Goal: Task Accomplishment & Management: Use online tool/utility

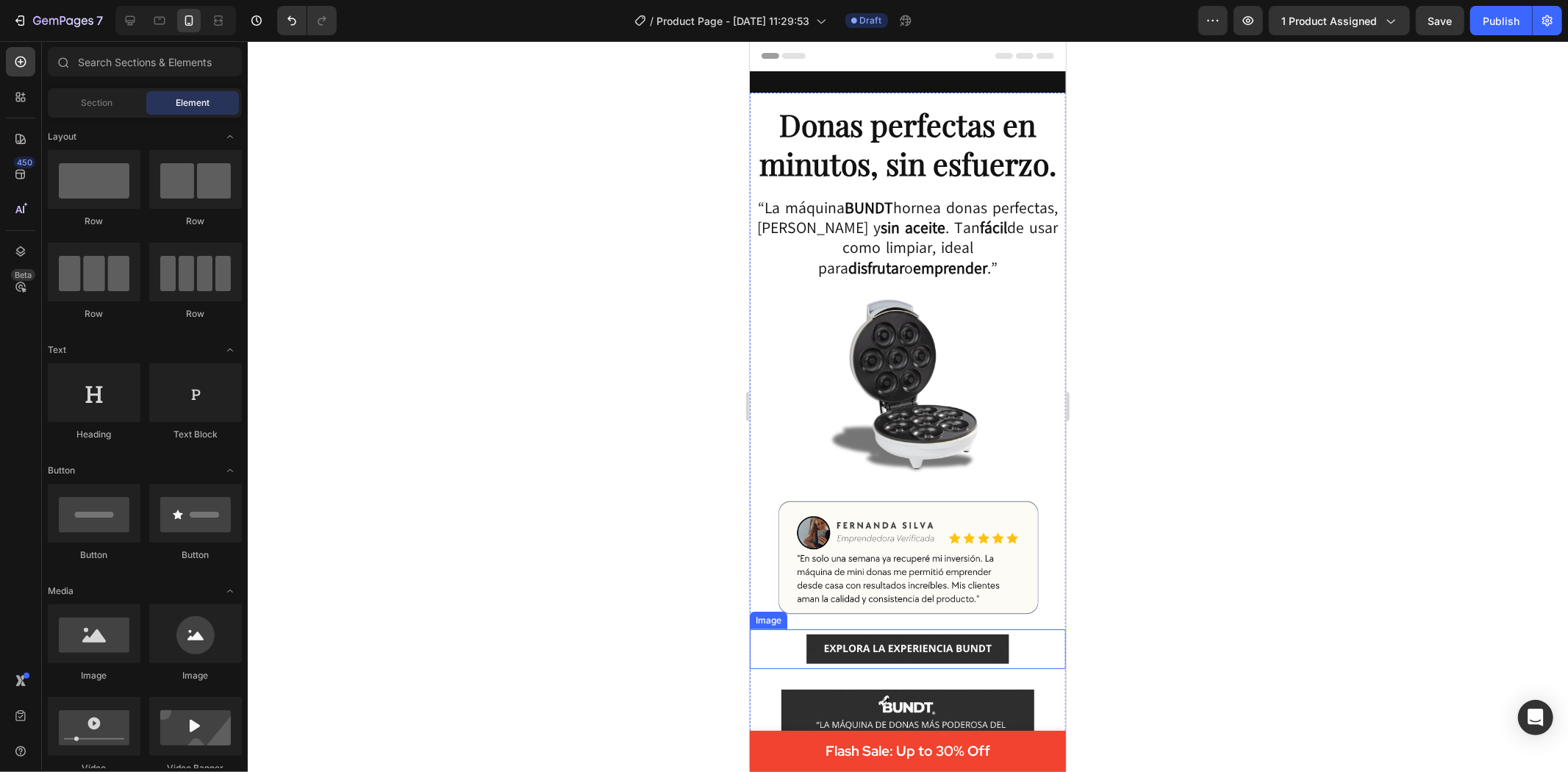
scroll to position [326, 0]
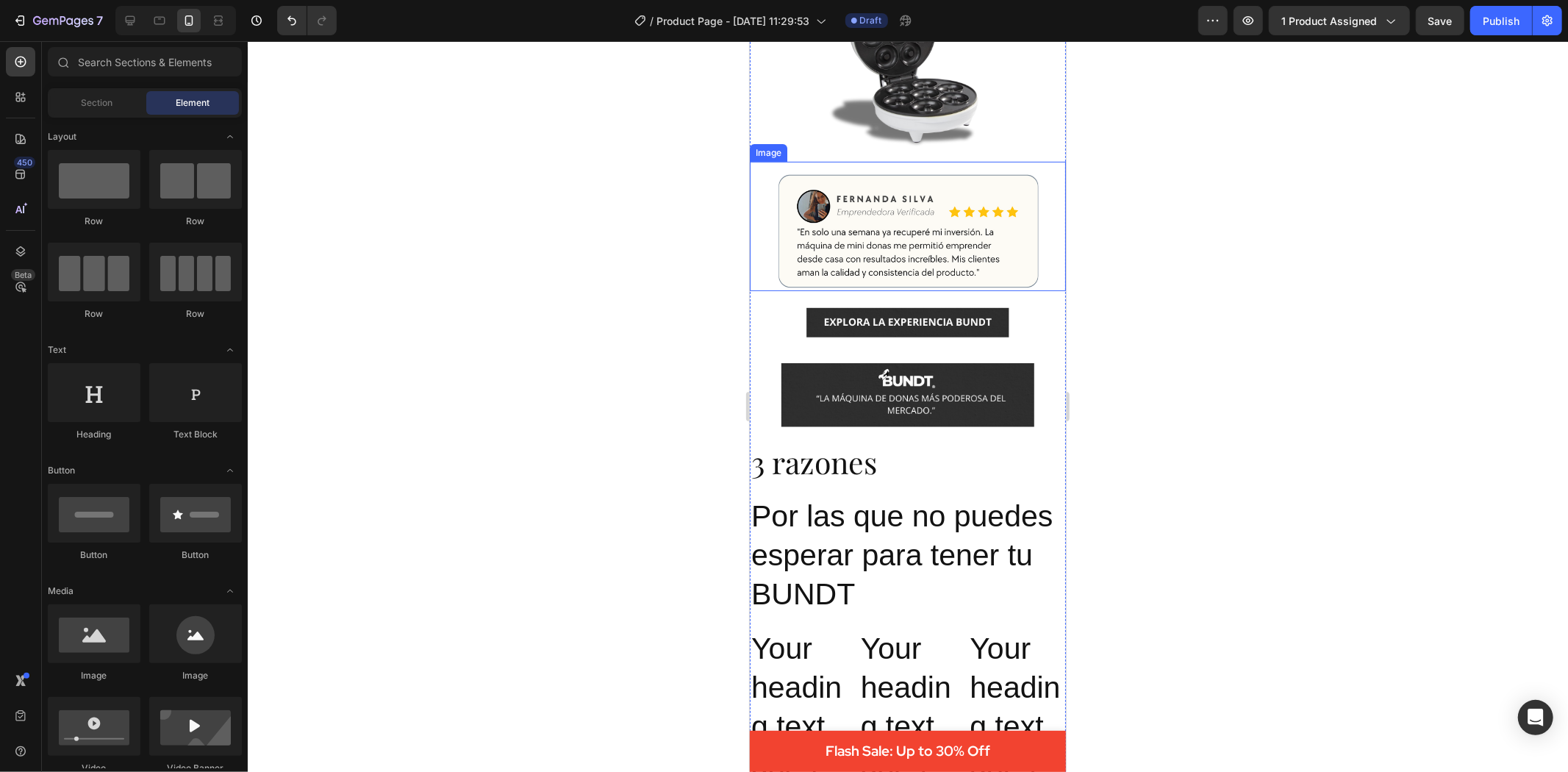
click at [689, 259] on div at bounding box center [908, 407] width 1321 height 731
click at [939, 508] on p "Por las que no puedes esperar para tener tu BUNDT" at bounding box center [907, 554] width 313 height 118
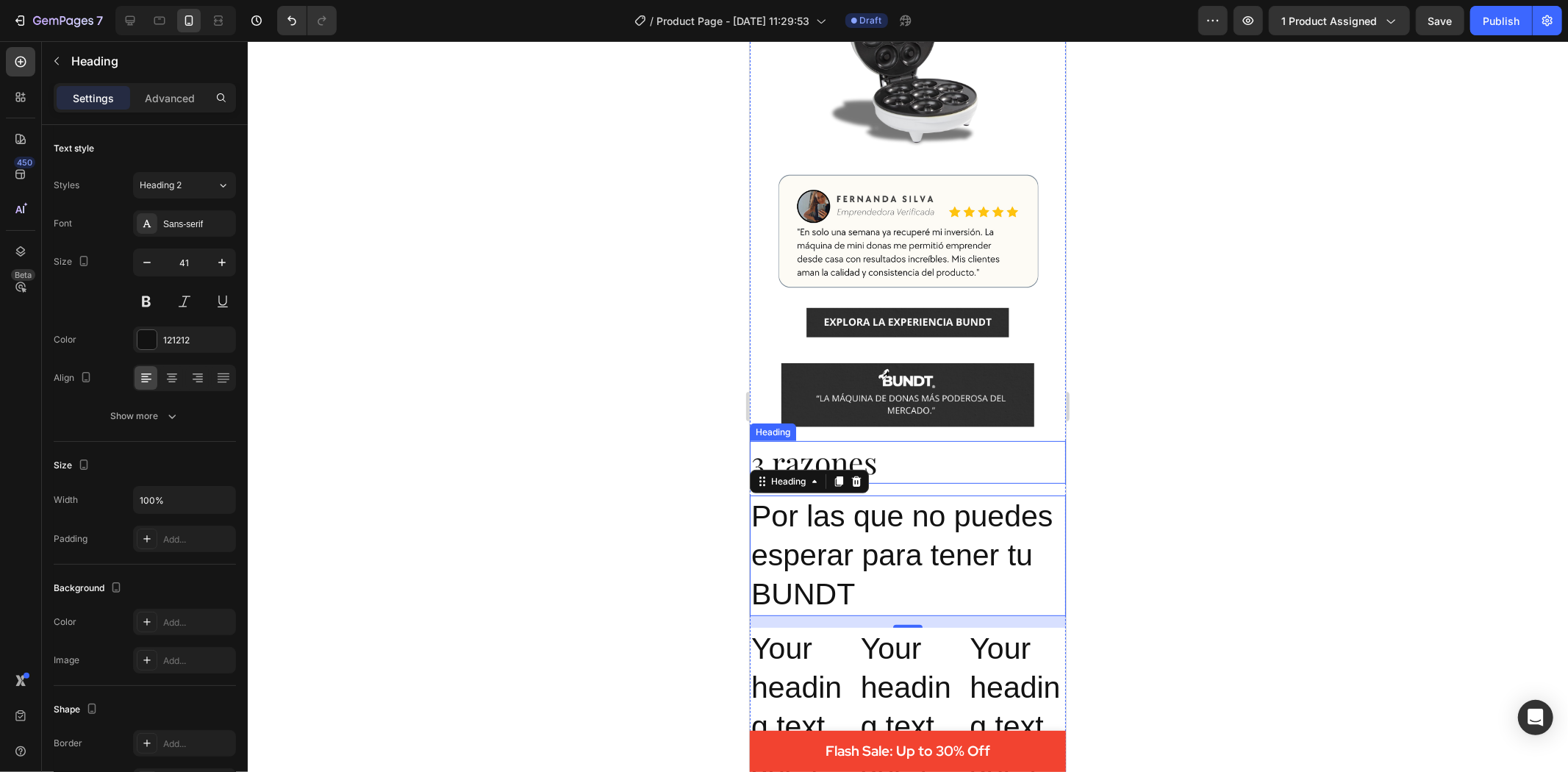
click at [811, 452] on p "3 razones" at bounding box center [907, 462] width 313 height 39
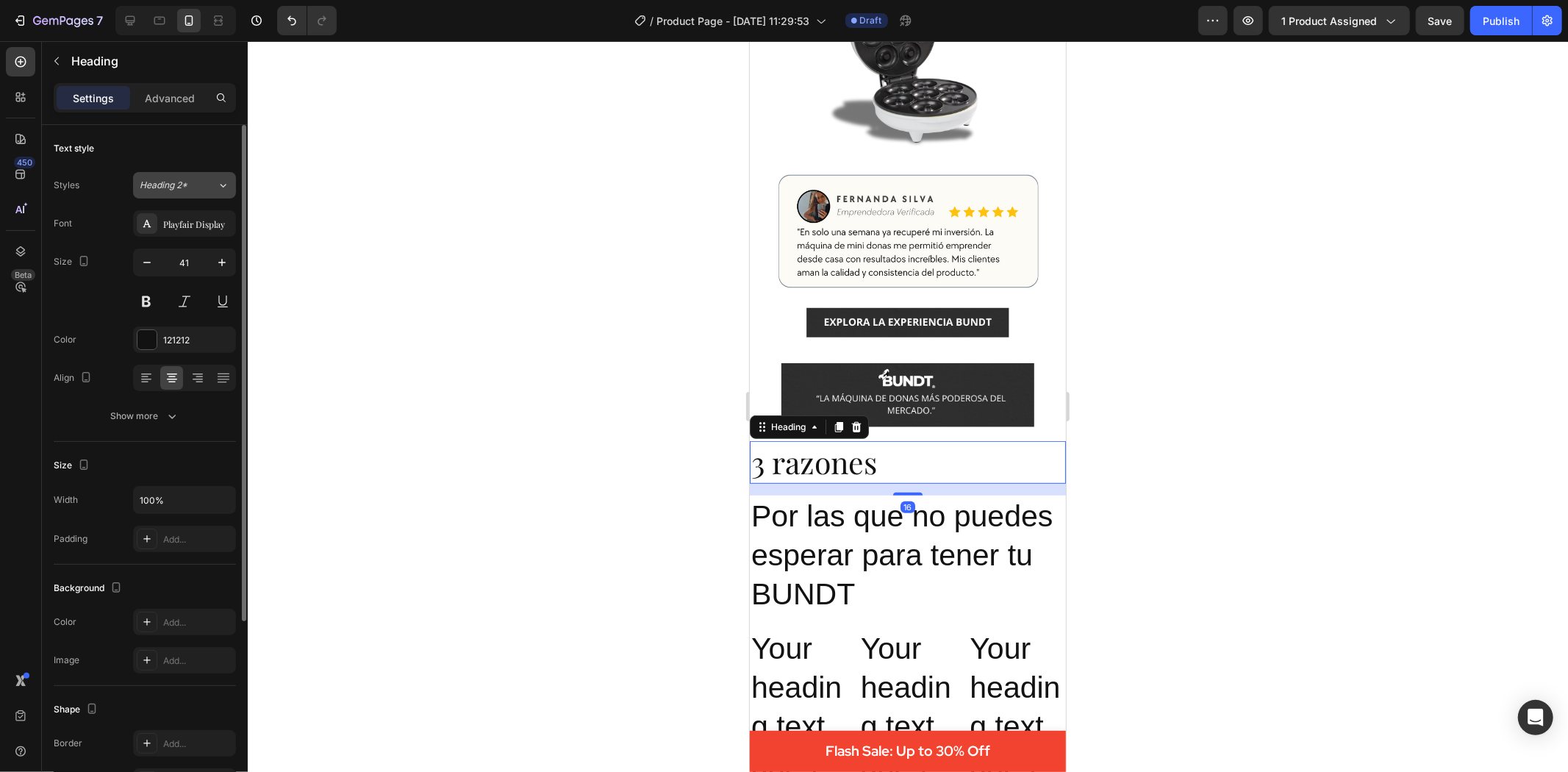
click at [167, 177] on button "Heading 2*" at bounding box center [185, 186] width 103 height 27
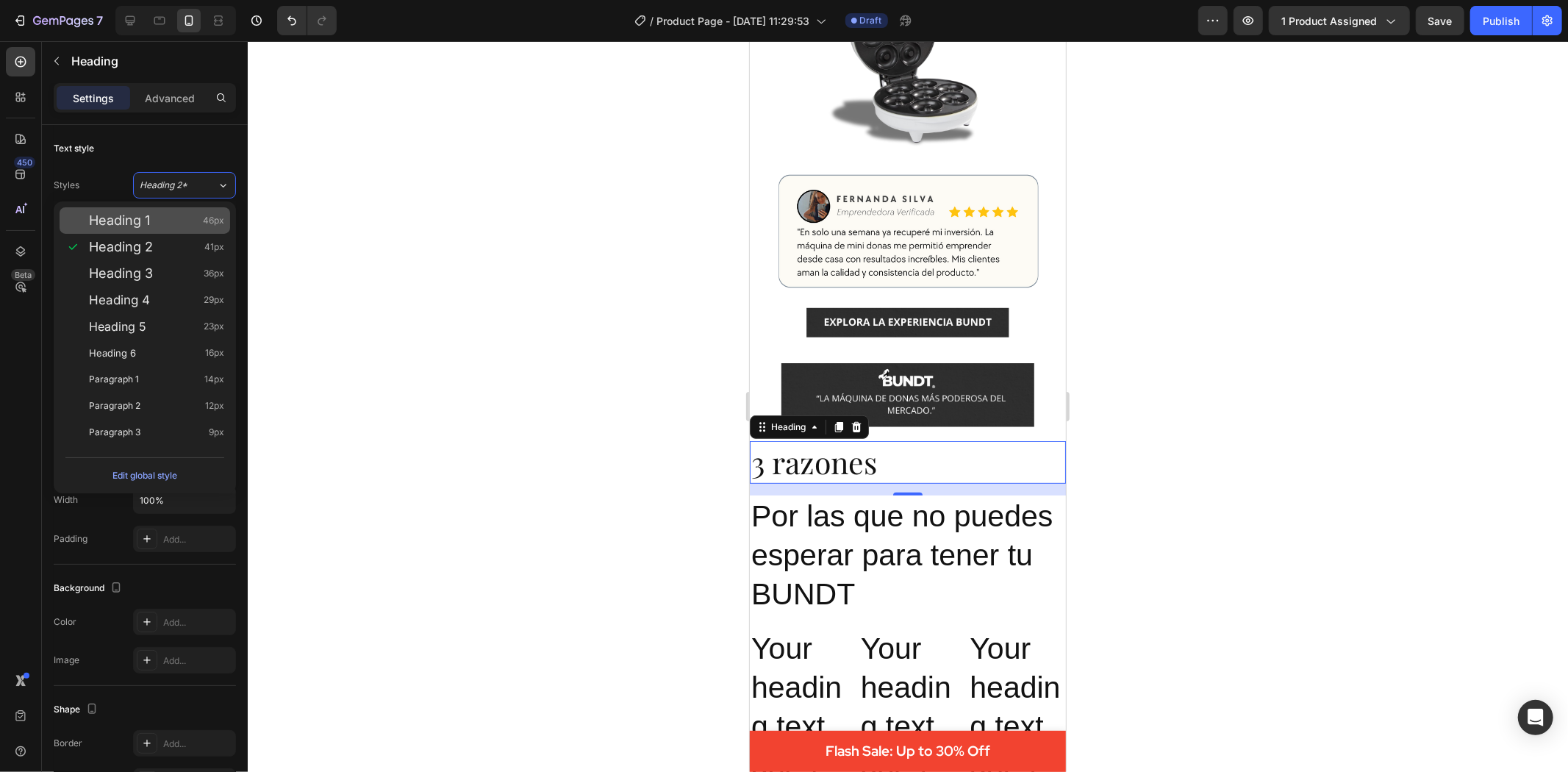
click at [179, 213] on div "Heading 1 46px" at bounding box center [156, 220] width 135 height 15
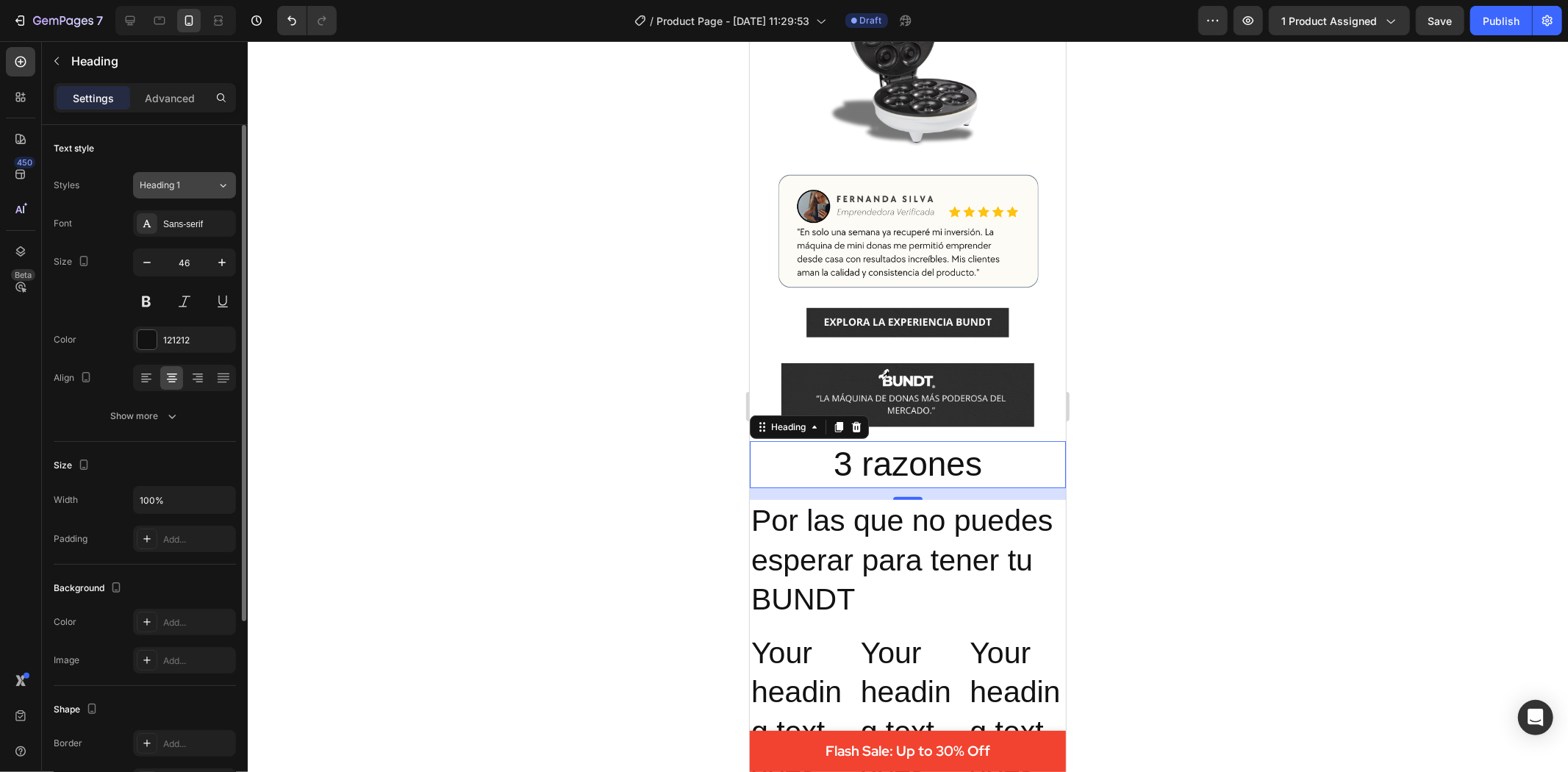
click at [191, 182] on div "Heading 1" at bounding box center [169, 185] width 59 height 13
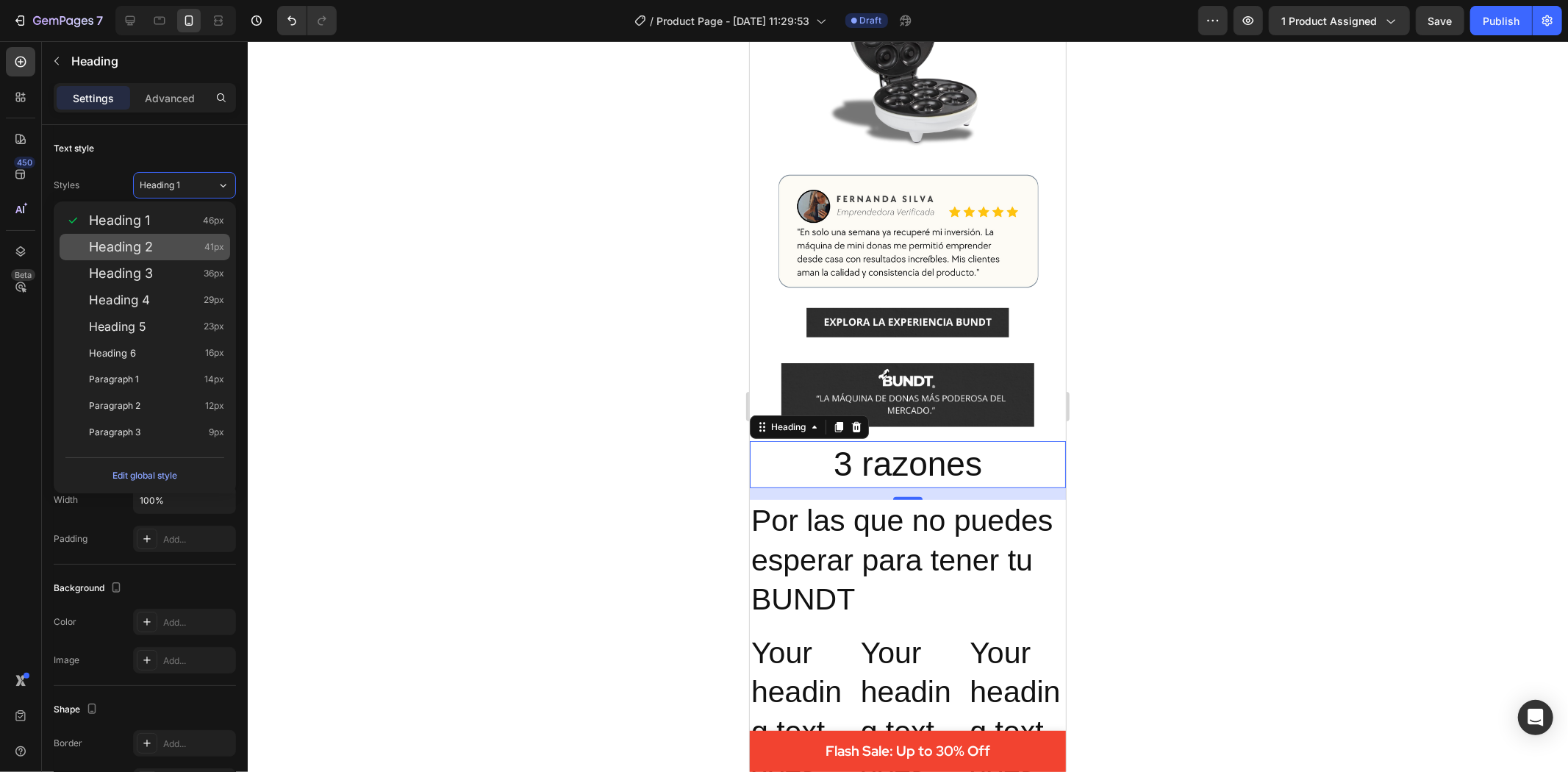
click at [179, 245] on div "Heading 2 41px" at bounding box center [156, 247] width 135 height 15
type input "41"
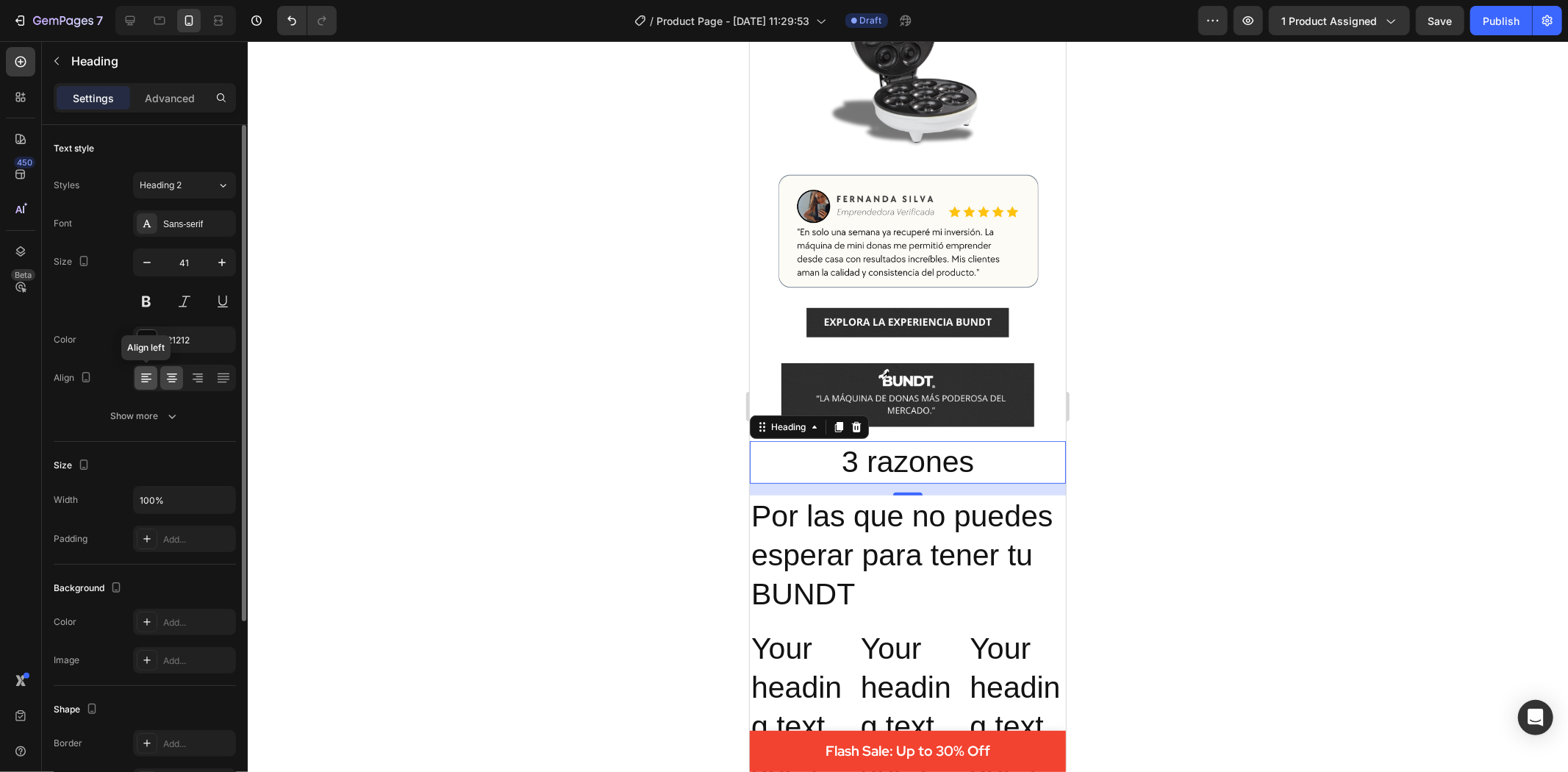
click at [148, 371] on icon at bounding box center [146, 378] width 15 height 15
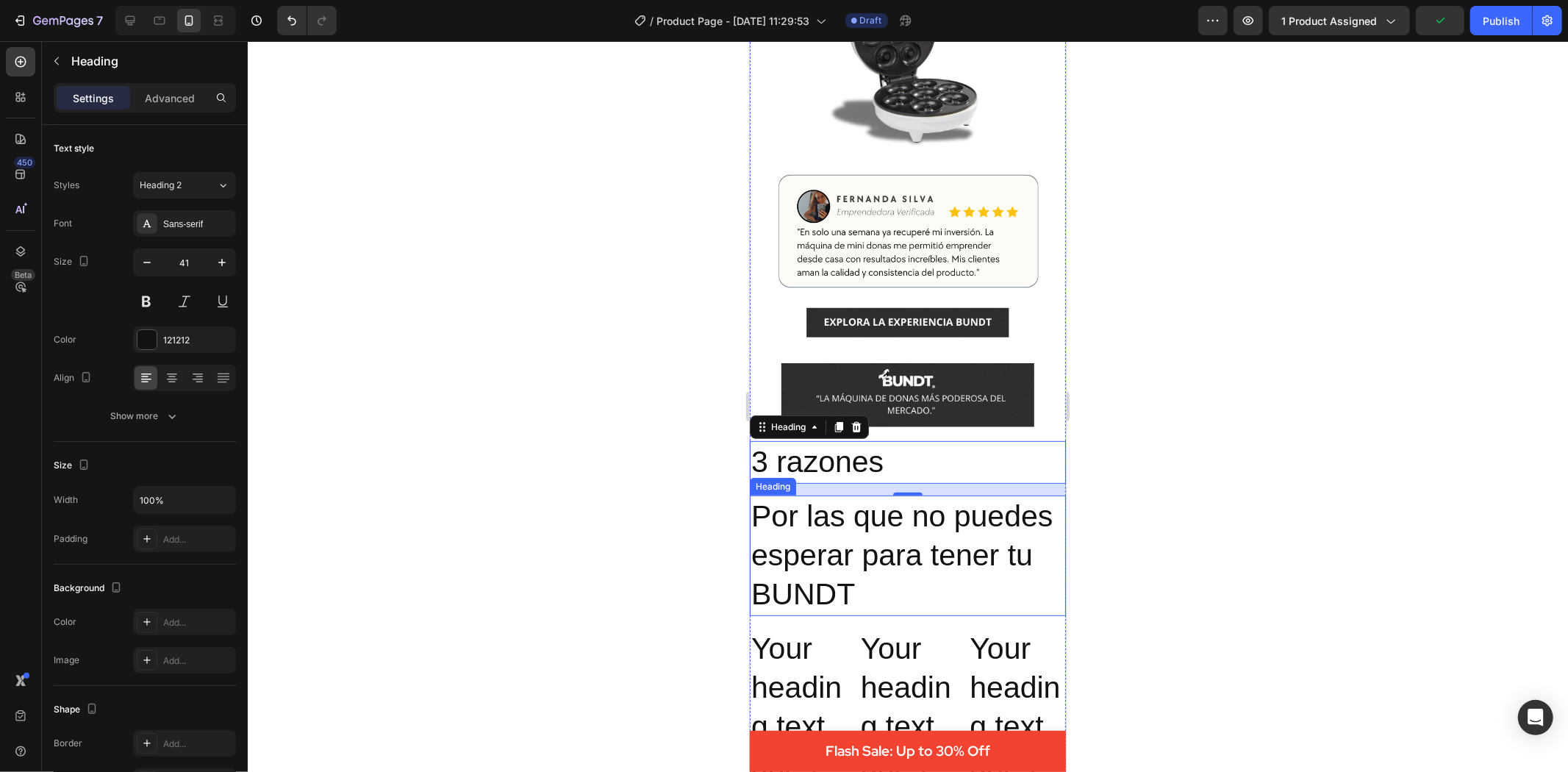
click at [876, 547] on p "Por las que no puedes esperar para tener tu BUNDT" at bounding box center [907, 554] width 313 height 118
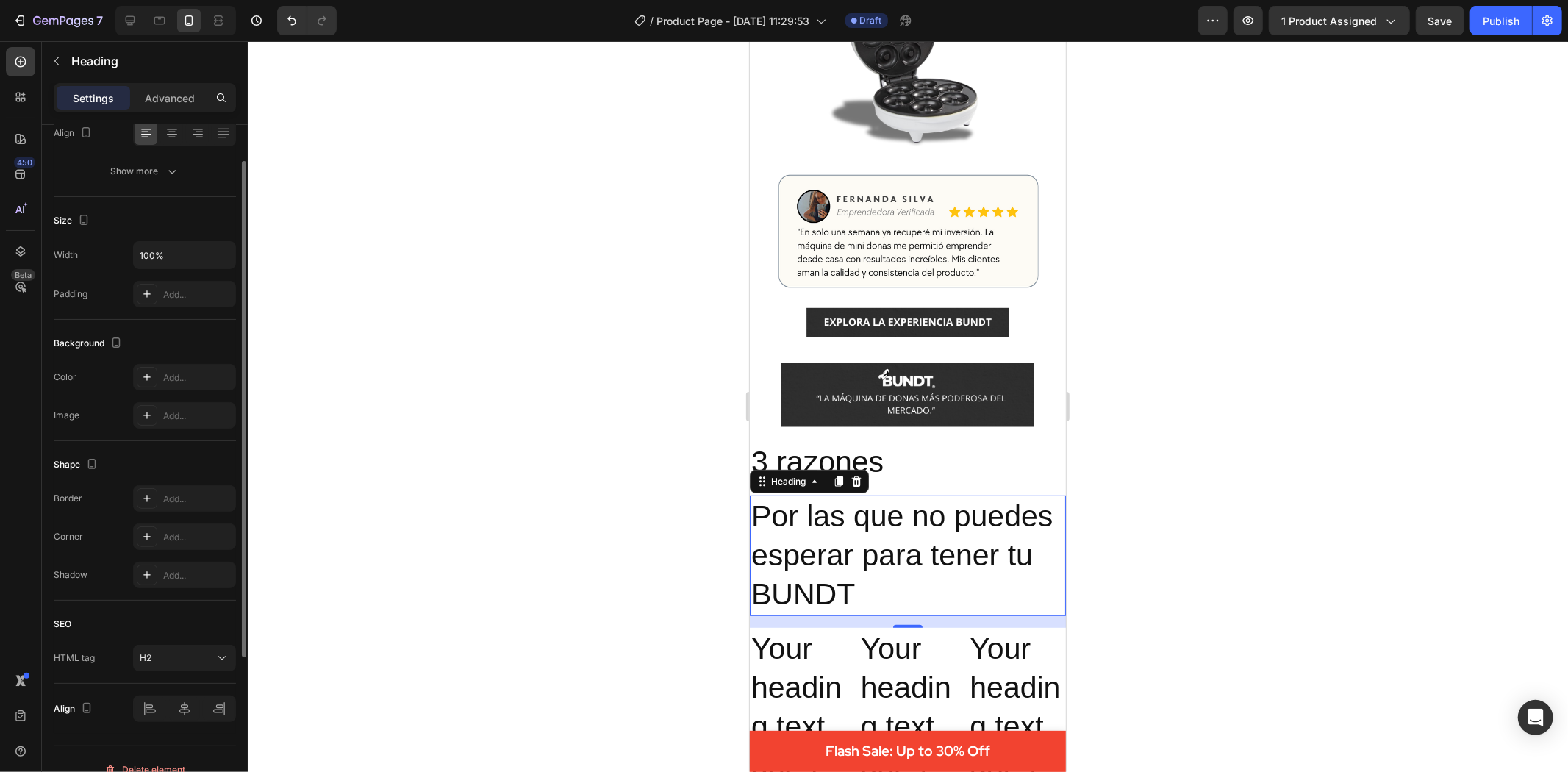
scroll to position [0, 0]
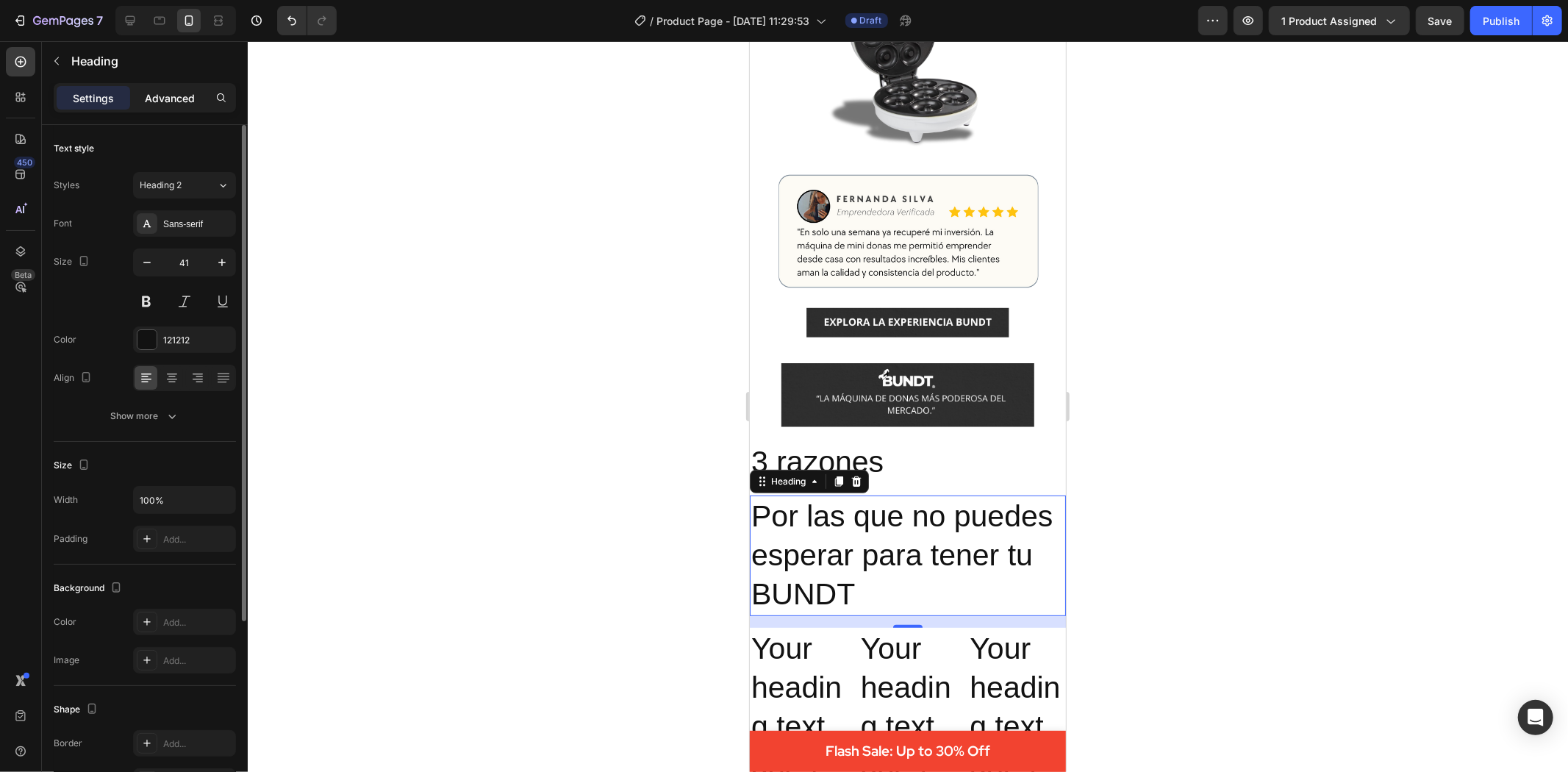
click at [184, 104] on p "Advanced" at bounding box center [170, 97] width 50 height 15
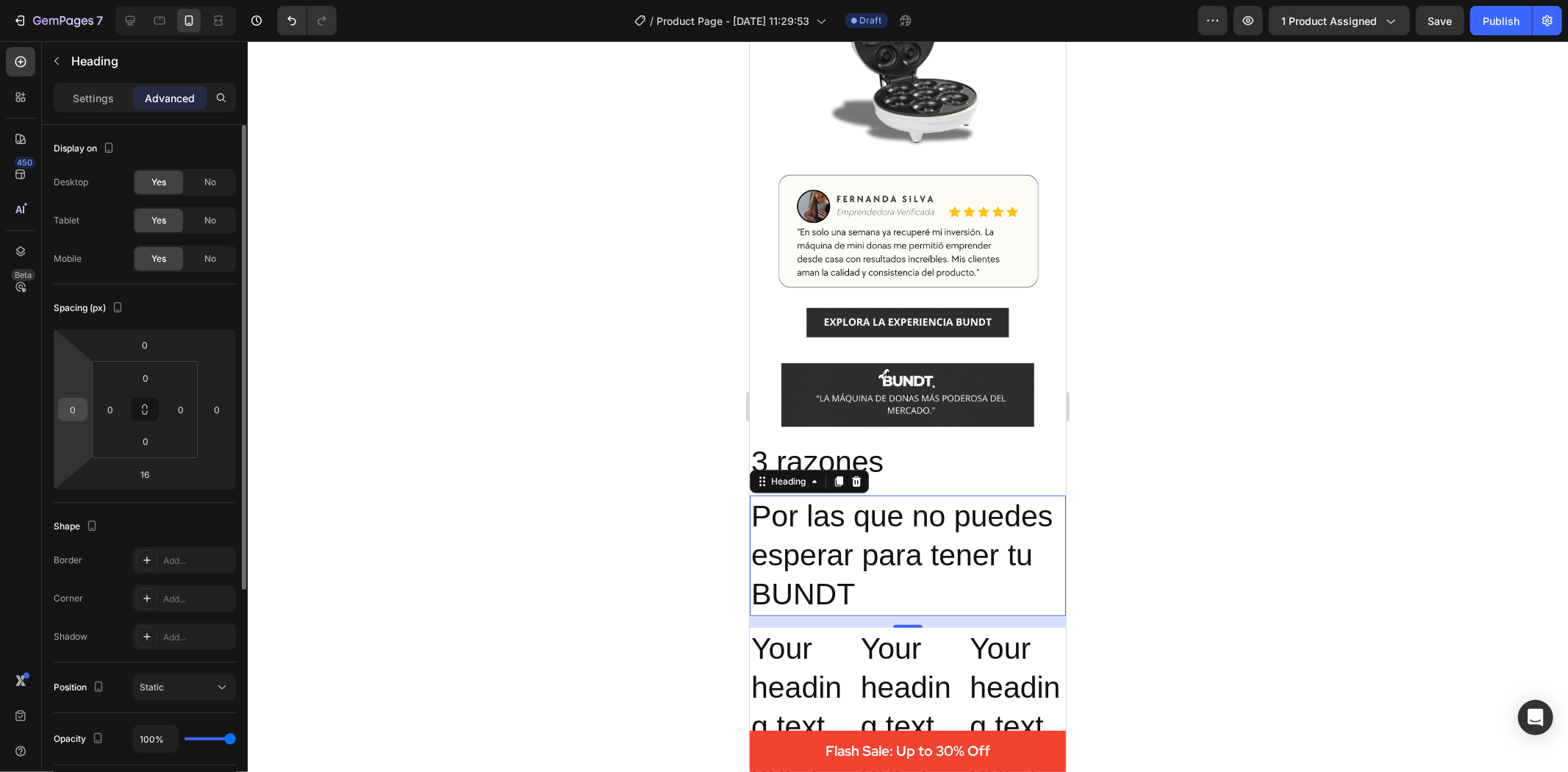
click at [72, 413] on input "0" at bounding box center [72, 409] width 22 height 22
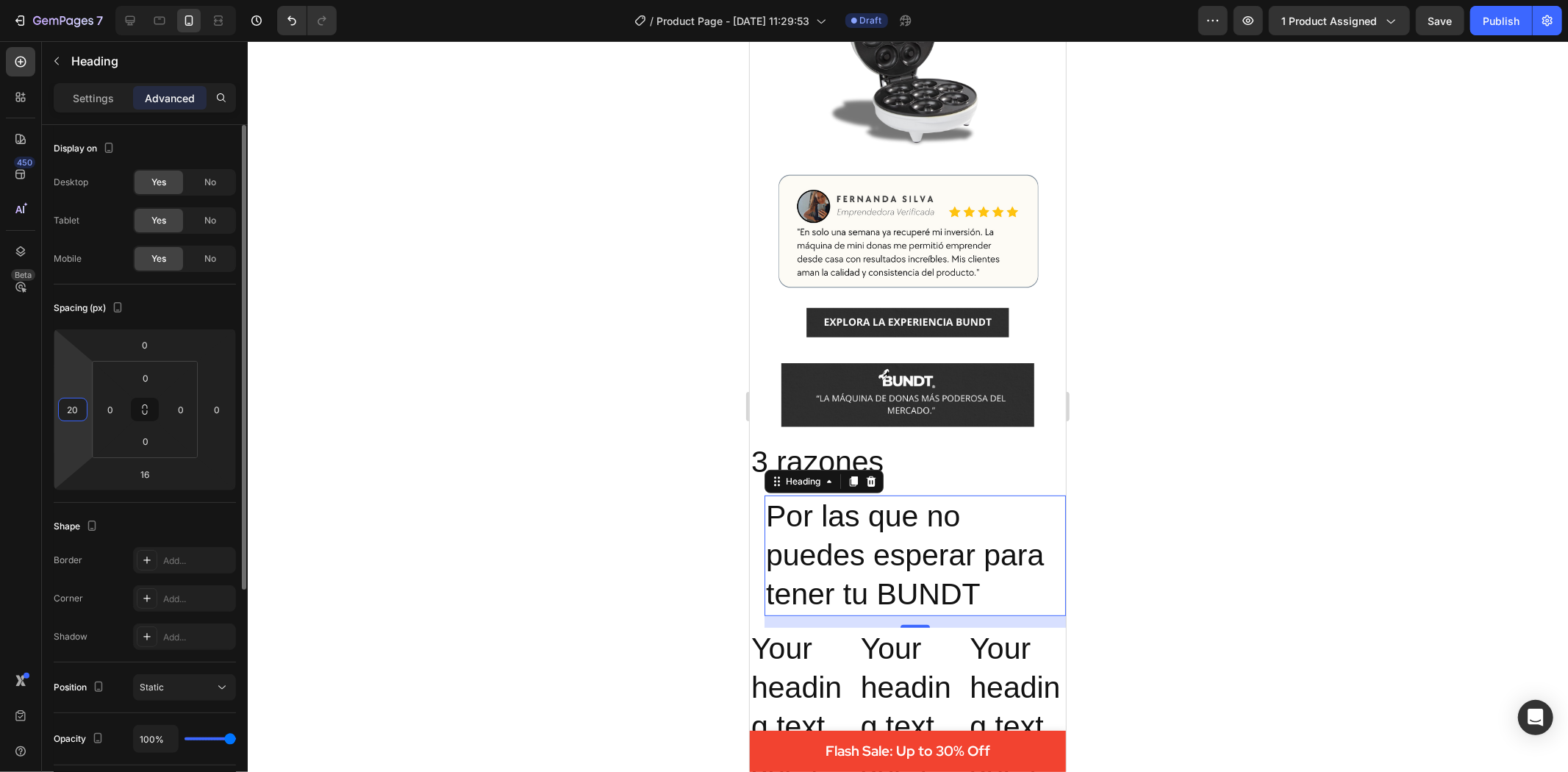
type input "2"
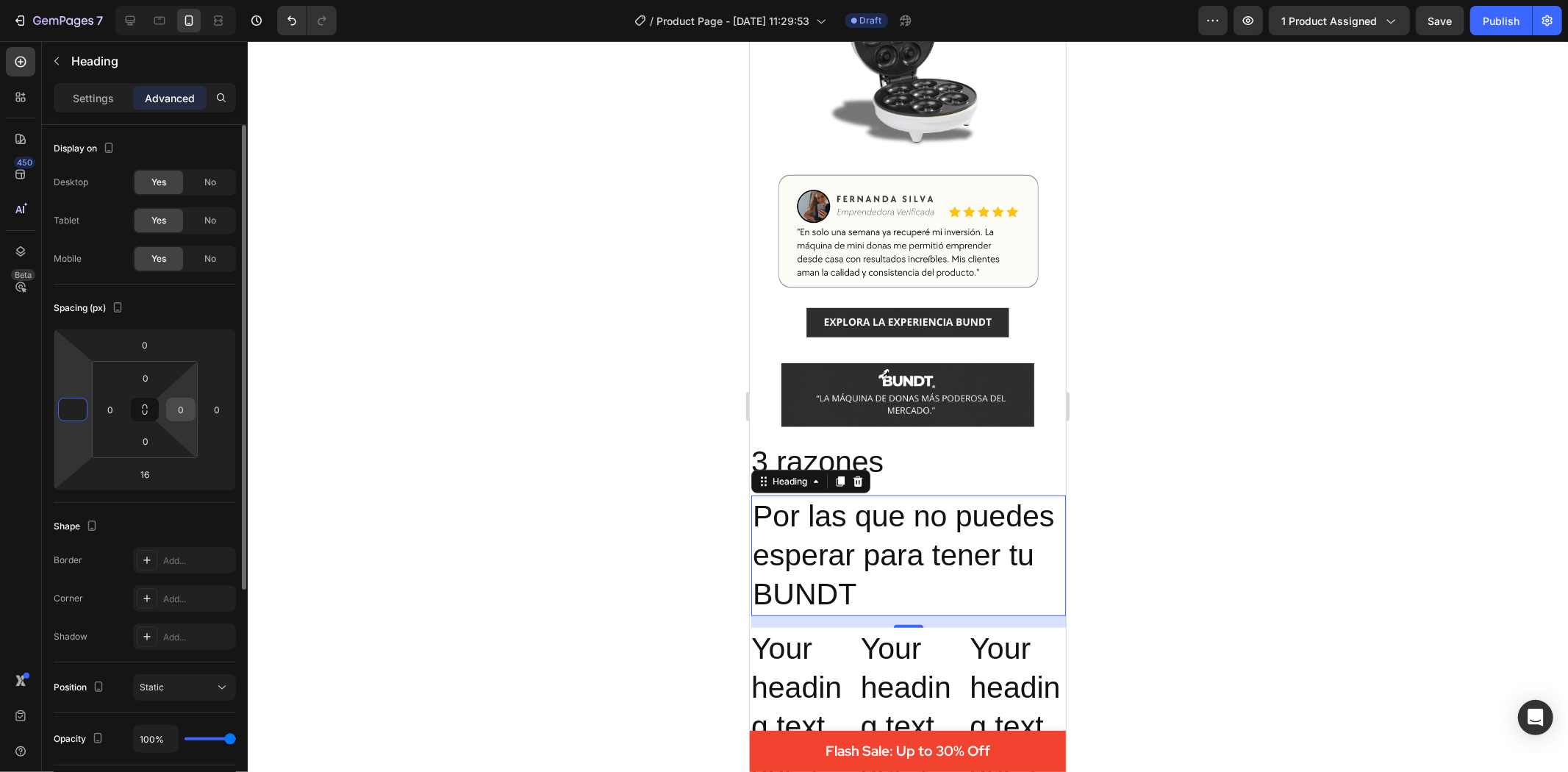
click at [179, 408] on input "0" at bounding box center [180, 409] width 22 height 22
type input "0"
type input "1"
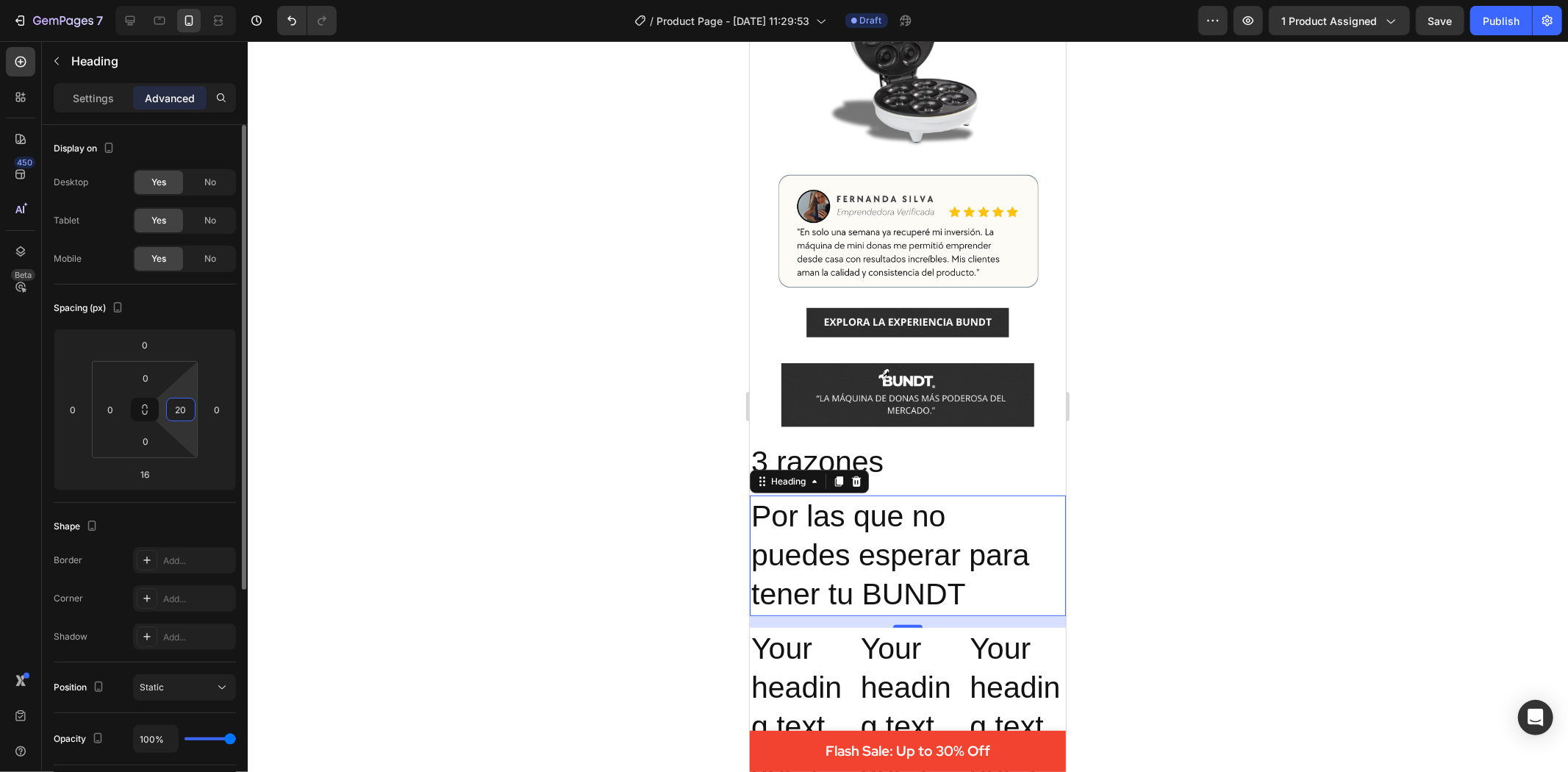
type input "2"
type input "155"
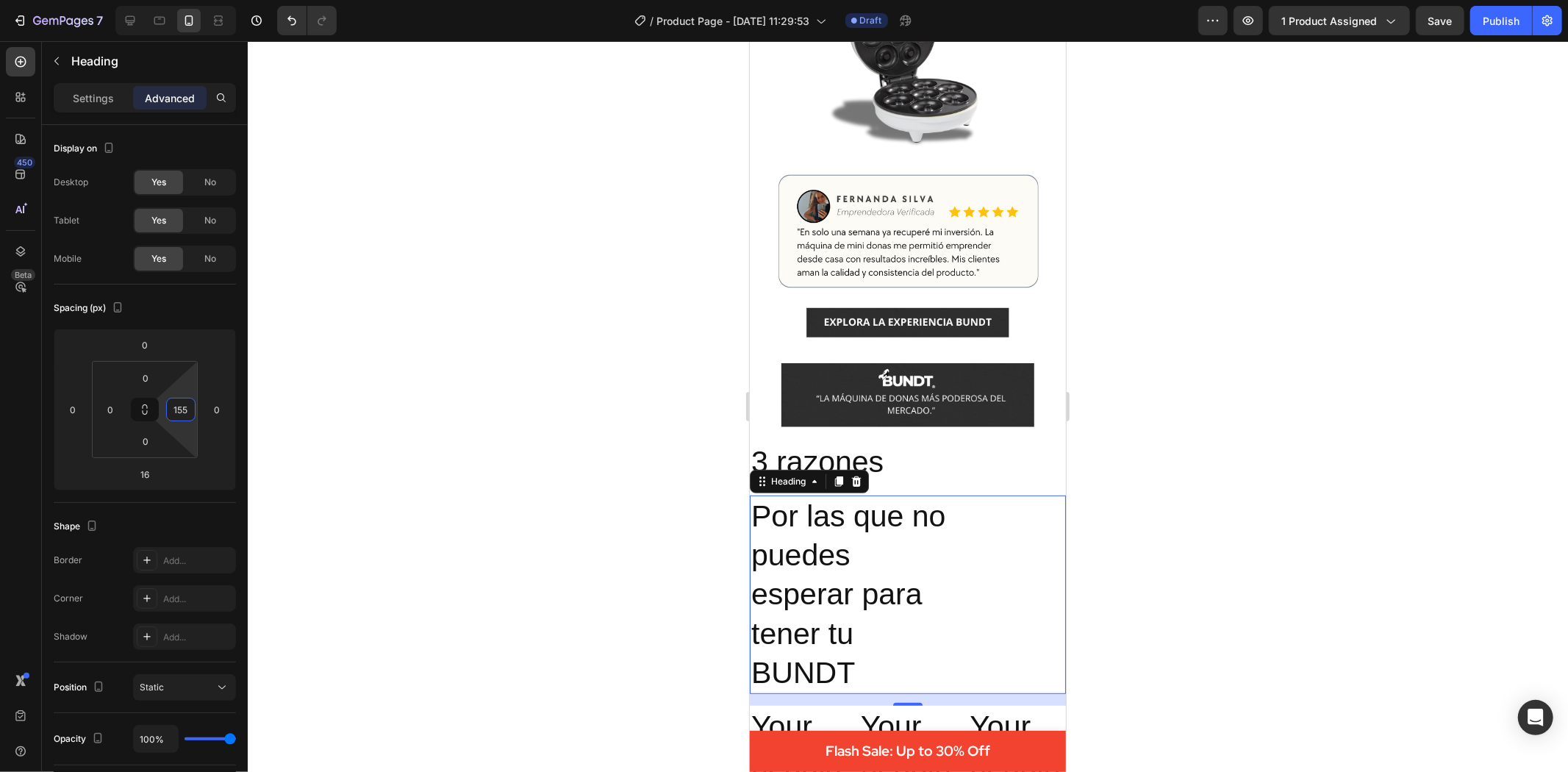
click at [1160, 588] on div at bounding box center [908, 407] width 1321 height 731
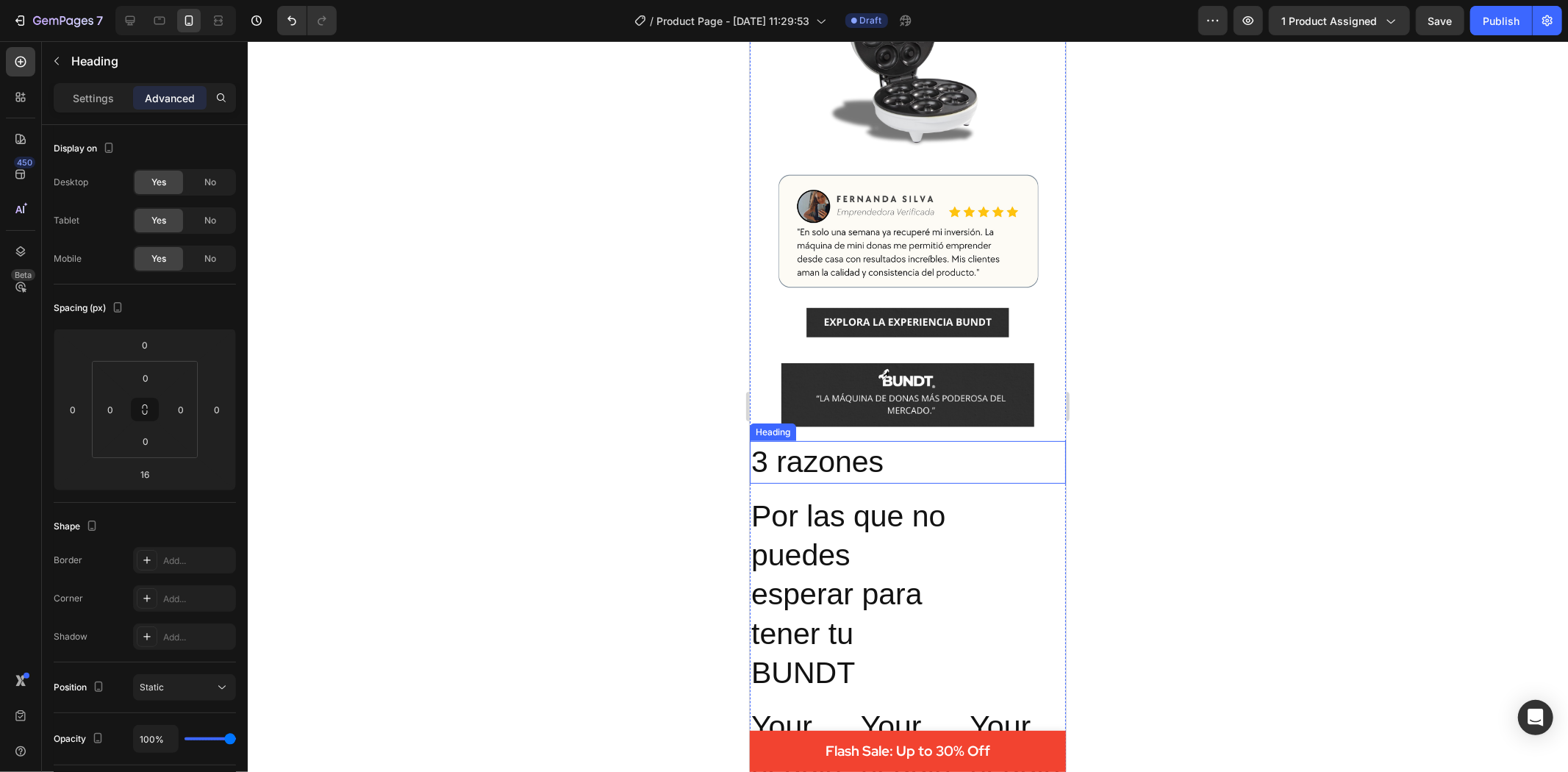
click at [797, 443] on p "3 razones" at bounding box center [907, 462] width 313 height 39
click at [835, 568] on p "Por las que no puedes esperar para tener tu BUNDT" at bounding box center [849, 593] width 199 height 195
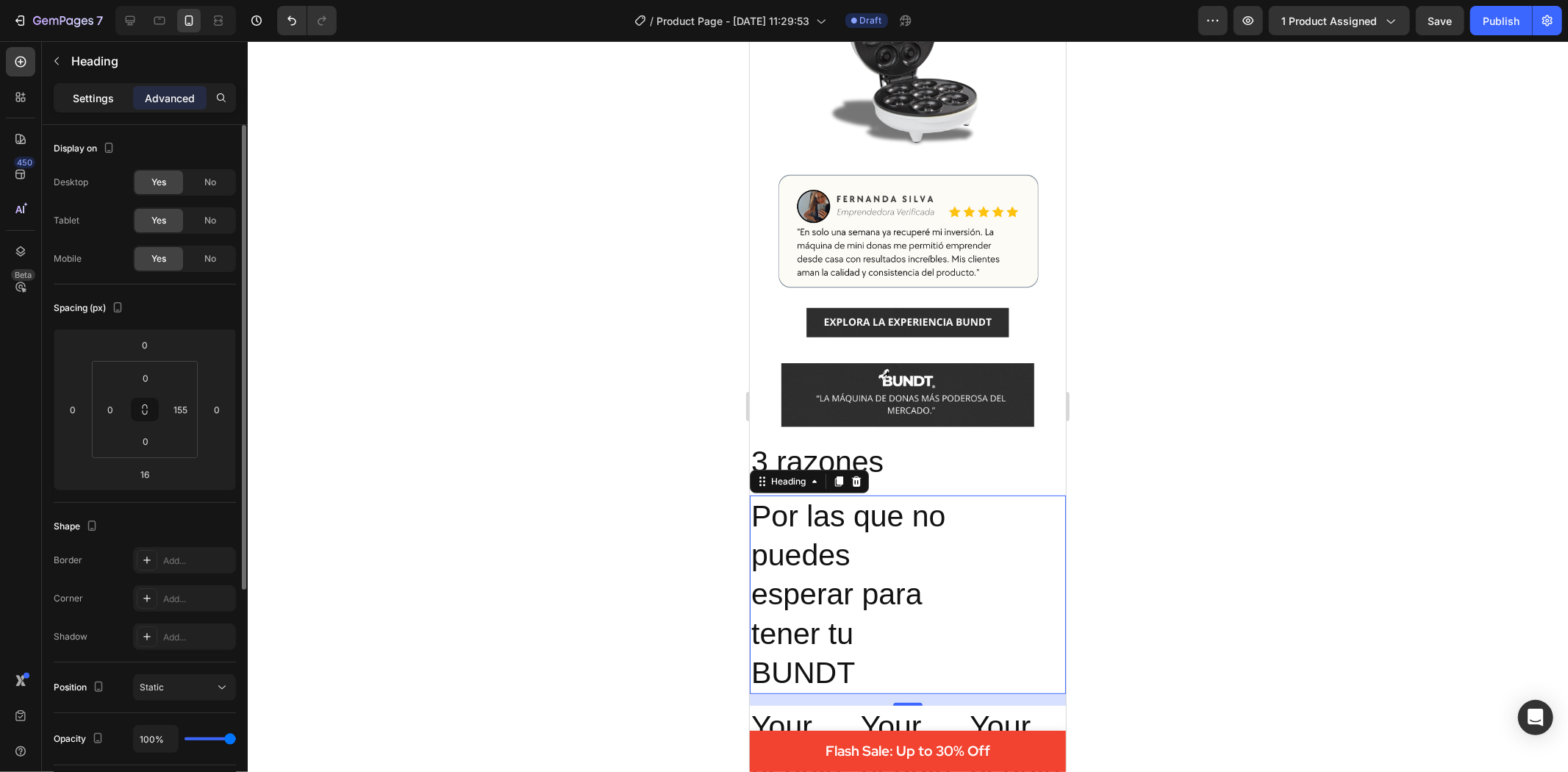
click at [86, 88] on div "Settings" at bounding box center [93, 97] width 73 height 24
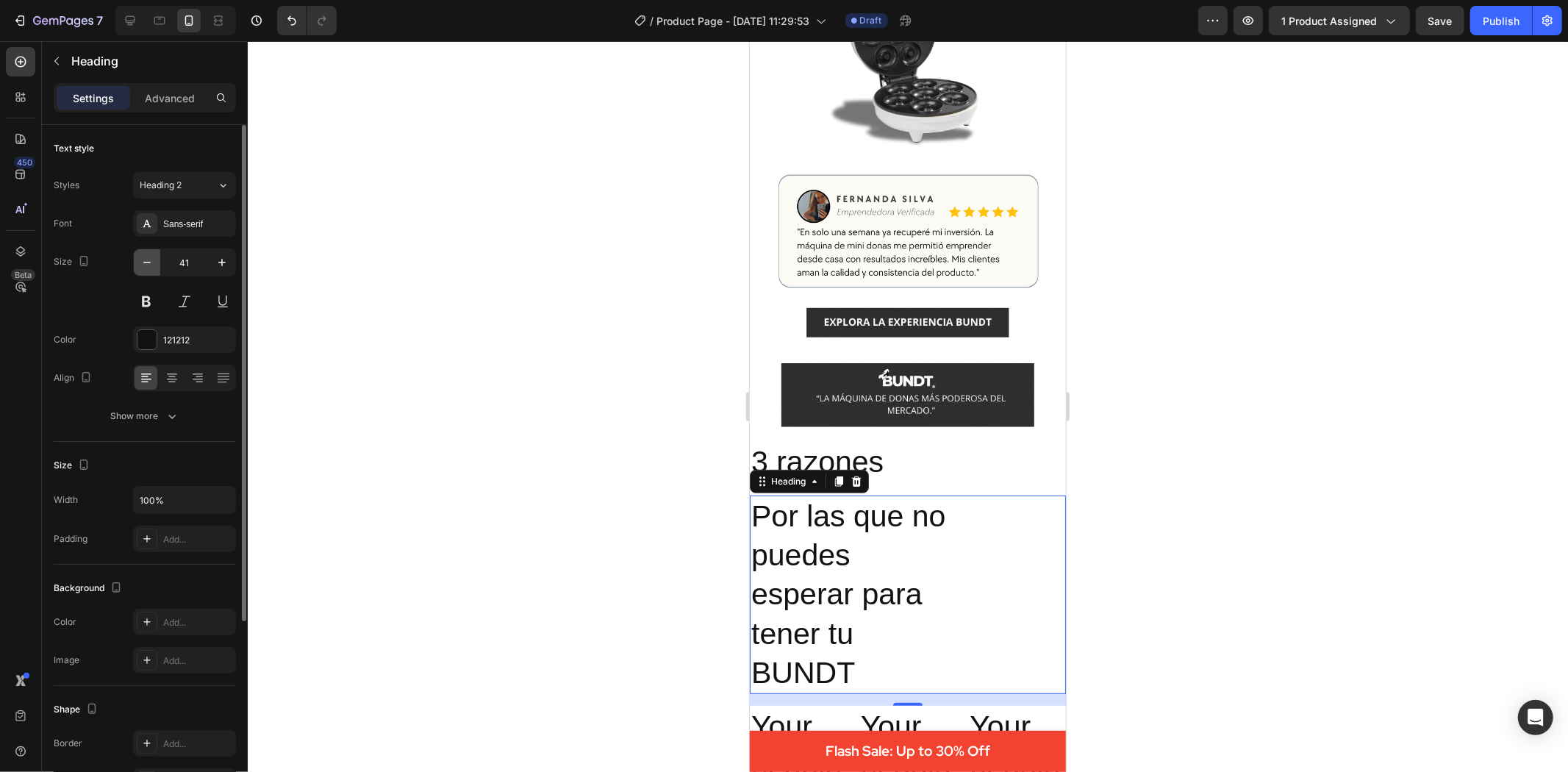
click at [151, 267] on icon "button" at bounding box center [147, 263] width 15 height 15
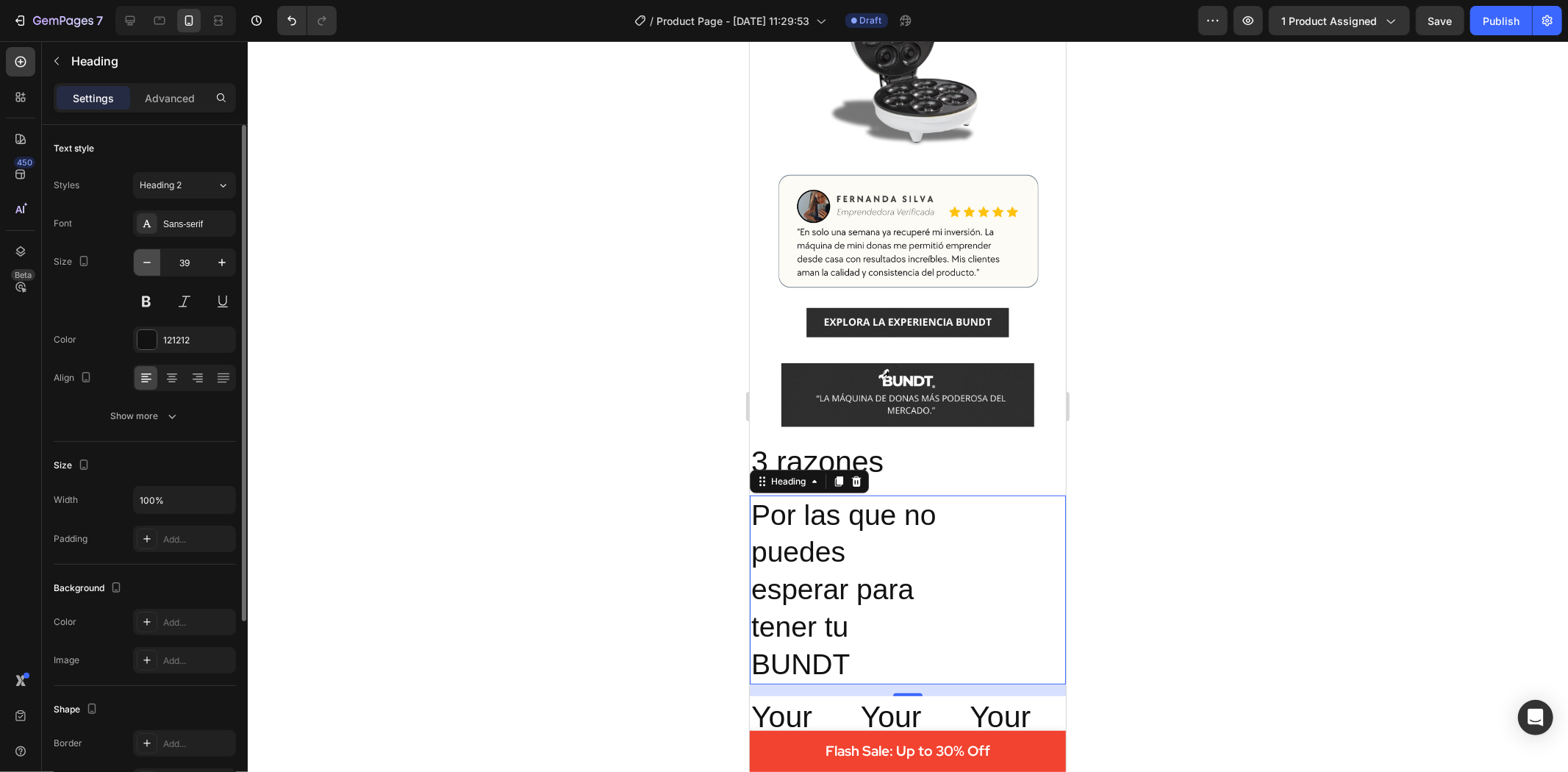
click at [151, 267] on icon "button" at bounding box center [147, 263] width 15 height 15
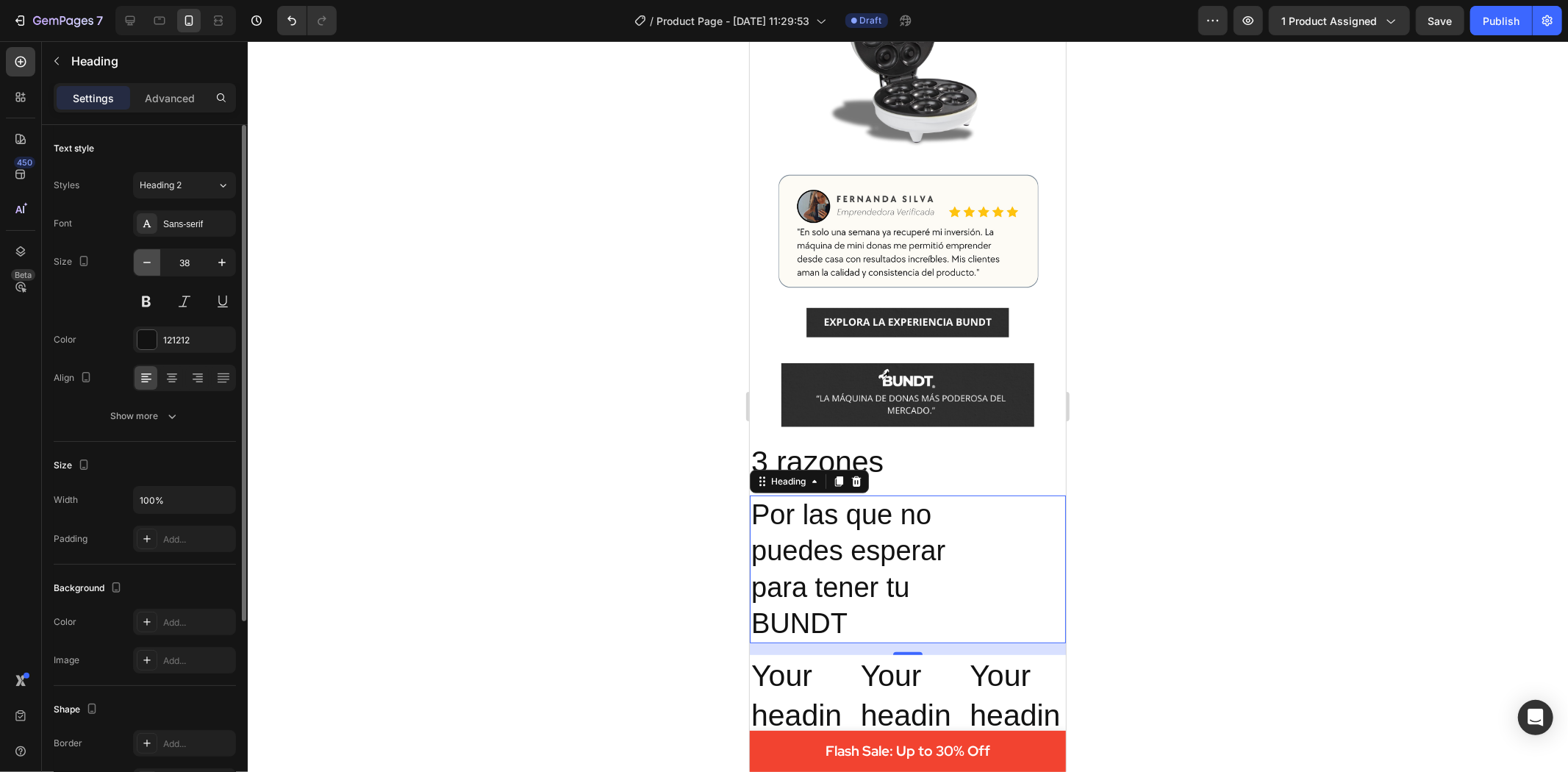
click at [151, 267] on icon "button" at bounding box center [147, 263] width 15 height 15
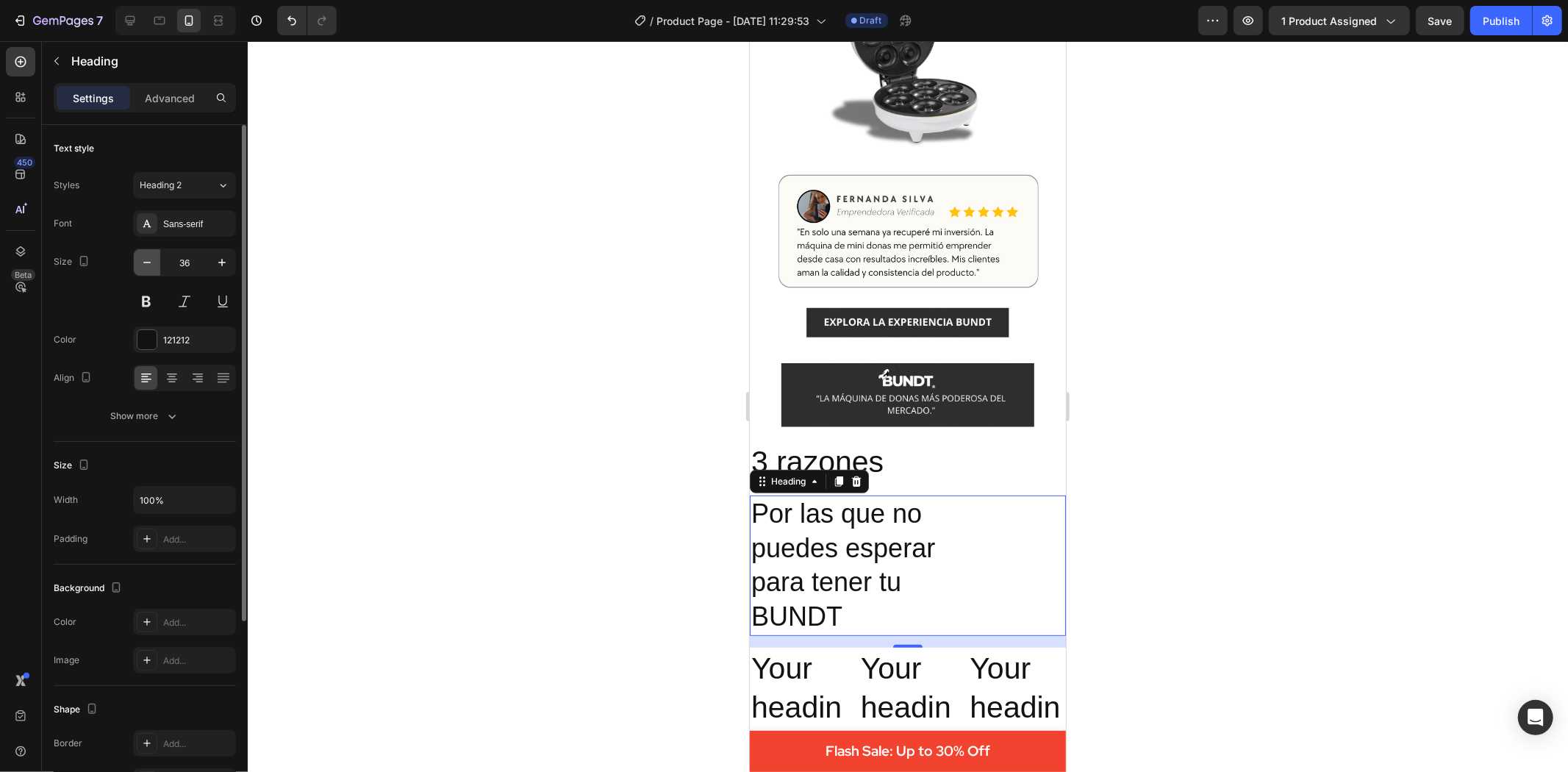
click at [151, 267] on icon "button" at bounding box center [147, 263] width 15 height 15
click at [151, 266] on icon "button" at bounding box center [147, 263] width 15 height 15
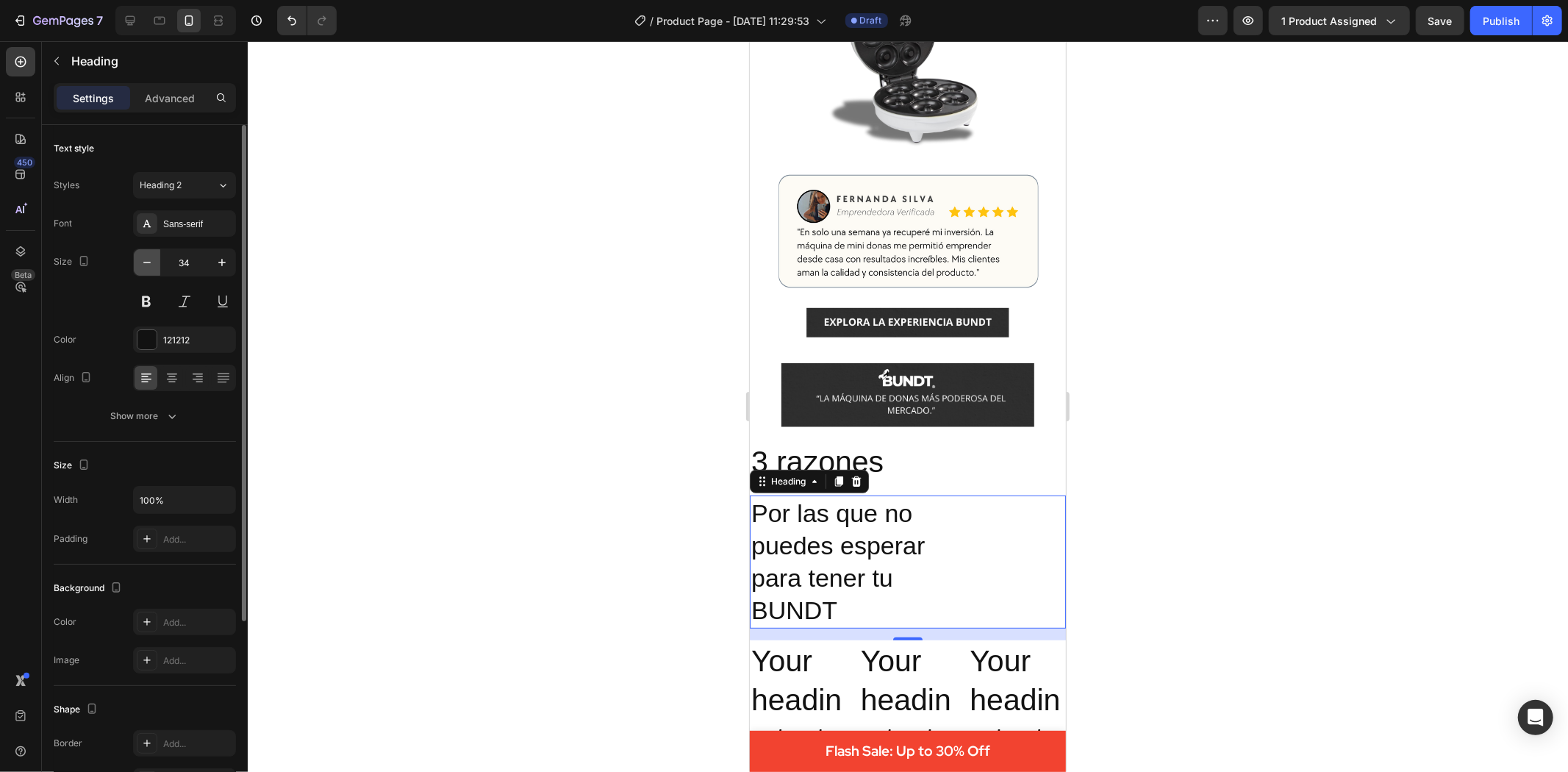
click at [151, 266] on icon "button" at bounding box center [147, 263] width 15 height 15
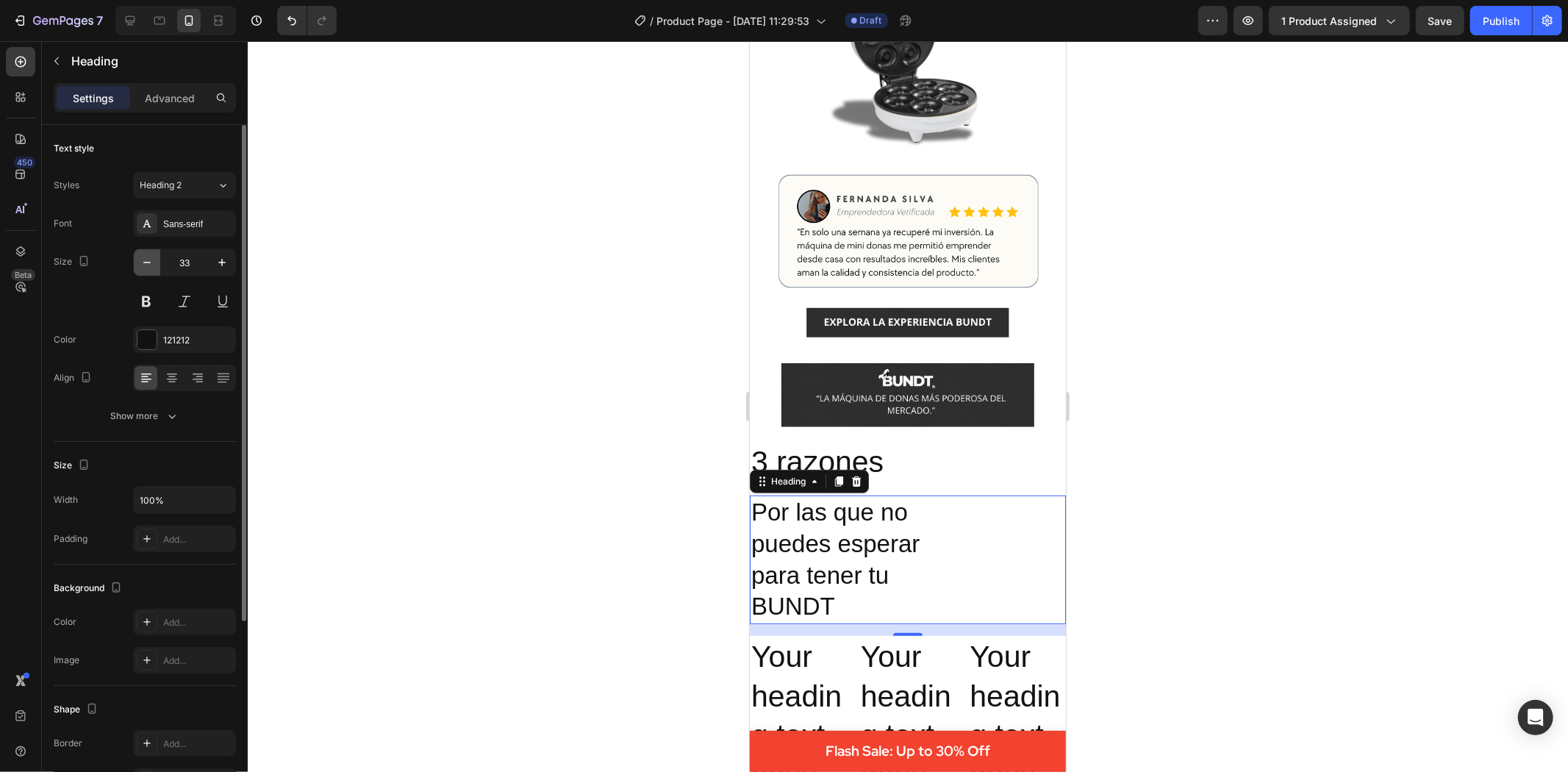
click at [151, 266] on icon "button" at bounding box center [147, 263] width 15 height 15
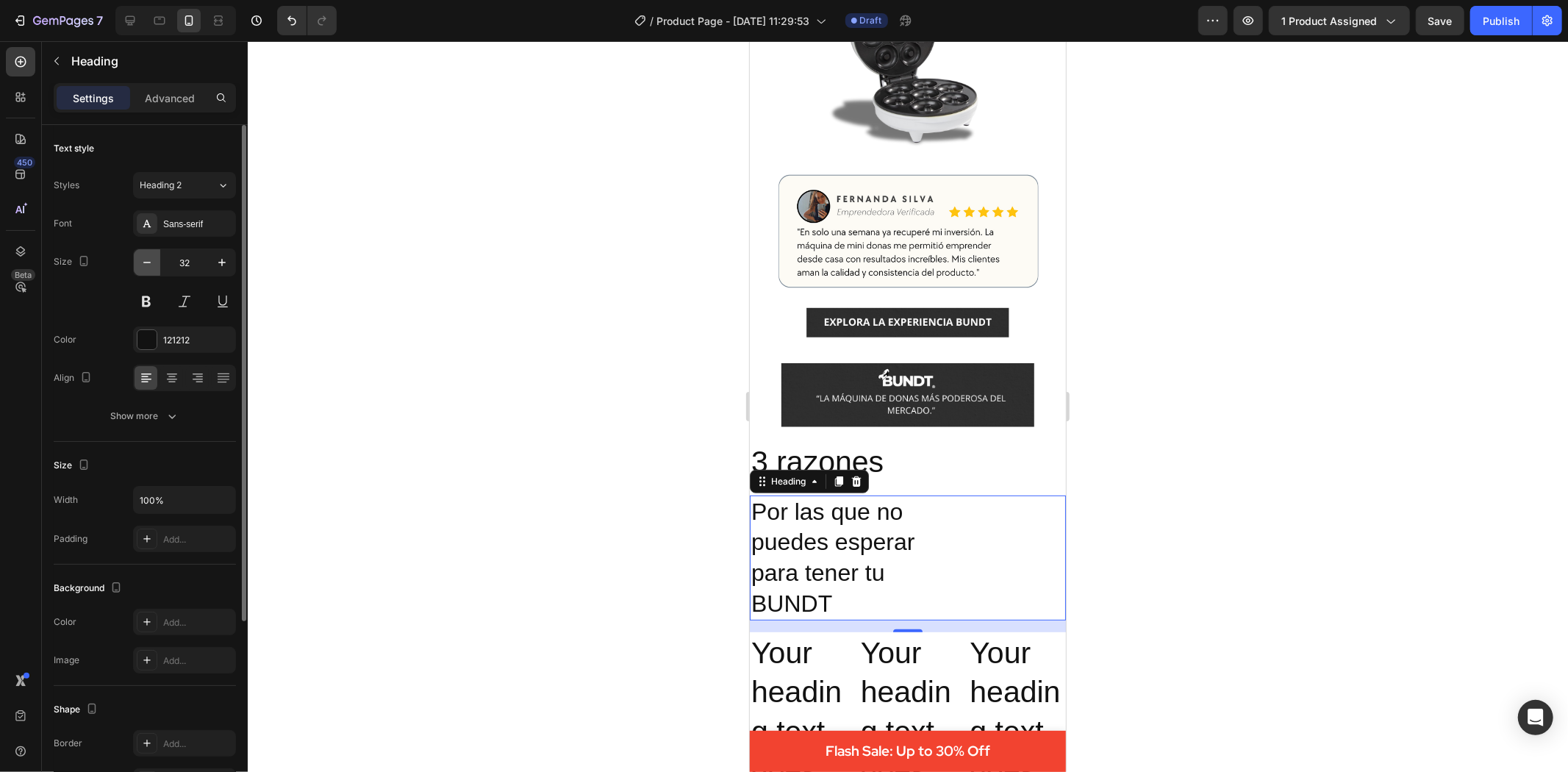
click at [151, 266] on icon "button" at bounding box center [147, 263] width 15 height 15
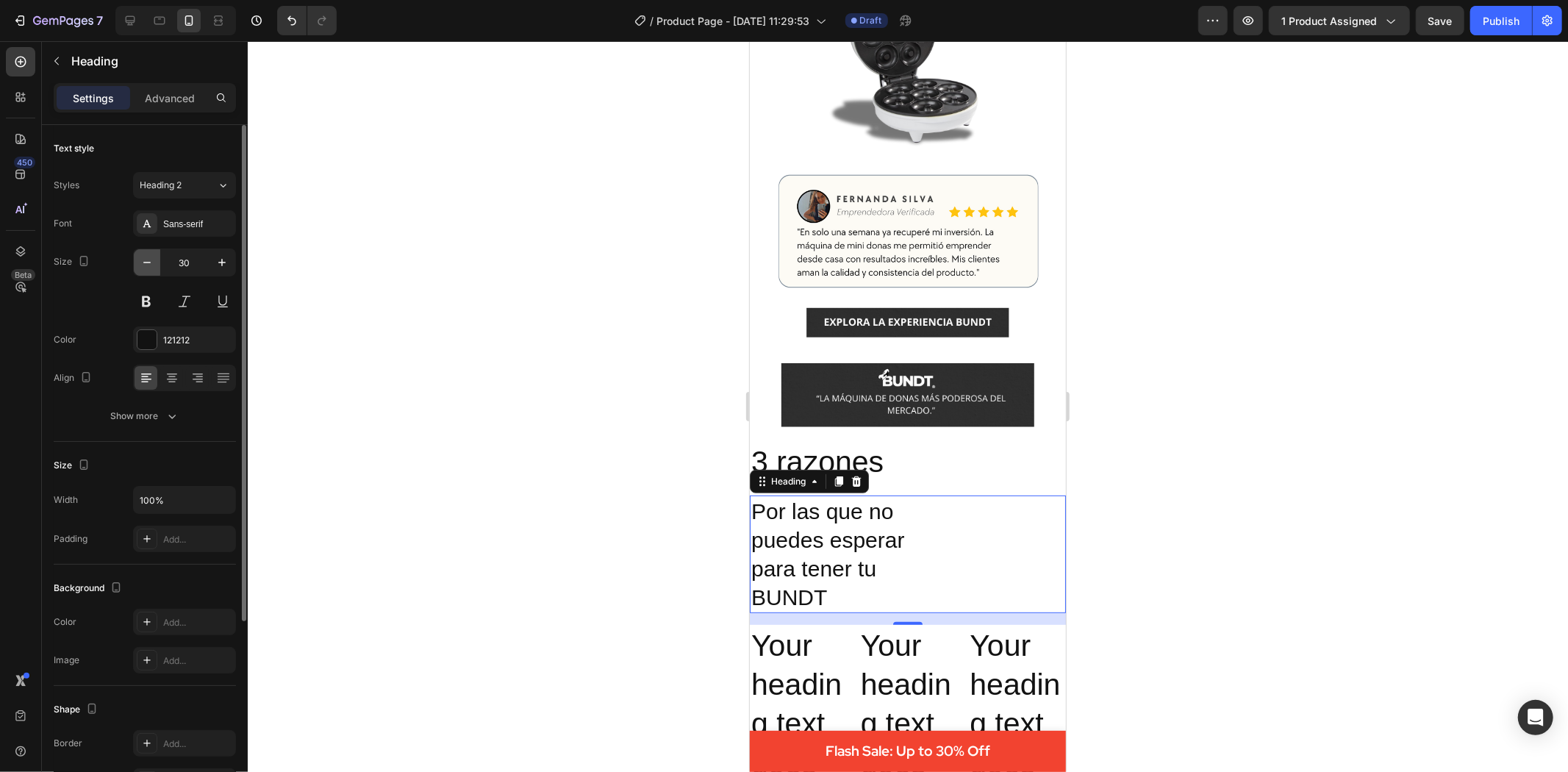
click at [151, 266] on icon "button" at bounding box center [147, 263] width 15 height 15
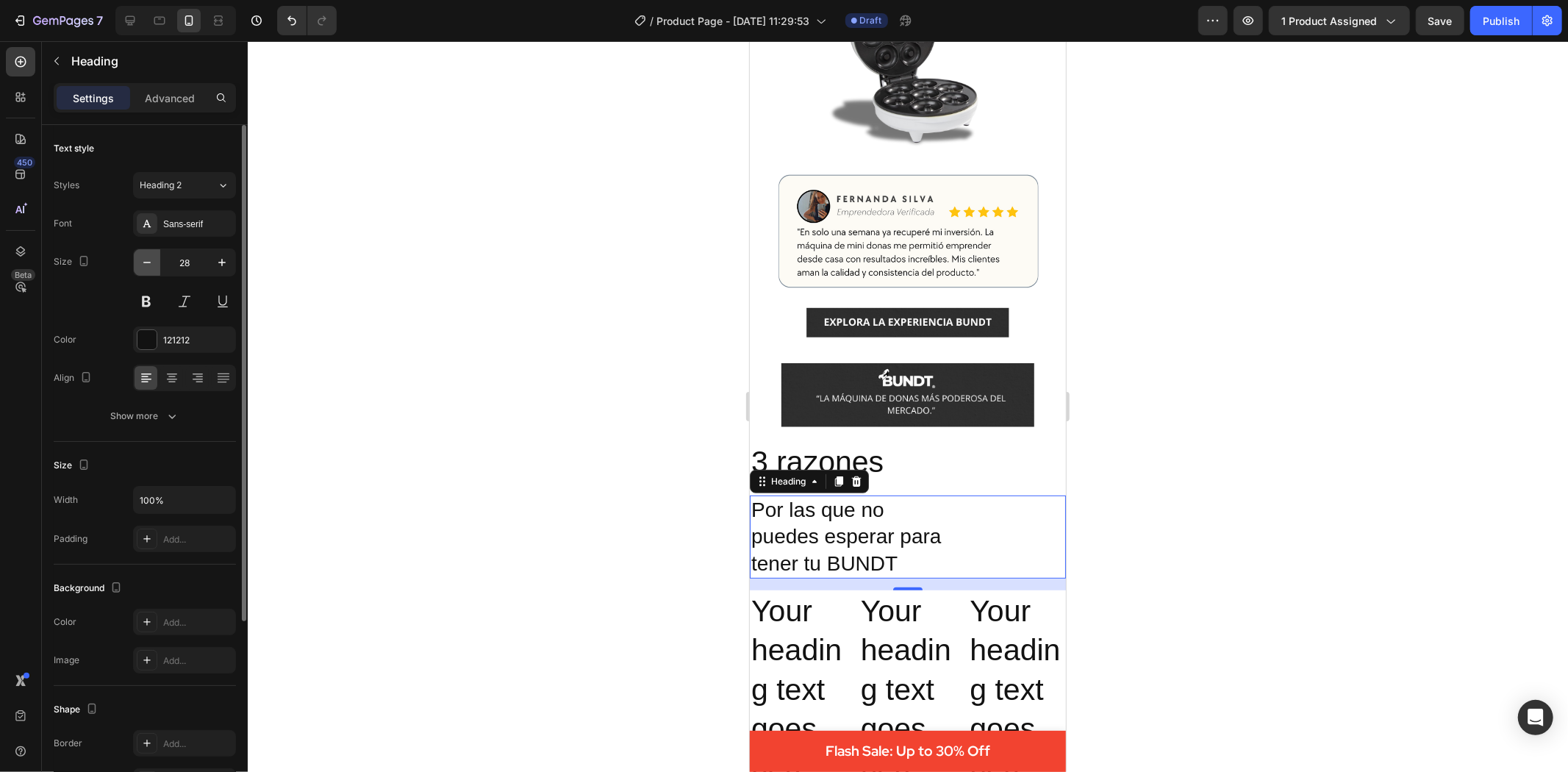
click at [151, 266] on icon "button" at bounding box center [147, 263] width 15 height 15
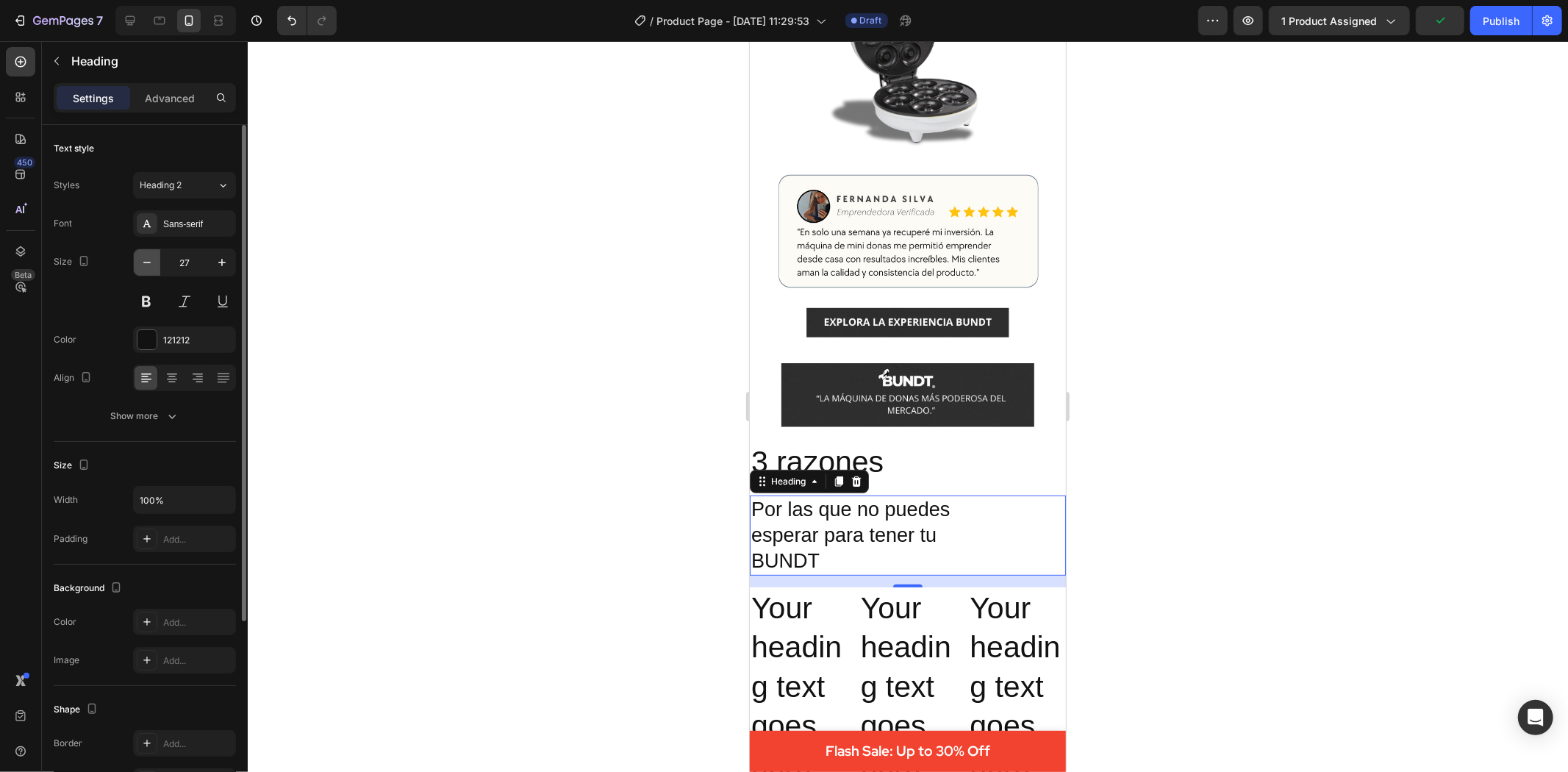
click at [144, 259] on icon "button" at bounding box center [147, 263] width 15 height 15
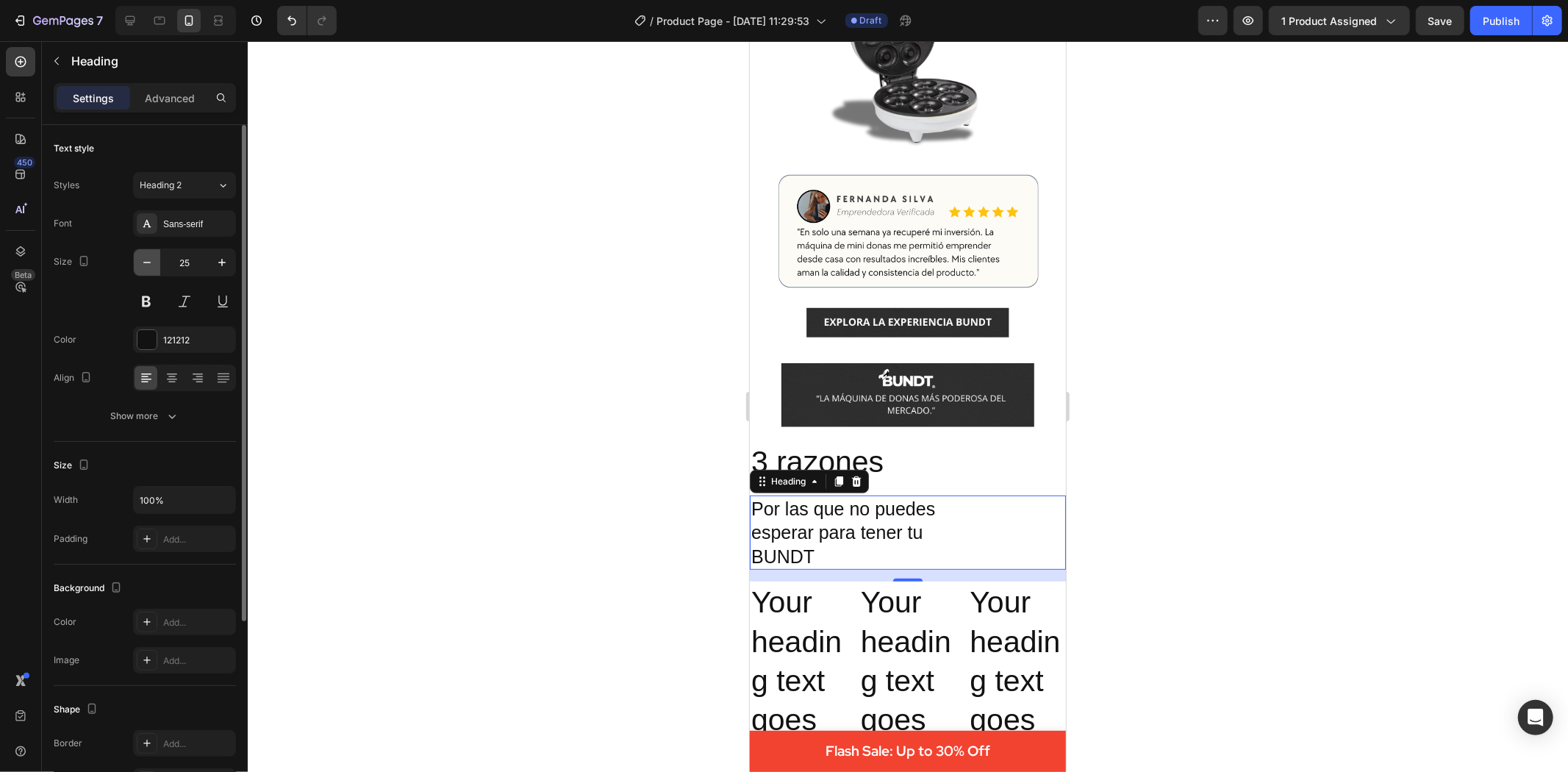
click at [144, 259] on icon "button" at bounding box center [147, 263] width 15 height 15
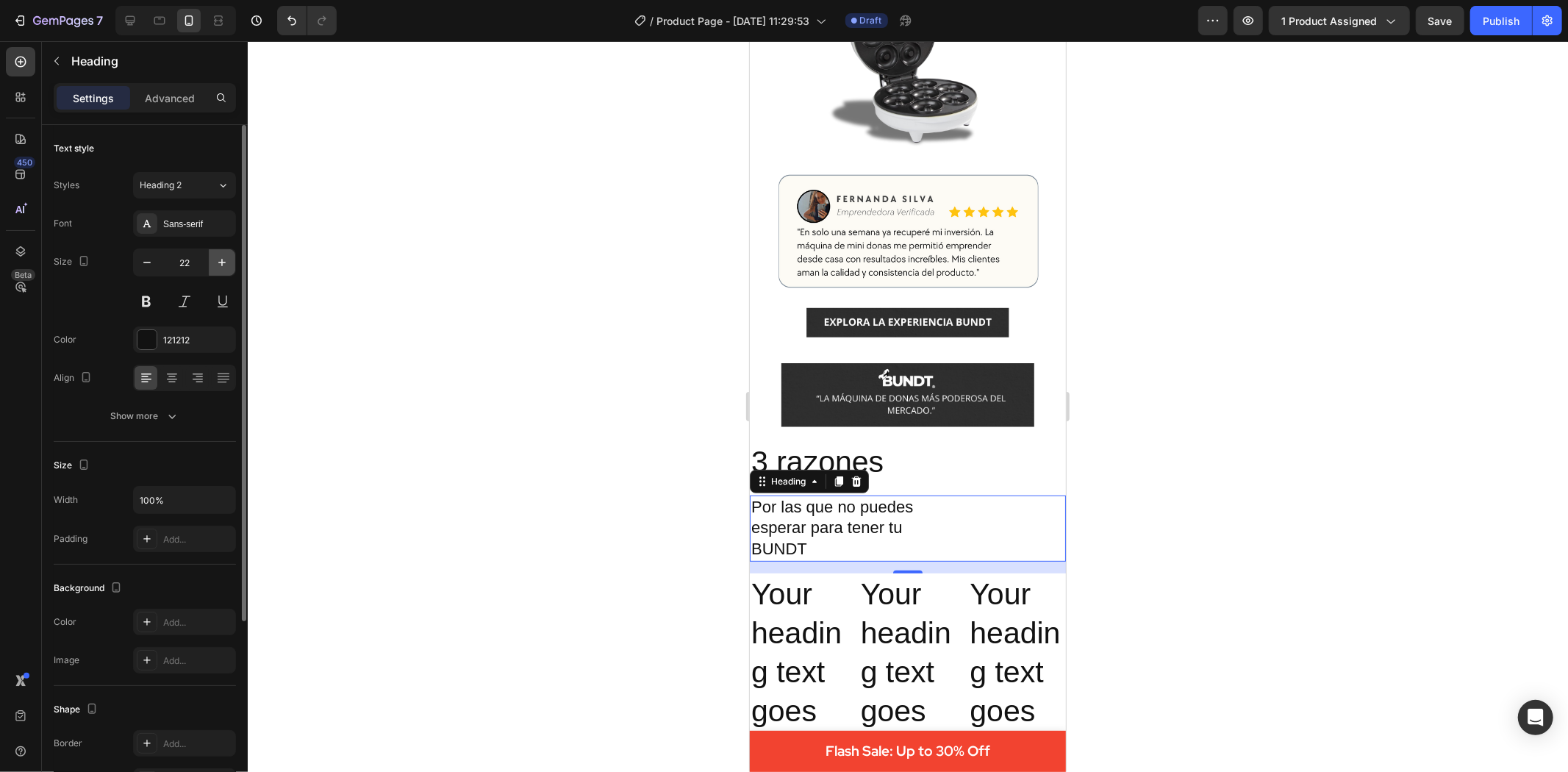
click at [219, 265] on icon "button" at bounding box center [222, 263] width 15 height 15
type input "23"
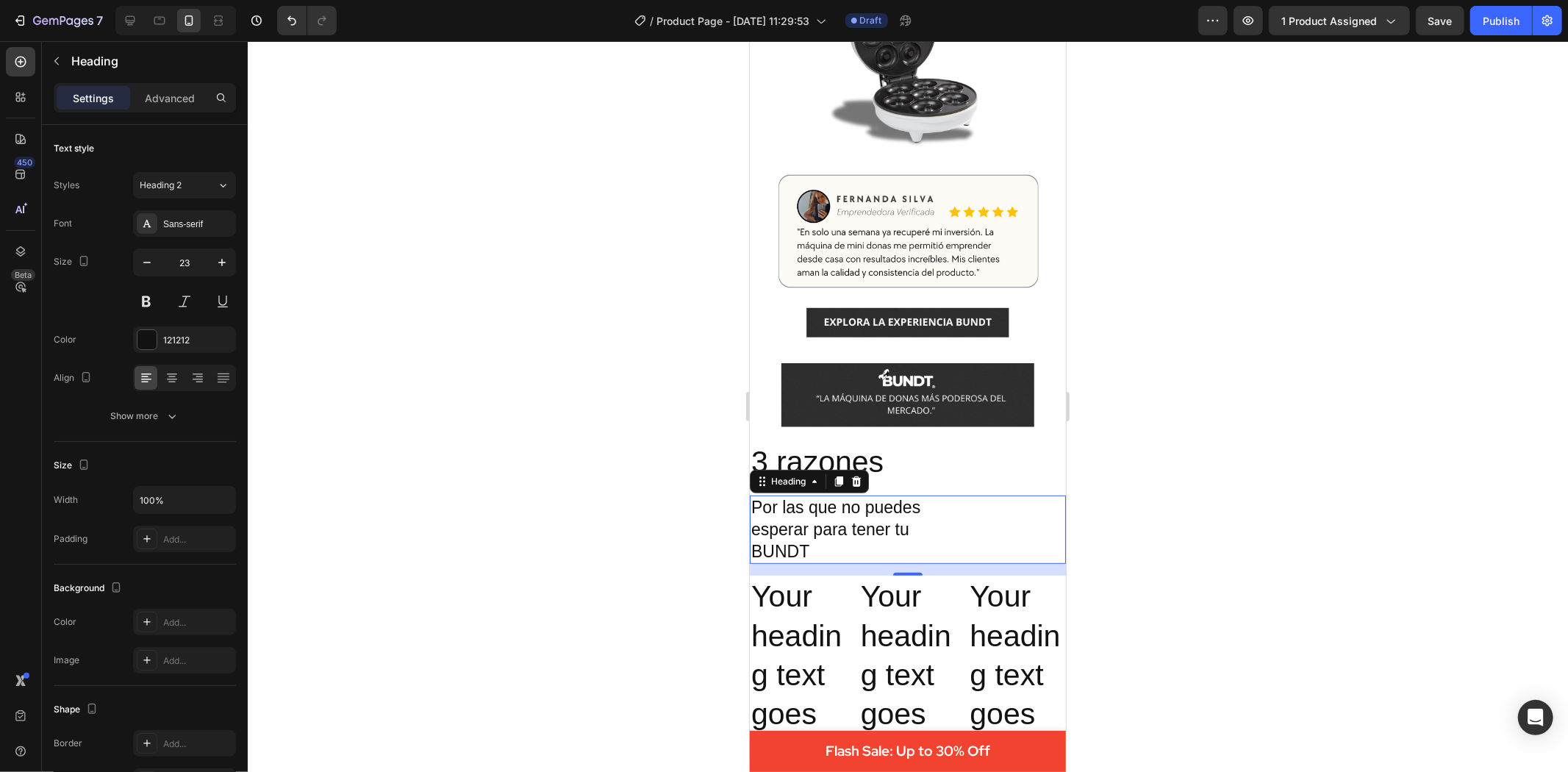
click at [1147, 582] on div at bounding box center [908, 407] width 1321 height 731
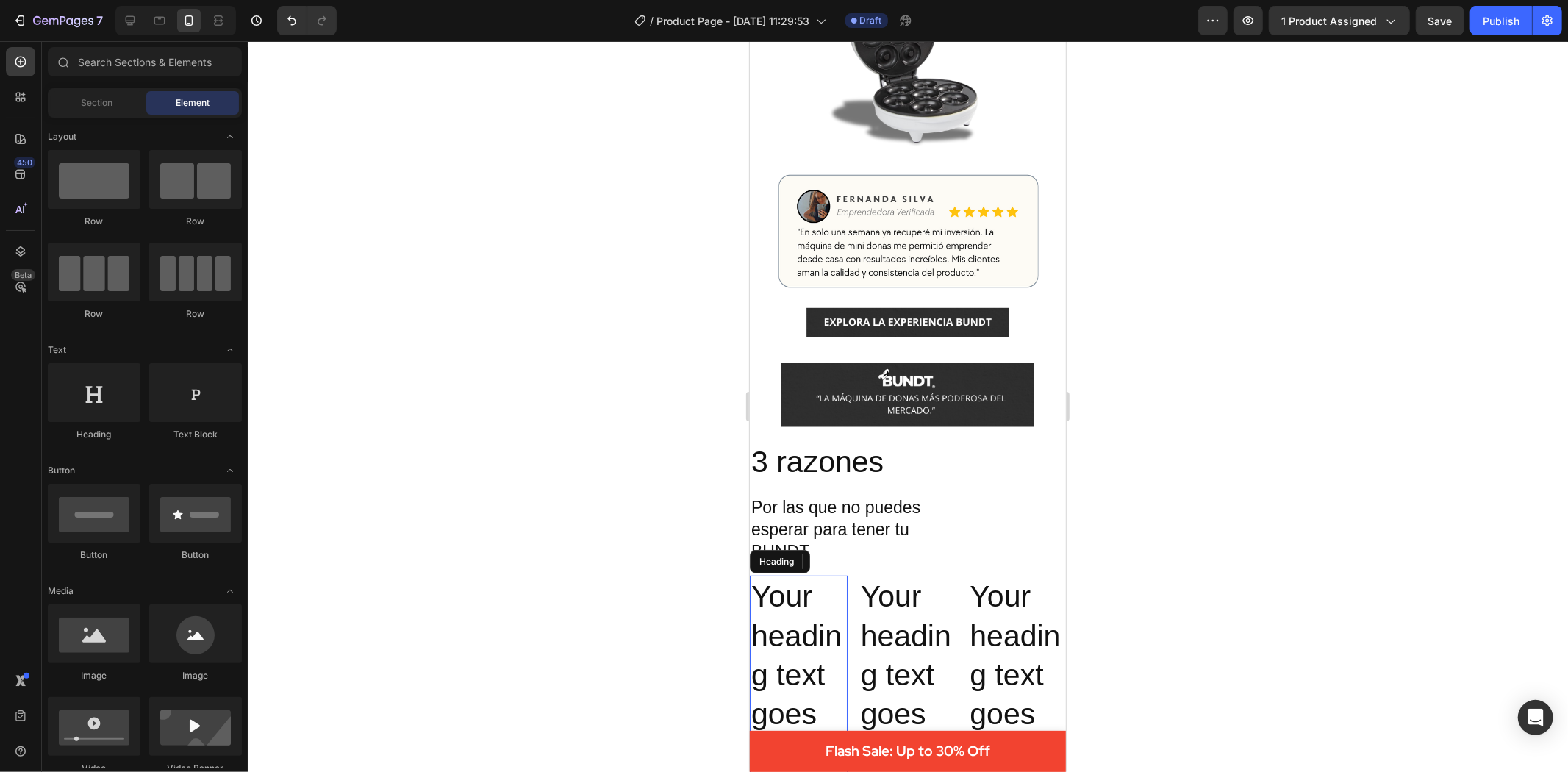
click at [798, 618] on h2 "Your heading text goes here" at bounding box center [798, 674] width 98 height 199
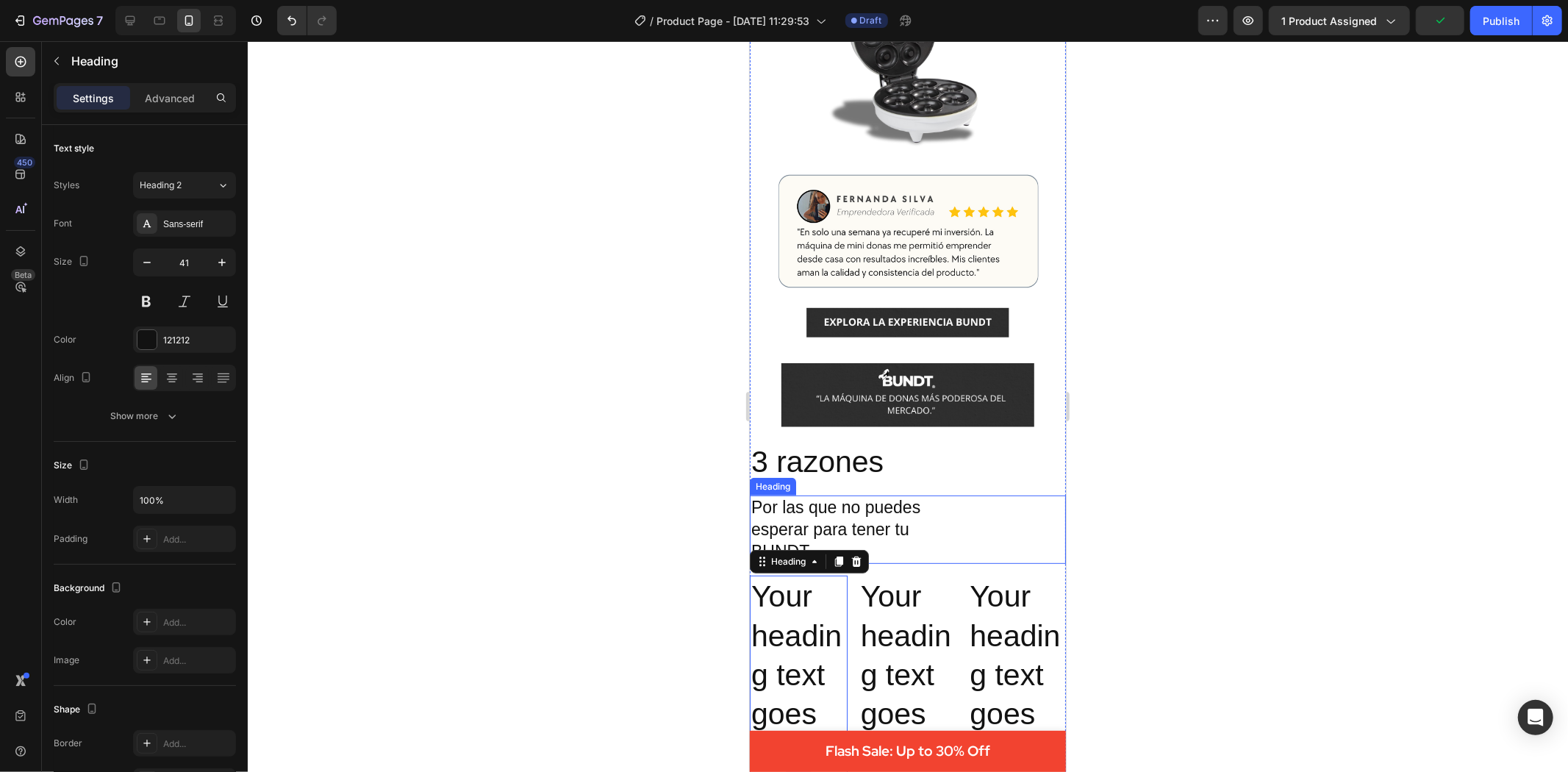
drag, startPoint x: 1123, startPoint y: 519, endPoint x: 1103, endPoint y: 518, distance: 20.0
click at [1125, 519] on div at bounding box center [908, 407] width 1321 height 731
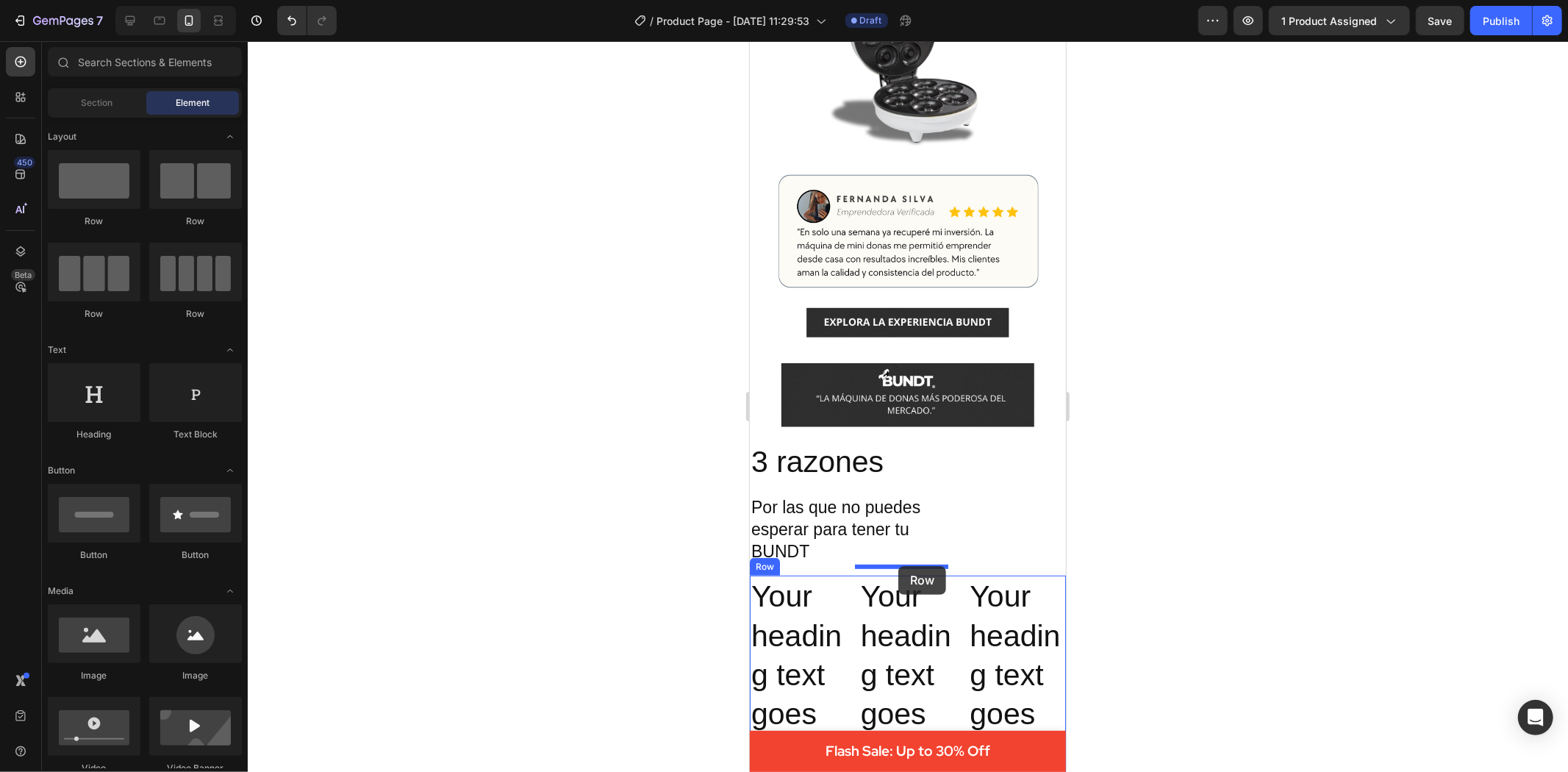
drag, startPoint x: 826, startPoint y: 238, endPoint x: 898, endPoint y: 566, distance: 335.8
click at [878, 548] on p "Por las que no puedes esperar para tener tu BUNDT" at bounding box center [849, 529] width 199 height 66
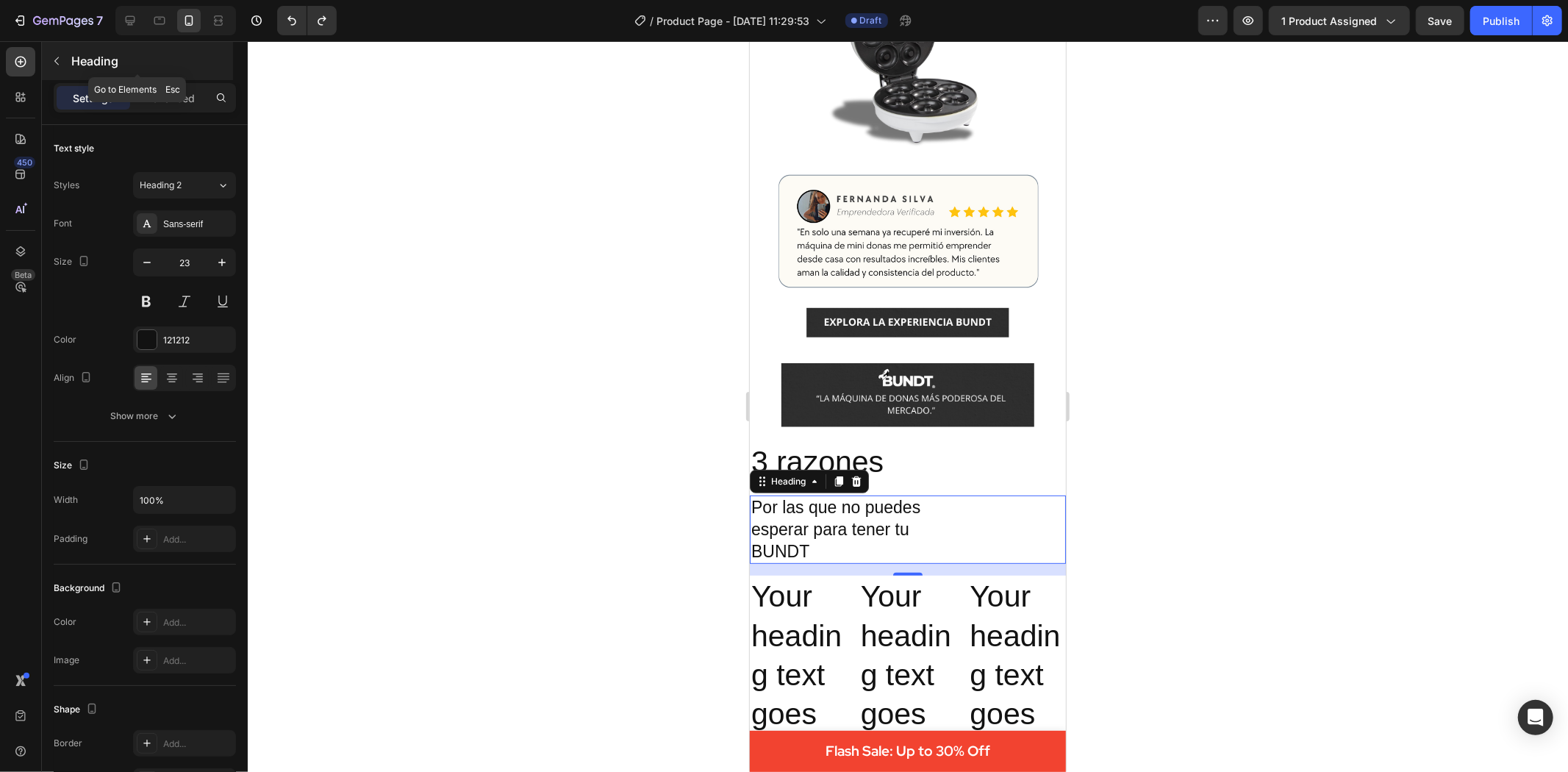
click at [50, 61] on icon "button" at bounding box center [56, 60] width 11 height 11
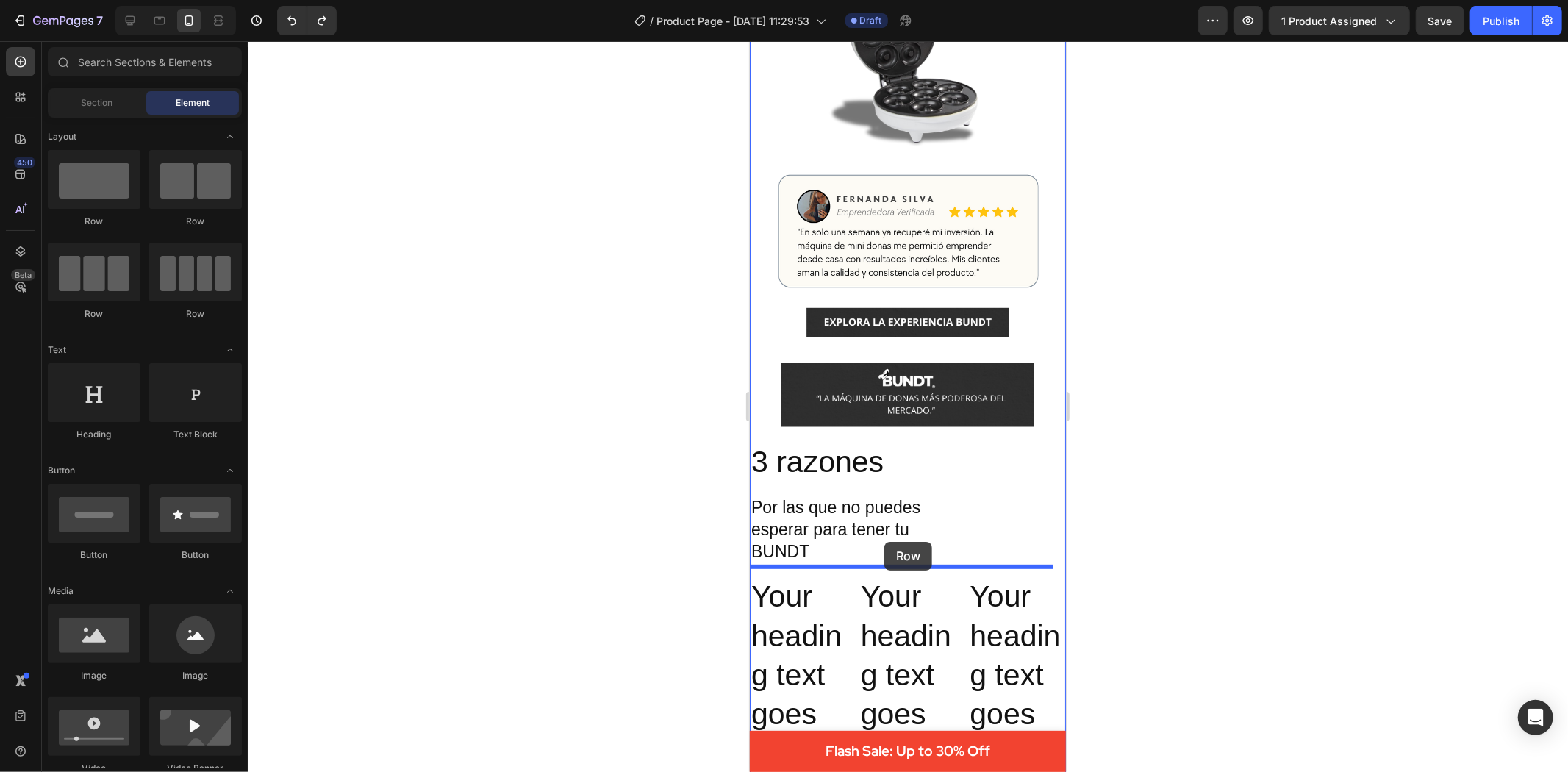
drag, startPoint x: 859, startPoint y: 225, endPoint x: 884, endPoint y: 541, distance: 317.0
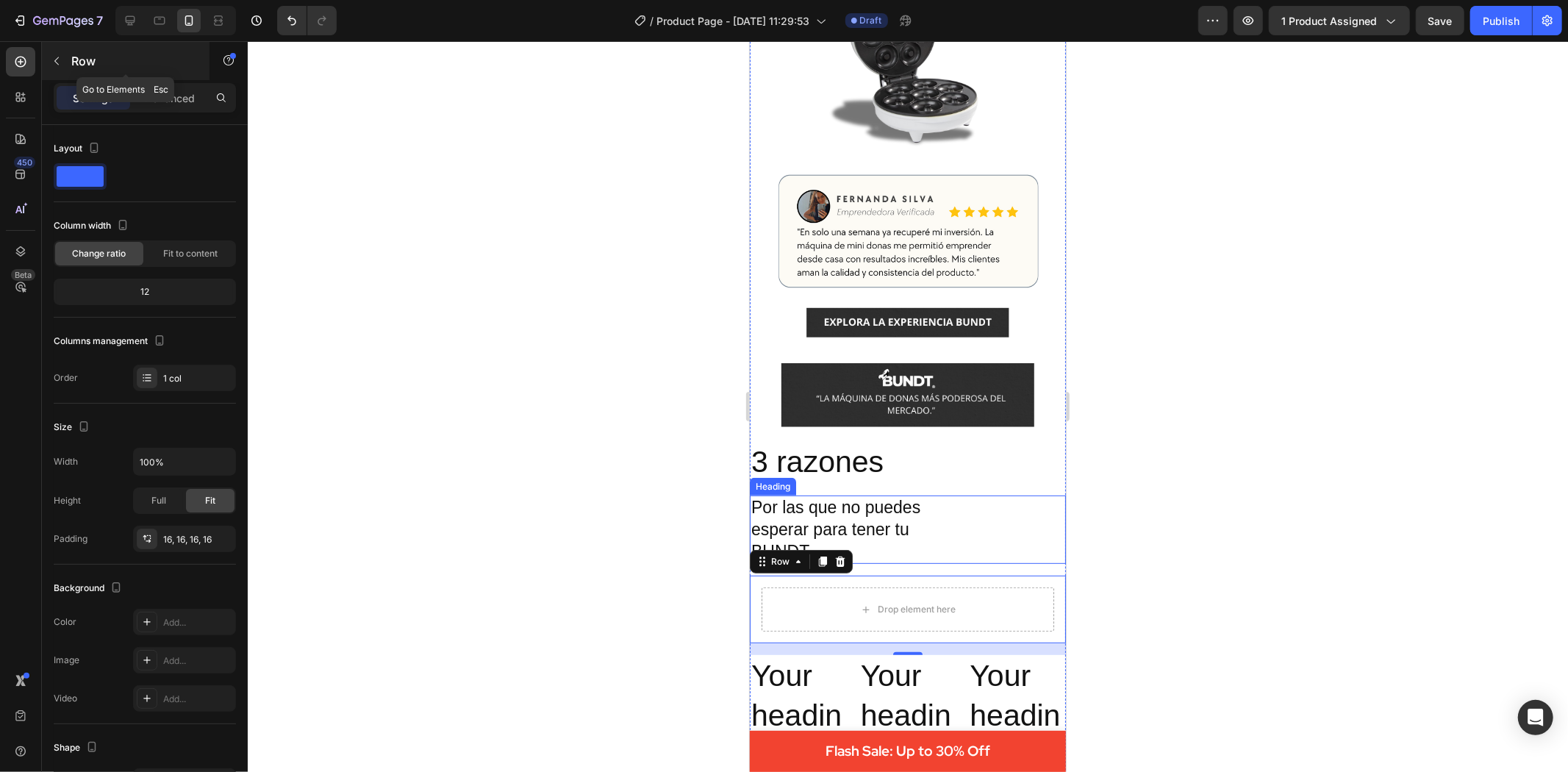
click at [55, 55] on icon "button" at bounding box center [56, 60] width 11 height 11
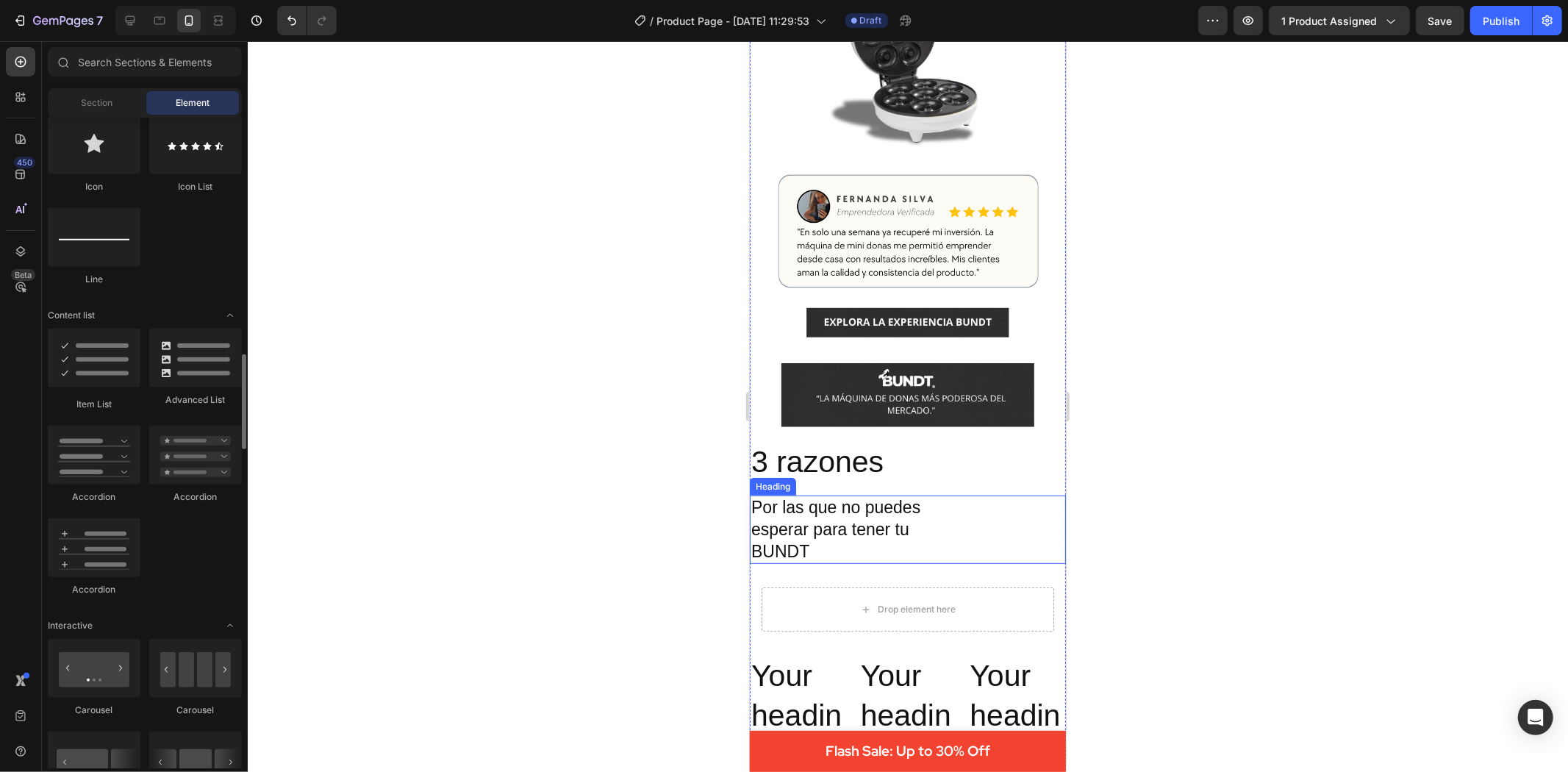
scroll to position [1062, 0]
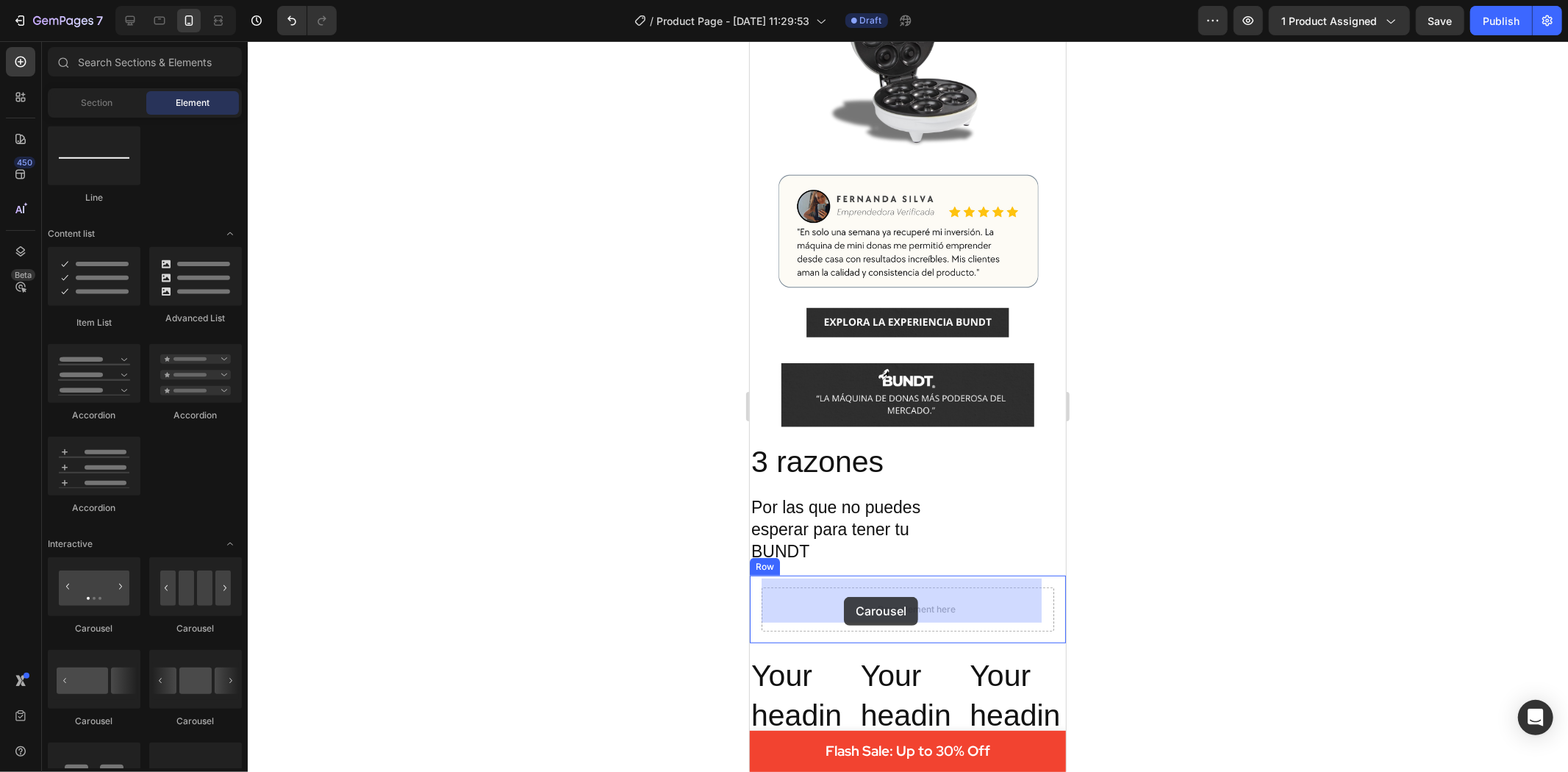
drag, startPoint x: 940, startPoint y: 639, endPoint x: 844, endPoint y: 596, distance: 105.2
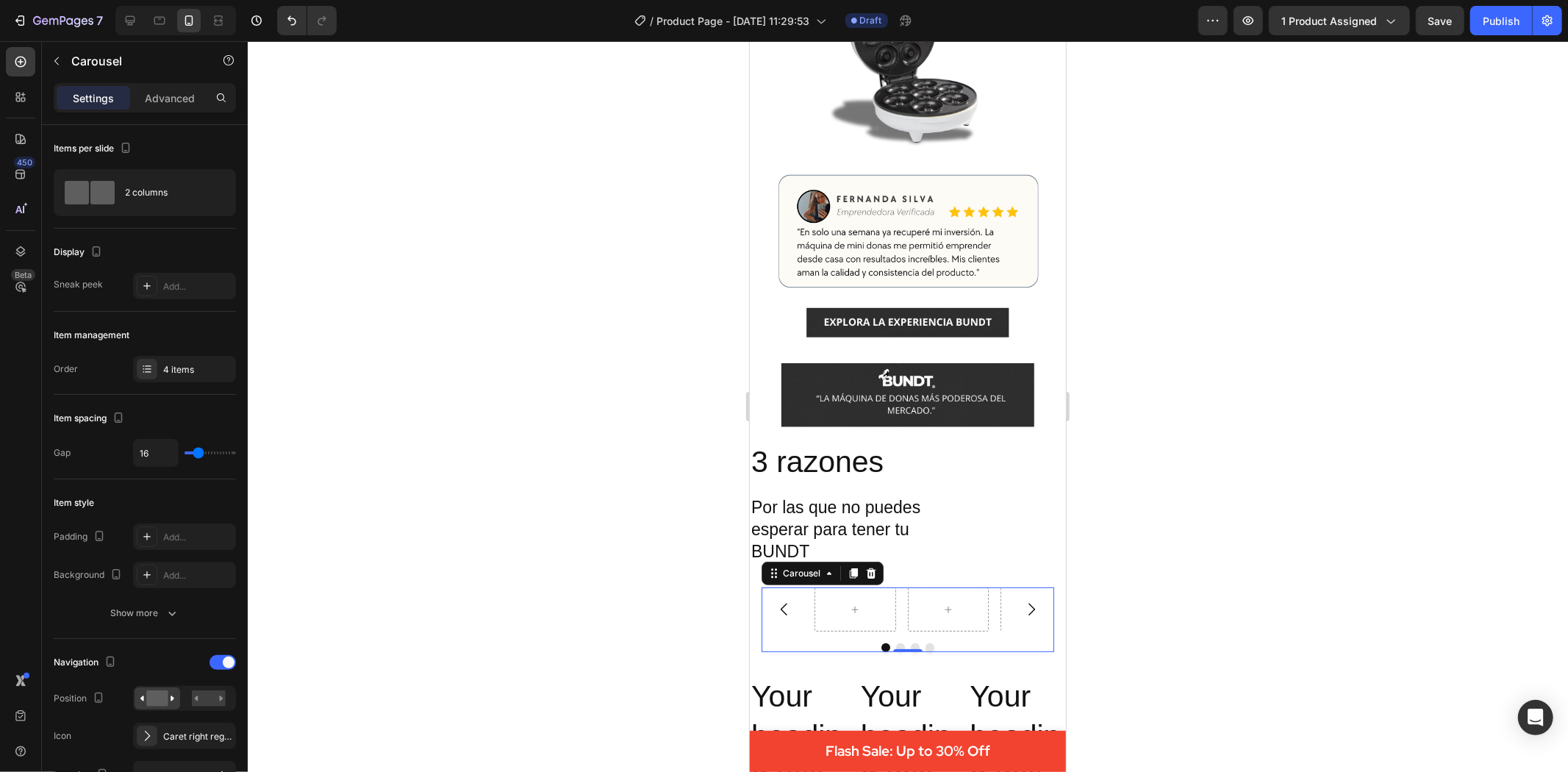
click at [1022, 600] on icon "Carousel Next Arrow" at bounding box center [1031, 609] width 18 height 18
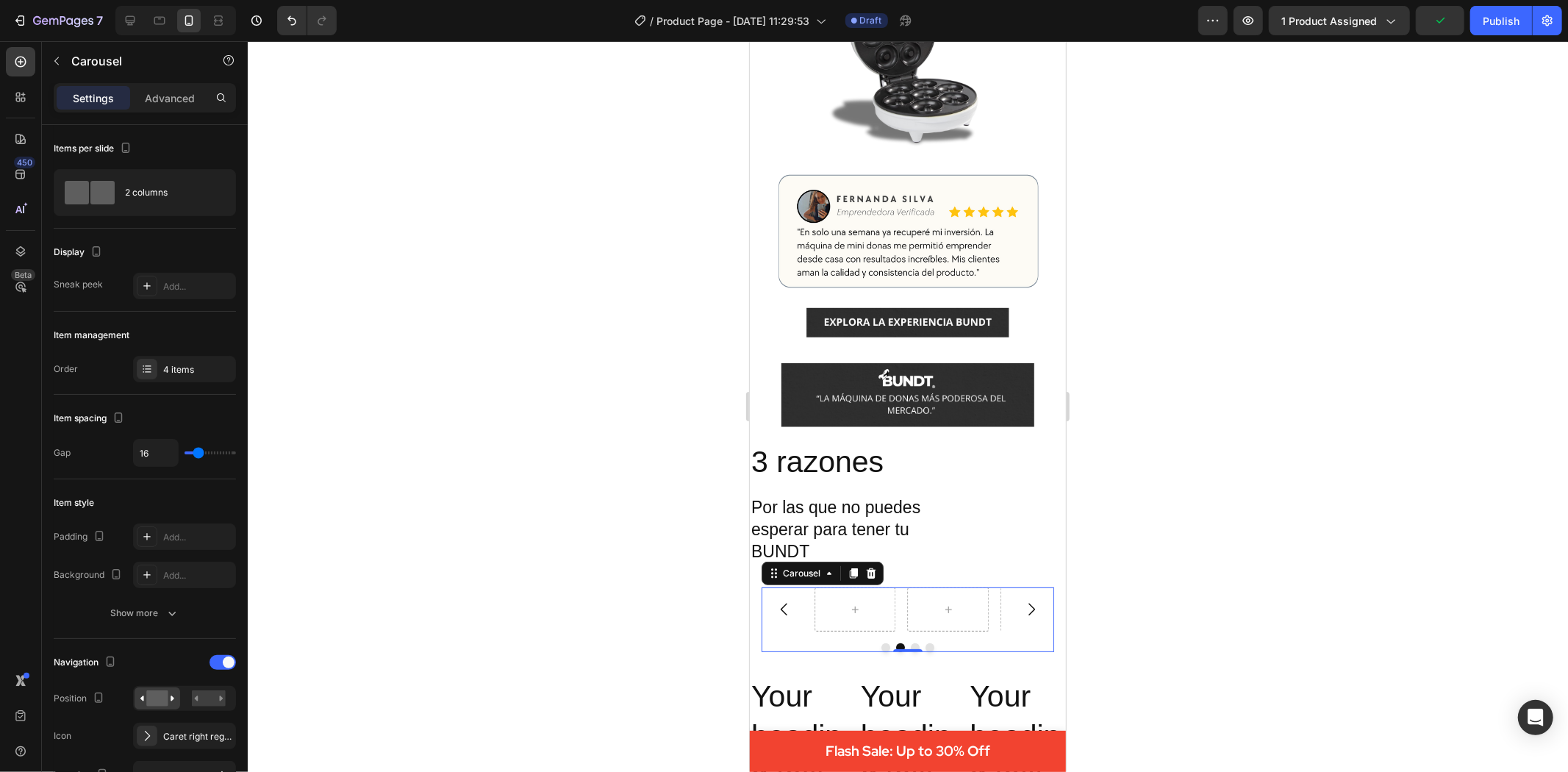
click at [1022, 600] on icon "Carousel Next Arrow" at bounding box center [1031, 609] width 18 height 18
click at [758, 446] on p "3 razones" at bounding box center [907, 462] width 313 height 39
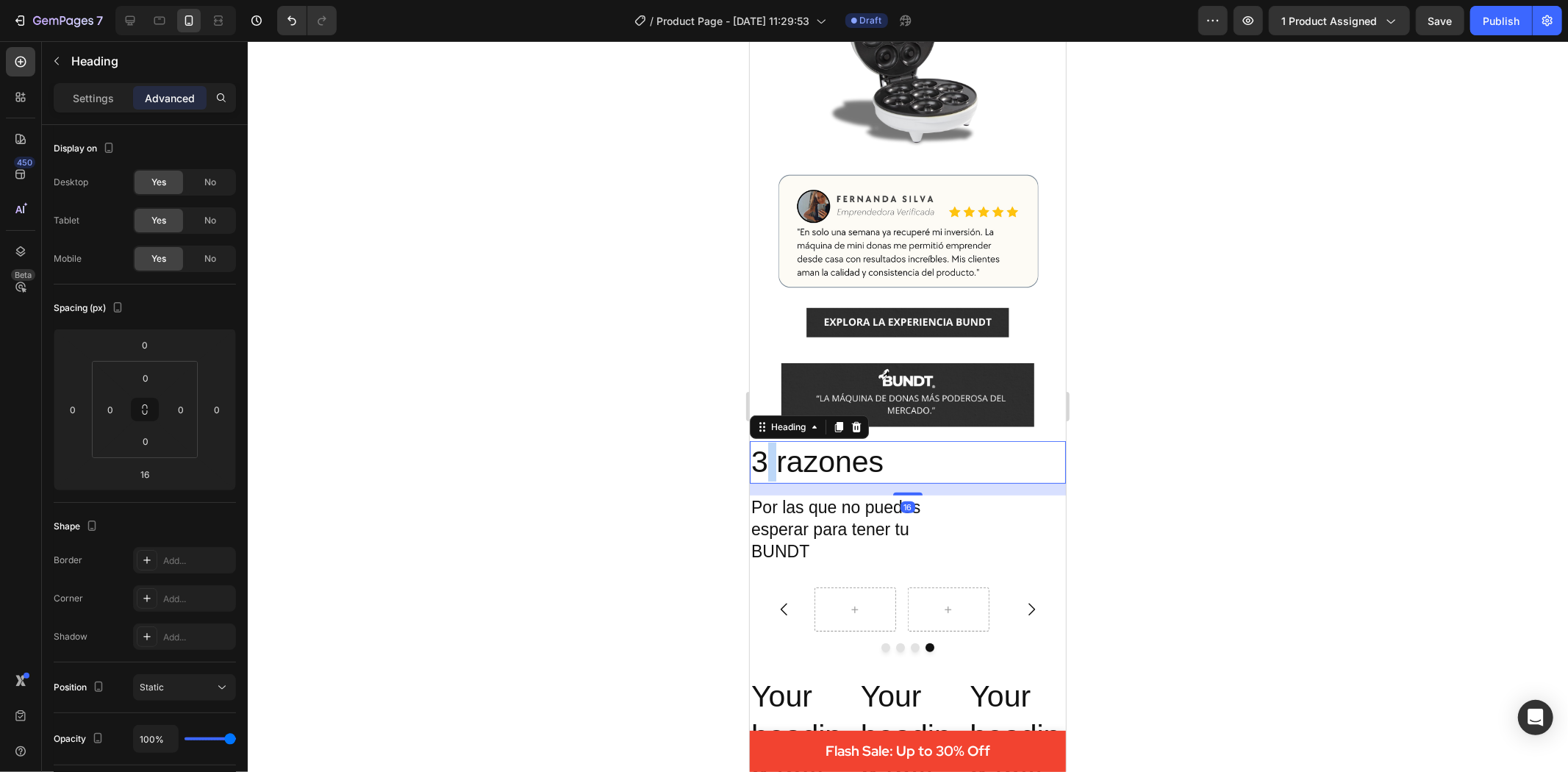
click at [763, 447] on p "3 razones" at bounding box center [907, 462] width 313 height 39
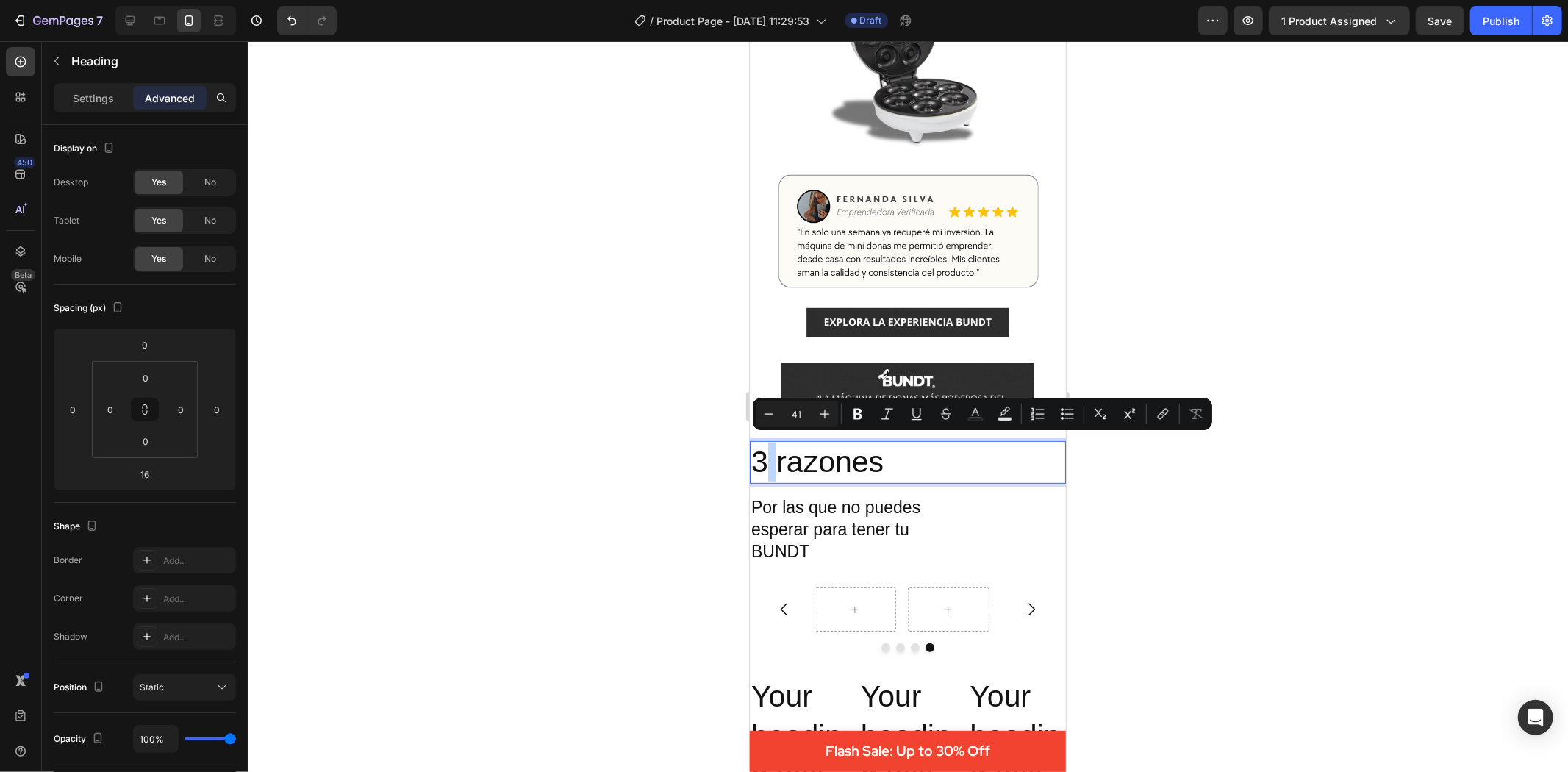
click at [763, 447] on p "3 razones" at bounding box center [907, 462] width 313 height 39
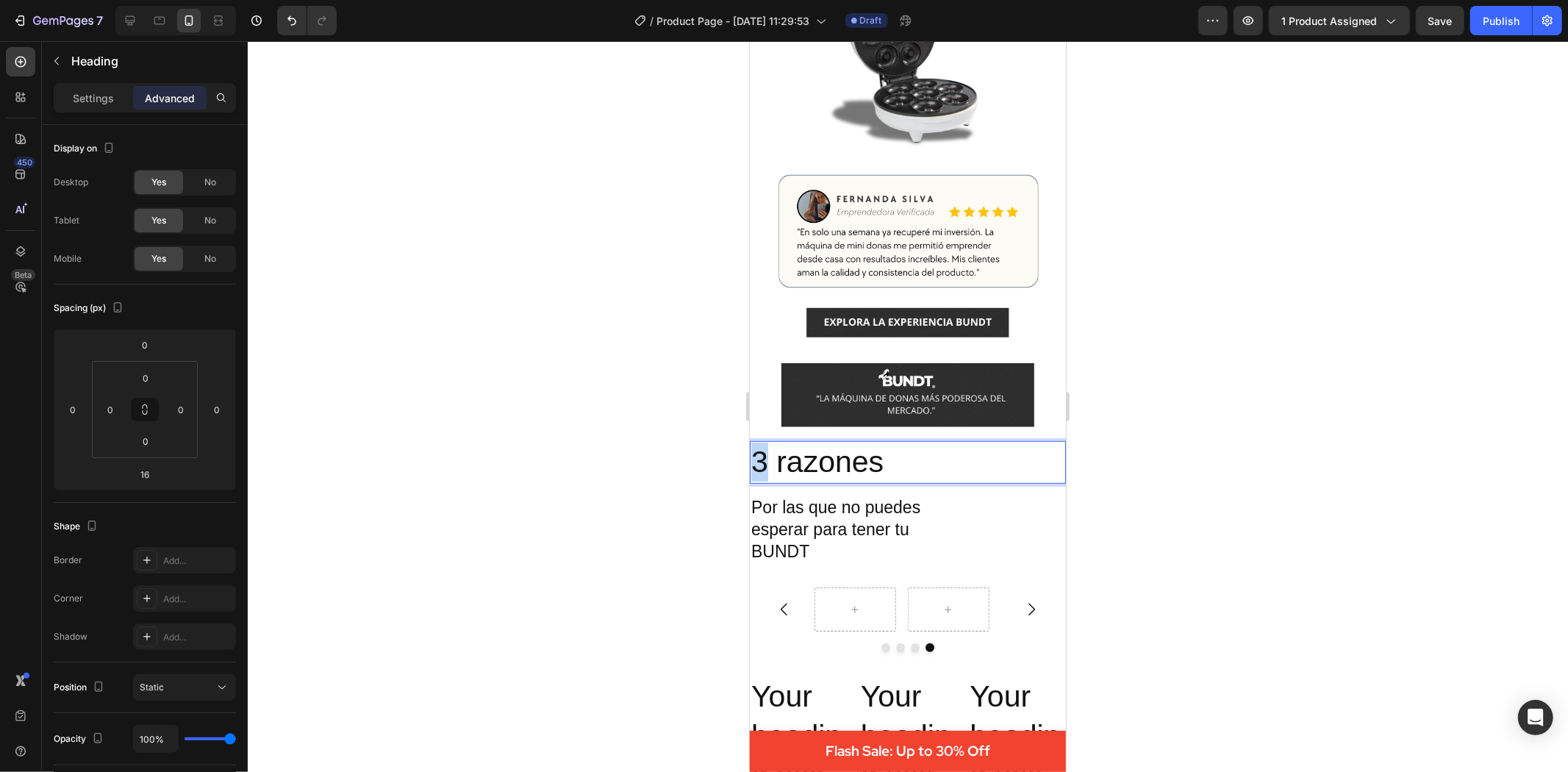
drag, startPoint x: 763, startPoint y: 448, endPoint x: 1477, endPoint y: 486, distance: 715.0
click at [1177, 501] on div at bounding box center [908, 407] width 1321 height 731
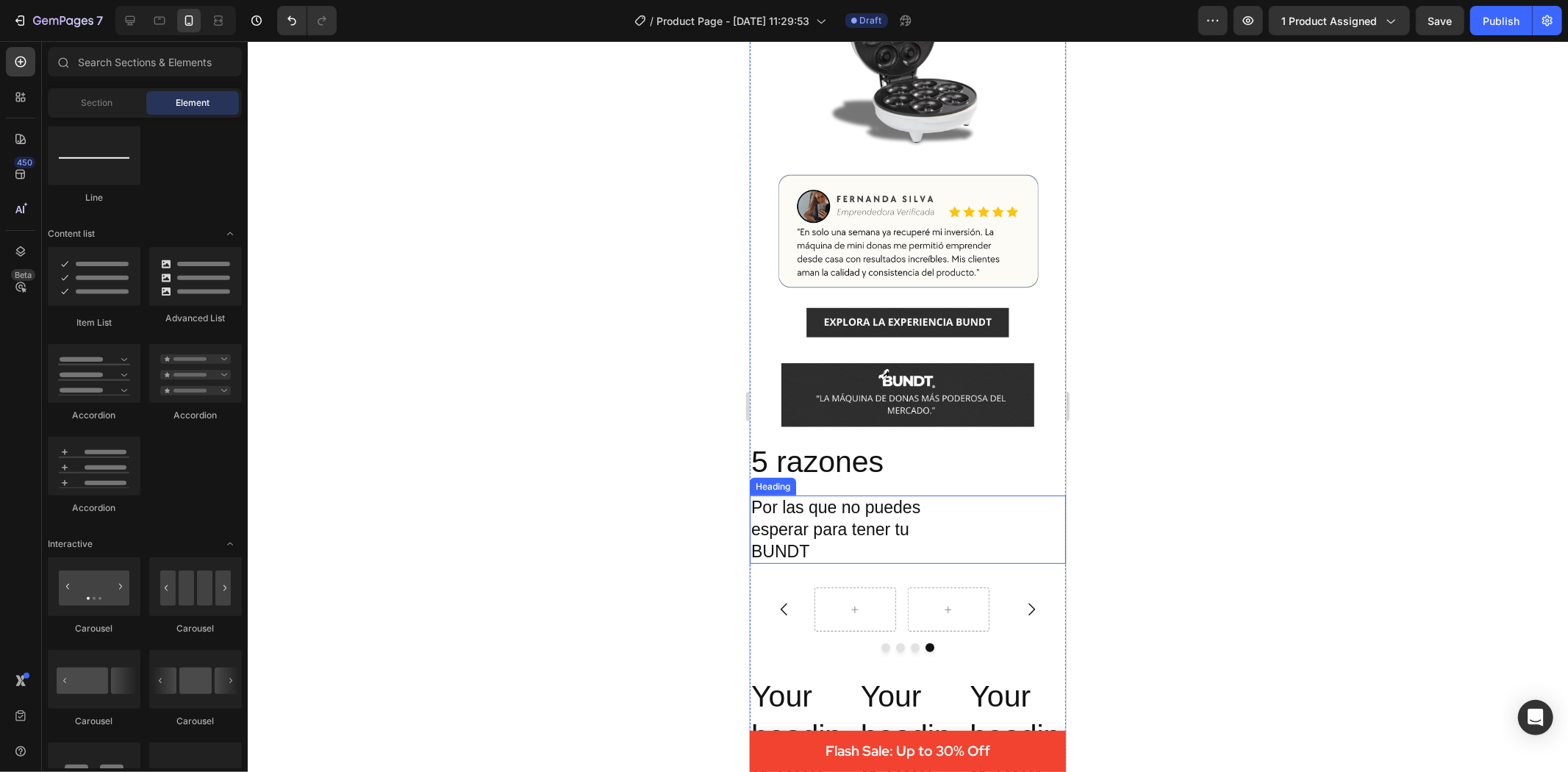
click at [911, 527] on p "Por las que no puedes esperar para tener tu BUNDT" at bounding box center [849, 529] width 199 height 66
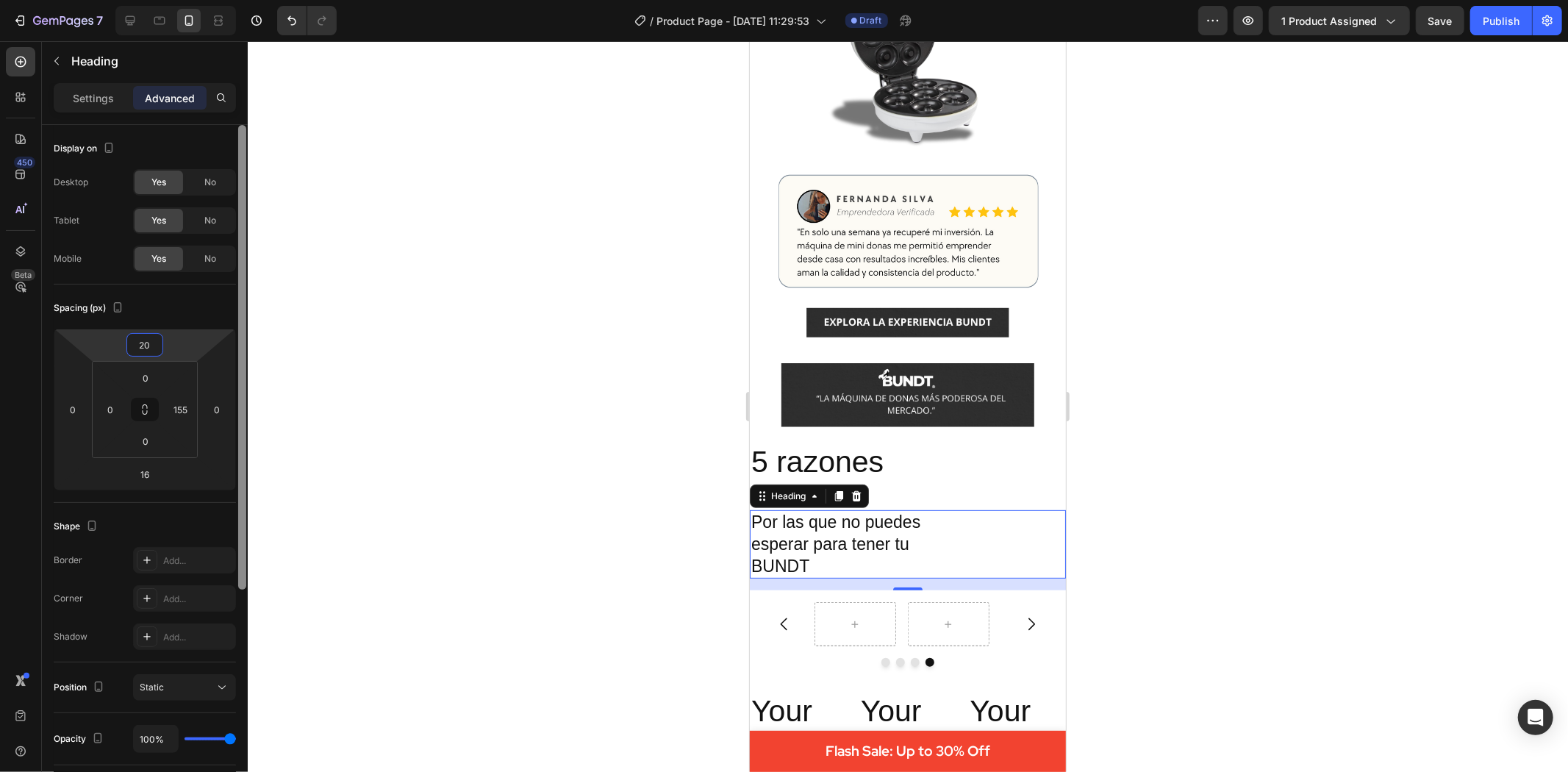
type input "2"
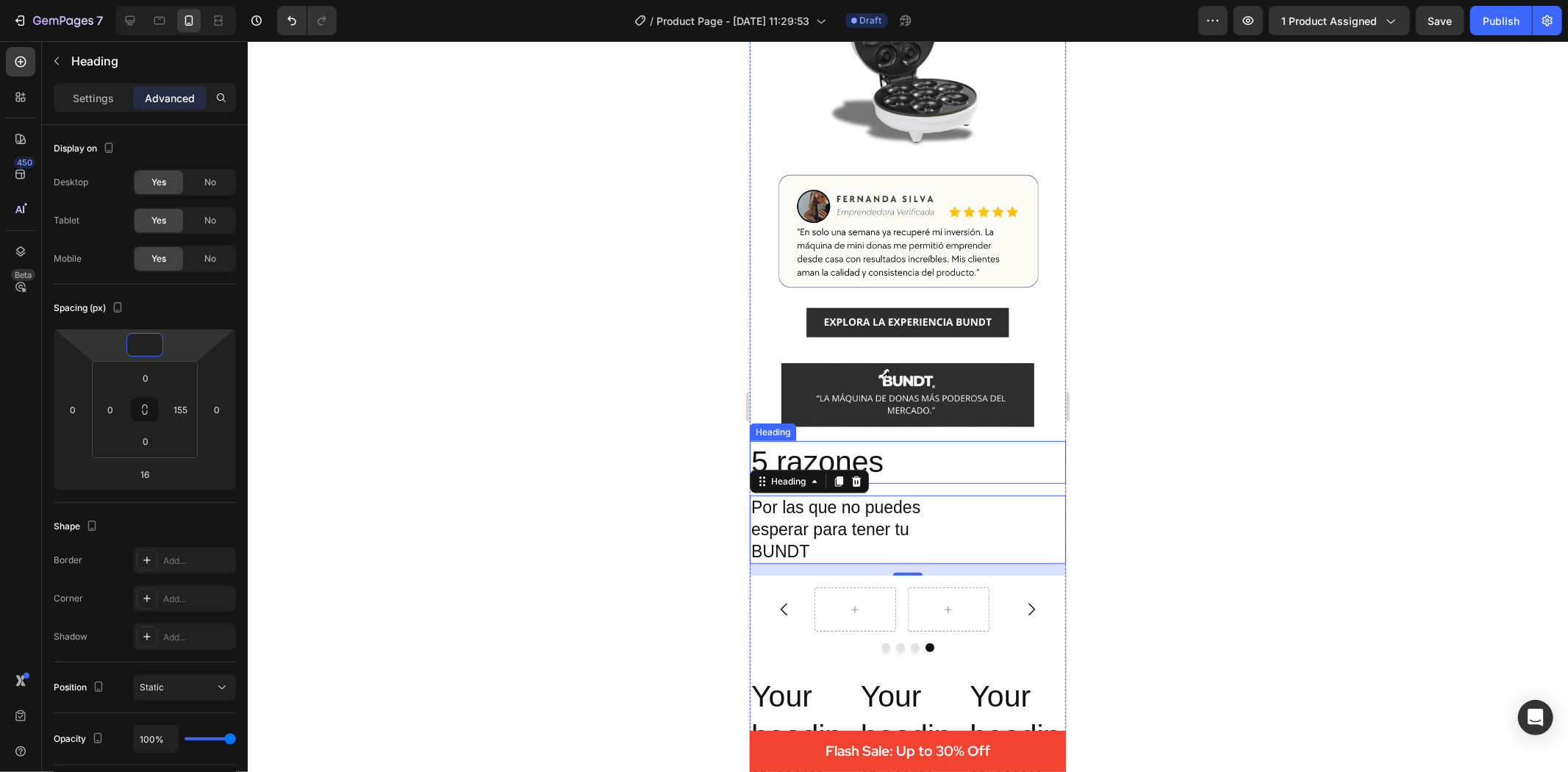
click at [1090, 444] on div at bounding box center [908, 407] width 1321 height 731
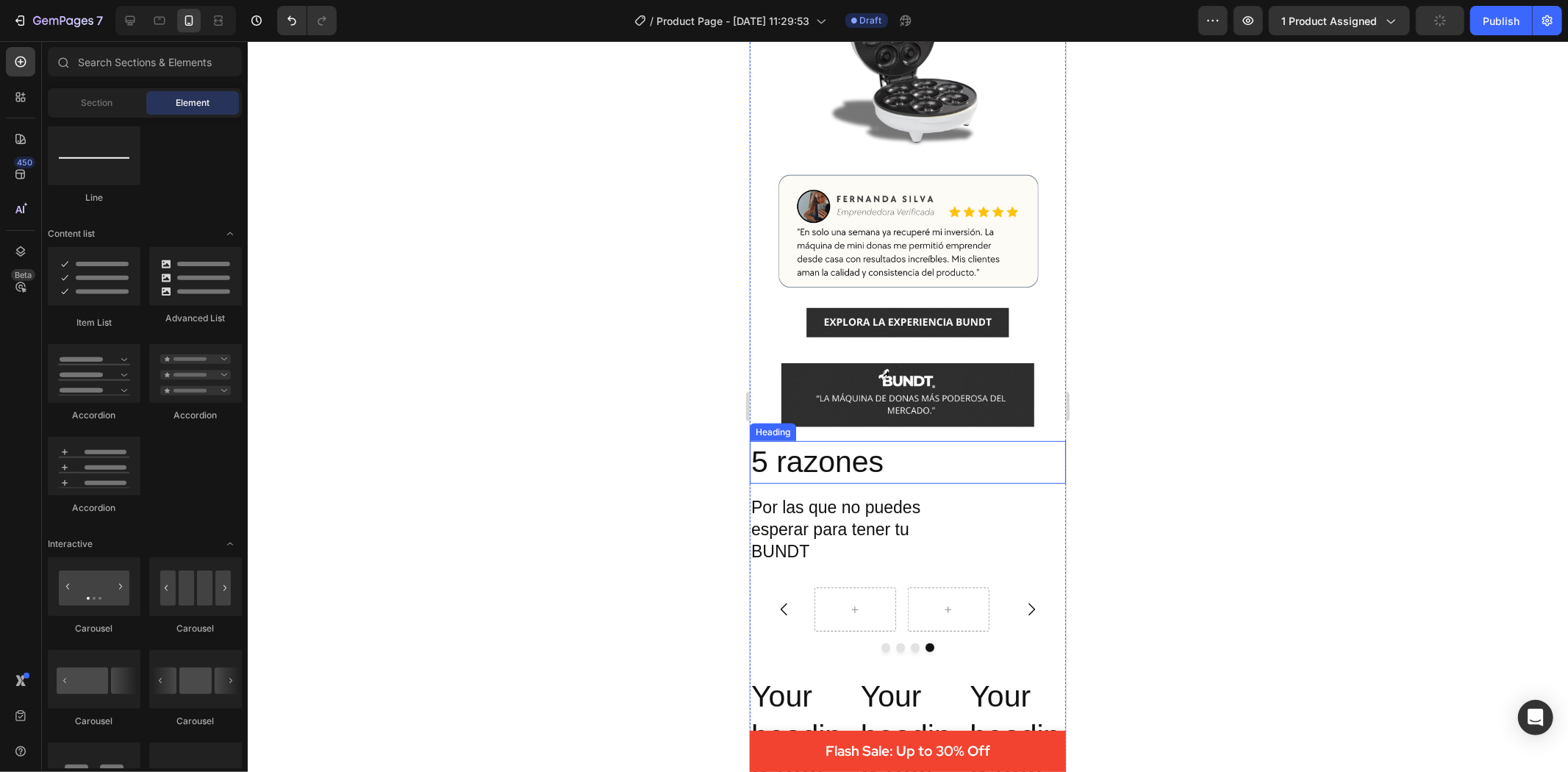
click at [921, 457] on p "5 razones" at bounding box center [907, 462] width 313 height 39
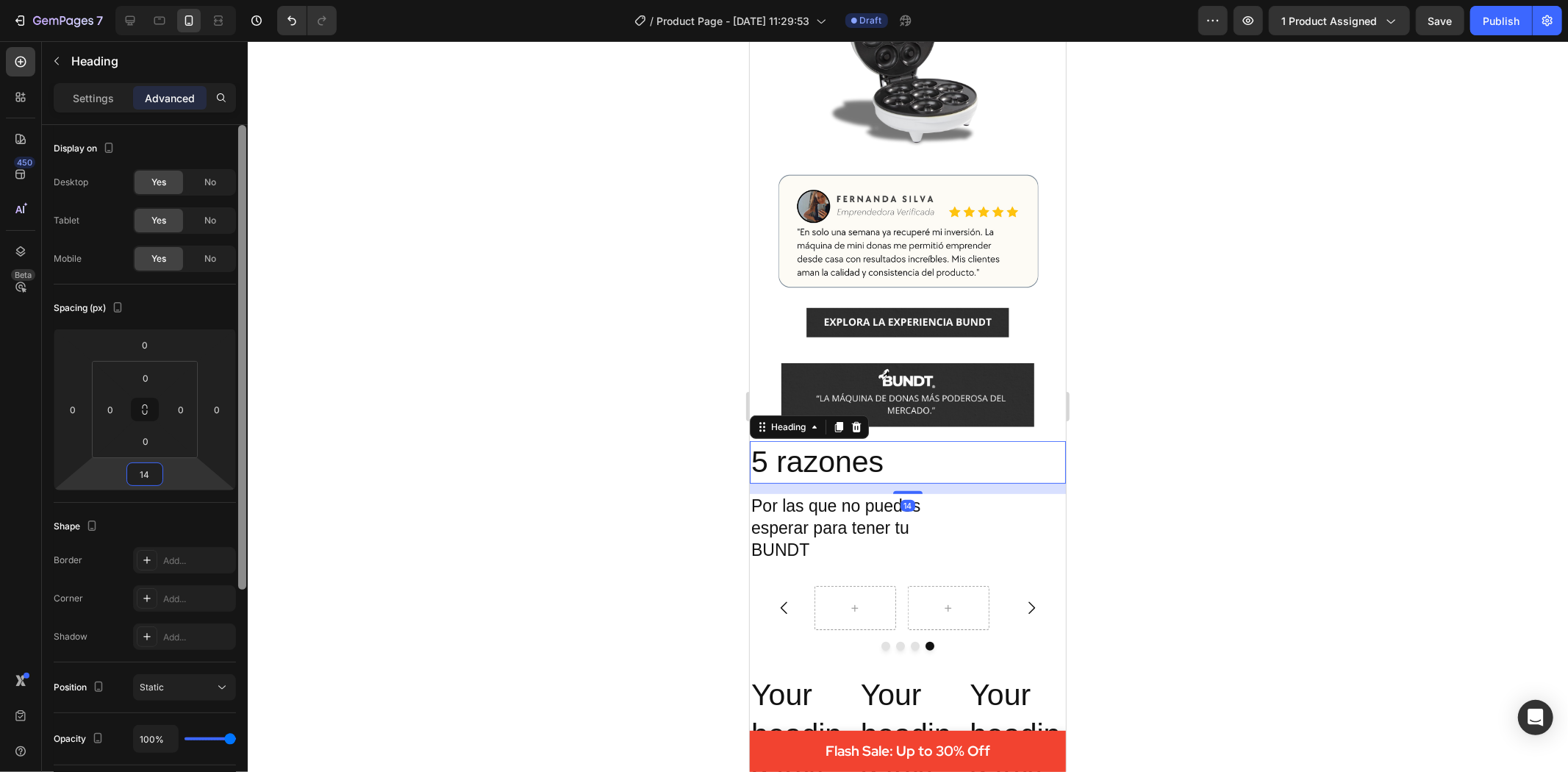
type input "1"
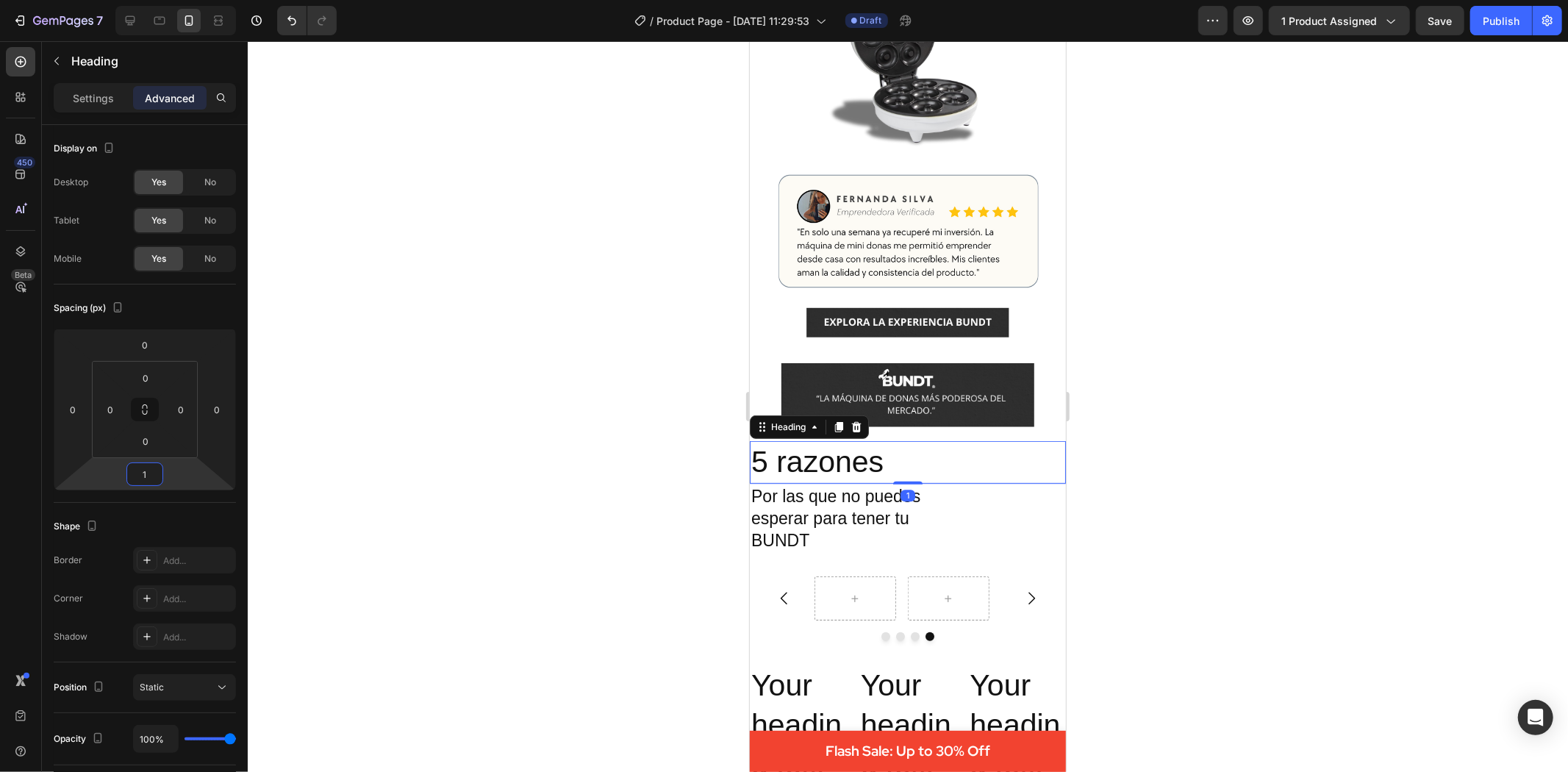
click at [1243, 449] on div at bounding box center [908, 407] width 1321 height 731
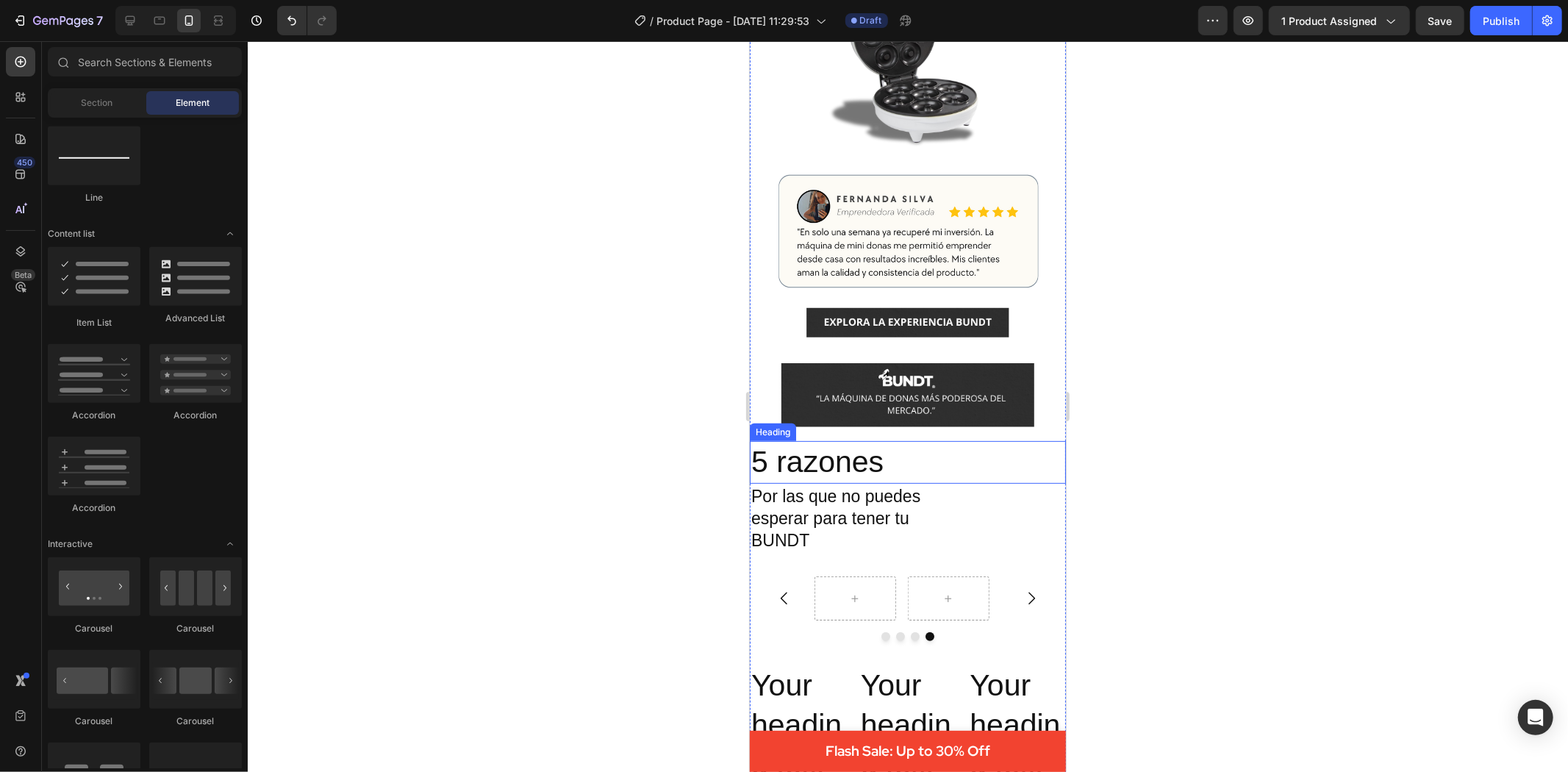
click at [874, 462] on p "5 razones" at bounding box center [907, 462] width 313 height 39
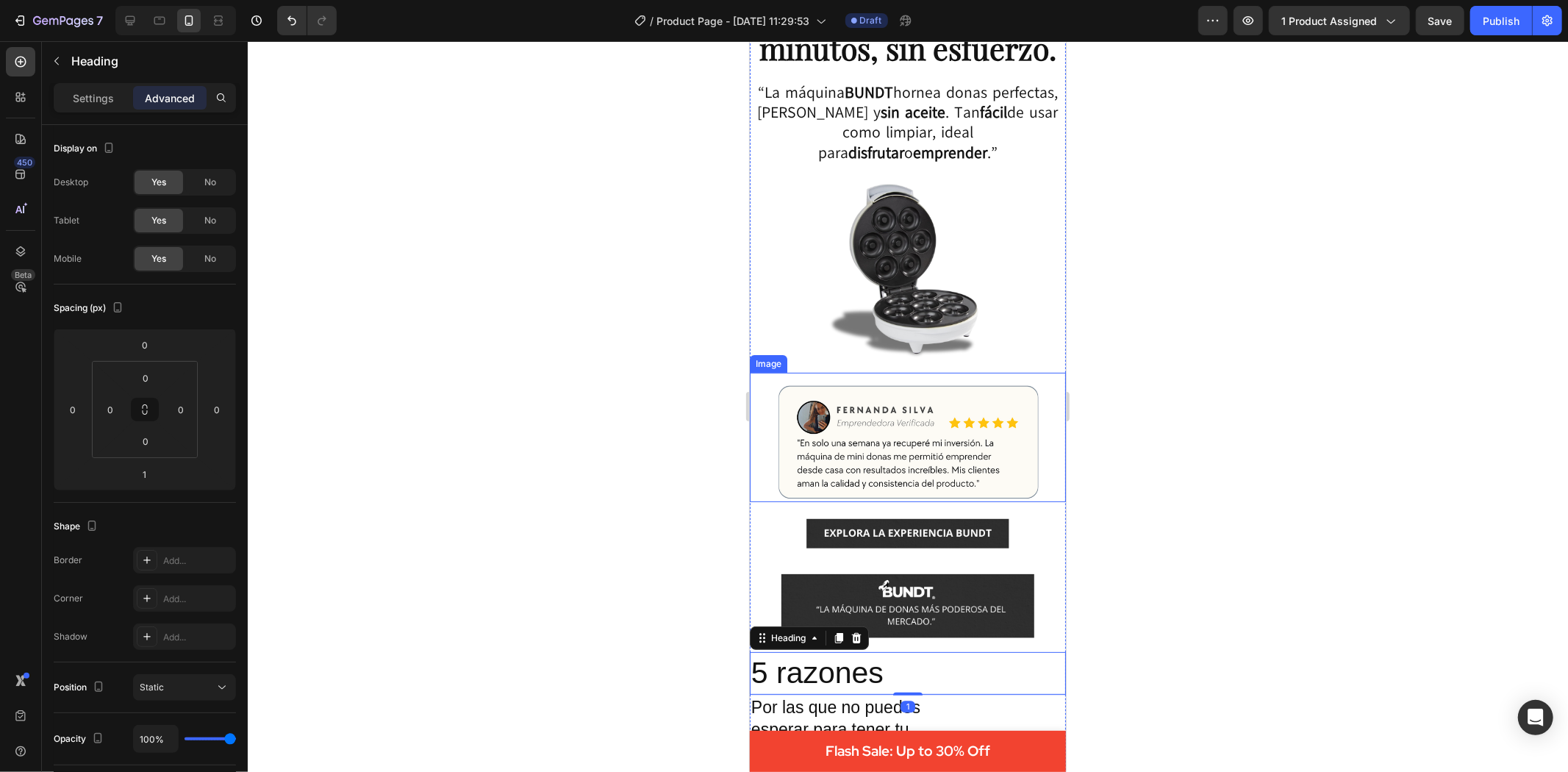
scroll to position [0, 0]
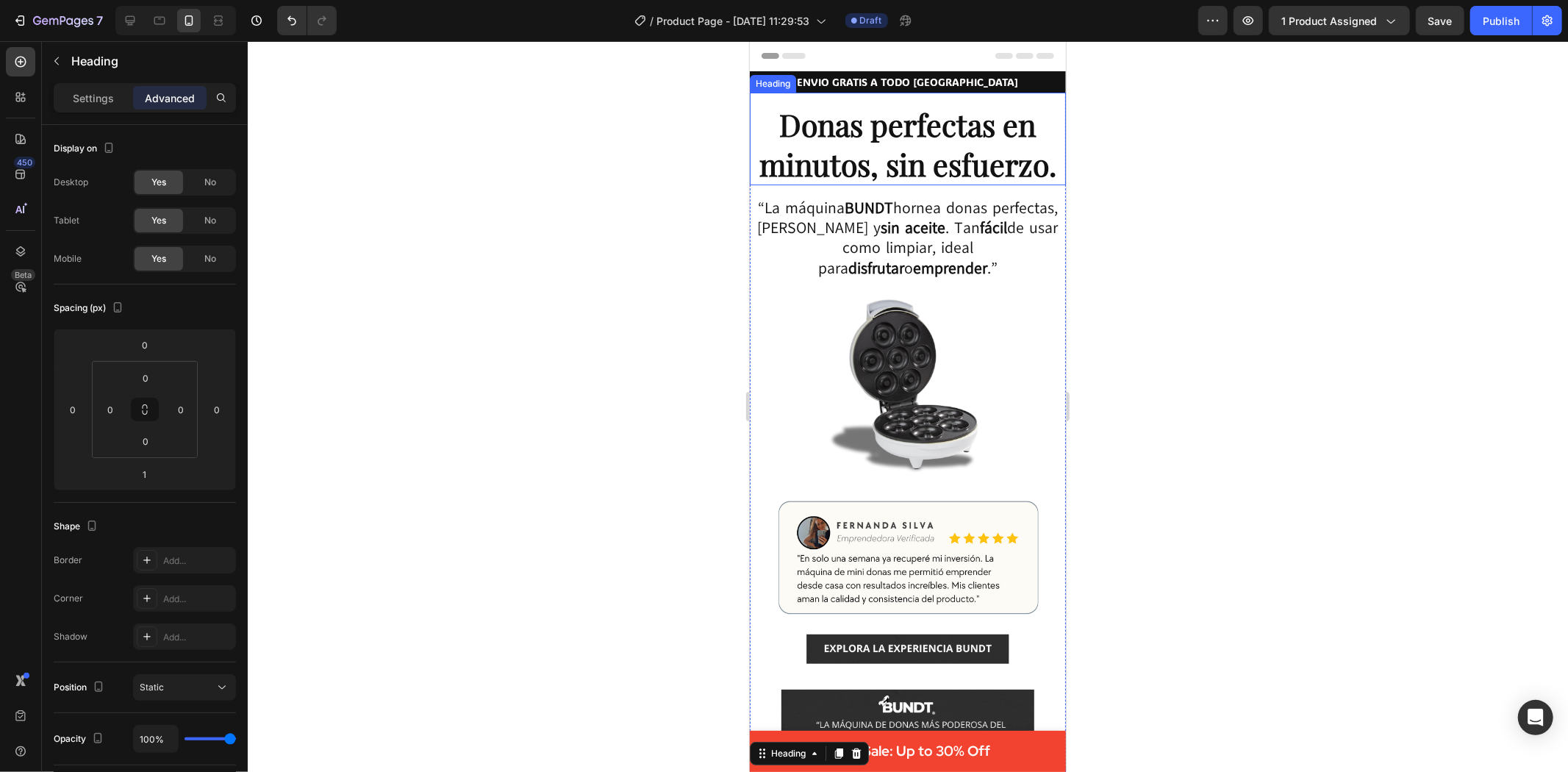
click at [876, 162] on strong "Donas perfectas en minutos, sin esfuerzo." at bounding box center [907, 142] width 297 height 79
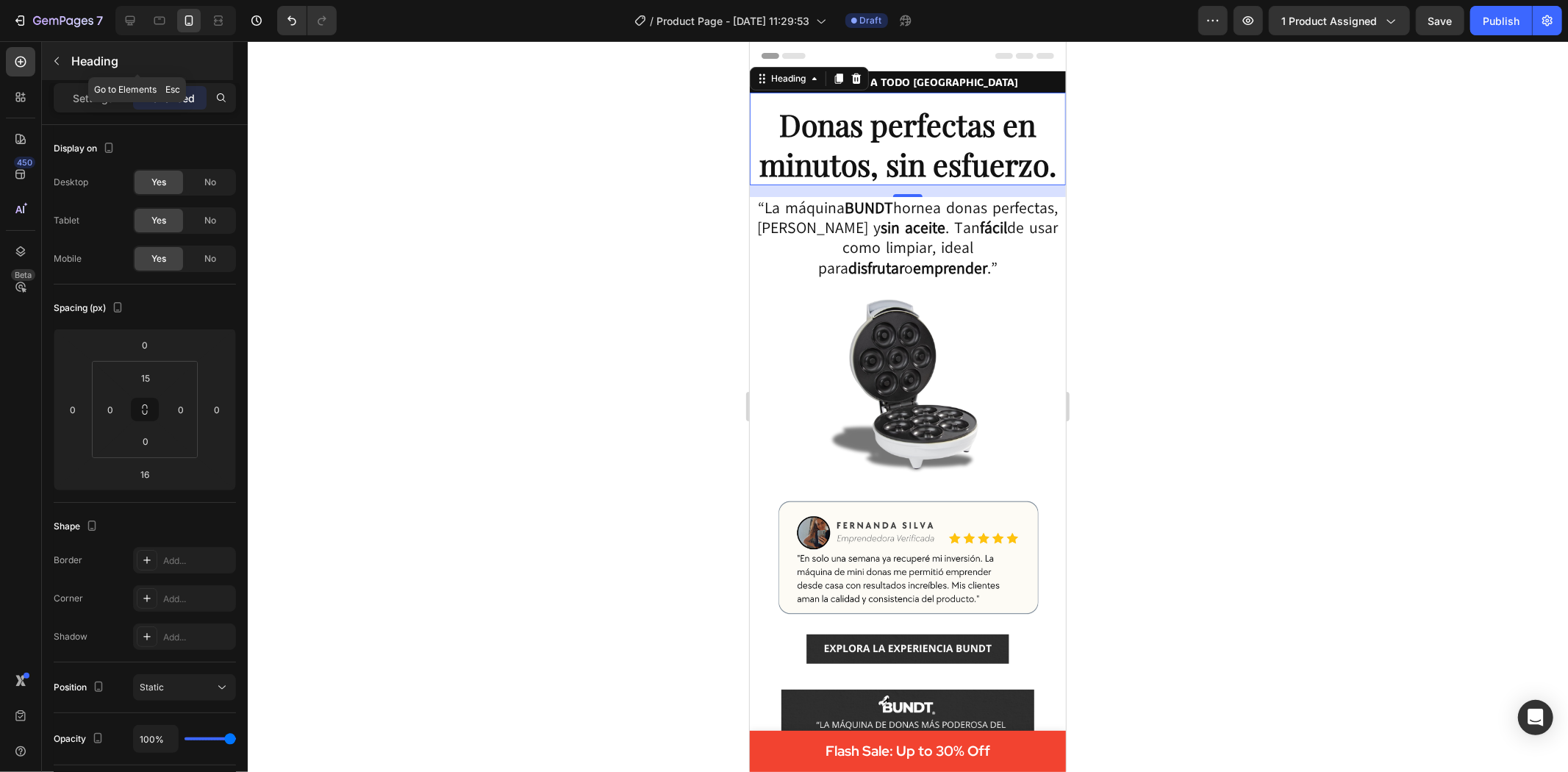
click at [59, 59] on icon "button" at bounding box center [56, 60] width 11 height 11
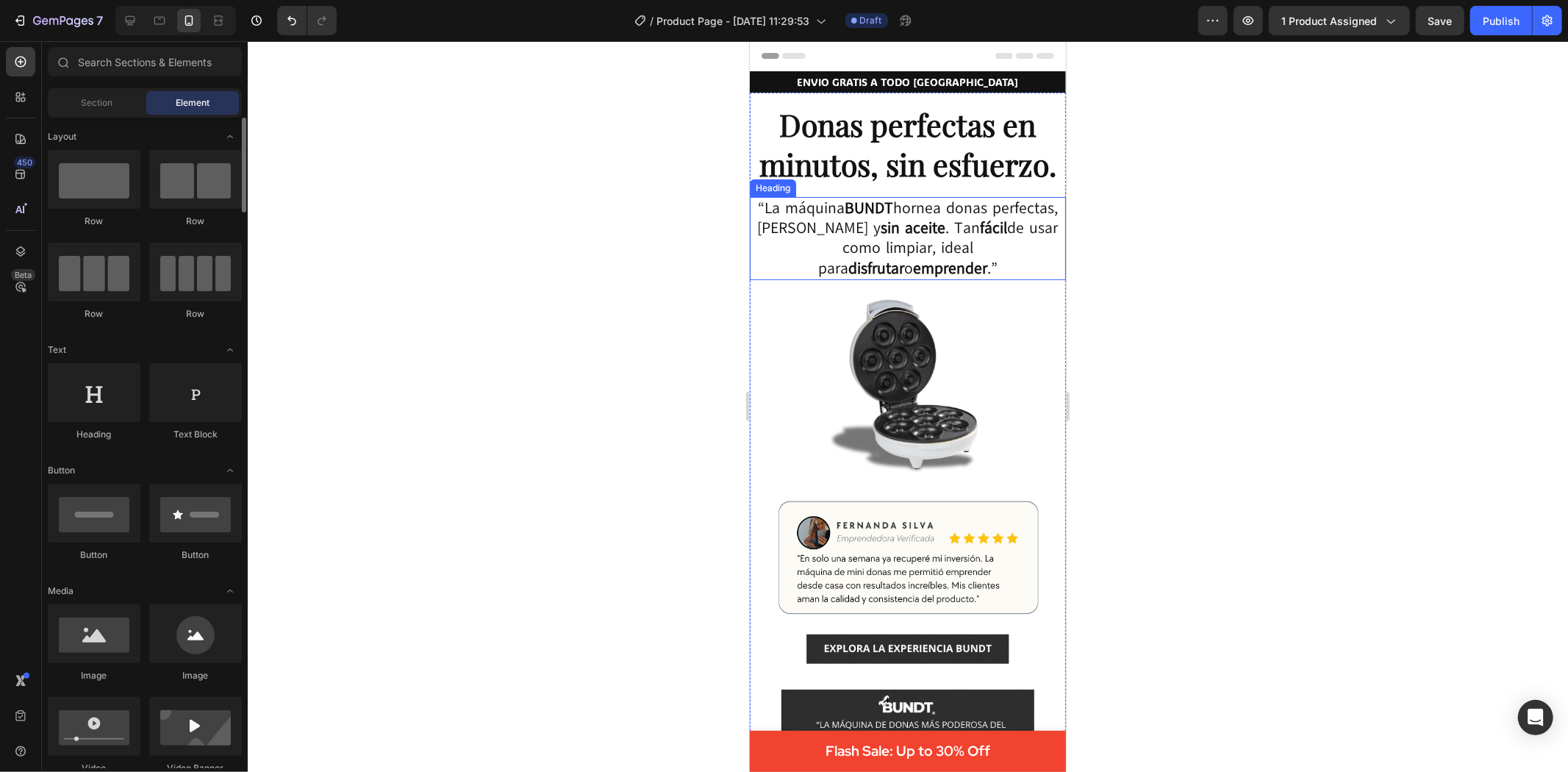
click at [911, 151] on strong "Donas perfectas en minutos, sin esfuerzo." at bounding box center [907, 142] width 297 height 79
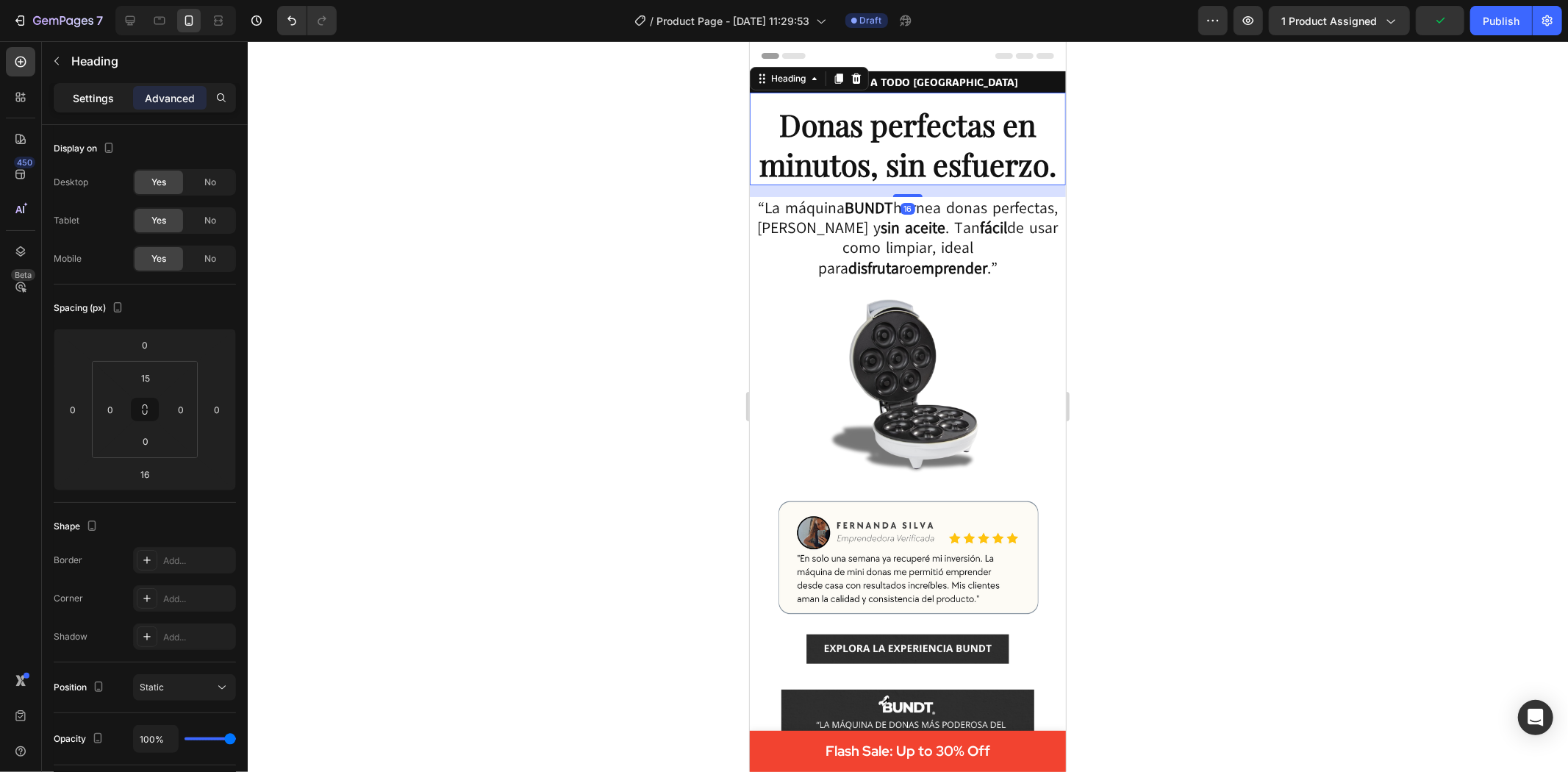
click at [112, 103] on p "Settings" at bounding box center [93, 97] width 42 height 15
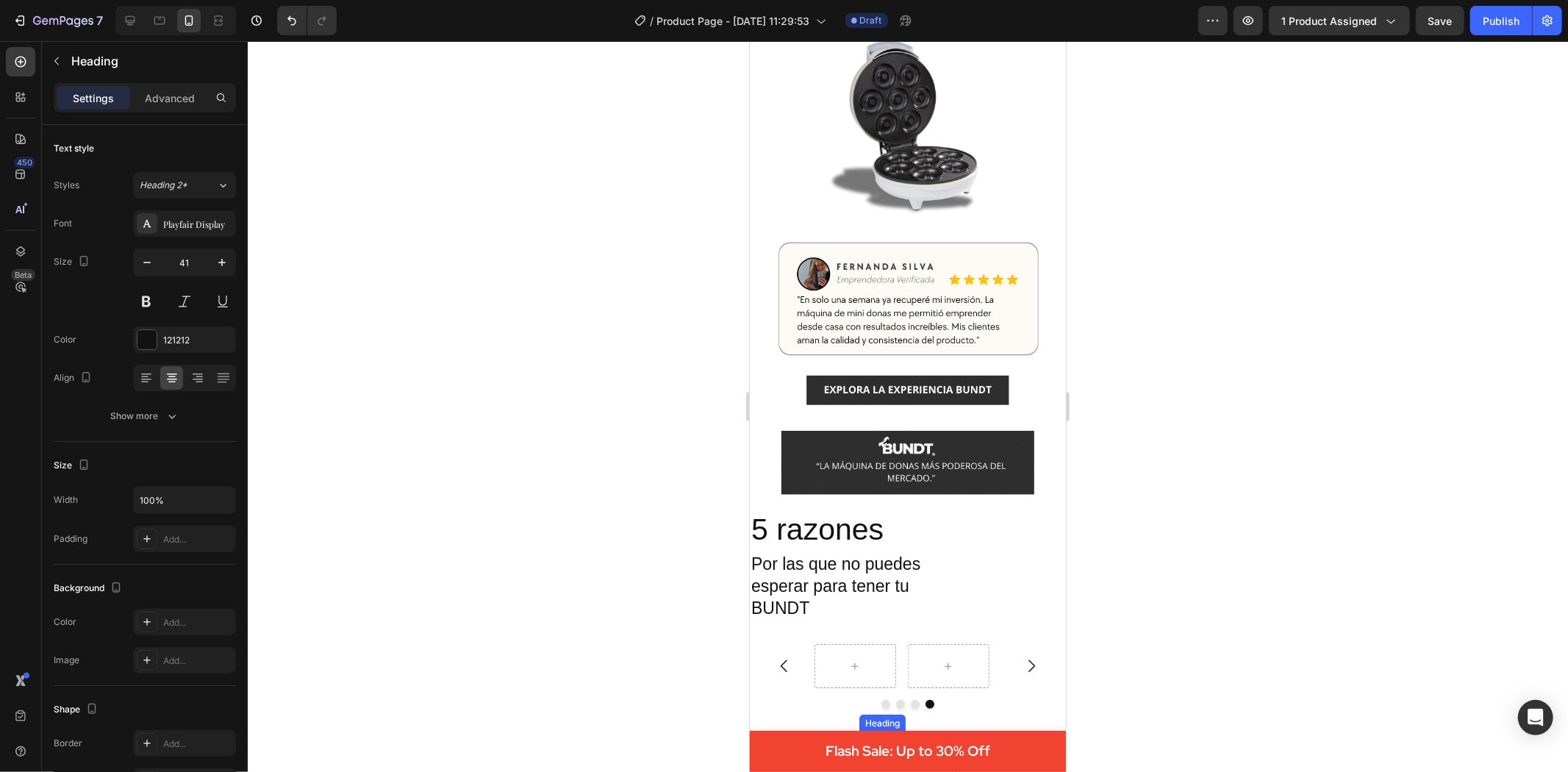
scroll to position [490, 0]
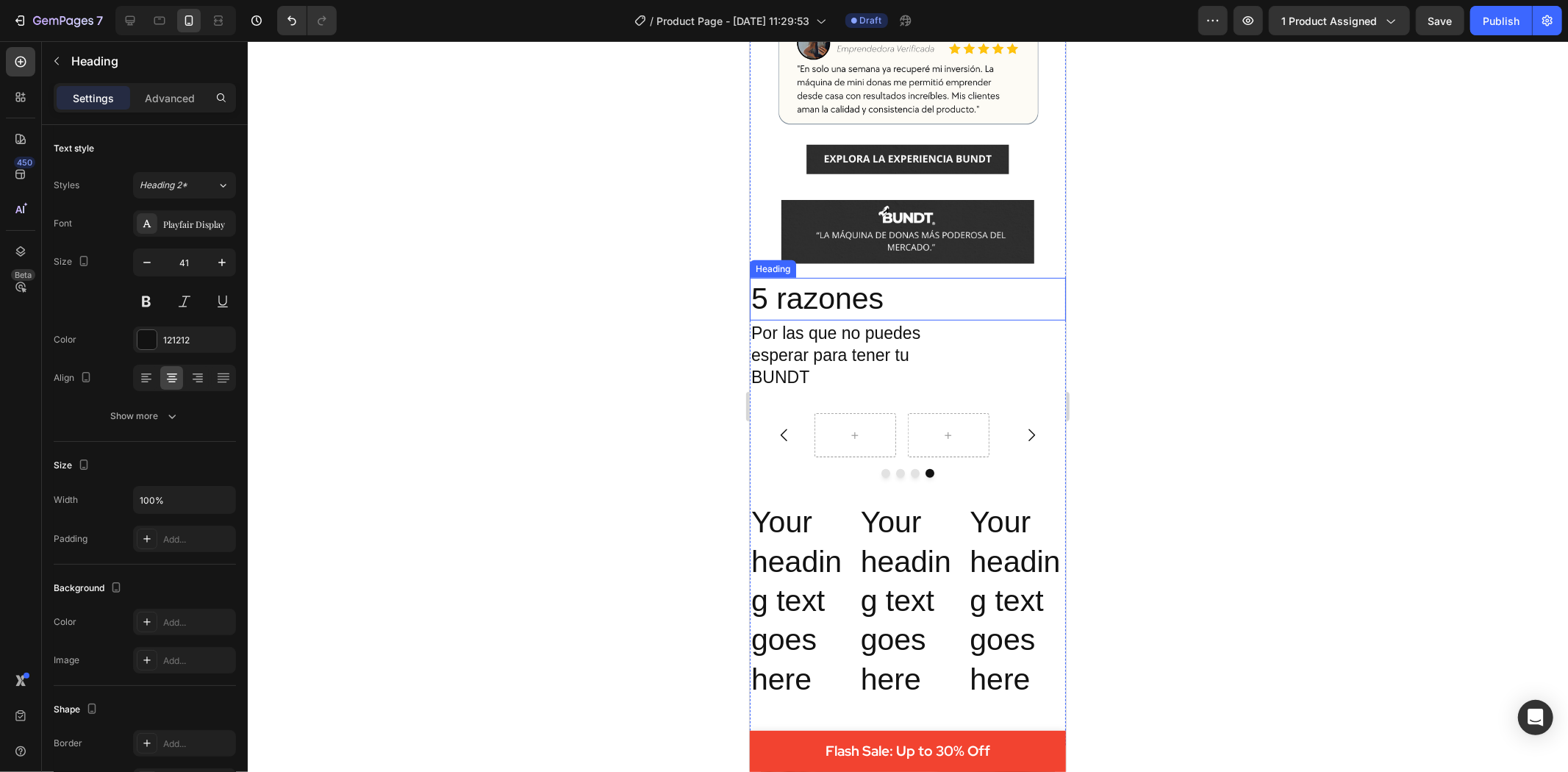
click at [793, 289] on p "5 razones" at bounding box center [907, 298] width 313 height 39
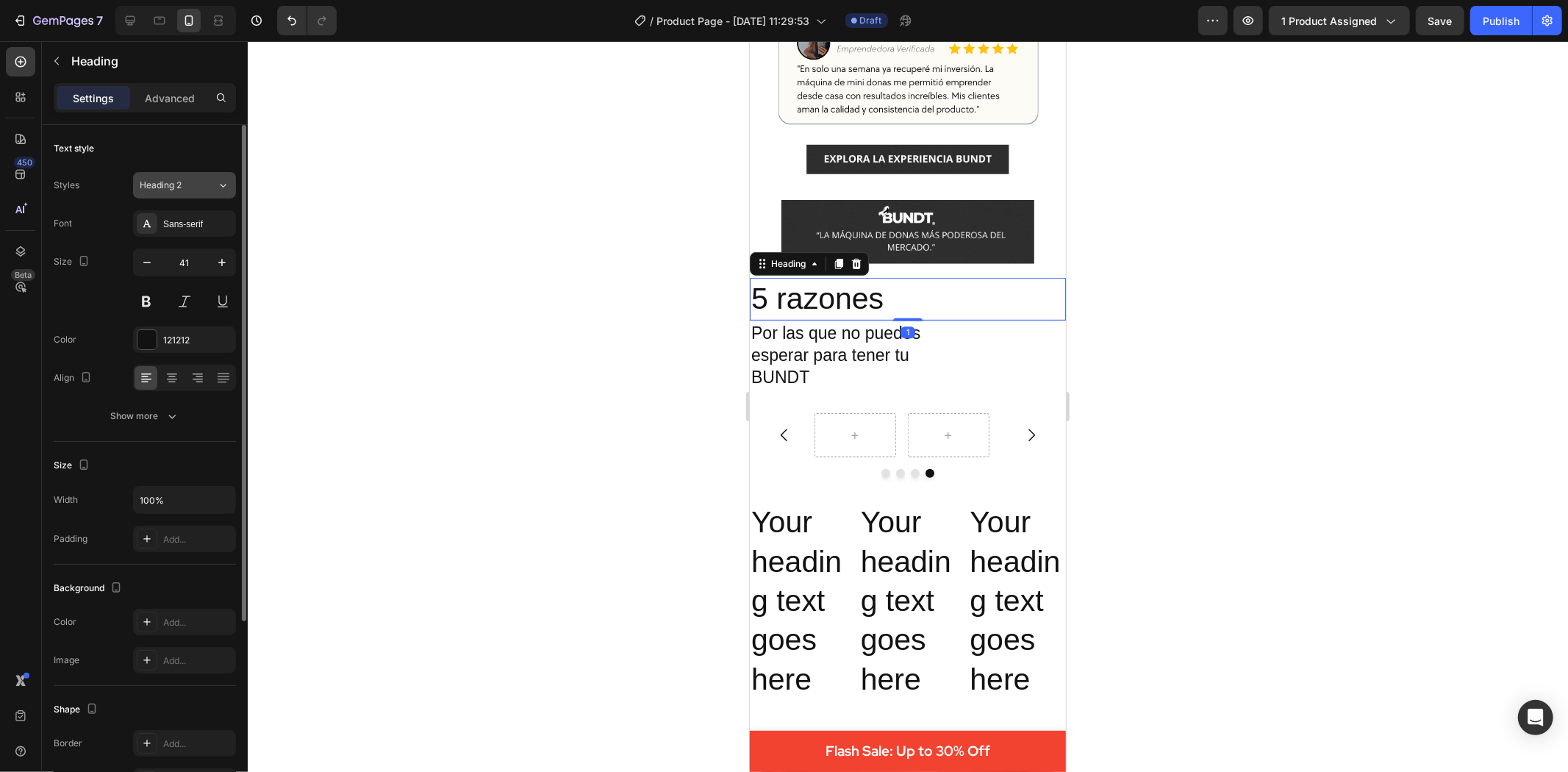
click at [217, 182] on icon at bounding box center [223, 185] width 12 height 15
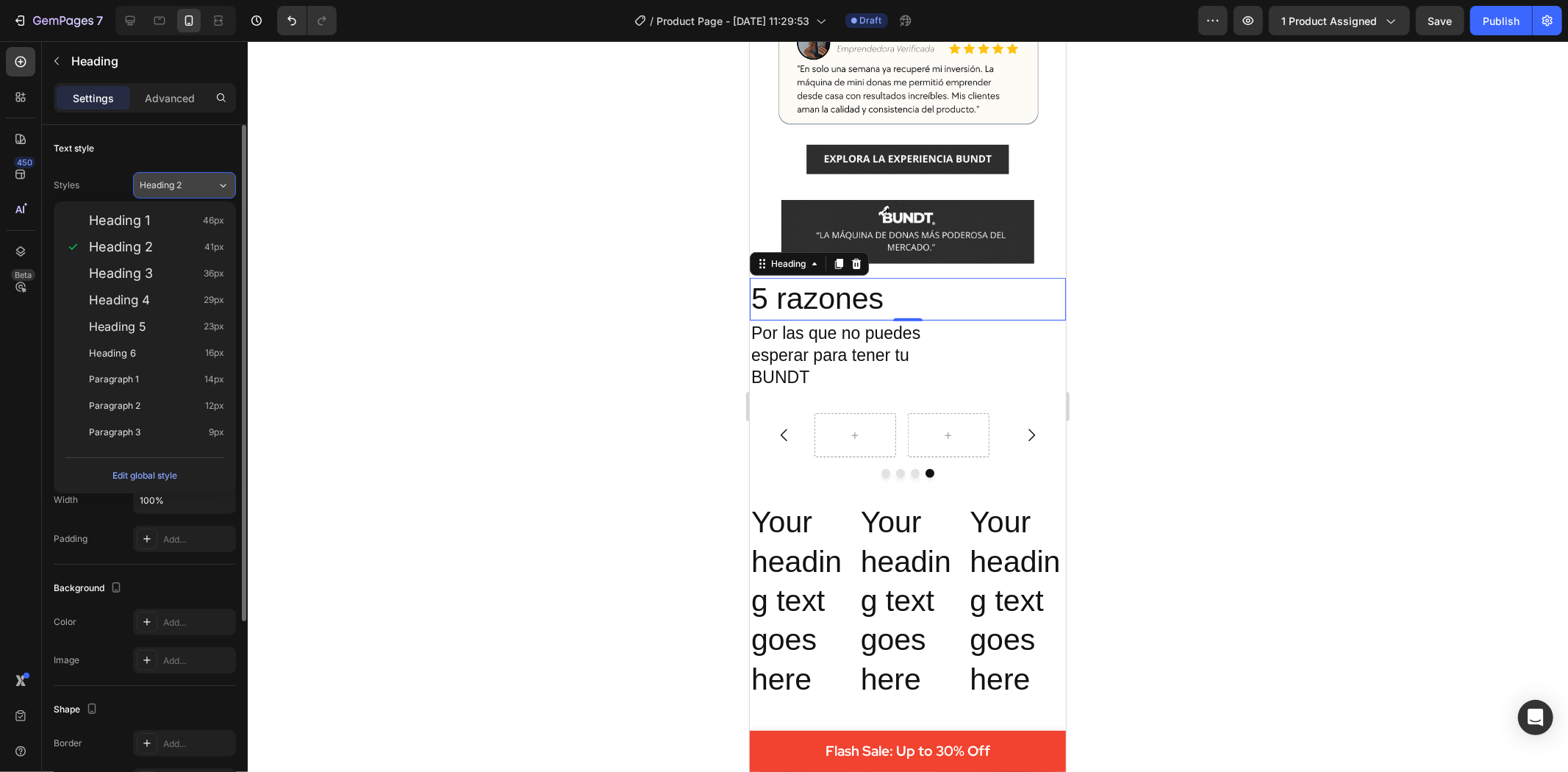
click at [192, 179] on div "Heading 2" at bounding box center [169, 185] width 59 height 13
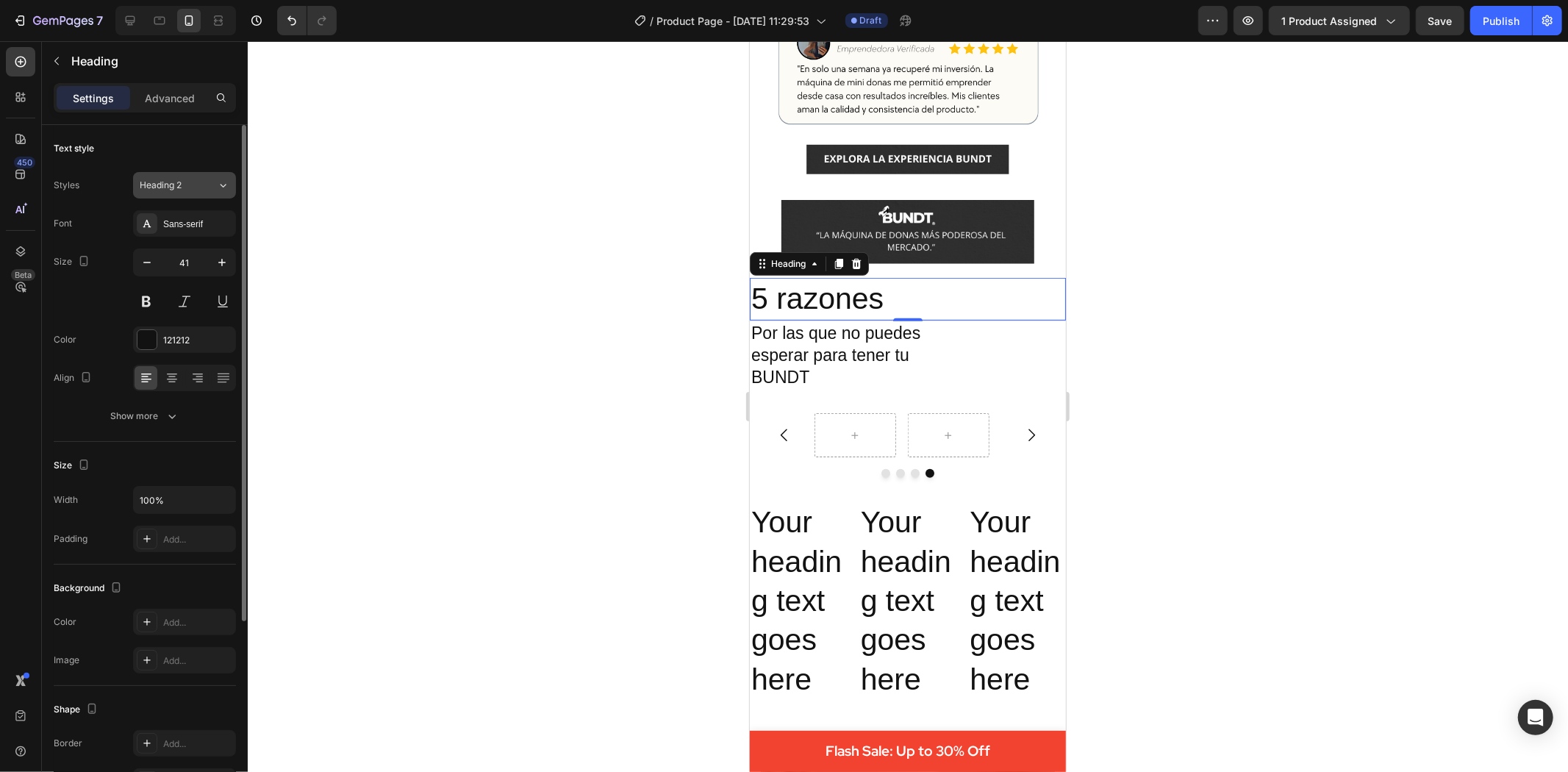
click at [187, 181] on div "Heading 2" at bounding box center [169, 185] width 59 height 13
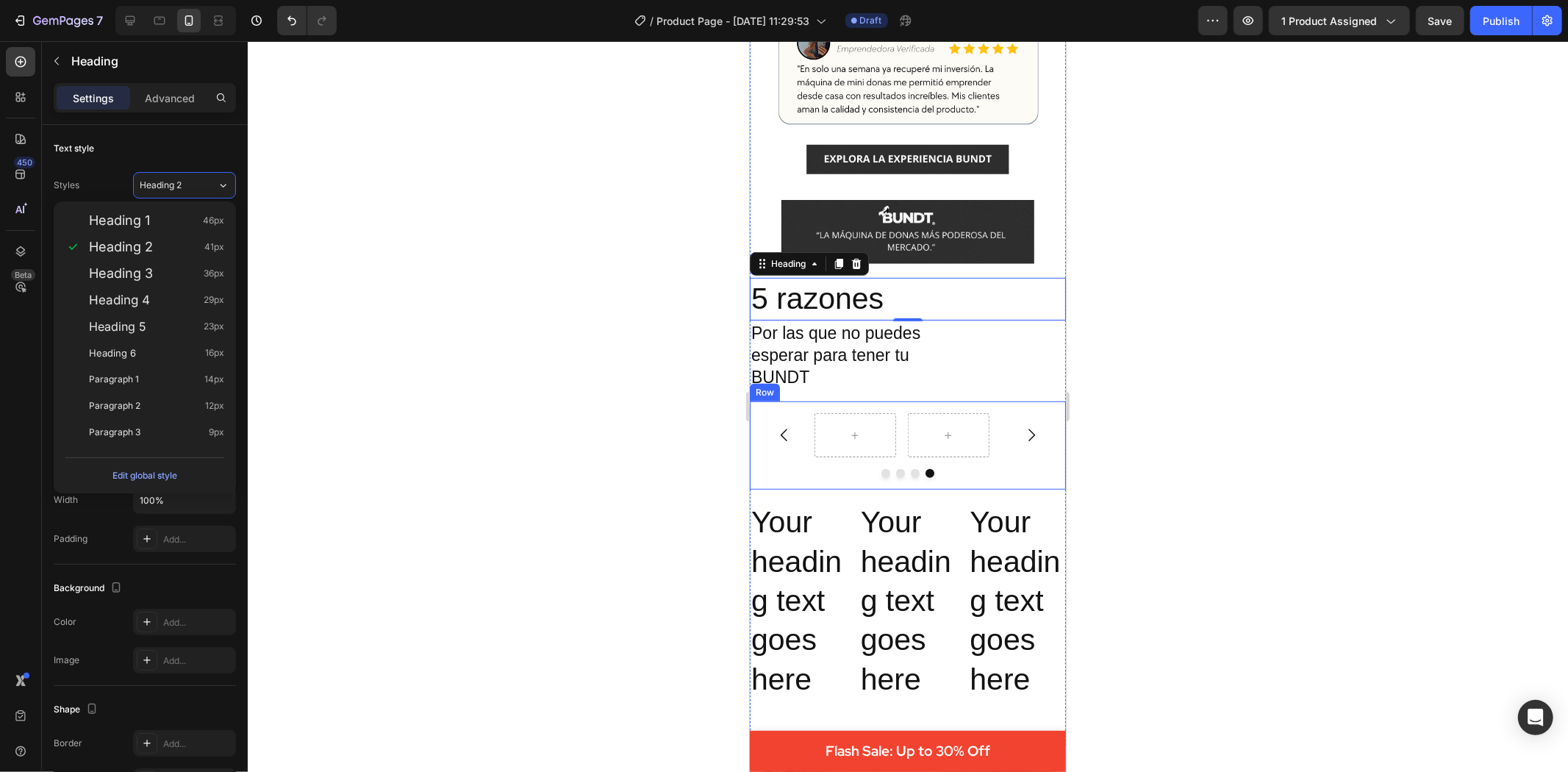
click at [678, 413] on div at bounding box center [908, 407] width 1321 height 731
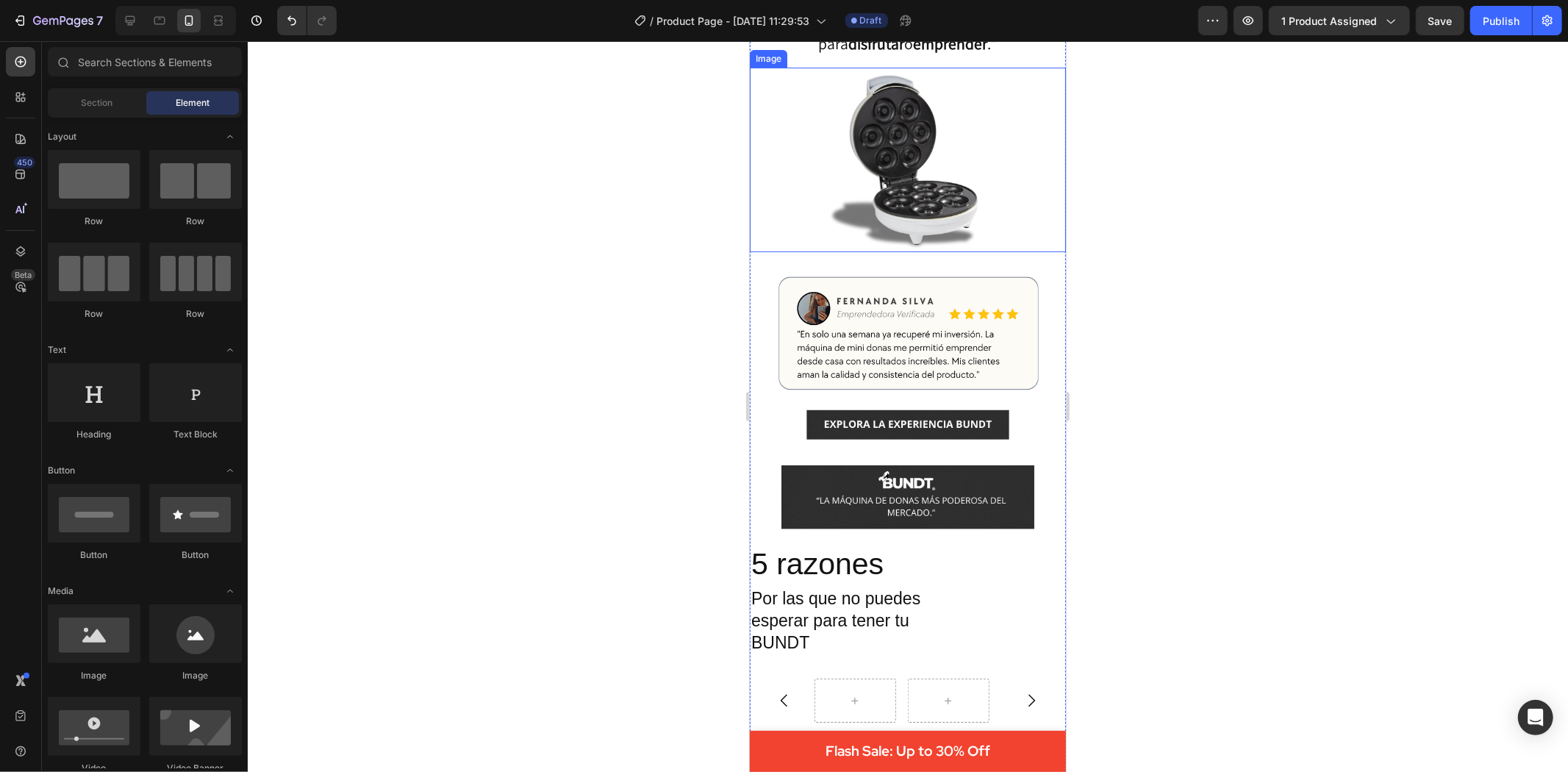
scroll to position [409, 0]
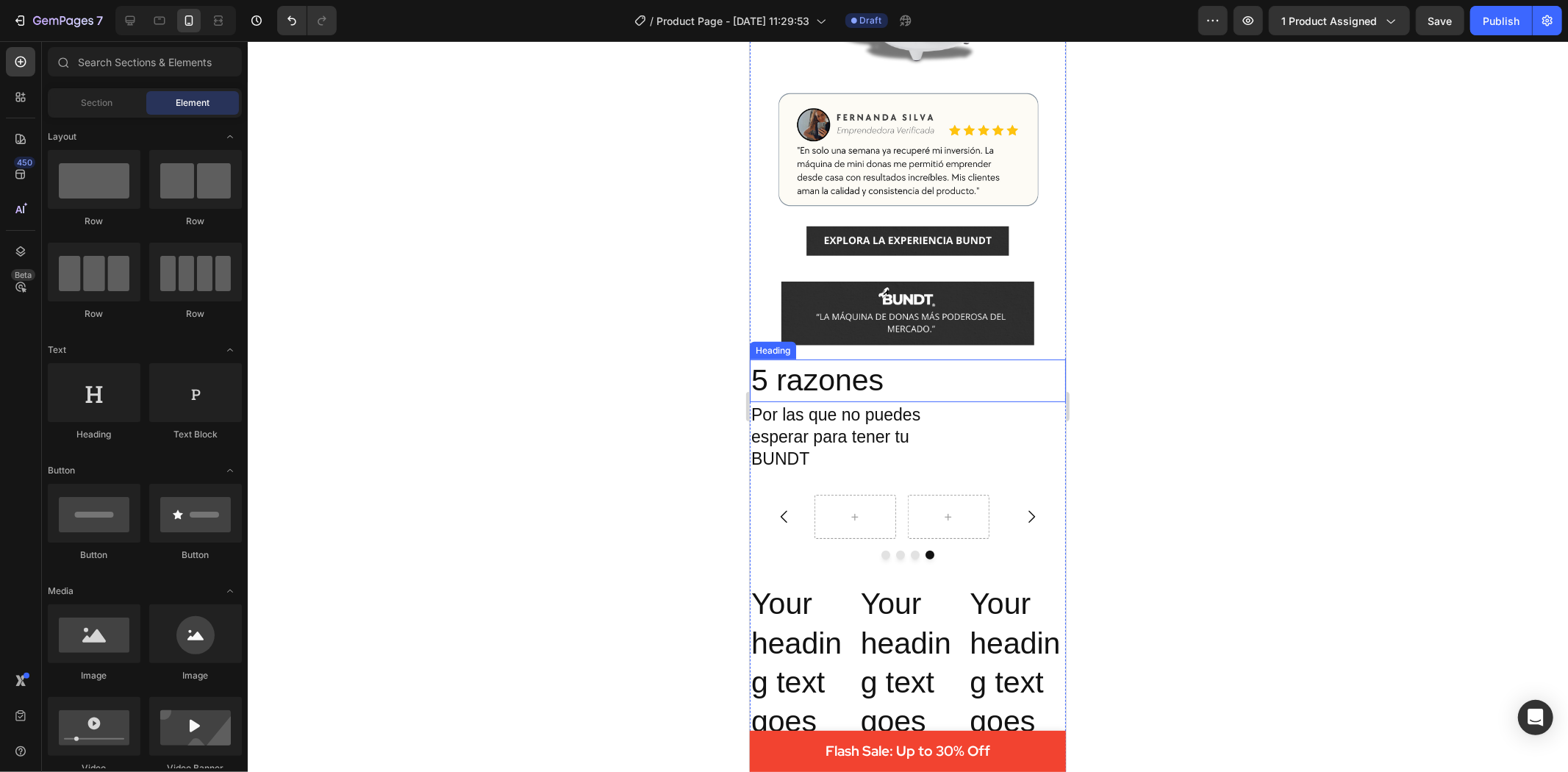
click at [823, 362] on p "5 razones" at bounding box center [907, 380] width 313 height 39
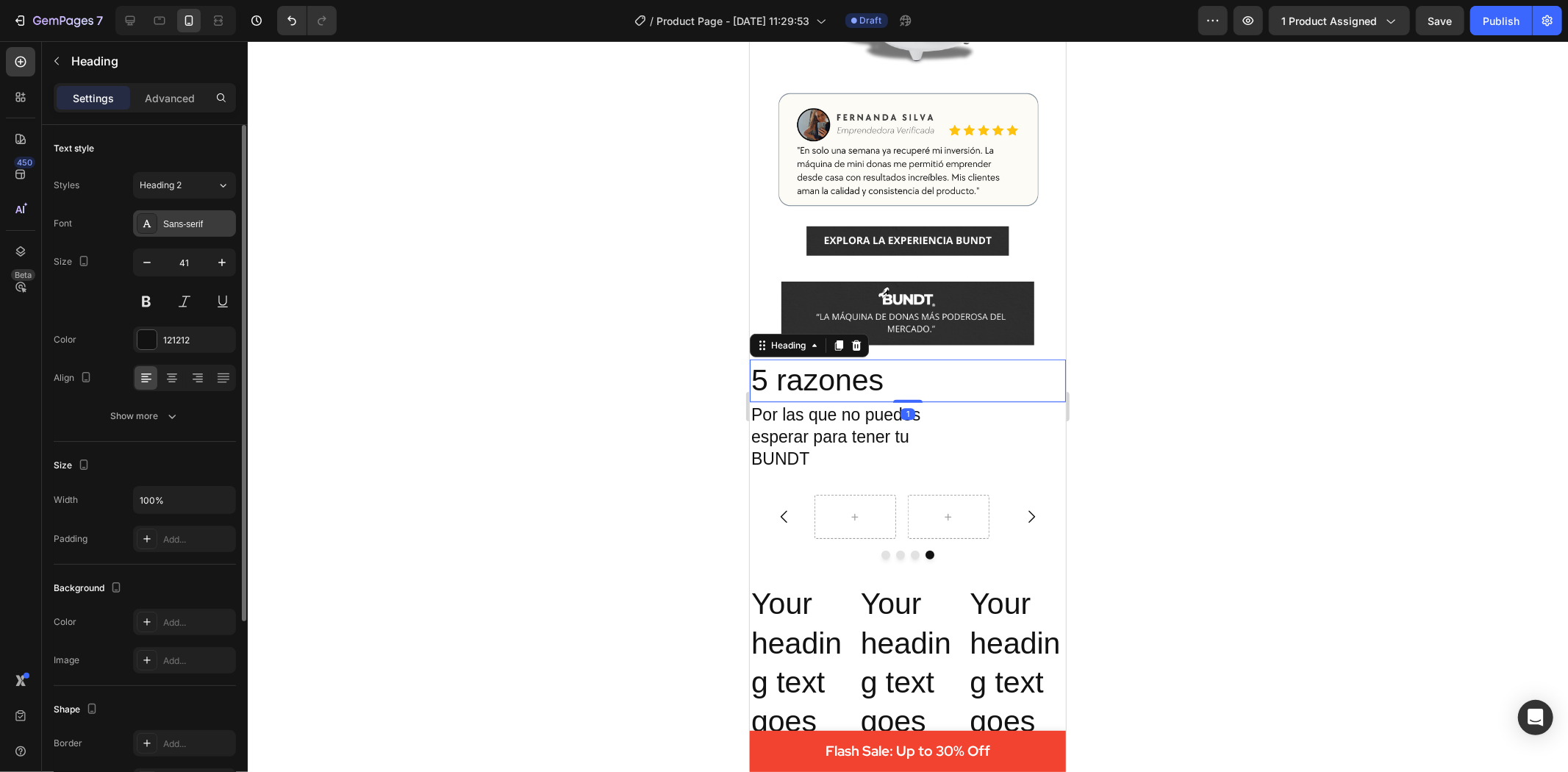
click at [179, 230] on div "Sans-serif" at bounding box center [198, 224] width 69 height 13
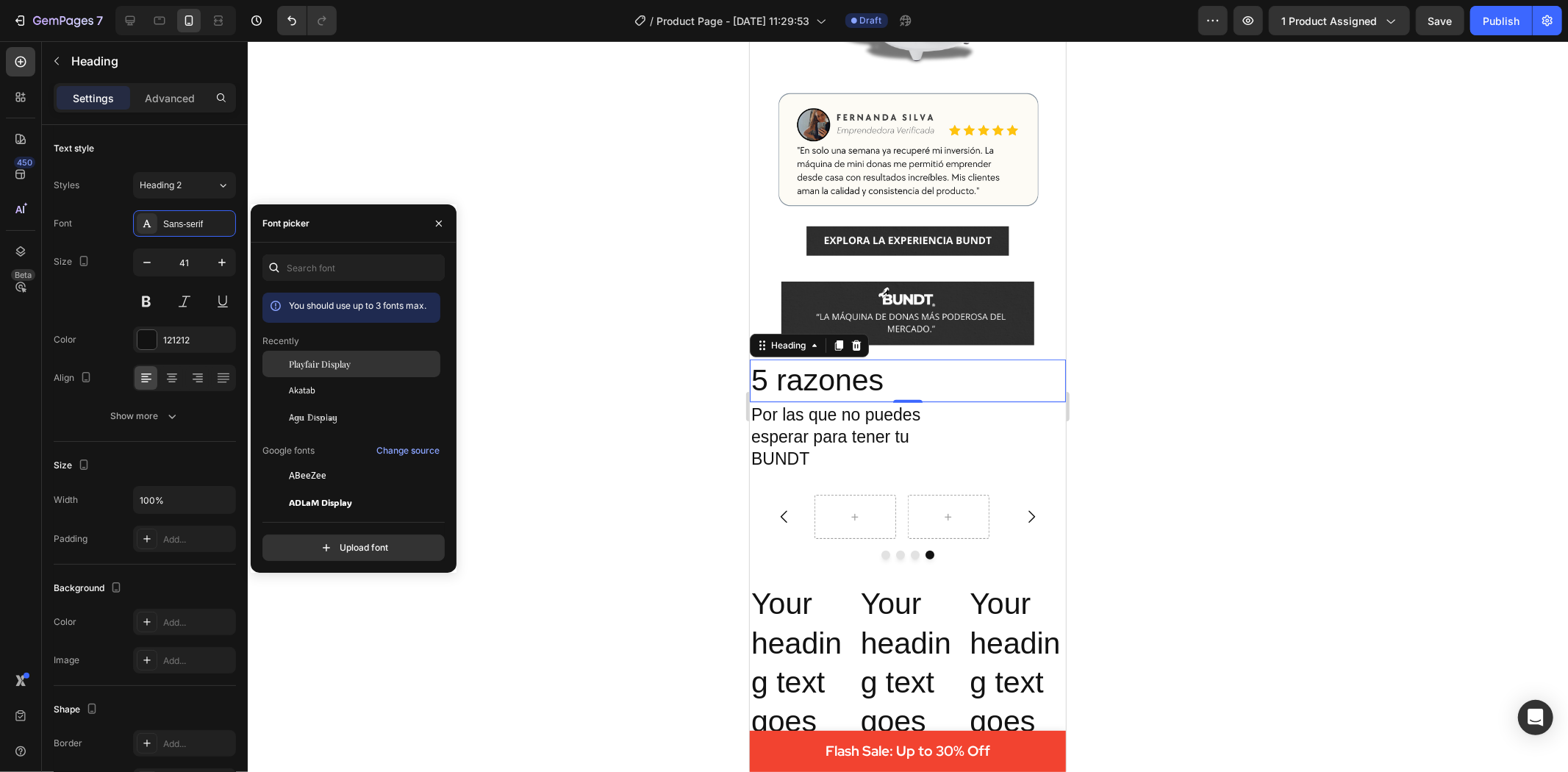
click at [331, 368] on span "Playfair Display" at bounding box center [320, 363] width 62 height 13
click at [687, 425] on div at bounding box center [908, 407] width 1321 height 731
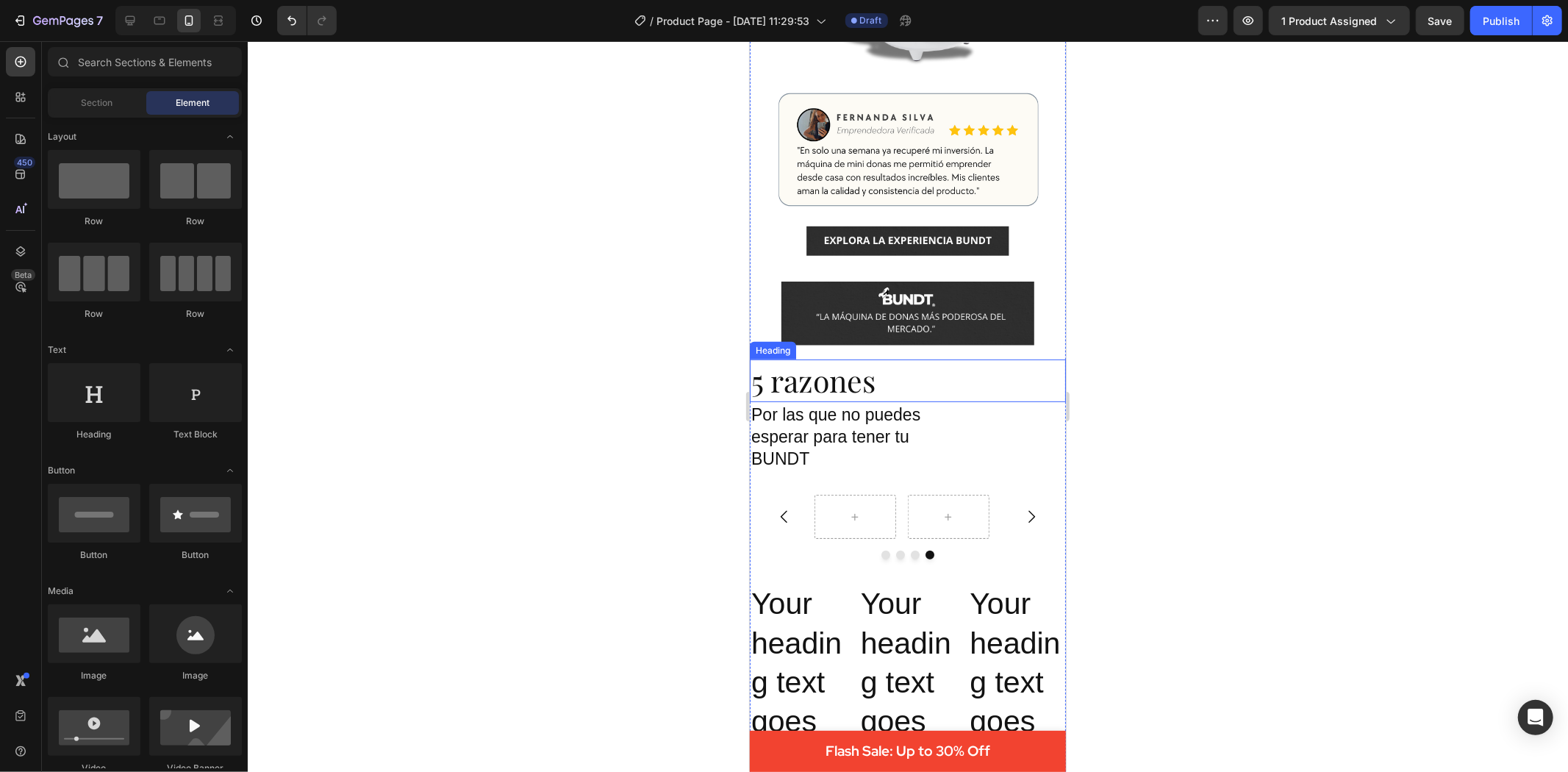
click at [863, 371] on p "5 razones" at bounding box center [907, 380] width 313 height 39
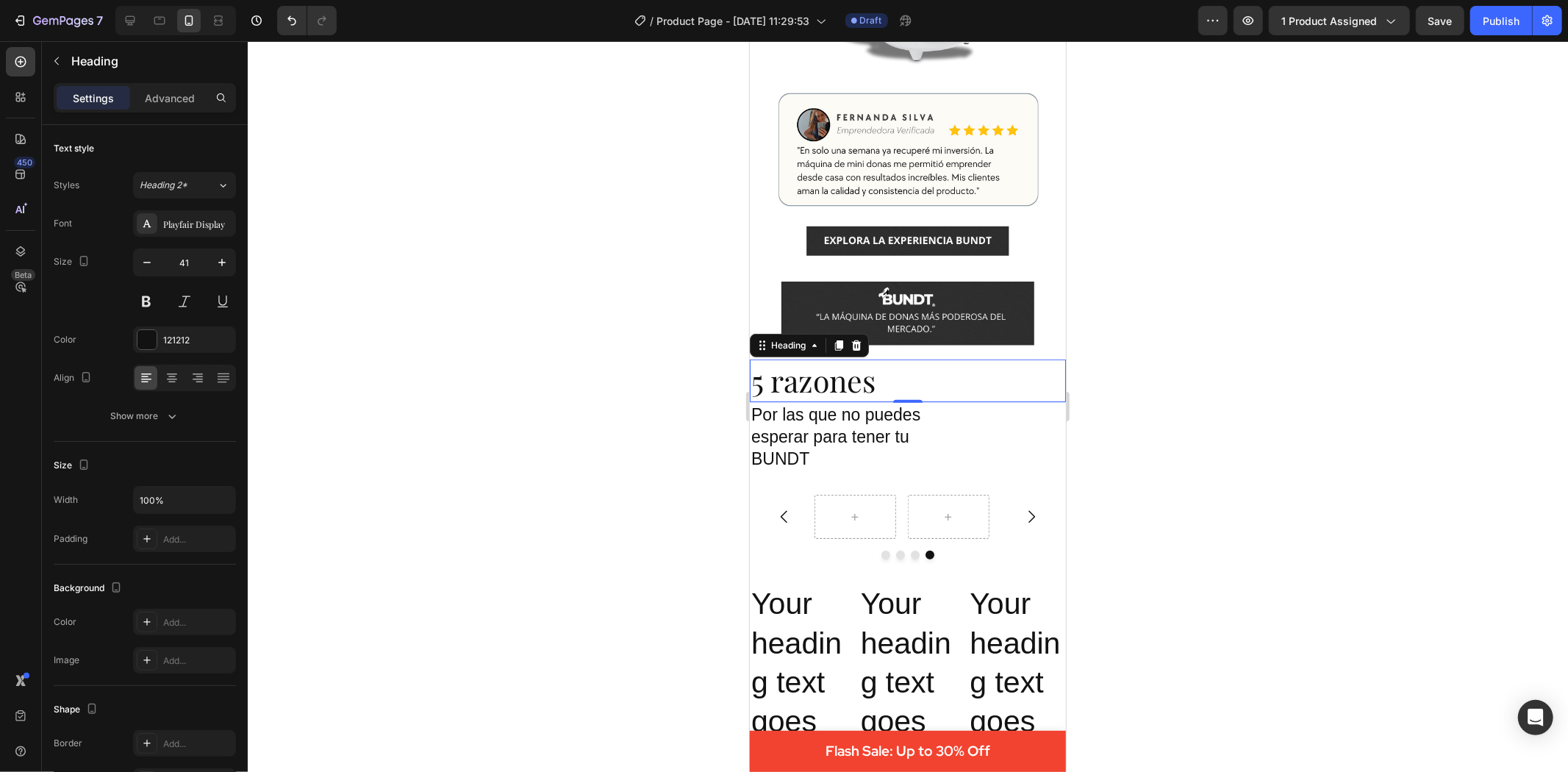
click at [775, 371] on p "5 razones" at bounding box center [907, 380] width 313 height 39
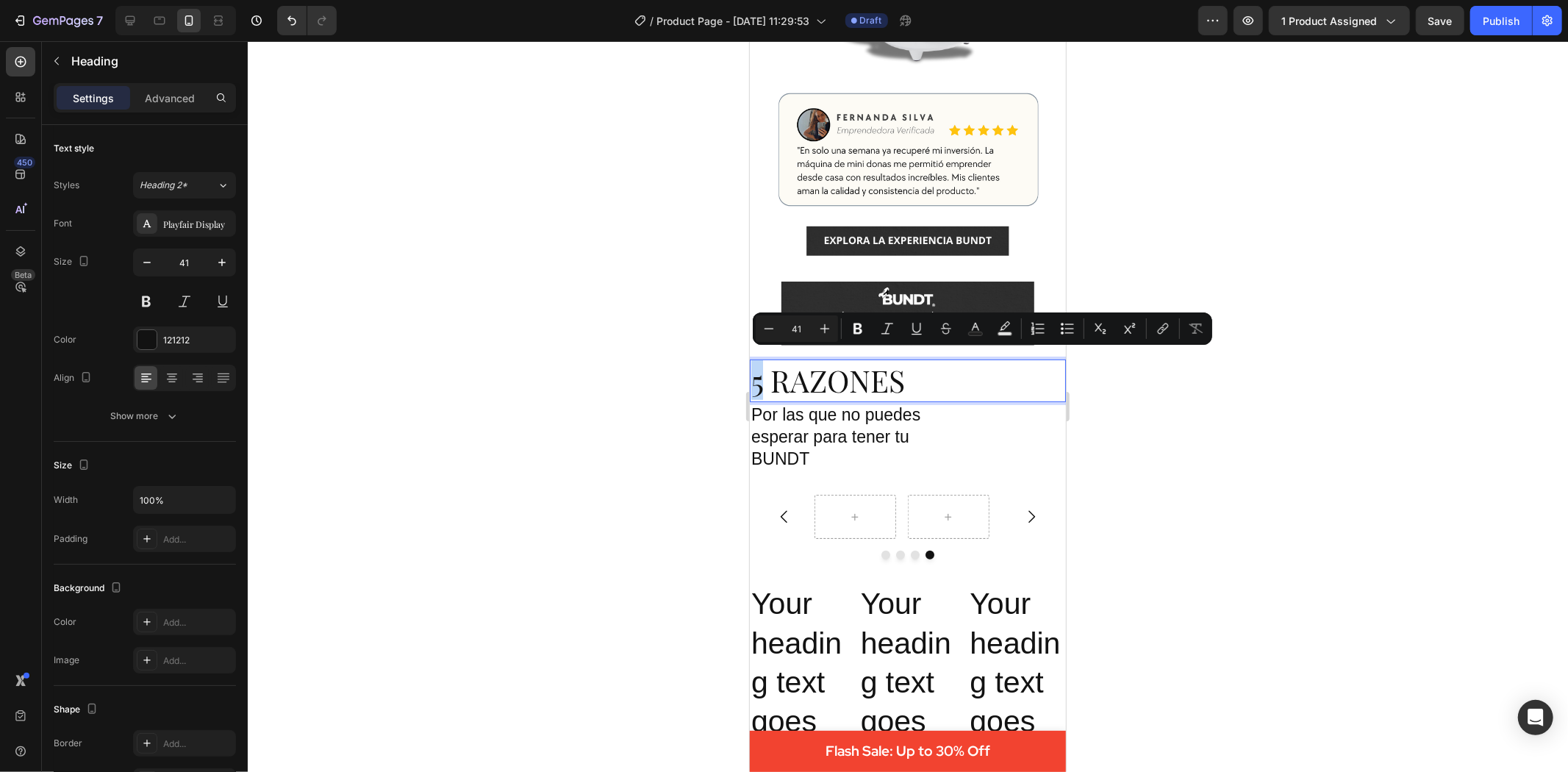
drag, startPoint x: 763, startPoint y: 362, endPoint x: 751, endPoint y: 362, distance: 12.0
click at [751, 362] on p "5 RAZONES" at bounding box center [907, 380] width 313 height 39
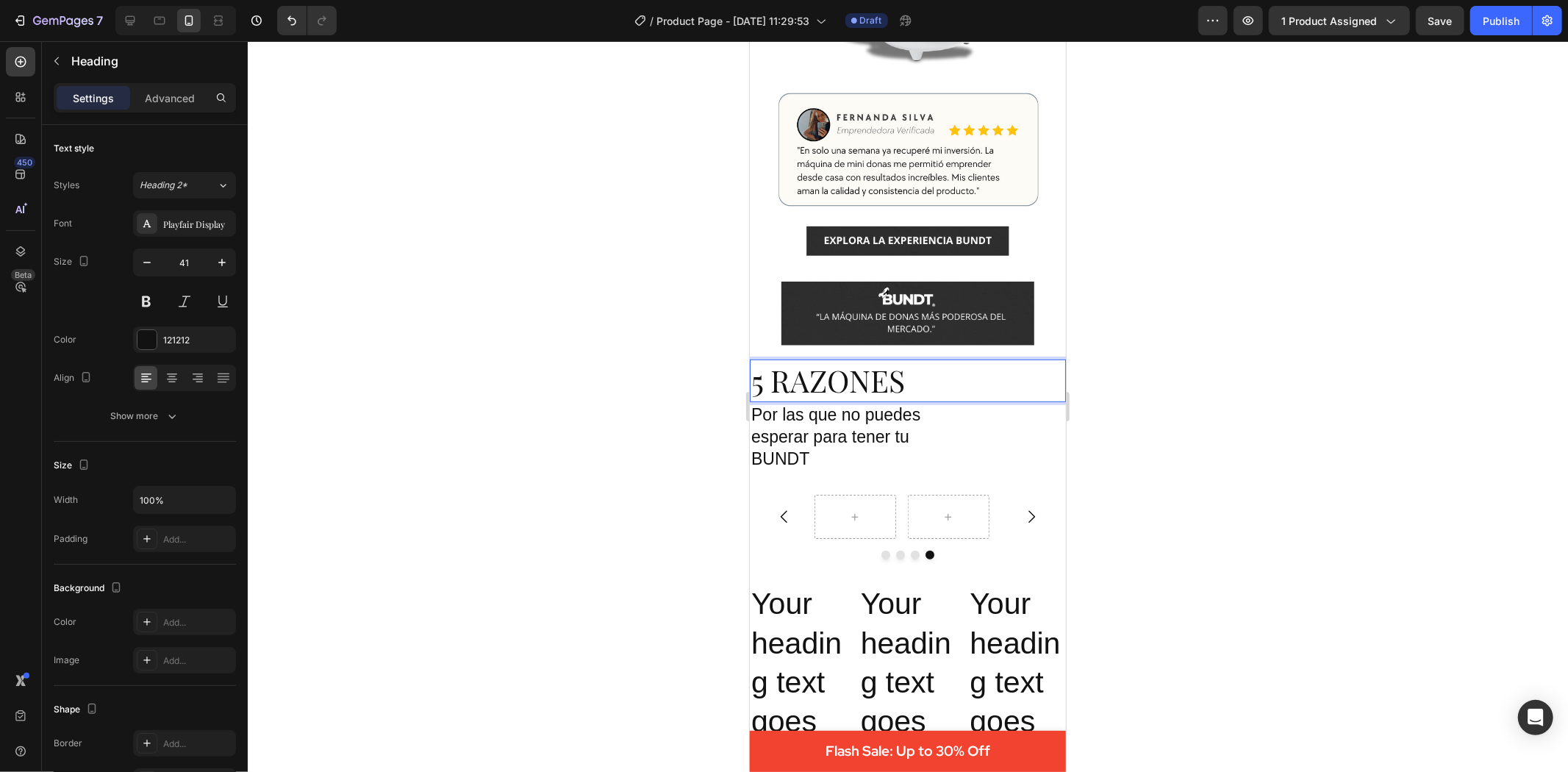
click at [956, 361] on p "5 RAZONES" at bounding box center [907, 380] width 313 height 39
drag, startPoint x: 764, startPoint y: 370, endPoint x: 747, endPoint y: 370, distance: 17.0
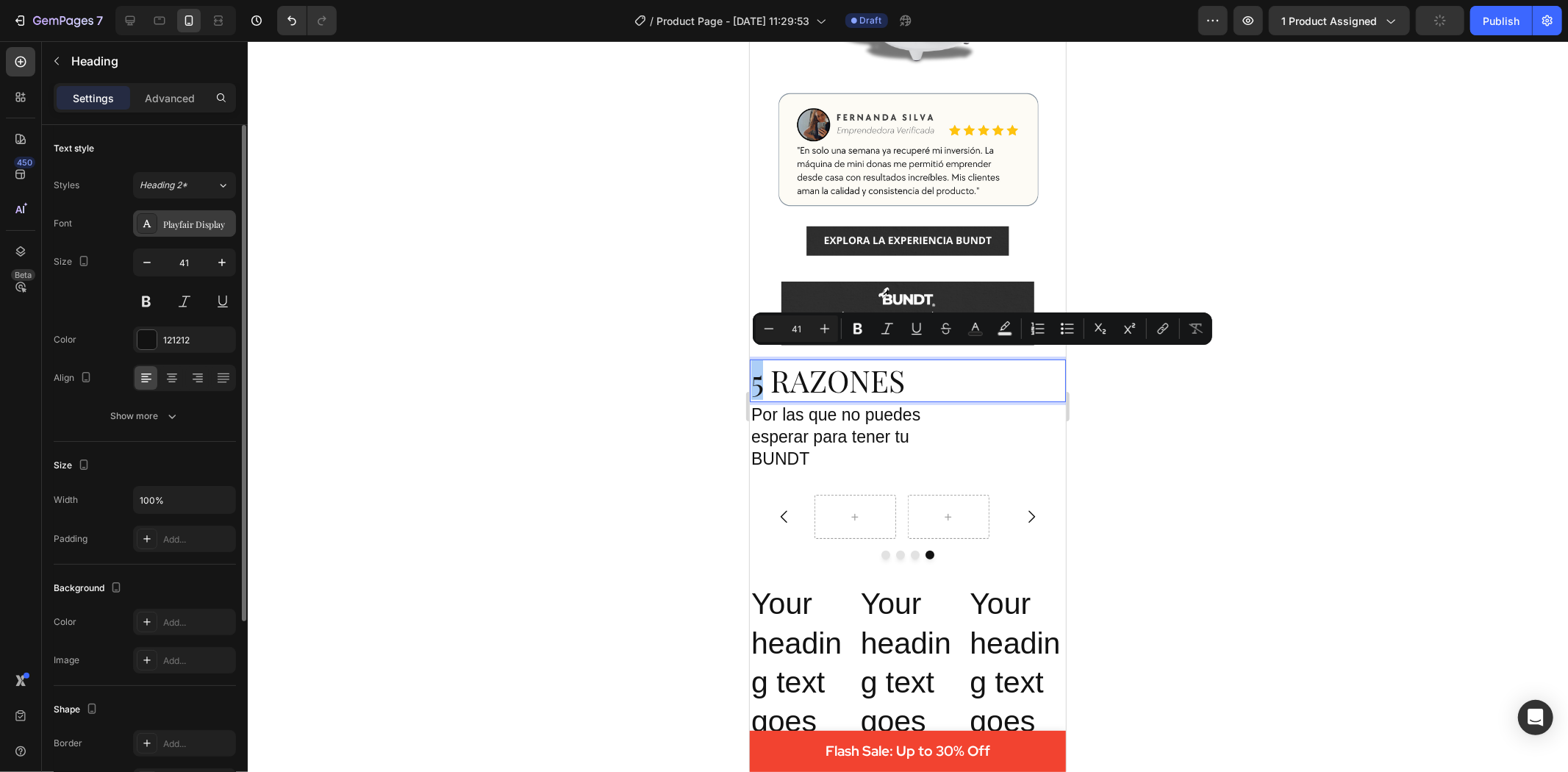
click at [190, 233] on div "Playfair Display" at bounding box center [185, 224] width 103 height 27
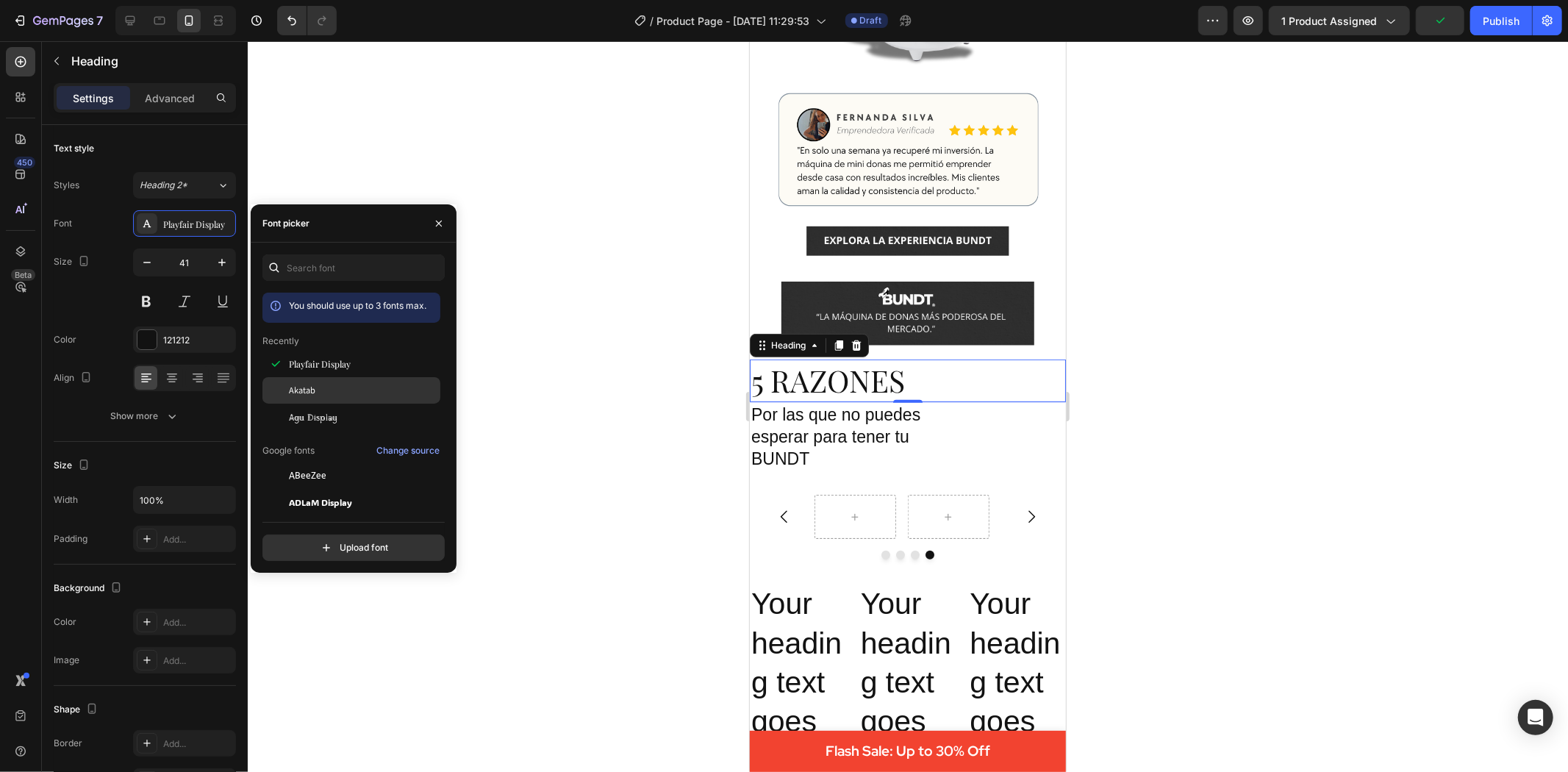
click at [326, 391] on div "Akatab" at bounding box center [363, 390] width 148 height 13
click at [655, 339] on div at bounding box center [908, 407] width 1321 height 731
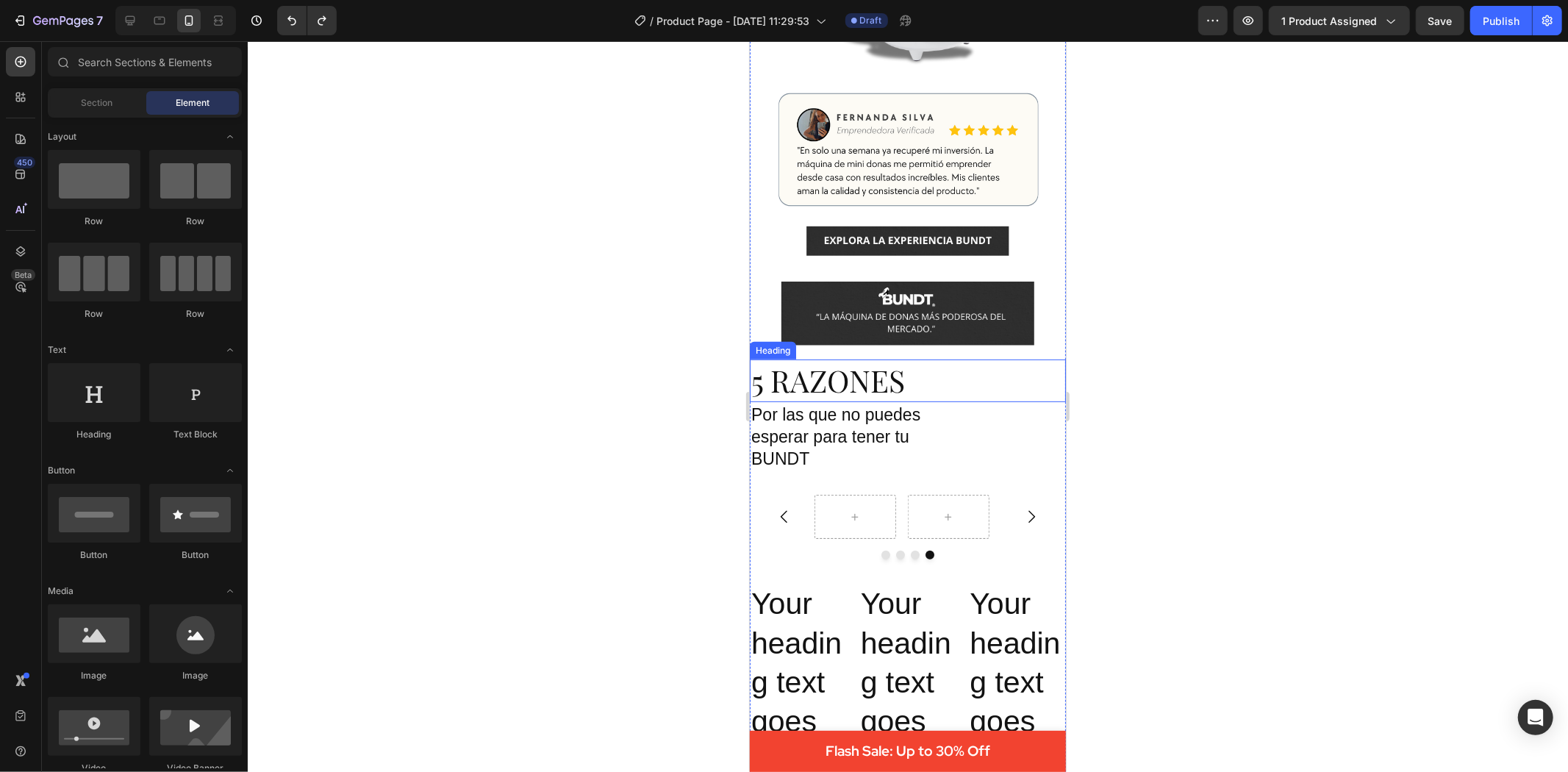
click at [771, 375] on p "5 RAZONES" at bounding box center [907, 380] width 313 height 39
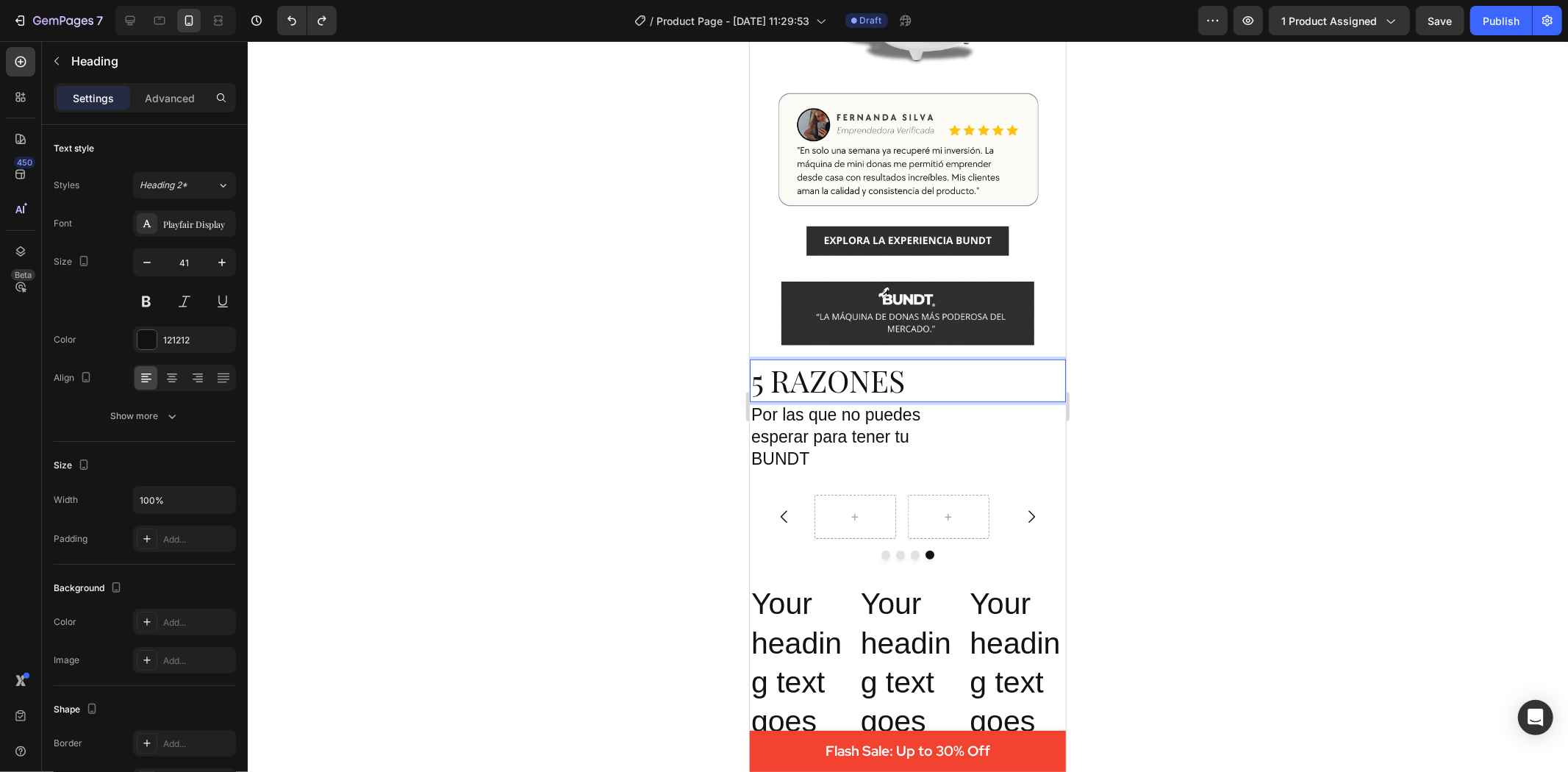
click at [773, 365] on p "5 RAZONES" at bounding box center [907, 380] width 313 height 39
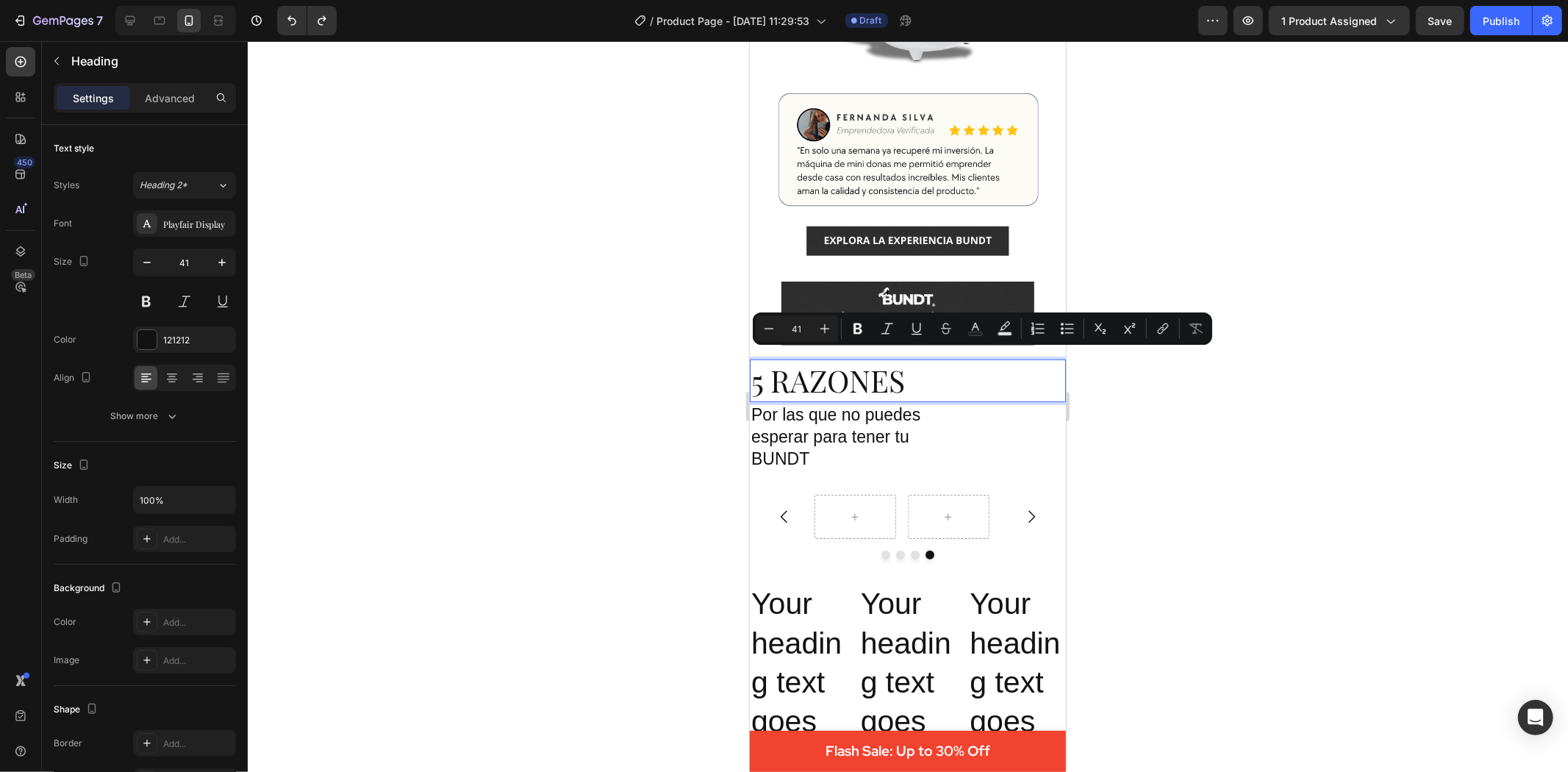
click at [773, 372] on p "5 RAZONES" at bounding box center [907, 380] width 313 height 39
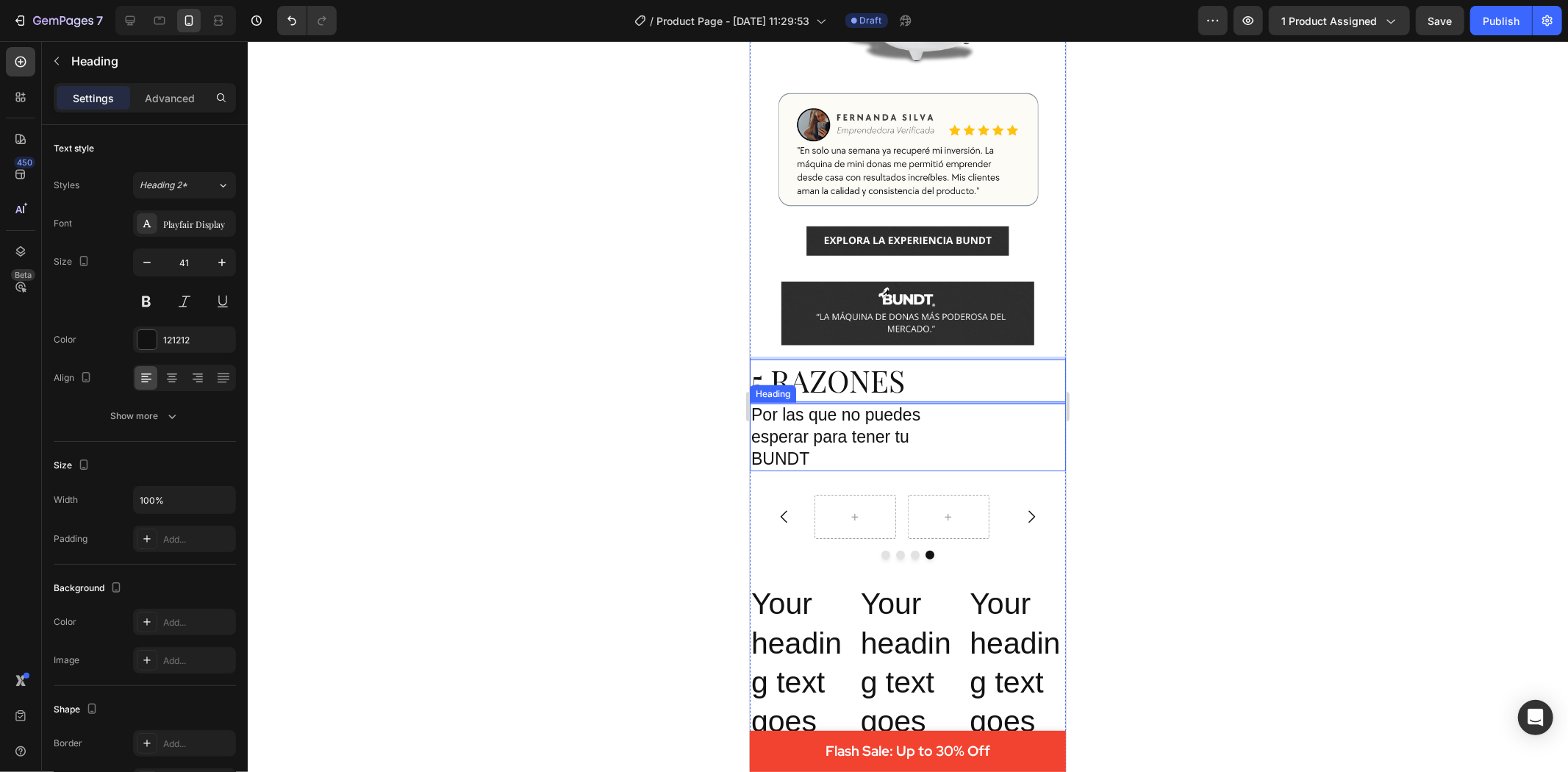
click at [817, 417] on p "Por las que no puedes esperar para tener tu BUNDT" at bounding box center [849, 437] width 199 height 66
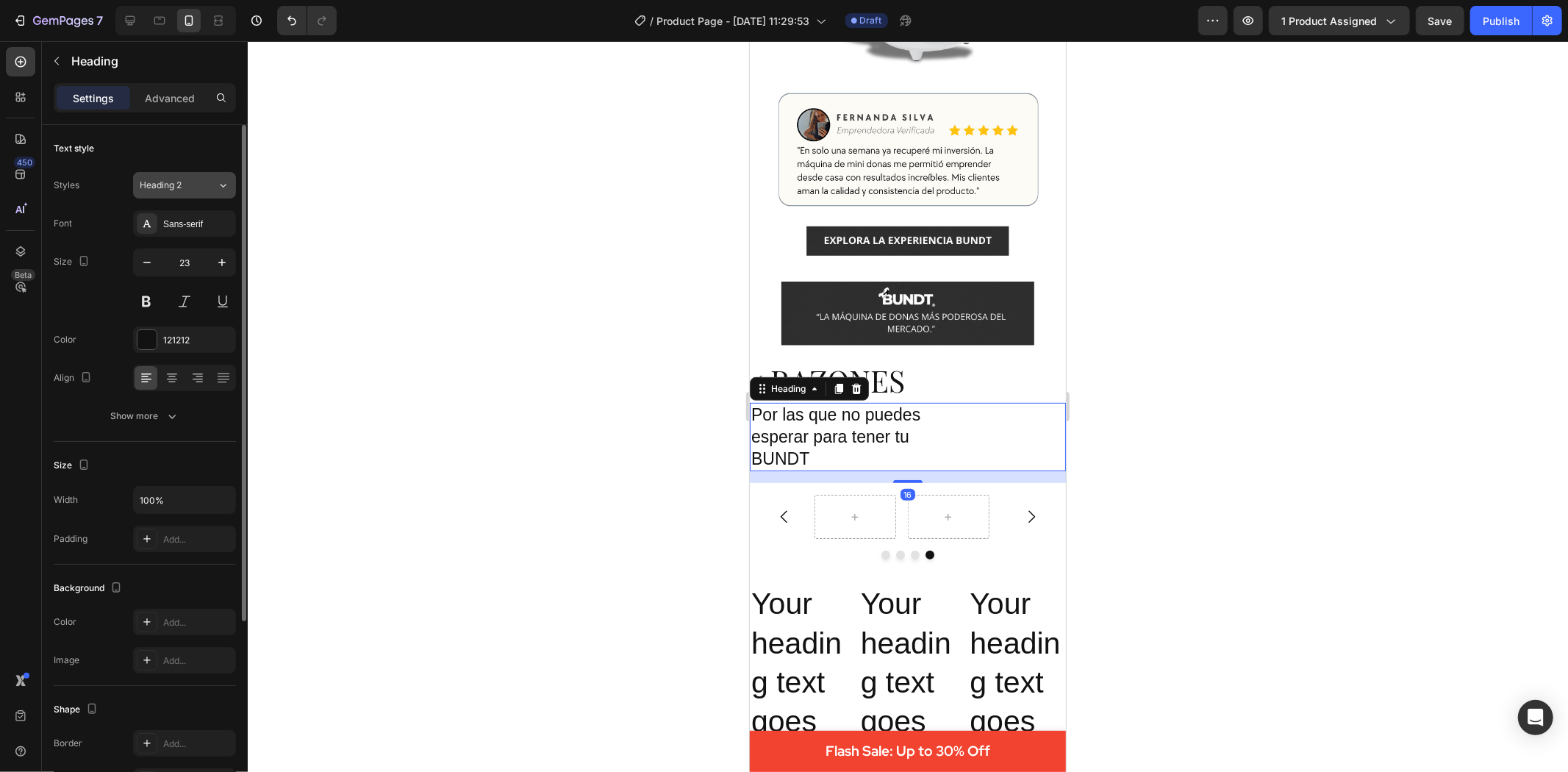
click at [193, 179] on div "Heading 2" at bounding box center [169, 185] width 59 height 13
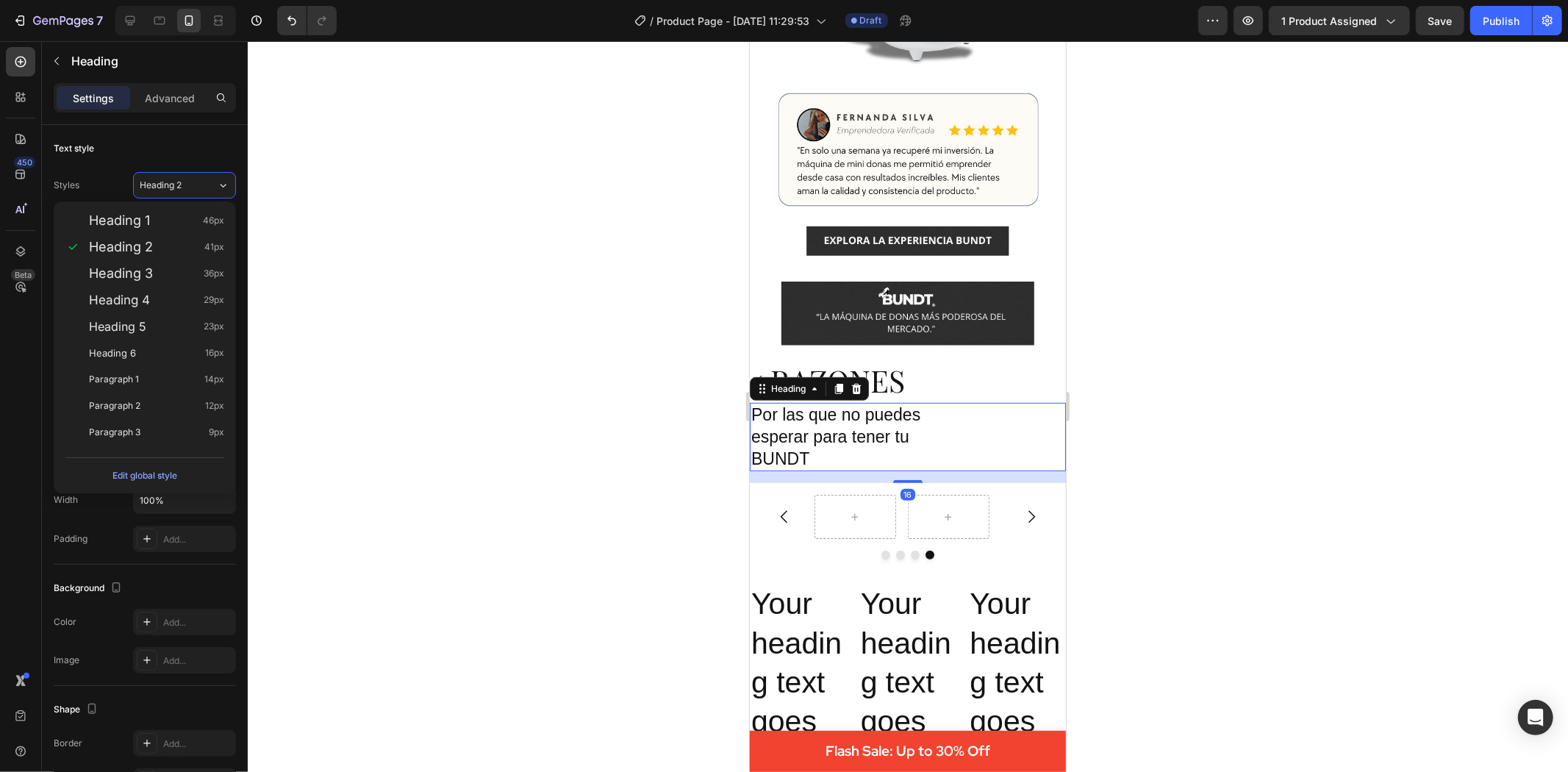
drag, startPoint x: 354, startPoint y: 218, endPoint x: 339, endPoint y: 203, distance: 21.2
click at [354, 217] on div at bounding box center [908, 407] width 1321 height 731
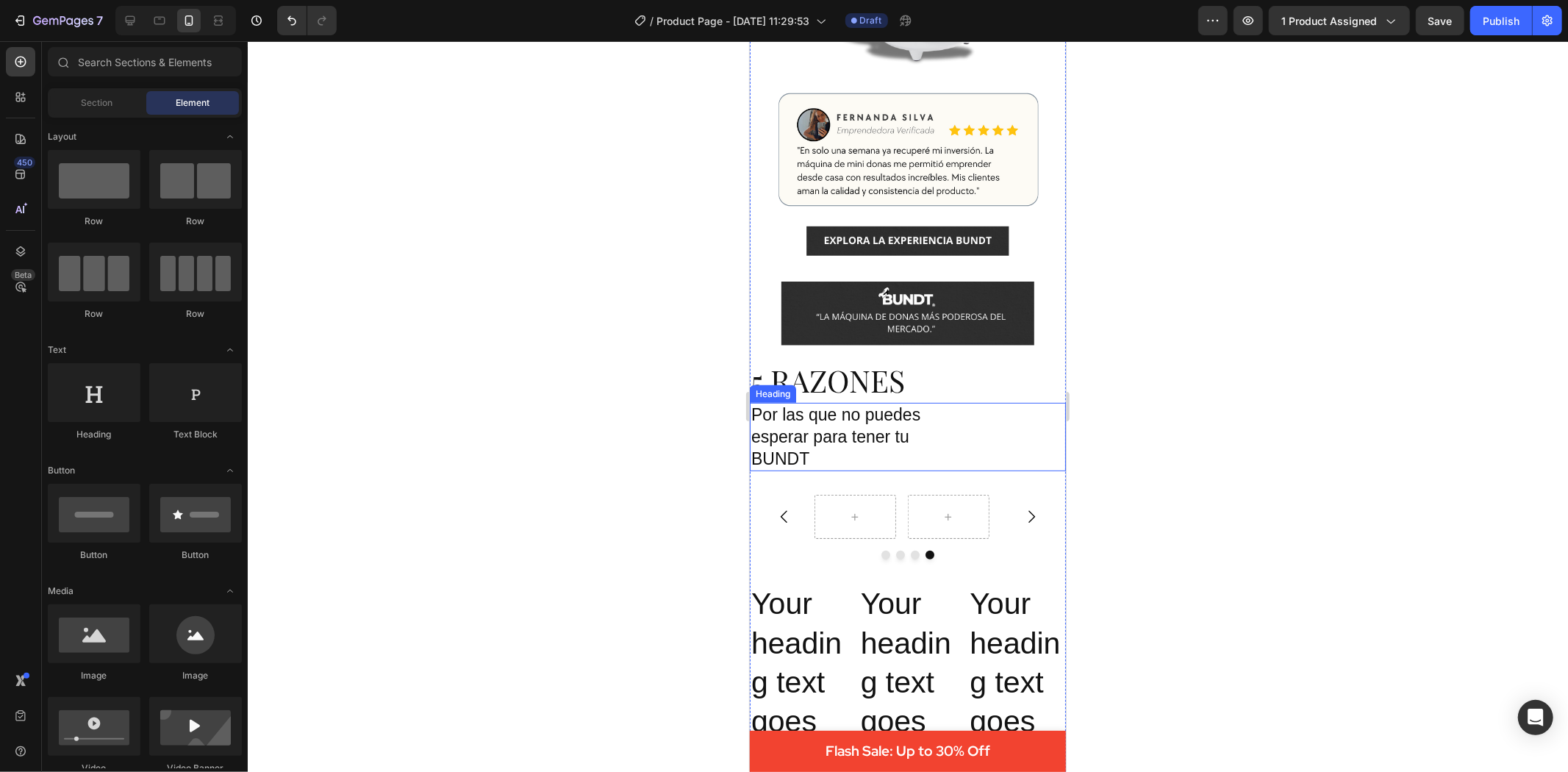
click at [812, 414] on p "Por las que no puedes esperar para tener tu BUNDT" at bounding box center [849, 437] width 199 height 66
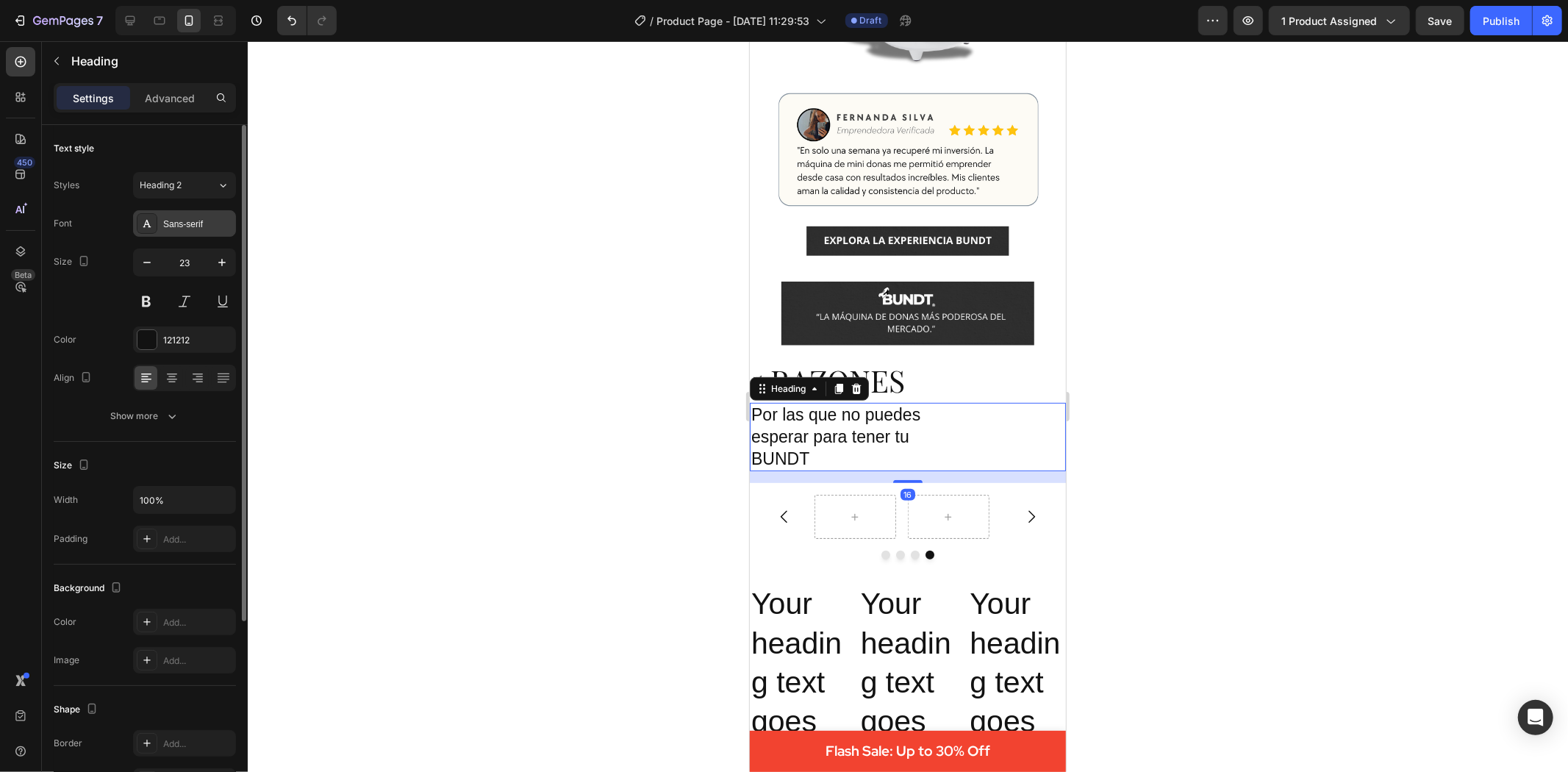
click at [186, 224] on div "Sans-serif" at bounding box center [198, 224] width 69 height 13
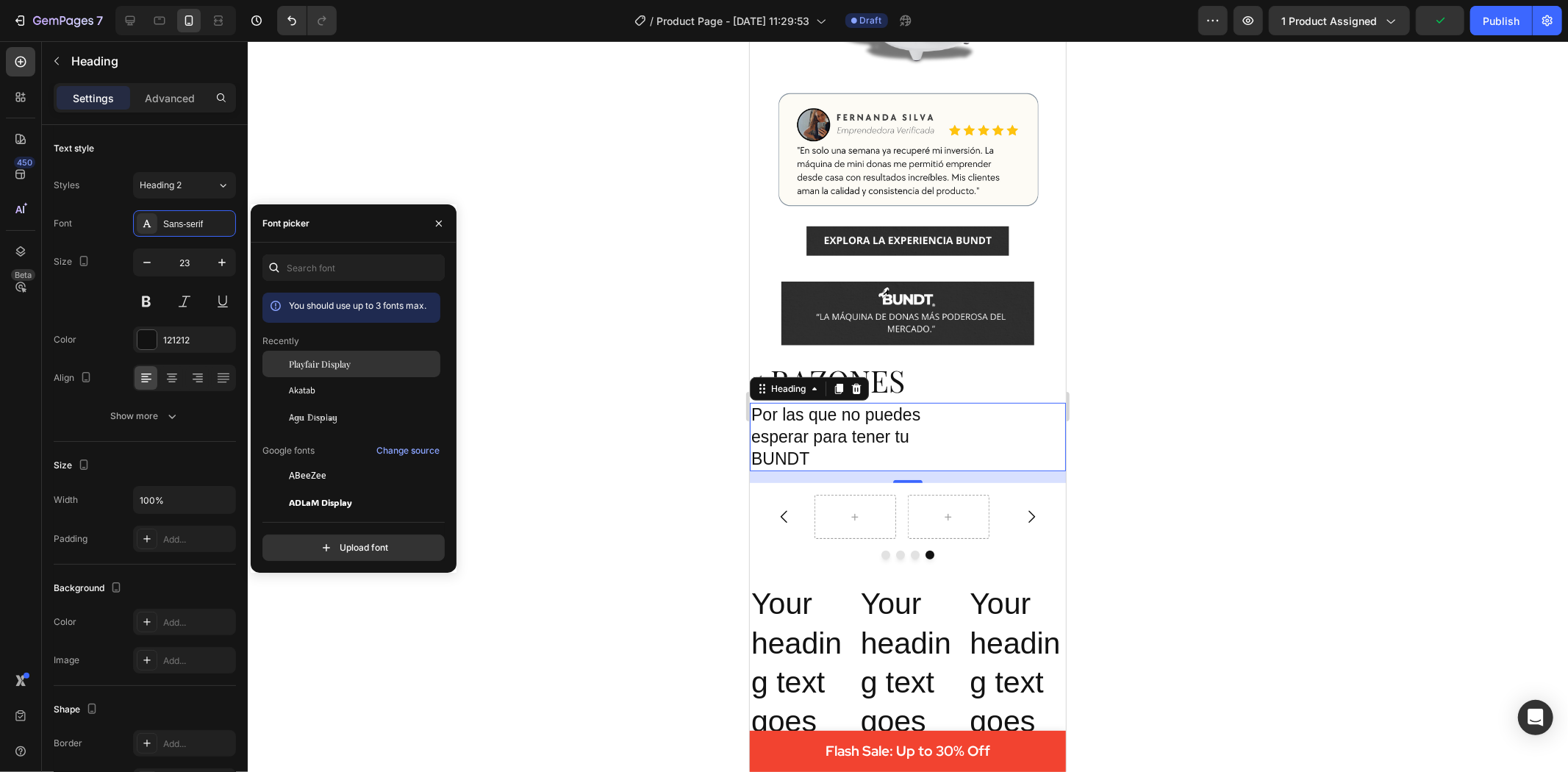
click at [362, 365] on div "Playfair Display" at bounding box center [363, 363] width 148 height 13
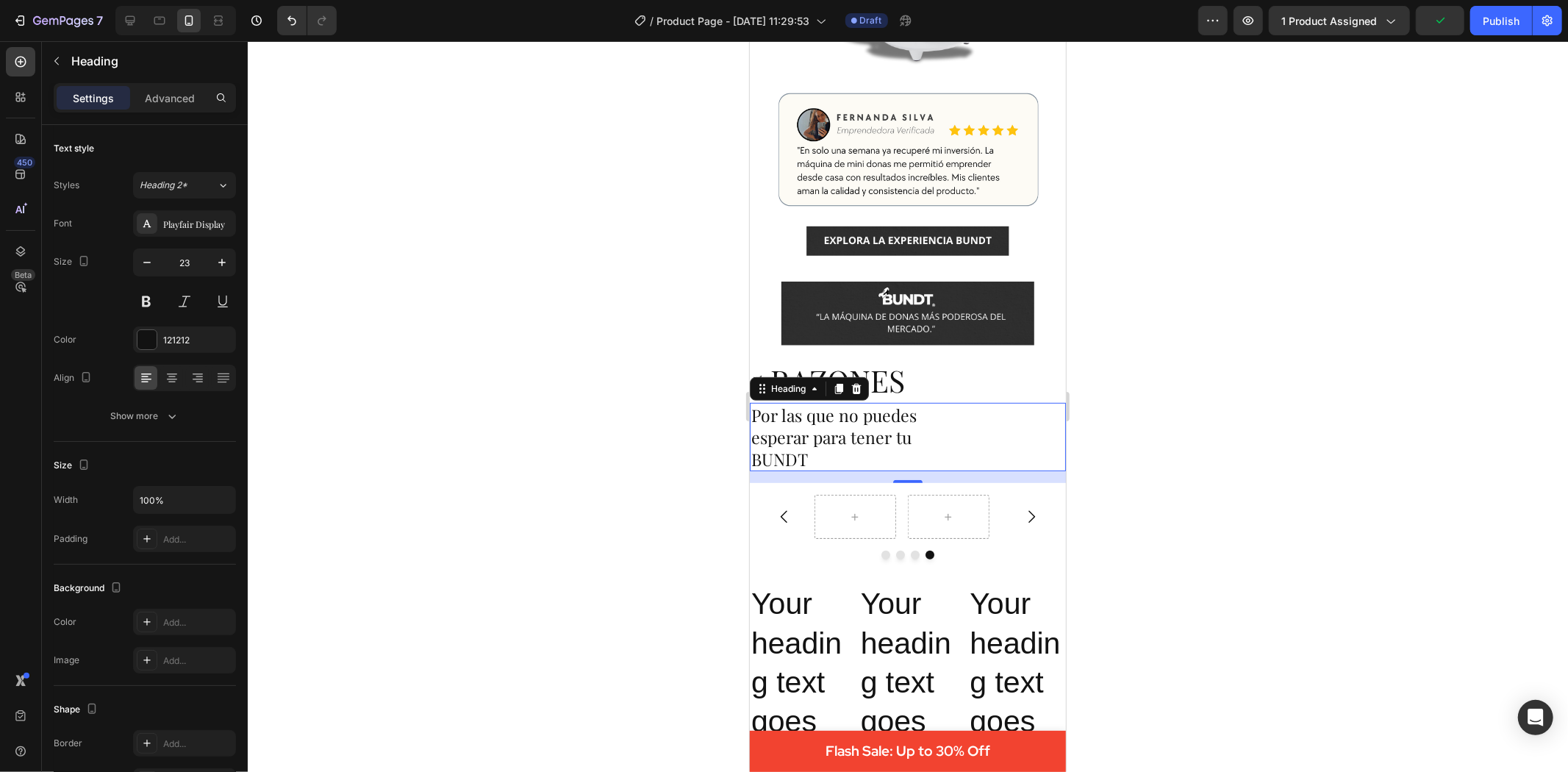
click at [1190, 393] on div at bounding box center [908, 407] width 1321 height 731
click at [1194, 391] on div at bounding box center [908, 407] width 1321 height 731
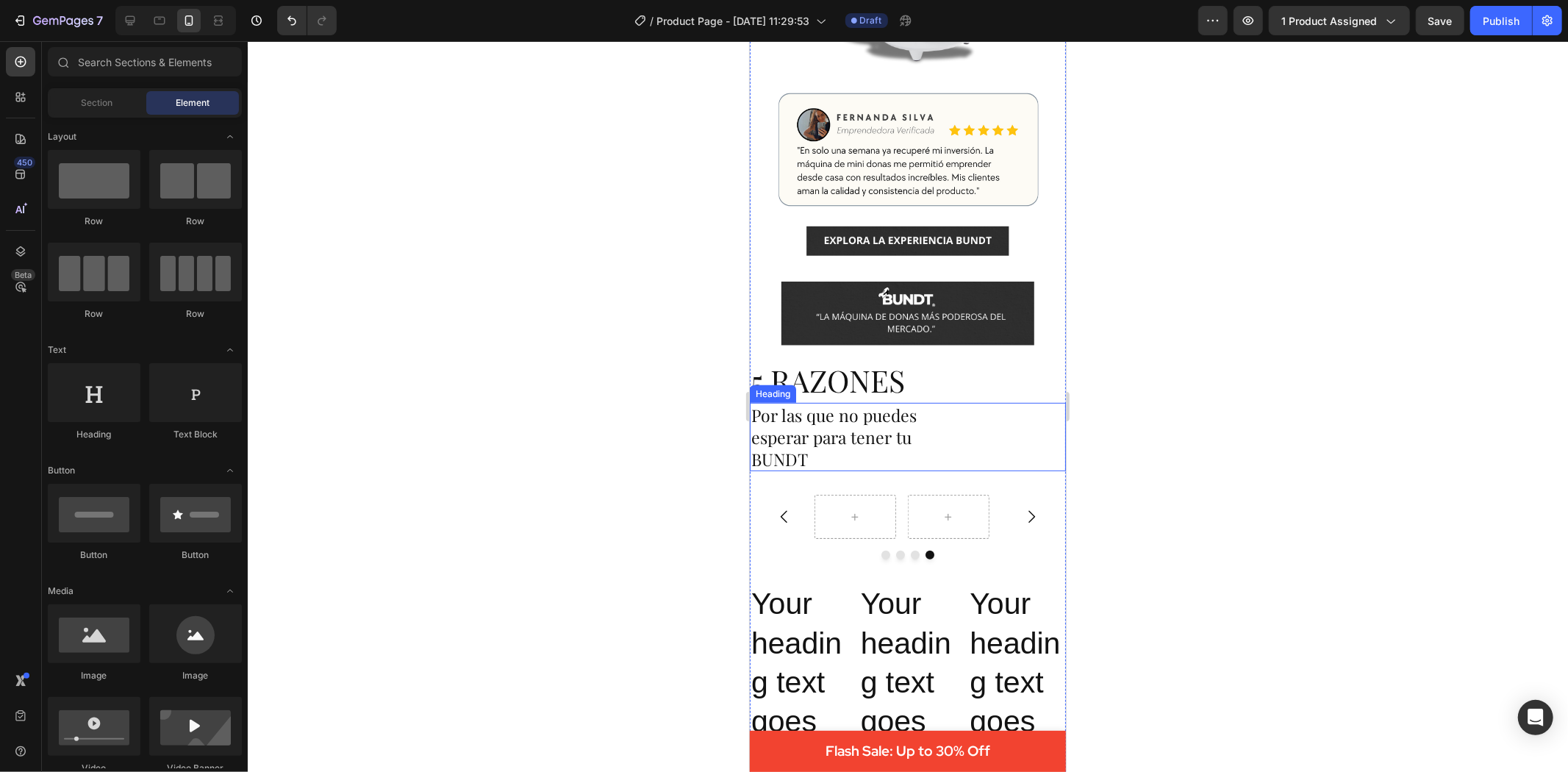
click at [826, 431] on p "Por las que no puedes esperar para tener tu BUNDT" at bounding box center [849, 437] width 199 height 66
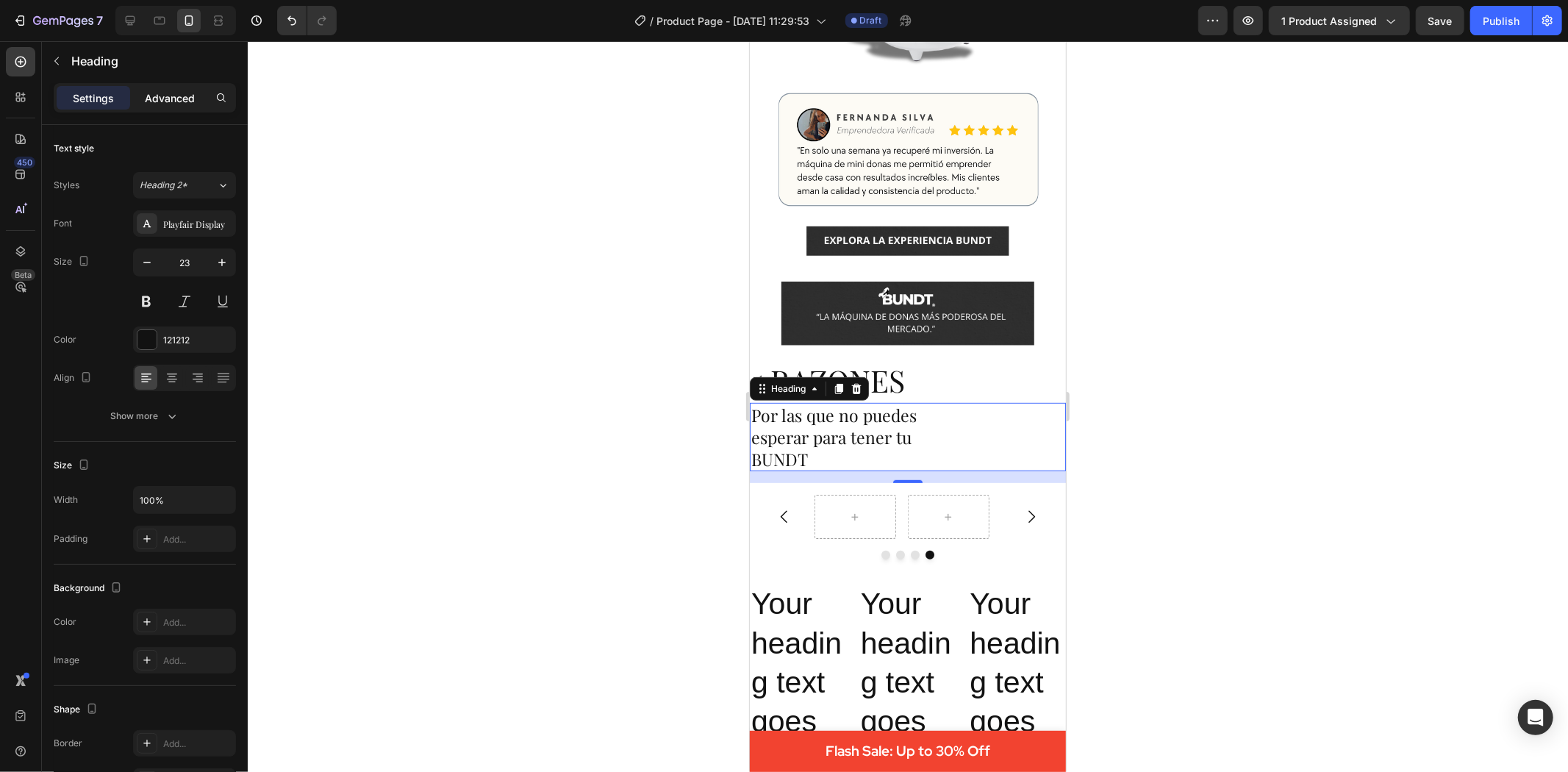
click at [153, 94] on p "Advanced" at bounding box center [170, 97] width 50 height 15
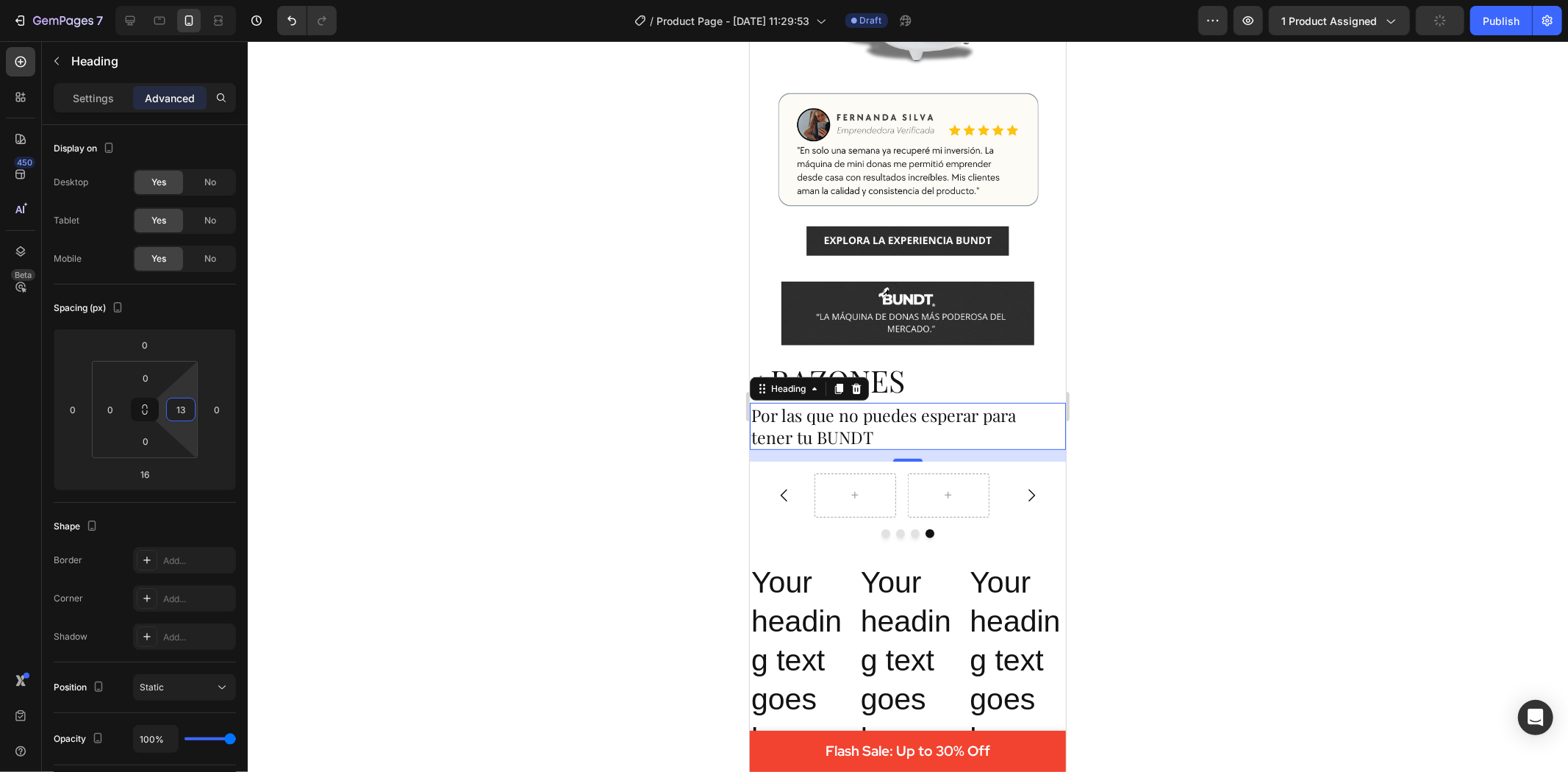
type input "130"
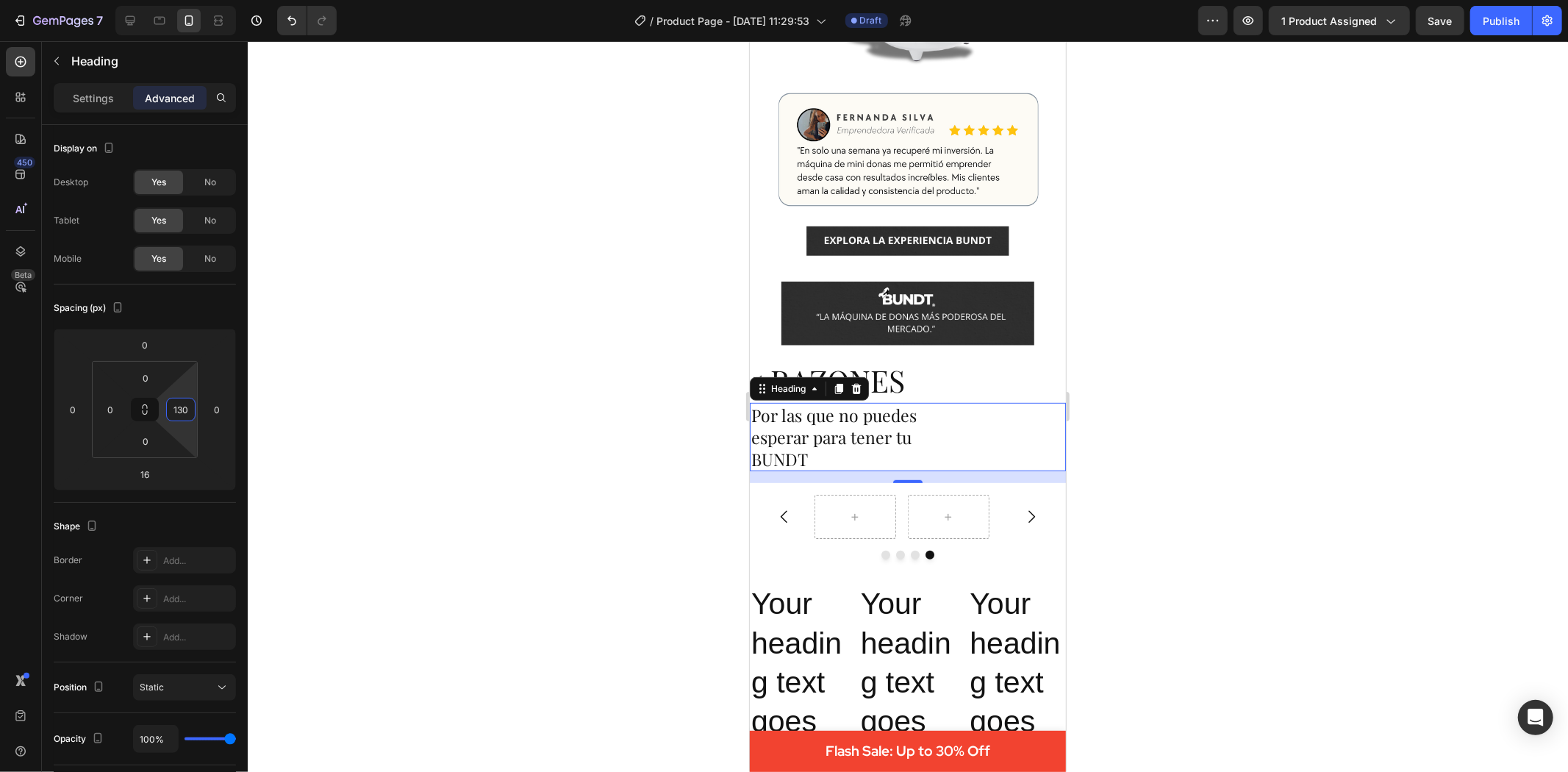
click at [350, 453] on div at bounding box center [908, 407] width 1321 height 731
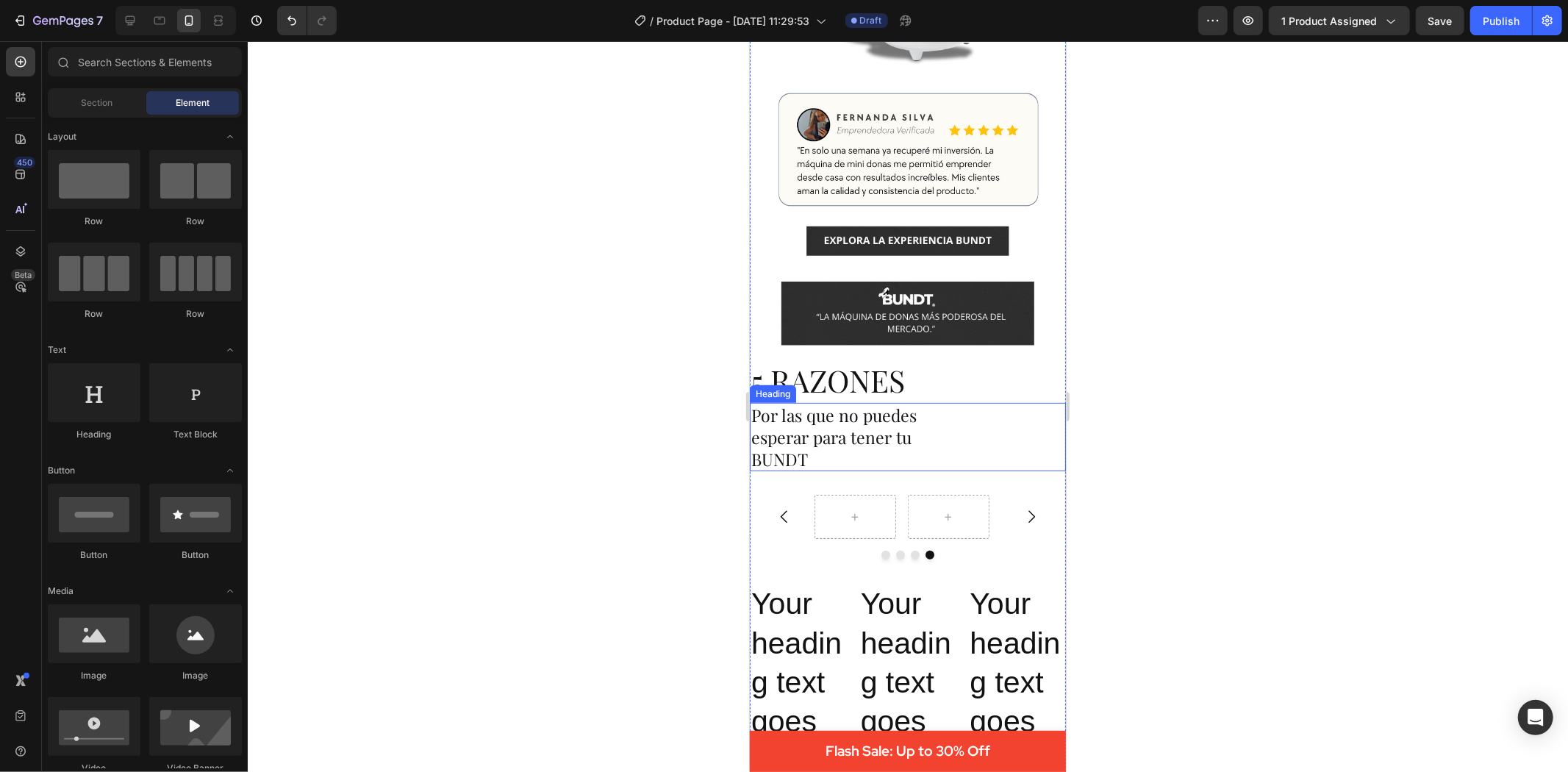
click at [793, 424] on p "Por las que no puedes esperar para tener tu BUNDT" at bounding box center [859, 437] width 217 height 66
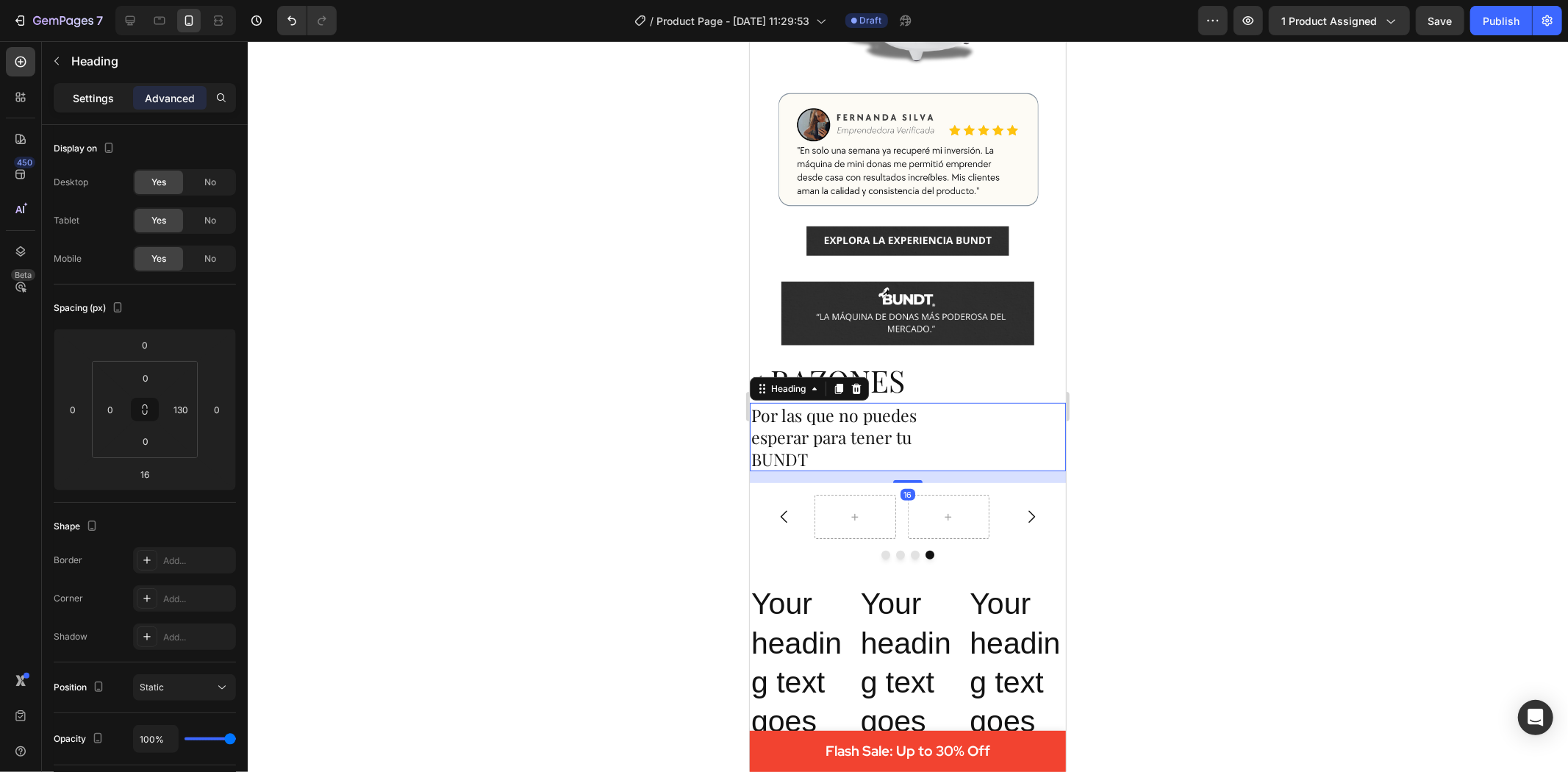
click at [112, 103] on p "Settings" at bounding box center [93, 97] width 42 height 15
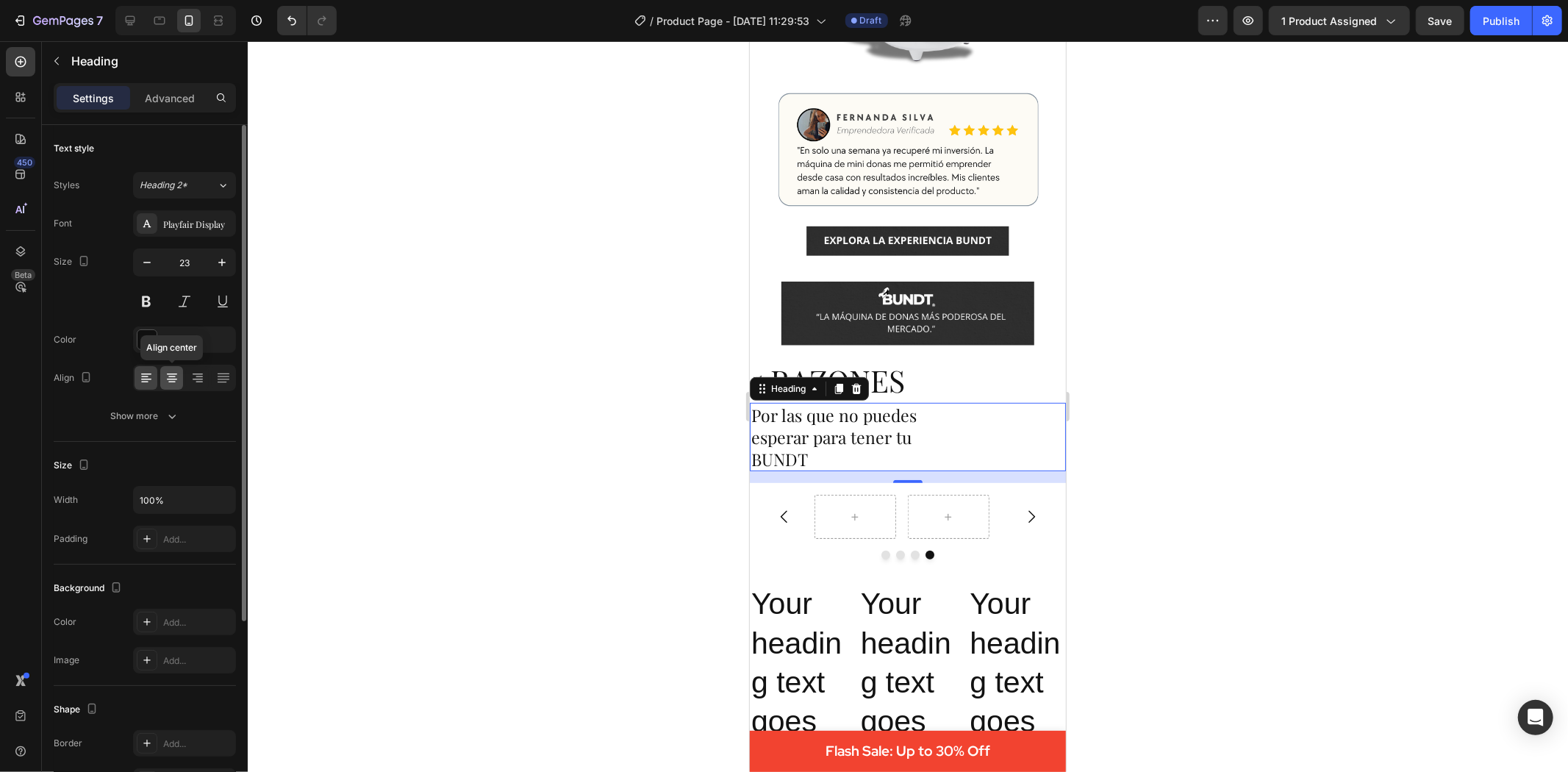
click at [174, 376] on icon at bounding box center [171, 378] width 15 height 15
click at [150, 378] on icon at bounding box center [146, 378] width 15 height 15
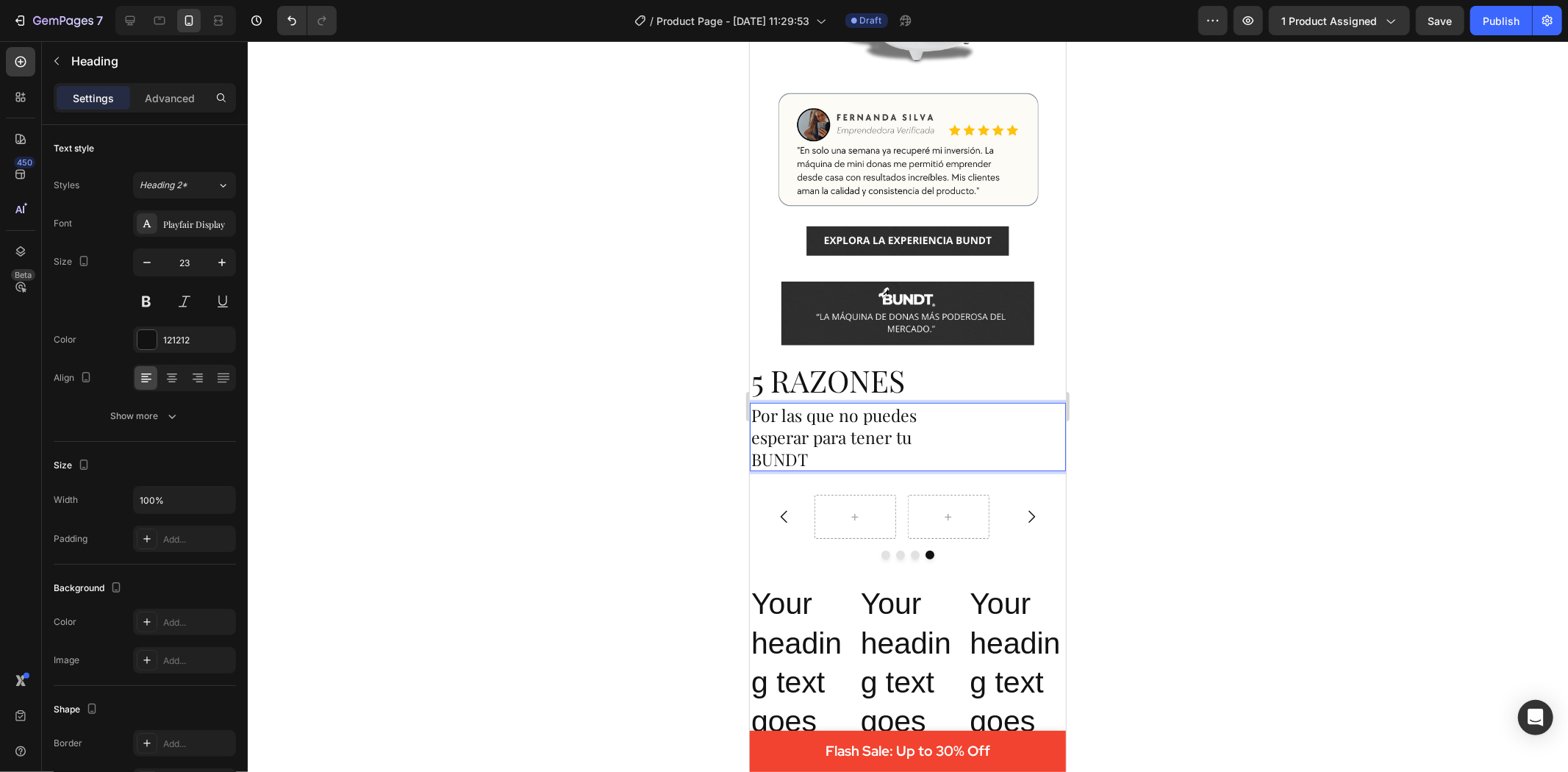
click at [811, 448] on p "Por las que no puedes esperar para tener tu BUNDT" at bounding box center [859, 437] width 217 height 66
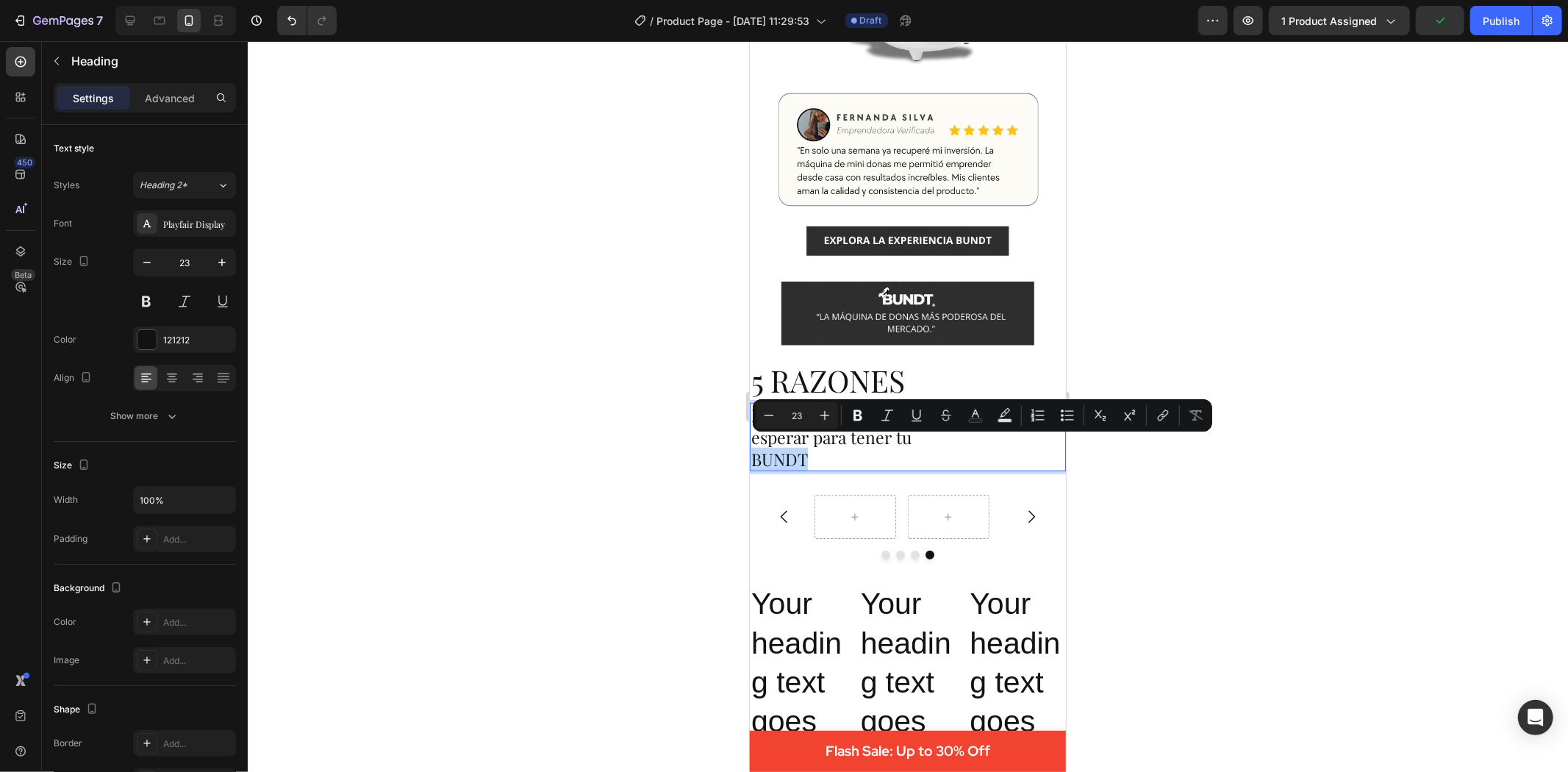
drag, startPoint x: 811, startPoint y: 449, endPoint x: 752, endPoint y: 454, distance: 59.2
click at [752, 454] on p "Por las que no puedes esperar para tener tu BUNDT" at bounding box center [859, 437] width 217 height 66
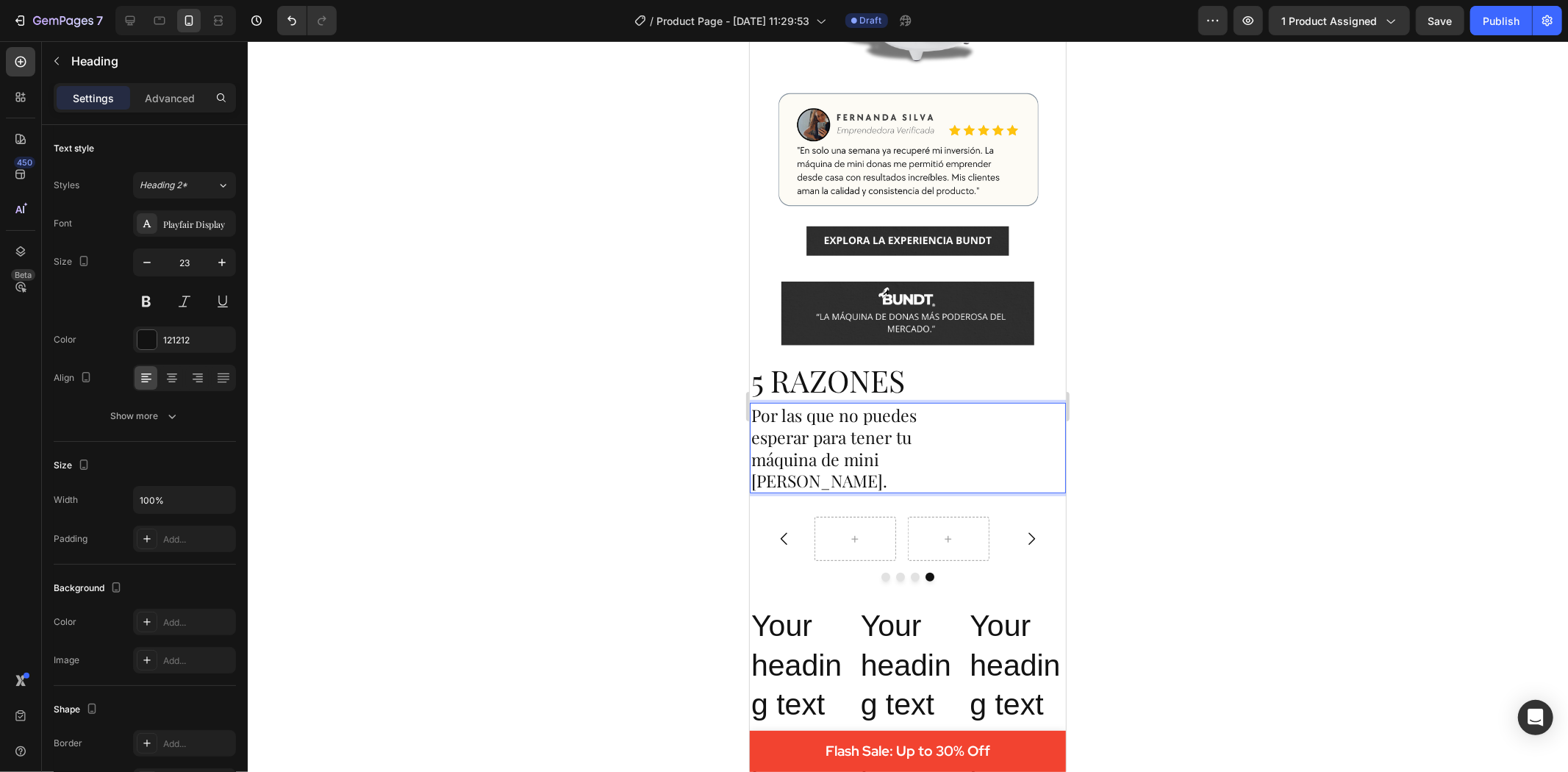
click at [848, 474] on p "Por las que no puedes esperar para tener tu máquina de mini donas BUNDT." at bounding box center [859, 448] width 217 height 88
click at [1285, 460] on div at bounding box center [908, 407] width 1321 height 731
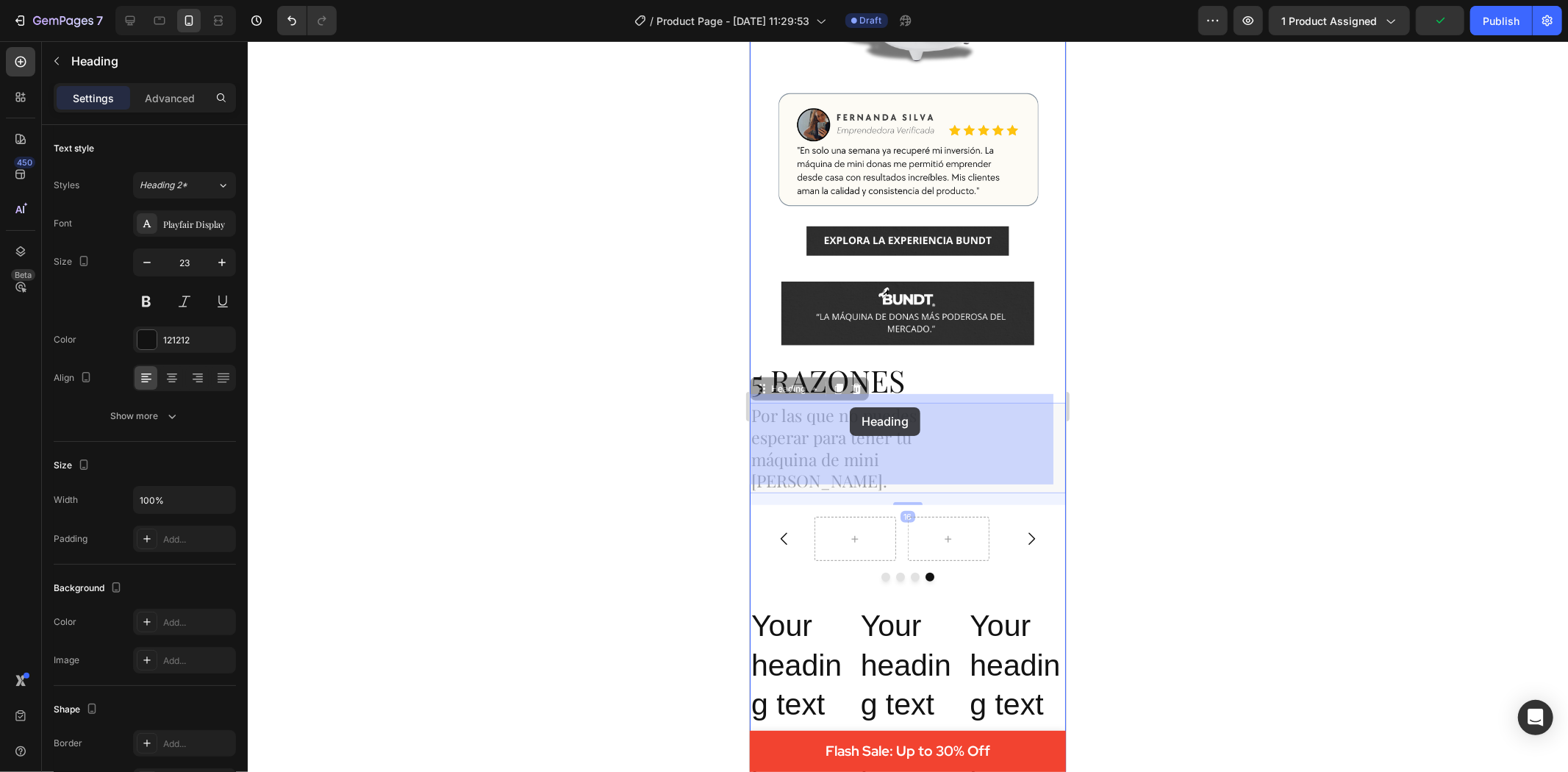
drag, startPoint x: 840, startPoint y: 408, endPoint x: 849, endPoint y: 407, distance: 9.1
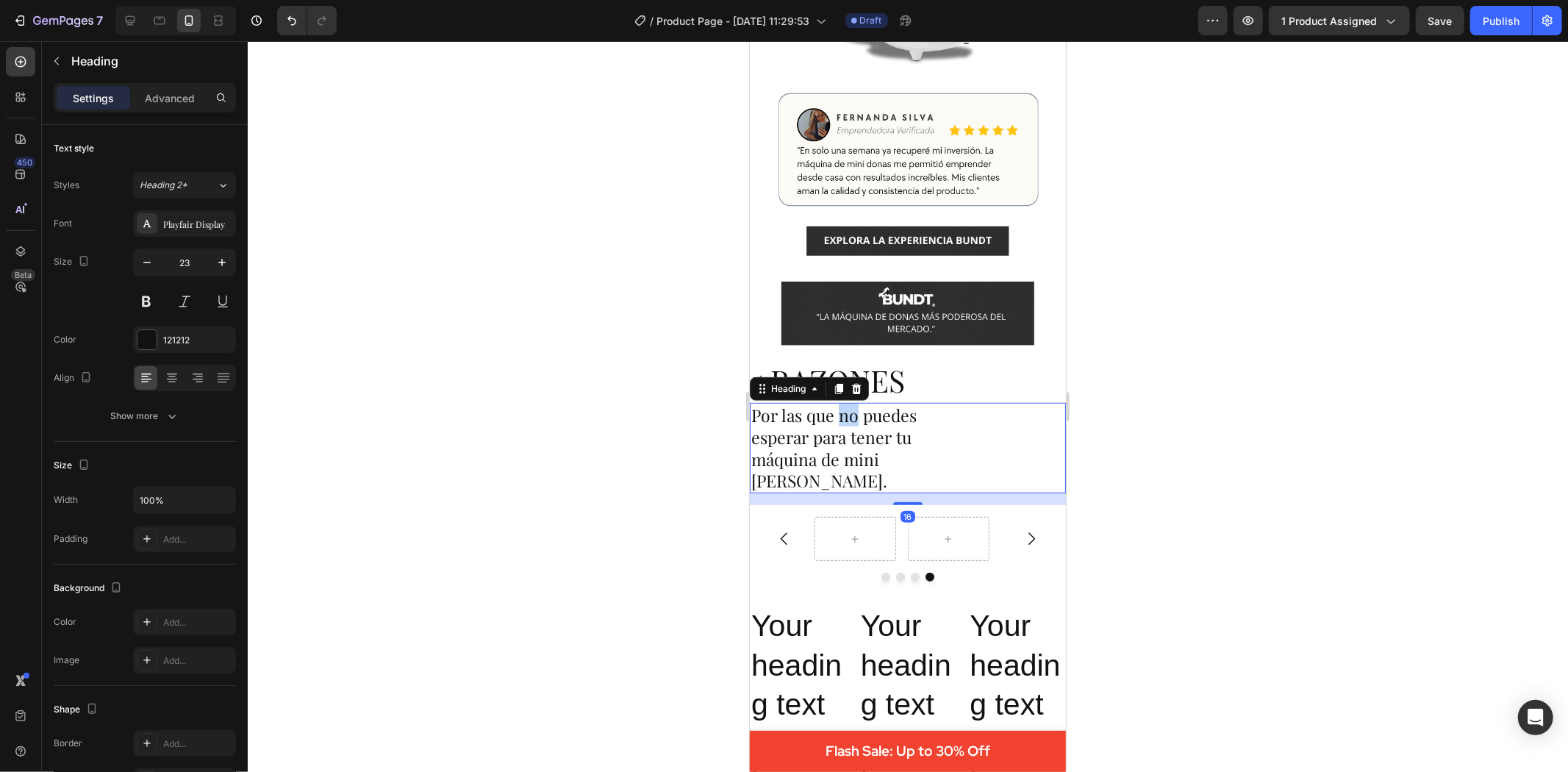
click at [849, 404] on p "Por las que no puedes esperar para tener tu máquina de mini donas BUNDT." at bounding box center [859, 448] width 217 height 88
drag, startPoint x: 862, startPoint y: 401, endPoint x: 841, endPoint y: 401, distance: 21.0
click at [841, 404] on p "Por las que NO puedes esperar para tener tu máquina de mini donas BUNDT." at bounding box center [859, 448] width 217 height 88
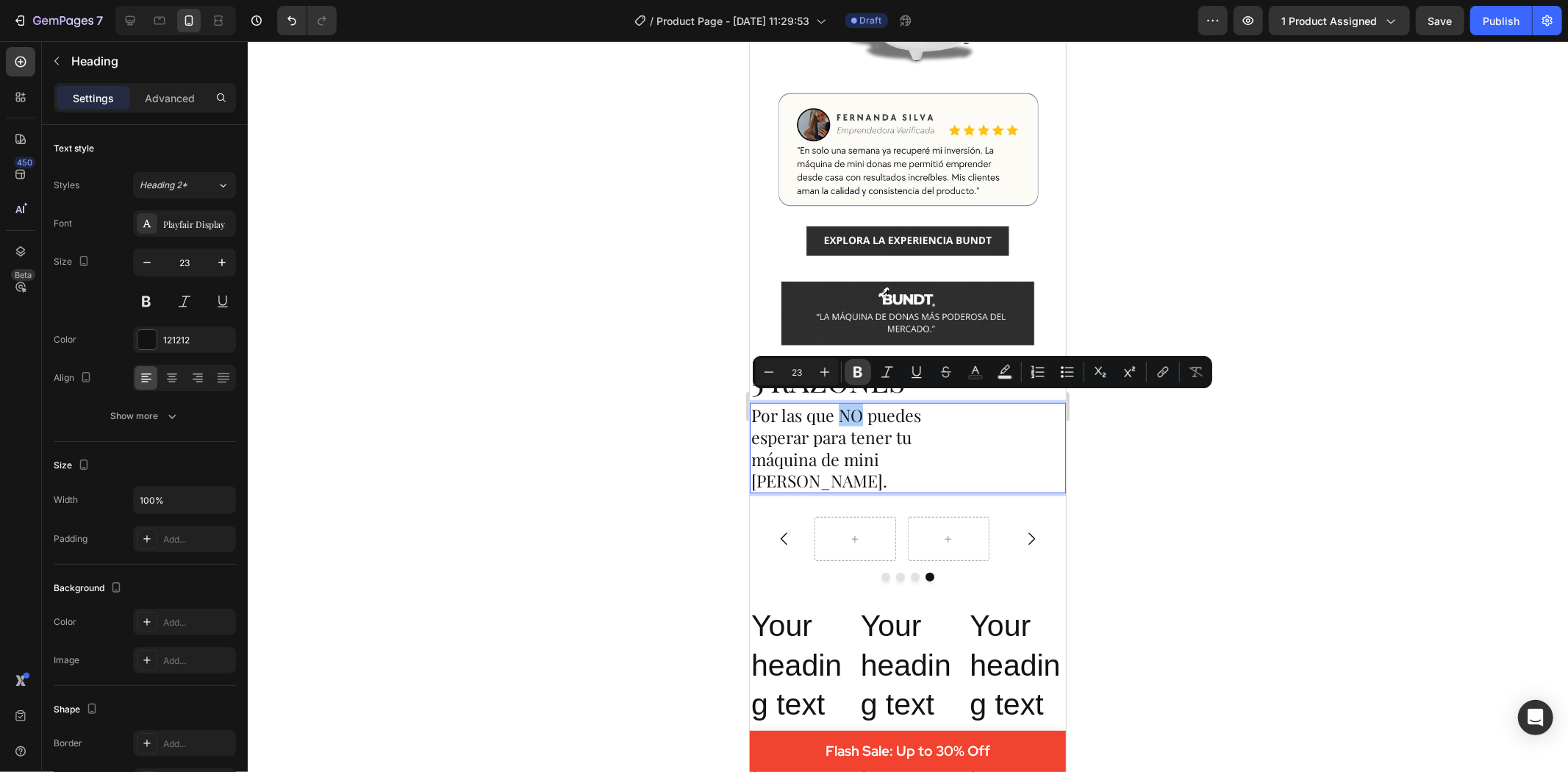
click at [861, 365] on icon "Editor contextual toolbar" at bounding box center [857, 372] width 15 height 15
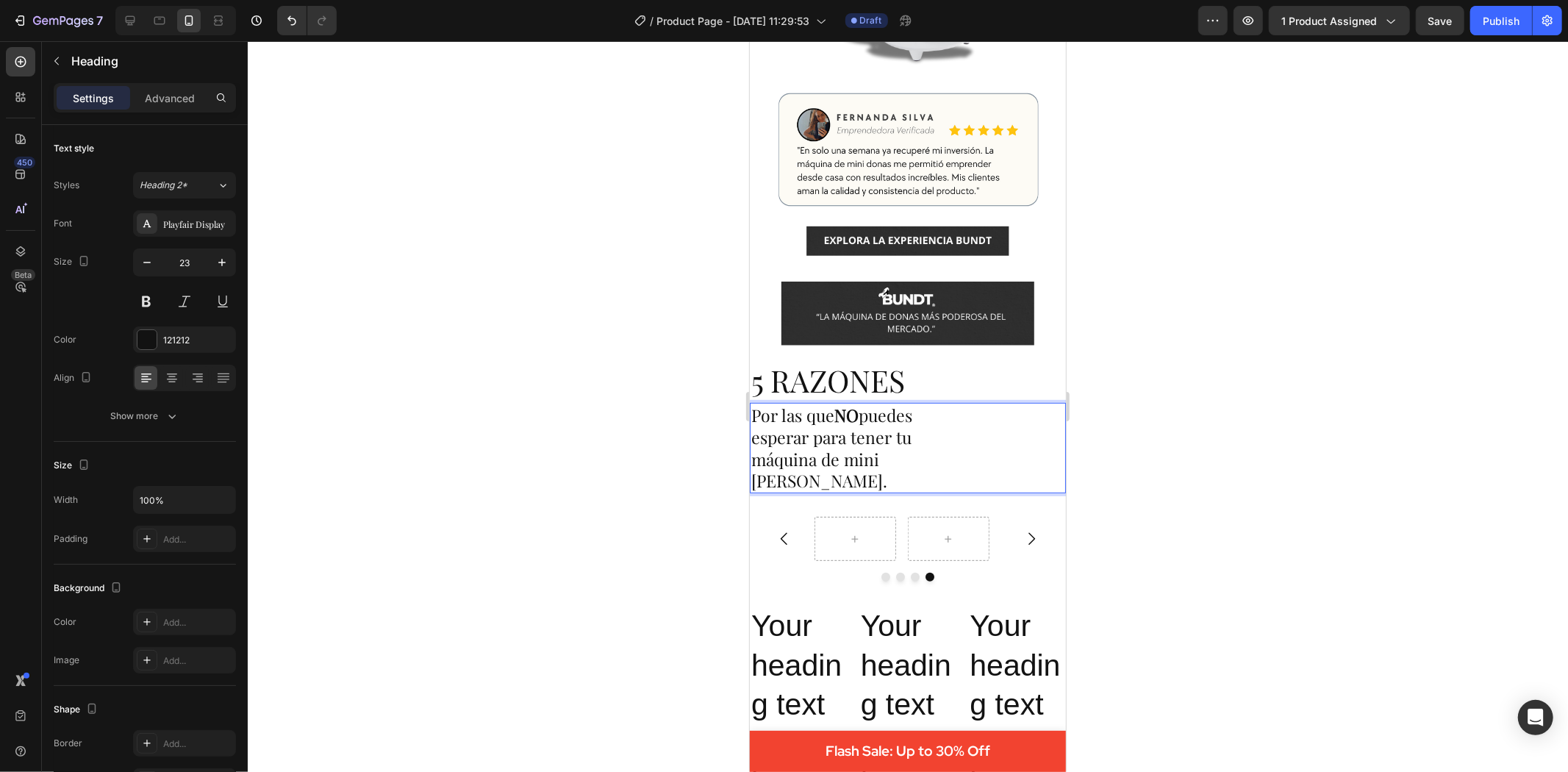
click at [1161, 510] on div at bounding box center [908, 407] width 1321 height 731
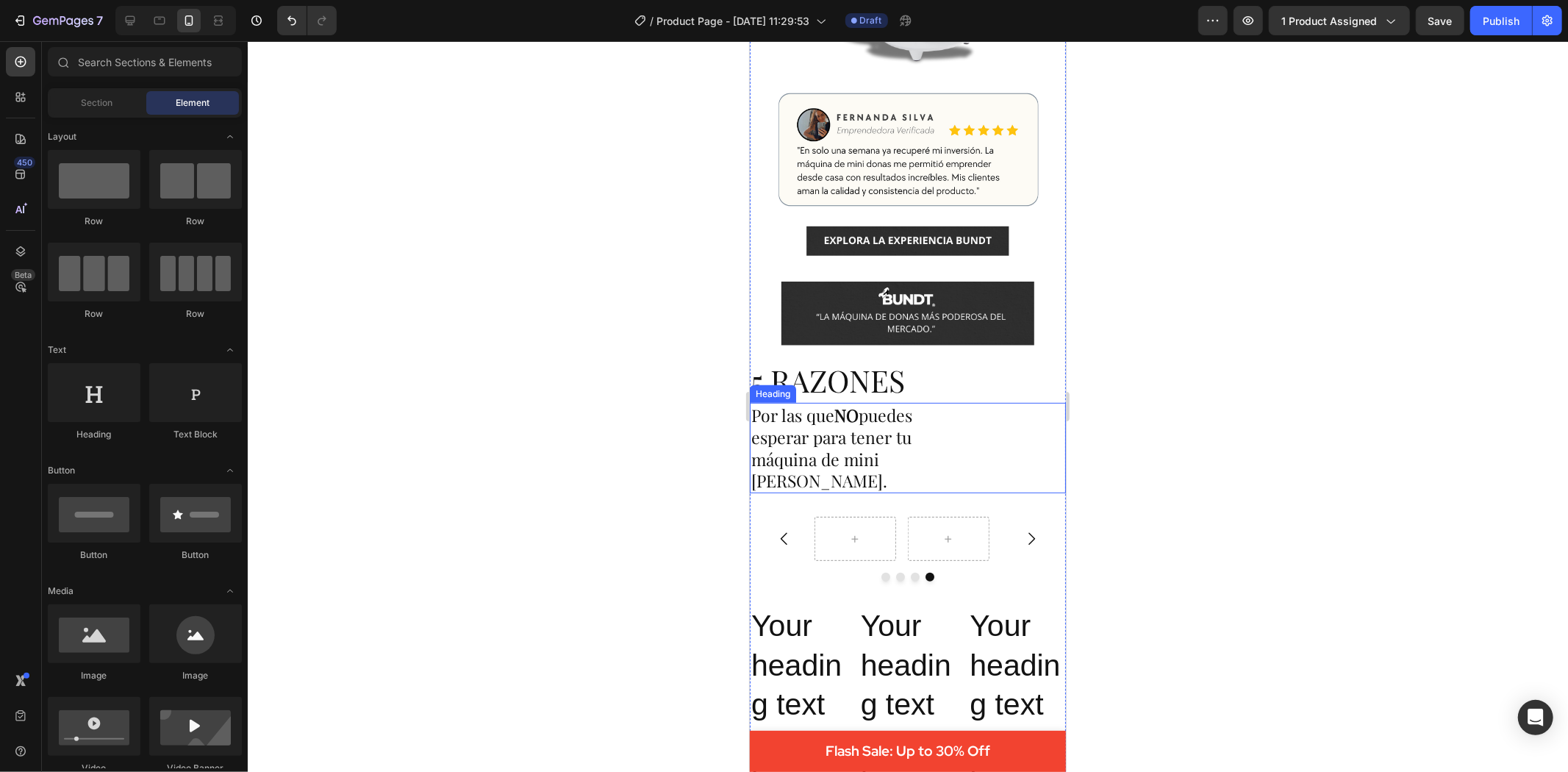
click at [776, 444] on p "Por las que NO puedes esperar para tener tu máquina de mini donas BUNDT." at bounding box center [859, 448] width 217 height 88
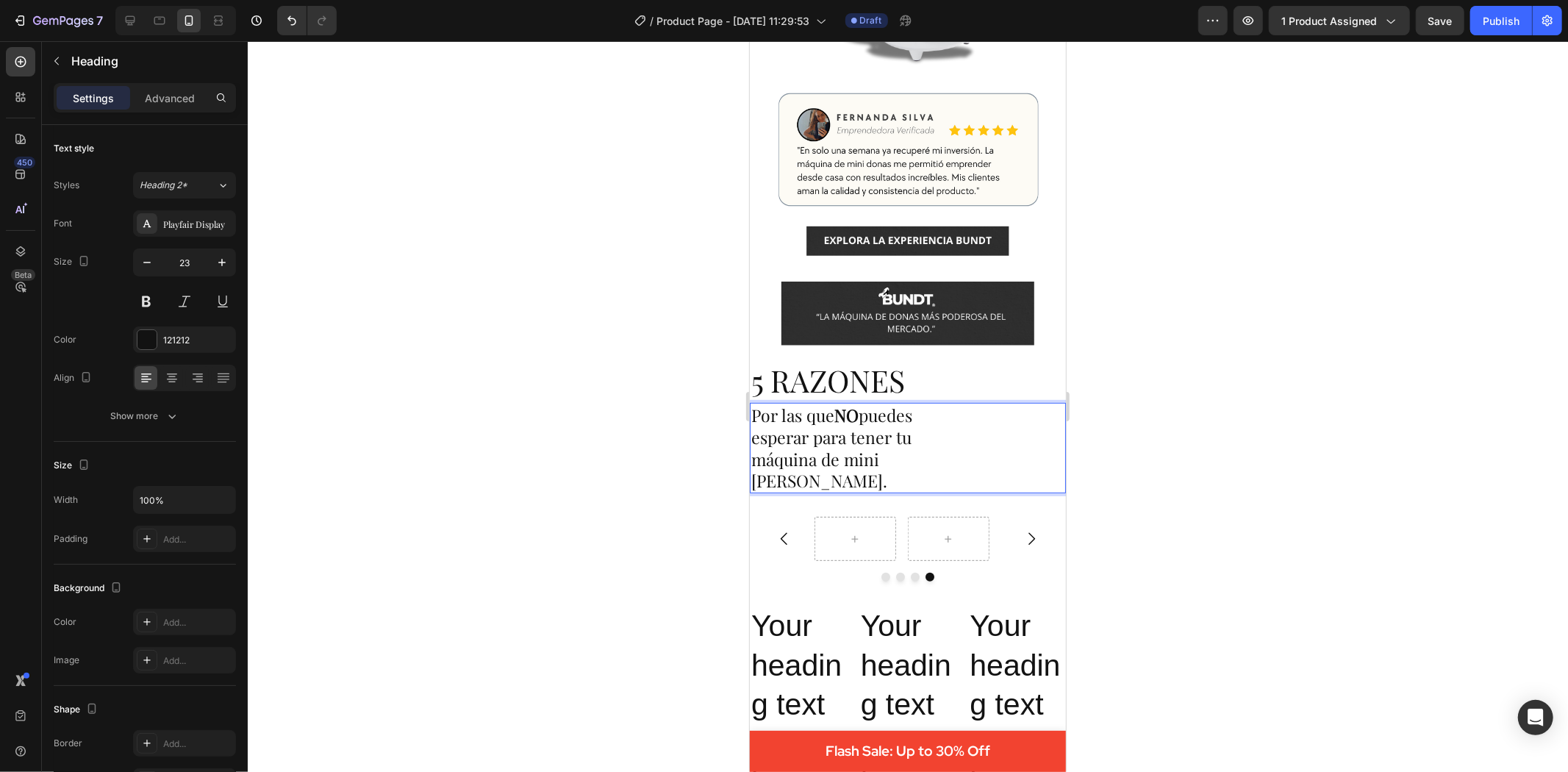
click at [783, 448] on p "Por las que NO puedes esperar para tener tu máquina de mini donas BUNDT." at bounding box center [859, 448] width 217 height 88
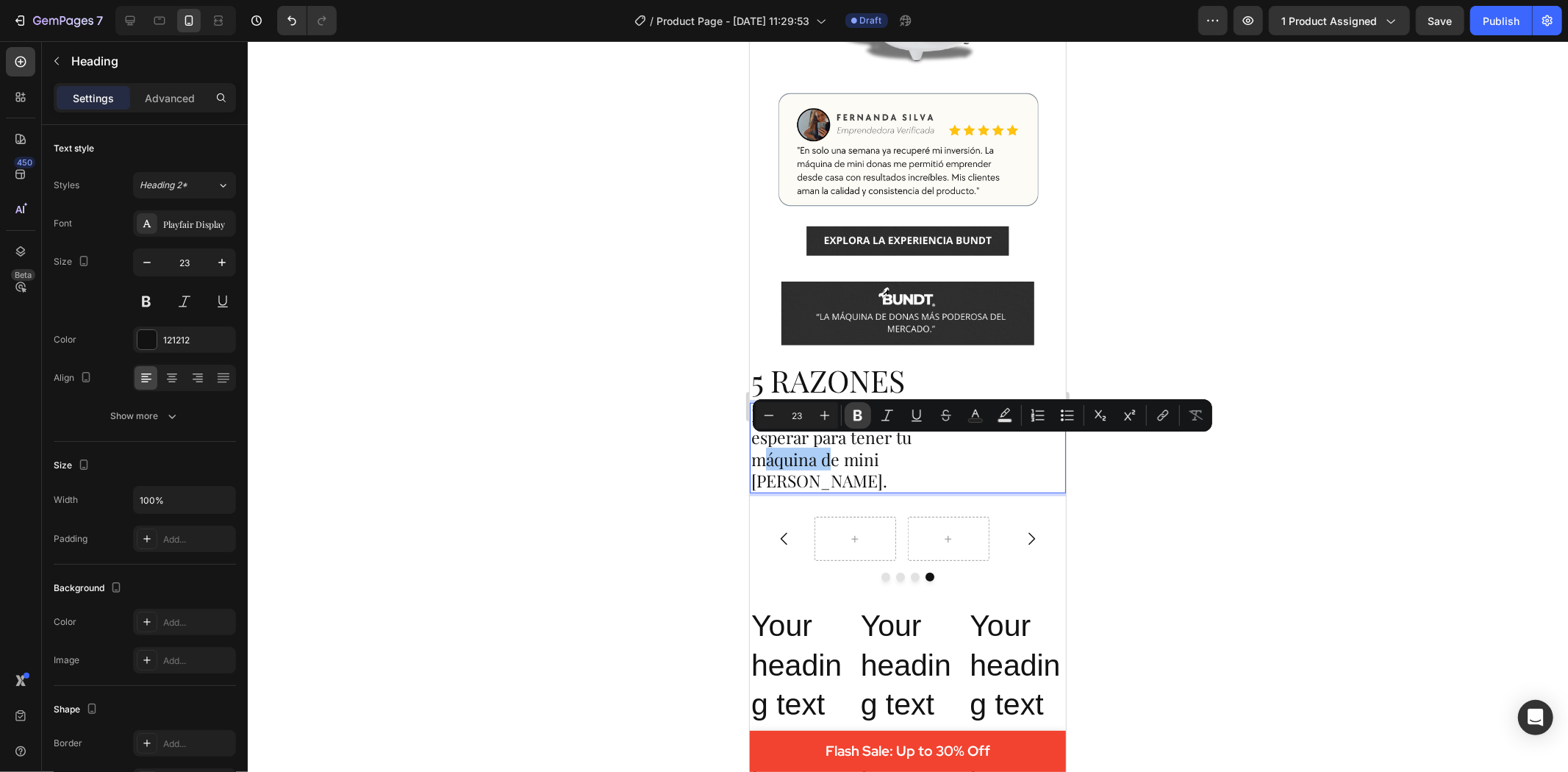
click at [863, 412] on icon "Editor contextual toolbar" at bounding box center [857, 416] width 15 height 15
click at [864, 413] on button "Bold" at bounding box center [858, 416] width 27 height 27
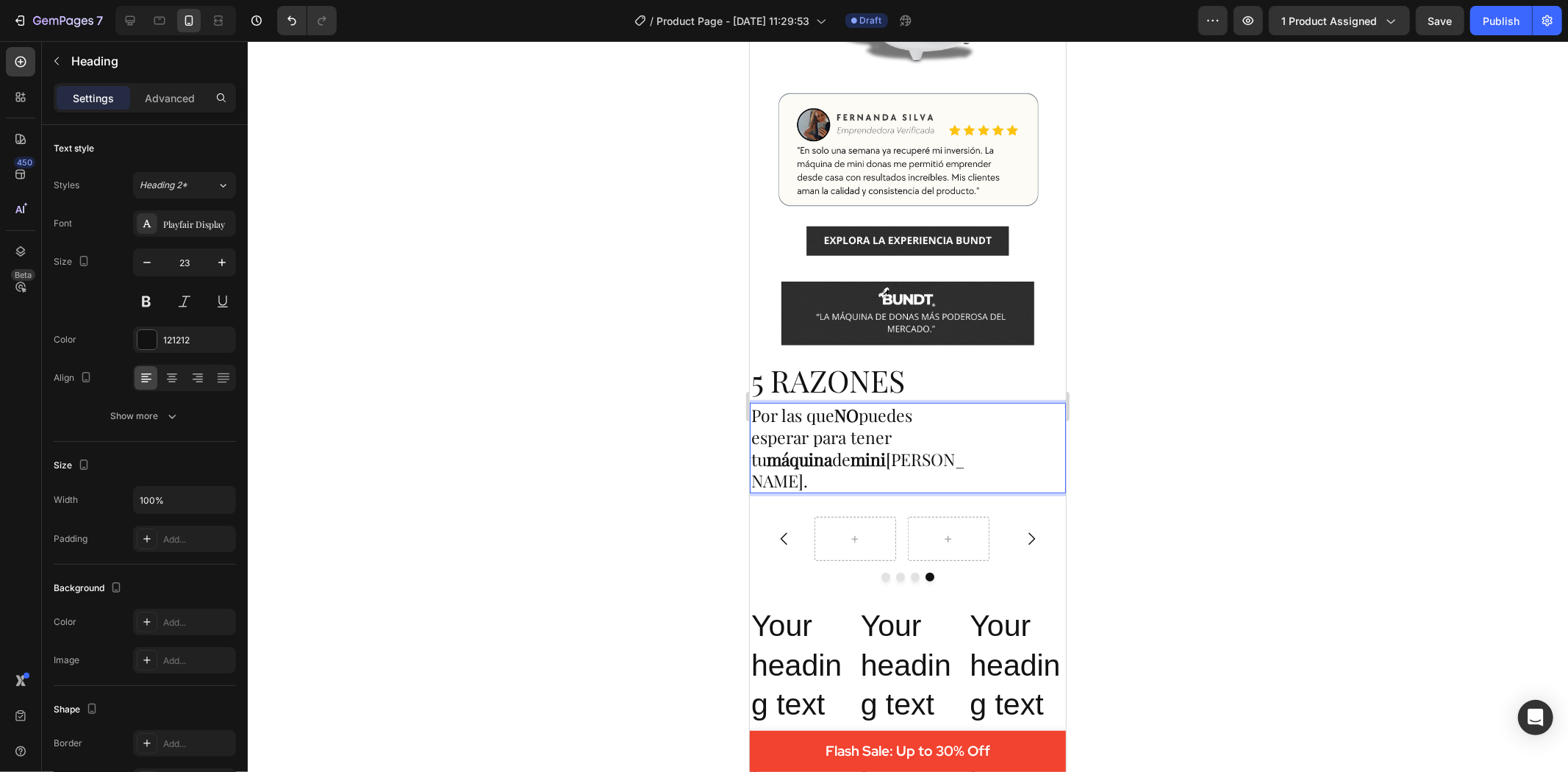
click at [894, 448] on p "Por las que NO puedes esperar para tener tu máquina de mini donas BUNDT." at bounding box center [859, 448] width 217 height 88
click at [894, 448] on p "Por las que NO puedes esperar para tener tu máquina de mini donas BUNDT." at bounding box center [859, 448] width 217 height 88
click at [900, 457] on p "Por las que NO puedes esperar para tener tu máquina de mini donas BUNDT." at bounding box center [859, 448] width 217 height 88
click at [898, 448] on p "Por las que NO puedes esperar para tener tu máquina de mini donas BUNDT." at bounding box center [859, 448] width 217 height 88
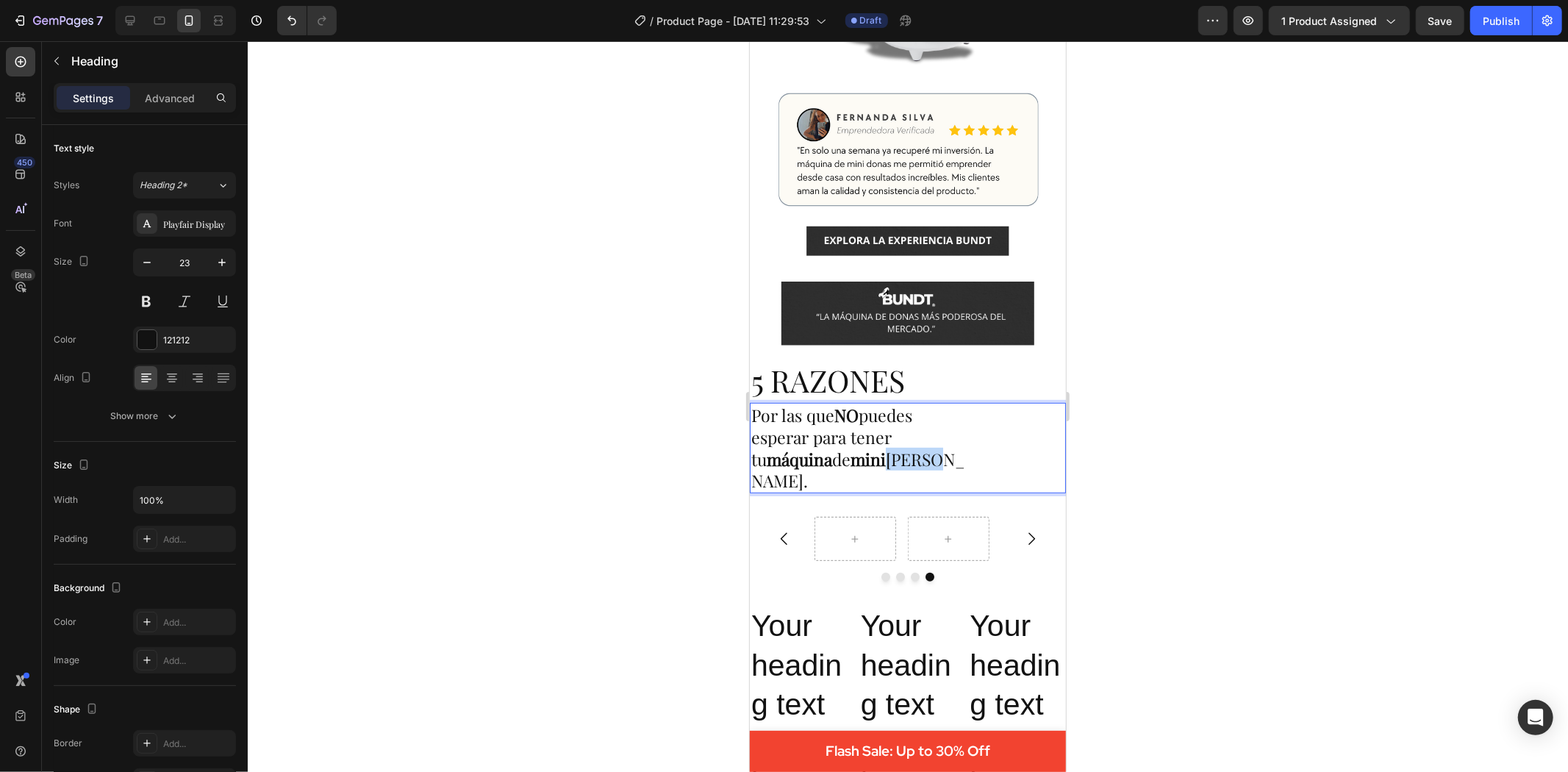
click at [911, 451] on p "Por las que NO puedes esperar para tener tu máquina de mini donas BUNDT." at bounding box center [859, 448] width 217 height 88
click at [883, 461] on p "Por las que NO puedes esperar para tener tu máquina de mini donas BUNDT." at bounding box center [859, 448] width 217 height 88
drag, startPoint x: 881, startPoint y: 445, endPoint x: 803, endPoint y: 471, distance: 82.2
click at [803, 471] on p "Por las que NO puedes esperar para tener tu máquina de mini donas BUNDT." at bounding box center [859, 448] width 217 height 88
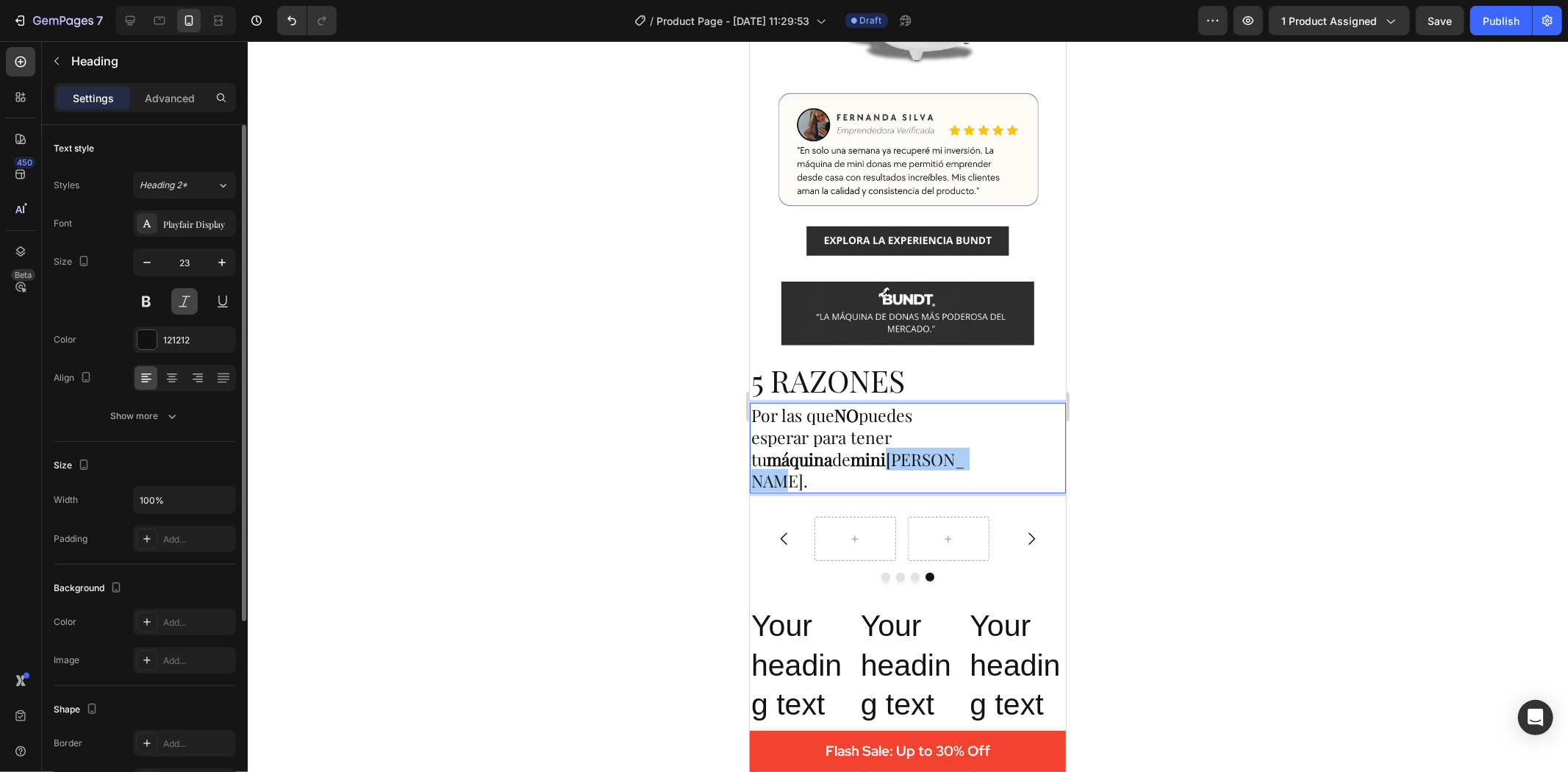
drag, startPoint x: 145, startPoint y: 294, endPoint x: 172, endPoint y: 299, distance: 27.5
click at [146, 293] on button at bounding box center [147, 302] width 27 height 27
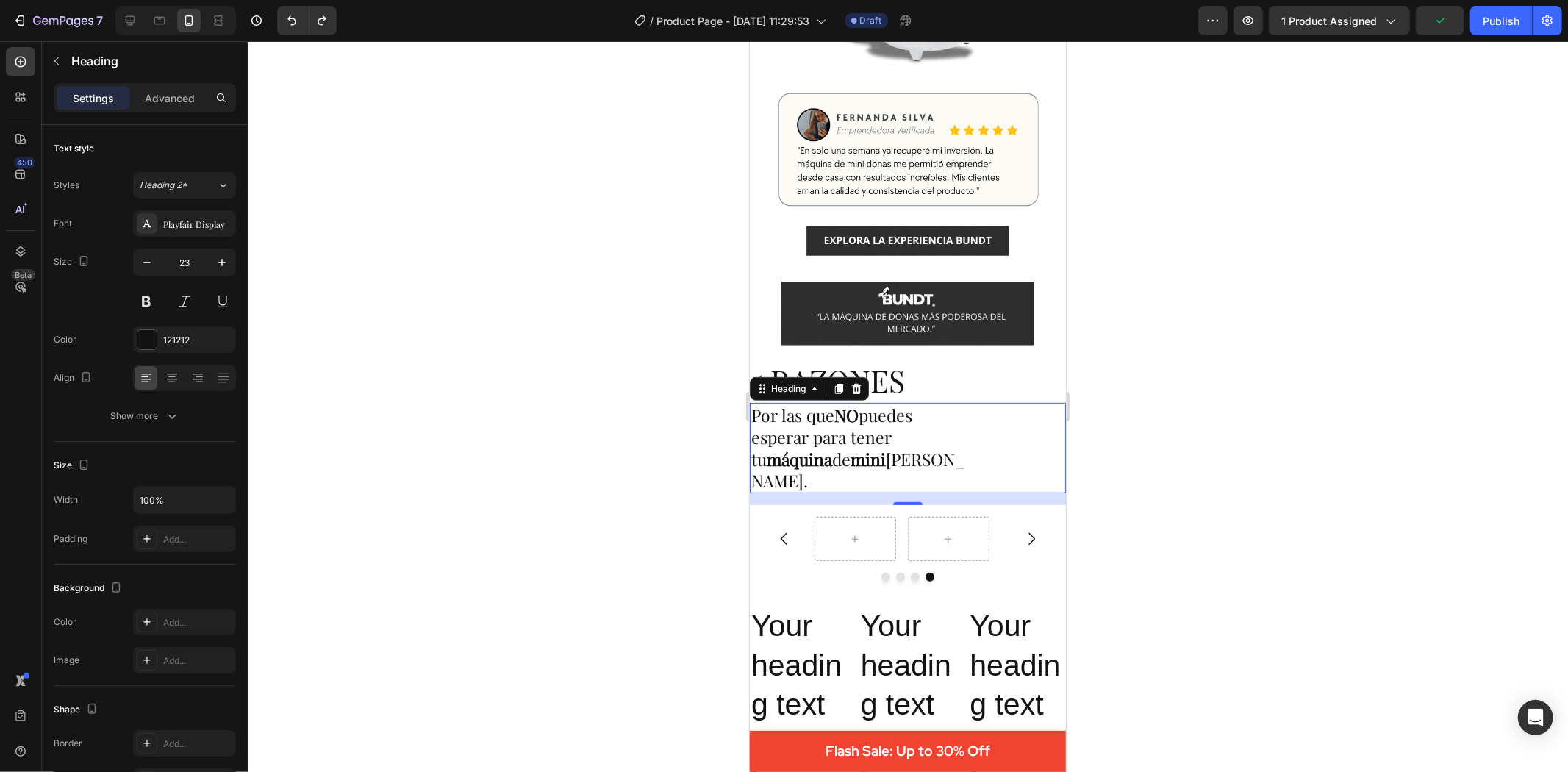
click at [1268, 435] on div at bounding box center [908, 407] width 1321 height 731
click at [795, 468] on p "Por las que NO puedes esperar para tener tu máquina de mini donas BUNDT." at bounding box center [859, 448] width 217 height 88
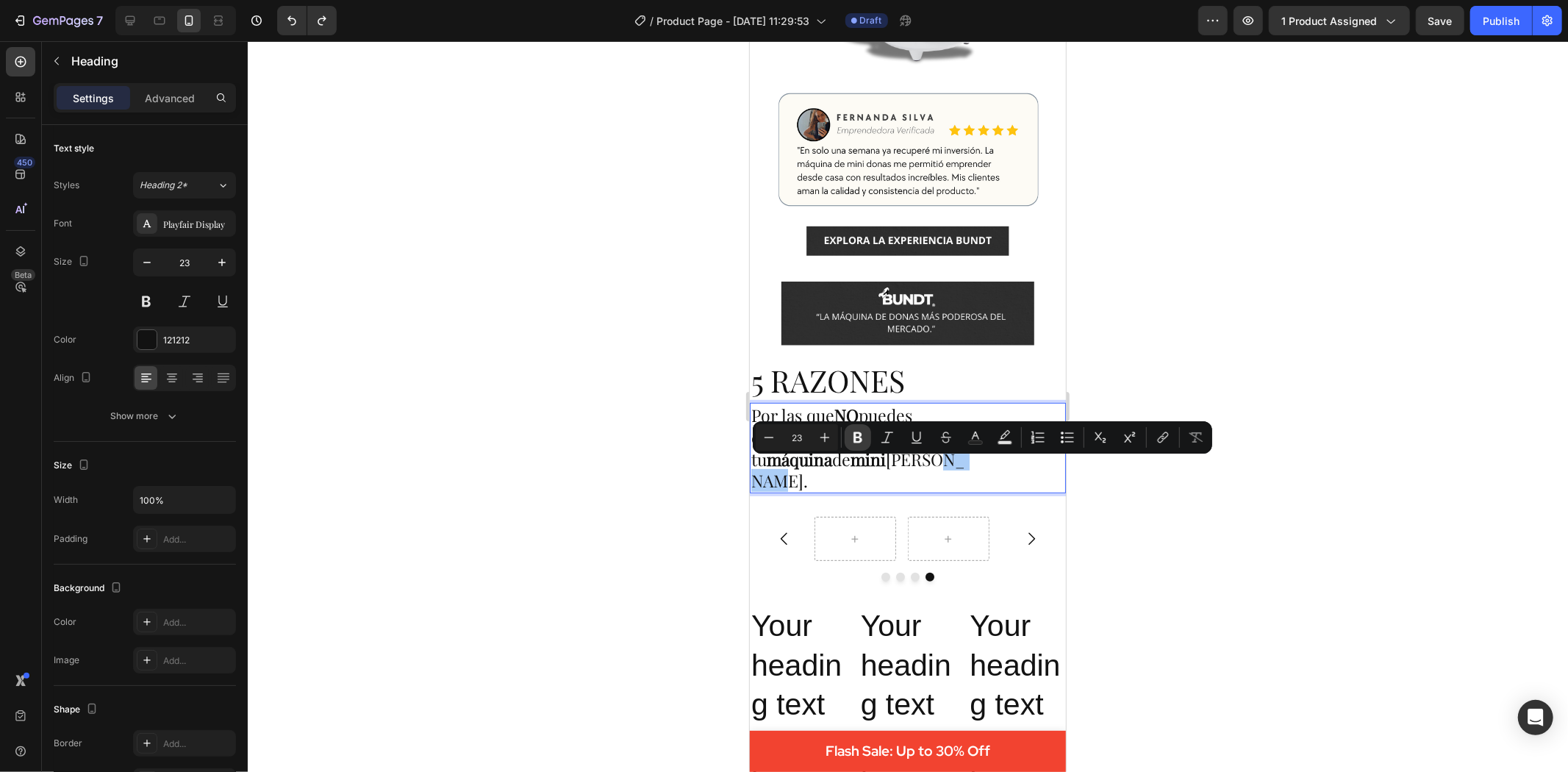
click at [854, 438] on icon "Editor contextual toolbar" at bounding box center [858, 438] width 9 height 11
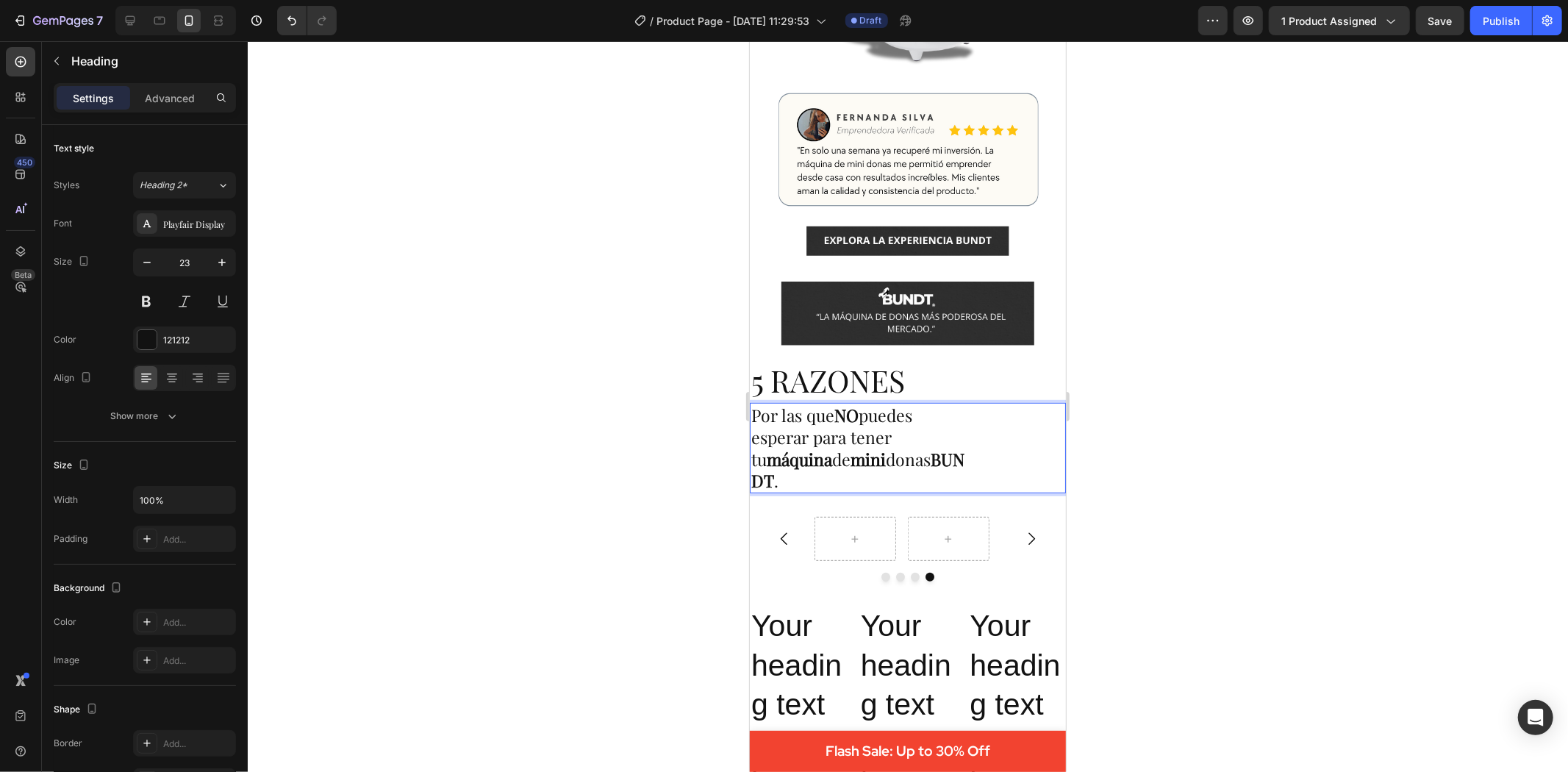
click at [1243, 538] on div at bounding box center [908, 407] width 1321 height 731
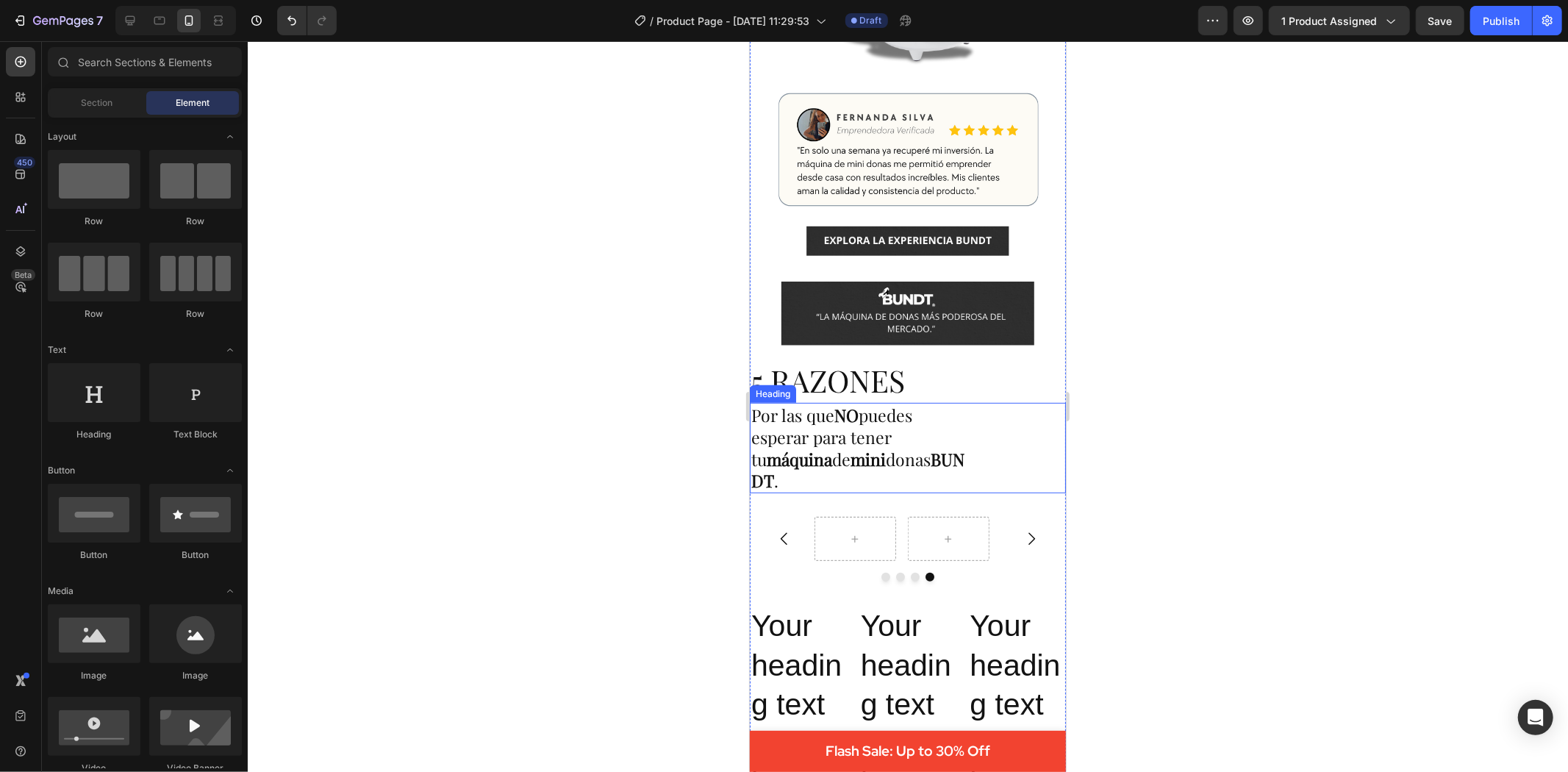
click at [918, 453] on p "Por las que NO puedes esperar para tener tu máquina de mini donas BUNDT ." at bounding box center [859, 448] width 217 height 88
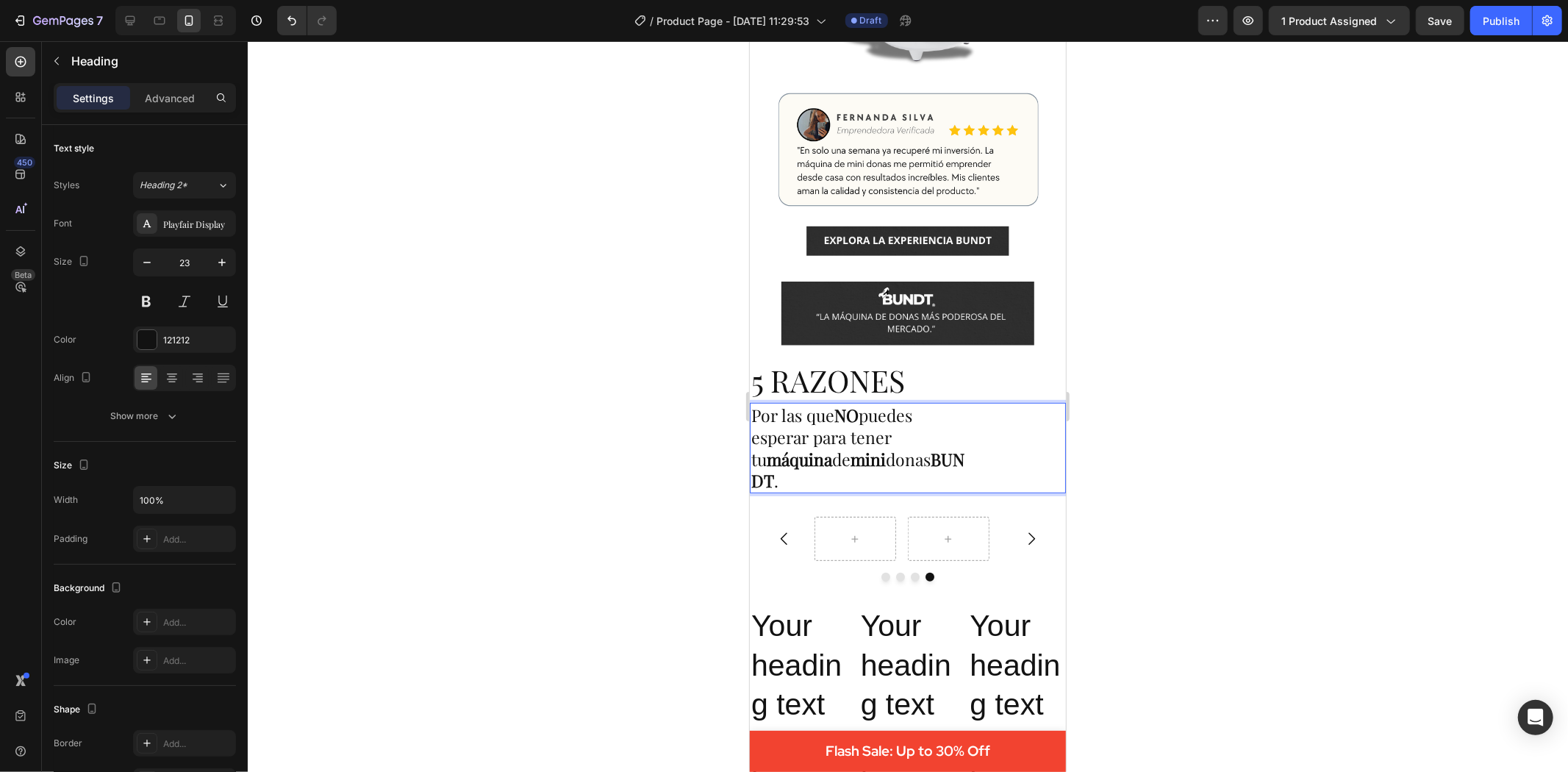
click at [910, 444] on p "Por las que NO puedes esperar para tener tu máquina de mini donas BUNDT ." at bounding box center [859, 448] width 217 height 88
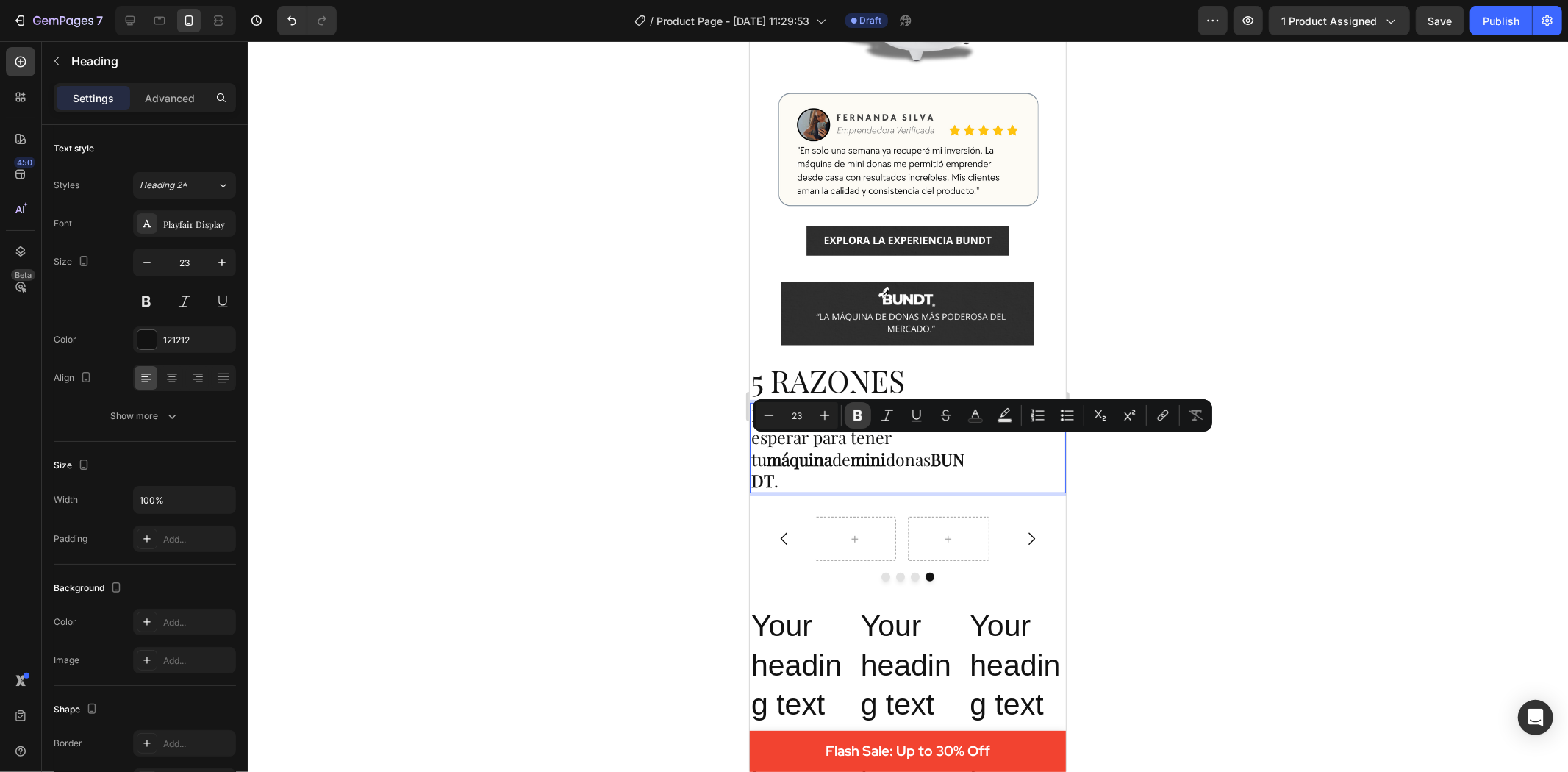
click at [856, 414] on icon "Editor contextual toolbar" at bounding box center [858, 416] width 9 height 11
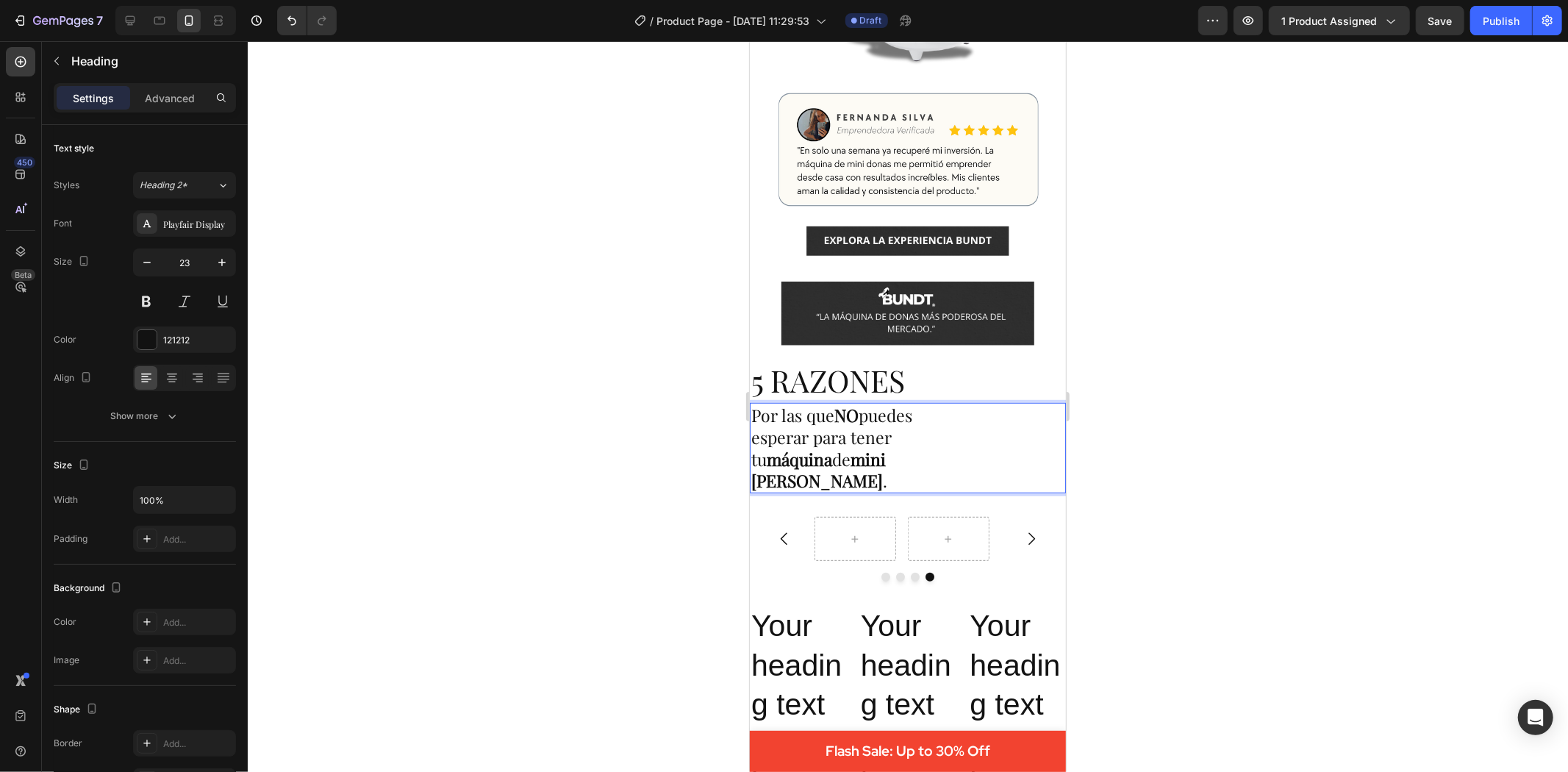
click at [1402, 583] on div at bounding box center [908, 407] width 1321 height 731
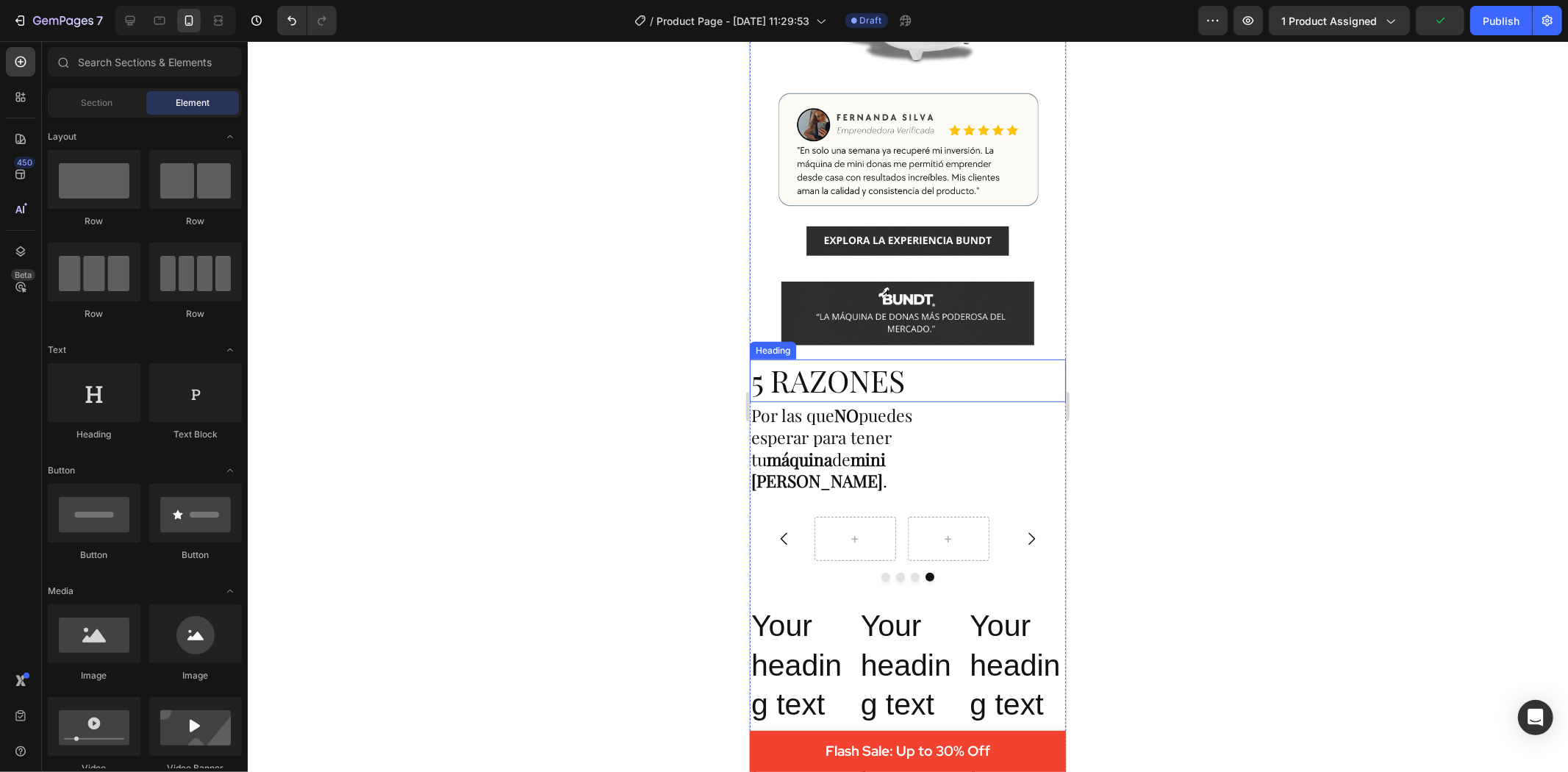
click at [871, 377] on p "5 RAZONES" at bounding box center [907, 380] width 313 height 39
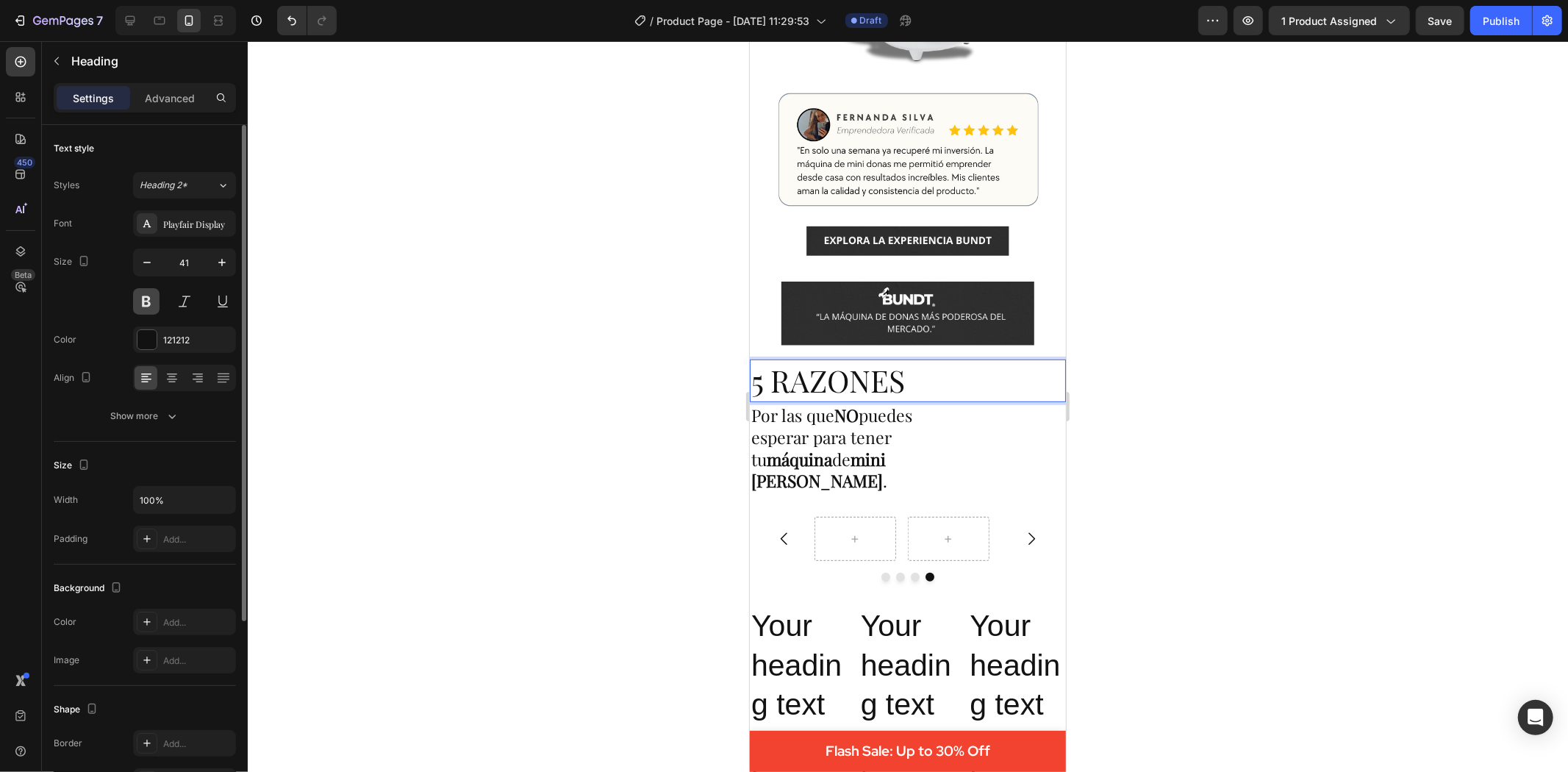
click at [148, 310] on button at bounding box center [147, 302] width 27 height 27
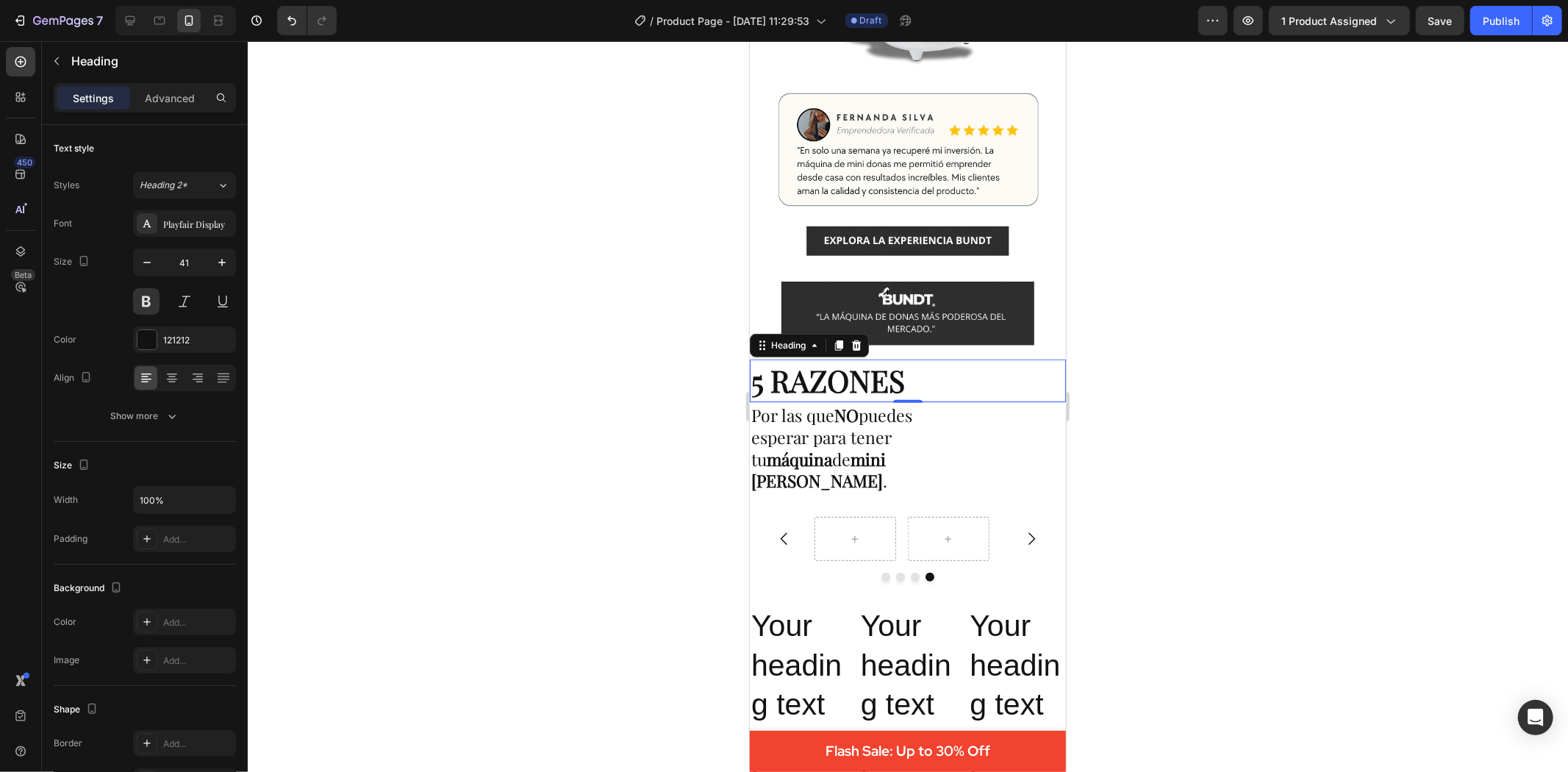
click at [483, 423] on div at bounding box center [908, 407] width 1321 height 731
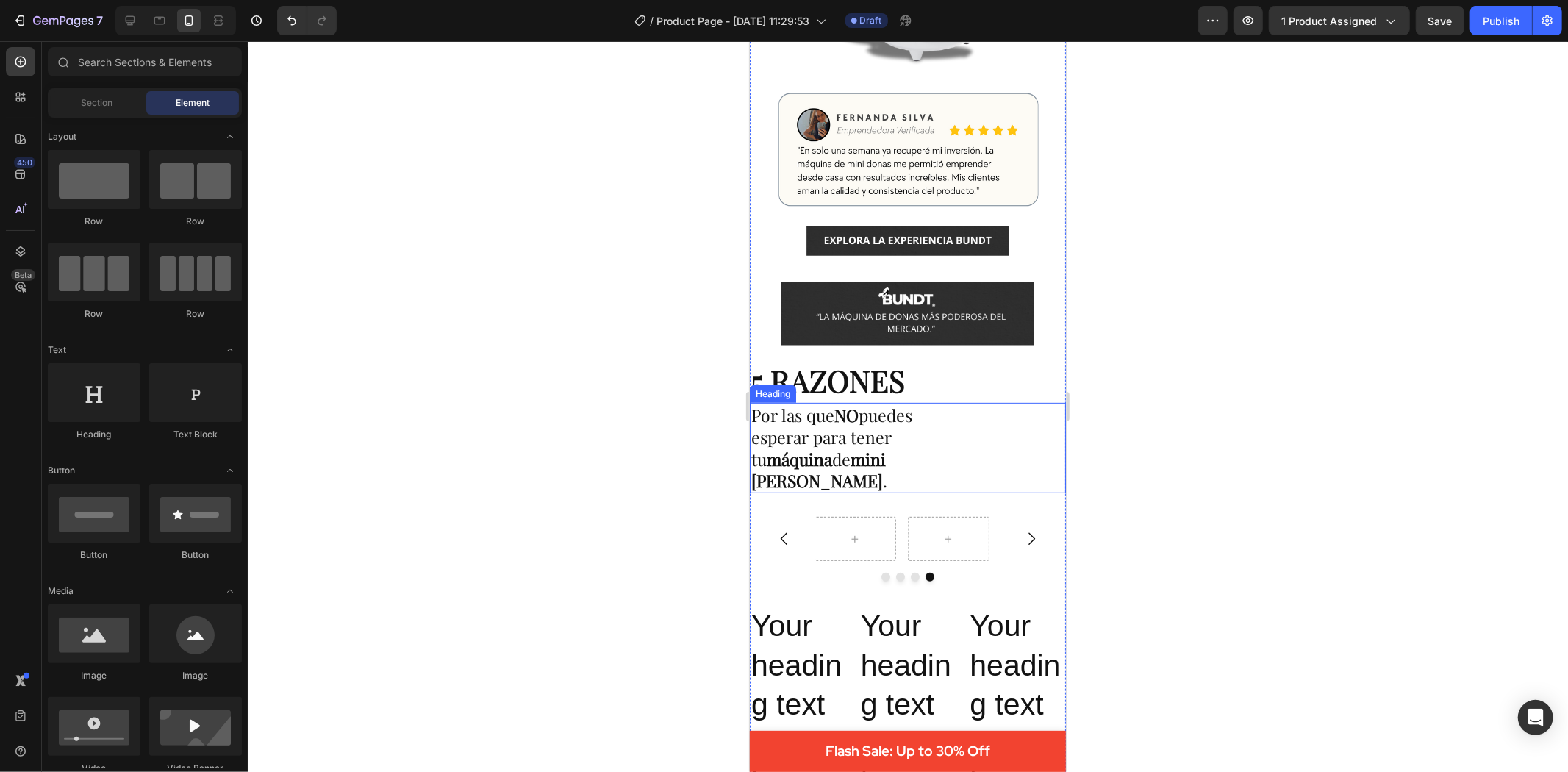
click at [862, 416] on p "Por las que NO puedes esperar para tener tu máquina de mini donas BUNDT ." at bounding box center [859, 448] width 217 height 88
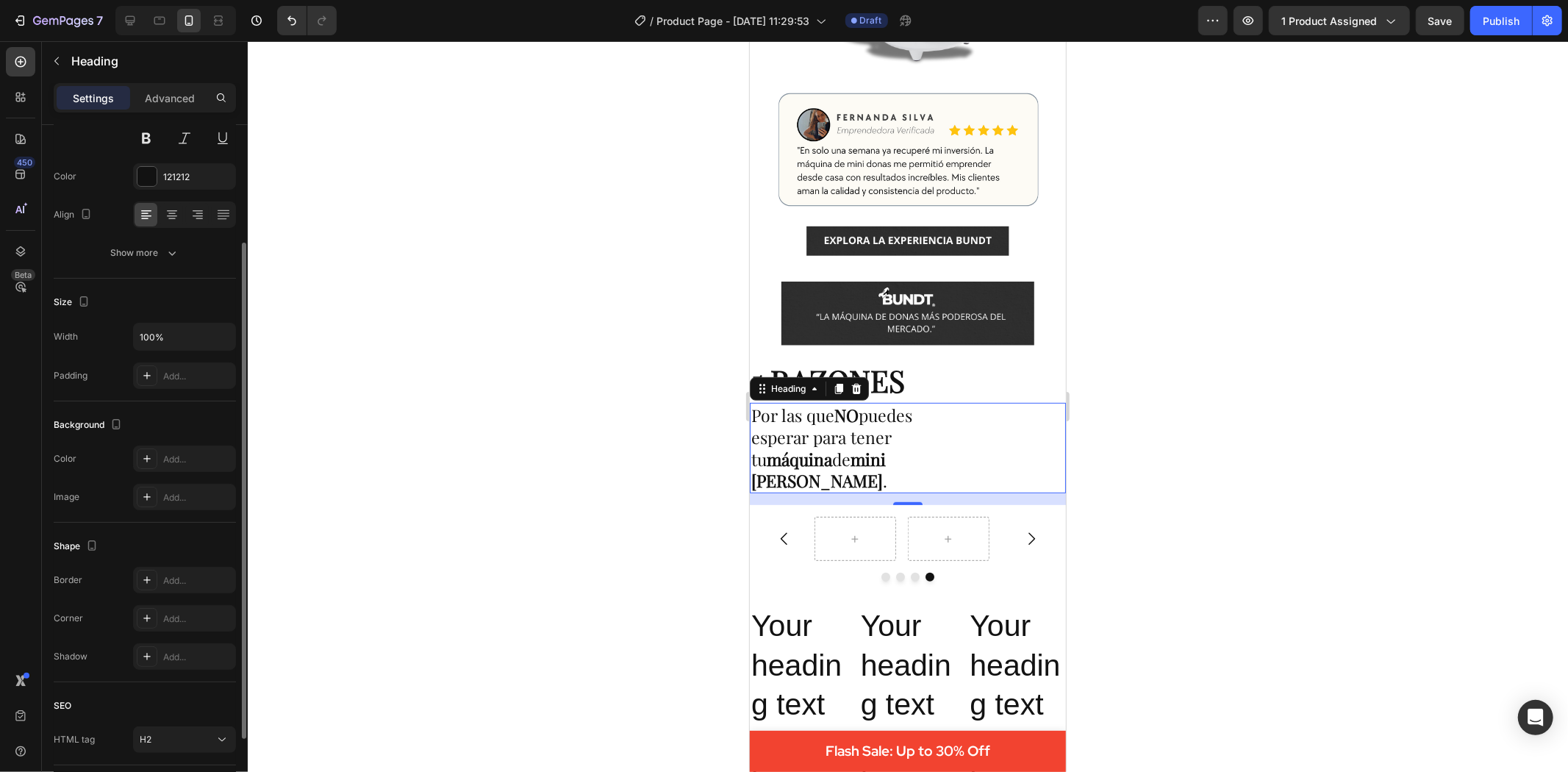
scroll to position [0, 0]
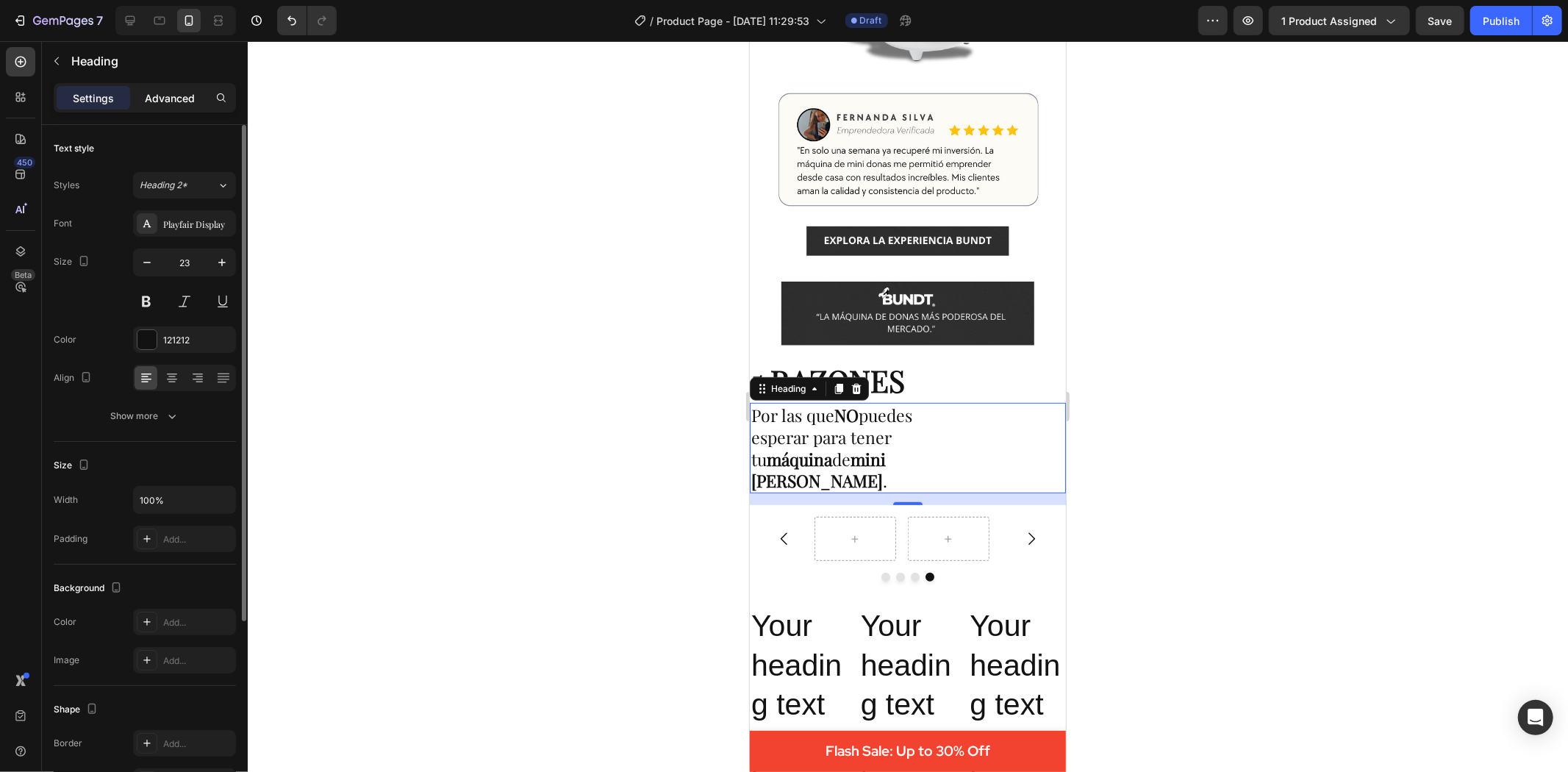
click at [175, 94] on p "Advanced" at bounding box center [170, 97] width 50 height 15
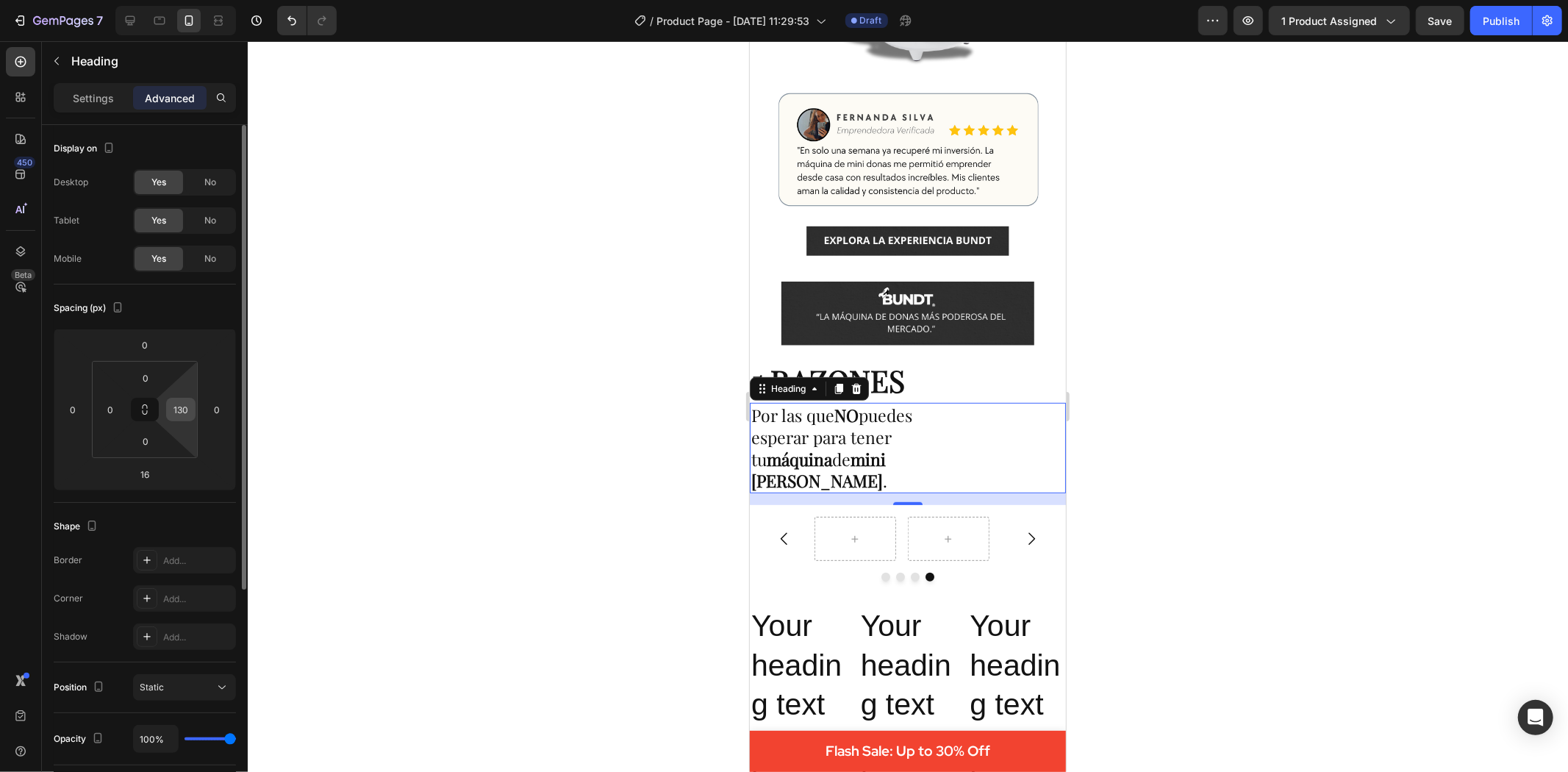
click at [177, 413] on input "130" at bounding box center [180, 409] width 22 height 22
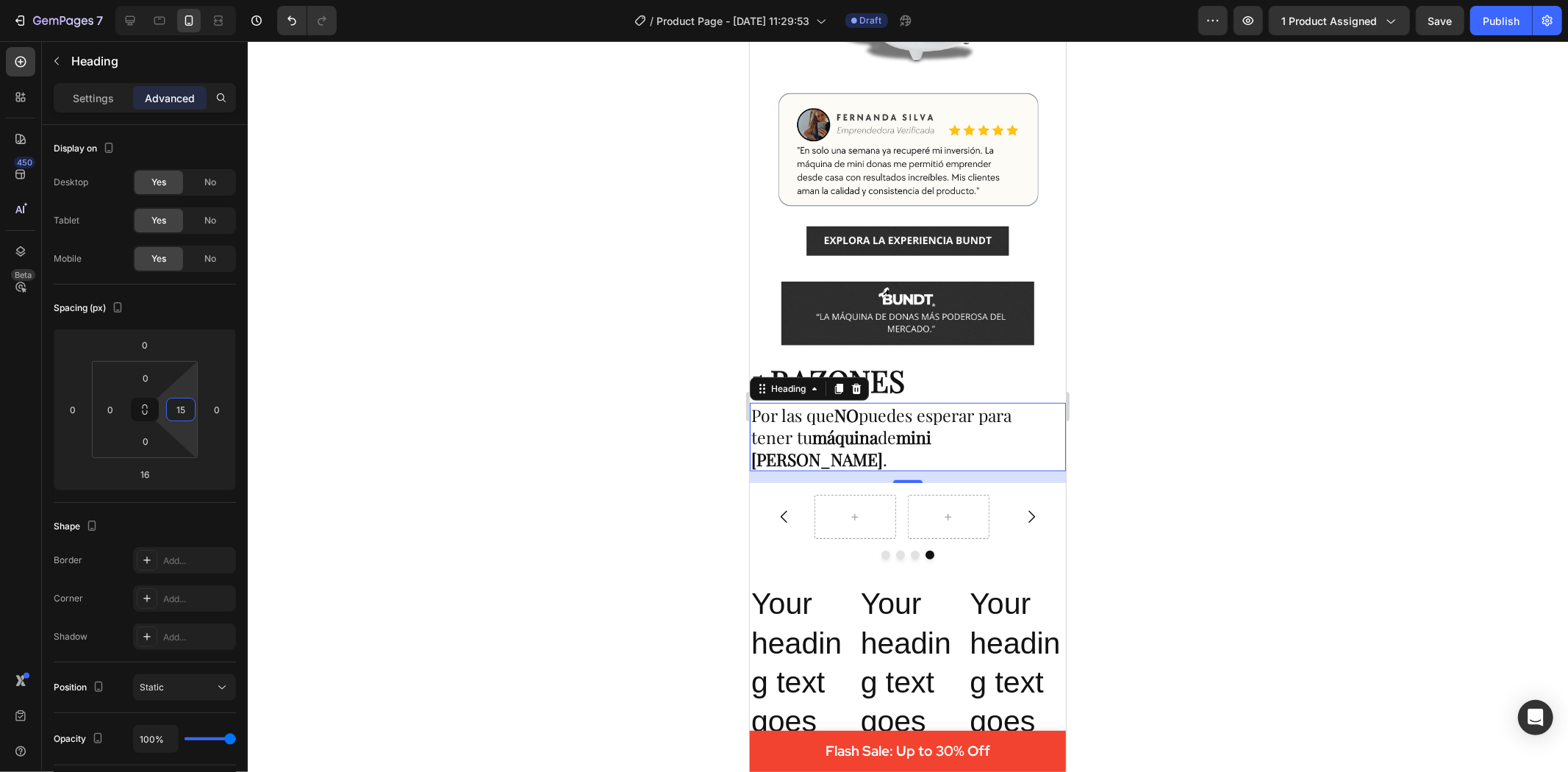
type input "150"
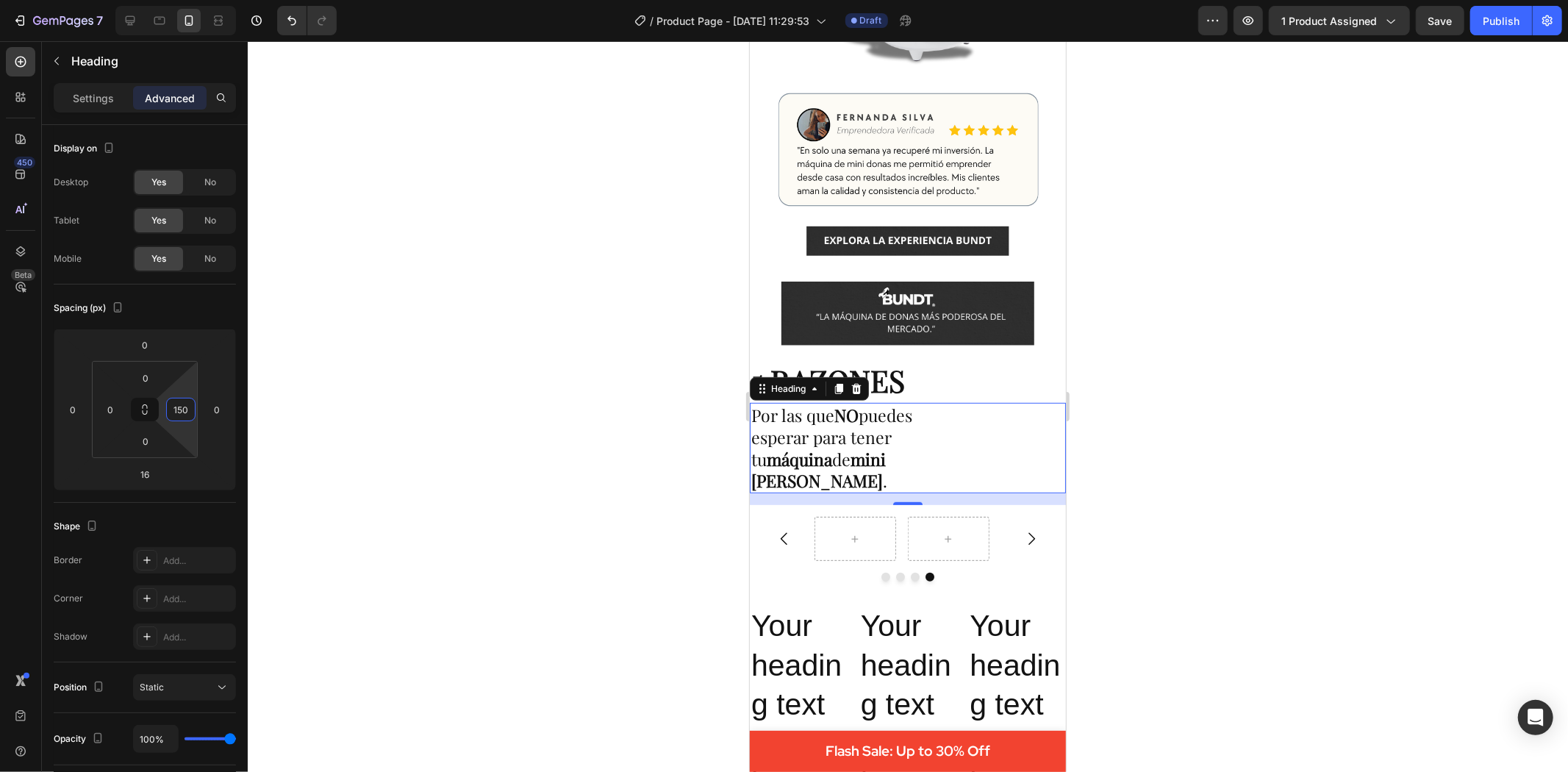
click at [446, 394] on div at bounding box center [908, 407] width 1321 height 731
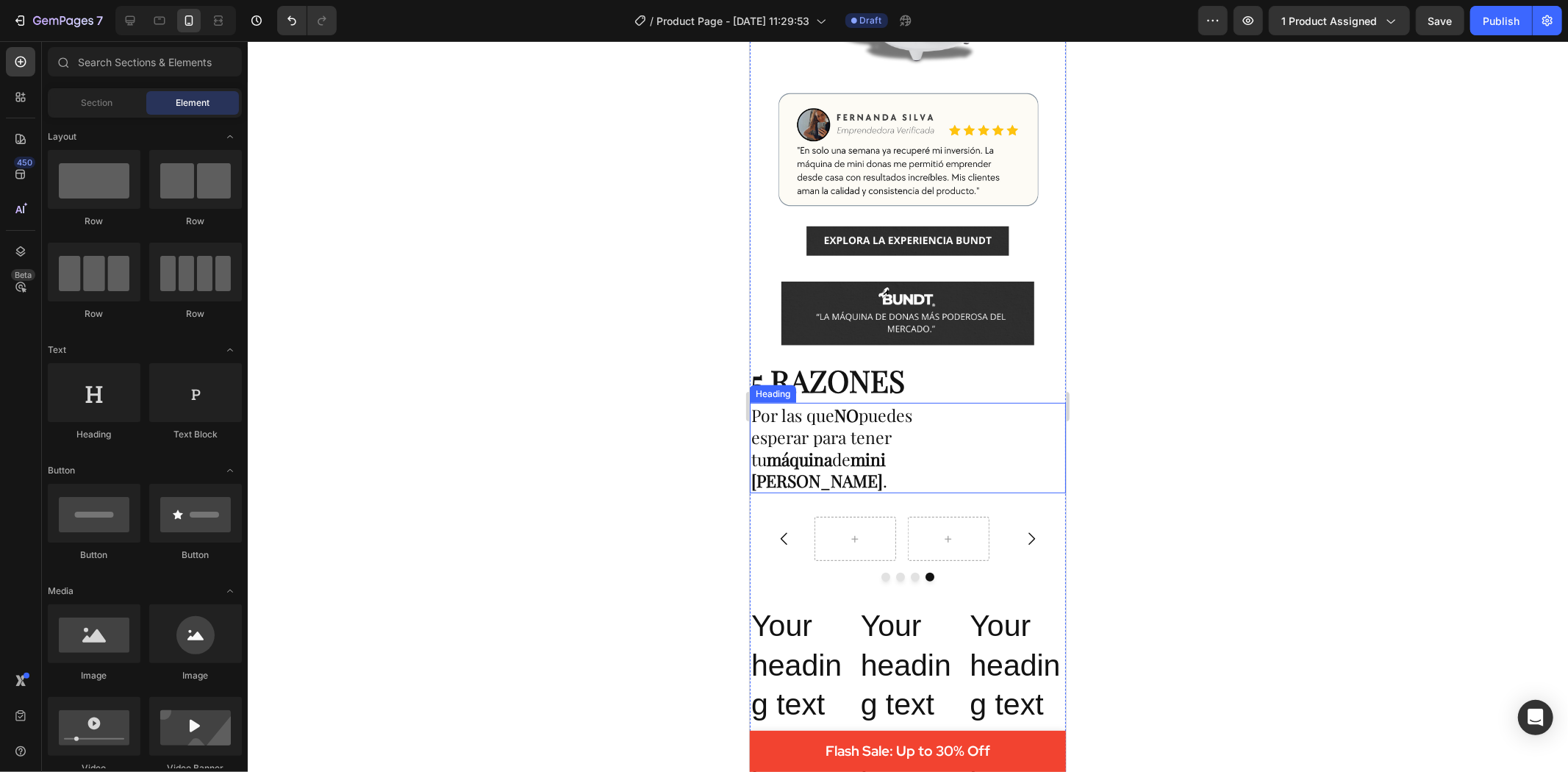
click at [898, 422] on p "Por las que NO puedes esperar para tener tu máquina de mini donas BUNDT ." at bounding box center [852, 448] width 203 height 88
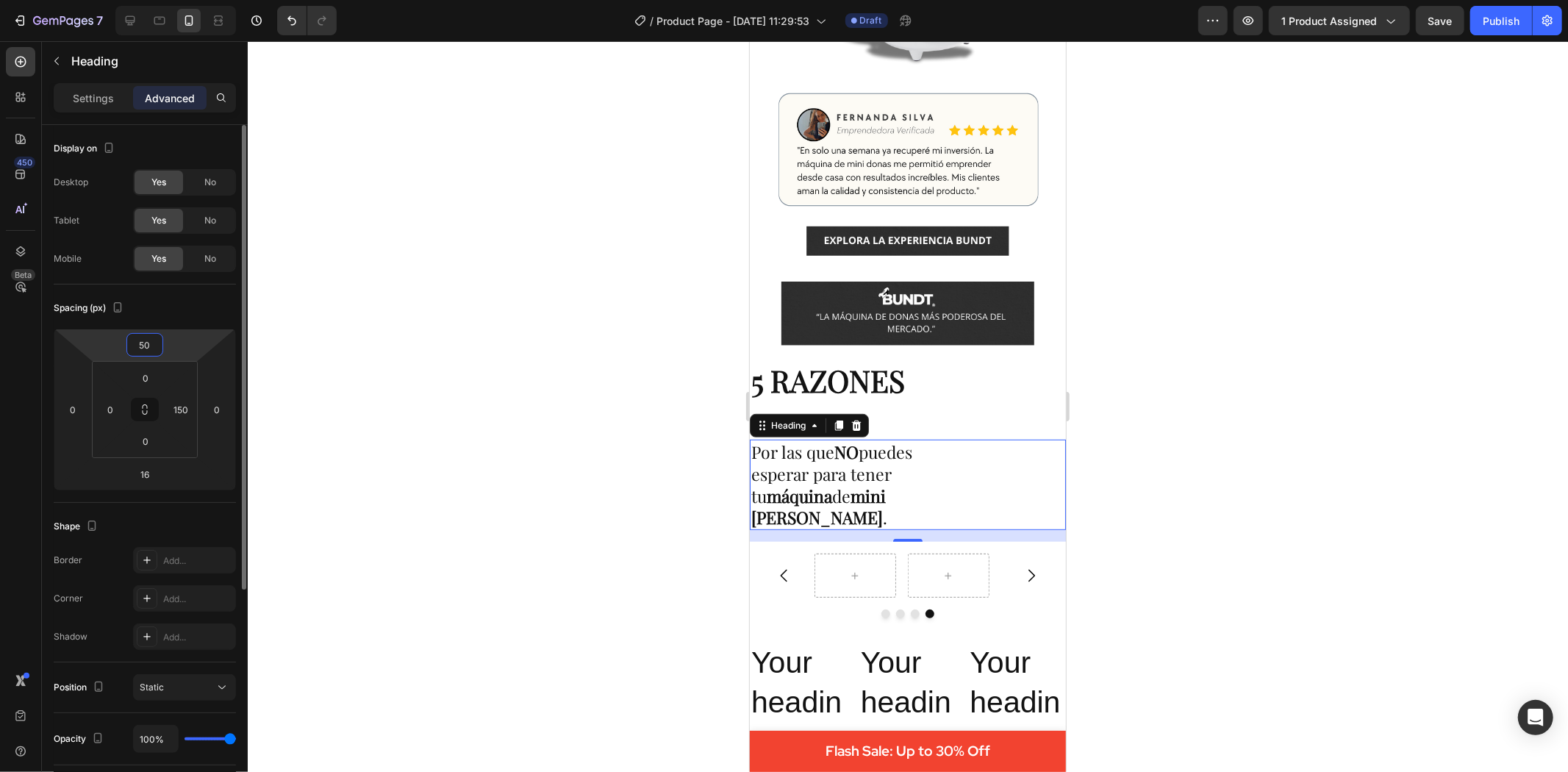
type input "5"
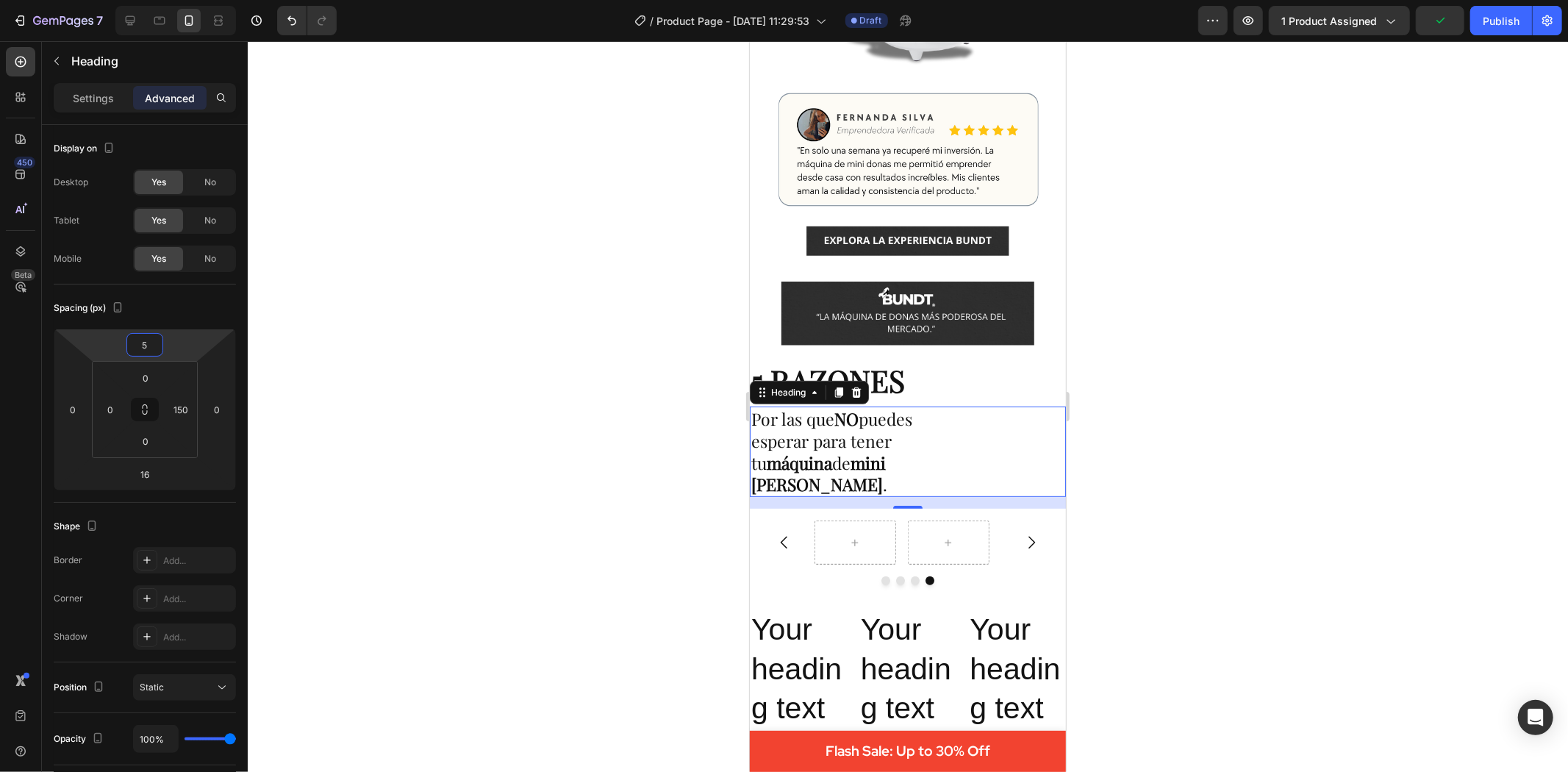
click at [432, 371] on div at bounding box center [908, 407] width 1321 height 731
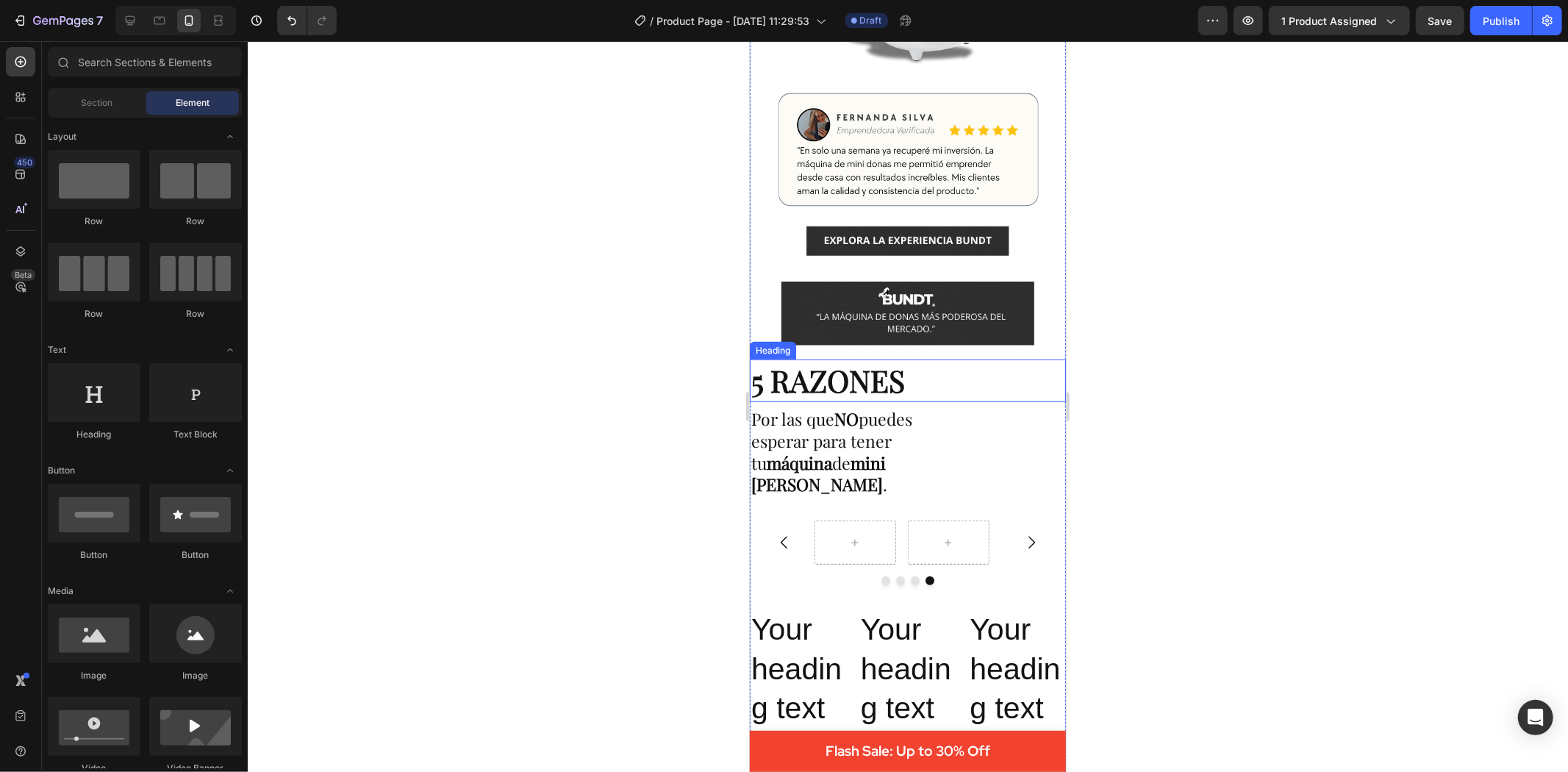
click at [955, 363] on p "5 RAZONES" at bounding box center [907, 380] width 313 height 39
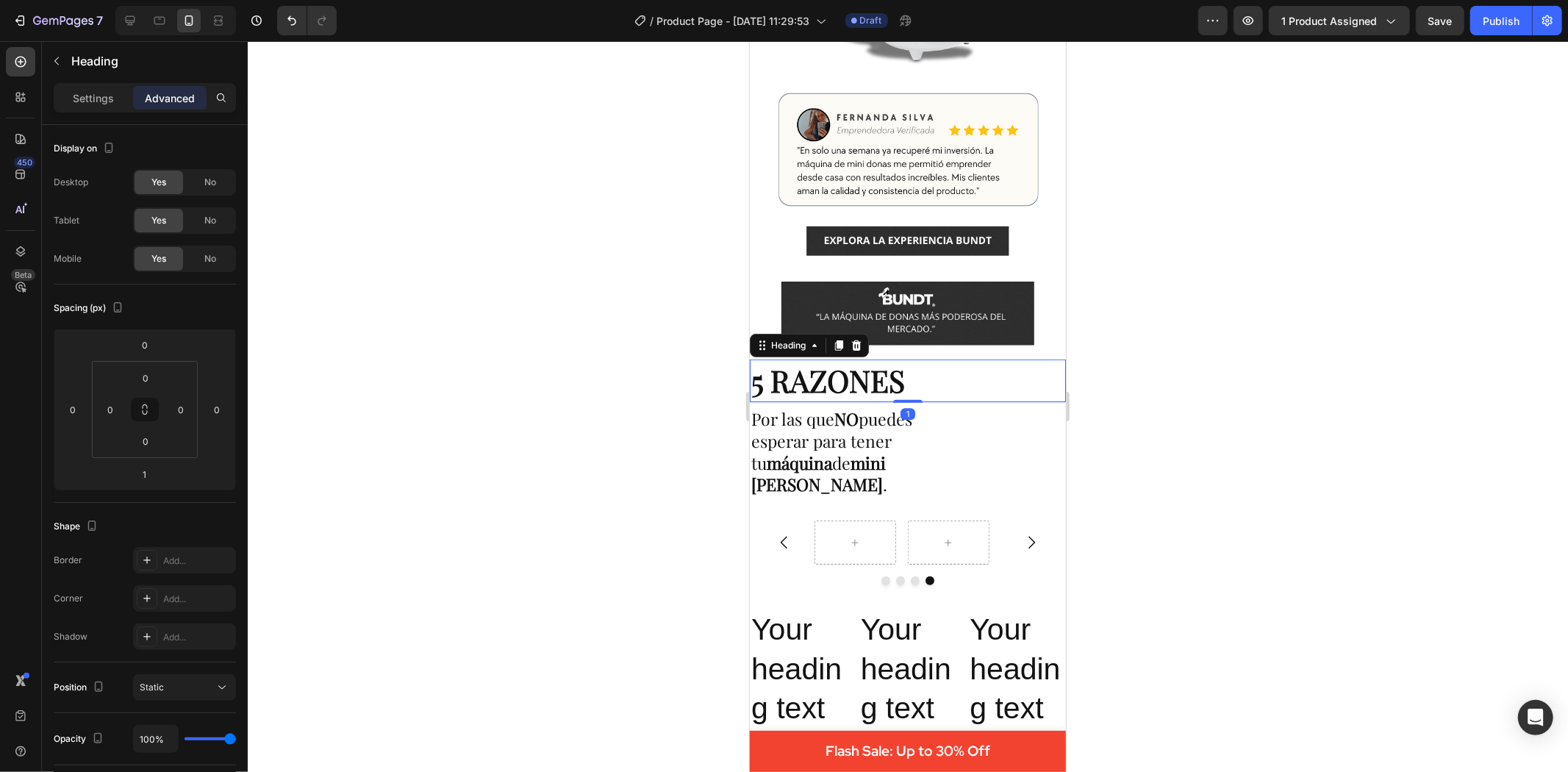
click at [662, 393] on div at bounding box center [908, 407] width 1321 height 731
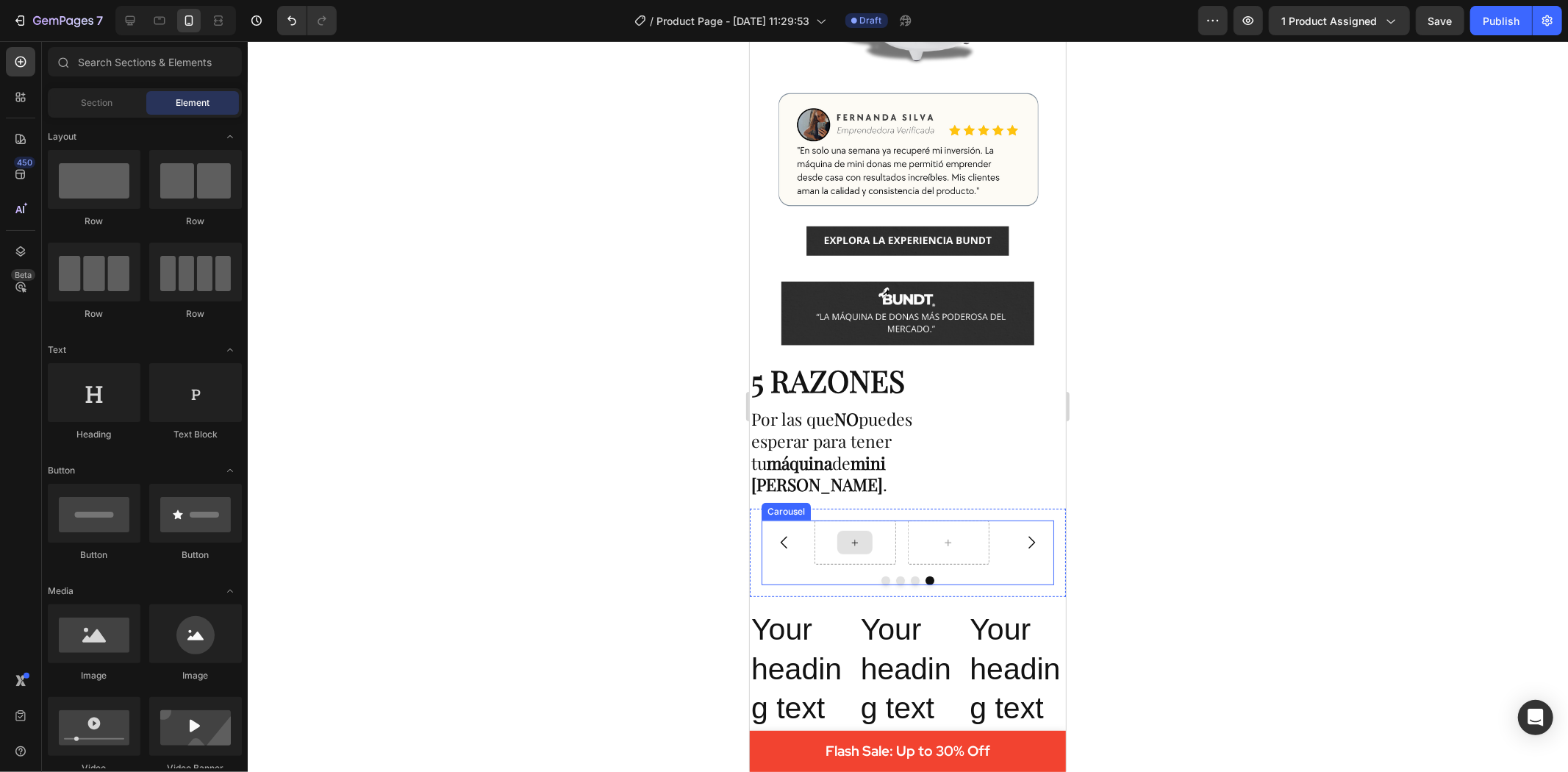
click at [850, 536] on icon at bounding box center [854, 542] width 11 height 12
drag, startPoint x: 833, startPoint y: 431, endPoint x: 827, endPoint y: 522, distance: 91.2
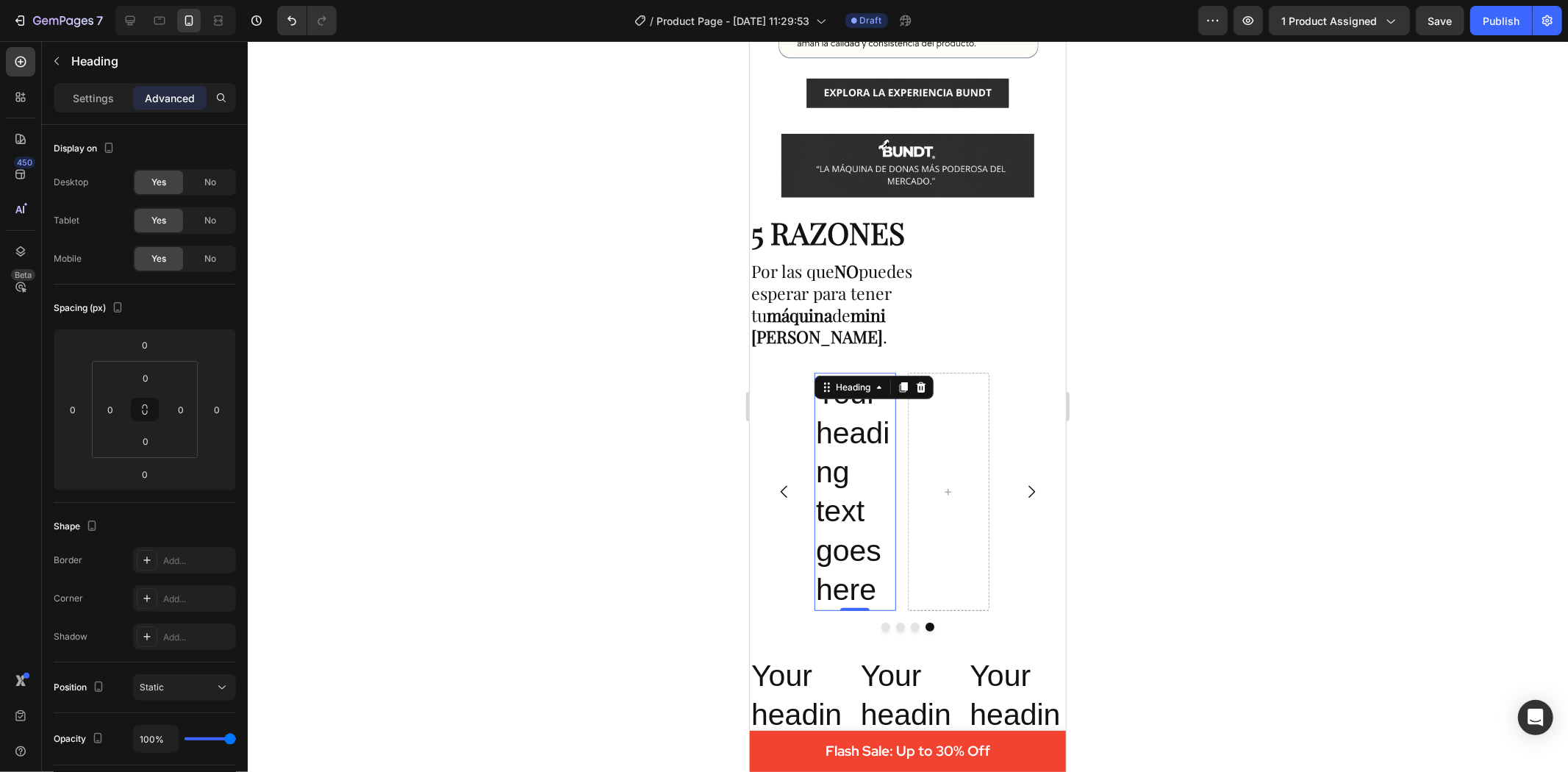
scroll to position [571, 0]
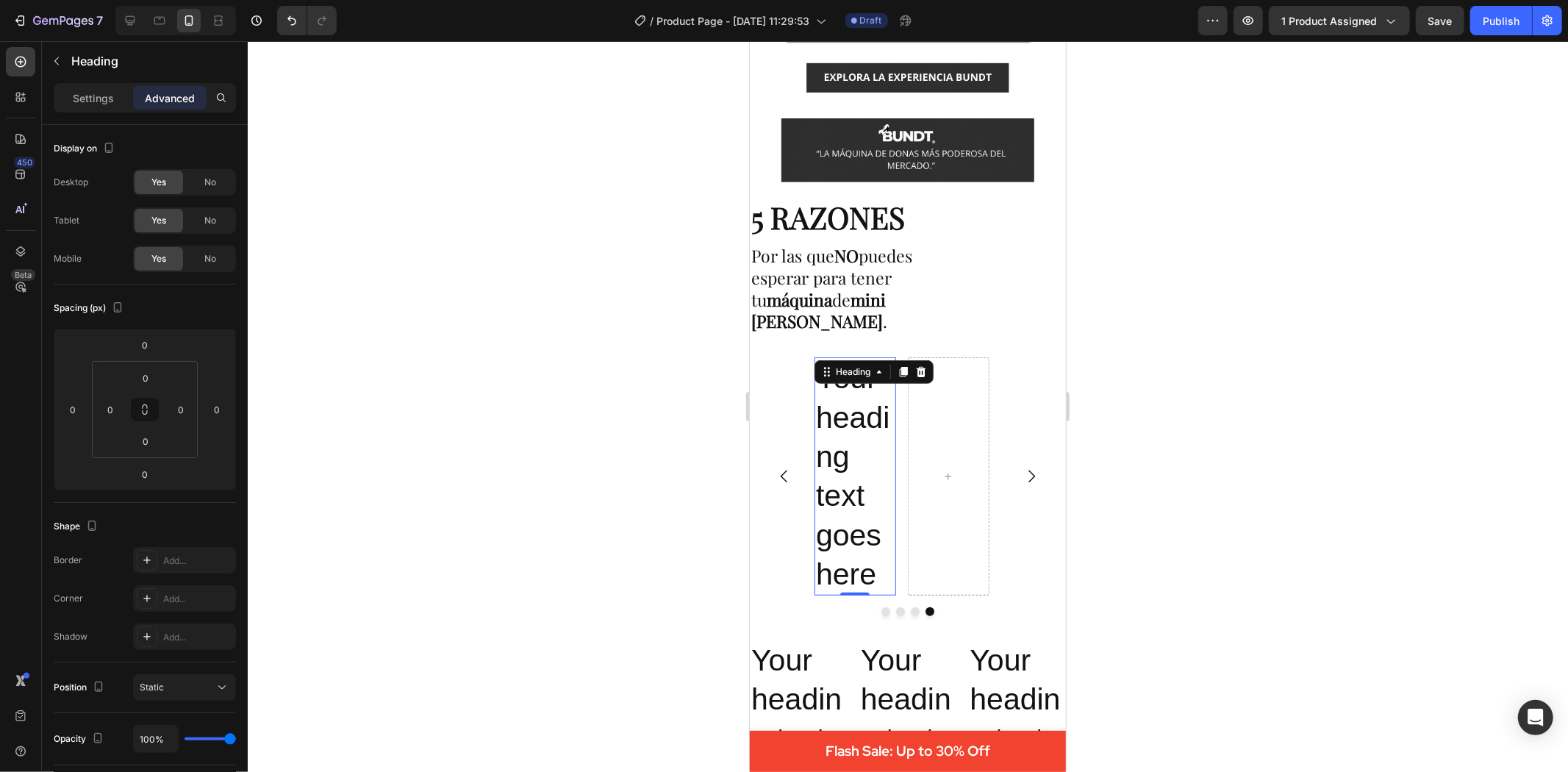
click at [862, 449] on h2 "Your heading text goes here" at bounding box center [855, 475] width 81 height 238
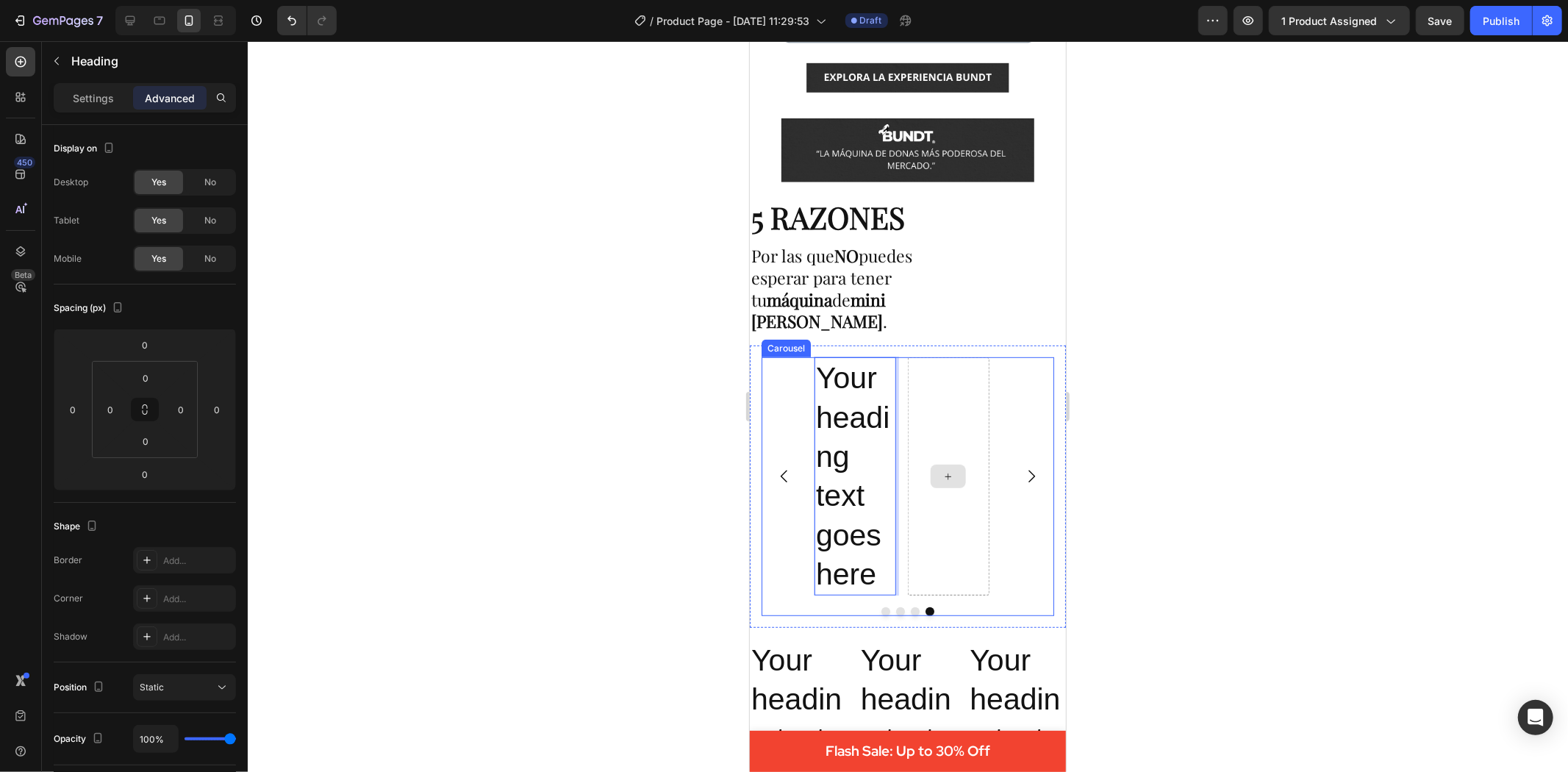
click at [952, 409] on div at bounding box center [948, 475] width 81 height 238
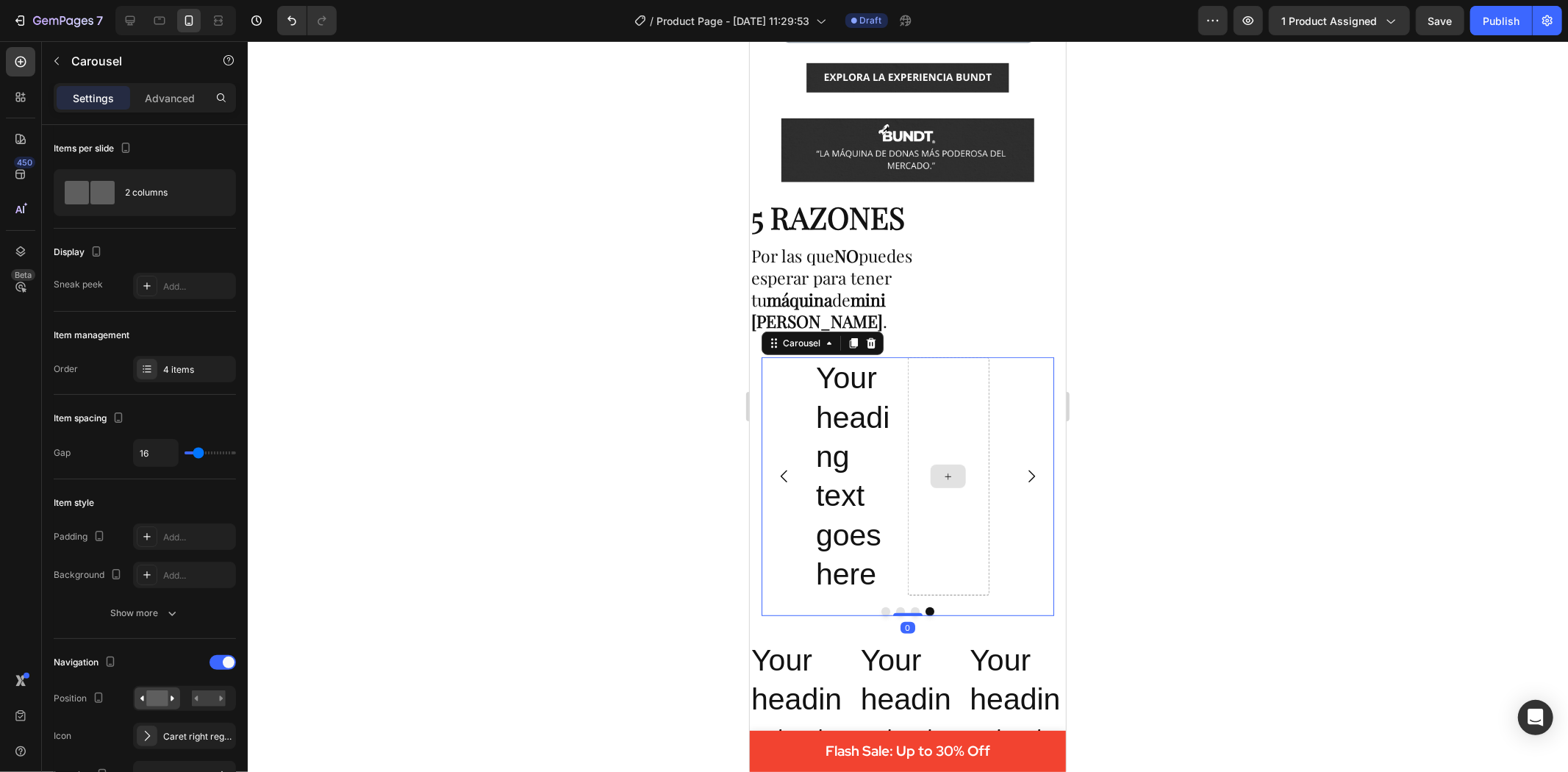
click at [954, 492] on div at bounding box center [948, 475] width 81 height 238
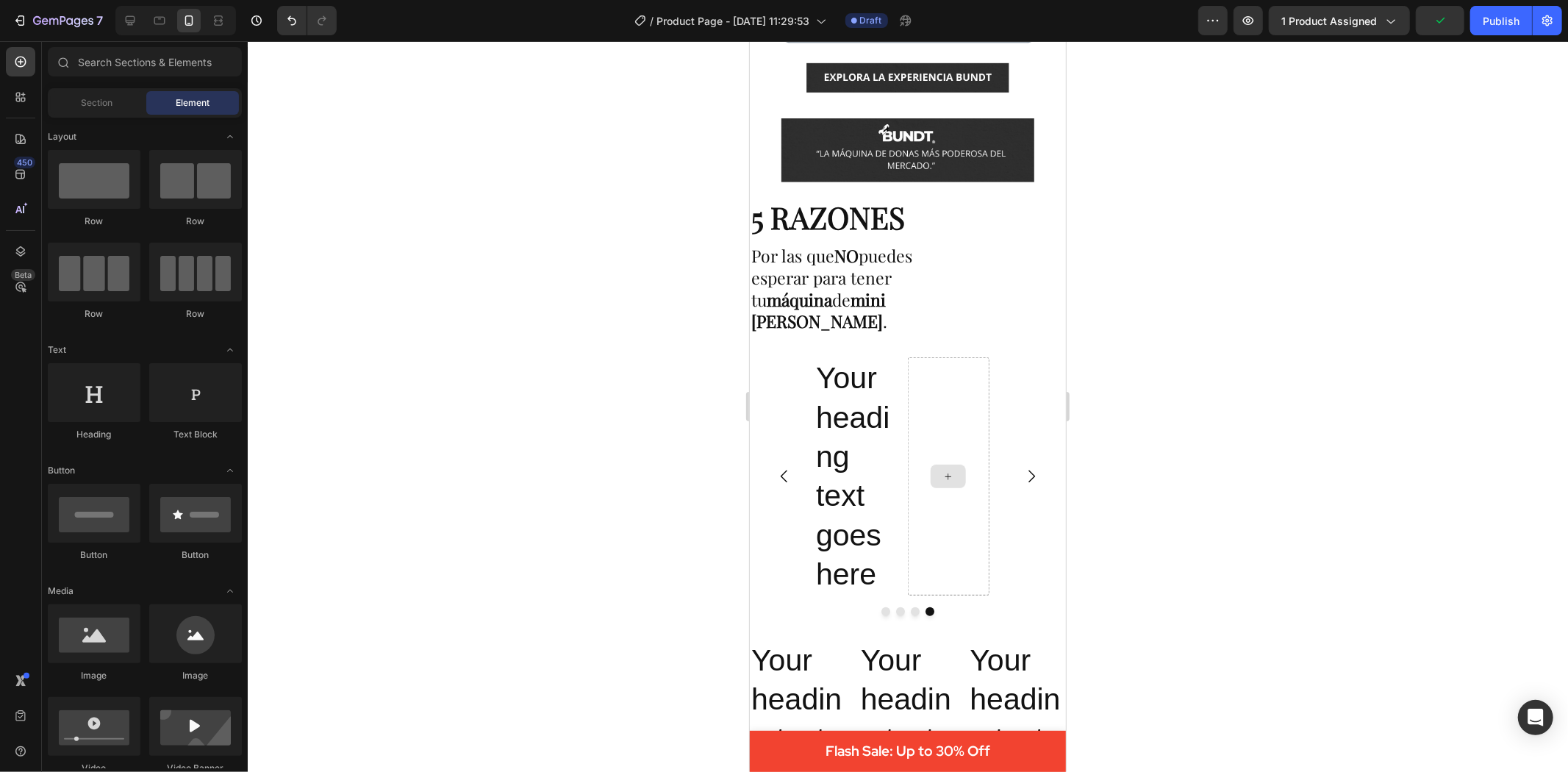
click at [942, 470] on icon at bounding box center [947, 476] width 11 height 12
click at [871, 469] on p "Your heading text goes here" at bounding box center [854, 476] width 79 height 235
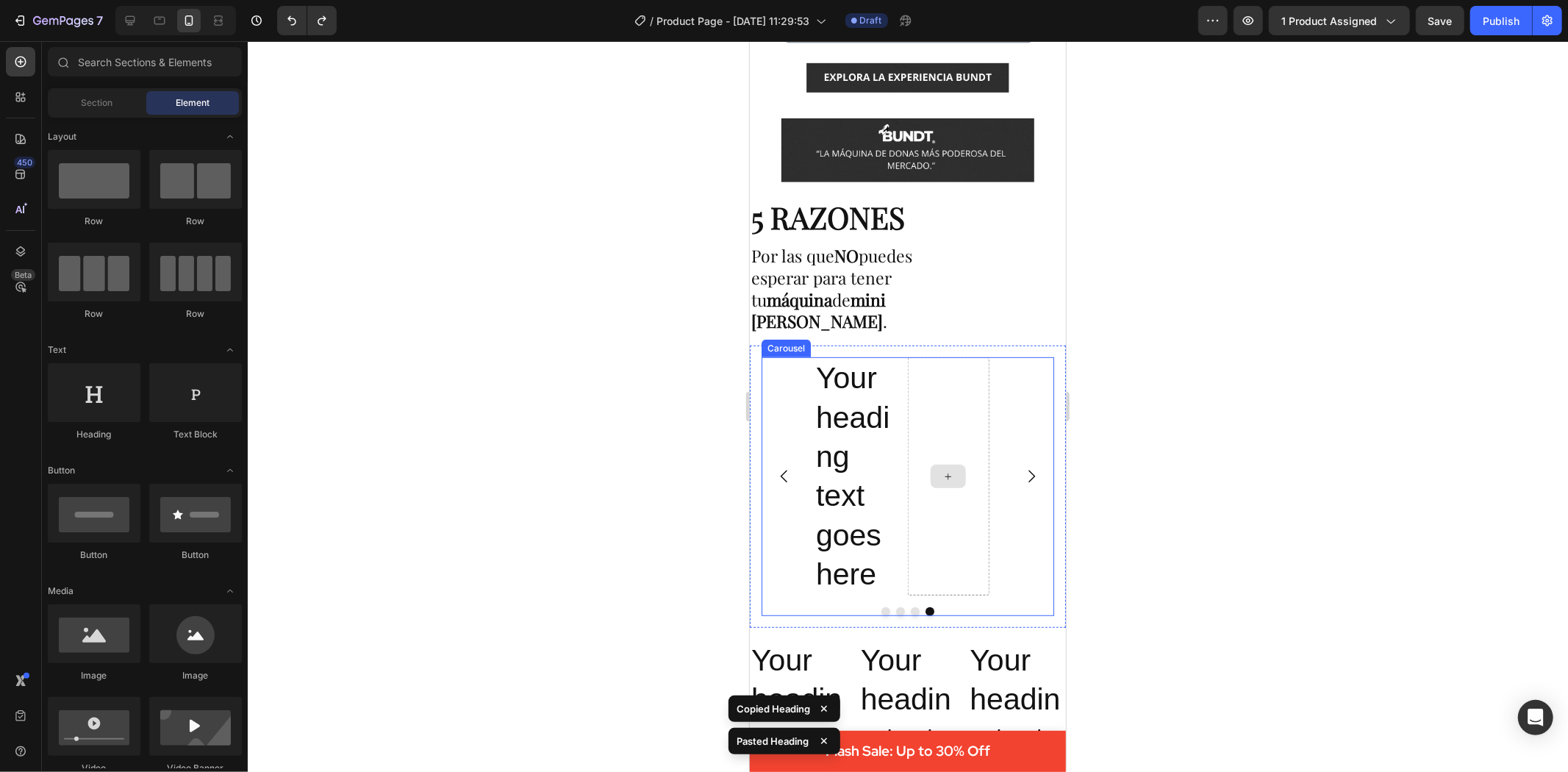
click at [941, 470] on icon at bounding box center [947, 476] width 11 height 12
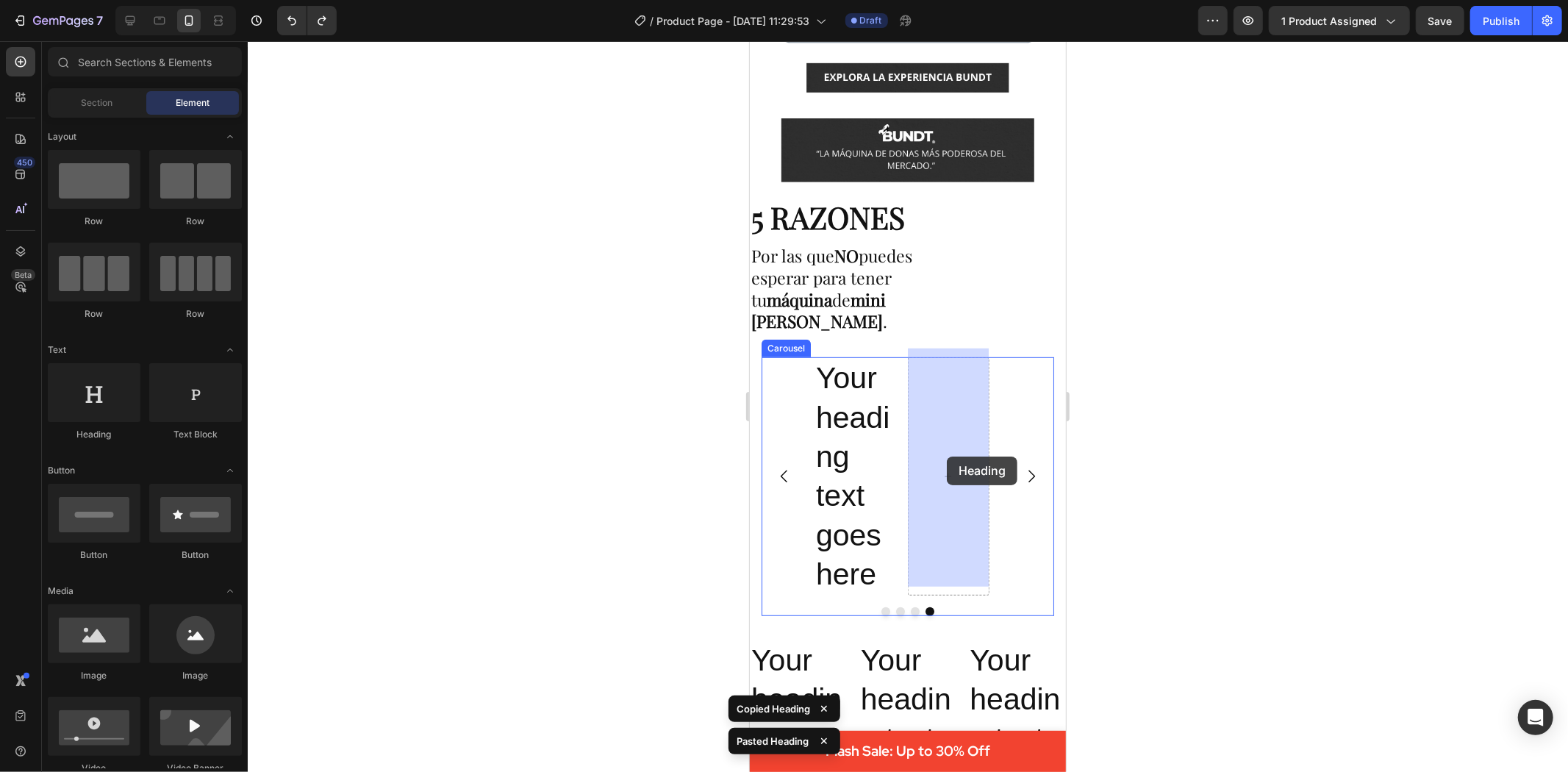
drag, startPoint x: 912, startPoint y: 431, endPoint x: 940, endPoint y: 455, distance: 36.9
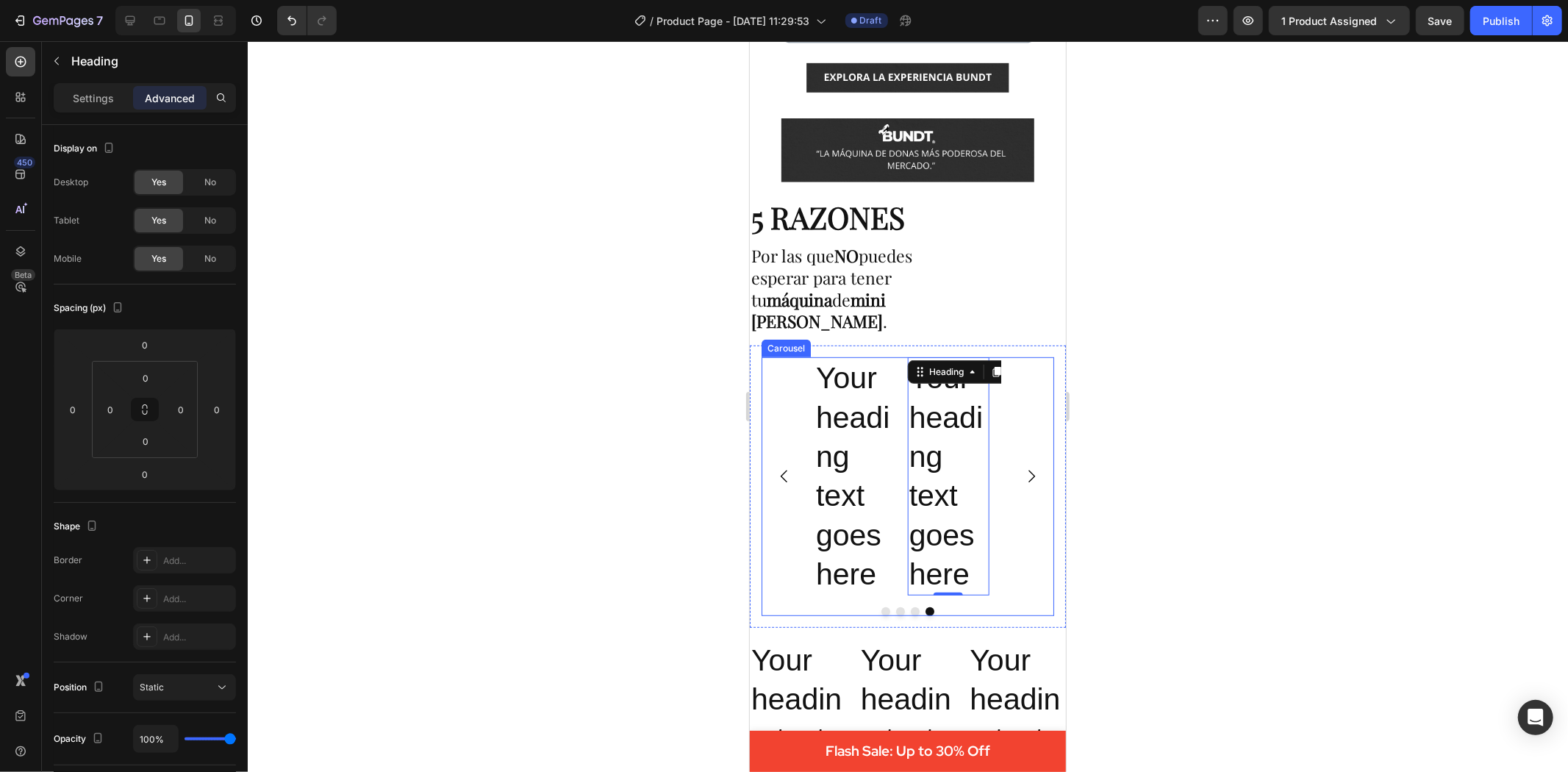
click at [1022, 467] on icon "Carousel Next Arrow" at bounding box center [1031, 476] width 18 height 18
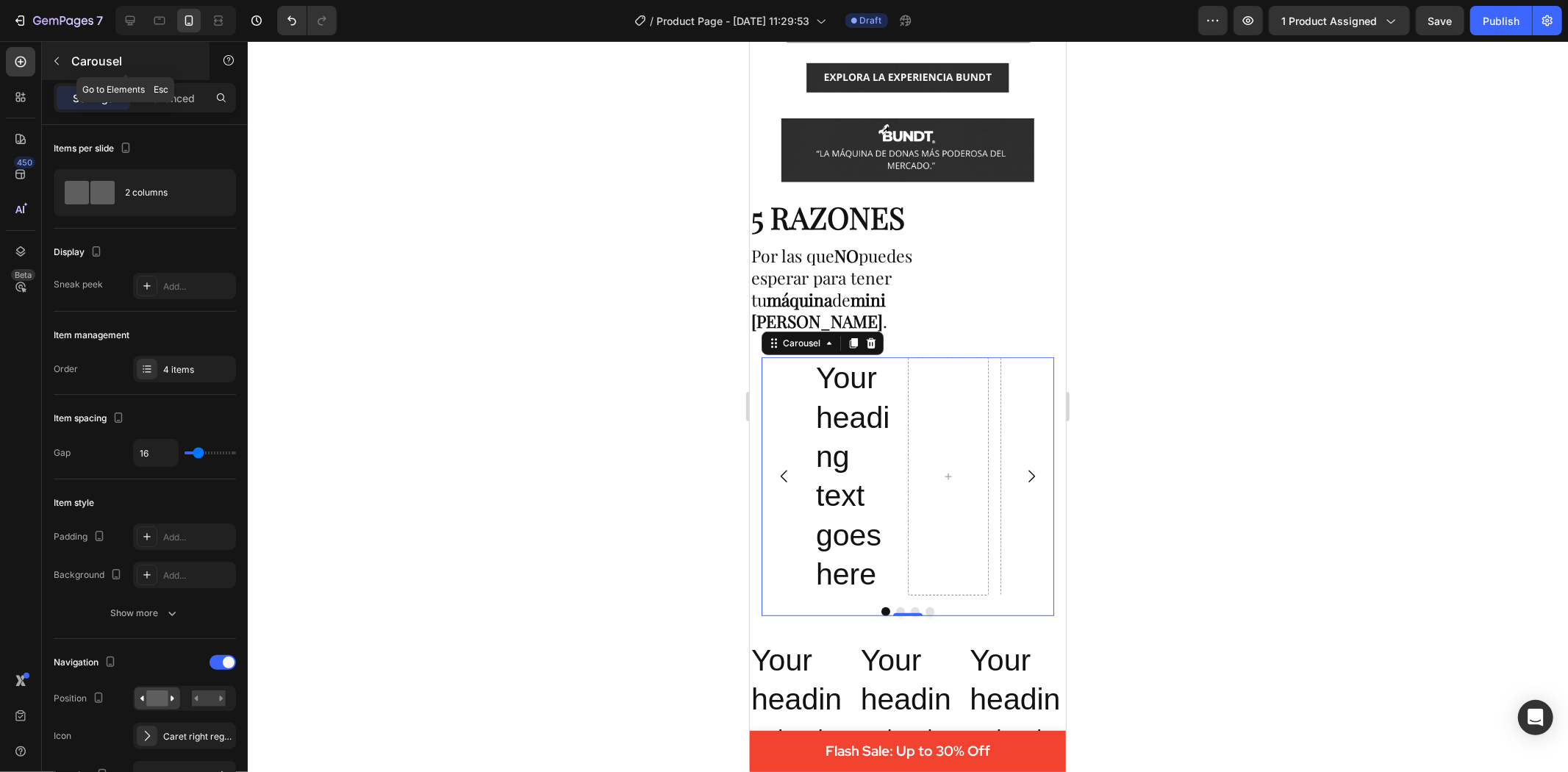
click at [59, 62] on icon "button" at bounding box center [56, 60] width 11 height 11
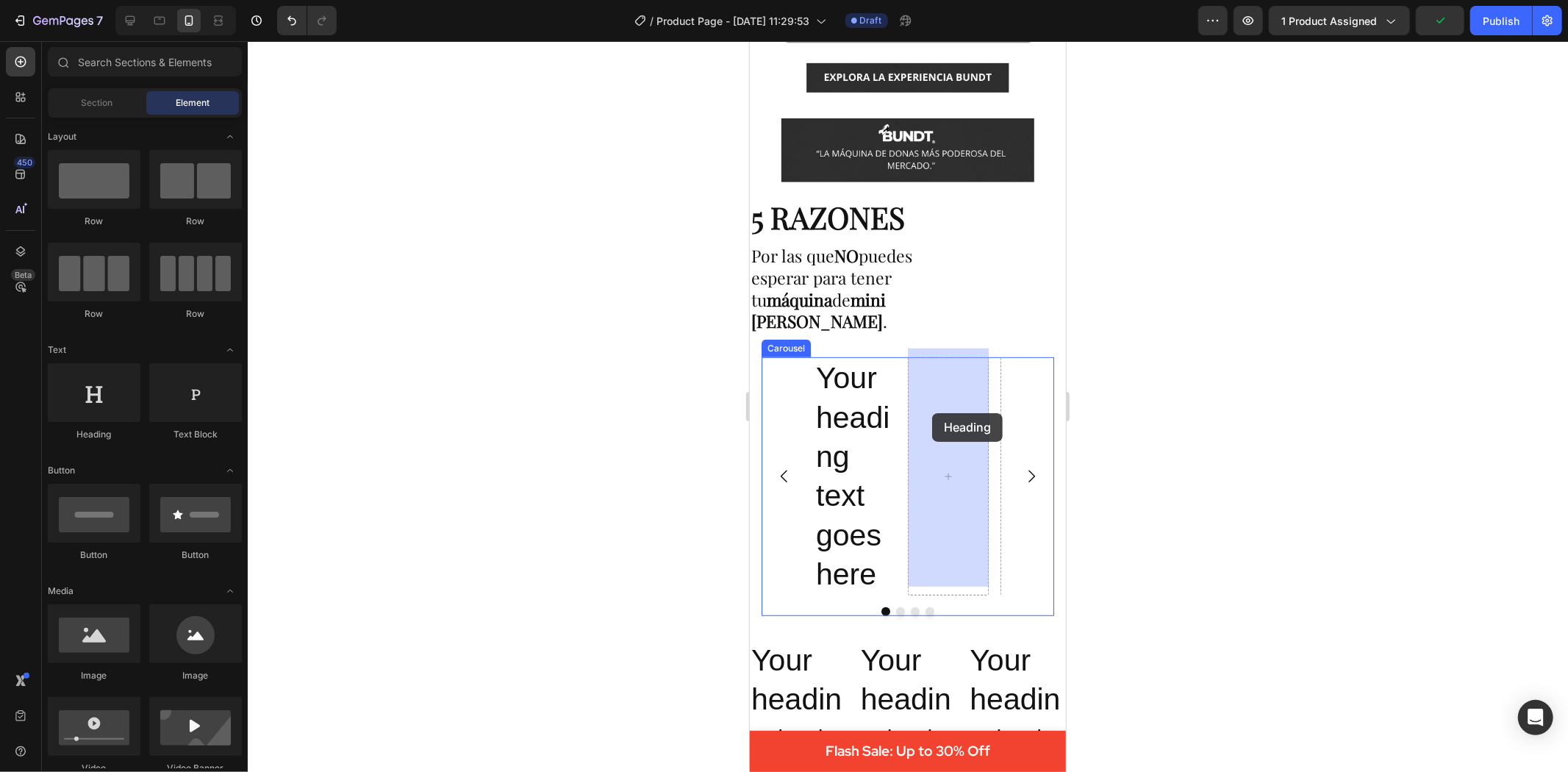
drag, startPoint x: 856, startPoint y: 432, endPoint x: 932, endPoint y: 416, distance: 77.7
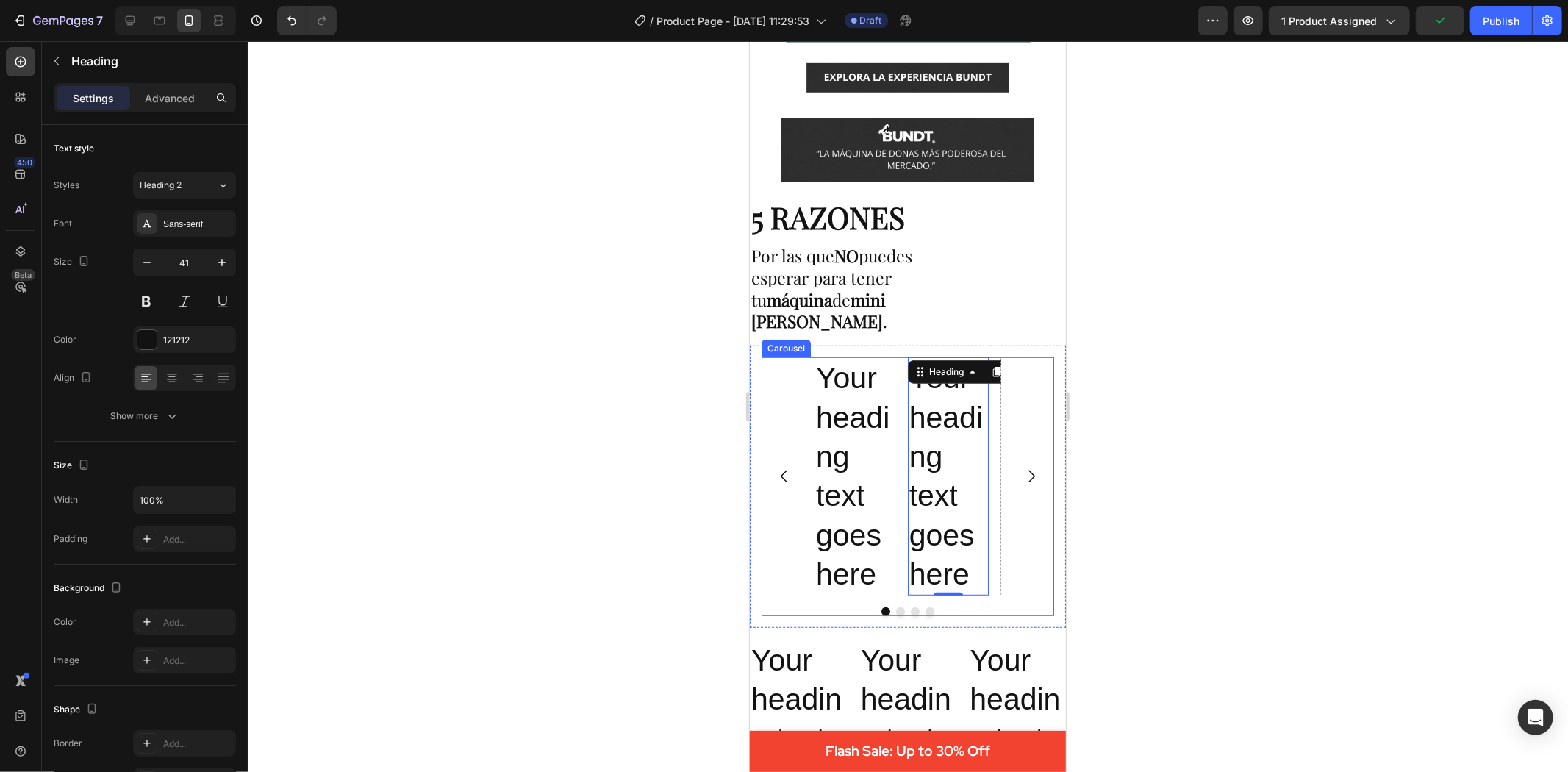
click at [1022, 470] on icon "Carousel Next Arrow" at bounding box center [1031, 476] width 18 height 18
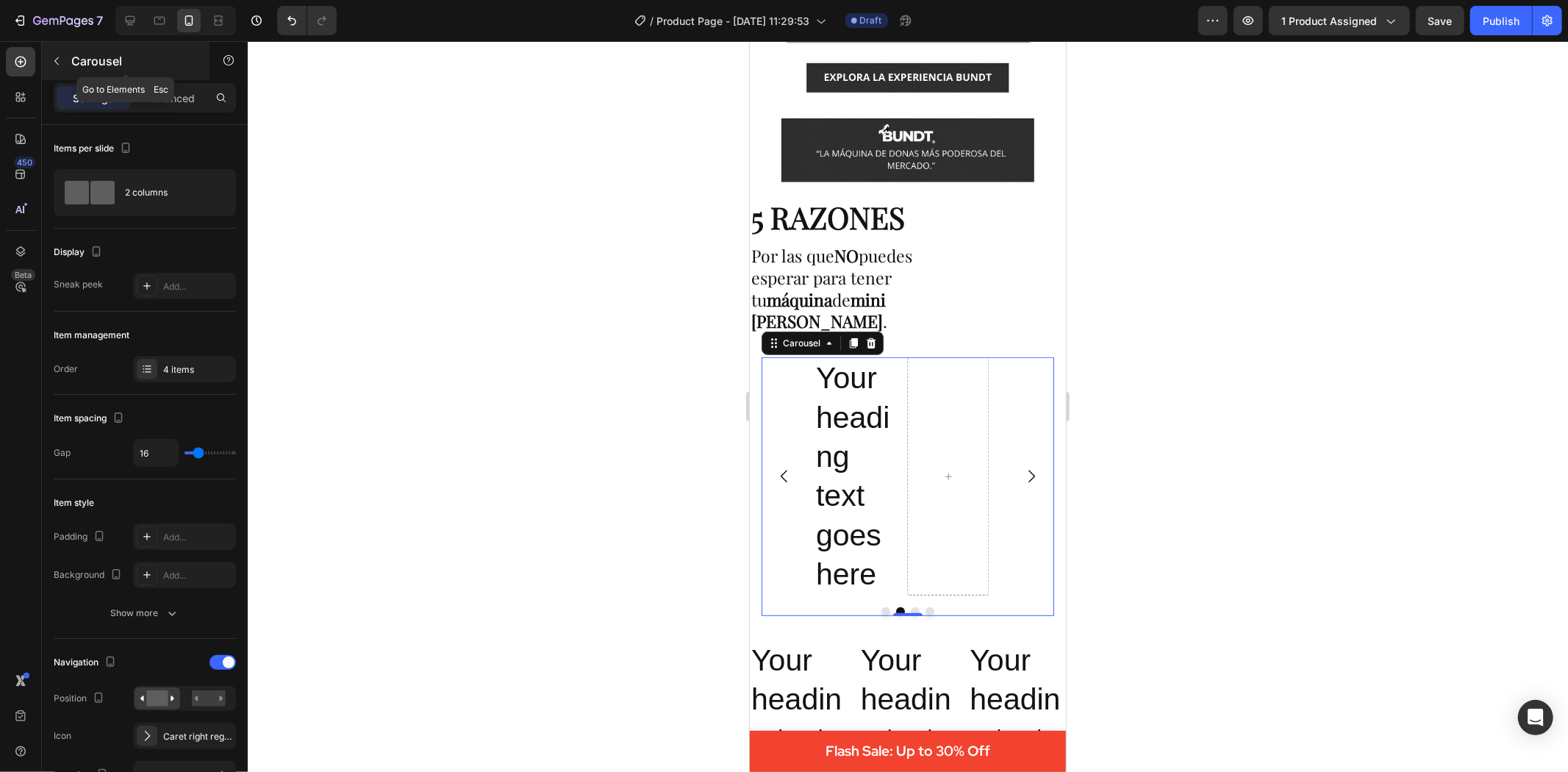
click at [52, 61] on icon "button" at bounding box center [56, 60] width 11 height 11
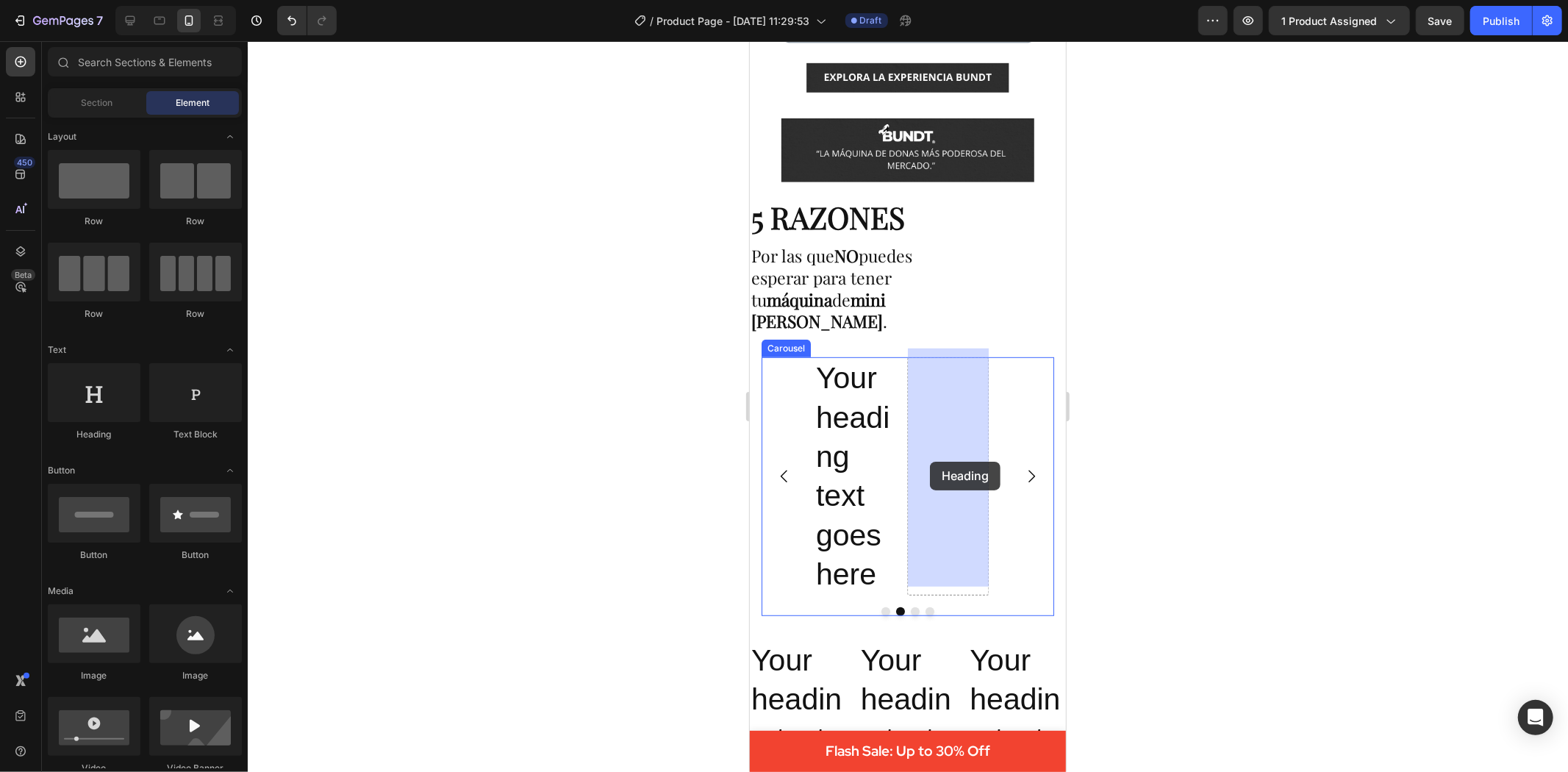
drag, startPoint x: 858, startPoint y: 450, endPoint x: 927, endPoint y: 461, distance: 69.9
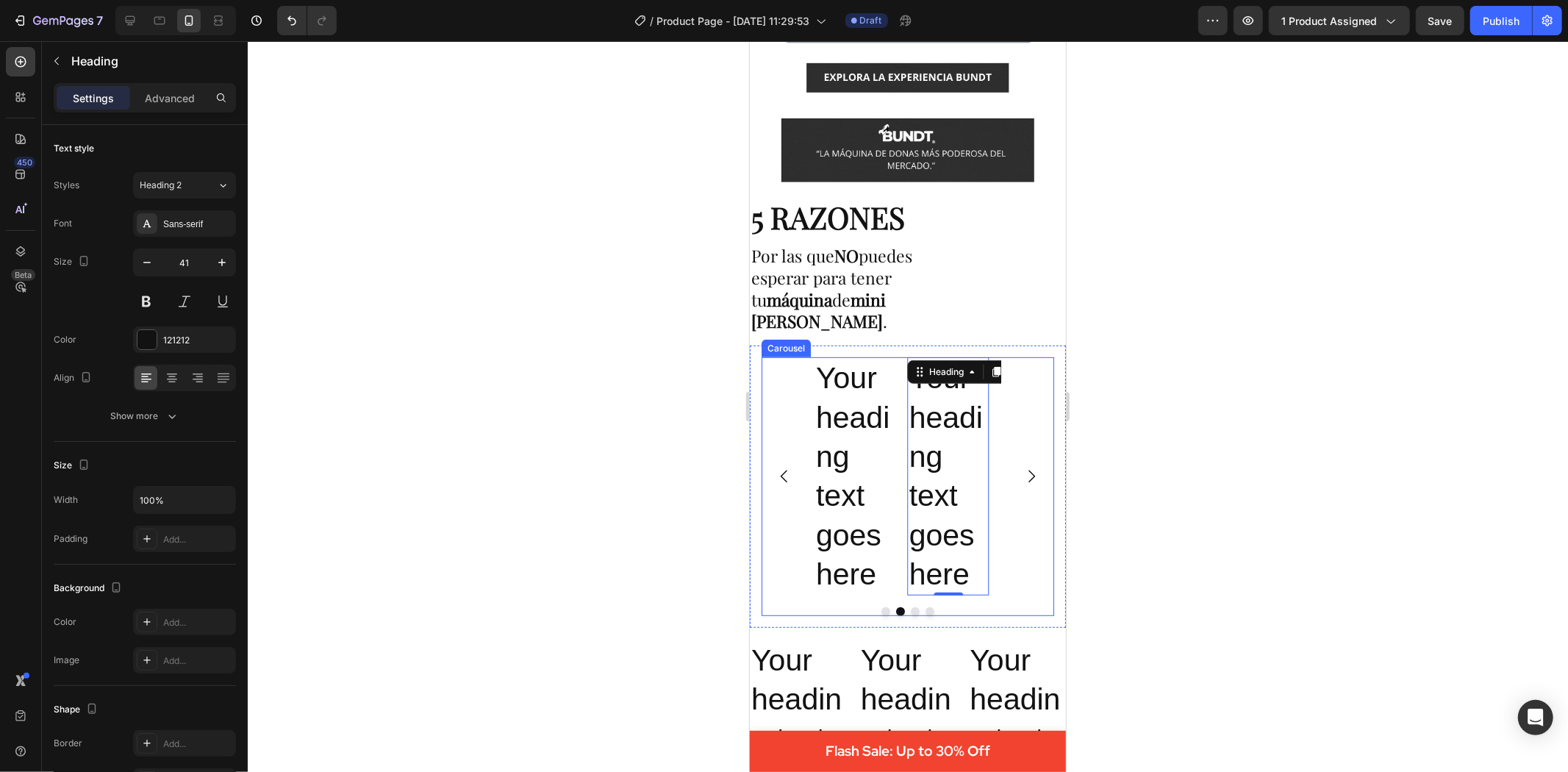
click at [1022, 467] on icon "Carousel Next Arrow" at bounding box center [1031, 476] width 18 height 18
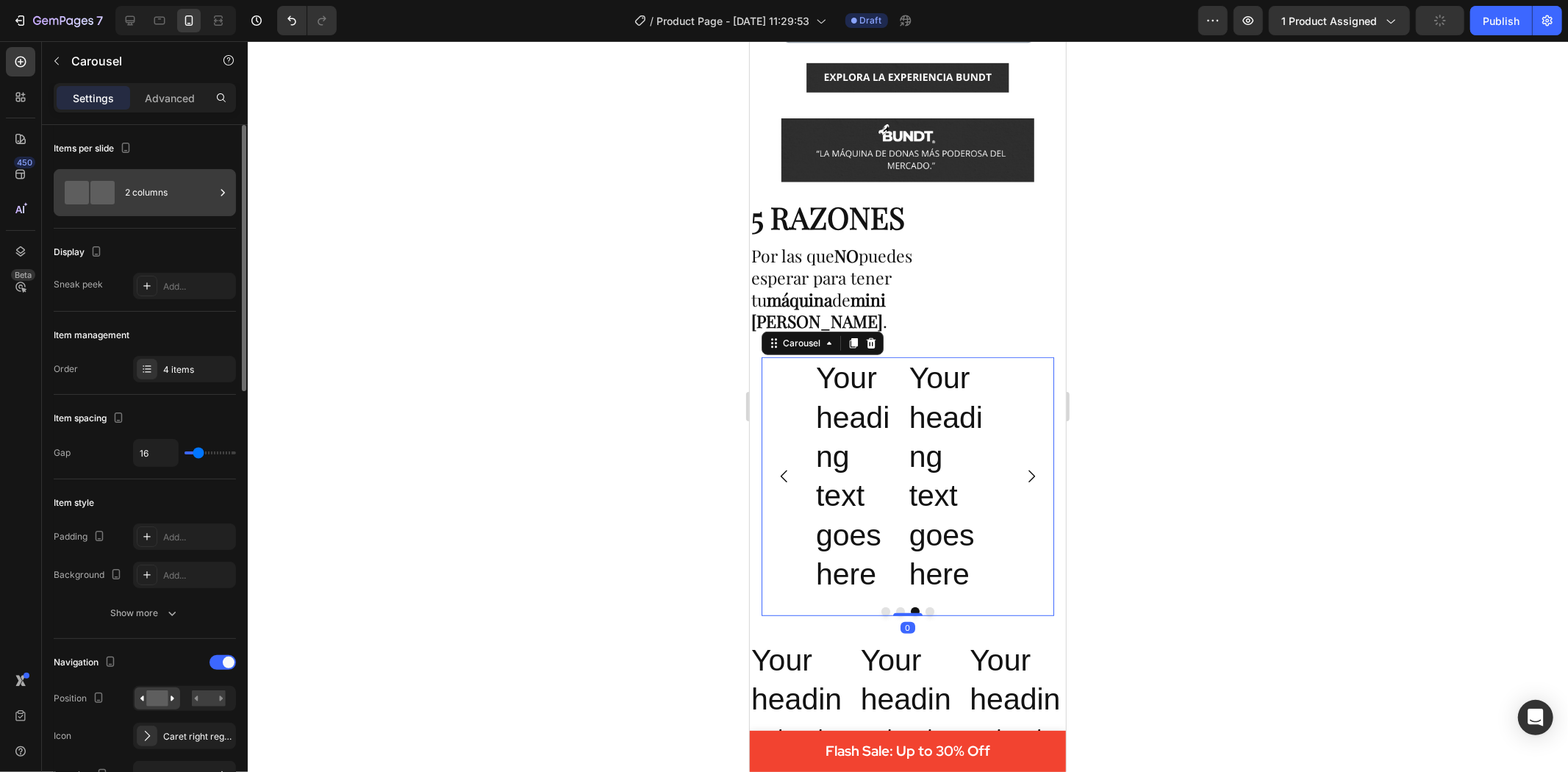
click at [172, 180] on div "2 columns" at bounding box center [169, 193] width 89 height 34
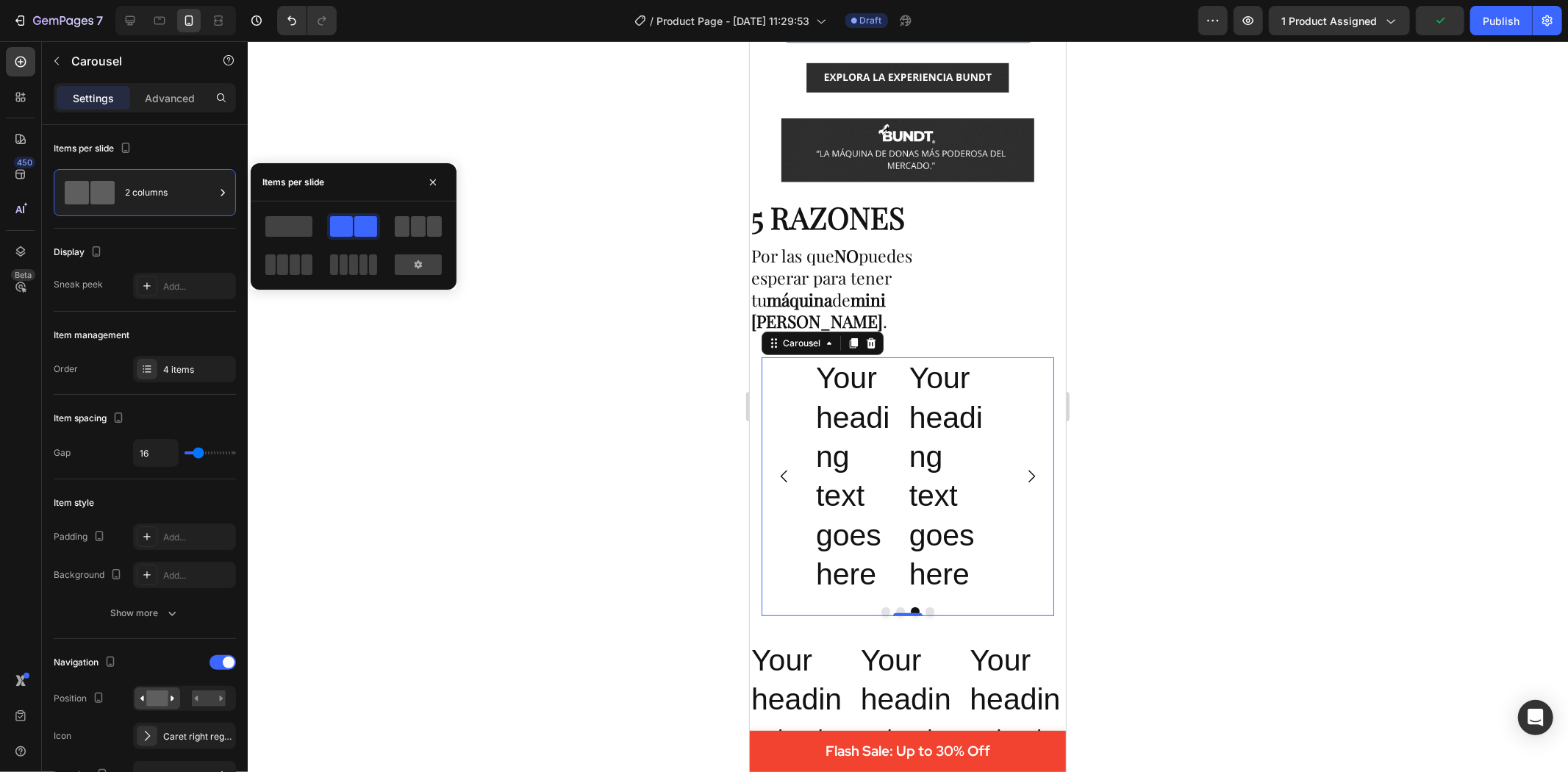
click at [400, 232] on span at bounding box center [402, 226] width 15 height 20
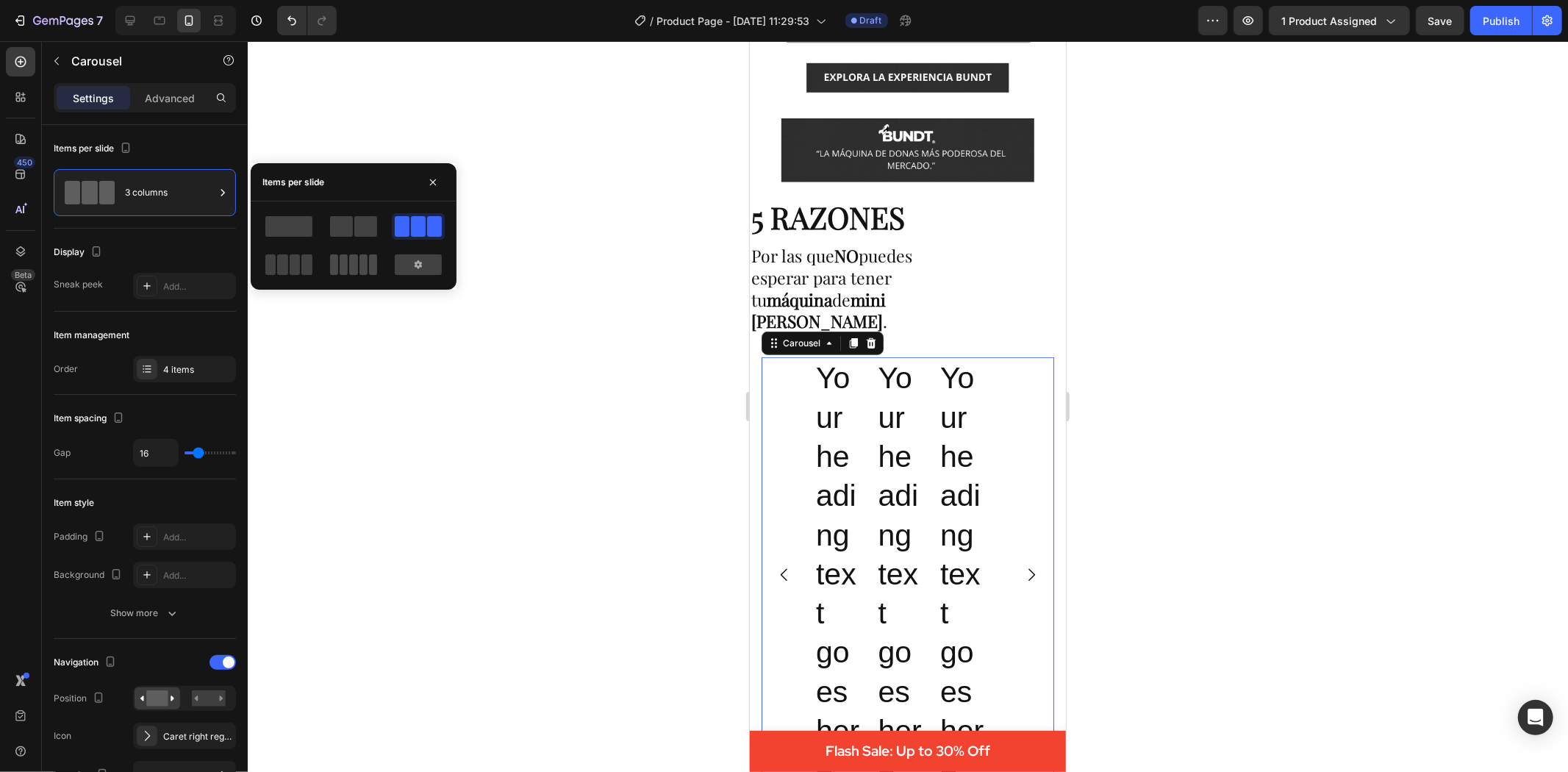
click at [341, 270] on span at bounding box center [343, 264] width 8 height 20
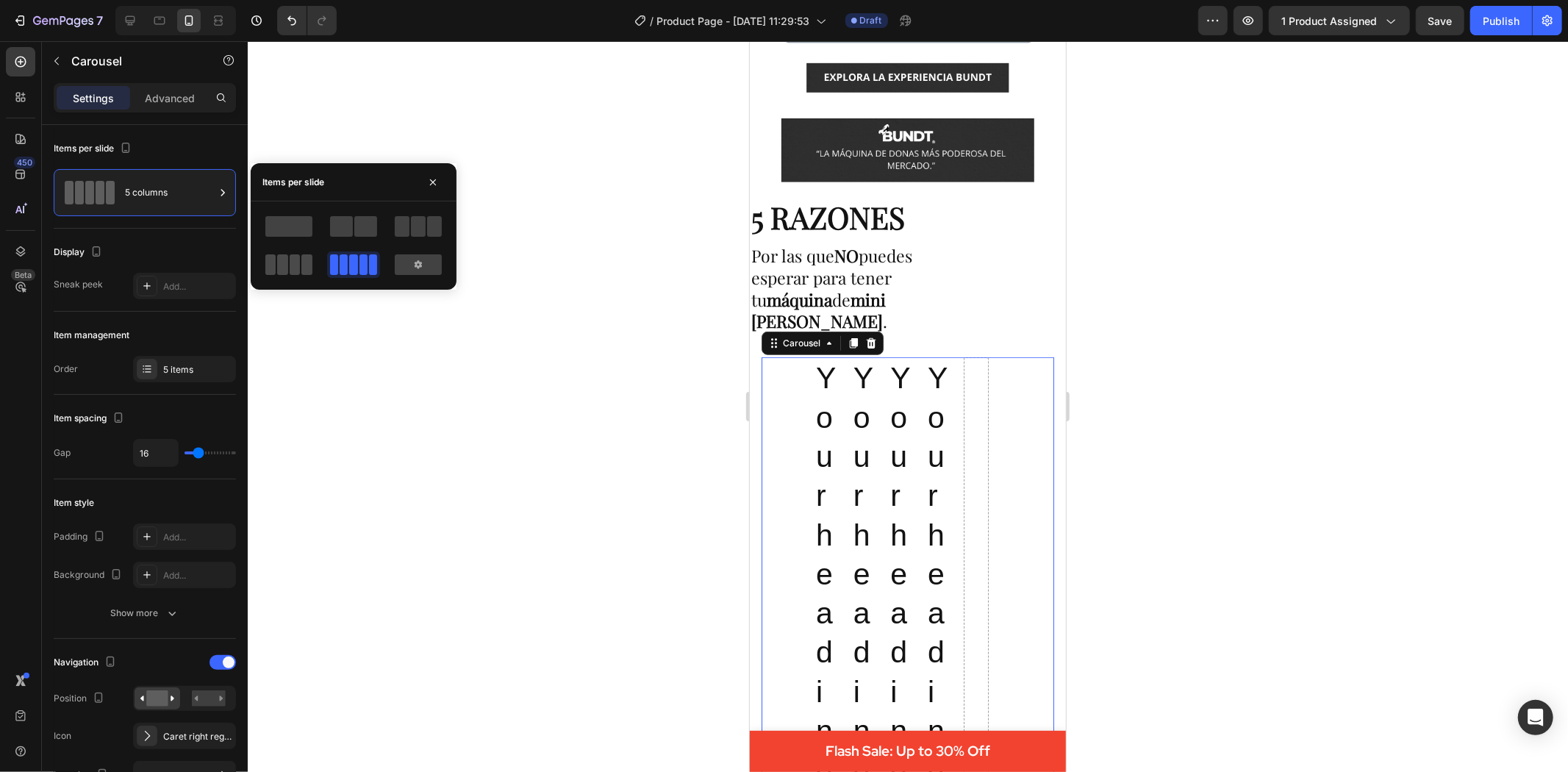
click at [301, 265] on span at bounding box center [307, 264] width 11 height 20
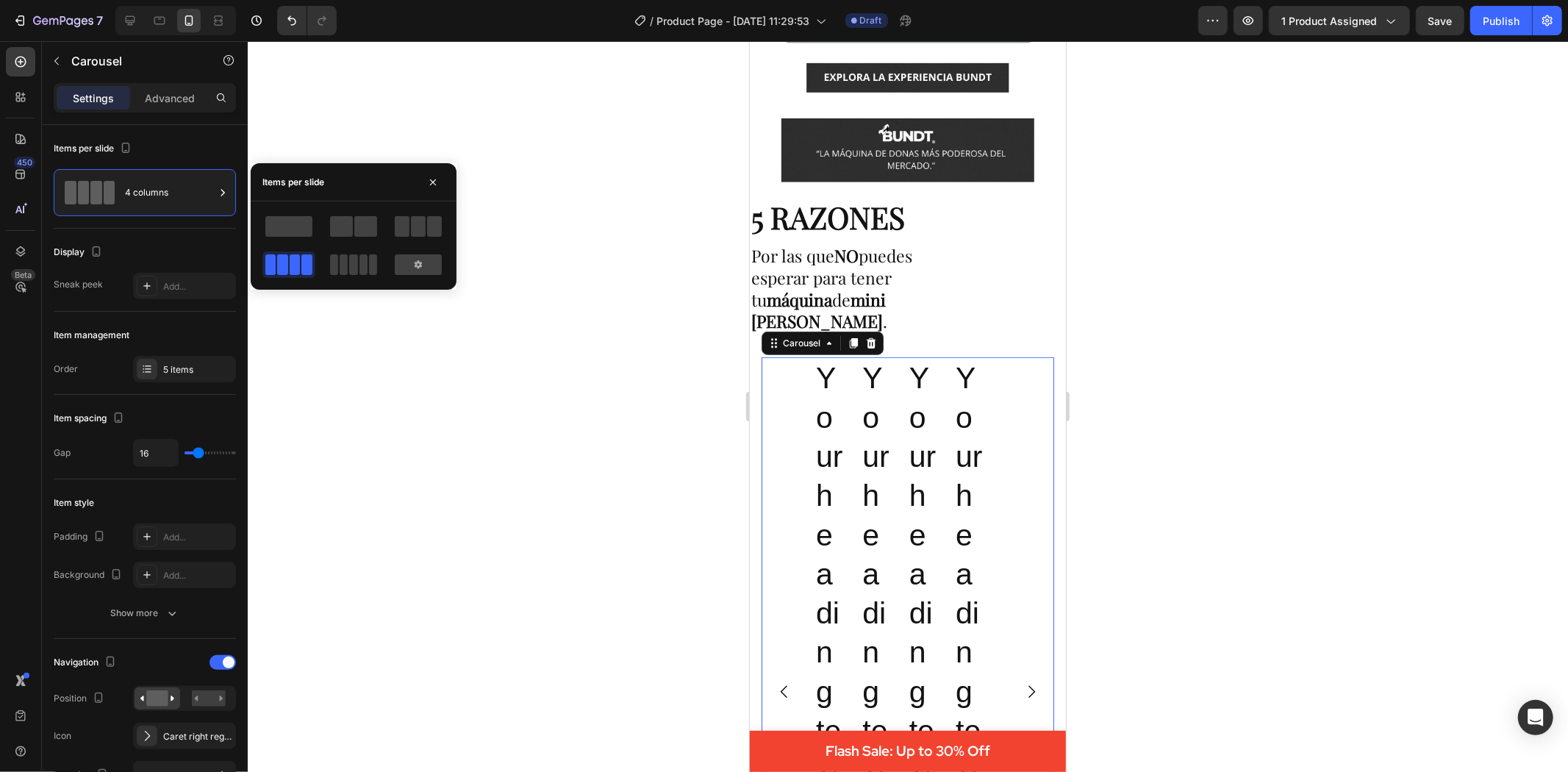
click at [359, 213] on div at bounding box center [354, 226] width 53 height 27
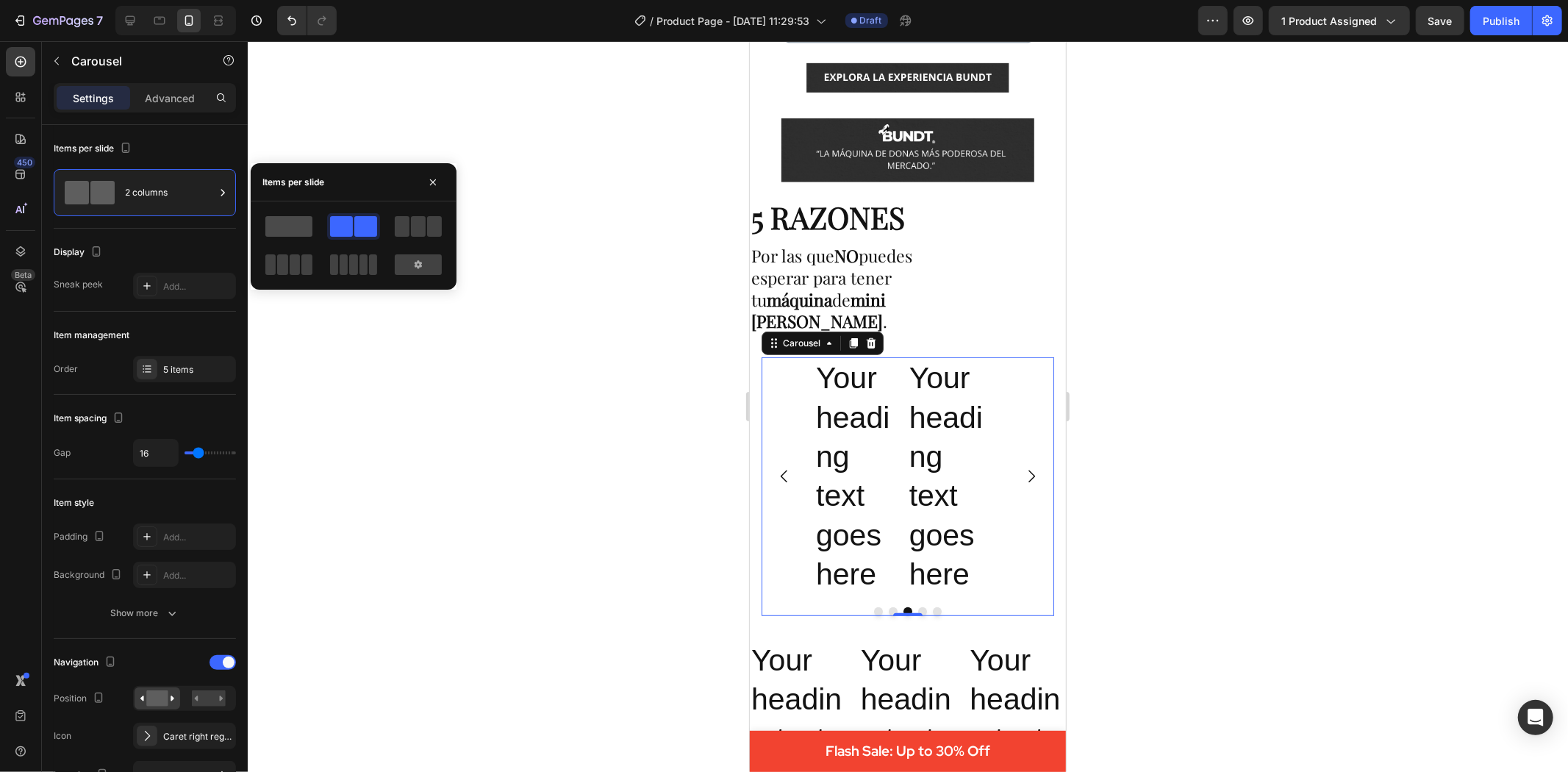
click at [291, 224] on span at bounding box center [288, 226] width 47 height 20
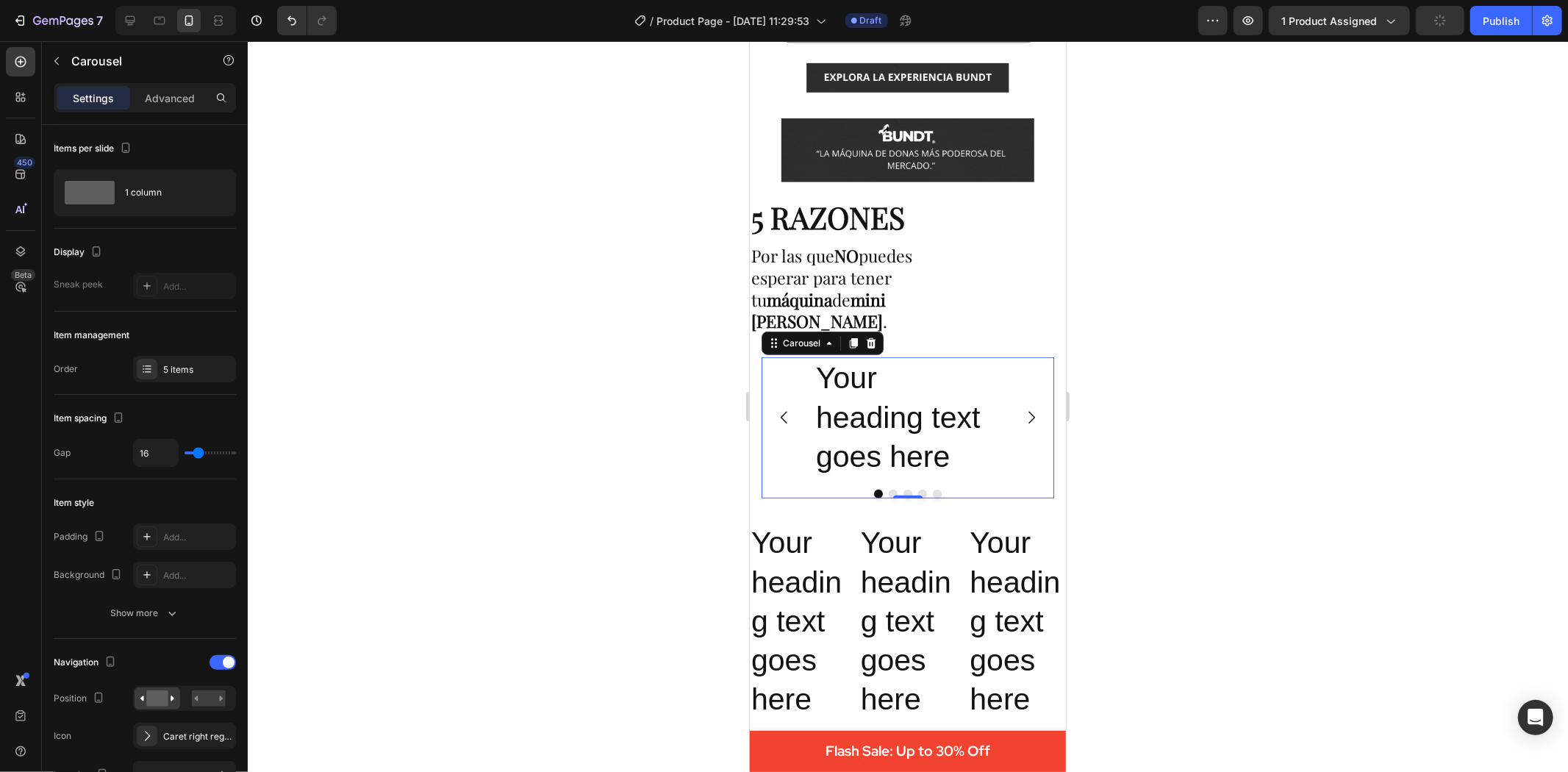
click at [561, 441] on div at bounding box center [908, 407] width 1321 height 731
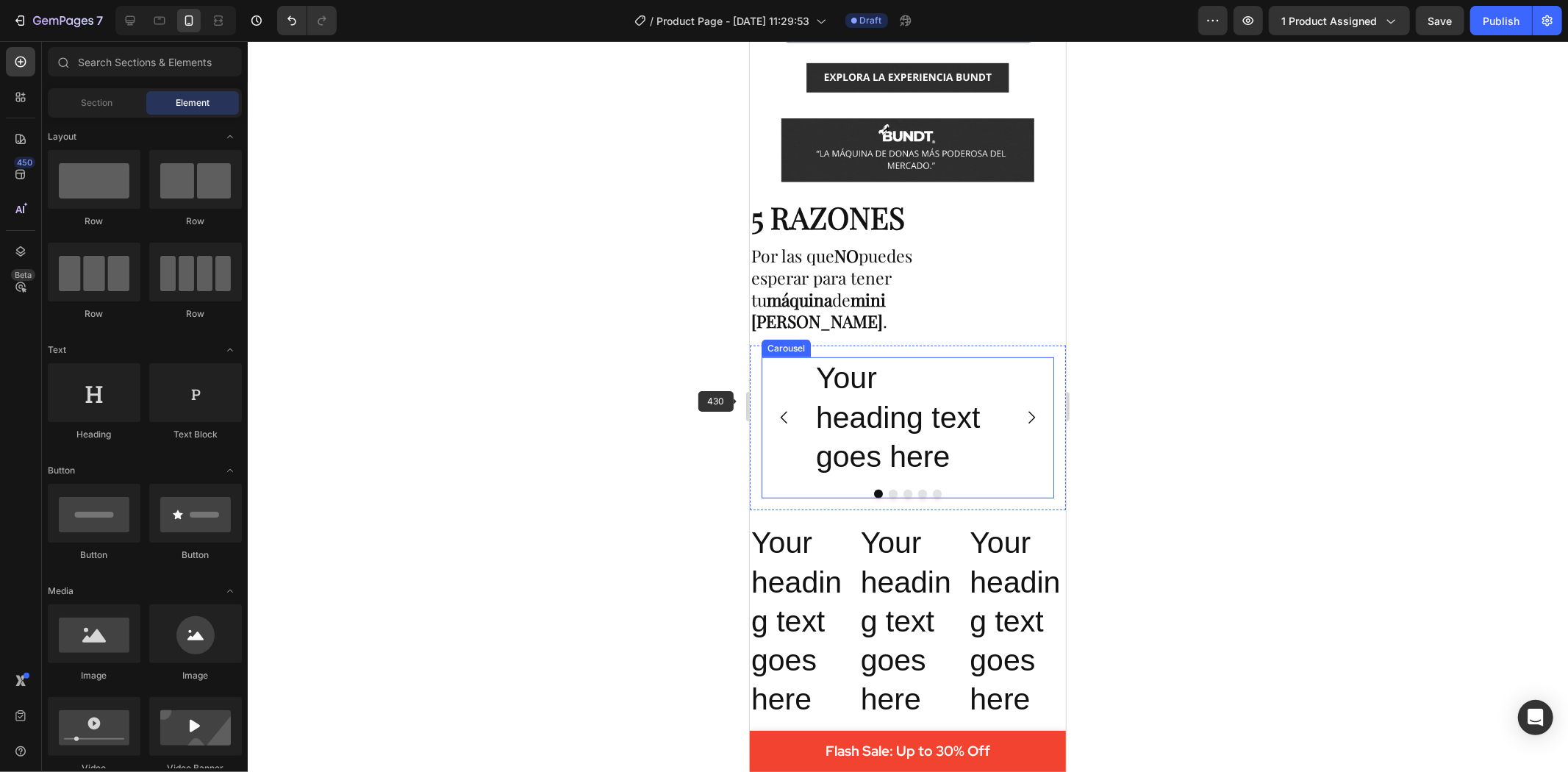
click at [790, 413] on icon "Carousel Back Arrow" at bounding box center [784, 417] width 18 height 18
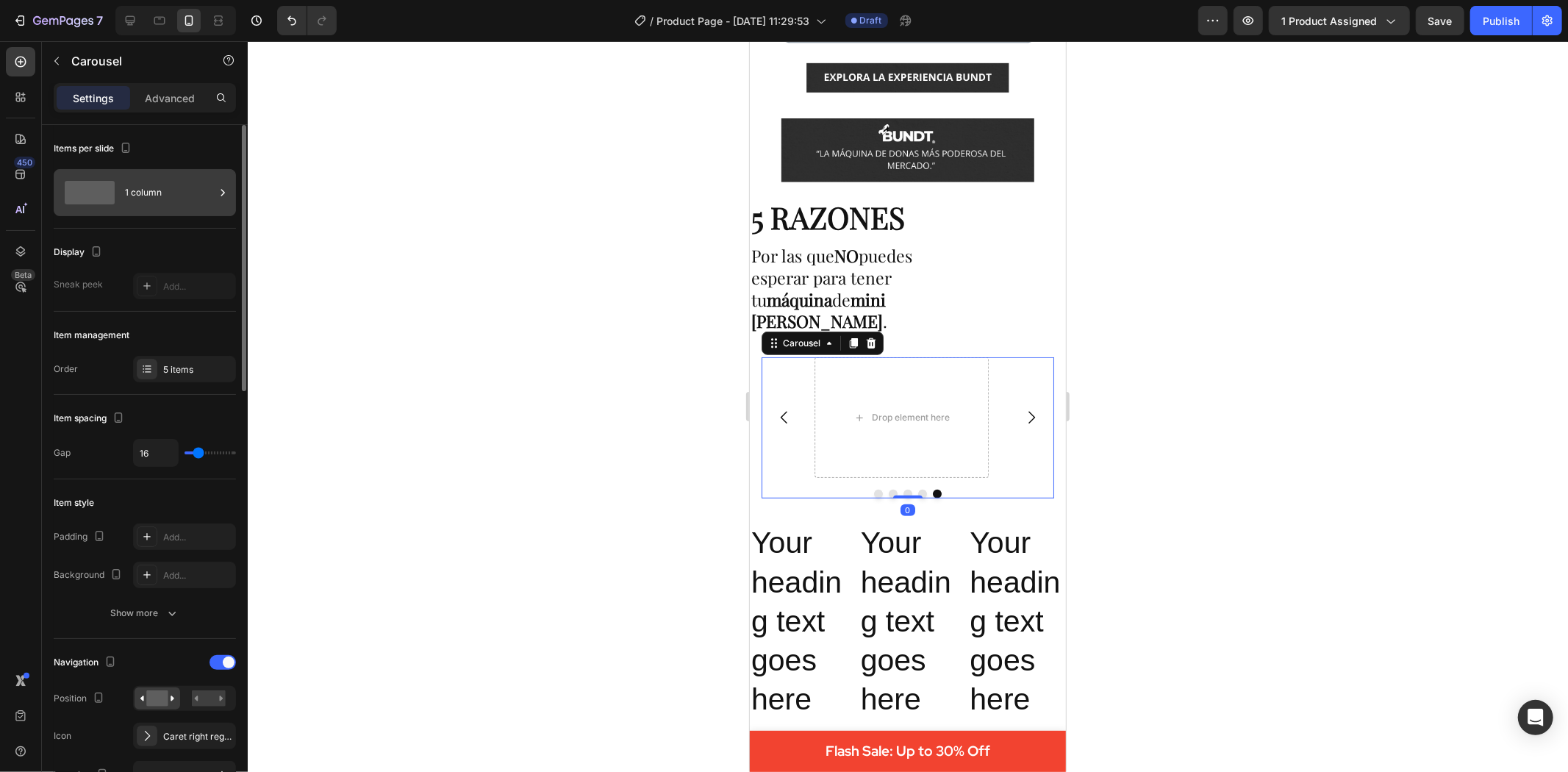
click at [177, 187] on div "1 column" at bounding box center [169, 193] width 89 height 34
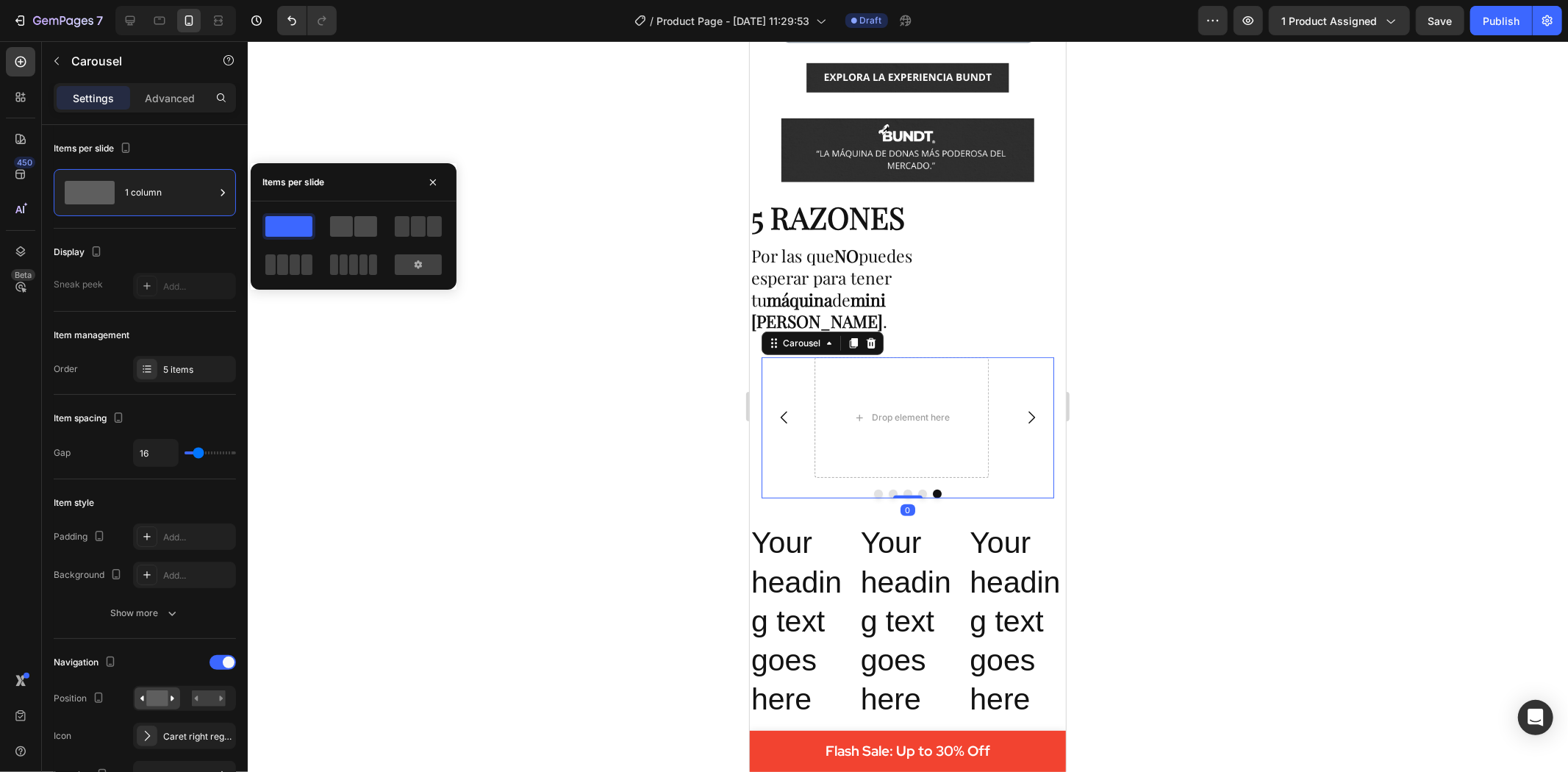
click at [361, 232] on span at bounding box center [366, 226] width 23 height 20
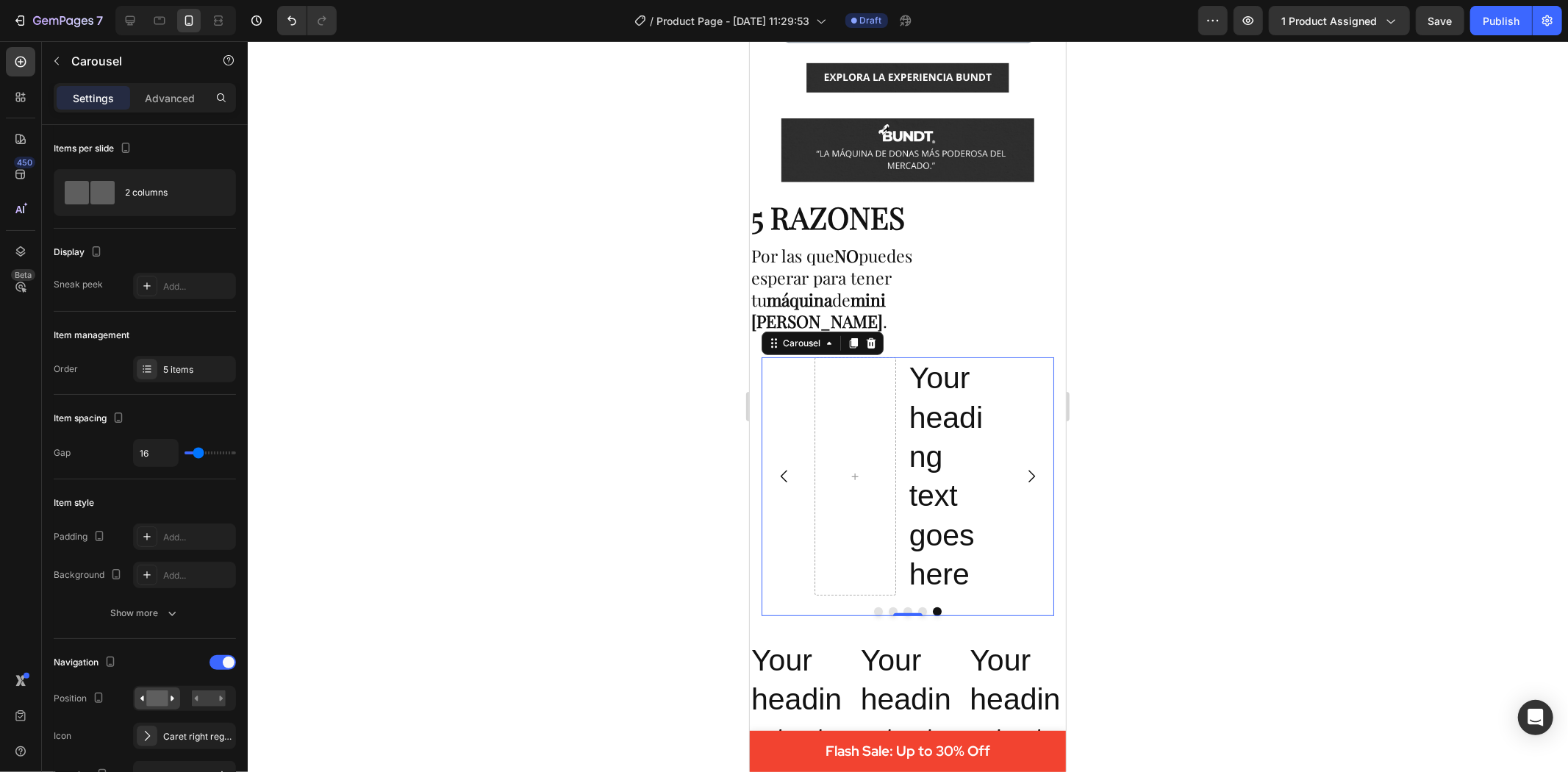
click at [552, 410] on div at bounding box center [908, 407] width 1321 height 731
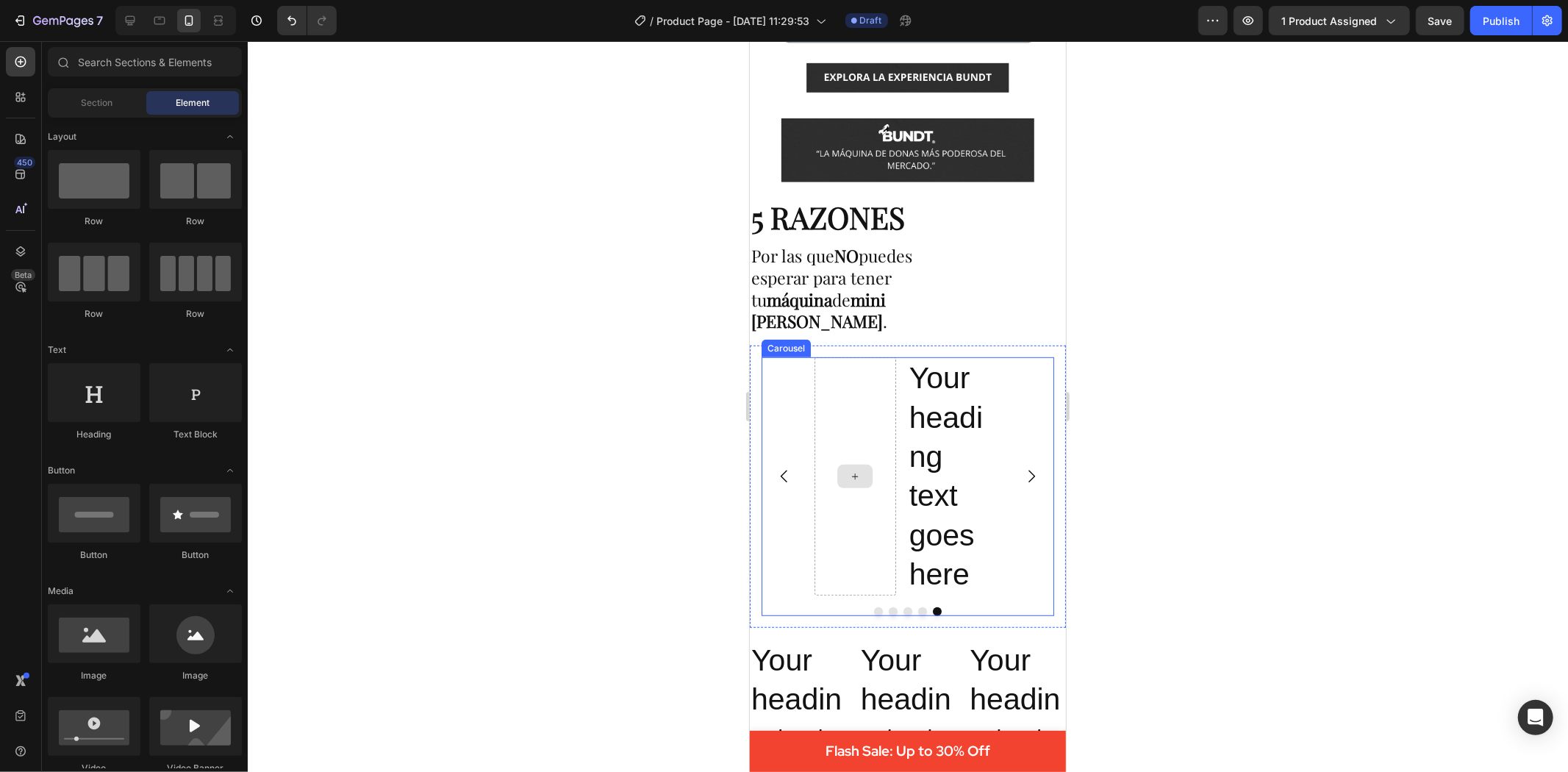
click at [847, 501] on div at bounding box center [855, 475] width 81 height 238
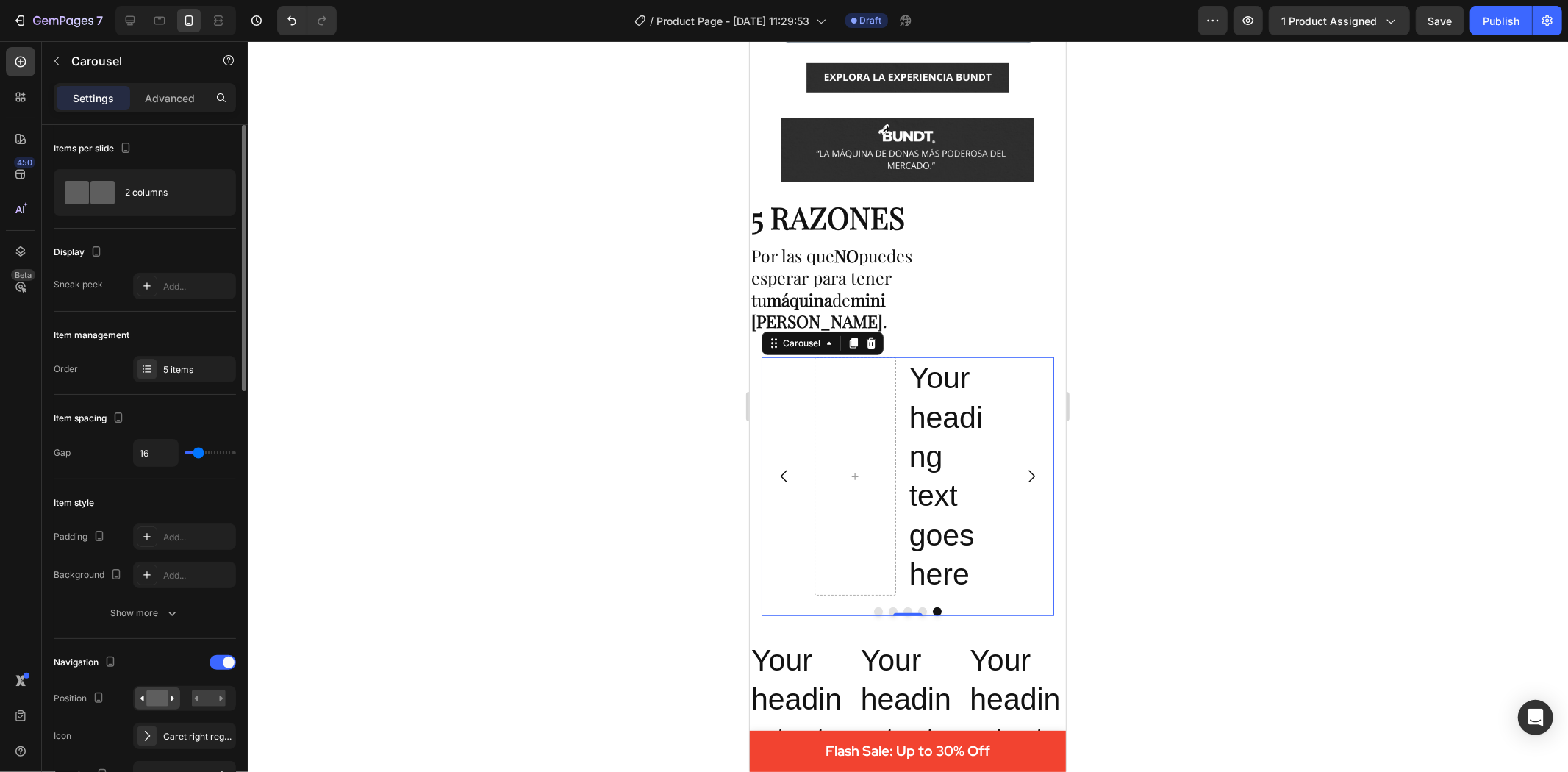
type input "5"
type input "2"
type input "0"
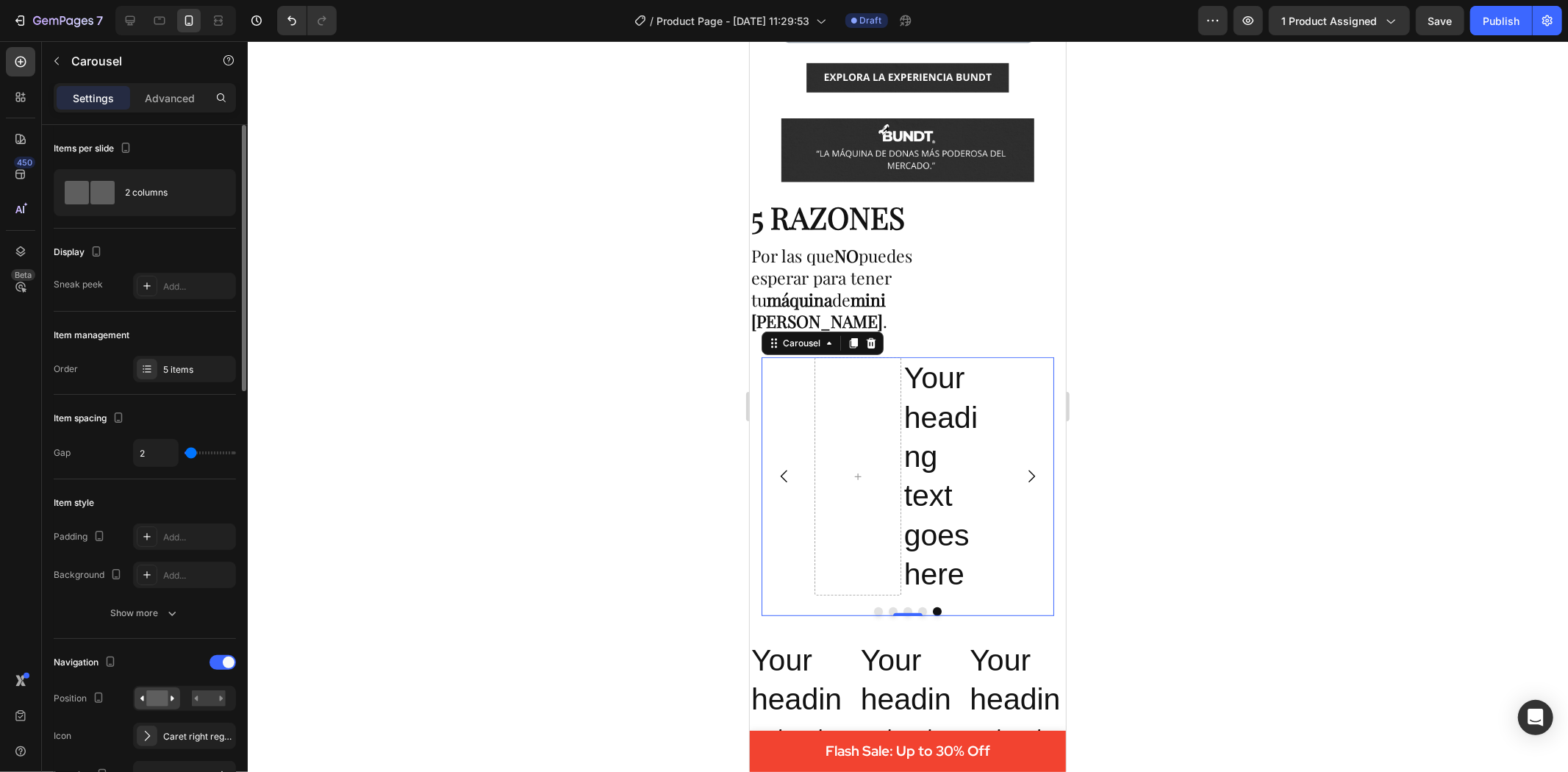
type input "0"
type input "2"
type input "3"
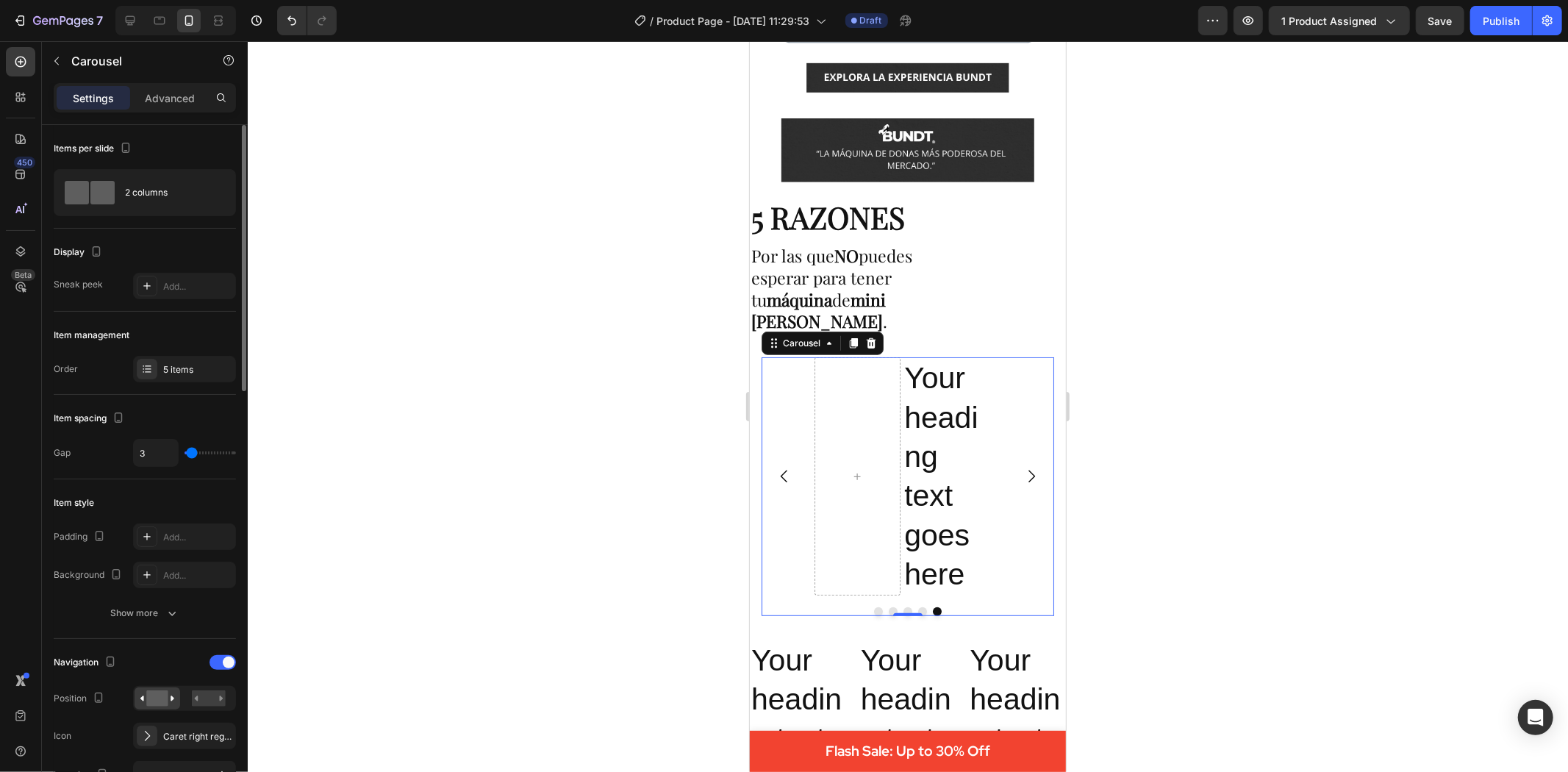
type input "10"
type input "11"
type input "13"
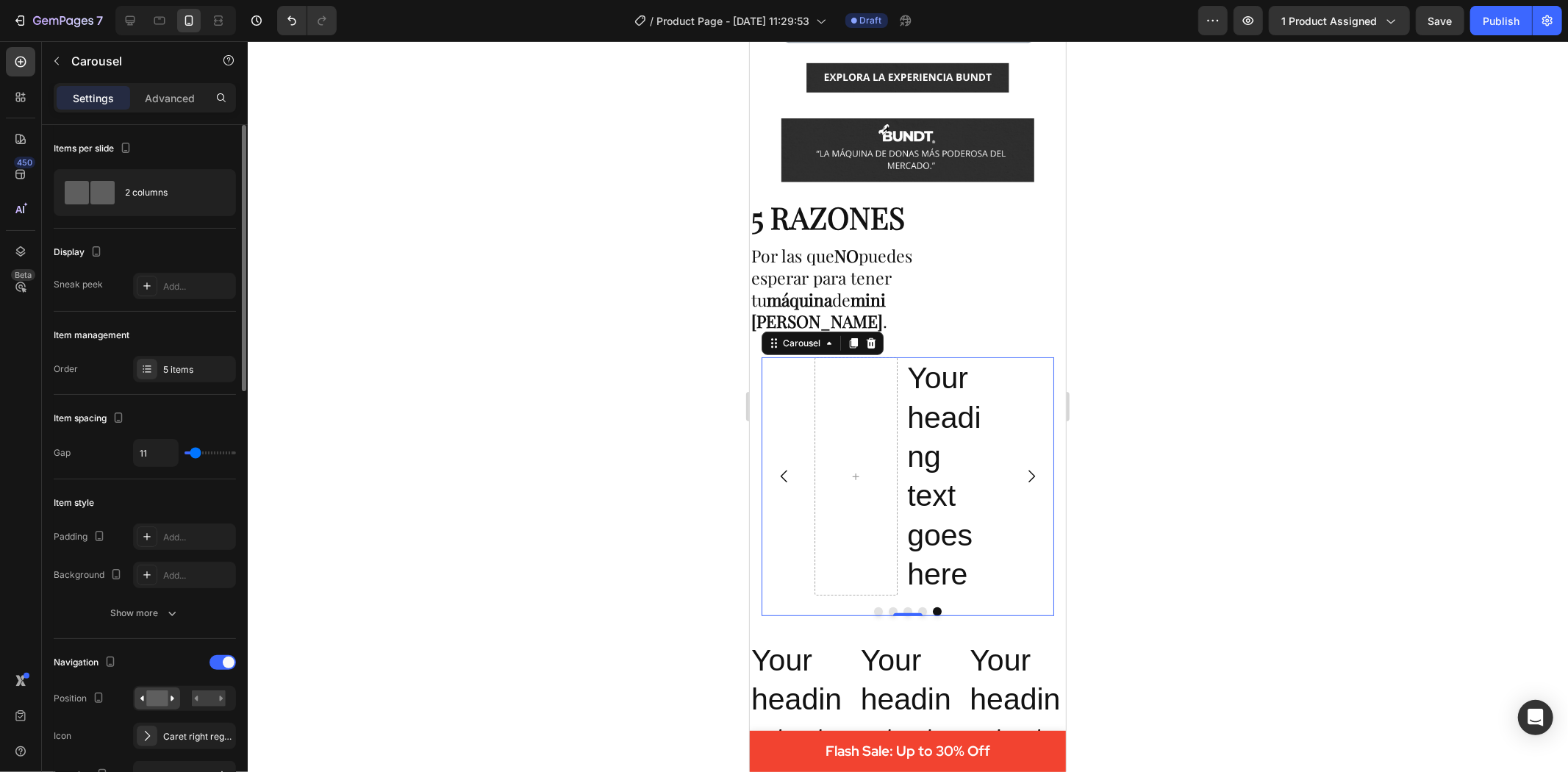
type input "13"
type input "18"
type input "16"
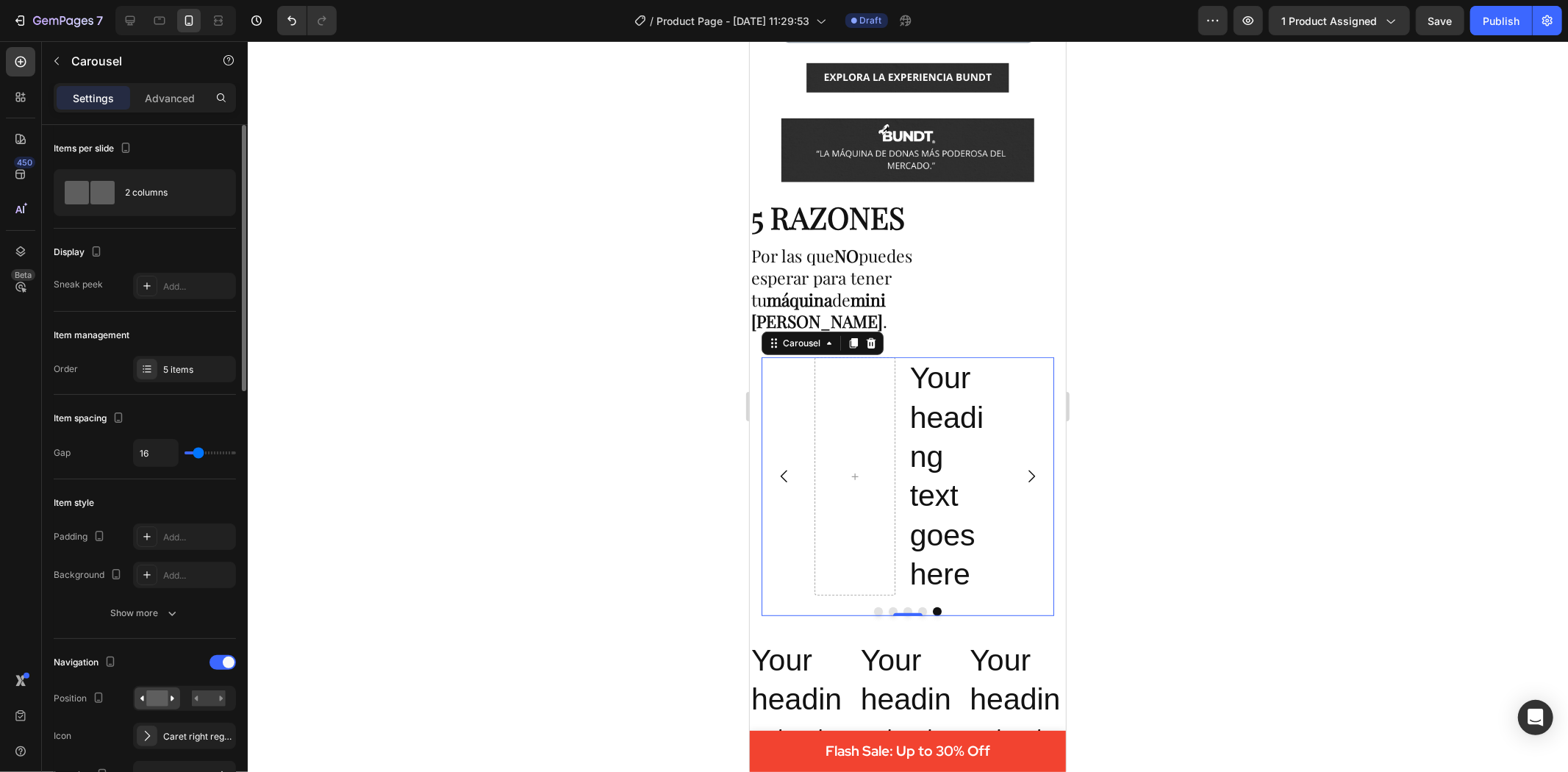
type input "15"
click at [197, 452] on input "range" at bounding box center [210, 453] width 51 height 3
click at [426, 511] on div at bounding box center [908, 407] width 1321 height 731
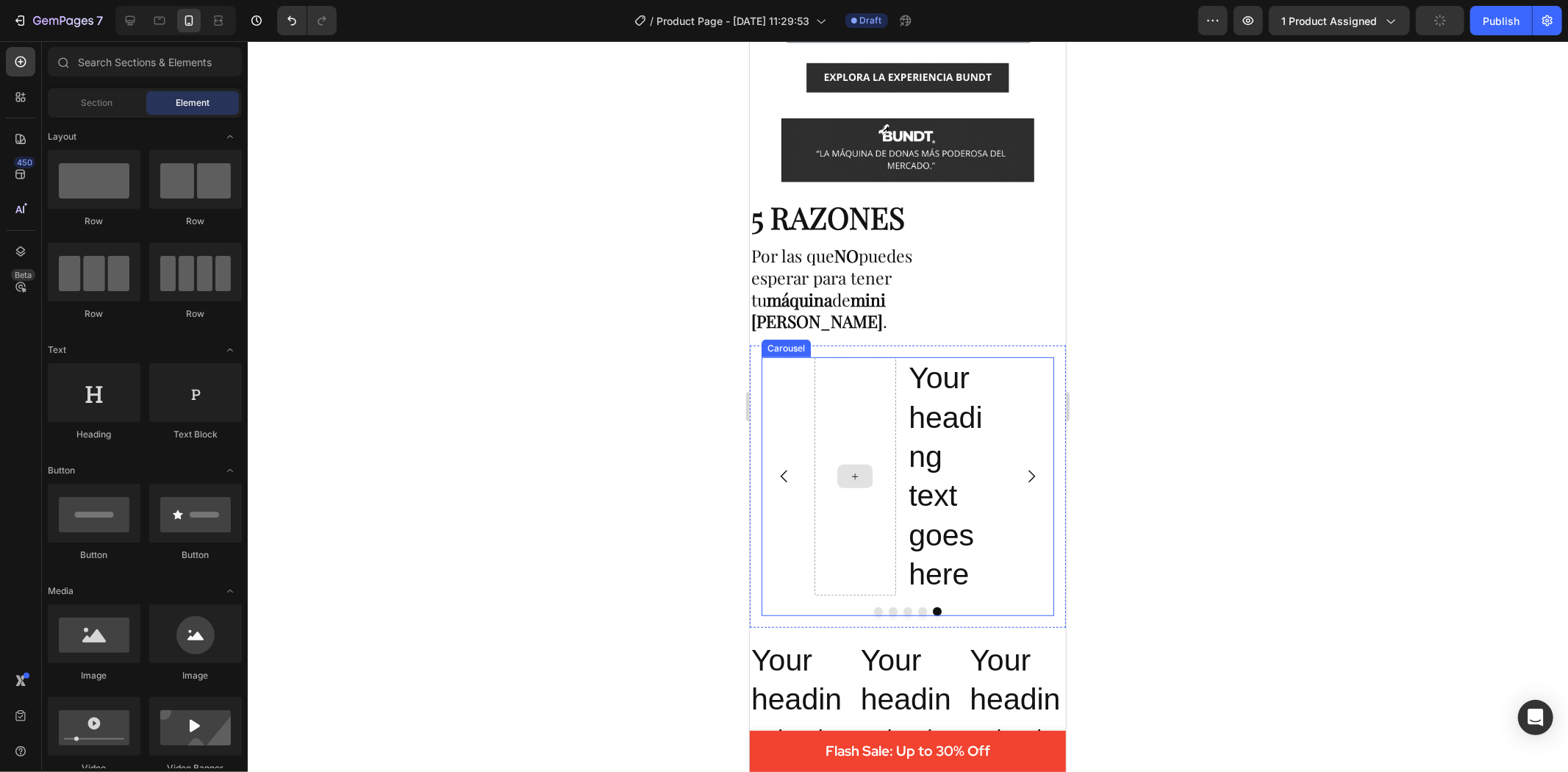
click at [855, 485] on div at bounding box center [855, 475] width 81 height 238
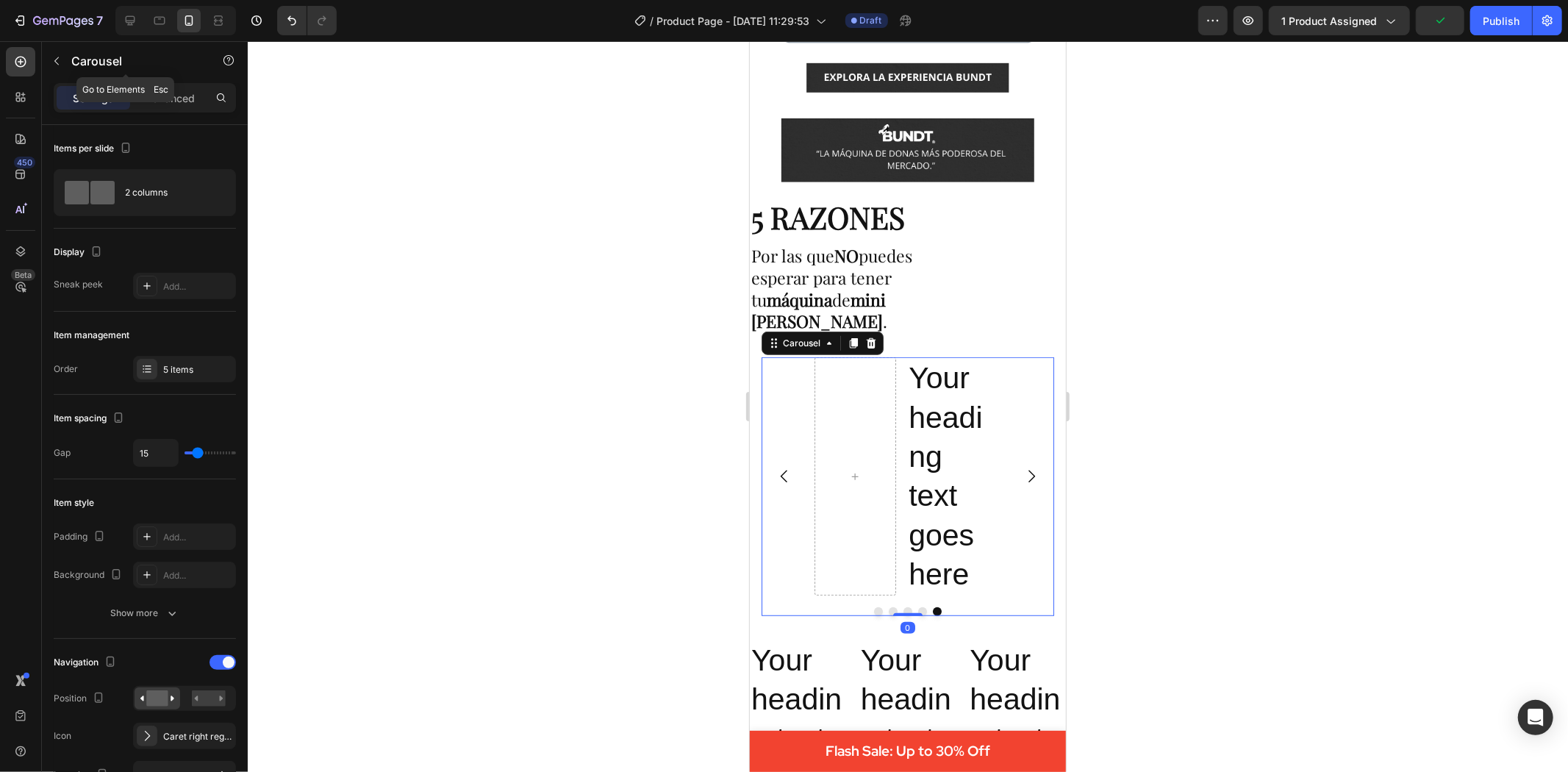
click at [65, 57] on button "button" at bounding box center [57, 61] width 24 height 24
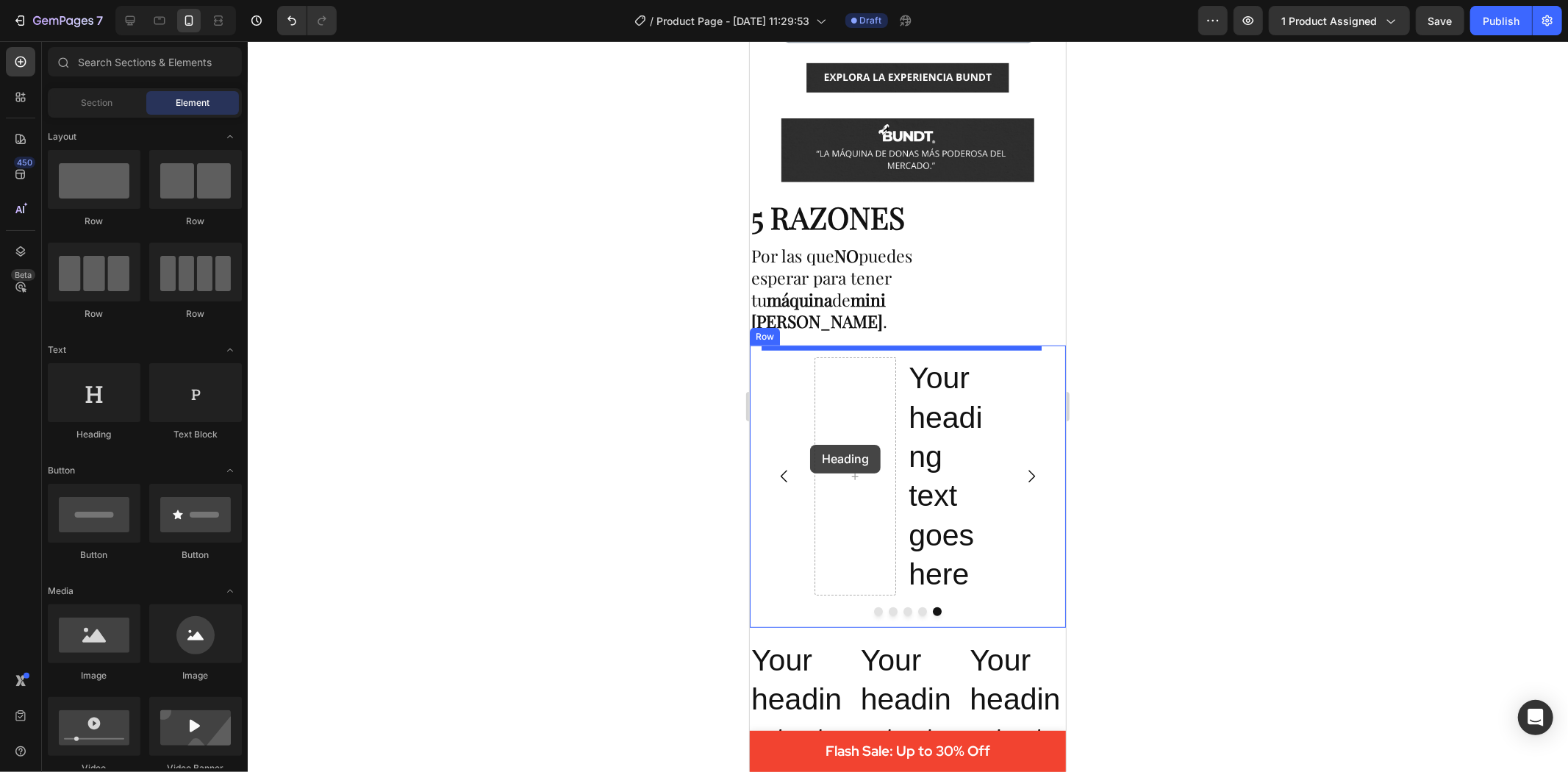
drag, startPoint x: 841, startPoint y: 427, endPoint x: 814, endPoint y: 444, distance: 31.9
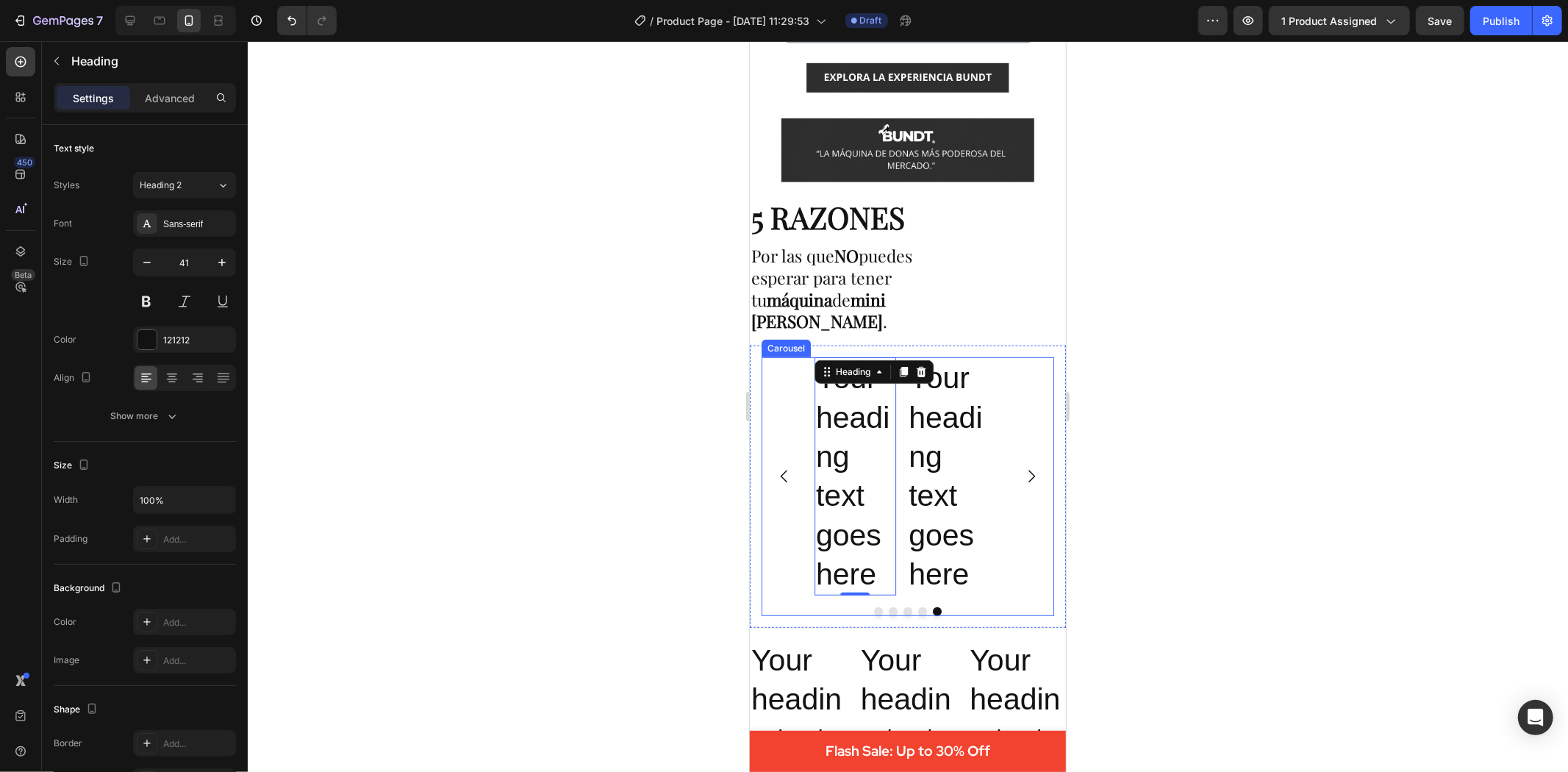
click at [1024, 467] on icon "Carousel Next Arrow" at bounding box center [1031, 476] width 18 height 18
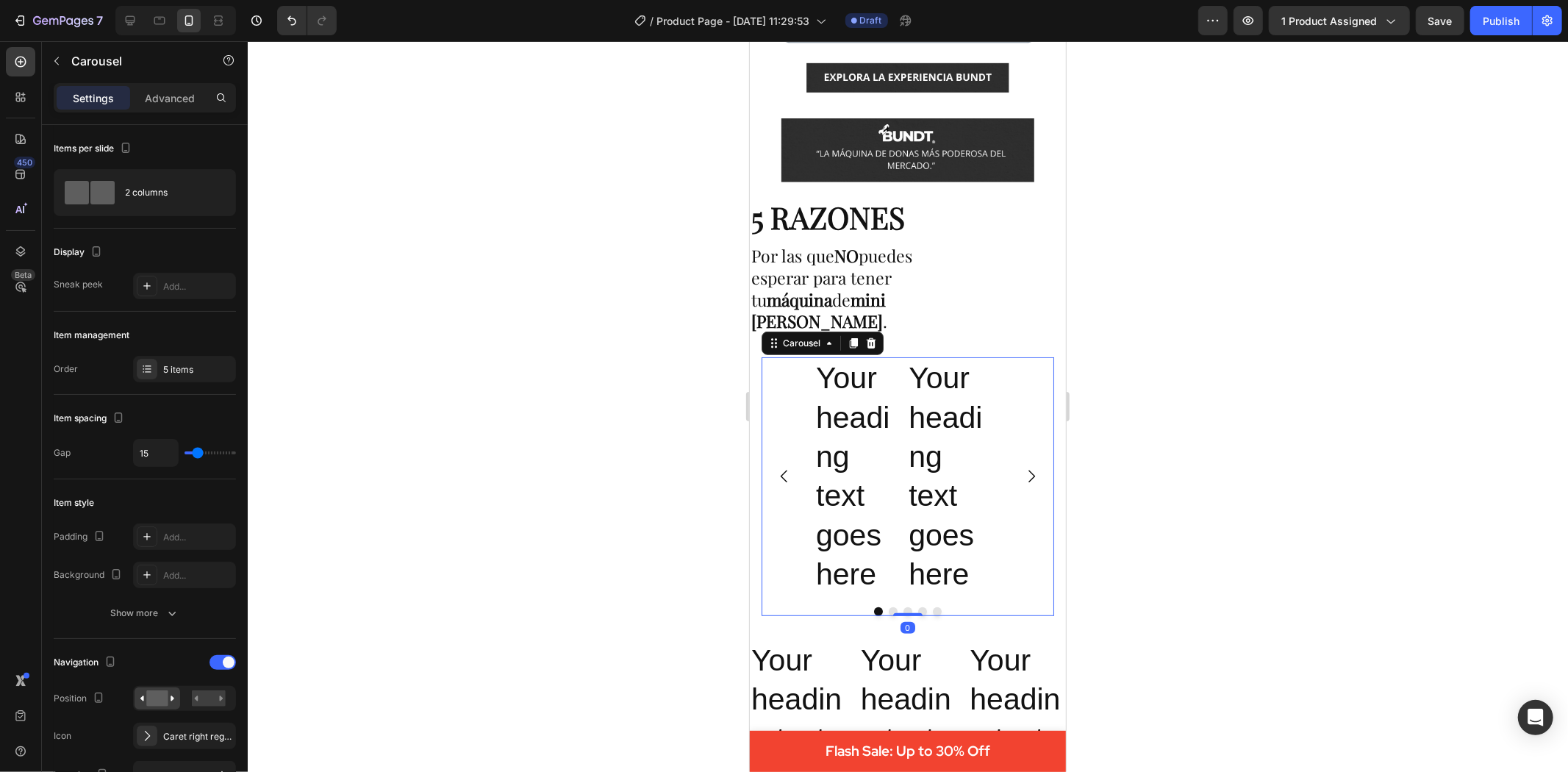
click at [1024, 467] on icon "Carousel Next Arrow" at bounding box center [1031, 476] width 18 height 18
click at [862, 408] on p "Your heading text goes here" at bounding box center [854, 476] width 79 height 235
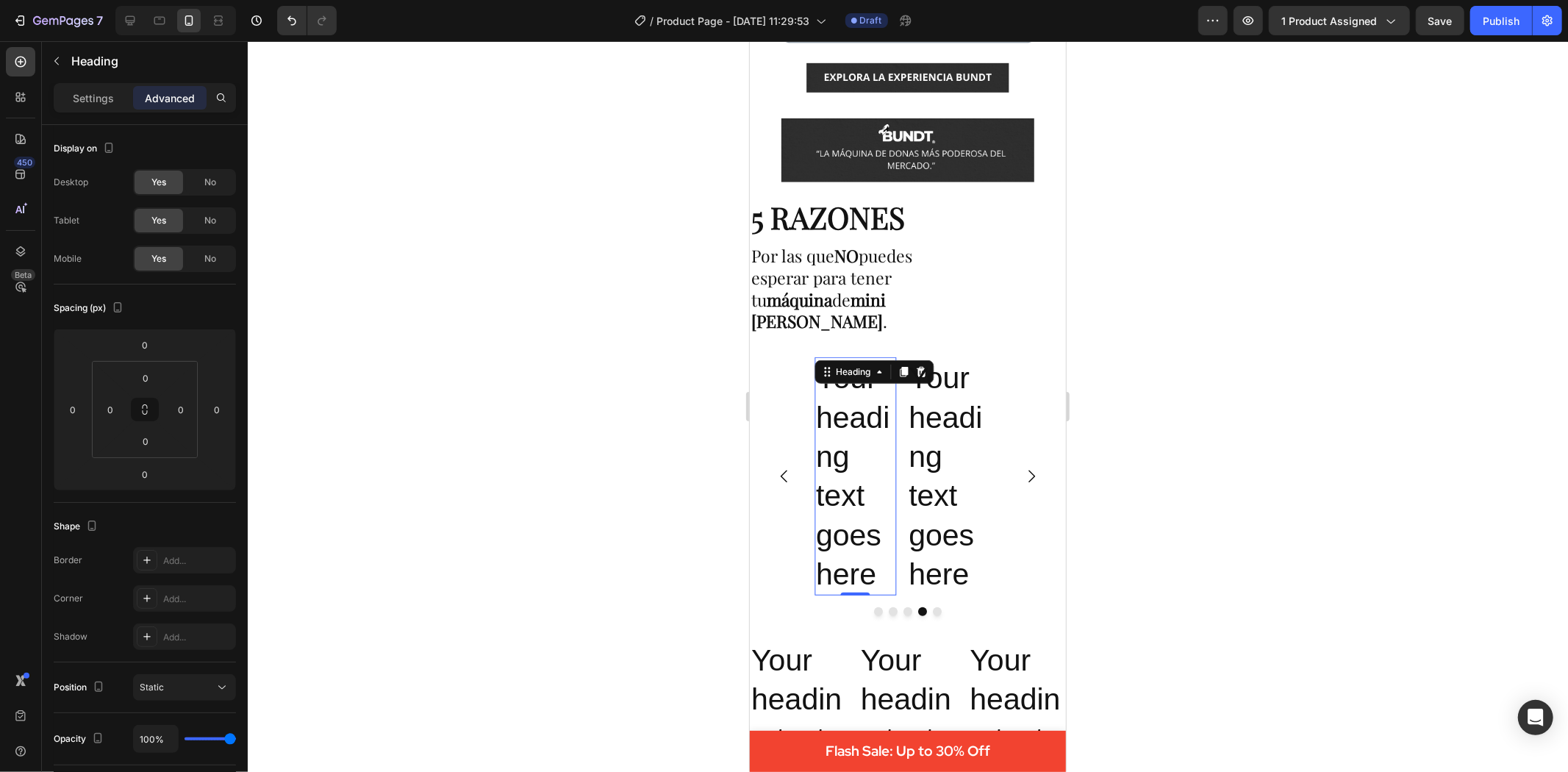
click at [630, 340] on div at bounding box center [908, 407] width 1321 height 731
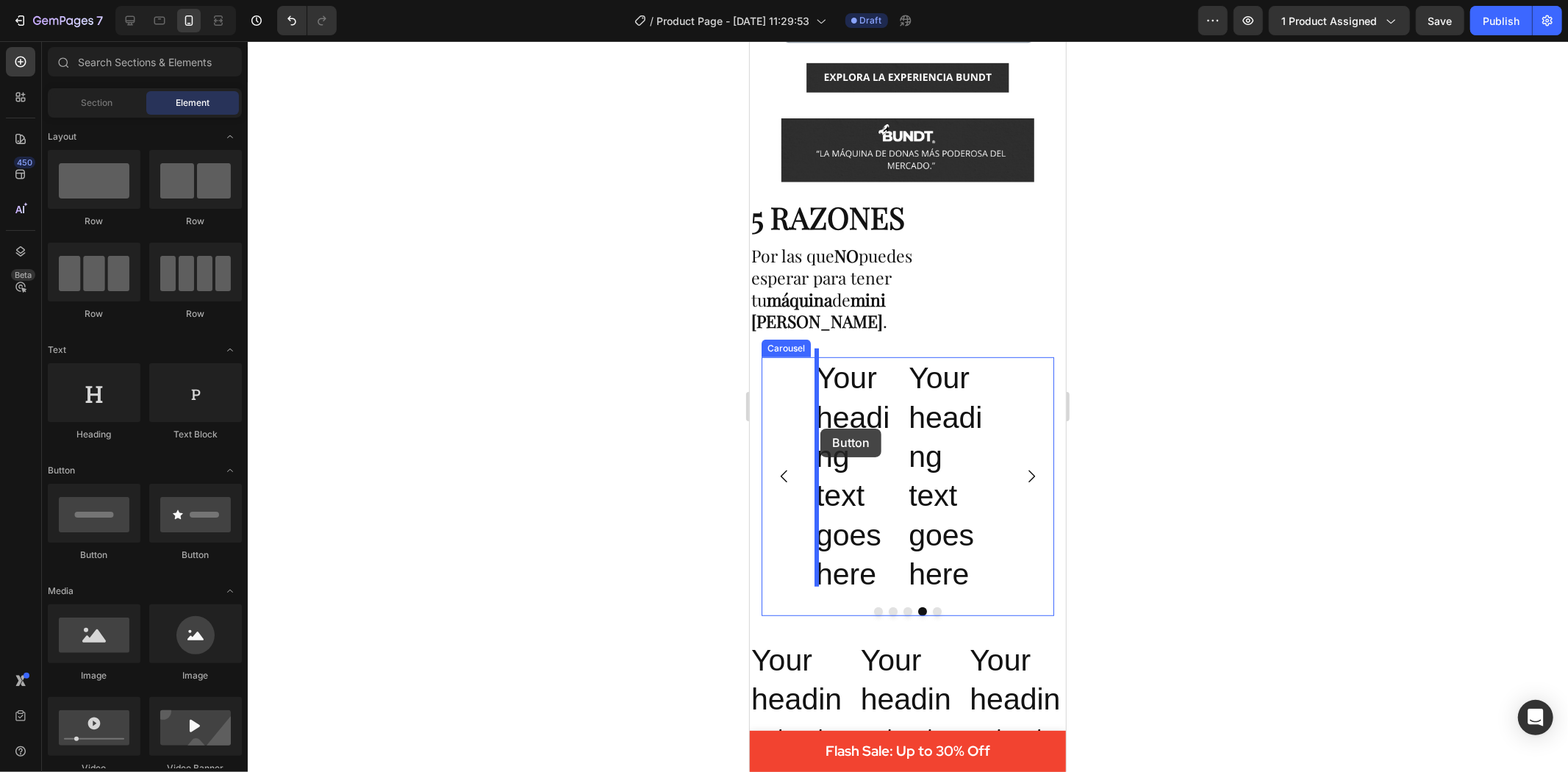
drag, startPoint x: 860, startPoint y: 566, endPoint x: 819, endPoint y: 428, distance: 144.0
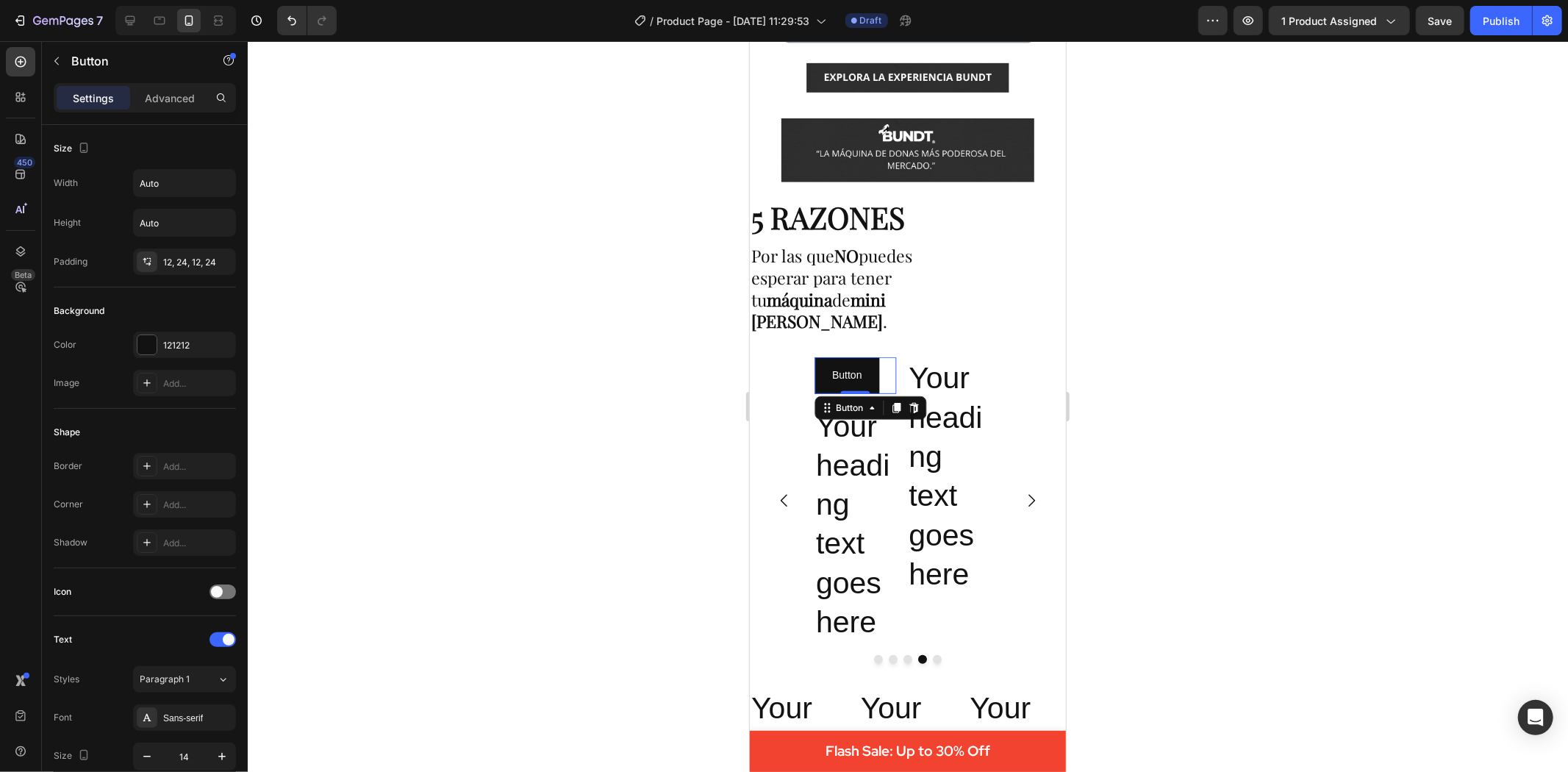
click at [1190, 288] on div at bounding box center [908, 407] width 1321 height 731
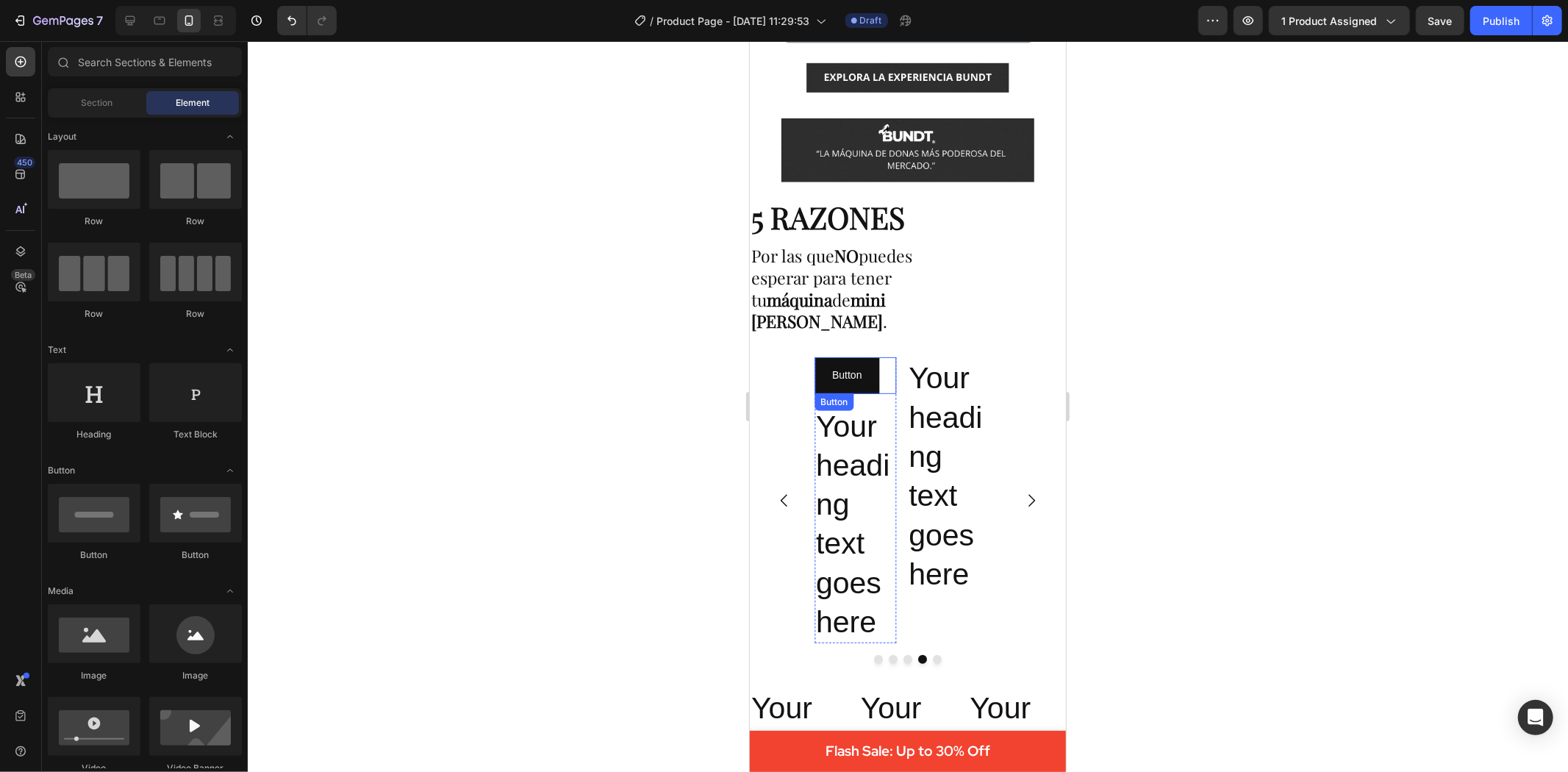
click at [810, 378] on div "Your heading text goes here Heading Your heading text goes here Heading Your he…" at bounding box center [907, 500] width 293 height 287
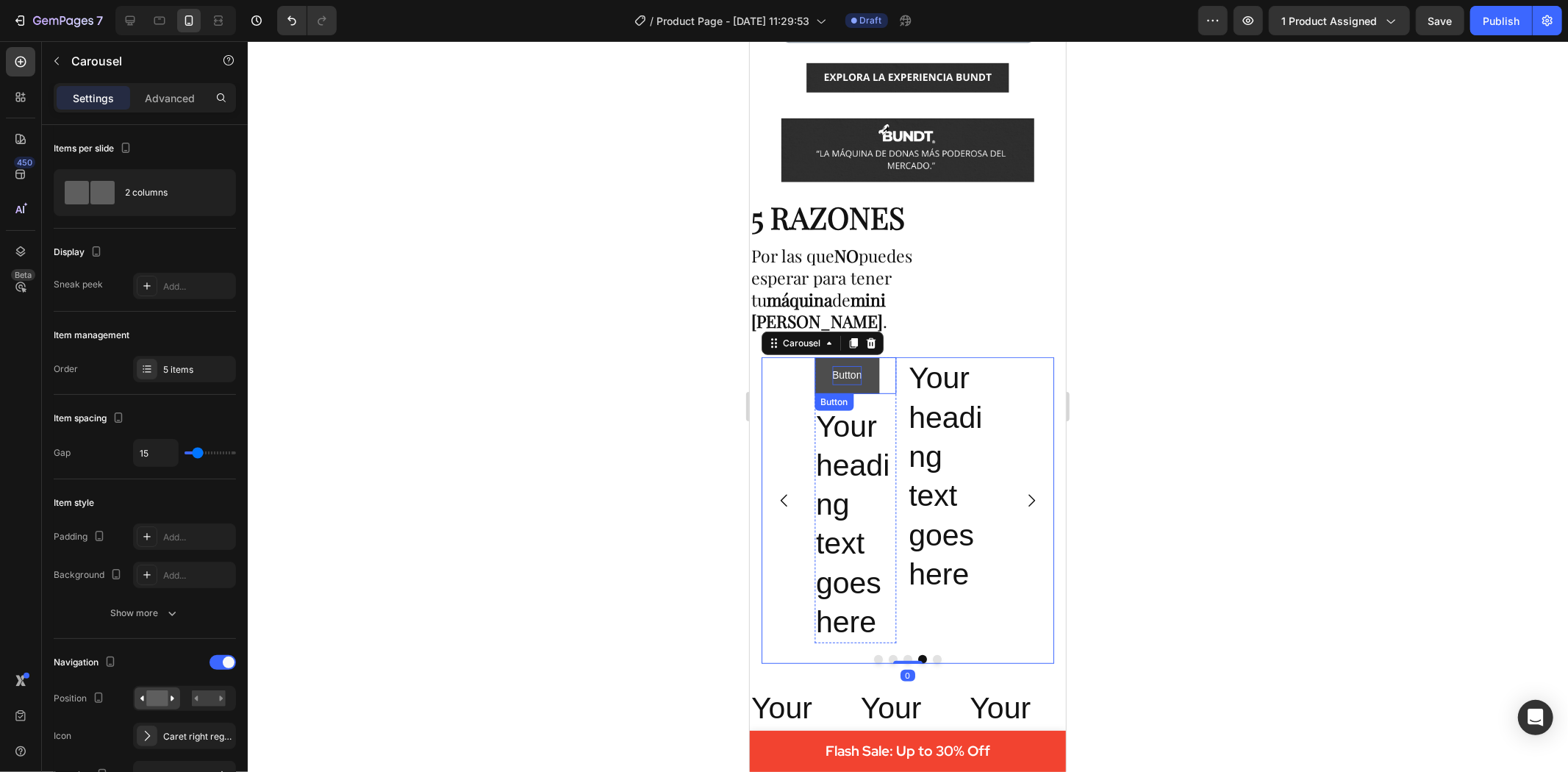
click at [837, 370] on p "Button" at bounding box center [846, 374] width 29 height 19
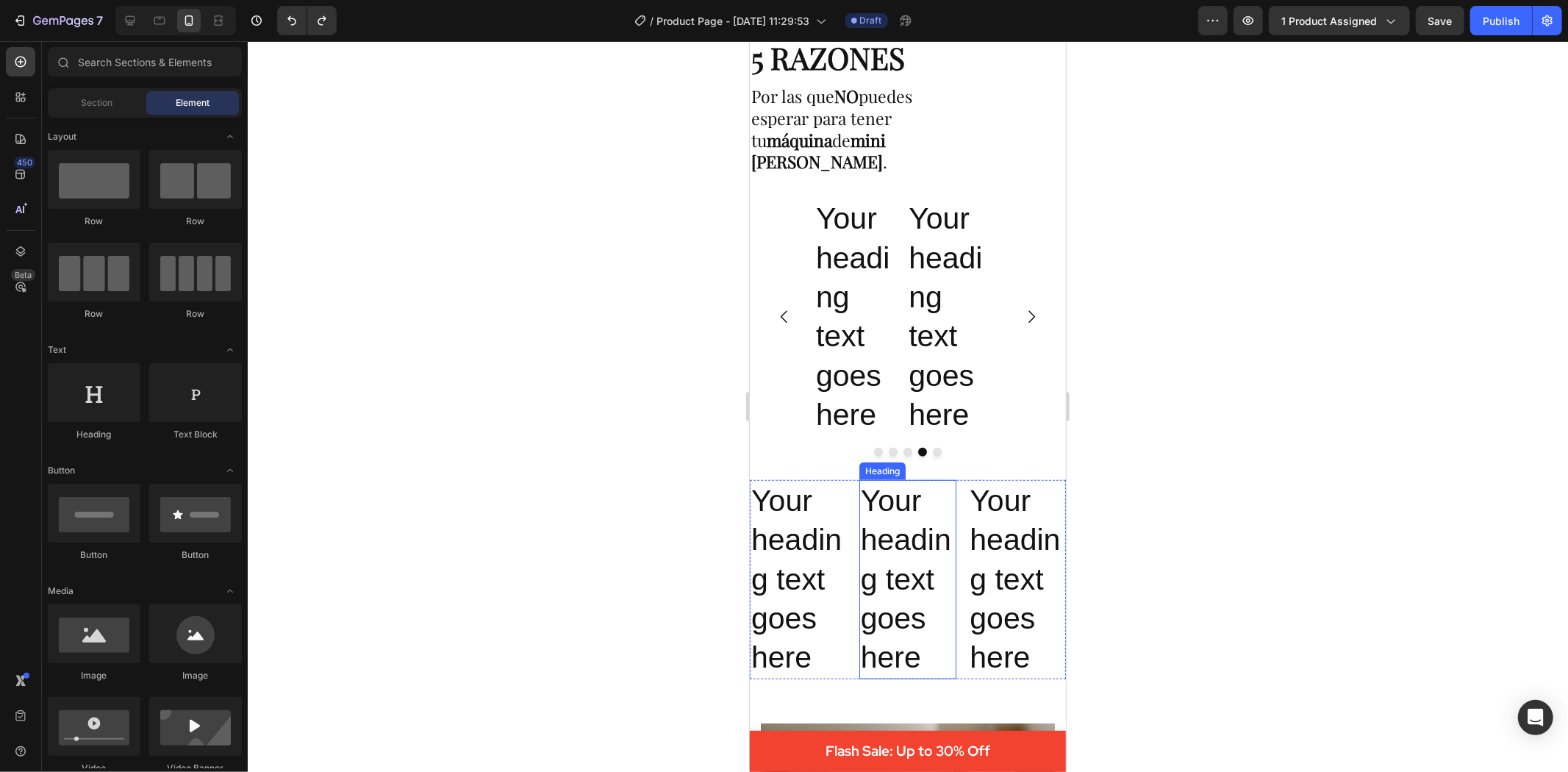
scroll to position [817, 0]
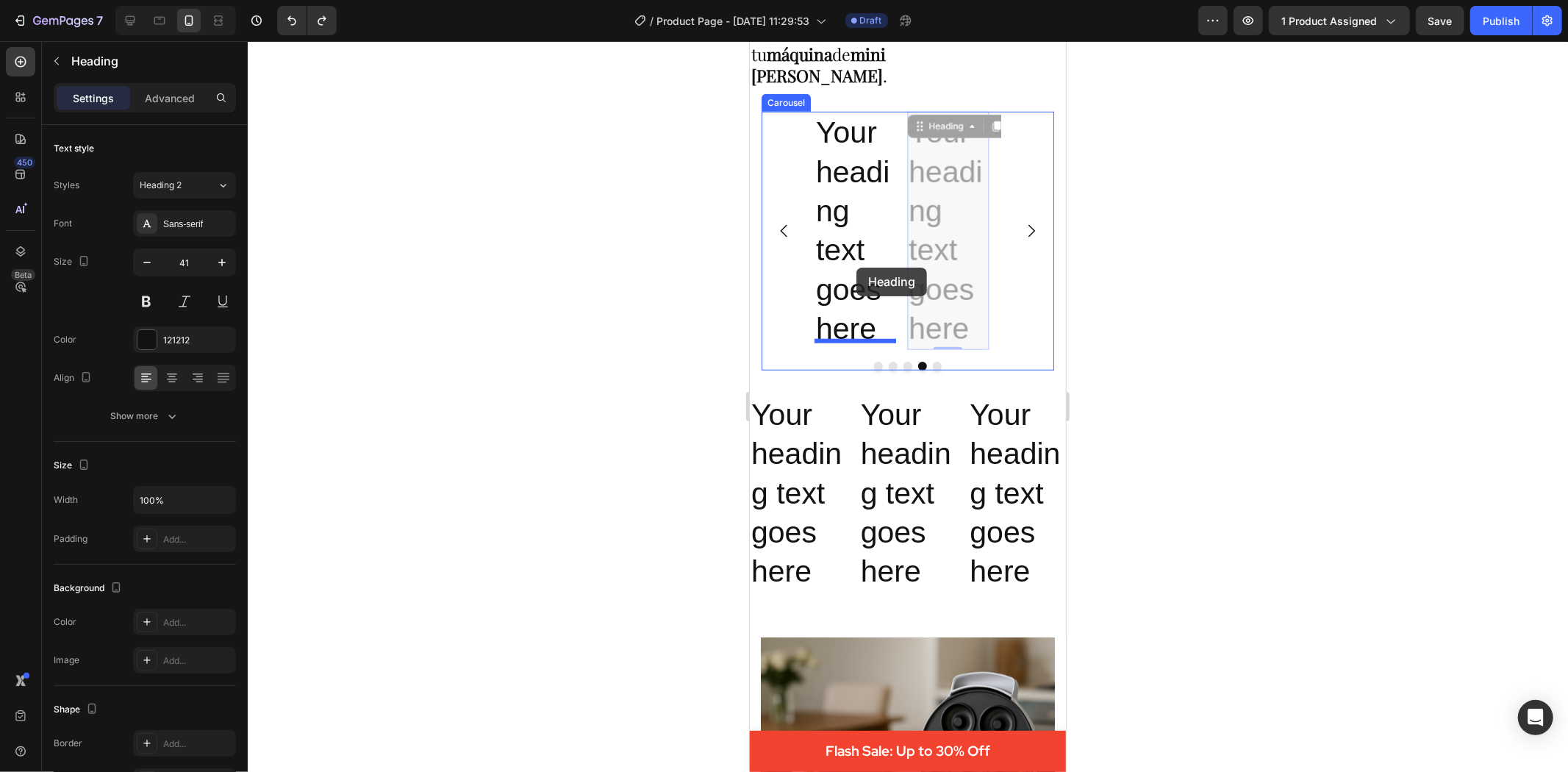
drag, startPoint x: 938, startPoint y: 266, endPoint x: 855, endPoint y: 267, distance: 83.0
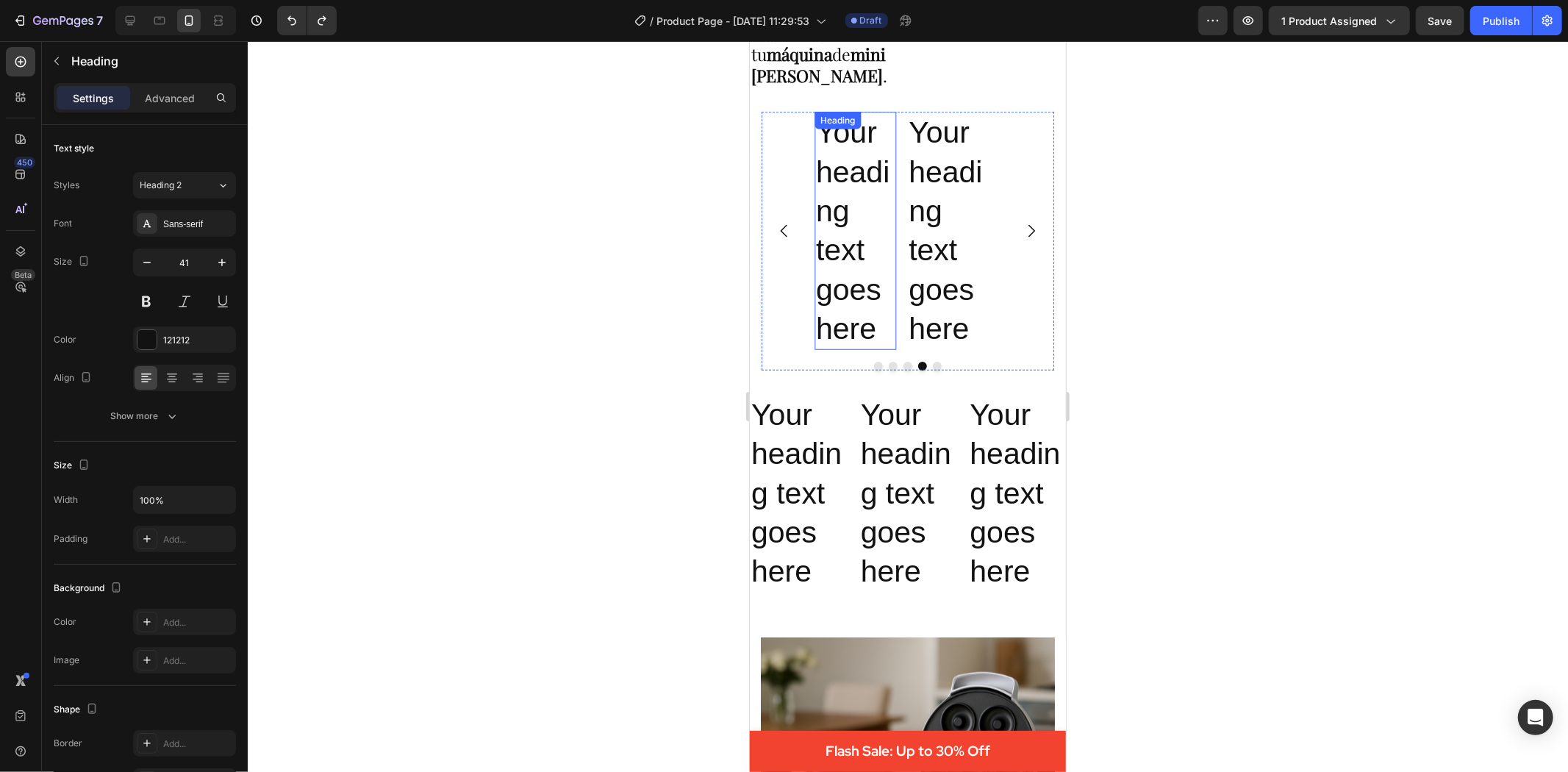
scroll to position [571, 0]
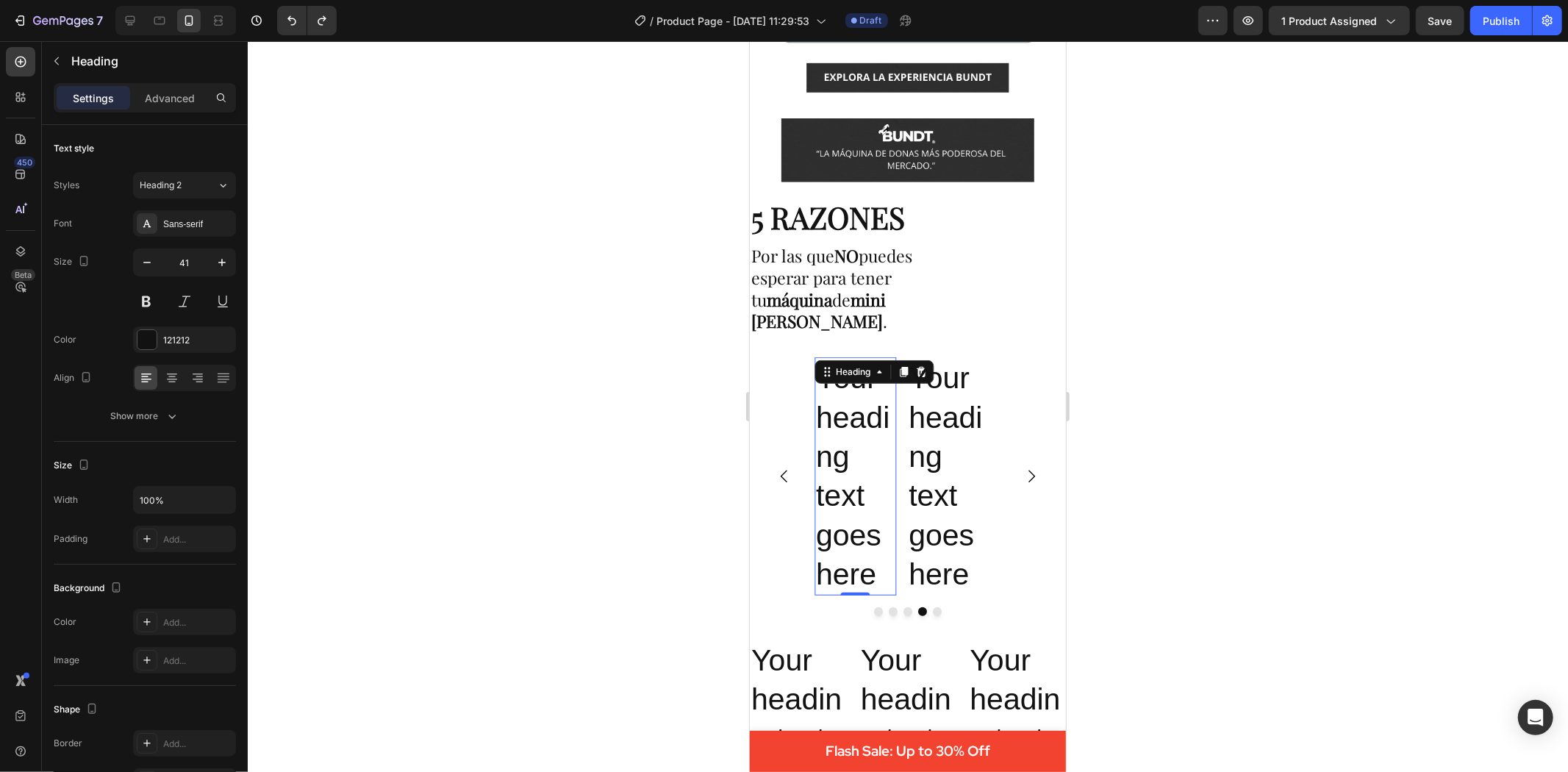
click at [1247, 394] on div at bounding box center [908, 407] width 1321 height 731
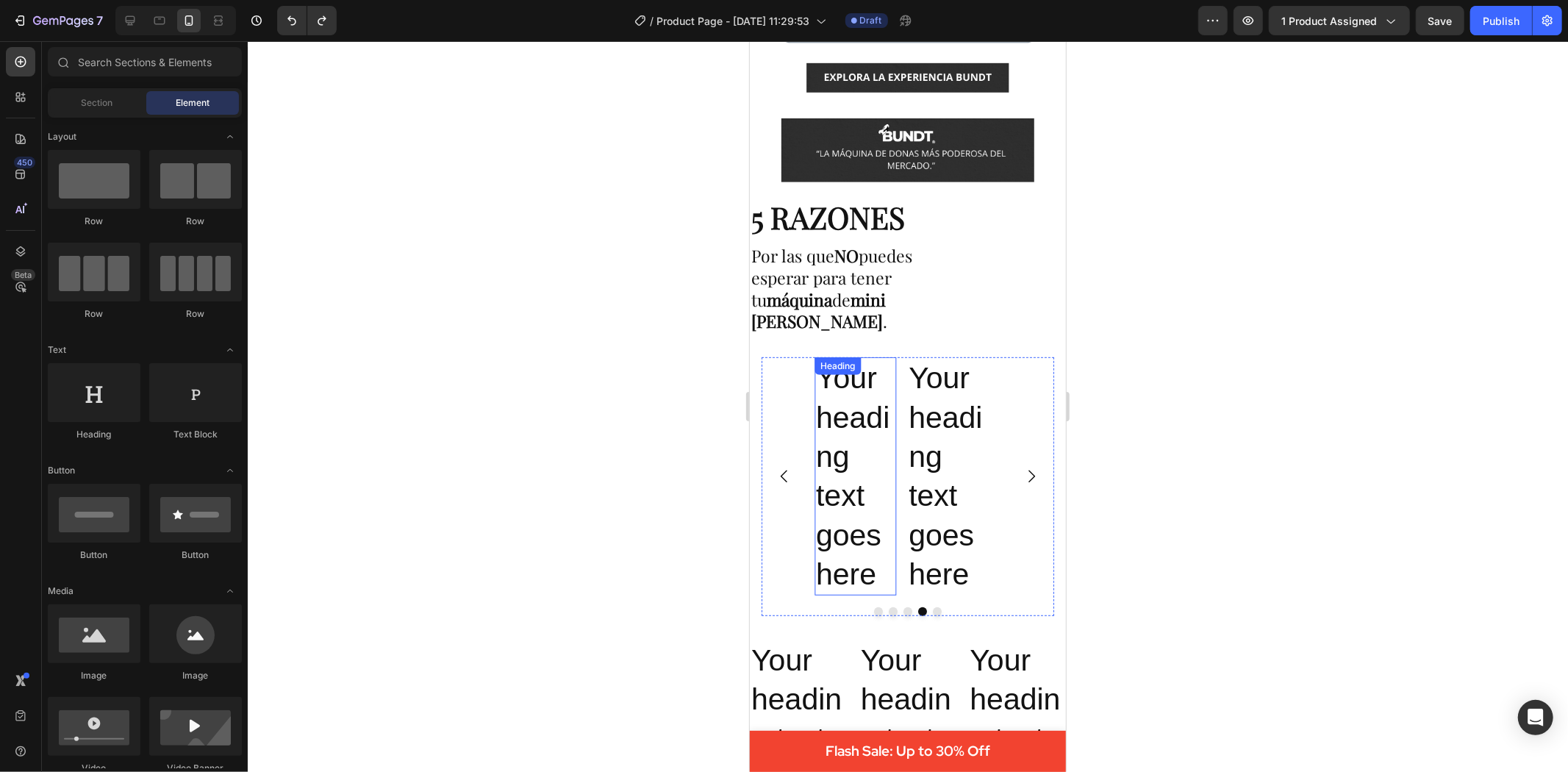
click at [854, 373] on div "Your heading text goes here Heading" at bounding box center [855, 475] width 81 height 238
click at [854, 373] on div "Heading" at bounding box center [873, 371] width 119 height 24
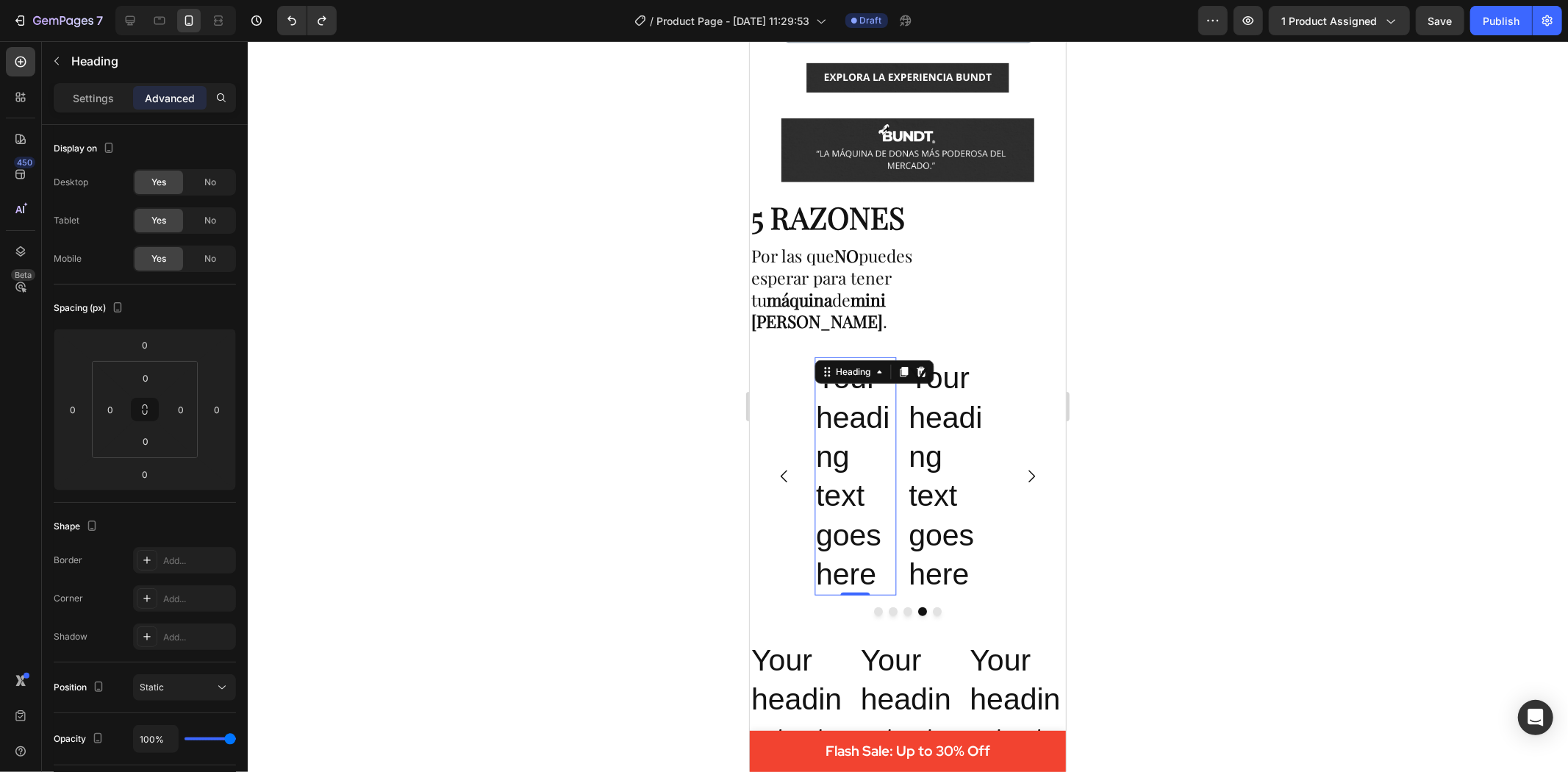
click at [857, 389] on h2 "Your heading text goes here" at bounding box center [855, 475] width 81 height 238
click at [857, 389] on p "Your heading text goes here" at bounding box center [854, 476] width 79 height 235
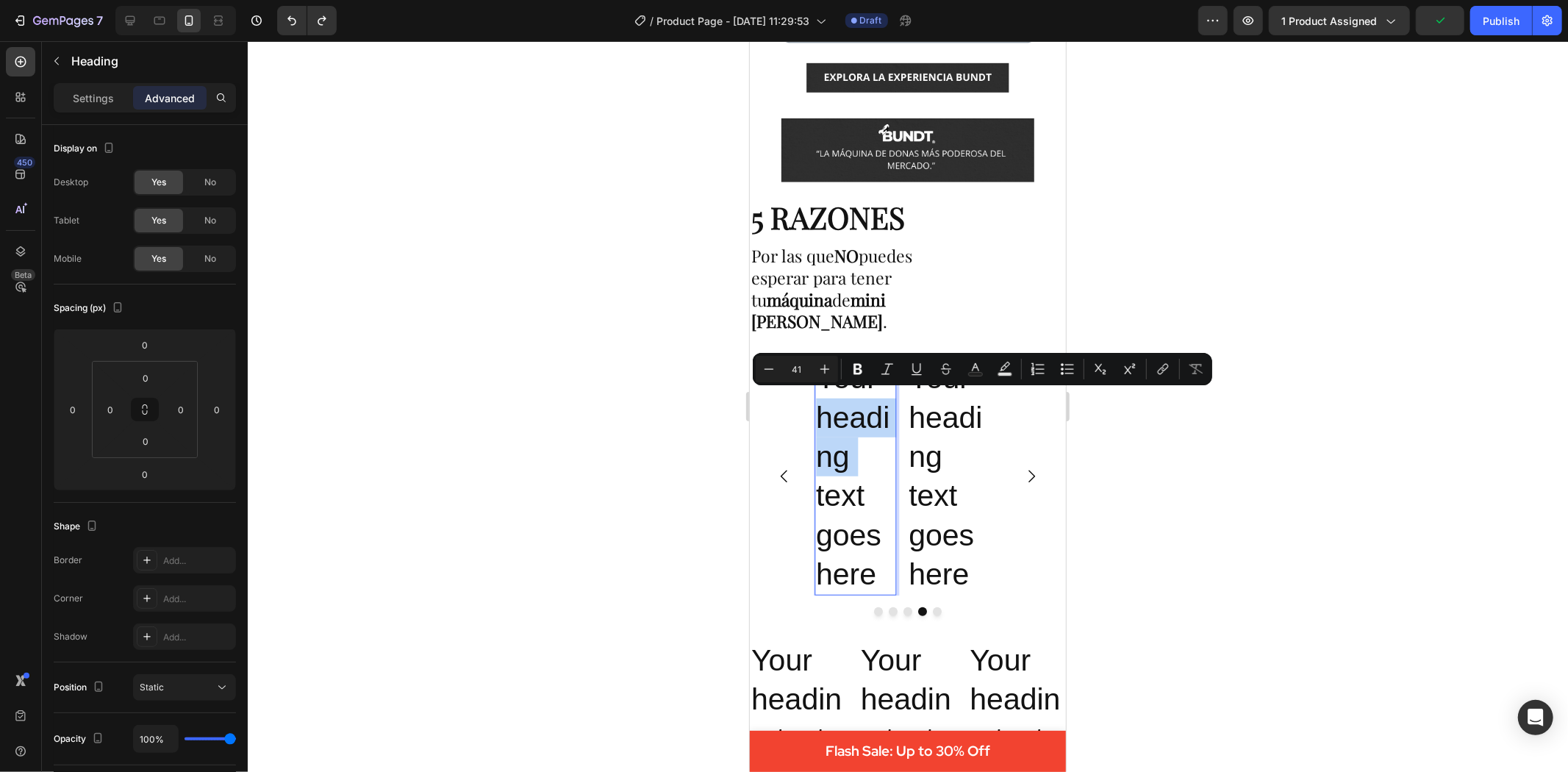
click at [864, 399] on p "Your heading text goes here" at bounding box center [854, 476] width 79 height 235
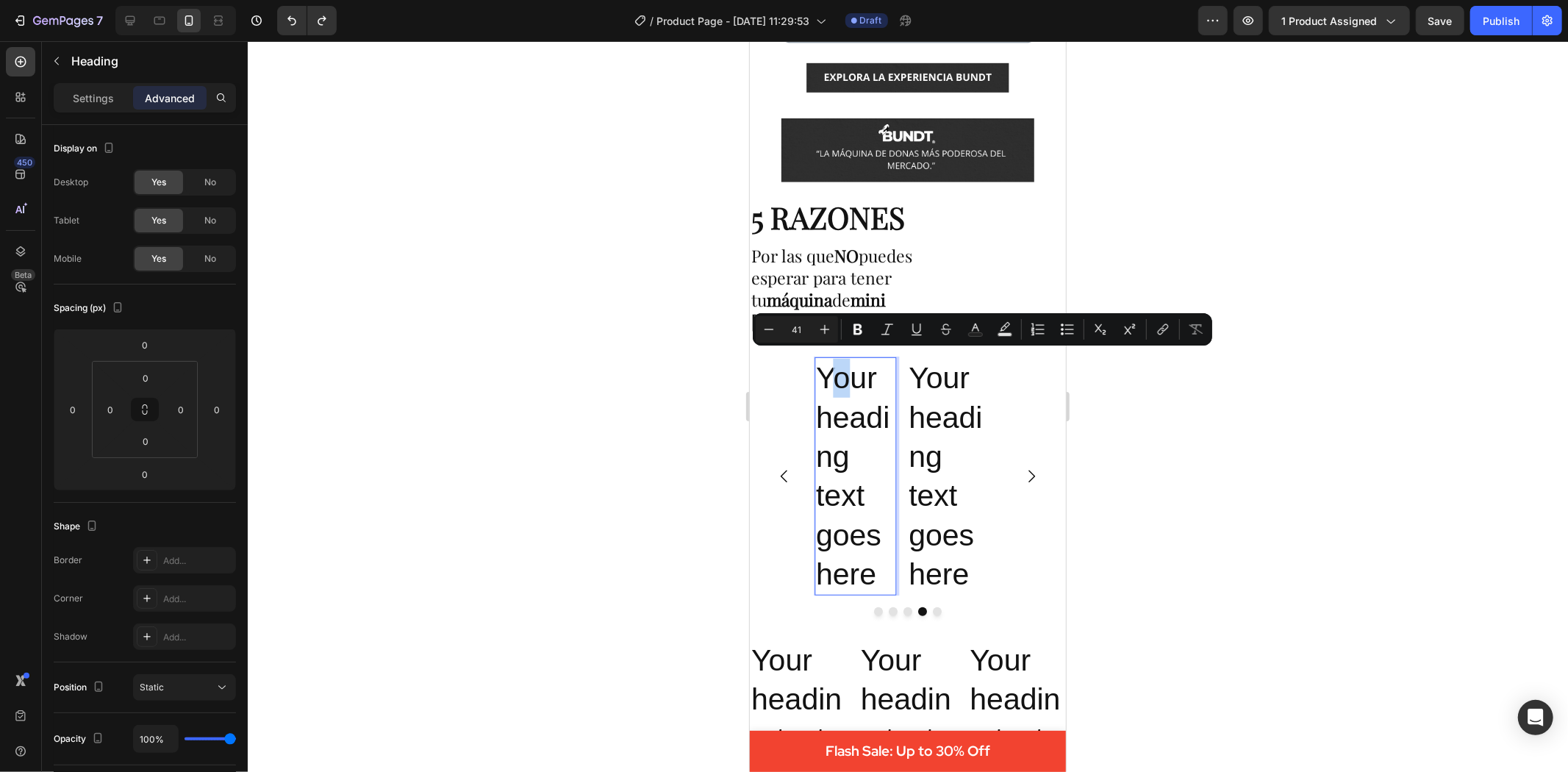
drag, startPoint x: 851, startPoint y: 384, endPoint x: 837, endPoint y: 376, distance: 16.1
click at [837, 376] on p "Your heading text goes here" at bounding box center [854, 476] width 79 height 235
click at [531, 273] on div at bounding box center [908, 407] width 1321 height 731
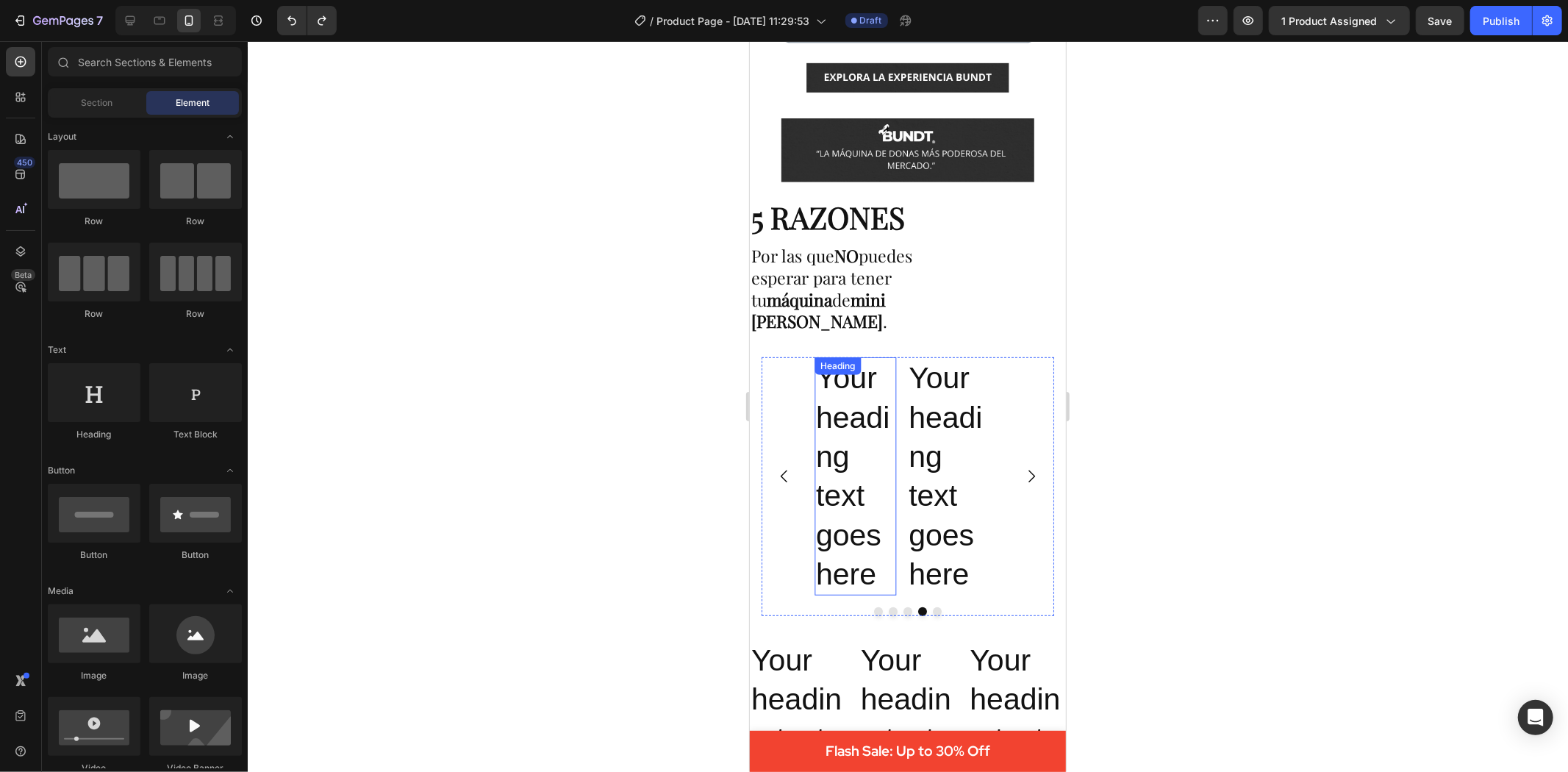
click at [824, 386] on p "Your heading text goes here" at bounding box center [854, 476] width 79 height 235
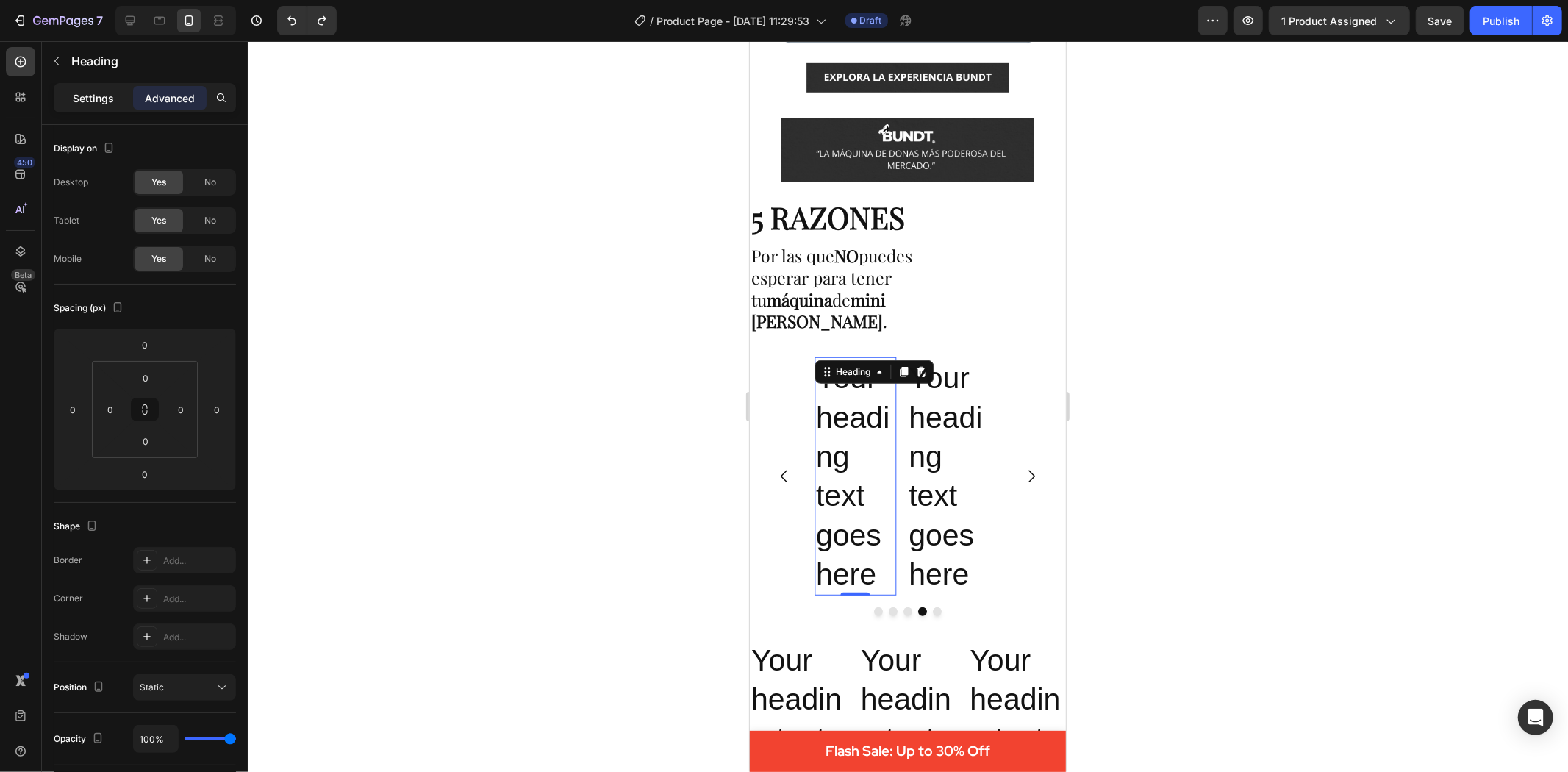
click at [80, 98] on p "Settings" at bounding box center [93, 97] width 42 height 15
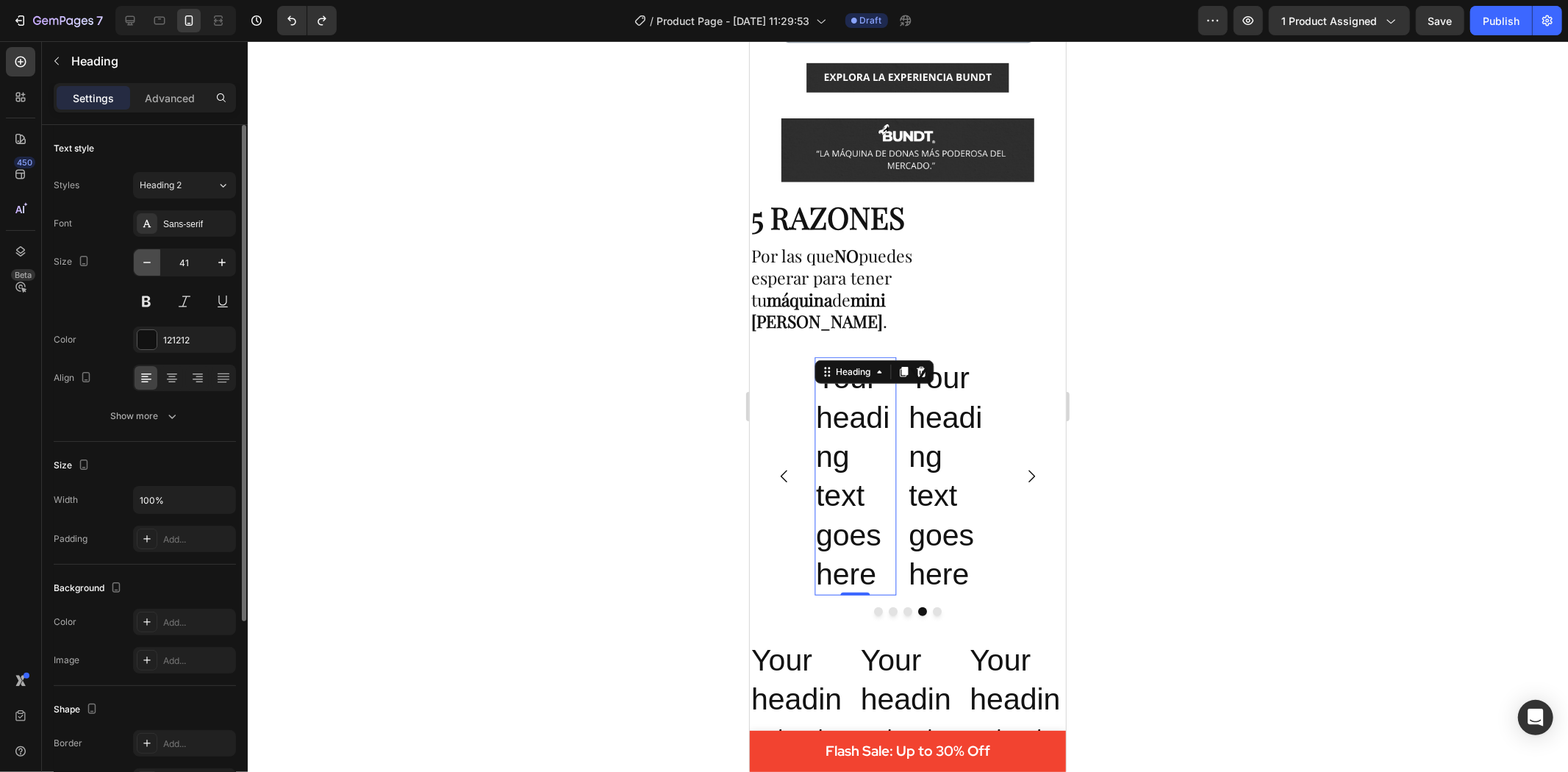
click at [151, 265] on icon "button" at bounding box center [147, 263] width 15 height 15
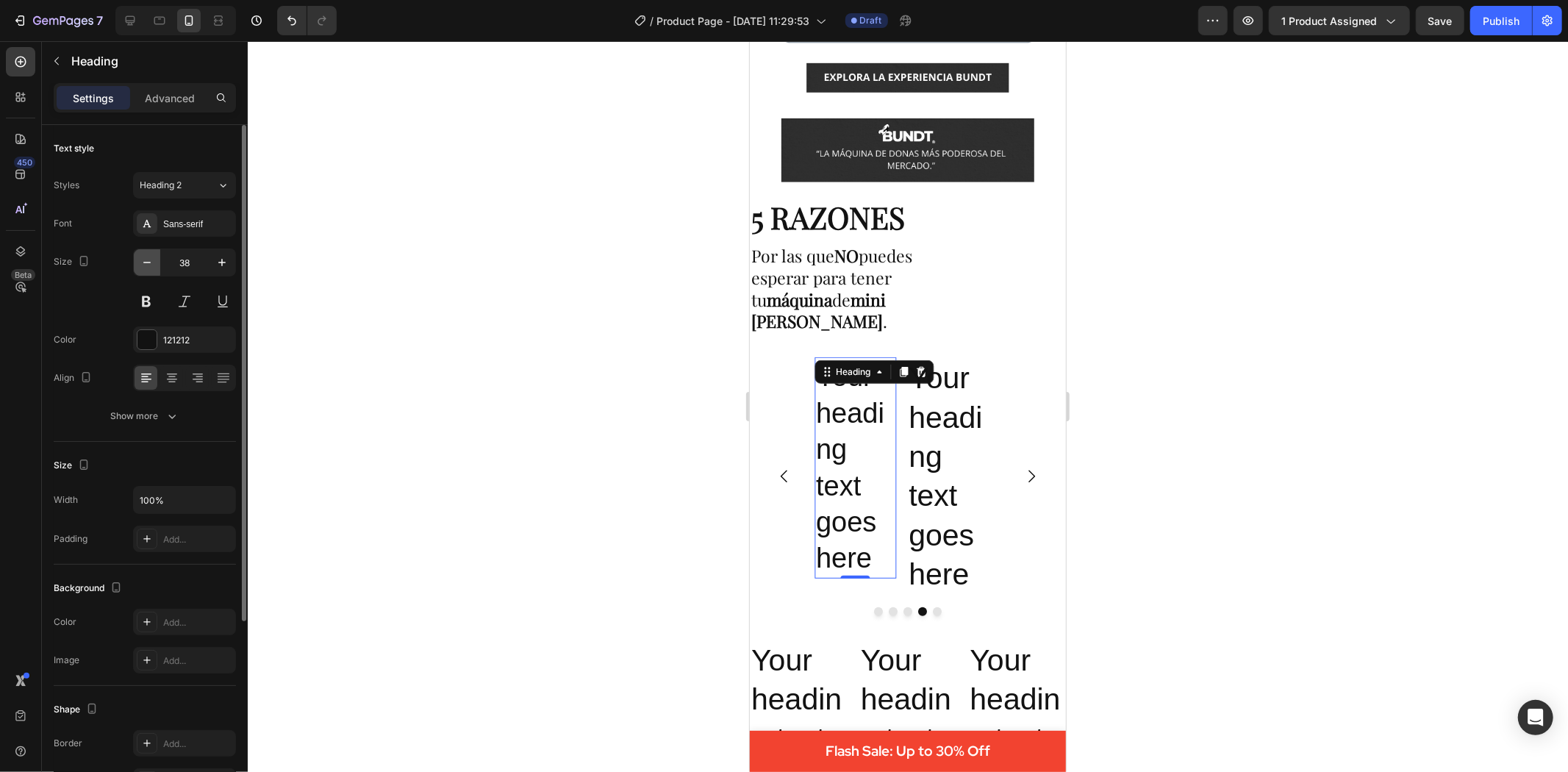
click at [151, 264] on icon "button" at bounding box center [147, 263] width 15 height 15
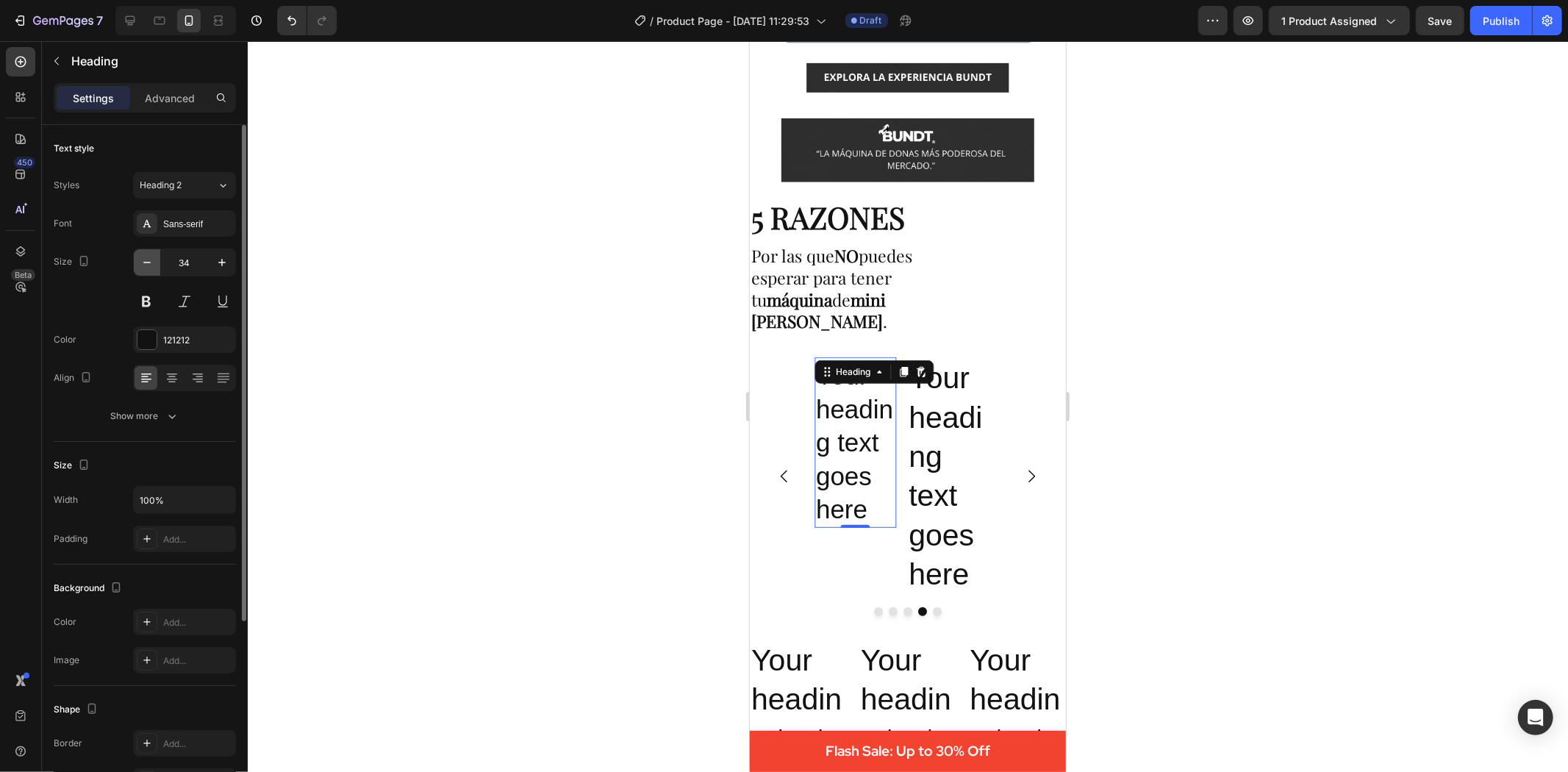
click at [151, 264] on icon "button" at bounding box center [147, 263] width 15 height 15
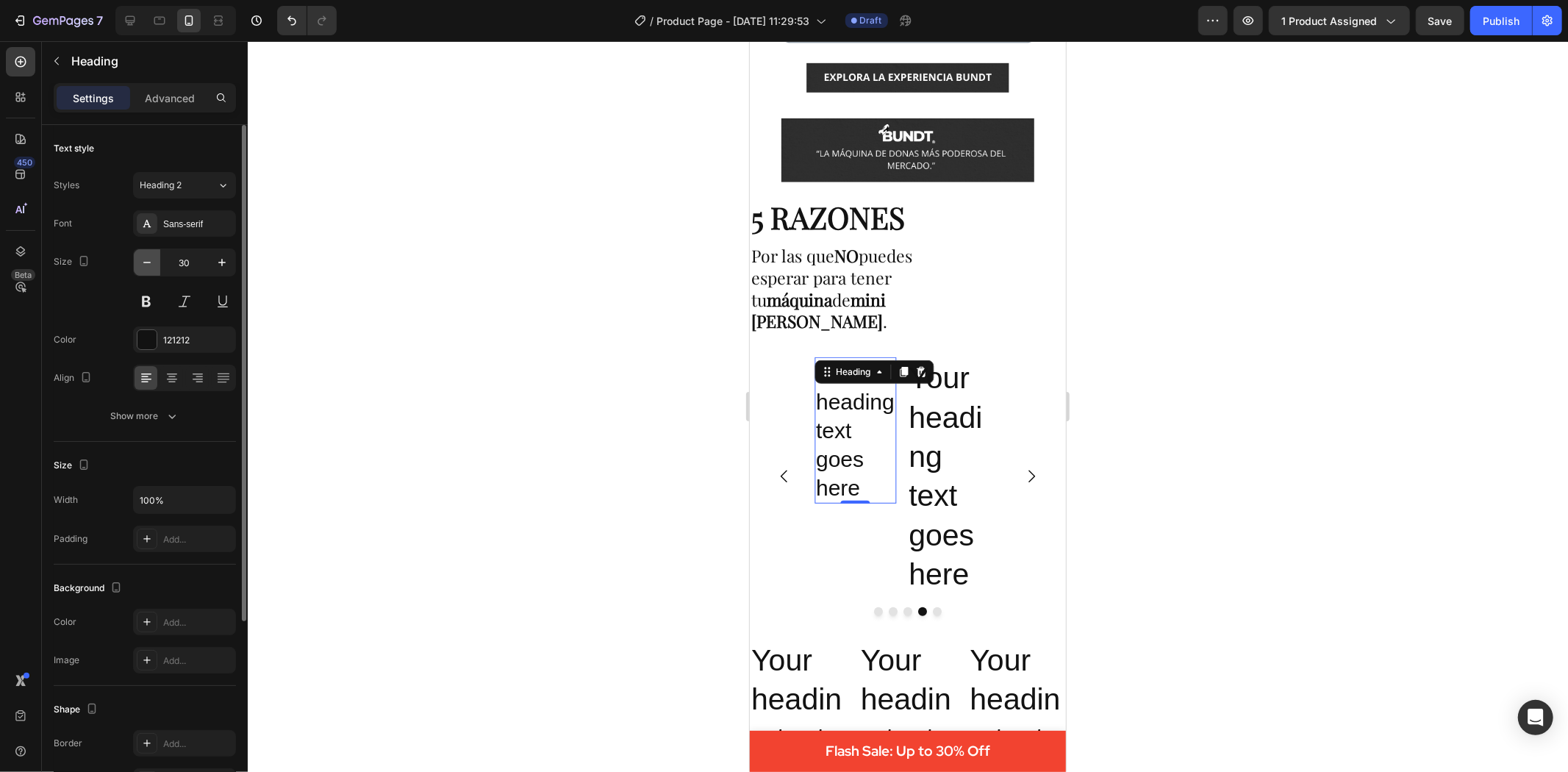
click at [151, 264] on icon "button" at bounding box center [147, 263] width 15 height 15
click at [151, 264] on icon "button" at bounding box center [147, 263] width 15 height 15
type input "27"
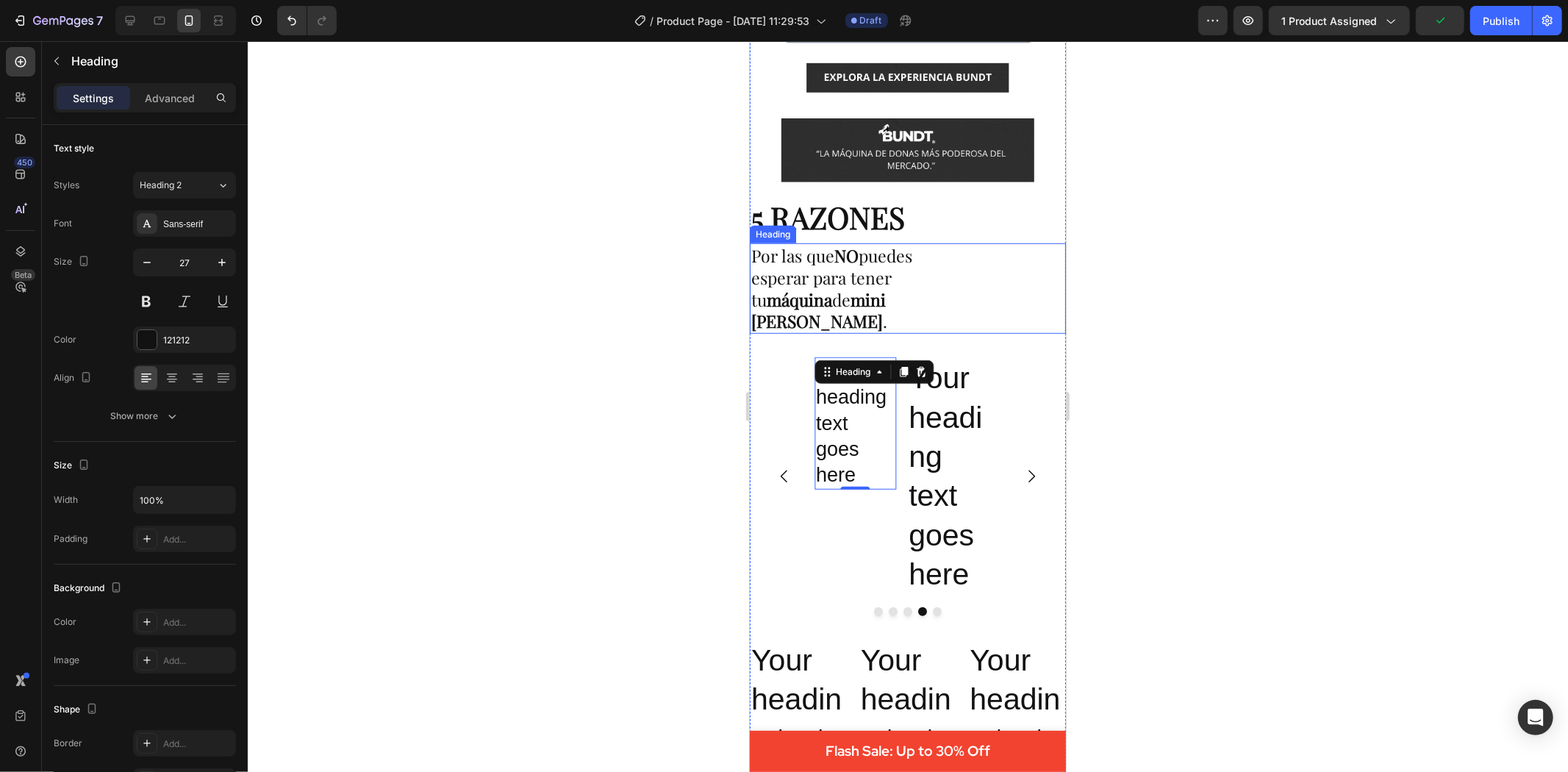
click at [885, 287] on strong "mini [PERSON_NAME]" at bounding box center [818, 310] width 134 height 45
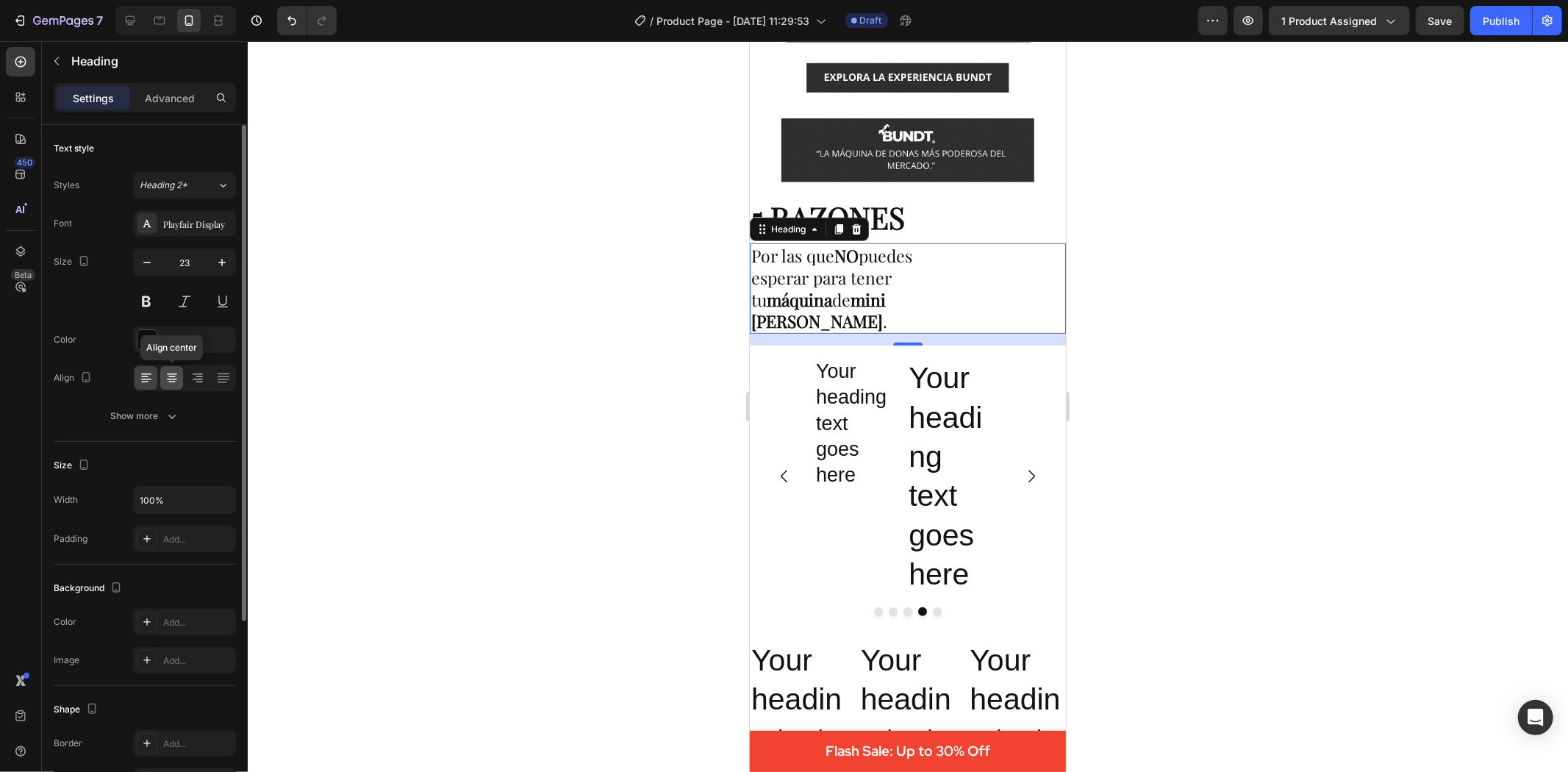
click at [177, 375] on icon at bounding box center [171, 378] width 15 height 15
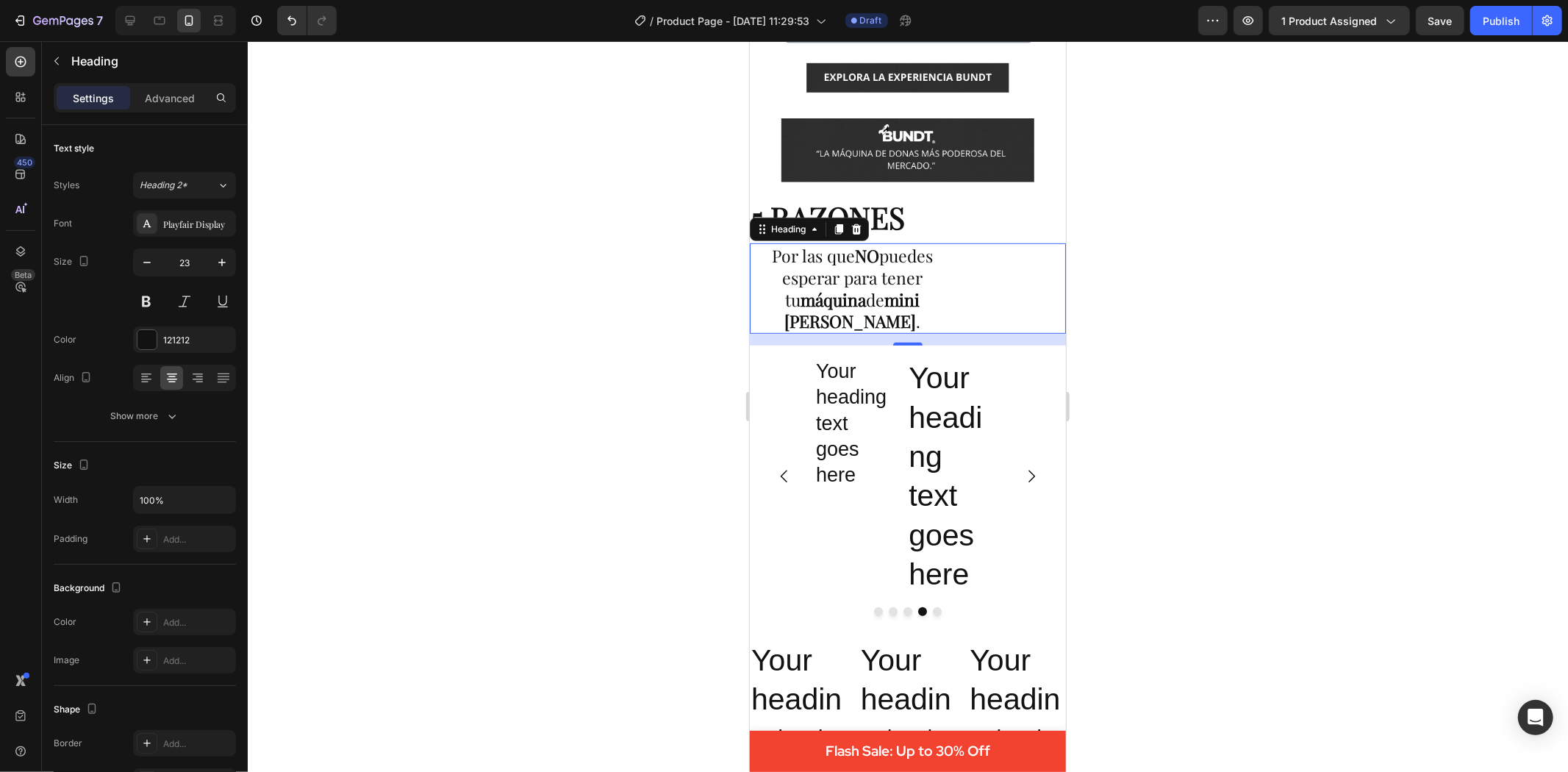
click at [545, 465] on div at bounding box center [908, 407] width 1321 height 731
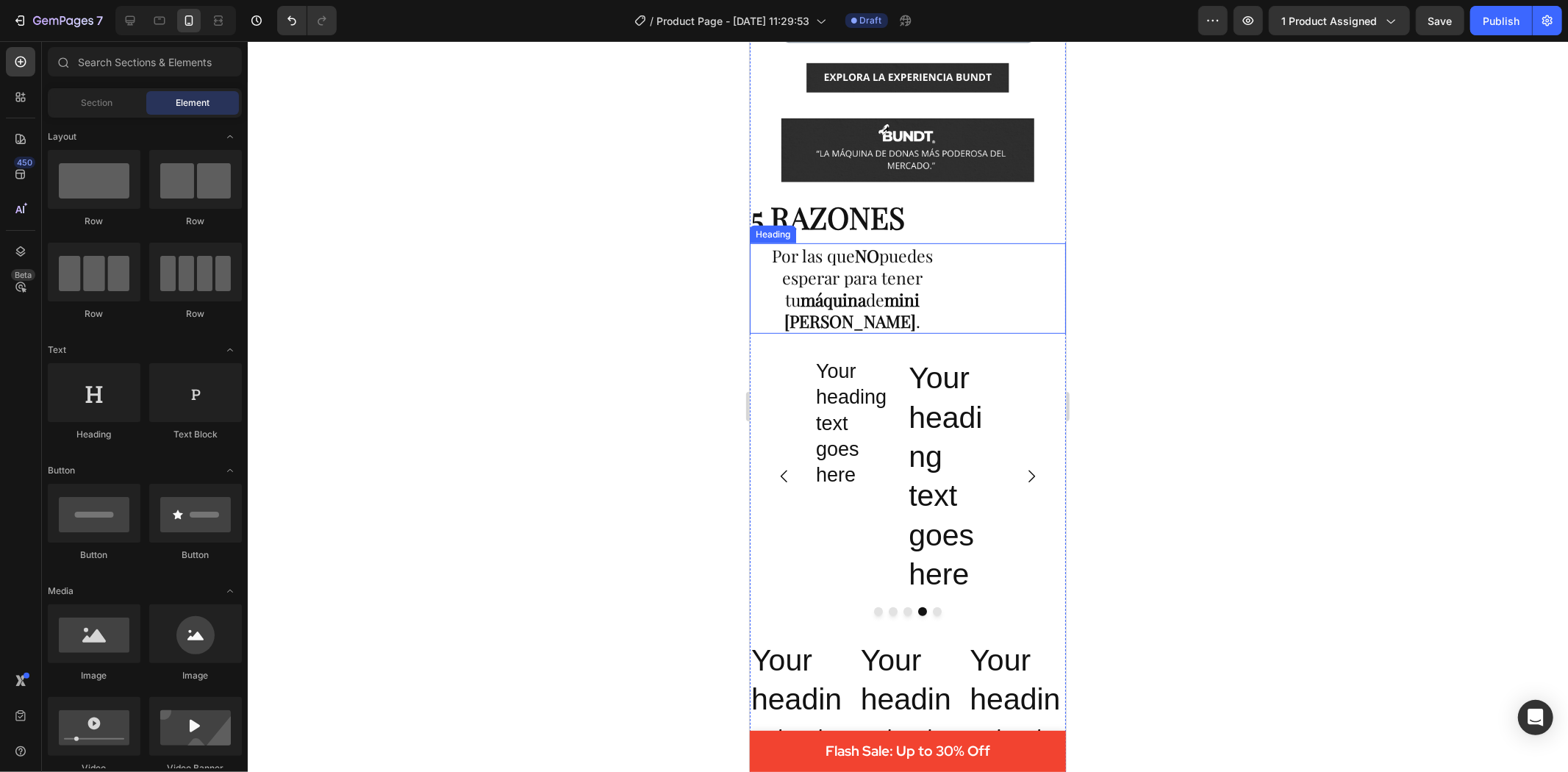
click at [826, 287] on strong "máquina" at bounding box center [833, 299] width 65 height 23
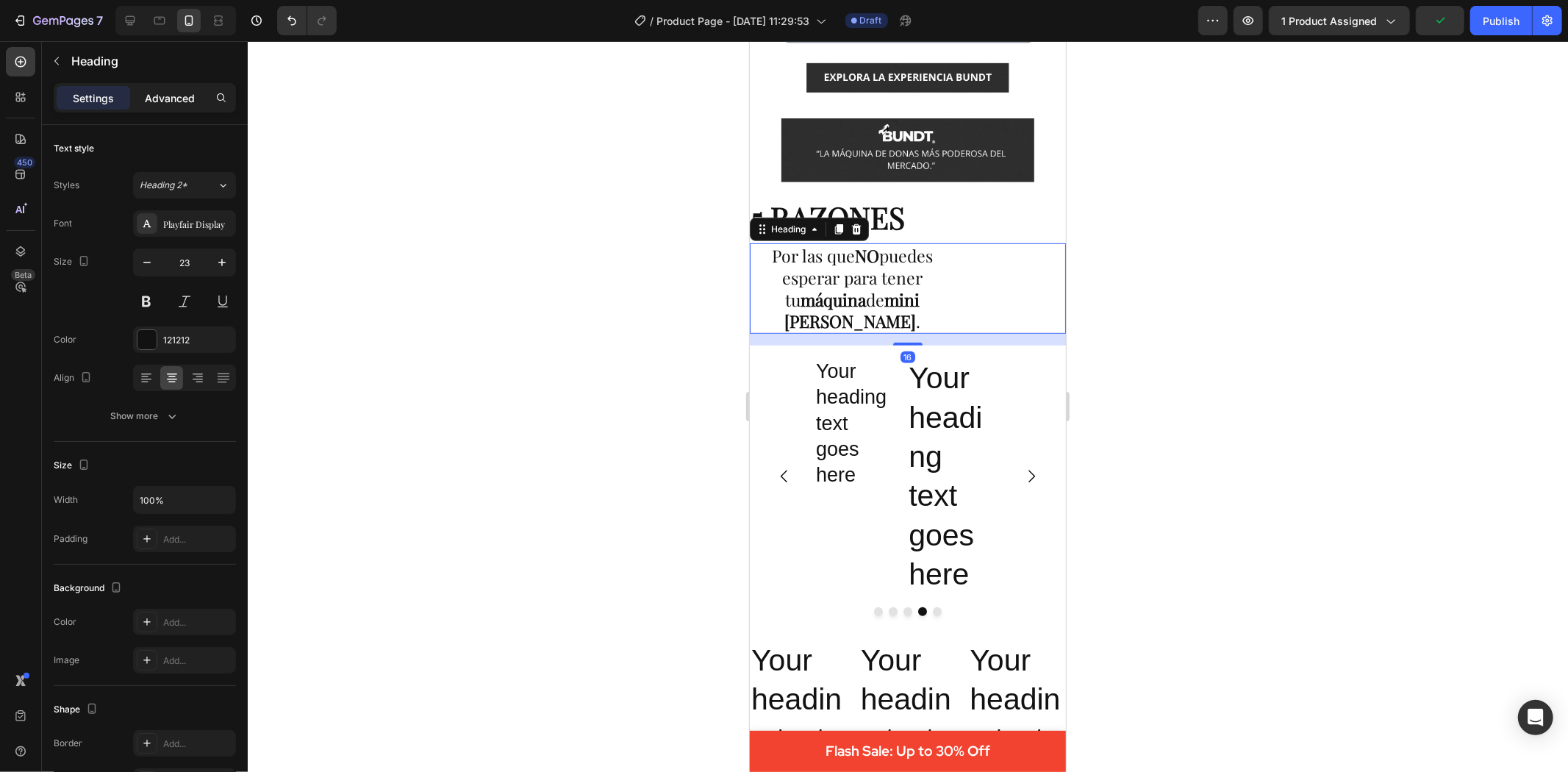
click at [180, 103] on p "Advanced" at bounding box center [170, 97] width 50 height 15
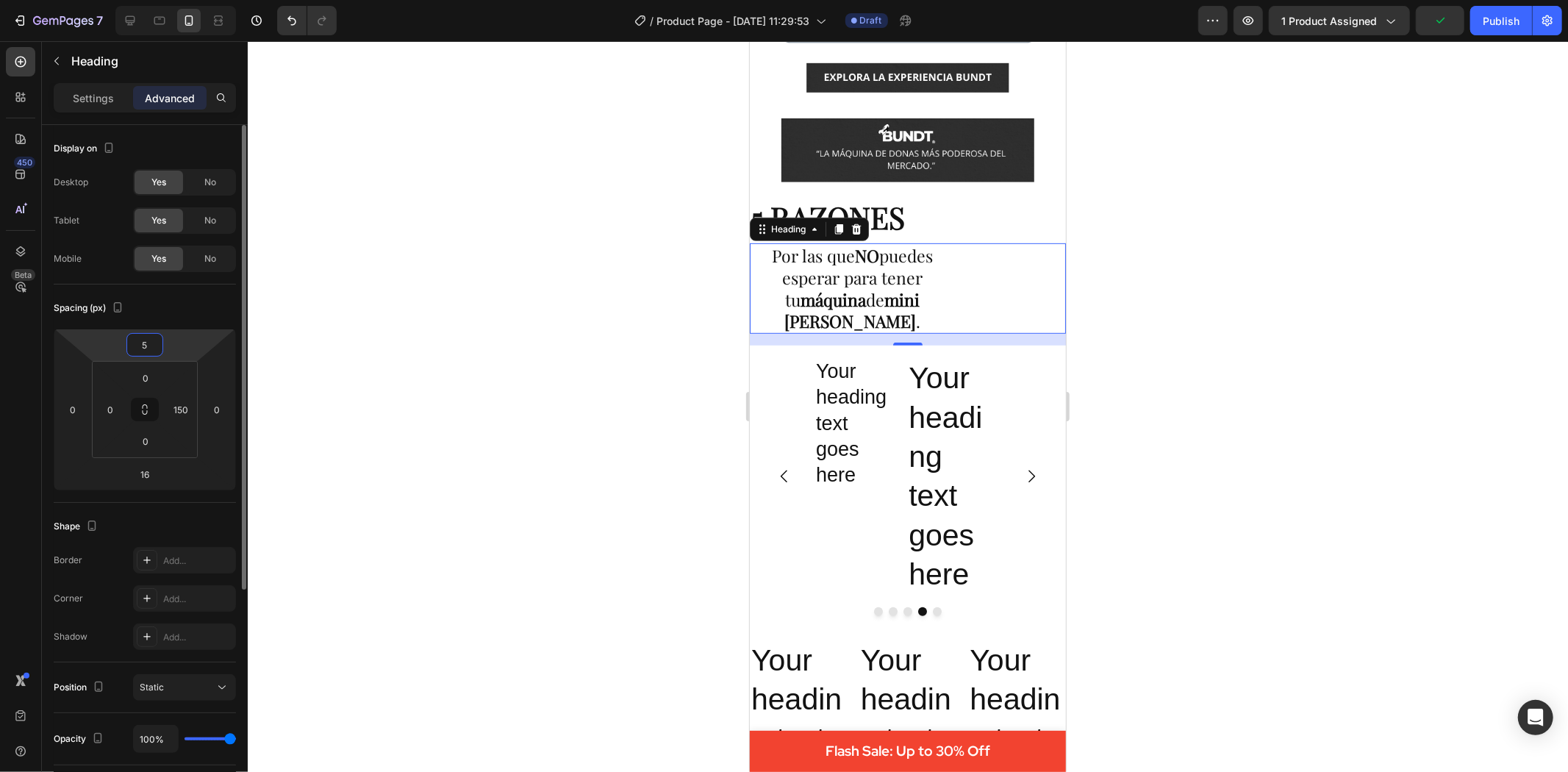
click at [152, 348] on input "5" at bounding box center [144, 345] width 29 height 22
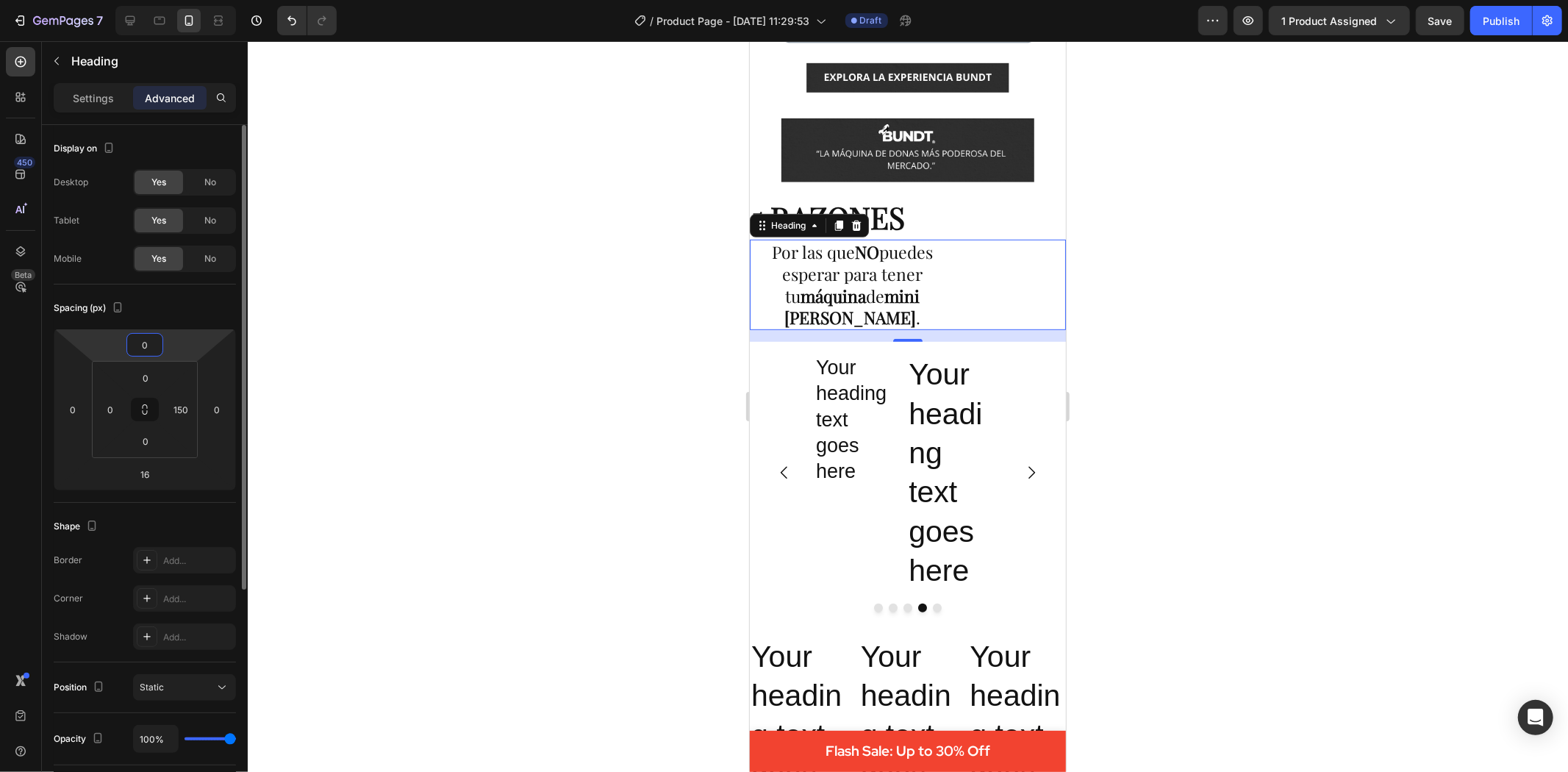
type input "0"
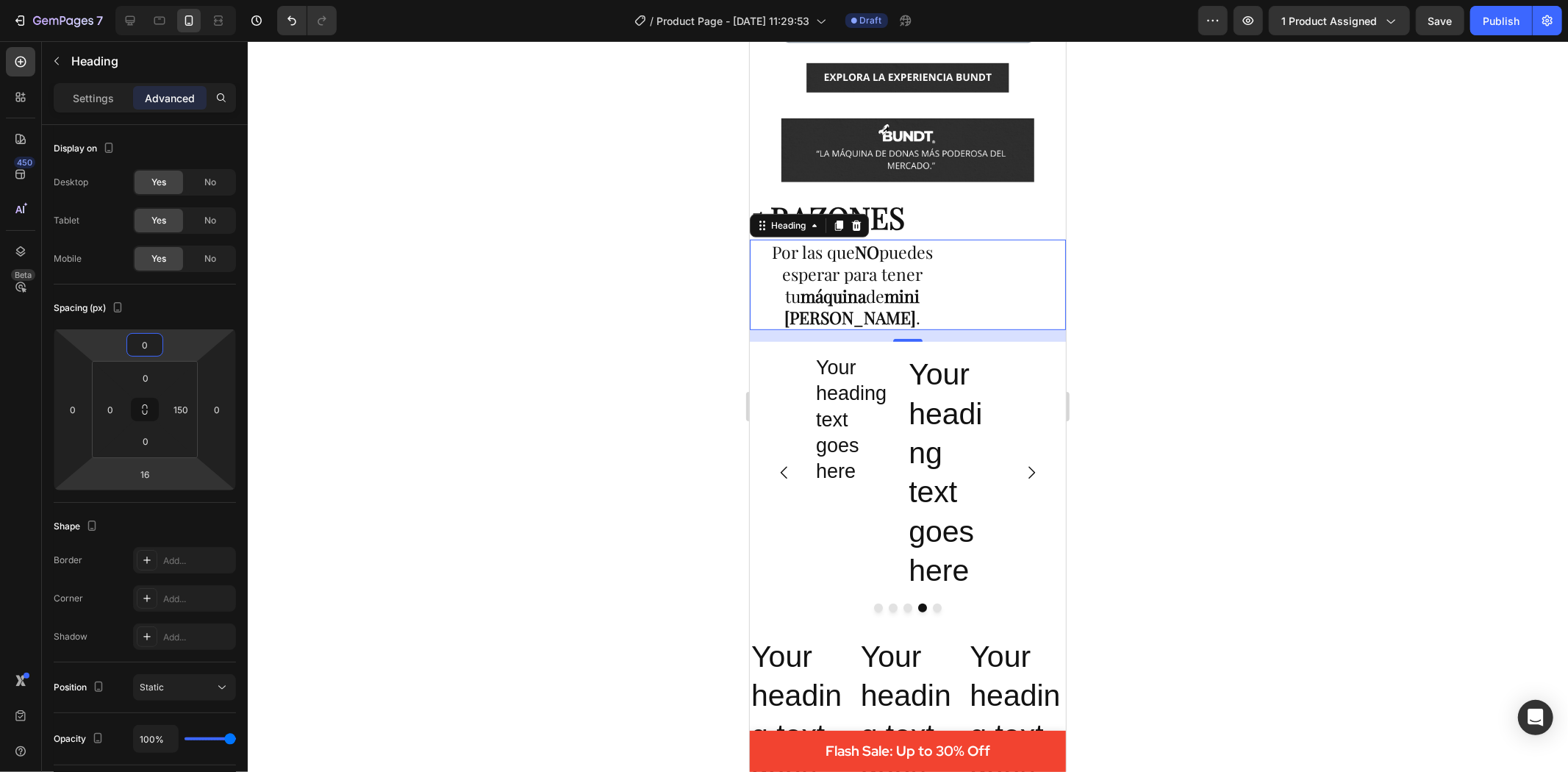
click at [643, 604] on div at bounding box center [908, 407] width 1321 height 731
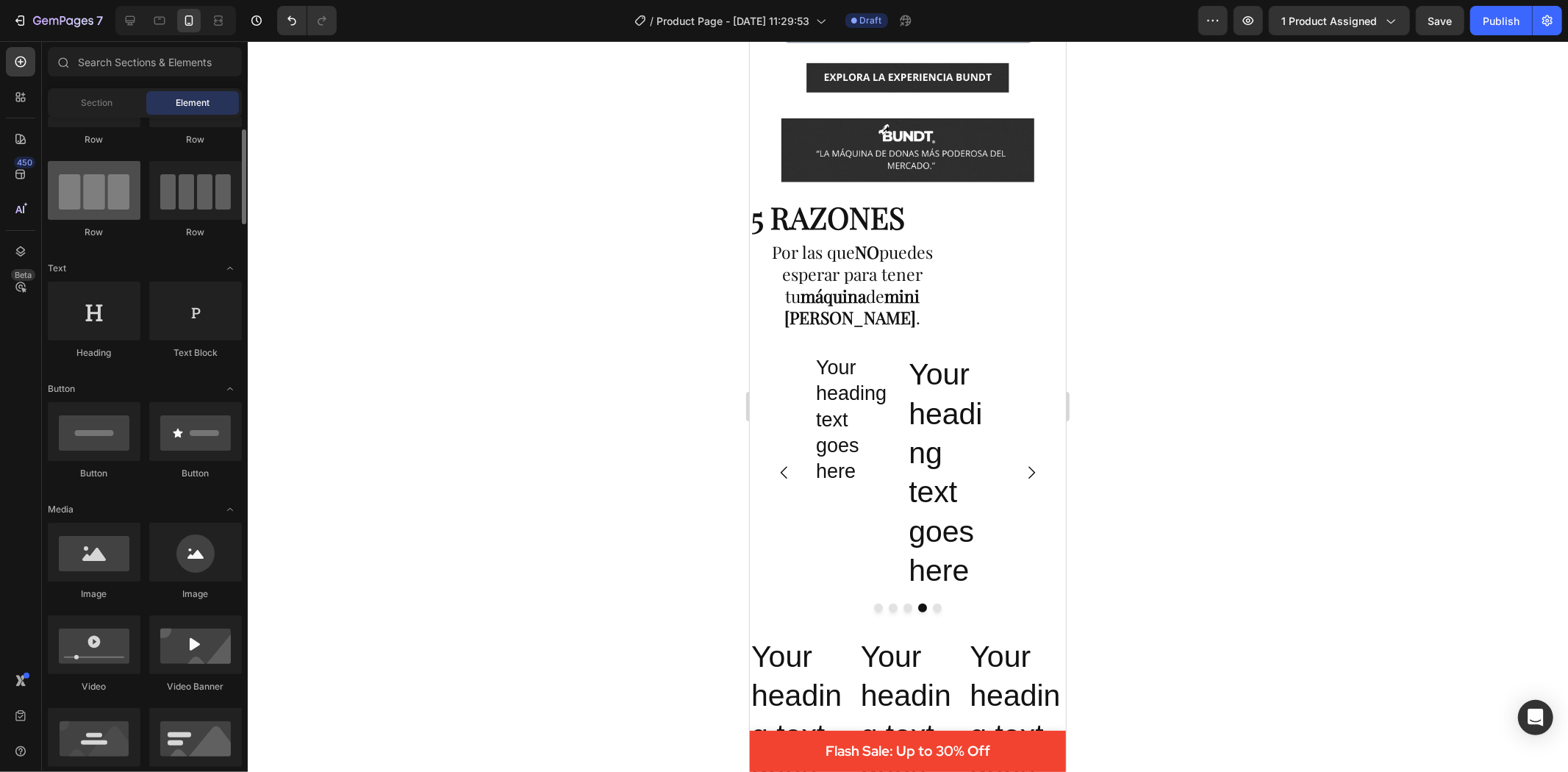
scroll to position [0, 0]
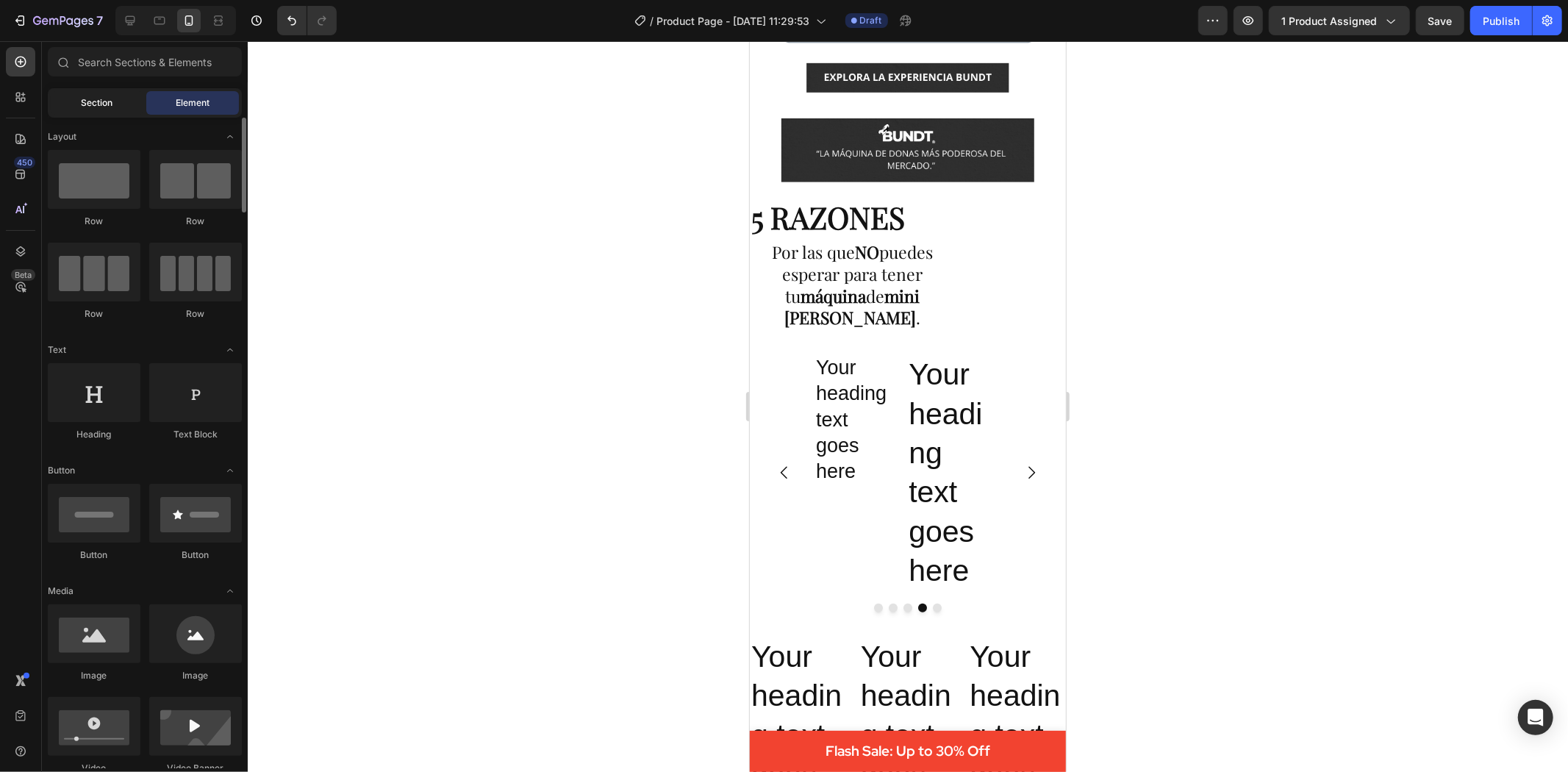
click at [113, 108] on div "Section" at bounding box center [96, 103] width 93 height 24
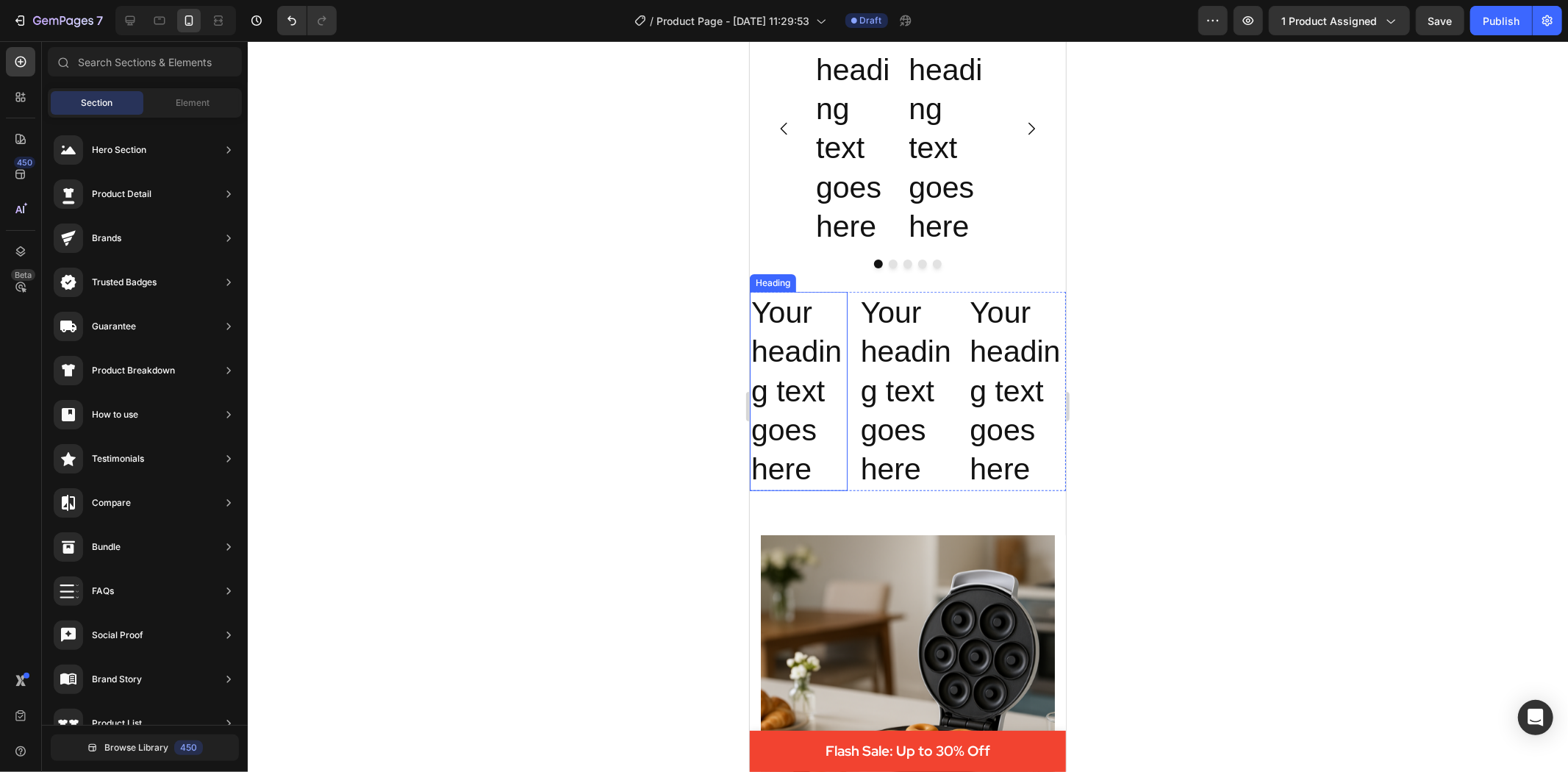
scroll to position [589, 0]
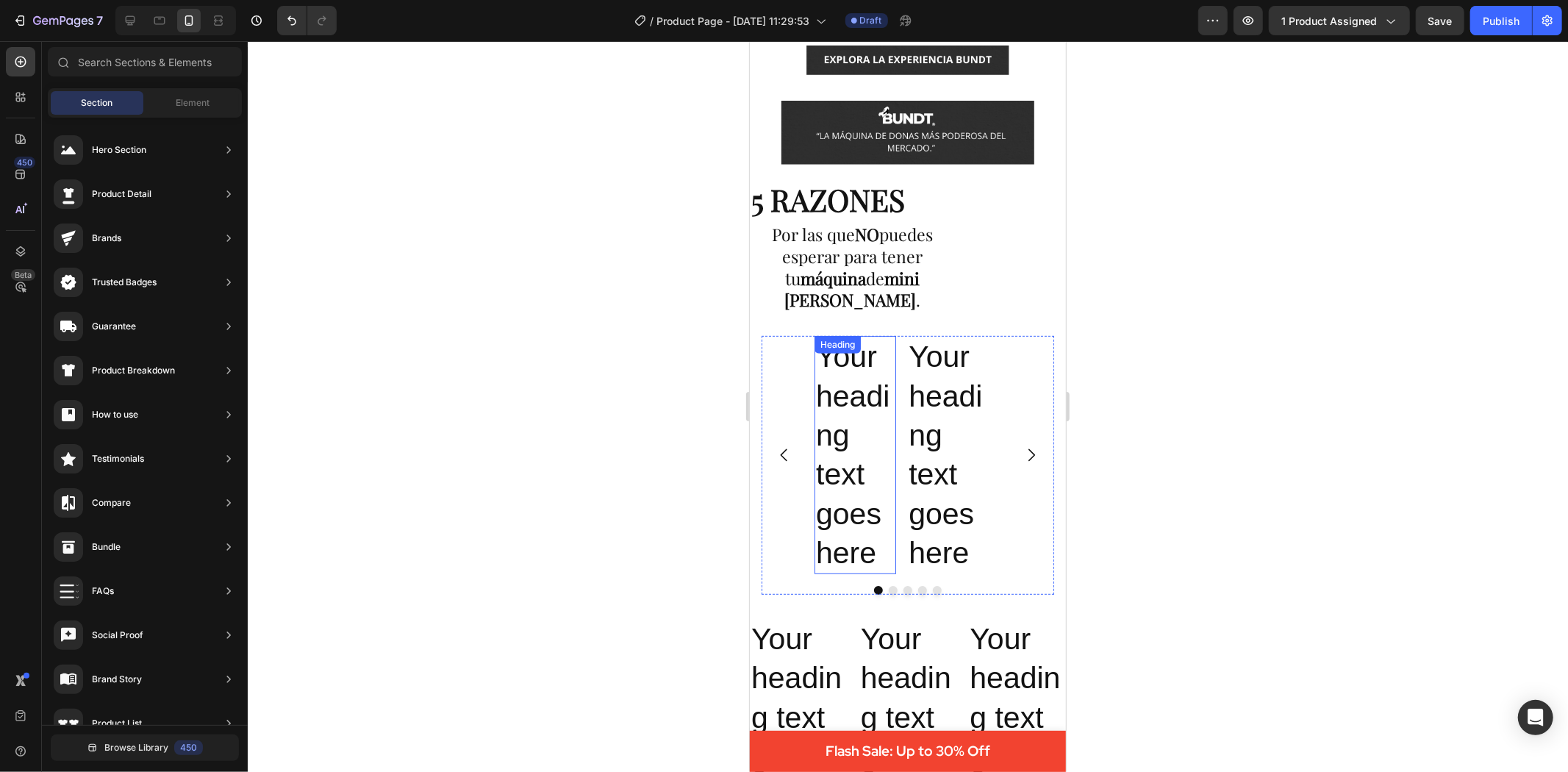
click at [846, 352] on div "Your heading text goes here Heading" at bounding box center [855, 454] width 81 height 238
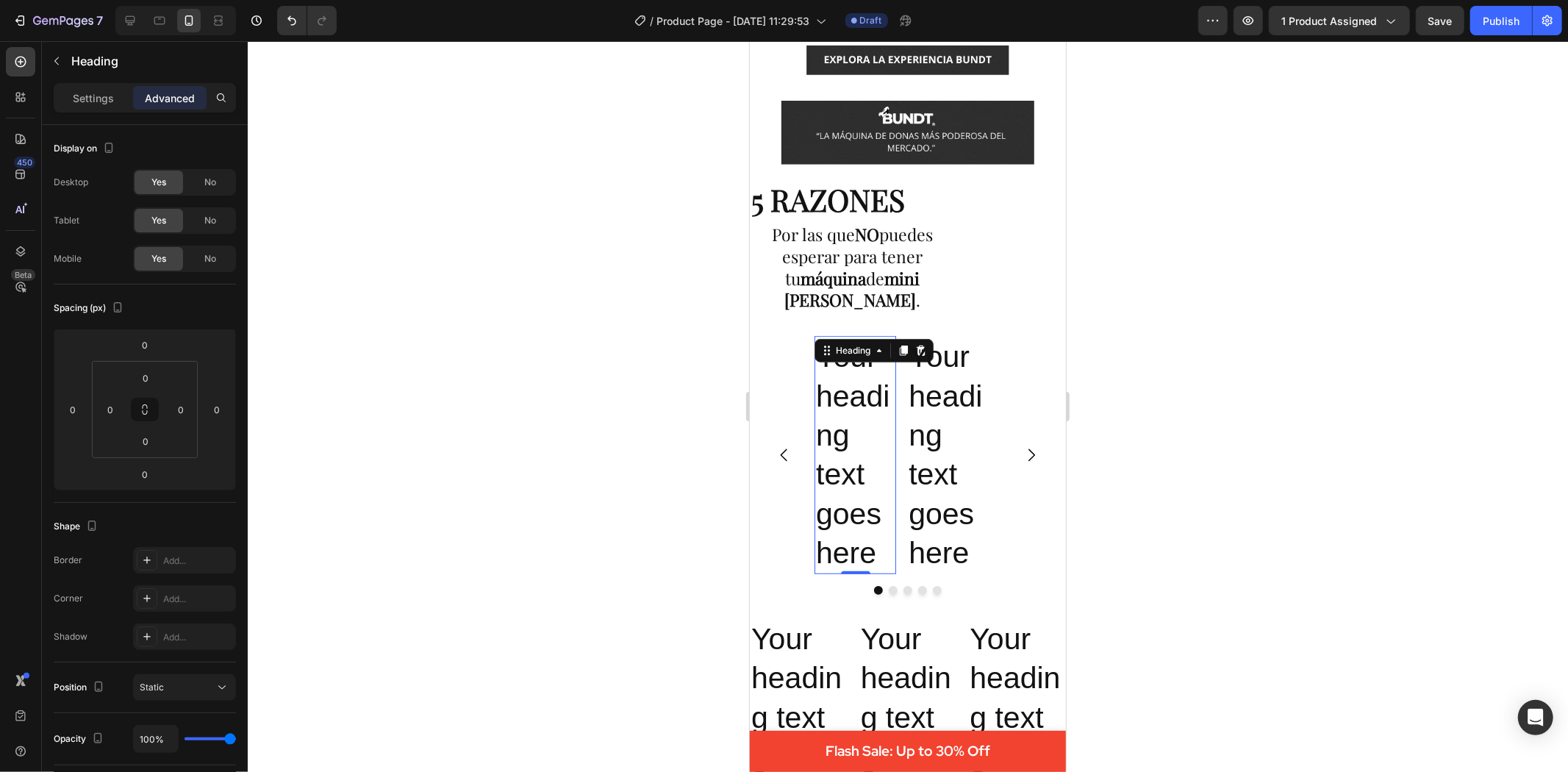
click at [846, 352] on div "Heading" at bounding box center [873, 350] width 119 height 24
click at [850, 370] on h2 "Your heading text goes here" at bounding box center [855, 454] width 81 height 238
click at [984, 231] on div "Por las que NO puedes esperar para tener tu máquina de mini donas BUNDT . Headi…" at bounding box center [908, 266] width 316 height 91
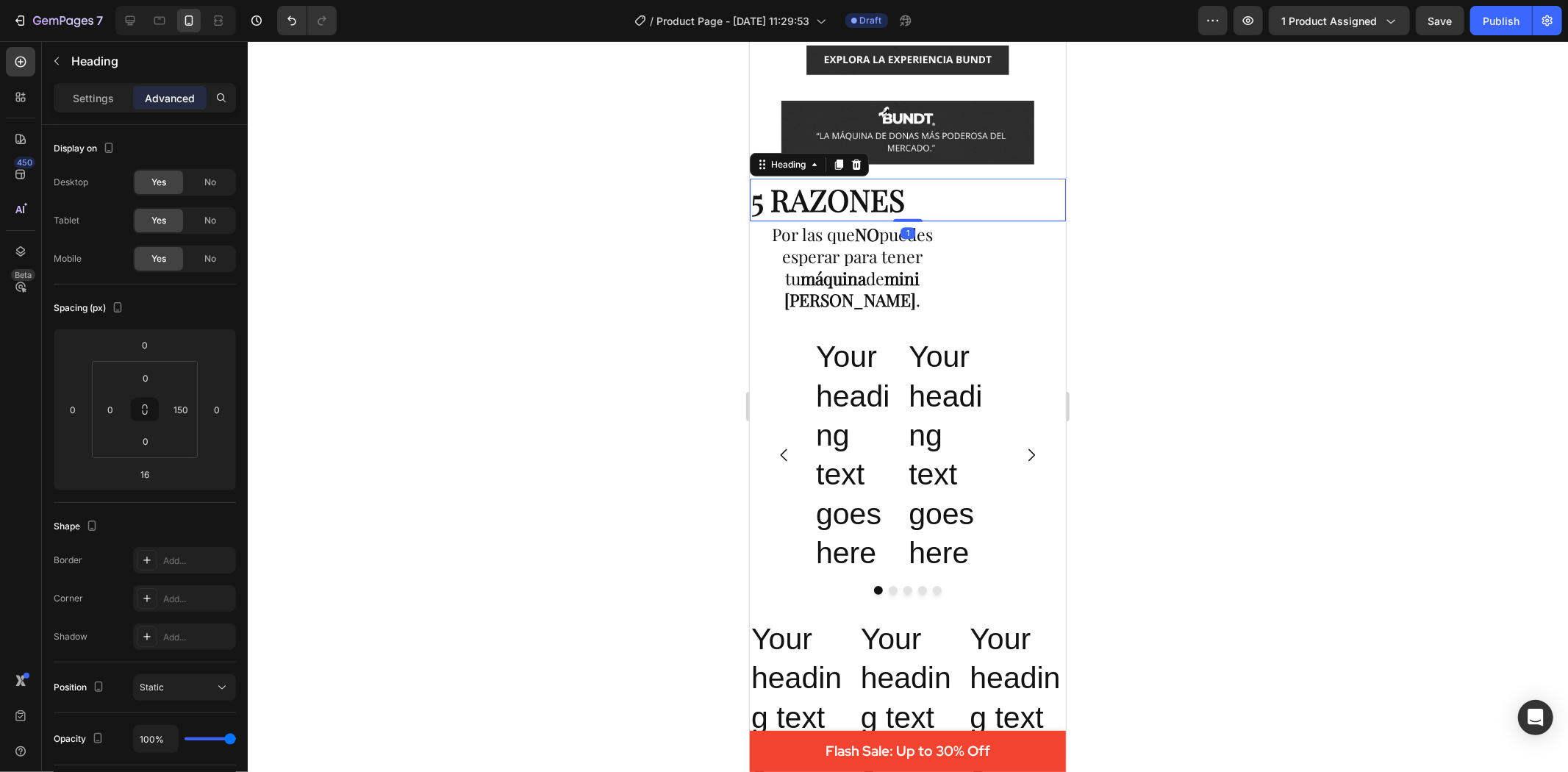
click at [967, 187] on h2 "5 RAZONES" at bounding box center [908, 198] width 316 height 42
drag, startPoint x: 507, startPoint y: 317, endPoint x: 518, endPoint y: 314, distance: 11.4
click at [507, 317] on div at bounding box center [908, 407] width 1321 height 731
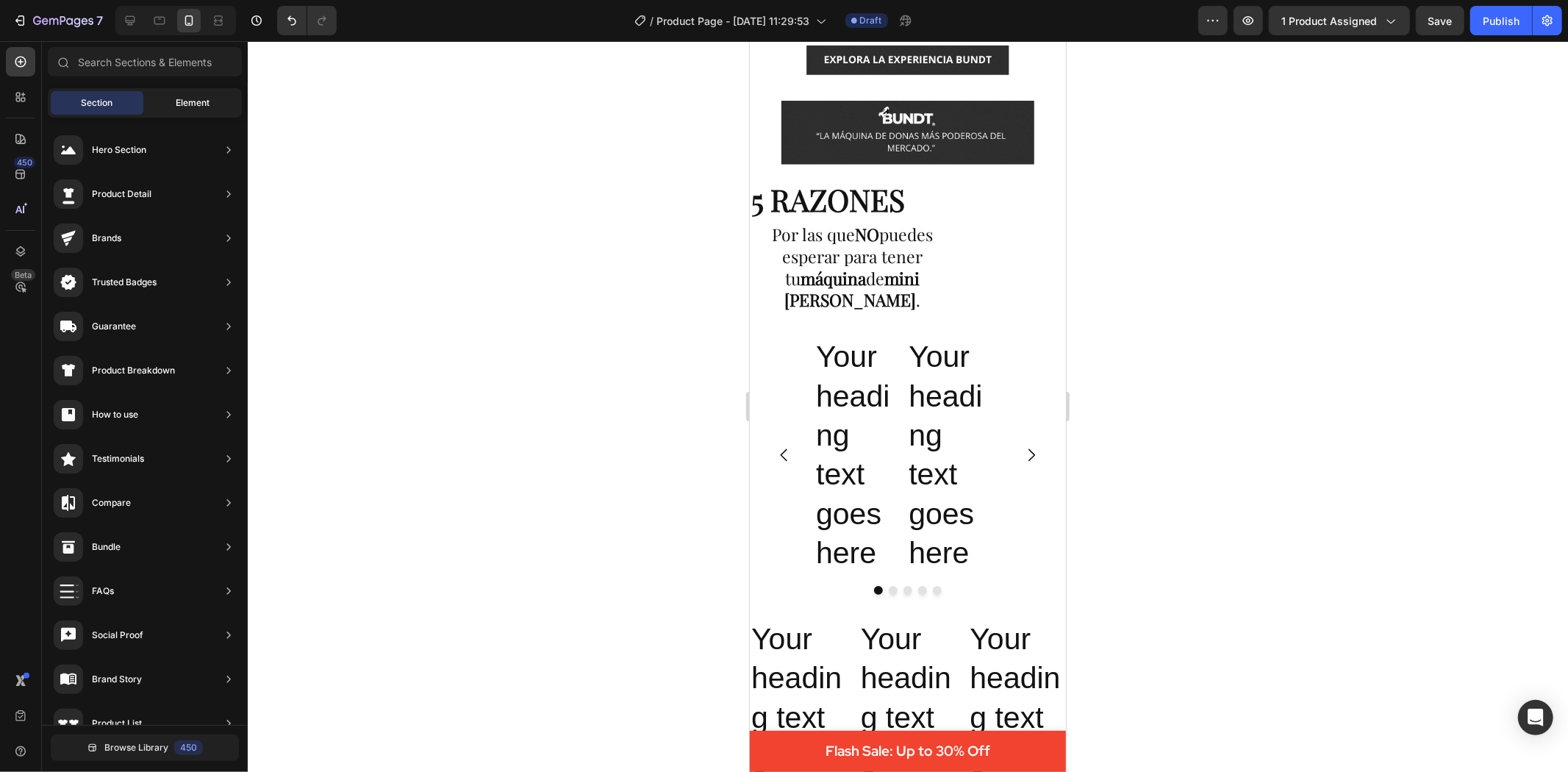
click at [156, 94] on div "Element" at bounding box center [193, 103] width 93 height 24
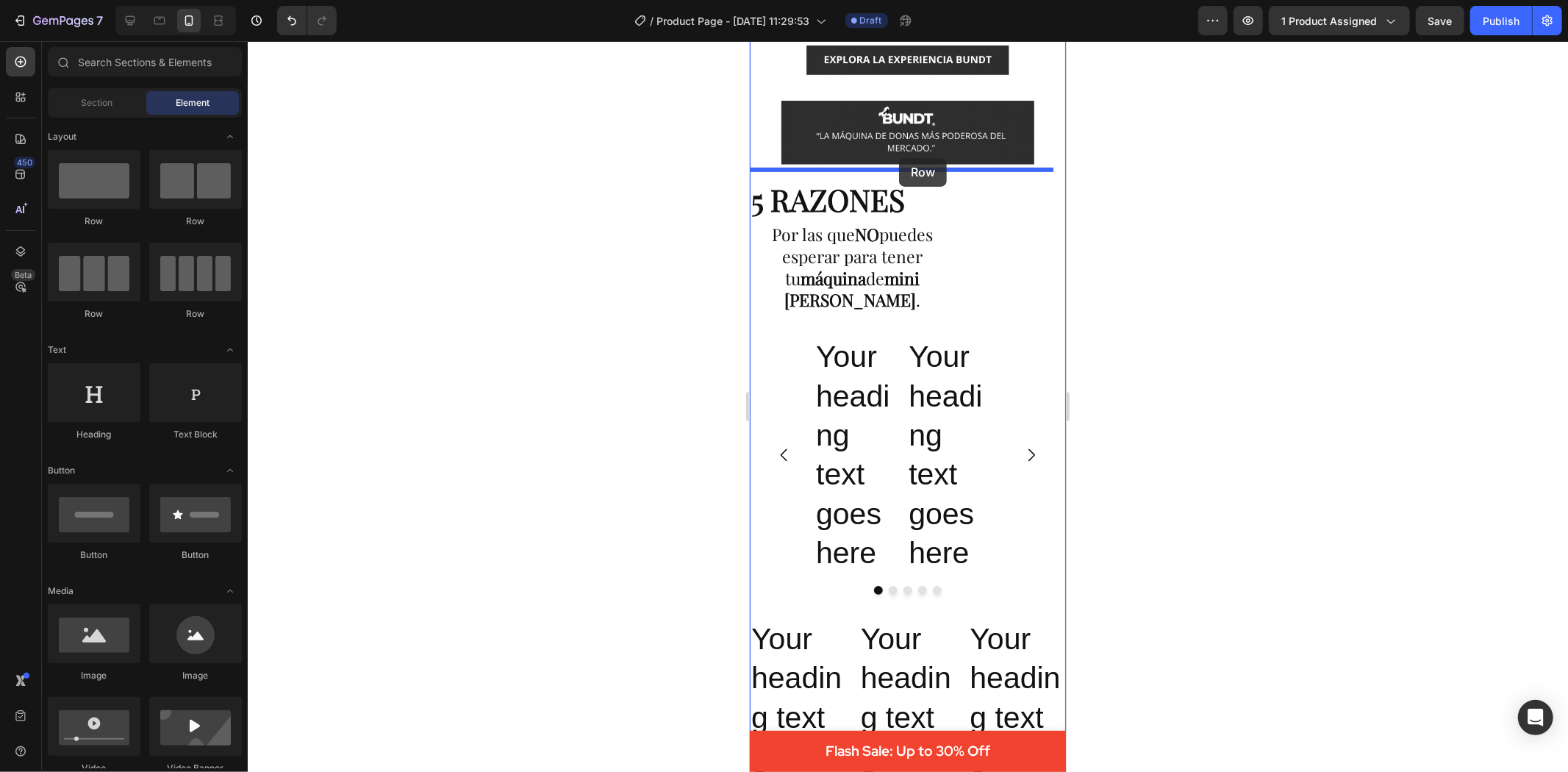
drag, startPoint x: 845, startPoint y: 221, endPoint x: 898, endPoint y: 157, distance: 83.1
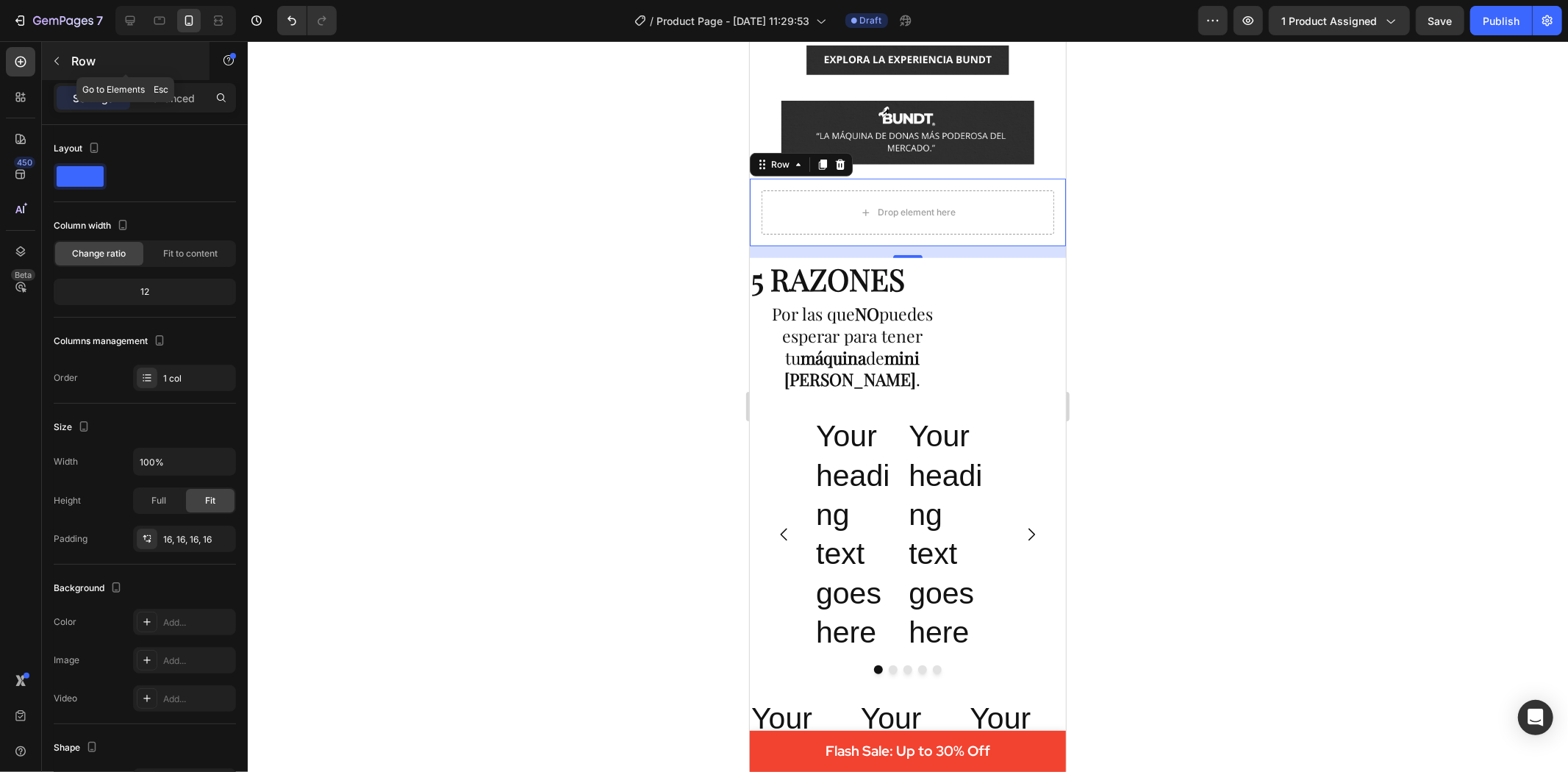
click at [54, 57] on icon "button" at bounding box center [56, 60] width 11 height 11
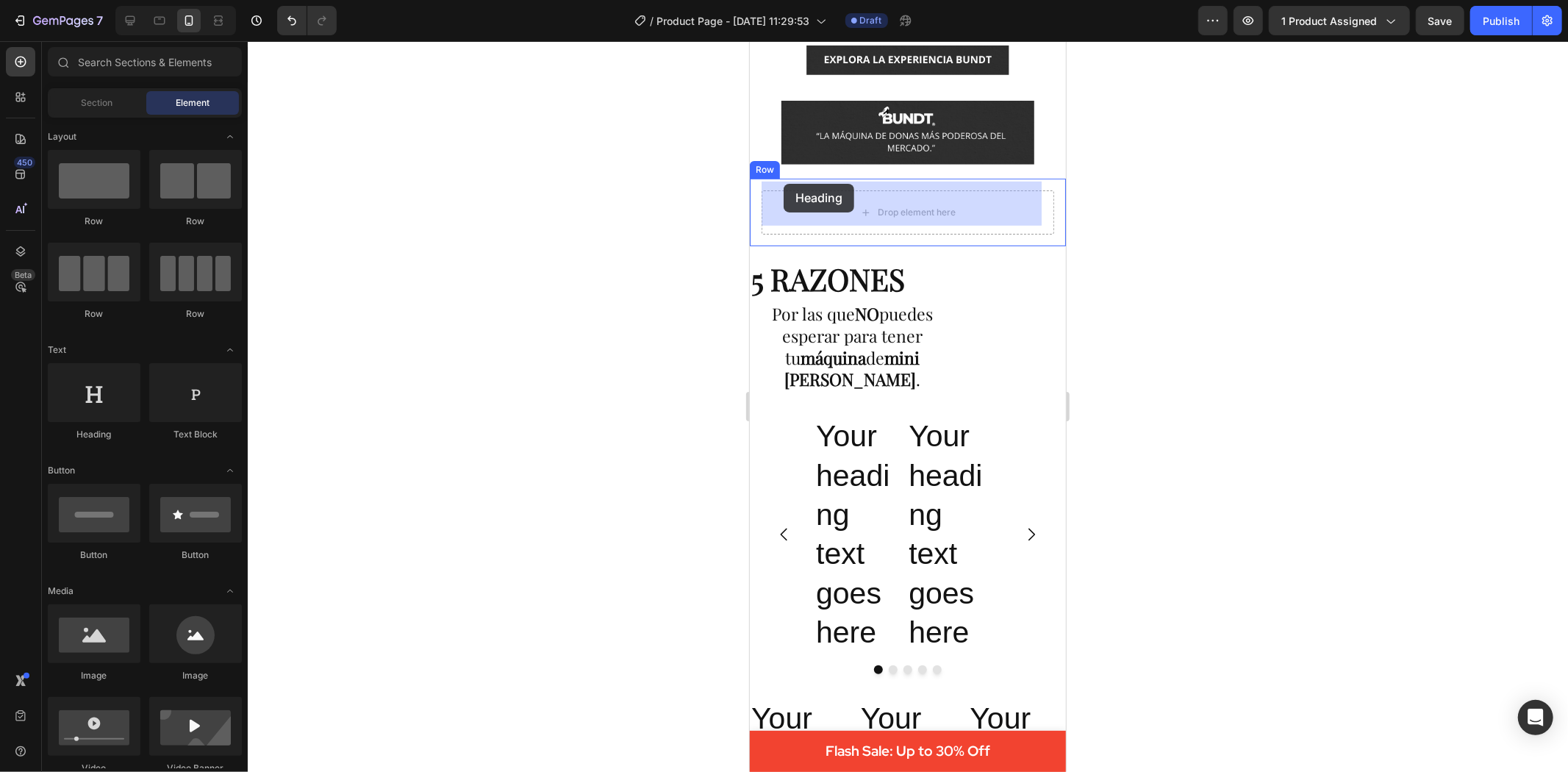
drag, startPoint x: 849, startPoint y: 419, endPoint x: 783, endPoint y: 183, distance: 245.1
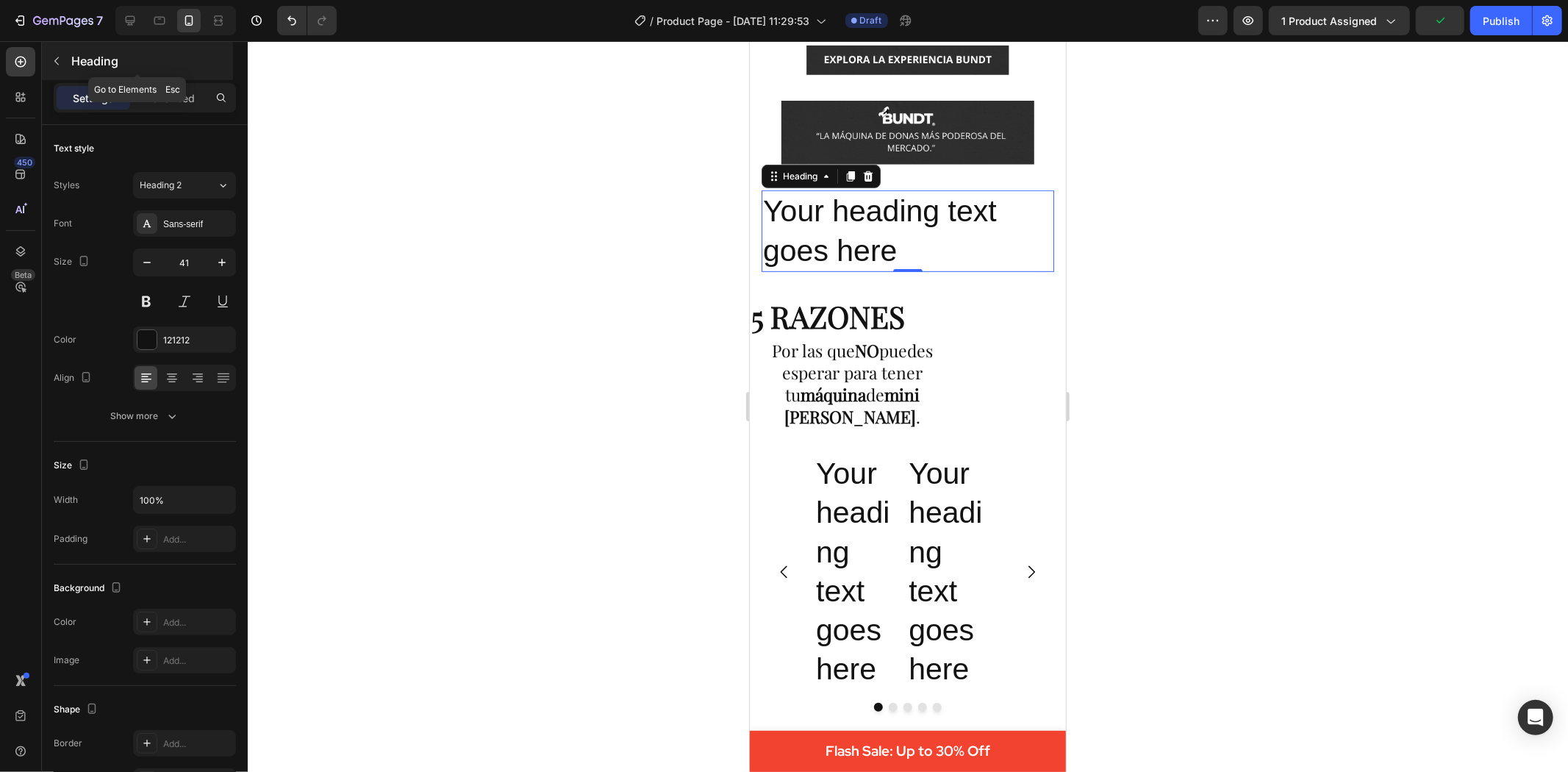
click at [55, 57] on icon "button" at bounding box center [56, 60] width 11 height 11
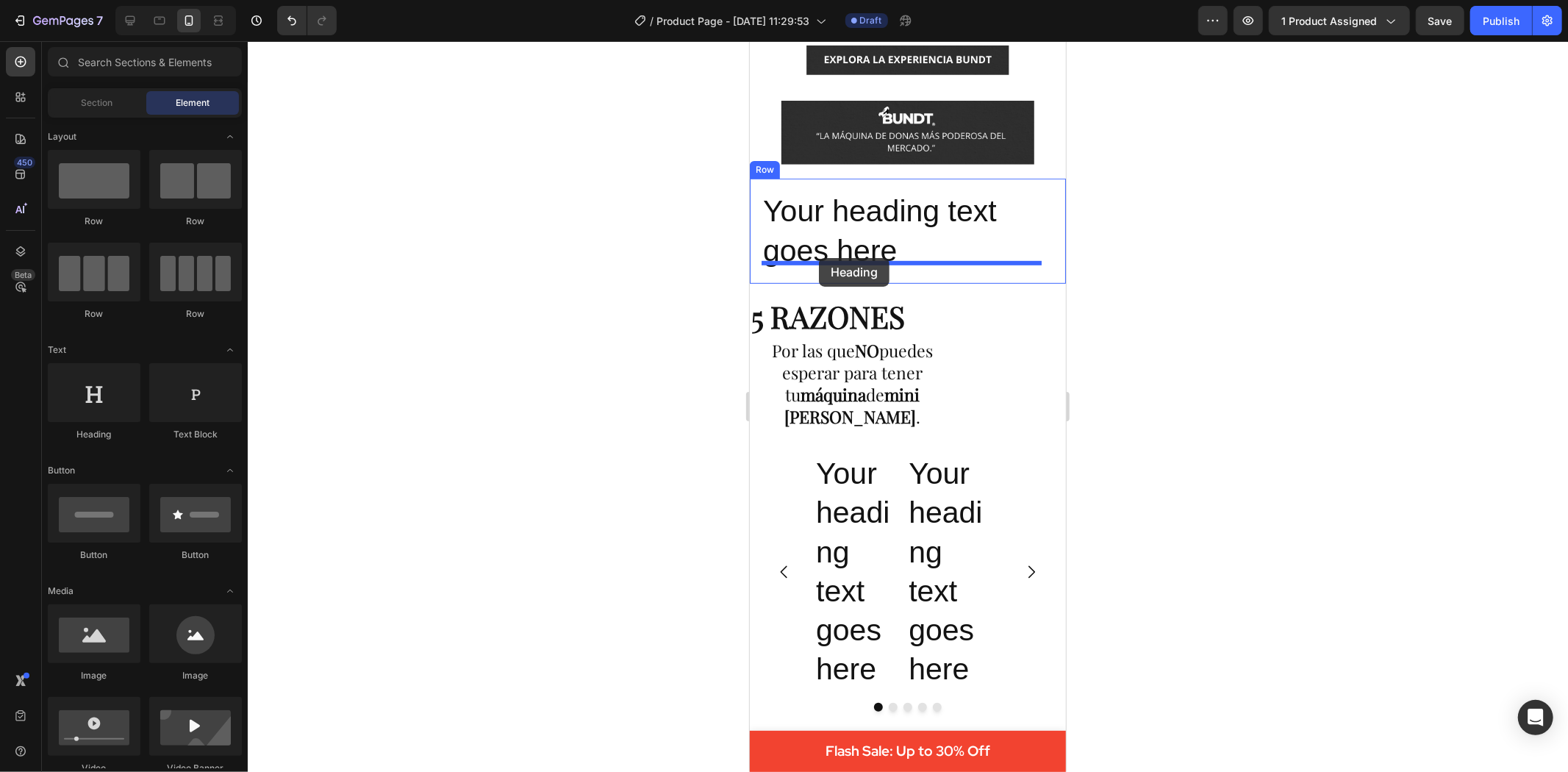
drag, startPoint x: 863, startPoint y: 447, endPoint x: 818, endPoint y: 257, distance: 195.3
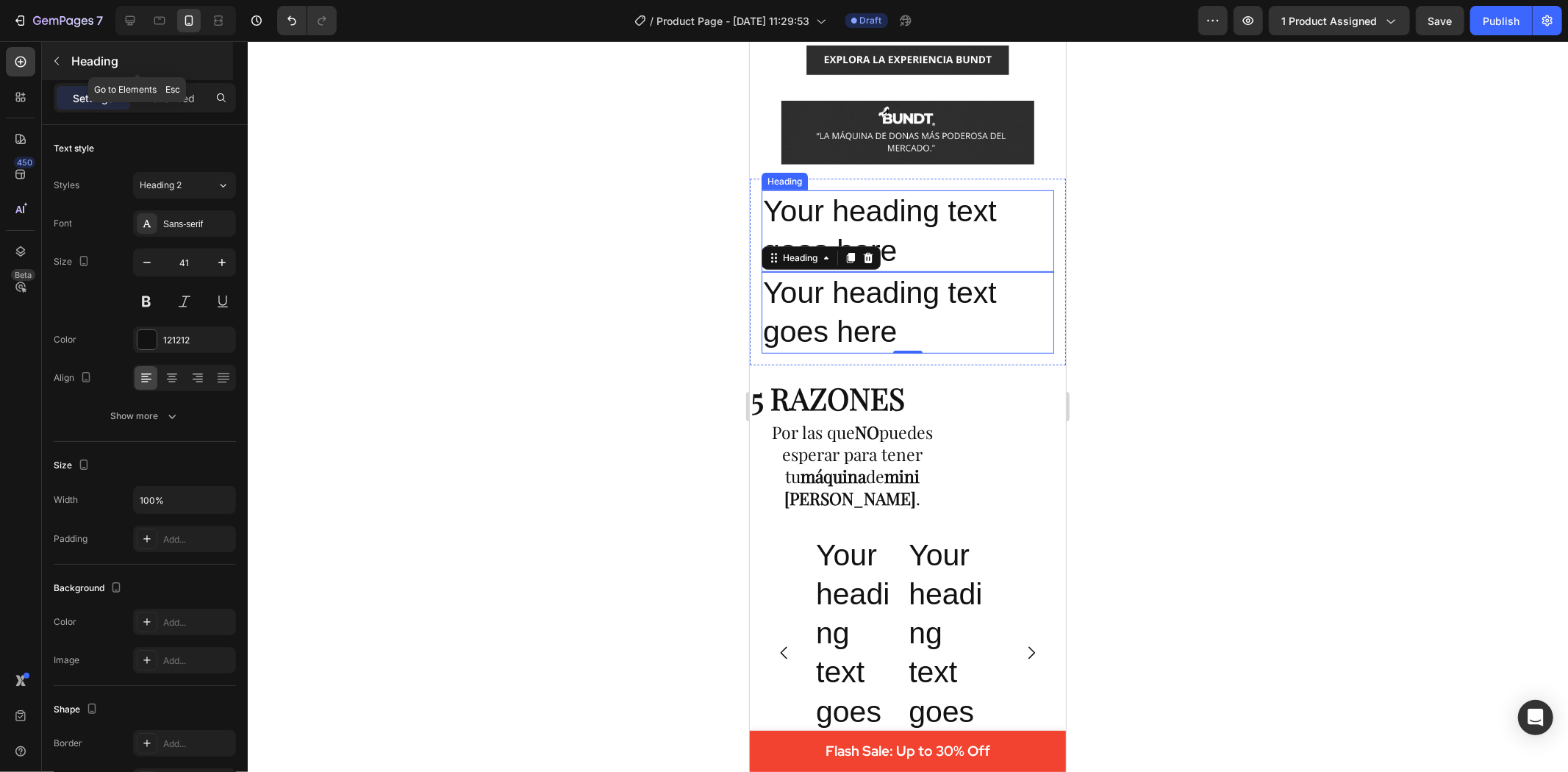
click at [57, 54] on button "button" at bounding box center [57, 61] width 24 height 24
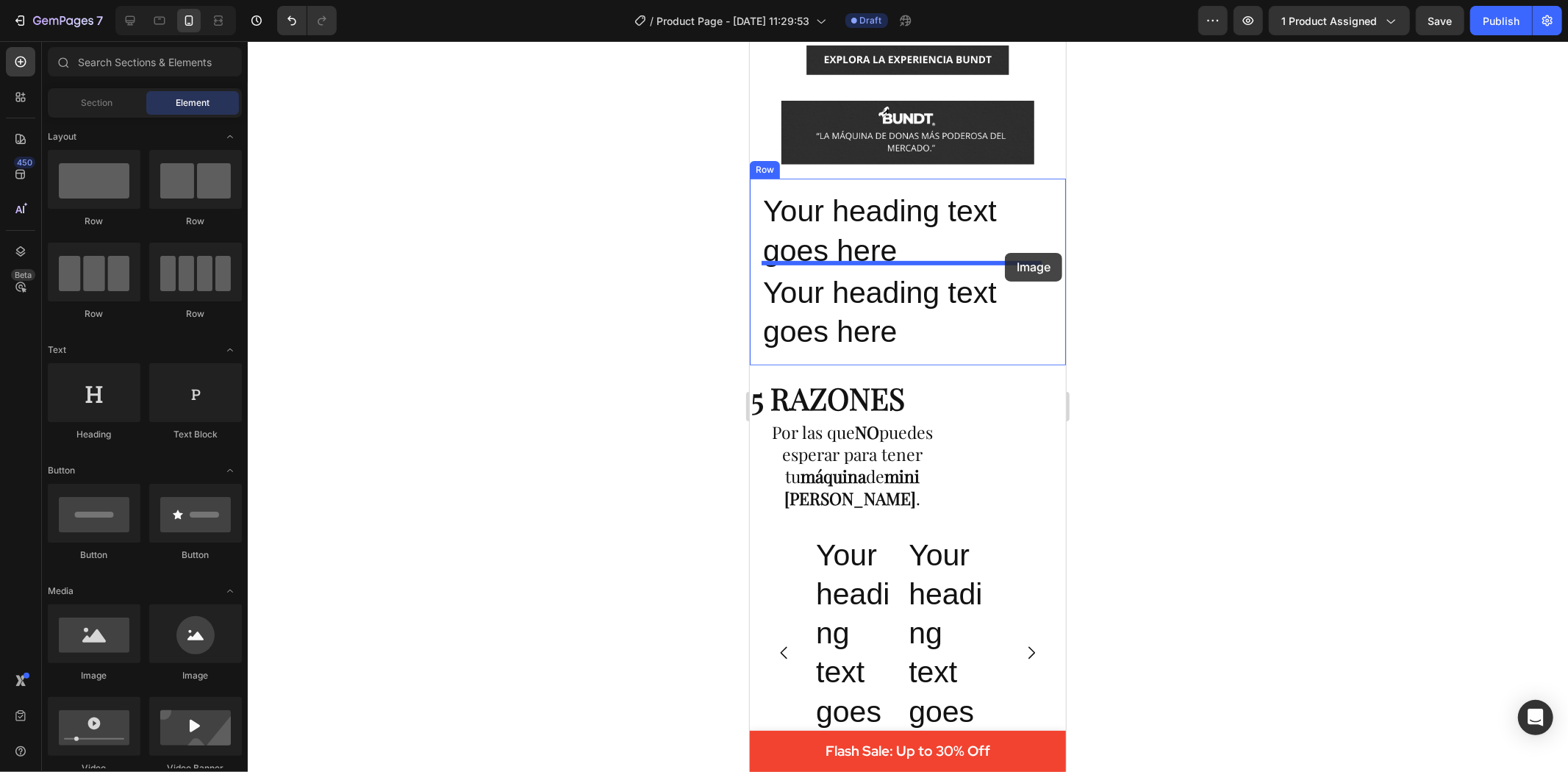
drag, startPoint x: 842, startPoint y: 681, endPoint x: 1004, endPoint y: 252, distance: 458.6
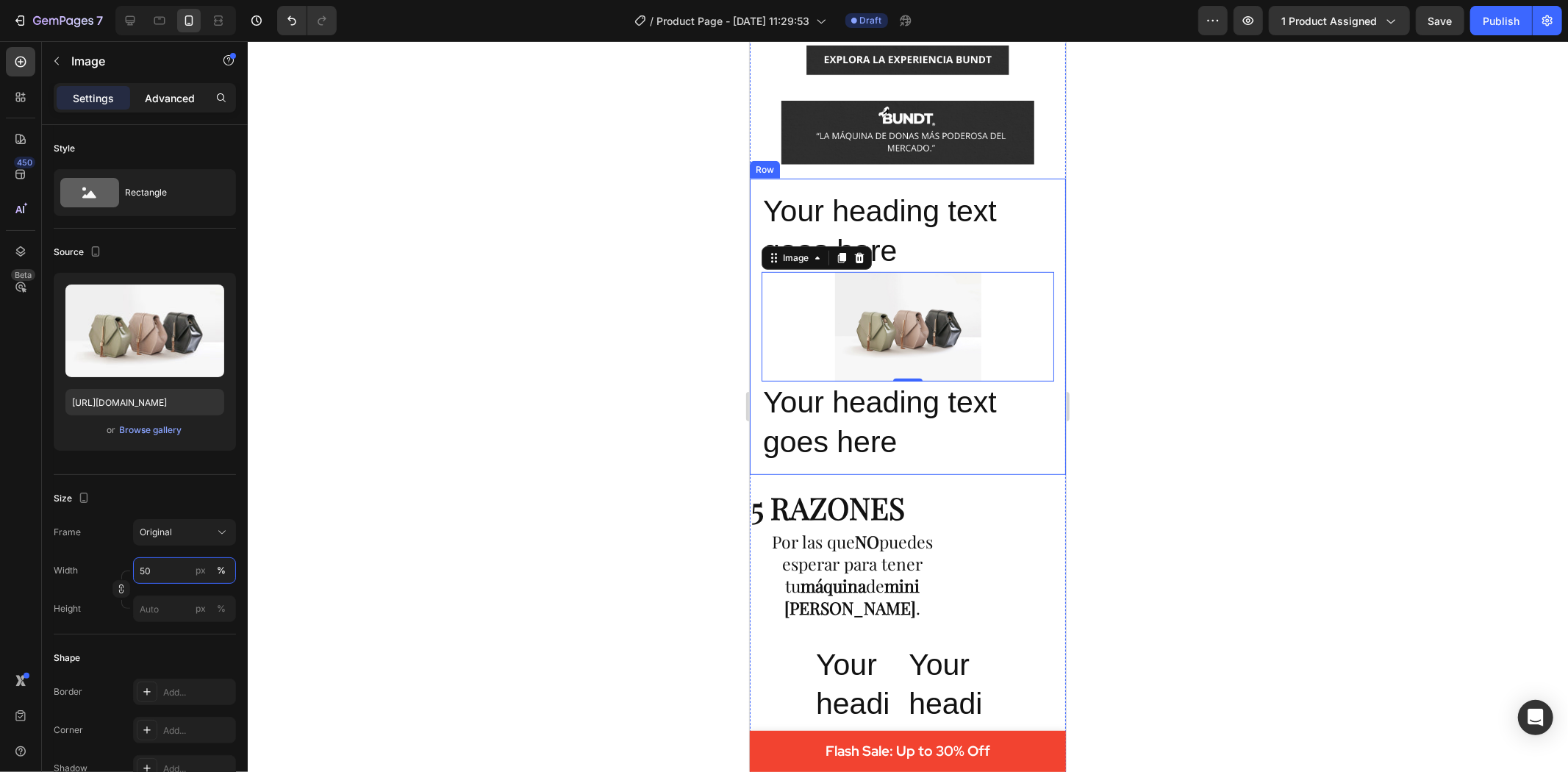
type input "50"
click at [171, 111] on div "Settings Advanced" at bounding box center [145, 97] width 182 height 29
click at [167, 98] on p "Advanced" at bounding box center [170, 97] width 50 height 15
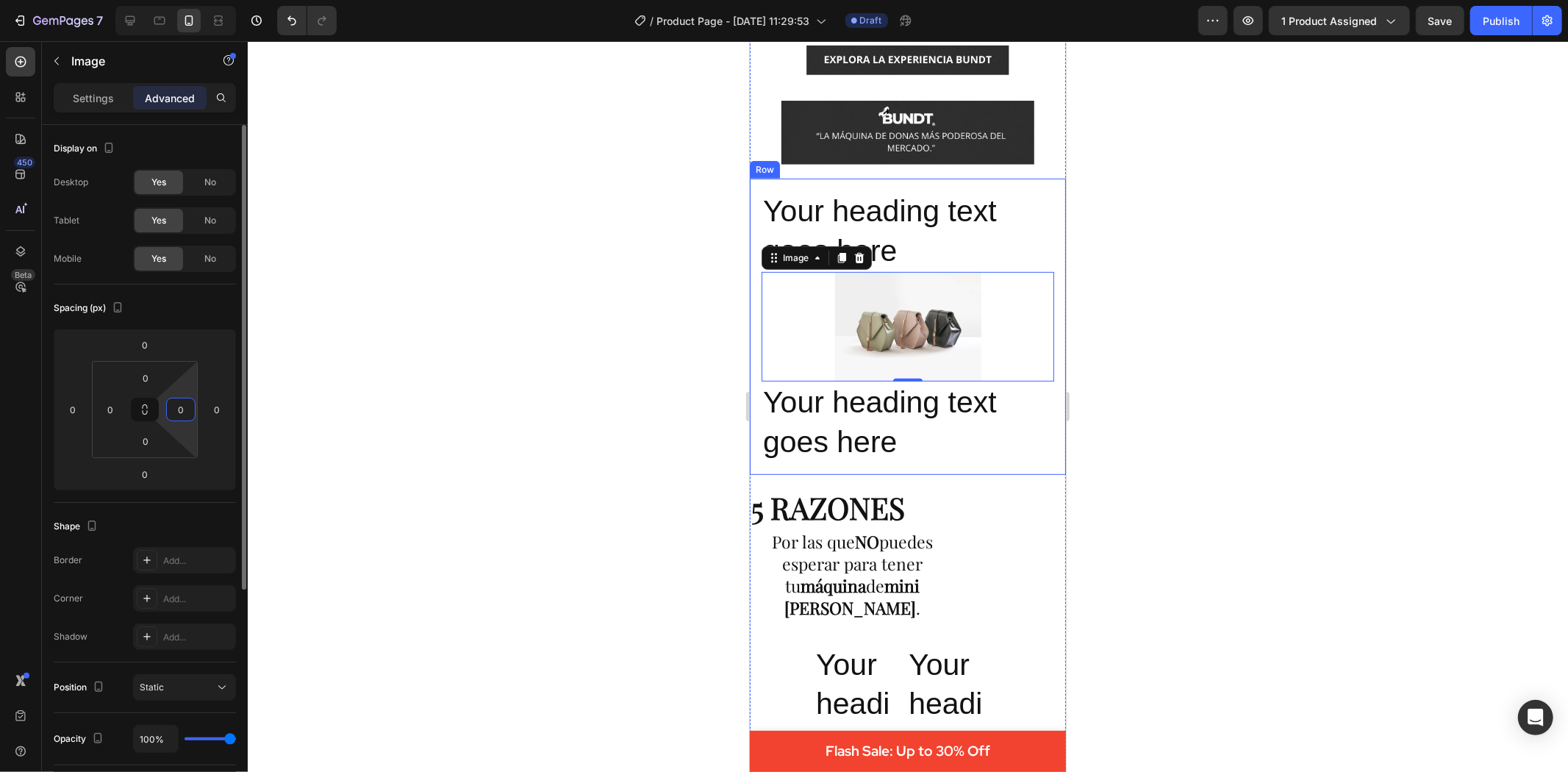
click at [186, 409] on input "0" at bounding box center [180, 409] width 22 height 22
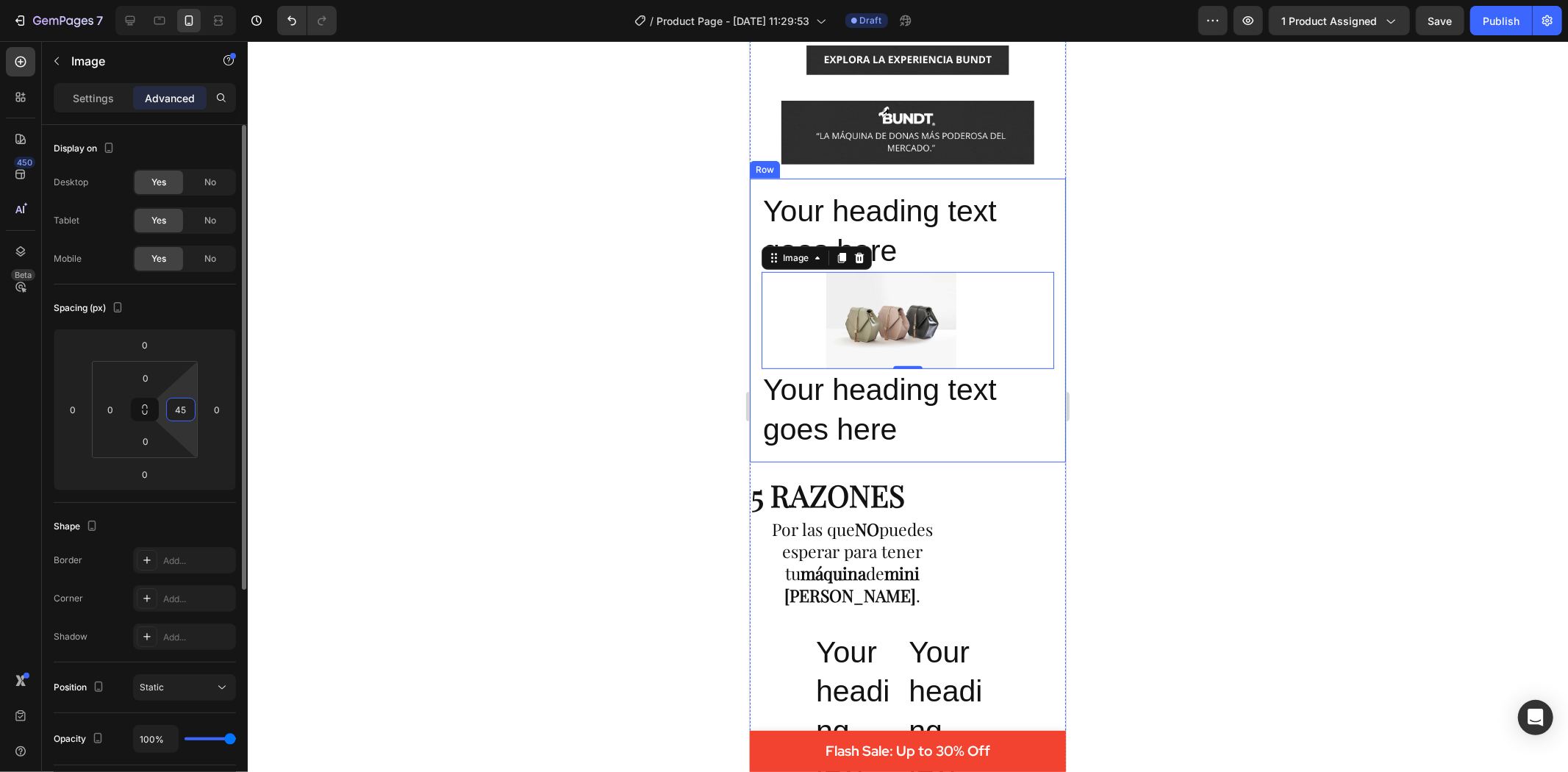
type input "4"
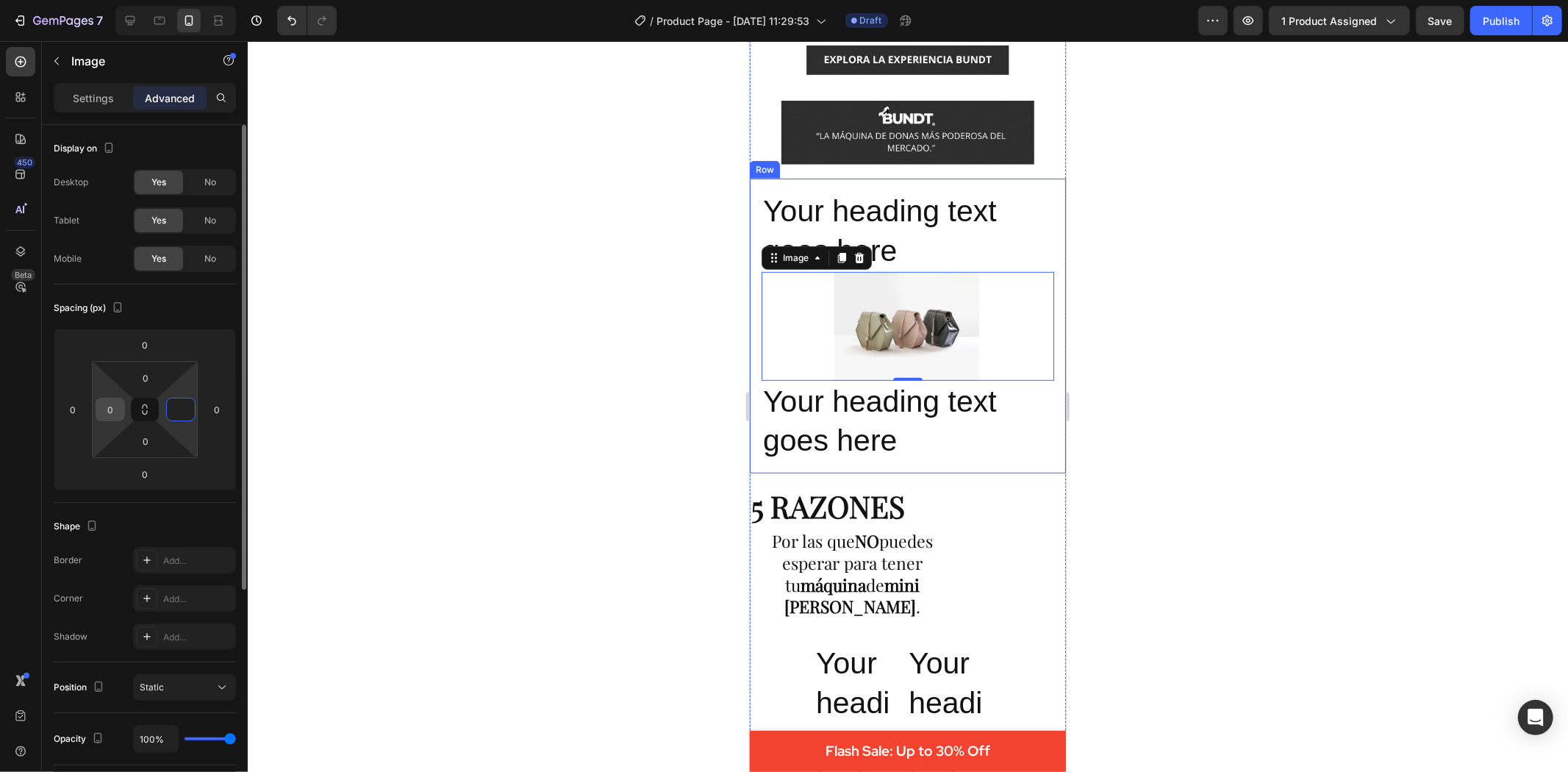
type input "0"
click at [95, 414] on div "0" at bounding box center [110, 409] width 29 height 24
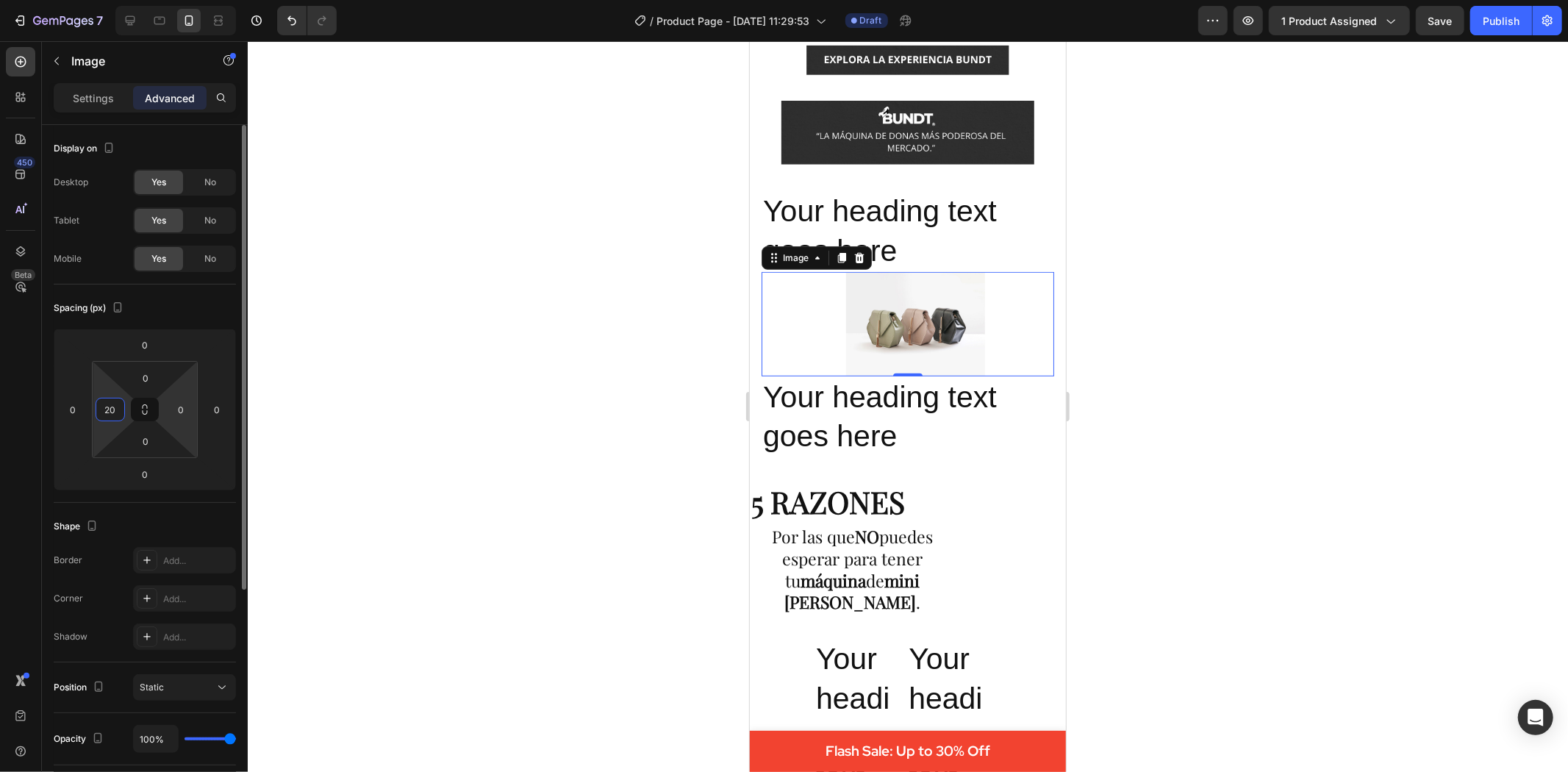
type input "200"
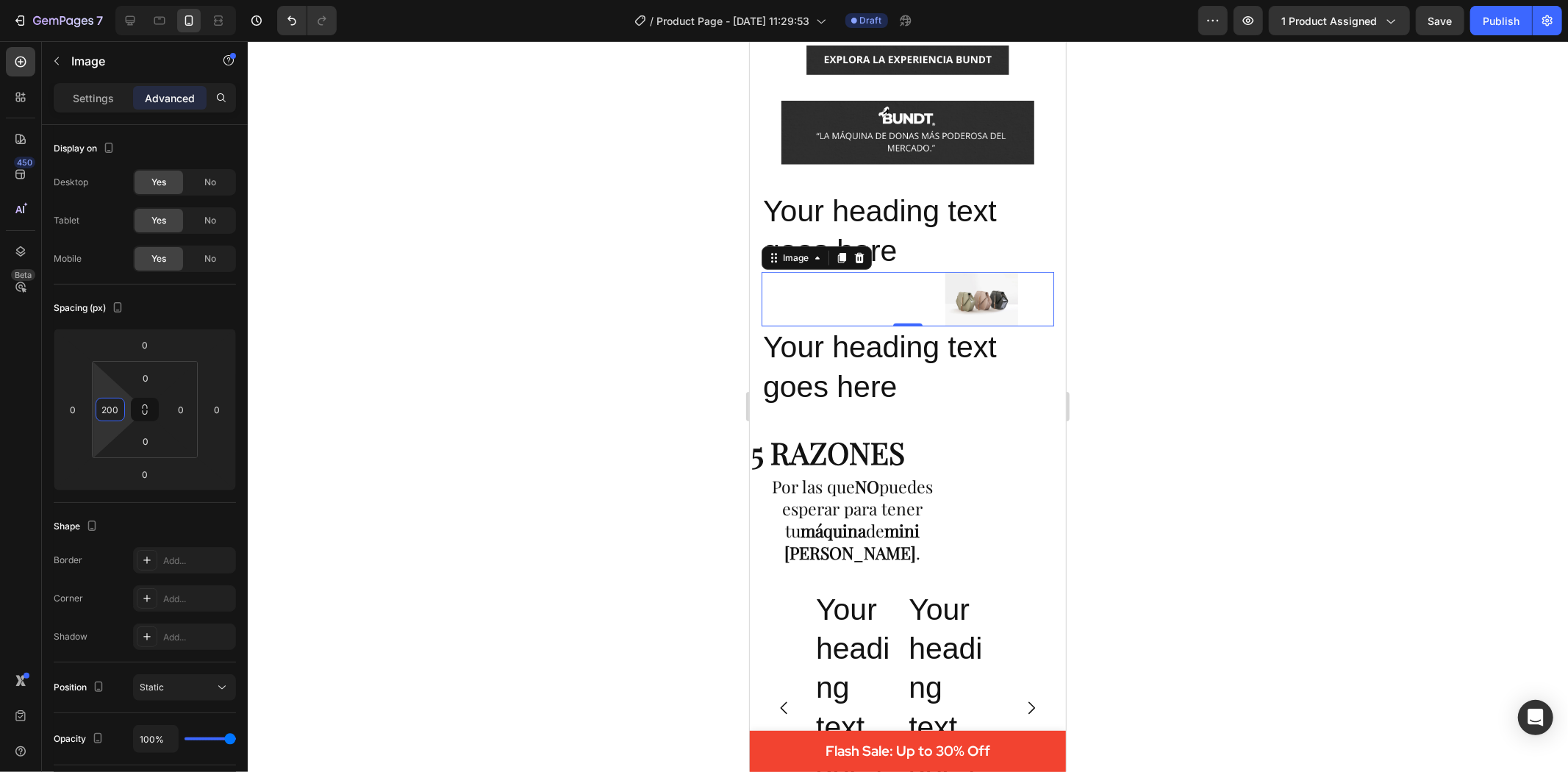
click at [384, 470] on div at bounding box center [908, 407] width 1321 height 731
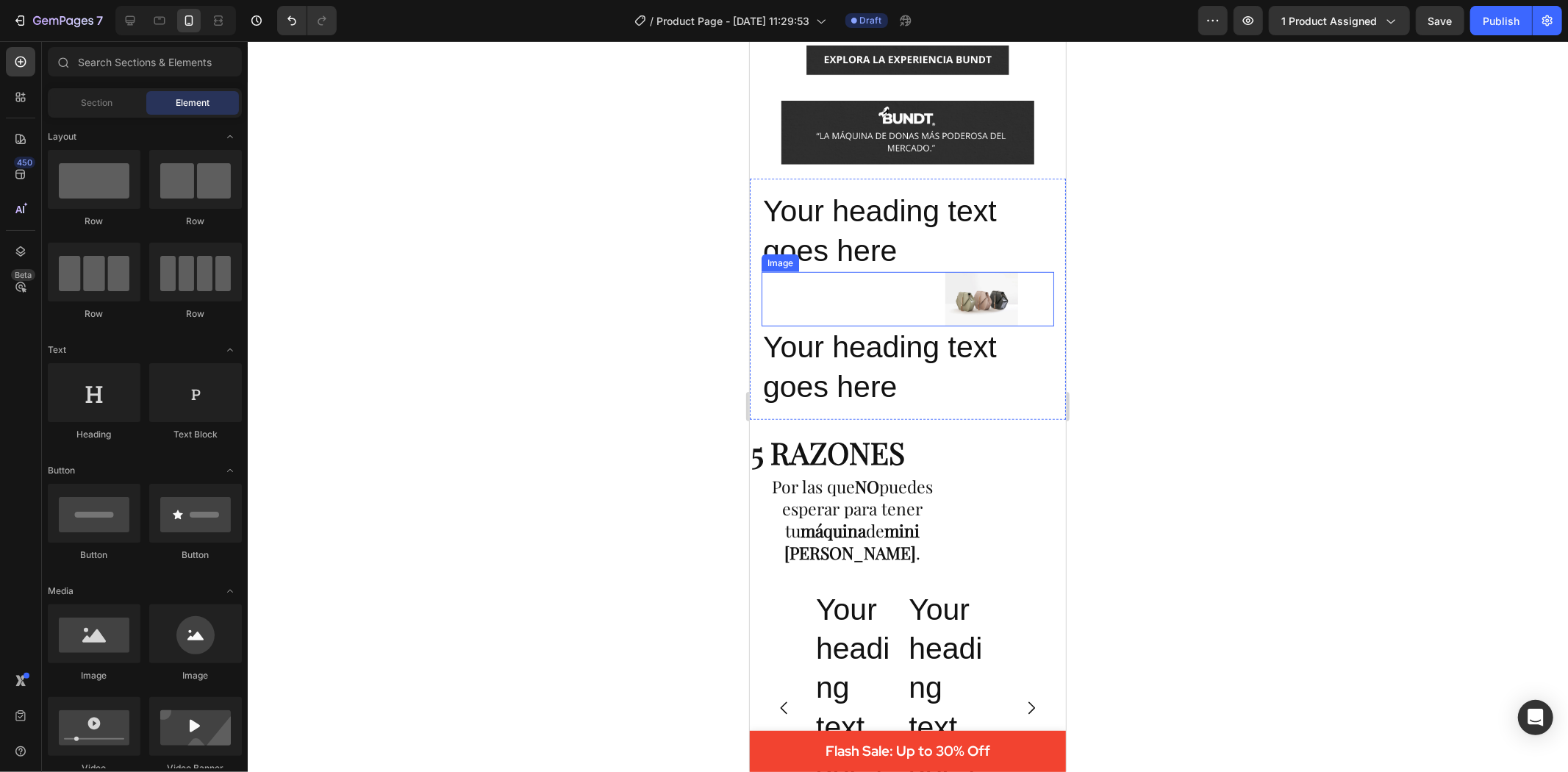
click at [993, 291] on img at bounding box center [981, 299] width 72 height 55
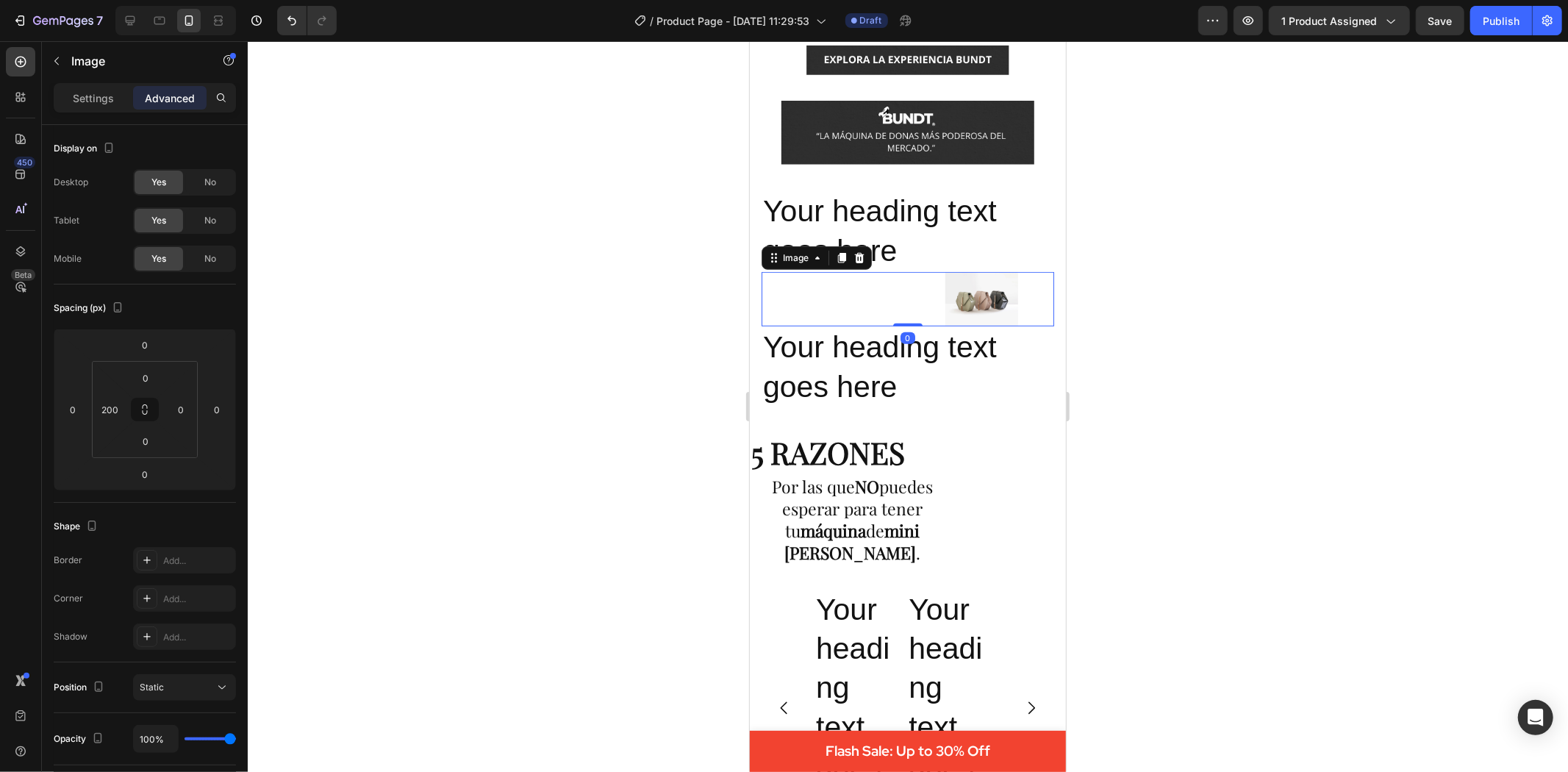
click at [1229, 352] on div at bounding box center [908, 407] width 1321 height 731
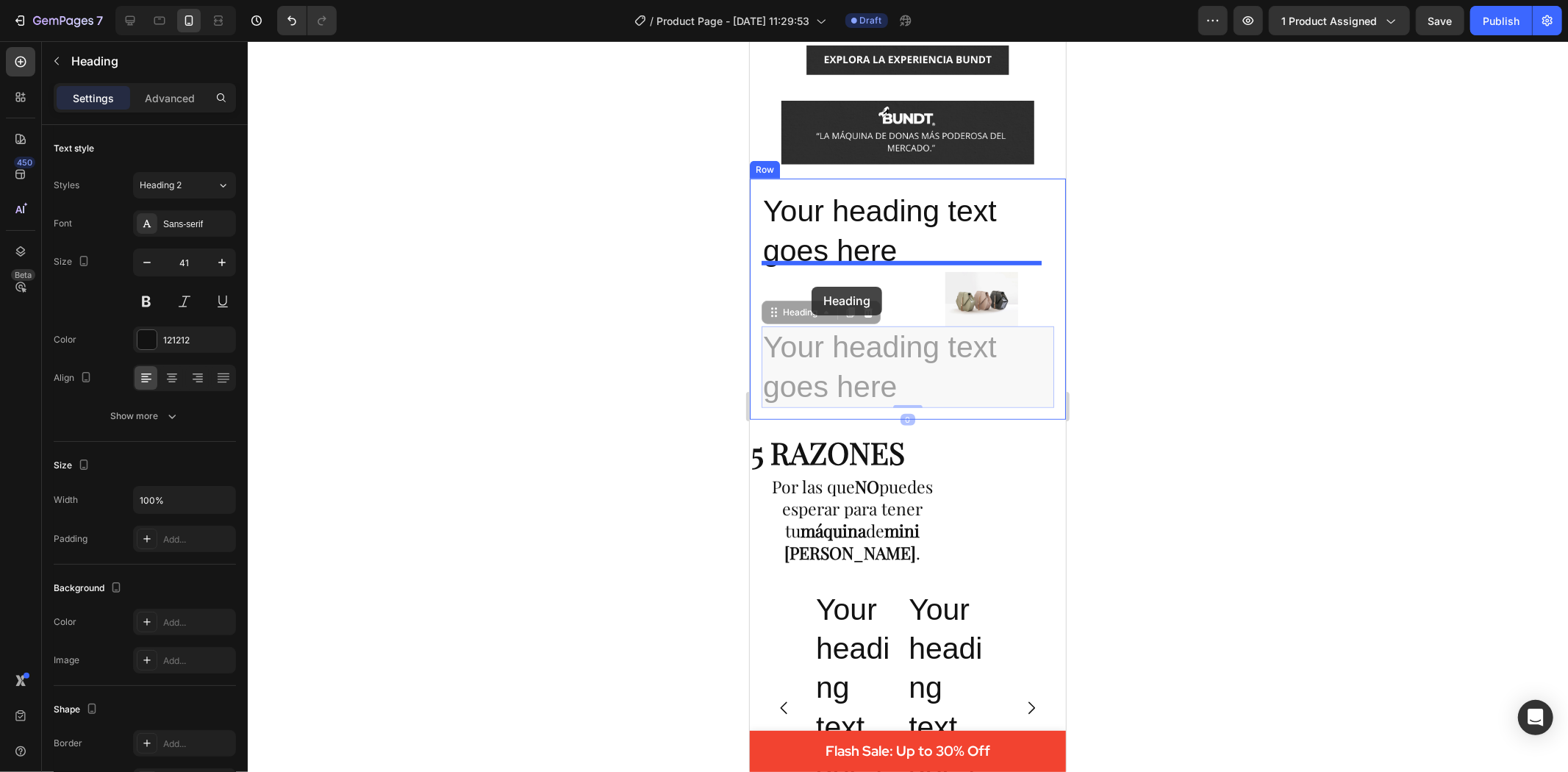
drag, startPoint x: 833, startPoint y: 351, endPoint x: 811, endPoint y: 287, distance: 67.7
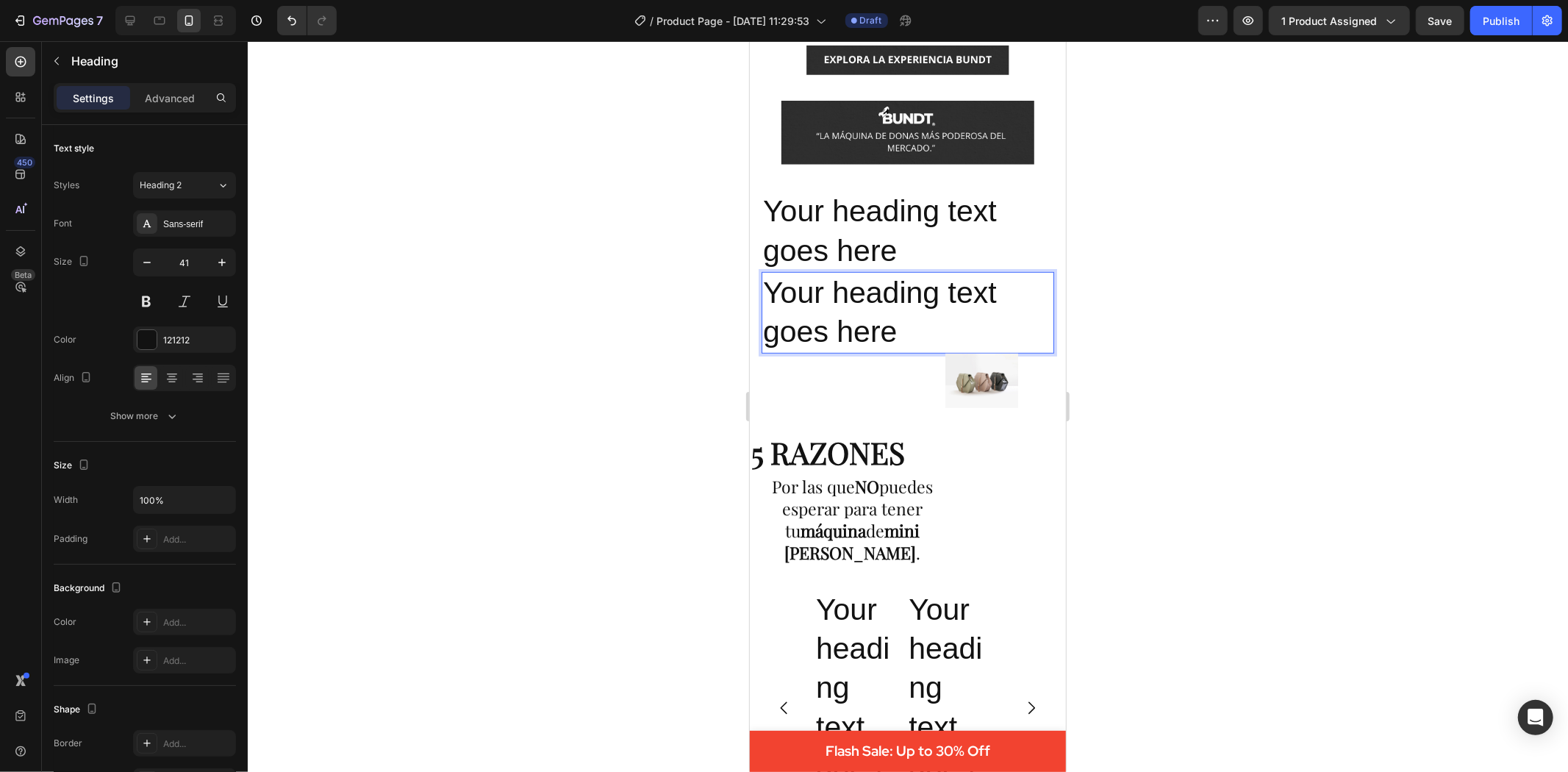
drag, startPoint x: 866, startPoint y: 299, endPoint x: 859, endPoint y: 347, distance: 48.5
click at [859, 347] on div "Your heading text goes here Heading Your heading text goes here Heading 0 Image" at bounding box center [907, 298] width 293 height 217
click at [1176, 378] on div at bounding box center [908, 407] width 1321 height 731
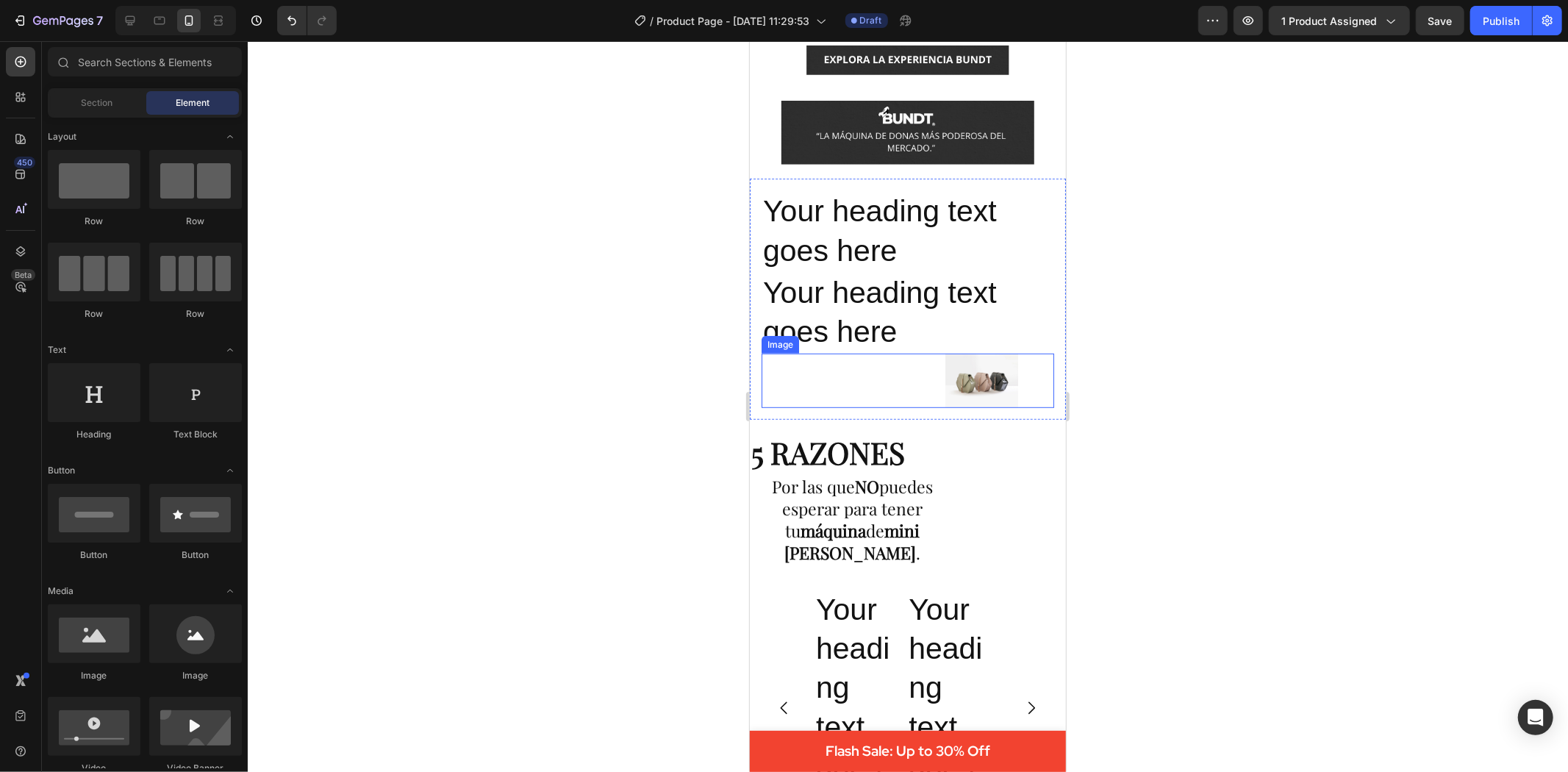
click at [1001, 372] on img at bounding box center [981, 380] width 72 height 55
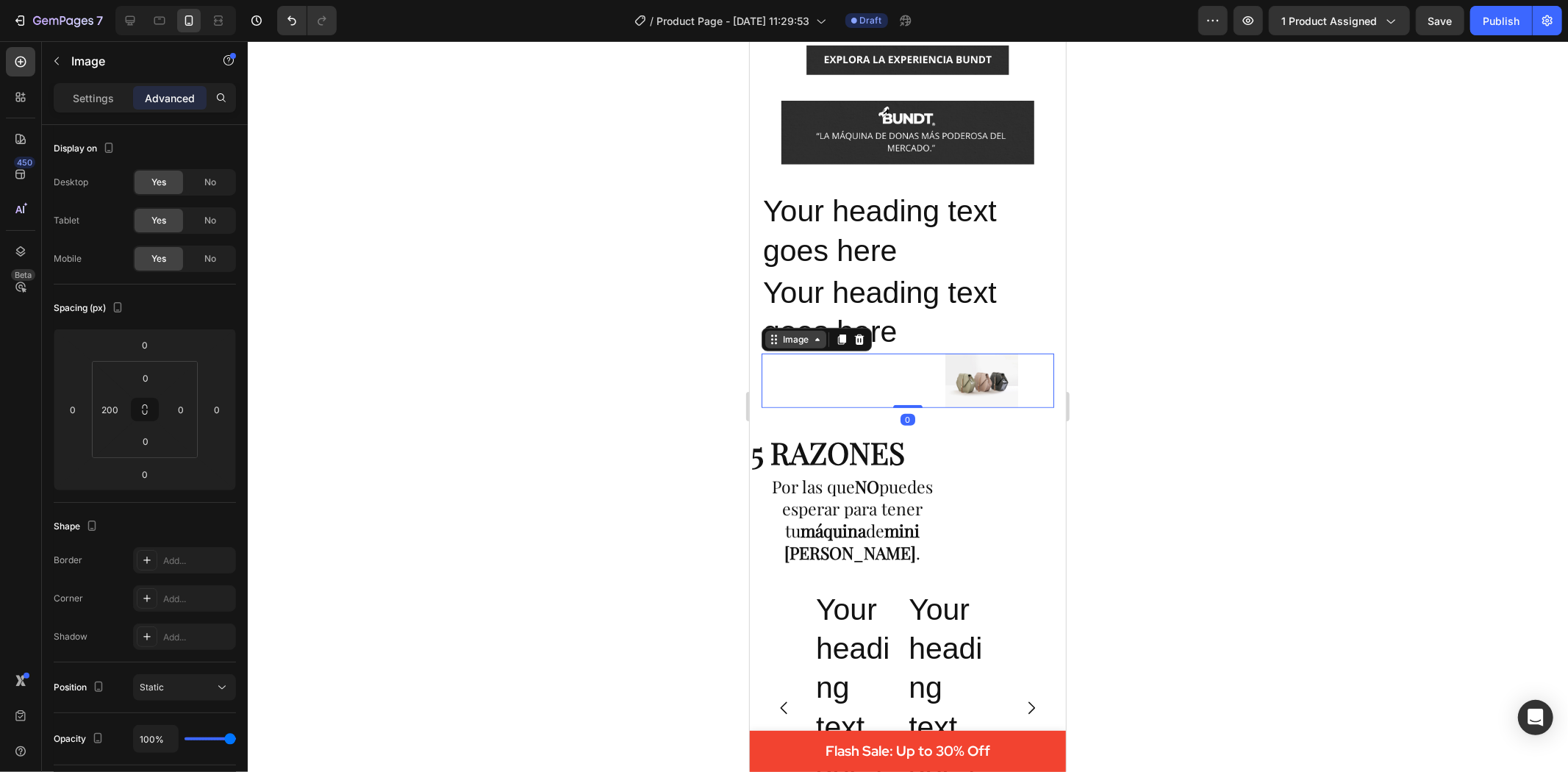
click at [811, 333] on icon at bounding box center [816, 339] width 11 height 11
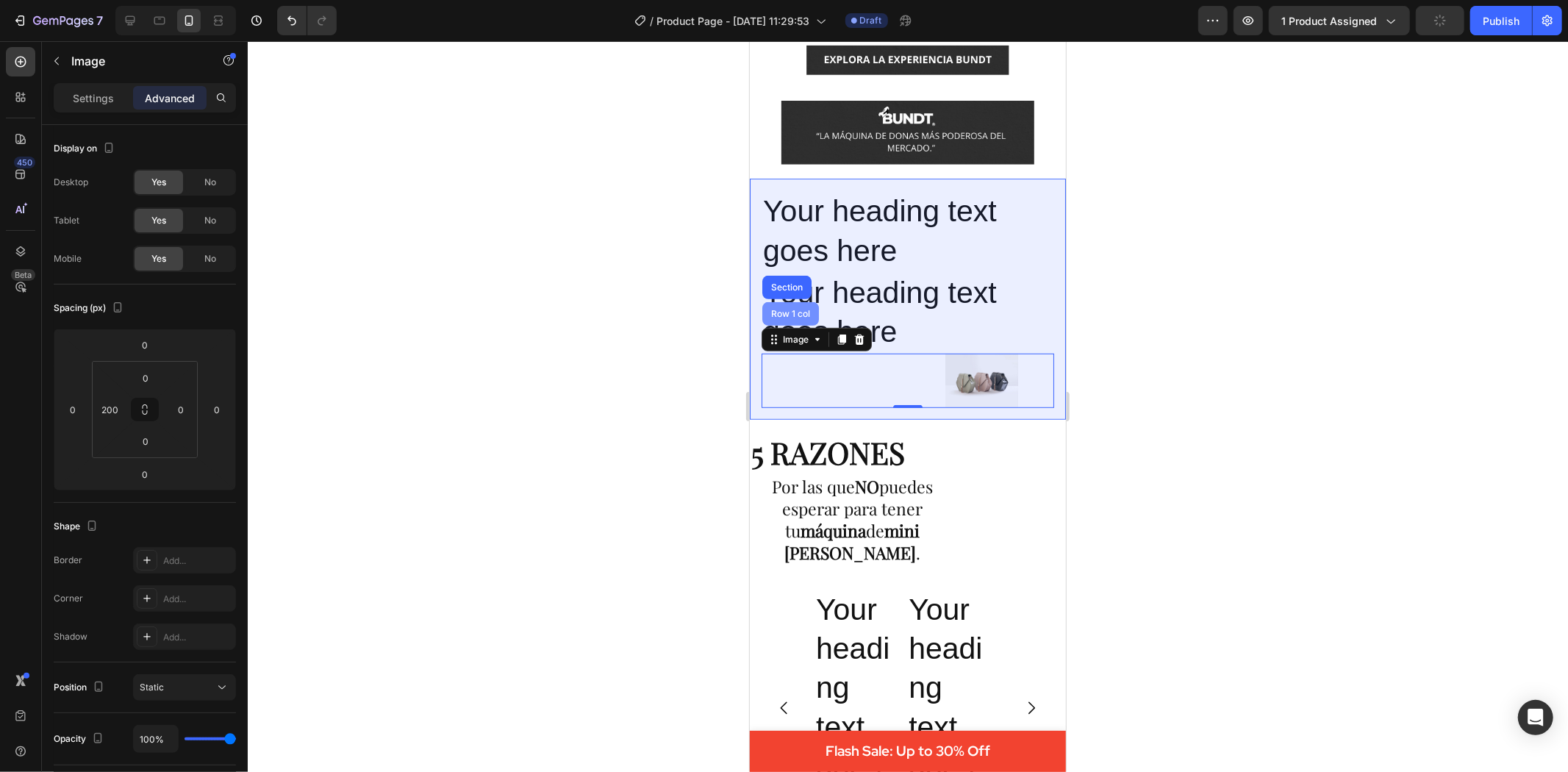
click at [802, 309] on div "Row 1 col" at bounding box center [789, 313] width 45 height 9
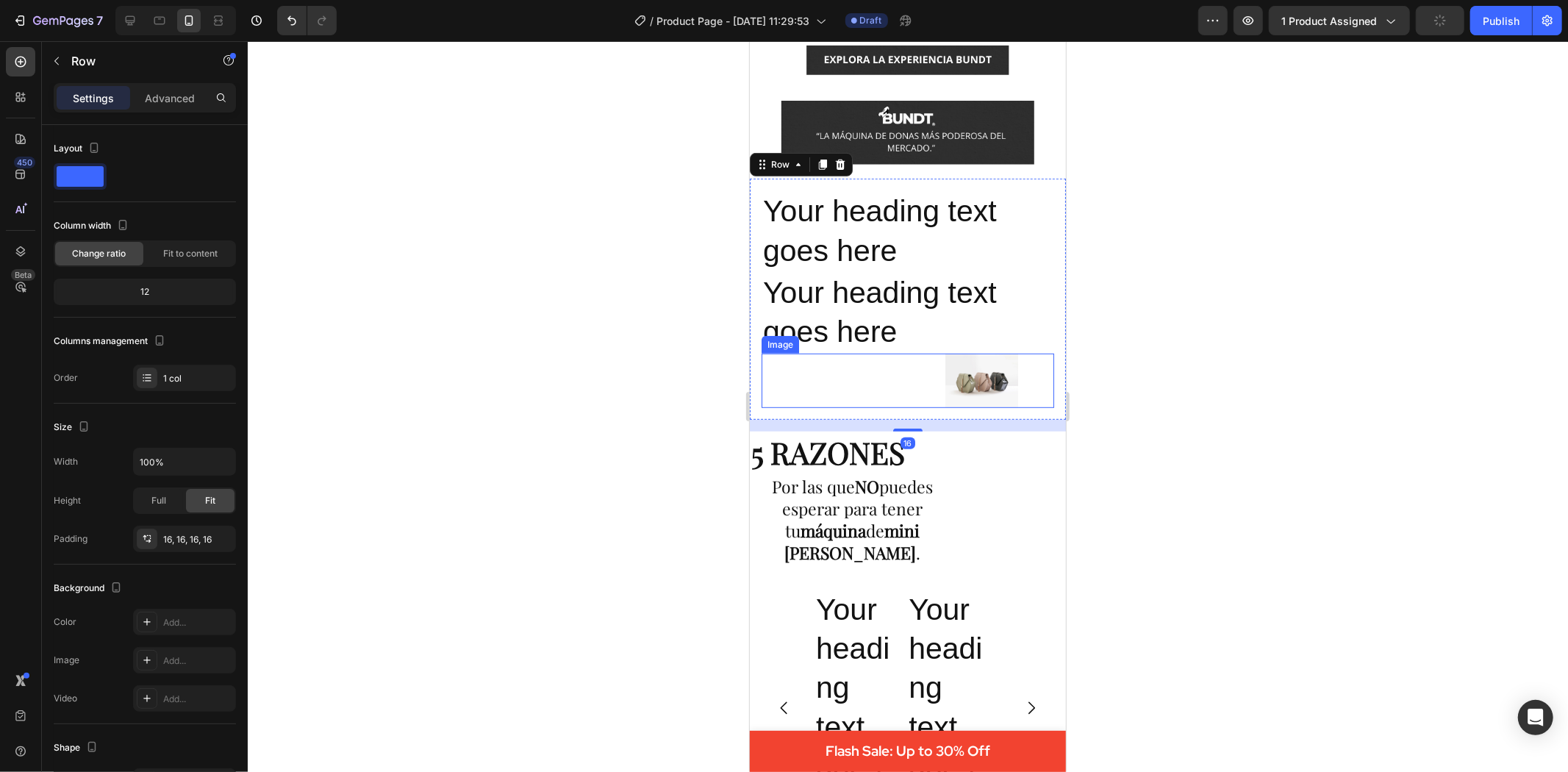
click at [945, 360] on img at bounding box center [981, 380] width 72 height 55
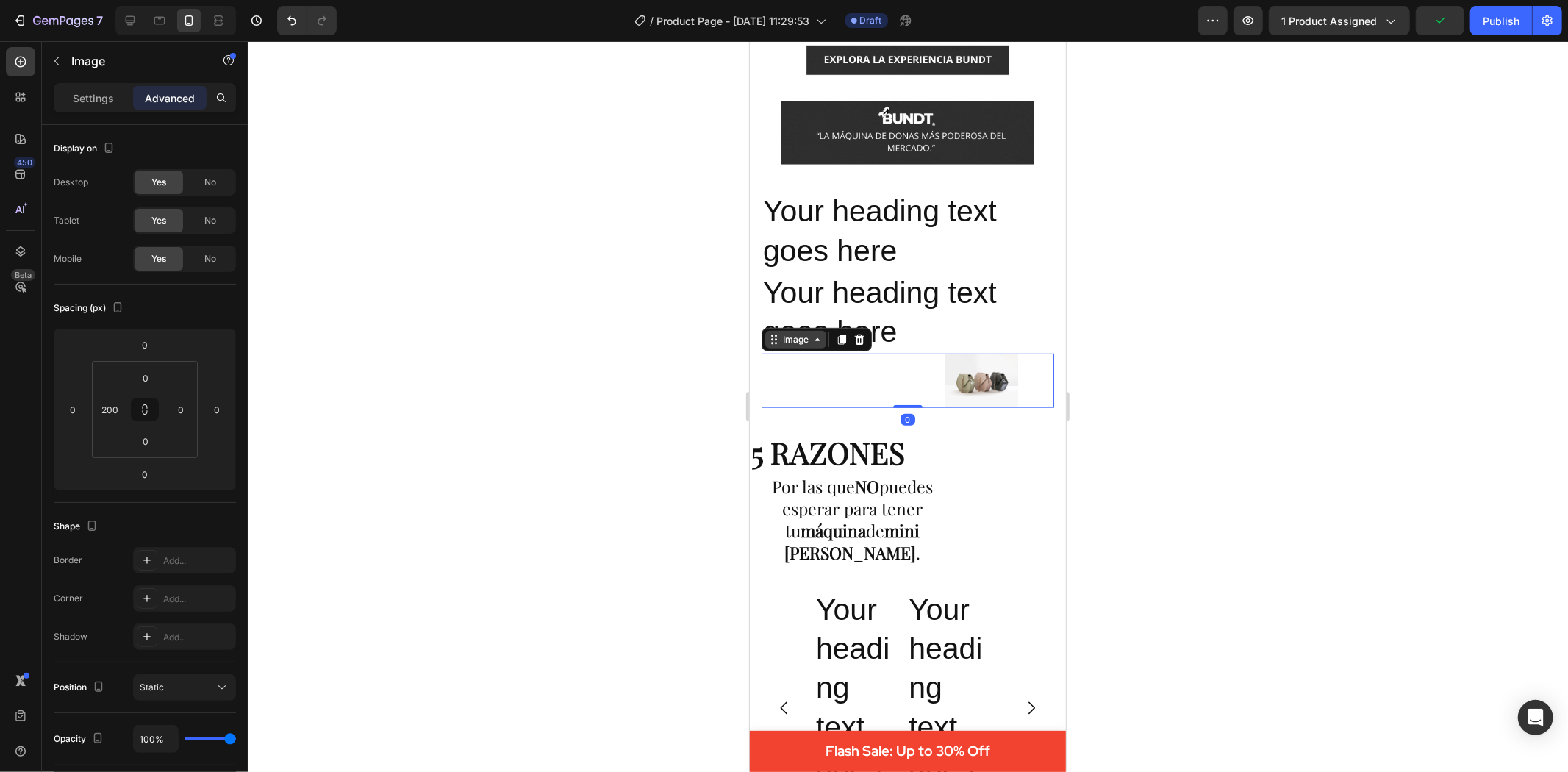
click at [805, 332] on div "Image" at bounding box center [795, 339] width 32 height 13
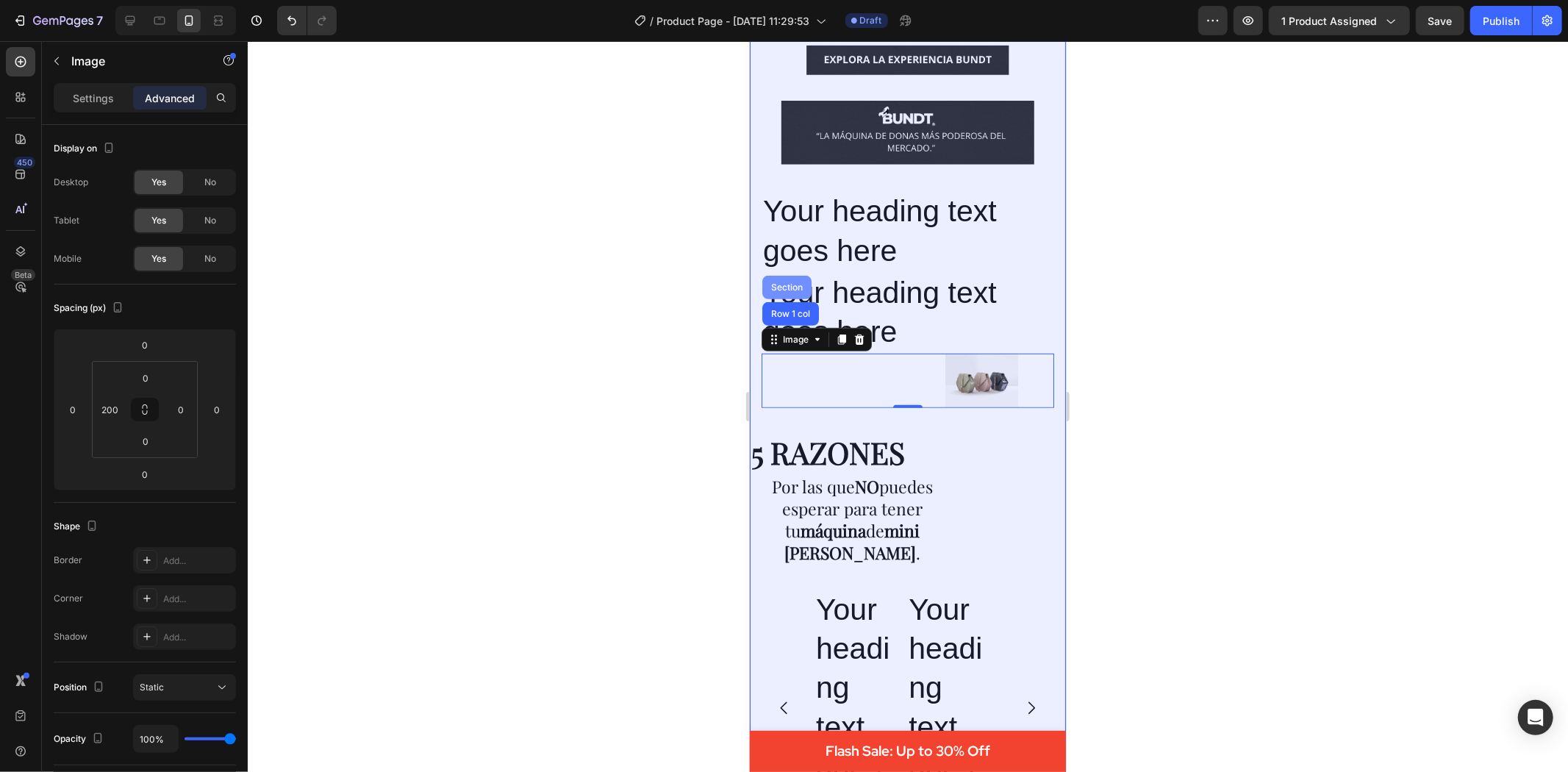
click at [790, 282] on div "Section" at bounding box center [786, 287] width 37 height 9
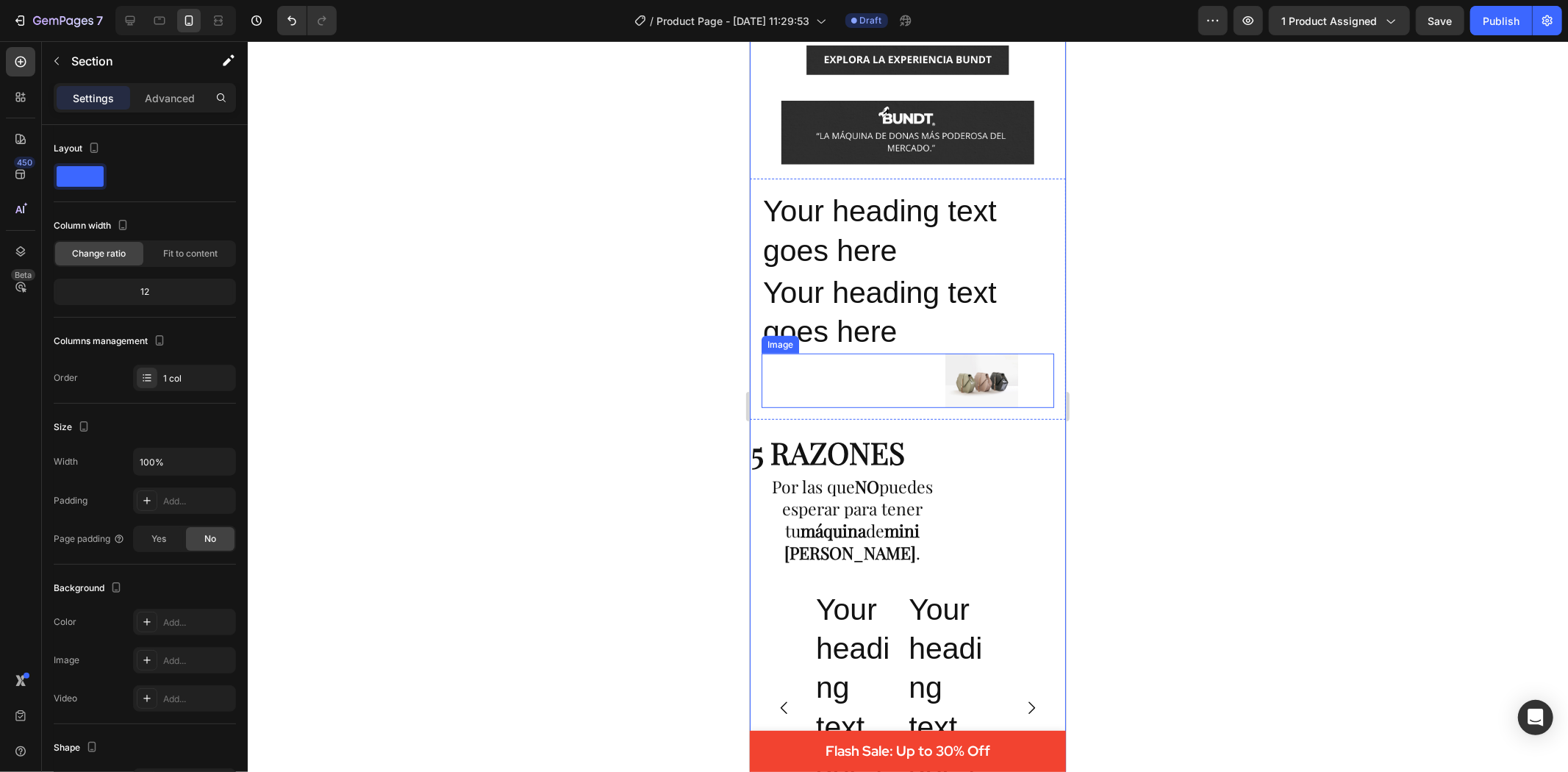
click at [932, 356] on div at bounding box center [980, 380] width 146 height 55
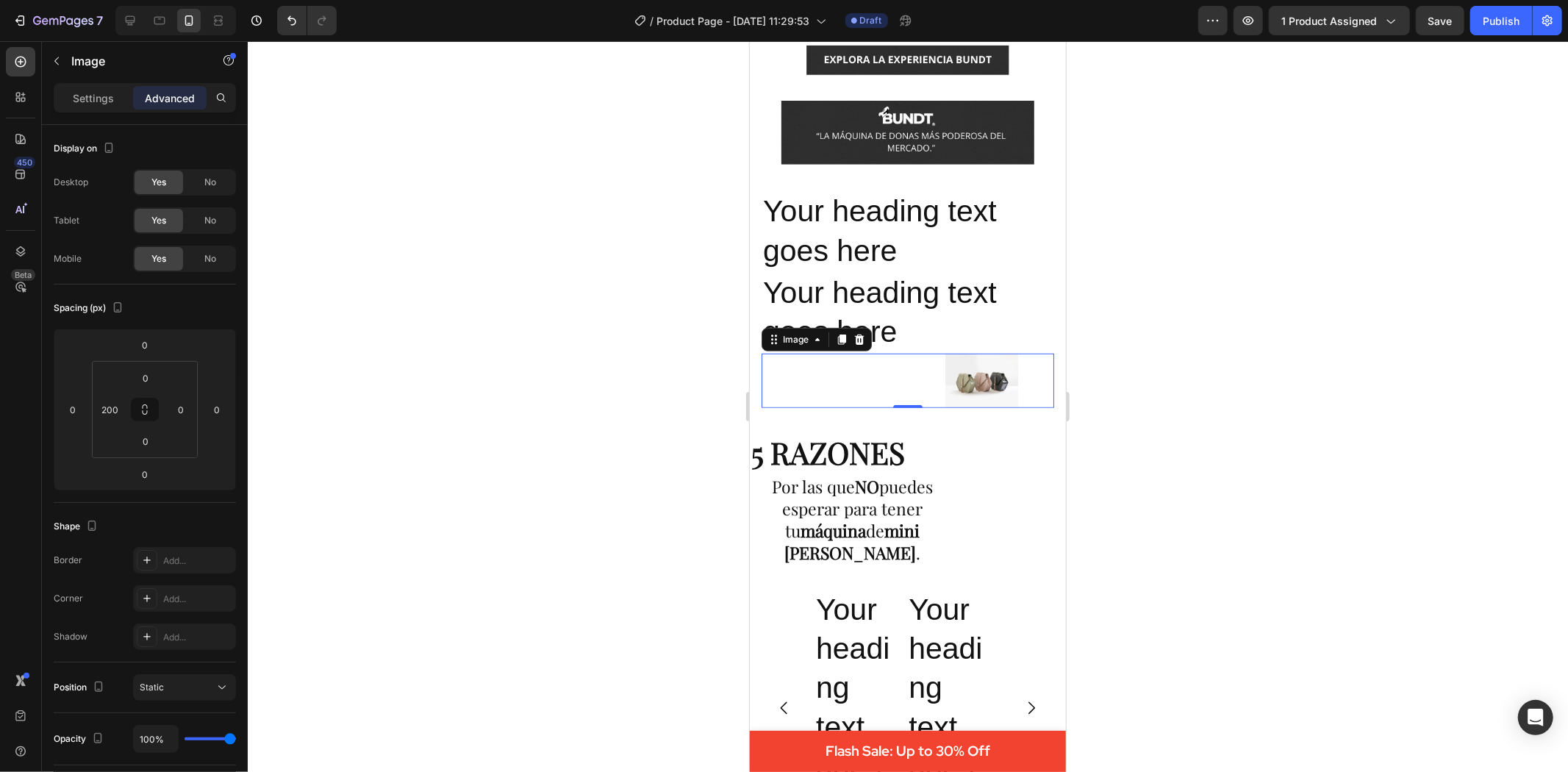
click at [956, 364] on img at bounding box center [981, 380] width 72 height 55
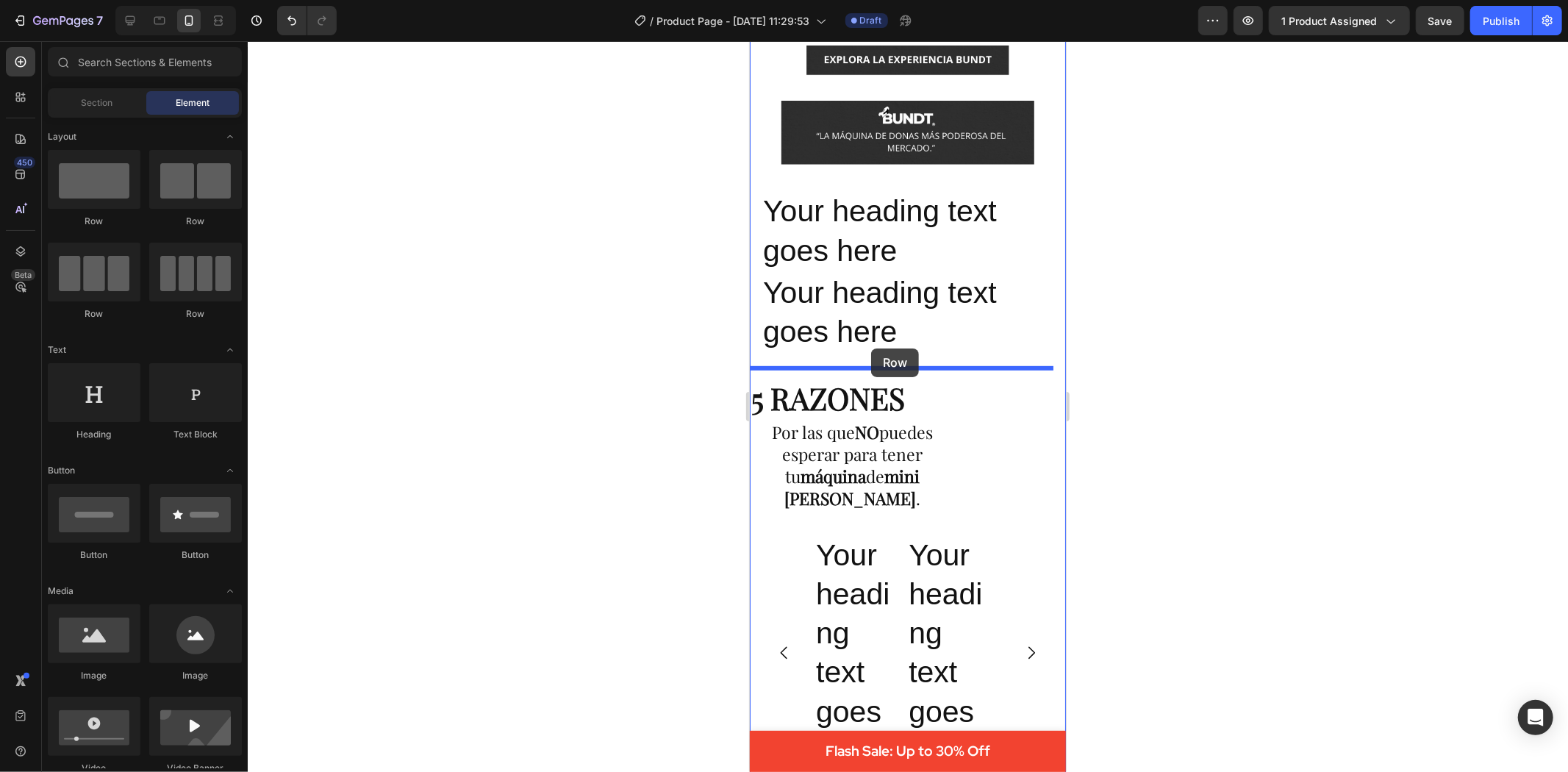
drag, startPoint x: 910, startPoint y: 241, endPoint x: 870, endPoint y: 348, distance: 114.2
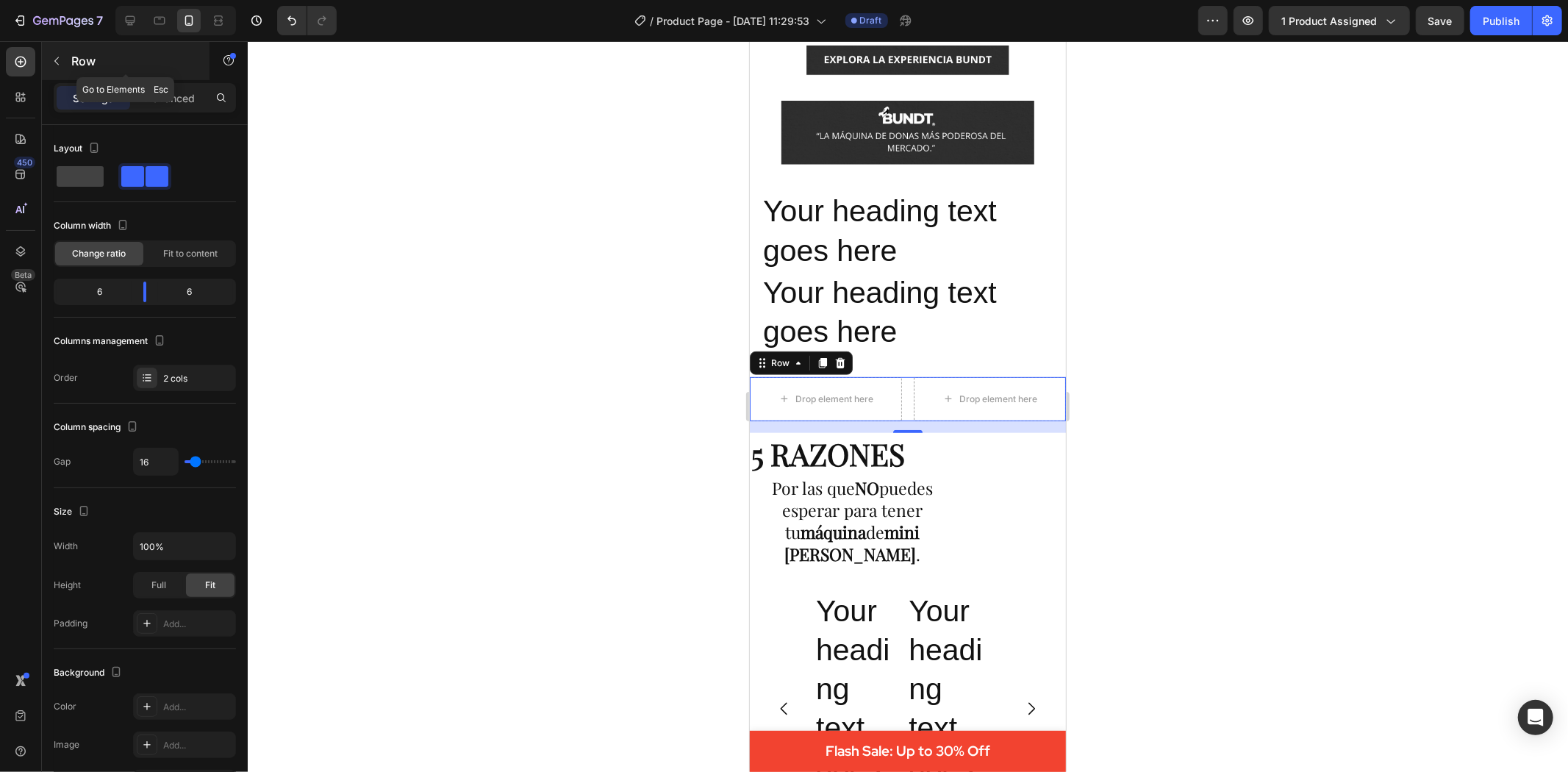
click at [59, 64] on icon "button" at bounding box center [56, 60] width 11 height 11
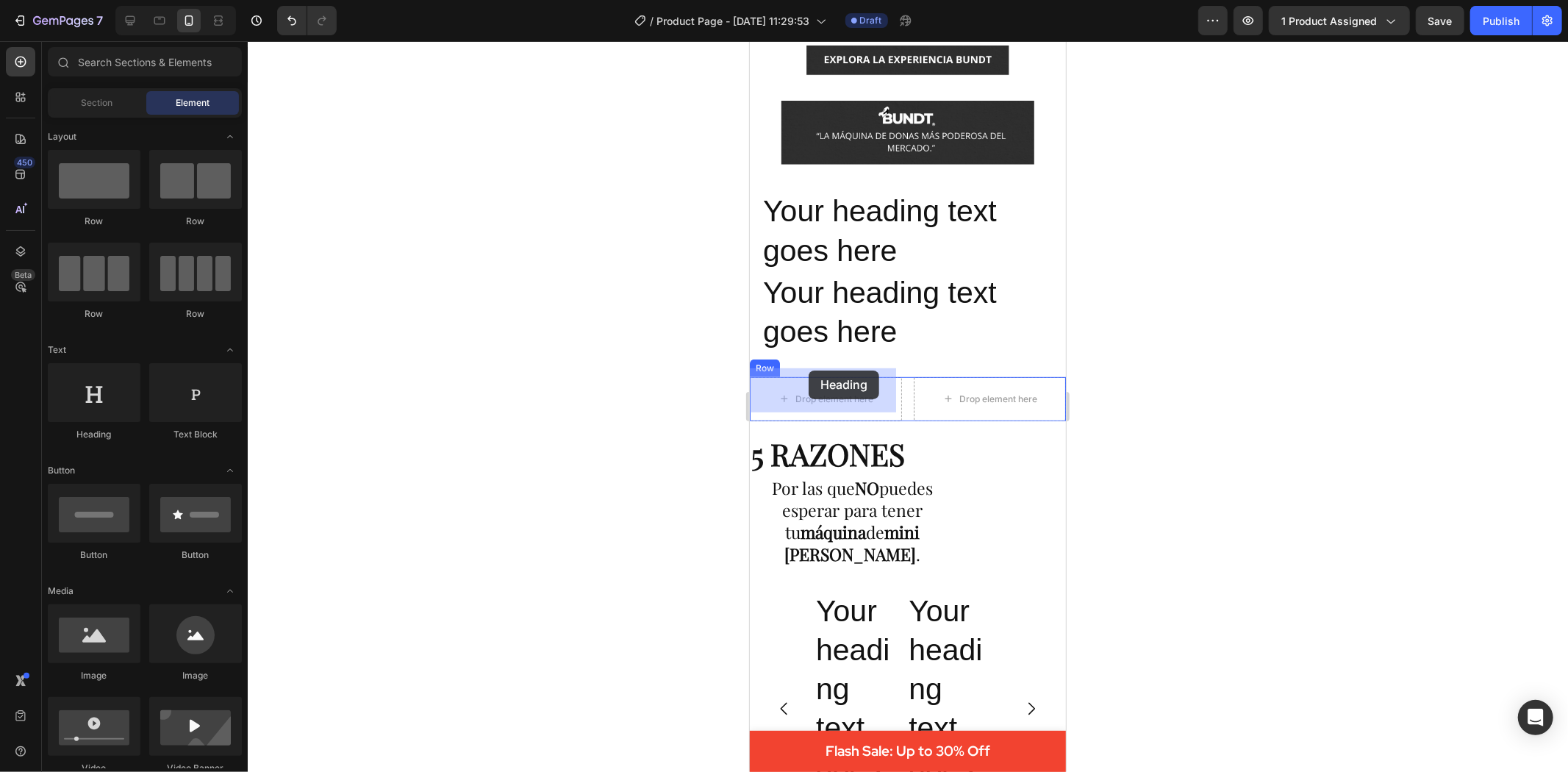
drag, startPoint x: 860, startPoint y: 453, endPoint x: 808, endPoint y: 370, distance: 97.9
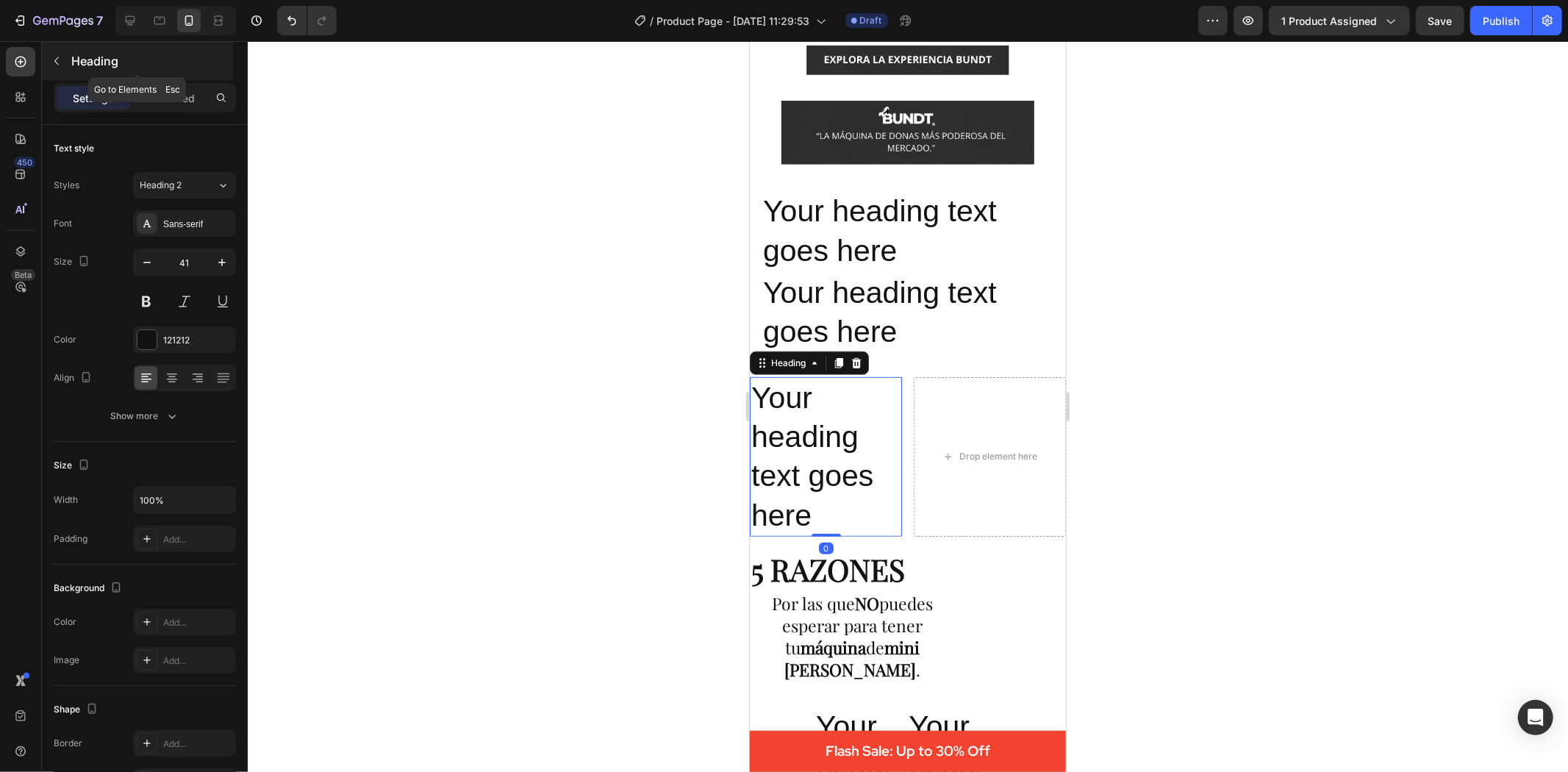
click at [60, 54] on button "button" at bounding box center [57, 61] width 24 height 24
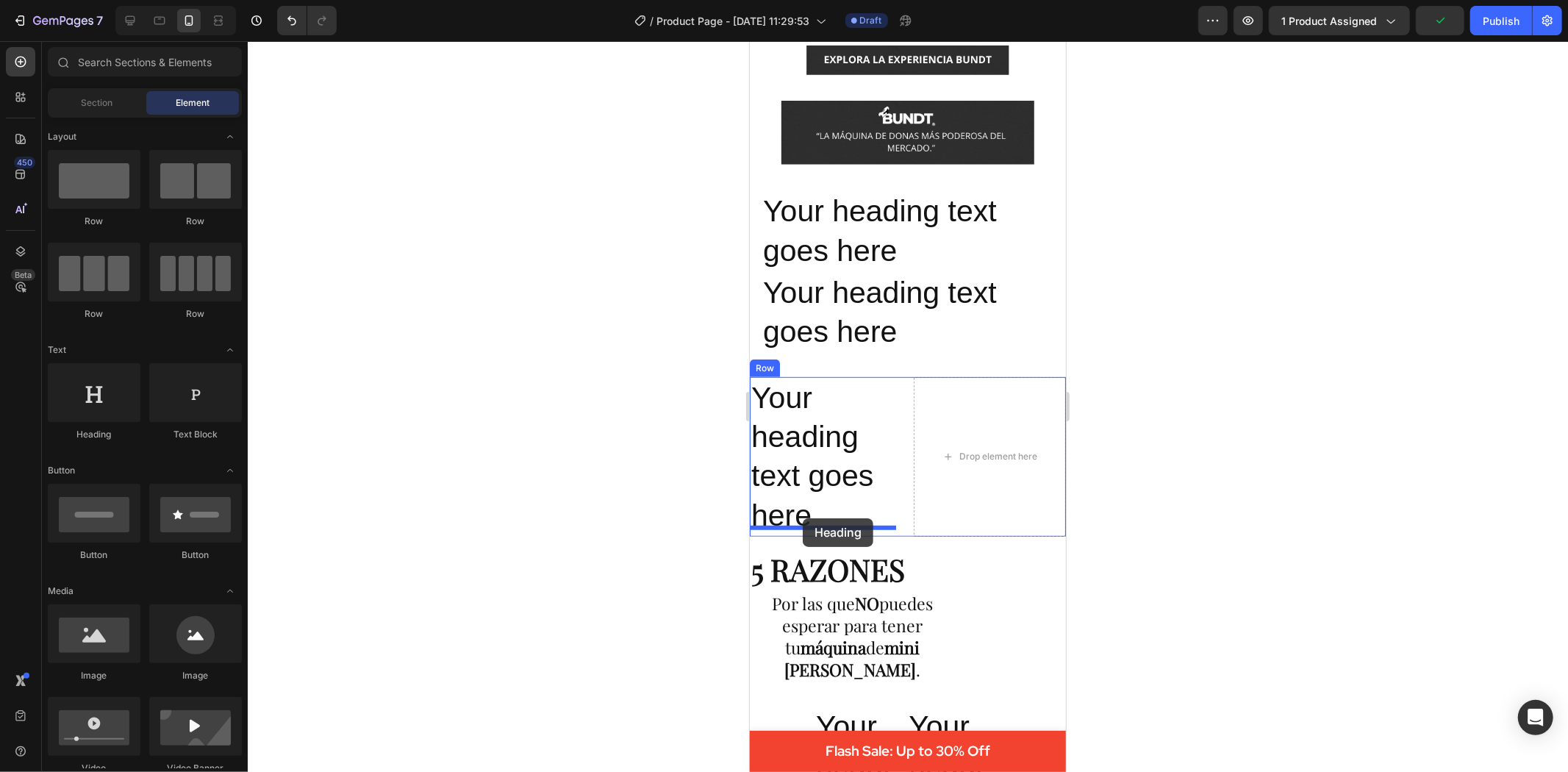
drag, startPoint x: 841, startPoint y: 447, endPoint x: 802, endPoint y: 518, distance: 81.0
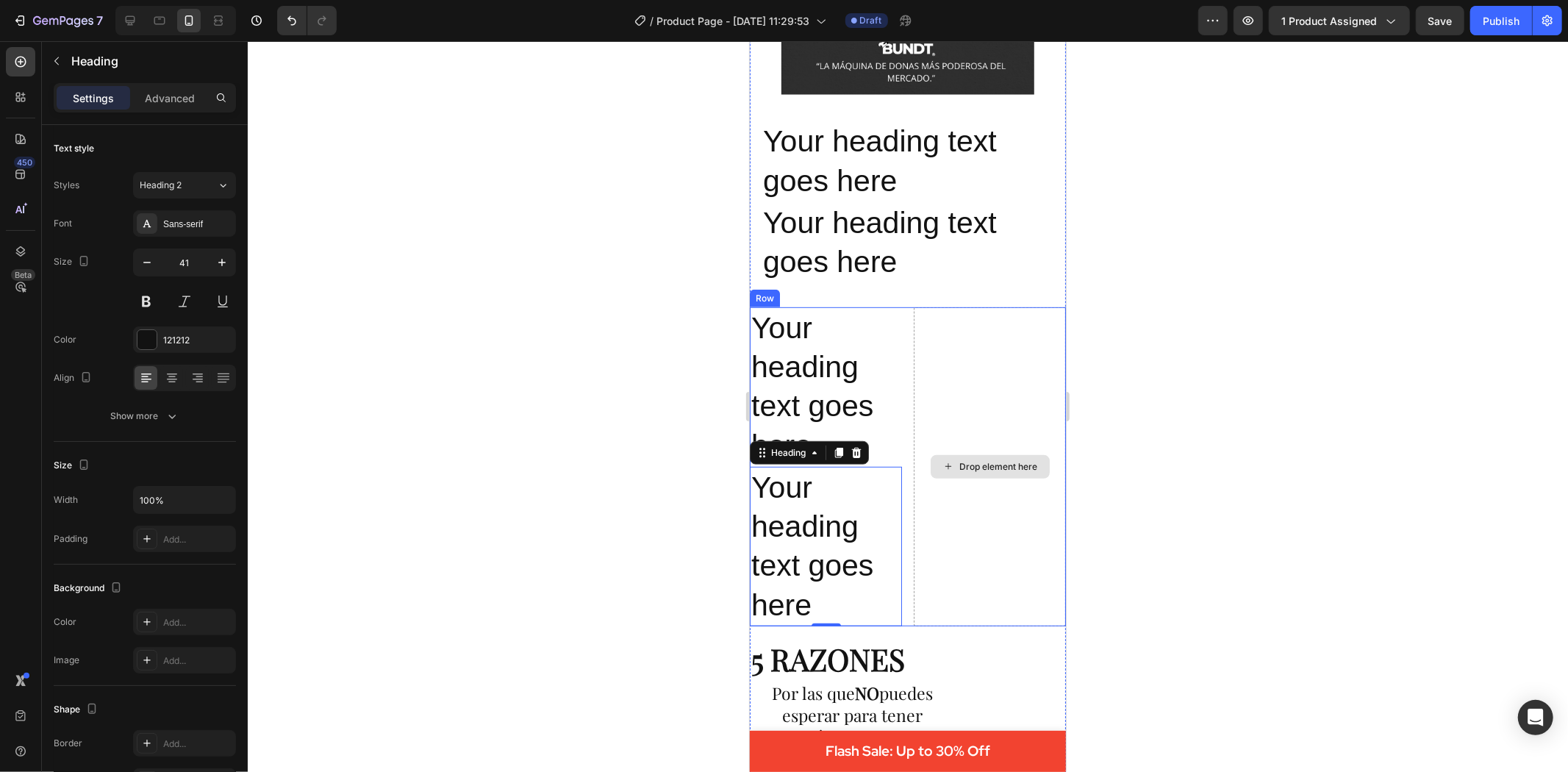
scroll to position [671, 0]
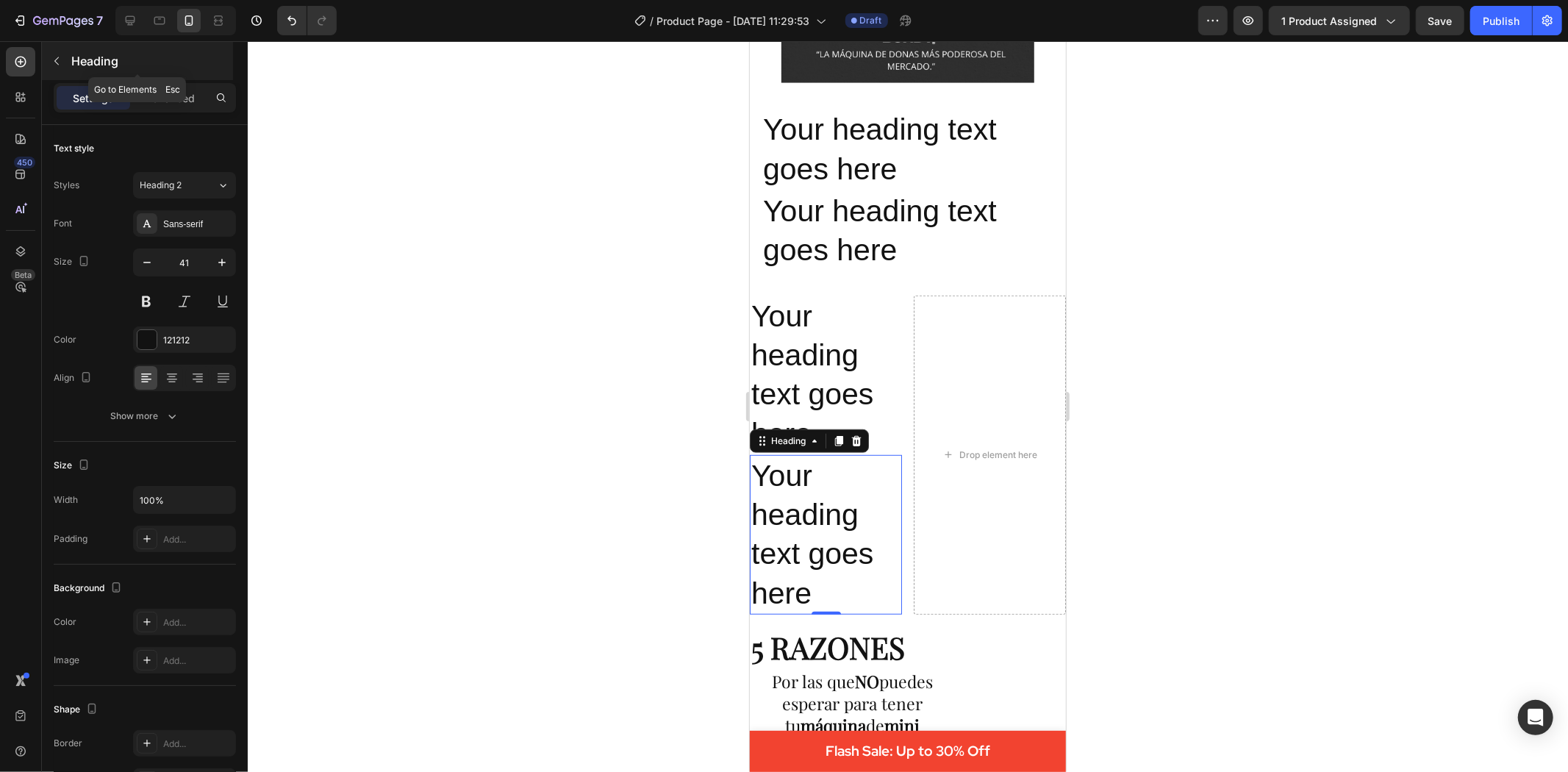
click at [56, 53] on button "button" at bounding box center [57, 61] width 24 height 24
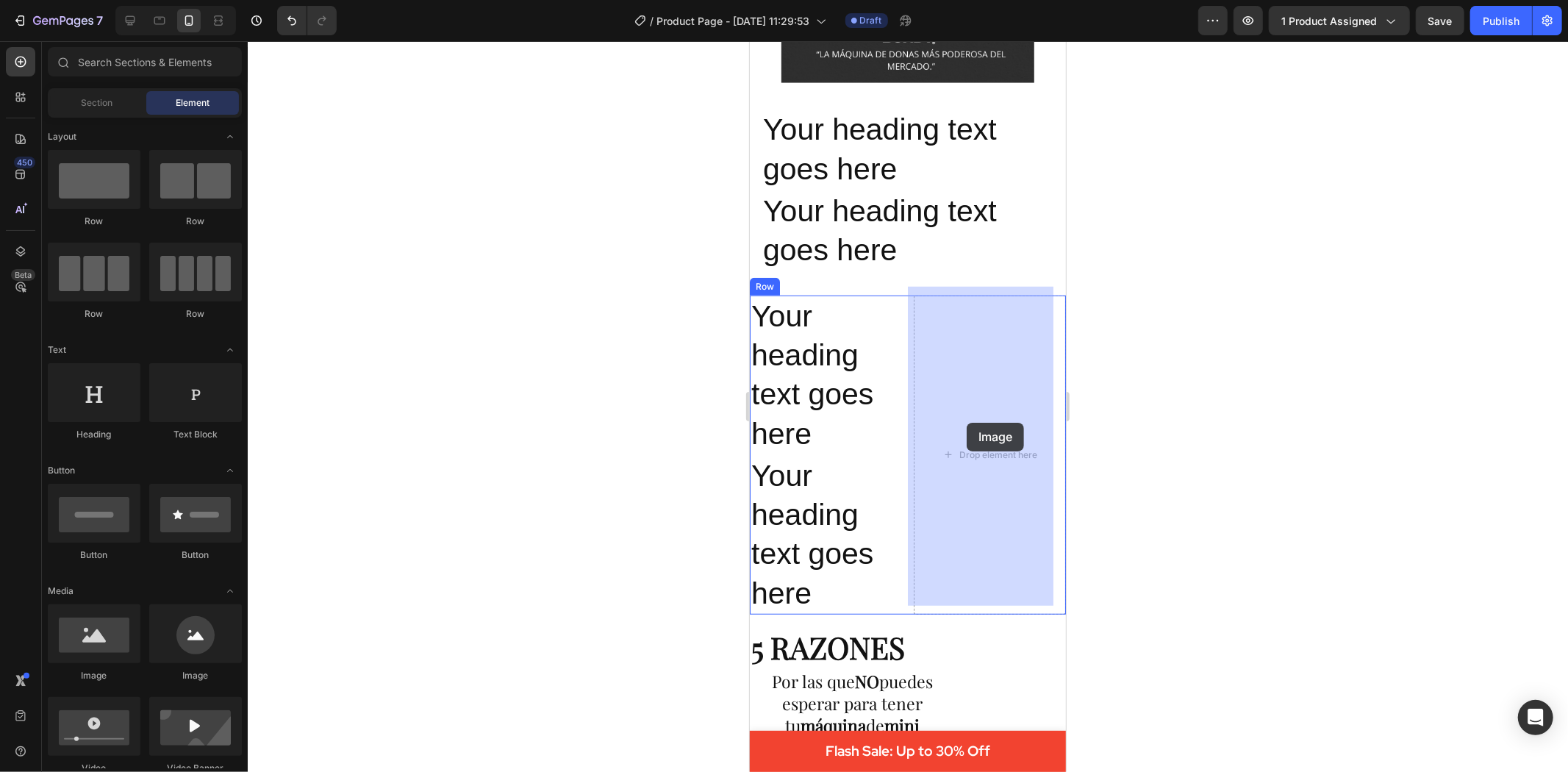
drag, startPoint x: 856, startPoint y: 682, endPoint x: 972, endPoint y: 417, distance: 289.3
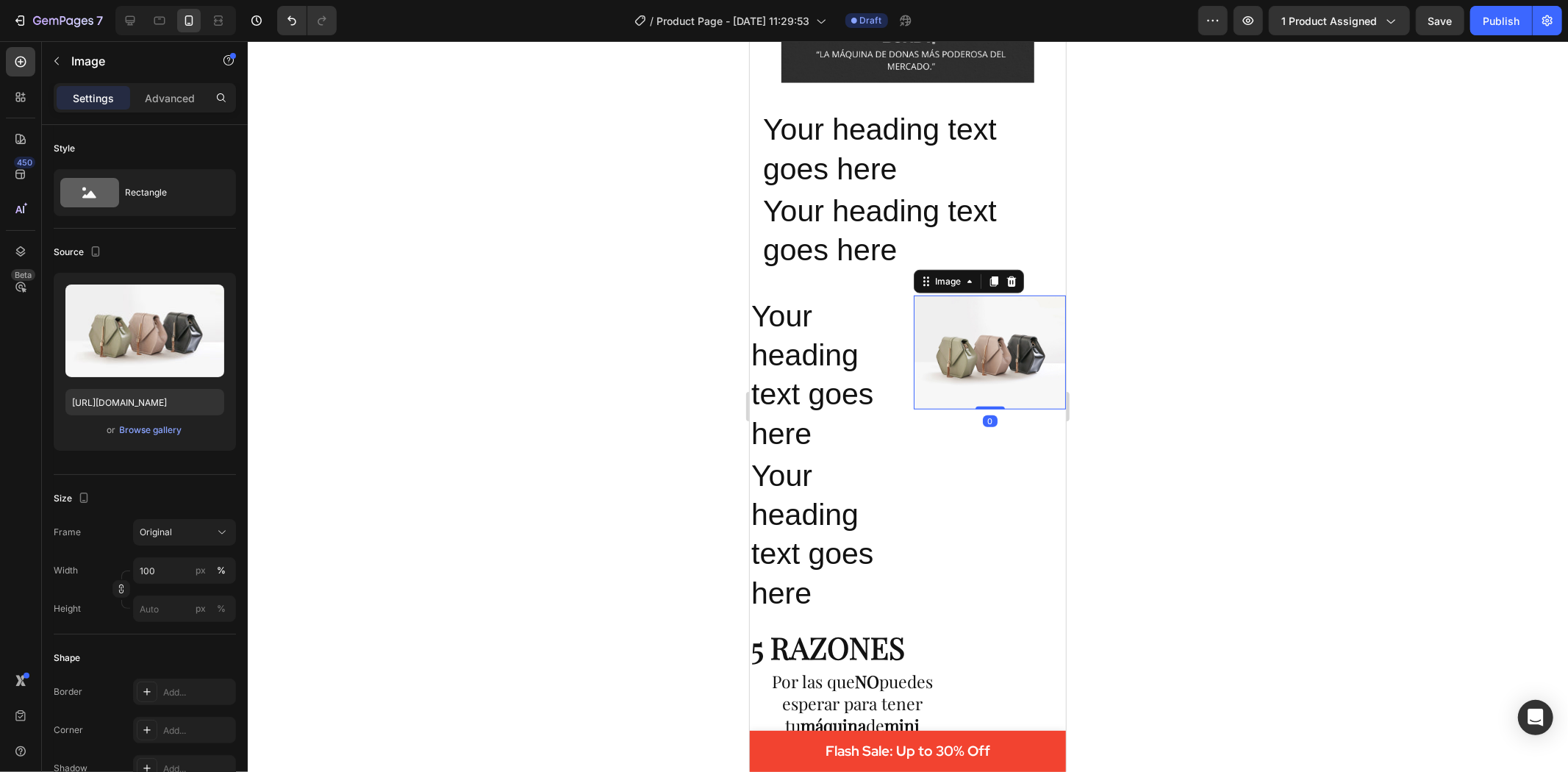
click at [1288, 465] on div at bounding box center [908, 407] width 1321 height 731
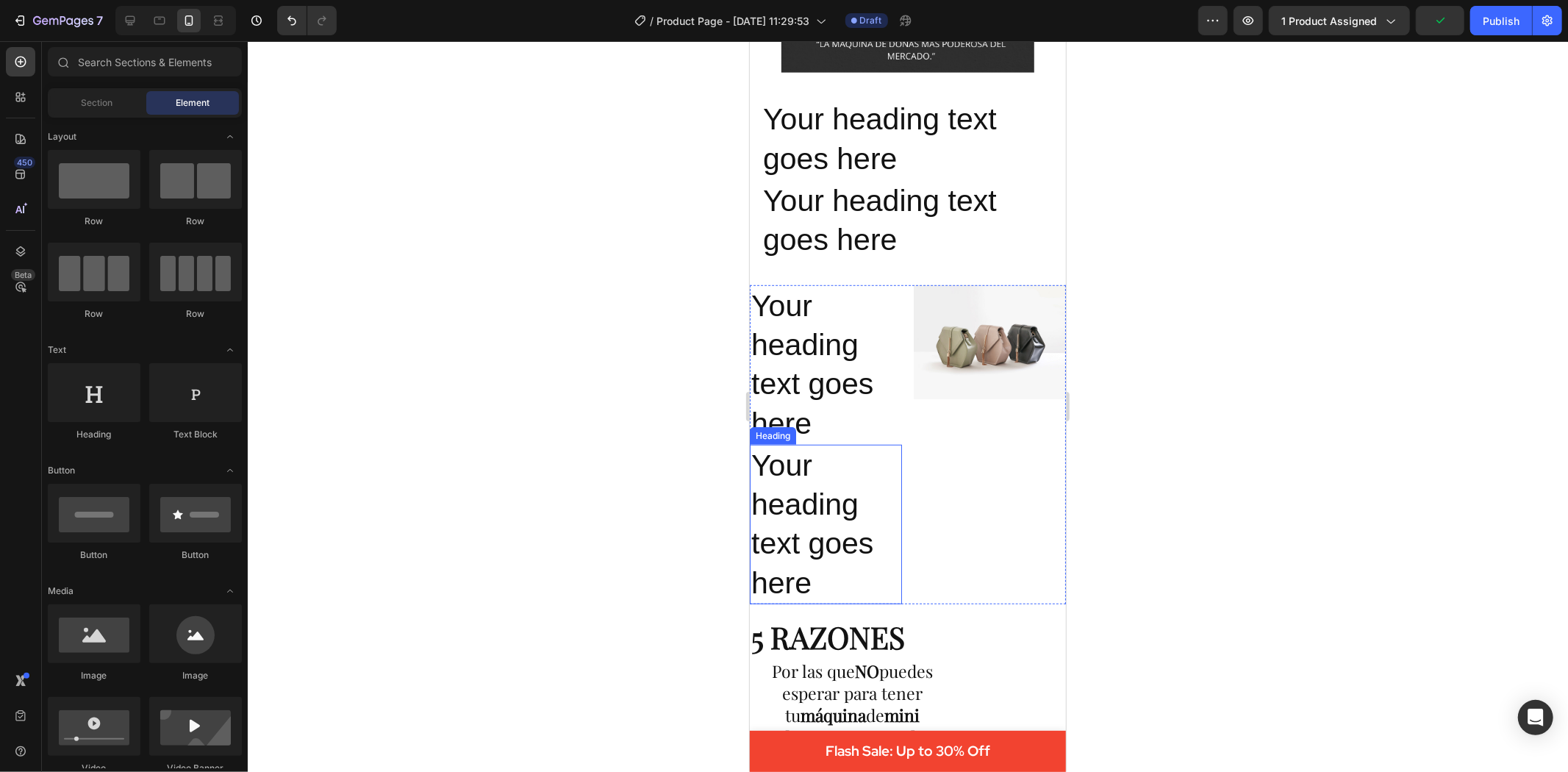
scroll to position [834, 0]
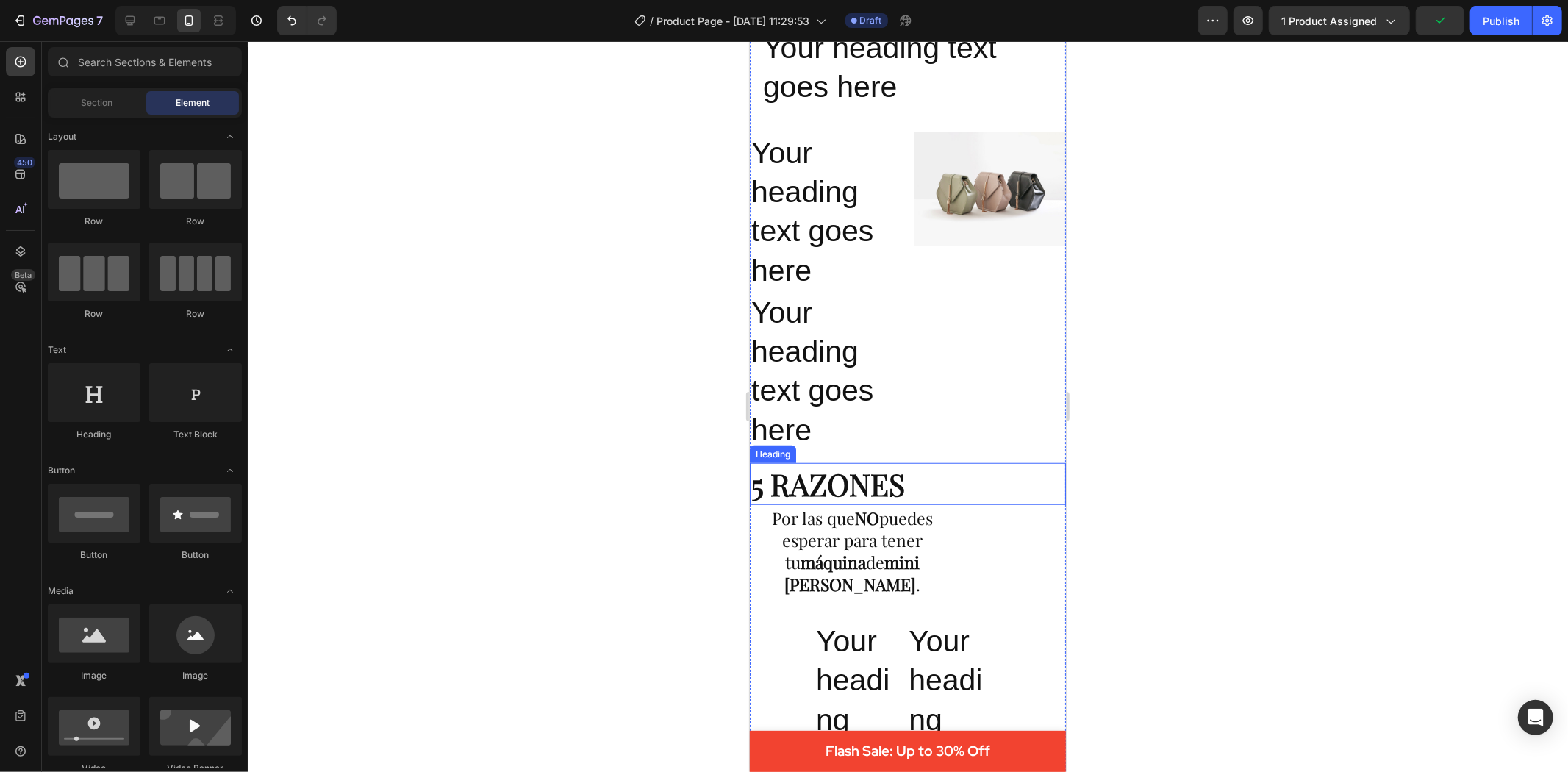
click at [823, 482] on h2 "5 RAZONES" at bounding box center [908, 483] width 316 height 42
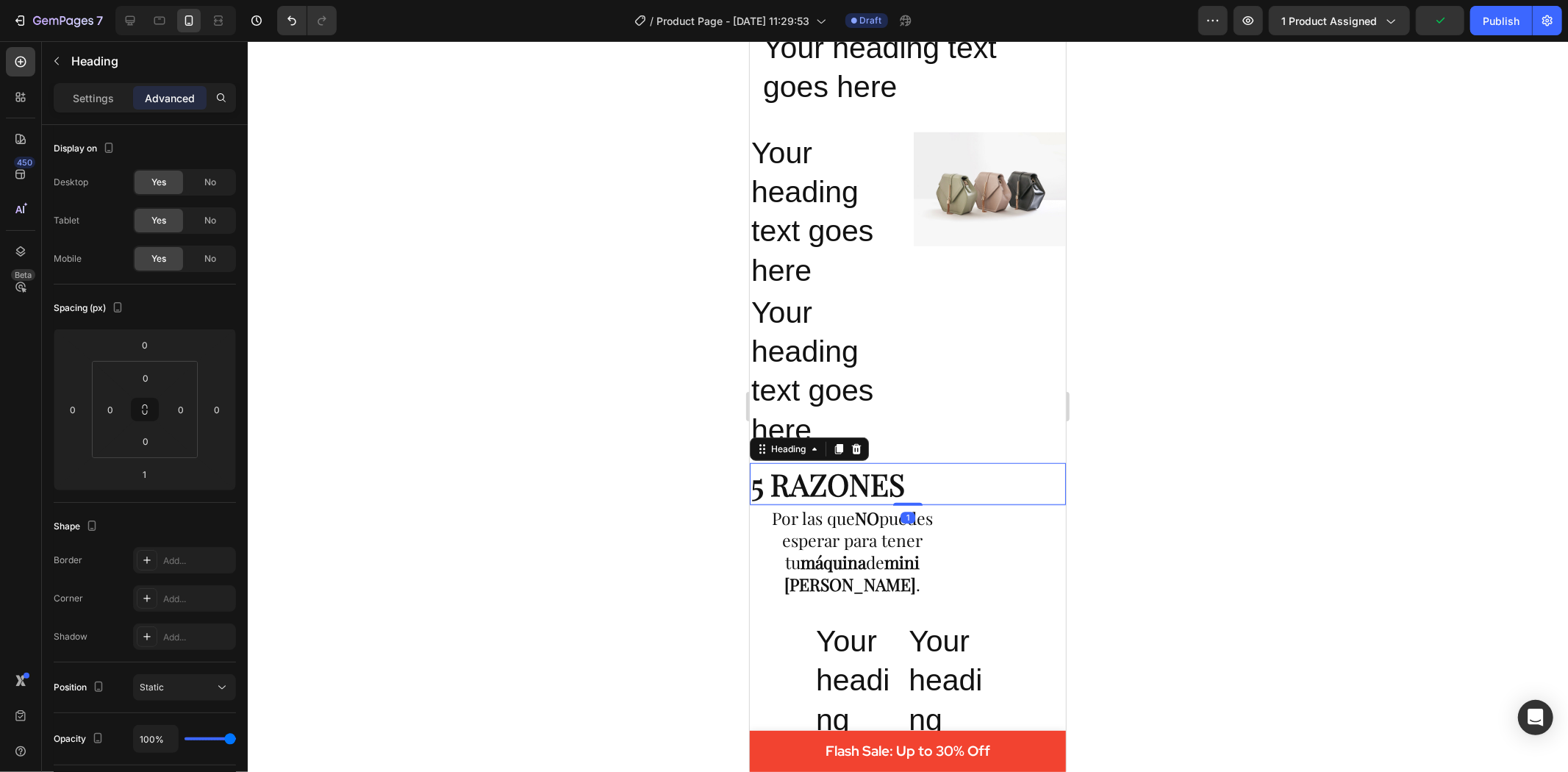
click at [823, 482] on h2 "5 RAZONES" at bounding box center [908, 483] width 316 height 42
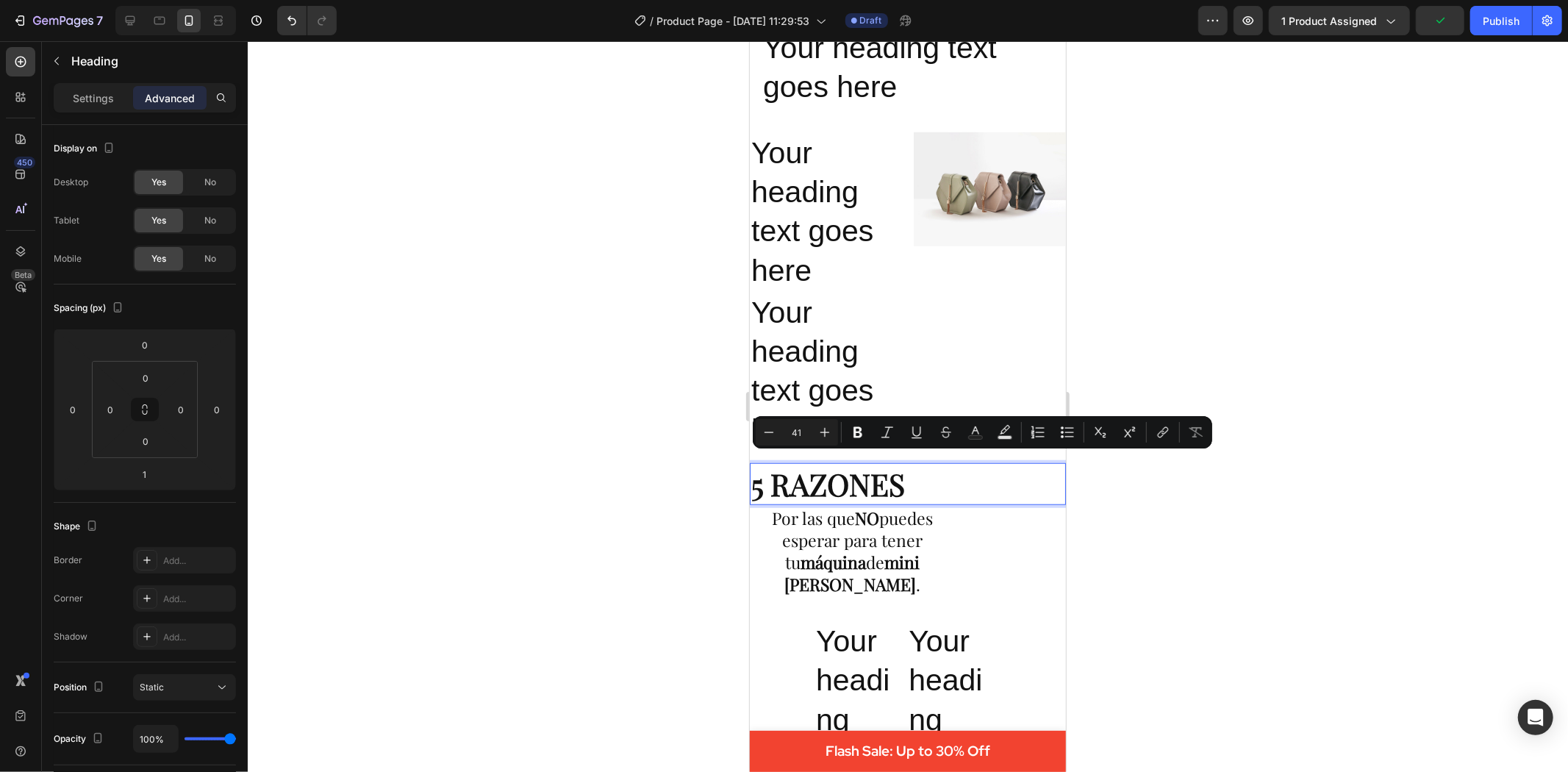
click at [940, 480] on p "5 RAZONES" at bounding box center [907, 484] width 313 height 39
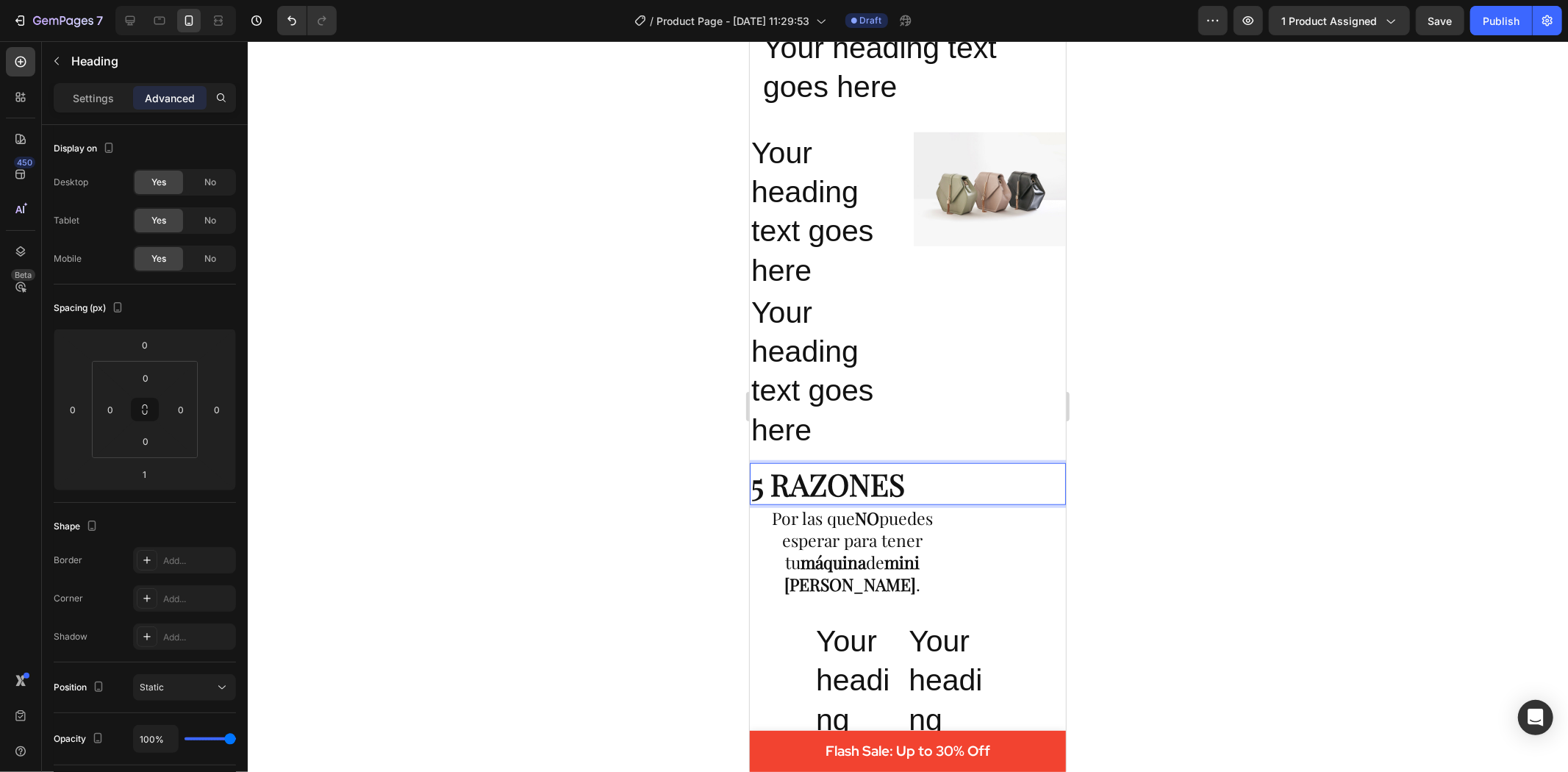
drag, startPoint x: 915, startPoint y: 478, endPoint x: 730, endPoint y: 471, distance: 185.1
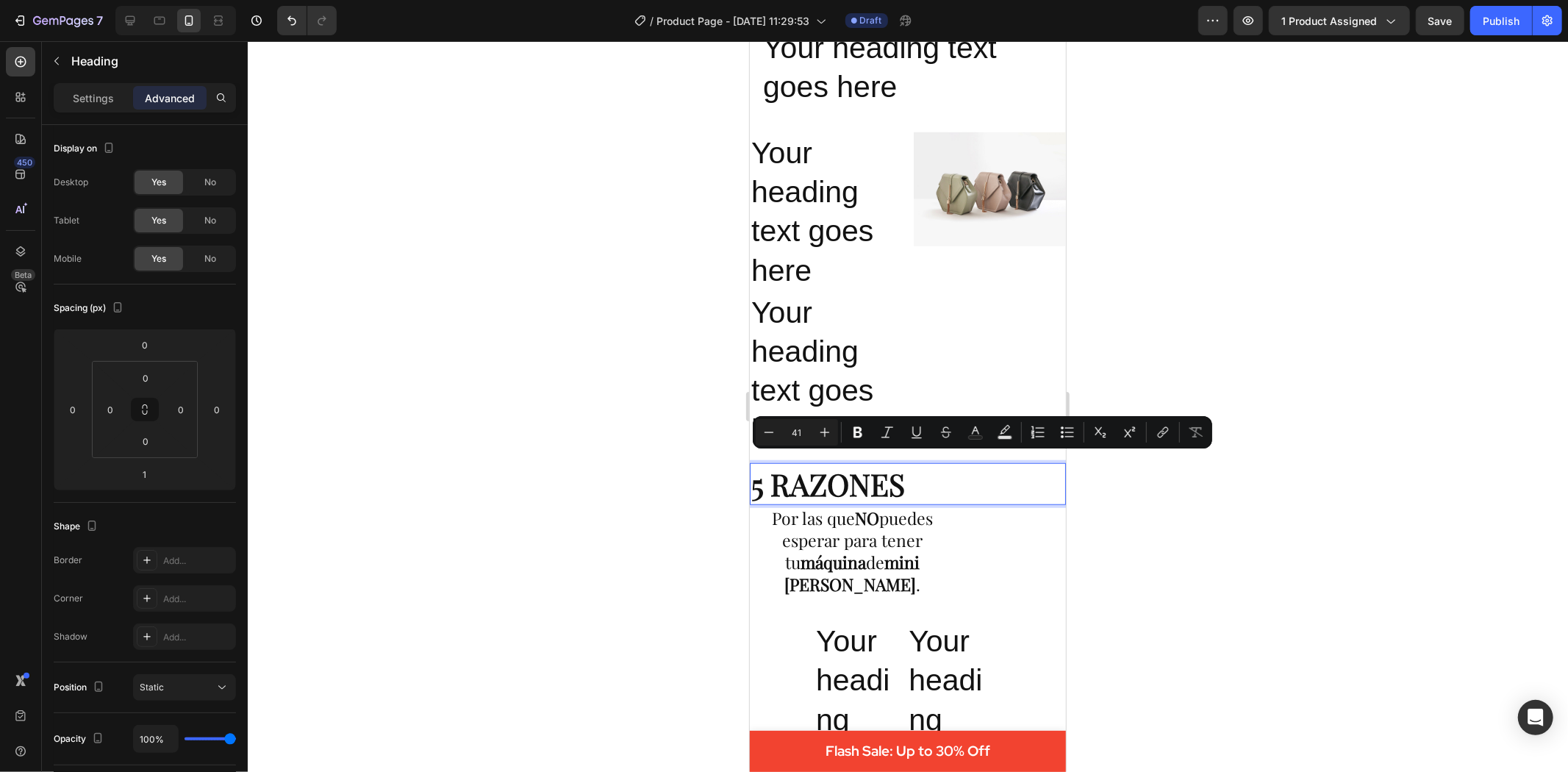
copy p "5 RAZONES"
click at [792, 152] on h2 "Your heading text goes here" at bounding box center [826, 211] width 152 height 159
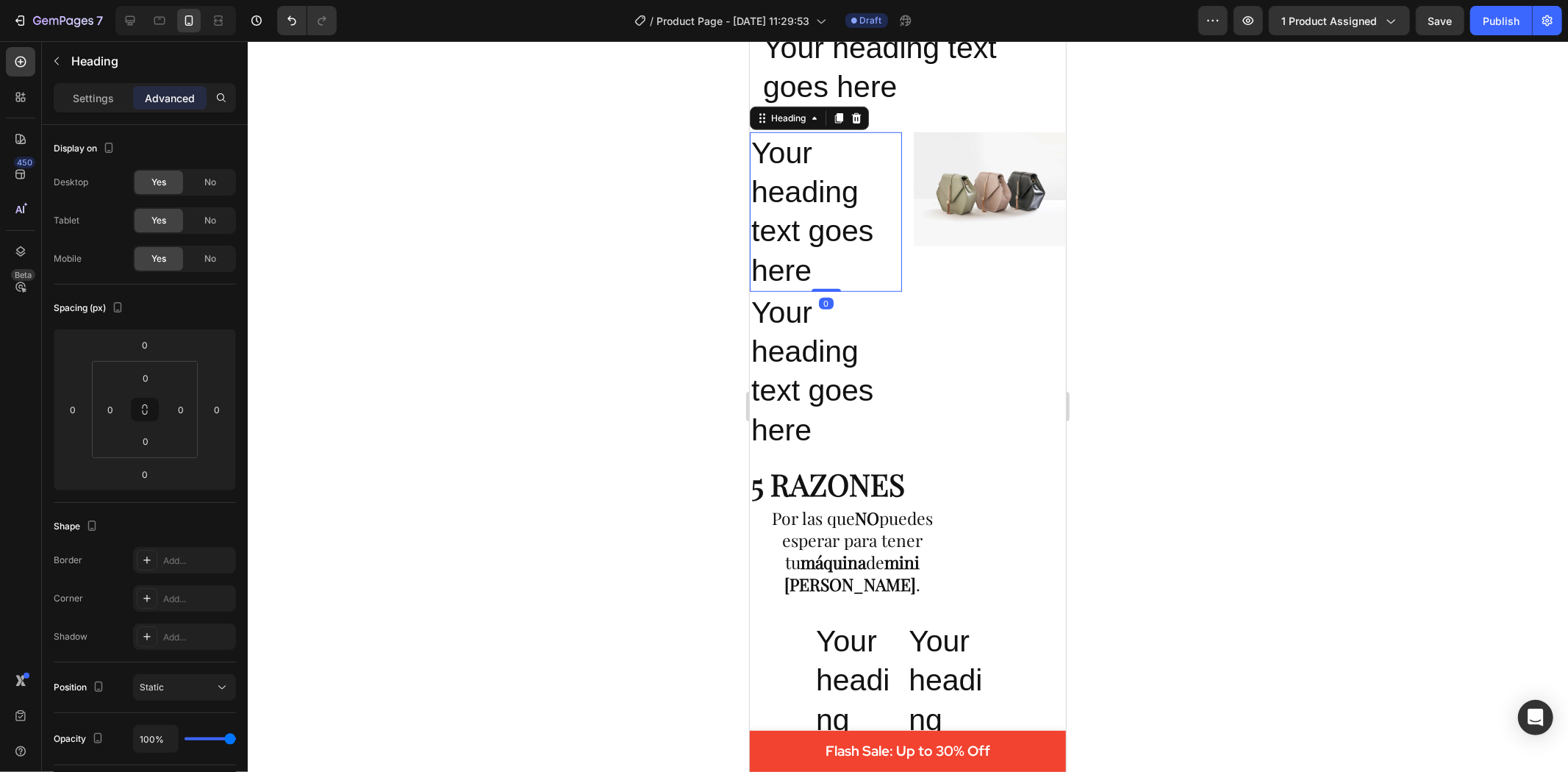
click at [792, 152] on h2 "Your heading text goes here" at bounding box center [826, 211] width 152 height 159
click at [822, 256] on p "Your heading text goes here" at bounding box center [825, 211] width 149 height 157
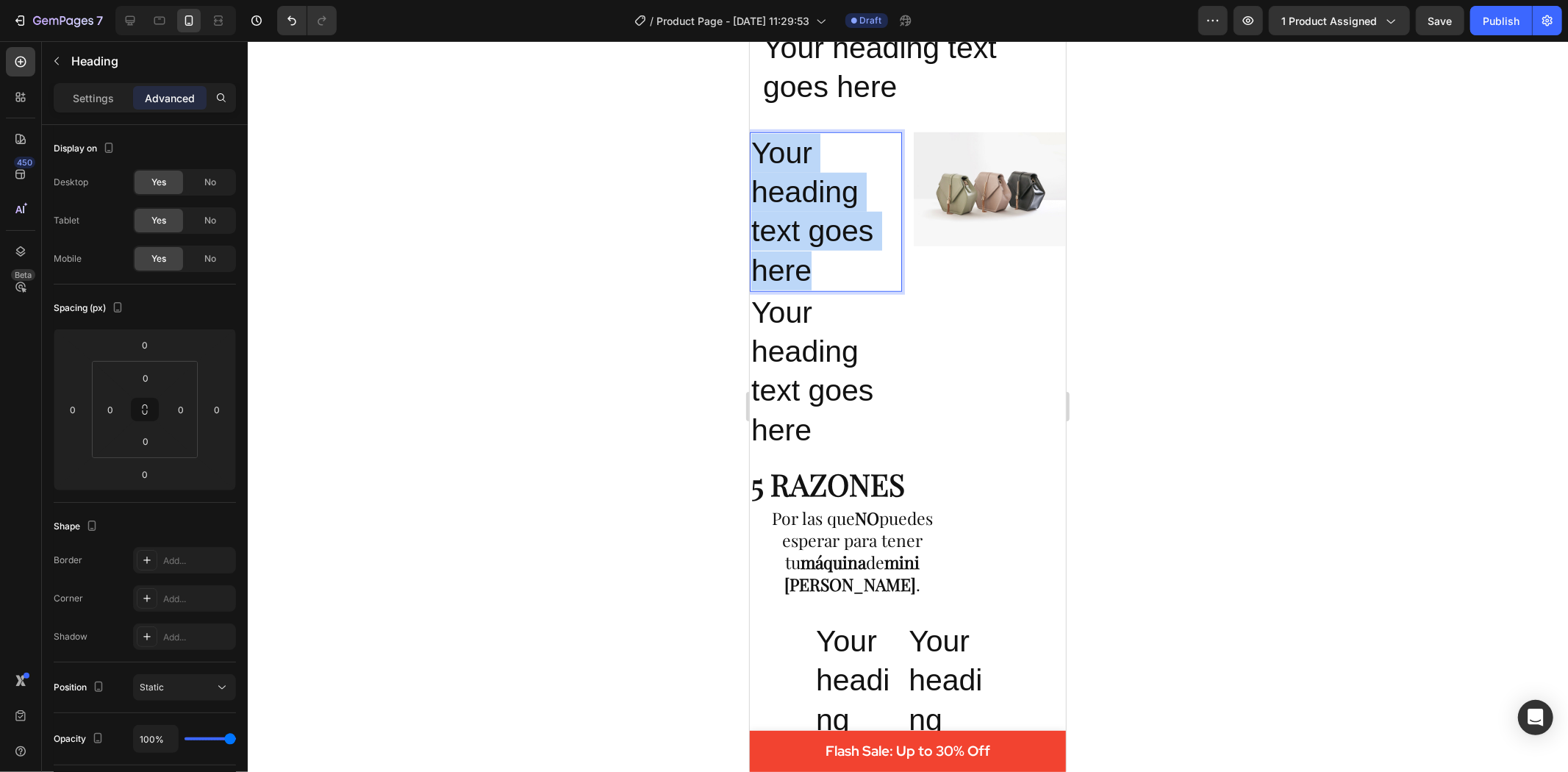
drag, startPoint x: 814, startPoint y: 260, endPoint x: 748, endPoint y: 140, distance: 137.0
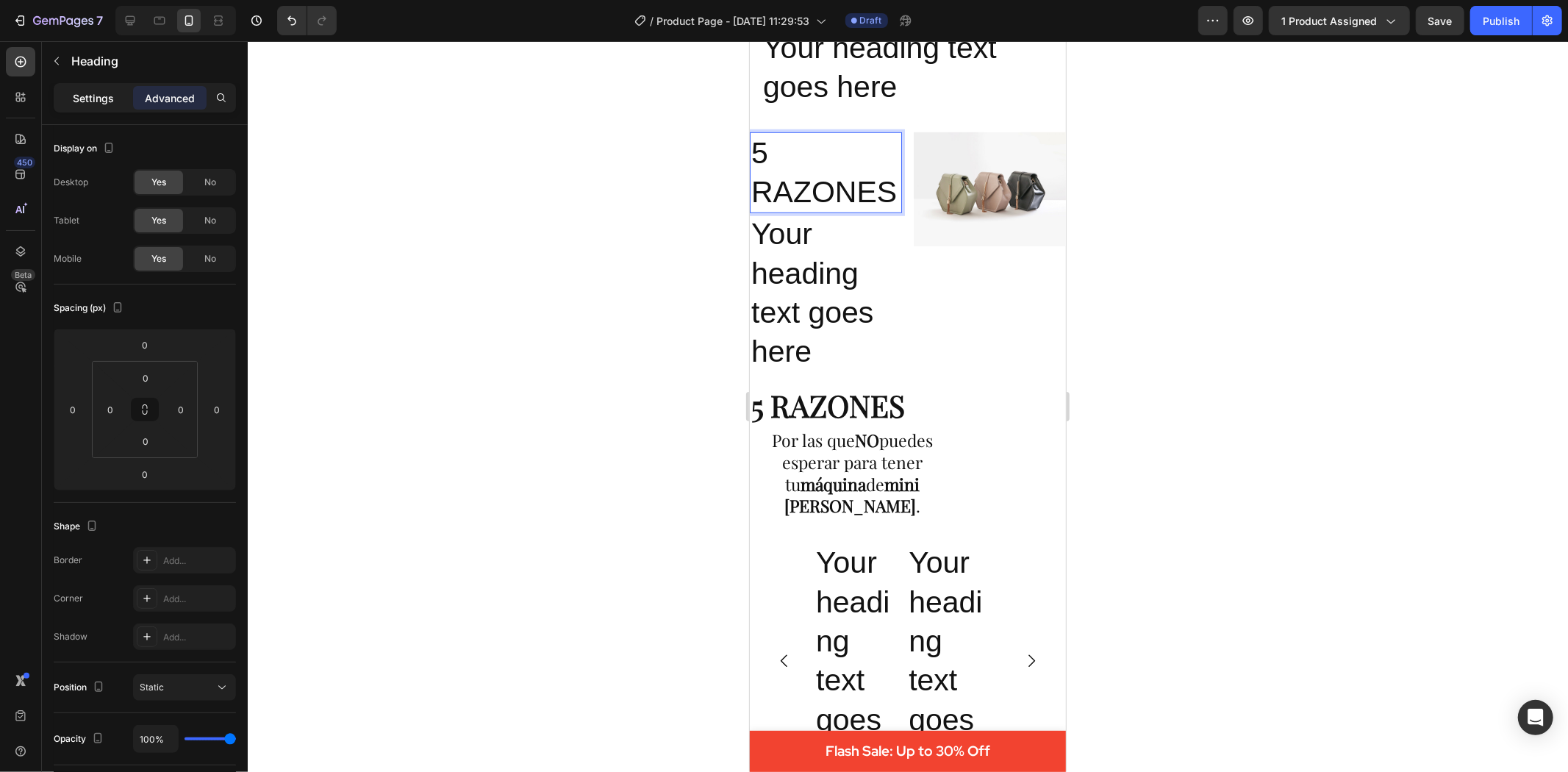
click at [62, 89] on div "Settings" at bounding box center [93, 97] width 73 height 24
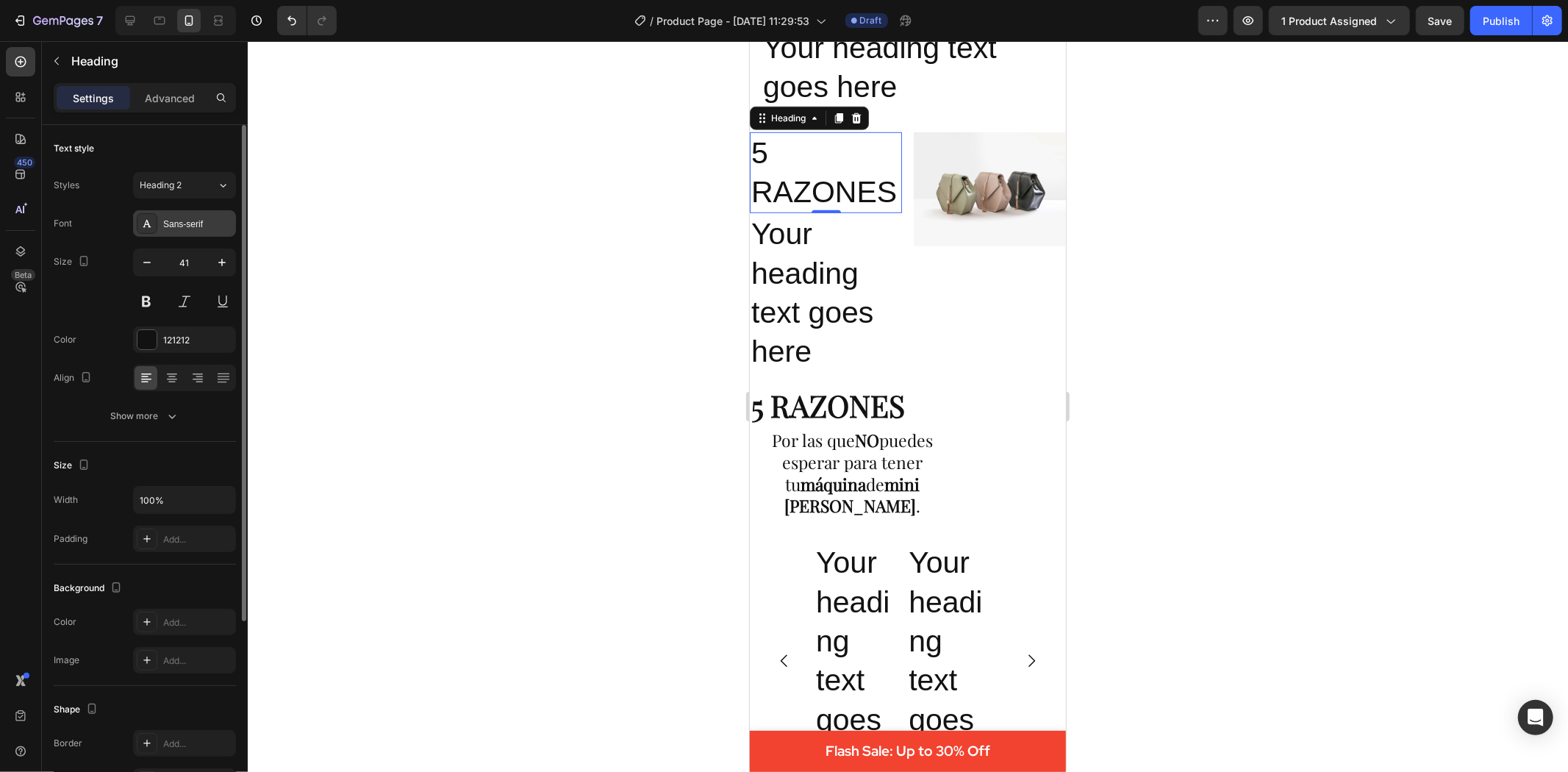
click at [193, 213] on div "Sans-serif" at bounding box center [185, 224] width 103 height 27
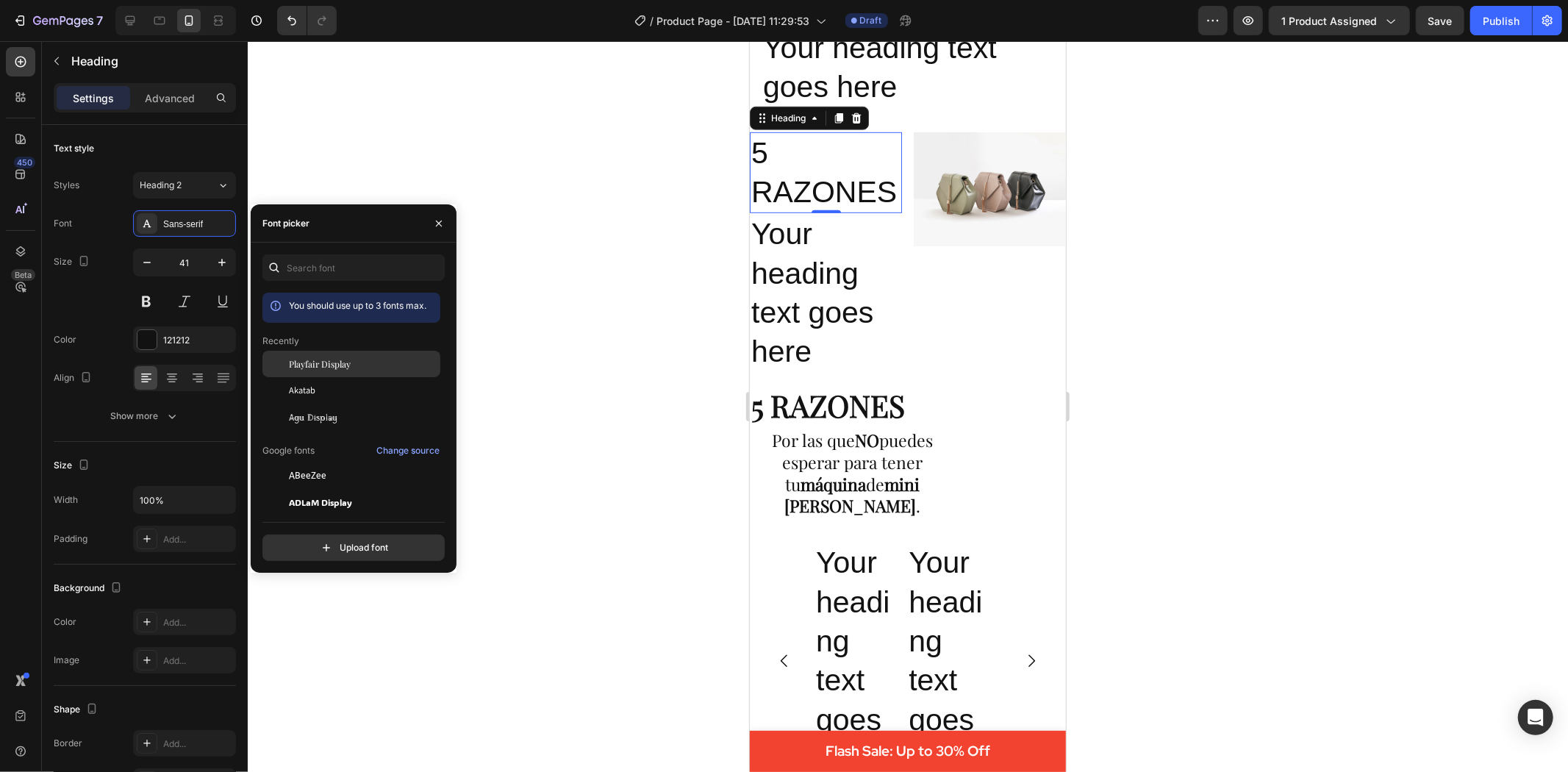
click at [319, 368] on span "Playfair Display" at bounding box center [320, 363] width 62 height 13
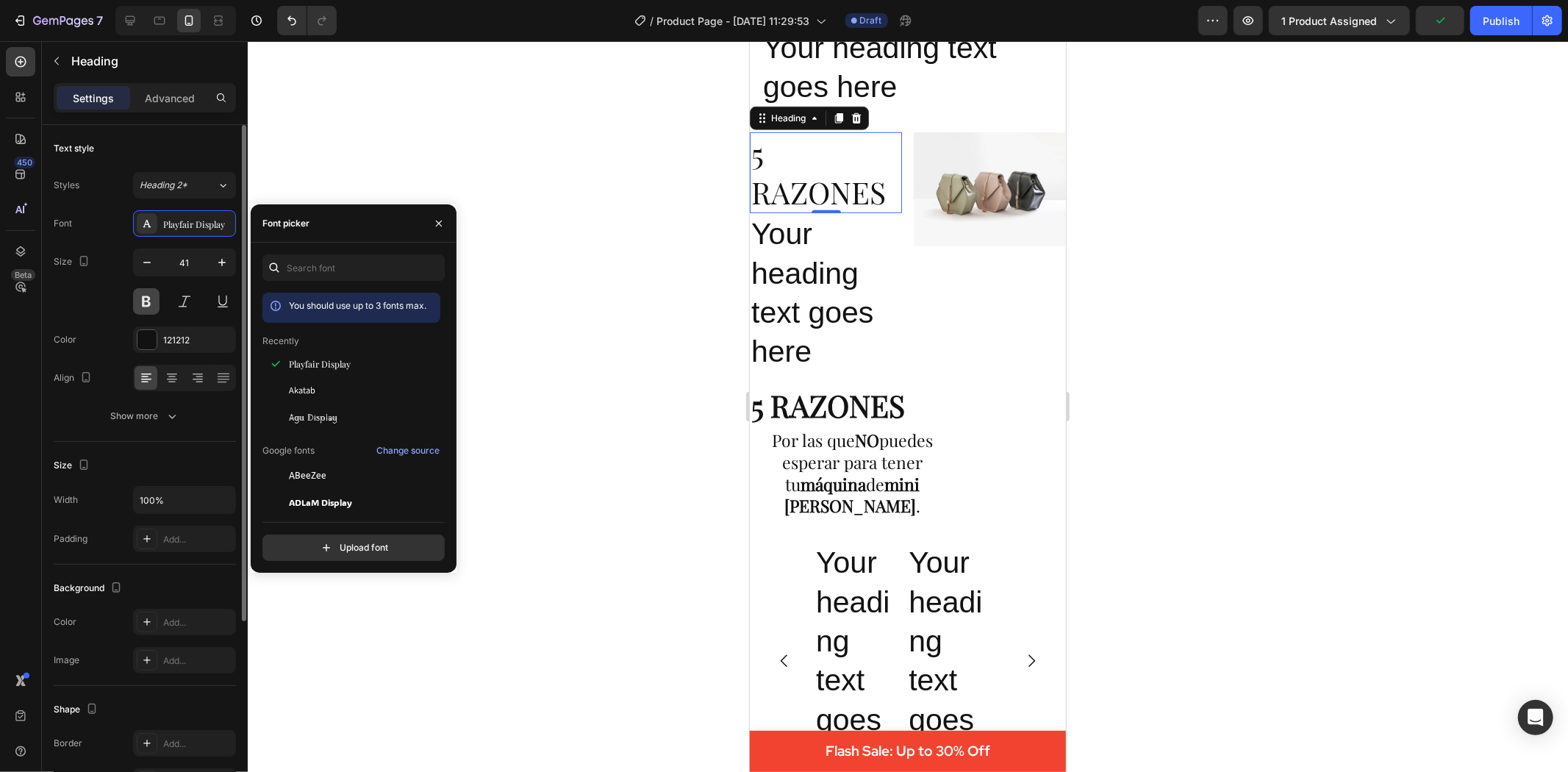
click at [151, 293] on button at bounding box center [147, 302] width 27 height 27
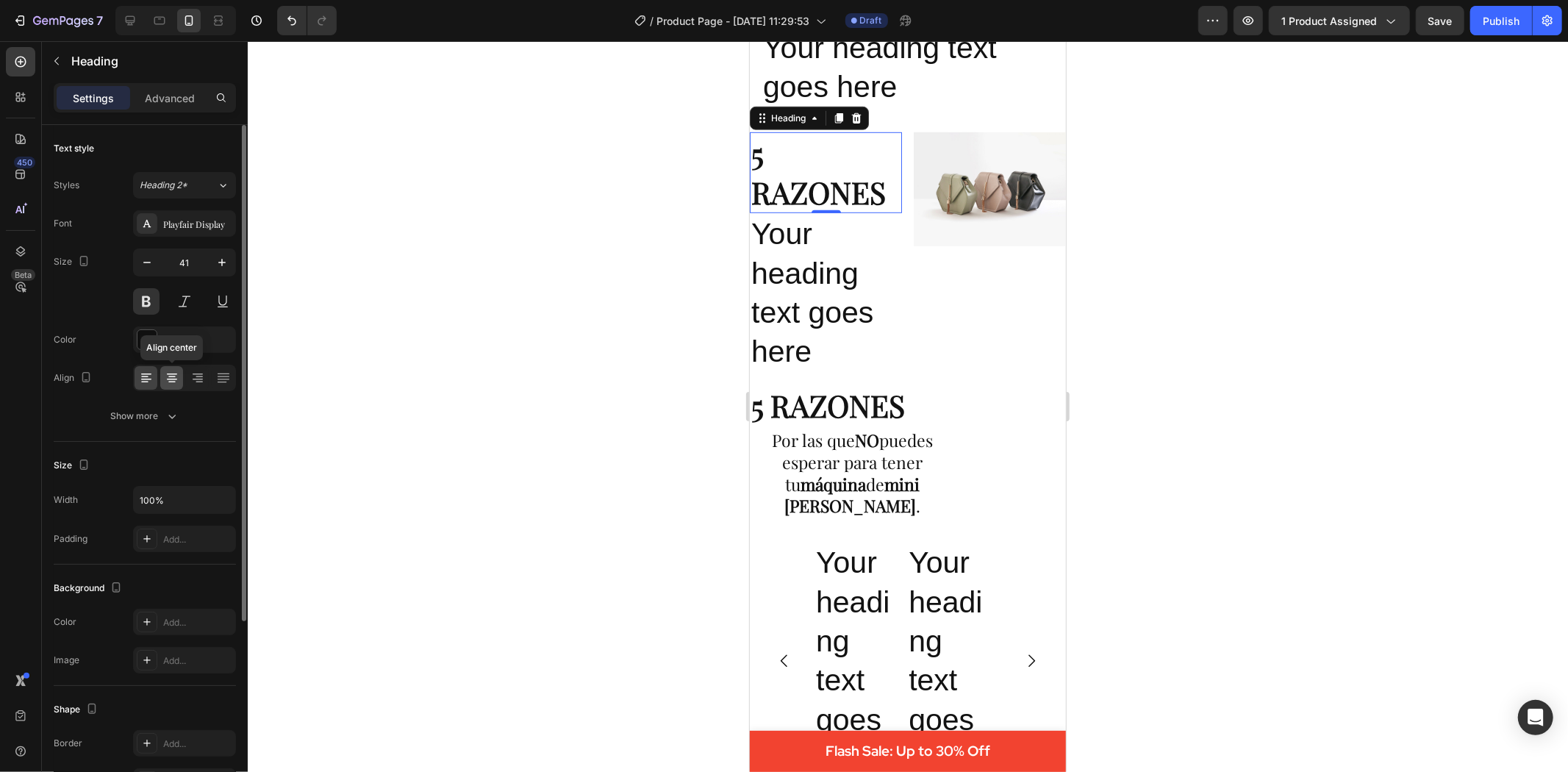
drag, startPoint x: 166, startPoint y: 375, endPoint x: 175, endPoint y: 378, distance: 9.5
click at [166, 376] on icon at bounding box center [171, 378] width 15 height 15
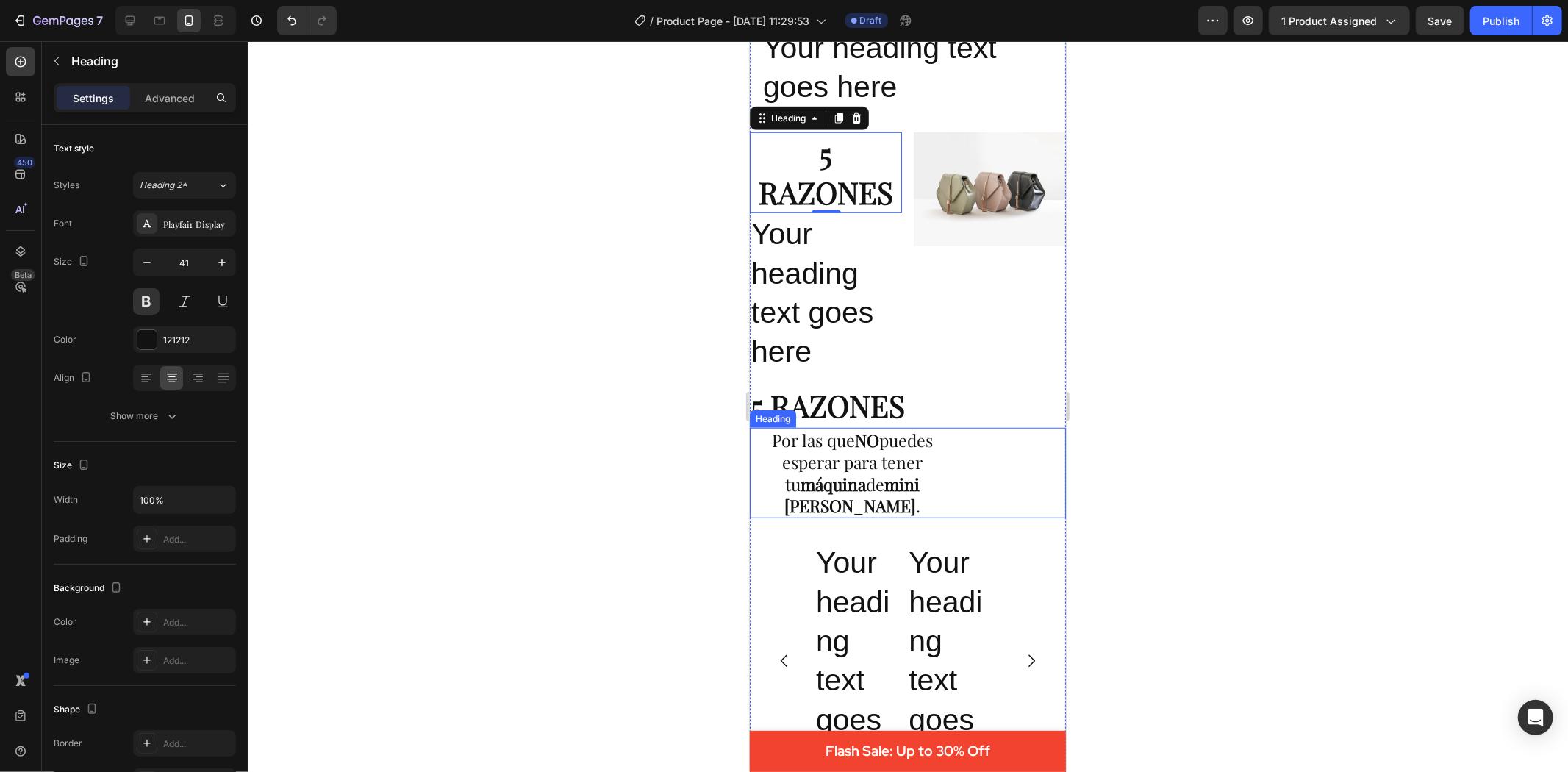
click at [883, 472] on strong "mini [PERSON_NAME]" at bounding box center [851, 494] width 135 height 45
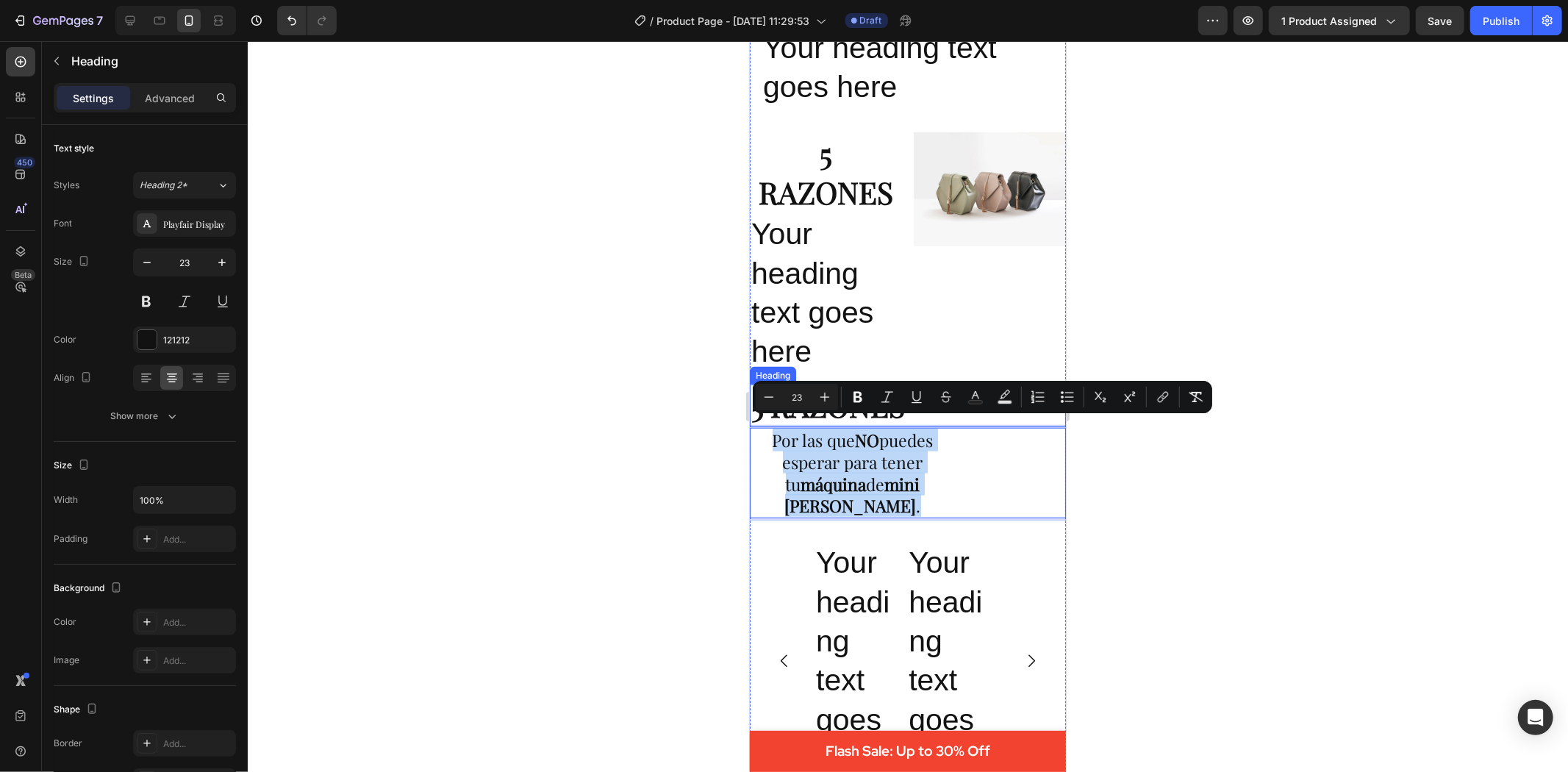
drag, startPoint x: 879, startPoint y: 501, endPoint x: 754, endPoint y: 413, distance: 152.9
click at [754, 413] on div "Donas perfectas en minutos, sin esfuerzo. Heading “La máquina BUNDT hornea dona…" at bounding box center [908, 163] width 316 height 1809
copy p "Por las que NO puedes esperar para tener tu máquina de mini donas BUNDT ."
click at [776, 283] on h2 "Your heading text goes here" at bounding box center [826, 292] width 152 height 159
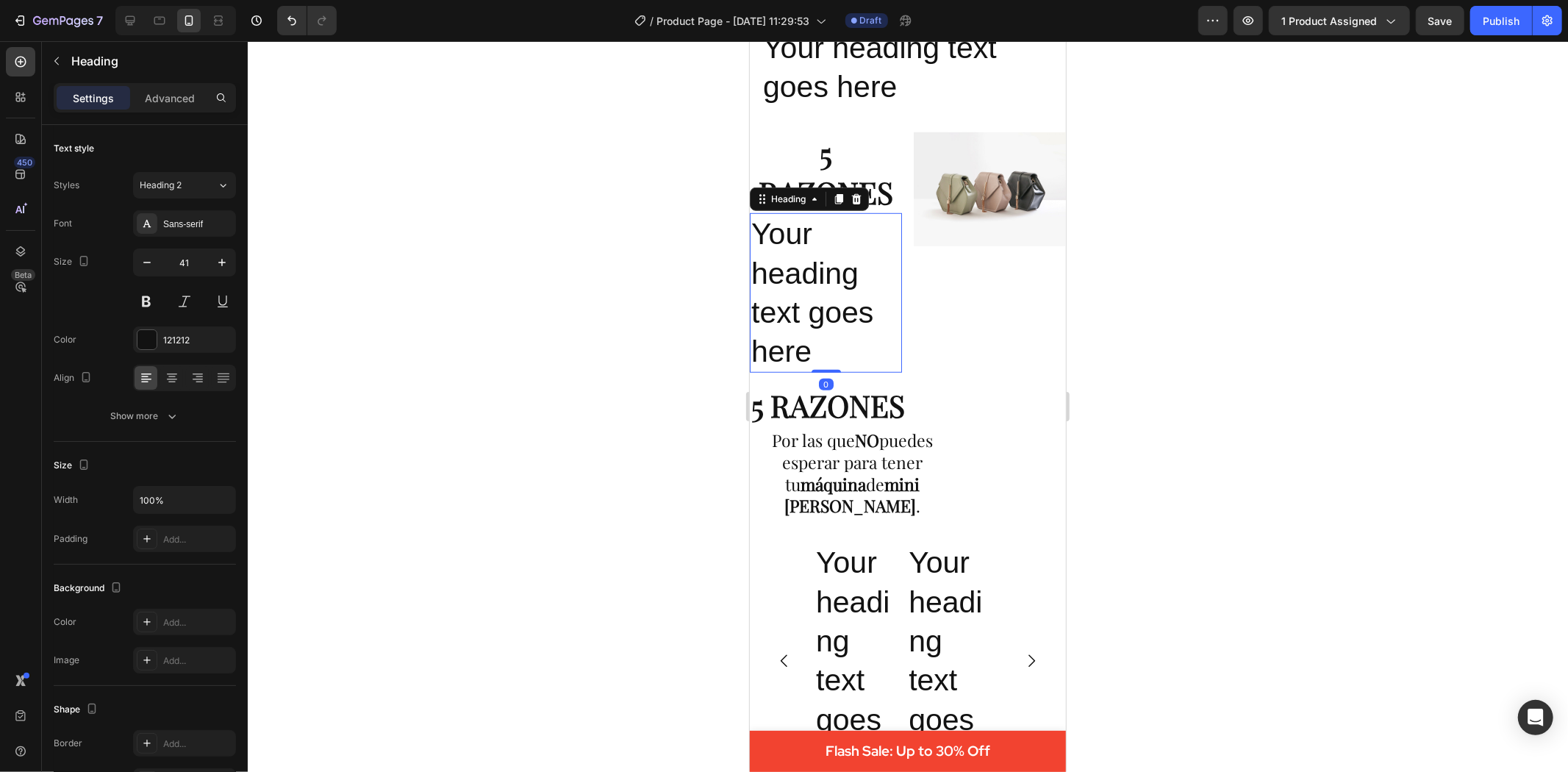
click at [776, 283] on h2 "Your heading text goes here" at bounding box center [826, 292] width 152 height 159
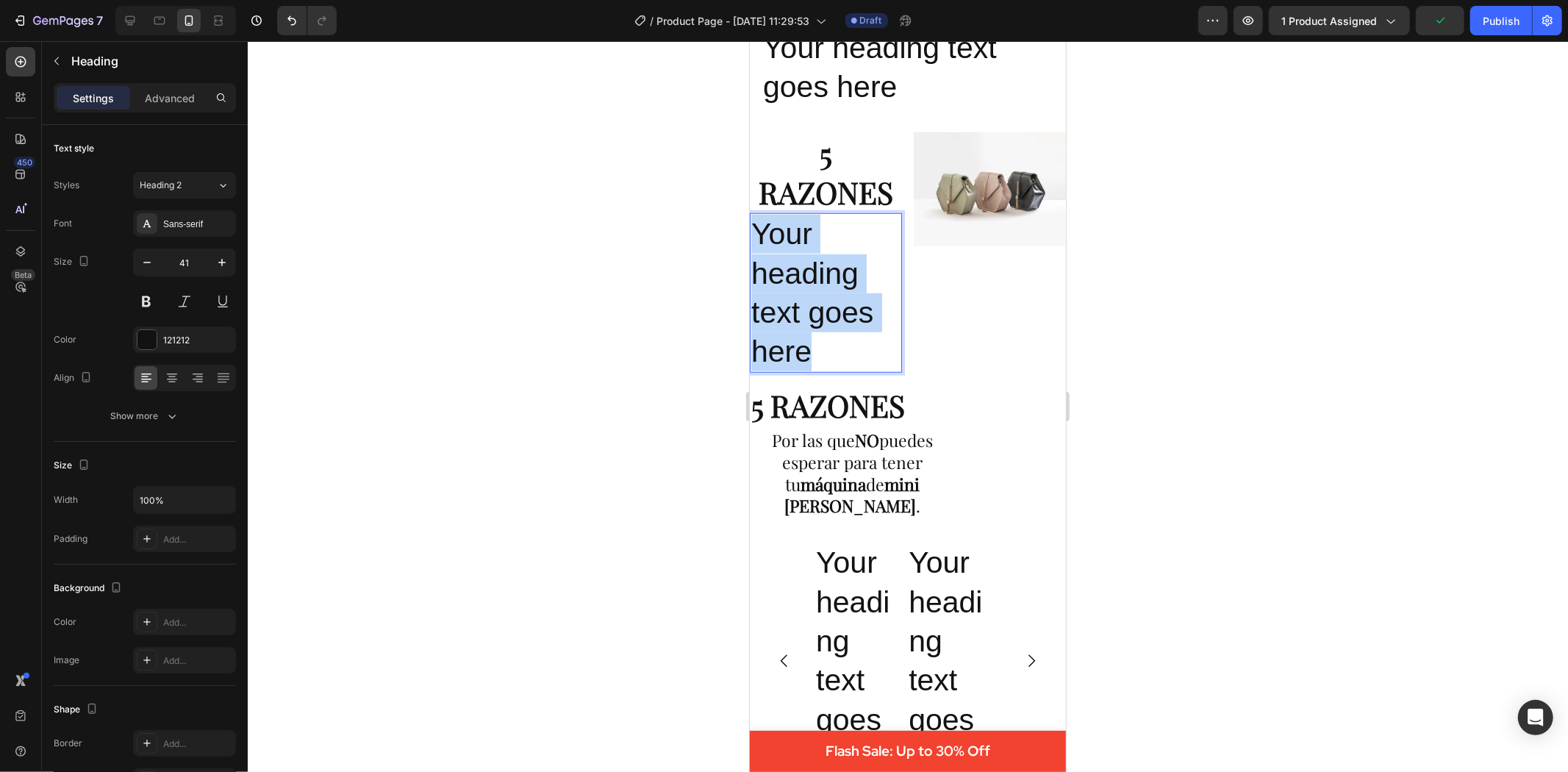
drag, startPoint x: 849, startPoint y: 354, endPoint x: 755, endPoint y: 214, distance: 168.6
click at [755, 215] on p "Your heading text goes here" at bounding box center [825, 292] width 149 height 157
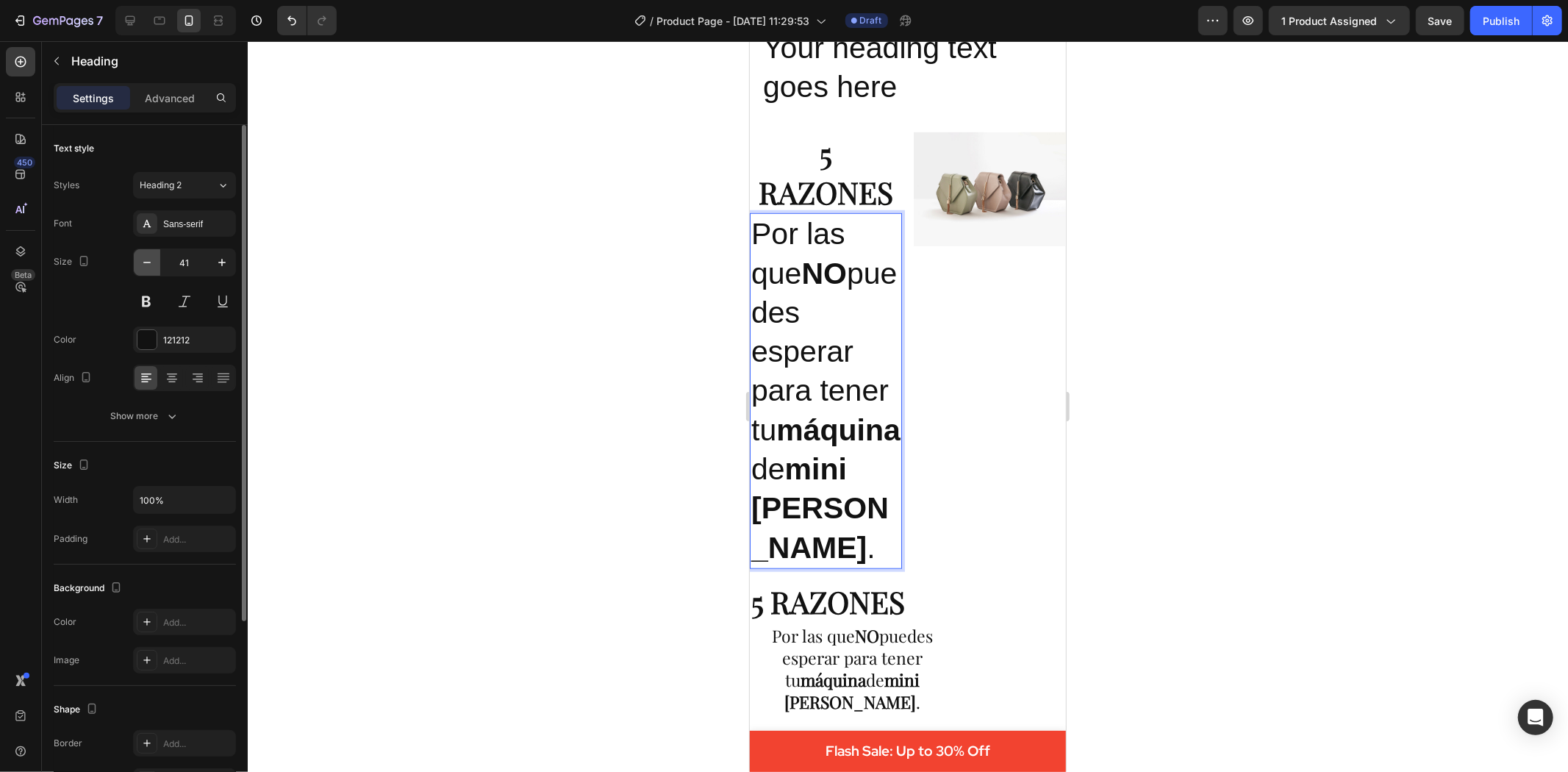
click at [147, 257] on icon "button" at bounding box center [147, 263] width 15 height 15
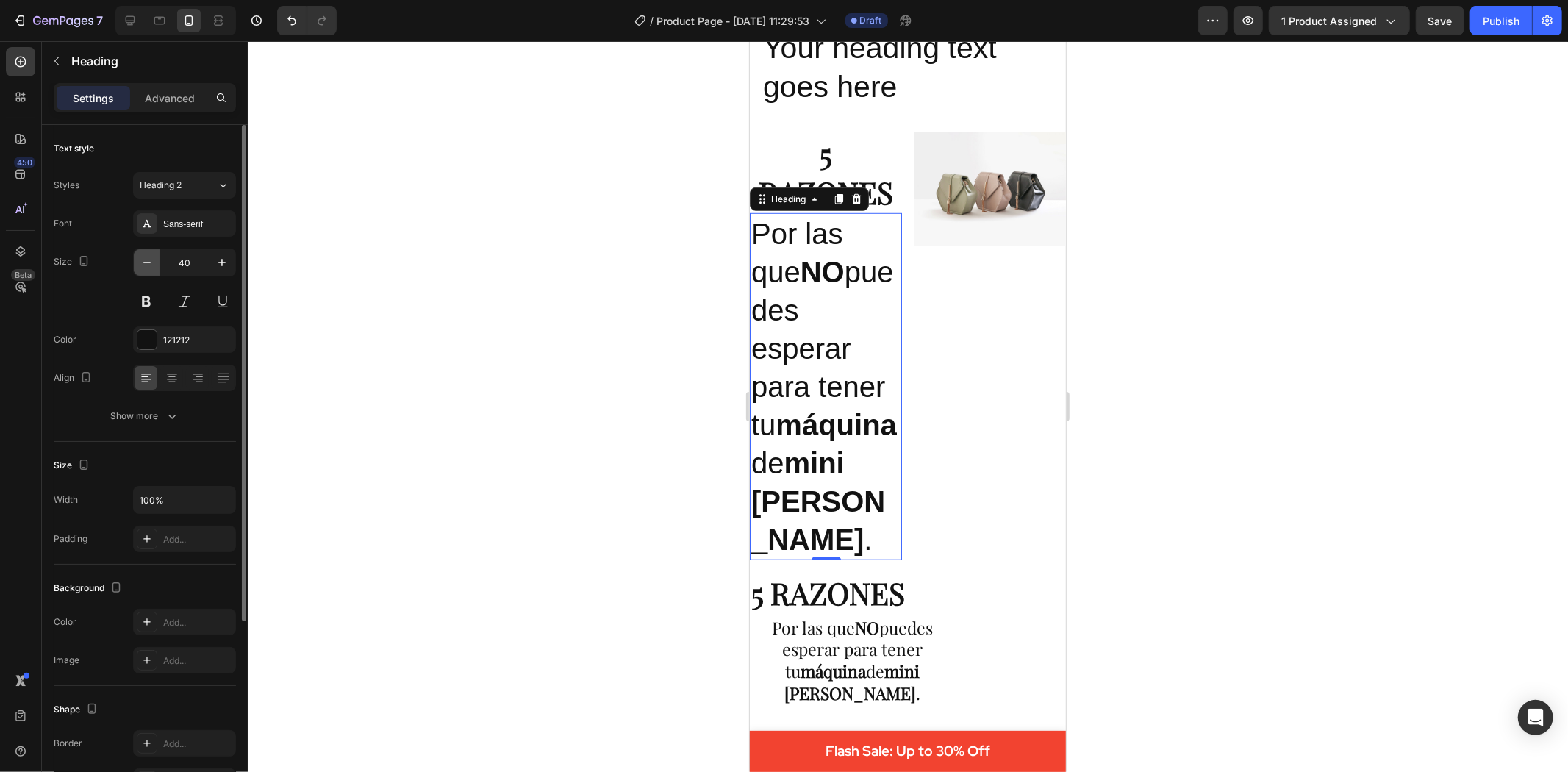
click at [147, 257] on icon "button" at bounding box center [147, 263] width 15 height 15
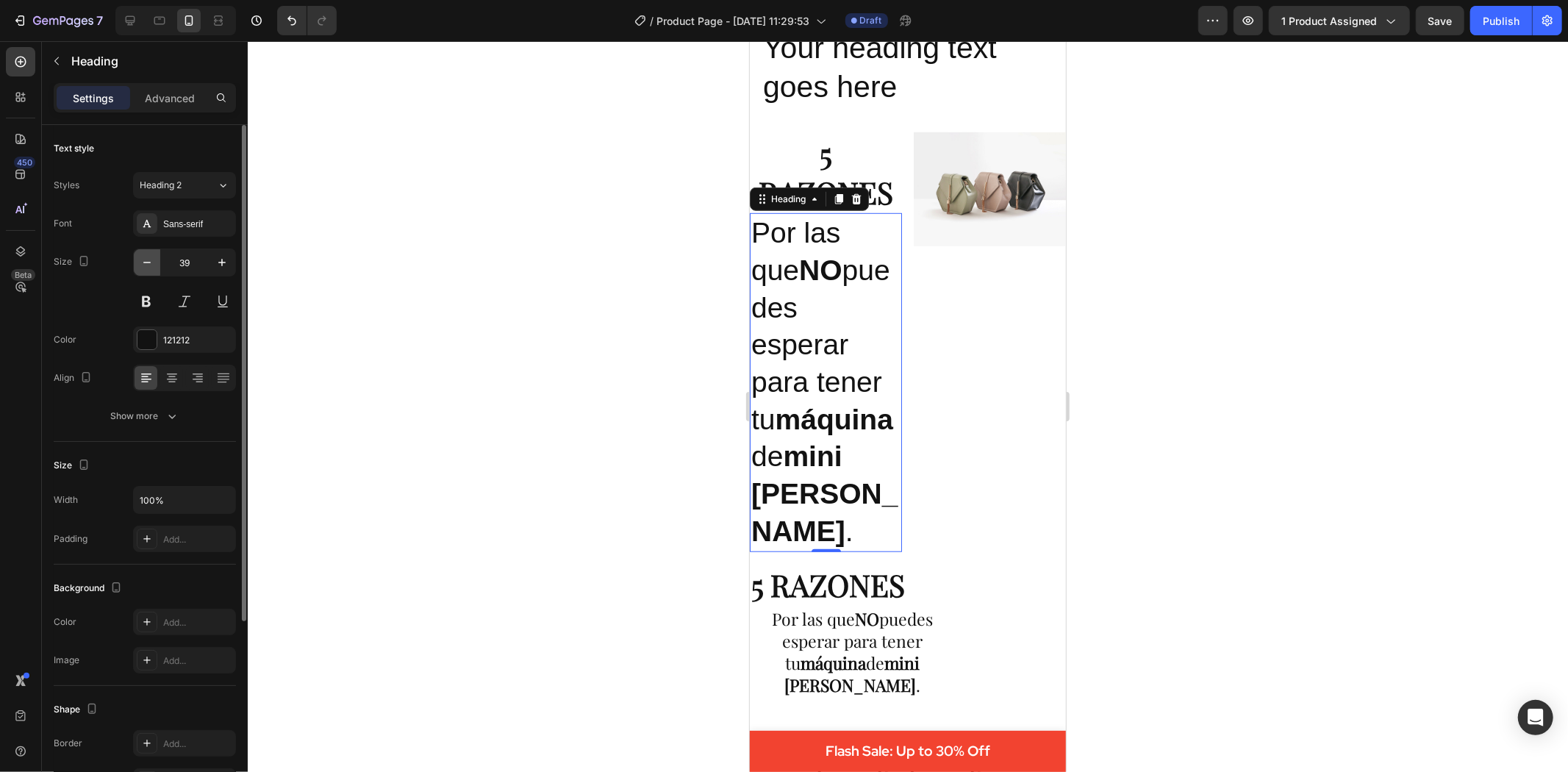
click at [147, 257] on icon "button" at bounding box center [147, 263] width 15 height 15
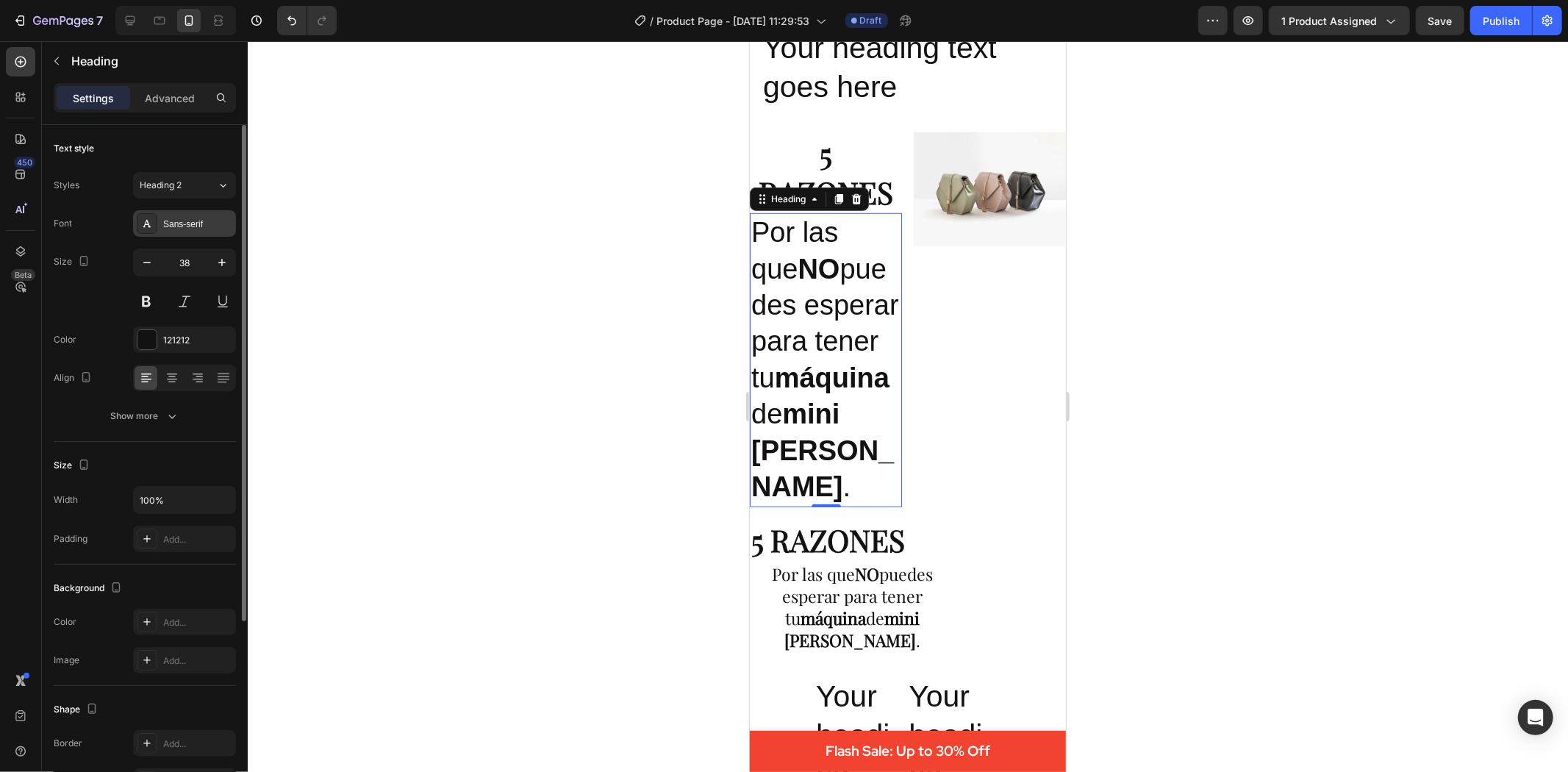
click at [186, 231] on div "Sans-serif" at bounding box center [185, 224] width 103 height 27
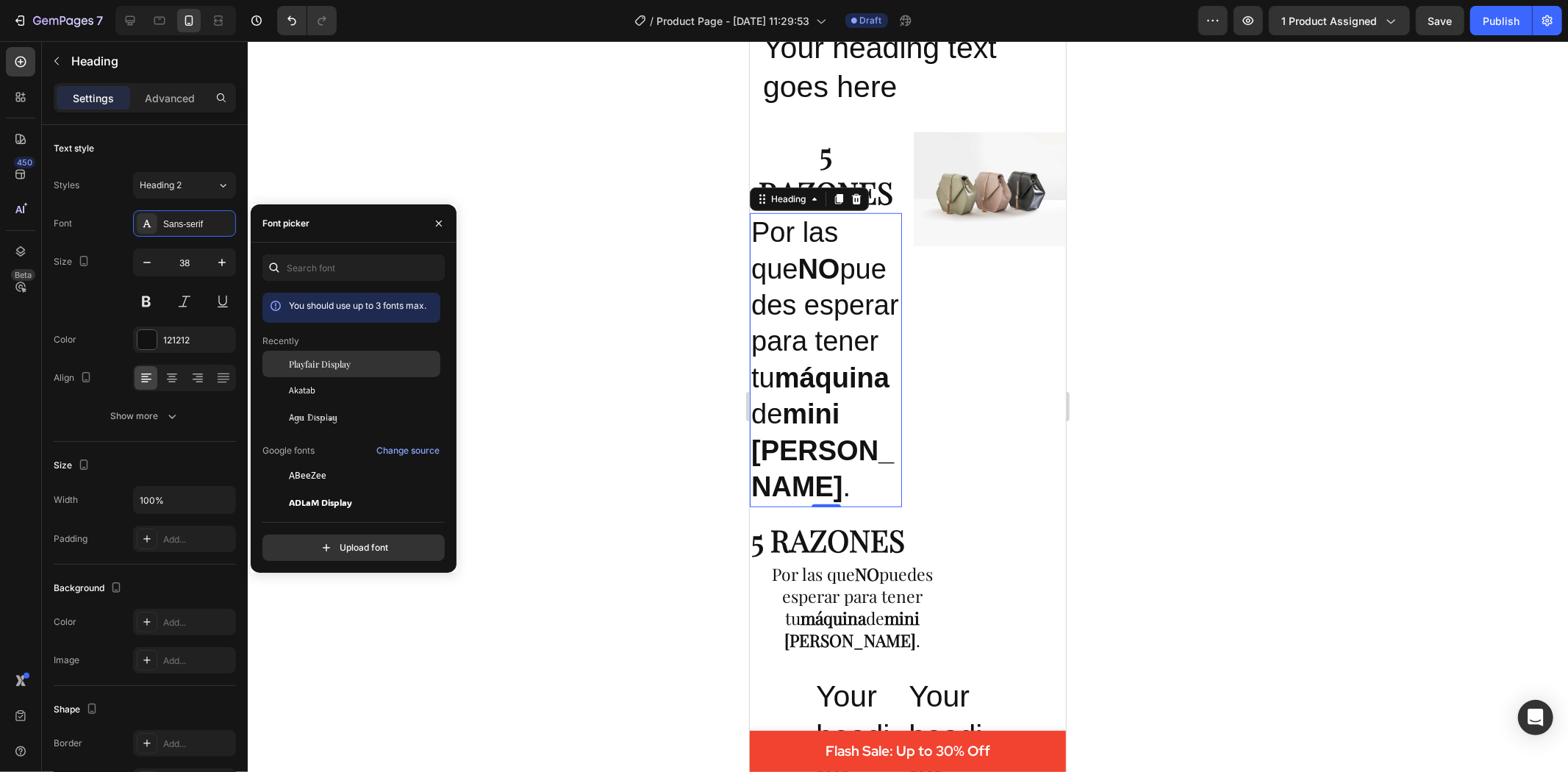
click at [324, 357] on span "Playfair Display" at bounding box center [320, 363] width 62 height 13
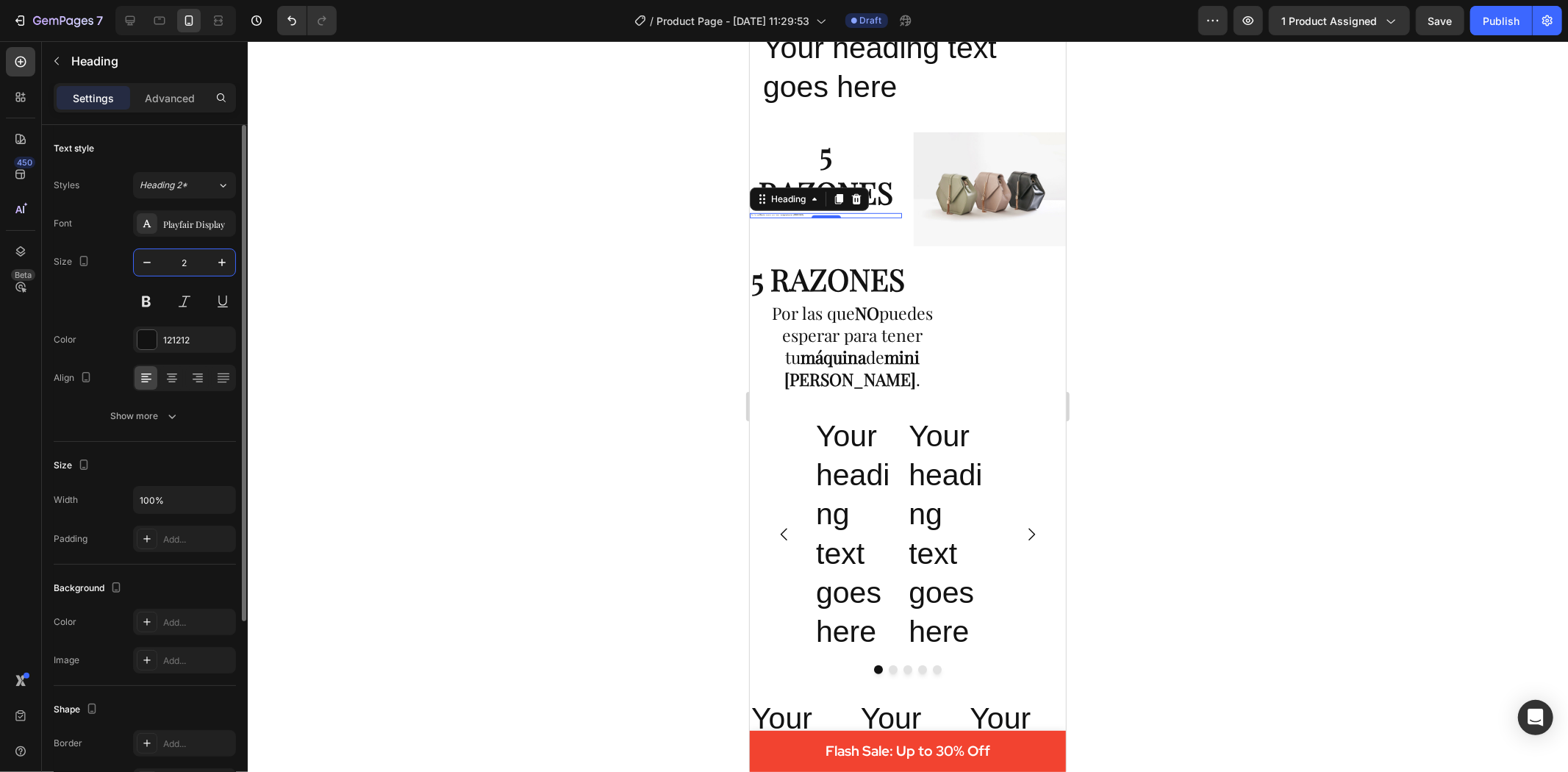
type input "22"
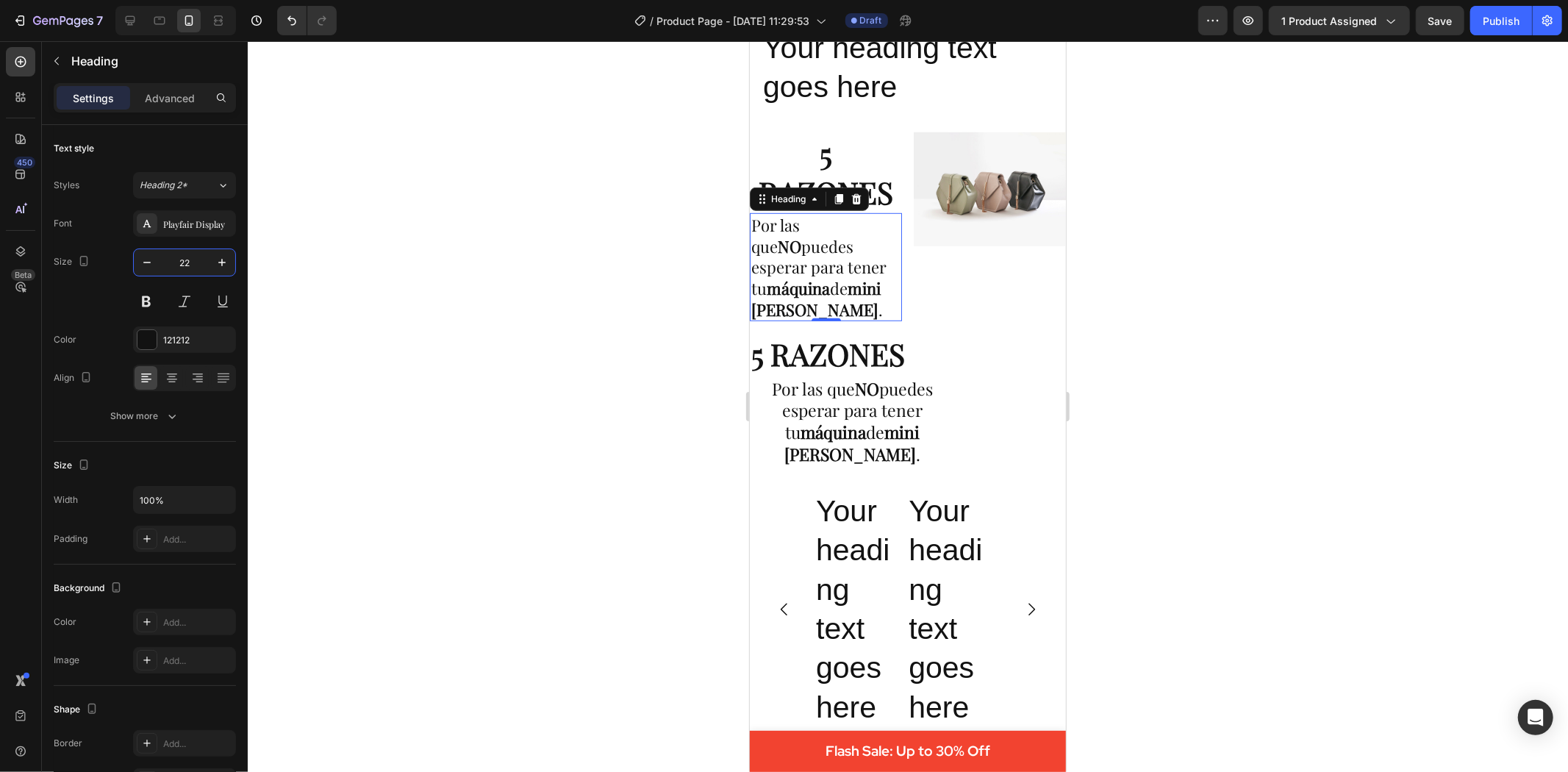
click at [1350, 271] on div at bounding box center [908, 407] width 1321 height 731
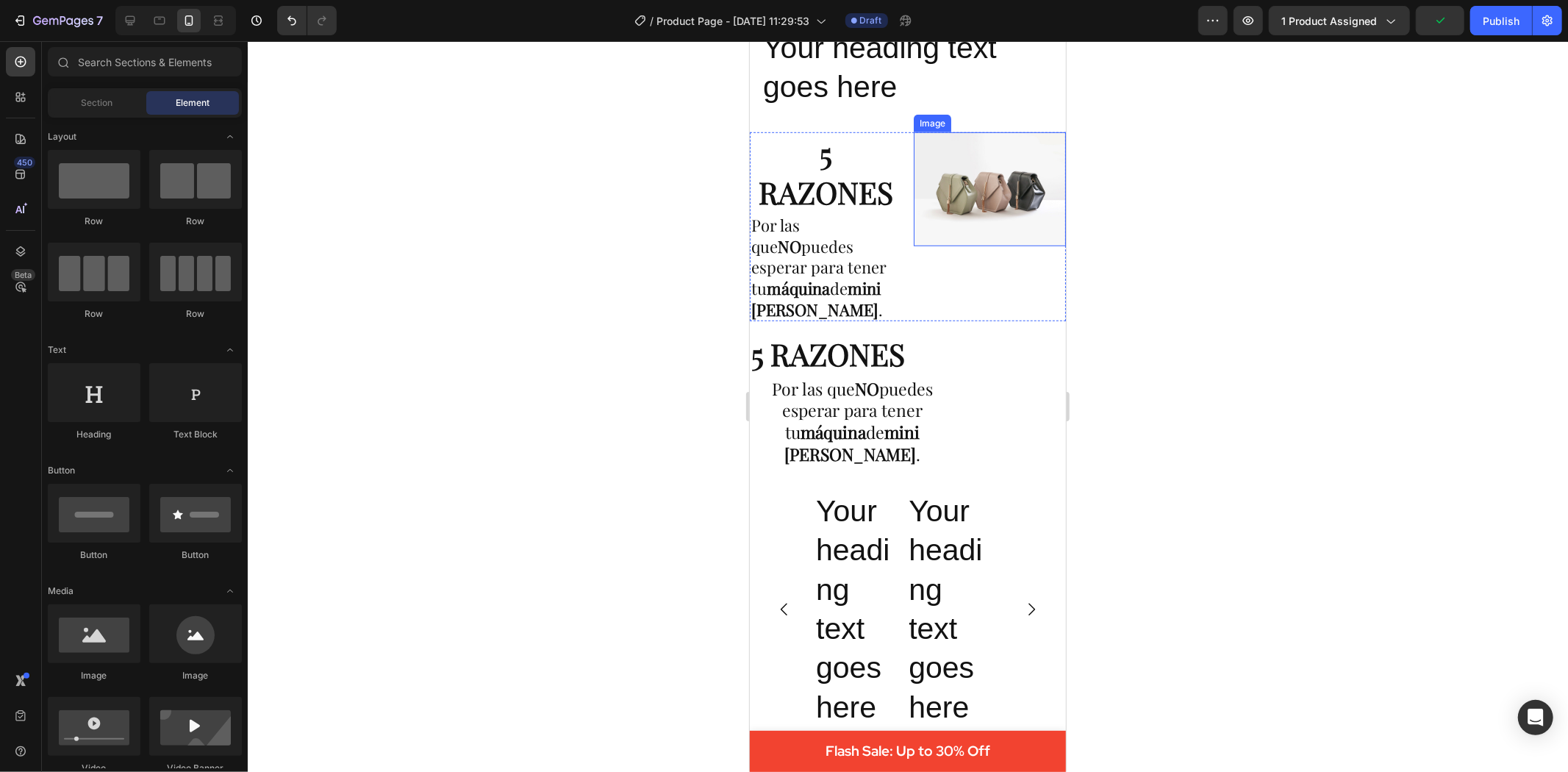
click at [965, 203] on img at bounding box center [989, 188] width 152 height 114
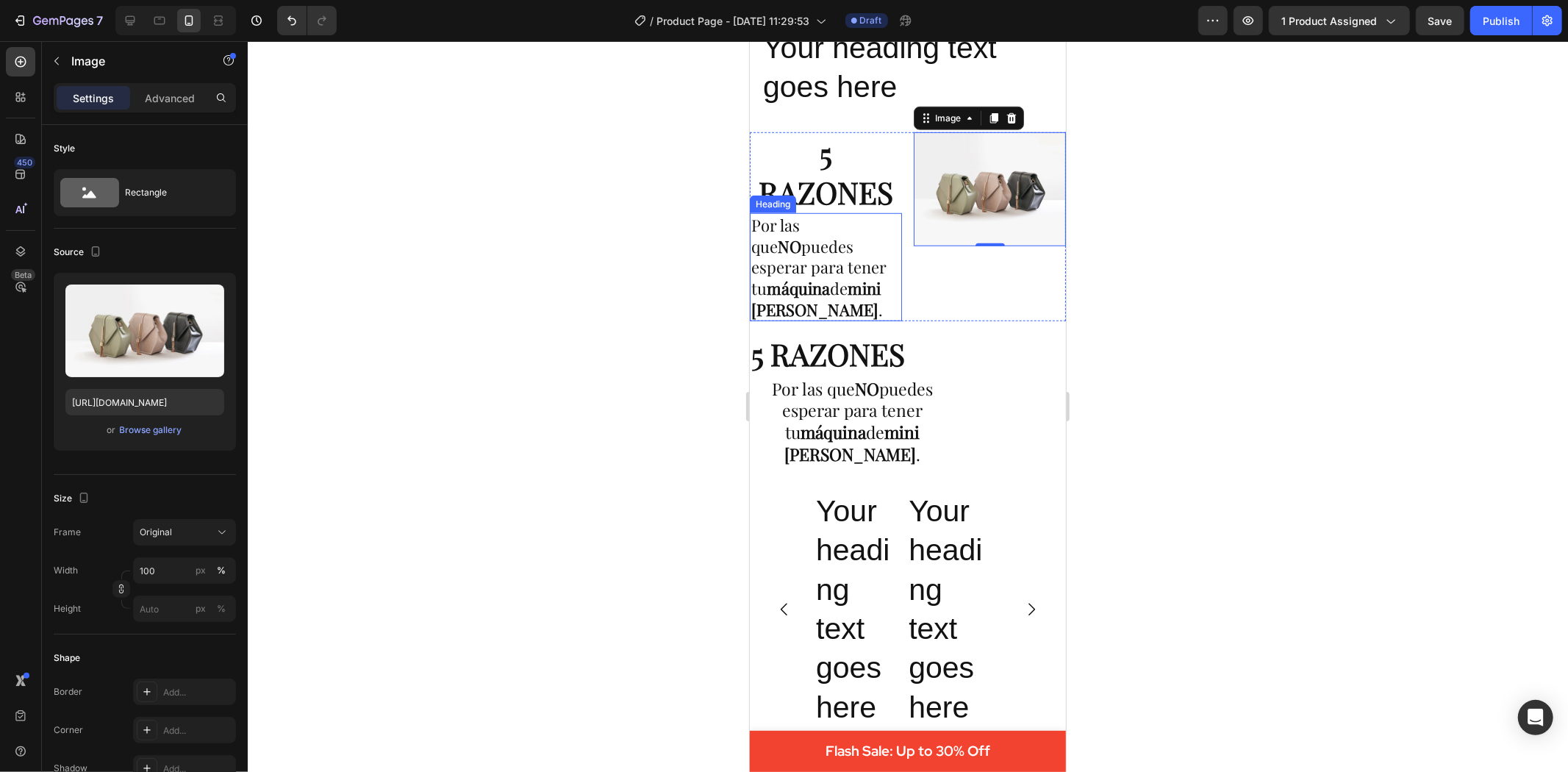
click at [811, 260] on p "Por las que NO puedes esperar para tener tu máquina de mini donas BUNDT ." at bounding box center [825, 266] width 149 height 105
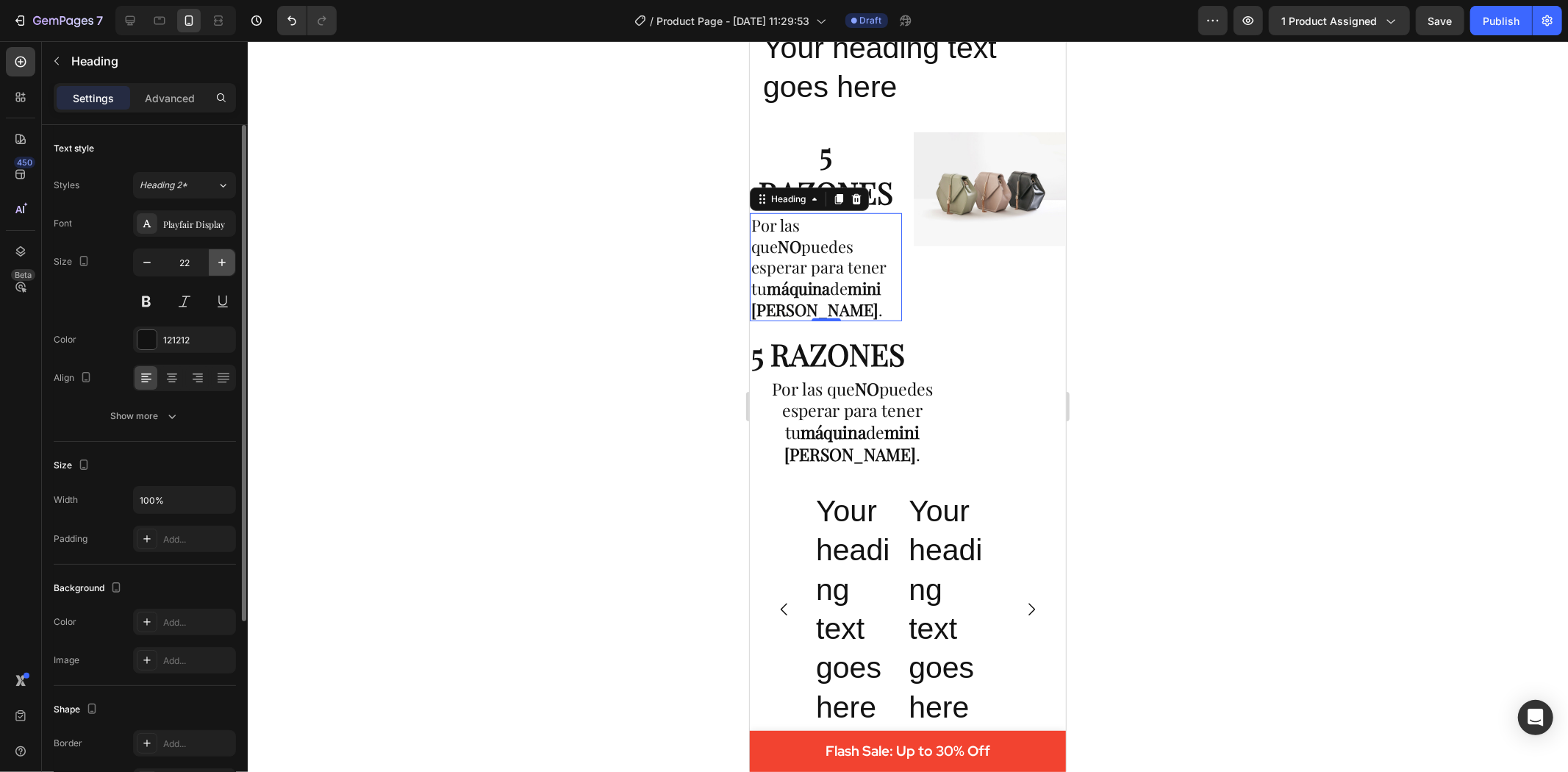
click at [218, 259] on icon "button" at bounding box center [222, 263] width 15 height 15
type input "23"
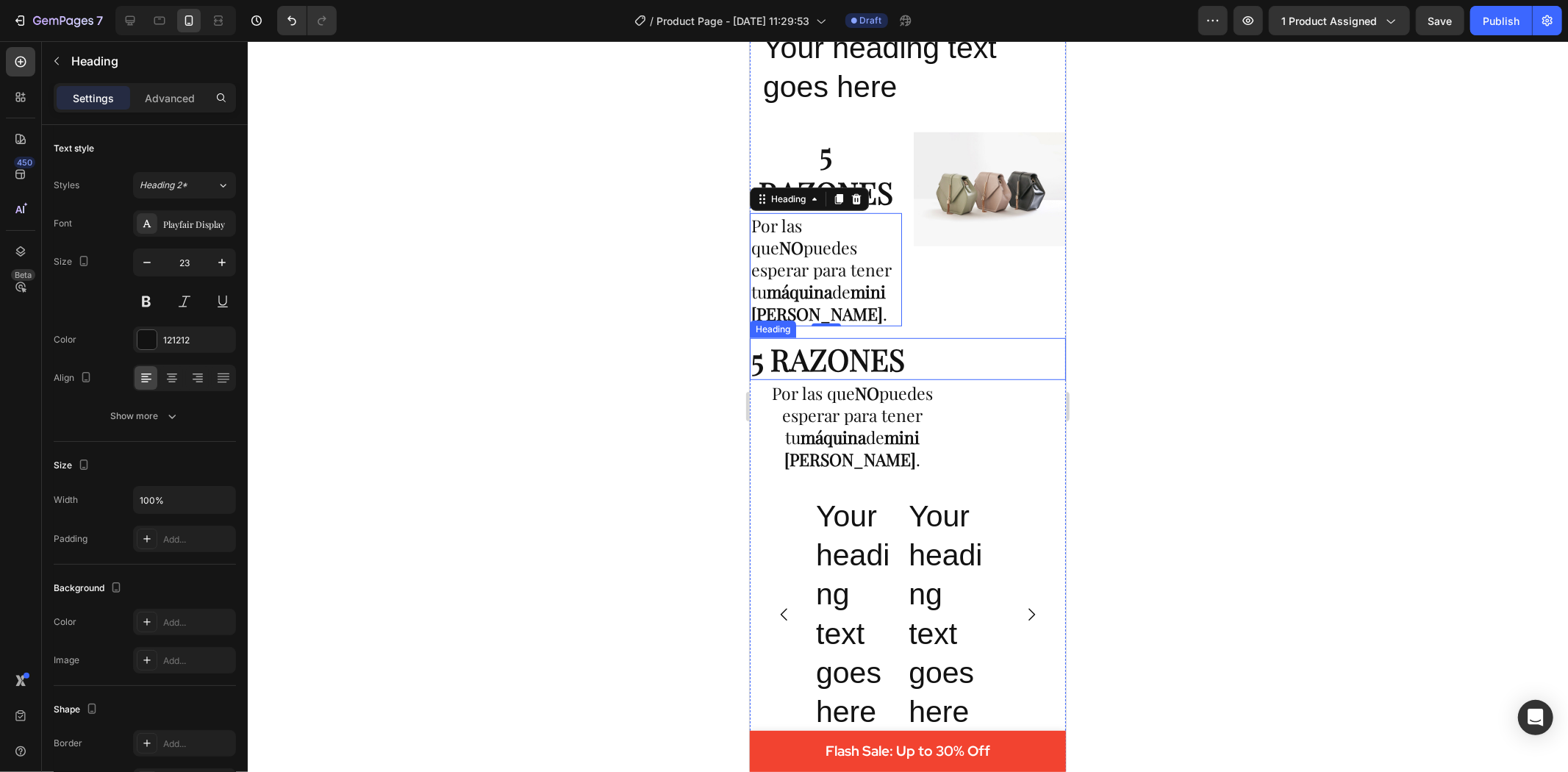
click at [861, 362] on p "5 RAZONES" at bounding box center [907, 358] width 313 height 39
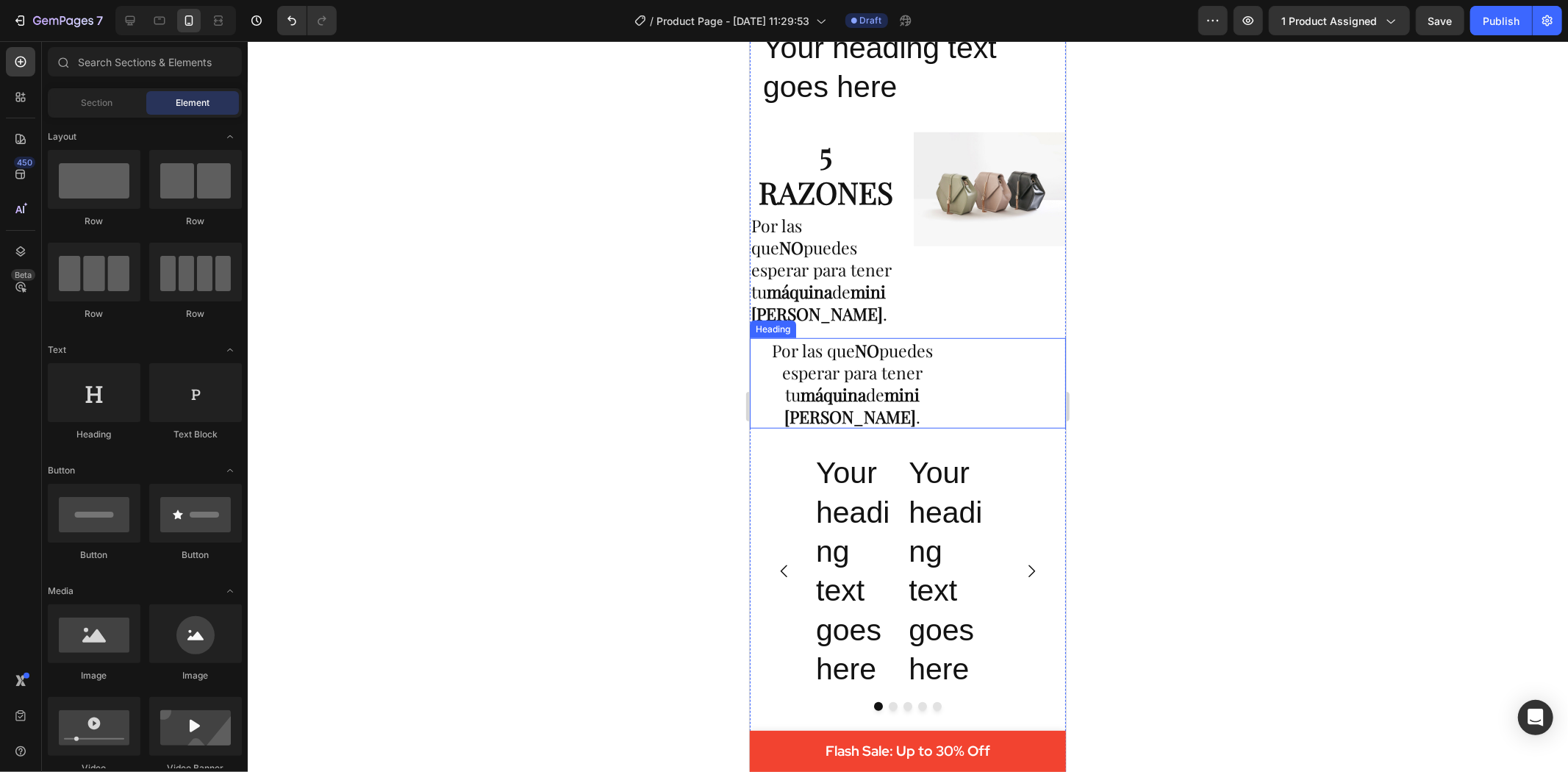
click at [868, 356] on p "Por las que NO puedes esperar para tener tu máquina de mini donas BUNDT ." at bounding box center [852, 383] width 203 height 88
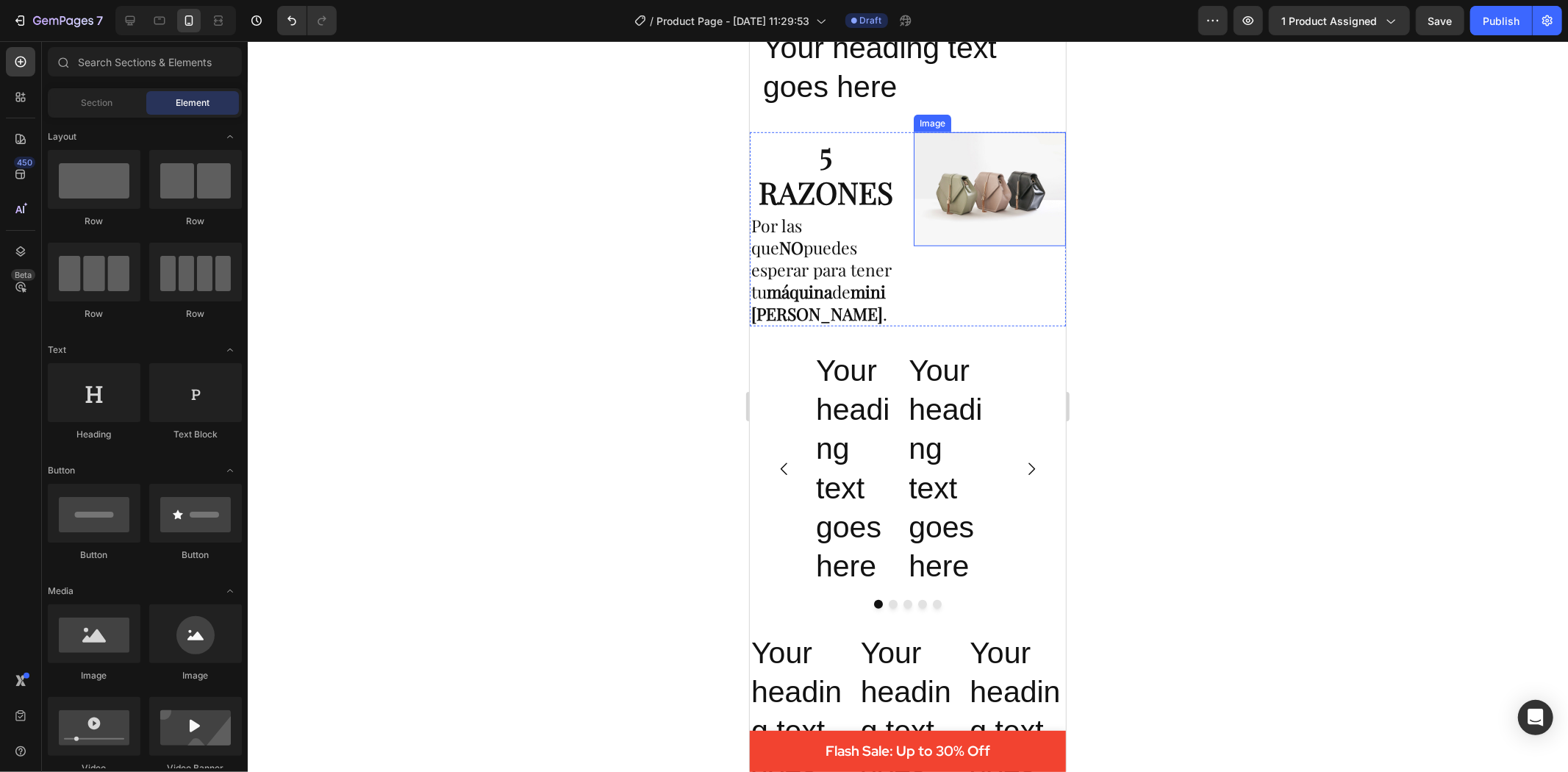
click at [936, 177] on img at bounding box center [989, 188] width 152 height 114
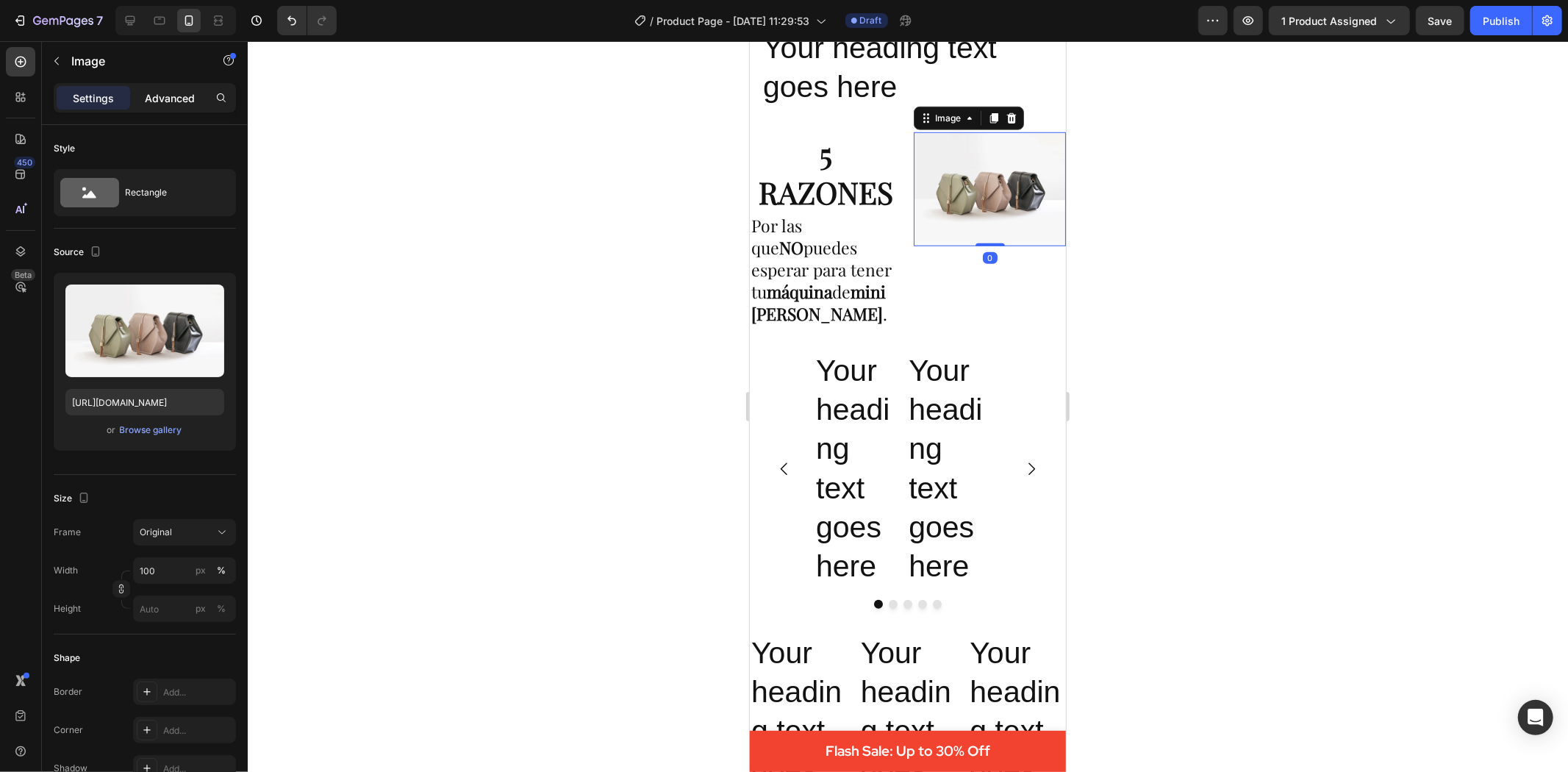
click at [162, 99] on p "Advanced" at bounding box center [170, 97] width 50 height 15
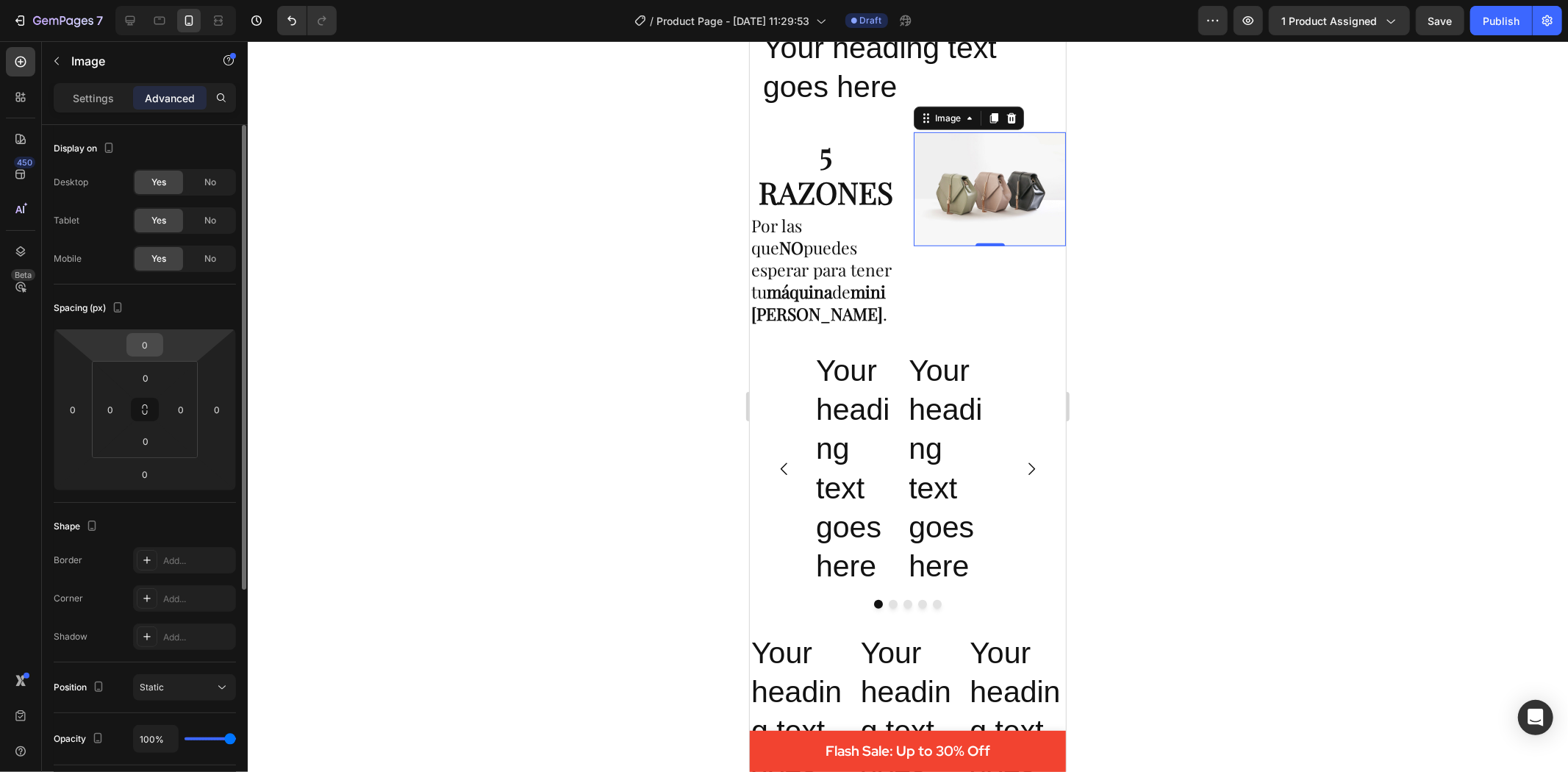
click at [125, 346] on div "0 0 0 0" at bounding box center [145, 409] width 182 height 162
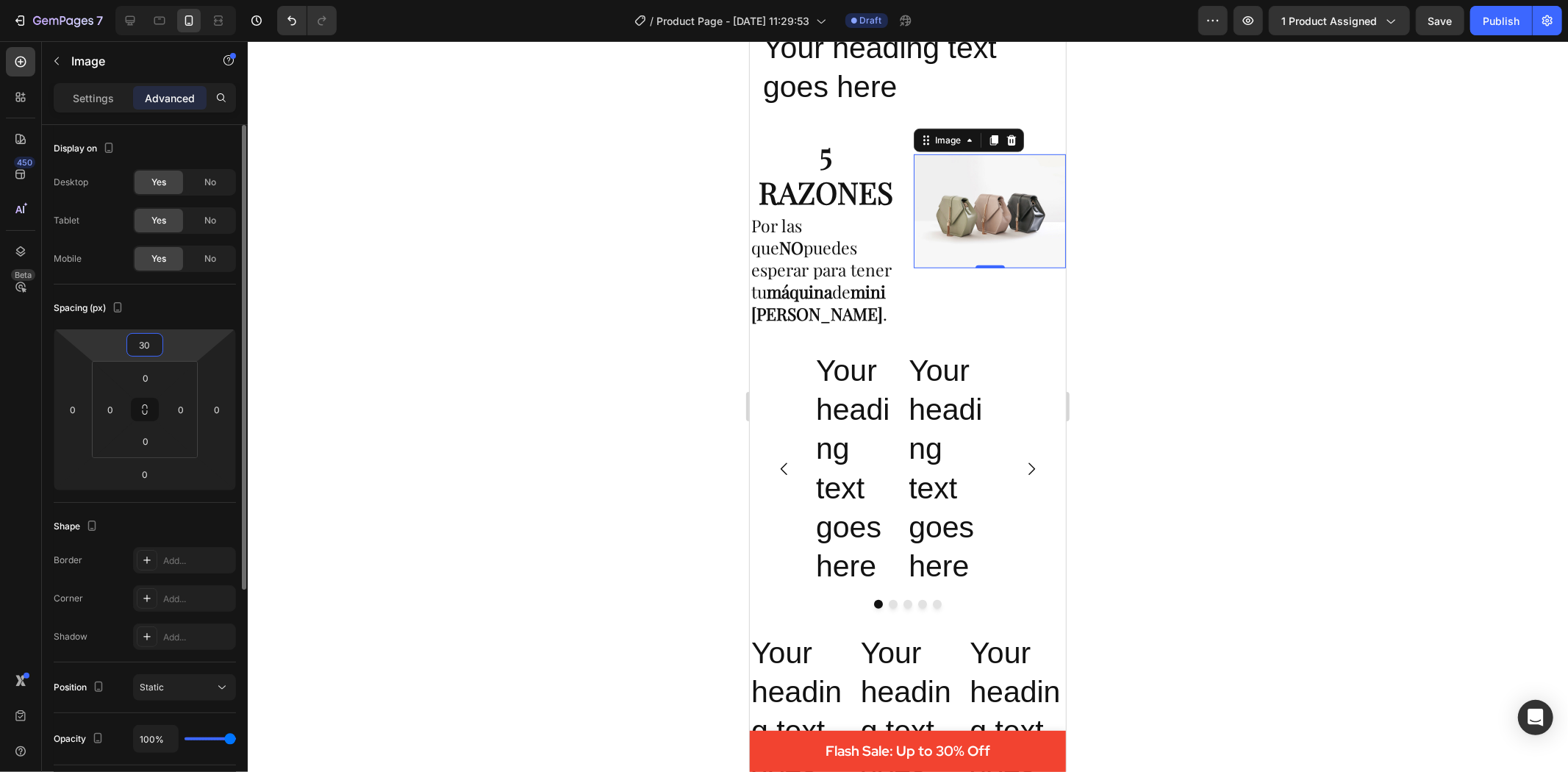
type input "3"
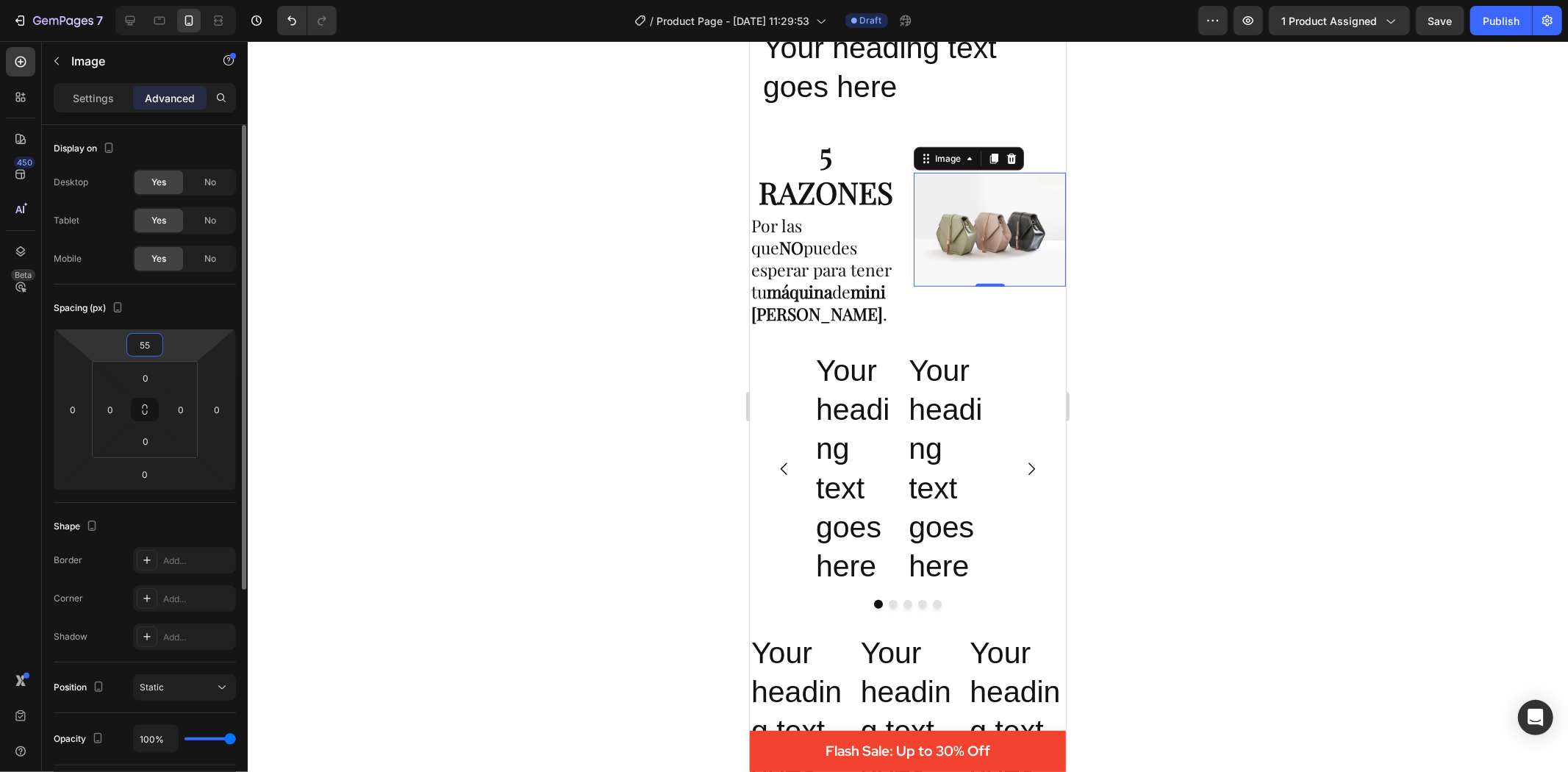
type input "5"
type input "7"
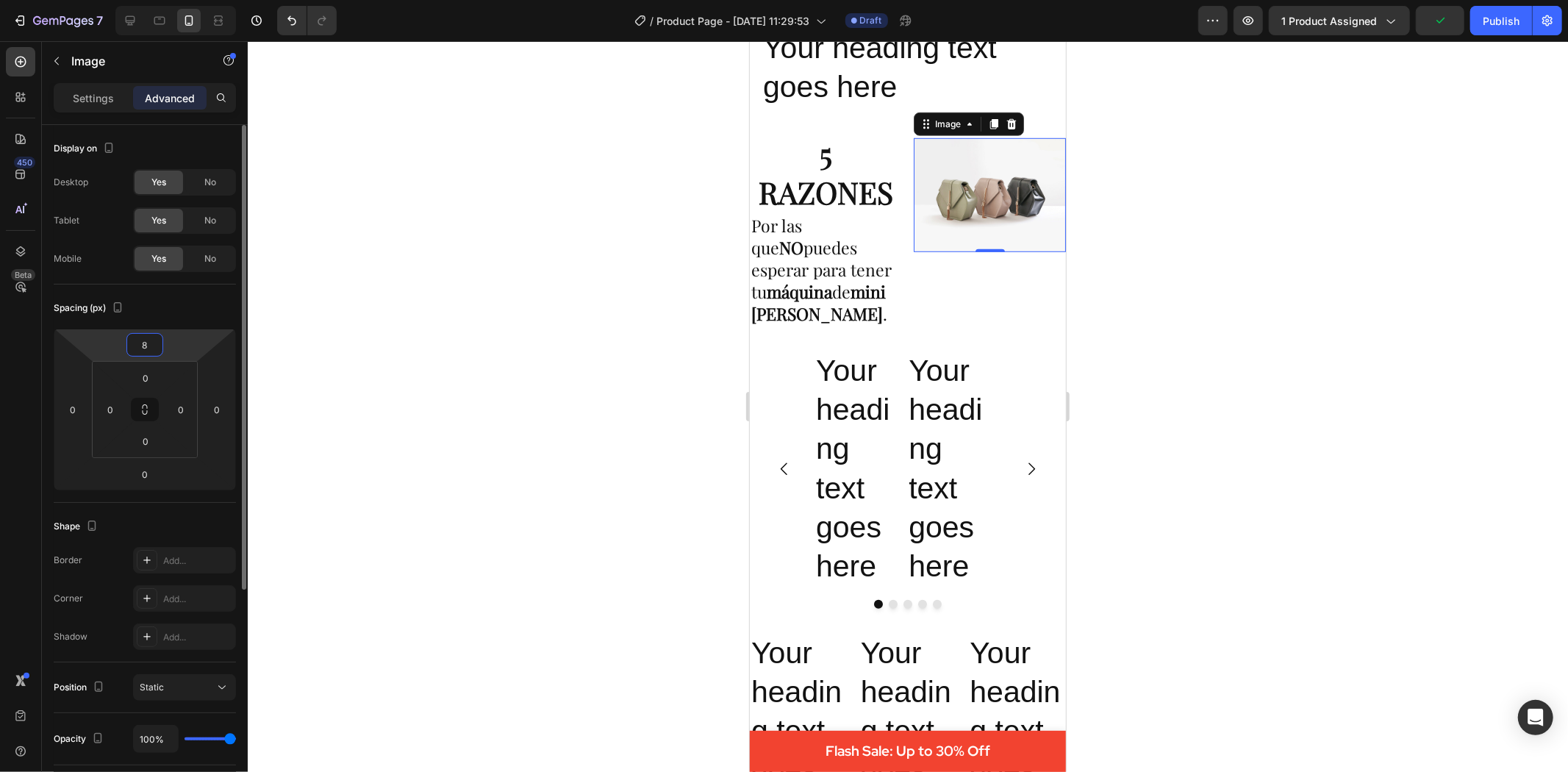
type input "85"
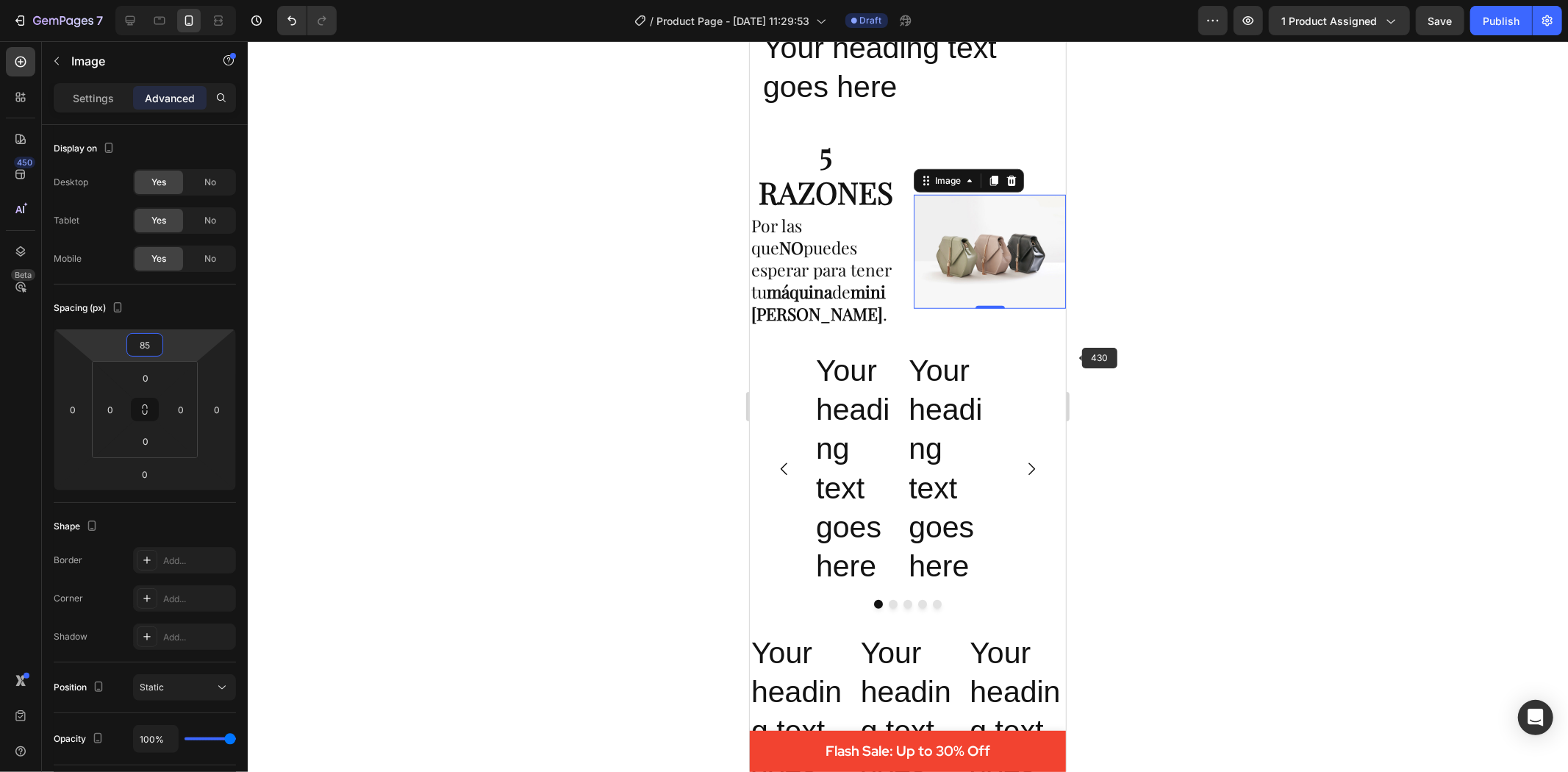
click at [1232, 361] on div at bounding box center [908, 407] width 1321 height 731
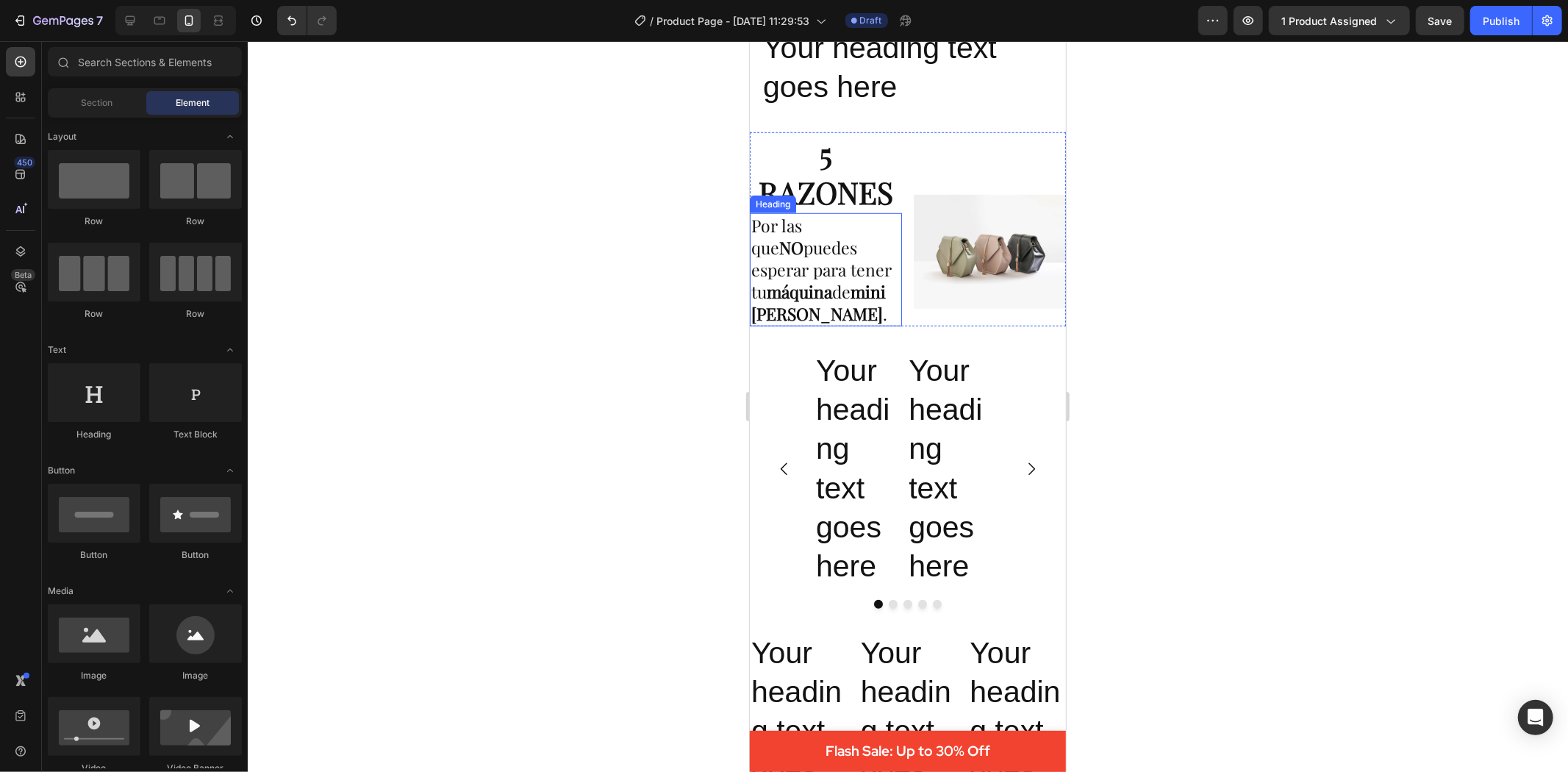
click at [863, 269] on p "Por las que NO puedes esperar para tener tu máquina de mini donas BUNDT ." at bounding box center [825, 269] width 149 height 111
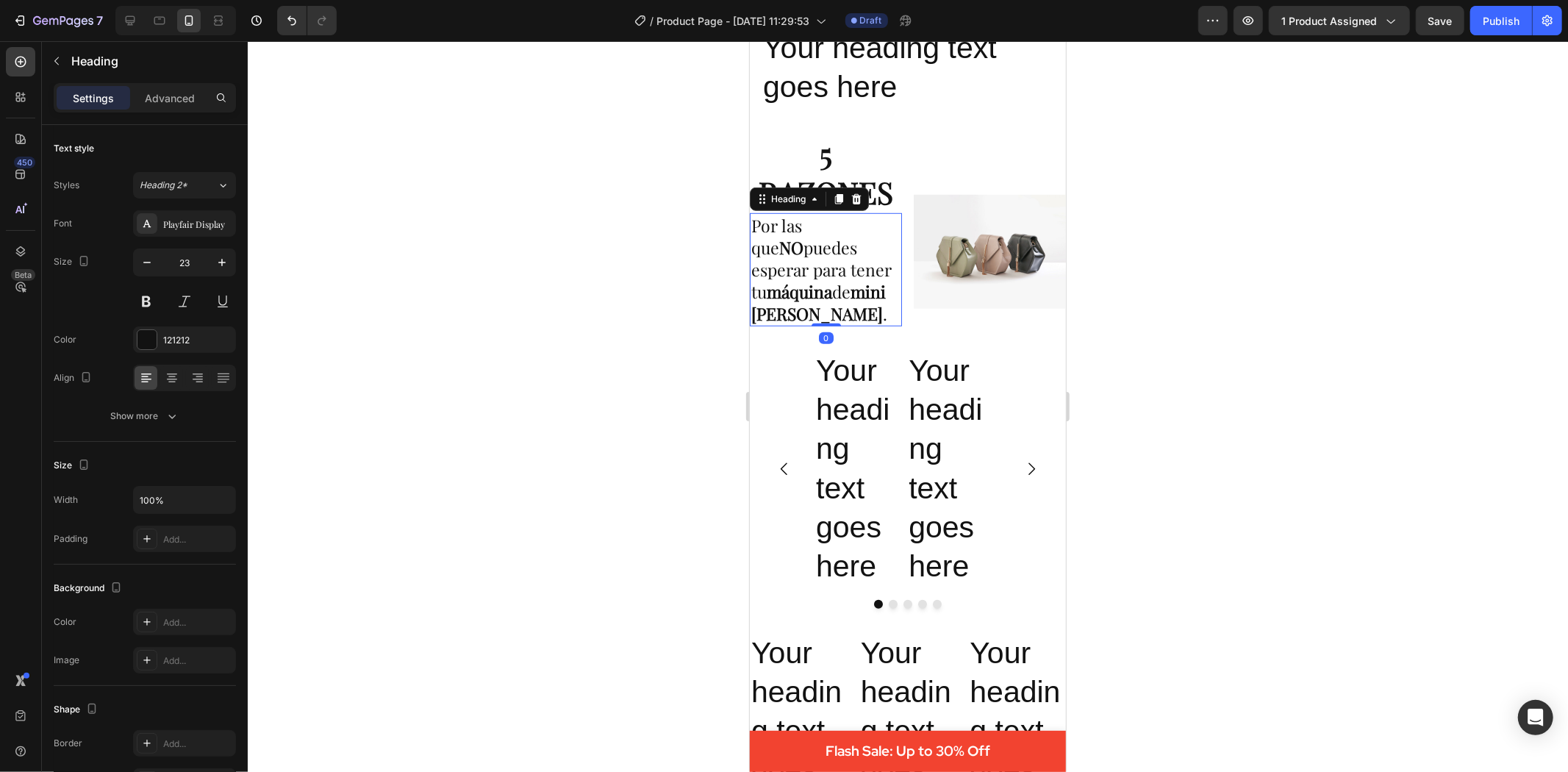
click at [1567, 274] on div at bounding box center [908, 407] width 1321 height 731
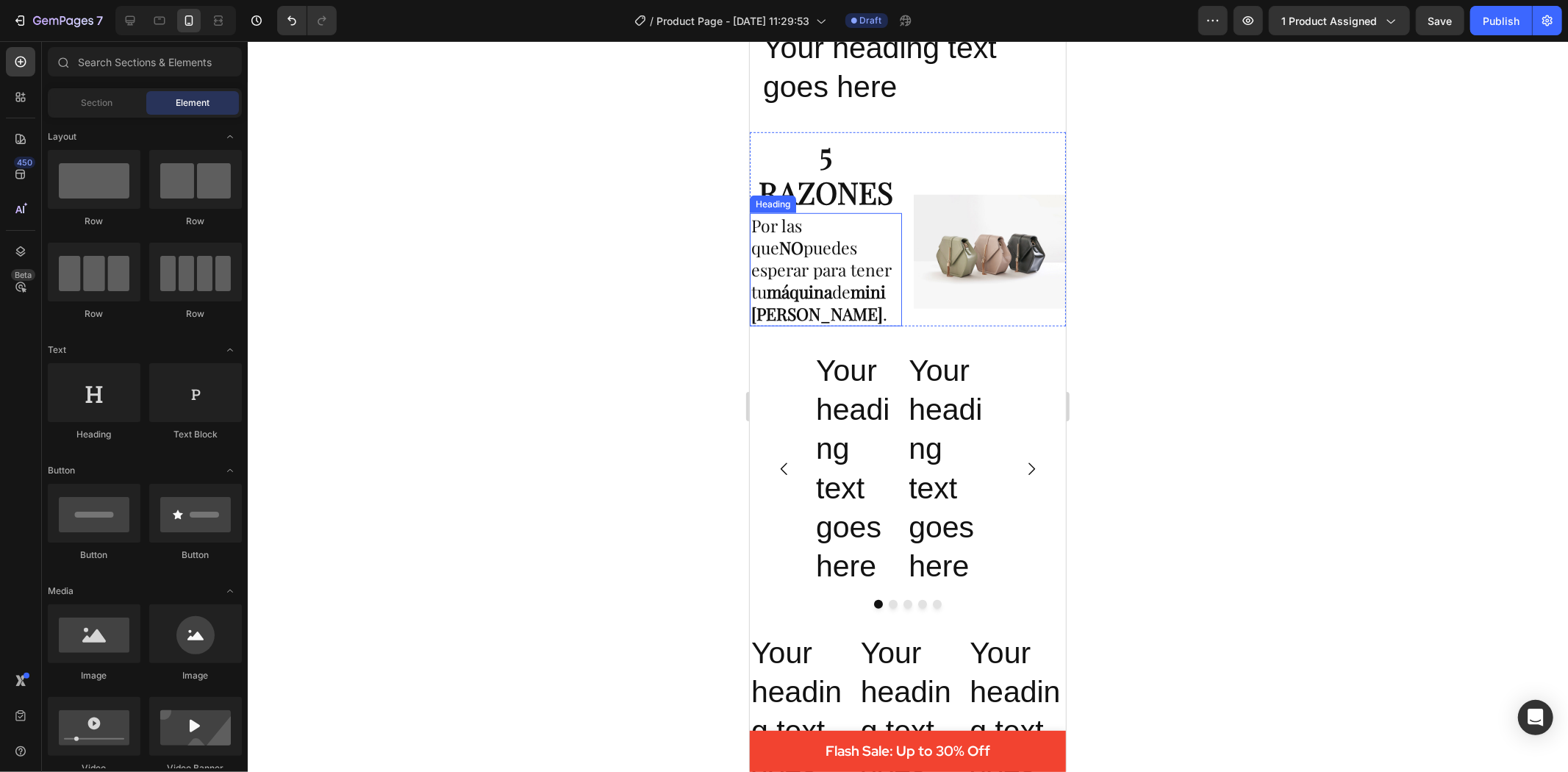
click at [813, 265] on p "Por las que NO puedes esperar para tener tu máquina de mini donas BUNDT ." at bounding box center [825, 269] width 149 height 111
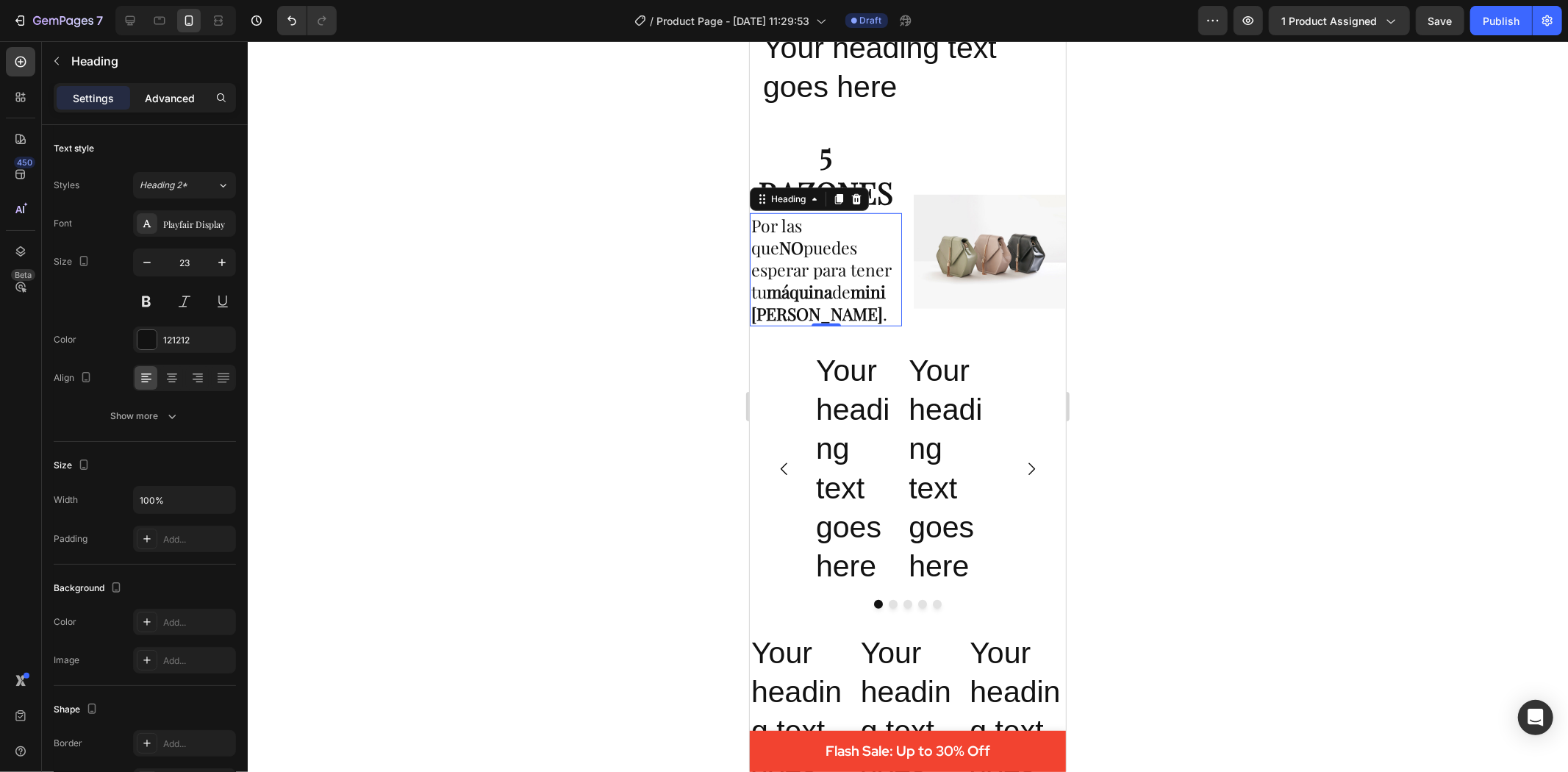
click at [159, 97] on p "Advanced" at bounding box center [170, 97] width 50 height 15
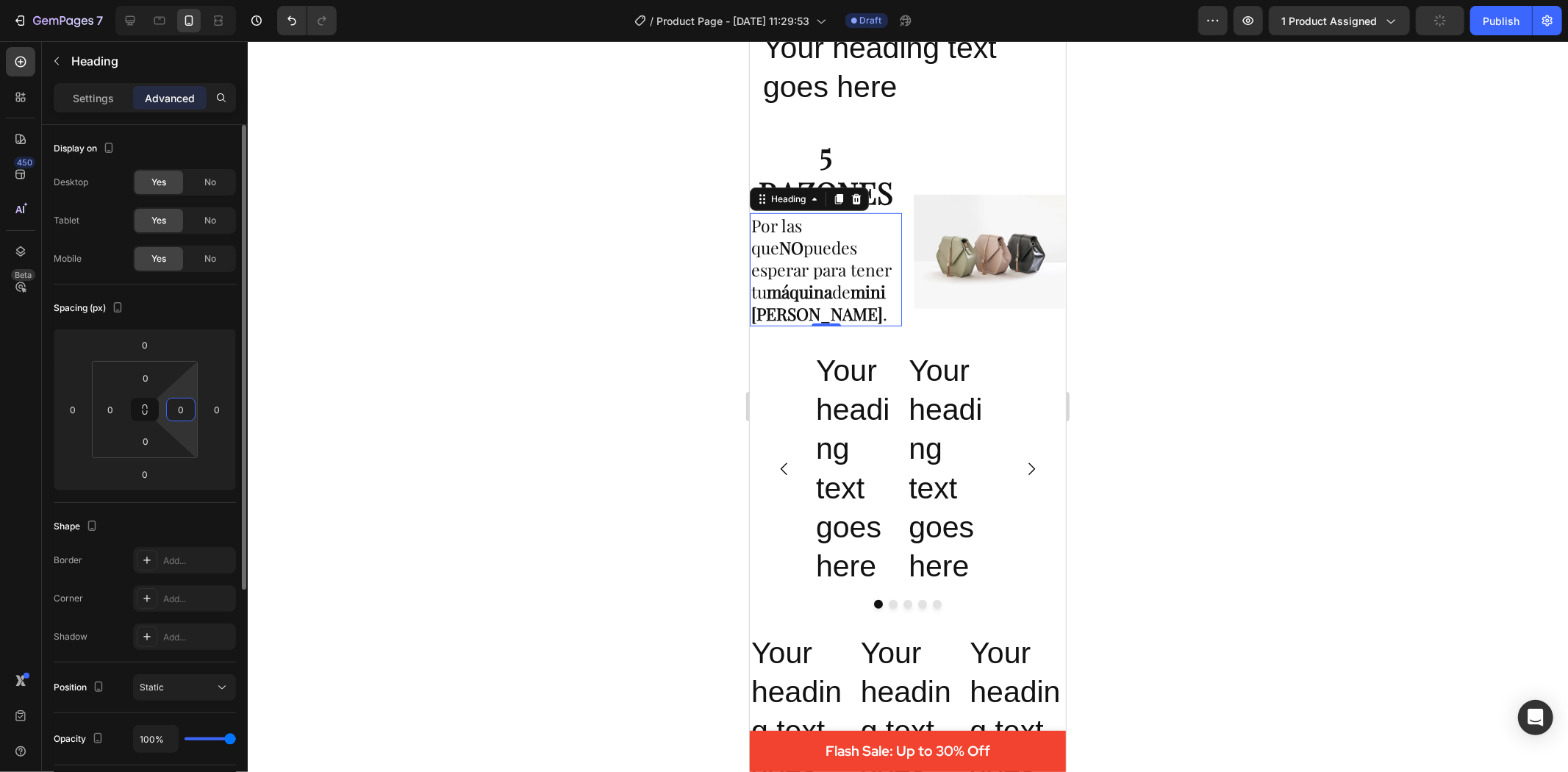
drag, startPoint x: 173, startPoint y: 413, endPoint x: 195, endPoint y: 413, distance: 22.0
click at [195, 413] on div "0 0 0 0" at bounding box center [145, 409] width 106 height 97
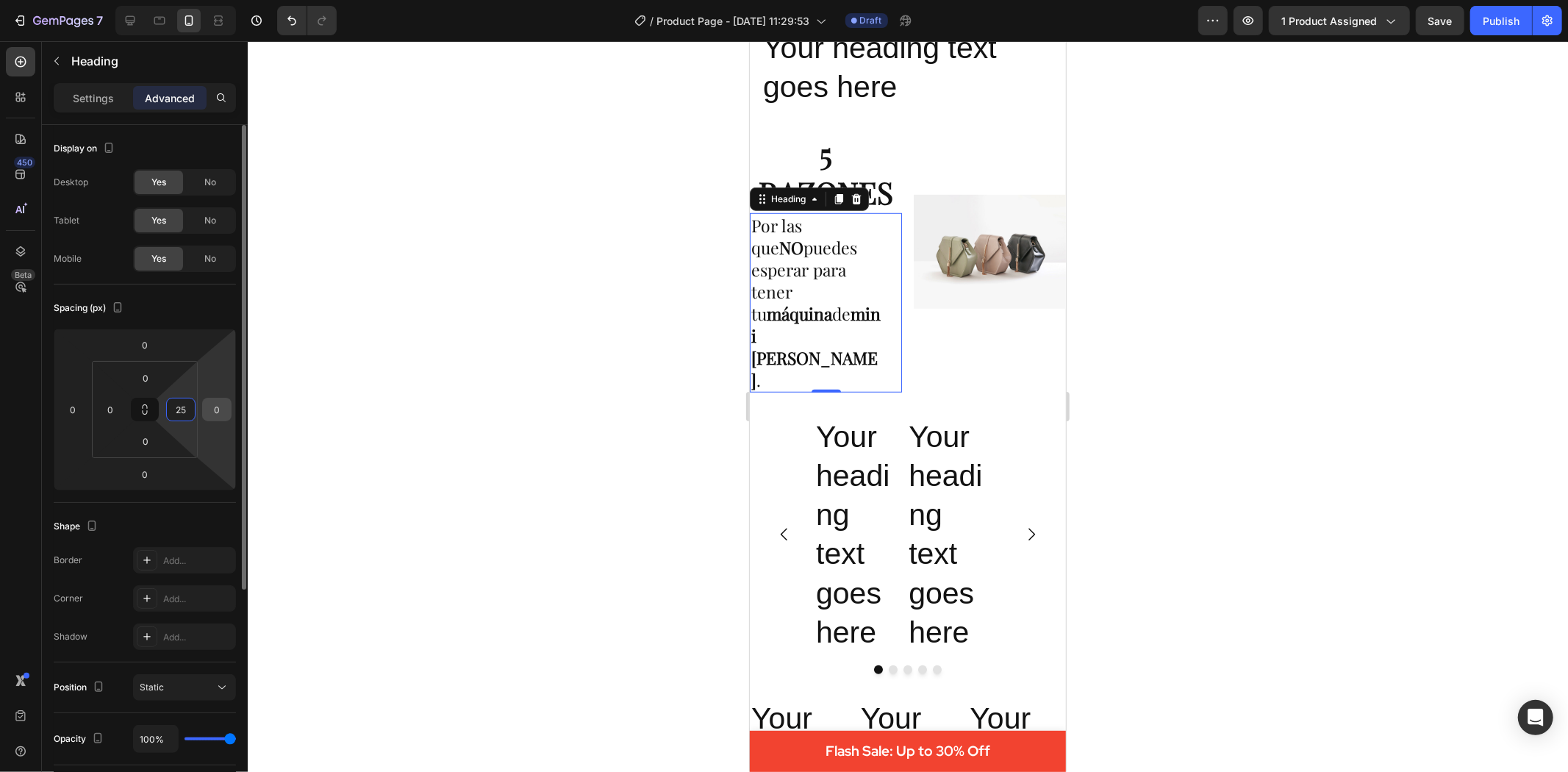
type input "2"
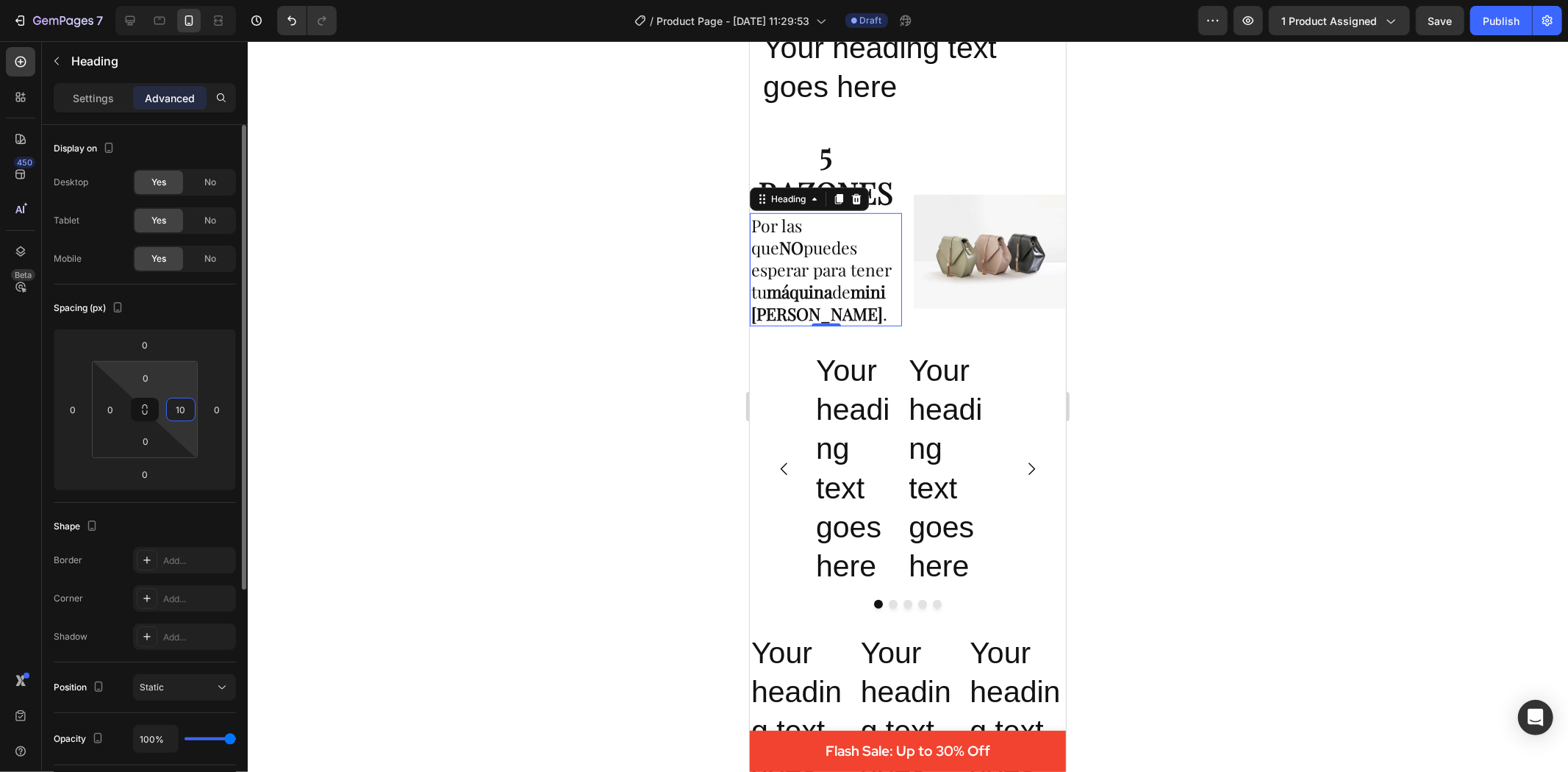
type input "1"
type input "0"
click at [102, 409] on input "0" at bounding box center [110, 409] width 22 height 22
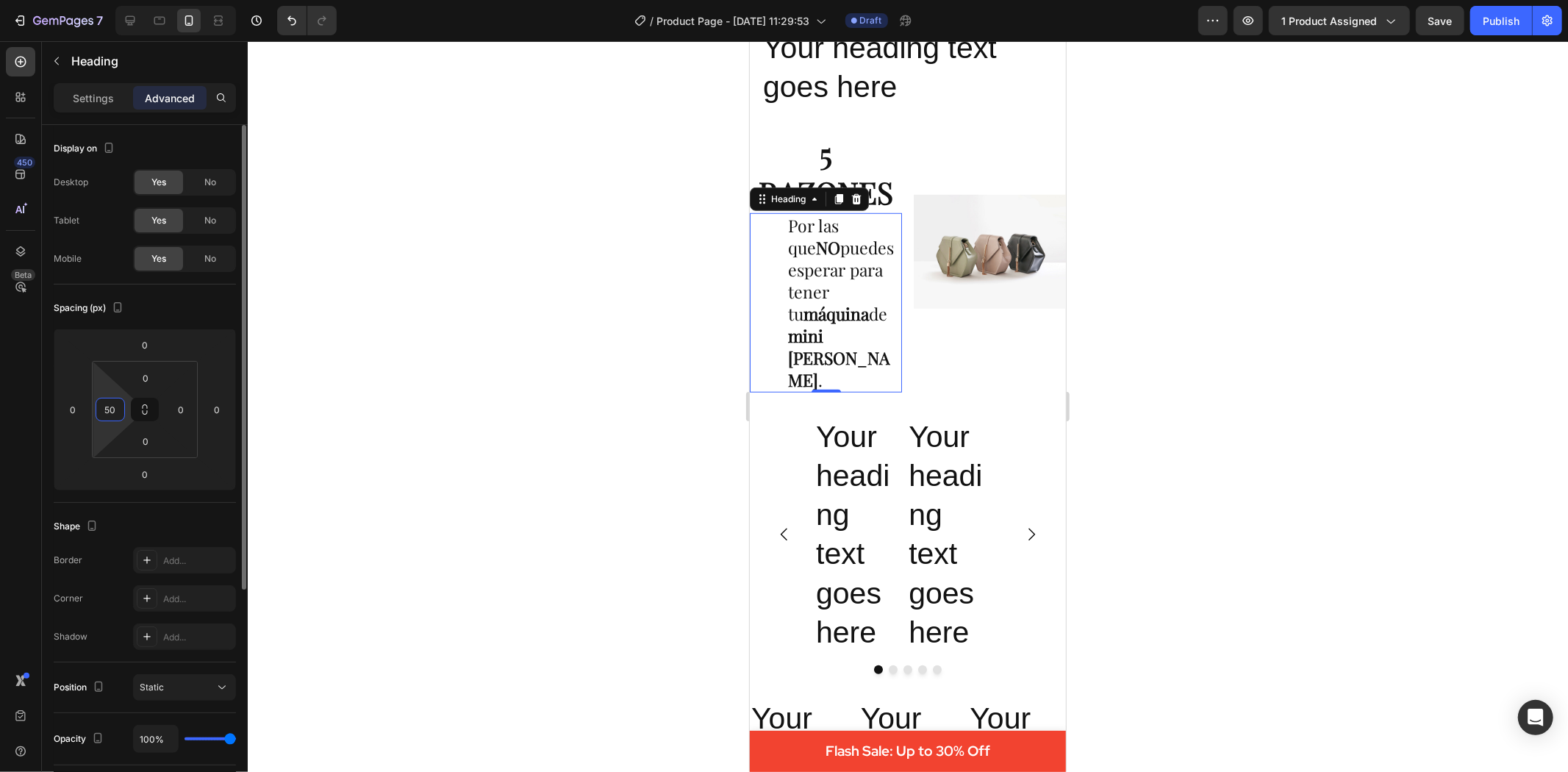
type input "0"
click at [416, 406] on div at bounding box center [908, 407] width 1321 height 731
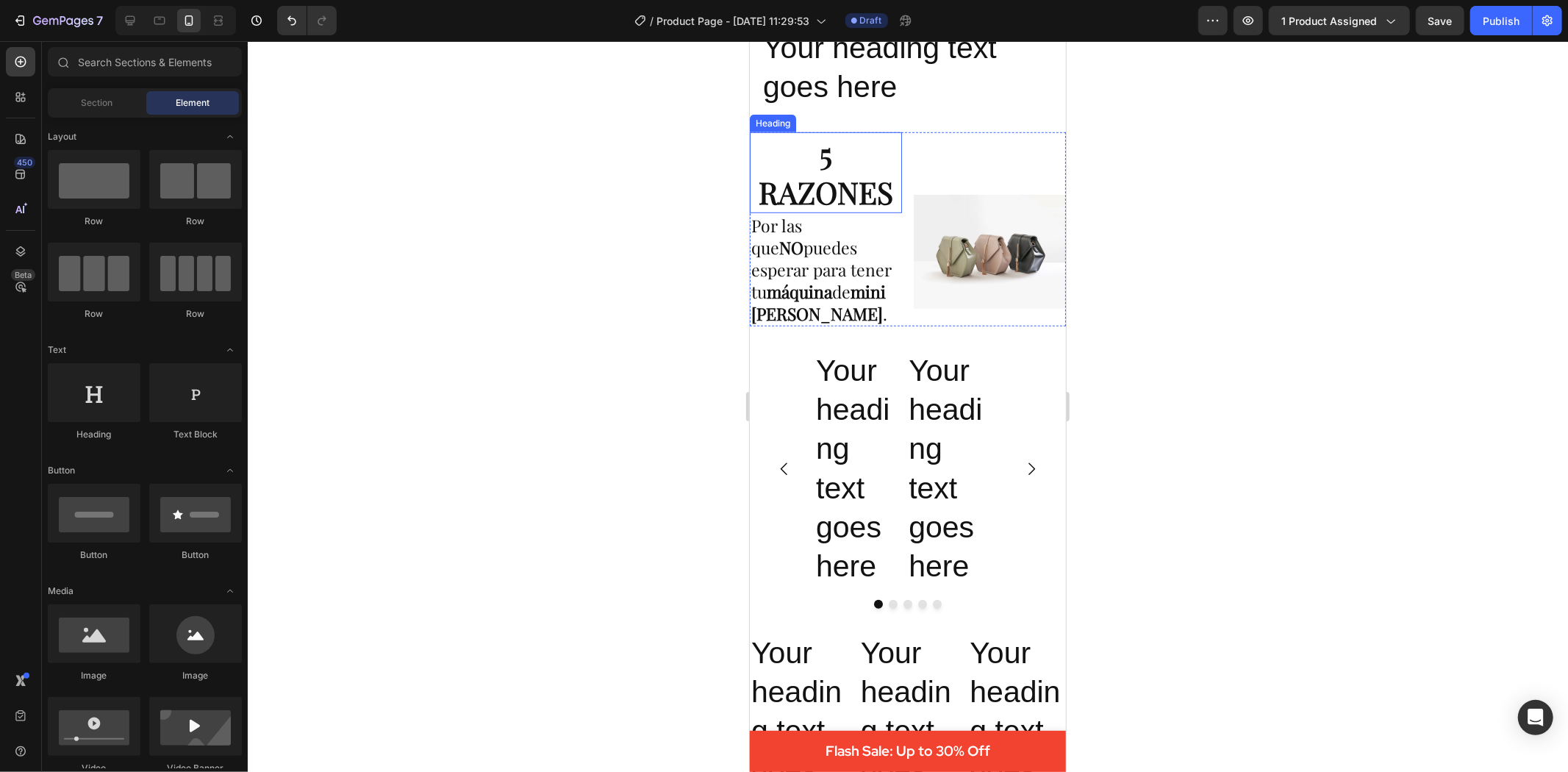
click at [781, 195] on p "5 RAZONES" at bounding box center [825, 172] width 149 height 79
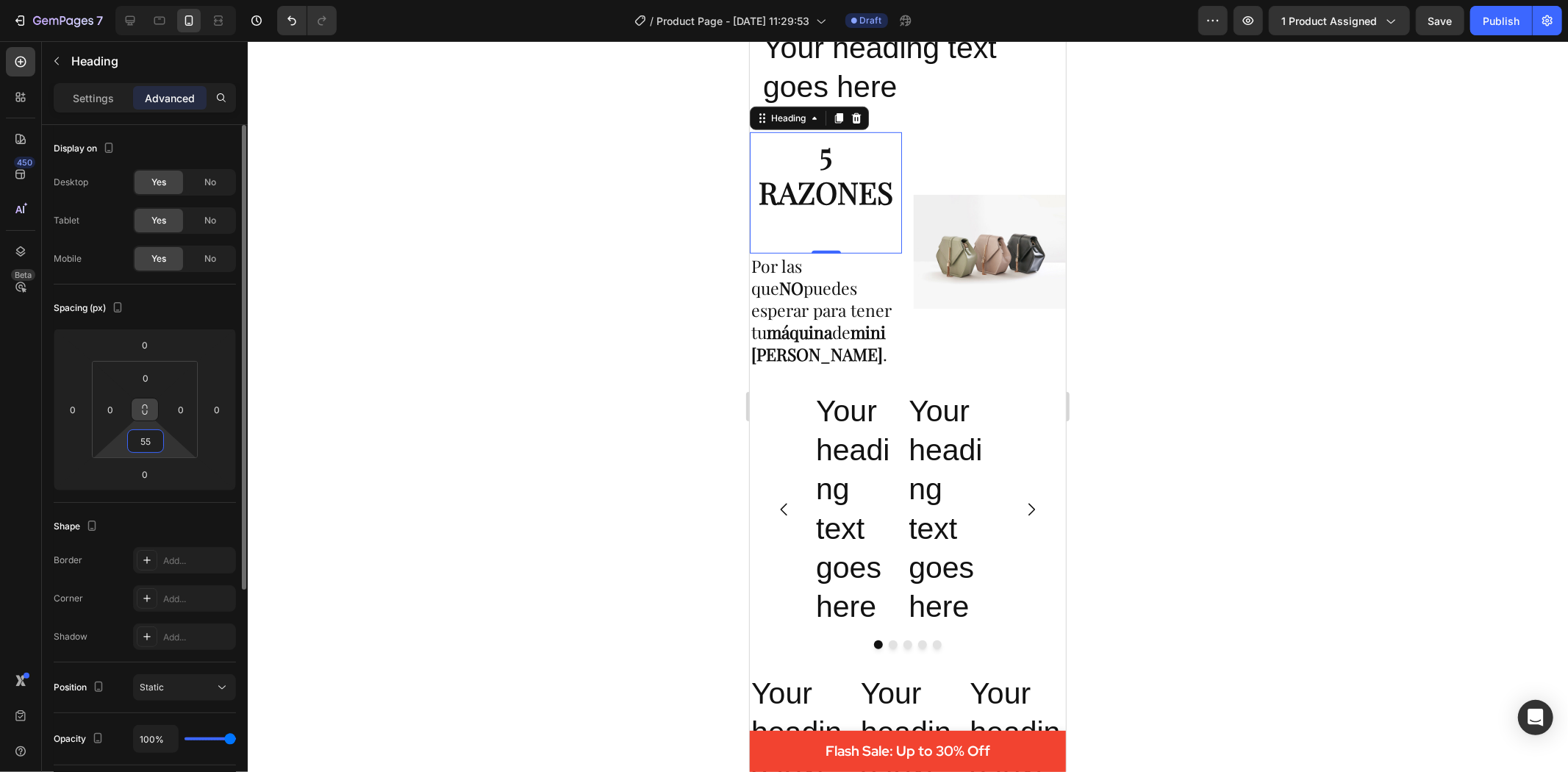
type input "5"
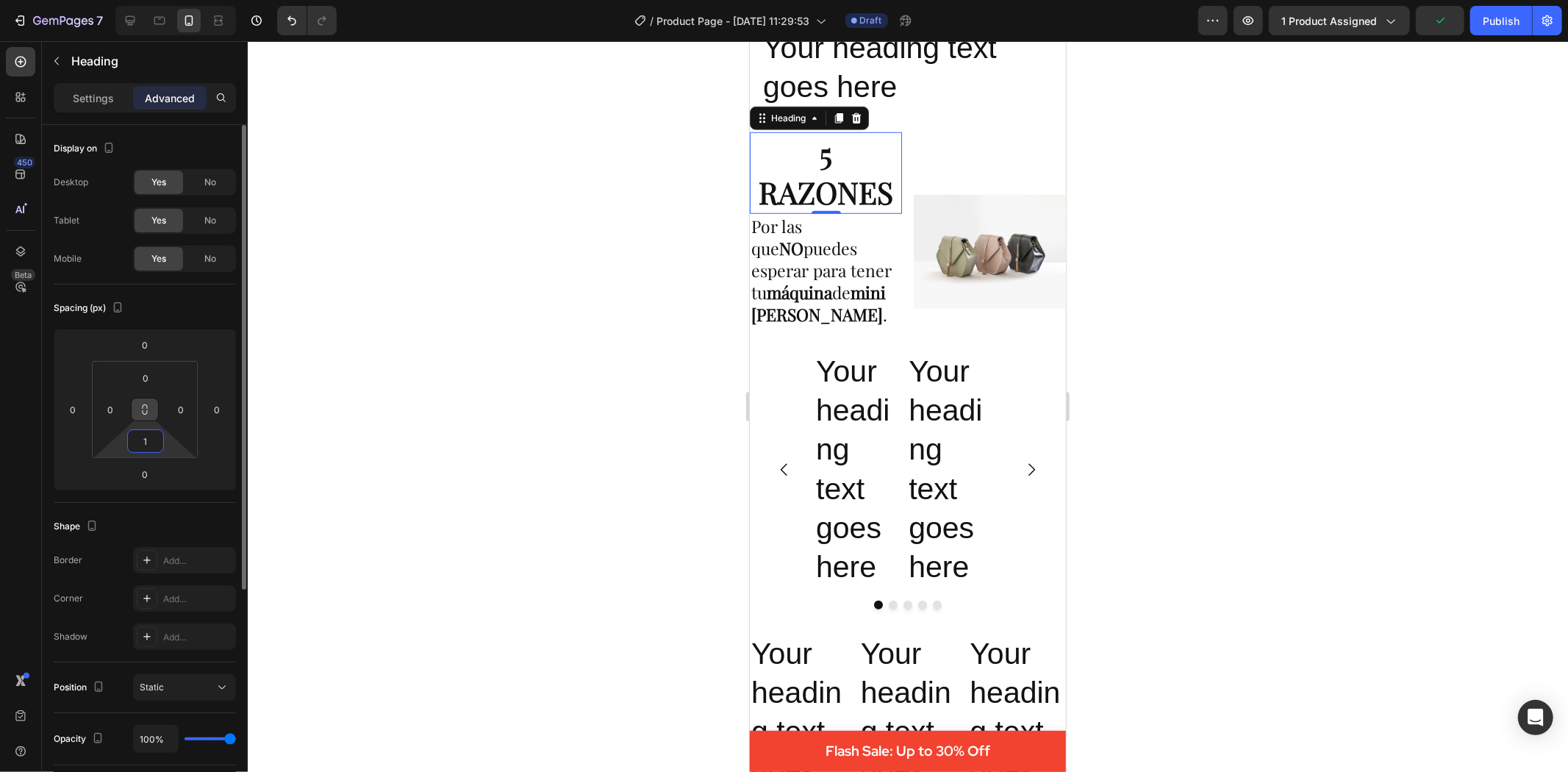
type input "15"
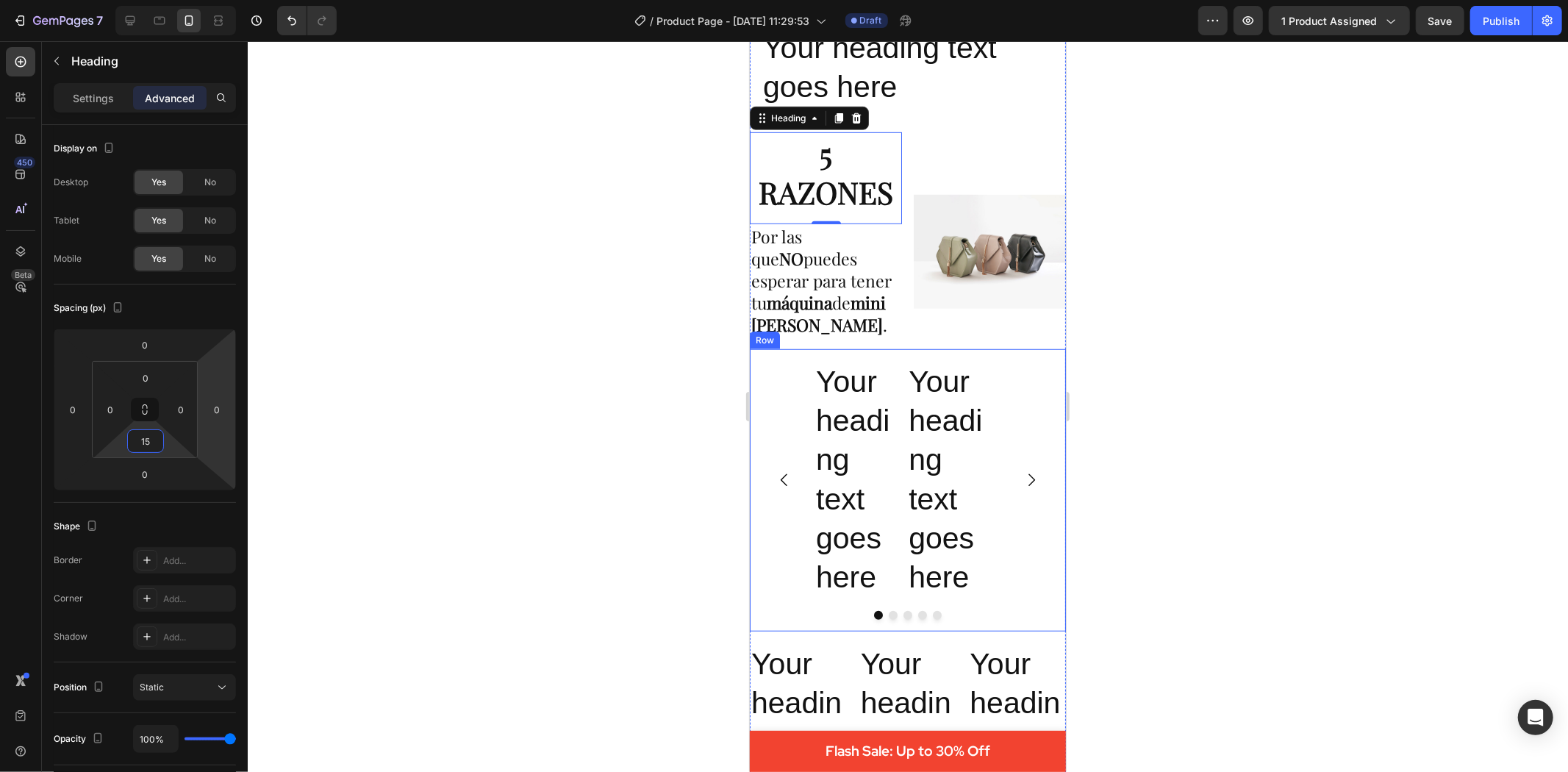
click at [1214, 365] on div at bounding box center [908, 407] width 1321 height 731
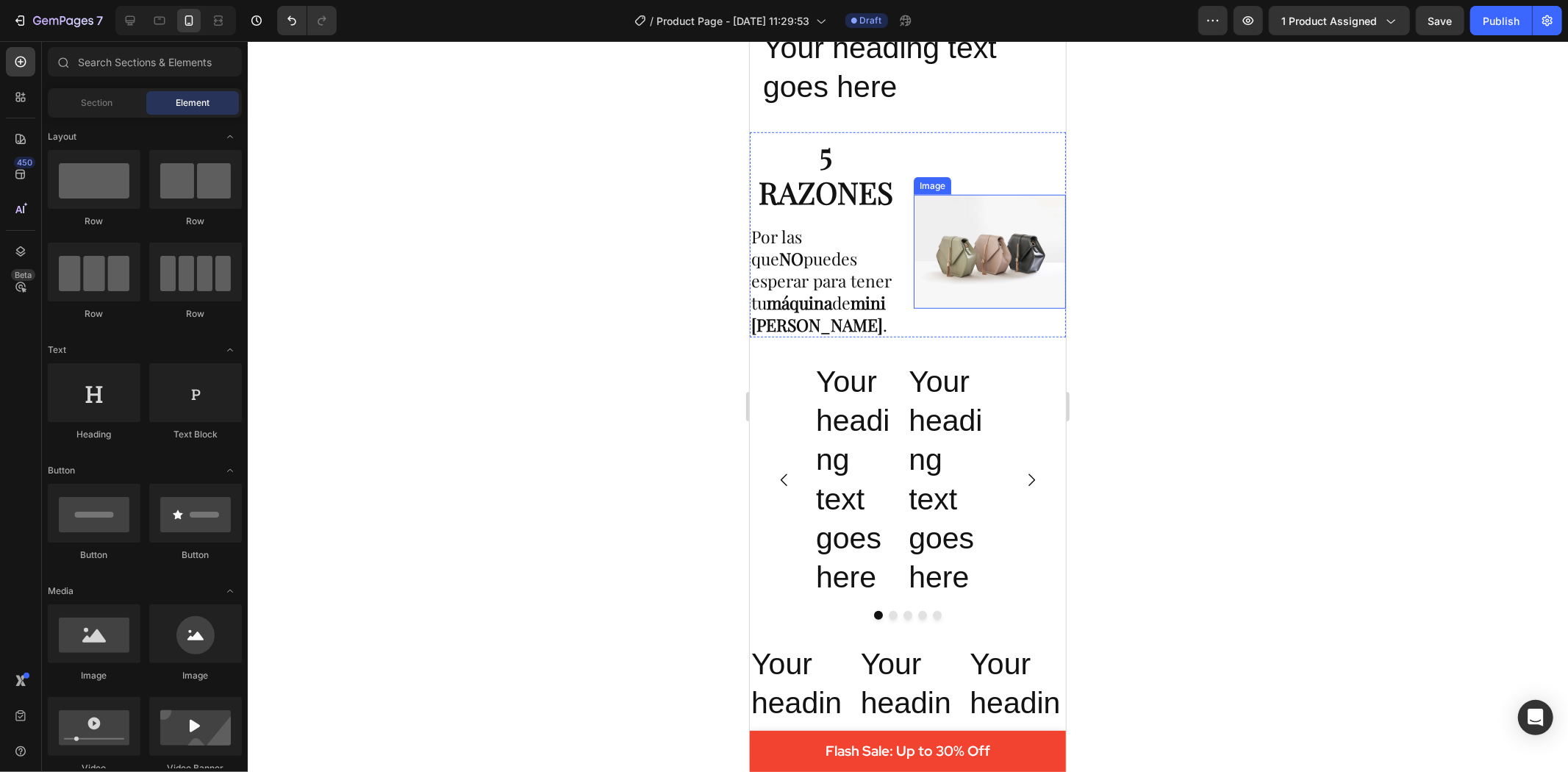
click at [968, 231] on img at bounding box center [989, 251] width 152 height 114
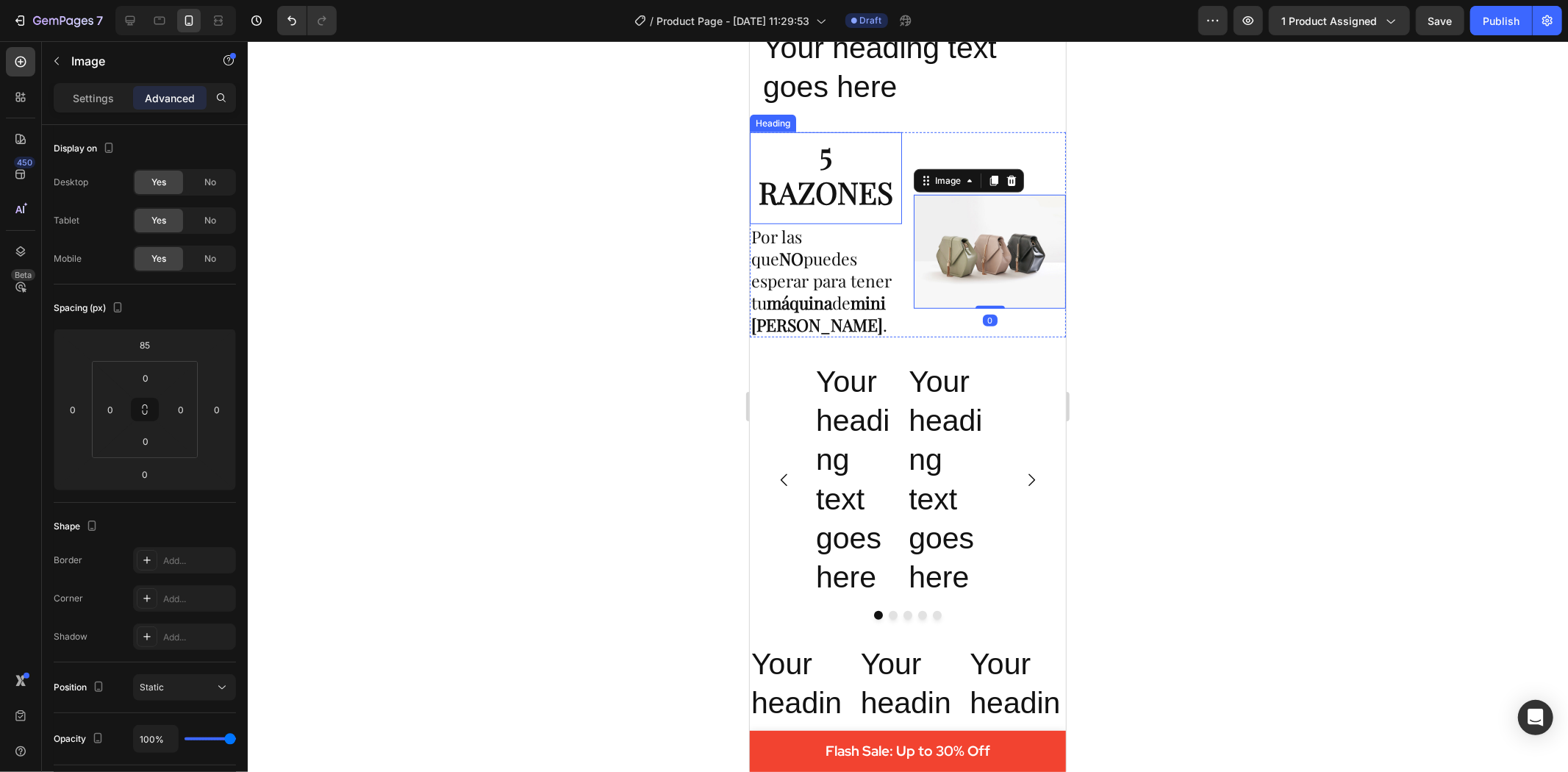
click at [812, 187] on p "5 RAZONES" at bounding box center [825, 172] width 149 height 79
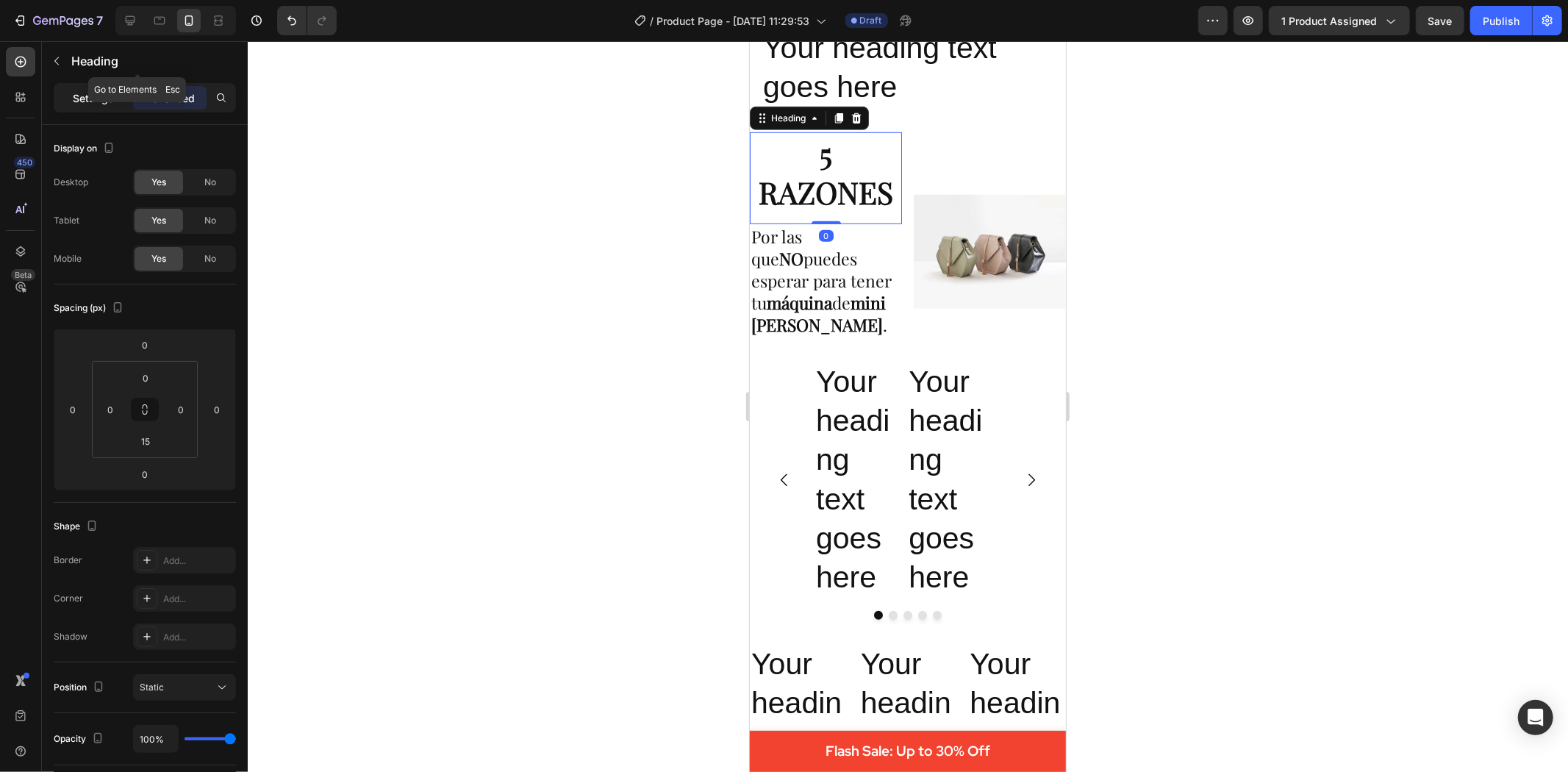
click at [74, 90] on p "Settings" at bounding box center [93, 97] width 42 height 15
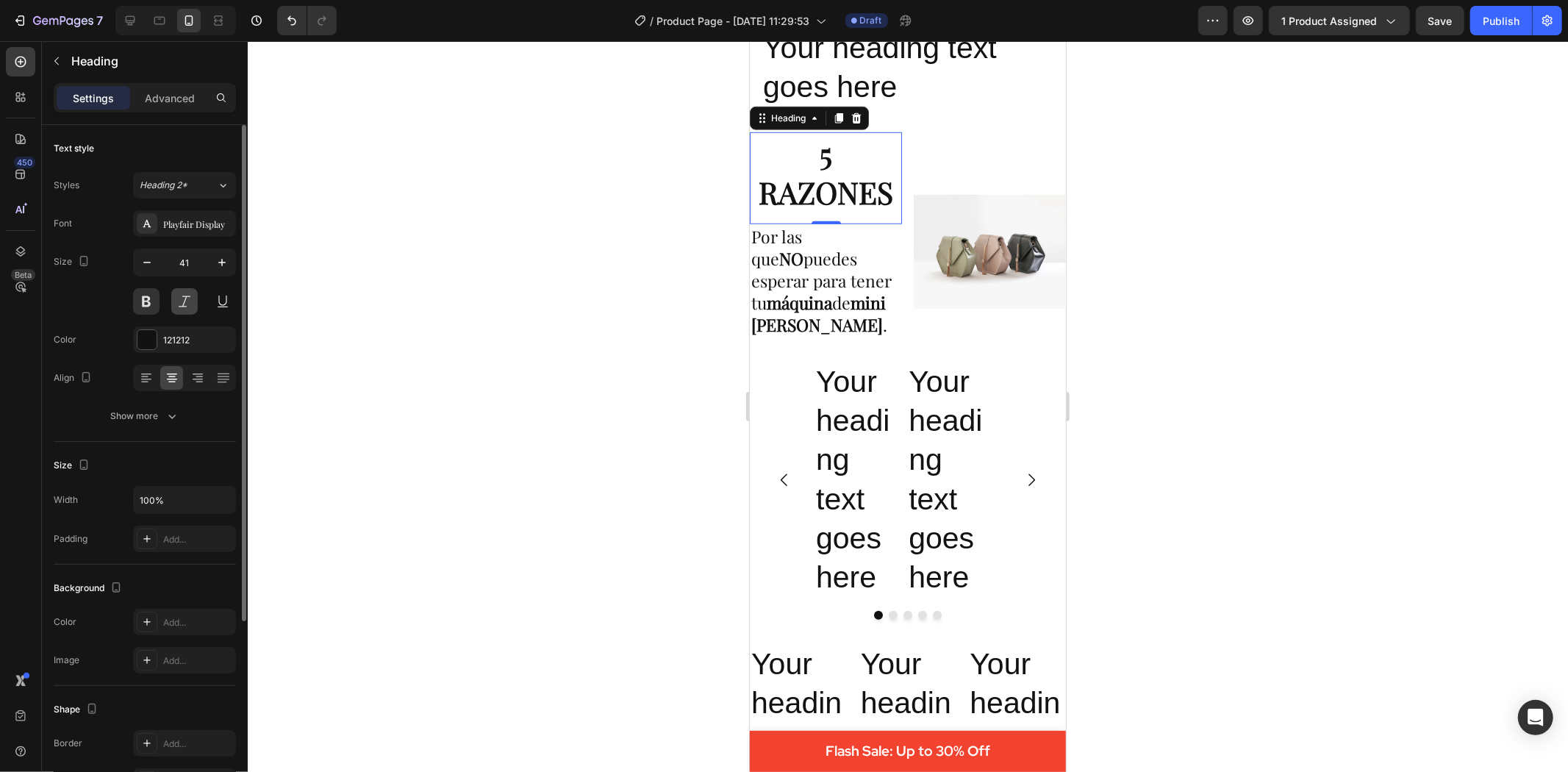
click at [186, 292] on button at bounding box center [185, 302] width 27 height 27
click at [181, 297] on button at bounding box center [185, 302] width 27 height 27
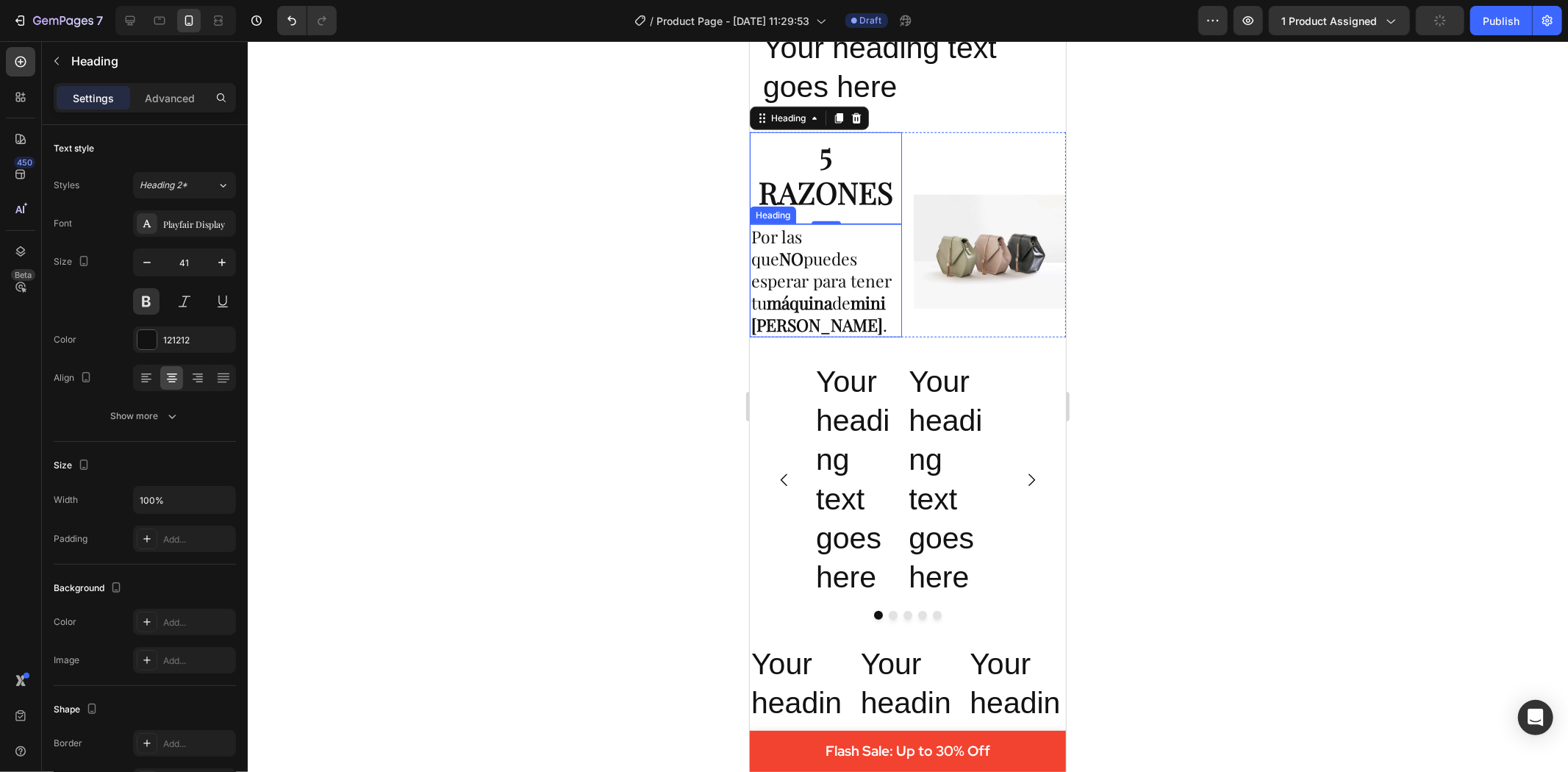
click at [784, 291] on strong "máquina" at bounding box center [799, 302] width 65 height 23
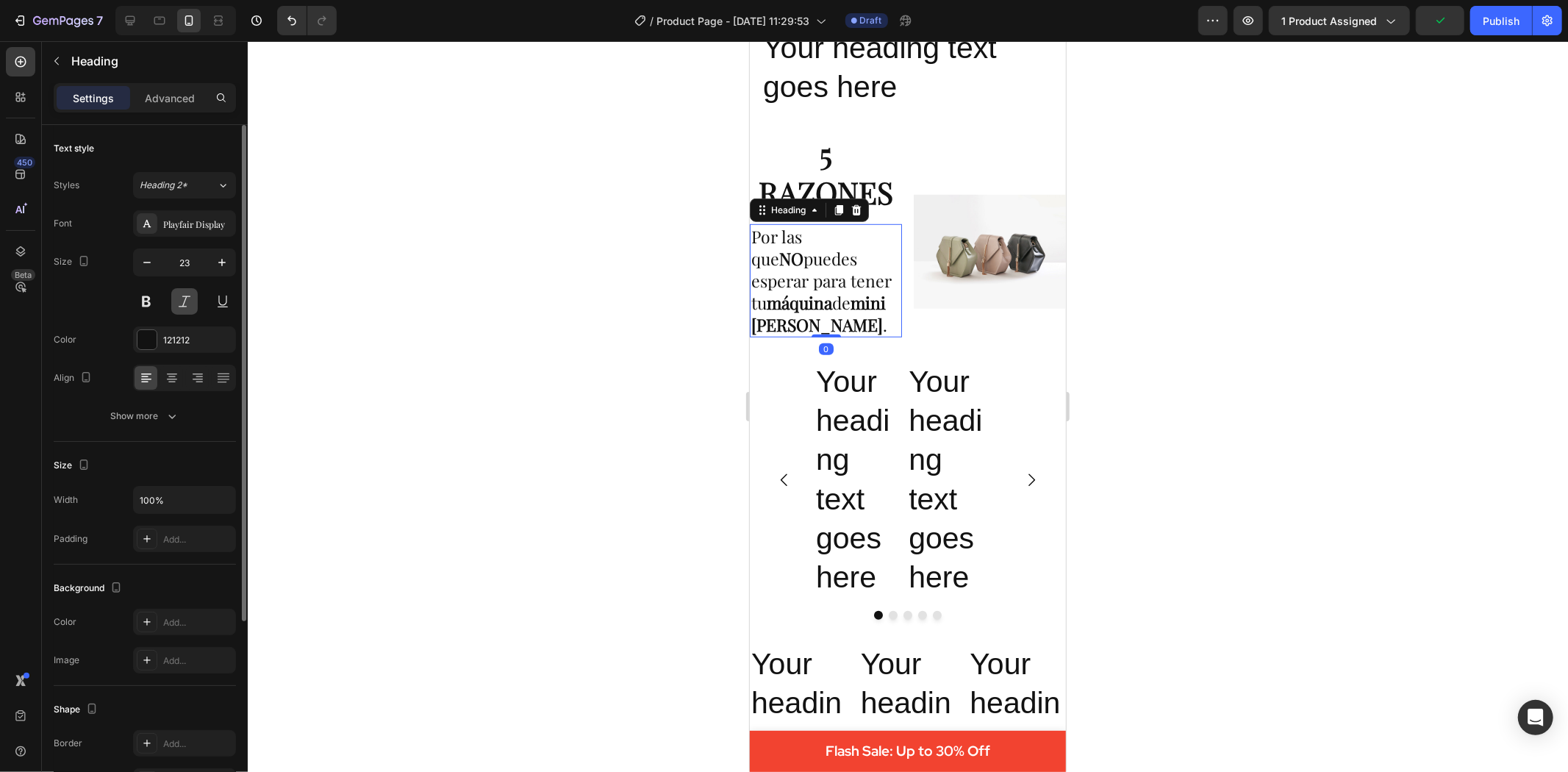
click at [186, 300] on button at bounding box center [185, 302] width 27 height 27
click at [217, 373] on icon at bounding box center [224, 378] width 15 height 15
click at [194, 373] on icon at bounding box center [197, 378] width 15 height 15
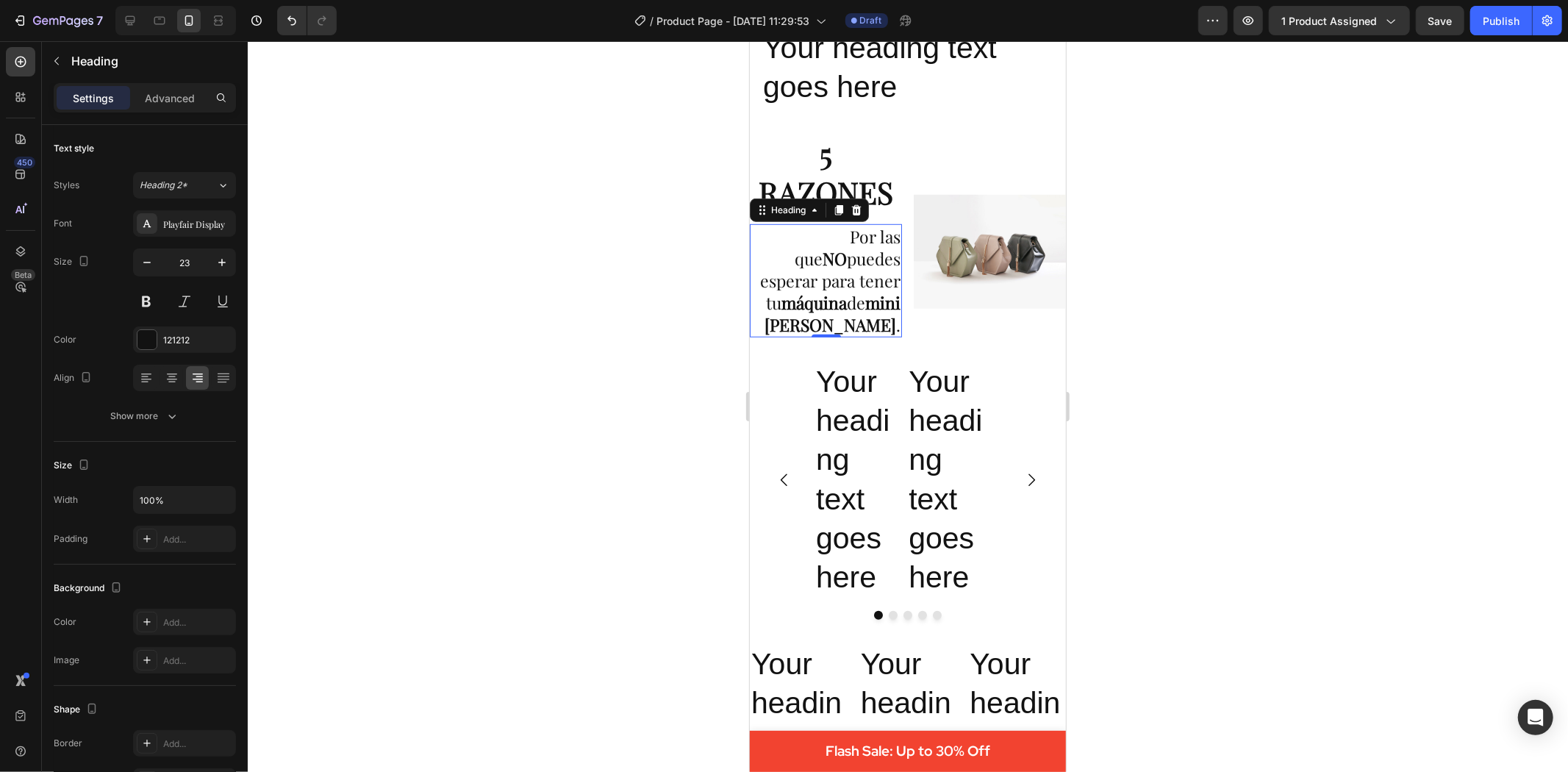
click at [1443, 378] on div at bounding box center [908, 407] width 1321 height 731
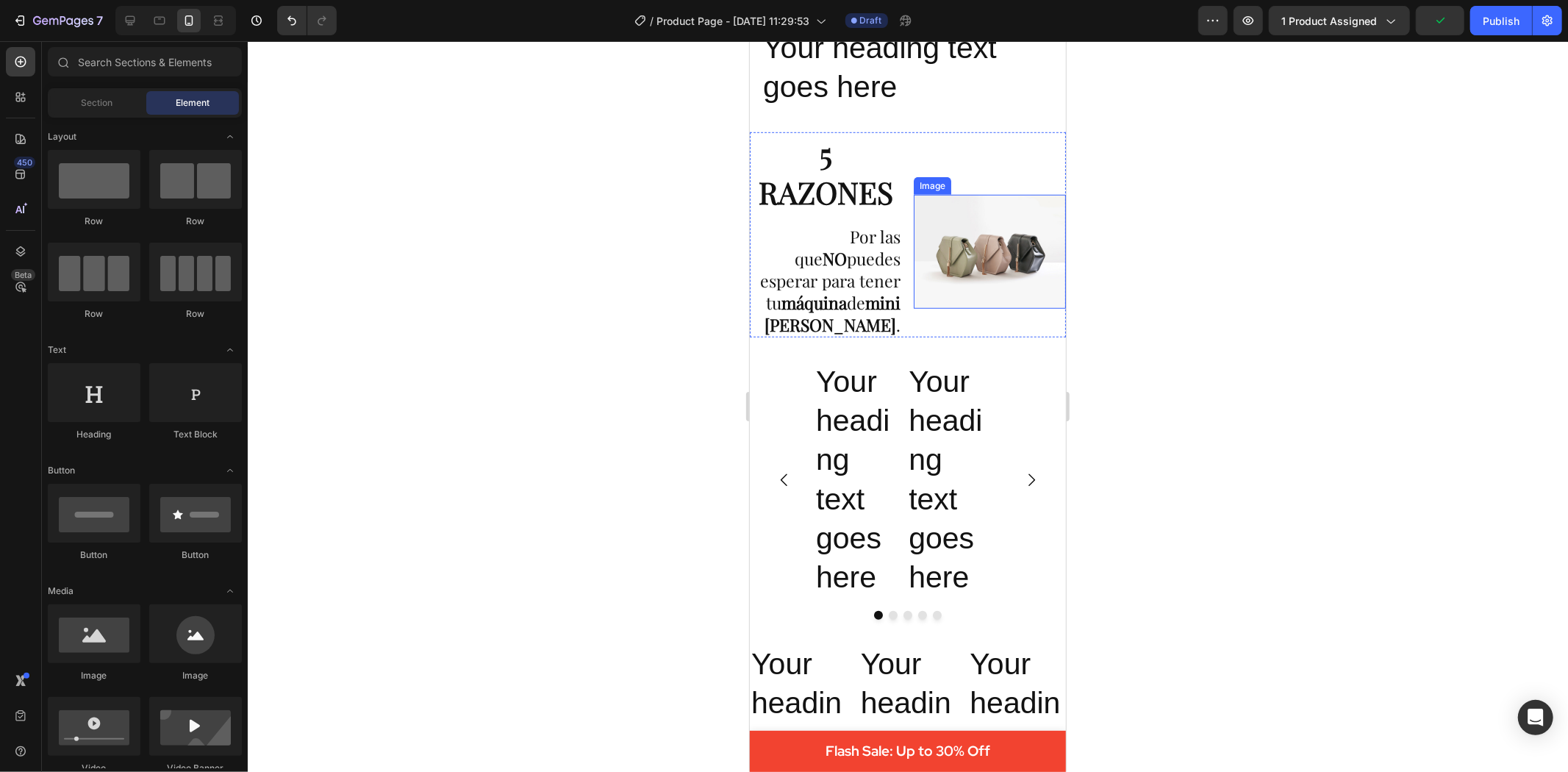
click at [1005, 258] on img at bounding box center [989, 251] width 152 height 114
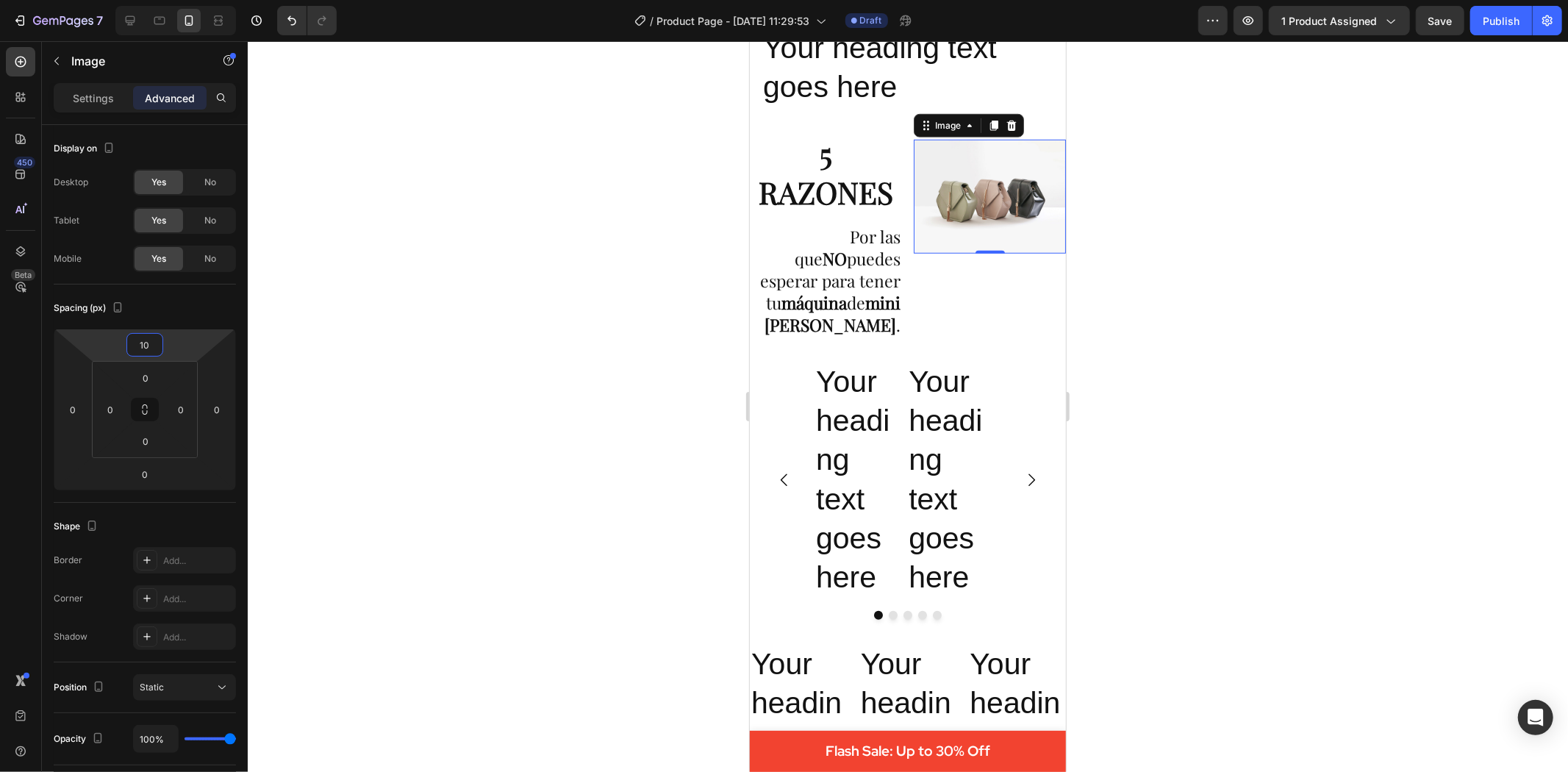
type input "1"
type input "133"
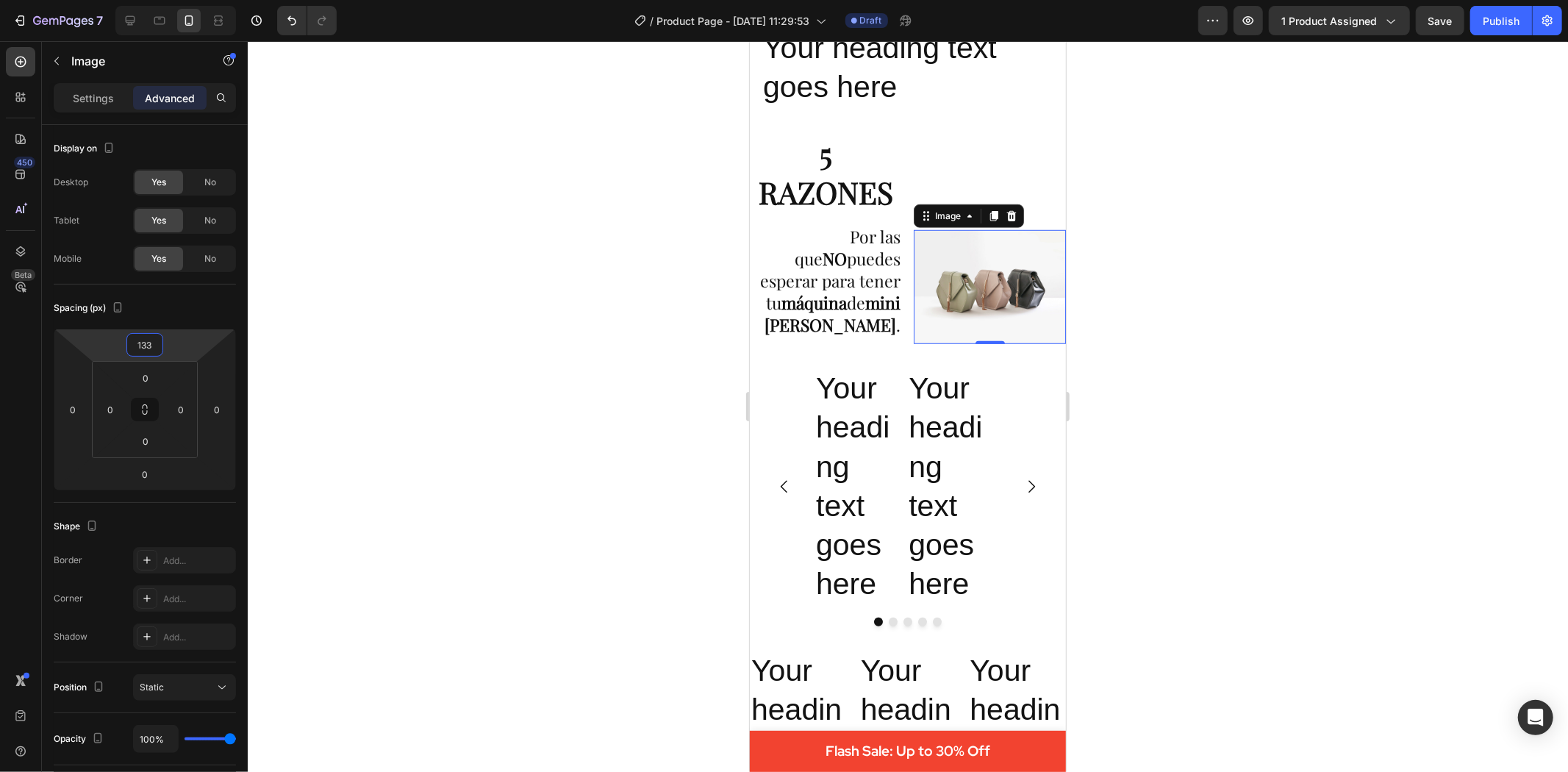
click at [1352, 440] on div at bounding box center [908, 407] width 1321 height 731
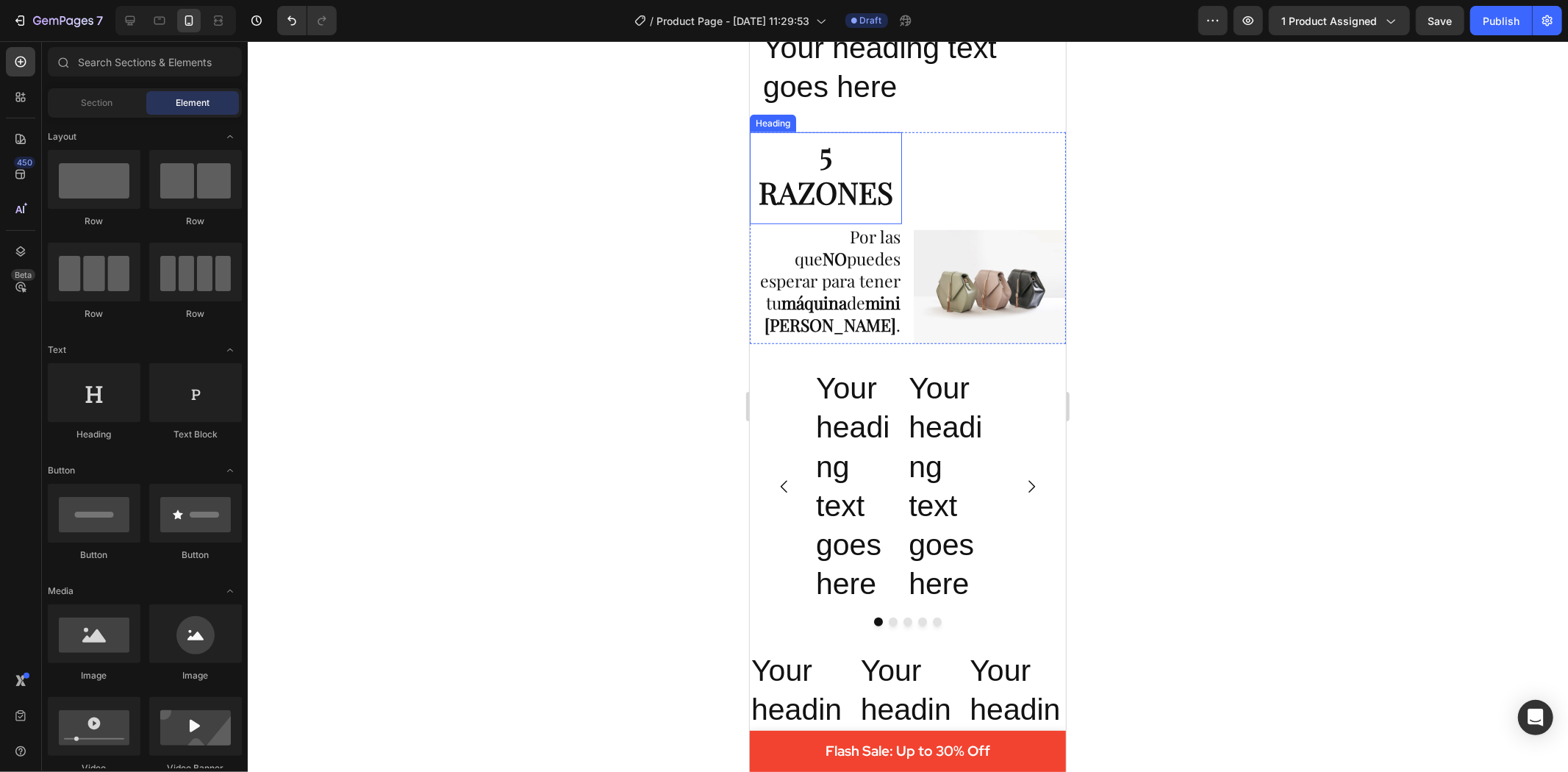
click at [862, 186] on p "5 RAZONES" at bounding box center [825, 172] width 149 height 79
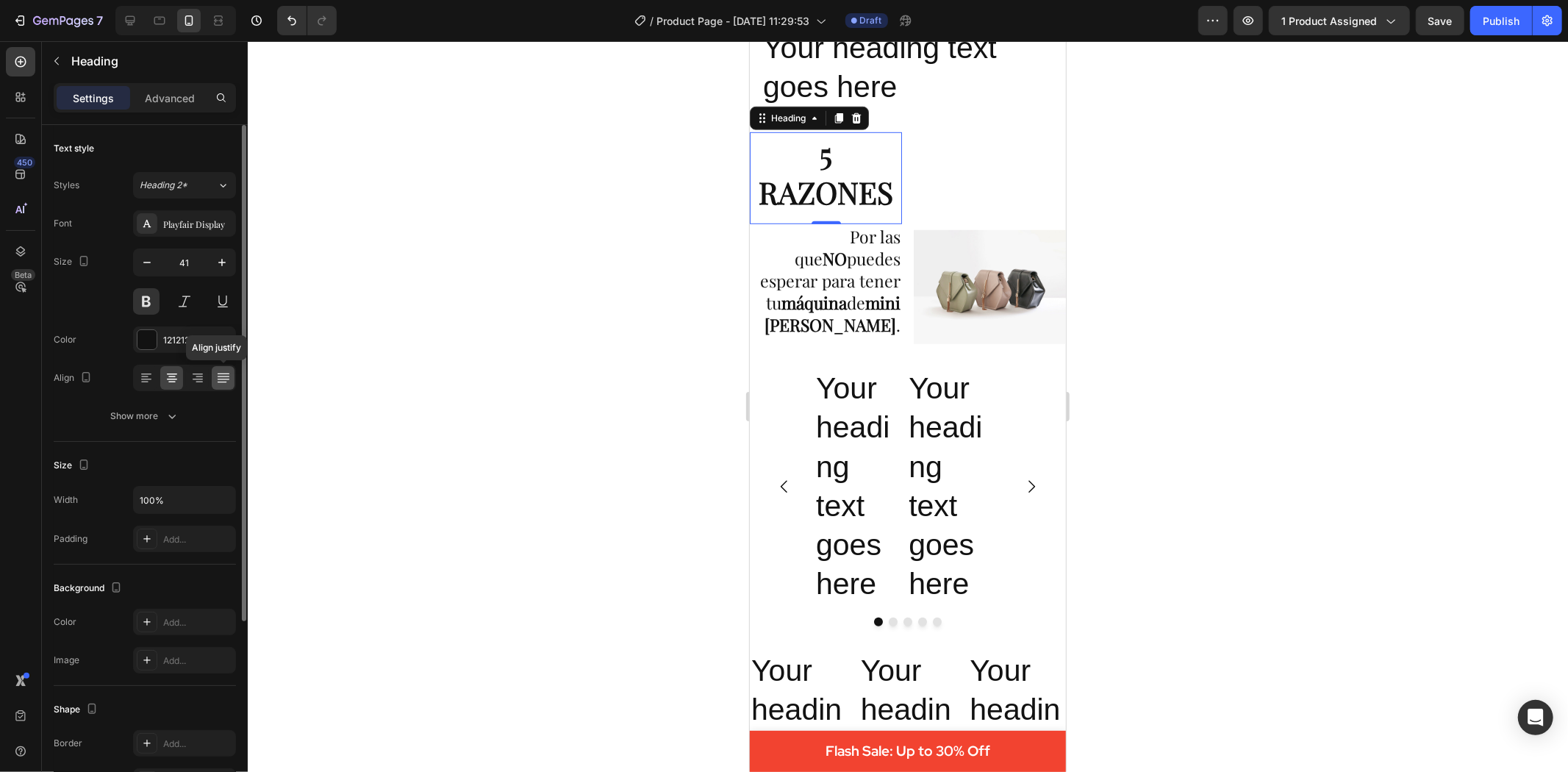
click at [218, 373] on icon at bounding box center [224, 378] width 15 height 15
click at [172, 376] on icon at bounding box center [171, 378] width 15 height 15
click at [141, 371] on icon at bounding box center [146, 378] width 15 height 15
click at [221, 371] on icon at bounding box center [224, 378] width 15 height 15
click at [230, 372] on icon at bounding box center [224, 378] width 15 height 15
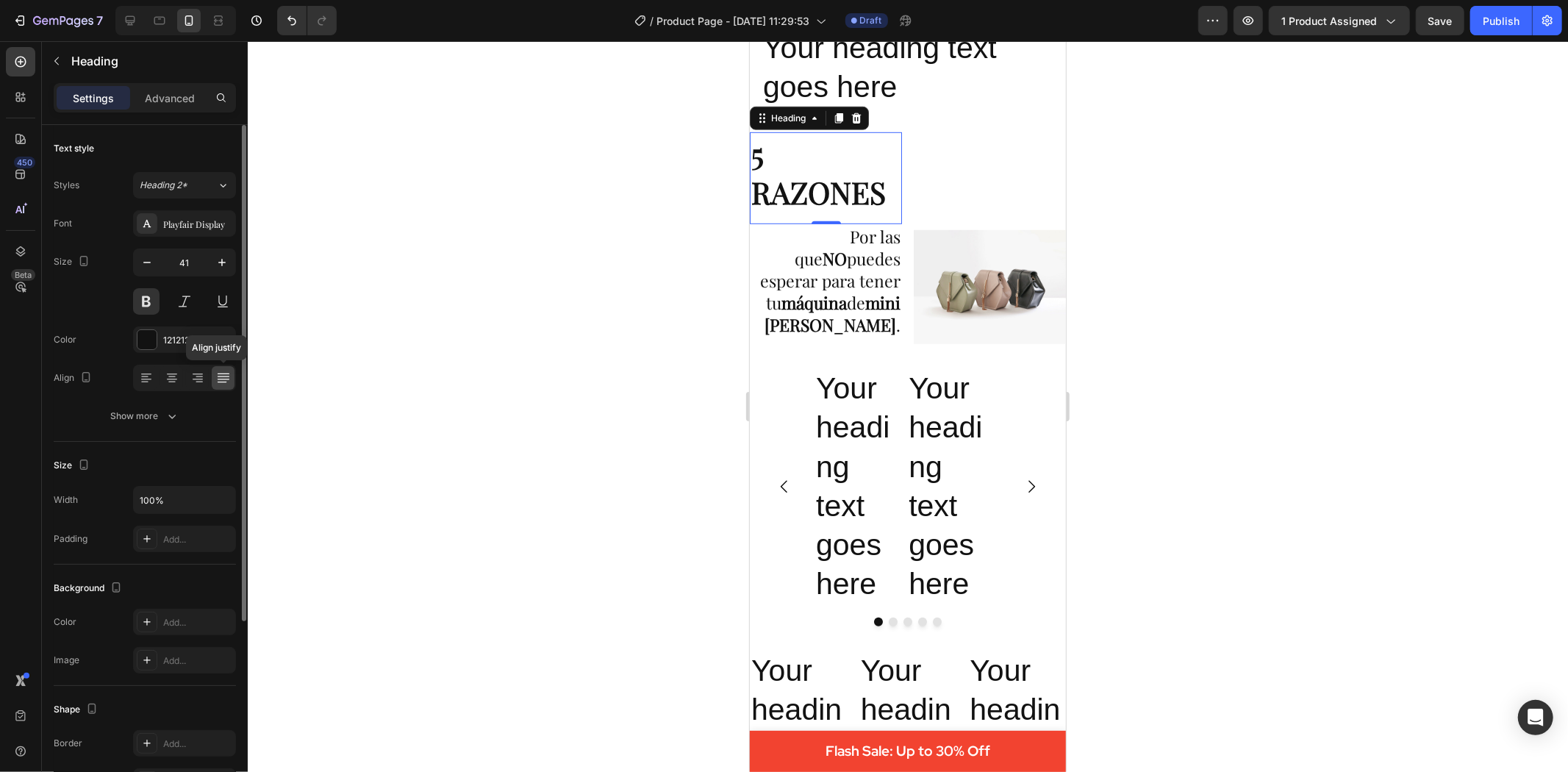
click at [225, 374] on icon at bounding box center [222, 374] width 11 height 1
click at [200, 378] on icon at bounding box center [197, 378] width 15 height 15
click at [178, 377] on icon at bounding box center [171, 378] width 15 height 15
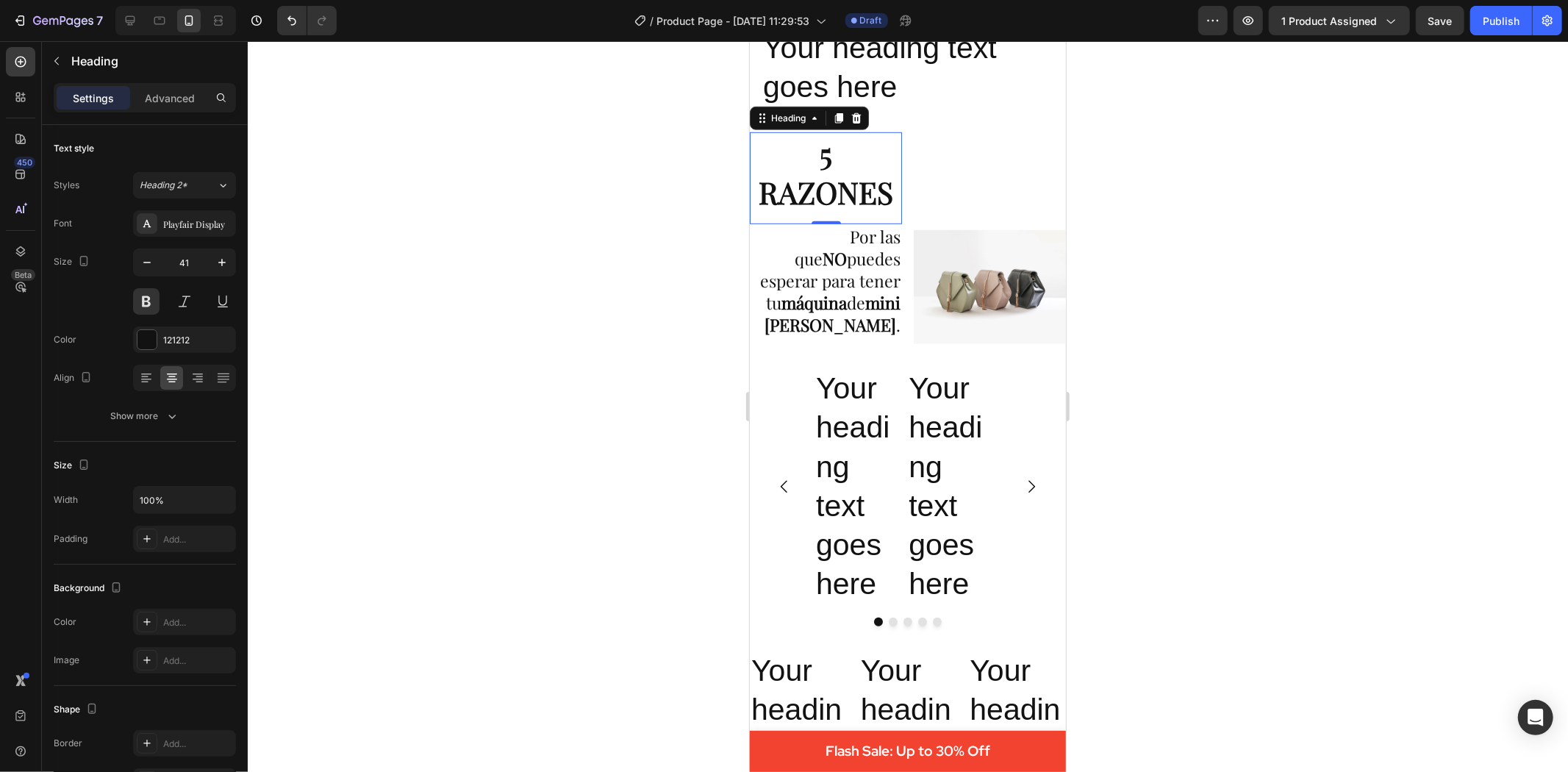
click at [793, 186] on p "5 RAZONES" at bounding box center [825, 172] width 149 height 79
click at [1255, 222] on div at bounding box center [908, 407] width 1321 height 731
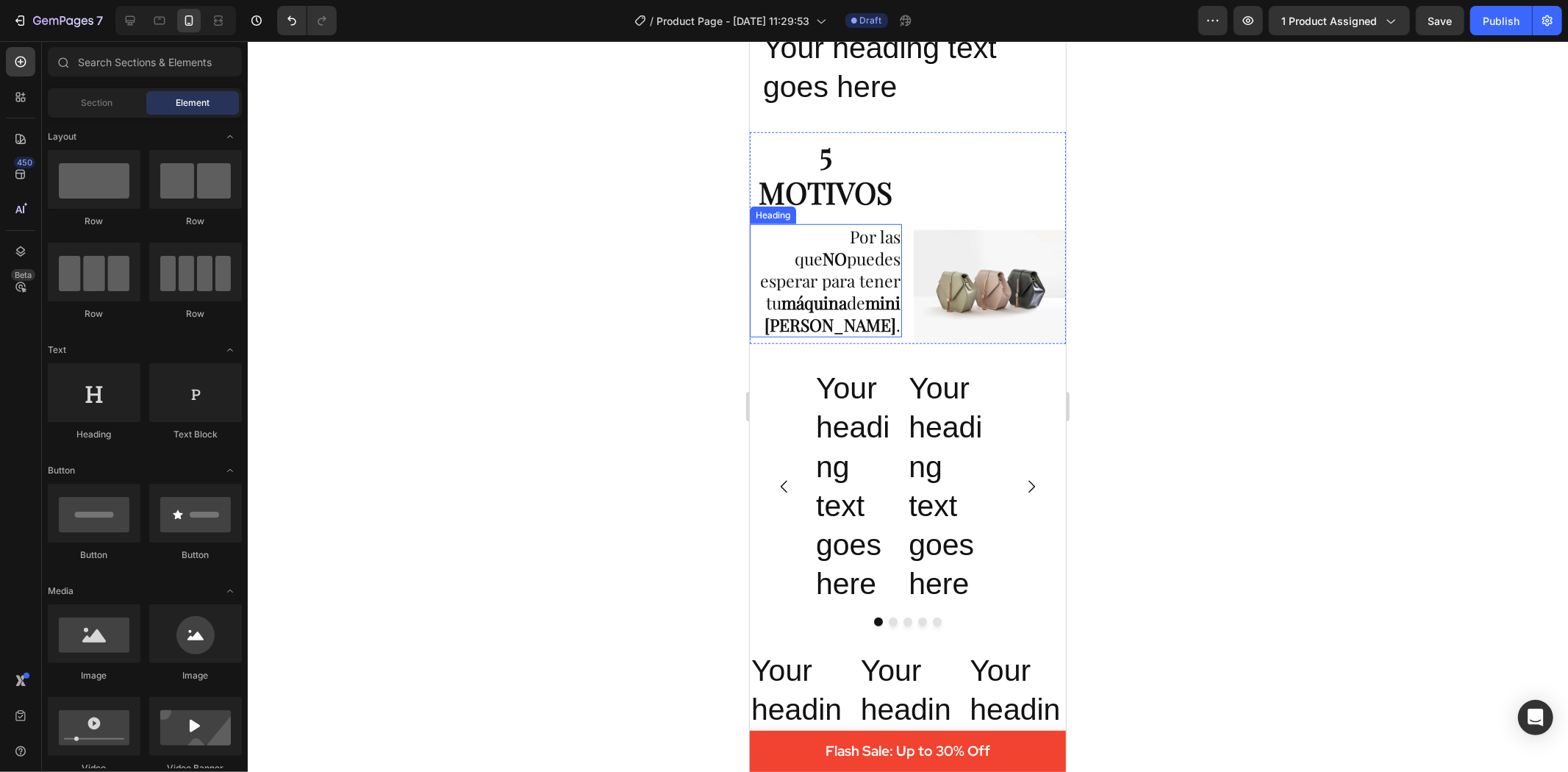
click at [824, 230] on p "Por las que NO puedes esperar para tener tu máquina de mini donas BUNDT ." at bounding box center [825, 280] width 149 height 111
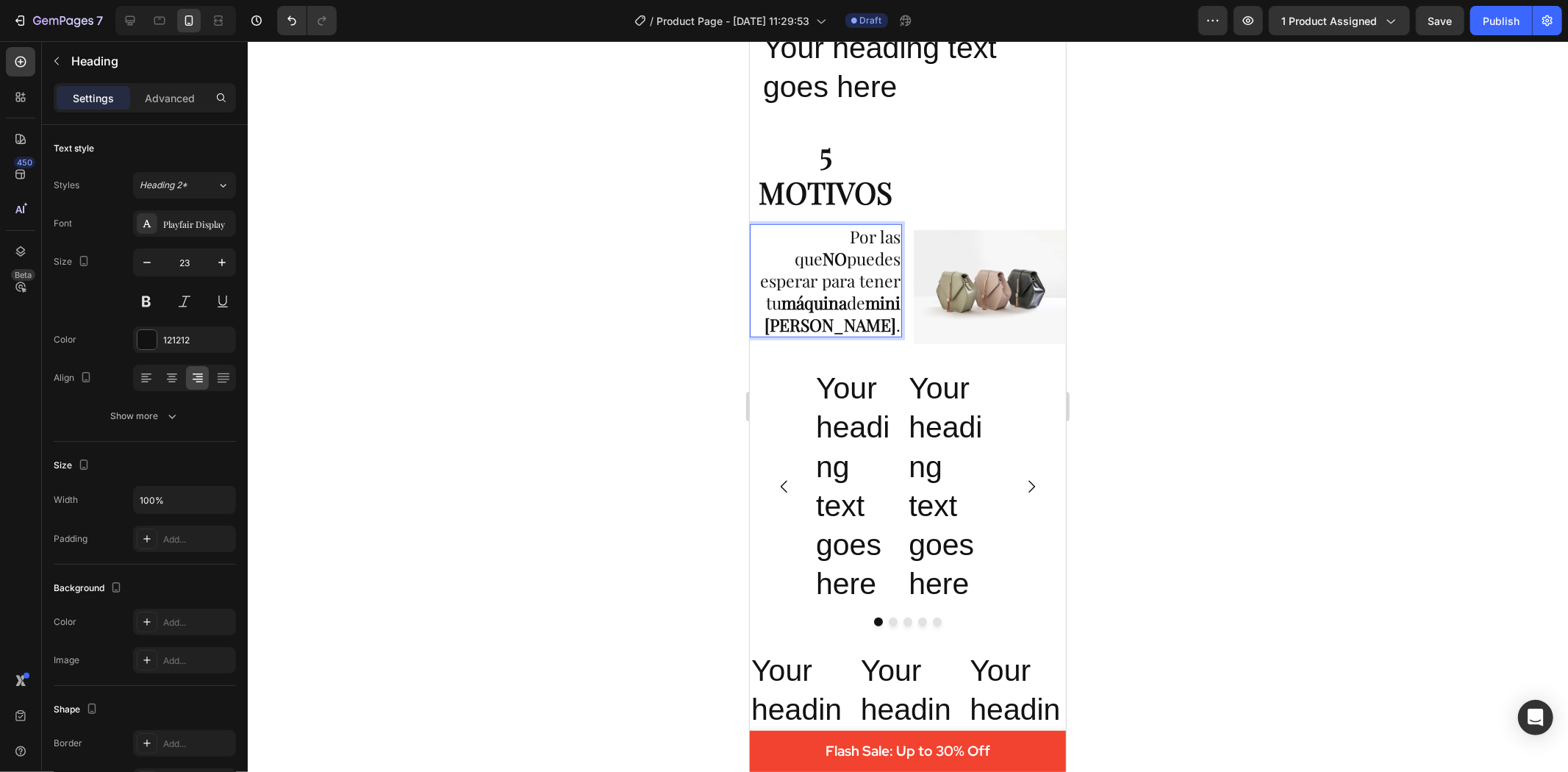
click at [825, 230] on p "Por las que NO puedes esperar para tener tu máquina de mini donas BUNDT ." at bounding box center [825, 280] width 149 height 111
click at [1228, 325] on div at bounding box center [908, 407] width 1321 height 731
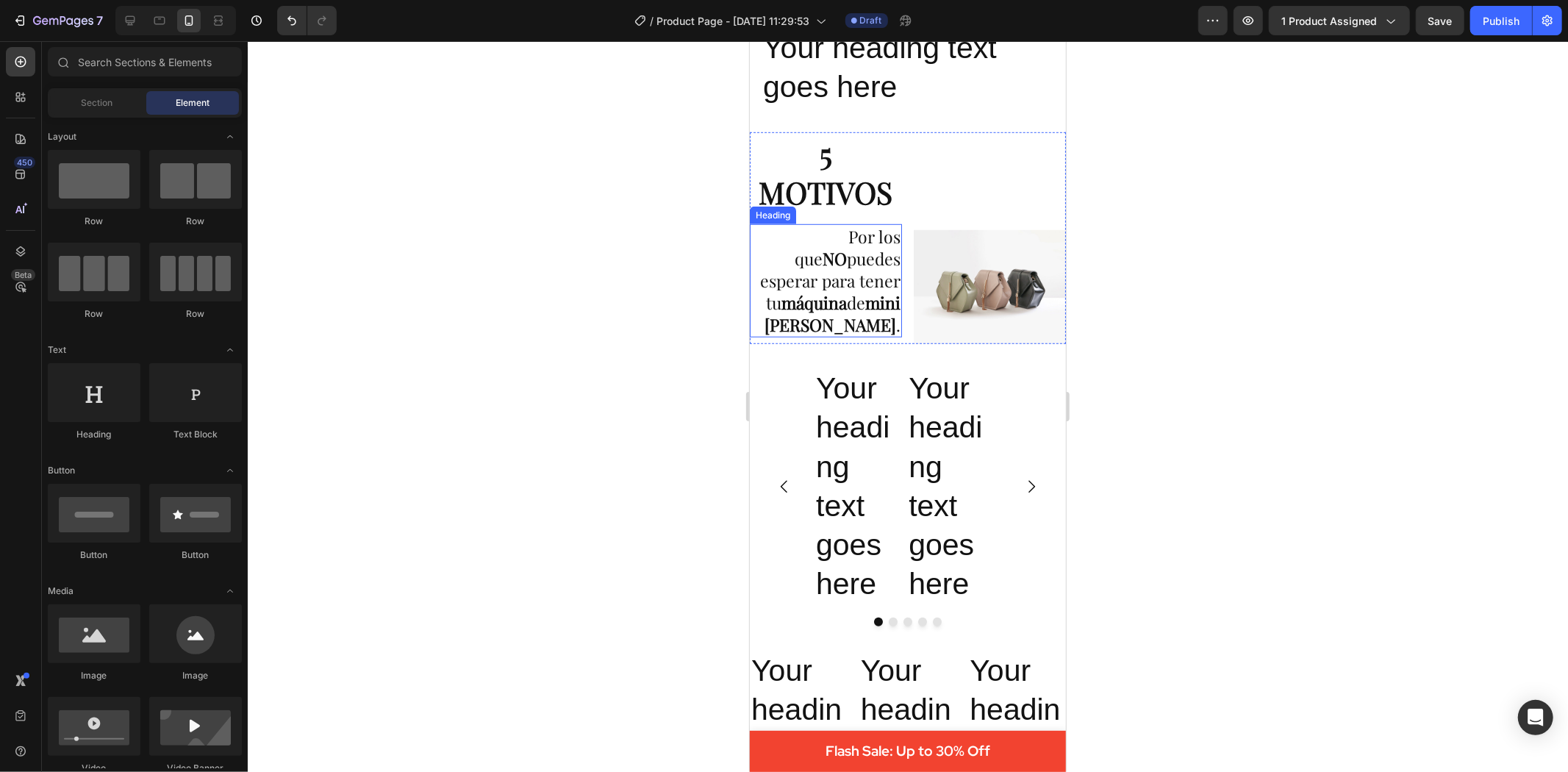
click at [822, 270] on p "Por los que NO puedes esperar para tener tu máquina de mini donas BUNDT ." at bounding box center [825, 280] width 149 height 111
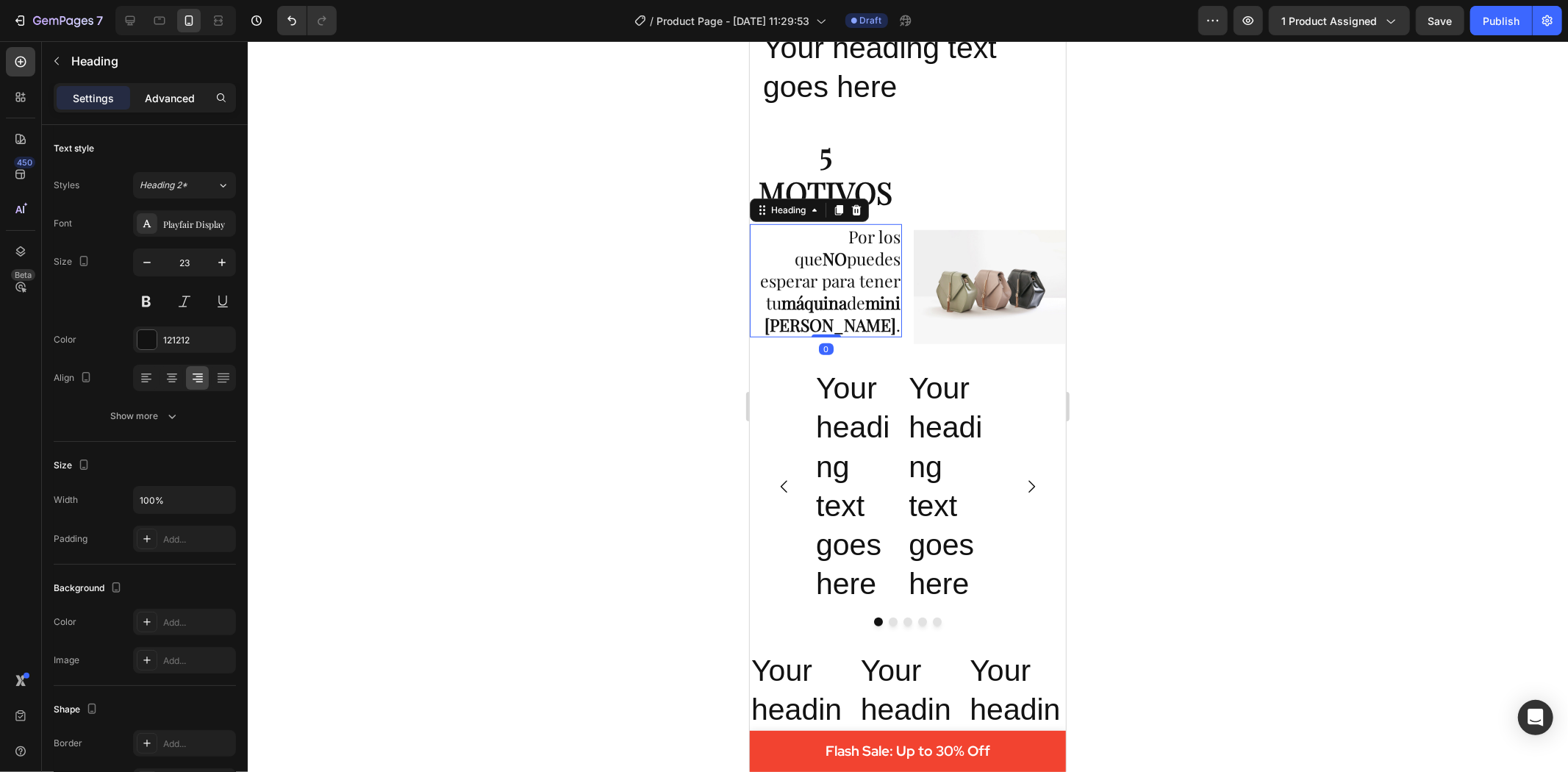
click at [145, 103] on p "Advanced" at bounding box center [170, 97] width 50 height 15
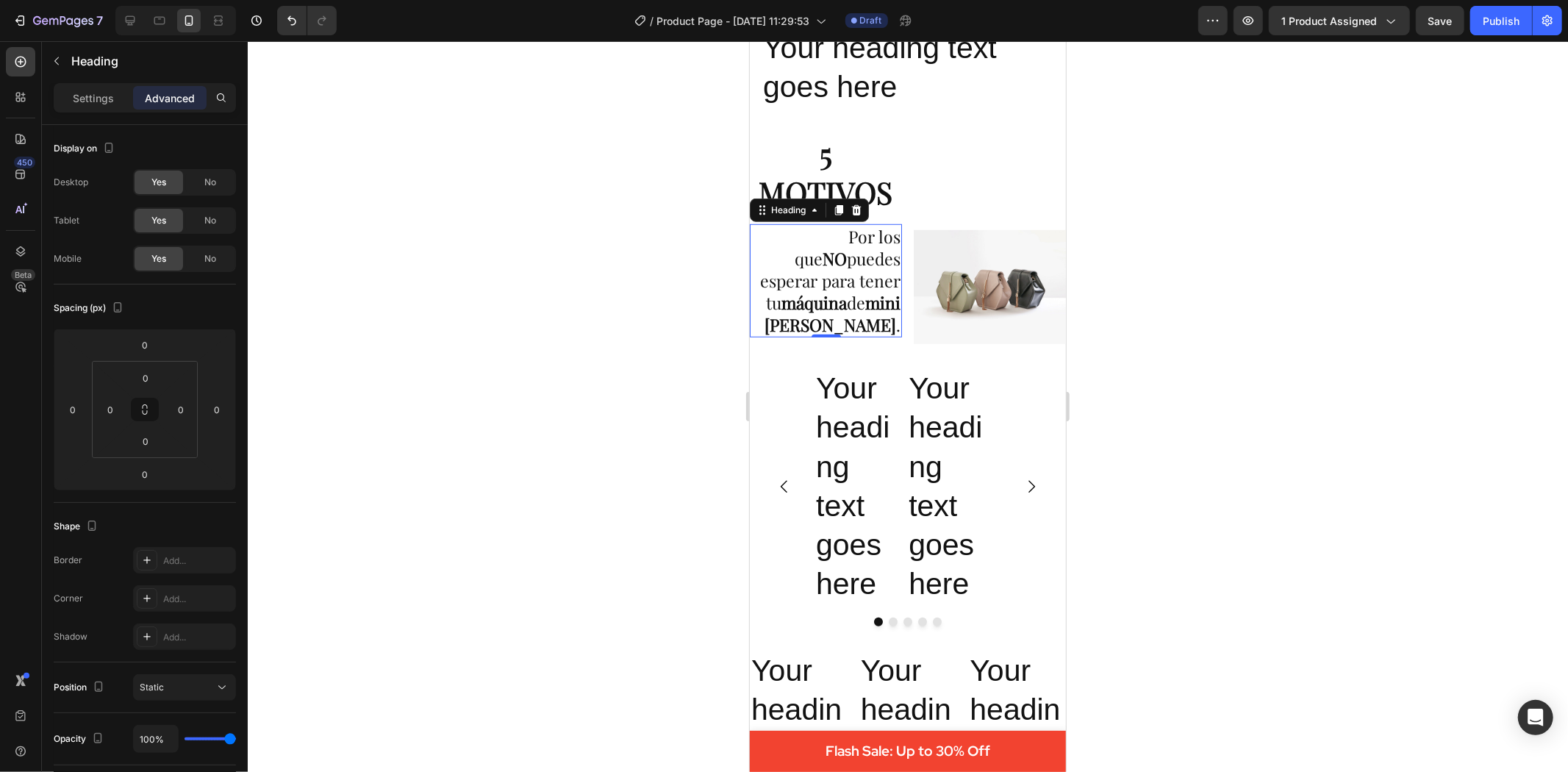
click at [1283, 315] on div at bounding box center [908, 407] width 1321 height 731
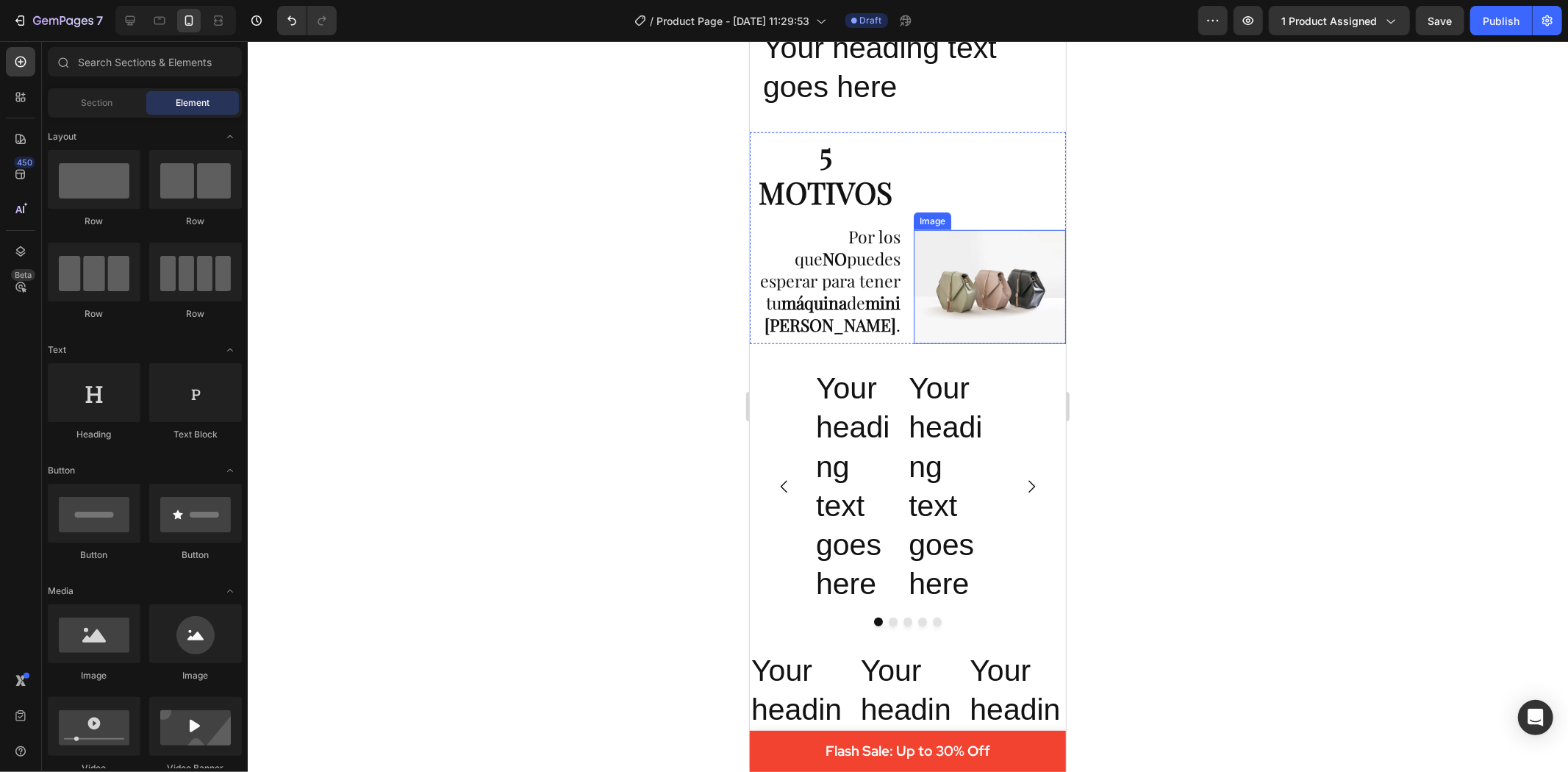
click at [1016, 295] on img at bounding box center [989, 287] width 152 height 114
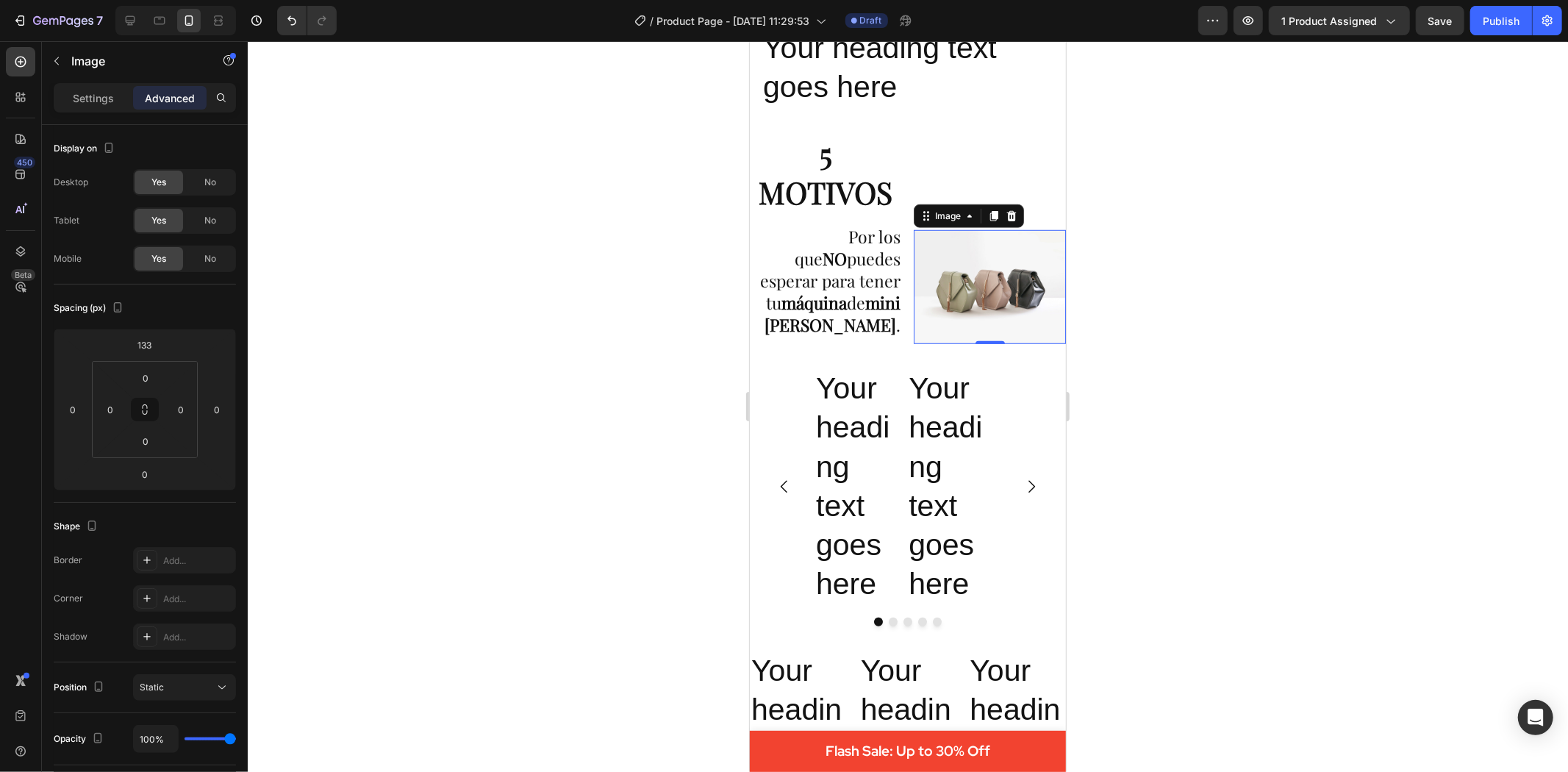
click at [974, 256] on img at bounding box center [989, 287] width 152 height 114
click at [94, 89] on div "Settings" at bounding box center [93, 97] width 73 height 24
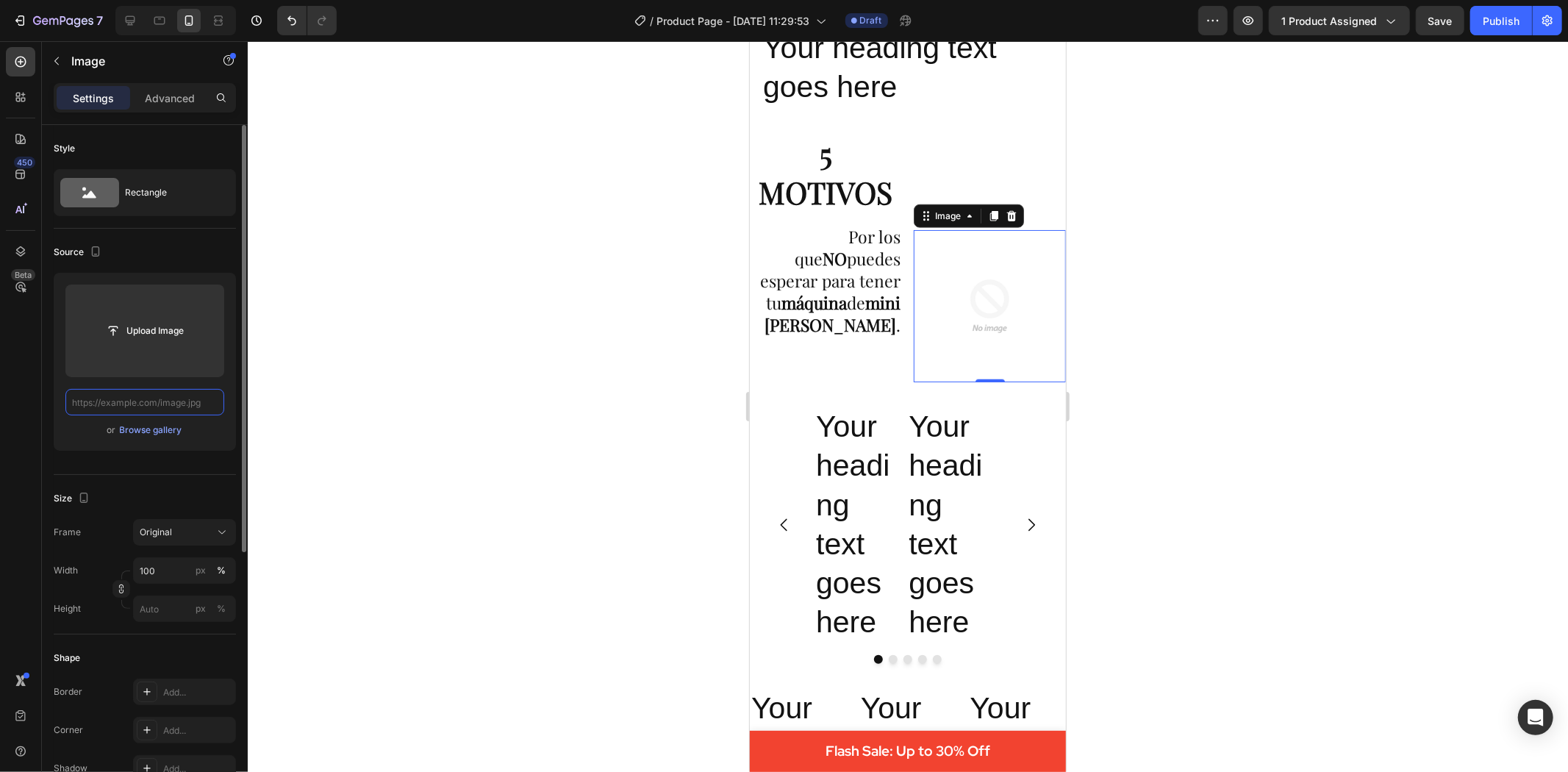
scroll to position [0, 0]
click at [156, 401] on input "text" at bounding box center [145, 402] width 159 height 27
paste input "https://cdn.shopify.com/s/files/1/0695/1147/9475/files/7_61298505-306f-430b-849…"
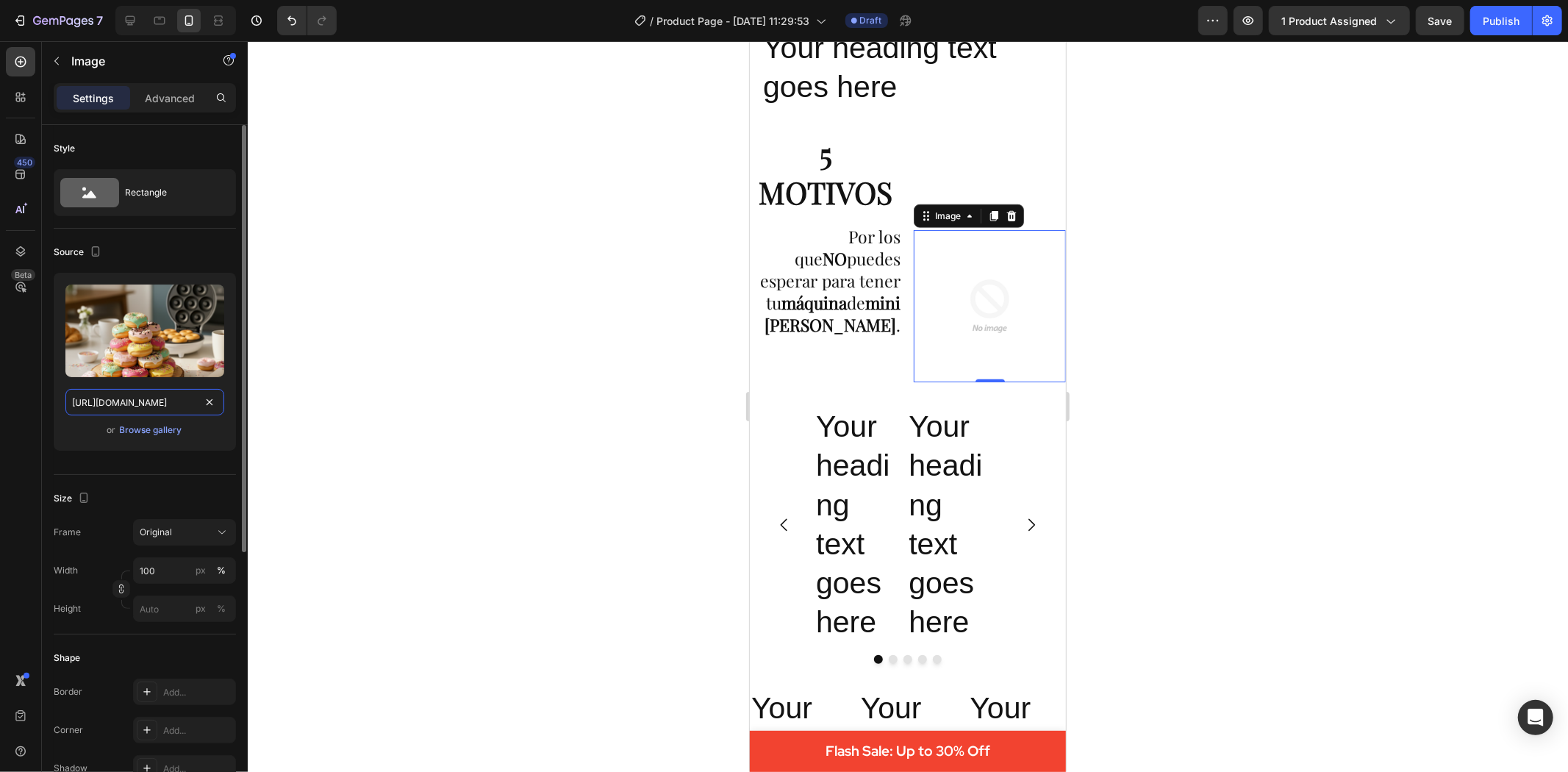
scroll to position [0, 383]
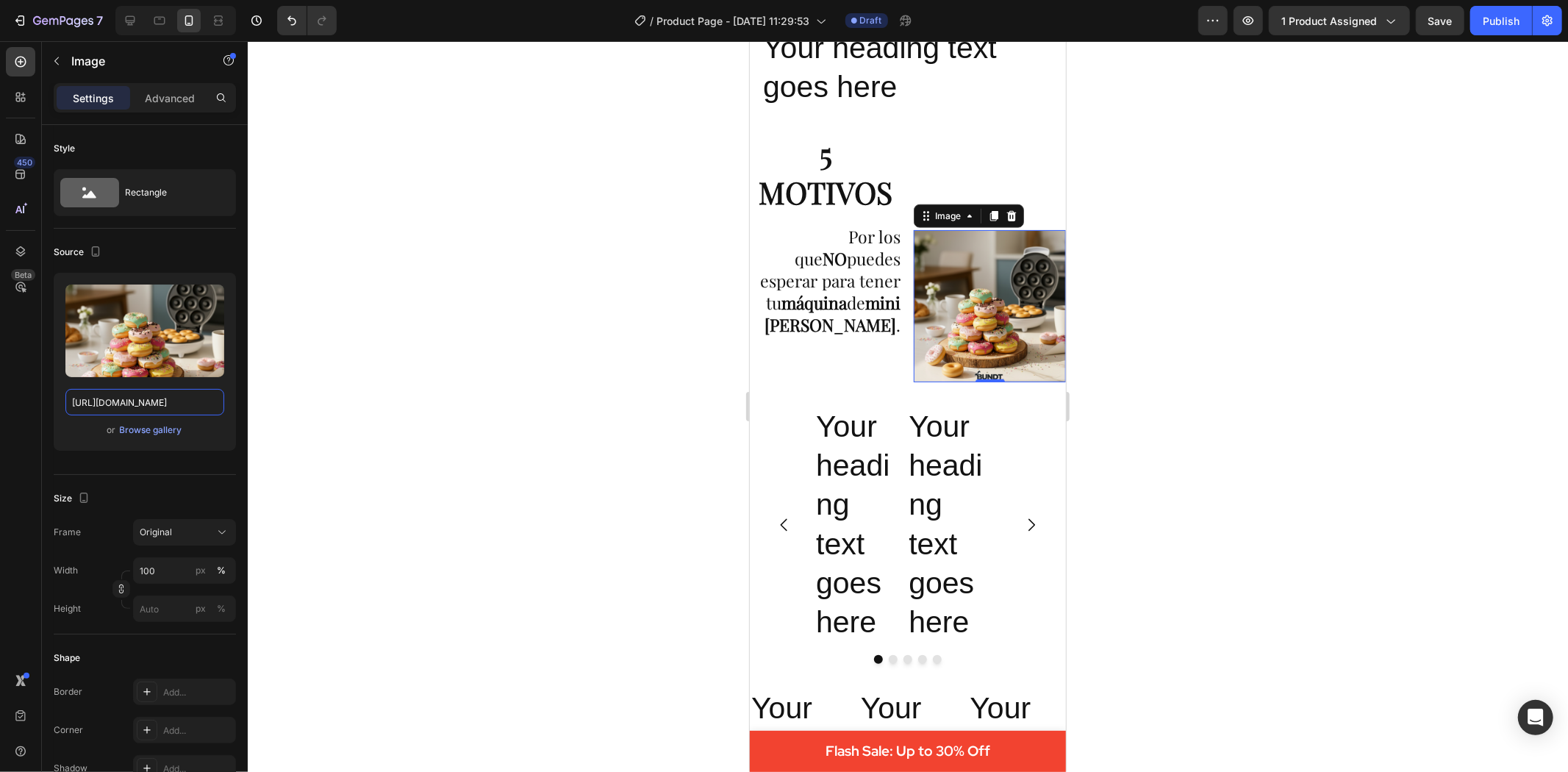
type input "https://cdn.shopify.com/s/files/1/0695/1147/9475/files/7_61298505-306f-430b-849…"
click at [553, 351] on div at bounding box center [908, 407] width 1321 height 731
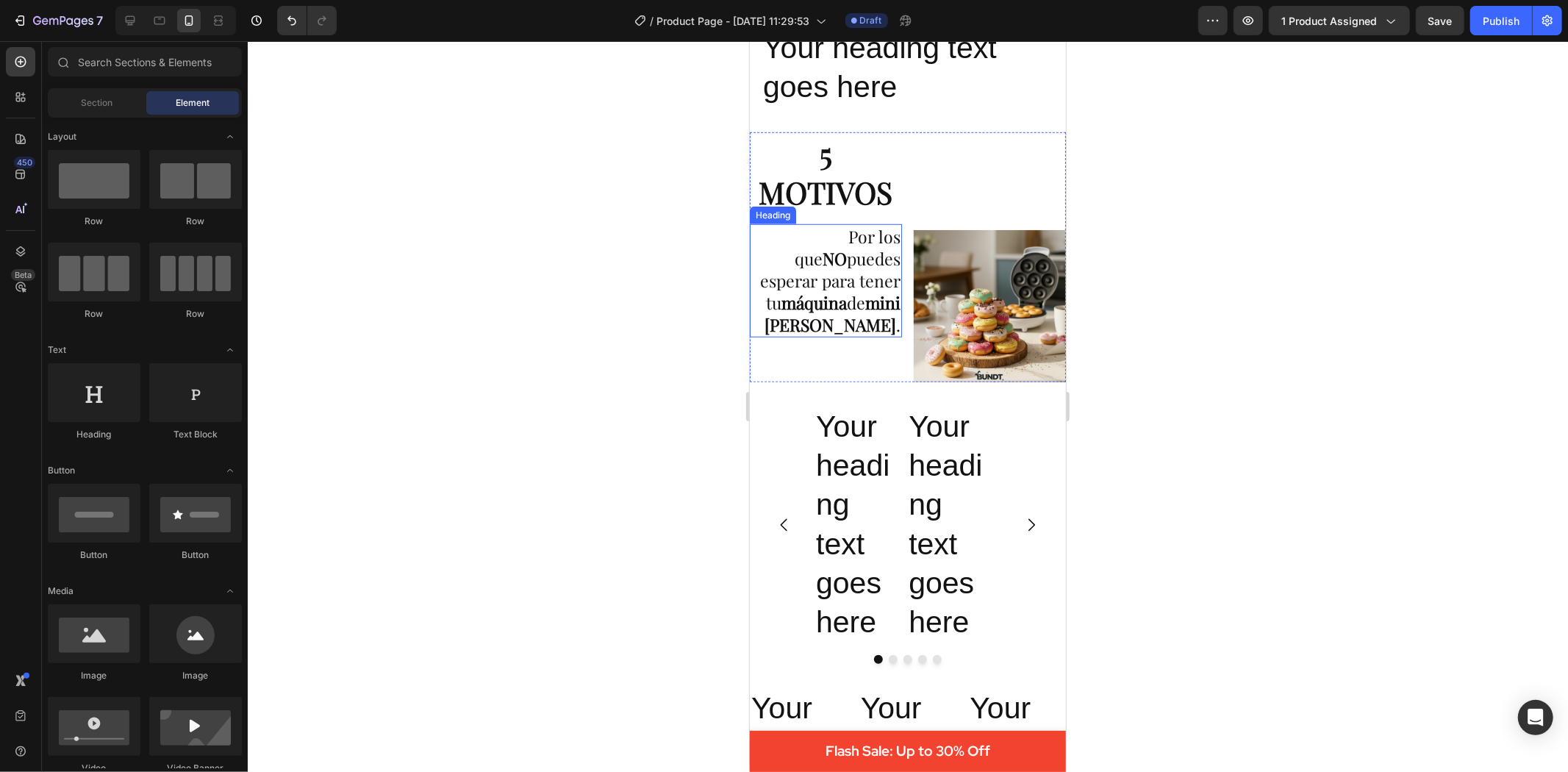
click at [955, 312] on img at bounding box center [989, 306] width 152 height 152
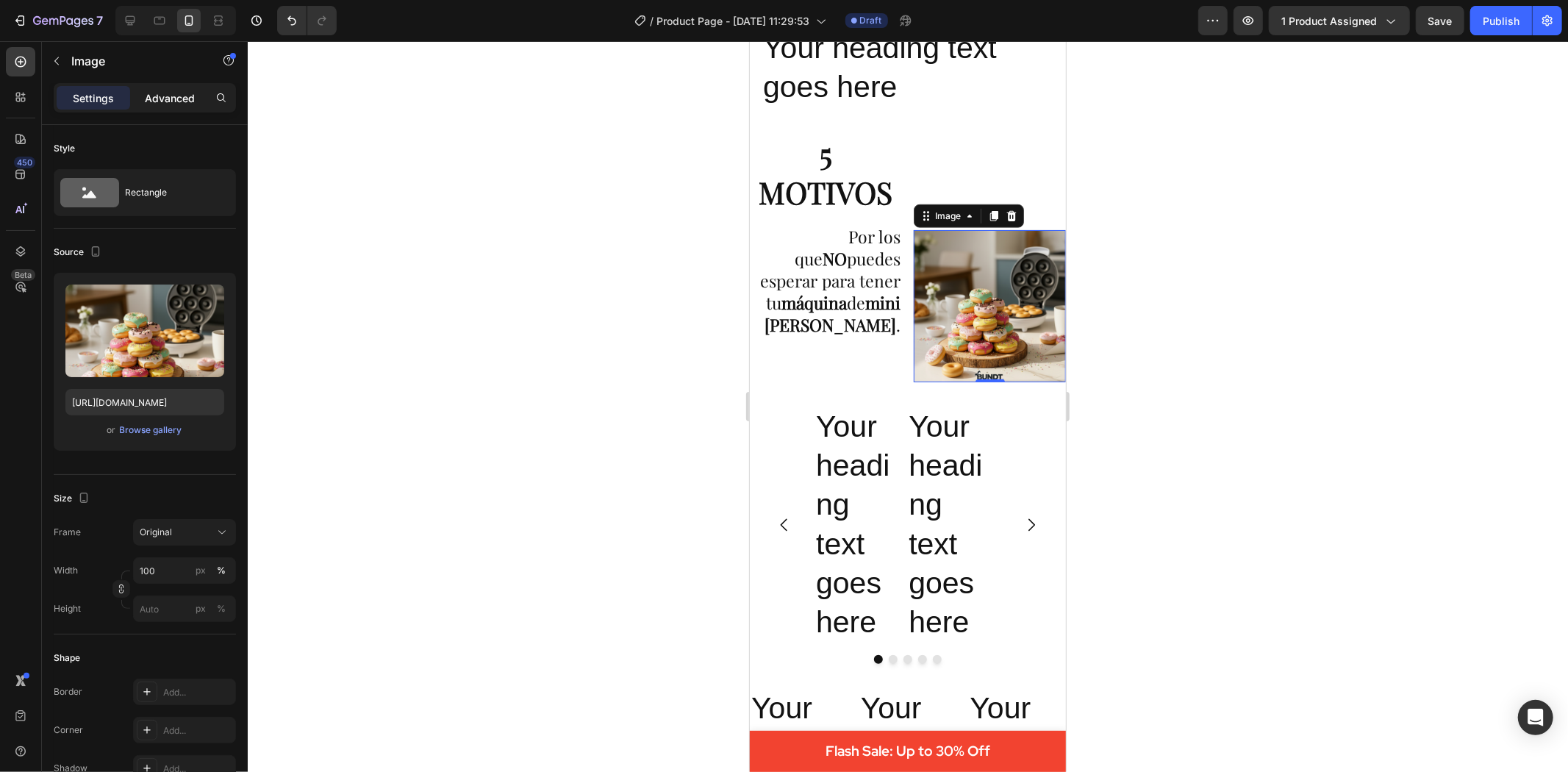
click at [179, 99] on p "Advanced" at bounding box center [170, 97] width 50 height 15
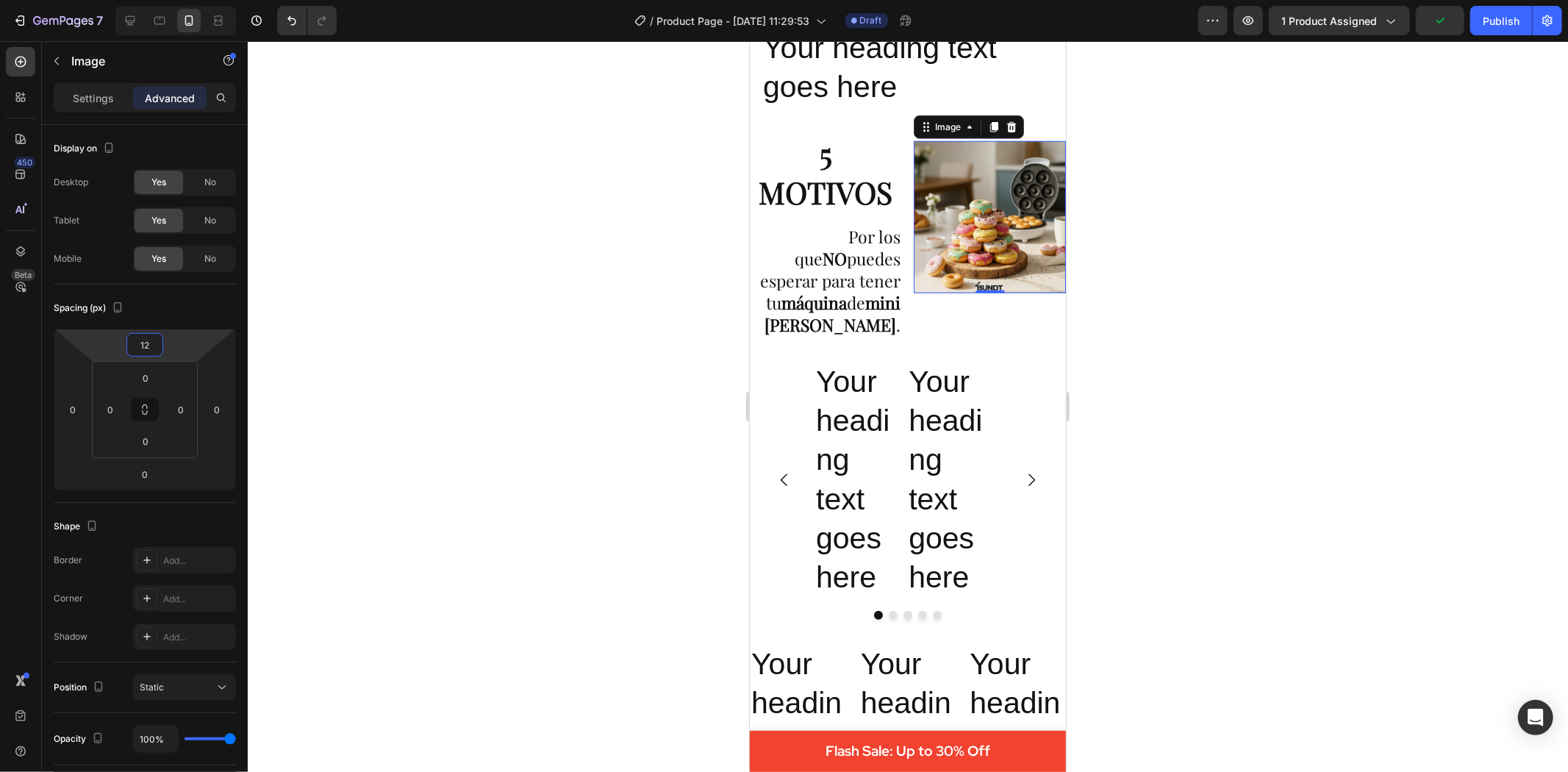
type input "120"
type input "1"
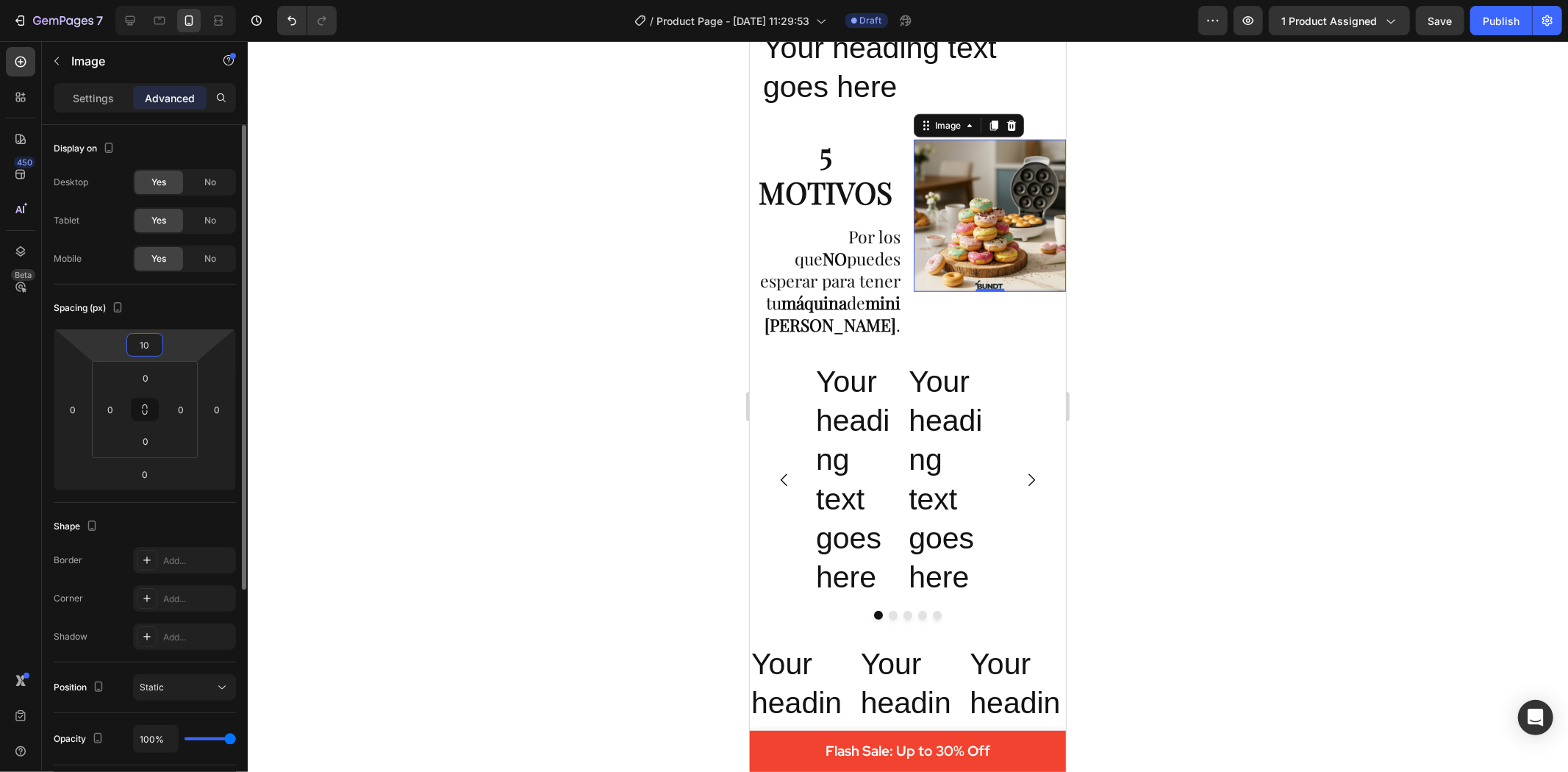
type input "1"
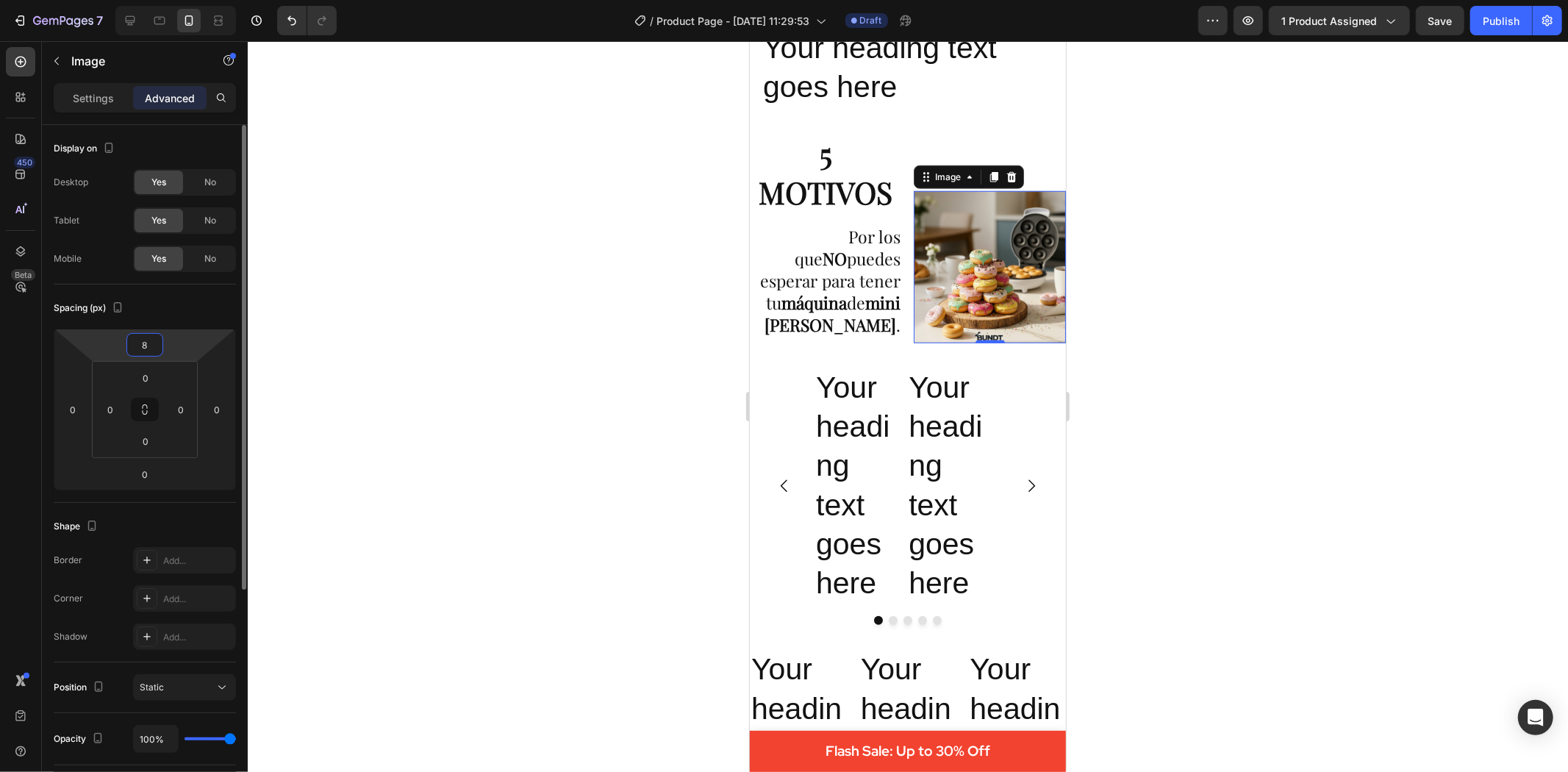
type input "80"
click at [1279, 321] on div at bounding box center [908, 407] width 1321 height 731
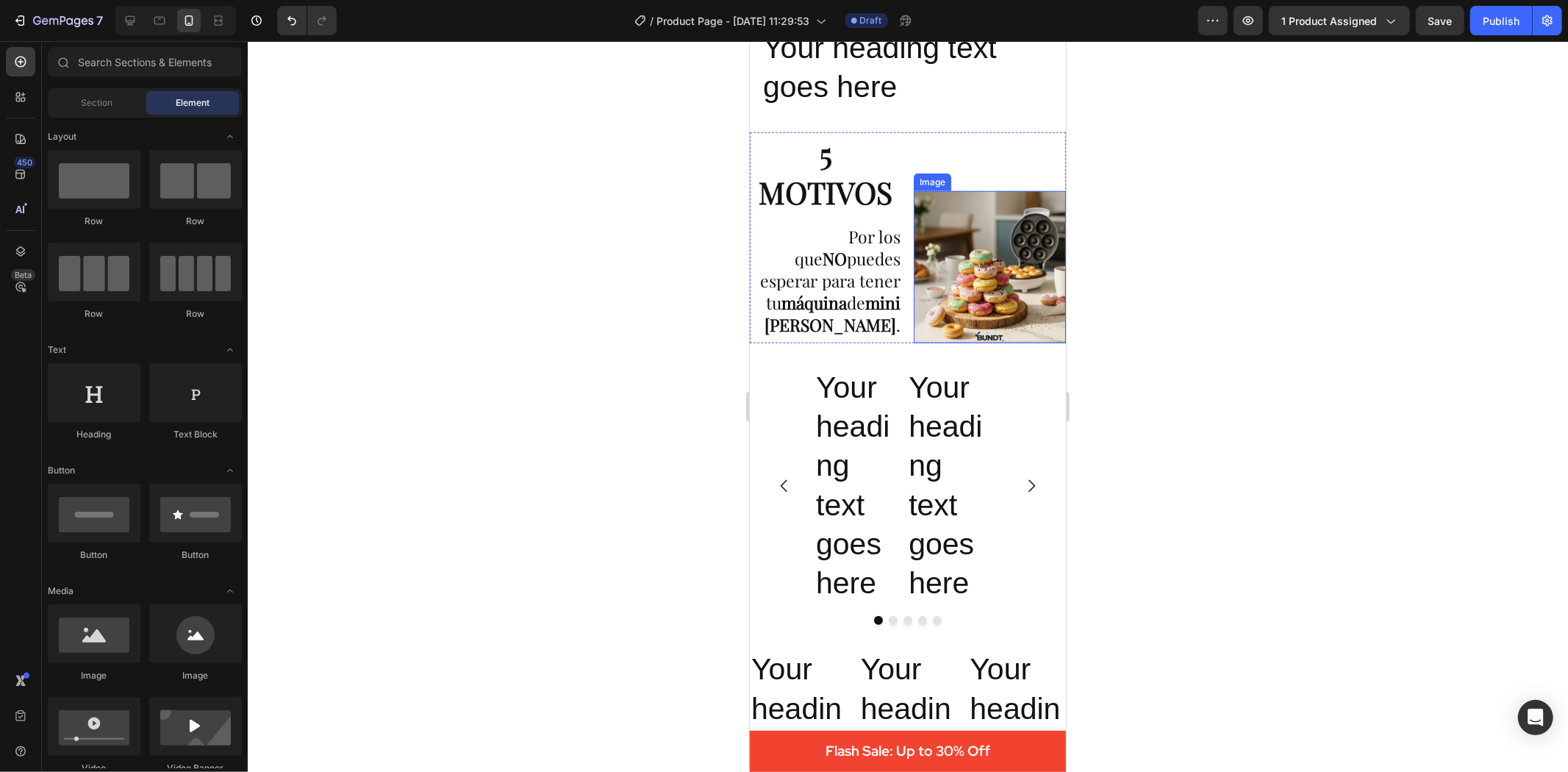
click at [1040, 254] on img at bounding box center [989, 266] width 152 height 152
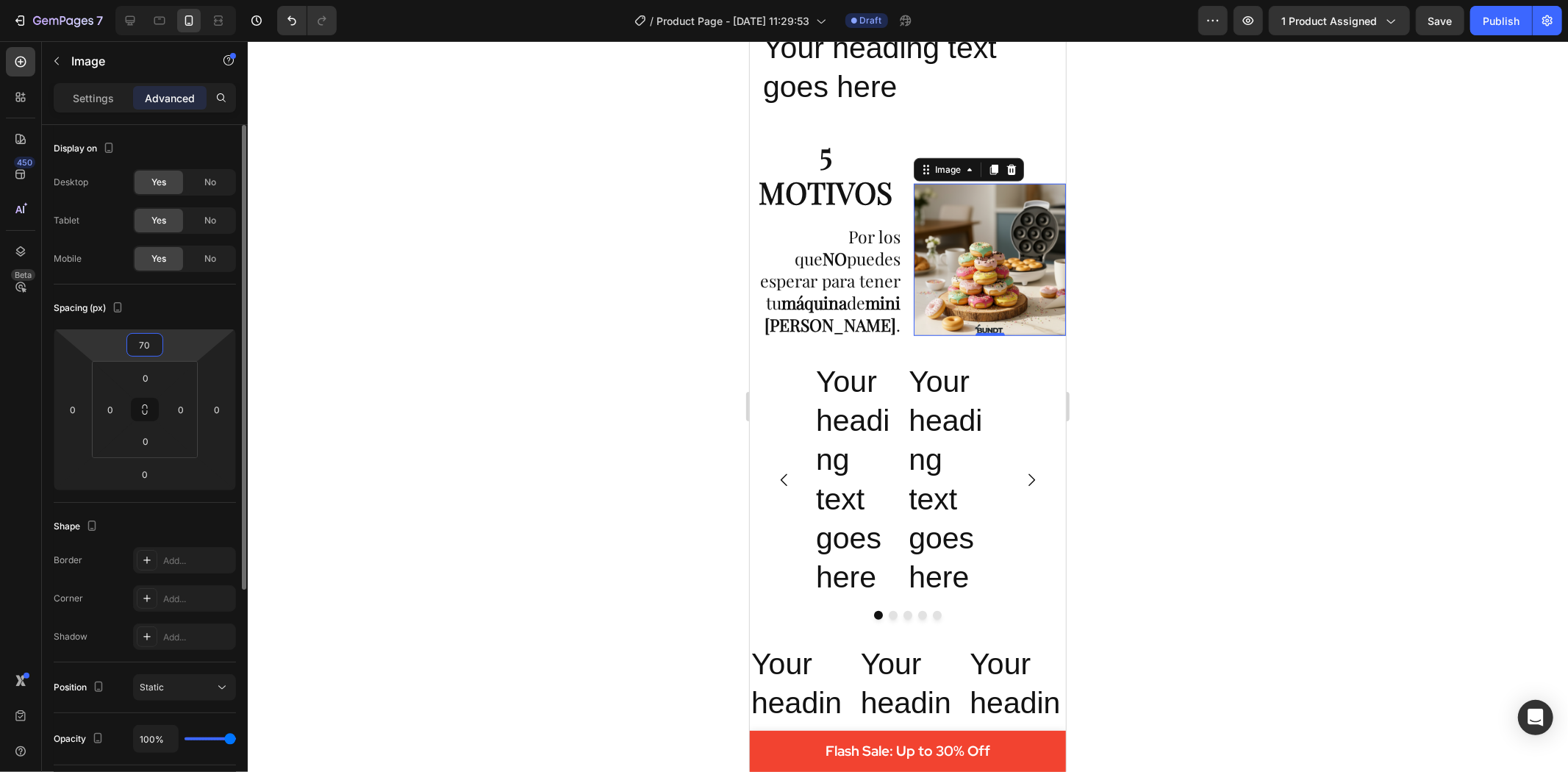
type input "7"
type input "65"
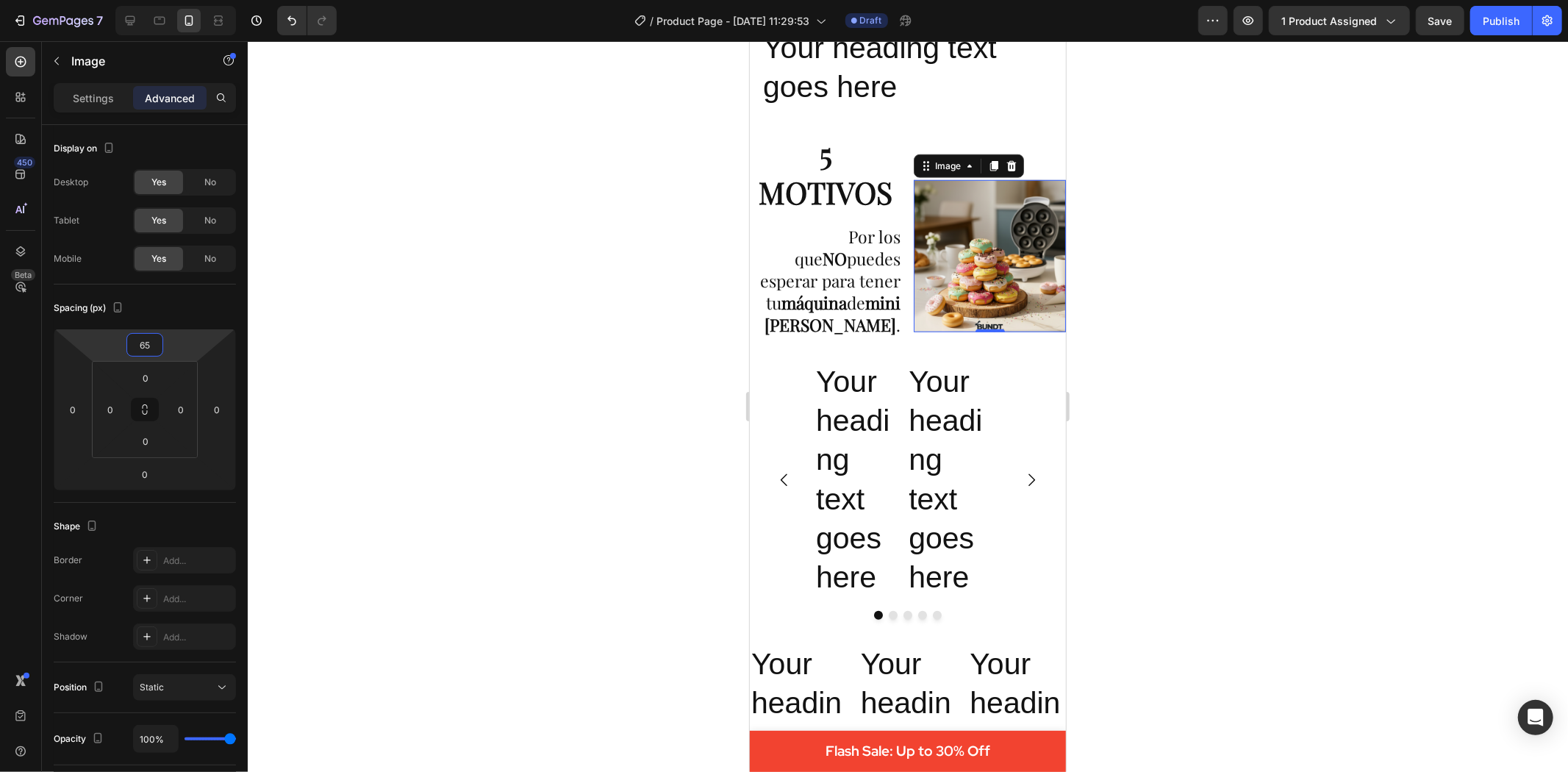
click at [1373, 353] on div at bounding box center [908, 407] width 1321 height 731
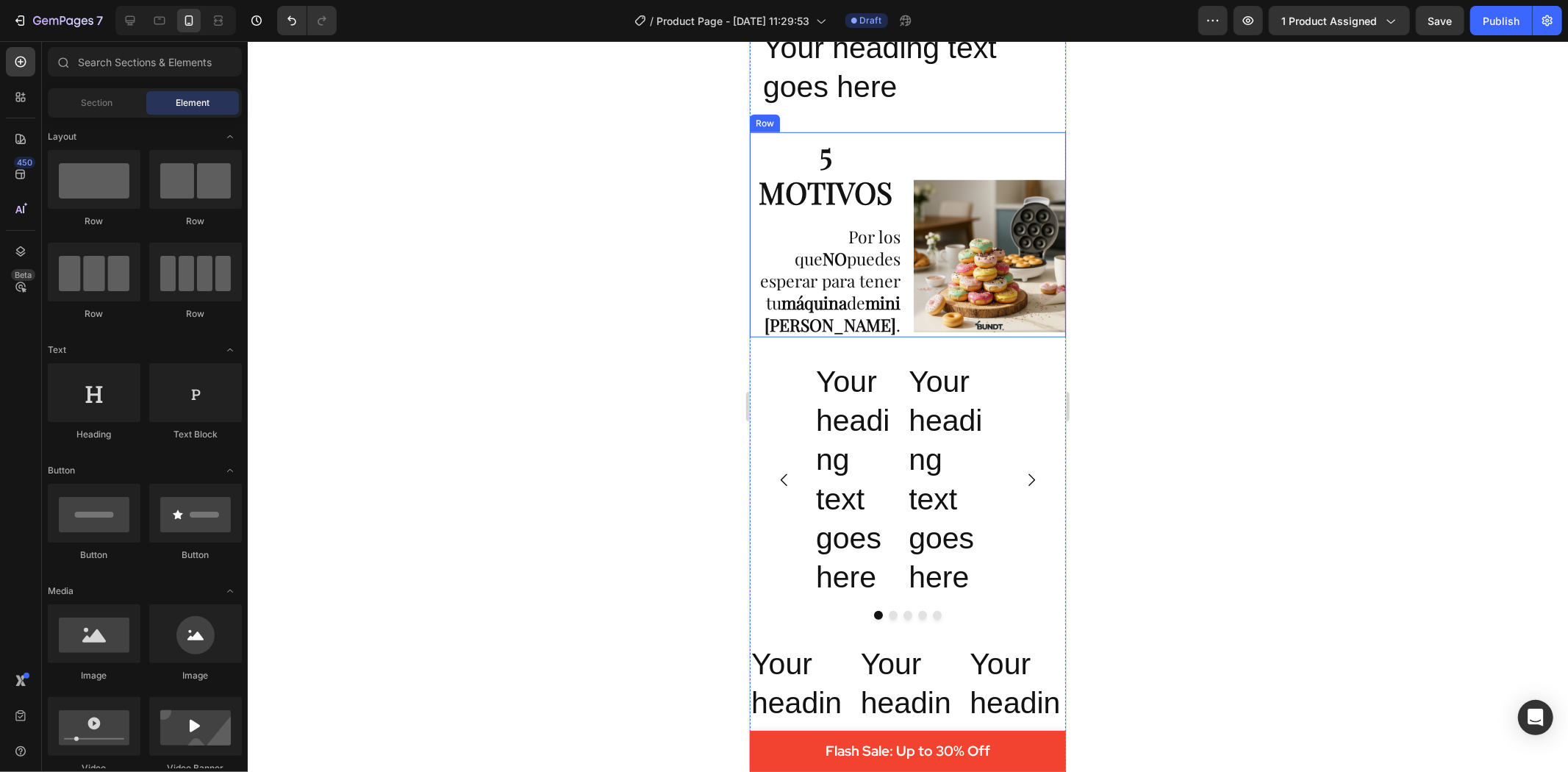
click at [846, 185] on p "5 MOTIVOS" at bounding box center [825, 172] width 149 height 79
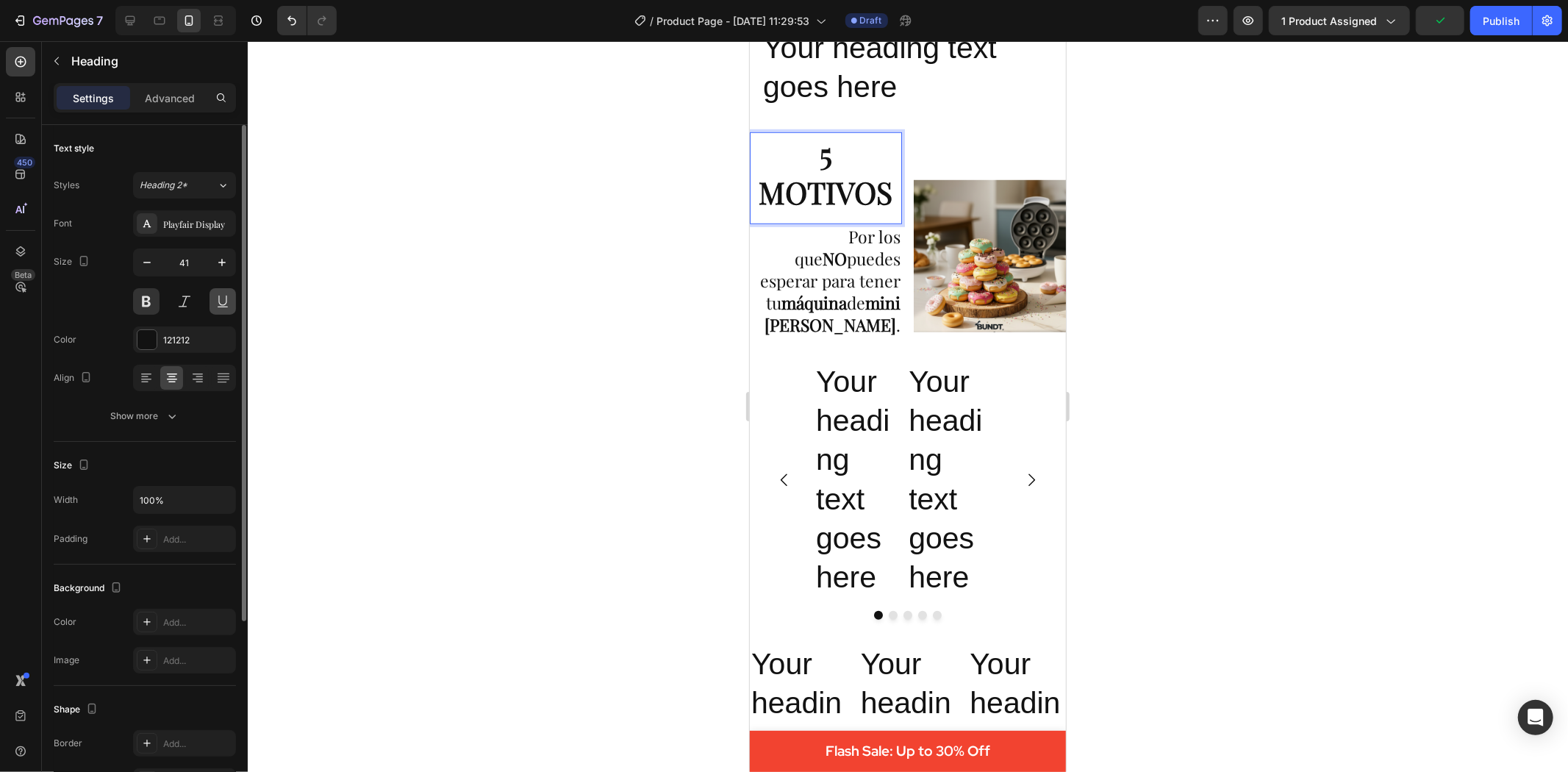
click at [217, 305] on button at bounding box center [223, 302] width 27 height 27
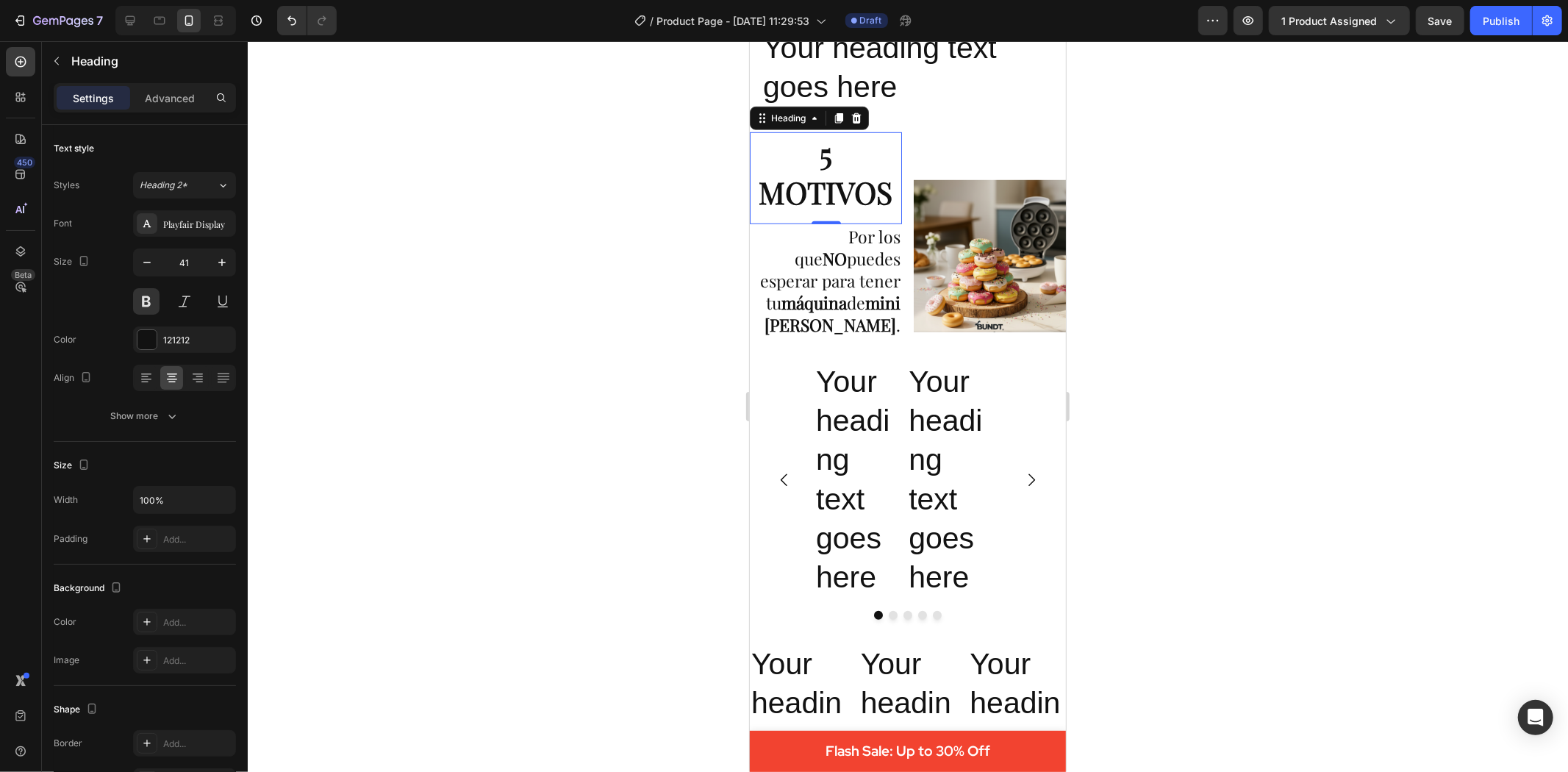
click at [1559, 336] on div at bounding box center [908, 407] width 1321 height 731
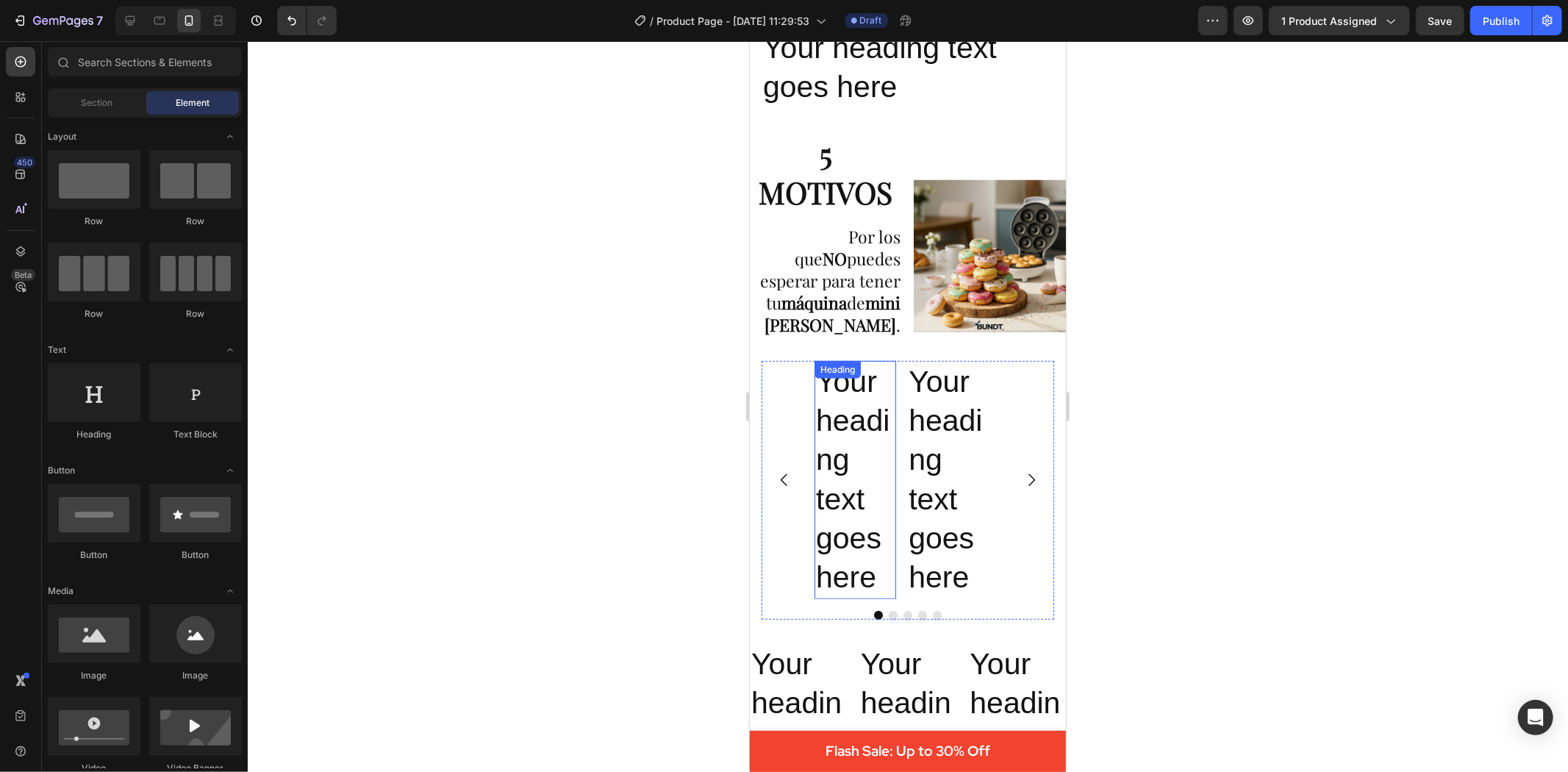
click at [833, 392] on p "Your heading text goes here" at bounding box center [854, 479] width 79 height 235
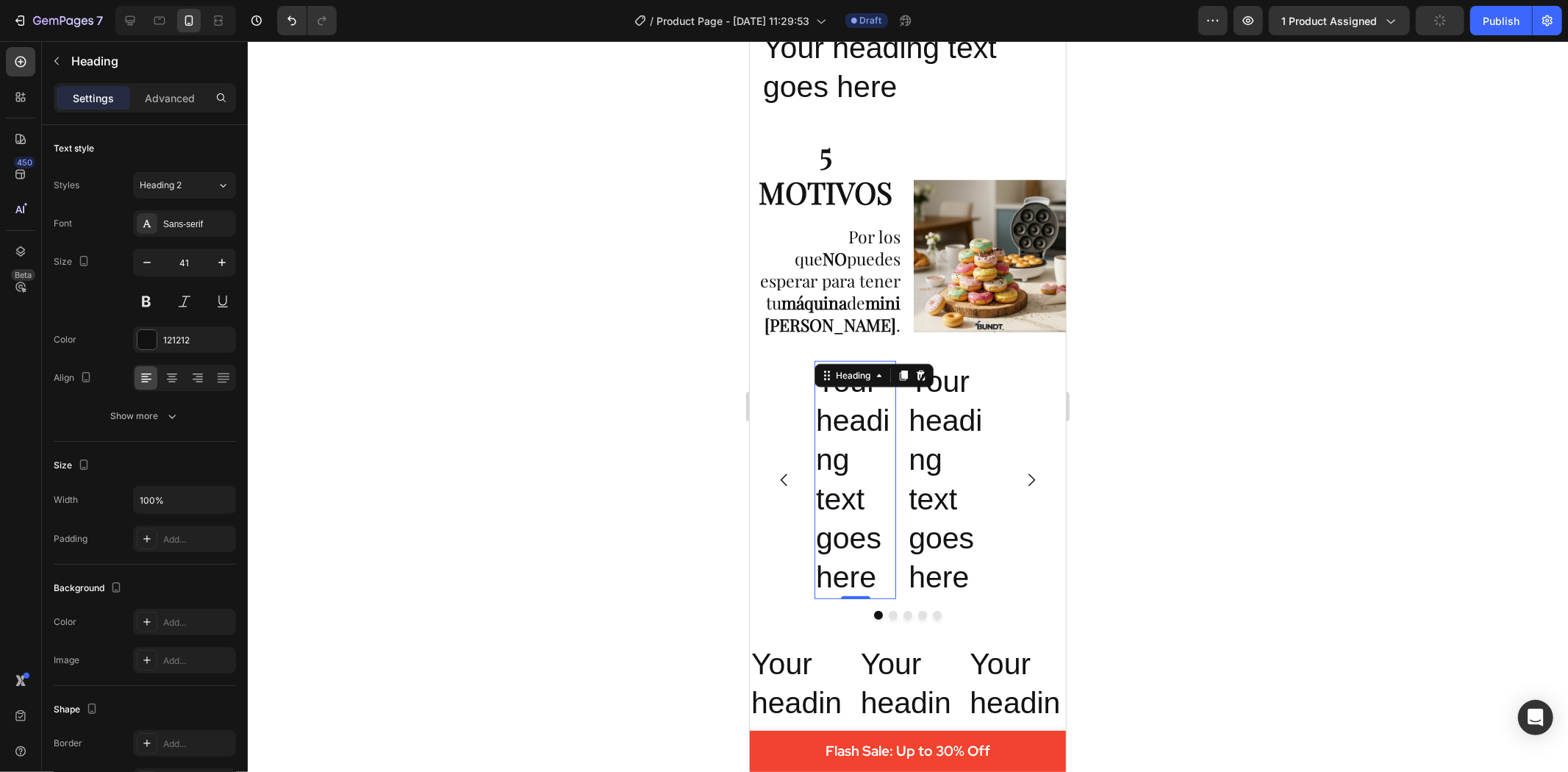
click at [1252, 504] on div at bounding box center [908, 407] width 1321 height 731
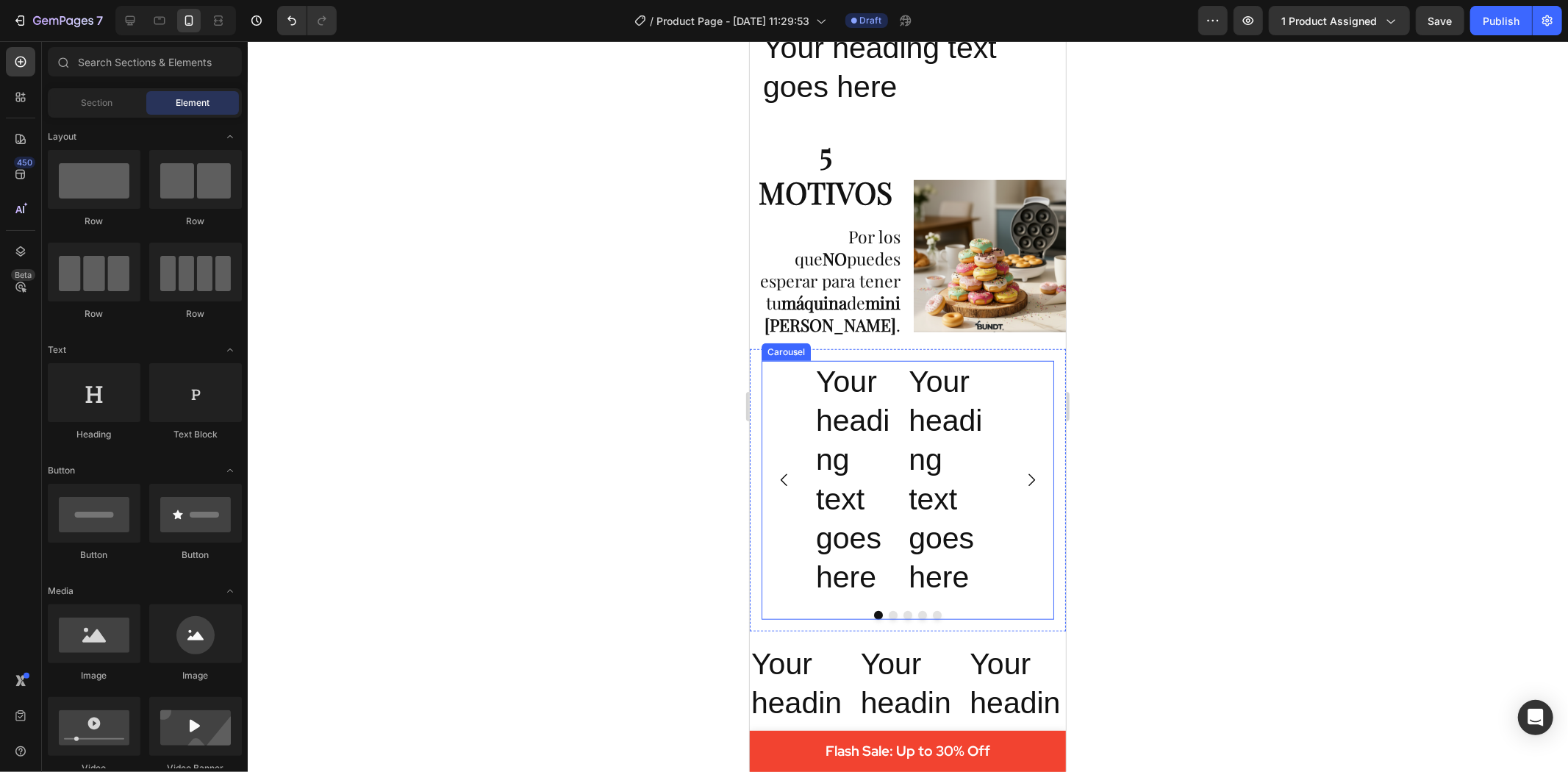
click at [1006, 361] on div "Your heading text goes here Heading Your heading text goes here Heading Your he…" at bounding box center [907, 479] width 293 height 238
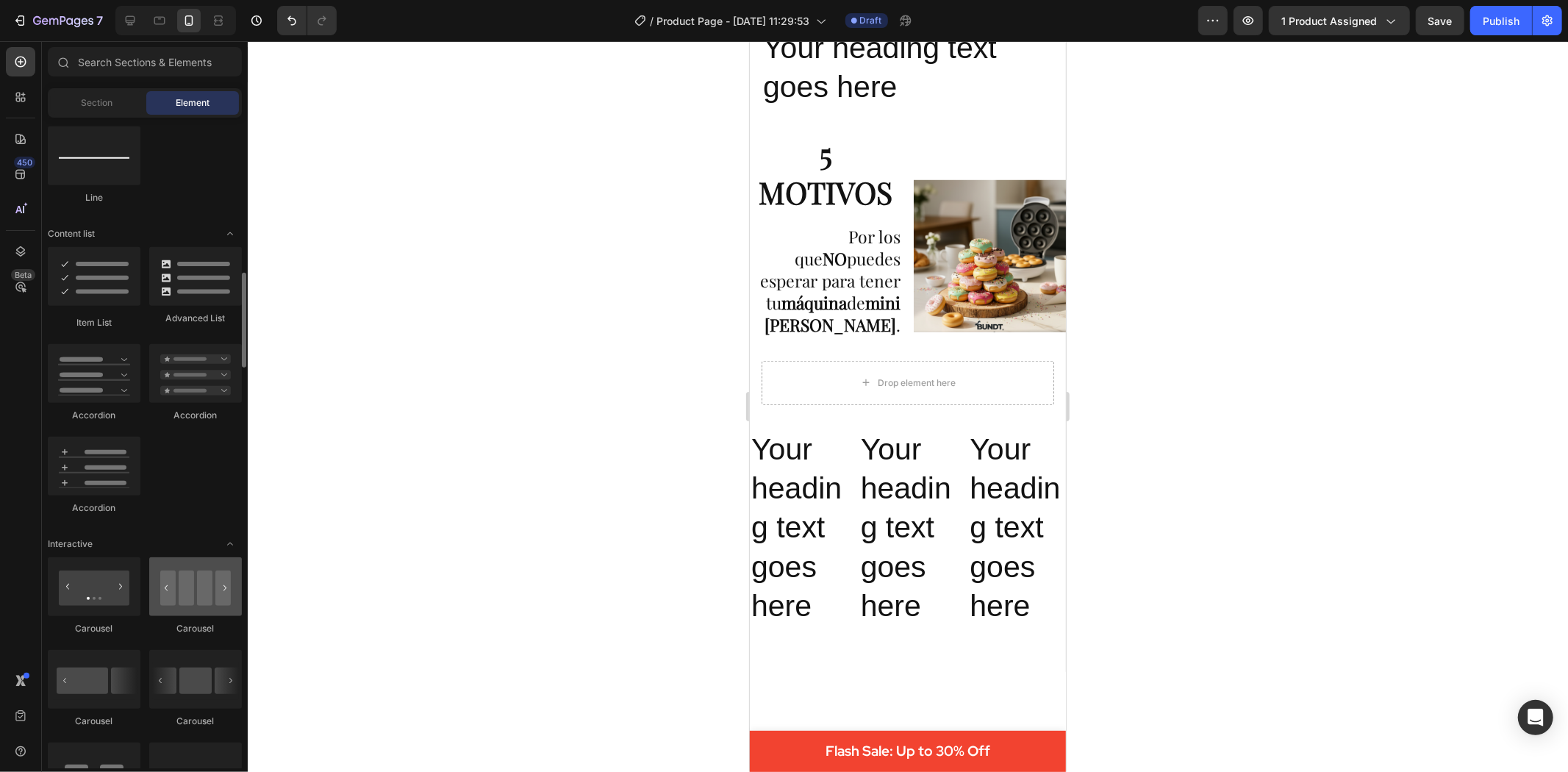
scroll to position [1143, 0]
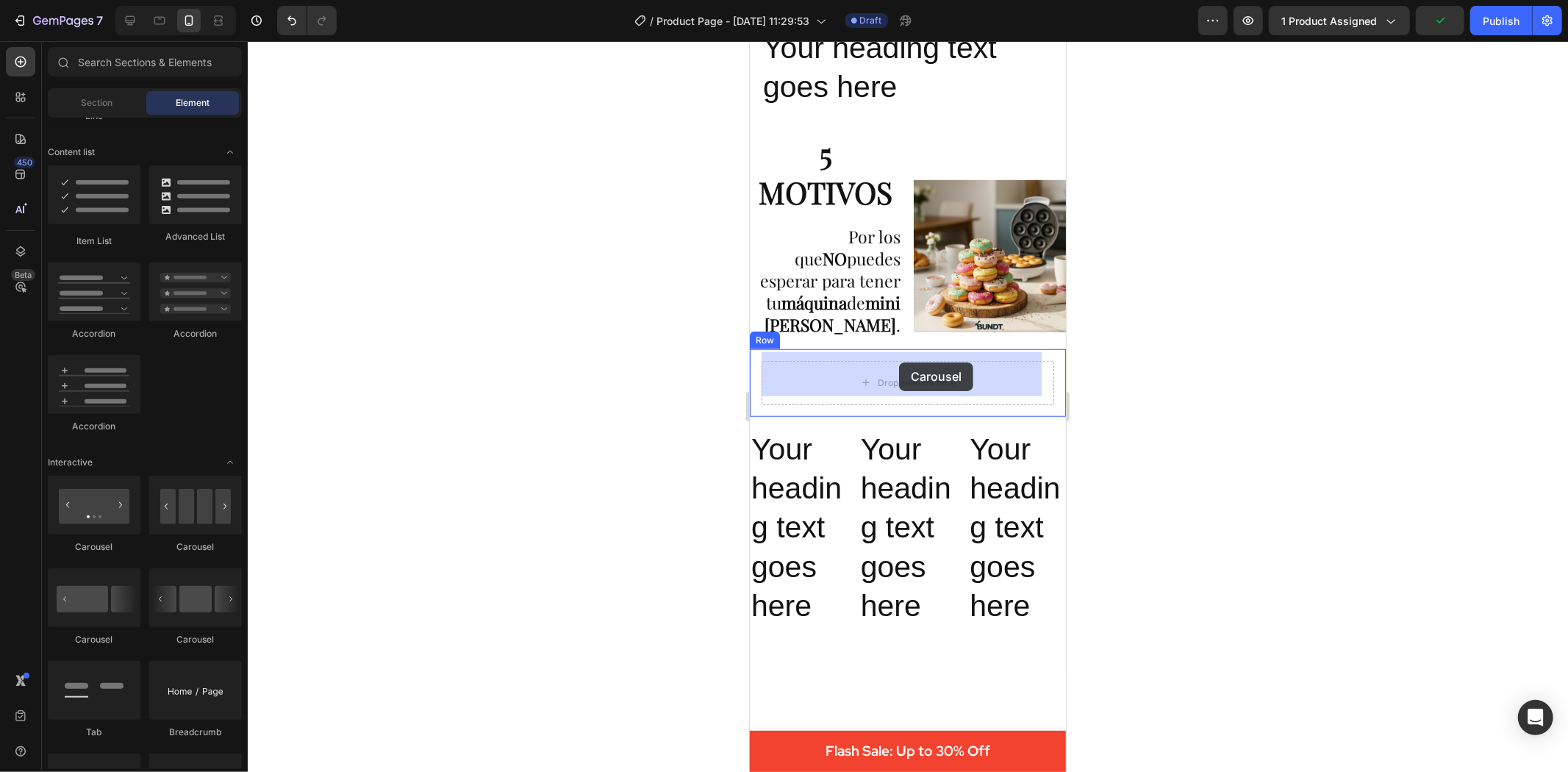
drag, startPoint x: 941, startPoint y: 566, endPoint x: 898, endPoint y: 362, distance: 208.5
drag, startPoint x: 943, startPoint y: 640, endPoint x: 826, endPoint y: 360, distance: 303.5
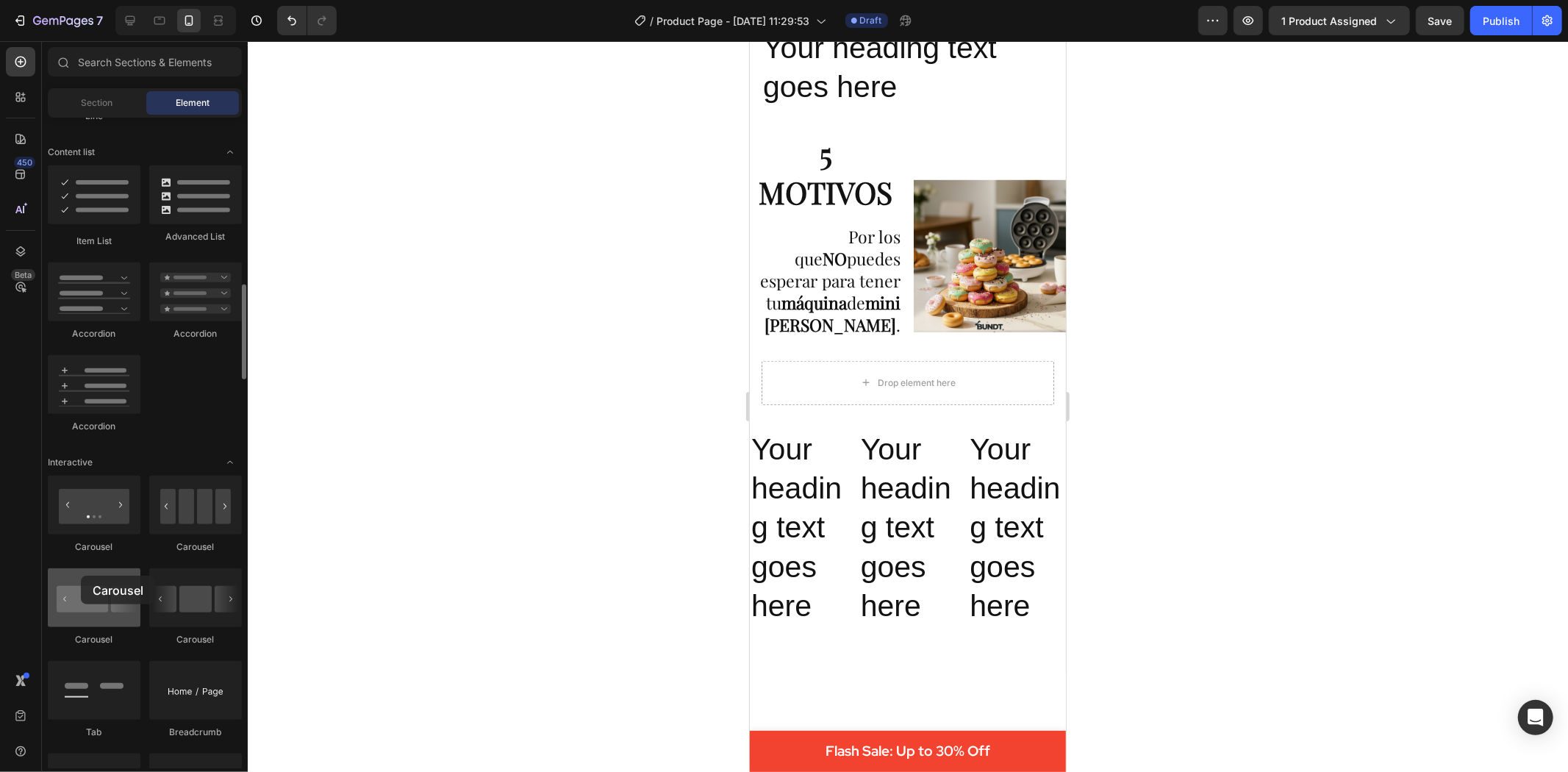
drag, startPoint x: 98, startPoint y: 609, endPoint x: 80, endPoint y: 576, distance: 37.6
click at [80, 576] on div at bounding box center [94, 598] width 93 height 59
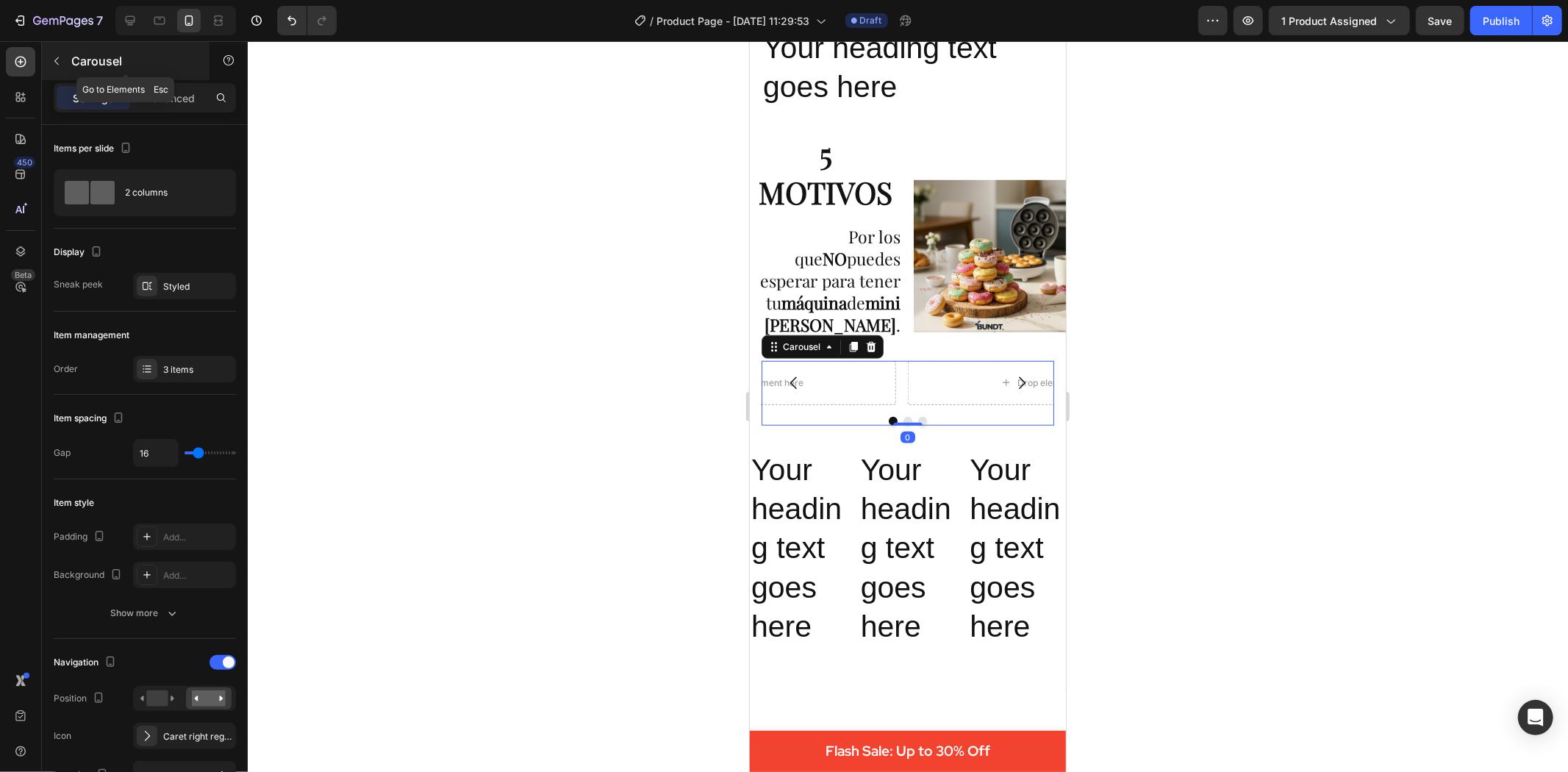
click at [57, 55] on icon "button" at bounding box center [56, 60] width 11 height 11
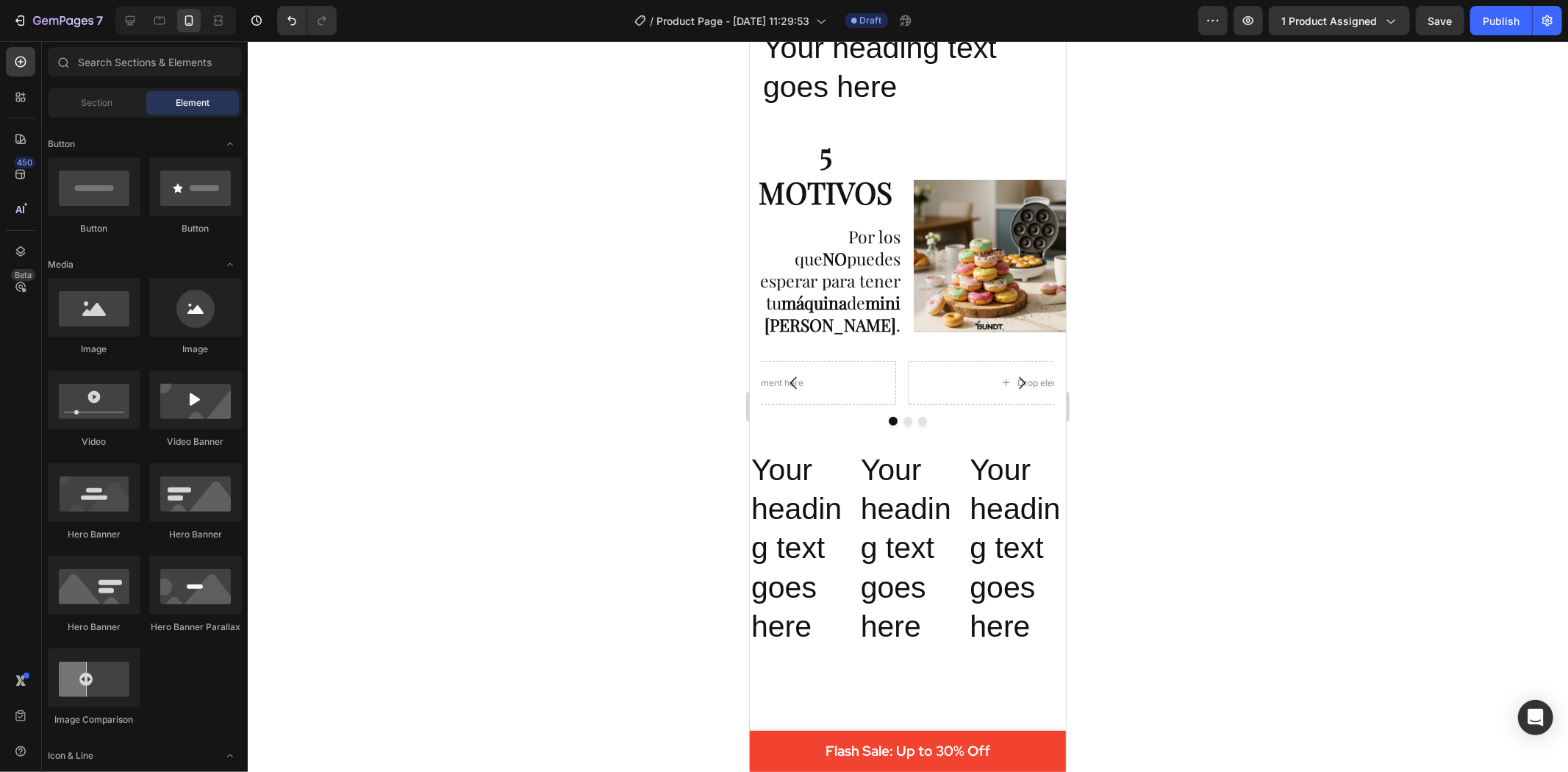
scroll to position [0, 0]
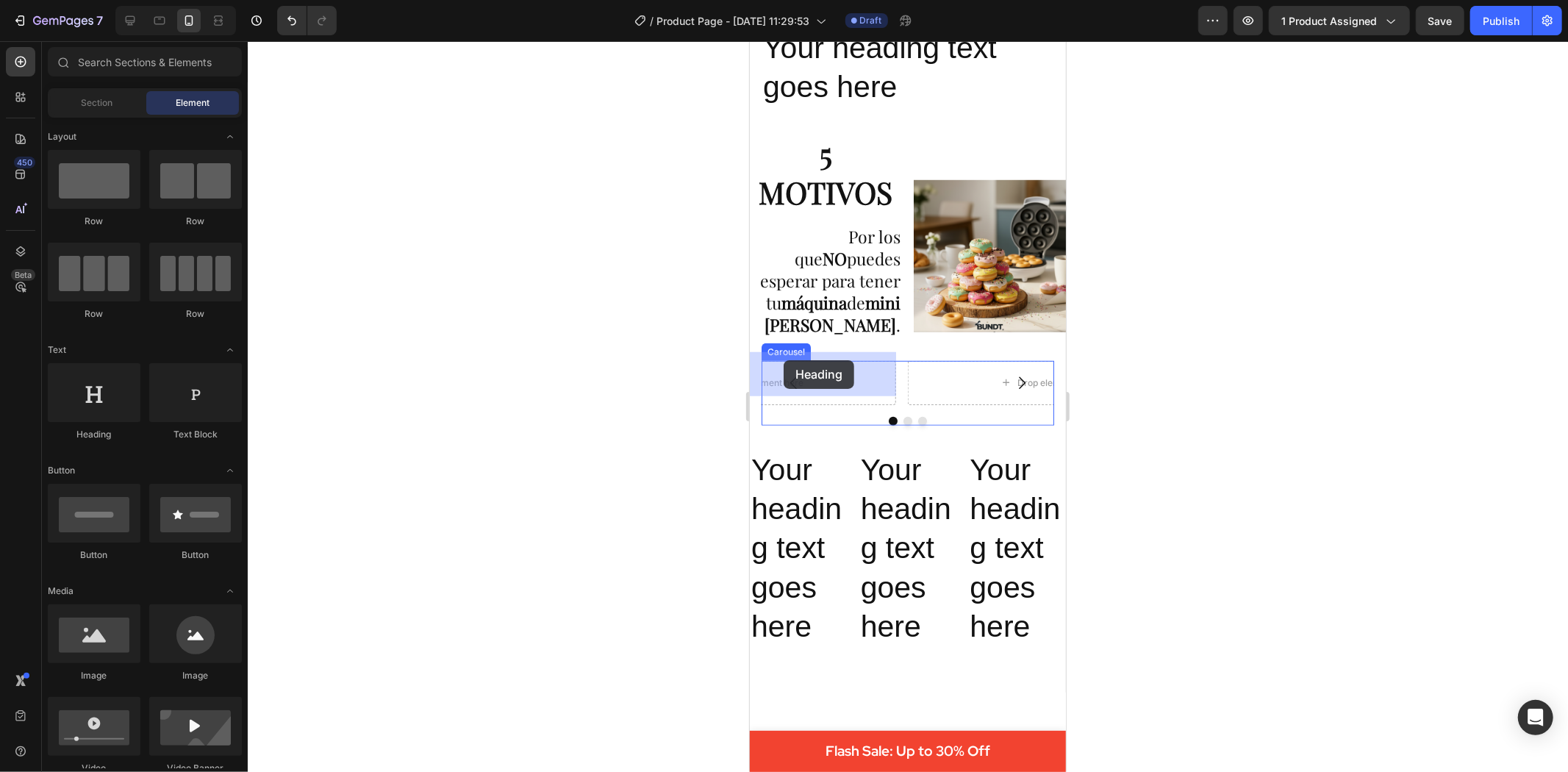
drag, startPoint x: 860, startPoint y: 436, endPoint x: 783, endPoint y: 360, distance: 108.2
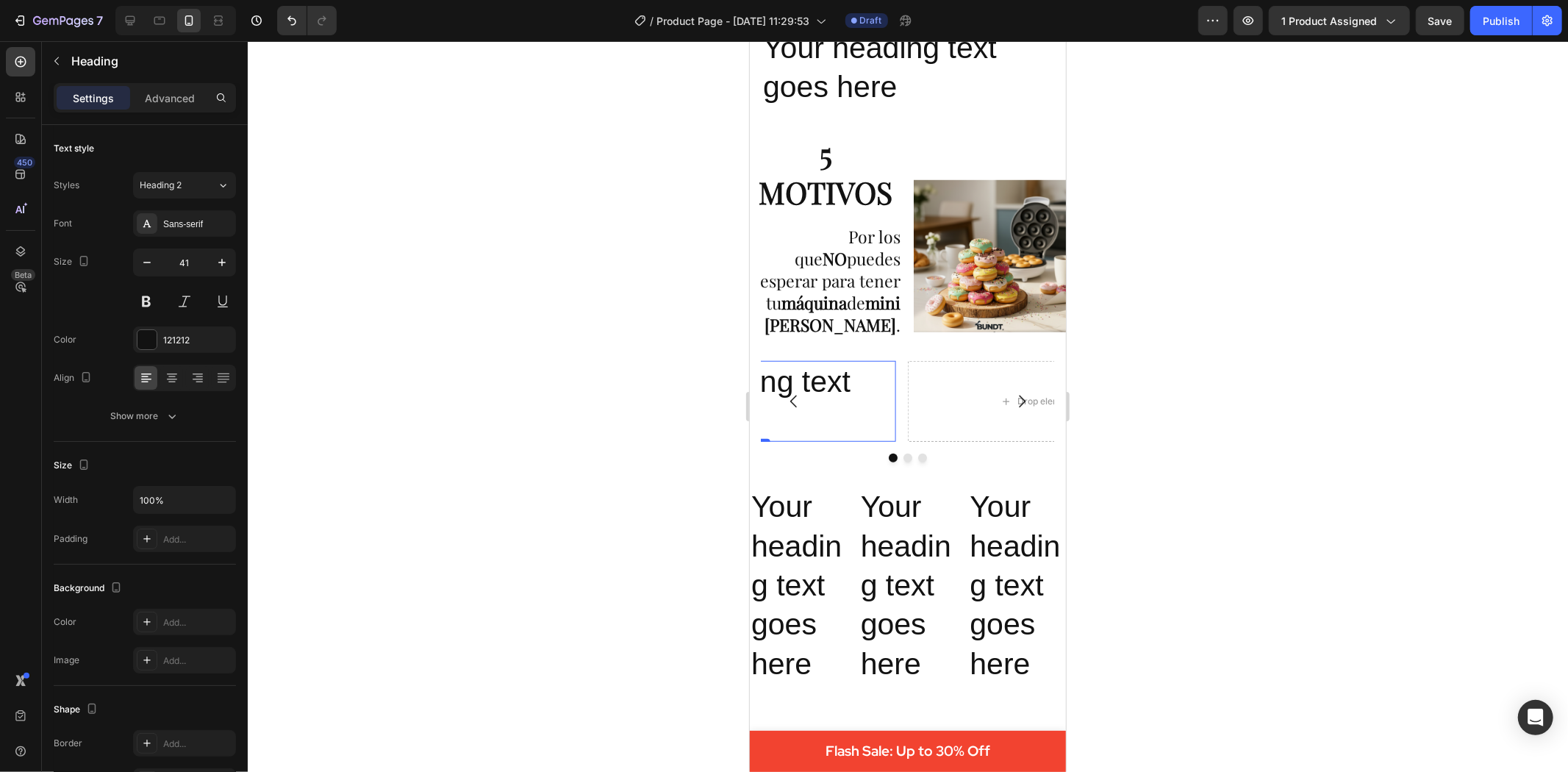
click at [856, 383] on h2 "Your heading text goes here" at bounding box center [754, 401] width 280 height 81
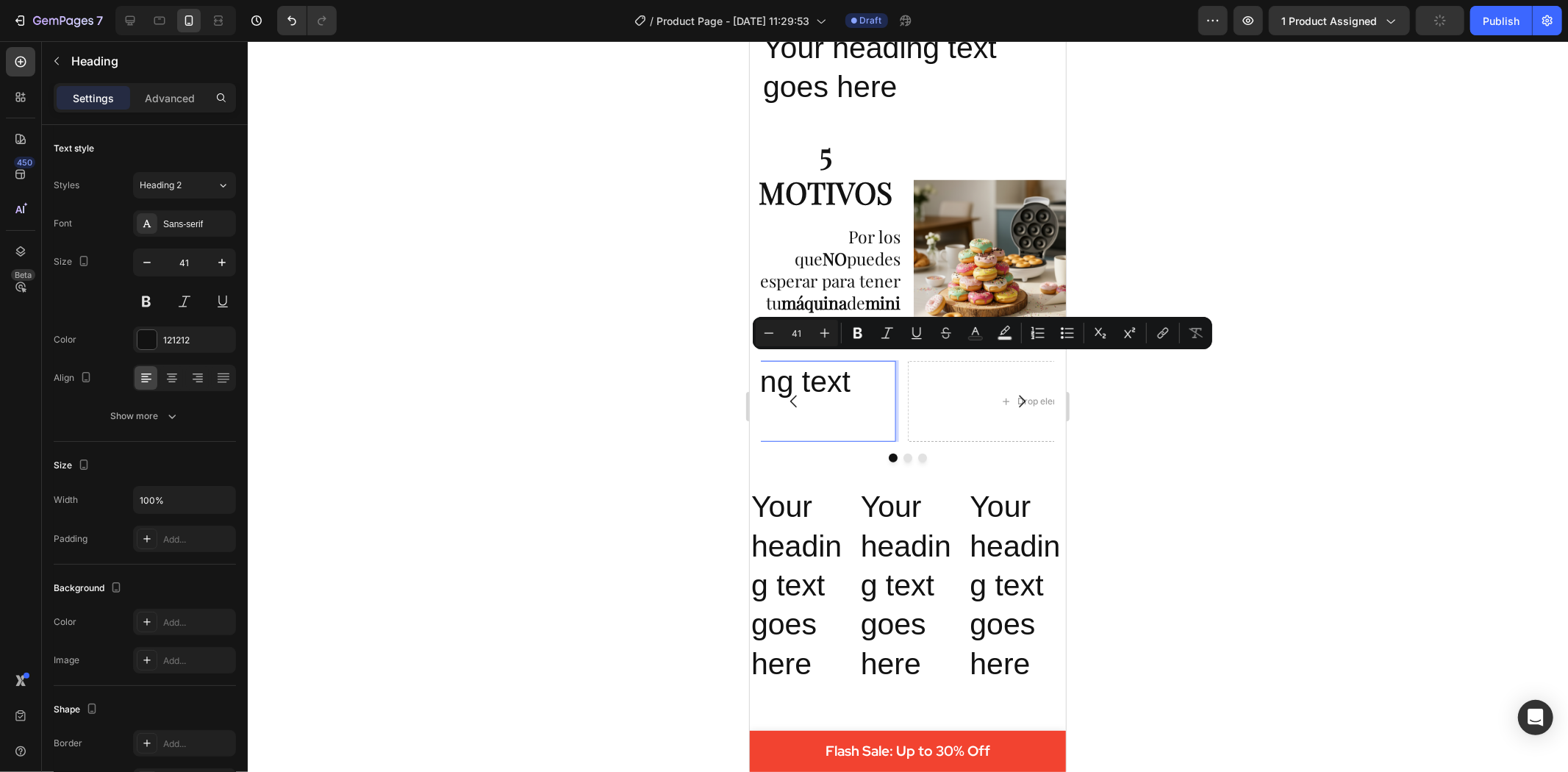
click at [858, 377] on p "Your heading text goes here" at bounding box center [755, 401] width 278 height 79
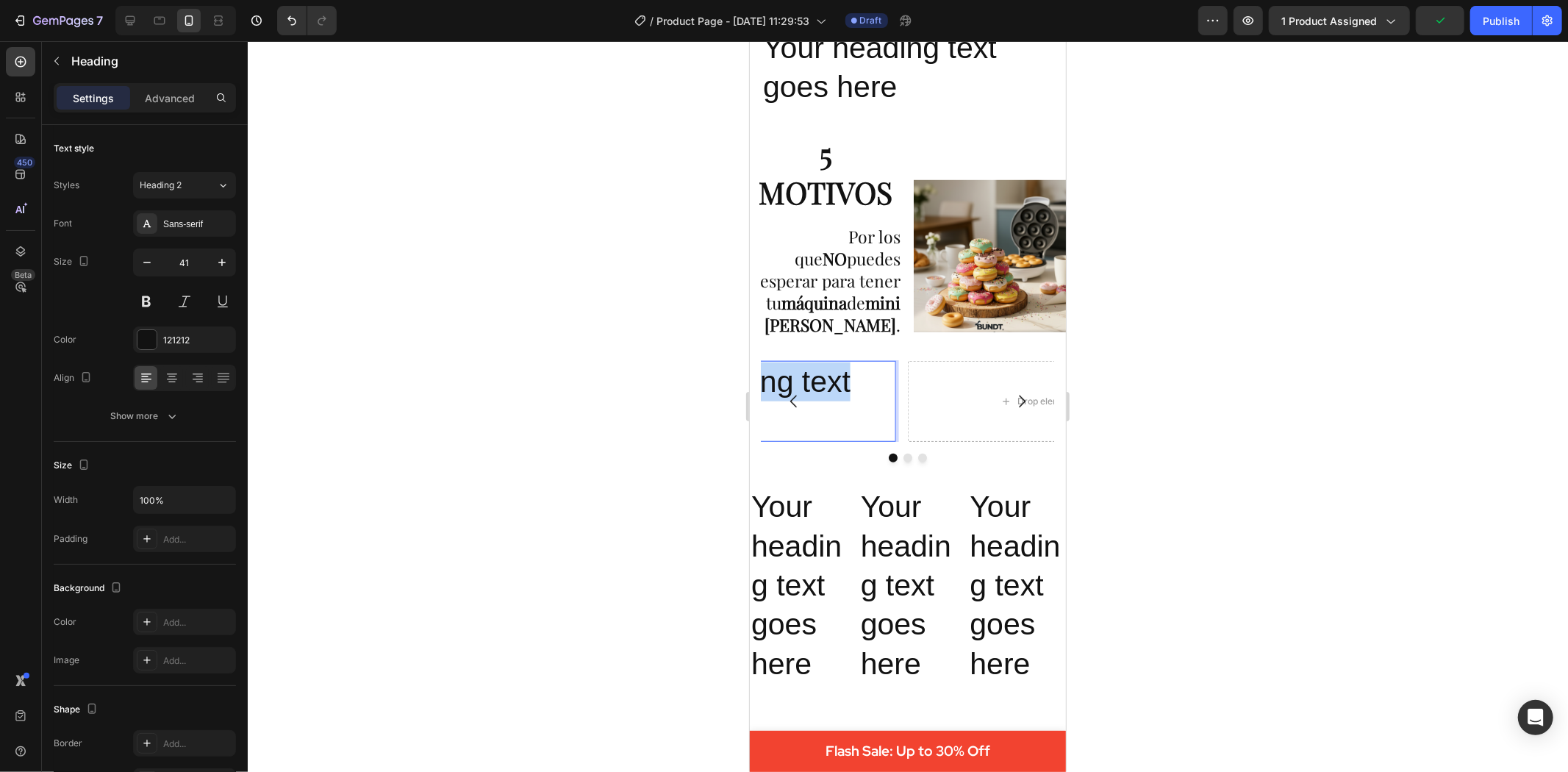
drag, startPoint x: 849, startPoint y: 374, endPoint x: 658, endPoint y: 373, distance: 191.0
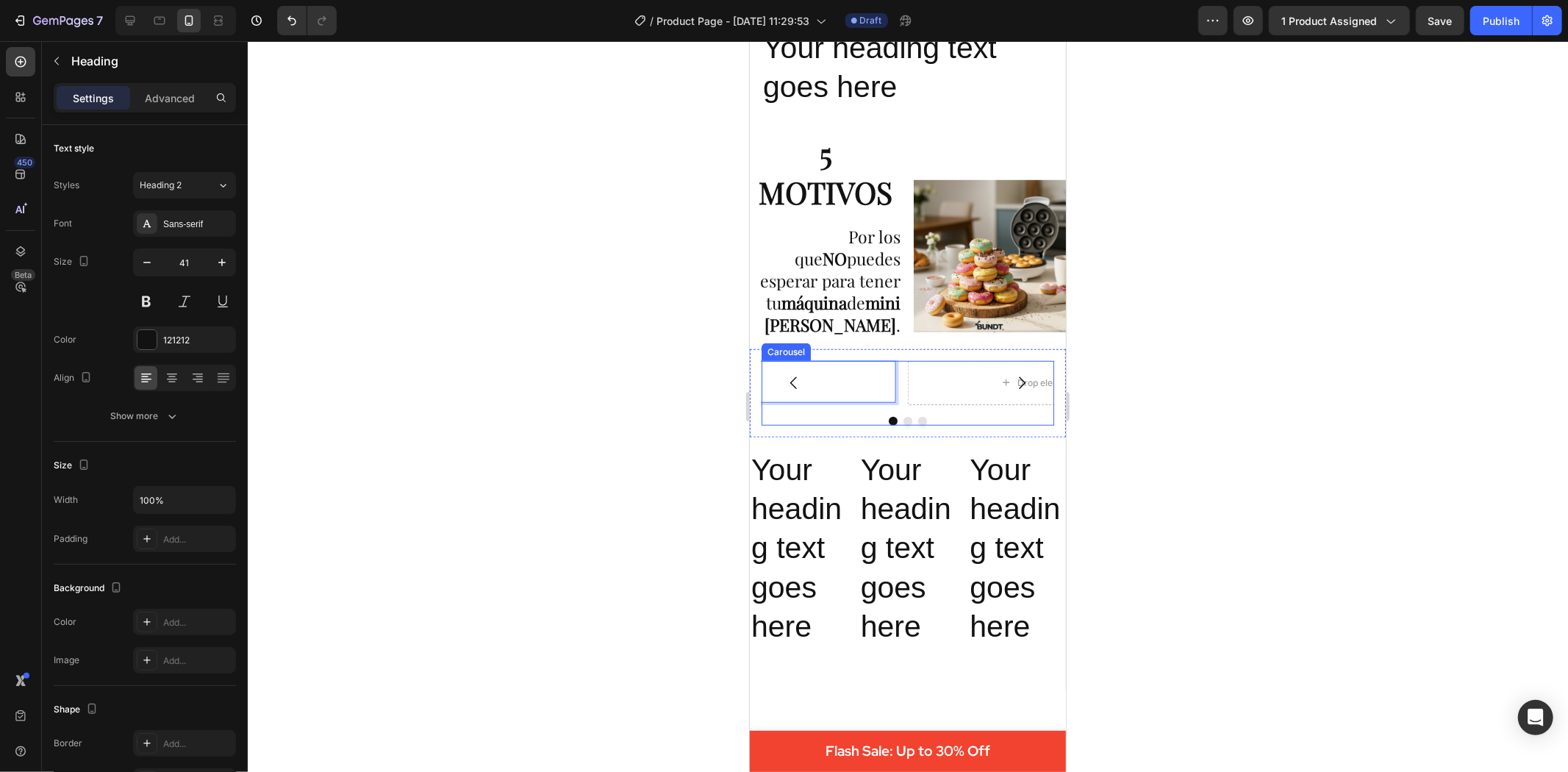
click at [1012, 374] on icon "Carousel Next Arrow" at bounding box center [1021, 383] width 18 height 18
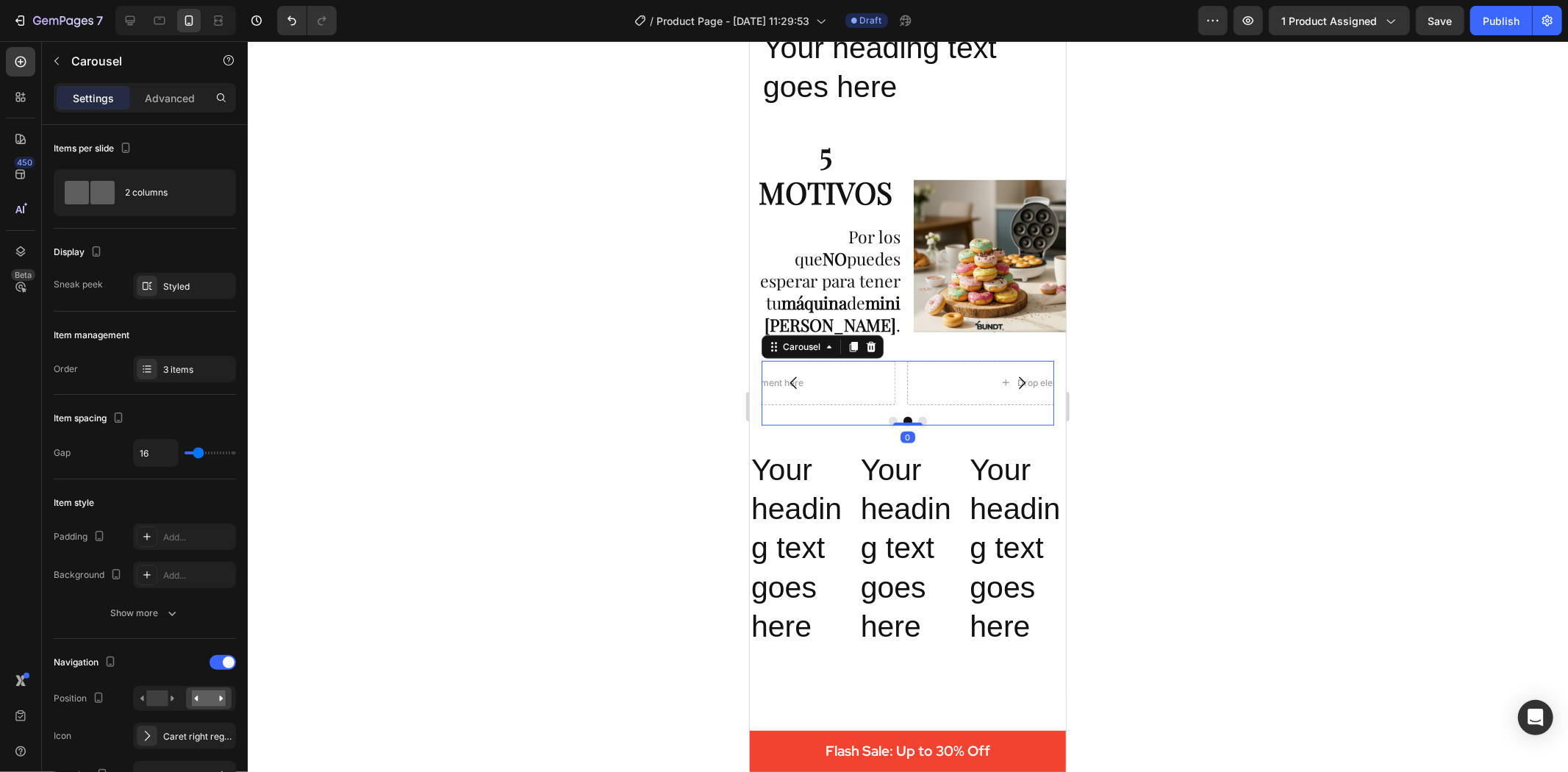
click at [1012, 374] on icon "Carousel Next Arrow" at bounding box center [1021, 383] width 18 height 18
click at [958, 371] on p "goes here" at bounding box center [1047, 381] width 278 height 39
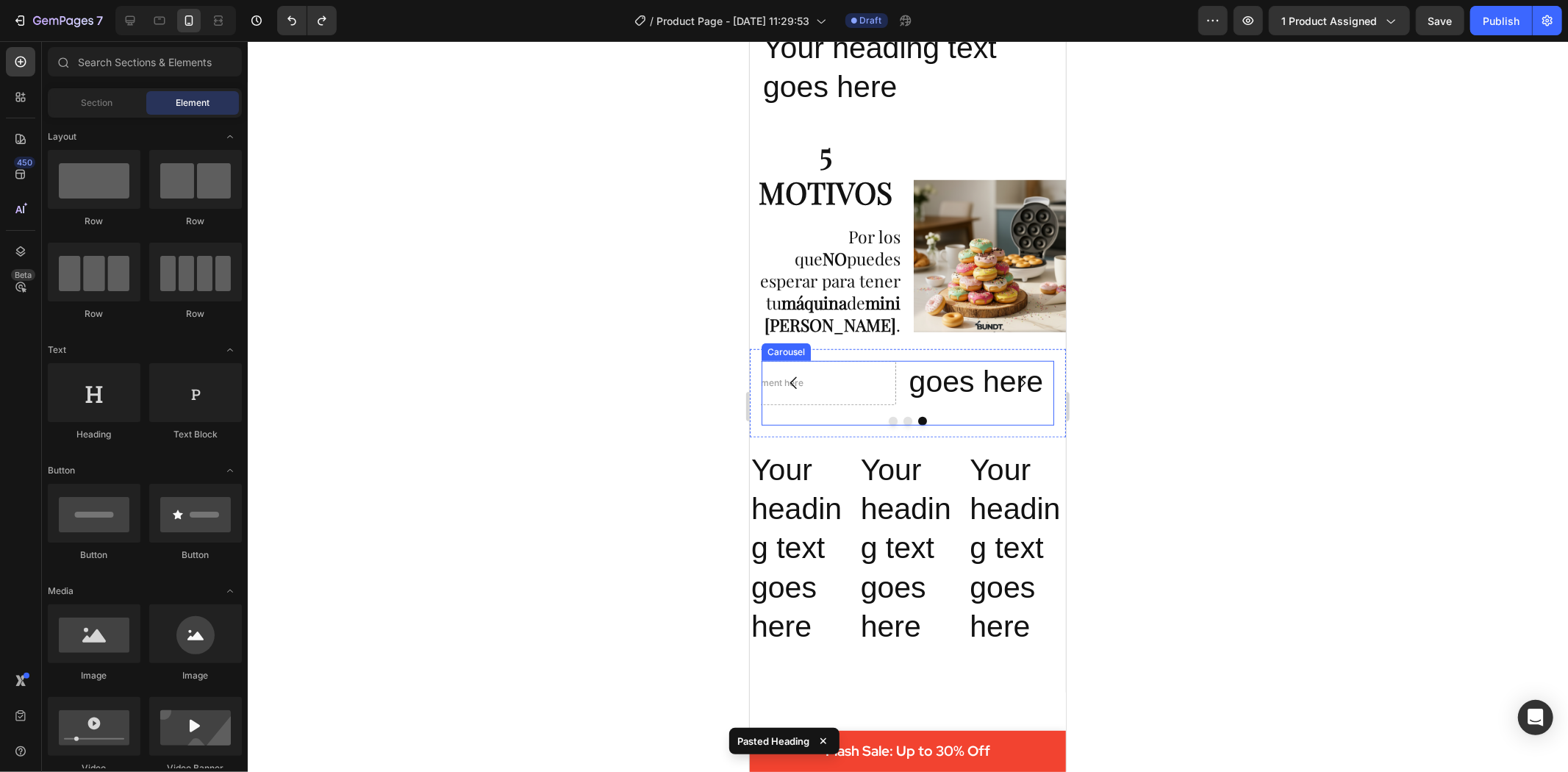
click at [898, 370] on div "Drop element here Drop element here goes here Heading" at bounding box center [907, 383] width 293 height 44
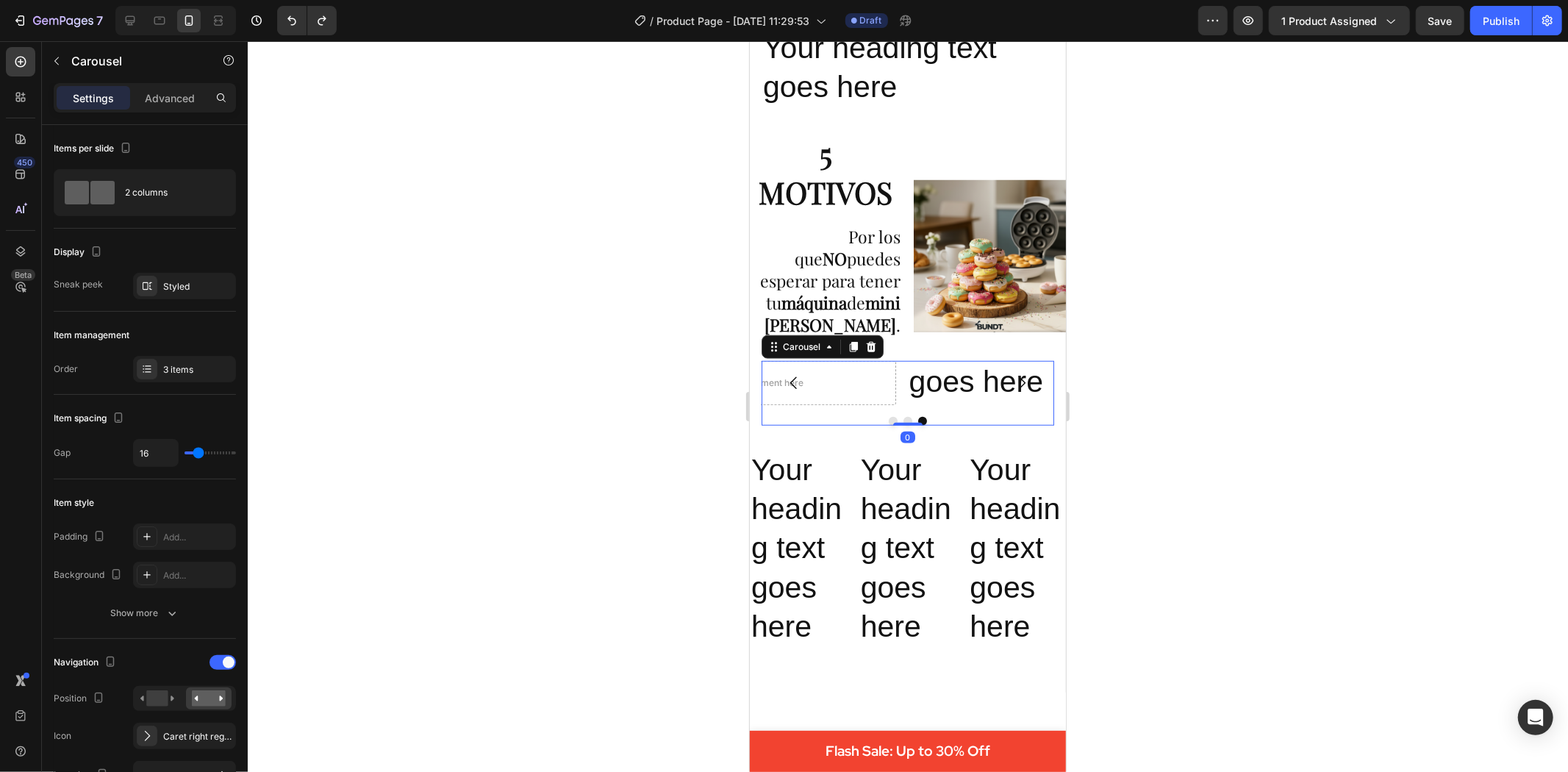
click at [894, 370] on div "Drop element here Drop element here goes here Heading" at bounding box center [907, 383] width 293 height 44
click at [899, 370] on div "Drop element here Drop element here goes here Heading" at bounding box center [907, 383] width 293 height 44
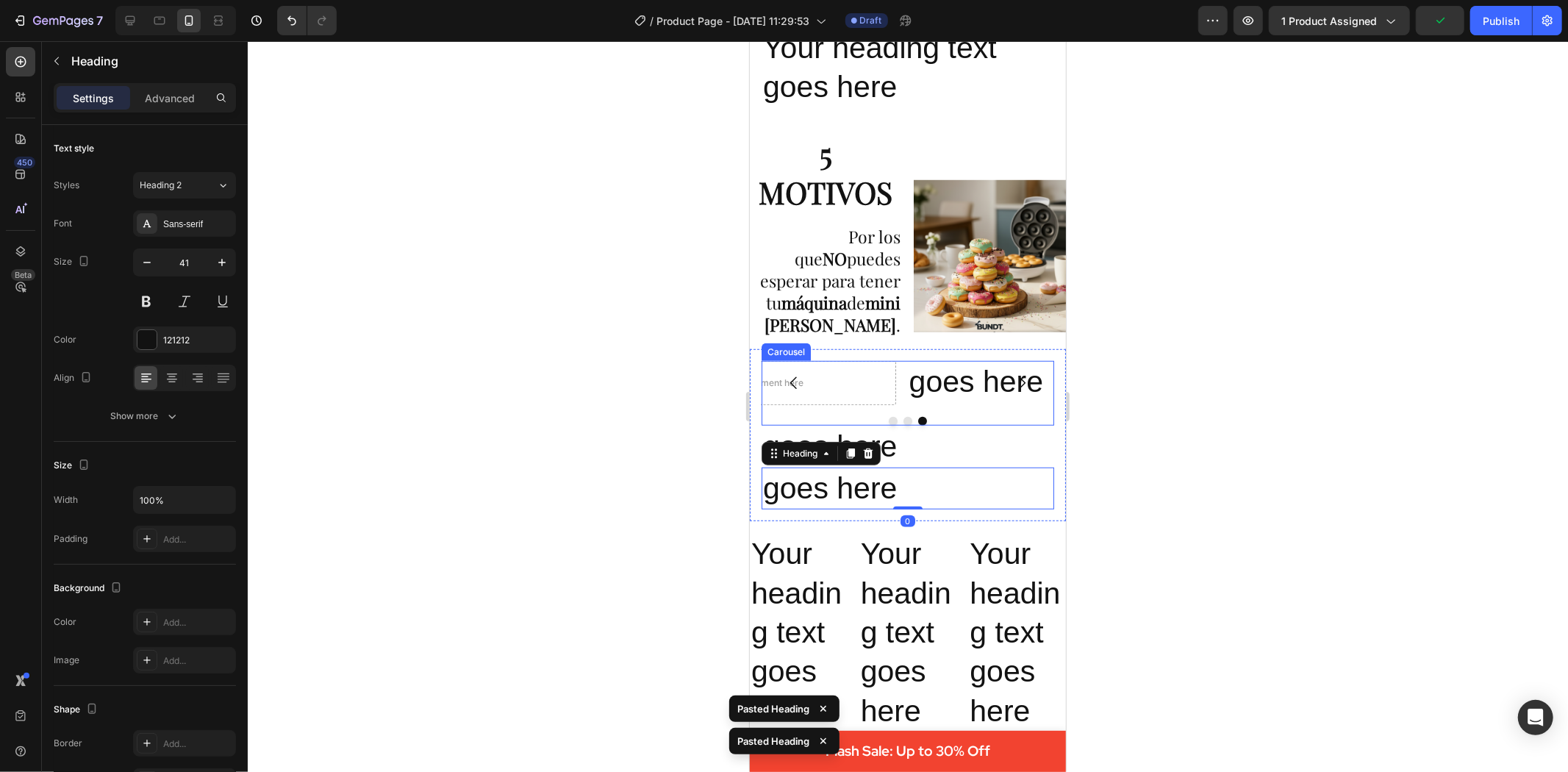
click at [902, 361] on div "Drop element here Drop element here goes here Heading" at bounding box center [907, 383] width 293 height 44
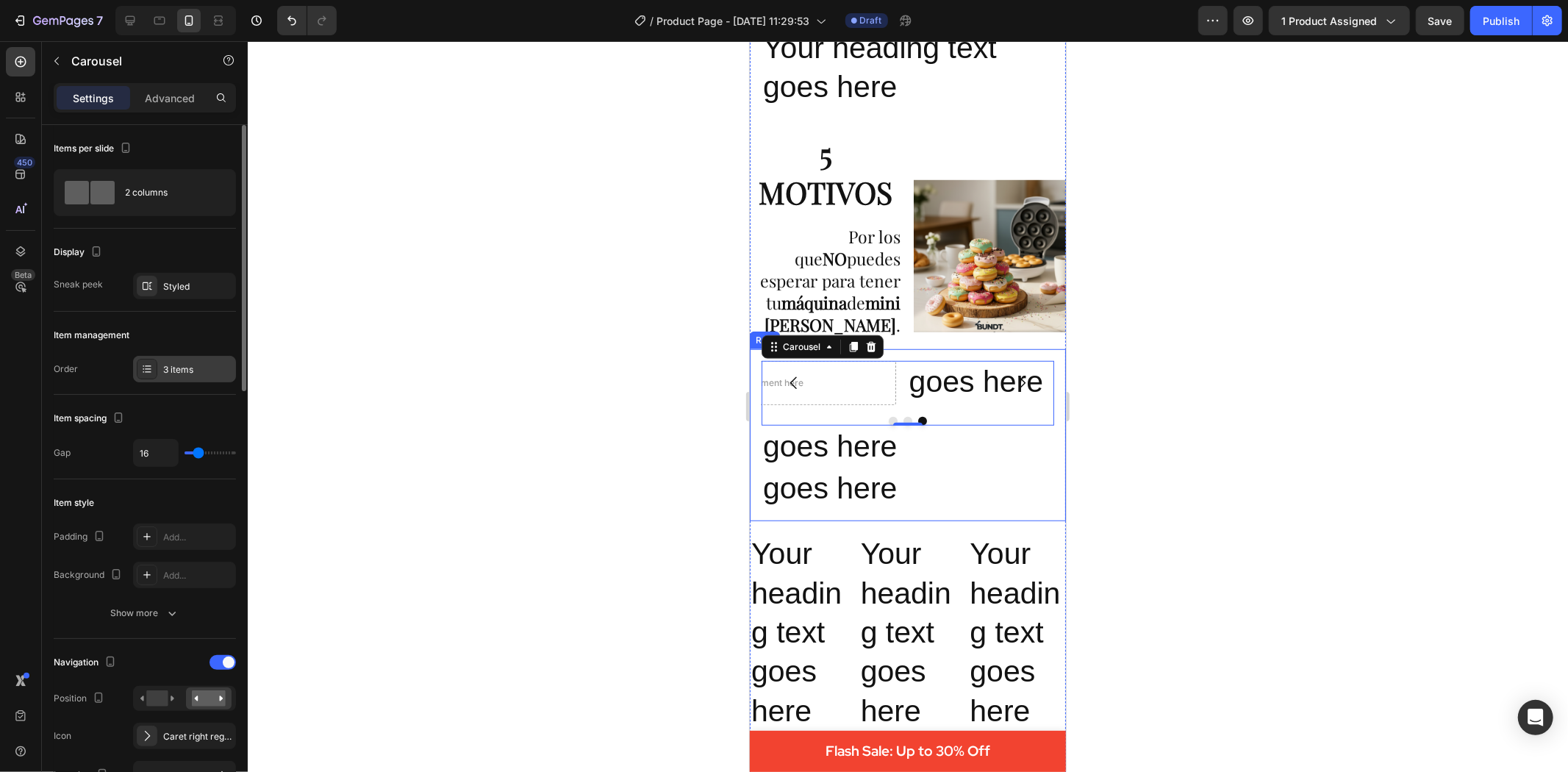
click at [177, 363] on div "3 items" at bounding box center [198, 370] width 69 height 13
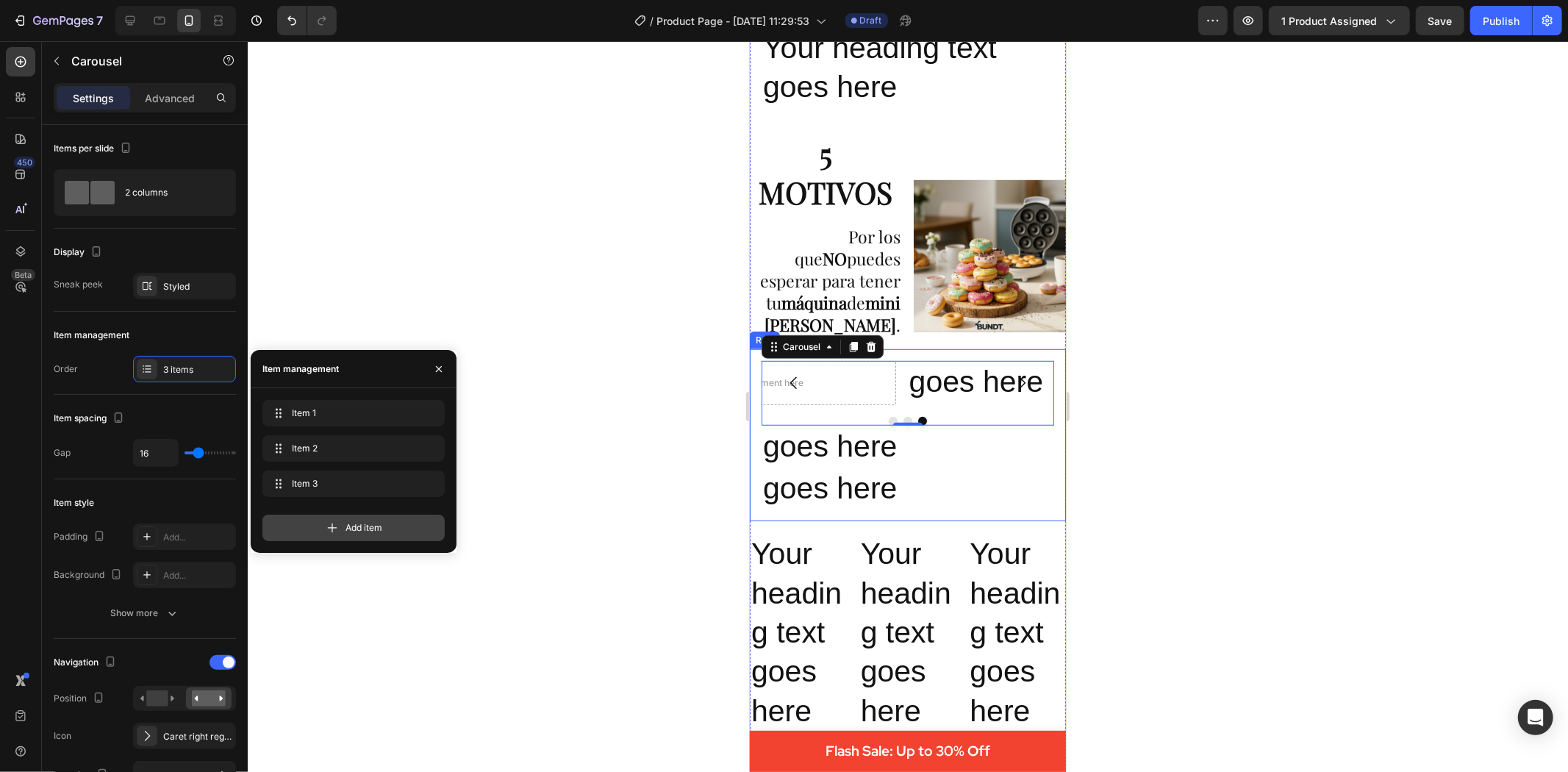
click at [362, 523] on span "Add item" at bounding box center [364, 528] width 37 height 13
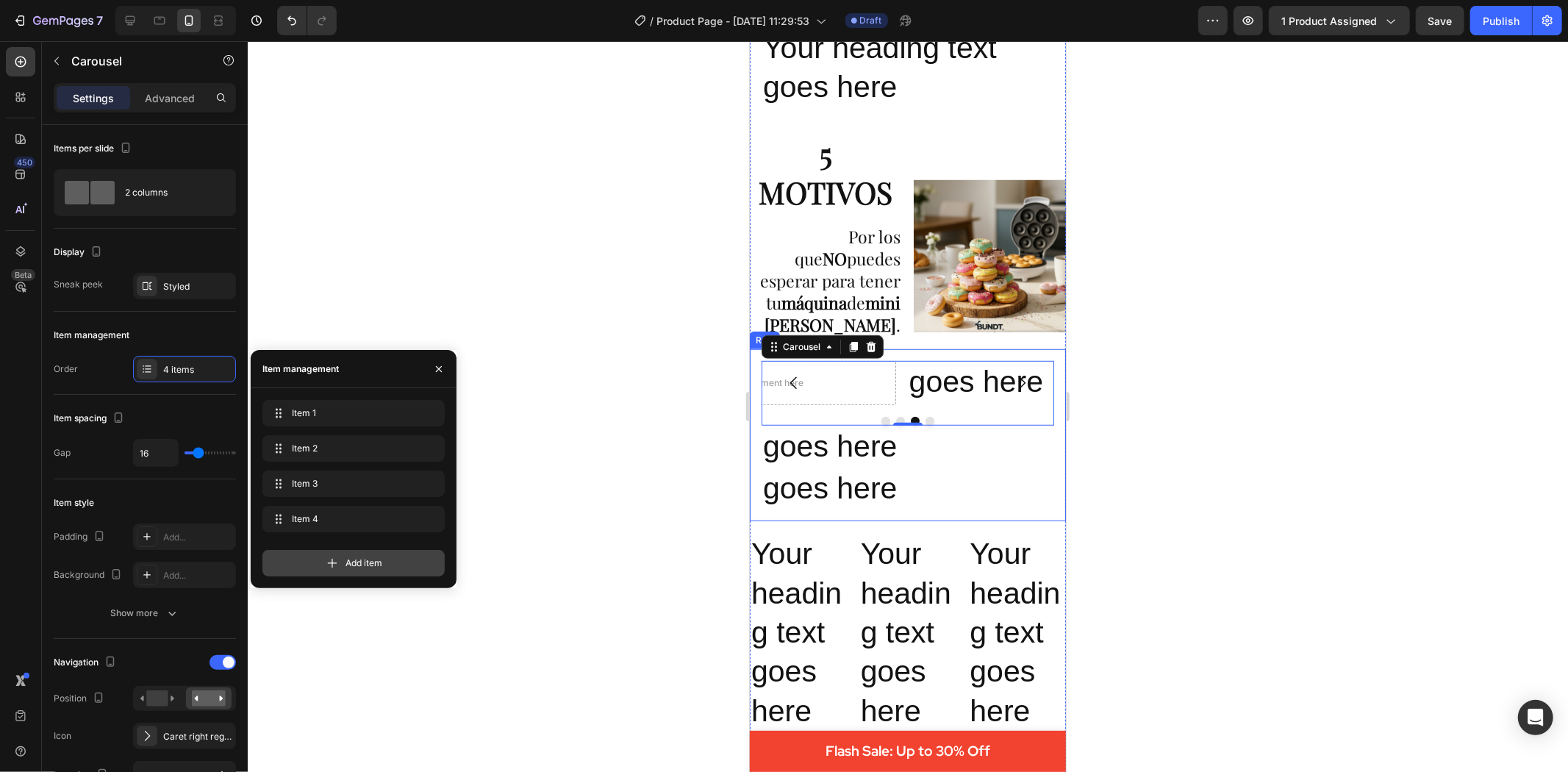
click at [378, 563] on span "Add item" at bounding box center [364, 563] width 37 height 13
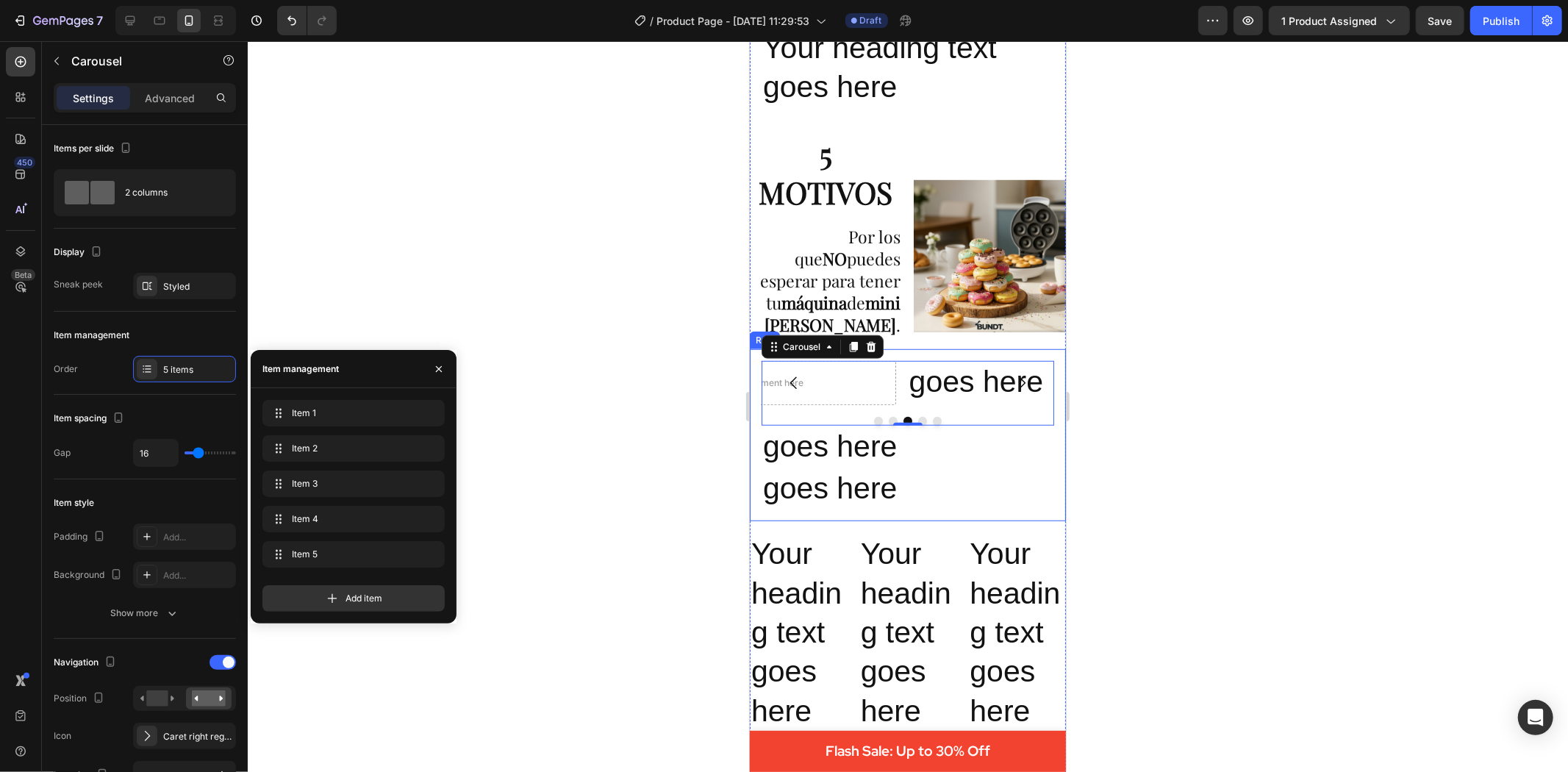
click at [616, 443] on div at bounding box center [908, 407] width 1321 height 731
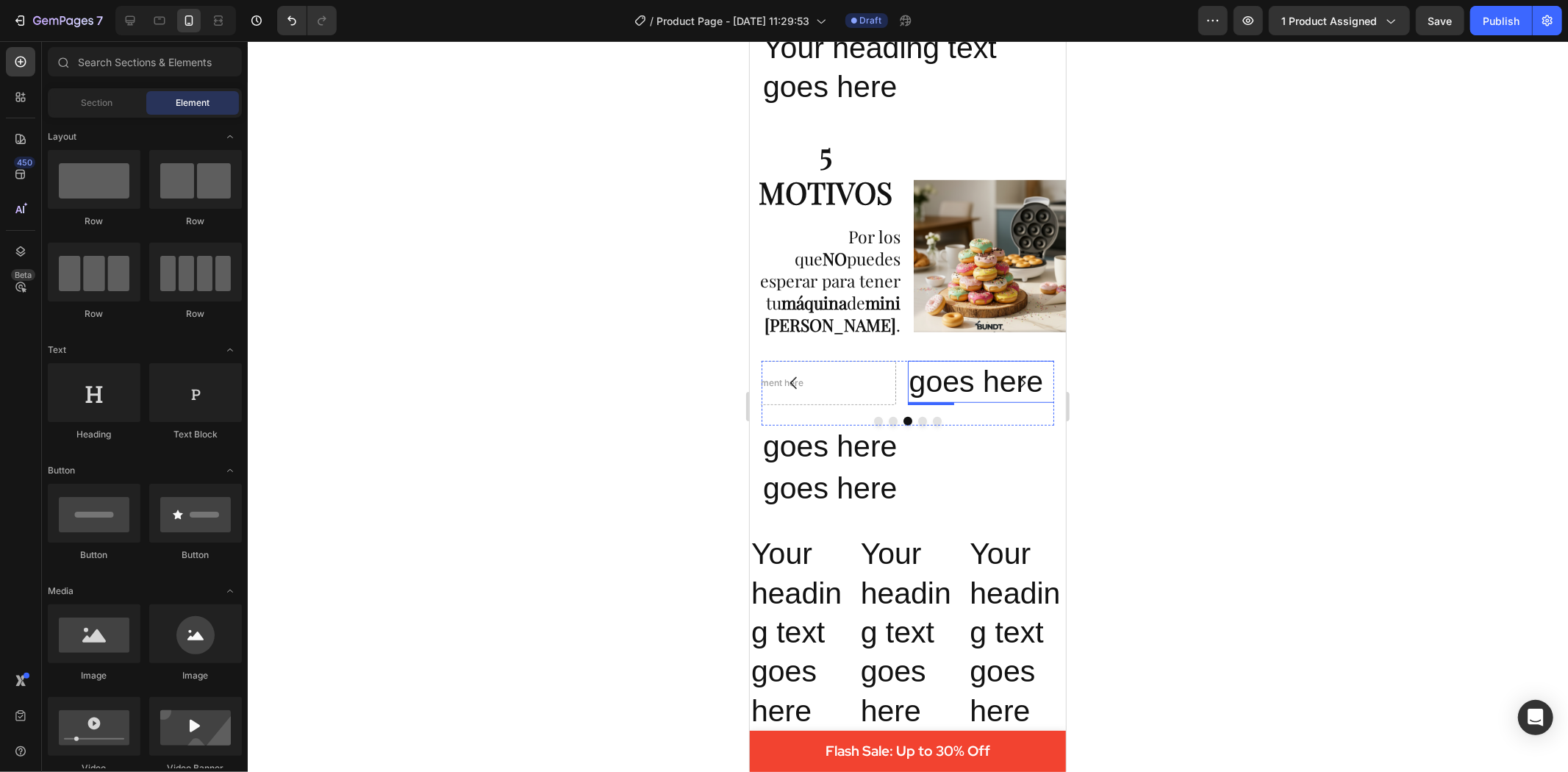
click at [956, 370] on p "goes here" at bounding box center [1047, 381] width 278 height 39
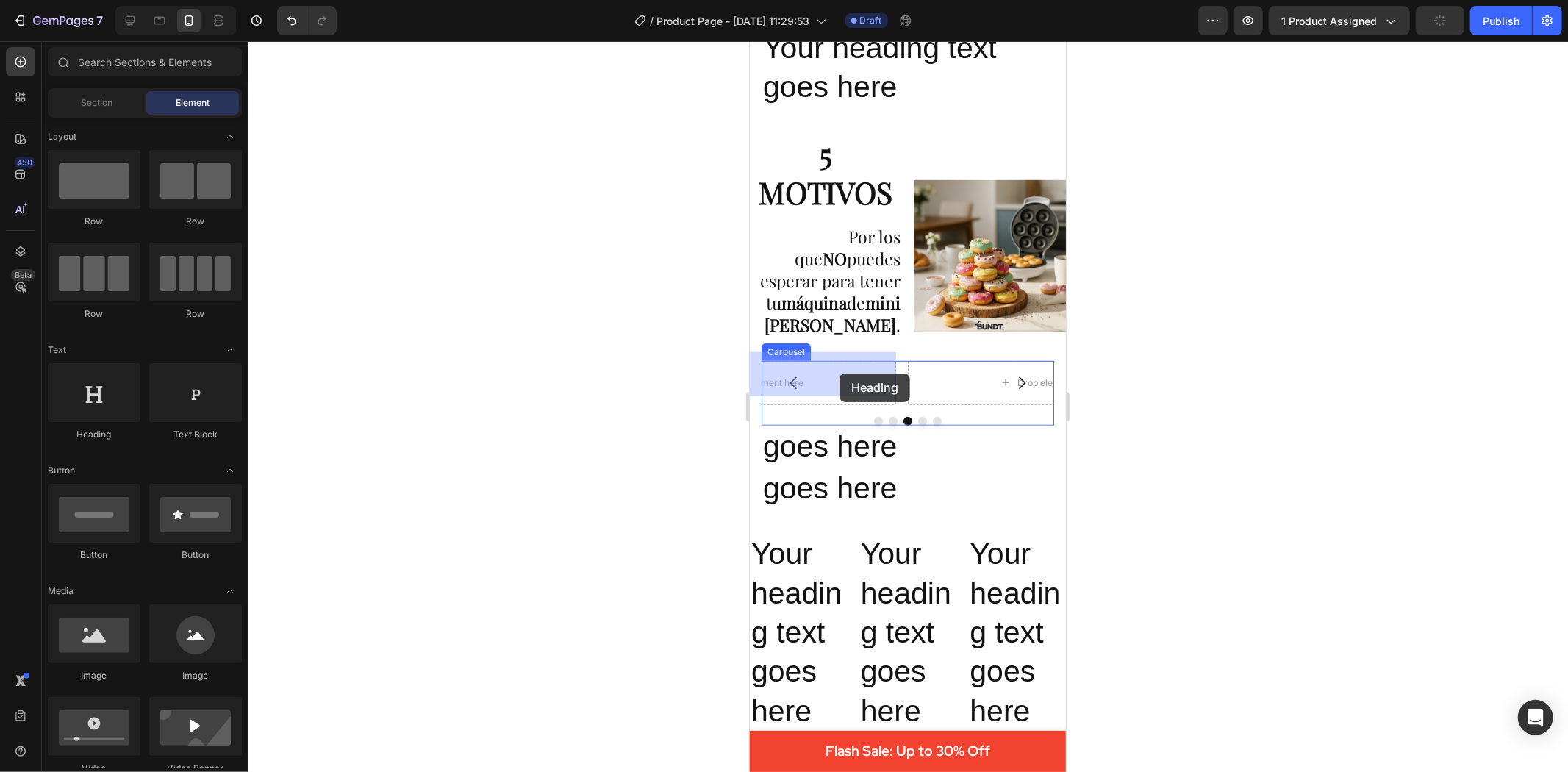
drag, startPoint x: 1343, startPoint y: 447, endPoint x: 840, endPoint y: 373, distance: 508.4
click at [869, 377] on div "Drop element here" at bounding box center [754, 383] width 280 height 44
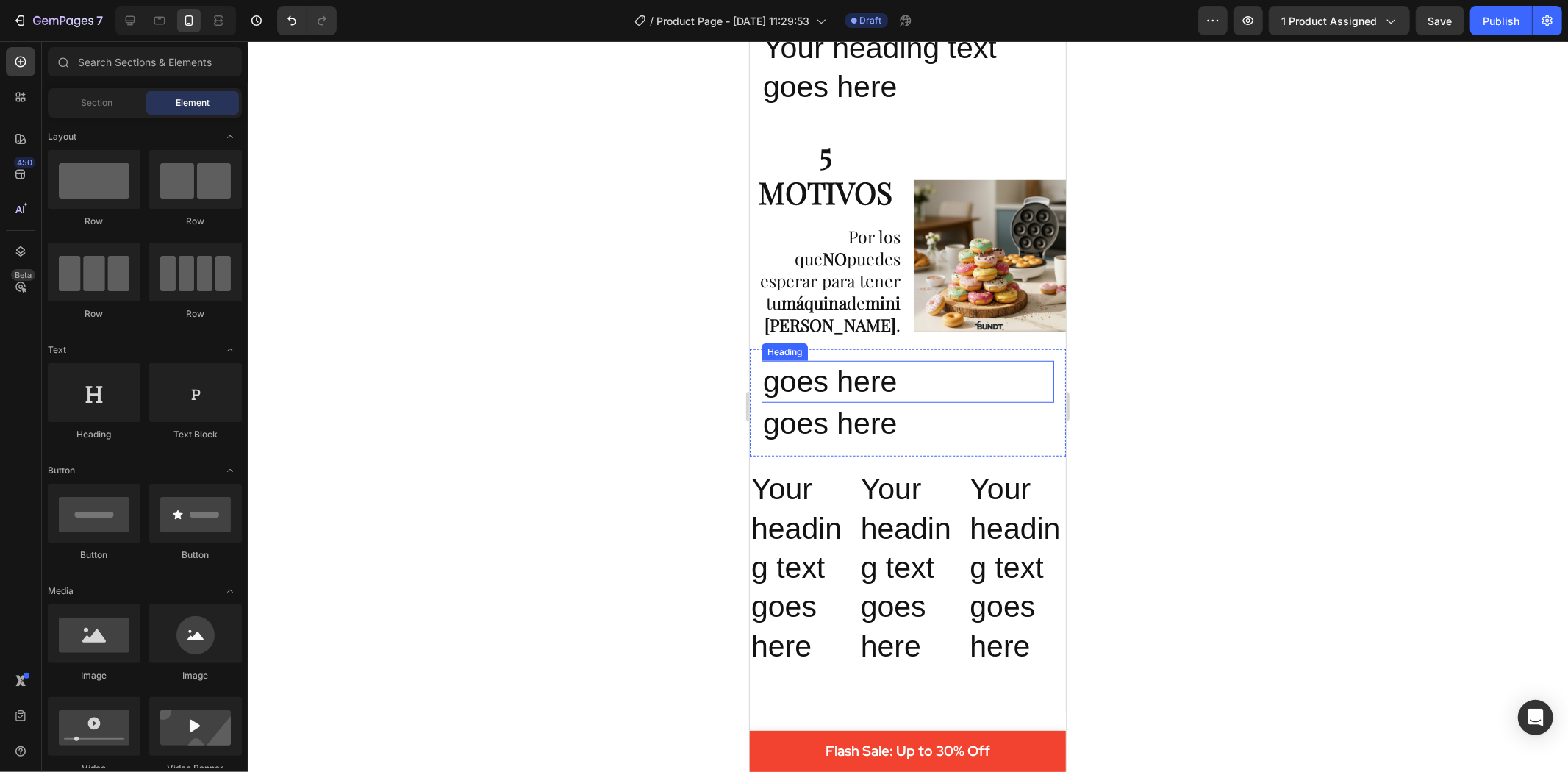
click at [847, 391] on h2 "goes here" at bounding box center [907, 381] width 293 height 42
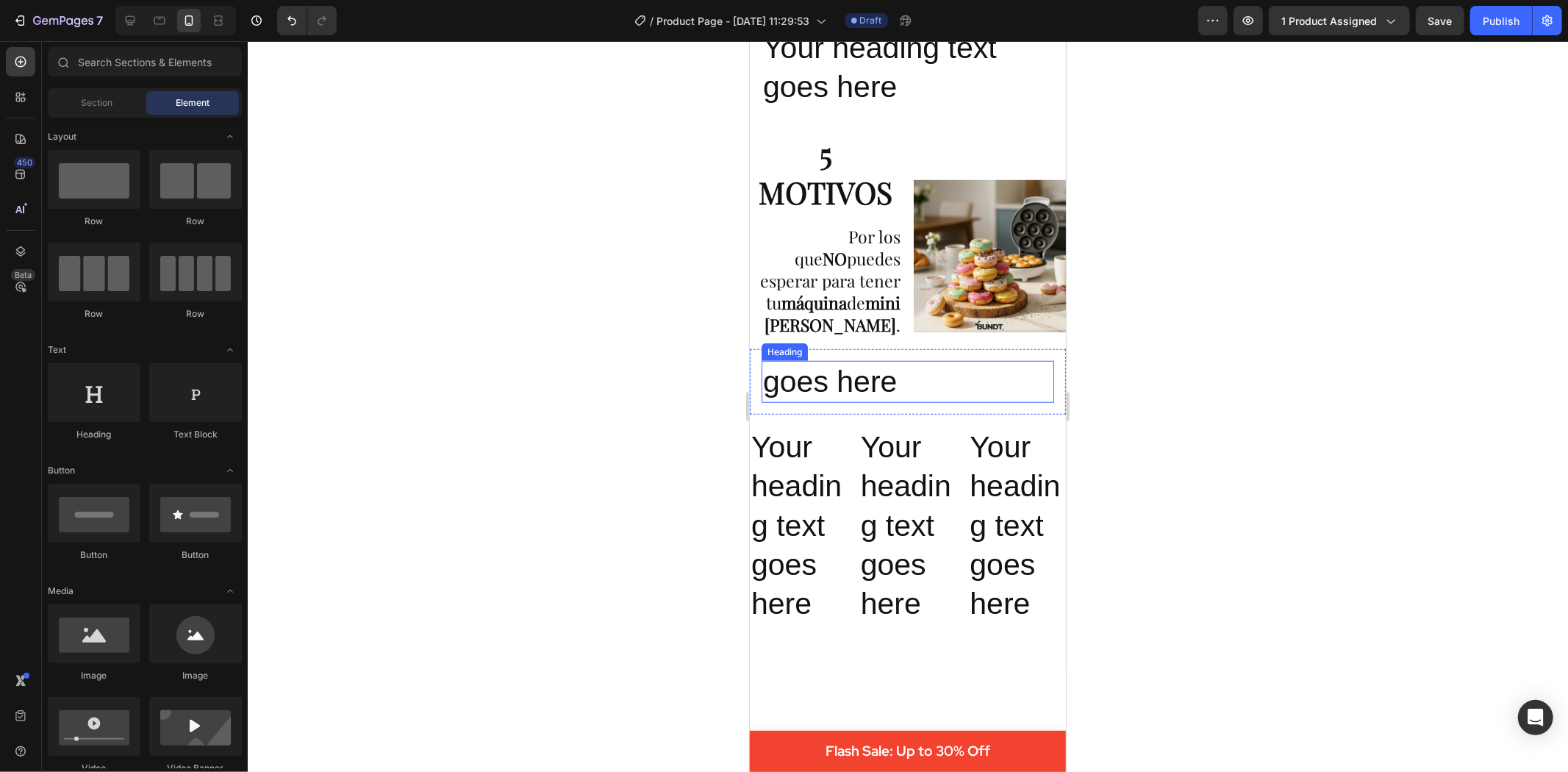
click at [862, 378] on h2 "goes here" at bounding box center [907, 381] width 293 height 42
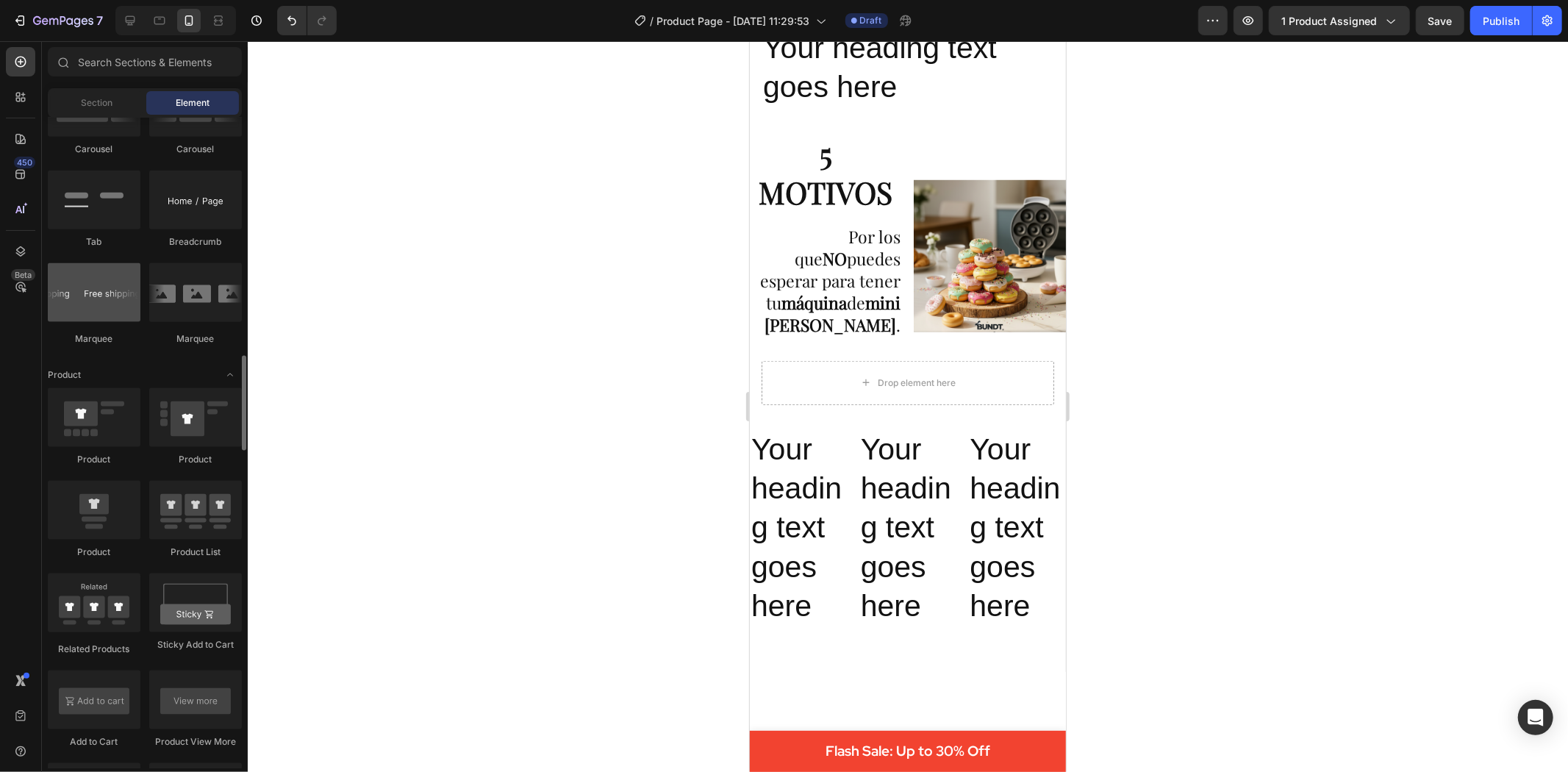
scroll to position [1471, 0]
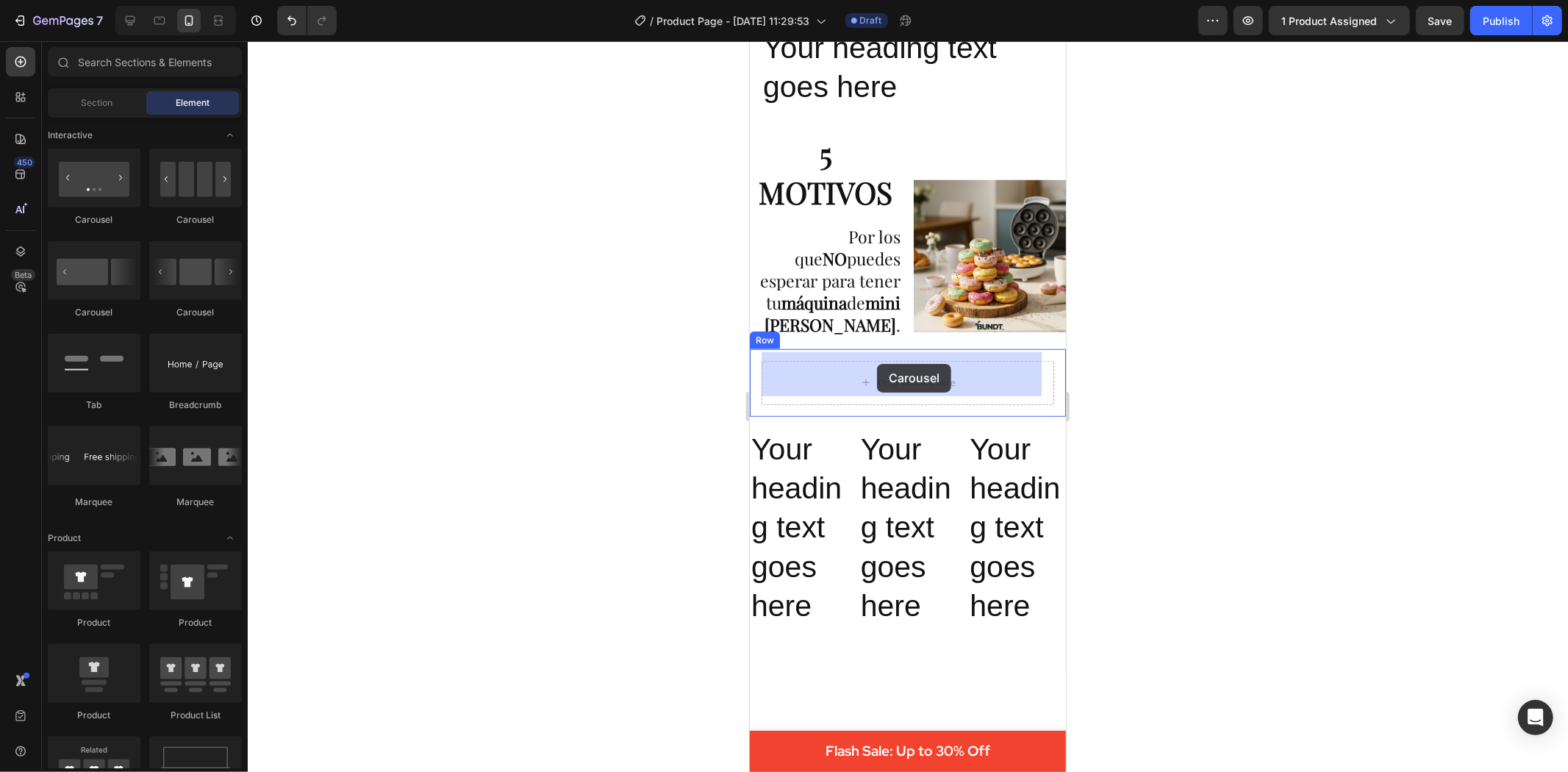
drag, startPoint x: 856, startPoint y: 233, endPoint x: 876, endPoint y: 363, distance: 131.5
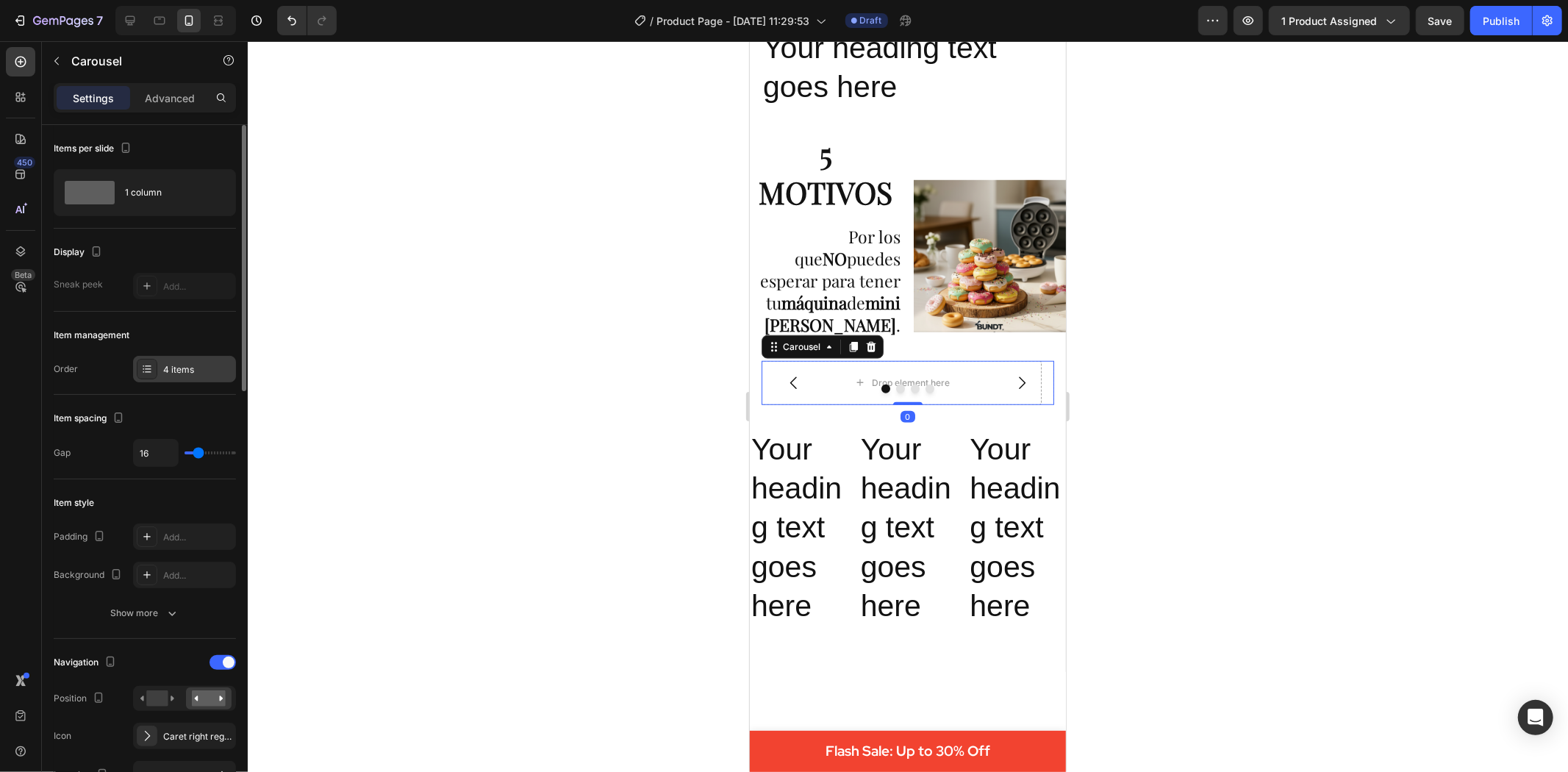
click at [142, 364] on icon at bounding box center [147, 369] width 11 height 11
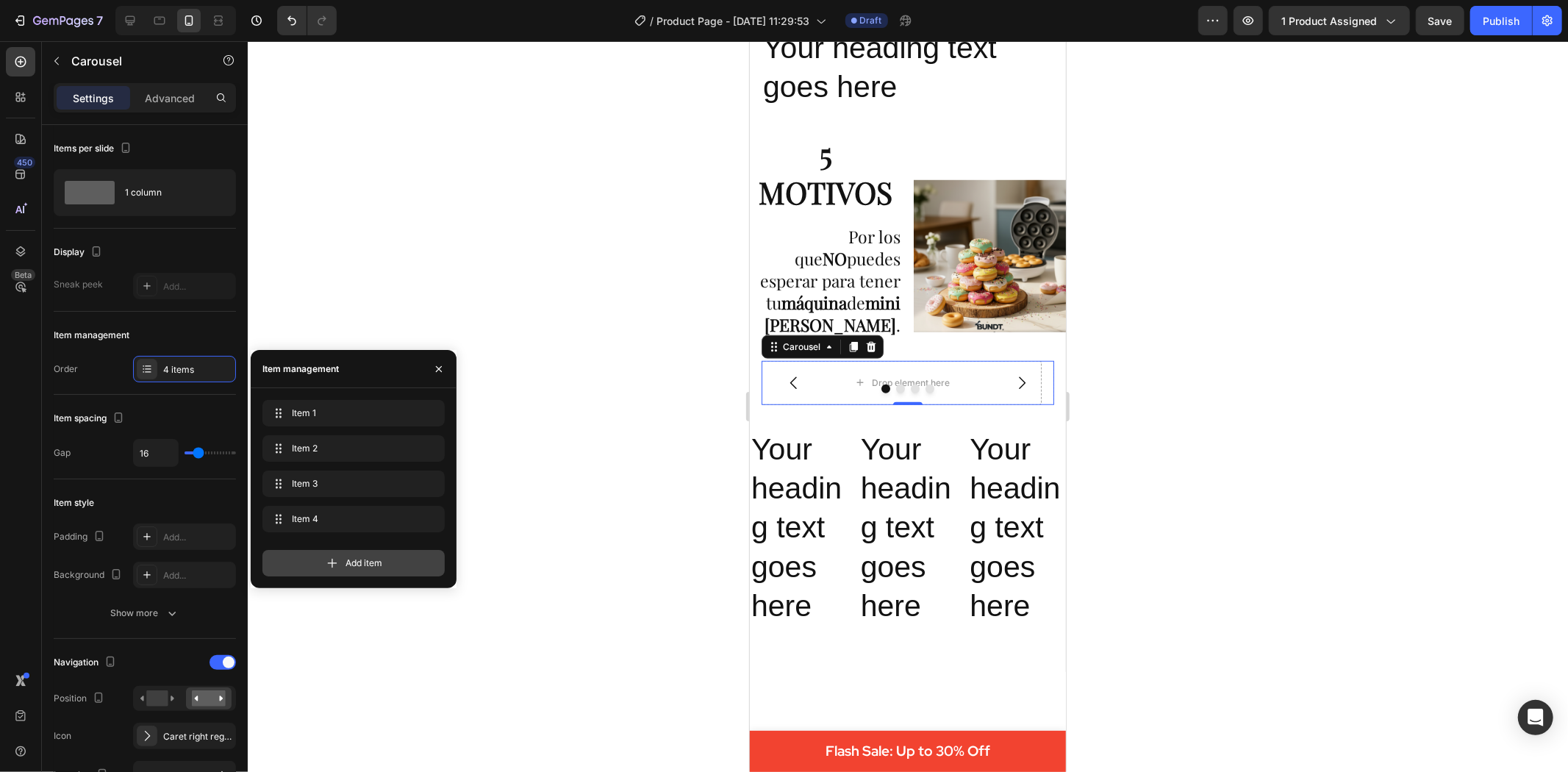
click at [374, 572] on div "Add item" at bounding box center [354, 563] width 182 height 27
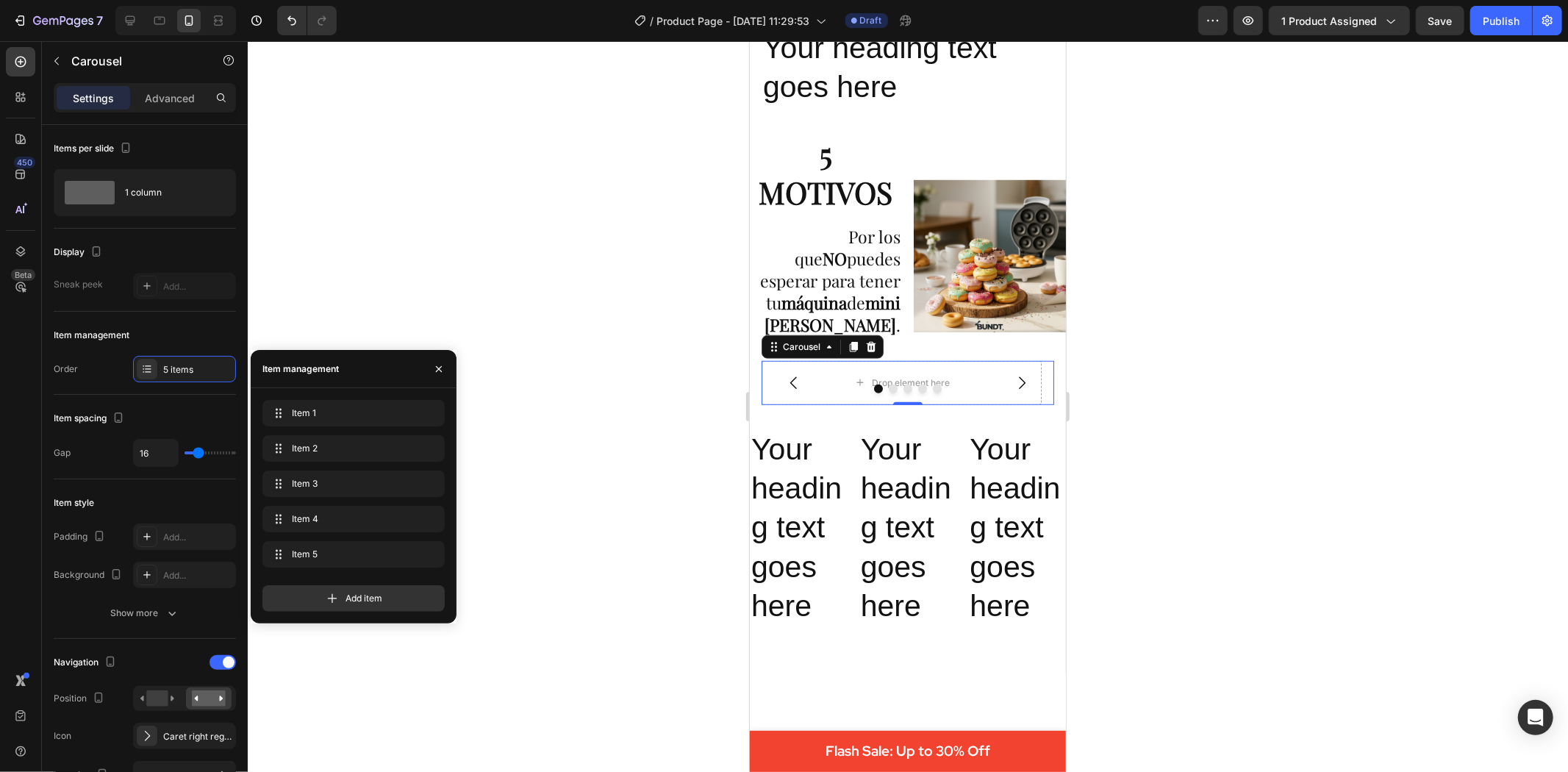
click at [597, 493] on div at bounding box center [908, 407] width 1321 height 731
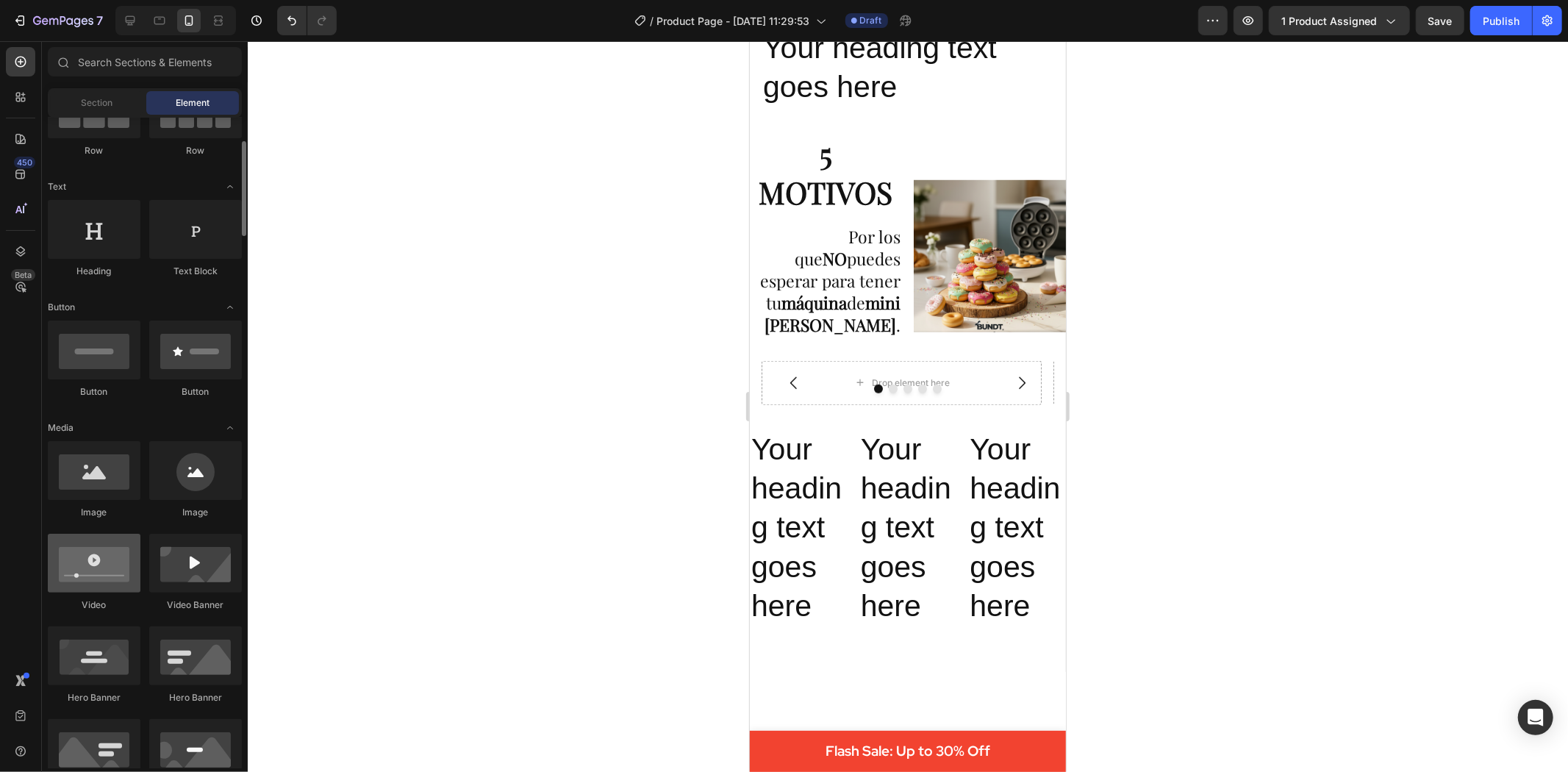
scroll to position [0, 0]
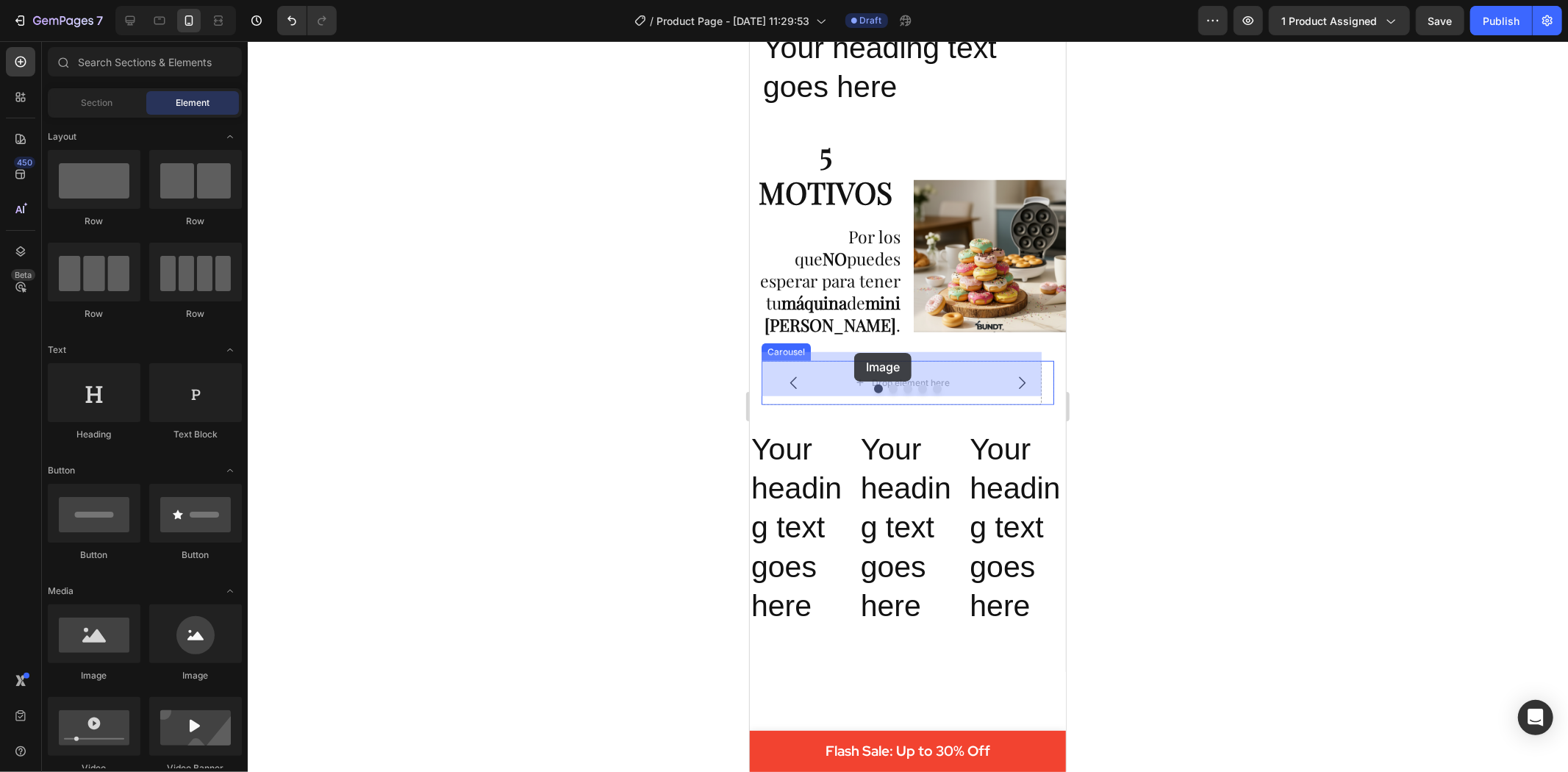
drag, startPoint x: 871, startPoint y: 684, endPoint x: 854, endPoint y: 352, distance: 332.4
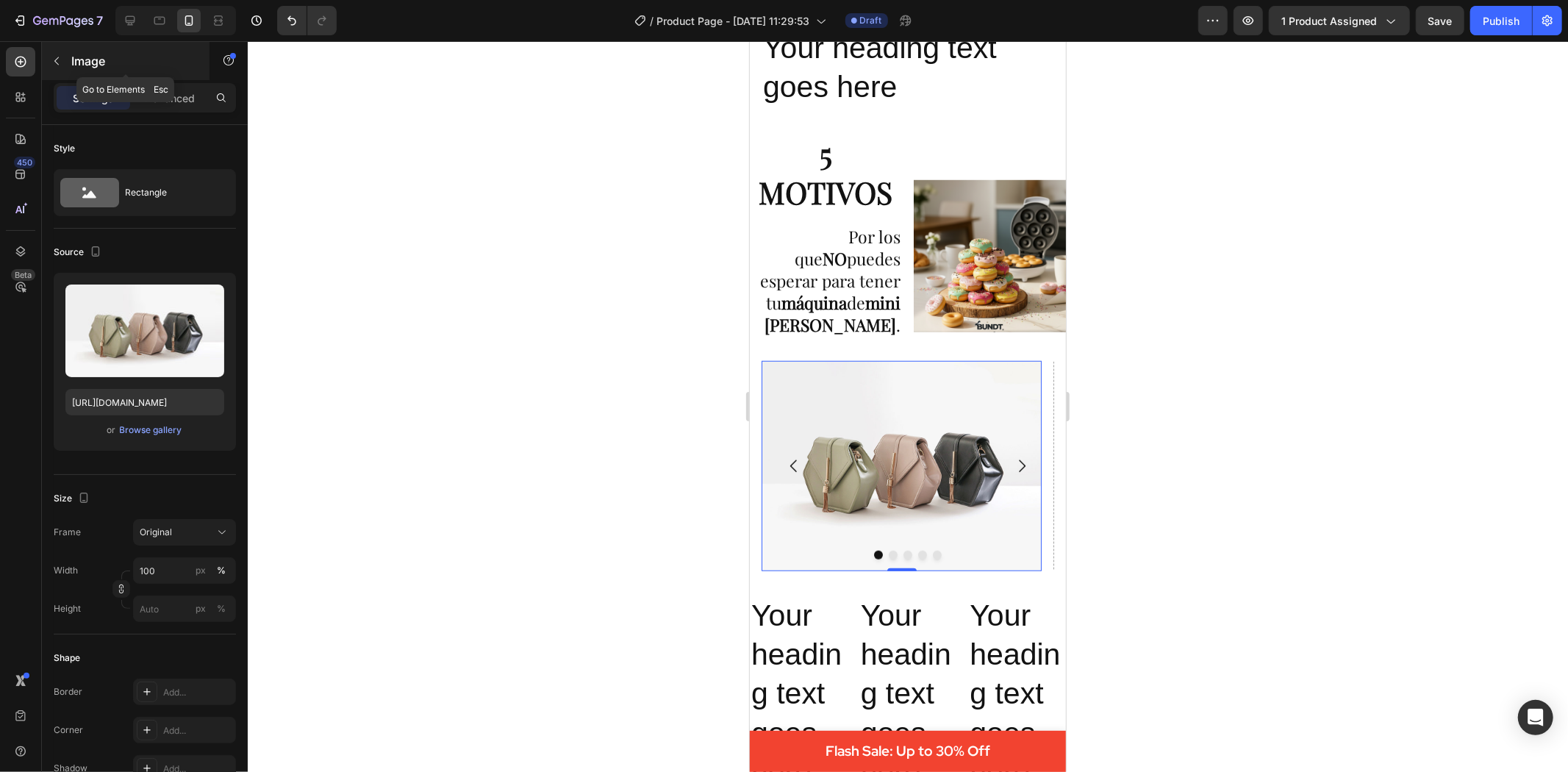
click at [59, 61] on icon "button" at bounding box center [56, 60] width 11 height 11
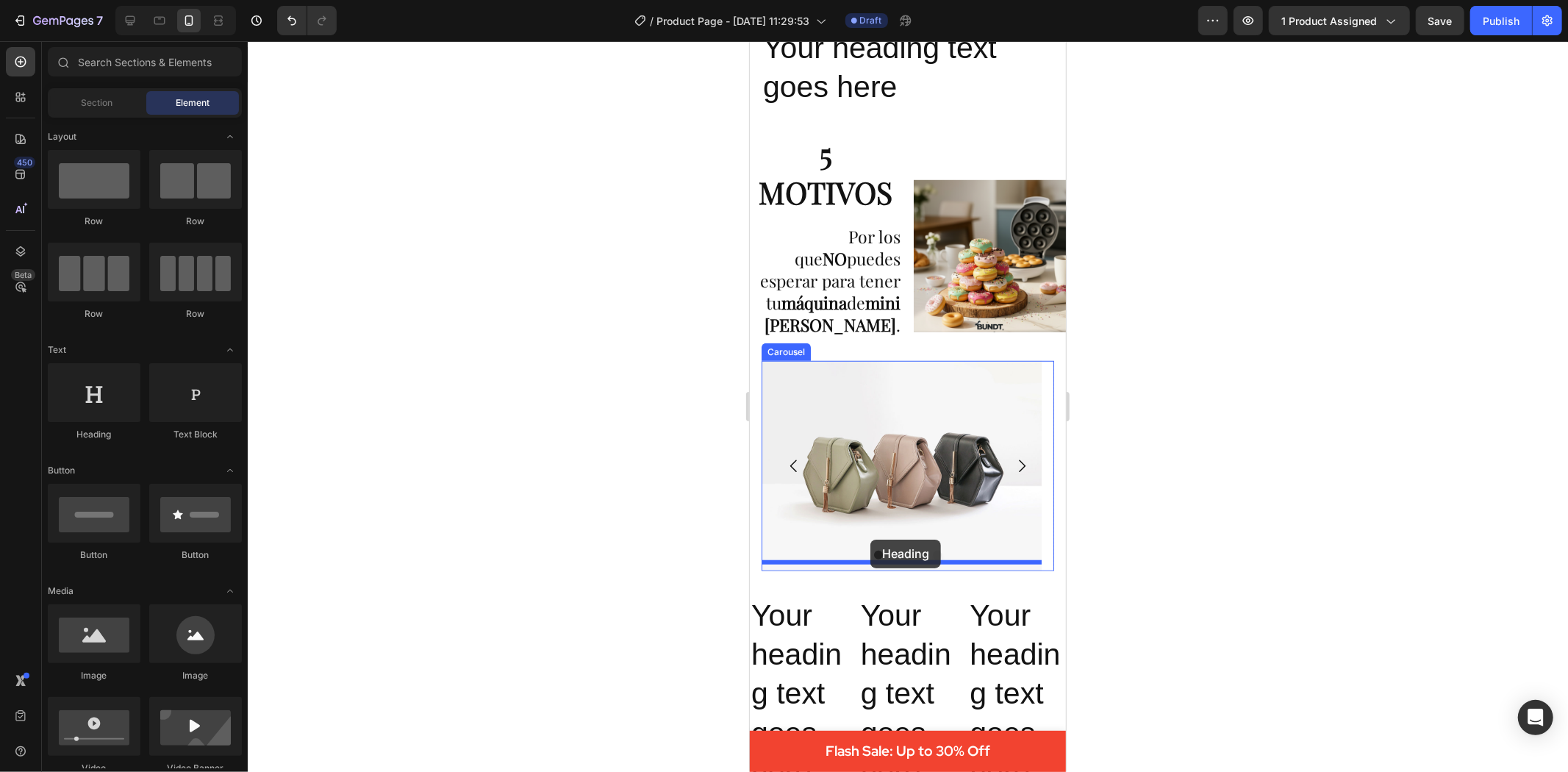
drag, startPoint x: 840, startPoint y: 427, endPoint x: 870, endPoint y: 539, distance: 115.9
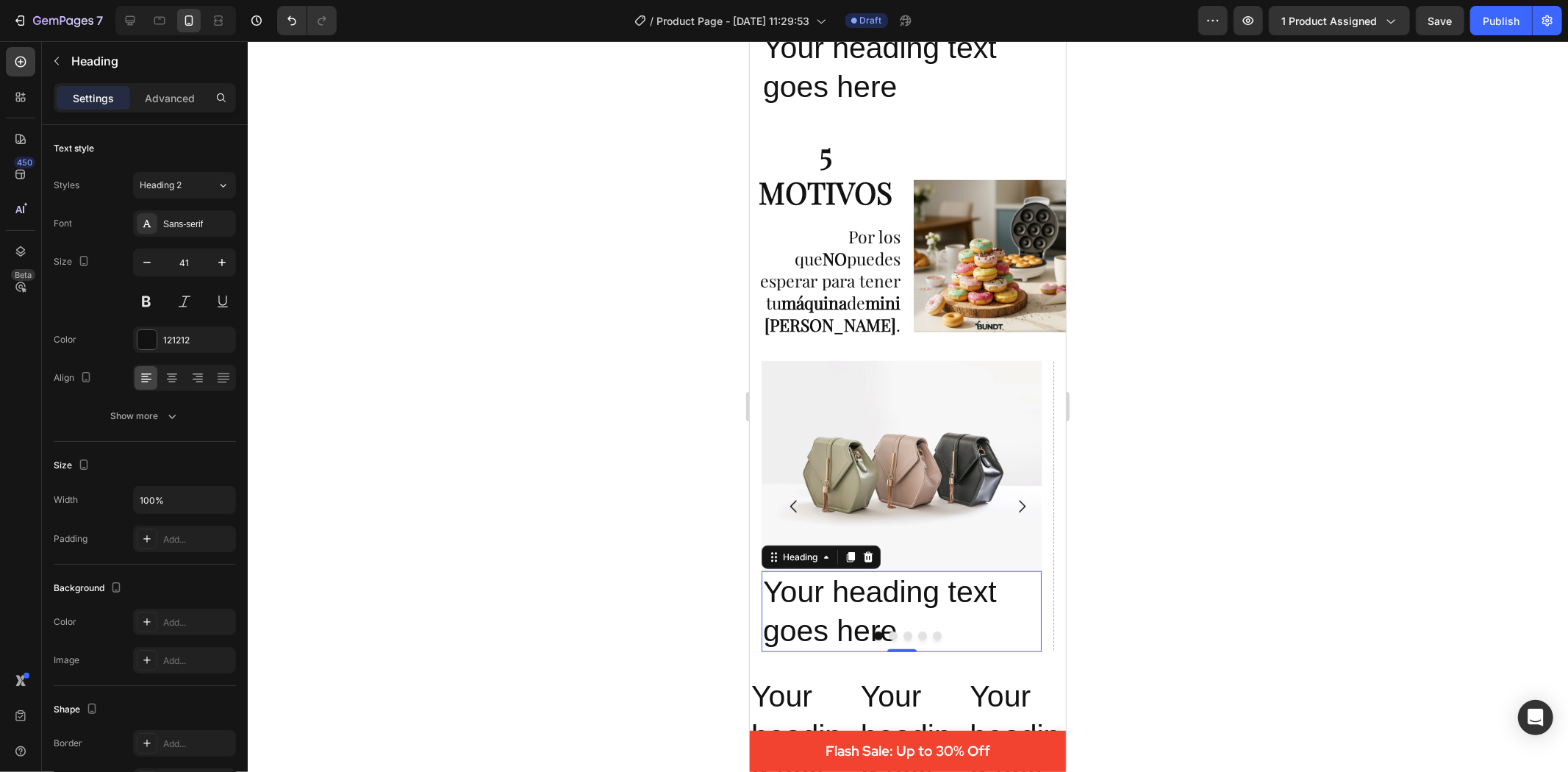
click at [1182, 563] on div at bounding box center [908, 407] width 1321 height 731
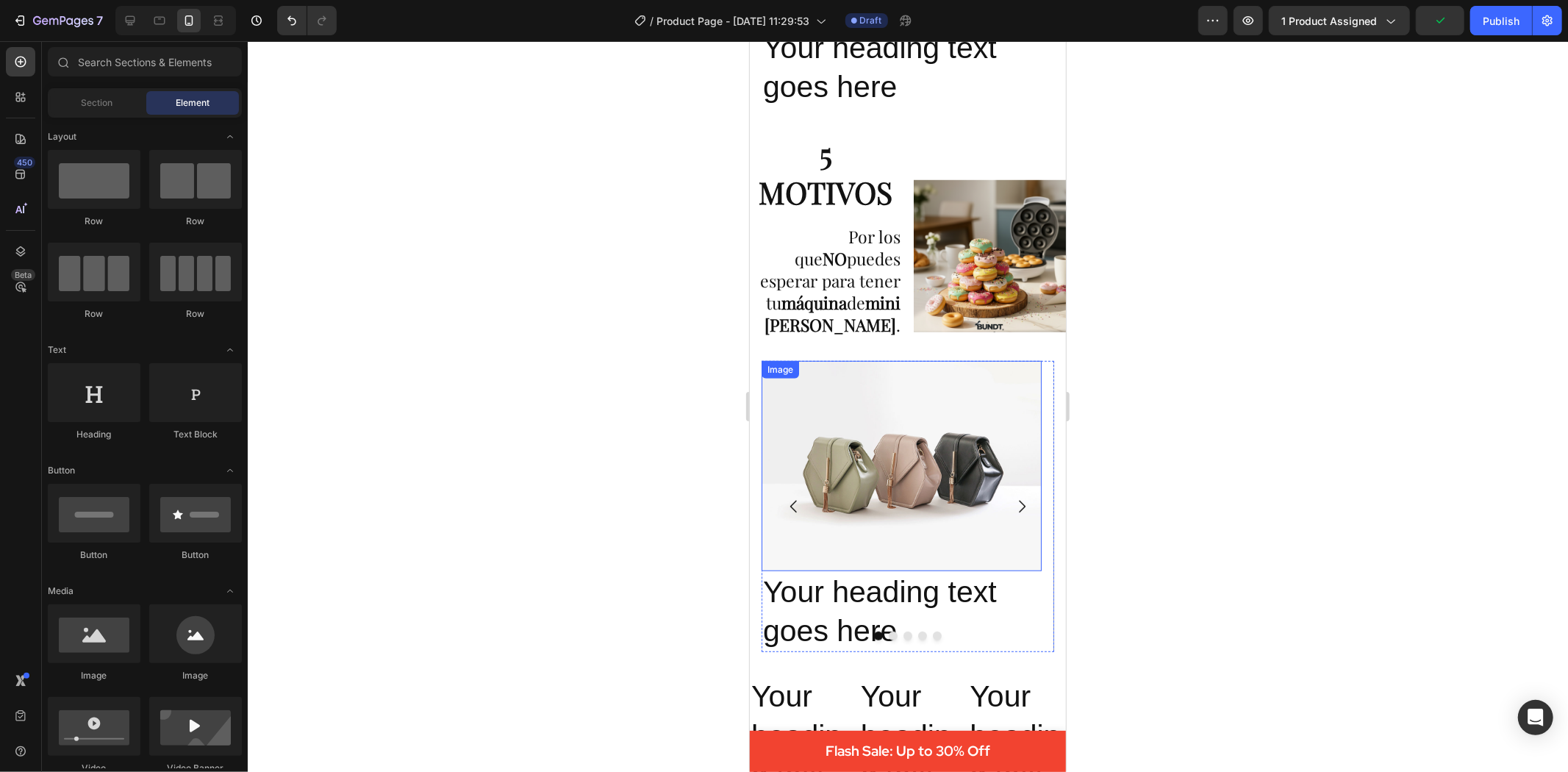
click at [833, 485] on img at bounding box center [901, 466] width 280 height 210
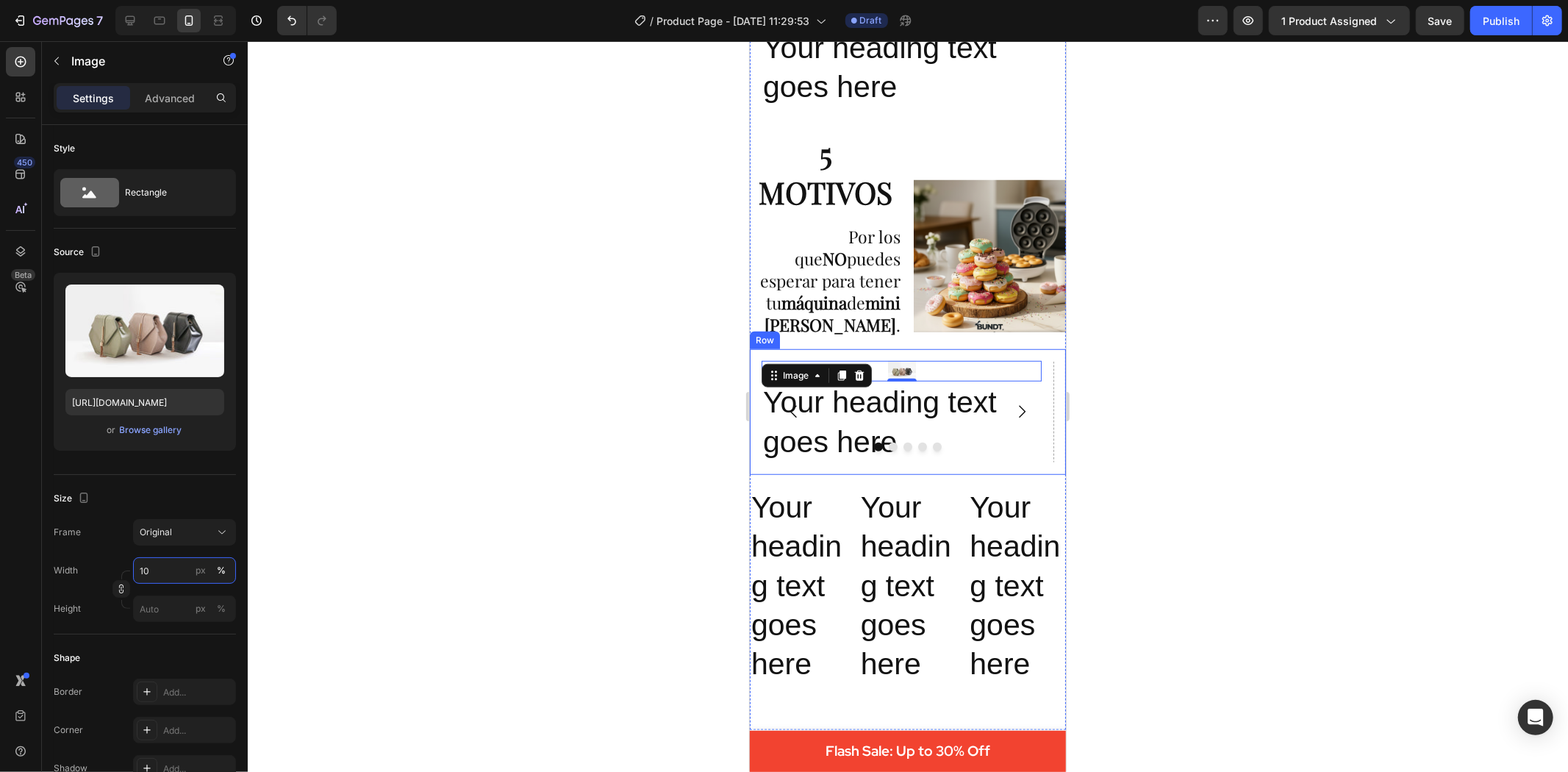
type input "100"
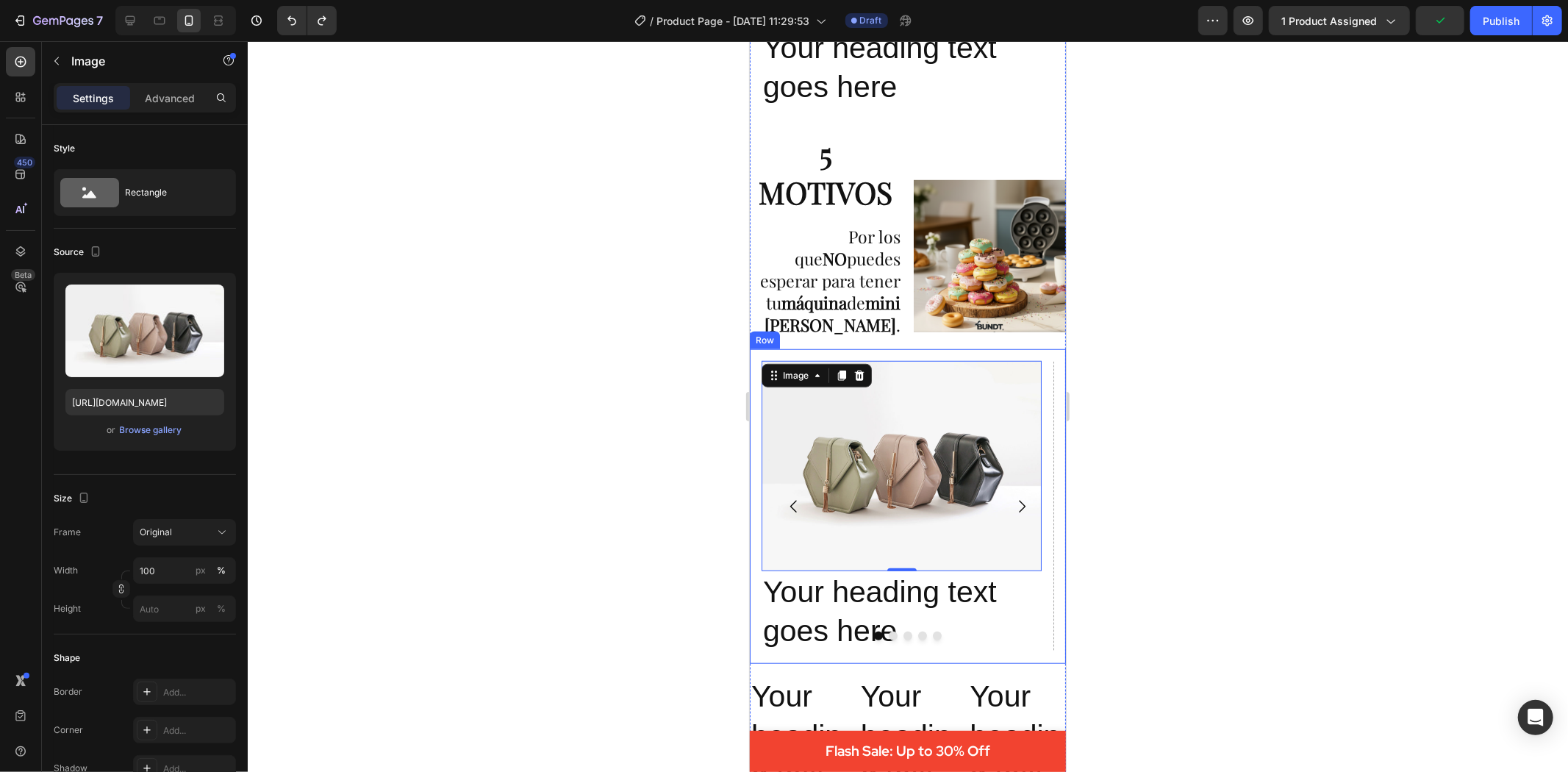
click at [480, 397] on div at bounding box center [908, 407] width 1321 height 731
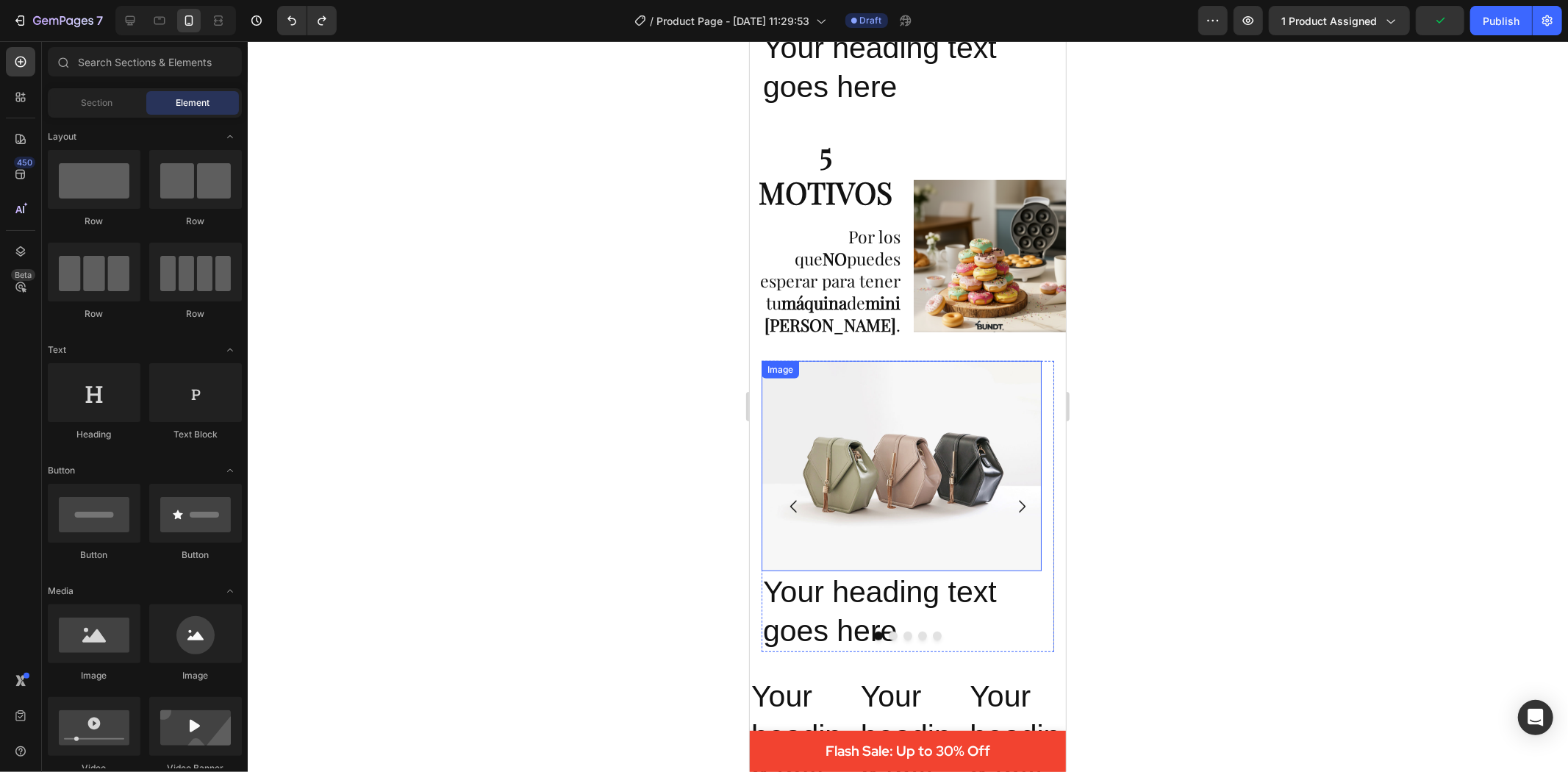
click at [894, 457] on img at bounding box center [901, 466] width 280 height 210
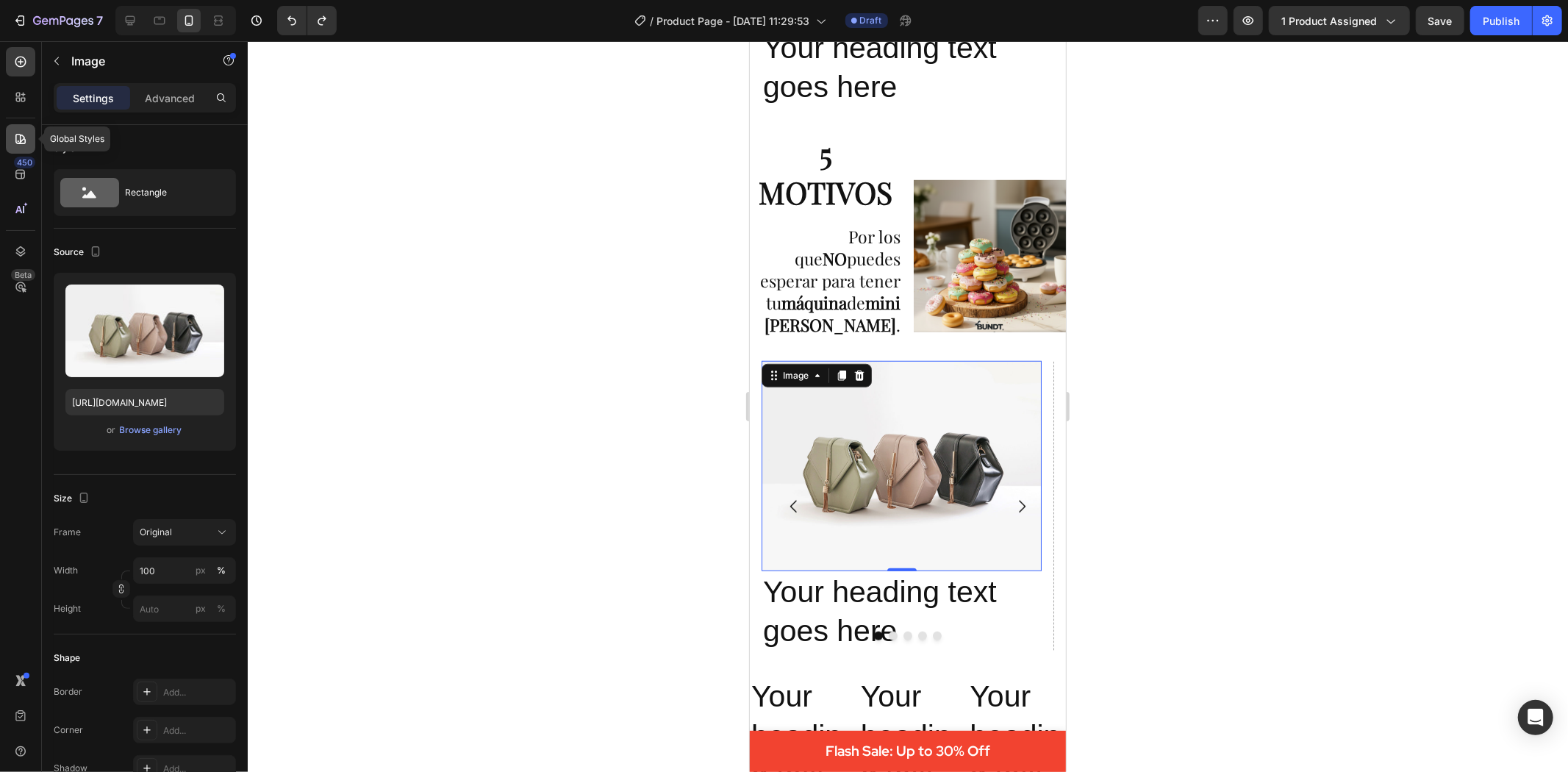
click at [24, 138] on icon at bounding box center [20, 139] width 11 height 11
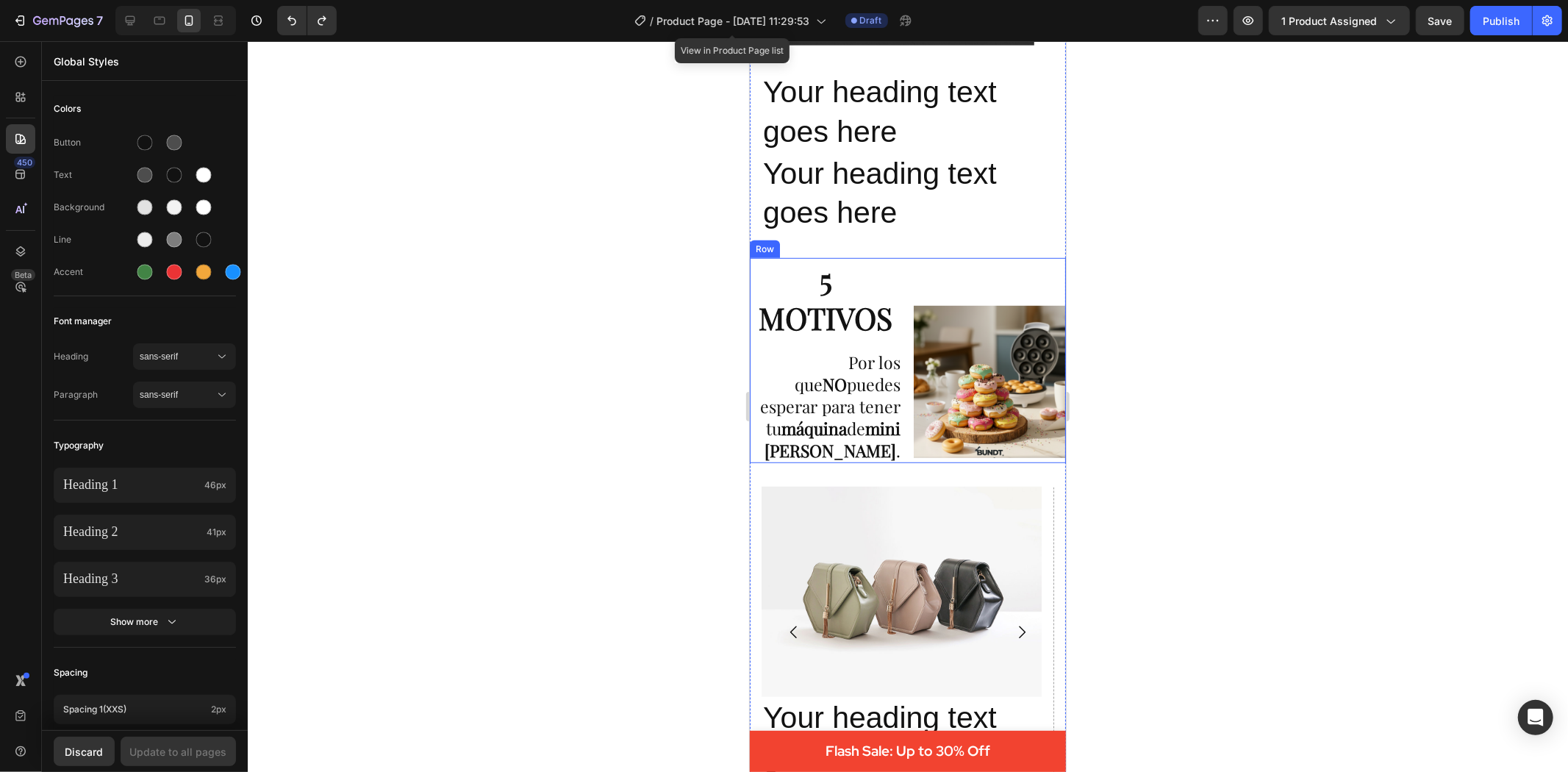
scroll to position [834, 0]
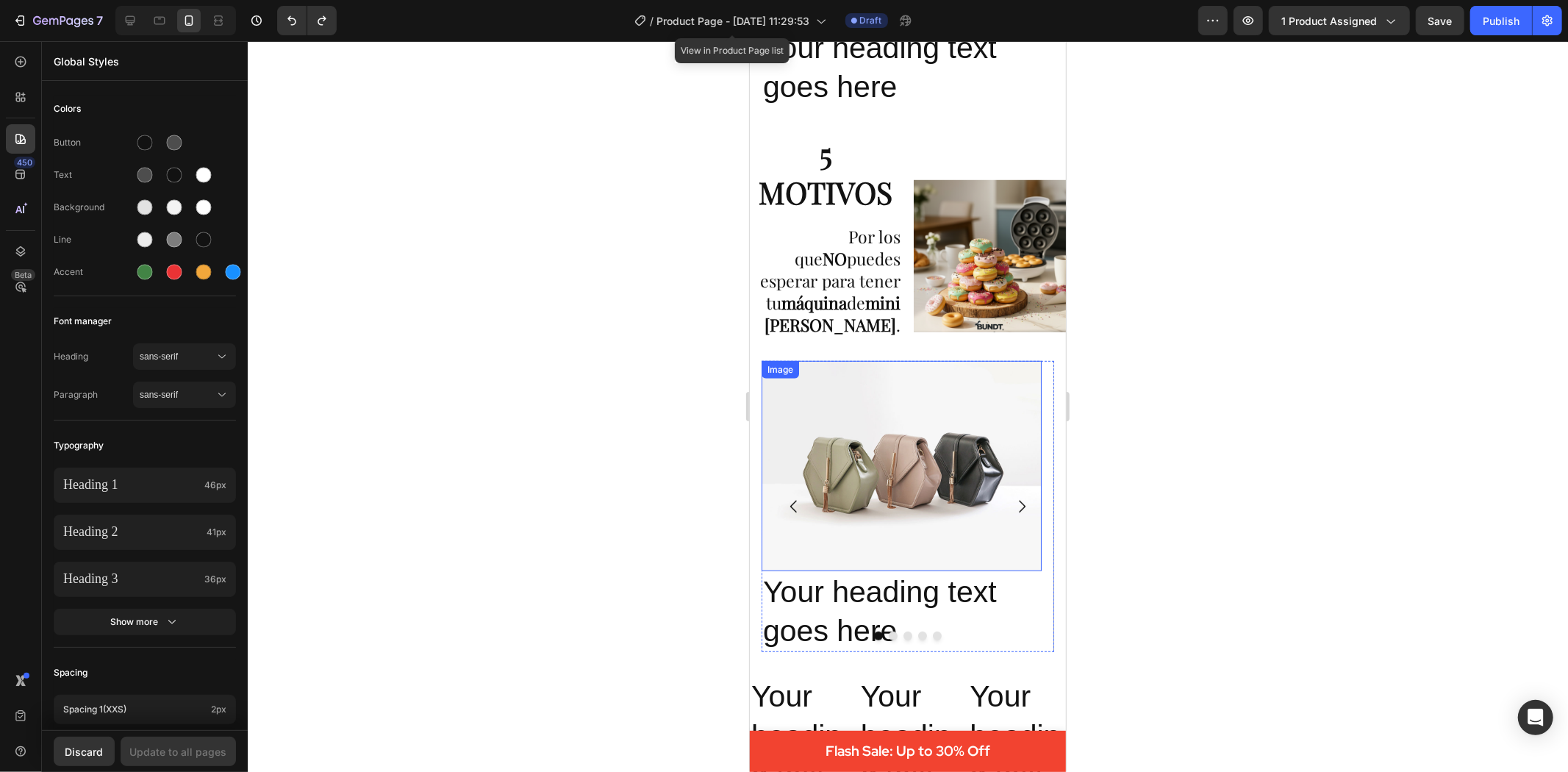
drag, startPoint x: 1164, startPoint y: 384, endPoint x: 844, endPoint y: 431, distance: 323.4
click at [844, 431] on img at bounding box center [901, 466] width 280 height 210
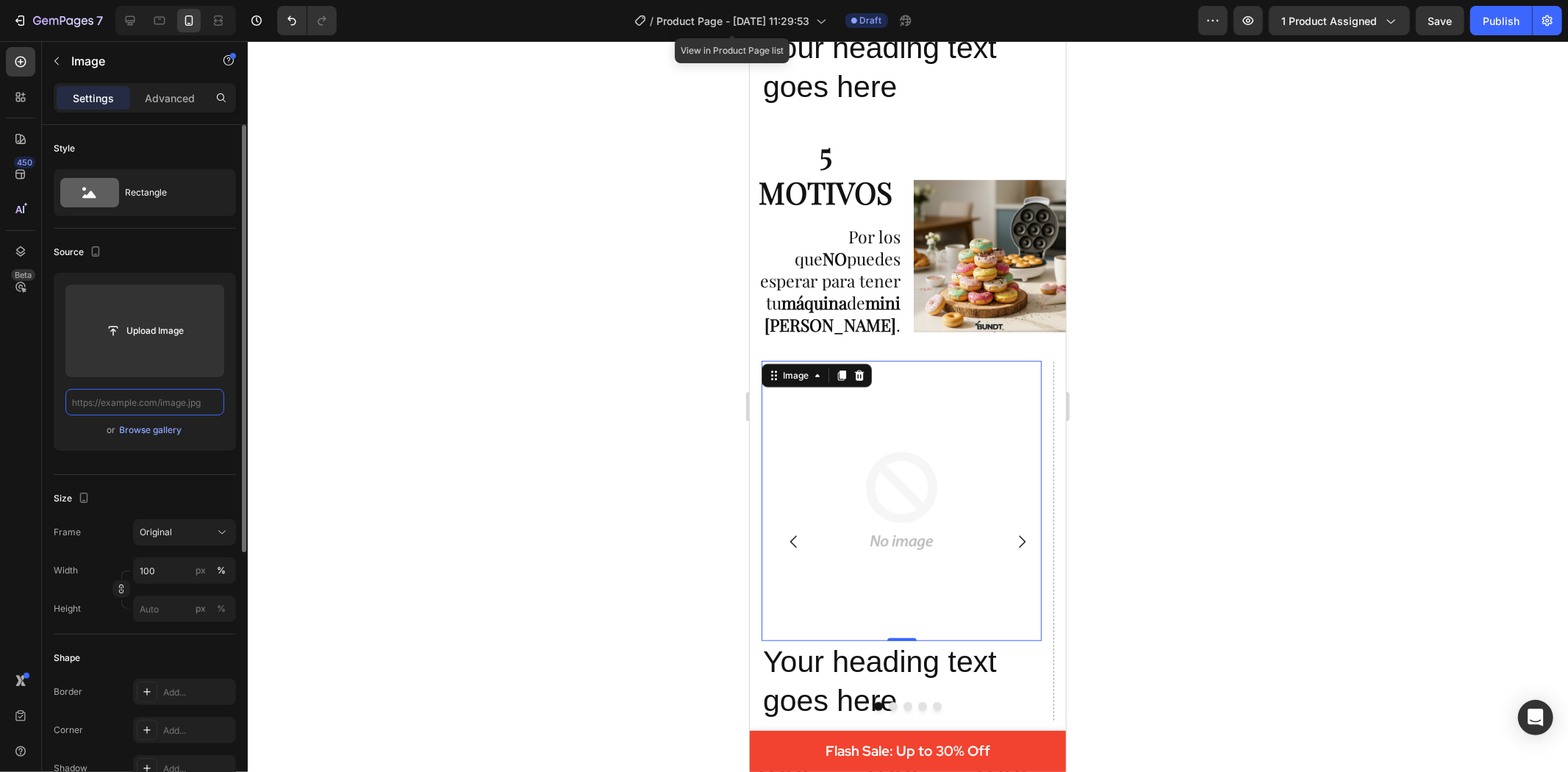
scroll to position [0, 0]
paste input "https://cdn.shopify.com/s/files/1/0695/1147/9475/files/11.png?v=1756392887"
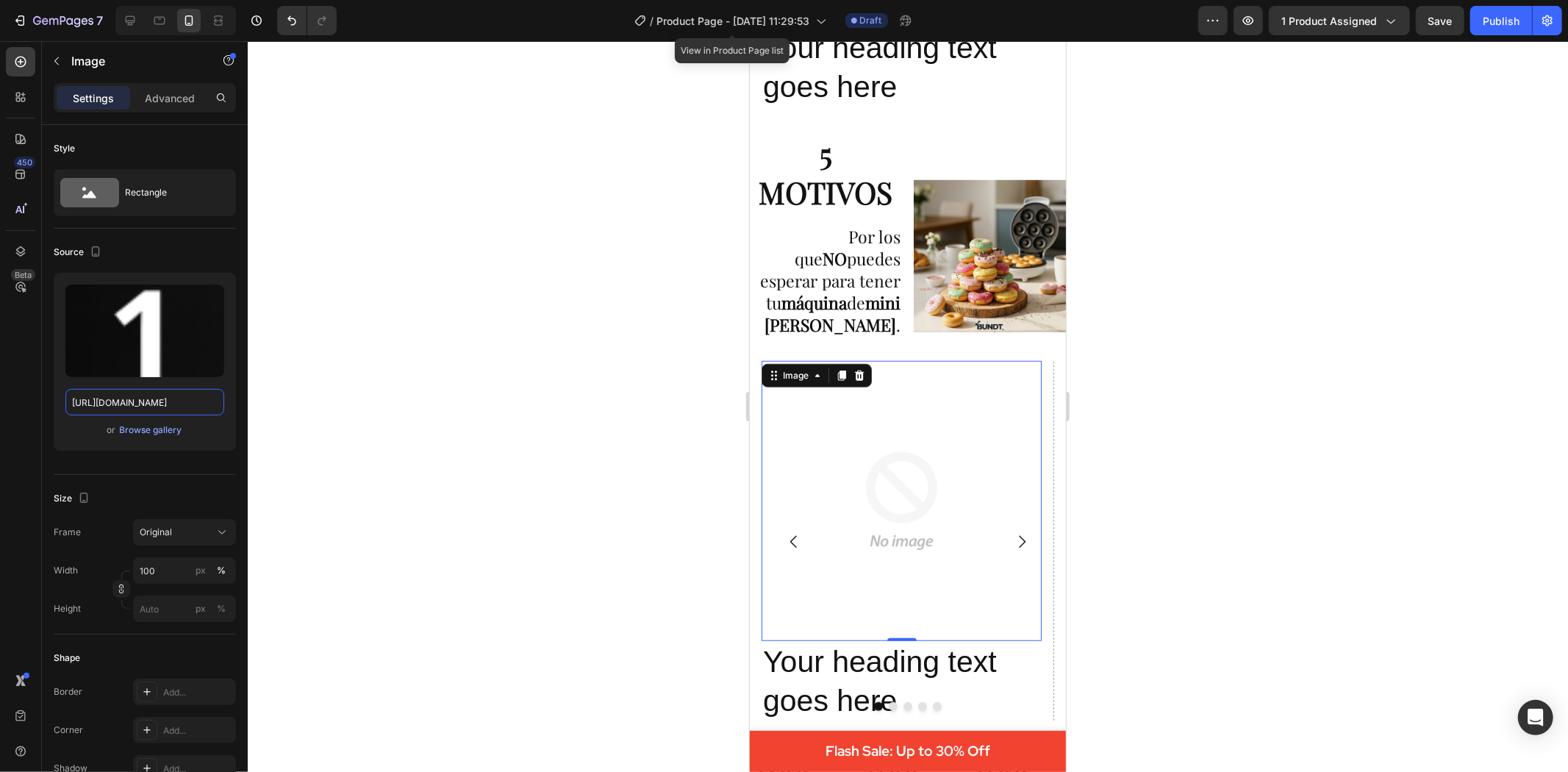
type input "https://cdn.shopify.com/s/files/1/0695/1147/9475/files/11.png?v=1756392887"
click at [500, 373] on div at bounding box center [908, 407] width 1321 height 731
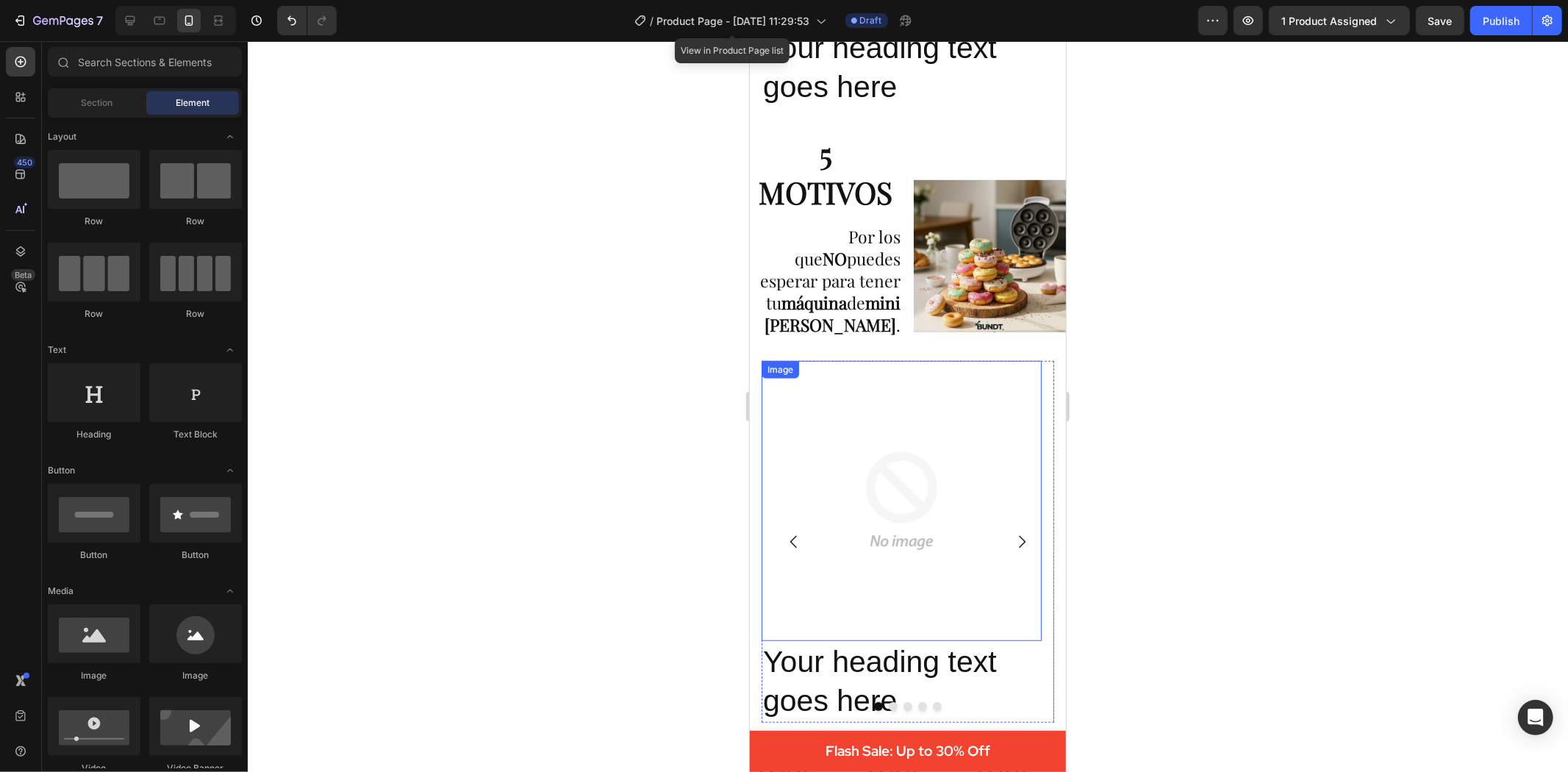
click at [930, 478] on img at bounding box center [901, 501] width 280 height 280
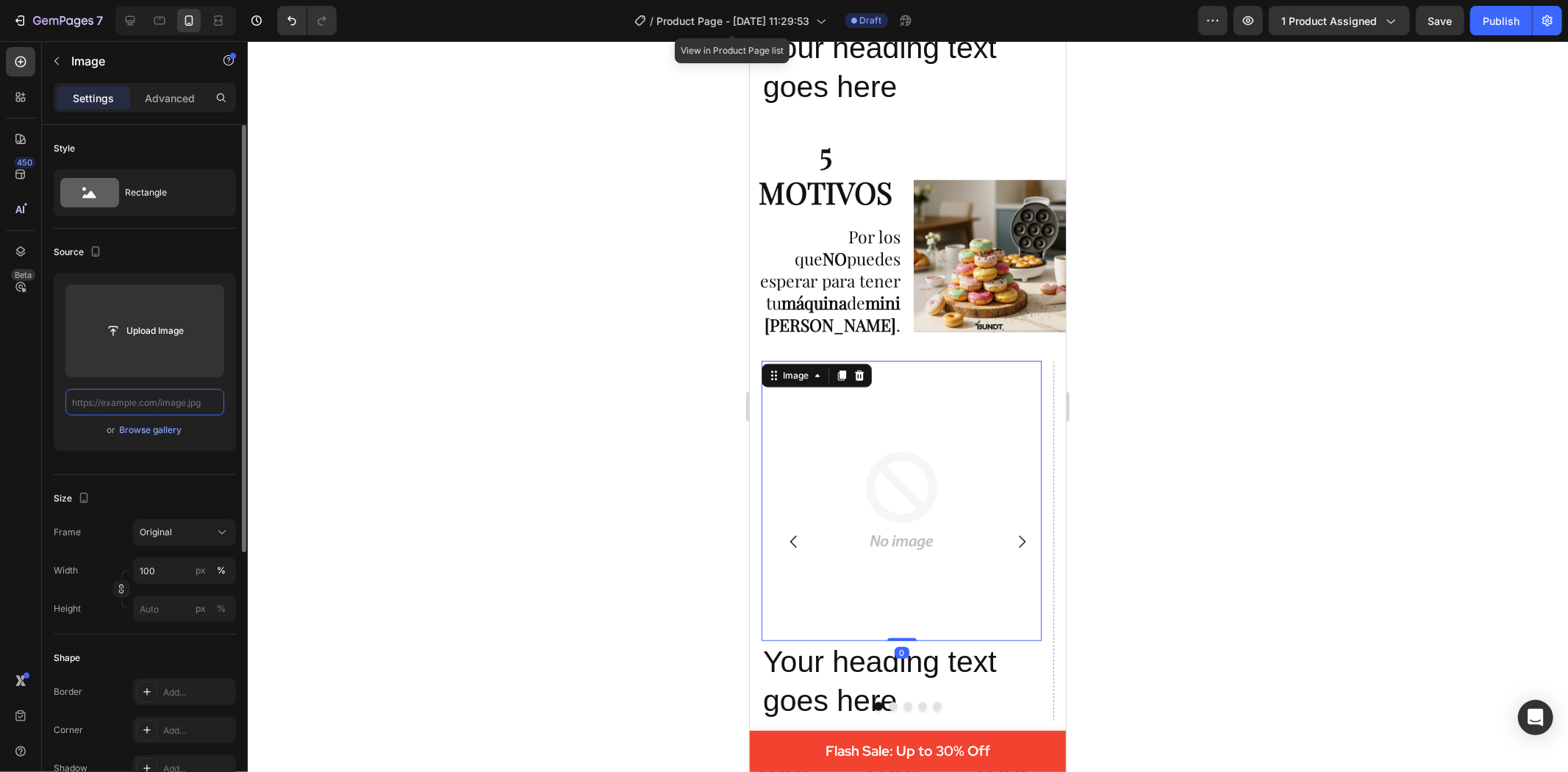
click at [153, 401] on input "text" at bounding box center [145, 402] width 159 height 27
paste input "https://cdn.shopify.com/s/files/1/0695/1147/9475/files/11.png?v=1756392887"
type input "https://cdn.shopify.com/s/files/1/0695/1147/9475/files/11.png?v=1756392887"
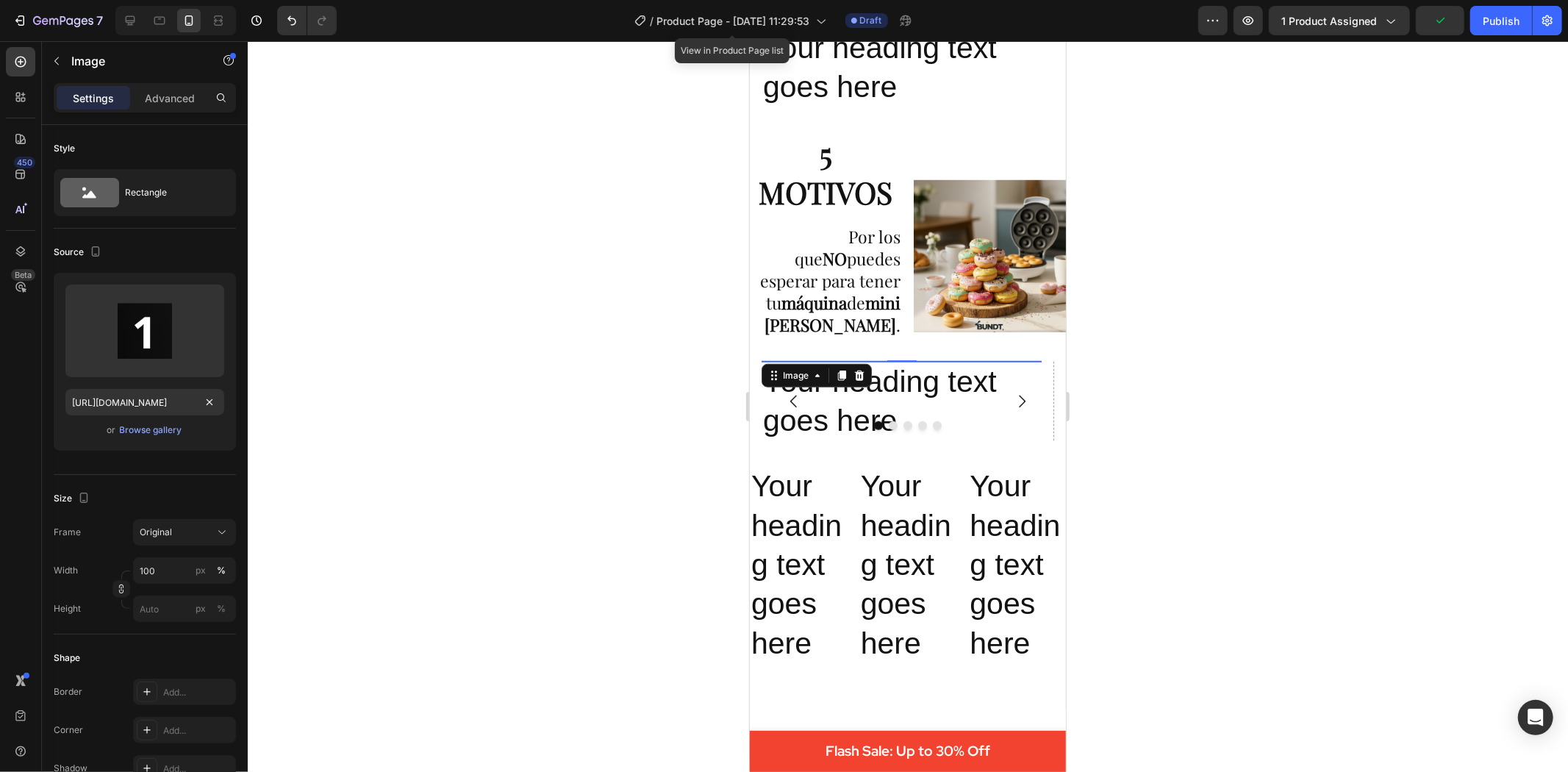
scroll to position [0, 199]
type input "https://cdn.shopify.com/s/files/1/0695/1147/9475/files/11.png?v=1756392887"
click at [171, 571] on input "100" at bounding box center [185, 570] width 103 height 27
type input "5"
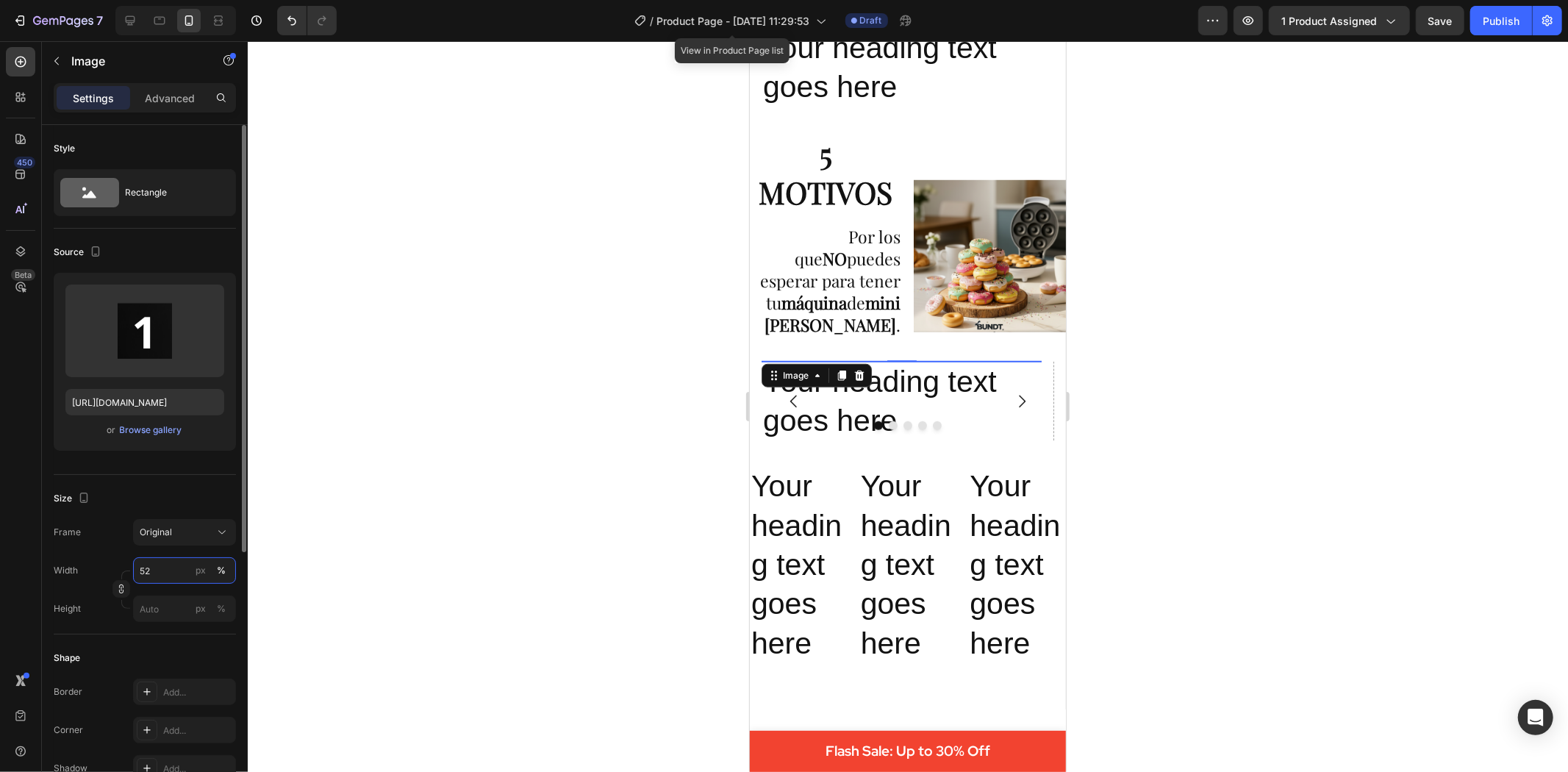
type input "5"
type input "2"
type input "30"
drag, startPoint x: 1253, startPoint y: 438, endPoint x: 1282, endPoint y: 438, distance: 29.0
click at [1255, 438] on div at bounding box center [908, 407] width 1321 height 731
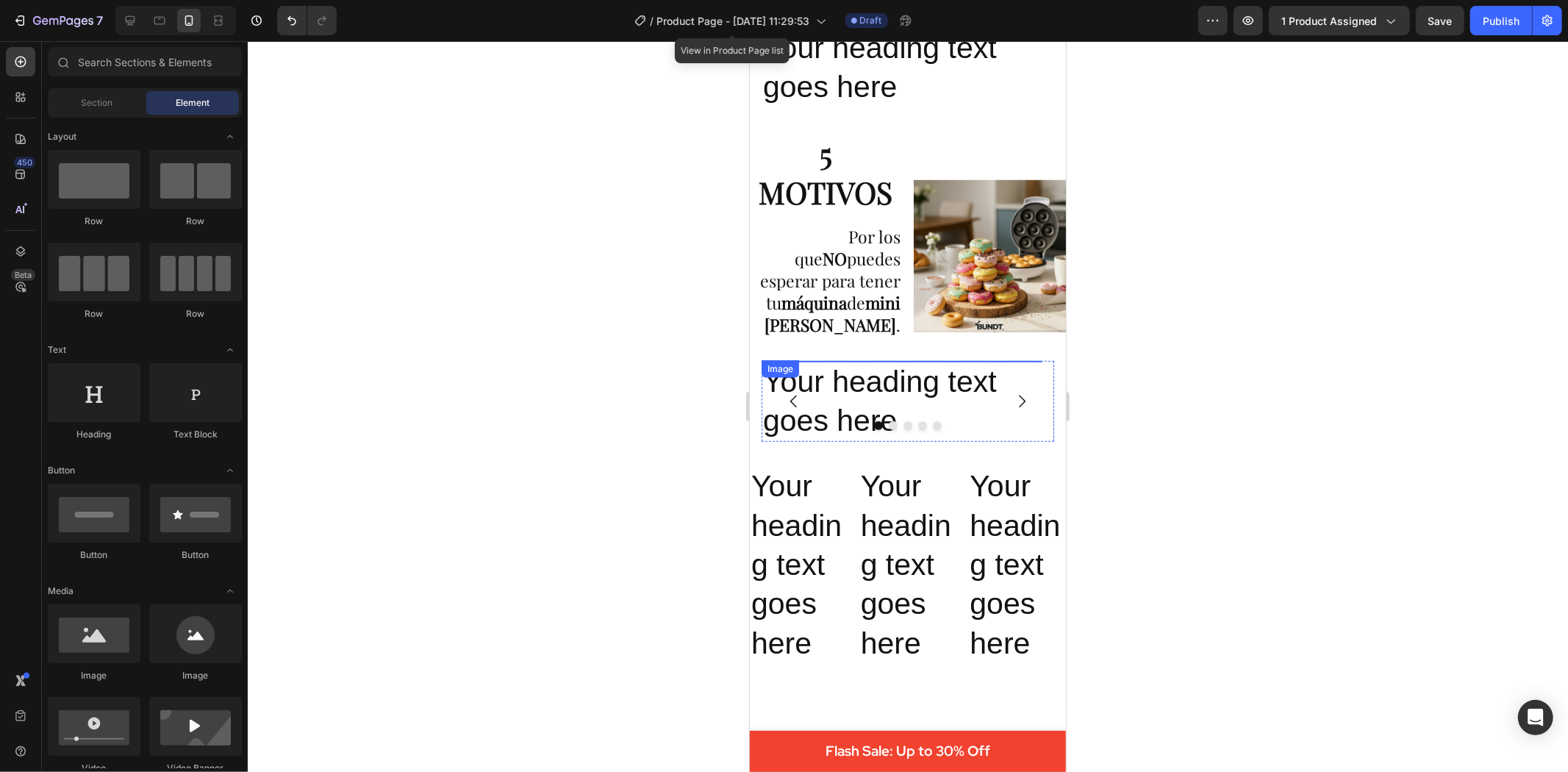
click at [911, 361] on img at bounding box center [901, 361] width 22 height 0
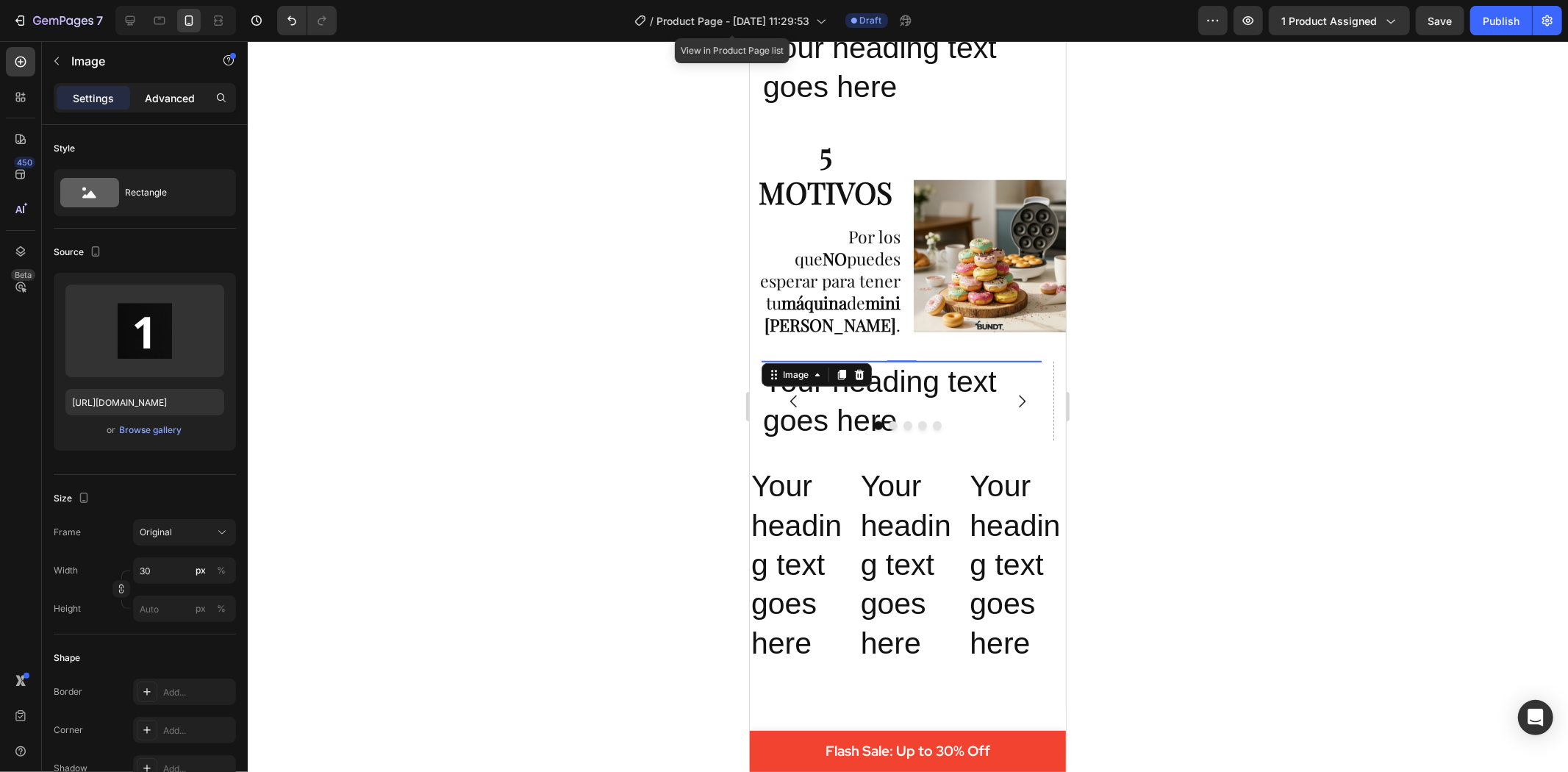
click at [166, 98] on p "Advanced" at bounding box center [170, 97] width 50 height 15
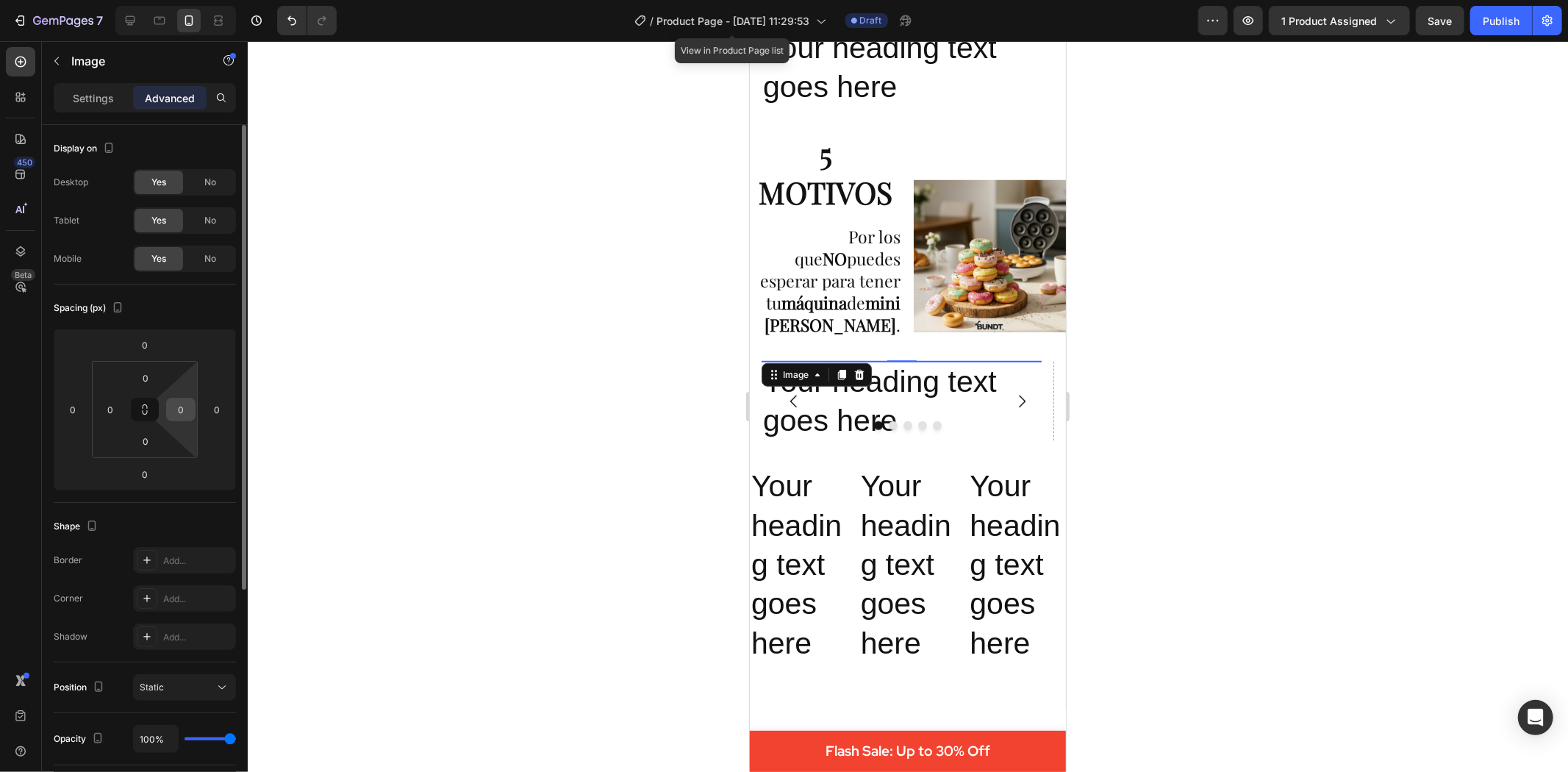
click at [192, 410] on div "0" at bounding box center [180, 409] width 29 height 24
type input "5"
type input "340"
click at [1243, 456] on div at bounding box center [908, 407] width 1321 height 731
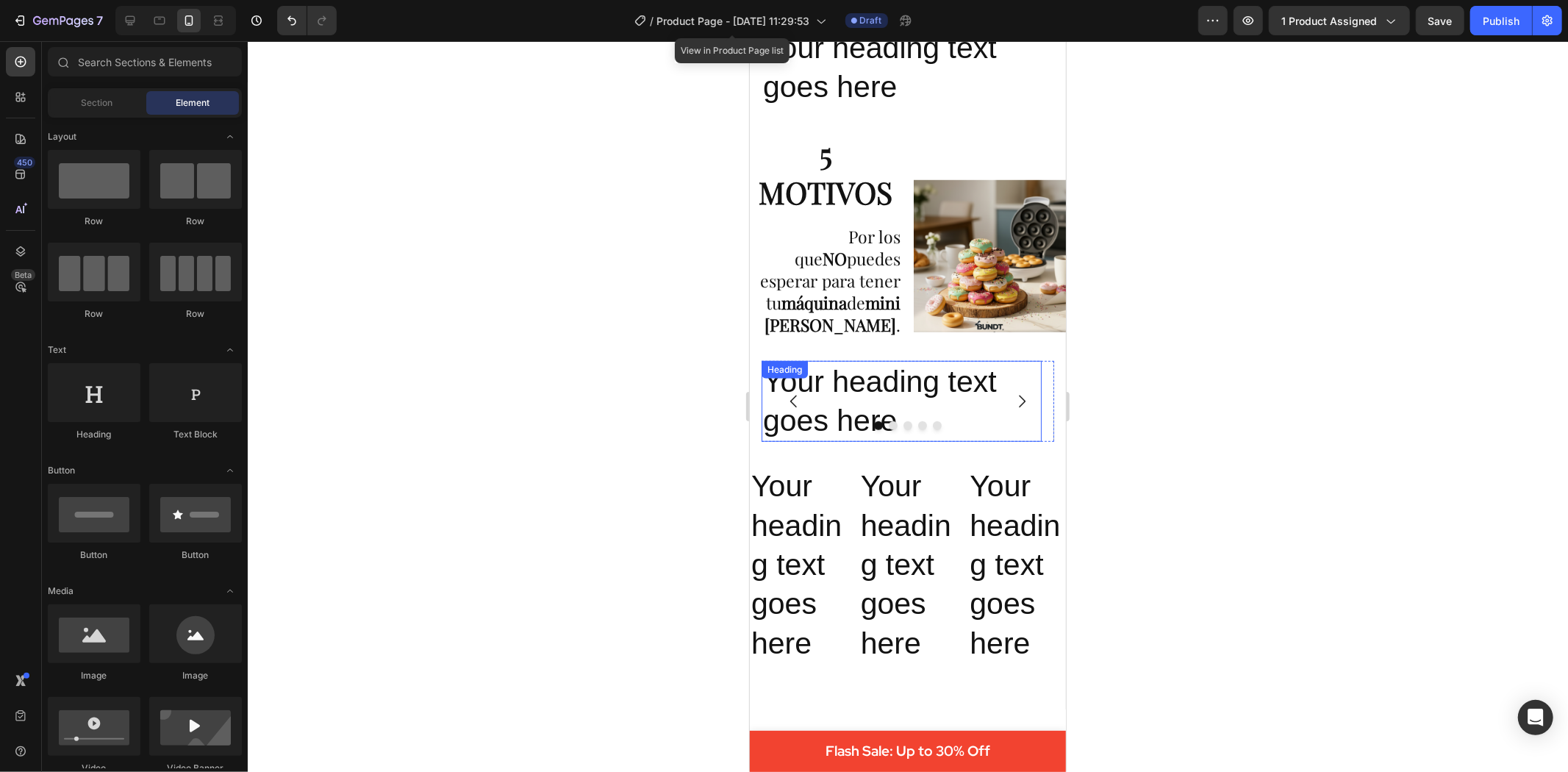
click at [828, 387] on h2 "Your heading text goes here" at bounding box center [901, 401] width 280 height 81
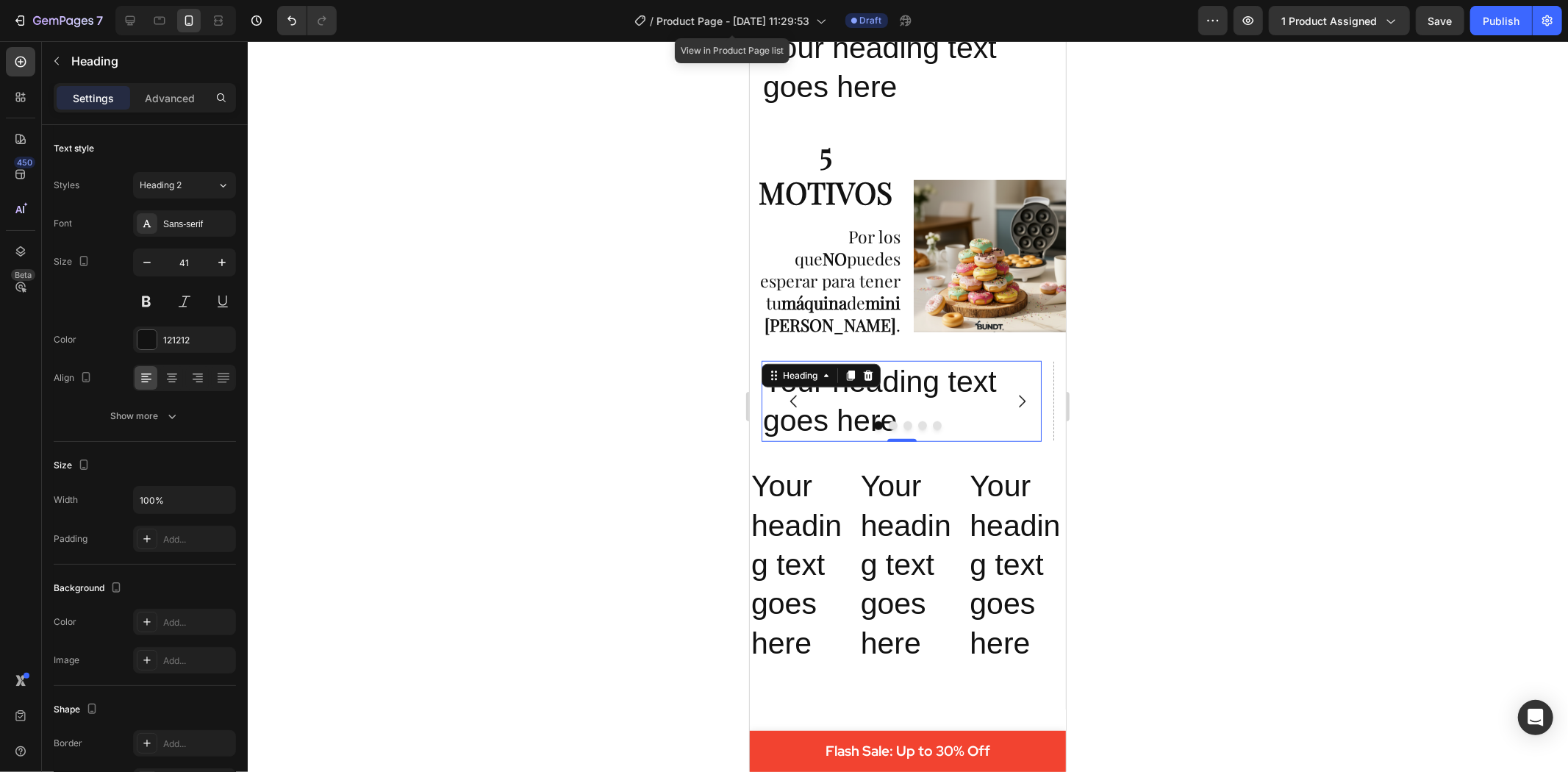
click at [828, 381] on icon at bounding box center [825, 375] width 11 height 11
click at [903, 430] on button "Dot" at bounding box center [907, 425] width 9 height 9
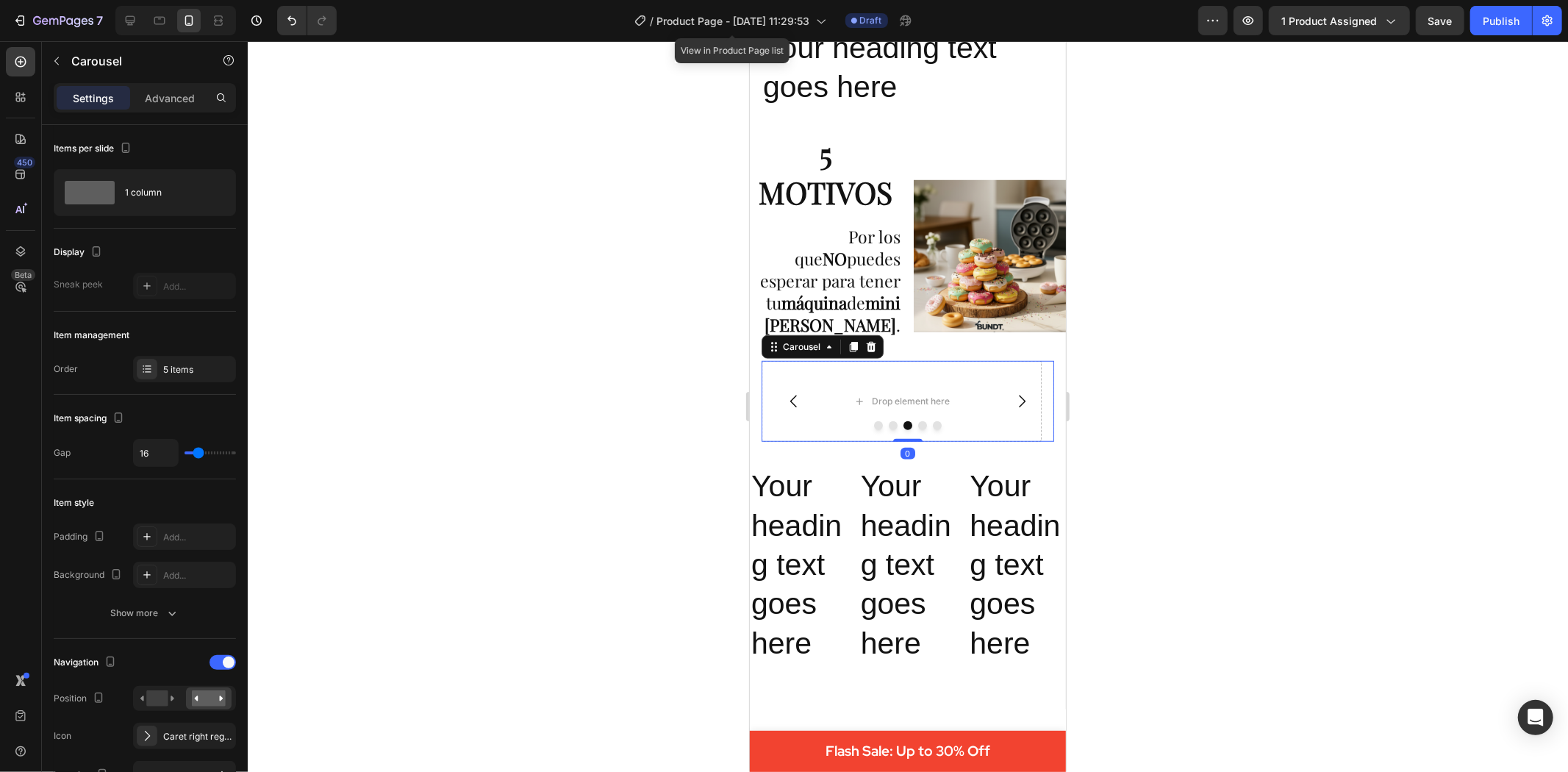
click at [789, 397] on icon "Carousel Back Arrow" at bounding box center [793, 401] width 18 height 18
click at [773, 393] on button "Carousel Back Arrow" at bounding box center [793, 401] width 42 height 42
click at [792, 401] on icon "Carousel Back Arrow" at bounding box center [793, 401] width 18 height 18
click at [828, 396] on h2 "Your heading text goes here" at bounding box center [901, 401] width 280 height 81
click at [804, 376] on div "Heading" at bounding box center [784, 369] width 41 height 13
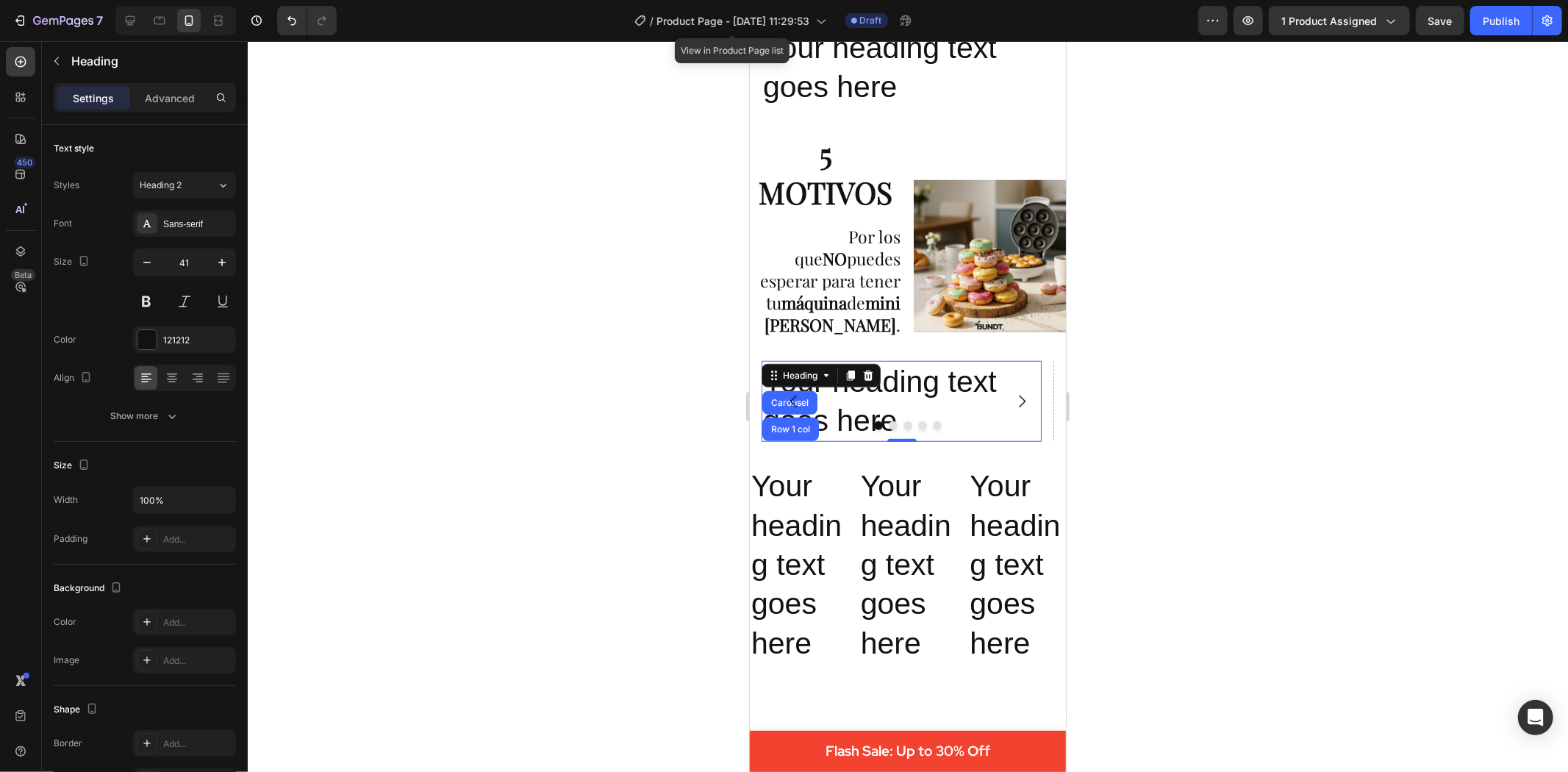
click at [932, 391] on h2 "Your heading text goes here" at bounding box center [901, 401] width 280 height 81
click at [932, 391] on p "Your heading text goes here" at bounding box center [902, 401] width 278 height 79
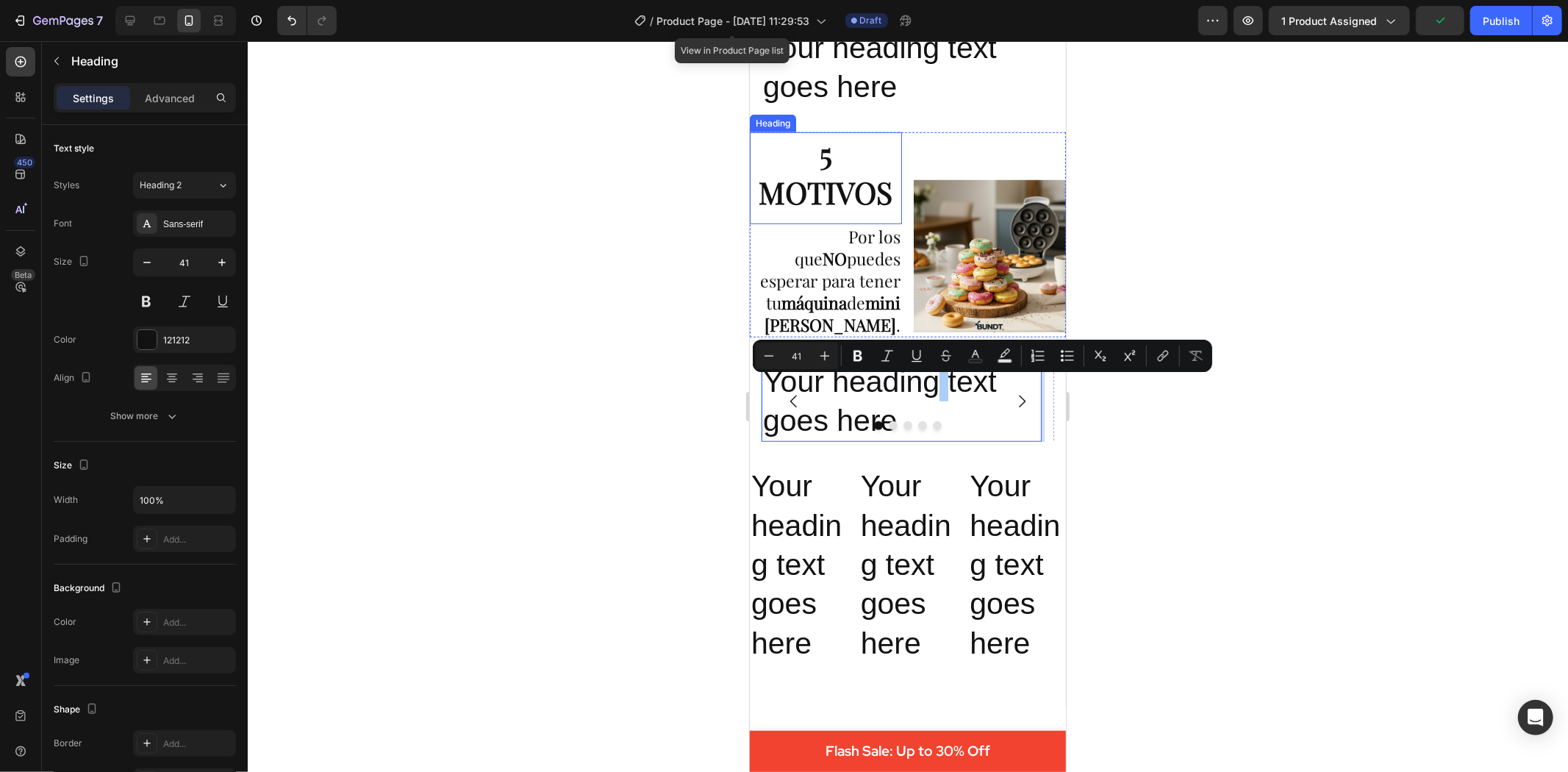
click at [627, 262] on div at bounding box center [908, 407] width 1321 height 731
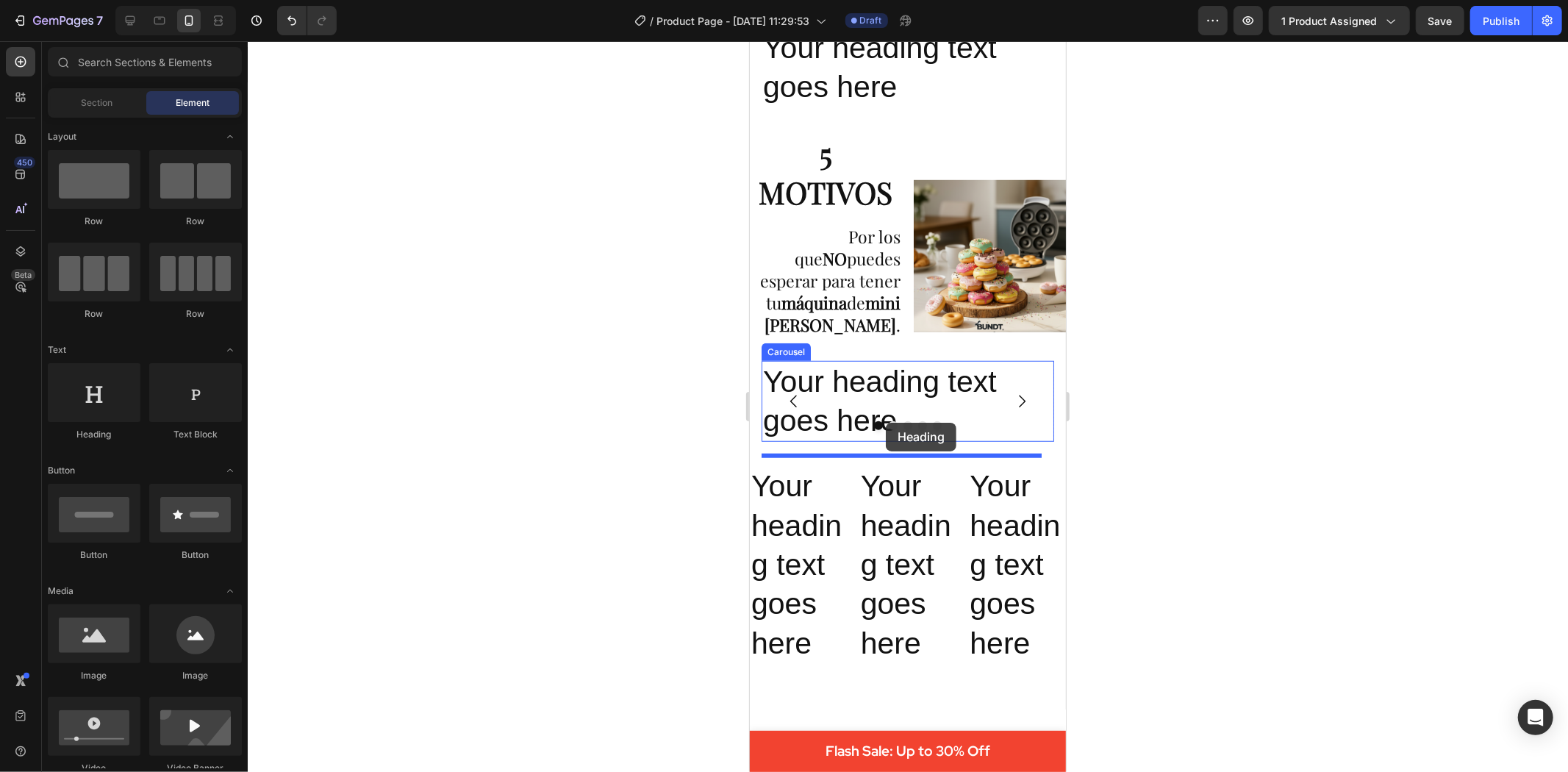
drag, startPoint x: 833, startPoint y: 412, endPoint x: 885, endPoint y: 422, distance: 53.0
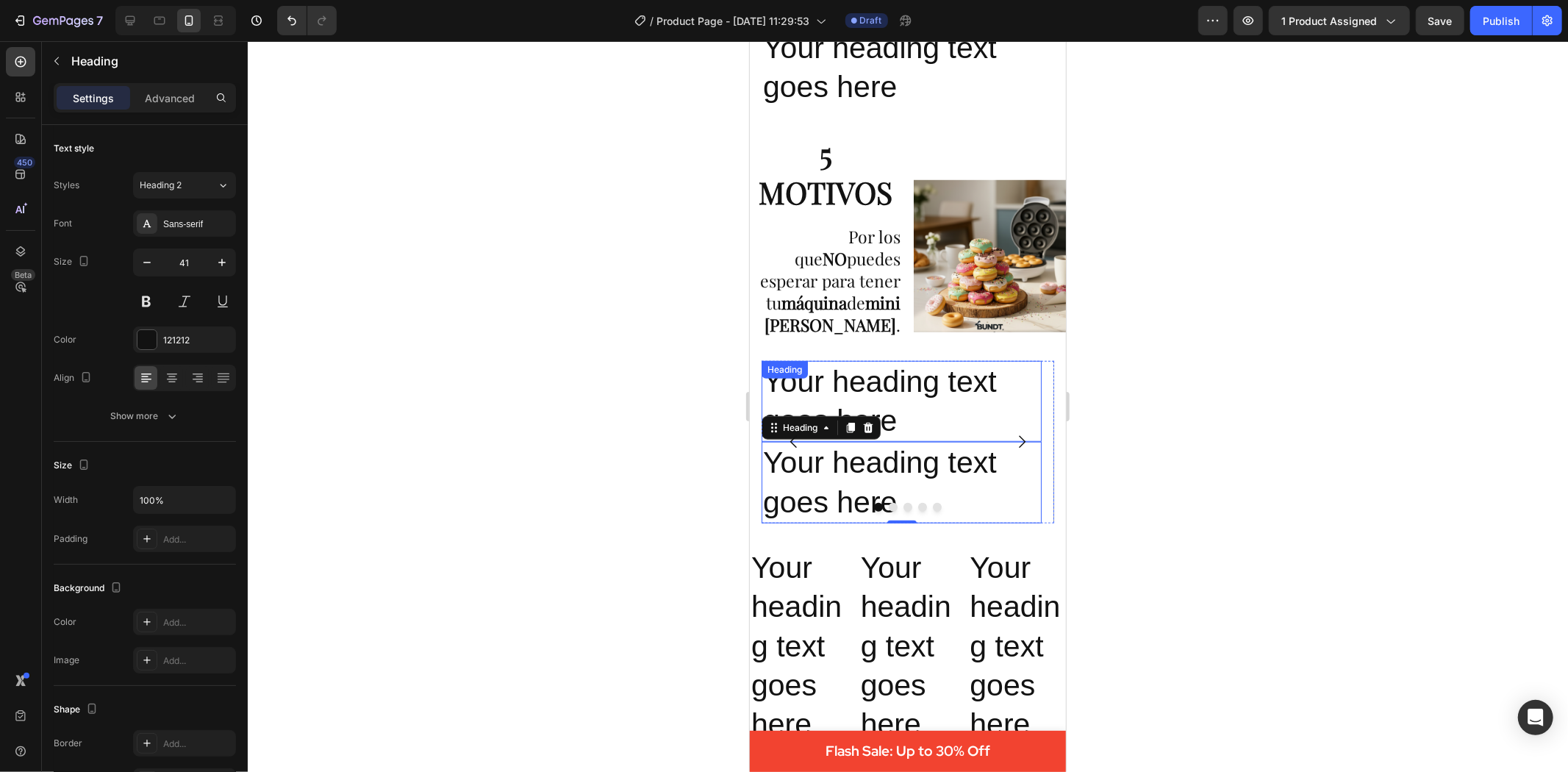
click at [1260, 440] on div at bounding box center [908, 407] width 1321 height 731
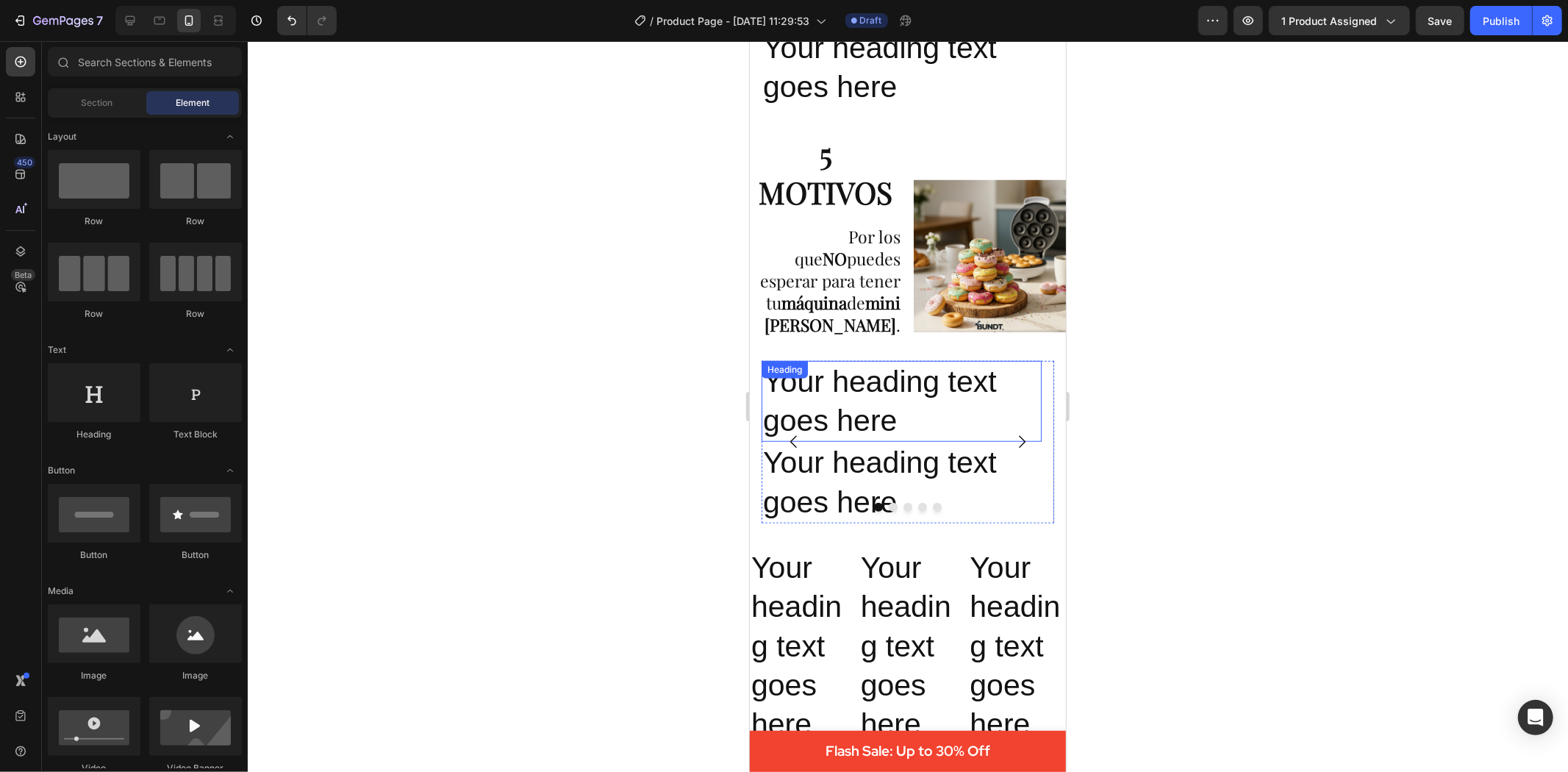
click at [841, 400] on p "Your heading text goes here" at bounding box center [902, 401] width 278 height 79
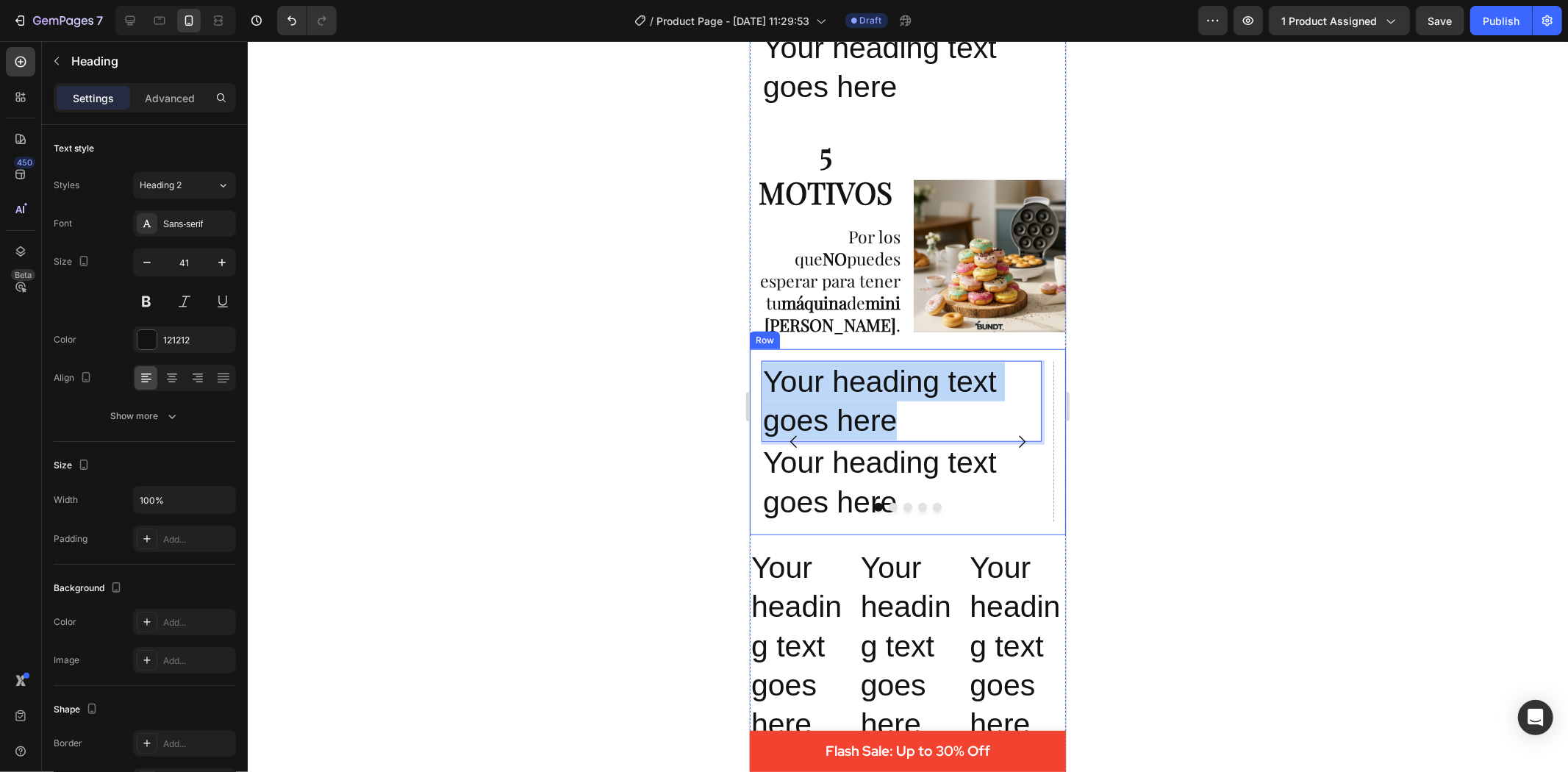
drag, startPoint x: 902, startPoint y: 435, endPoint x: 750, endPoint y: 383, distance: 160.6
click at [750, 383] on div "Image Your heading text goes here Heading 0 Your heading text goes here Heading…" at bounding box center [908, 441] width 316 height 186
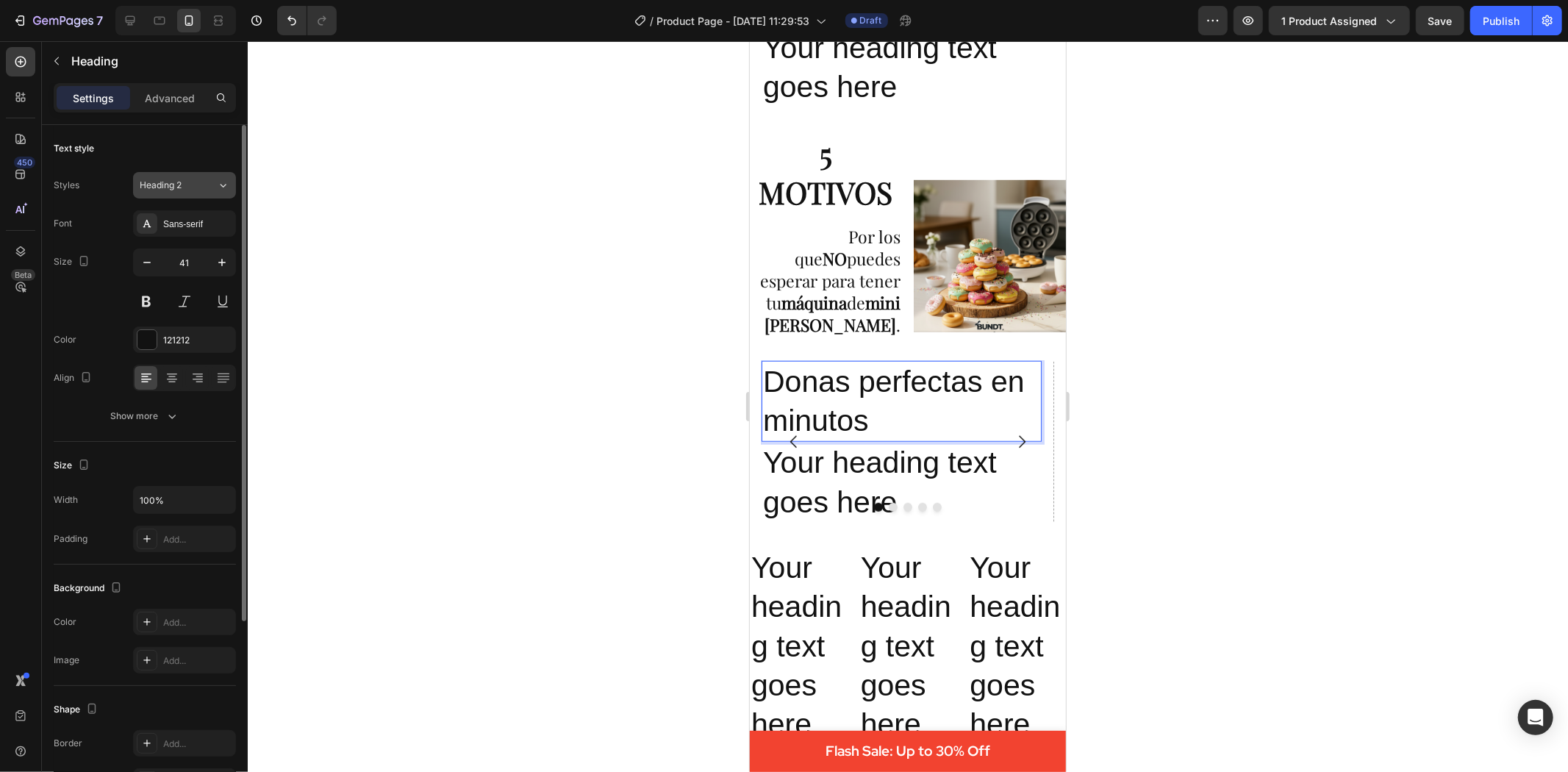
click at [195, 186] on div "Heading 2" at bounding box center [169, 185] width 59 height 13
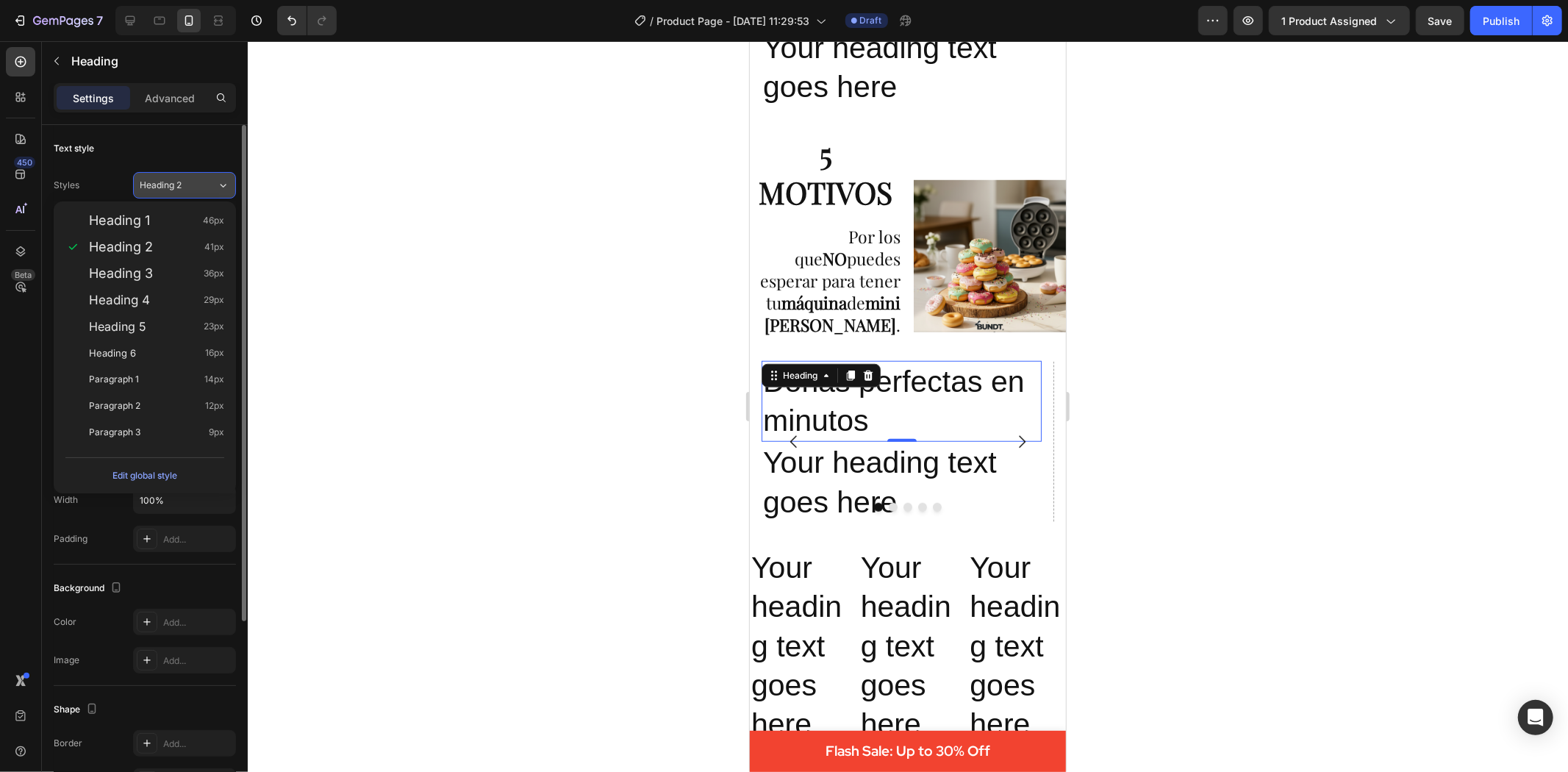
click at [206, 185] on div "Heading 2" at bounding box center [178, 185] width 77 height 13
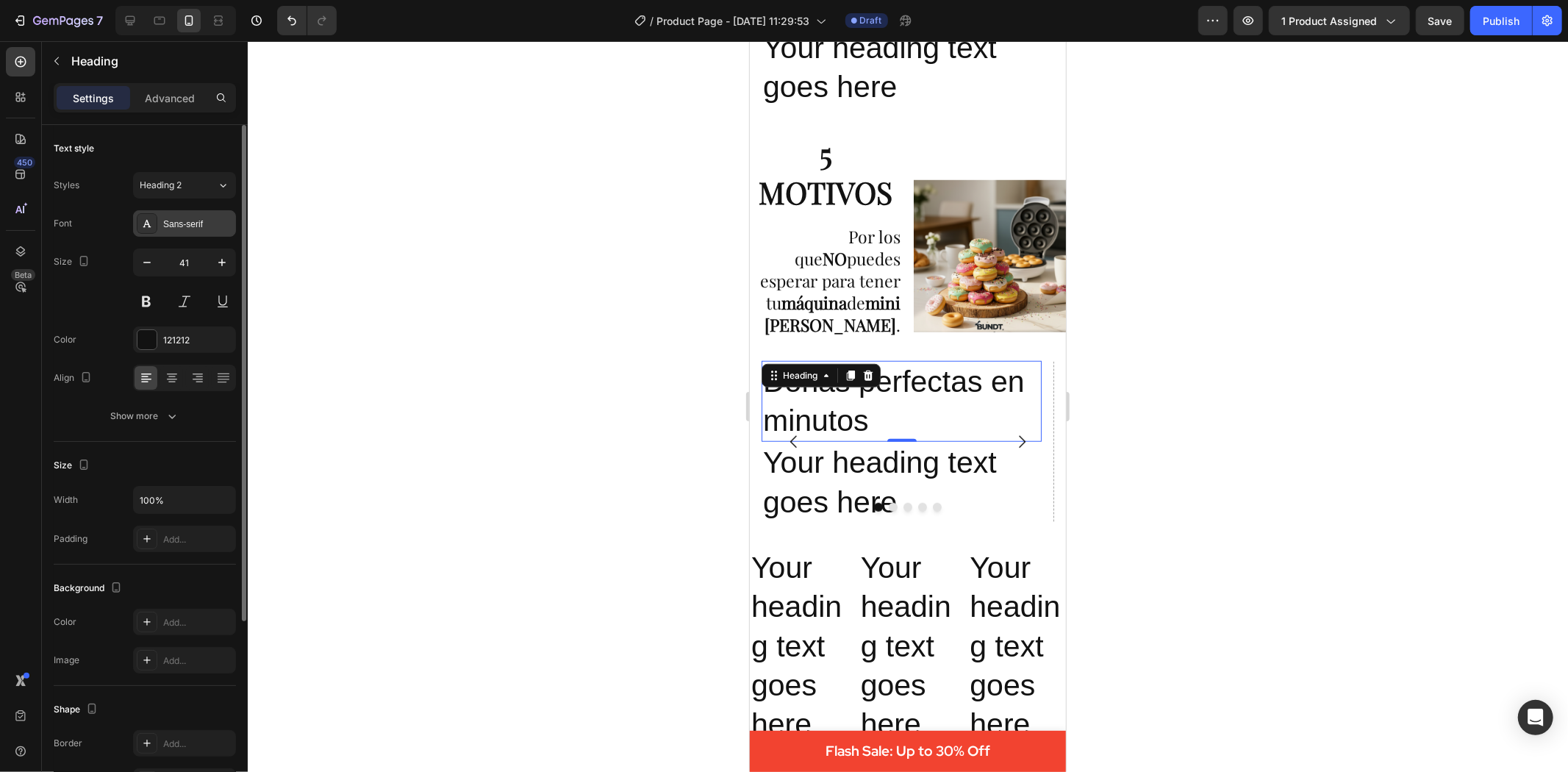
click at [203, 218] on div "Sans-serif" at bounding box center [198, 224] width 69 height 13
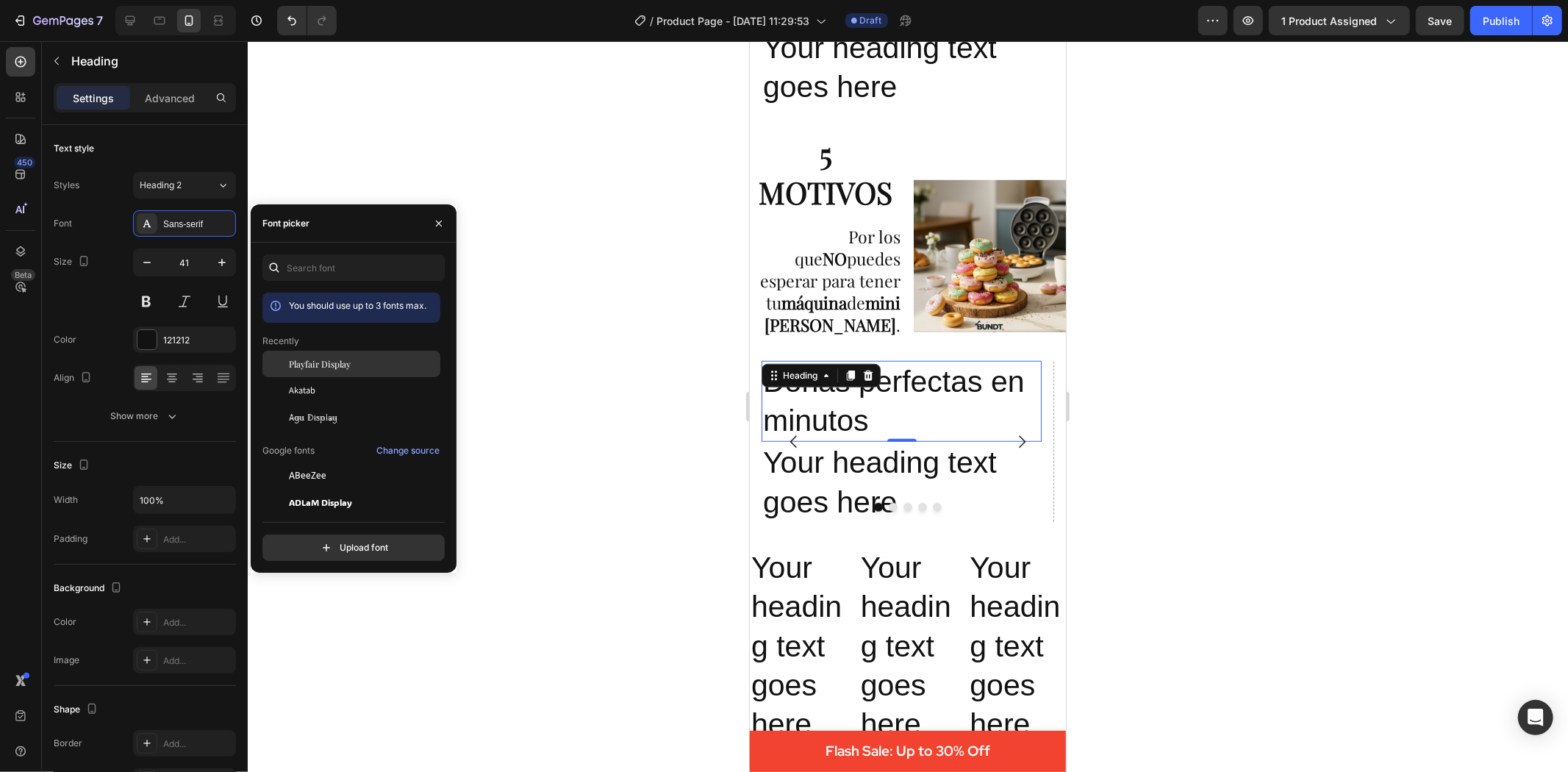
click at [329, 462] on div "Playfair Display" at bounding box center [351, 476] width 178 height 27
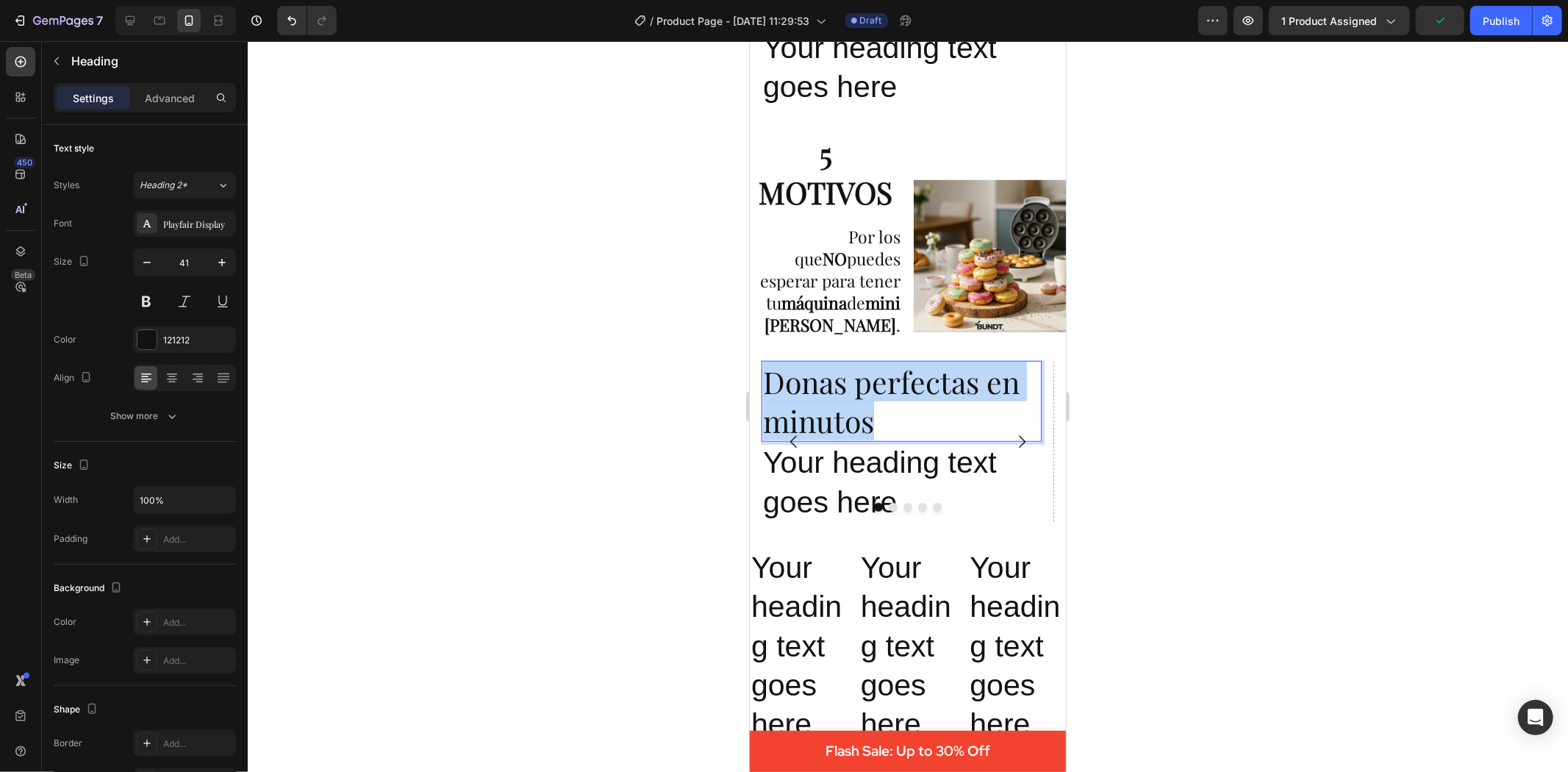
drag, startPoint x: 881, startPoint y: 433, endPoint x: 761, endPoint y: 382, distance: 130.4
click at [761, 382] on h2 "Donas perfectas en minutos" at bounding box center [901, 401] width 280 height 81
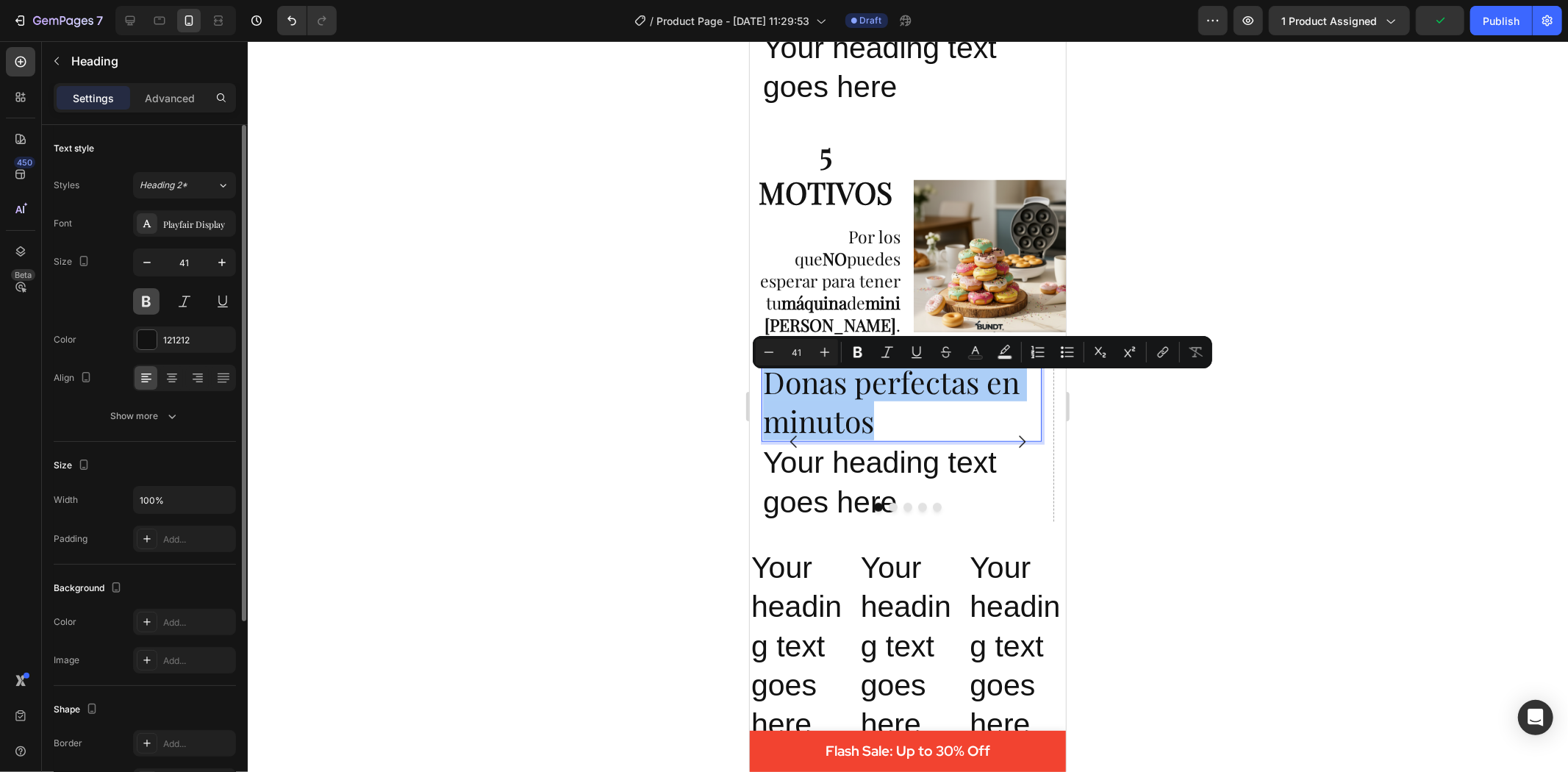
click at [148, 299] on button at bounding box center [147, 302] width 27 height 27
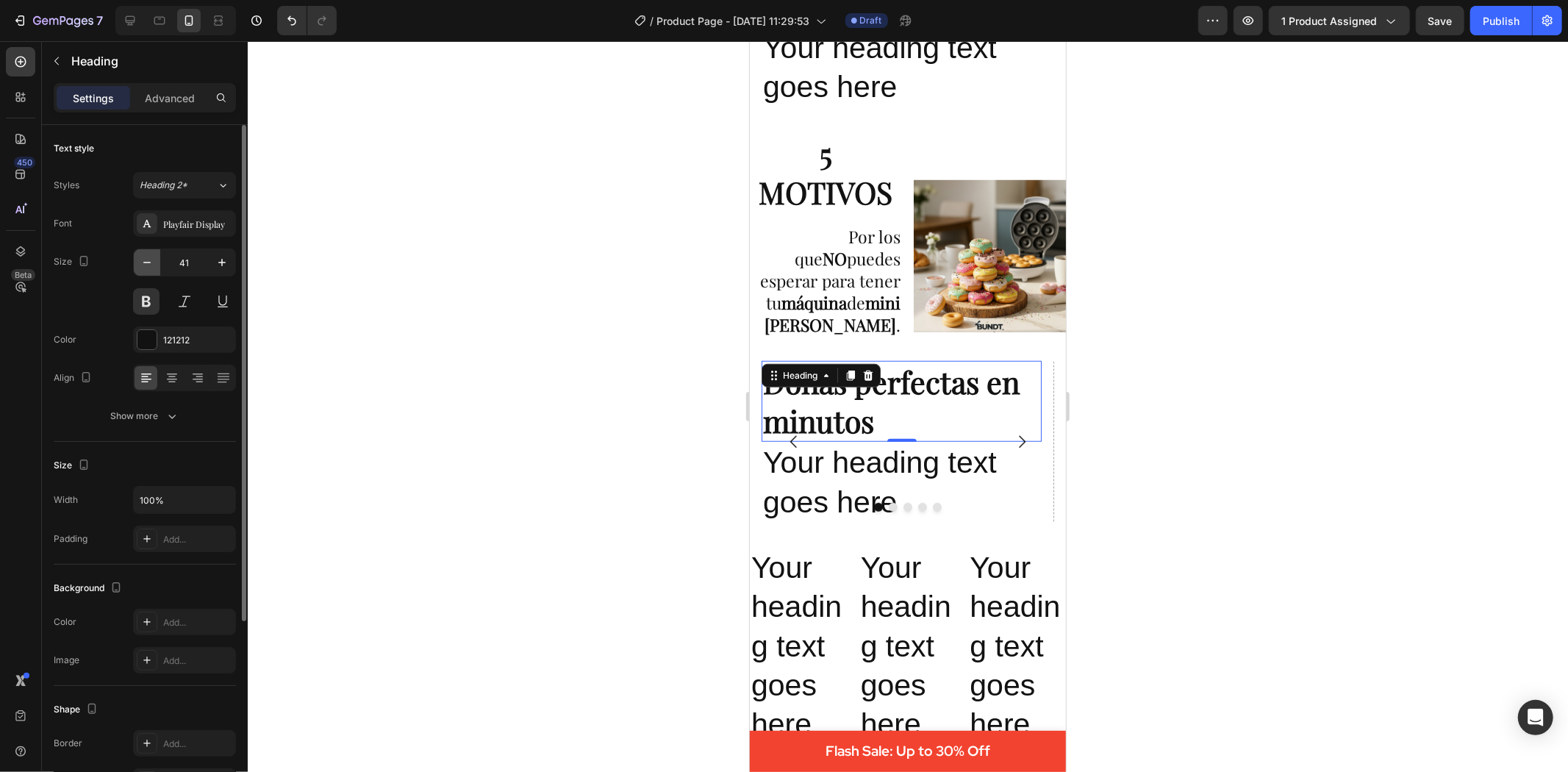
click at [144, 261] on icon "button" at bounding box center [147, 263] width 15 height 15
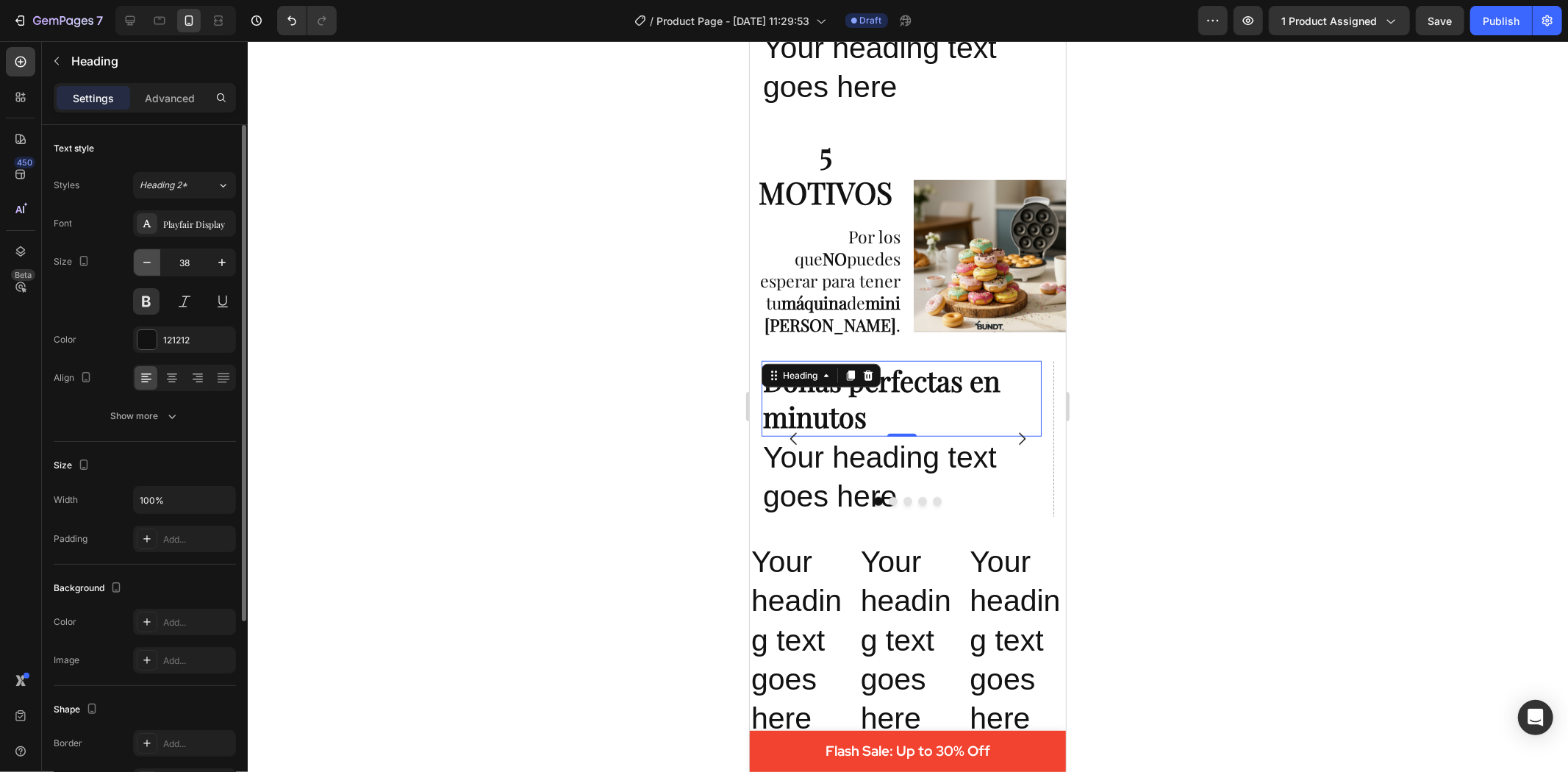
click at [144, 261] on icon "button" at bounding box center [147, 263] width 15 height 15
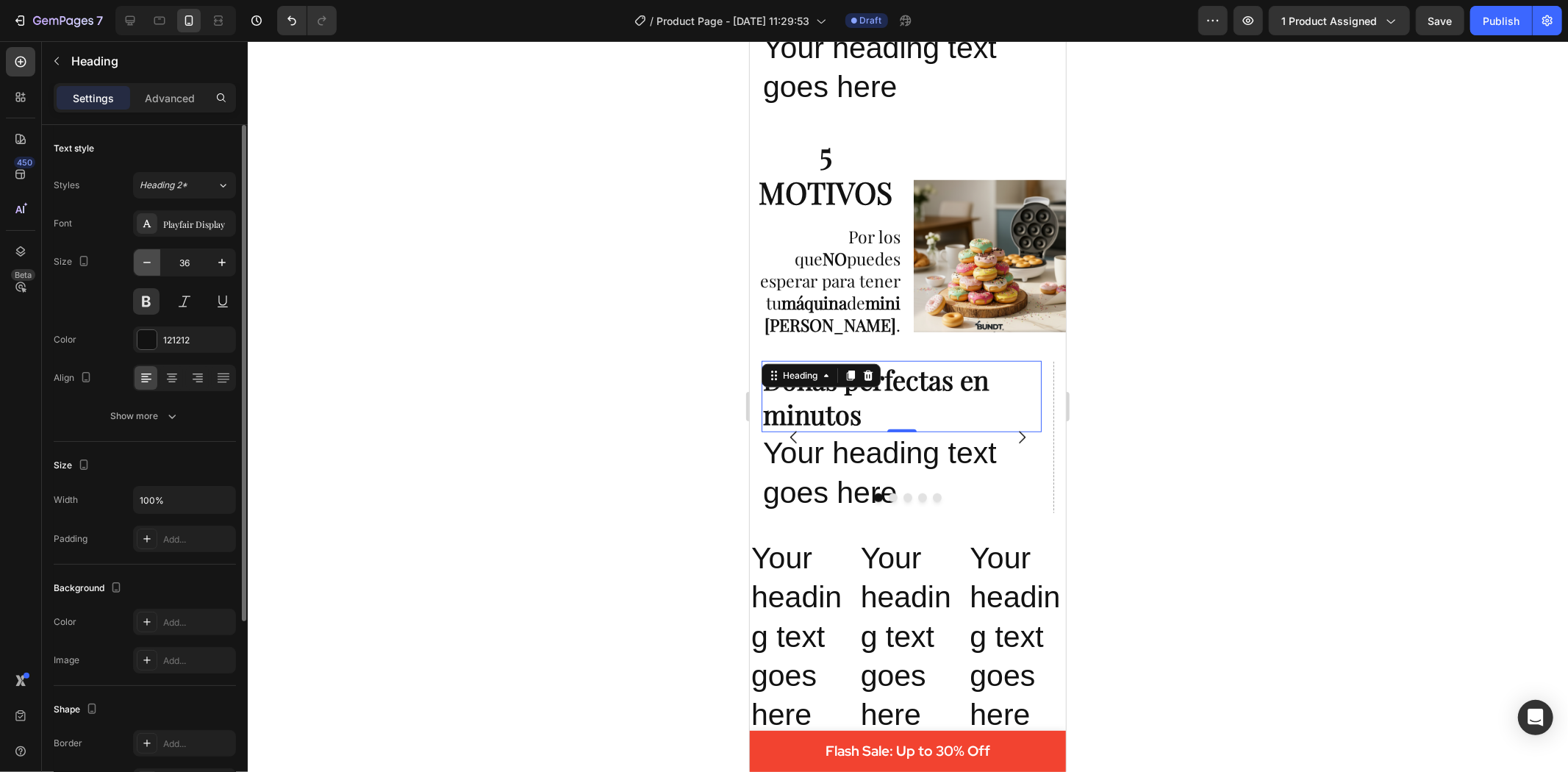
click at [148, 262] on icon "button" at bounding box center [147, 263] width 7 height 2
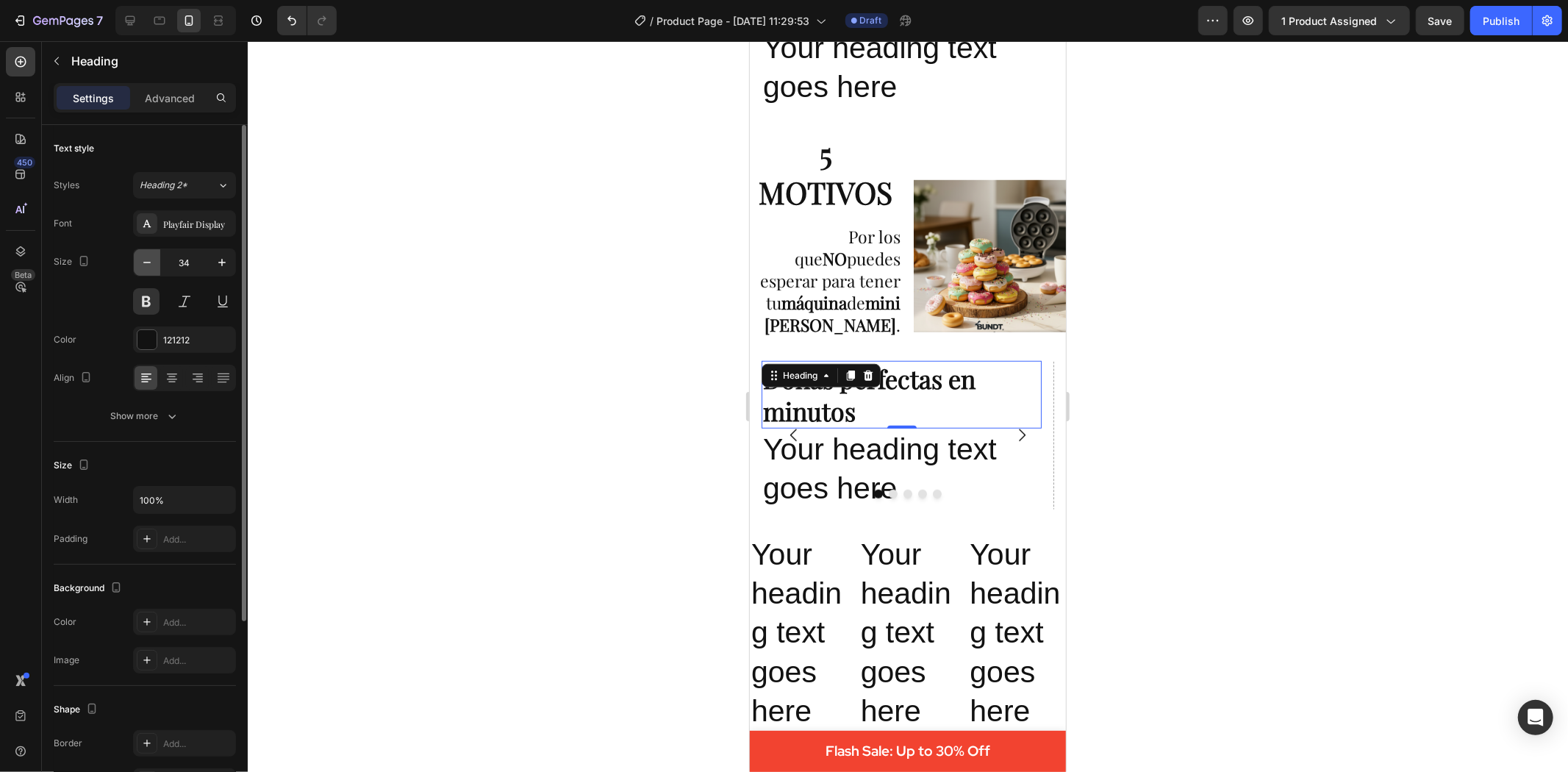
click at [148, 262] on icon "button" at bounding box center [147, 263] width 7 height 2
type input "33"
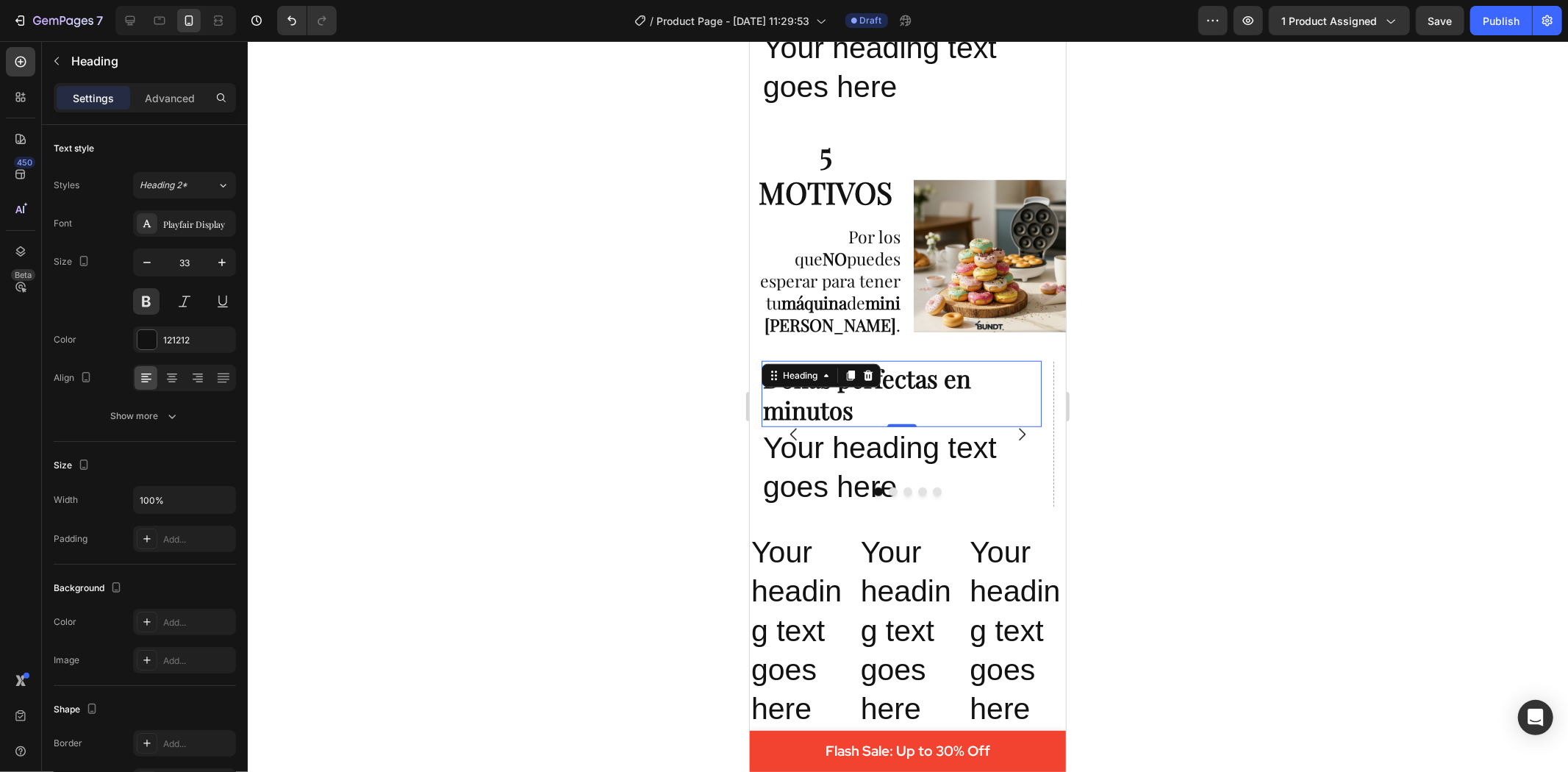
click at [536, 370] on div at bounding box center [908, 407] width 1321 height 731
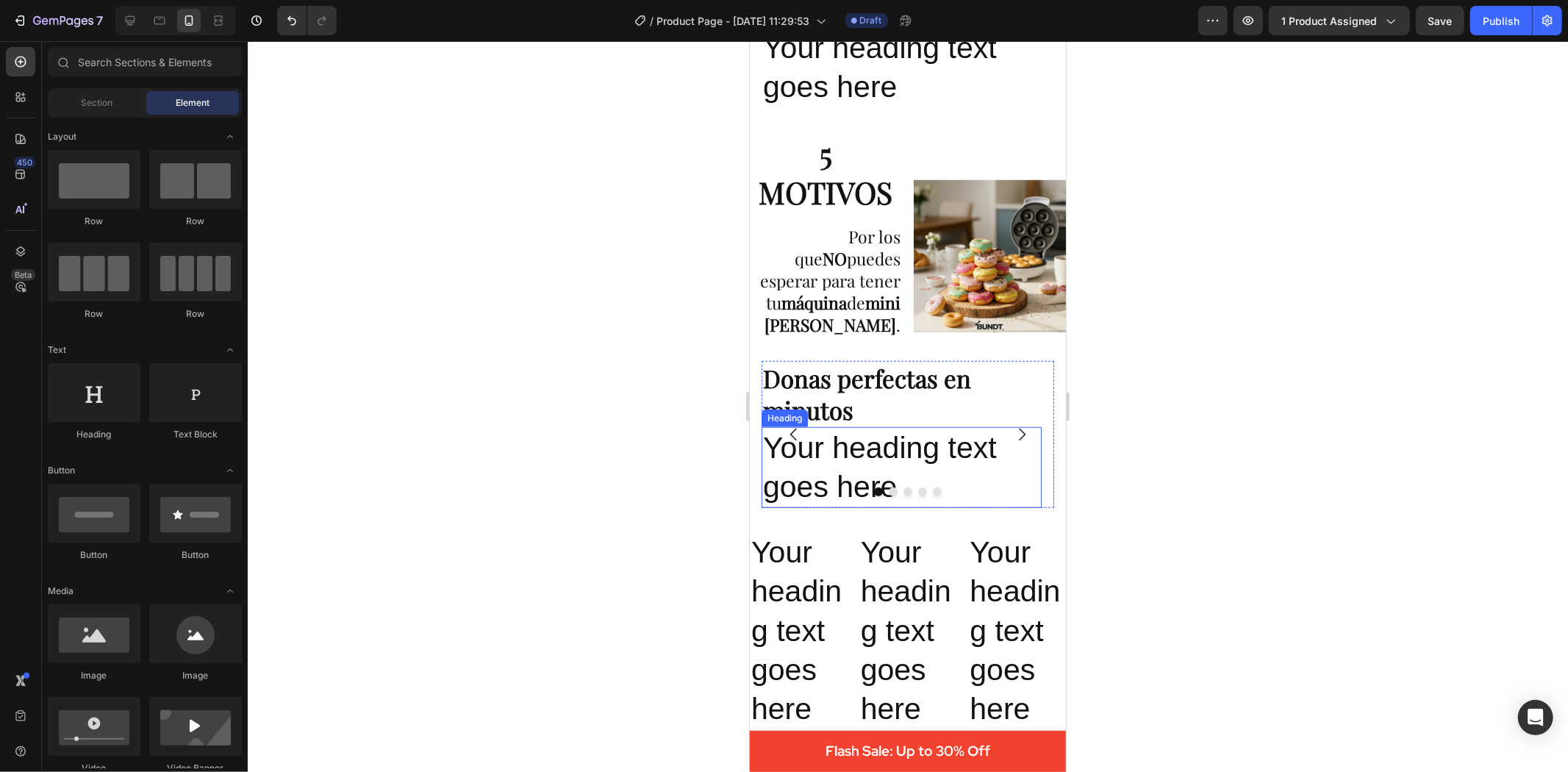
click at [878, 456] on h2 "Your heading text goes here" at bounding box center [901, 467] width 280 height 81
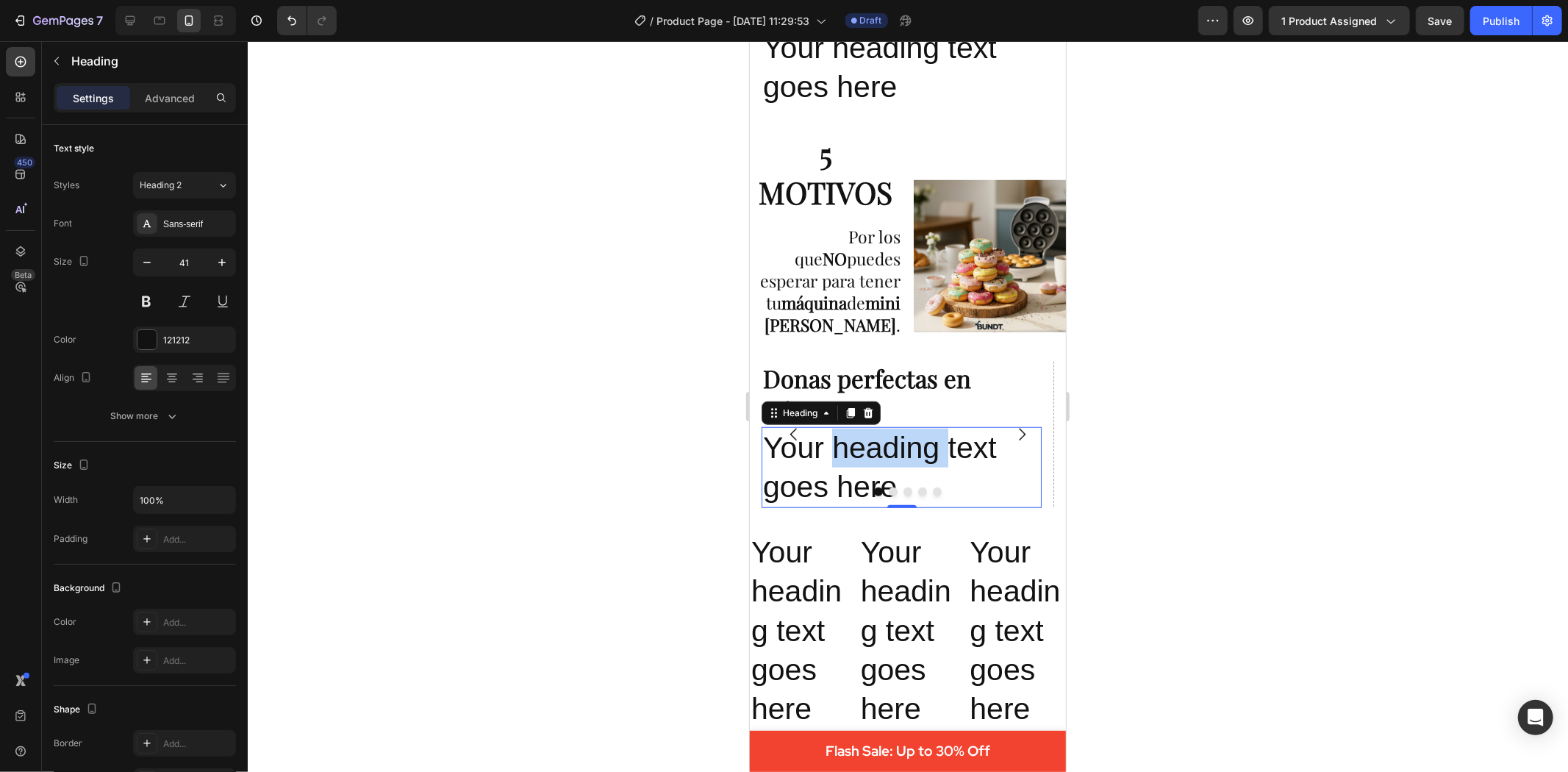
click at [878, 456] on h2 "Your heading text goes here" at bounding box center [901, 467] width 280 height 81
drag, startPoint x: 896, startPoint y: 490, endPoint x: 752, endPoint y: 435, distance: 154.1
click at [752, 435] on div "Image Donas perfectas en minutos Heading Your heading text goes here Heading 0 …" at bounding box center [908, 433] width 316 height 171
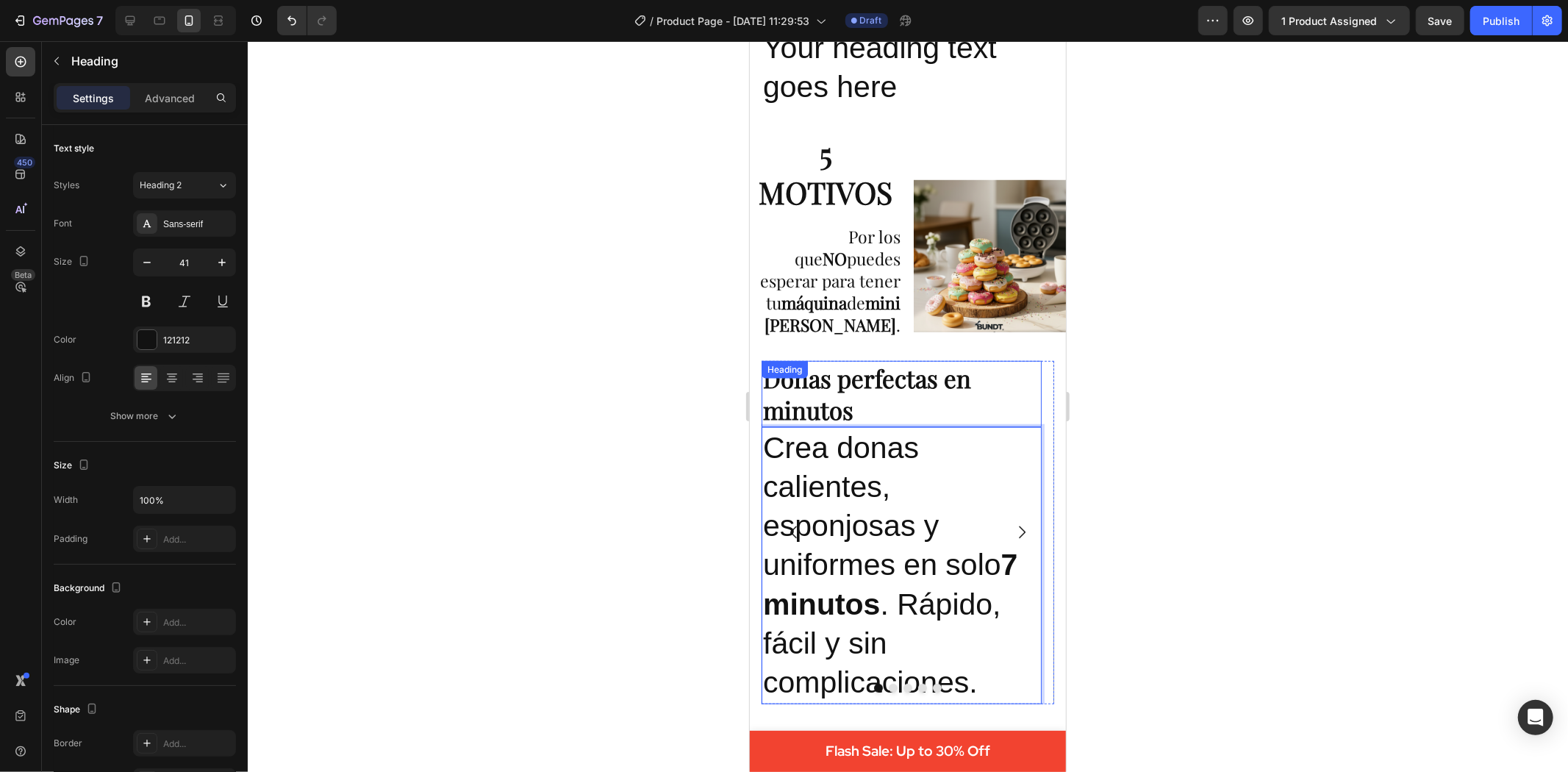
click at [828, 409] on p "Donas perfectas en minutos" at bounding box center [902, 394] width 278 height 64
click at [773, 458] on p "Crea donas calientes, esponjosas y uniformes en solo 7 minutos . Rápido, fácil …" at bounding box center [902, 565] width 278 height 274
drag, startPoint x: 773, startPoint y: 458, endPoint x: 788, endPoint y: 473, distance: 21.2
click at [788, 473] on p "Crea donas calientes, esponjosas y uniformes en solo 7 minutos . Rápido, fácil …" at bounding box center [902, 565] width 278 height 274
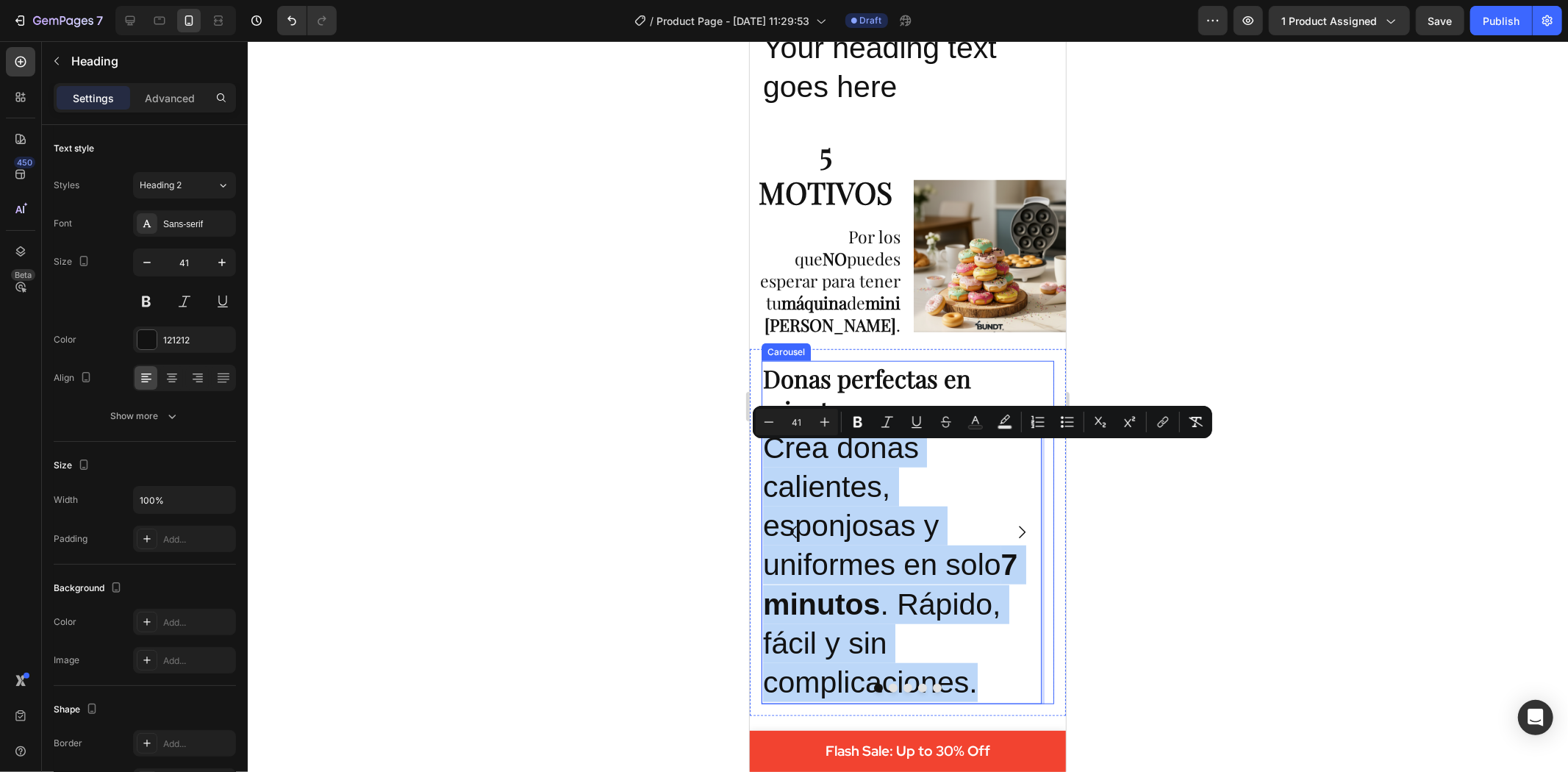
drag, startPoint x: 771, startPoint y: 456, endPoint x: 977, endPoint y: 697, distance: 317.0
click at [977, 697] on div "Image Donas perfectas en minutos Heading Crea donas calientes, esponjosas y uni…" at bounding box center [907, 532] width 293 height 343
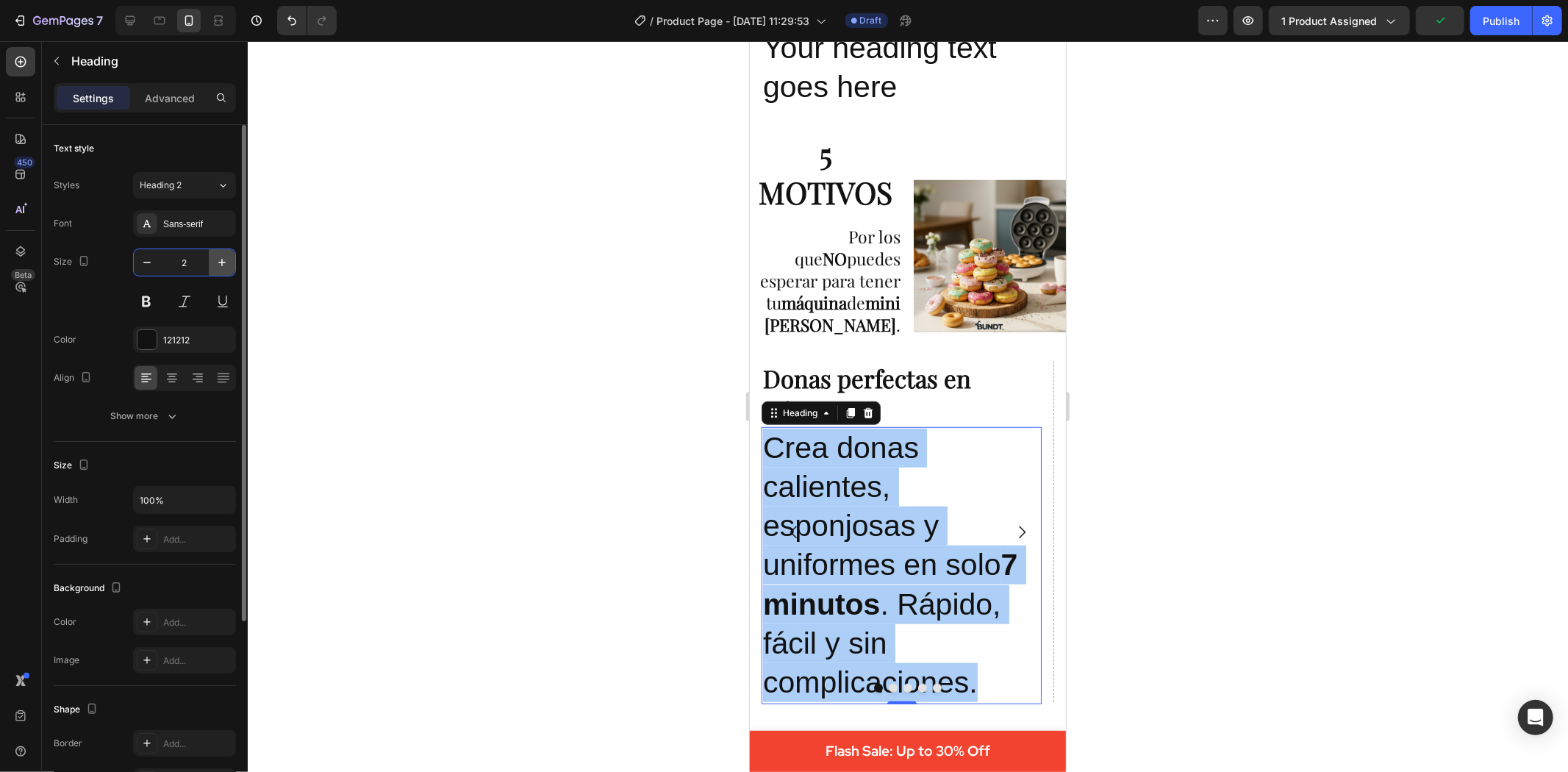
type input "23"
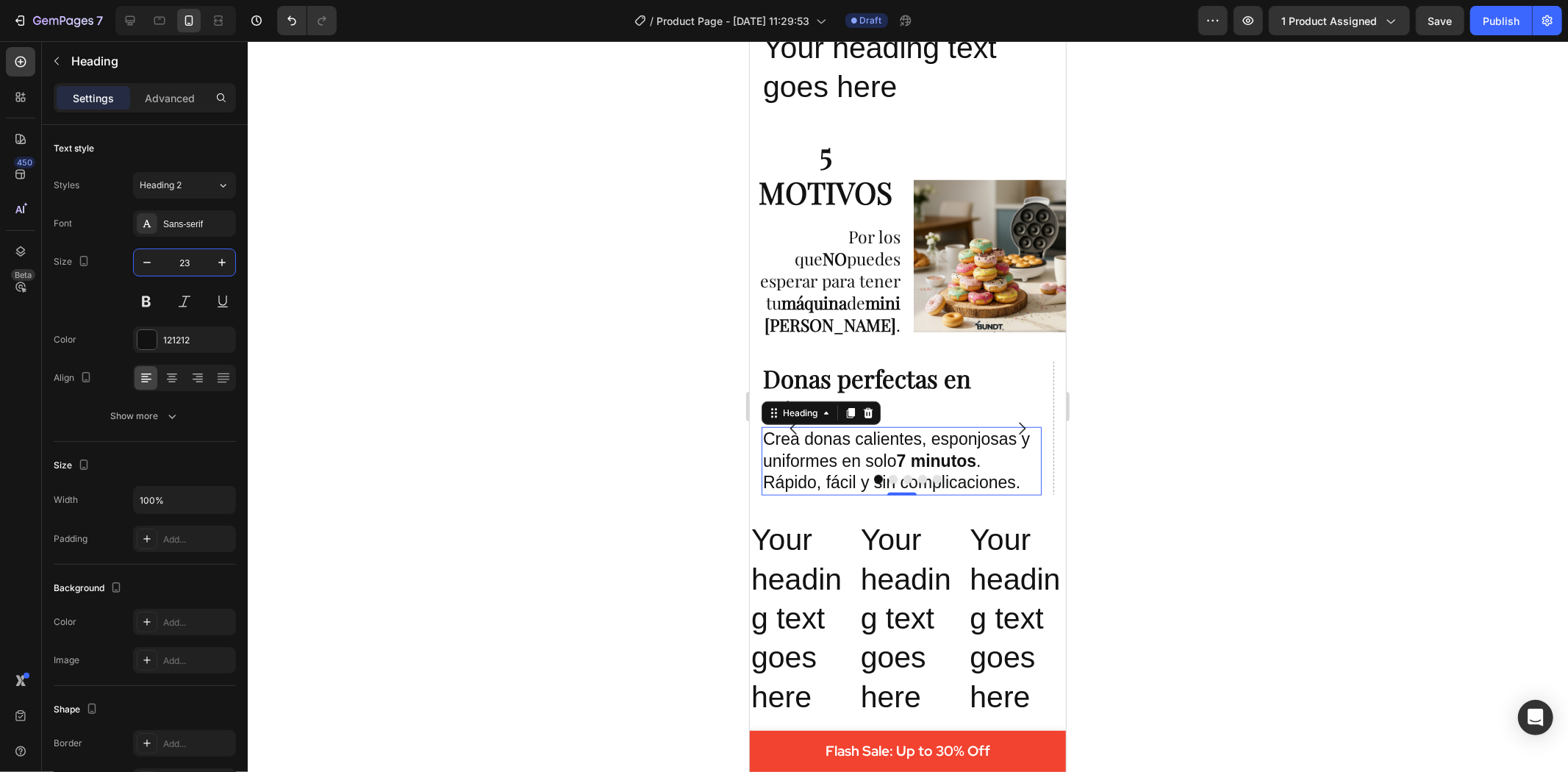
click at [1170, 480] on div at bounding box center [908, 407] width 1321 height 731
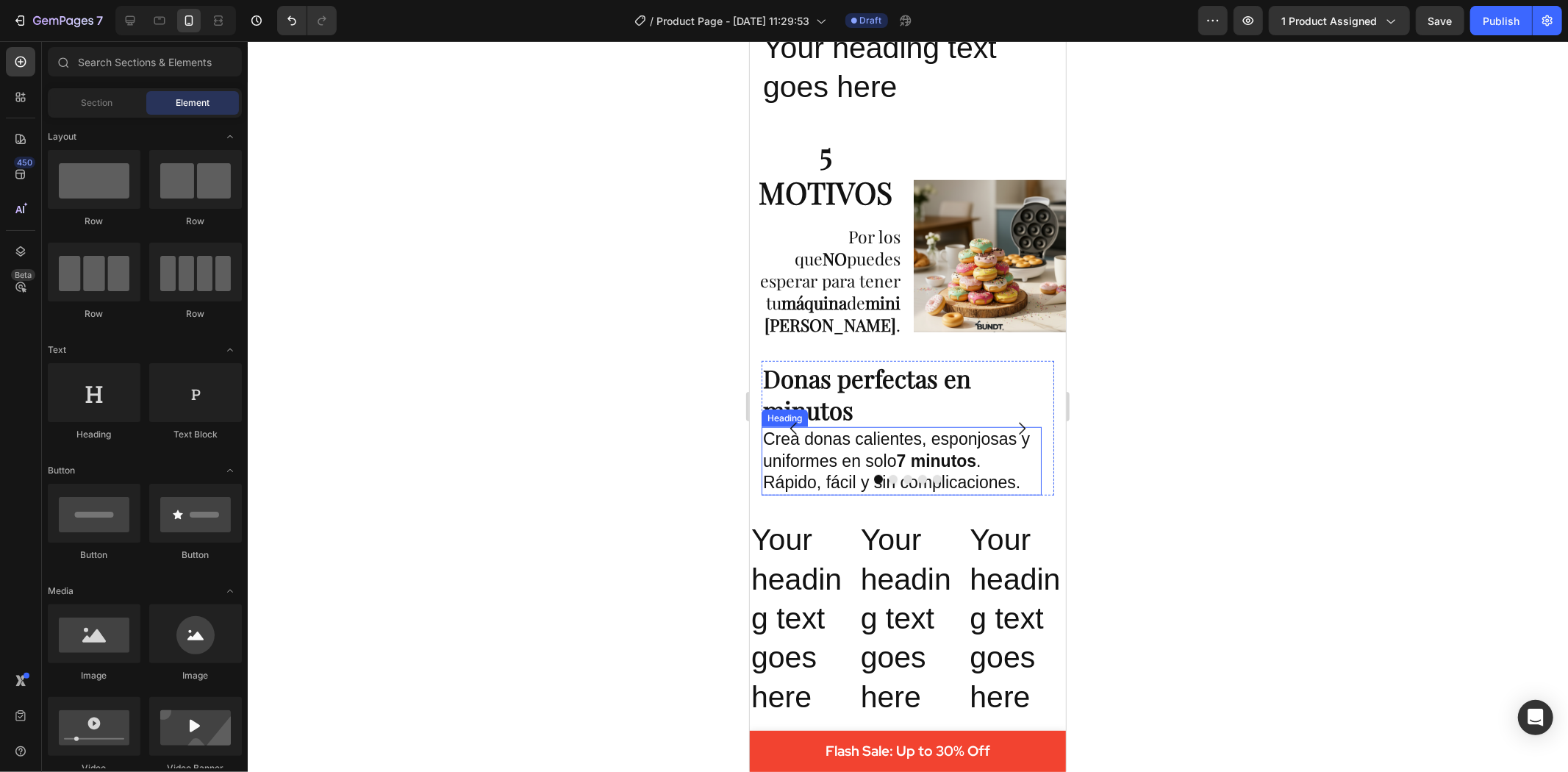
click at [870, 449] on p "Crea donas calientes, esponjosas y uniformes en solo 7 minutos . Rápido, fácil …" at bounding box center [902, 461] width 278 height 66
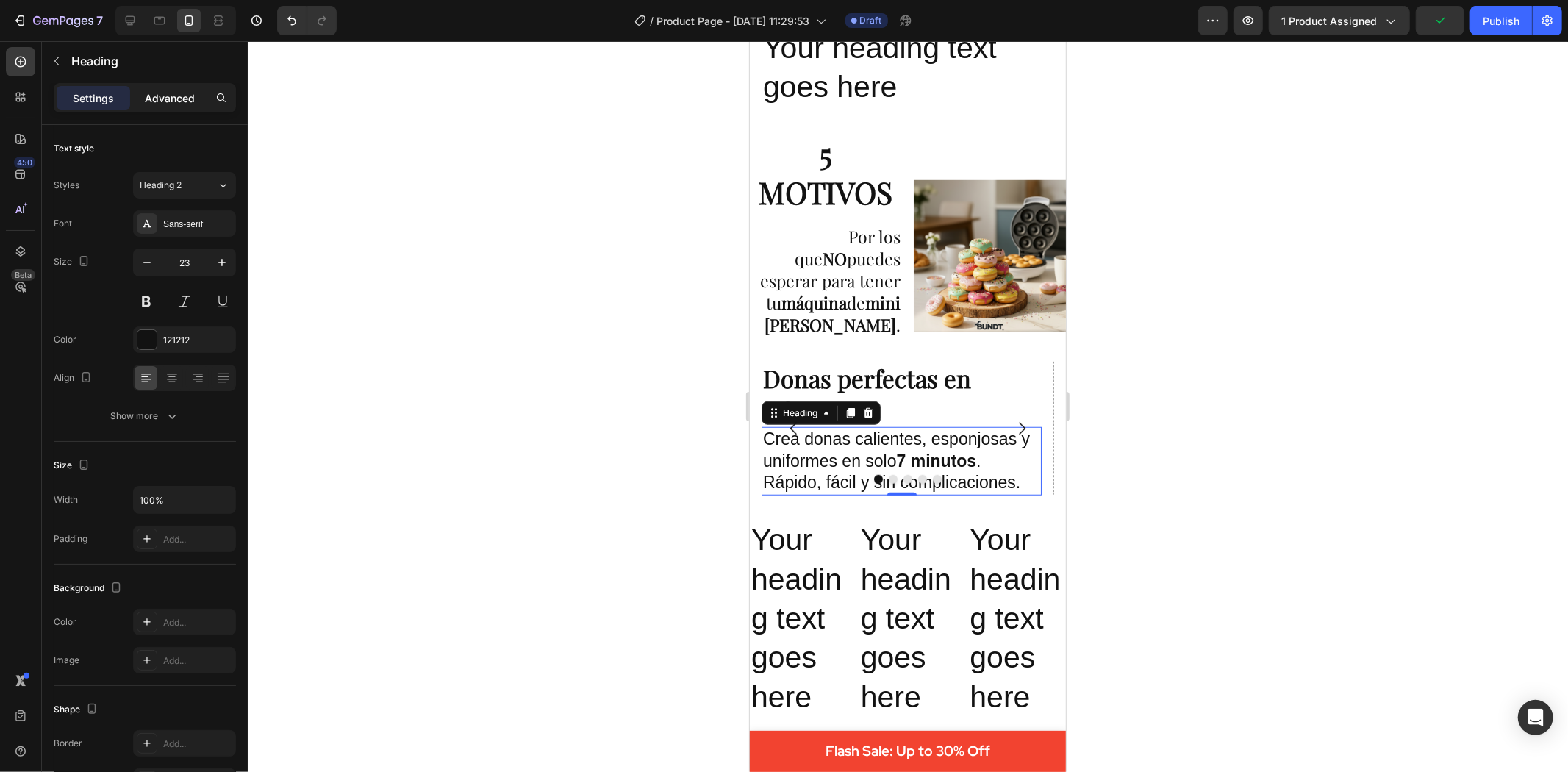
click at [156, 98] on p "Advanced" at bounding box center [170, 97] width 50 height 15
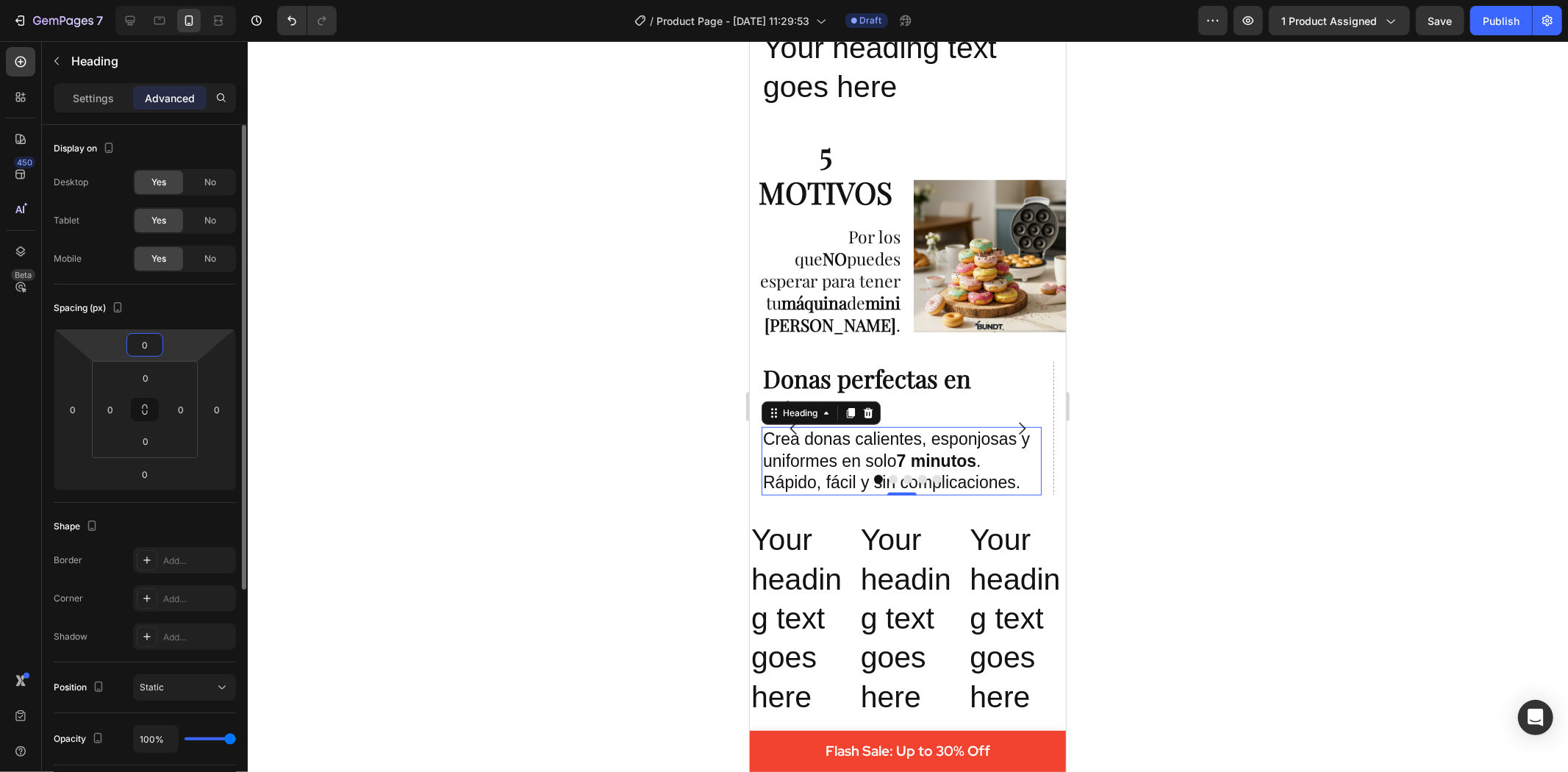
click at [146, 337] on input "0" at bounding box center [144, 345] width 29 height 22
click at [101, 0] on html "7 / Product Page - [DATE] 11:29:53 Draft Preview 1 product assigned Save Publis…" at bounding box center [784, 0] width 1568 height 0
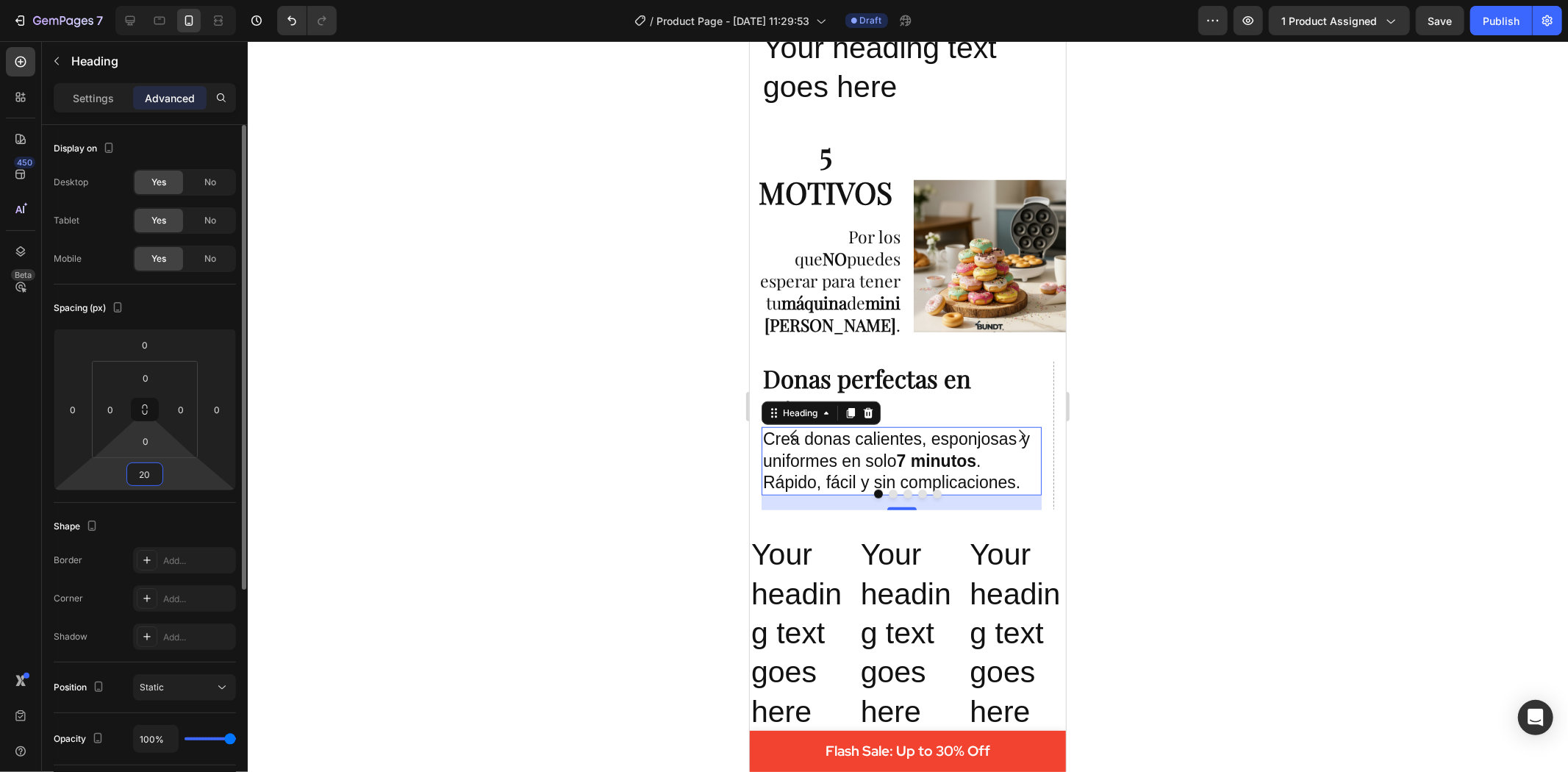
type input "2"
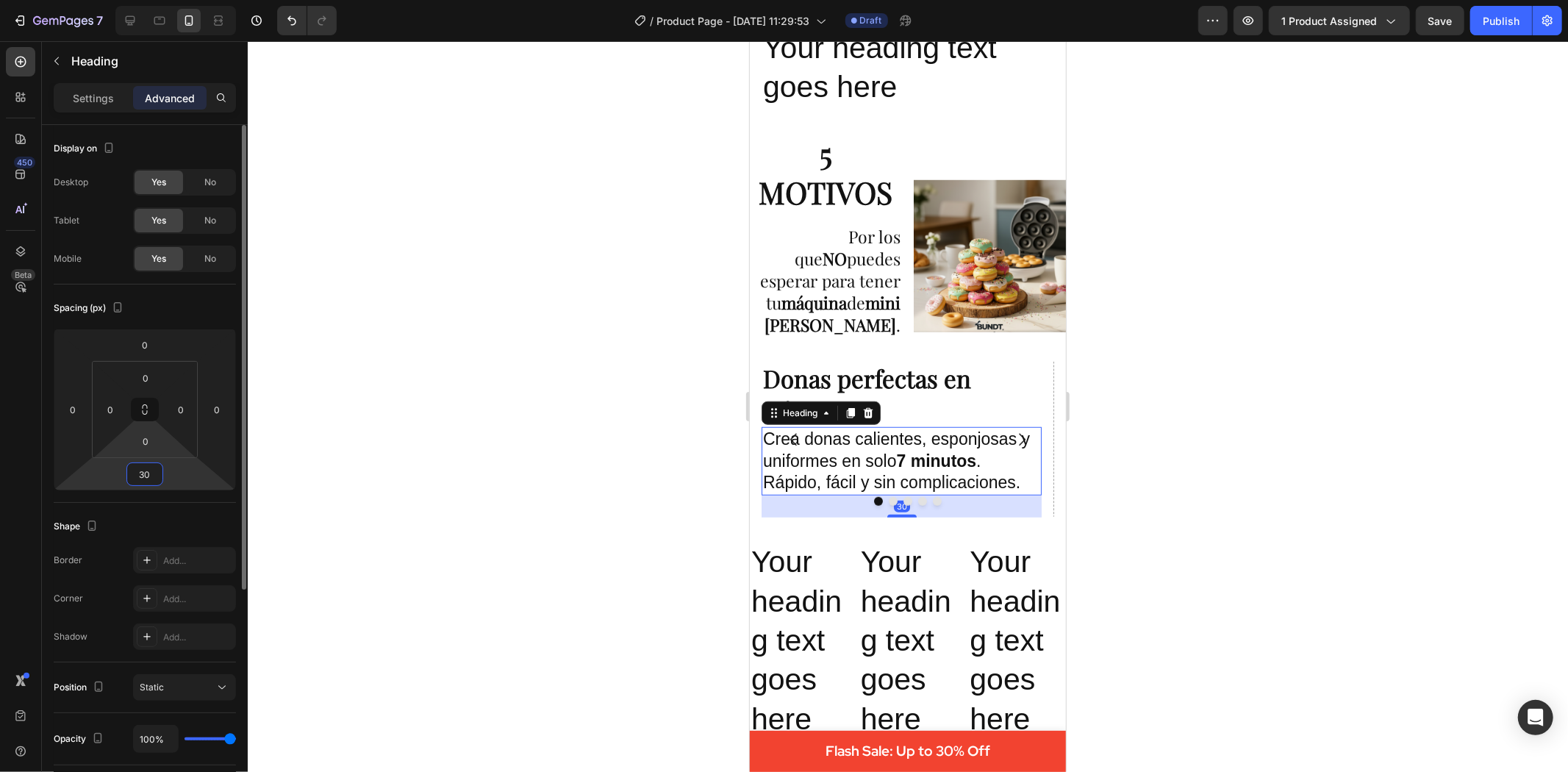
type input "3"
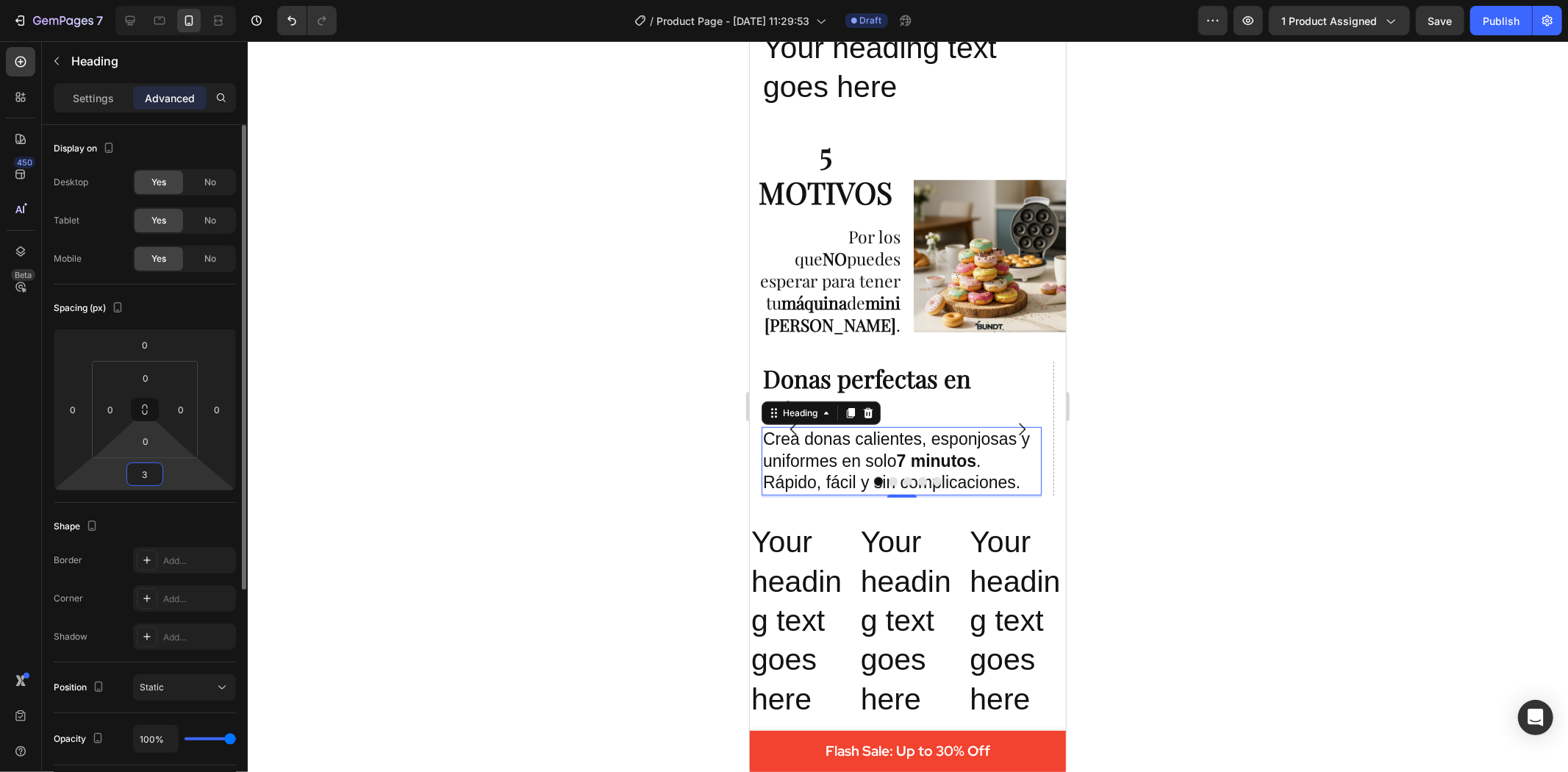
type input "35"
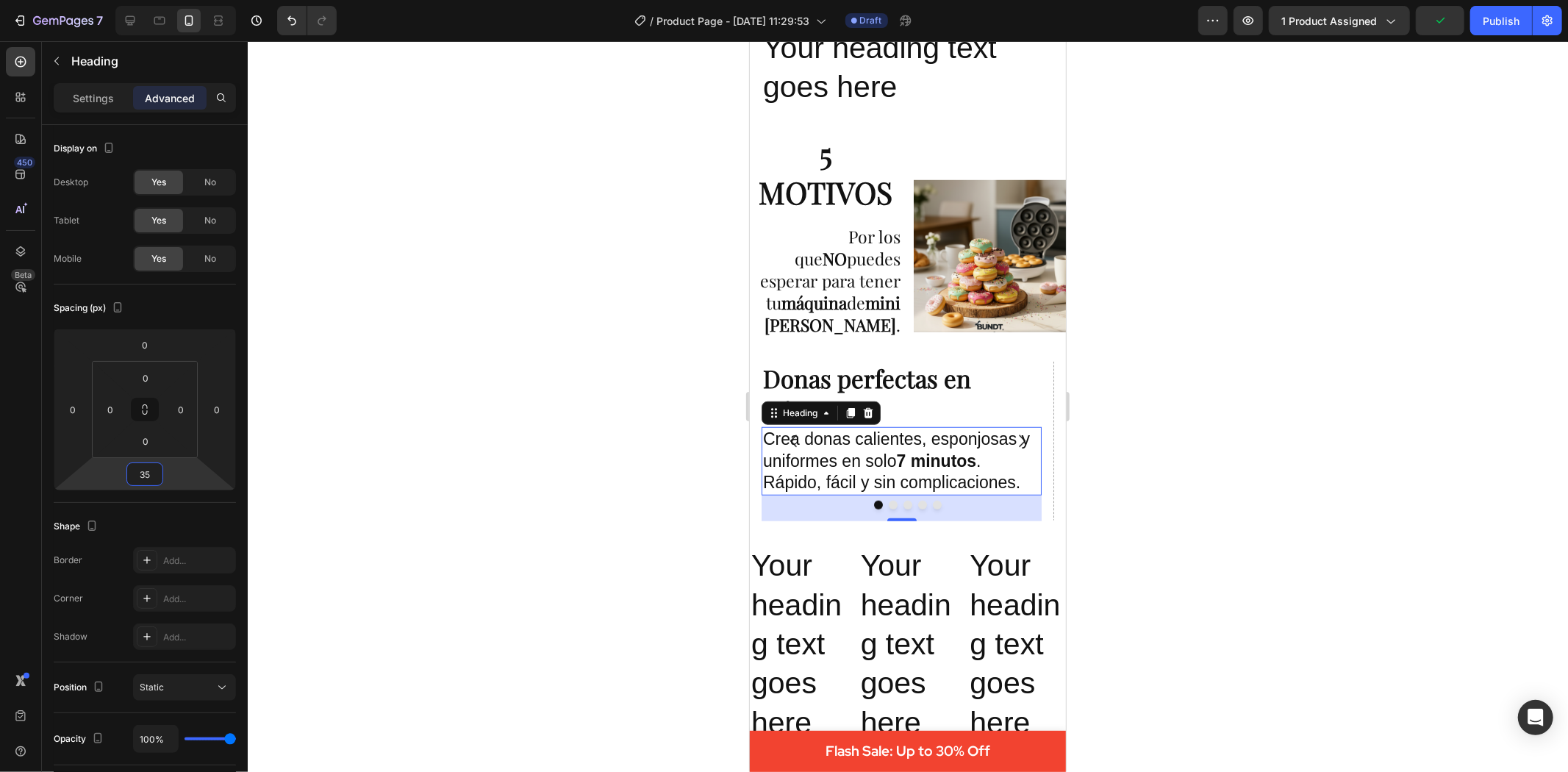
click at [1243, 527] on div at bounding box center [908, 407] width 1321 height 731
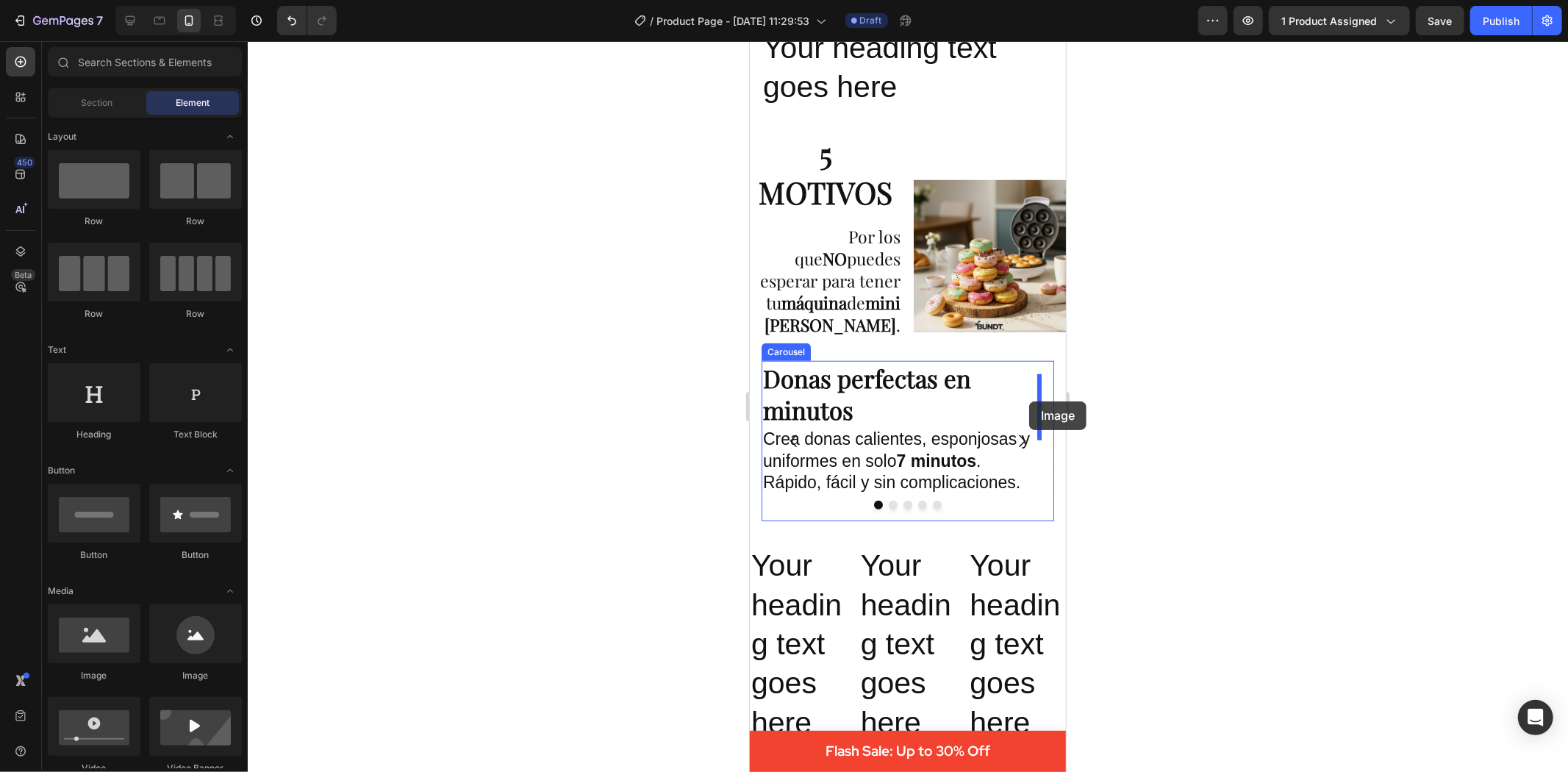
drag, startPoint x: 838, startPoint y: 662, endPoint x: 1029, endPoint y: 401, distance: 323.4
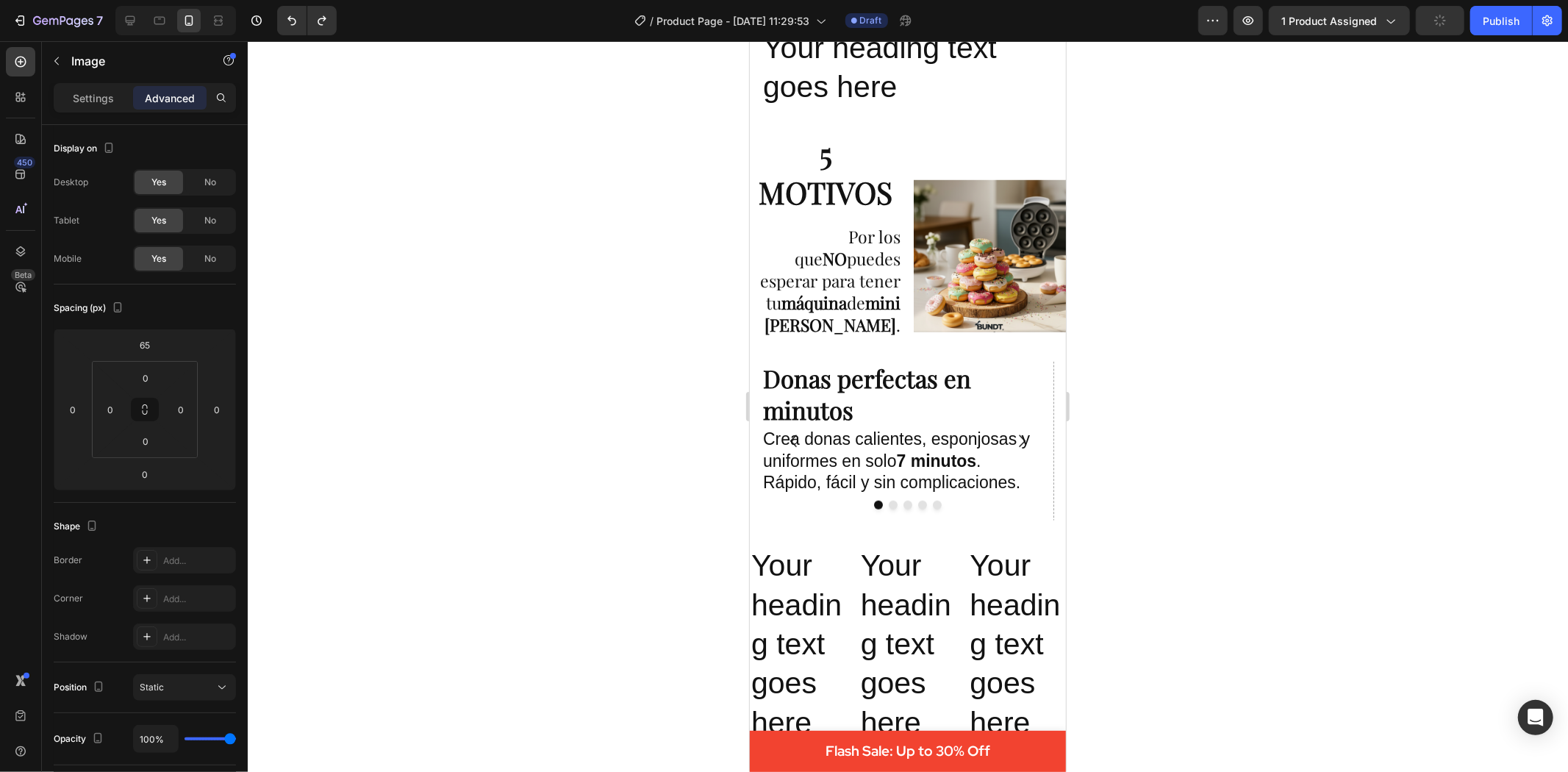
click at [932, 269] on img at bounding box center [989, 256] width 152 height 152
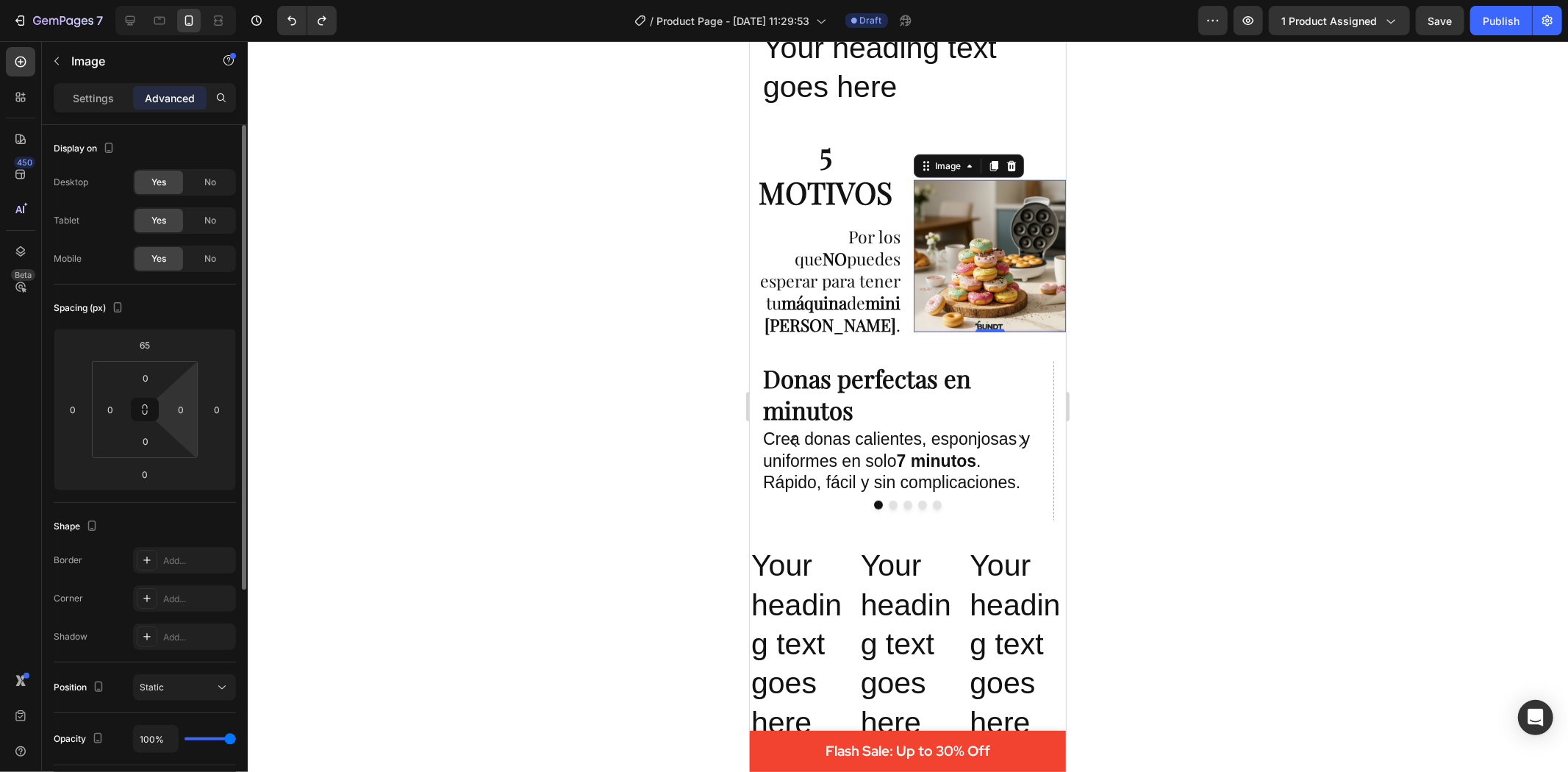
scroll to position [81, 0]
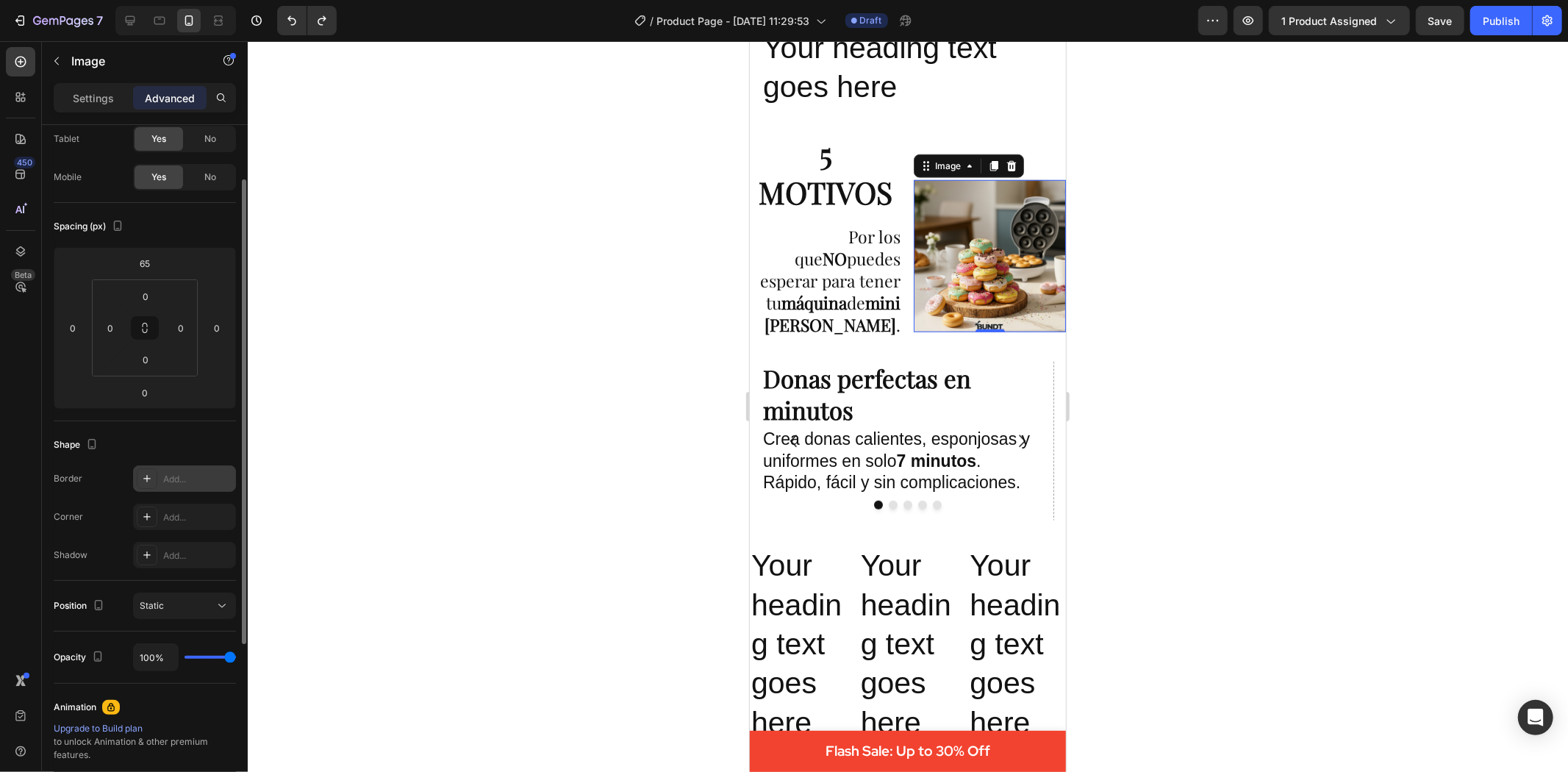
click at [141, 480] on icon at bounding box center [147, 478] width 11 height 11
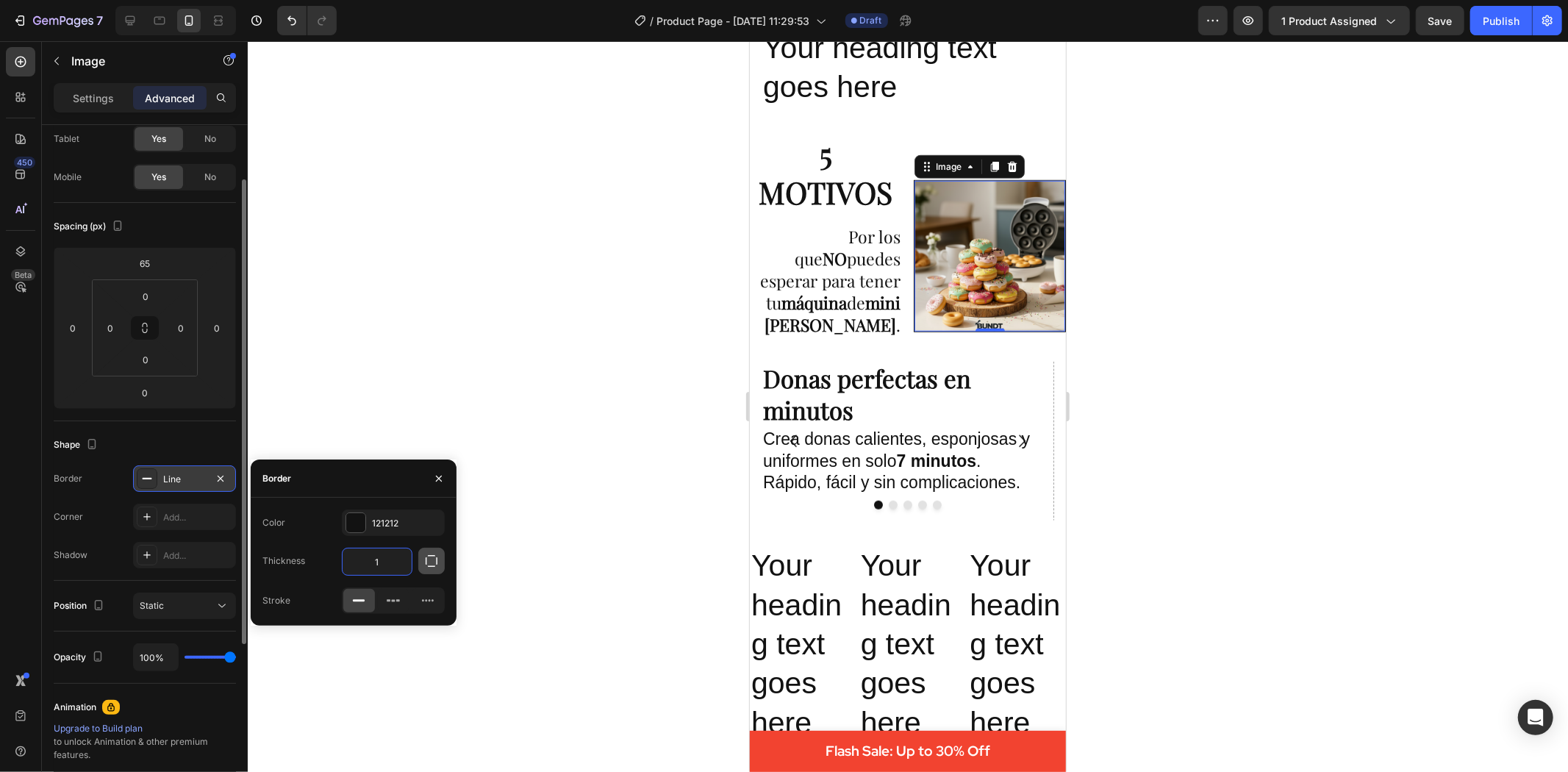
click at [430, 548] on button "button" at bounding box center [431, 562] width 27 height 27
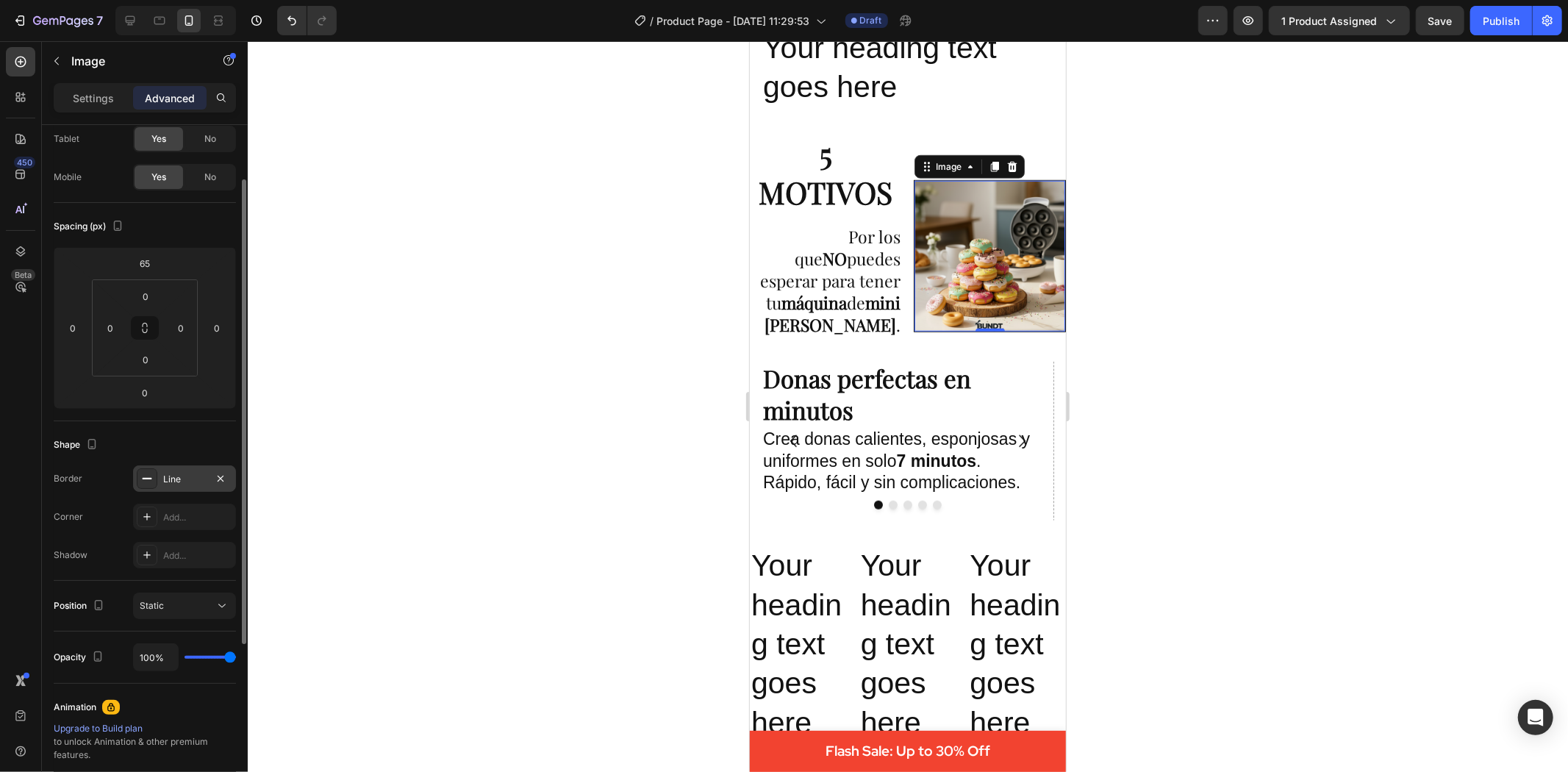
click at [601, 469] on div at bounding box center [908, 407] width 1321 height 731
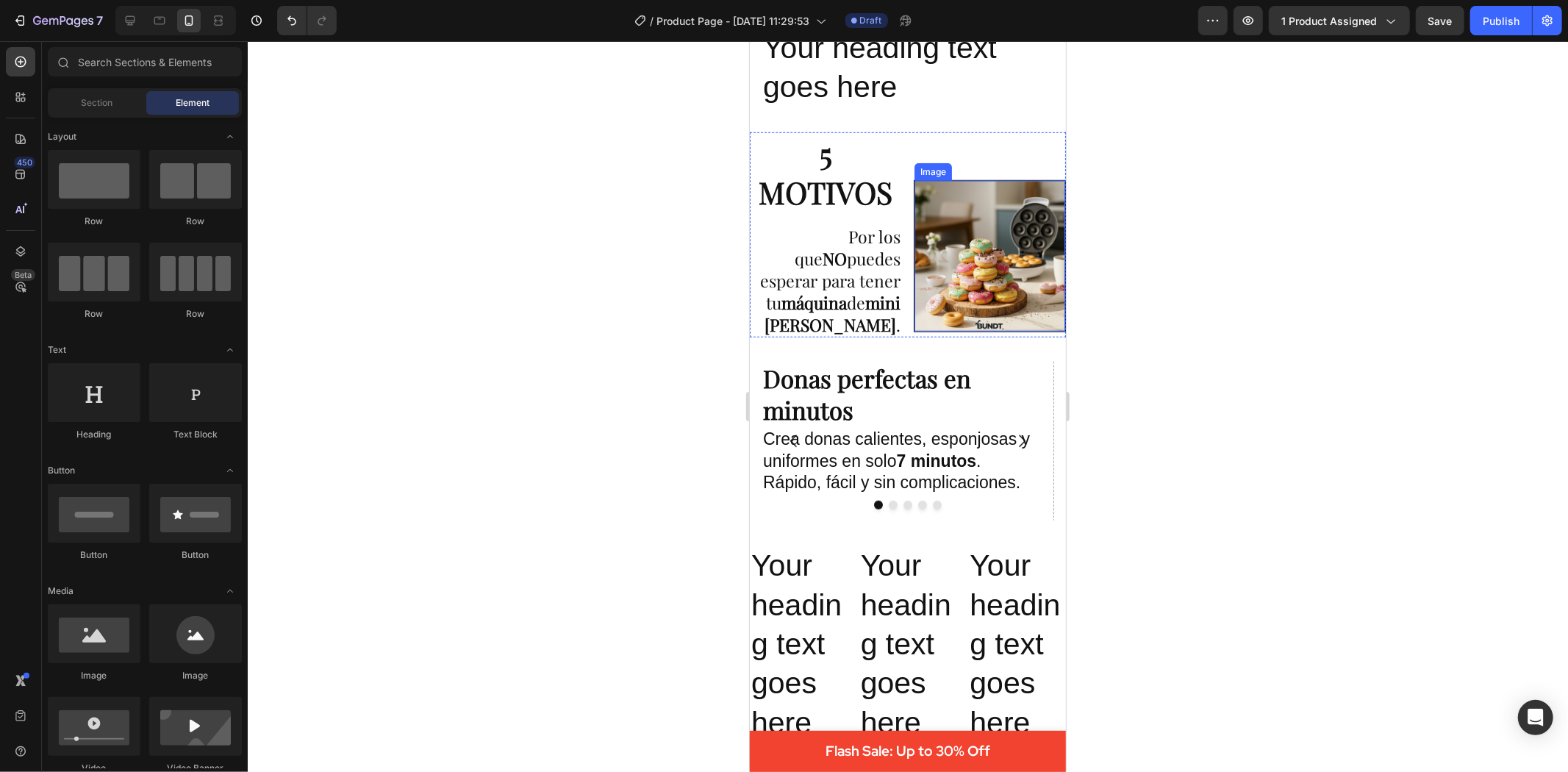
click at [1312, 473] on div at bounding box center [908, 407] width 1321 height 731
click at [370, 425] on div at bounding box center [908, 407] width 1321 height 731
click at [375, 425] on div at bounding box center [908, 407] width 1321 height 731
click at [824, 416] on h2 "Donas perfectas en minutos" at bounding box center [901, 394] width 280 height 66
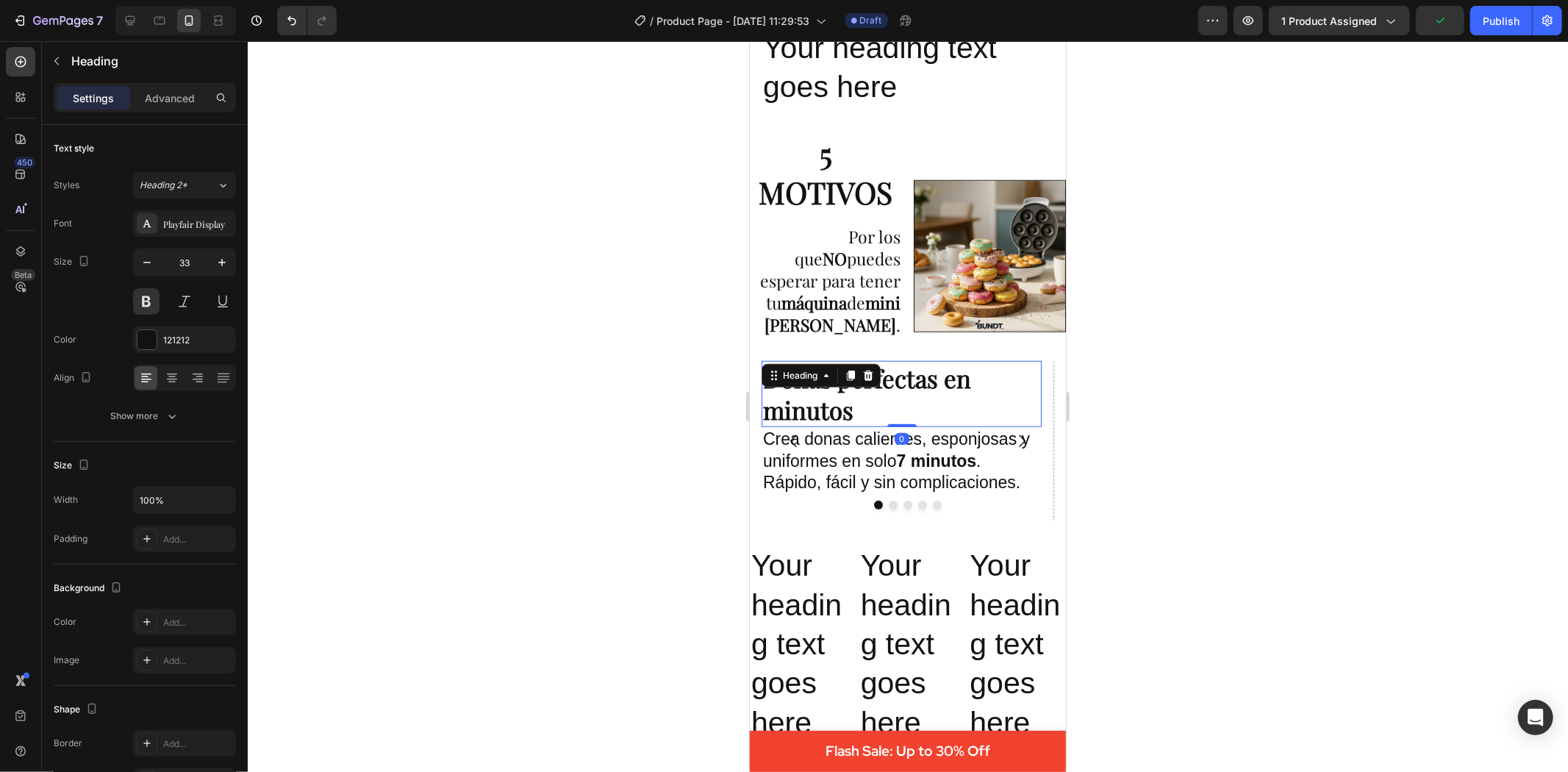
click at [658, 369] on div at bounding box center [908, 407] width 1321 height 731
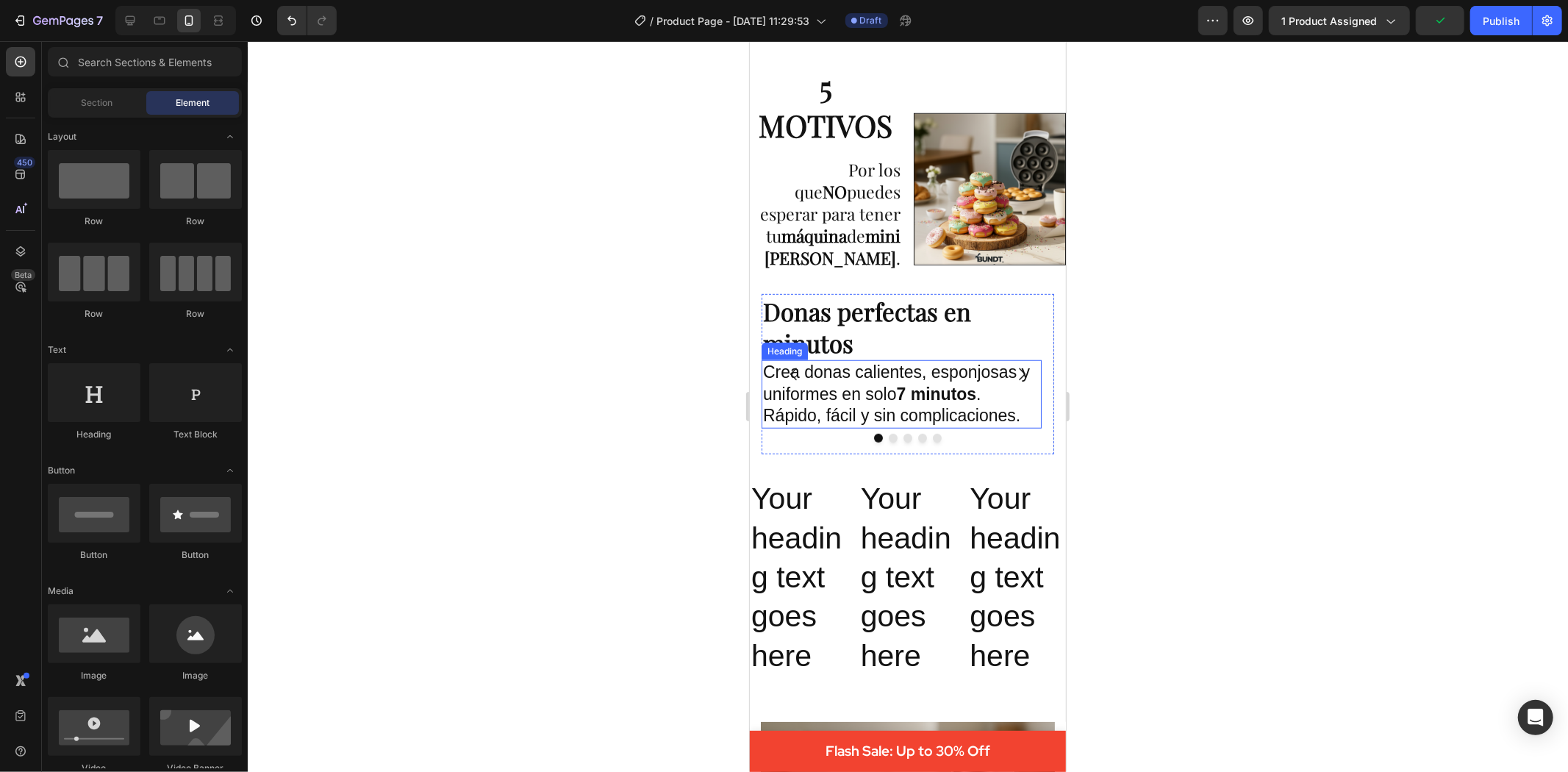
scroll to position [916, 0]
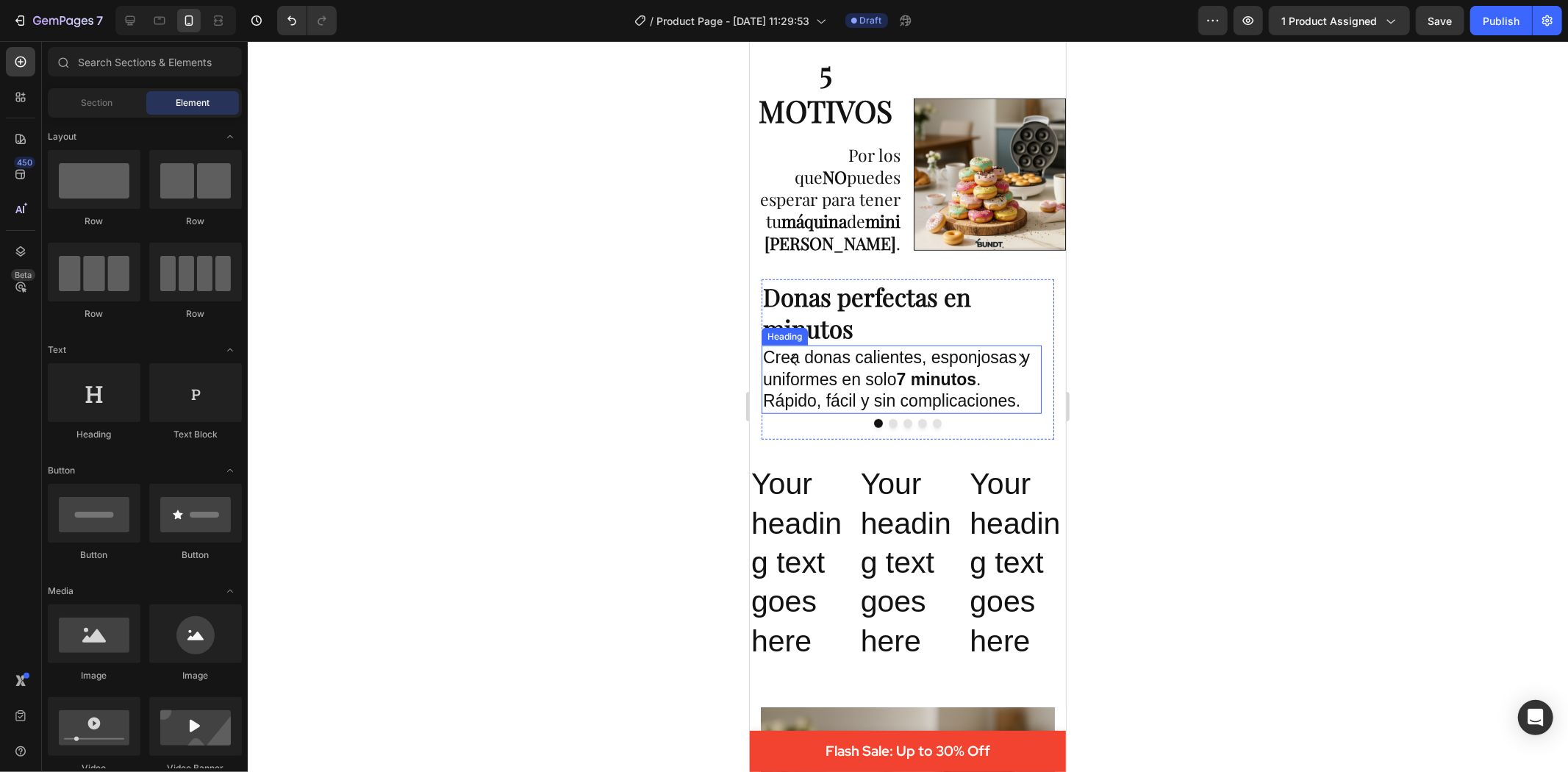
click at [920, 413] on p "Crea donas calientes, esponjosas y uniformes en solo 7 minutos . Rápido, fácil …" at bounding box center [902, 379] width 278 height 66
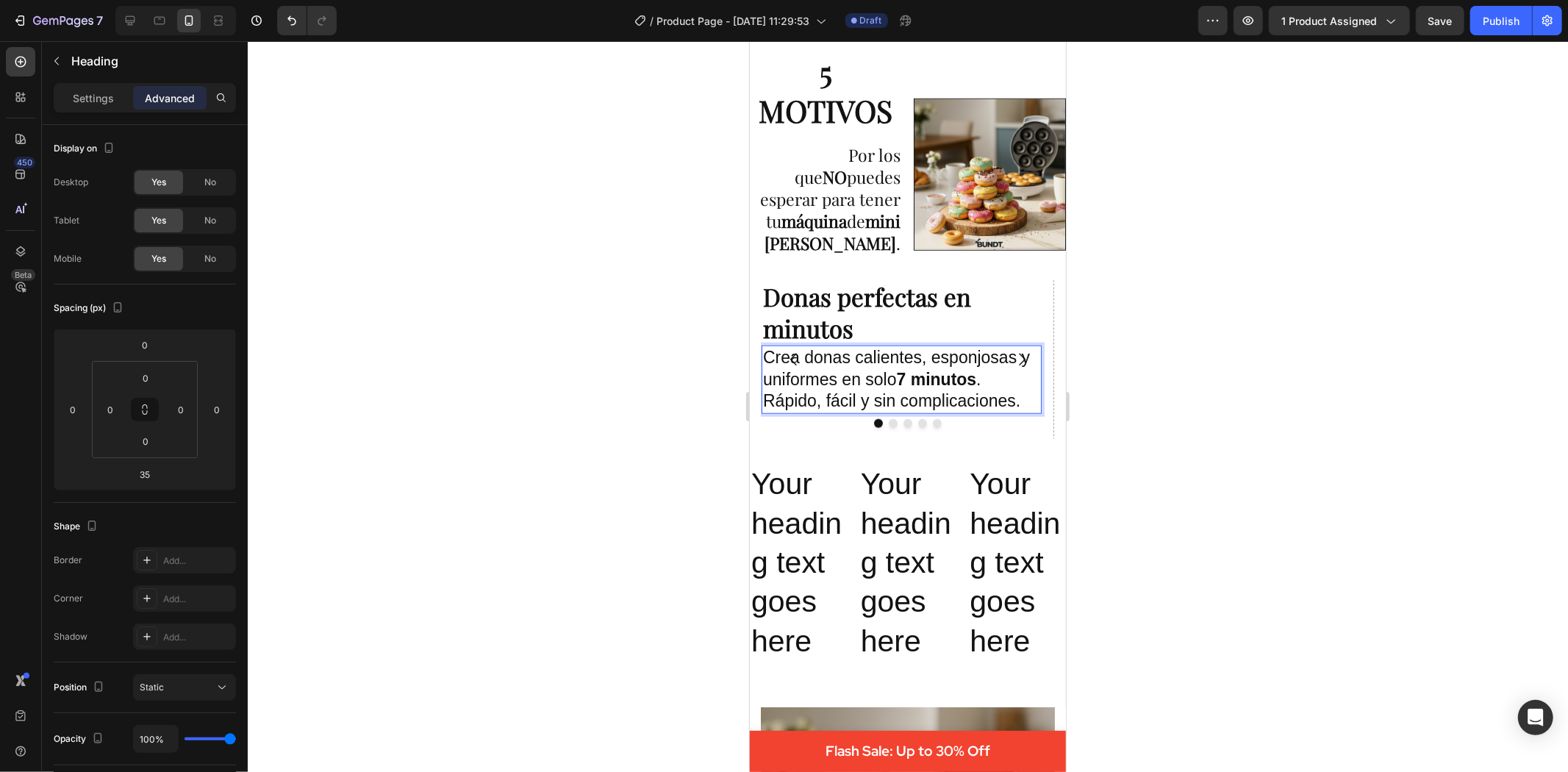
click at [935, 412] on p "Crea donas calientes, esponjosas y uniformes en solo 7 minutos . Rápido, fácil …" at bounding box center [902, 379] width 278 height 66
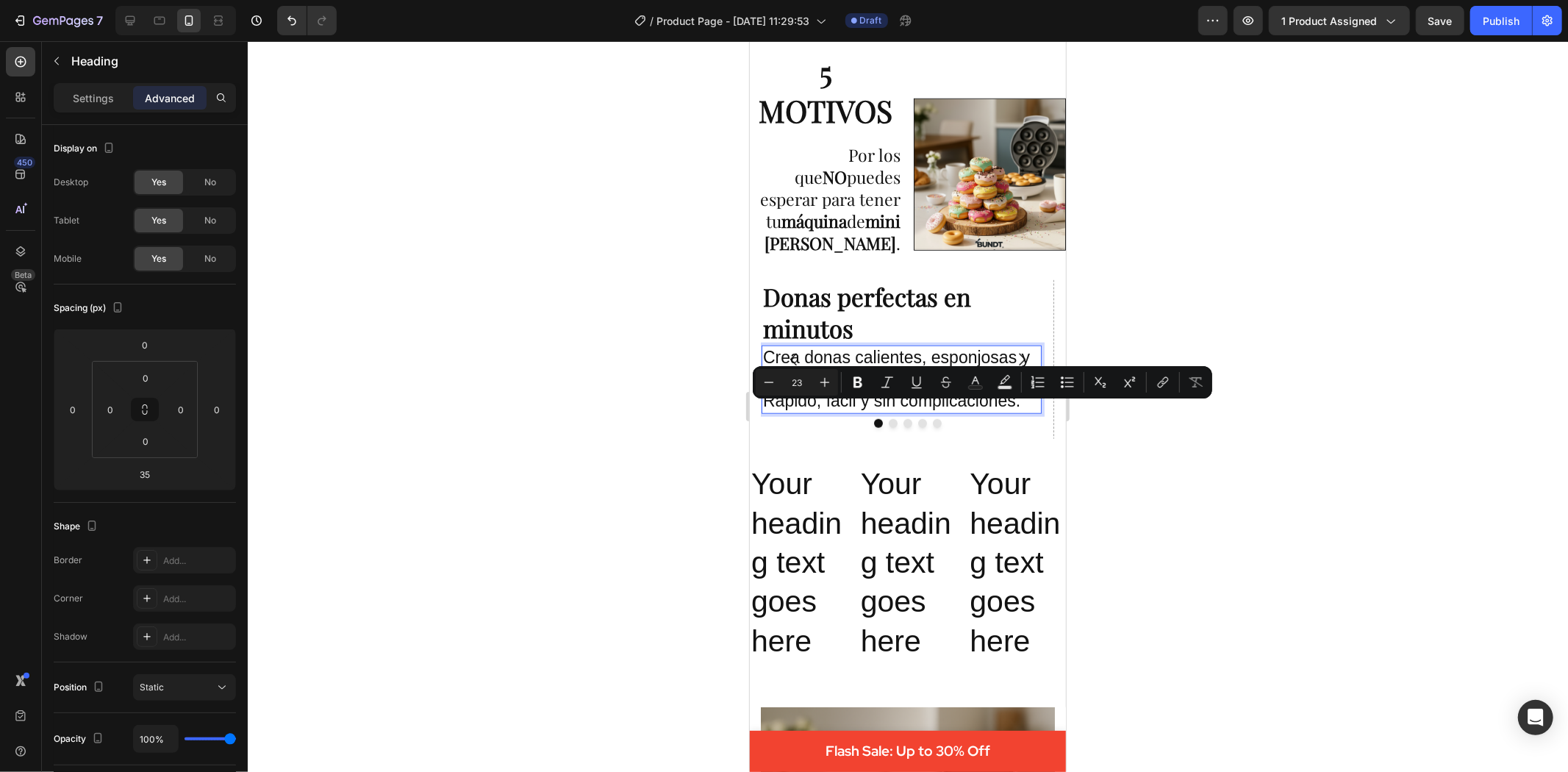
click at [883, 413] on p "Crea donas calientes, esponjosas y uniformes en solo 7 minutos . Rápido, fácil …" at bounding box center [902, 379] width 278 height 66
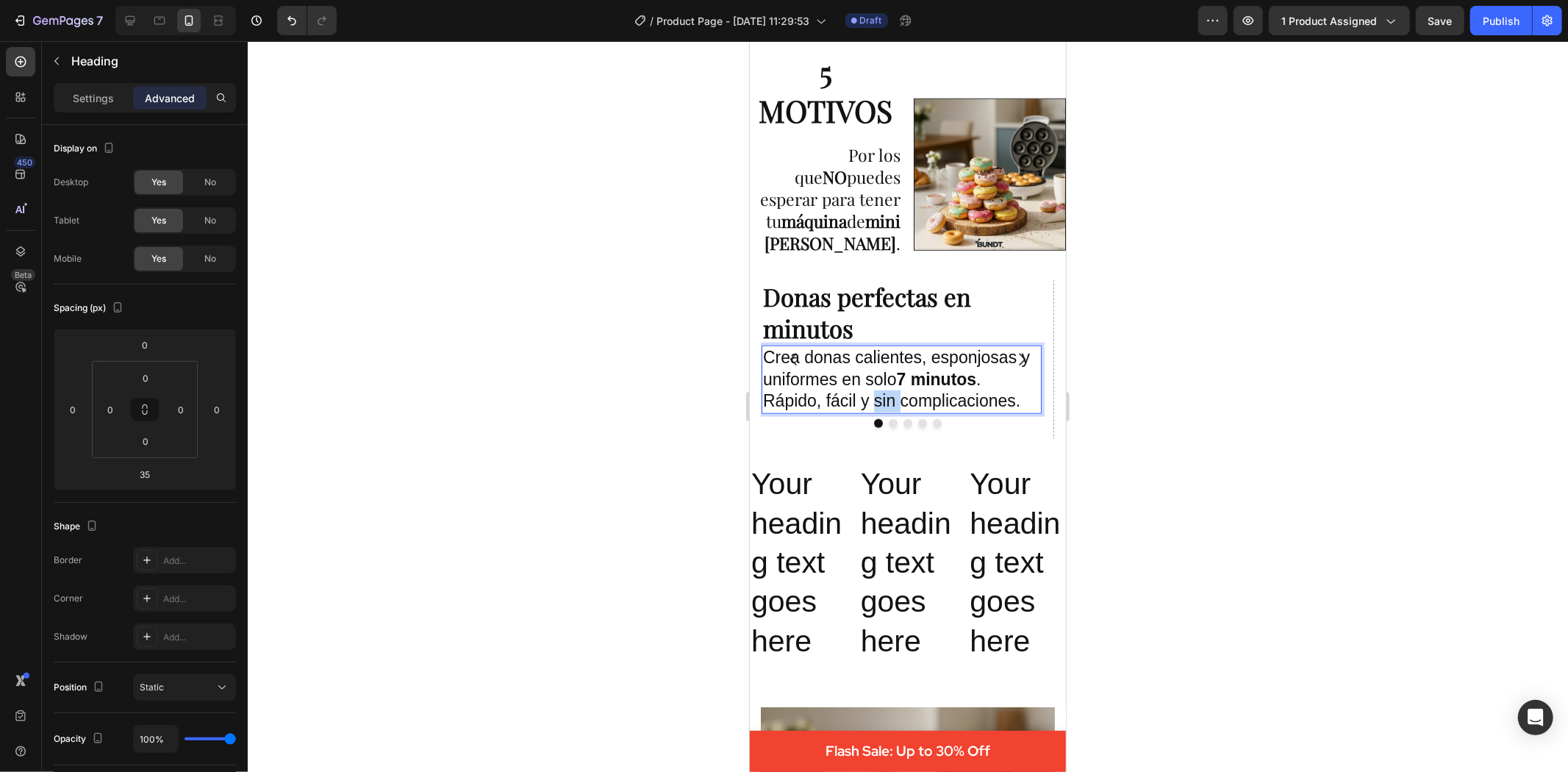
click at [883, 413] on p "Crea donas calientes, esponjosas y uniformes en solo 7 minutos . Rápido, fácil …" at bounding box center [902, 379] width 278 height 66
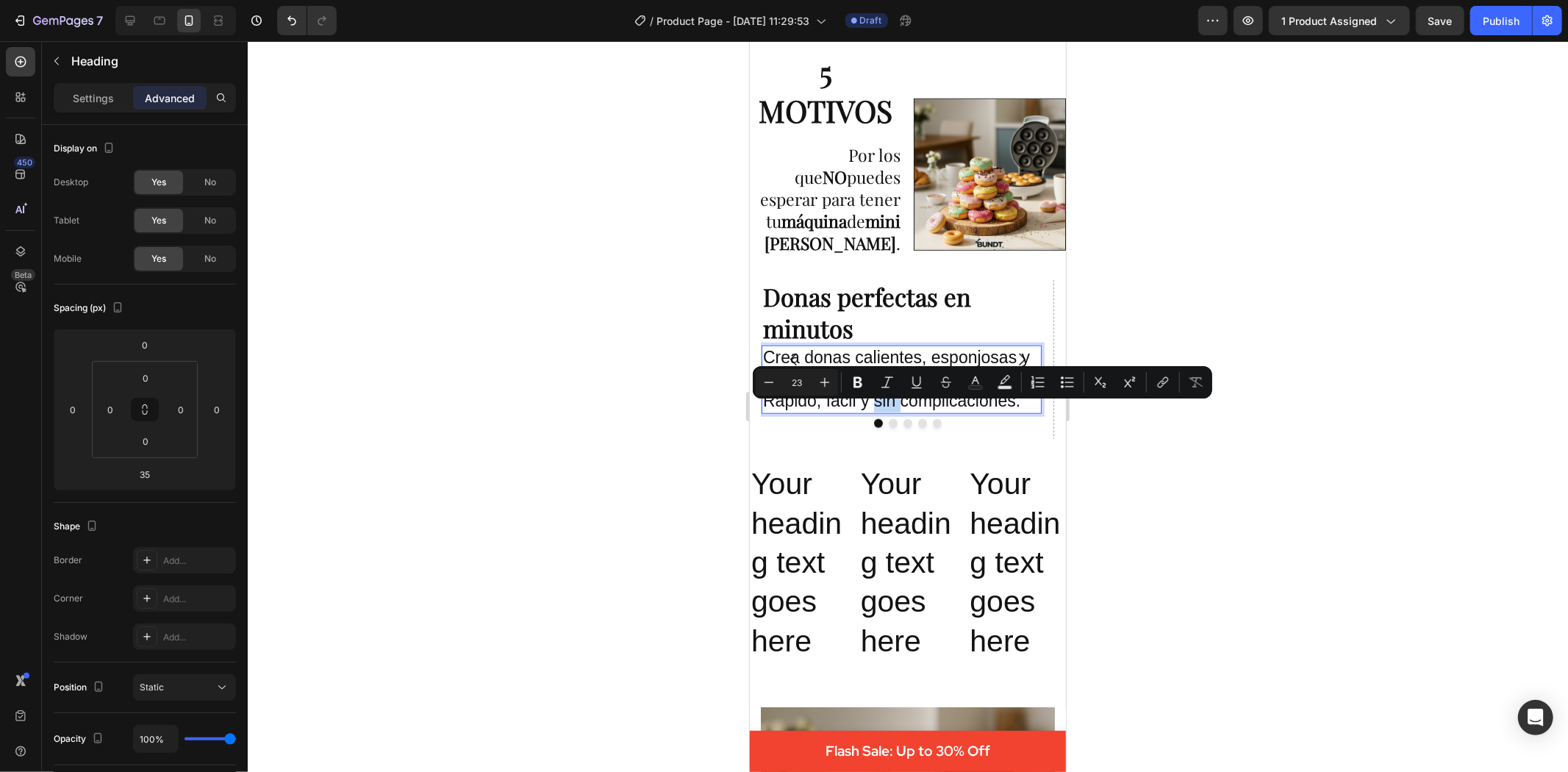
click at [886, 413] on p "Crea donas calientes, esponjosas y uniformes en solo 7 minutos . Rápido, fácil …" at bounding box center [902, 379] width 278 height 66
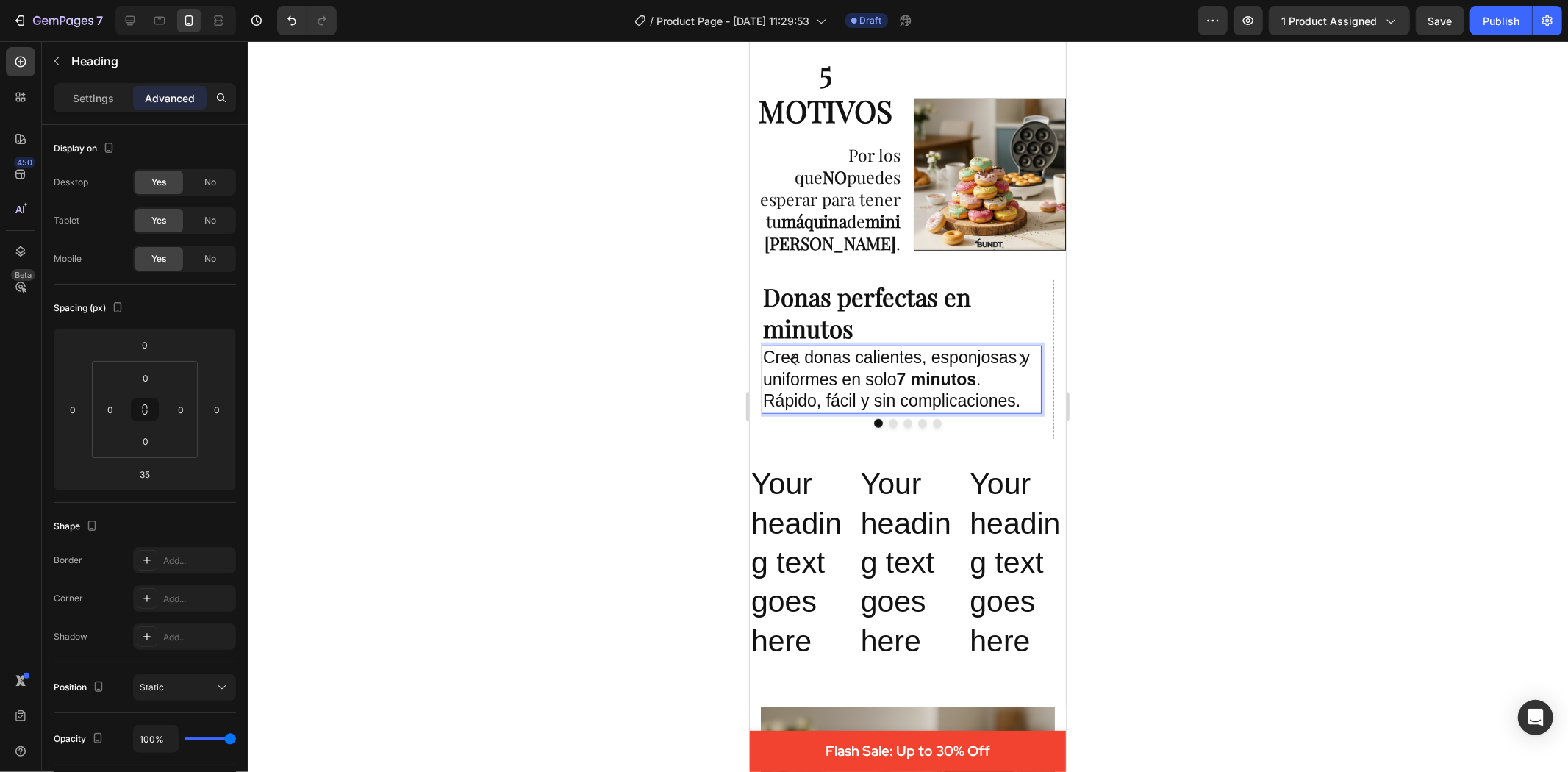
click at [877, 412] on p "Crea donas calientes, esponjosas y uniformes en solo 7 minutos . Rápido, fácil …" at bounding box center [902, 379] width 278 height 66
click at [879, 412] on p "Crea donas calientes, esponjosas y uniformes en solo 7 minutos . Rápido, fácil …" at bounding box center [902, 379] width 278 height 66
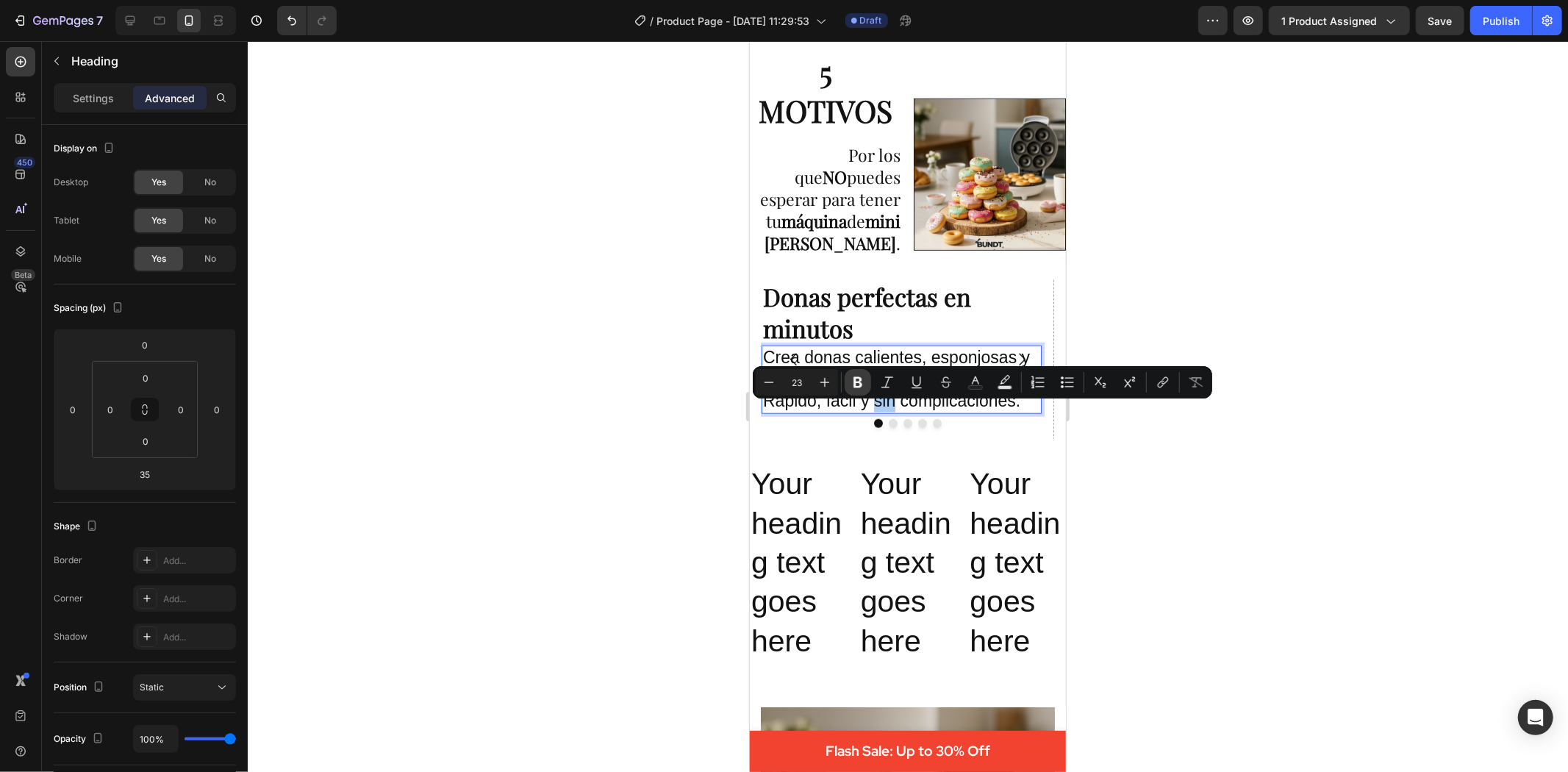
click at [855, 386] on icon "Editor contextual toolbar" at bounding box center [858, 383] width 9 height 11
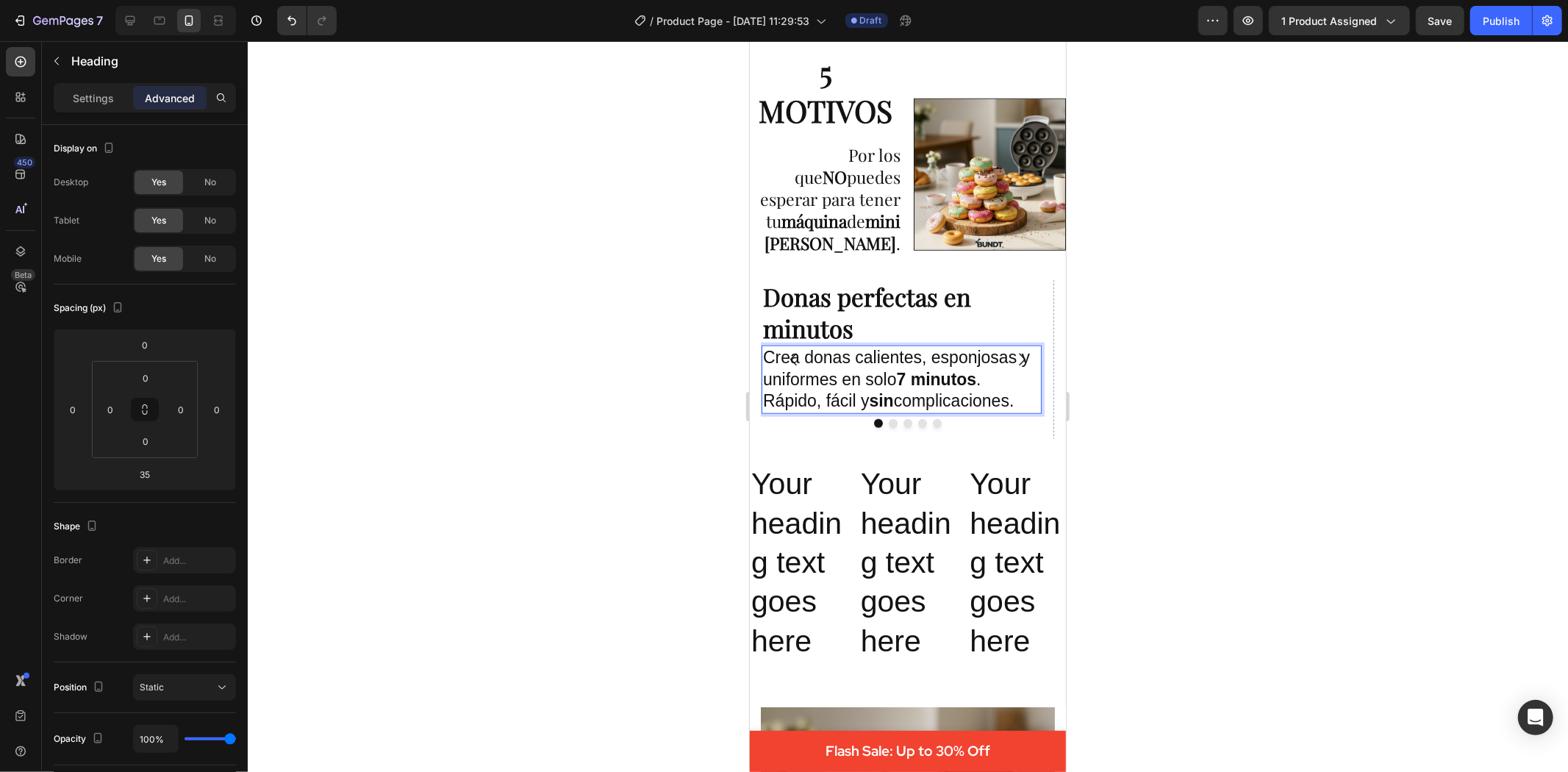
click at [919, 413] on p "Crea donas calientes, esponjosas y uniformes en solo 7 minutos . Rápido, fácil …" at bounding box center [902, 379] width 278 height 66
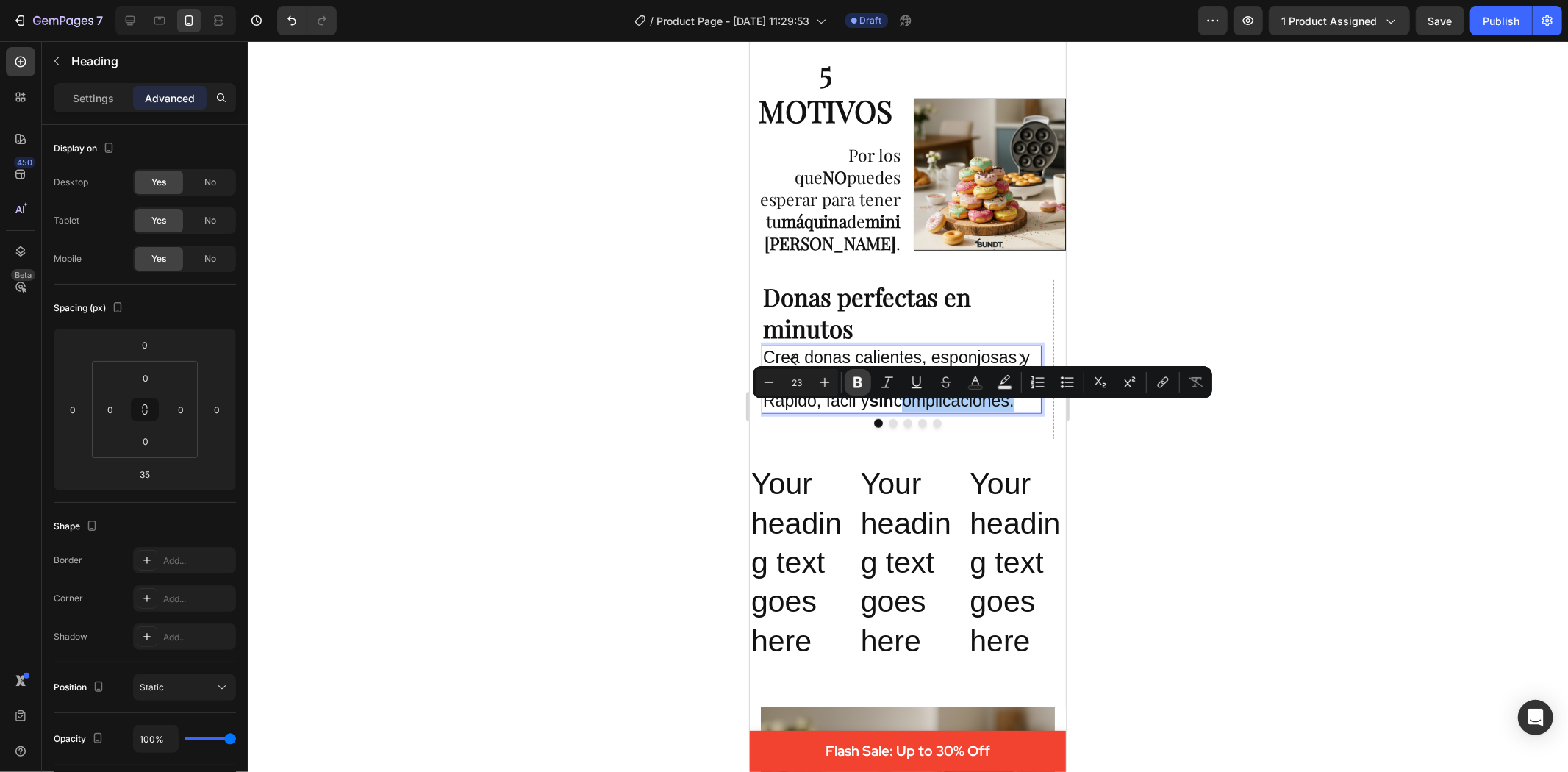
click at [856, 383] on icon "Editor contextual toolbar" at bounding box center [858, 383] width 9 height 11
click at [1298, 502] on div at bounding box center [908, 407] width 1321 height 731
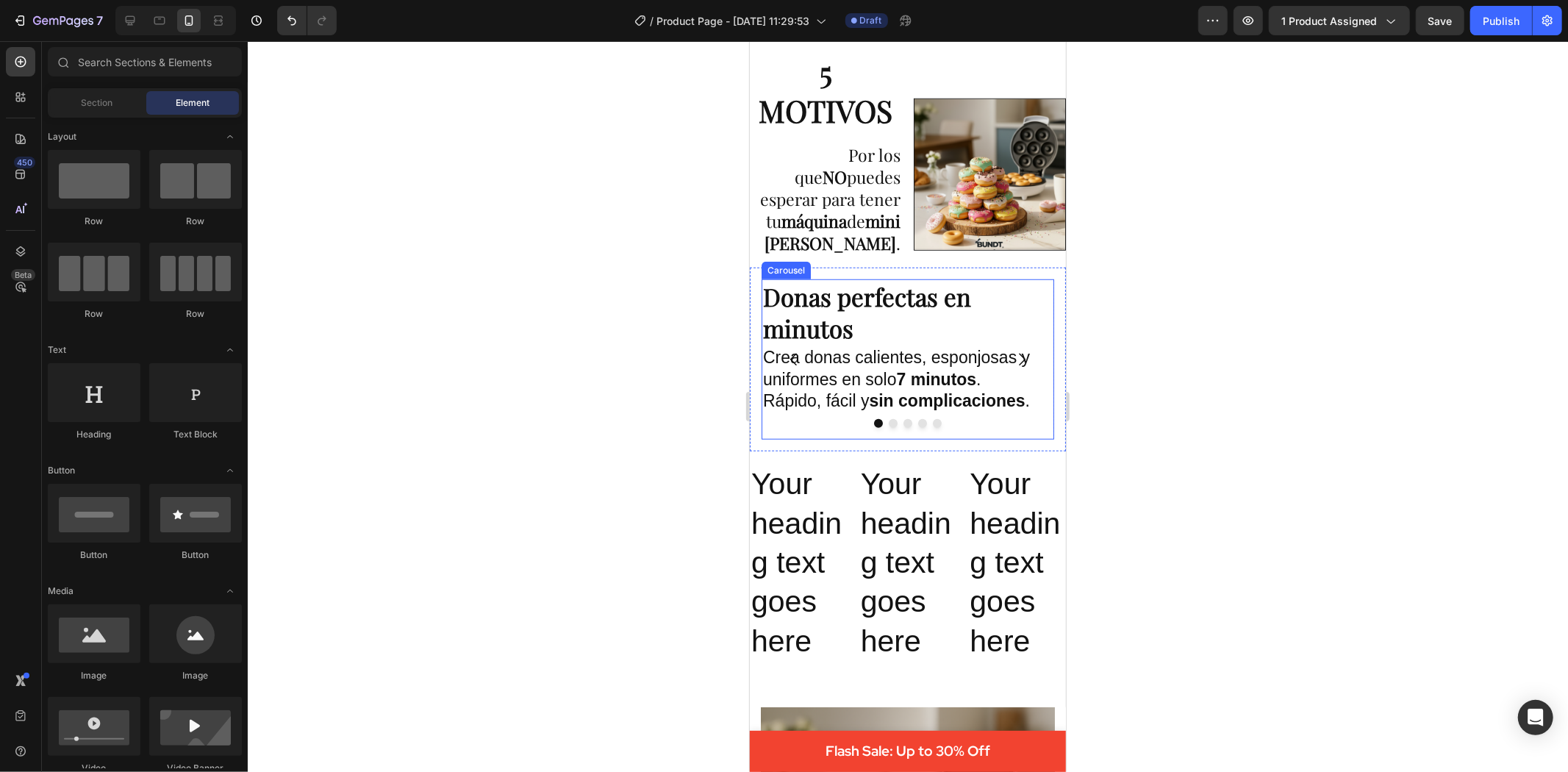
click at [1012, 360] on icon "Carousel Next Arrow" at bounding box center [1021, 359] width 18 height 18
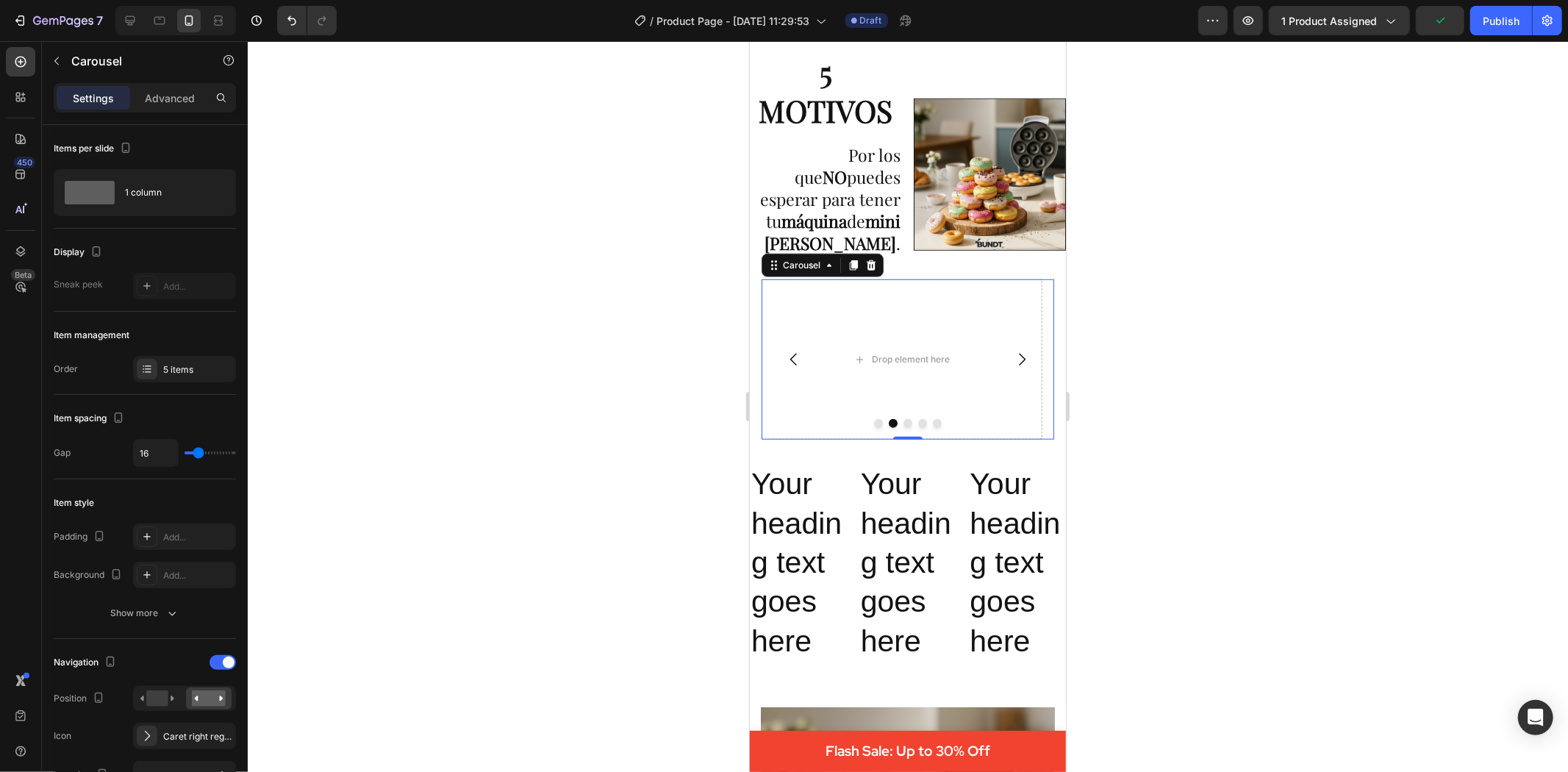
click at [793, 363] on icon "Carousel Back Arrow" at bounding box center [793, 359] width 18 height 18
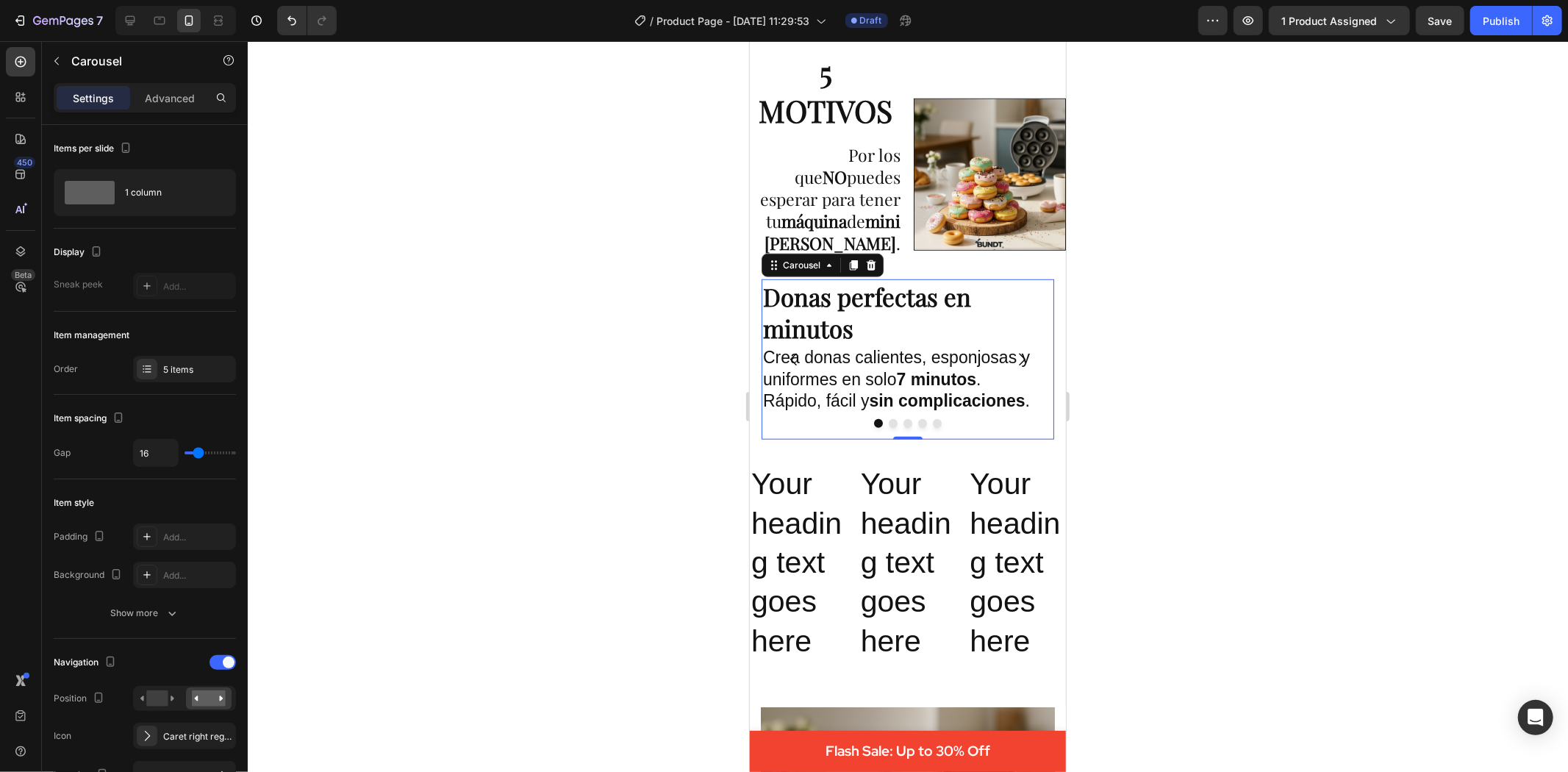
click at [1024, 365] on button "Carousel Next Arrow" at bounding box center [1021, 359] width 42 height 42
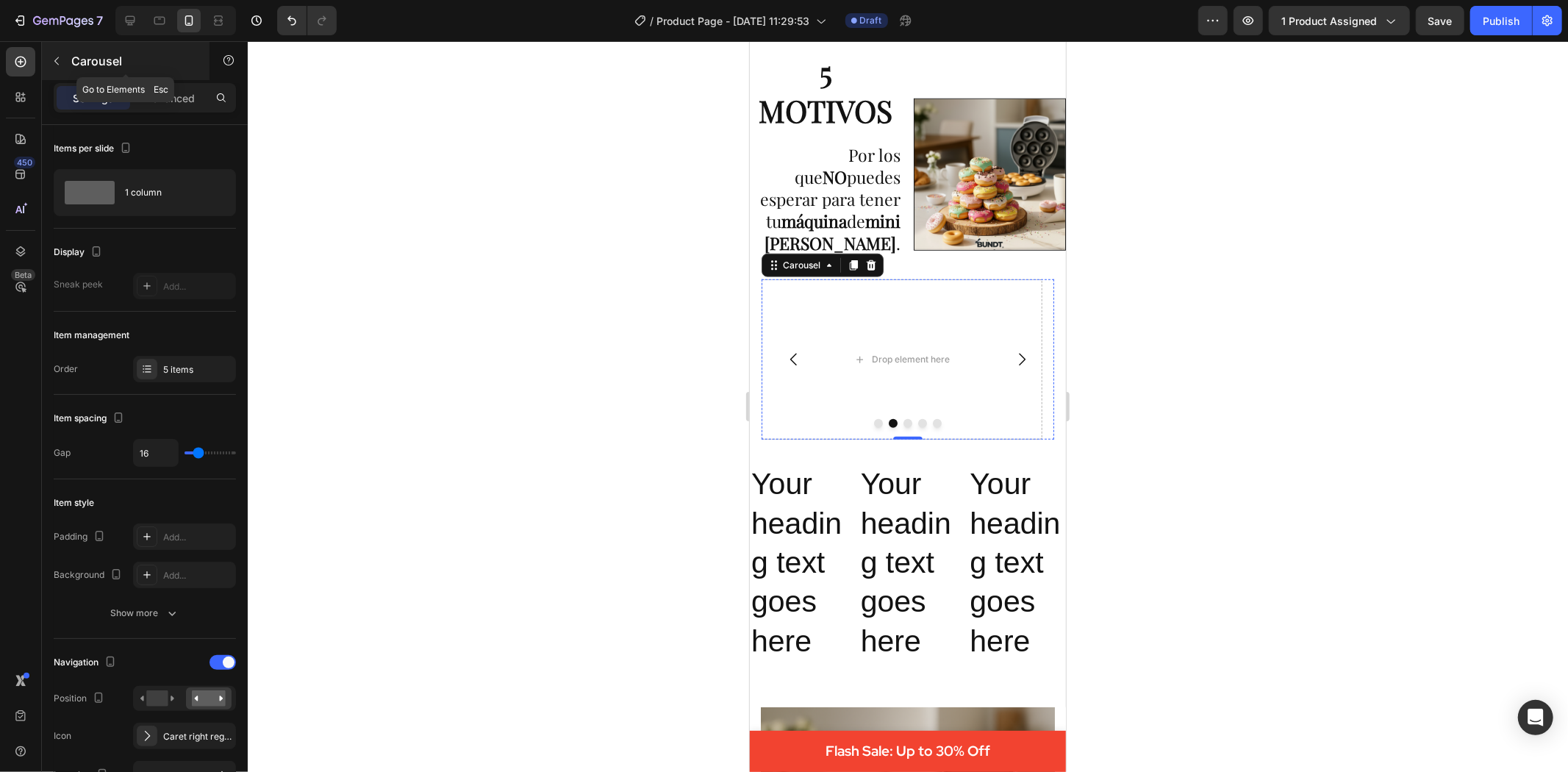
click at [56, 55] on icon "button" at bounding box center [56, 60] width 11 height 11
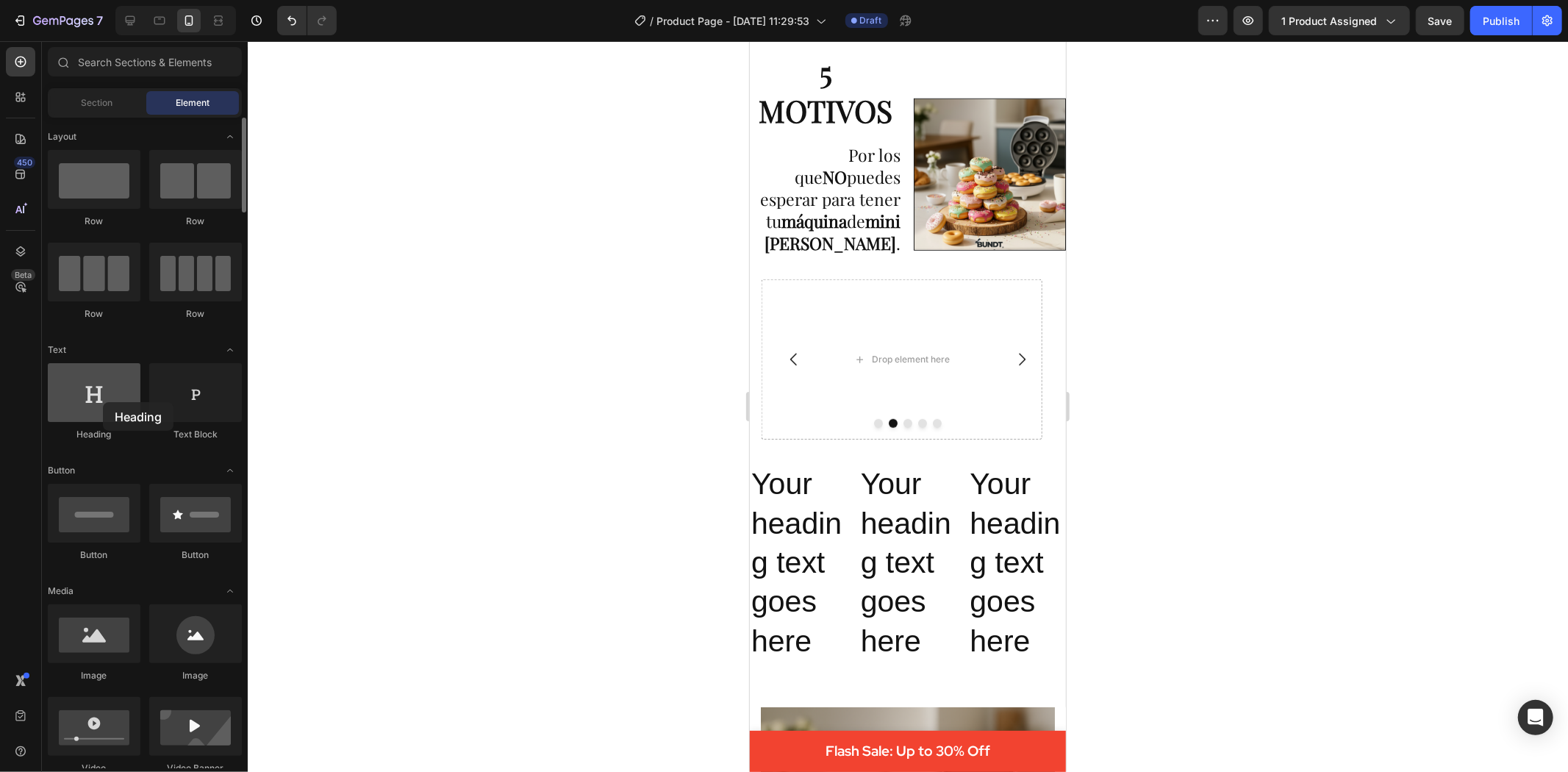
click at [103, 401] on div at bounding box center [94, 393] width 93 height 59
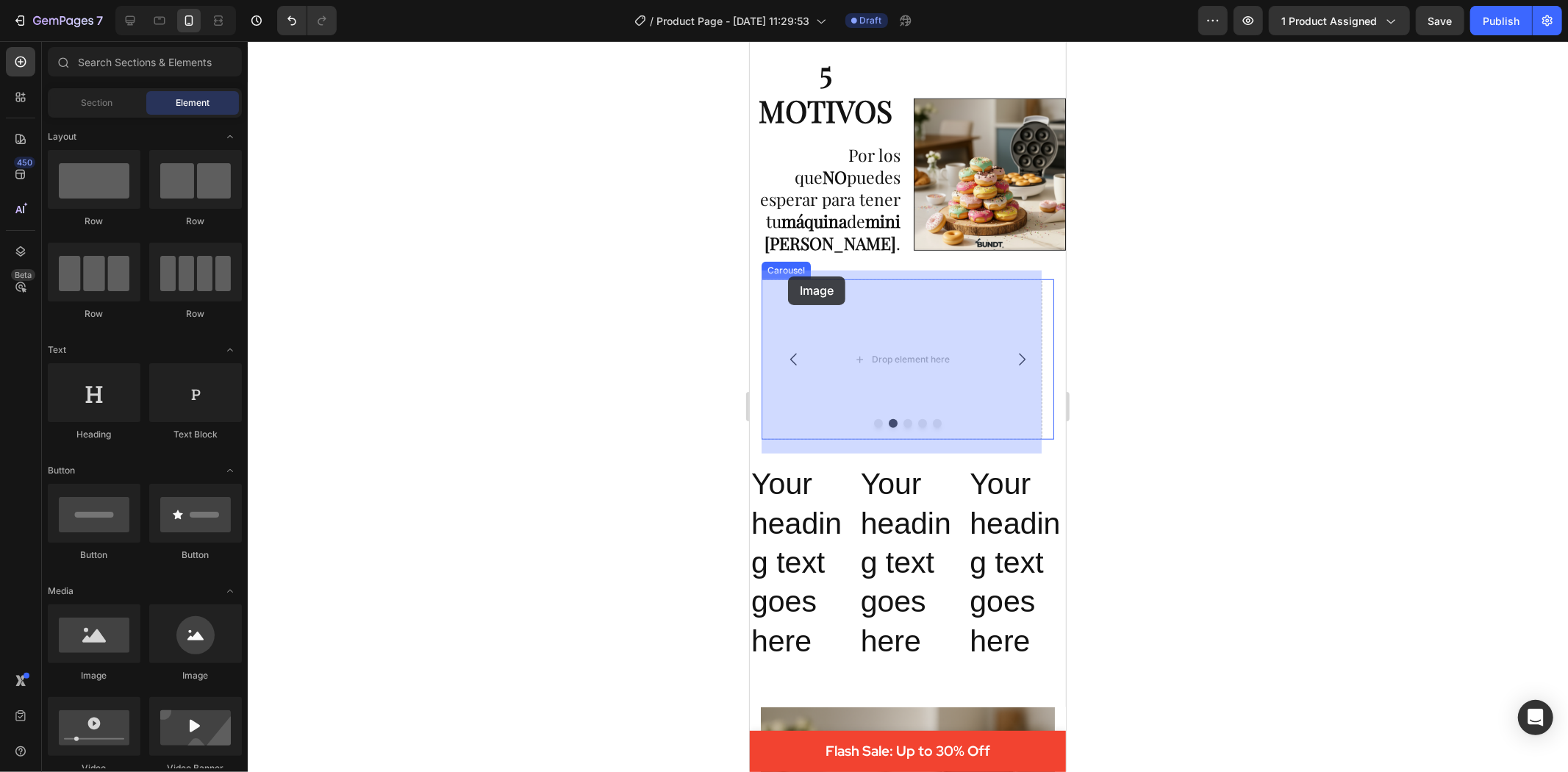
drag, startPoint x: 856, startPoint y: 678, endPoint x: 788, endPoint y: 276, distance: 407.7
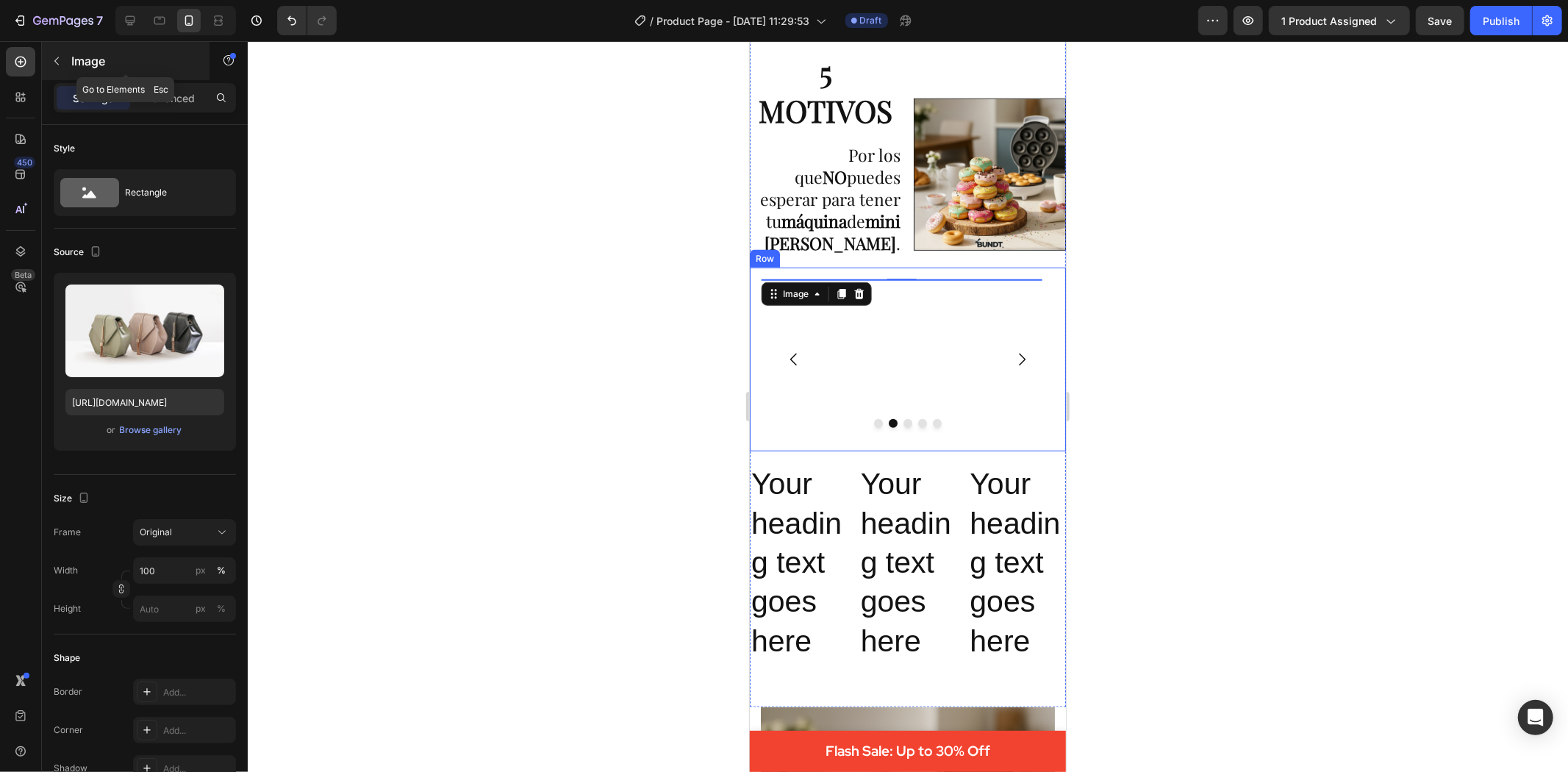
click at [63, 56] on button "button" at bounding box center [57, 61] width 24 height 24
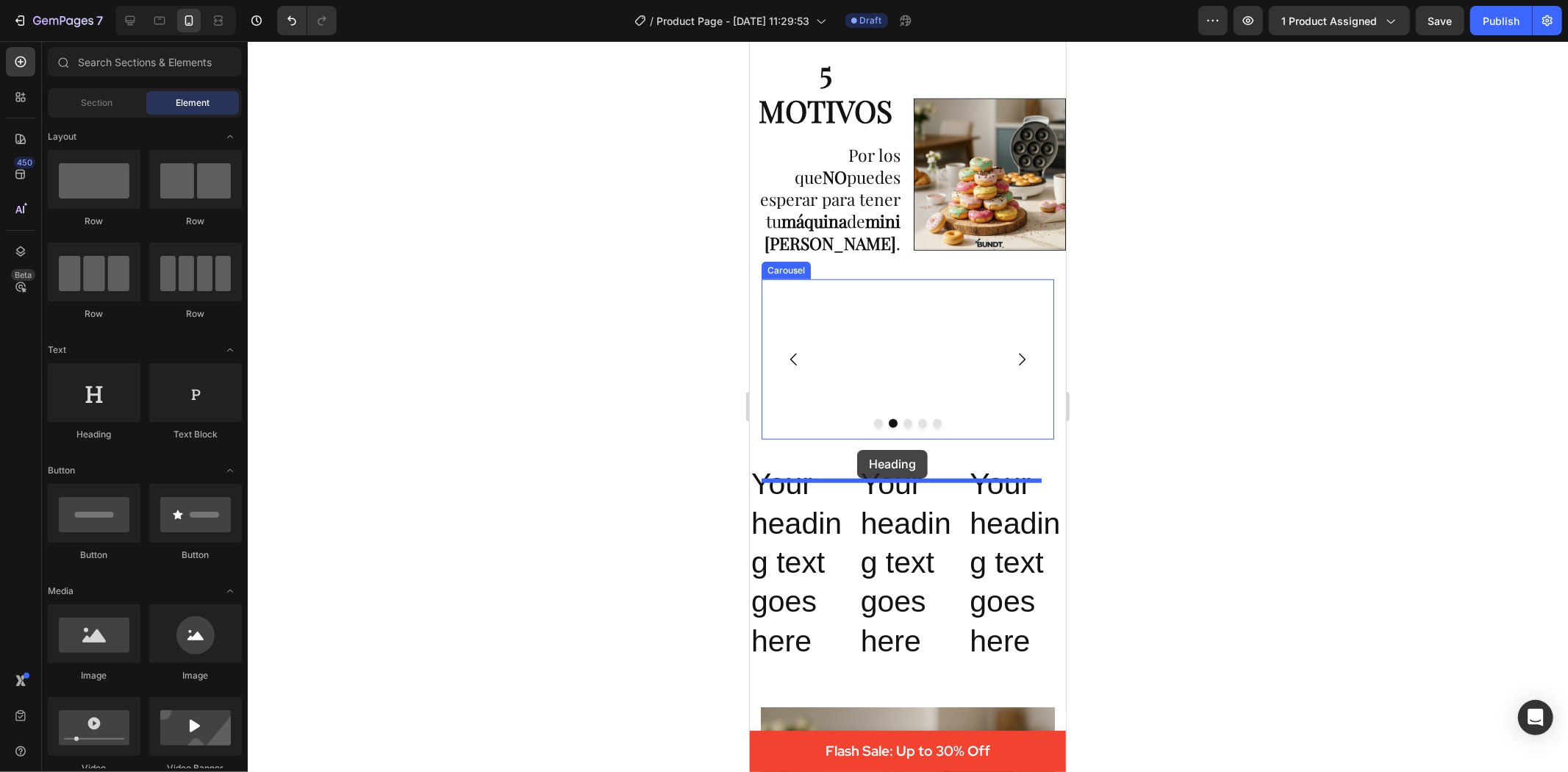
drag, startPoint x: 1278, startPoint y: 427, endPoint x: 856, endPoint y: 449, distance: 422.6
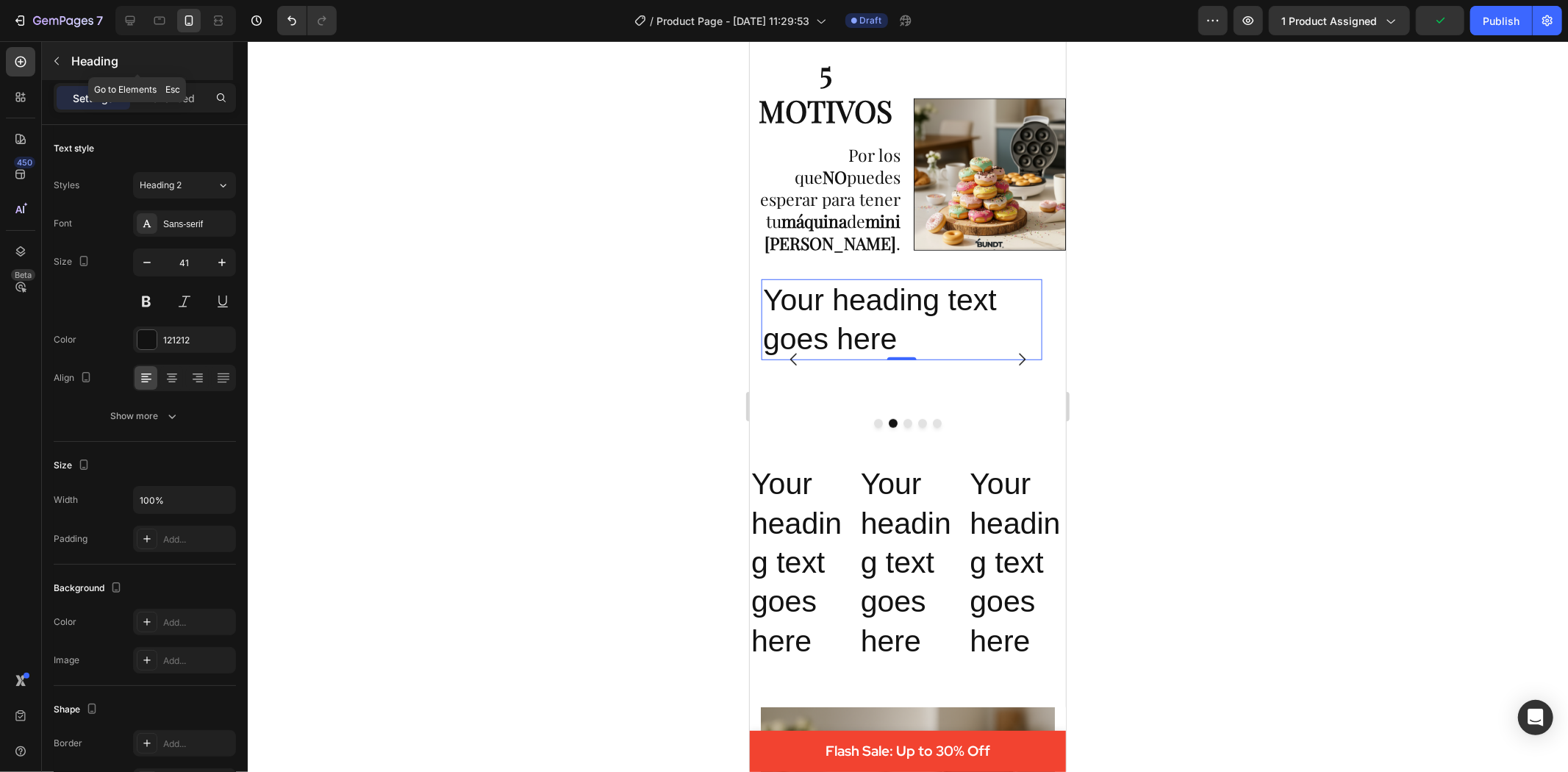
click at [57, 64] on icon "button" at bounding box center [57, 61] width 4 height 8
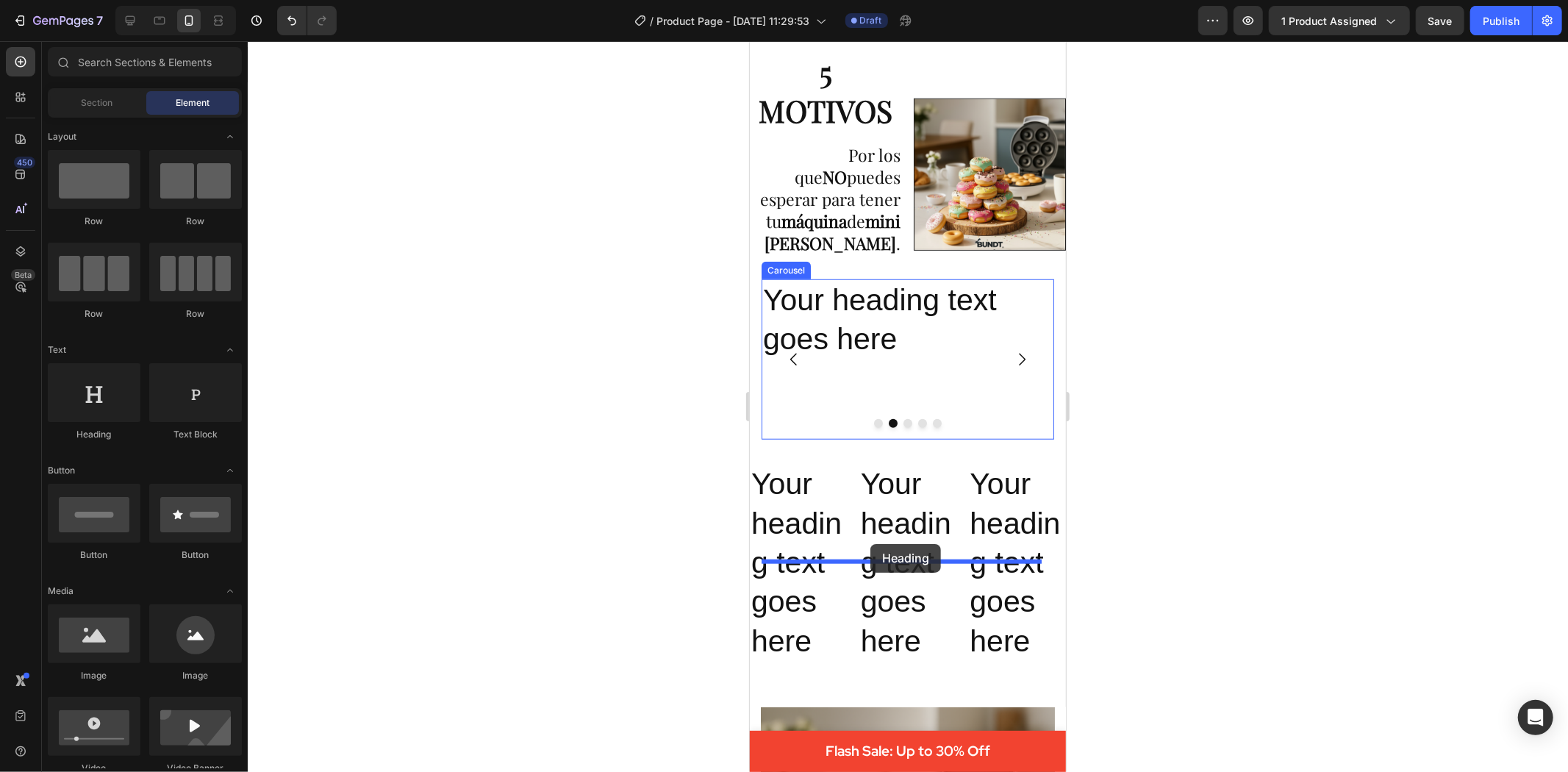
drag, startPoint x: 1237, startPoint y: 440, endPoint x: 870, endPoint y: 544, distance: 381.5
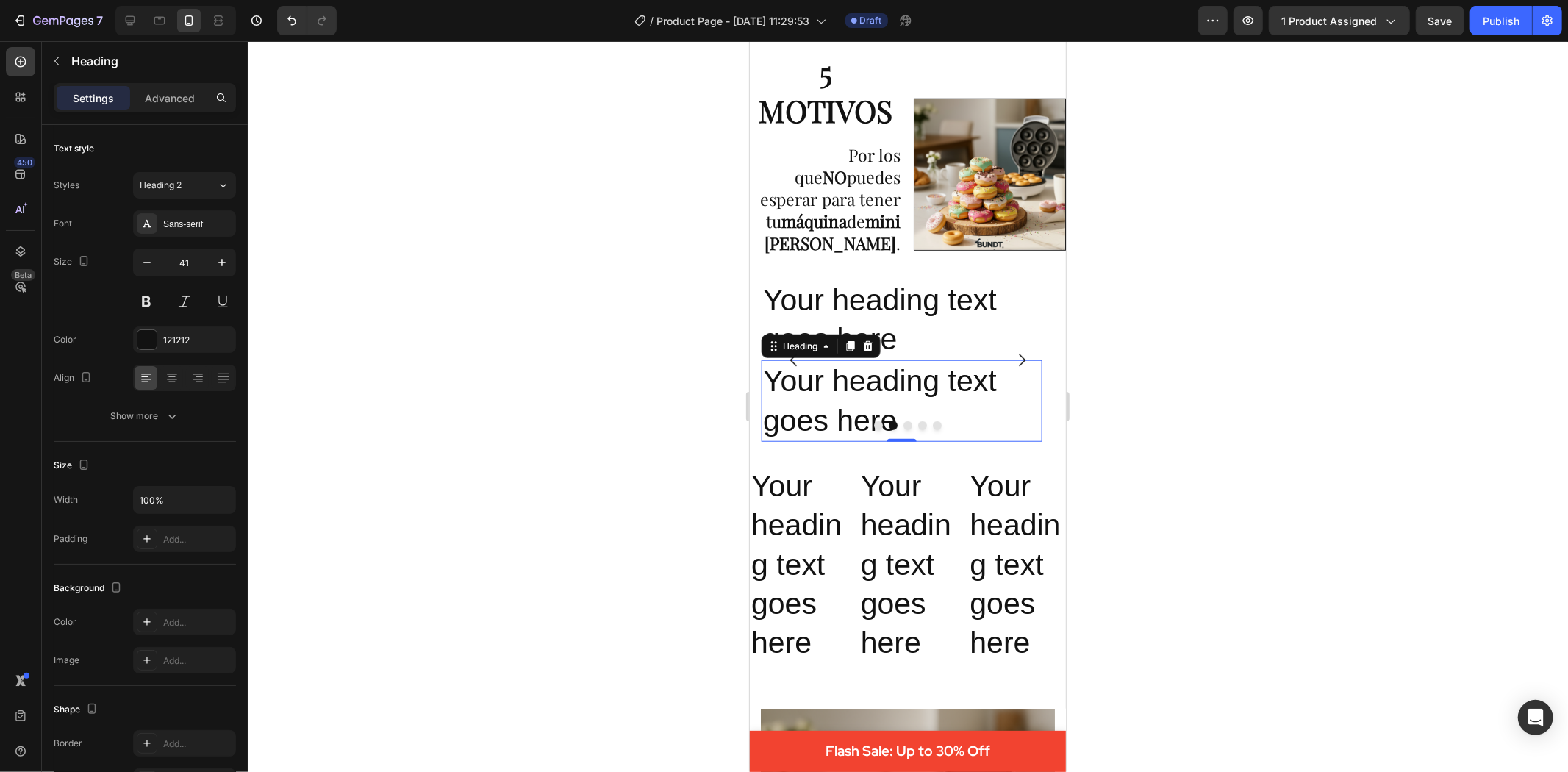
click at [1207, 483] on div at bounding box center [908, 407] width 1321 height 731
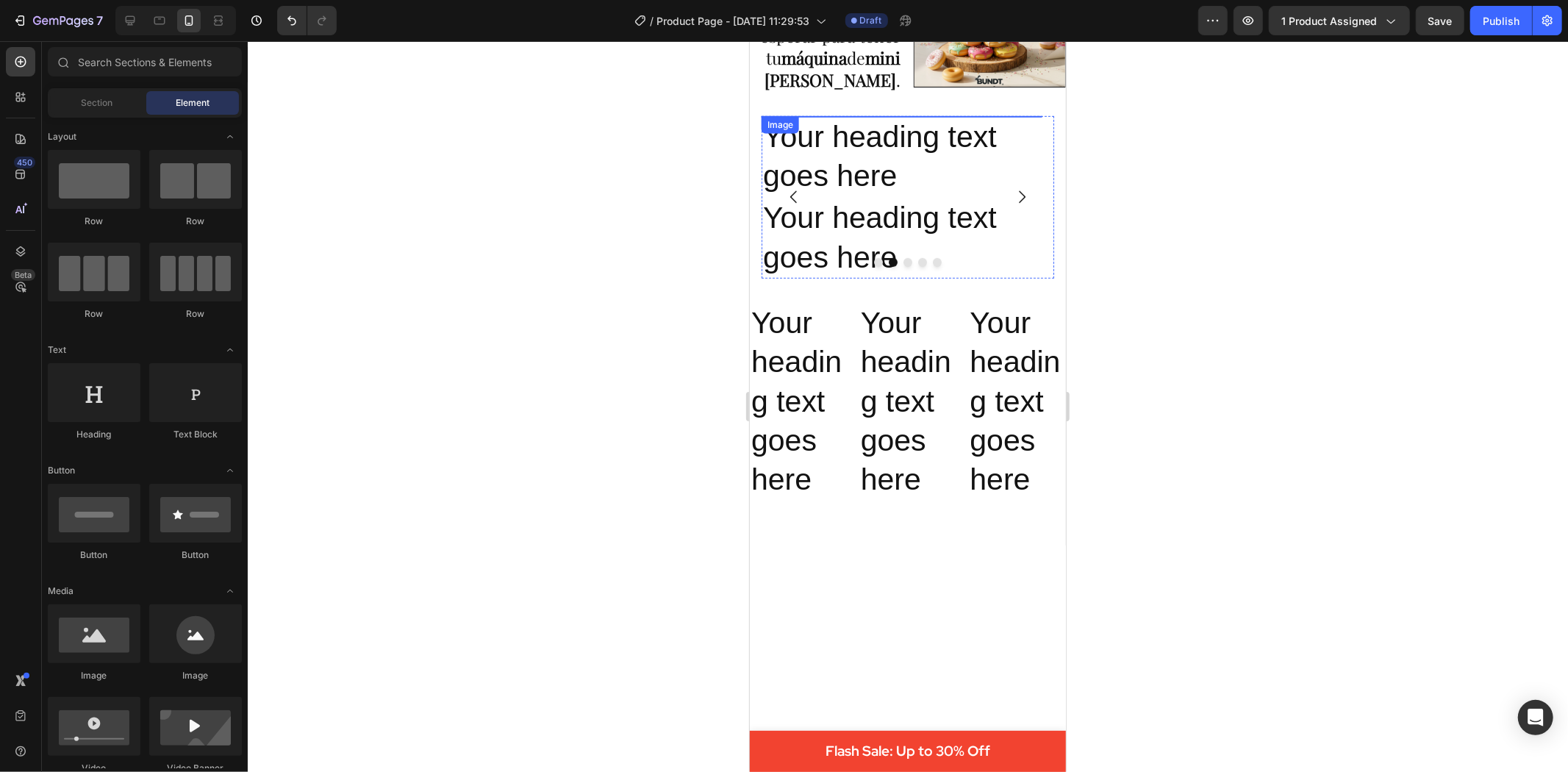
scroll to position [997, 0]
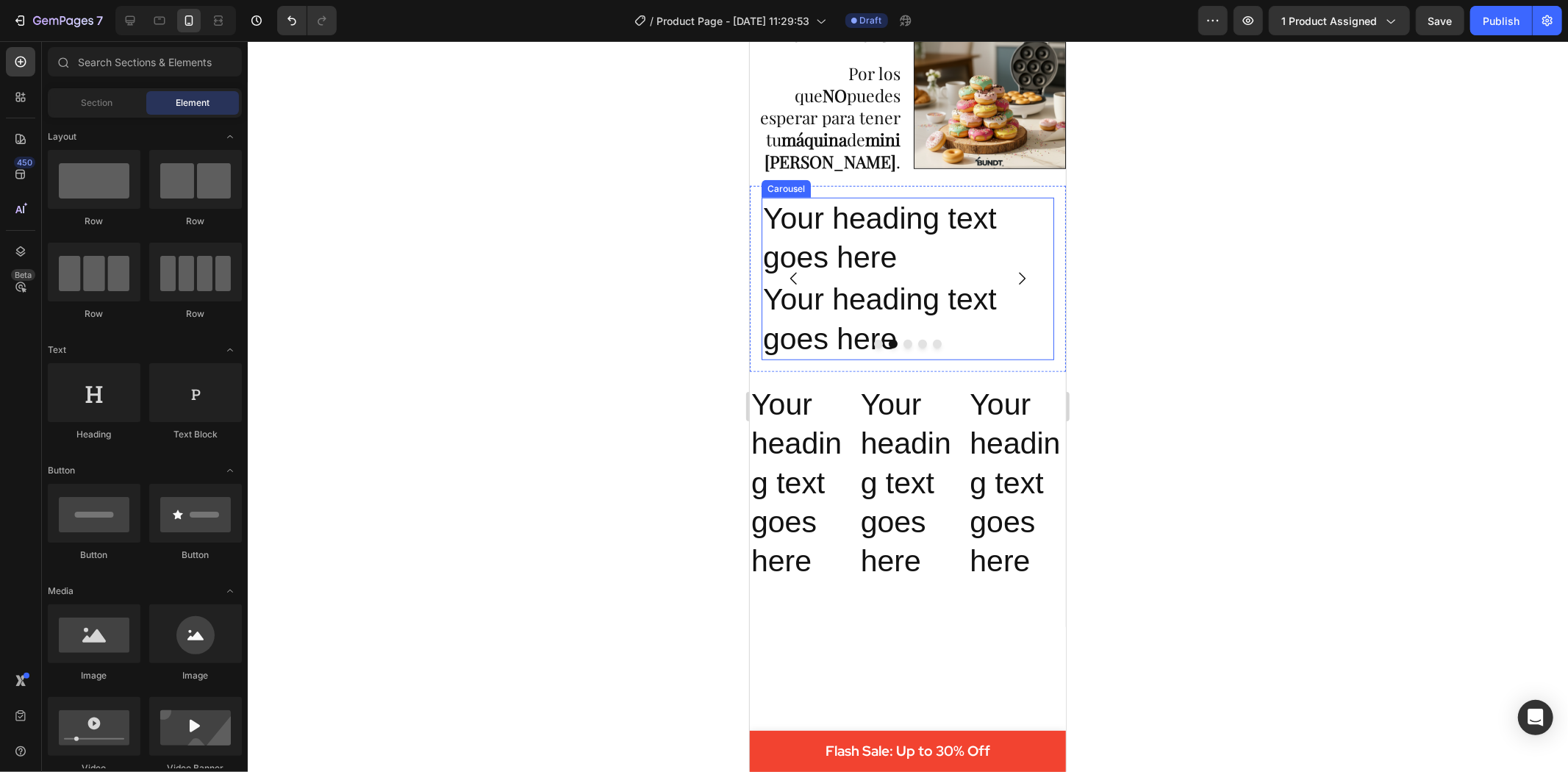
click at [788, 287] on icon "Carousel Back Arrow" at bounding box center [793, 278] width 18 height 18
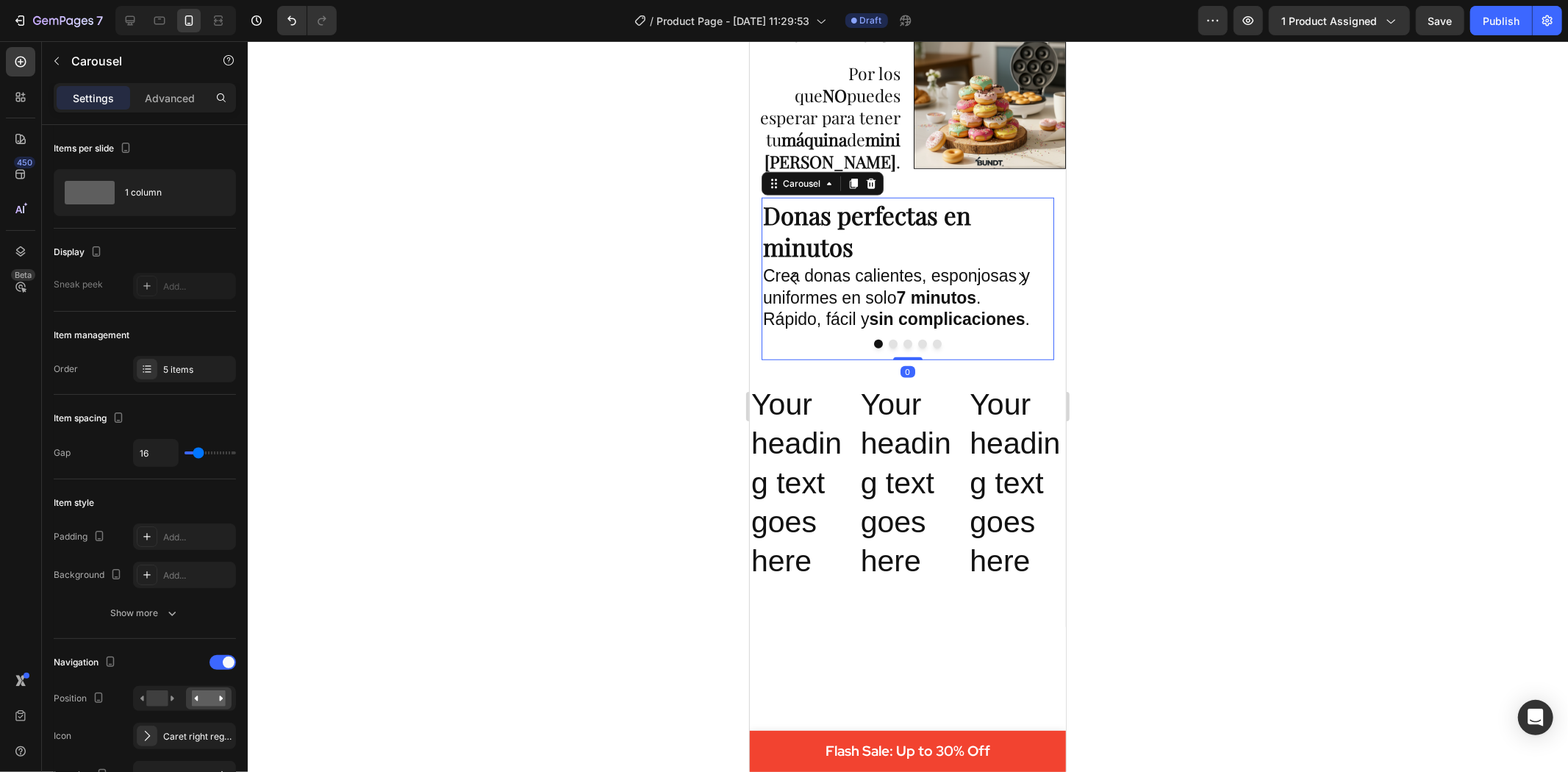
click at [1012, 287] on icon "Carousel Next Arrow" at bounding box center [1021, 278] width 18 height 18
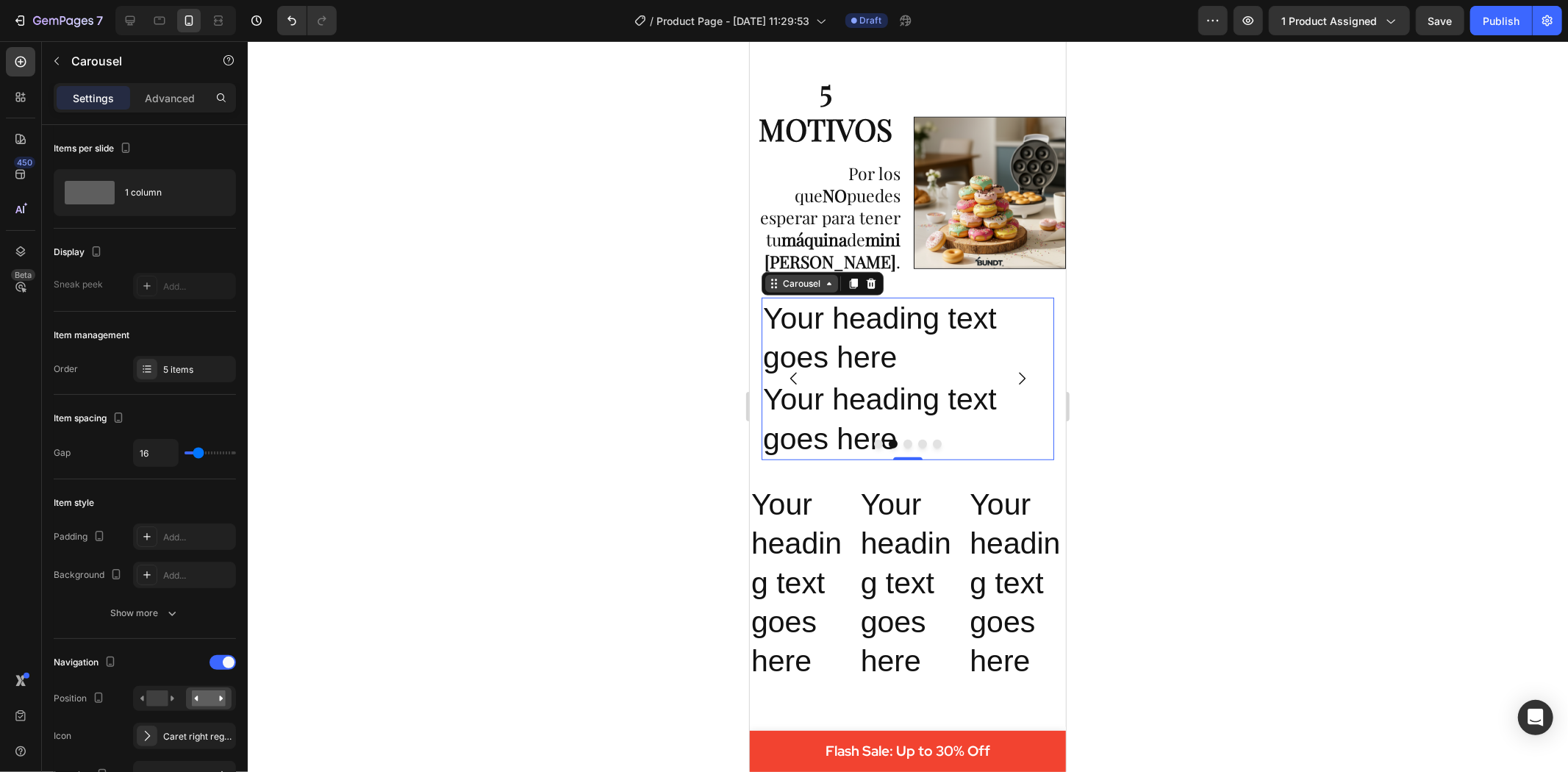
scroll to position [834, 0]
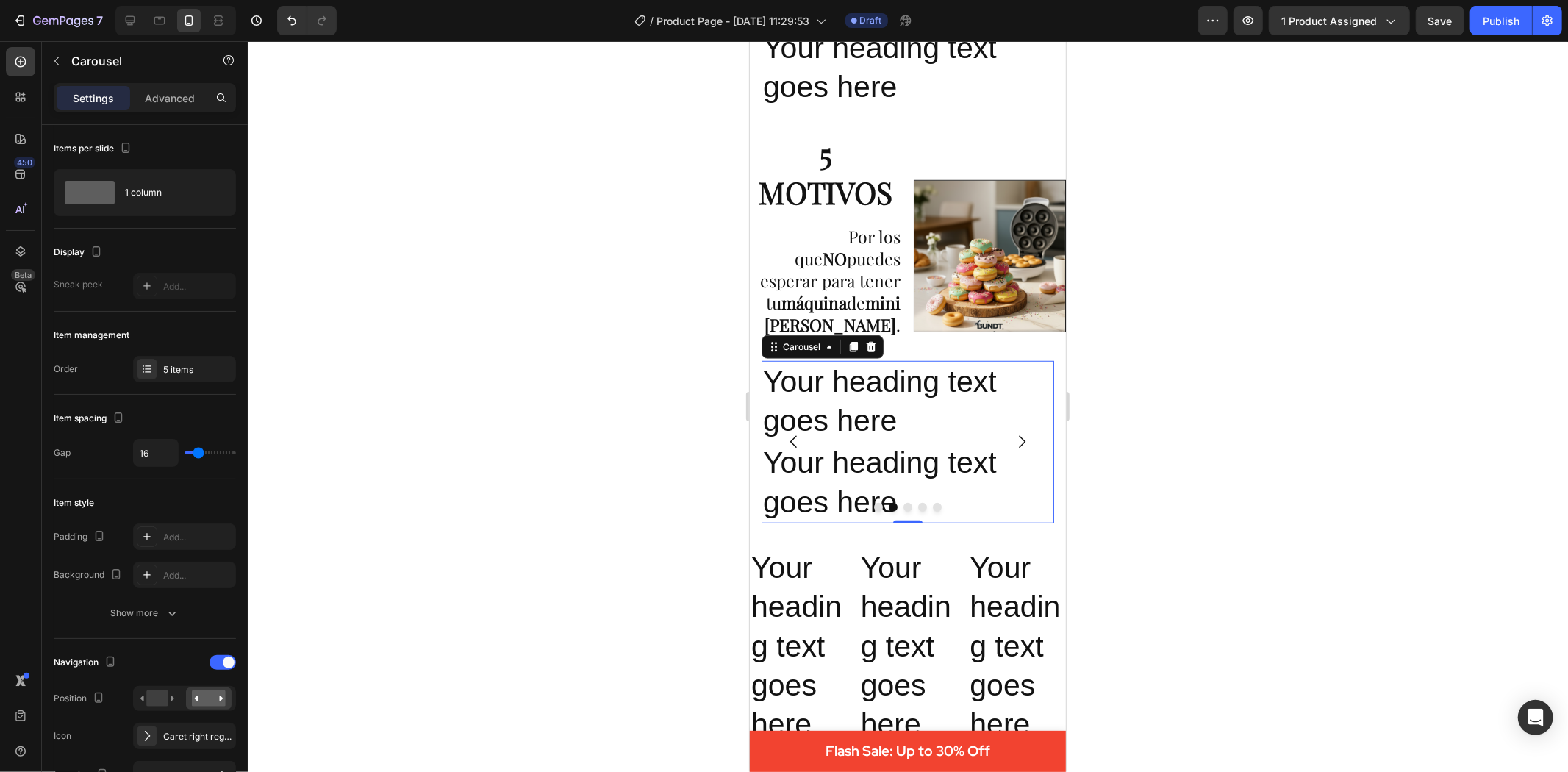
click at [788, 450] on icon "Carousel Back Arrow" at bounding box center [793, 441] width 18 height 18
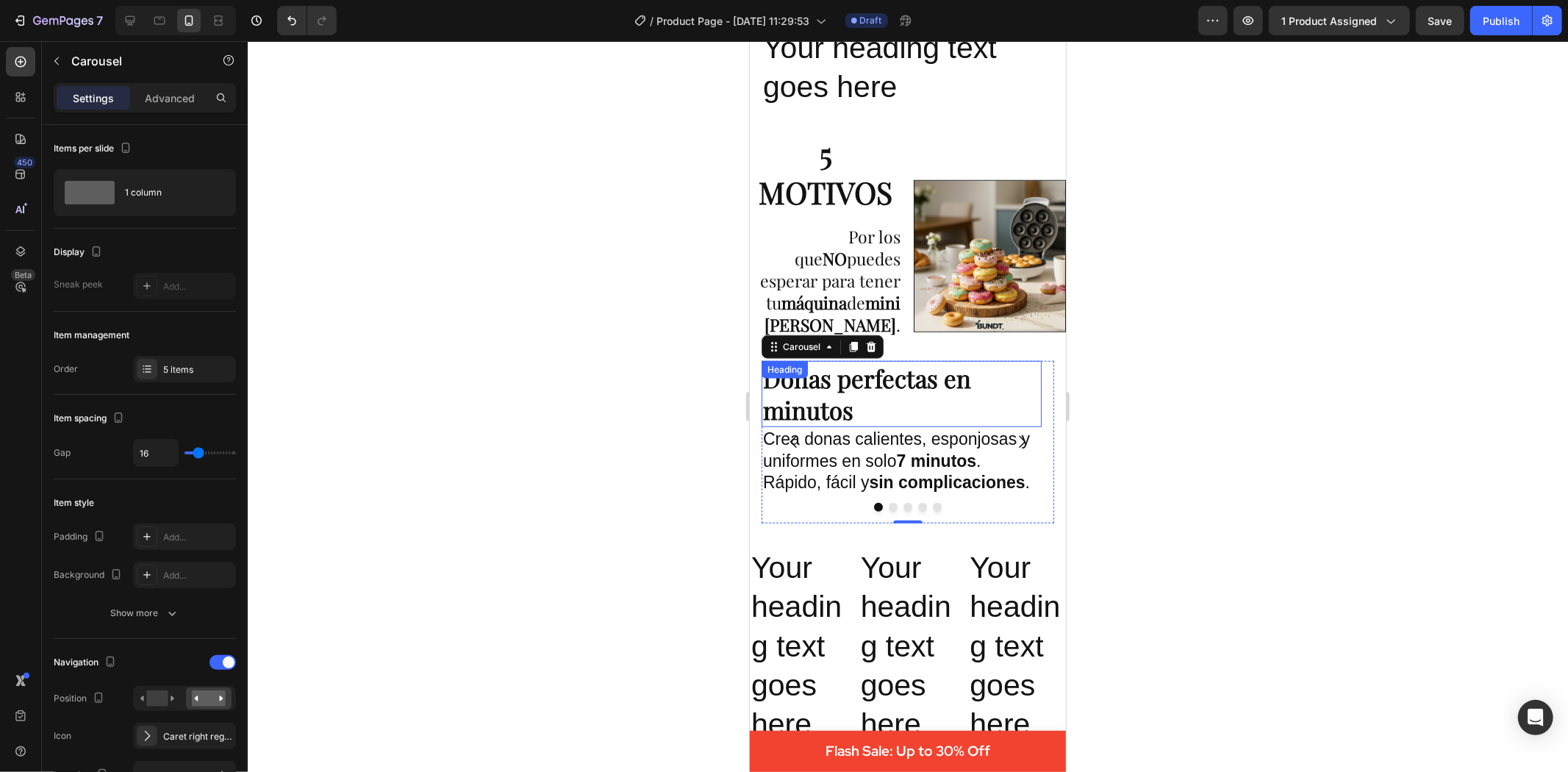
click at [841, 401] on h2 "Donas perfectas en minutos" at bounding box center [901, 394] width 280 height 66
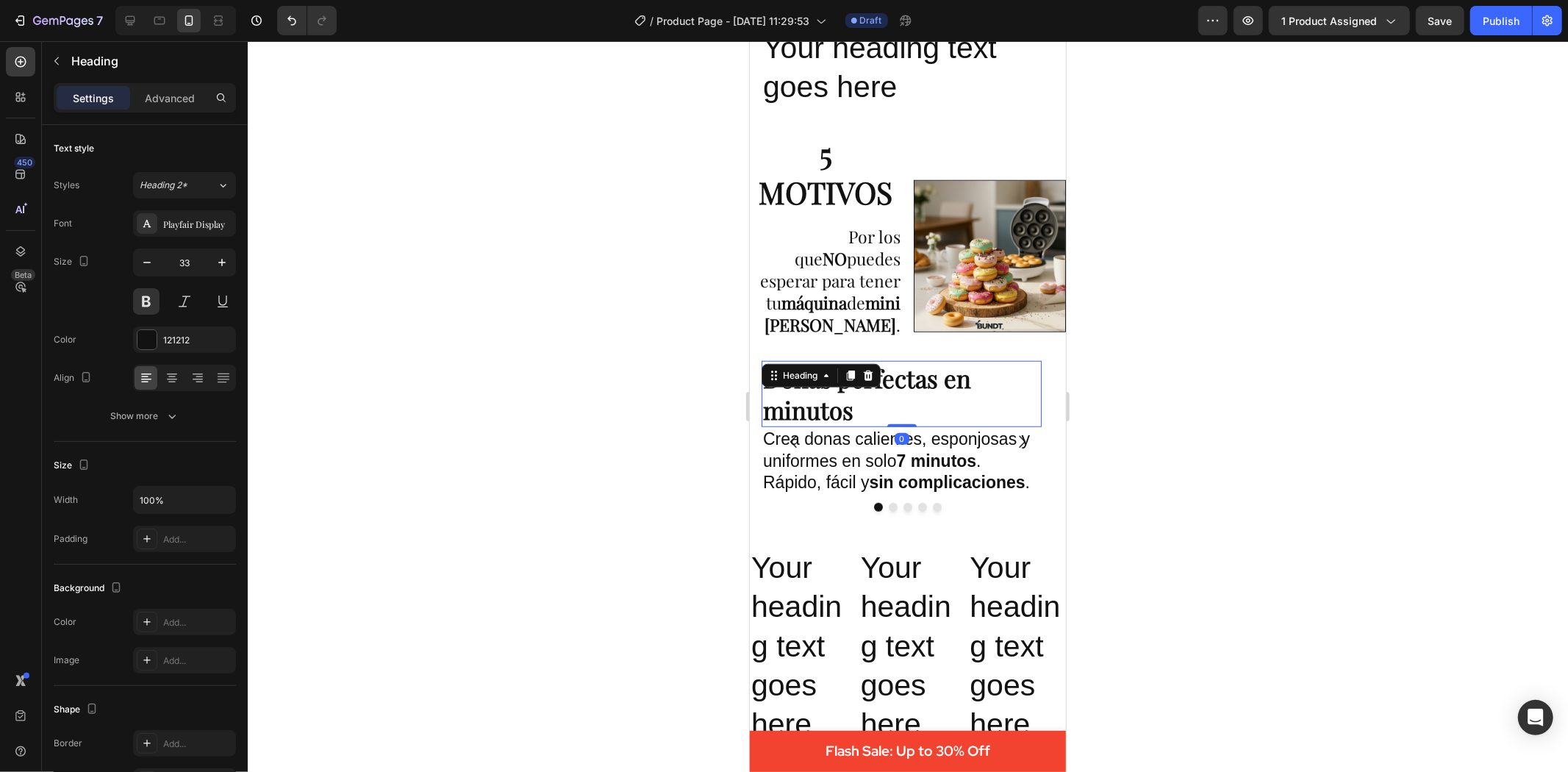
click at [845, 417] on h2 "Donas perfectas en minutos" at bounding box center [901, 394] width 280 height 66
click at [845, 417] on p "Donas perfectas en minutos" at bounding box center [902, 394] width 278 height 64
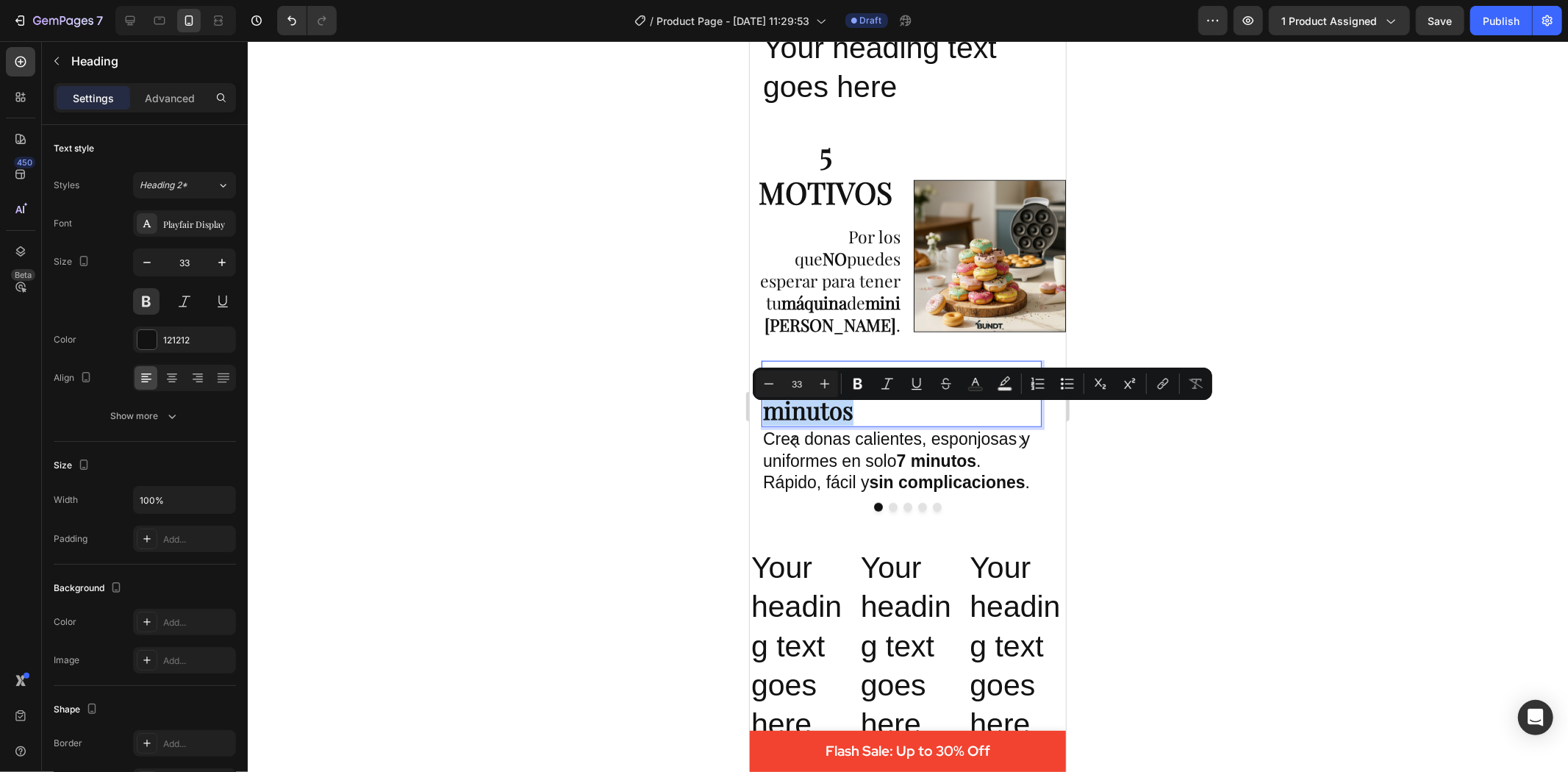
click at [854, 418] on p "Donas perfectas en minutos" at bounding box center [902, 394] width 278 height 64
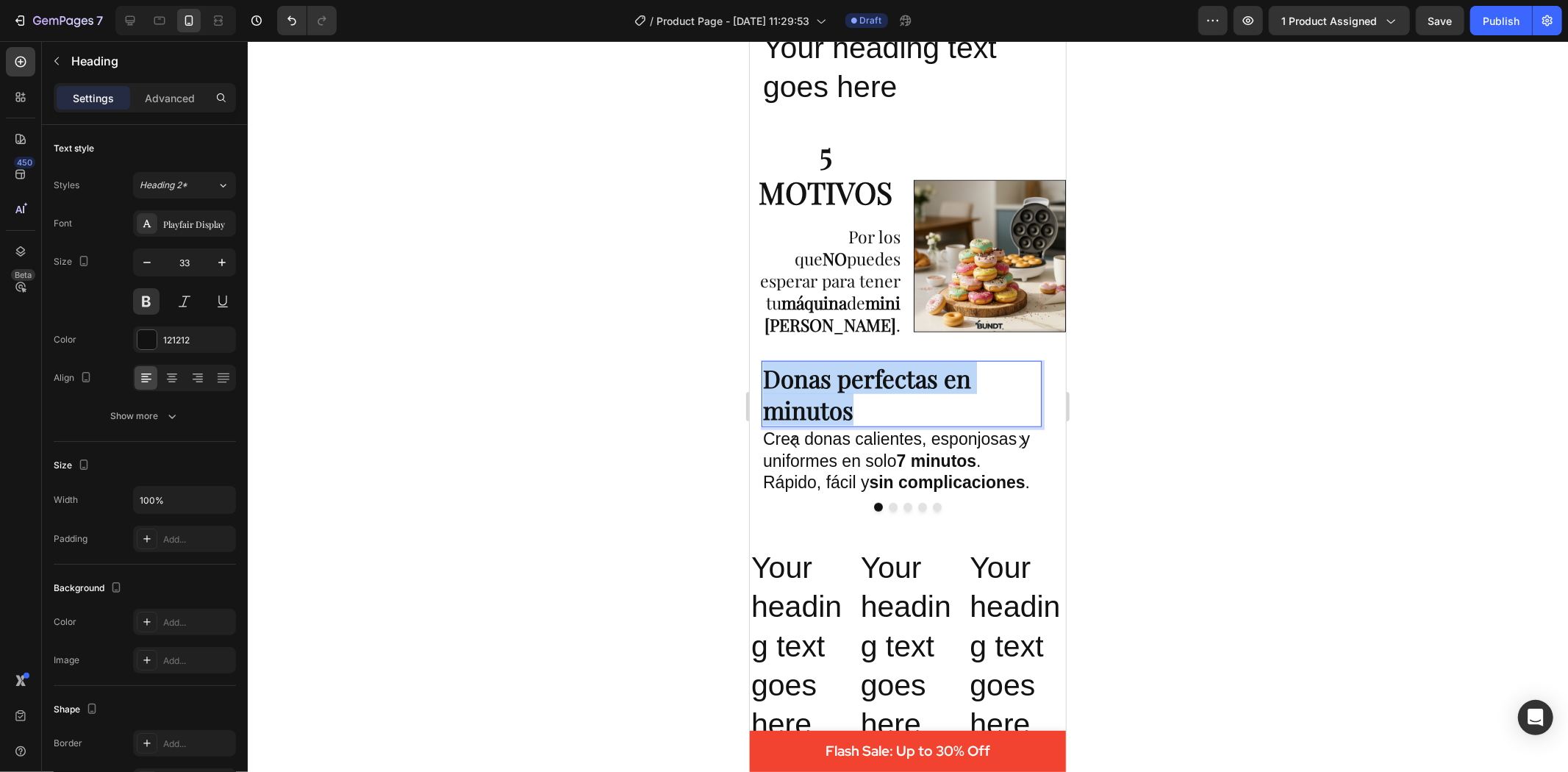
drag, startPoint x: 858, startPoint y: 429, endPoint x: 1483, endPoint y: 424, distance: 625.0
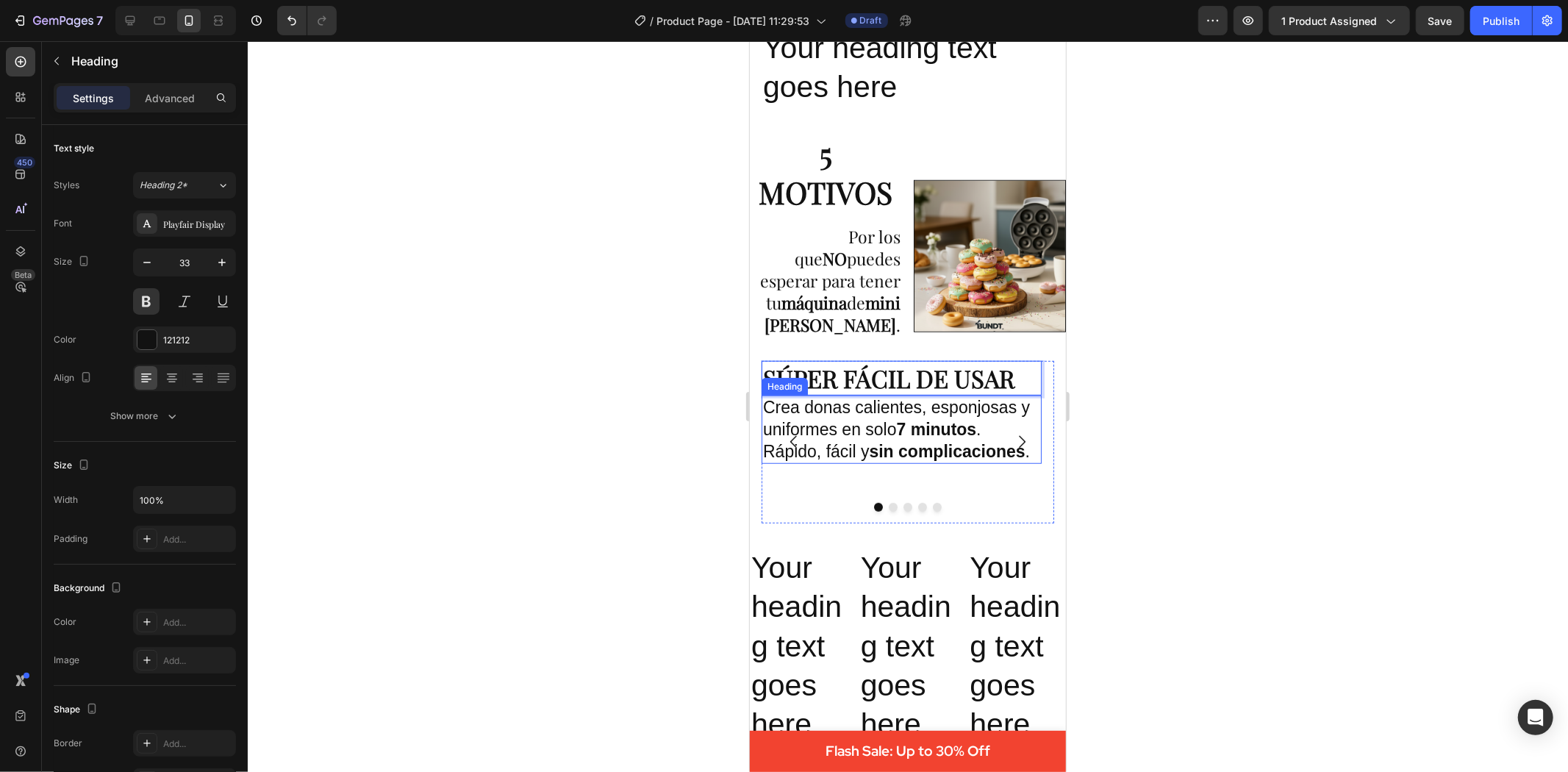
click at [872, 433] on p "Crea donas calientes, esponjosas y uniformes en solo 7 minutos . Rápido, fácil …" at bounding box center [902, 429] width 278 height 66
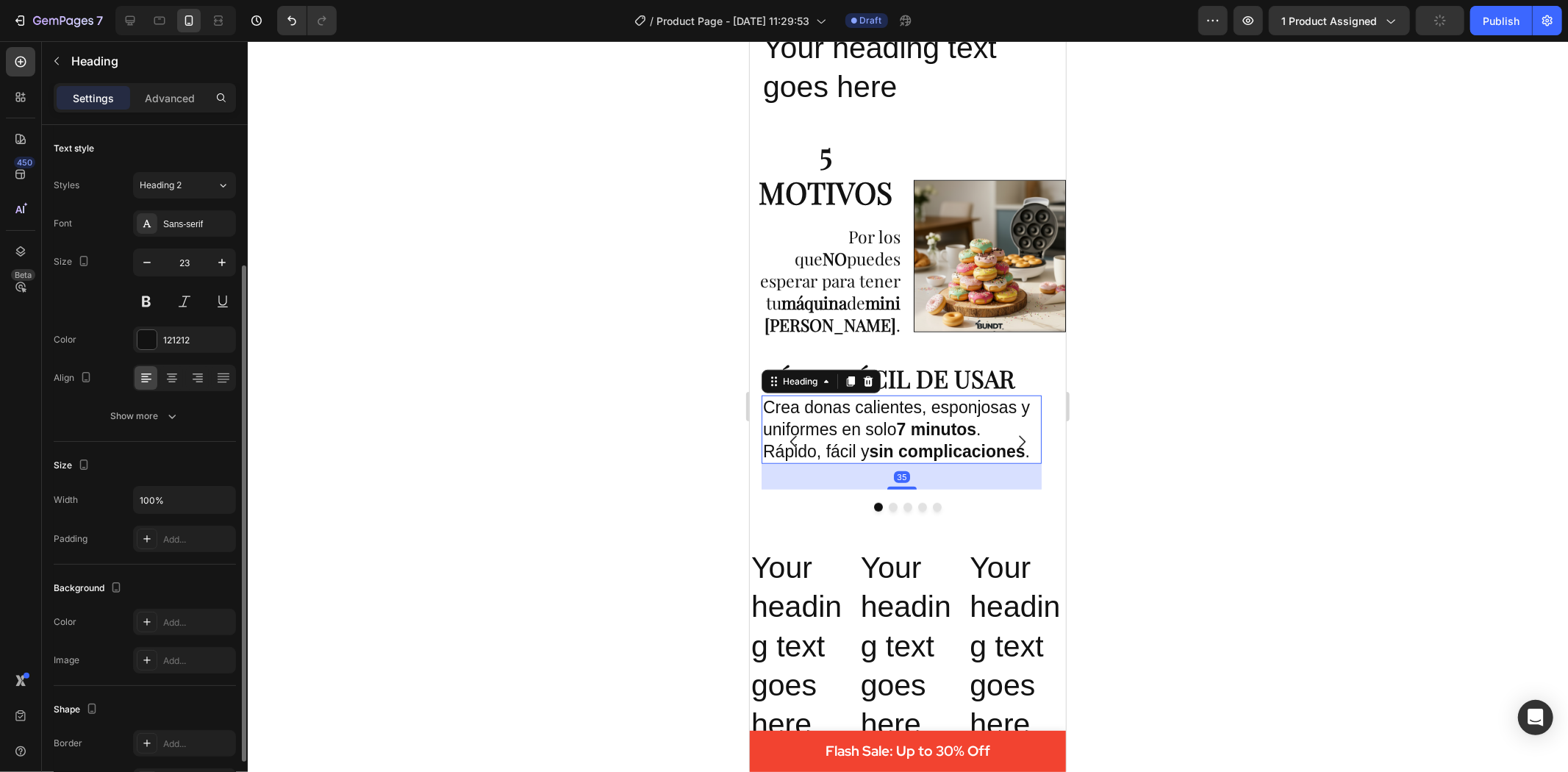
scroll to position [81, 0]
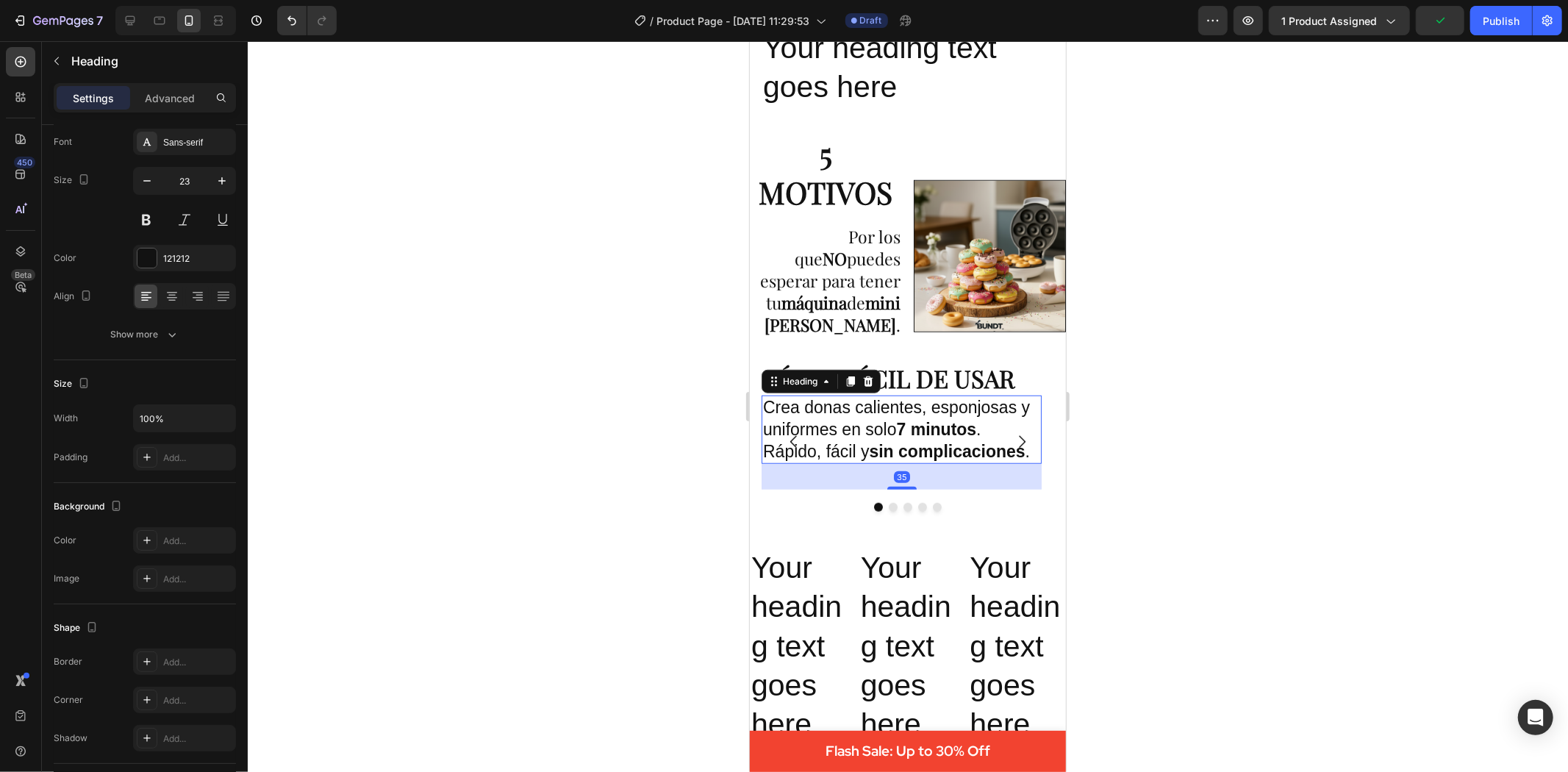
click at [989, 389] on p "SÚPER FÁCIL DE USAR" at bounding box center [902, 378] width 278 height 32
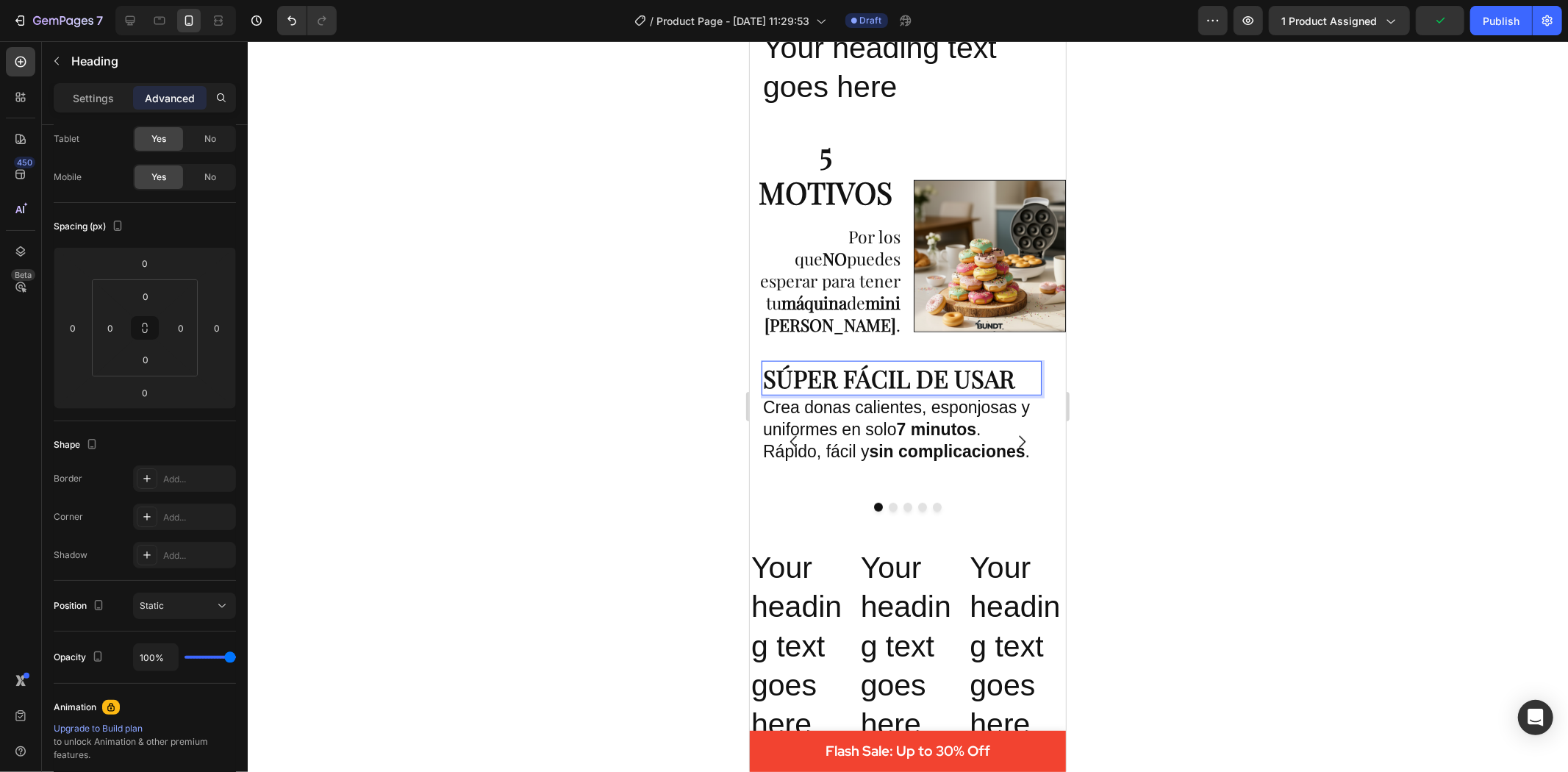
click at [1002, 387] on p "SÚPER FÁCIL DE USAR" at bounding box center [902, 378] width 278 height 32
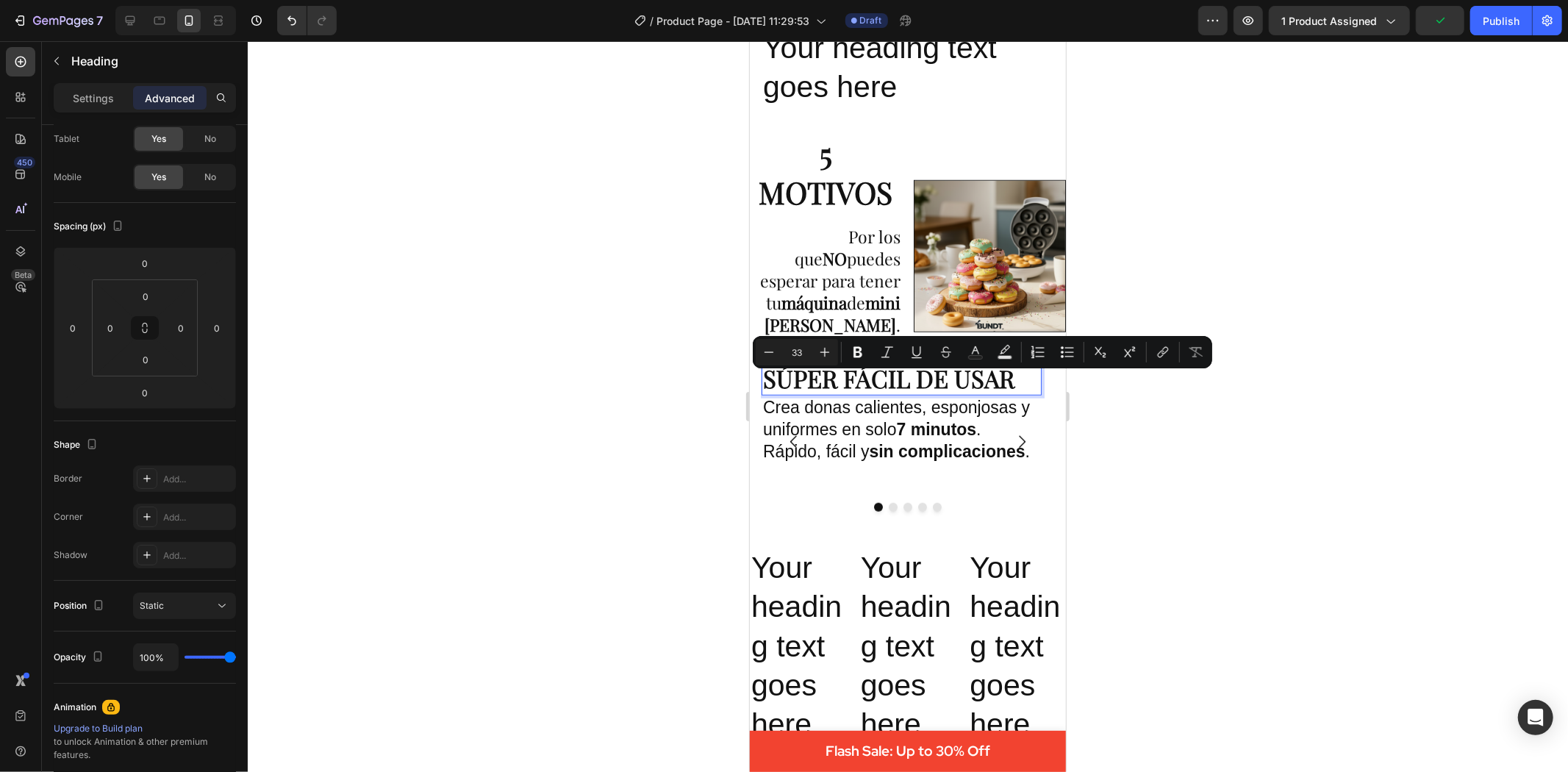
click at [1010, 391] on p "SÚPER FÁCIL DE USAR" at bounding box center [902, 378] width 278 height 32
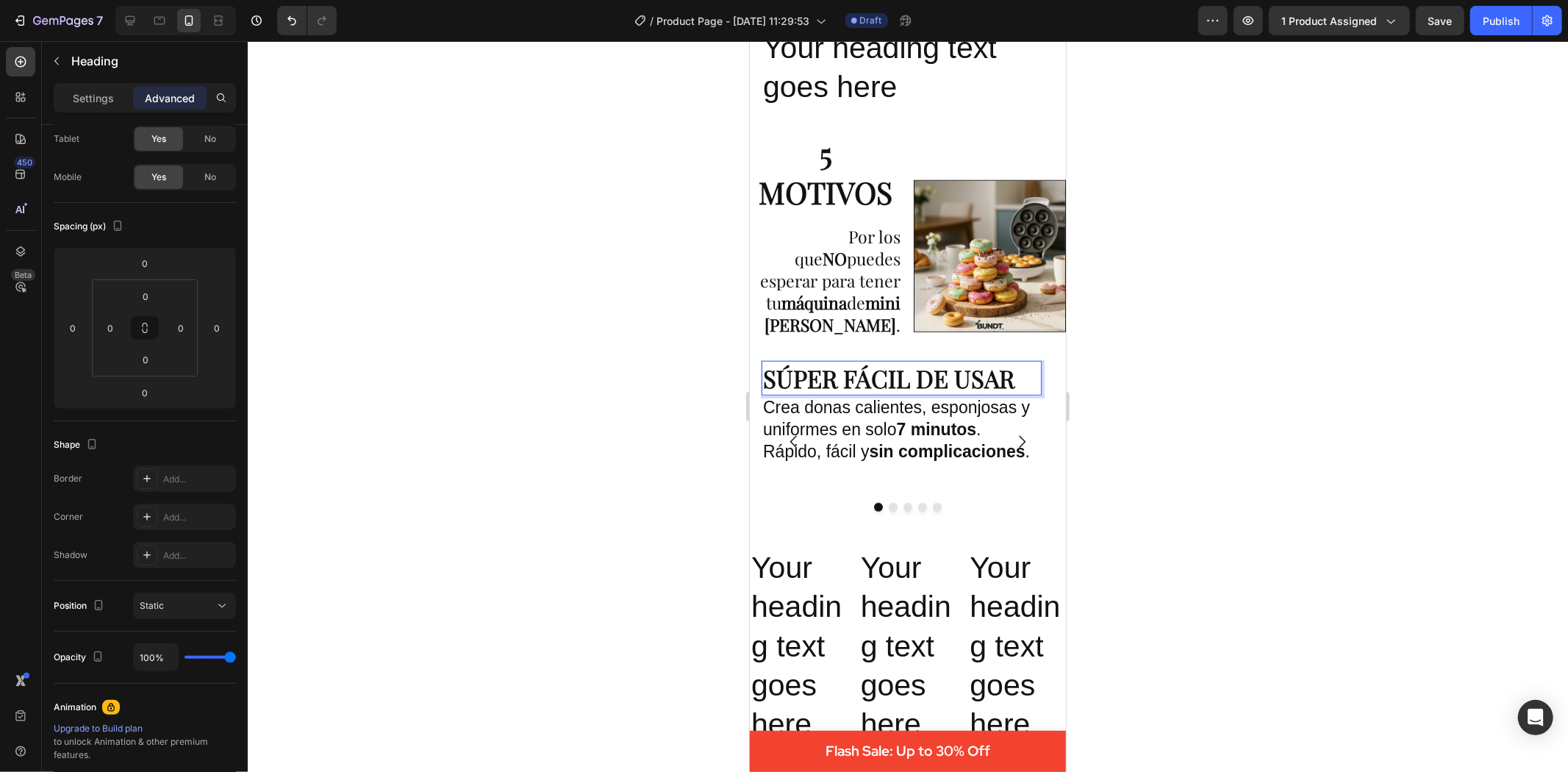
drag, startPoint x: 1024, startPoint y: 392, endPoint x: 1442, endPoint y: 418, distance: 418.8
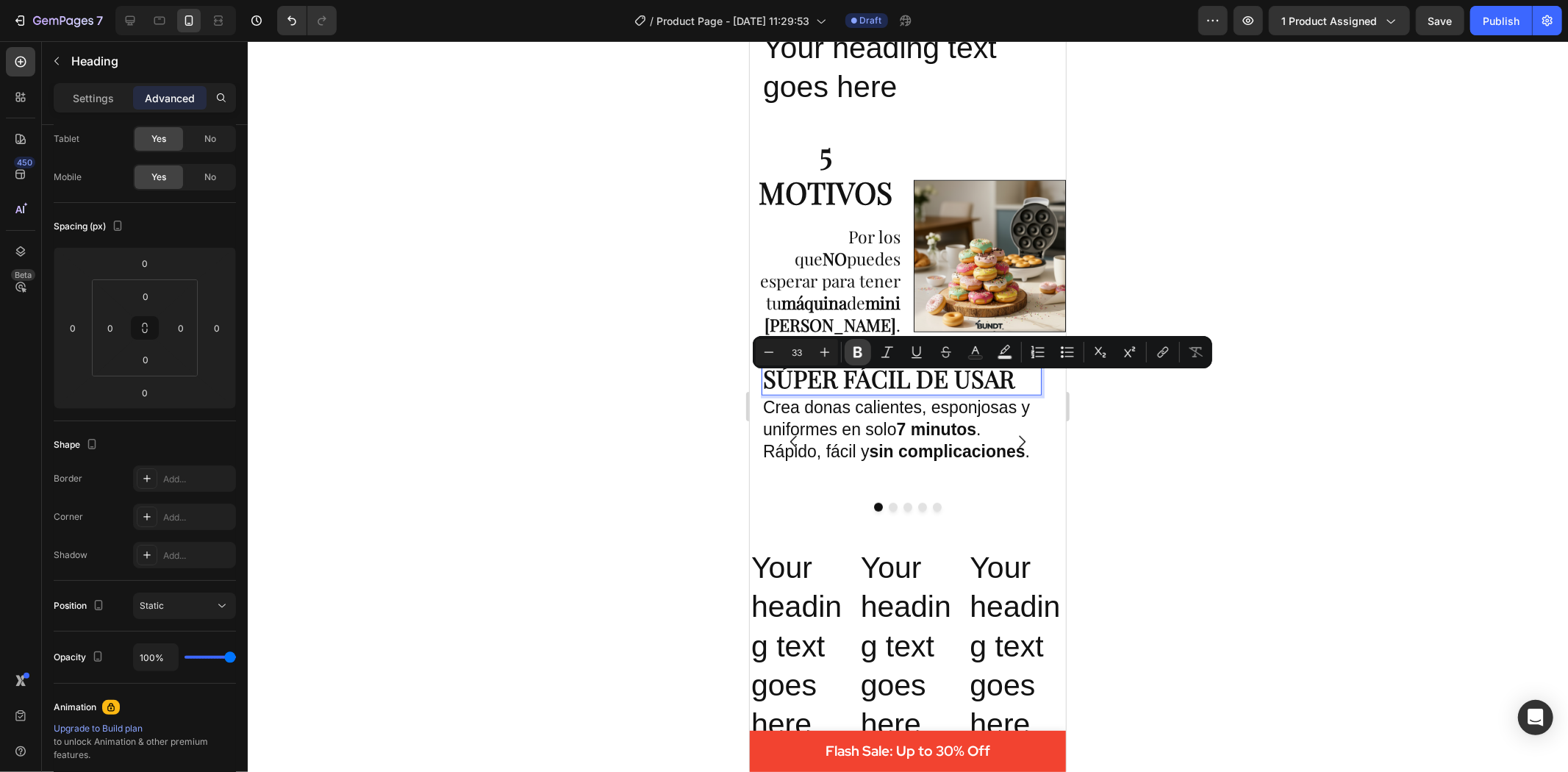
click at [863, 354] on icon "Editor contextual toolbar" at bounding box center [857, 352] width 15 height 15
click at [862, 352] on icon "Editor contextual toolbar" at bounding box center [857, 352] width 15 height 15
click at [1362, 692] on div at bounding box center [908, 407] width 1321 height 731
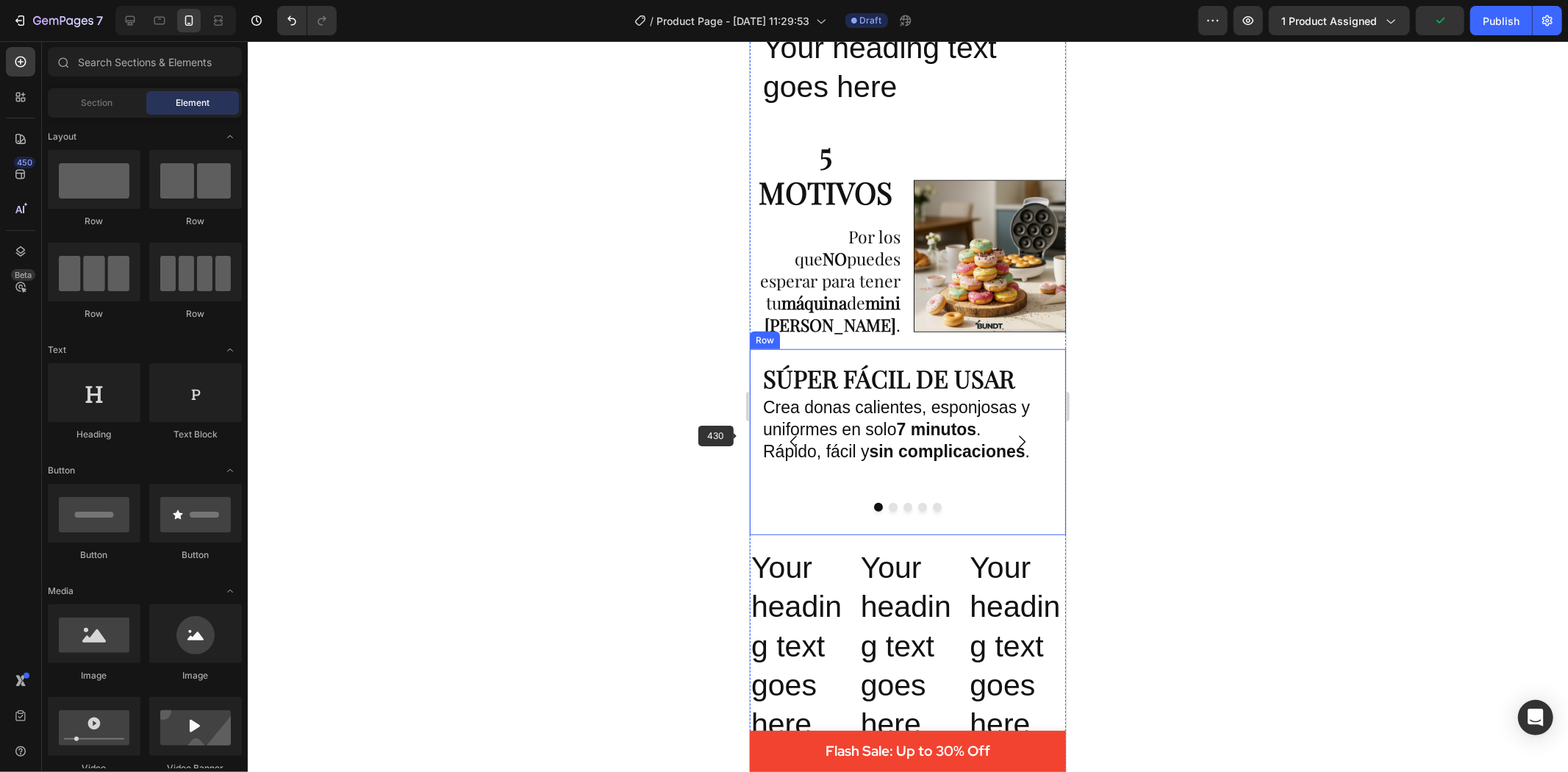
click at [784, 434] on p "Crea donas calientes, esponjosas y uniformes en solo 7 minutos . Rápido, fácil …" at bounding box center [902, 429] width 278 height 66
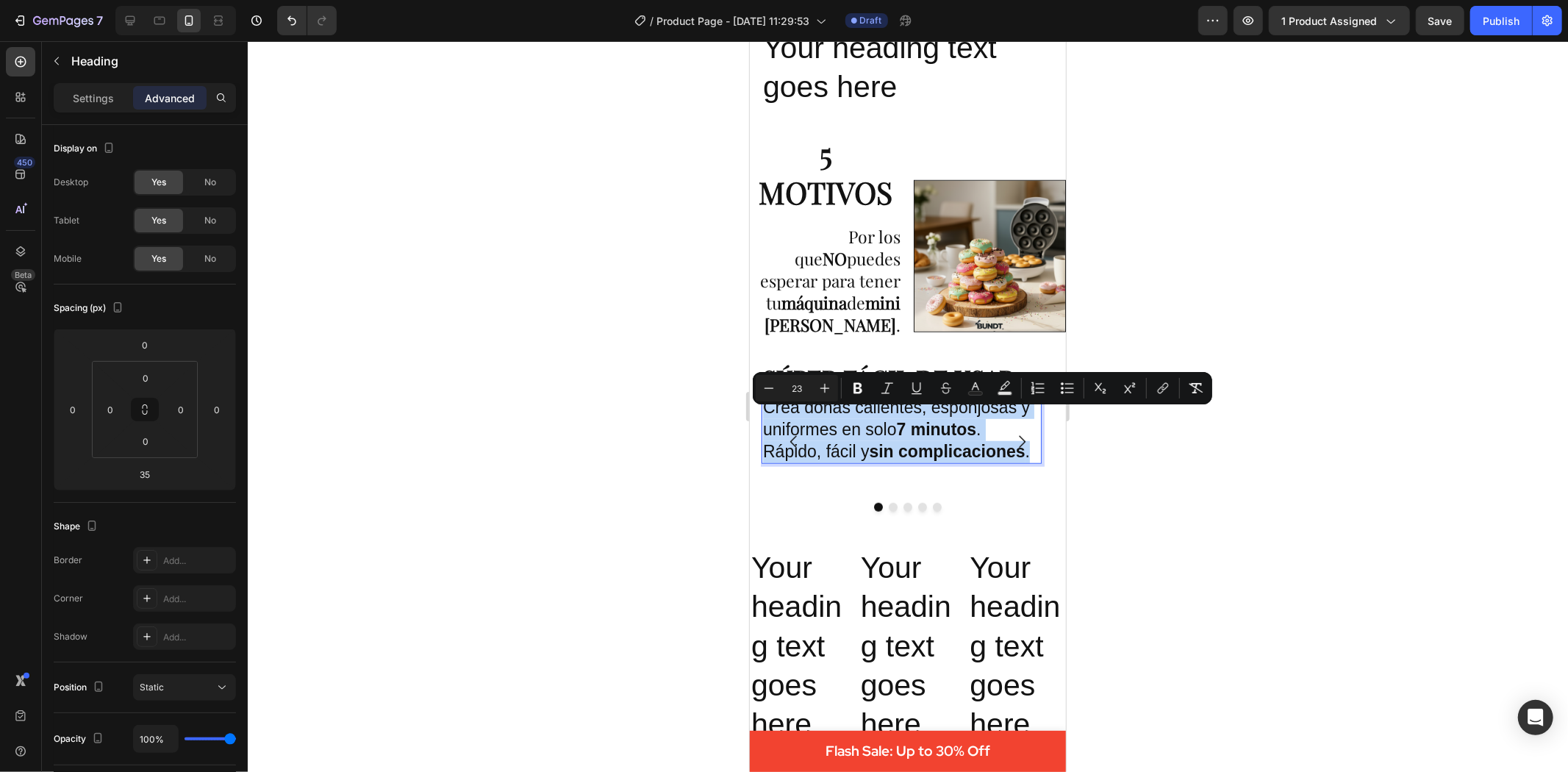
drag, startPoint x: 765, startPoint y: 421, endPoint x: 1038, endPoint y: 460, distance: 275.8
click at [1038, 460] on p "Crea donas calientes, esponjosas y uniformes en solo 7 minutos . Rápido, fácil …" at bounding box center [902, 429] width 278 height 66
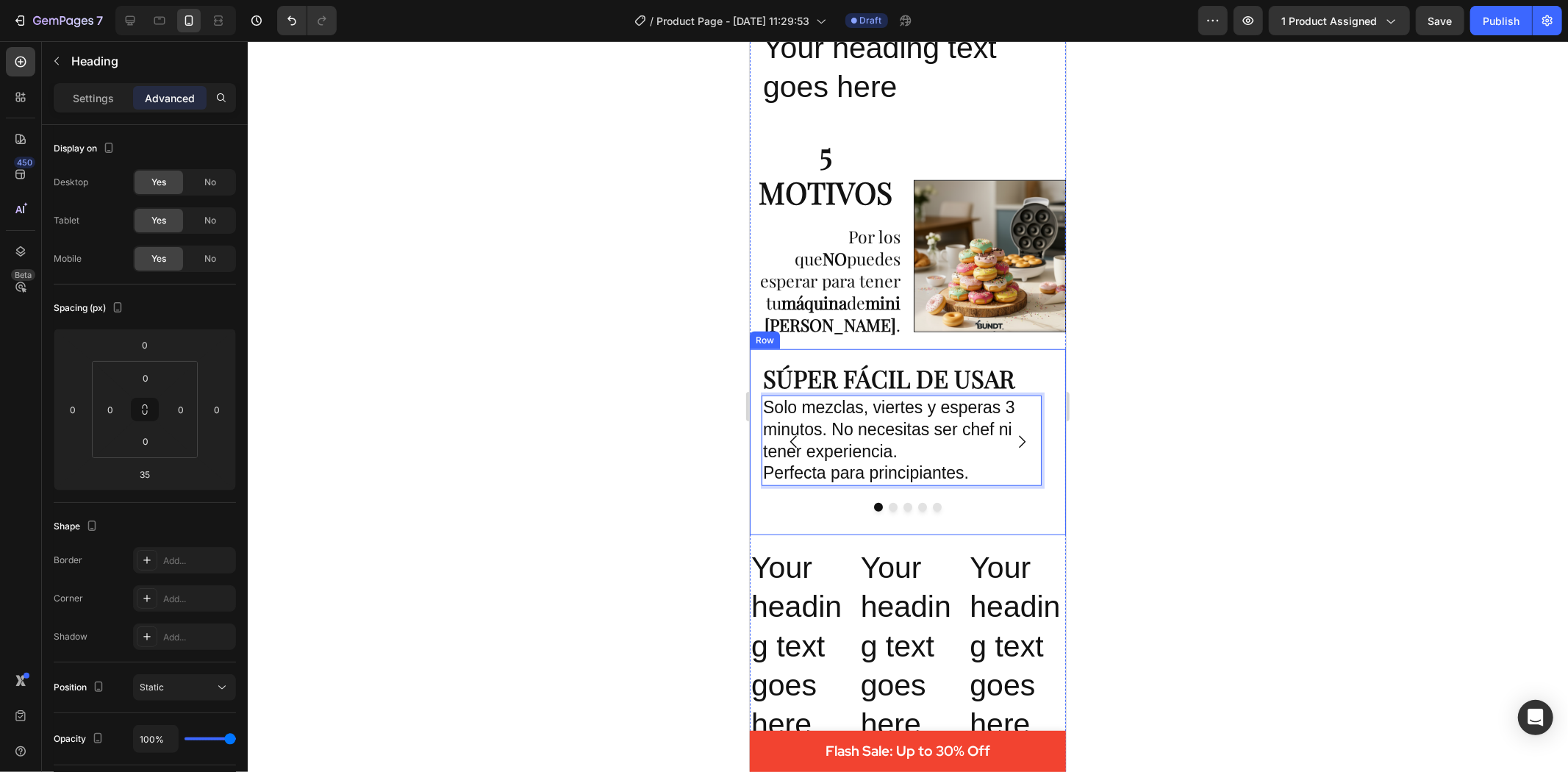
click at [1143, 430] on div at bounding box center [908, 407] width 1321 height 731
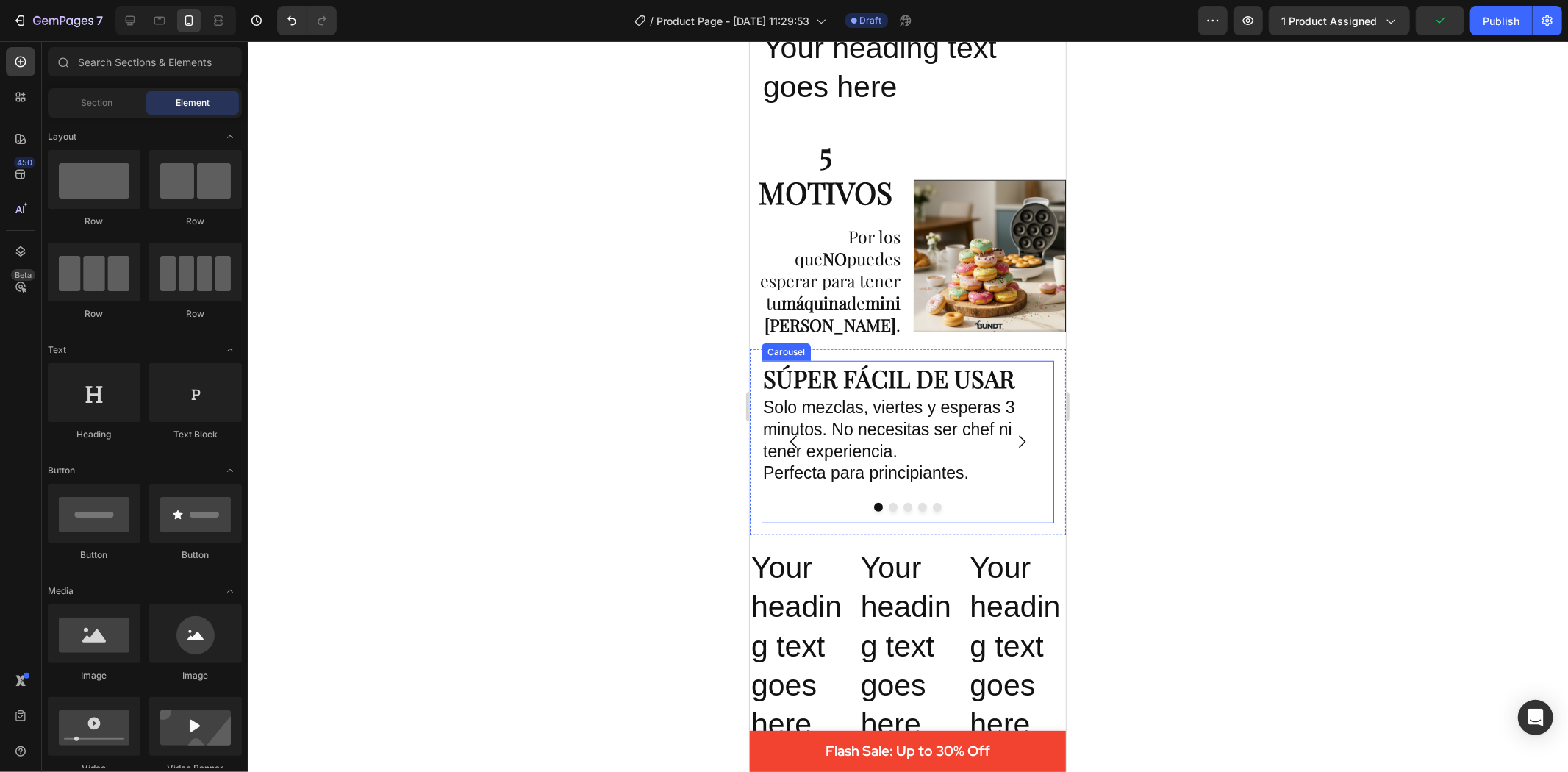
click at [1012, 450] on icon "Carousel Next Arrow" at bounding box center [1021, 441] width 18 height 18
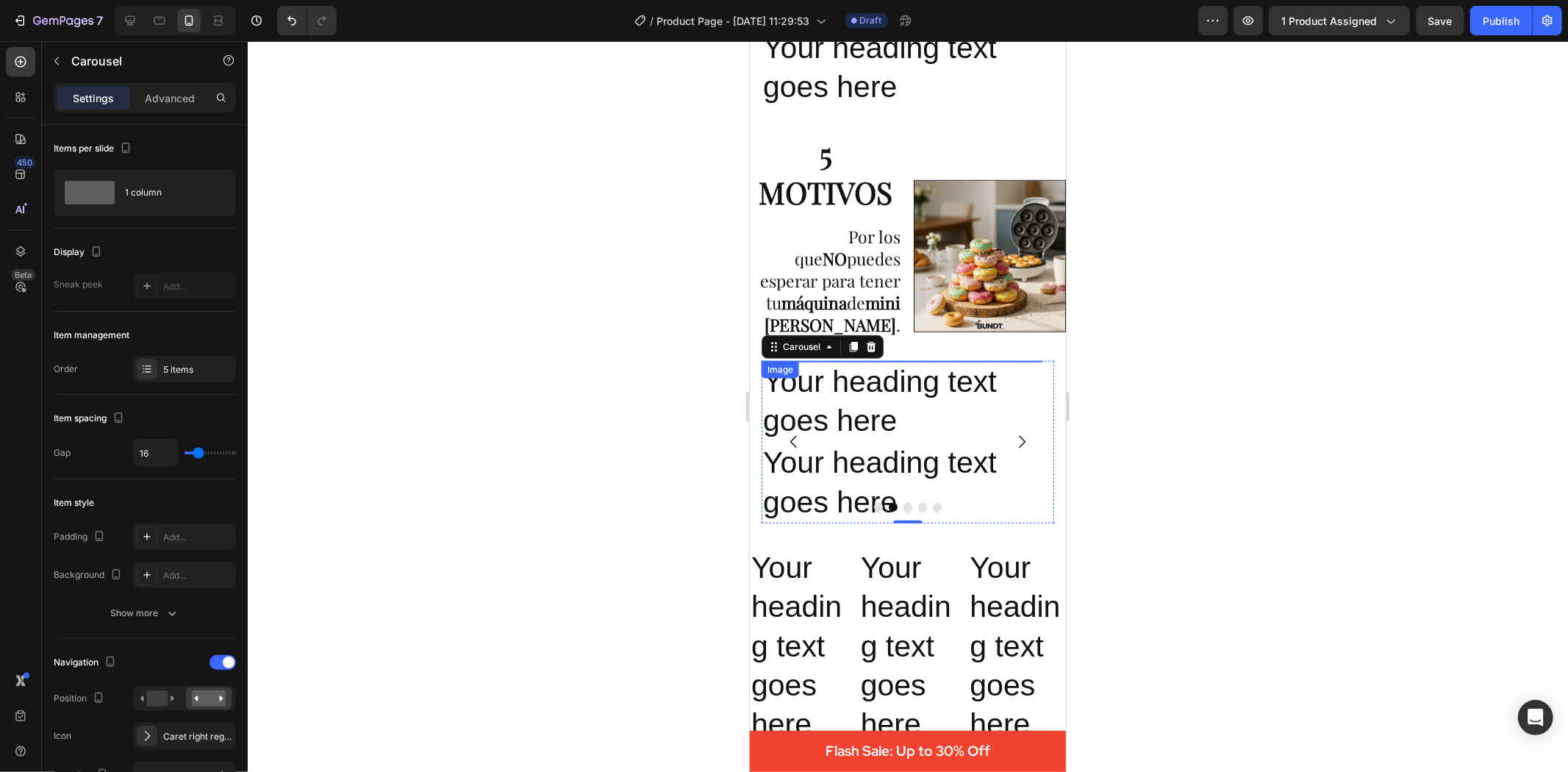
click at [952, 361] on img at bounding box center [901, 361] width 280 height 0
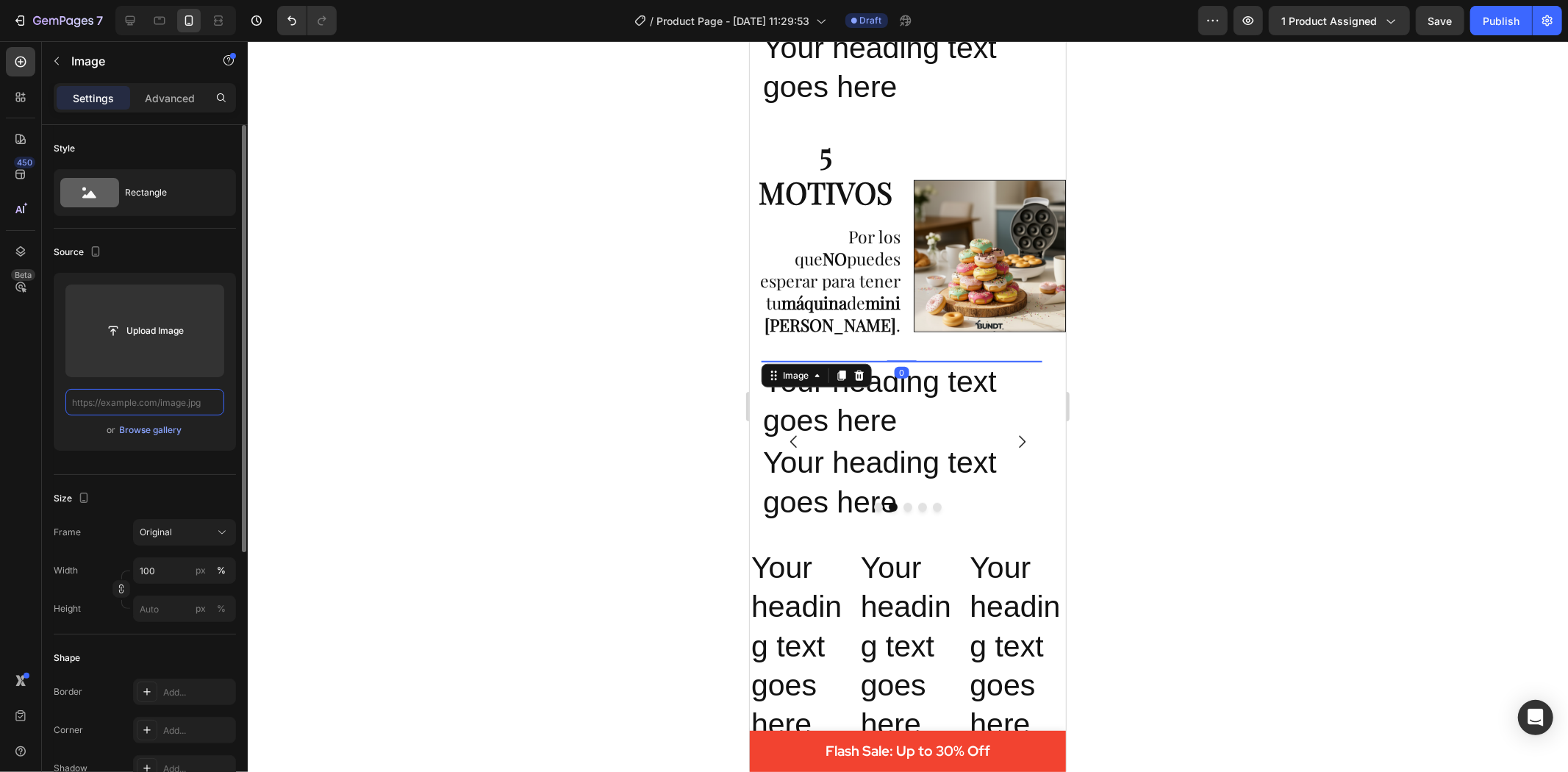
scroll to position [0, 0]
paste input "https://cdn.shopify.com/s/files/1/0695/1147/9475/files/222_5da1fa52-4a00-42fb-9…"
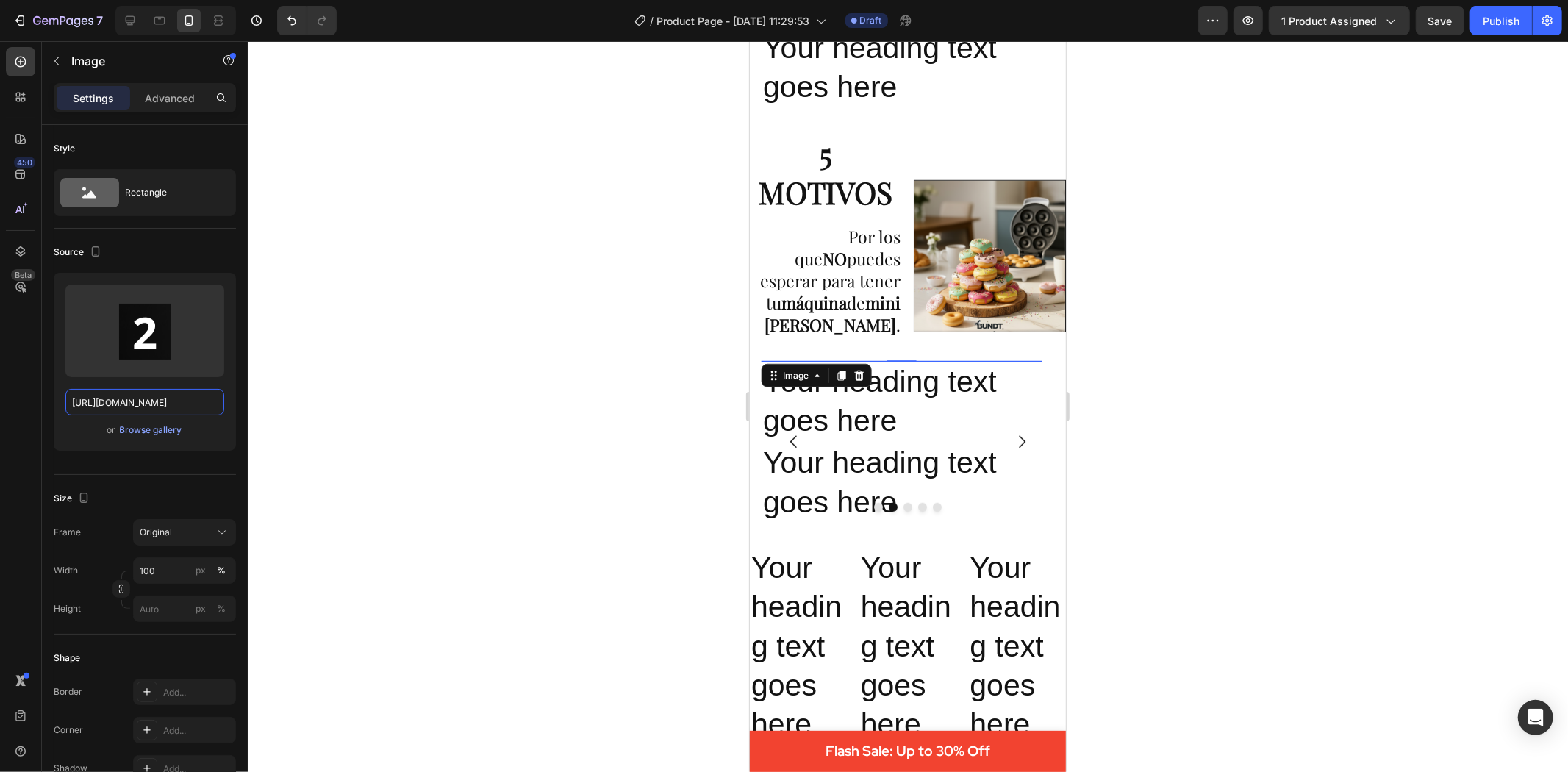
type input "https://cdn.shopify.com/s/files/1/0695/1147/9475/files/222_5da1fa52-4a00-42fb-9…"
click at [404, 447] on div at bounding box center [908, 407] width 1321 height 731
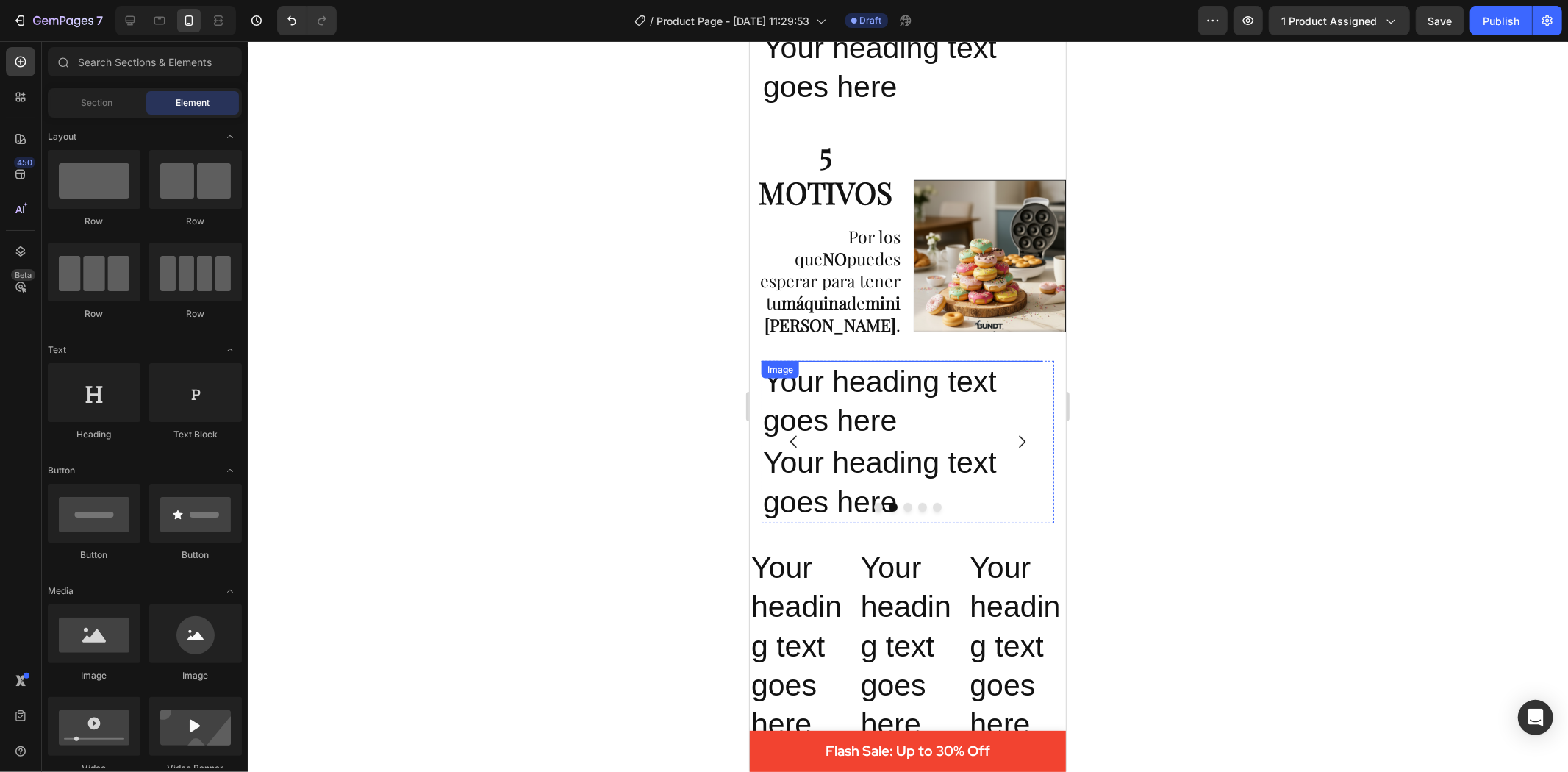
click at [764, 361] on img at bounding box center [901, 361] width 280 height 0
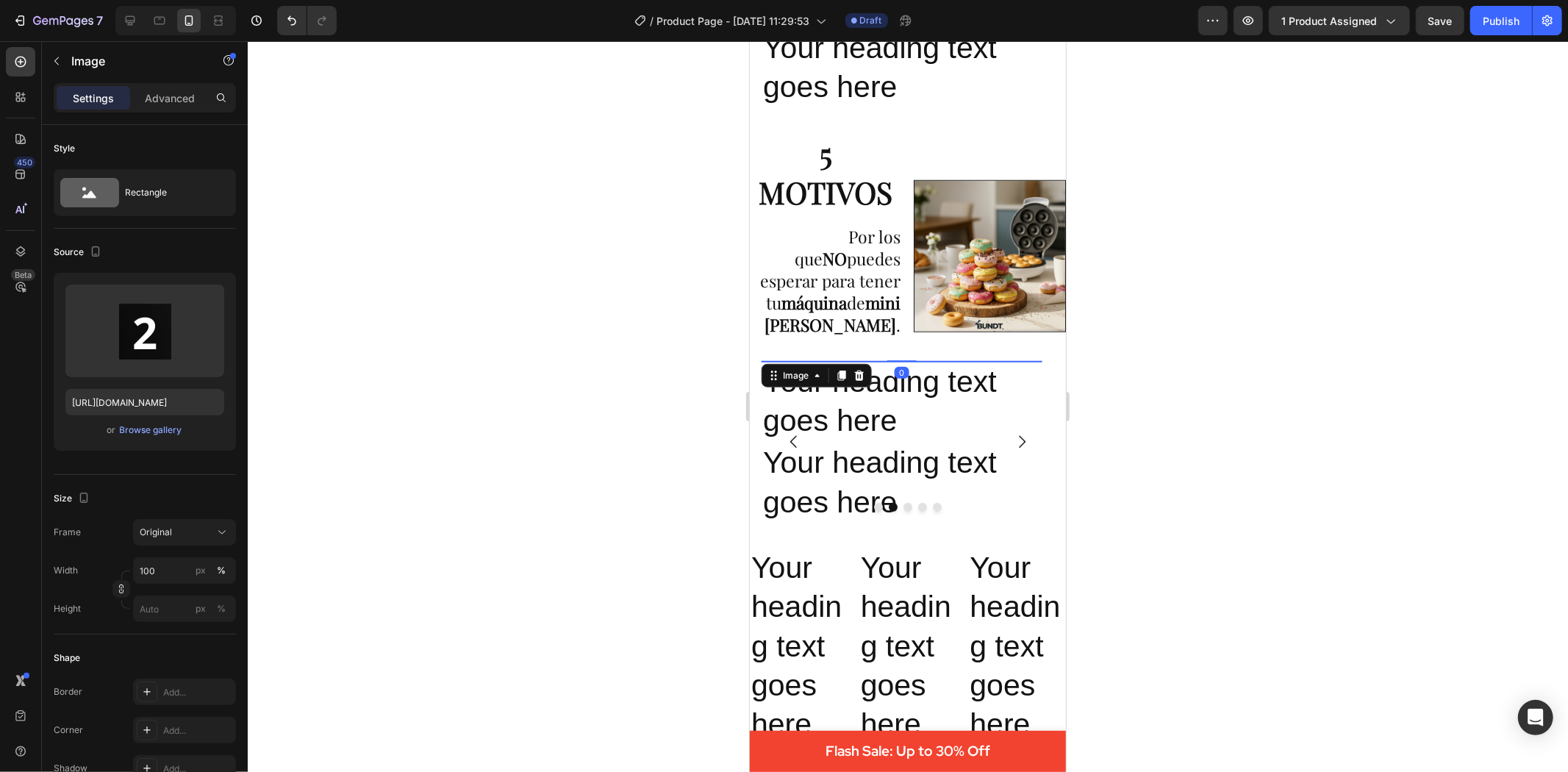
click at [605, 495] on div at bounding box center [908, 407] width 1321 height 731
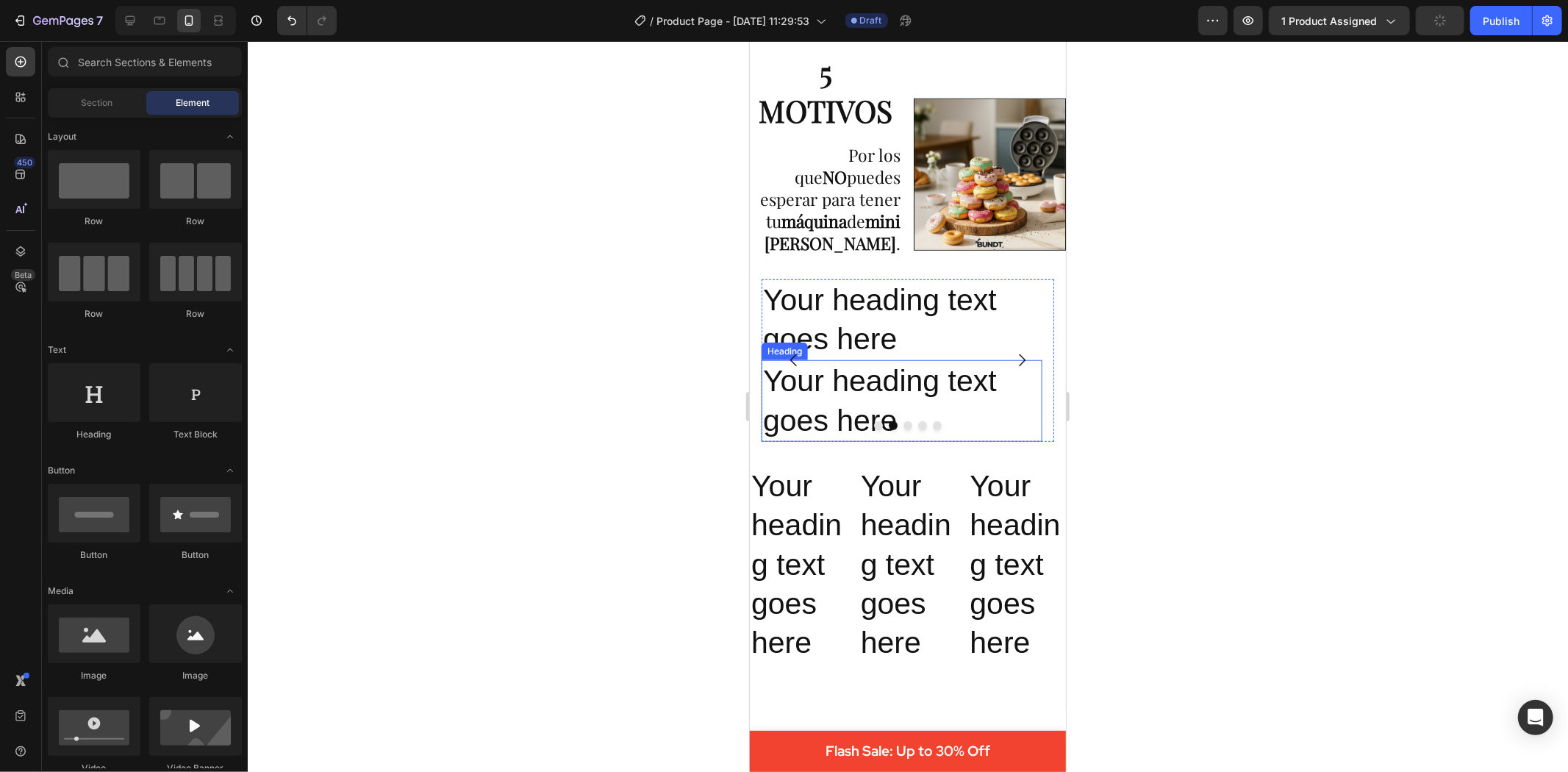
scroll to position [997, 0]
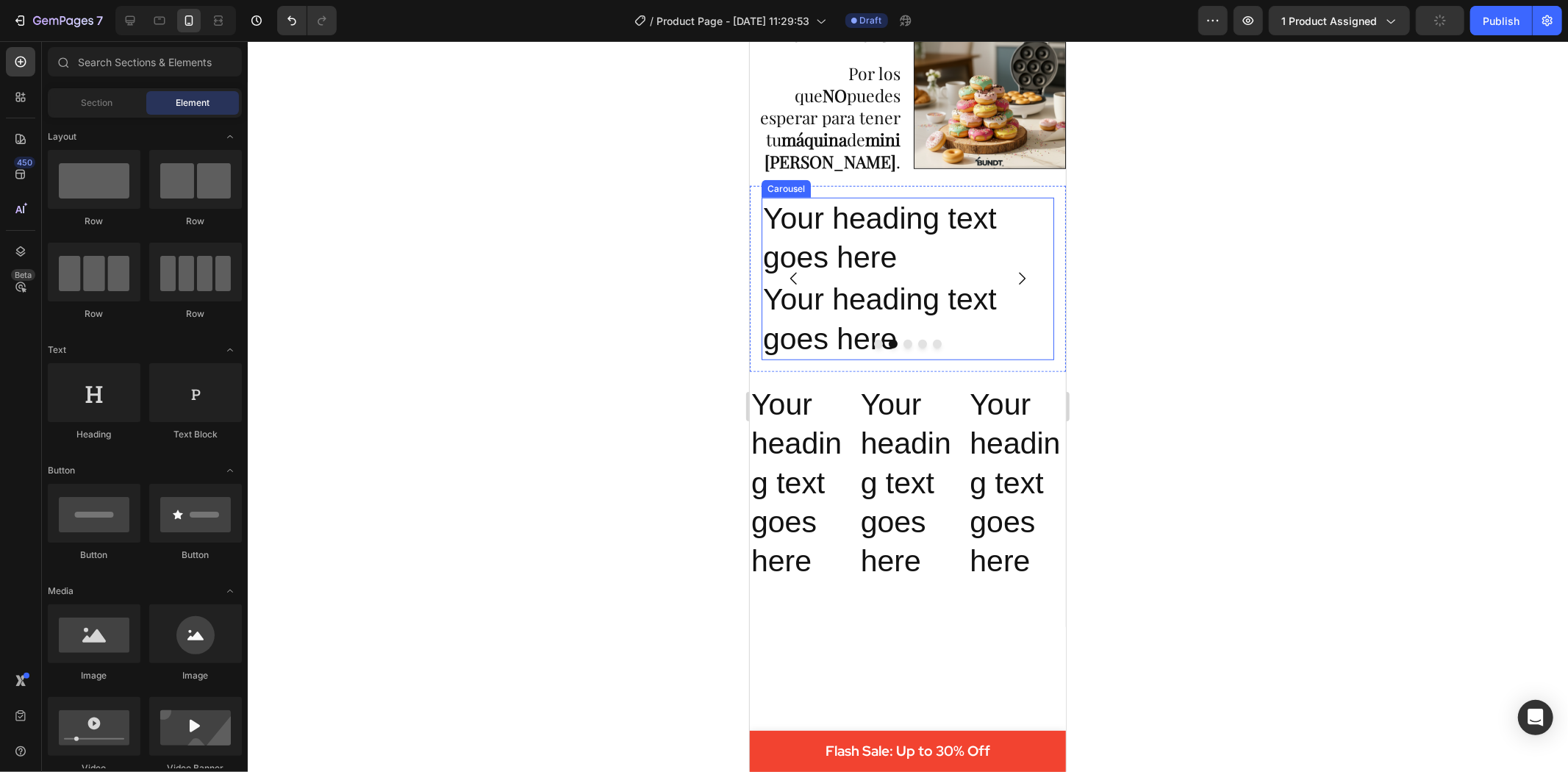
click at [873, 348] on button "Dot" at bounding box center [878, 343] width 9 height 9
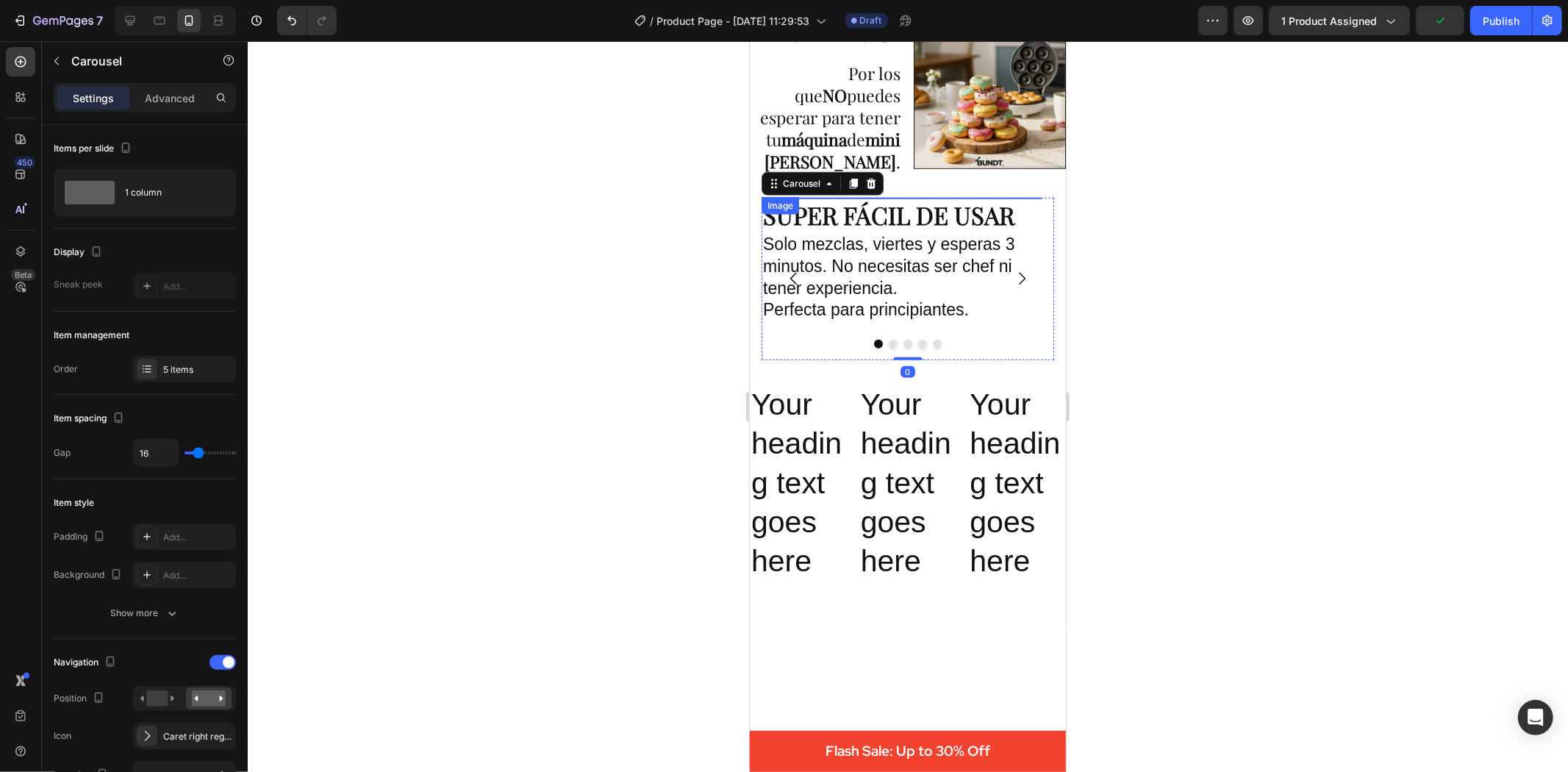
click at [783, 197] on img at bounding box center [776, 197] width 22 height 0
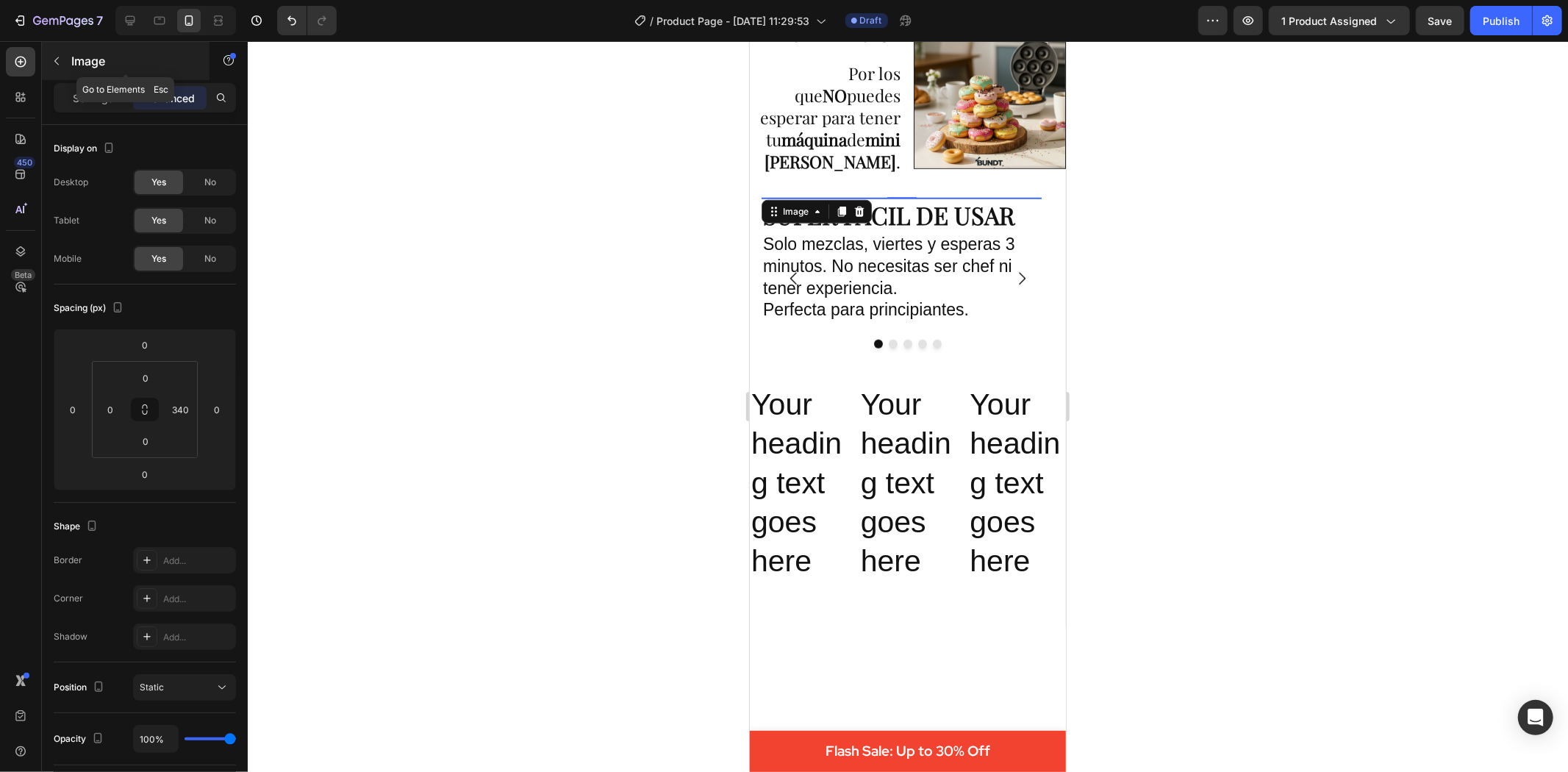
click at [57, 62] on icon "button" at bounding box center [56, 60] width 11 height 11
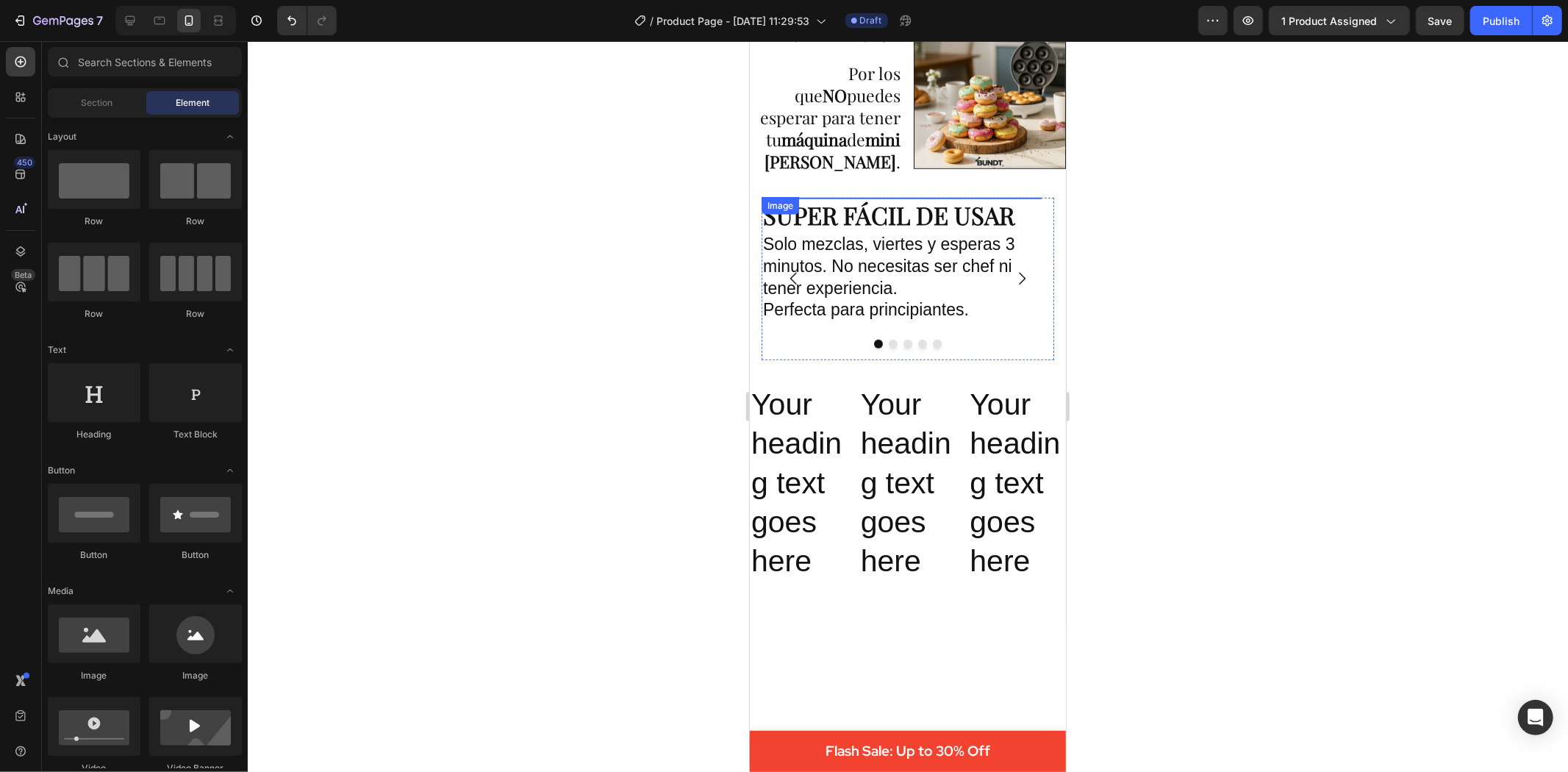
click at [780, 197] on img at bounding box center [776, 197] width 22 height 0
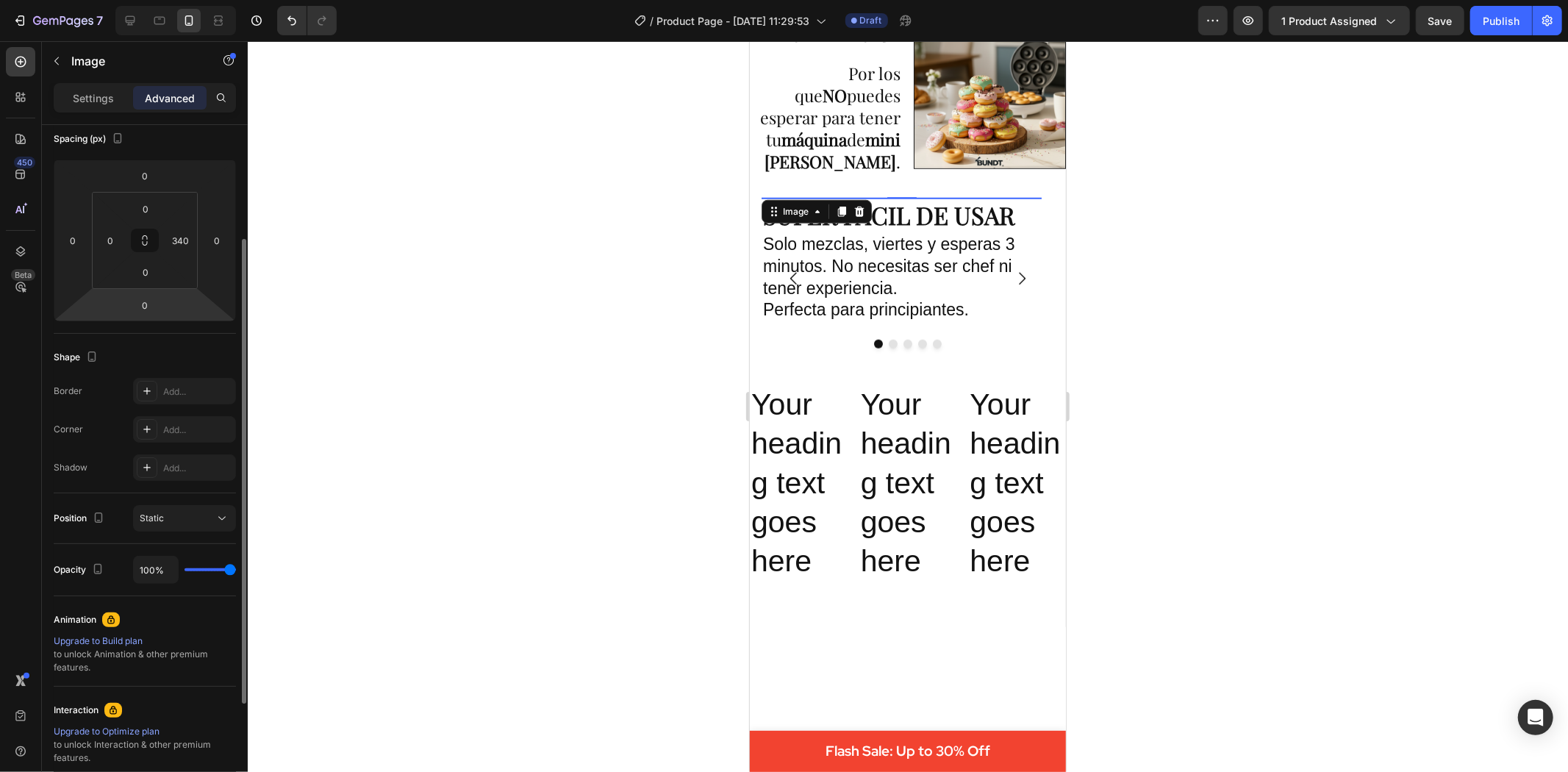
scroll to position [87, 0]
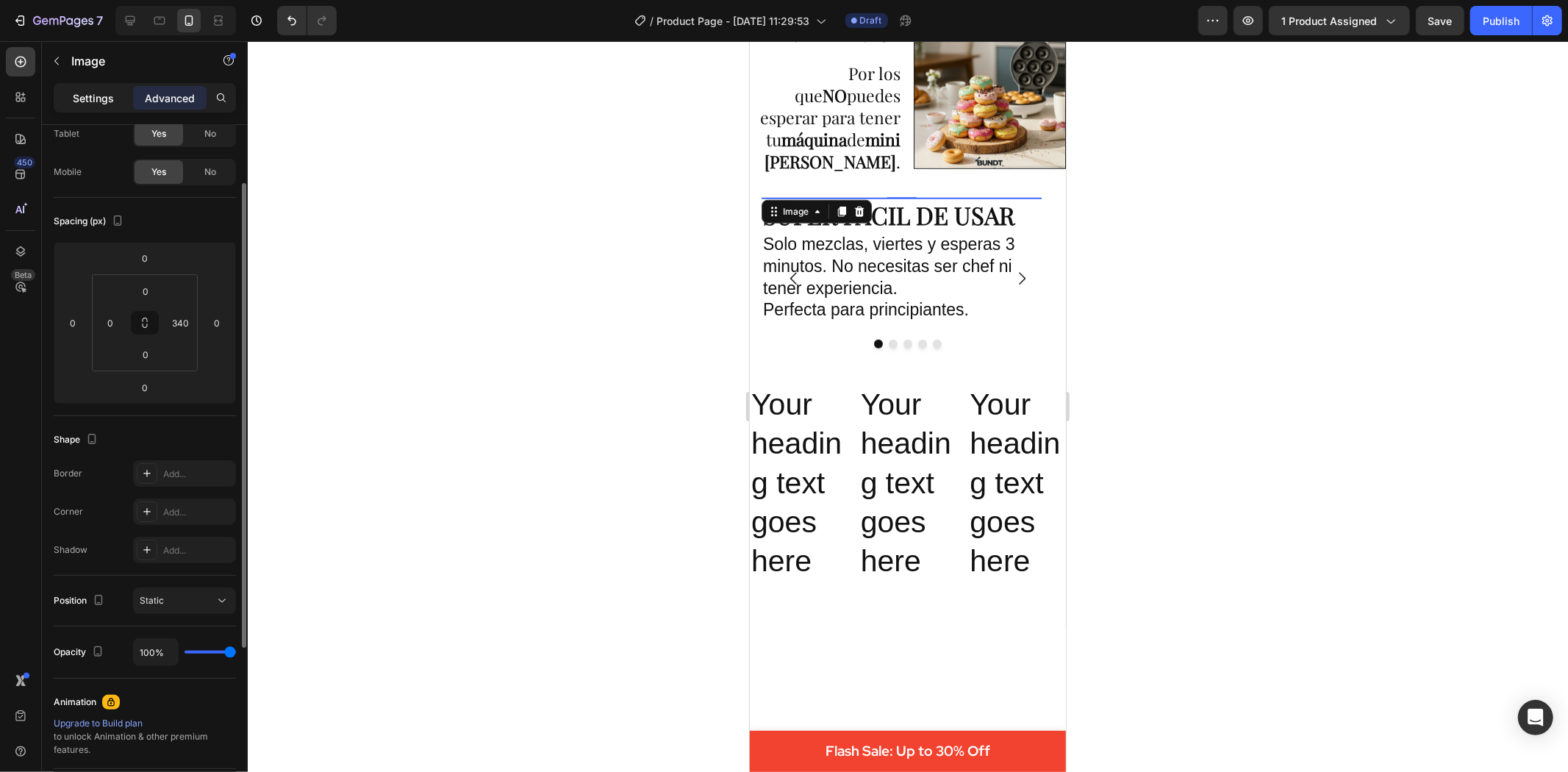
click at [92, 98] on p "Settings" at bounding box center [93, 97] width 42 height 15
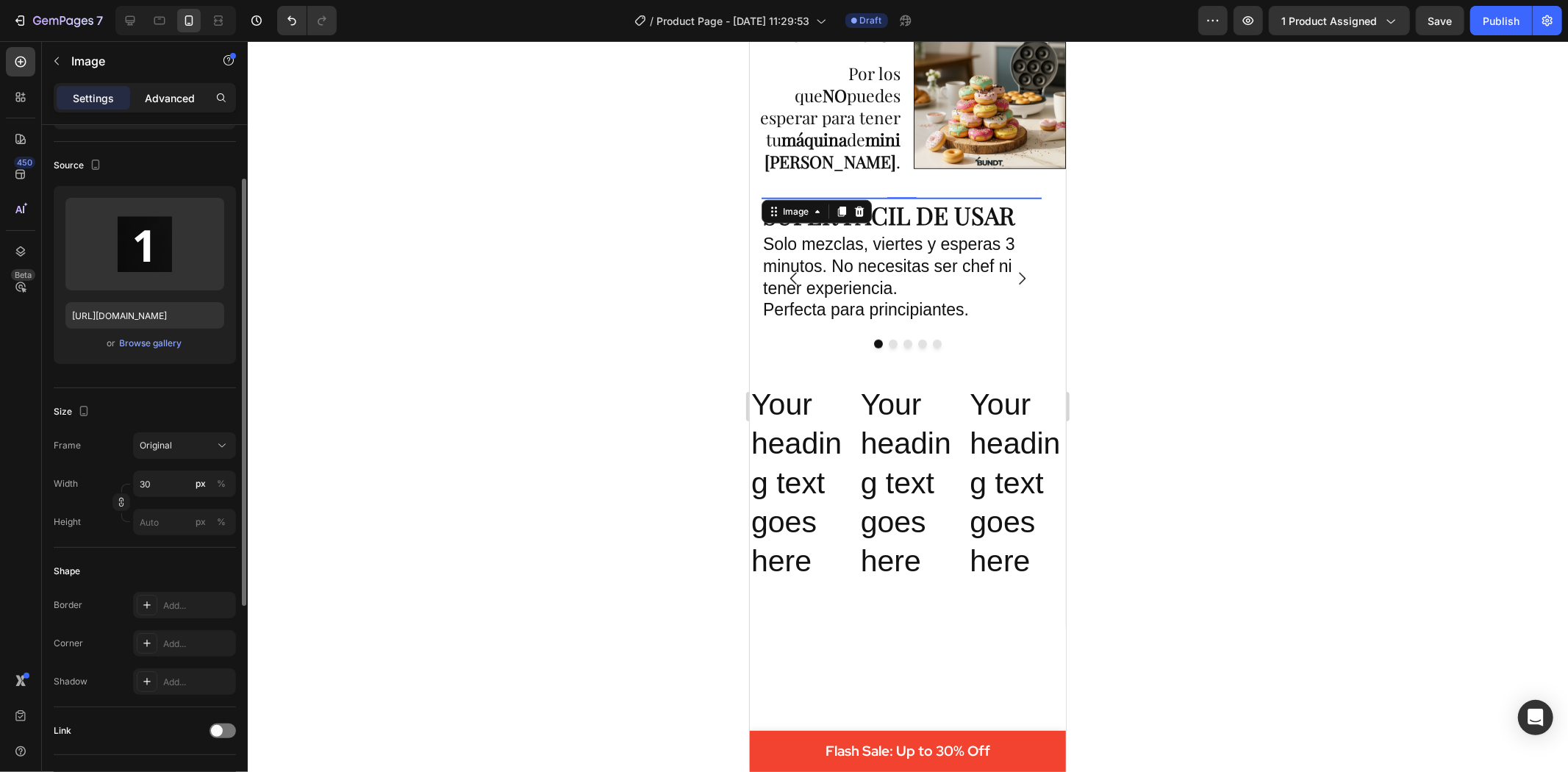
click at [165, 98] on p "Advanced" at bounding box center [170, 97] width 50 height 15
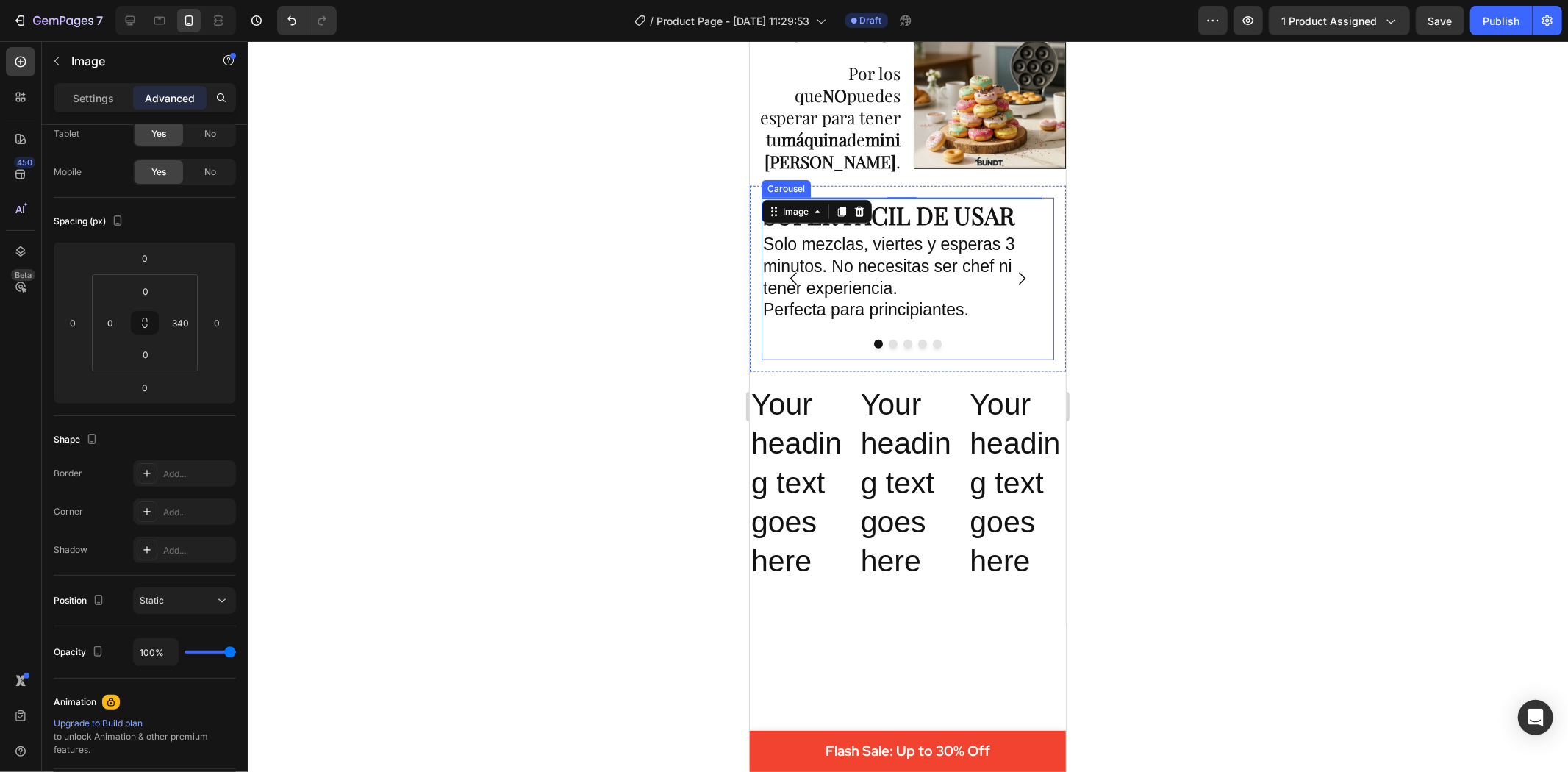
click at [1012, 287] on icon "Carousel Next Arrow" at bounding box center [1021, 278] width 18 height 18
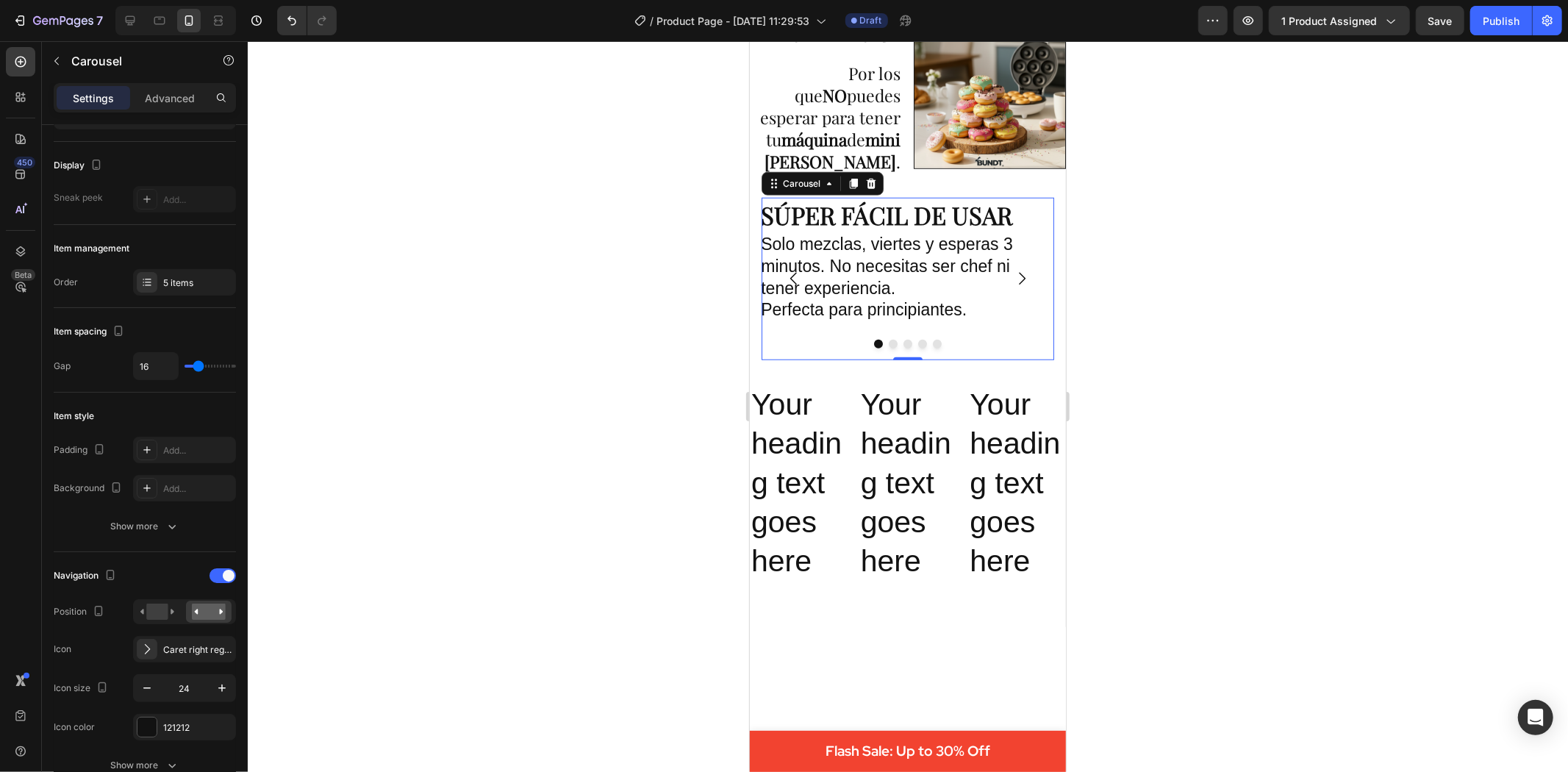
scroll to position [0, 0]
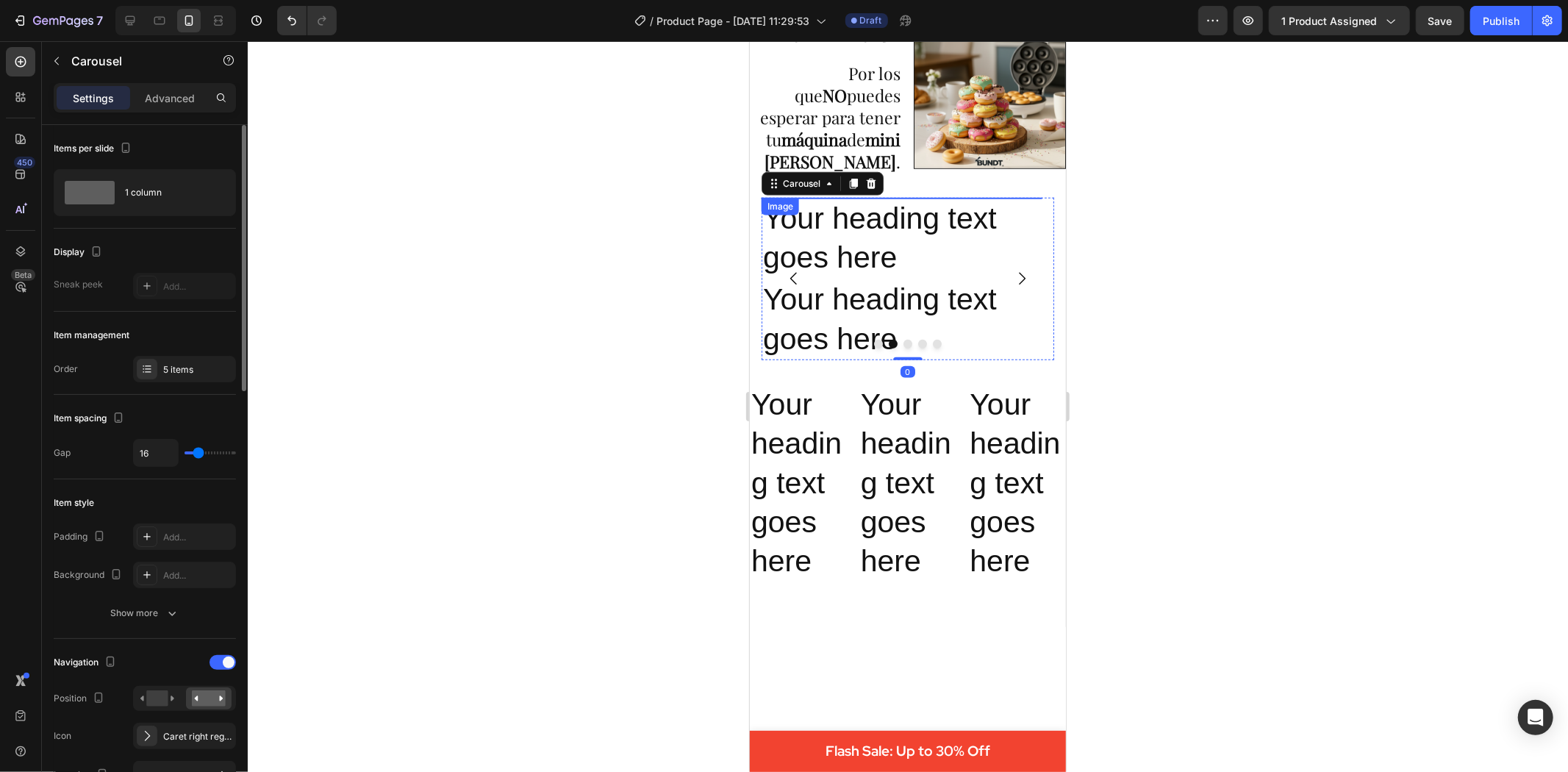
click at [857, 197] on img at bounding box center [901, 197] width 280 height 0
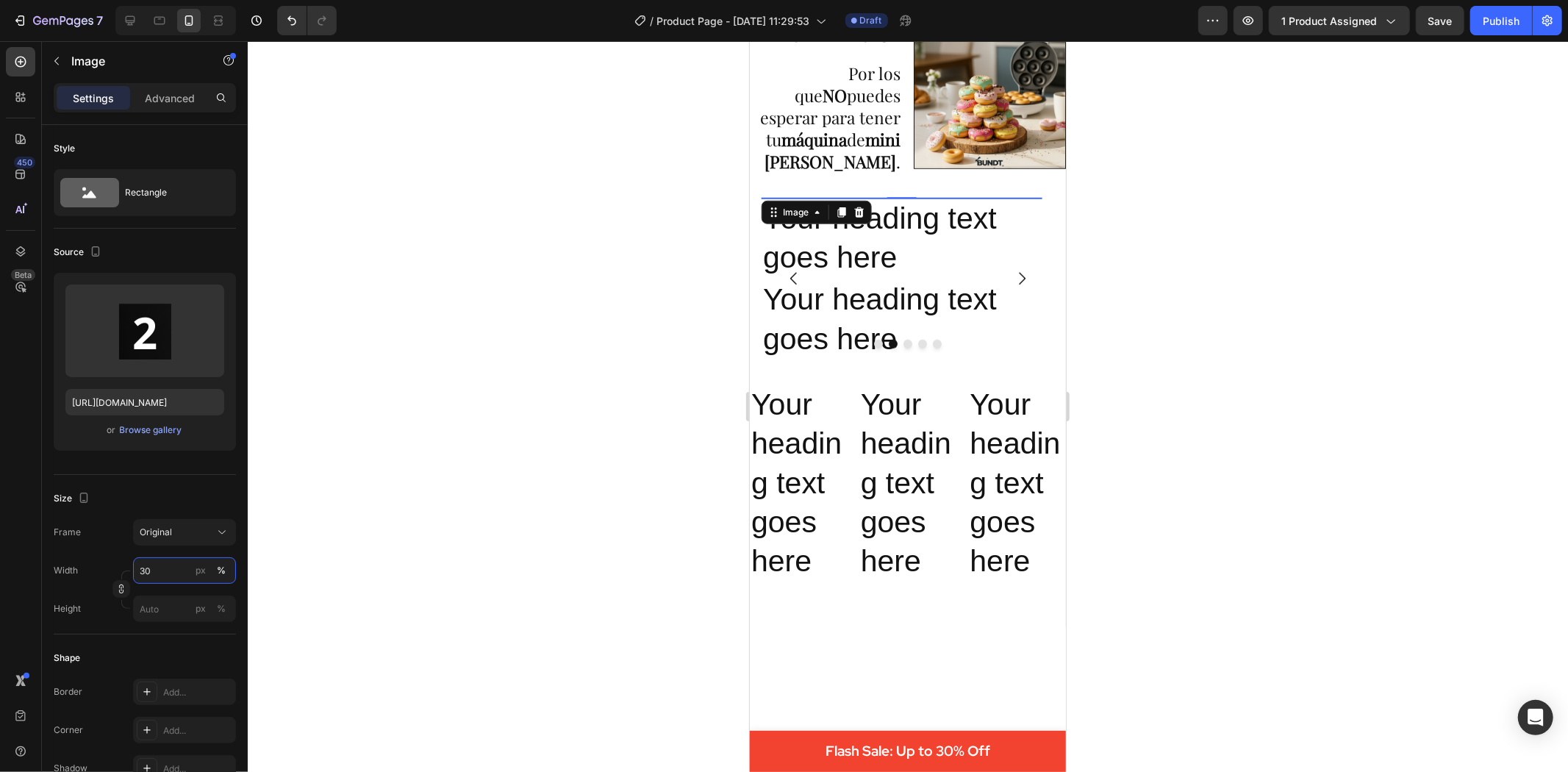
type input "30"
click at [598, 407] on div at bounding box center [908, 407] width 1321 height 731
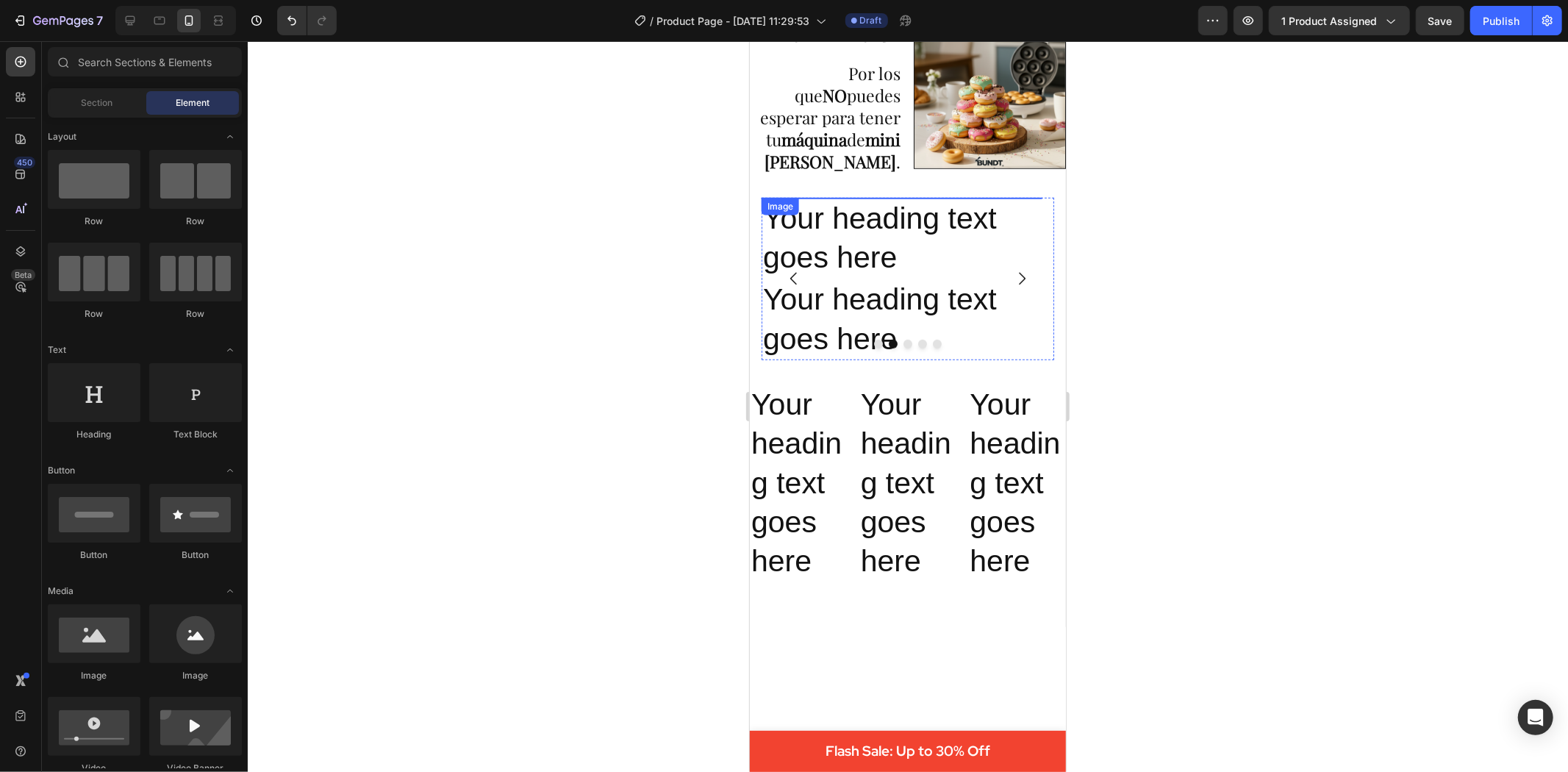
click at [870, 197] on img at bounding box center [900, 197] width 84 height 0
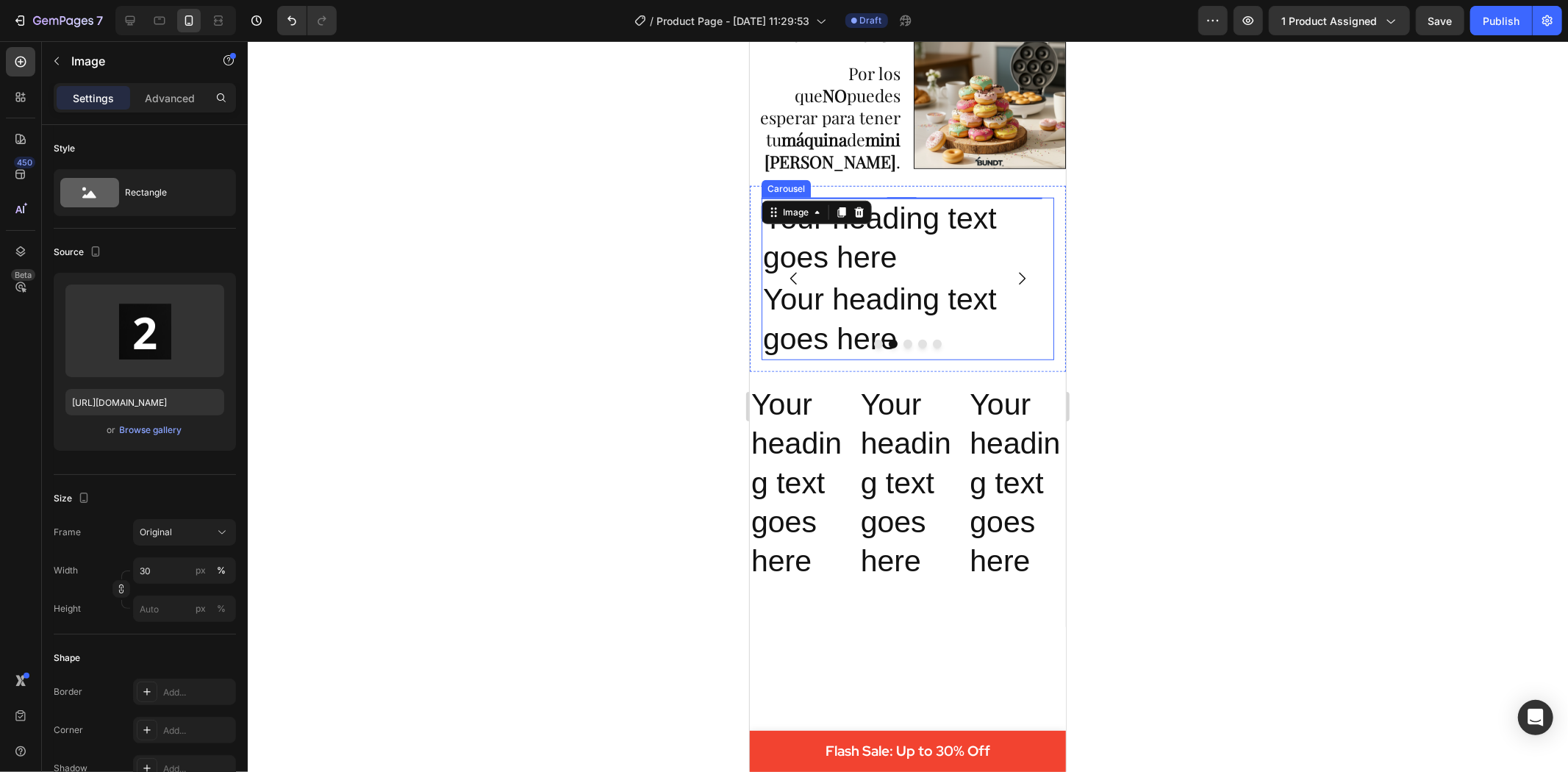
click at [873, 348] on button "Dot" at bounding box center [878, 343] width 9 height 9
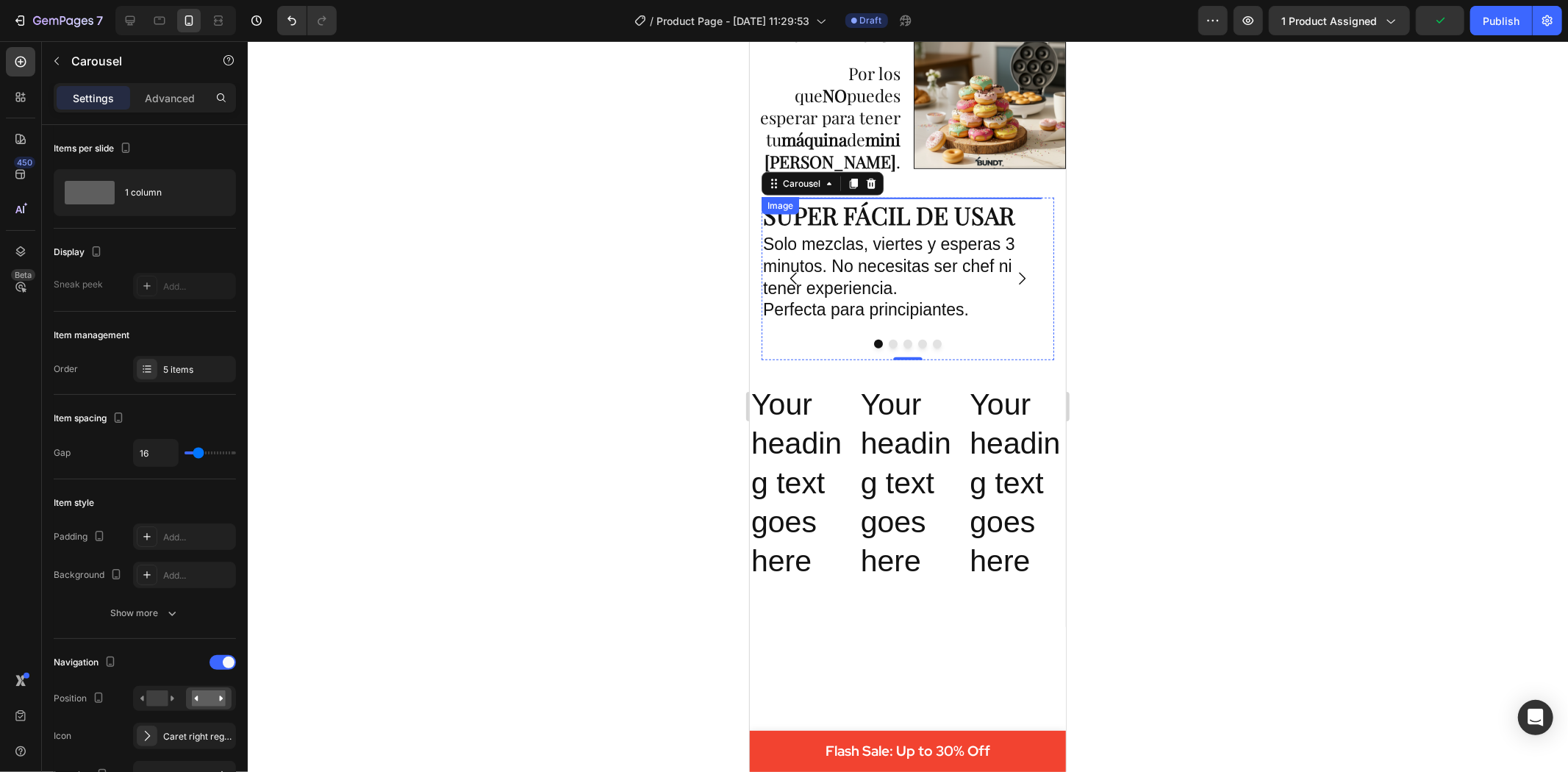
click at [774, 197] on img at bounding box center [776, 197] width 22 height 0
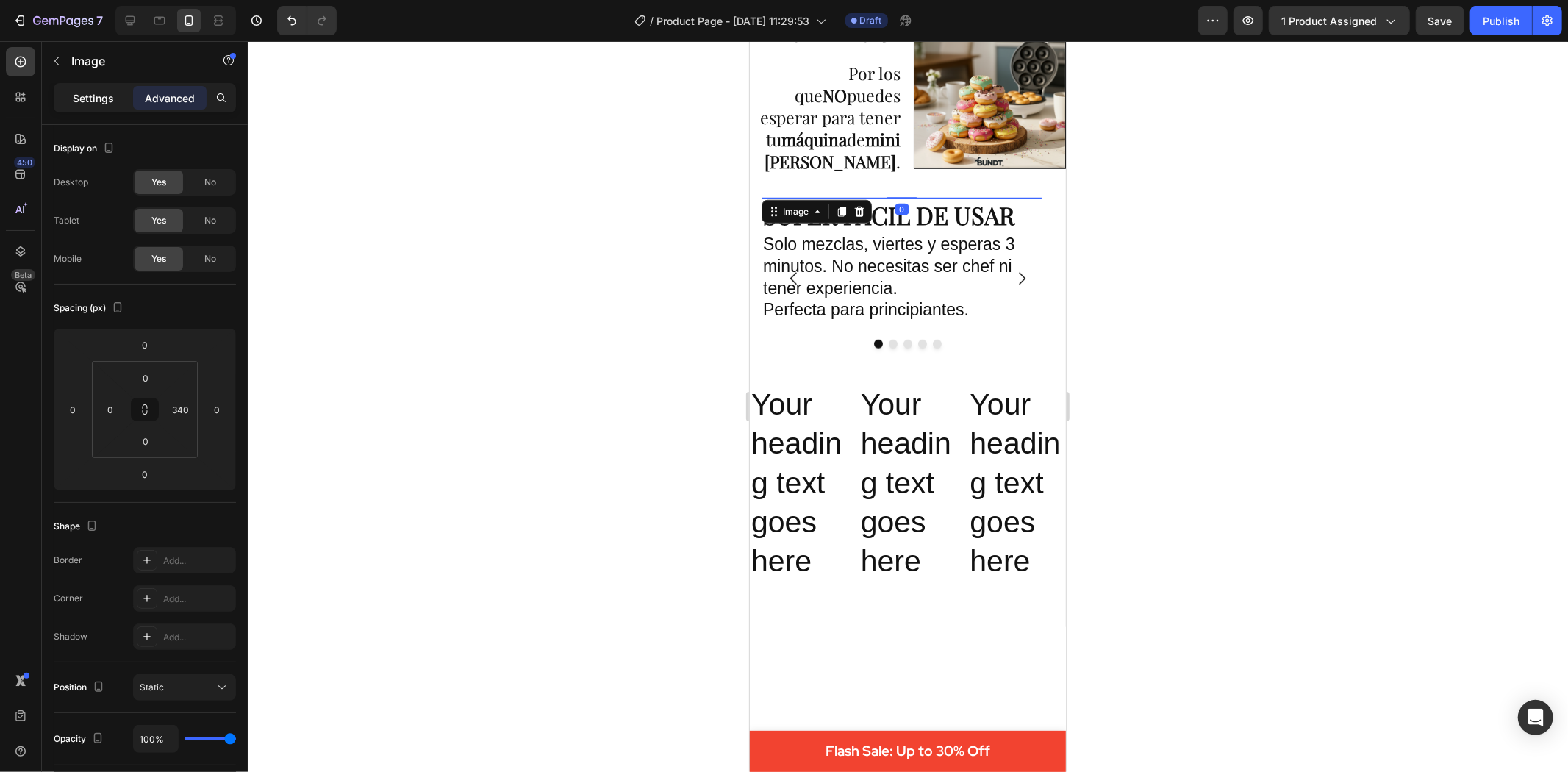
click at [91, 92] on p "Settings" at bounding box center [93, 97] width 42 height 15
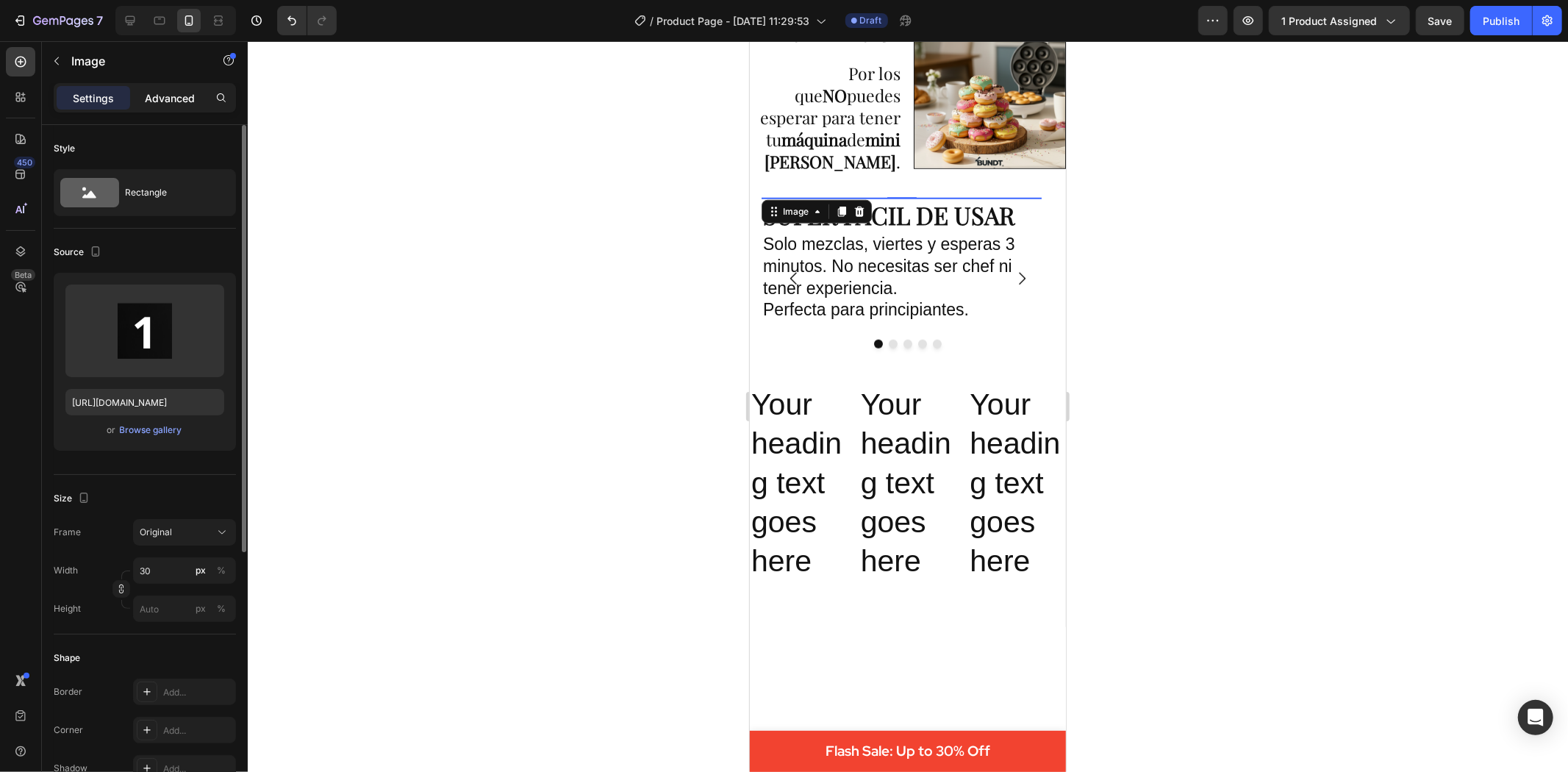
click at [181, 98] on p "Advanced" at bounding box center [170, 97] width 50 height 15
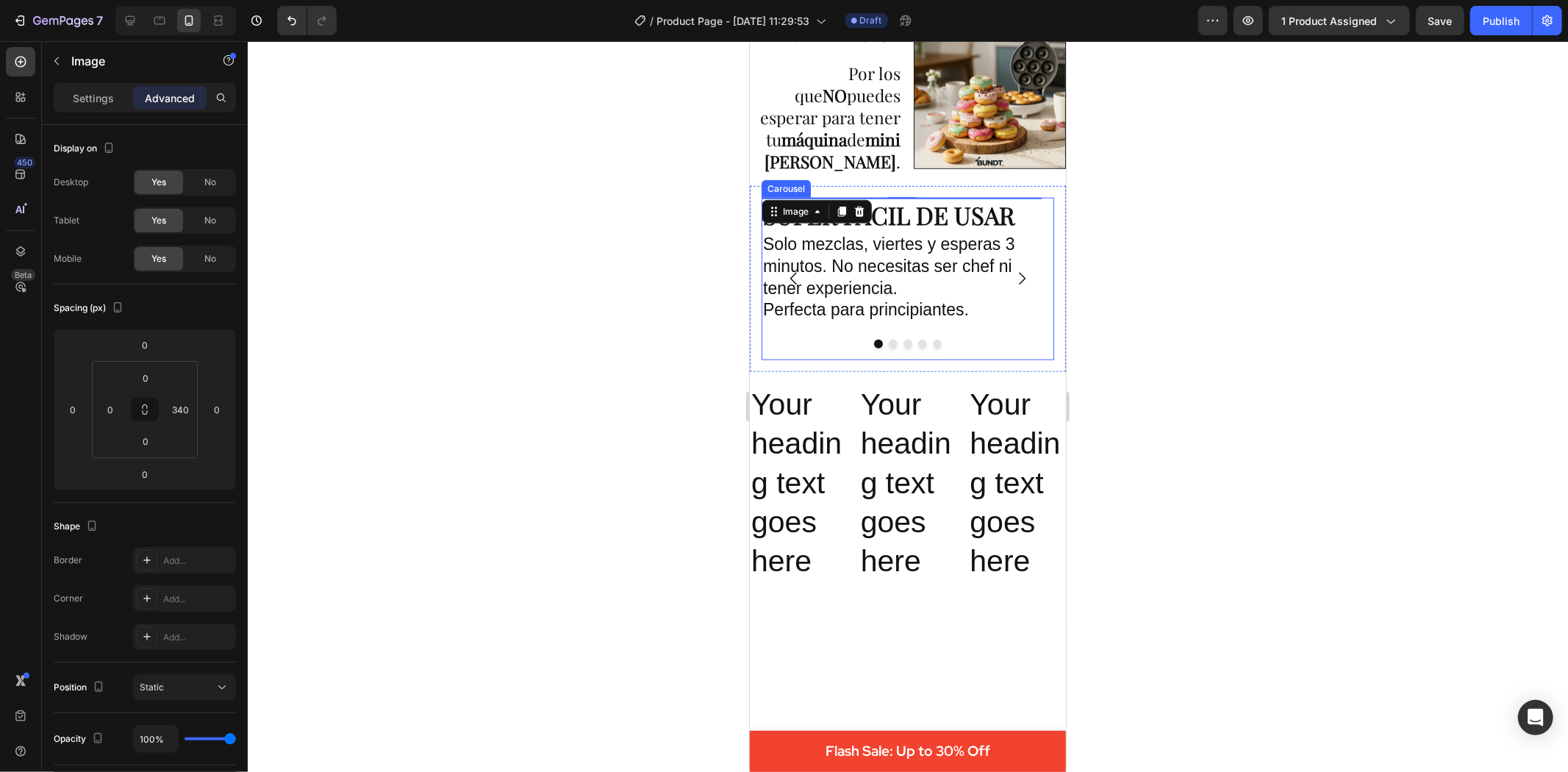
click at [1012, 287] on icon "Carousel Next Arrow" at bounding box center [1021, 278] width 18 height 18
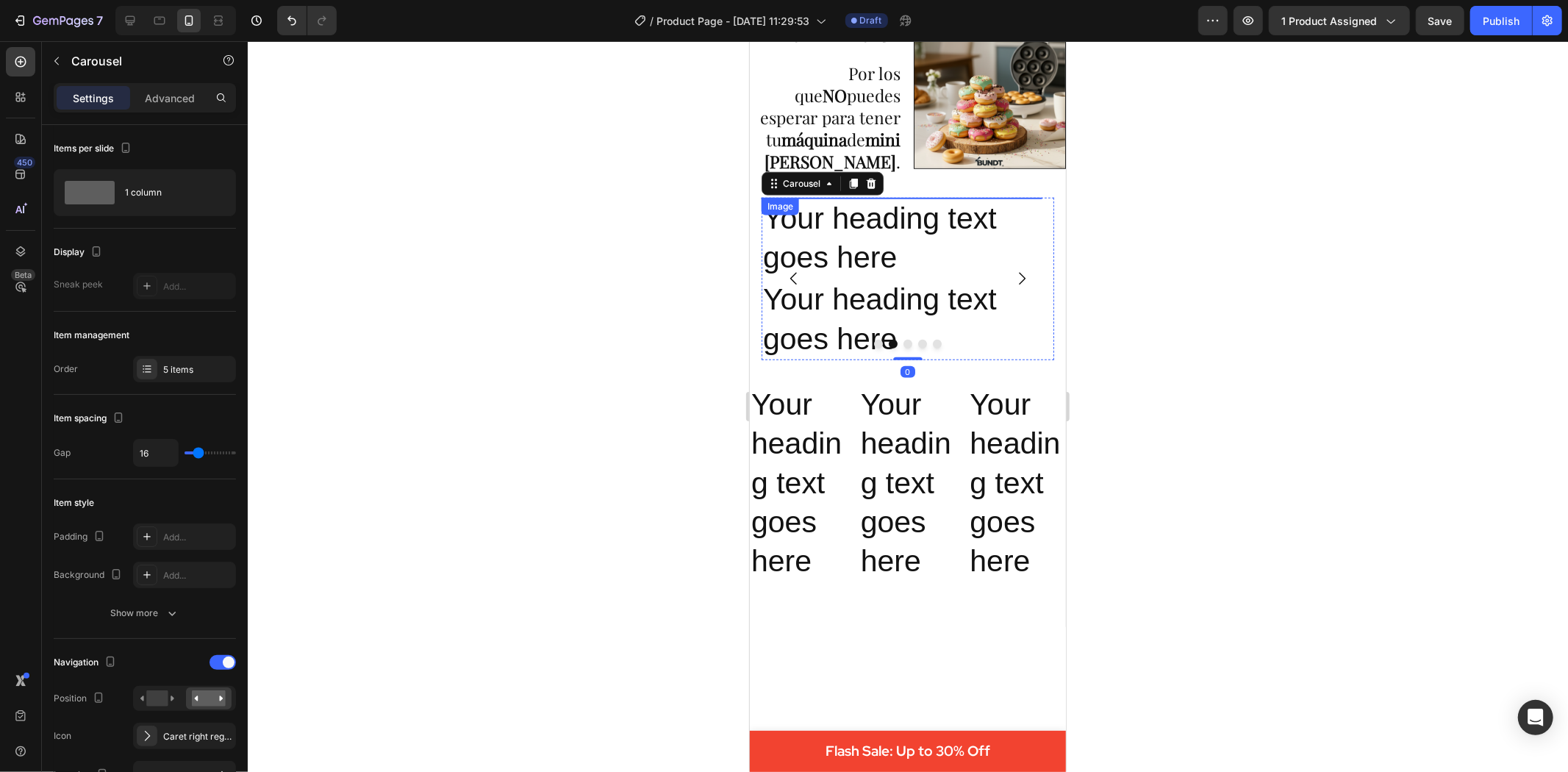
click at [880, 197] on img at bounding box center [900, 197] width 84 height 0
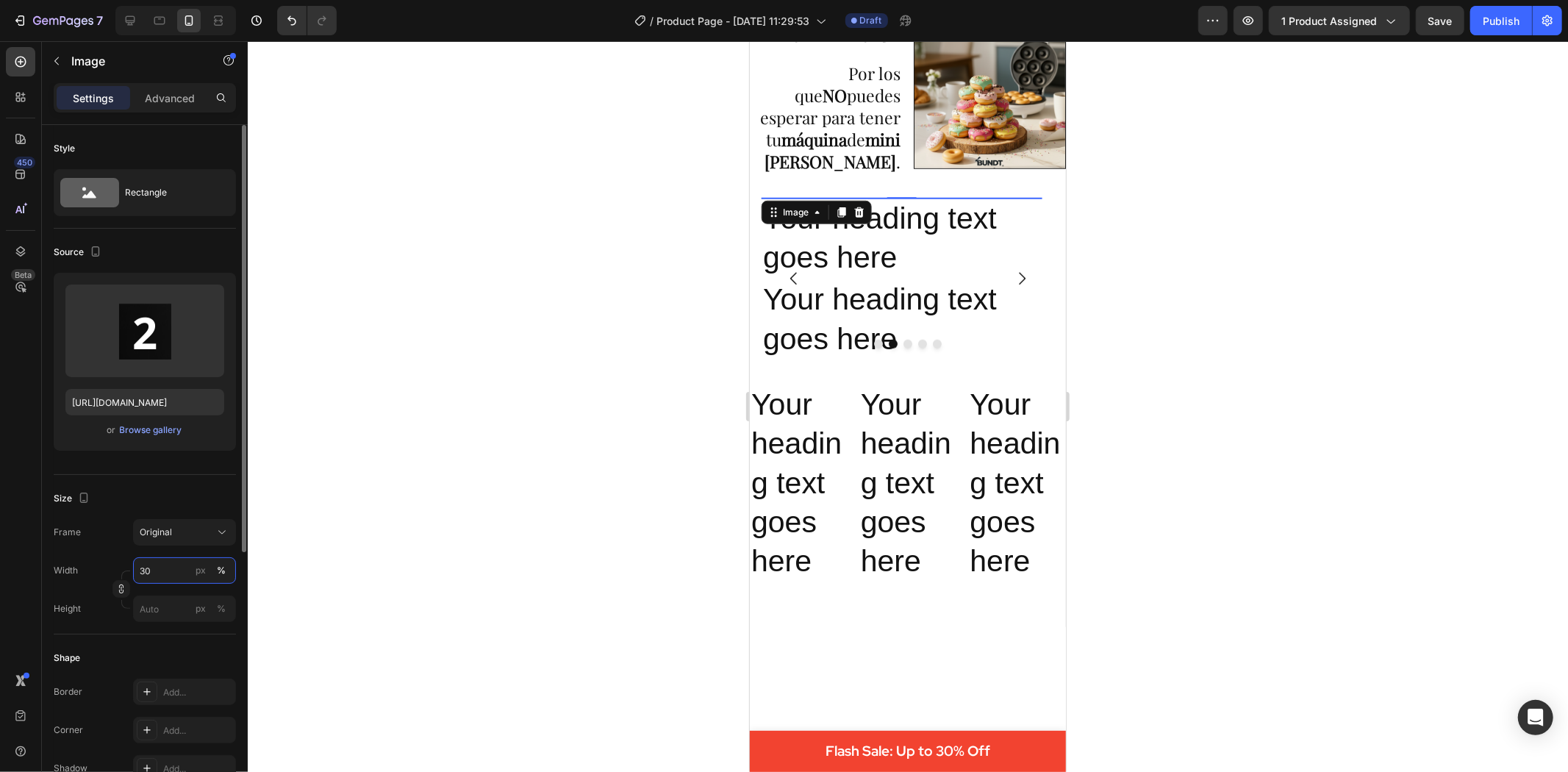
click at [167, 564] on input "30" at bounding box center [185, 570] width 103 height 27
type input "3"
type input "2"
type input "30"
click at [353, 536] on div at bounding box center [908, 407] width 1321 height 731
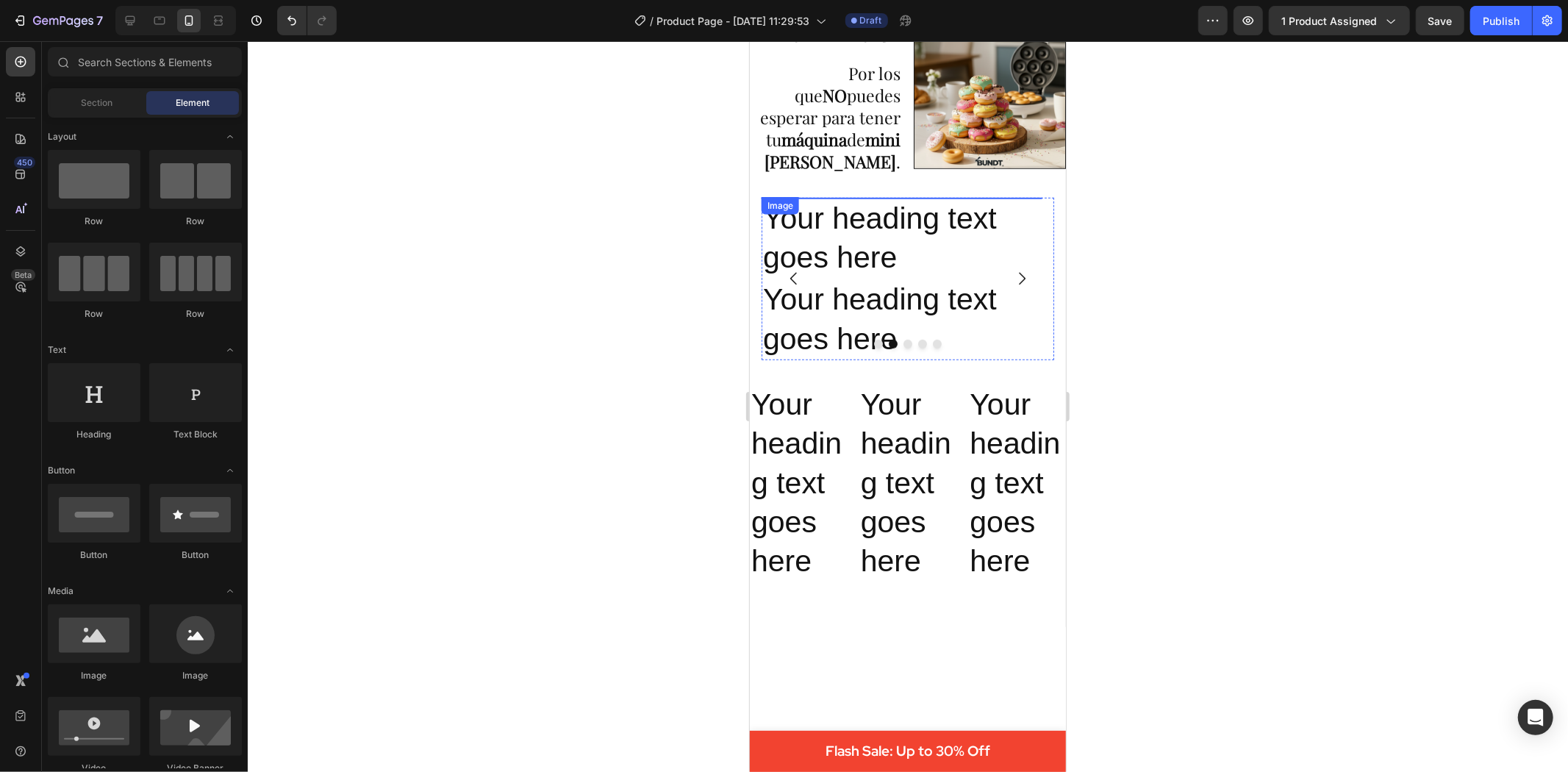
click at [901, 197] on img at bounding box center [901, 197] width 22 height 0
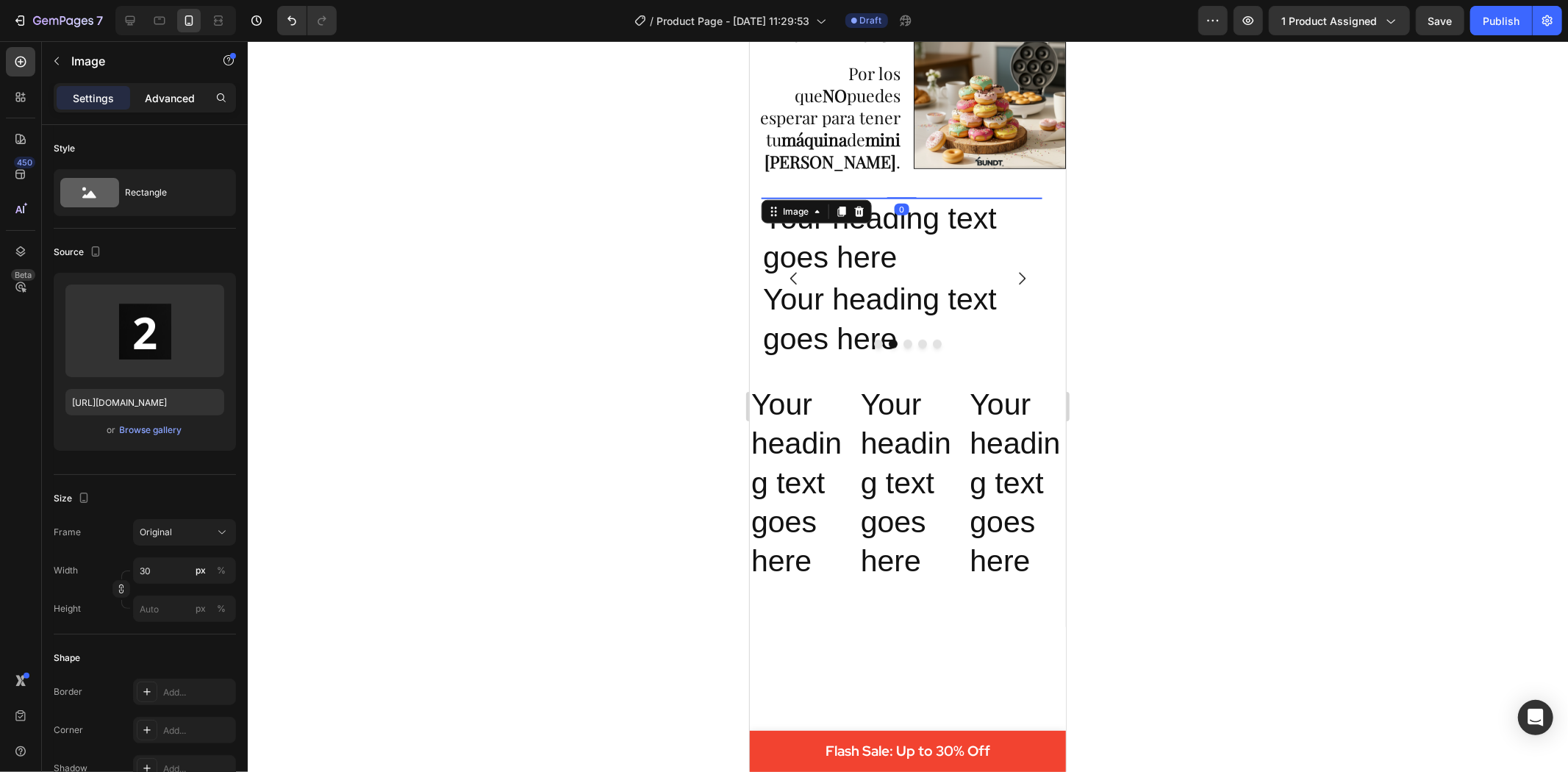
click at [174, 89] on div "Advanced" at bounding box center [170, 97] width 73 height 24
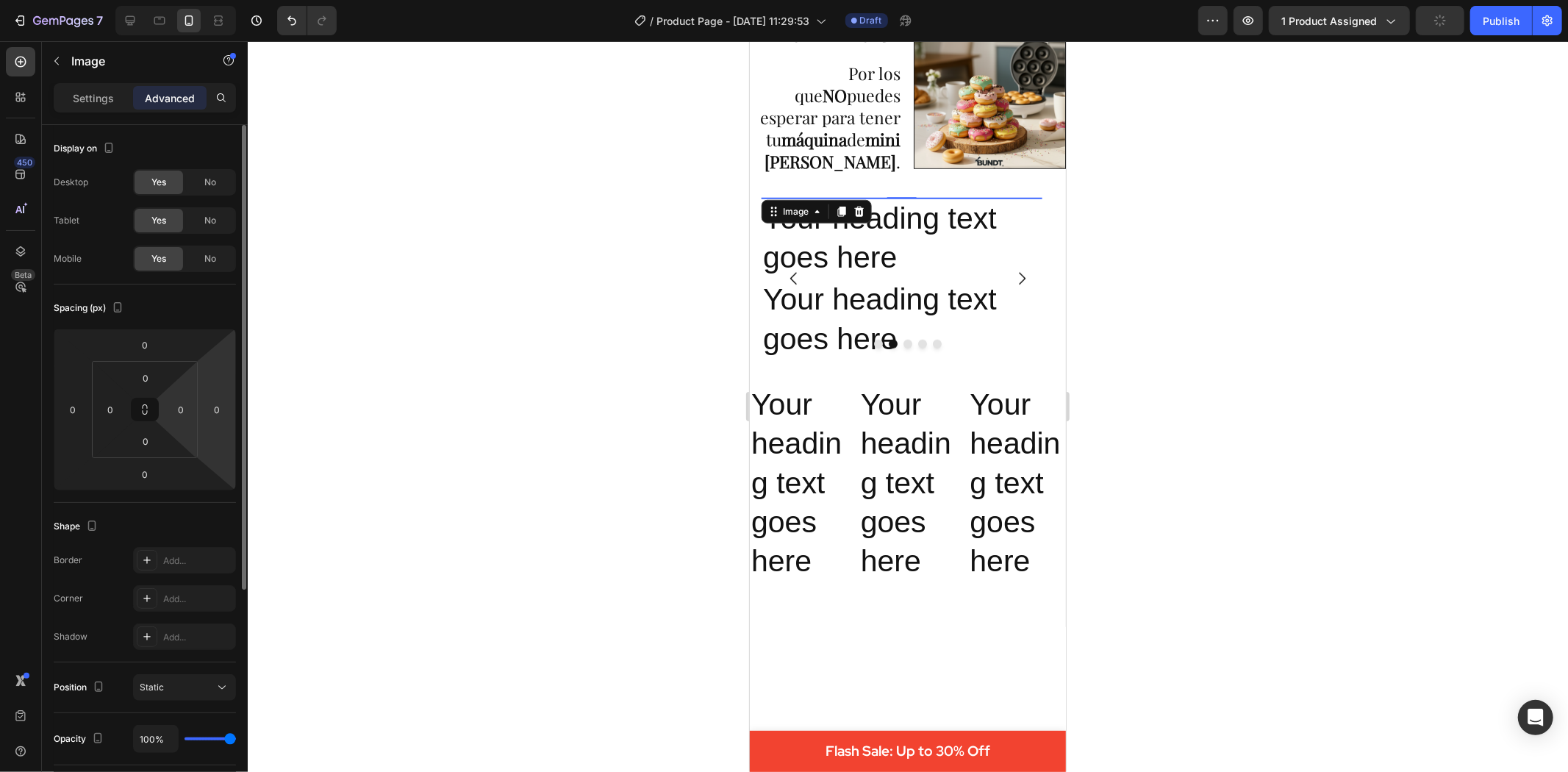
drag, startPoint x: 175, startPoint y: 413, endPoint x: 199, endPoint y: 413, distance: 24.0
click at [199, 413] on div "0 0 0 0 0 0 0 0" at bounding box center [145, 409] width 182 height 162
type input "340"
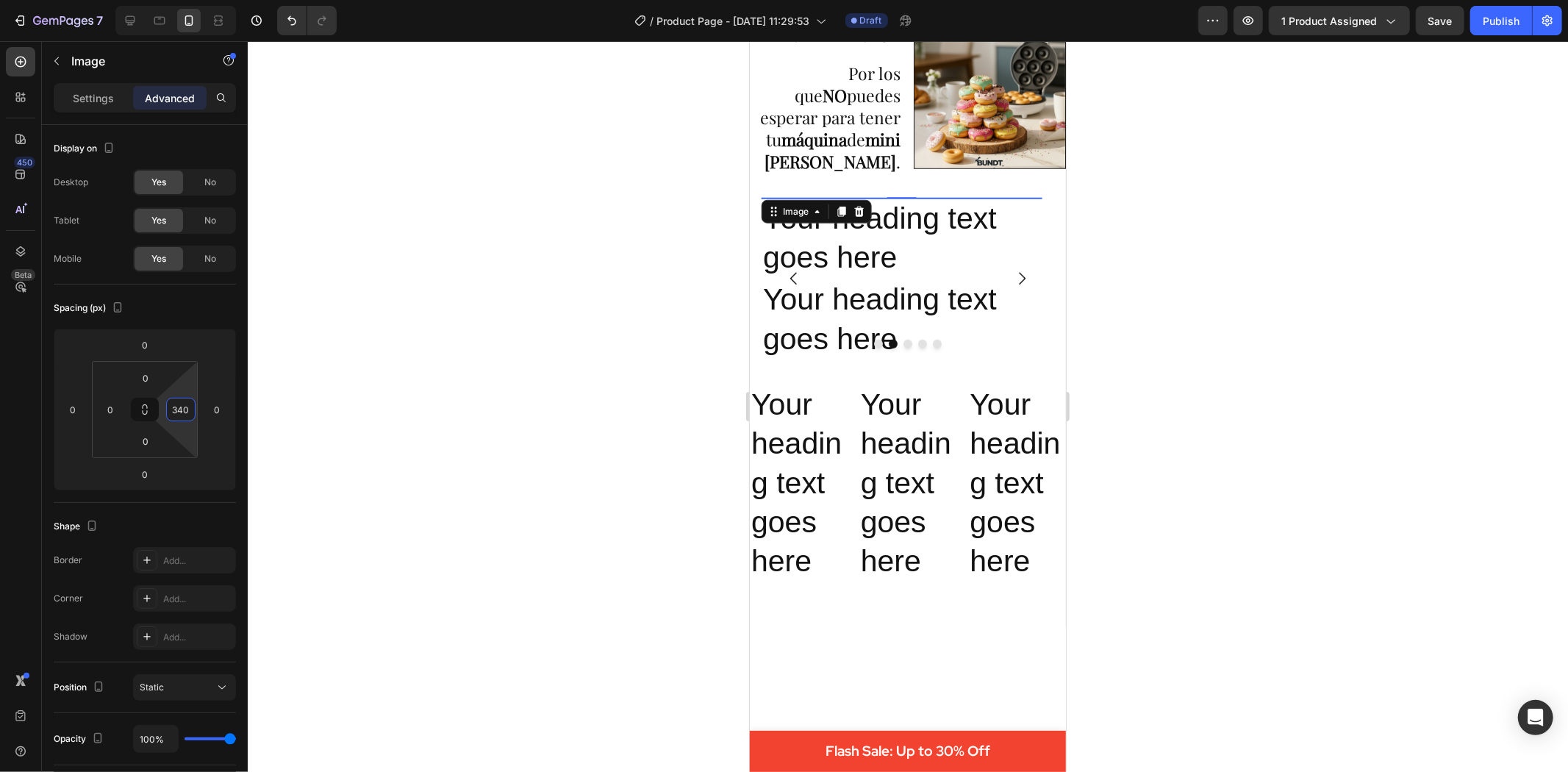
click at [485, 393] on div at bounding box center [908, 407] width 1321 height 731
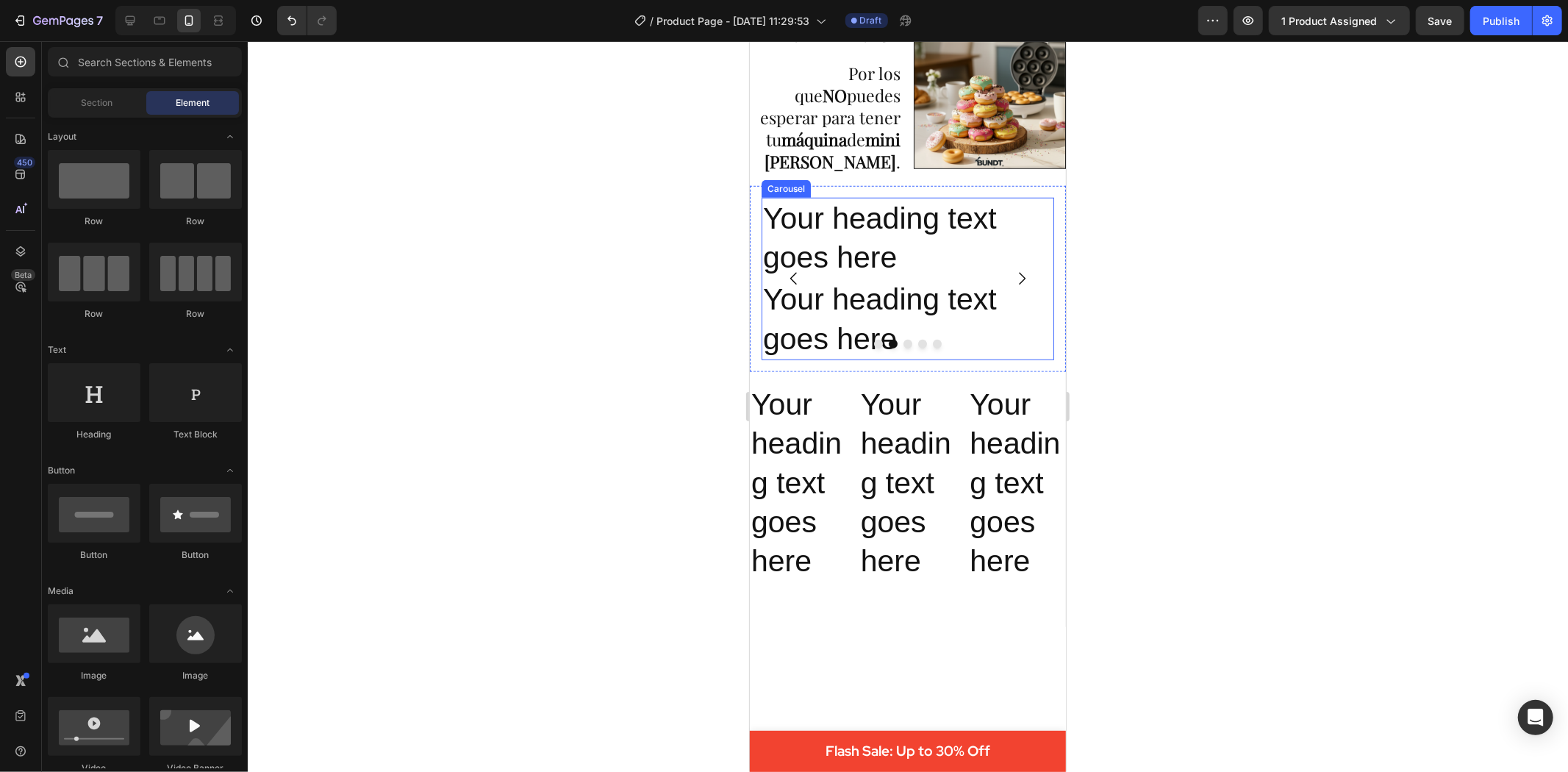
click at [1012, 273] on icon "Carousel Next Arrow" at bounding box center [1021, 278] width 18 height 18
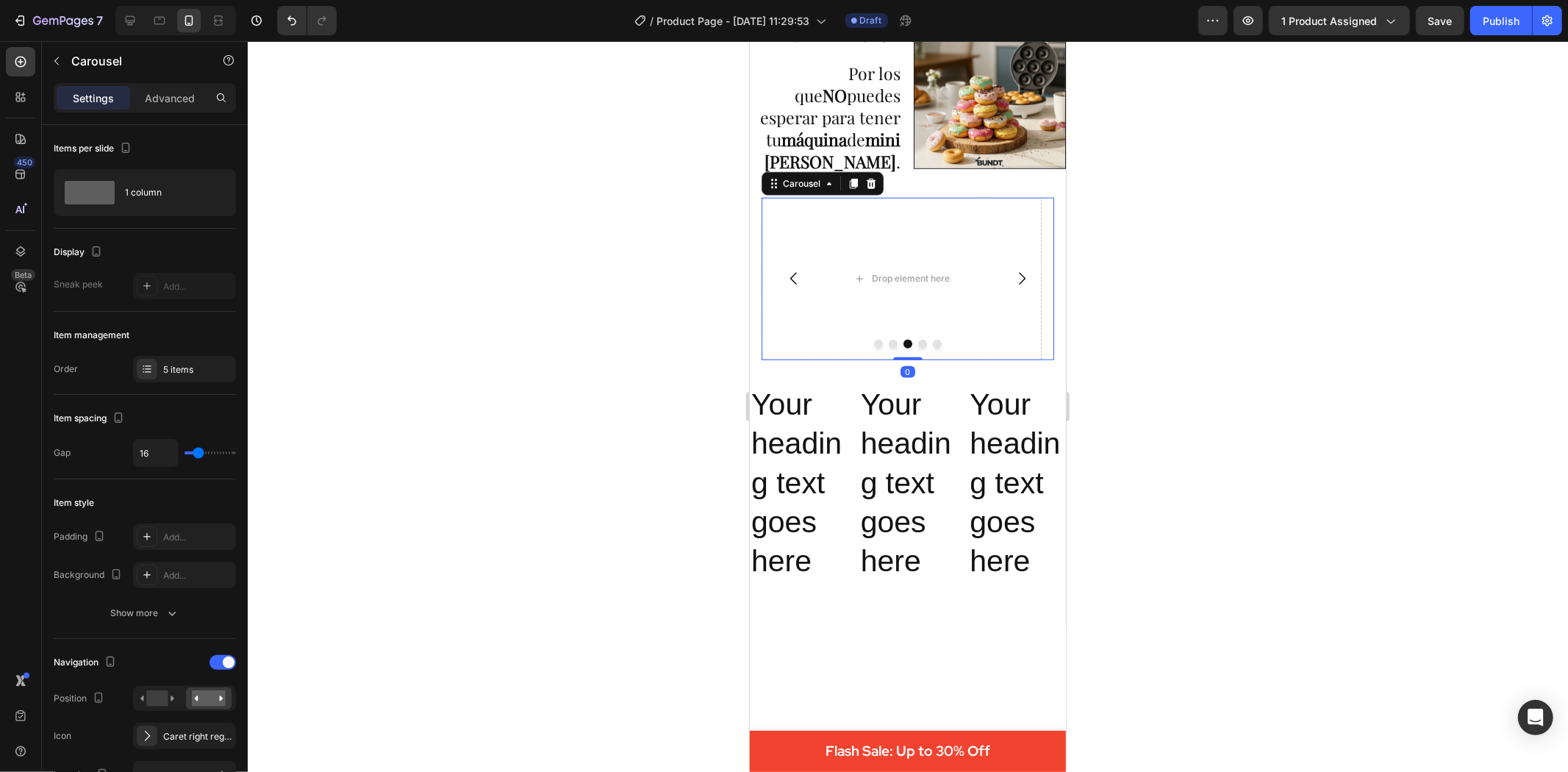
click at [795, 279] on icon "Carousel Back Arrow" at bounding box center [793, 278] width 18 height 18
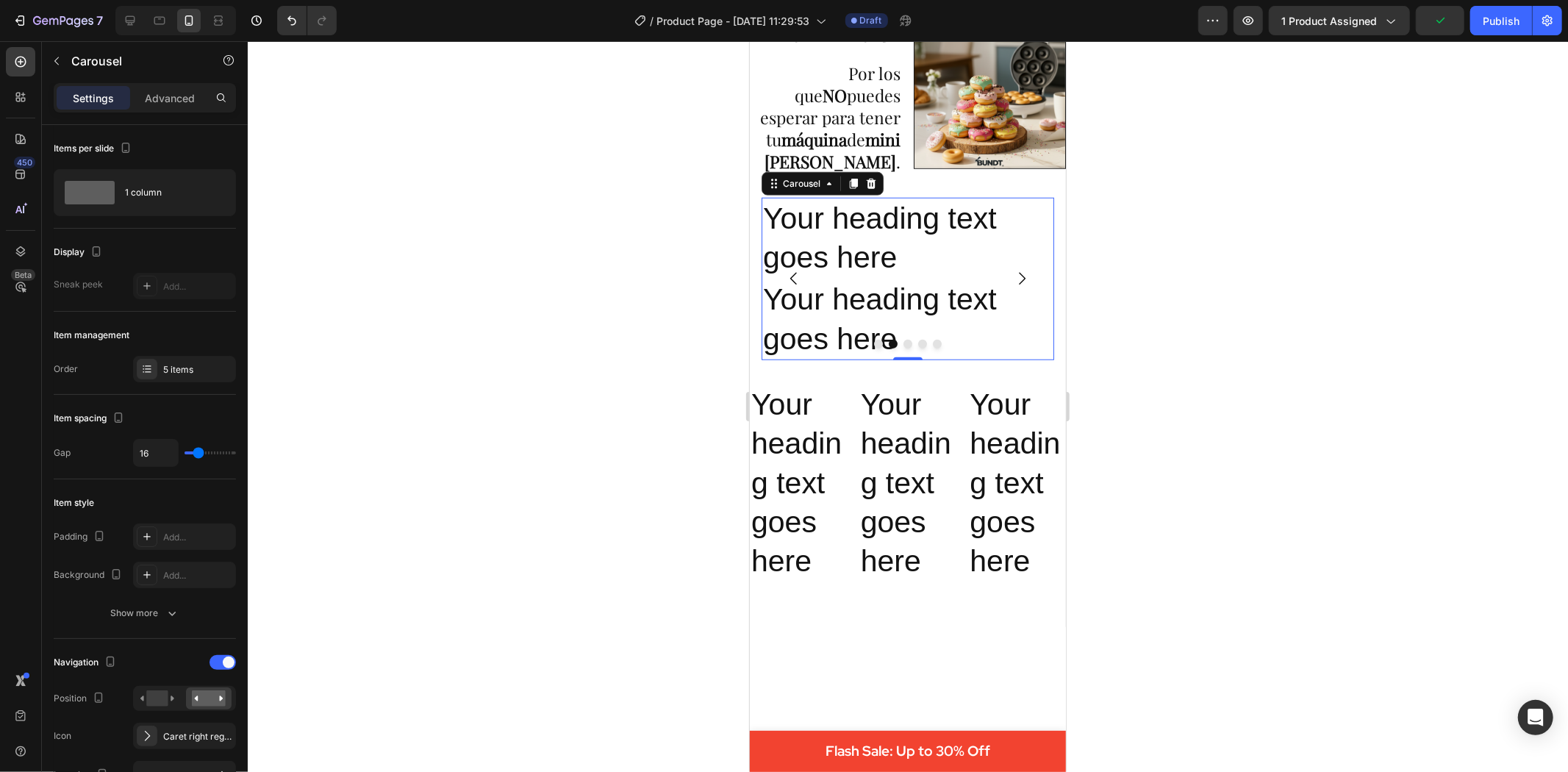
click at [1012, 273] on icon "Carousel Next Arrow" at bounding box center [1021, 278] width 18 height 18
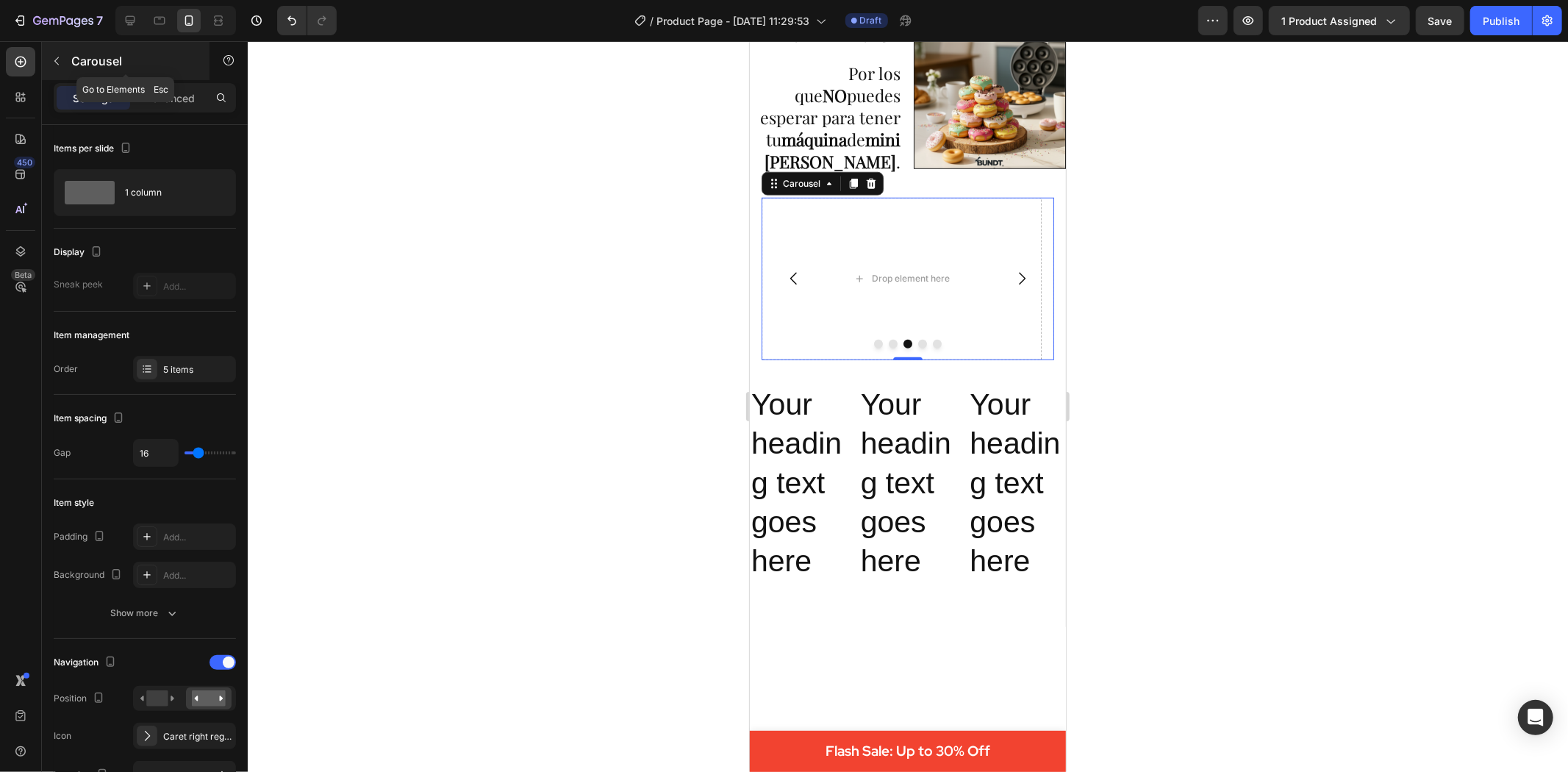
click at [57, 60] on icon "button" at bounding box center [56, 60] width 11 height 11
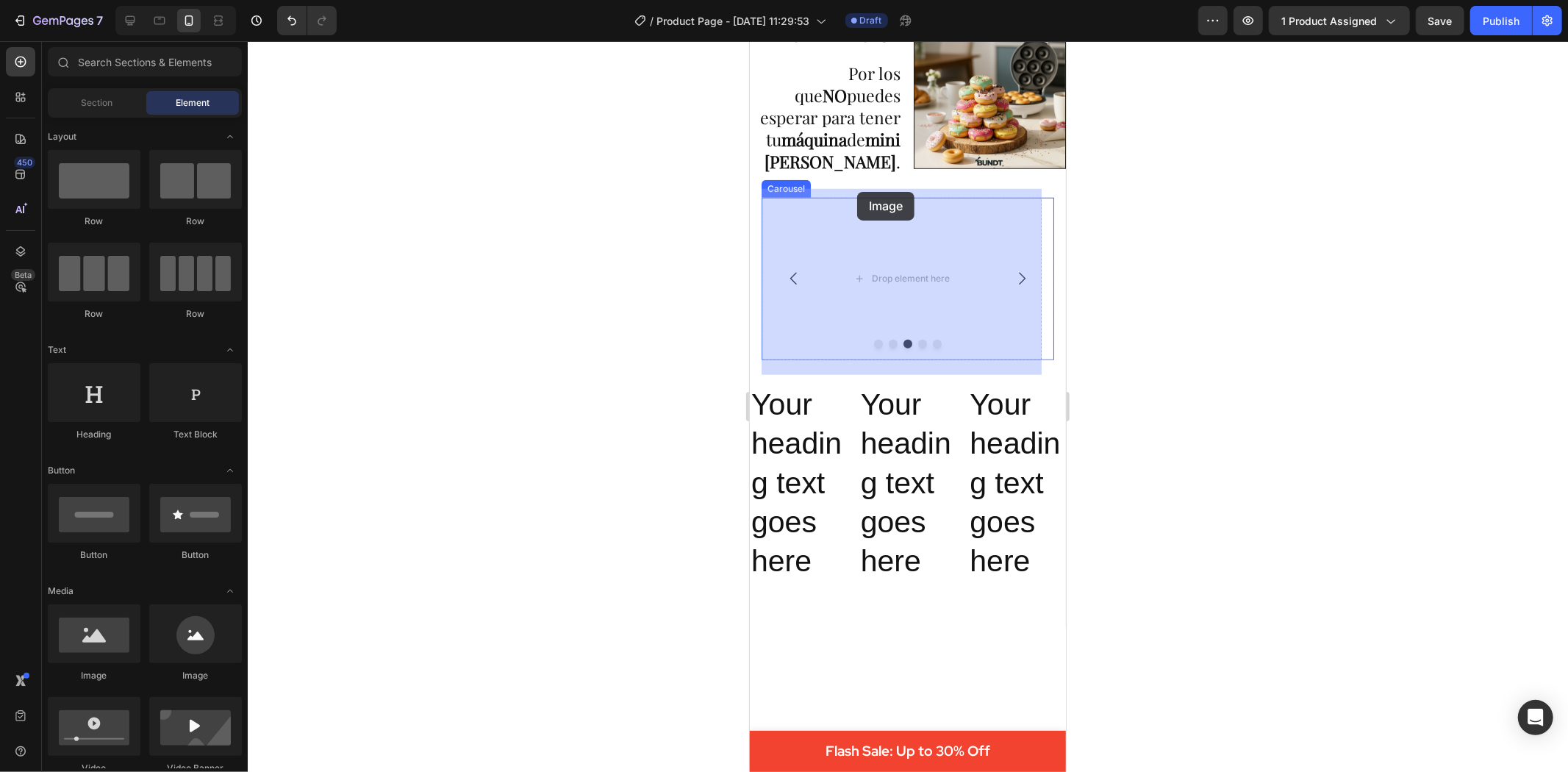
drag, startPoint x: 923, startPoint y: 667, endPoint x: 856, endPoint y: 191, distance: 480.7
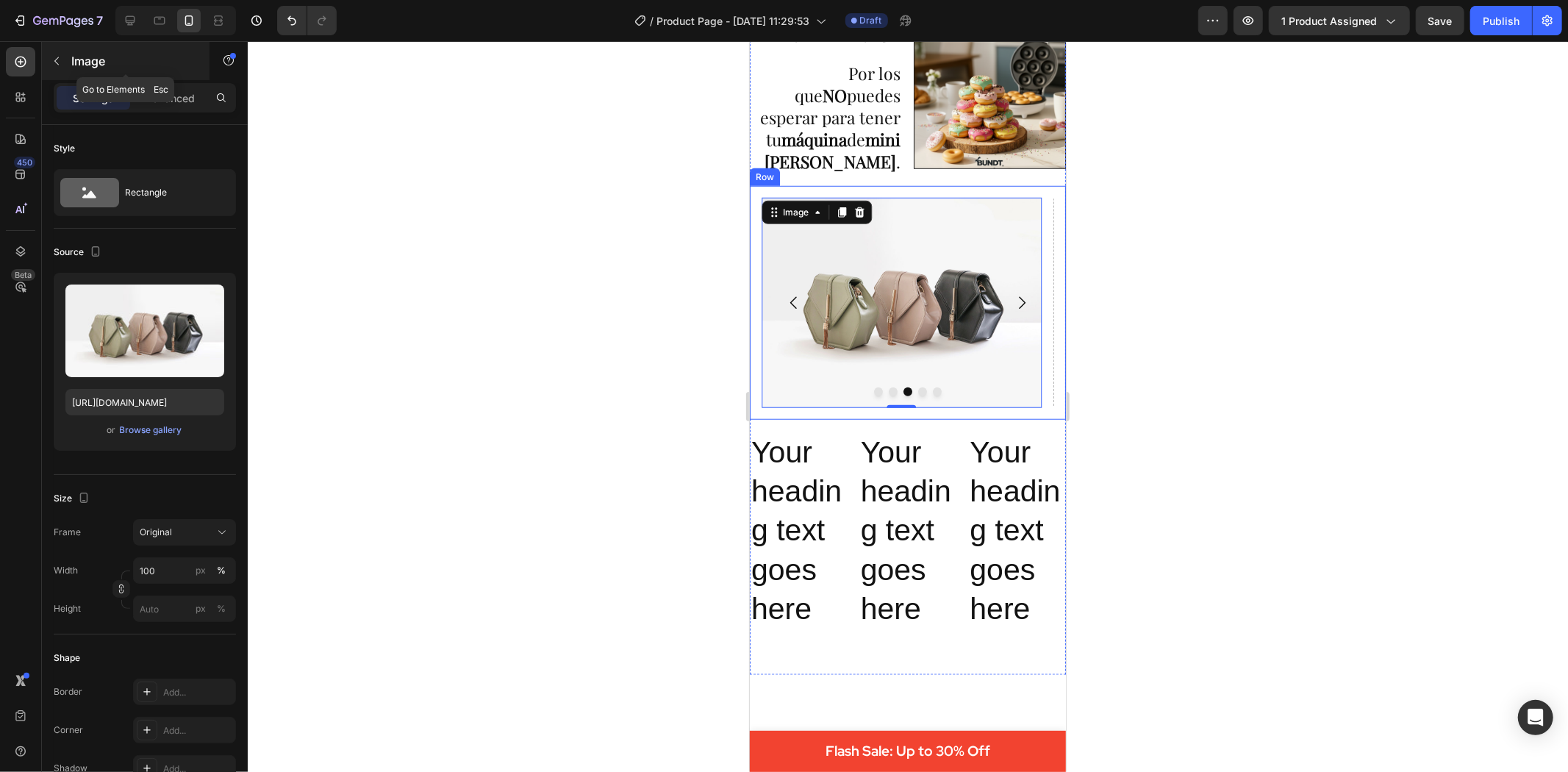
click at [57, 55] on icon "button" at bounding box center [56, 60] width 11 height 11
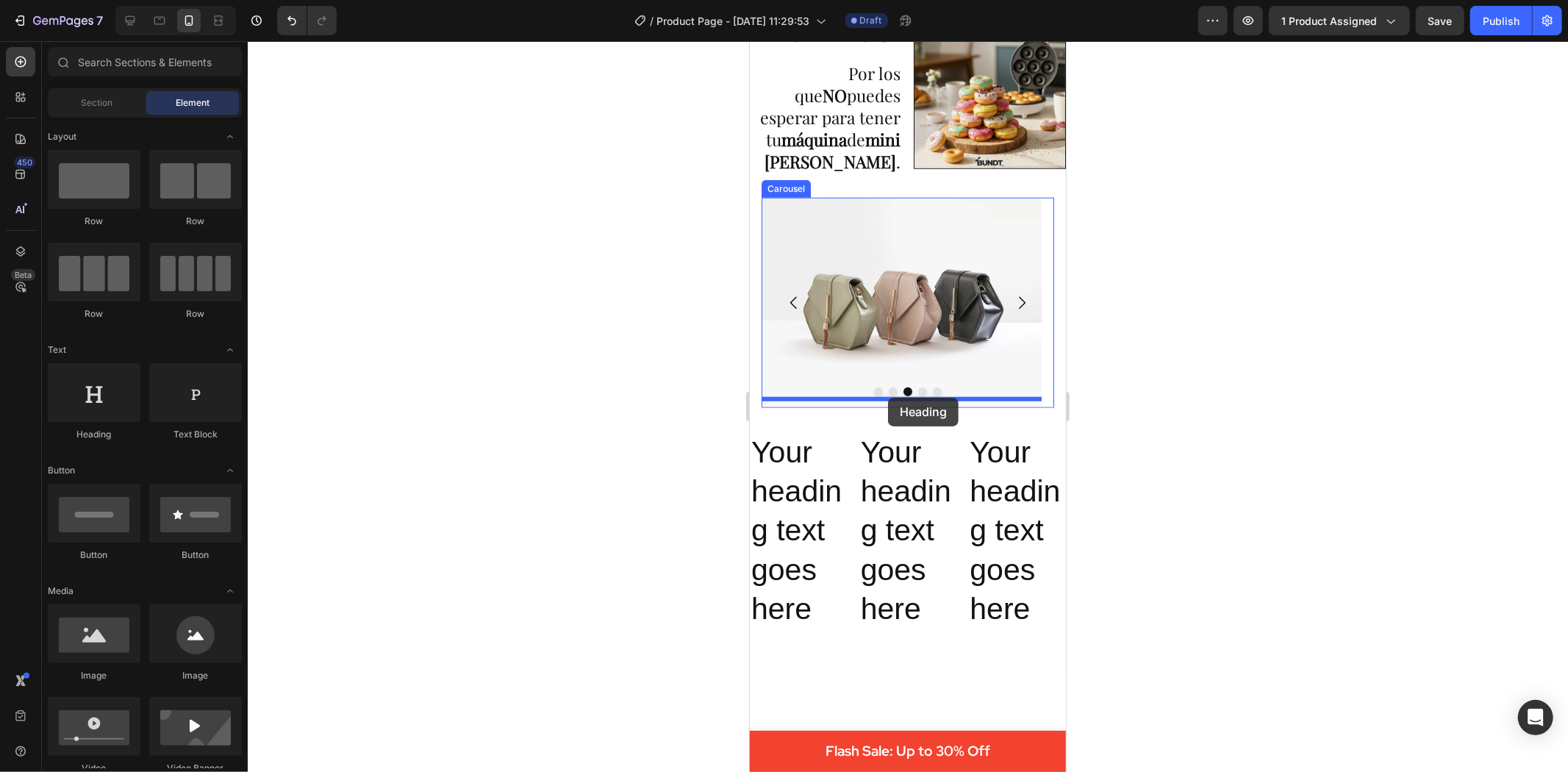
drag, startPoint x: 835, startPoint y: 425, endPoint x: 887, endPoint y: 397, distance: 59.1
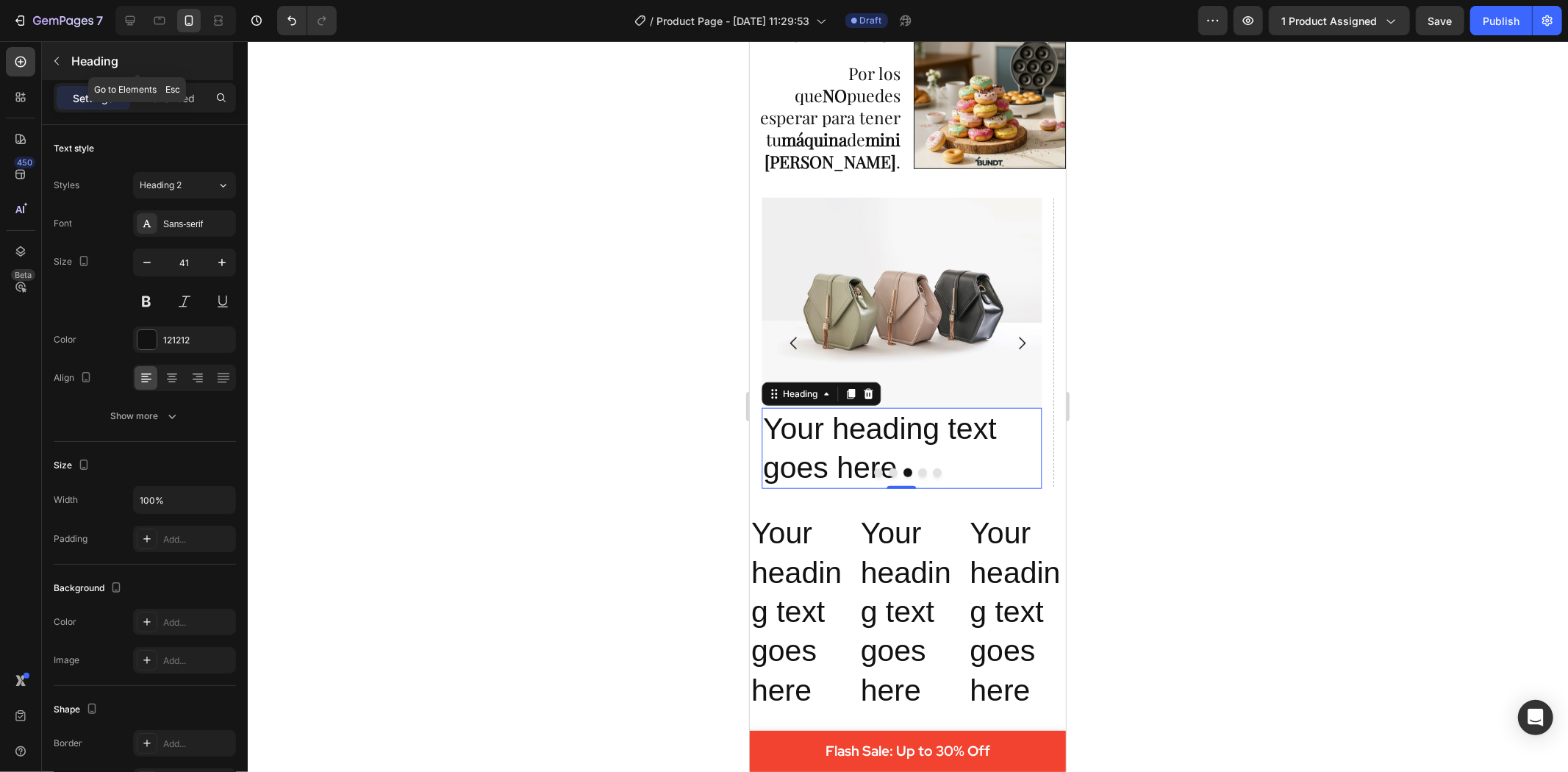
click at [61, 55] on icon "button" at bounding box center [56, 60] width 11 height 11
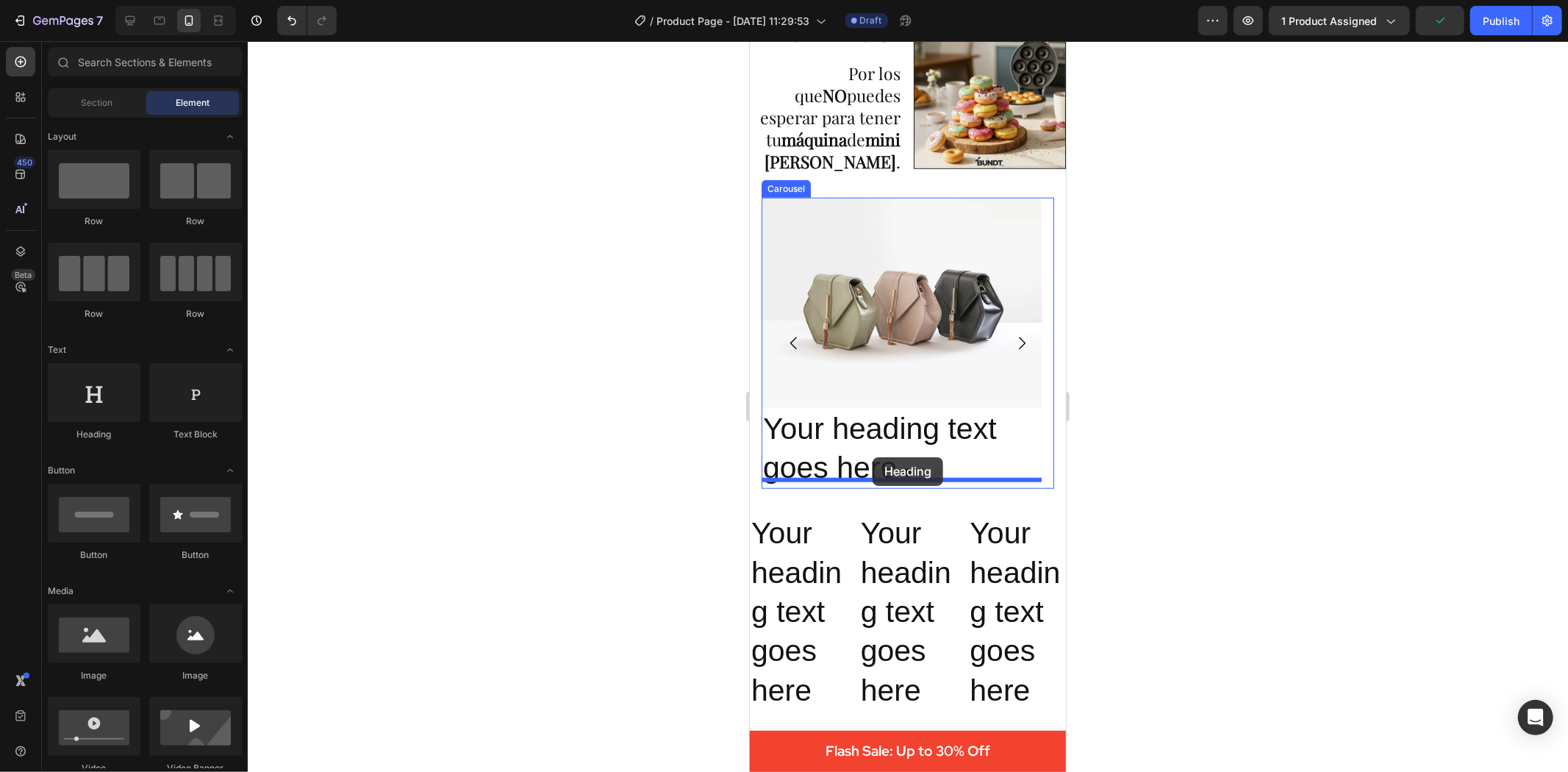
drag, startPoint x: 978, startPoint y: 448, endPoint x: 1854, endPoint y: 544, distance: 881.2
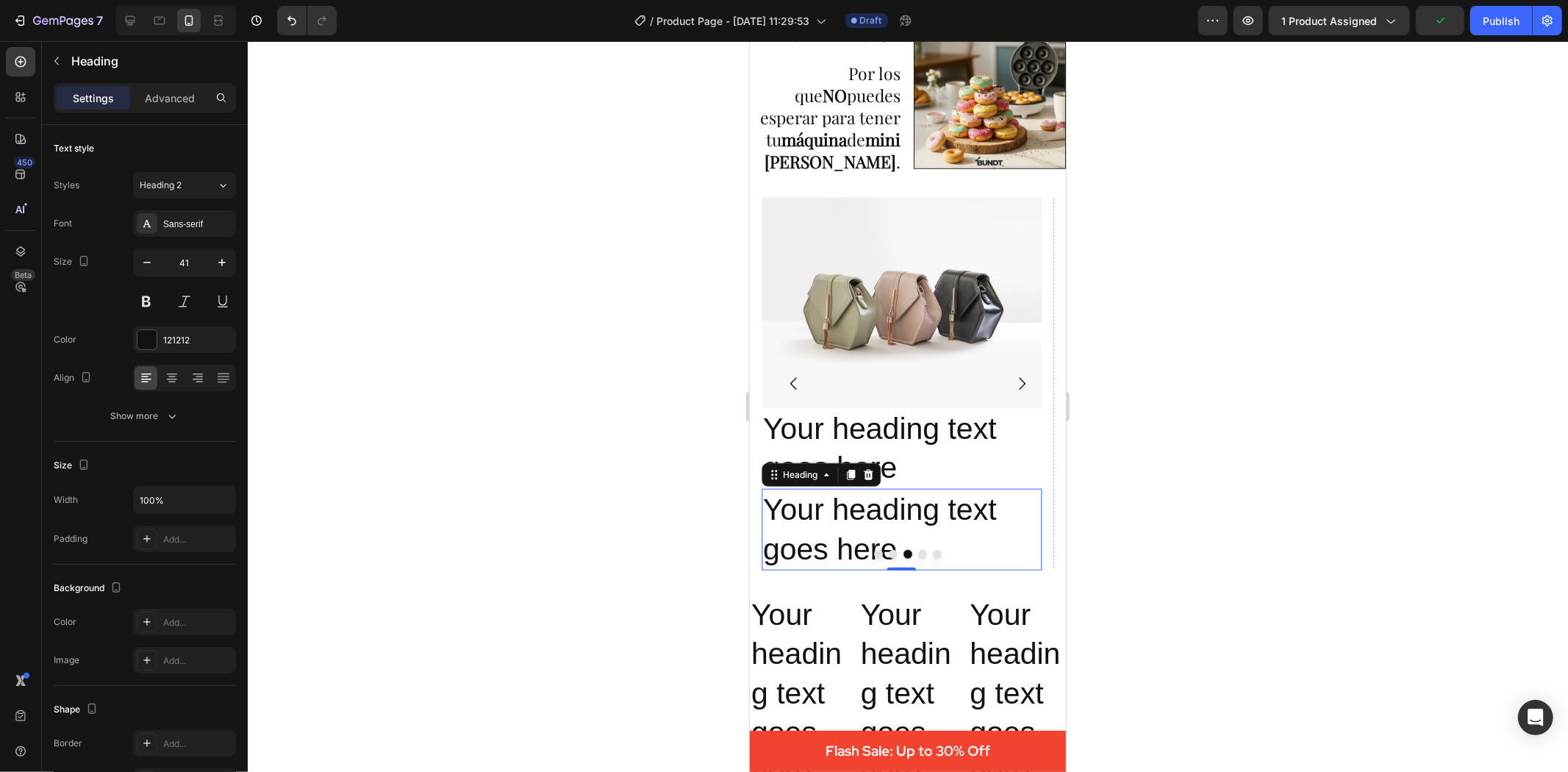
click at [1374, 502] on div at bounding box center [908, 407] width 1321 height 731
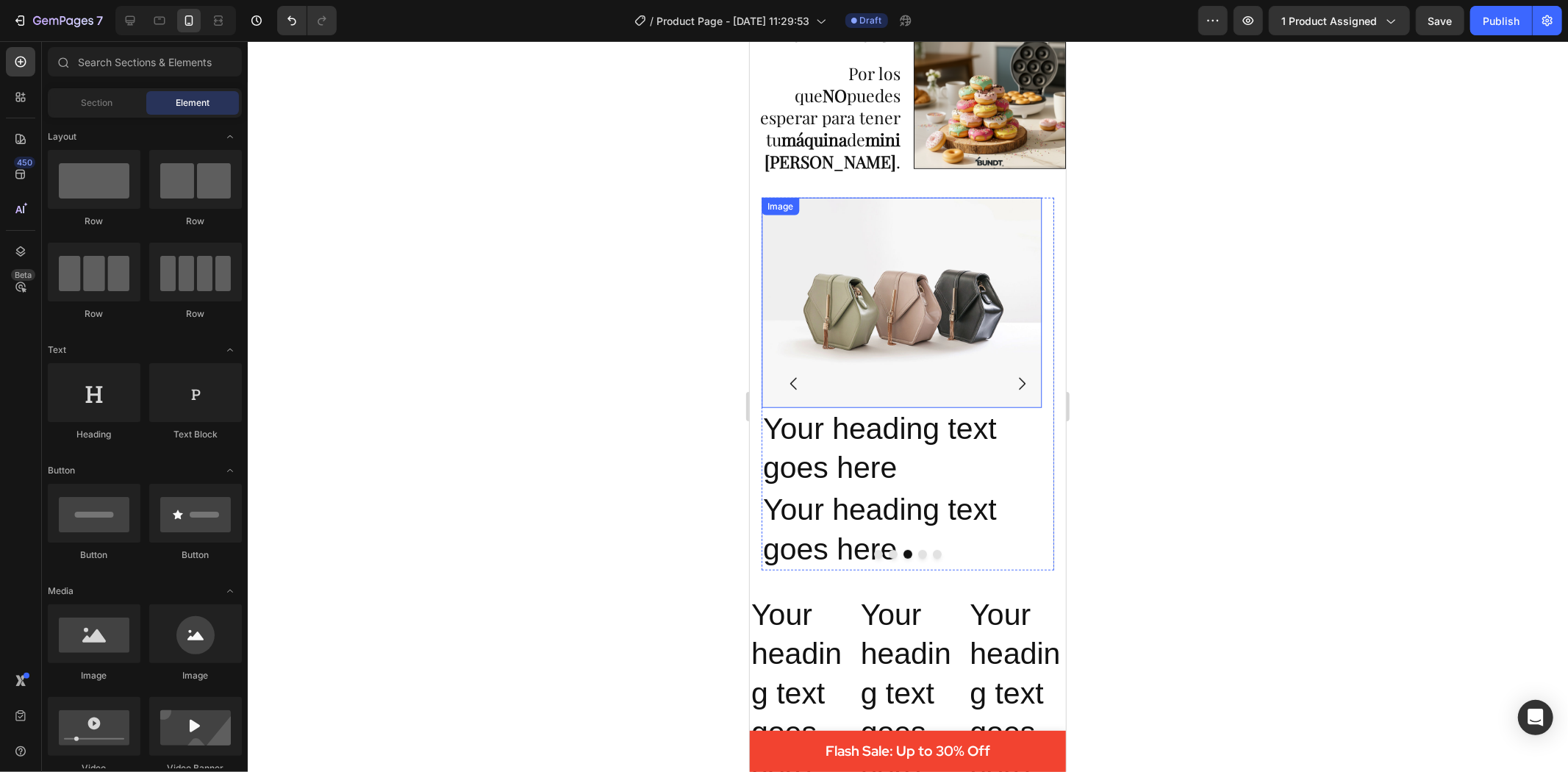
click at [790, 374] on icon "Carousel Back Arrow" at bounding box center [793, 383] width 18 height 18
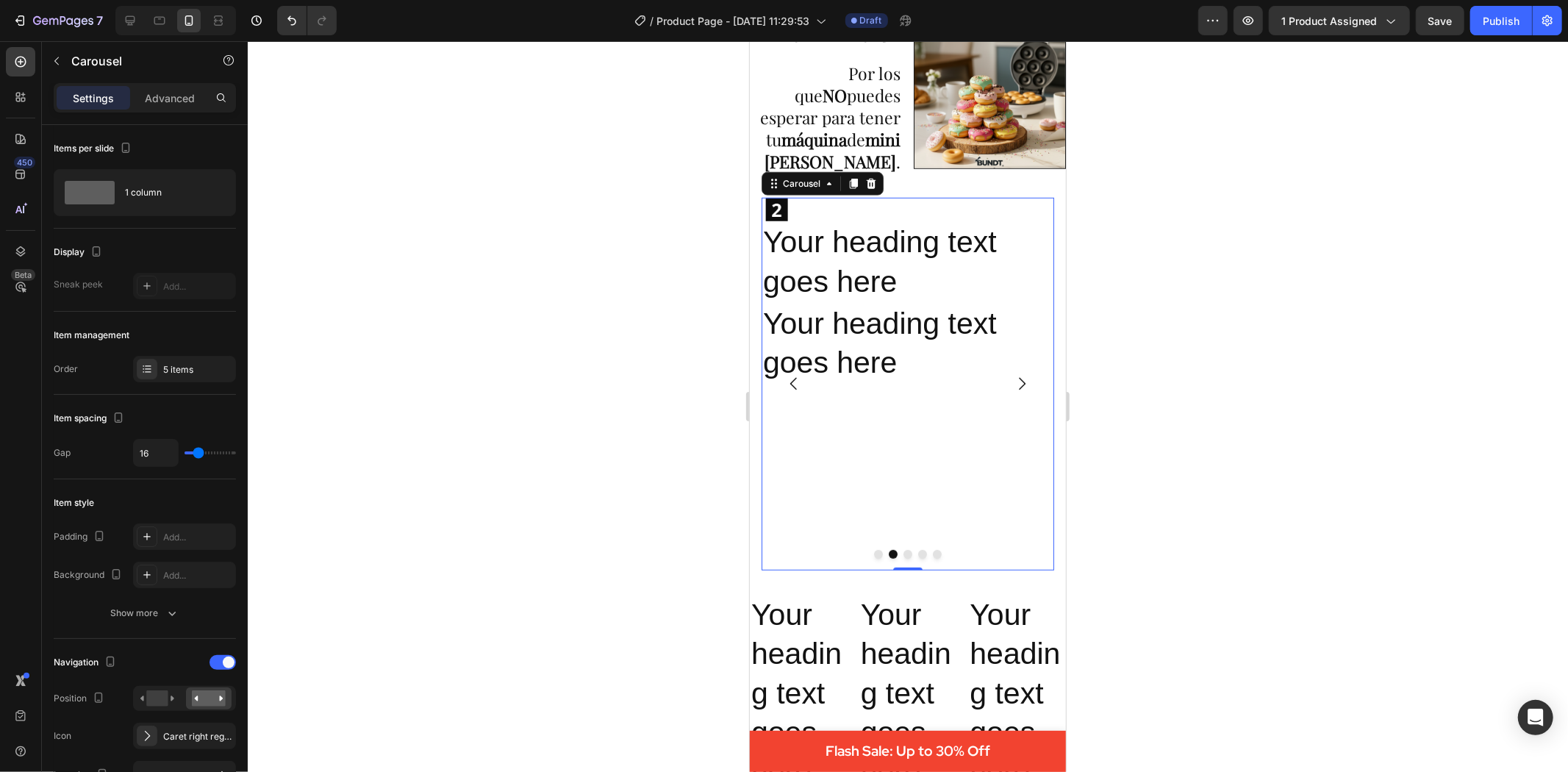
click at [789, 374] on icon "Carousel Back Arrow" at bounding box center [793, 383] width 18 height 18
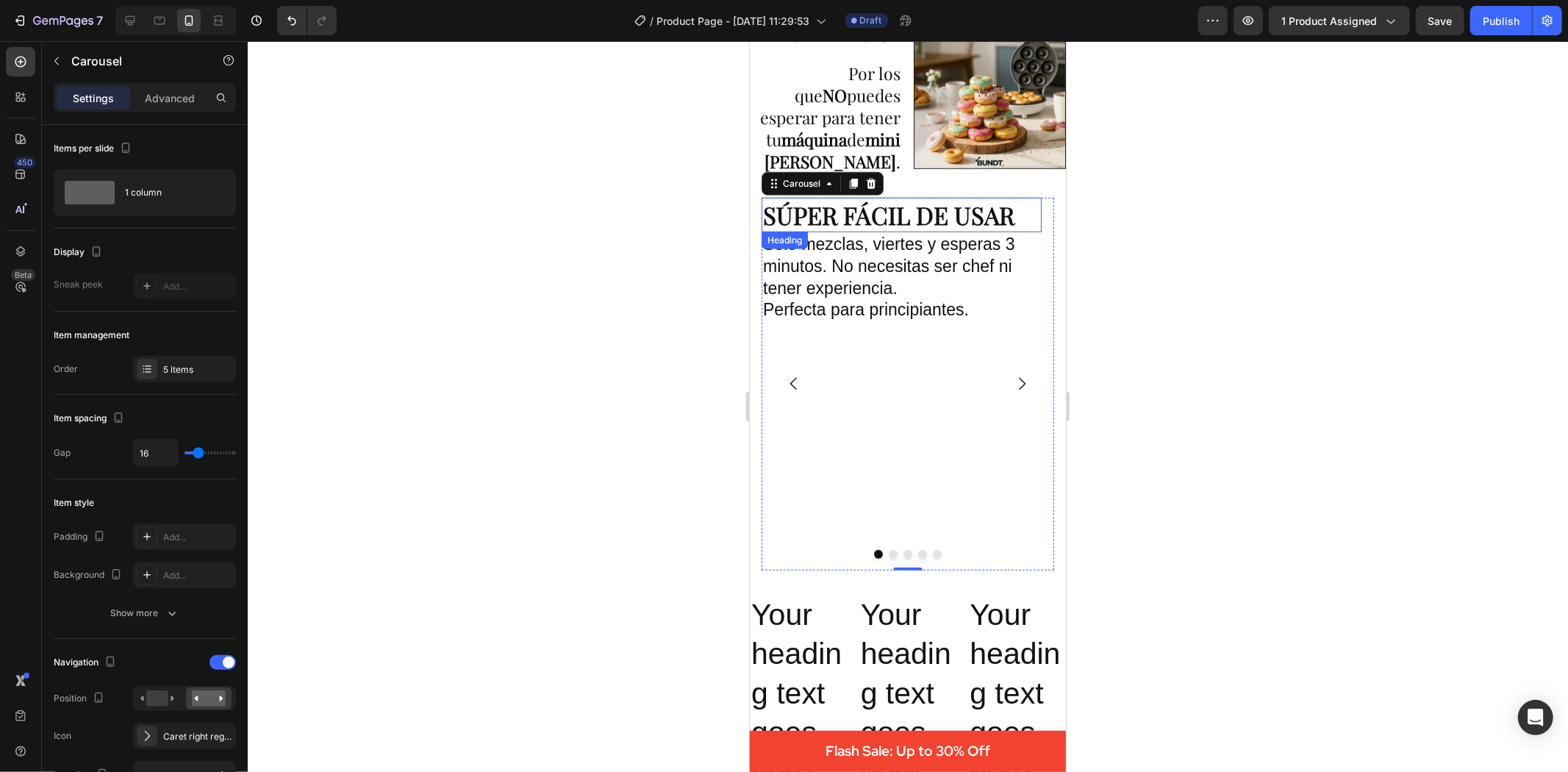
click at [920, 224] on strong "SÚPER FÁCIL DE USAR" at bounding box center [888, 214] width 251 height 33
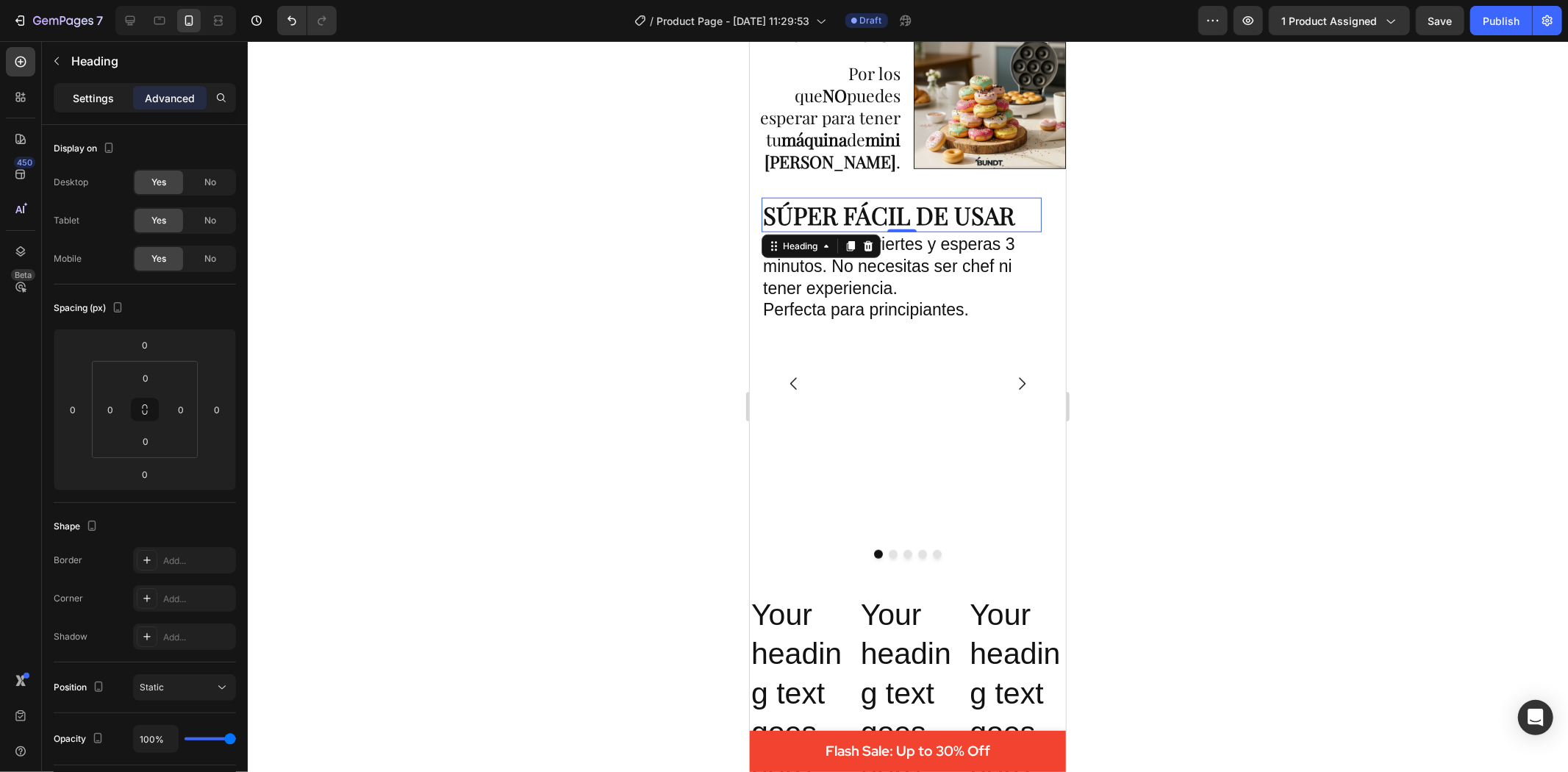
click at [91, 103] on p "Settings" at bounding box center [93, 97] width 42 height 15
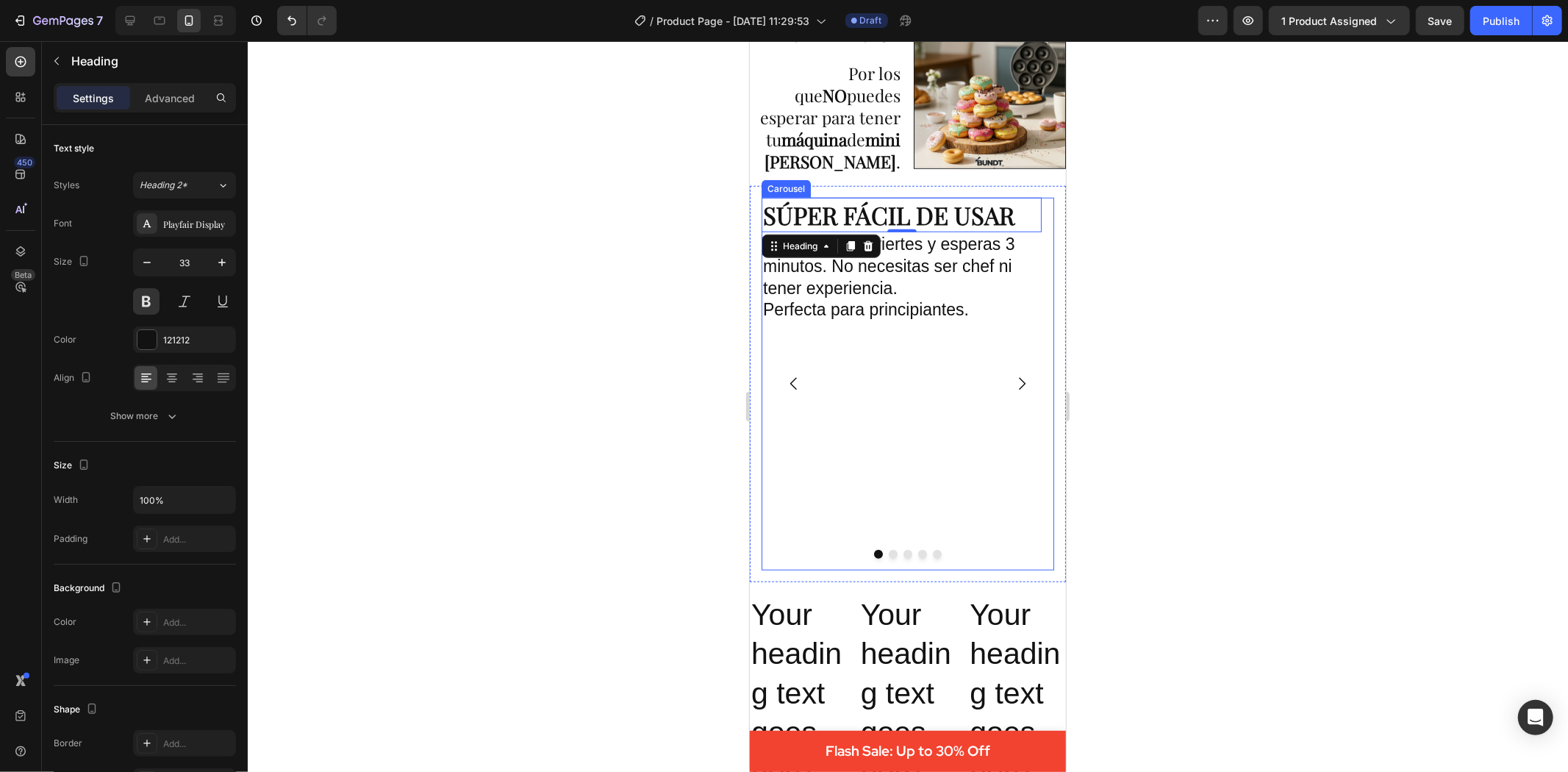
click at [1012, 374] on icon "Carousel Next Arrow" at bounding box center [1021, 383] width 18 height 18
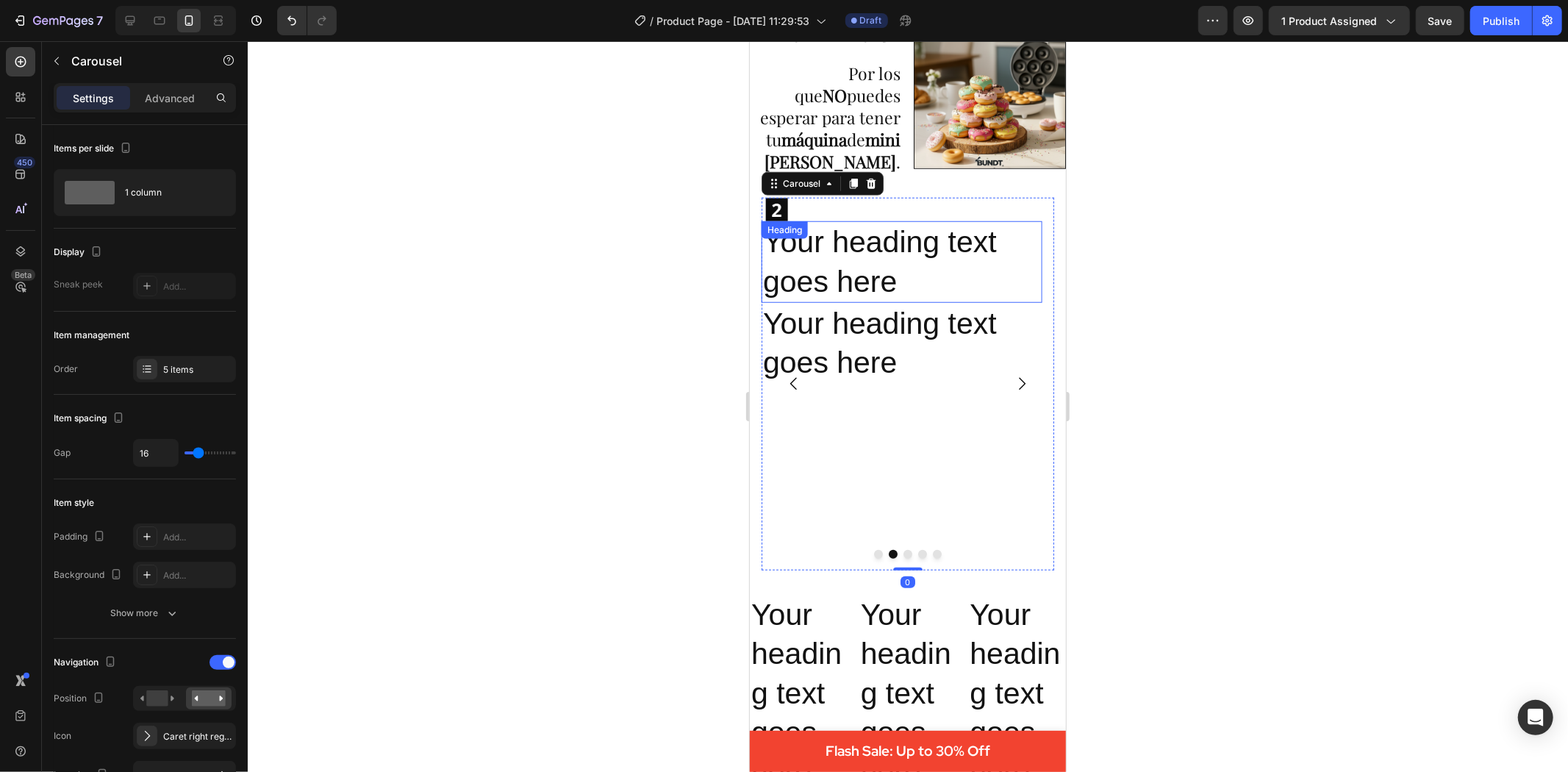
click at [828, 227] on h2 "Your heading text goes here" at bounding box center [901, 262] width 280 height 81
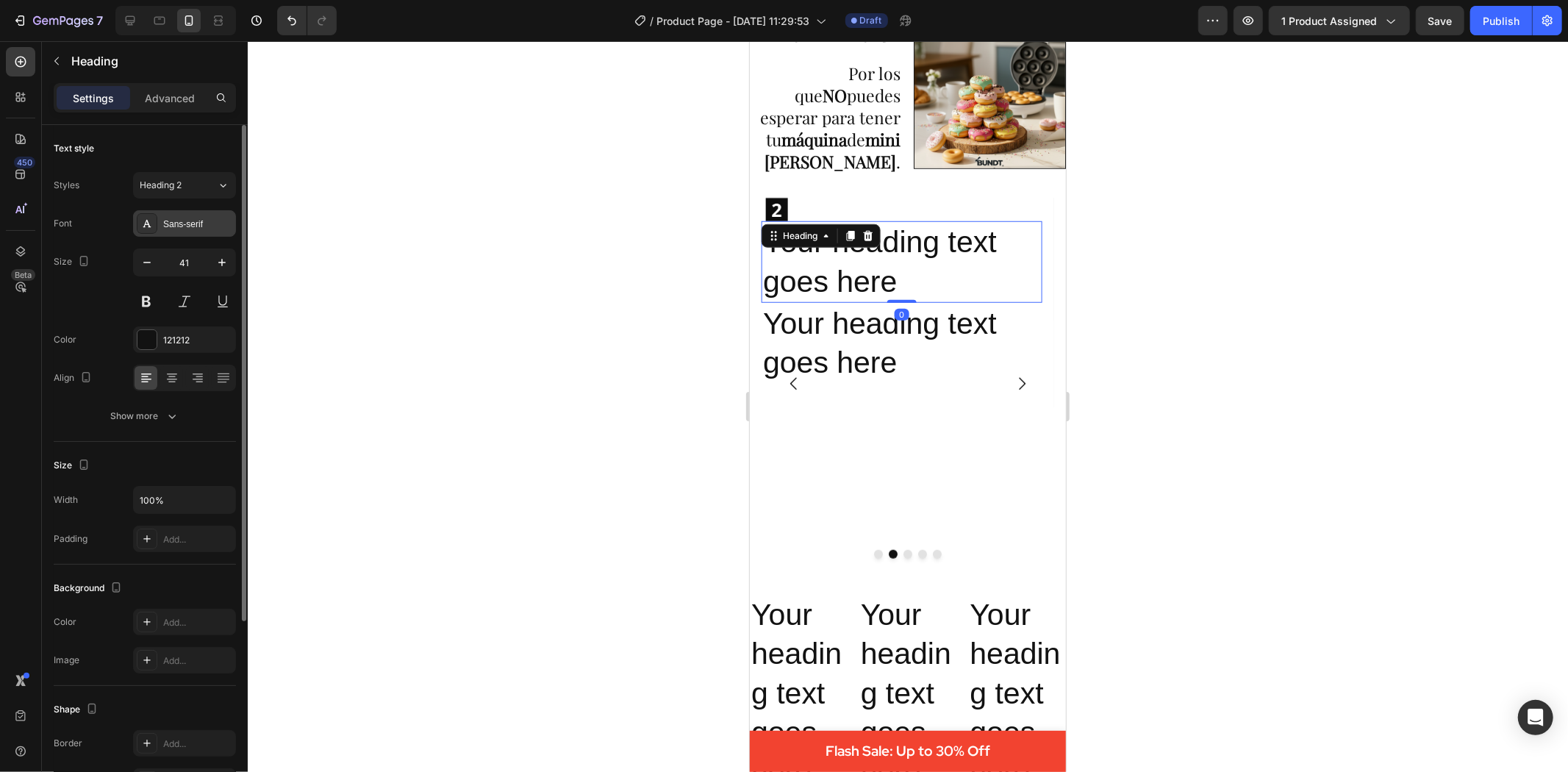
click at [217, 219] on div "Sans-serif" at bounding box center [198, 224] width 69 height 13
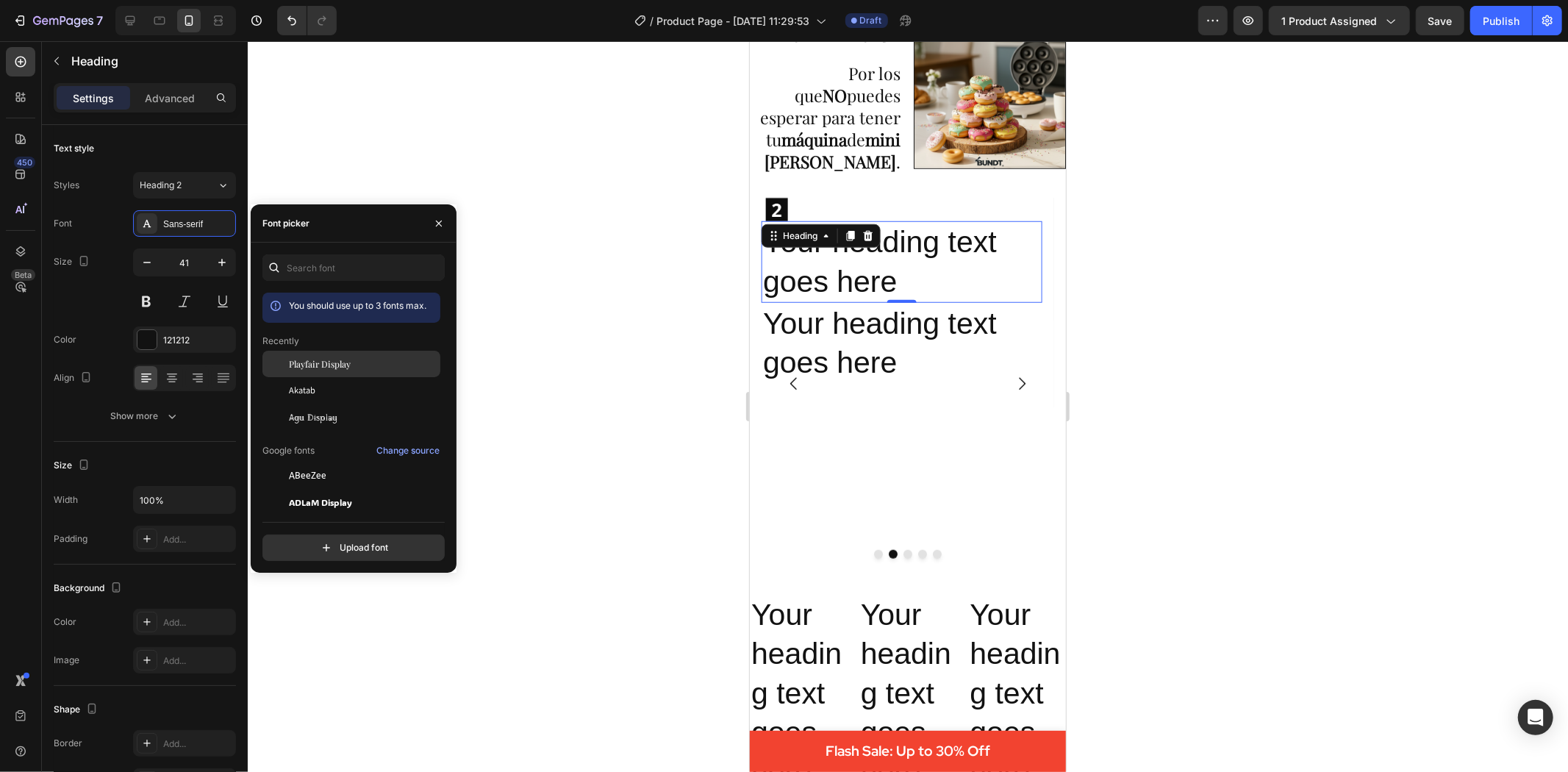
click at [326, 362] on span "Playfair Display" at bounding box center [320, 363] width 62 height 13
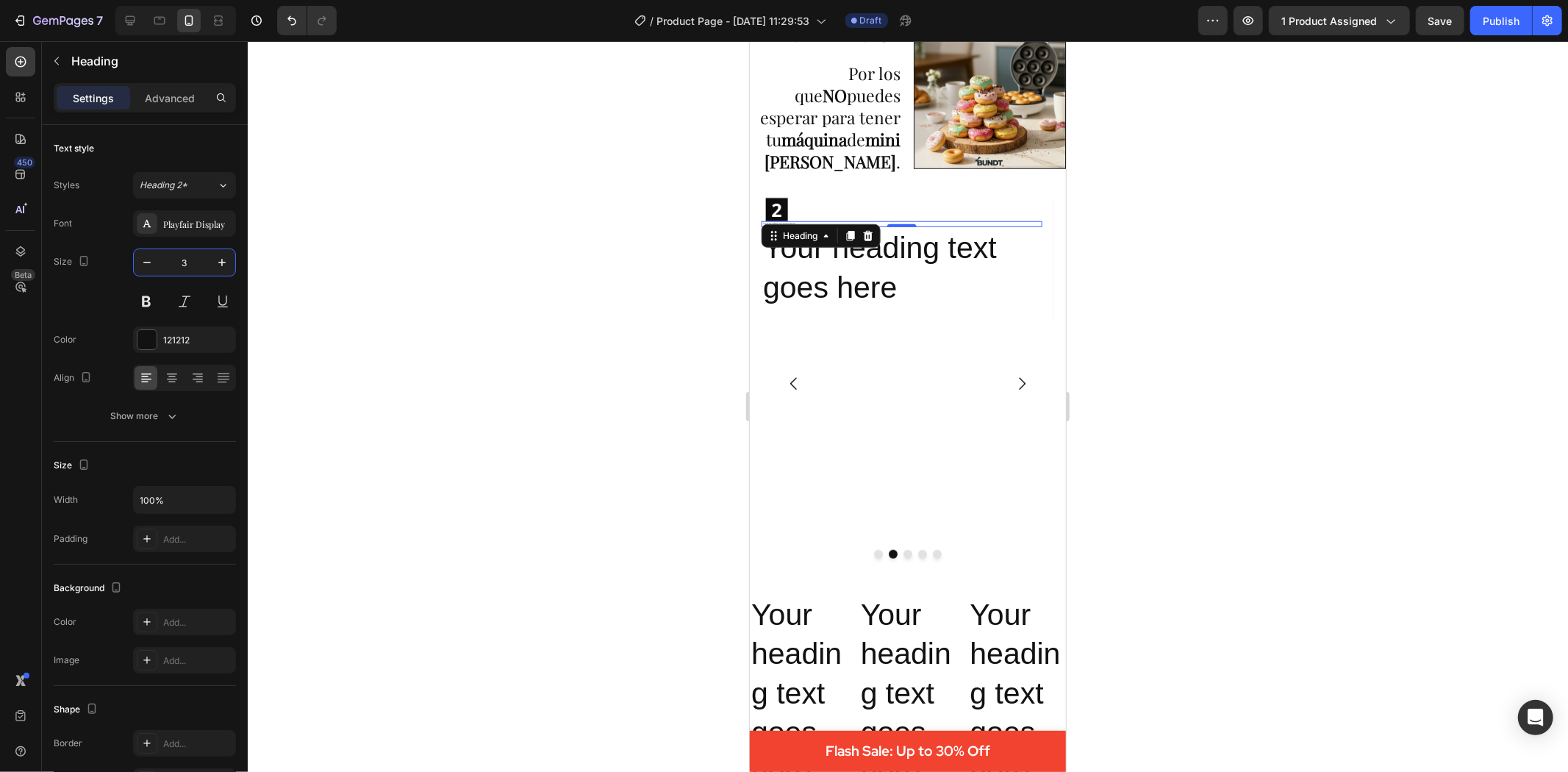
type input "33"
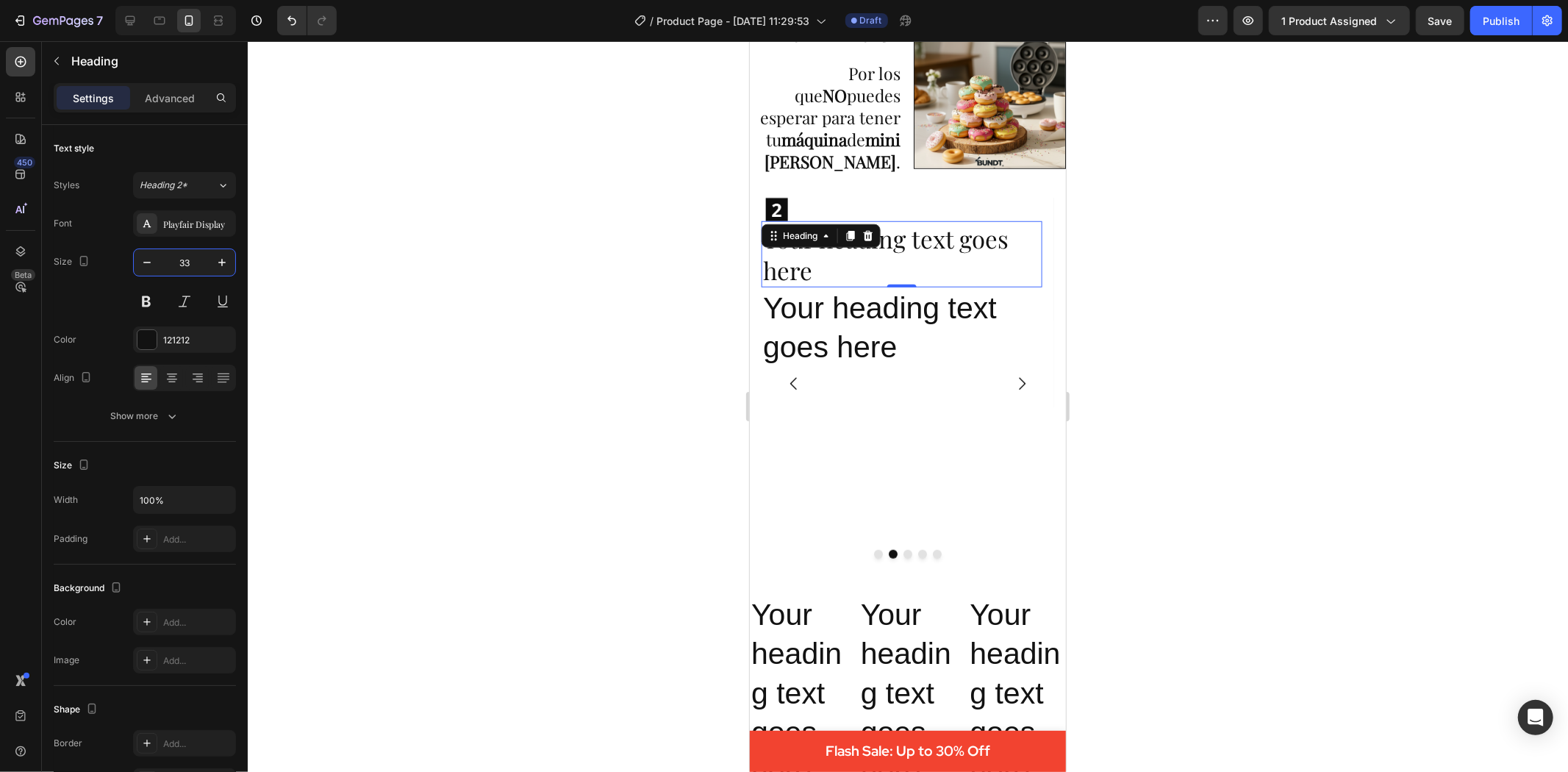
click at [393, 294] on div at bounding box center [908, 407] width 1321 height 731
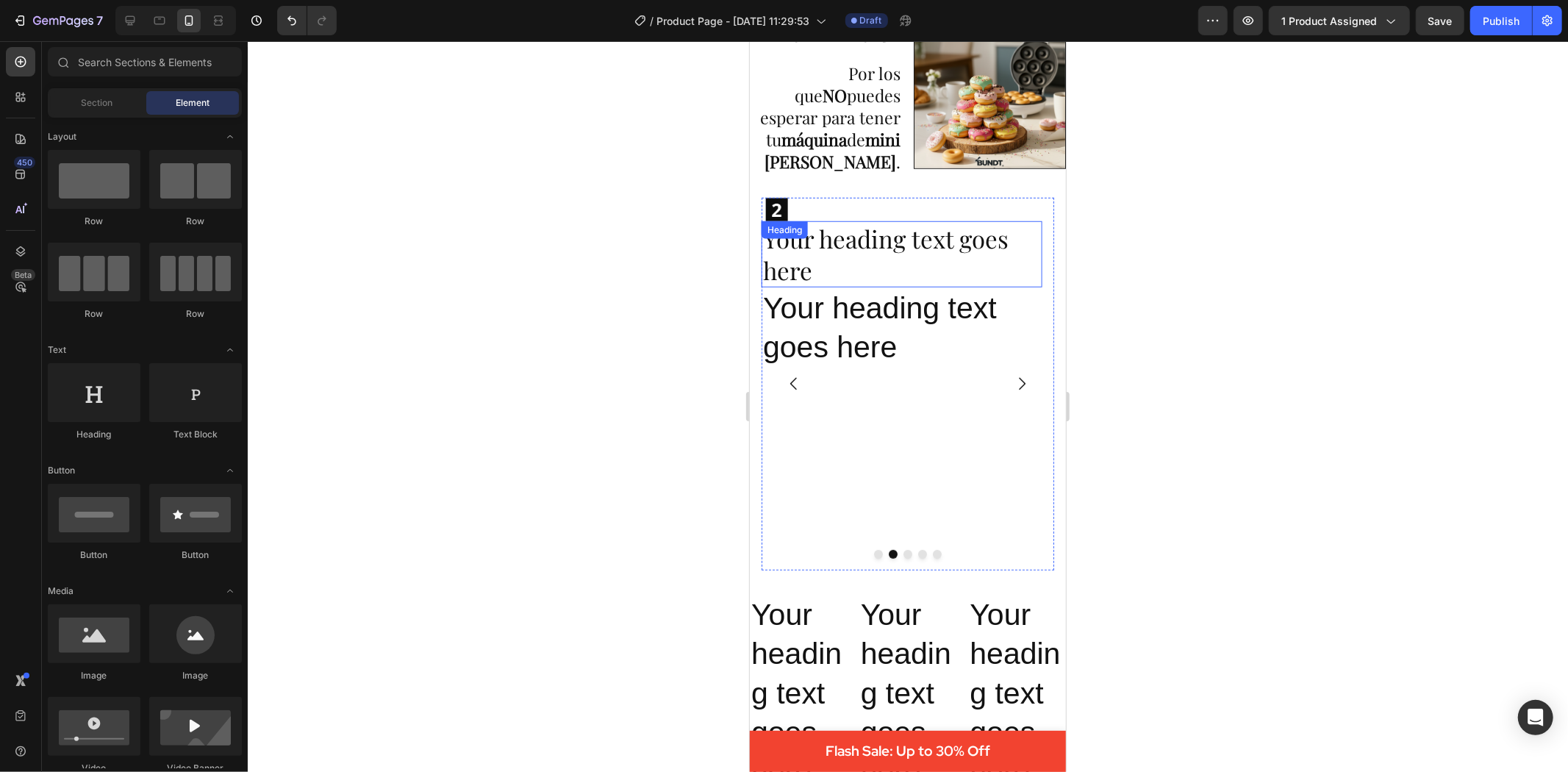
click at [805, 244] on h2 "Your heading text goes here" at bounding box center [901, 254] width 280 height 66
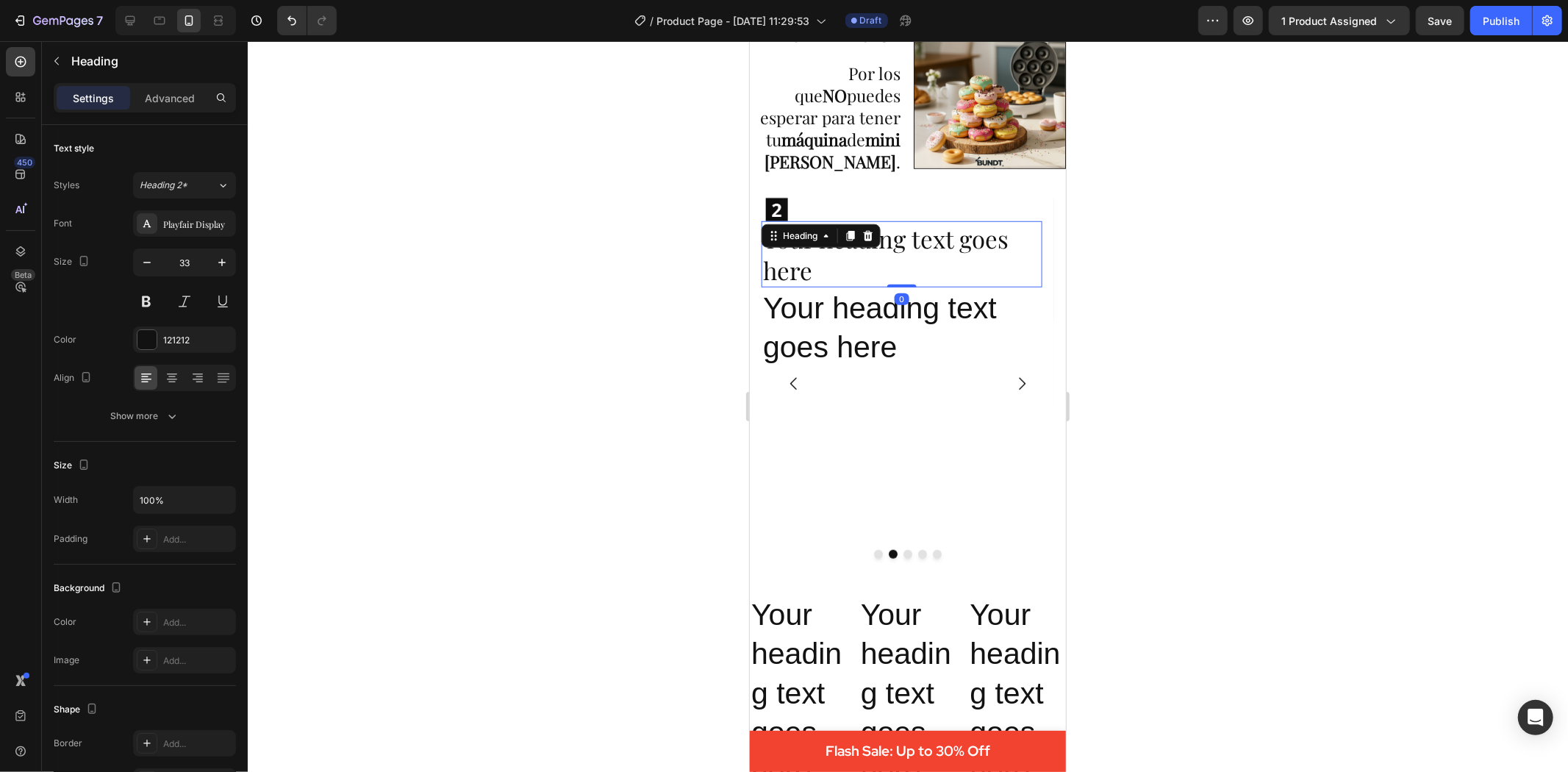
click at [805, 244] on h2 "Your heading text goes here" at bounding box center [901, 254] width 280 height 66
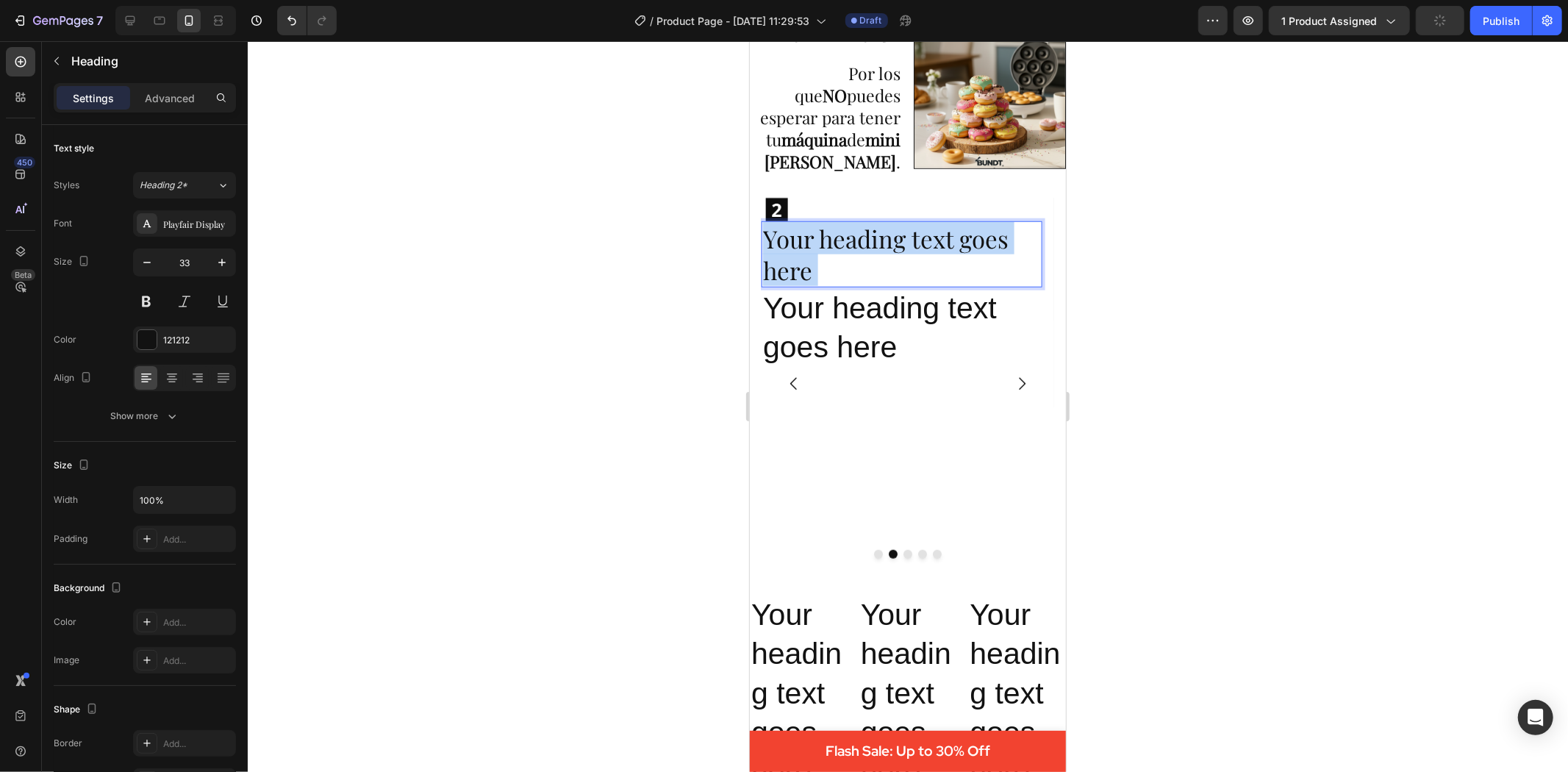
drag, startPoint x: 820, startPoint y: 256, endPoint x: 763, endPoint y: 240, distance: 59.2
click at [763, 240] on p "Your heading text goes here" at bounding box center [902, 254] width 278 height 64
drag, startPoint x: 811, startPoint y: 265, endPoint x: 758, endPoint y: 229, distance: 64.1
click at [758, 229] on div "Image ⁠⁠⁠⁠⁠⁠⁠ SÚPER FÁCIL DE USAR Heading Solo mezclas, viertes y esperas 3 min…" at bounding box center [908, 384] width 316 height 396
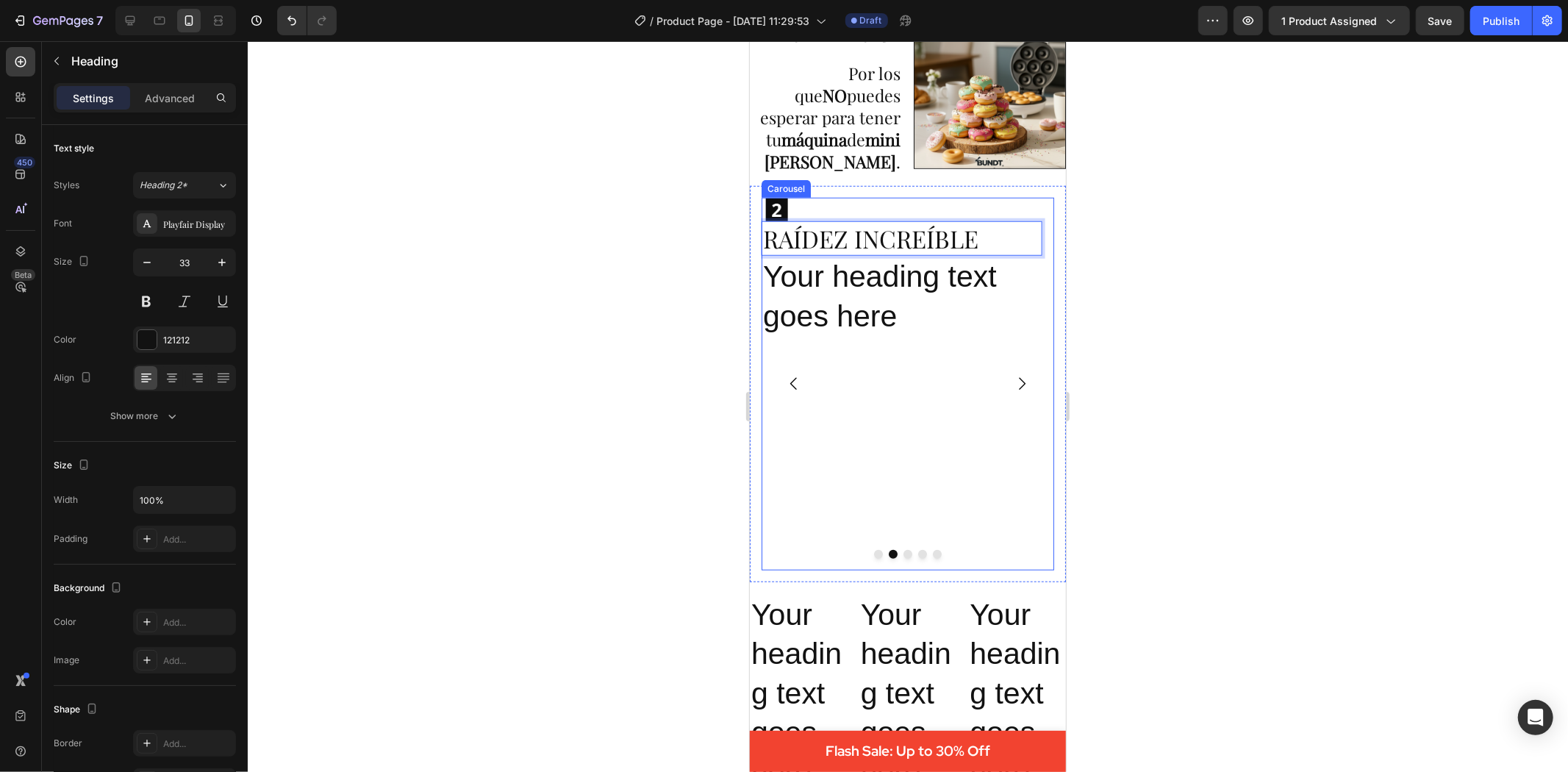
click at [797, 374] on icon "Carousel Back Arrow" at bounding box center [793, 383] width 18 height 18
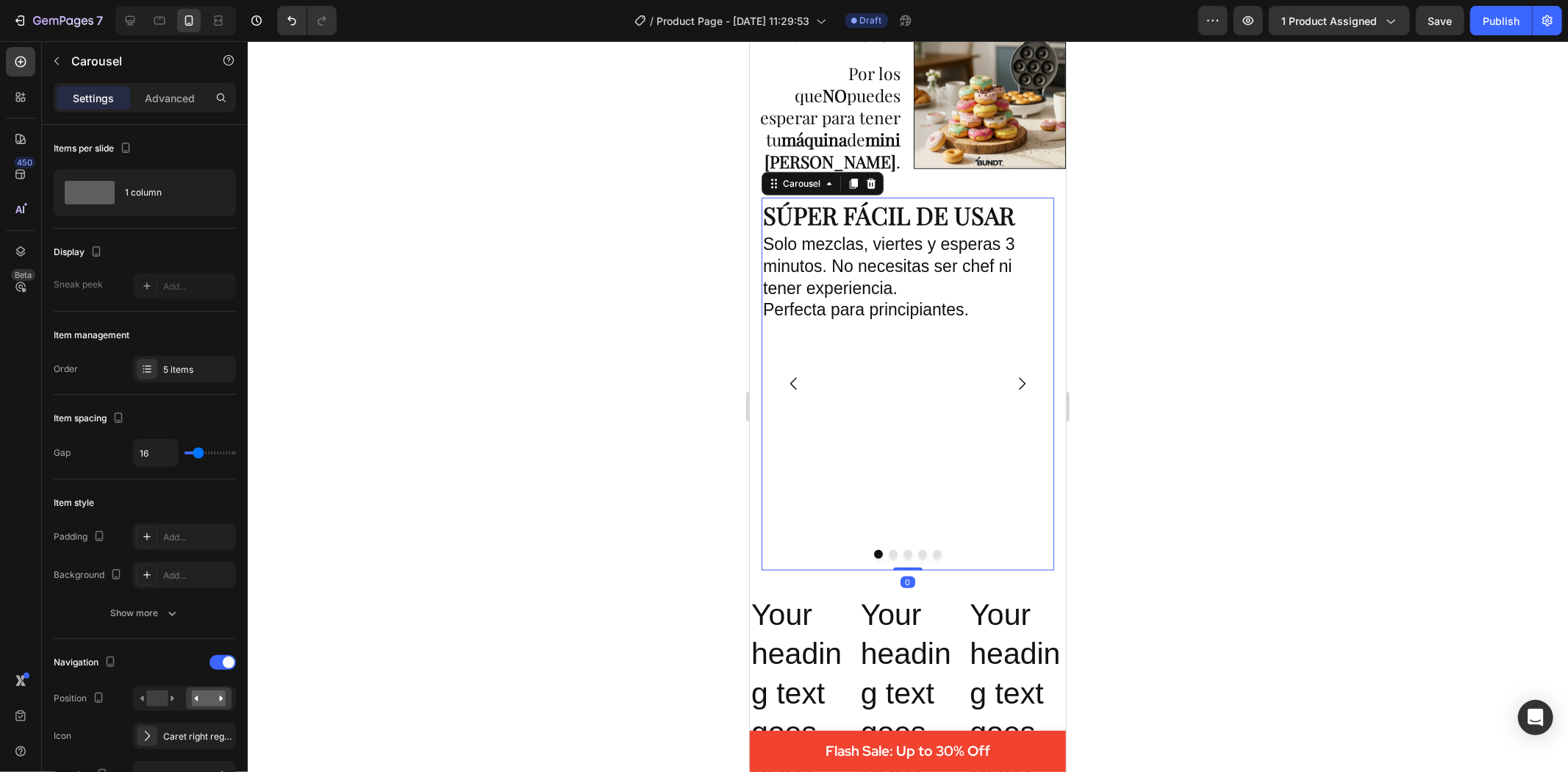
click at [1018, 378] on icon "Carousel Next Arrow" at bounding box center [1021, 384] width 6 height 12
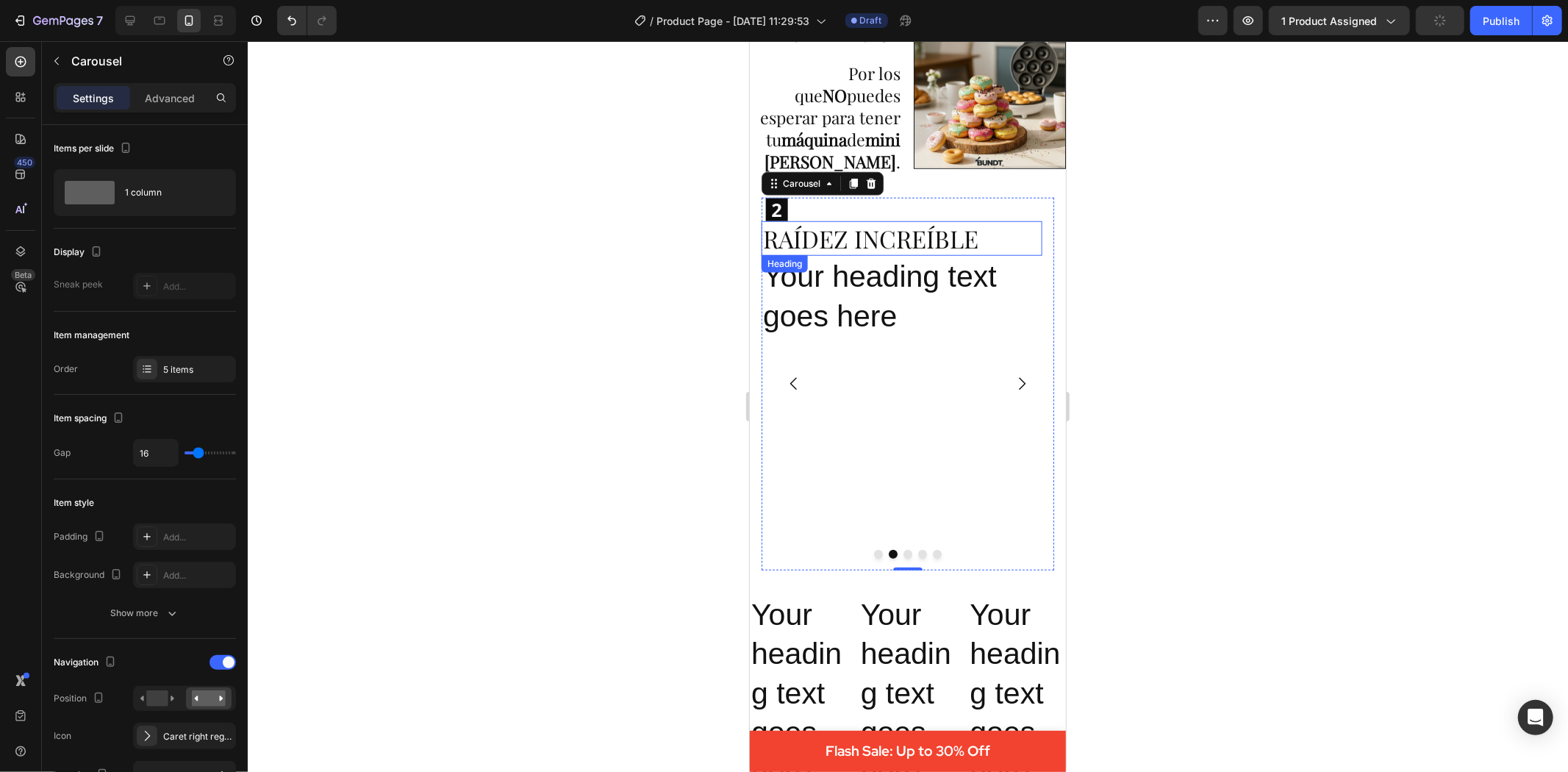
click at [796, 227] on p "RAÍDEZ INCREÍBLE" at bounding box center [902, 238] width 278 height 32
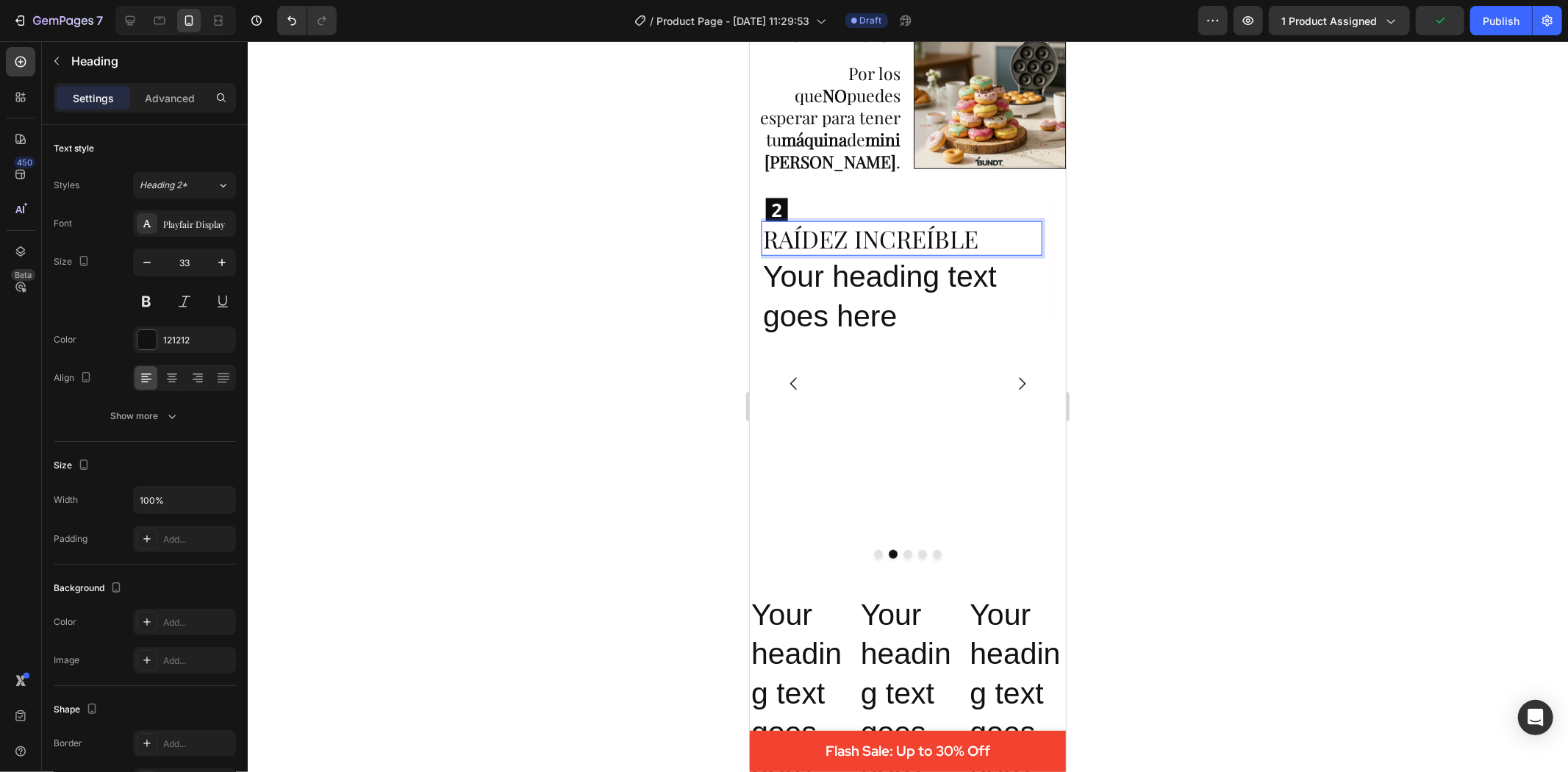
click at [795, 227] on p "RAÍDEZ INCREÍBLE" at bounding box center [902, 238] width 278 height 32
click at [812, 232] on p "RAPÍDEZ INCREÍBLE" at bounding box center [902, 238] width 278 height 32
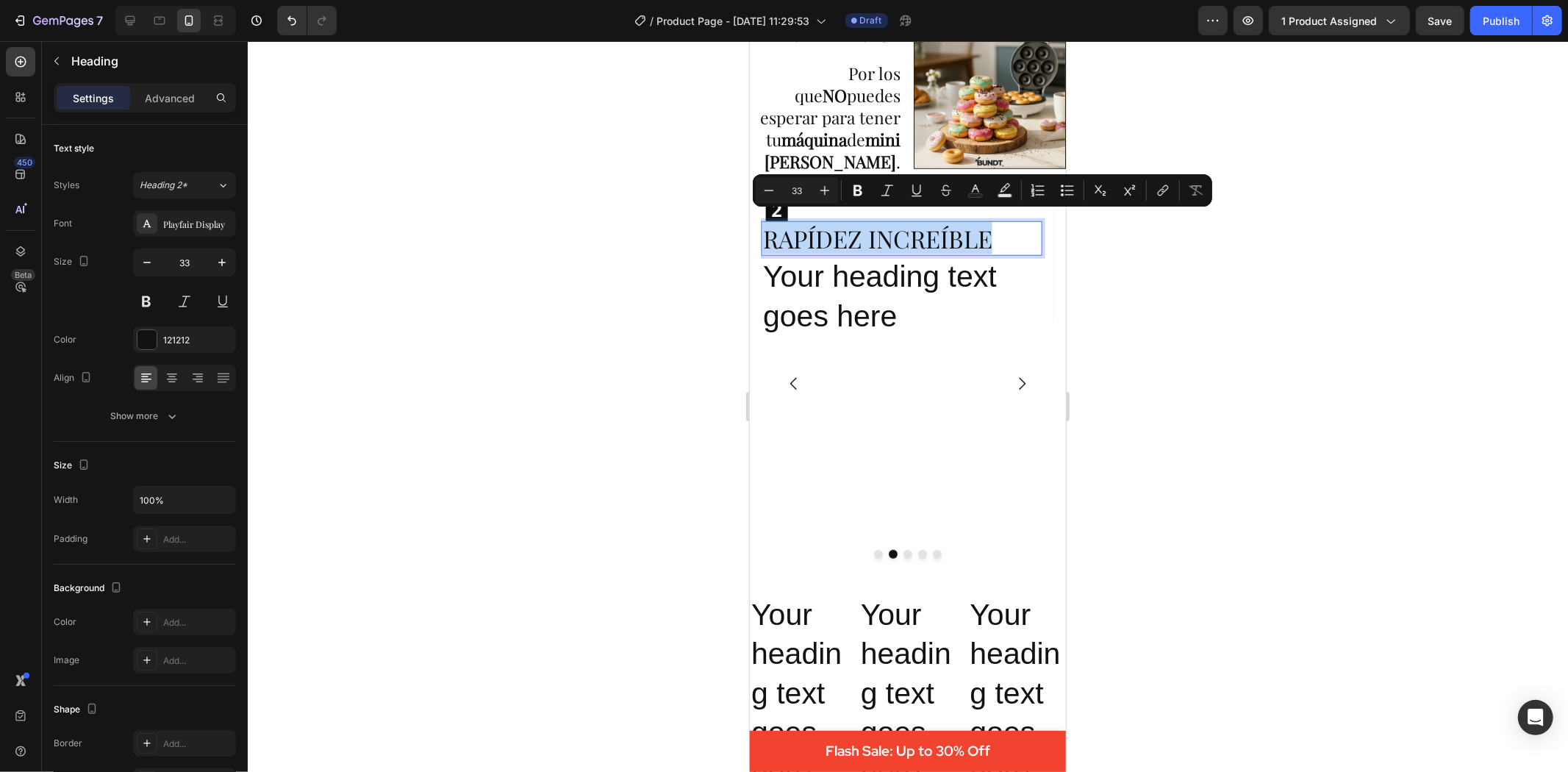
click at [812, 232] on p "RAPÍDEZ INCREÍBLE" at bounding box center [902, 238] width 278 height 32
click at [814, 232] on p "RAPÍDEZ INCREÍBLE" at bounding box center [902, 238] width 278 height 32
click at [815, 232] on p "RAPÍDEZ INCREÍBLE" at bounding box center [902, 238] width 278 height 32
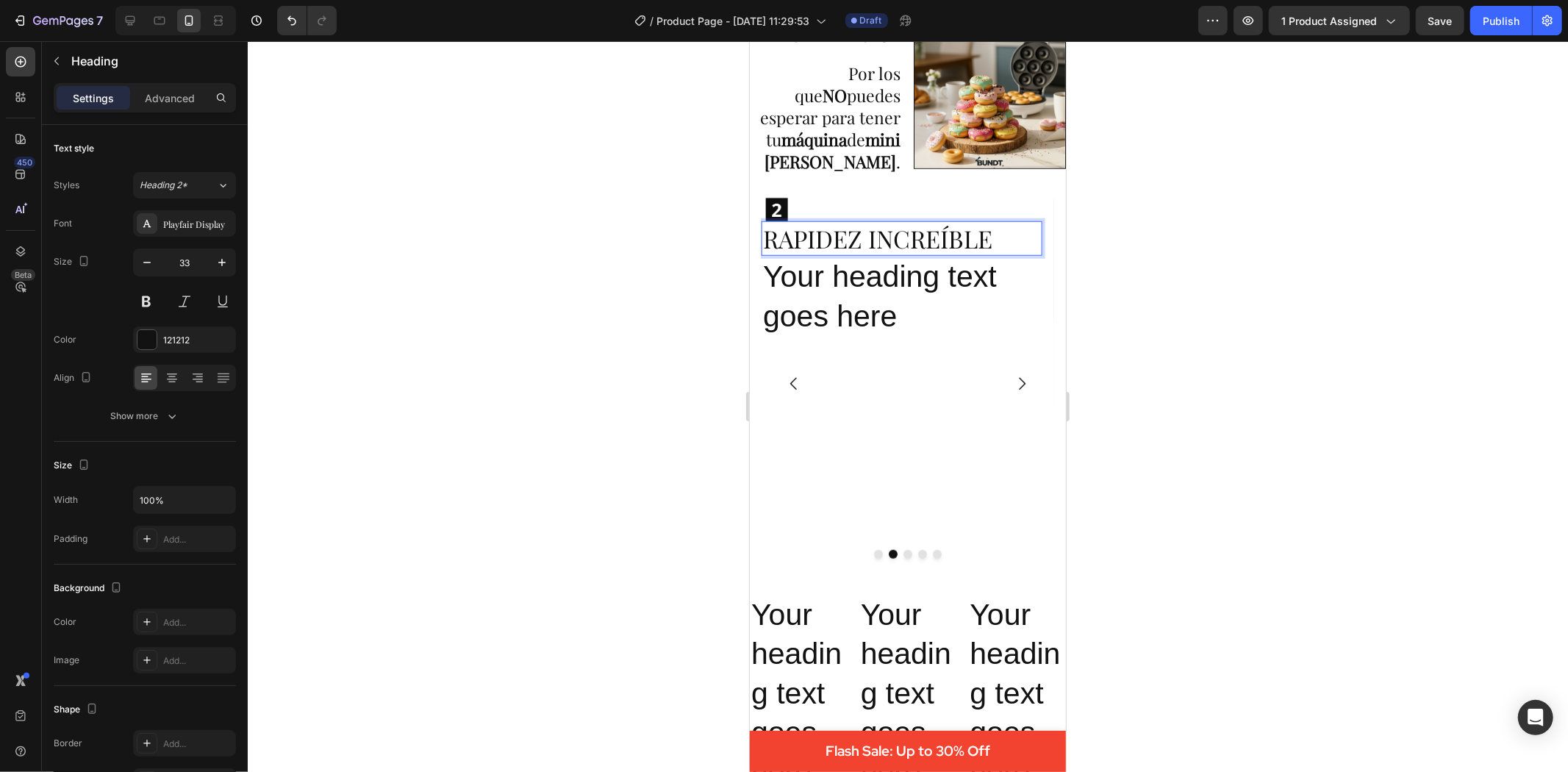
click at [1221, 331] on div at bounding box center [908, 407] width 1321 height 731
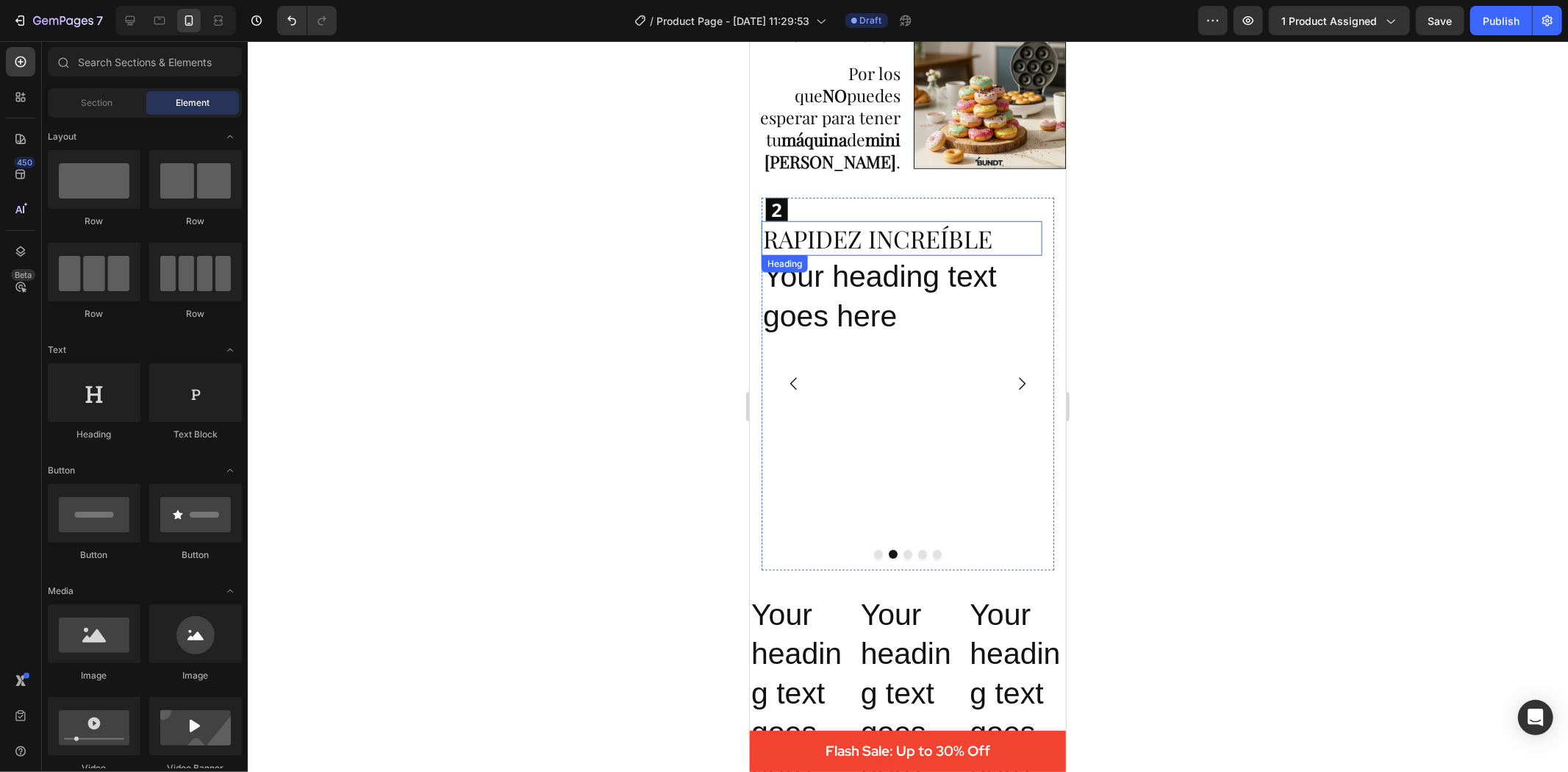
click at [953, 230] on p "RAPIDEZ INCREÍBLE" at bounding box center [902, 238] width 278 height 32
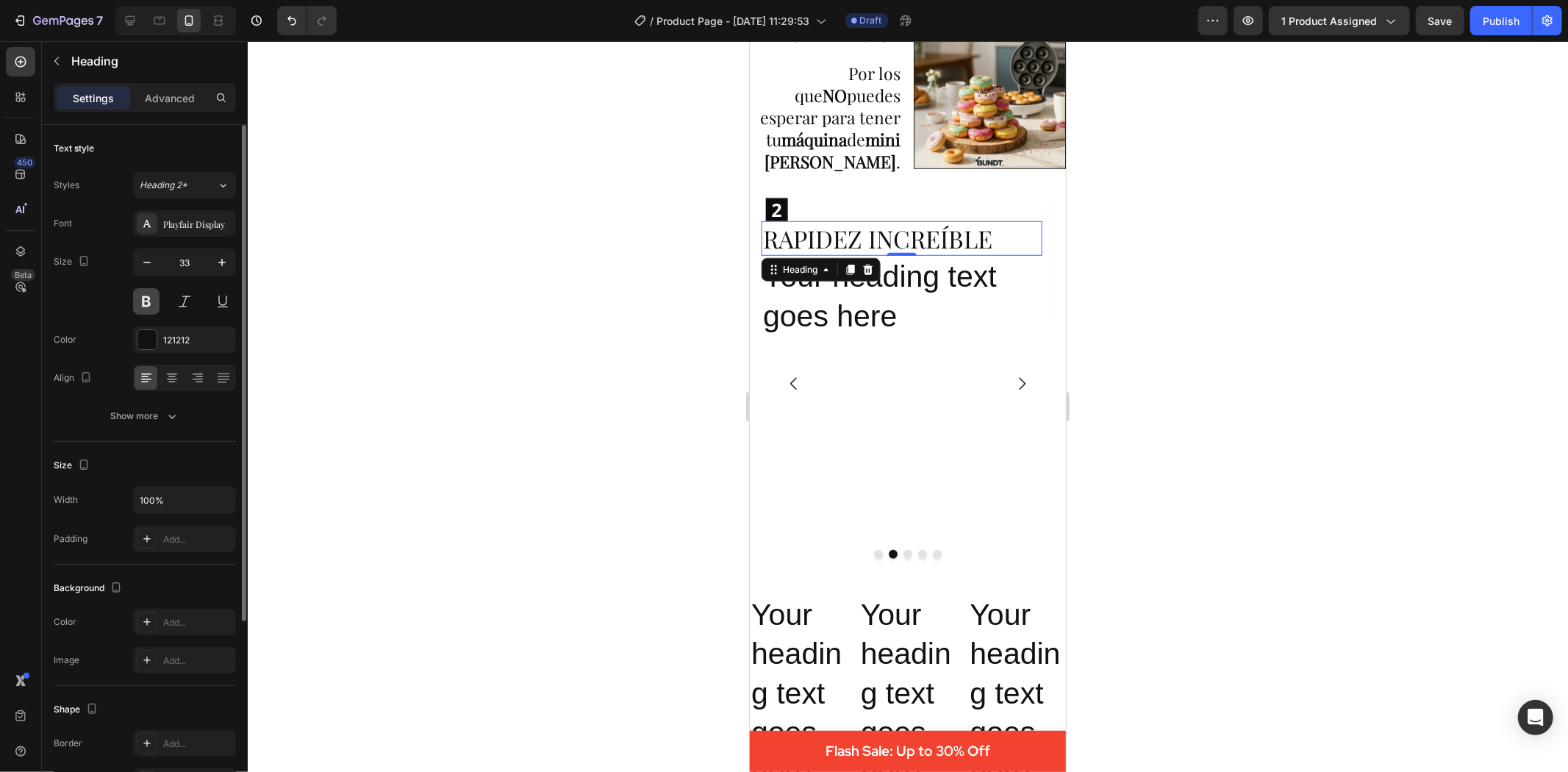
click at [138, 296] on button at bounding box center [147, 302] width 27 height 27
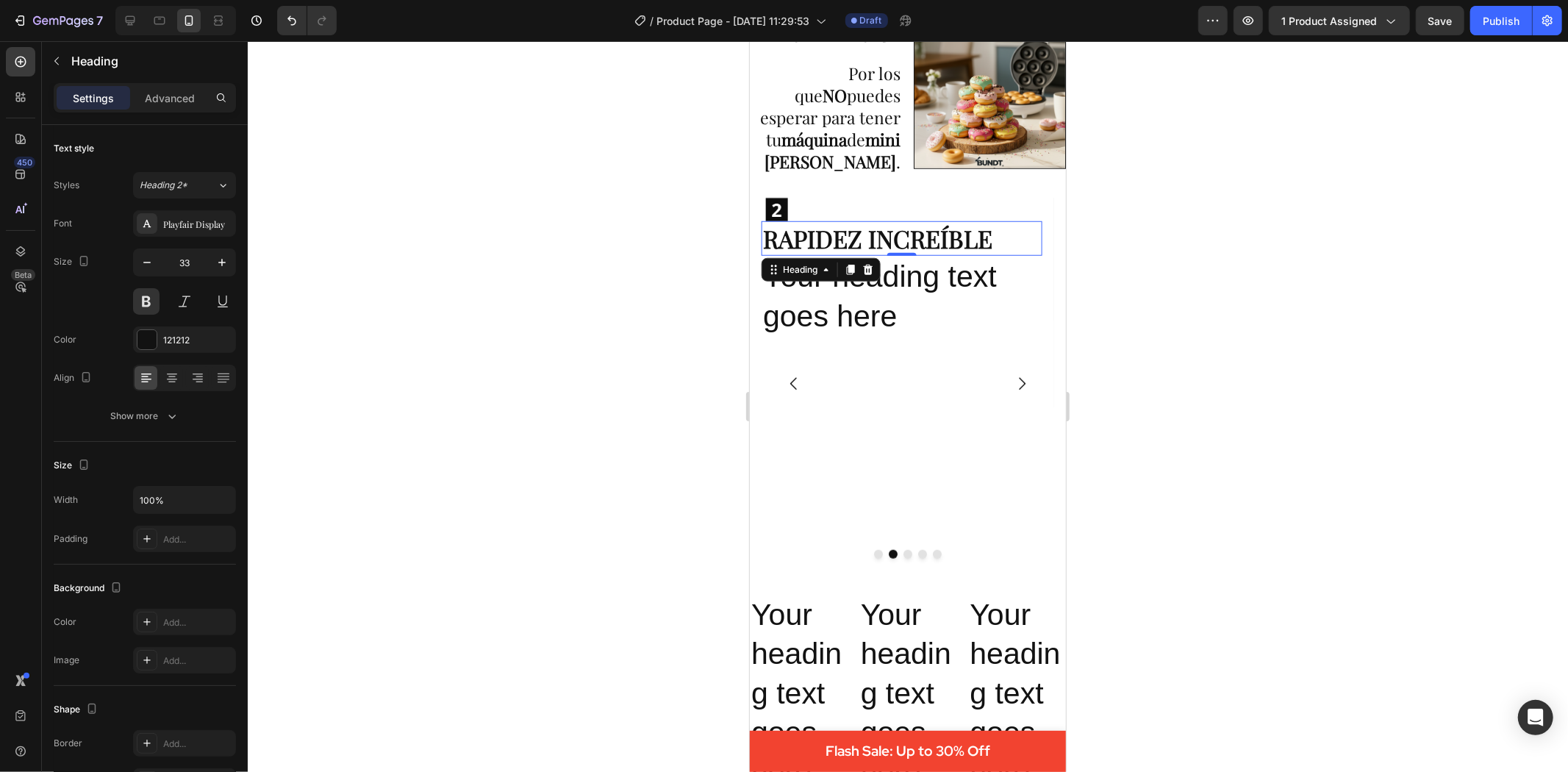
click at [1284, 353] on div at bounding box center [908, 407] width 1321 height 731
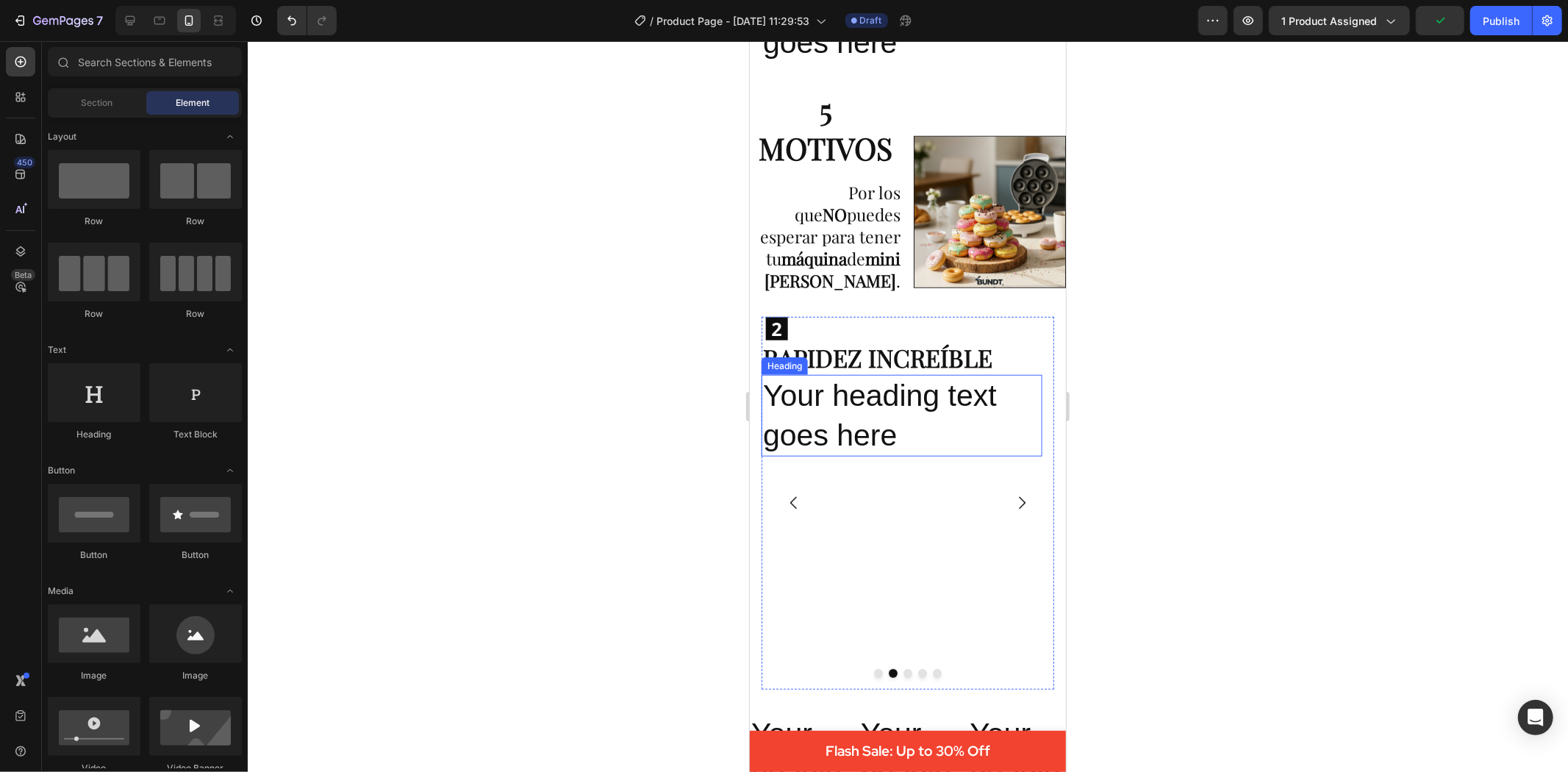
scroll to position [753, 0]
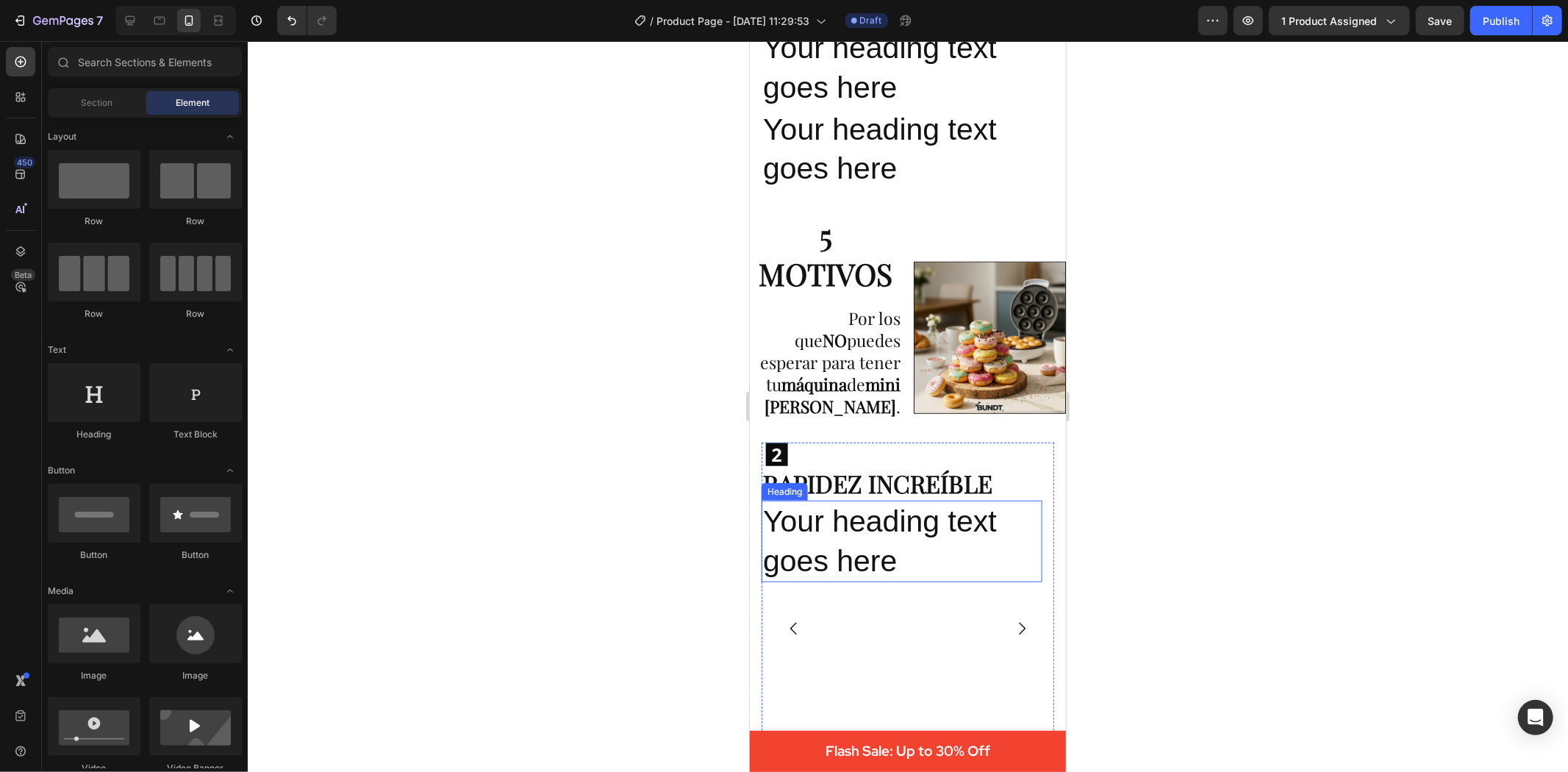
click at [801, 525] on h2 "Your heading text goes here" at bounding box center [901, 541] width 280 height 81
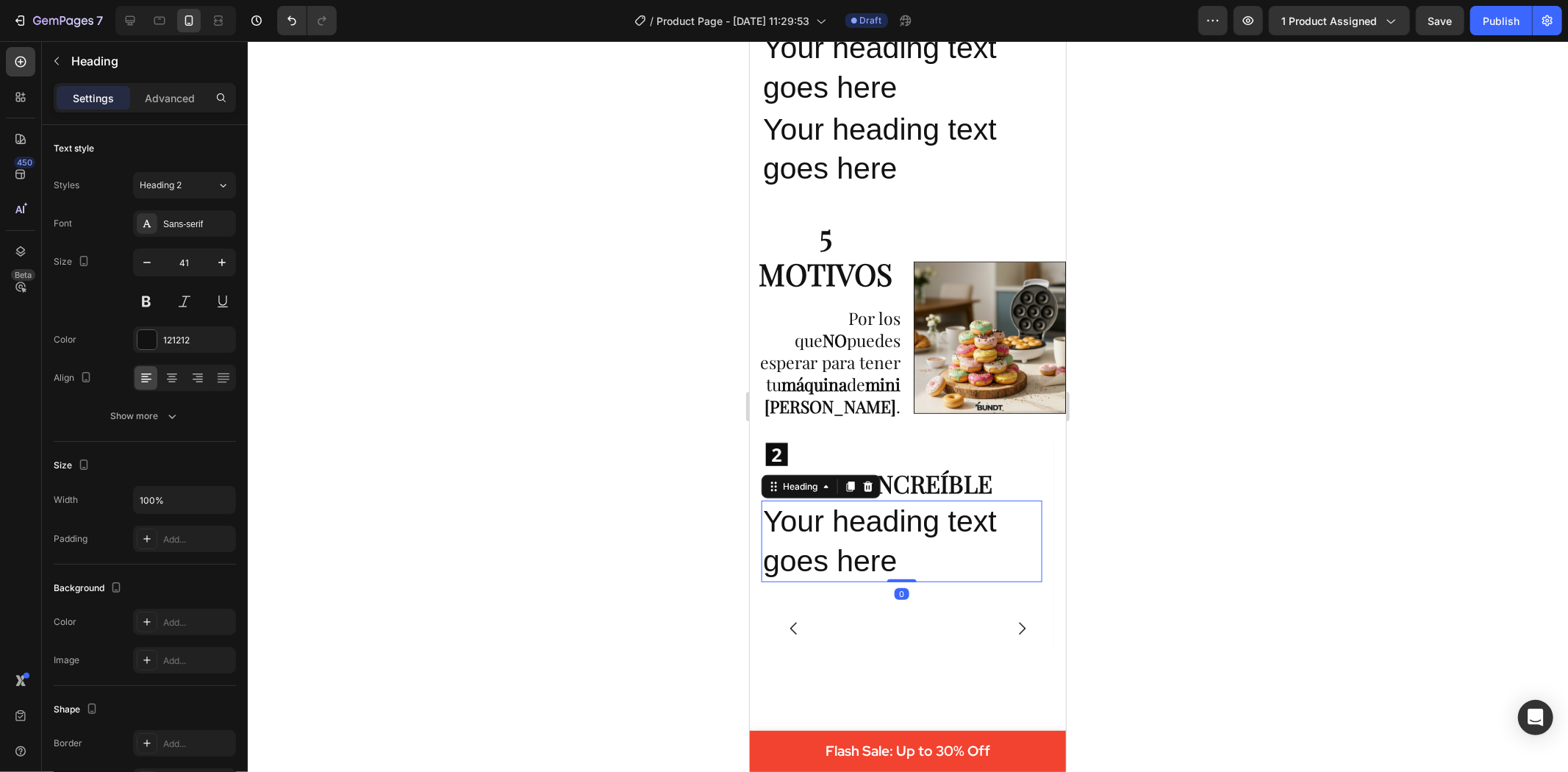
click at [801, 525] on h2 "Your heading text goes here" at bounding box center [901, 541] width 280 height 81
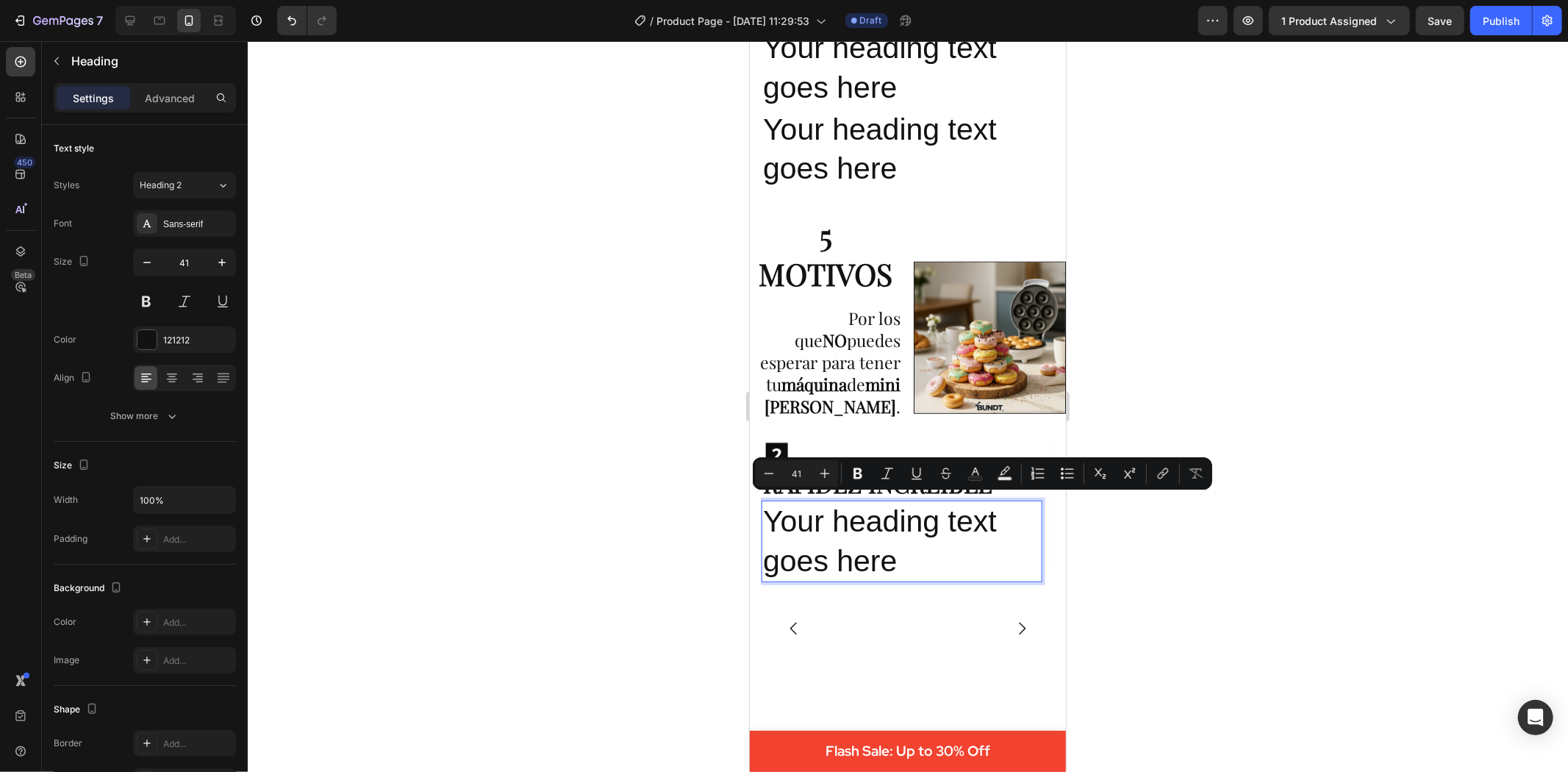
click at [880, 548] on p "Your heading text goes here" at bounding box center [902, 540] width 278 height 79
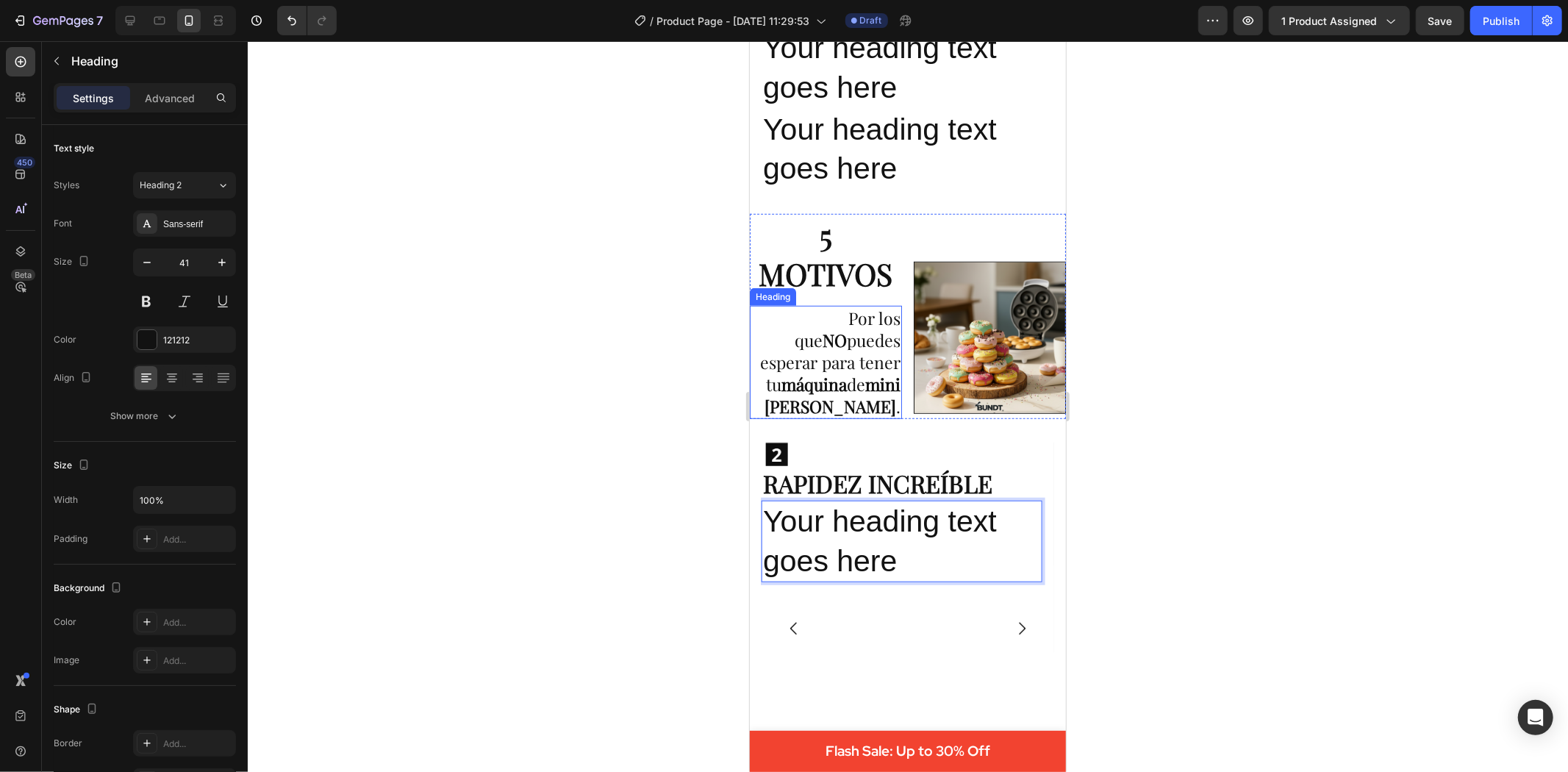
click at [873, 348] on p "Por los que NO puedes esperar para tener tu máquina de mini donas BUNDT ." at bounding box center [825, 362] width 149 height 111
click at [854, 527] on p "Your heading text goes here" at bounding box center [902, 540] width 278 height 79
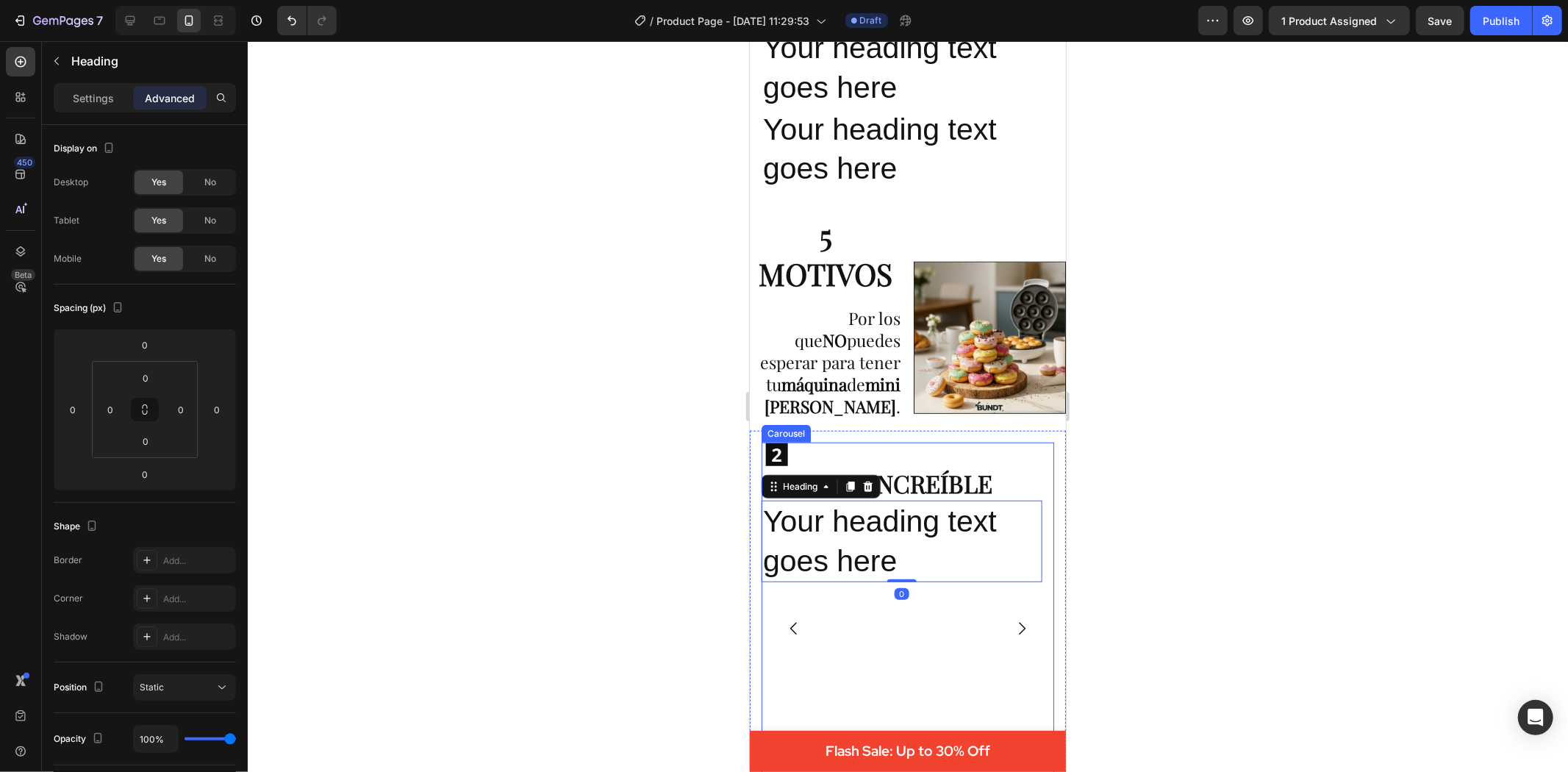
click at [784, 620] on icon "Carousel Back Arrow" at bounding box center [793, 628] width 18 height 18
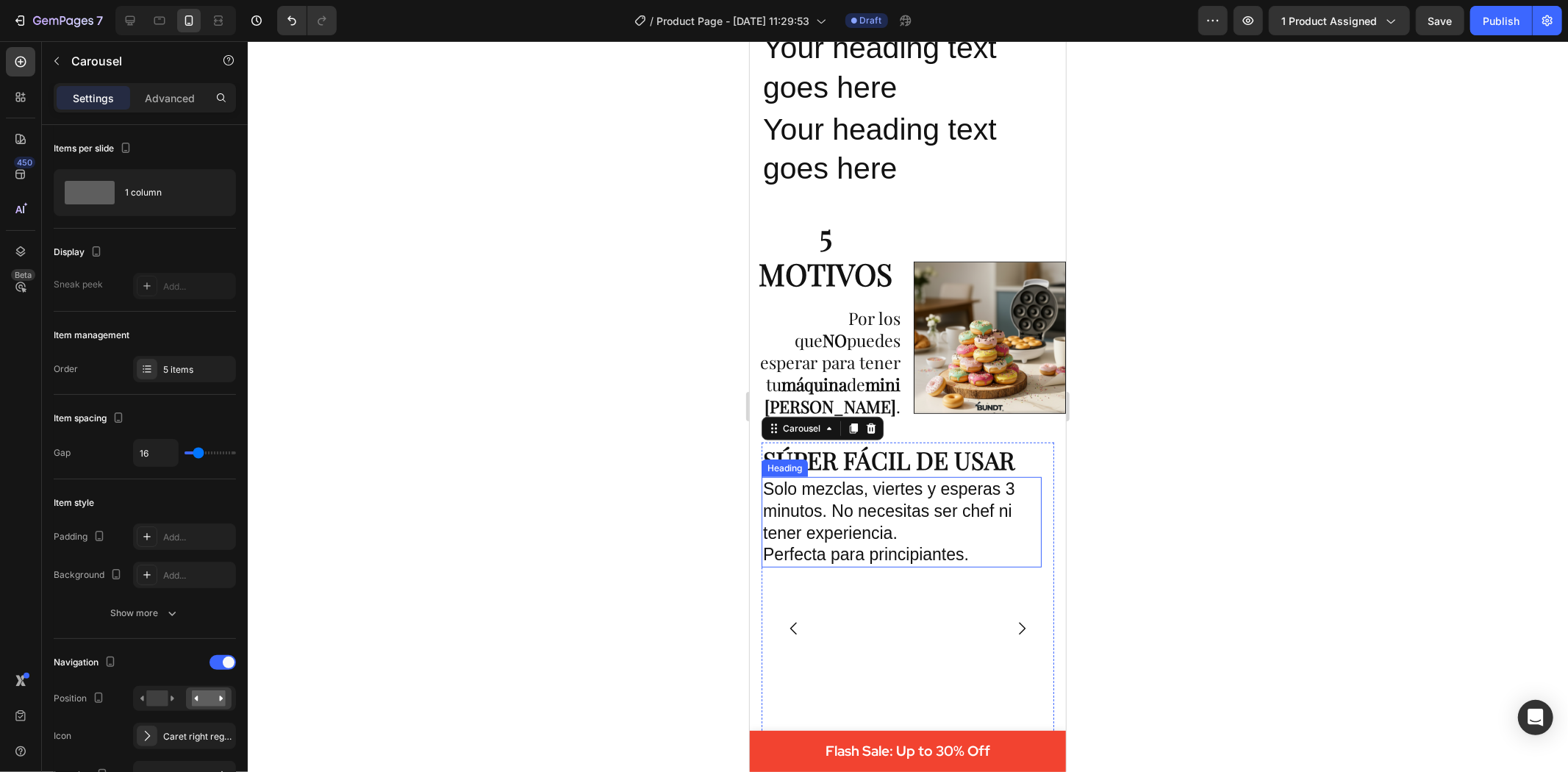
click at [859, 539] on p "Solo mezclas, viertes y esperas 3 minutos. No necesitas ser chef ni tener exper…" at bounding box center [902, 523] width 278 height 88
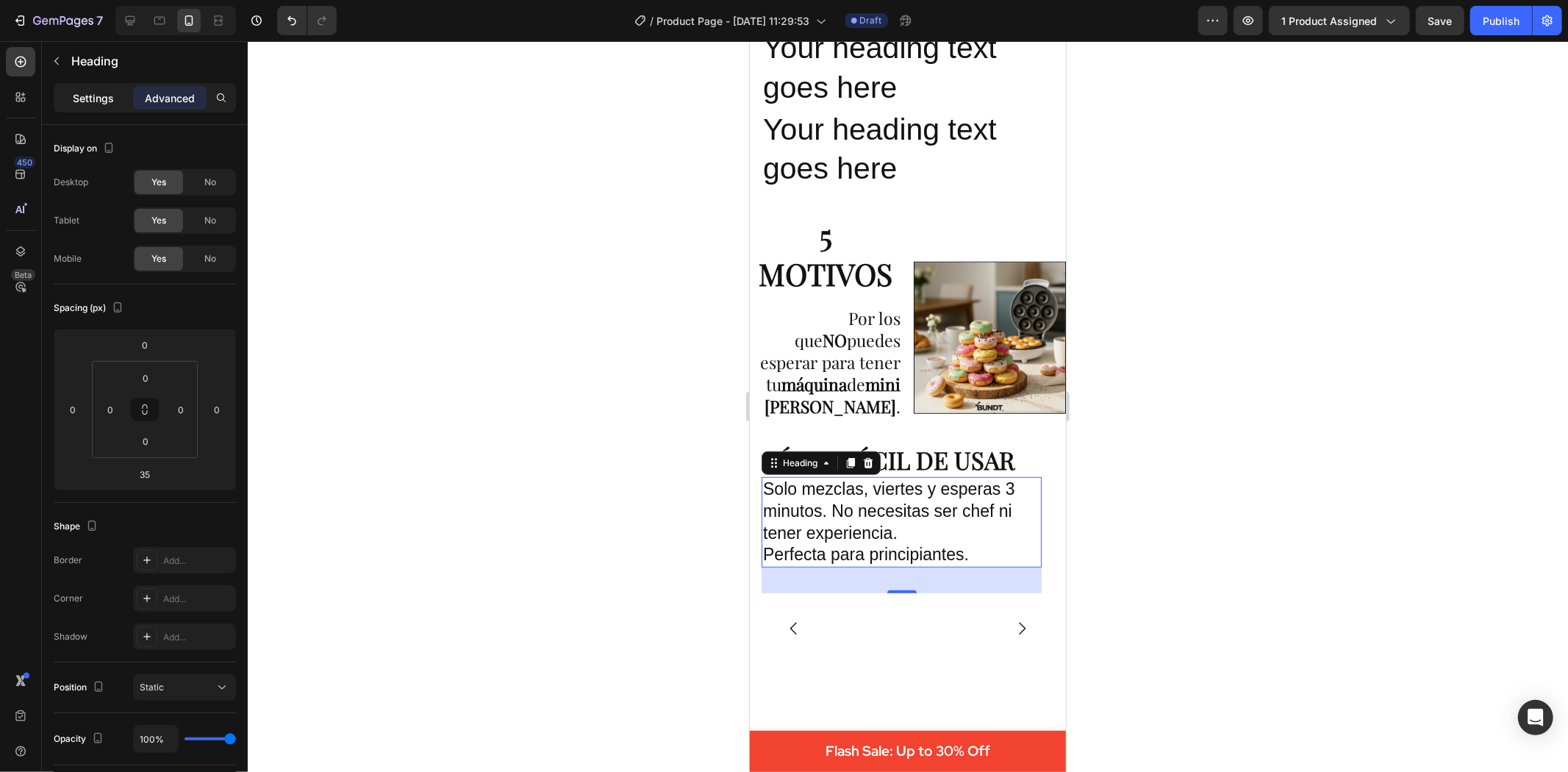
click at [86, 86] on div "Settings" at bounding box center [93, 97] width 73 height 24
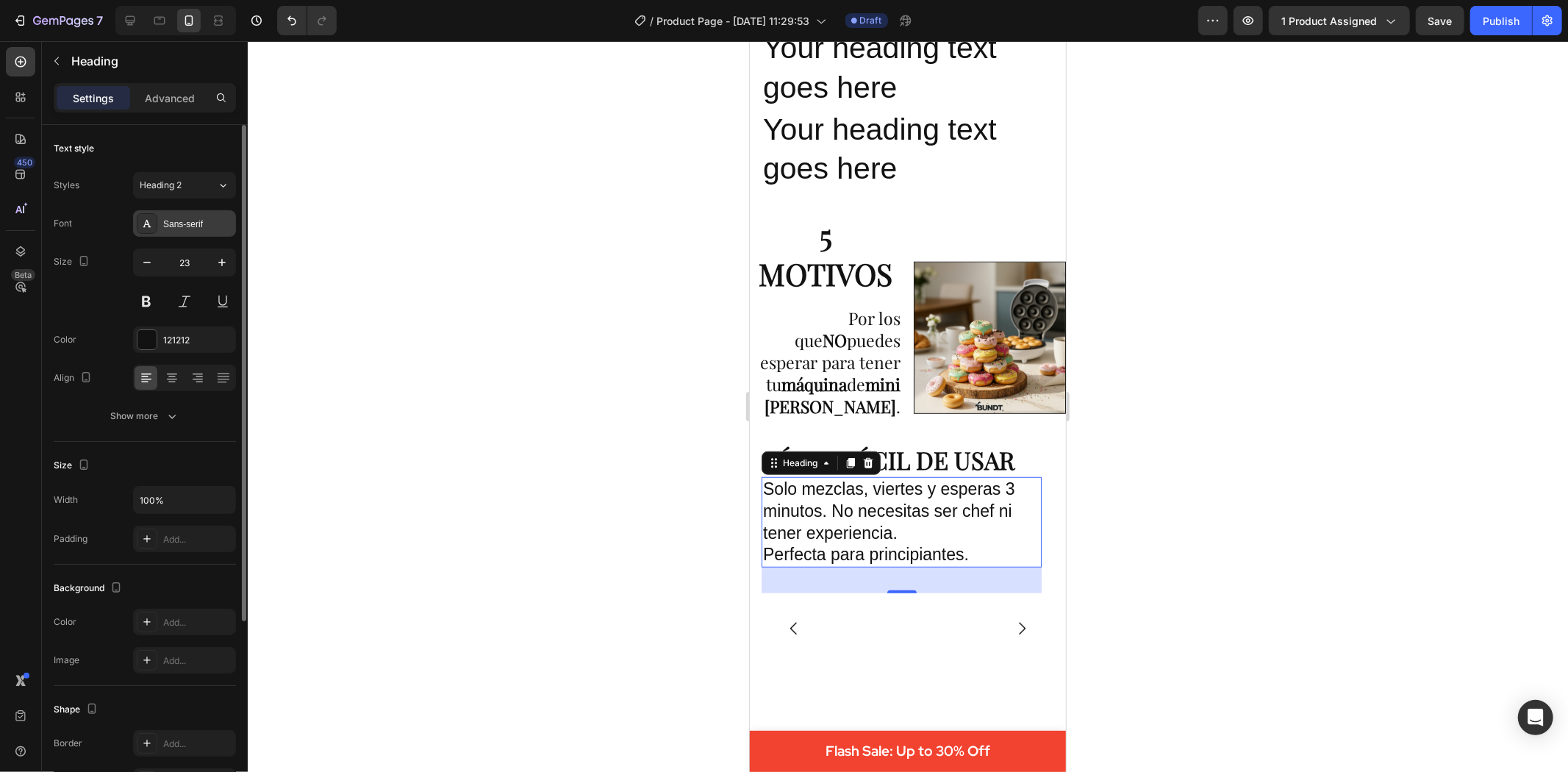
click at [202, 236] on div "Sans-serif" at bounding box center [185, 224] width 103 height 27
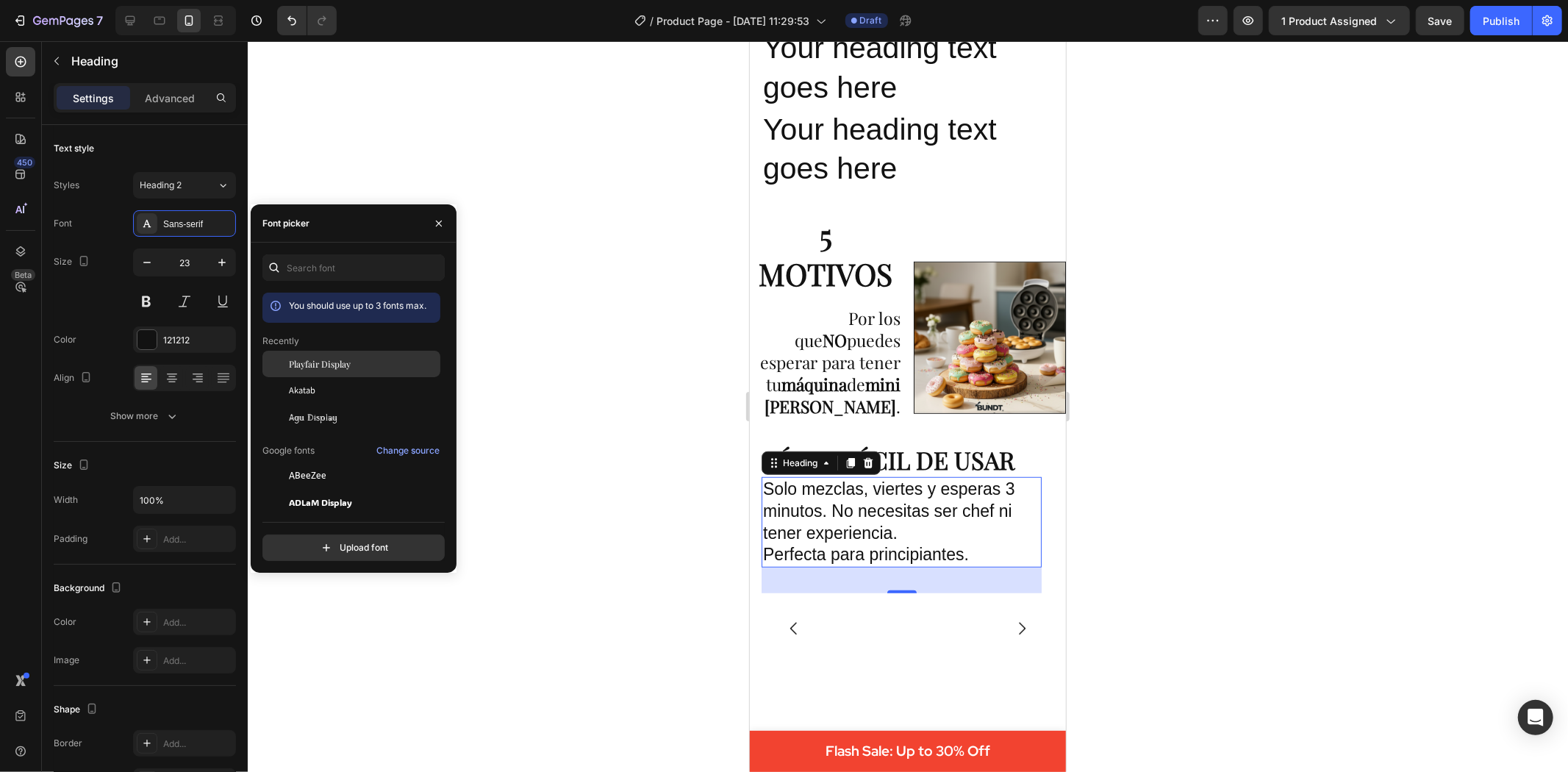
click at [308, 368] on span "Playfair Display" at bounding box center [320, 363] width 62 height 13
click at [497, 444] on div at bounding box center [908, 407] width 1321 height 731
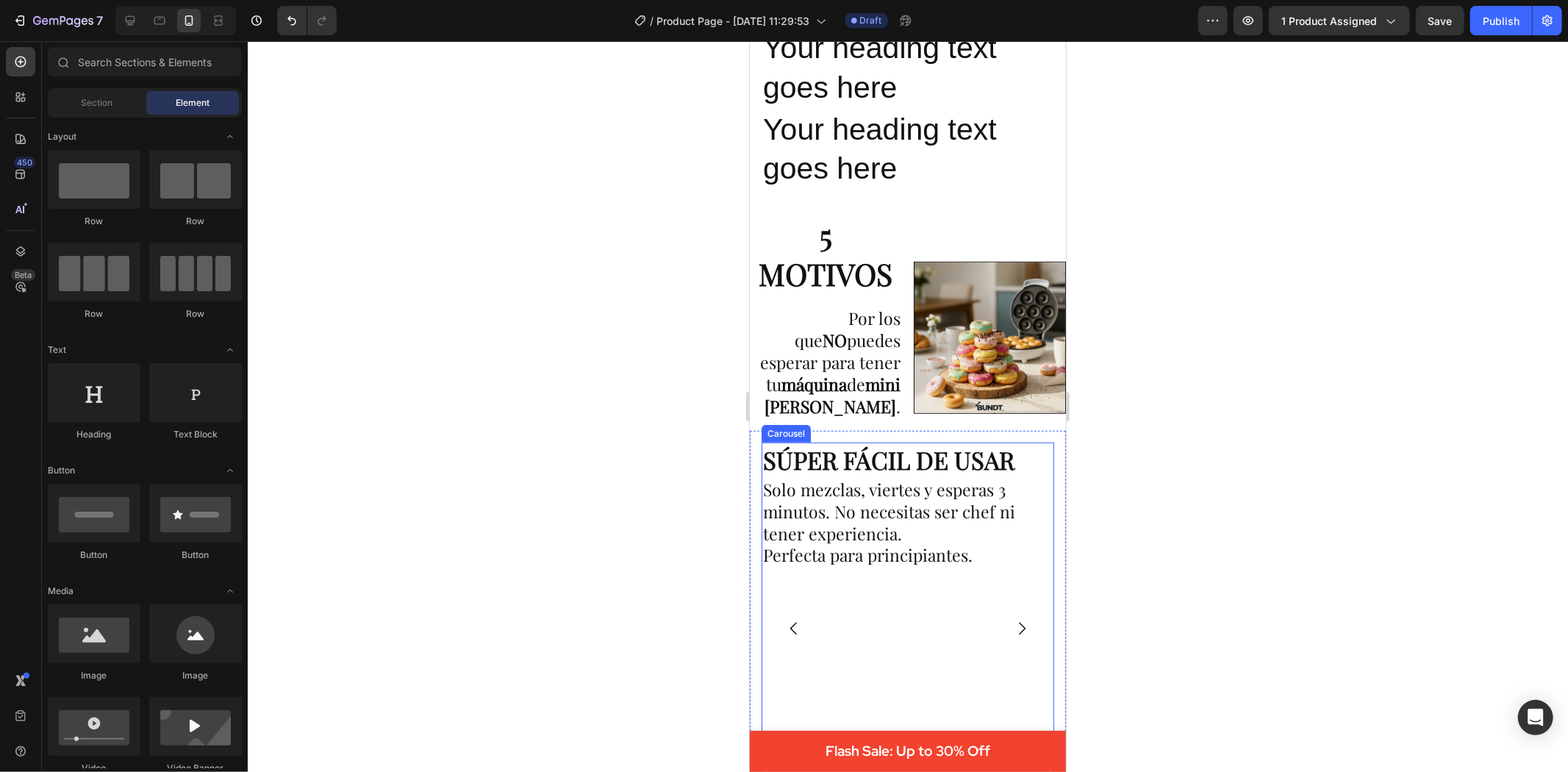
click at [1012, 619] on icon "Carousel Next Arrow" at bounding box center [1021, 628] width 18 height 18
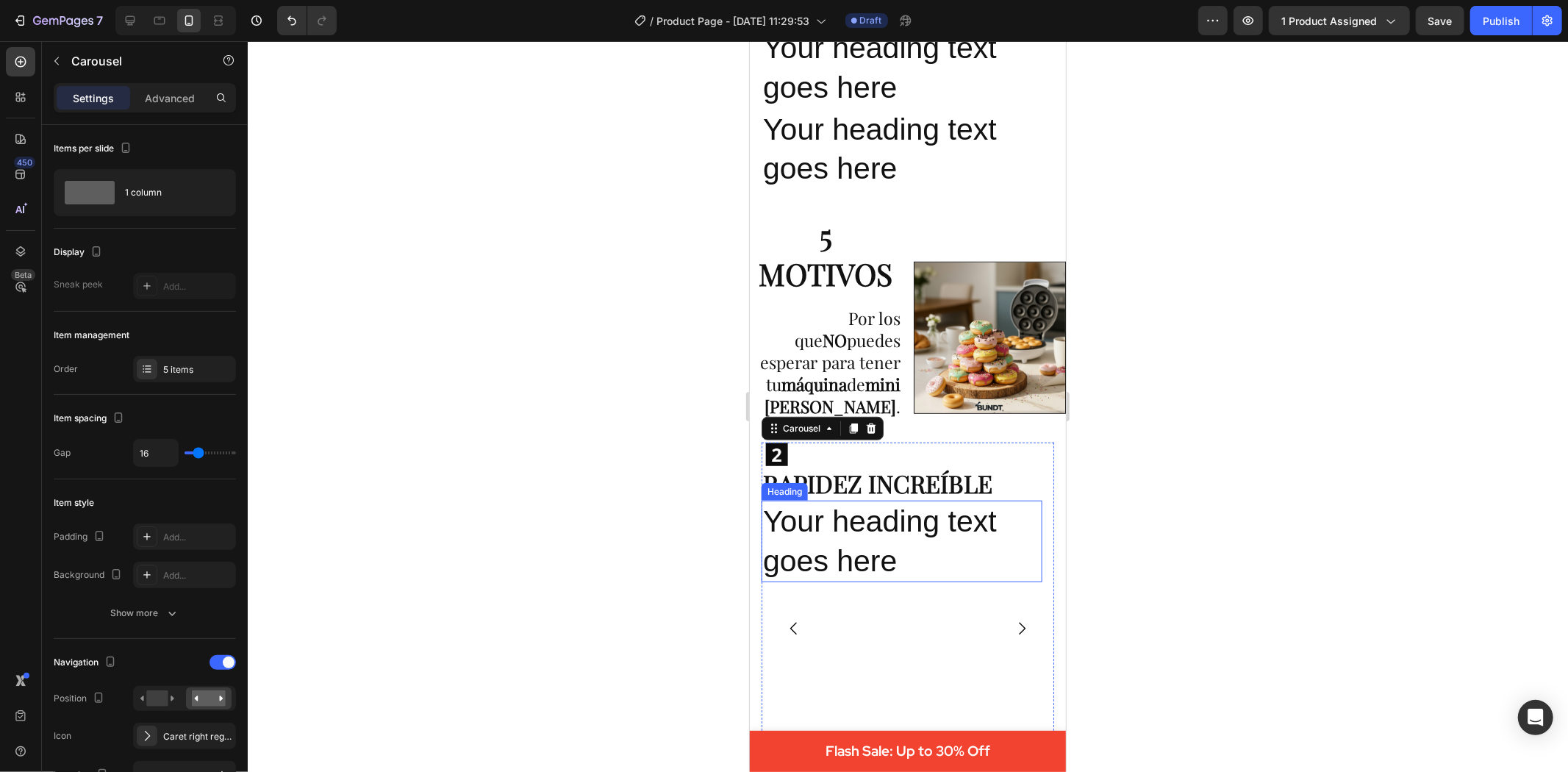
click at [833, 525] on p "Your heading text goes here" at bounding box center [902, 540] width 278 height 79
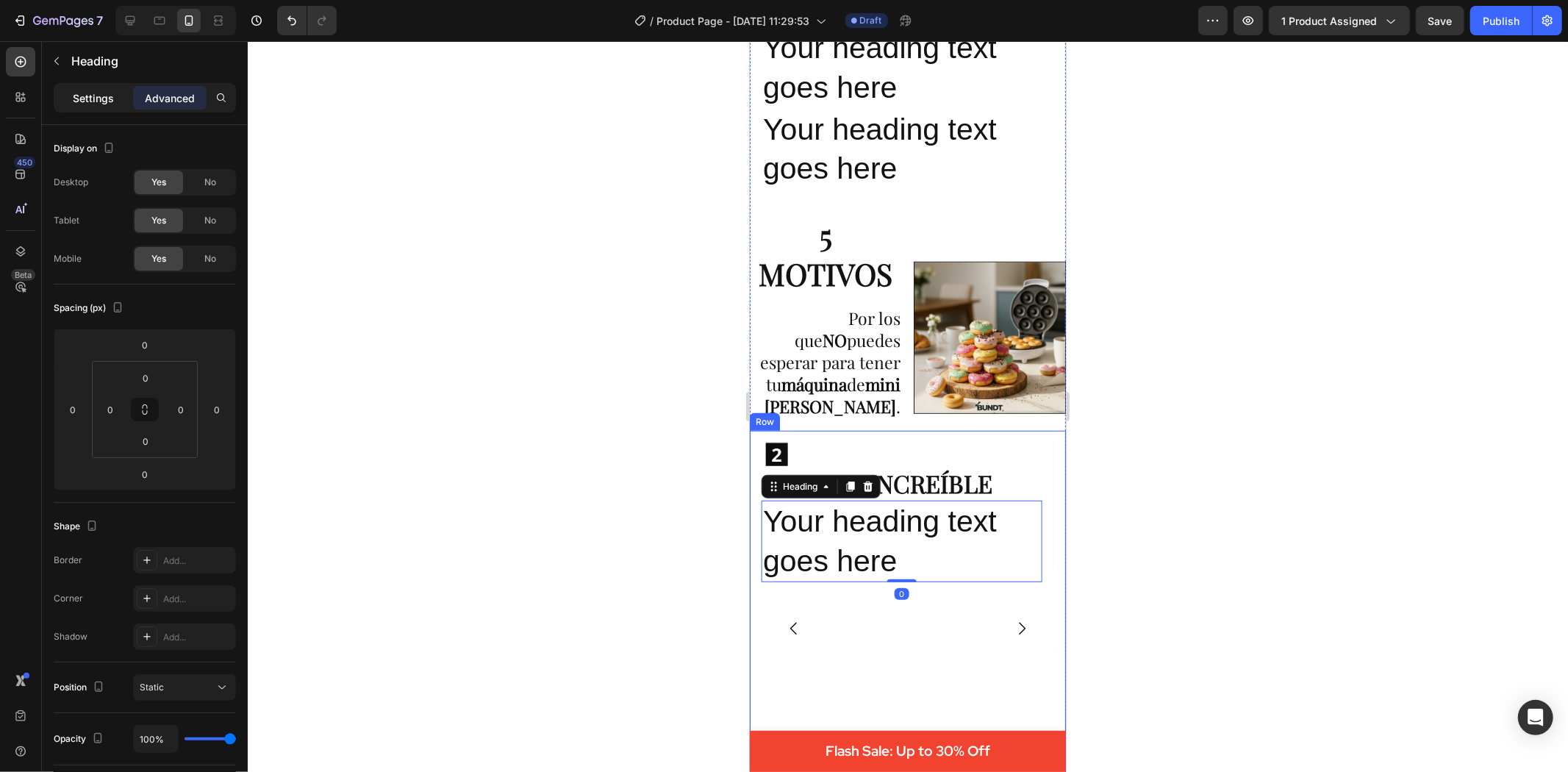
click at [85, 87] on div "Settings" at bounding box center [93, 97] width 73 height 24
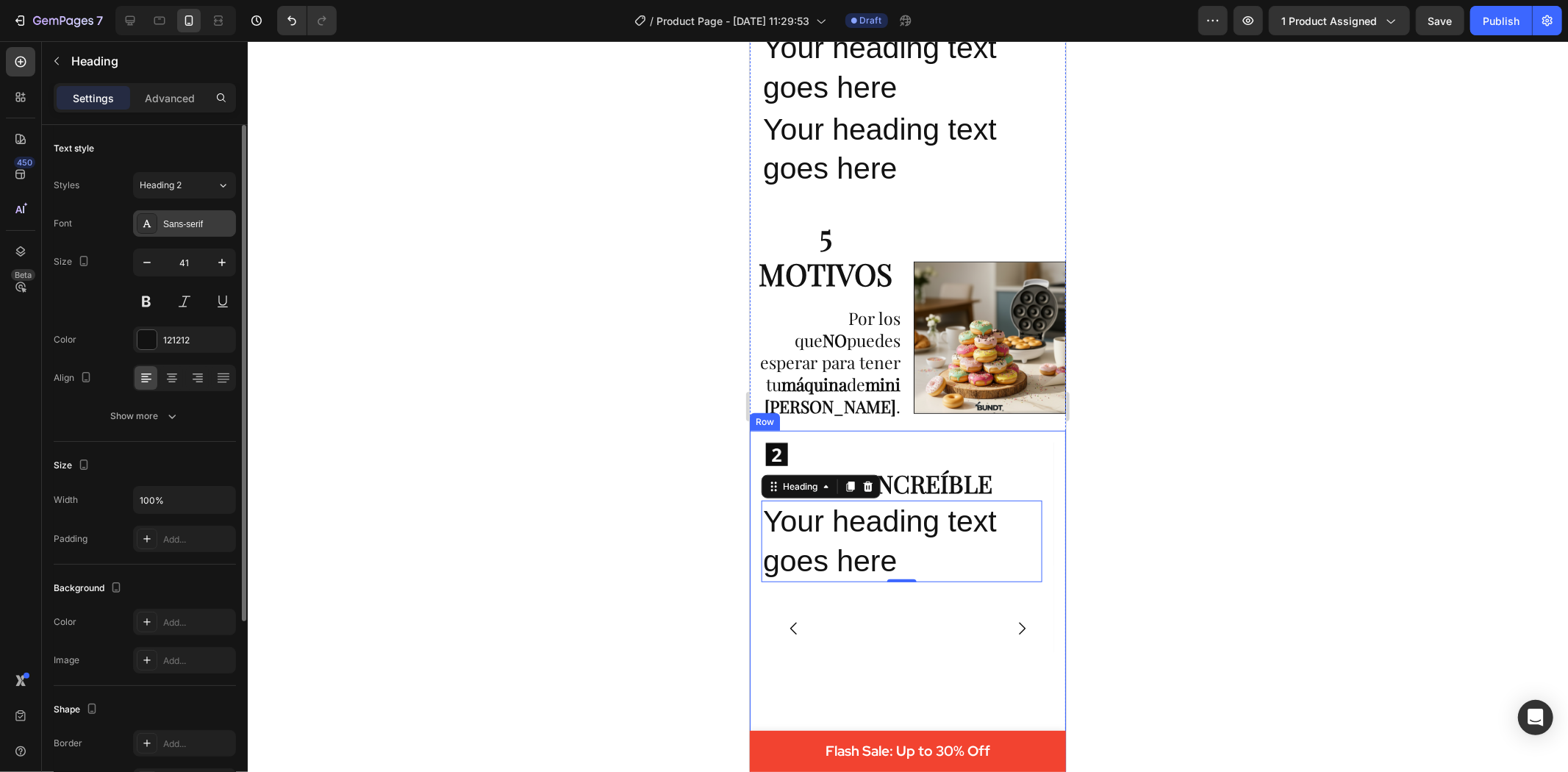
click at [209, 233] on div "Sans-serif" at bounding box center [185, 224] width 103 height 27
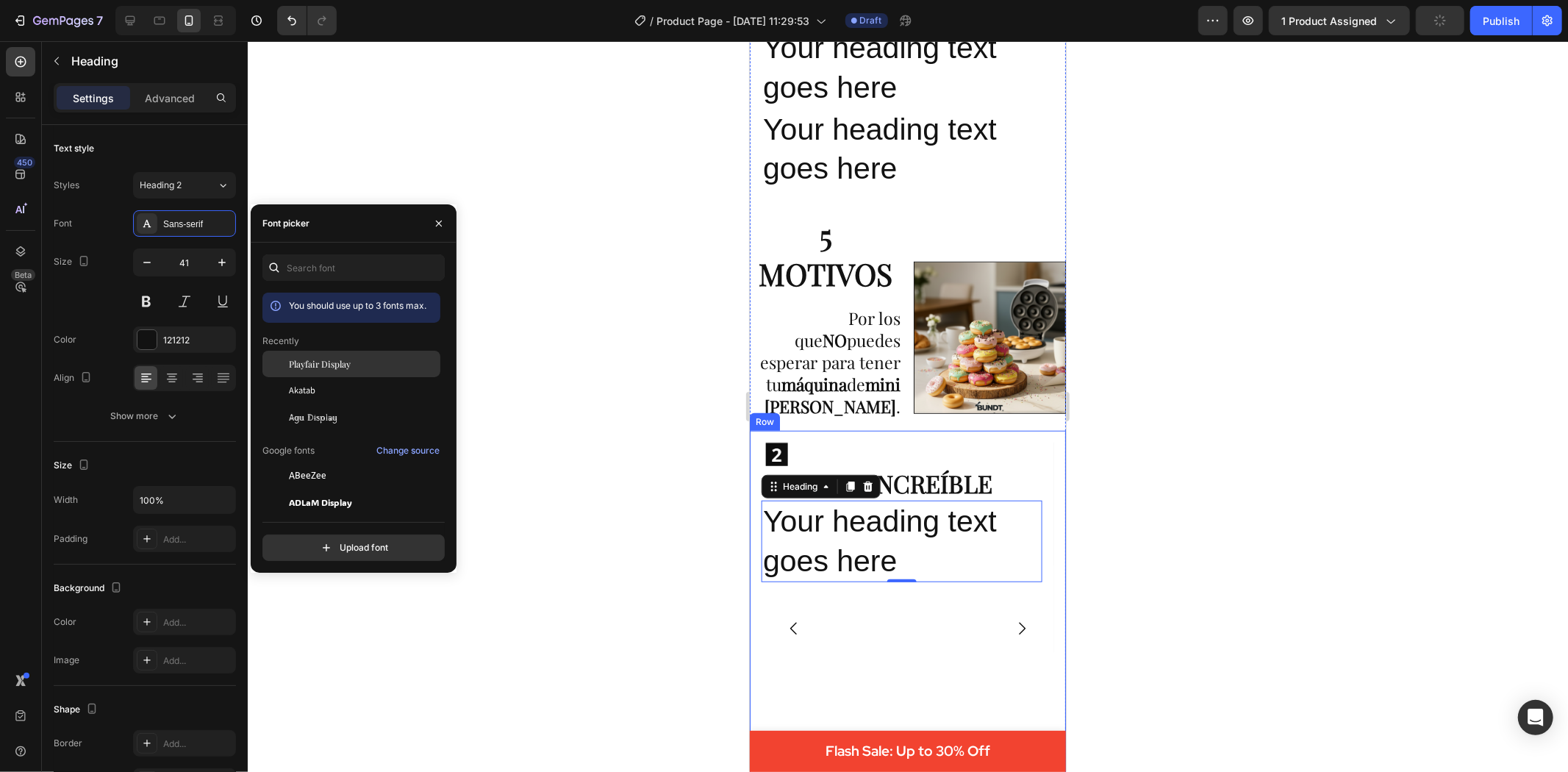
click at [324, 358] on span "Playfair Display" at bounding box center [320, 363] width 62 height 13
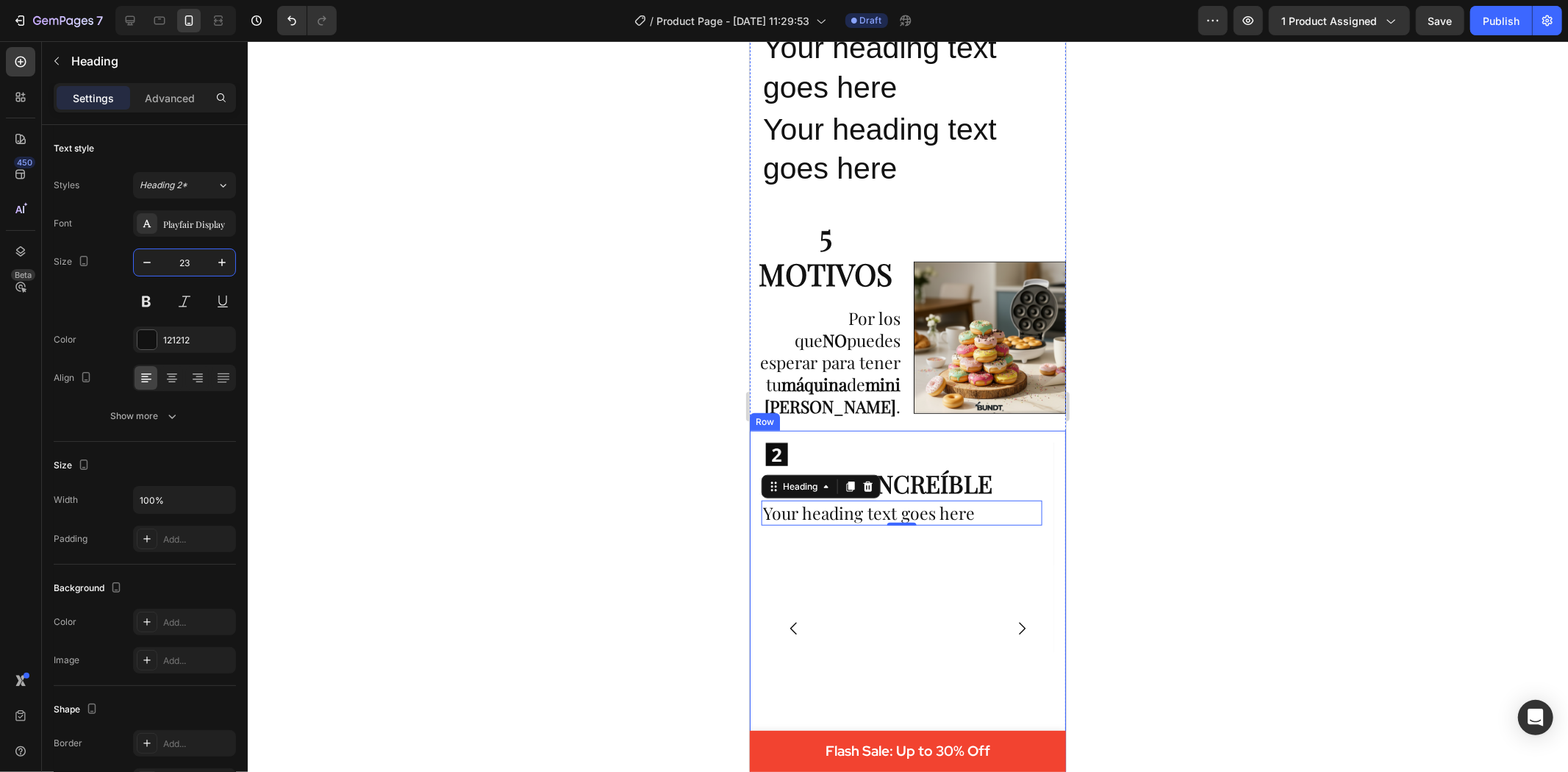
type input "23"
click at [463, 422] on div at bounding box center [908, 407] width 1321 height 731
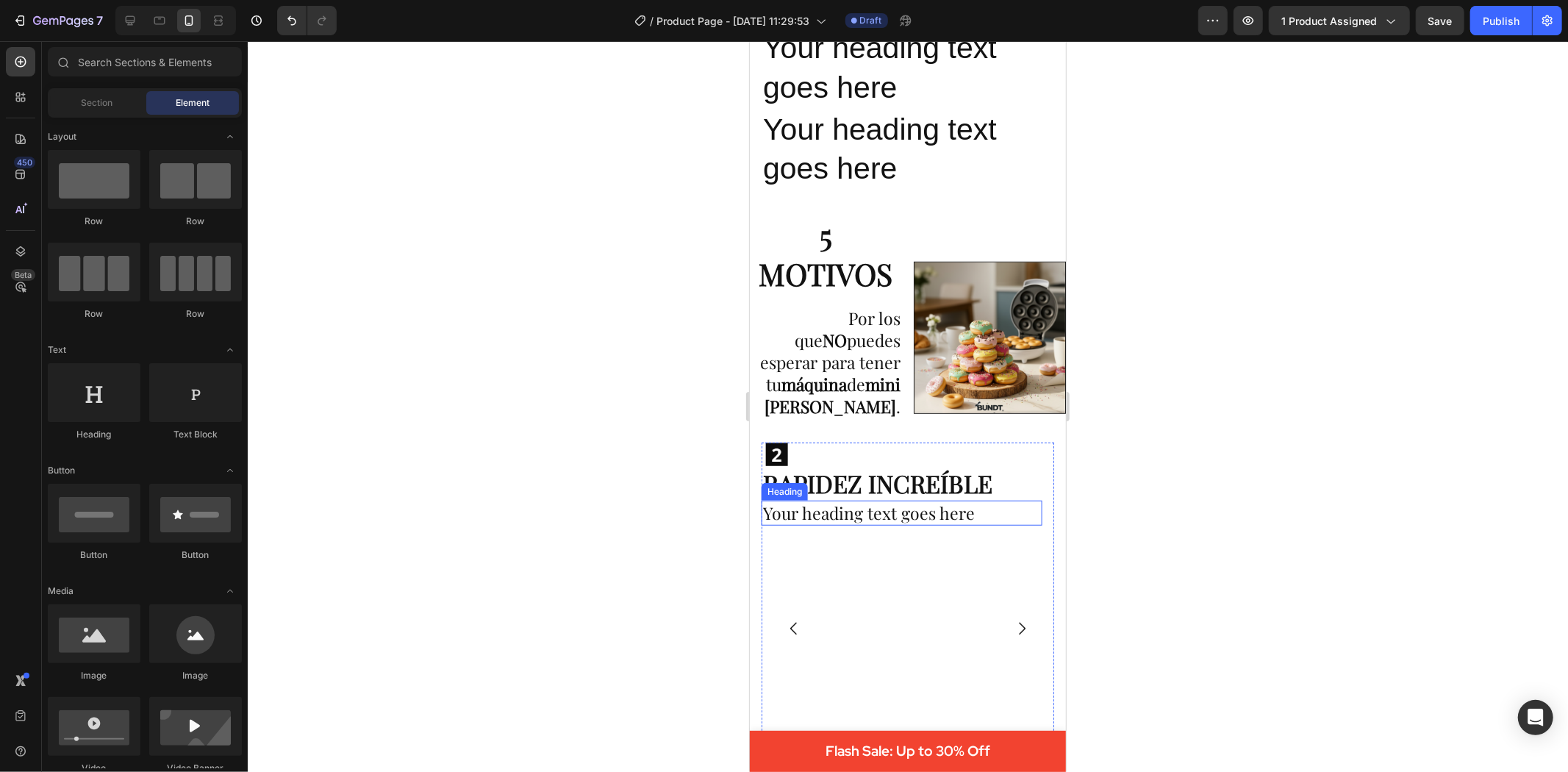
click at [842, 504] on p "Your heading text goes here" at bounding box center [902, 512] width 278 height 22
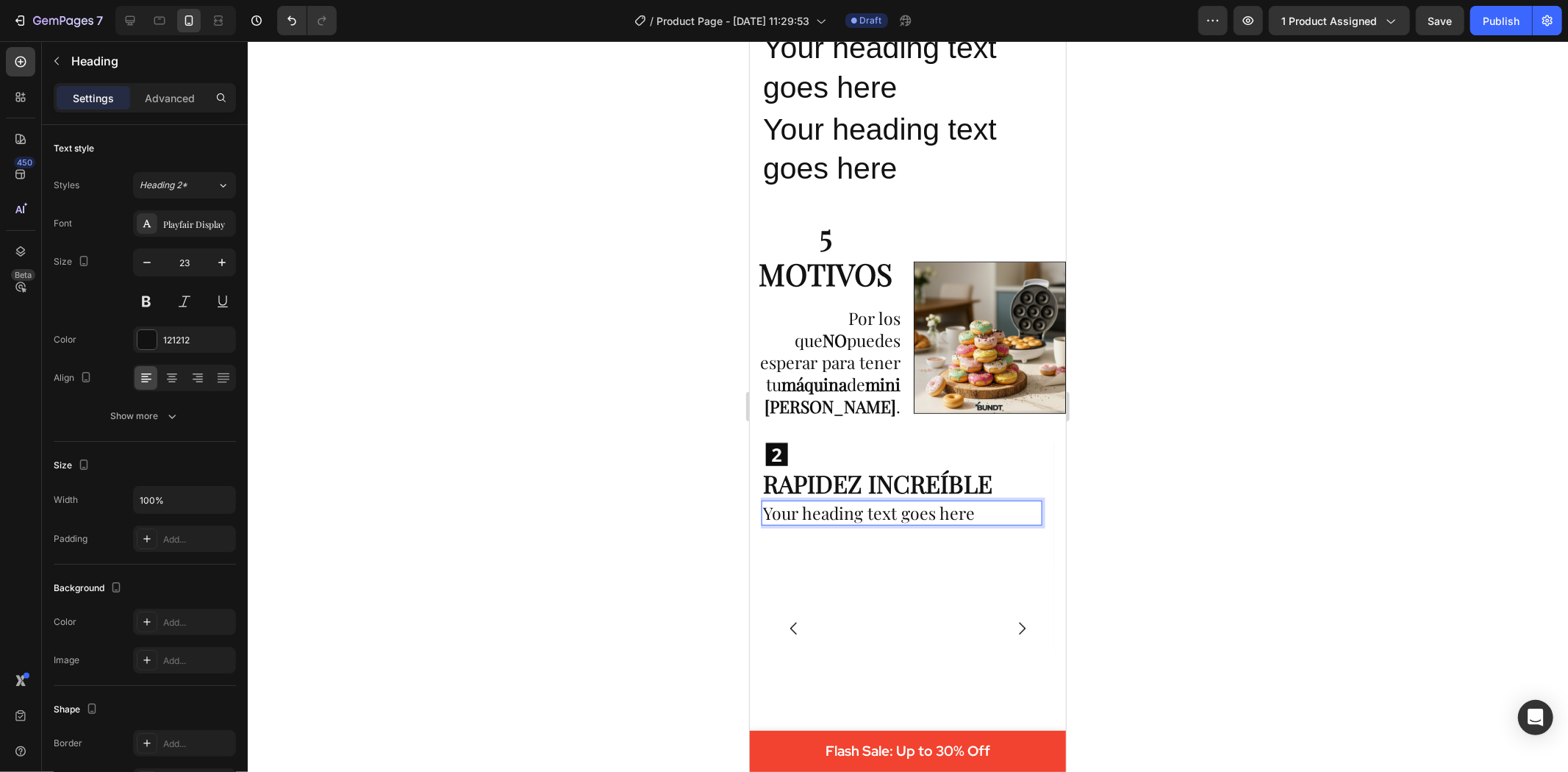
click at [977, 501] on p "Your heading text goes here" at bounding box center [902, 512] width 278 height 22
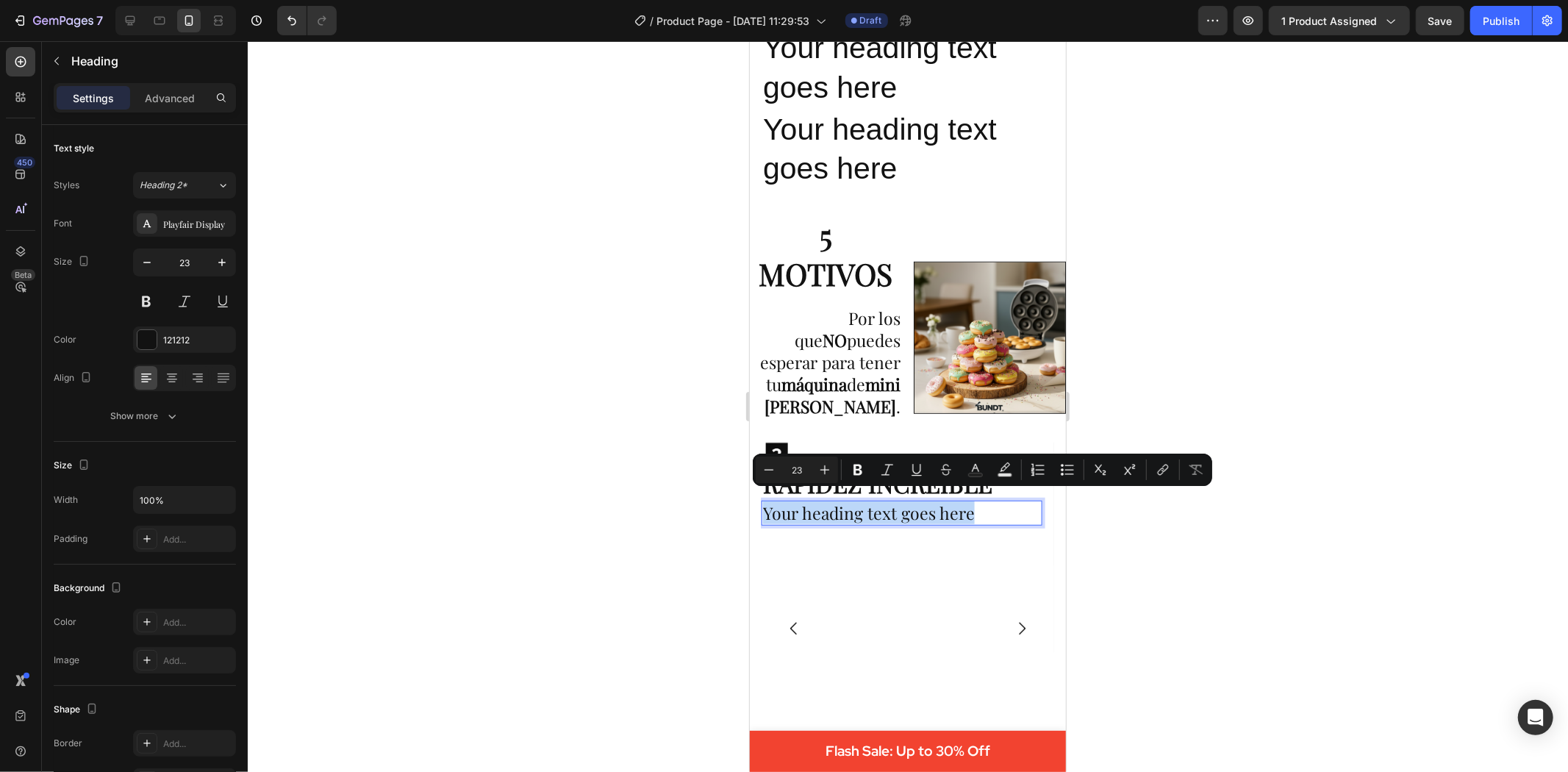
drag, startPoint x: 977, startPoint y: 501, endPoint x: 1478, endPoint y: 527, distance: 501.7
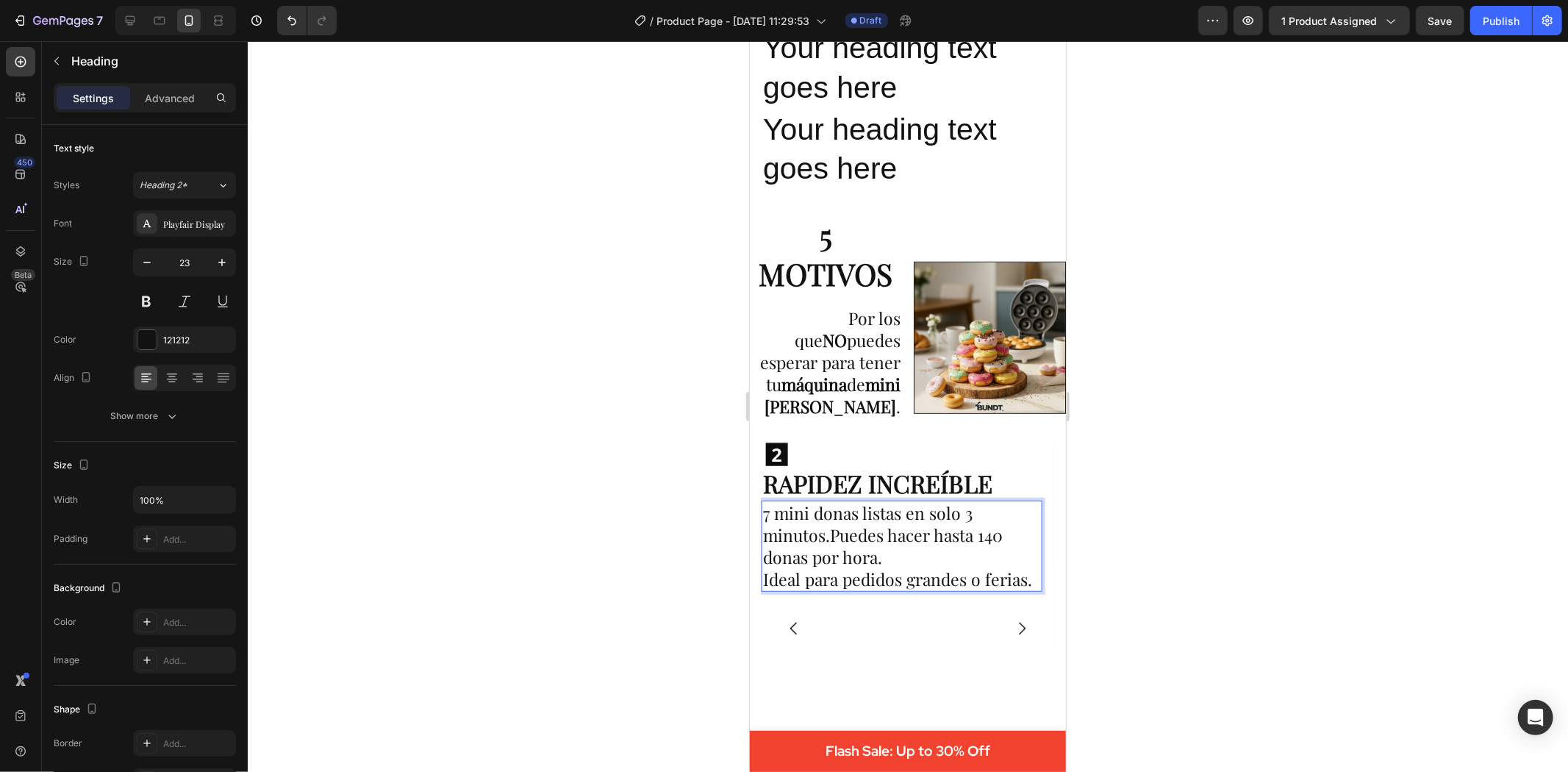
click at [834, 527] on p "7 mini donas listas en solo 3 minutos.Puedes hacer hasta 140 donas por hora. Id…" at bounding box center [902, 546] width 278 height 88
click at [834, 520] on p "7 mini donas listas en solo 3 minutos.Puedes hacer hasta 140 donas por hora. Id…" at bounding box center [902, 546] width 278 height 88
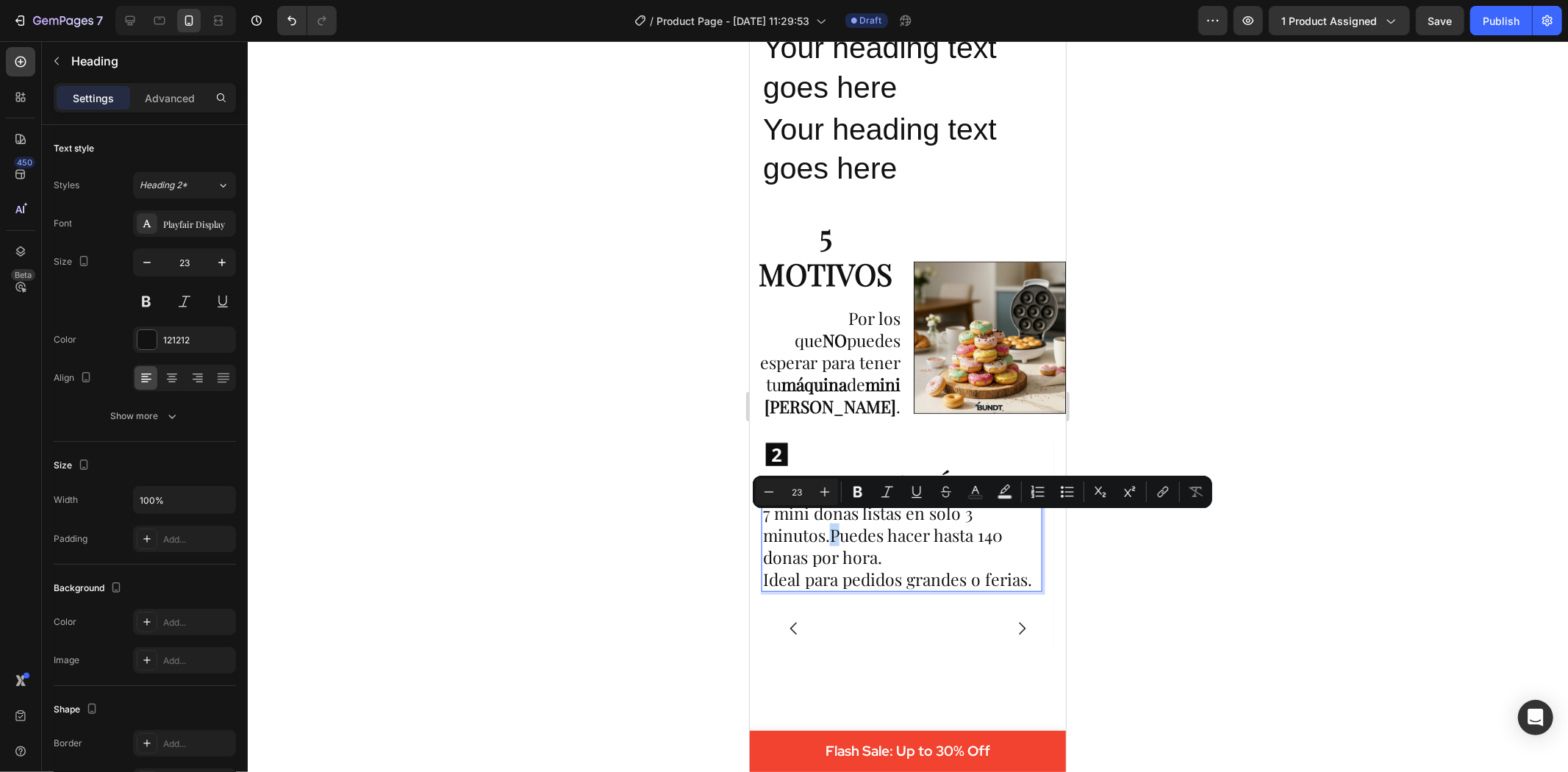
click at [833, 524] on p "7 mini donas listas en solo 3 minutos.Puedes hacer hasta 140 donas por hora. Id…" at bounding box center [902, 546] width 278 height 88
click at [832, 527] on p "7 mini donas listas en solo 3 minutos.Puedes hacer hasta 140 donas por hora. Id…" at bounding box center [902, 546] width 278 height 88
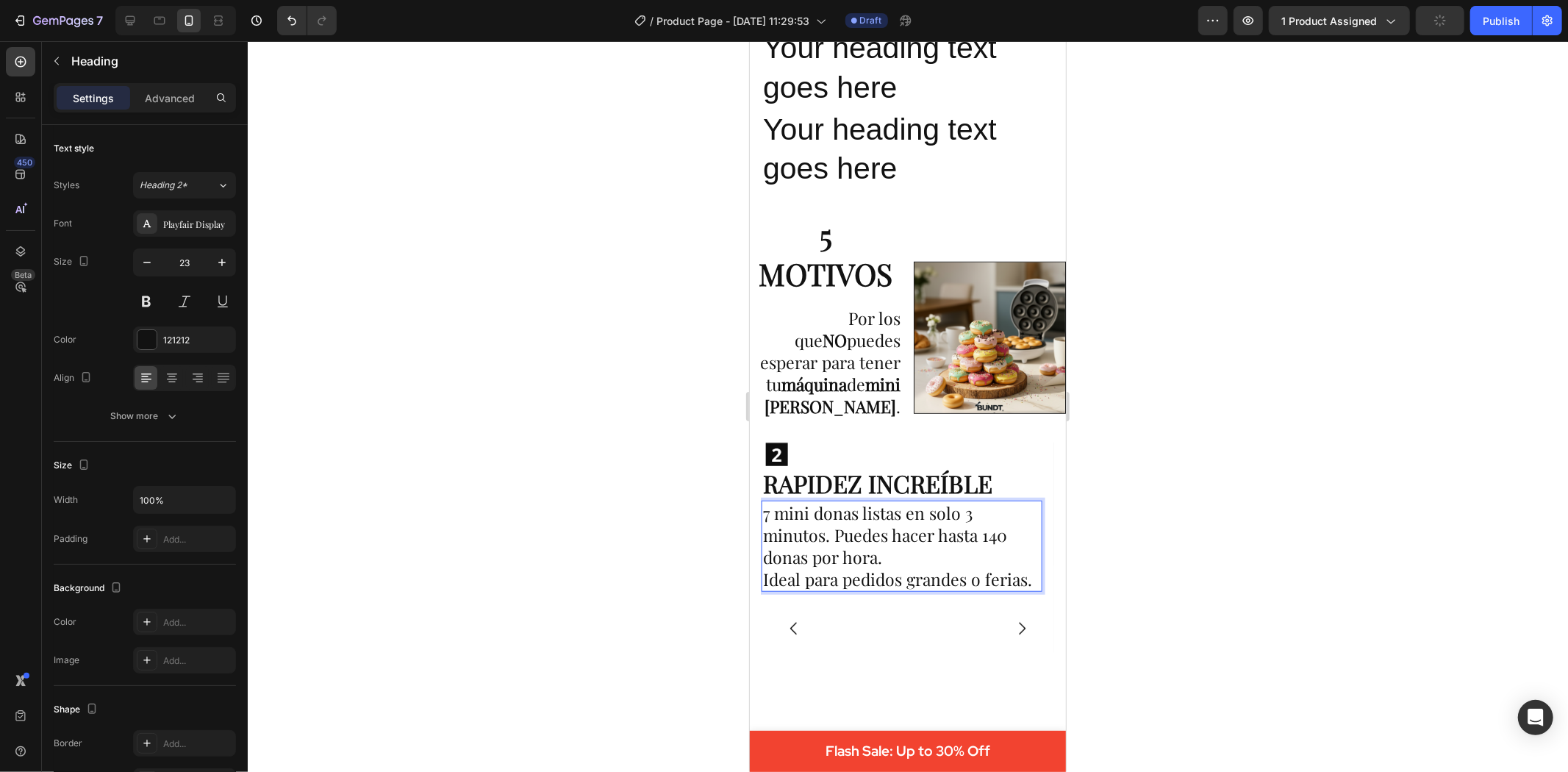
click at [1121, 577] on div at bounding box center [908, 407] width 1321 height 731
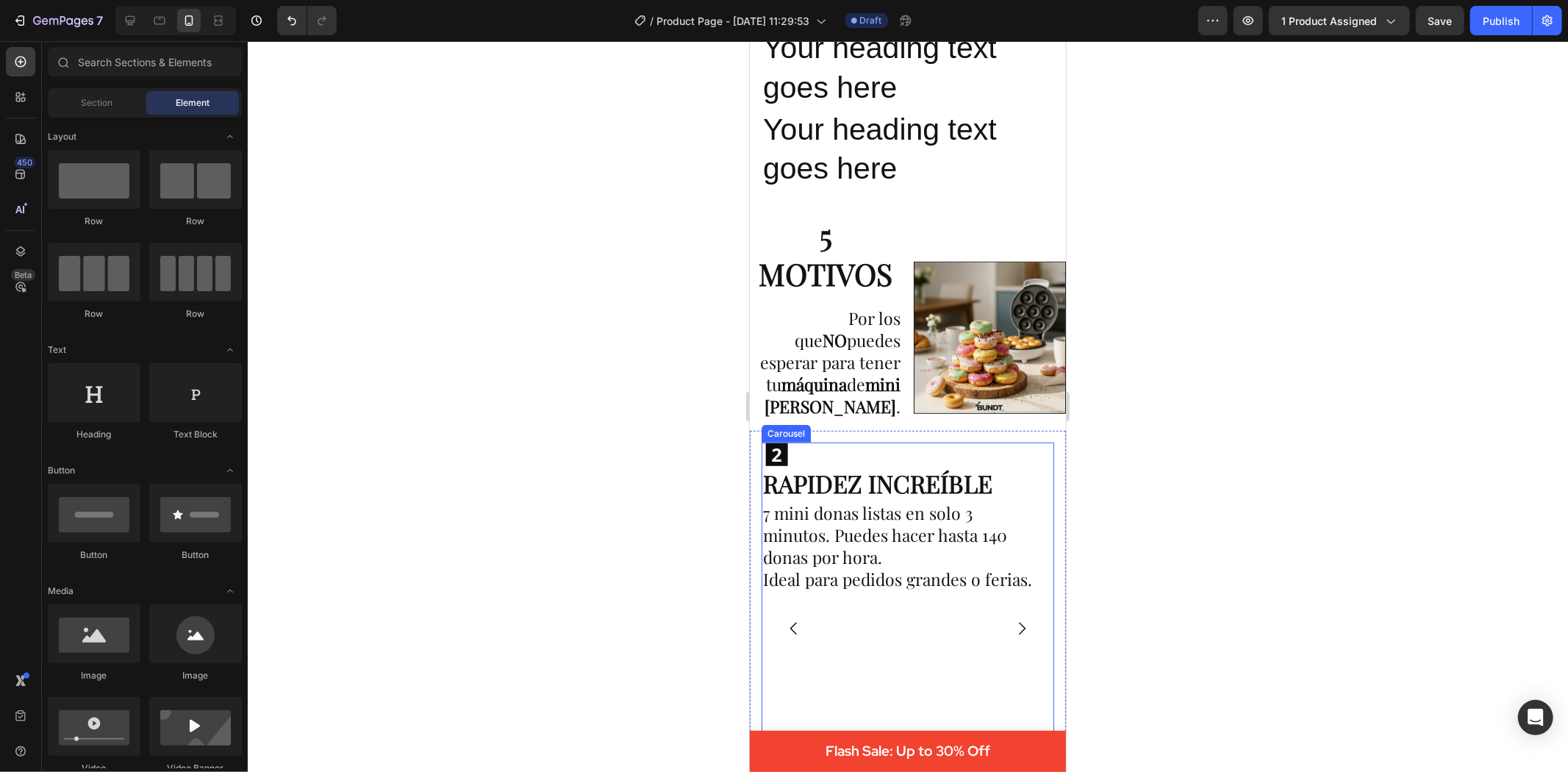
click at [788, 619] on icon "Carousel Back Arrow" at bounding box center [793, 628] width 18 height 18
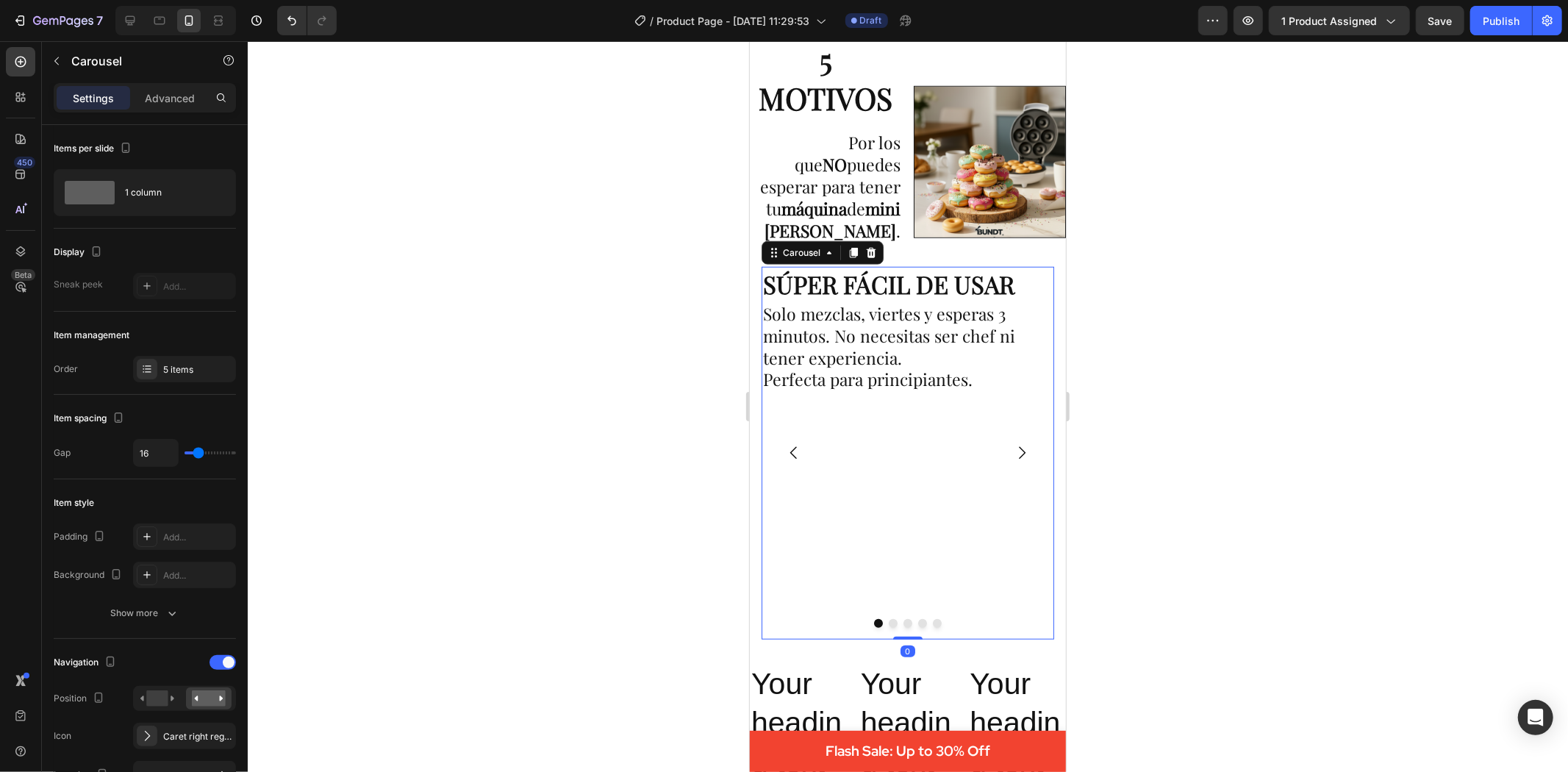
scroll to position [997, 0]
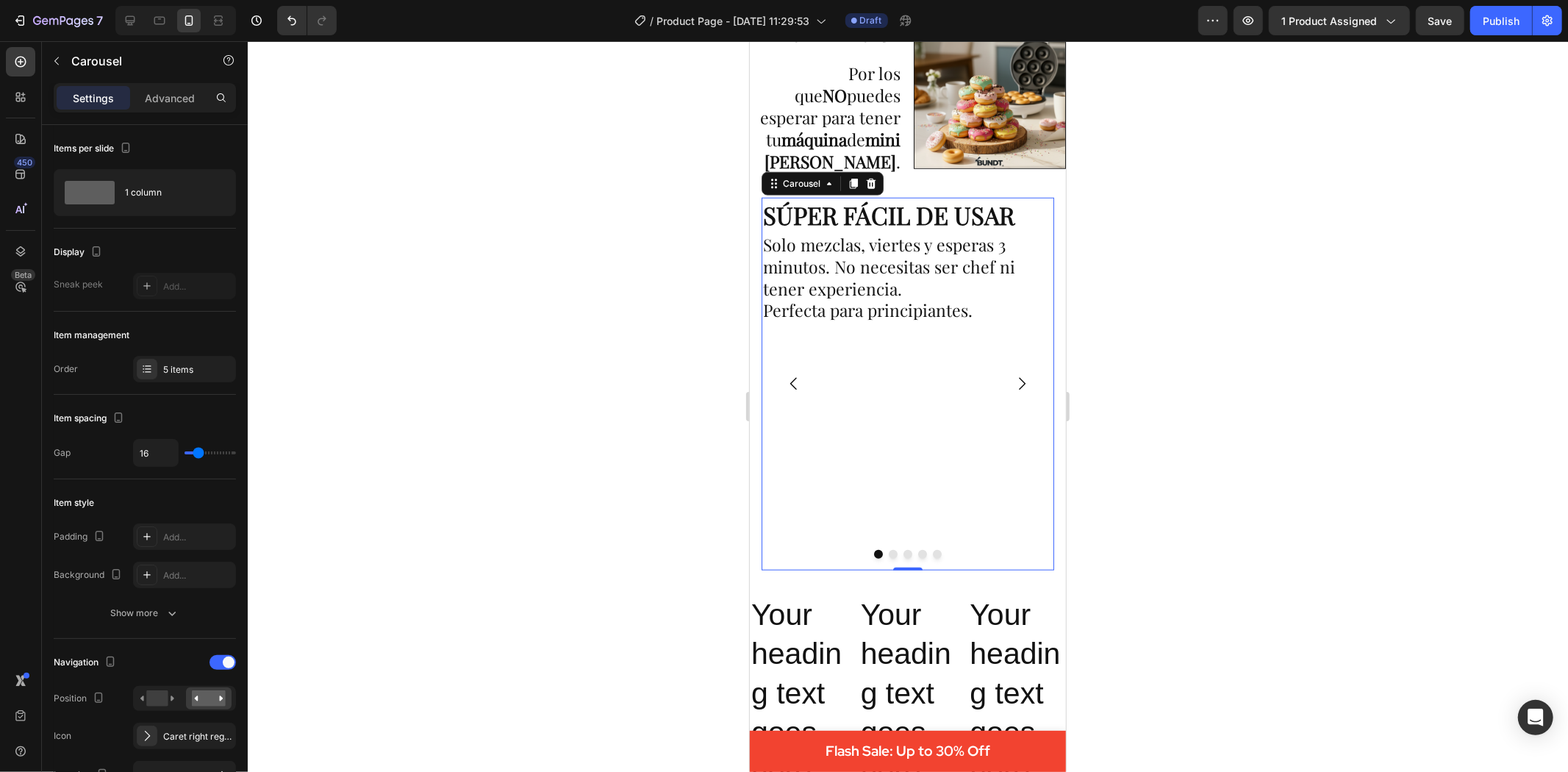
click at [1014, 378] on icon "Carousel Next Arrow" at bounding box center [1021, 383] width 18 height 18
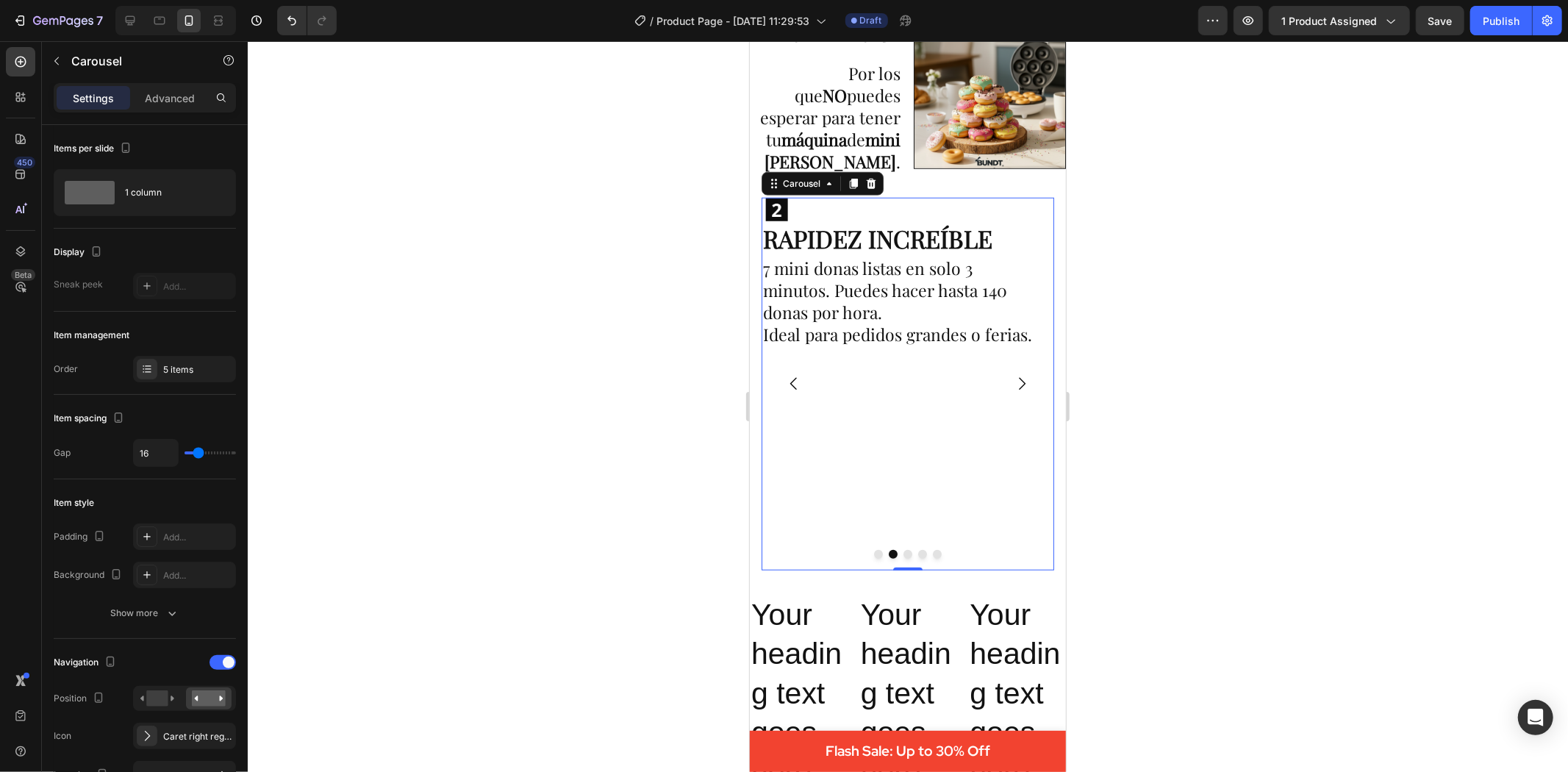
click at [1012, 375] on icon "Carousel Next Arrow" at bounding box center [1021, 383] width 18 height 18
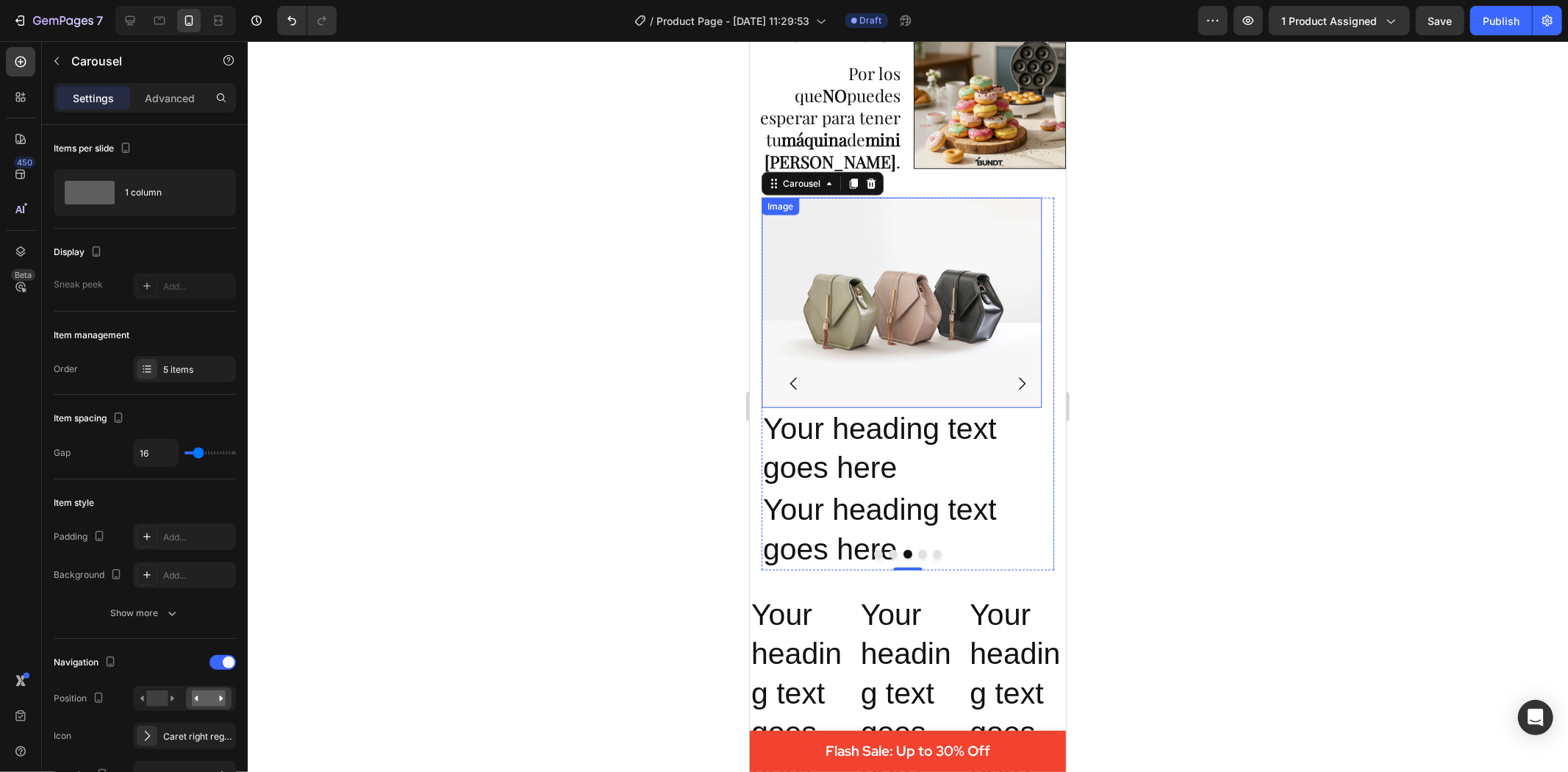
click at [887, 278] on img at bounding box center [901, 302] width 280 height 210
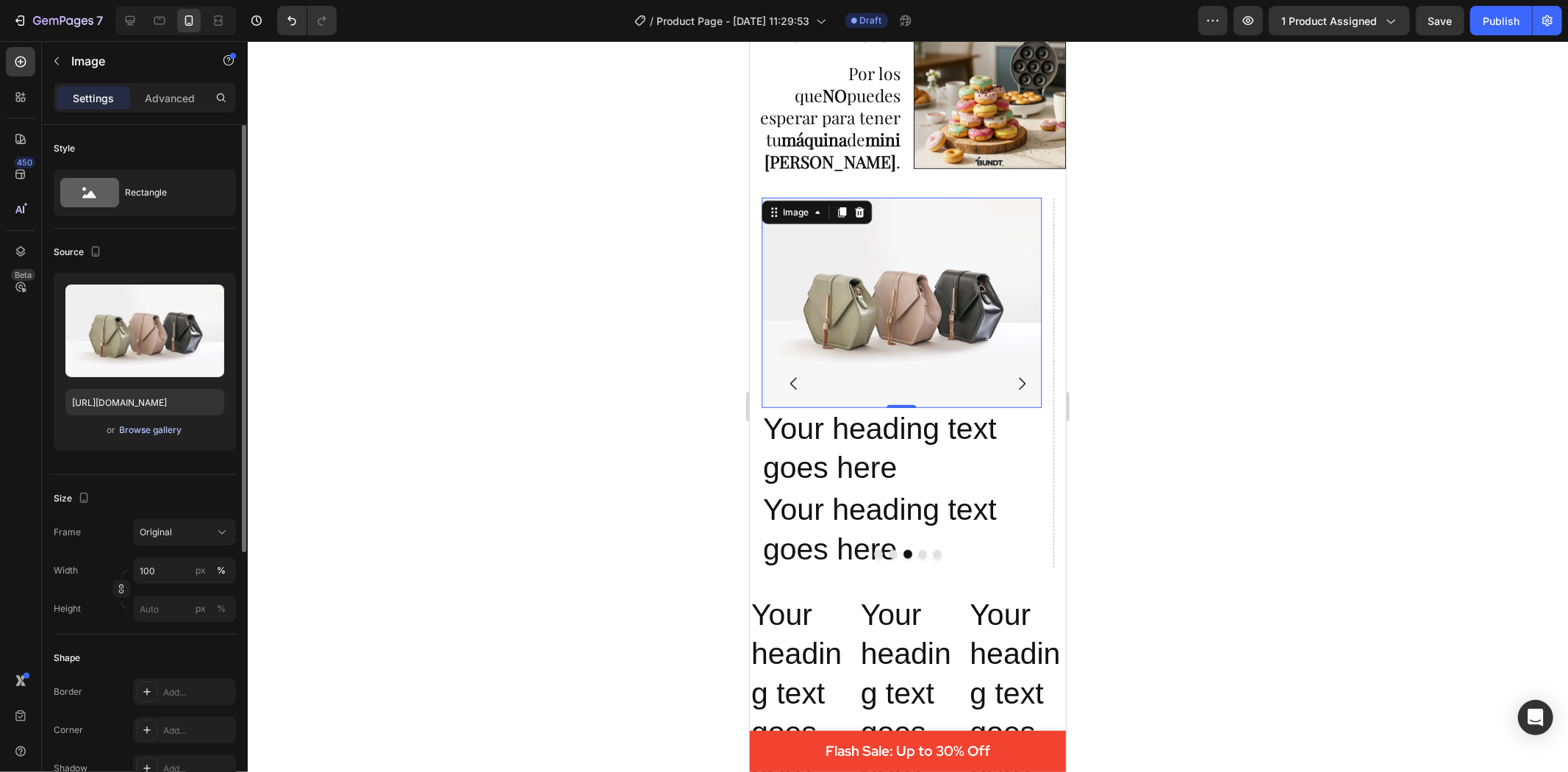
click at [141, 431] on div "Browse gallery" at bounding box center [151, 430] width 63 height 13
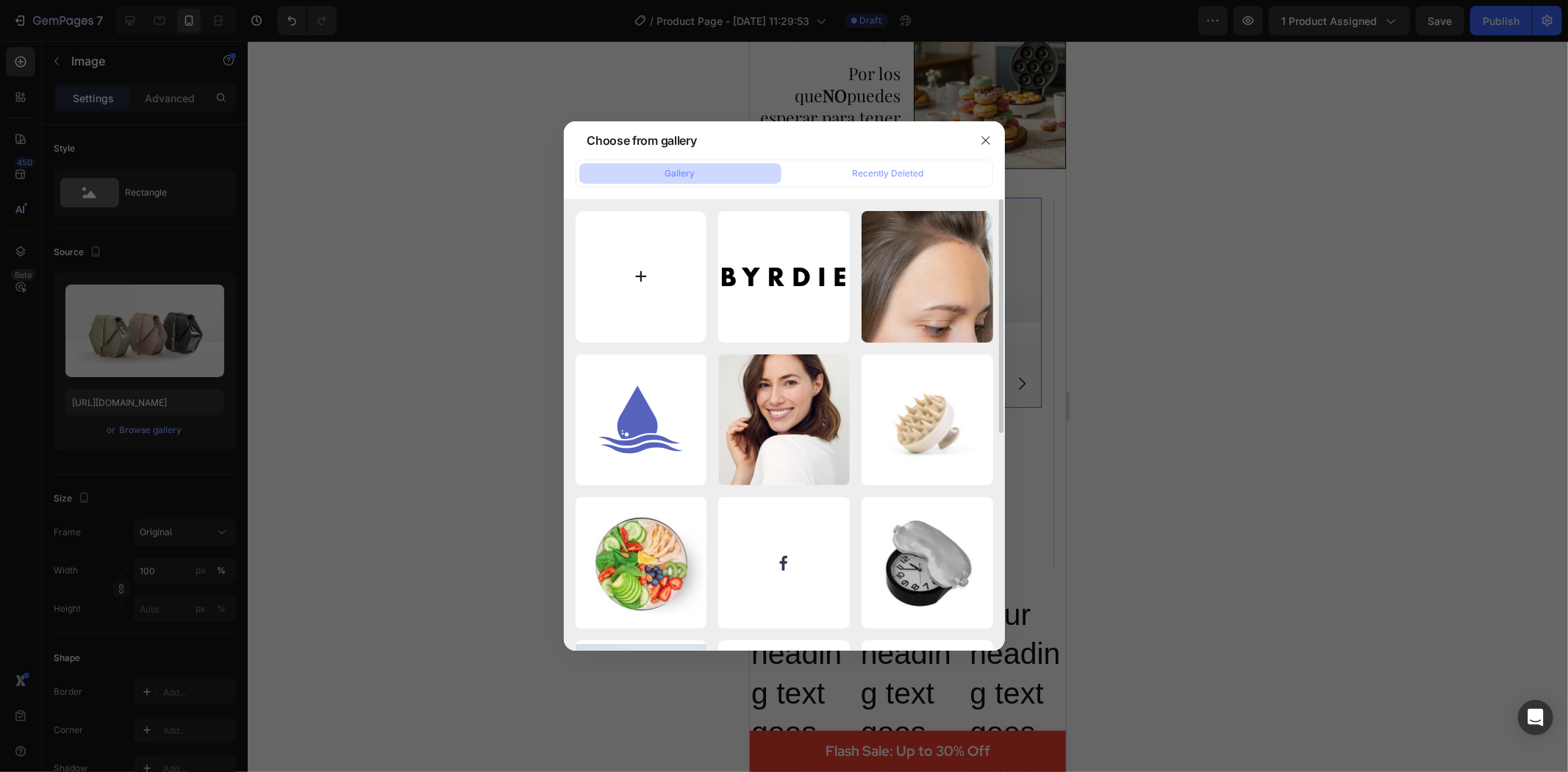
click at [681, 274] on input "file" at bounding box center [641, 277] width 132 height 132
type input "C:\fakepath\3.png"
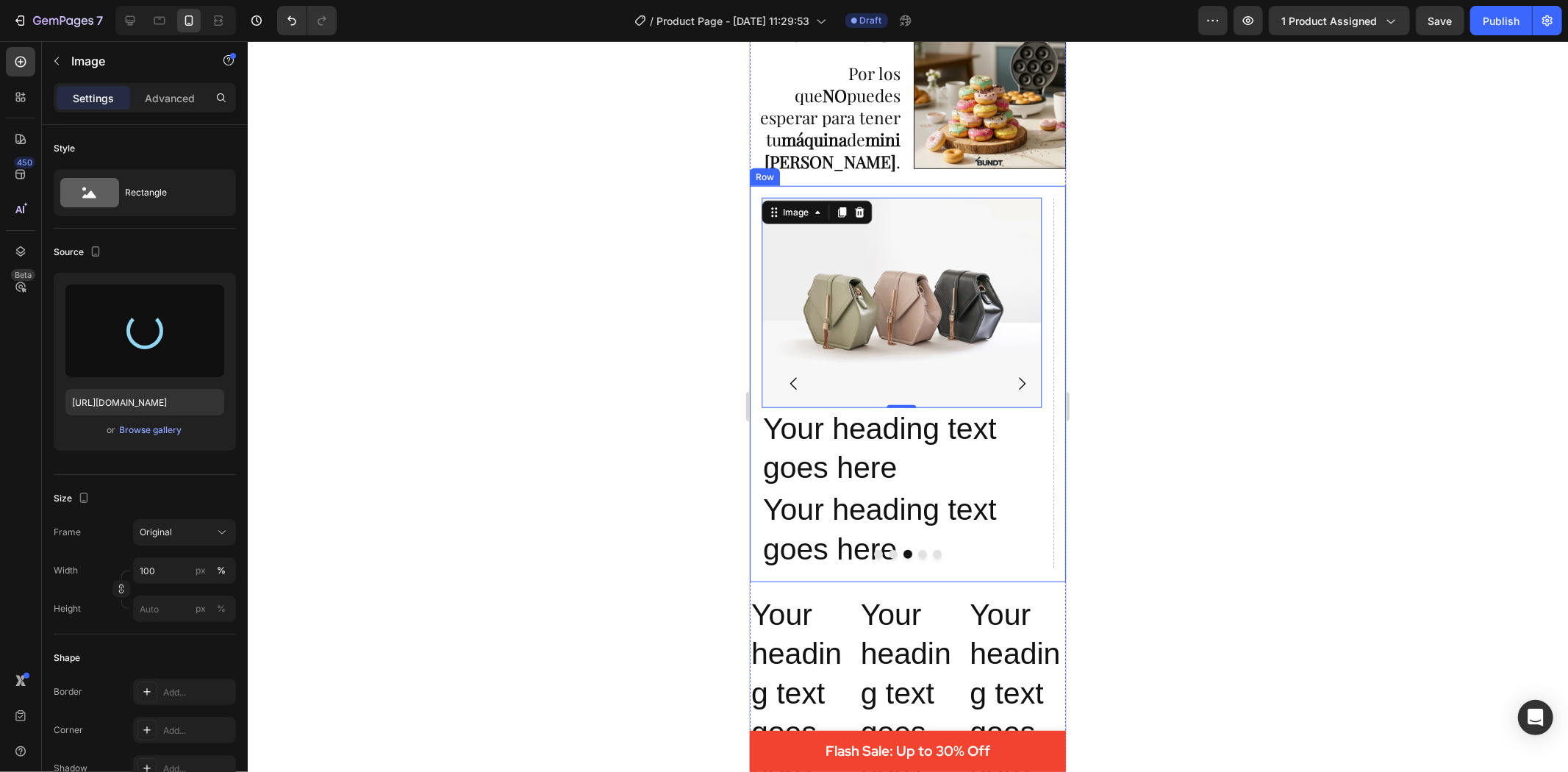
type input "https://cdn.shopify.com/s/files/1/0695/1147/9475/files/gempages_580783338722165…"
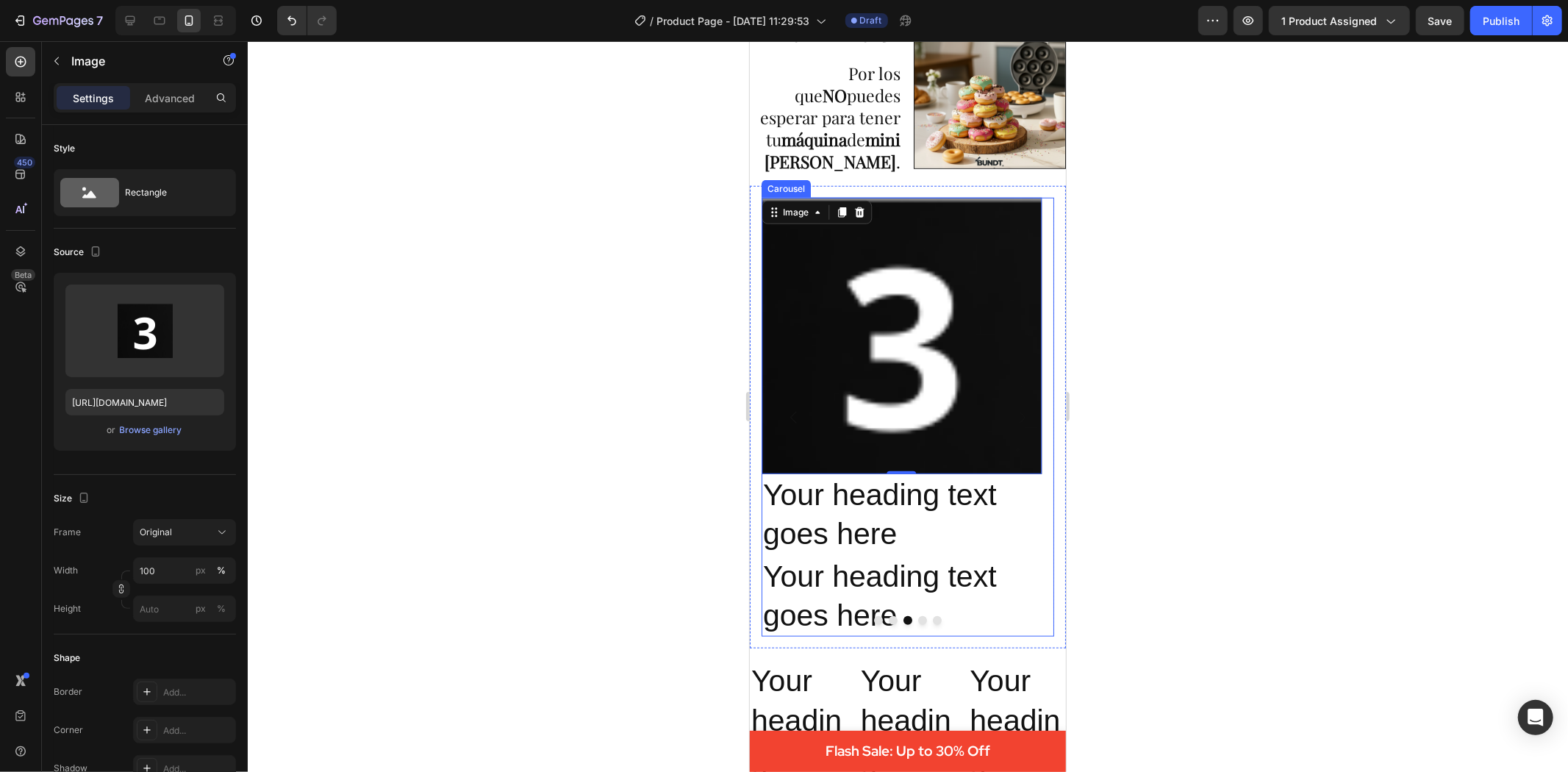
click at [888, 615] on button "Dot" at bounding box center [893, 620] width 9 height 9
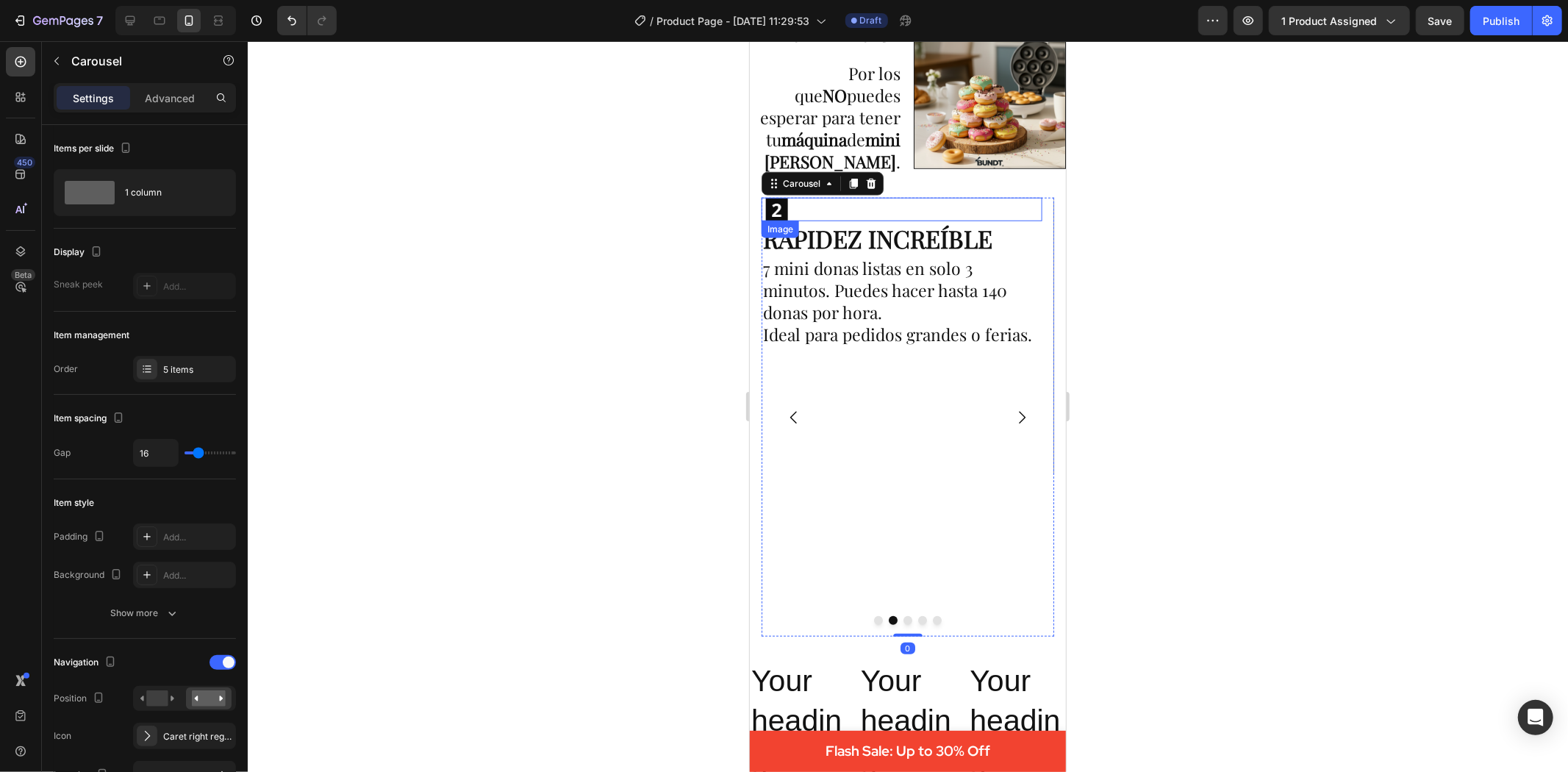
click at [775, 197] on img at bounding box center [776, 209] width 22 height 24
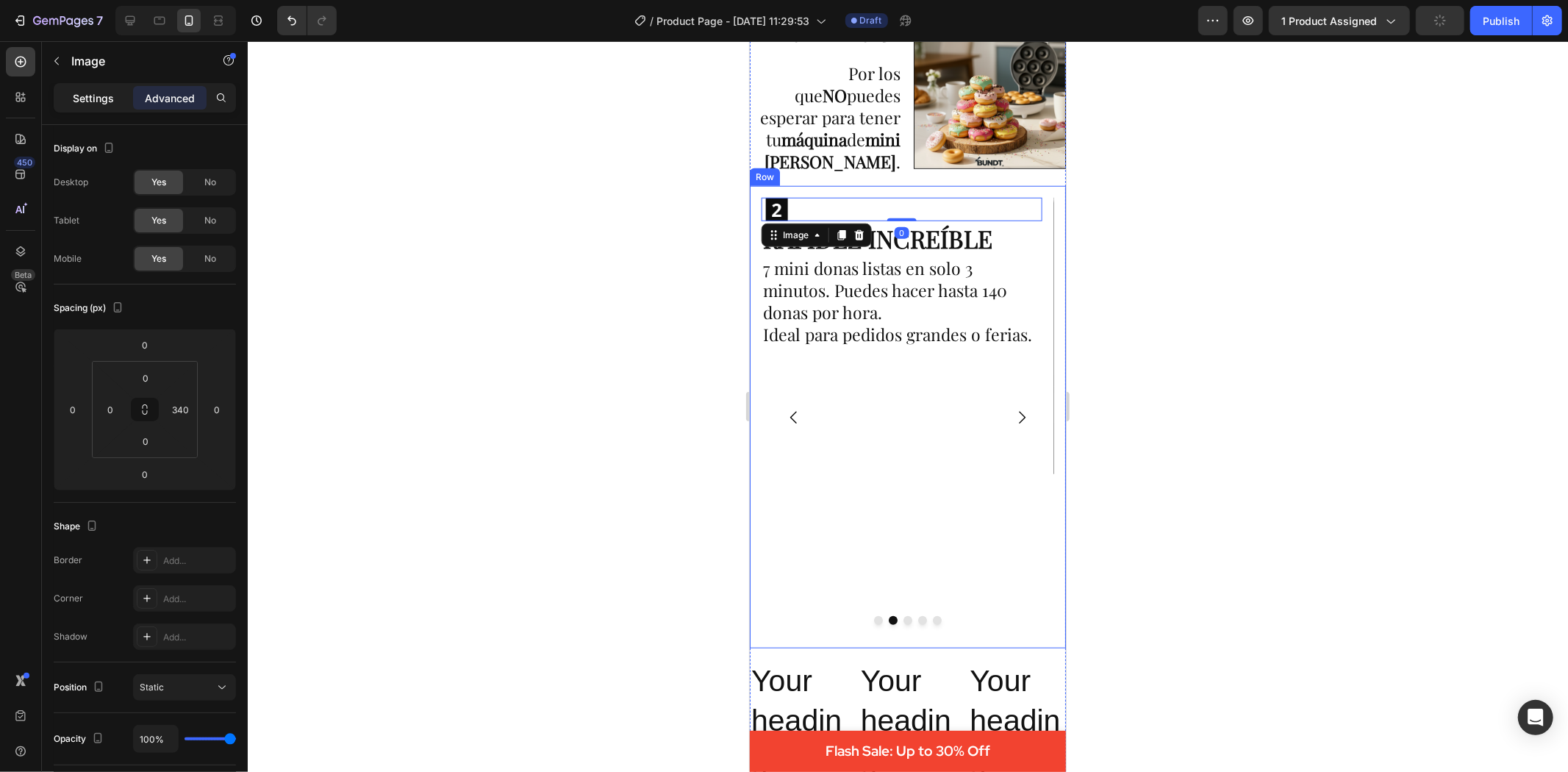
click at [104, 94] on p "Settings" at bounding box center [93, 97] width 42 height 15
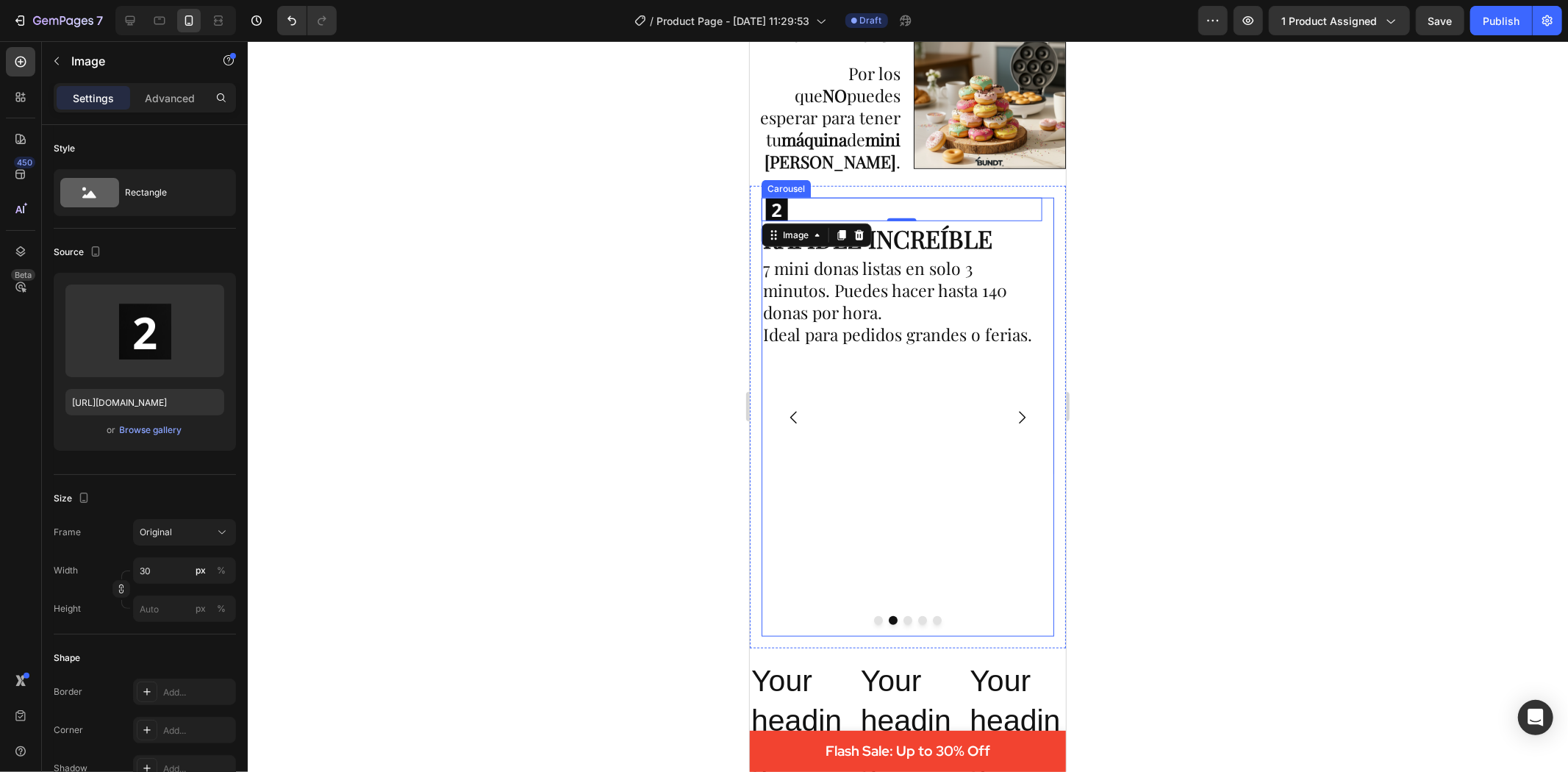
click at [1018, 410] on icon "Carousel Next Arrow" at bounding box center [1021, 417] width 6 height 12
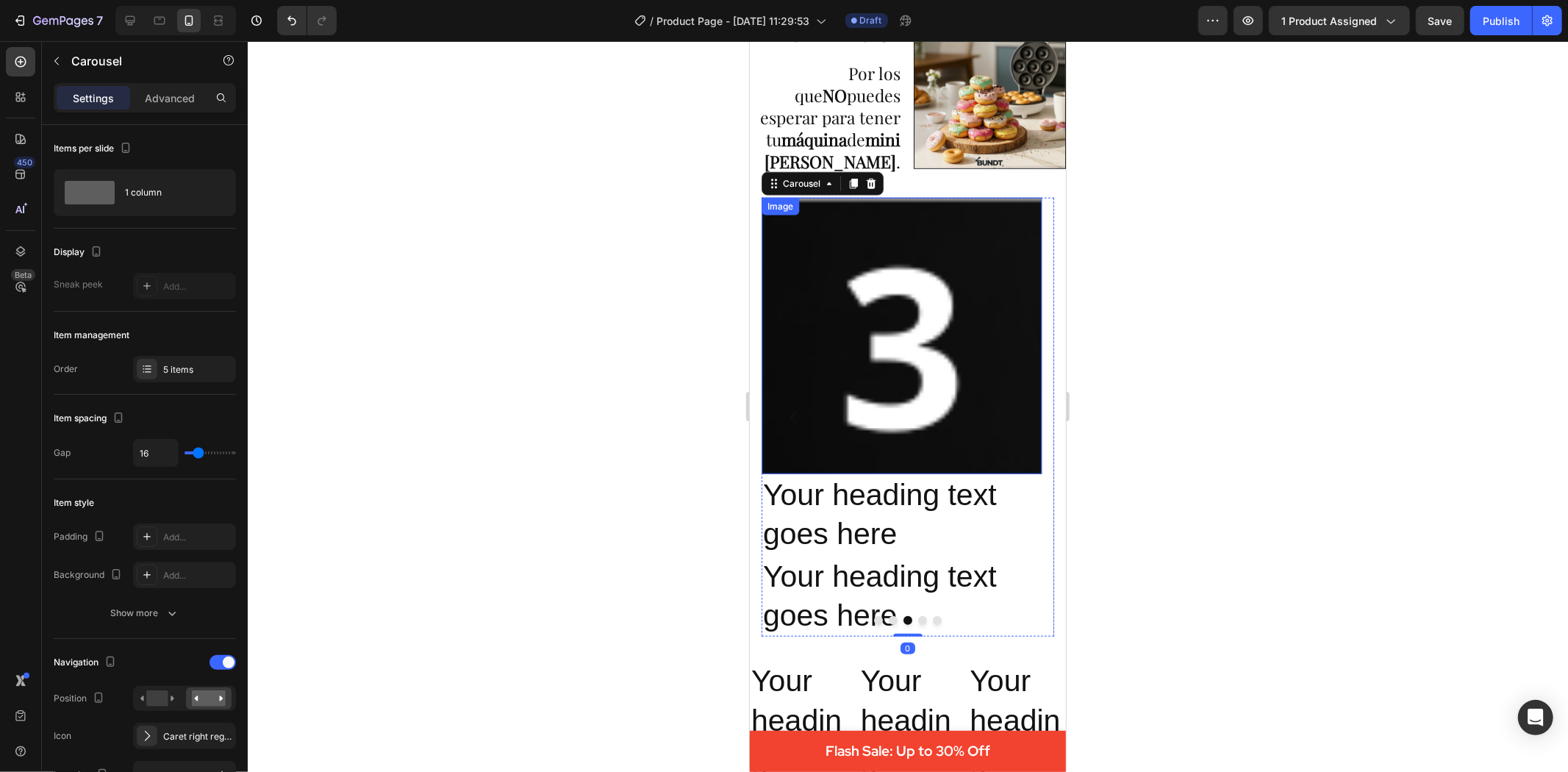
click at [880, 268] on img at bounding box center [901, 335] width 280 height 277
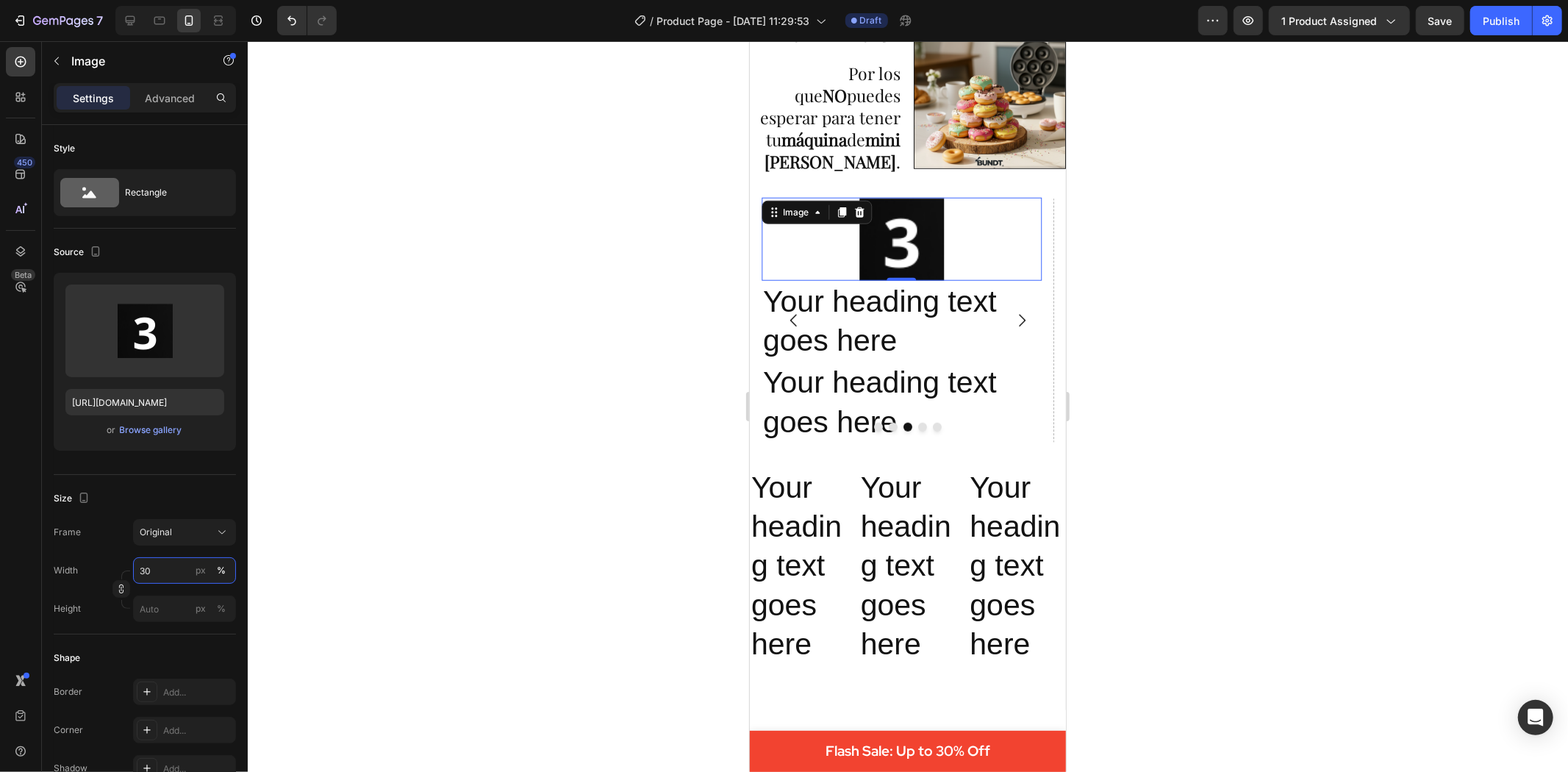
type input "3"
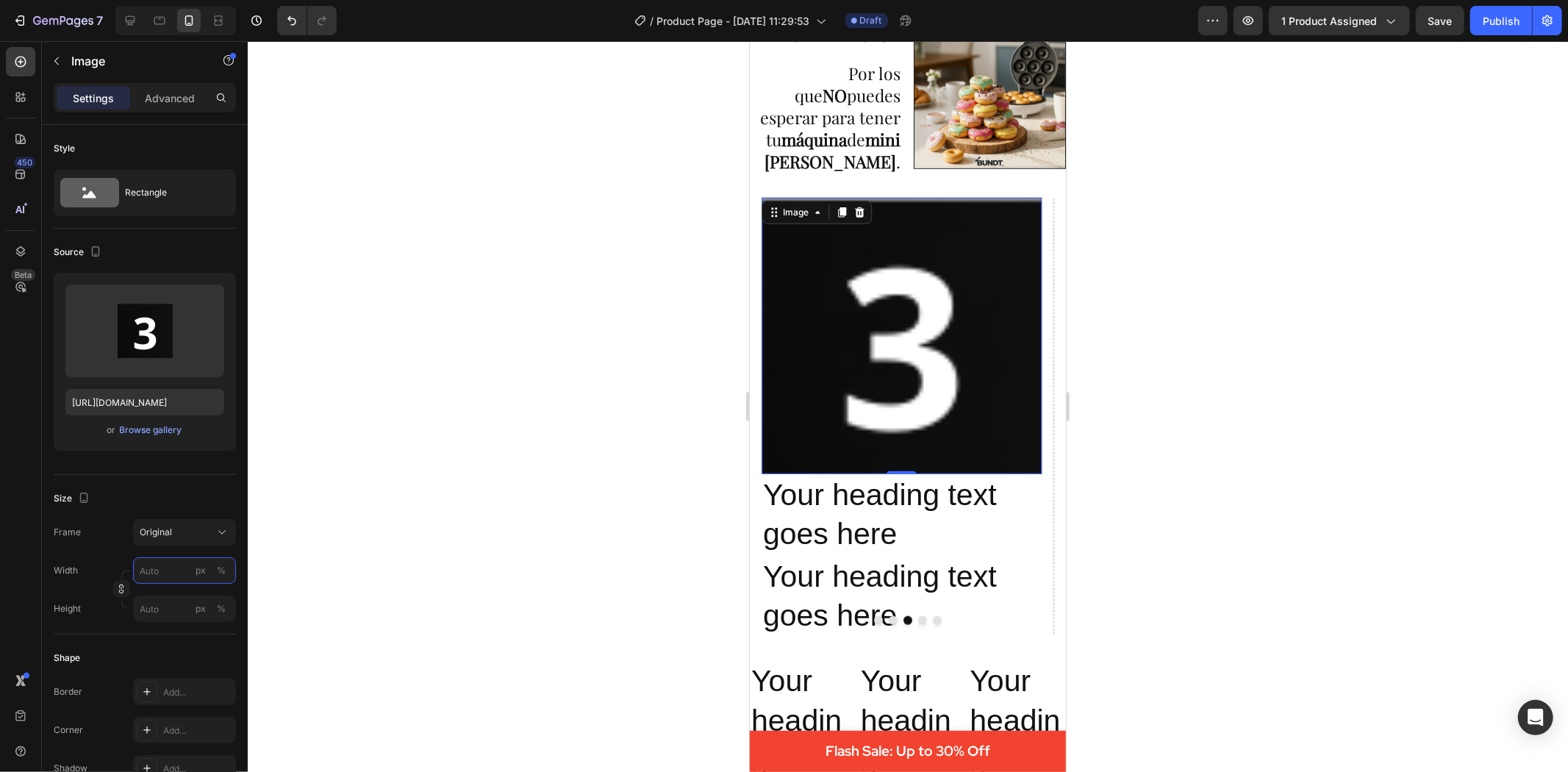
type input "3"
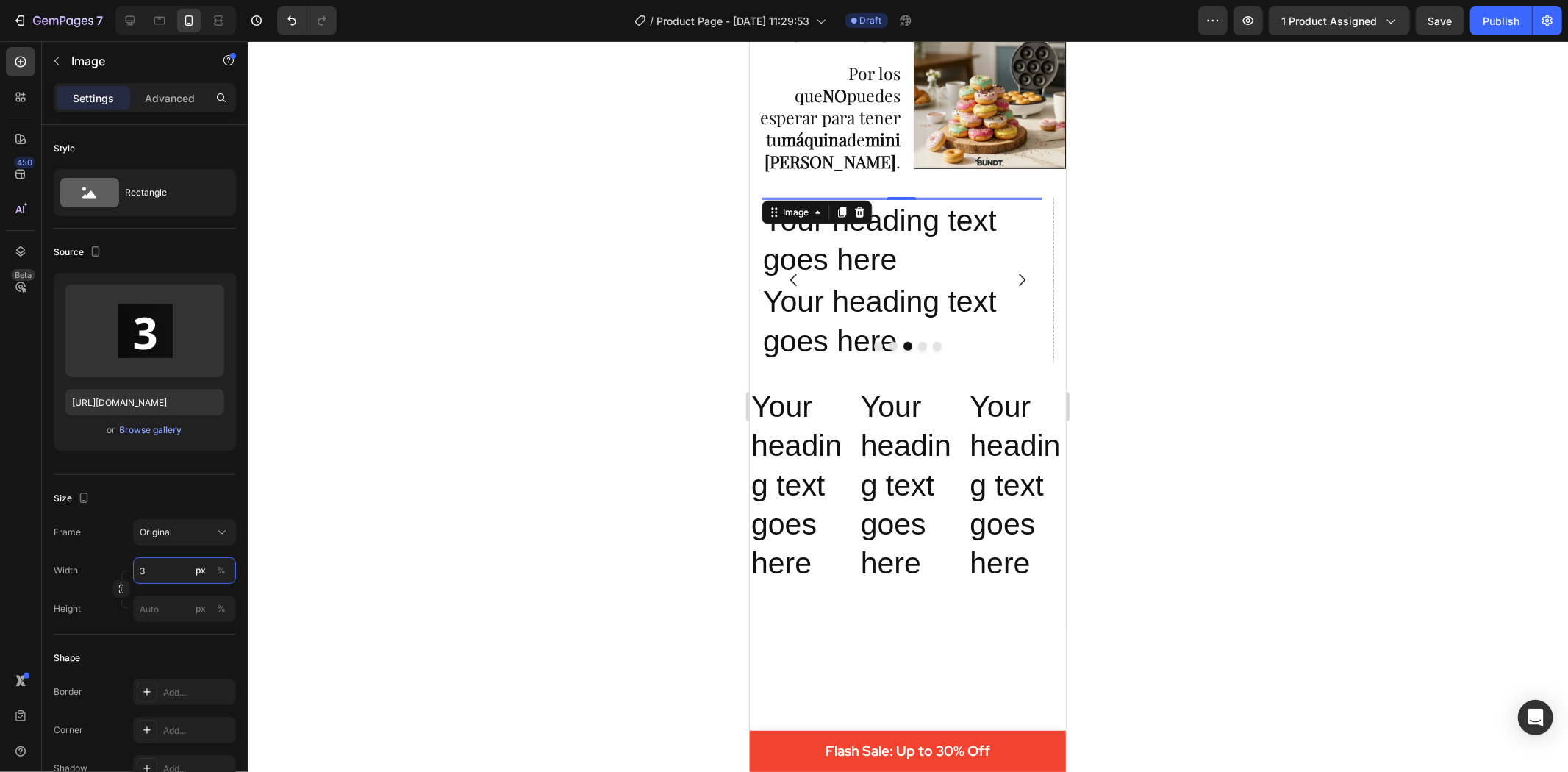
type input "30"
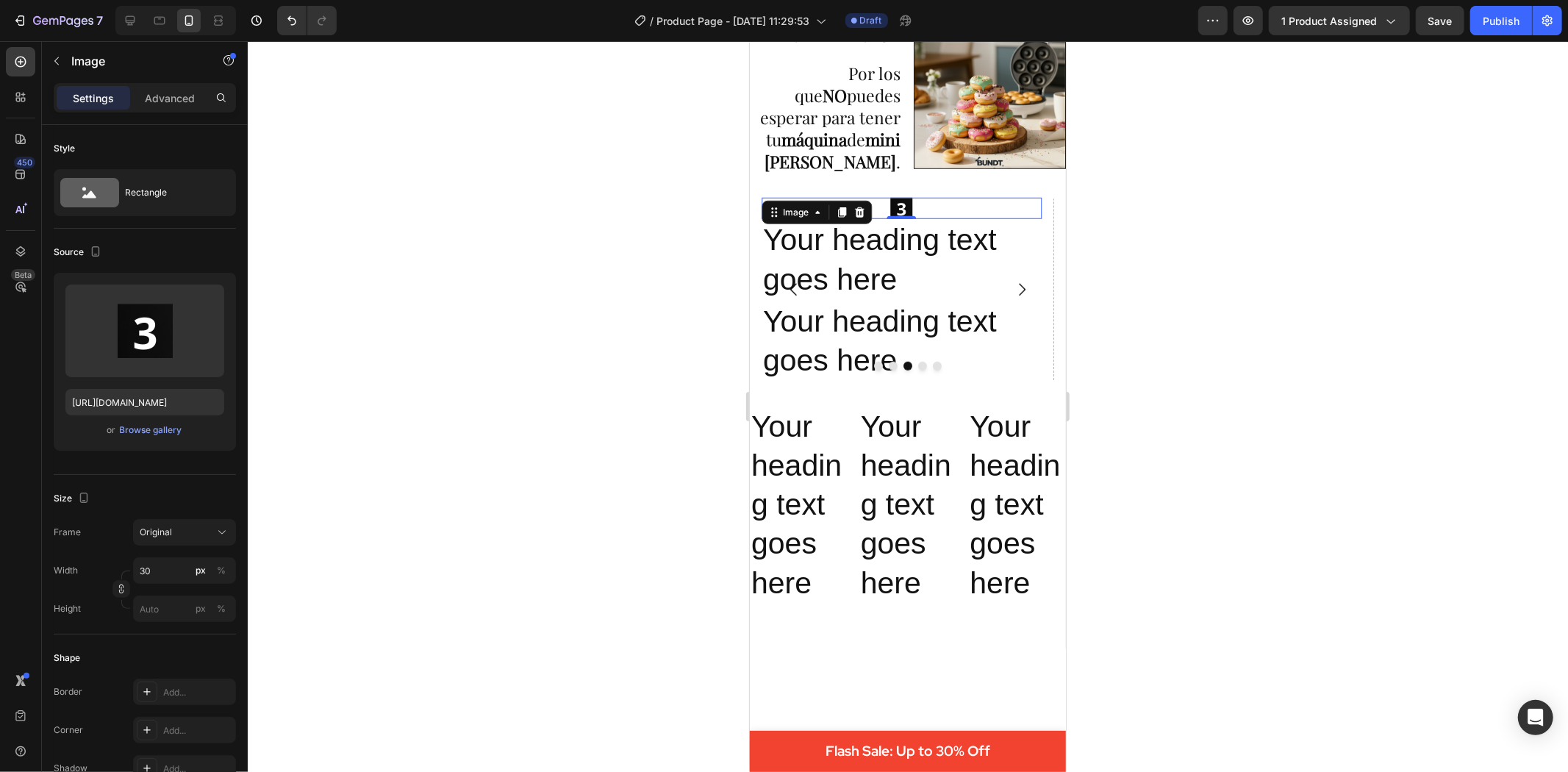
click at [541, 528] on div at bounding box center [908, 407] width 1321 height 731
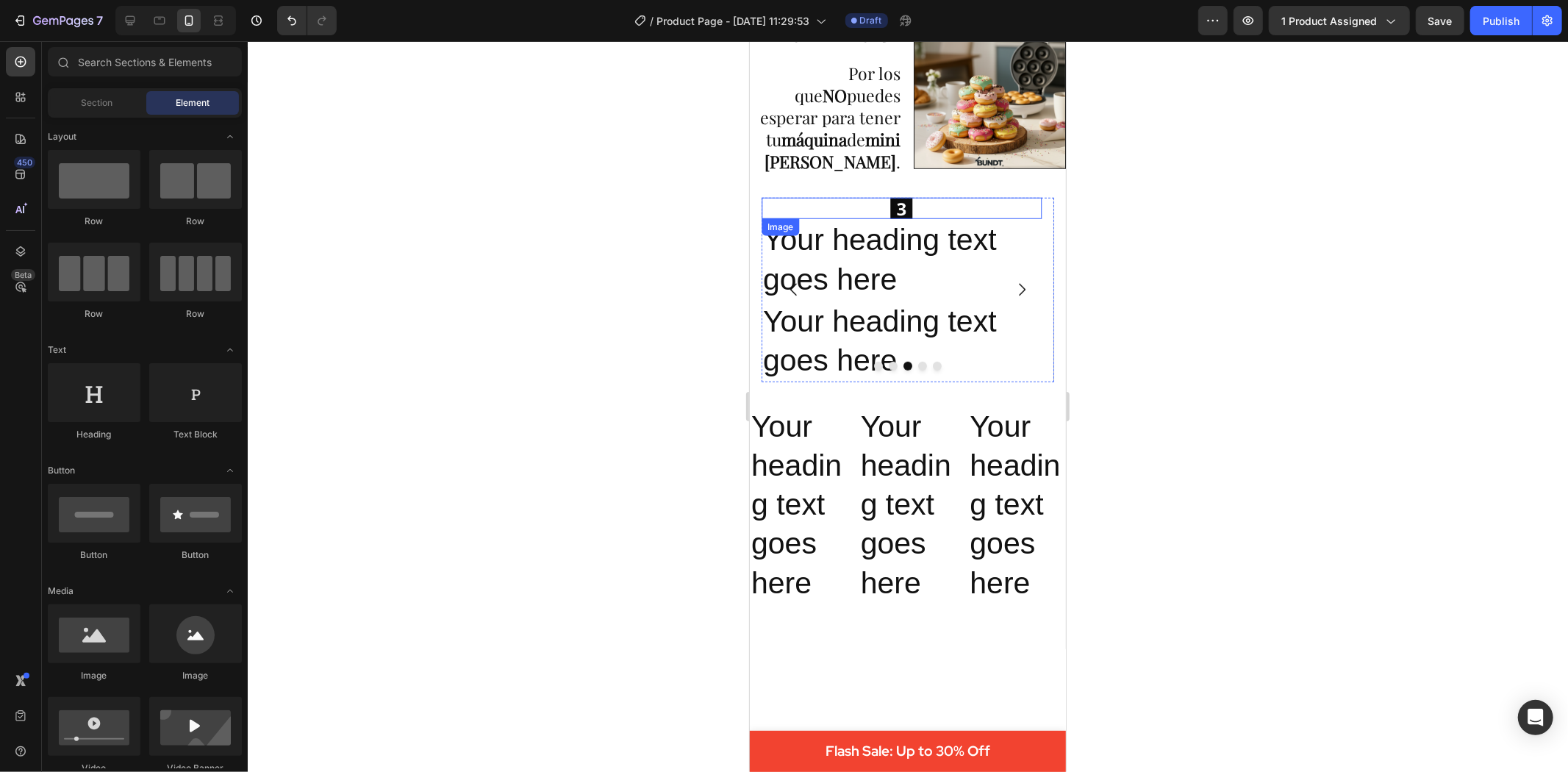
click at [894, 198] on img at bounding box center [901, 208] width 22 height 22
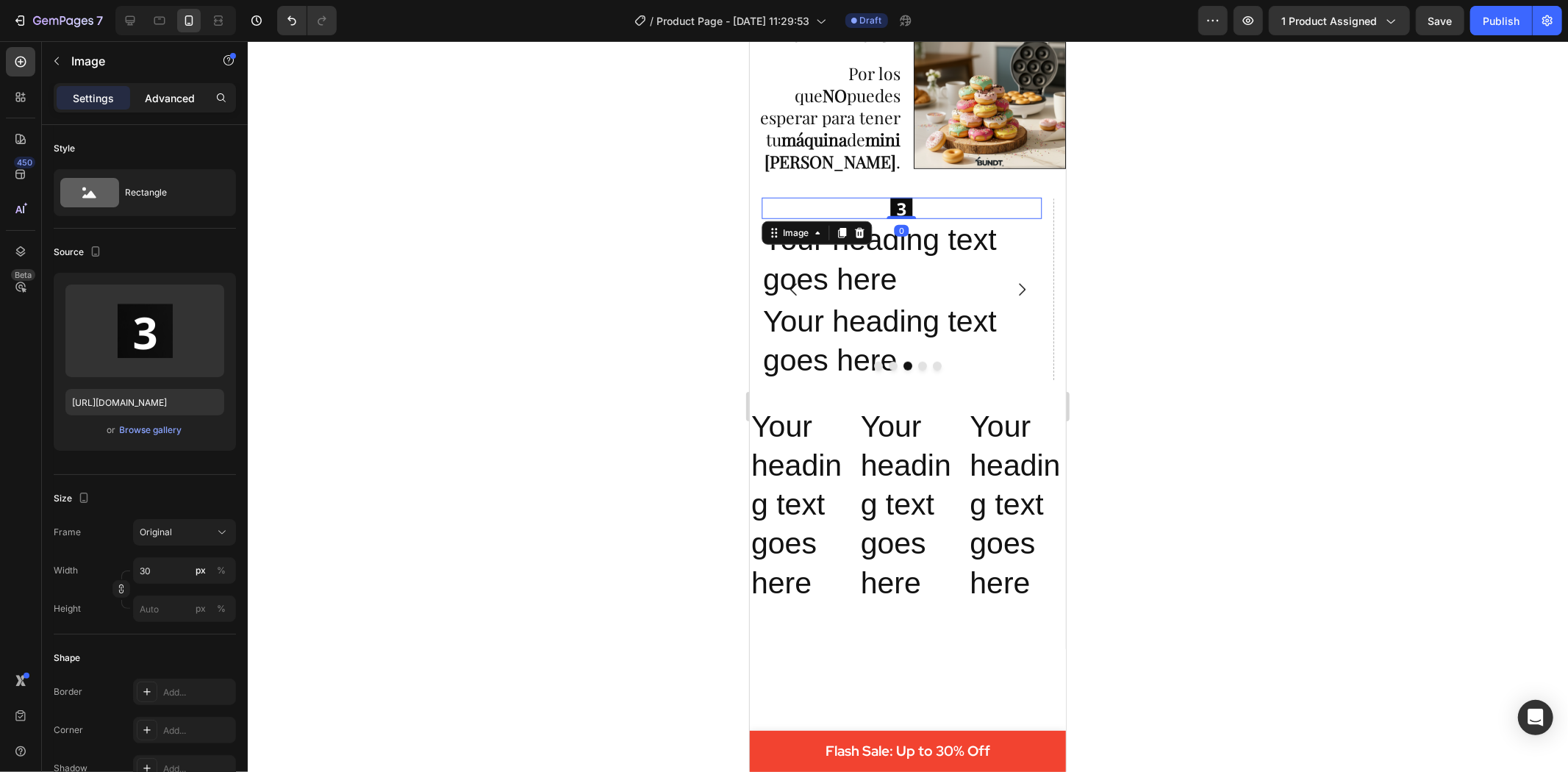
click at [194, 100] on p "Advanced" at bounding box center [170, 97] width 50 height 15
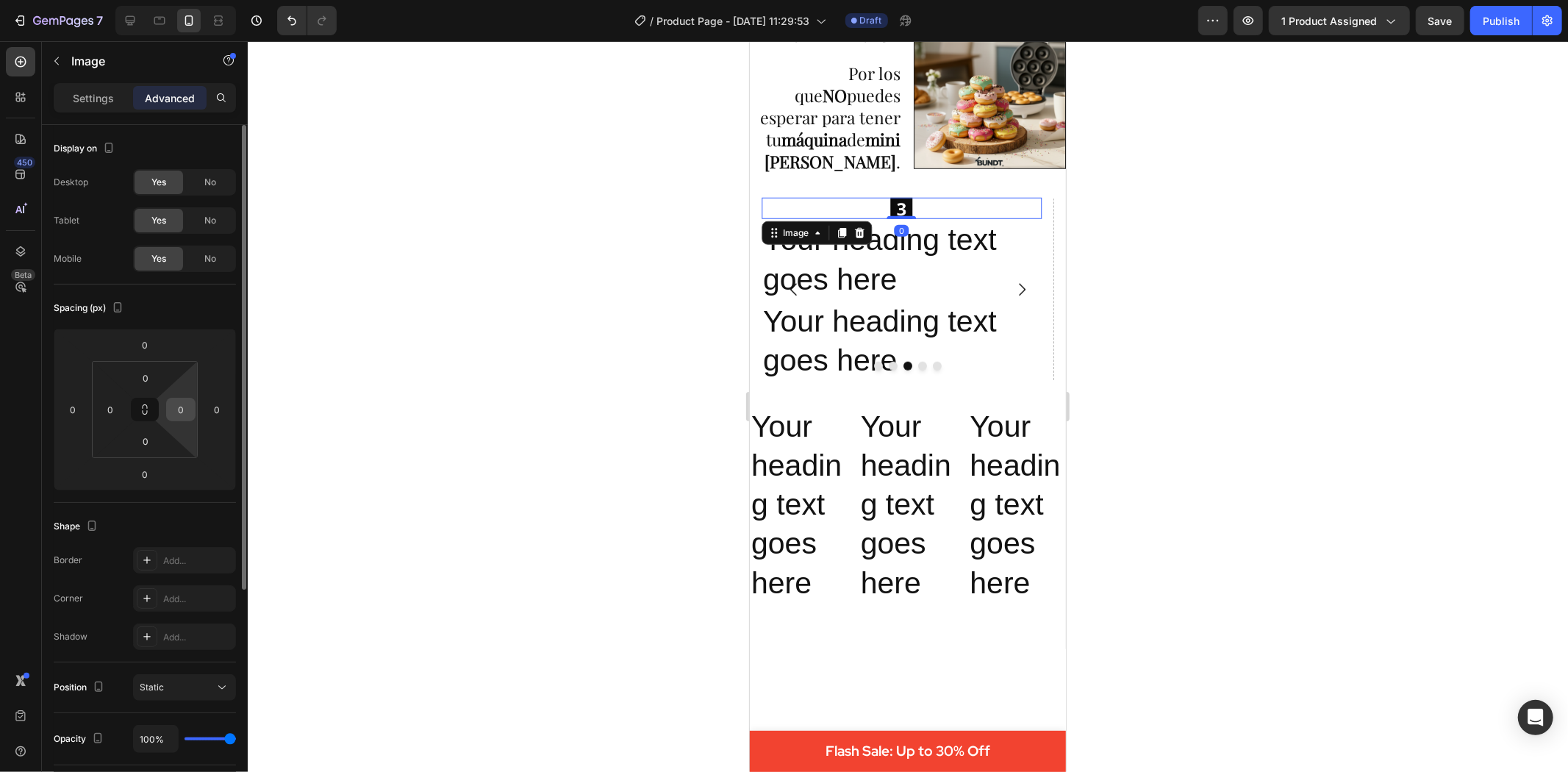
click at [181, 406] on input "0" at bounding box center [180, 409] width 22 height 22
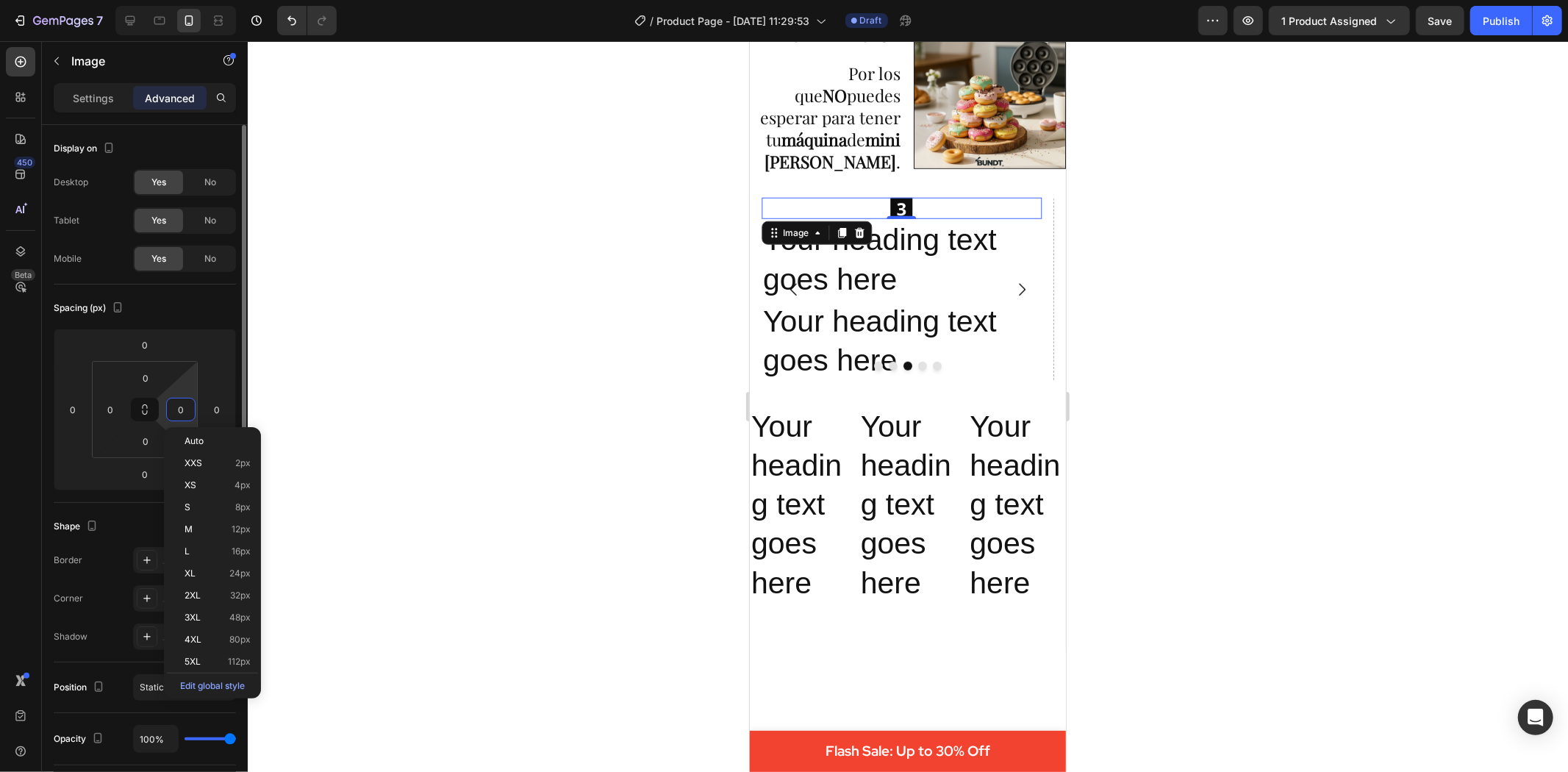
click at [184, 409] on input "0" at bounding box center [180, 409] width 22 height 22
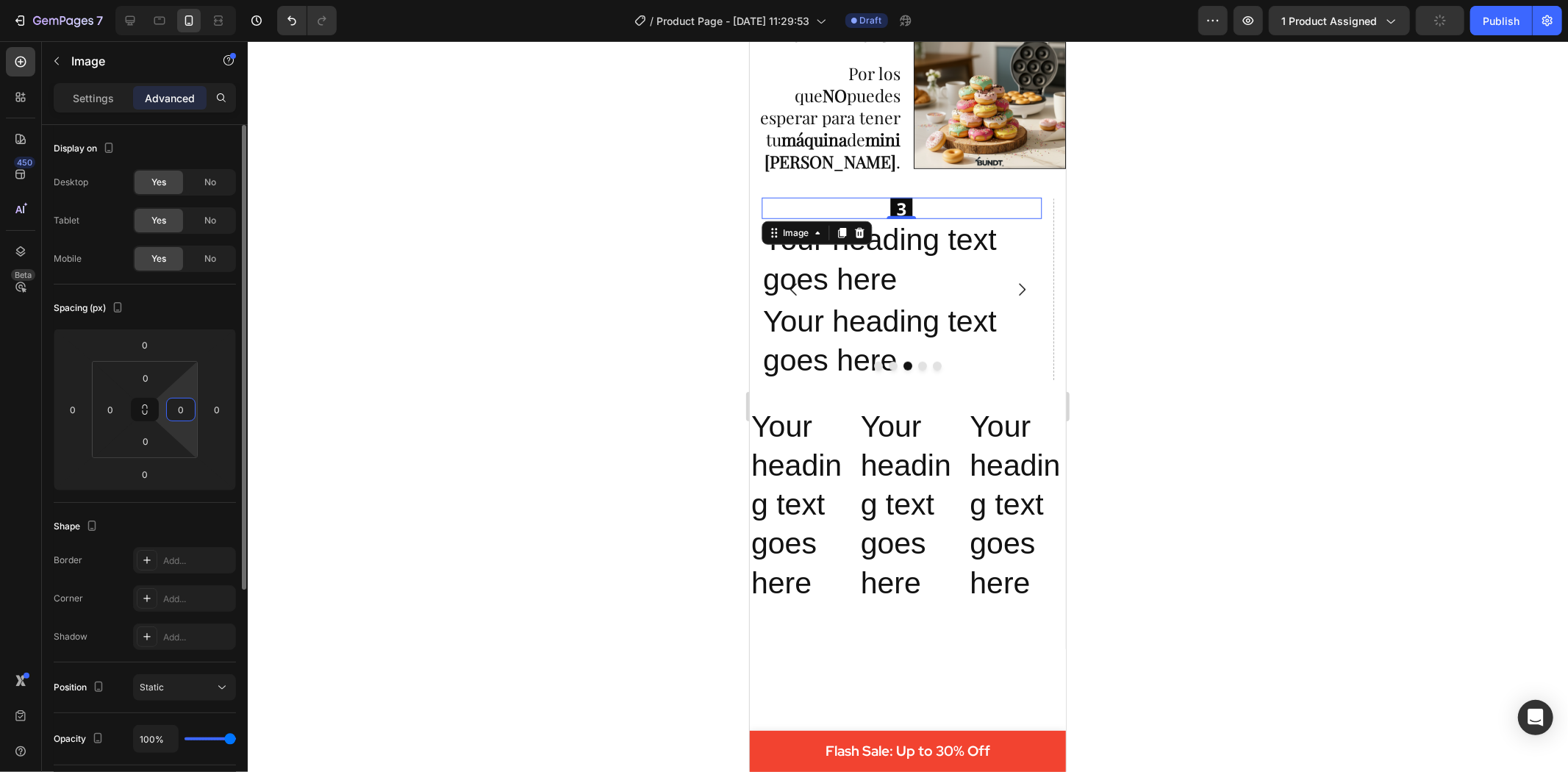
click at [178, 409] on input "0" at bounding box center [180, 409] width 22 height 22
type input "340"
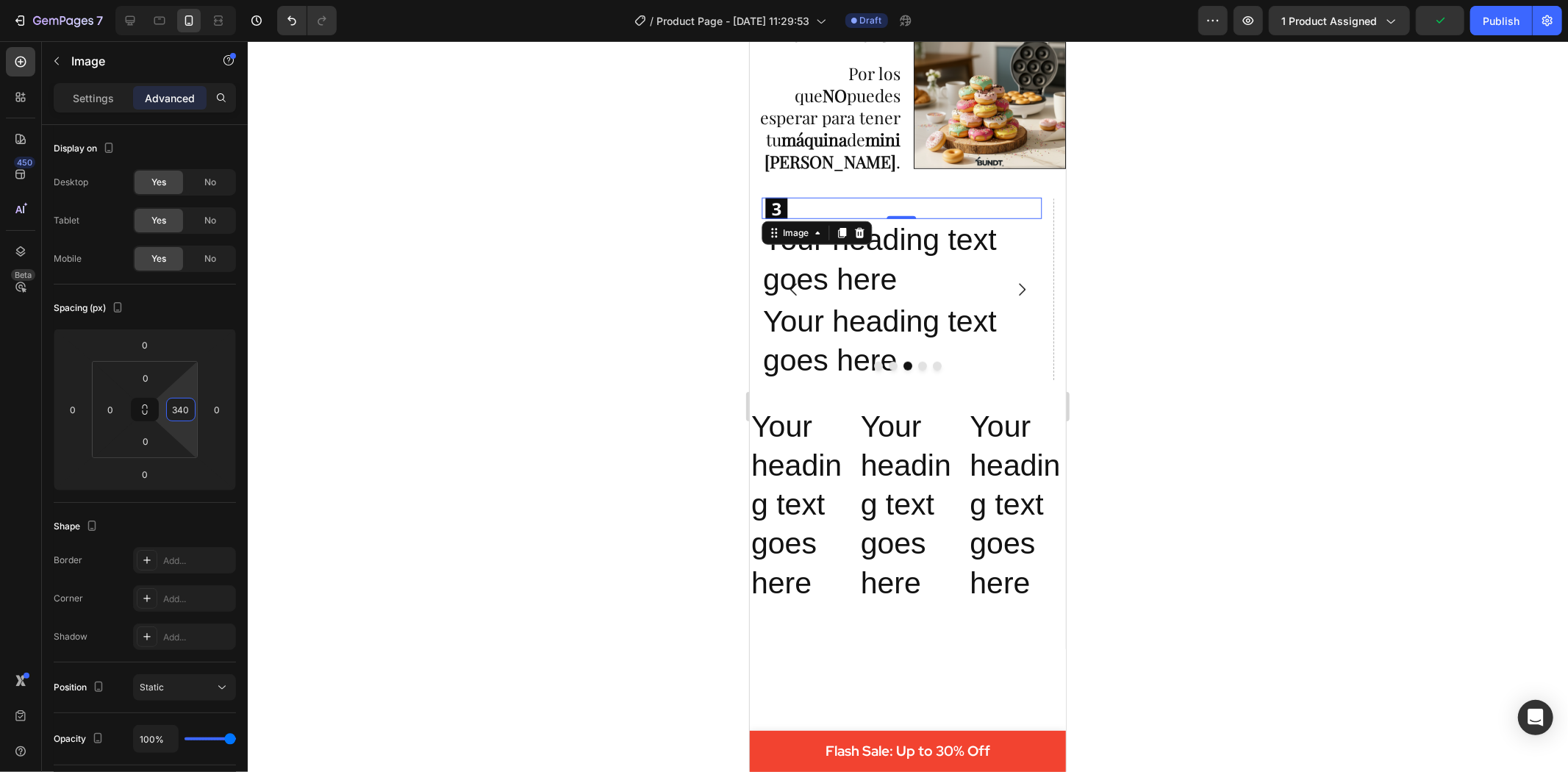
click at [514, 379] on div at bounding box center [908, 407] width 1321 height 731
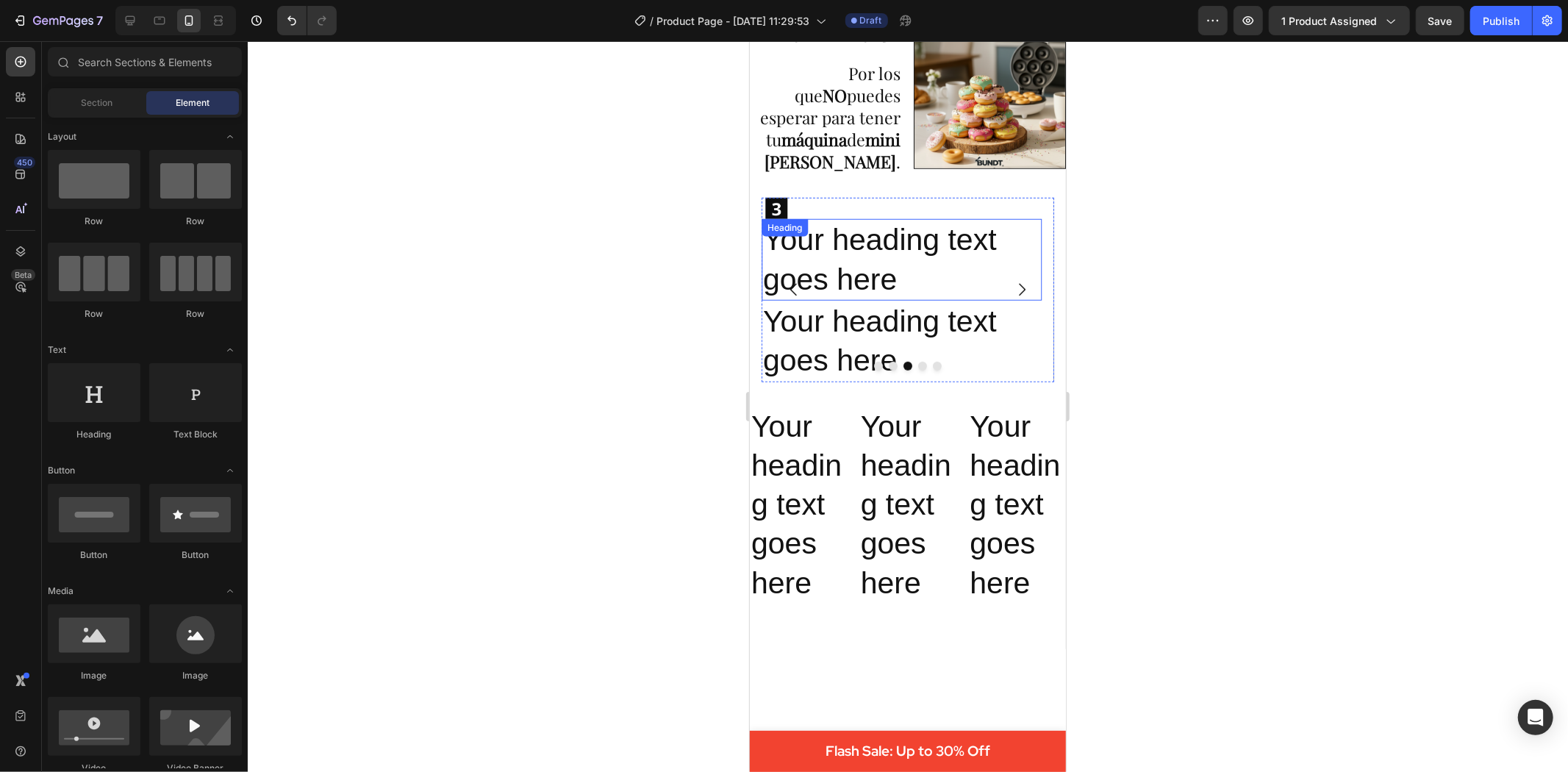
click at [835, 242] on h2 "Your heading text goes here" at bounding box center [901, 259] width 280 height 81
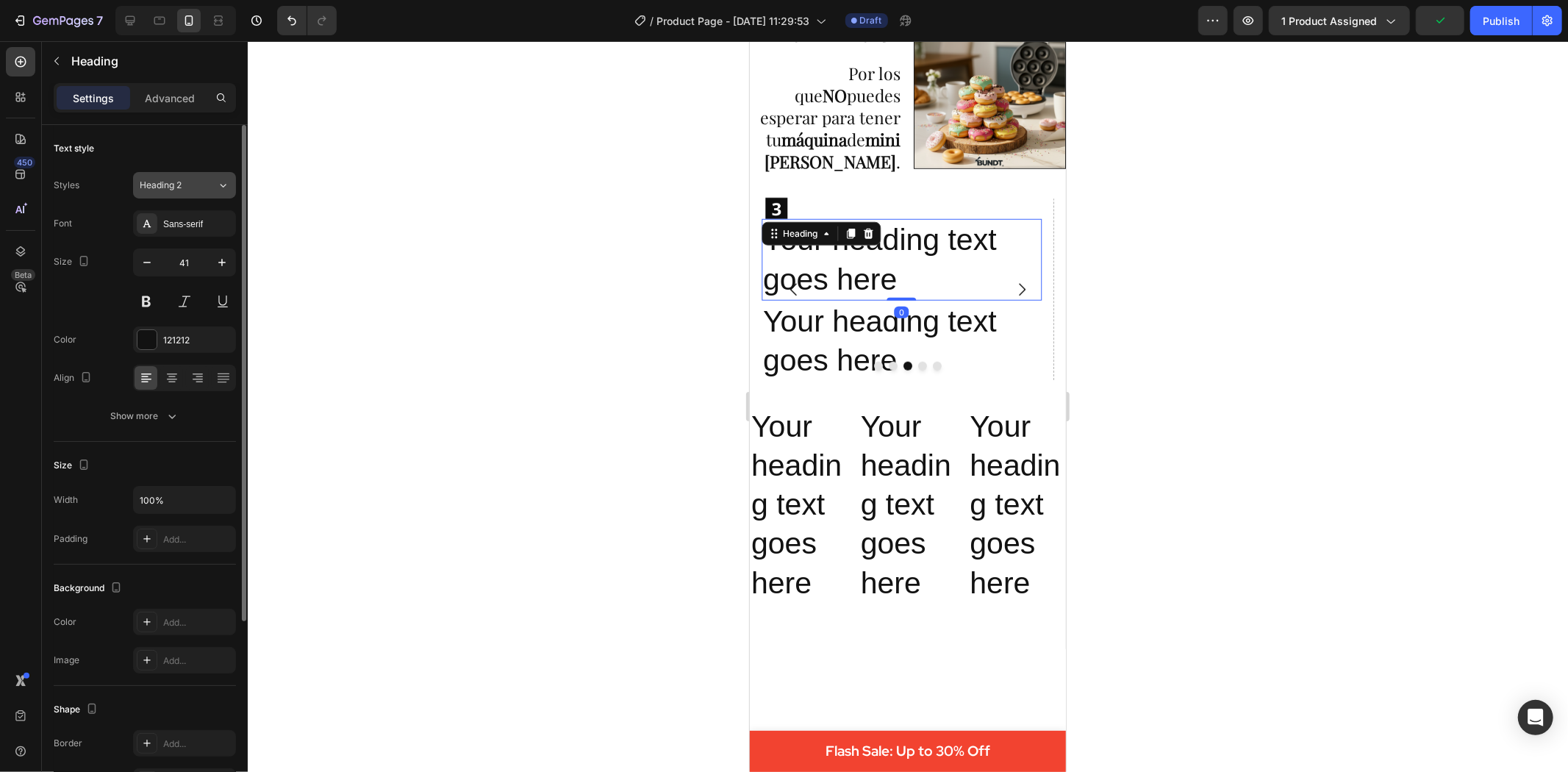
click at [201, 185] on div "Heading 2" at bounding box center [178, 185] width 77 height 13
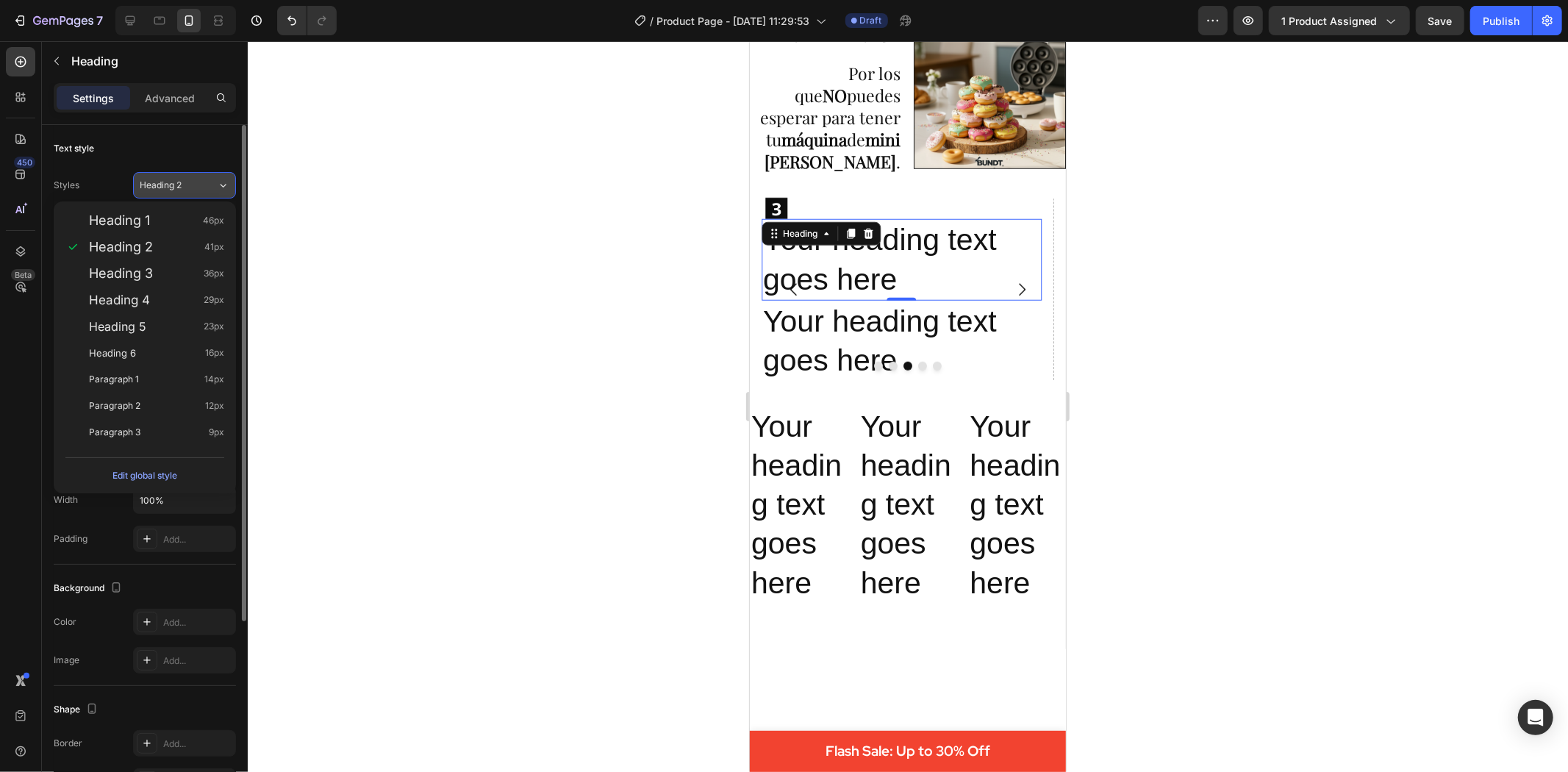
click at [185, 179] on div "Heading 2" at bounding box center [169, 185] width 59 height 13
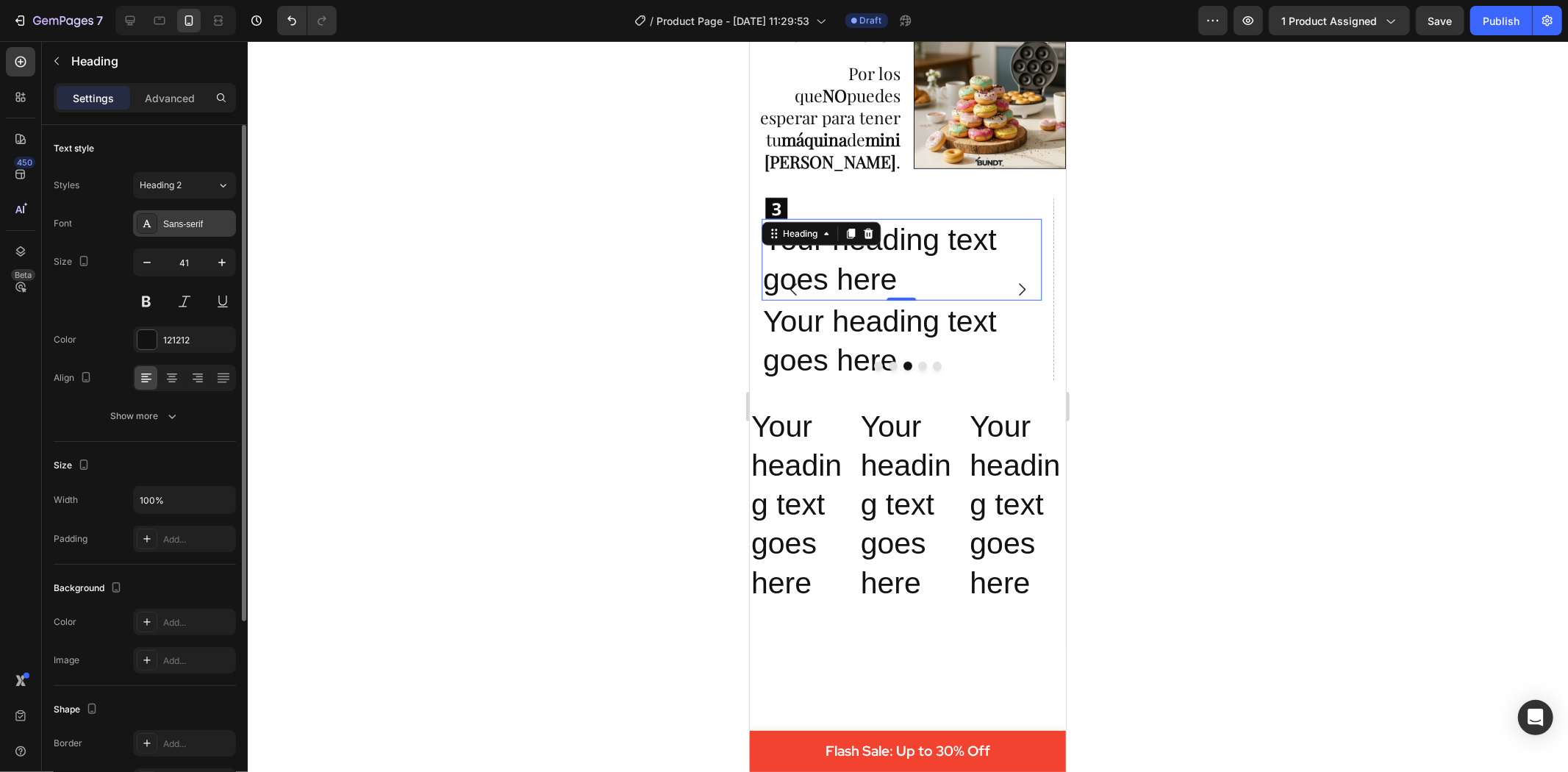
click at [203, 226] on div "Sans-serif" at bounding box center [198, 224] width 69 height 13
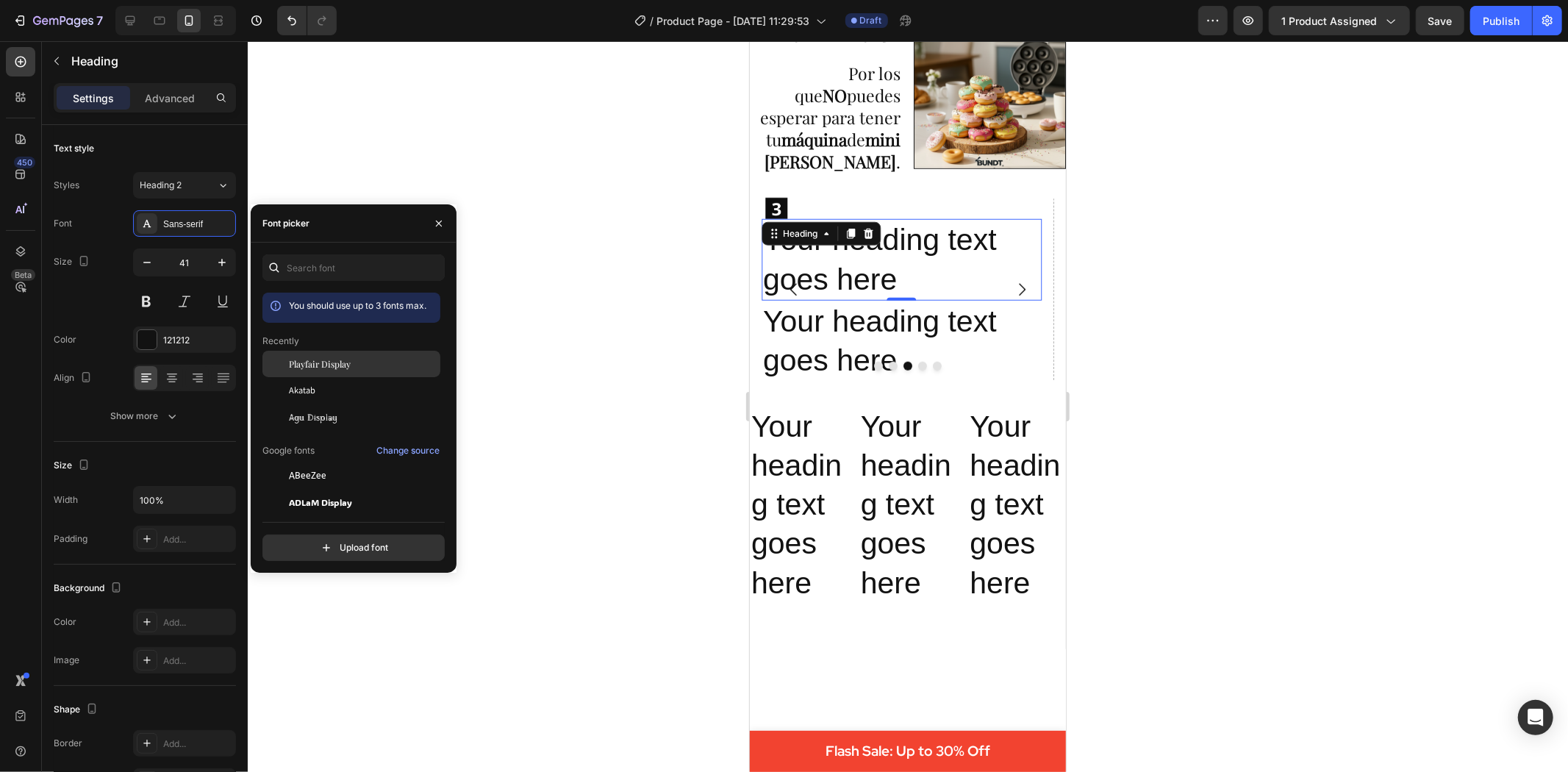
click at [340, 361] on span "Playfair Display" at bounding box center [320, 363] width 62 height 13
click at [830, 247] on h2 "Your heading text goes here" at bounding box center [901, 259] width 280 height 81
click at [830, 247] on p "Your heading text goes here" at bounding box center [902, 259] width 278 height 79
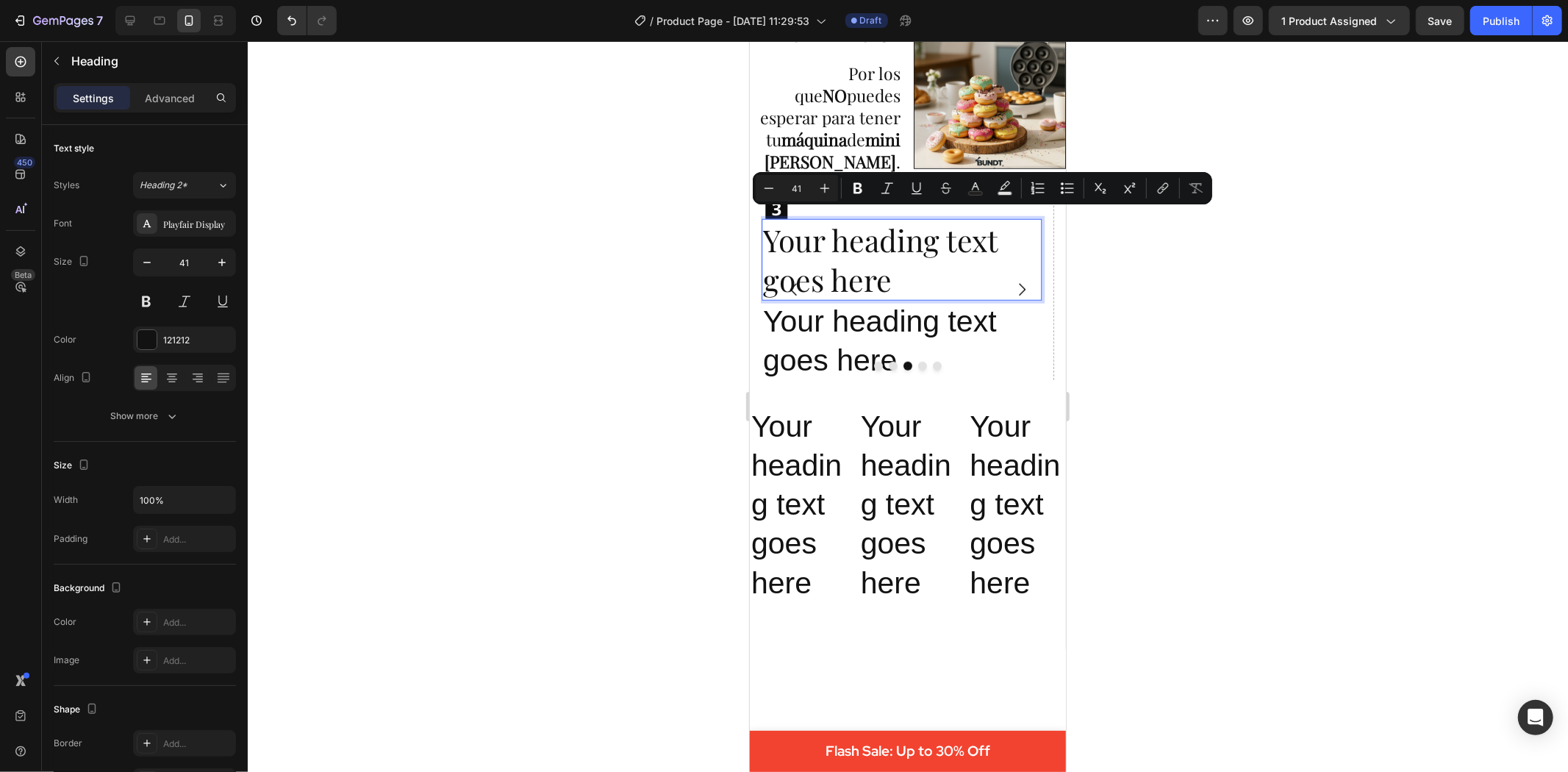
click at [894, 279] on p "Your heading text goes here" at bounding box center [902, 259] width 278 height 79
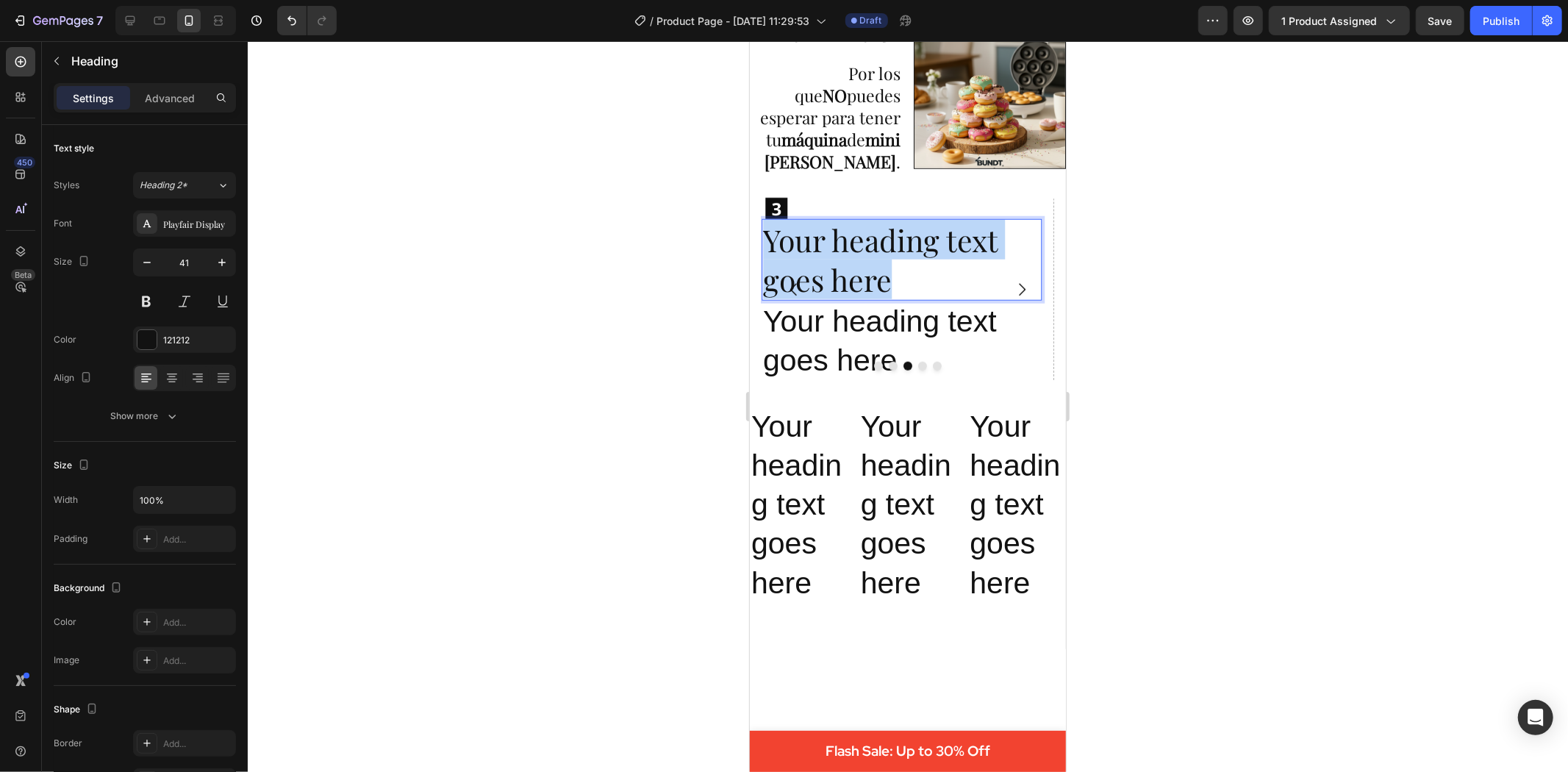
drag, startPoint x: 894, startPoint y: 278, endPoint x: 1470, endPoint y: 265, distance: 576.1
click at [1182, 264] on div at bounding box center [908, 407] width 1321 height 731
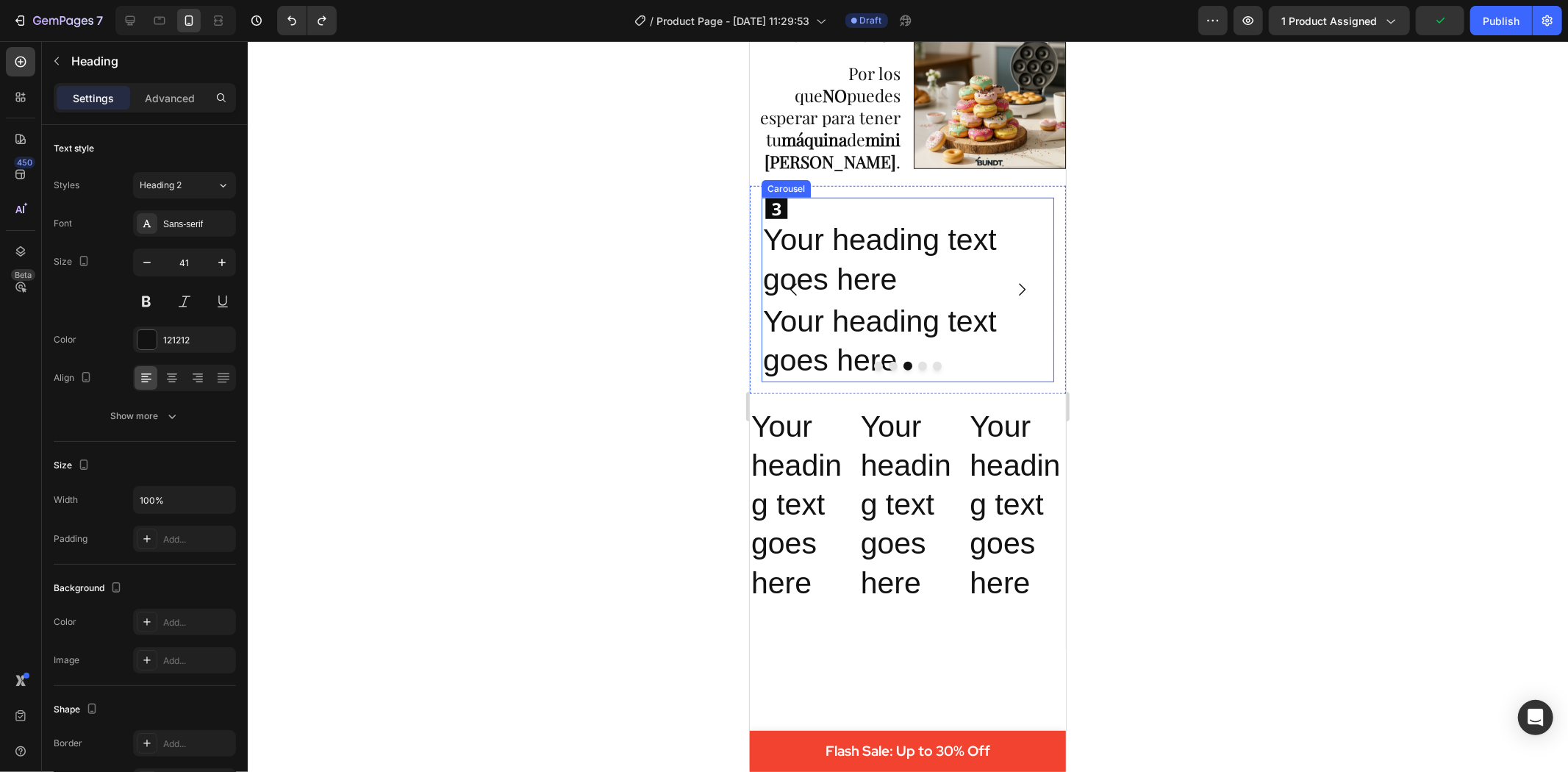
click at [780, 255] on p "Your heading text goes here" at bounding box center [902, 259] width 278 height 79
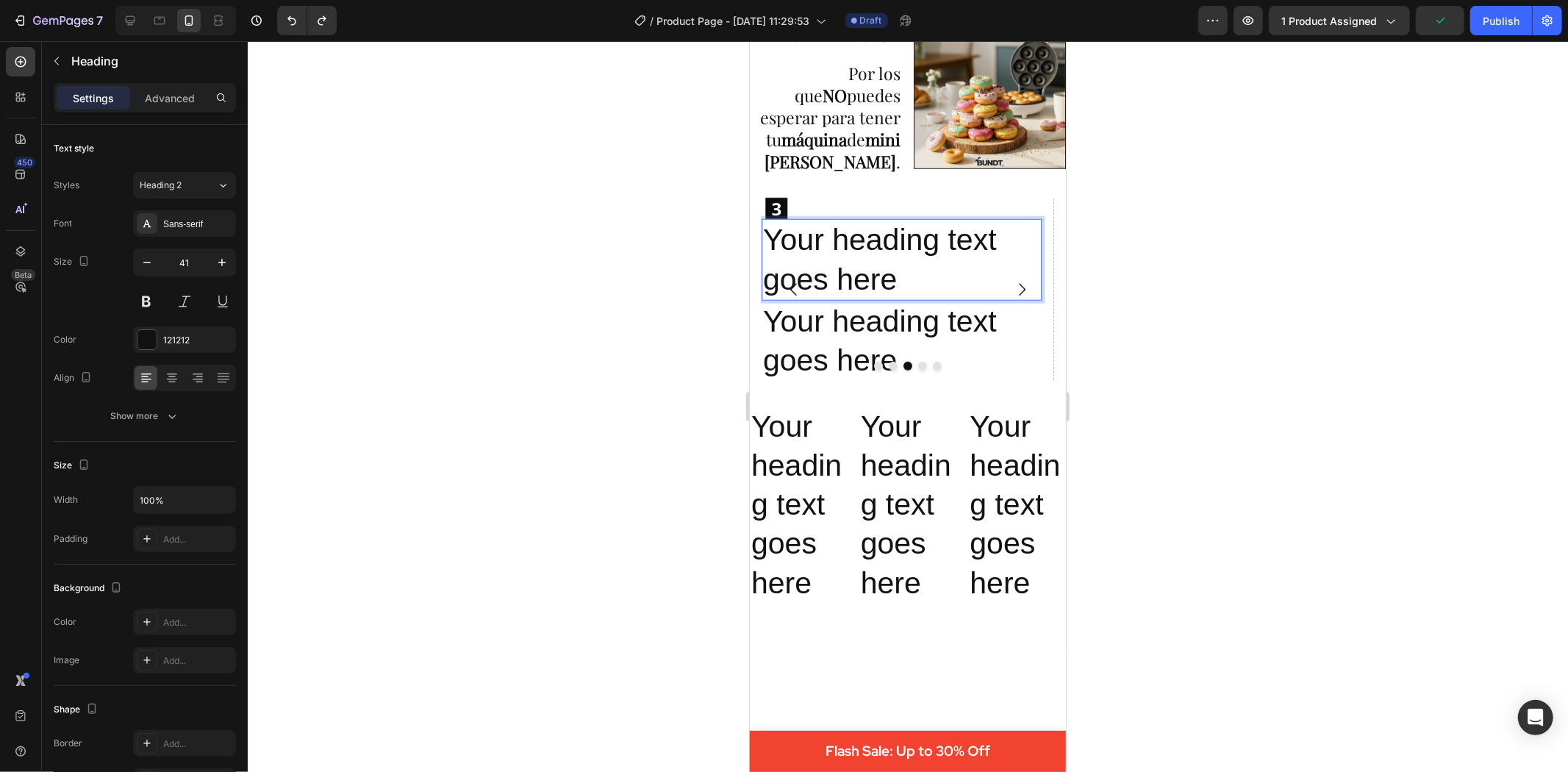
click at [891, 267] on p "Your heading text goes here" at bounding box center [902, 259] width 278 height 79
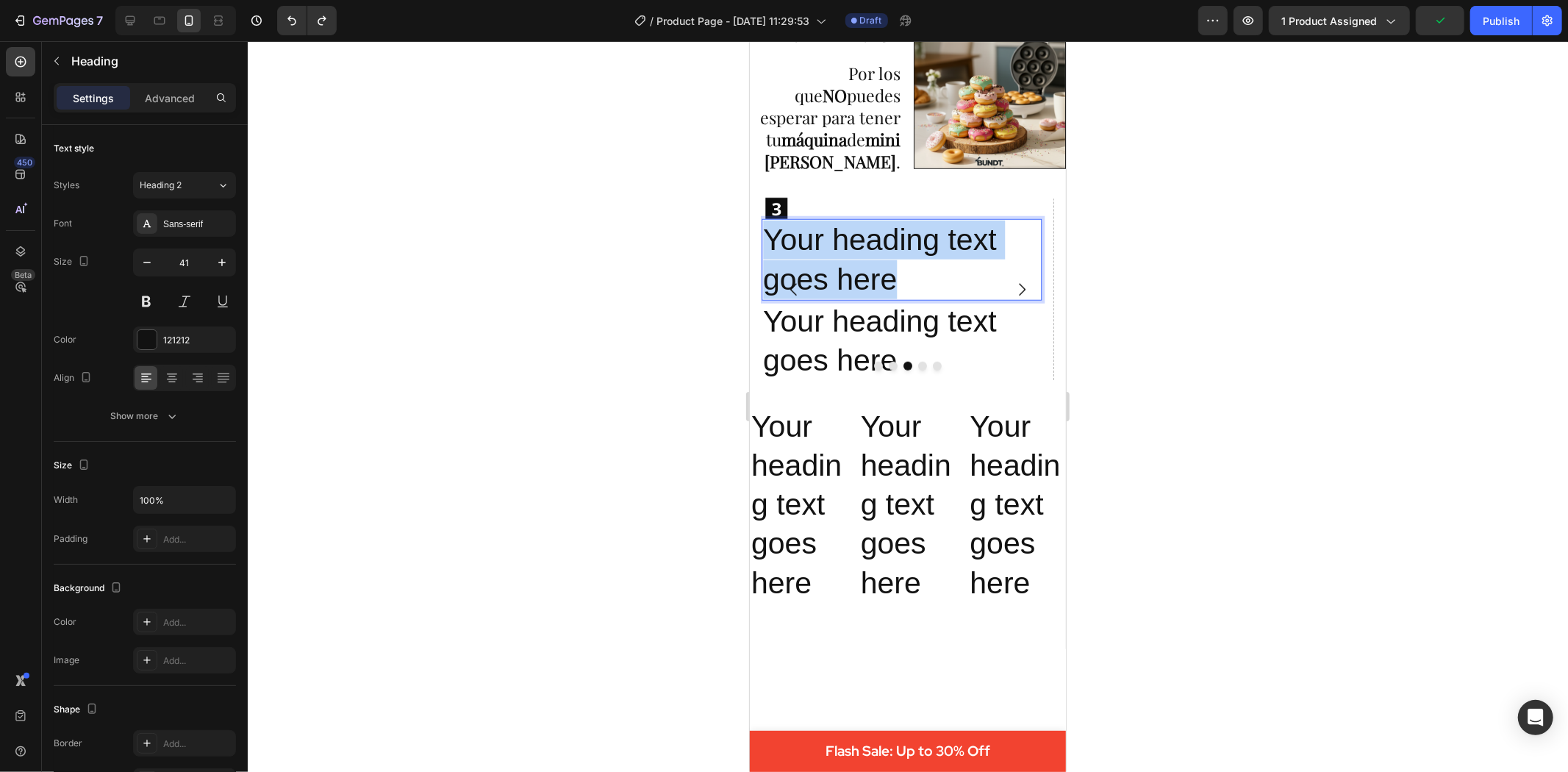
drag, startPoint x: 896, startPoint y: 267, endPoint x: 1494, endPoint y: 262, distance: 598.0
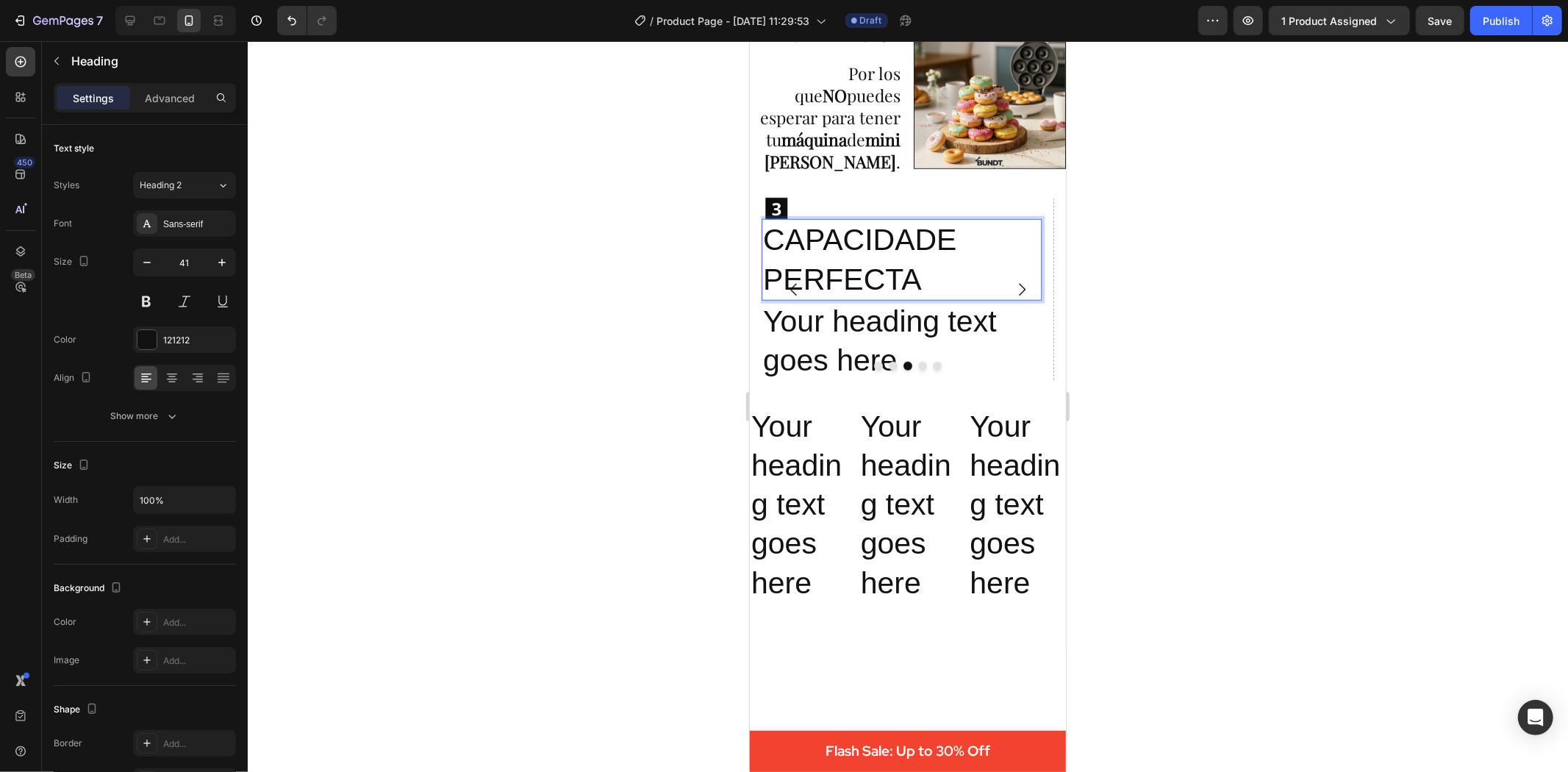
click at [948, 224] on p "CAPACIDADE PERFECTA" at bounding box center [902, 259] width 278 height 79
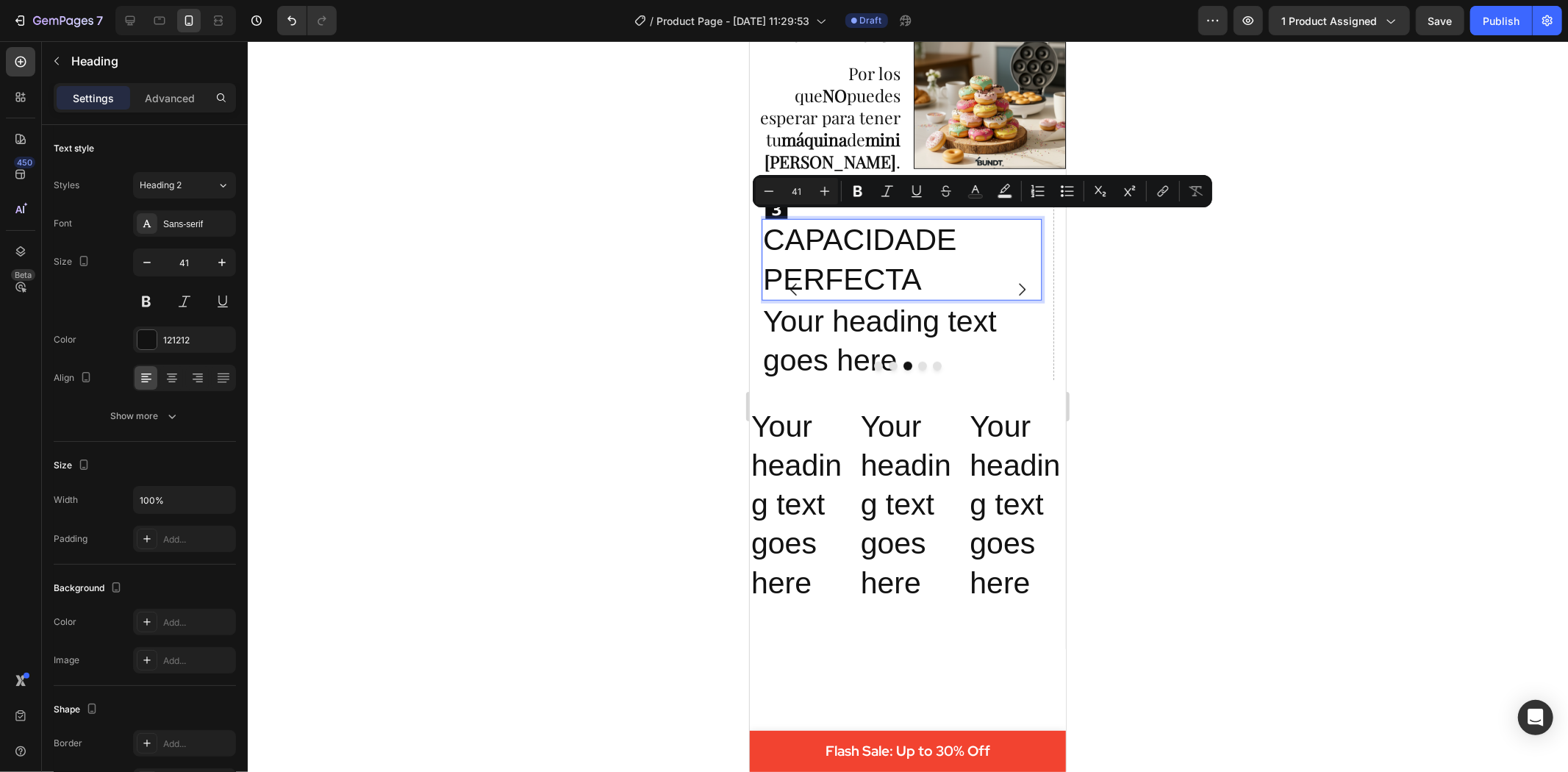
click at [953, 231] on p "CAPACIDADE PERFECTA" at bounding box center [902, 259] width 278 height 79
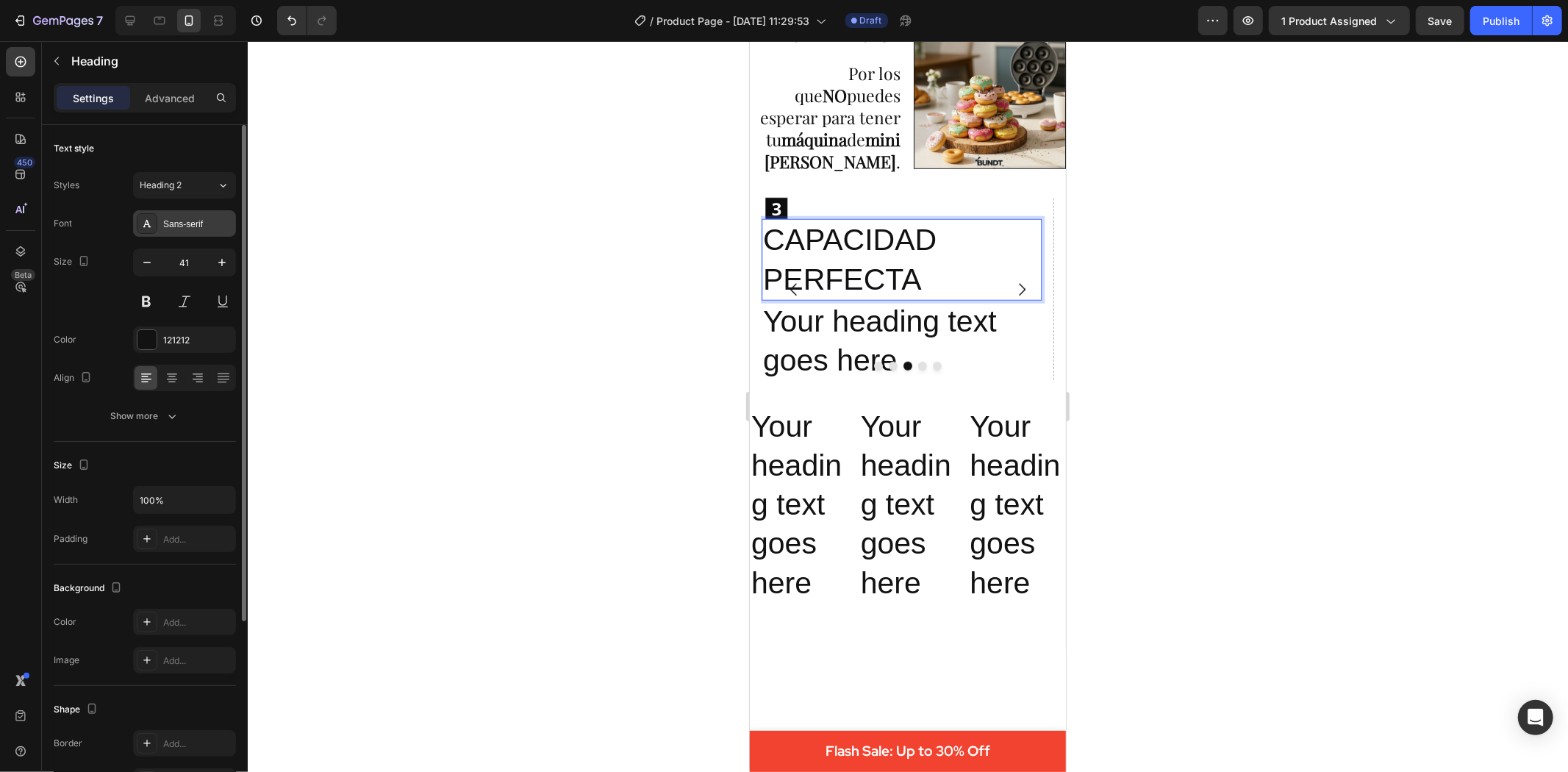
click at [215, 222] on div "Sans-serif" at bounding box center [198, 224] width 69 height 13
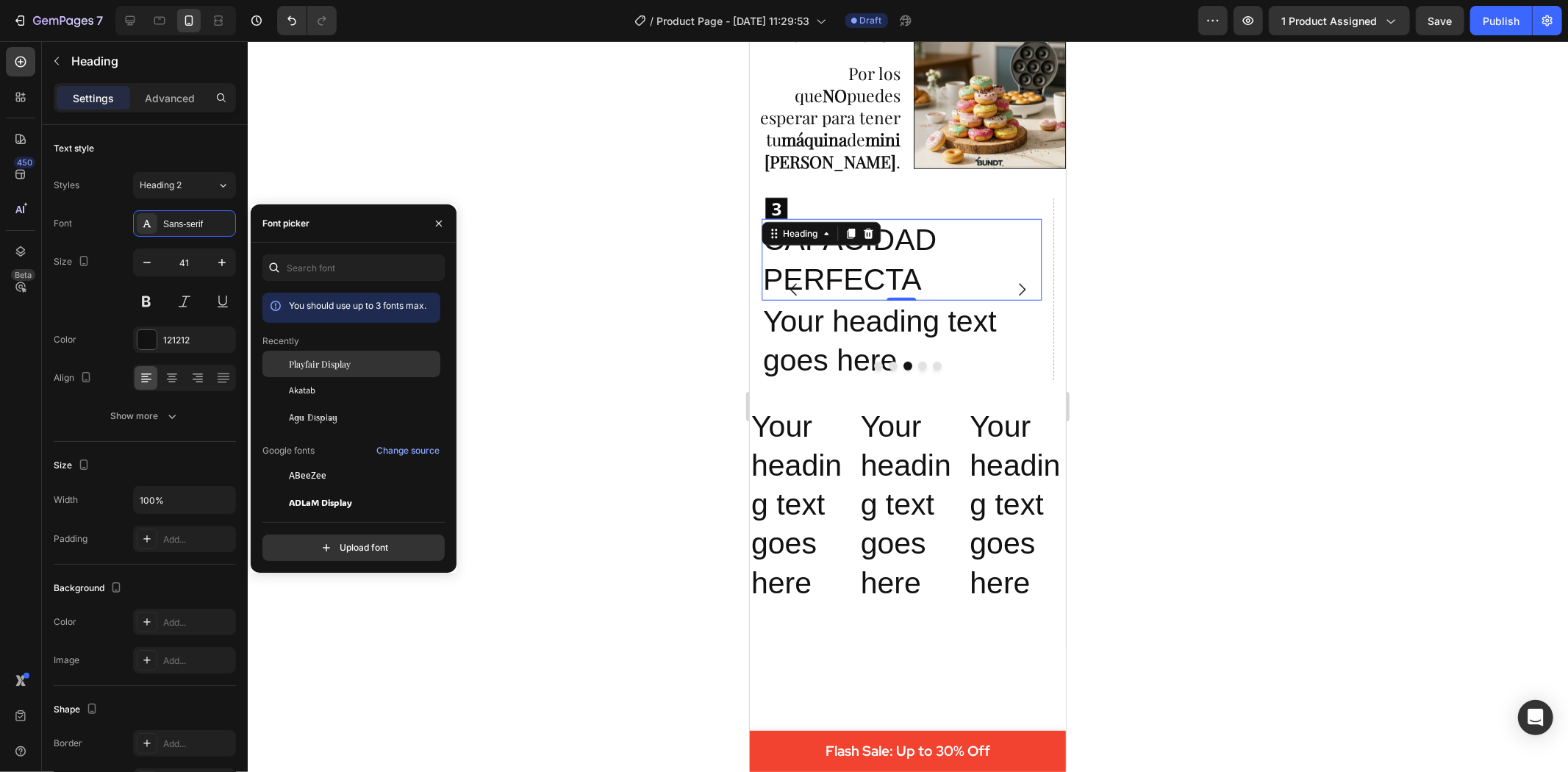
click at [324, 370] on span "Playfair Display" at bounding box center [320, 363] width 62 height 13
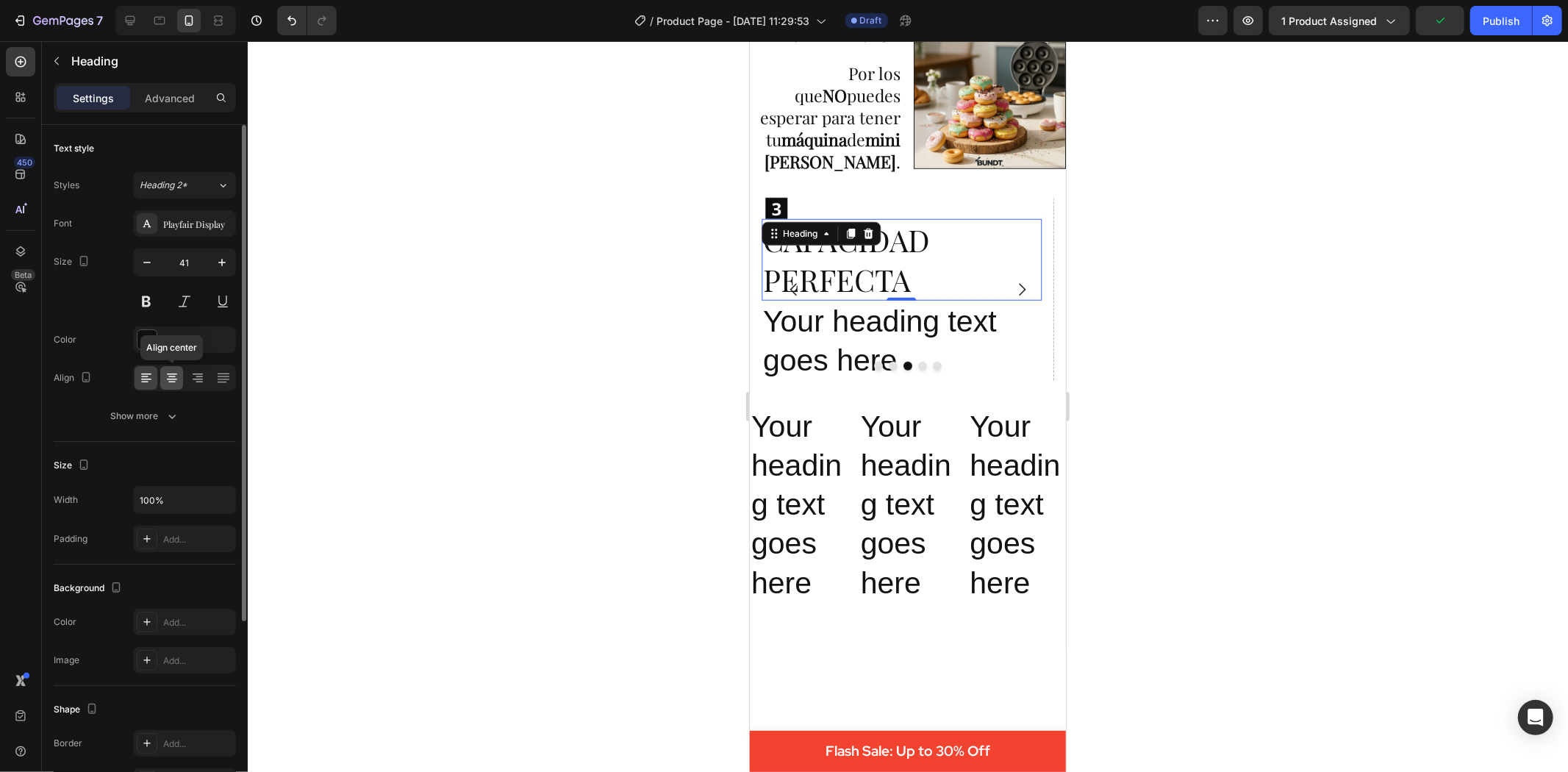
click at [167, 373] on icon at bounding box center [171, 378] width 15 height 15
click at [144, 378] on icon at bounding box center [146, 378] width 15 height 15
click at [142, 259] on icon "button" at bounding box center [147, 263] width 15 height 15
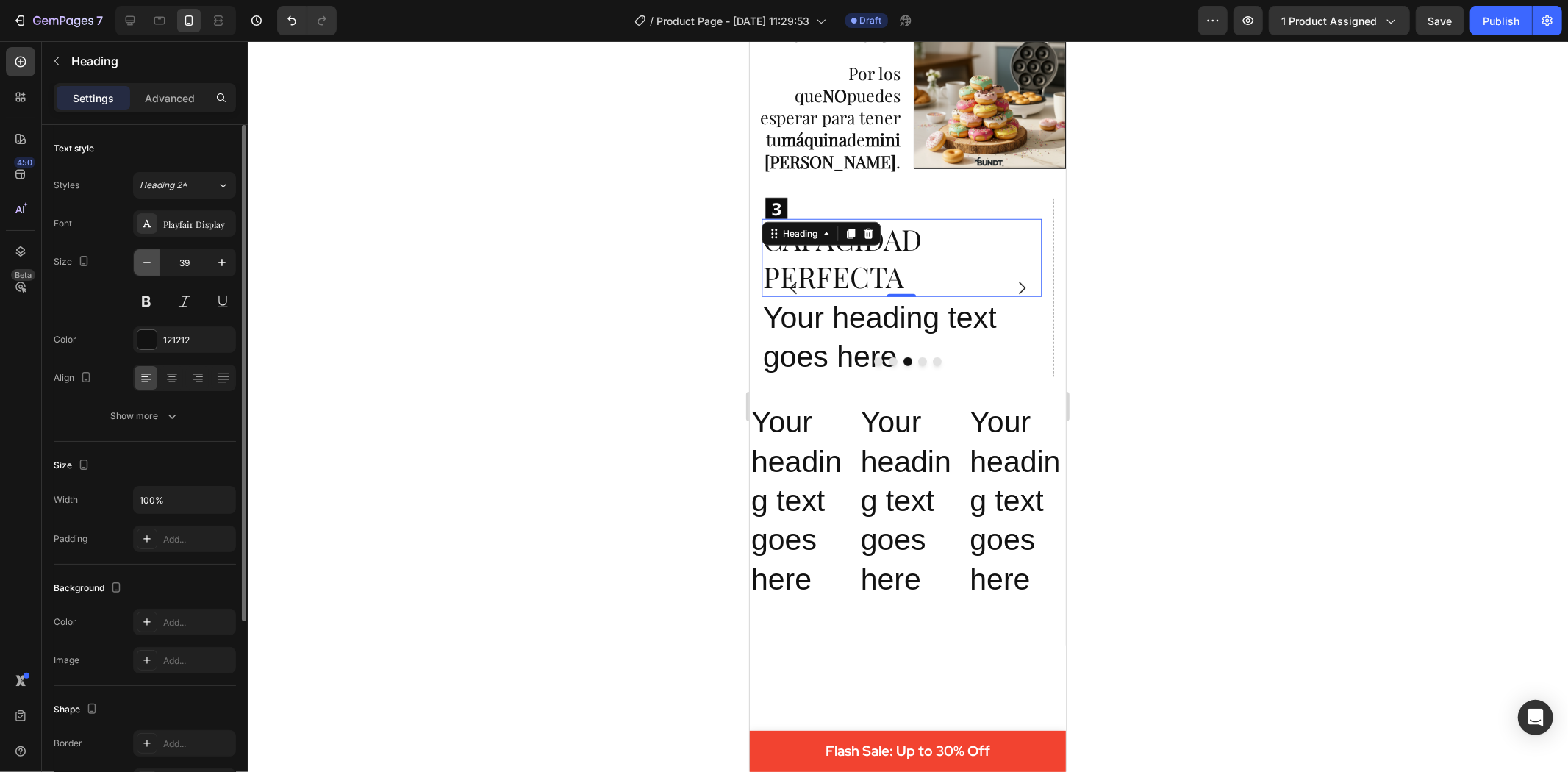
click at [147, 259] on icon "button" at bounding box center [147, 263] width 15 height 15
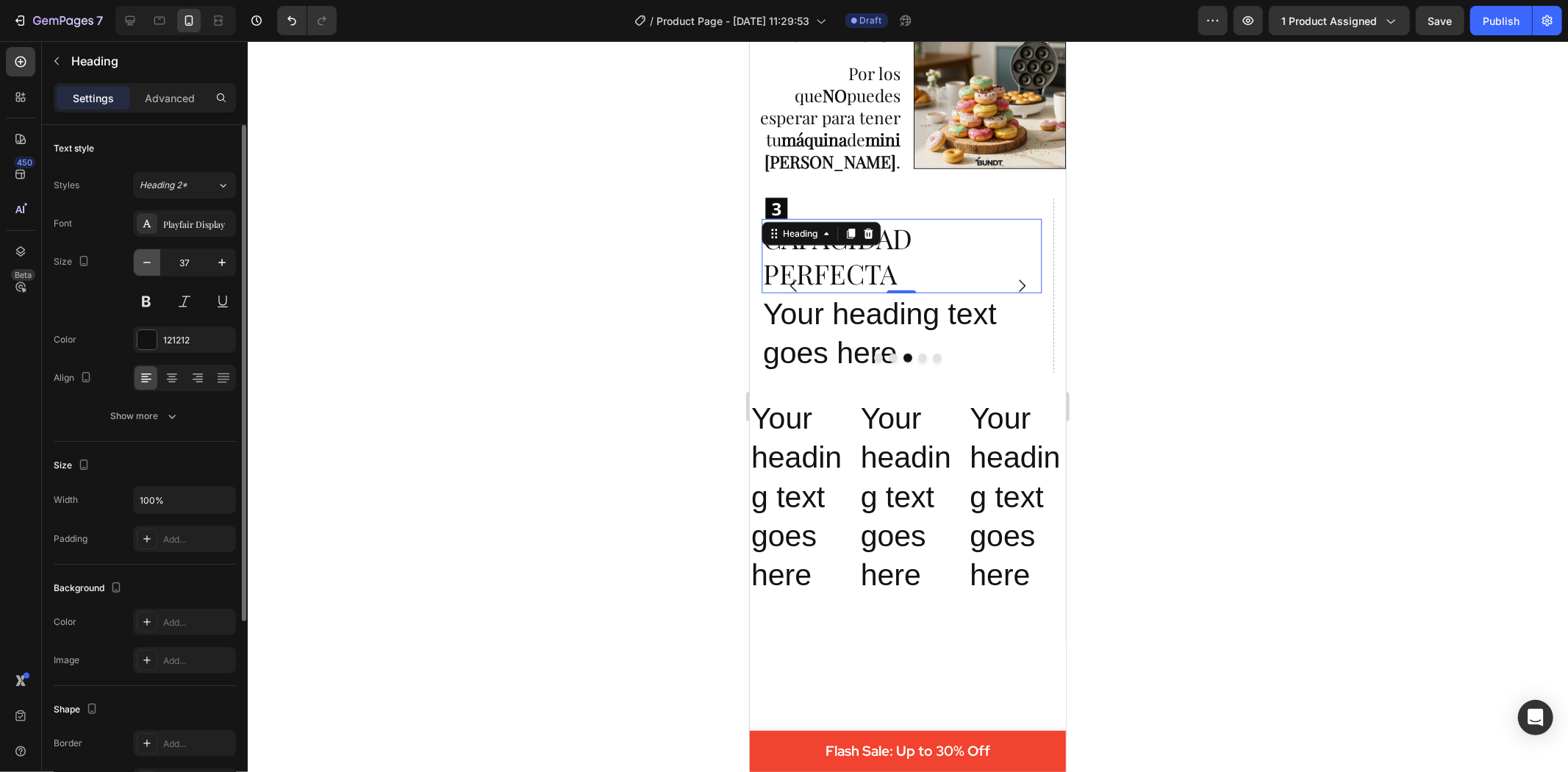
click at [147, 259] on icon "button" at bounding box center [147, 263] width 15 height 15
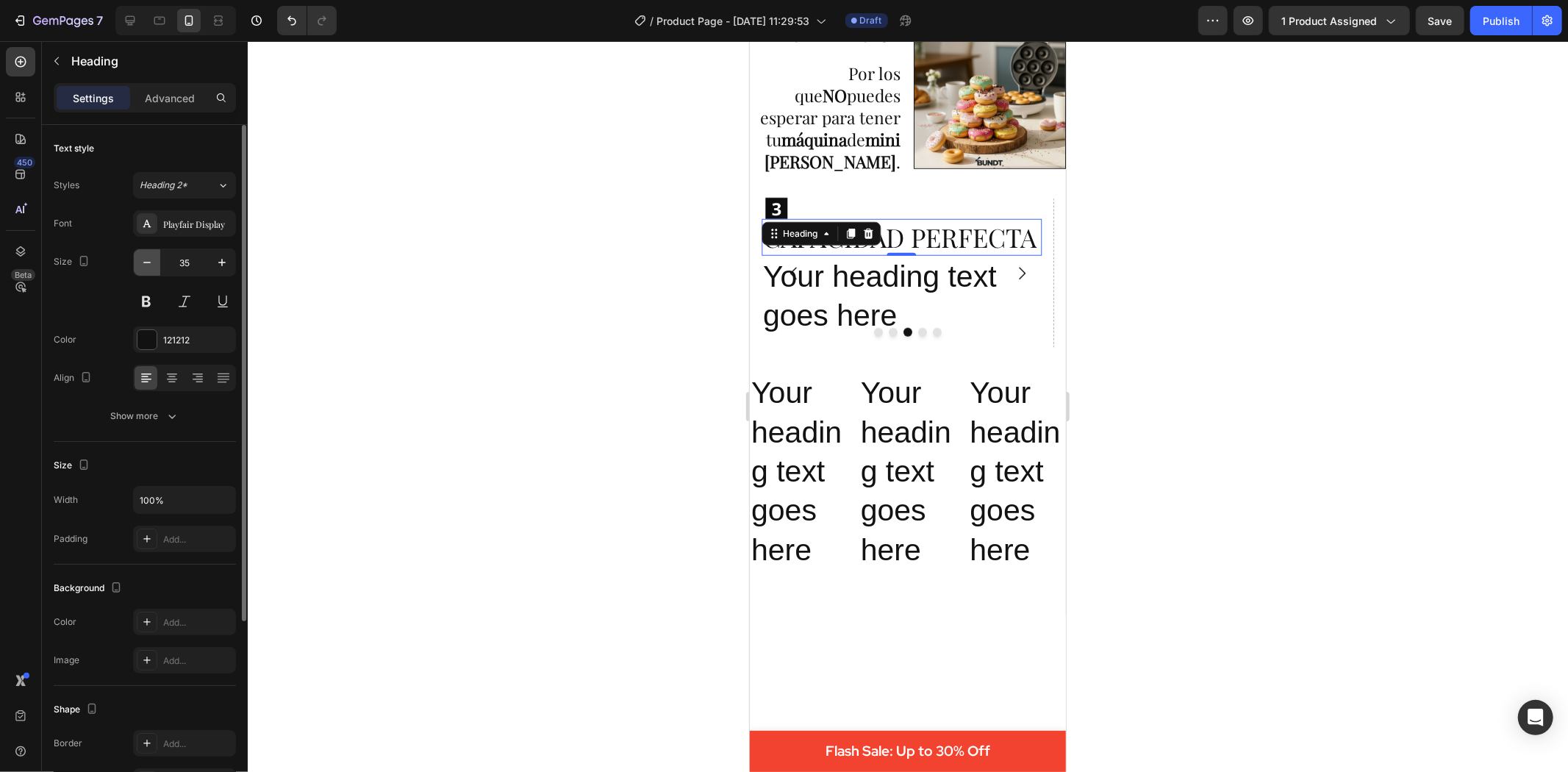
click at [147, 259] on icon "button" at bounding box center [147, 263] width 15 height 15
type input "34"
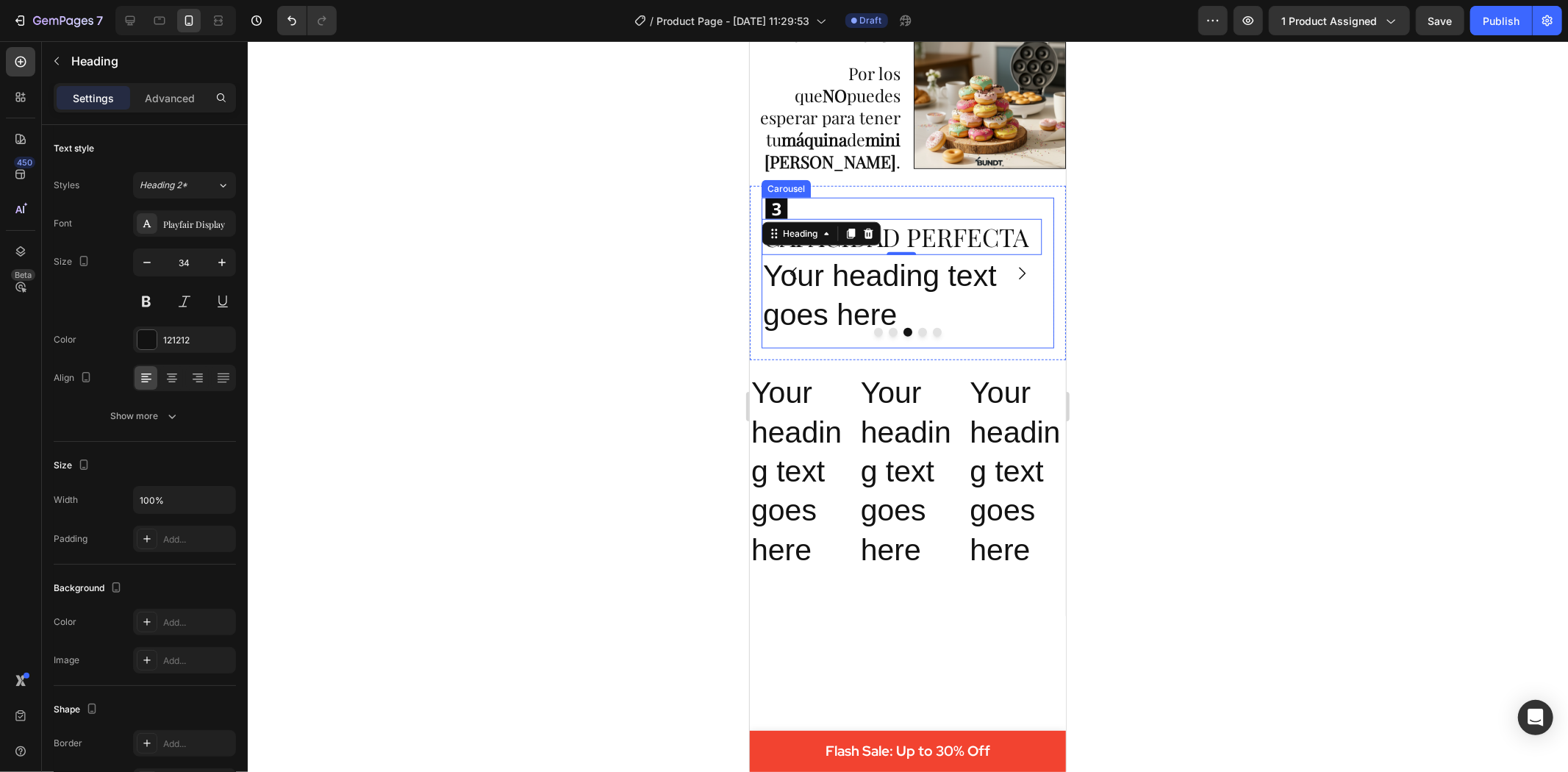
click at [888, 336] on button "Dot" at bounding box center [893, 332] width 9 height 9
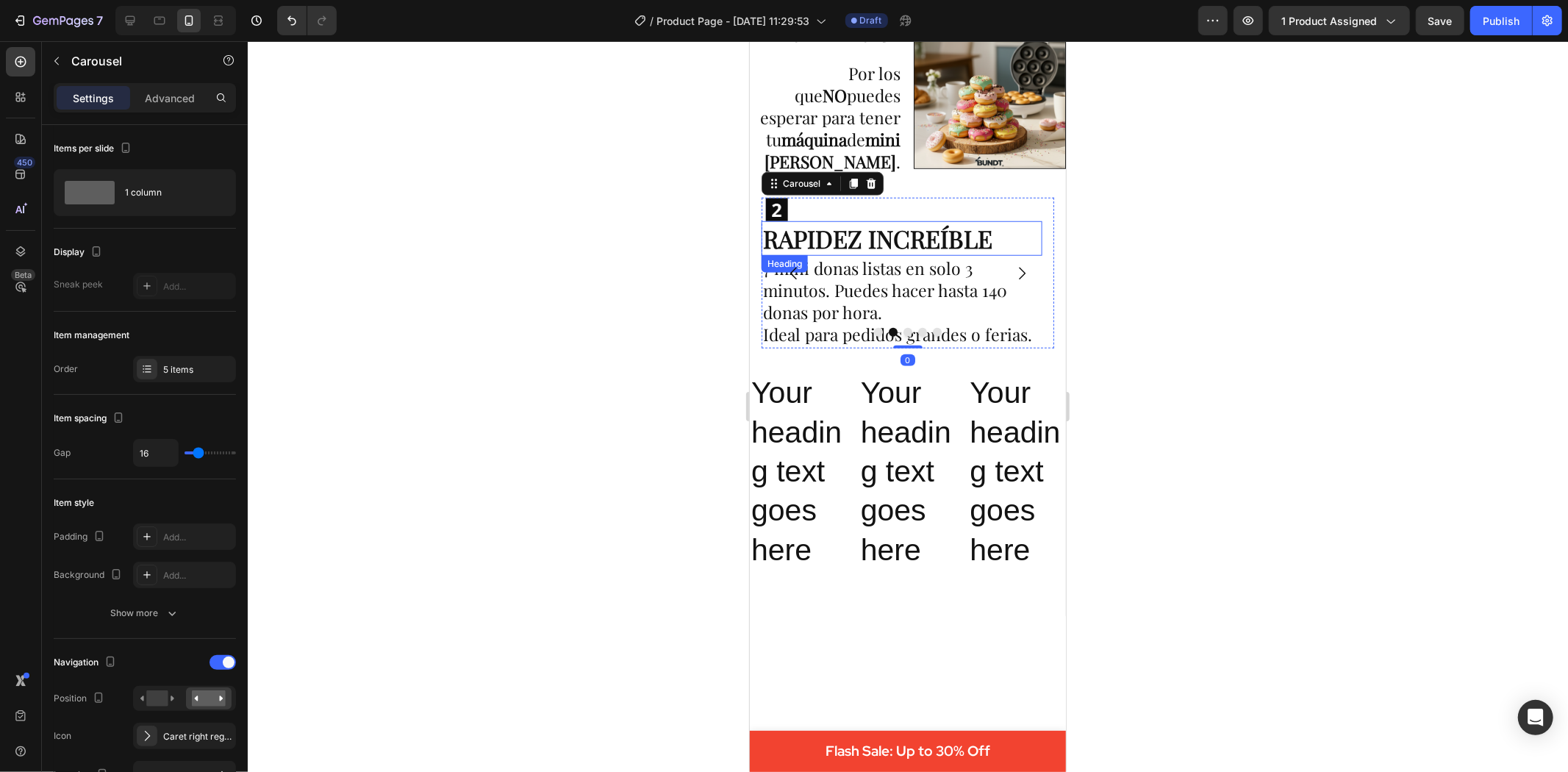
click at [857, 222] on p "RAPIDEZ INCREÍBLE" at bounding box center [902, 238] width 278 height 32
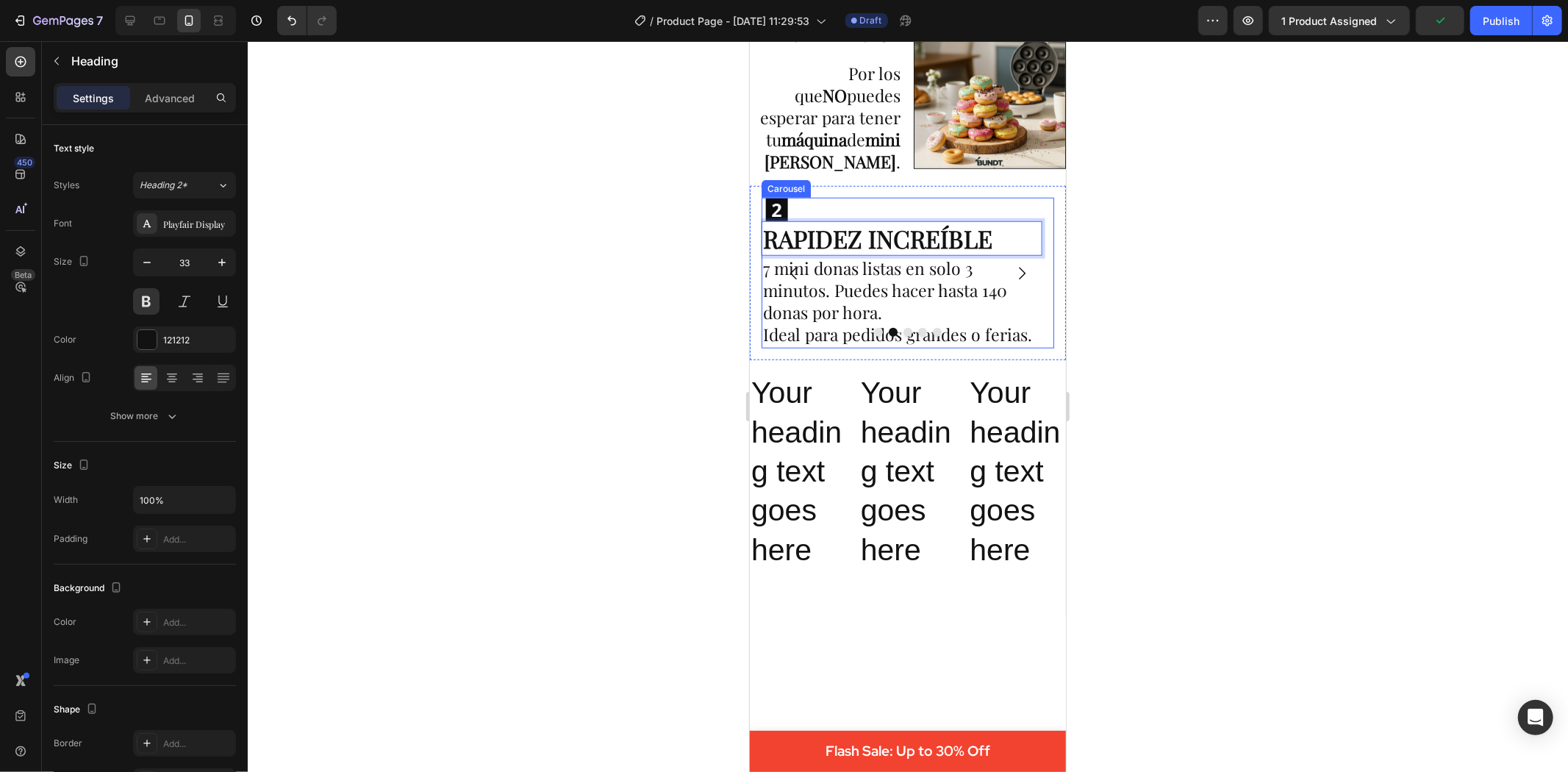
click at [902, 336] on button "Dot" at bounding box center [907, 332] width 9 height 9
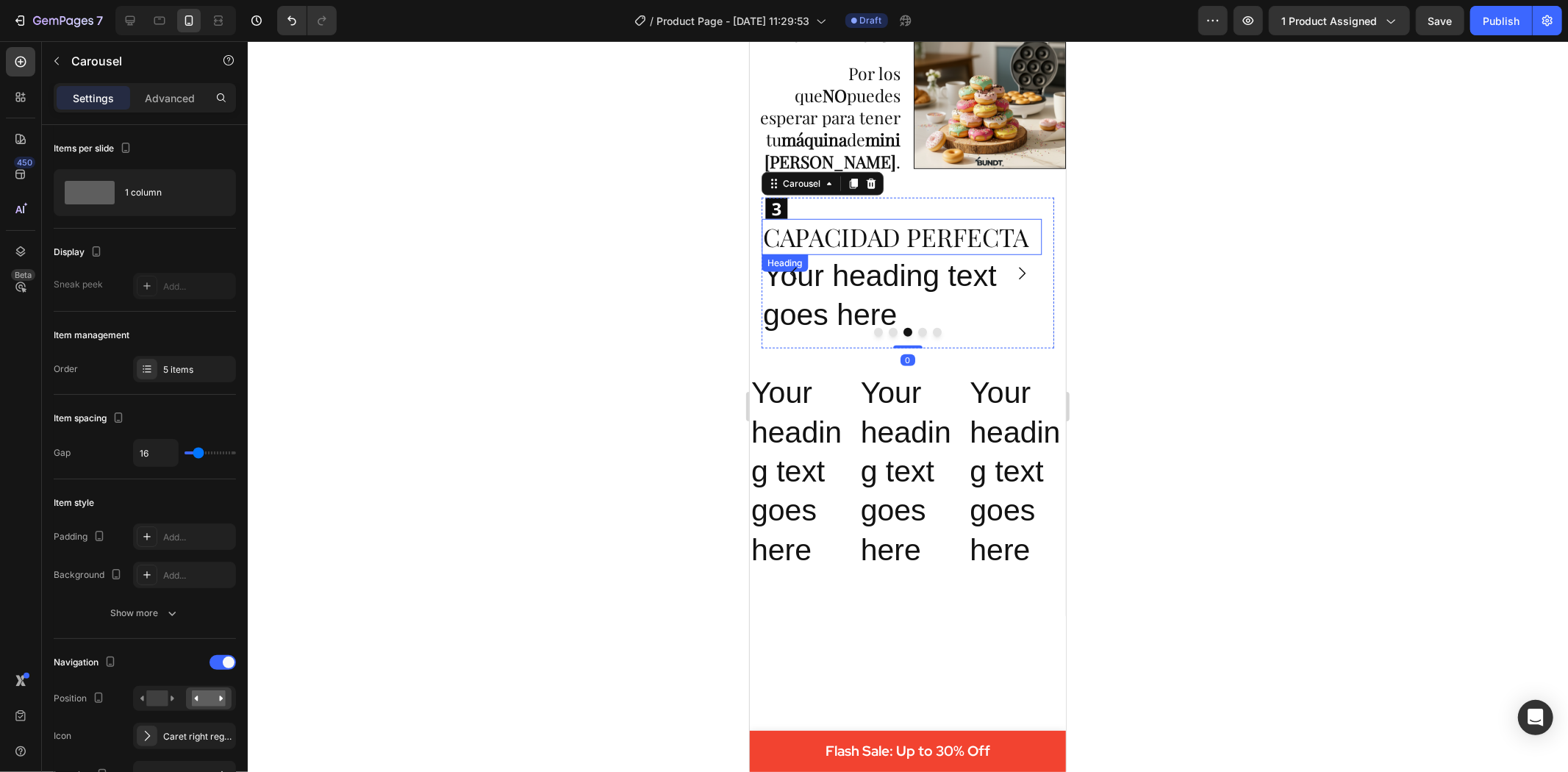
click at [868, 228] on p "CAPACIDAD PERFECTA" at bounding box center [902, 236] width 278 height 33
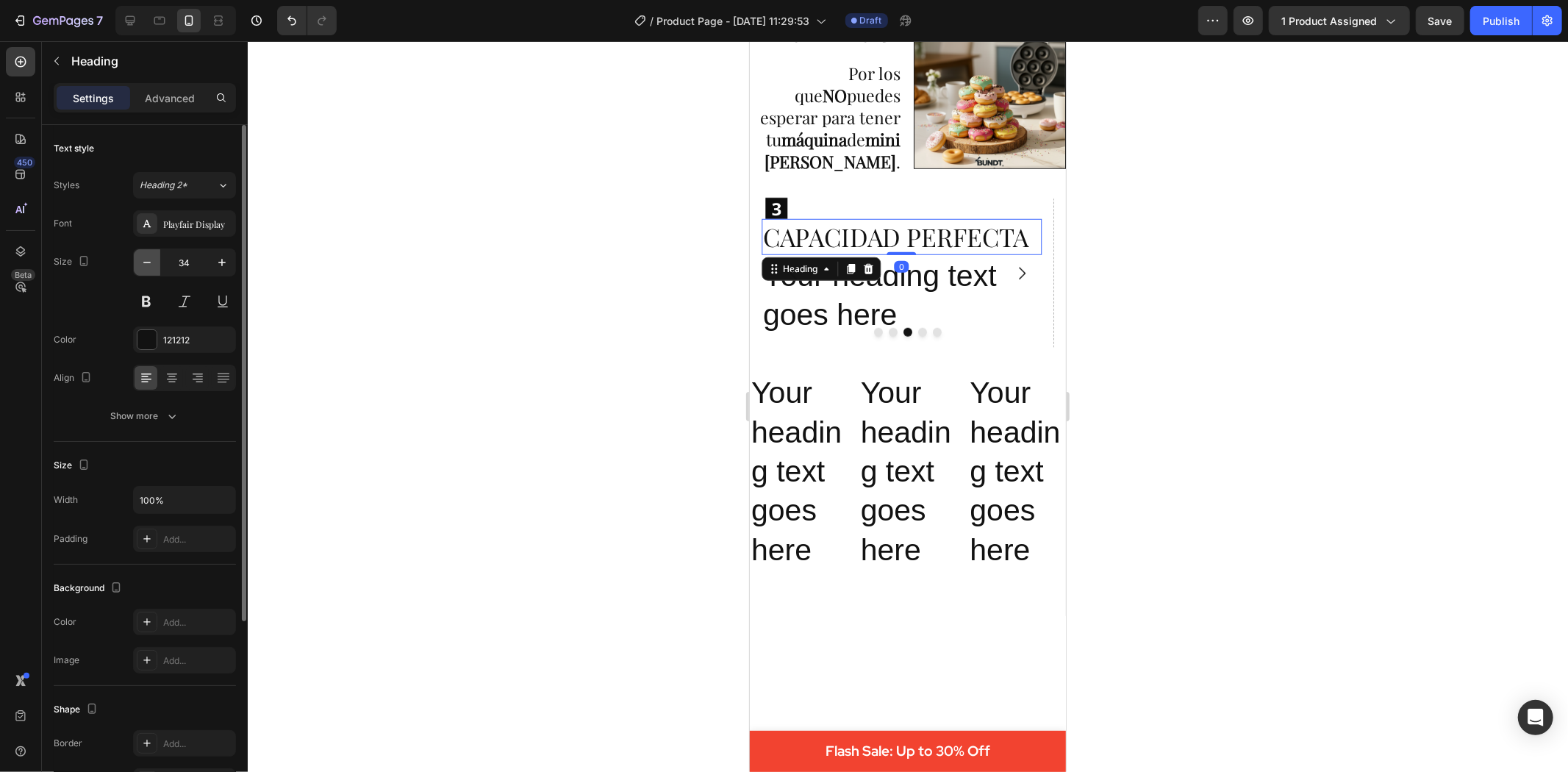
click at [148, 258] on icon "button" at bounding box center [147, 263] width 15 height 15
type input "33"
click at [148, 300] on button at bounding box center [147, 302] width 27 height 27
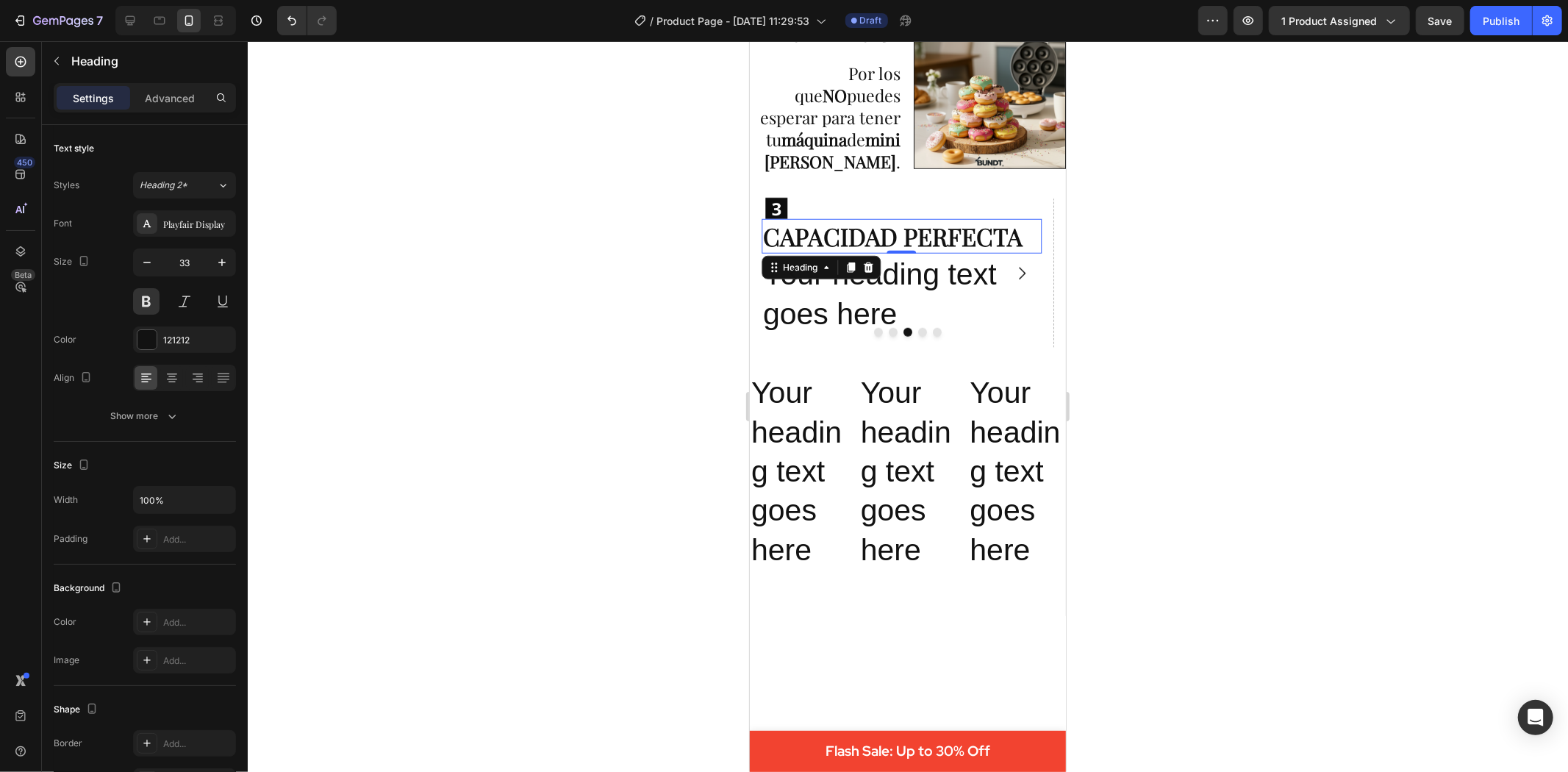
click at [410, 383] on div at bounding box center [908, 407] width 1321 height 731
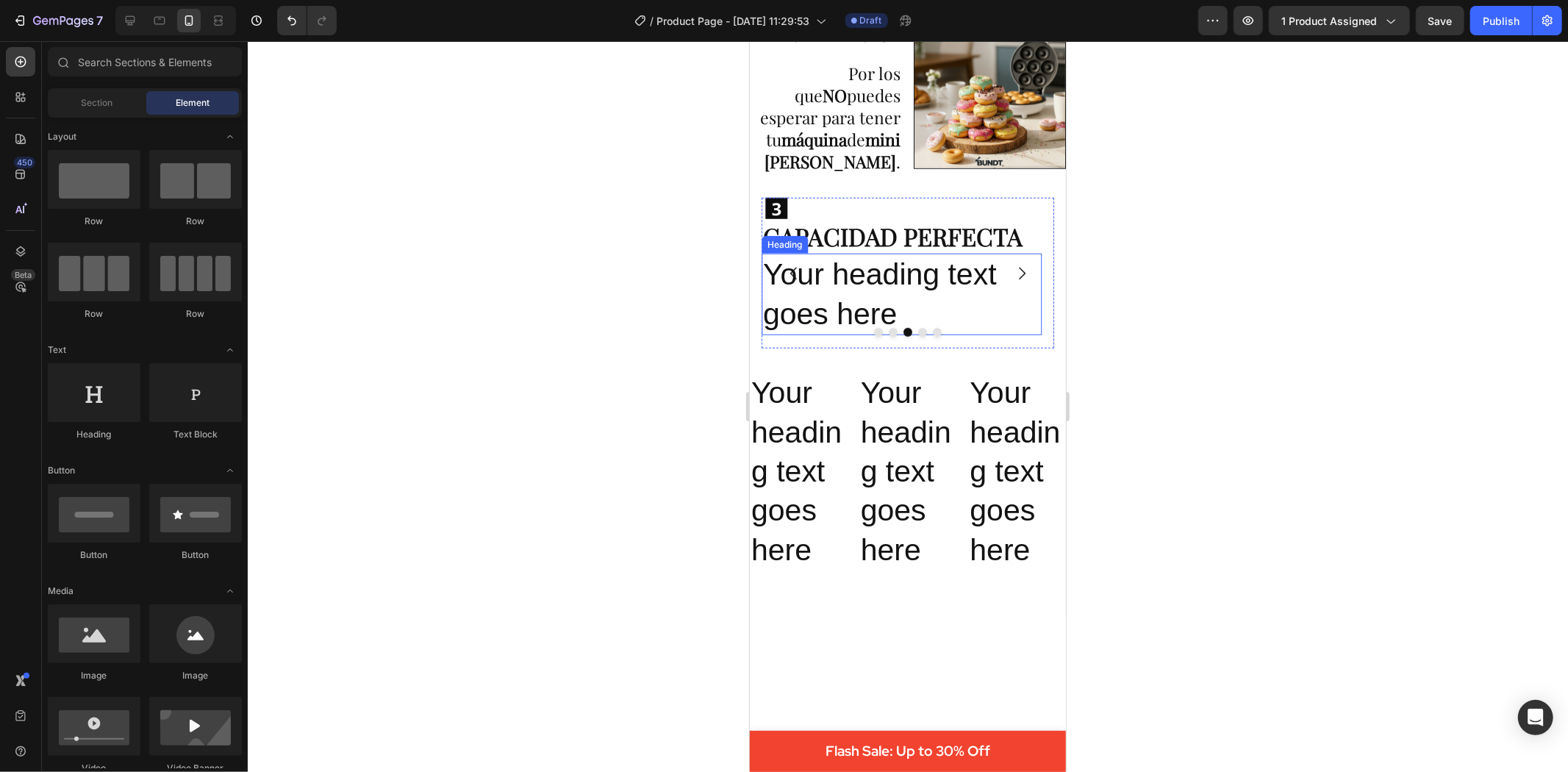
click at [880, 275] on h2 "Your heading text goes here" at bounding box center [901, 294] width 280 height 81
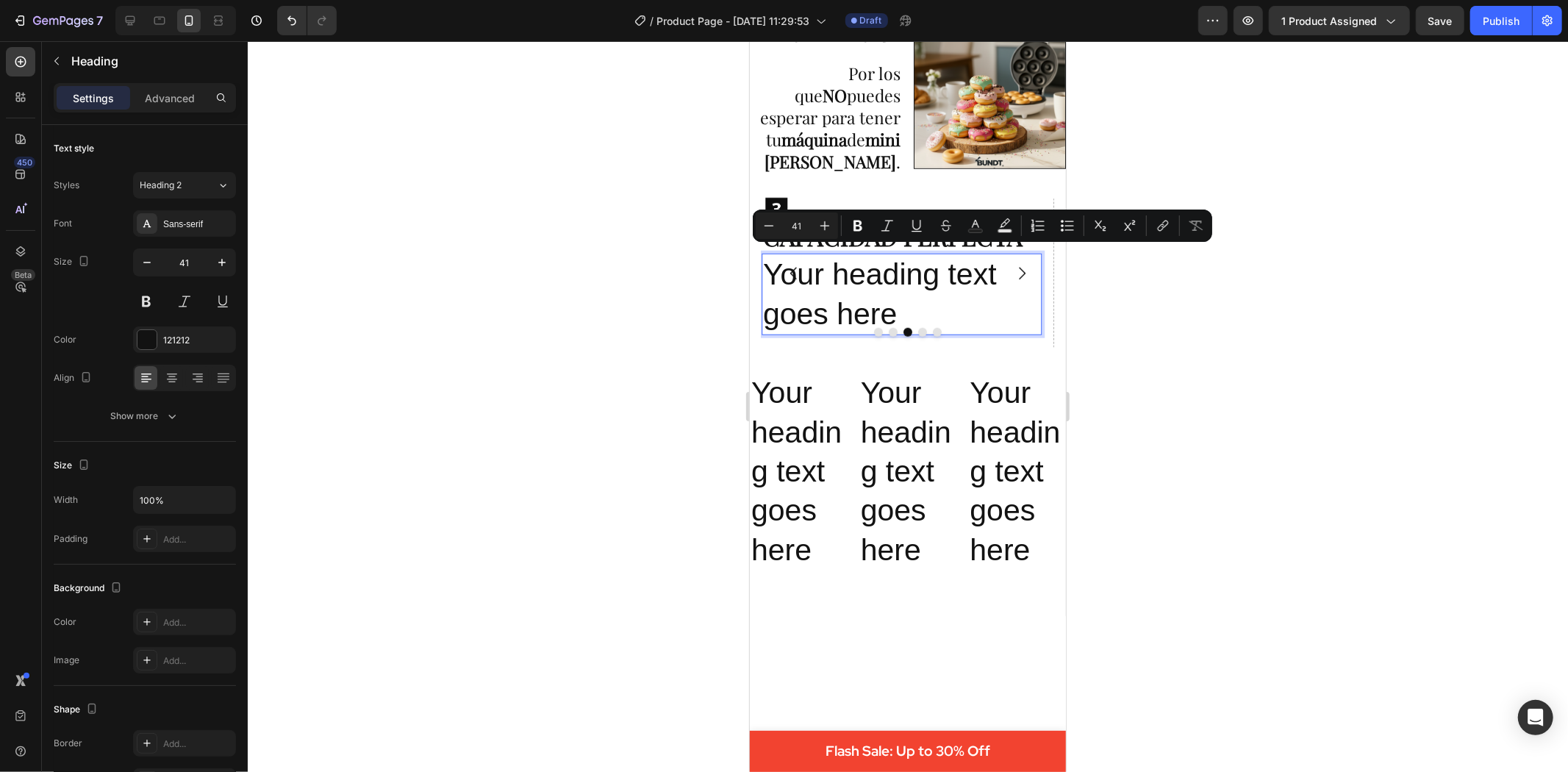
click at [917, 308] on p "Your heading text goes here" at bounding box center [902, 294] width 278 height 79
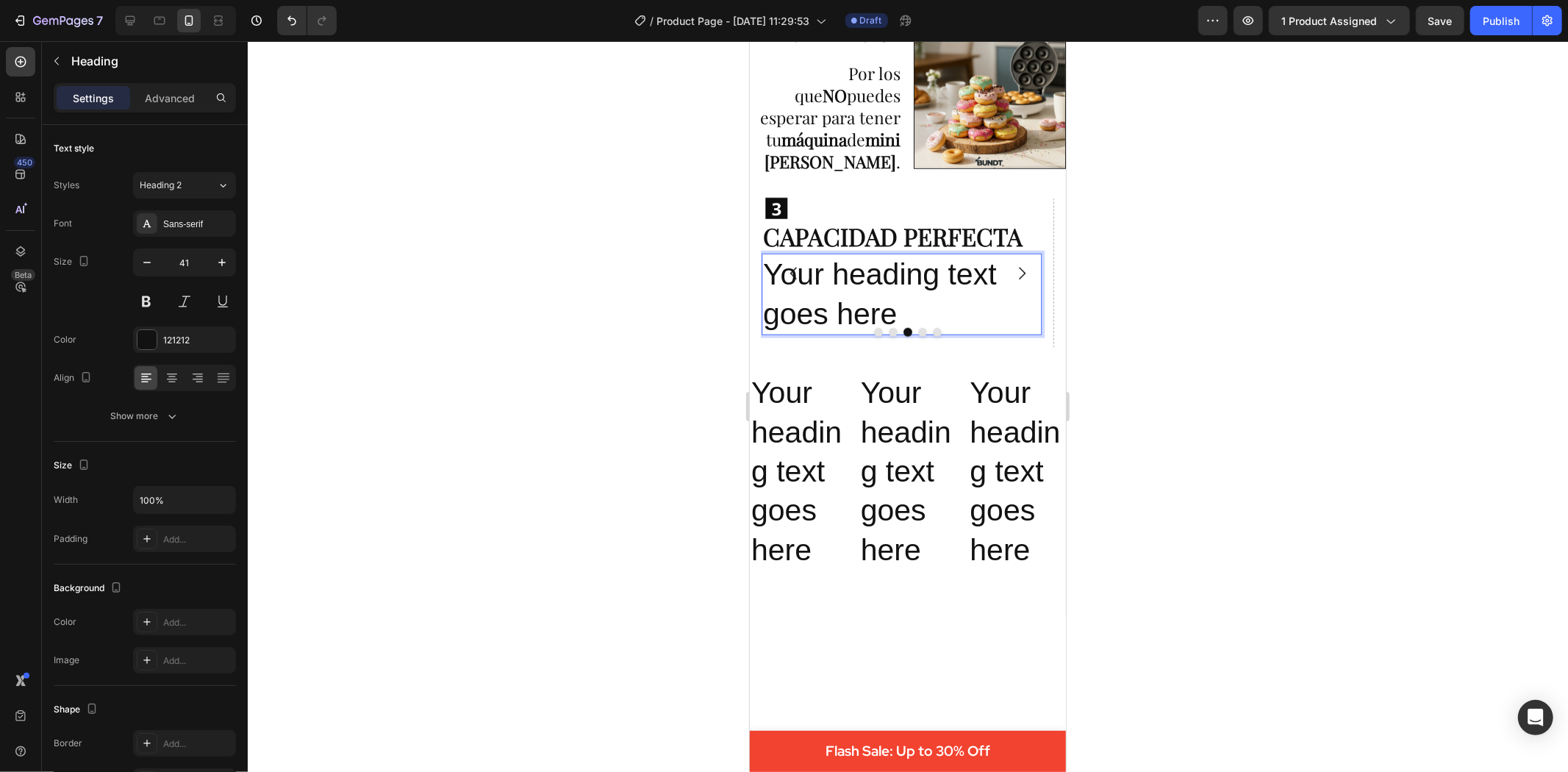
click at [610, 307] on div at bounding box center [908, 407] width 1321 height 731
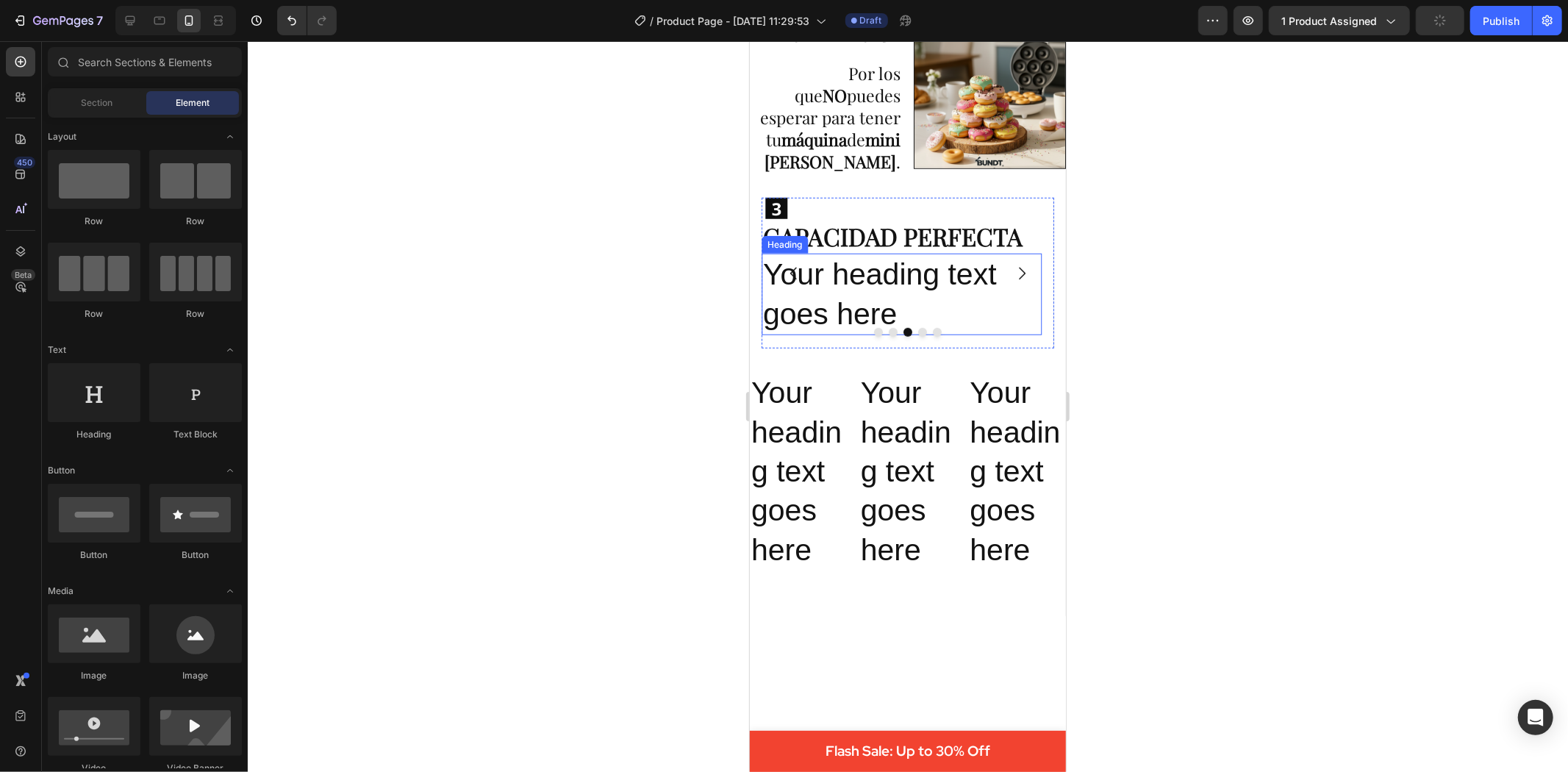
click at [891, 309] on p "Your heading text goes here" at bounding box center [902, 294] width 278 height 79
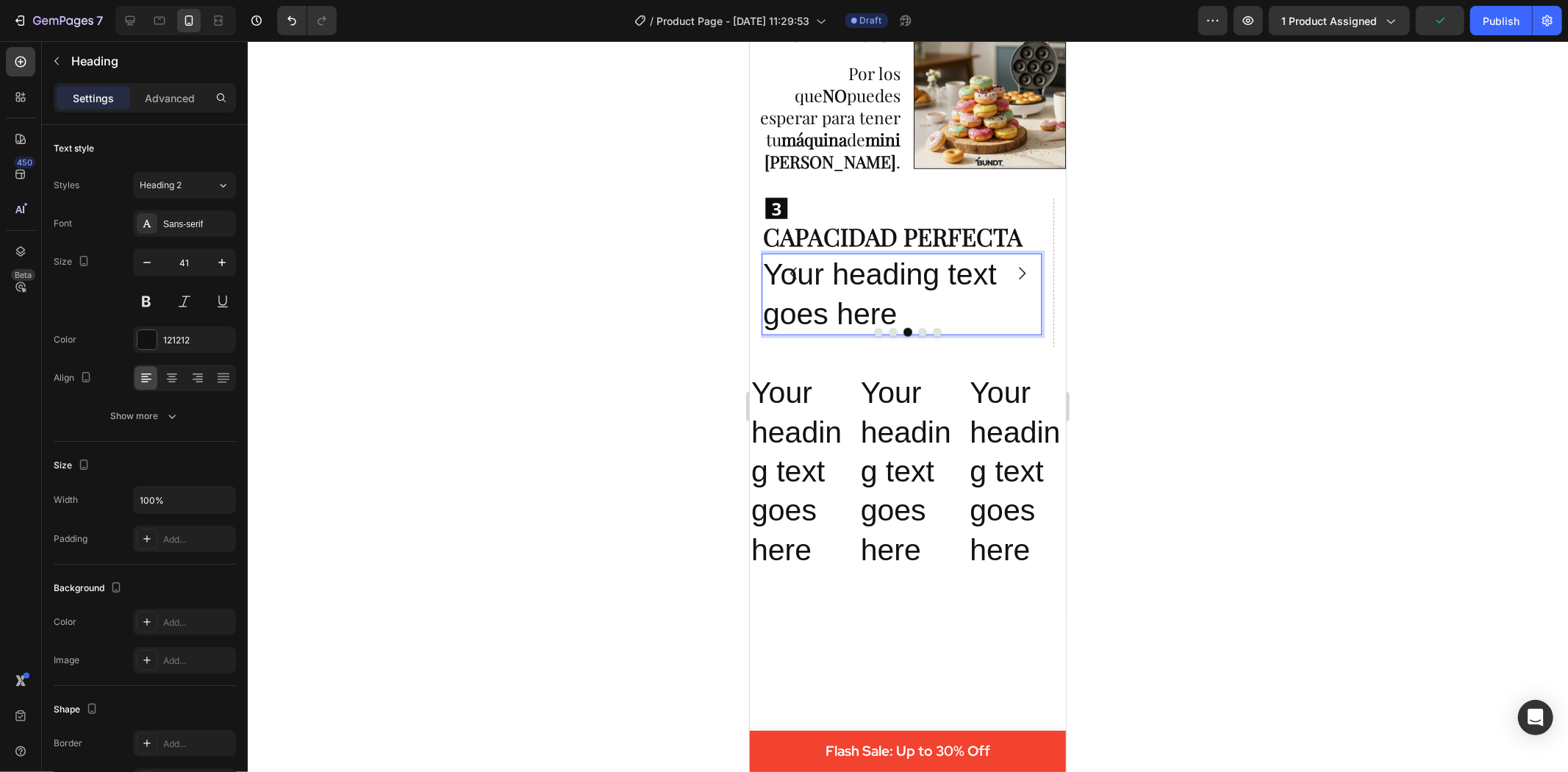
click at [901, 306] on p "Your heading text goes here" at bounding box center [902, 294] width 278 height 79
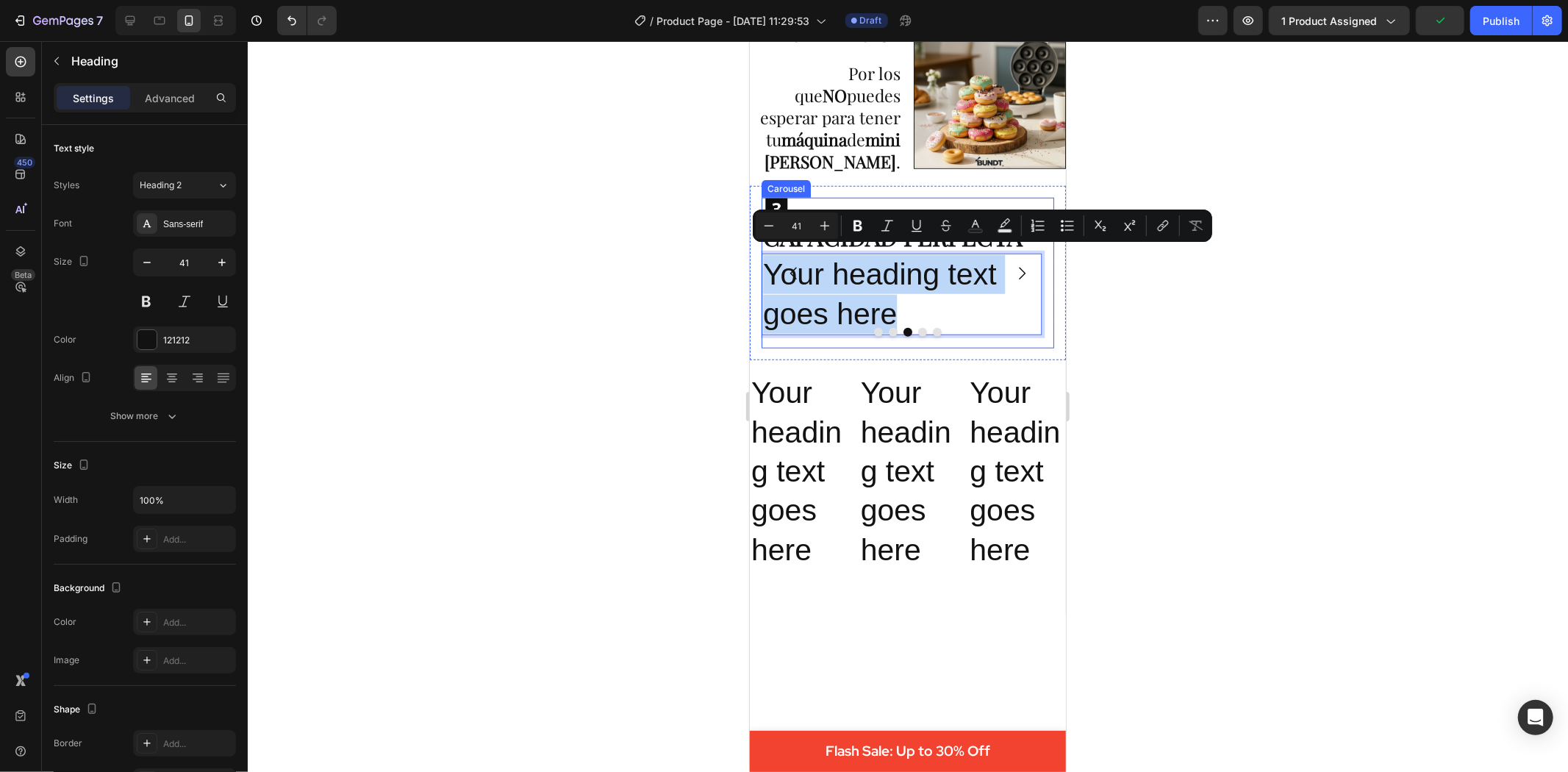
drag, startPoint x: 901, startPoint y: 306, endPoint x: 776, endPoint y: 262, distance: 132.5
click at [776, 262] on div "Image ⁠⁠⁠⁠⁠⁠⁠ SÚPER FÁCIL DE USAR Heading Solo mezclas, viertes y esperas 3 min…" at bounding box center [907, 272] width 293 height 151
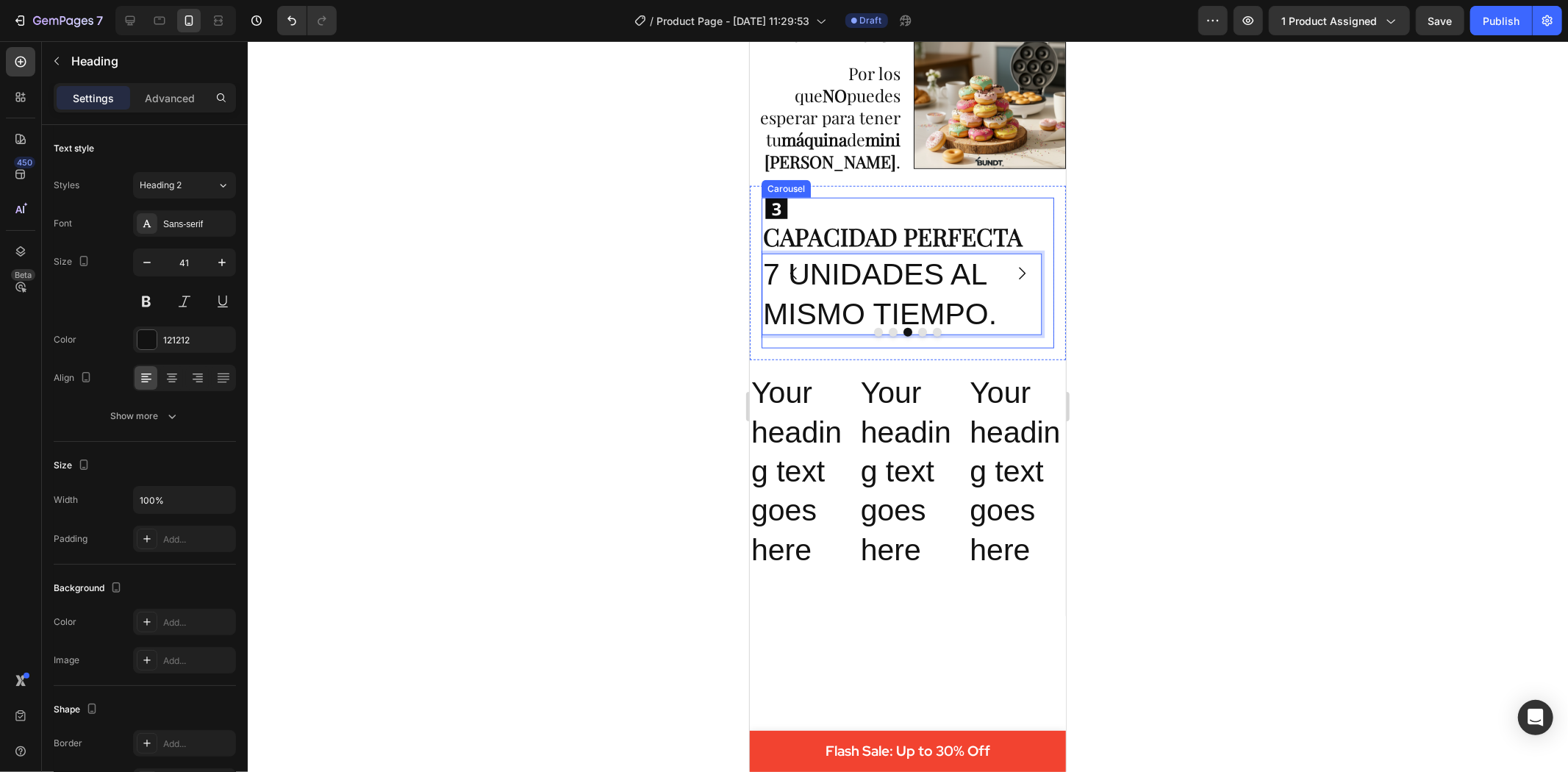
click at [888, 336] on button "Dot" at bounding box center [893, 332] width 9 height 9
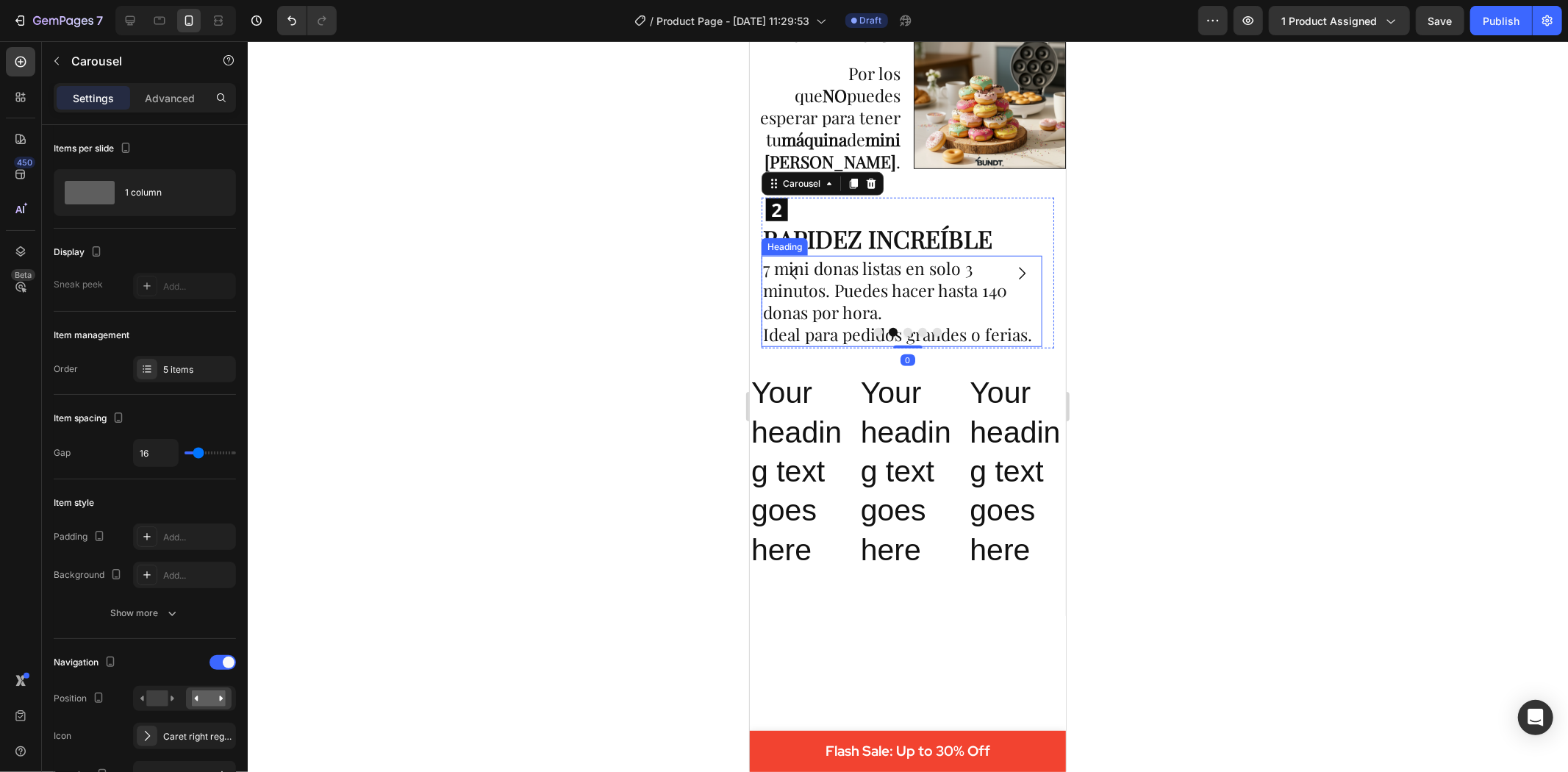
click at [865, 277] on p "7 mini donas listas en solo 3 minutos. Puedes hacer hasta 140 donas por hora. I…" at bounding box center [902, 301] width 278 height 88
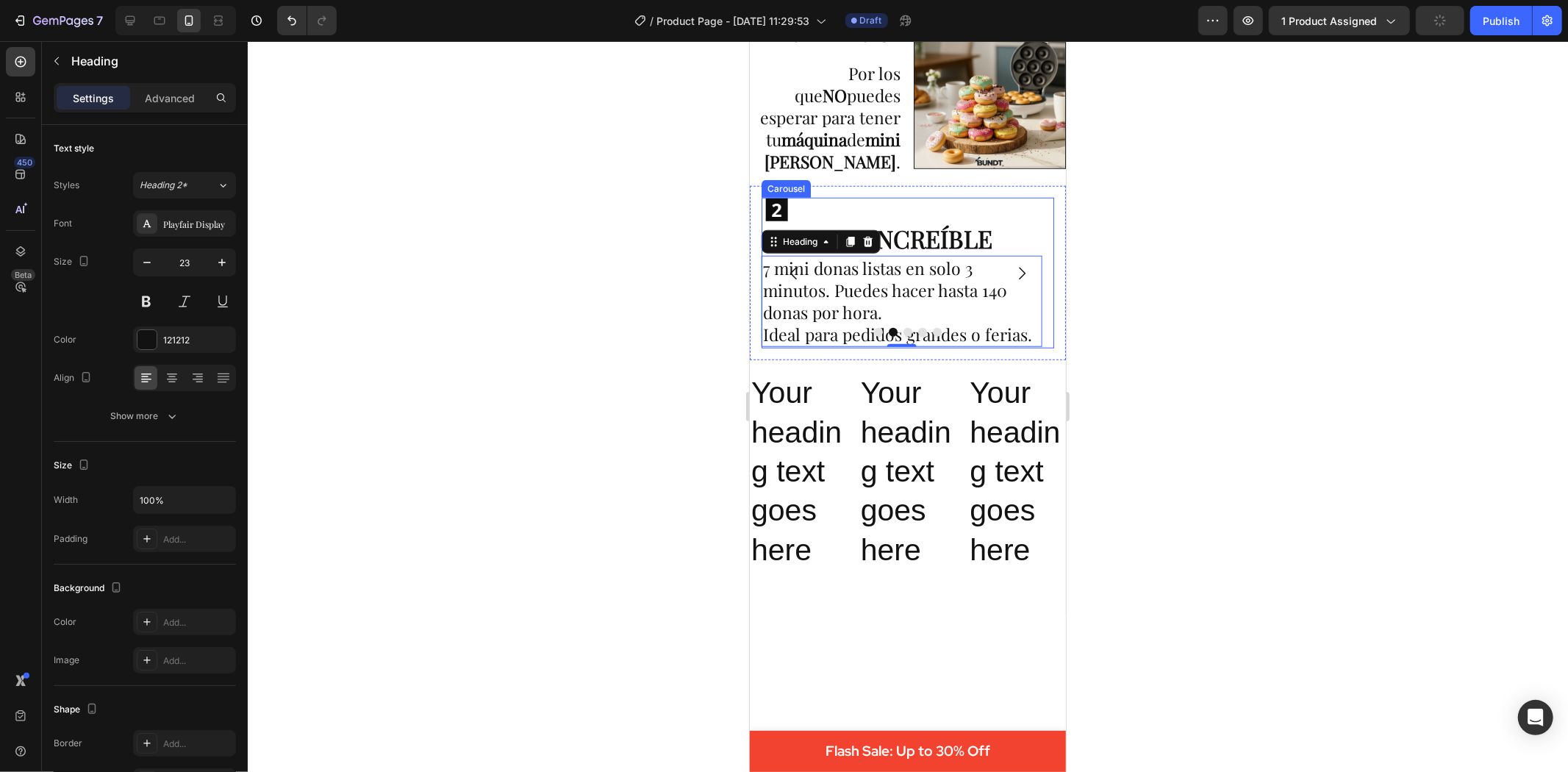
click at [902, 336] on button "Dot" at bounding box center [907, 332] width 9 height 9
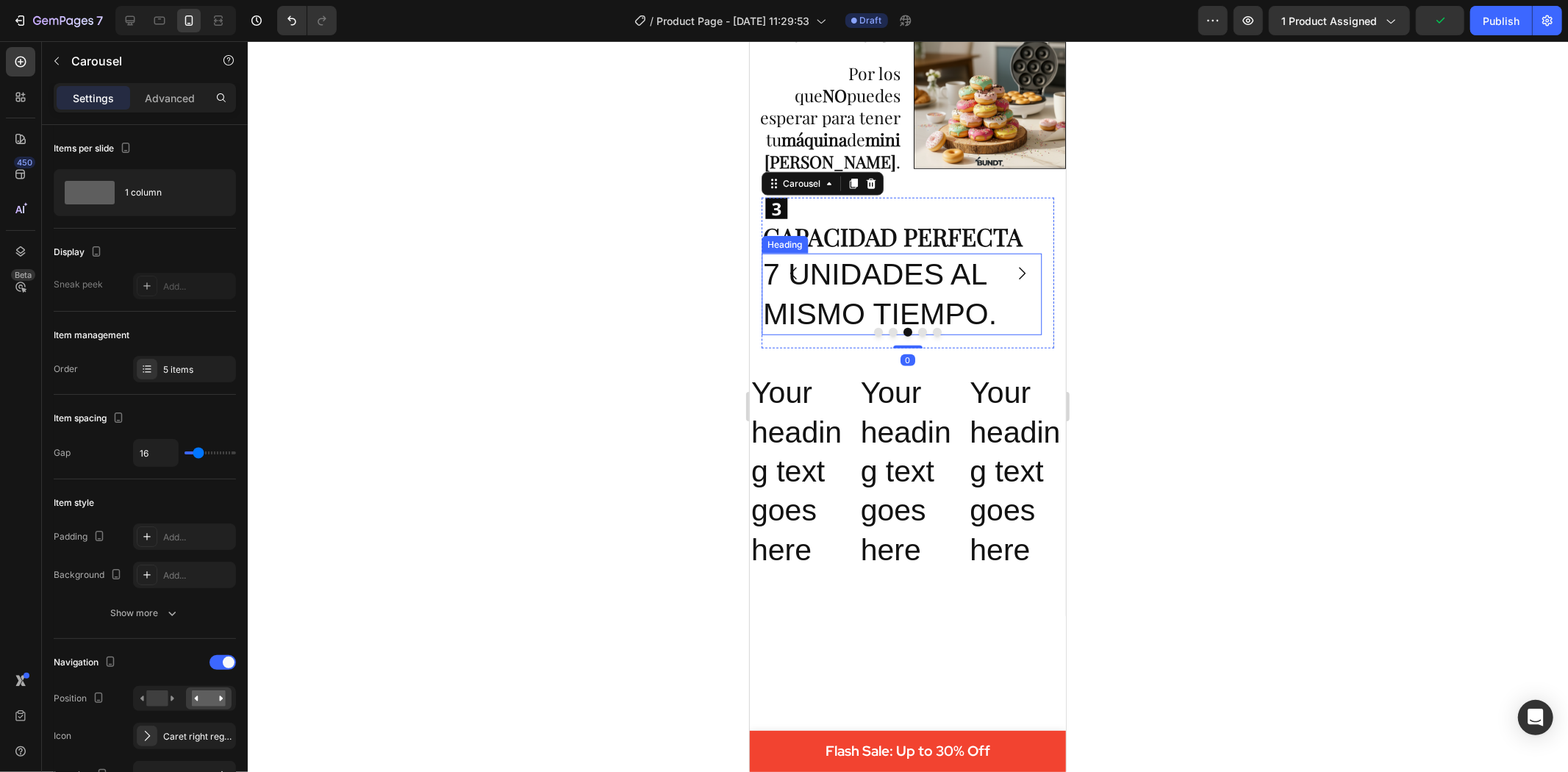
click at [902, 264] on p "7 UNIDADES AL MISMO TIEMPO." at bounding box center [902, 294] width 278 height 79
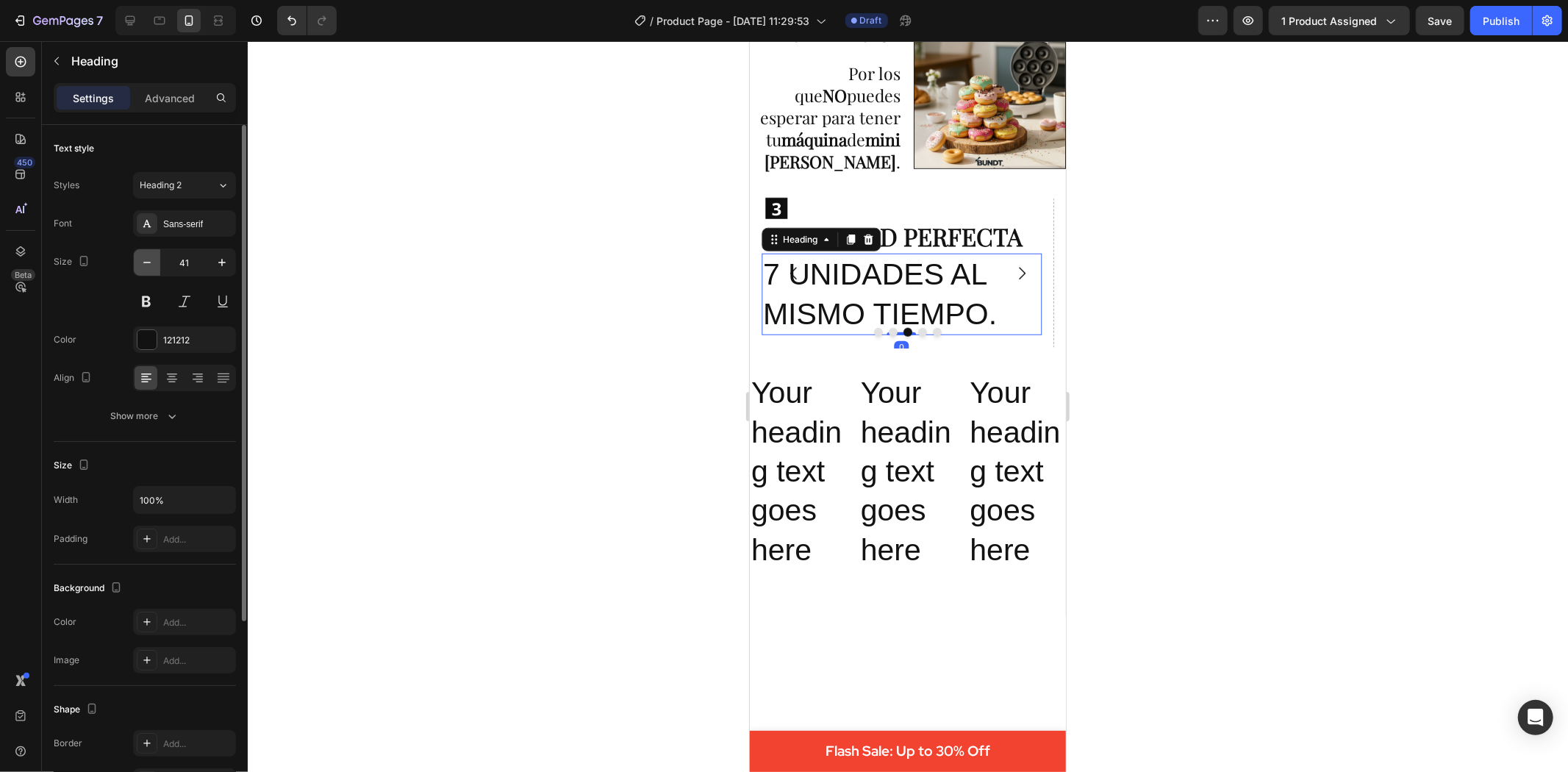
click at [148, 256] on icon "button" at bounding box center [147, 263] width 15 height 15
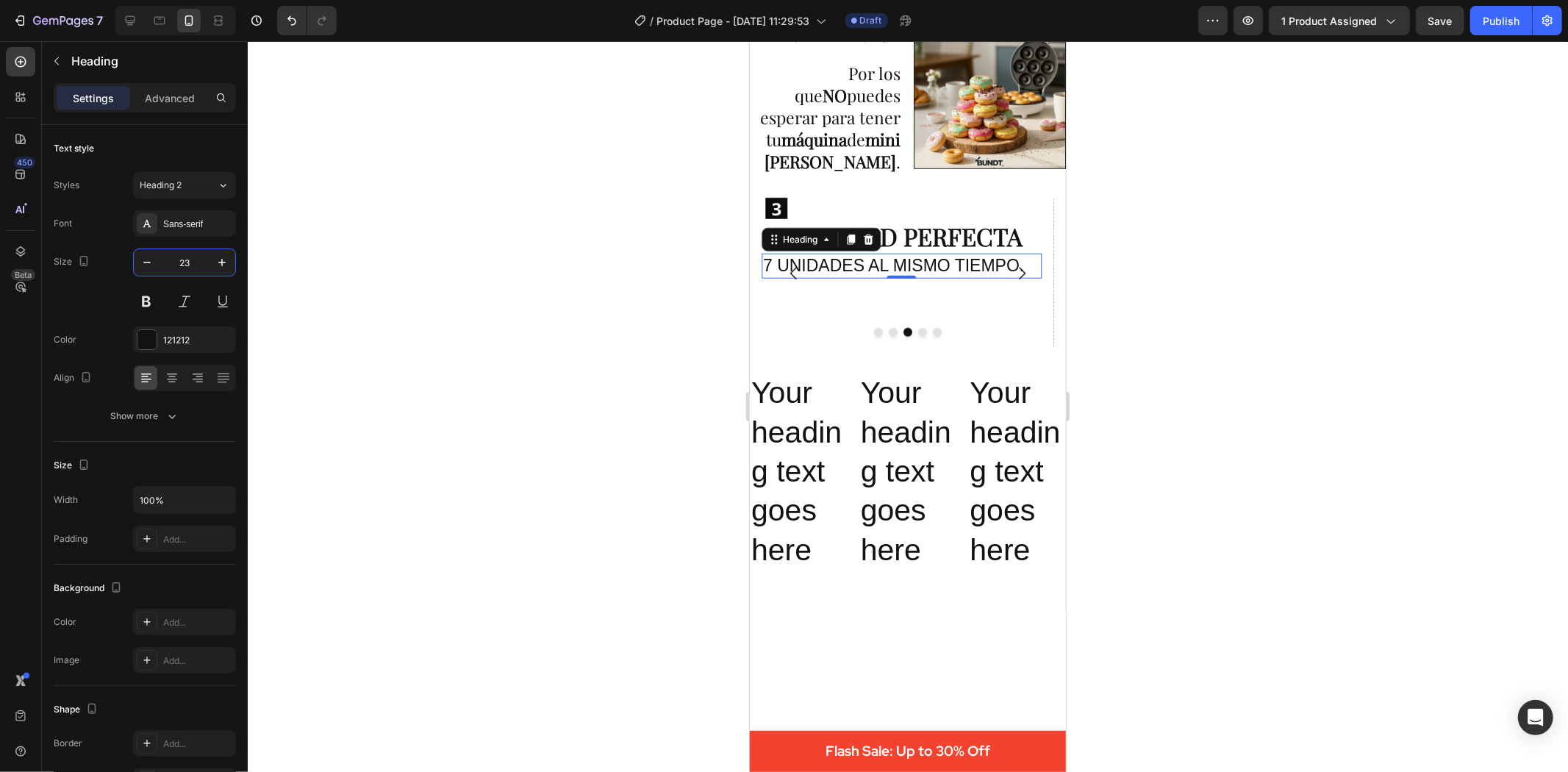
type input "23"
click at [257, 258] on div at bounding box center [908, 407] width 1321 height 731
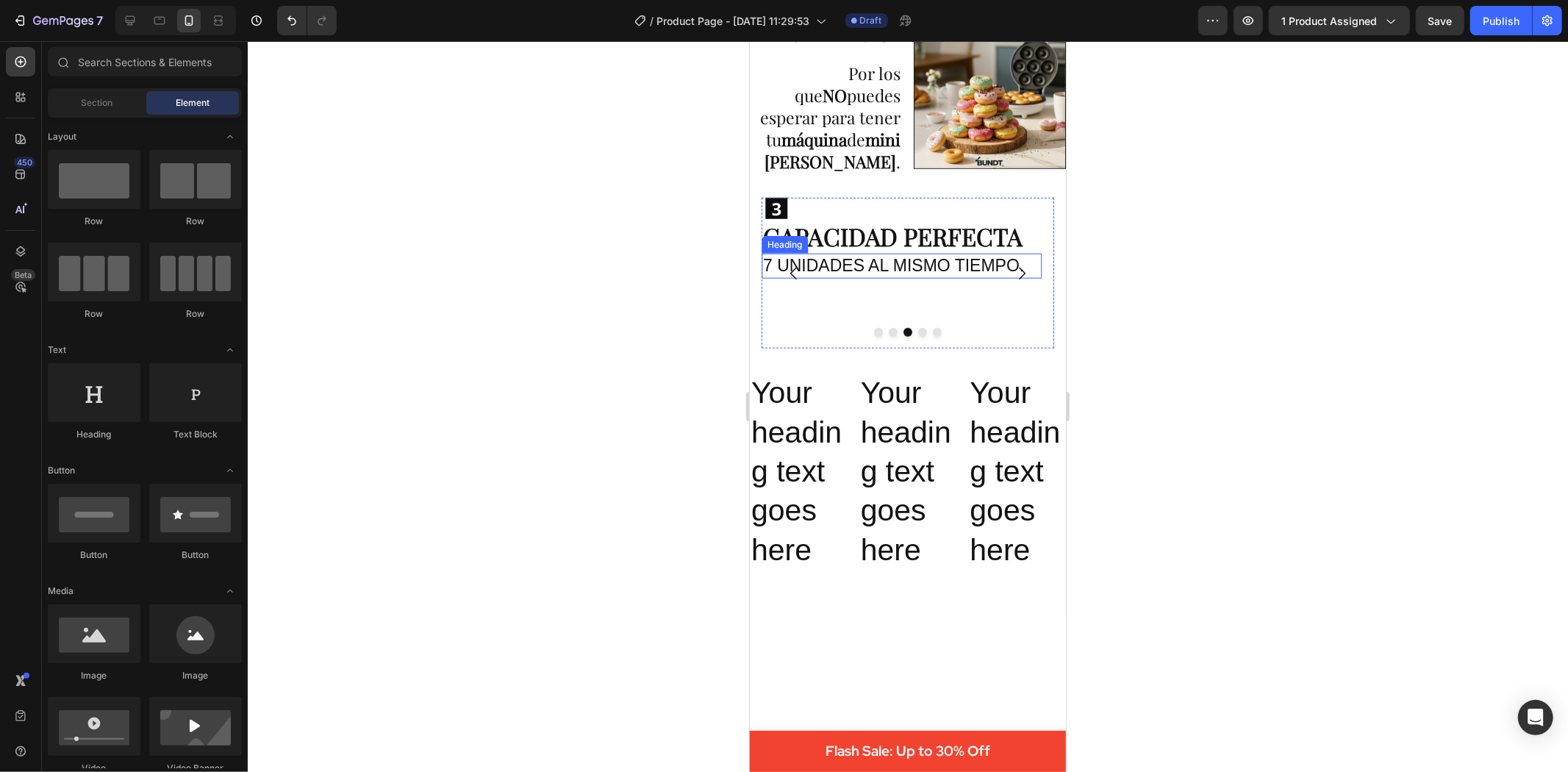
click at [868, 255] on p "7 UNIDADES AL MISMO TIEMPO." at bounding box center [902, 265] width 278 height 22
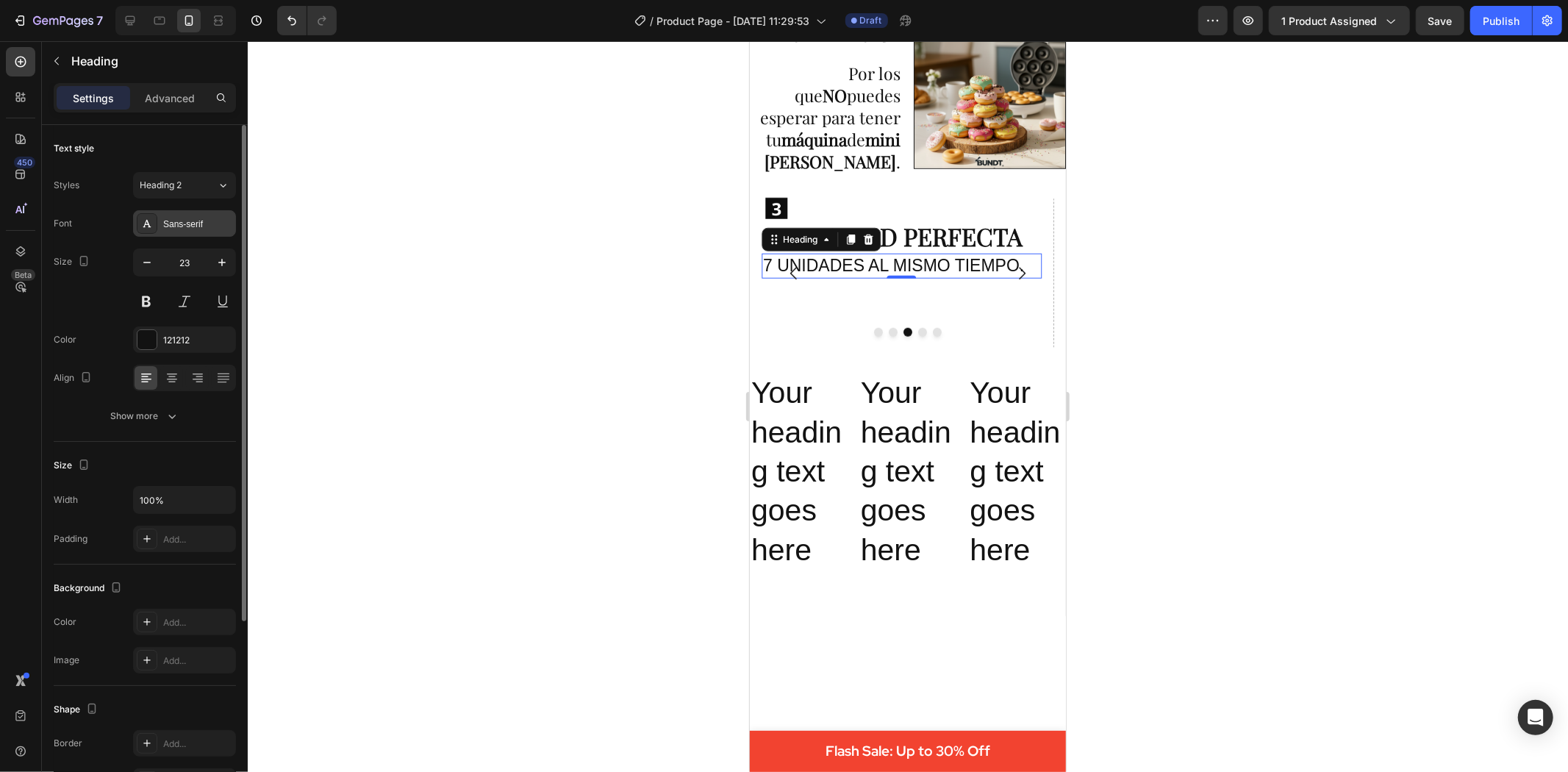
click at [199, 231] on div "Sans-serif" at bounding box center [185, 224] width 103 height 27
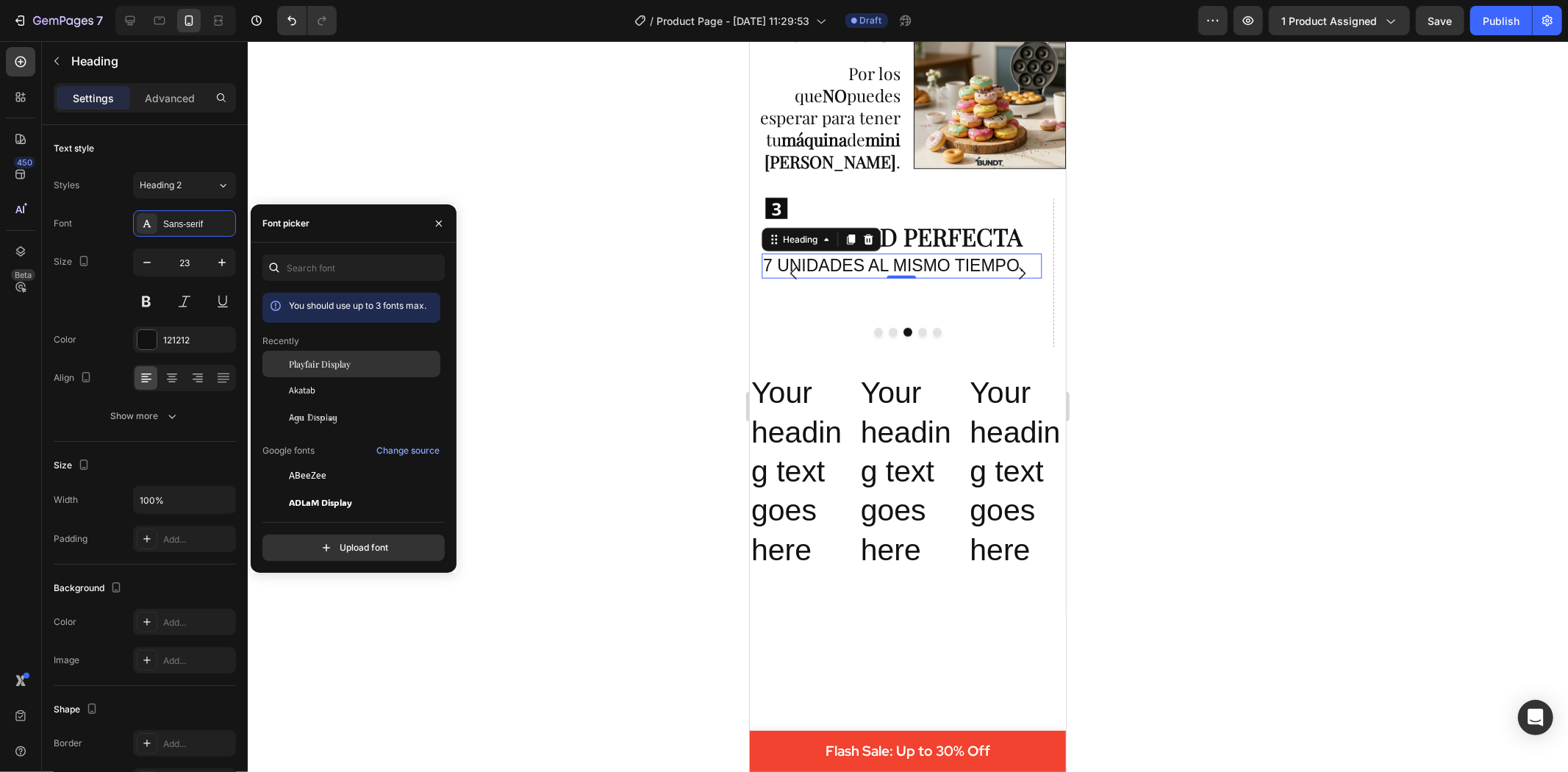
click at [354, 368] on div "Playfair Display" at bounding box center [363, 363] width 148 height 13
click at [598, 317] on div at bounding box center [908, 407] width 1321 height 731
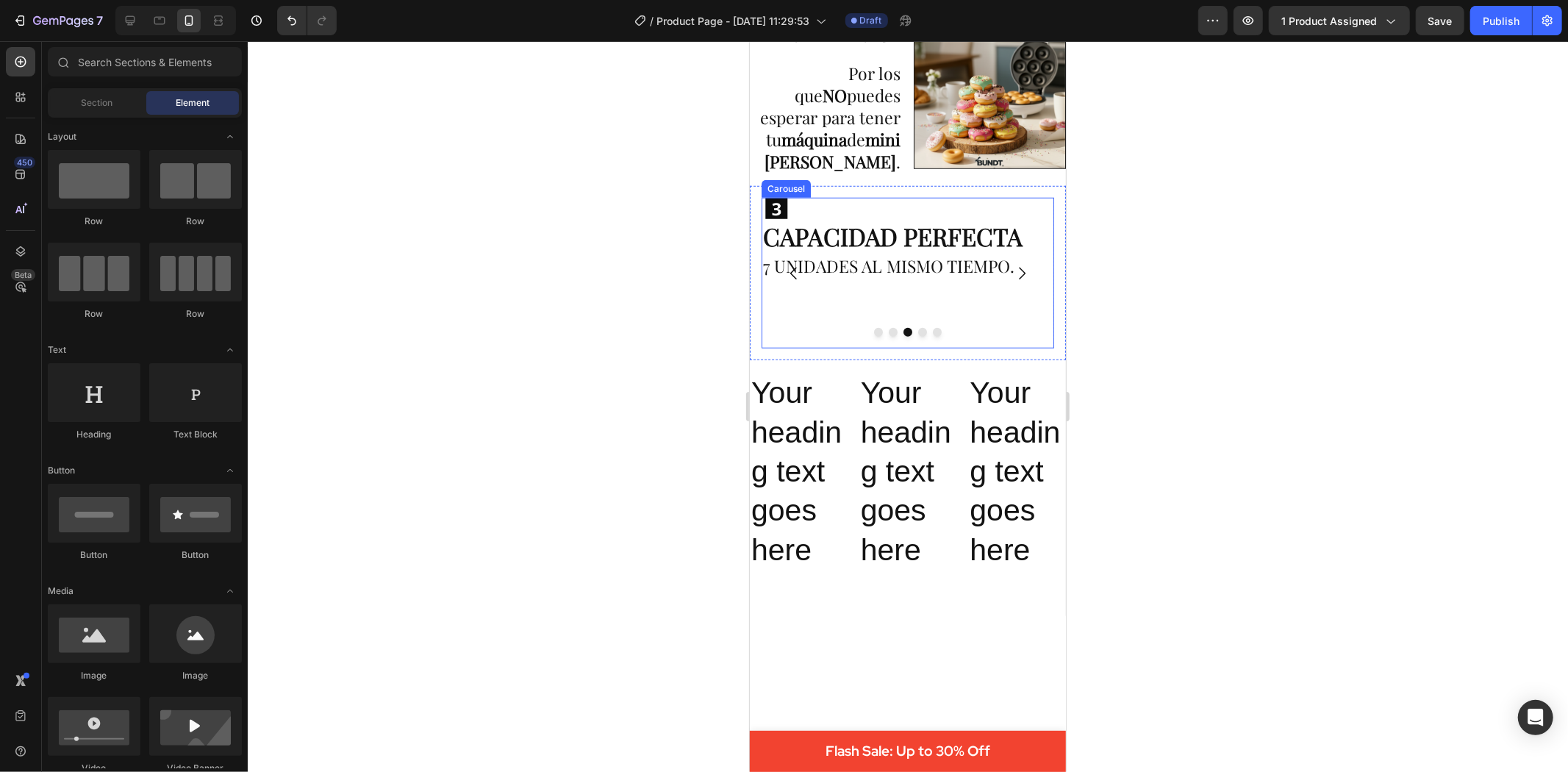
click at [1013, 254] on button "Carousel Next Arrow" at bounding box center [1021, 272] width 42 height 42
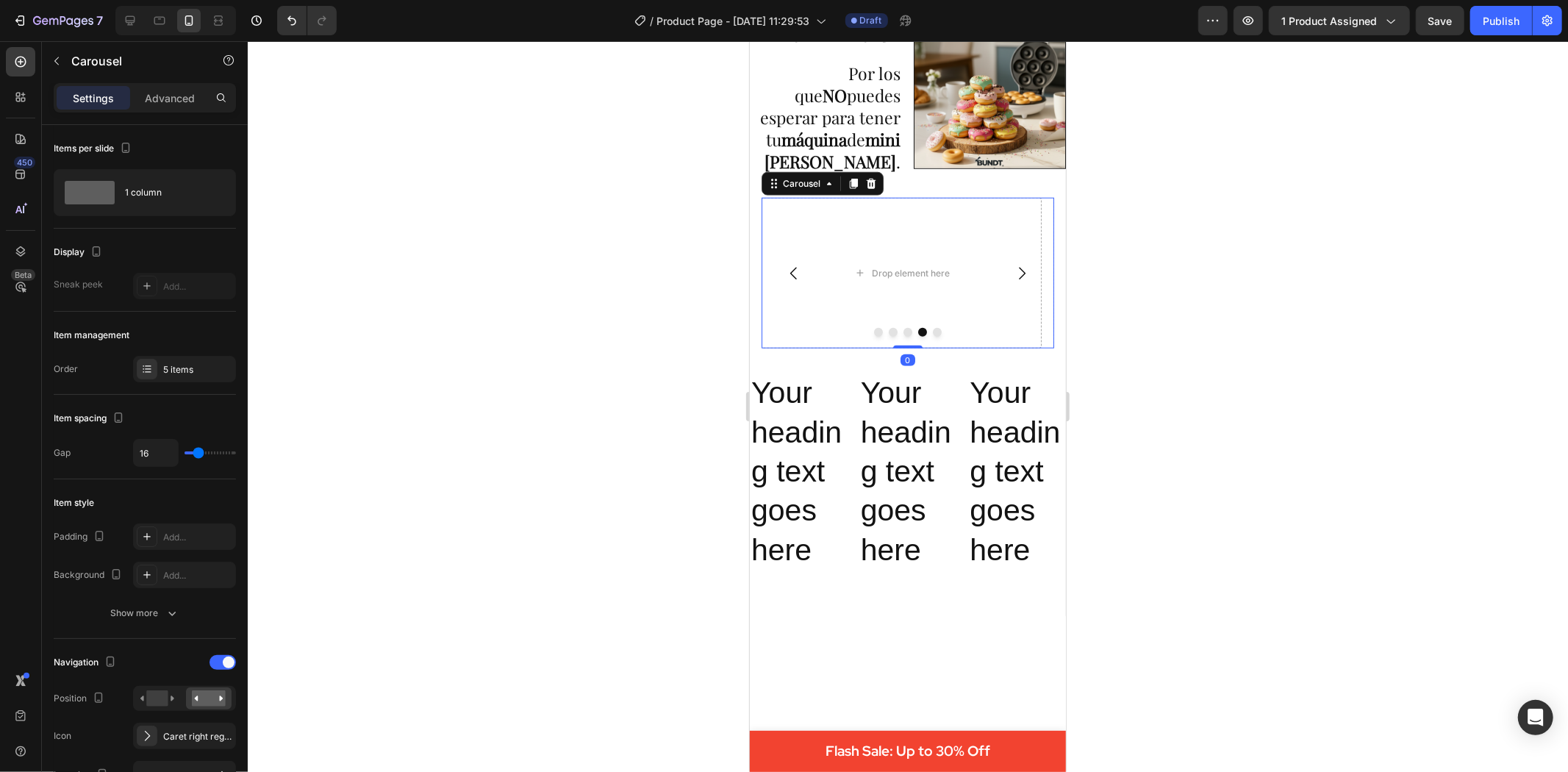
click at [799, 274] on icon "Carousel Back Arrow" at bounding box center [793, 273] width 18 height 18
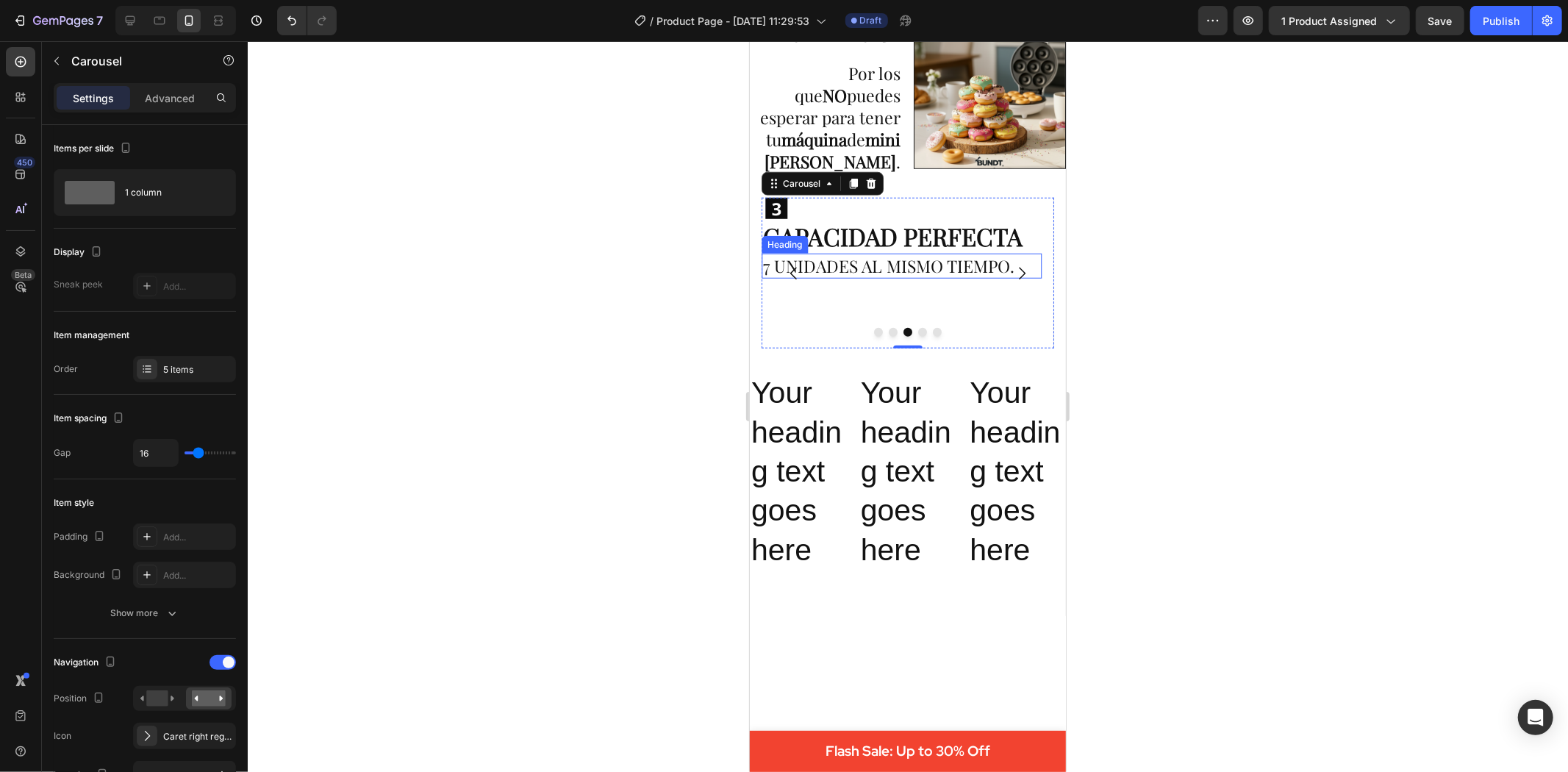
click at [958, 261] on p "7 UNIDADES AL MISMO TIEMPO." at bounding box center [902, 265] width 278 height 22
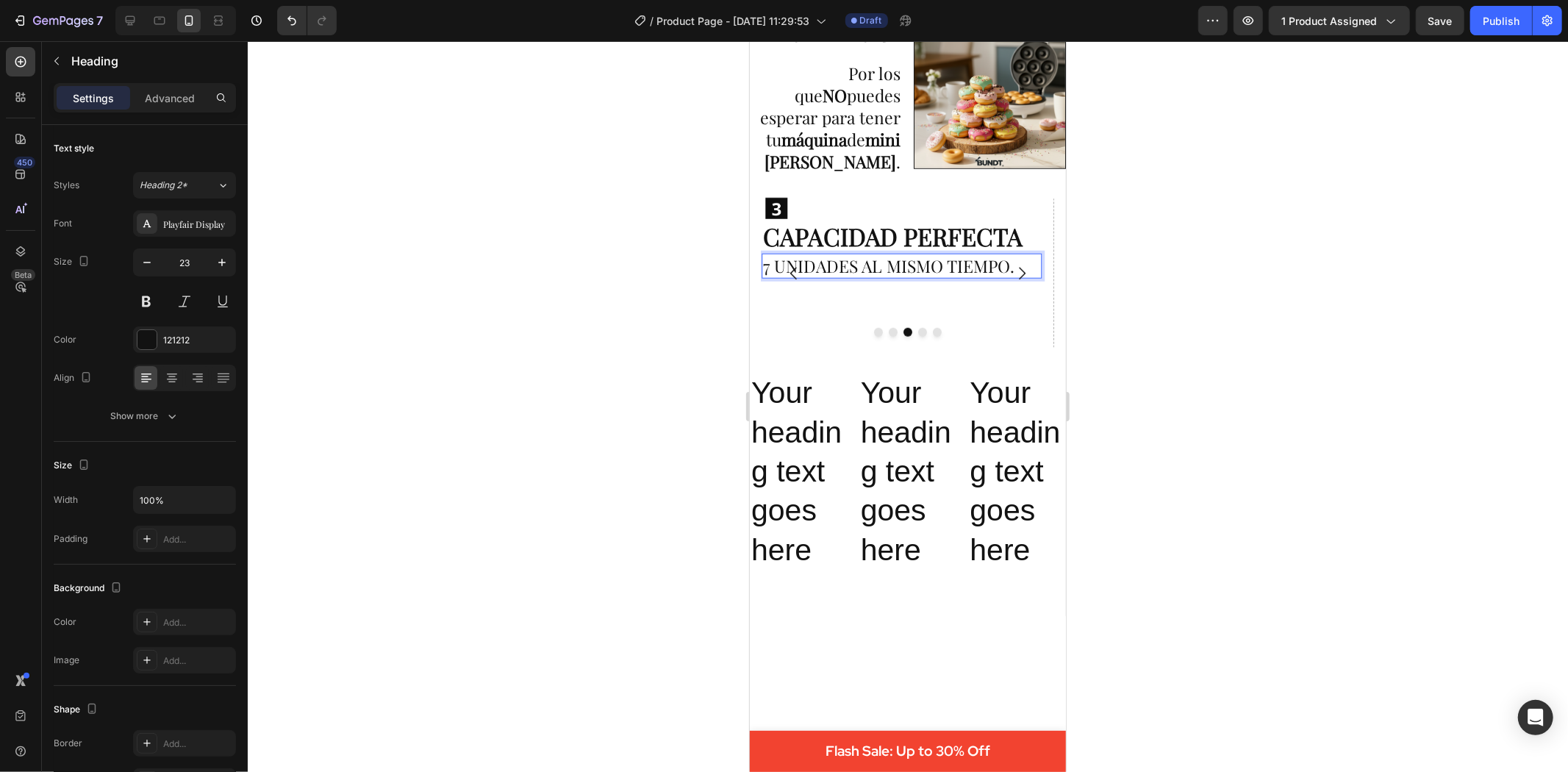
click at [981, 255] on p "7 UNIDADES AL MISMO TIEMPO." at bounding box center [902, 265] width 278 height 22
click at [888, 336] on button "Dot" at bounding box center [893, 332] width 9 height 9
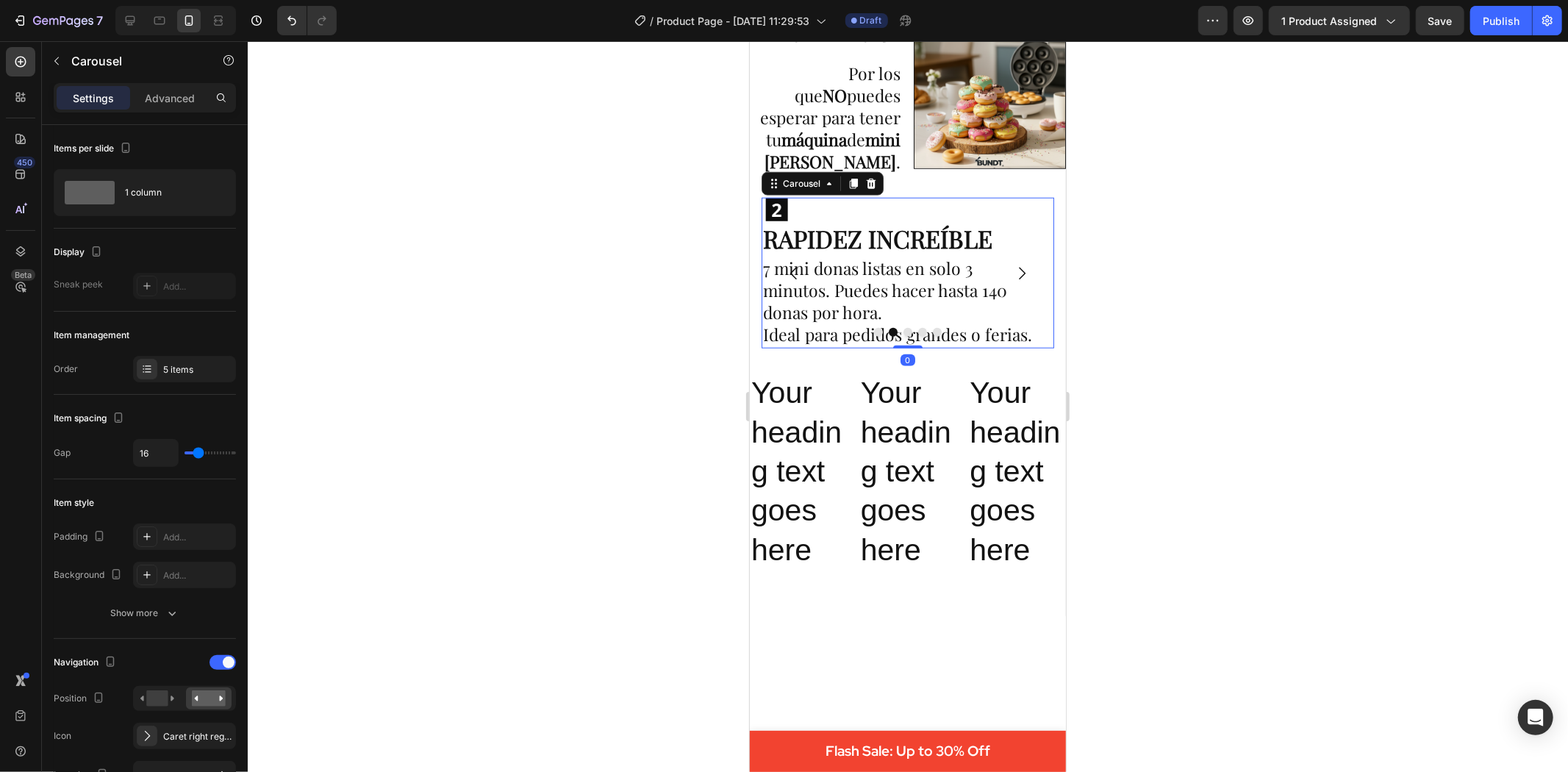
click at [902, 336] on button "Dot" at bounding box center [907, 332] width 9 height 9
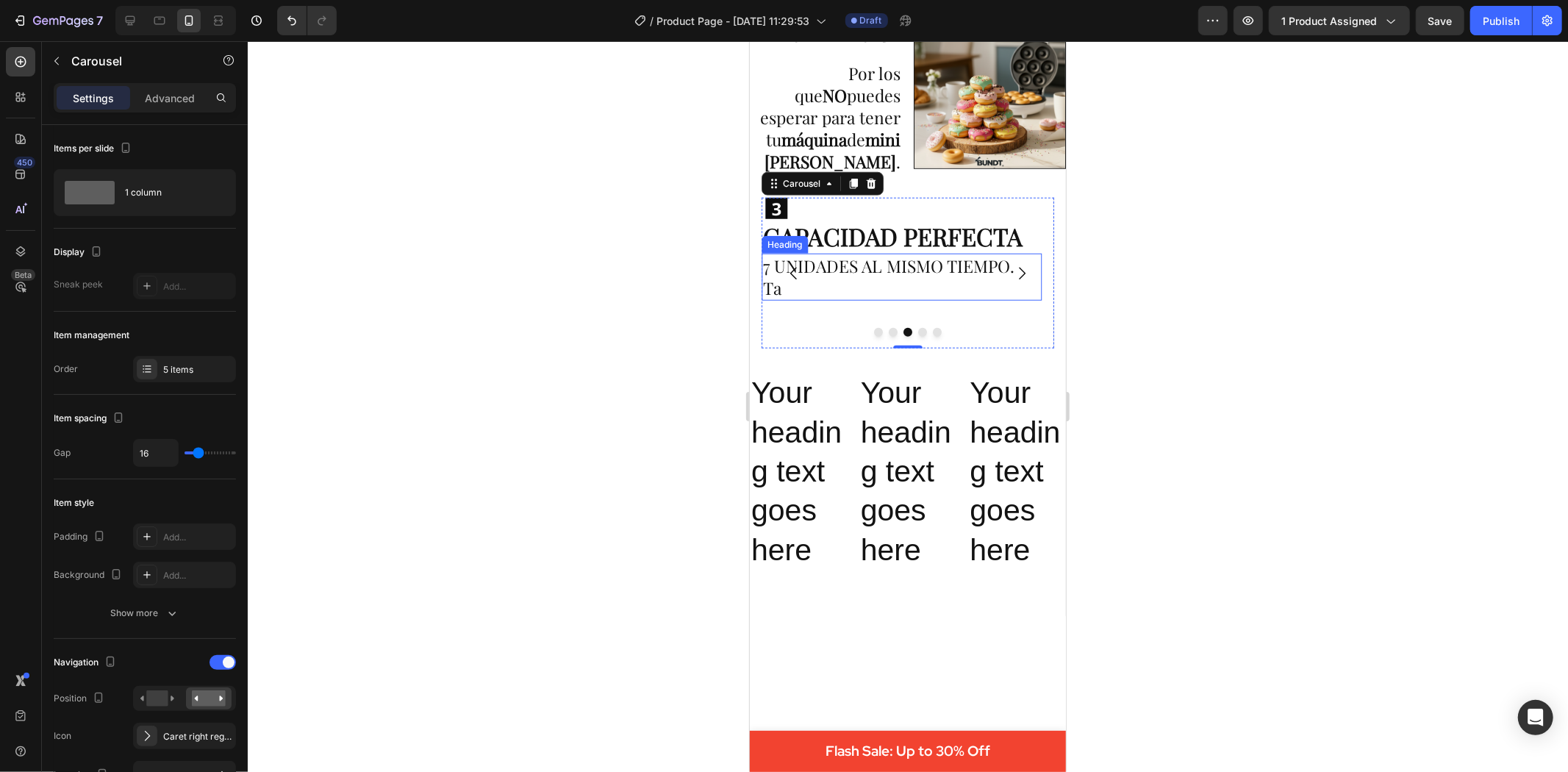
click at [856, 255] on p "7 UNIDADES AL MISMO TIEMPO. Ta" at bounding box center [902, 277] width 278 height 44
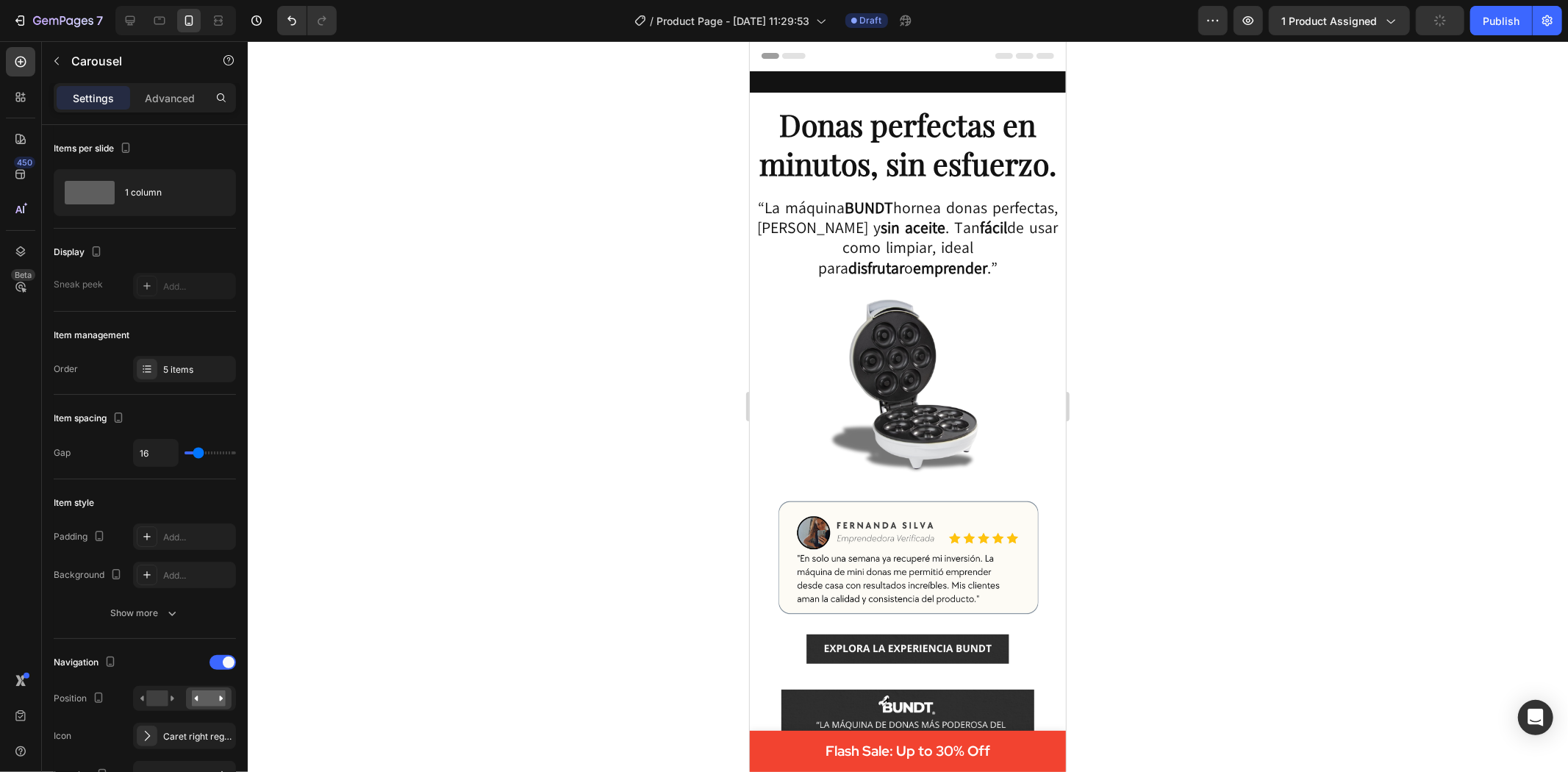
scroll to position [997, 0]
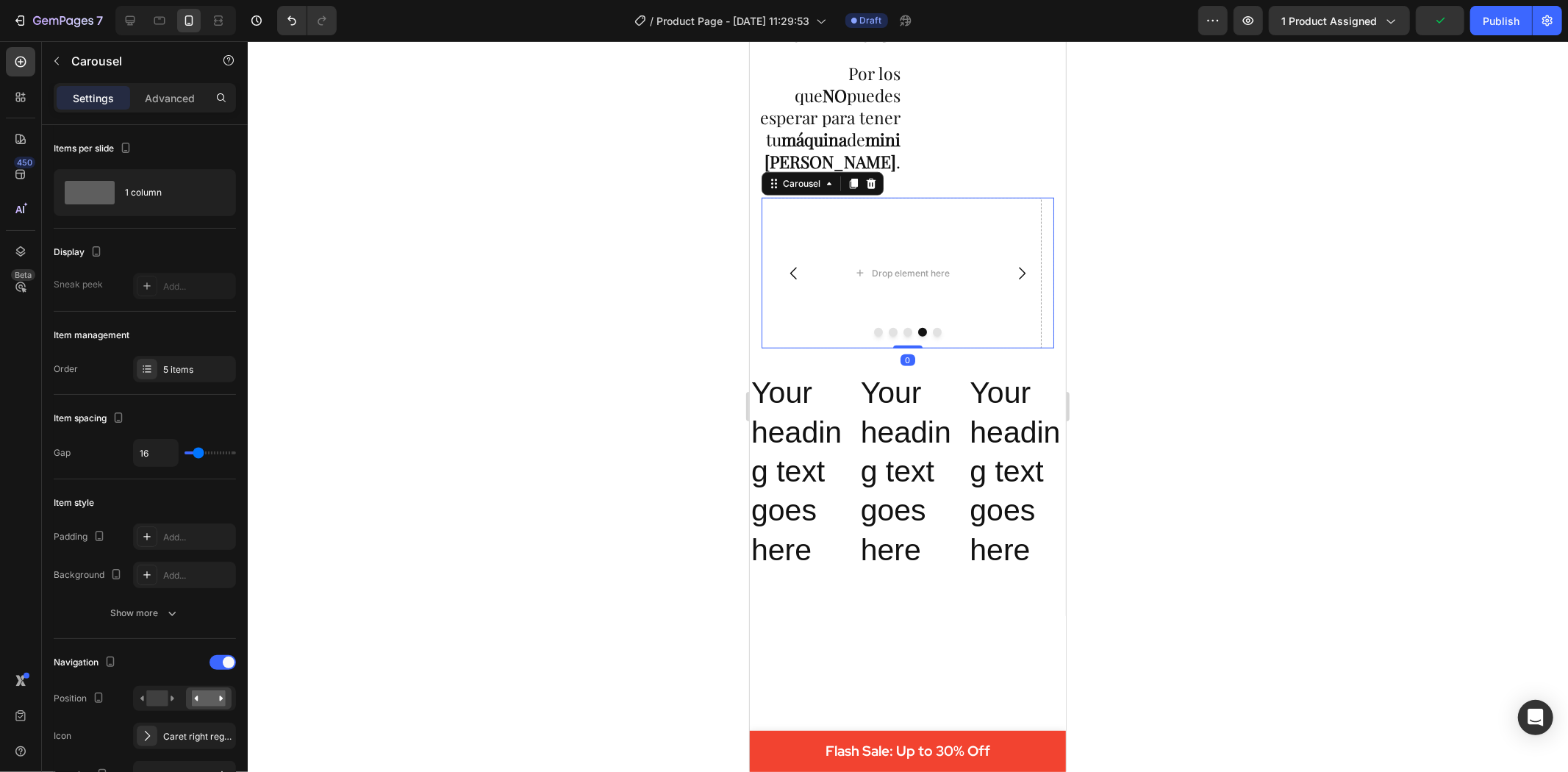
click at [788, 268] on icon "Carousel Back Arrow" at bounding box center [793, 273] width 18 height 18
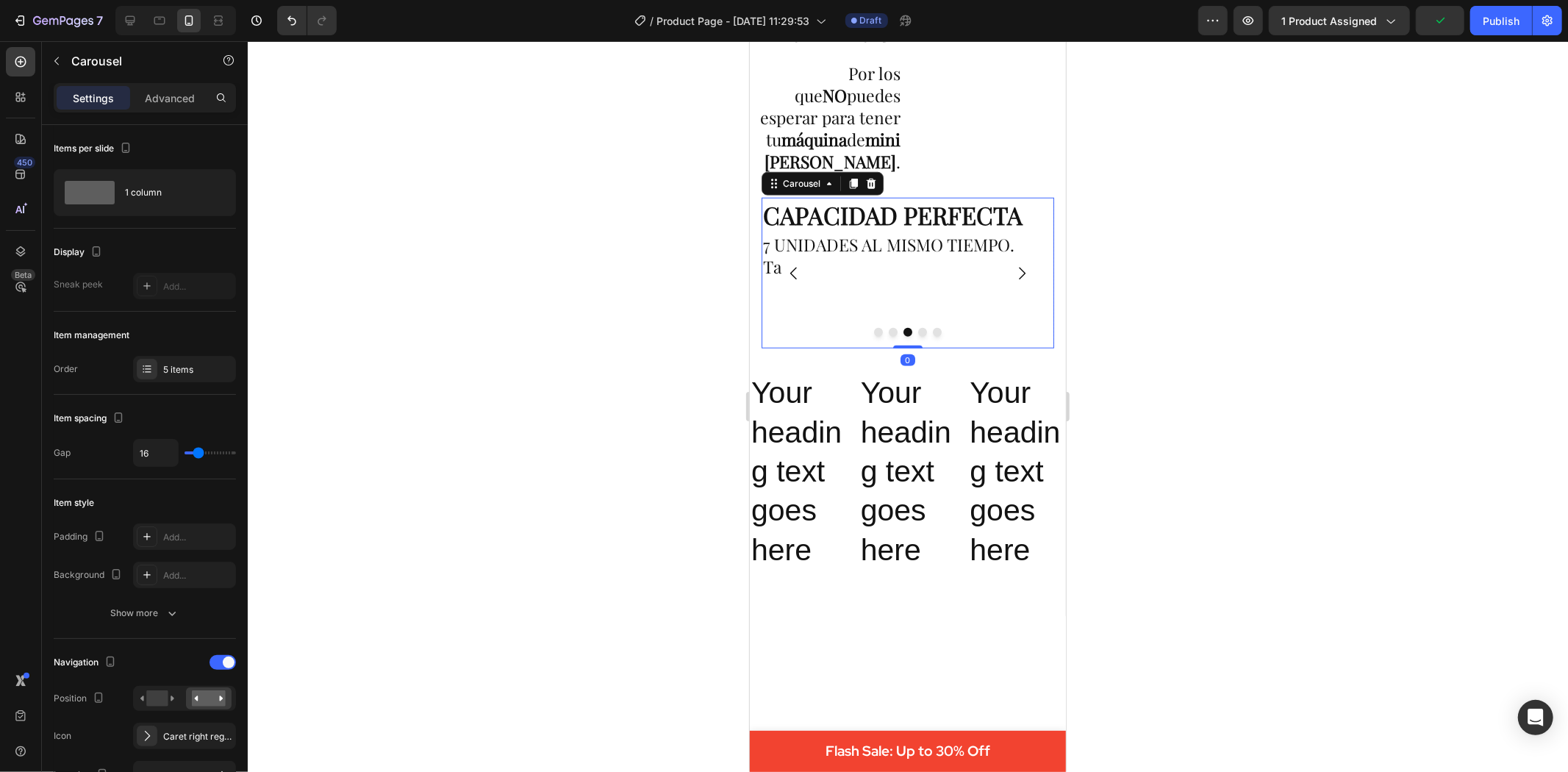
click at [793, 254] on button "Carousel Back Arrow" at bounding box center [793, 272] width 42 height 42
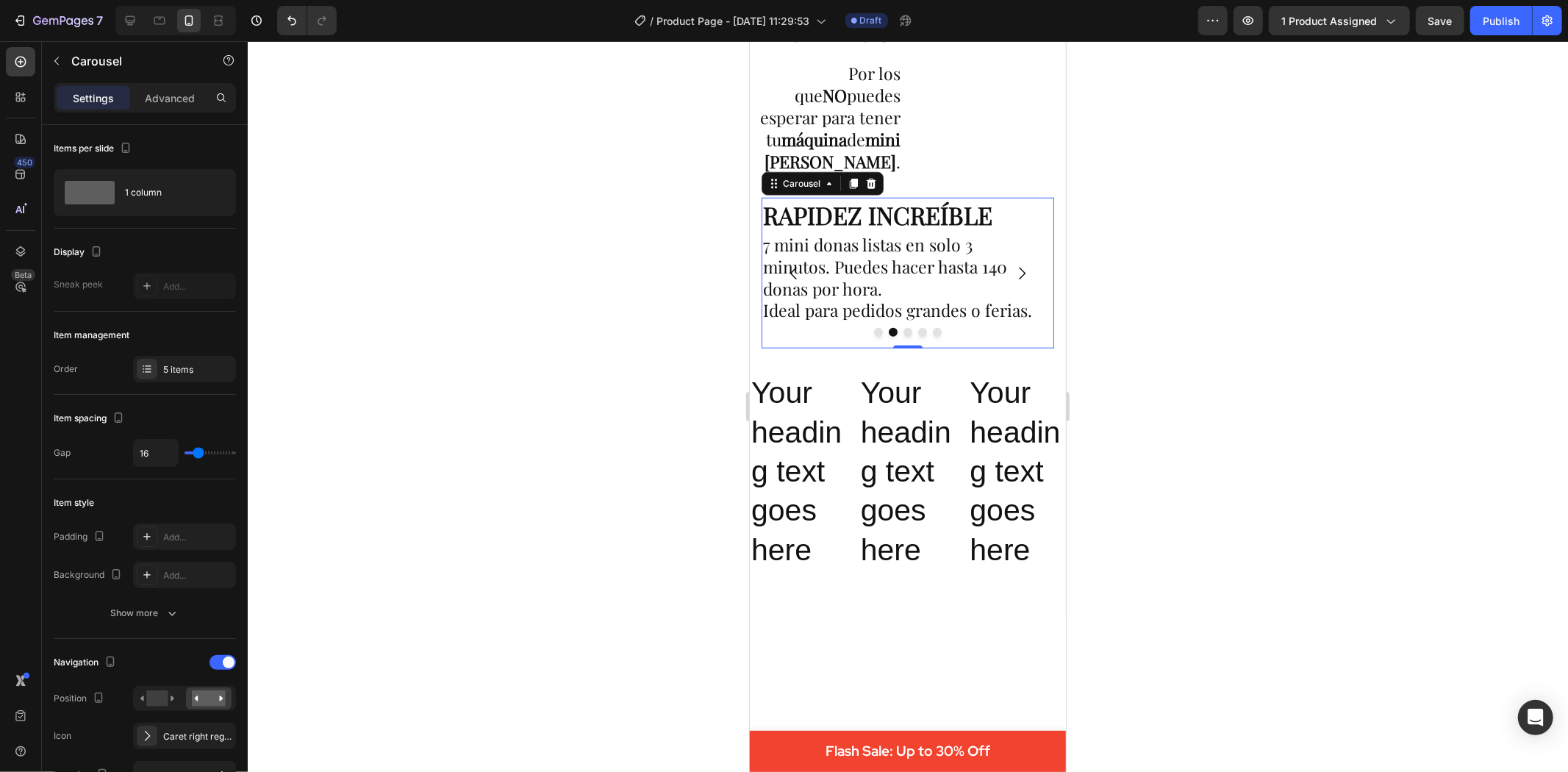
click at [1018, 270] on icon "Carousel Next Arrow" at bounding box center [1021, 272] width 6 height 12
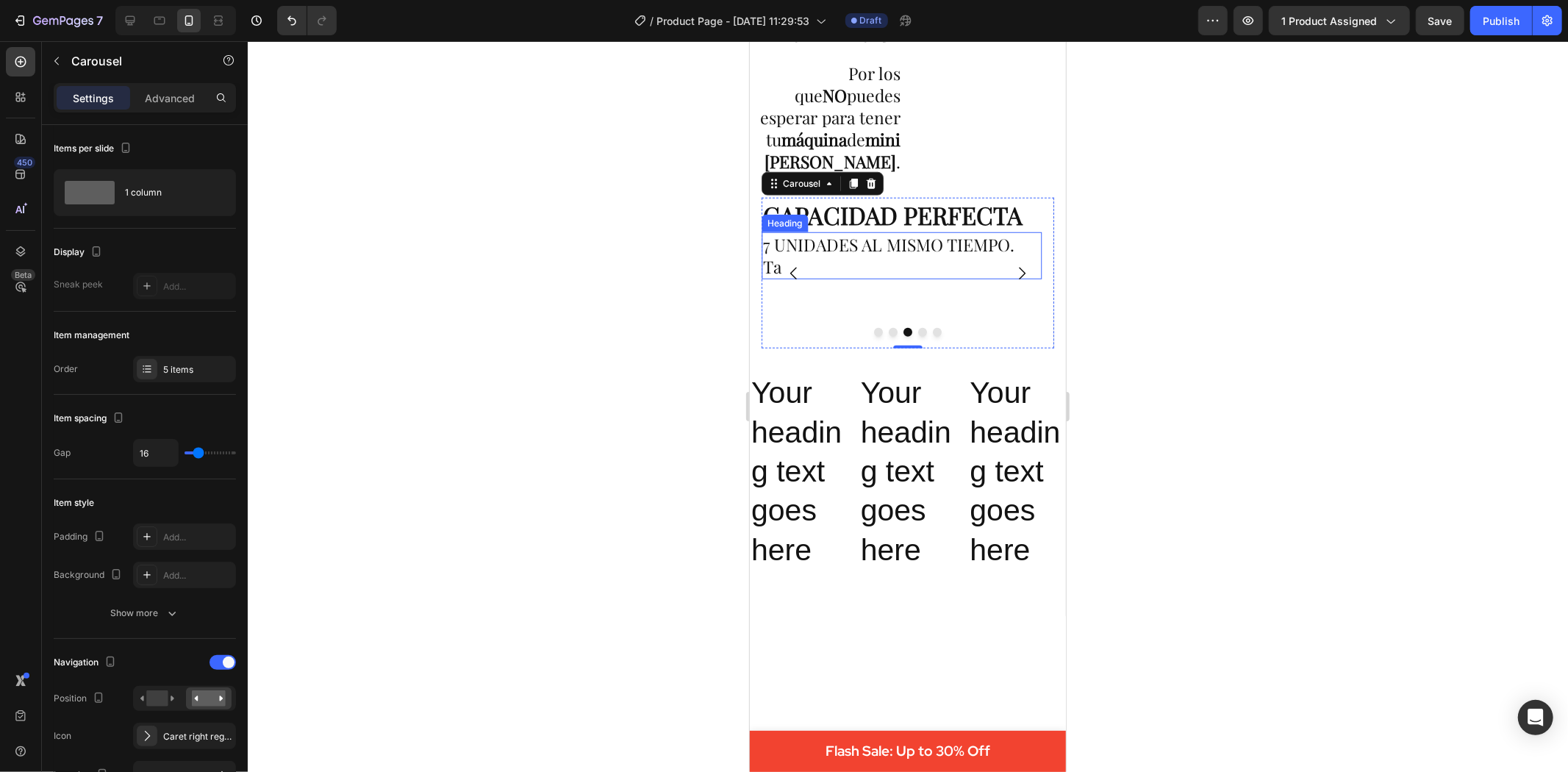
click at [925, 257] on p "7 UNIDADES AL MISMO TIEMPO. Ta" at bounding box center [902, 256] width 278 height 44
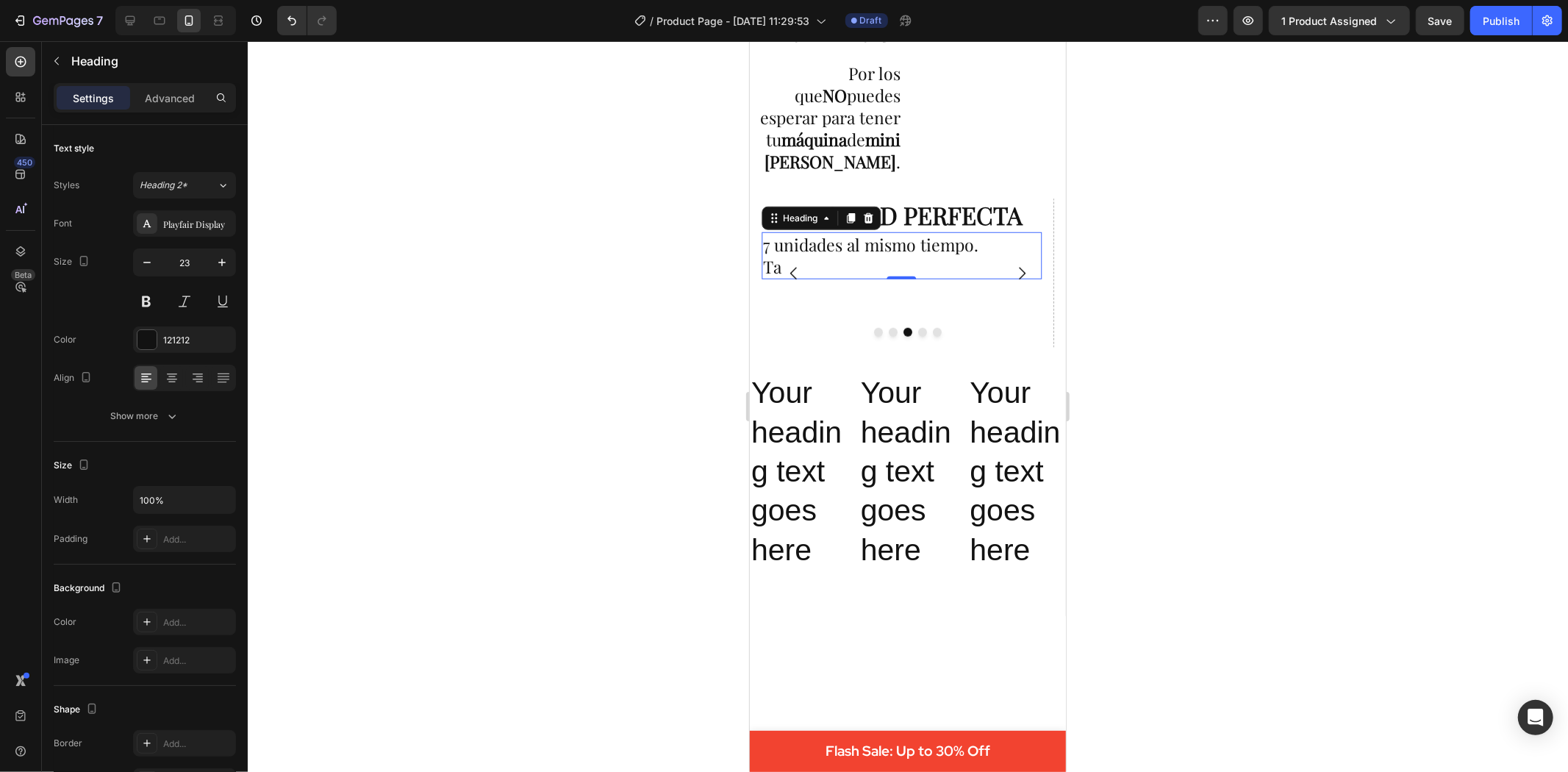
click at [522, 340] on div at bounding box center [908, 407] width 1321 height 731
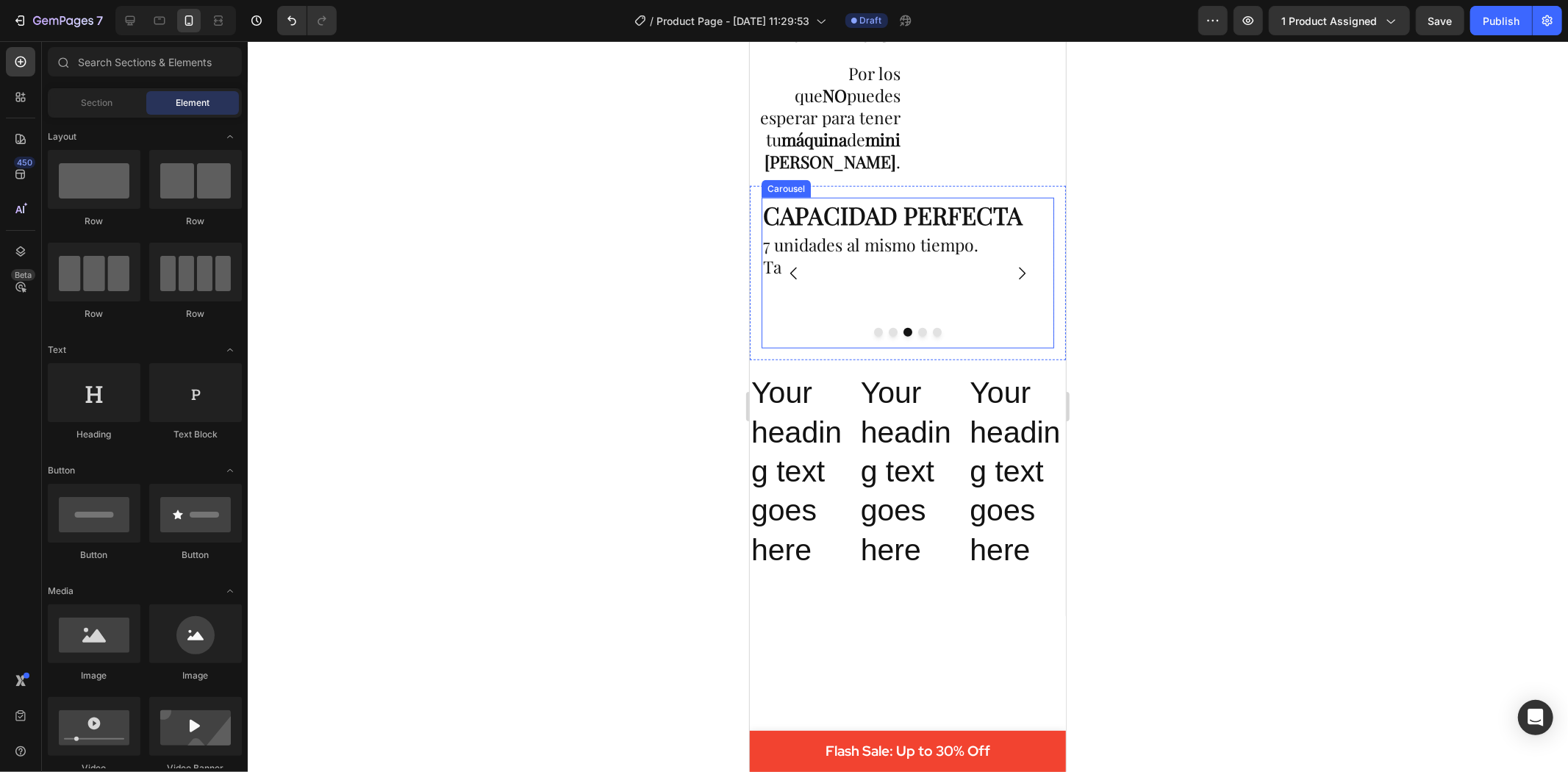
click at [793, 273] on icon "Carousel Back Arrow" at bounding box center [793, 273] width 18 height 18
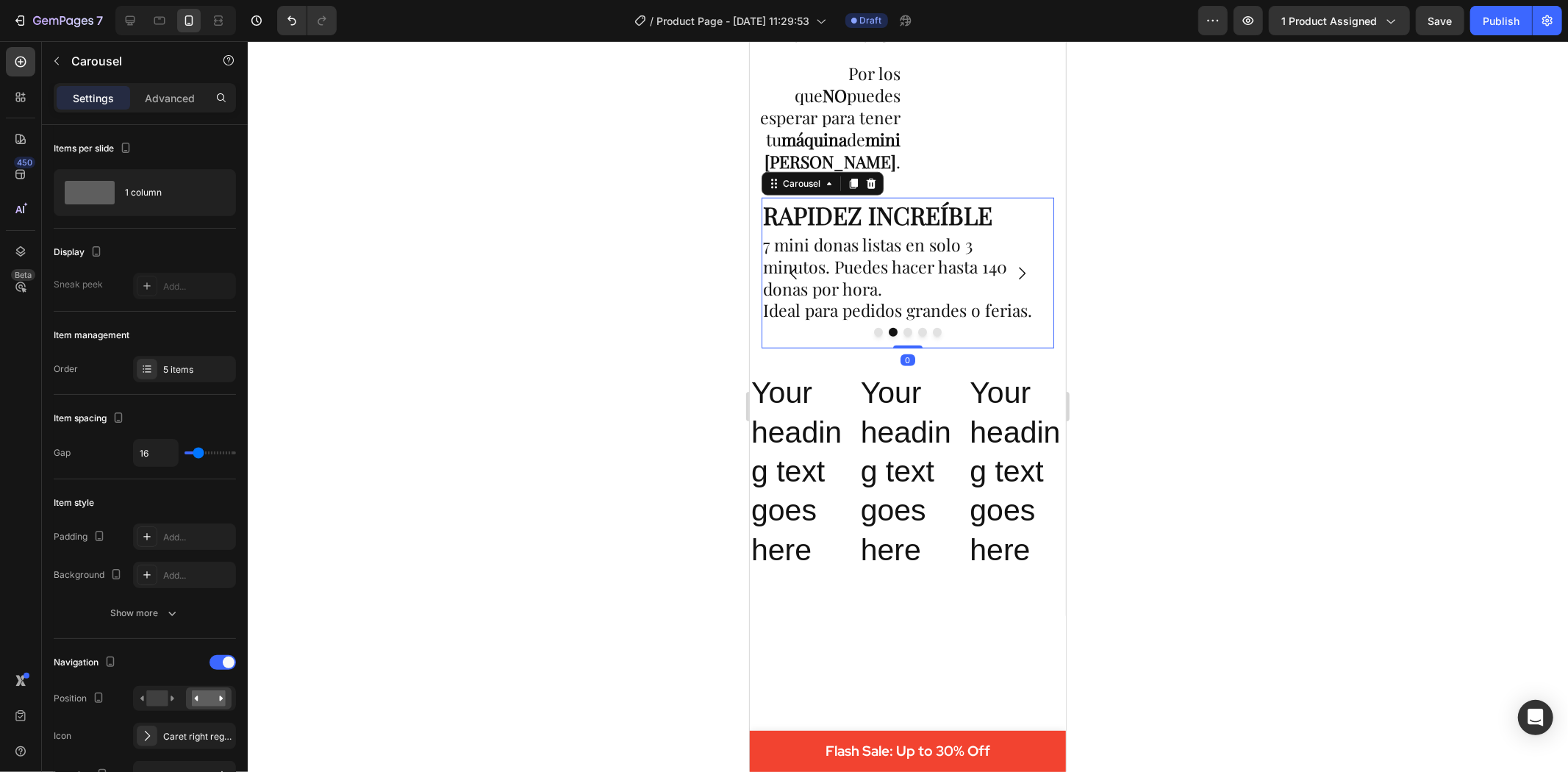
click at [1012, 269] on icon "Carousel Next Arrow" at bounding box center [1021, 273] width 18 height 18
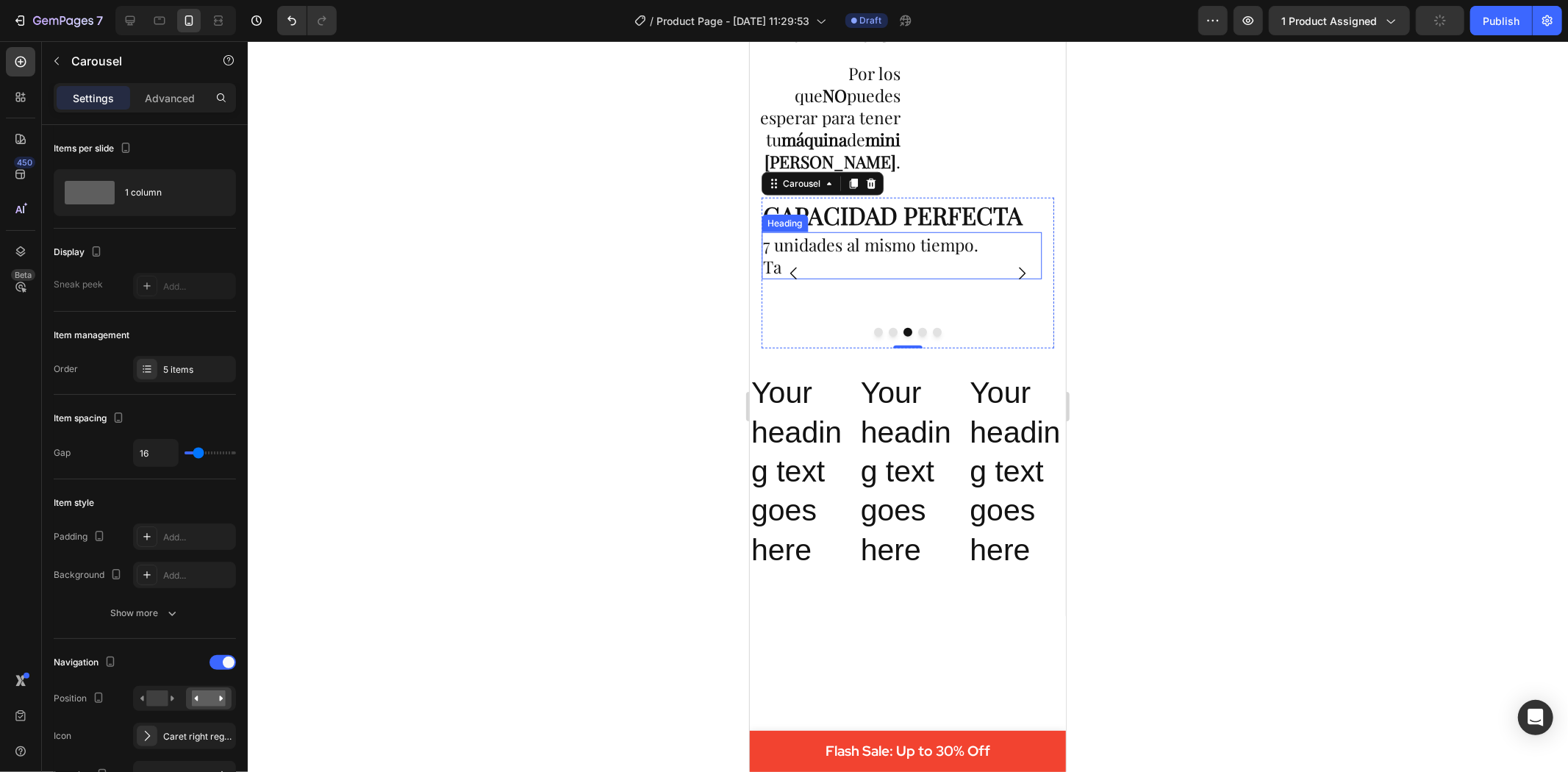
click at [863, 278] on p "7 unidades al mismo tiempo. Ta" at bounding box center [902, 256] width 278 height 44
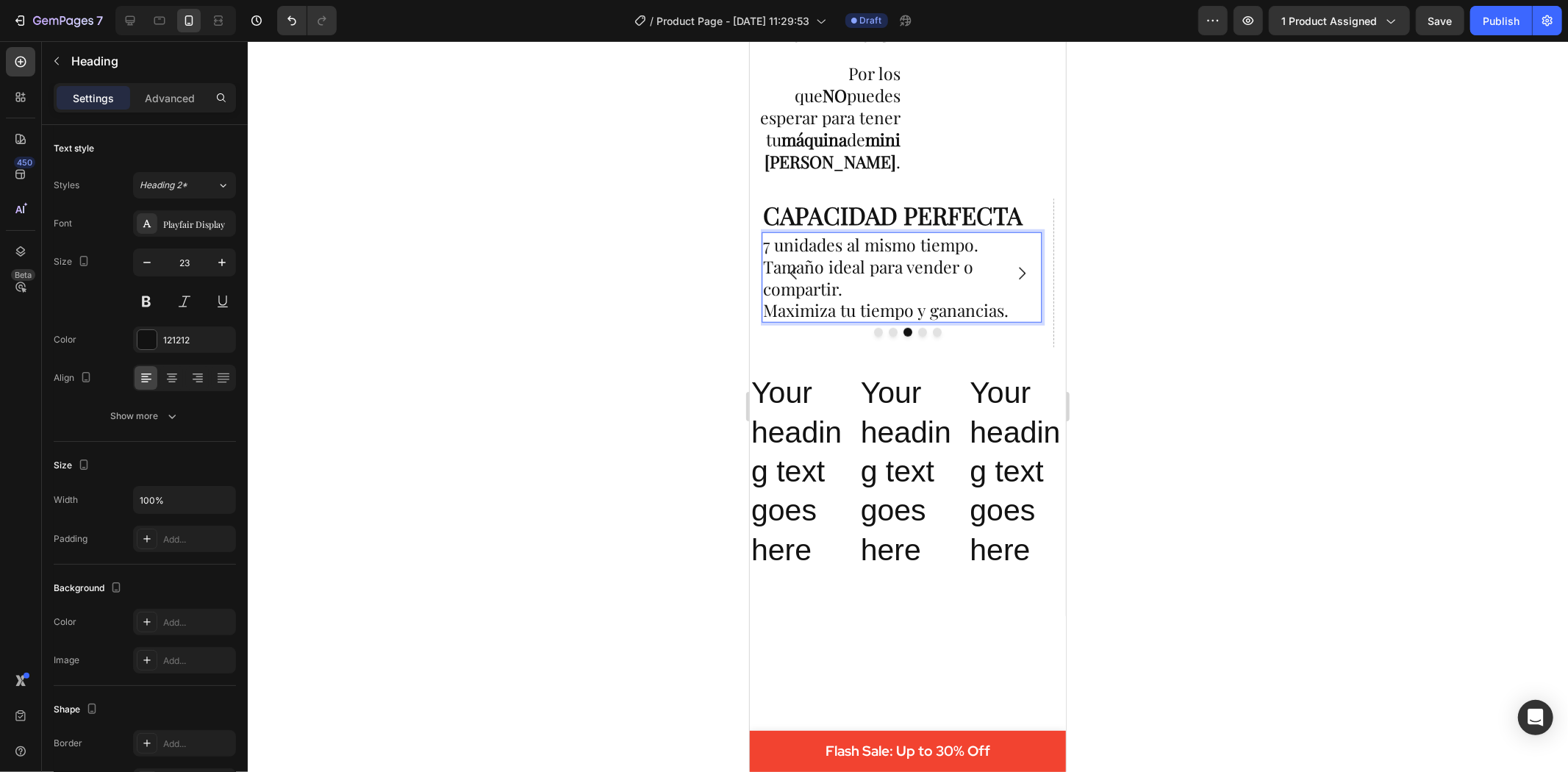
click at [1130, 291] on div at bounding box center [908, 407] width 1321 height 731
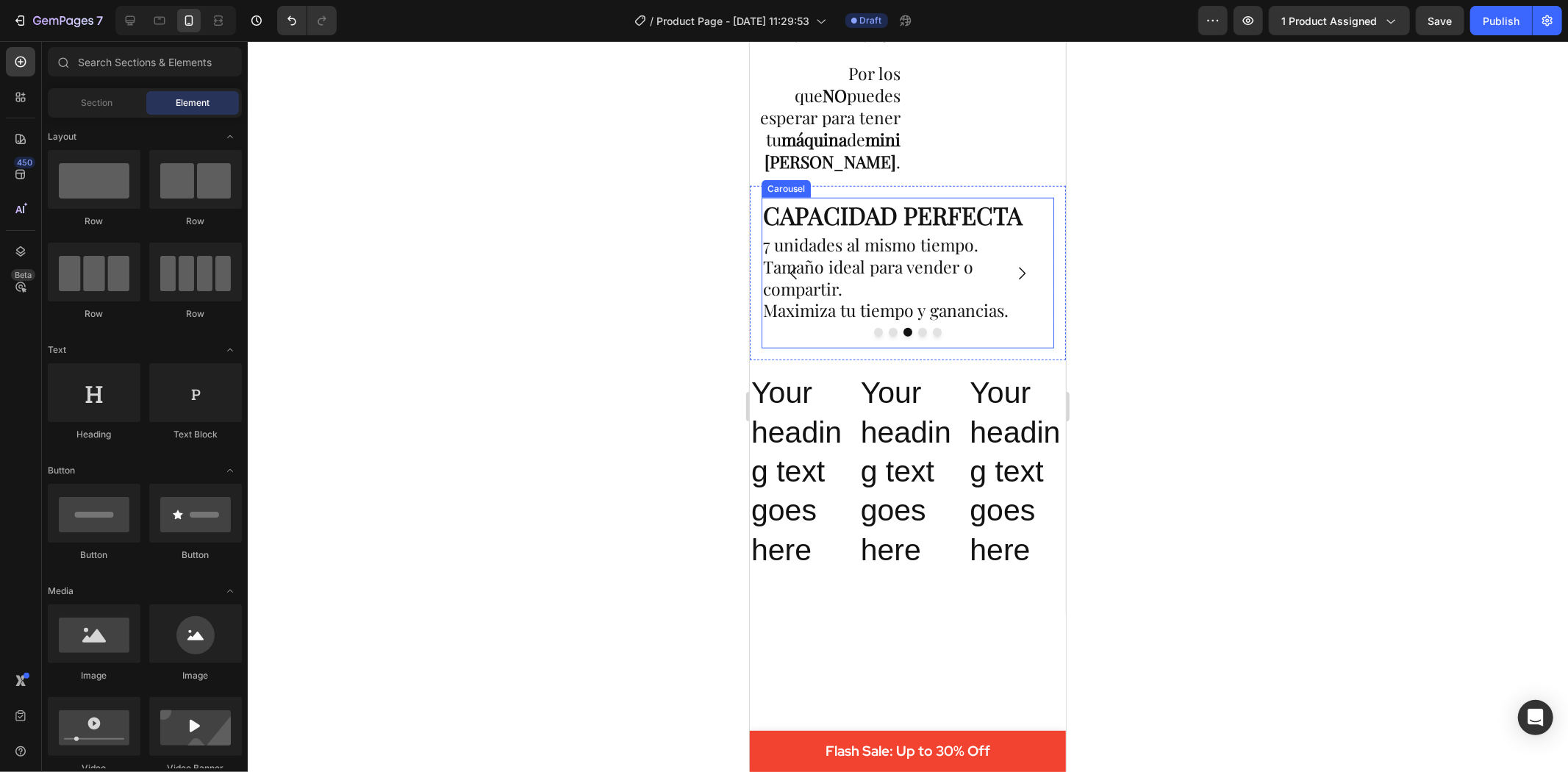
click at [1012, 276] on icon "Carousel Next Arrow" at bounding box center [1021, 273] width 18 height 18
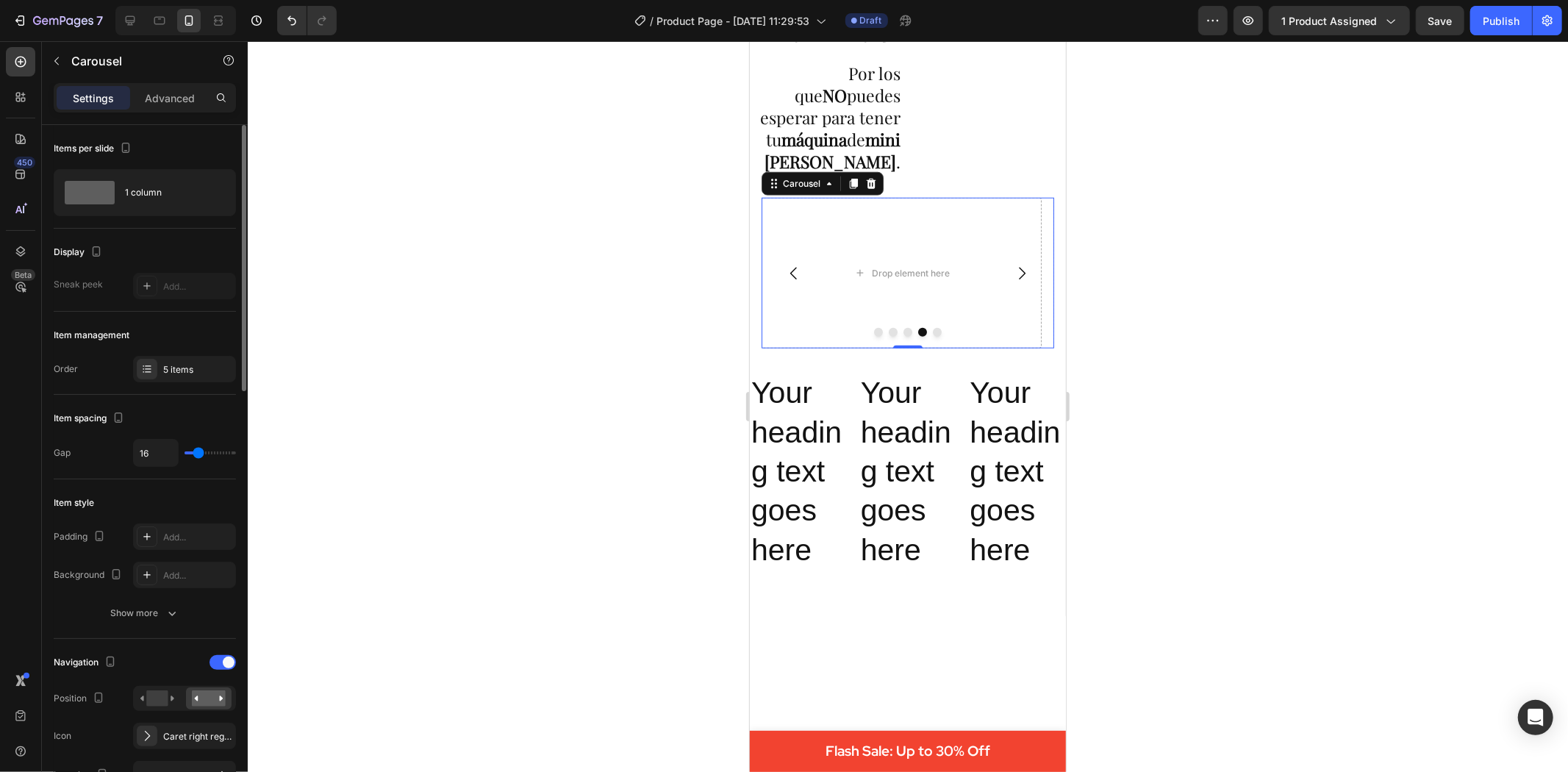
type input "0"
drag, startPoint x: 194, startPoint y: 453, endPoint x: 184, endPoint y: 453, distance: 10.0
type input "0"
click at [185, 453] on input "range" at bounding box center [210, 453] width 51 height 3
type input "13"
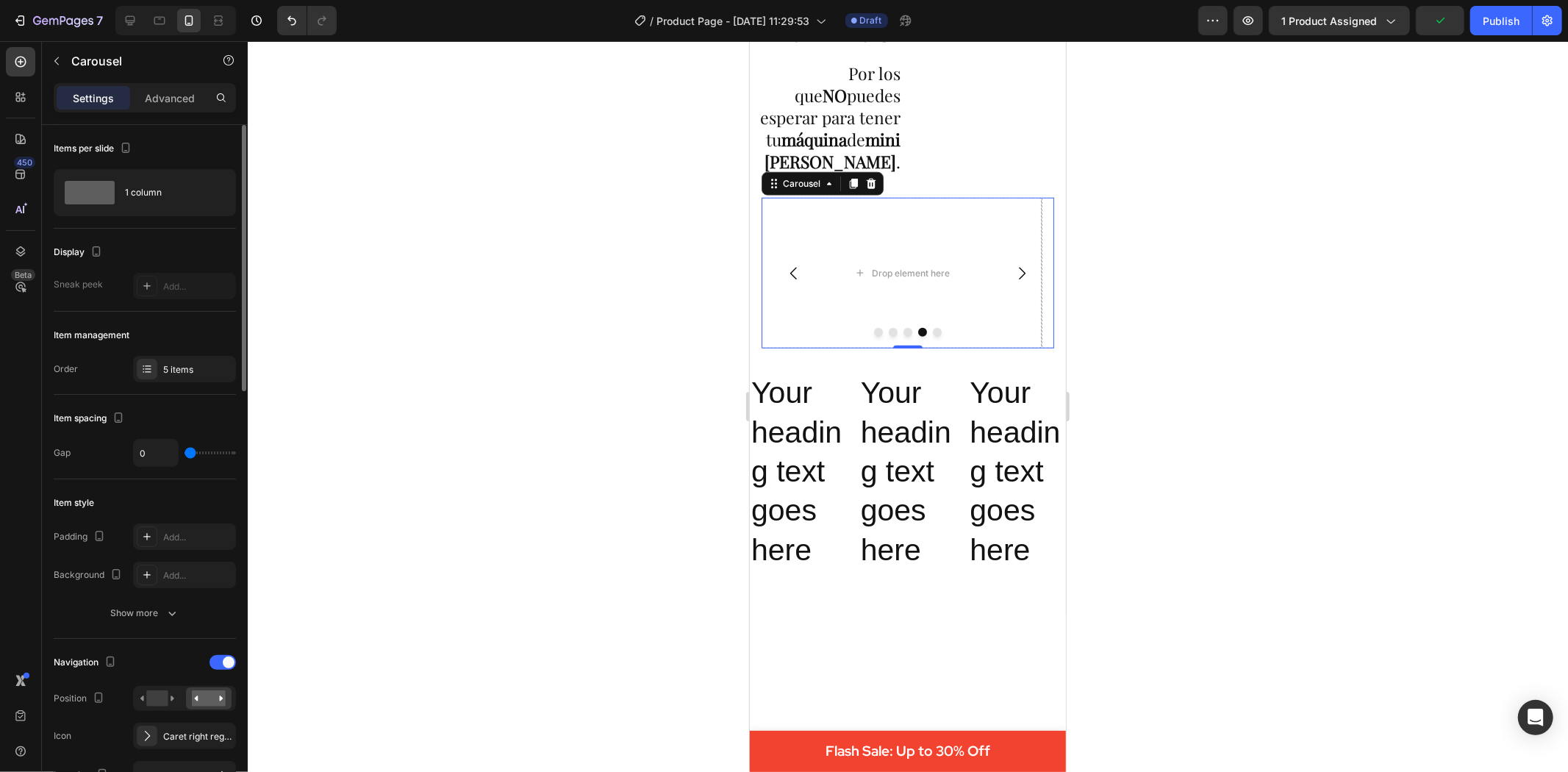
type input "13"
type input "16"
drag, startPoint x: 188, startPoint y: 454, endPoint x: 199, endPoint y: 456, distance: 11.2
type input "16"
click at [199, 455] on input "range" at bounding box center [210, 453] width 51 height 3
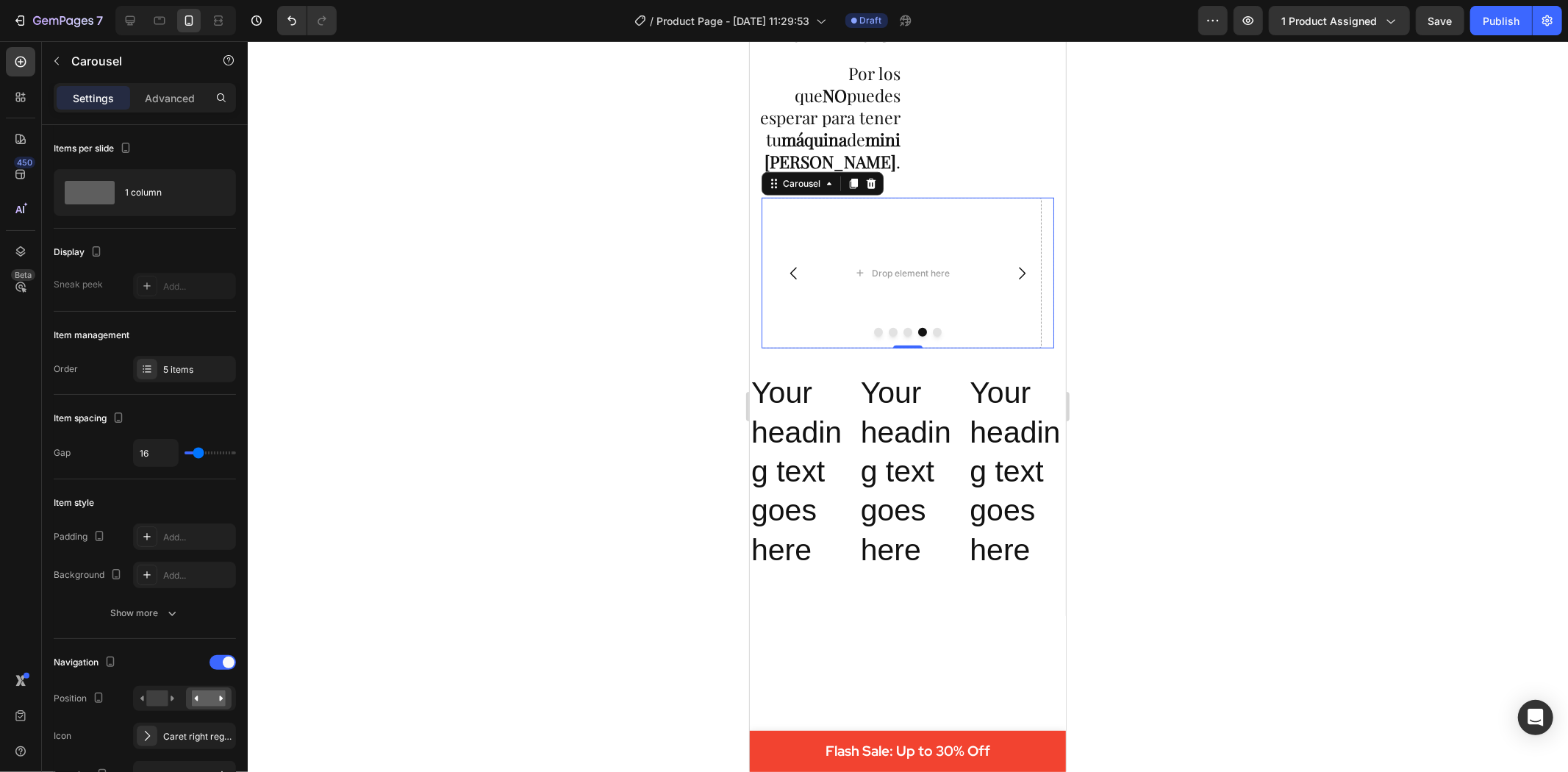
click at [377, 481] on div at bounding box center [908, 407] width 1321 height 731
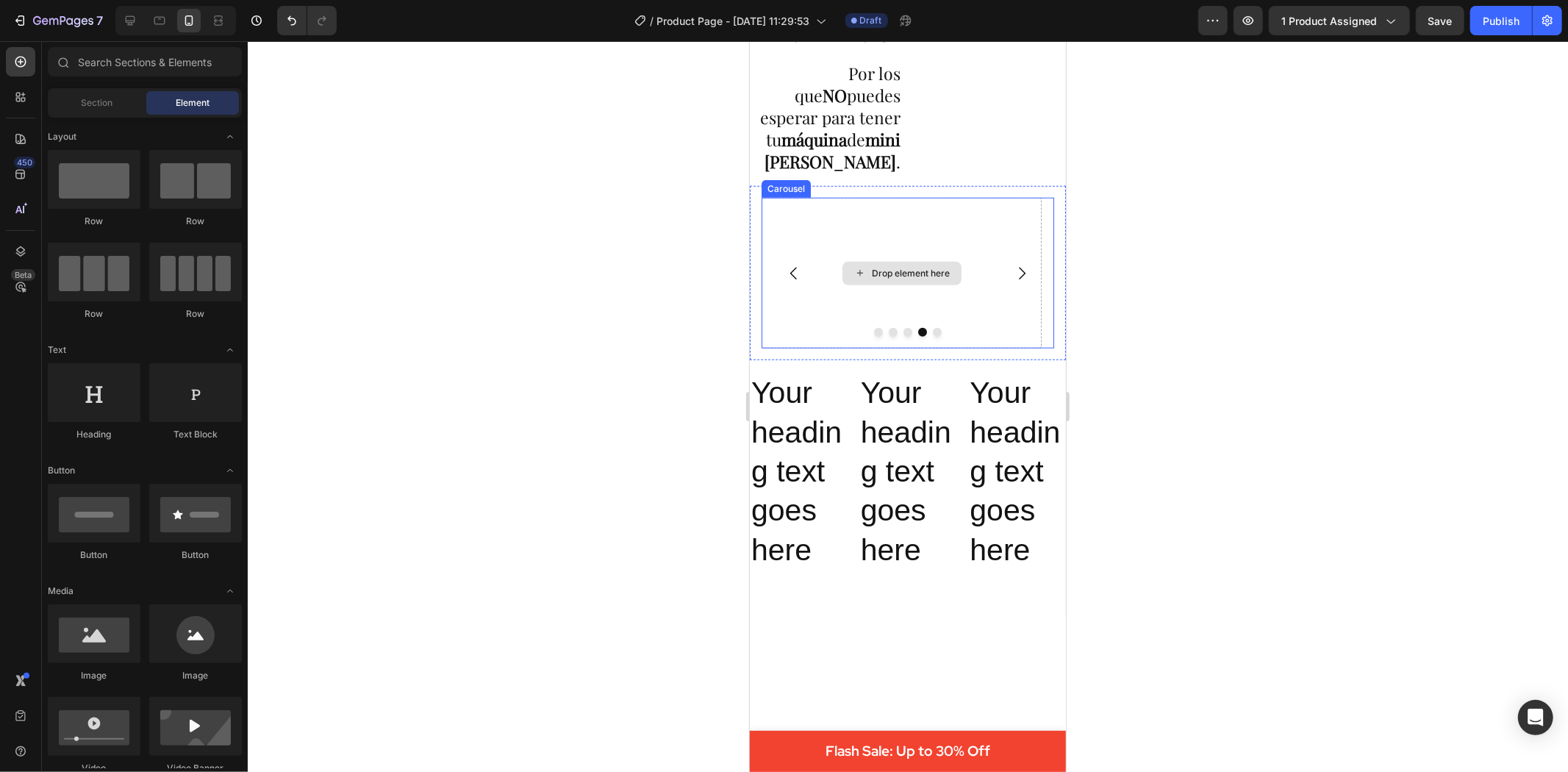
click at [856, 270] on icon at bounding box center [859, 272] width 11 height 12
click at [812, 230] on div "Drop element here" at bounding box center [901, 272] width 280 height 151
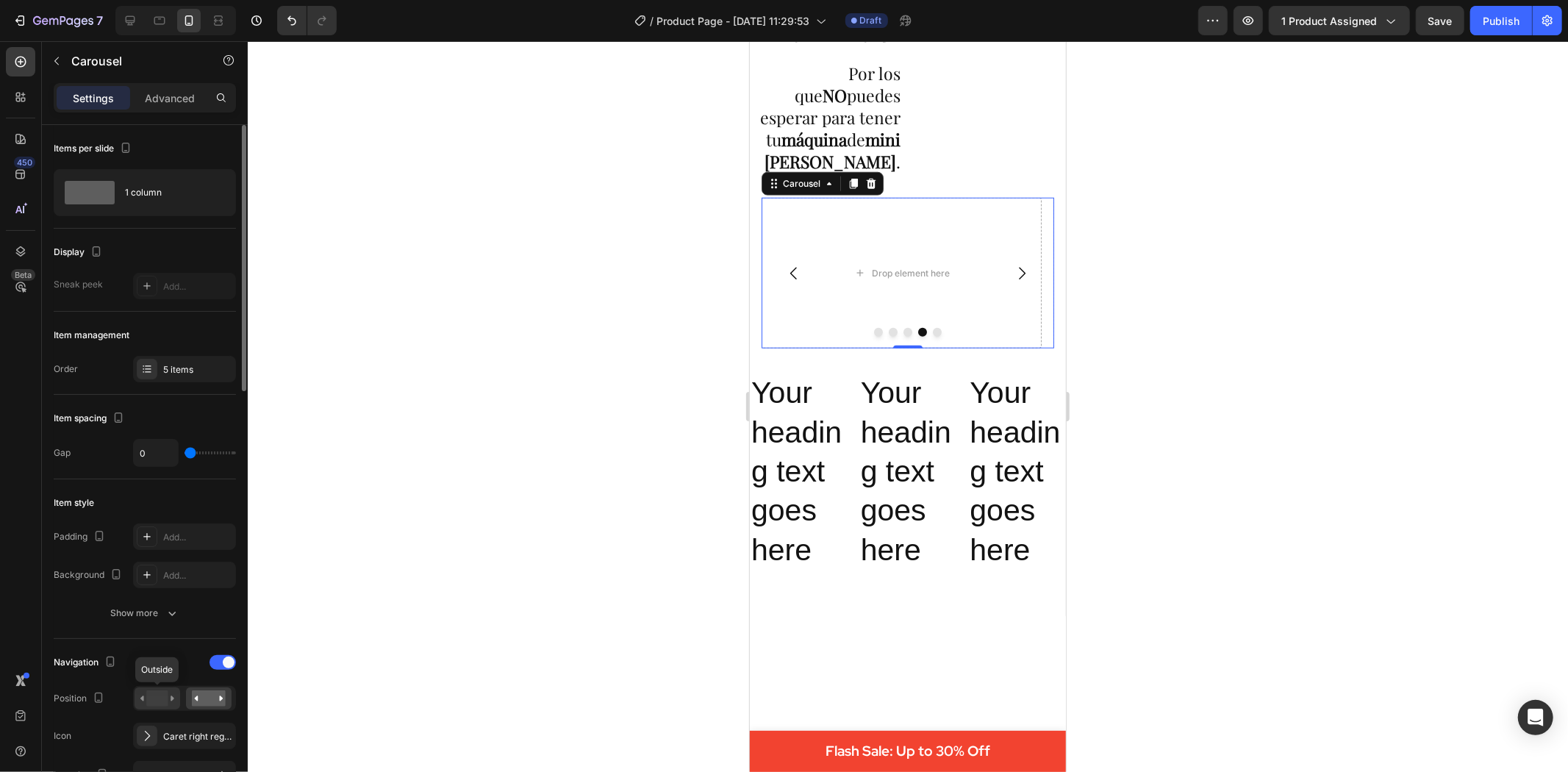
click at [164, 697] on rect at bounding box center [157, 699] width 21 height 16
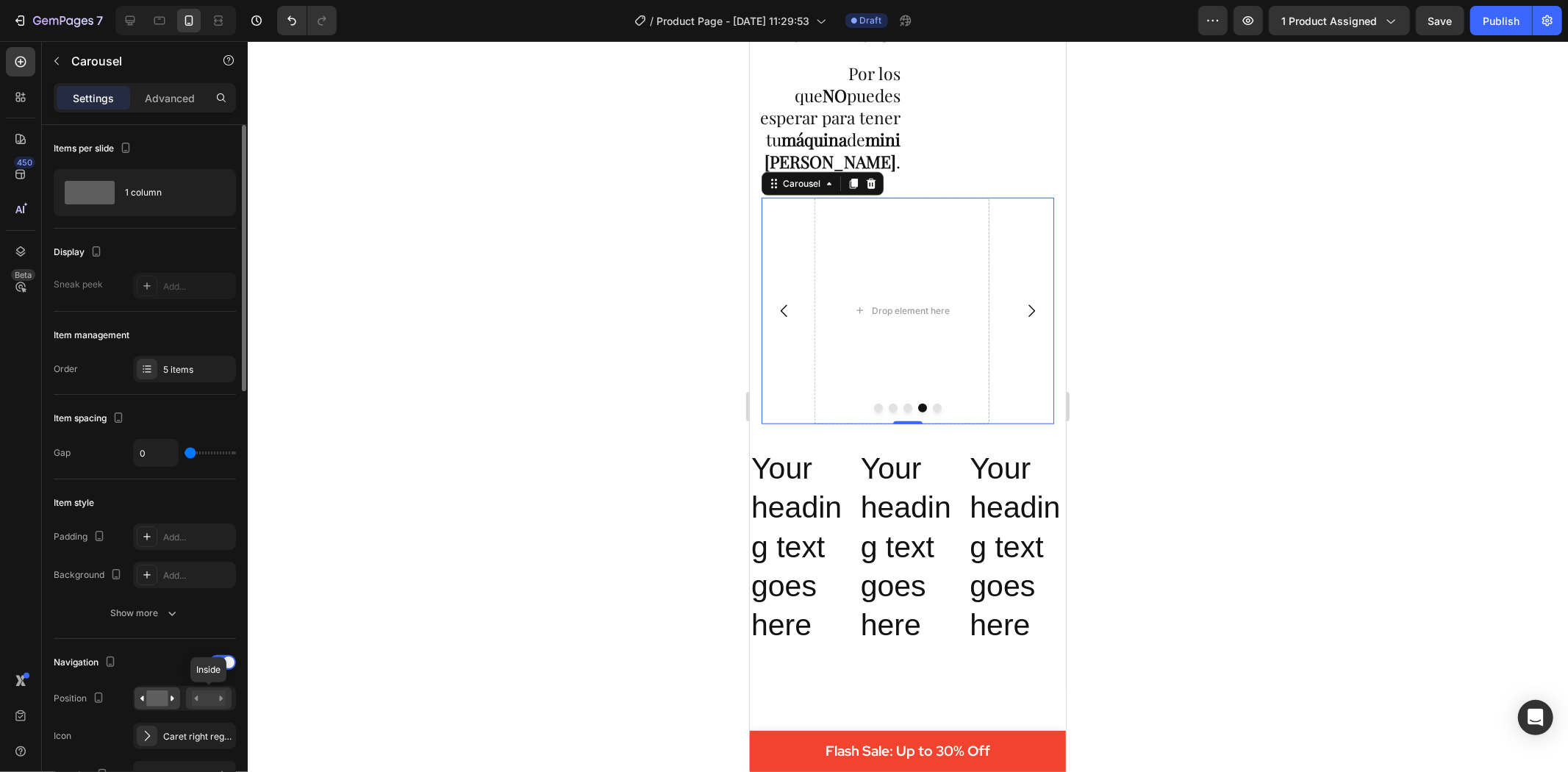
click at [207, 699] on rect at bounding box center [209, 699] width 34 height 16
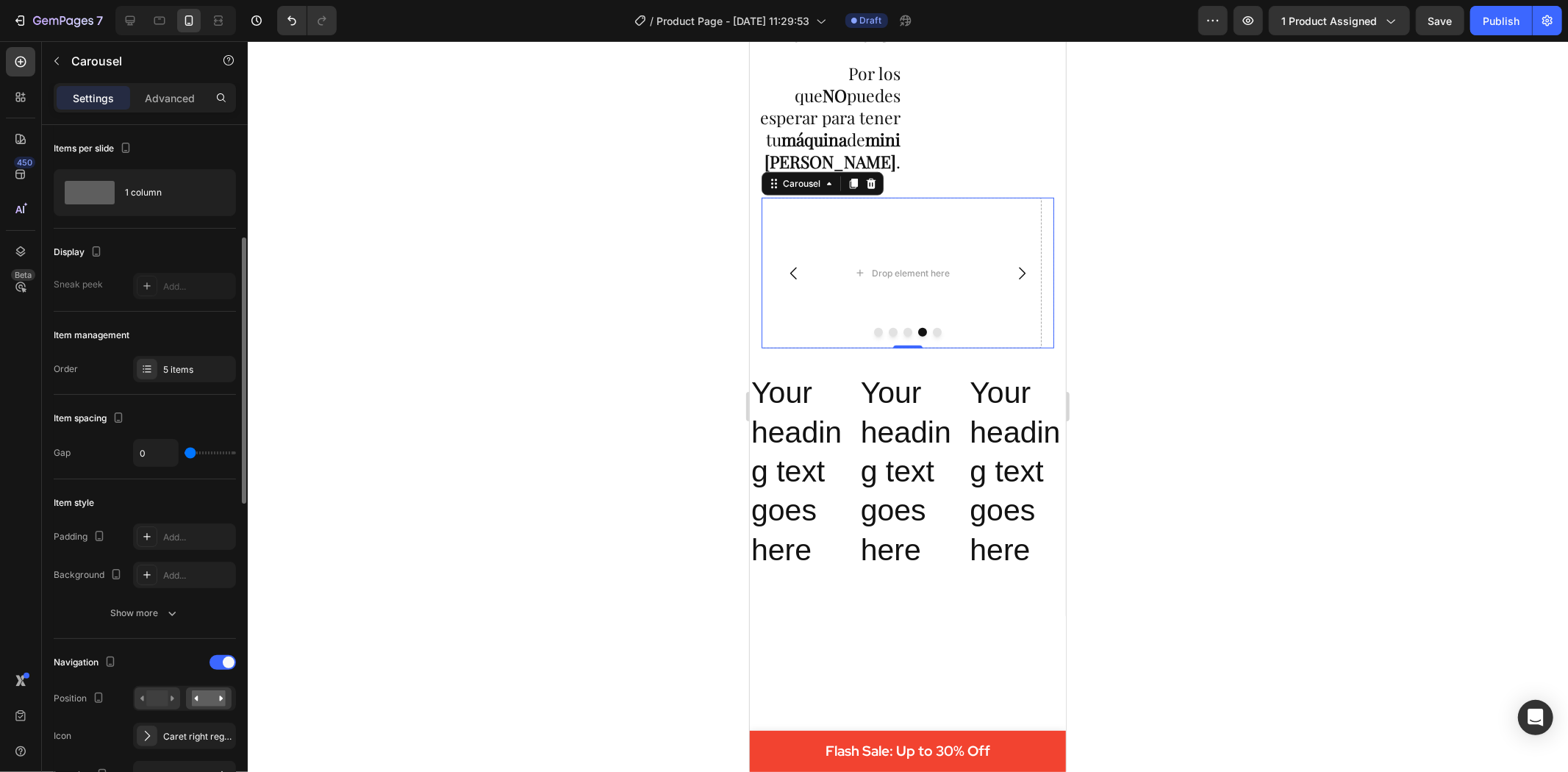
scroll to position [81, 0]
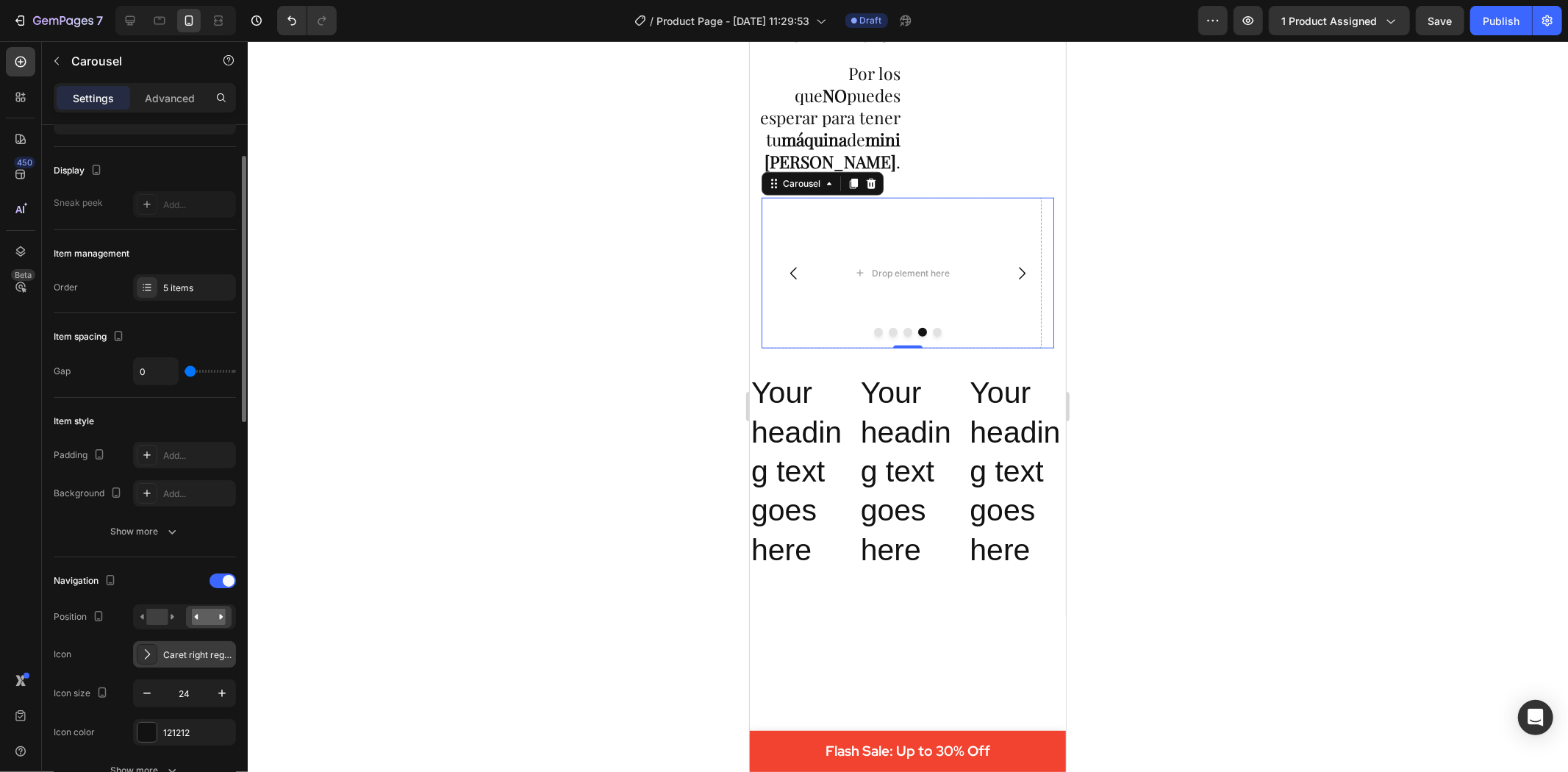
click at [199, 656] on div "Caret right regular" at bounding box center [198, 655] width 69 height 13
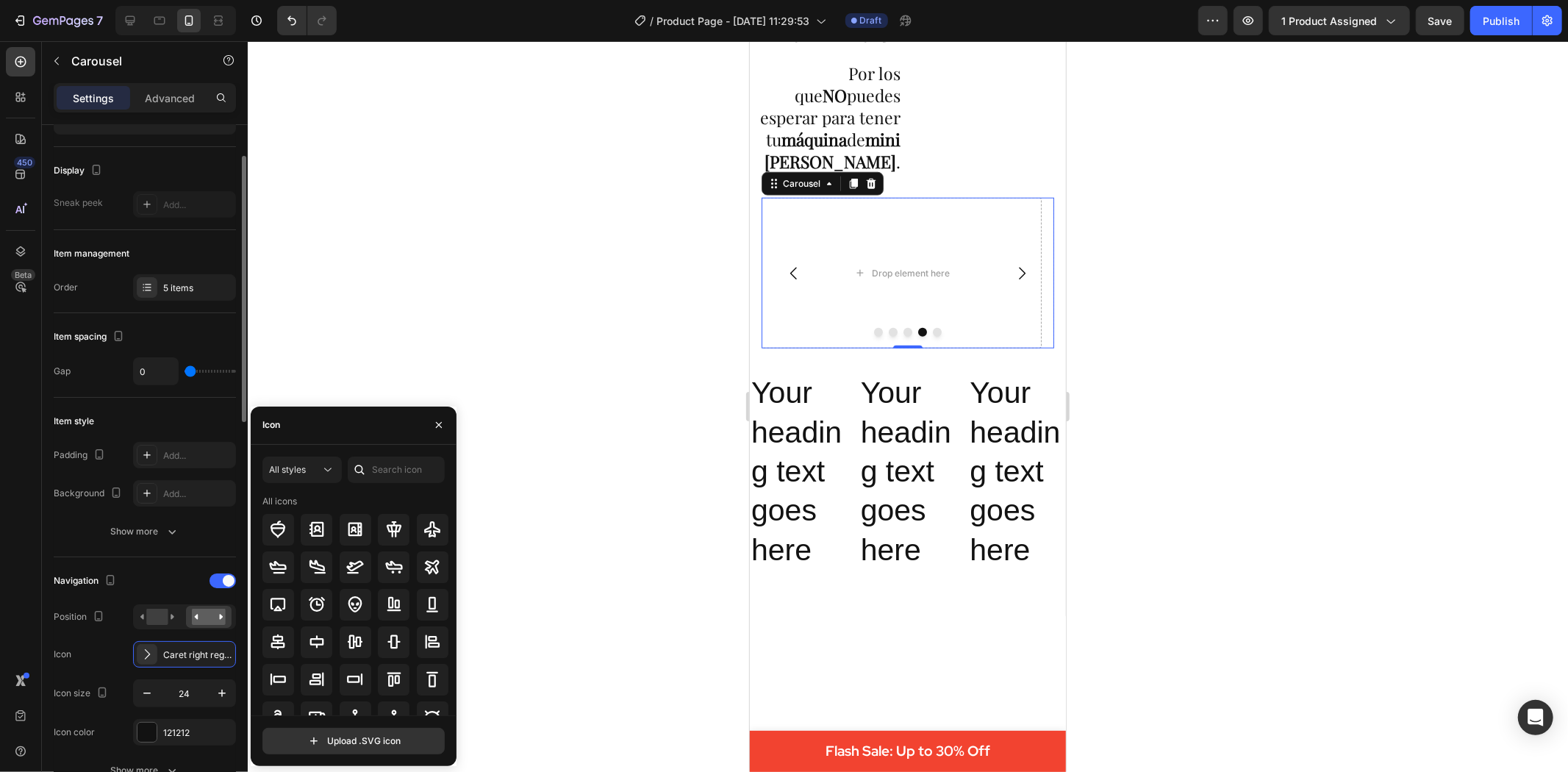
click at [164, 565] on div "Navigation Position Icon Caret right regular Icon size 24 Icon color 121212 Sho…" at bounding box center [145, 676] width 182 height 239
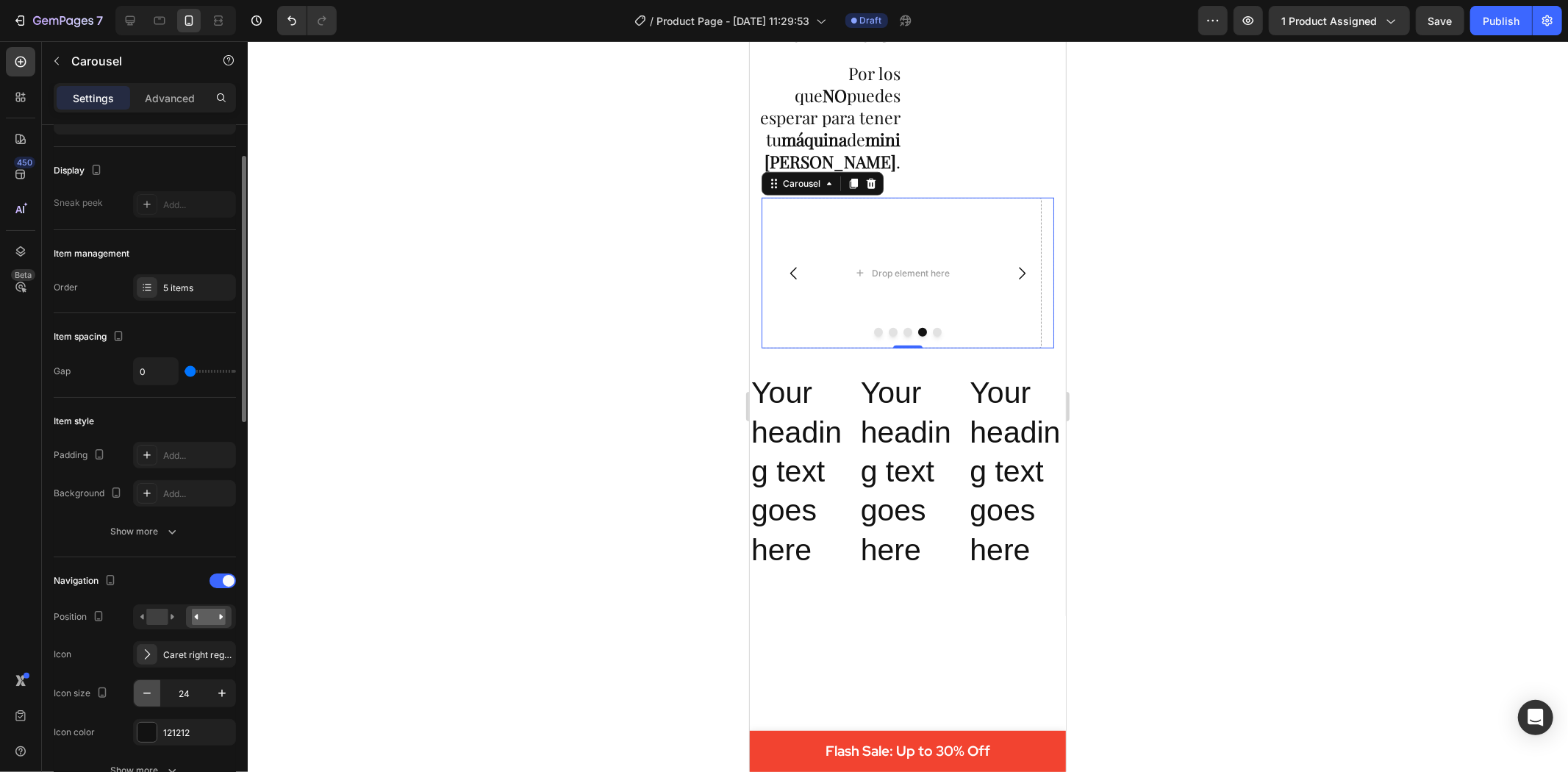
click at [148, 692] on icon "button" at bounding box center [147, 693] width 15 height 15
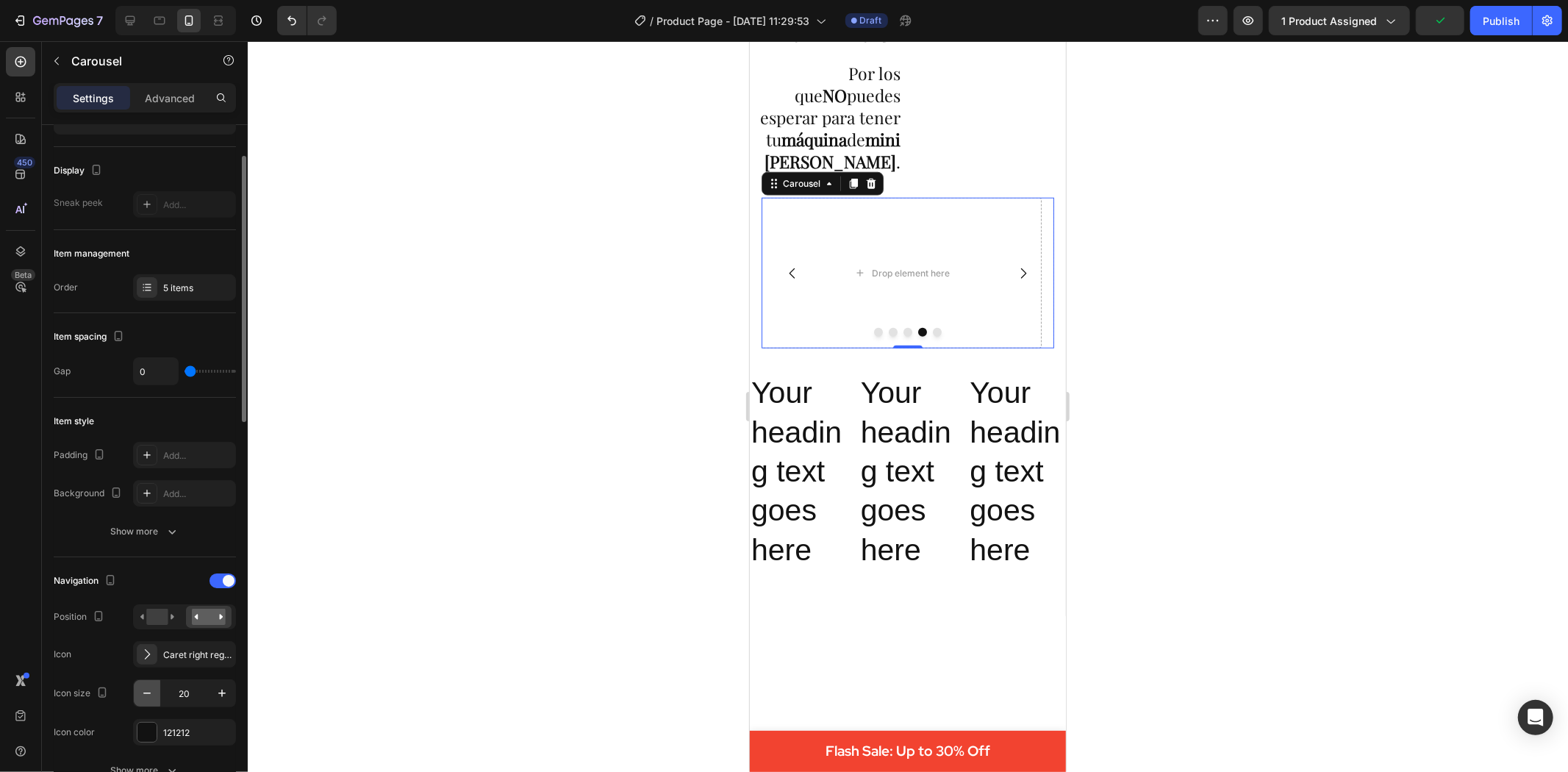
click at [148, 692] on icon "button" at bounding box center [147, 693] width 15 height 15
type input "17"
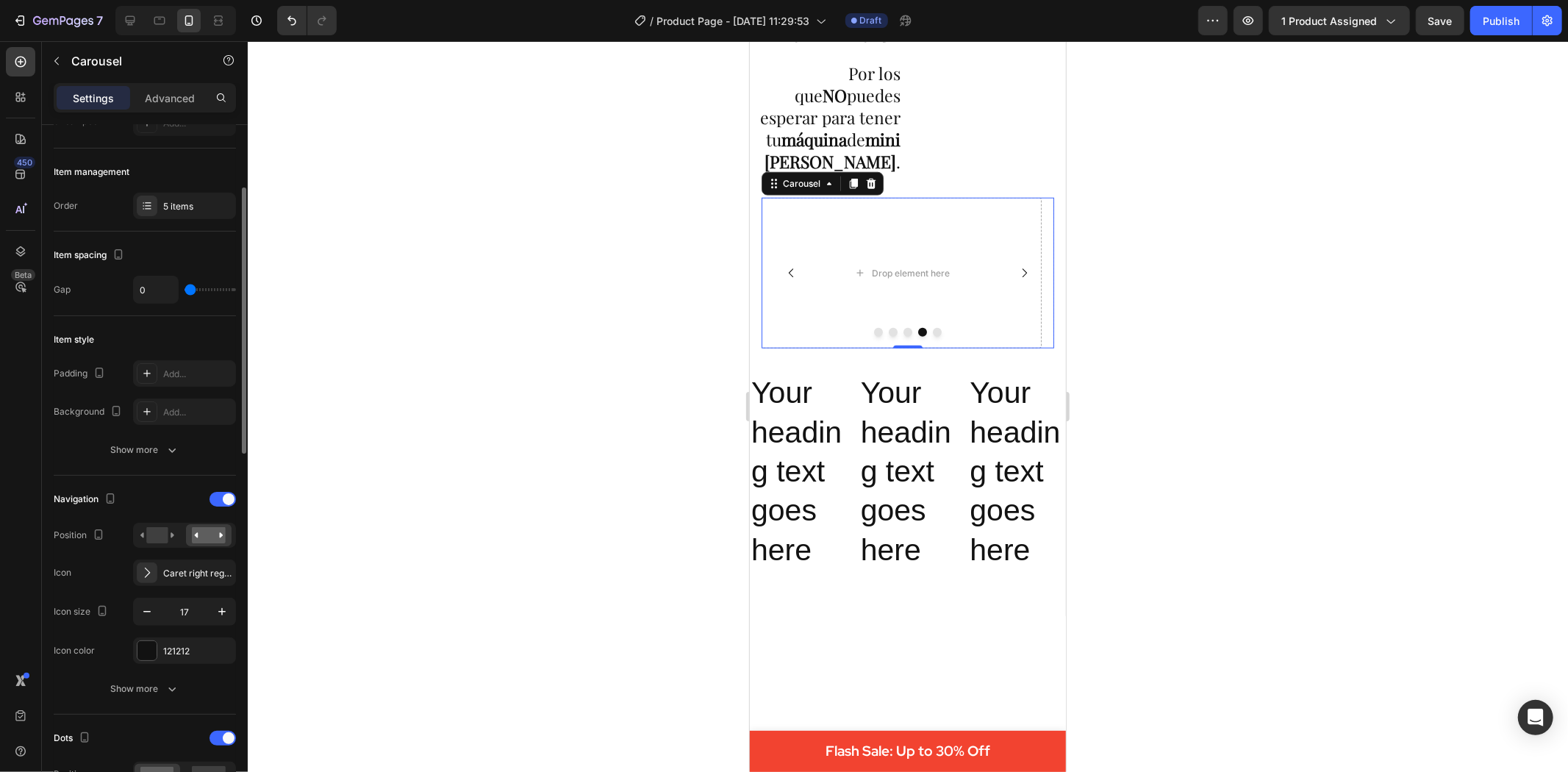
scroll to position [245, 0]
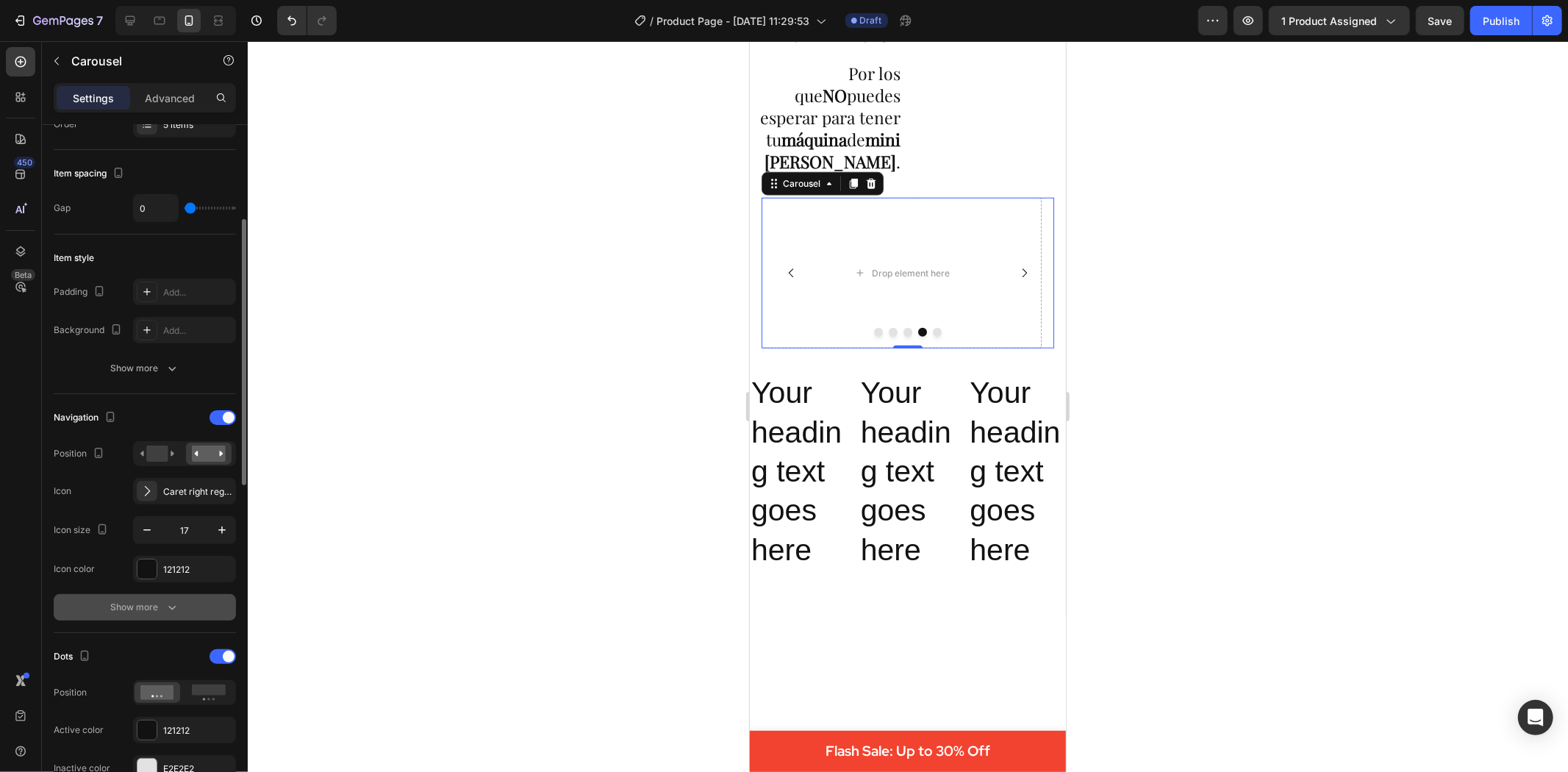
click at [171, 608] on icon "button" at bounding box center [171, 608] width 15 height 15
click at [152, 606] on icon at bounding box center [147, 607] width 11 height 11
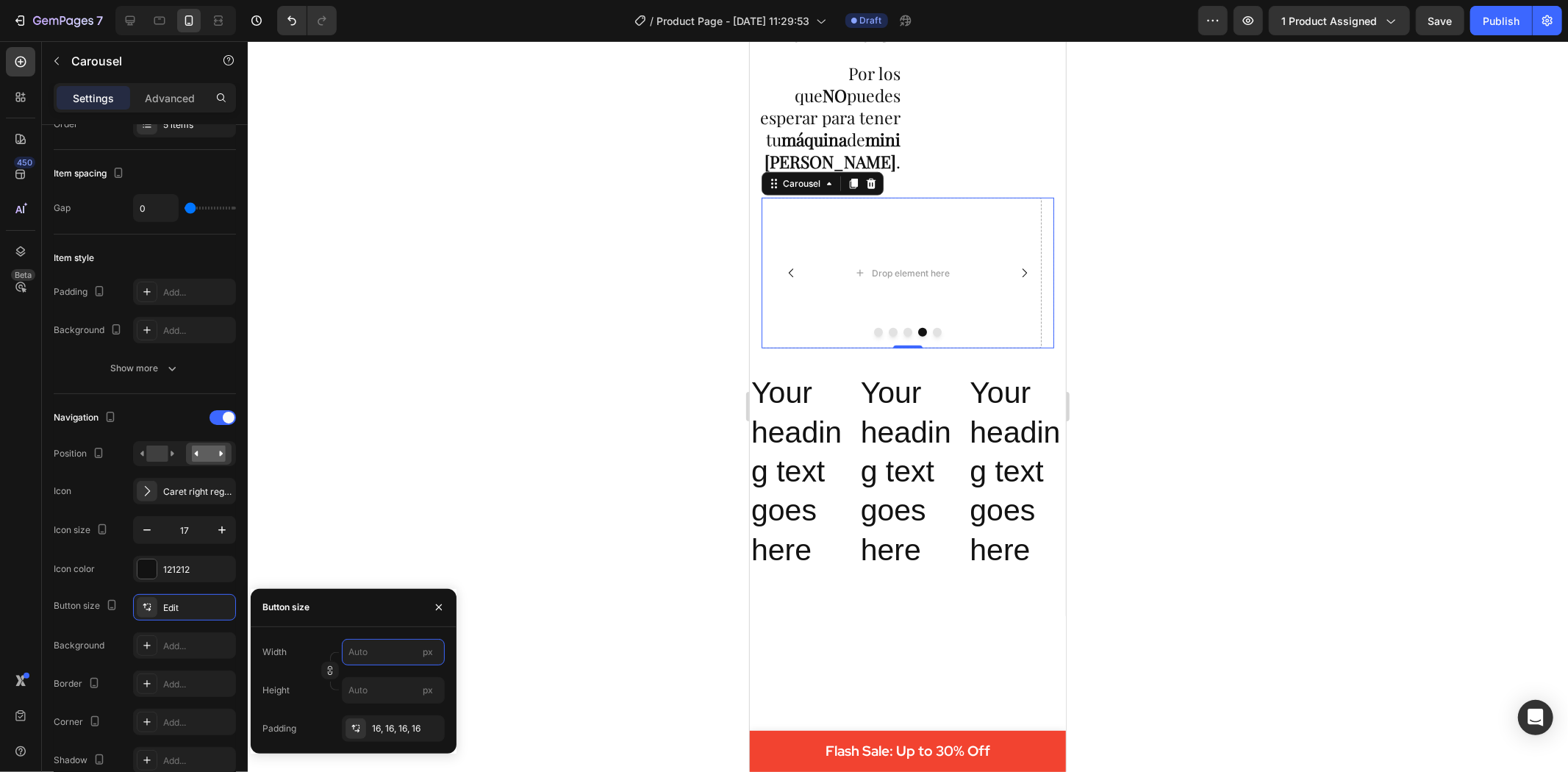
click at [375, 653] on input "px" at bounding box center [393, 653] width 103 height 27
type input "16"
type input "1"
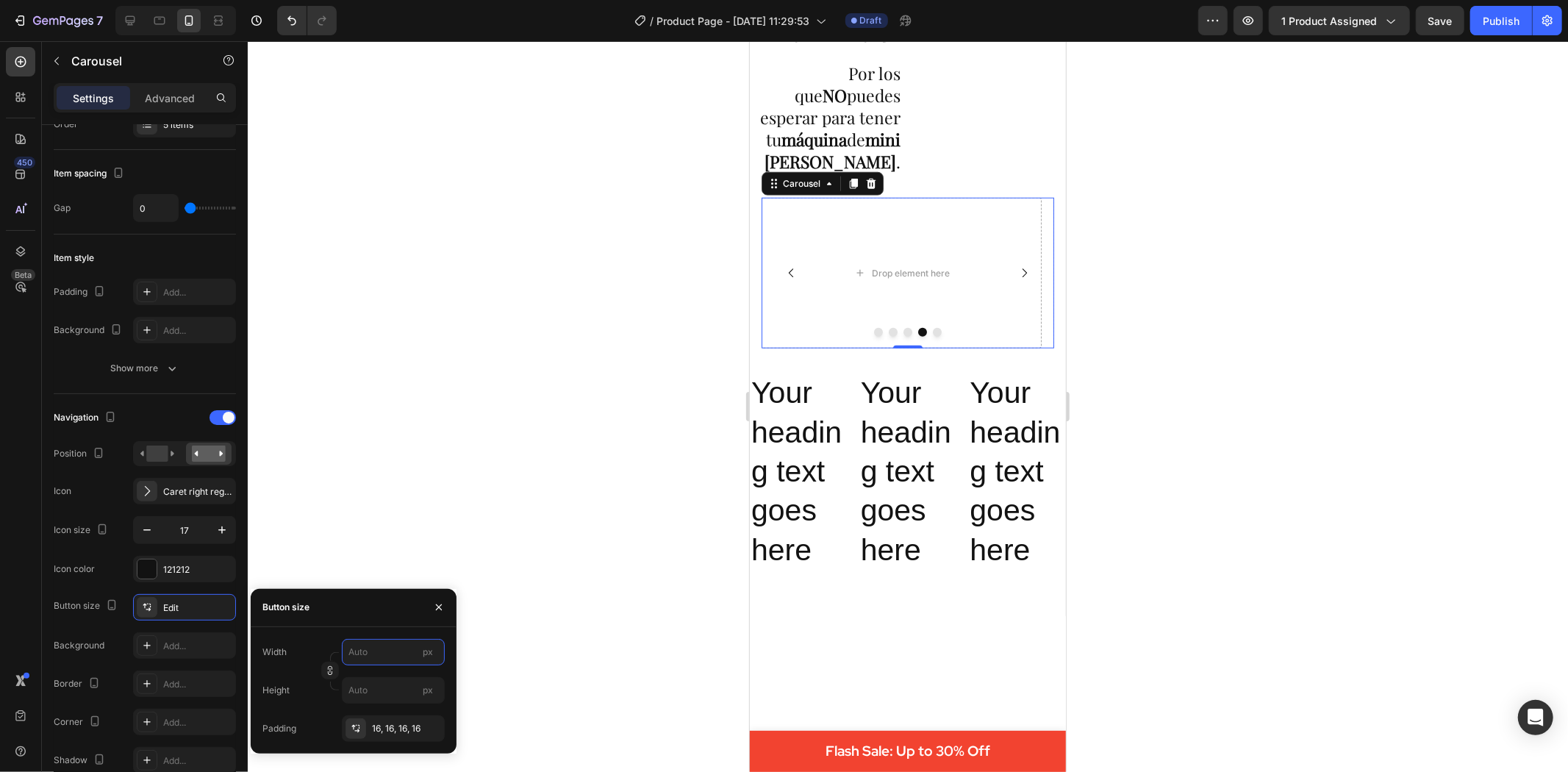
type input "2"
type input "3"
type input "32"
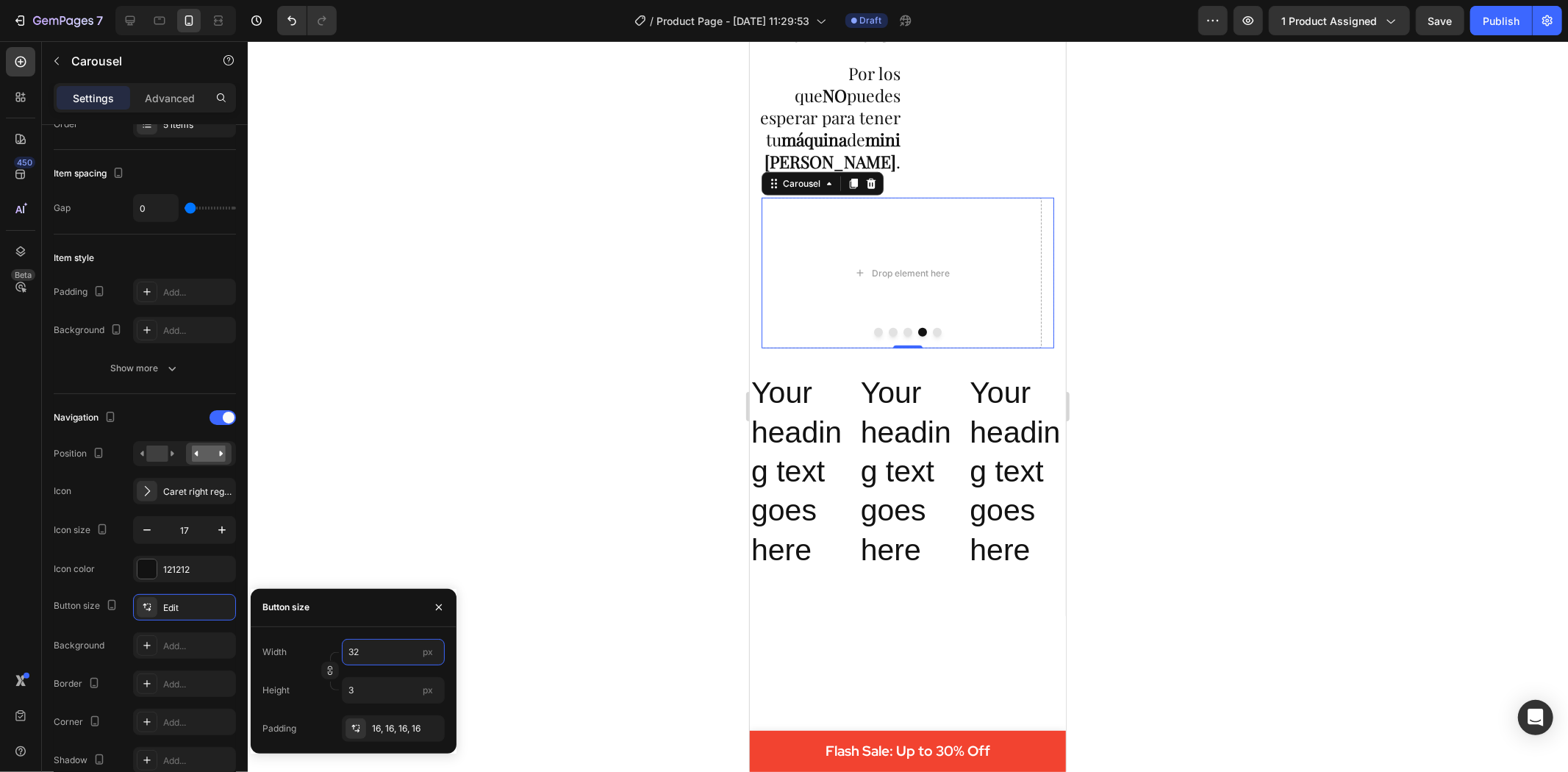
type input "32"
type input "323"
type input "3232"
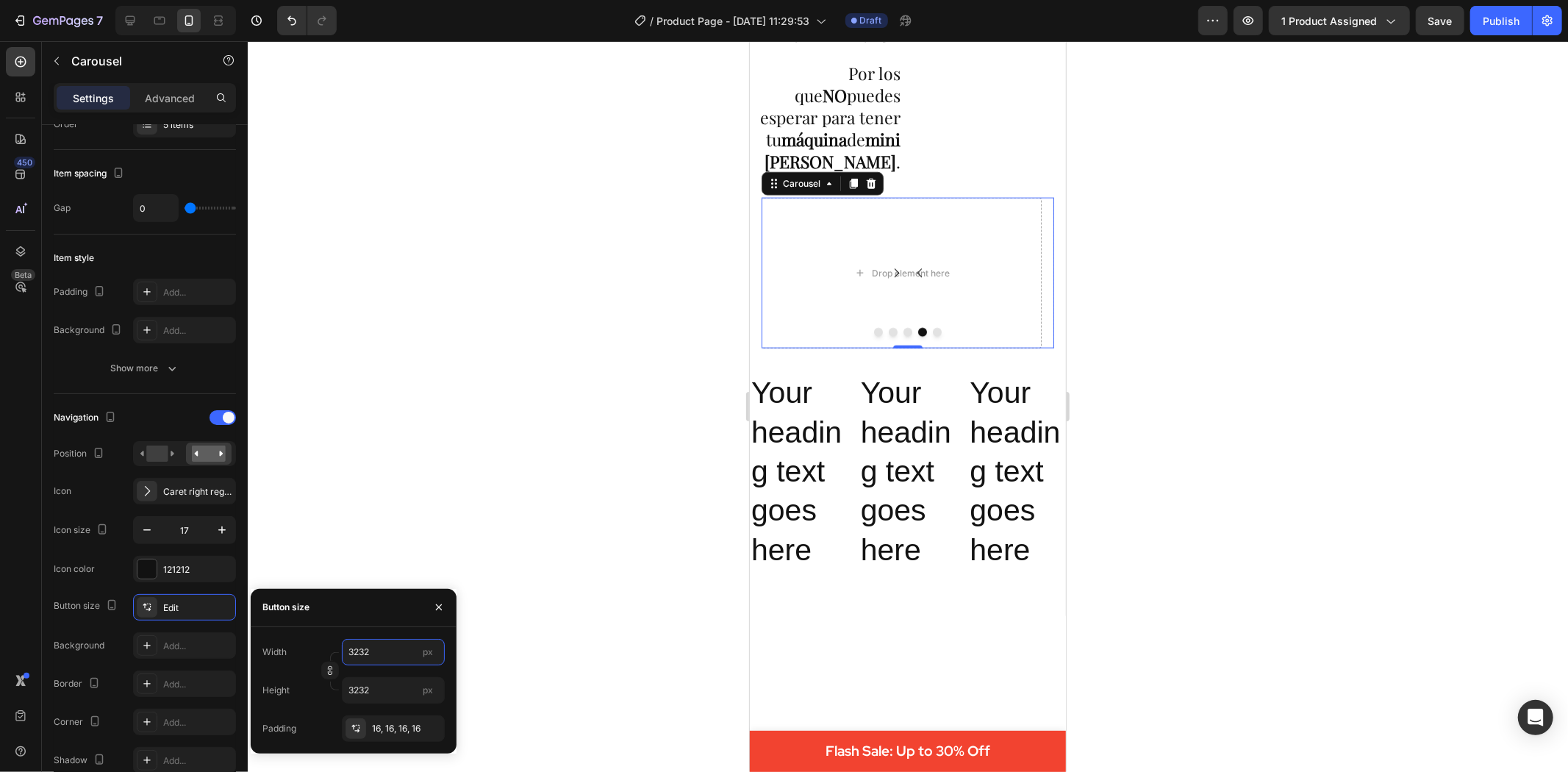
type input "32322"
type input "323223"
type input "32322"
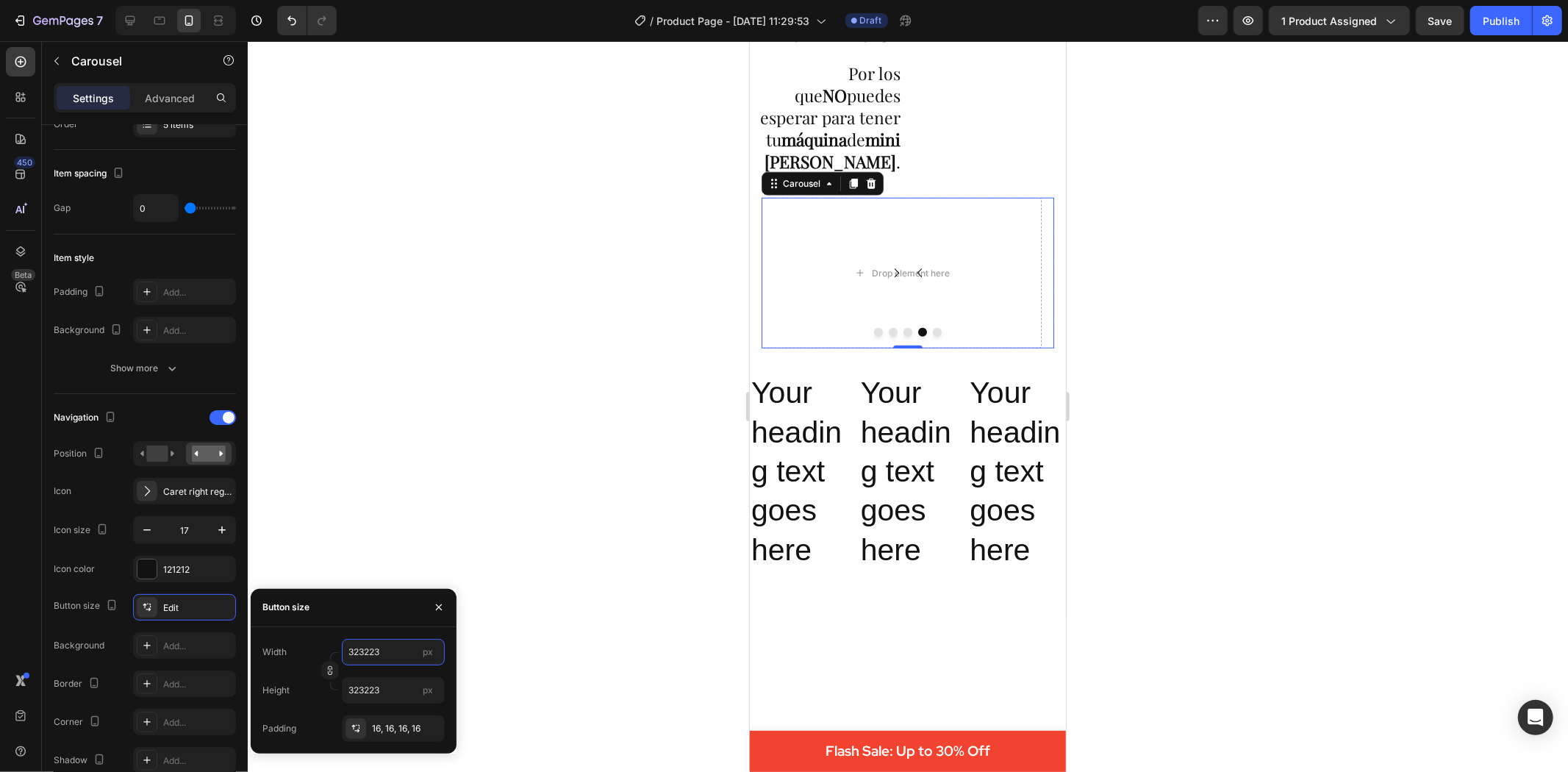
type input "32322"
type input "3"
type input "1"
type input "10"
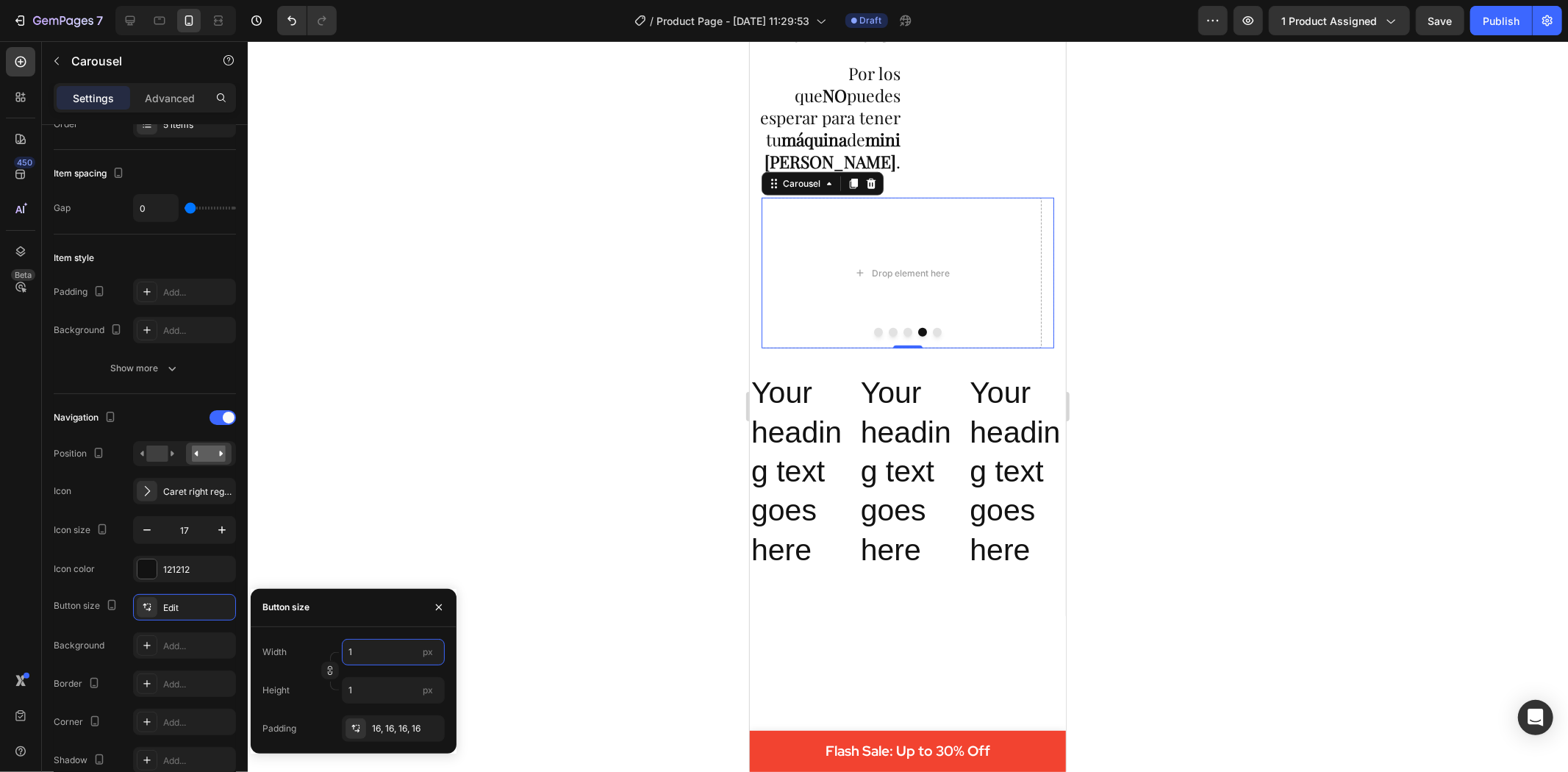
type input "10"
type input "100"
type input "1000"
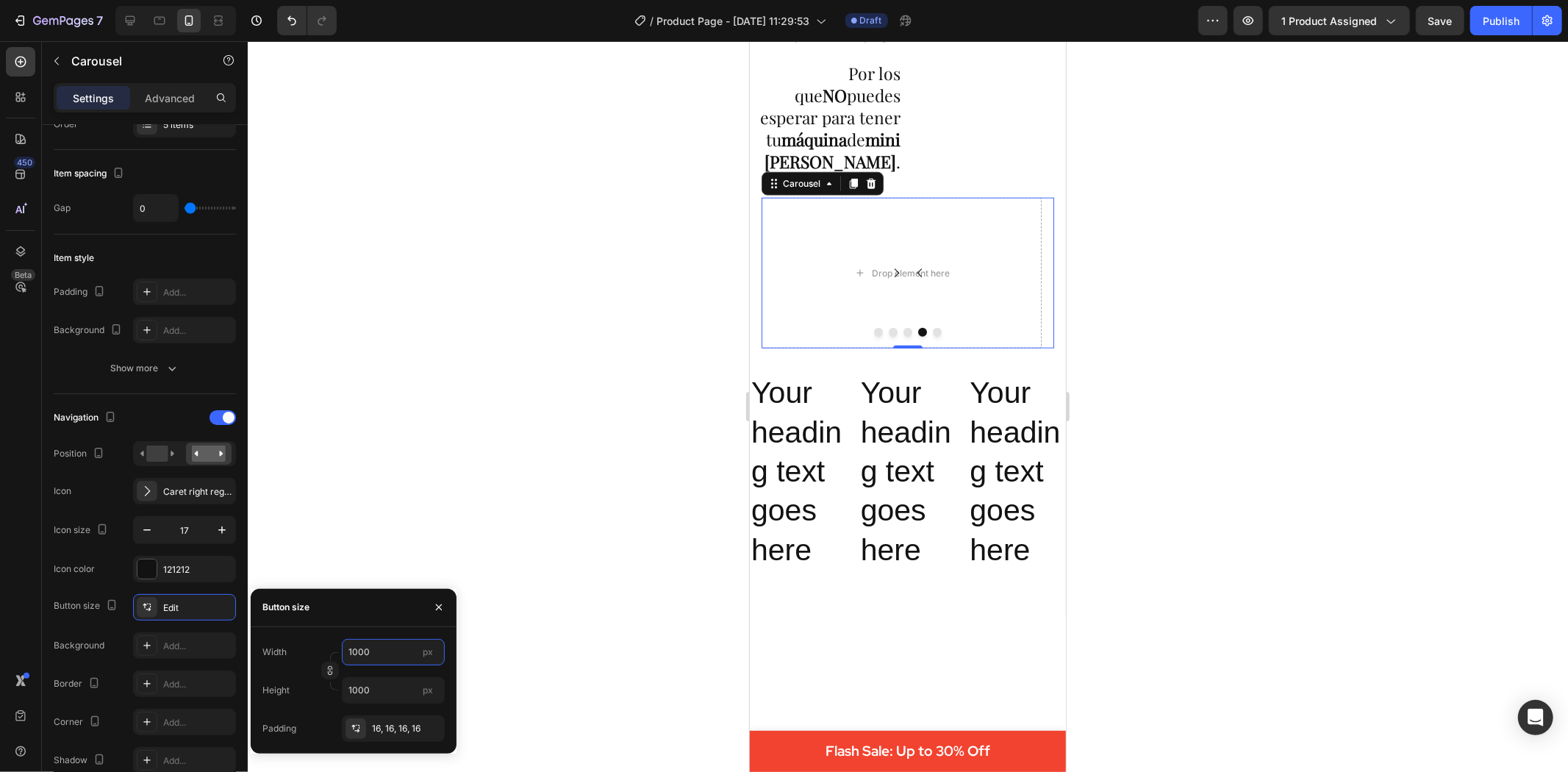
type input "100"
type input "10"
type input "1"
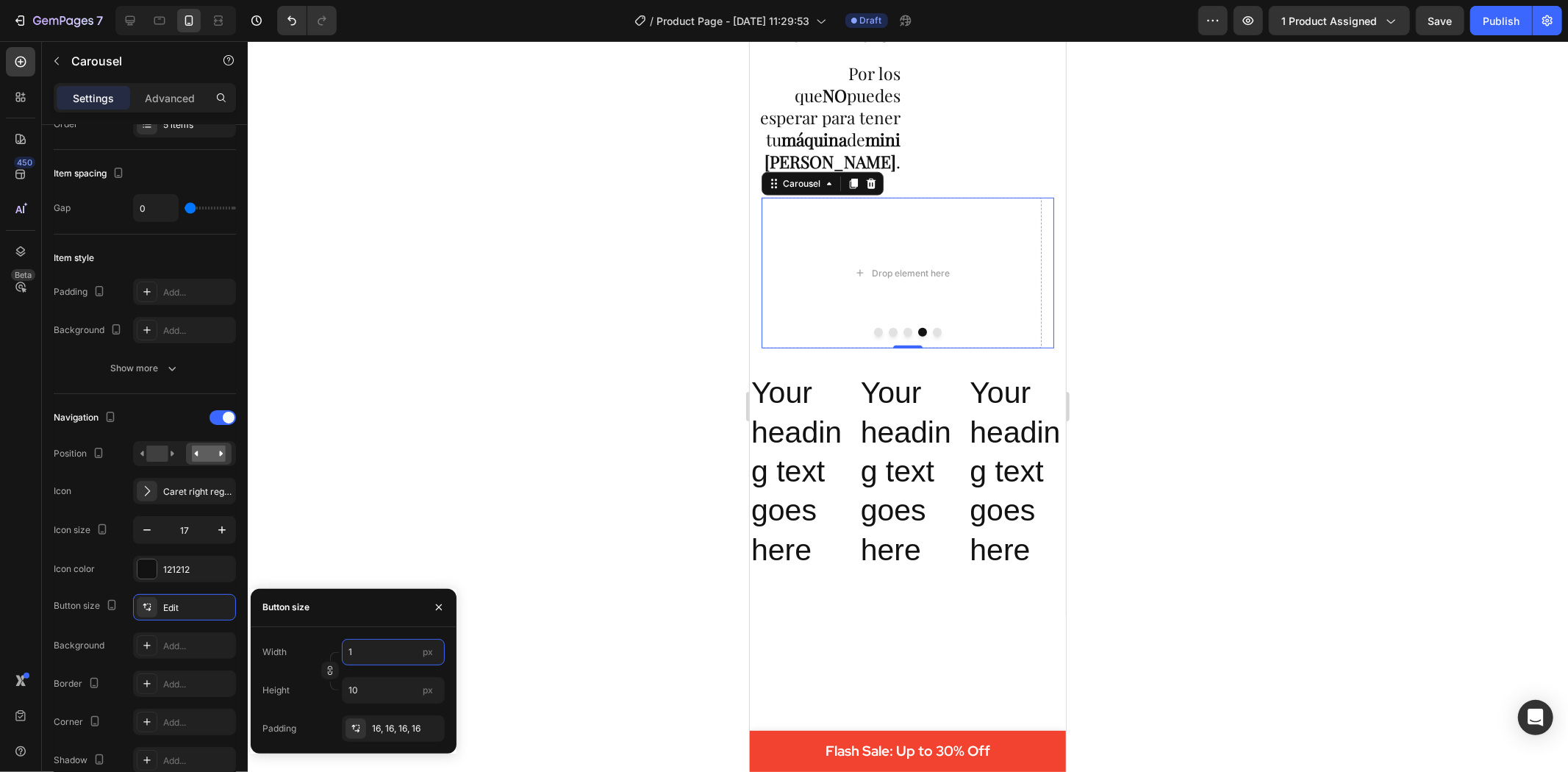
type input "1"
type input "5"
type input "50"
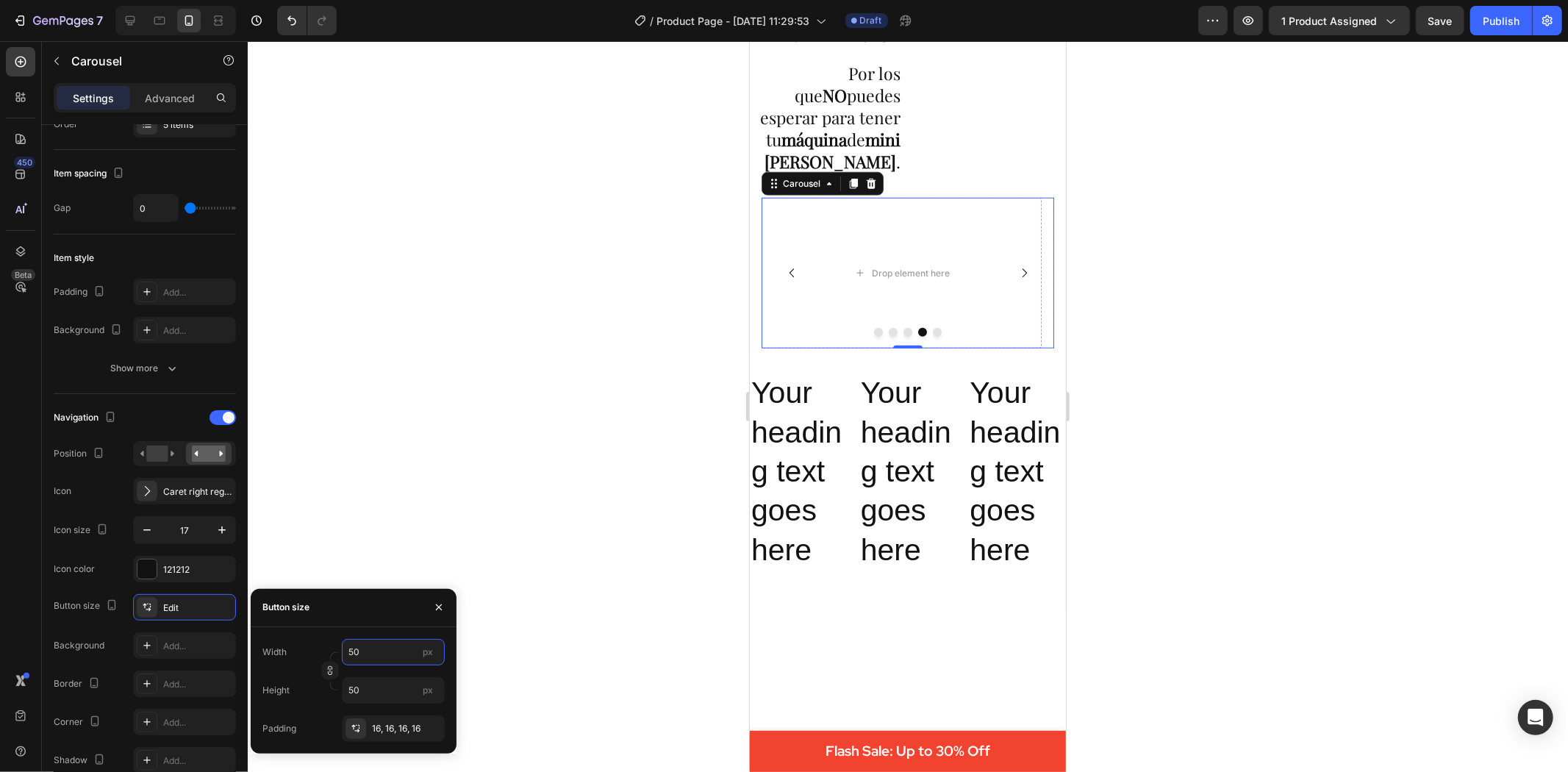
type input "500"
type input "5000"
type input "500"
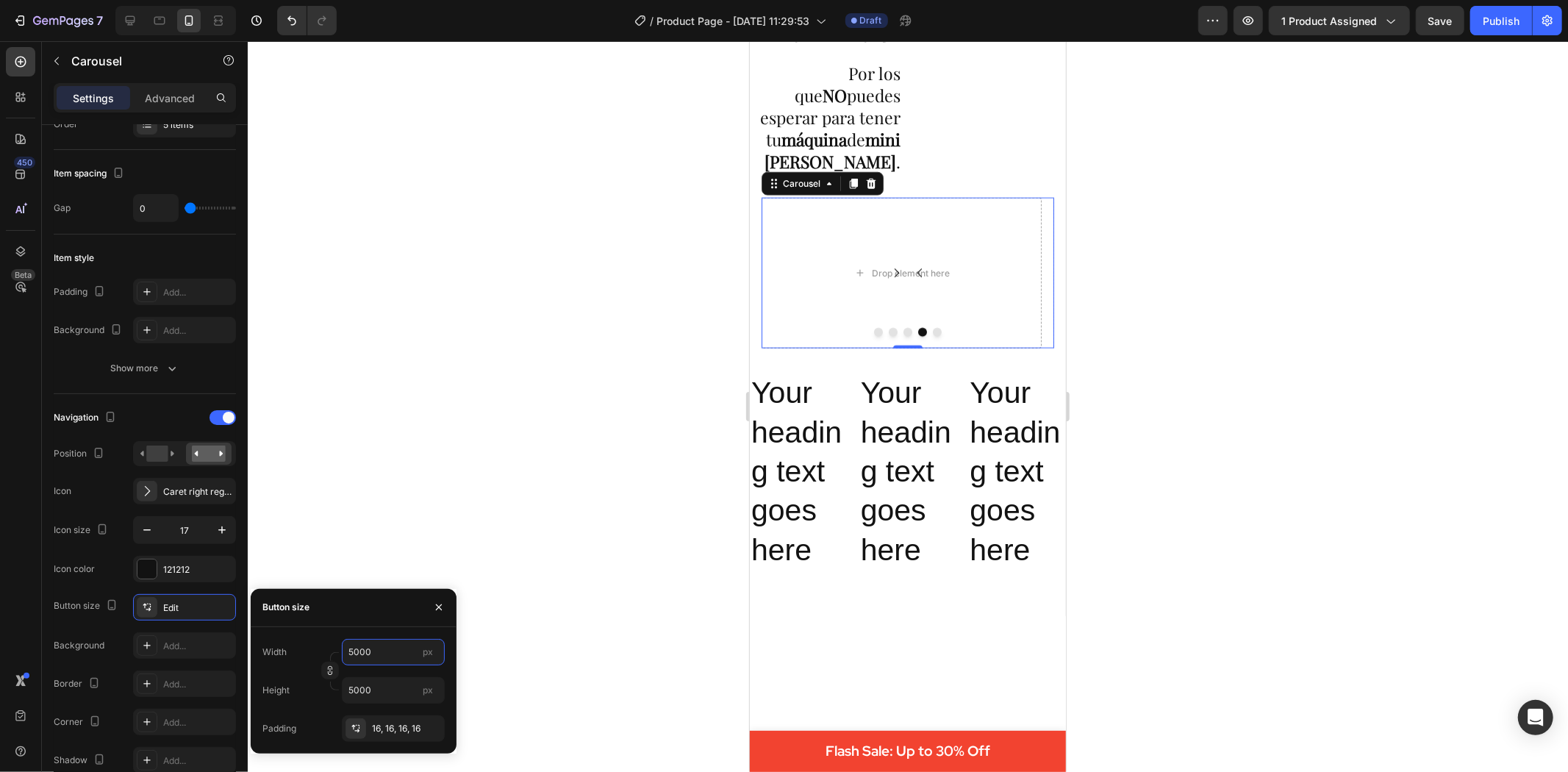
type input "500"
type input "50"
type input "5"
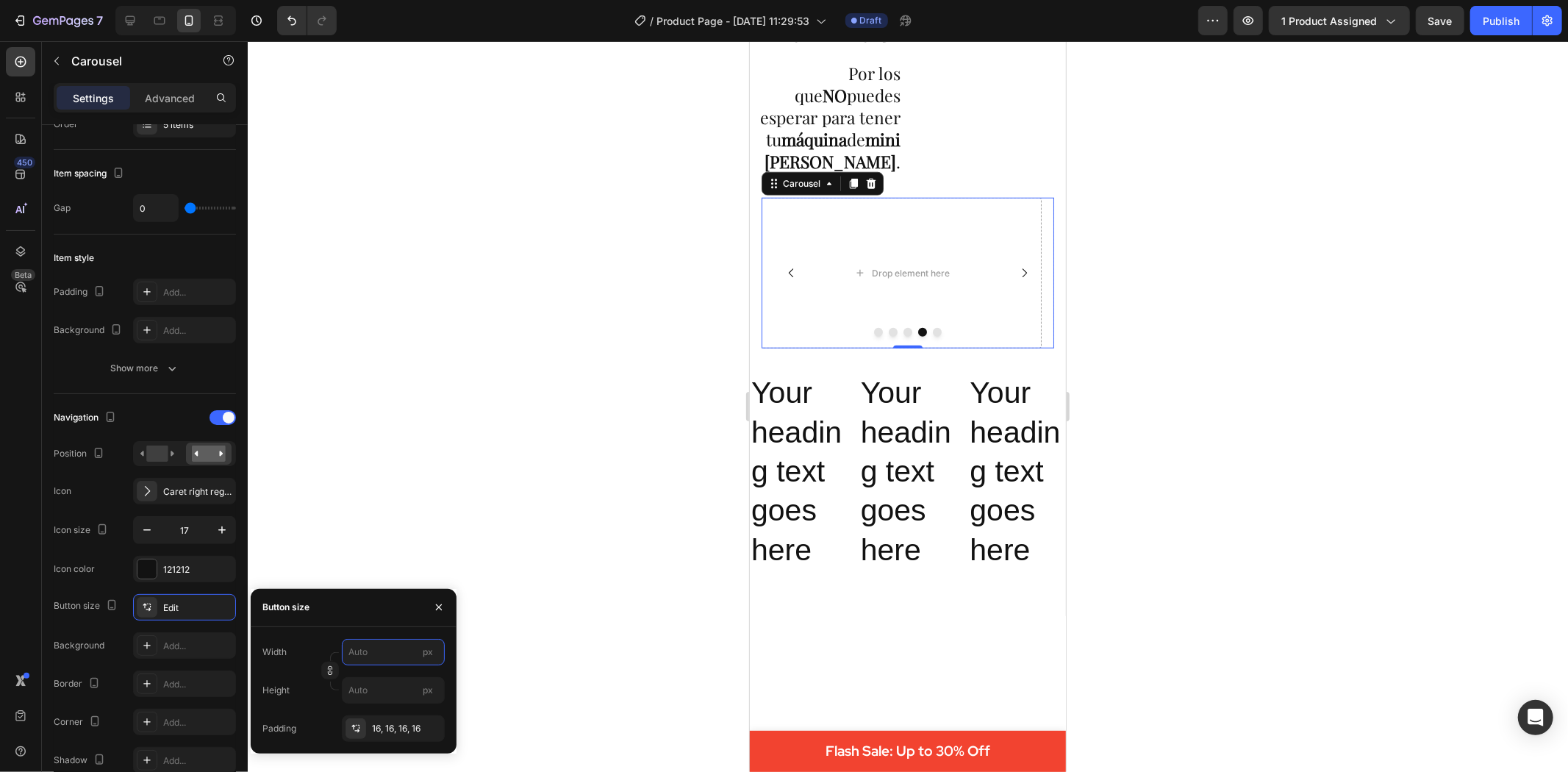
type input "7"
type input "70"
type input "7"
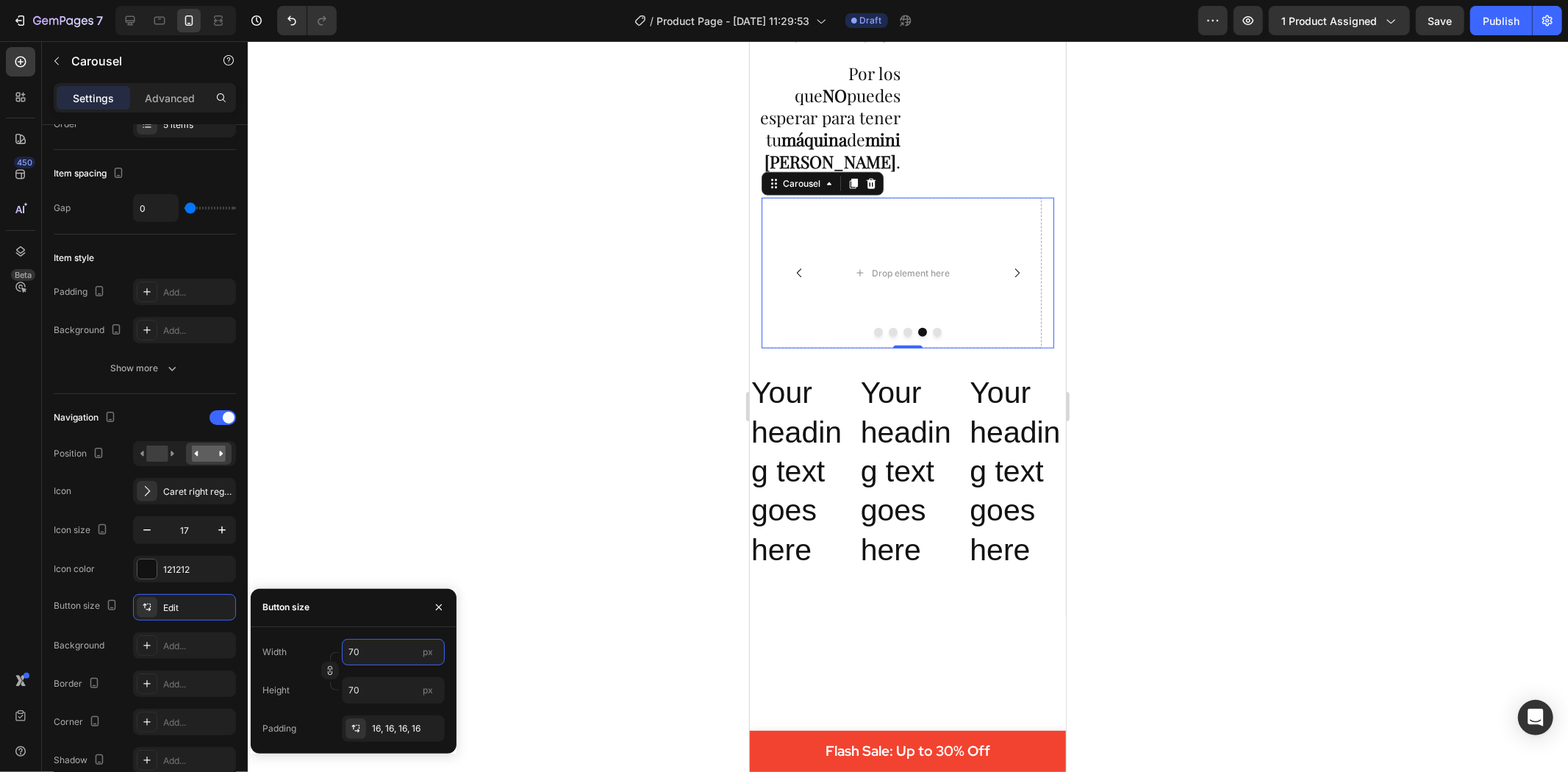
type input "7"
type input "8"
type input "80"
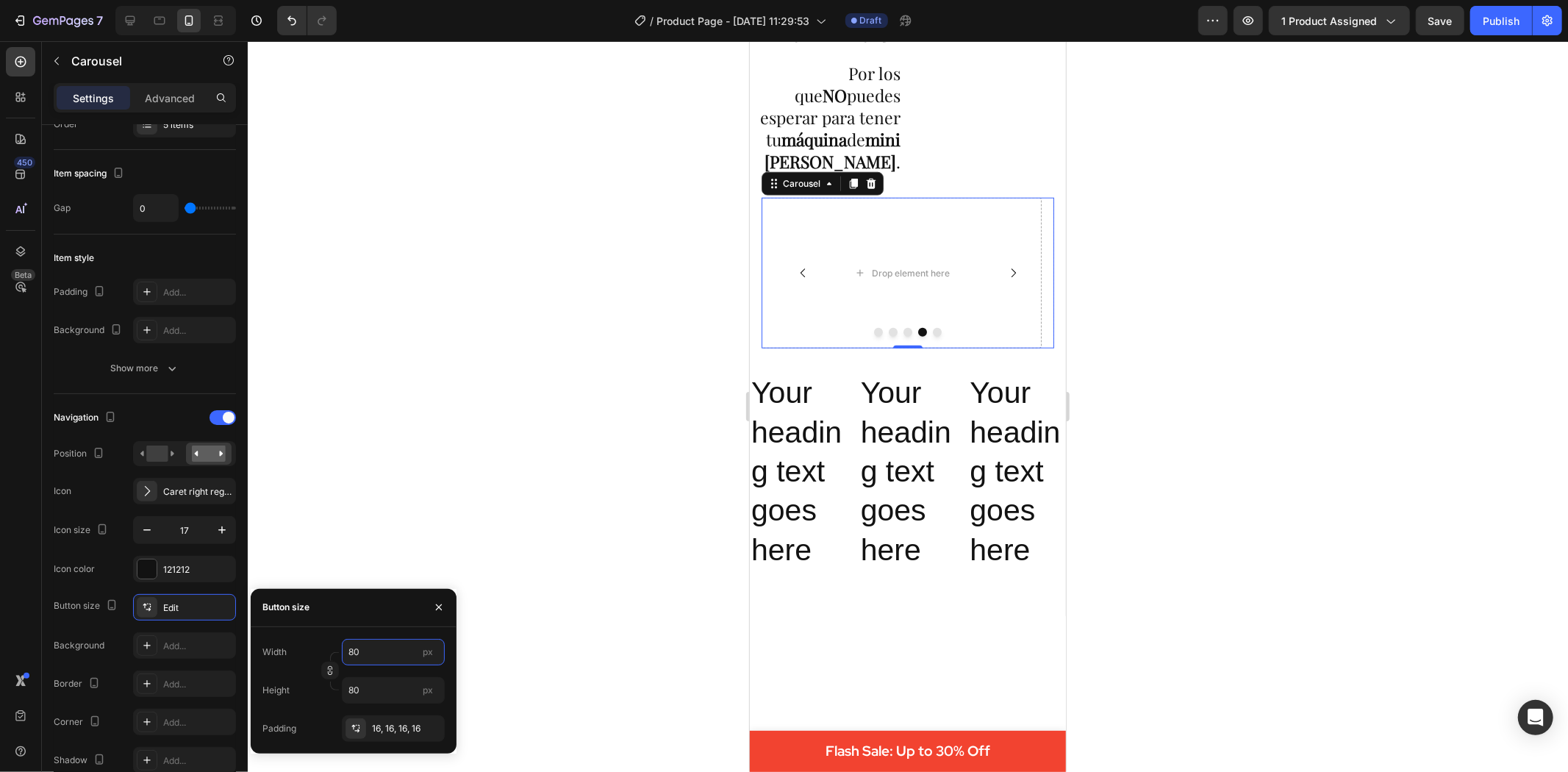
type input "8"
click at [387, 726] on div "16, 16, 16, 16" at bounding box center [393, 729] width 42 height 13
click at [375, 656] on icon "button" at bounding box center [376, 653] width 11 height 11
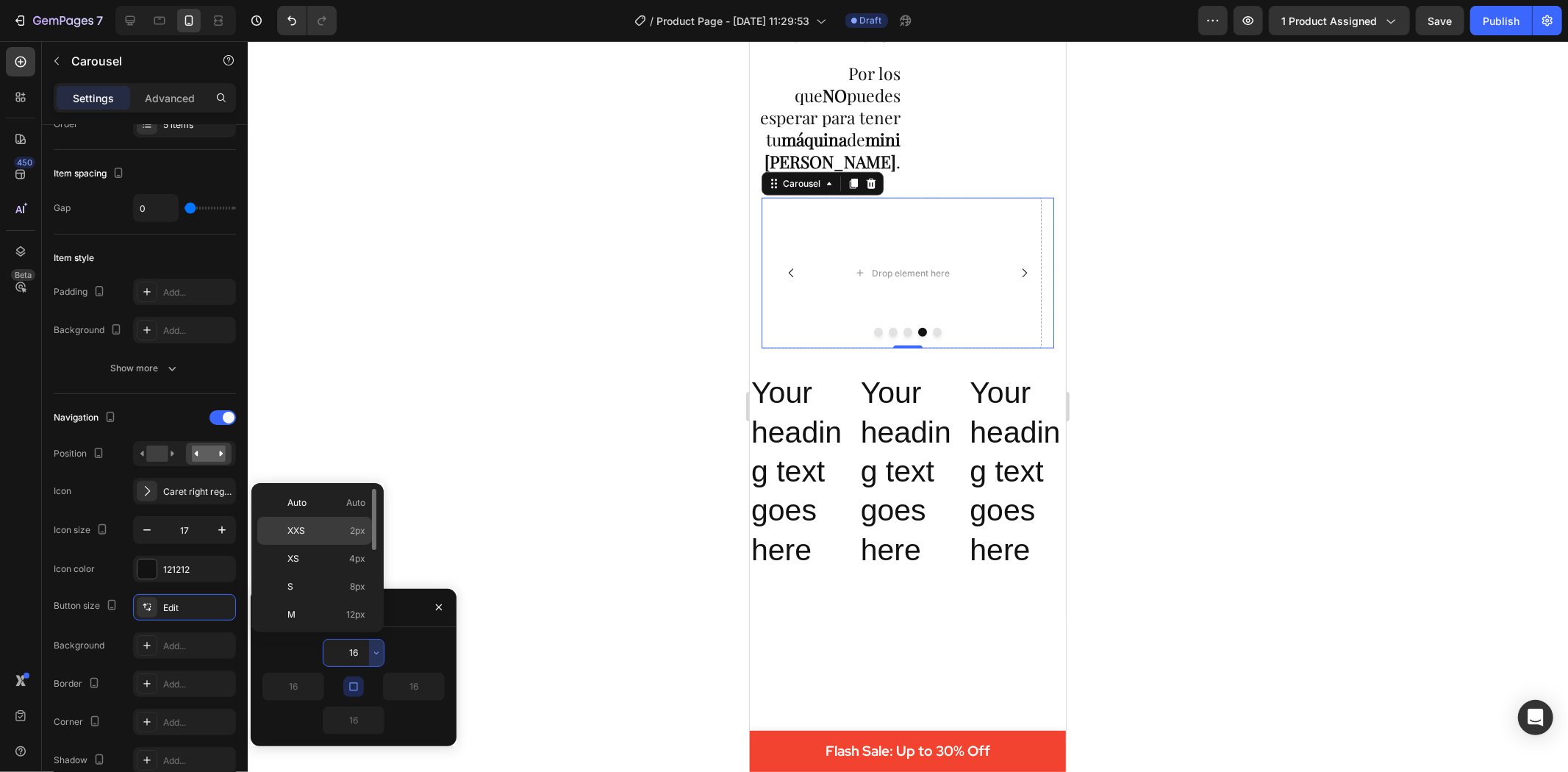
click at [318, 526] on p "XXS 2px" at bounding box center [326, 531] width 78 height 13
type input "2"
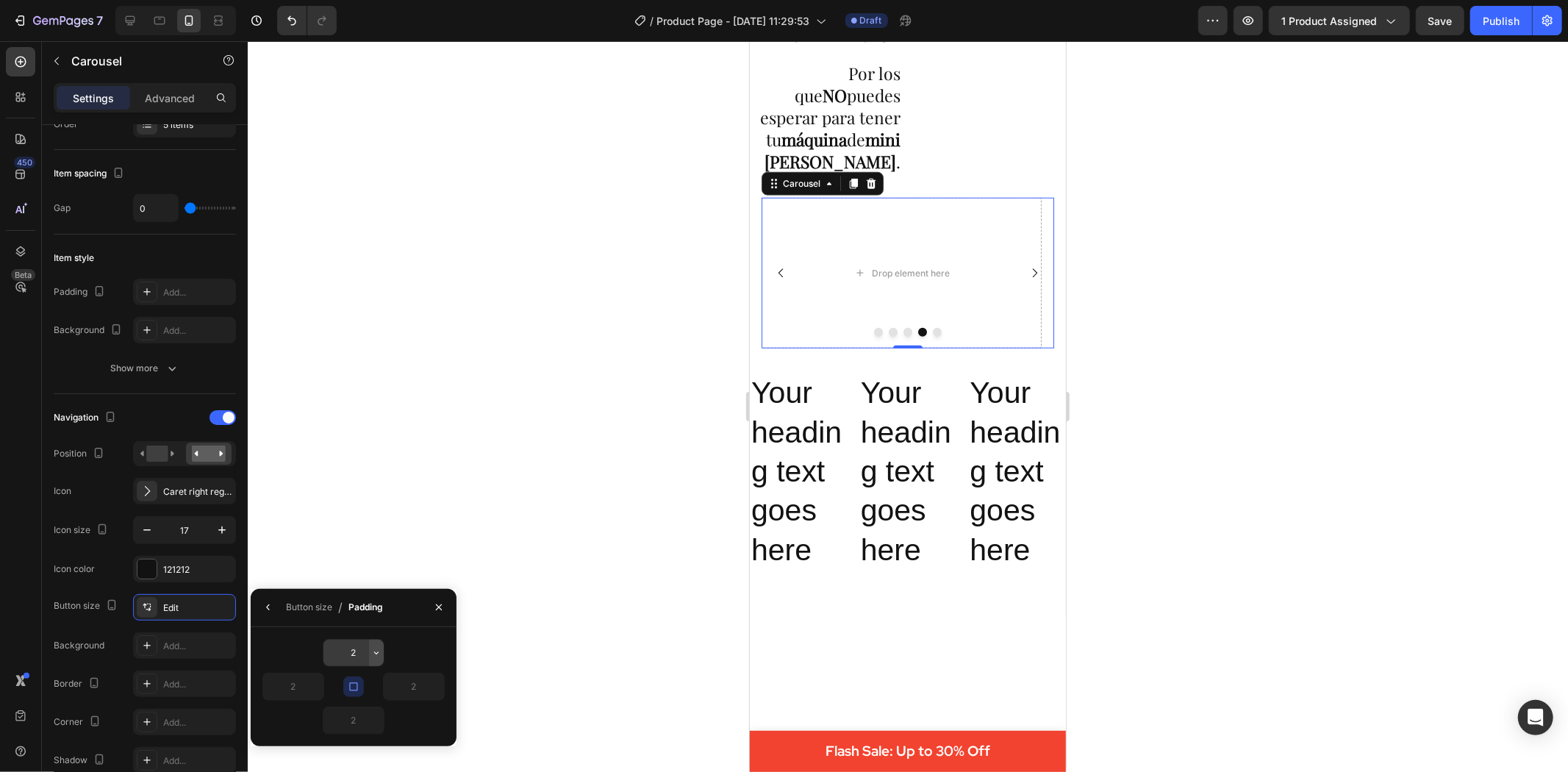
click at [377, 649] on icon "button" at bounding box center [376, 653] width 11 height 11
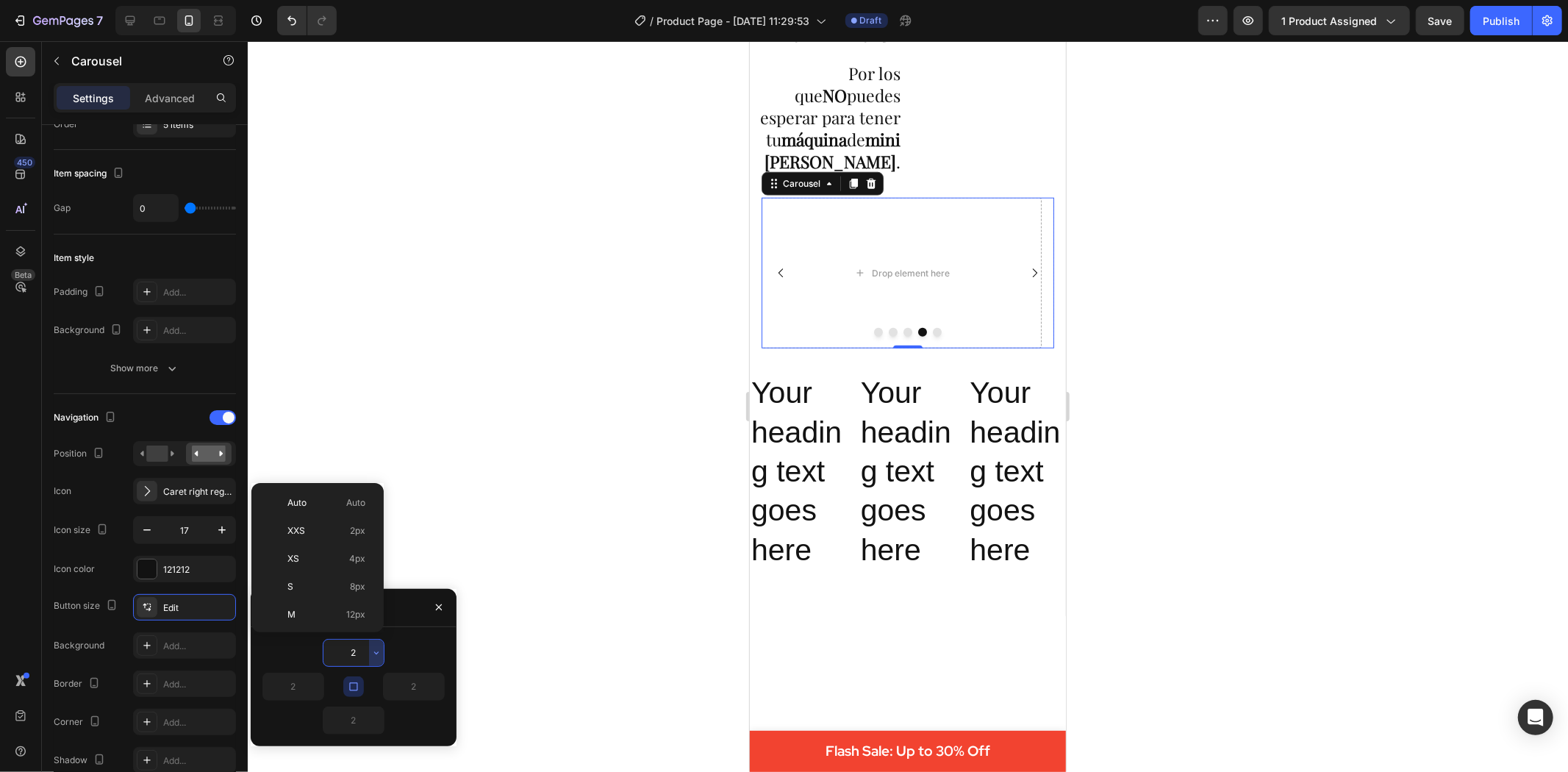
click at [363, 655] on input "2" at bounding box center [354, 654] width 60 height 27
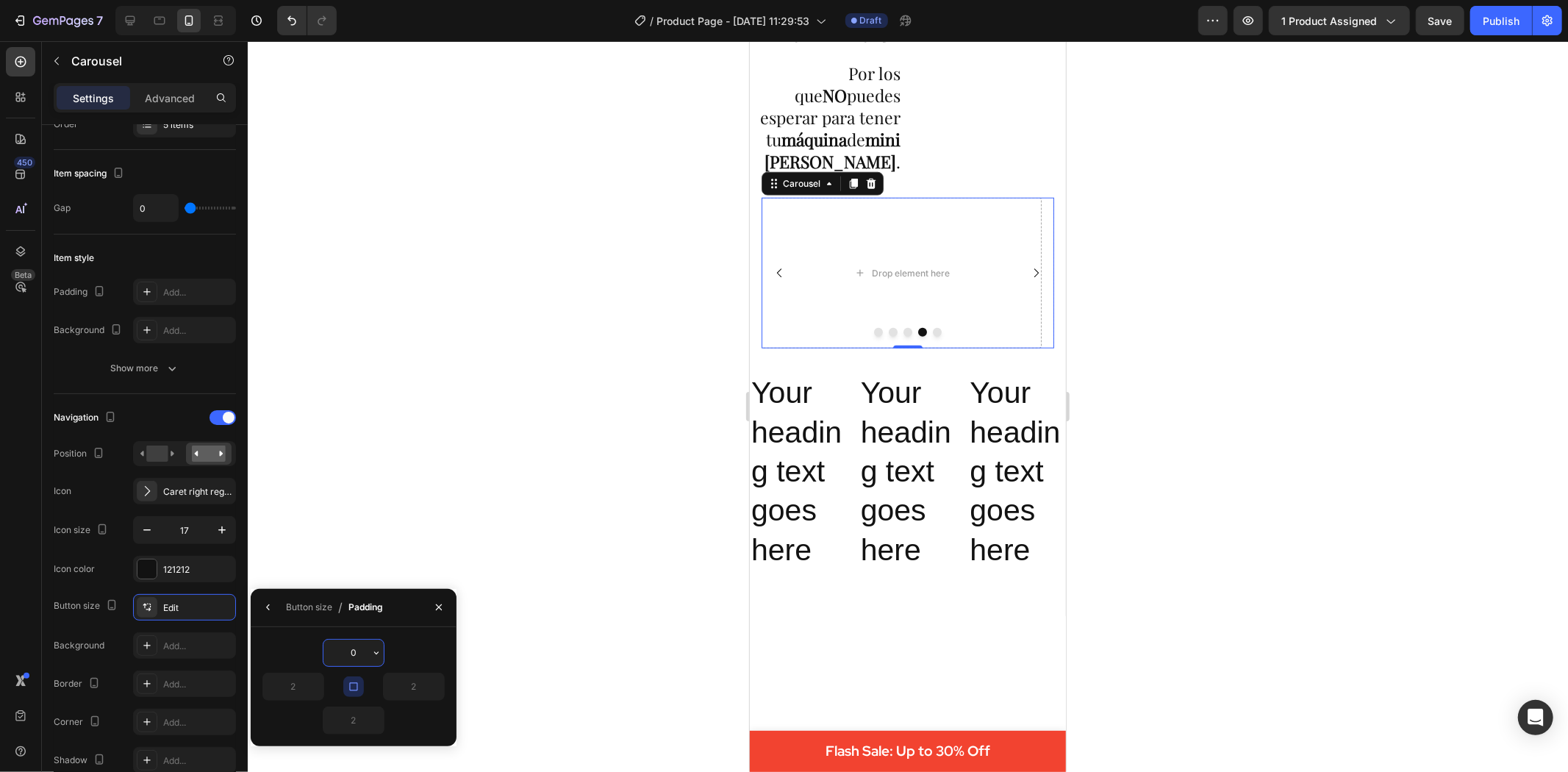
type input "0"
click at [650, 432] on div at bounding box center [908, 407] width 1321 height 731
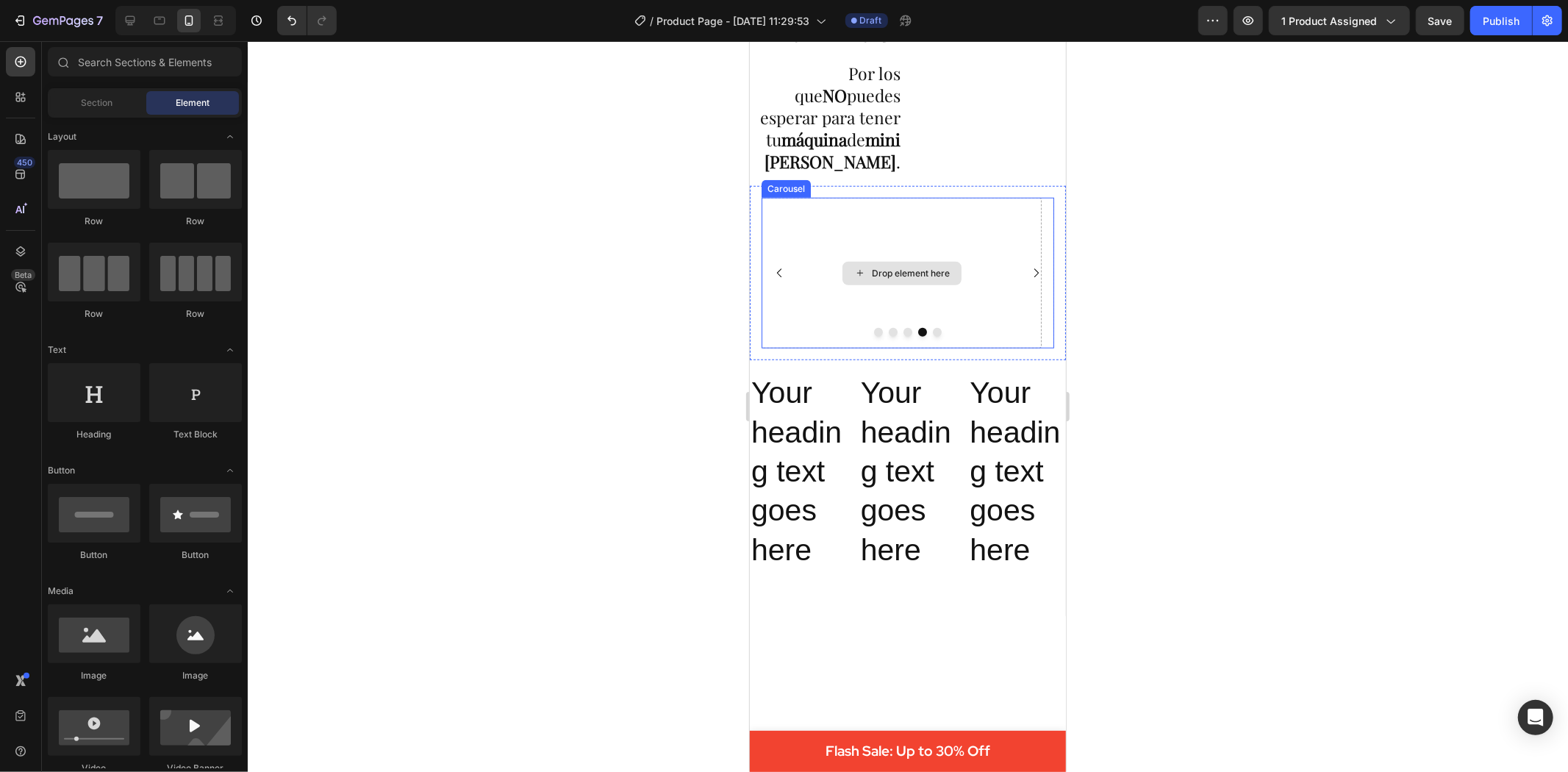
click at [780, 277] on icon "Carousel Back Arrow" at bounding box center [779, 272] width 12 height 12
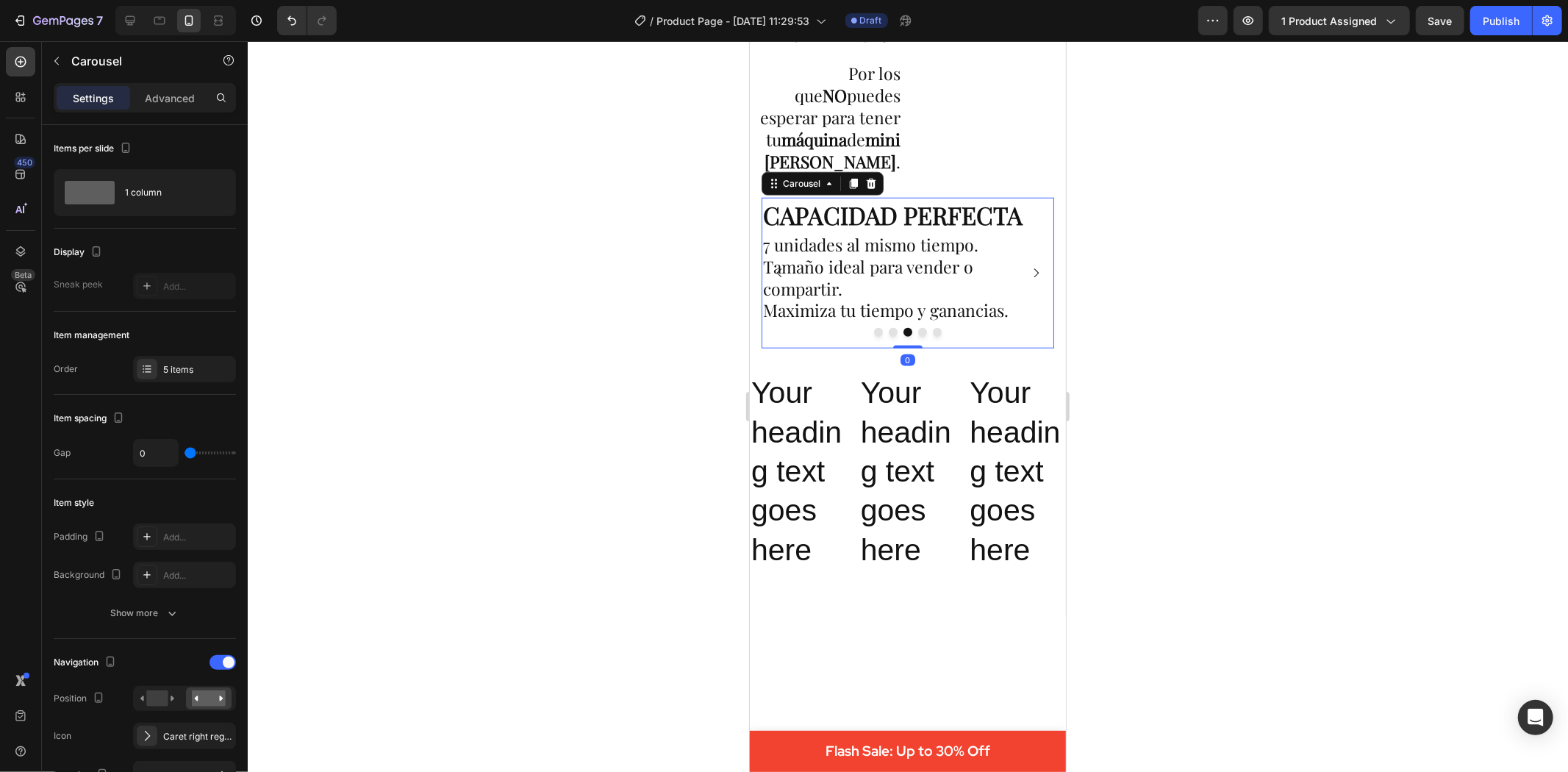
click at [1250, 368] on div at bounding box center [908, 407] width 1321 height 731
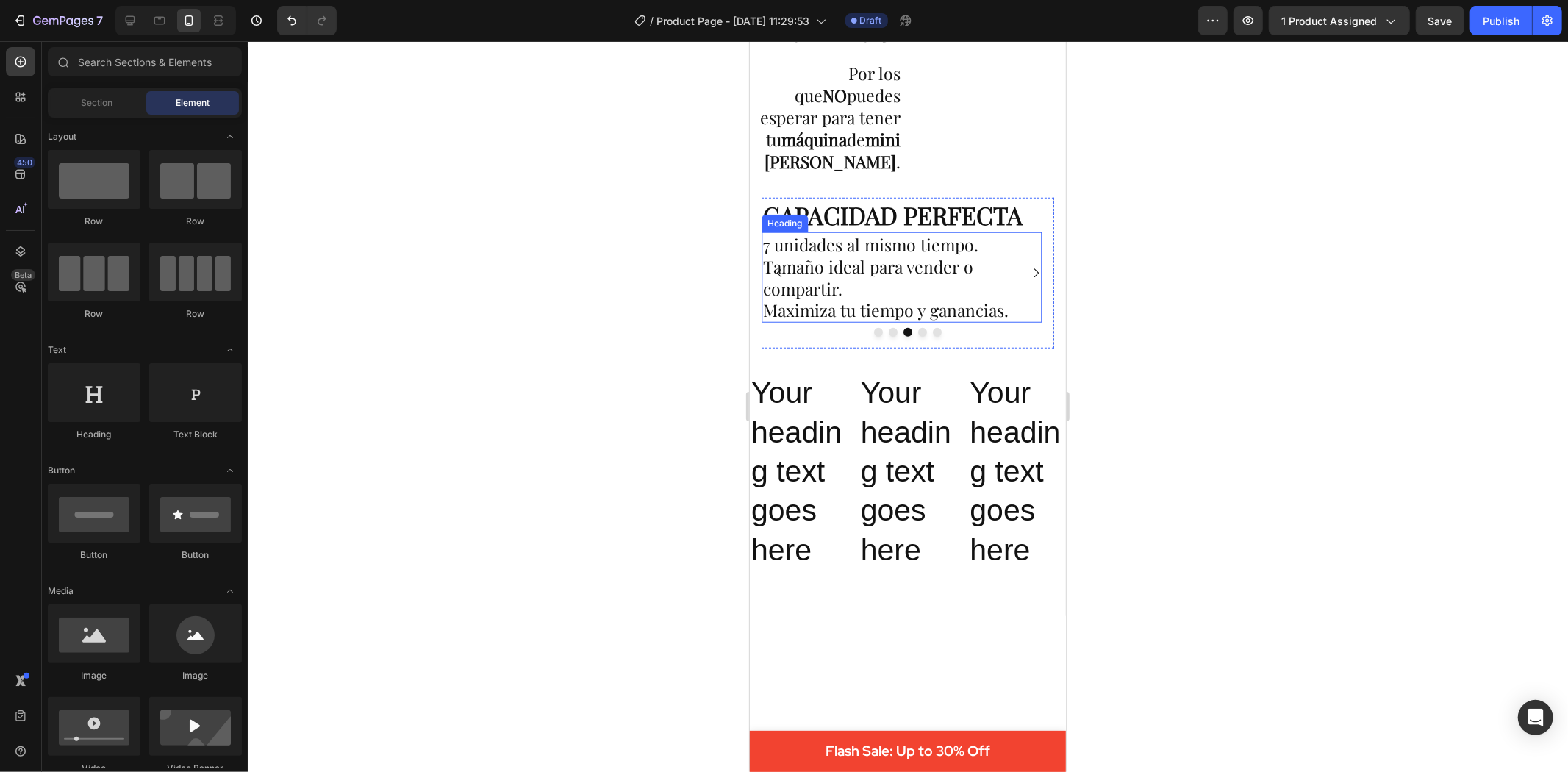
click at [940, 294] on p "7 unidades al mismo tiempo. Tamaño ideal para vender o compartir. Maximiza tu t…" at bounding box center [902, 278] width 278 height 88
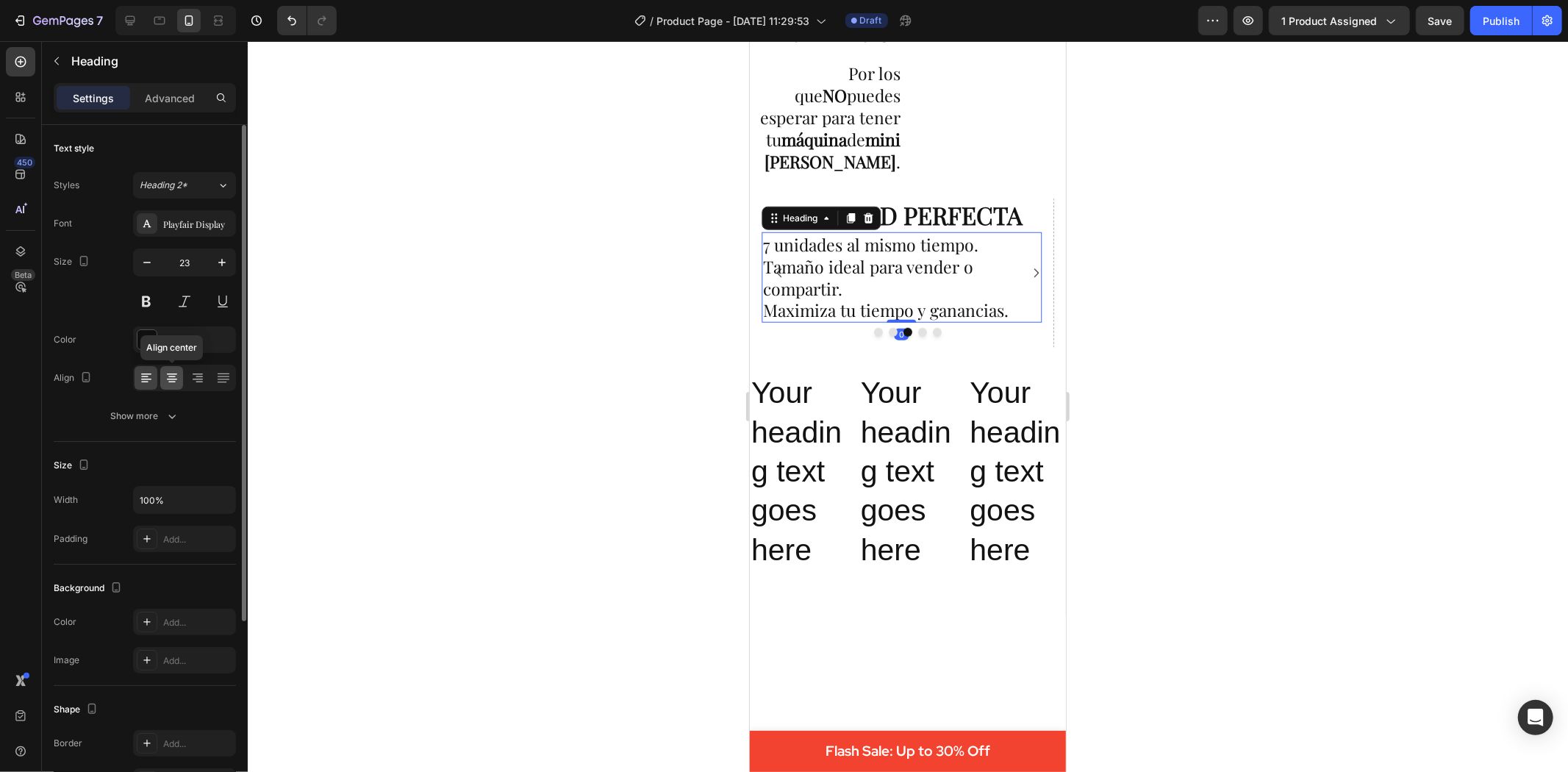
click at [172, 380] on icon at bounding box center [171, 378] width 15 height 15
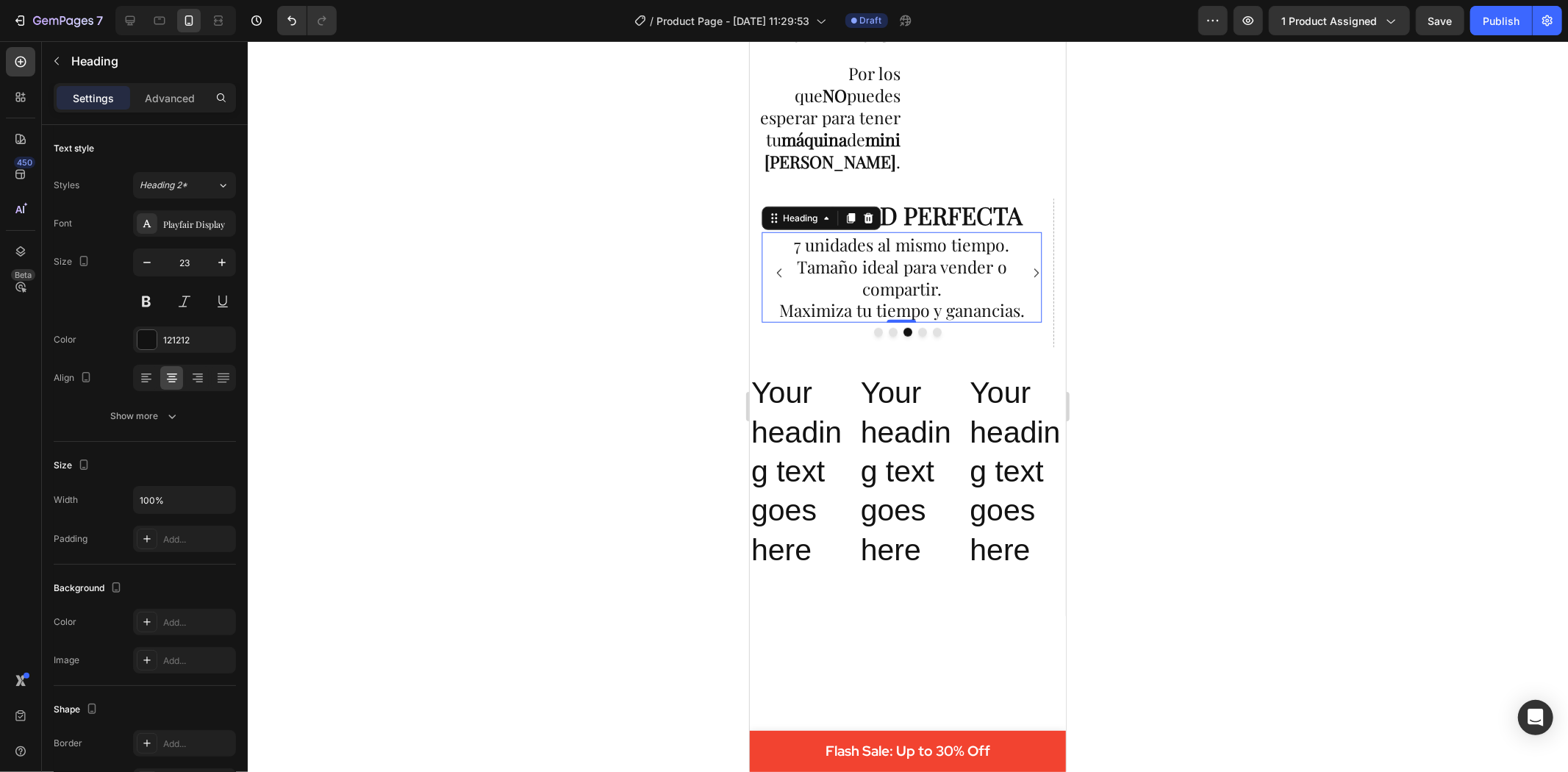
click at [1245, 388] on div at bounding box center [908, 407] width 1321 height 731
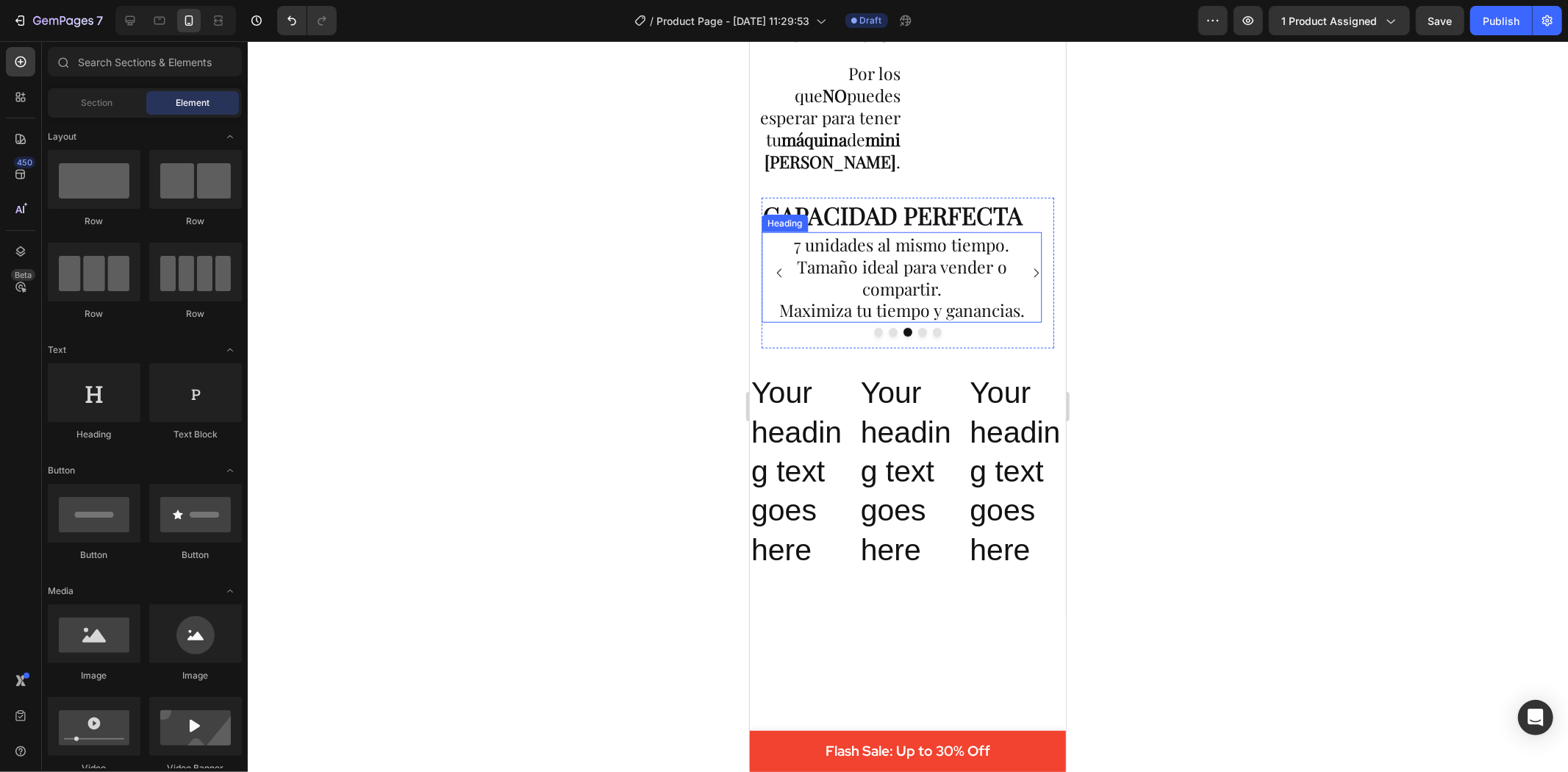
click at [902, 288] on p "7 unidades al mismo tiempo. Tamaño ideal para vender o compartir. Maximiza tu t…" at bounding box center [902, 278] width 278 height 88
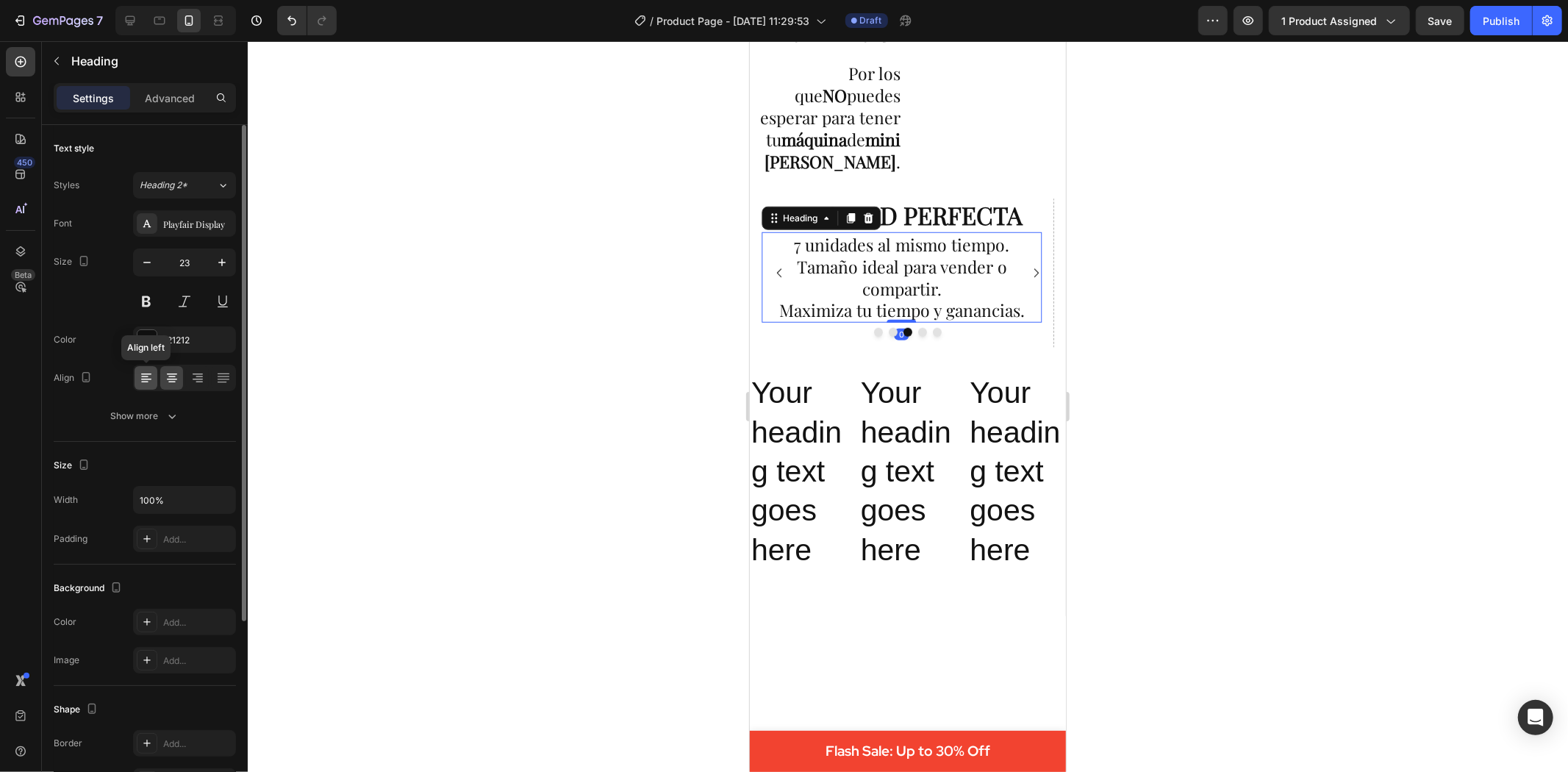
click at [139, 371] on icon at bounding box center [146, 378] width 15 height 15
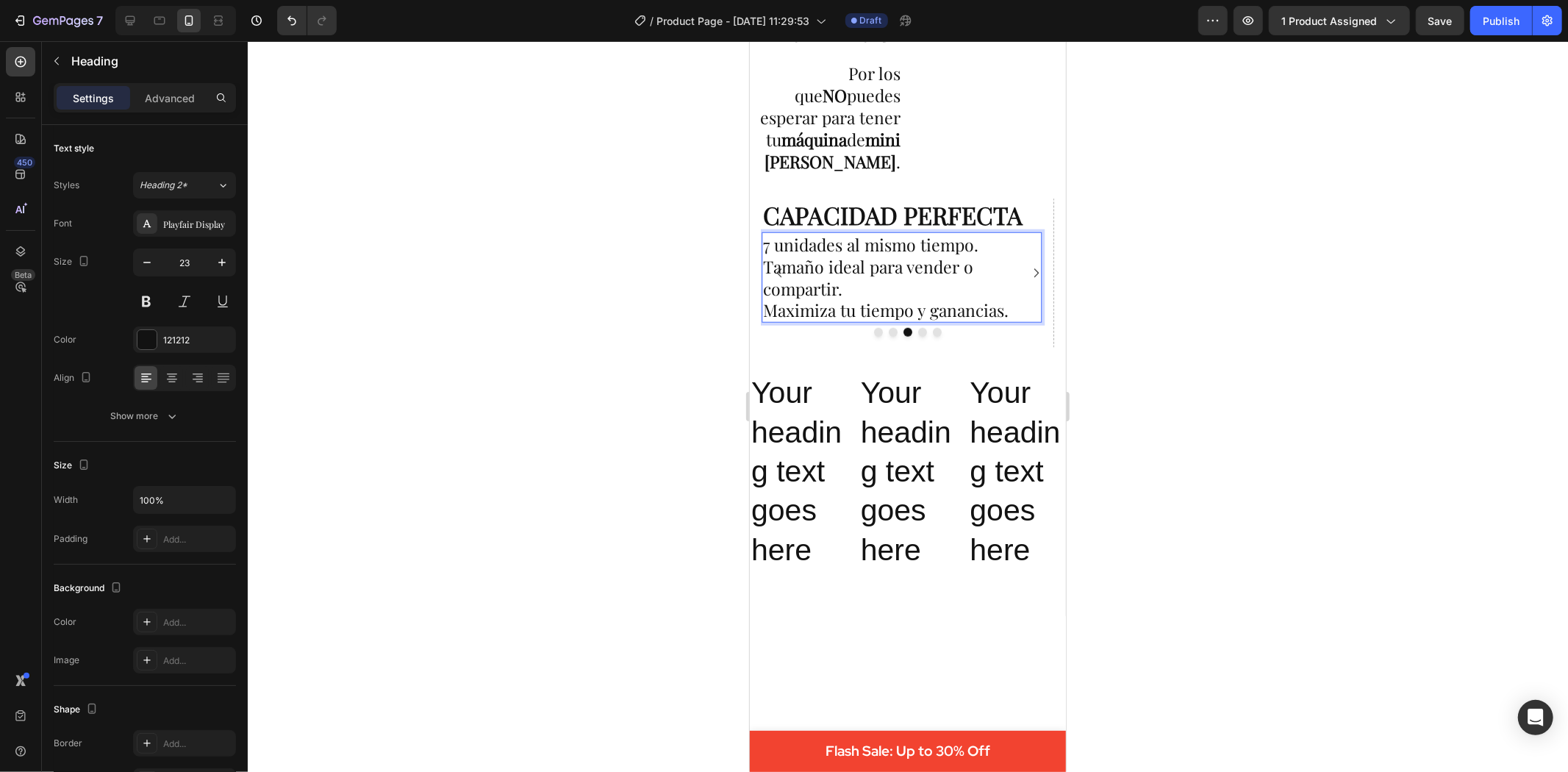
click at [832, 258] on p "7 unidades al mismo tiempo. Tamaño ideal para vender o compartir. Maximiza tu t…" at bounding box center [902, 278] width 278 height 88
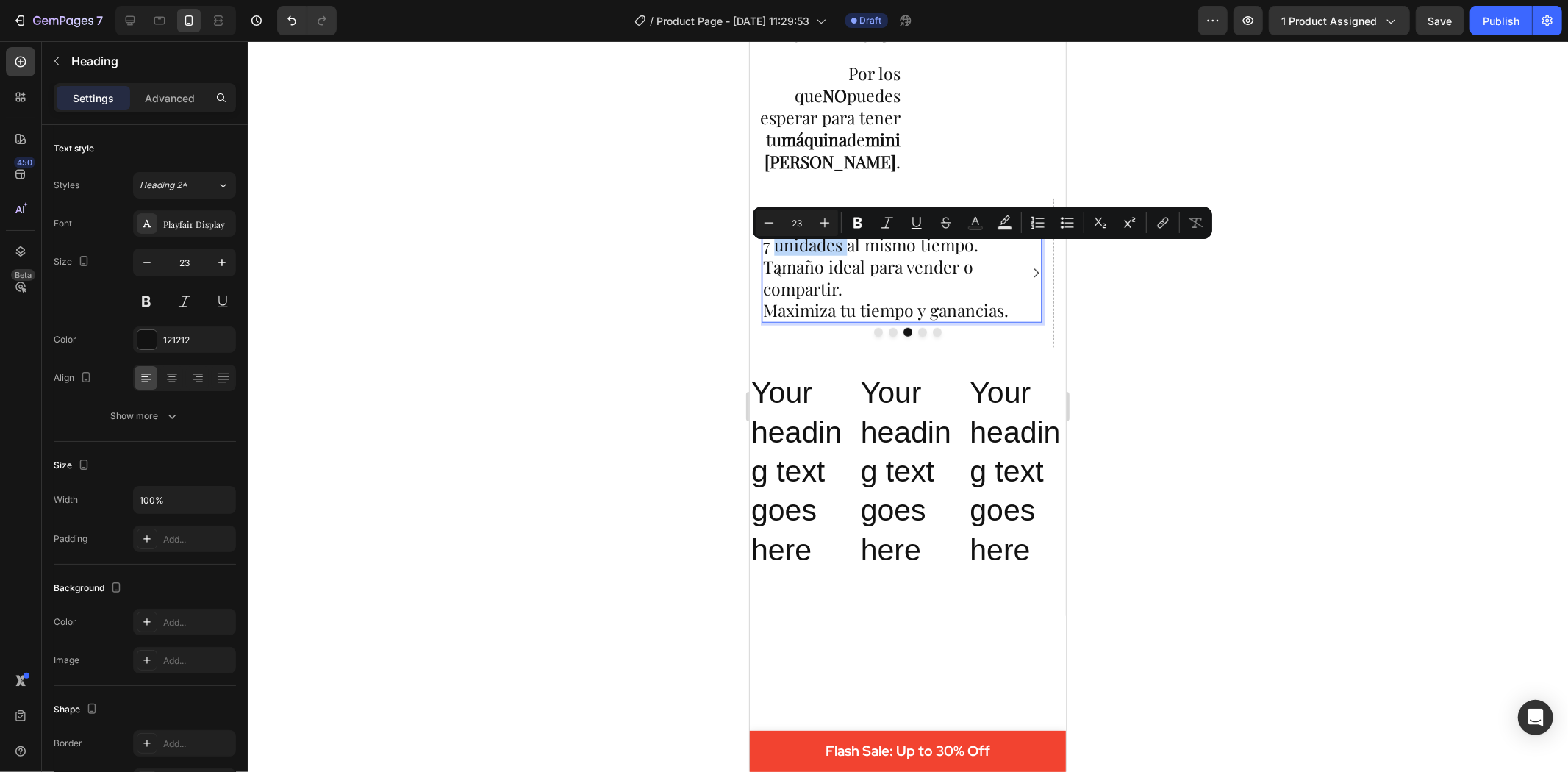
click at [788, 257] on p "7 unidades al mismo tiempo. Tamaño ideal para vender o compartir. Maximiza tu t…" at bounding box center [902, 278] width 278 height 88
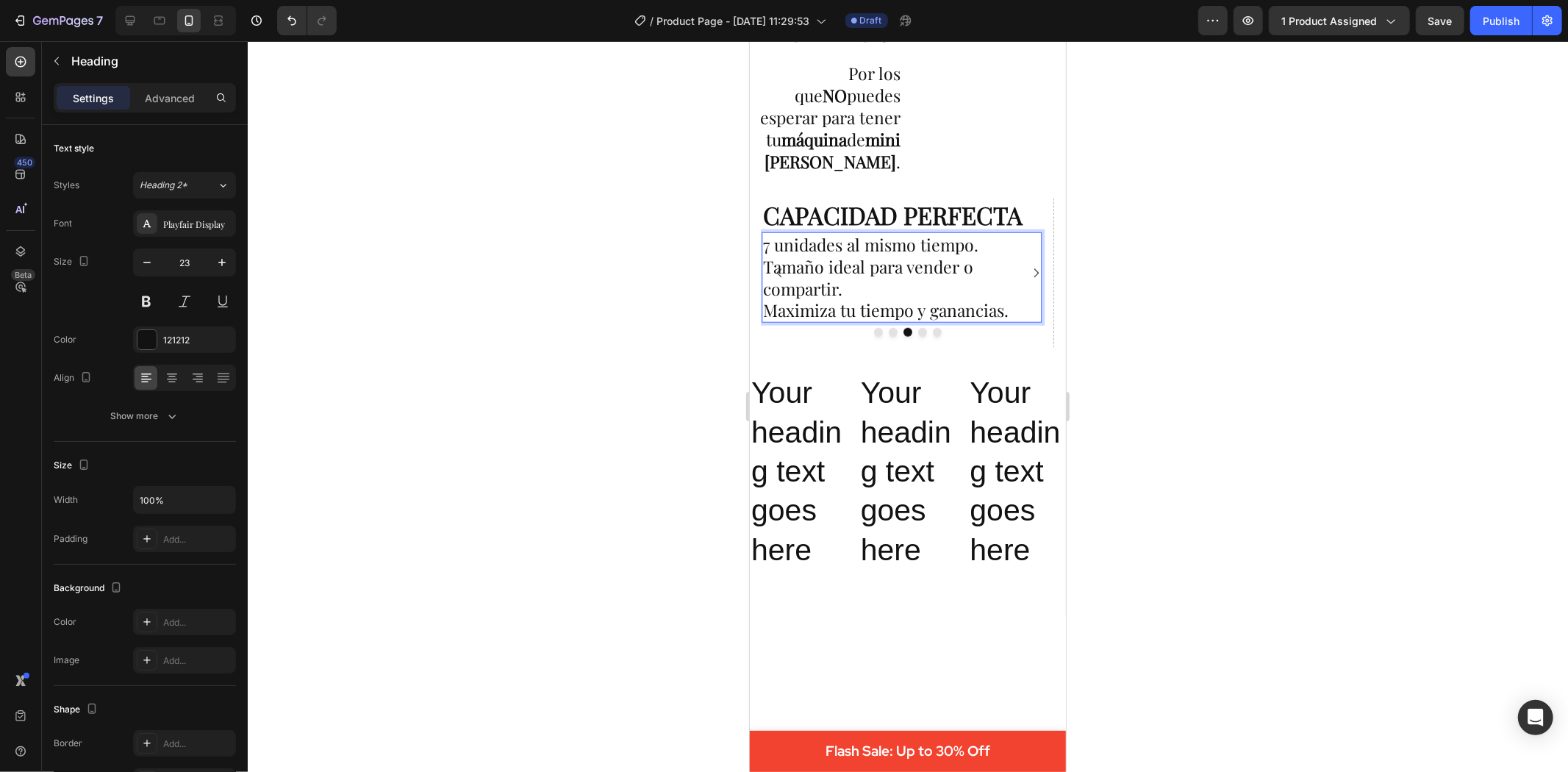
click at [765, 256] on p "7 unidades al mismo tiempo. Tamaño ideal para vender o compartir. Maximiza tu t…" at bounding box center [902, 278] width 278 height 88
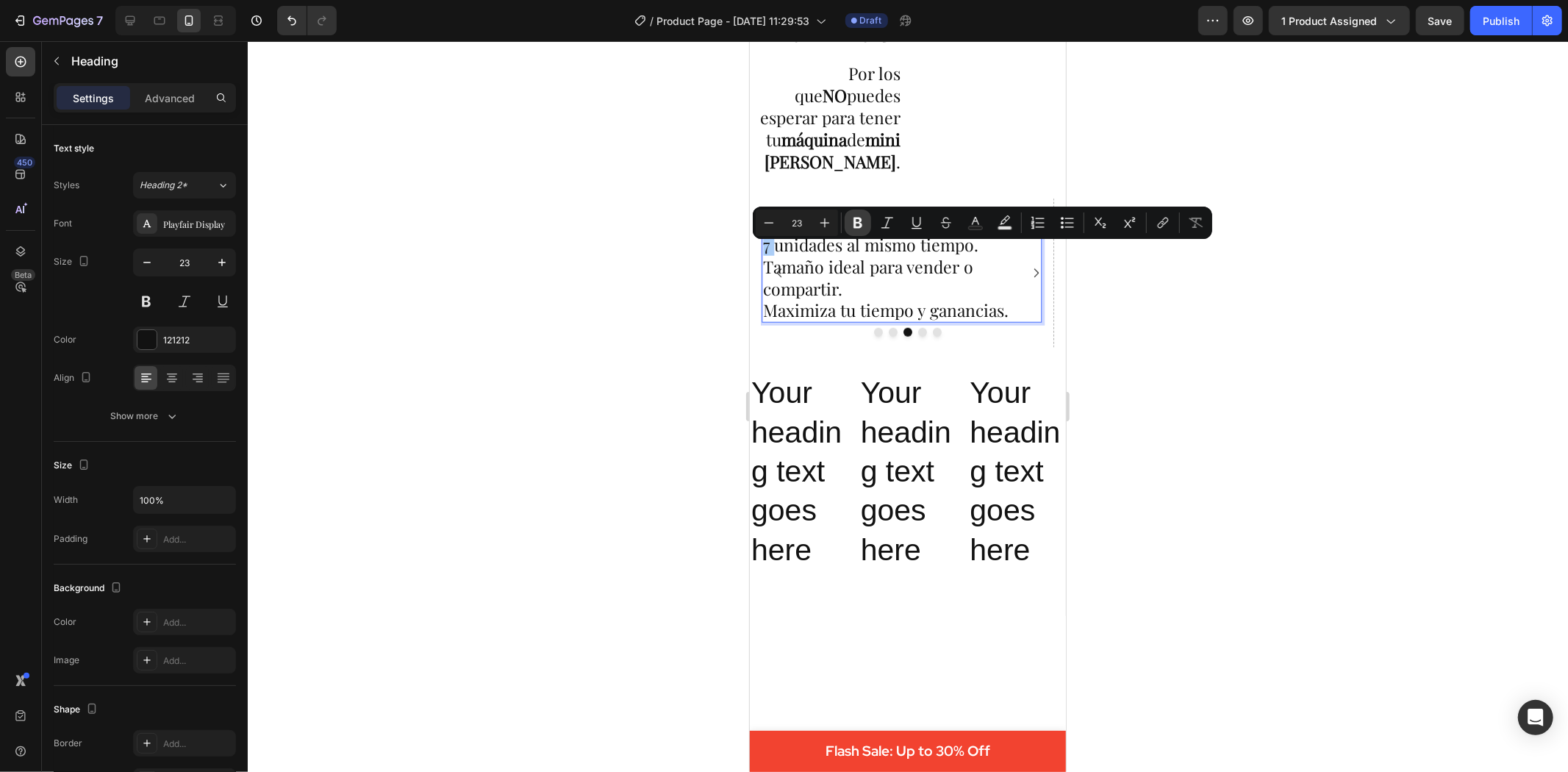
click at [848, 221] on button "Bold" at bounding box center [858, 223] width 27 height 27
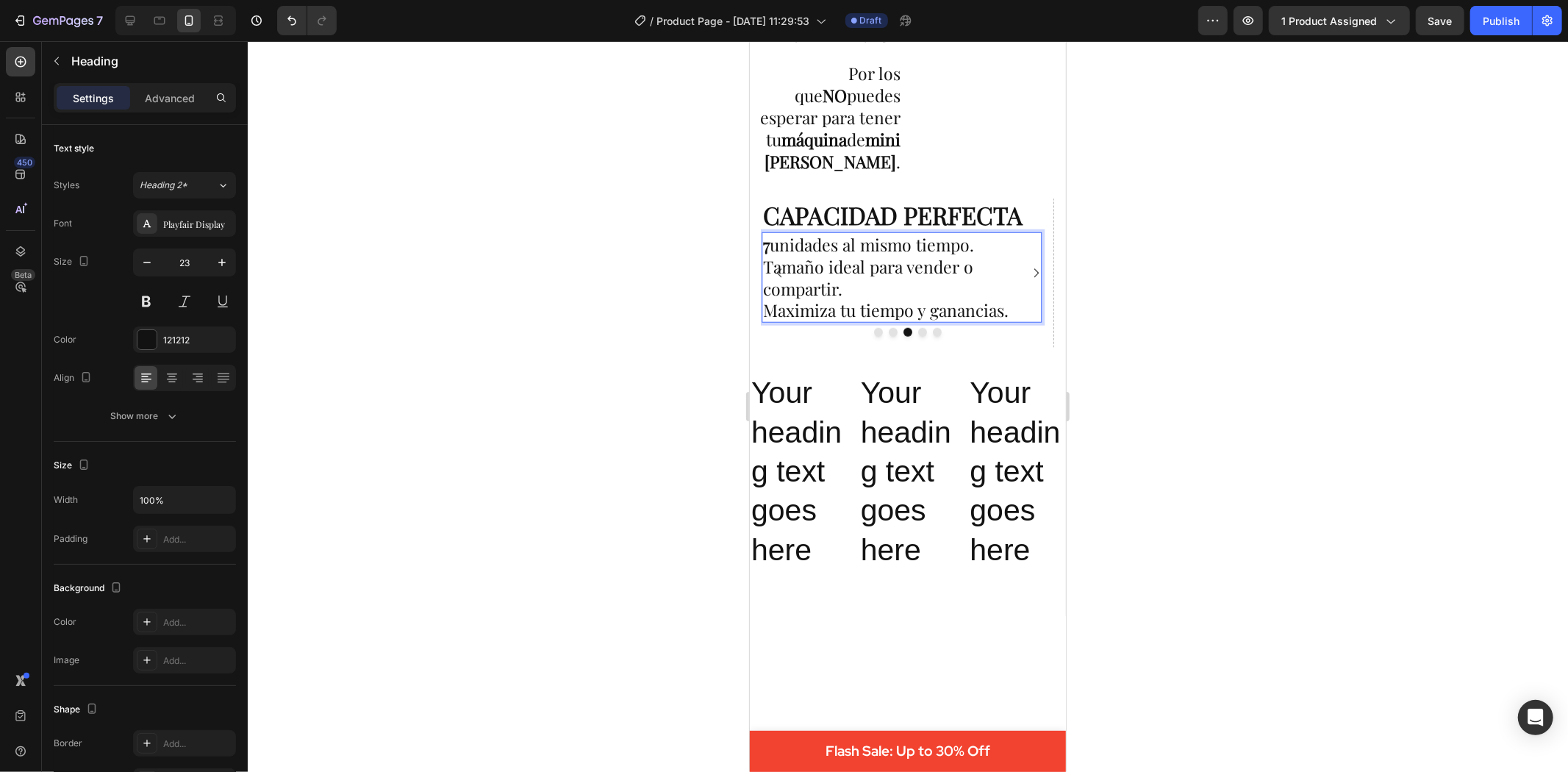
click at [803, 256] on p "7 unidades al mismo tiempo. Tamaño ideal para vender o compartir. Maximiza tu t…" at bounding box center [902, 278] width 278 height 88
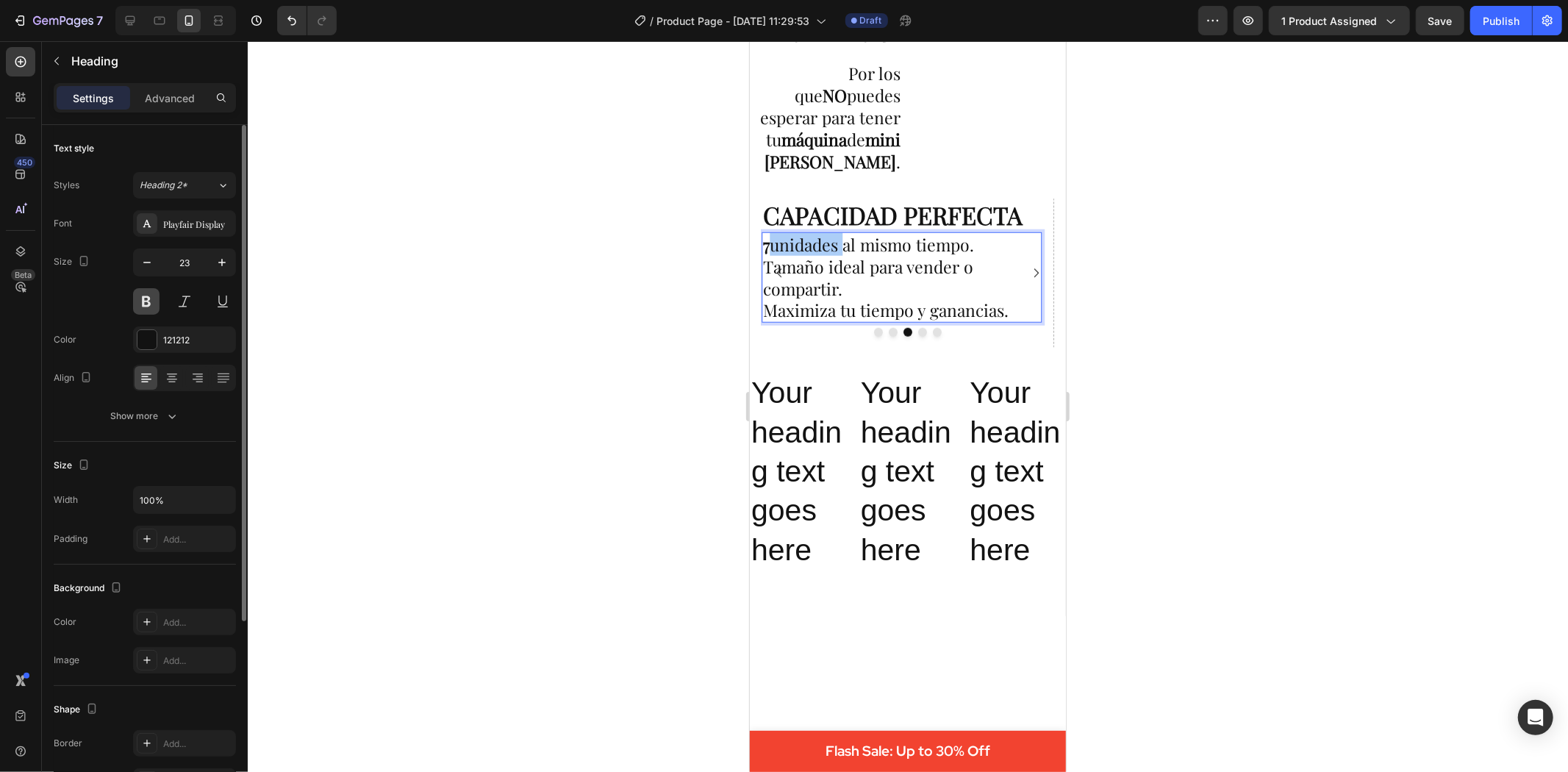
click at [148, 304] on button at bounding box center [147, 302] width 27 height 27
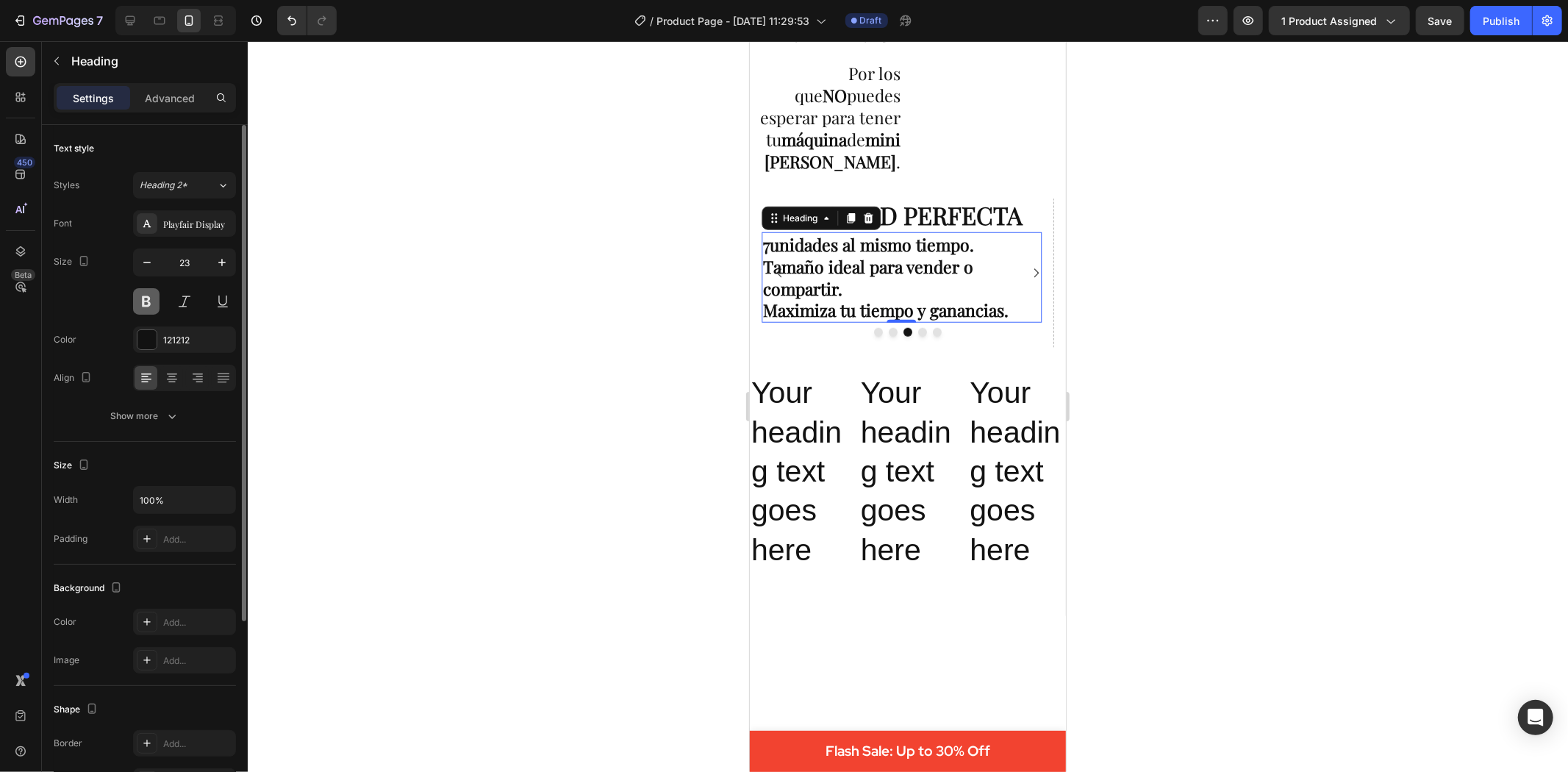
click at [148, 304] on button at bounding box center [147, 302] width 27 height 27
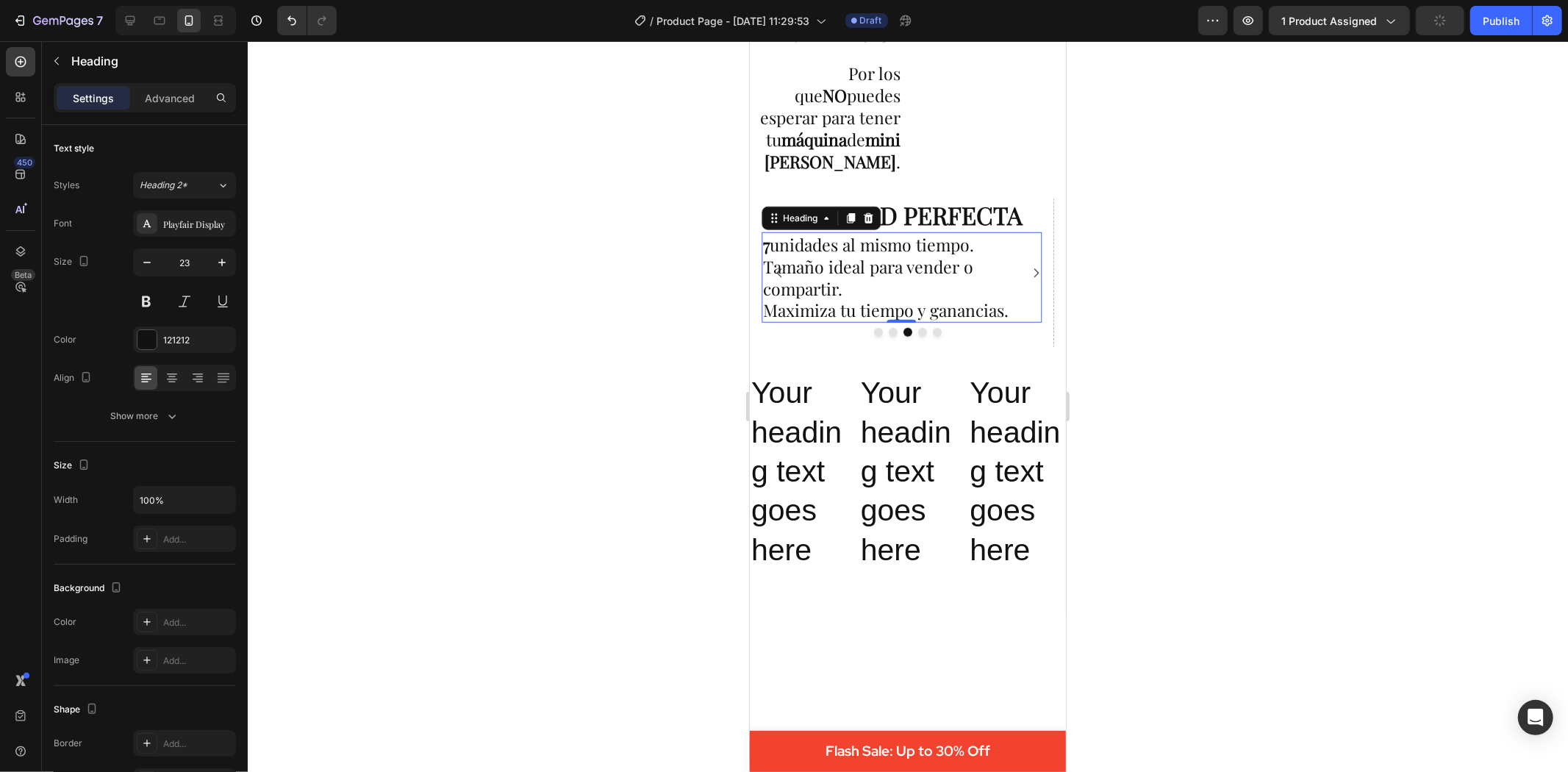
click at [496, 351] on div at bounding box center [908, 407] width 1321 height 731
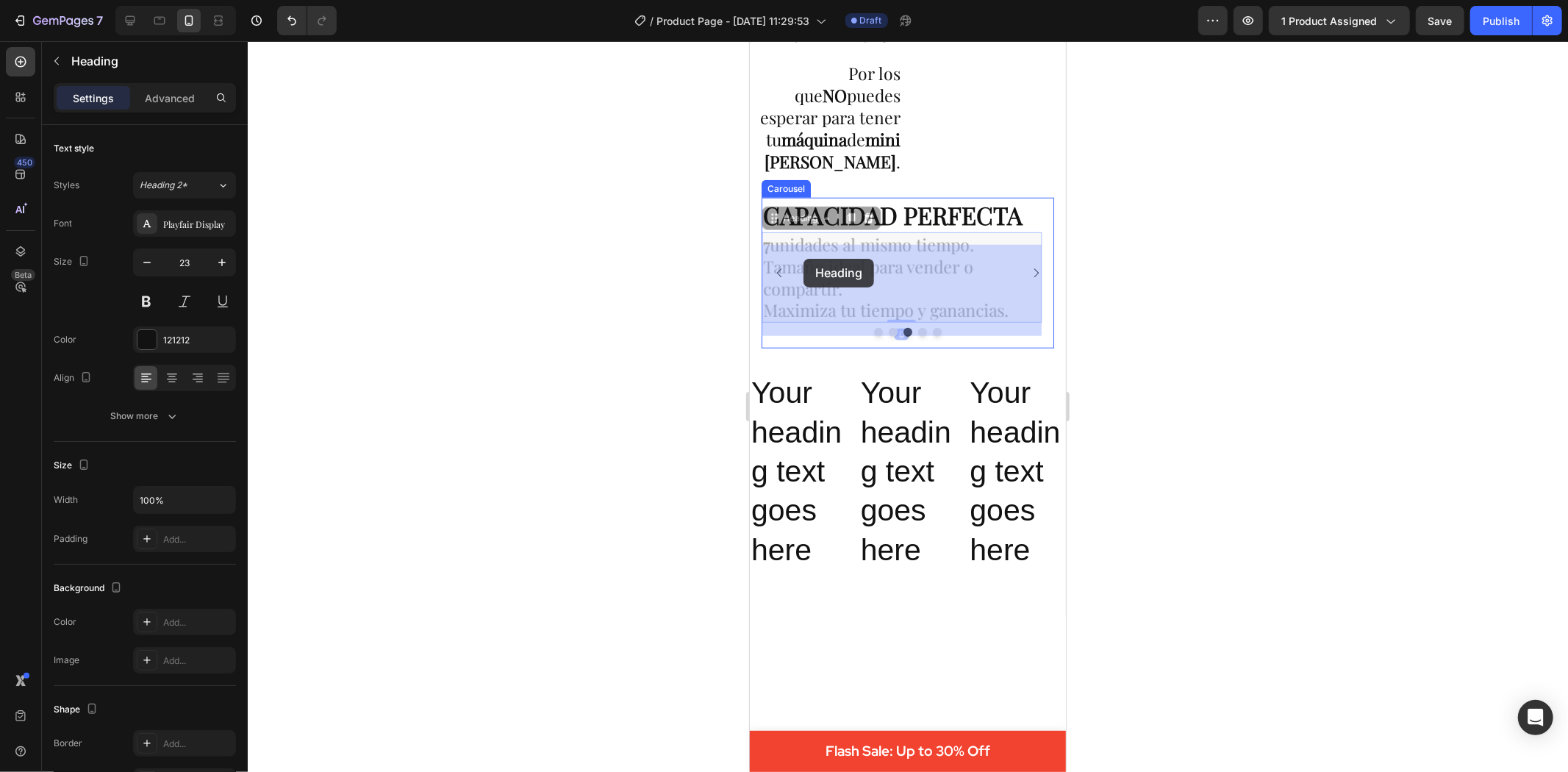
drag, startPoint x: 841, startPoint y: 258, endPoint x: 805, endPoint y: 258, distance: 36.0
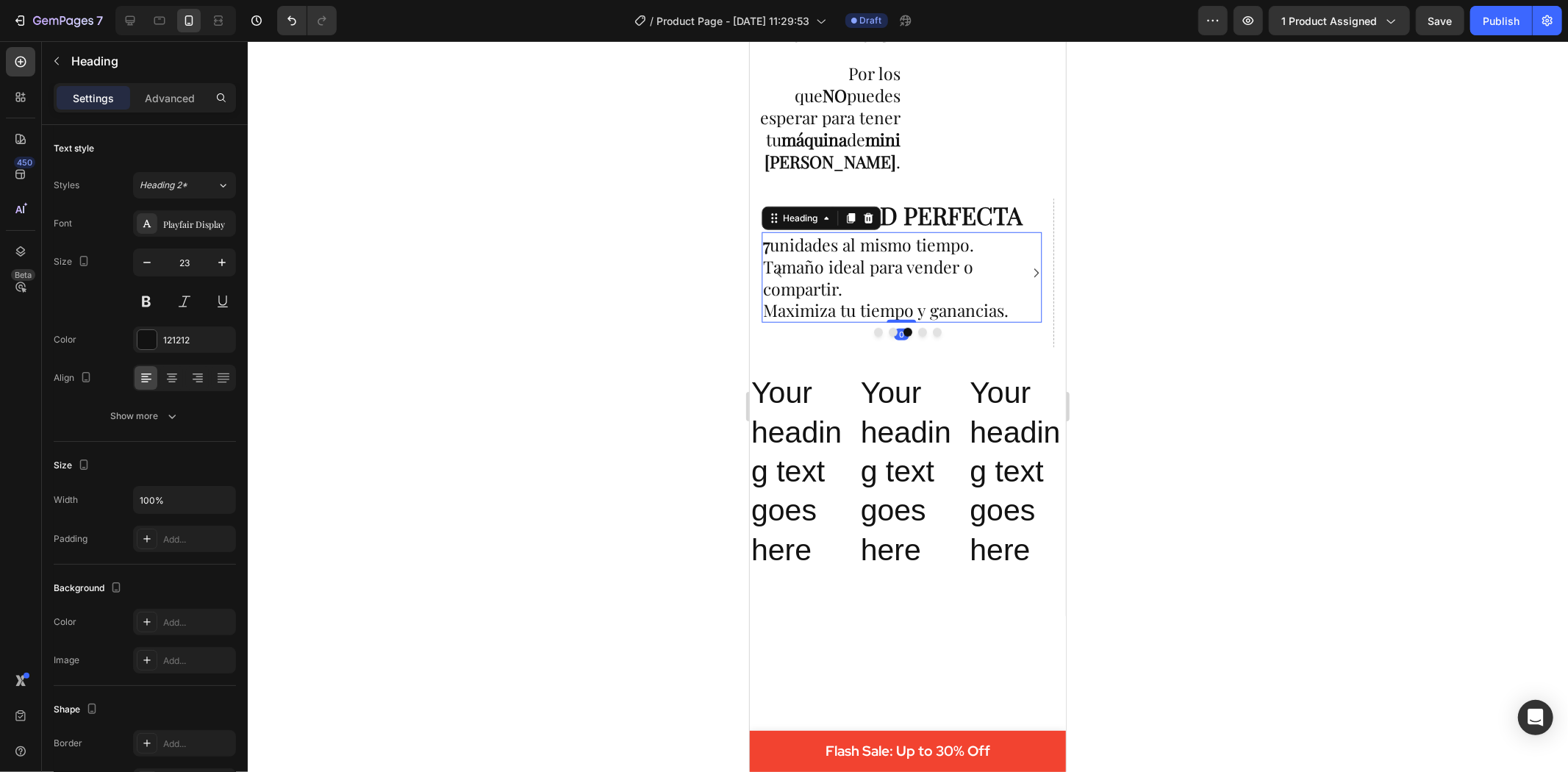
click at [1222, 306] on div at bounding box center [908, 407] width 1321 height 731
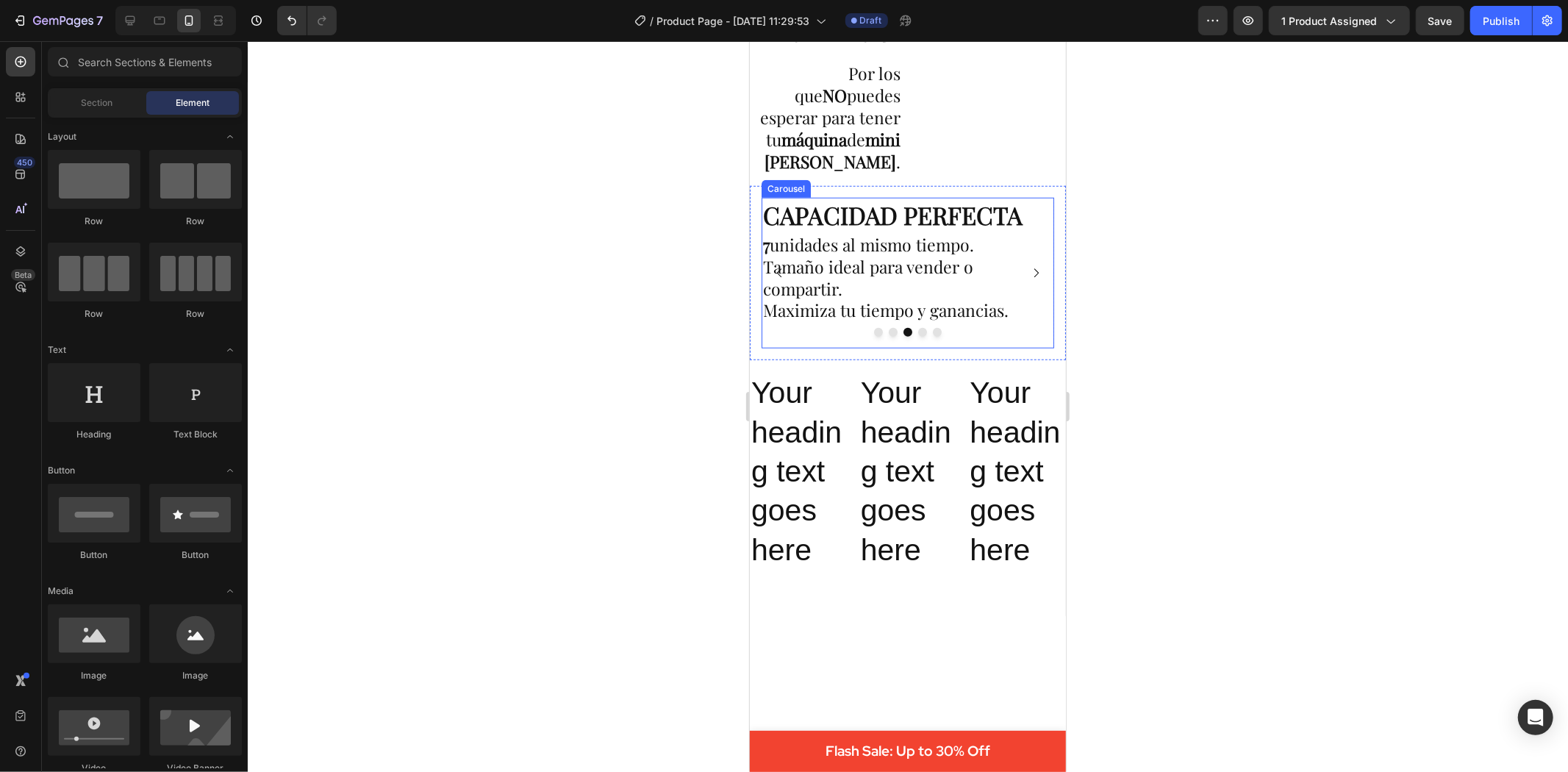
click at [780, 273] on icon "Carousel Back Arrow" at bounding box center [779, 272] width 12 height 12
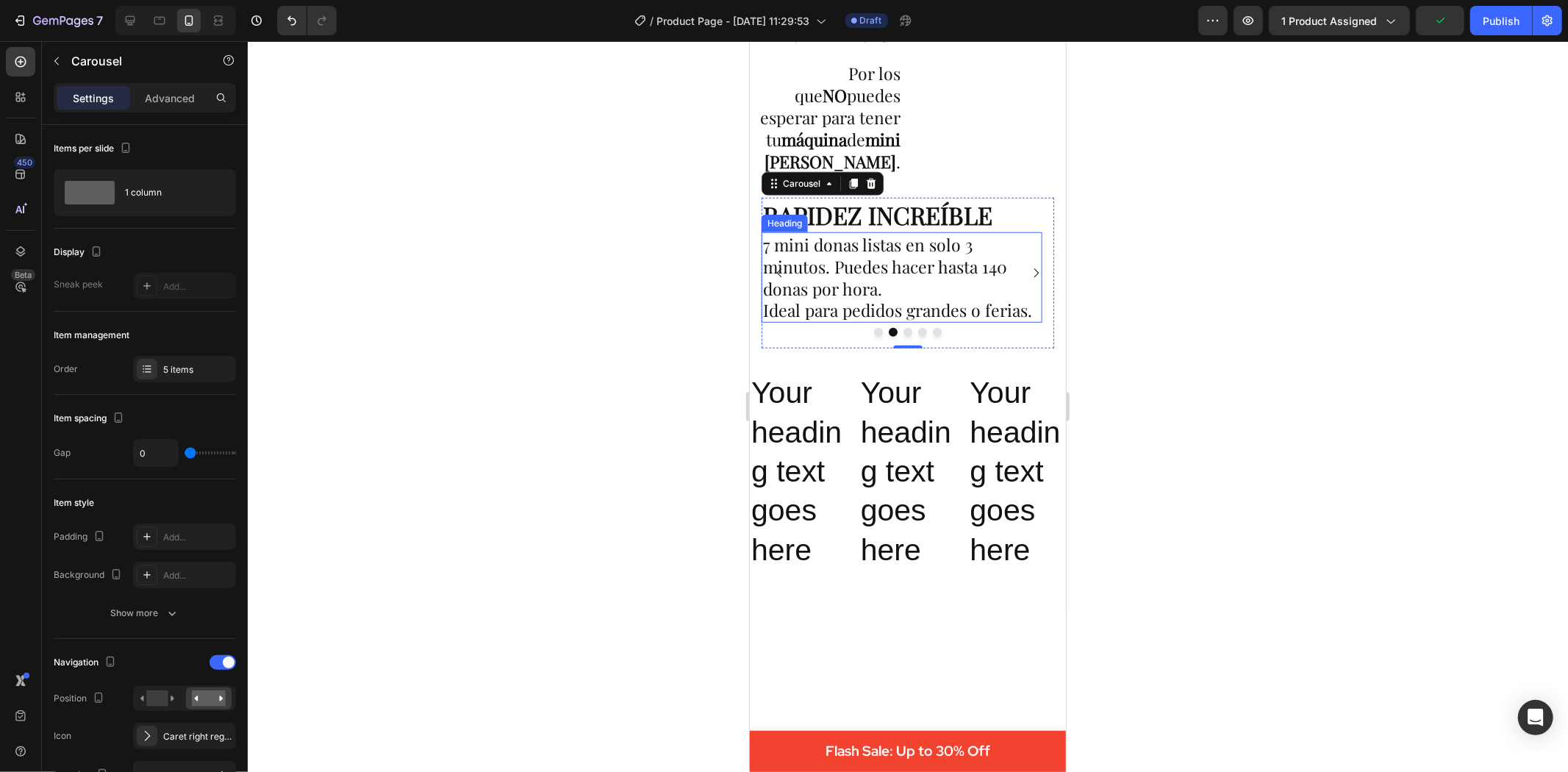
click at [768, 256] on p "7 mini donas listas en solo 3 minutos. Puedes hacer hasta 140 donas por hora. I…" at bounding box center [902, 278] width 278 height 88
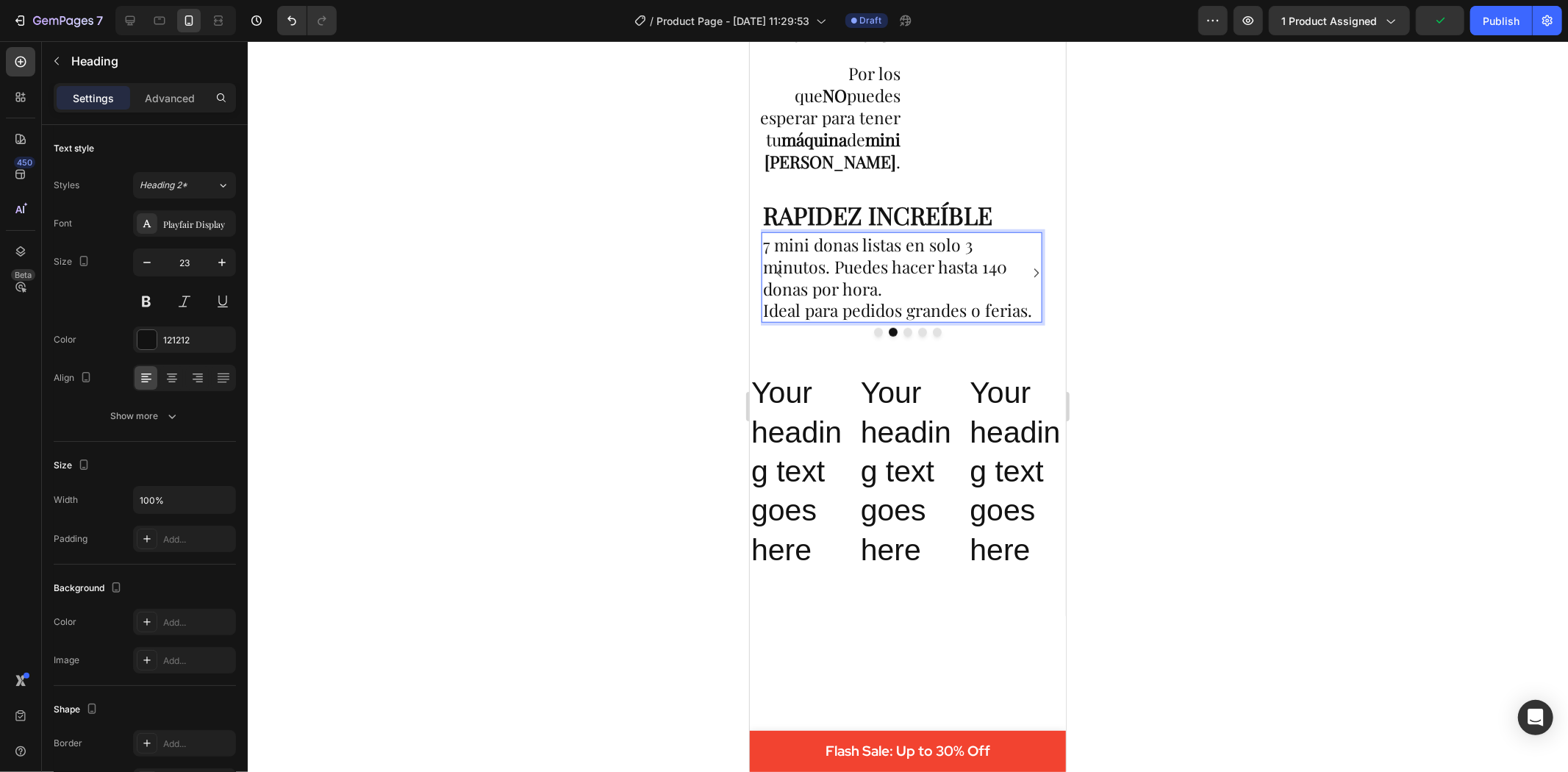
click at [800, 260] on p "7 mini donas listas en solo 3 minutos. Puedes hacer hasta 140 donas por hora. I…" at bounding box center [902, 278] width 278 height 88
drag, startPoint x: 803, startPoint y: 260, endPoint x: 762, endPoint y: 260, distance: 41.0
click at [763, 260] on p "7 mini donas listas en solo 3 minutos. Puedes hacer hasta 140 donas por hora. I…" at bounding box center [902, 278] width 278 height 88
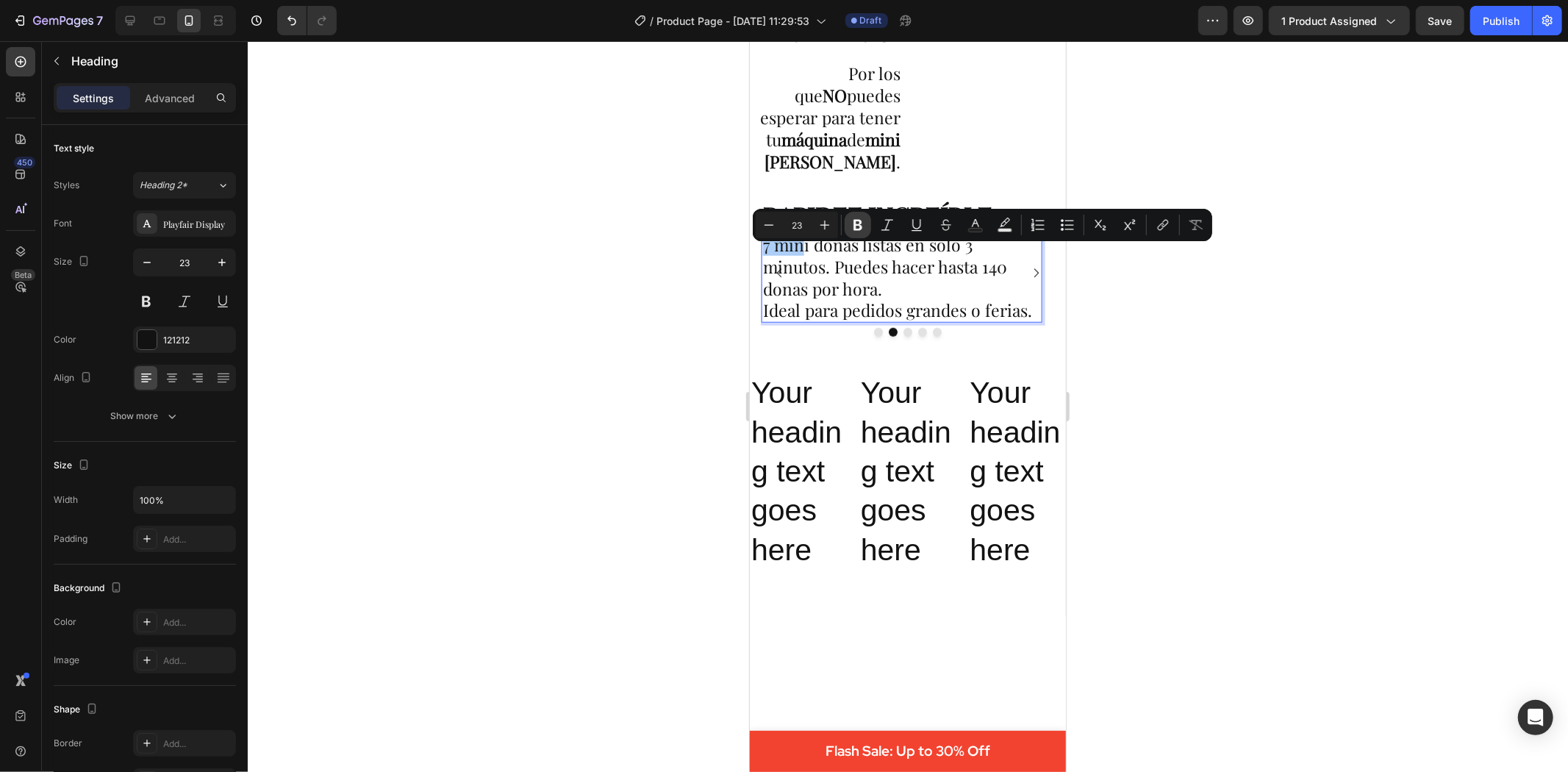
click at [851, 223] on icon "Editor contextual toolbar" at bounding box center [857, 225] width 15 height 15
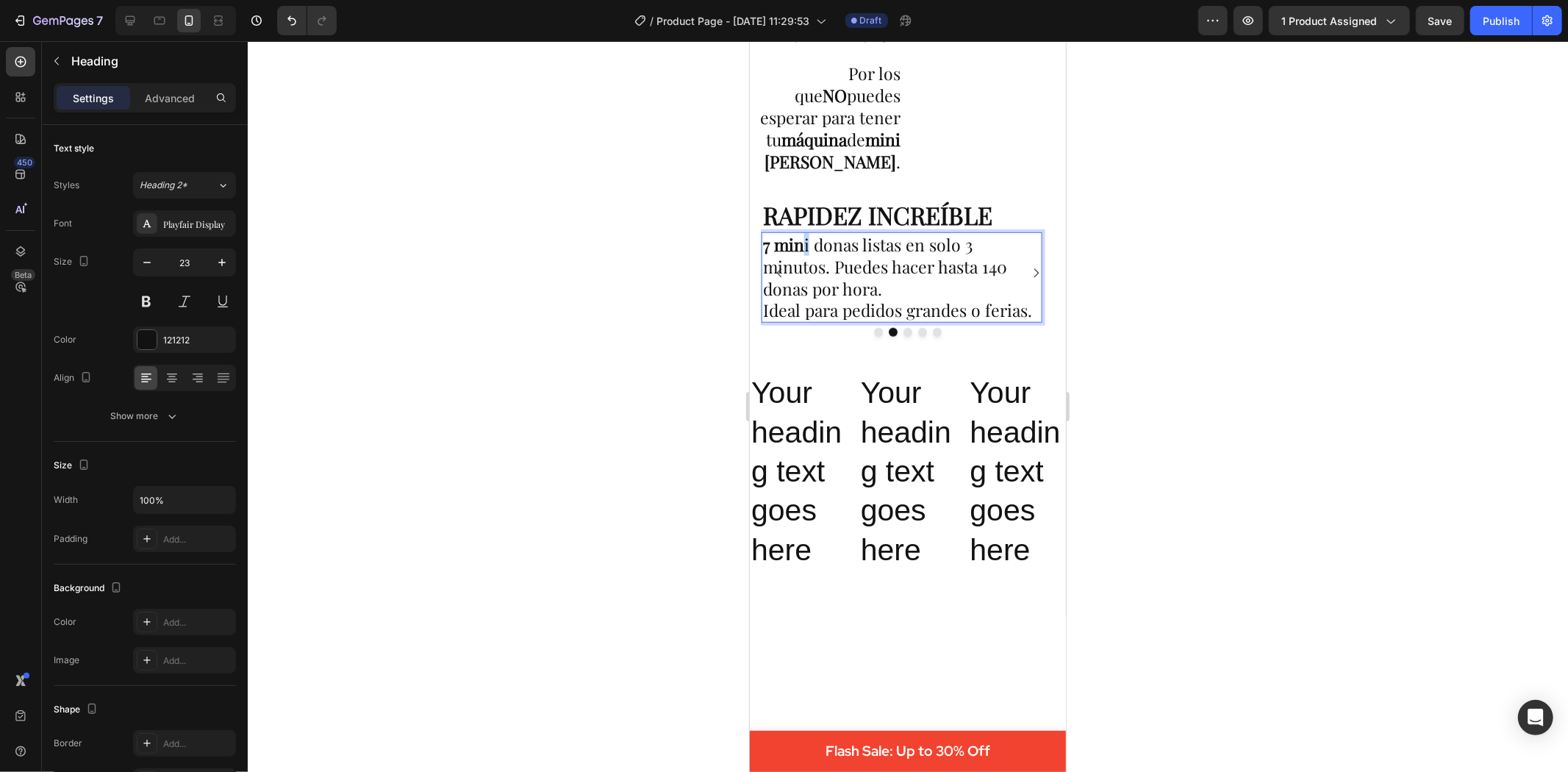
click at [805, 256] on p "7 min i donas listas en solo 3 minutos. Puedes hacer hasta 140 donas por hora. …" at bounding box center [902, 278] width 278 height 88
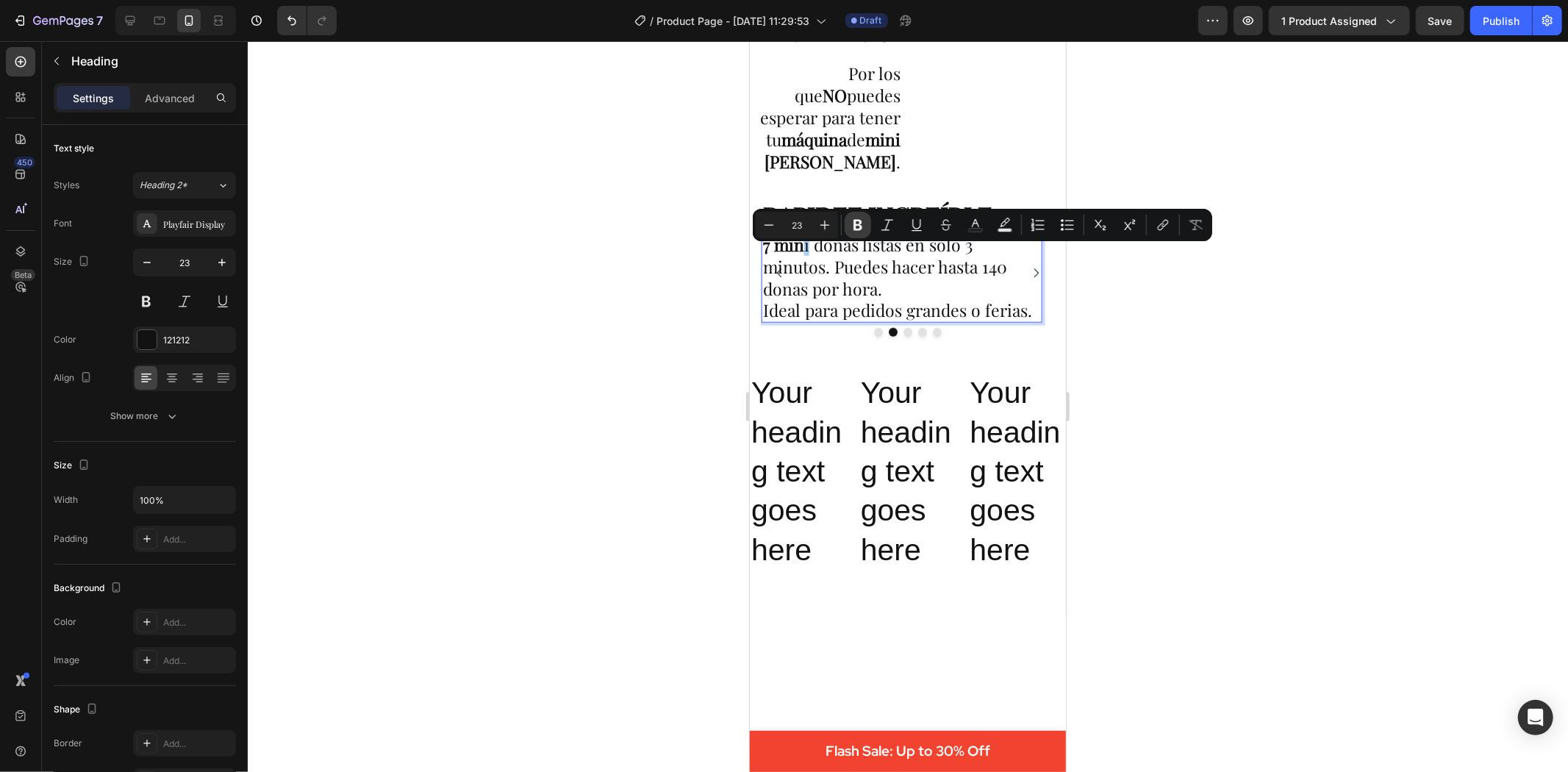
click at [863, 218] on icon "Editor contextual toolbar" at bounding box center [857, 225] width 15 height 15
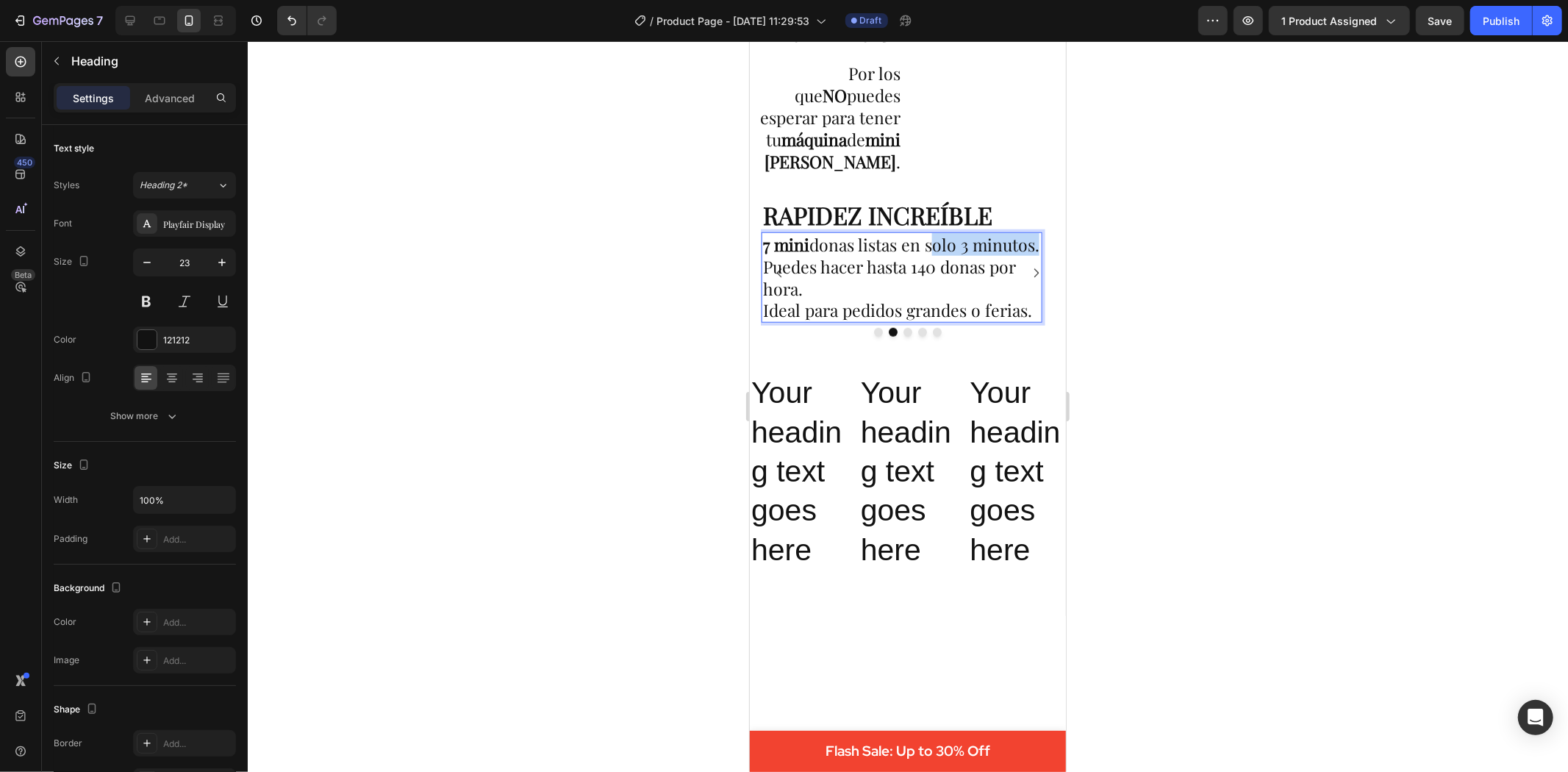
drag, startPoint x: 930, startPoint y: 260, endPoint x: 826, endPoint y: 276, distance: 105.2
click at [826, 276] on p "7 mini donas listas en solo 3 minutos. Puedes hacer hasta 140 donas por hora. I…" at bounding box center [902, 278] width 278 height 88
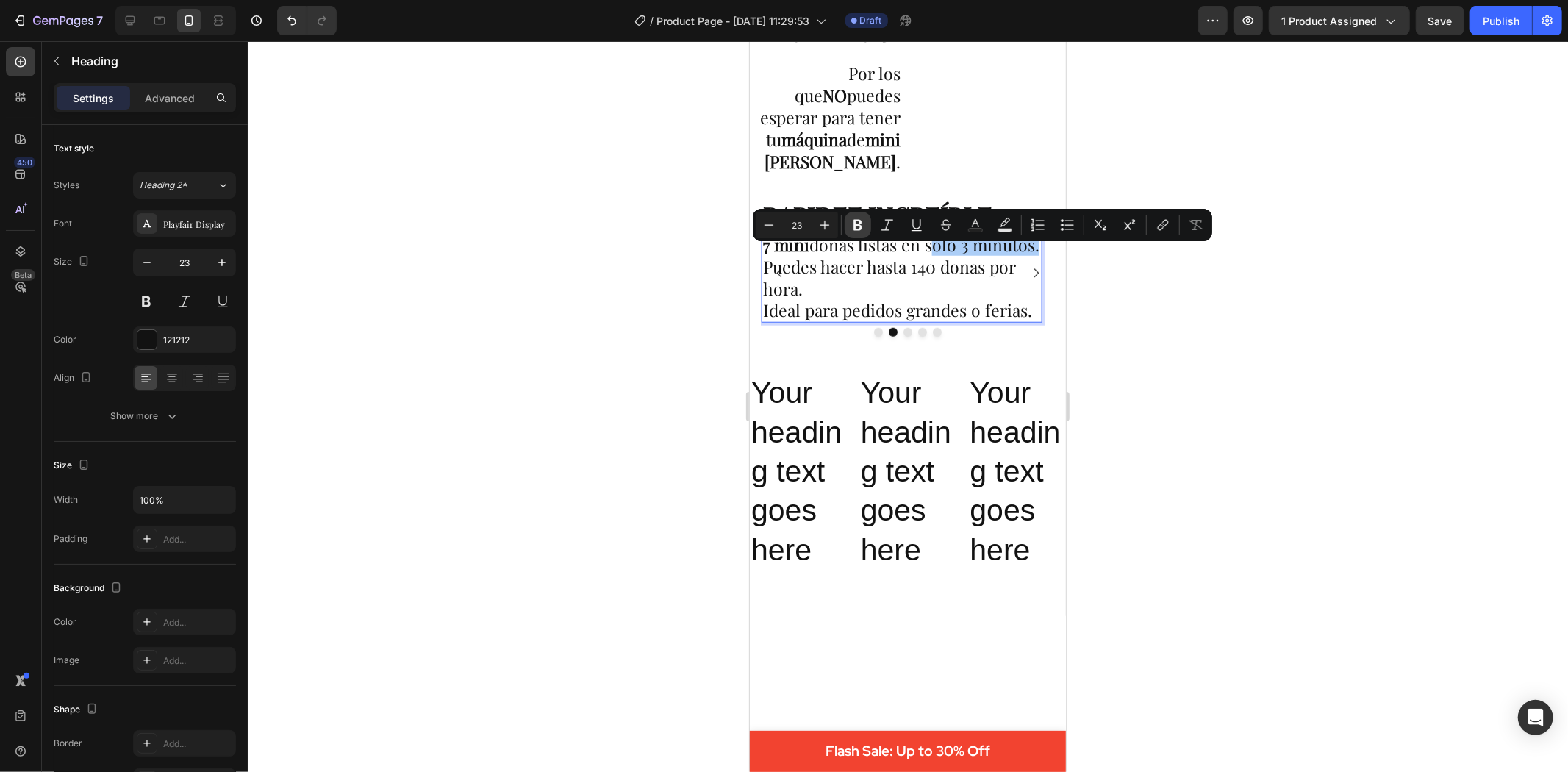
click at [855, 228] on icon "Editor contextual toolbar" at bounding box center [858, 225] width 9 height 11
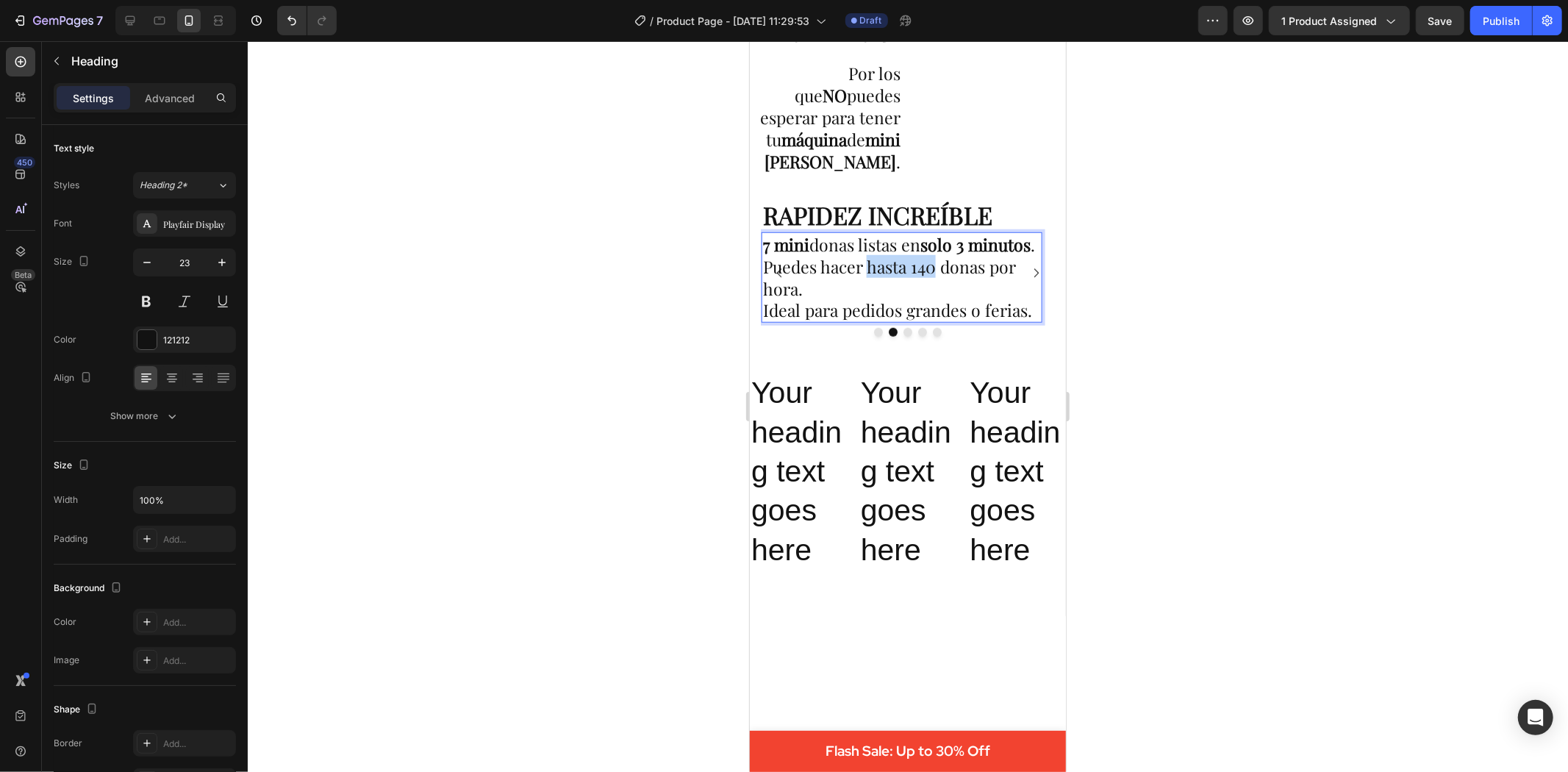
drag, startPoint x: 936, startPoint y: 280, endPoint x: 1004, endPoint y: 282, distance: 68.0
click at [1004, 282] on p "7 mini donas listas en solo 3 minutos . Puedes hacer hasta 140 donas por hora. …" at bounding box center [902, 278] width 278 height 88
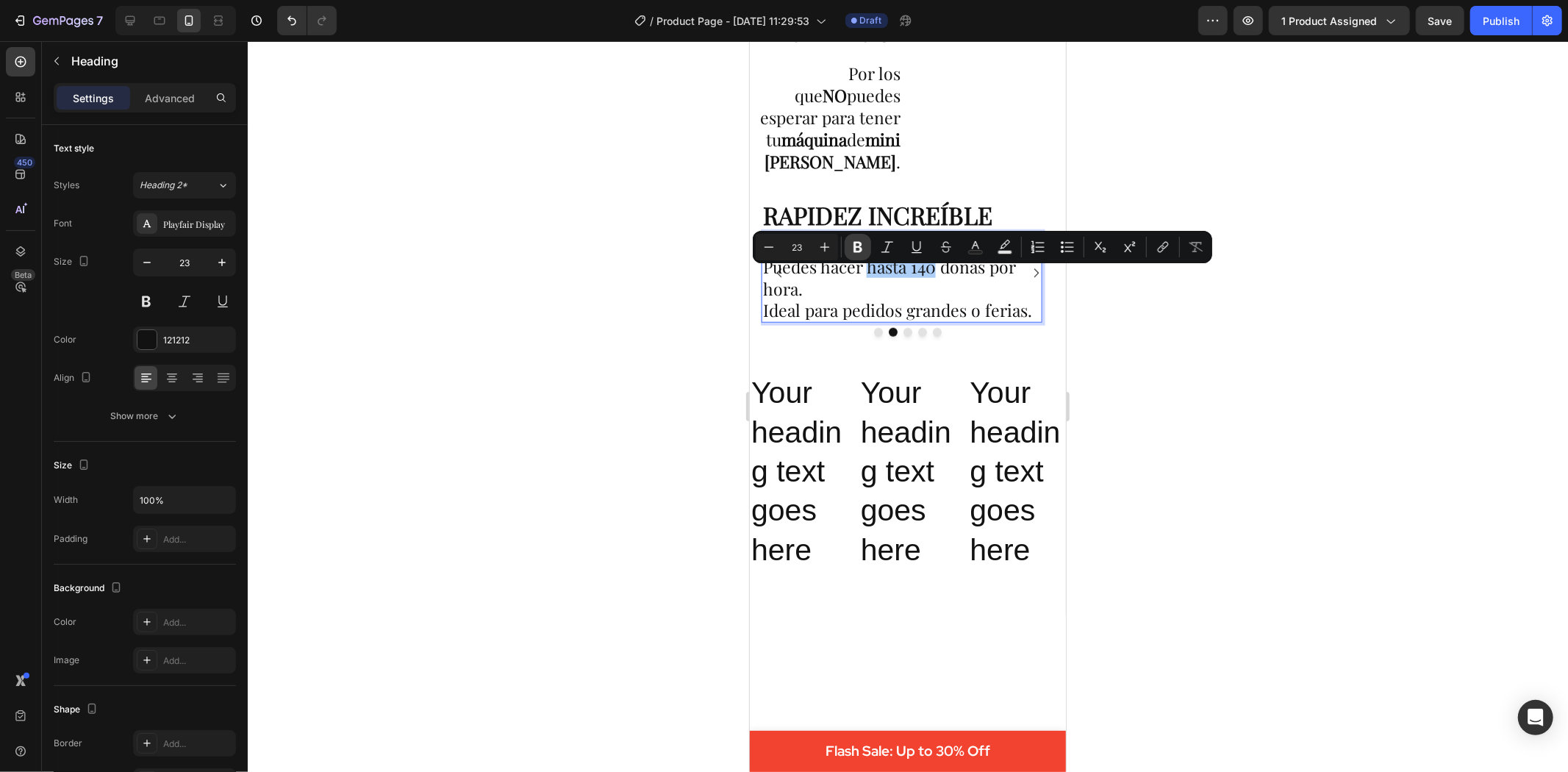
click at [858, 240] on icon "Editor contextual toolbar" at bounding box center [857, 247] width 15 height 15
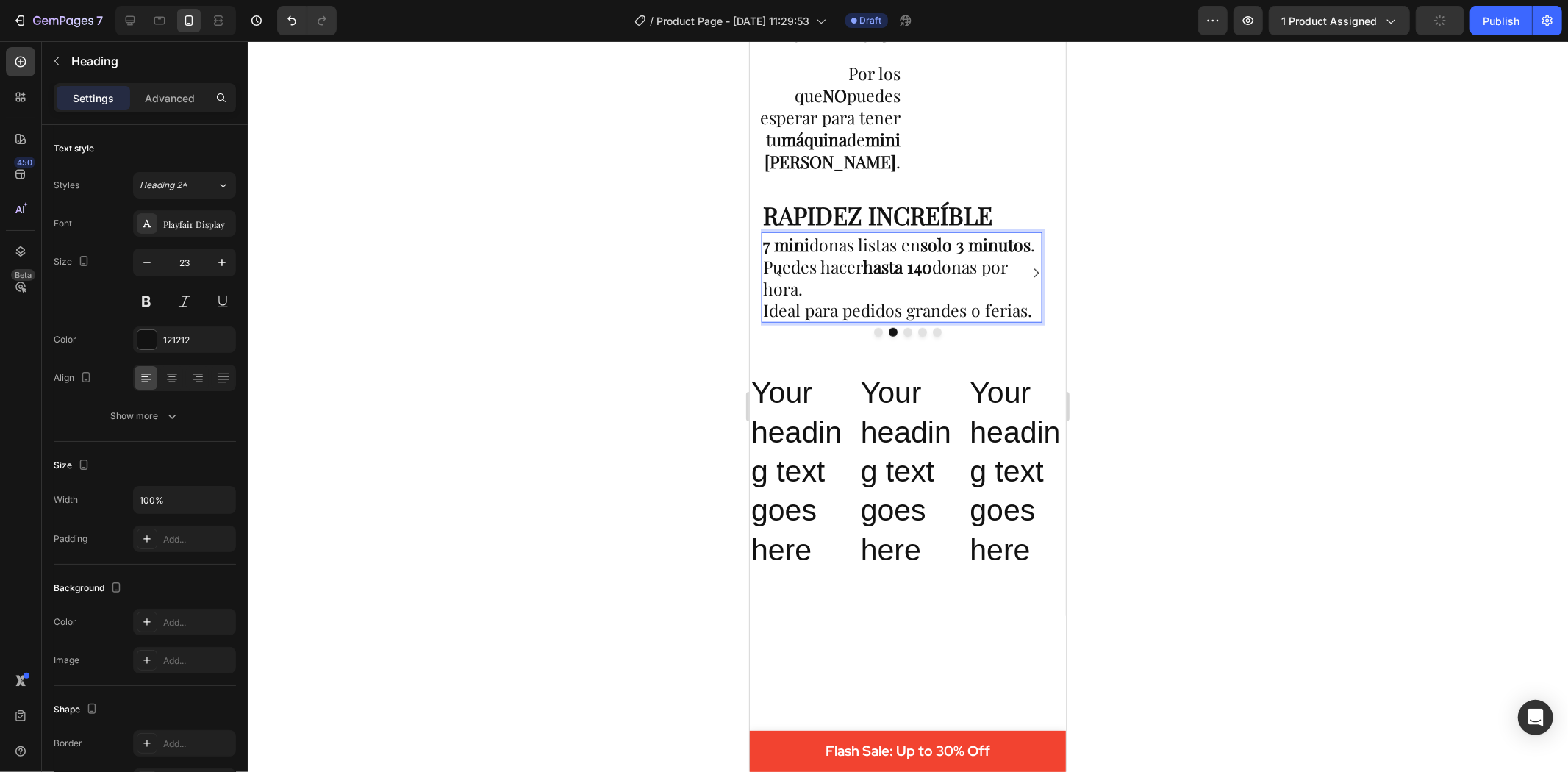
drag, startPoint x: 812, startPoint y: 307, endPoint x: 856, endPoint y: 304, distance: 44.1
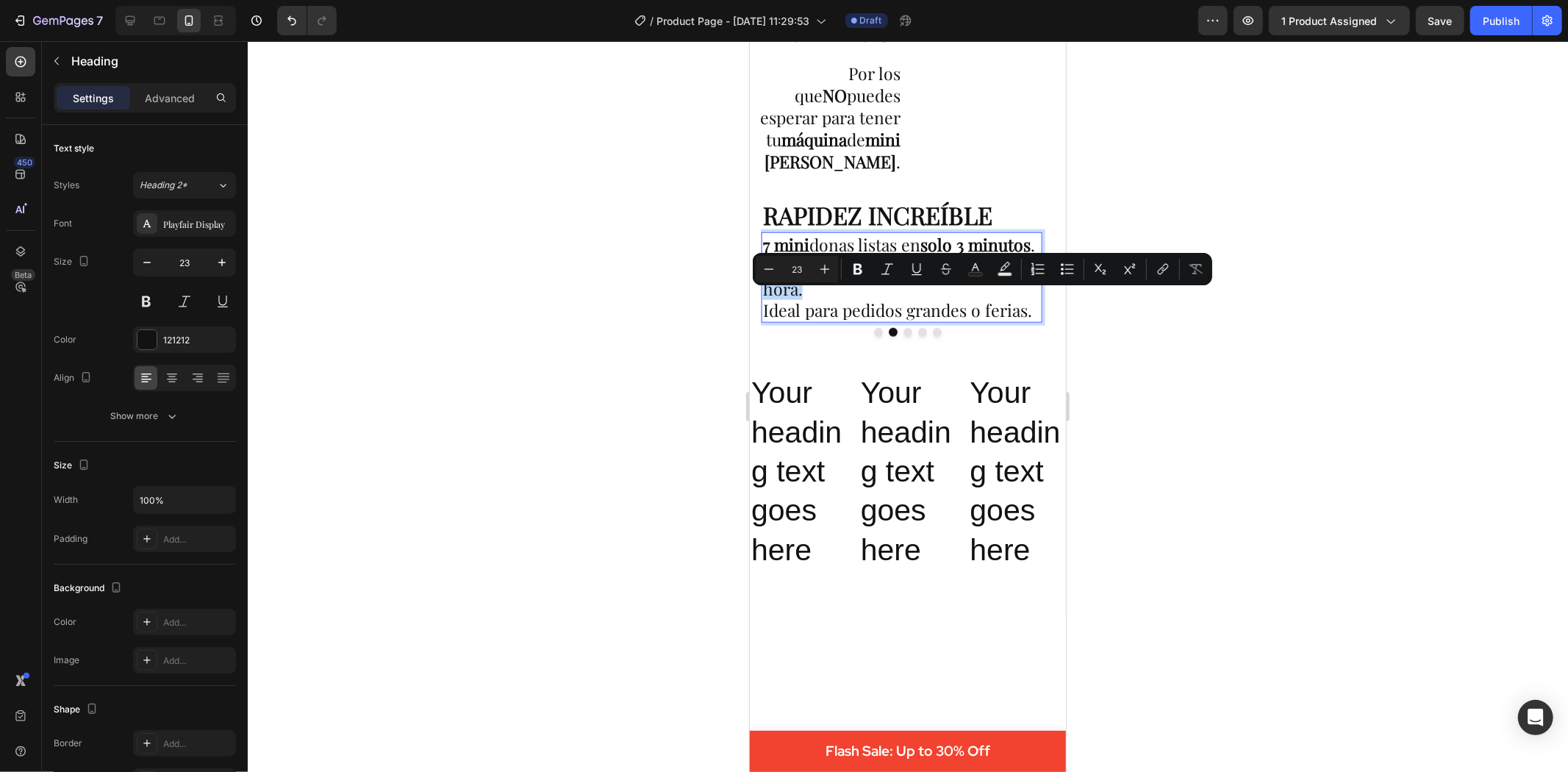
drag, startPoint x: 874, startPoint y: 304, endPoint x: 815, endPoint y: 304, distance: 59.0
click at [815, 304] on p "7 mini donas listas en solo 3 minutos . Puedes hacer hasta 140 donas por hora. …" at bounding box center [902, 278] width 278 height 88
drag, startPoint x: 863, startPoint y: 260, endPoint x: 227, endPoint y: 271, distance: 636.1
click at [863, 260] on button "Bold" at bounding box center [858, 269] width 27 height 27
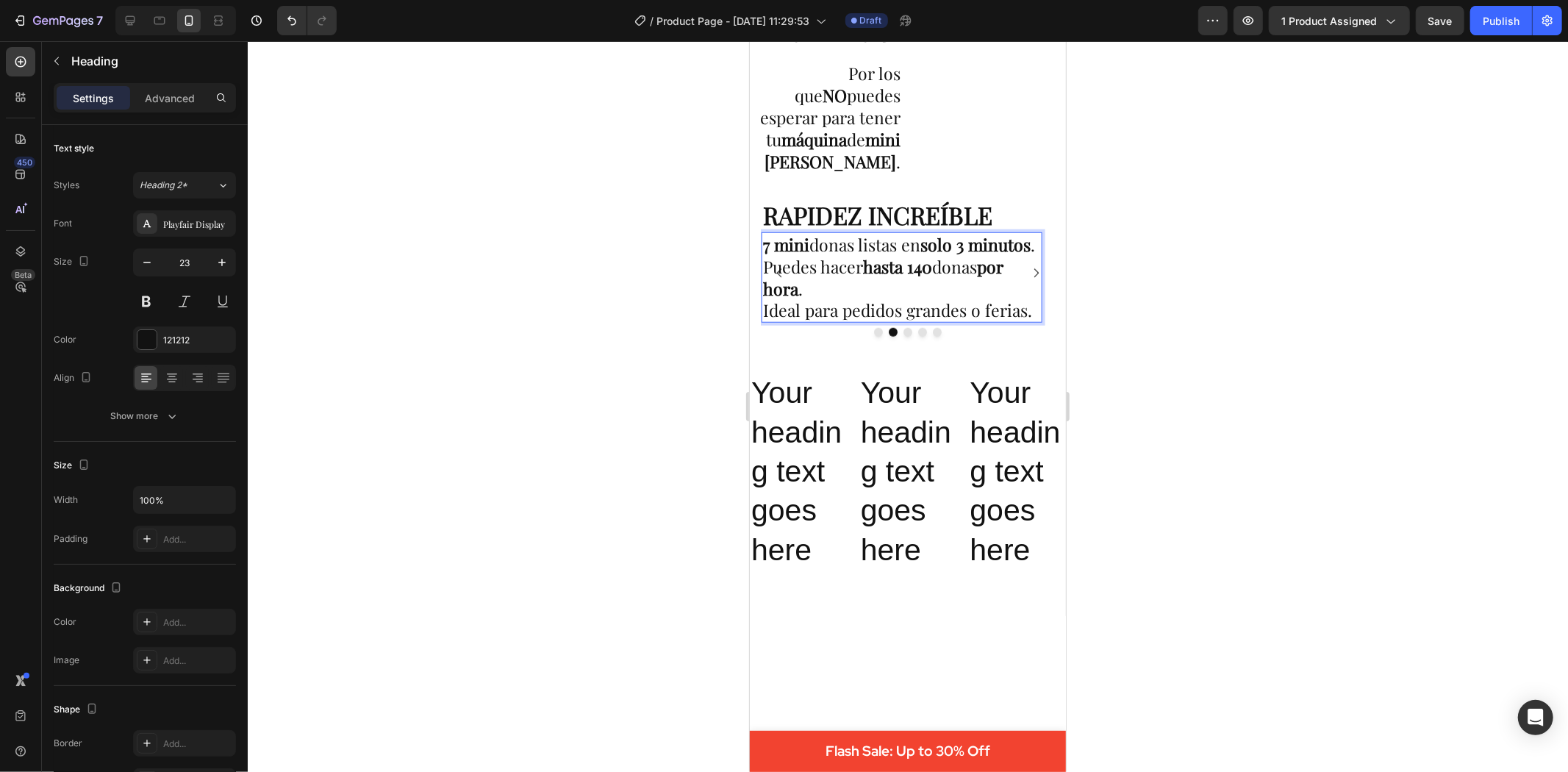
click at [977, 312] on p "7 mini donas listas en solo 3 minutos . Puedes hacer hasta 140 donas por hora .…" at bounding box center [902, 278] width 278 height 88
drag, startPoint x: 841, startPoint y: 325, endPoint x: 1038, endPoint y: 325, distance: 197.0
click at [1038, 321] on p "7 mini donas listas en solo 3 minutos . Puedes hacer hasta 140 donas por hora .…" at bounding box center [902, 278] width 278 height 88
drag, startPoint x: 922, startPoint y: 325, endPoint x: 915, endPoint y: 325, distance: 7.0
click at [915, 321] on p "7 mini donas listas en solo 3 minutos . Puedes hacer hasta 140 donas por hora .…" at bounding box center [902, 278] width 278 height 88
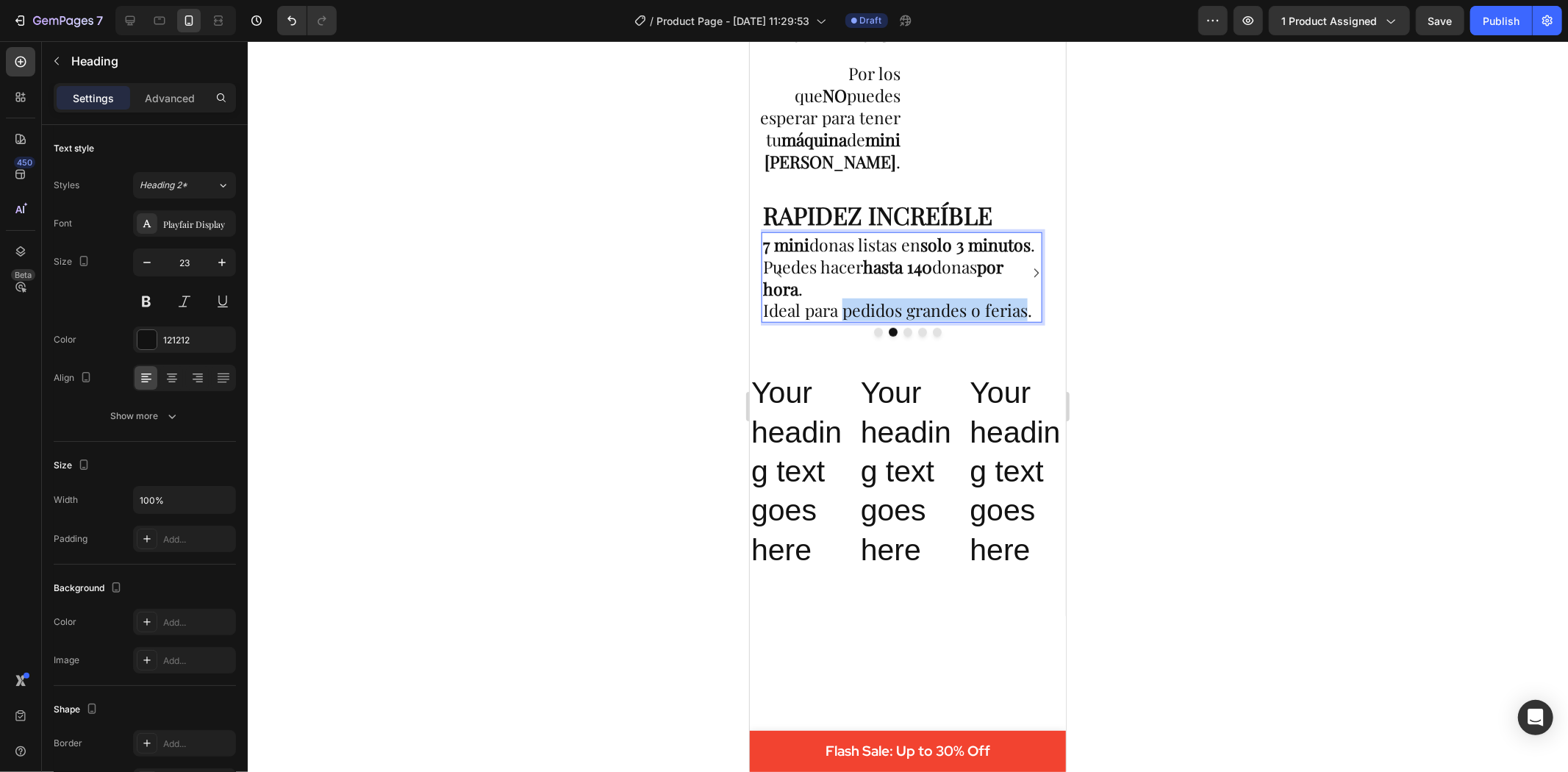
drag, startPoint x: 1028, startPoint y: 325, endPoint x: 844, endPoint y: 319, distance: 184.1
click at [844, 319] on p "7 mini donas listas en solo 3 minutos . Puedes hacer hasta 140 donas por hora .…" at bounding box center [902, 278] width 278 height 88
click at [931, 430] on h2 "Your heading text goes here" at bounding box center [907, 470] width 98 height 199
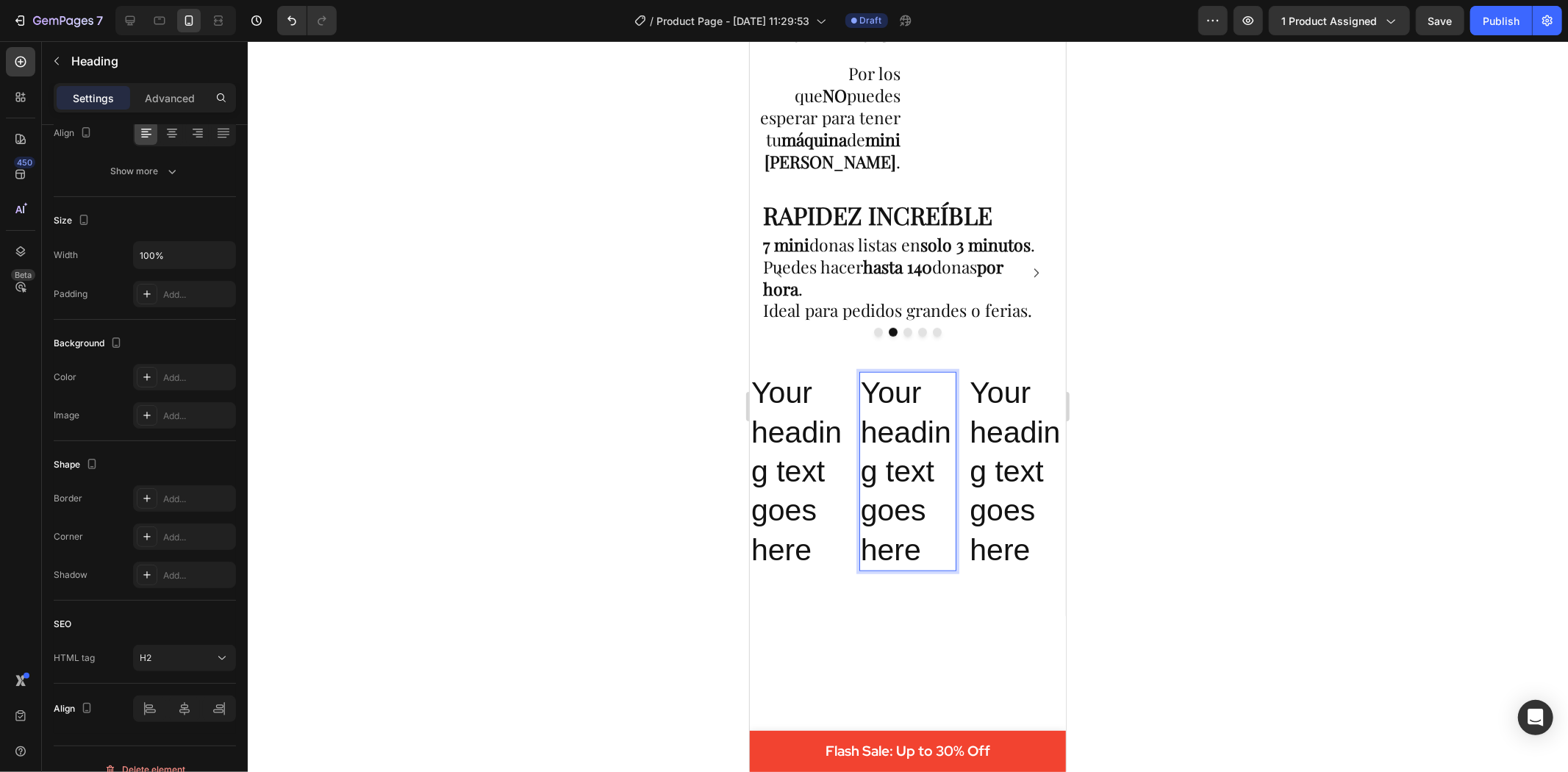
drag, startPoint x: 898, startPoint y: 439, endPoint x: 887, endPoint y: 439, distance: 11.0
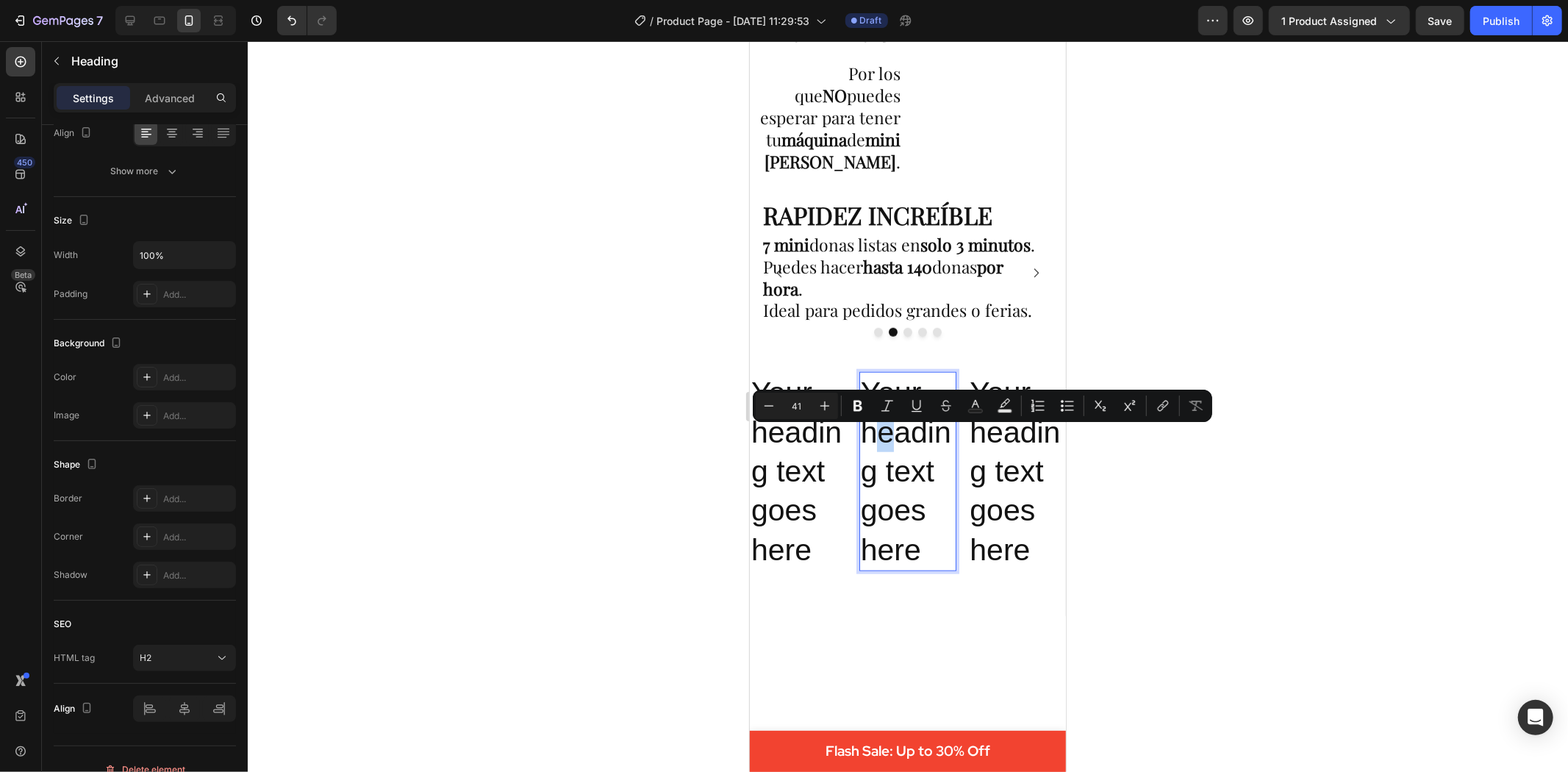
drag, startPoint x: 887, startPoint y: 439, endPoint x: 874, endPoint y: 439, distance: 13.0
click at [874, 439] on p "Your heading text goes here" at bounding box center [907, 470] width 95 height 195
click at [894, 301] on p "⁠⁠⁠⁠⁠⁠⁠ 7 mini donas listas en solo 3 minutos . Puedes hacer hasta 140 donas po…" at bounding box center [902, 278] width 278 height 88
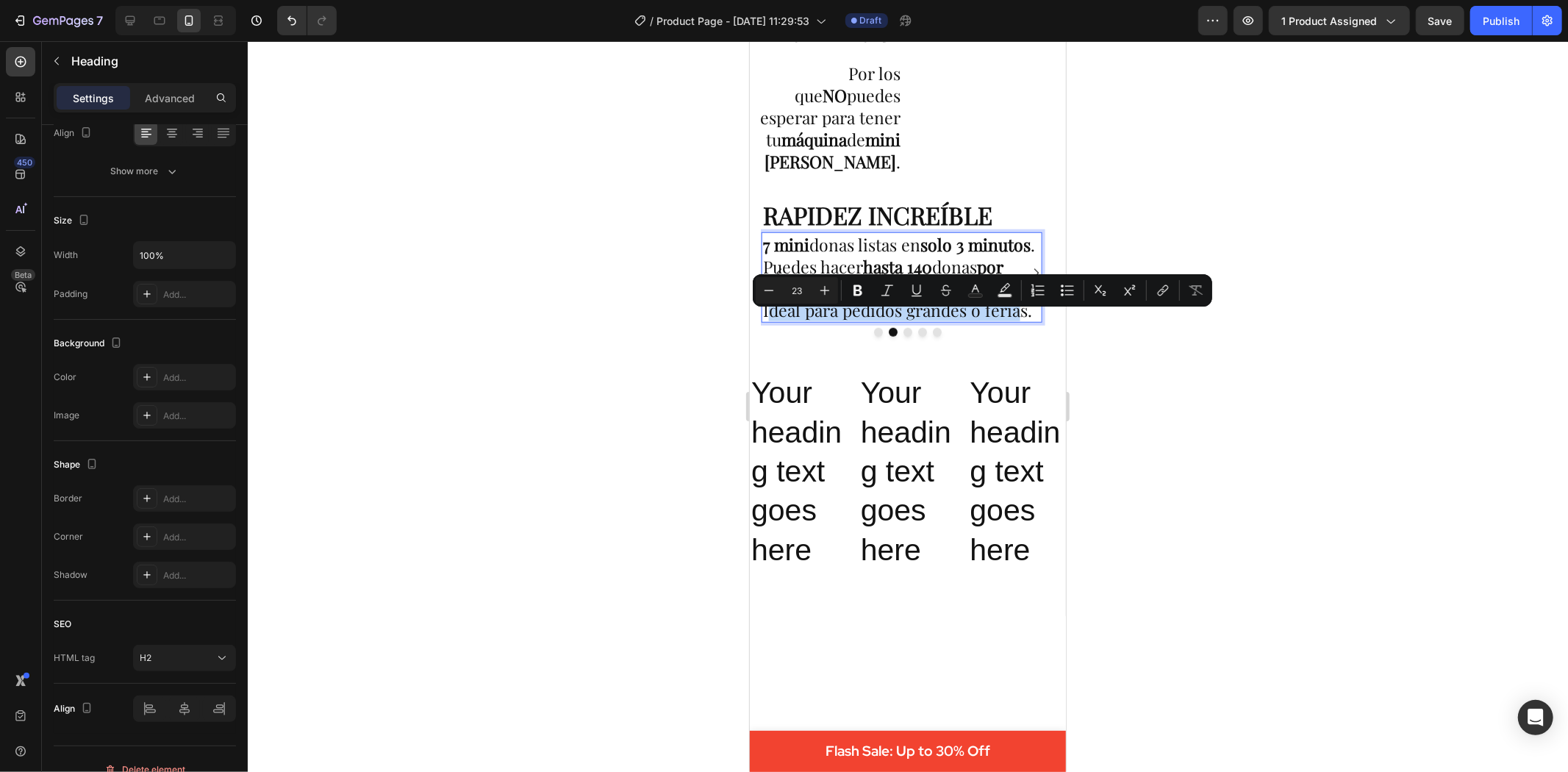
drag, startPoint x: 765, startPoint y: 321, endPoint x: 1016, endPoint y: 331, distance: 251.2
click at [1016, 321] on p "7 mini donas listas en solo 3 minutos . Puedes hacer hasta 140 donas por hora .…" at bounding box center [902, 278] width 278 height 88
click at [1031, 321] on p "7 mini donas listas en solo 3 minutos . Puedes hacer hasta 140 donas por hora .…" at bounding box center [902, 278] width 278 height 88
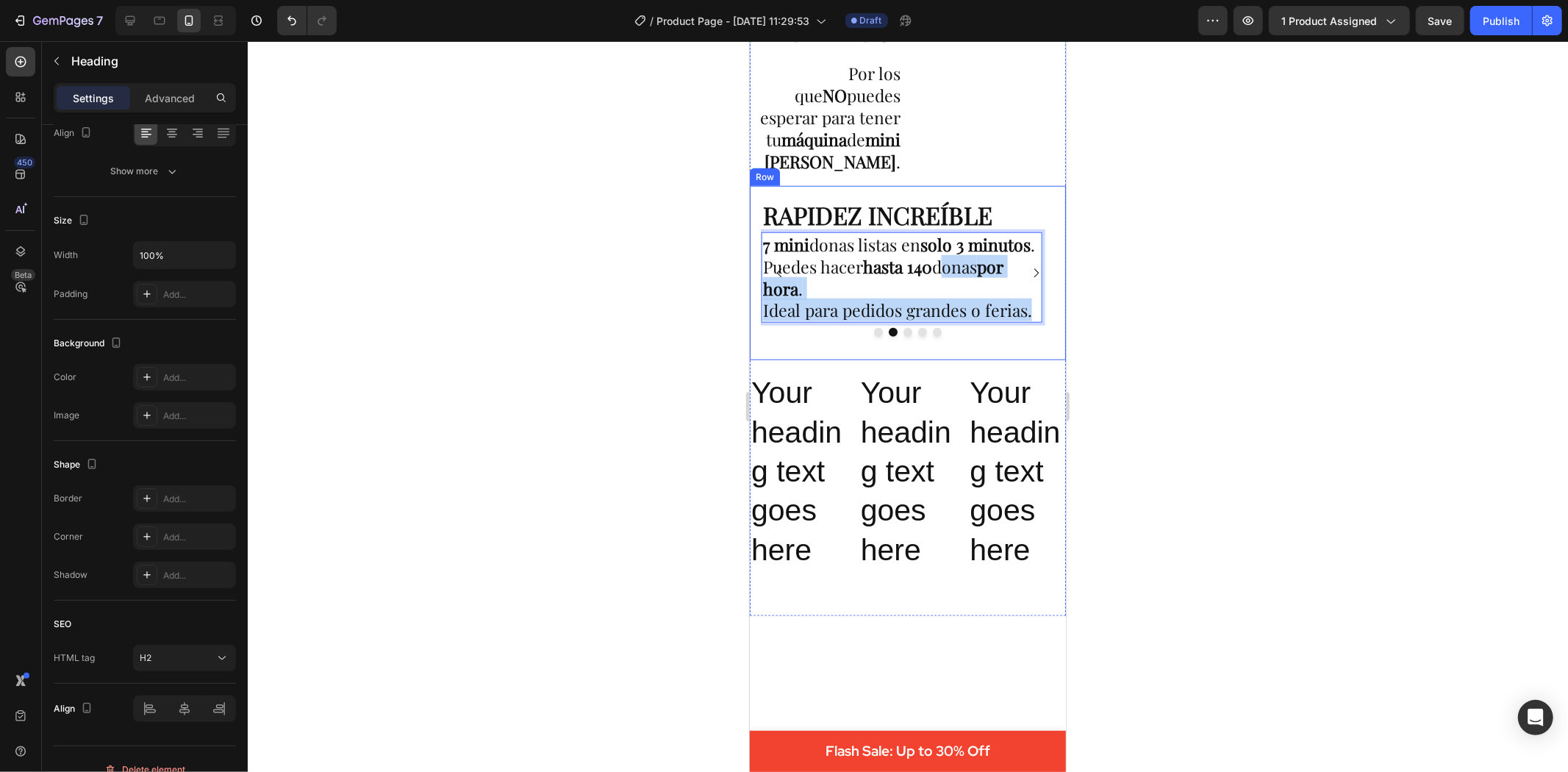
drag, startPoint x: 1031, startPoint y: 321, endPoint x: 753, endPoint y: 312, distance: 278.1
click at [754, 312] on div "Image ⁠⁠⁠⁠⁠⁠⁠ SÚPER FÁCIL DE USAR Heading Solo mezclas, viertes y esperas 3 min…" at bounding box center [908, 273] width 316 height 175
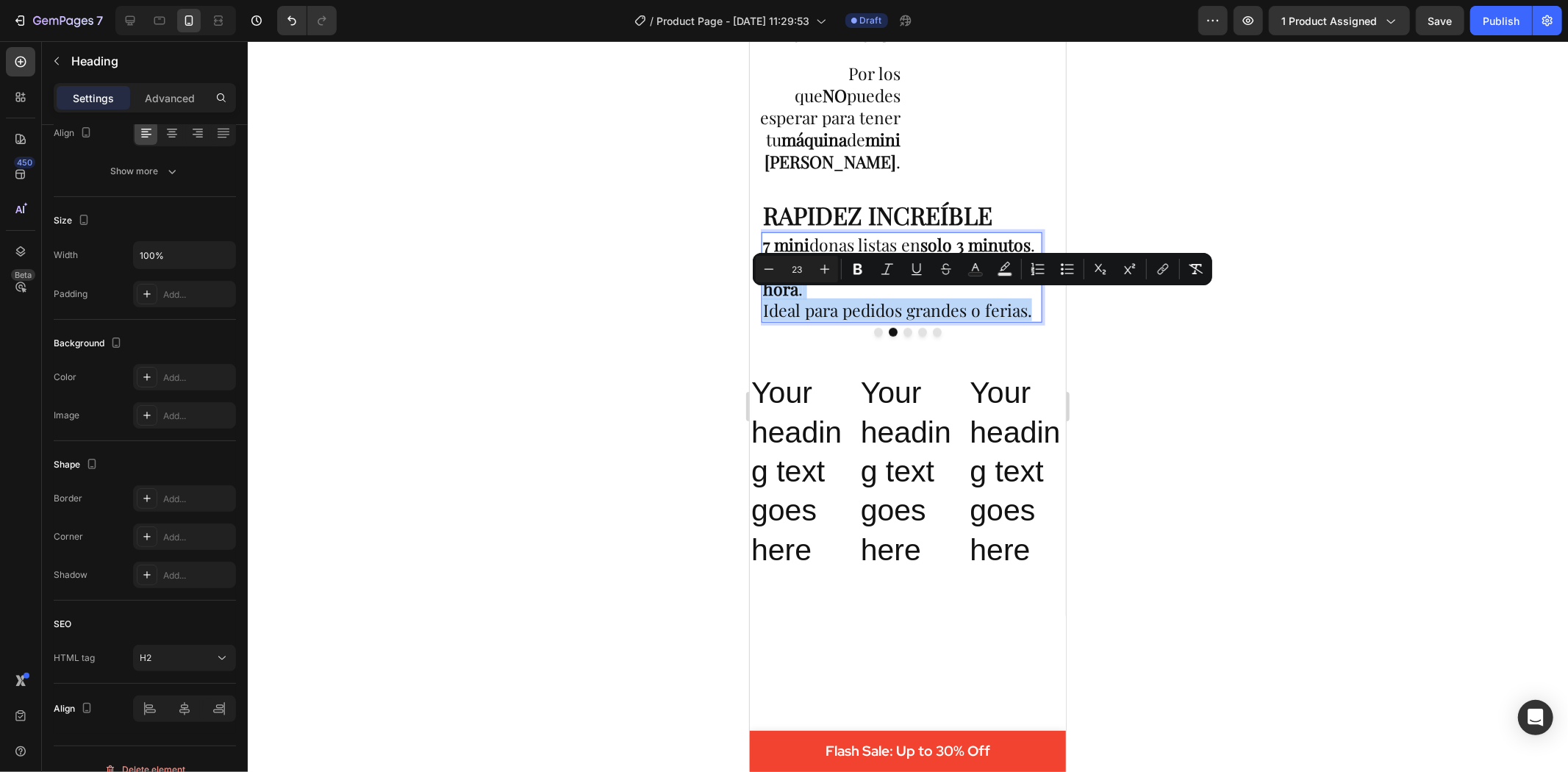
click at [886, 311] on p "7 mini donas listas en solo 3 minutos . Puedes hacer hasta 140 donas por hora .…" at bounding box center [902, 278] width 278 height 88
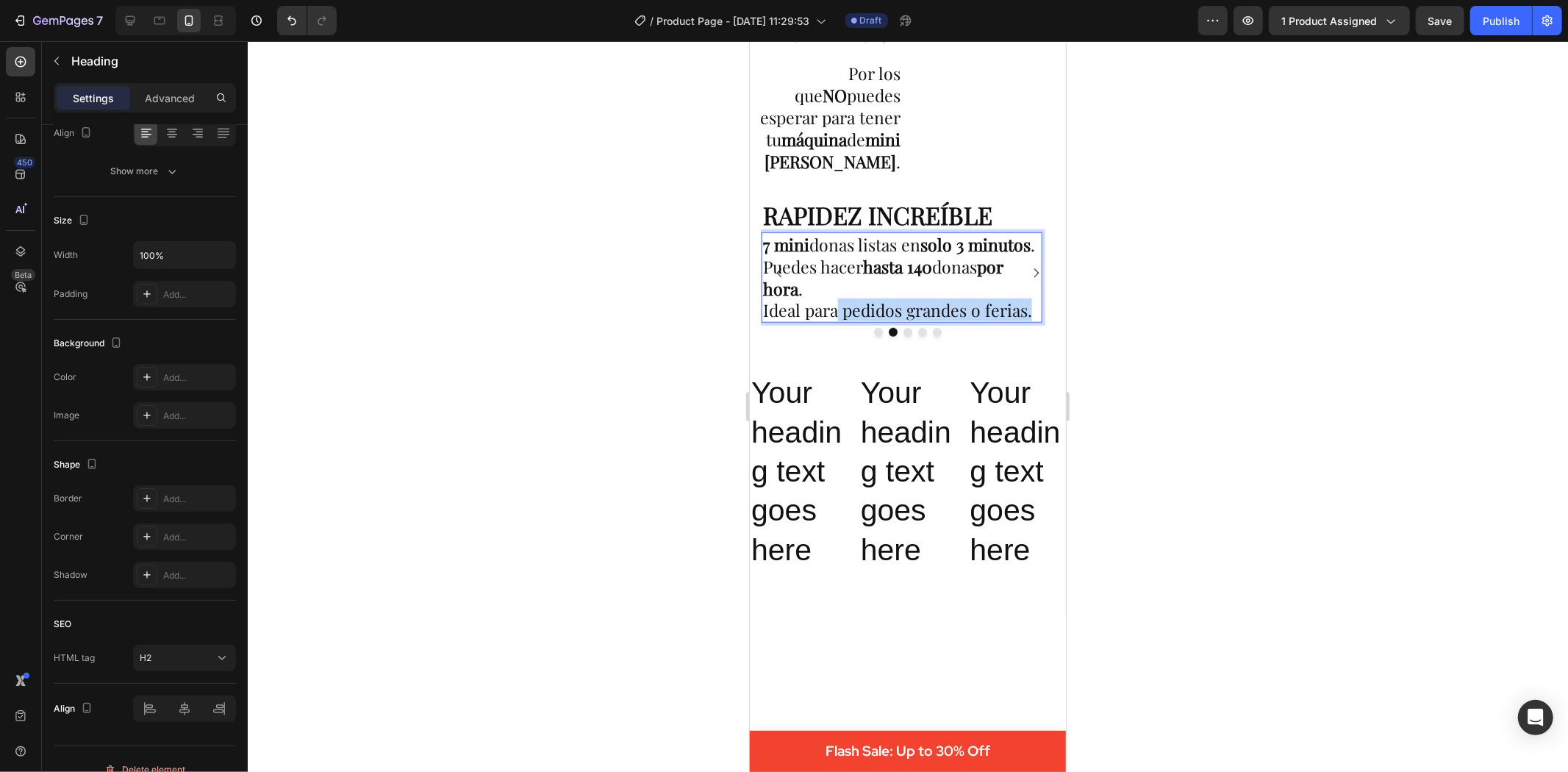
drag, startPoint x: 1032, startPoint y: 326, endPoint x: 840, endPoint y: 324, distance: 192.0
click at [840, 321] on p "7 mini donas listas en solo 3 minutos . Puedes hacer hasta 140 donas por hora .…" at bounding box center [902, 278] width 278 height 88
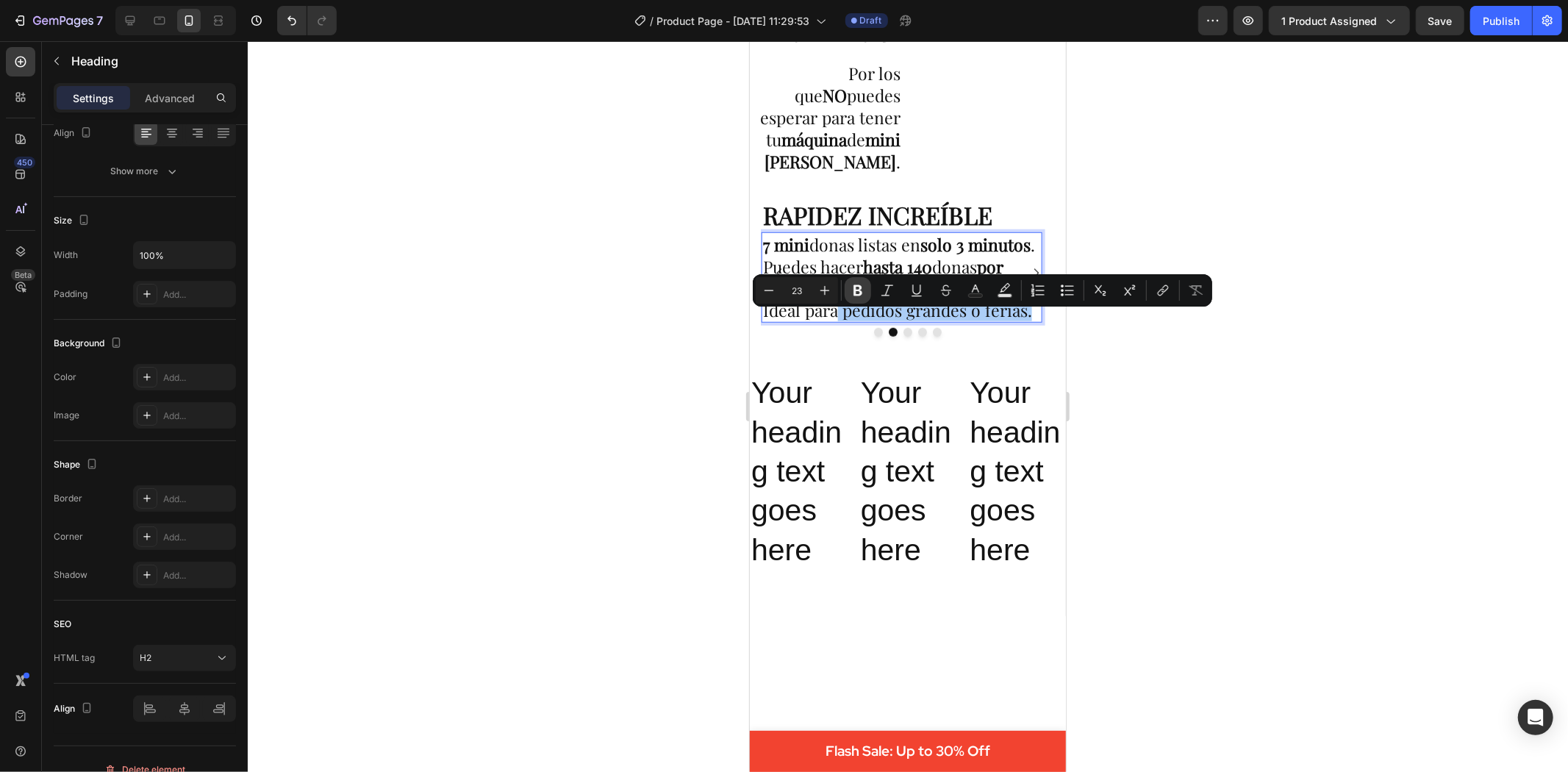
click at [857, 283] on icon "Editor contextual toolbar" at bounding box center [857, 290] width 15 height 15
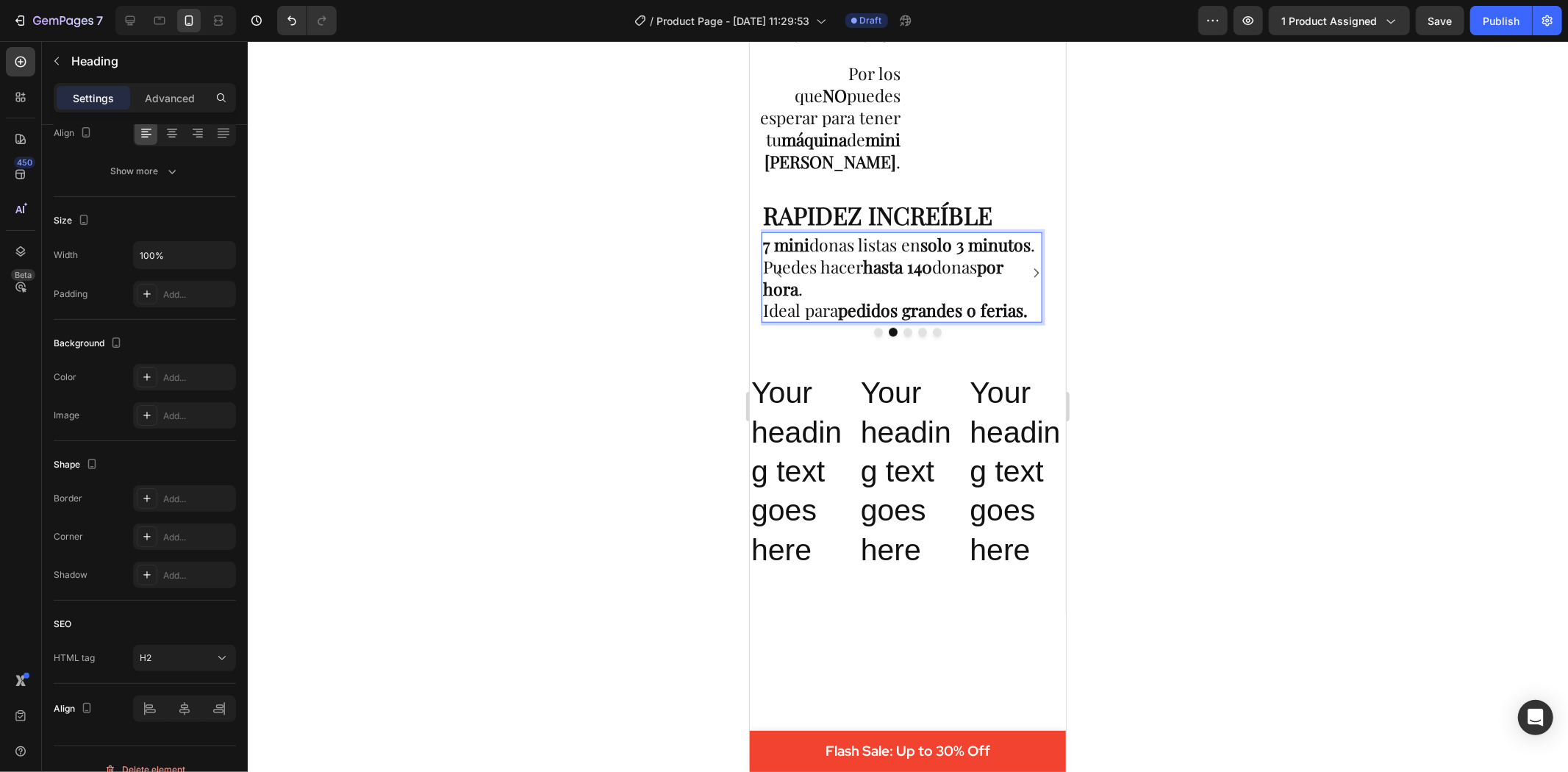
click at [1151, 356] on div at bounding box center [908, 407] width 1321 height 731
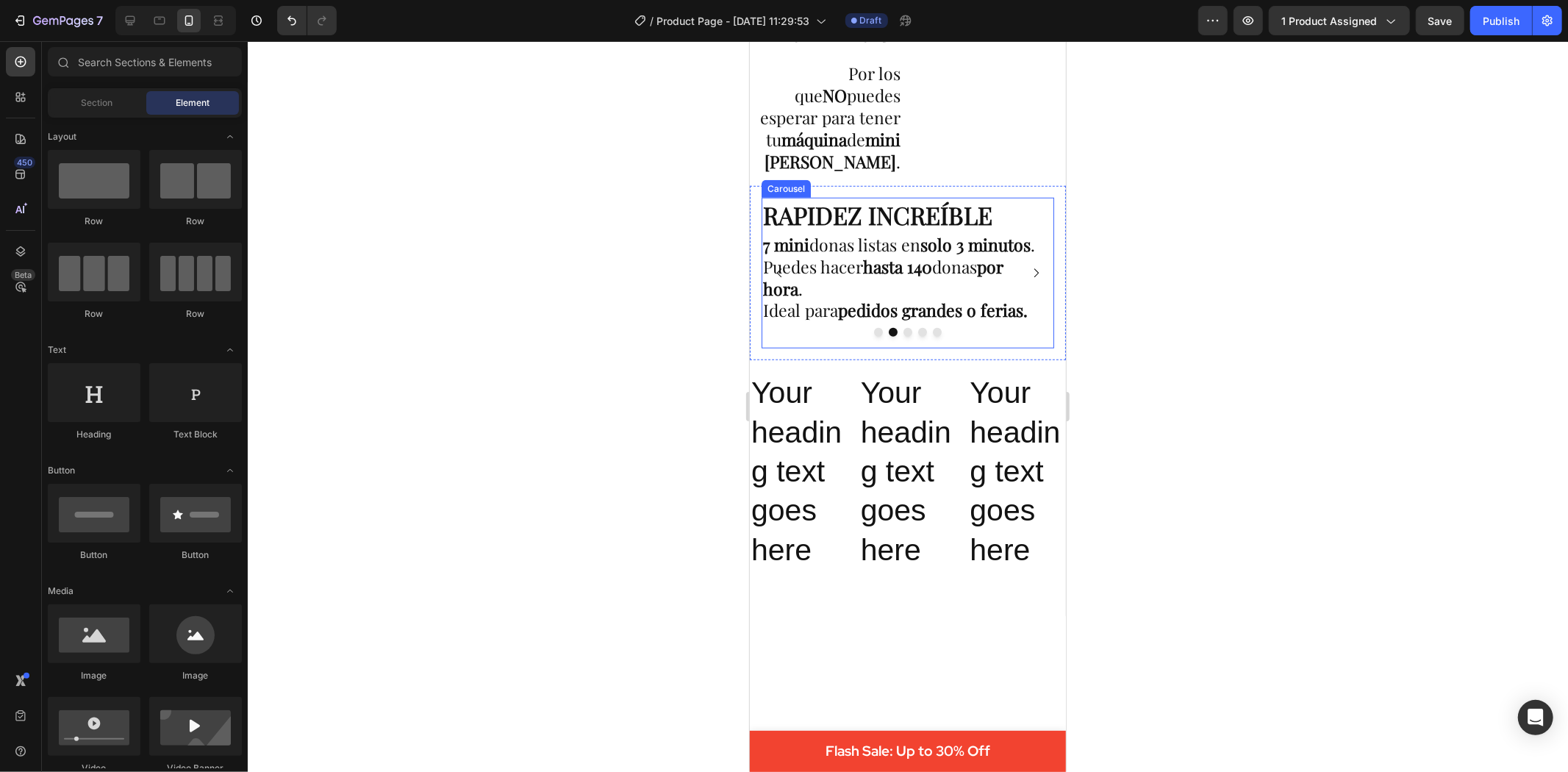
click at [779, 271] on icon "Carousel Back Arrow" at bounding box center [779, 272] width 12 height 12
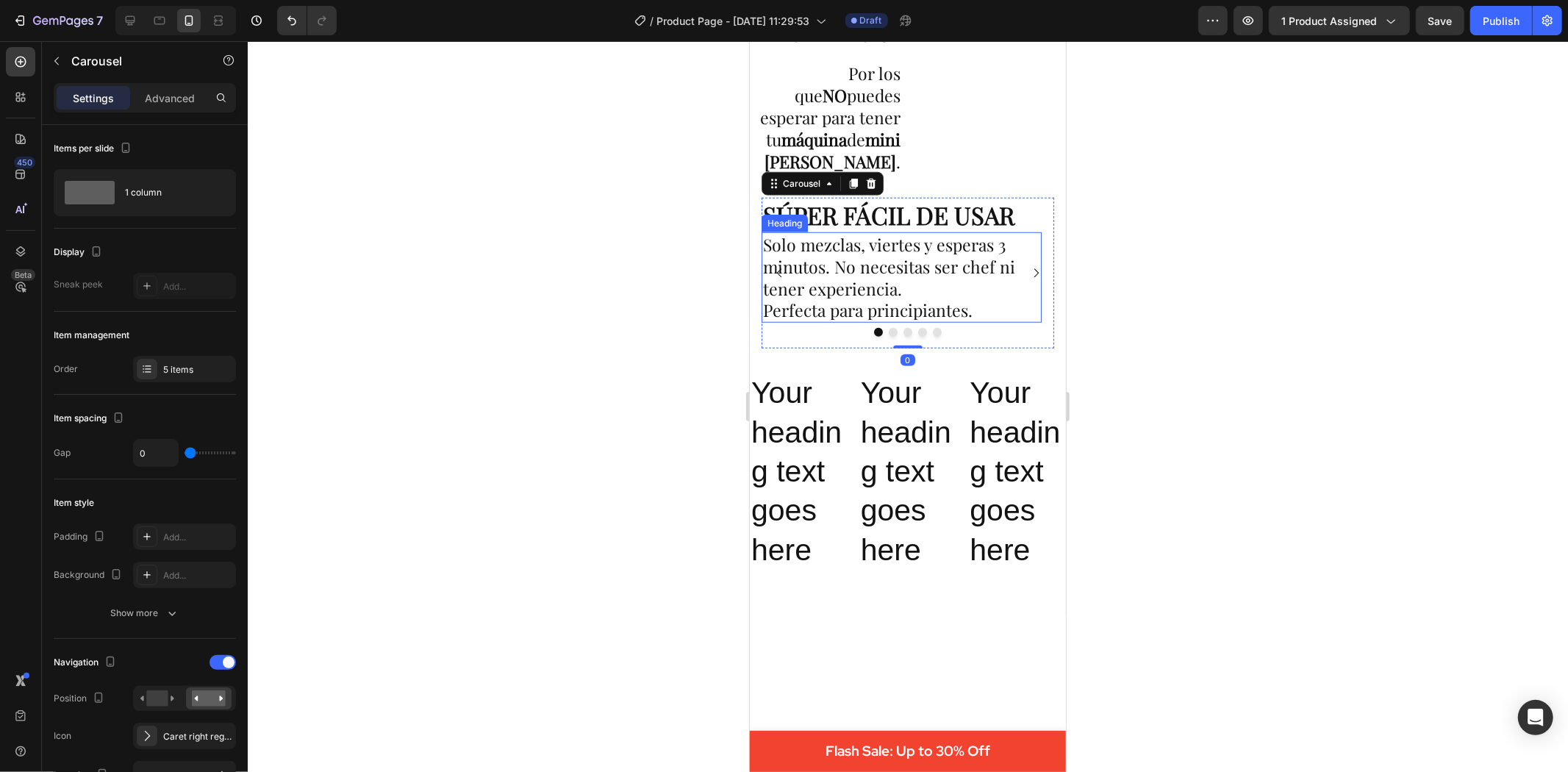
click at [818, 248] on p "Solo mezclas, viertes y esperas 3 minutos. No necesitas ser chef ni tener exper…" at bounding box center [902, 278] width 278 height 88
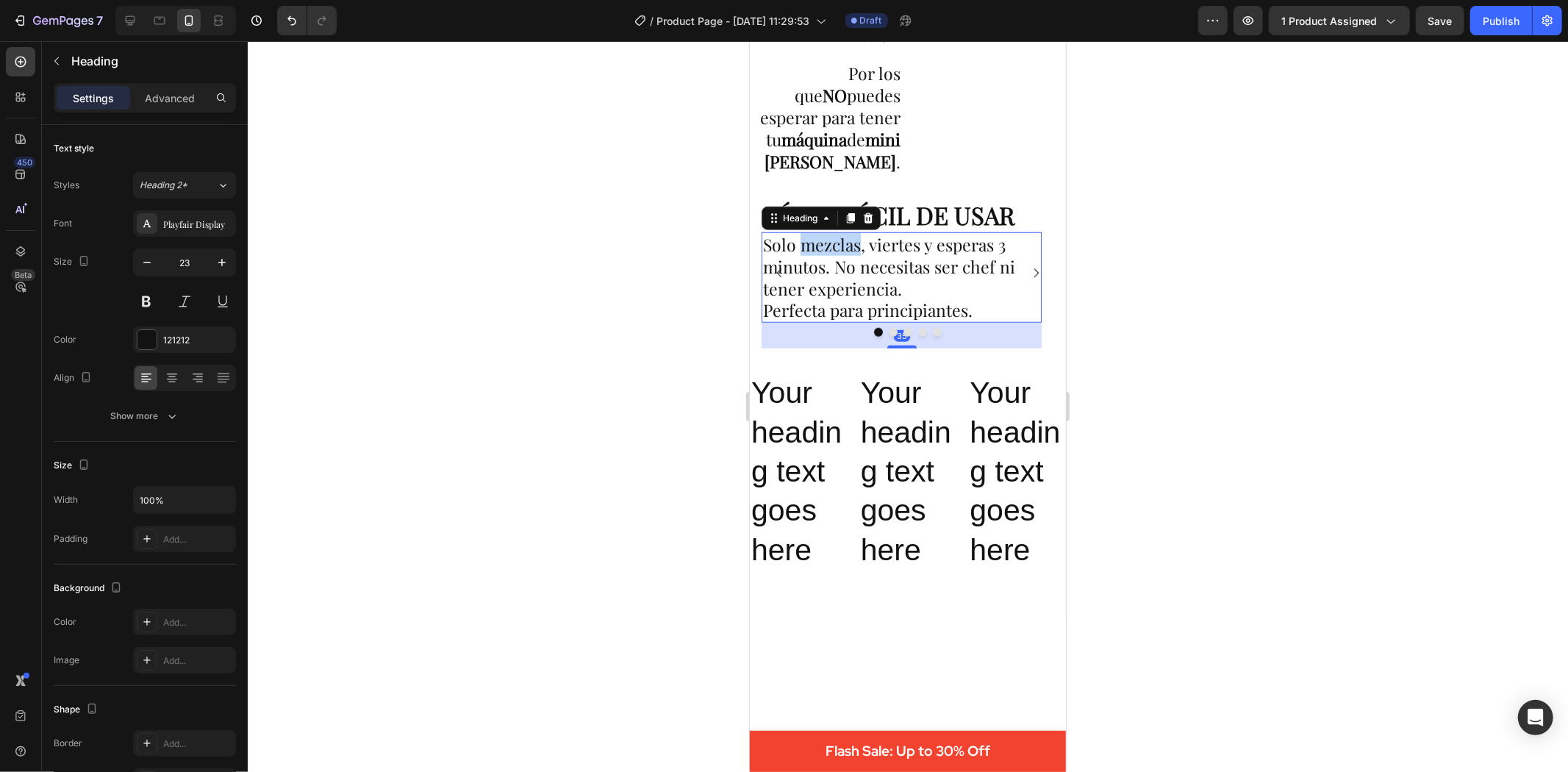
click at [830, 256] on p "Solo mezclas, viertes y esperas 3 minutos. No necesitas ser chef ni tener exper…" at bounding box center [902, 278] width 278 height 88
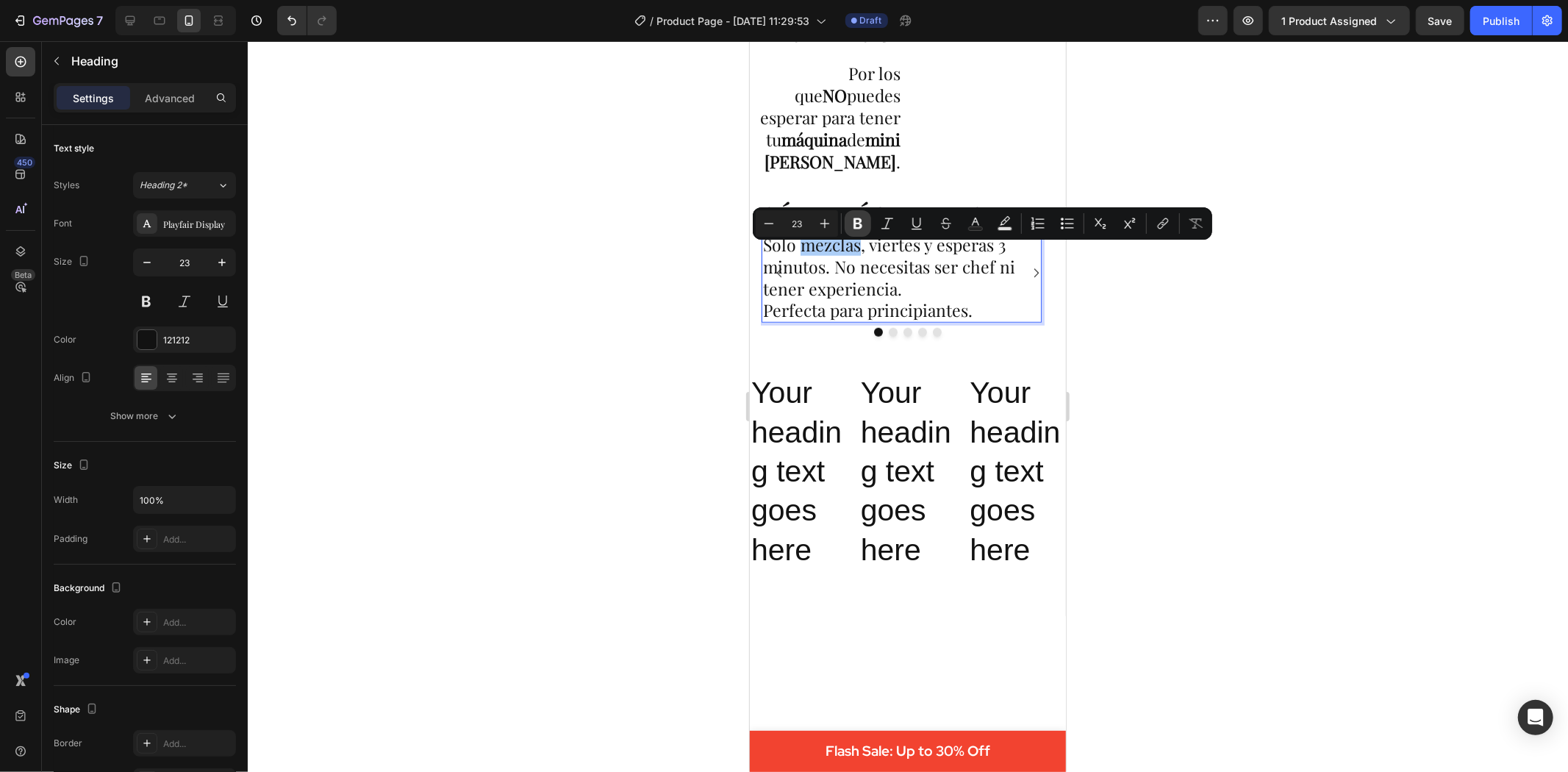
drag, startPoint x: 856, startPoint y: 225, endPoint x: 180, endPoint y: 225, distance: 676.0
click at [856, 225] on icon "Editor contextual toolbar" at bounding box center [857, 224] width 15 height 15
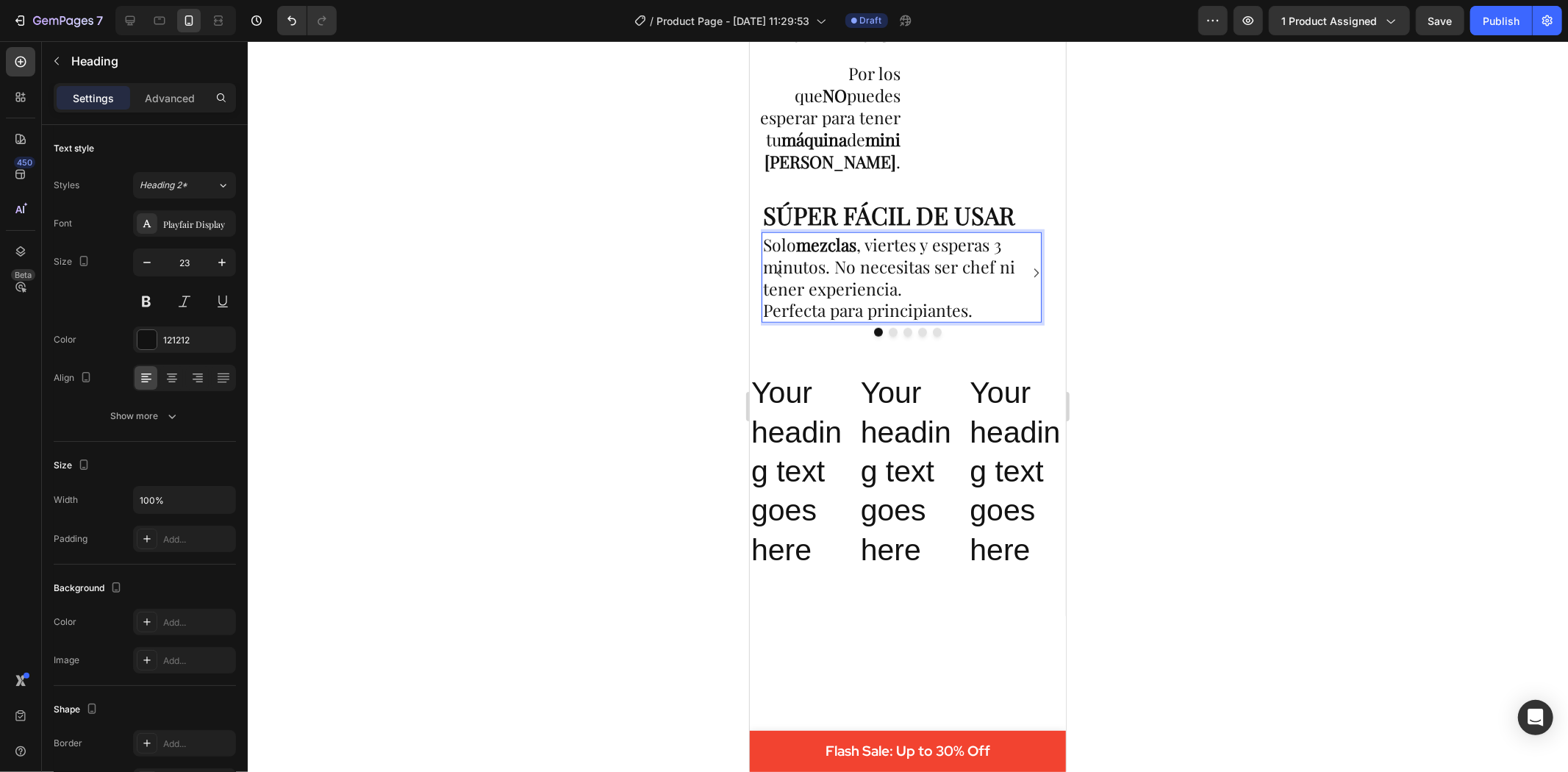
click at [901, 259] on p "Solo mezclas , viertes y esperas 3 minutos. No necesitas ser chef ni tener expe…" at bounding box center [902, 278] width 278 height 88
click at [902, 259] on p "Solo mezclas , viertes y esperas 3 minutos. No necesitas ser chef ni tener expe…" at bounding box center [902, 278] width 278 height 88
click at [907, 256] on p "Solo mezclas , viertes y esperas 3 minutos. No necesitas ser chef ni tener expe…" at bounding box center [902, 278] width 278 height 88
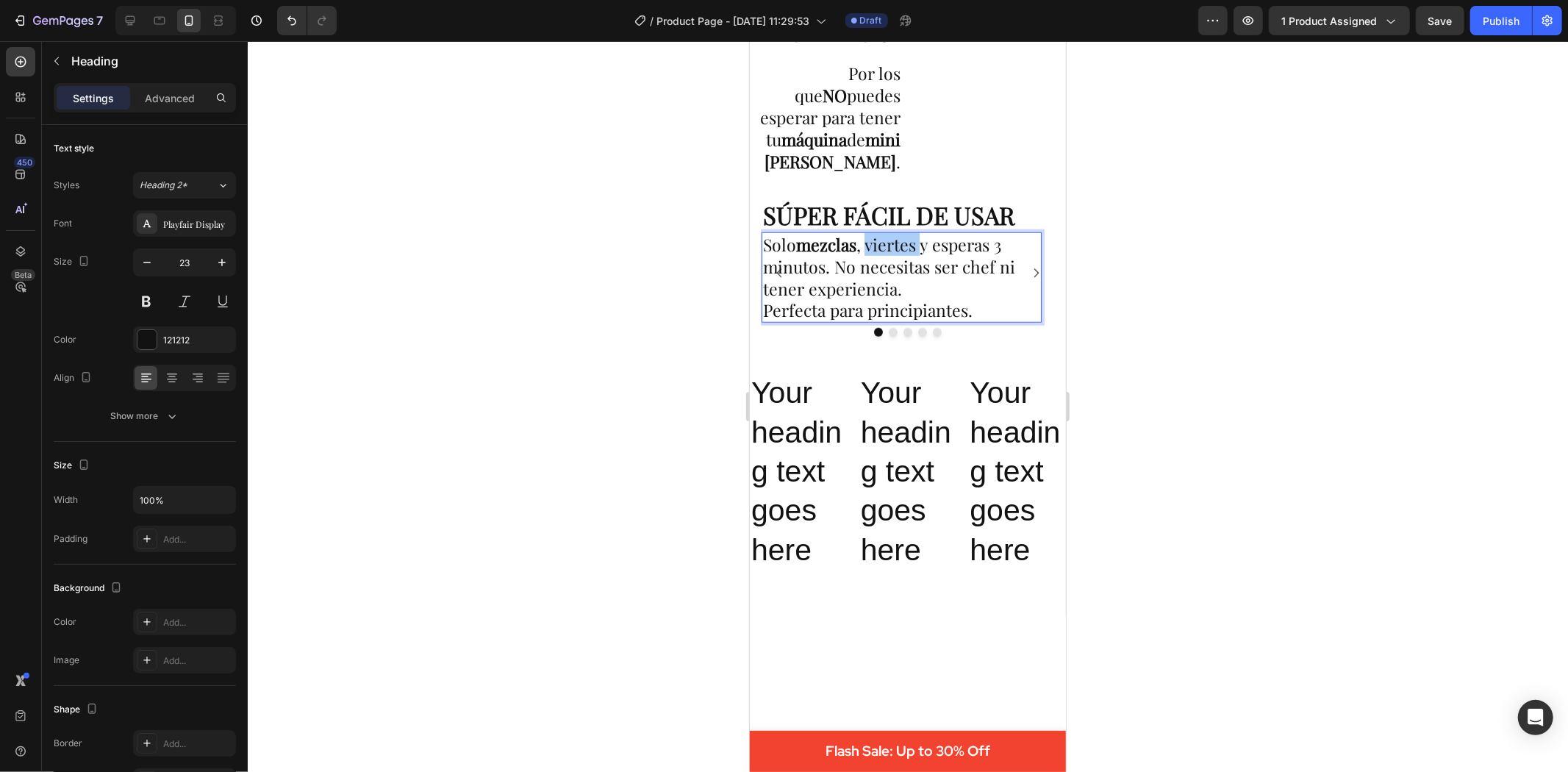
click at [1235, 317] on div at bounding box center [908, 407] width 1321 height 731
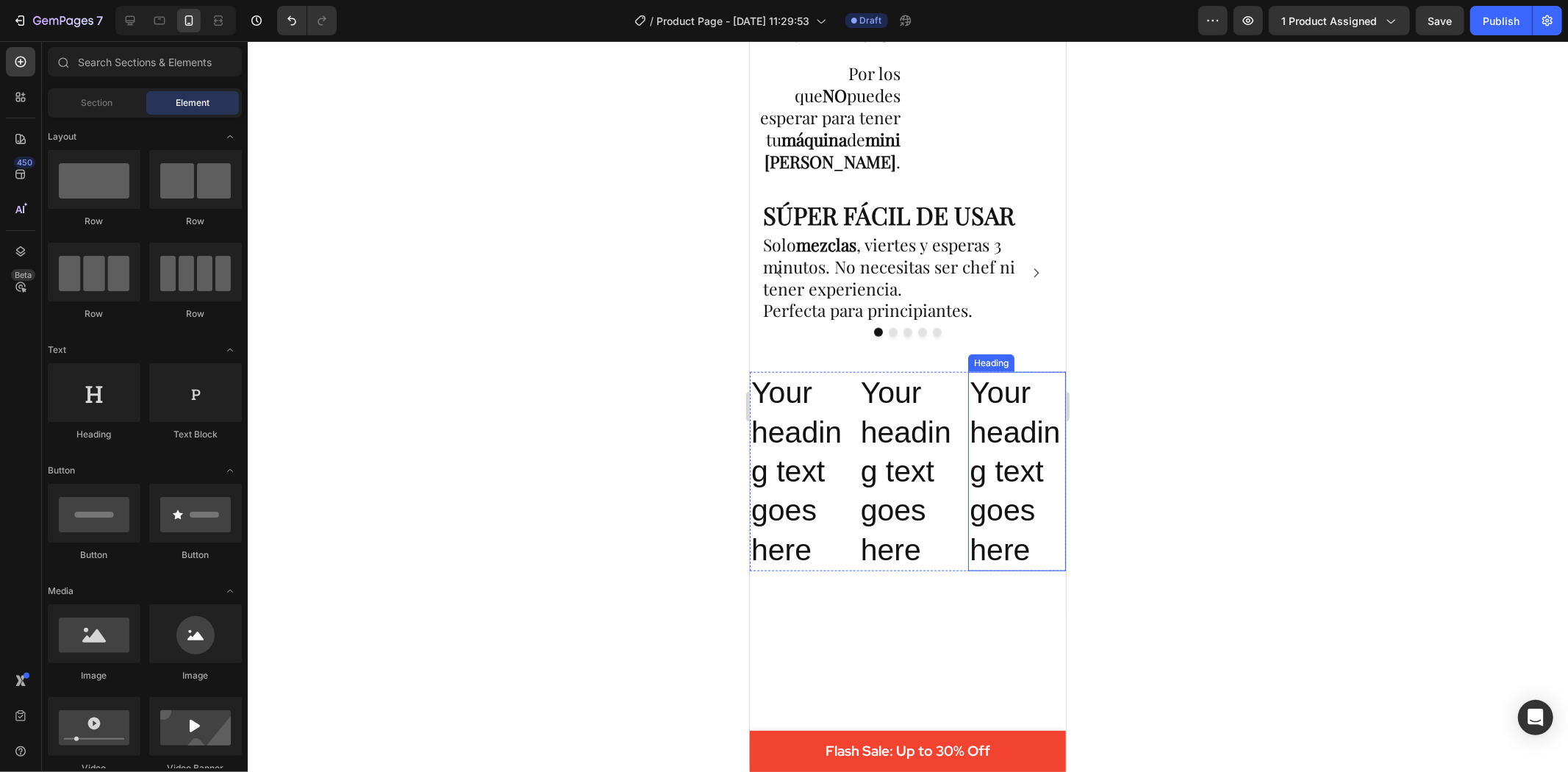
click at [1024, 453] on h2 "Your heading text goes here" at bounding box center [1016, 470] width 98 height 199
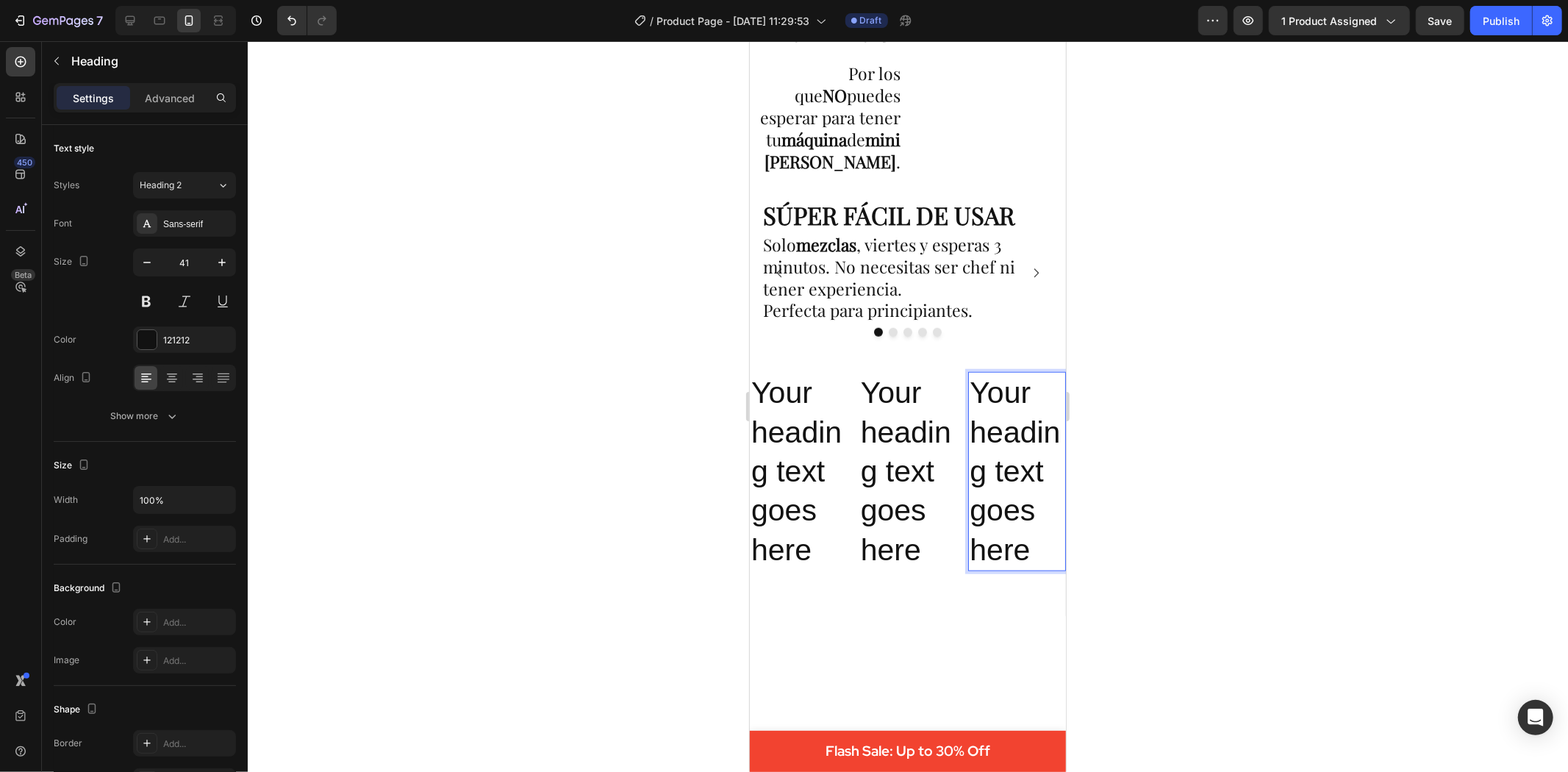
click at [1024, 453] on h2 "Your heading text goes here" at bounding box center [1016, 470] width 98 height 199
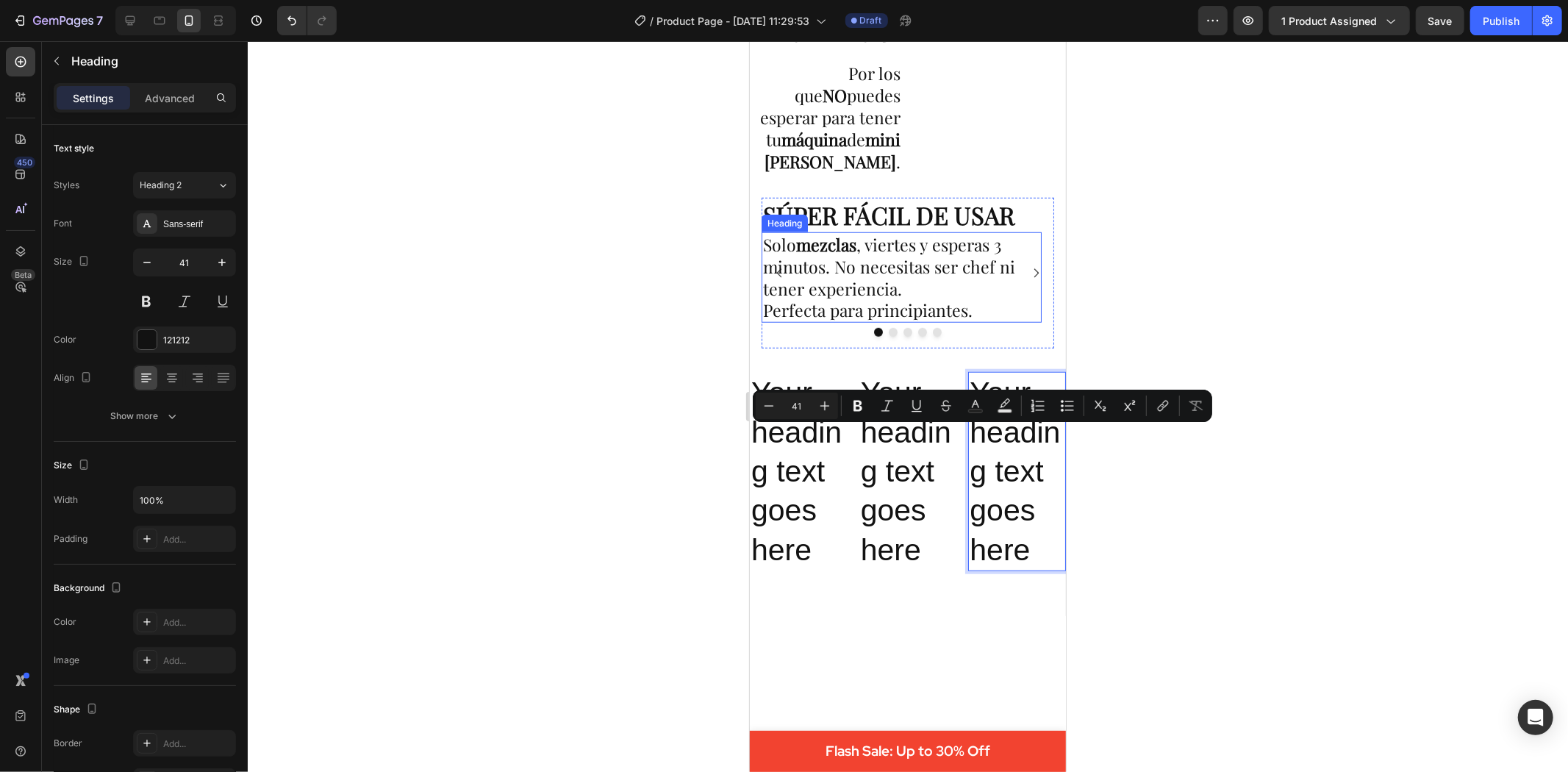
click at [885, 253] on p "Solo mezclas , viertes y esperas 3 minutos. No necesitas ser chef ni tener expe…" at bounding box center [902, 278] width 278 height 88
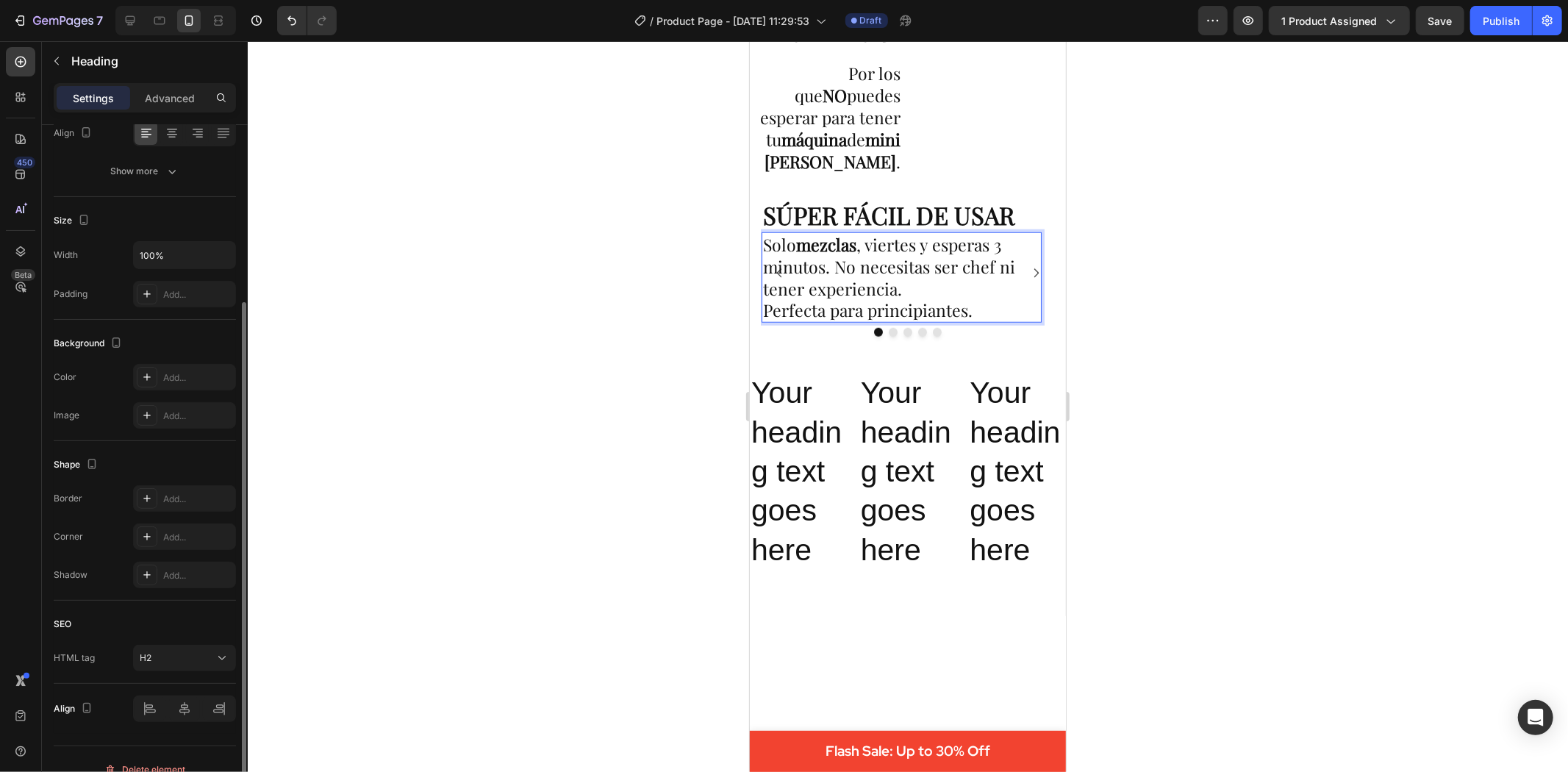
click at [887, 256] on p "Solo mezclas , viertes y esperas 3 minutos. No necesitas ser chef ni tener expe…" at bounding box center [902, 278] width 278 height 88
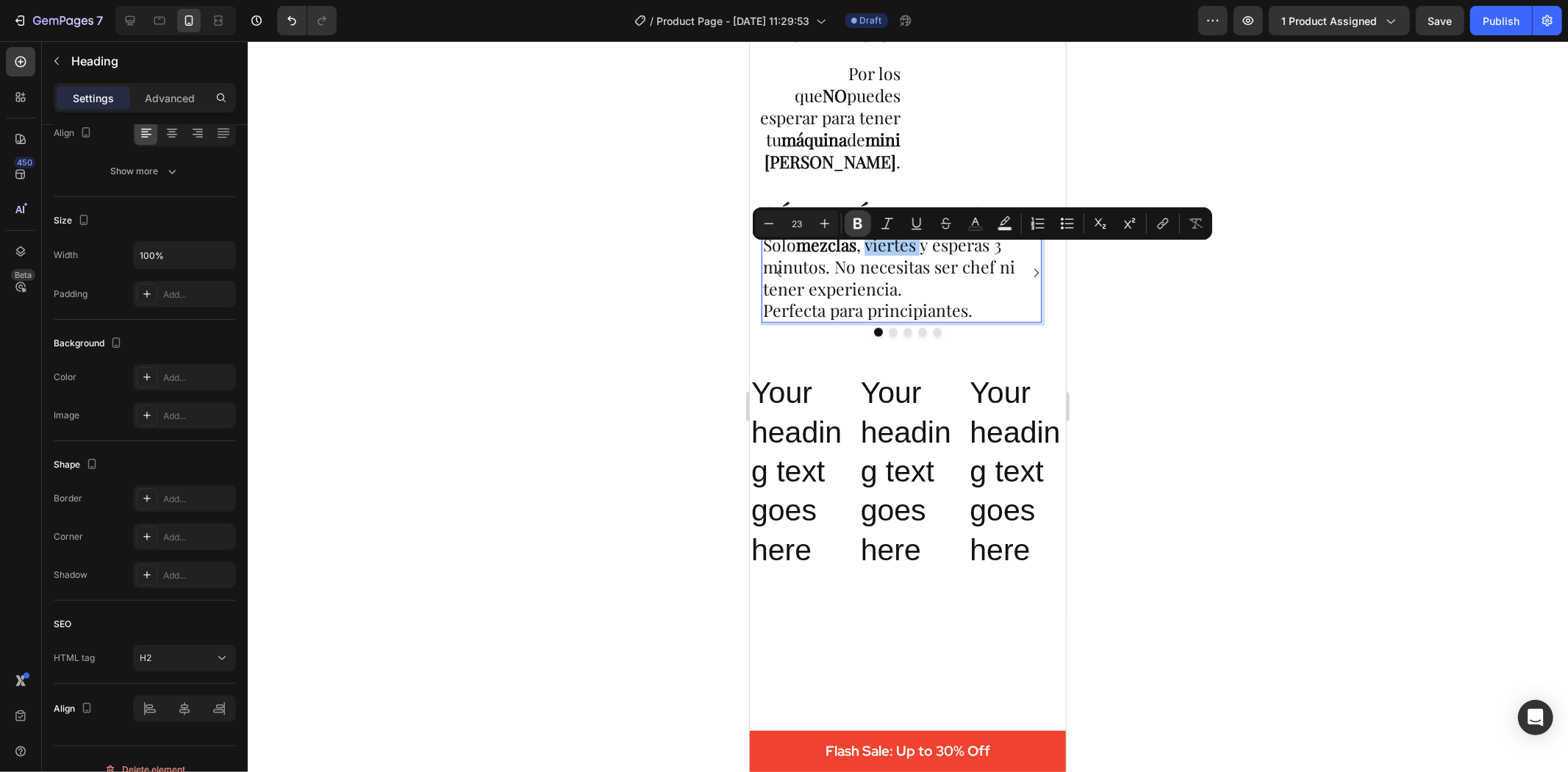
click at [863, 225] on icon "Editor contextual toolbar" at bounding box center [857, 224] width 15 height 15
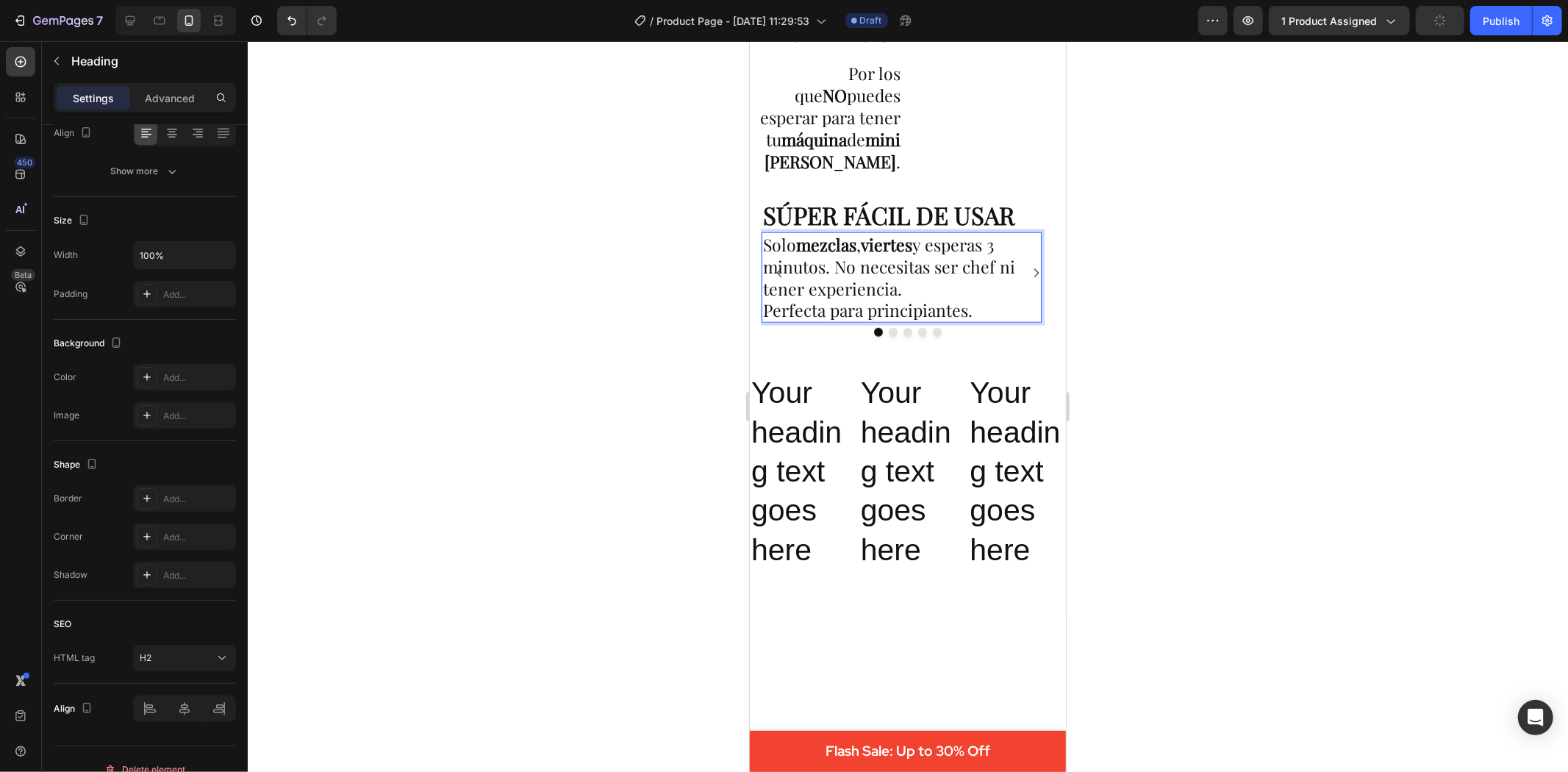
click at [967, 253] on p "Solo mezclas , viertes y esperas 3 minutos. No necesitas ser chef ni tener expe…" at bounding box center [902, 278] width 278 height 88
click at [956, 256] on p "Solo mezclas , viertes y esperas 3 minutos. No necesitas ser chef ni tener expe…" at bounding box center [902, 278] width 278 height 88
drag, startPoint x: 939, startPoint y: 258, endPoint x: 823, endPoint y: 279, distance: 117.9
click at [823, 279] on p "Solo mezclas , viertes y esperas 3 minutos. No necesitas ser chef ni tener expe…" at bounding box center [902, 278] width 278 height 88
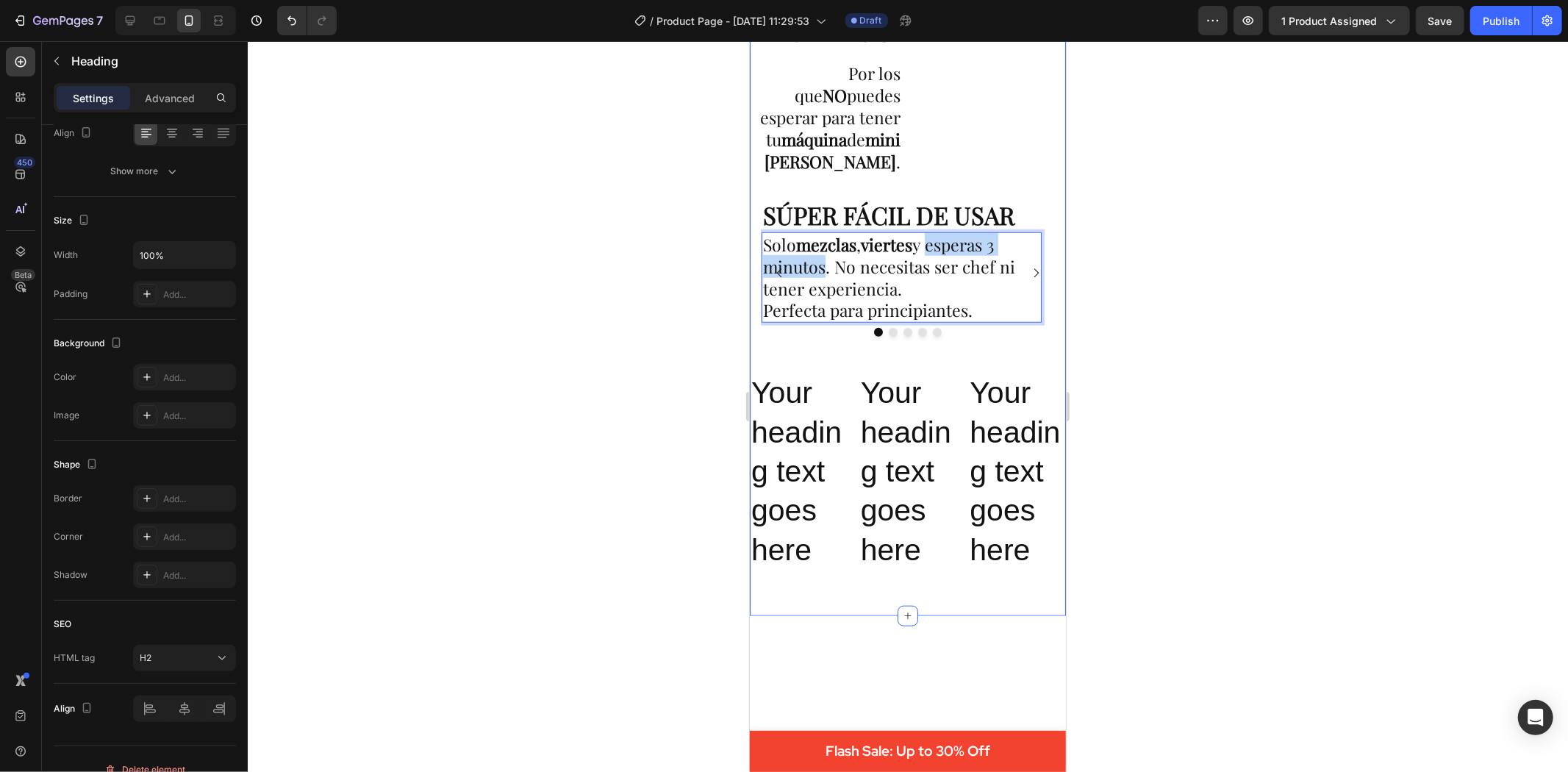
drag, startPoint x: 990, startPoint y: 592, endPoint x: 977, endPoint y: 536, distance: 57.5
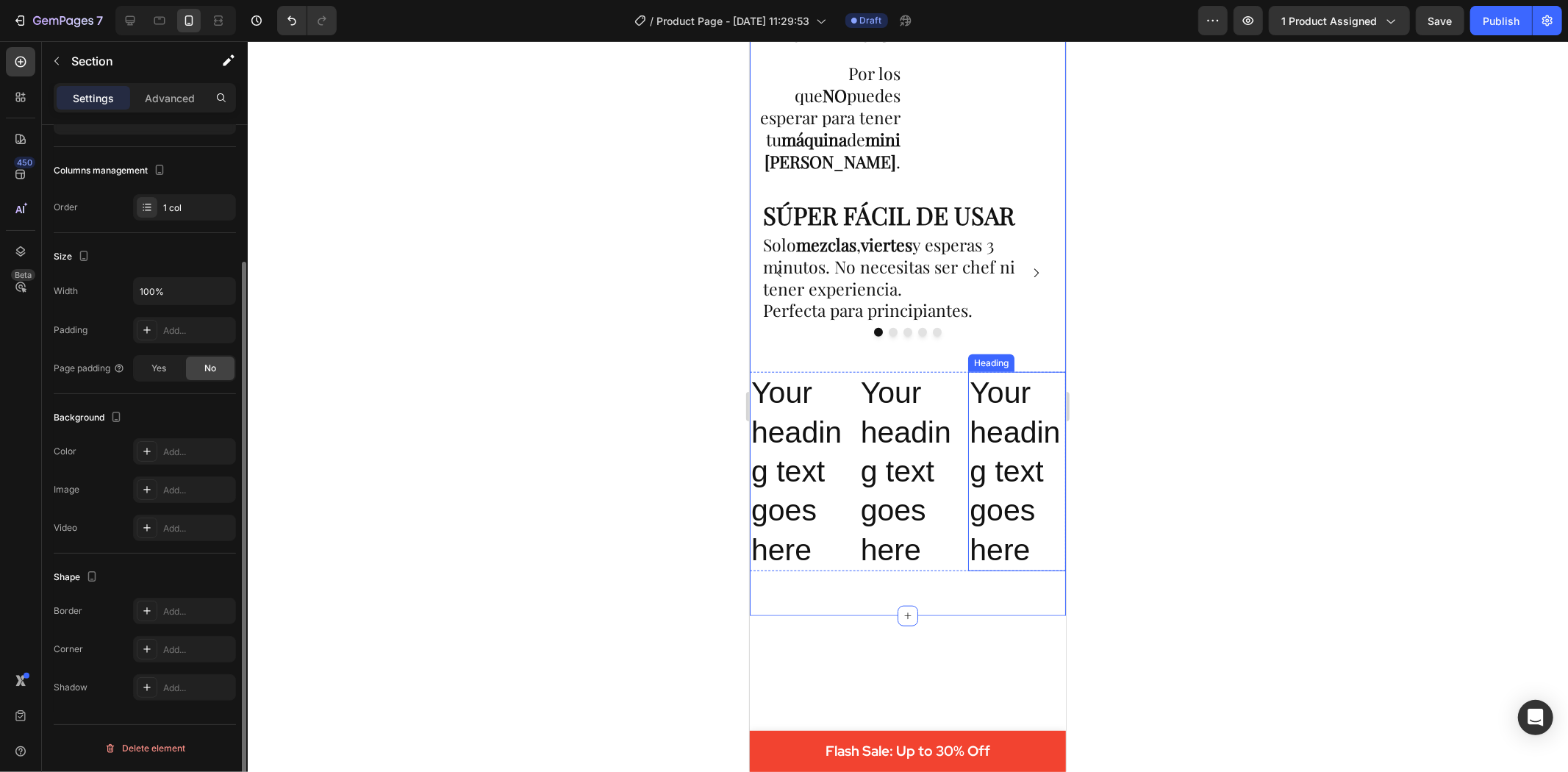
scroll to position [0, 0]
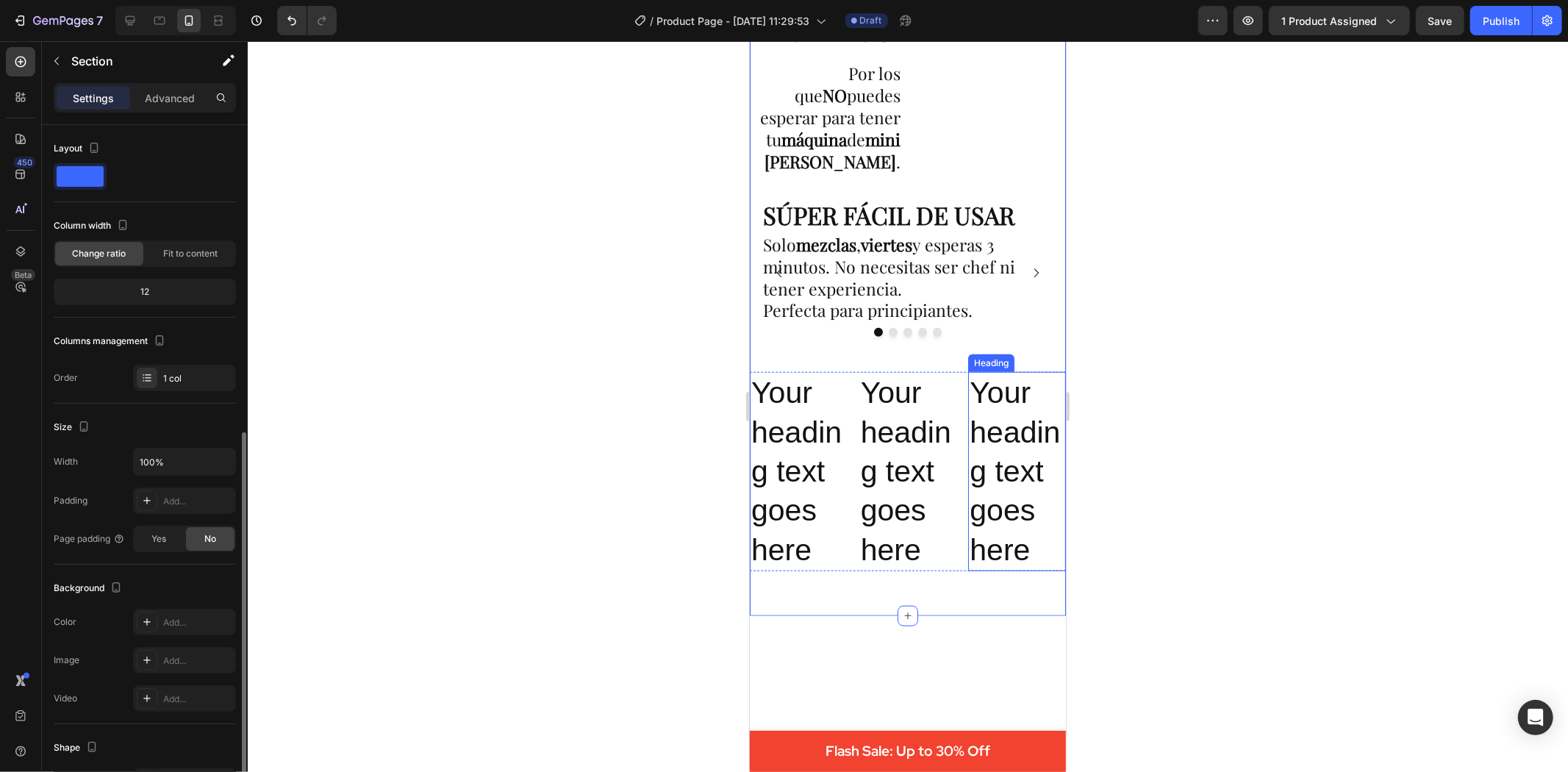
click at [977, 536] on p "Your heading text goes here" at bounding box center [1016, 470] width 95 height 195
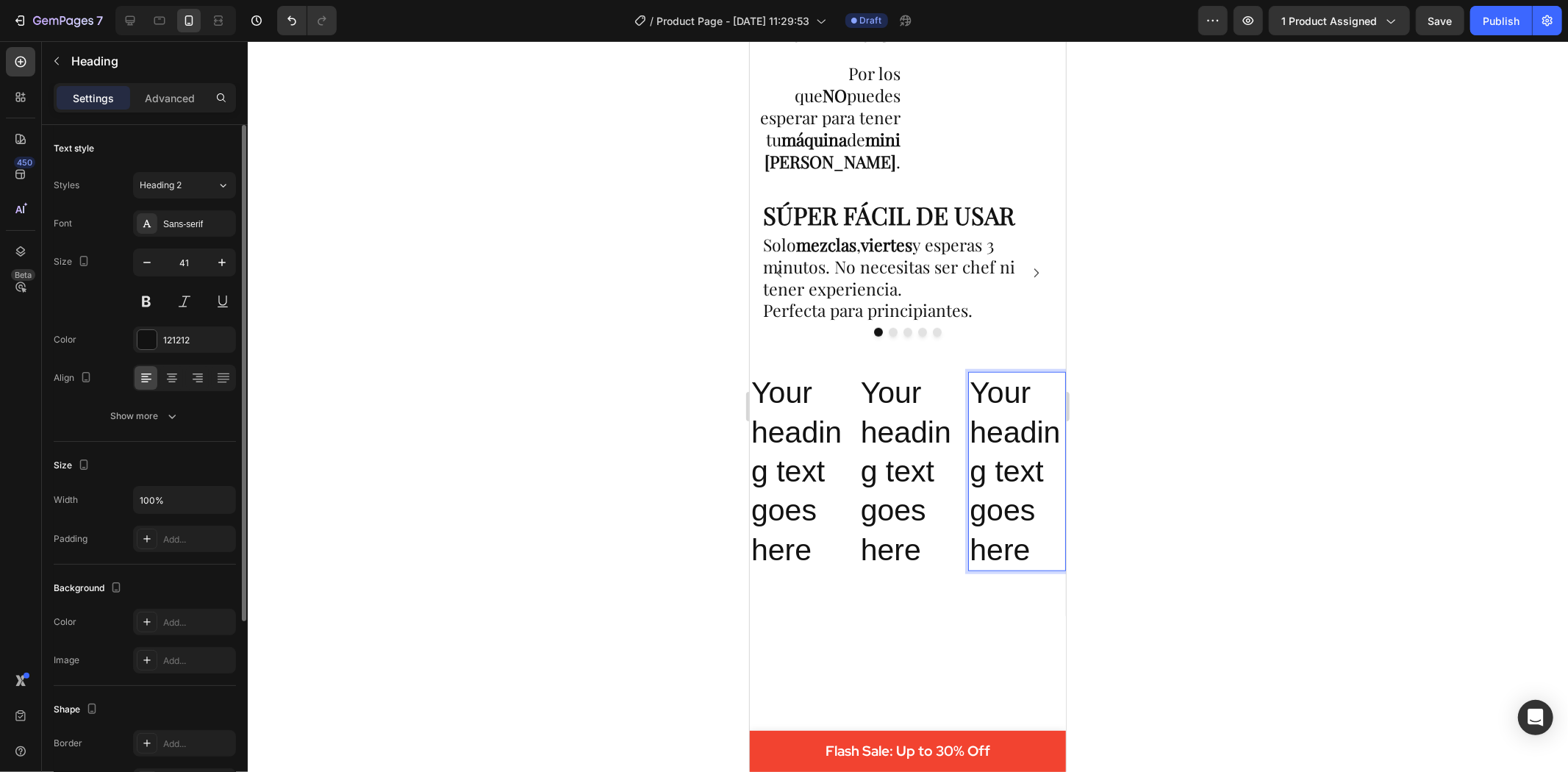
click at [991, 505] on p "Your heading text goes here" at bounding box center [1016, 470] width 95 height 195
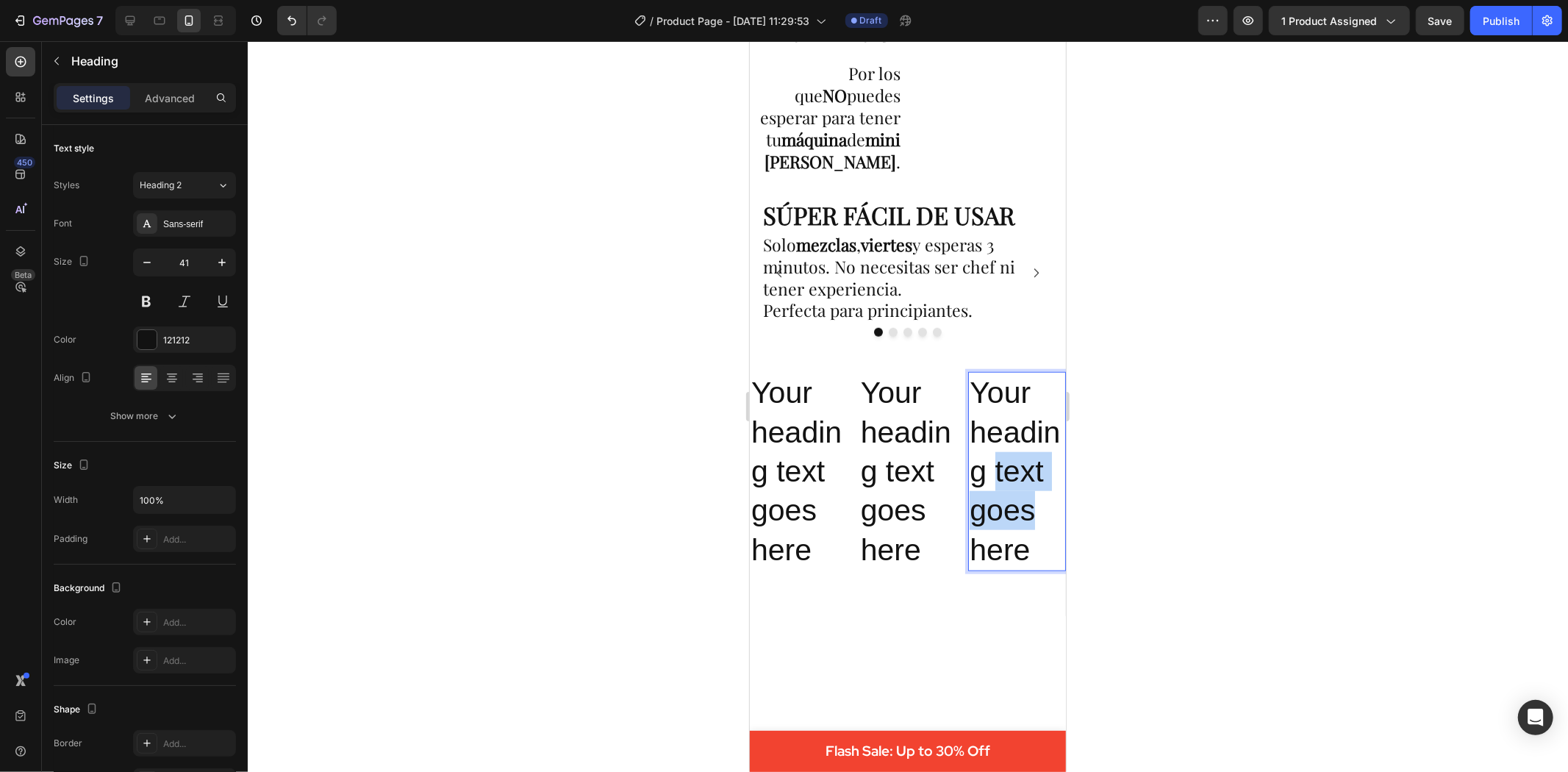
drag, startPoint x: 991, startPoint y: 505, endPoint x: 993, endPoint y: 479, distance: 26.1
click at [993, 479] on p "Your heading text goes here" at bounding box center [1016, 470] width 95 height 195
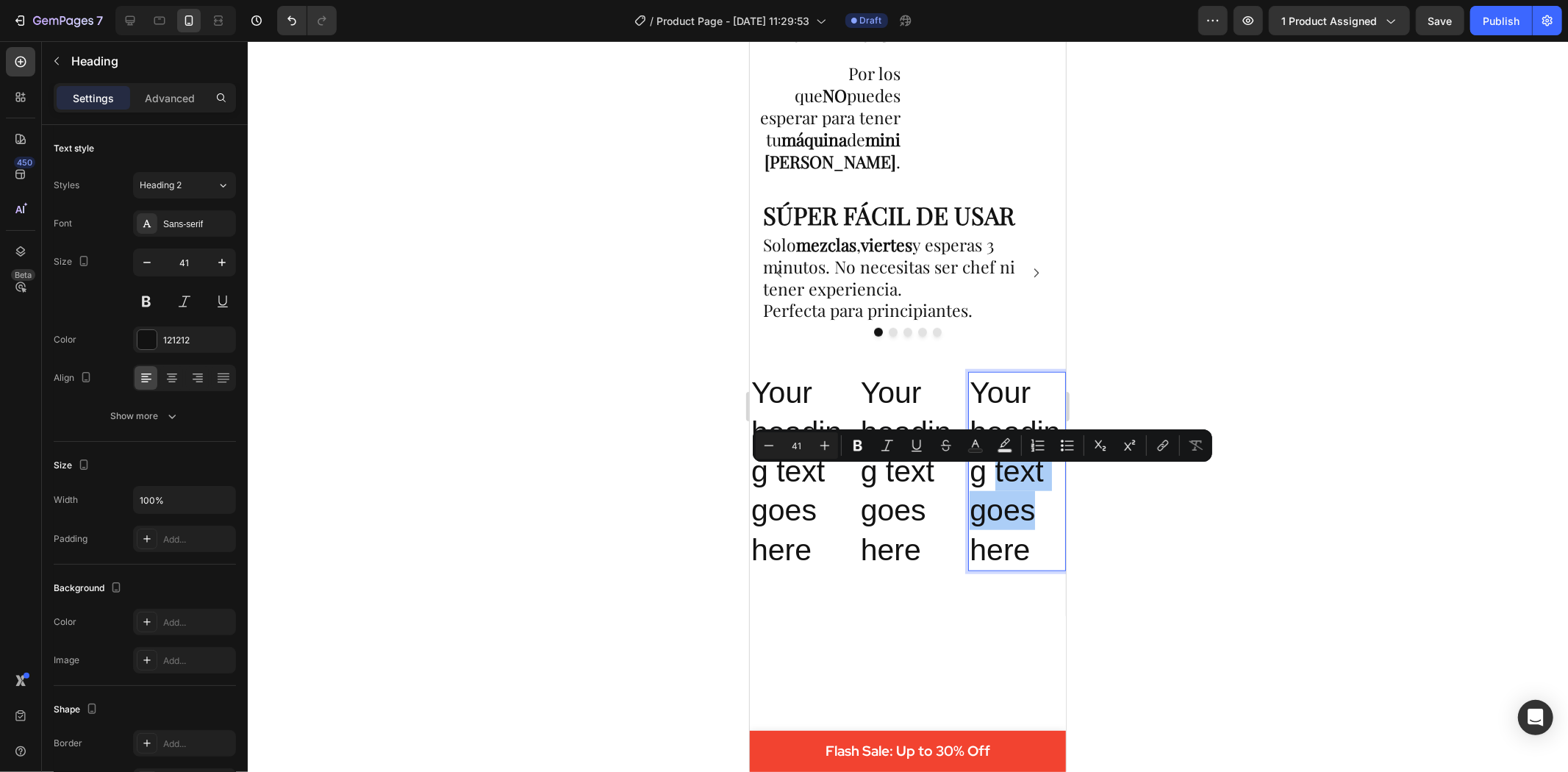
click at [1219, 515] on div at bounding box center [908, 407] width 1321 height 731
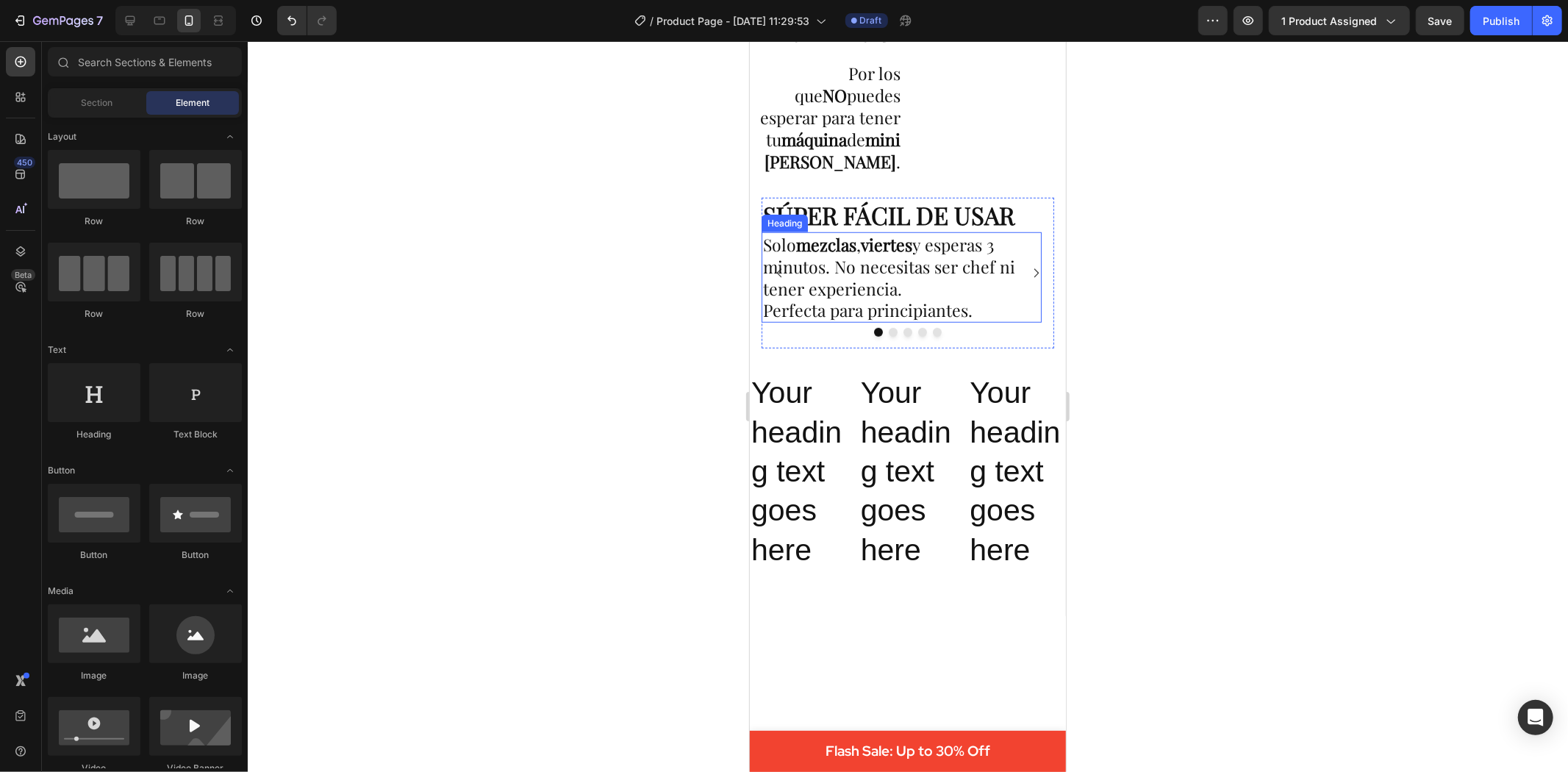
click at [950, 251] on p "Solo mezclas , viertes y esperas 3 minutos. No necesitas ser chef ni tener expe…" at bounding box center [902, 278] width 278 height 88
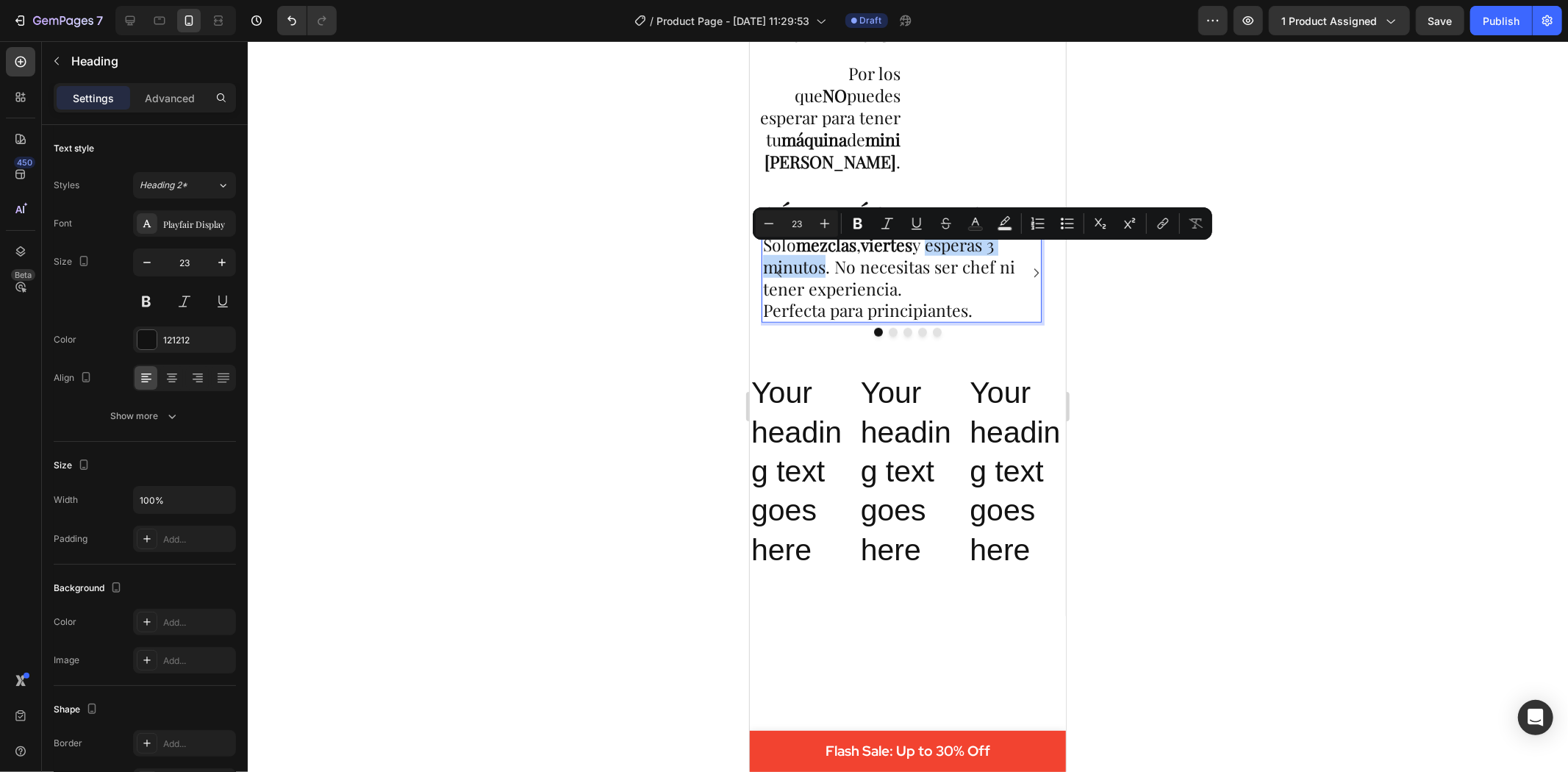
drag, startPoint x: 937, startPoint y: 260, endPoint x: 823, endPoint y: 279, distance: 115.6
click at [823, 279] on p "Solo mezclas , viertes y esperas 3 minutos. No necesitas ser chef ni tener expe…" at bounding box center [902, 278] width 278 height 88
click at [855, 225] on icon "Editor contextual toolbar" at bounding box center [858, 224] width 9 height 11
click at [1301, 409] on div at bounding box center [908, 407] width 1321 height 731
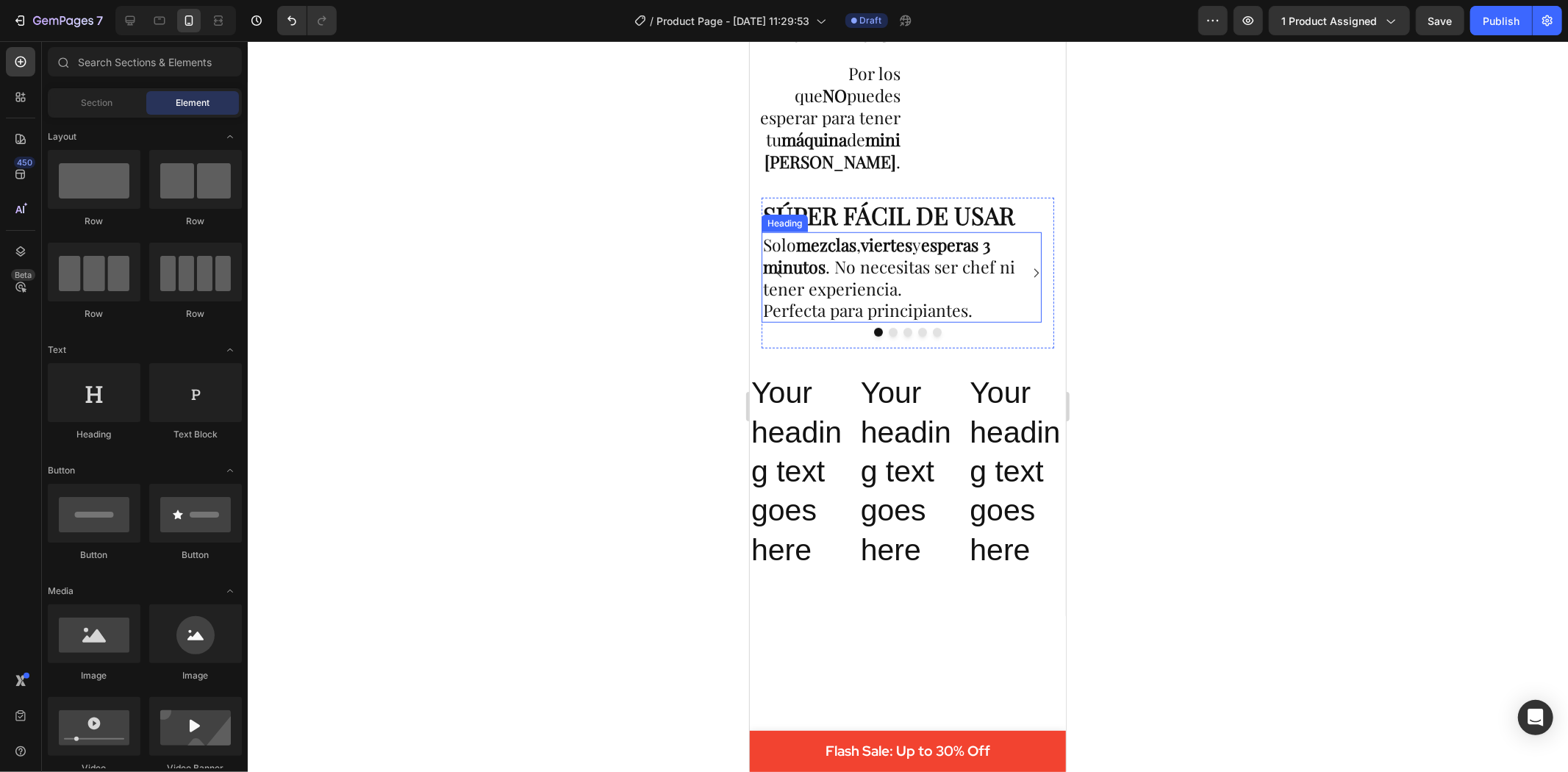
click at [931, 254] on p "Solo mezclas , viertes y esperas 3 minutos . No necesitas ser chef ni tener exp…" at bounding box center [902, 278] width 278 height 88
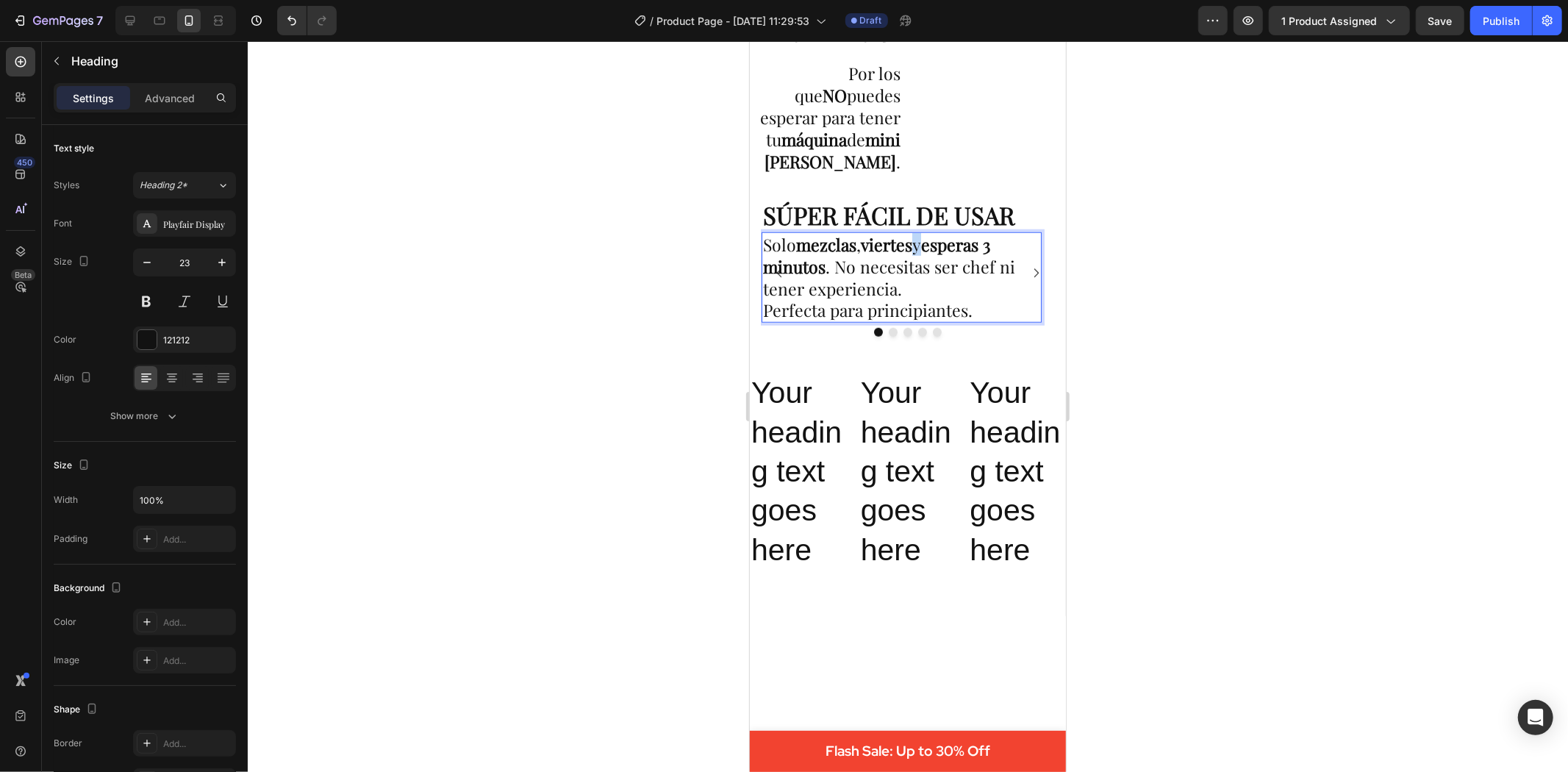
click at [925, 256] on p "Solo mezclas , viertes y esperas 3 minutos . No necesitas ser chef ni tener exp…" at bounding box center [902, 278] width 278 height 88
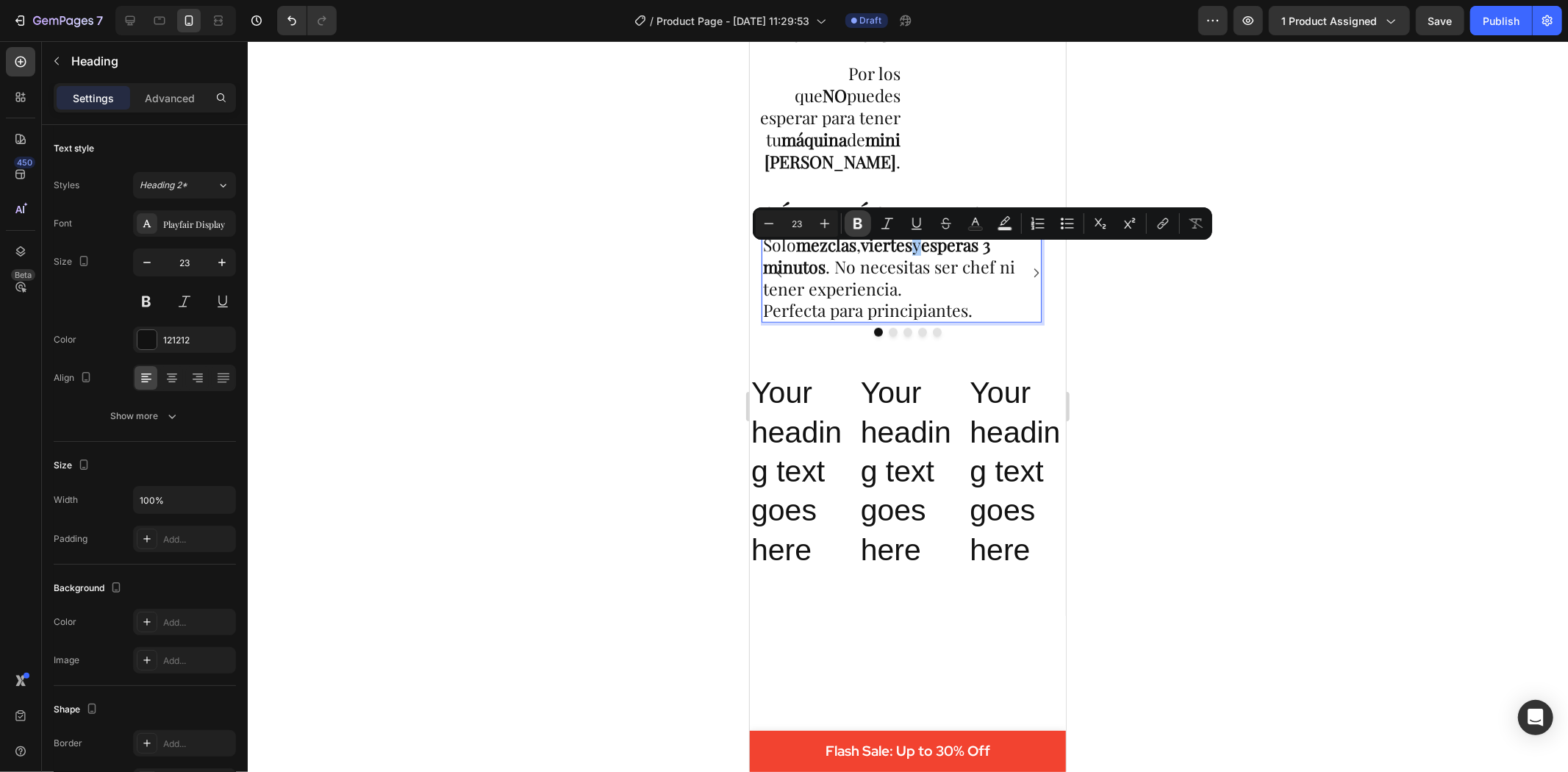
click at [863, 218] on icon "Editor contextual toolbar" at bounding box center [857, 224] width 15 height 15
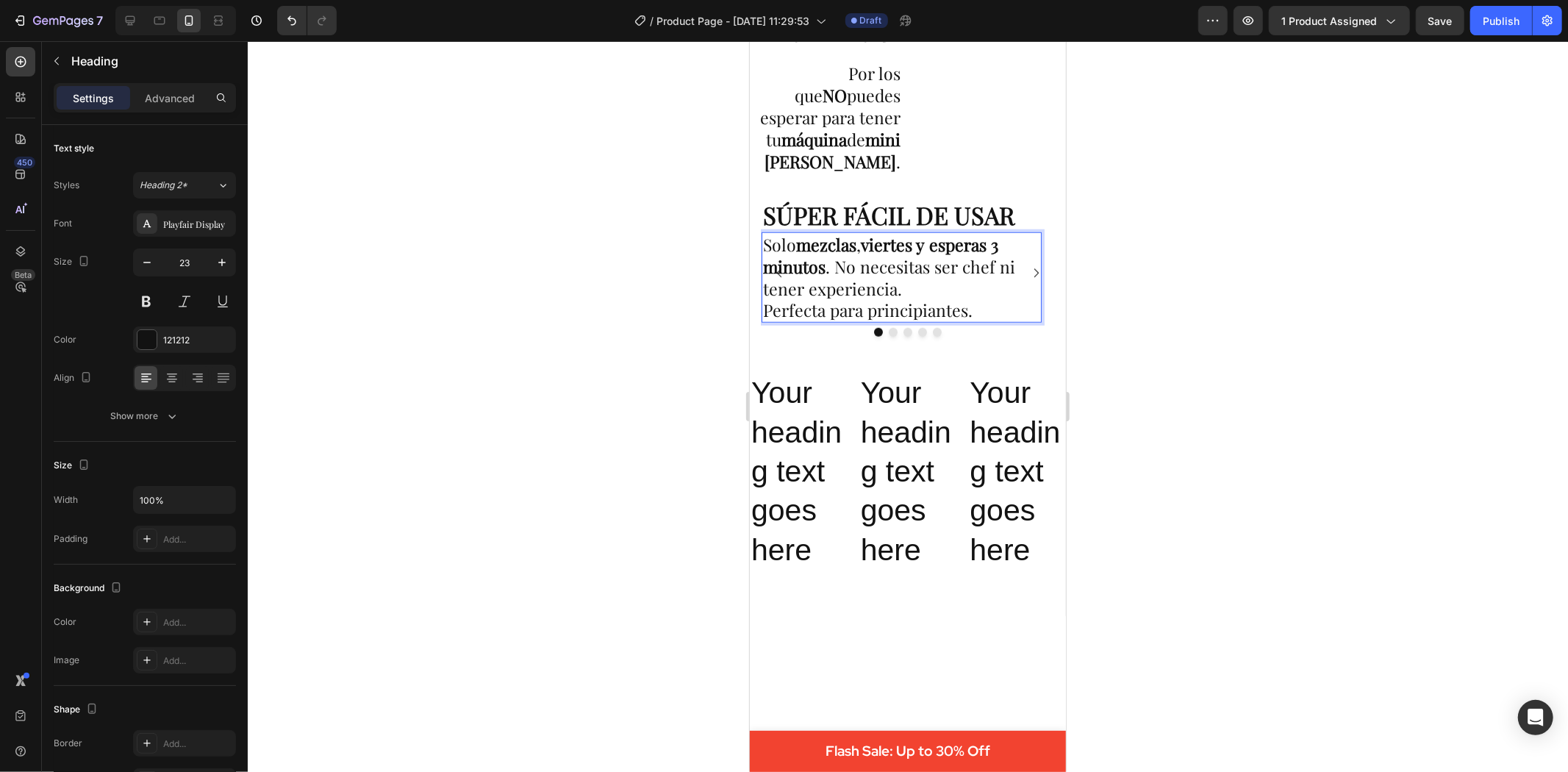
click at [1291, 475] on div at bounding box center [908, 407] width 1321 height 731
drag, startPoint x: 1171, startPoint y: 378, endPoint x: 1143, endPoint y: 349, distance: 40.3
click at [1174, 378] on div at bounding box center [908, 407] width 1321 height 731
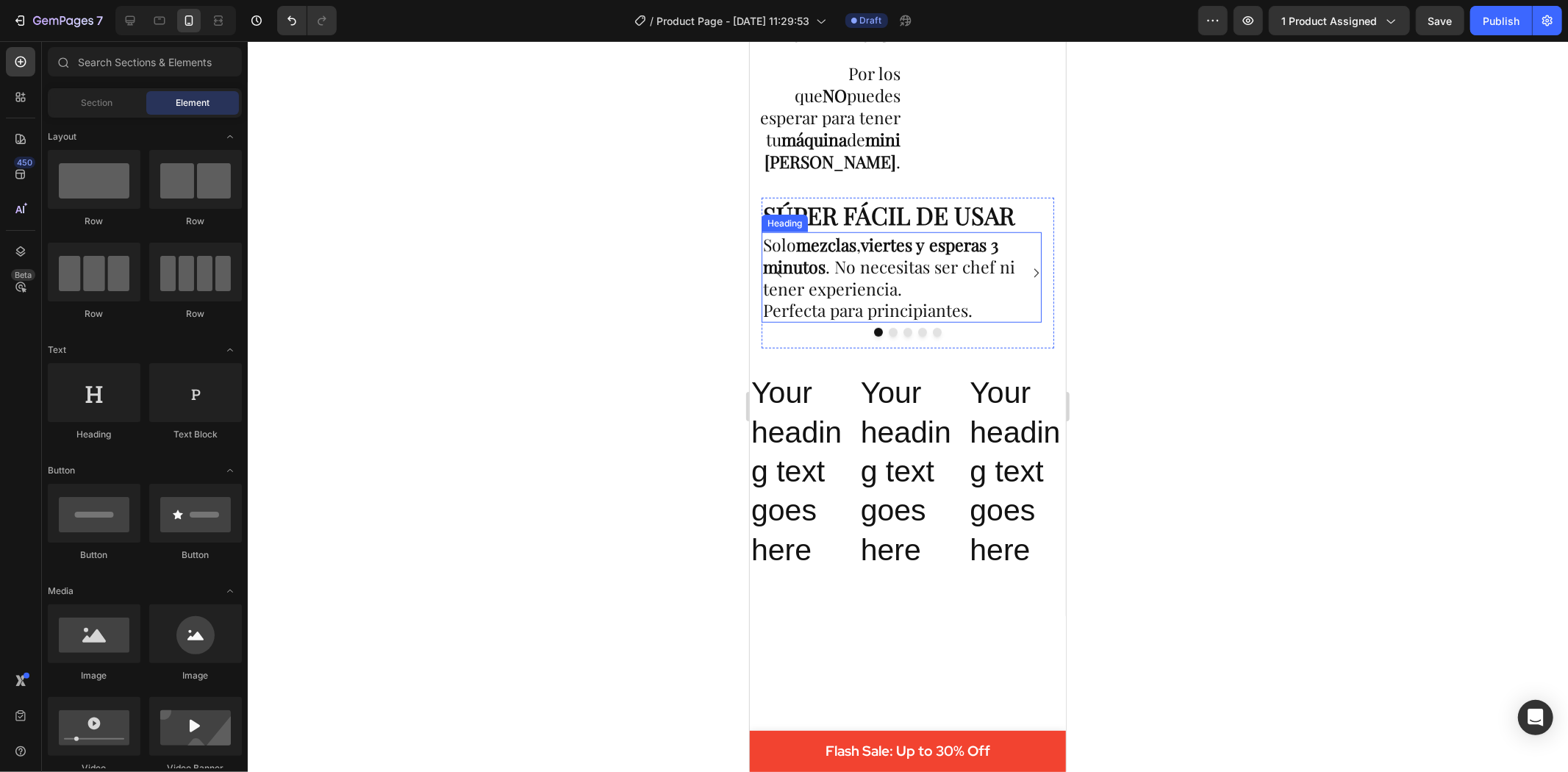
click at [1006, 279] on p "Solo mezclas , viertes y esperas 3 minutos . No necesitas ser chef ni tener exp…" at bounding box center [902, 278] width 278 height 88
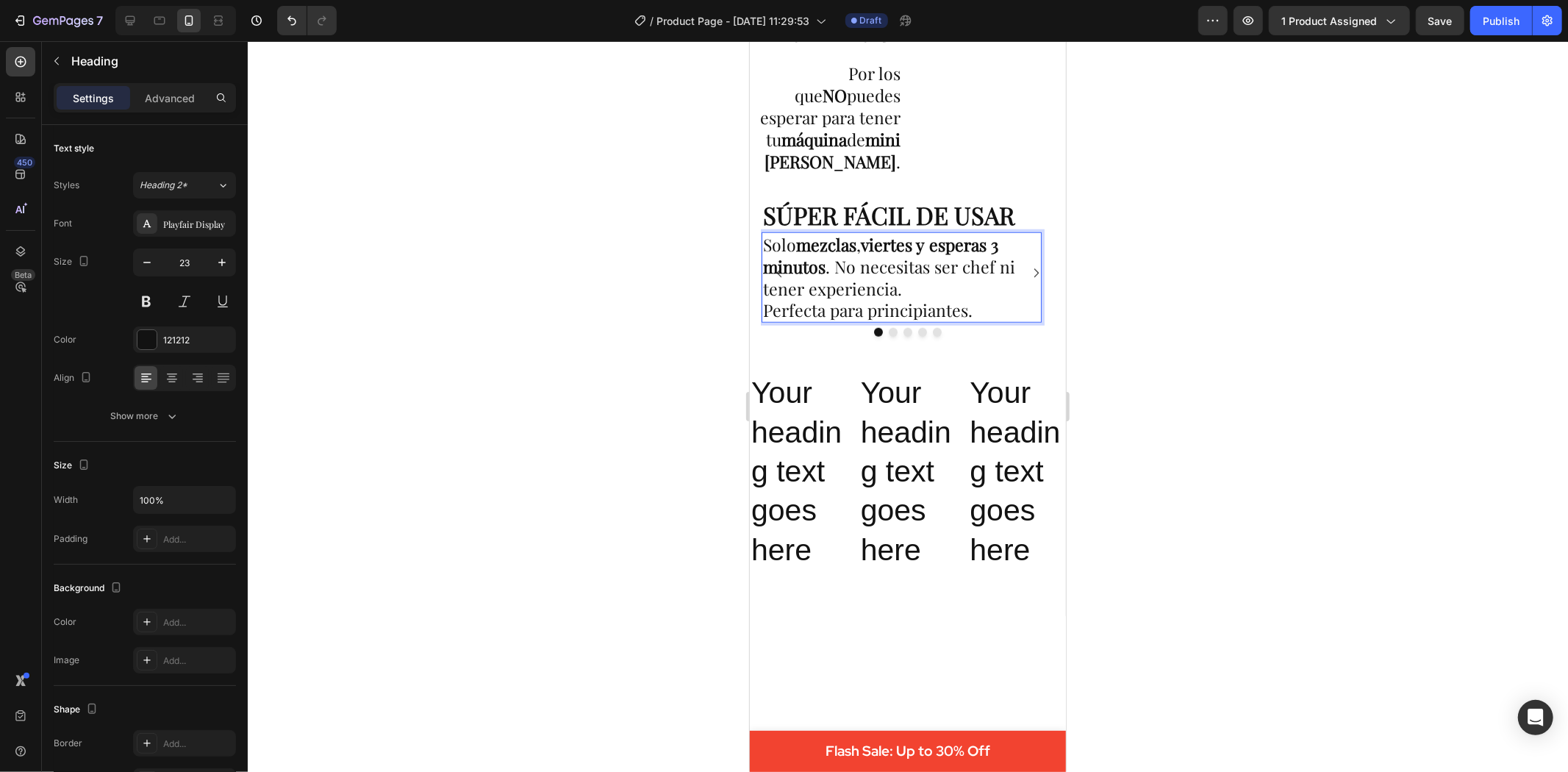
click at [1002, 279] on p "Solo mezclas , viertes y esperas 3 minutos . No necesitas ser chef ni tener exp…" at bounding box center [902, 278] width 278 height 88
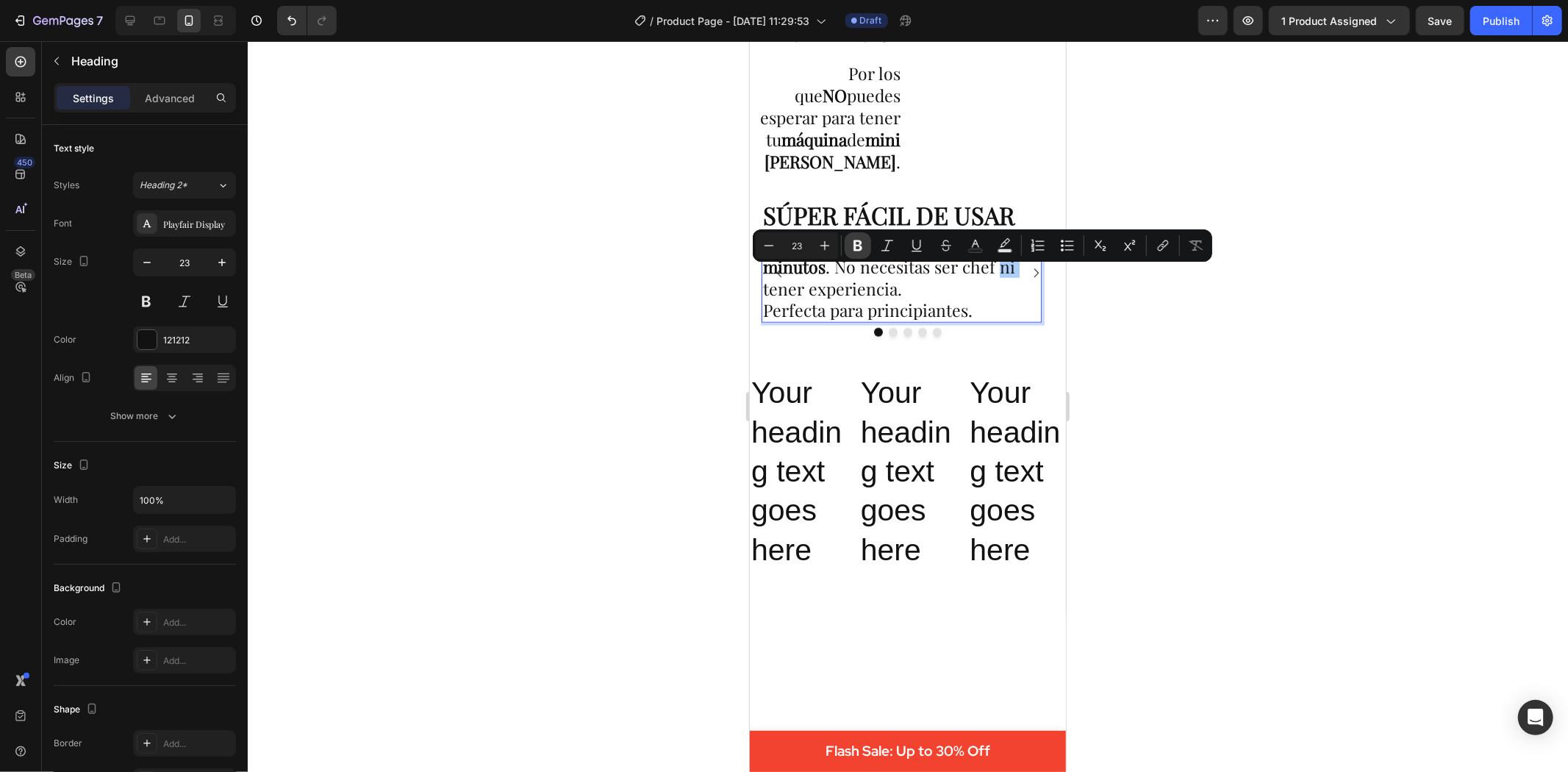
click at [856, 243] on icon "Editor contextual toolbar" at bounding box center [857, 245] width 15 height 15
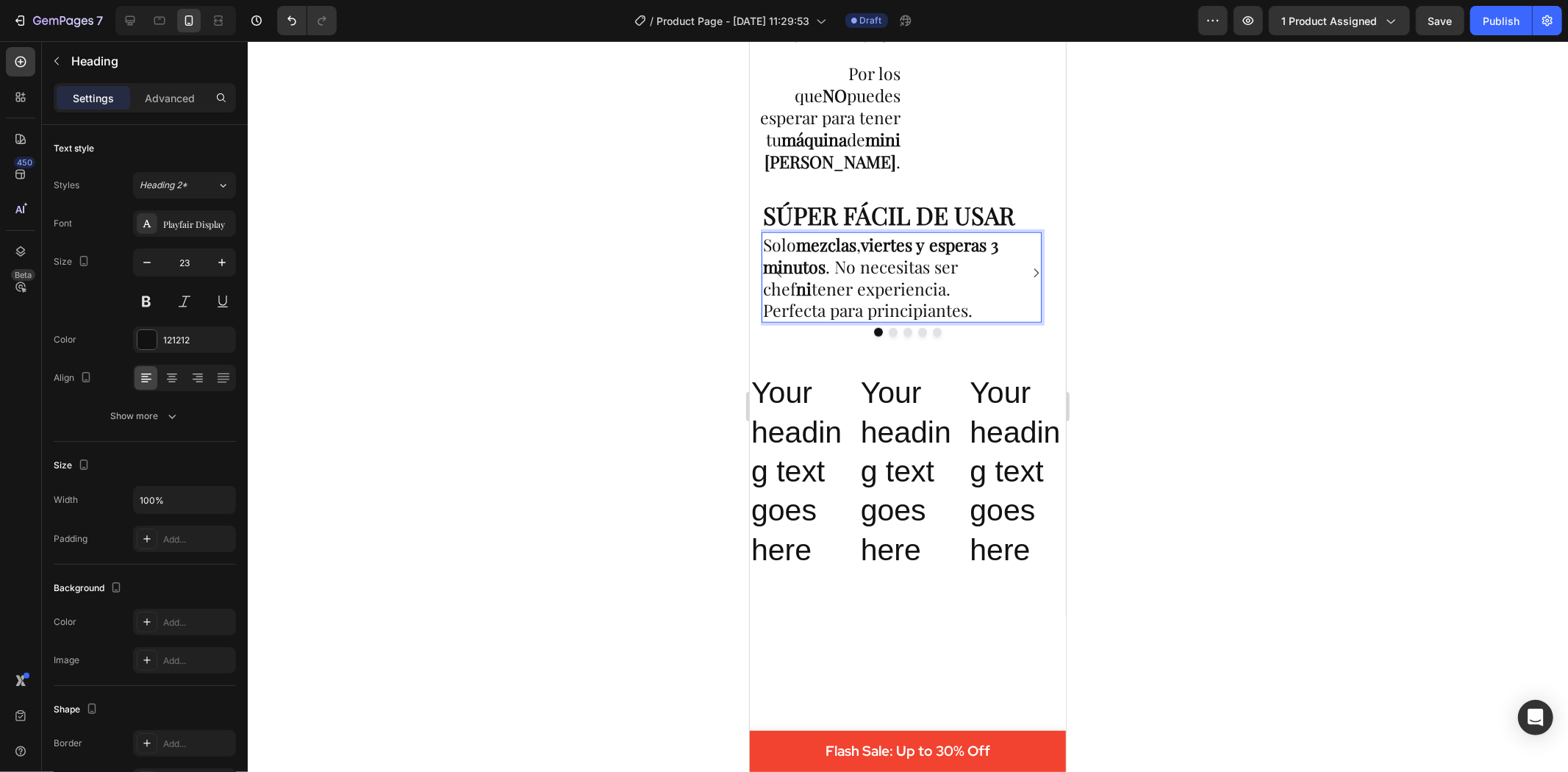
click at [894, 317] on p "Solo mezclas , viertes y esperas 3 minutos . No necesitas ser chef ni tener exp…" at bounding box center [902, 278] width 278 height 88
click at [1137, 377] on div at bounding box center [908, 407] width 1321 height 731
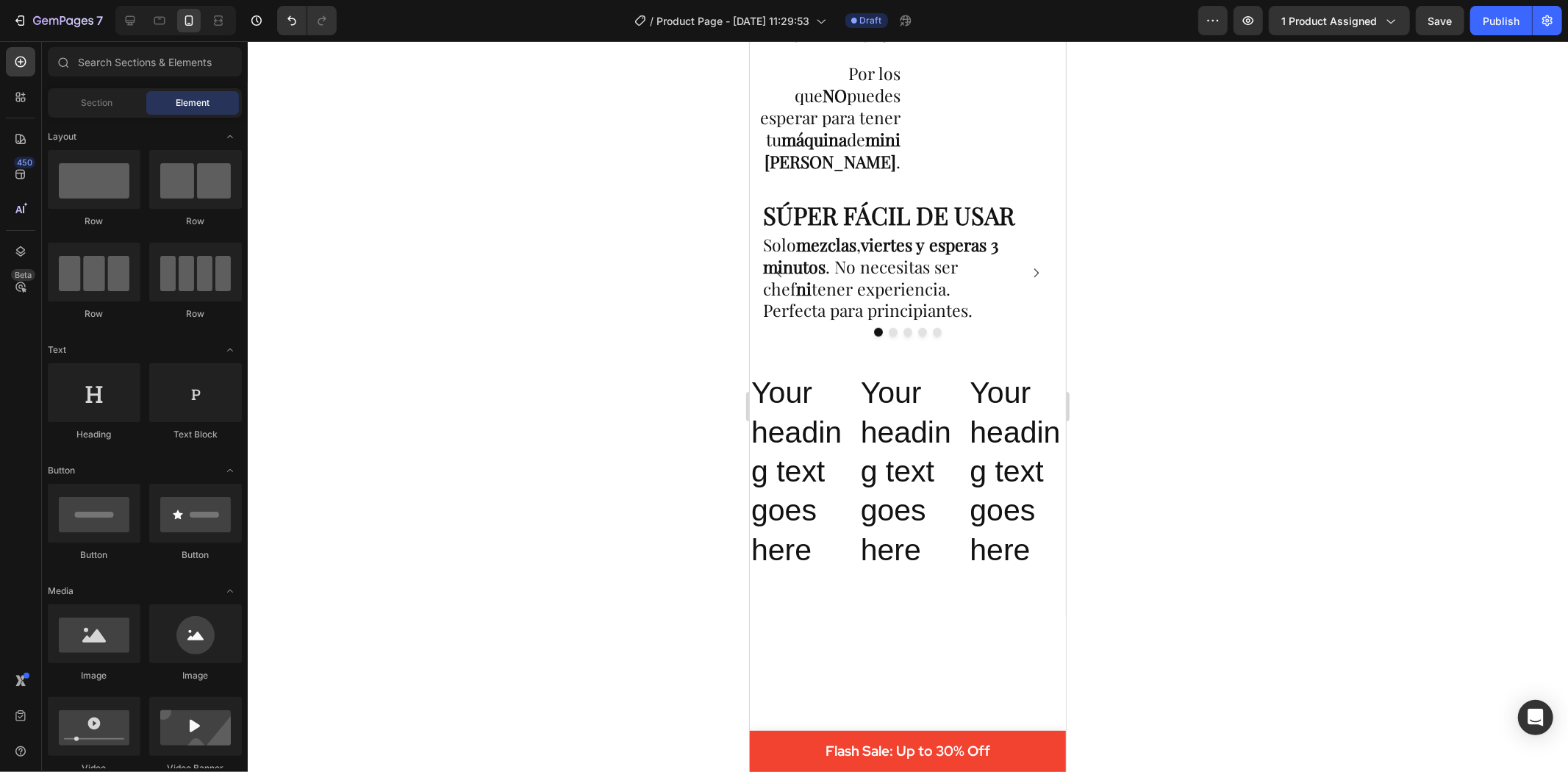
click at [1014, 454] on p "Your heading text goes here" at bounding box center [1016, 470] width 95 height 195
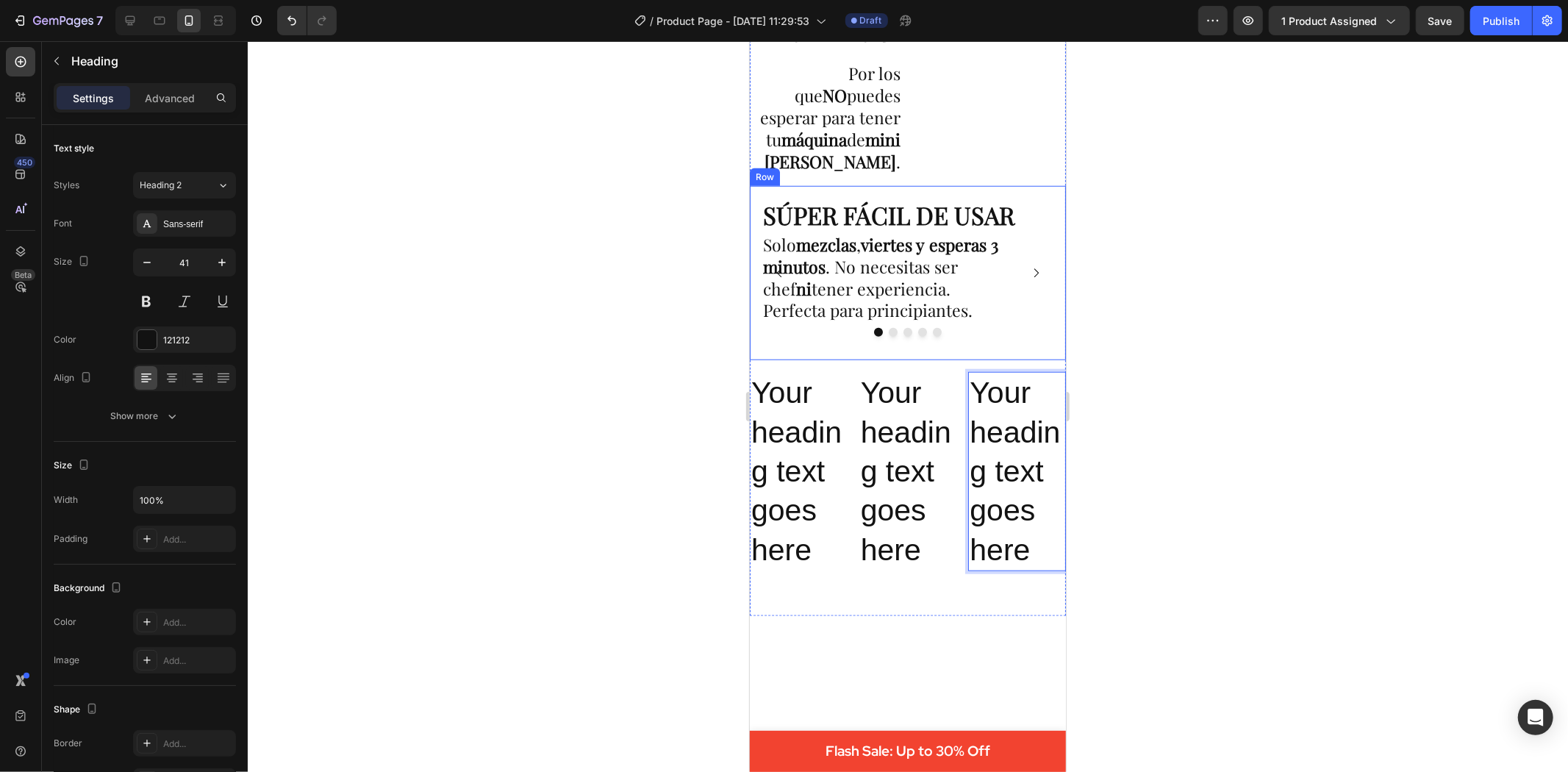
click at [977, 426] on p "Your heading text goes here" at bounding box center [1016, 470] width 95 height 195
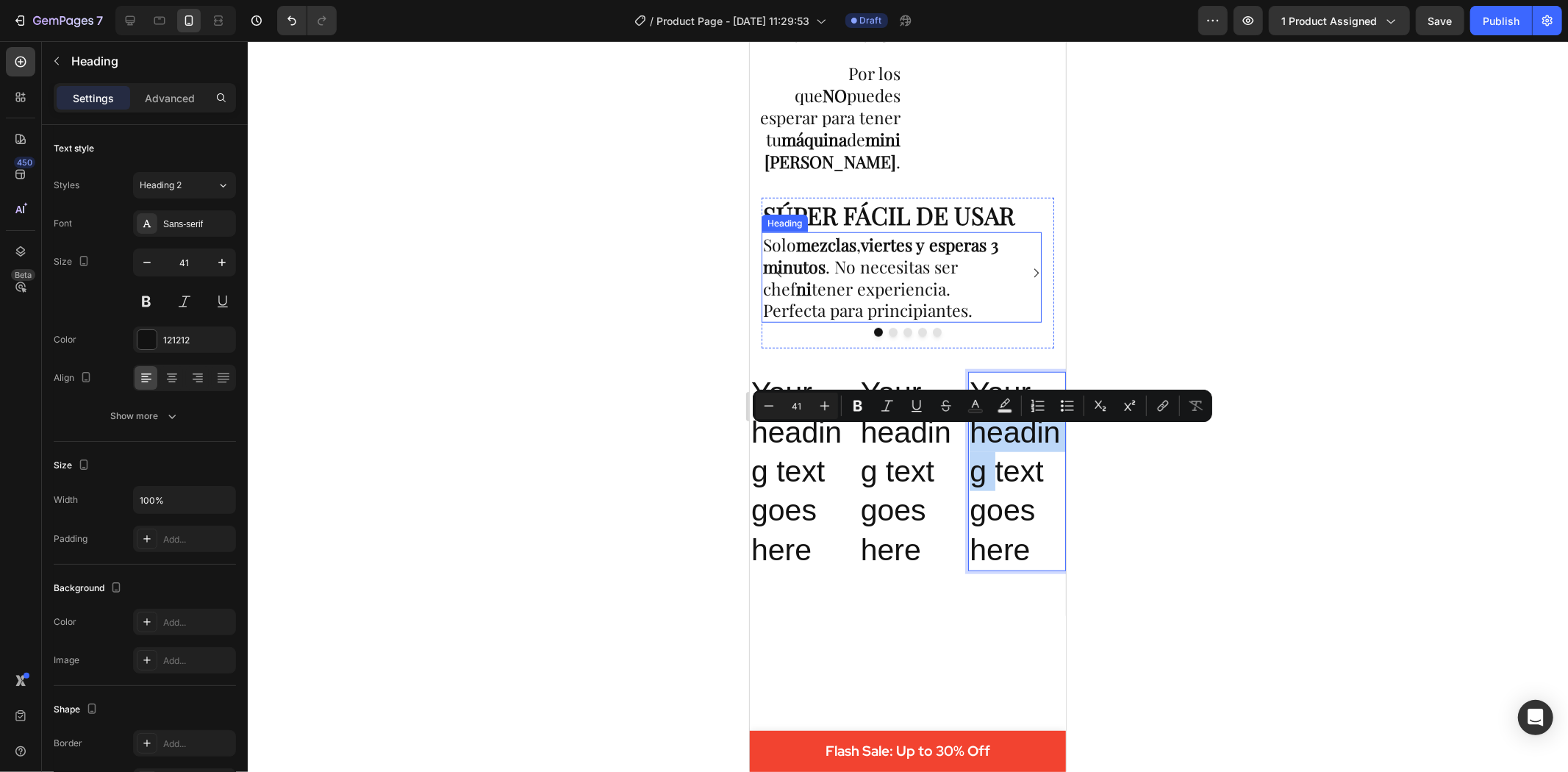
click at [895, 321] on p "Solo mezclas , viertes y esperas 3 minutos . No necesitas ser chef ni tener exp…" at bounding box center [902, 278] width 278 height 88
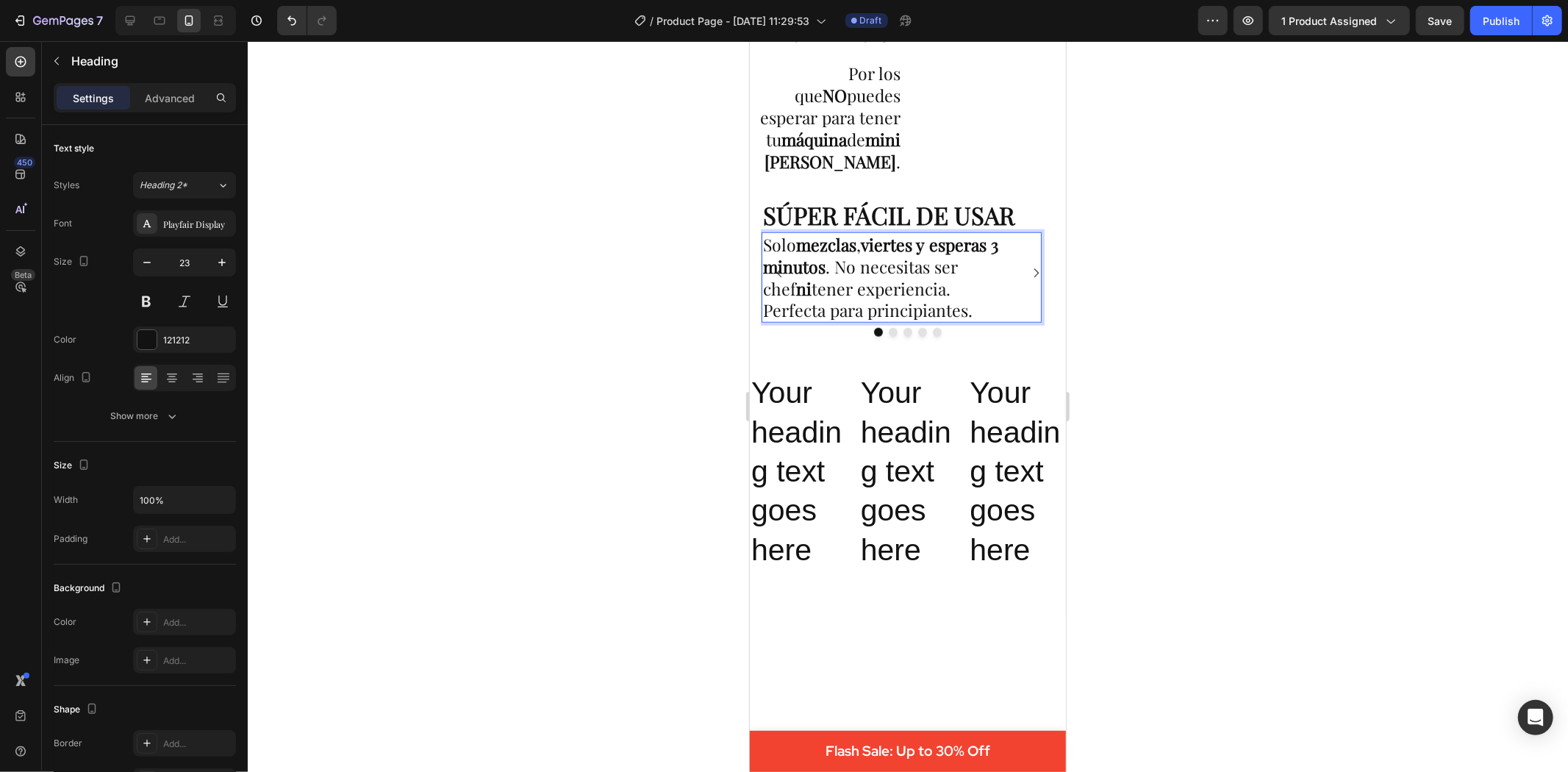
click at [902, 321] on p "Solo mezclas , viertes y esperas 3 minutos . No necesitas ser chef ni tener exp…" at bounding box center [902, 278] width 278 height 88
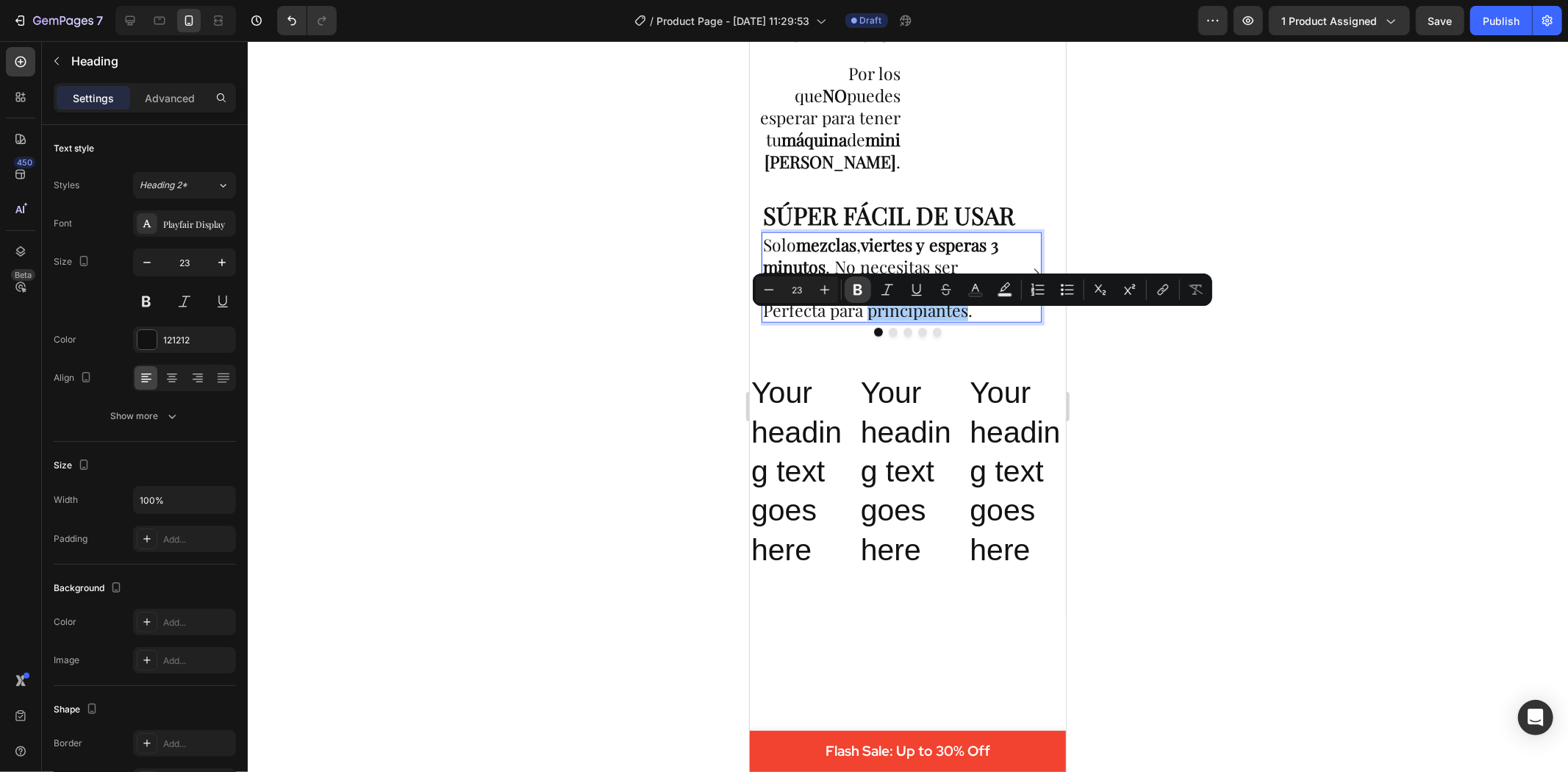
click at [861, 288] on icon "Editor contextual toolbar" at bounding box center [858, 290] width 9 height 11
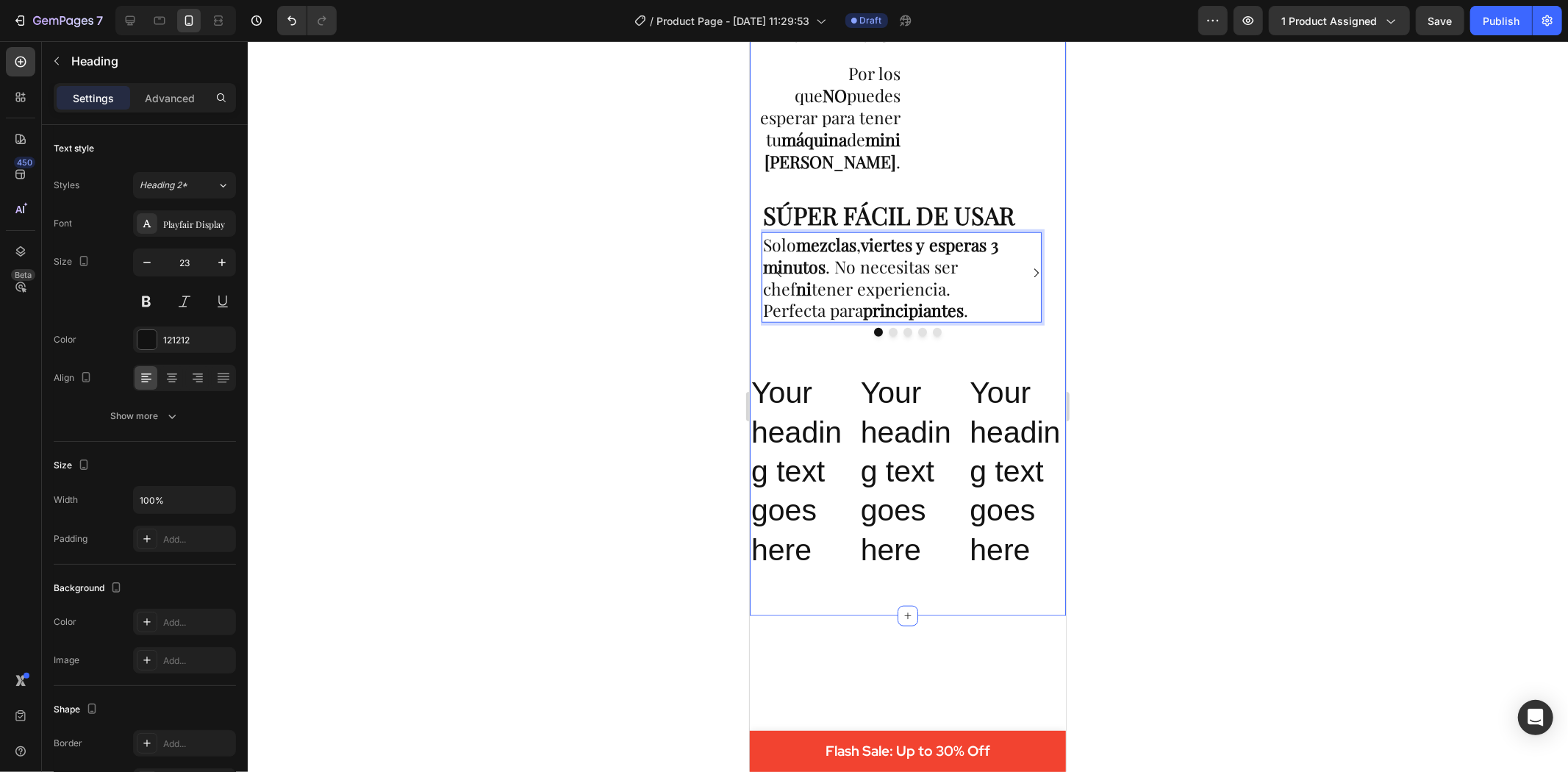
click at [1130, 440] on div at bounding box center [908, 407] width 1321 height 731
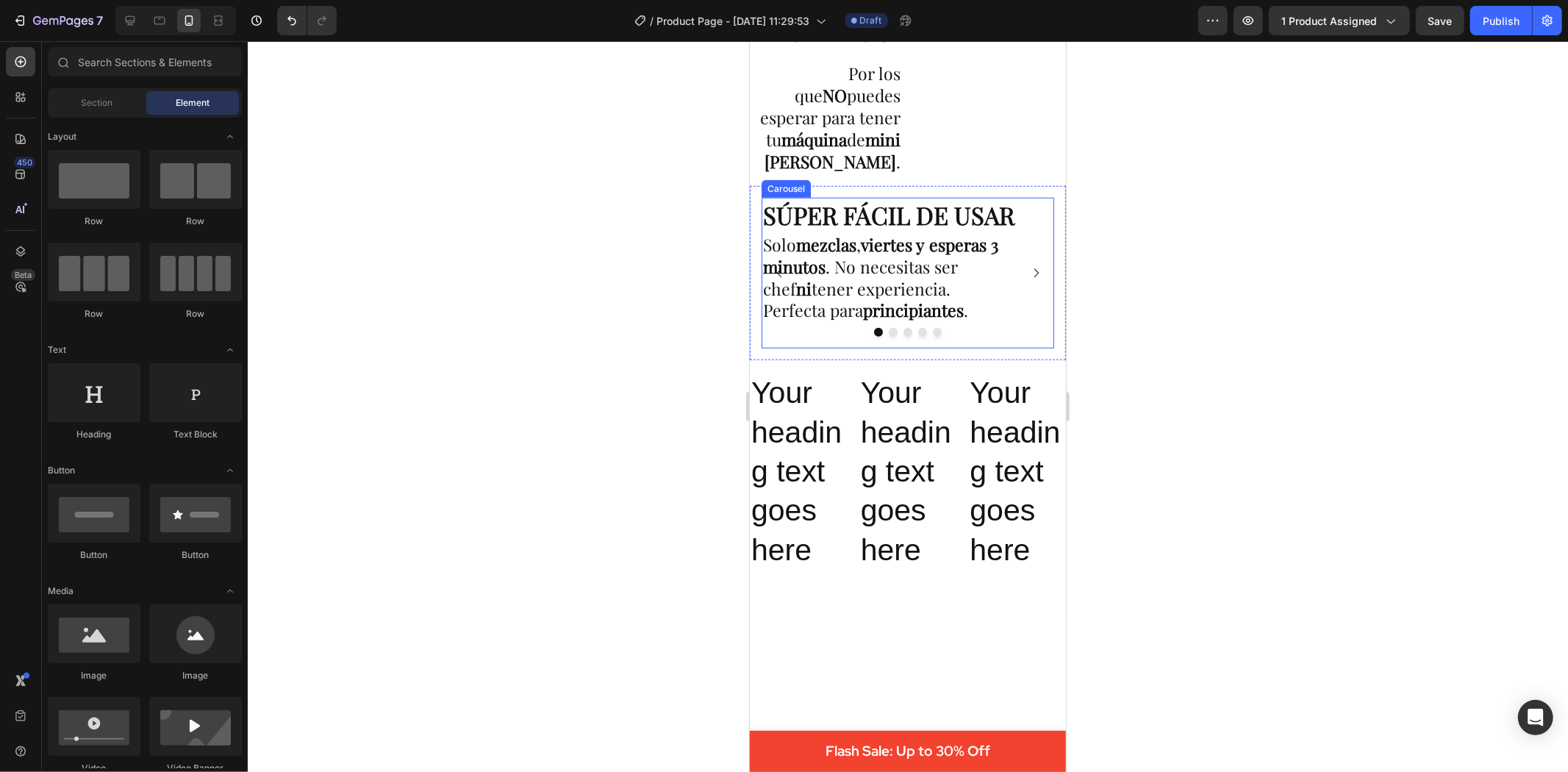
click at [1029, 271] on icon "Carousel Next Arrow" at bounding box center [1035, 272] width 12 height 12
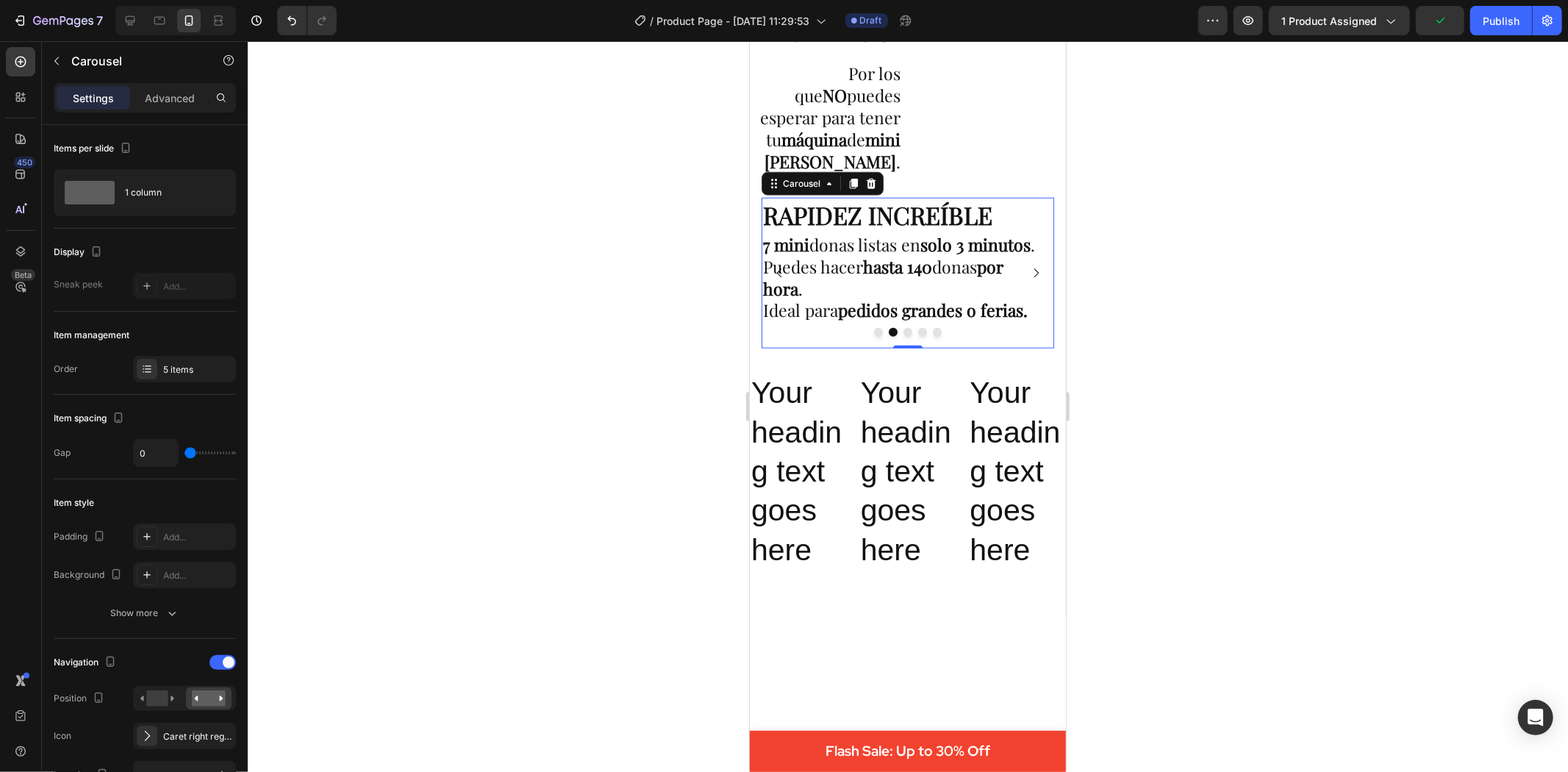
click at [1029, 278] on icon "Carousel Next Arrow" at bounding box center [1035, 272] width 12 height 12
click at [775, 276] on icon "Carousel Back Arrow" at bounding box center [779, 272] width 12 height 12
click at [1018, 261] on p "⁠⁠⁠⁠⁠⁠⁠ 7 mini donas listas en solo 3 minutos . Puedes hacer hasta 140 donas po…" at bounding box center [902, 278] width 278 height 88
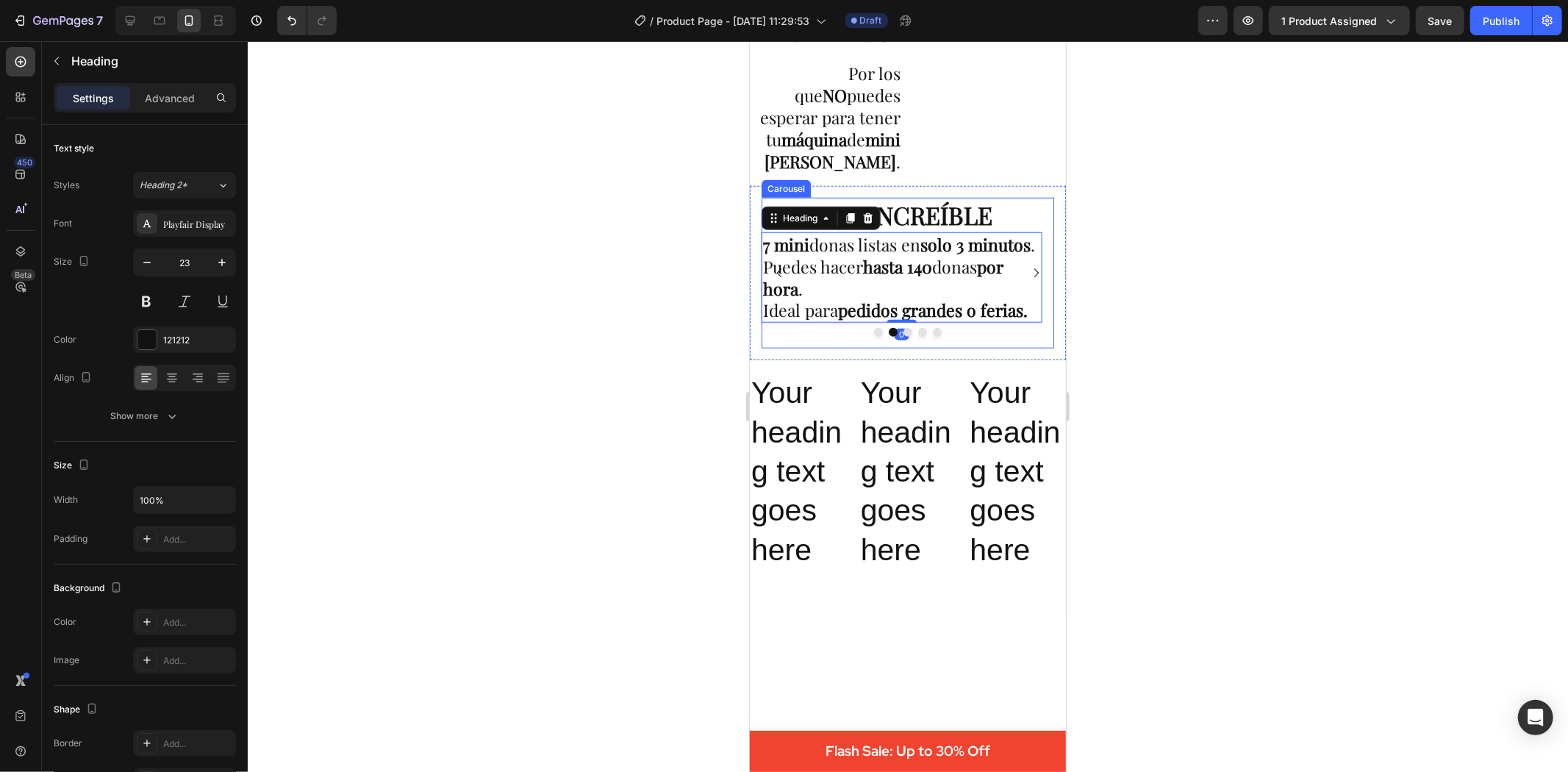
click at [1029, 270] on icon "Carousel Next Arrow" at bounding box center [1035, 272] width 12 height 12
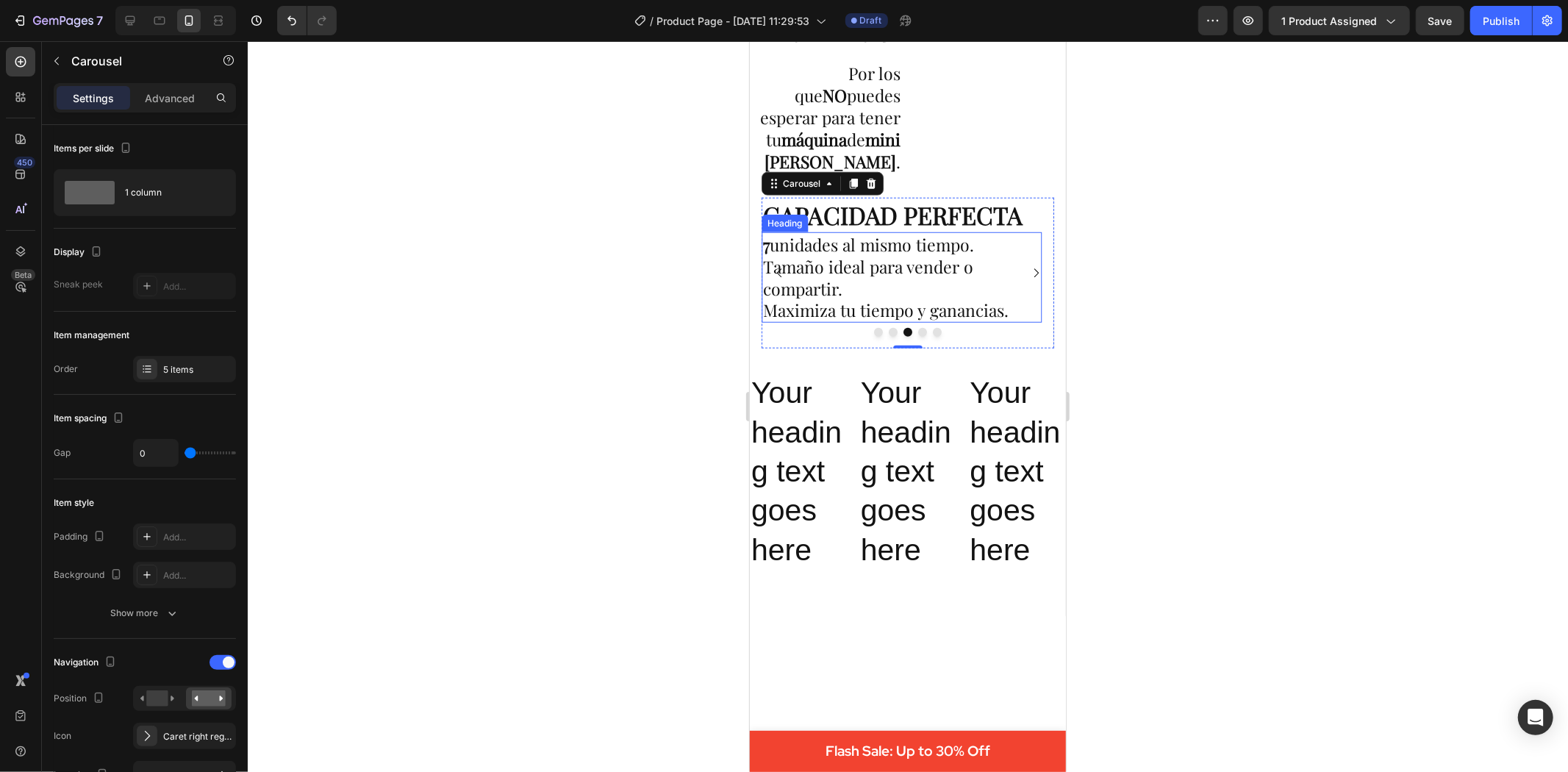
click at [797, 251] on p "⁠⁠⁠⁠⁠⁠⁠ 7 unidades al mismo tiempo. Tamaño ideal para vender o compartir. Maxim…" at bounding box center [902, 278] width 278 height 88
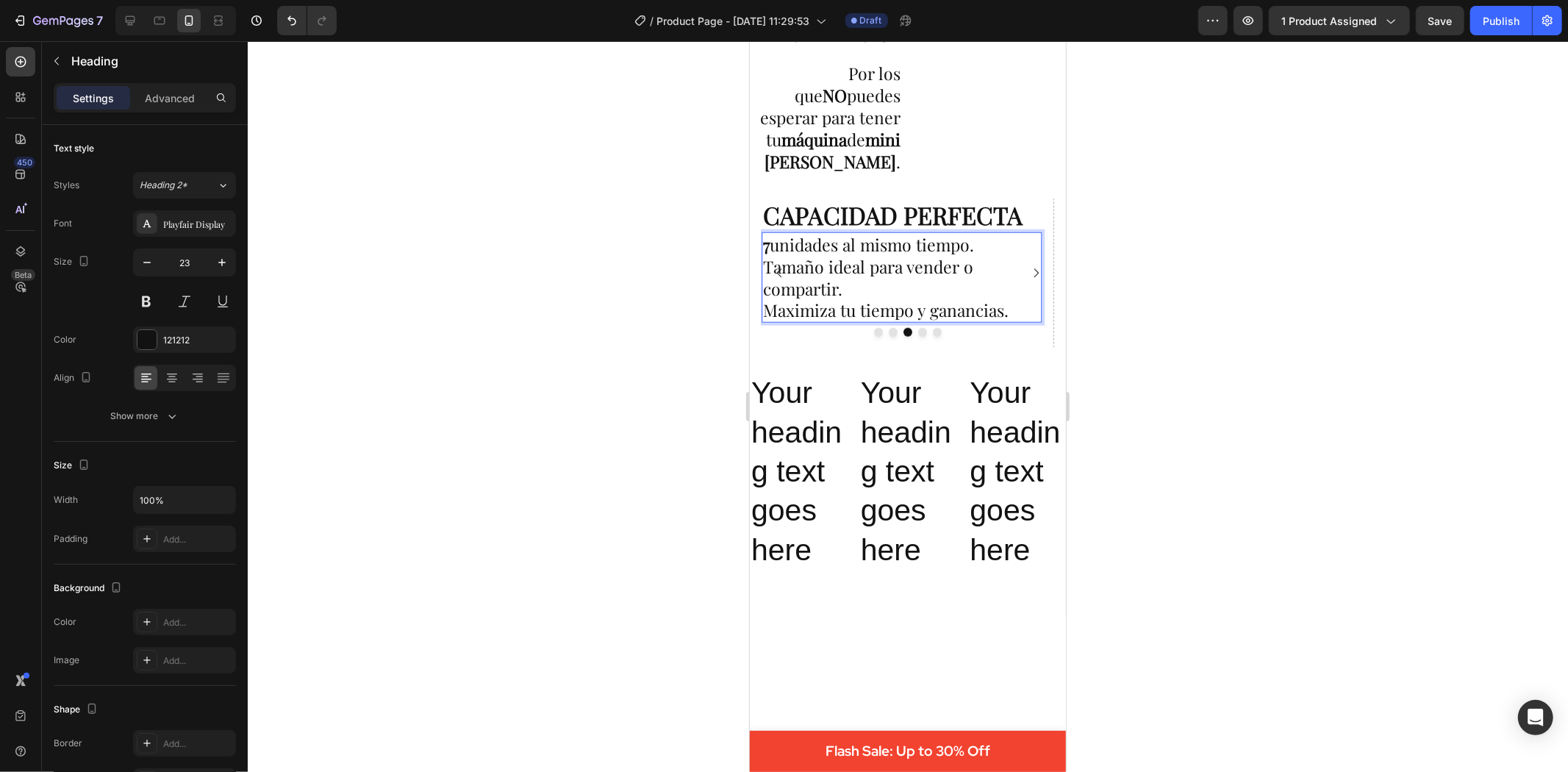
click at [825, 258] on p "7 unidades al mismo tiempo. Tamaño ideal para vender o compartir. Maximiza tu t…" at bounding box center [902, 278] width 278 height 88
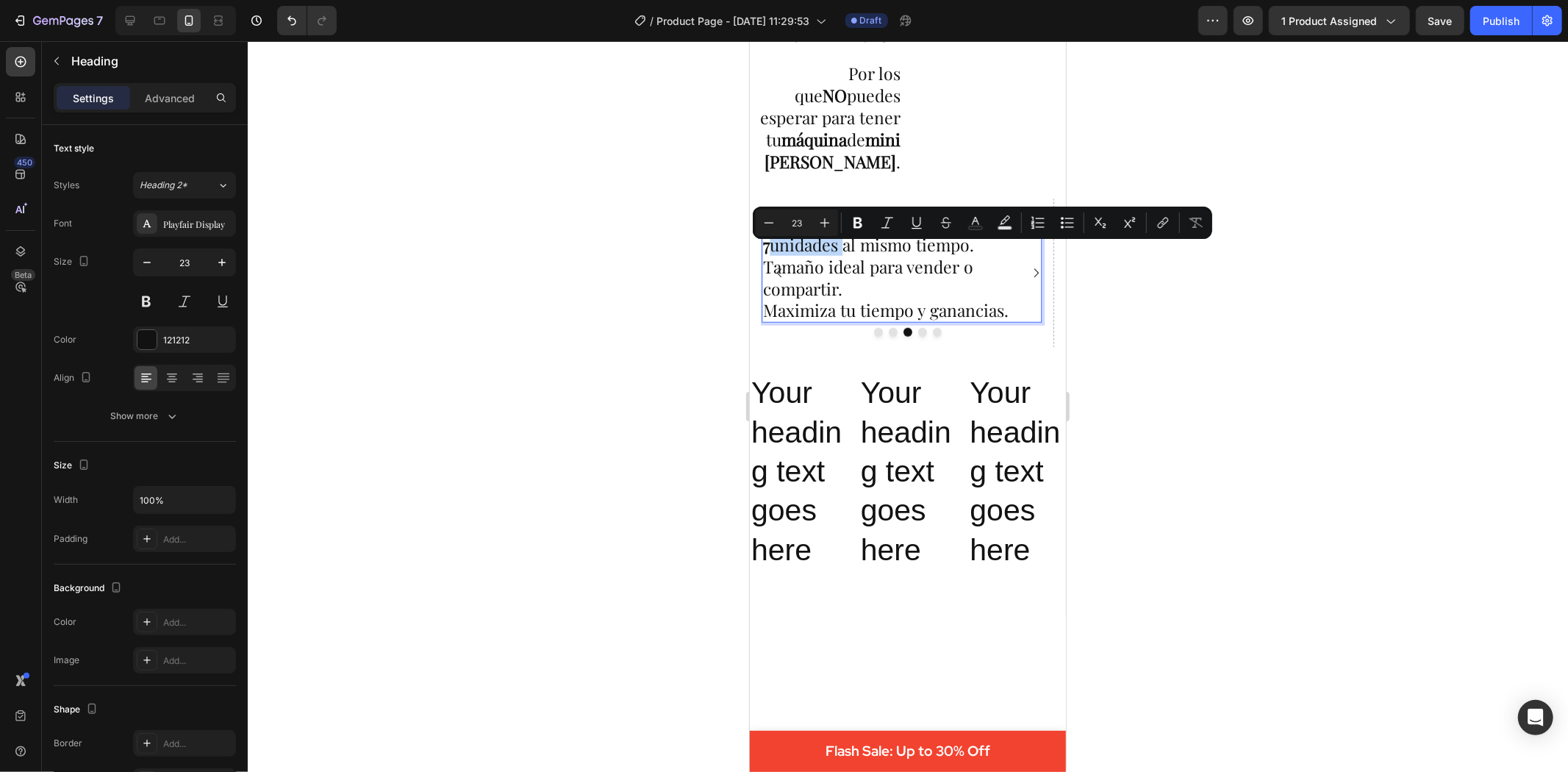
click at [808, 257] on p "7 unidades al mismo tiempo. Tamaño ideal para vender o compartir. Maximiza tu t…" at bounding box center [902, 278] width 278 height 88
drag, startPoint x: 765, startPoint y: 255, endPoint x: 973, endPoint y: 251, distance: 208.0
click at [857, 221] on icon "Editor contextual toolbar" at bounding box center [857, 223] width 15 height 15
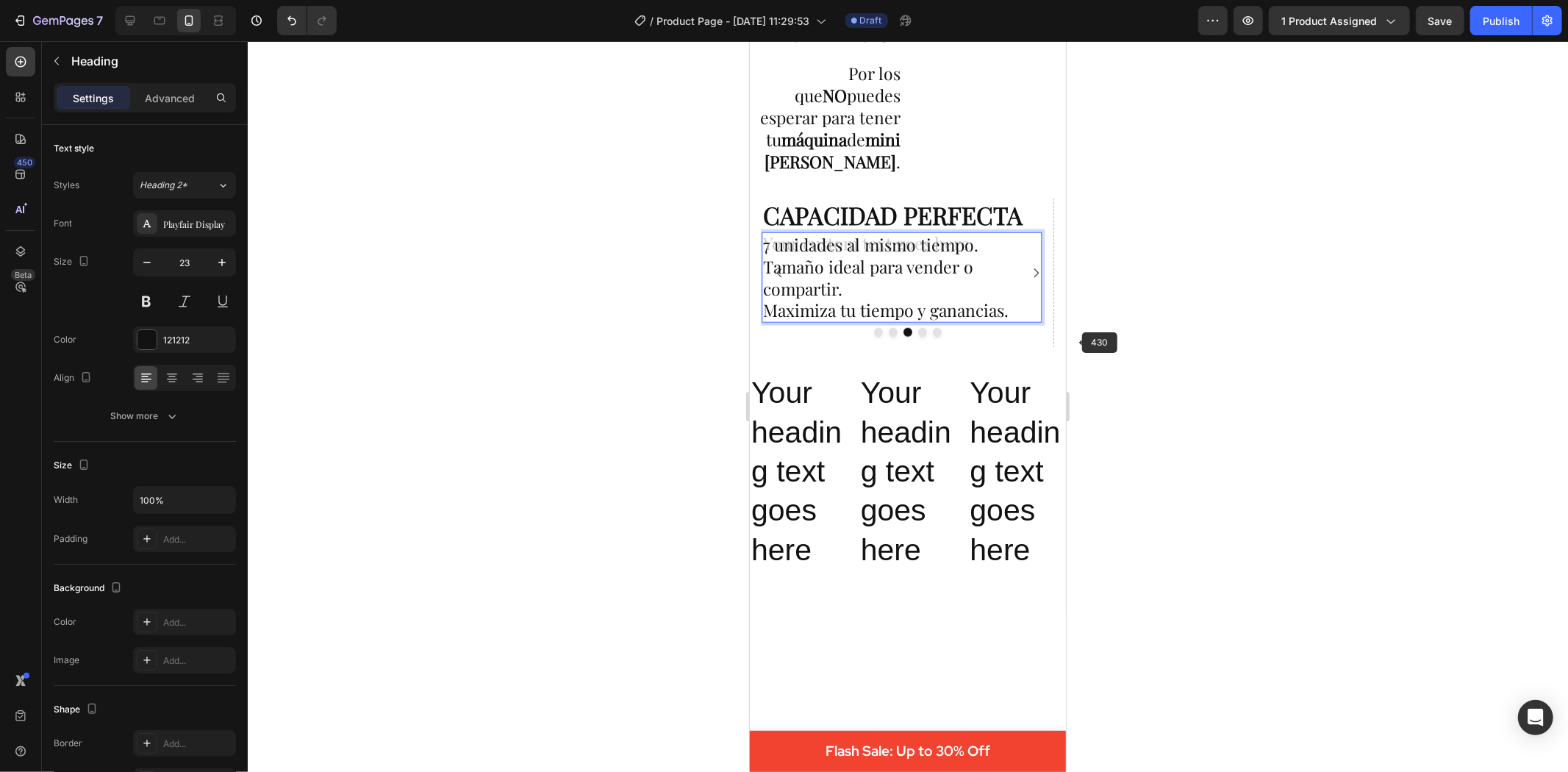
drag, startPoint x: 1208, startPoint y: 340, endPoint x: 1169, endPoint y: 322, distance: 43.0
click at [1206, 339] on div at bounding box center [908, 407] width 1321 height 731
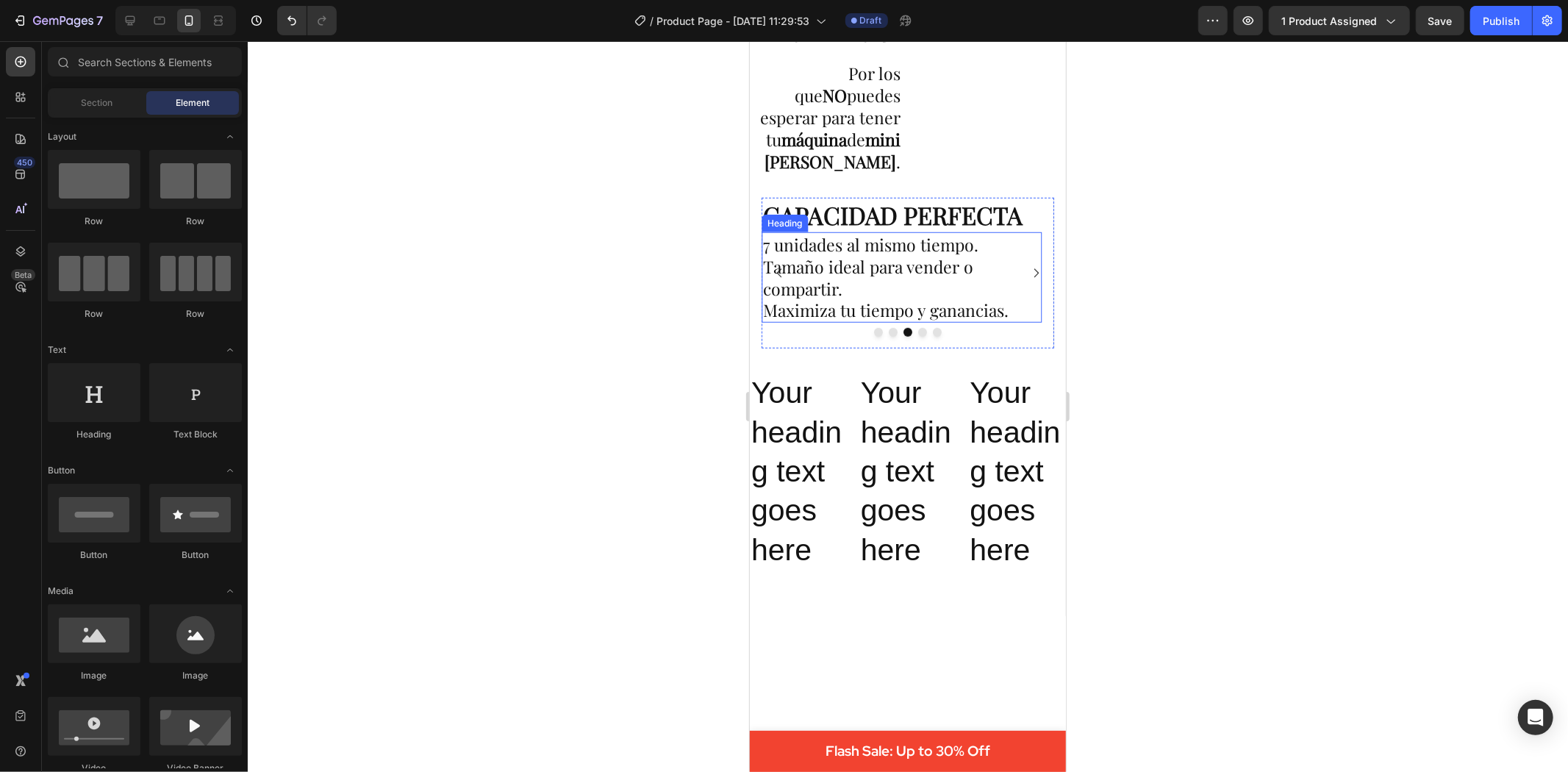
click at [890, 281] on p "7 unidades al mismo tiempo. Tamaño ideal para vender o compartir. Maximiza tu t…" at bounding box center [902, 278] width 278 height 88
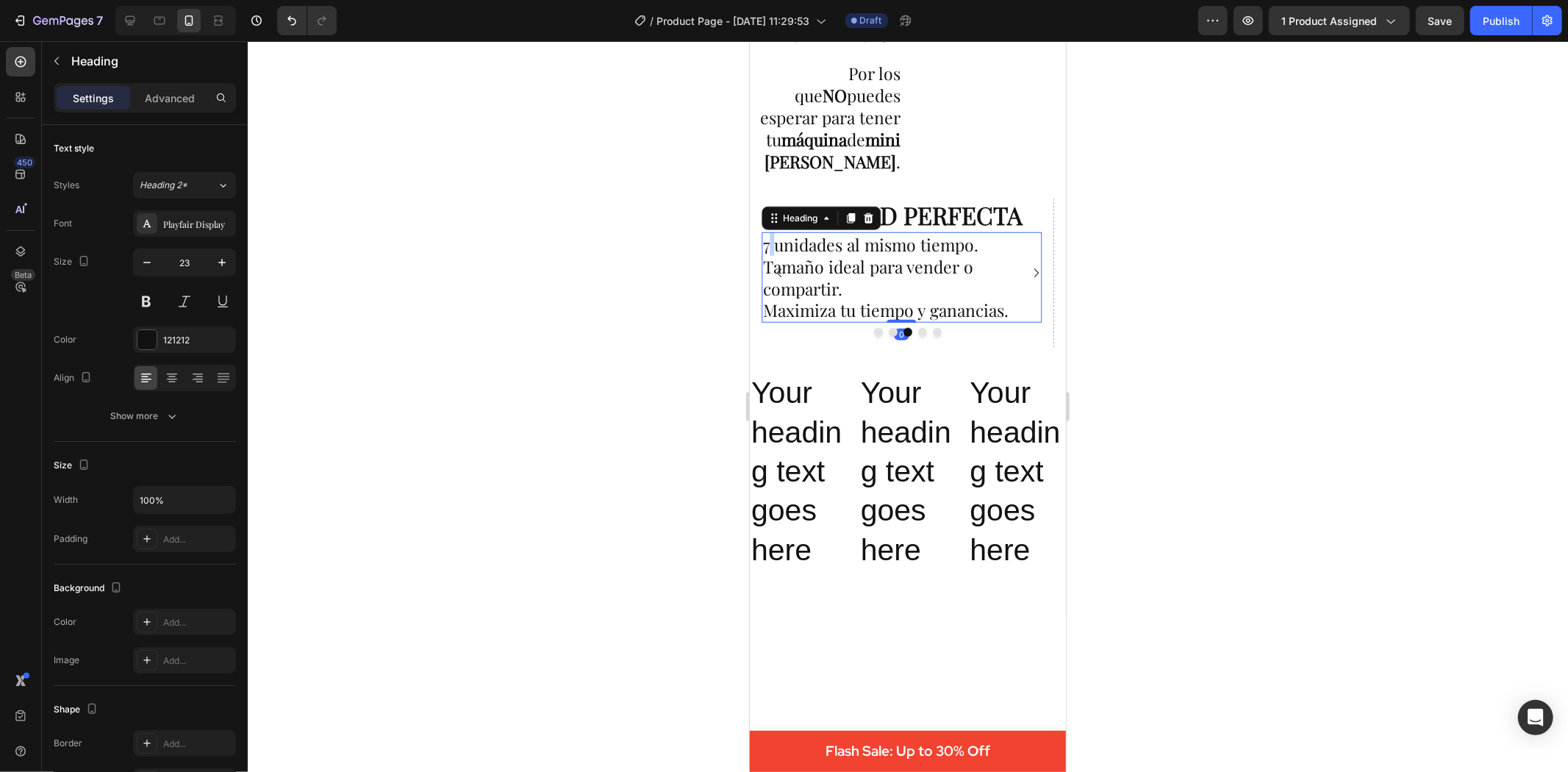
click at [766, 253] on p "7 unidades al mismo tiempo. Tamaño ideal para vender o compartir. Maximiza tu t…" at bounding box center [902, 278] width 278 height 88
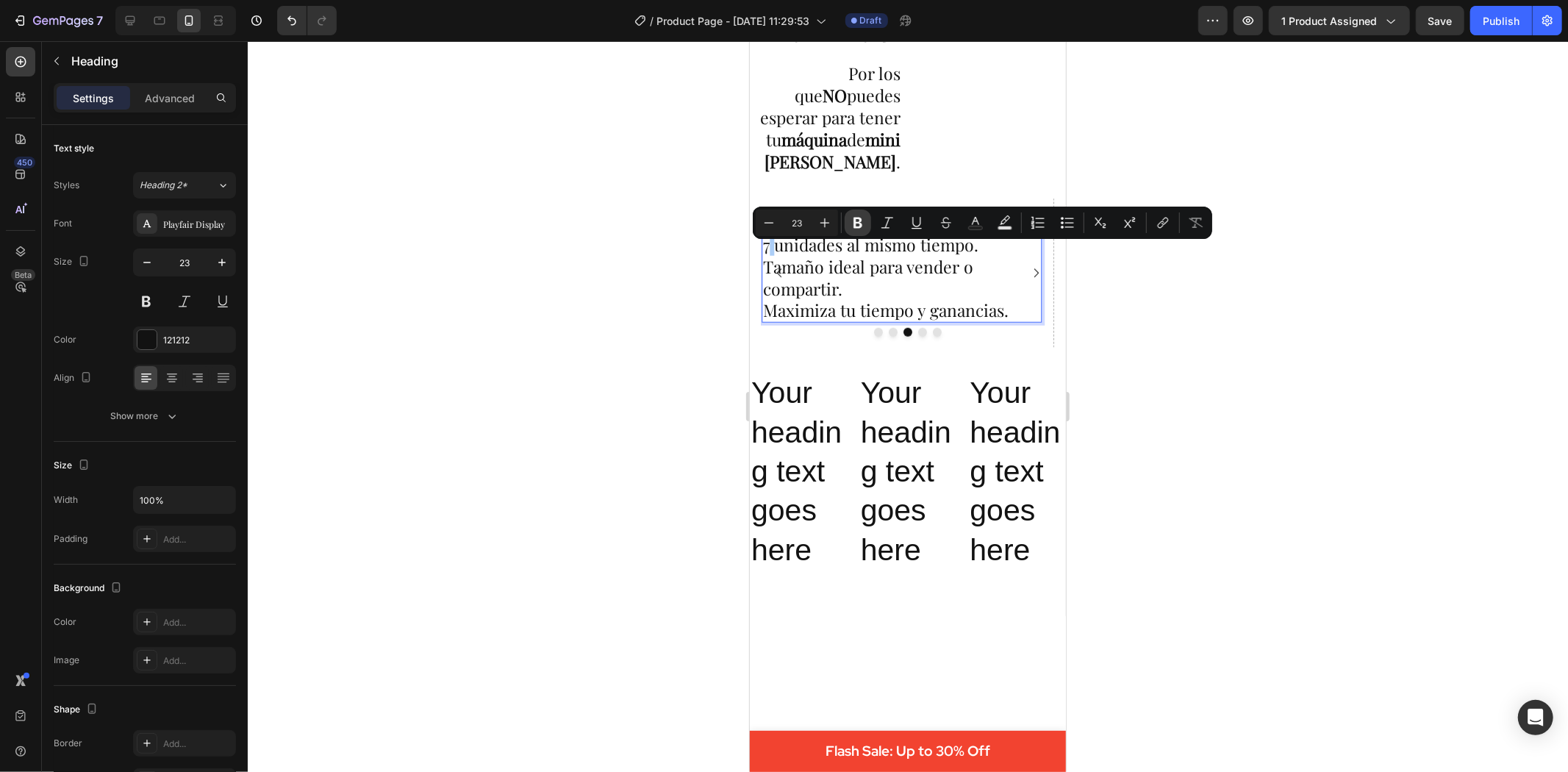
click at [857, 225] on icon "Editor contextual toolbar" at bounding box center [857, 223] width 15 height 15
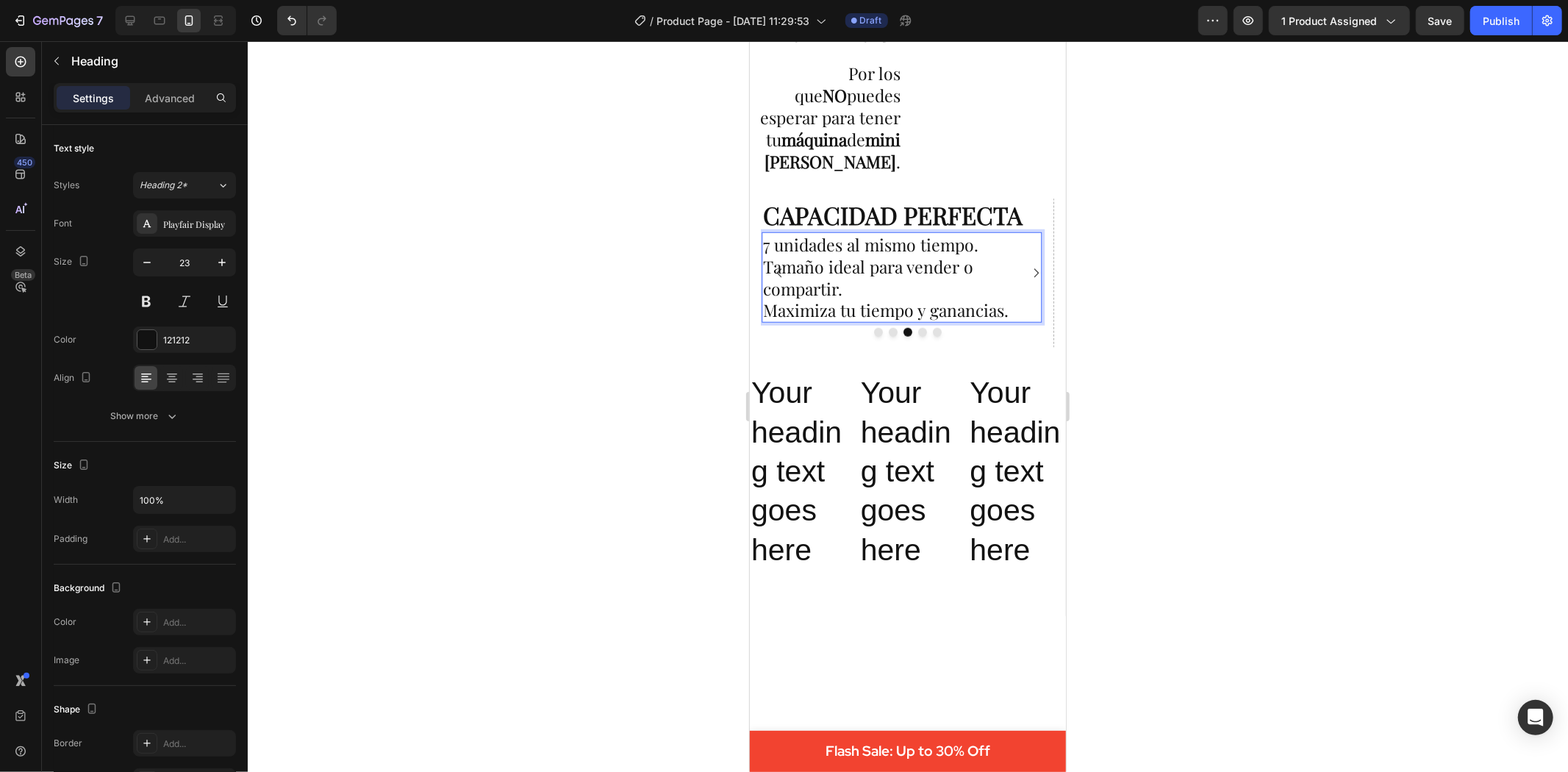
click at [932, 255] on p "7 unidades al mismo tiempo. Tamaño ideal para vender o compartir. Maximiza tu t…" at bounding box center [902, 278] width 278 height 88
drag, startPoint x: 972, startPoint y: 257, endPoint x: 762, endPoint y: 253, distance: 210.0
click at [763, 253] on p "7 unidades al mismo tiempo. Tamaño ideal para vender o compartir. Maximiza tu t…" at bounding box center [902, 278] width 278 height 88
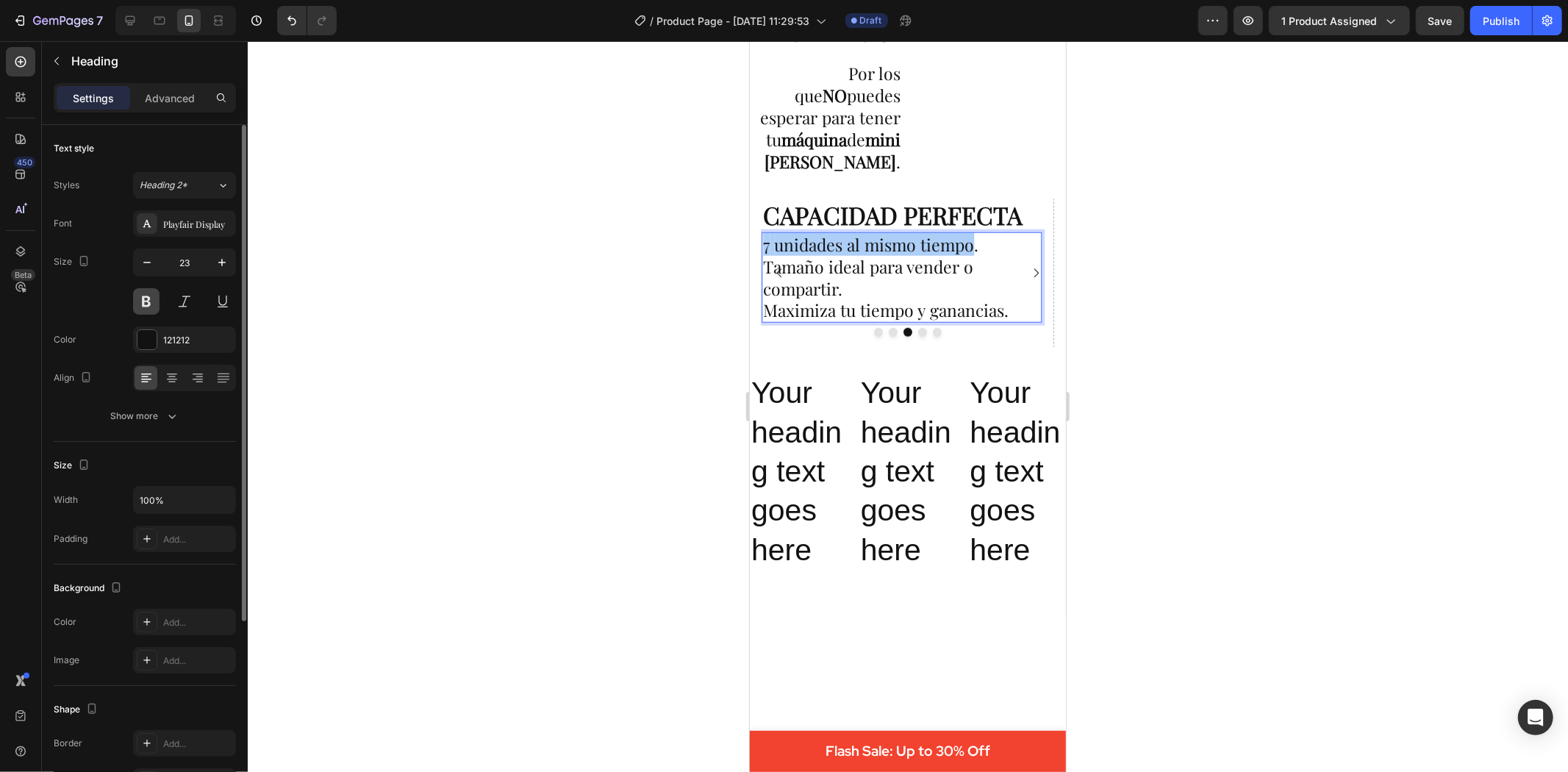
click at [151, 297] on button at bounding box center [147, 302] width 27 height 27
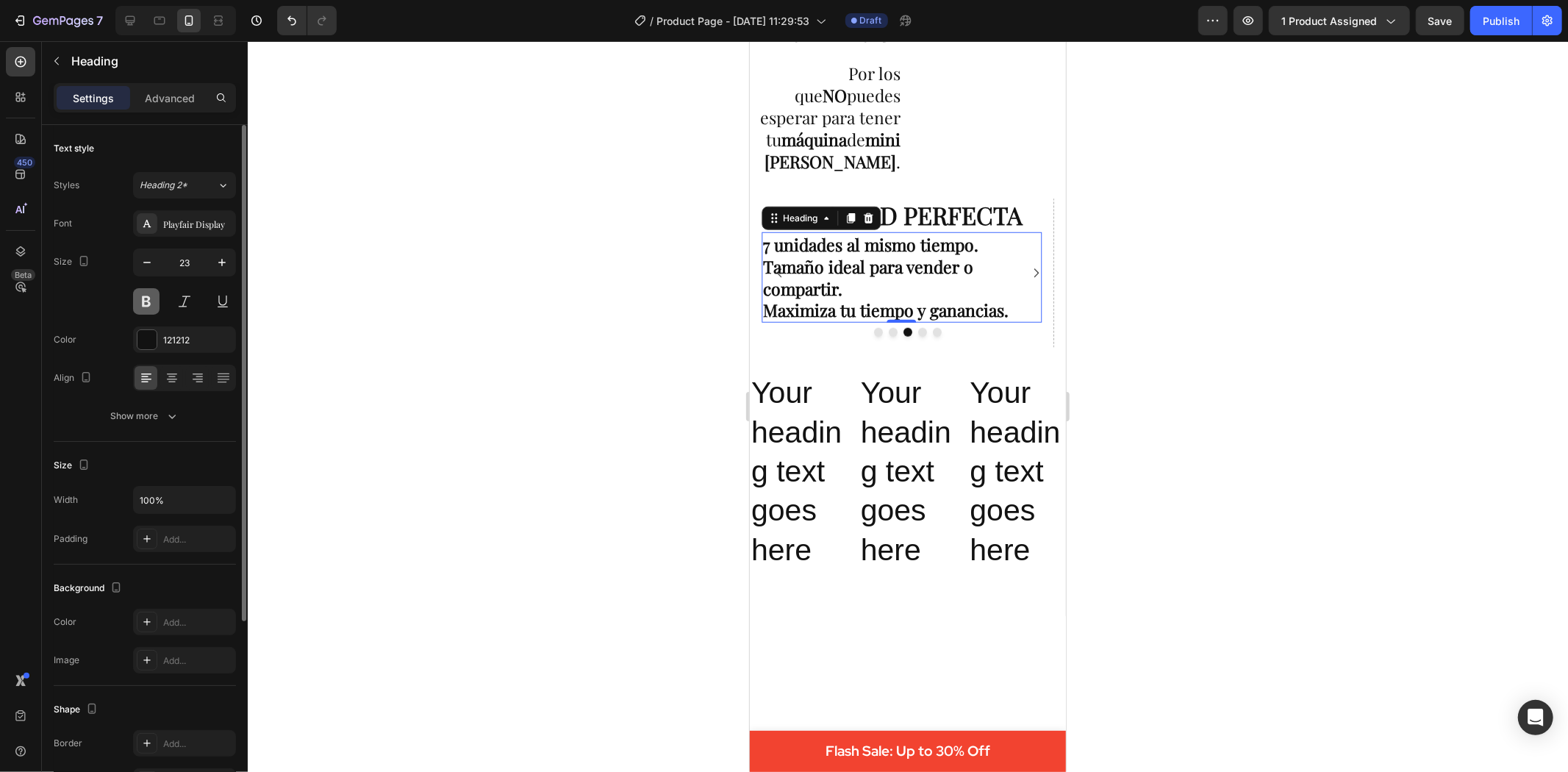
click at [151, 297] on button at bounding box center [147, 302] width 27 height 27
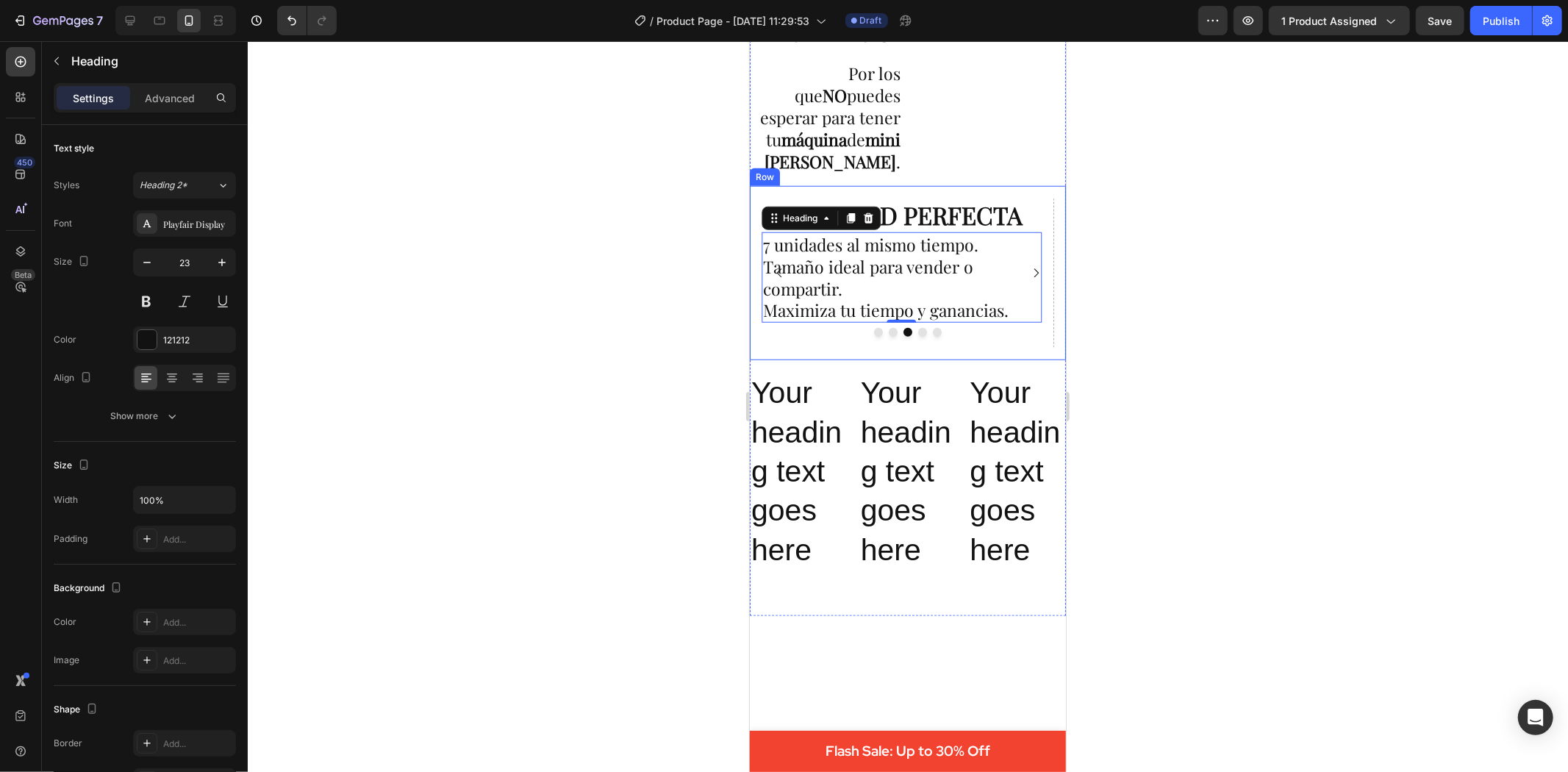
click at [1135, 309] on div at bounding box center [908, 407] width 1321 height 731
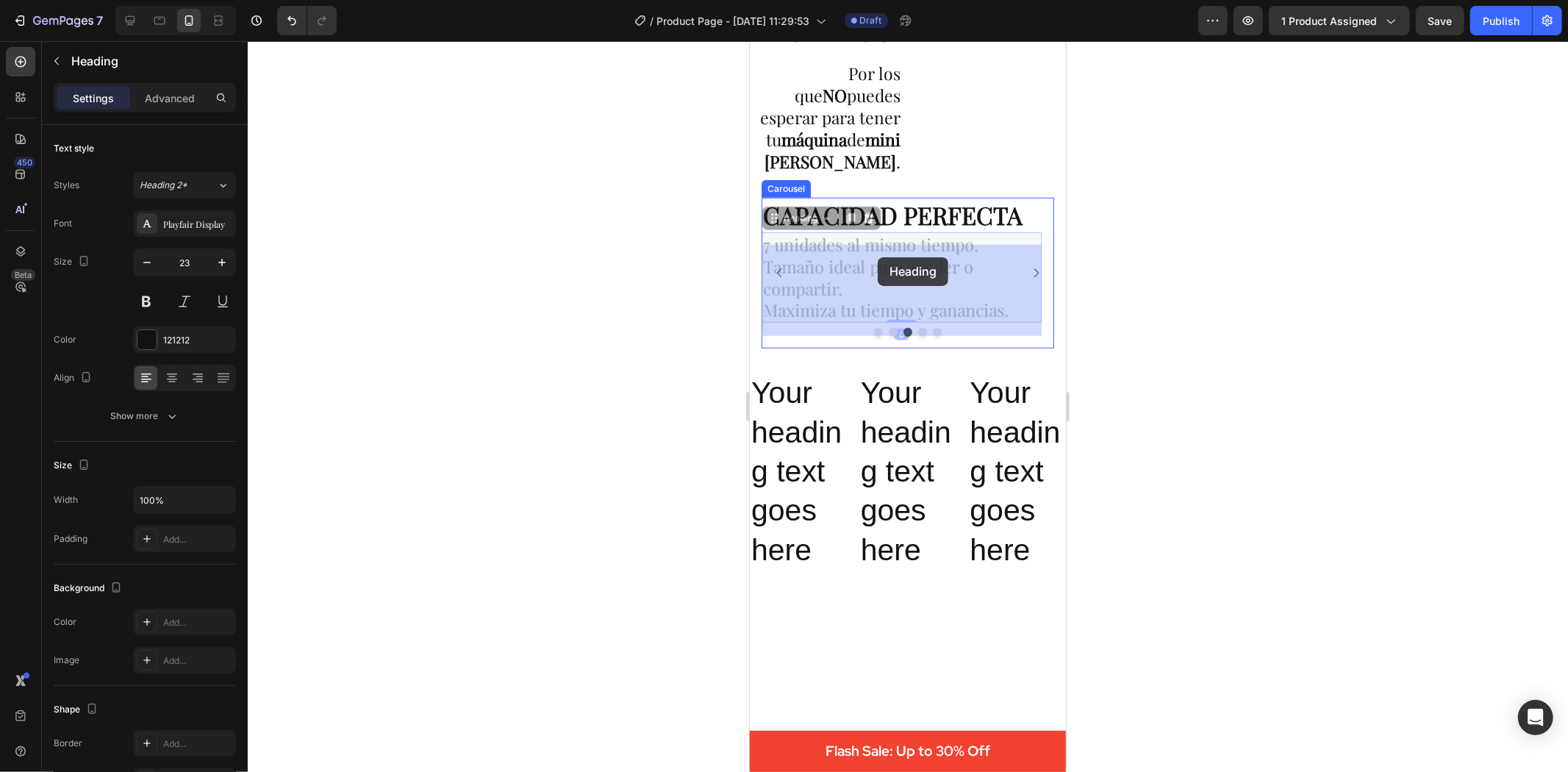
drag, startPoint x: 976, startPoint y: 257, endPoint x: 877, endPoint y: 256, distance: 99.0
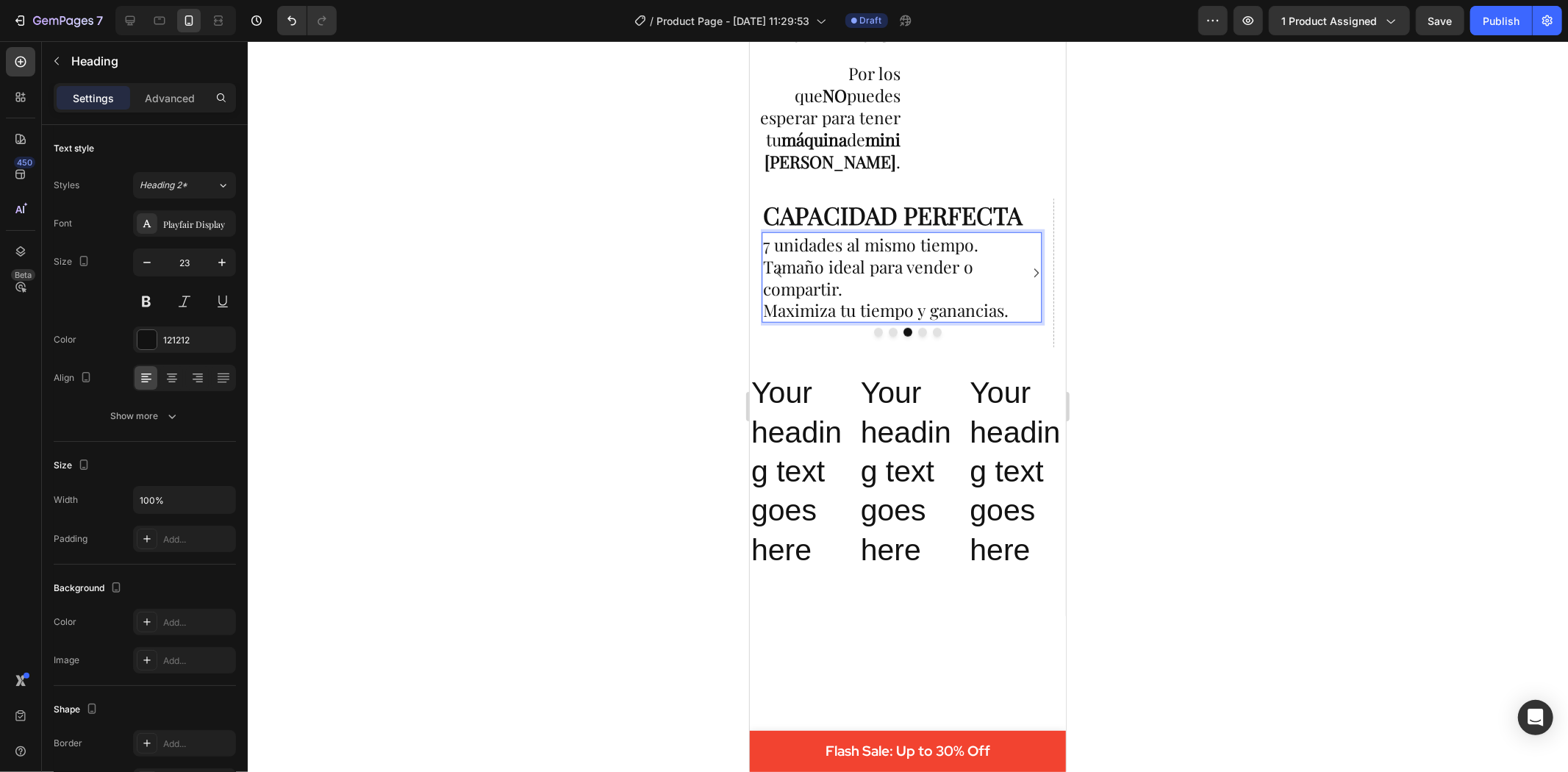
click at [764, 257] on p "7 unidades al mismo tiempo. Tamaño ideal para vender o compartir. Maximiza tu t…" at bounding box center [902, 278] width 278 height 88
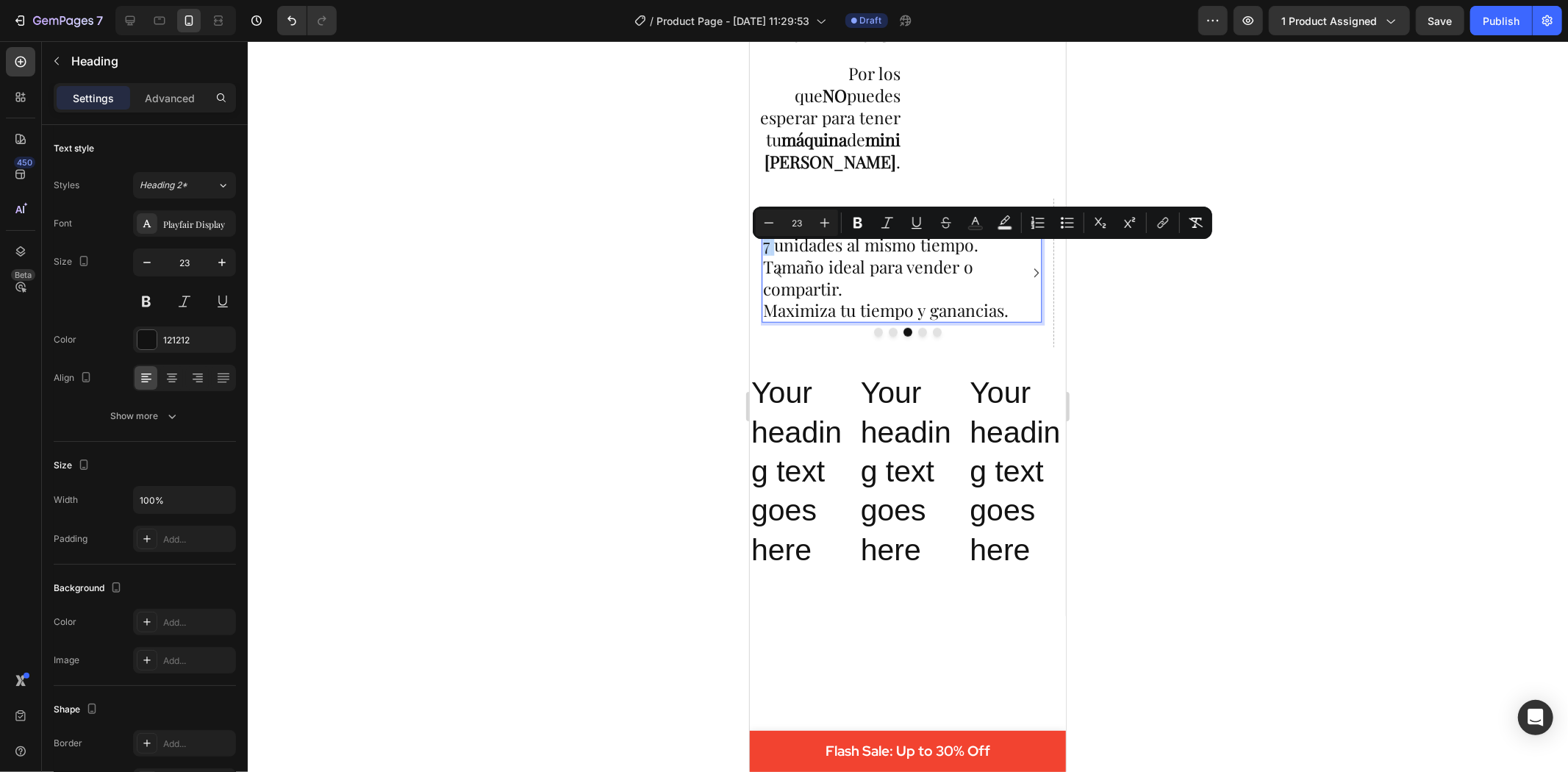
click at [773, 257] on p "7 unidades al mismo tiempo. Tamaño ideal para vender o compartir. Maximiza tu t…" at bounding box center [902, 278] width 278 height 88
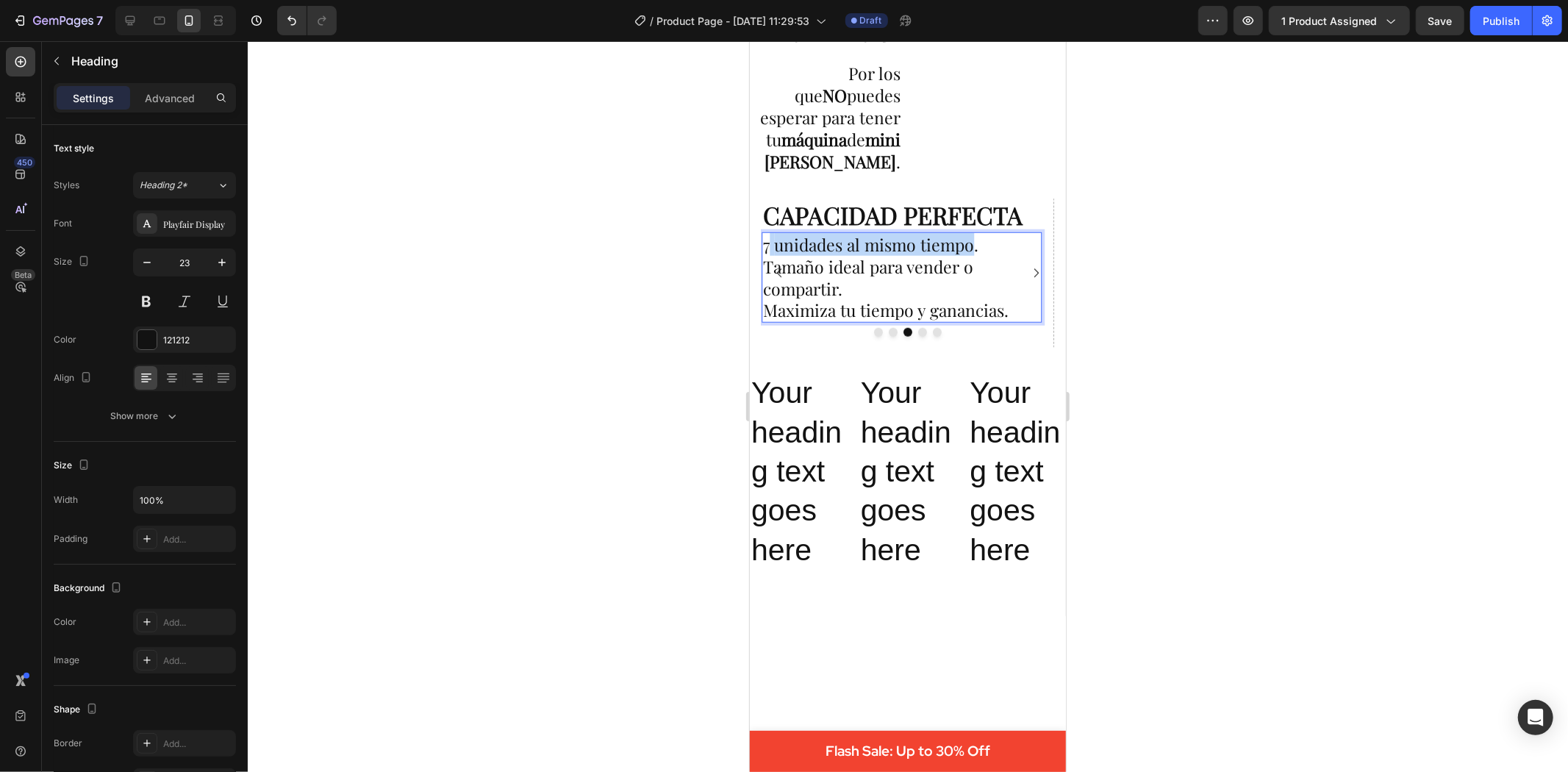
drag, startPoint x: 766, startPoint y: 255, endPoint x: 972, endPoint y: 254, distance: 206.0
click at [972, 254] on p "7 unidades al mismo tiempo. Tamaño ideal para vender o compartir. Maximiza tu t…" at bounding box center [902, 278] width 278 height 88
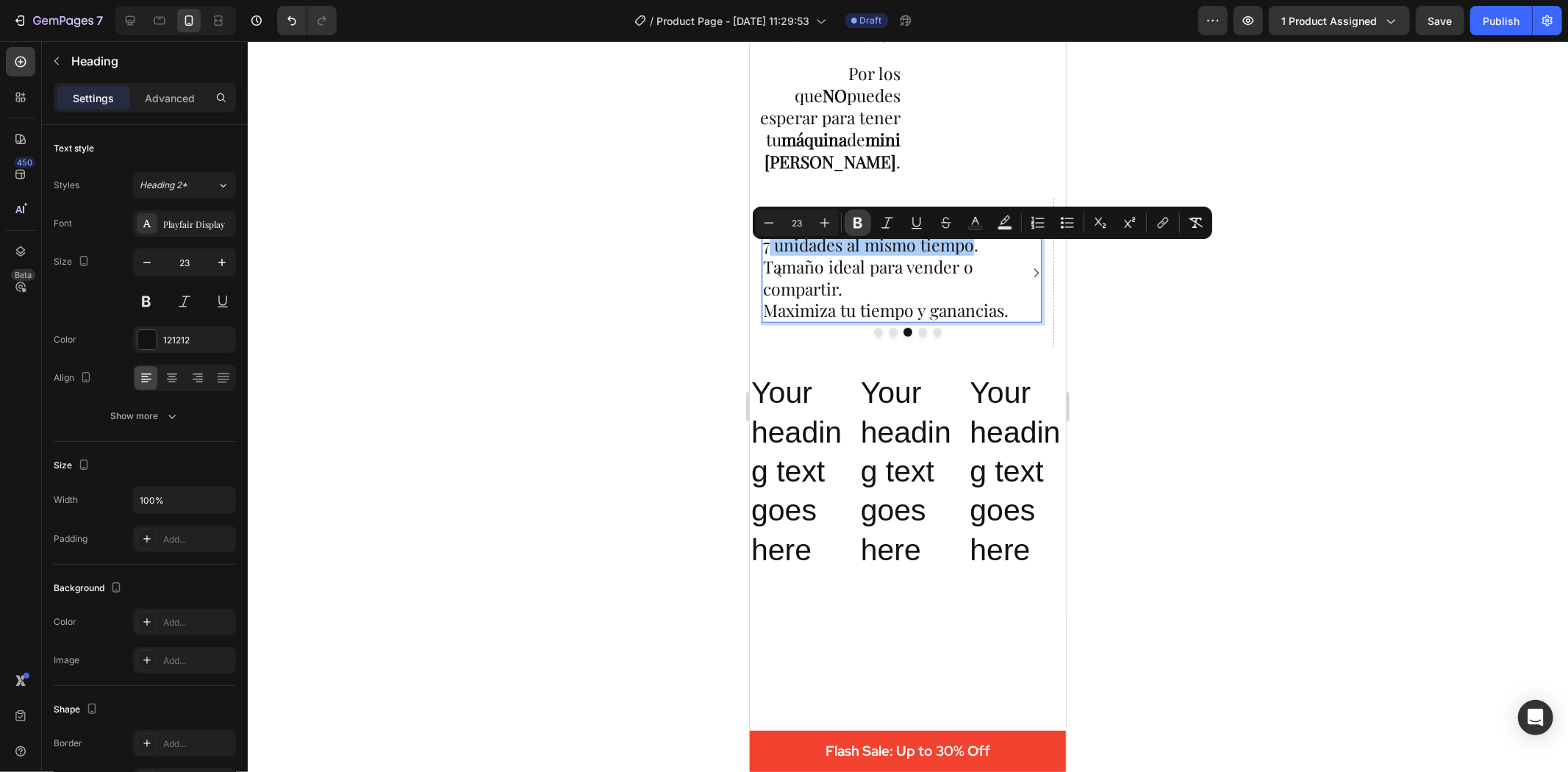
click at [853, 218] on icon "Editor contextual toolbar" at bounding box center [857, 223] width 15 height 15
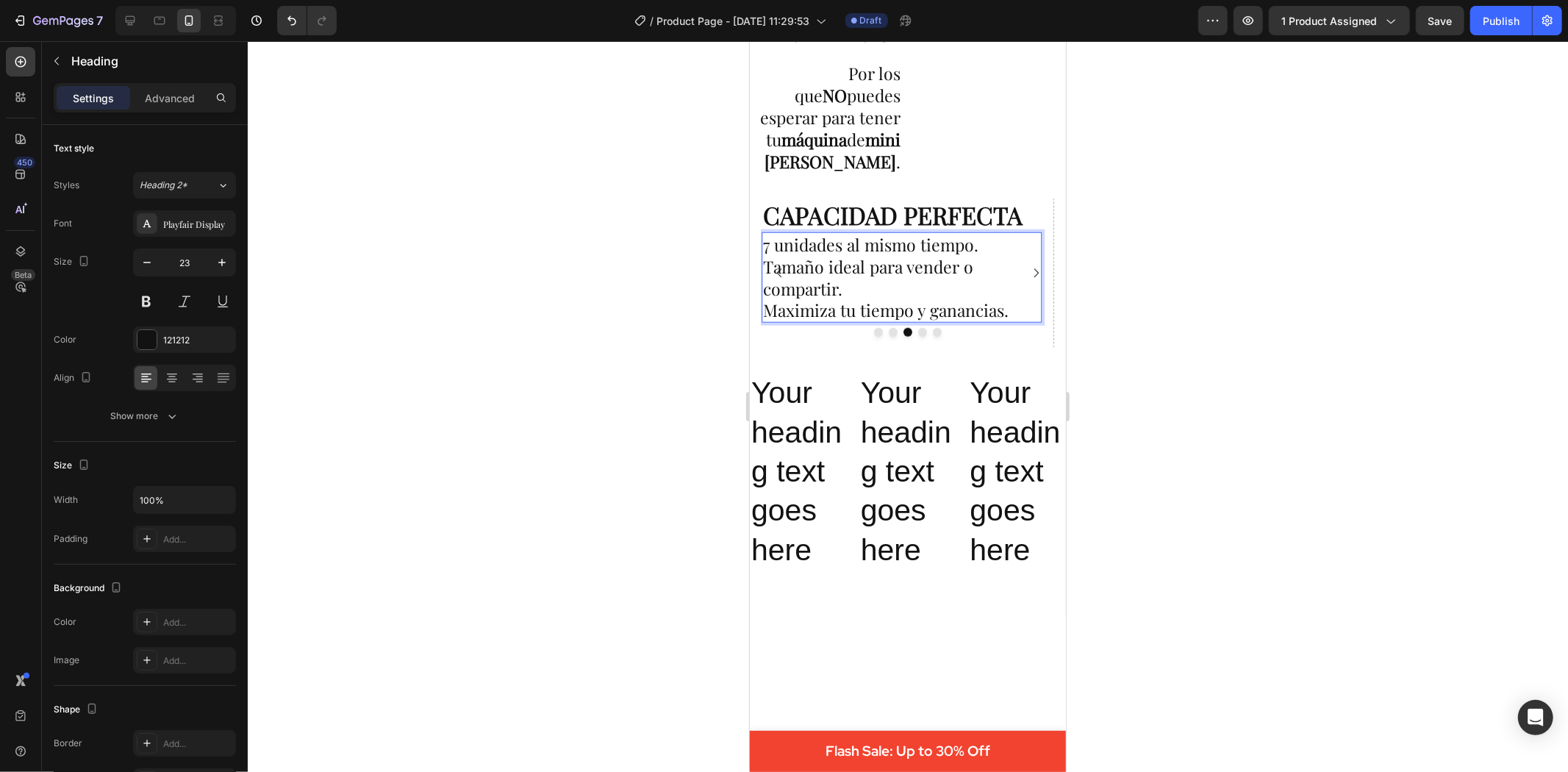
click at [902, 253] on p "7 unidades al mismo tiempo. Tamaño ideal para vender o compartir. Maximiza tu t…" at bounding box center [902, 278] width 278 height 88
drag, startPoint x: 976, startPoint y: 256, endPoint x: 762, endPoint y: 258, distance: 214.0
click at [763, 258] on p "7 unidades al mismo tiempo. Tamaño ideal para vender o compartir. Maximiza tu t…" at bounding box center [902, 278] width 278 height 88
click at [951, 445] on div "Your heading text goes here Heading Your heading text goes here Heading Your he…" at bounding box center [908, 470] width 316 height 199
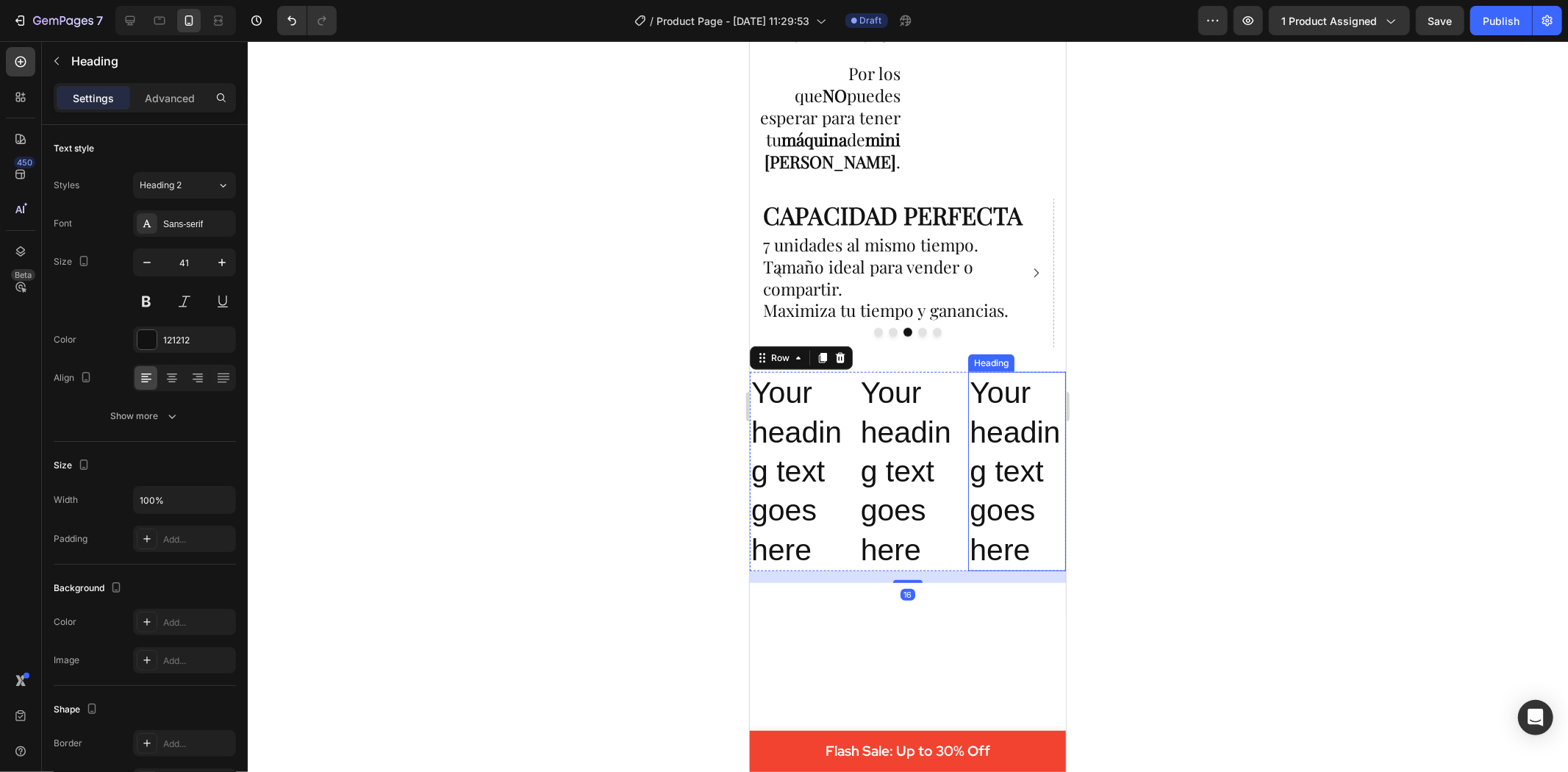
click at [972, 443] on p "Your heading text goes here" at bounding box center [1016, 470] width 95 height 195
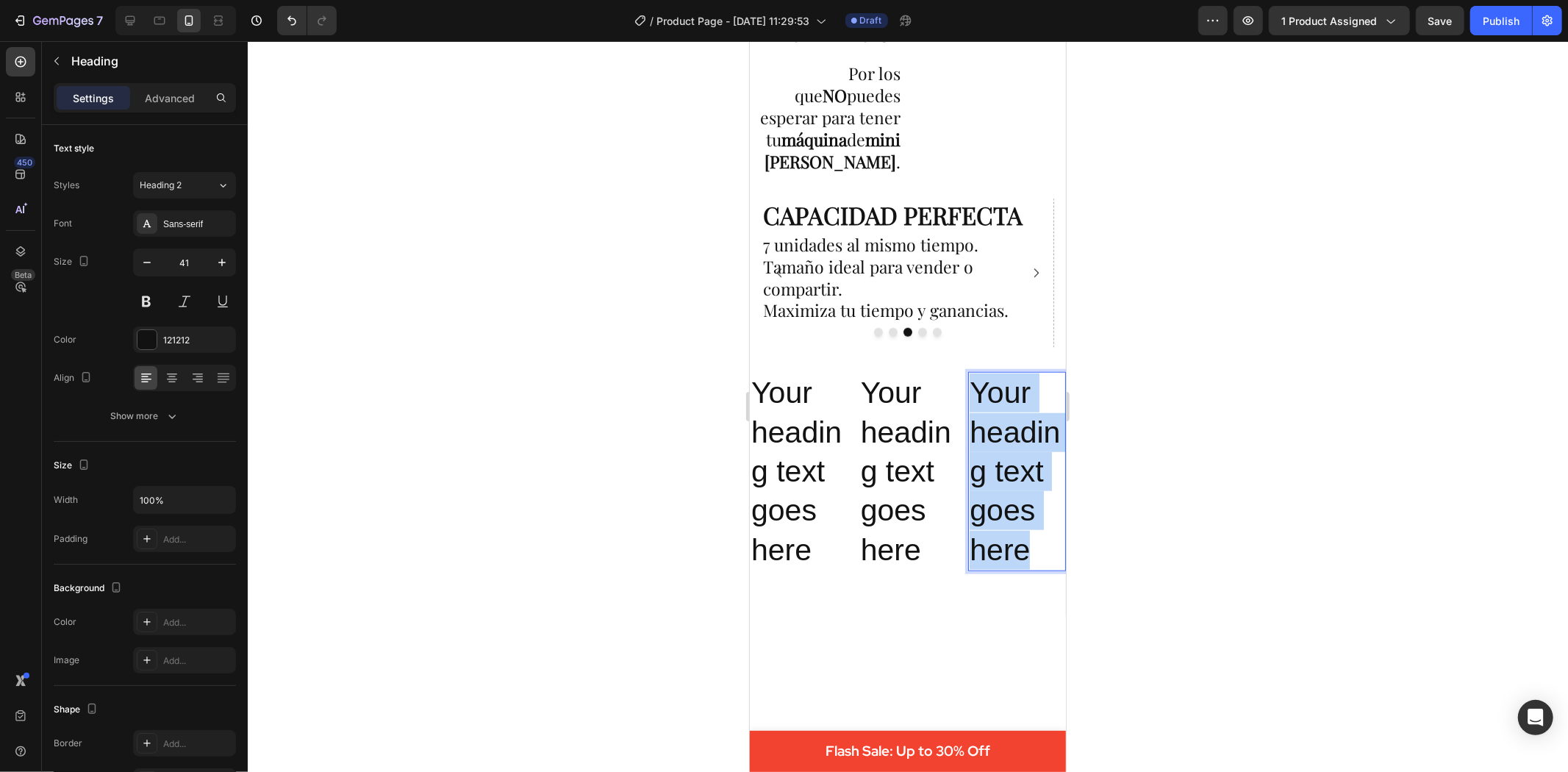
click at [972, 443] on p "Your heading text goes here" at bounding box center [1016, 470] width 95 height 195
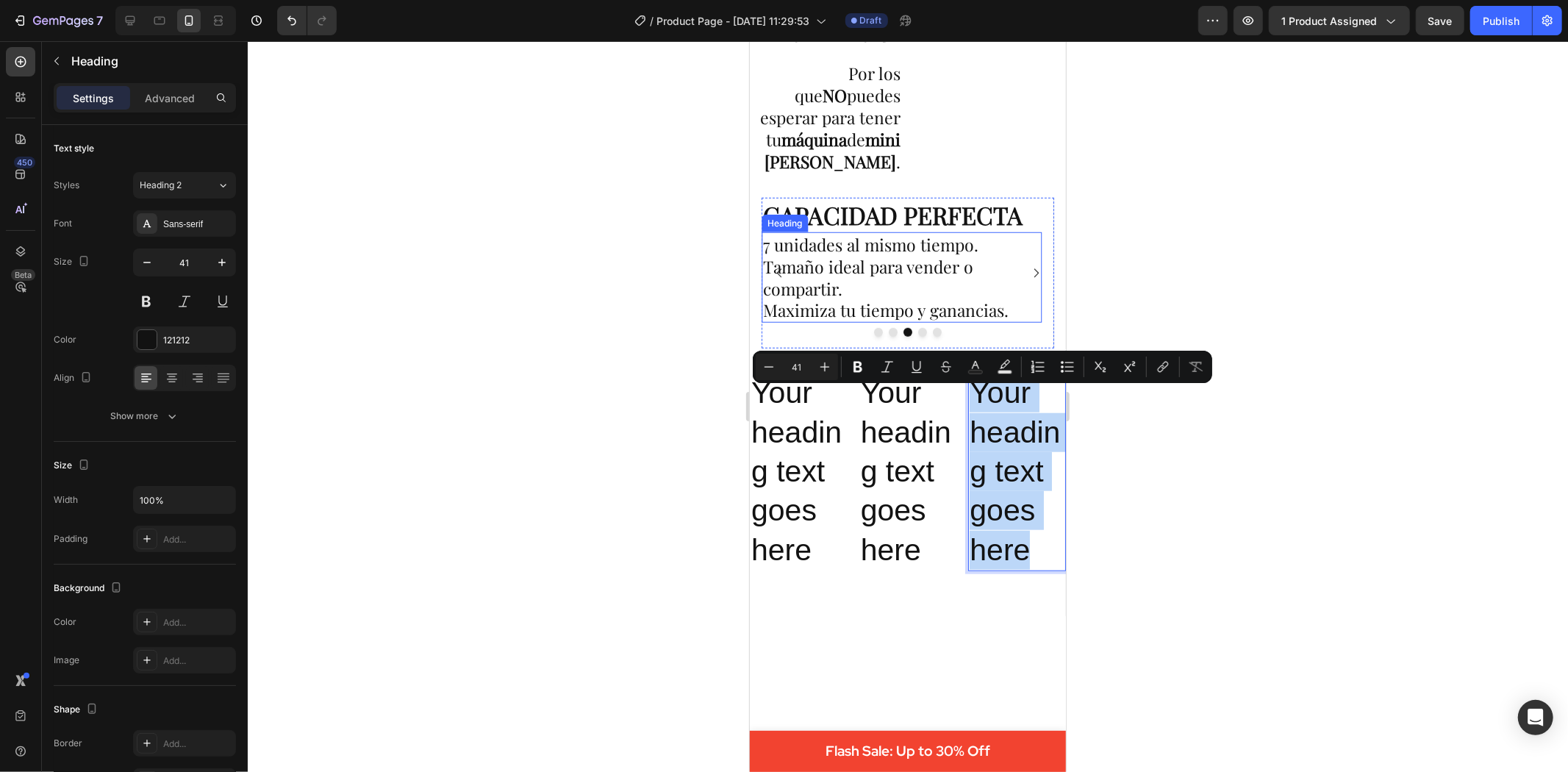
click at [898, 264] on p "7 unidades al mismo tiempo. Tamaño ideal para vender o compartir. Maximiza tu t…" at bounding box center [902, 278] width 278 height 88
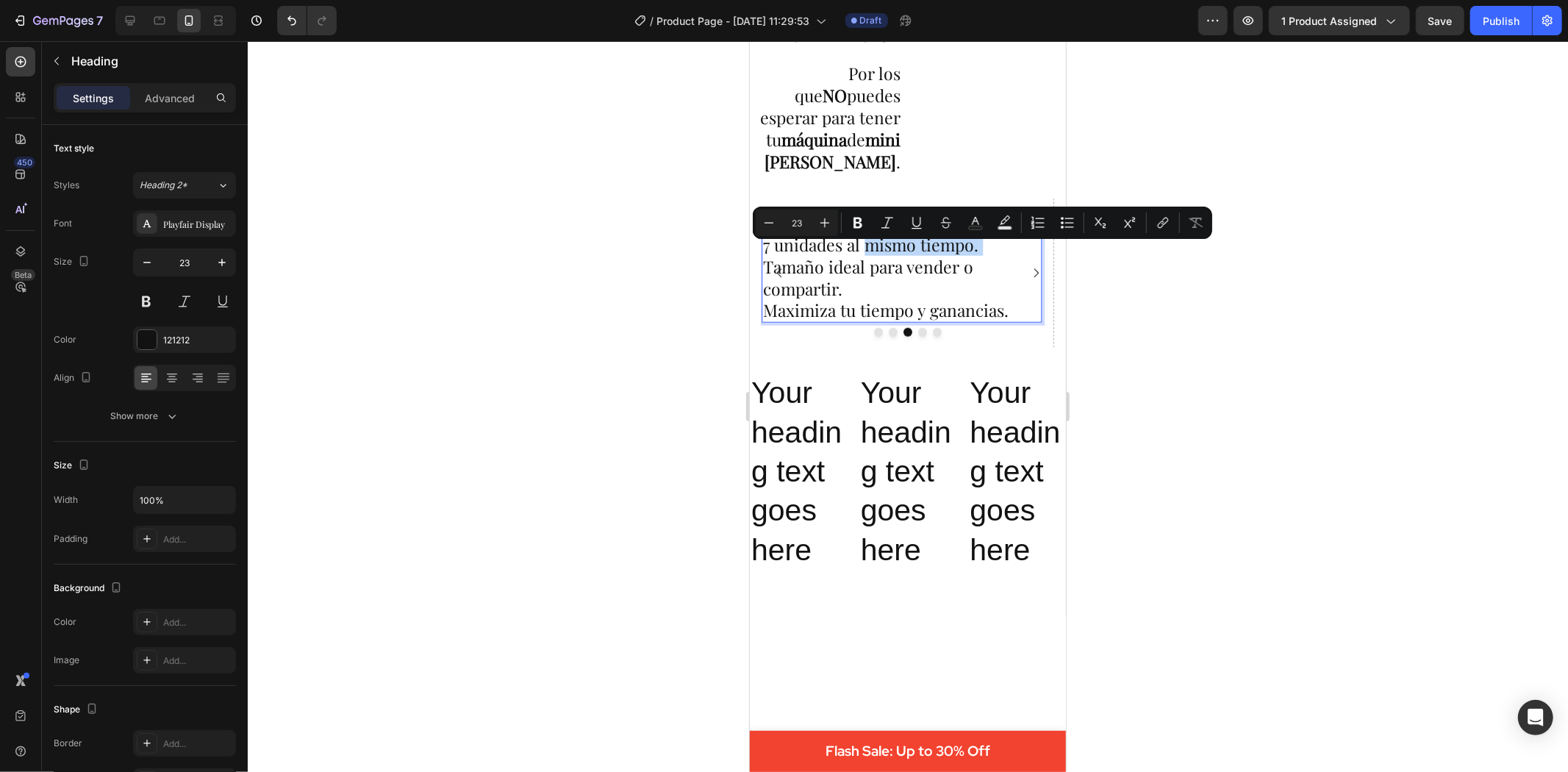
drag, startPoint x: 864, startPoint y: 253, endPoint x: 932, endPoint y: 252, distance: 68.0
click at [856, 215] on button "Bold" at bounding box center [858, 223] width 27 height 27
click at [1290, 328] on div at bounding box center [908, 407] width 1321 height 731
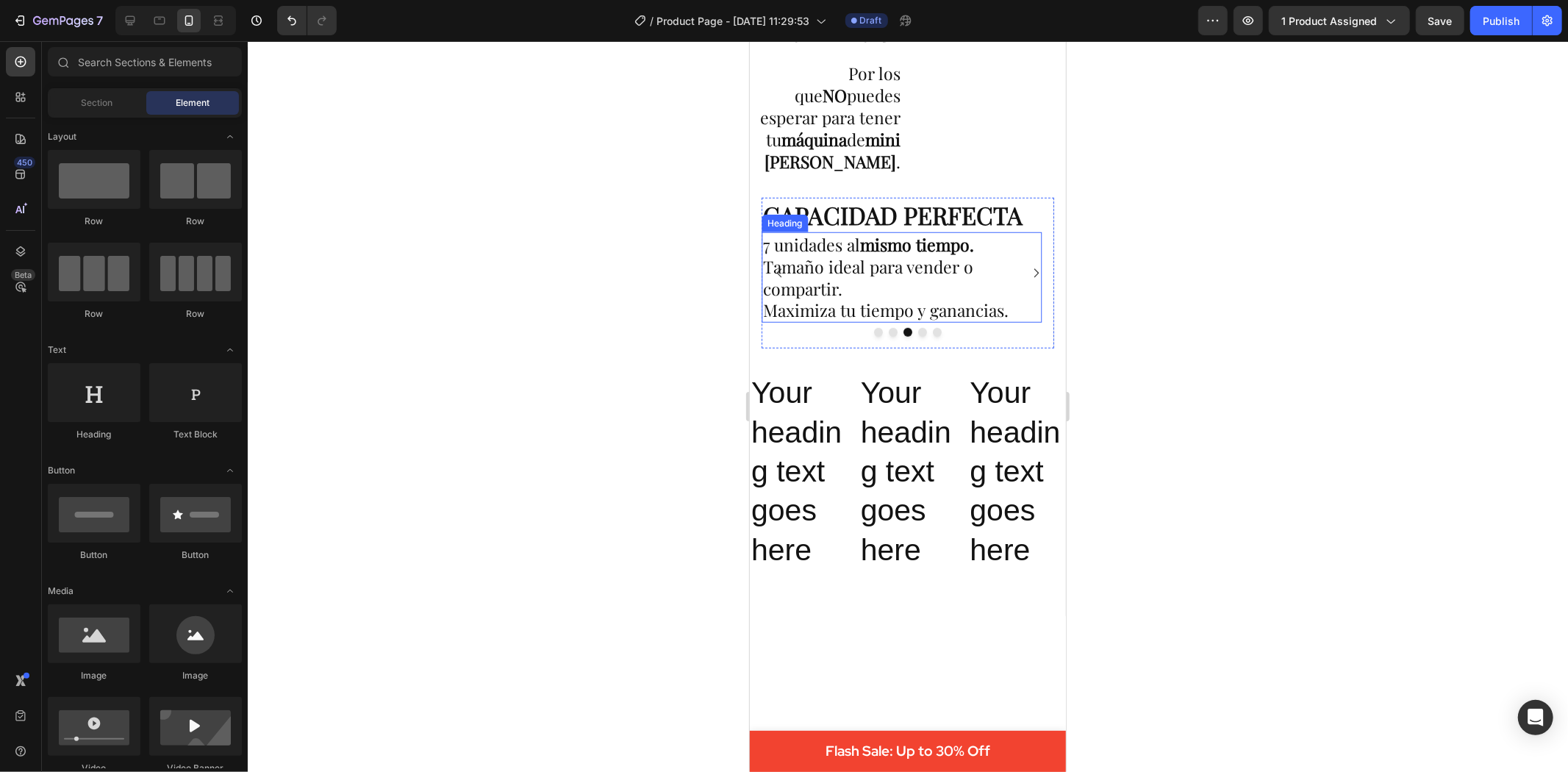
click at [767, 256] on p "7 unidades al mismo tiempo. Tamaño ideal para vender o compartir. Maximiza tu t…" at bounding box center [902, 278] width 278 height 88
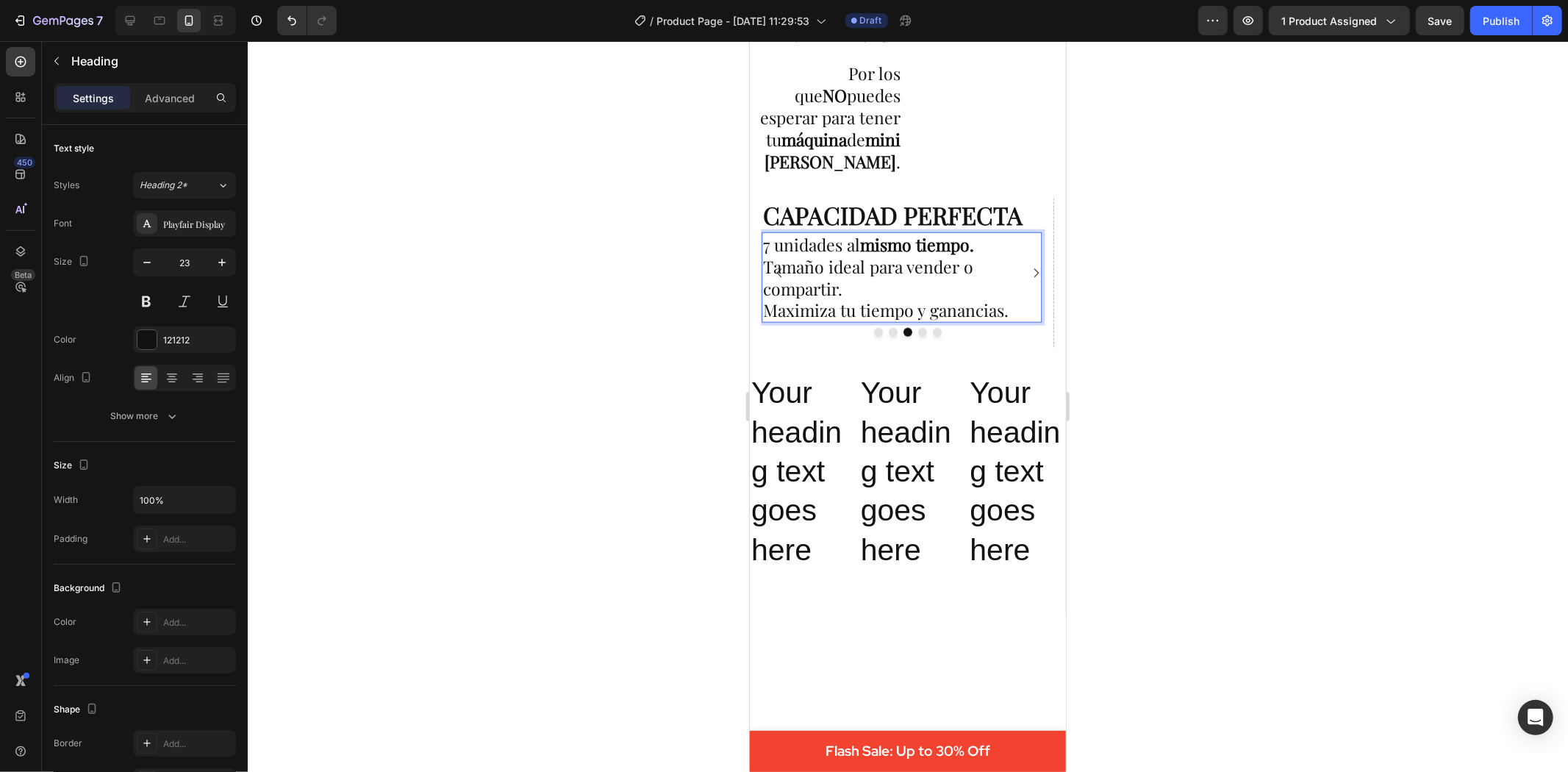
click at [767, 256] on p "7 unidades al mismo tiempo. Tamaño ideal para vender o compartir. Maximiza tu t…" at bounding box center [902, 278] width 278 height 88
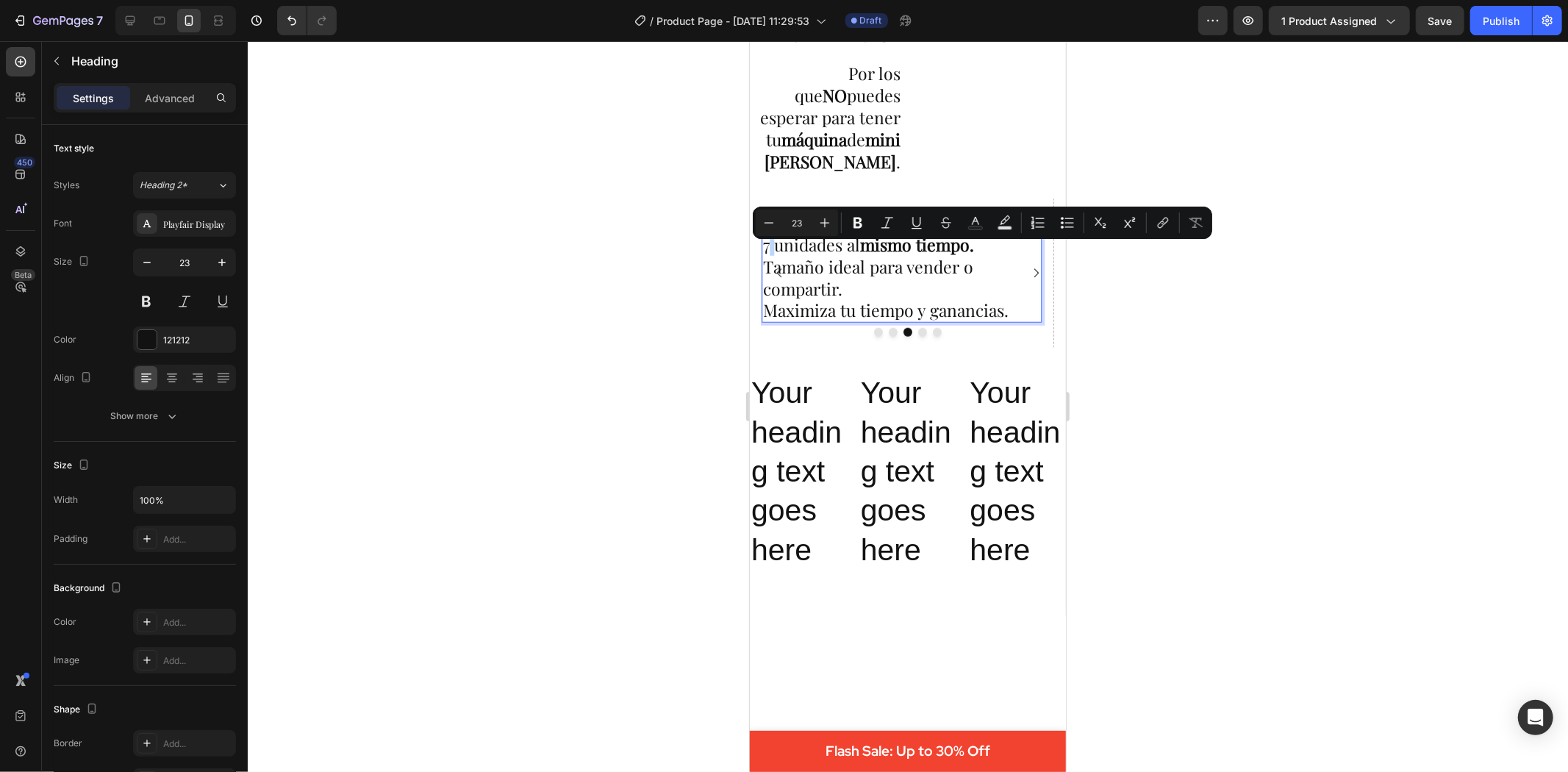
click at [767, 256] on p "7 unidades al mismo tiempo. Tamaño ideal para vender o compartir. Maximiza tu t…" at bounding box center [902, 278] width 278 height 88
drag, startPoint x: 768, startPoint y: 256, endPoint x: 761, endPoint y: 254, distance: 7.3
click at [761, 254] on h2 "7 unidades al mismo tiempo. Tamaño ideal para vender o compartir. Maximiza tu t…" at bounding box center [901, 277] width 280 height 91
click at [853, 221] on icon "Editor contextual toolbar" at bounding box center [857, 223] width 15 height 15
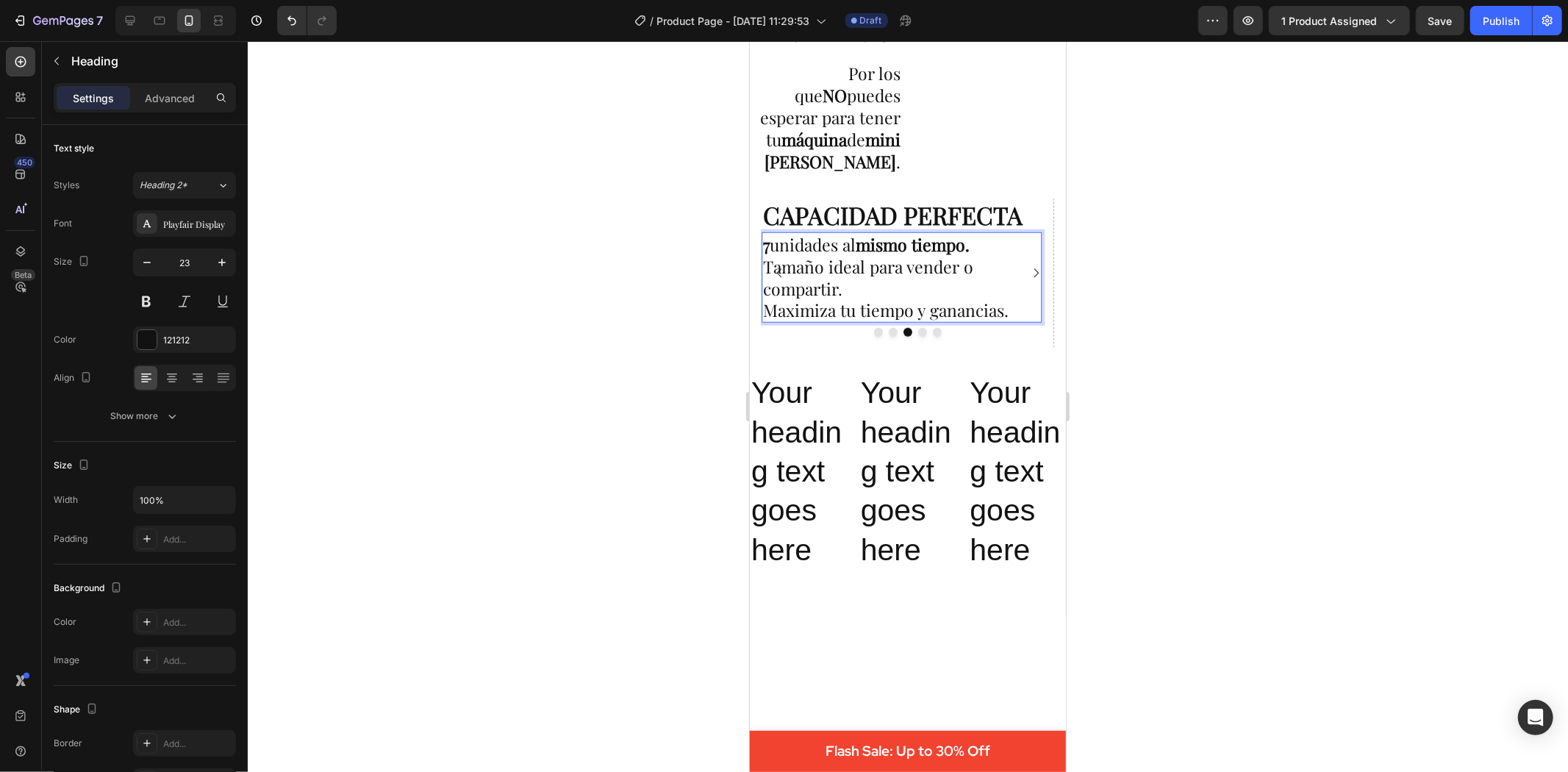
click at [1137, 355] on div at bounding box center [908, 407] width 1321 height 731
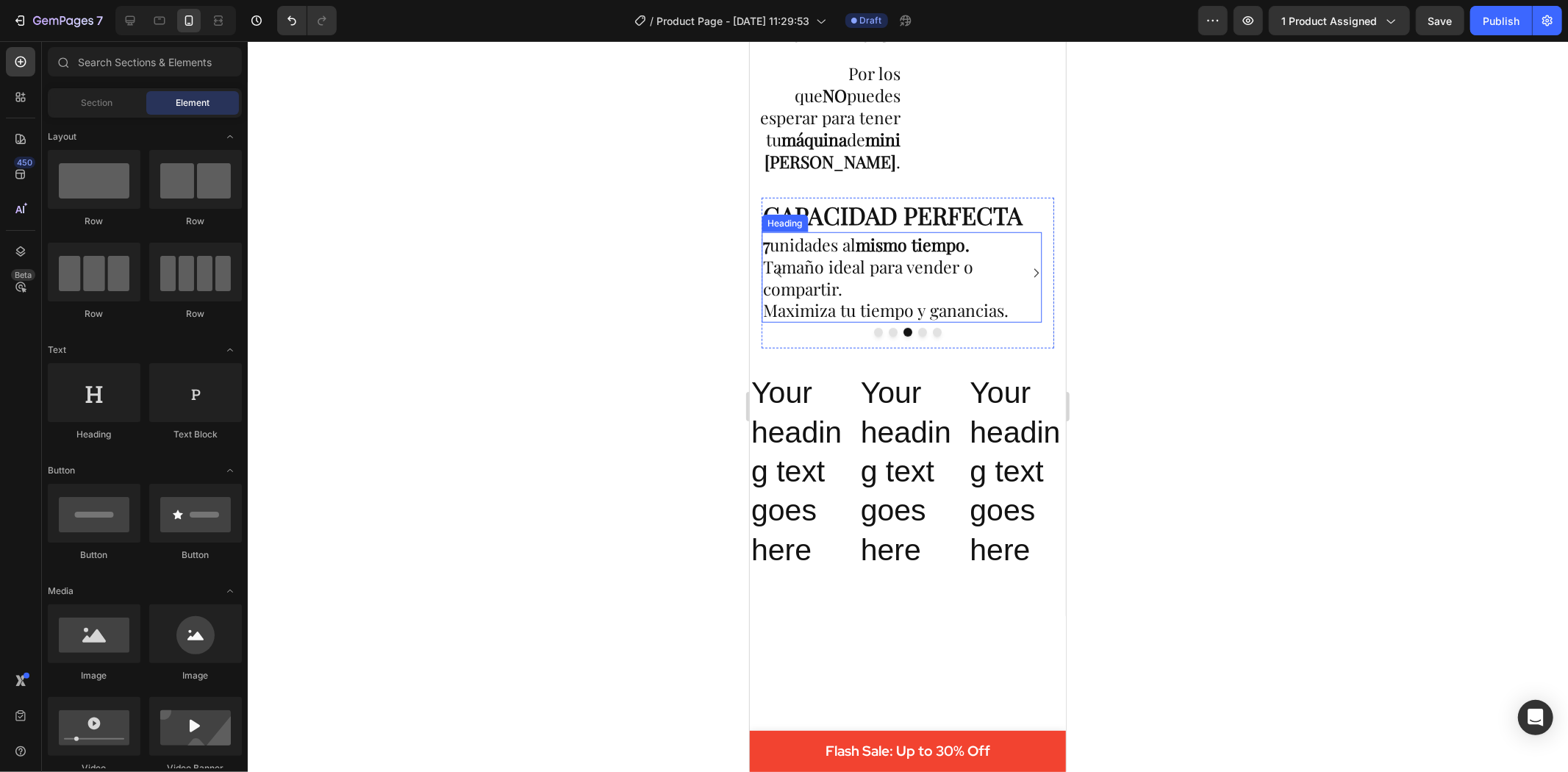
click at [928, 279] on p "⁠⁠⁠⁠⁠⁠⁠ 7 unidades al mismo tiempo. Tamaño ideal para vender o compartir. Maxim…" at bounding box center [902, 278] width 278 height 88
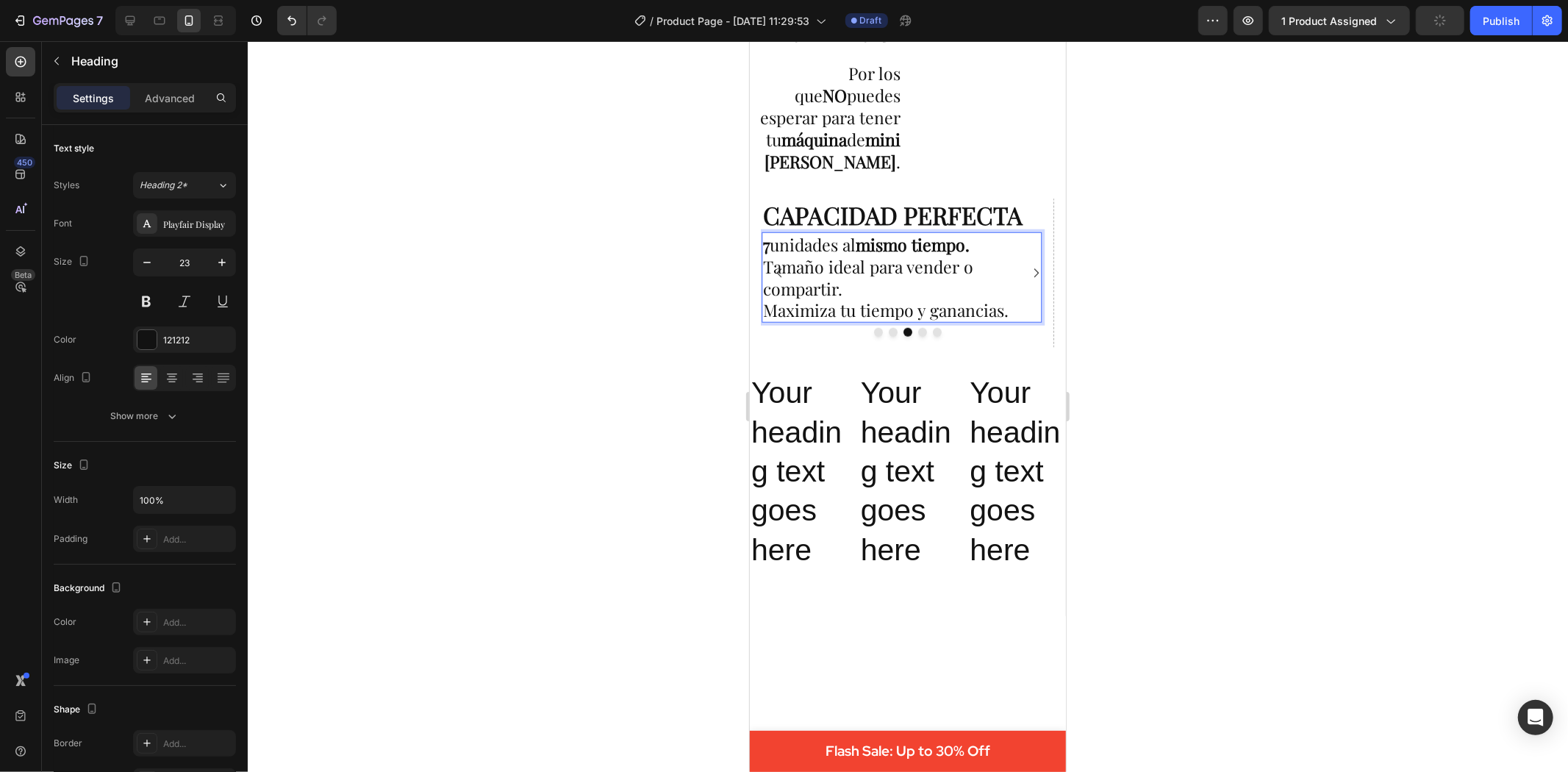
click at [937, 281] on p "7 unidades al mismo tiempo. Tamaño ideal para vender o compartir. Maximiza tu t…" at bounding box center [902, 278] width 278 height 88
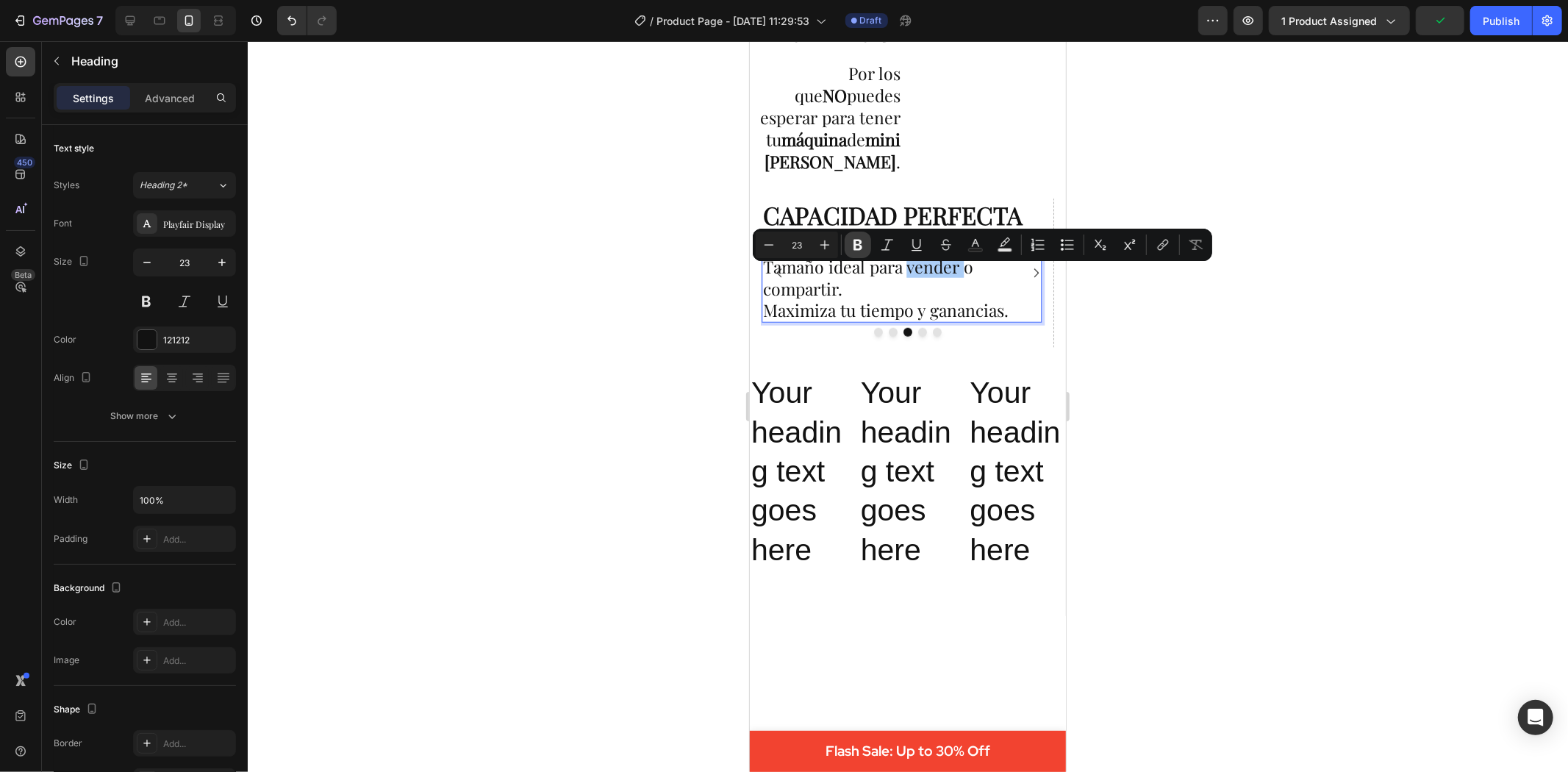
drag, startPoint x: 53, startPoint y: 260, endPoint x: 857, endPoint y: 241, distance: 804.2
click at [857, 241] on icon "Editor contextual toolbar" at bounding box center [857, 245] width 15 height 15
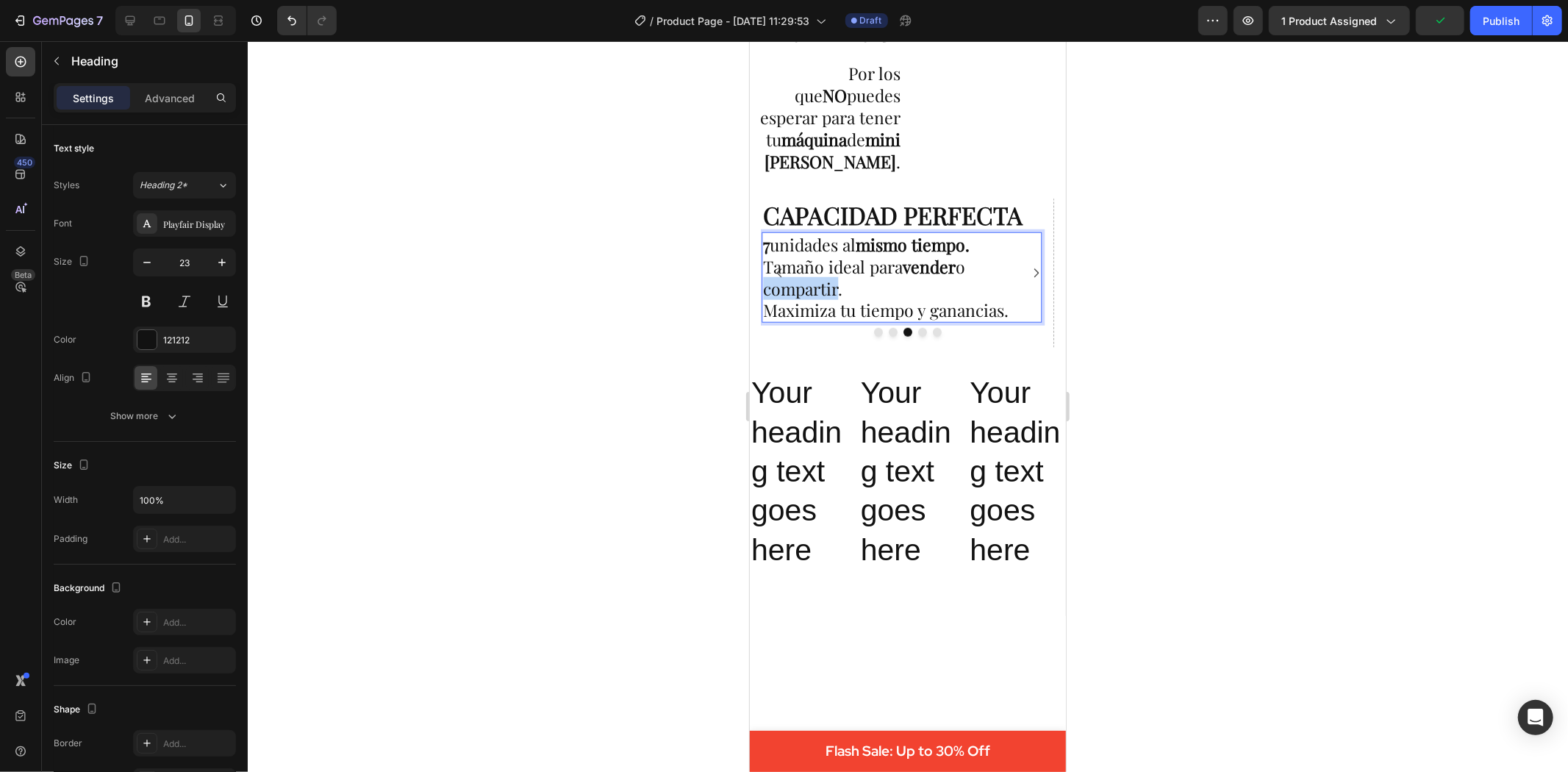
click at [802, 301] on p "7 unidades al mismo tiempo. Tamaño ideal para vender o compartir. Maximiza tu t…" at bounding box center [902, 278] width 278 height 88
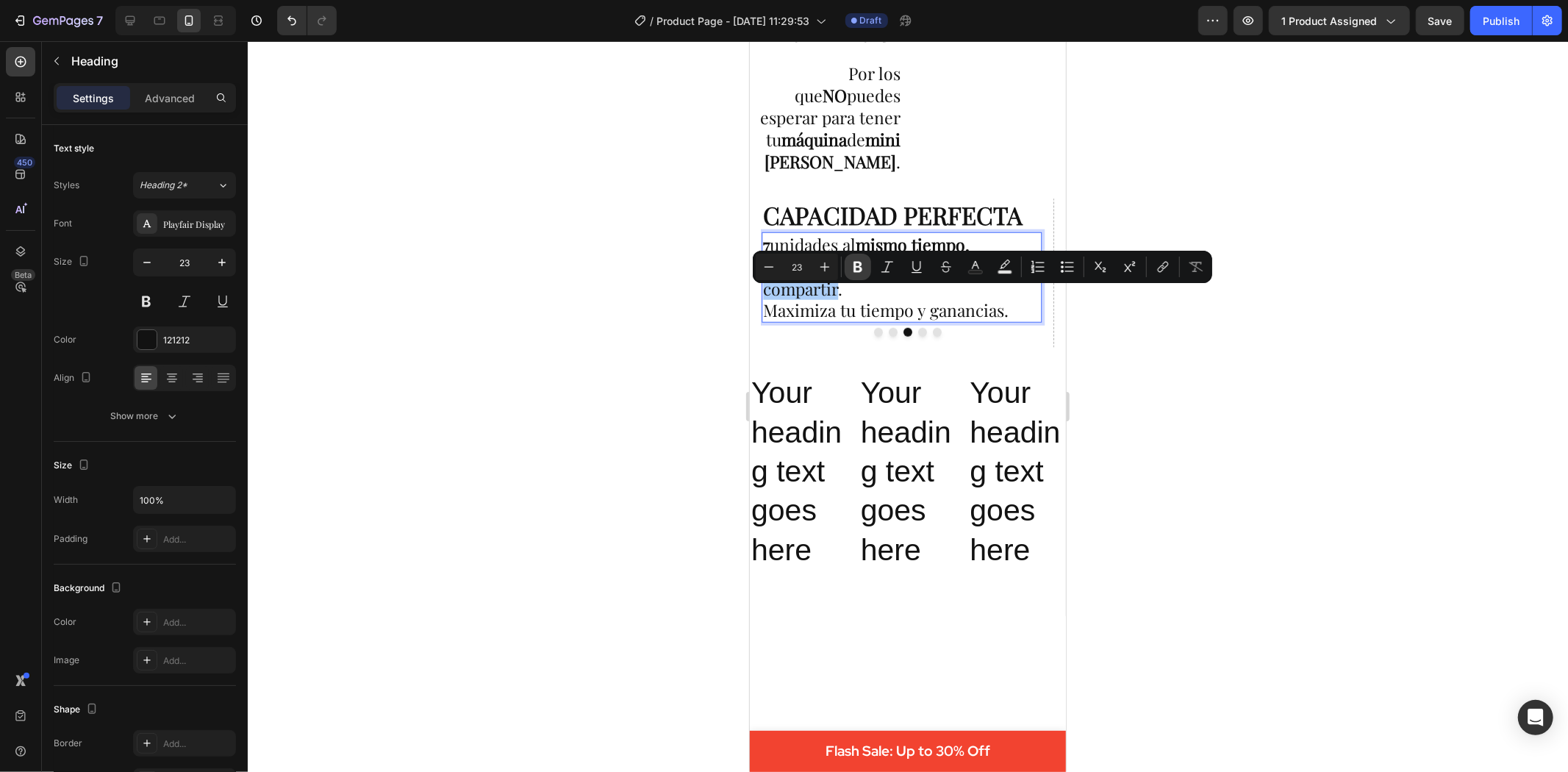
drag, startPoint x: 856, startPoint y: 269, endPoint x: 116, endPoint y: 257, distance: 740.1
click at [856, 269] on icon "Editor contextual toolbar" at bounding box center [857, 267] width 15 height 15
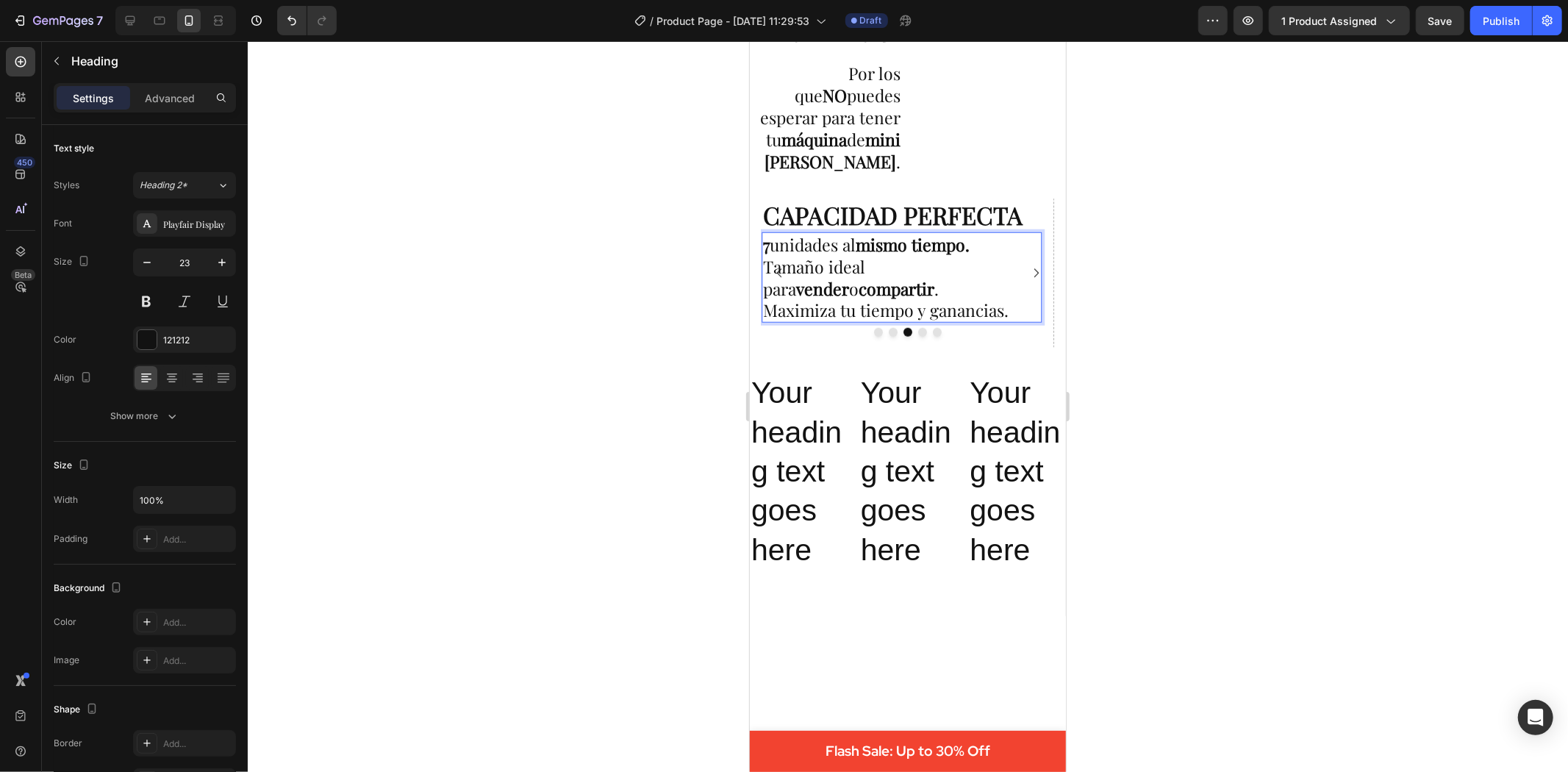
click at [890, 321] on p "7 unidades al mismo tiempo. Tamaño ideal para vender o compartir . Maximiza tu …" at bounding box center [902, 278] width 278 height 88
click at [1018, 451] on p "Your heading text goes here" at bounding box center [1016, 470] width 95 height 195
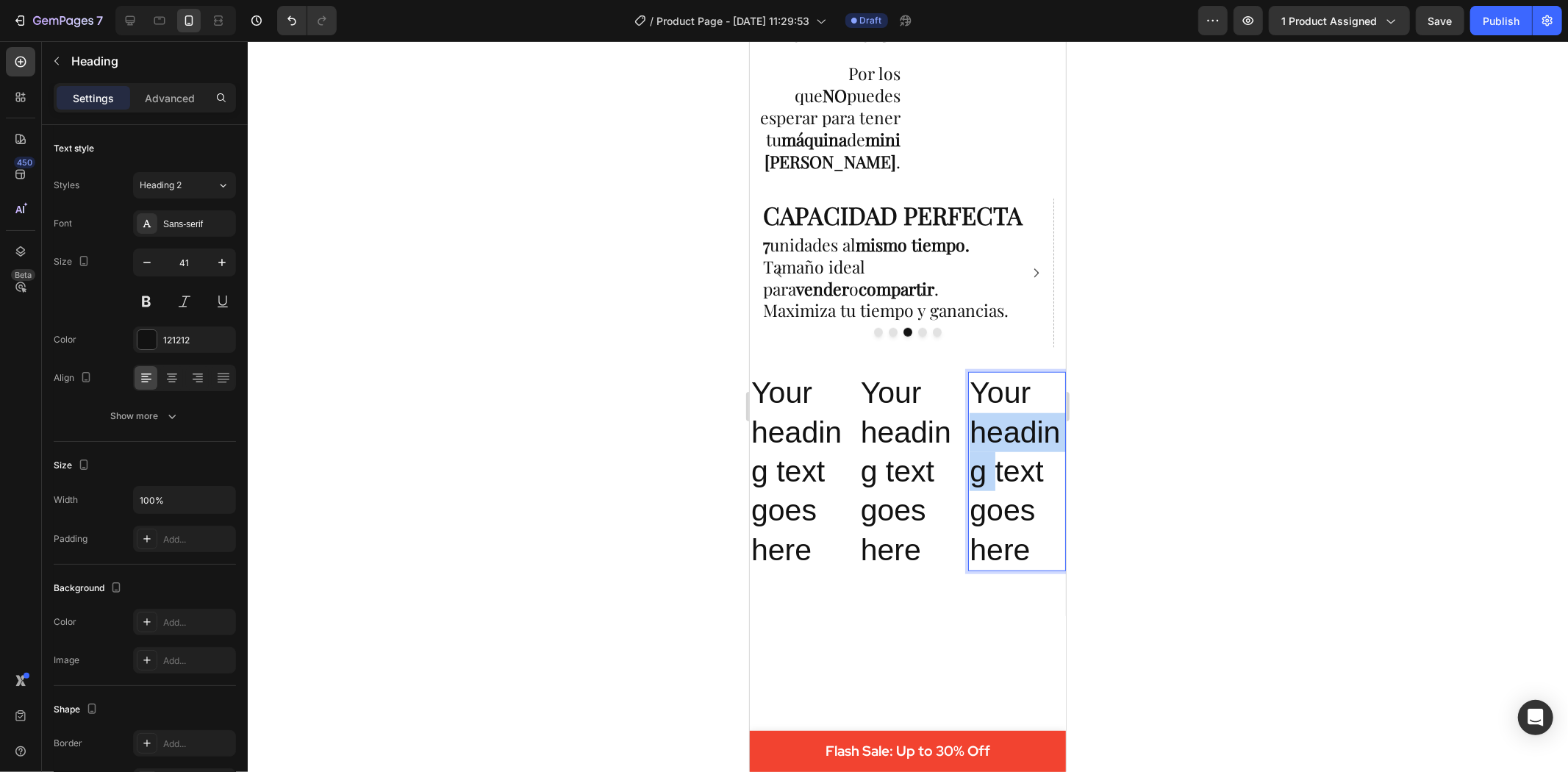
click at [1016, 448] on p "Your heading text goes here" at bounding box center [1016, 470] width 95 height 195
click at [994, 430] on p "Your heading text goes here" at bounding box center [1016, 470] width 95 height 195
click at [859, 317] on p "⁠⁠⁠⁠⁠⁠⁠ 7 unidades al mismo tiempo. Tamaño ideal para vender o compartir . Maxi…" at bounding box center [902, 278] width 278 height 88
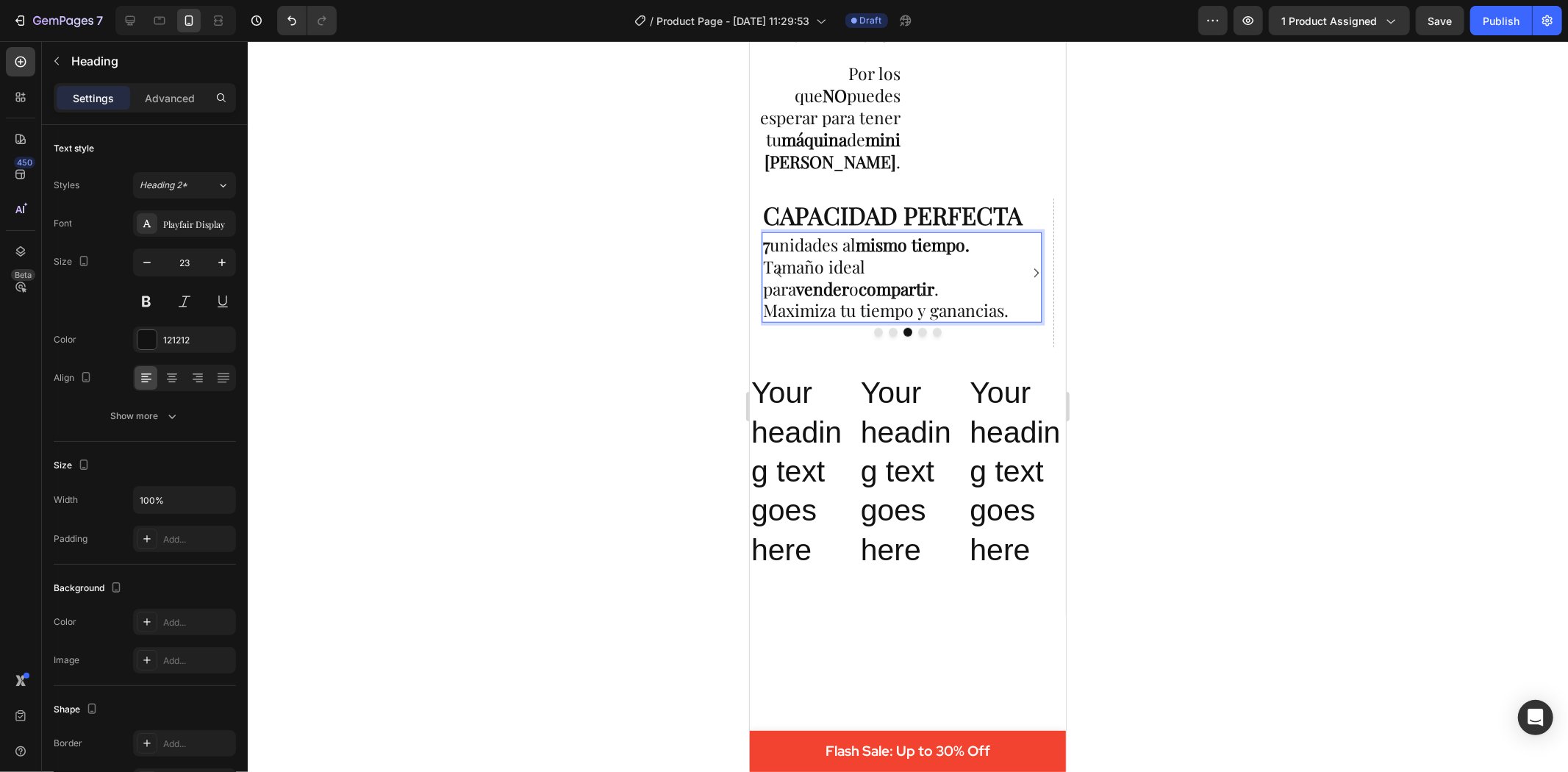
click at [877, 321] on p "7 unidades al mismo tiempo. Tamaño ideal para vender o compartir . Maximiza tu …" at bounding box center [902, 278] width 278 height 88
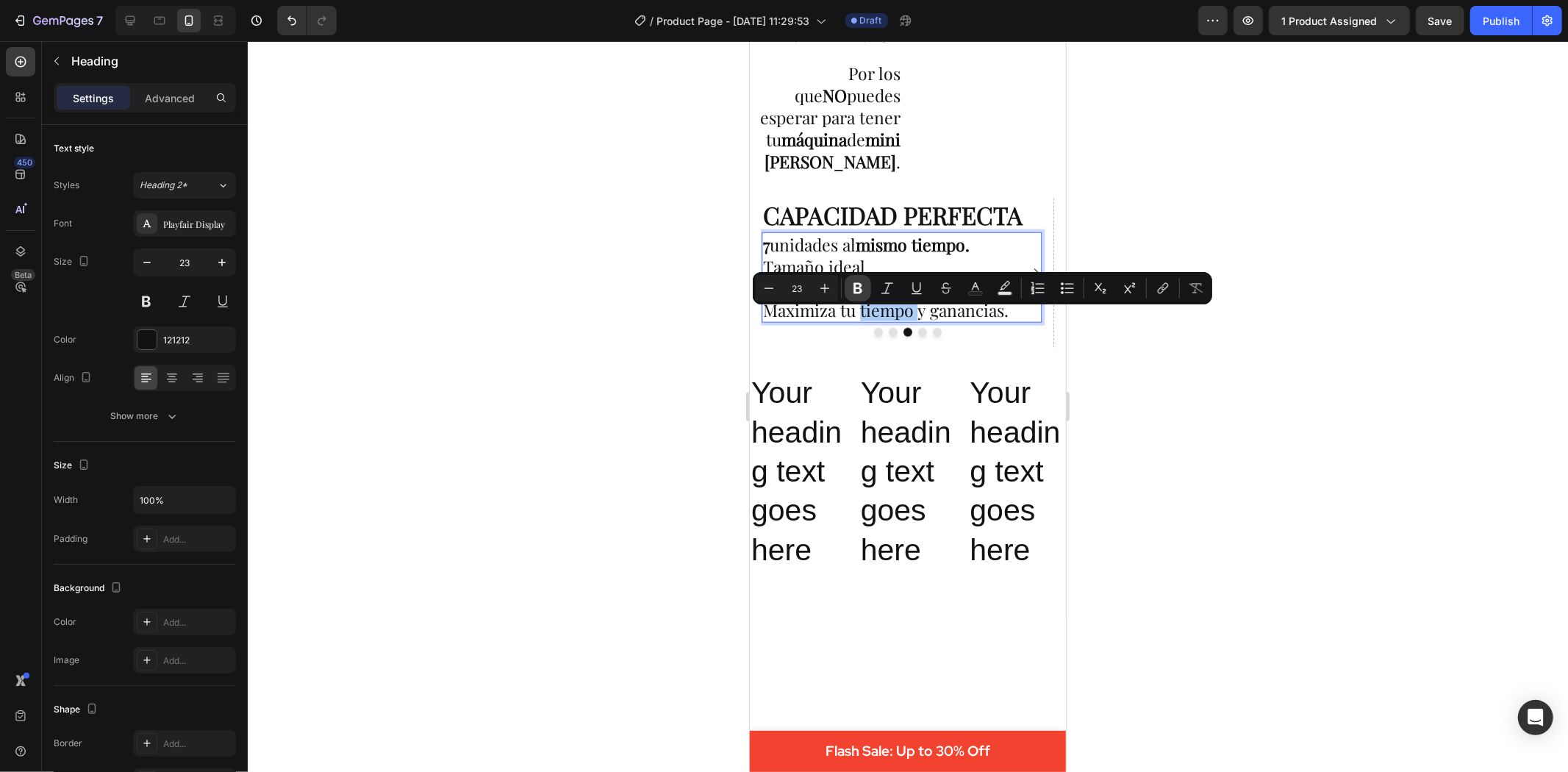
click at [858, 288] on icon "Editor contextual toolbar" at bounding box center [858, 288] width 9 height 11
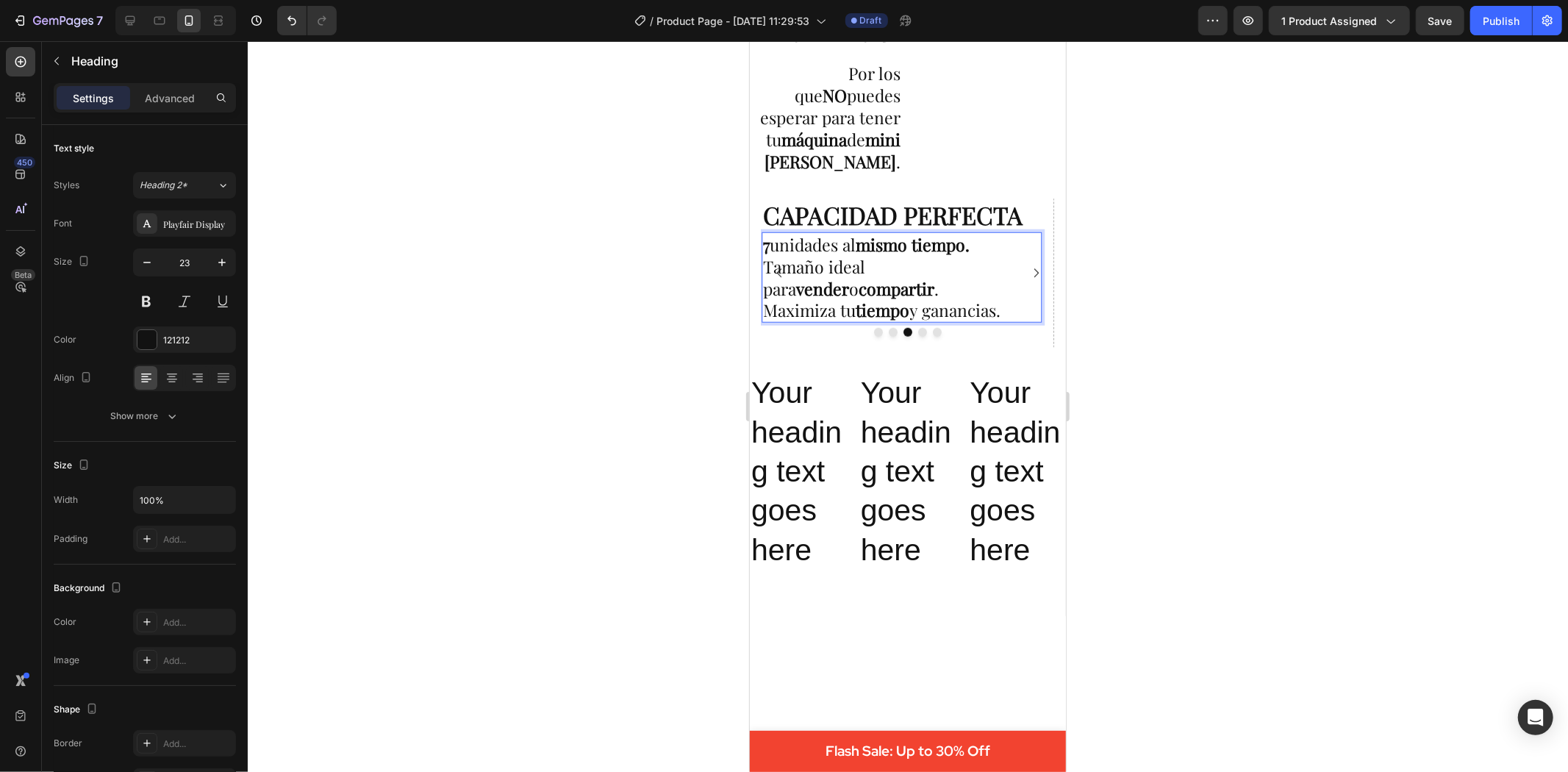
click at [978, 321] on p "7 unidades al mismo tiempo. Tamaño ideal para vender o compartir . Maximiza tu …" at bounding box center [902, 278] width 278 height 88
click at [984, 444] on p "Your heading text goes here" at bounding box center [1016, 470] width 95 height 195
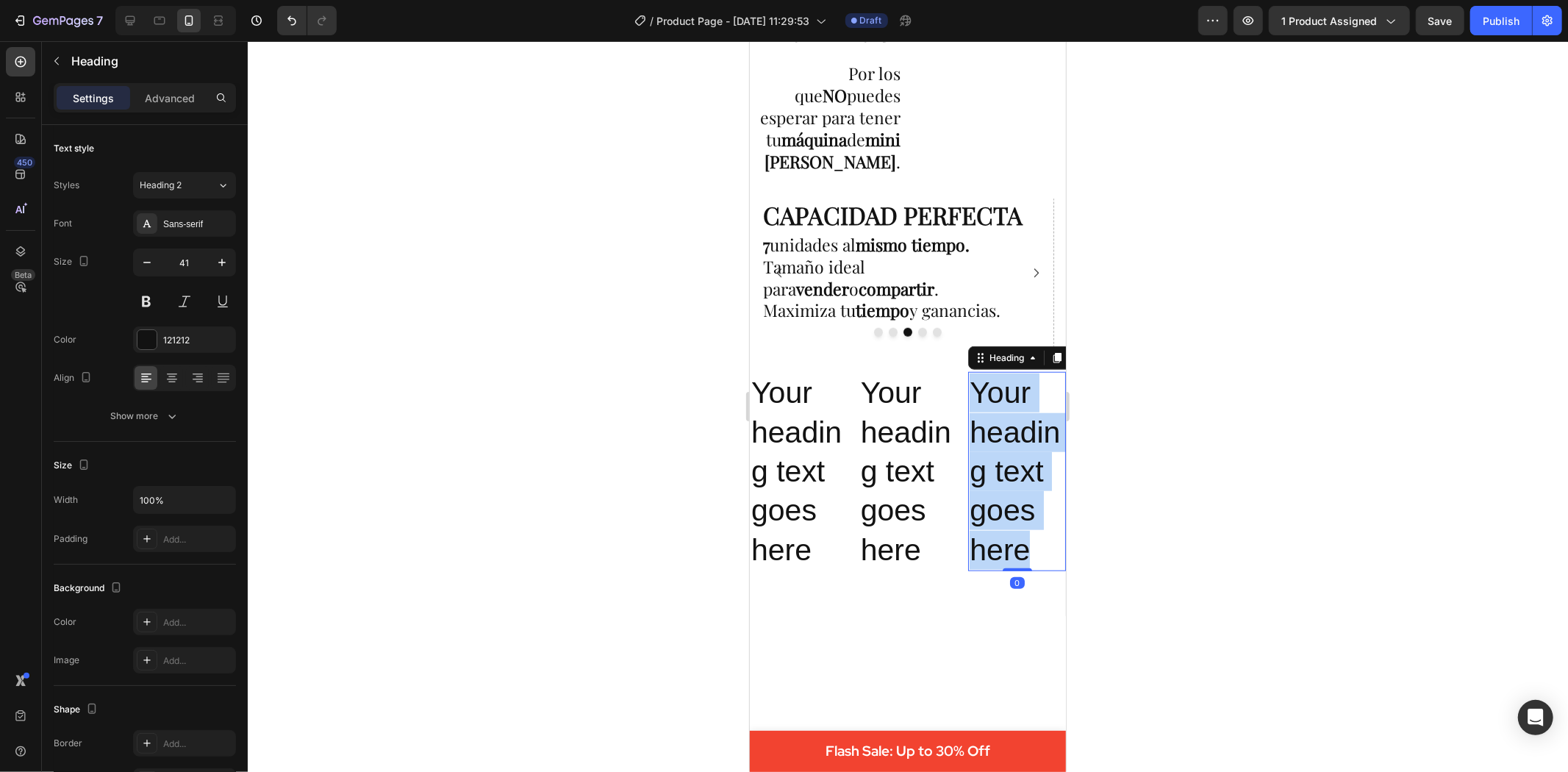
click at [984, 444] on p "Your heading text goes here" at bounding box center [1016, 470] width 95 height 195
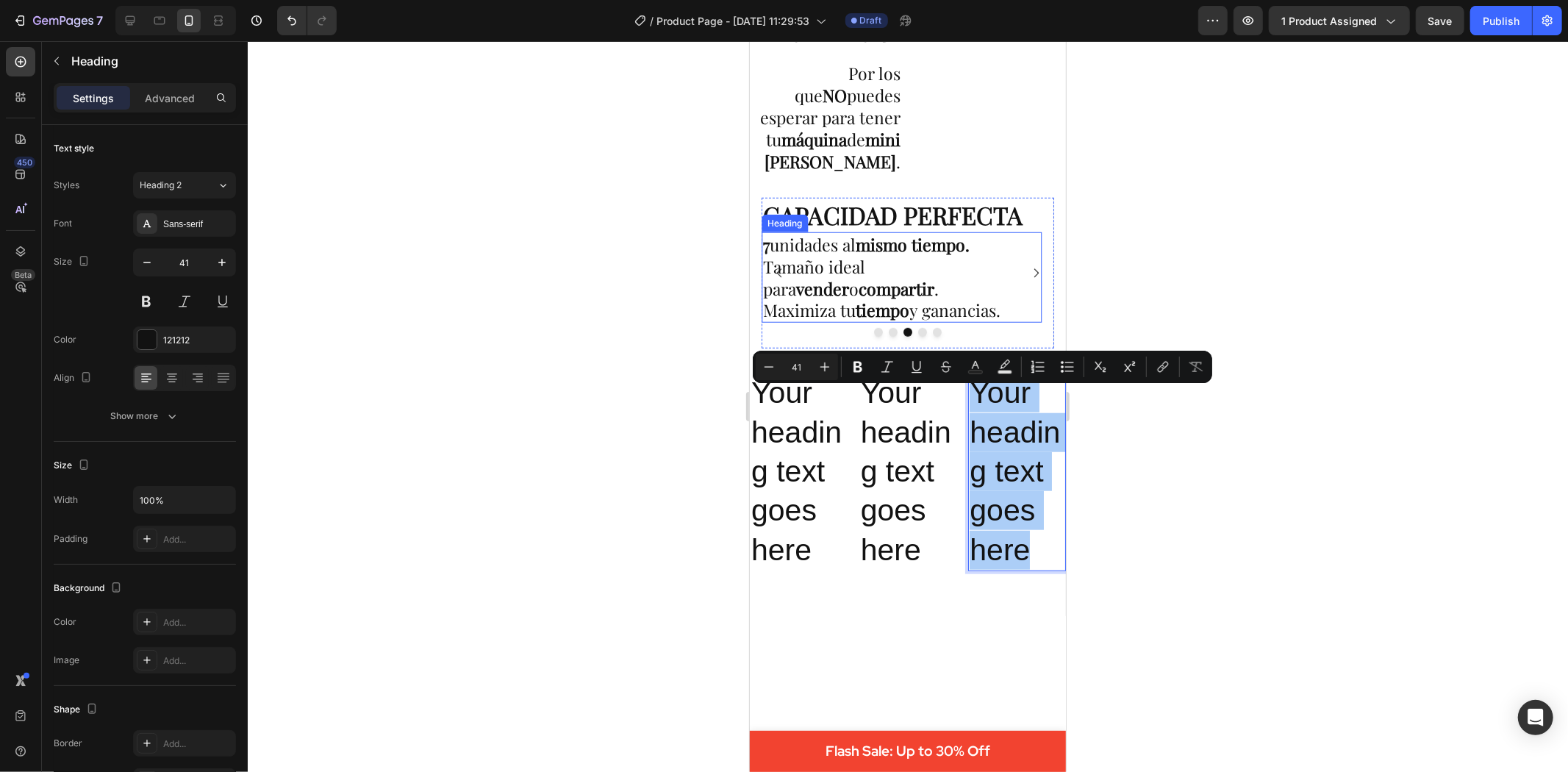
click at [957, 321] on p "⁠⁠⁠⁠⁠⁠⁠ 7 unidades al mismo tiempo. Tamaño ideal para vender o compartir . Maxi…" at bounding box center [902, 278] width 278 height 88
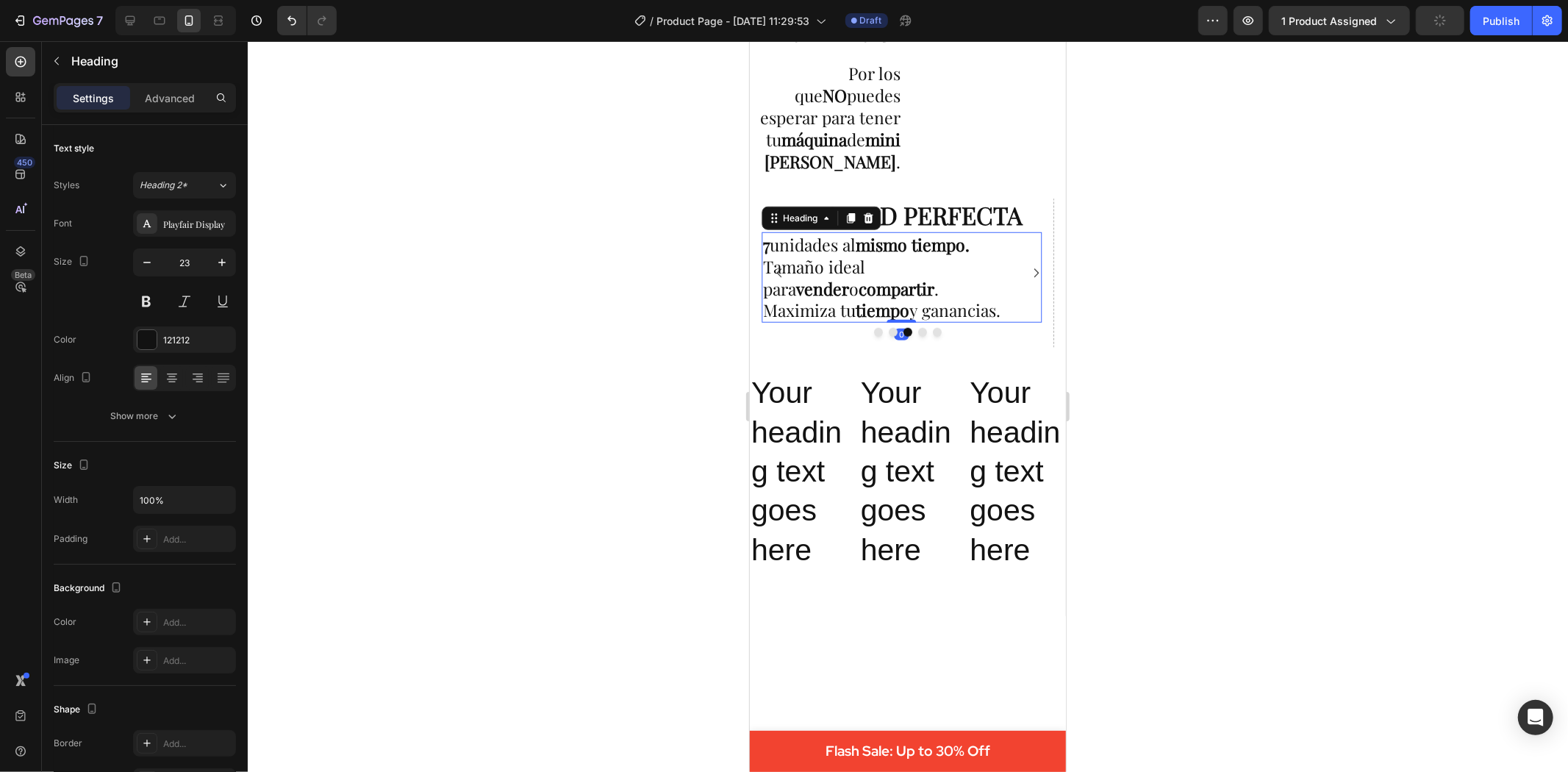
click at [957, 320] on p "7 unidades al mismo tiempo. Tamaño ideal para vender o compartir . Maximiza tu …" at bounding box center [902, 278] width 278 height 88
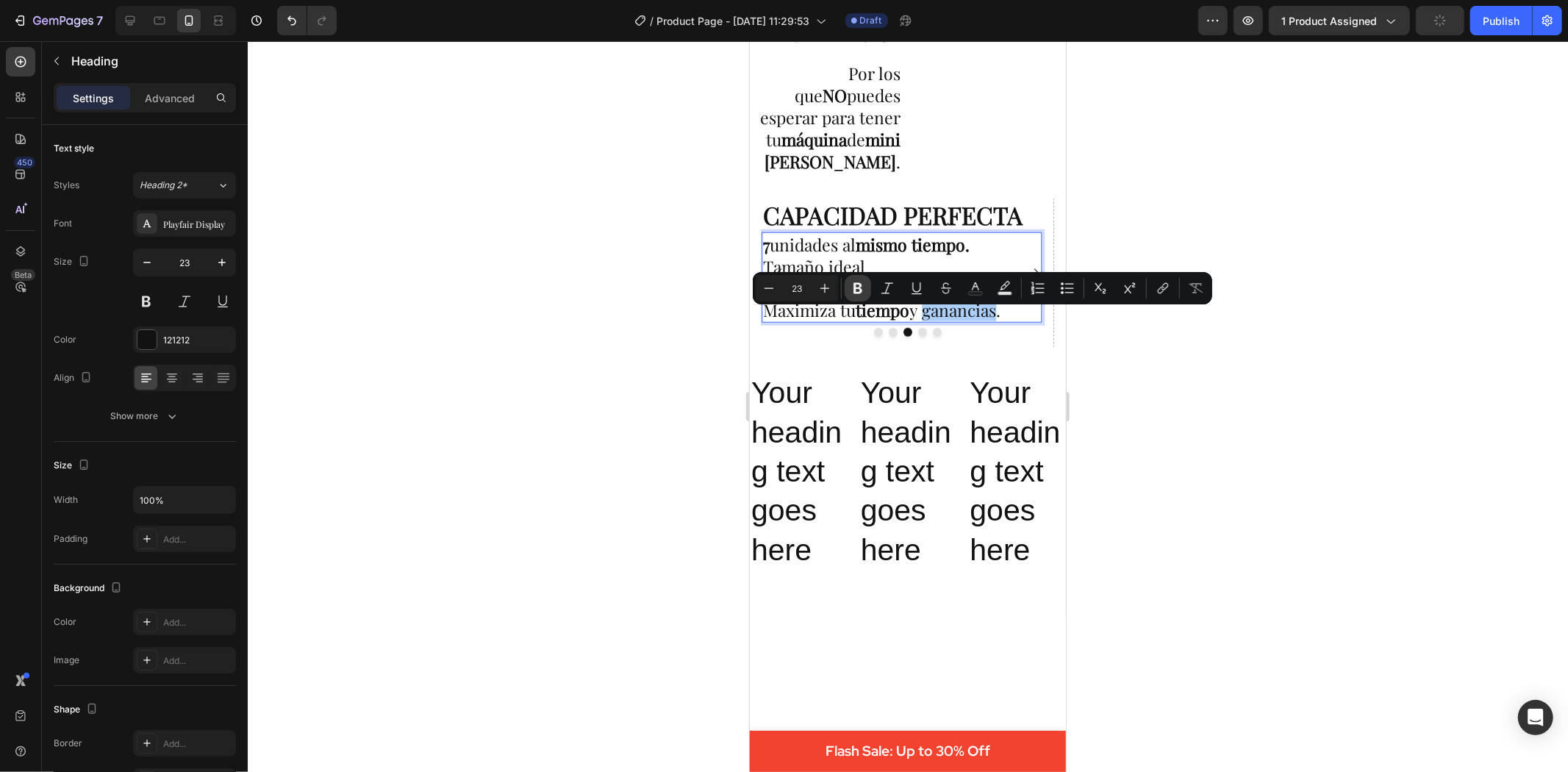
click at [854, 282] on icon "Editor contextual toolbar" at bounding box center [857, 288] width 15 height 15
click at [1170, 457] on div at bounding box center [908, 407] width 1321 height 731
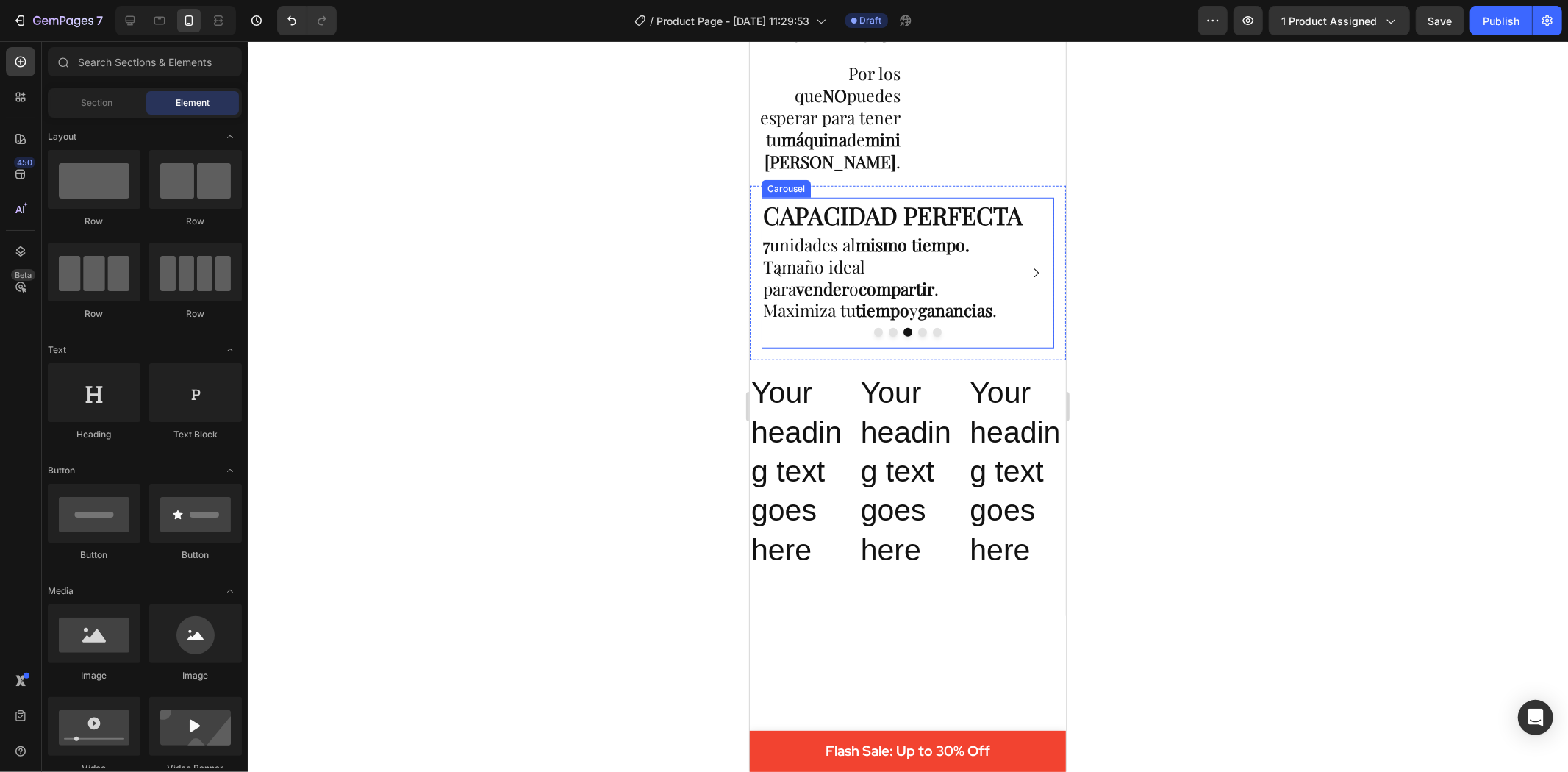
click at [1029, 269] on icon "Carousel Next Arrow" at bounding box center [1035, 272] width 12 height 12
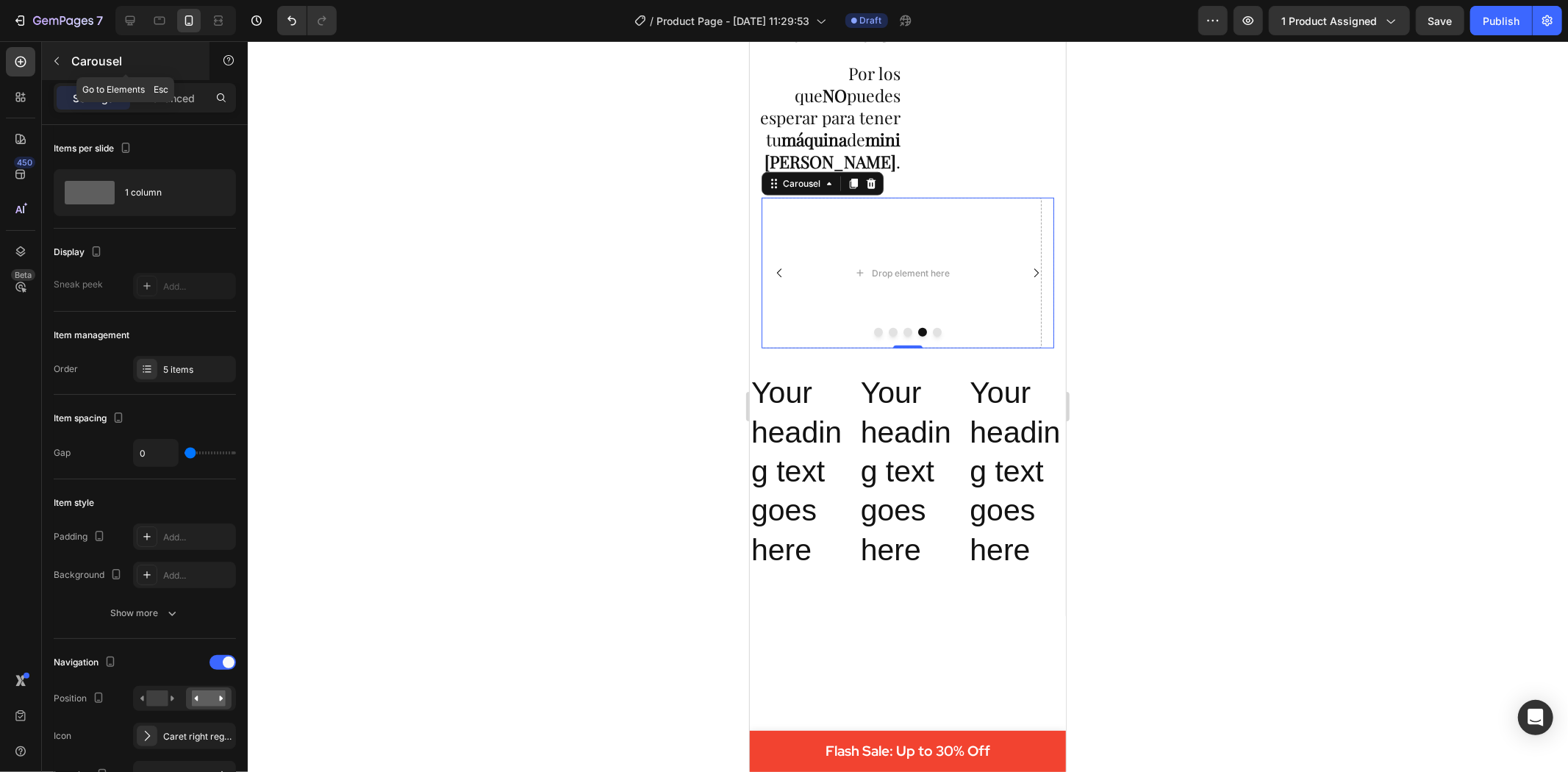
click at [59, 66] on icon "button" at bounding box center [56, 60] width 11 height 11
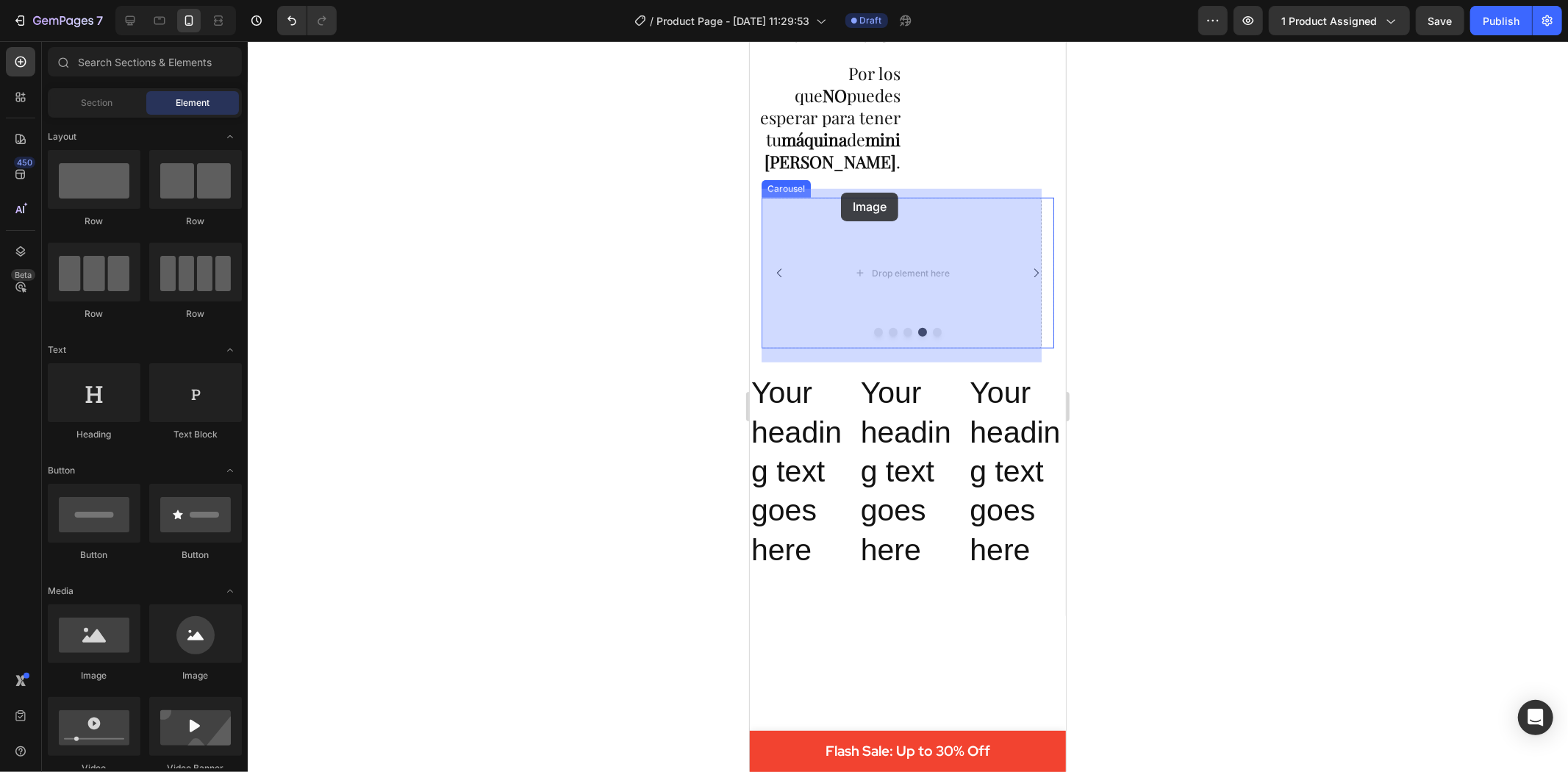
drag, startPoint x: 852, startPoint y: 691, endPoint x: 841, endPoint y: 192, distance: 499.1
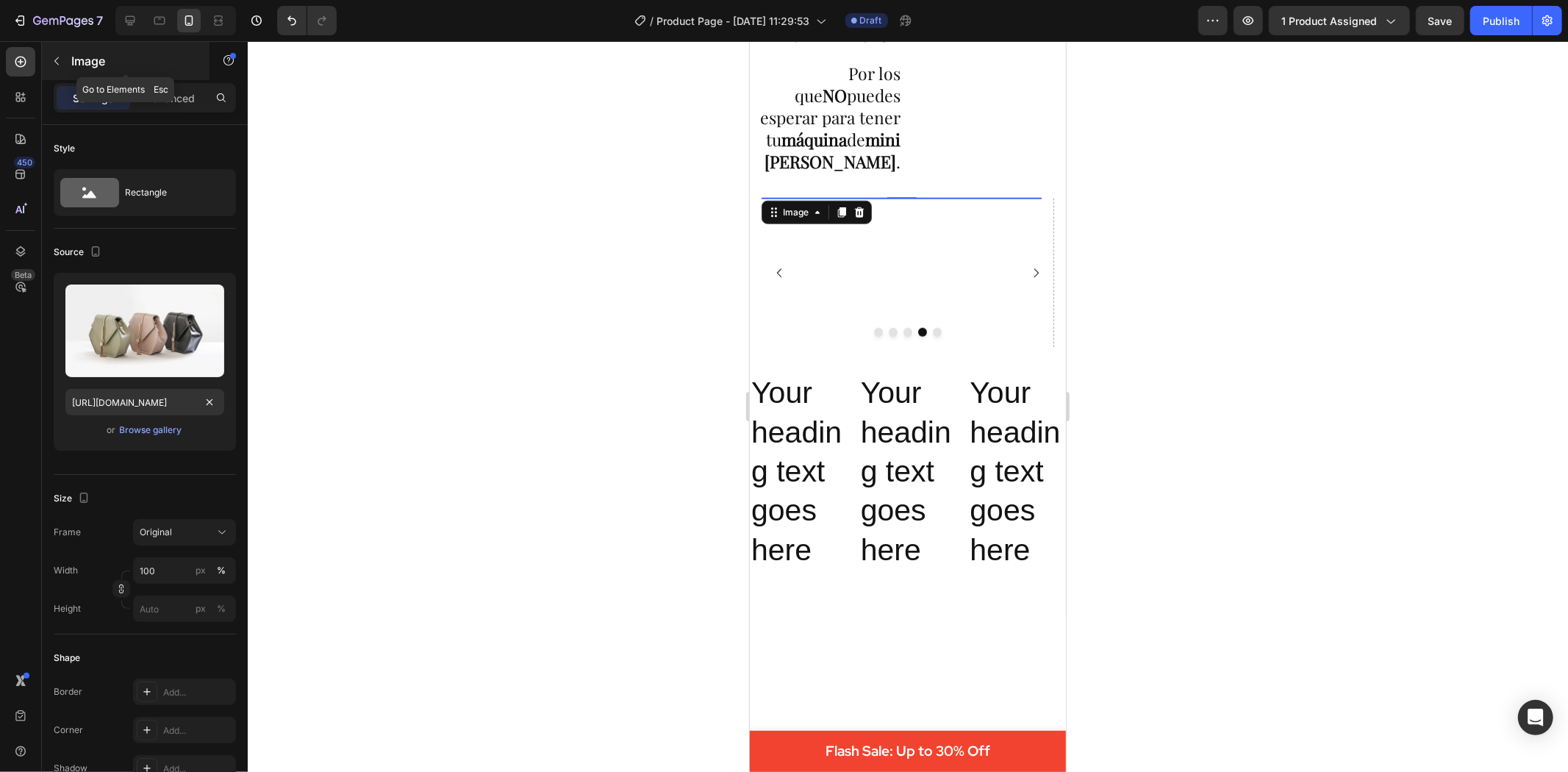
click at [59, 55] on icon "button" at bounding box center [56, 60] width 11 height 11
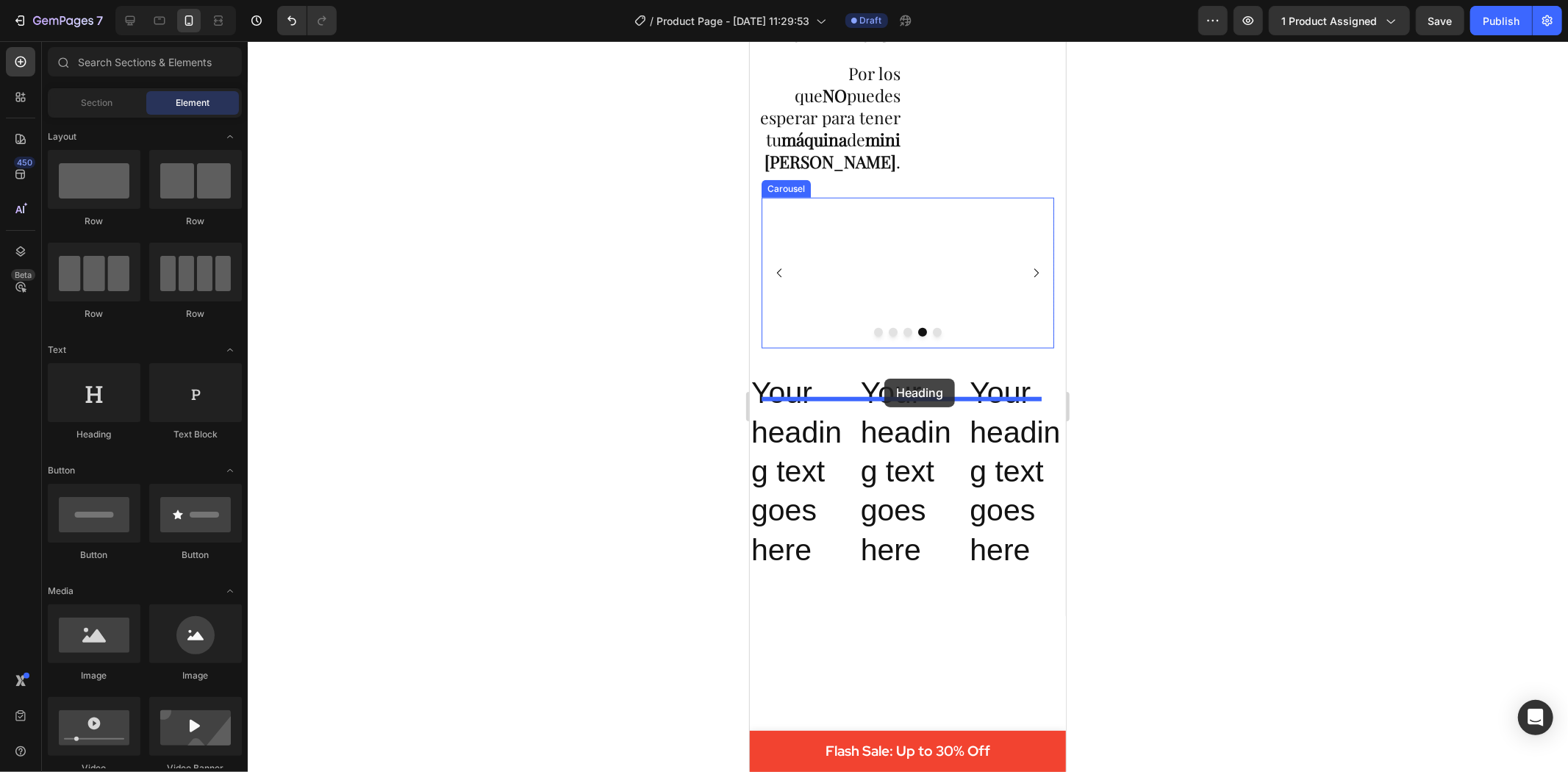
drag, startPoint x: 845, startPoint y: 424, endPoint x: 884, endPoint y: 378, distance: 60.3
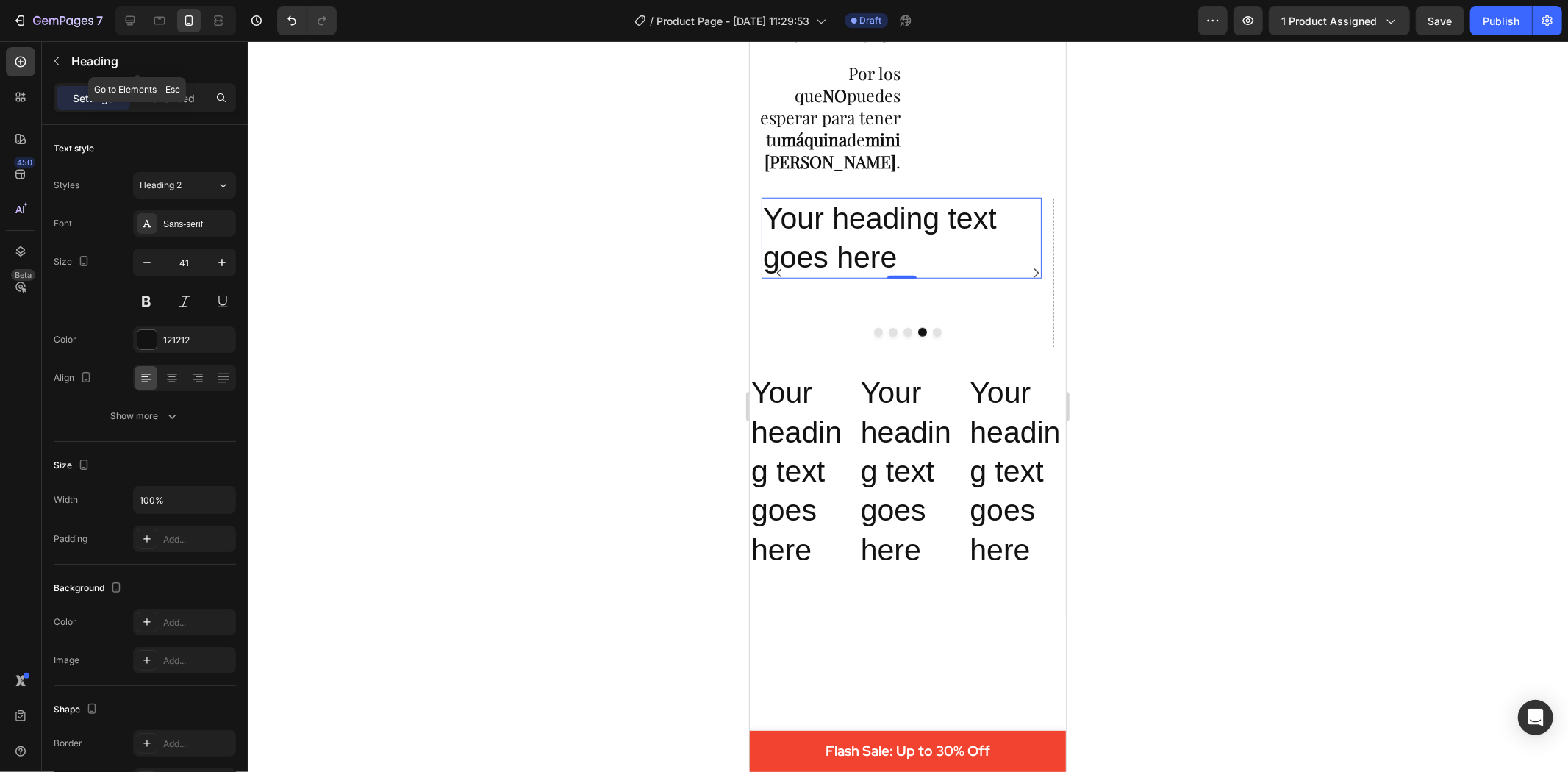
click at [59, 63] on icon "button" at bounding box center [56, 60] width 11 height 11
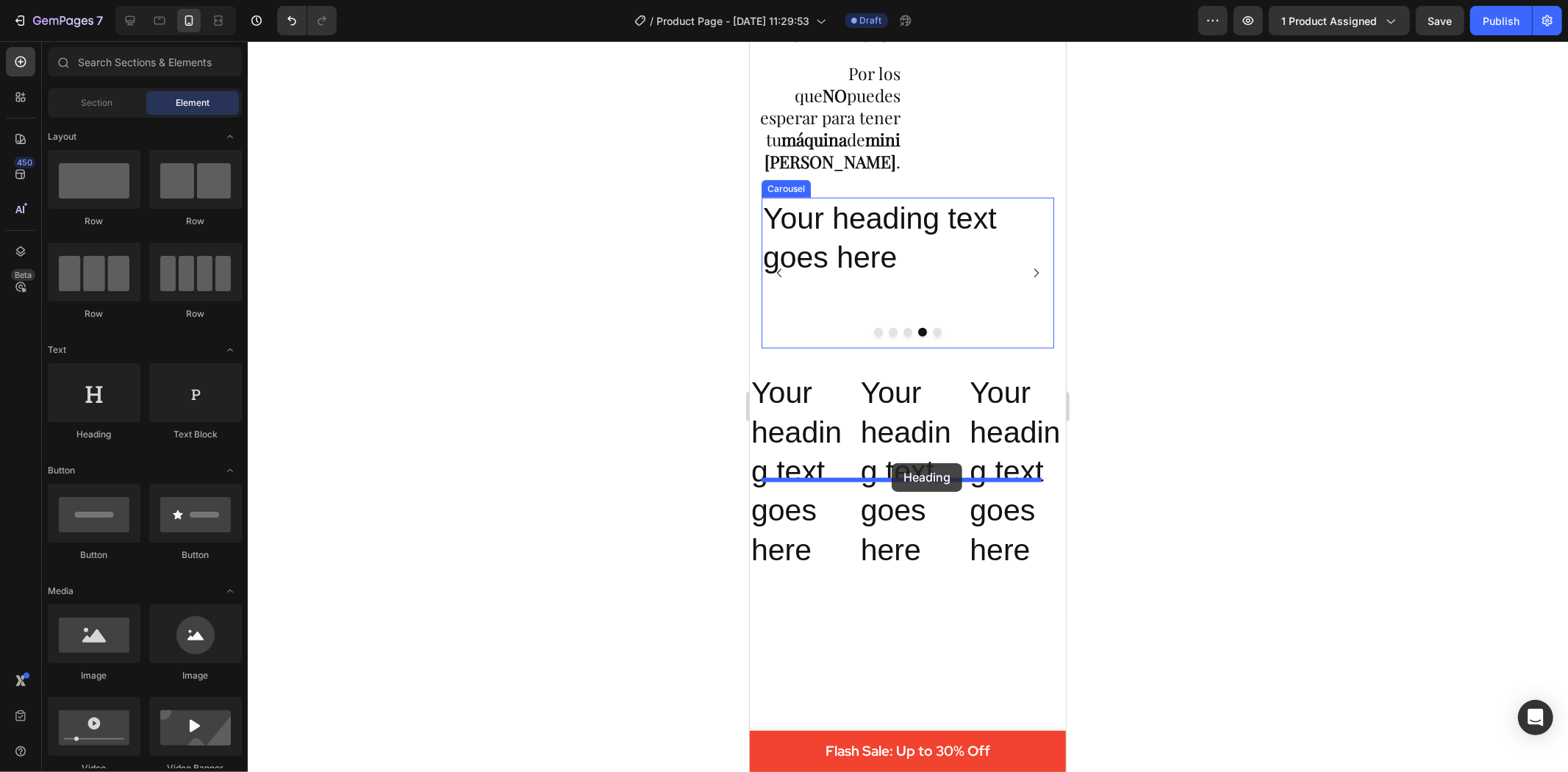
drag, startPoint x: 843, startPoint y: 451, endPoint x: 891, endPoint y: 462, distance: 49.2
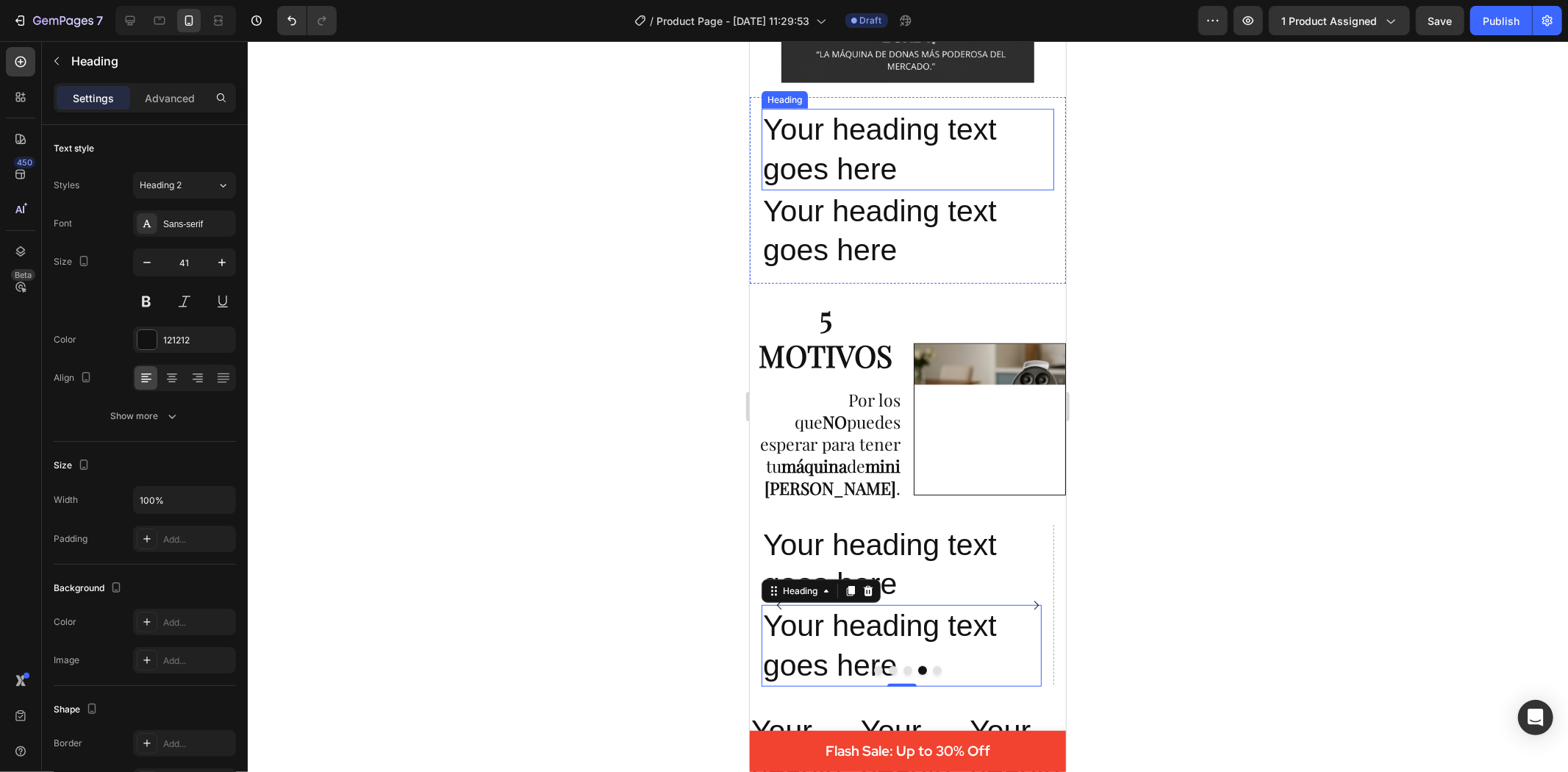
scroll to position [508, 0]
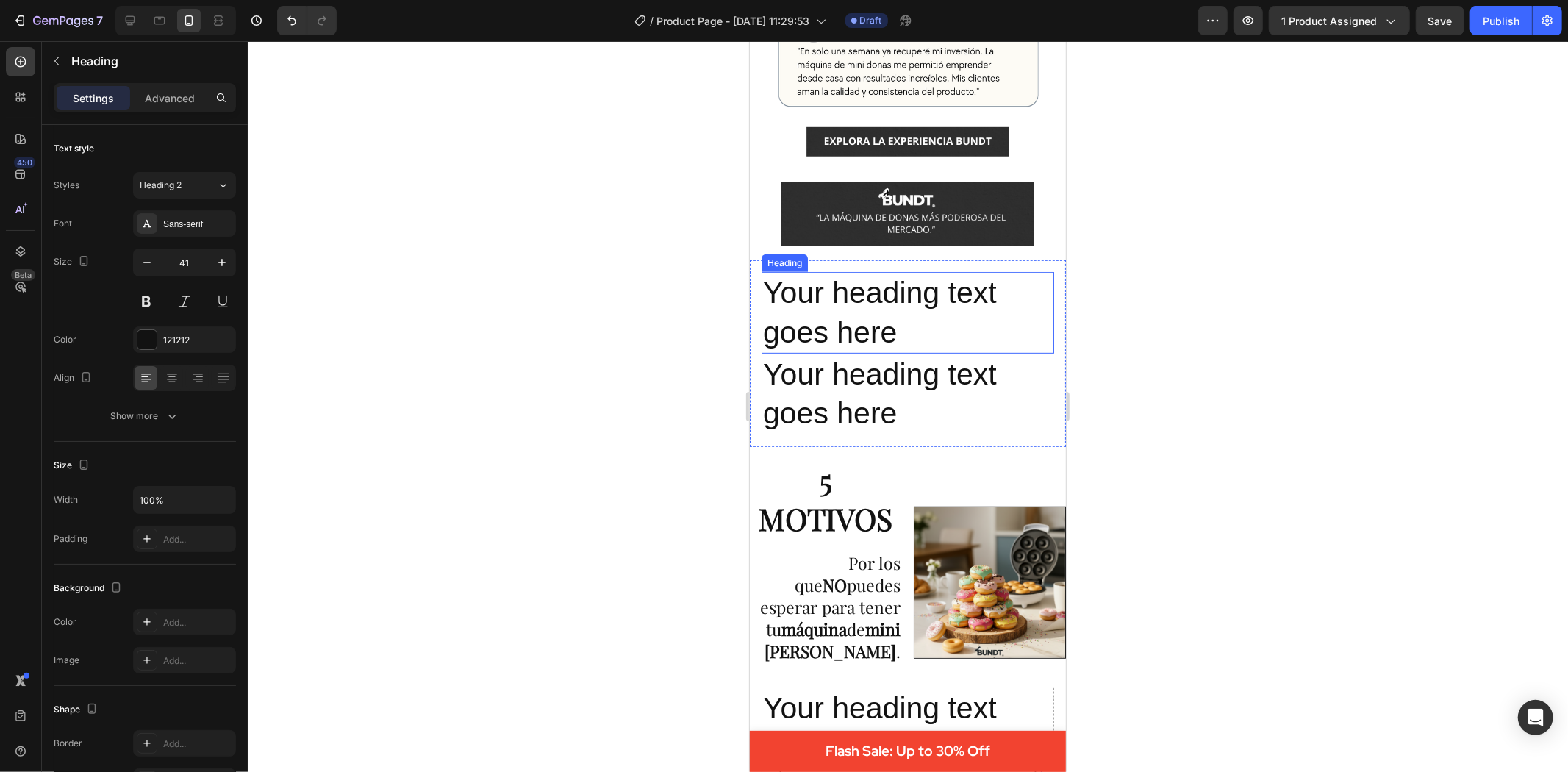
click at [916, 295] on h2 "Your heading text goes here" at bounding box center [907, 312] width 293 height 81
click at [871, 252] on icon at bounding box center [867, 257] width 10 height 11
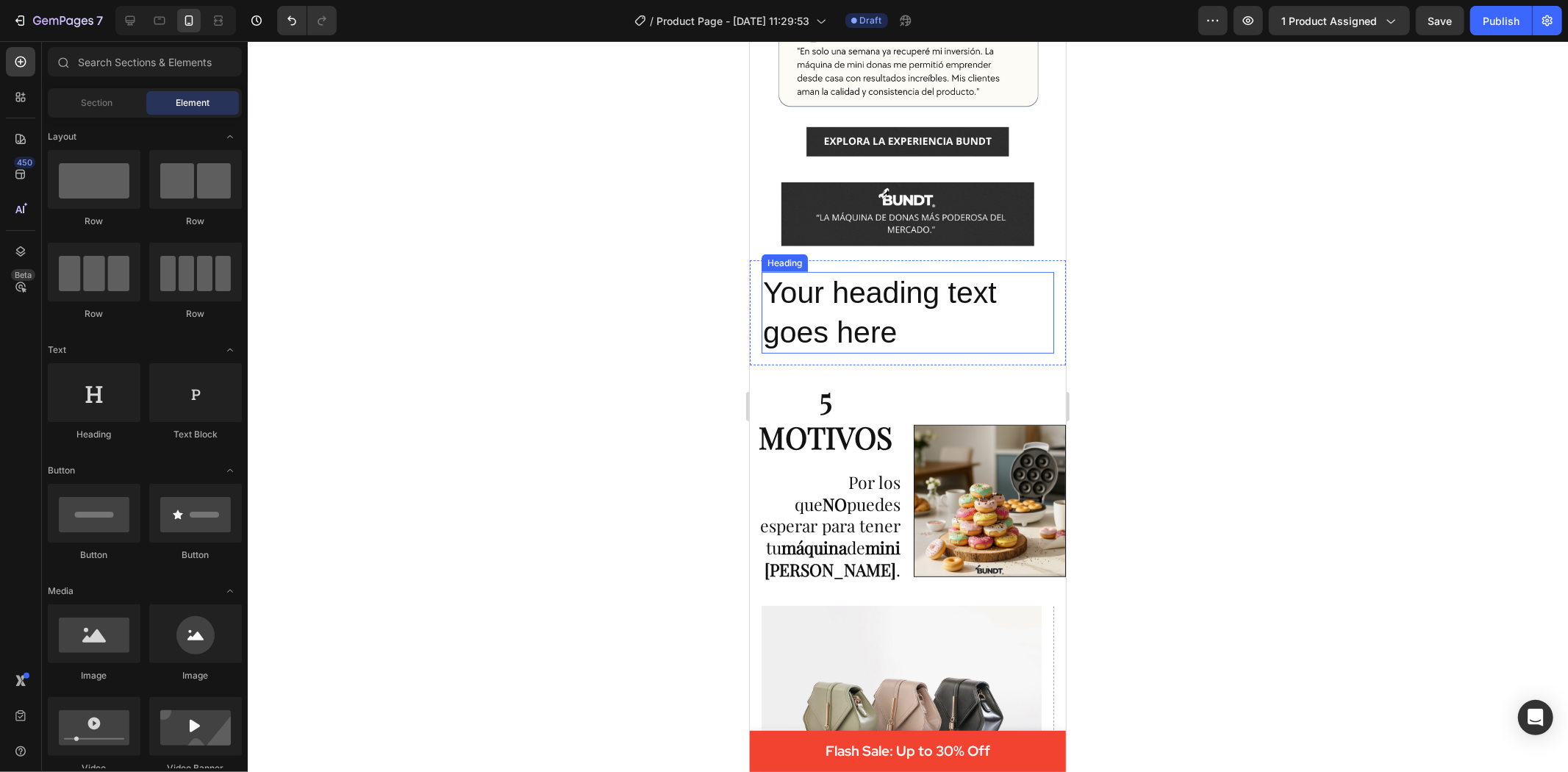
click at [877, 280] on p "Your heading text goes here" at bounding box center [908, 312] width 290 height 79
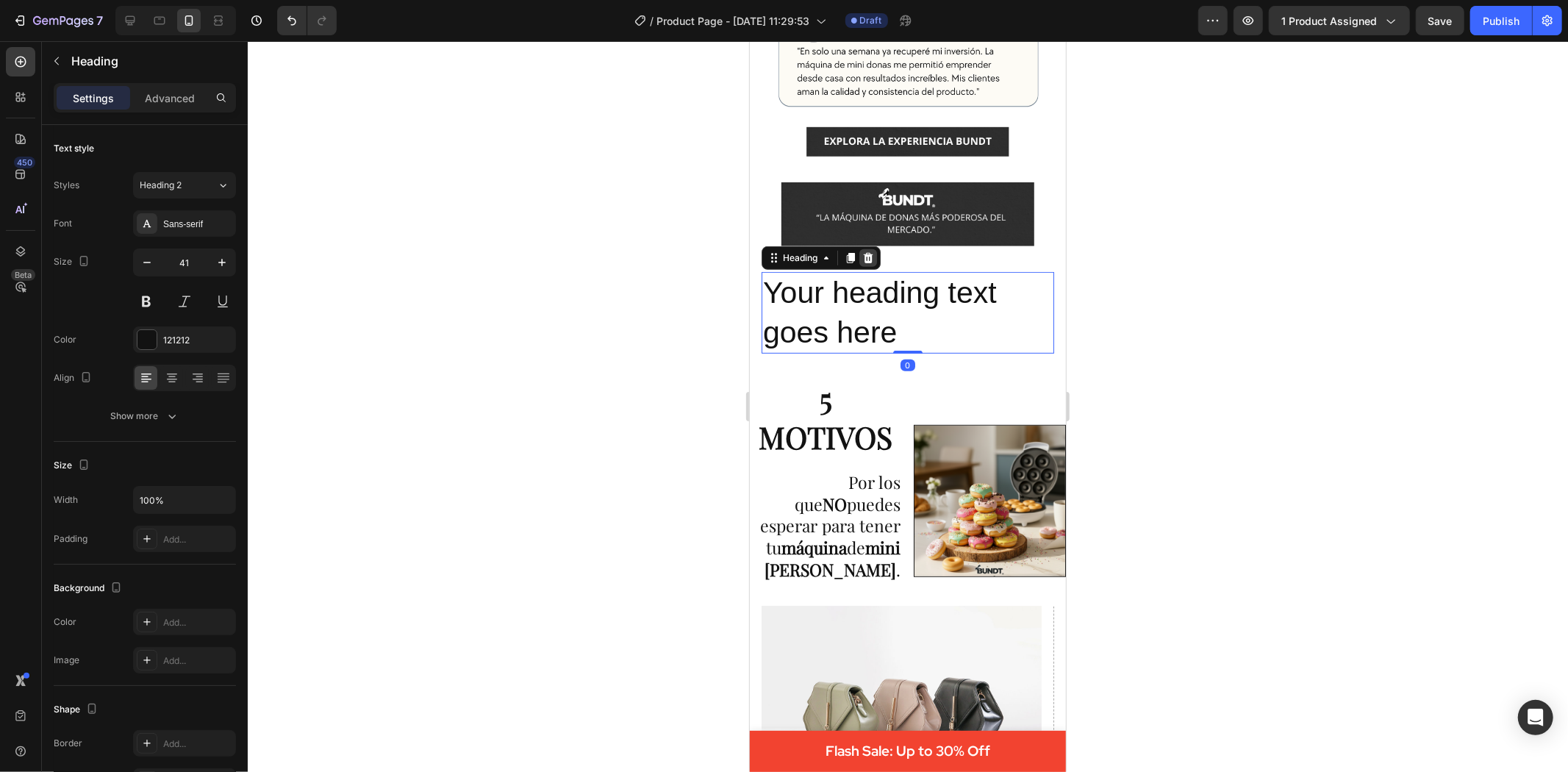
click at [869, 252] on icon at bounding box center [867, 257] width 10 height 11
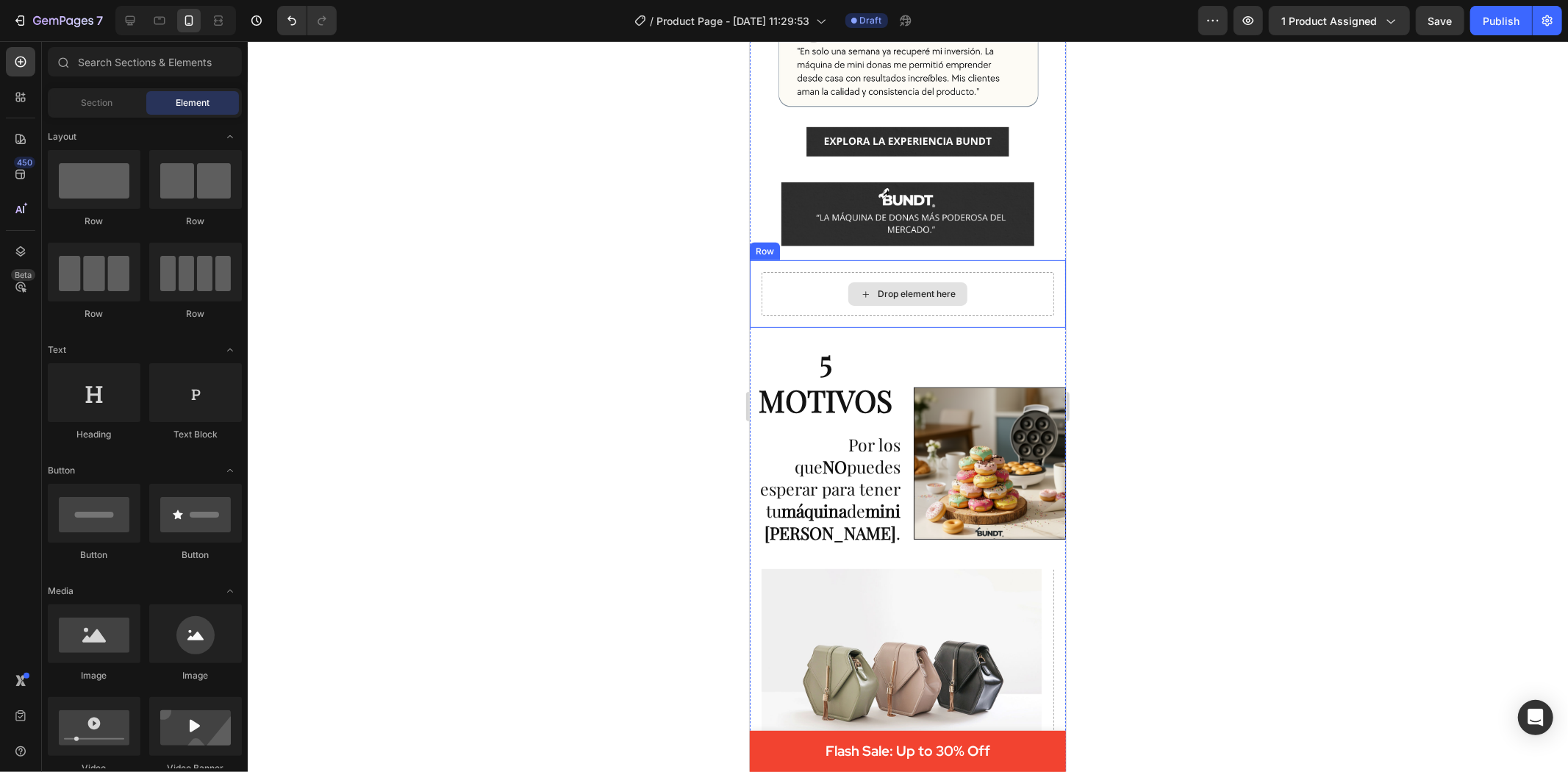
click at [972, 295] on div "Drop element here" at bounding box center [907, 294] width 293 height 44
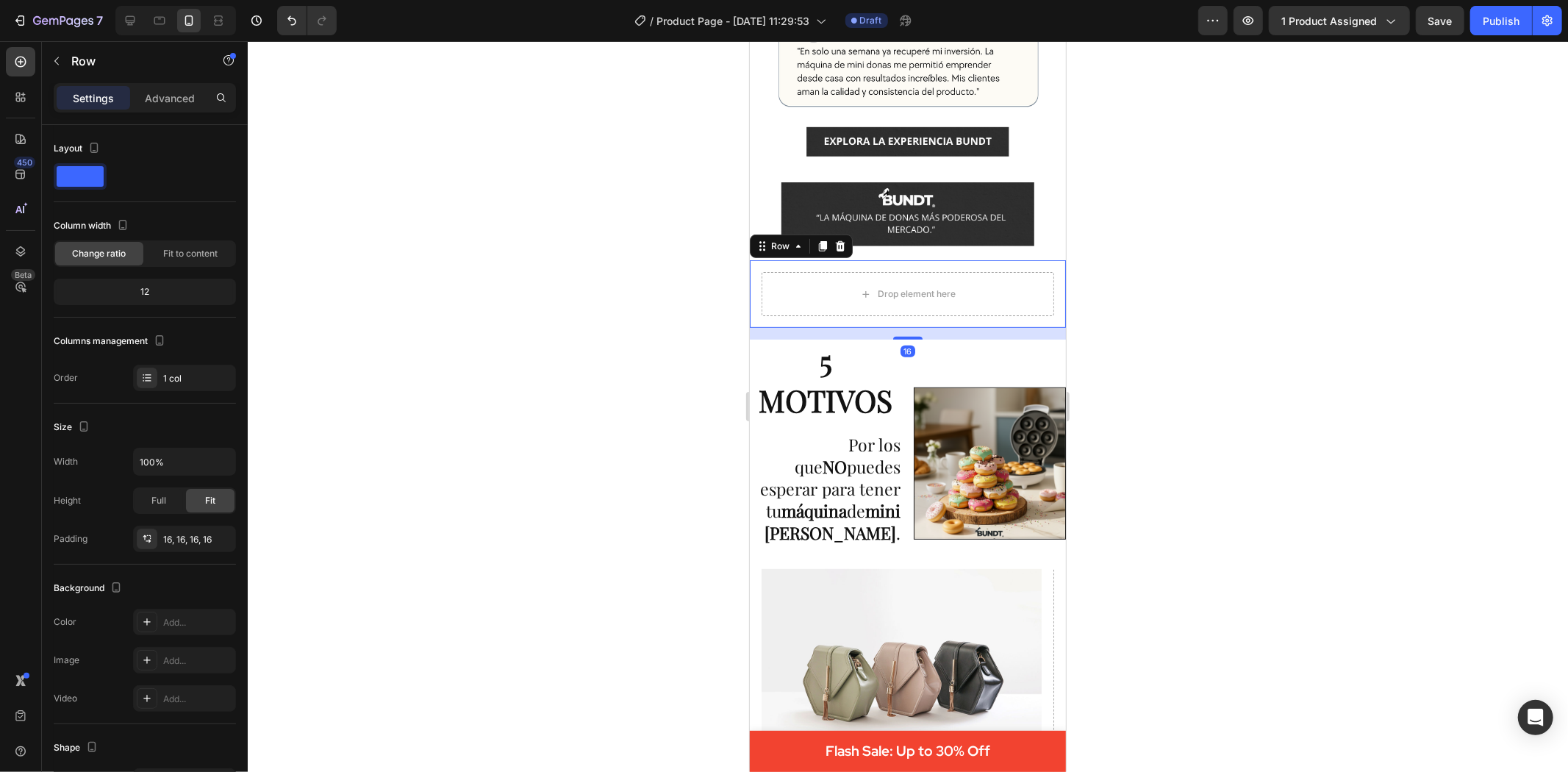
drag, startPoint x: 840, startPoint y: 238, endPoint x: 857, endPoint y: 242, distance: 17.5
click at [840, 241] on icon at bounding box center [840, 246] width 10 height 11
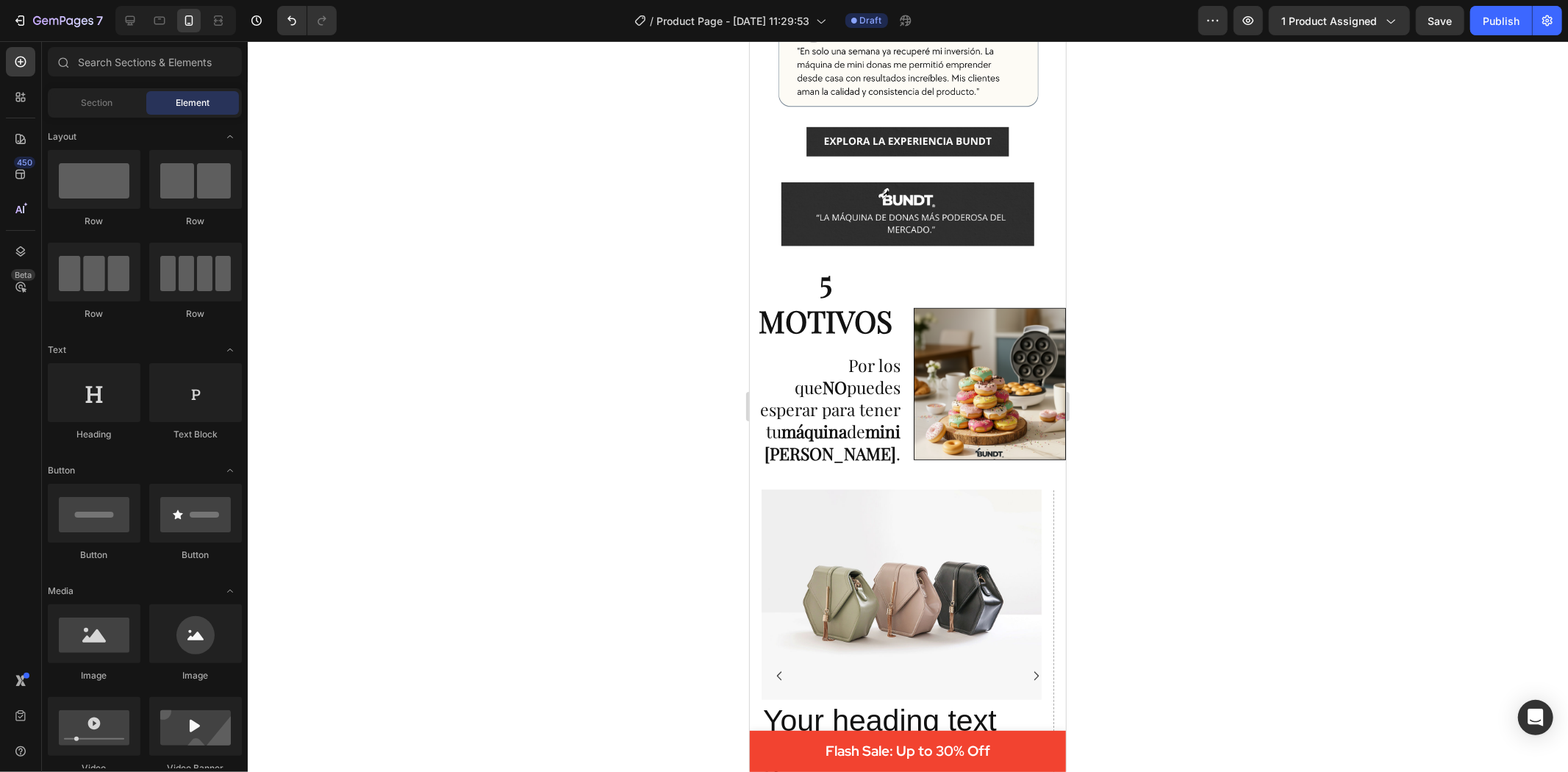
click at [1229, 310] on div at bounding box center [908, 407] width 1321 height 731
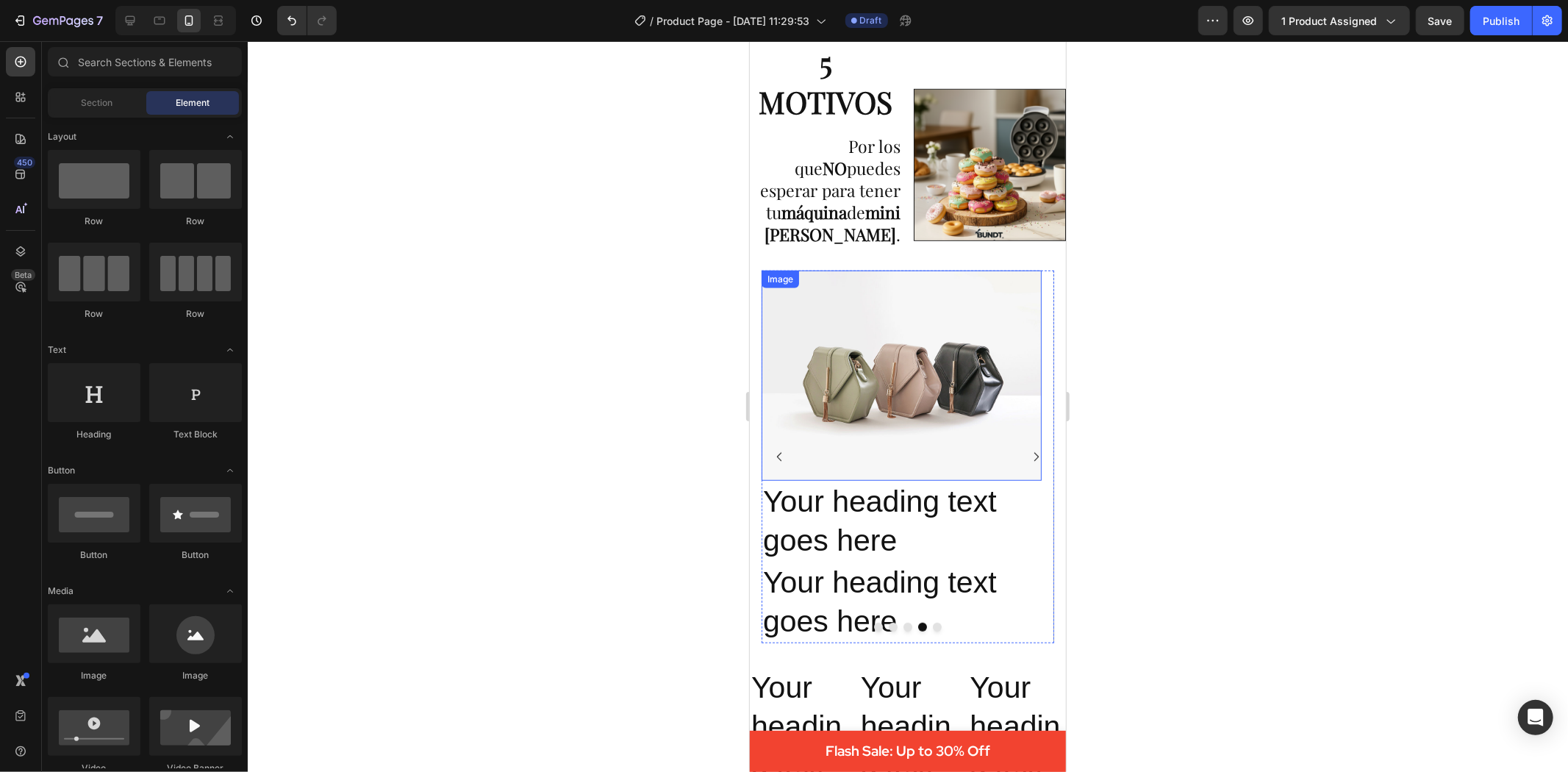
scroll to position [736, 0]
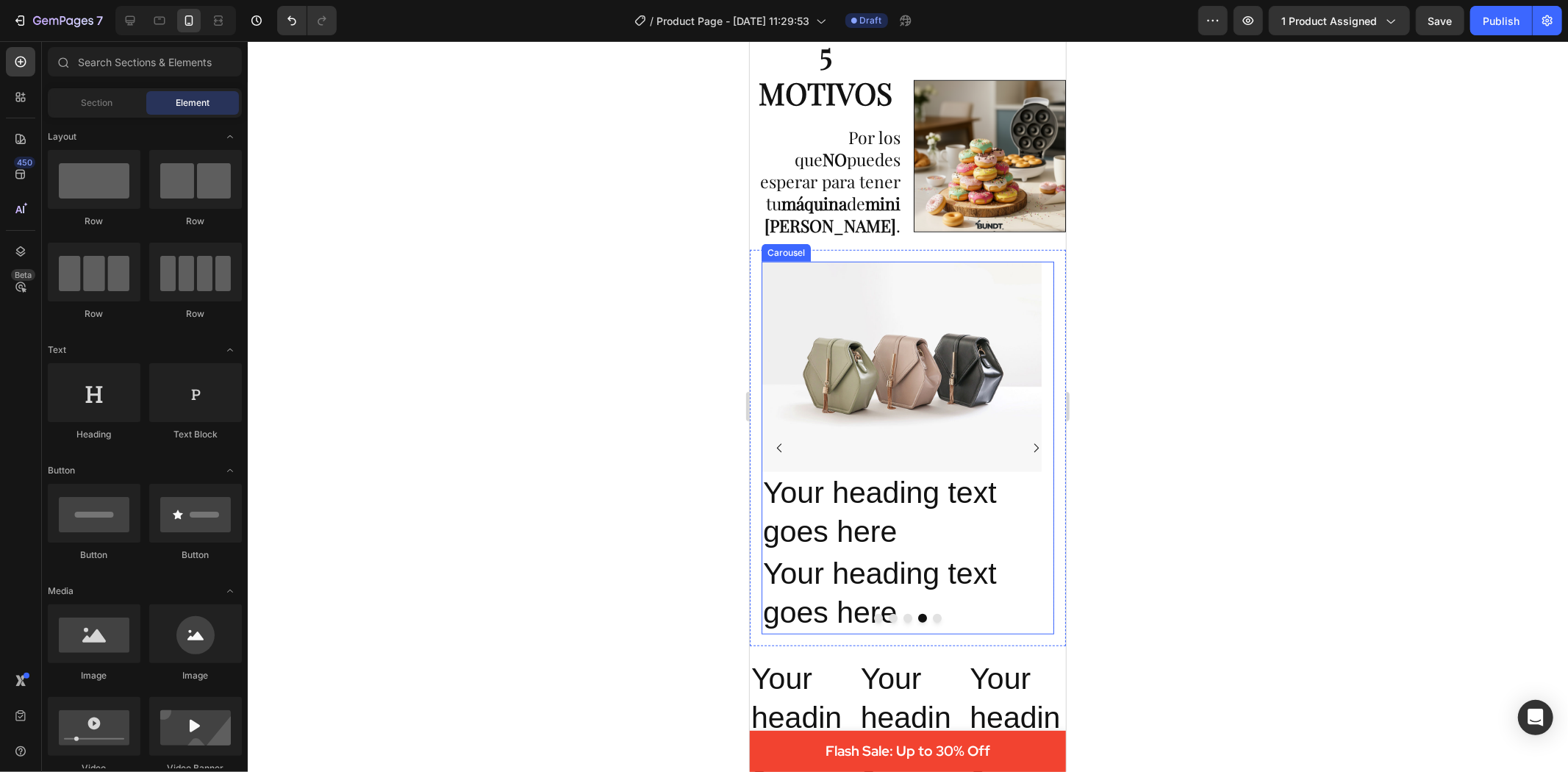
click at [780, 441] on icon "Carousel Back Arrow" at bounding box center [779, 447] width 12 height 12
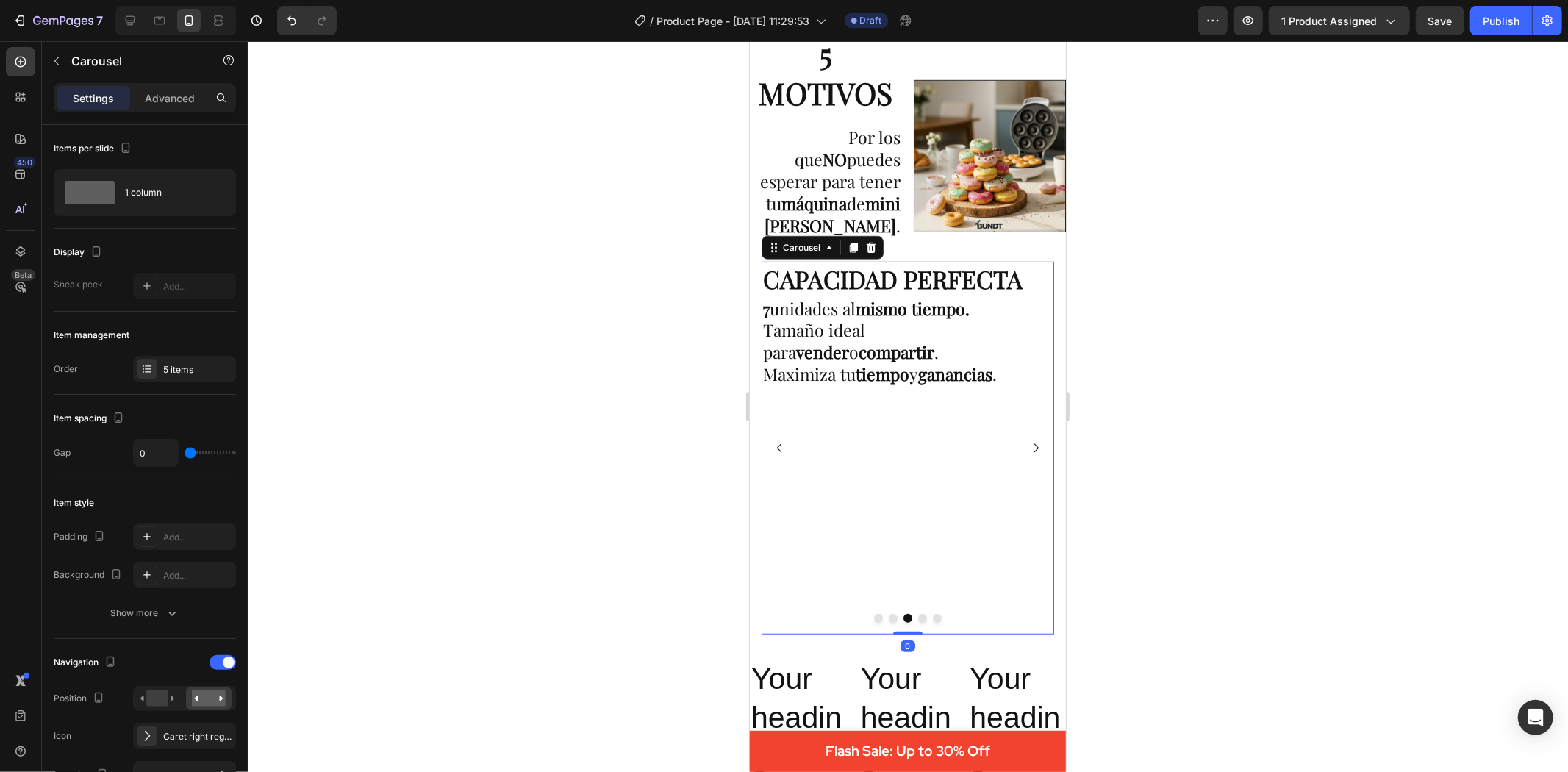
click at [780, 441] on icon "Carousel Back Arrow" at bounding box center [779, 447] width 12 height 12
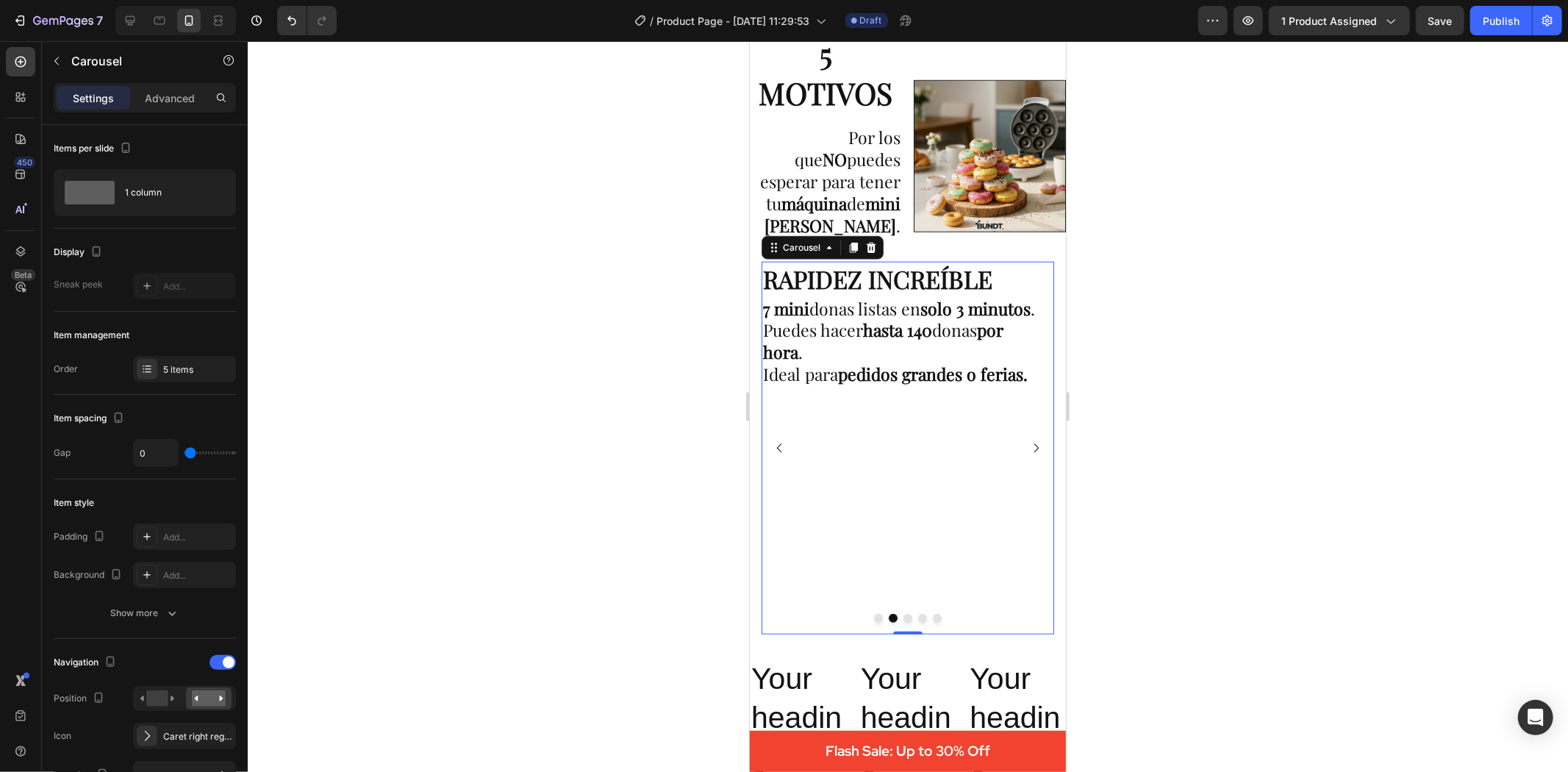
click at [780, 441] on icon "Carousel Back Arrow" at bounding box center [779, 447] width 12 height 12
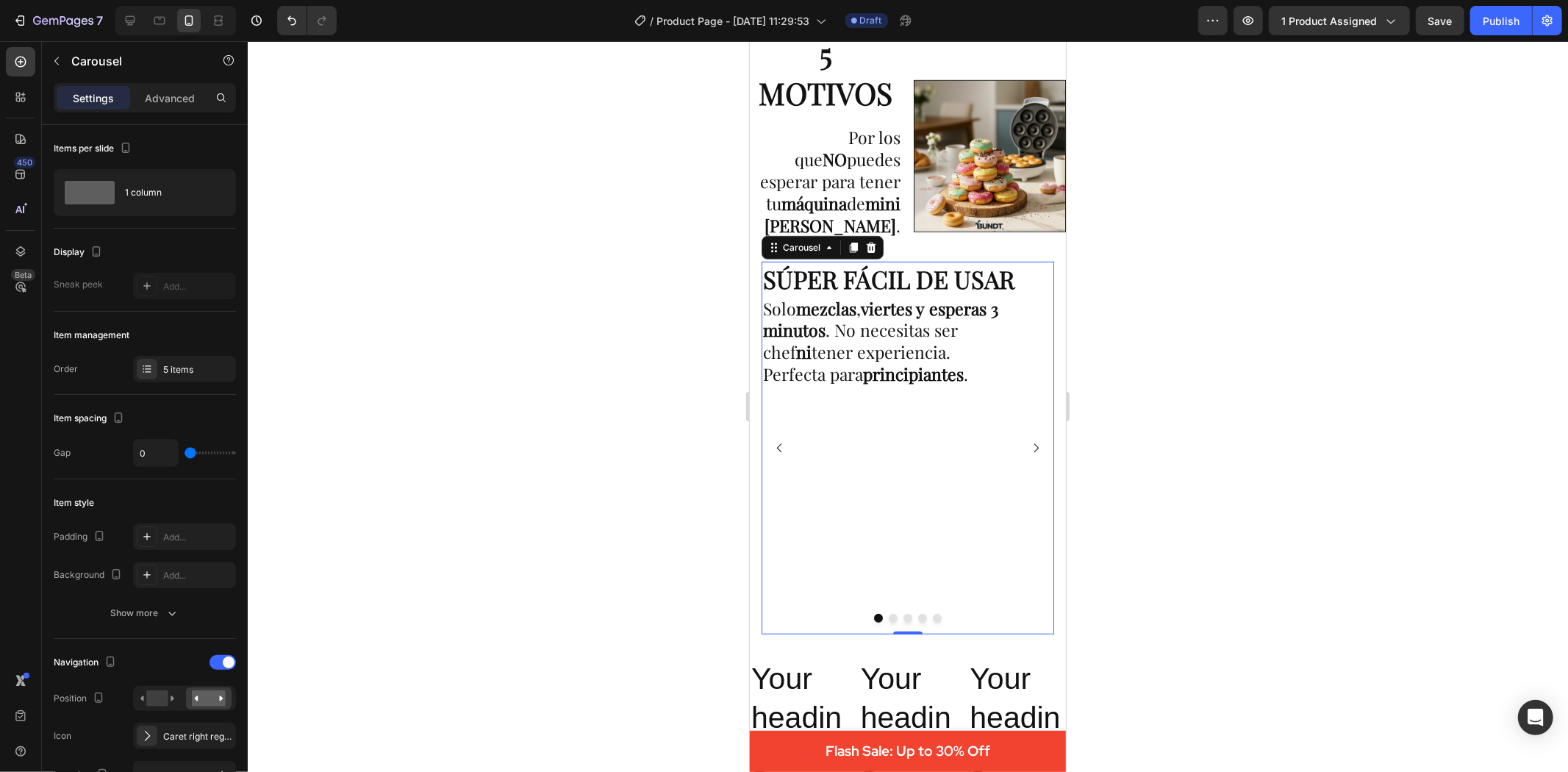
click at [1029, 441] on icon "Carousel Next Arrow" at bounding box center [1035, 447] width 12 height 12
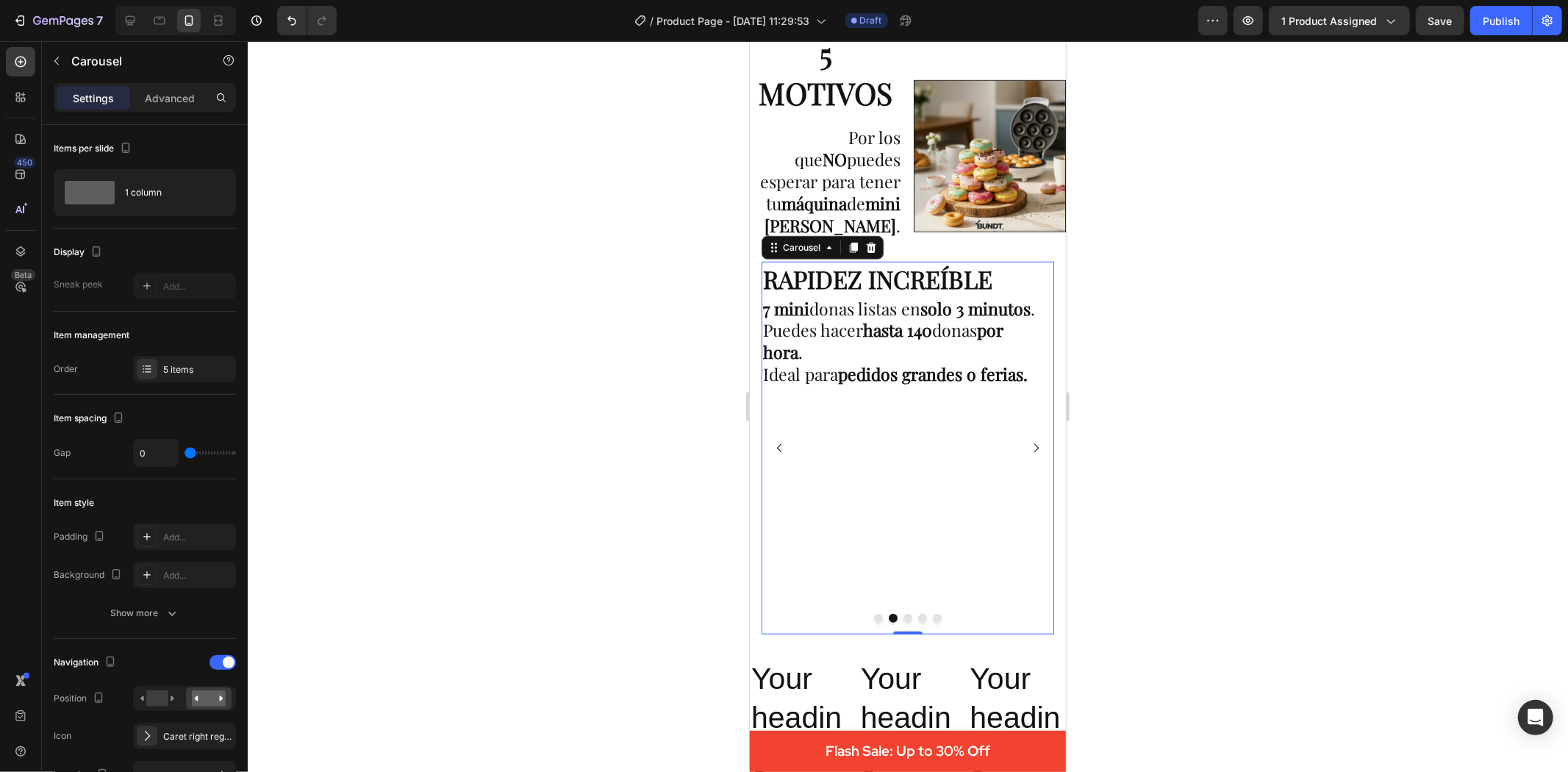
click at [1029, 441] on icon "Carousel Next Arrow" at bounding box center [1035, 447] width 12 height 12
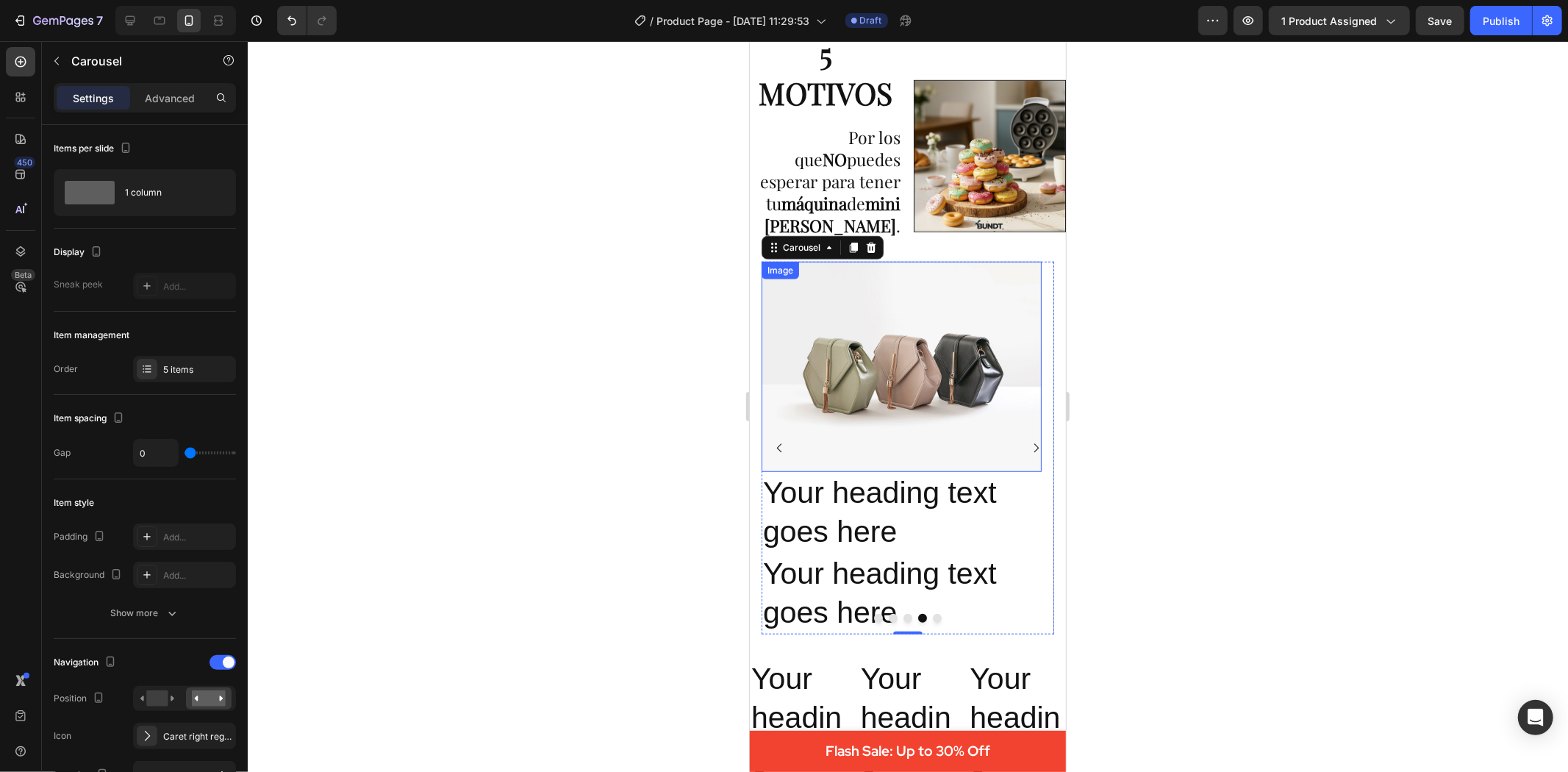
click at [847, 400] on img at bounding box center [901, 366] width 280 height 210
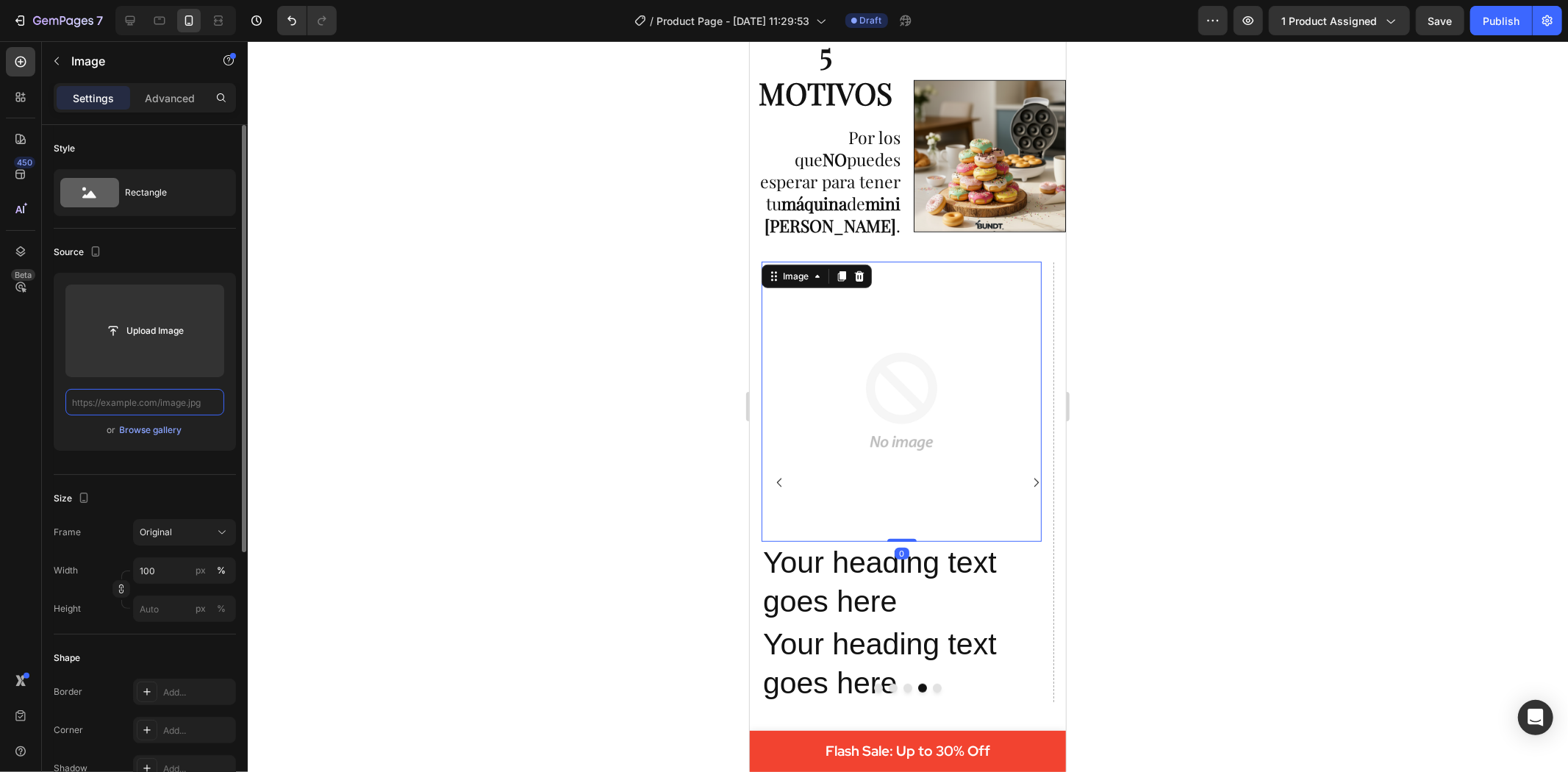
scroll to position [0, 0]
click at [143, 402] on input "text" at bounding box center [145, 402] width 159 height 27
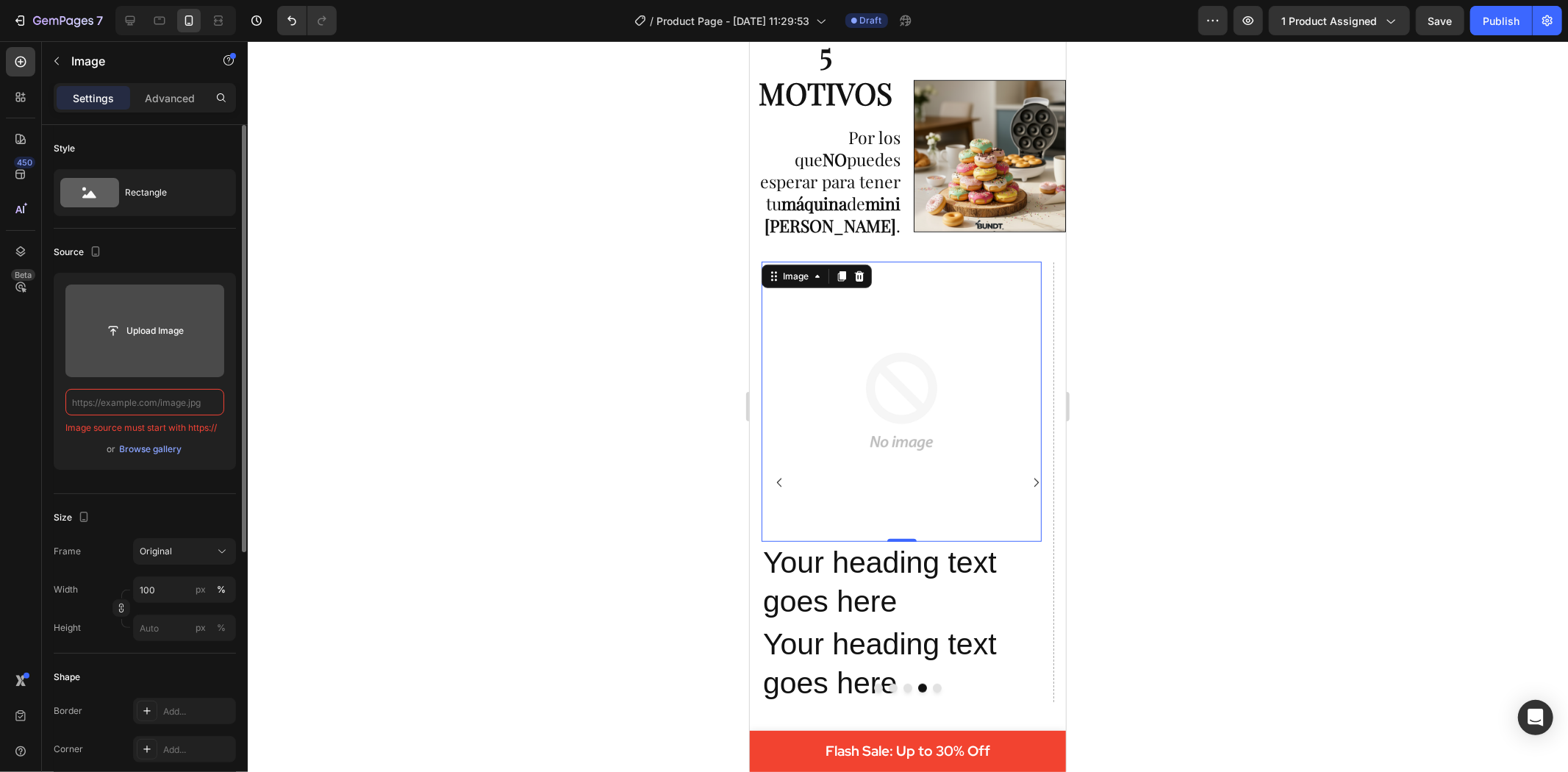
paste input "https://cdn.shopify.com/s/files/1/0695/1147/9475/files/4_2304dc72-2f6e-452f-b71…"
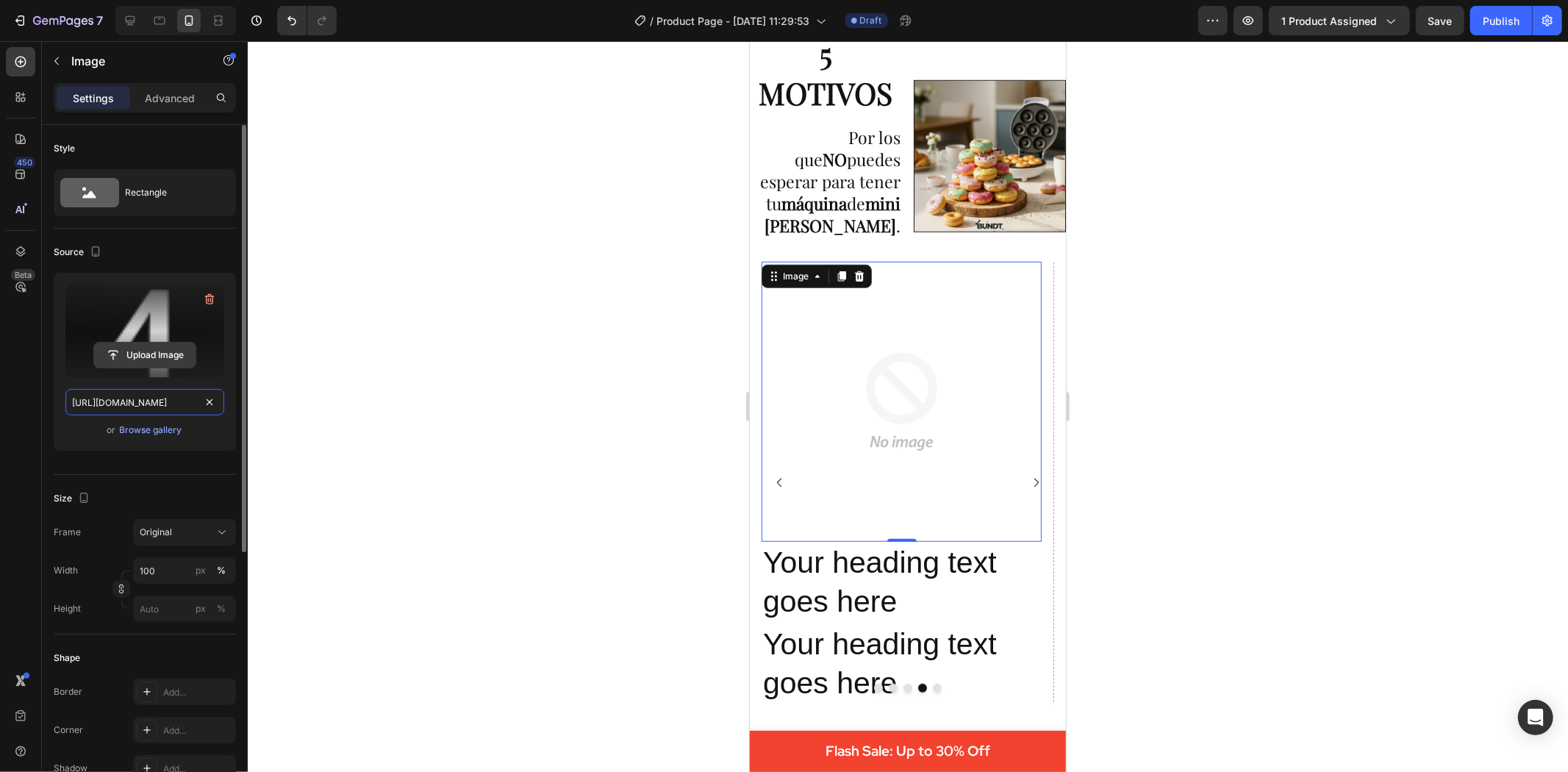
scroll to position [0, 378]
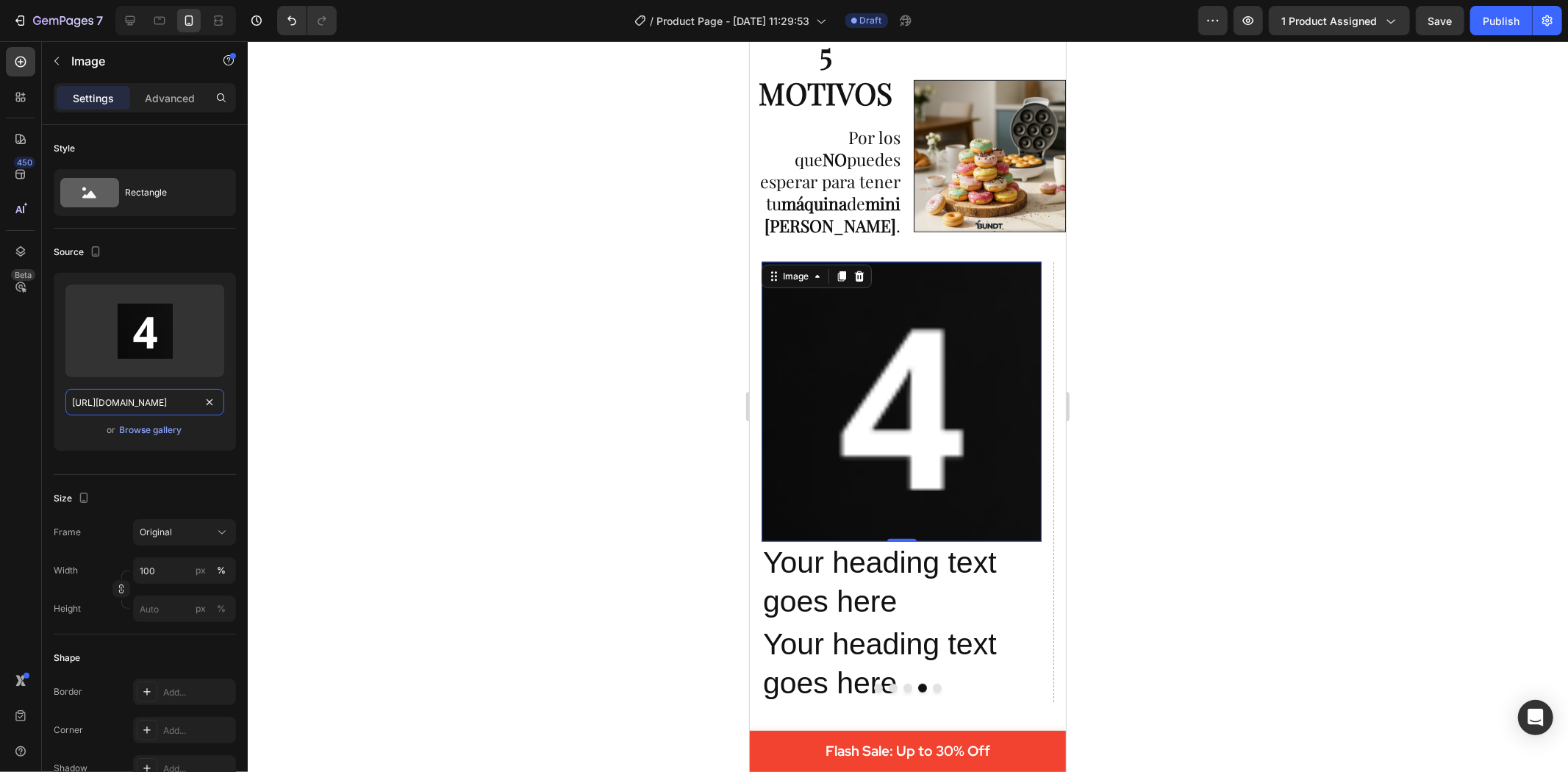
type input "https://cdn.shopify.com/s/files/1/0695/1147/9475/files/4_2304dc72-2f6e-452f-b71…"
click at [394, 550] on div at bounding box center [908, 407] width 1321 height 731
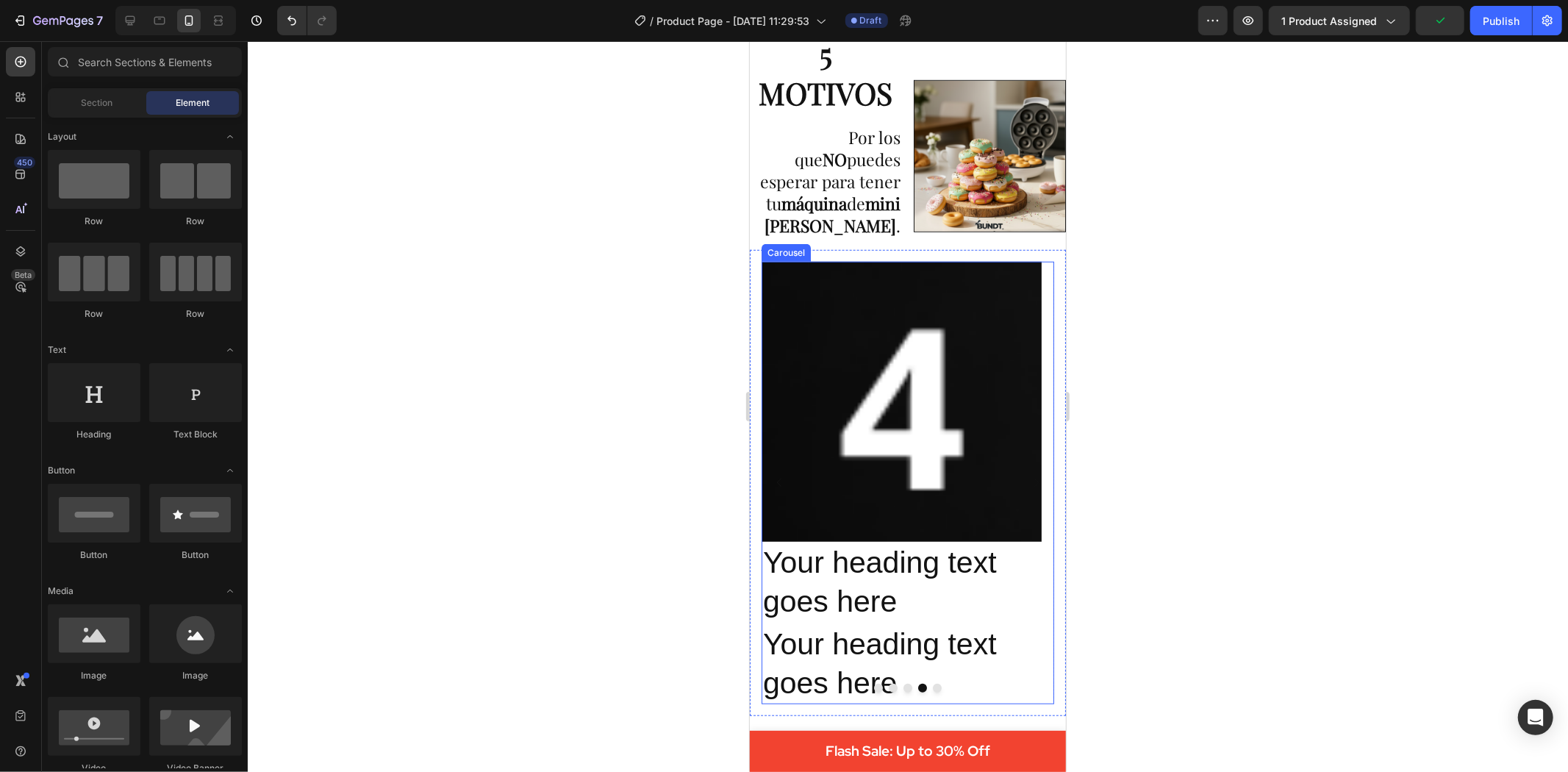
click at [932, 684] on button "Dot" at bounding box center [937, 688] width 9 height 9
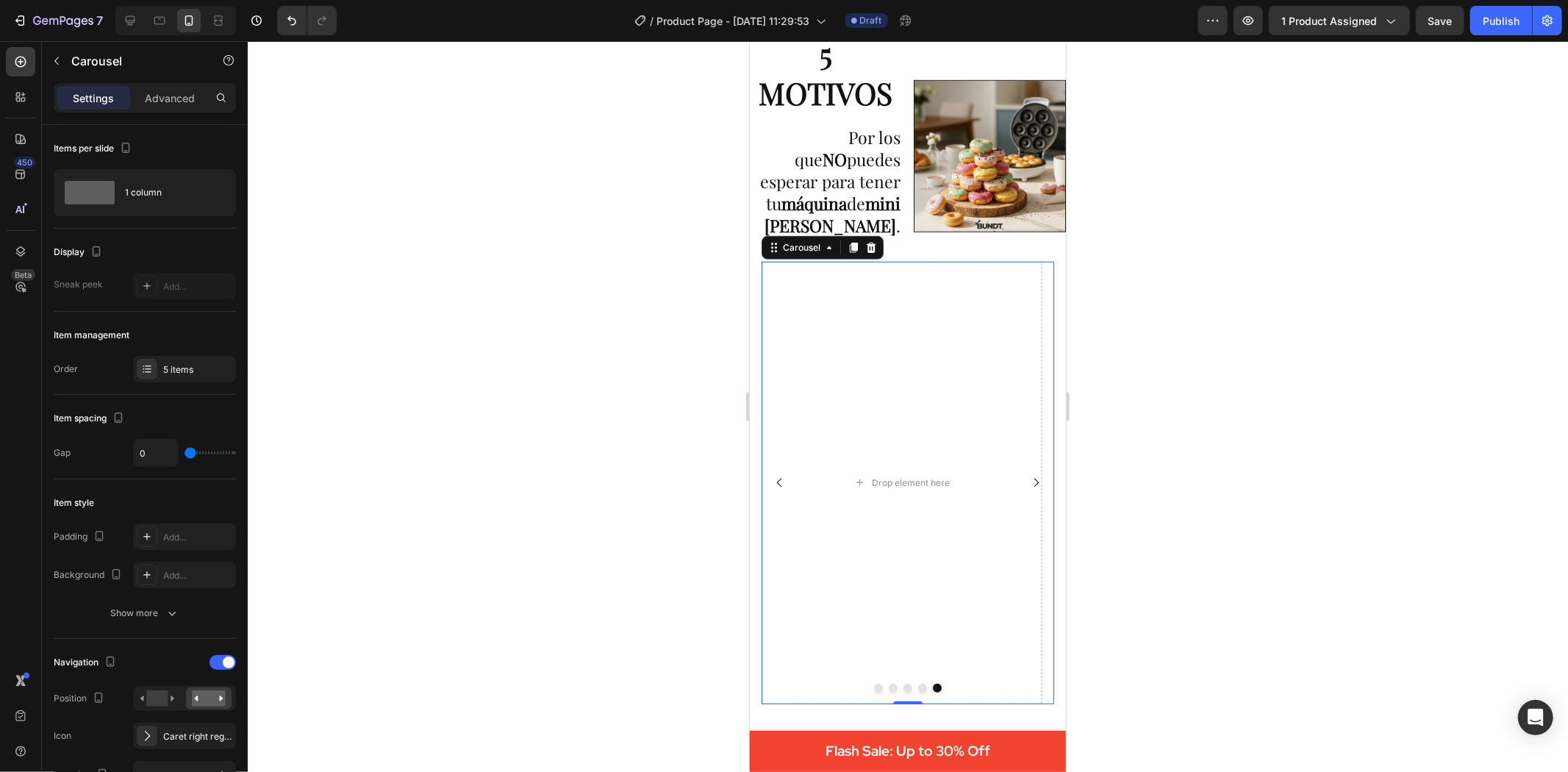
click at [773, 476] on icon "Carousel Back Arrow" at bounding box center [779, 482] width 12 height 12
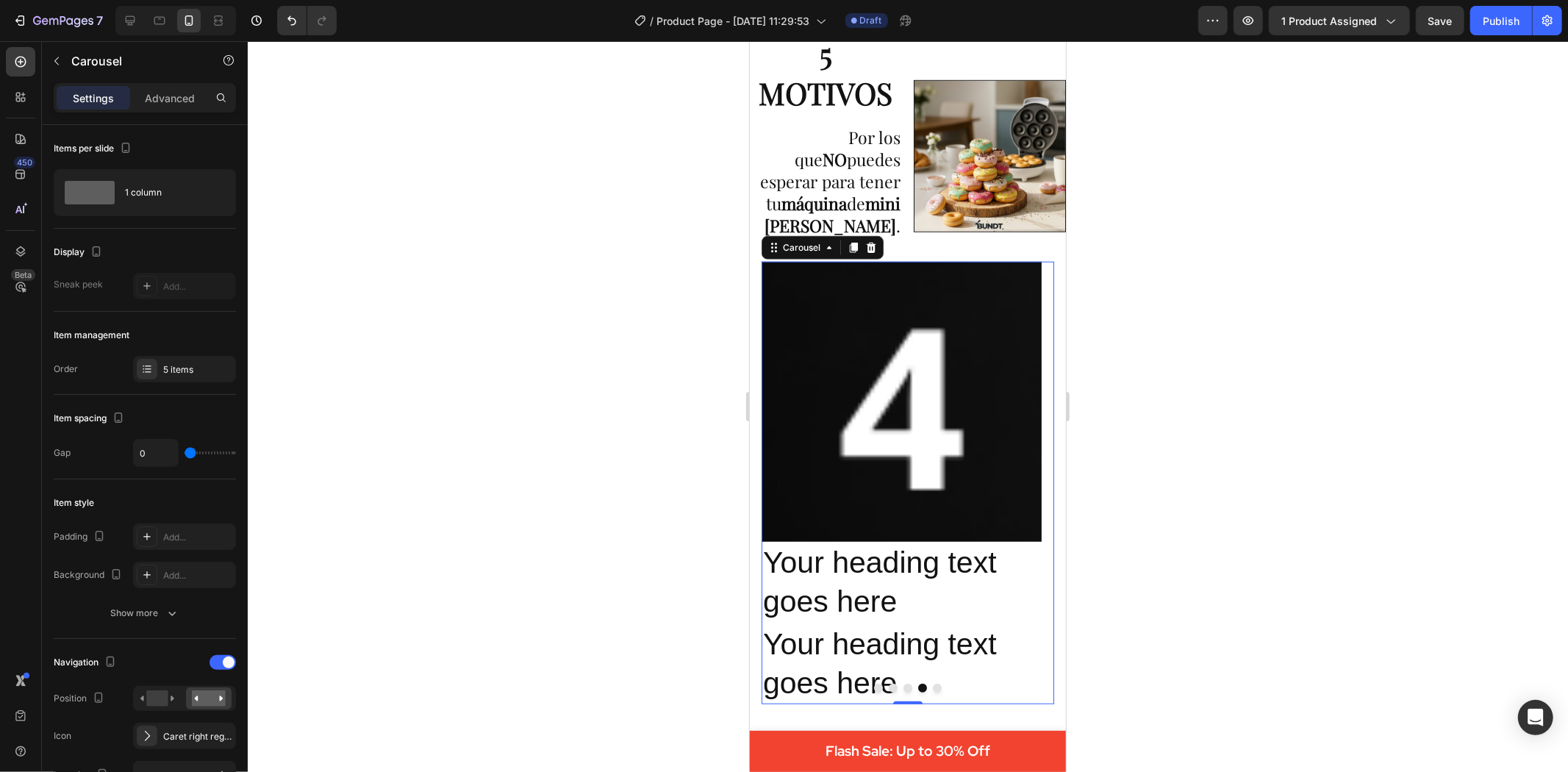
click at [932, 684] on button "Dot" at bounding box center [937, 688] width 9 height 9
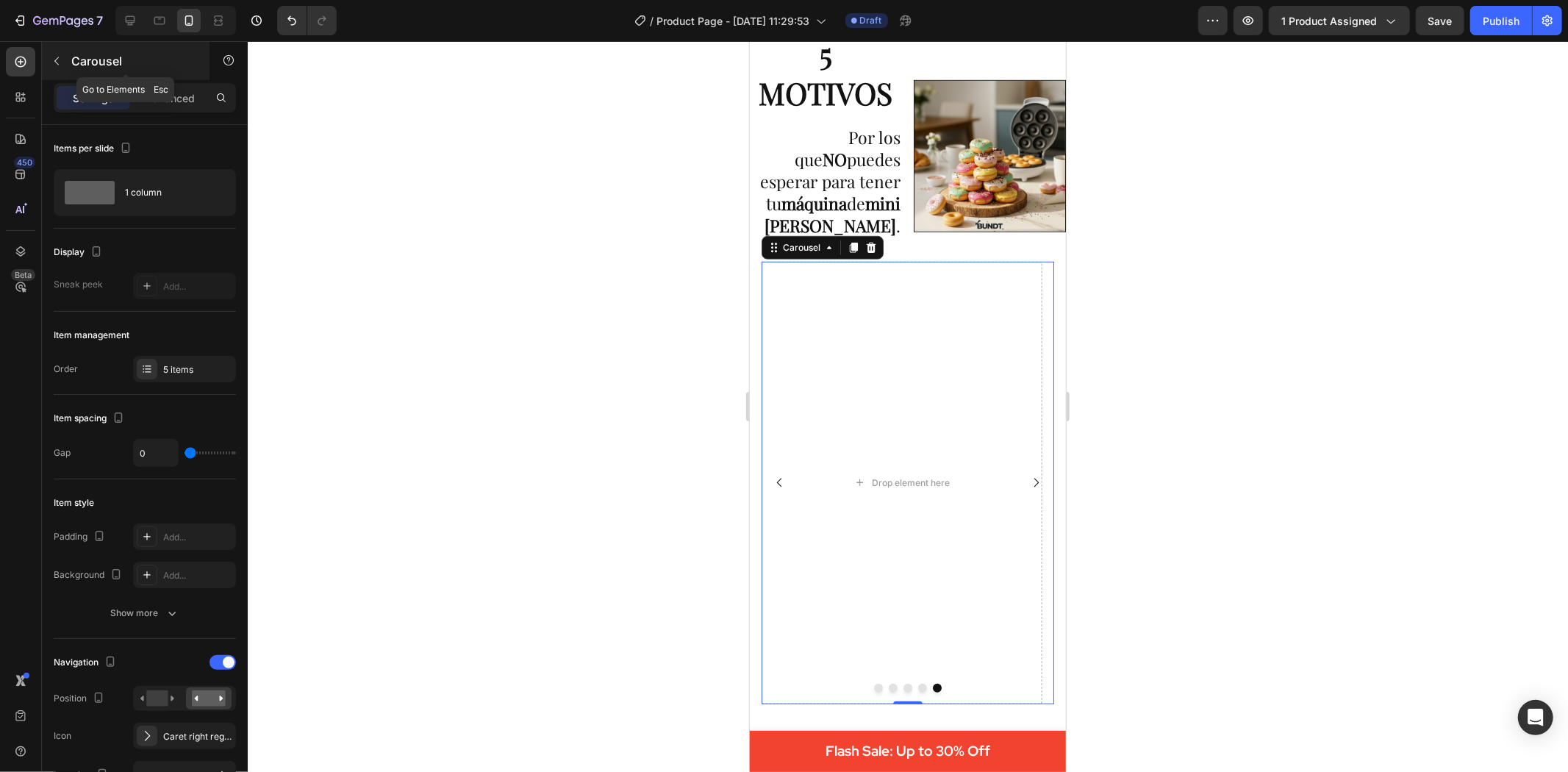
click at [60, 60] on icon "button" at bounding box center [56, 60] width 11 height 11
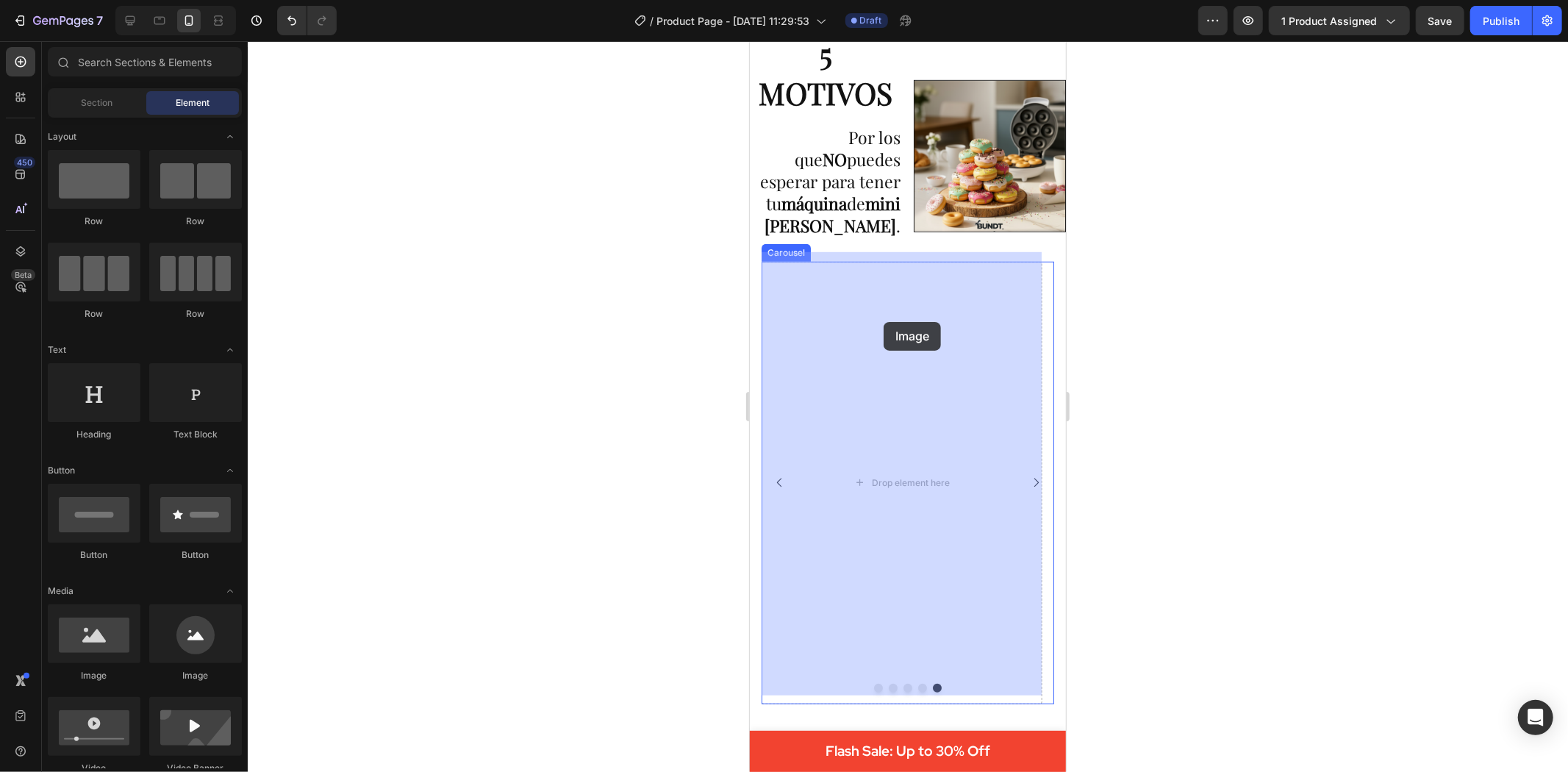
drag, startPoint x: 846, startPoint y: 689, endPoint x: 883, endPoint y: 321, distance: 369.9
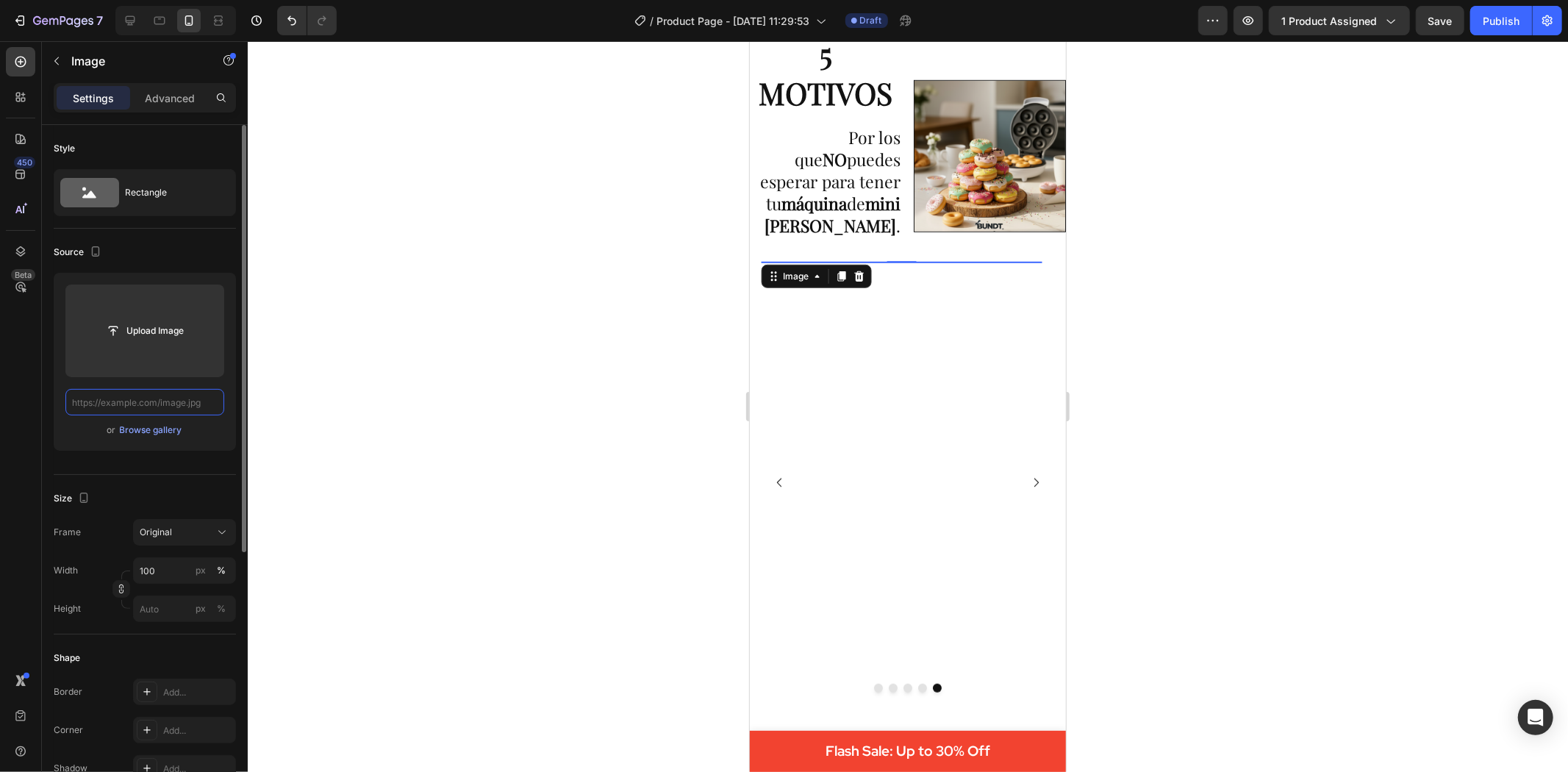
click at [166, 400] on input "text" at bounding box center [145, 402] width 159 height 27
paste input "https://cdn.shopify.com/s/files/1/0695/1147/9475/files/5_43139b16-b007-4c39-9e6…"
type input "https://cdn.shopify.com/s/files/1/0695/1147/9475/files/5_43139b16-b007-4c39-9e6…"
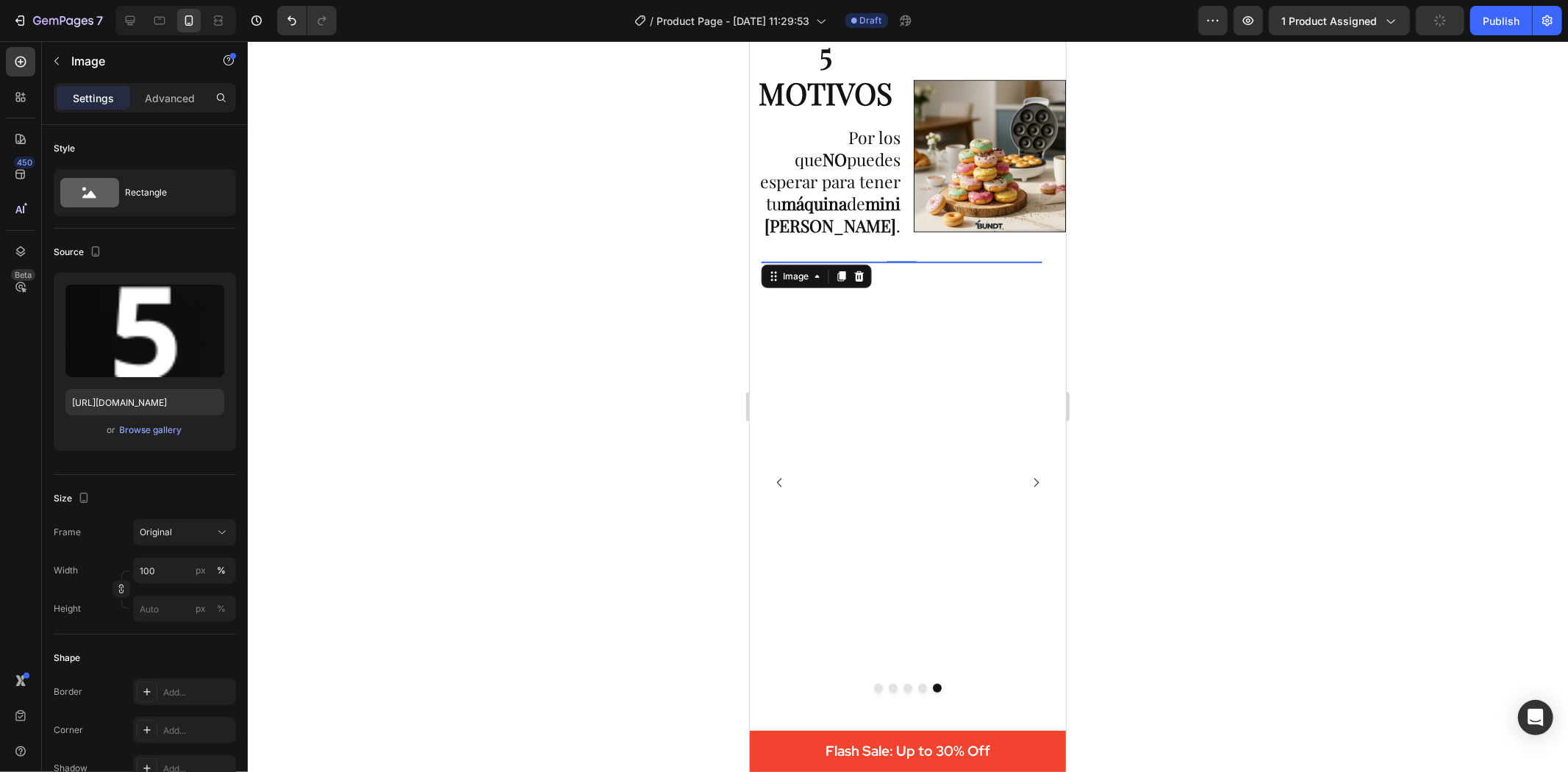
click at [321, 445] on div at bounding box center [908, 407] width 1321 height 731
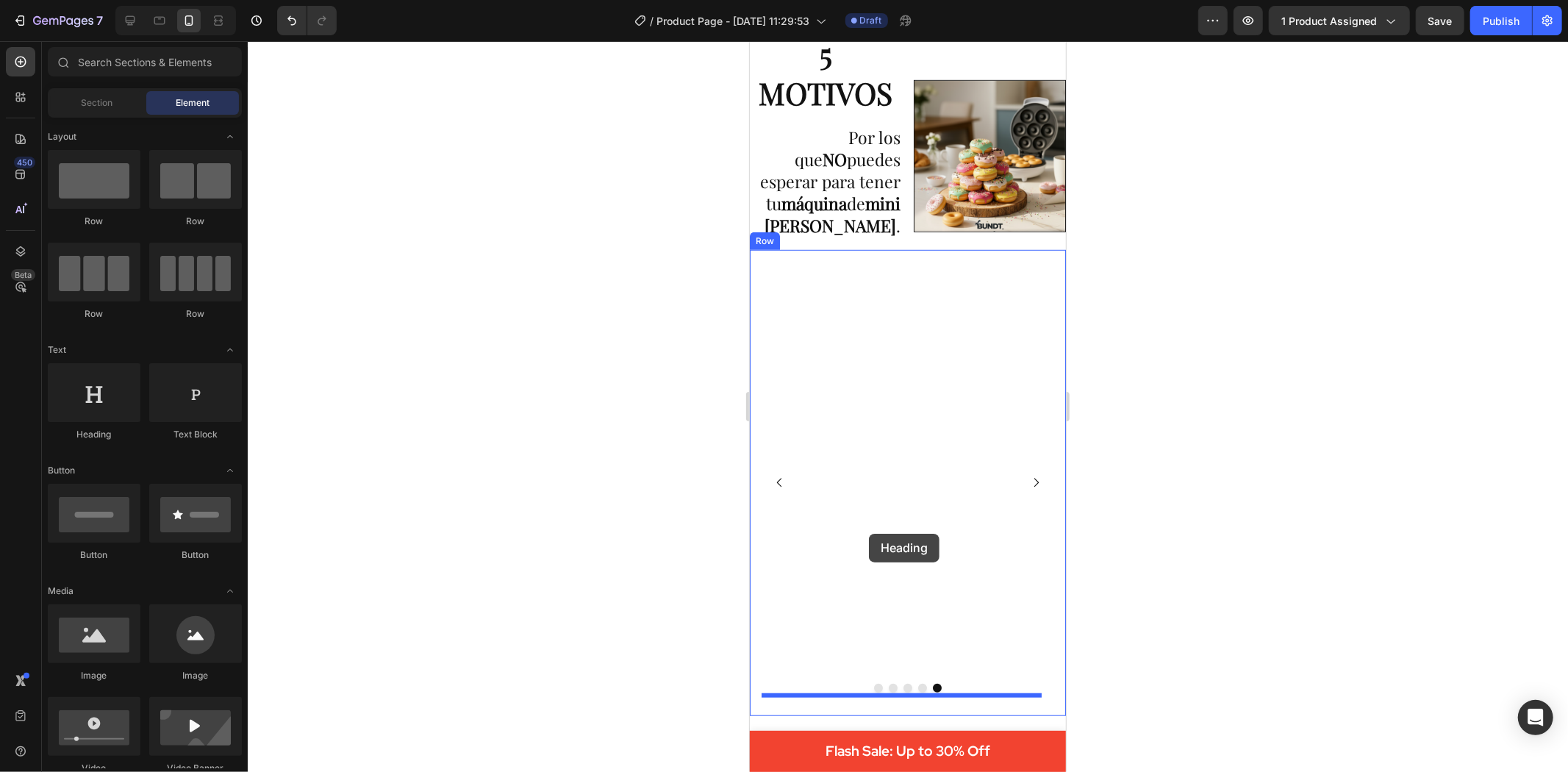
drag, startPoint x: 849, startPoint y: 440, endPoint x: 868, endPoint y: 533, distance: 94.9
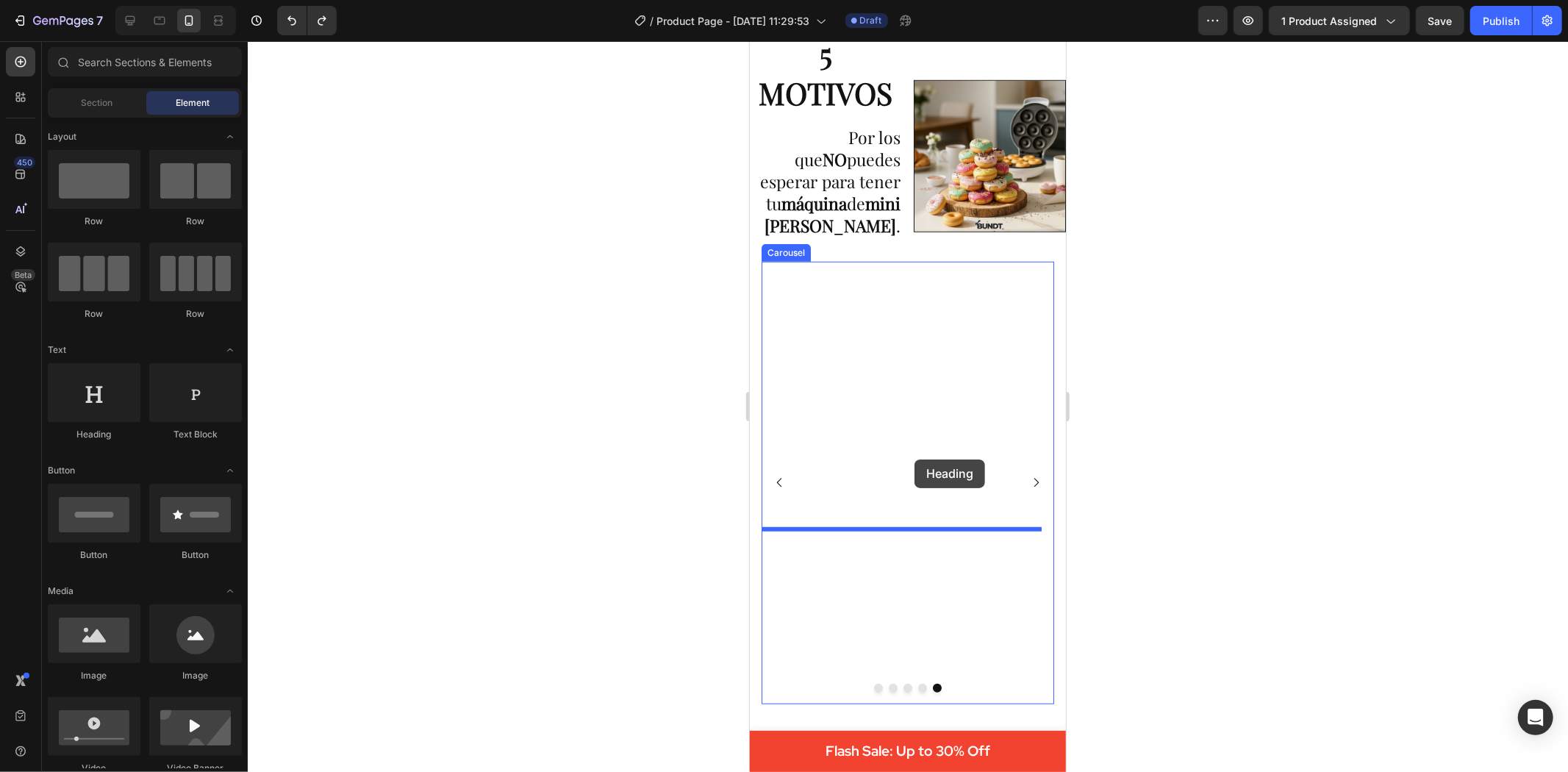
drag, startPoint x: 841, startPoint y: 427, endPoint x: 1316, endPoint y: 508, distance: 481.9
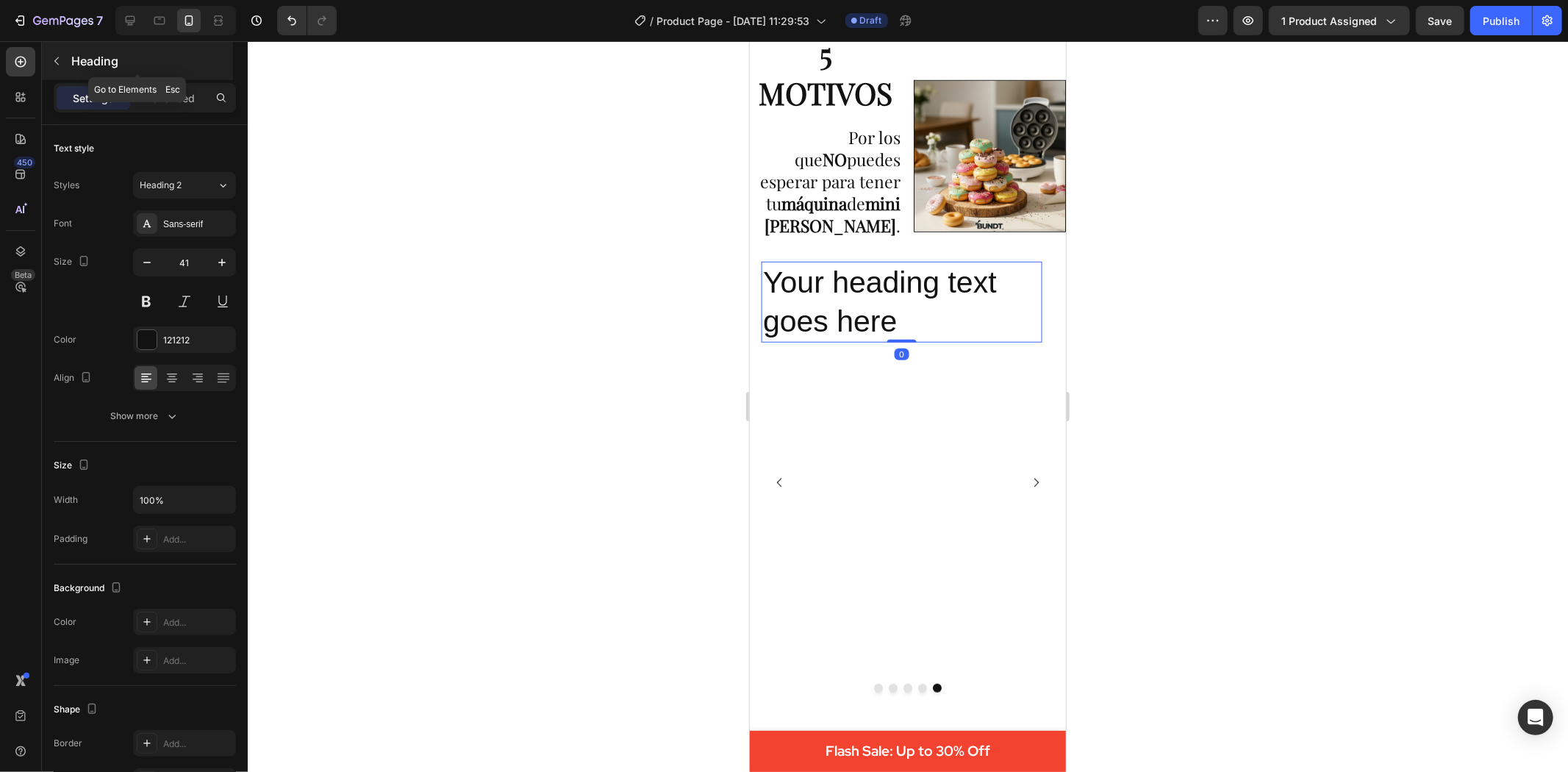
click at [64, 53] on button "button" at bounding box center [57, 61] width 24 height 24
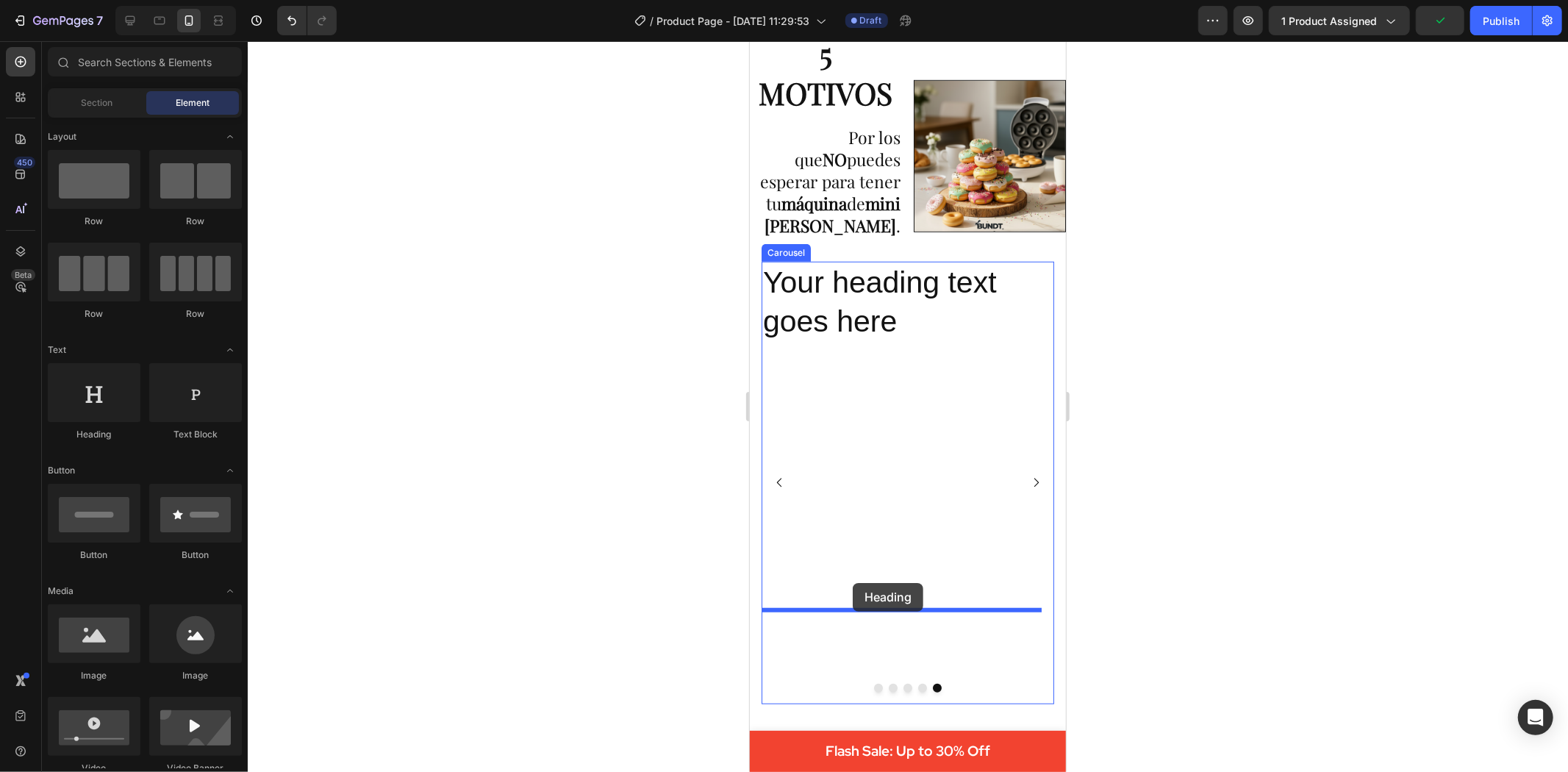
drag, startPoint x: 840, startPoint y: 447, endPoint x: 852, endPoint y: 583, distance: 136.5
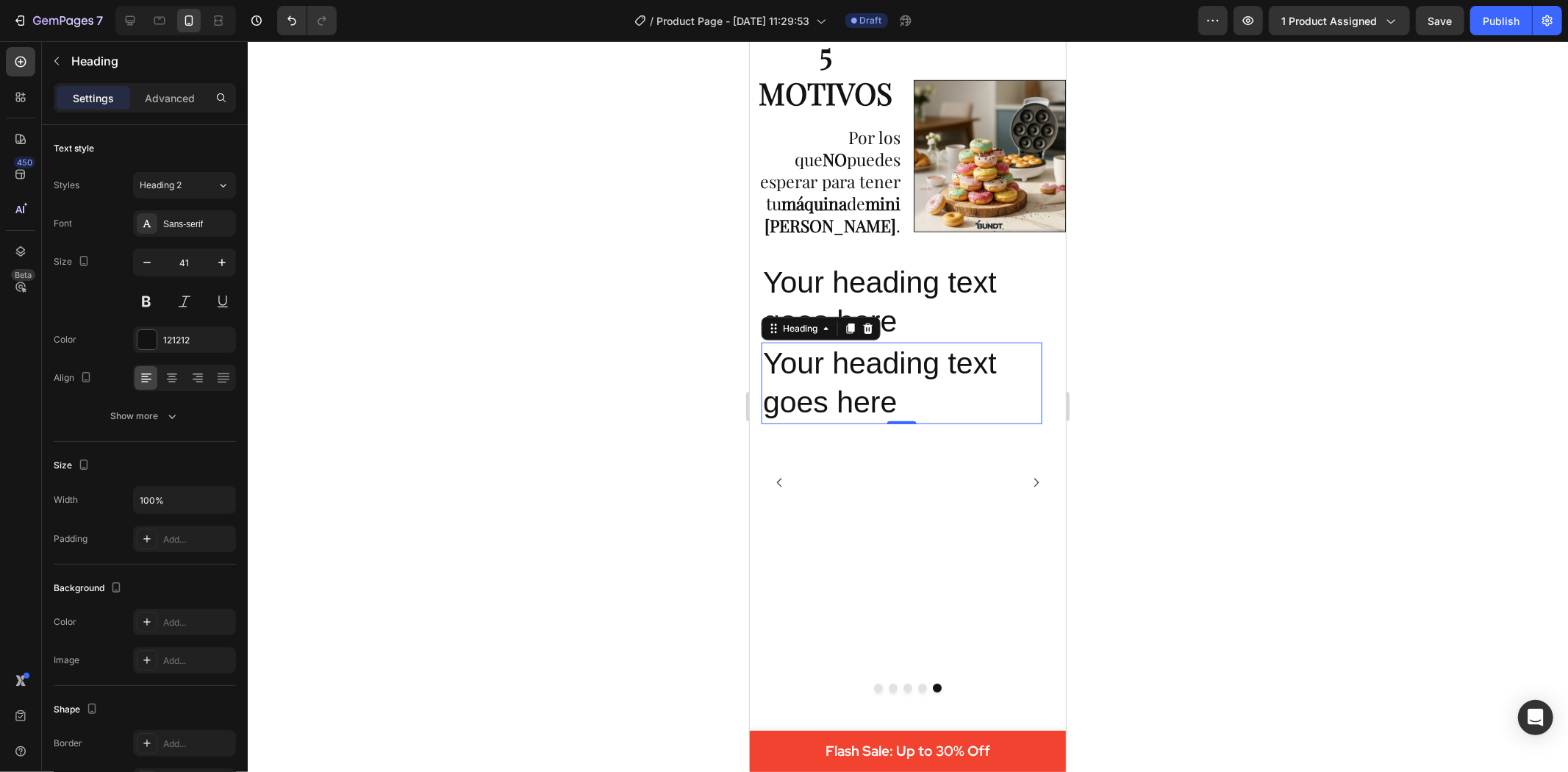
click at [1275, 552] on div at bounding box center [908, 407] width 1321 height 731
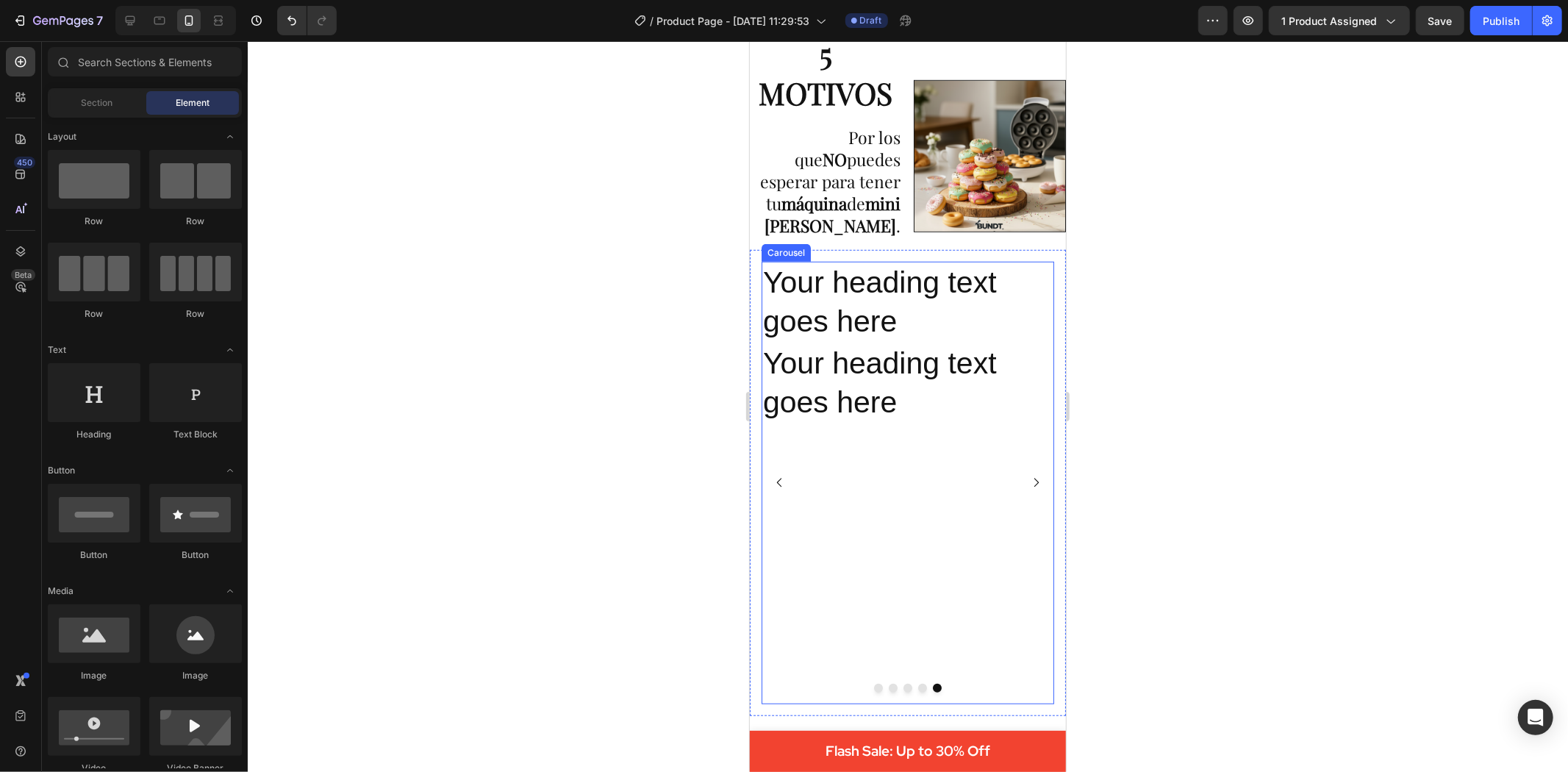
click at [902, 684] on button "Dot" at bounding box center [907, 688] width 9 height 9
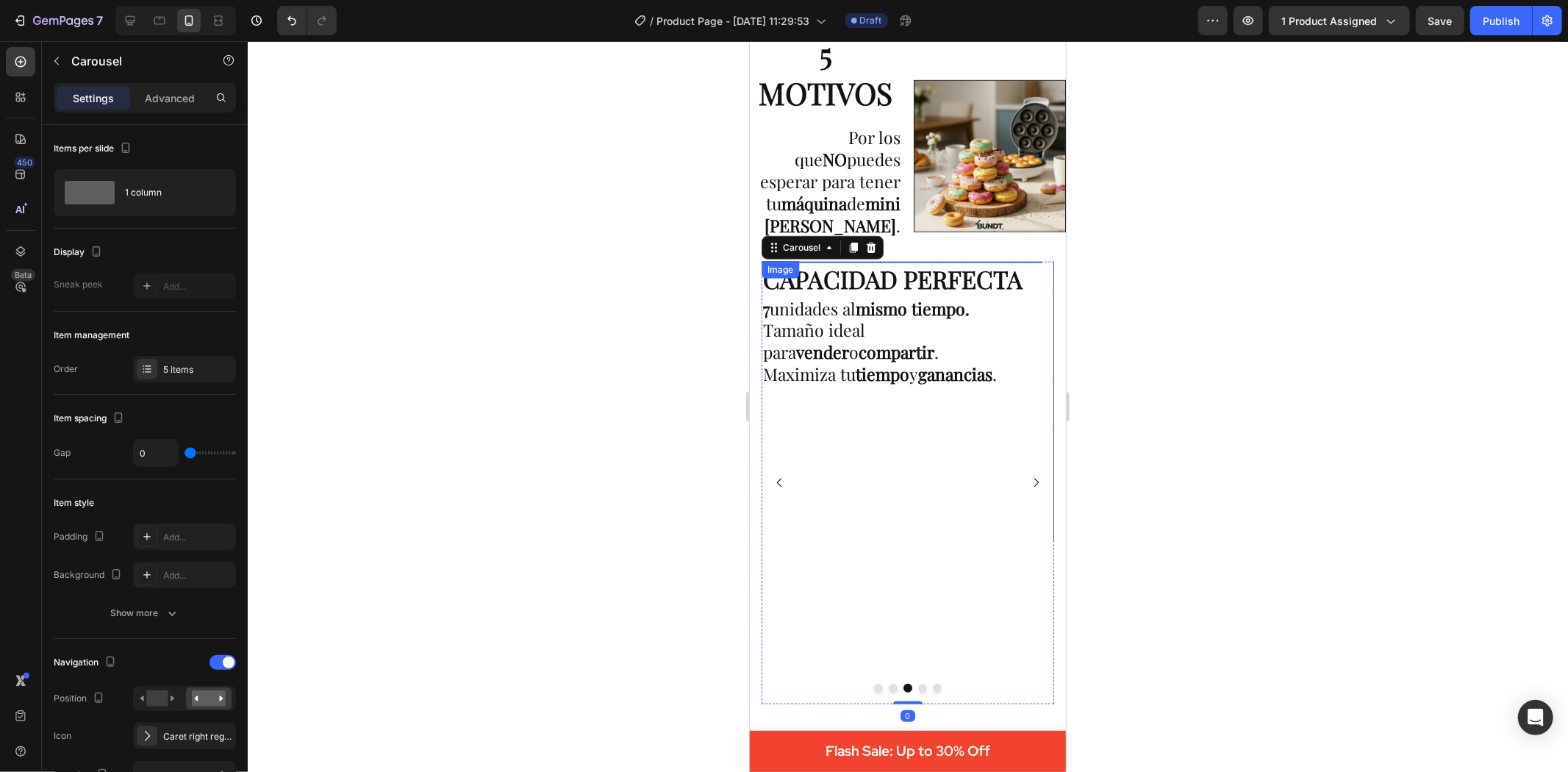
click at [780, 261] on img at bounding box center [776, 261] width 22 height 0
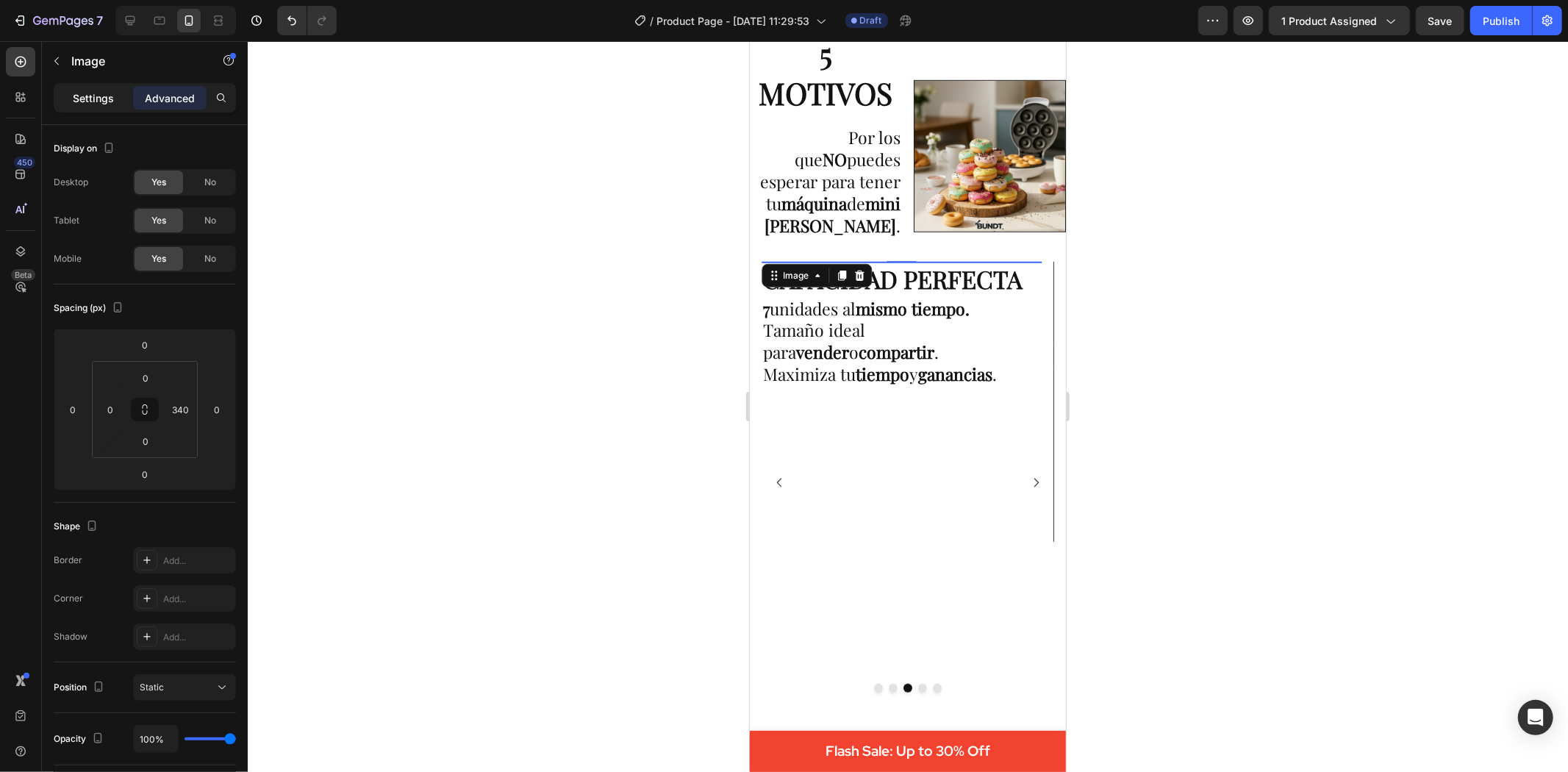
click at [85, 96] on p "Settings" at bounding box center [93, 97] width 42 height 15
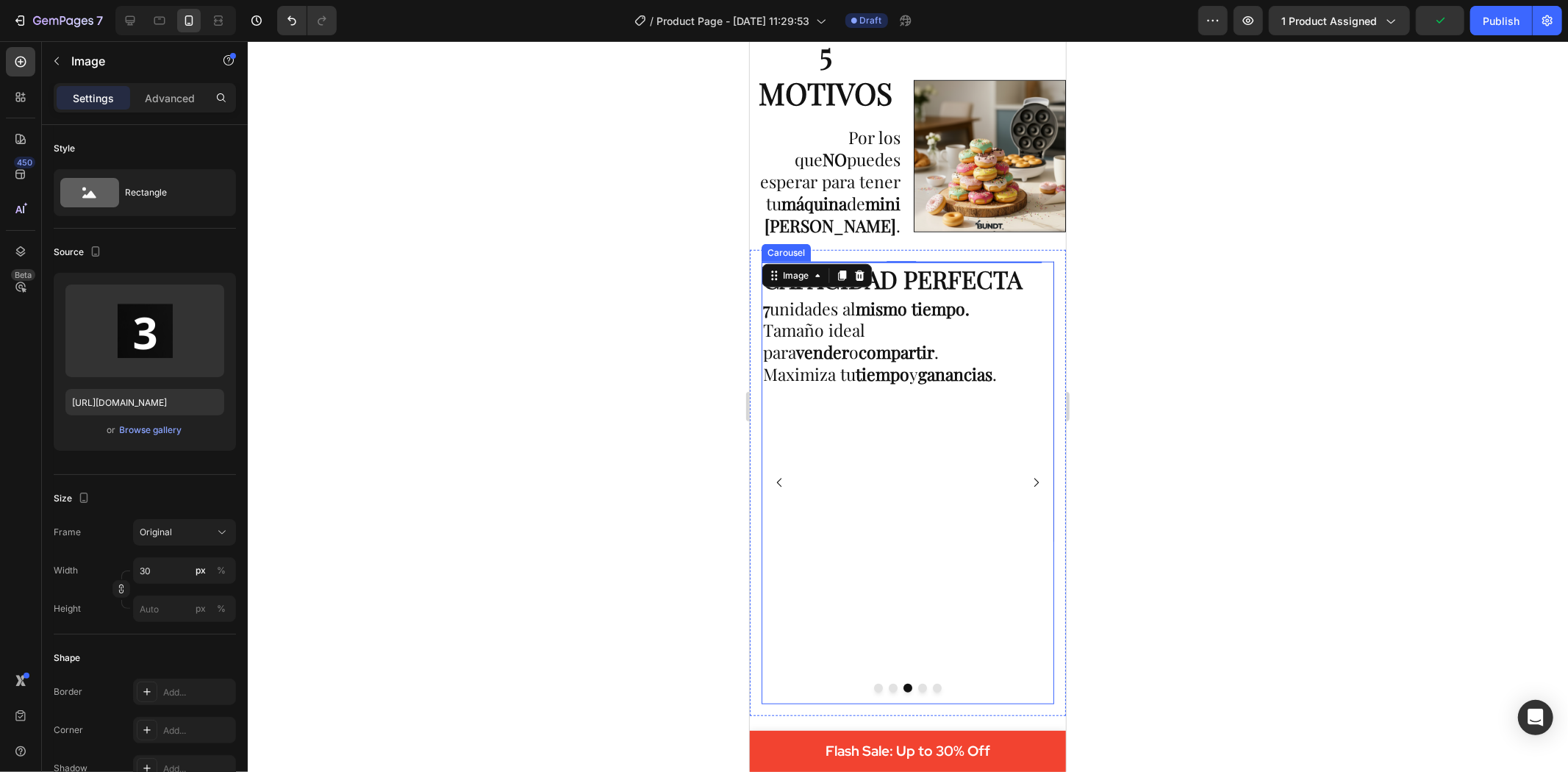
click at [917, 684] on button "Dot" at bounding box center [922, 688] width 9 height 9
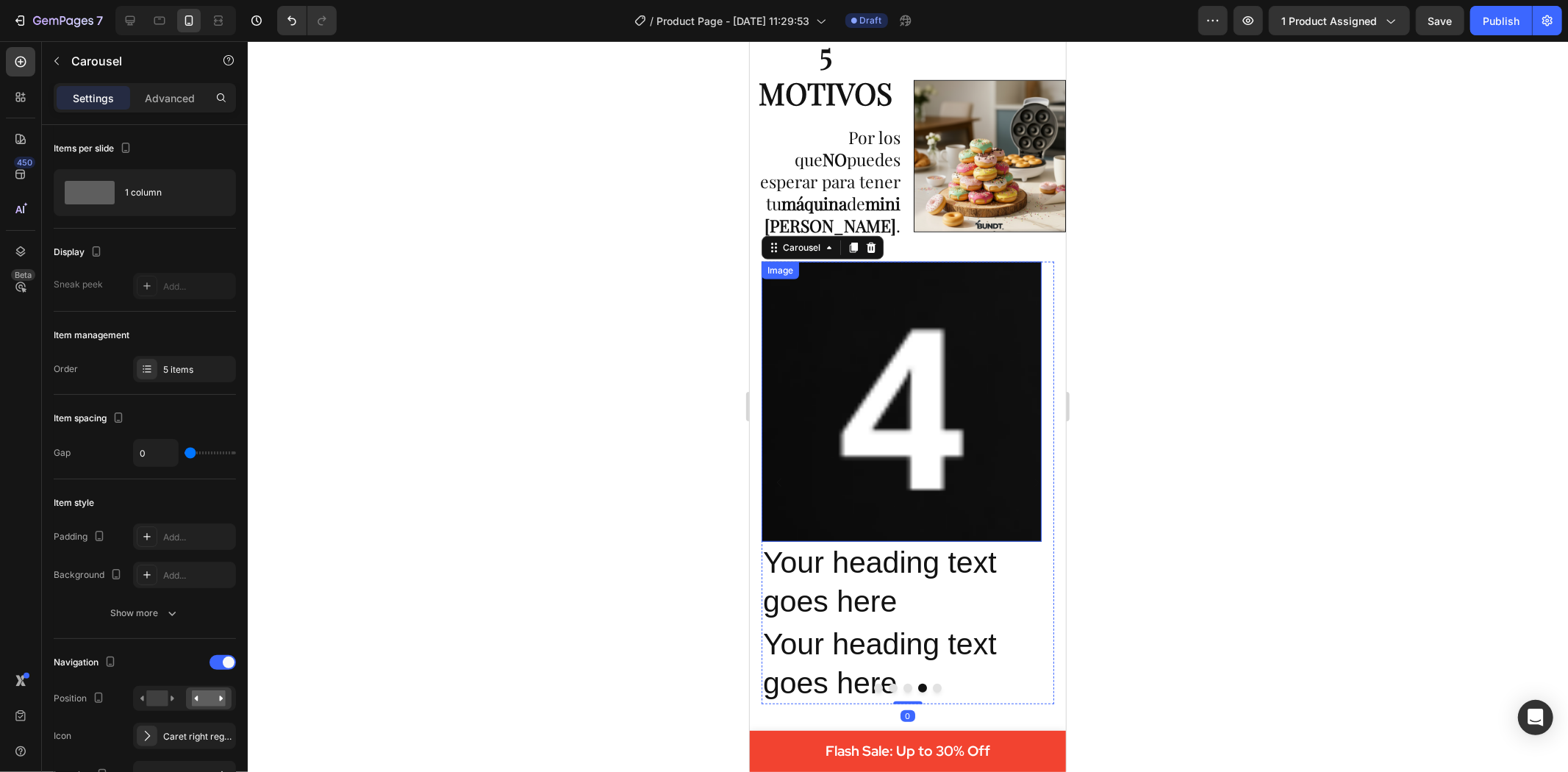
click at [899, 434] on img at bounding box center [901, 401] width 280 height 280
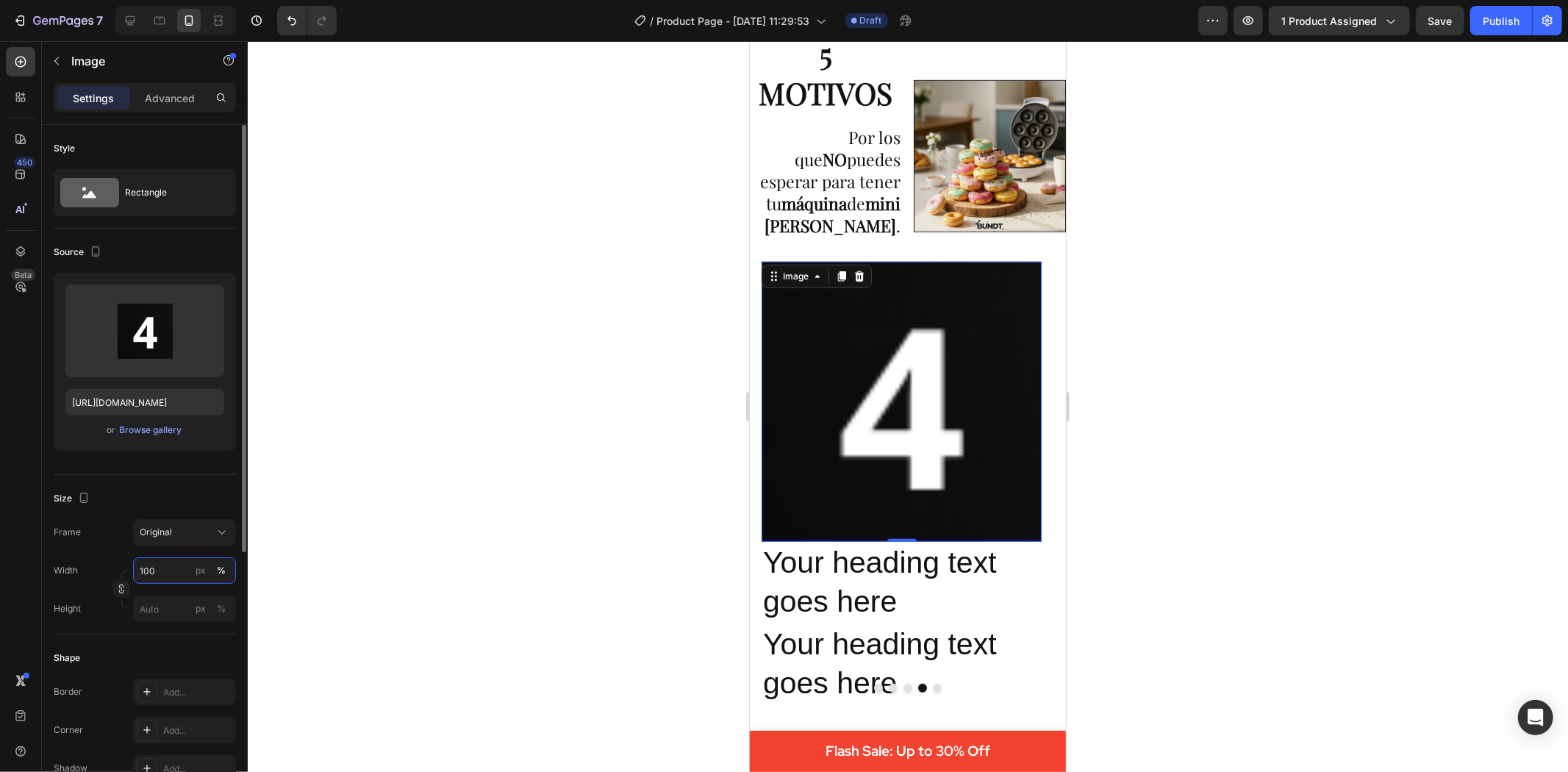
click at [179, 570] on input "100" at bounding box center [185, 570] width 103 height 27
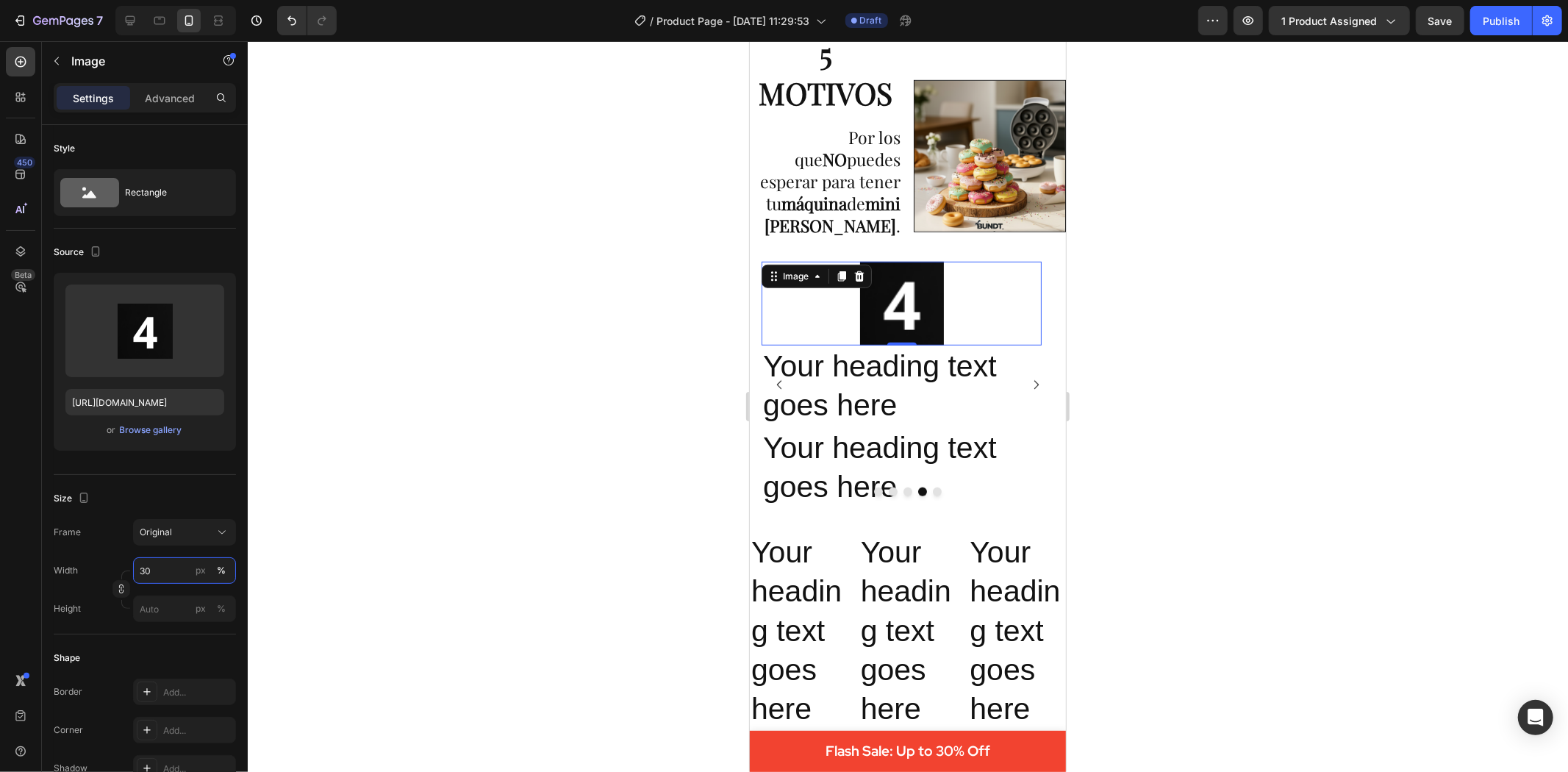
type input "3"
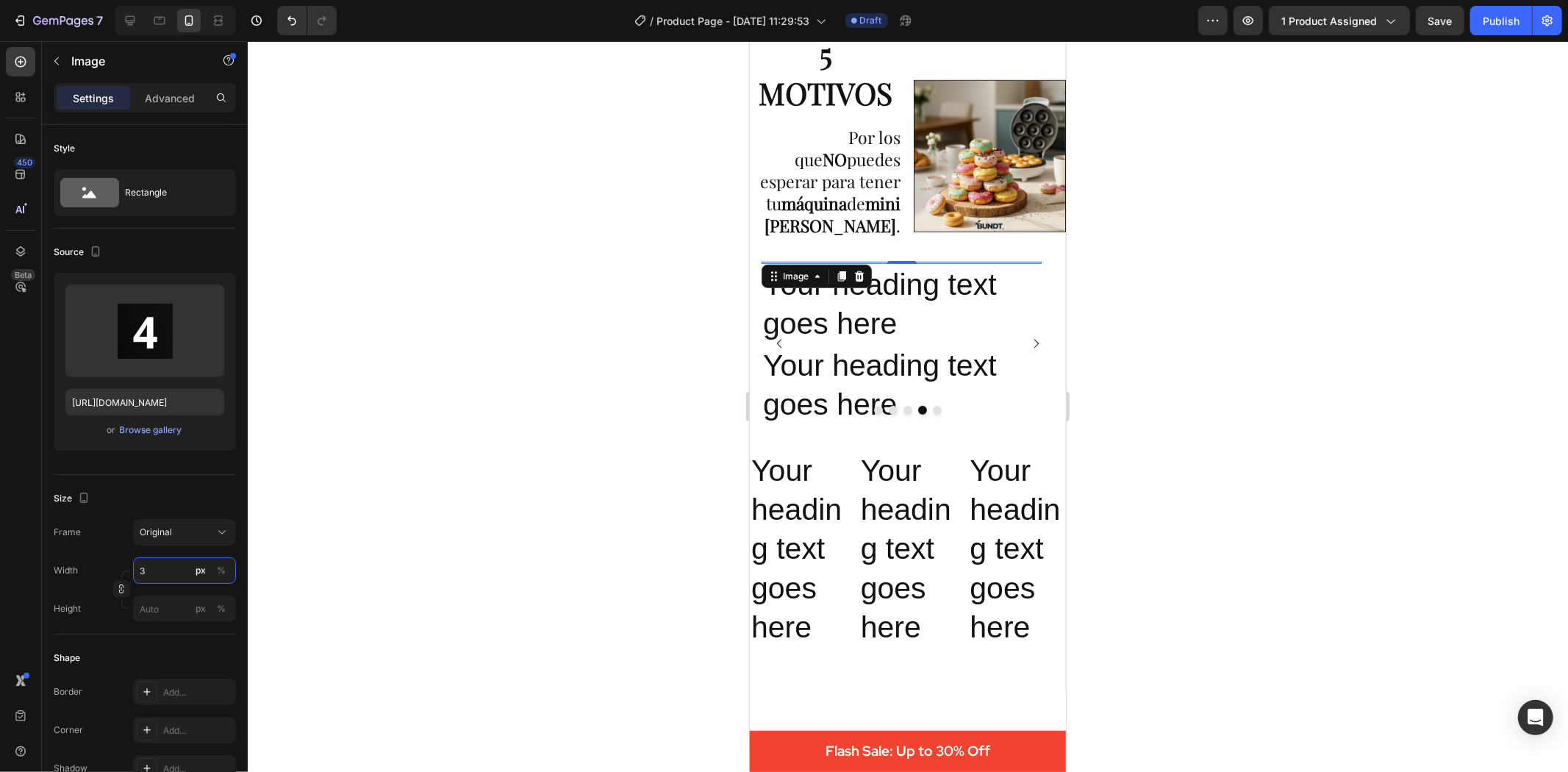
type input "30"
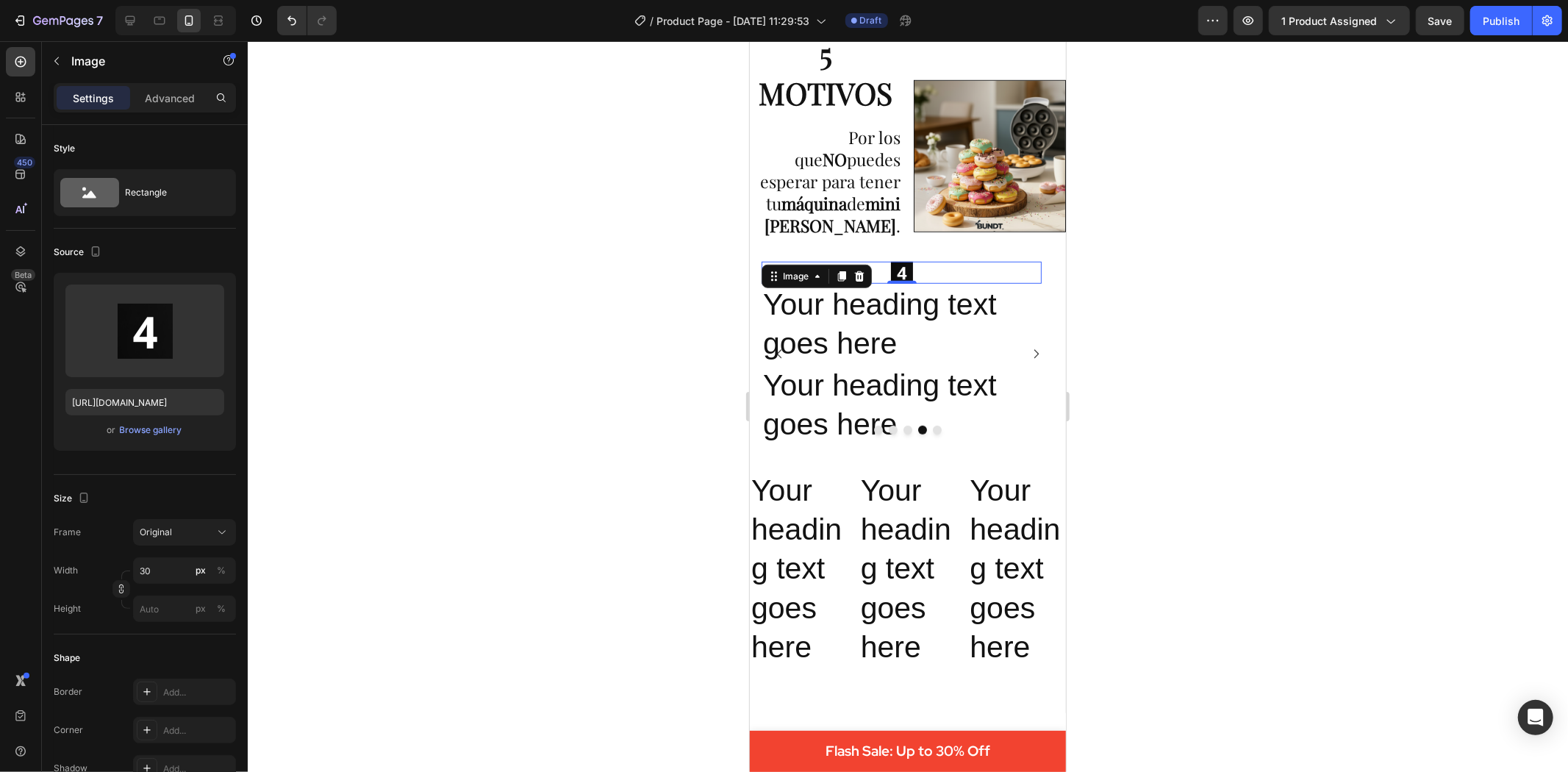
click at [266, 547] on div at bounding box center [908, 407] width 1321 height 731
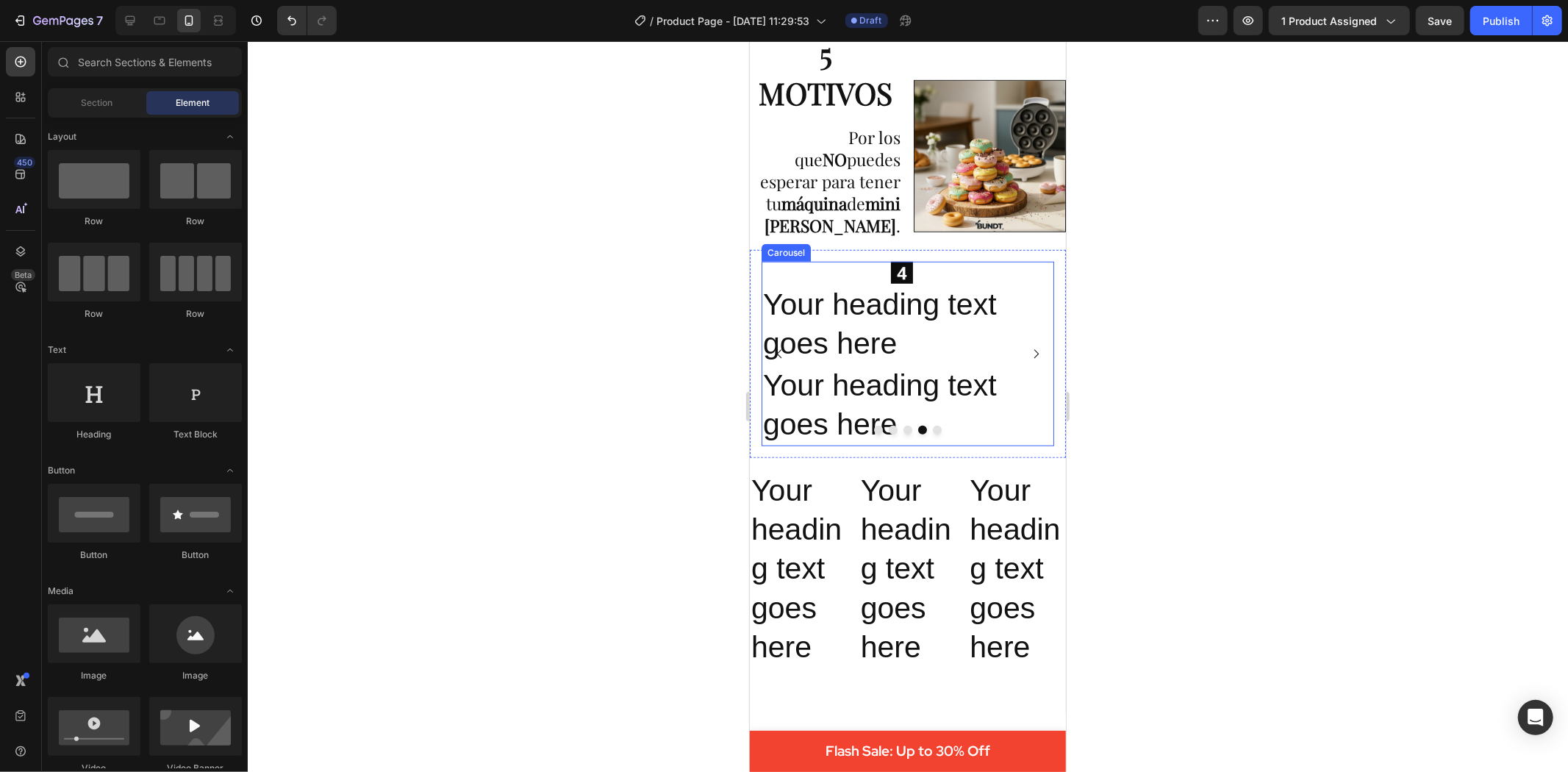
click at [1029, 360] on icon "Carousel Next Arrow" at bounding box center [1035, 354] width 12 height 12
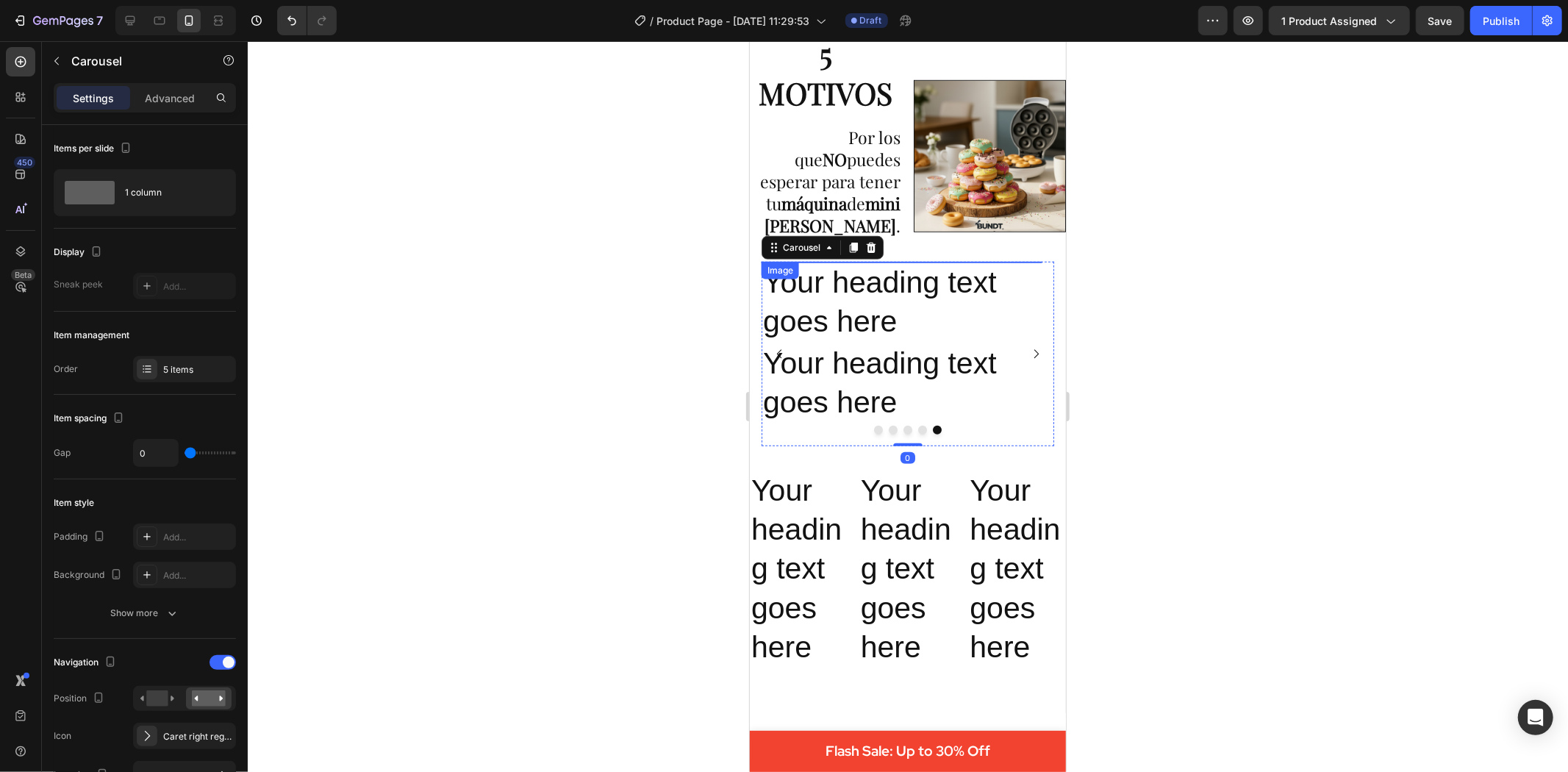
click at [924, 261] on img at bounding box center [901, 261] width 280 height 0
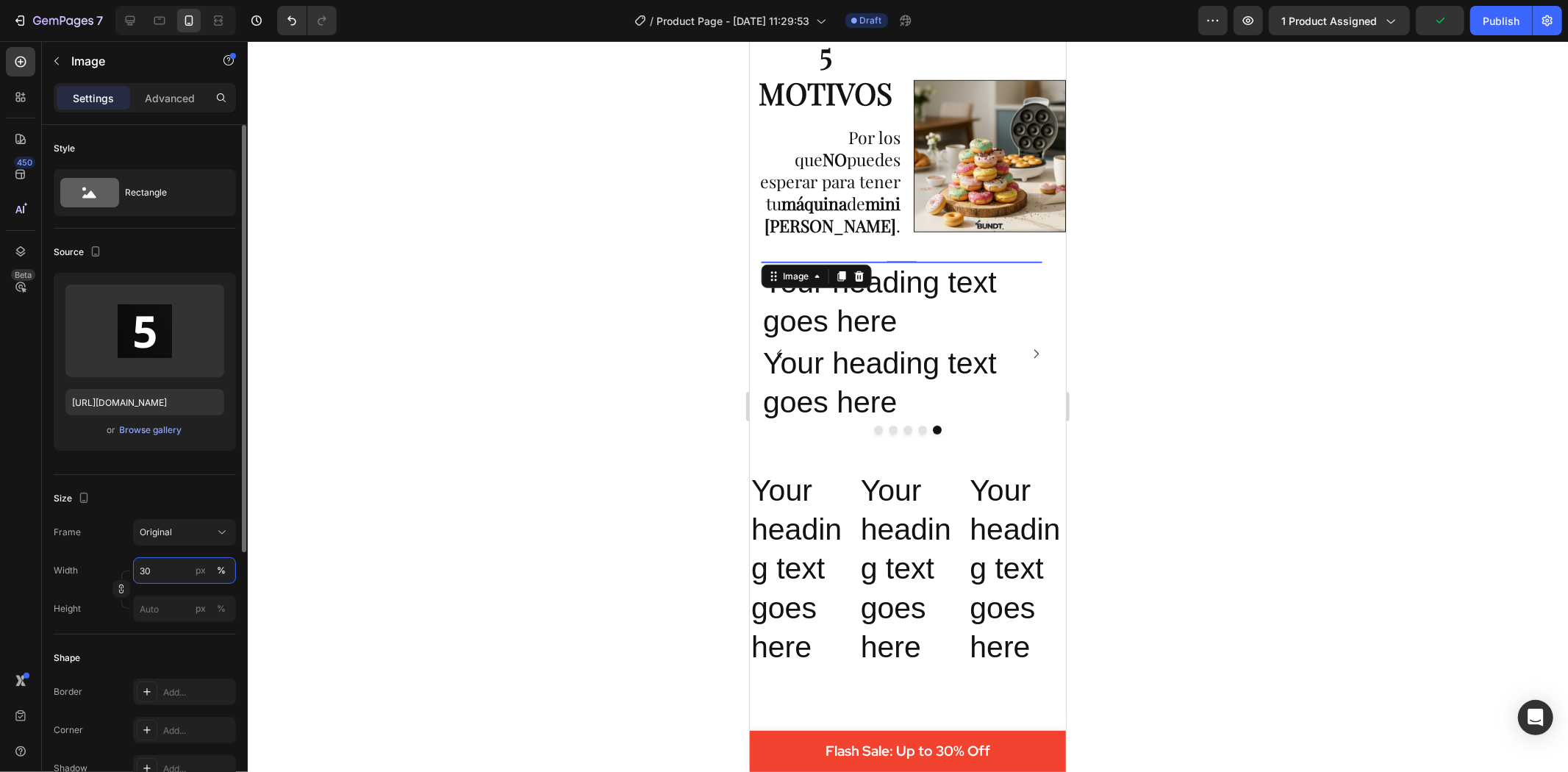
type input "3"
type input "30"
click at [349, 473] on div at bounding box center [908, 407] width 1321 height 731
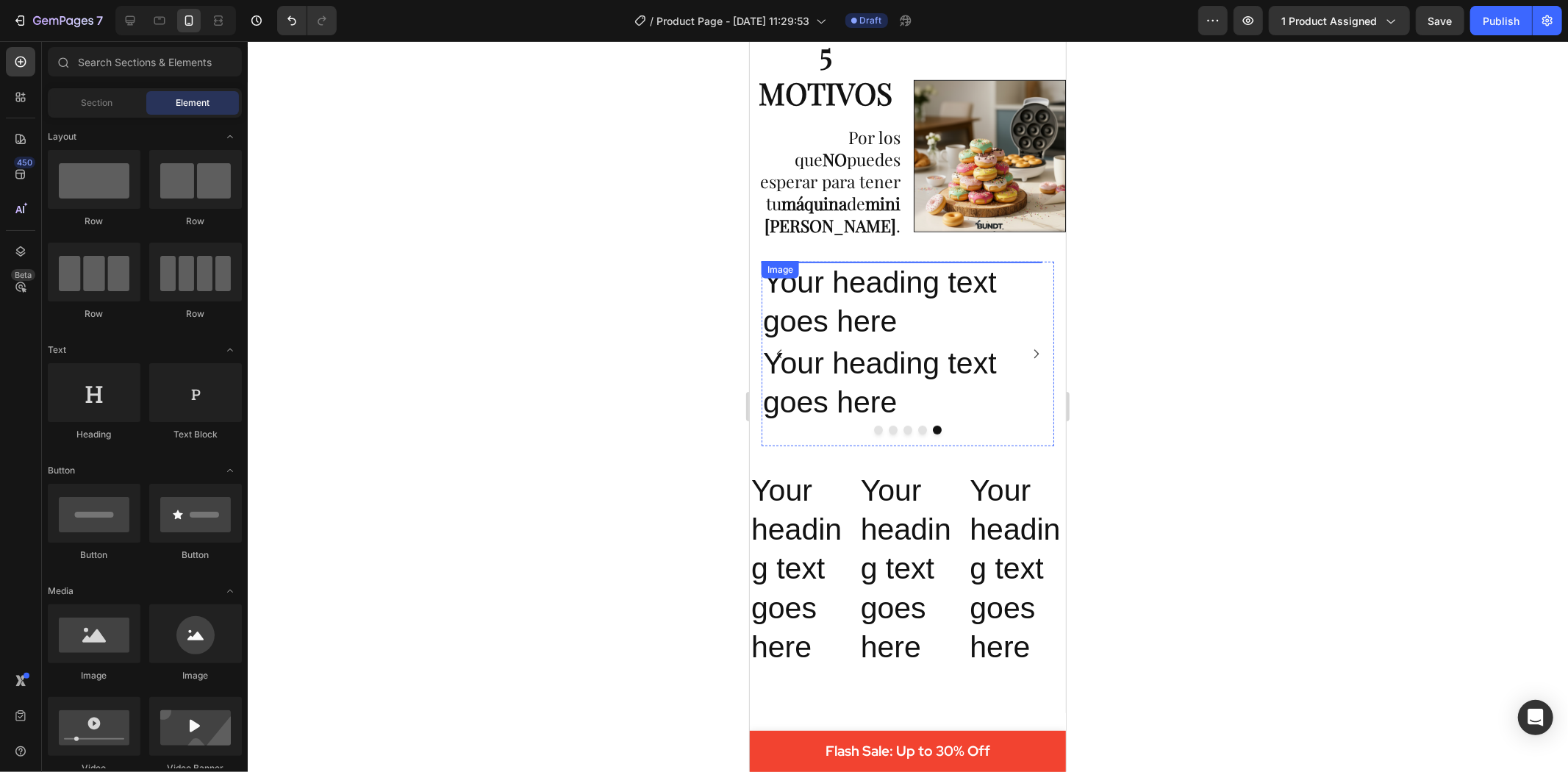
click at [909, 261] on img at bounding box center [901, 261] width 22 height 0
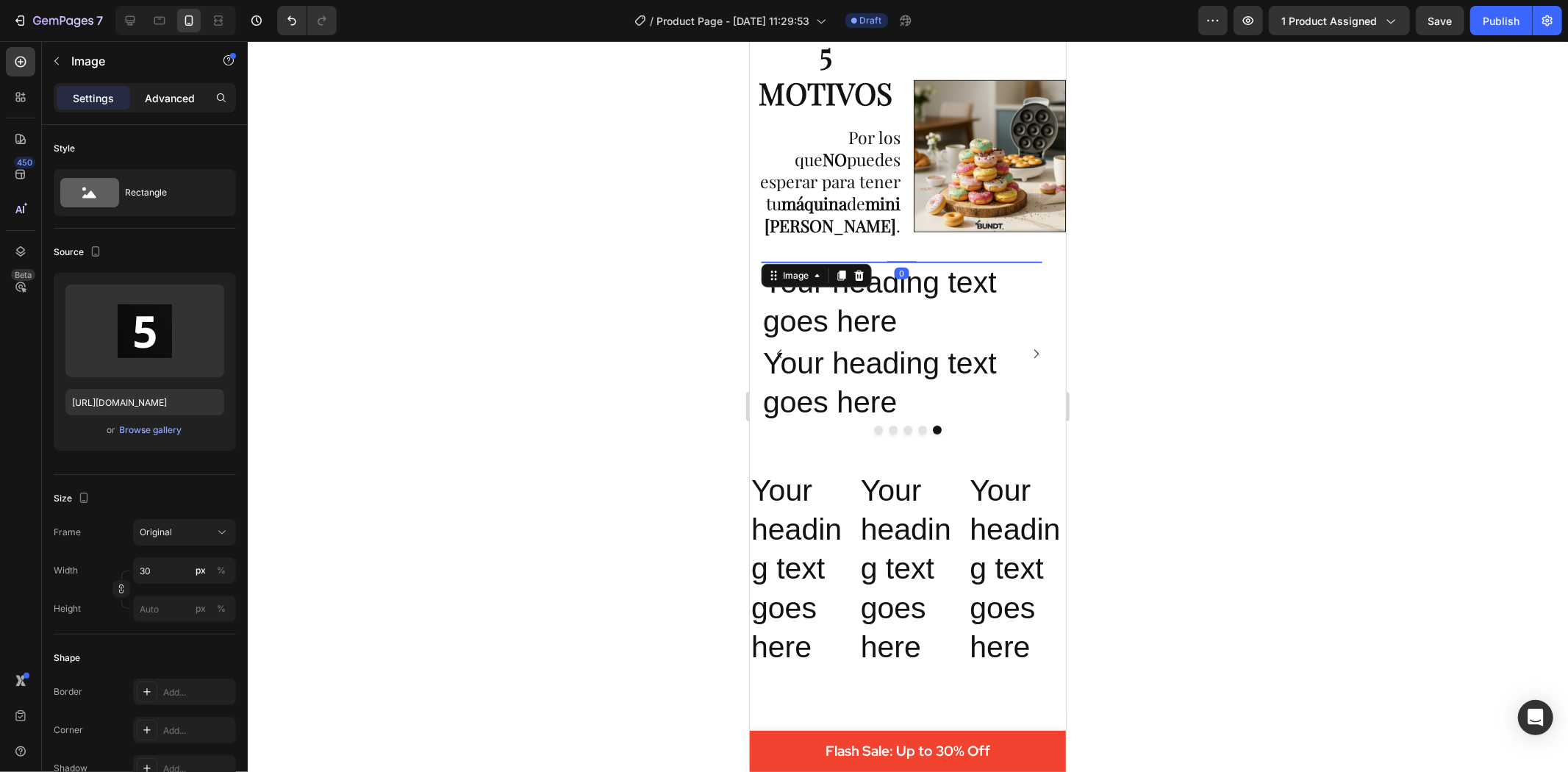
click at [155, 90] on p "Advanced" at bounding box center [170, 97] width 50 height 15
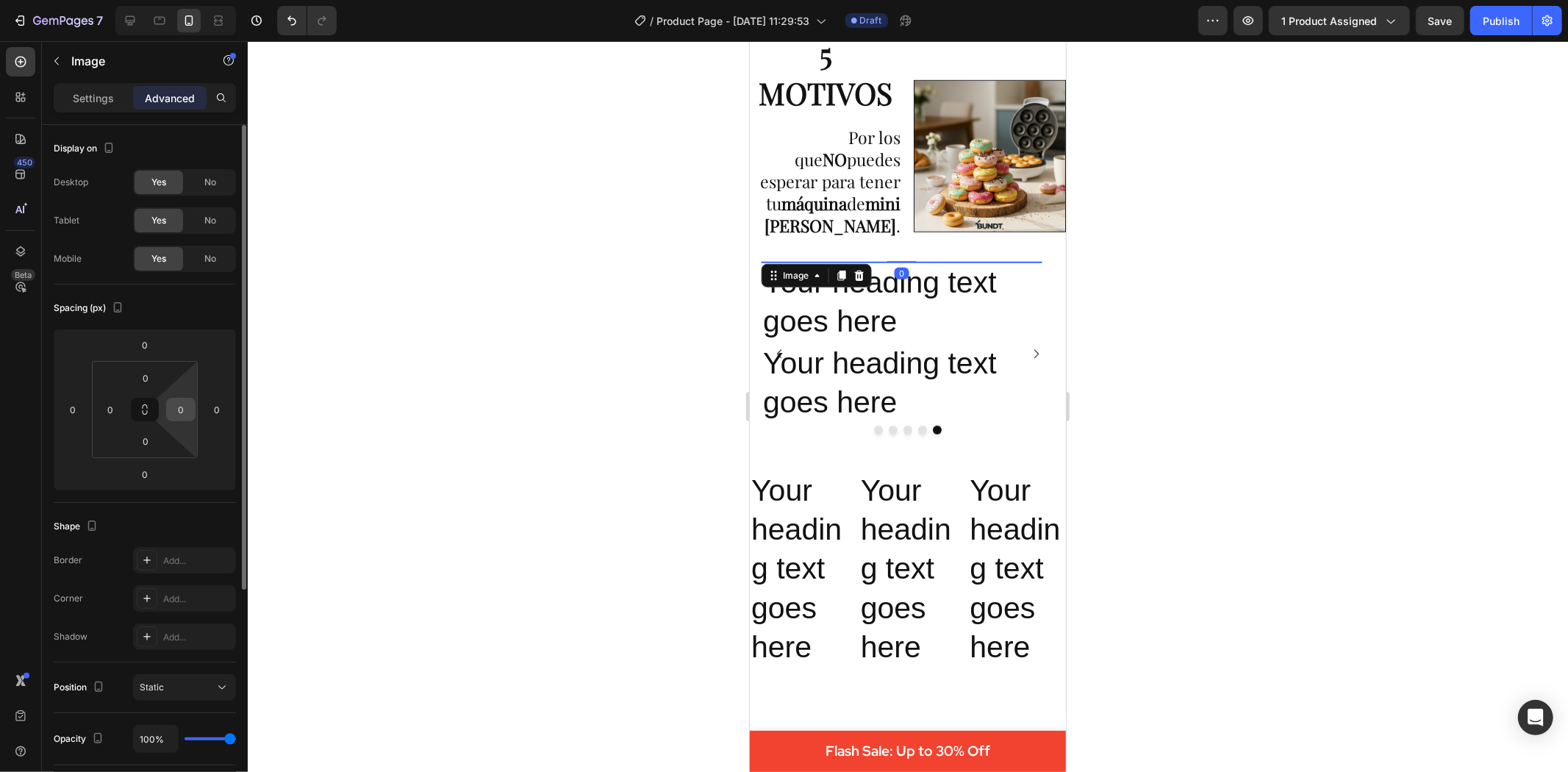
click at [175, 409] on input "0" at bounding box center [180, 409] width 22 height 22
type input "340"
click at [528, 422] on div at bounding box center [908, 407] width 1321 height 731
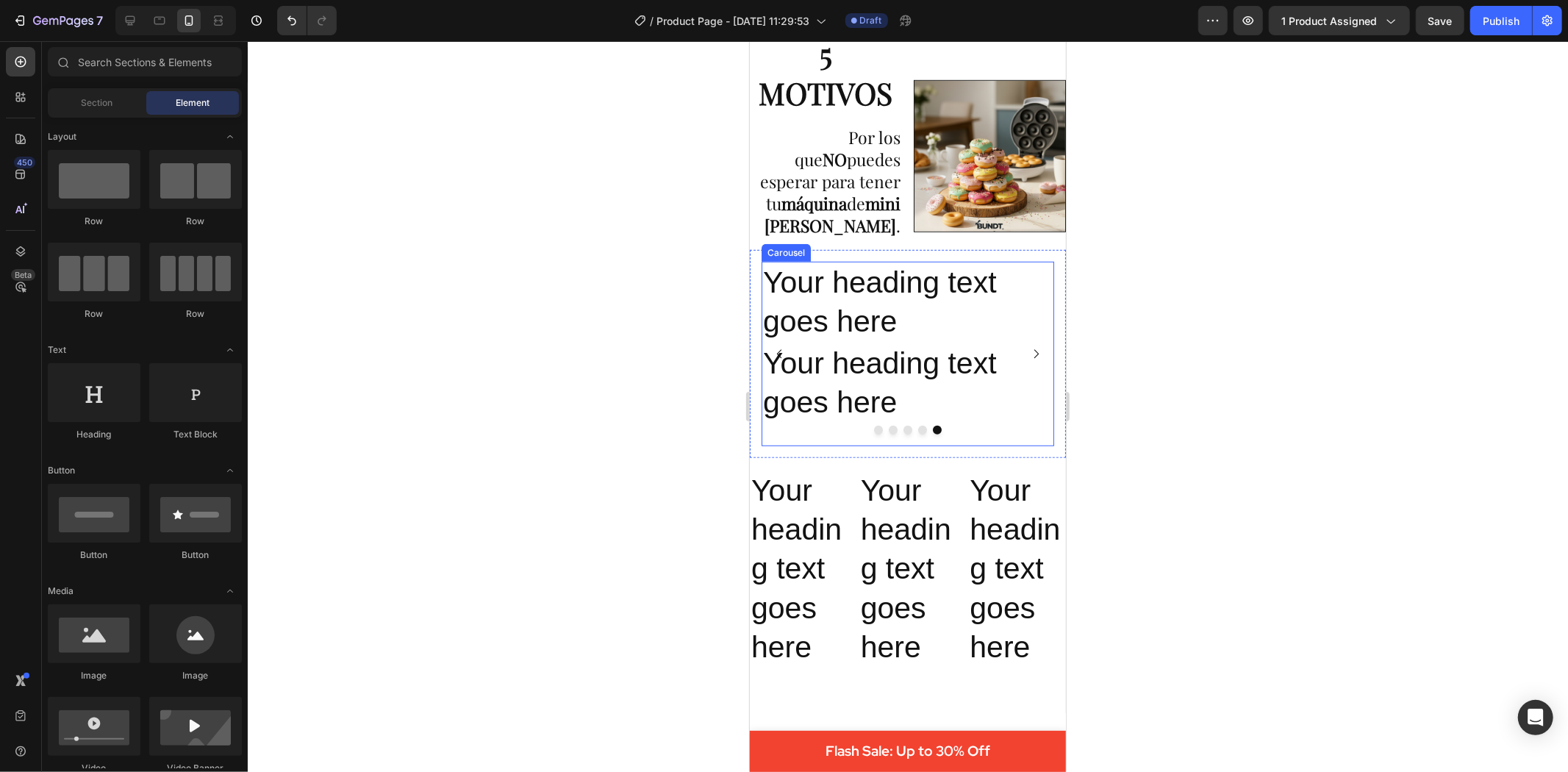
click at [917, 425] on button "Dot" at bounding box center [922, 430] width 9 height 9
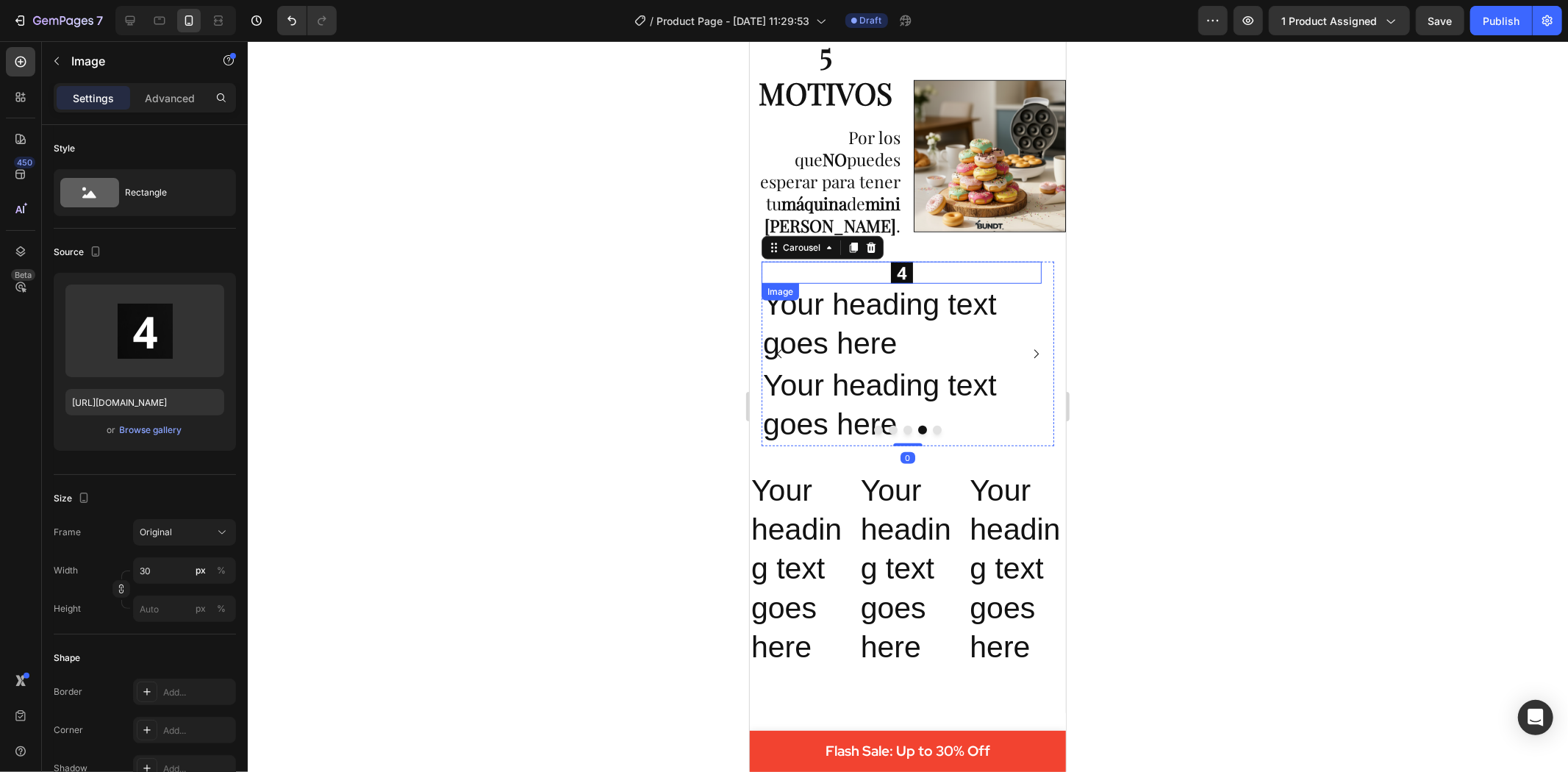
click at [898, 261] on img at bounding box center [901, 271] width 22 height 22
click at [179, 90] on p "Advanced" at bounding box center [170, 97] width 50 height 15
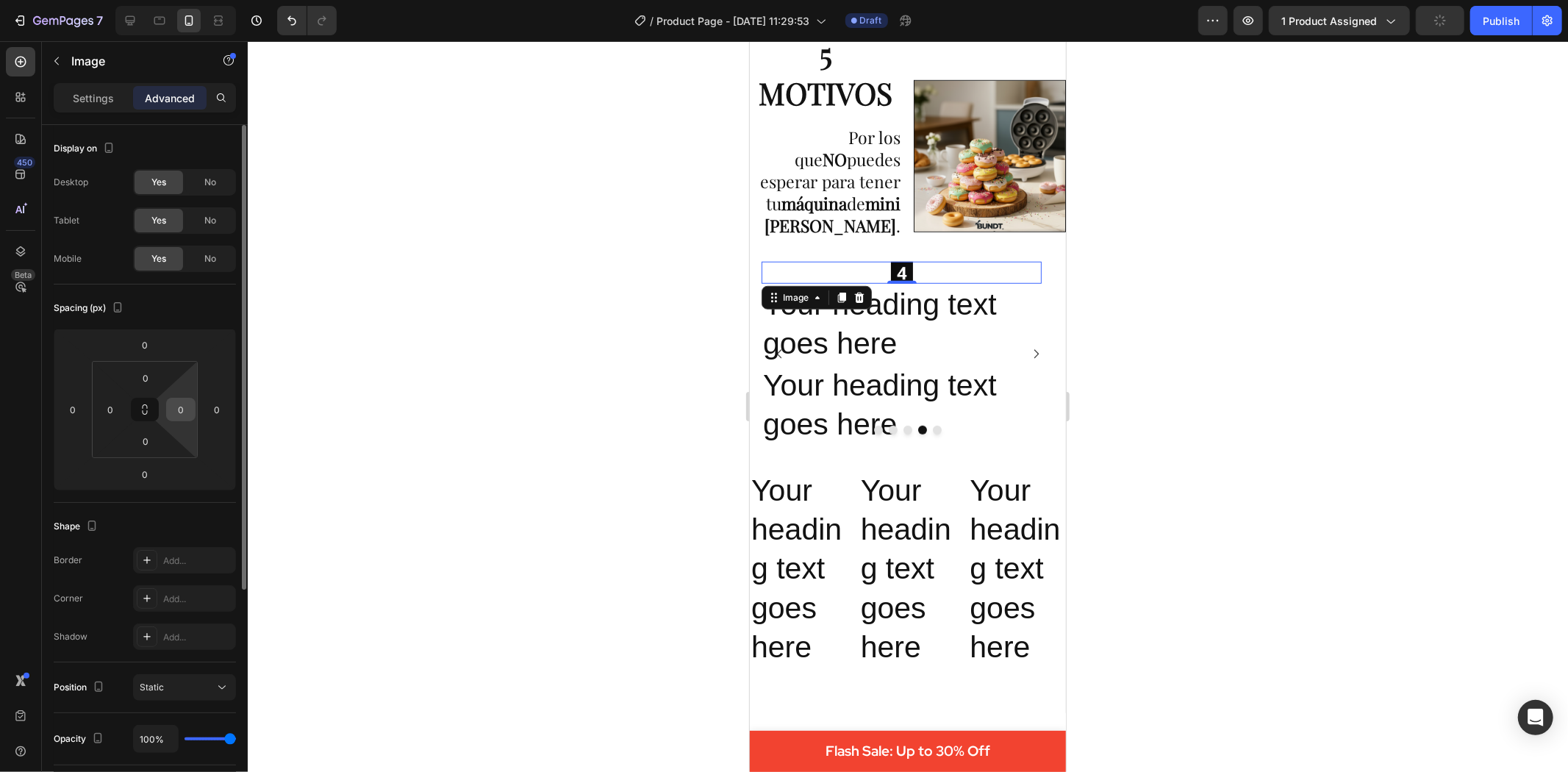
click at [186, 415] on input "0" at bounding box center [180, 409] width 22 height 22
type input "340"
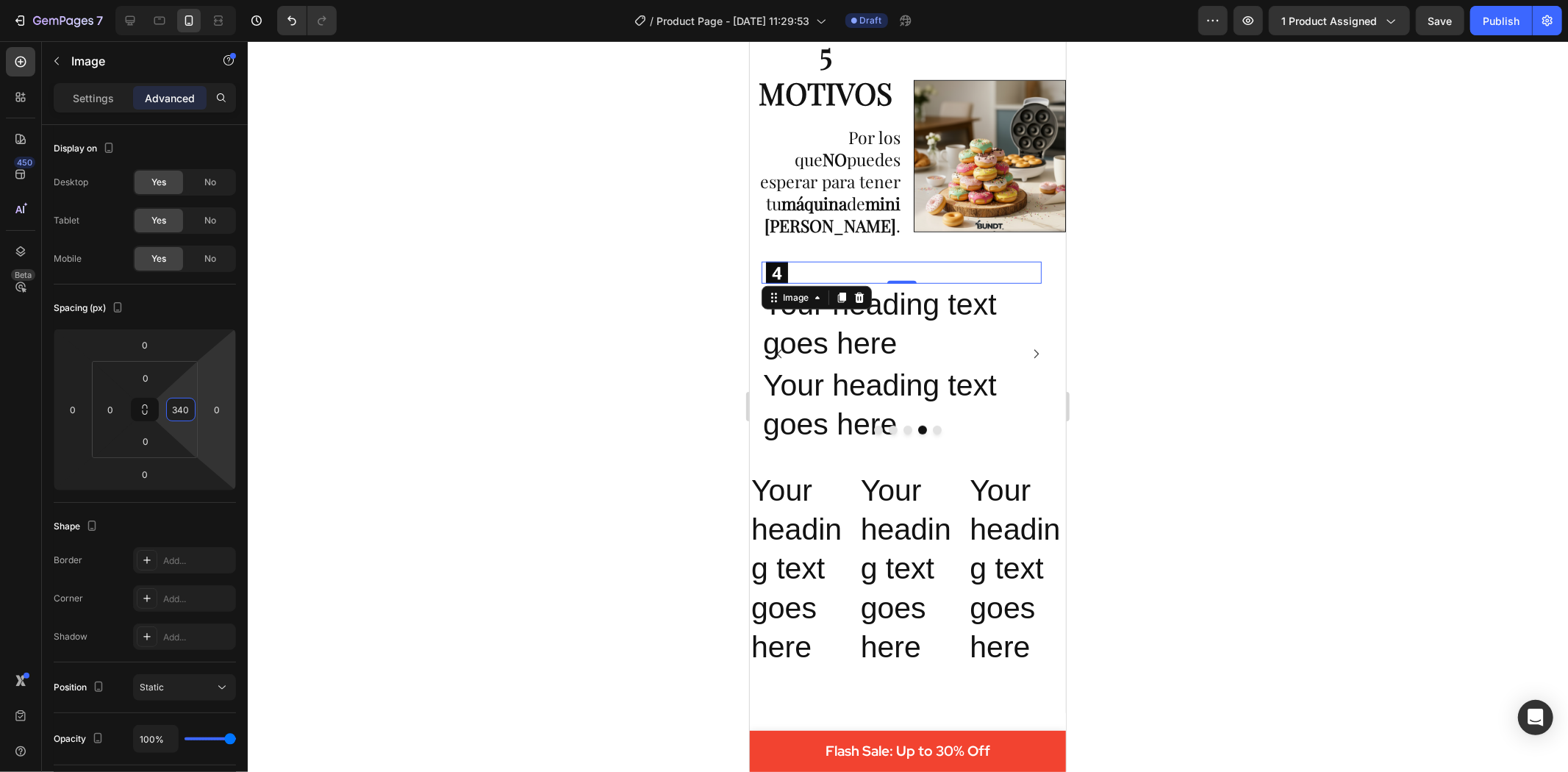
click at [375, 352] on div at bounding box center [908, 407] width 1321 height 731
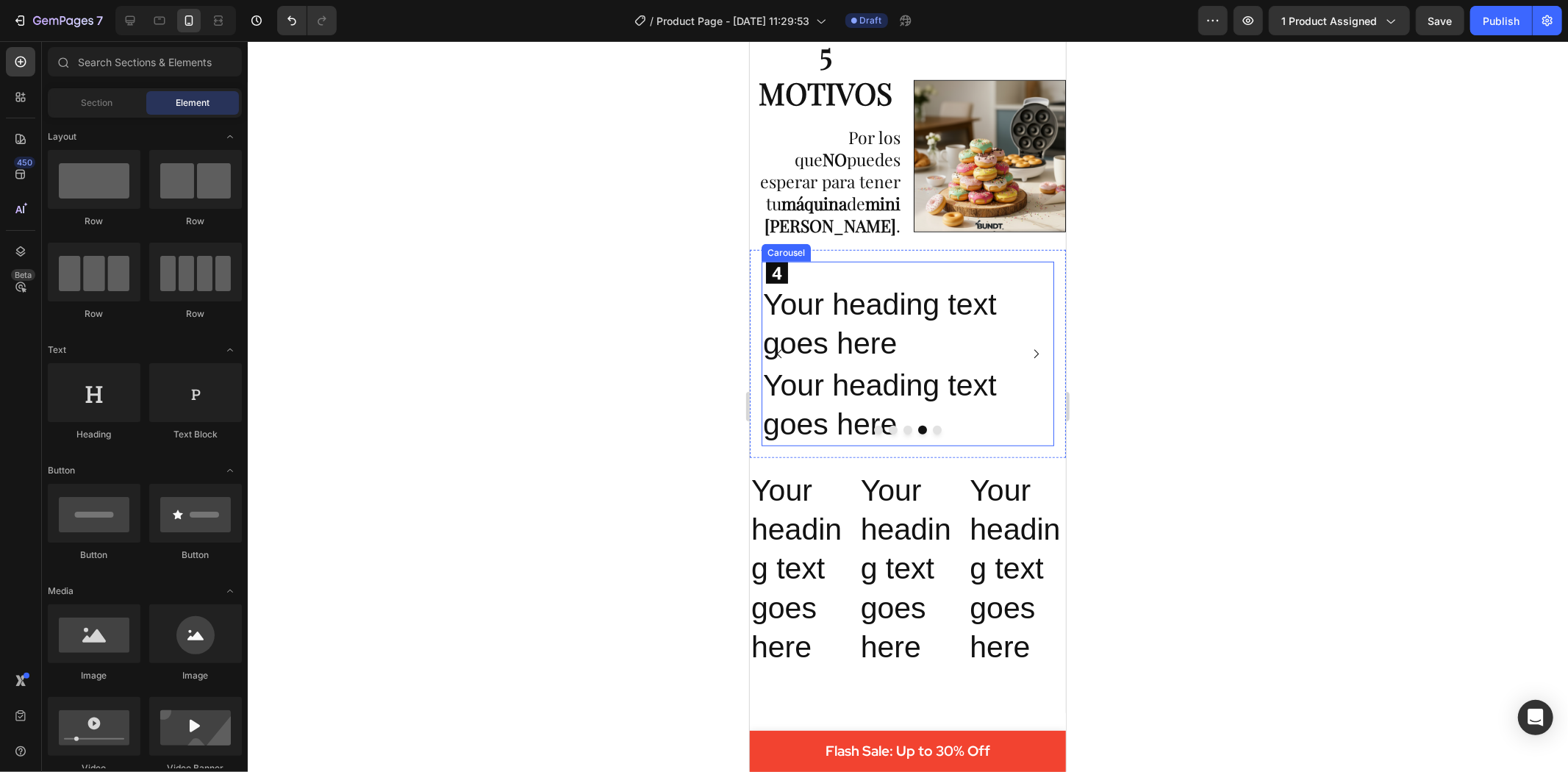
click at [775, 348] on icon "Carousel Back Arrow" at bounding box center [779, 354] width 12 height 12
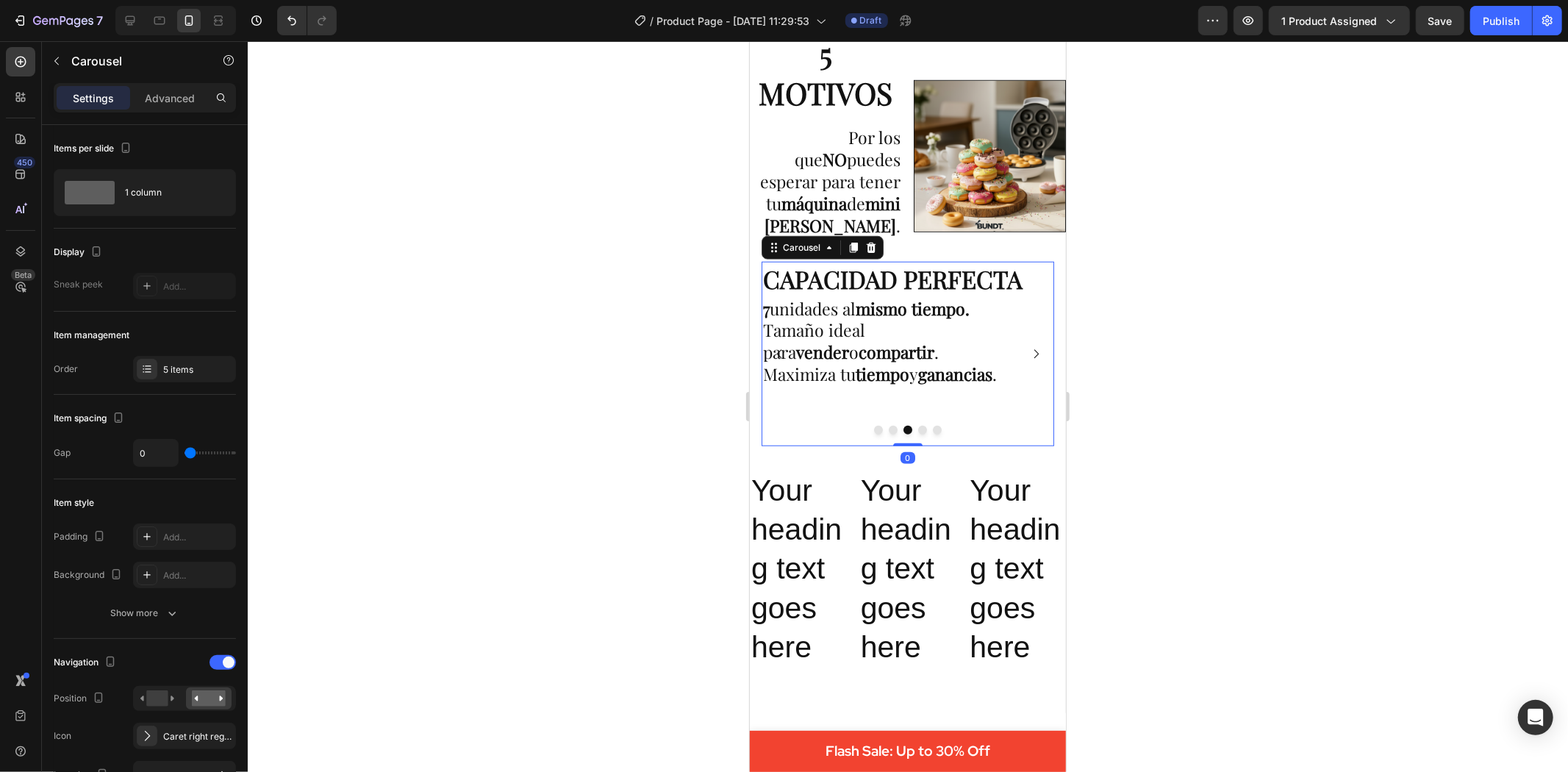
click at [1029, 349] on icon "Carousel Next Arrow" at bounding box center [1035, 354] width 12 height 12
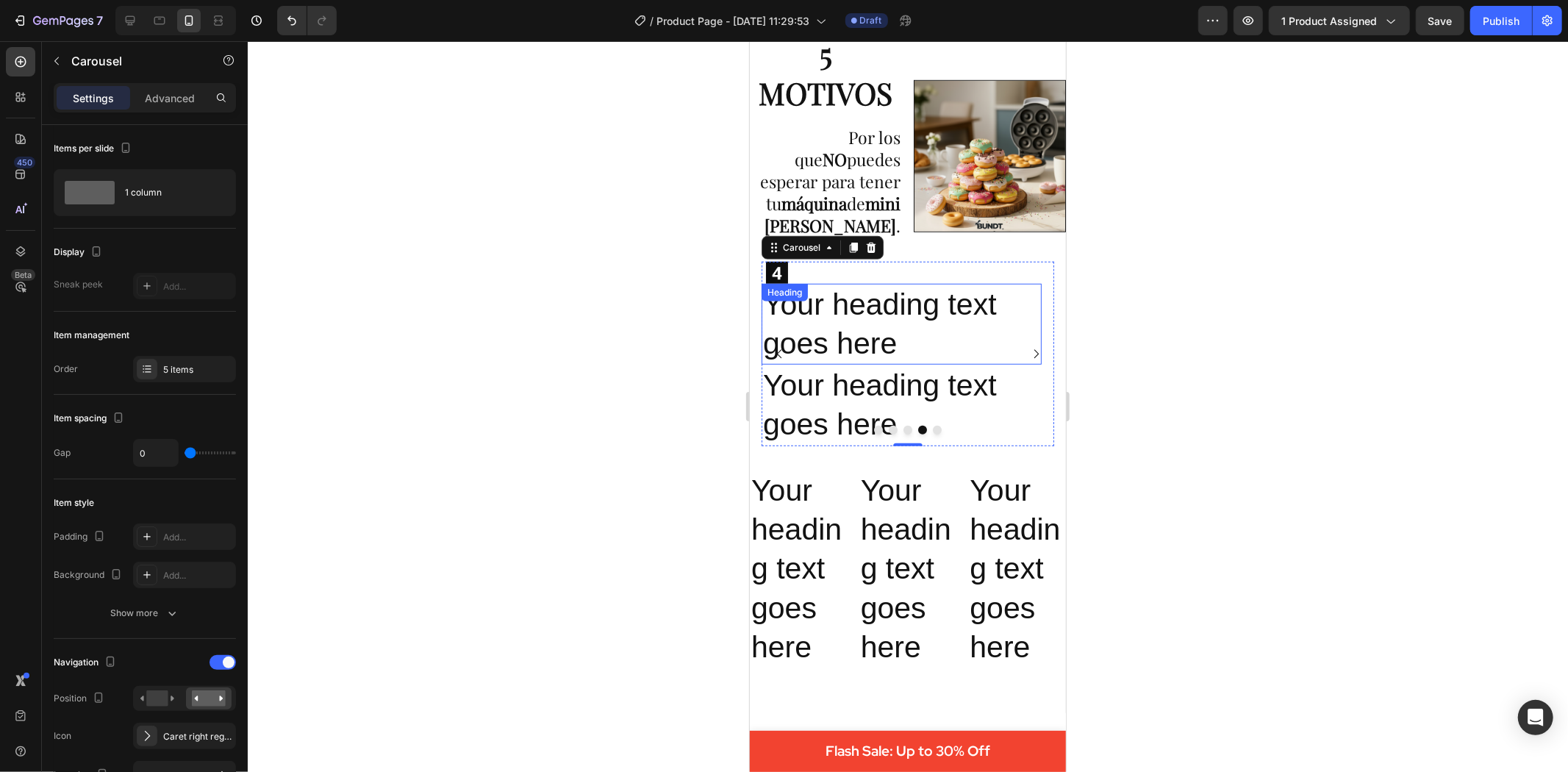
click at [870, 294] on h2 "Your heading text goes here" at bounding box center [901, 324] width 280 height 81
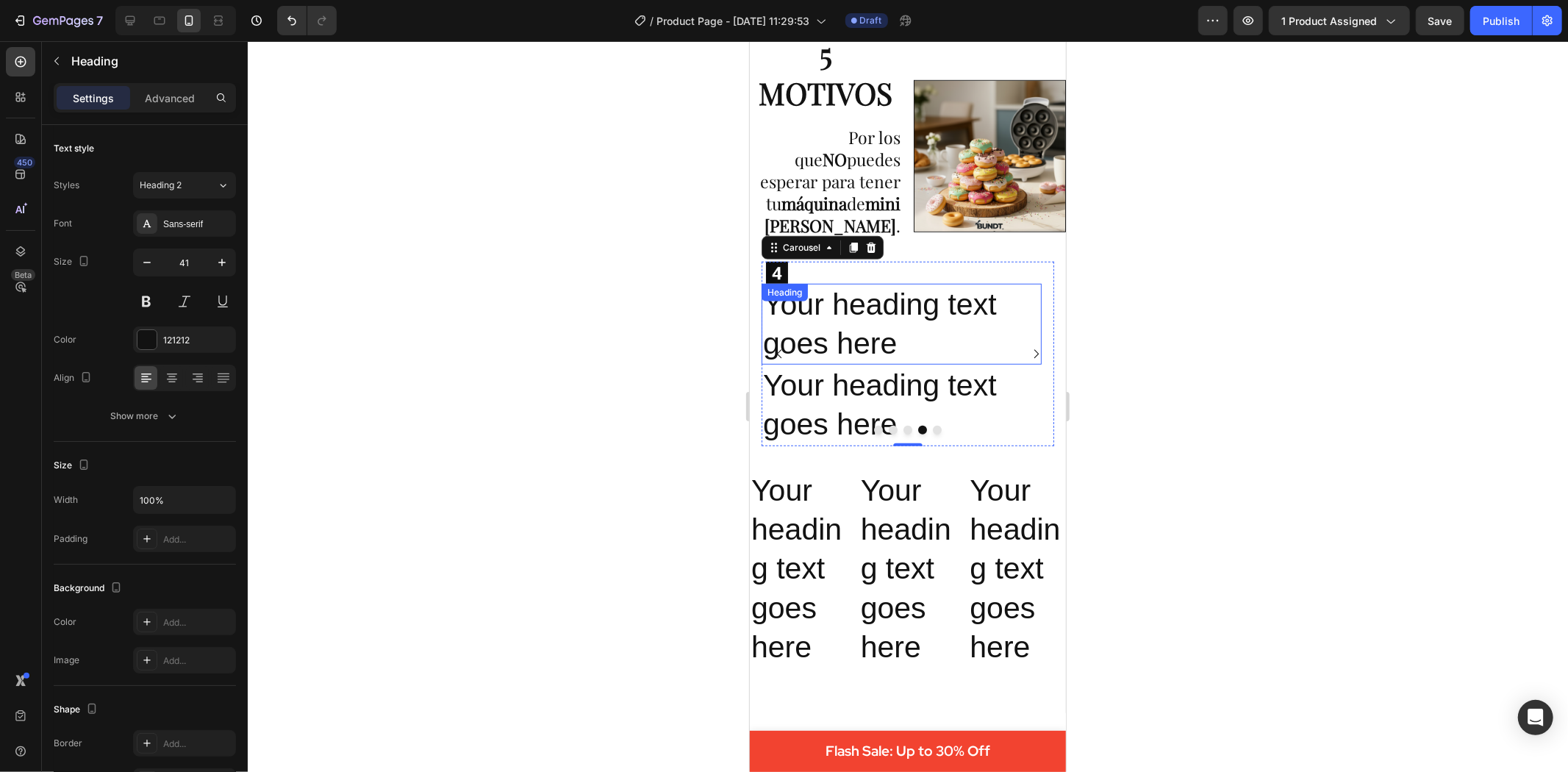
click at [870, 294] on div "Your heading text goes here Heading" at bounding box center [901, 324] width 280 height 81
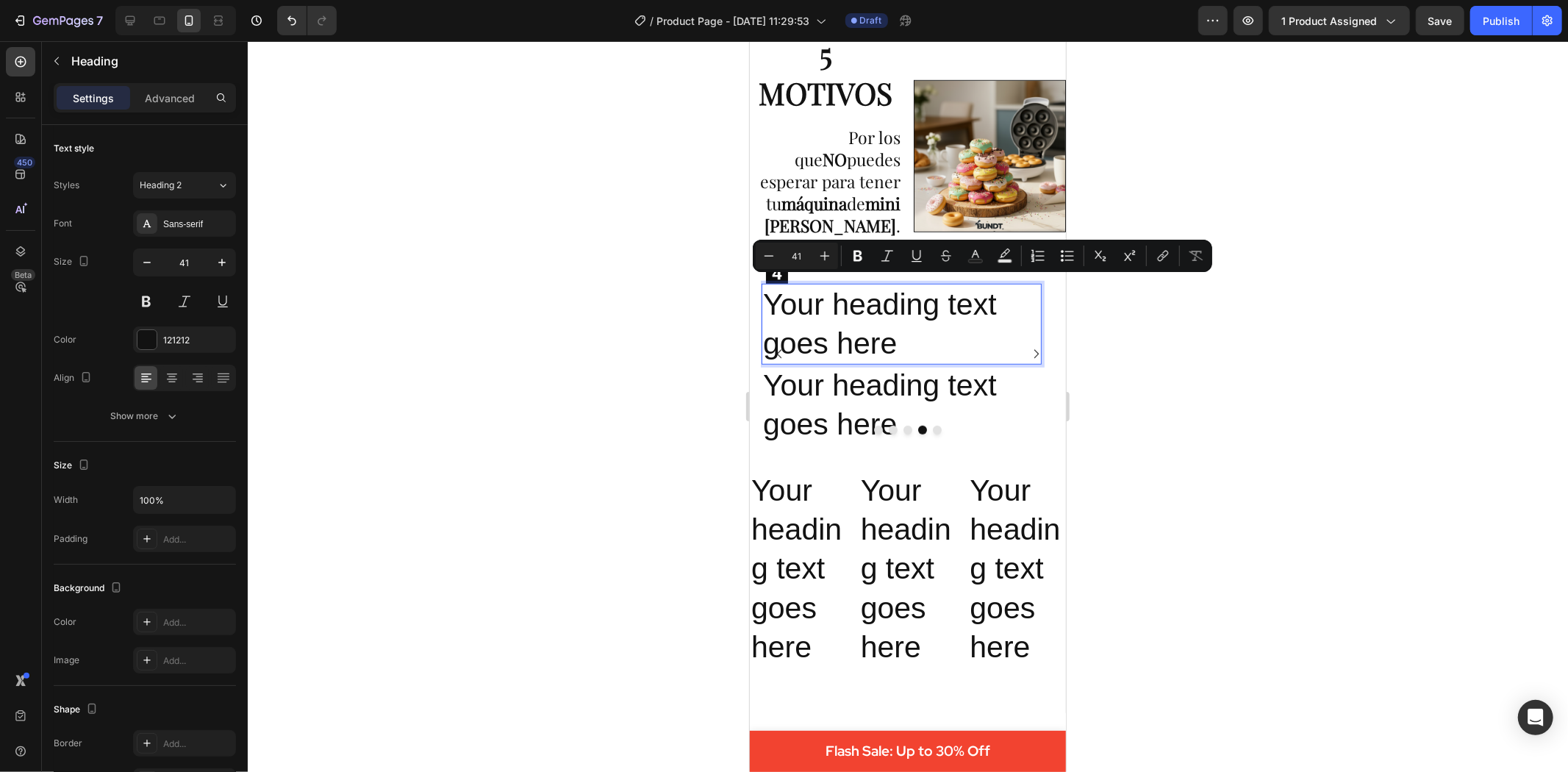
click at [883, 339] on p "Your heading text goes here" at bounding box center [902, 324] width 278 height 79
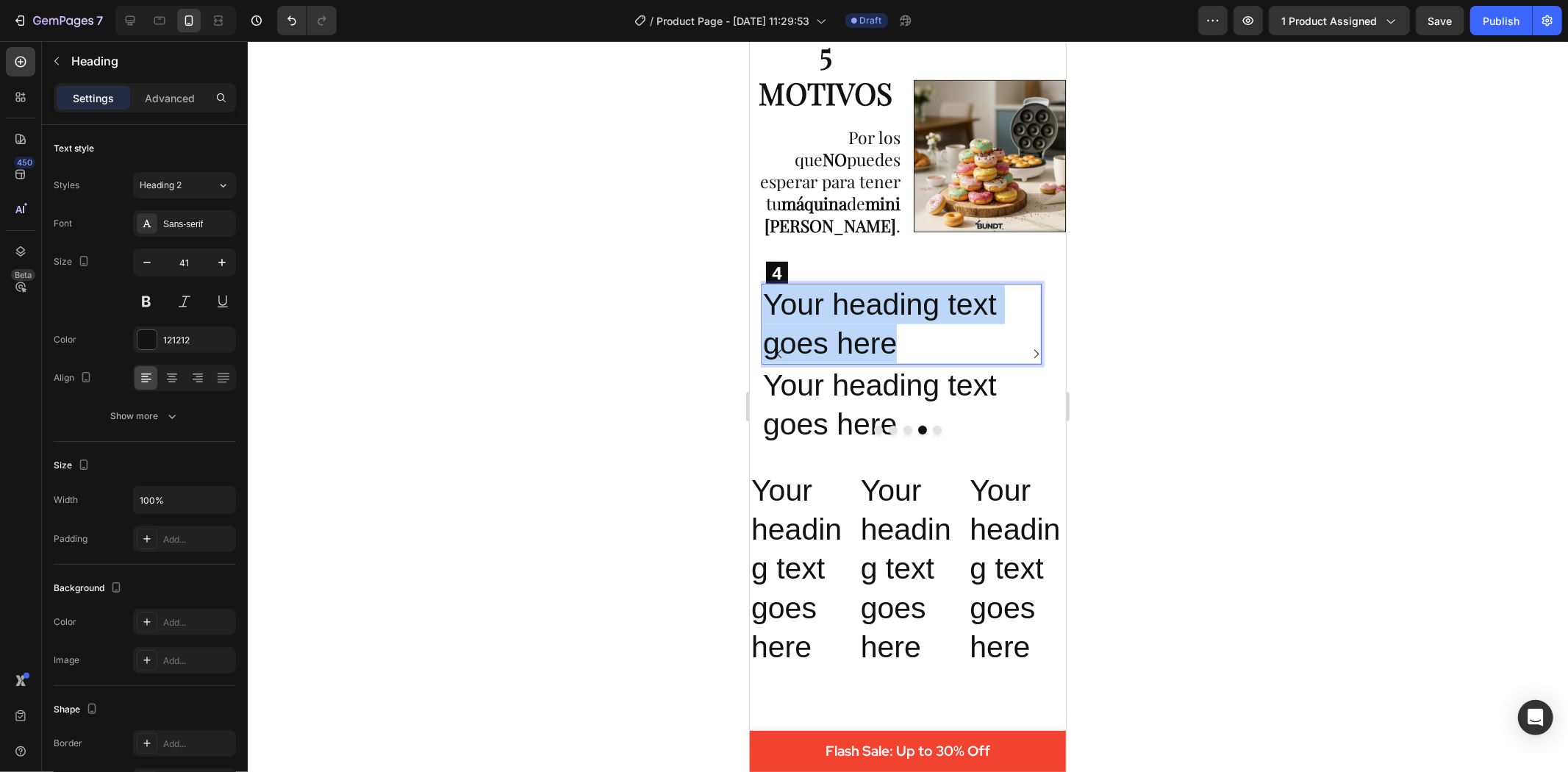
drag, startPoint x: 900, startPoint y: 340, endPoint x: 765, endPoint y: 283, distance: 146.5
click at [766, 288] on p "Your heading text goes here" at bounding box center [902, 324] width 278 height 79
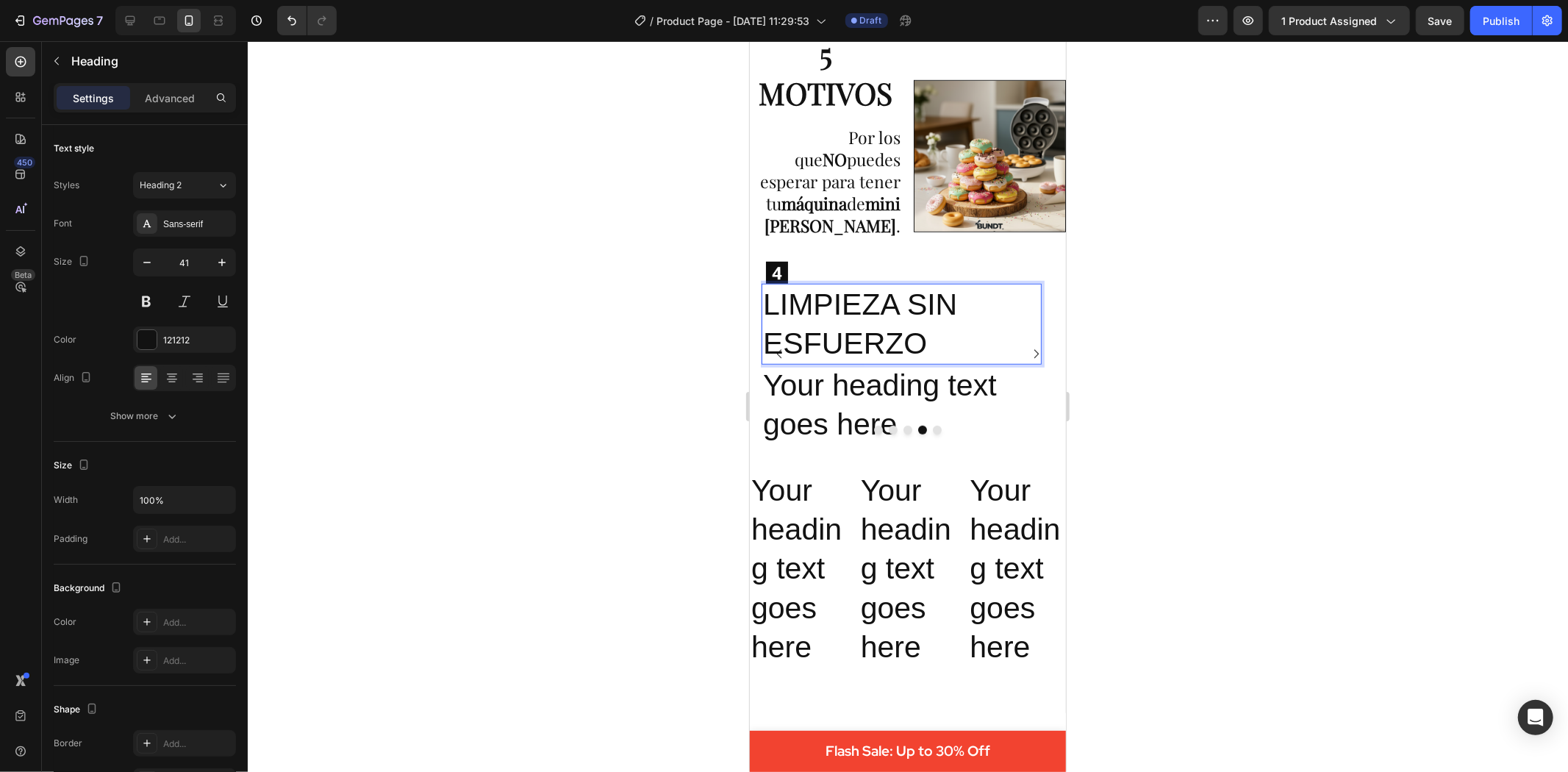
click at [778, 348] on icon "Carousel Back Arrow" at bounding box center [779, 354] width 12 height 12
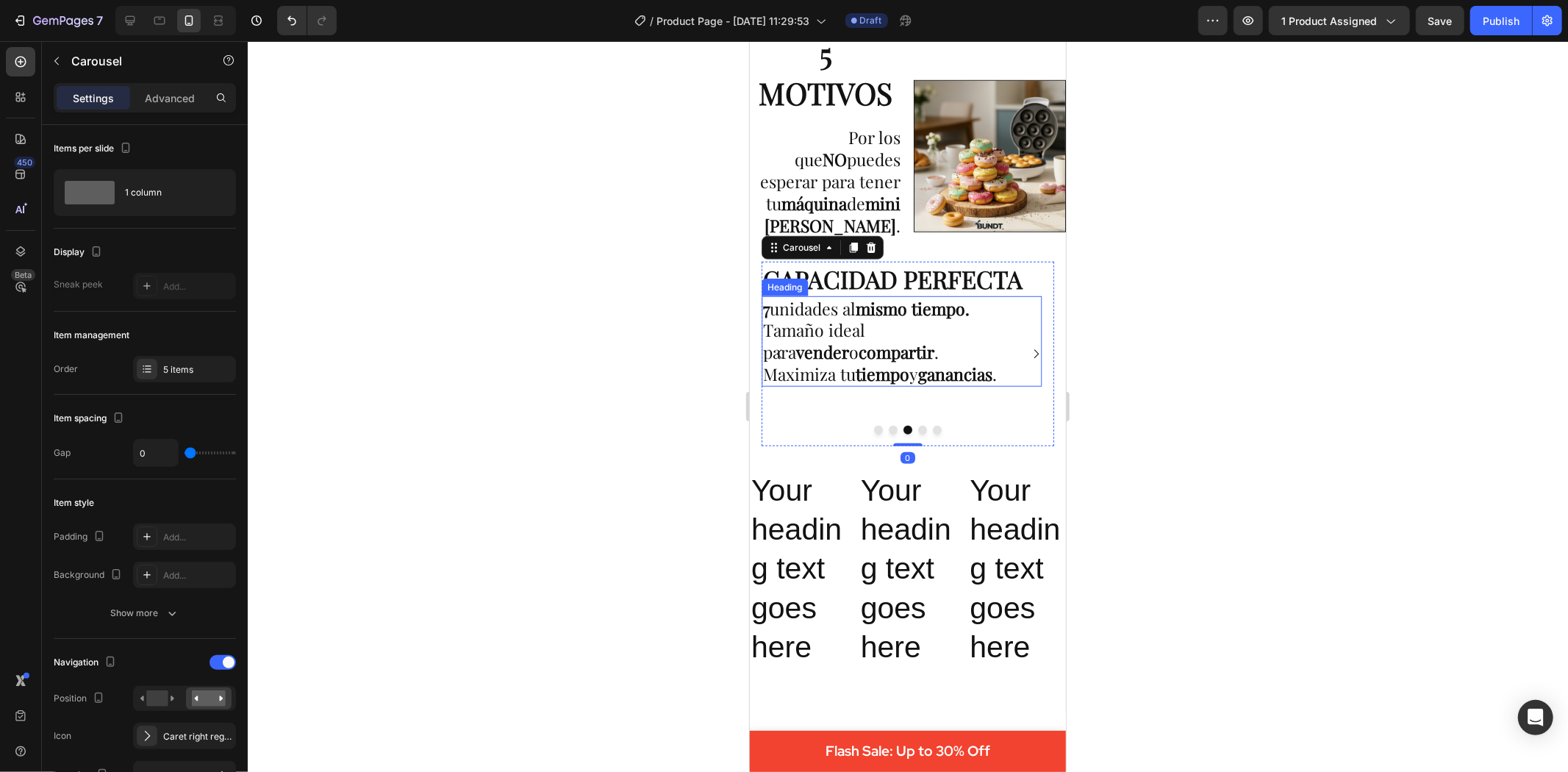
click at [987, 291] on p "CAPACIDAD PERFECTA" at bounding box center [902, 279] width 278 height 32
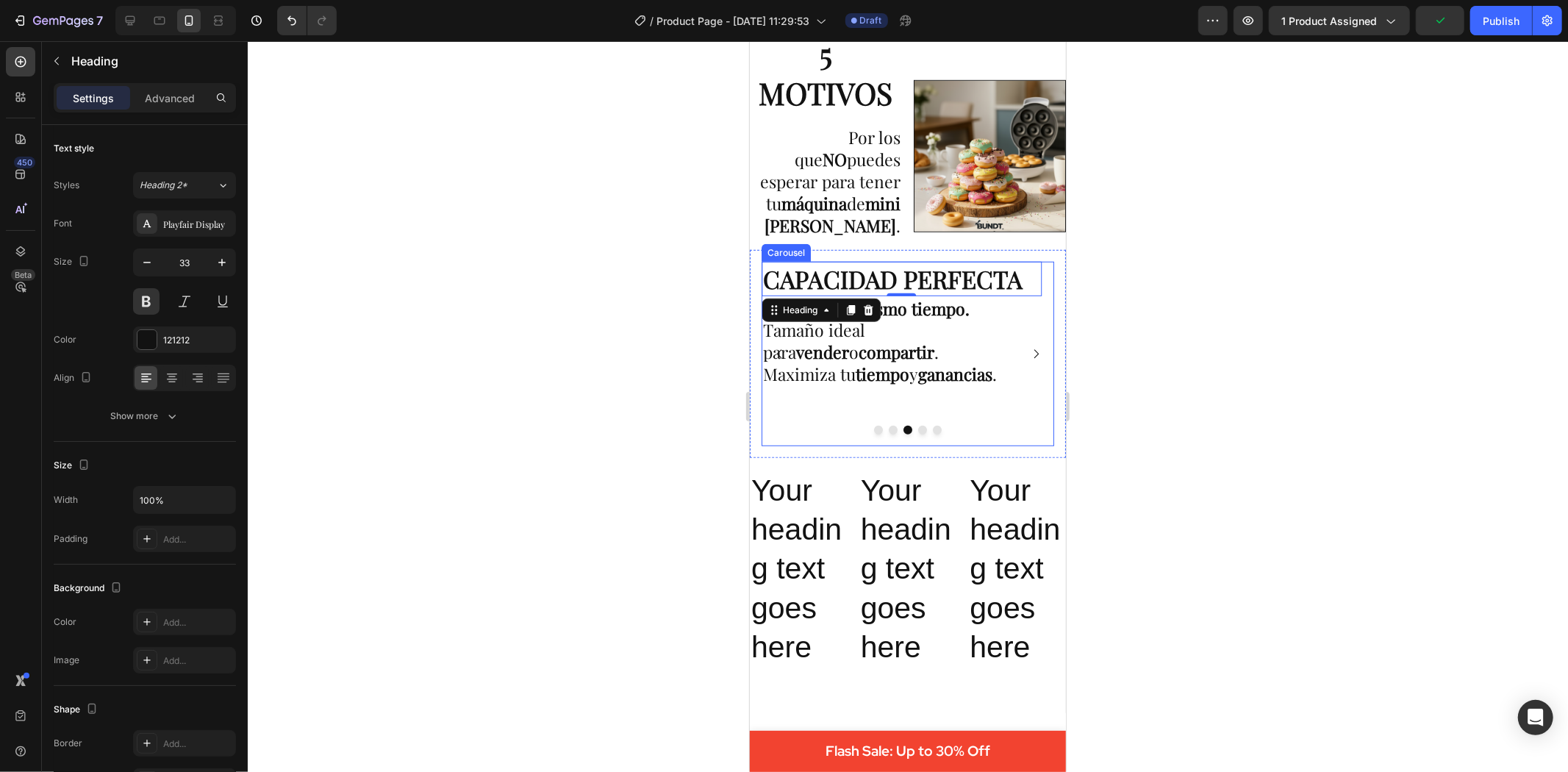
click at [1029, 348] on icon "Carousel Next Arrow" at bounding box center [1035, 354] width 12 height 12
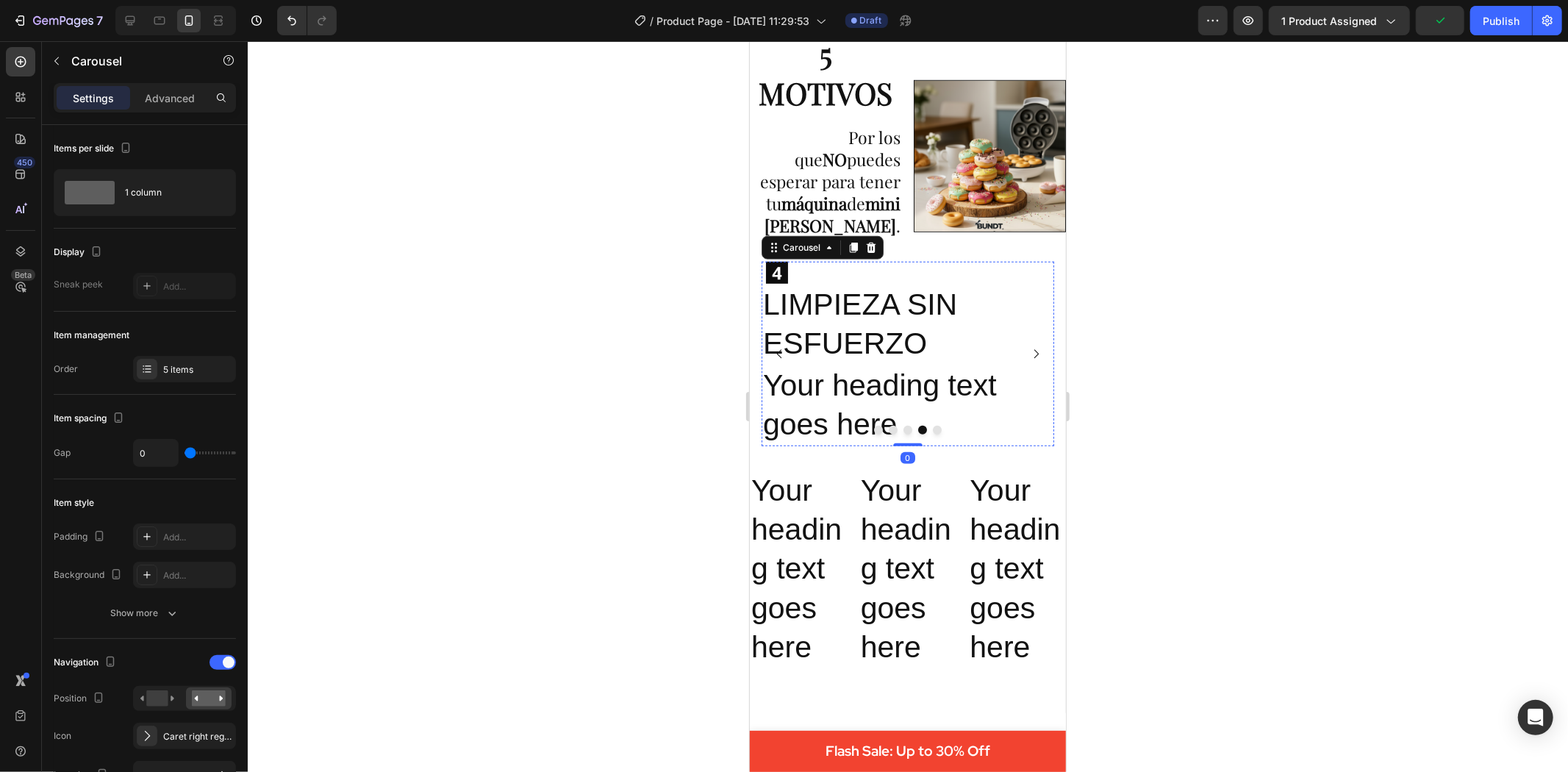
click at [892, 295] on p "LIMPIEZA SIN ESFUERZO" at bounding box center [902, 324] width 278 height 79
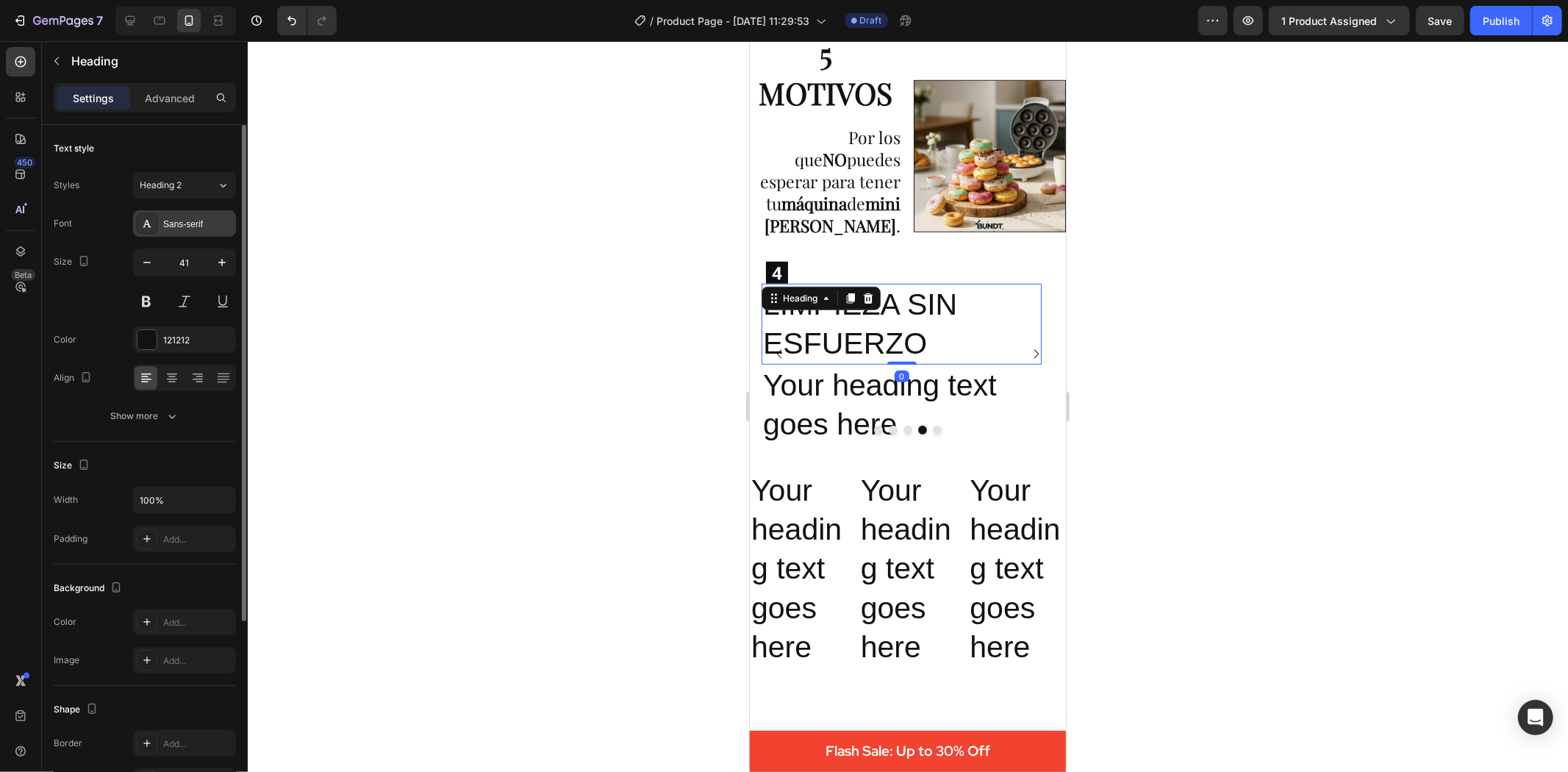
click at [202, 218] on div "Sans-serif" at bounding box center [198, 224] width 69 height 13
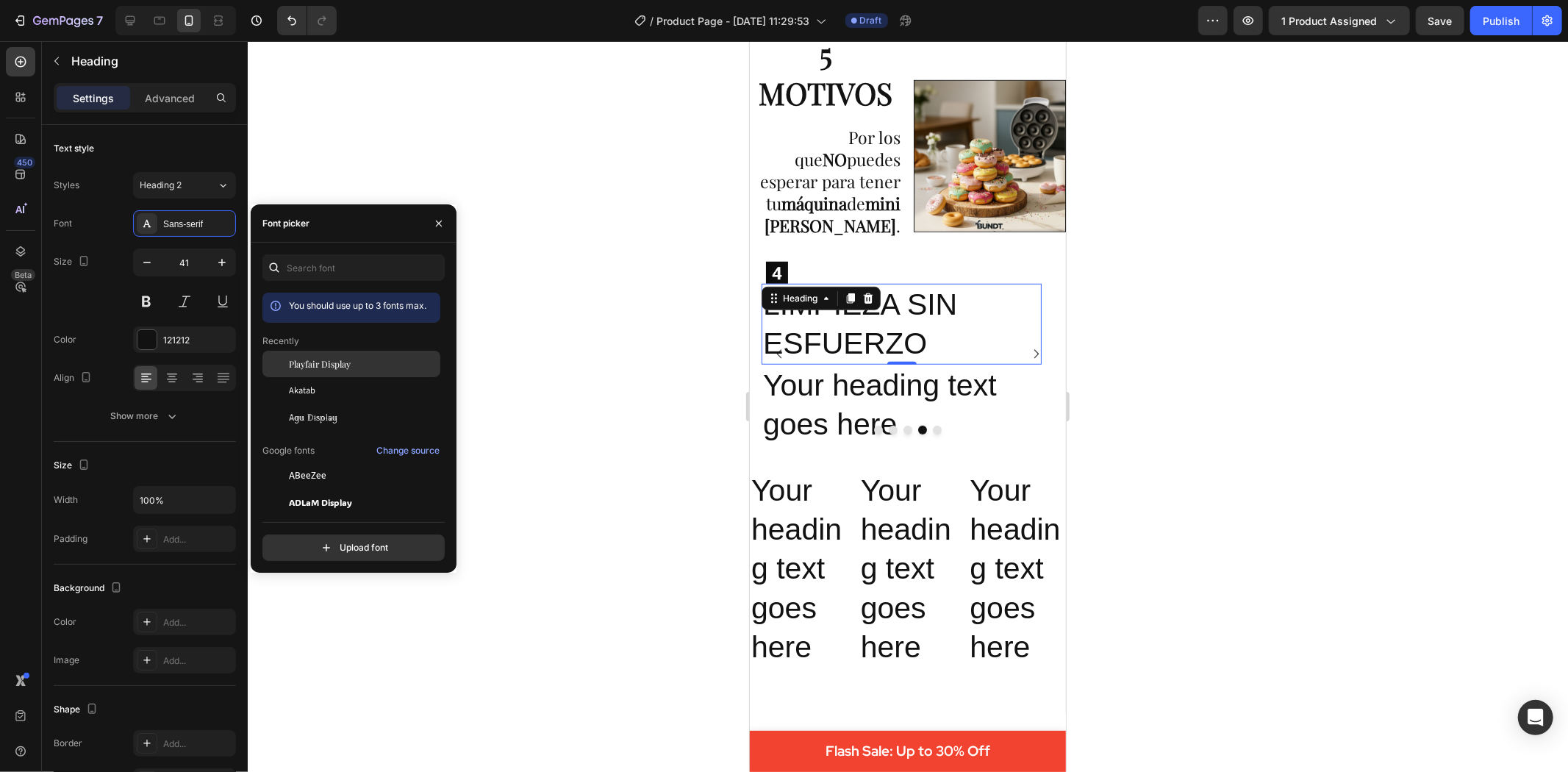
click at [334, 369] on span "Playfair Display" at bounding box center [320, 363] width 62 height 13
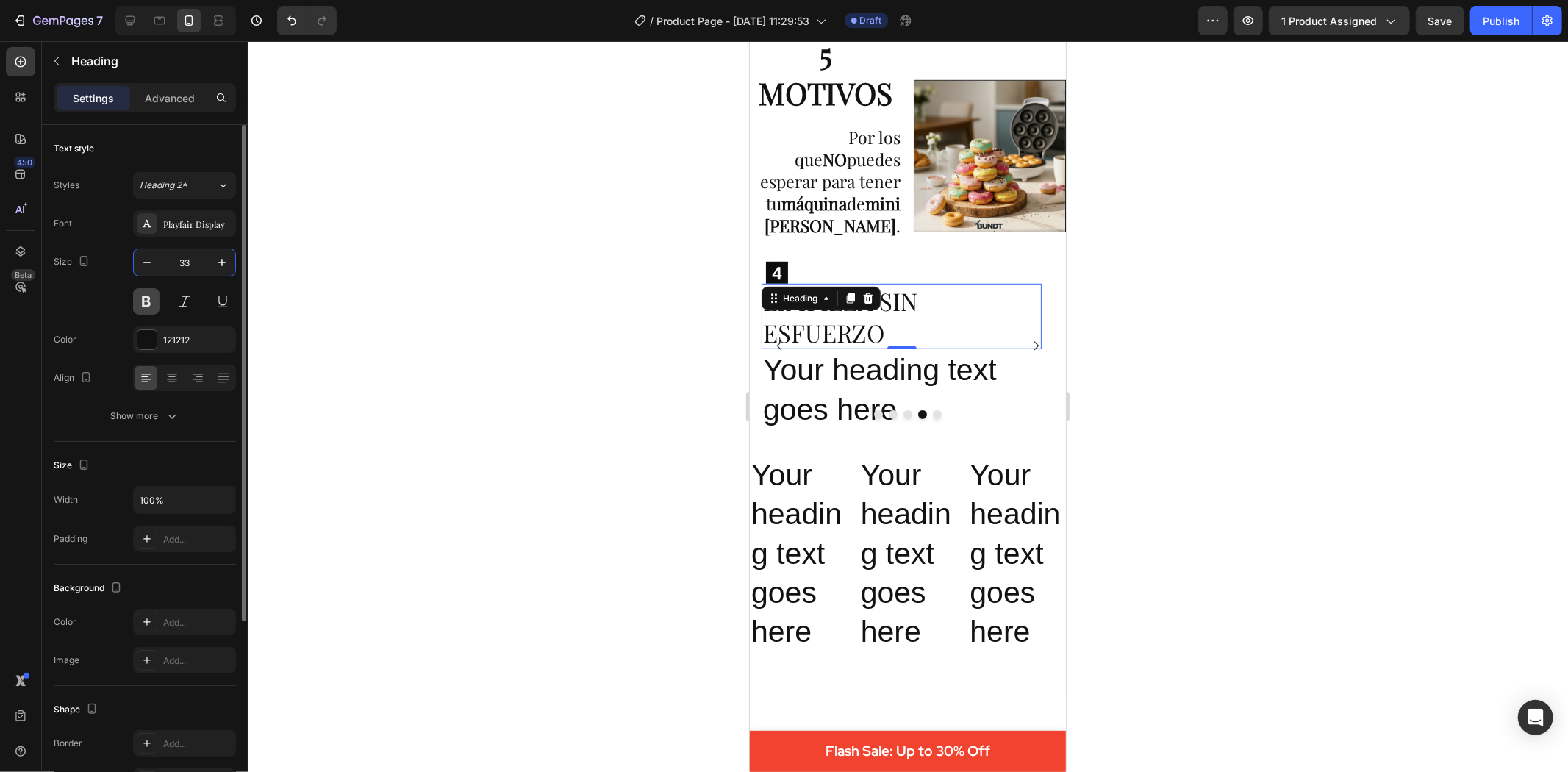
type input "33"
click at [138, 291] on div "Size 33" at bounding box center [145, 281] width 182 height 66
drag, startPoint x: 146, startPoint y: 297, endPoint x: 353, endPoint y: 355, distance: 215.0
click at [148, 297] on button at bounding box center [147, 302] width 27 height 27
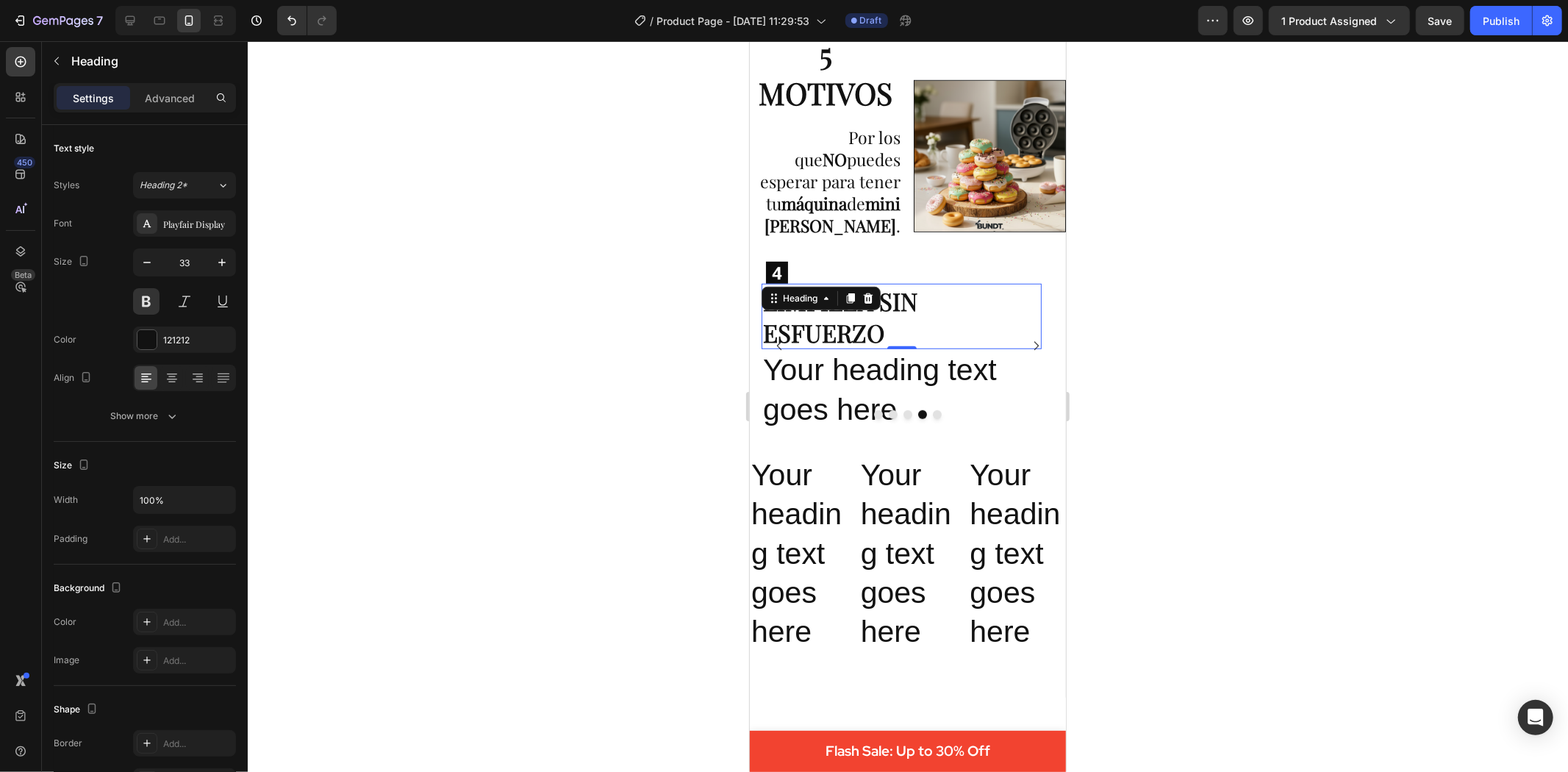
click at [407, 378] on div at bounding box center [908, 407] width 1321 height 731
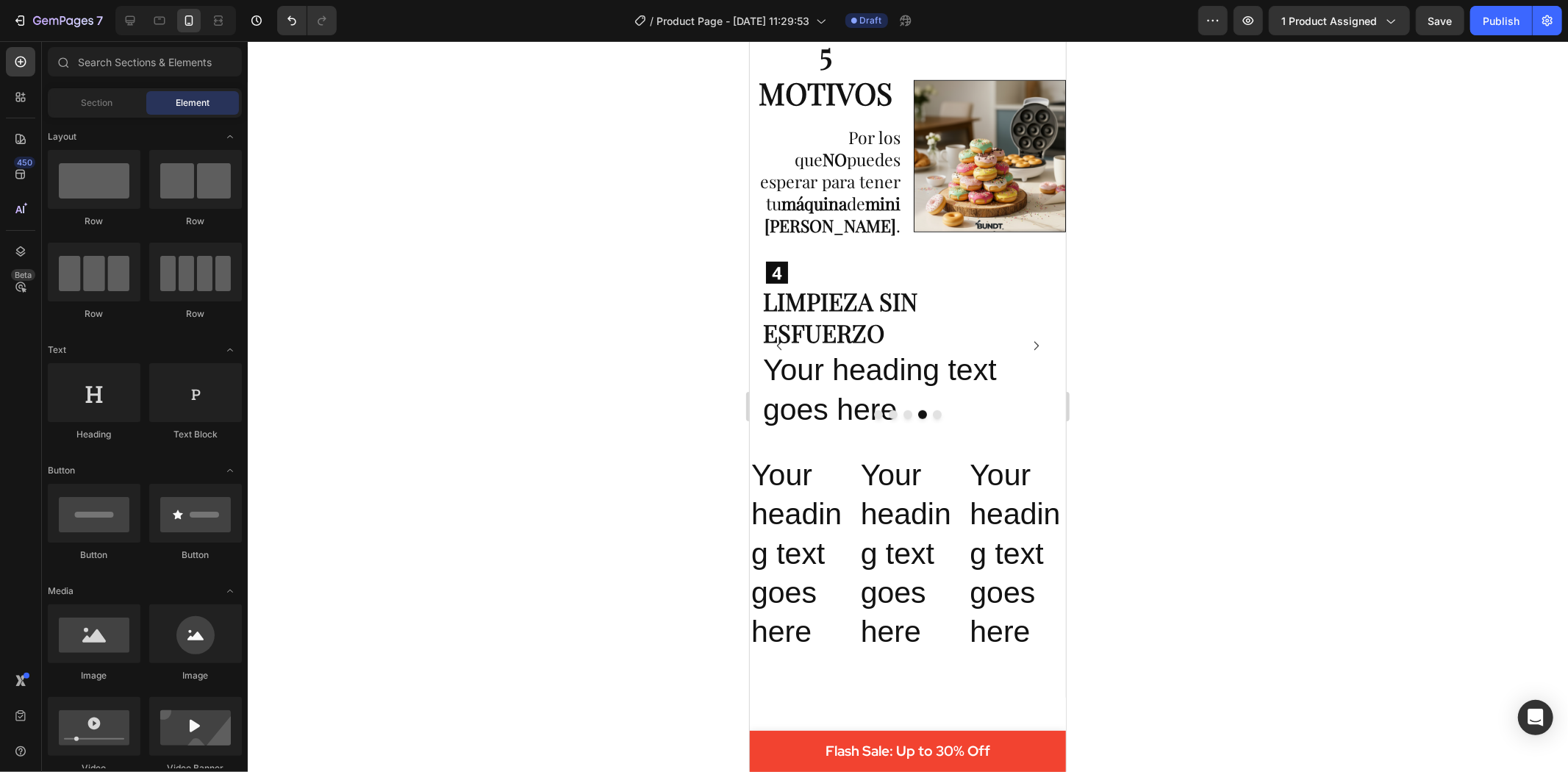
click at [803, 281] on div "Heading" at bounding box center [785, 274] width 41 height 13
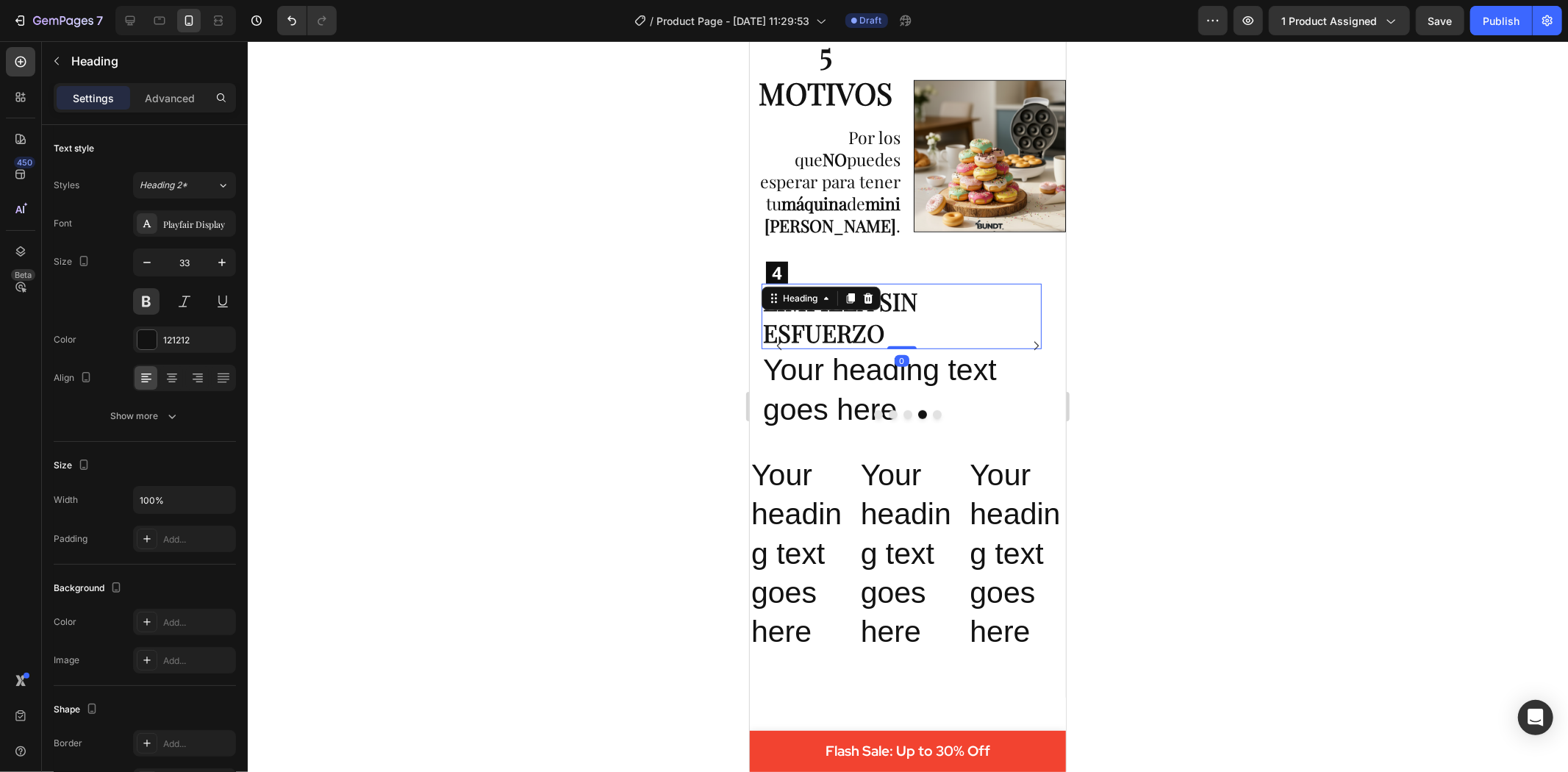
click at [1204, 312] on div at bounding box center [908, 407] width 1321 height 731
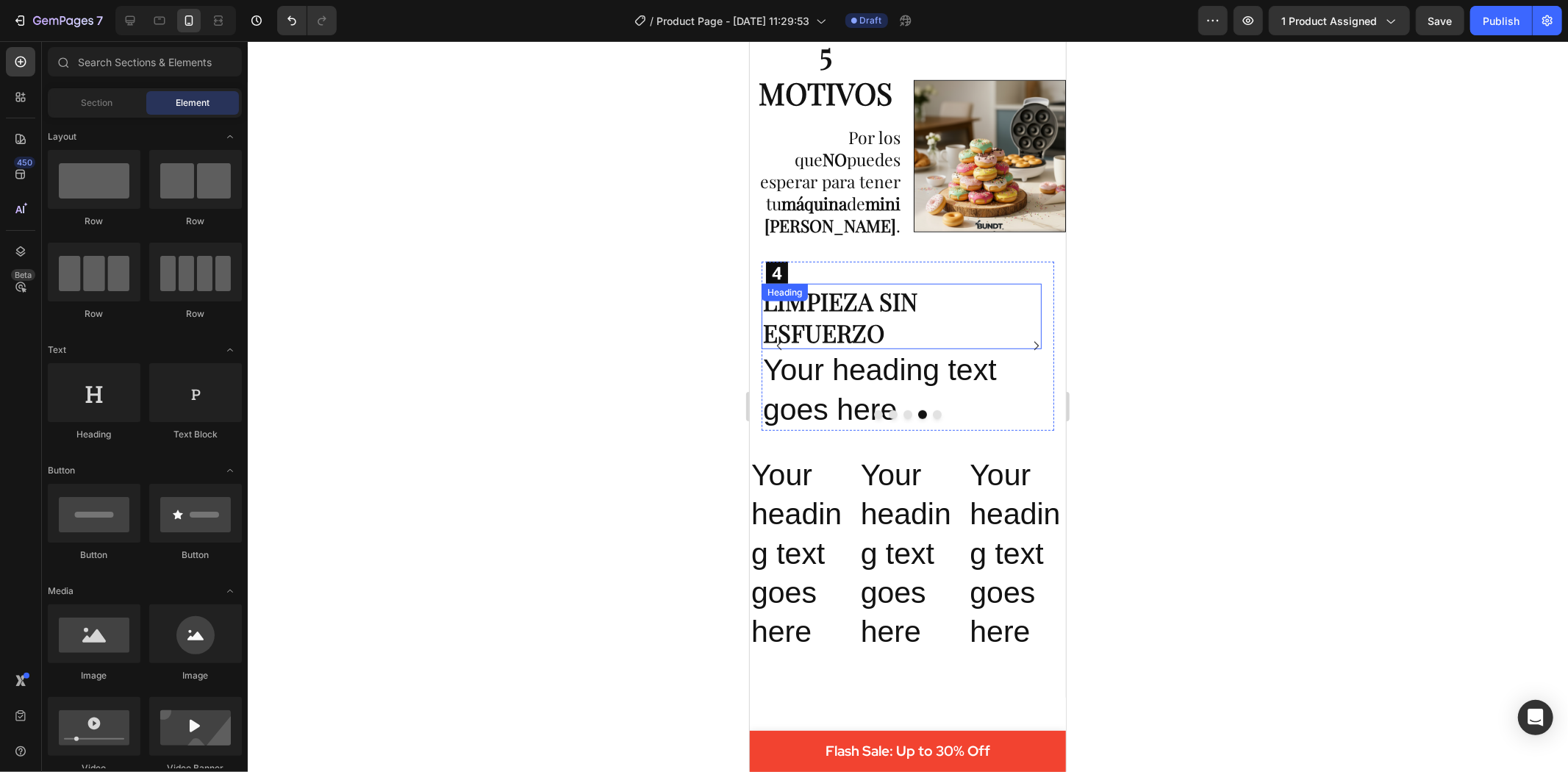
click at [854, 291] on p "LIMPIEZA SIN ESFUERZO" at bounding box center [902, 317] width 278 height 64
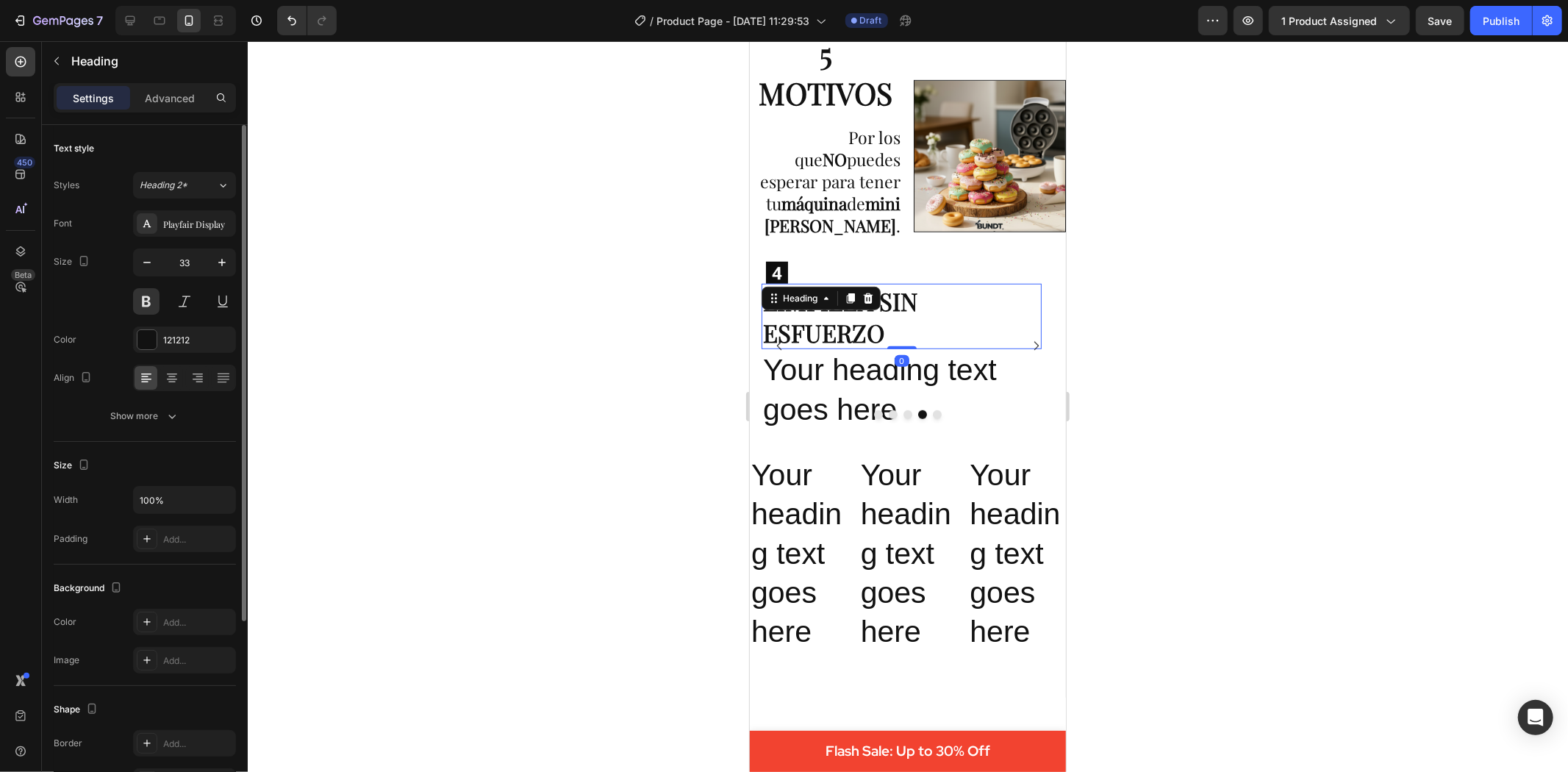
click at [168, 365] on div at bounding box center [185, 378] width 103 height 27
click at [174, 374] on icon at bounding box center [172, 375] width 11 height 2
click at [192, 376] on icon at bounding box center [197, 378] width 15 height 15
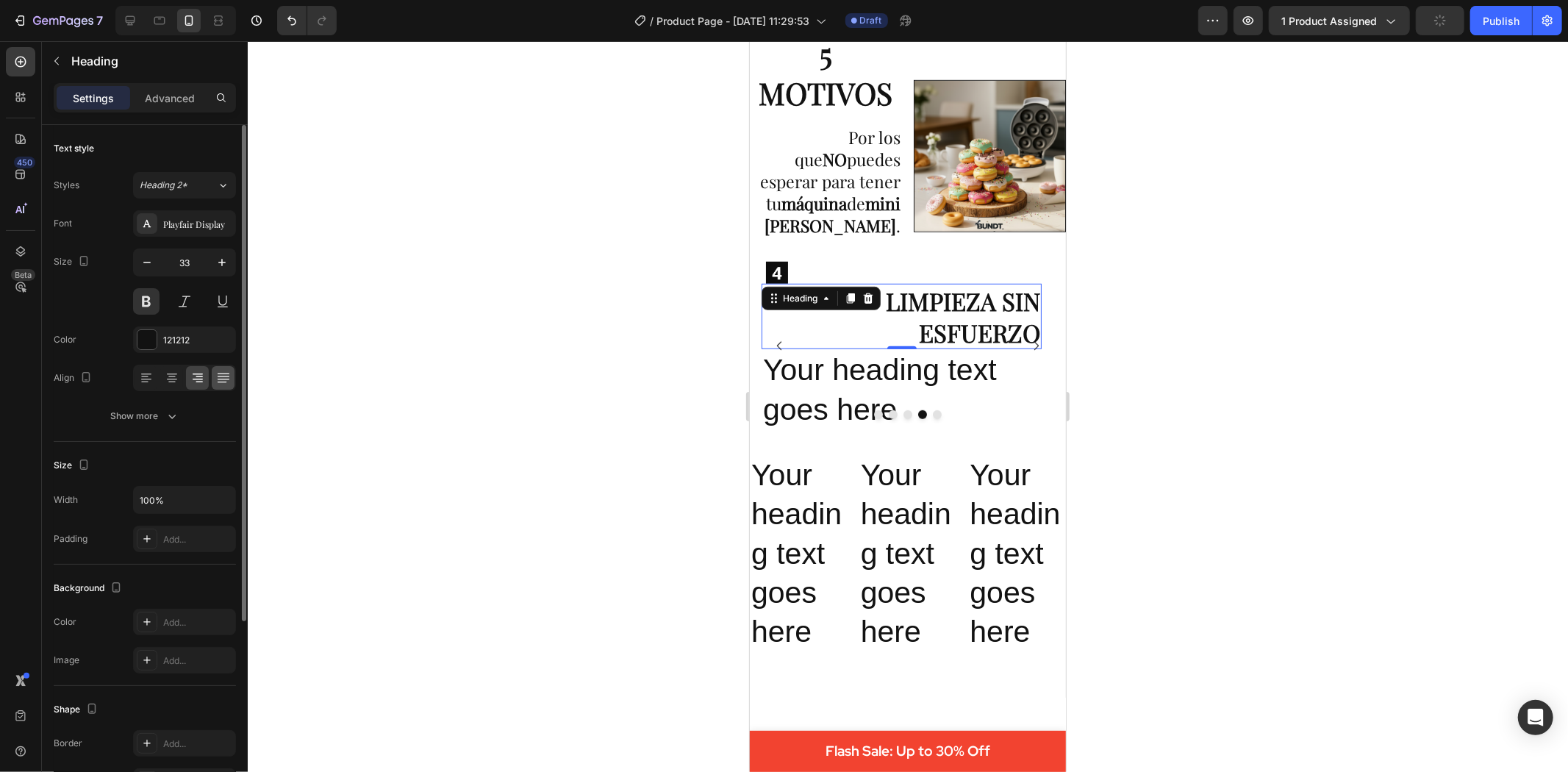
click at [221, 376] on icon at bounding box center [224, 378] width 15 height 15
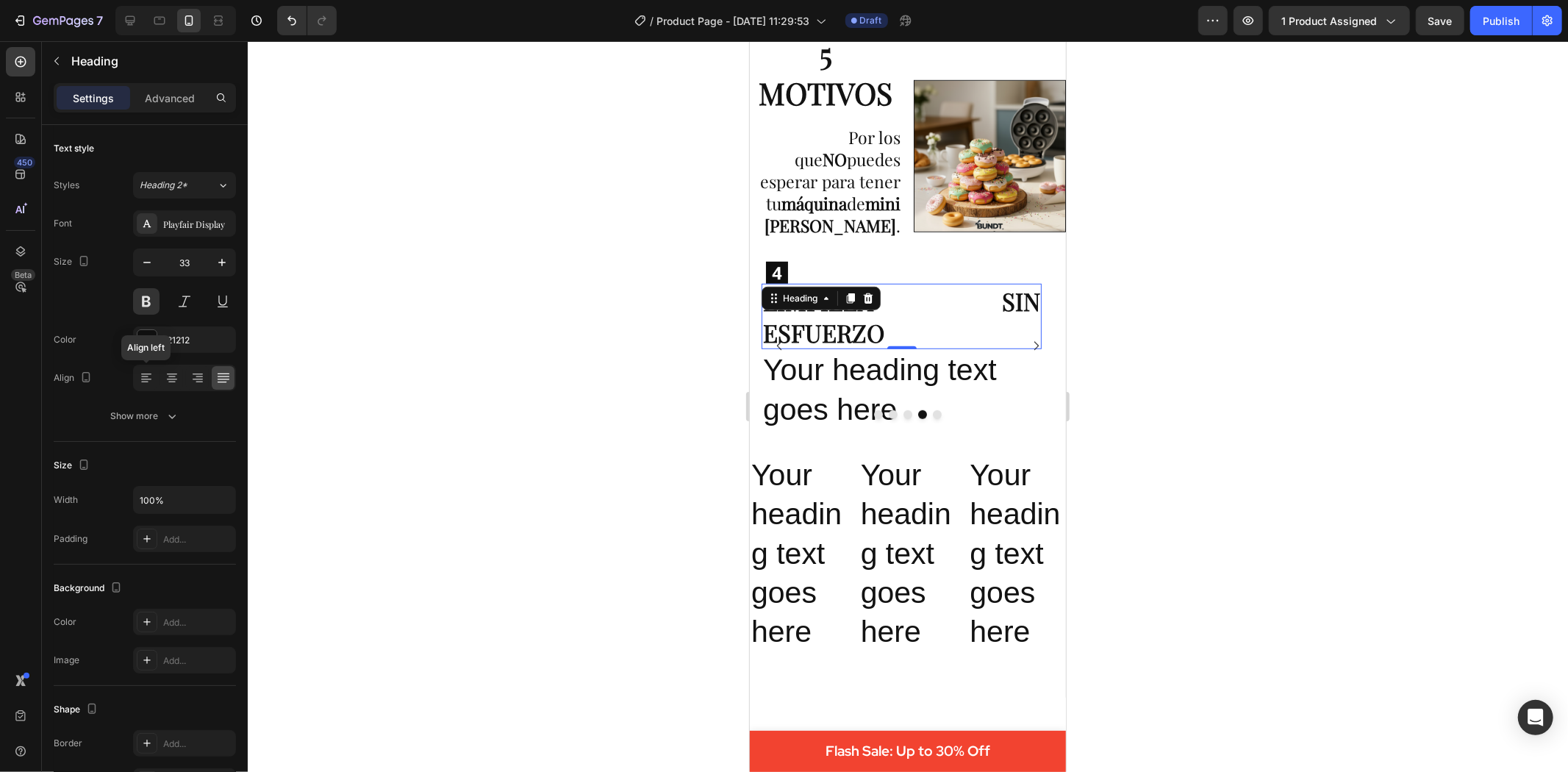
drag, startPoint x: 151, startPoint y: 377, endPoint x: 565, endPoint y: 403, distance: 414.8
click at [151, 376] on icon at bounding box center [146, 378] width 15 height 15
click at [1223, 356] on div at bounding box center [908, 407] width 1321 height 731
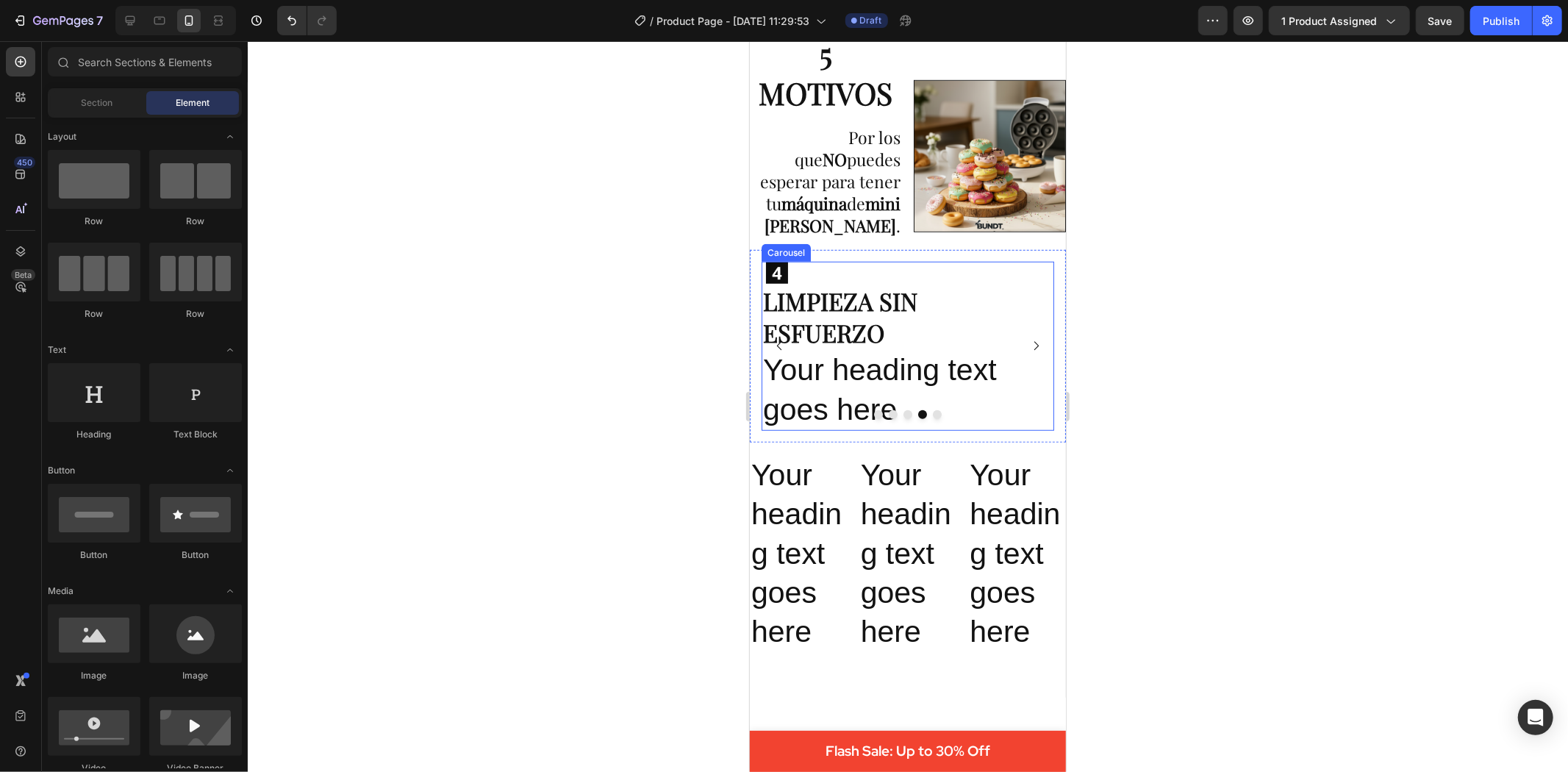
click at [780, 340] on icon "Carousel Back Arrow" at bounding box center [779, 345] width 12 height 12
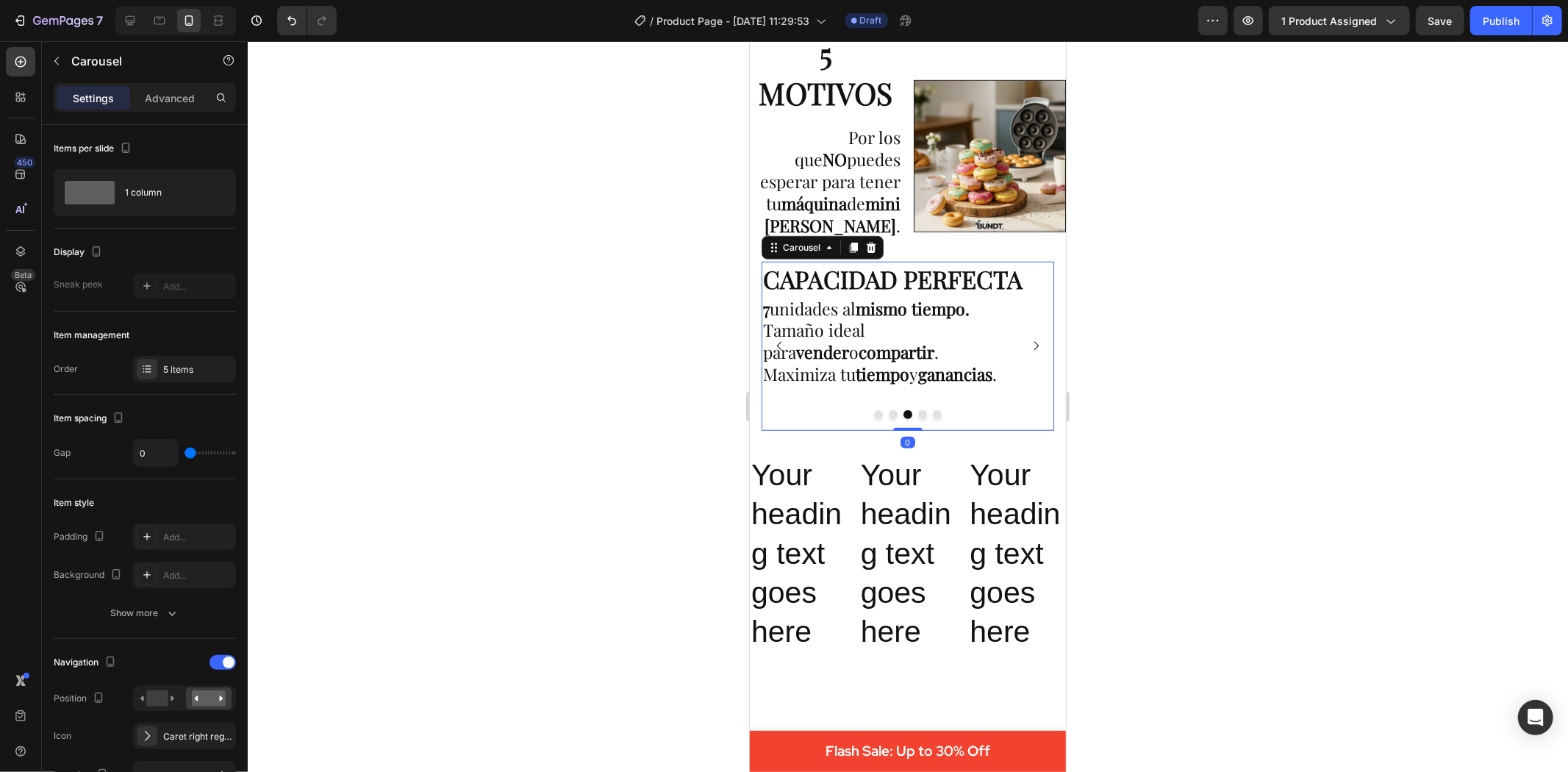
click at [1029, 343] on icon "Carousel Next Arrow" at bounding box center [1035, 345] width 12 height 12
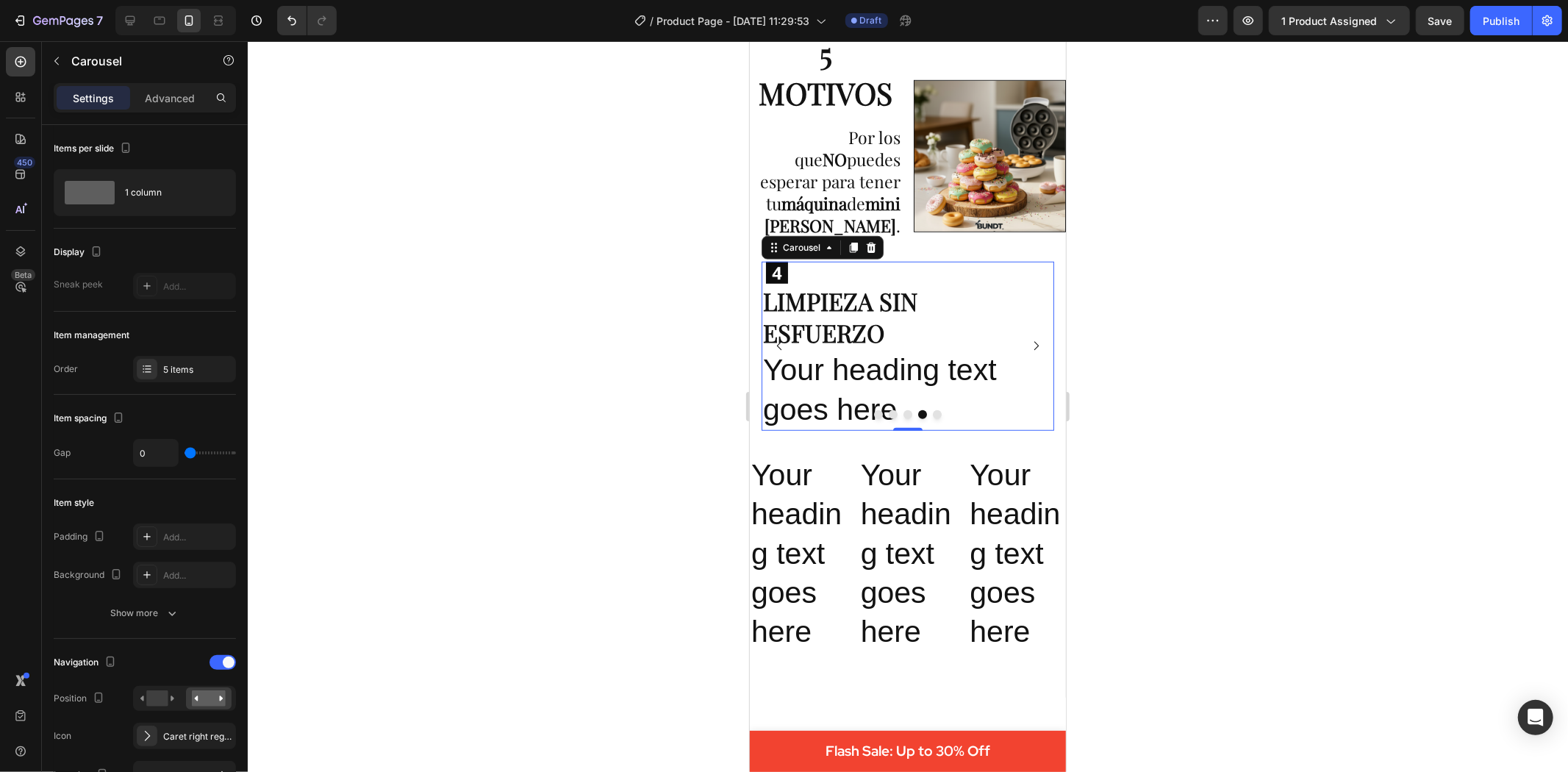
click at [1029, 343] on icon "Carousel Next Arrow" at bounding box center [1035, 345] width 12 height 12
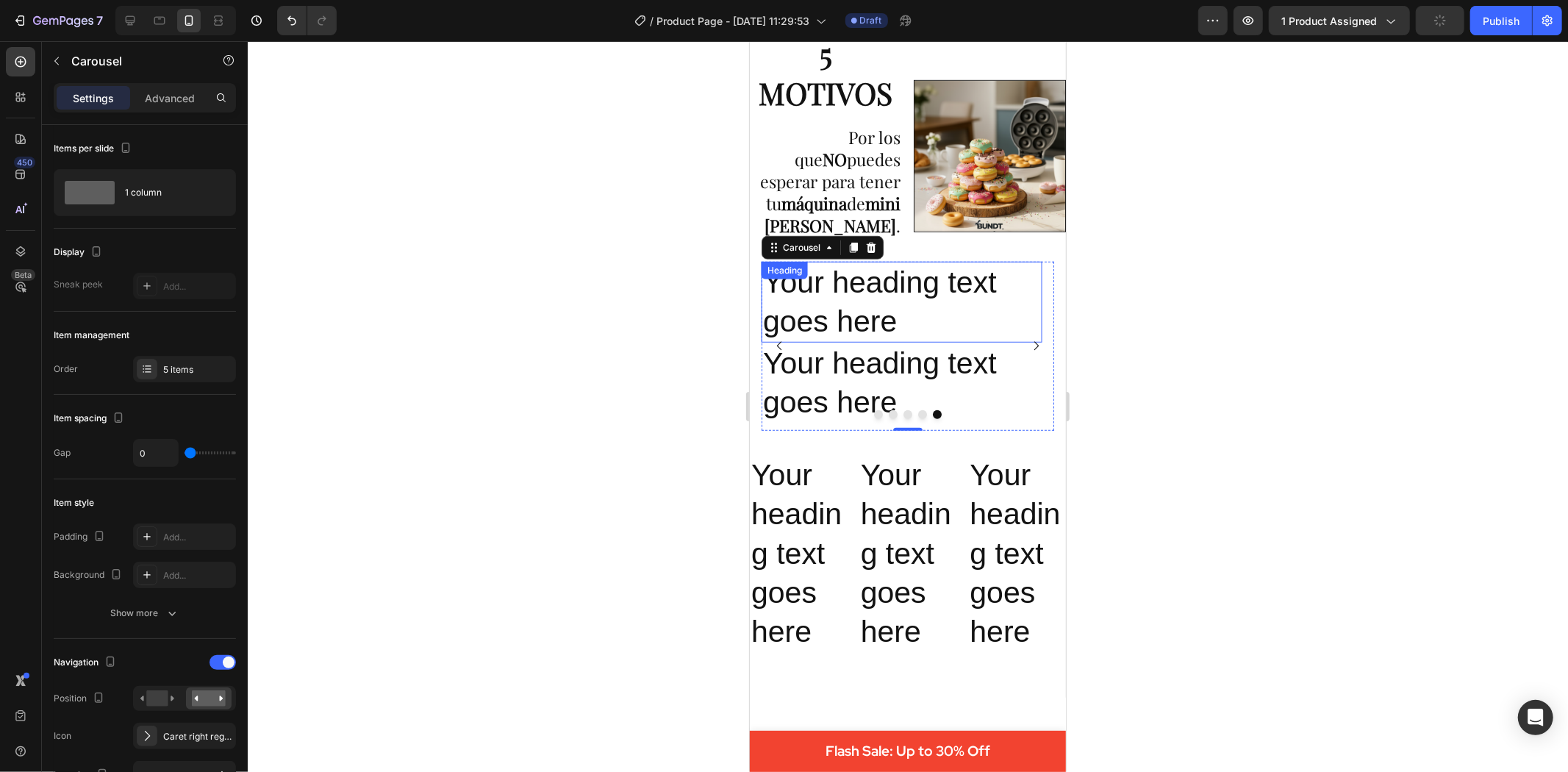
click at [832, 303] on h2 "Your heading text goes here" at bounding box center [901, 302] width 280 height 81
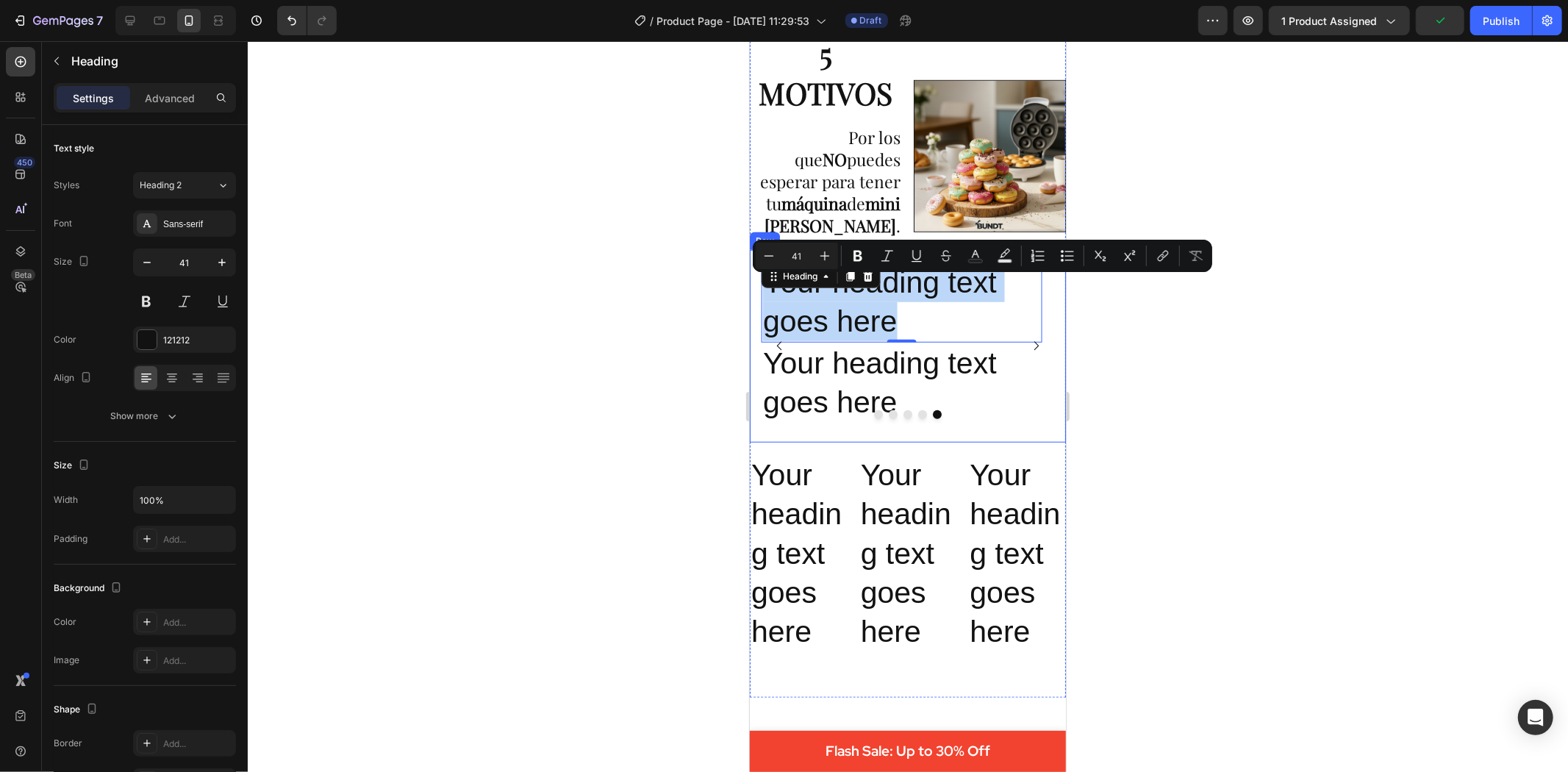
drag, startPoint x: 907, startPoint y: 338, endPoint x: 750, endPoint y: 294, distance: 163.0
click at [750, 295] on div "Image ⁠⁠⁠⁠⁠⁠⁠ SÚPER FÁCIL DE USAR Heading Solo mezclas , viertes y esperas 3 mi…" at bounding box center [908, 346] width 316 height 193
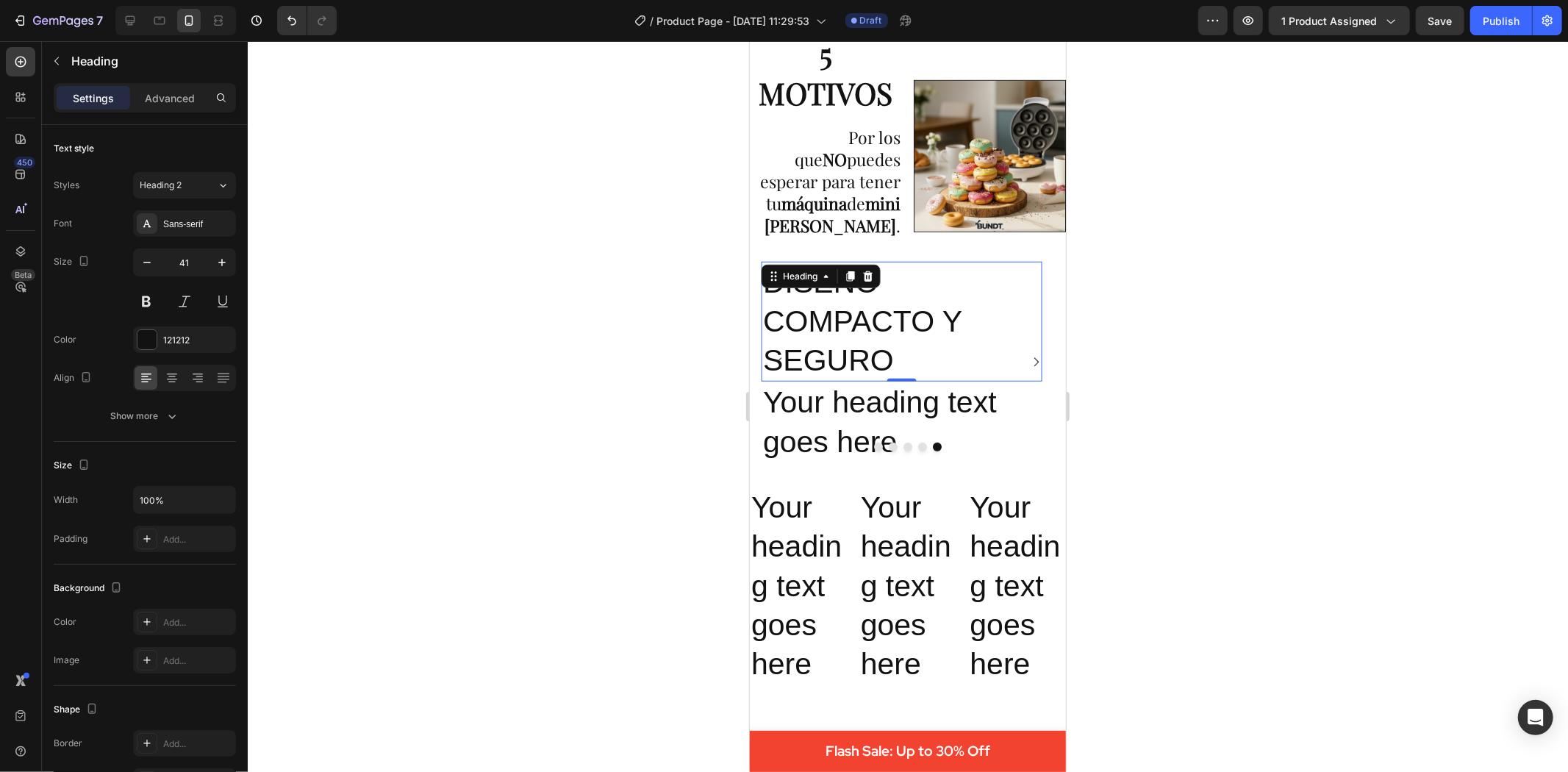
click at [1093, 386] on div at bounding box center [908, 407] width 1321 height 731
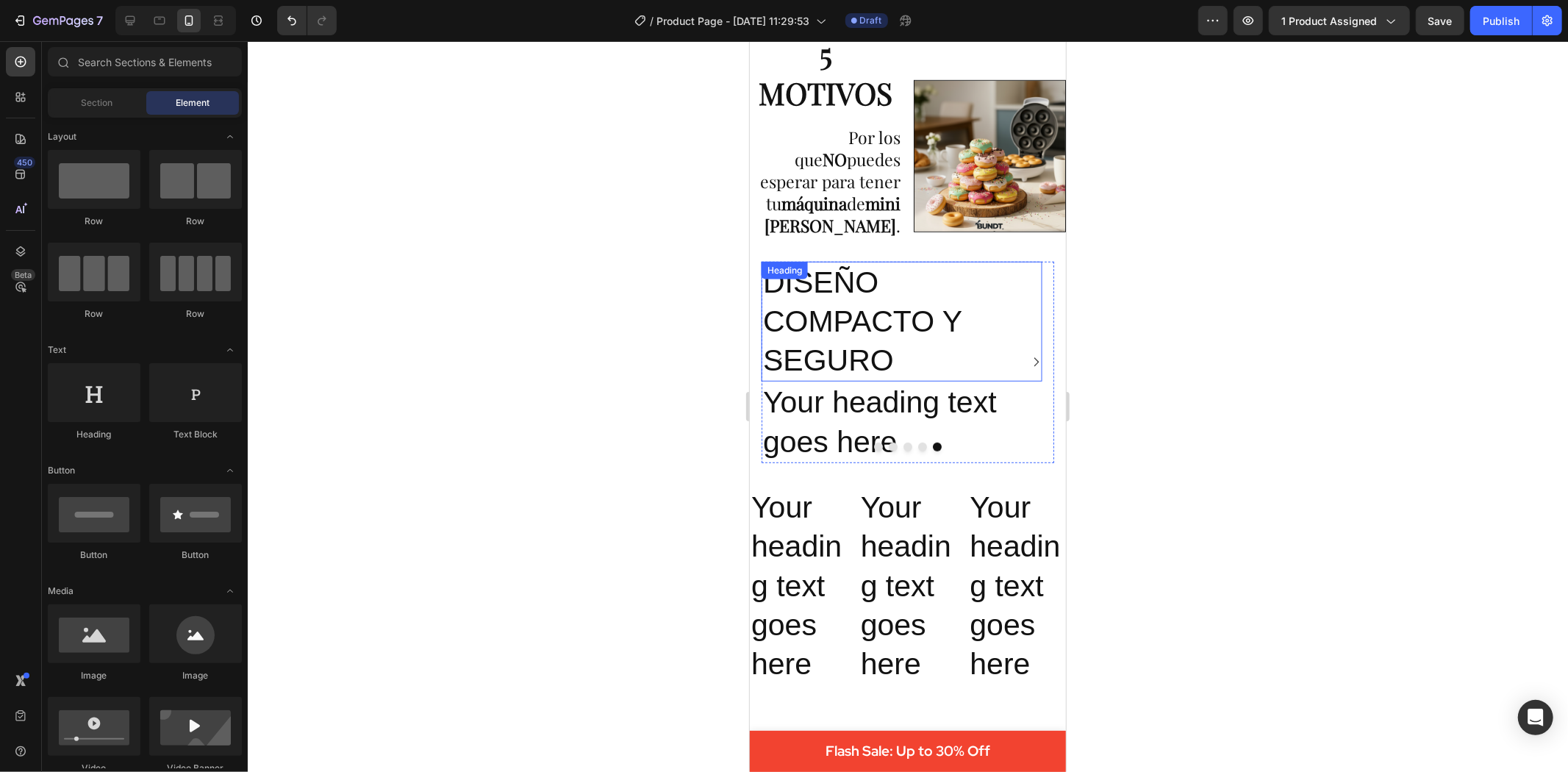
click at [905, 356] on p "DISEÑO COMPACTO Y SEGURO" at bounding box center [902, 321] width 278 height 118
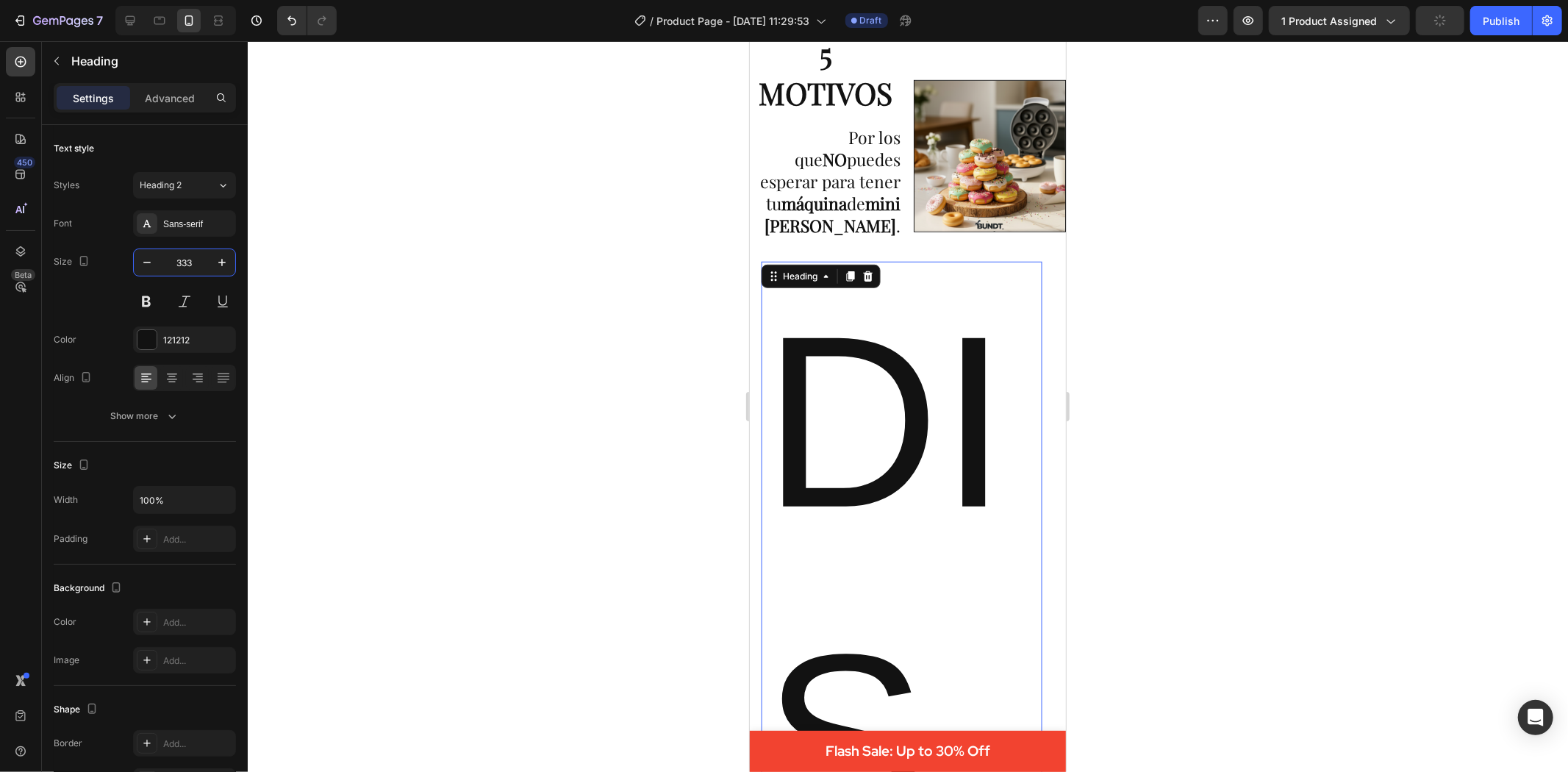
type input "33"
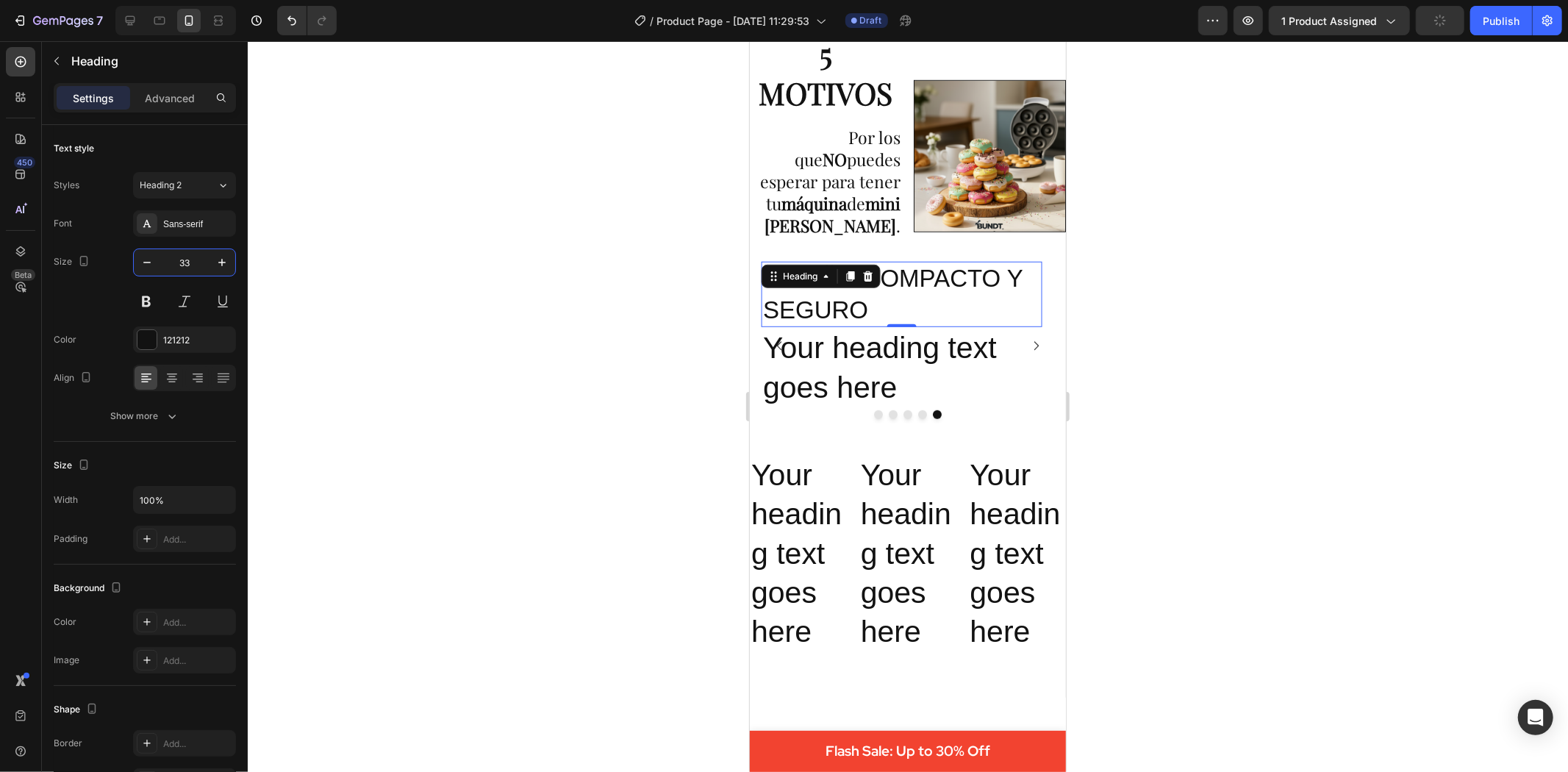
click at [322, 302] on div at bounding box center [908, 407] width 1321 height 731
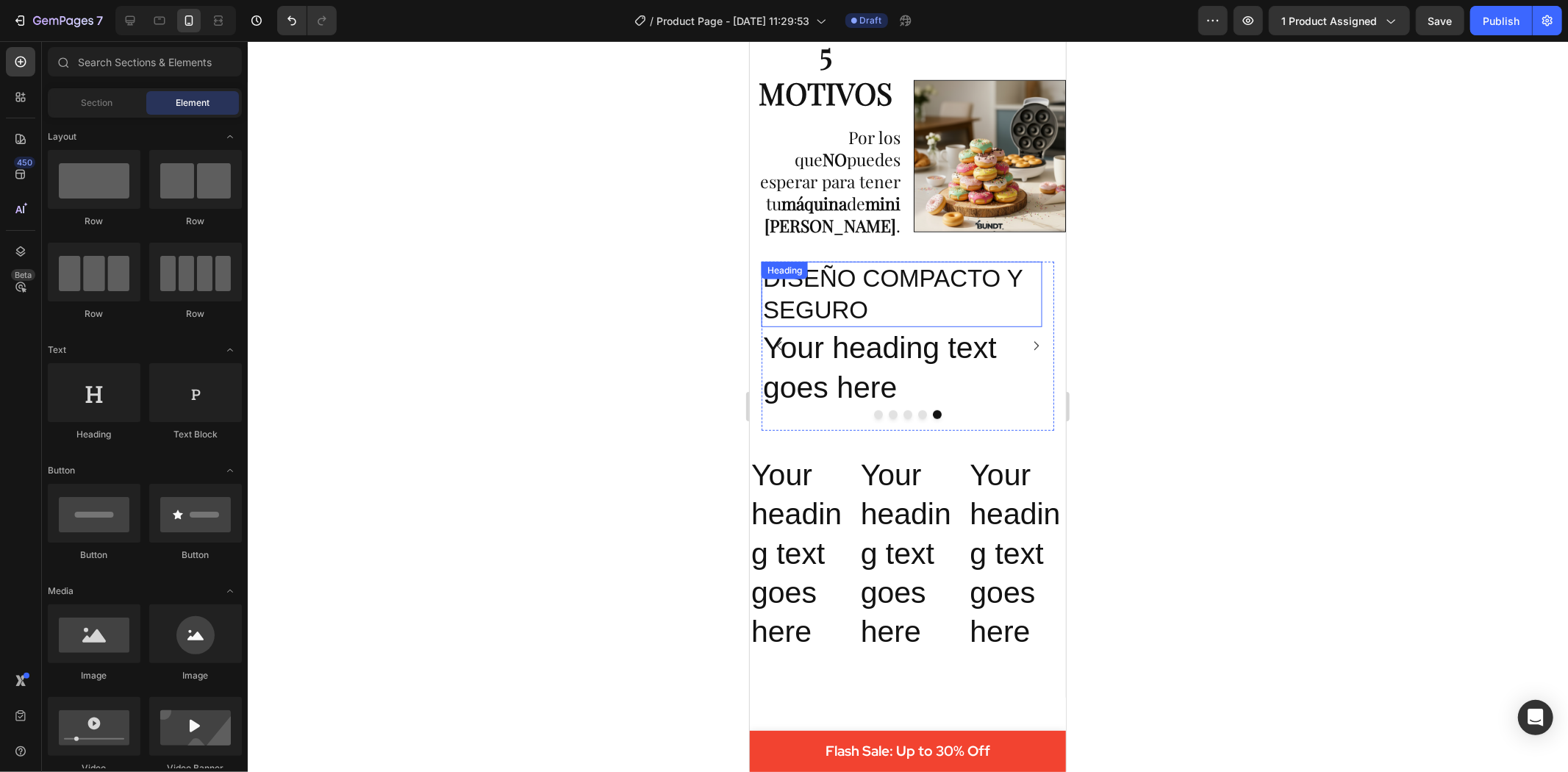
click at [811, 294] on div "DISEÑO COMPACTO Y SEGURO Heading" at bounding box center [901, 294] width 280 height 66
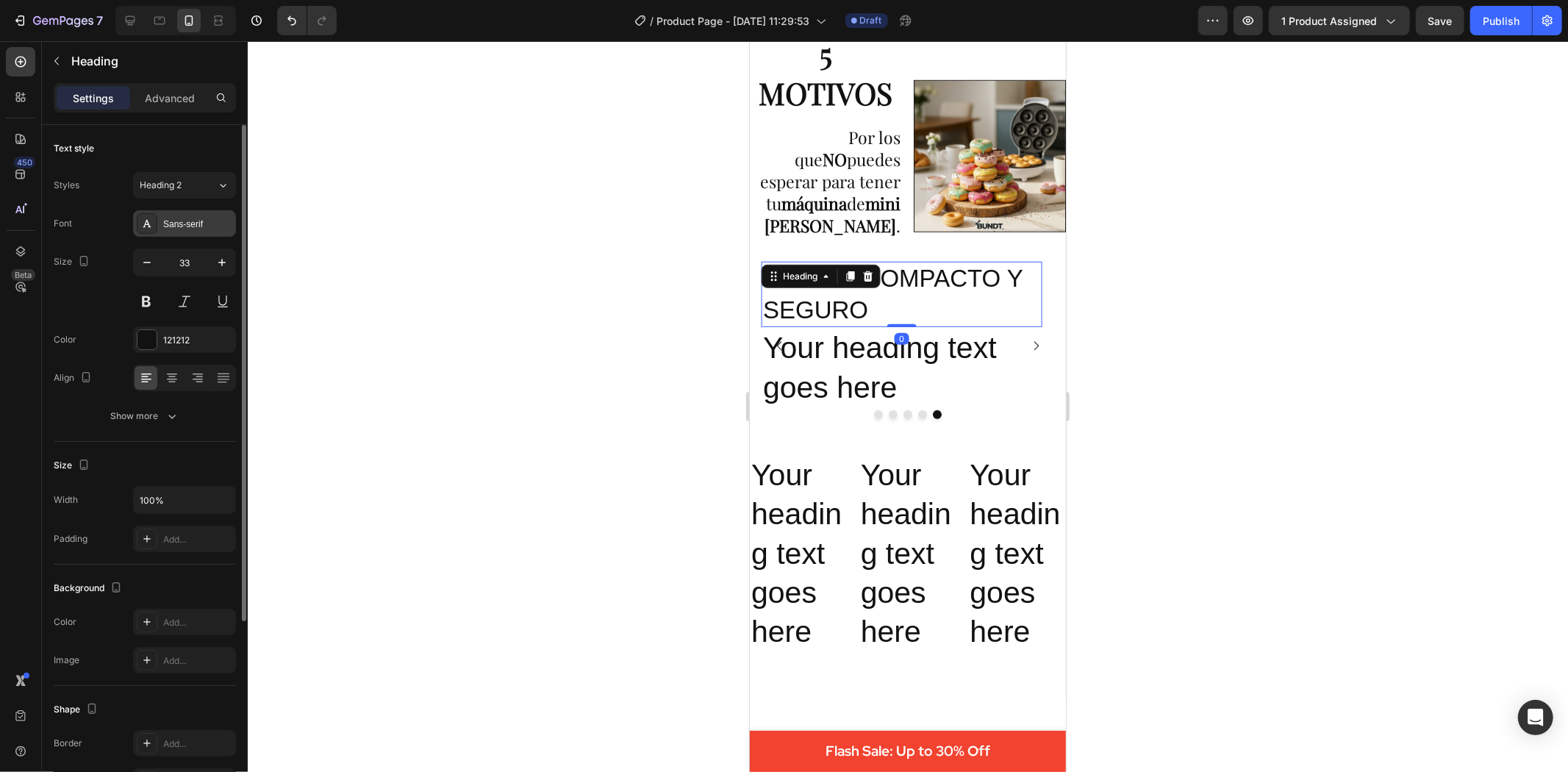
click at [197, 221] on div "Sans-serif" at bounding box center [198, 224] width 69 height 13
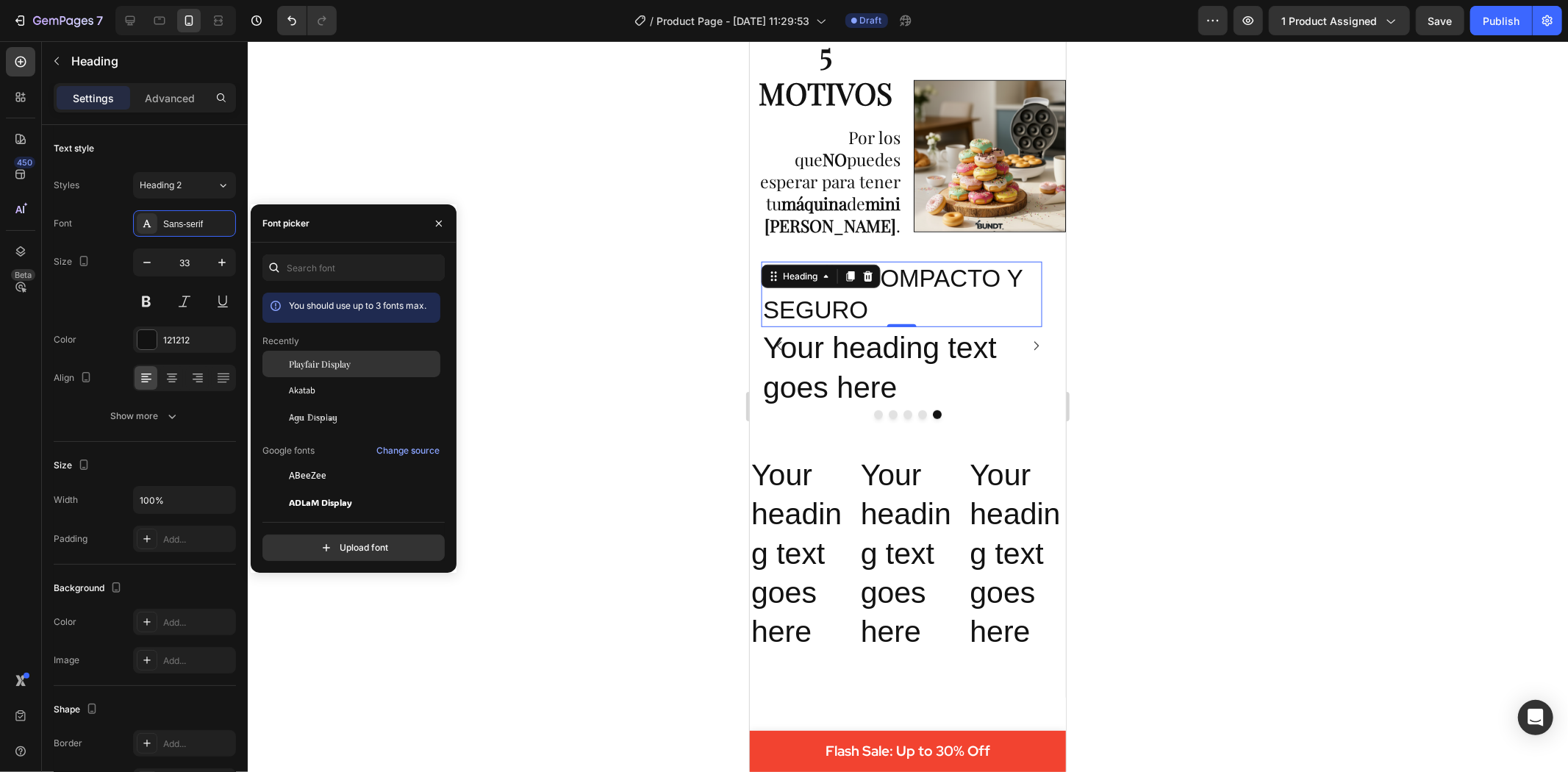
click at [339, 363] on span "Playfair Display" at bounding box center [320, 363] width 62 height 13
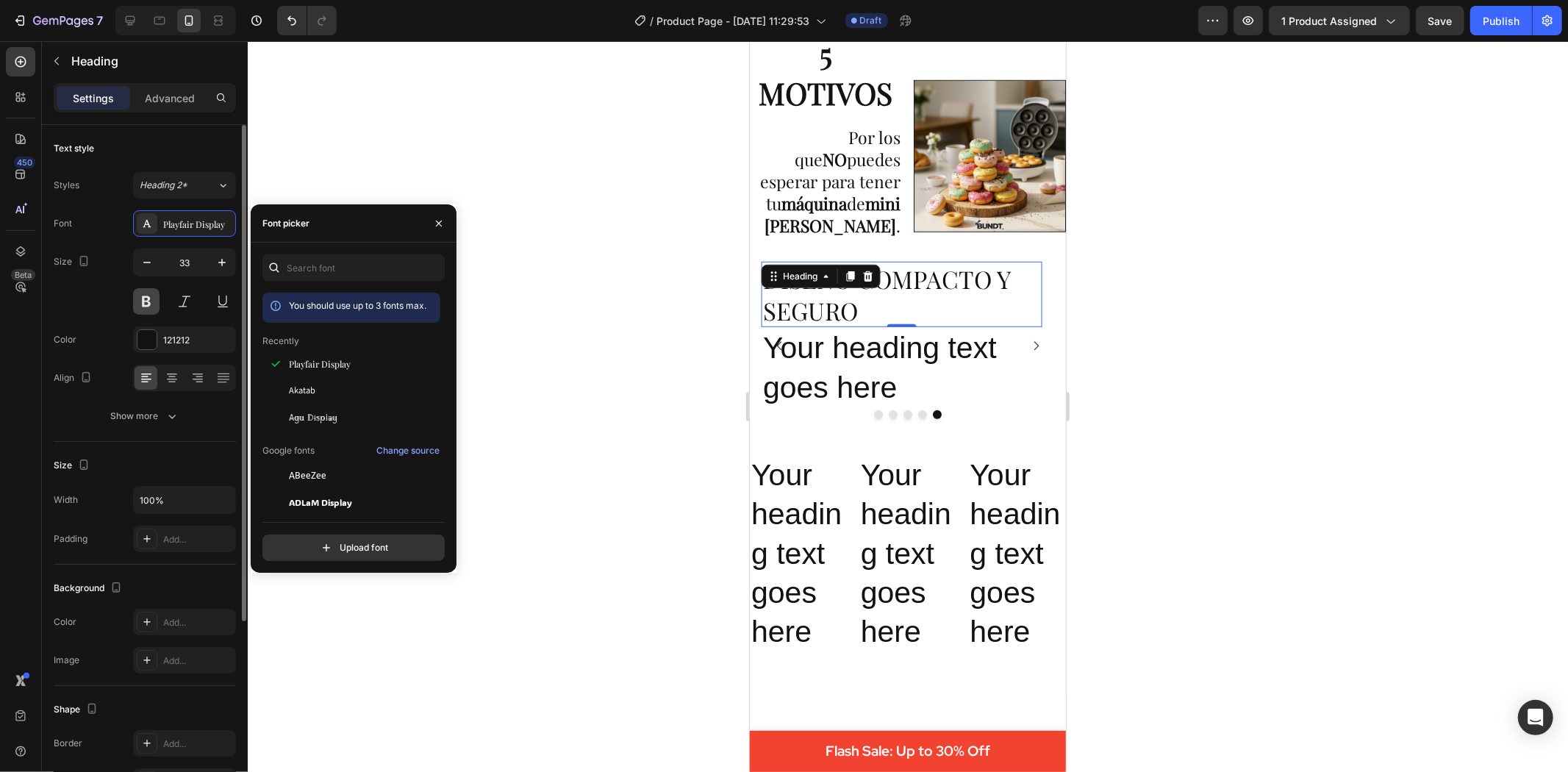
click at [144, 299] on button at bounding box center [147, 302] width 27 height 27
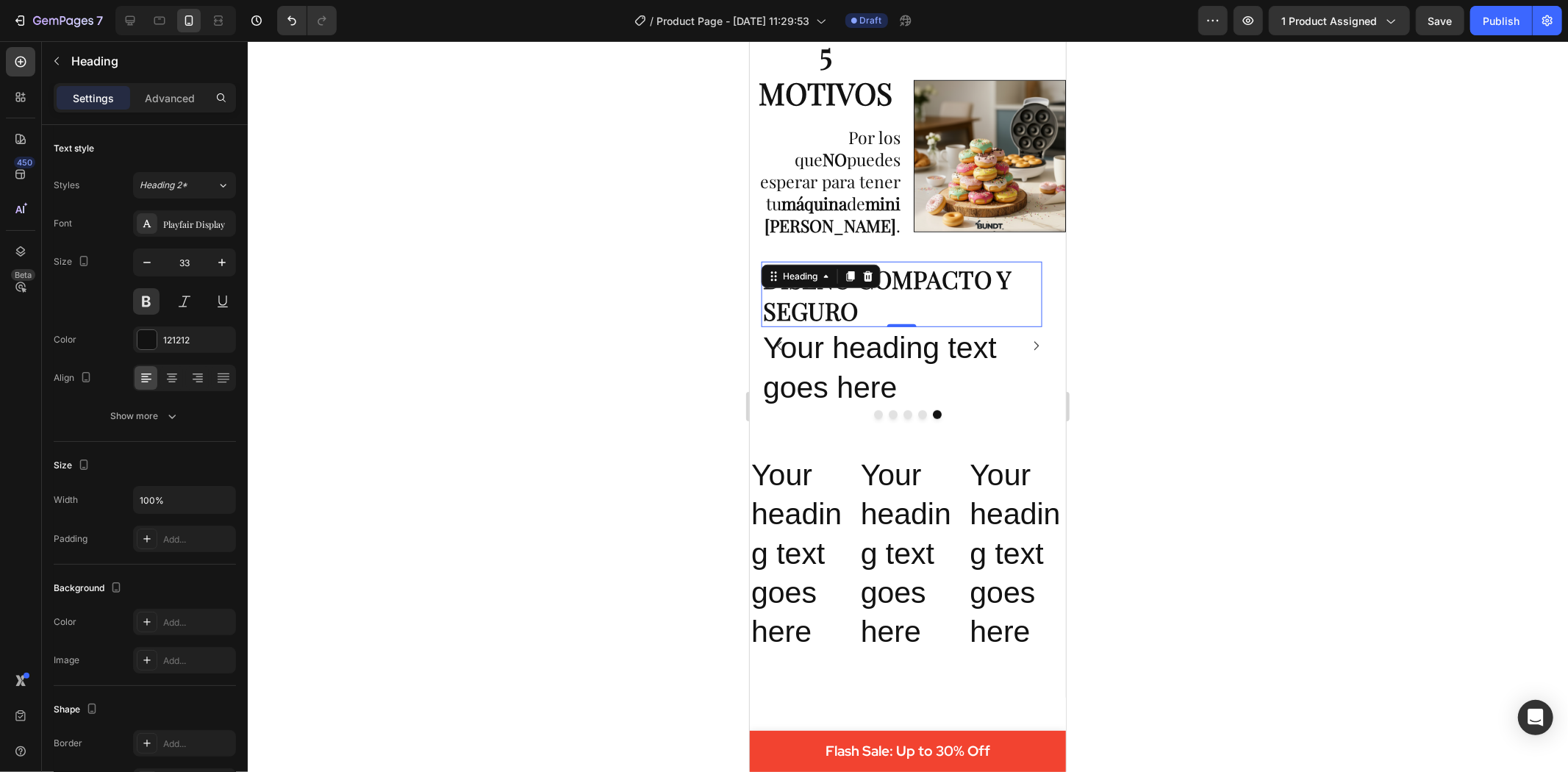
click at [1261, 379] on div at bounding box center [908, 407] width 1321 height 731
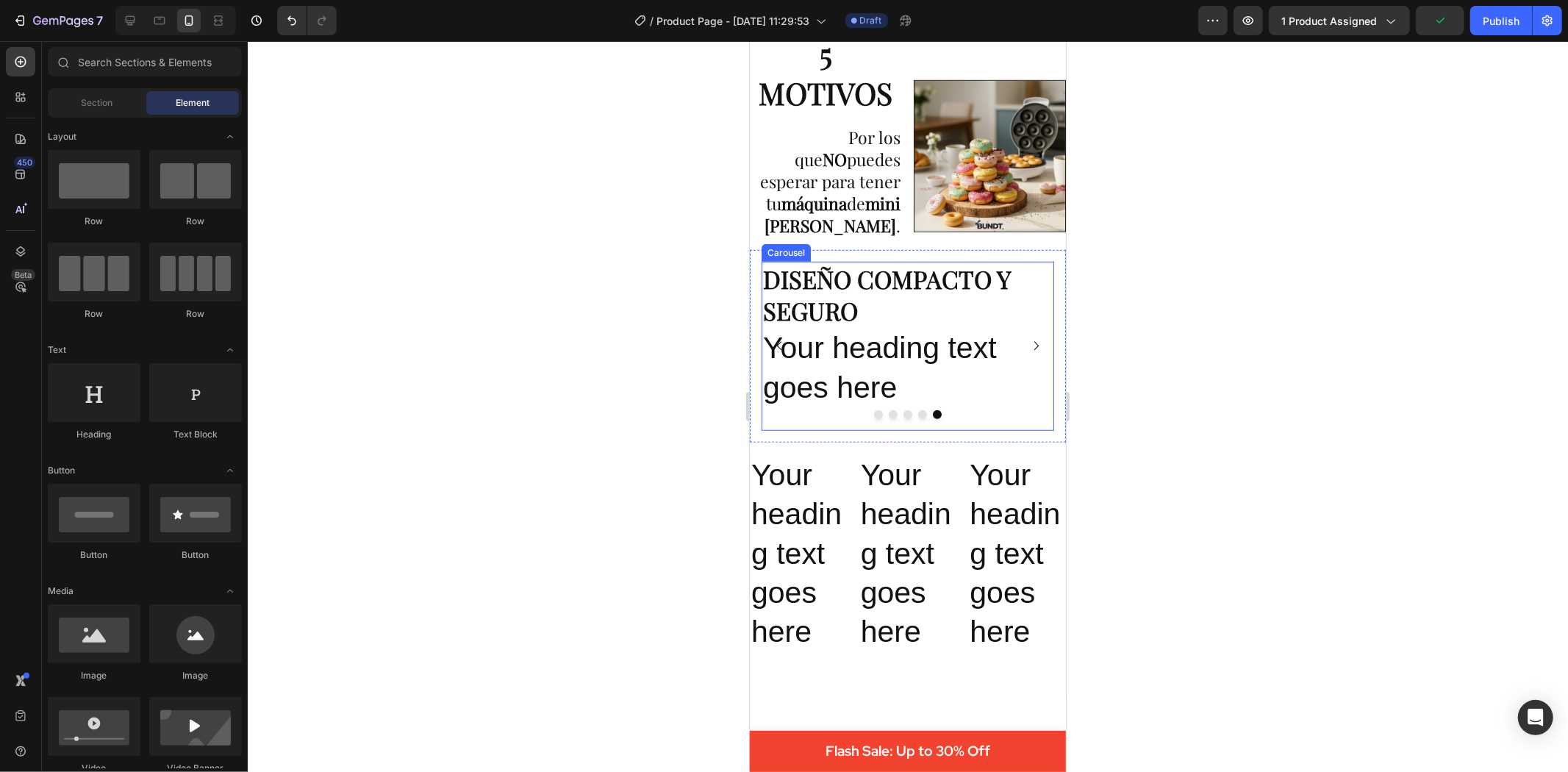
click at [778, 339] on icon "Carousel Back Arrow" at bounding box center [779, 345] width 12 height 12
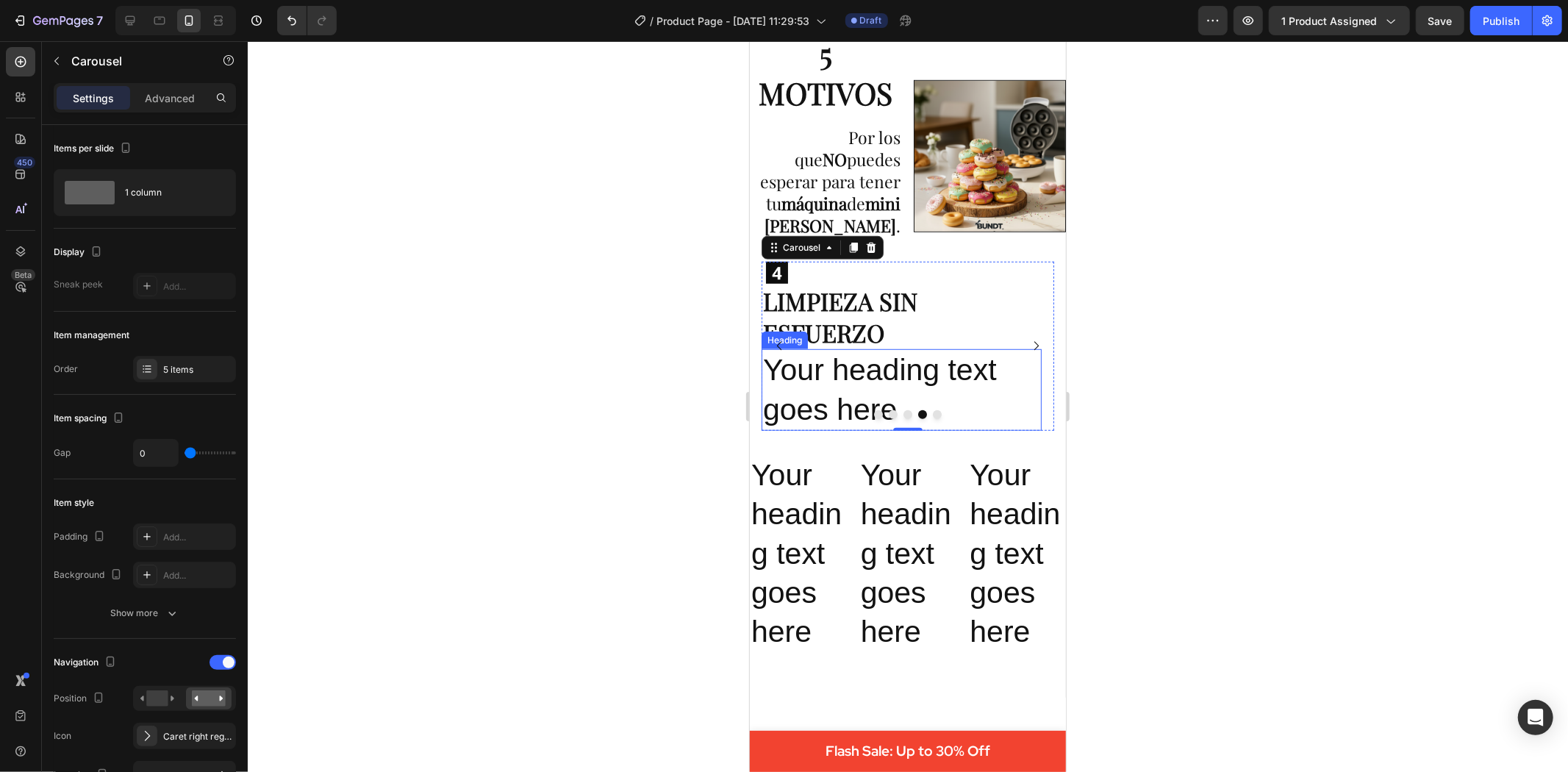
click at [884, 389] on h2 "Your heading text goes here" at bounding box center [901, 389] width 280 height 81
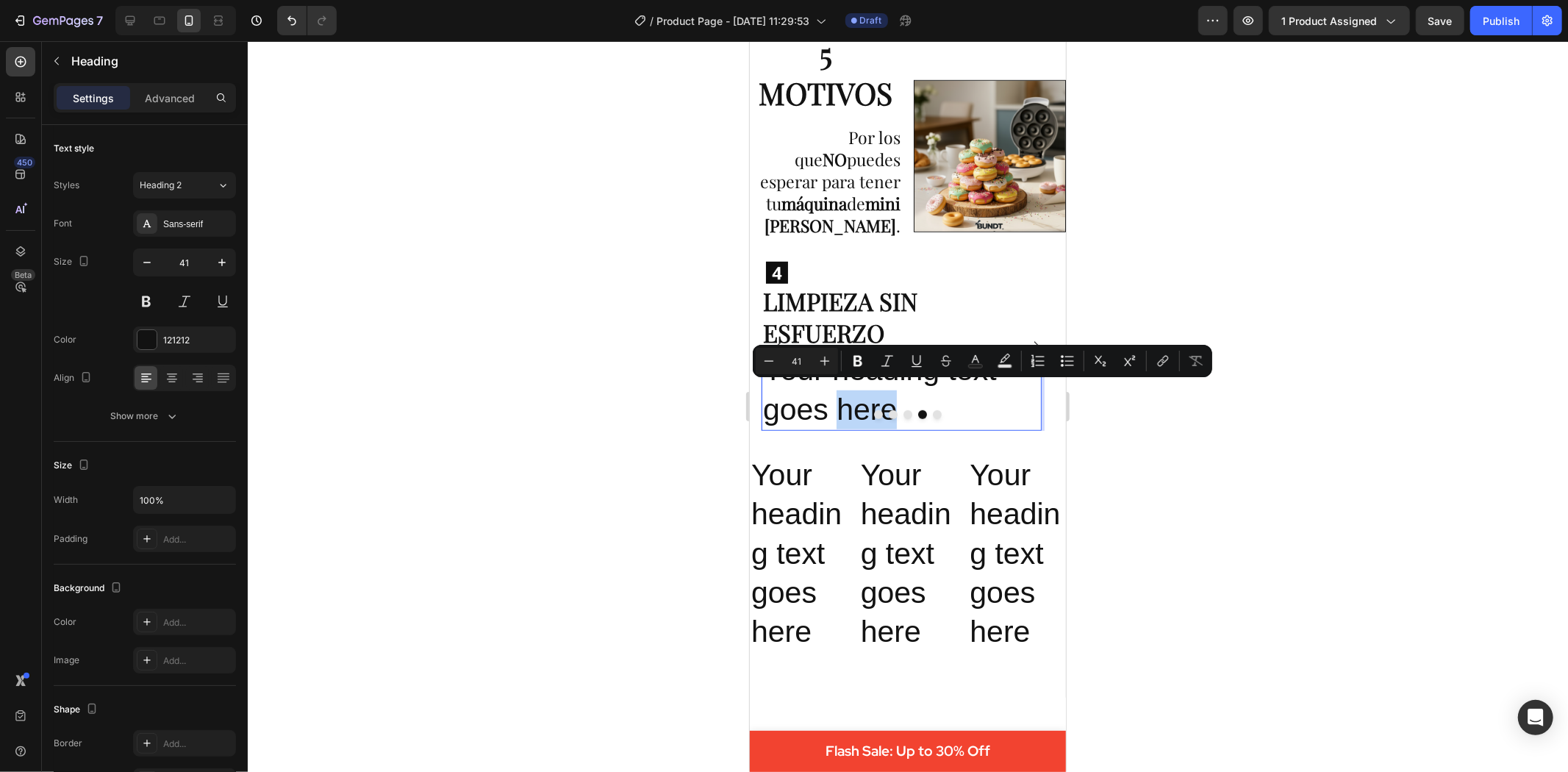
click at [898, 392] on p "Your heading text goes here" at bounding box center [902, 389] width 278 height 79
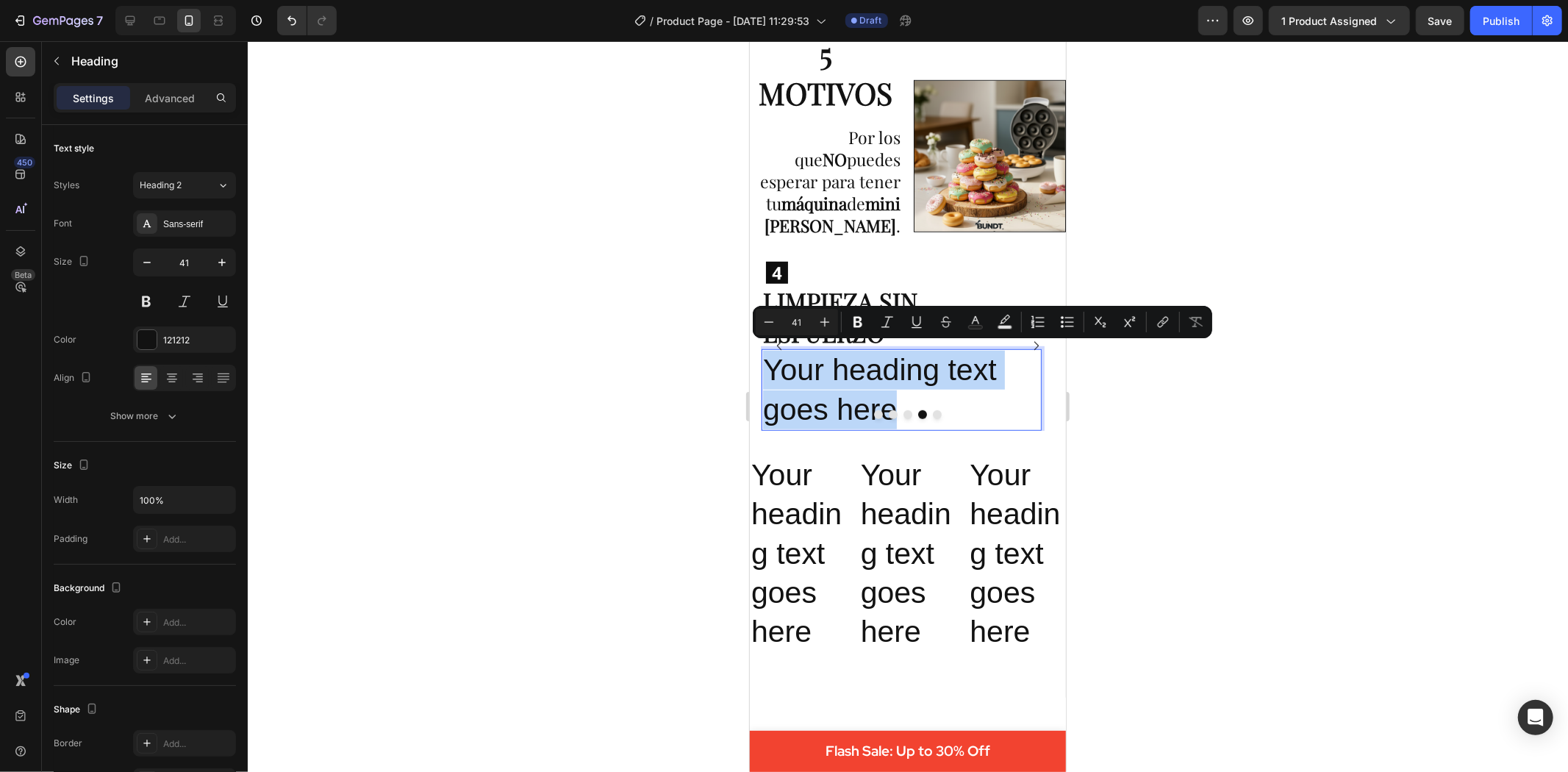
drag, startPoint x: 906, startPoint y: 392, endPoint x: 761, endPoint y: 348, distance: 151.5
click at [761, 348] on h2 "Your heading text goes here" at bounding box center [901, 389] width 280 height 81
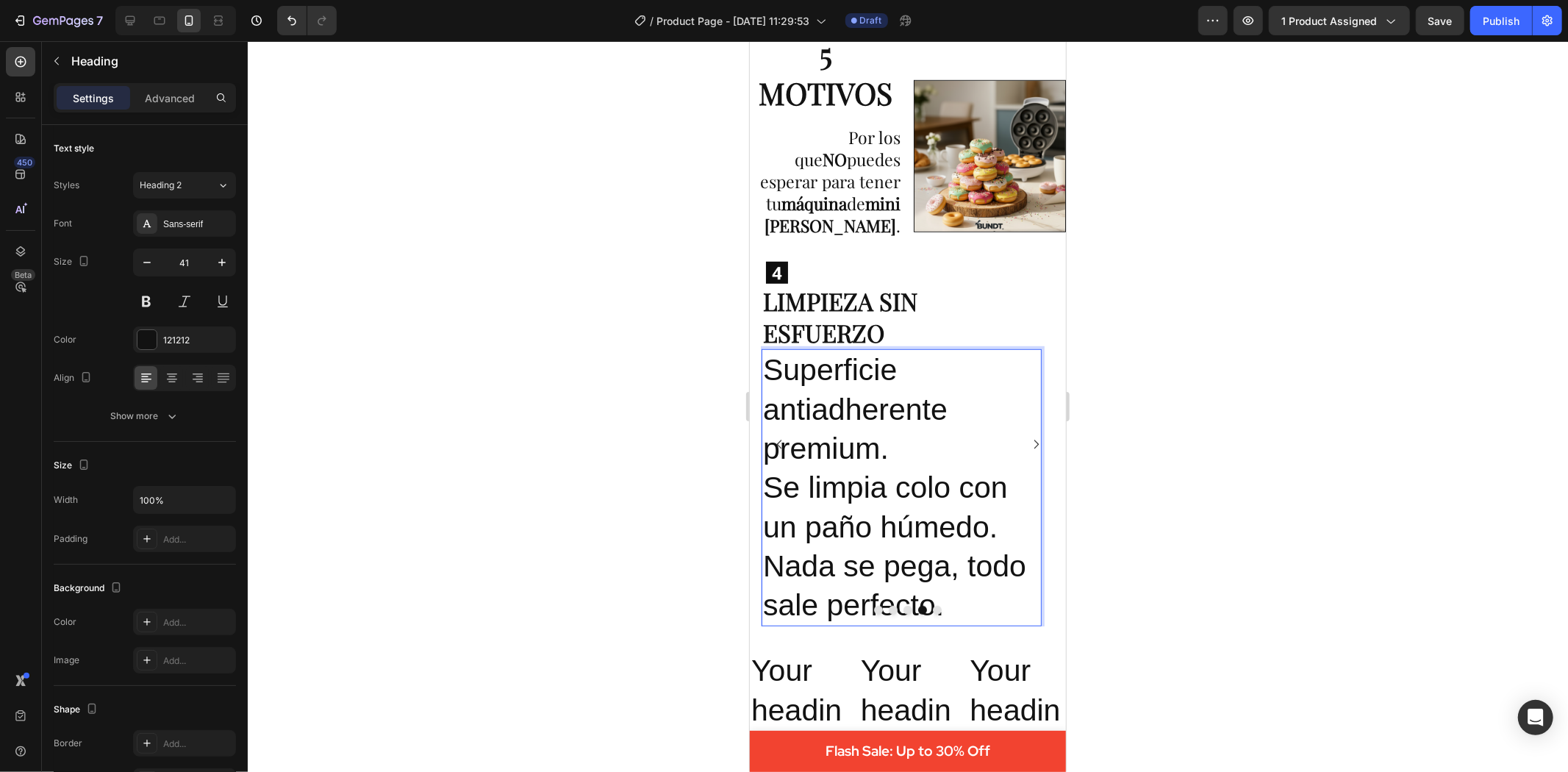
click at [932, 480] on p "Superficie antiadherente premium. Se limpia colo con un paño húmedo. Nada se pe…" at bounding box center [902, 487] width 278 height 274
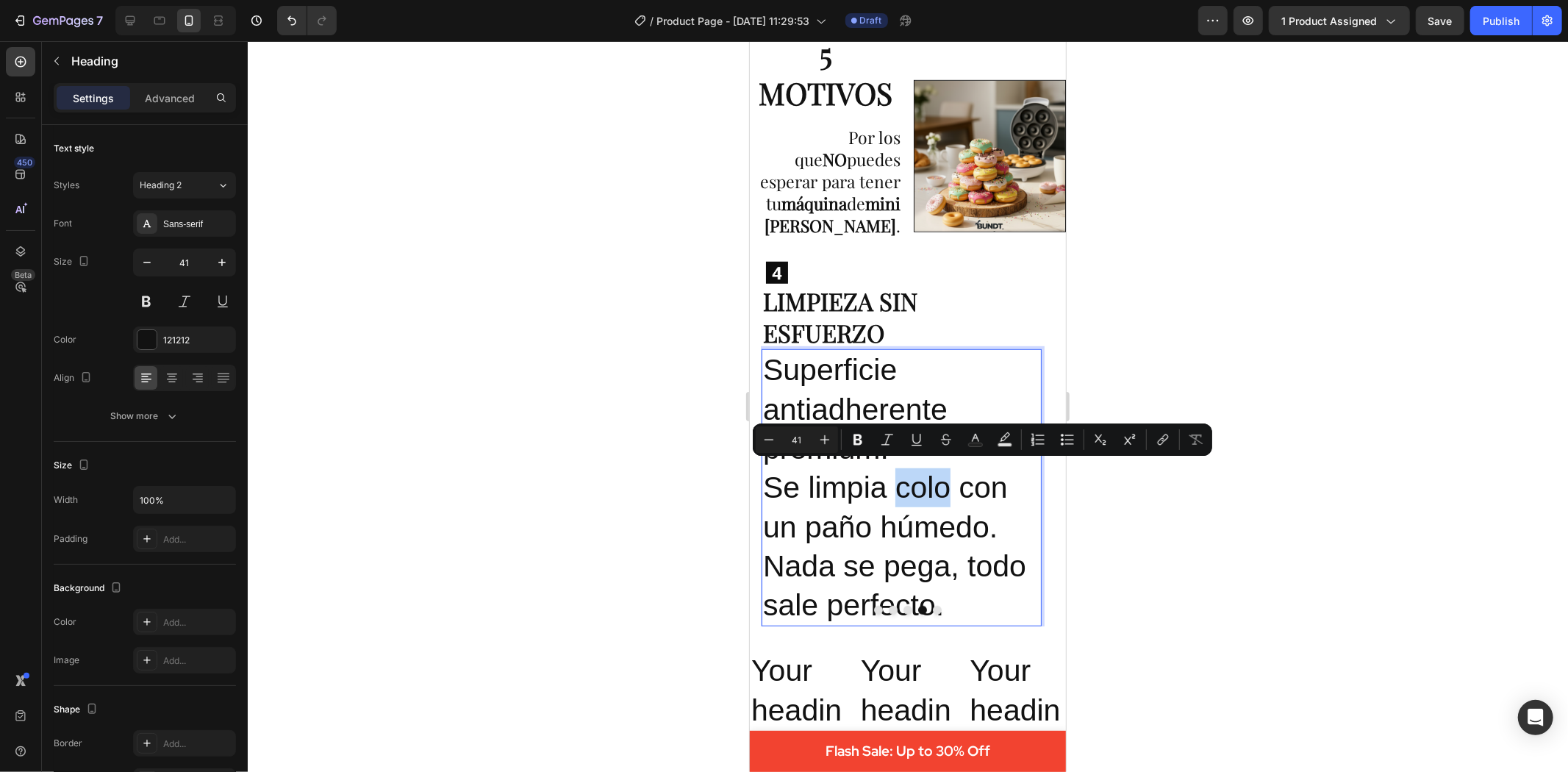
drag, startPoint x: 932, startPoint y: 480, endPoint x: 914, endPoint y: 485, distance: 18.7
click at [914, 485] on p "Superficie antiadherente premium. Se limpia colo con un paño húmedo. Nada se pe…" at bounding box center [902, 487] width 278 height 274
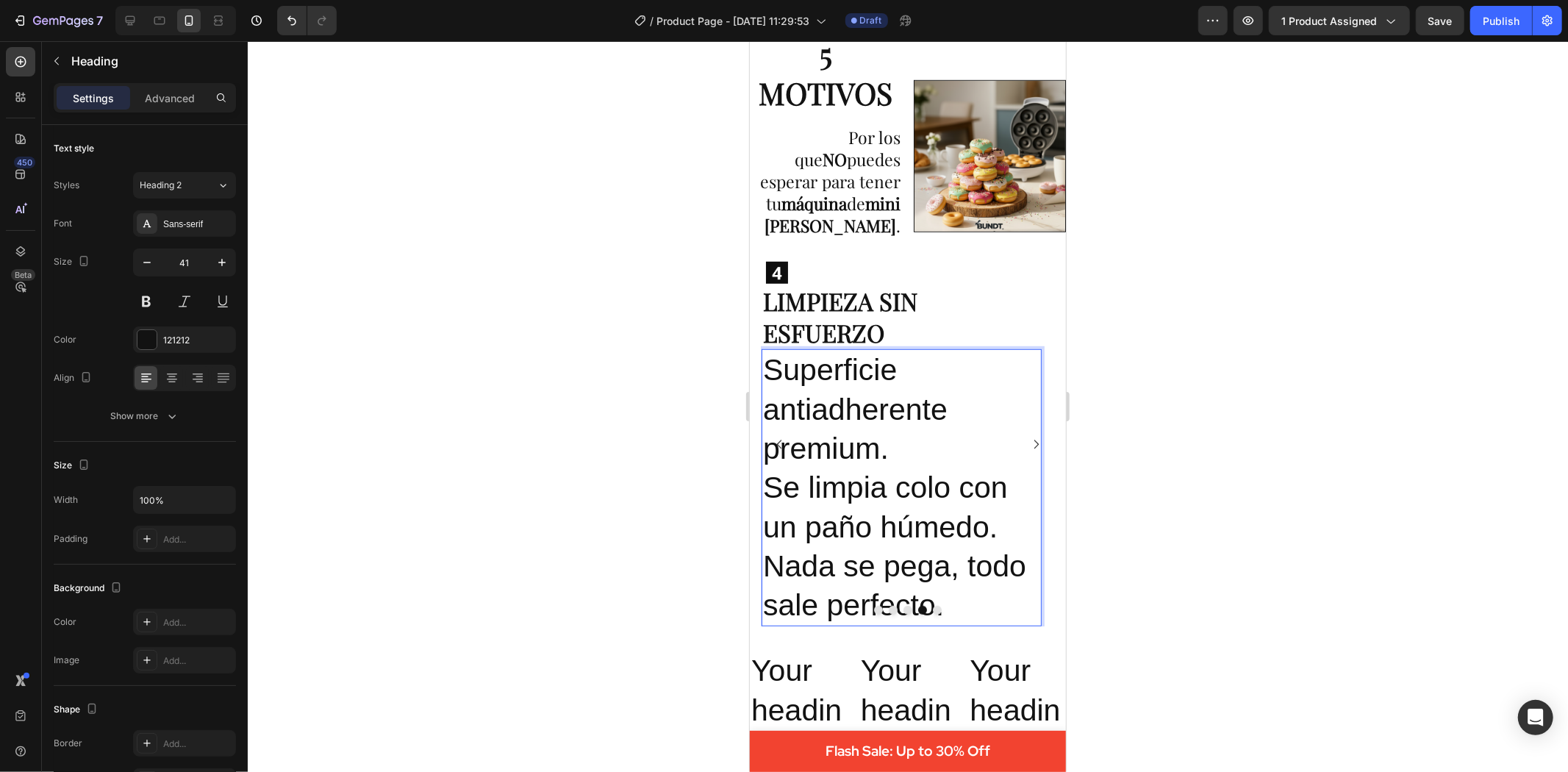
click at [936, 485] on p "Superficie antiadherente premium. Se limpia colo con un paño húmedo. Nada se pe…" at bounding box center [902, 487] width 278 height 274
click at [1208, 426] on div at bounding box center [908, 407] width 1321 height 731
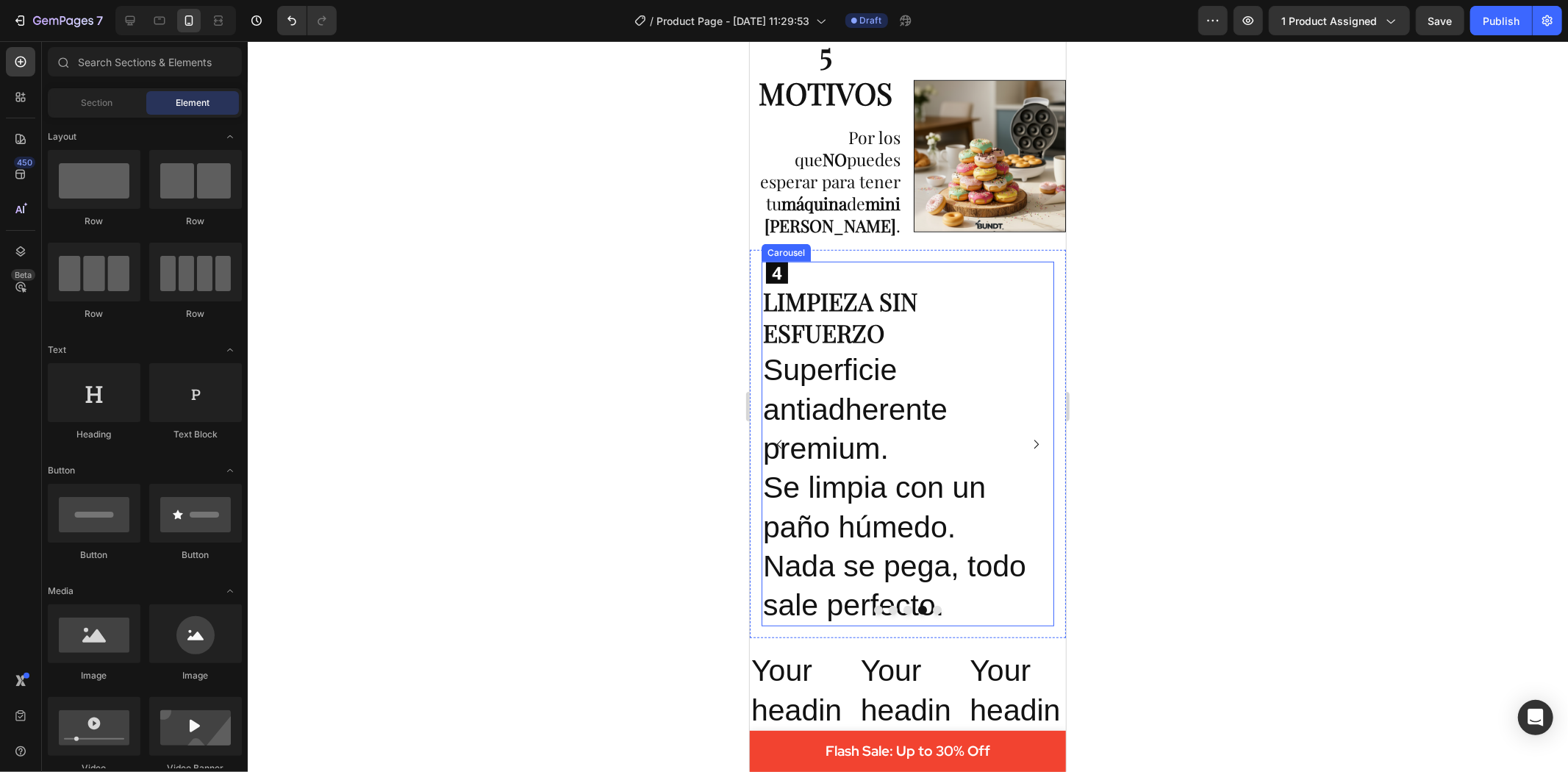
click at [1029, 438] on icon "Carousel Next Arrow" at bounding box center [1035, 444] width 12 height 12
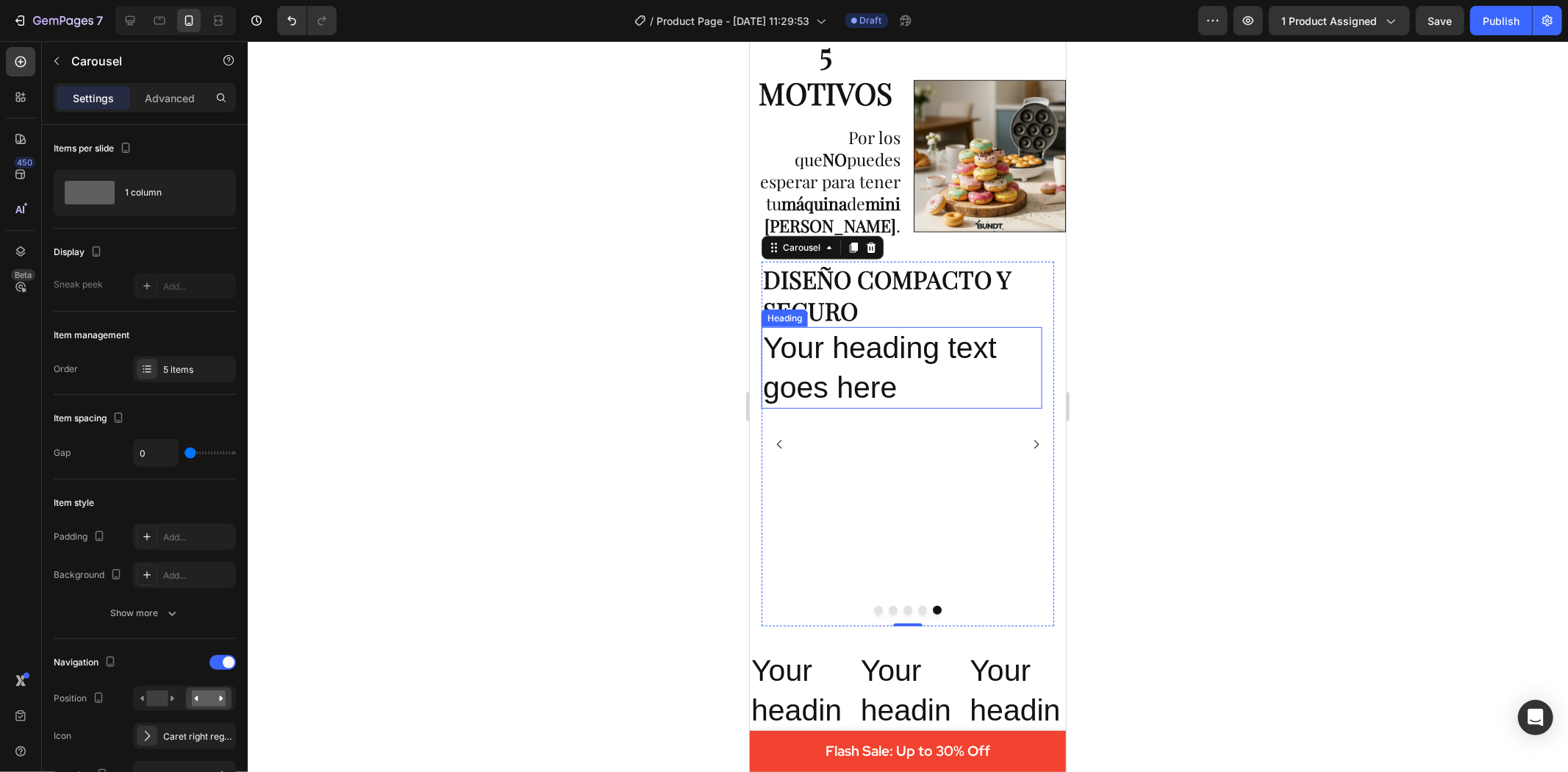
click at [832, 390] on h2 "Your heading text goes here" at bounding box center [901, 367] width 280 height 81
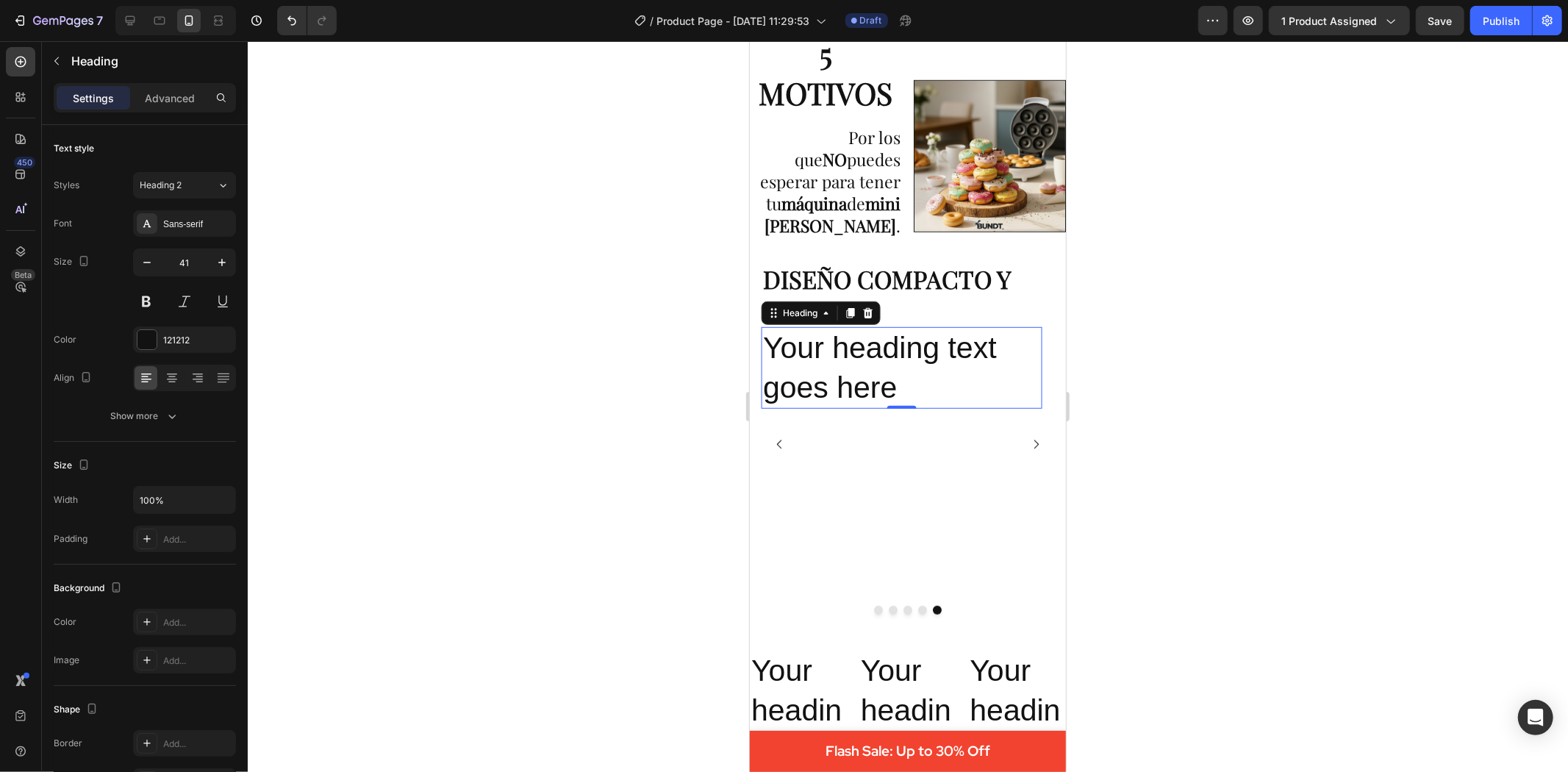
click at [832, 390] on h2 "Your heading text goes here" at bounding box center [901, 367] width 280 height 81
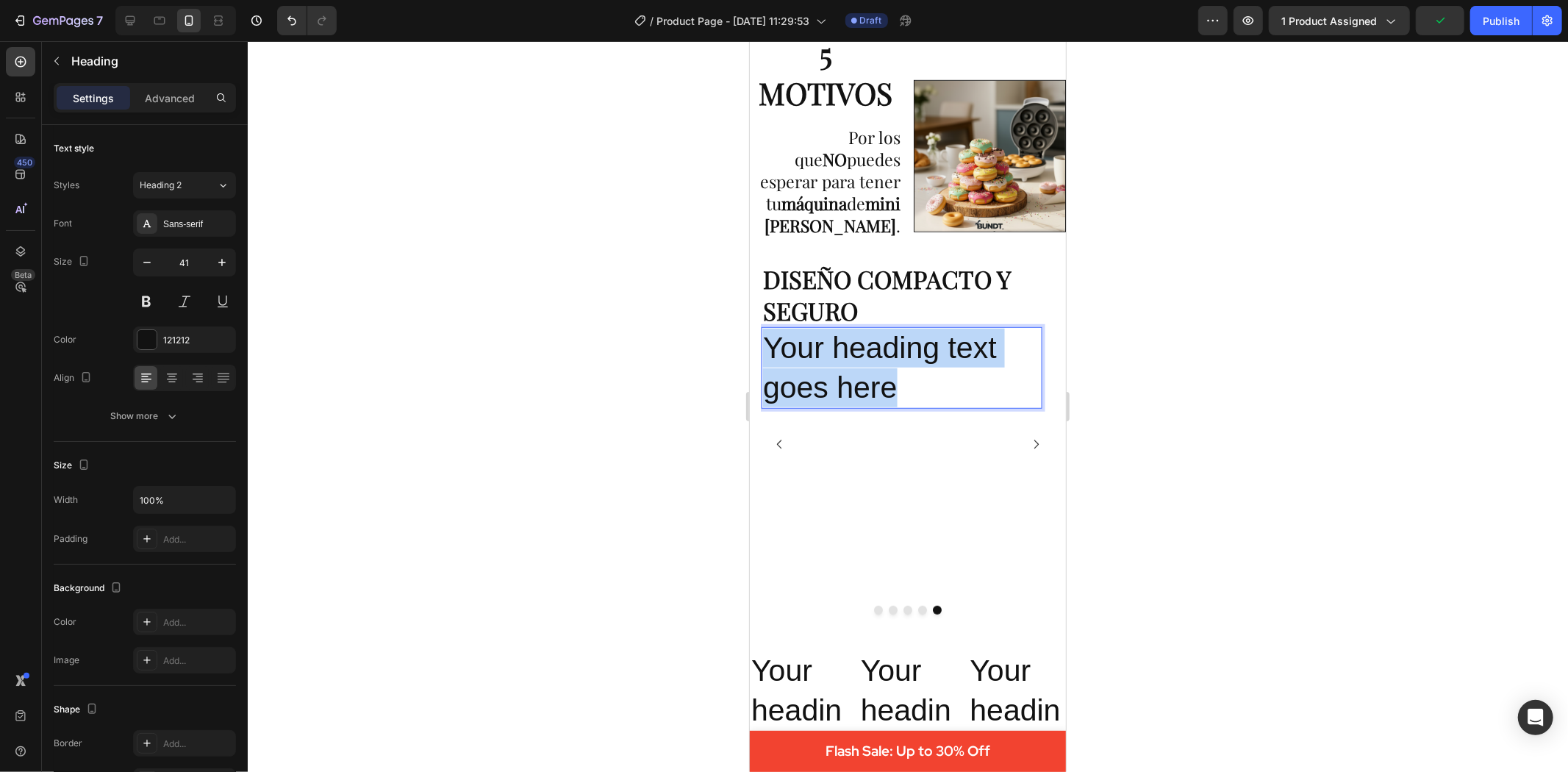
drag, startPoint x: 903, startPoint y: 399, endPoint x: 743, endPoint y: 356, distance: 165.7
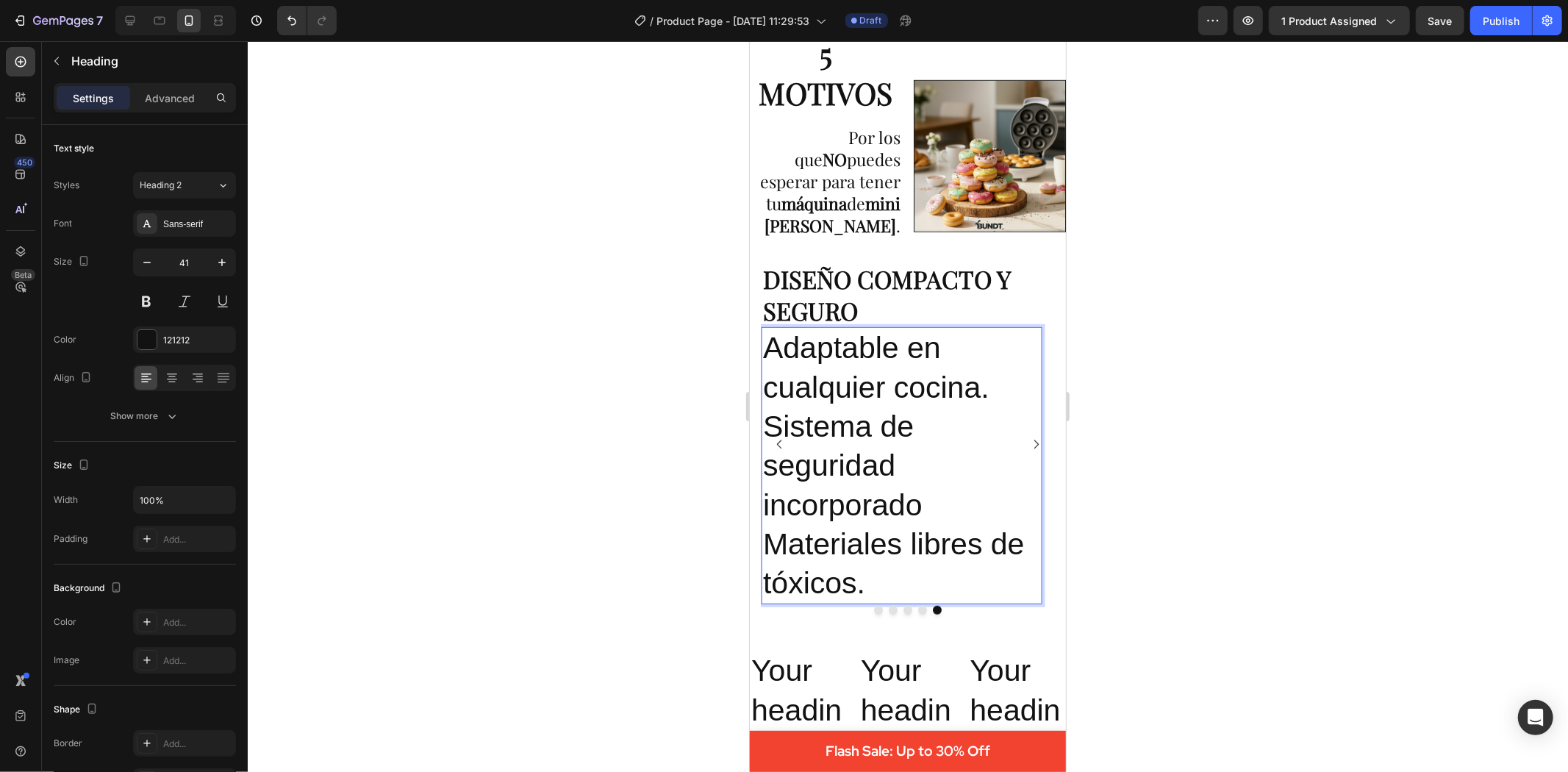
click at [917, 512] on p "Adaptable en cualquier cocina. Sistema de seguridad incorporado Materiales libr…" at bounding box center [902, 465] width 278 height 274
click at [1029, 438] on icon "Carousel Next Arrow" at bounding box center [1035, 444] width 12 height 12
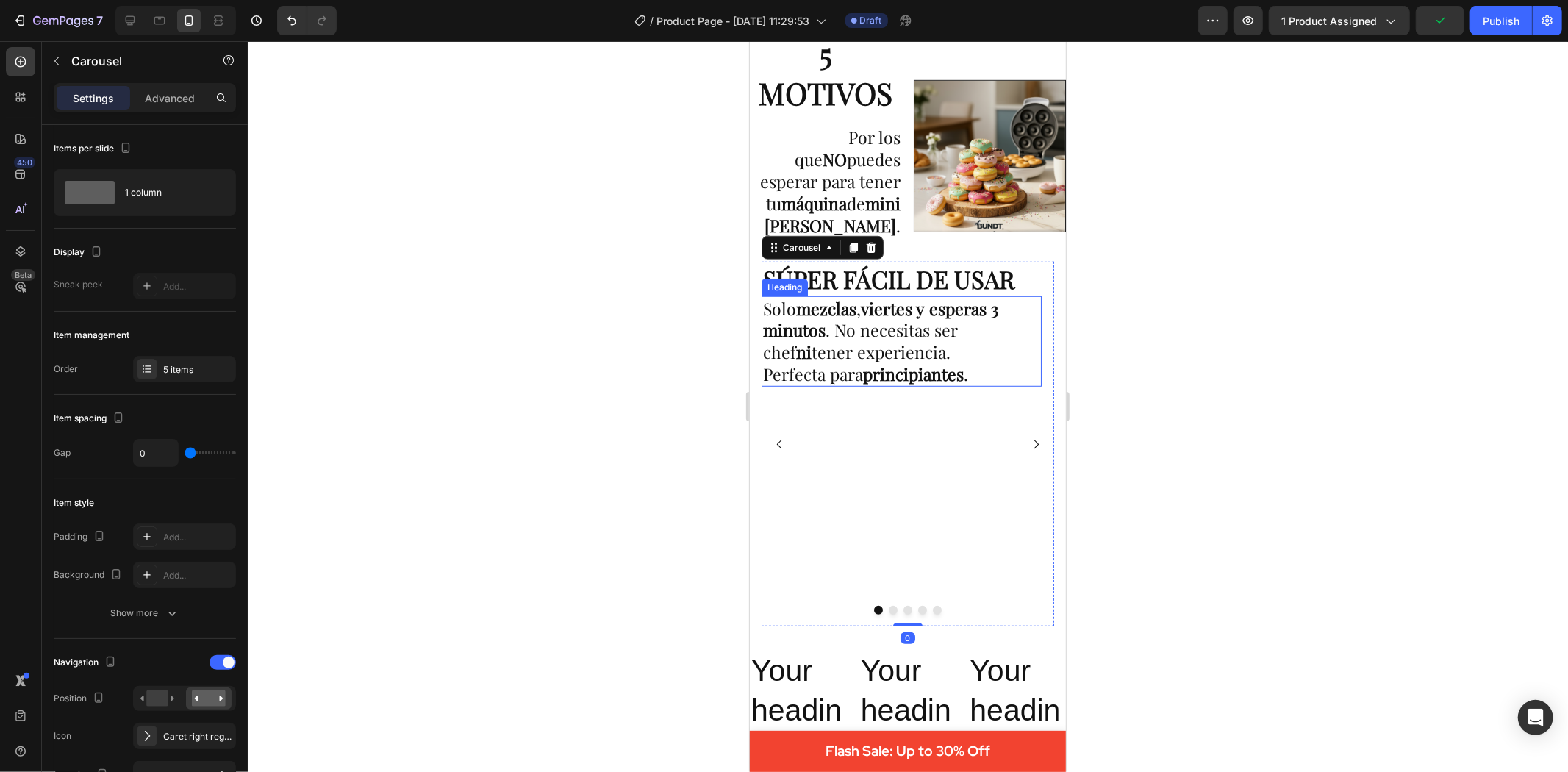
click at [924, 385] on strong "principiantes" at bounding box center [913, 373] width 101 height 23
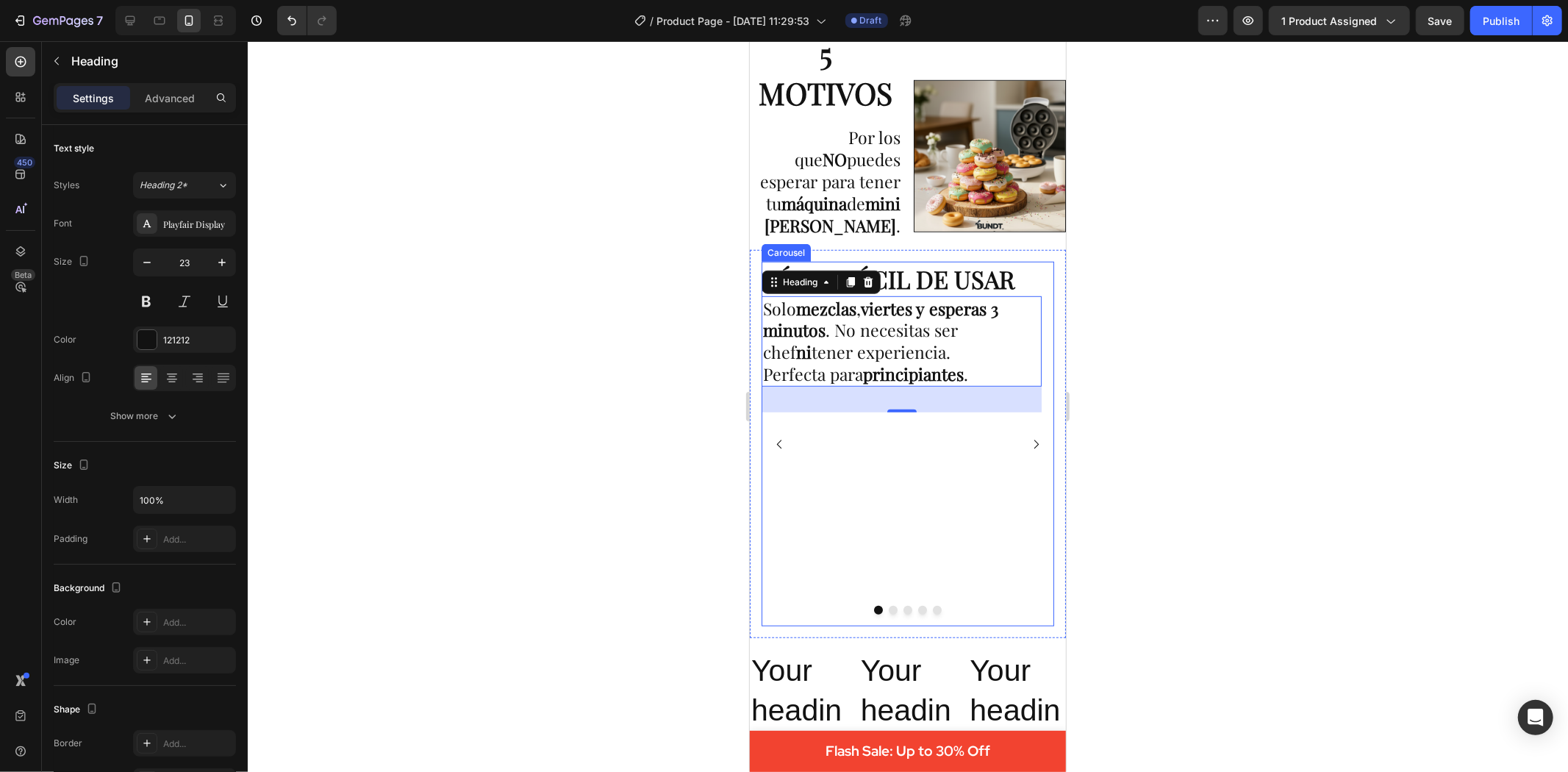
click at [780, 438] on icon "Carousel Back Arrow" at bounding box center [779, 444] width 12 height 12
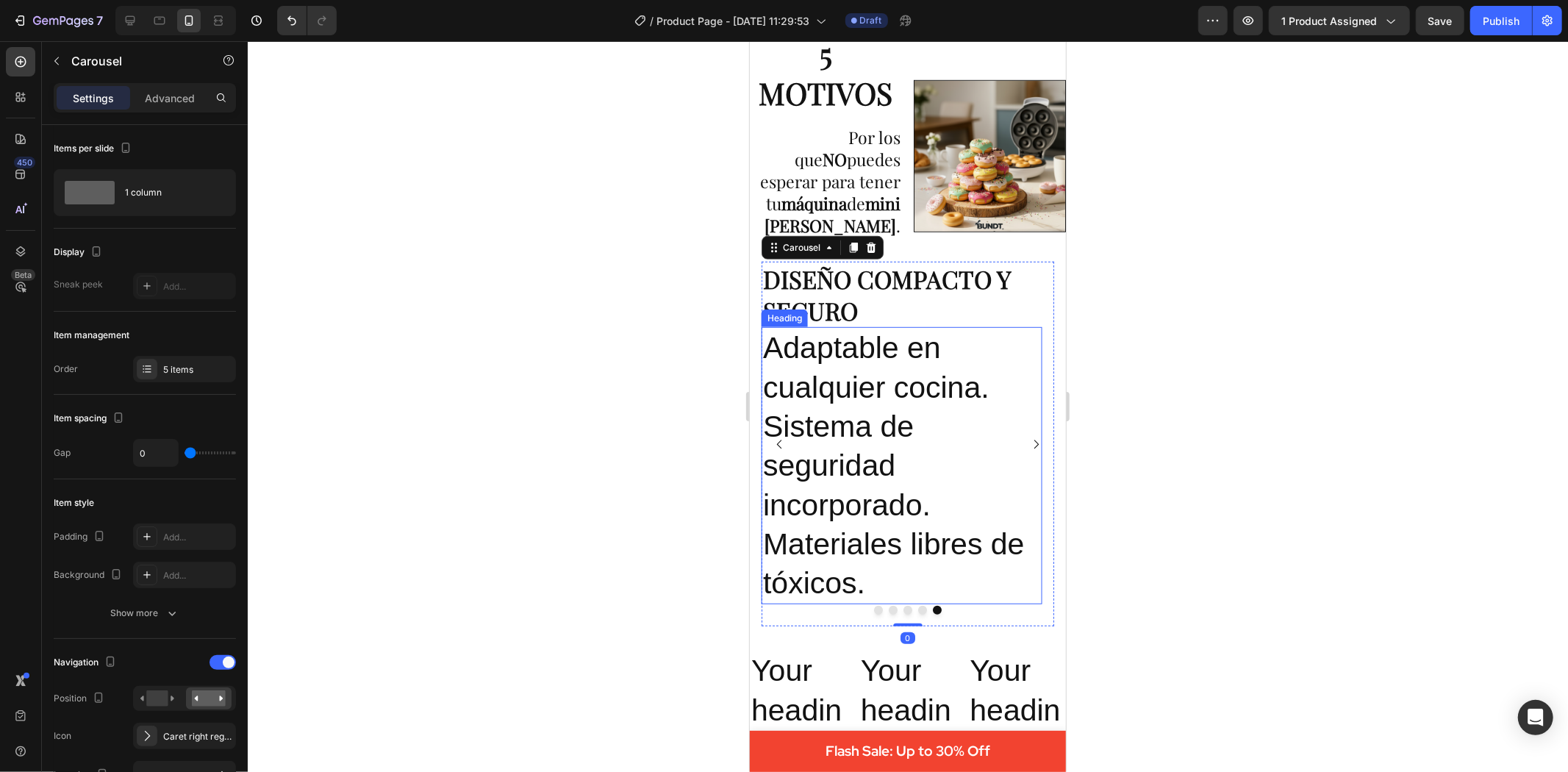
click at [840, 422] on p "Adaptable en cualquier cocina. Sistema de seguridad incorporado. Materiales lib…" at bounding box center [902, 465] width 278 height 274
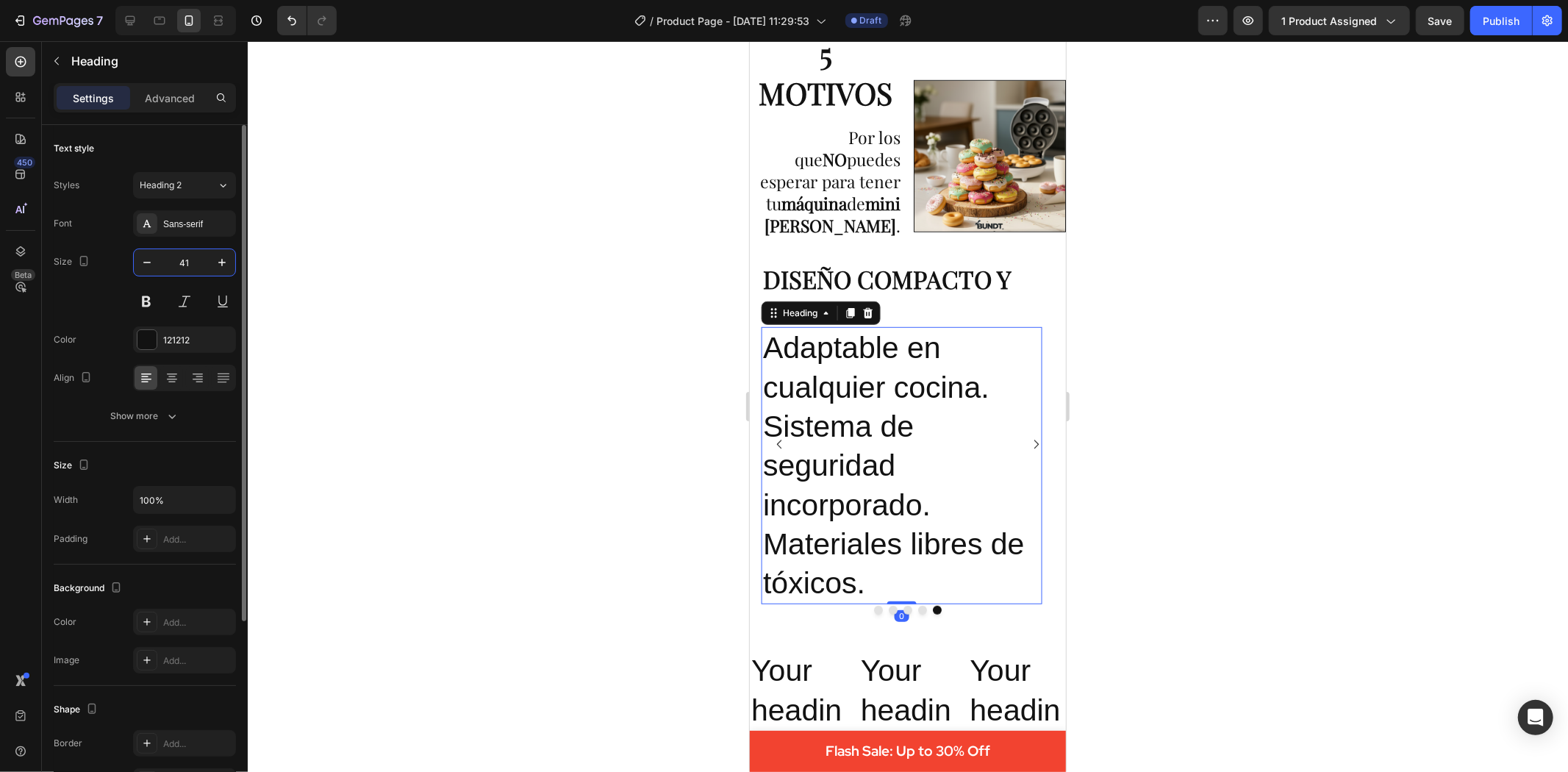
click at [195, 263] on input "41" at bounding box center [184, 263] width 49 height 27
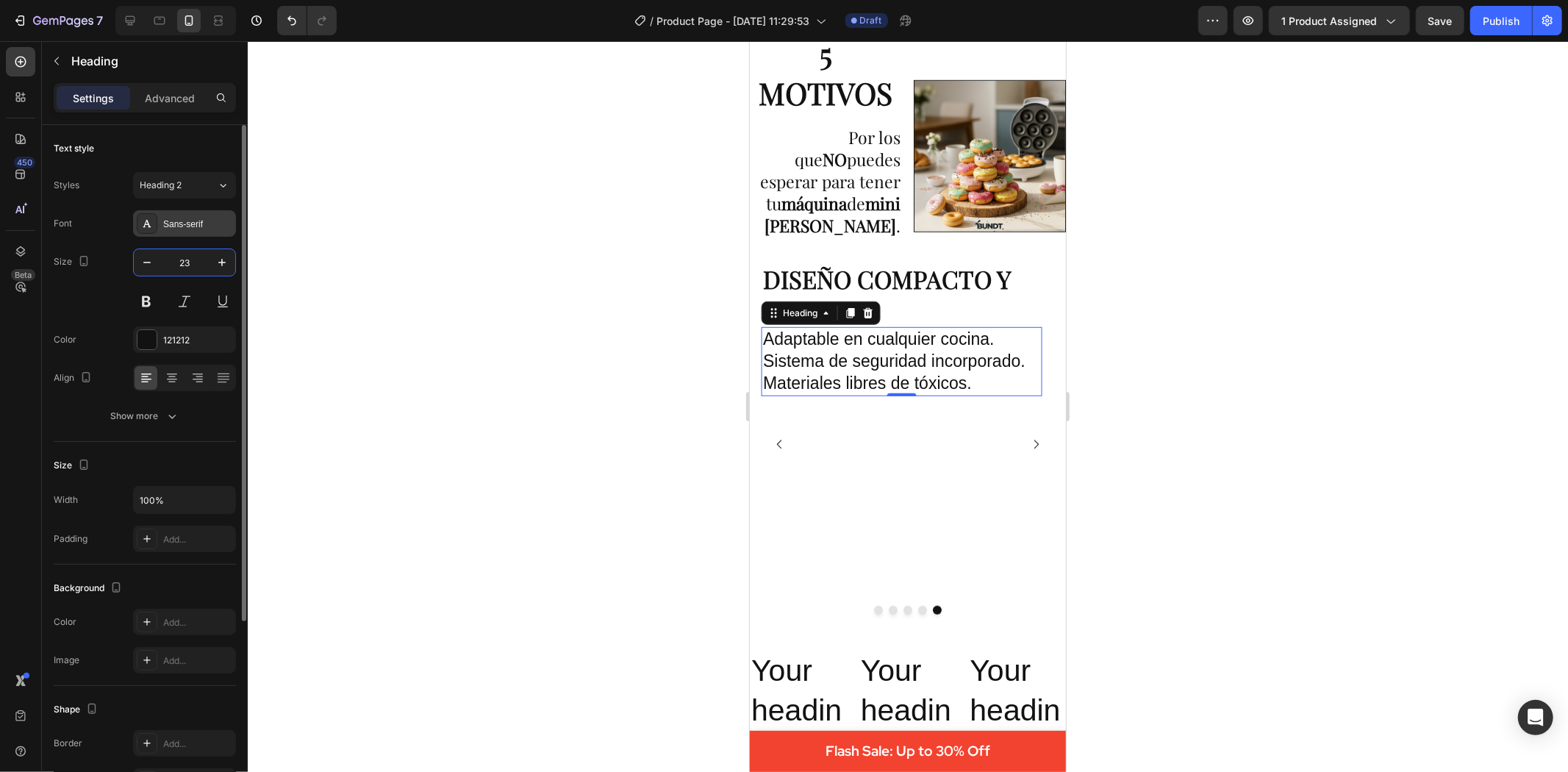
type input "23"
click at [202, 216] on div "Sans-serif" at bounding box center [185, 224] width 103 height 27
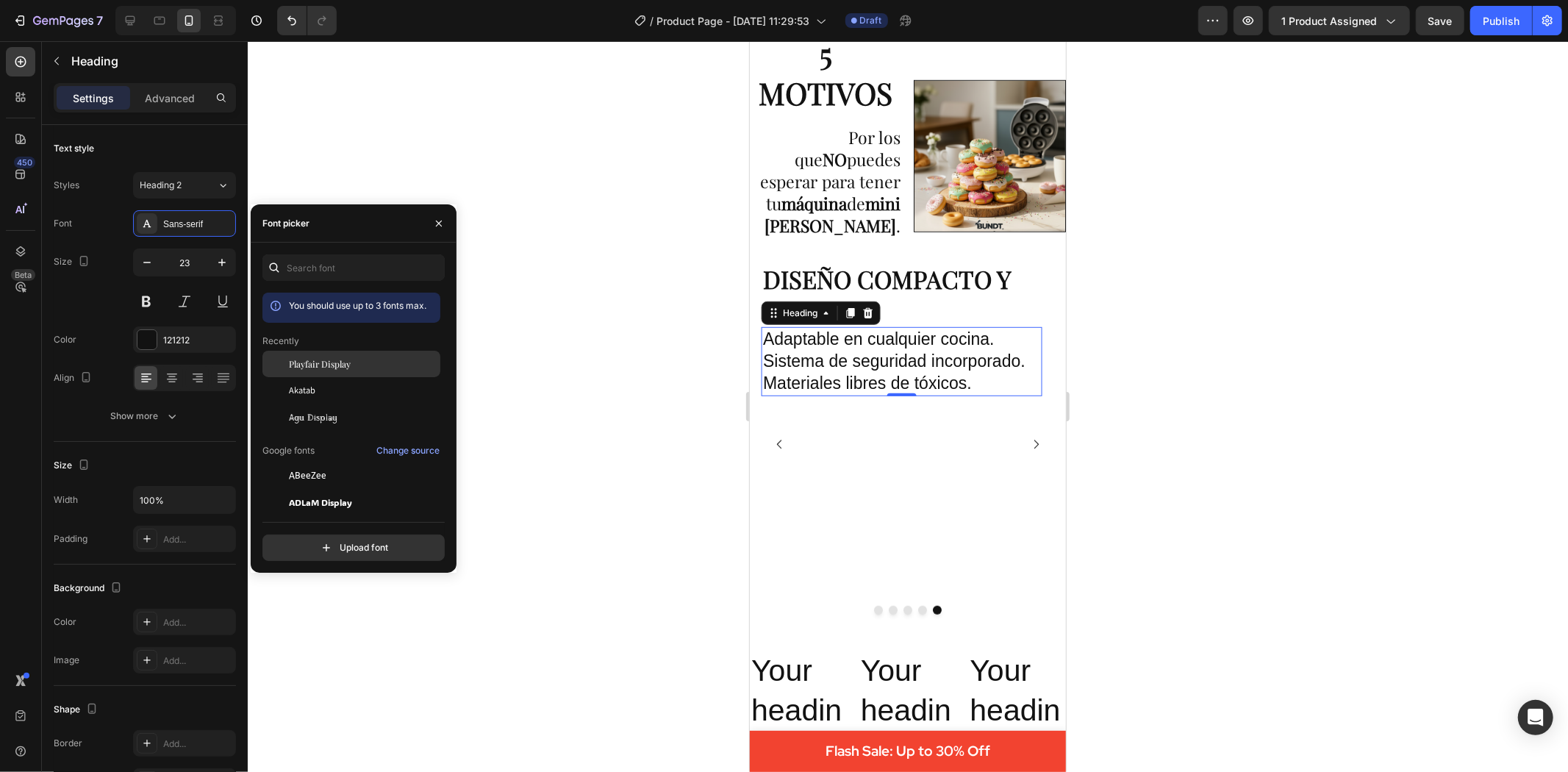
click at [334, 369] on span "Playfair Display" at bounding box center [320, 363] width 62 height 13
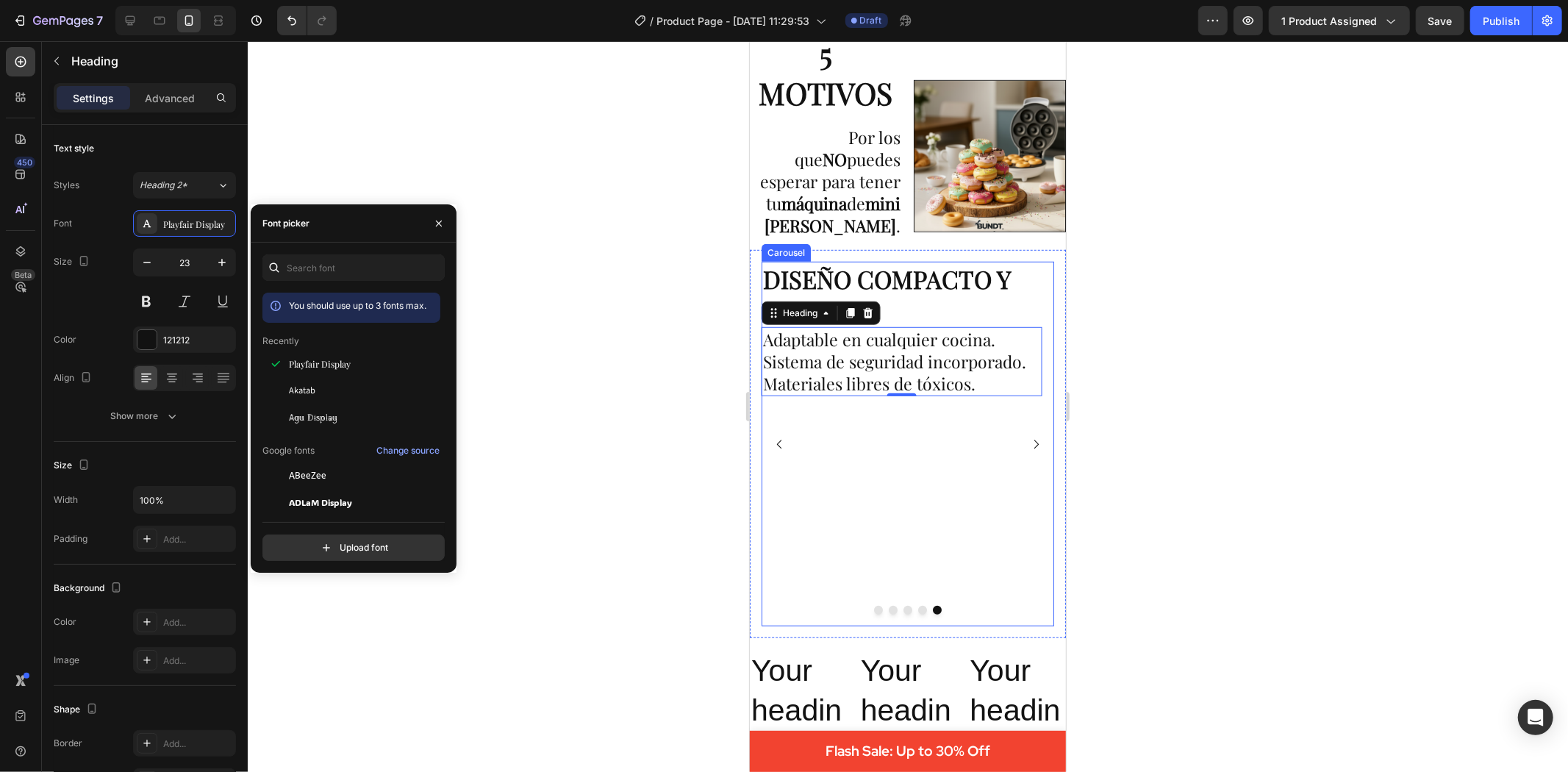
click at [781, 438] on icon "Carousel Back Arrow" at bounding box center [779, 444] width 12 height 12
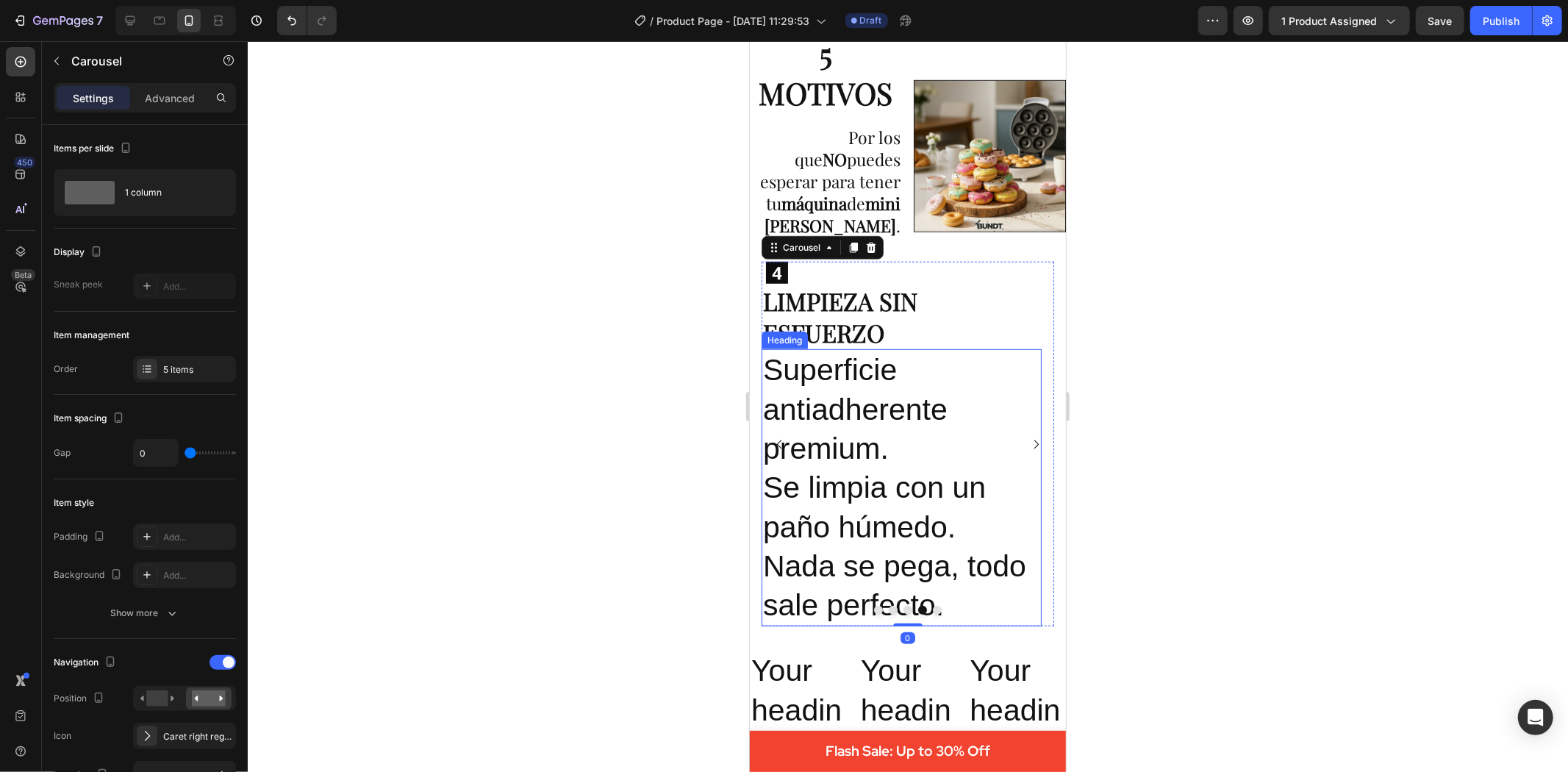
click at [848, 379] on p "Superficie antiadherente premium. Se limpia con un paño húmedo. Nada se pega, t…" at bounding box center [902, 487] width 278 height 274
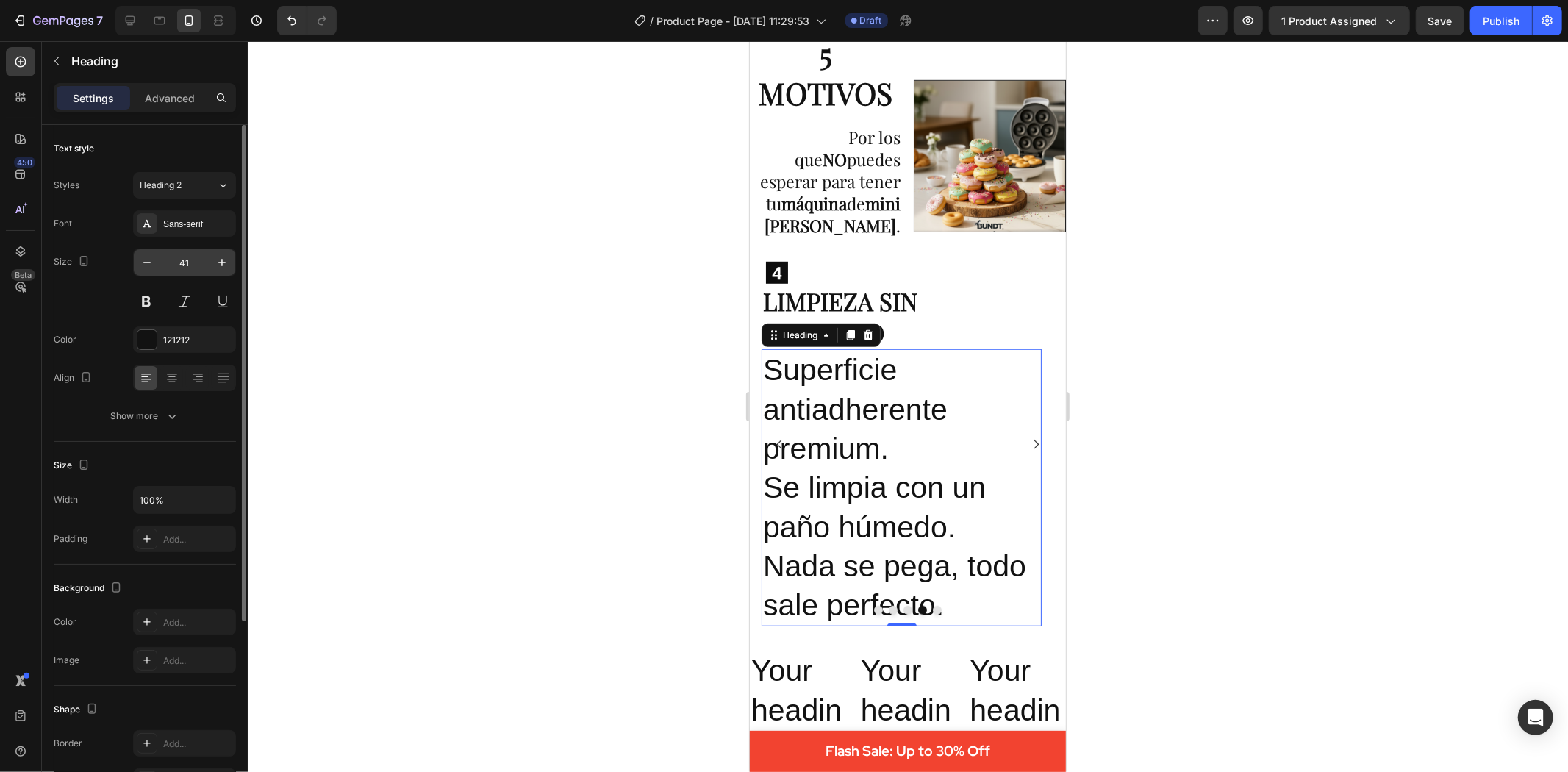
click at [181, 255] on input "41" at bounding box center [184, 263] width 49 height 27
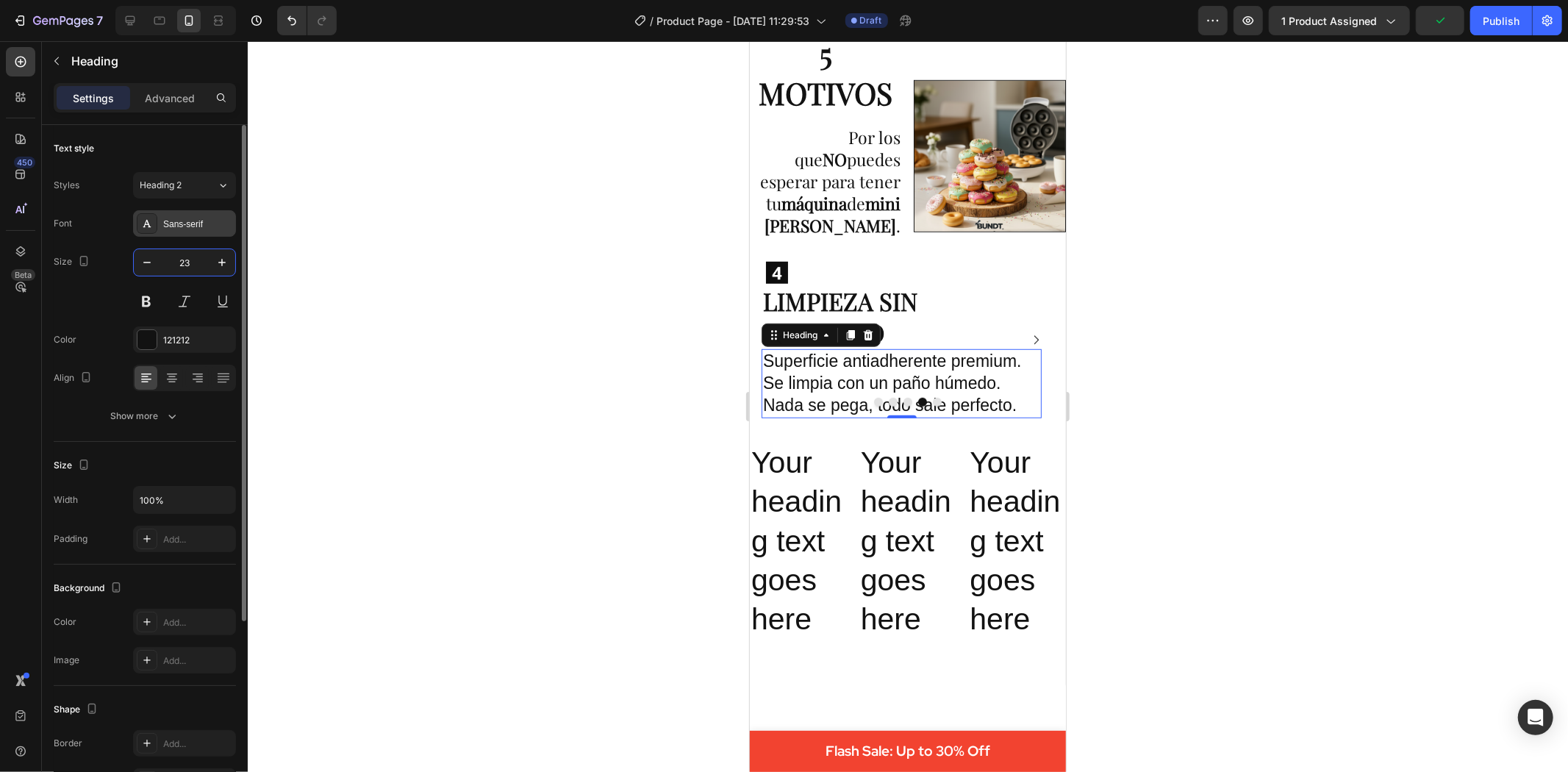
type input "23"
click at [184, 213] on div "Sans-serif" at bounding box center [185, 224] width 103 height 27
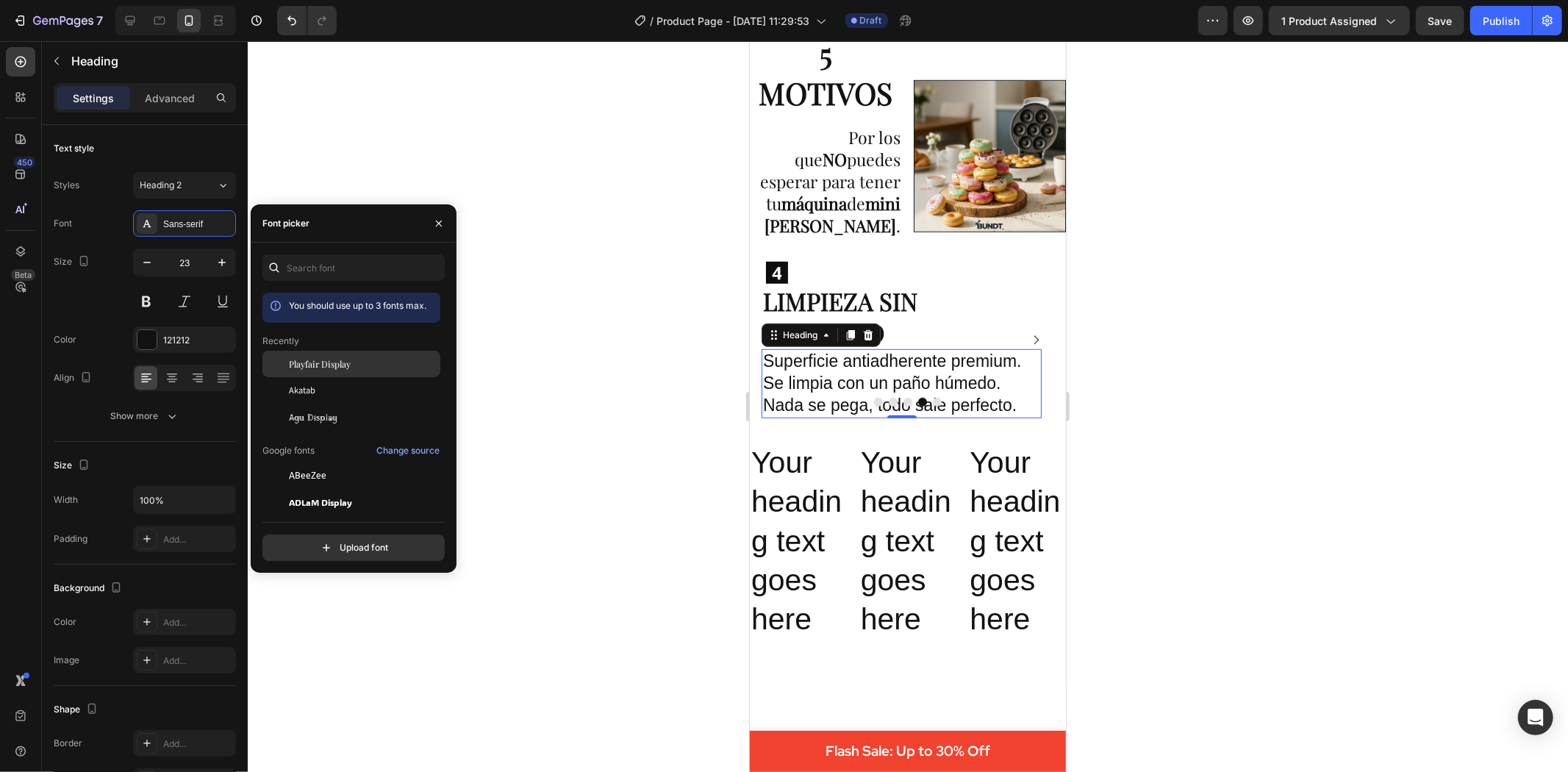
click at [328, 358] on span "Playfair Display" at bounding box center [320, 363] width 62 height 13
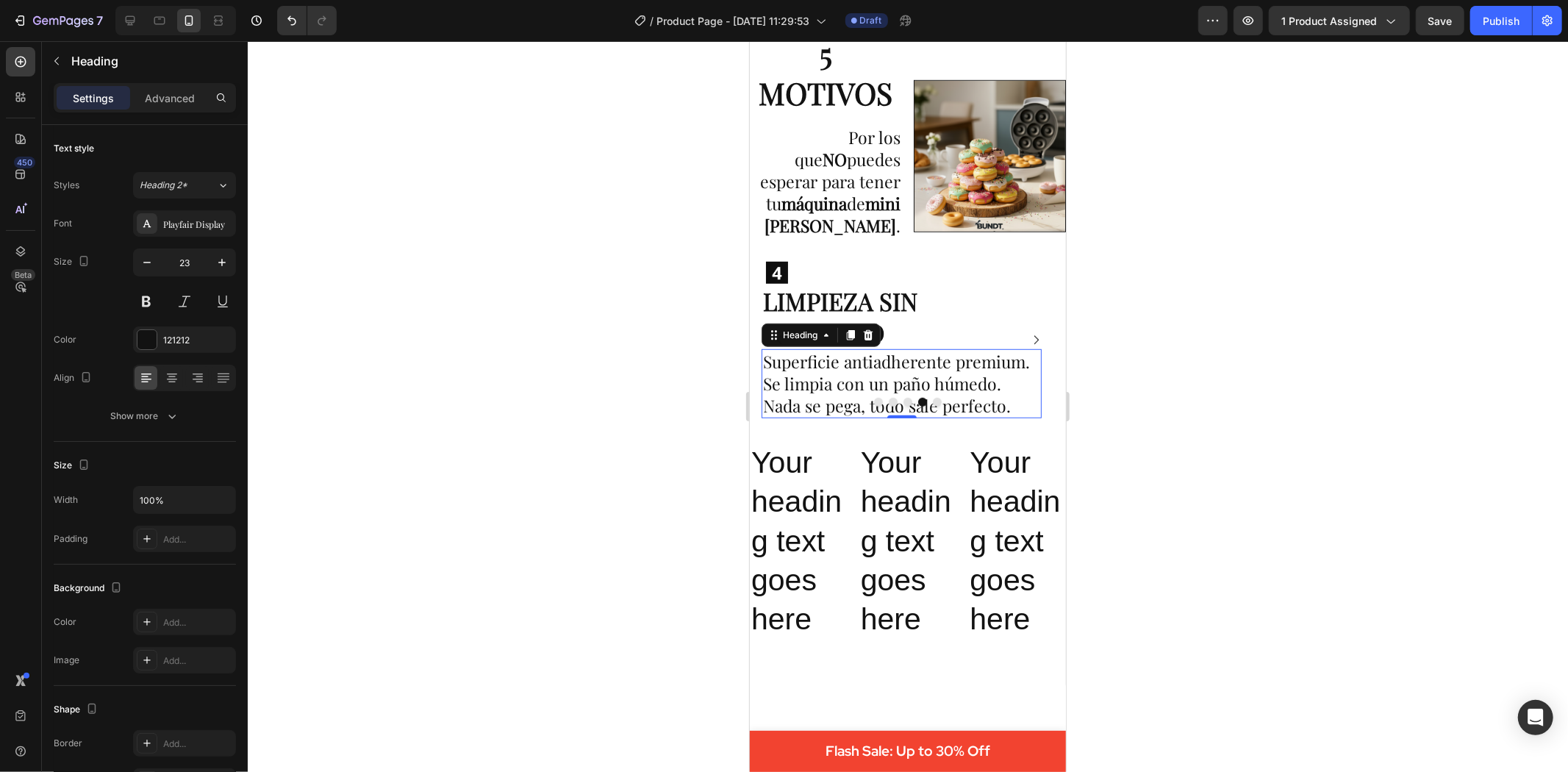
click at [555, 370] on div at bounding box center [908, 407] width 1321 height 731
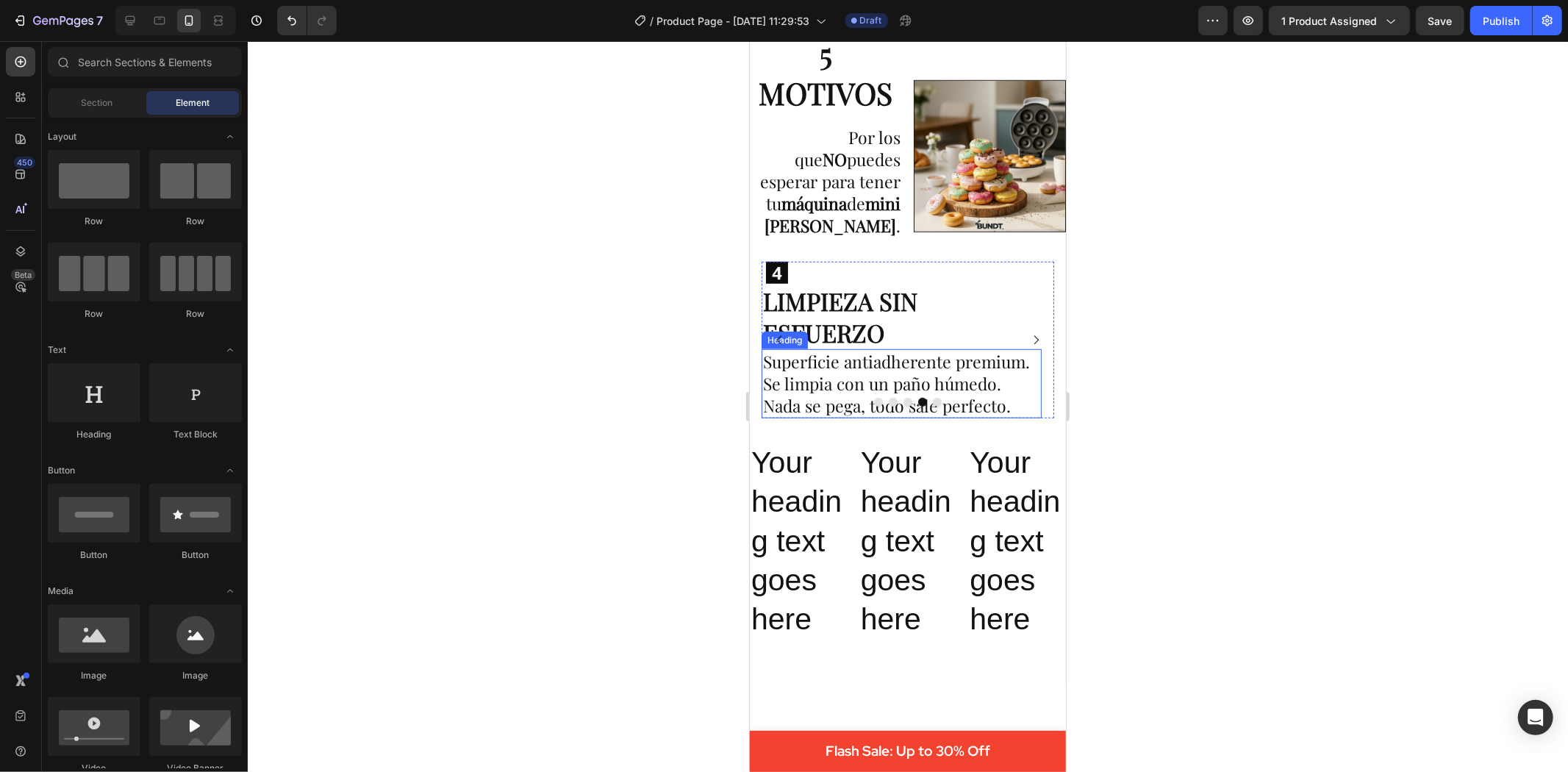
click at [954, 355] on p "Superficie antiadherente premium. Se limpia con un paño húmedo. Nada se pega, t…" at bounding box center [902, 383] width 278 height 66
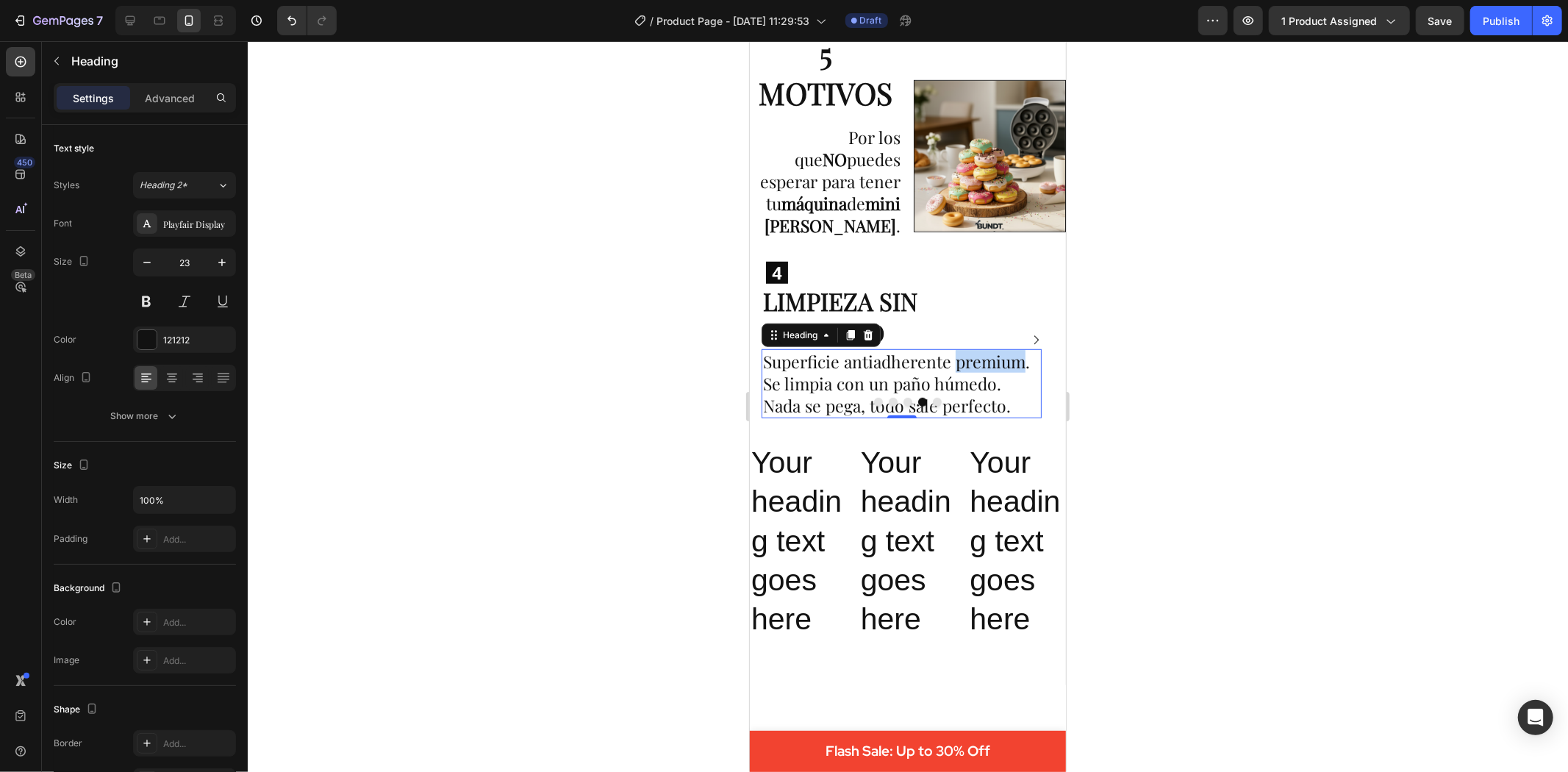
click at [974, 357] on p "Superficie antiadherente premium. Se limpia con un paño húmedo. Nada se pega, t…" at bounding box center [902, 383] width 278 height 66
click at [1002, 352] on p "Superficie antiadherente PREMIUM. Se limpia con un paño húmedo. Nada se pega, t…" at bounding box center [902, 383] width 278 height 66
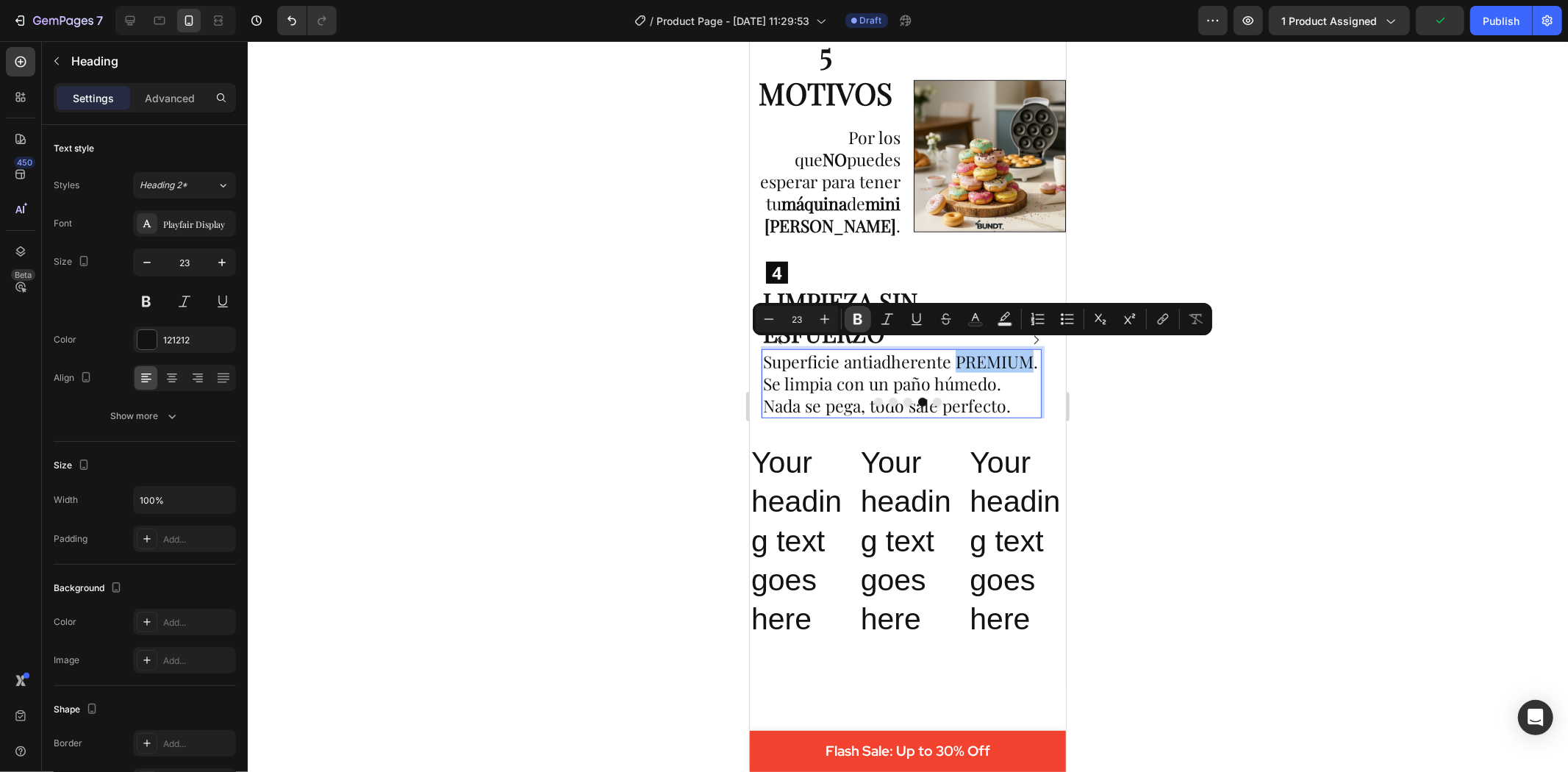
click at [862, 318] on icon "Editor contextual toolbar" at bounding box center [857, 319] width 15 height 15
click at [1269, 470] on div at bounding box center [908, 407] width 1321 height 731
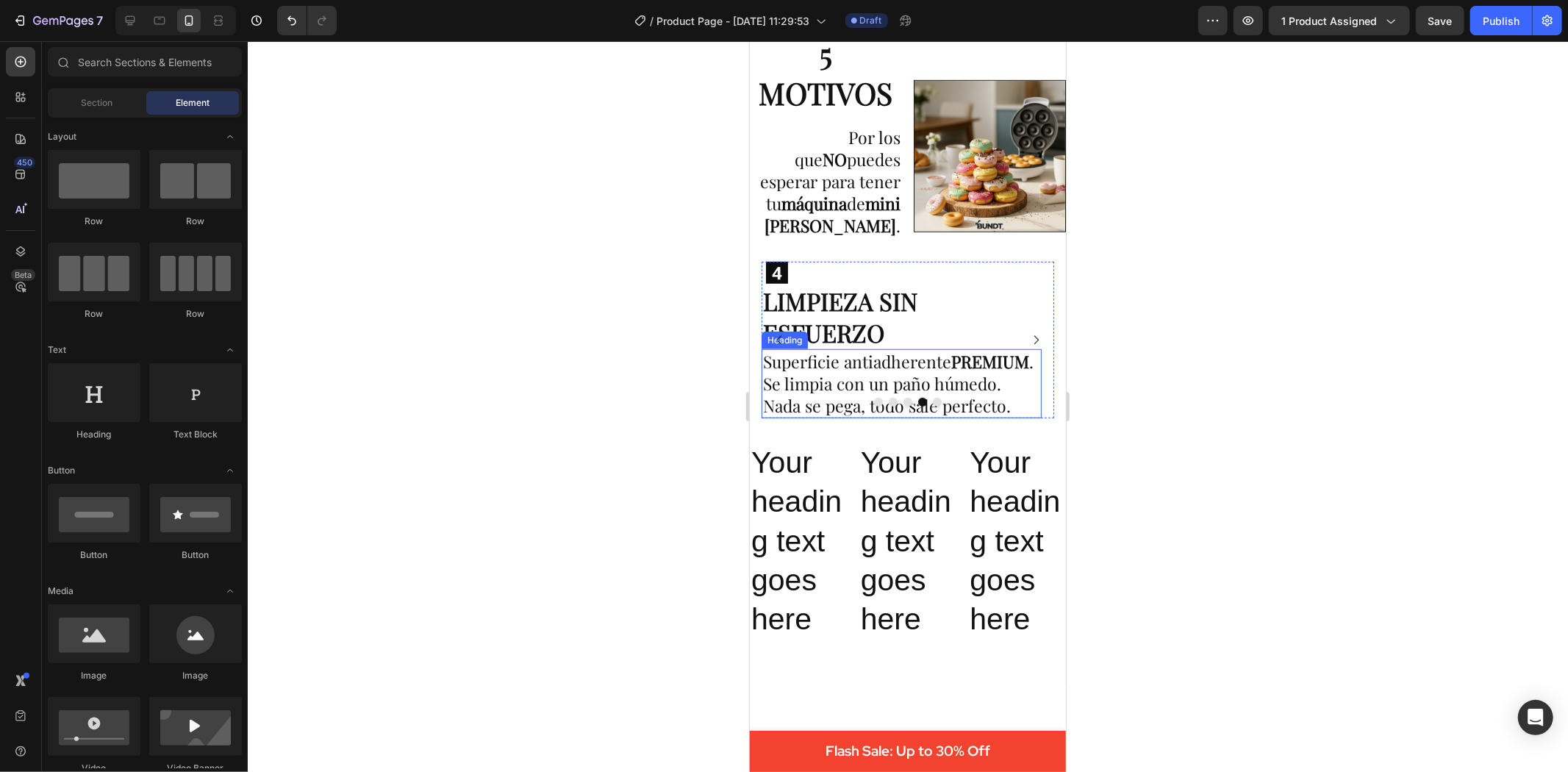
click at [889, 350] on p "Superficie antiadherente PREMIUM . Se limpia con un paño húmedo. Nada se pega, …" at bounding box center [902, 383] width 278 height 66
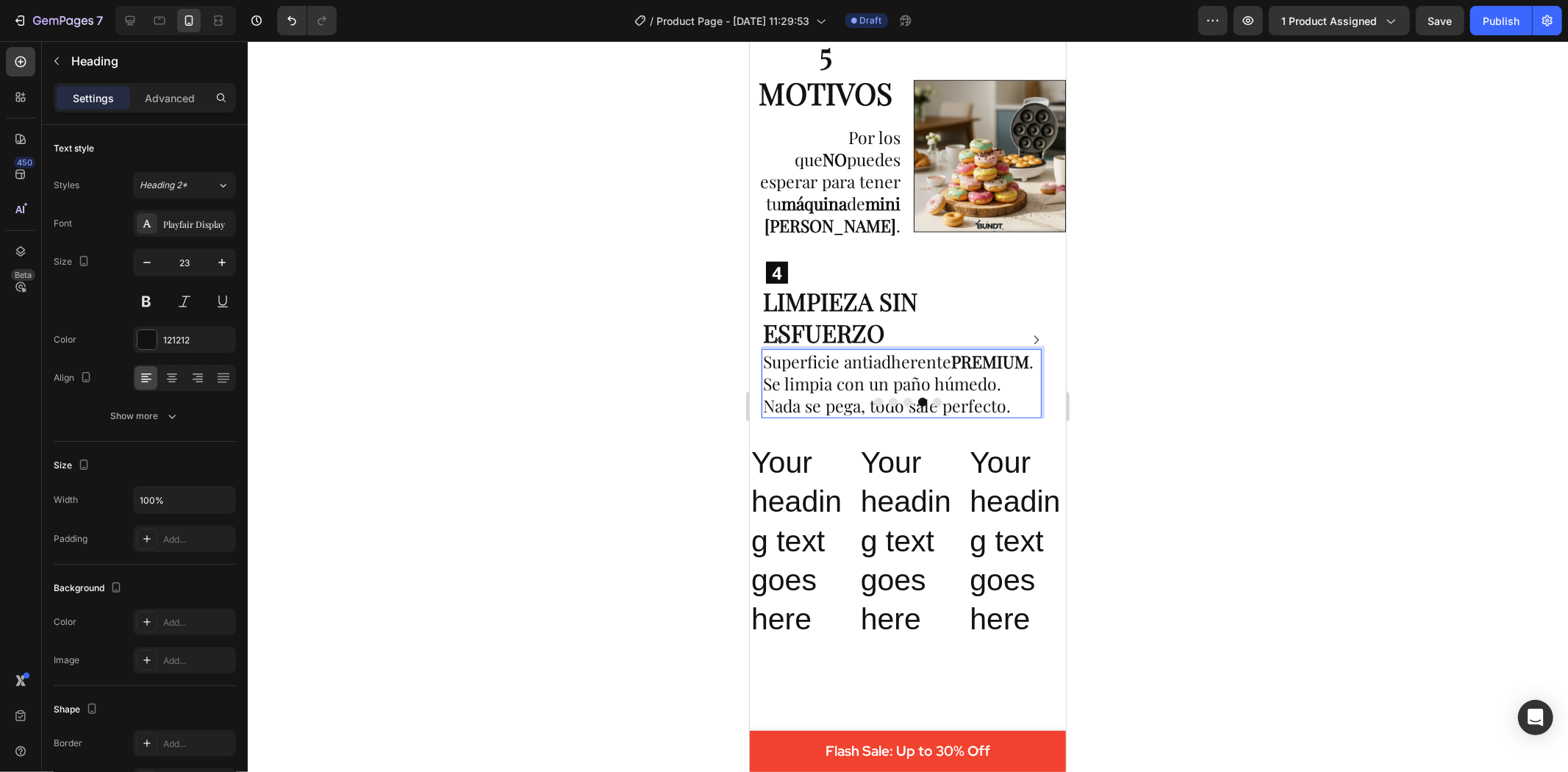
click at [905, 361] on p "Superficie antiadherente PREMIUM . Se limpia con un paño húmedo. Nada se pega, …" at bounding box center [902, 383] width 278 height 66
click at [906, 361] on p "Superficie antiadherente PREMIUM . Se limpia con un paño húmedo. Nada se pega, …" at bounding box center [902, 383] width 278 height 66
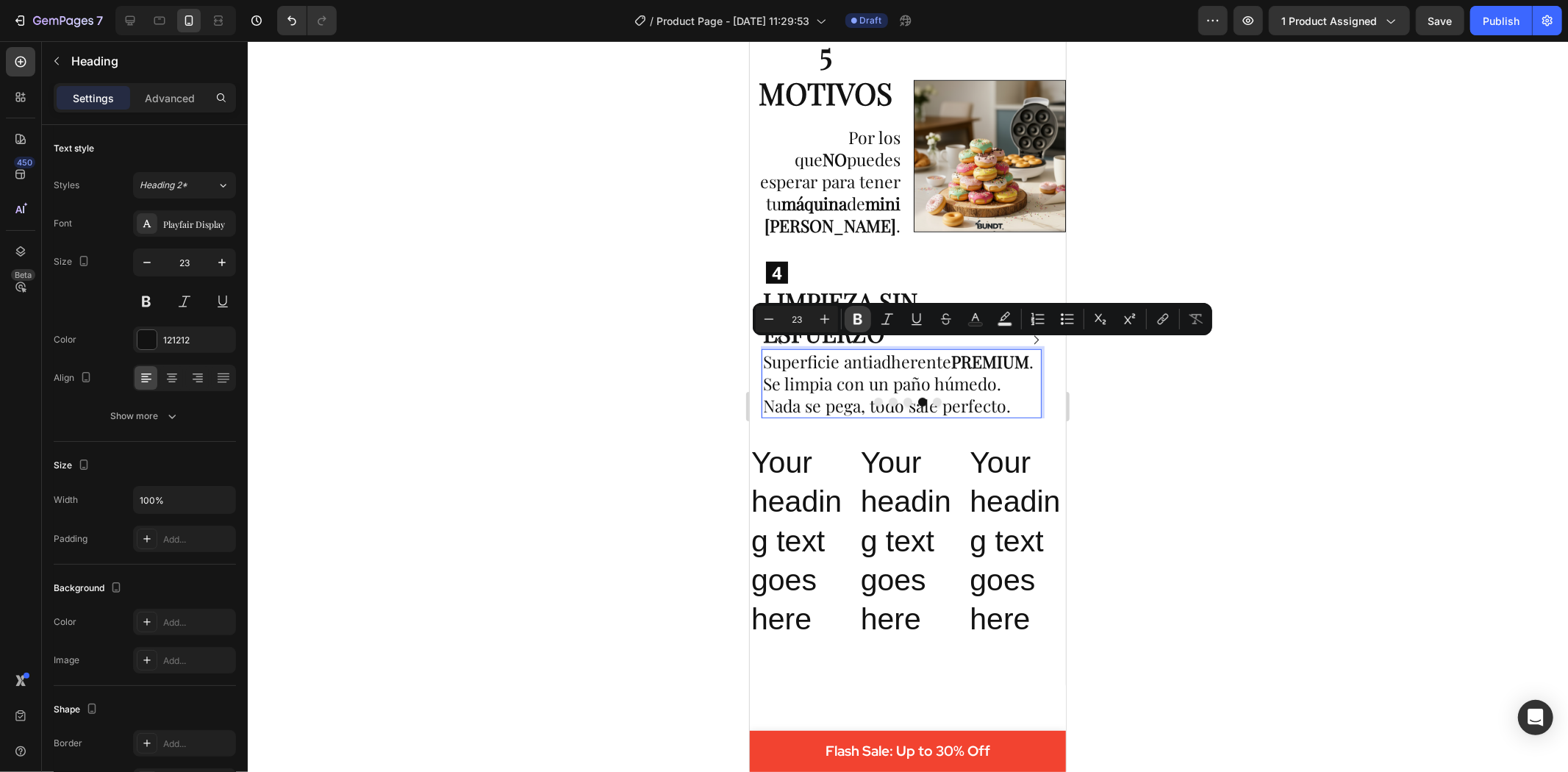
drag, startPoint x: 868, startPoint y: 317, endPoint x: 311, endPoint y: 323, distance: 557.0
click at [868, 317] on button "Bold" at bounding box center [858, 319] width 27 height 27
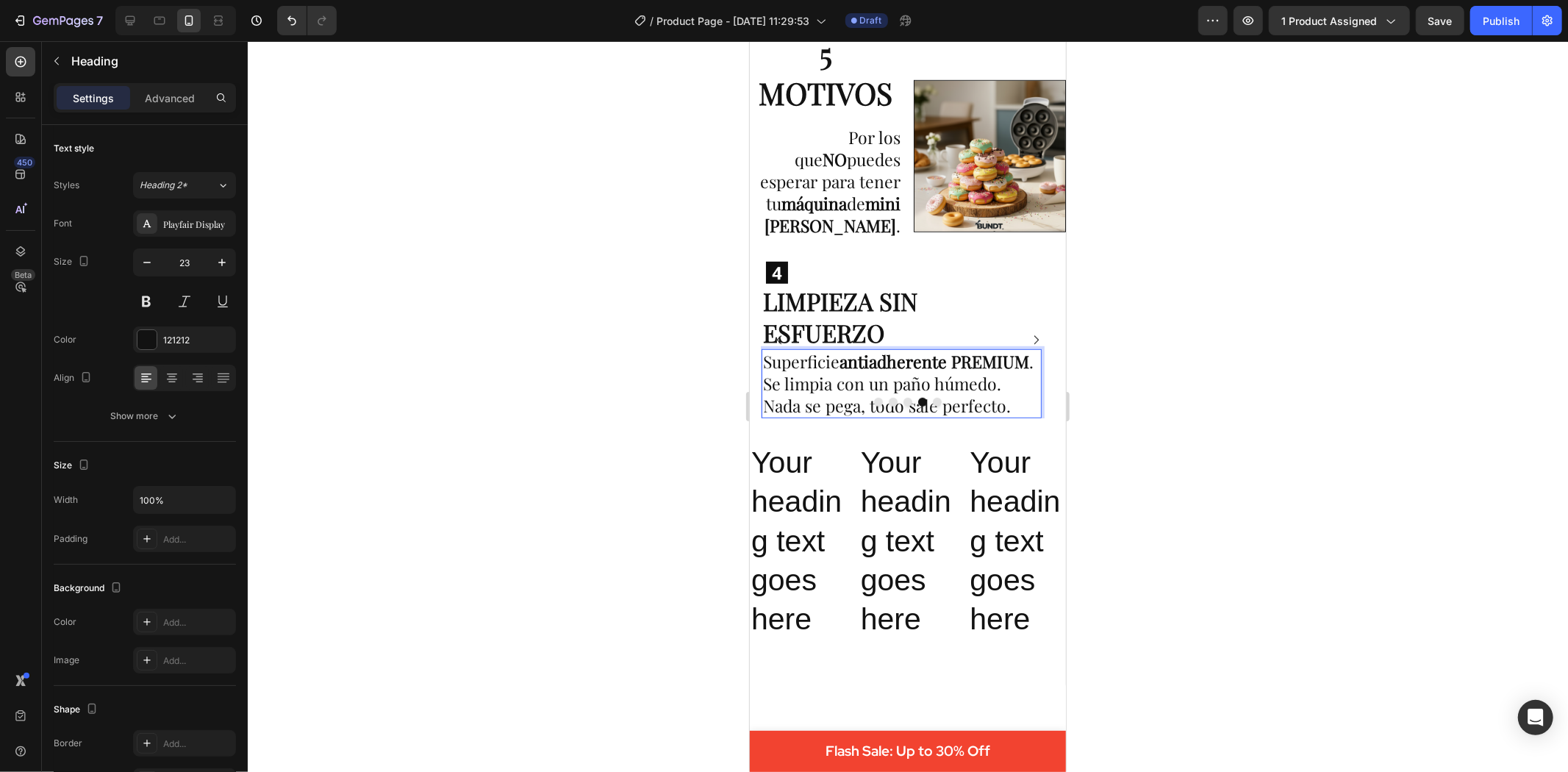
click at [1187, 386] on div at bounding box center [908, 407] width 1321 height 731
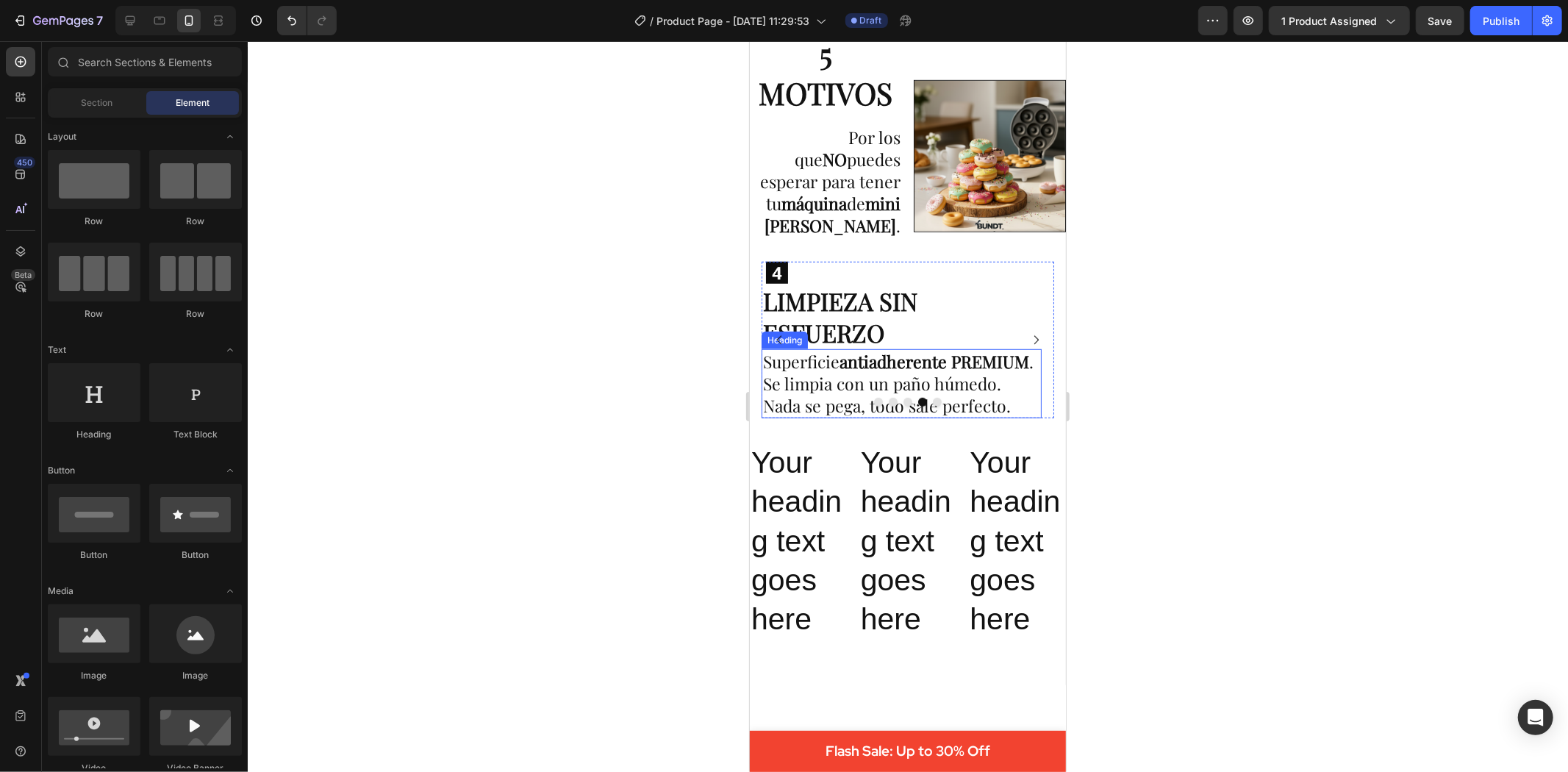
click at [808, 378] on p "Superficie antiadherente PREMIUM . Se limpia con un paño húmedo. Nada se pega, …" at bounding box center [902, 383] width 278 height 66
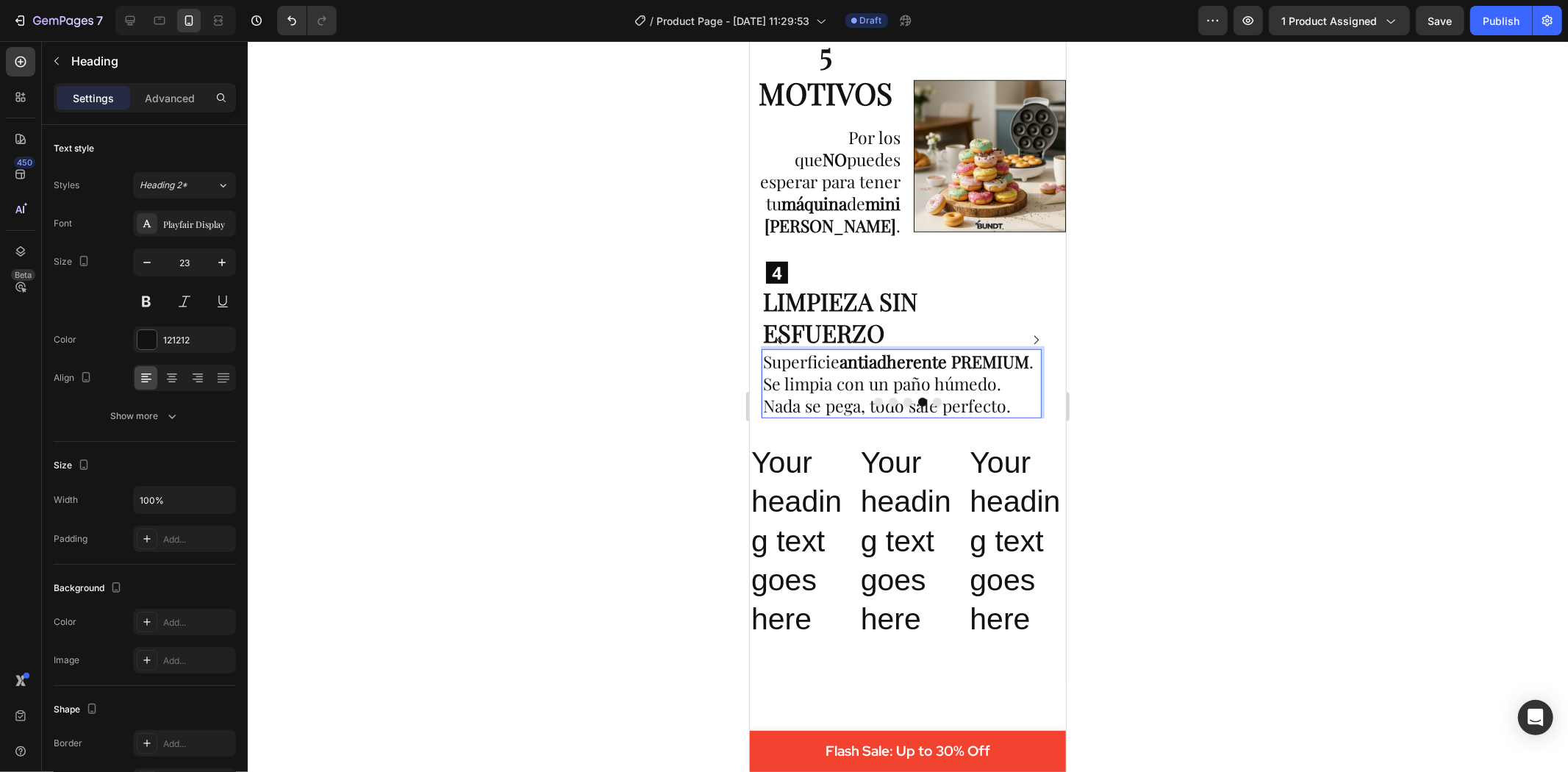
click at [811, 371] on p "Superficie antiadherente PREMIUM . Se limpia con un paño húmedo. Nada se pega, …" at bounding box center [902, 383] width 278 height 66
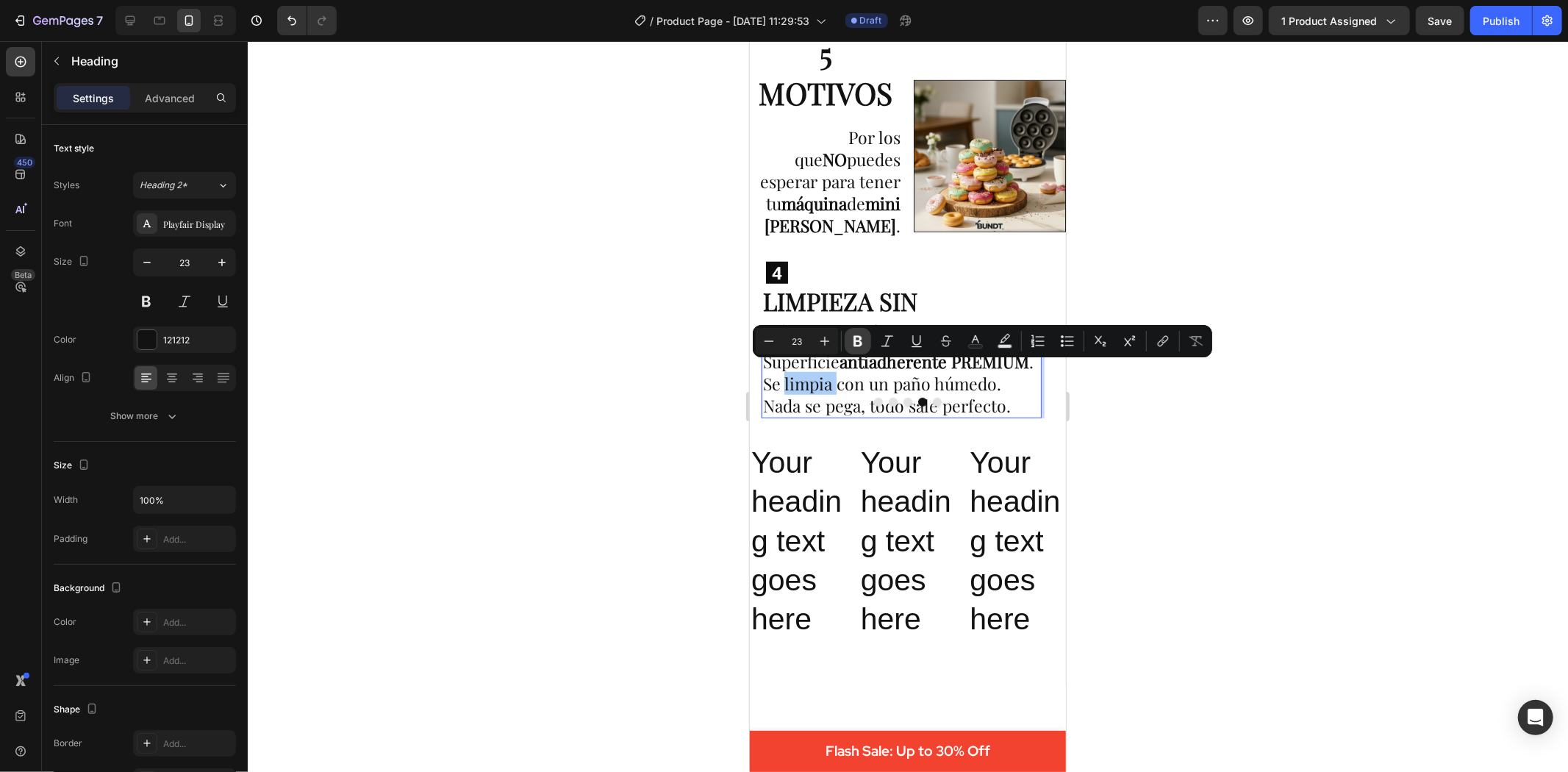
click at [862, 341] on icon "Editor contextual toolbar" at bounding box center [857, 341] width 15 height 15
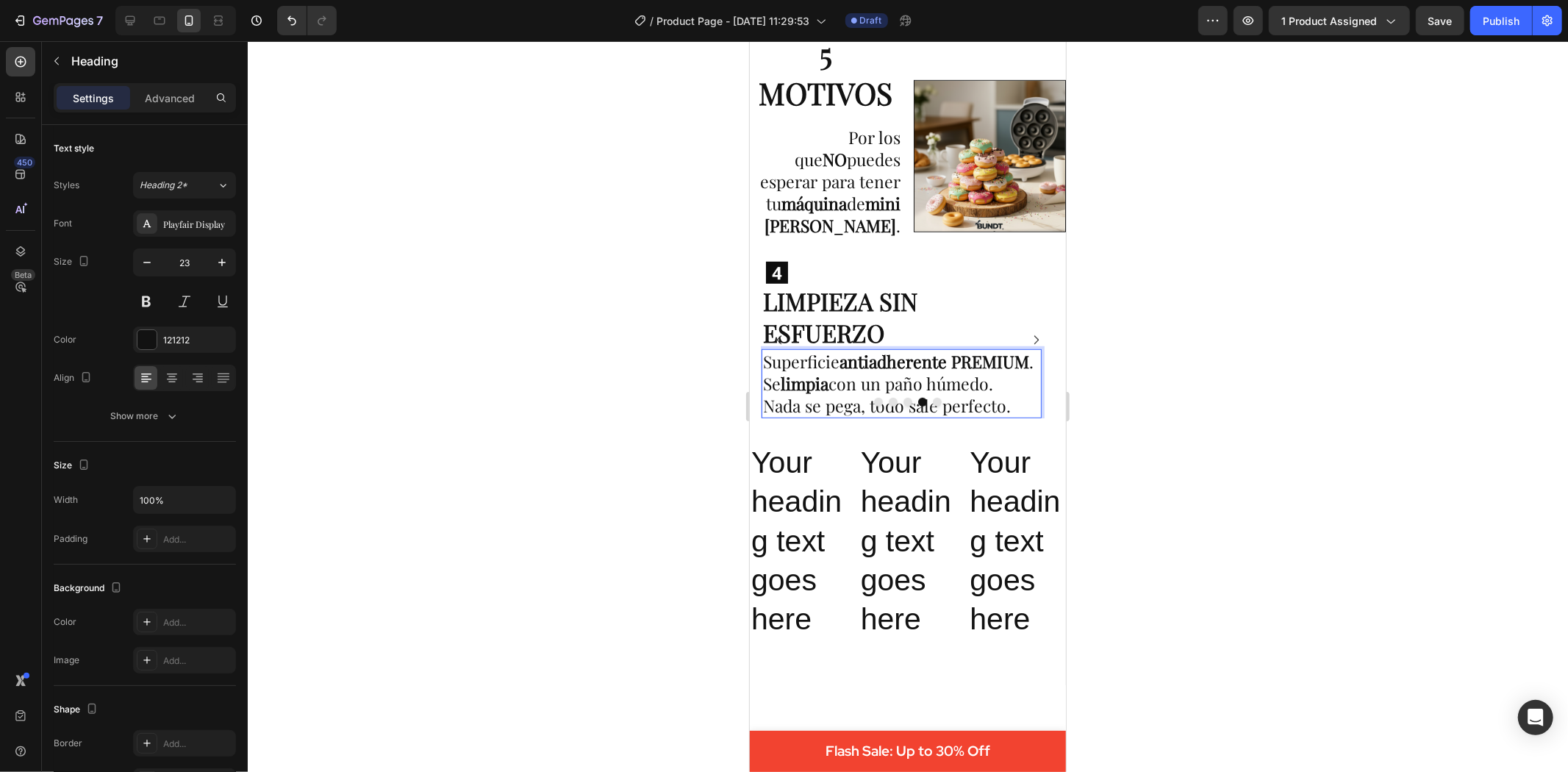
click at [924, 376] on p "Superficie antiadherente PREMIUM . Se limpia con un paño húmedo. Nada se pega, …" at bounding box center [902, 383] width 278 height 66
click at [1190, 400] on div at bounding box center [908, 407] width 1321 height 731
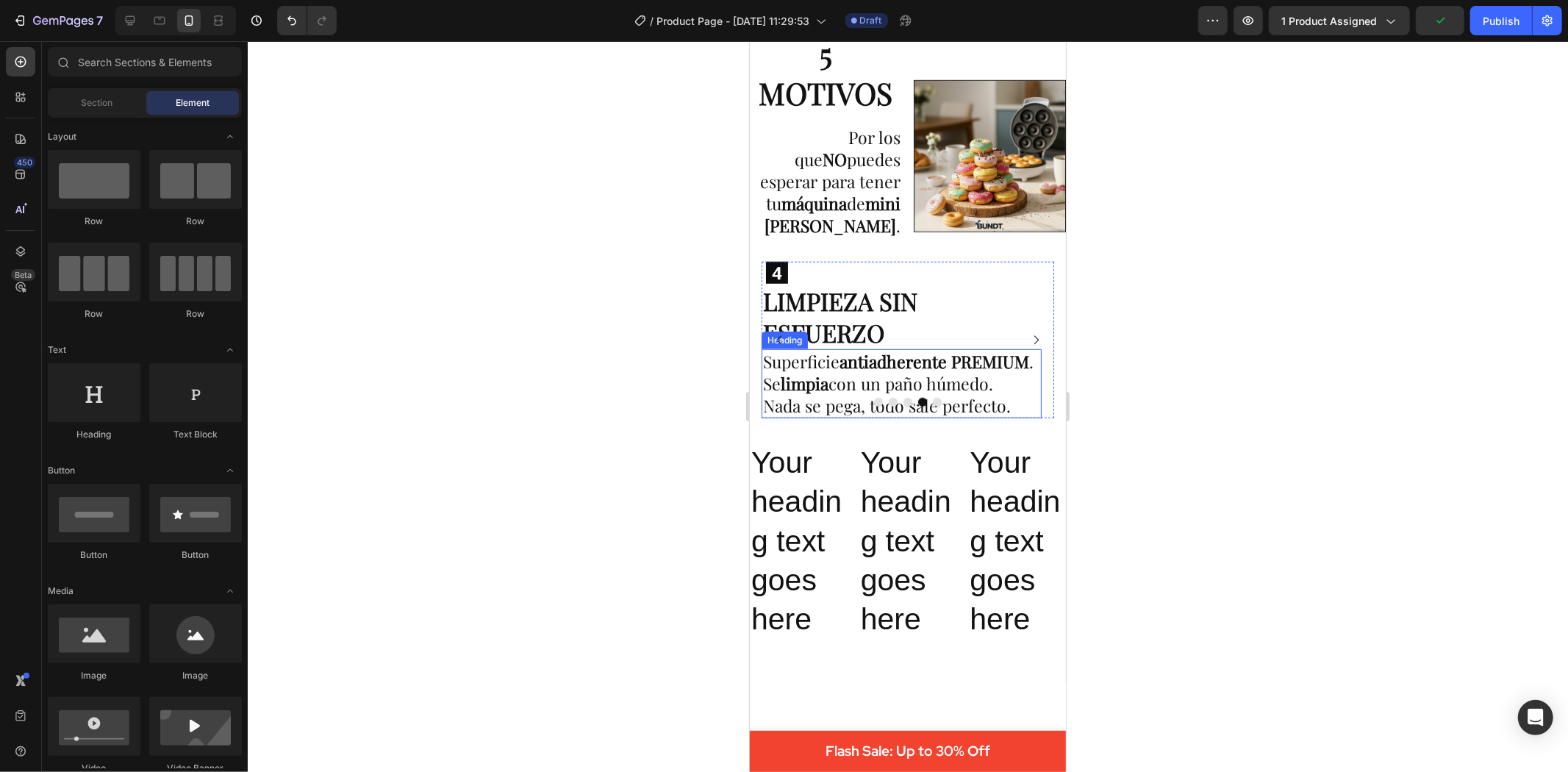
click at [917, 373] on p "Superficie antiadherente PREMIUM . Se limpia con un paño húmedo. Nada se pega, …" at bounding box center [902, 383] width 278 height 66
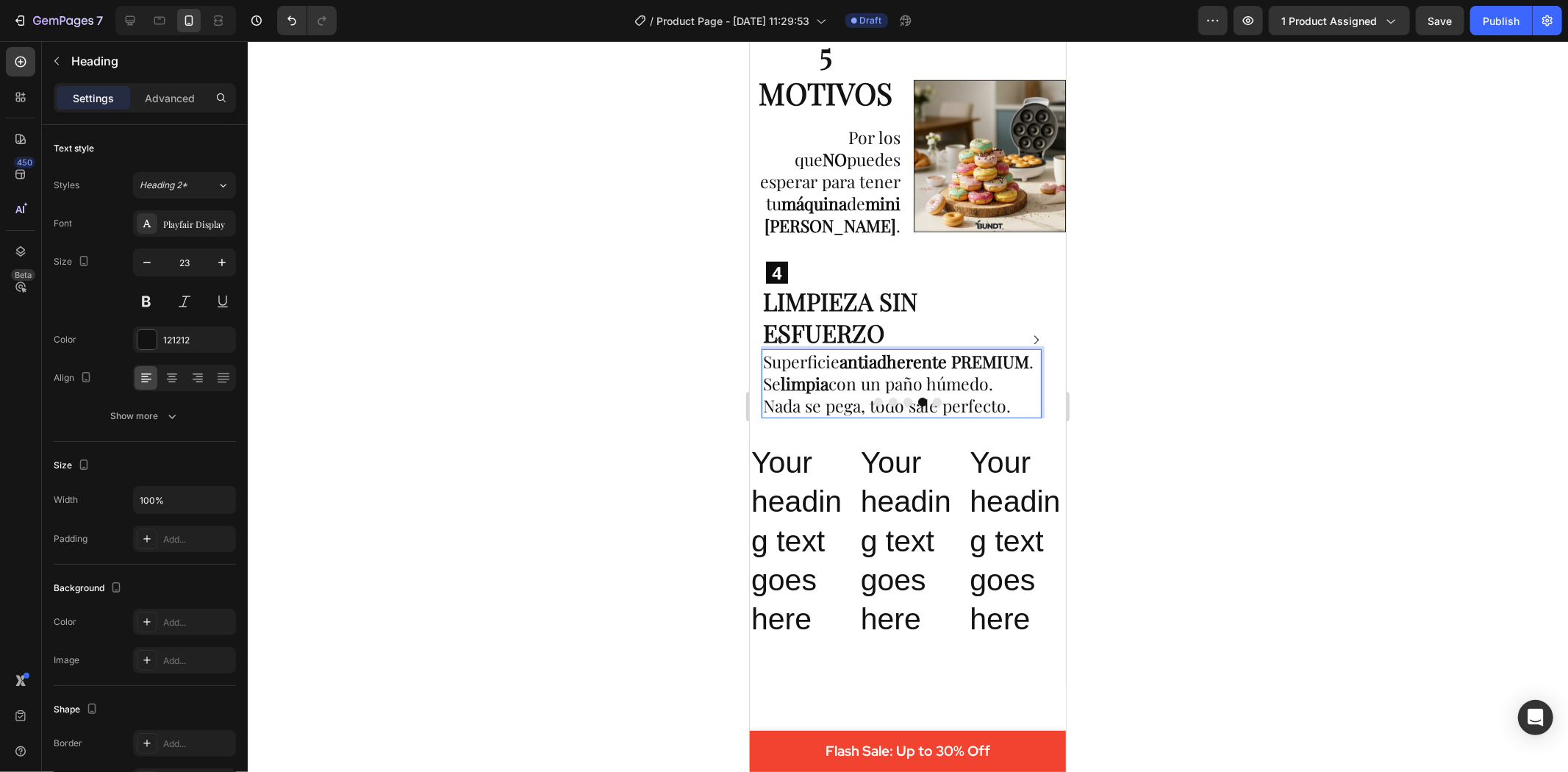
click at [917, 370] on p "Superficie antiadherente PREMIUM . Se limpia con un paño húmedo. Nada se pega, …" at bounding box center [902, 383] width 278 height 66
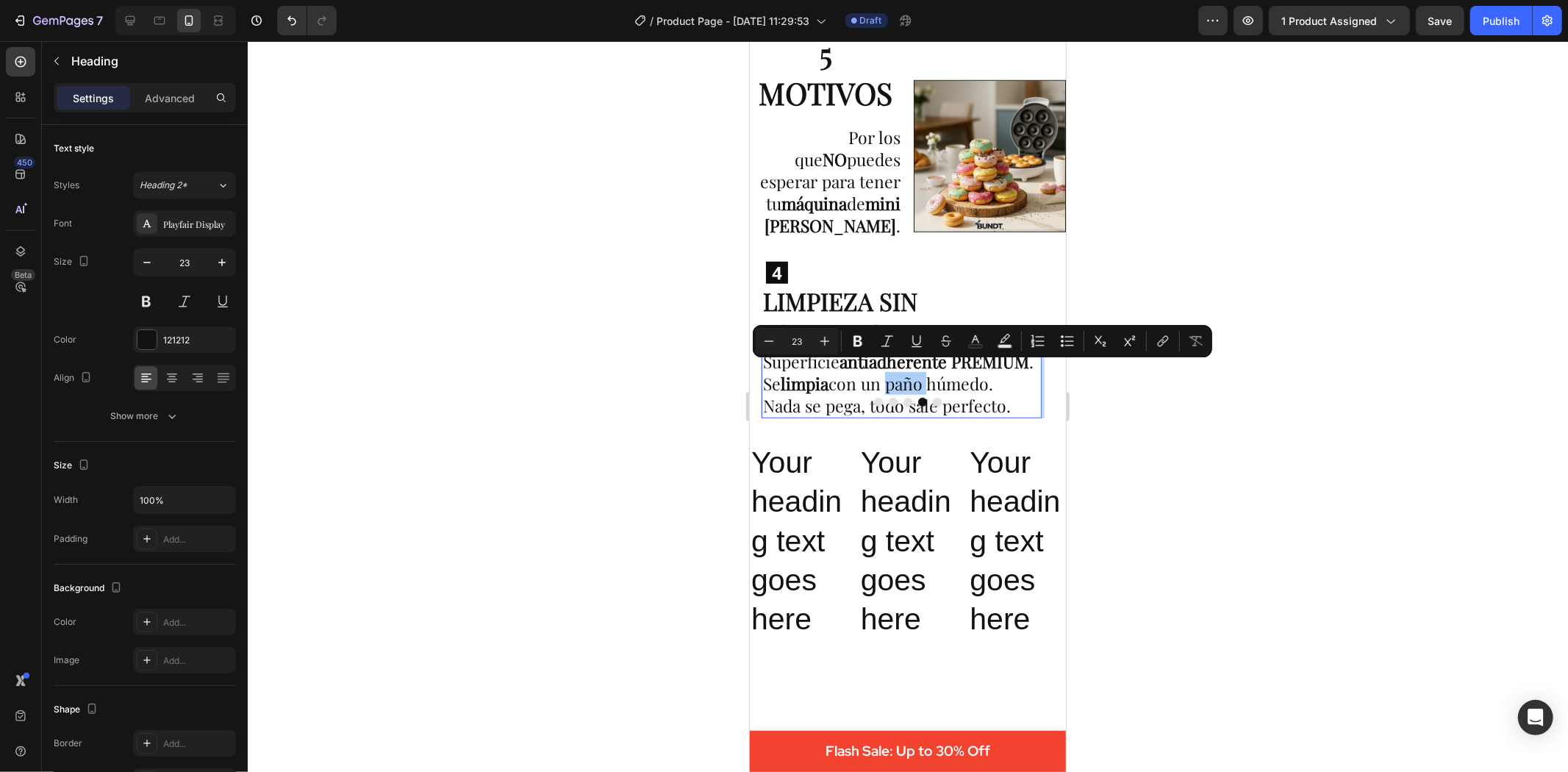
click at [854, 348] on icon "Editor contextual toolbar" at bounding box center [857, 341] width 15 height 15
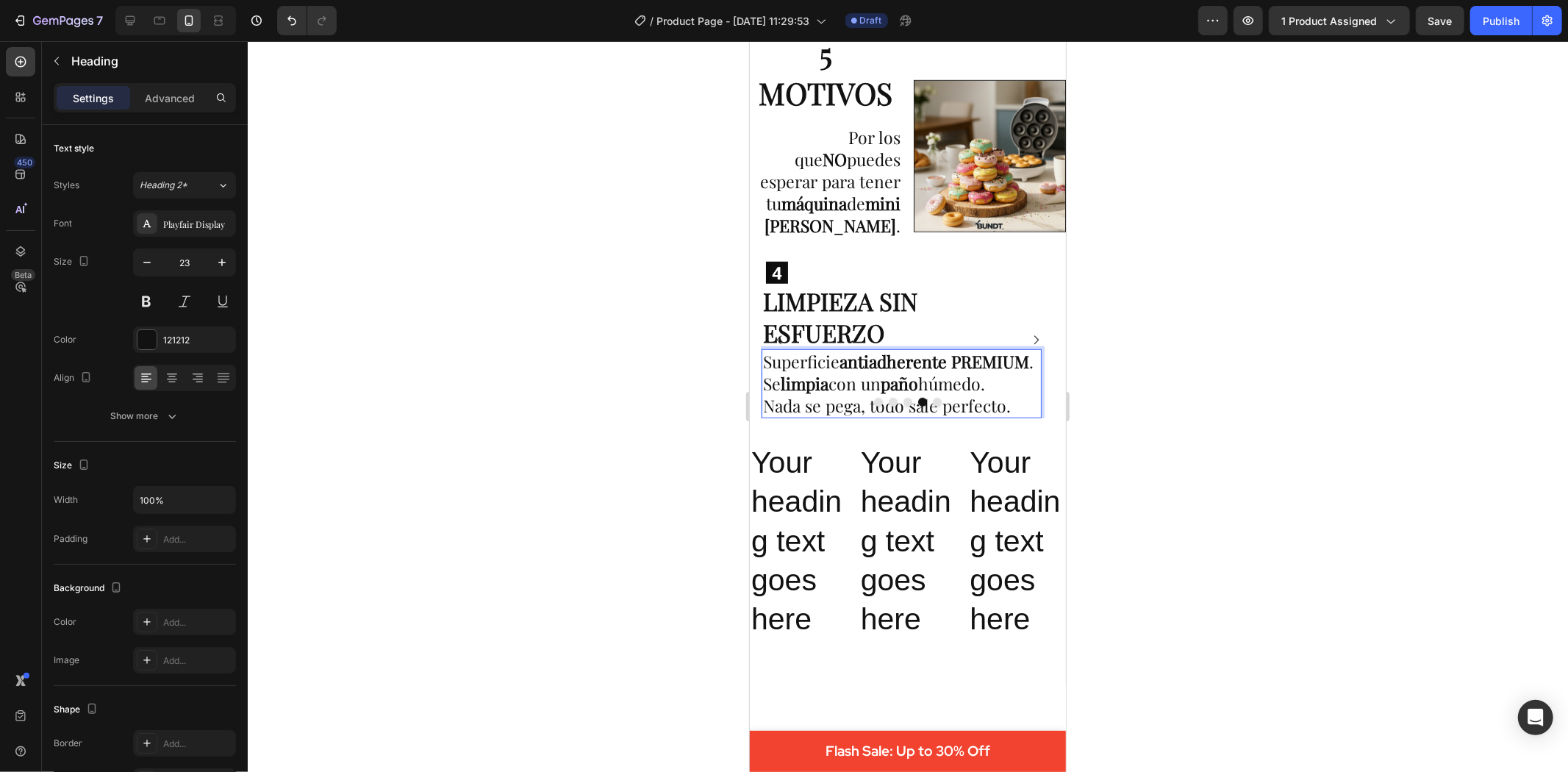
drag, startPoint x: 947, startPoint y: 365, endPoint x: 968, endPoint y: 374, distance: 22.8
click at [968, 374] on p "Superficie antiadherente PREMIUM . Se limpia con un paño húmedo. Nada se pega, …" at bounding box center [902, 383] width 278 height 66
click at [965, 392] on p "Superficie antiadherente PREMIUM . Se limpia con un paño húmedo. Nada se pega, …" at bounding box center [902, 383] width 278 height 66
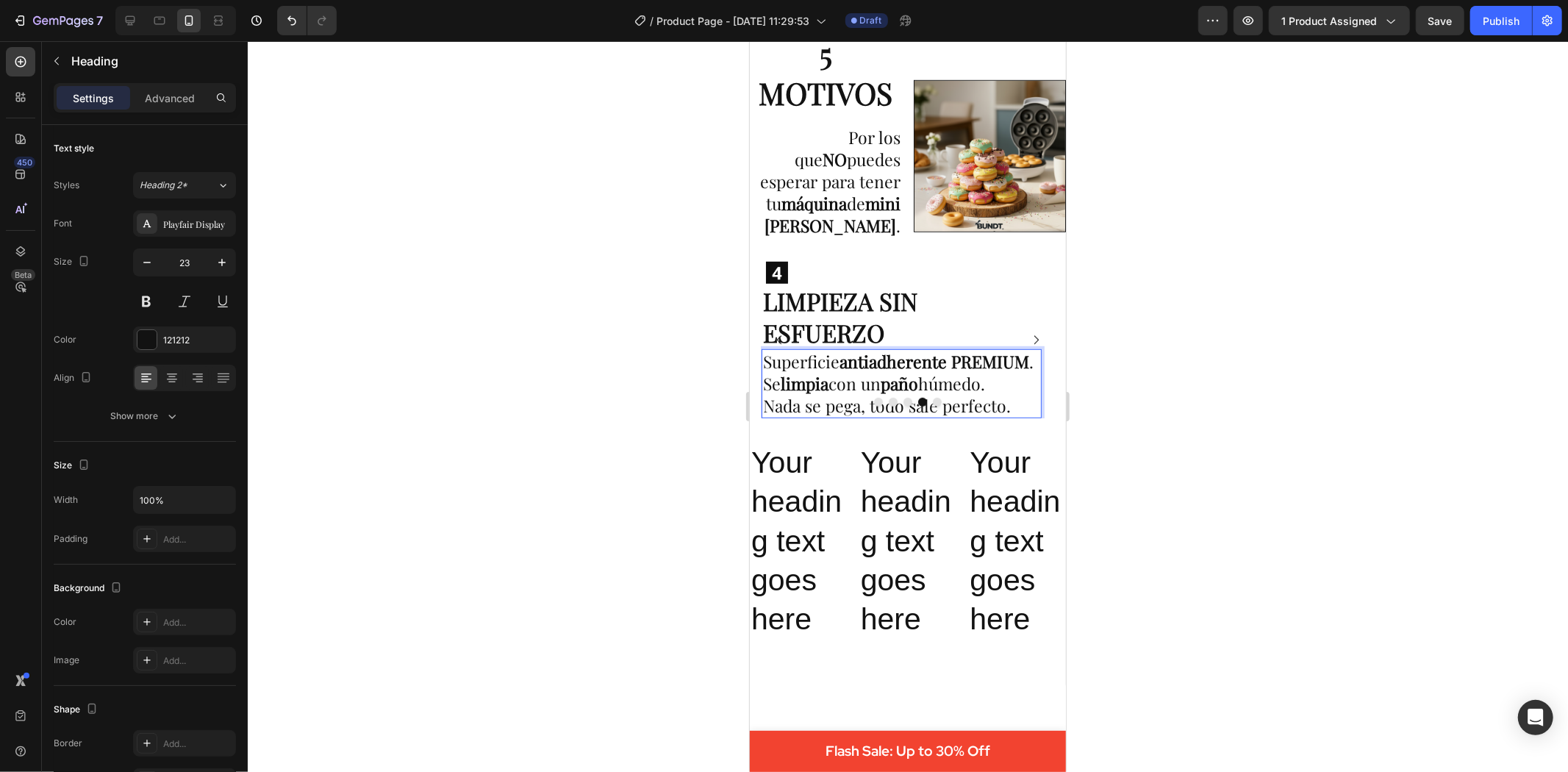
click at [955, 370] on p "Superficie antiadherente PREMIUM . Se limpia con un paño húmedo. Nada se pega, …" at bounding box center [902, 383] width 278 height 66
click at [919, 386] on p "Superficie antiadherente PREMIUM . Se limpia con un paño húmedo. Nada se pega, …" at bounding box center [902, 383] width 278 height 66
click at [917, 375] on strong "paño" at bounding box center [899, 383] width 37 height 23
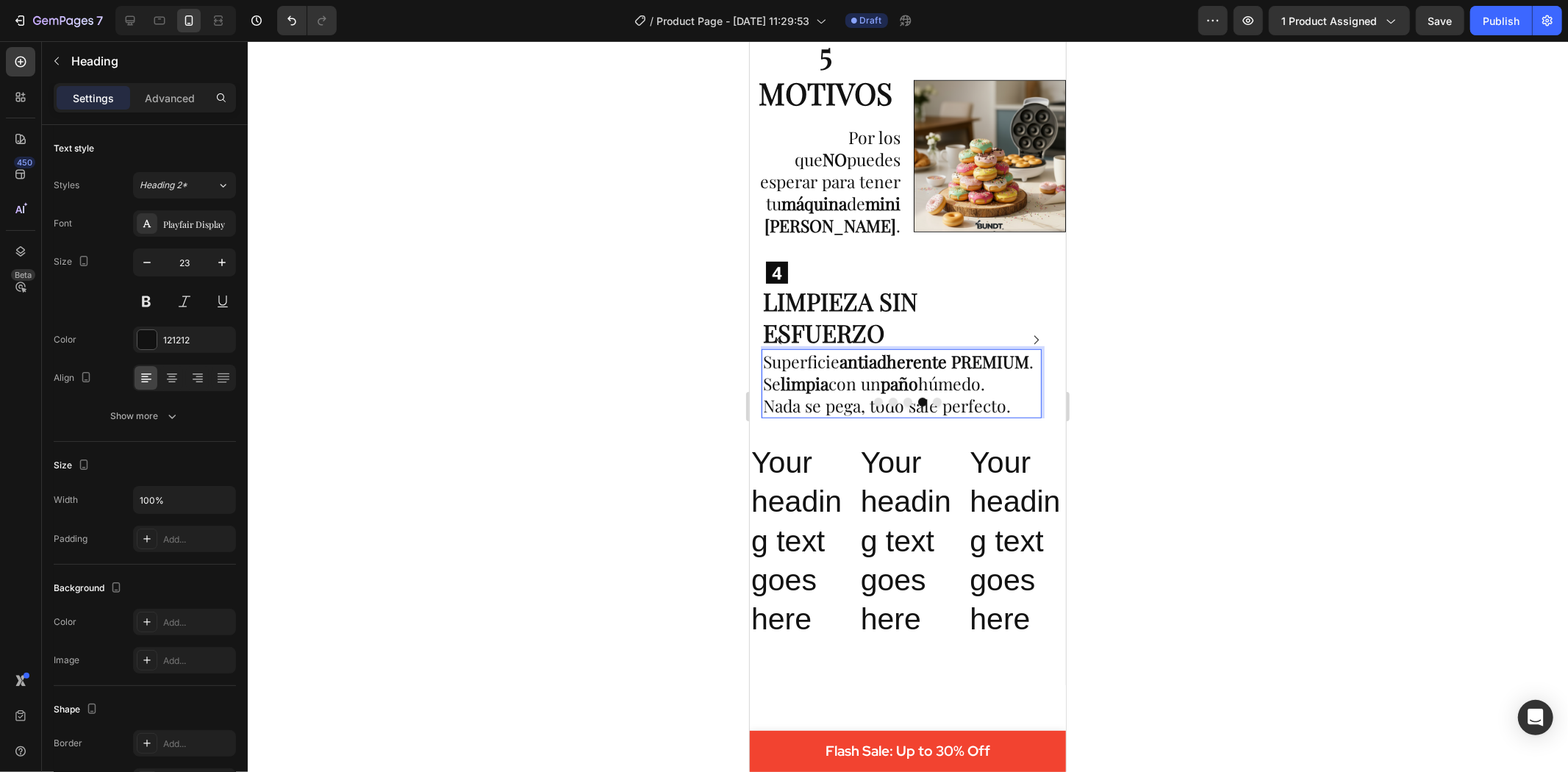
click at [917, 375] on strong "paño" at bounding box center [899, 383] width 37 height 23
click at [950, 377] on p "Superficie antiadherente PREMIUM . Se limpia con un paño húmedo. Nada se pega, …" at bounding box center [902, 383] width 278 height 66
click at [971, 470] on p "Your heading text goes here" at bounding box center [1016, 540] width 95 height 195
click at [957, 378] on p "Superficie antiadherente PREMIUM . Se limpia con un paño húmedo. Nada se pega, …" at bounding box center [902, 383] width 278 height 66
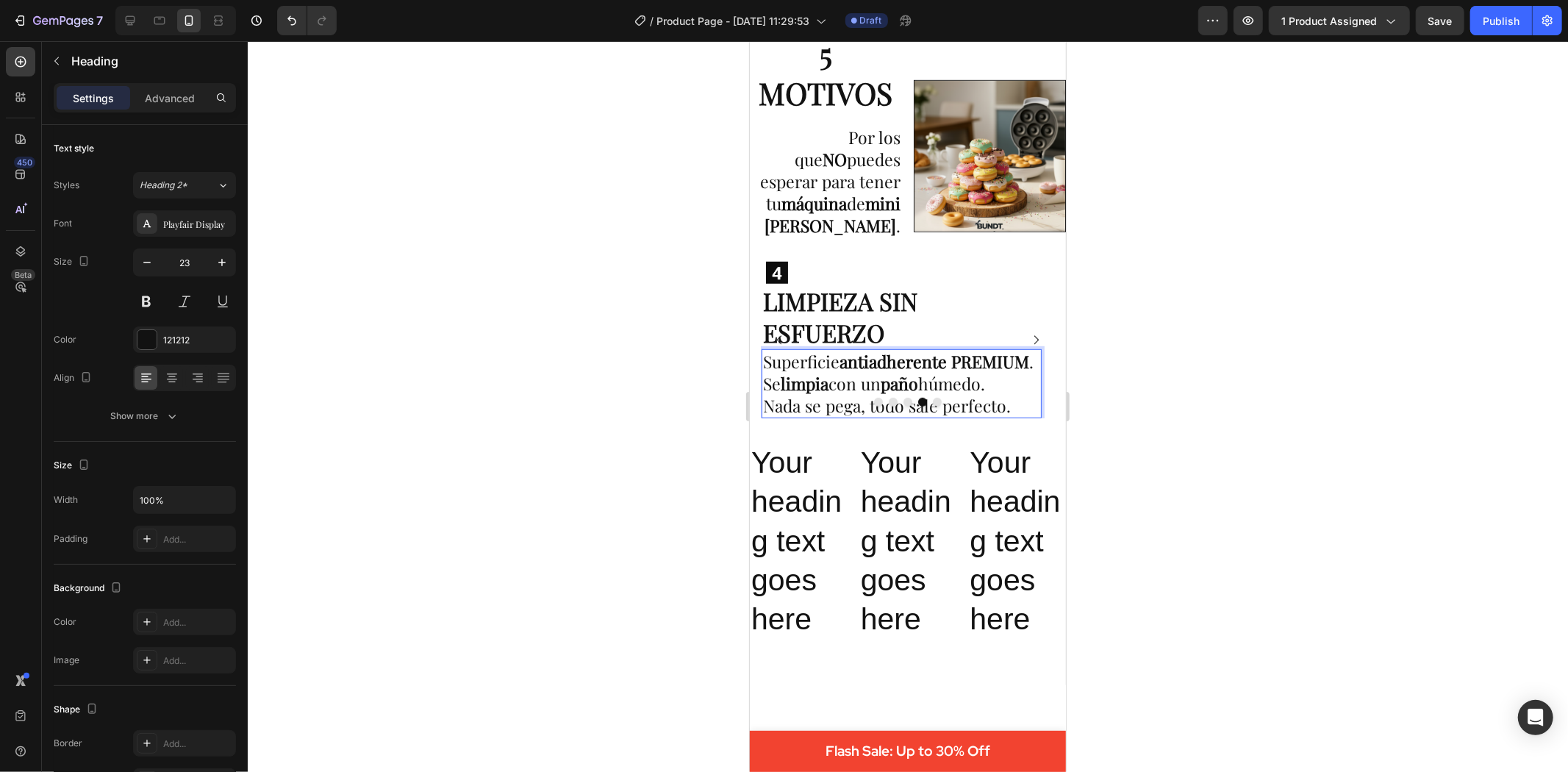
click at [959, 373] on p "Superficie antiadherente PREMIUM . Se limpia con un paño húmedo. Nada se pega, …" at bounding box center [902, 383] width 278 height 66
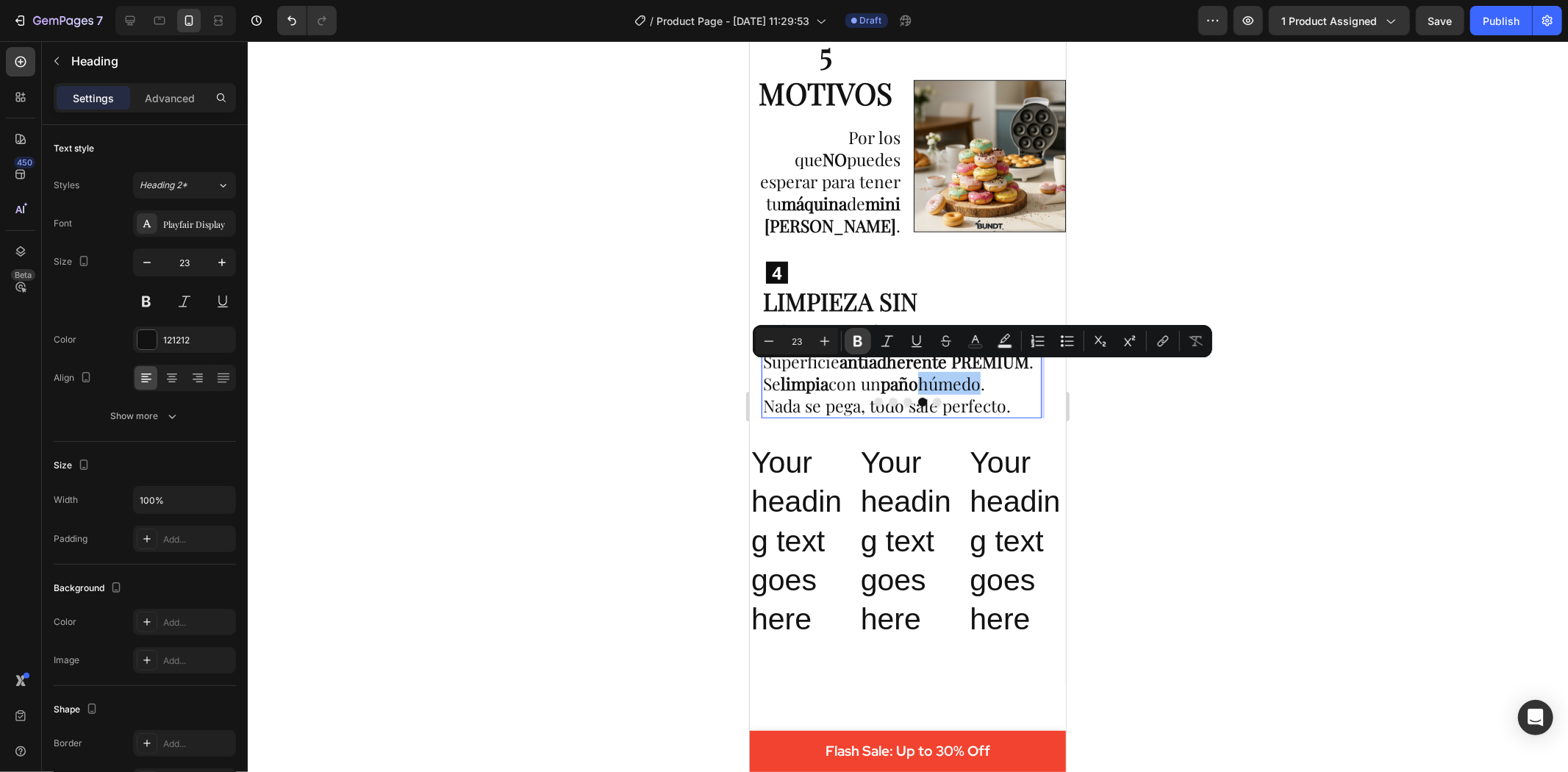
click at [858, 340] on icon "Editor contextual toolbar" at bounding box center [858, 341] width 9 height 11
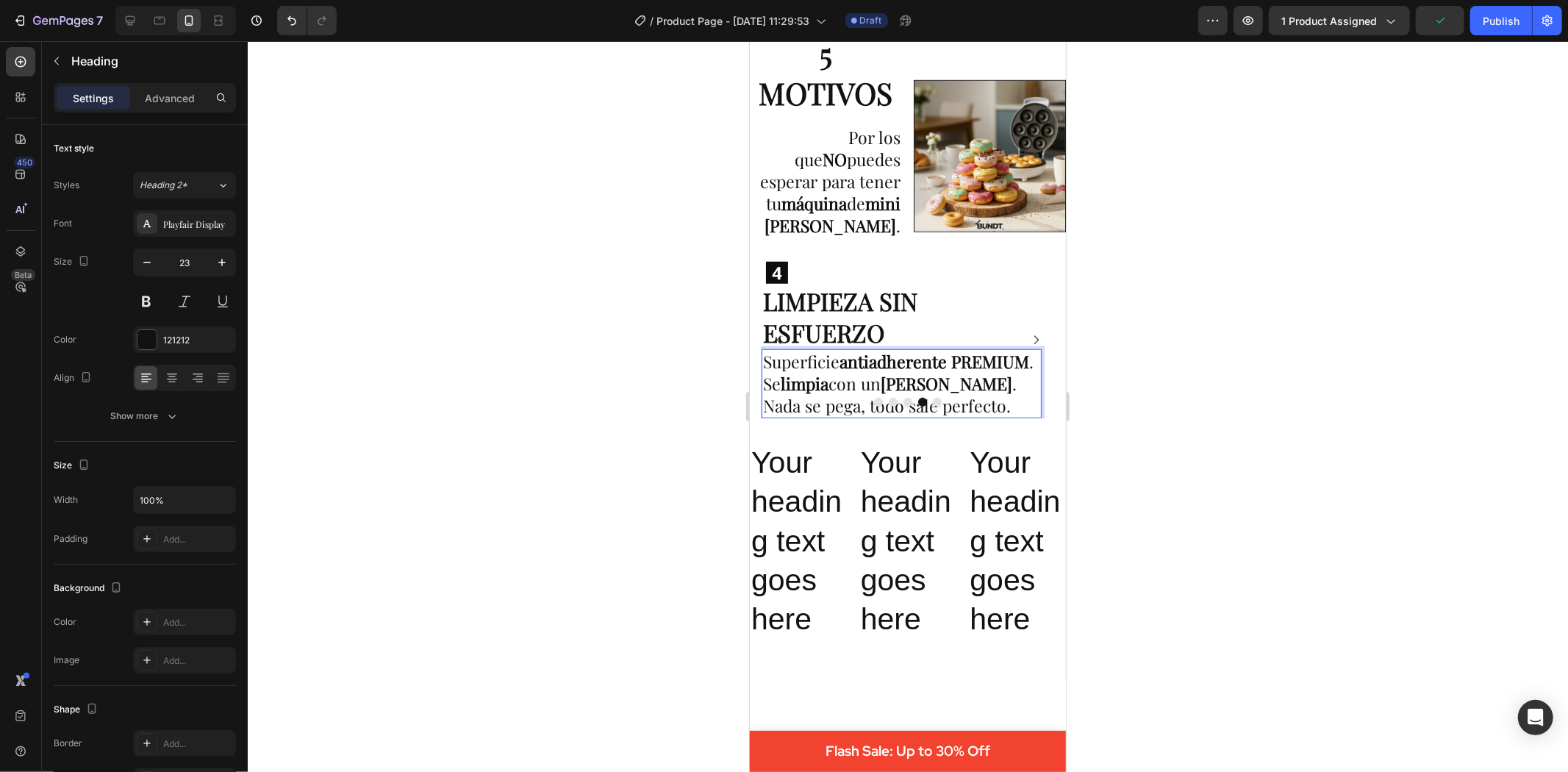
click at [966, 389] on p "Superficie antiadherente PREMIUM . Se limpia con un paño húmedo . Nada se pega,…" at bounding box center [902, 383] width 278 height 66
click at [1028, 378] on p "Superficie antiadherente PREMIUM . Se limpia con un paño húmedo . Nada se pega,…" at bounding box center [902, 383] width 278 height 66
click at [970, 391] on p "Superficie antiadherente PREMIUM . Se limpia con un paño húmedo . Nada se pega,…" at bounding box center [902, 383] width 278 height 66
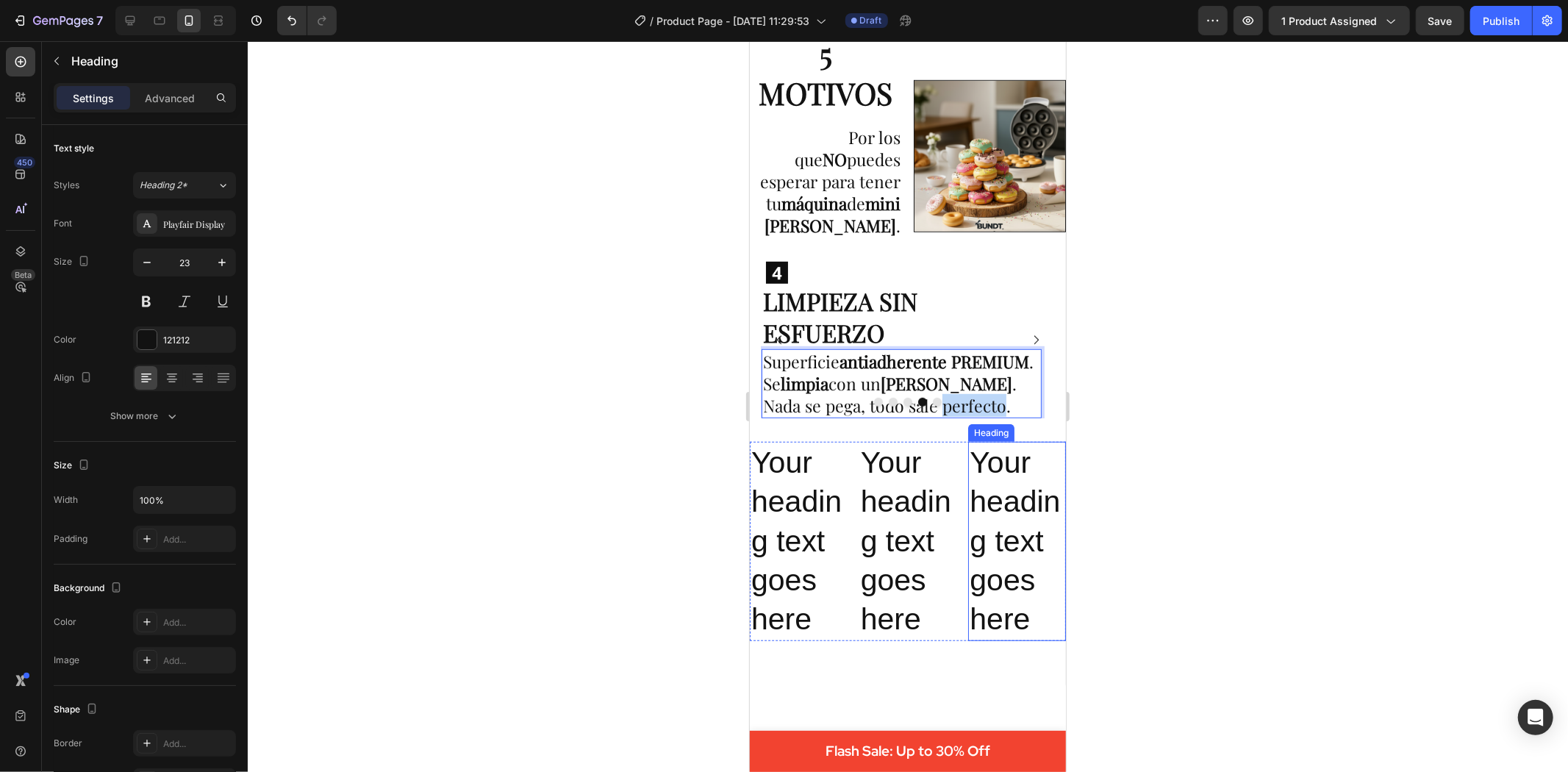
click at [992, 527] on p "Your heading text goes here" at bounding box center [1016, 540] width 95 height 195
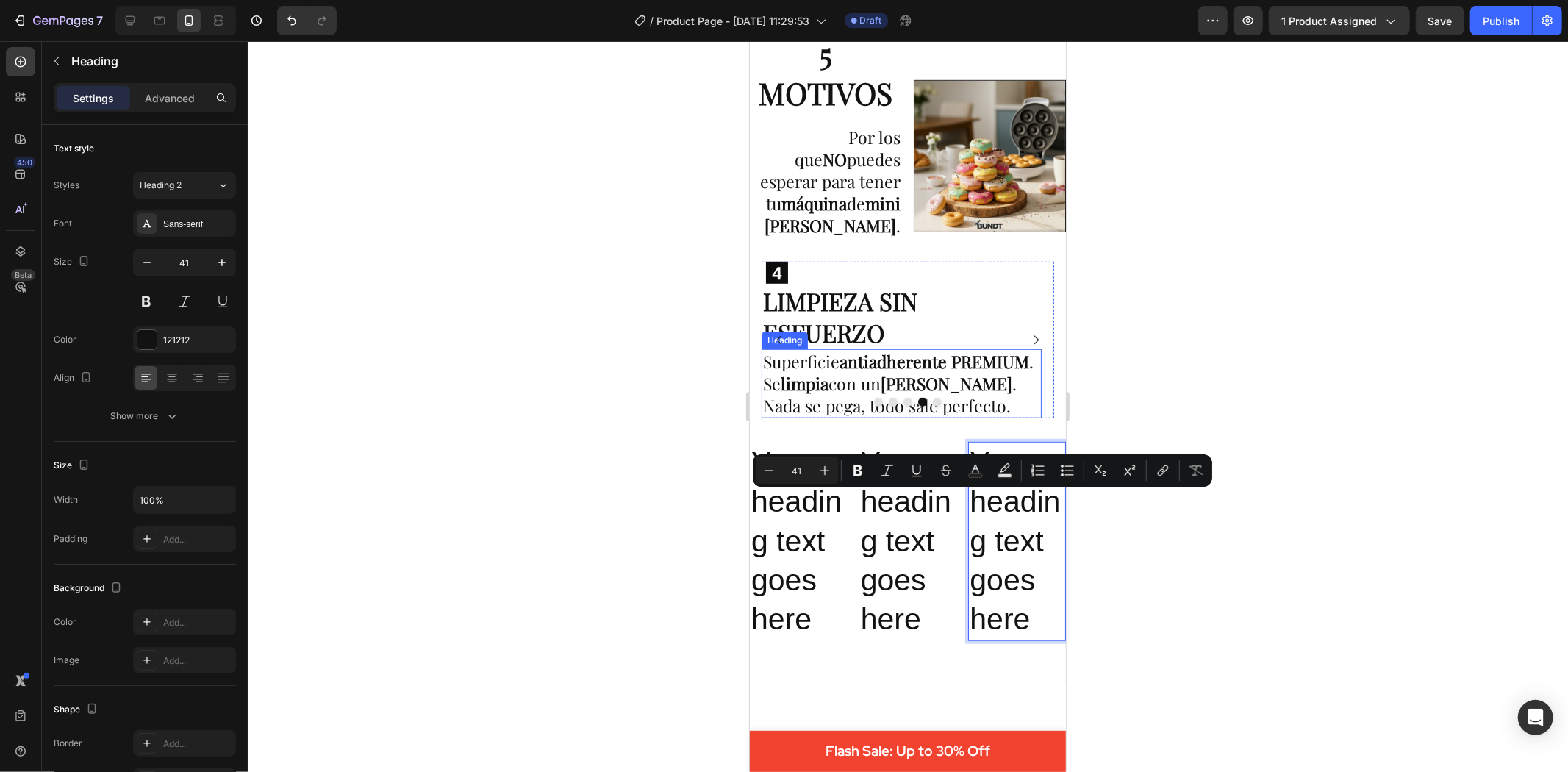
click at [980, 397] on p "Superficie antiadherente PREMIUM . Se limpia con un paño húmedo . Nada se pega,…" at bounding box center [902, 383] width 278 height 66
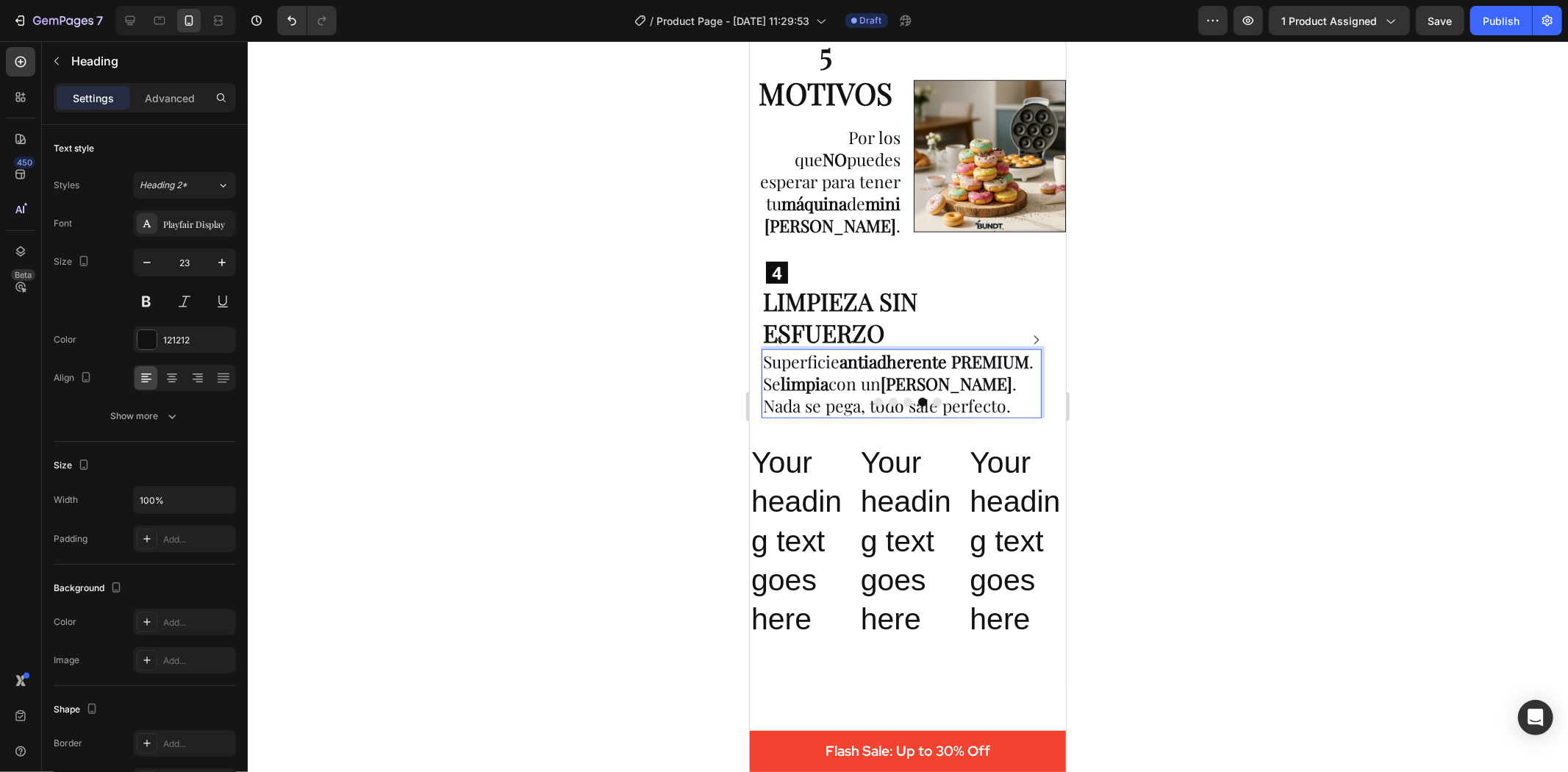
click at [980, 397] on p "Superficie antiadherente PREMIUM . Se limpia con un paño húmedo . Nada se pega,…" at bounding box center [902, 383] width 278 height 66
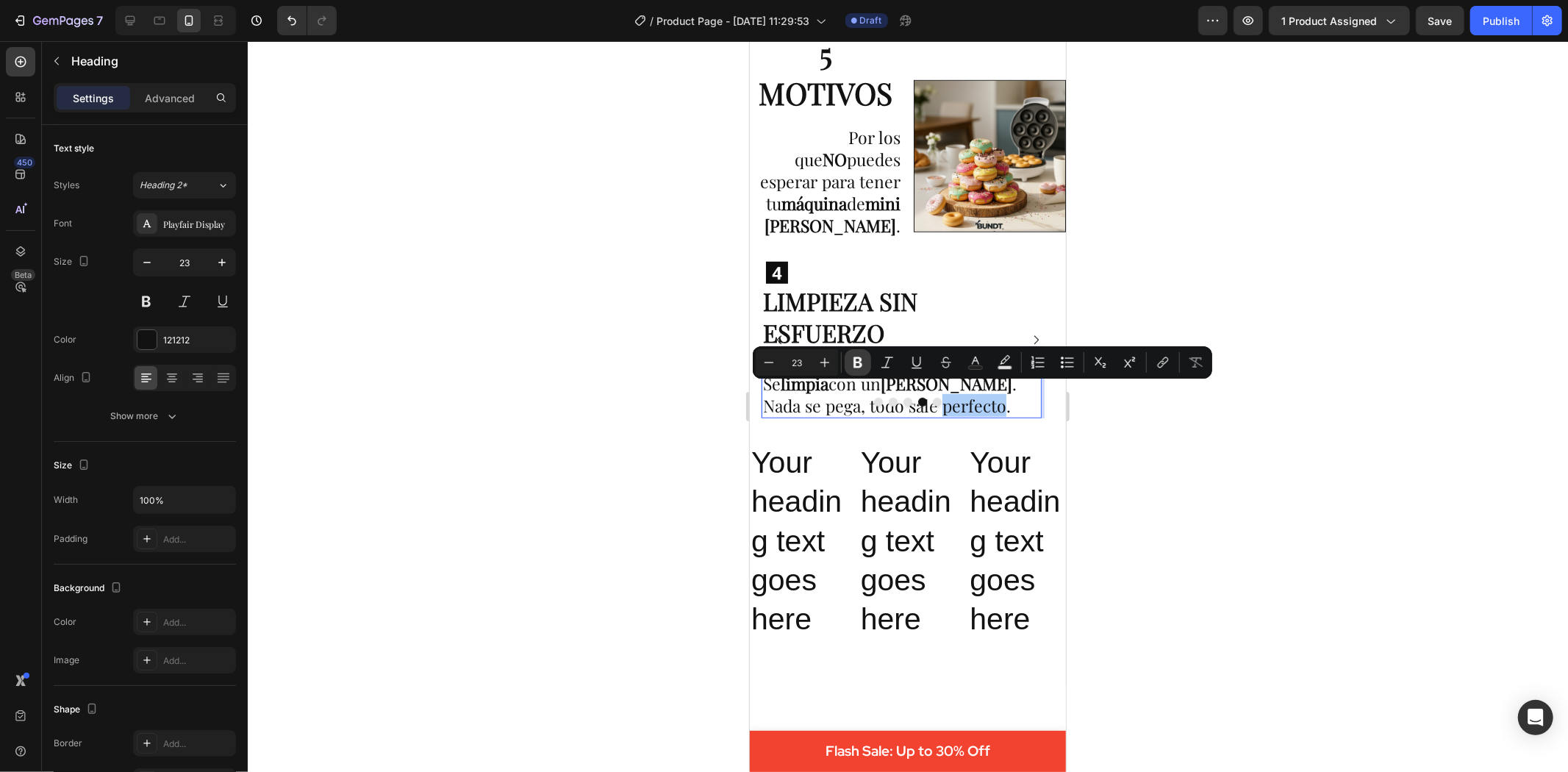
click at [864, 364] on icon "Editor contextual toolbar" at bounding box center [857, 363] width 15 height 15
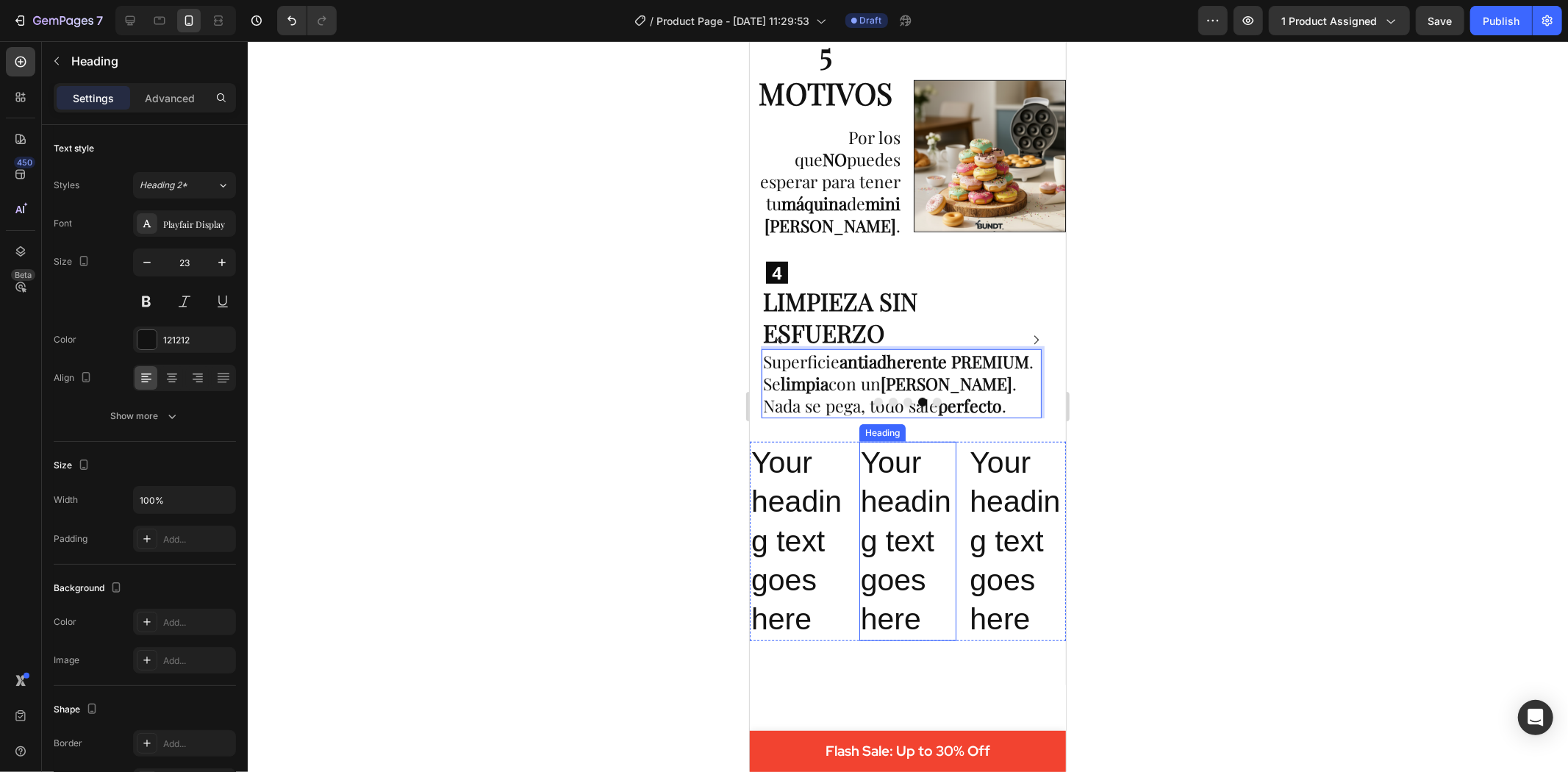
click at [879, 511] on p "Your heading text goes here" at bounding box center [907, 540] width 95 height 195
click at [792, 396] on p "Superficie antiadherente PREMIUM . Se limpia con un paño húmedo . Nada se pega,…" at bounding box center [902, 383] width 278 height 66
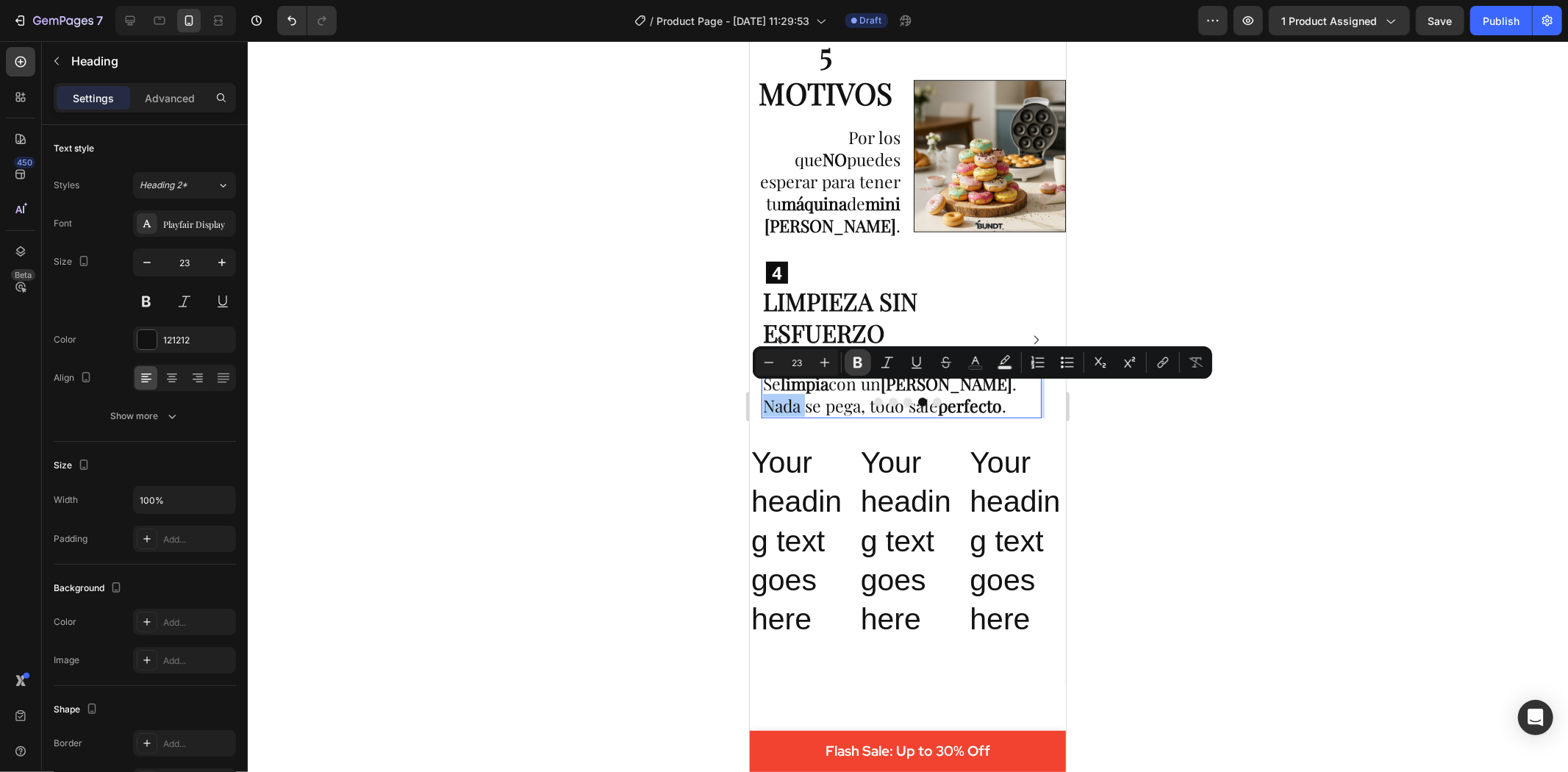
click at [858, 361] on icon "Editor contextual toolbar" at bounding box center [857, 363] width 15 height 15
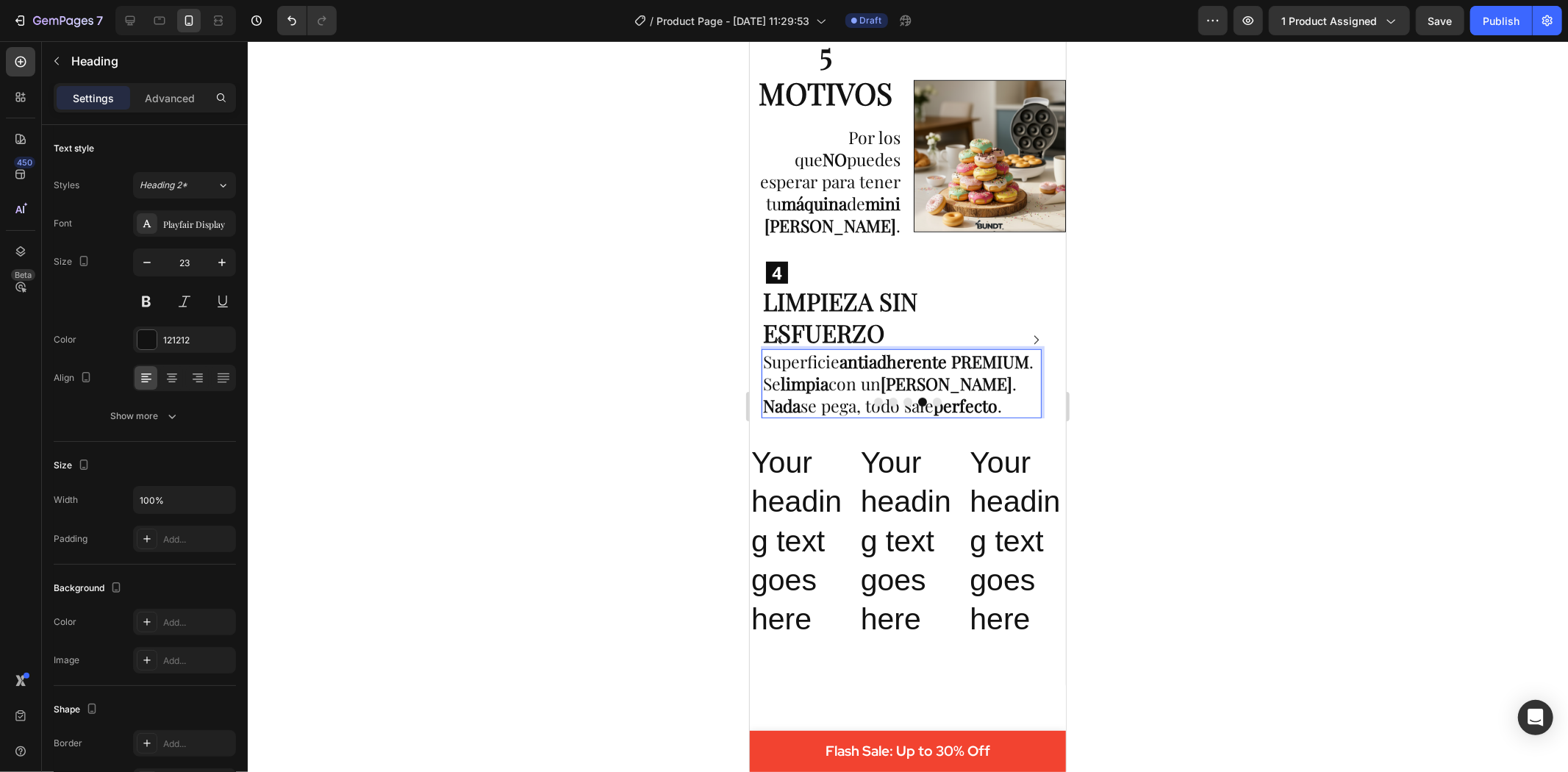
click at [814, 398] on p "Superficie antiadherente PREMIUM . Se limpia con un paño húmedo . Nada se pega,…" at bounding box center [902, 383] width 278 height 66
click at [806, 496] on h2 "Your heading text goes here" at bounding box center [798, 540] width 98 height 199
click at [818, 400] on p "Superficie antiadherente PREMIUM . Se limpia con un paño húmedo . Nada se pega,…" at bounding box center [902, 383] width 278 height 66
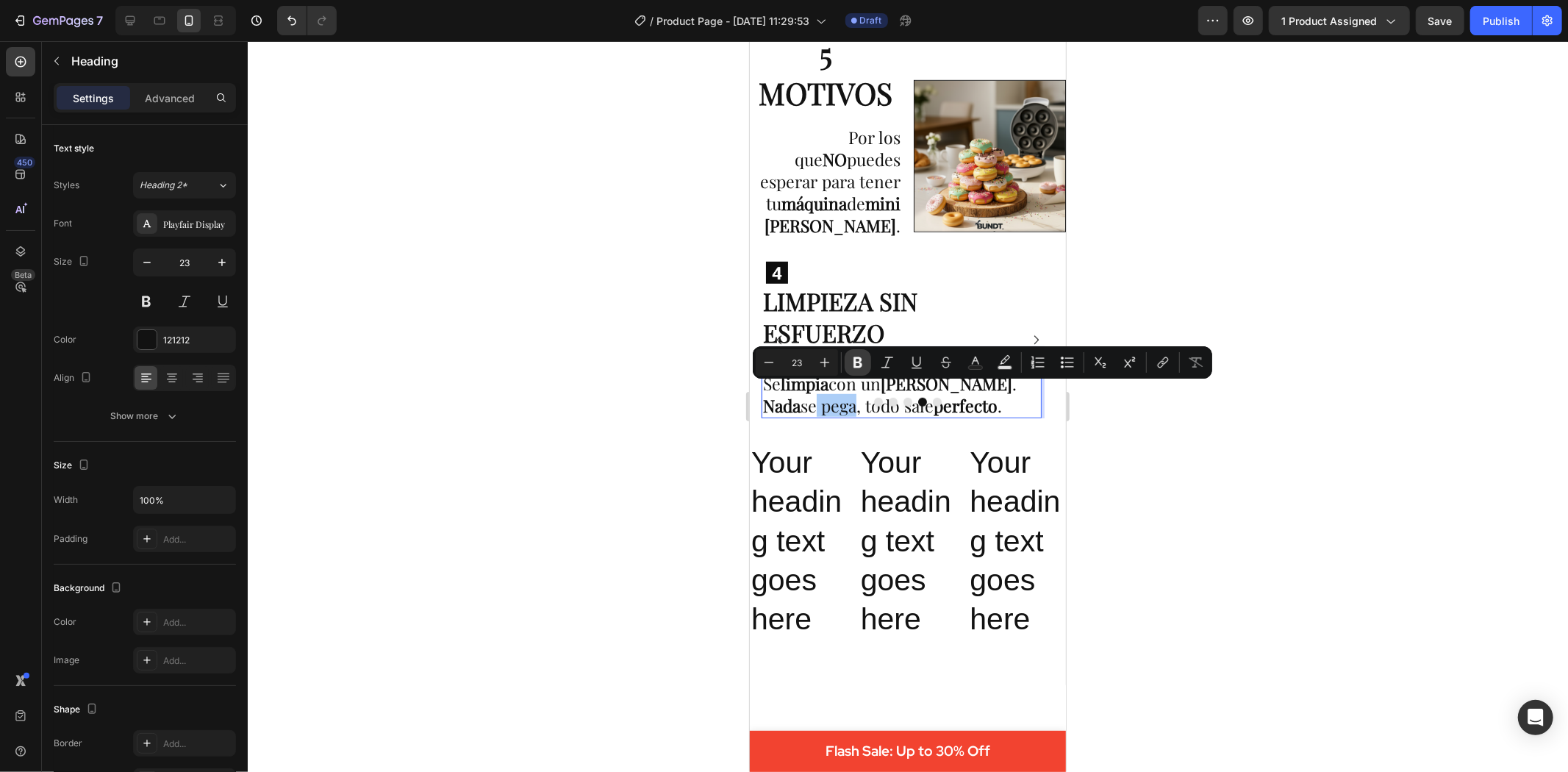
click at [845, 363] on button "Bold" at bounding box center [858, 363] width 27 height 27
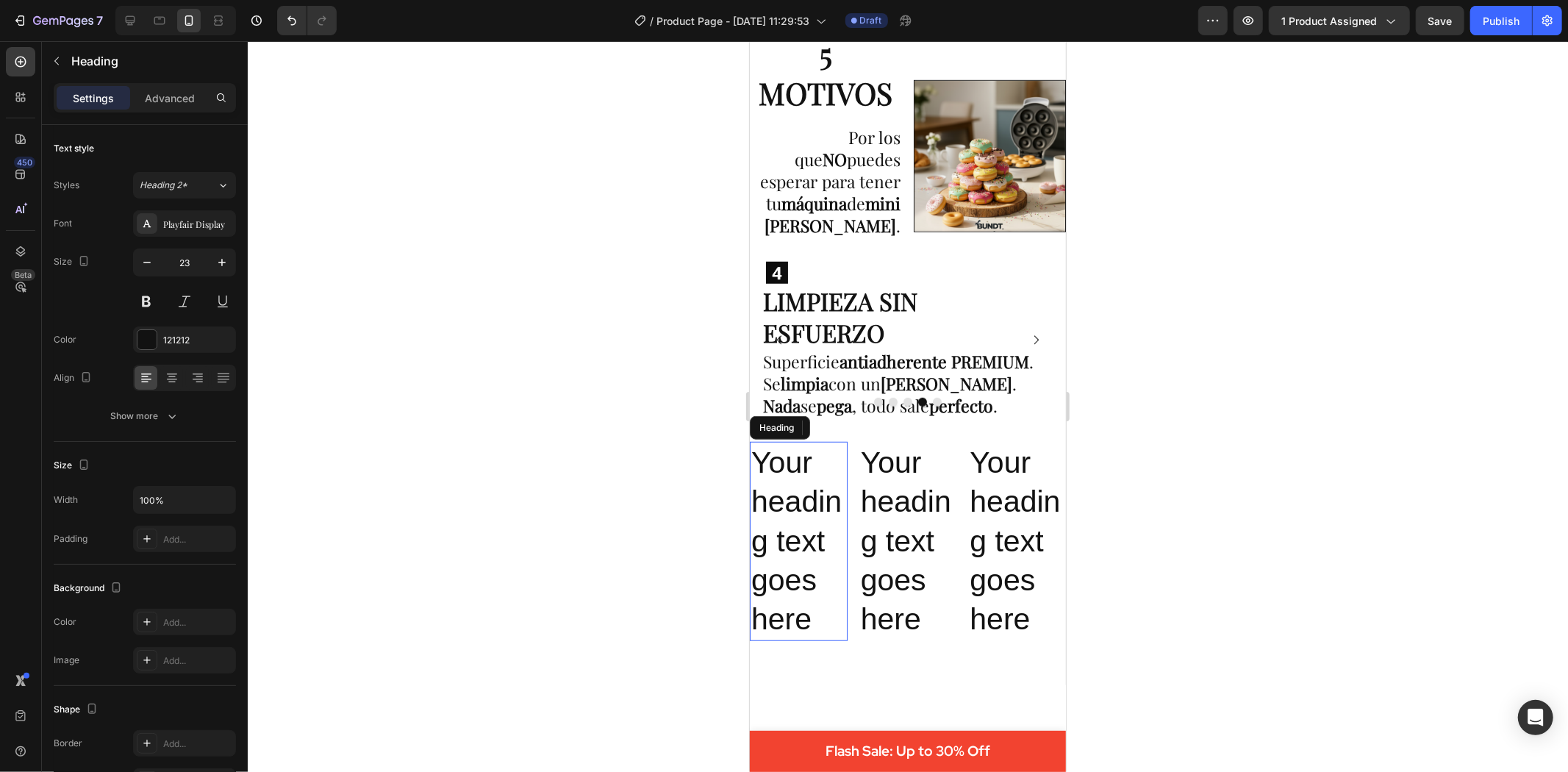
click at [793, 560] on h2 "Your heading text goes here" at bounding box center [798, 540] width 98 height 199
click at [811, 395] on p "Superficie antiadherente PREMIUM . Se limpia con un paño húmedo . Nada se pega …" at bounding box center [902, 383] width 278 height 66
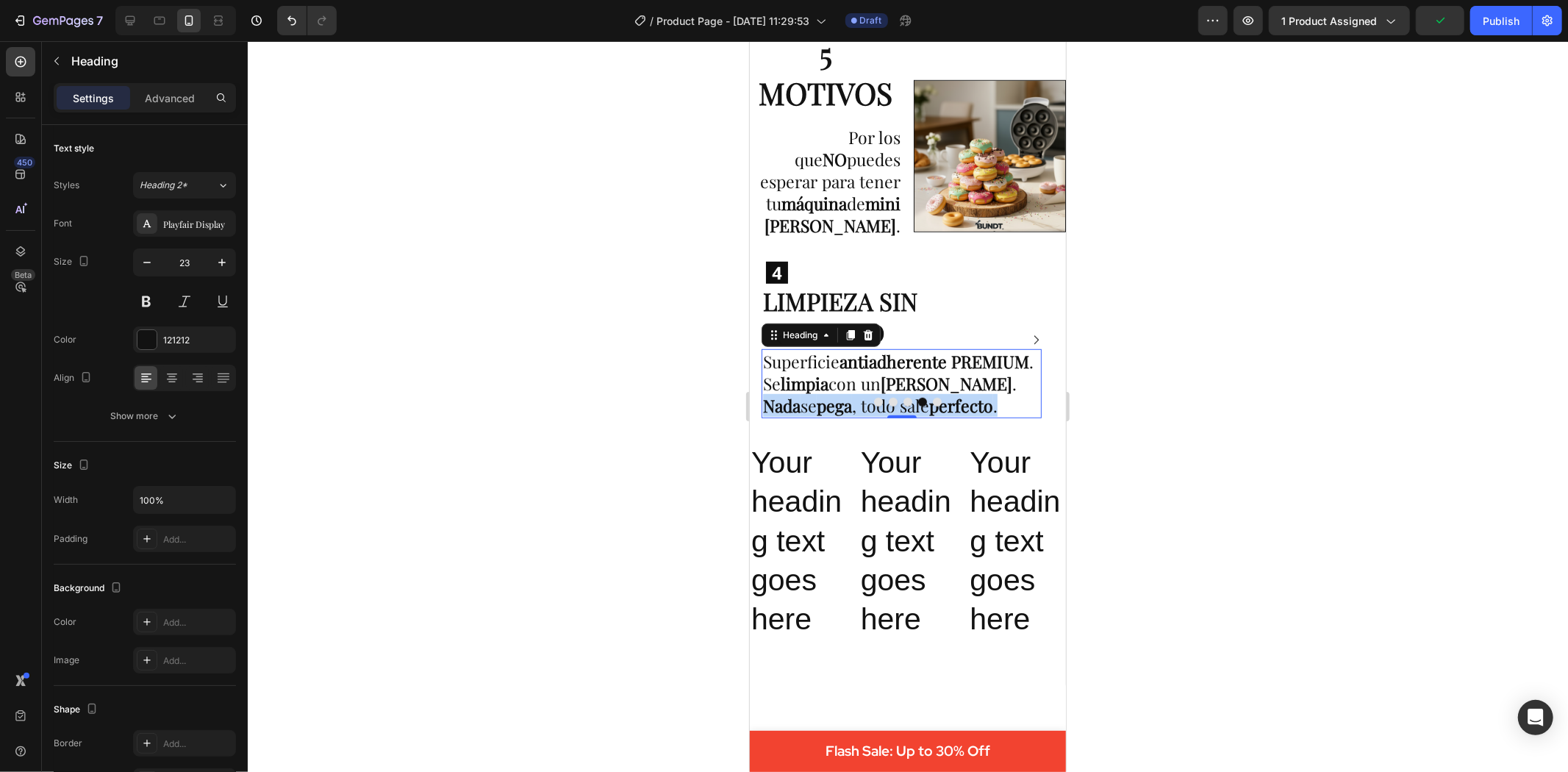
click at [811, 395] on p "Superficie antiadherente PREMIUM . Se limpia con un paño húmedo . Nada se pega …" at bounding box center [902, 383] width 278 height 66
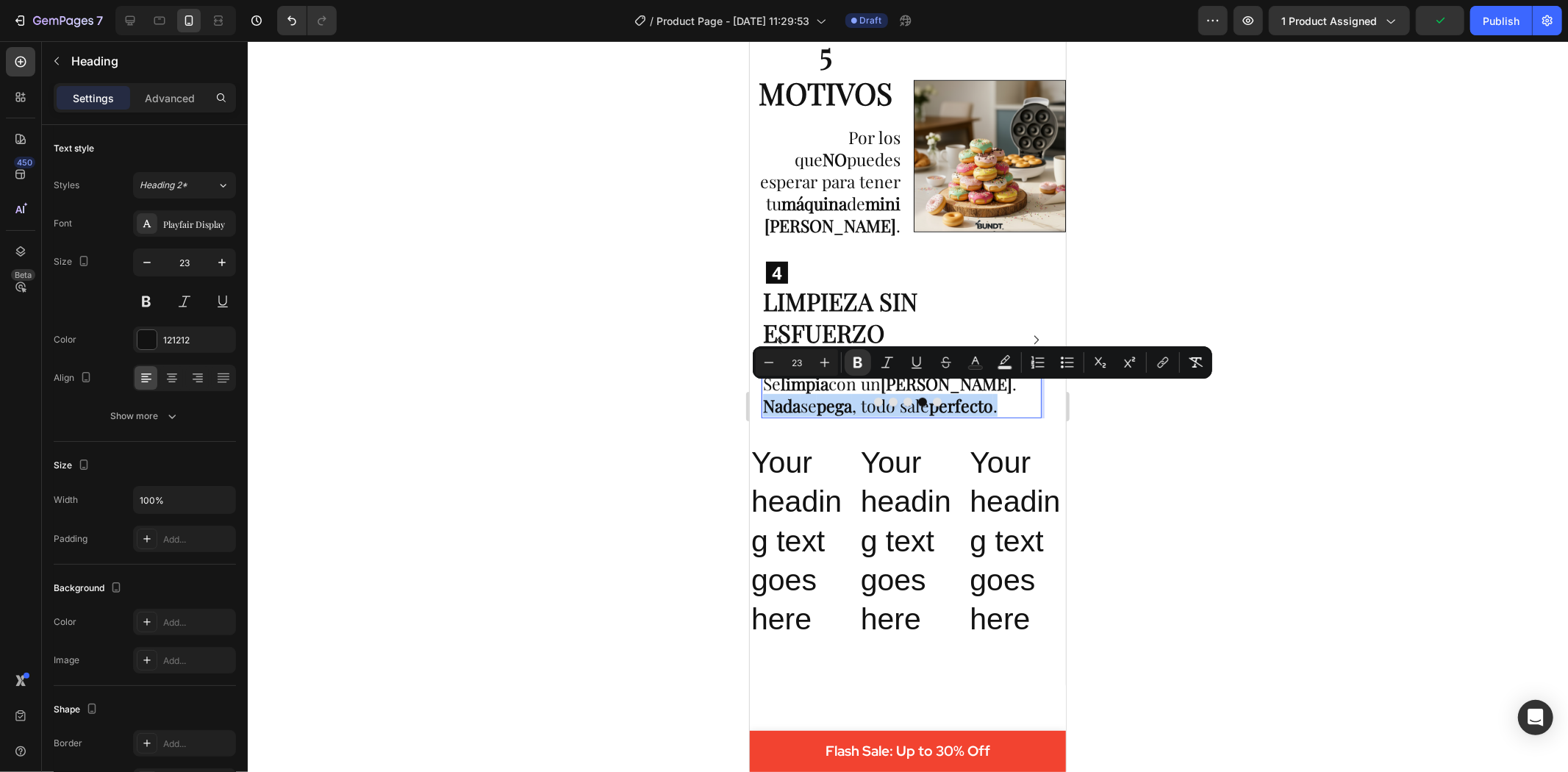
click at [811, 395] on p "Superficie antiadherente PREMIUM . Se limpia con un paño húmedo . Nada se pega …" at bounding box center [902, 383] width 278 height 66
click at [864, 361] on icon "Editor contextual toolbar" at bounding box center [857, 363] width 15 height 15
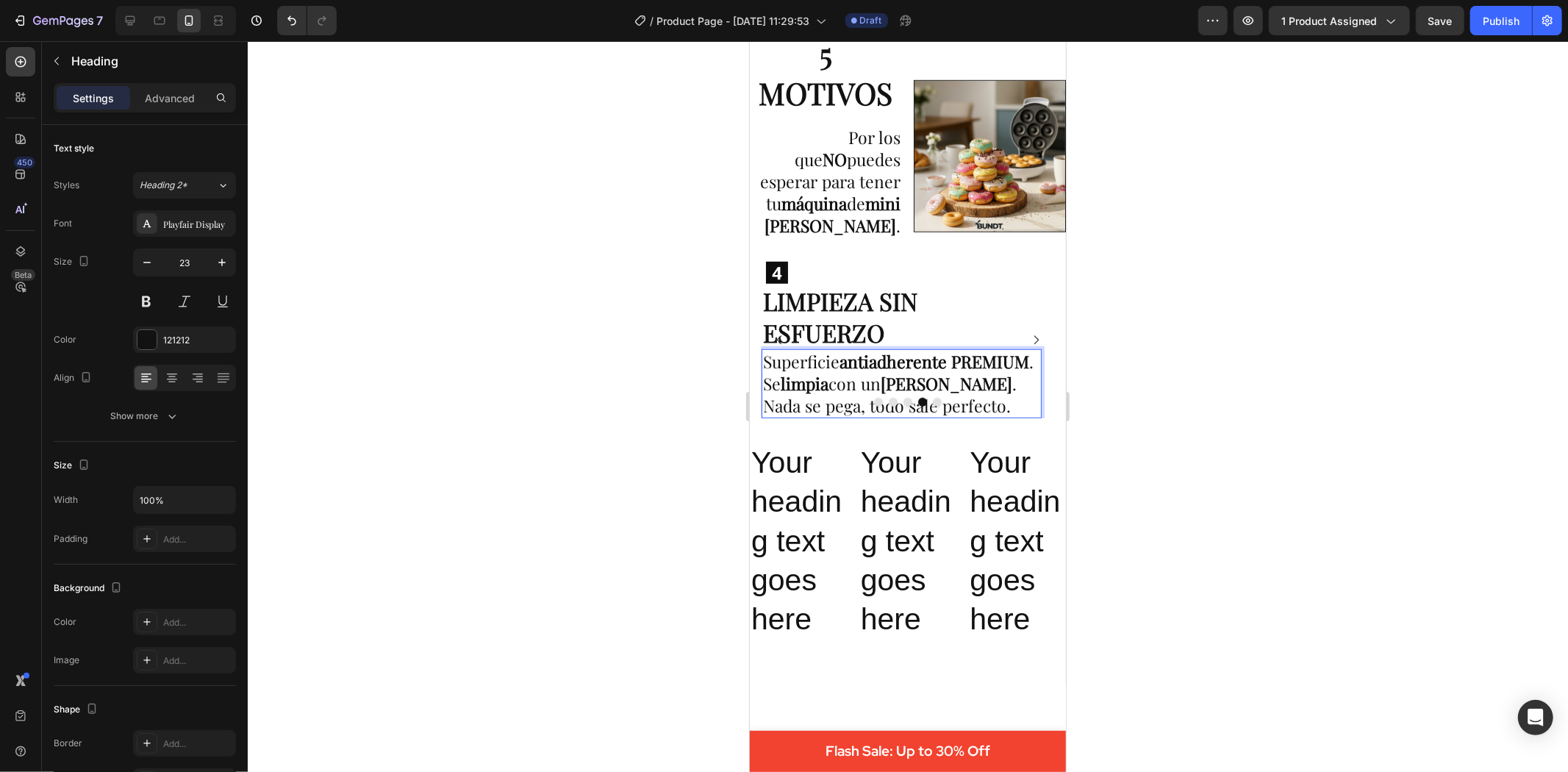
click at [768, 396] on p "Superficie antiadherente PREMIUM . Se limpia con un paño húmedo . Nada se pega,…" at bounding box center [902, 383] width 278 height 66
drag, startPoint x: 768, startPoint y: 396, endPoint x: 841, endPoint y: 397, distance: 73.0
click at [841, 397] on p "Superficie antiadherente PREMIUM . Se limpia con un paño húmedo . Nada se pega,…" at bounding box center [902, 383] width 278 height 66
click at [784, 470] on h2 "Your heading text goes here" at bounding box center [798, 540] width 98 height 199
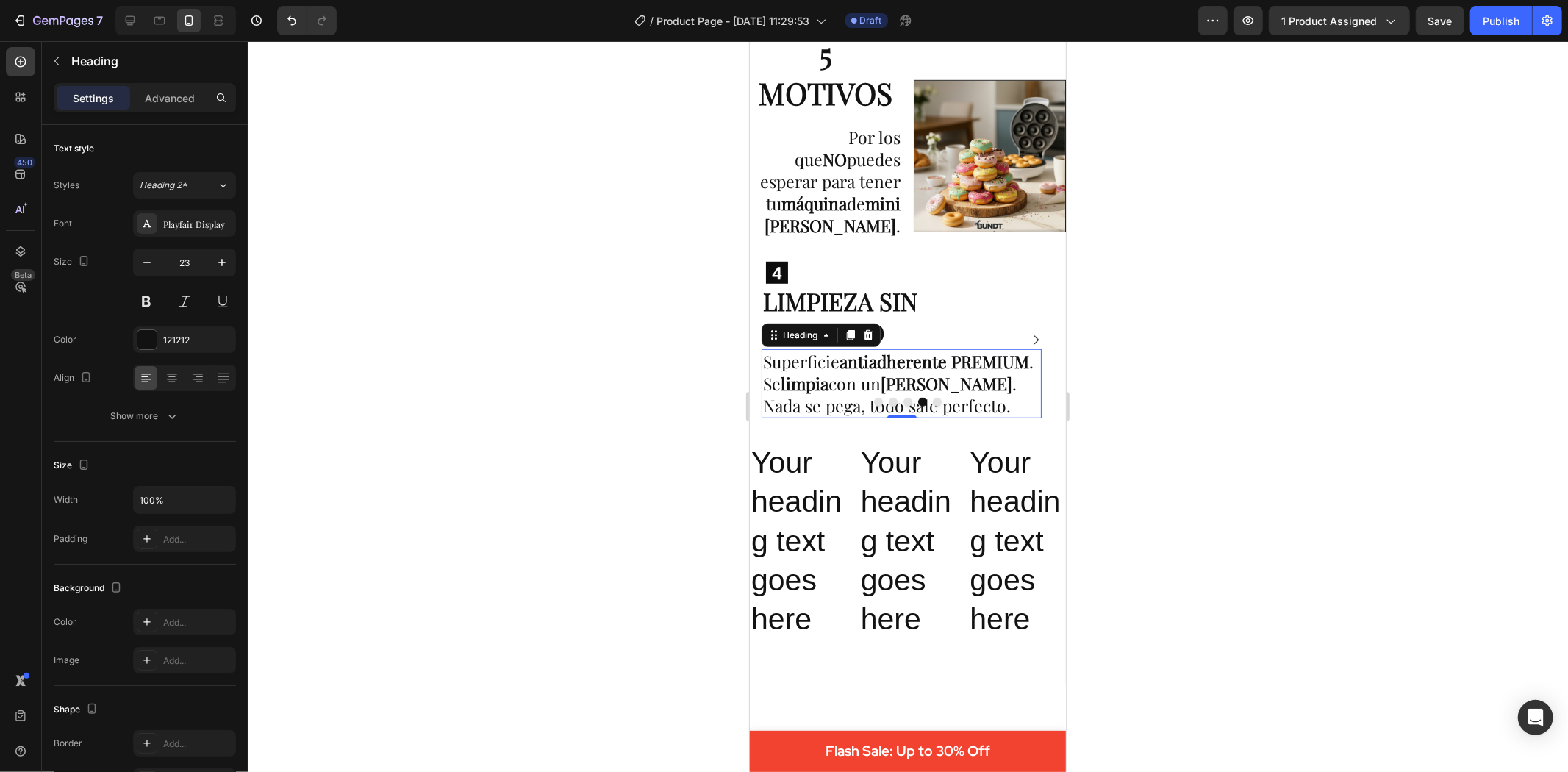
click at [1156, 414] on div at bounding box center [908, 407] width 1321 height 731
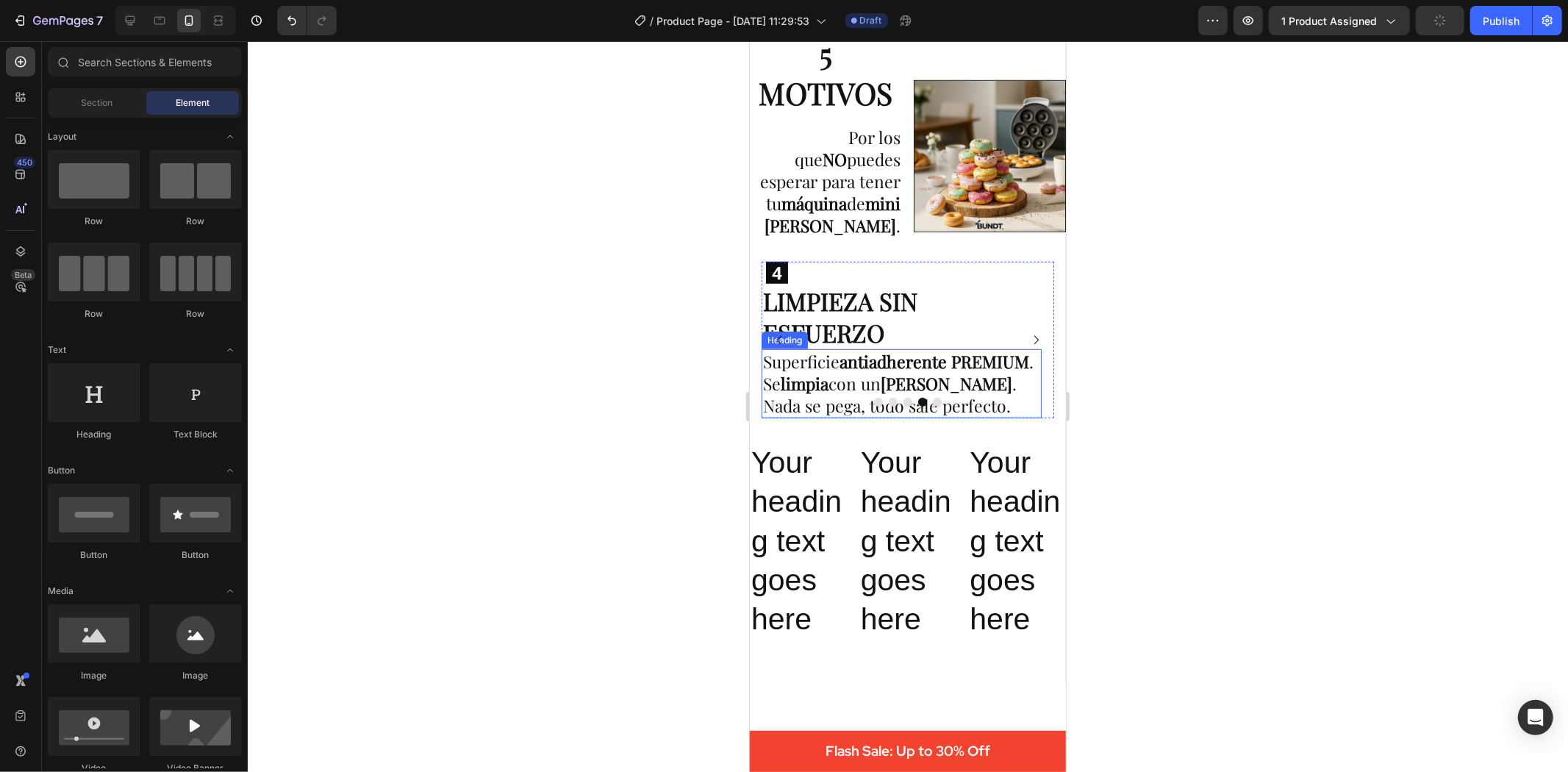
click at [788, 402] on p "Superficie antiadherente PREMIUM . Se limpia con un paño húmedo . Nada se pega,…" at bounding box center [902, 383] width 278 height 66
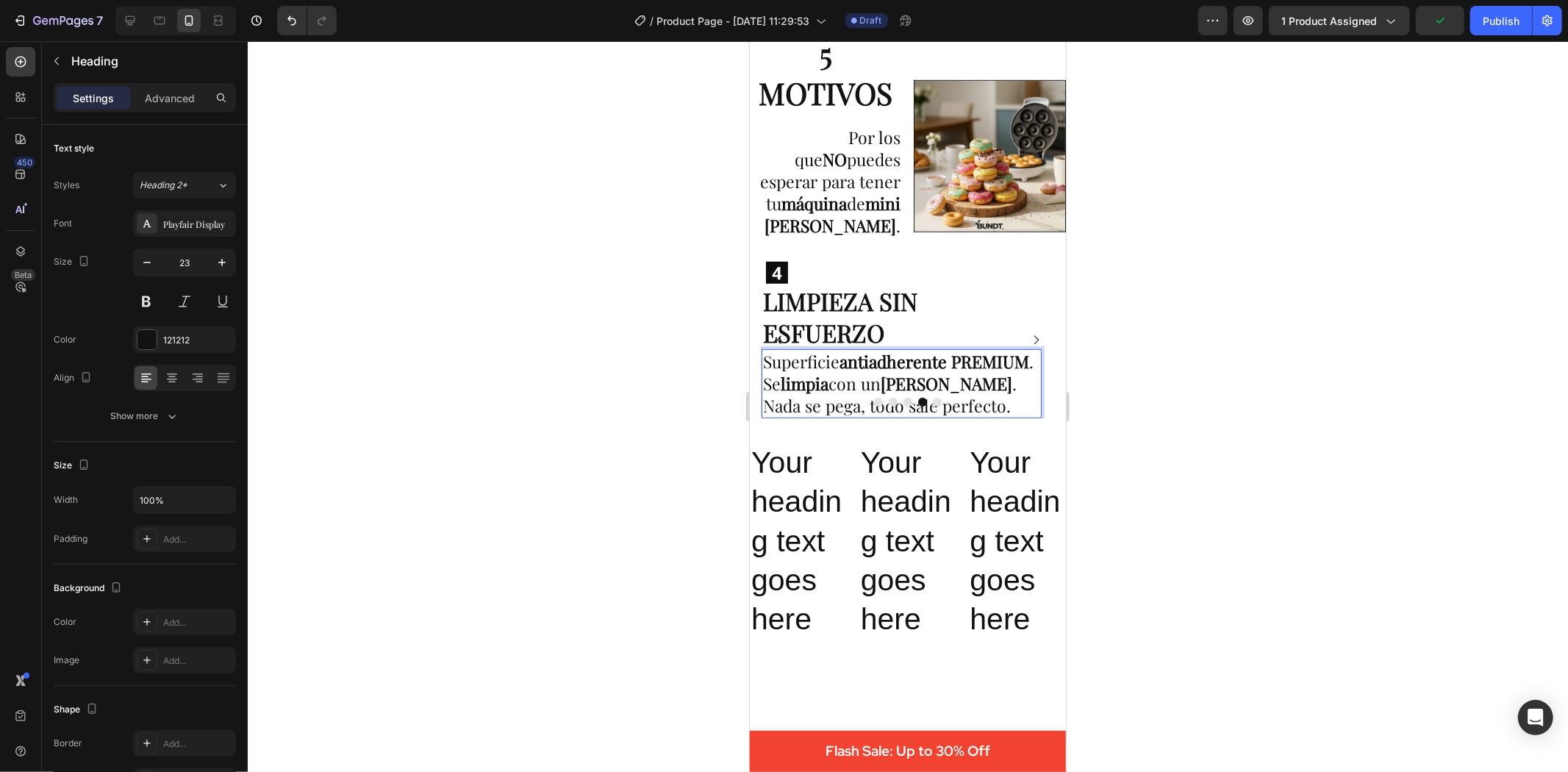
click at [782, 391] on p "Superficie antiadherente PREMIUM . Se limpia con un paño húmedo . Nada se pega,…" at bounding box center [902, 383] width 278 height 66
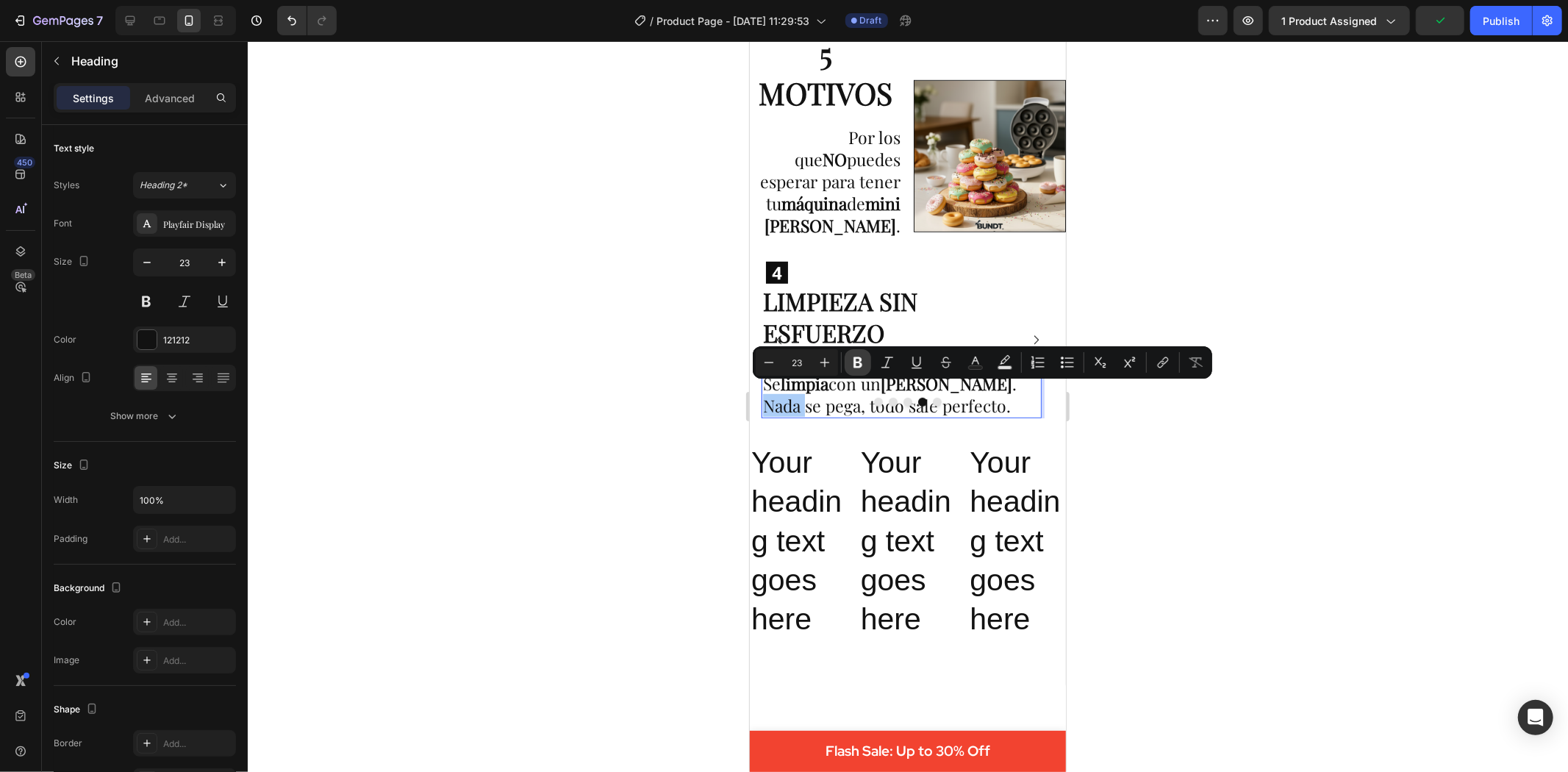
drag, startPoint x: 858, startPoint y: 362, endPoint x: 70, endPoint y: 363, distance: 788.0
click at [858, 362] on icon "Editor contextual toolbar" at bounding box center [858, 363] width 9 height 11
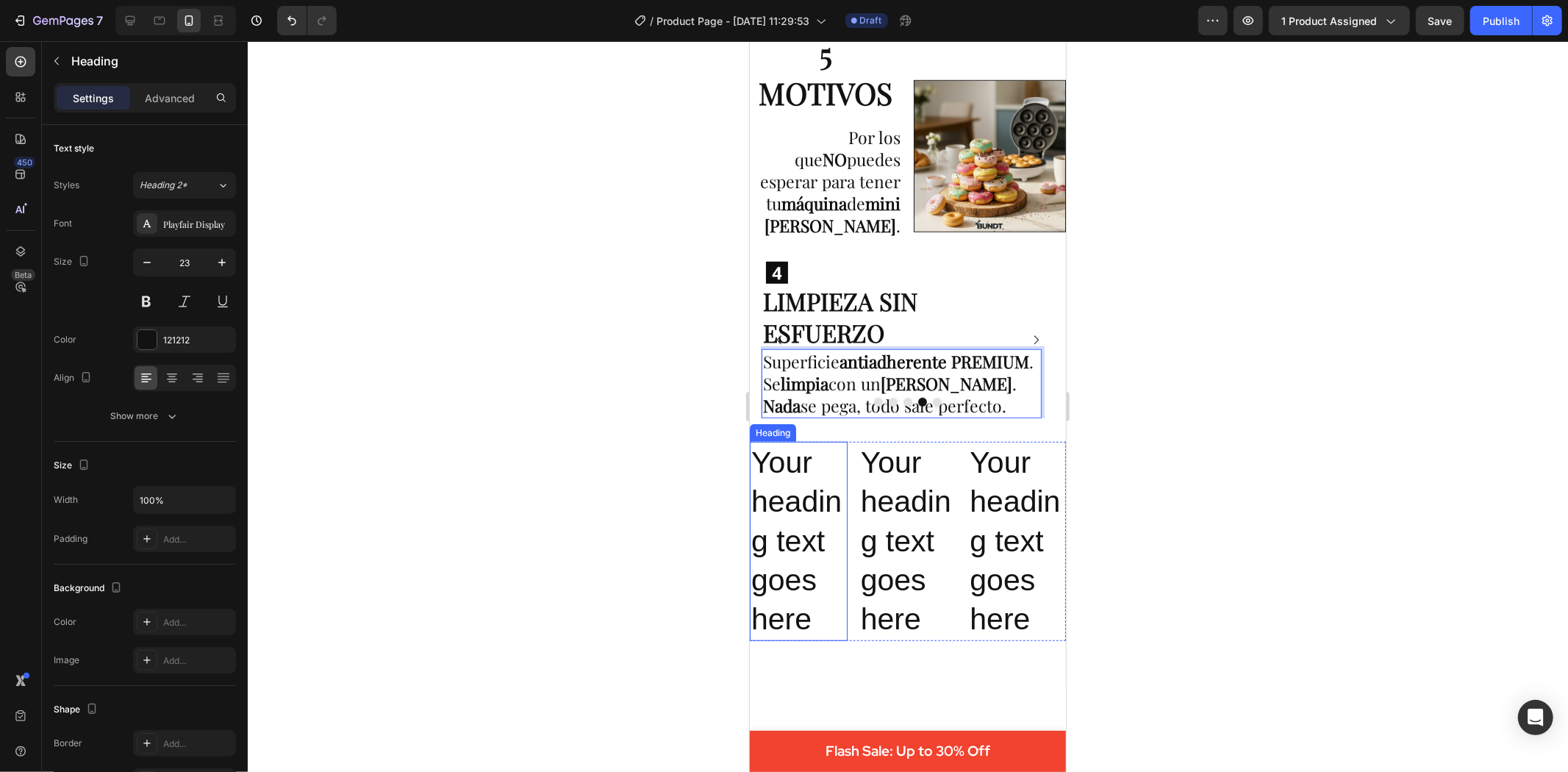
click at [789, 467] on p "Your heading text goes here" at bounding box center [797, 540] width 95 height 195
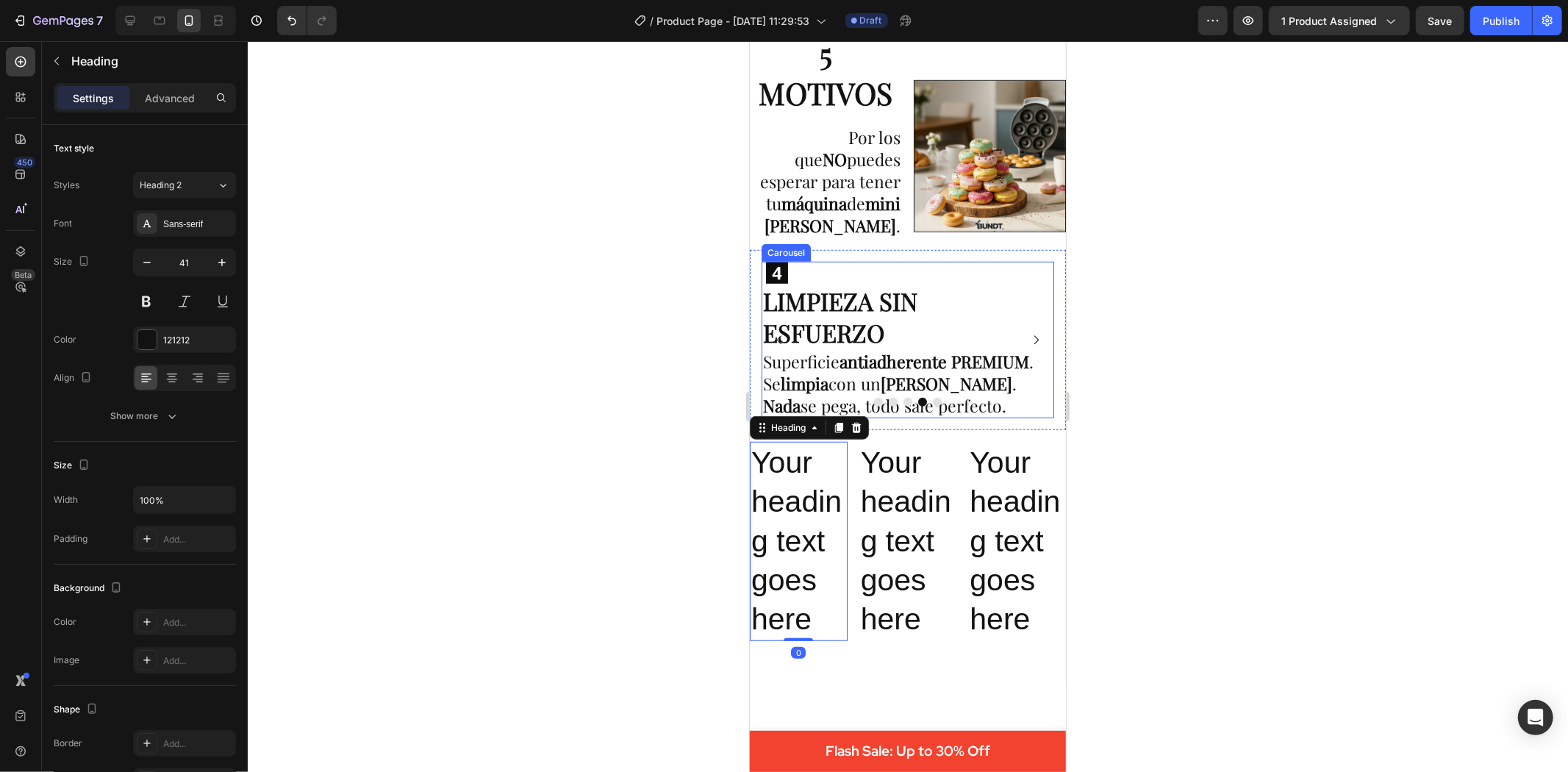
click at [818, 394] on p "Superficie antiadherente PREMIUM . Se limpia con un paño húmedo . Nada se pega,…" at bounding box center [902, 383] width 278 height 66
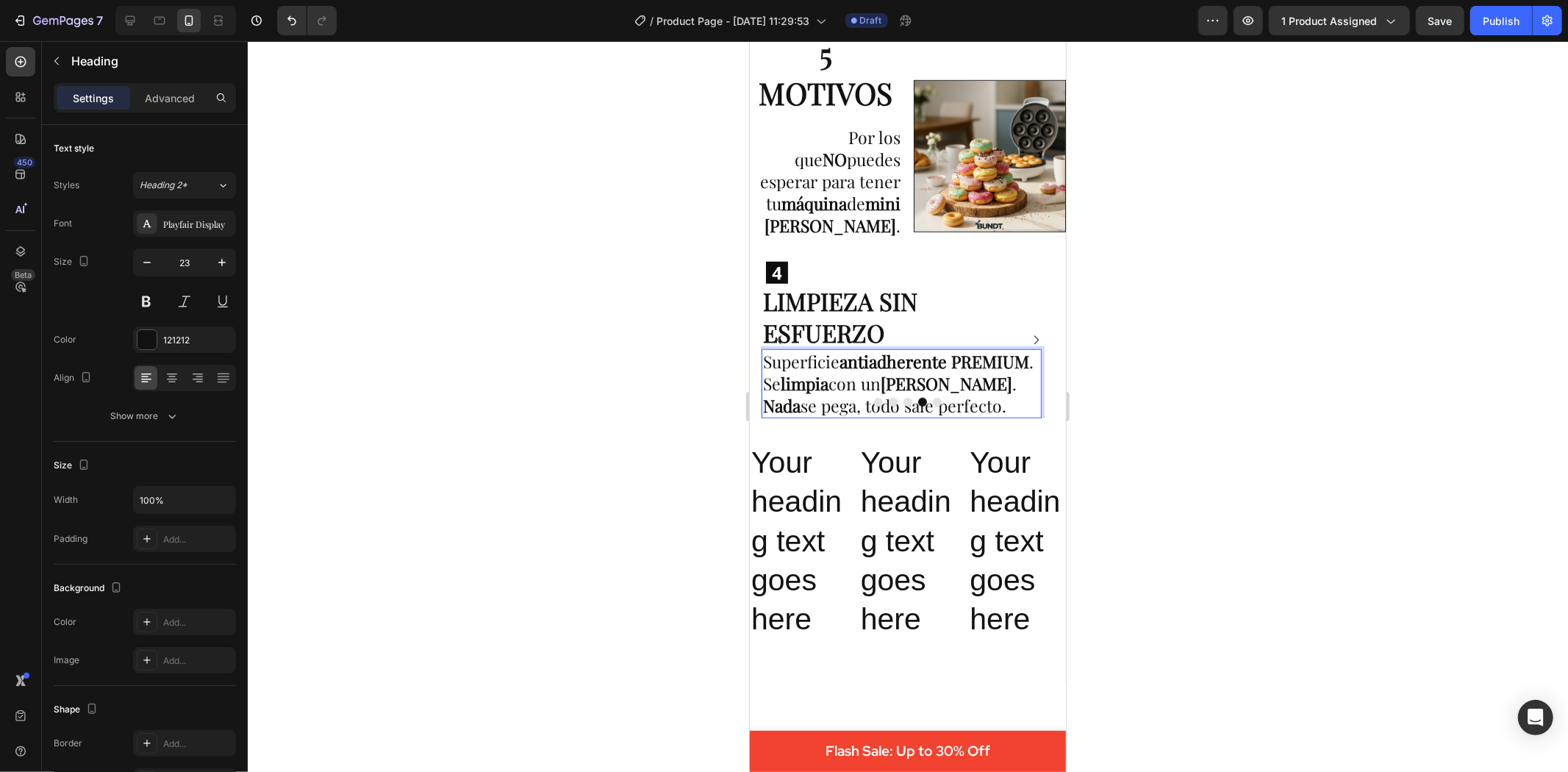
click at [815, 394] on p "Superficie antiadherente PREMIUM . Se limpia con un paño húmedo . Nada se pega,…" at bounding box center [902, 383] width 278 height 66
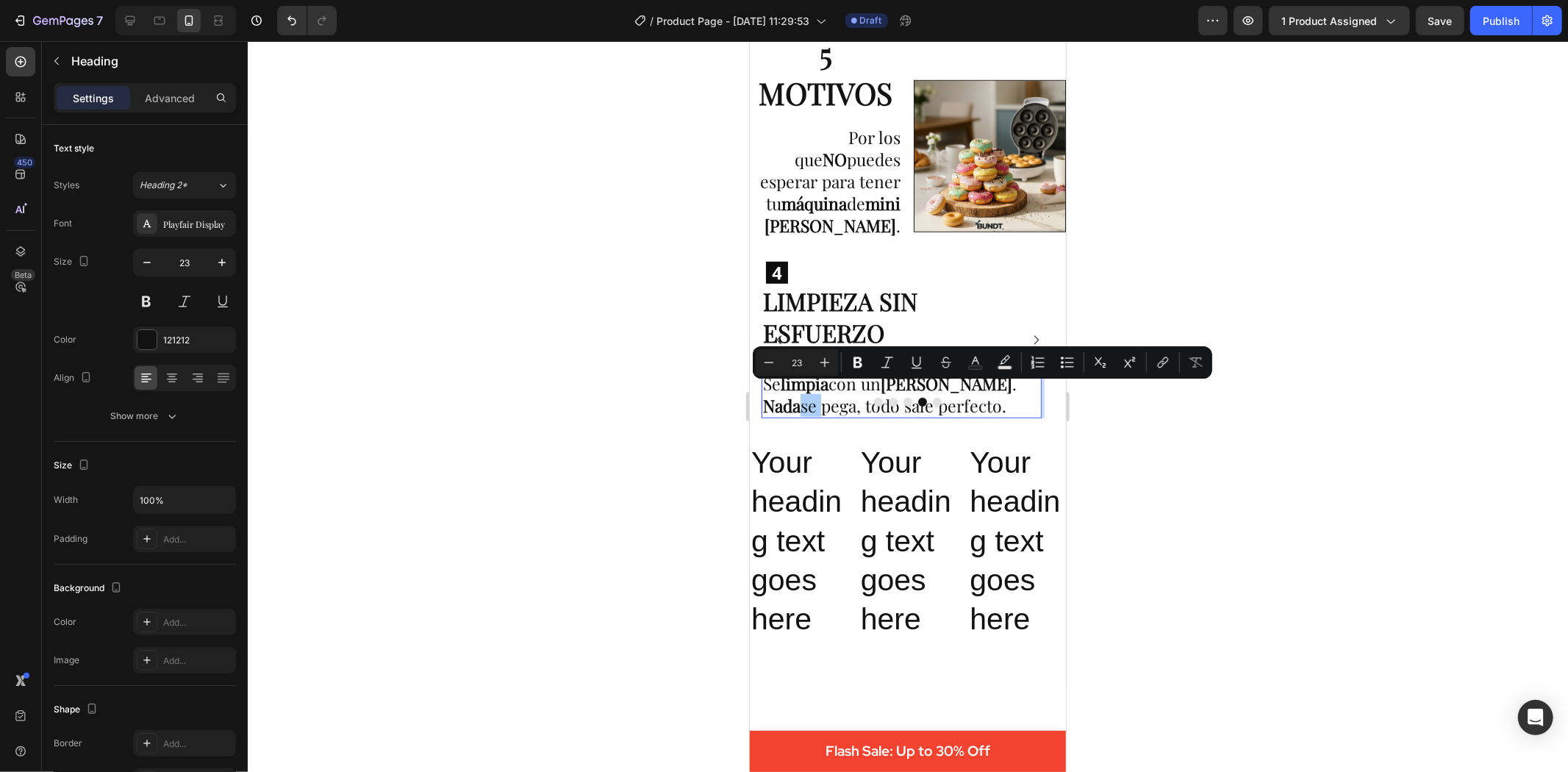
drag, startPoint x: 854, startPoint y: 364, endPoint x: 850, endPoint y: 378, distance: 14.6
click at [854, 363] on icon "Editor contextual toolbar" at bounding box center [858, 363] width 9 height 11
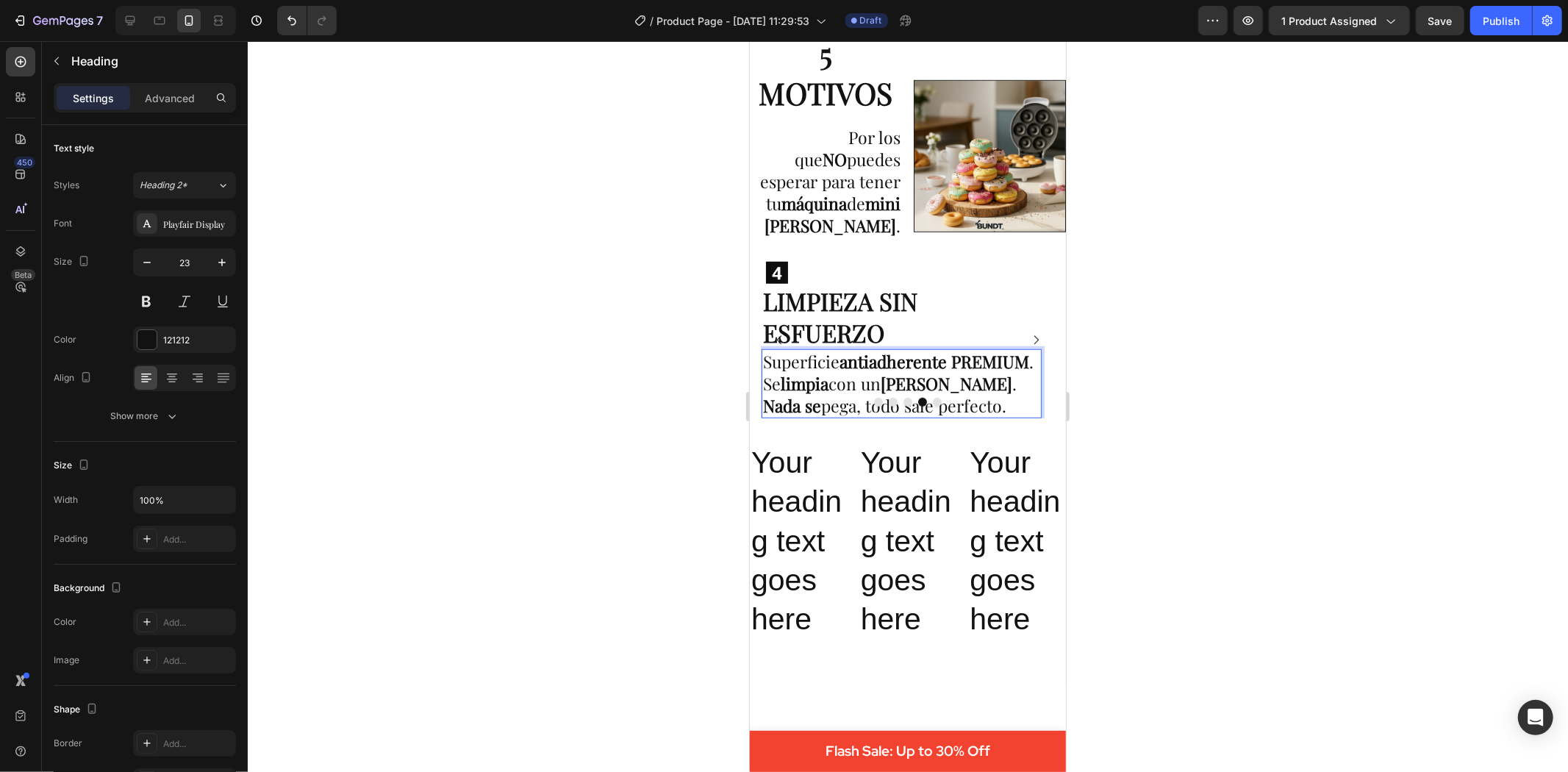
click at [841, 390] on p "Superficie antiadherente PREMIUM . Se limpia con un paño húmedo . Nada se pega,…" at bounding box center [902, 383] width 278 height 66
click at [784, 482] on p "Your heading text goes here" at bounding box center [797, 540] width 95 height 195
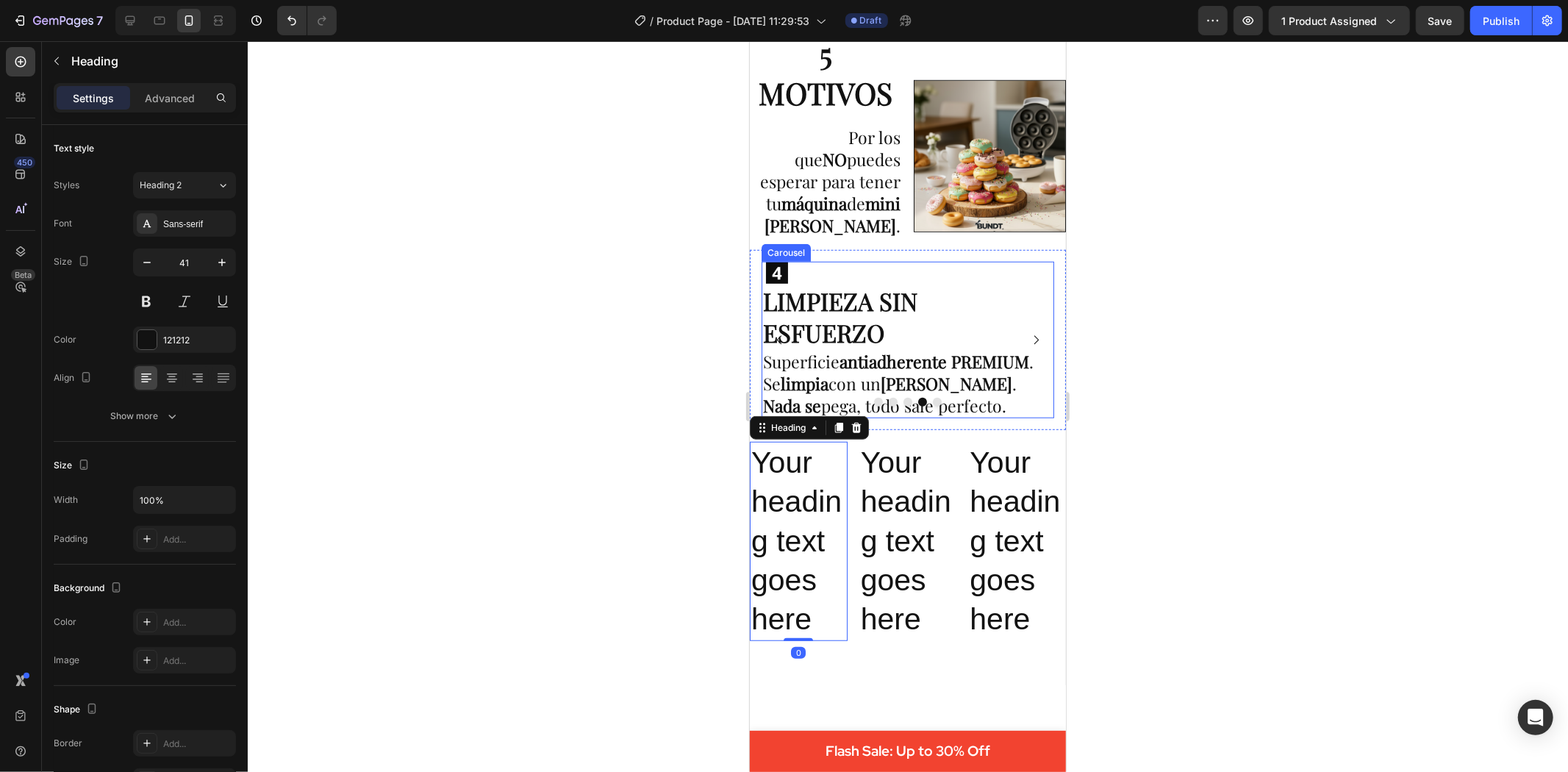
click at [841, 404] on p "Superficie antiadherente PREMIUM . Se limpia con un paño húmedo . Nada se pega,…" at bounding box center [902, 383] width 278 height 66
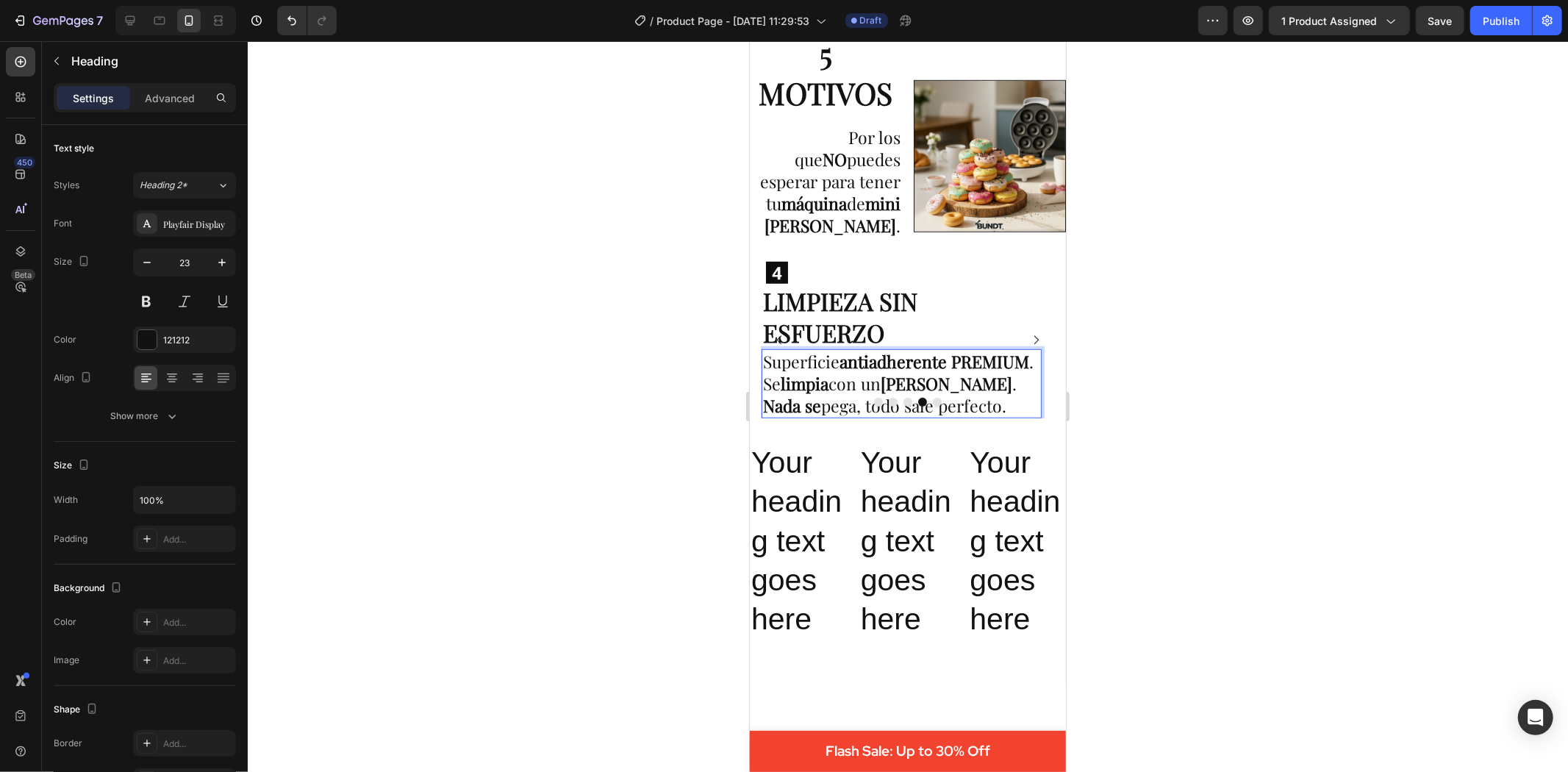
click at [841, 396] on p "Superficie antiadherente PREMIUM . Se limpia con un paño húmedo . Nada se pega,…" at bounding box center [902, 383] width 278 height 66
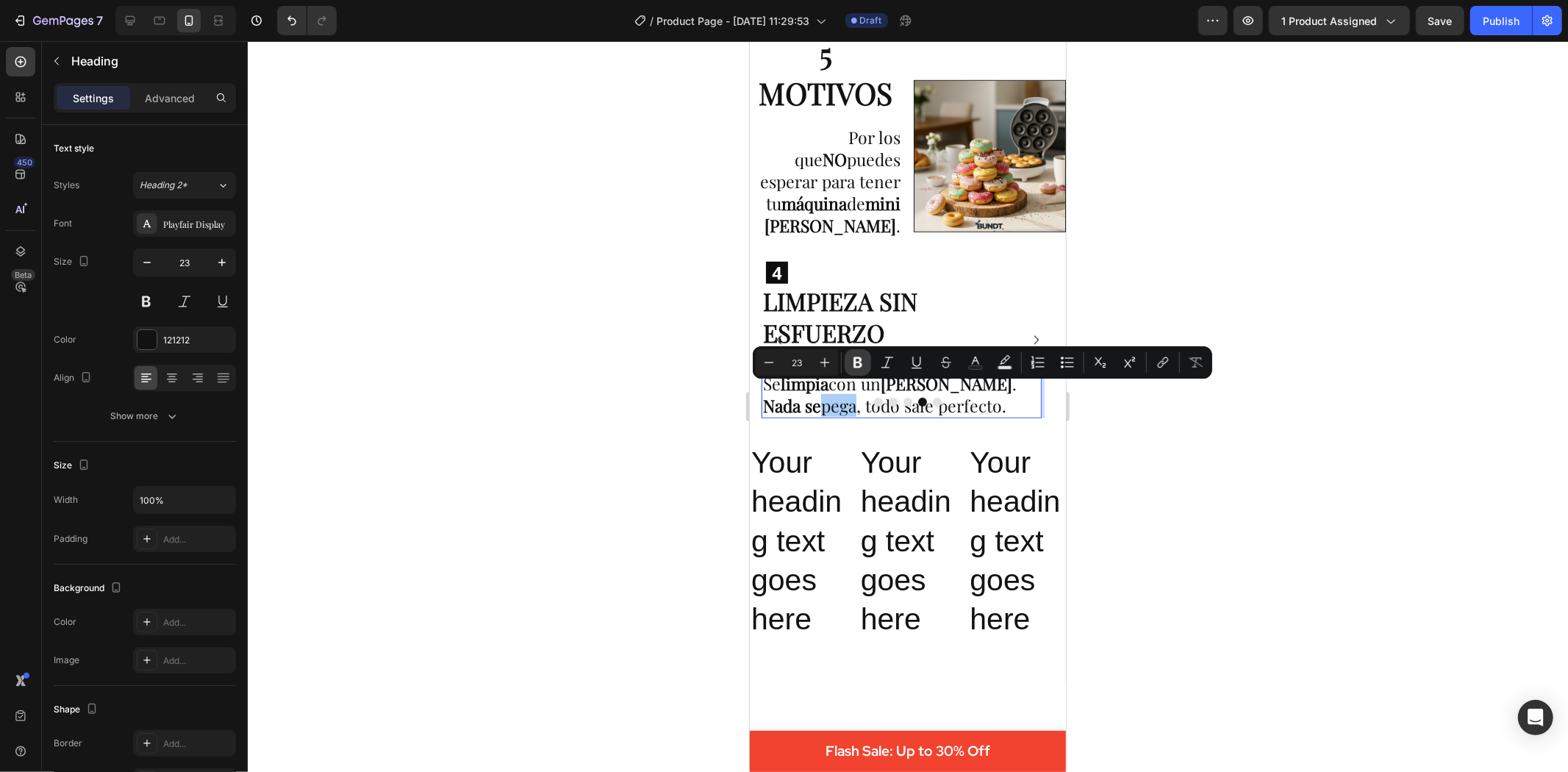
click at [858, 363] on icon "Editor contextual toolbar" at bounding box center [858, 363] width 9 height 11
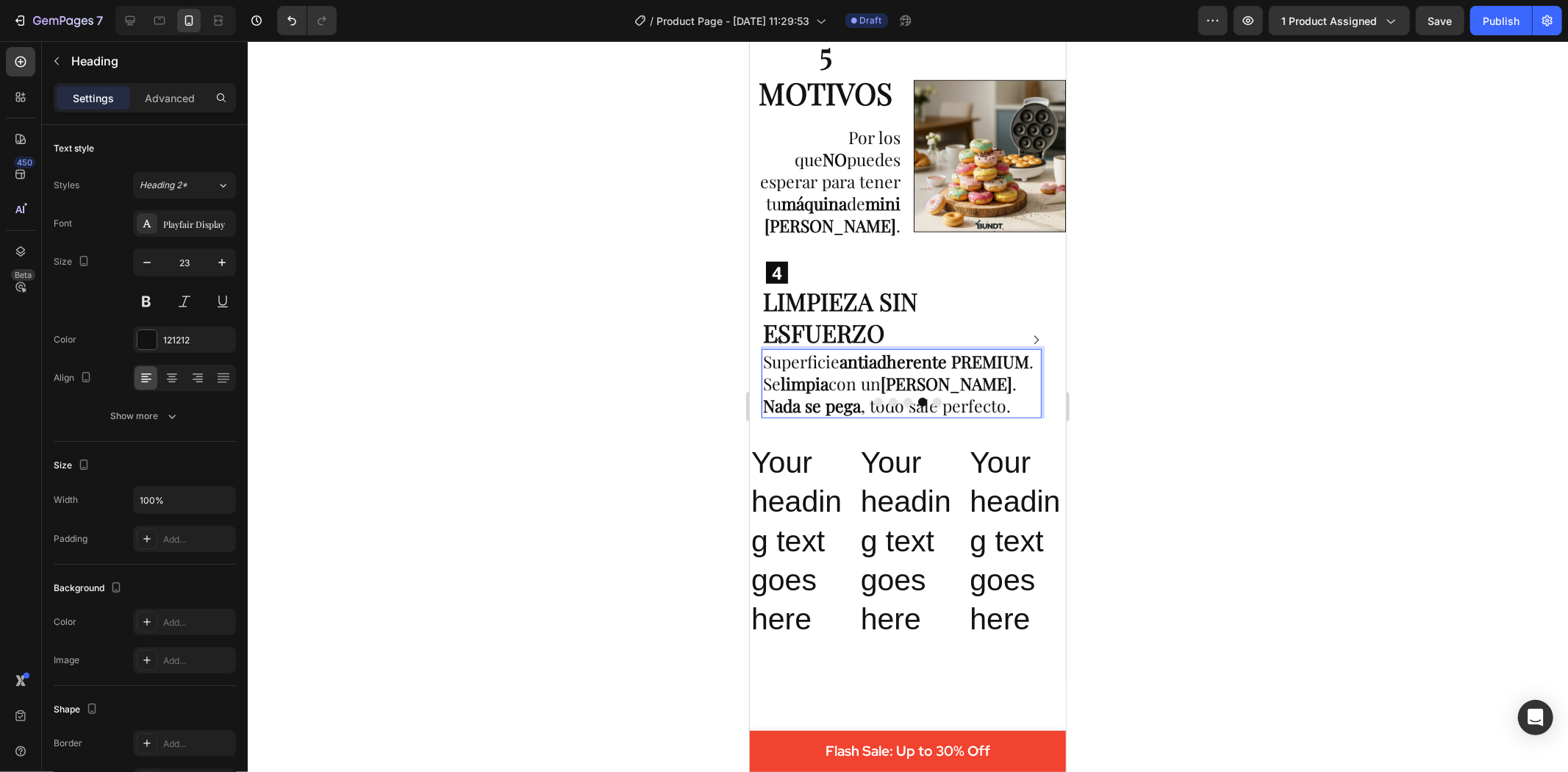
click at [972, 401] on p "Superficie antiadherente PREMIUM . Se limpia con un paño húmedo . Nada se pega …" at bounding box center [902, 383] width 278 height 66
click at [891, 496] on p "Your heading text goes here" at bounding box center [907, 540] width 95 height 195
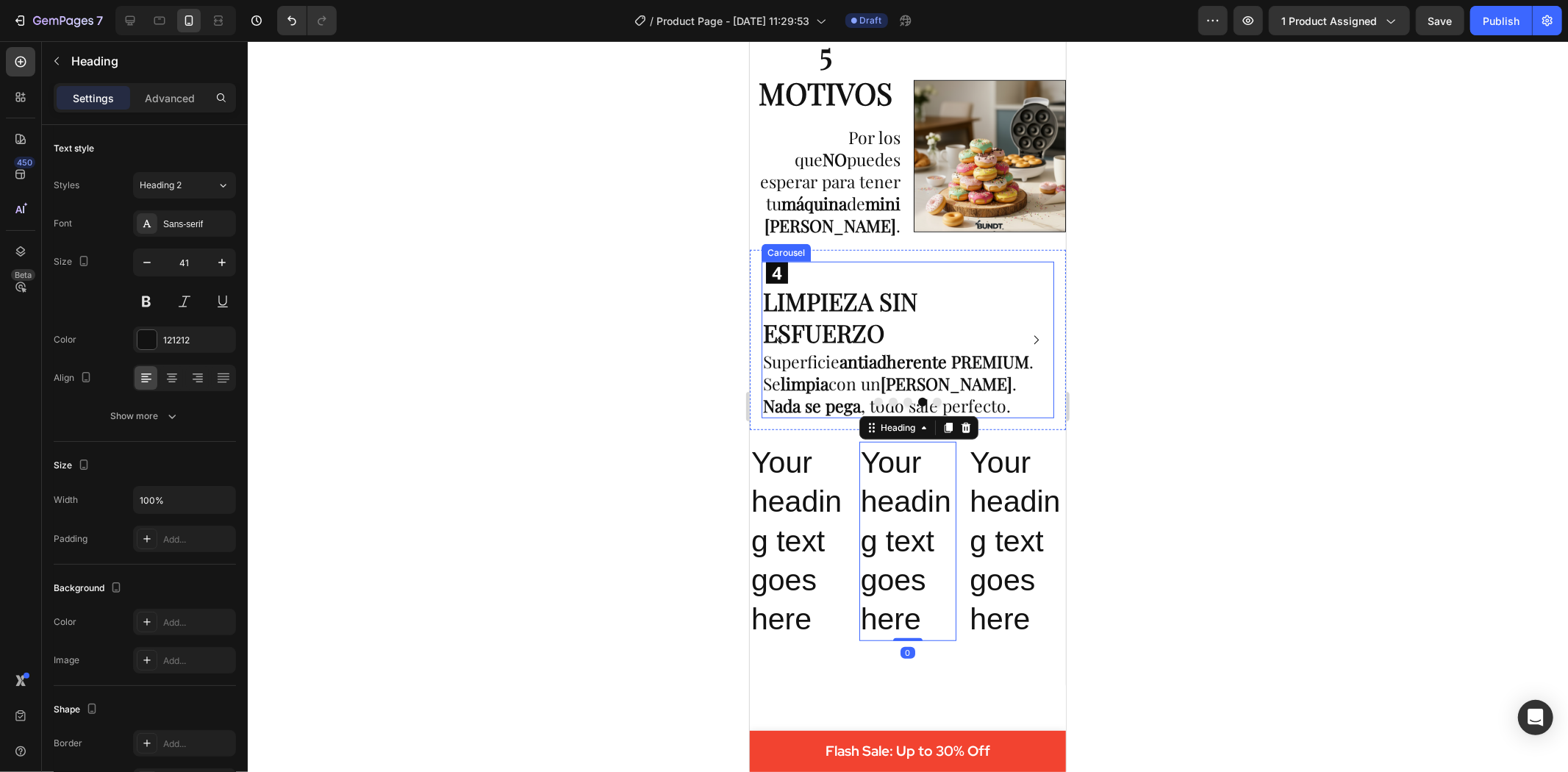
click at [980, 391] on p "Superficie antiadherente PREMIUM . Se limpia con un paño húmedo . Nada se pega …" at bounding box center [902, 383] width 278 height 66
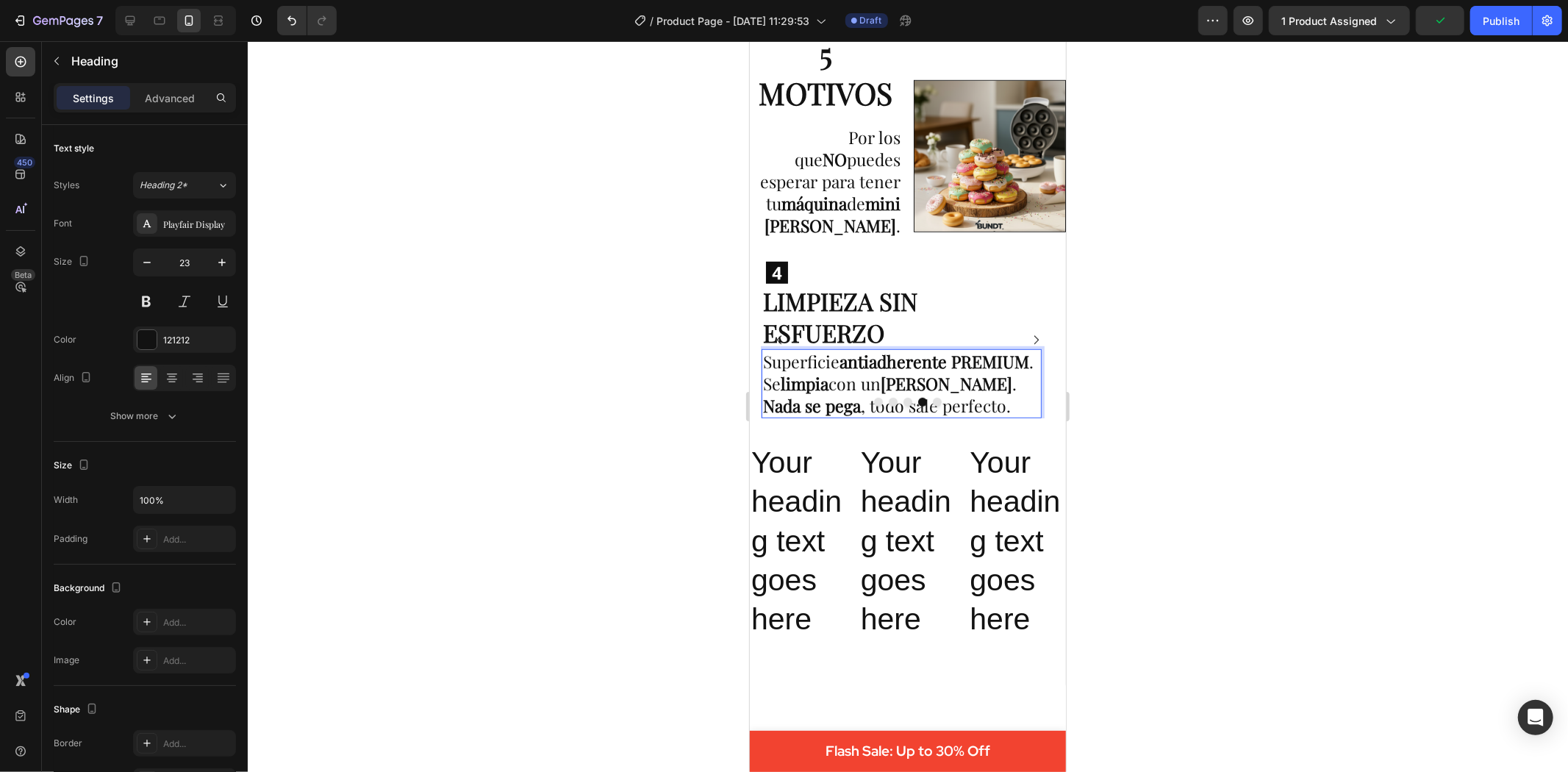
click at [978, 402] on p "Superficie antiadherente PREMIUM . Se limpia con un paño húmedo . Nada se pega …" at bounding box center [902, 383] width 278 height 66
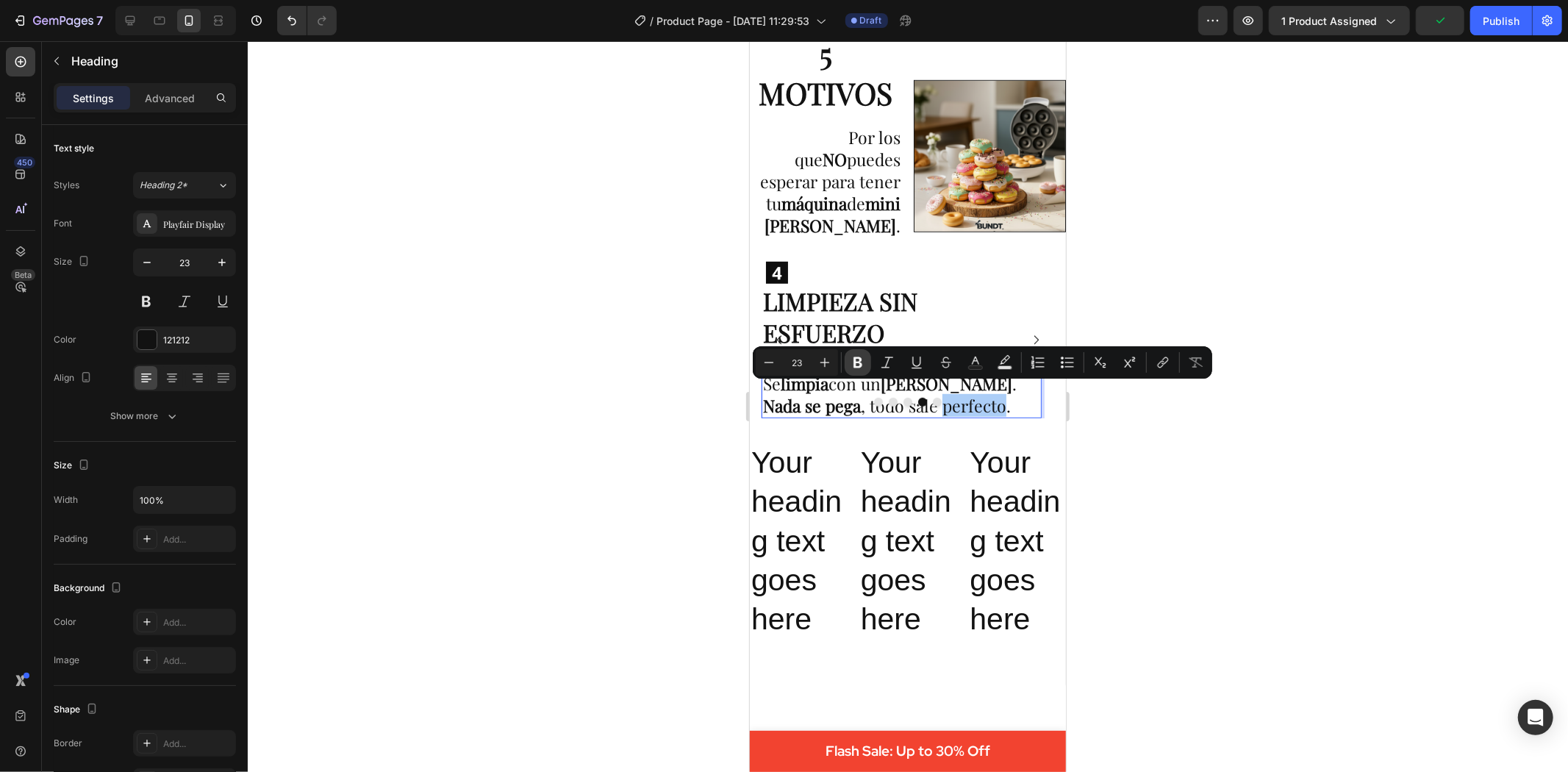
click at [855, 361] on icon "Editor contextual toolbar" at bounding box center [858, 363] width 9 height 11
click at [1195, 557] on div at bounding box center [908, 407] width 1321 height 731
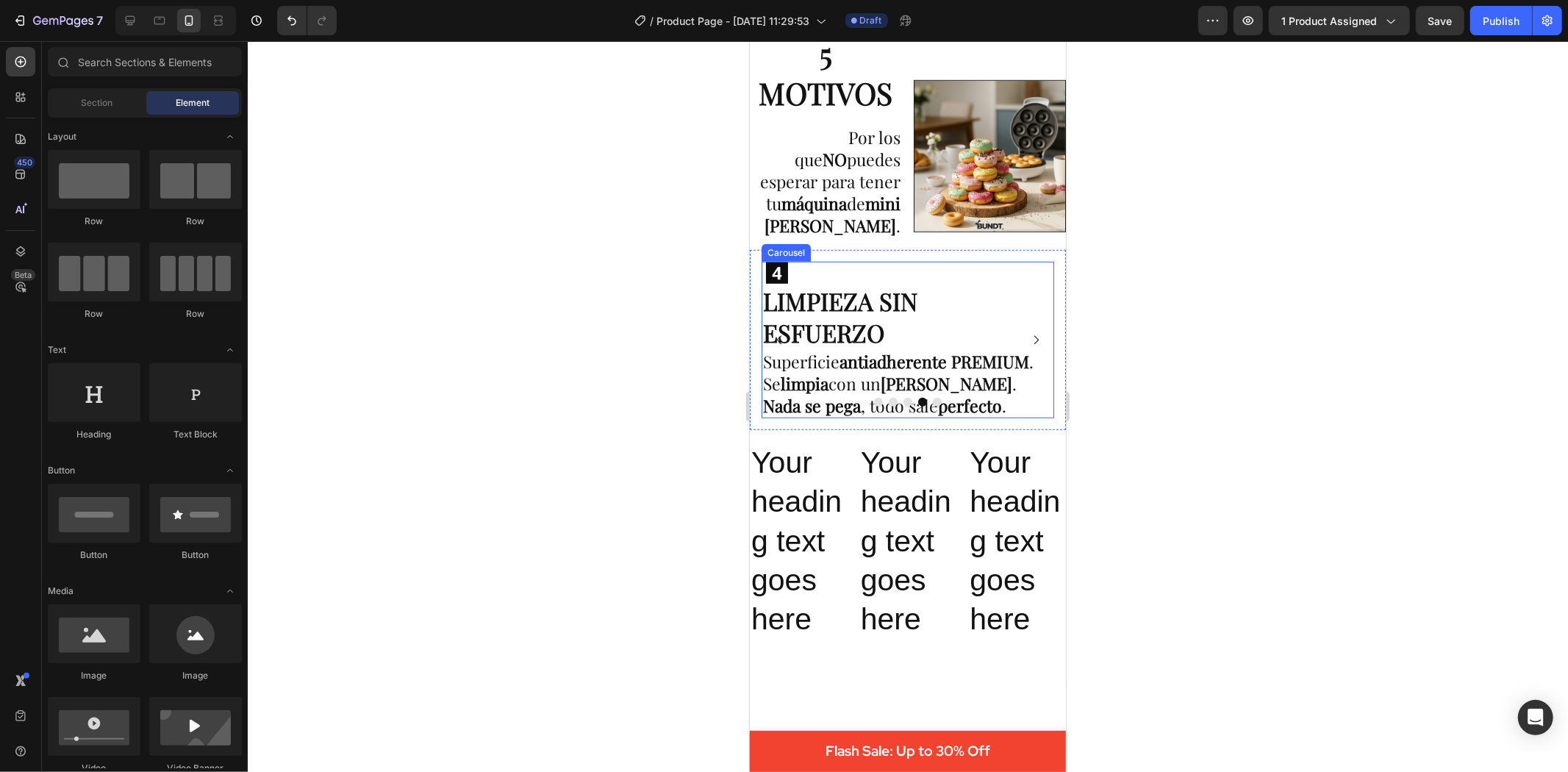
click at [1029, 336] on icon "Carousel Next Arrow" at bounding box center [1035, 340] width 12 height 12
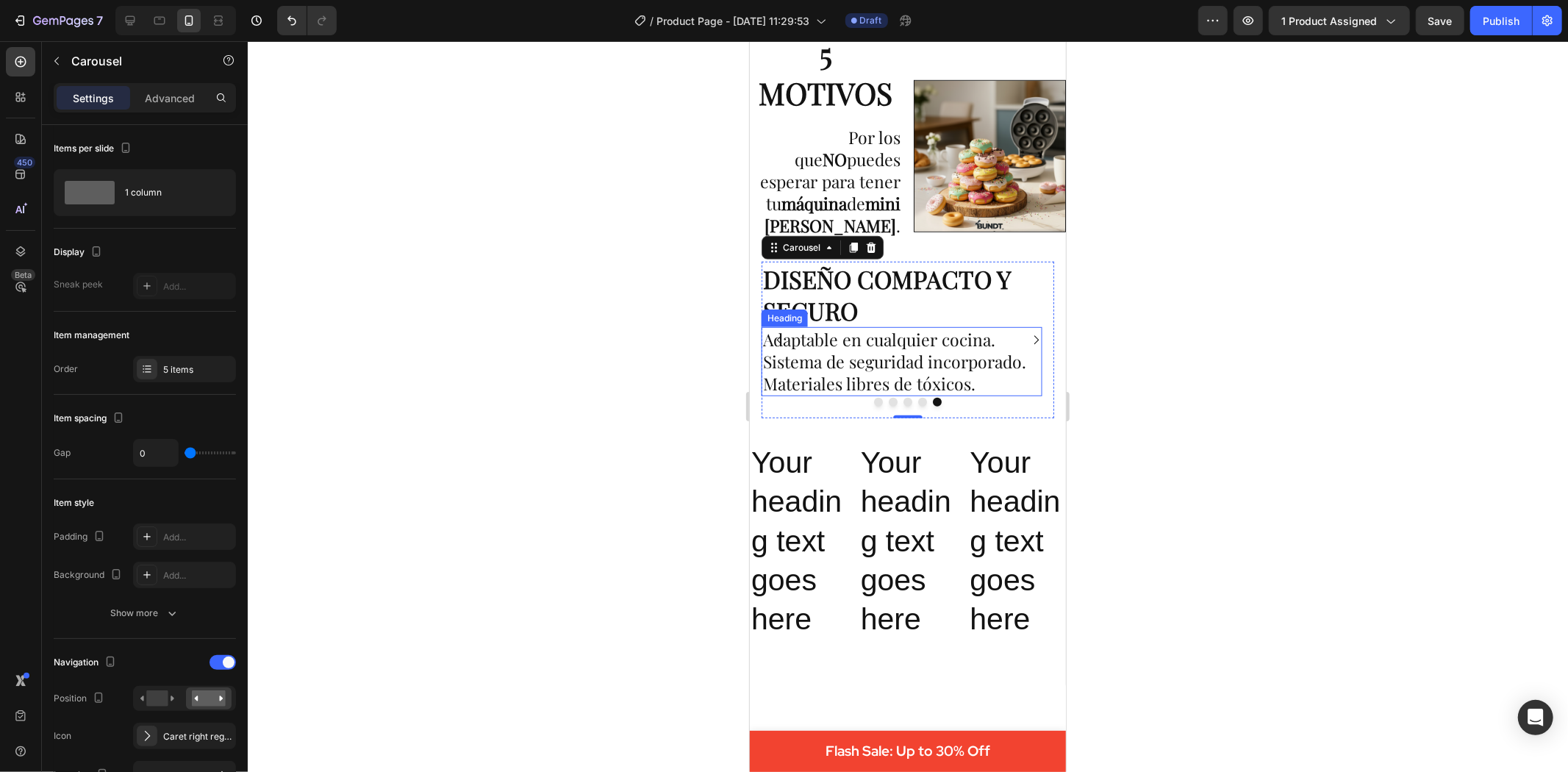
click at [811, 356] on p "Adaptable en cualquier cocina. Sistema de seguridad incorporado. Materiales lib…" at bounding box center [902, 361] width 278 height 66
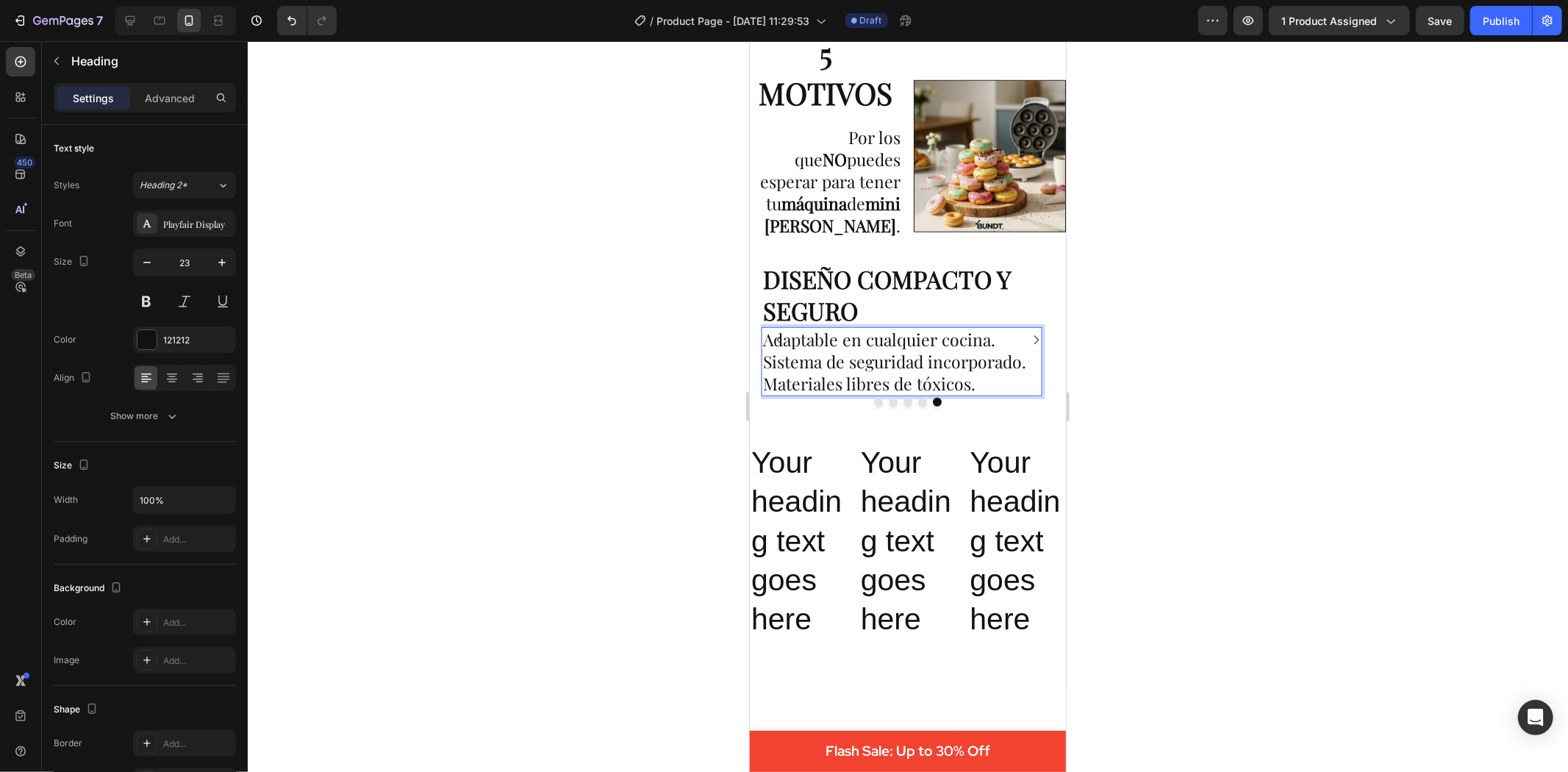
click at [811, 348] on p "Adaptable en cualquier cocina. Sistema de seguridad incorporado. Materiales lib…" at bounding box center [902, 361] width 278 height 66
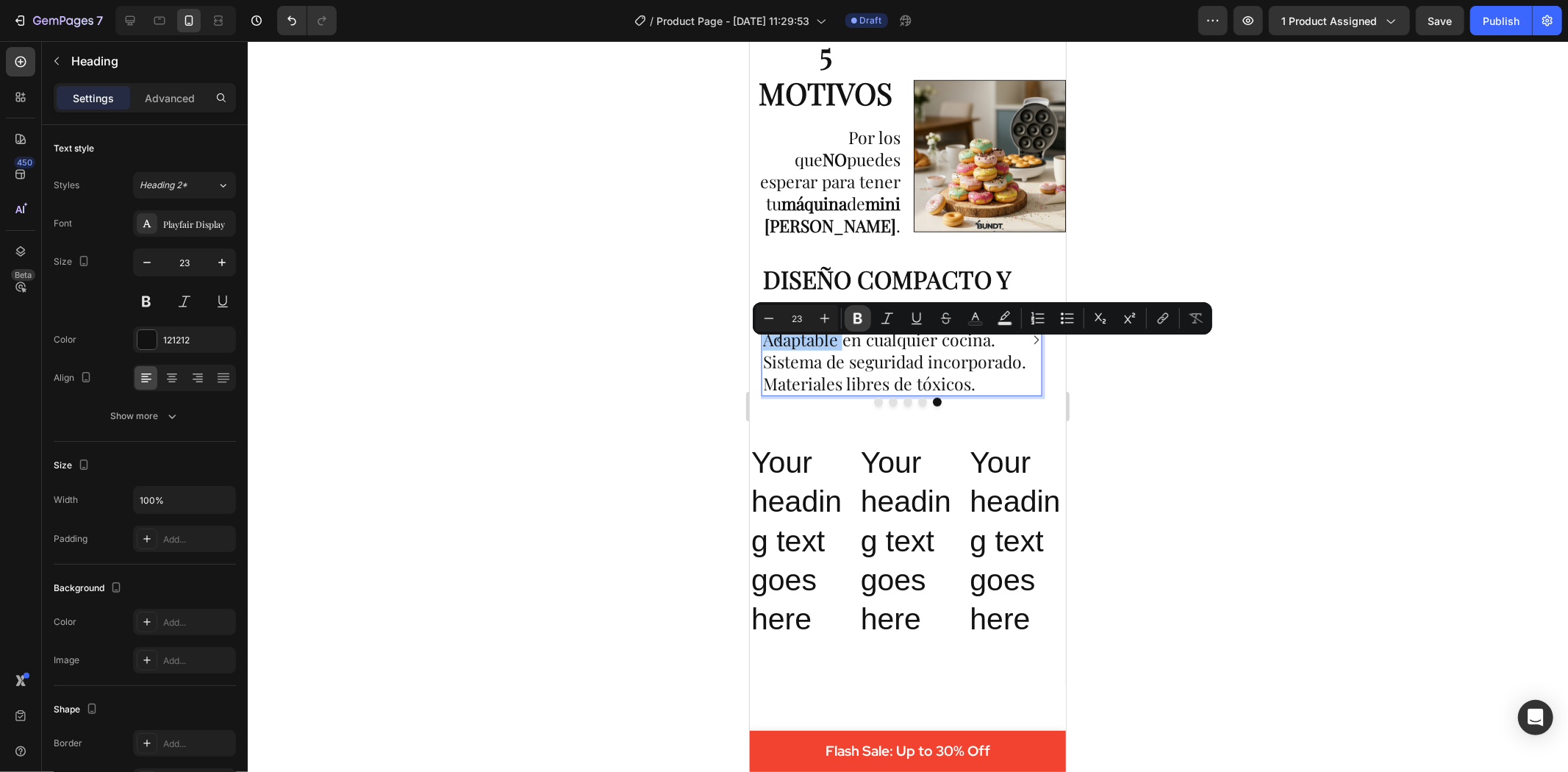
click at [863, 318] on icon "Editor contextual toolbar" at bounding box center [857, 318] width 15 height 15
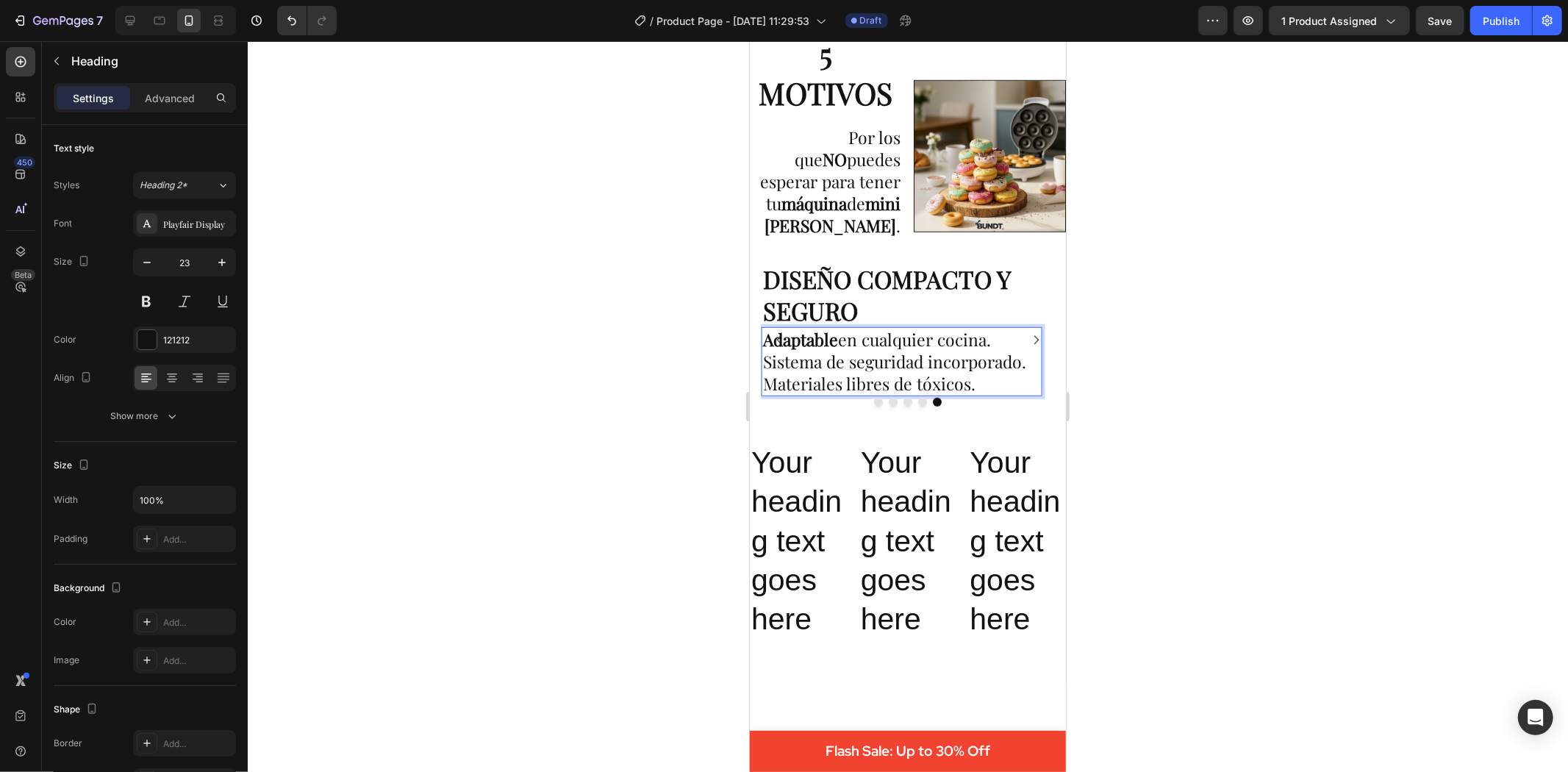
click at [902, 350] on p "Adaptable en cualquier cocina. Sistema de seguridad incorporado. Materiales lib…" at bounding box center [902, 361] width 278 height 66
click at [869, 520] on p "Your heading text goes here" at bounding box center [907, 540] width 95 height 195
click at [902, 348] on p "⁠⁠⁠⁠⁠⁠⁠ Adaptable en cualquier cocina. Sistema de seguridad incorporado. Materi…" at bounding box center [902, 361] width 278 height 66
click at [902, 348] on p "Adaptable en cualquier cocina. Sistema de seguridad incorporado. Materiales lib…" at bounding box center [902, 361] width 278 height 66
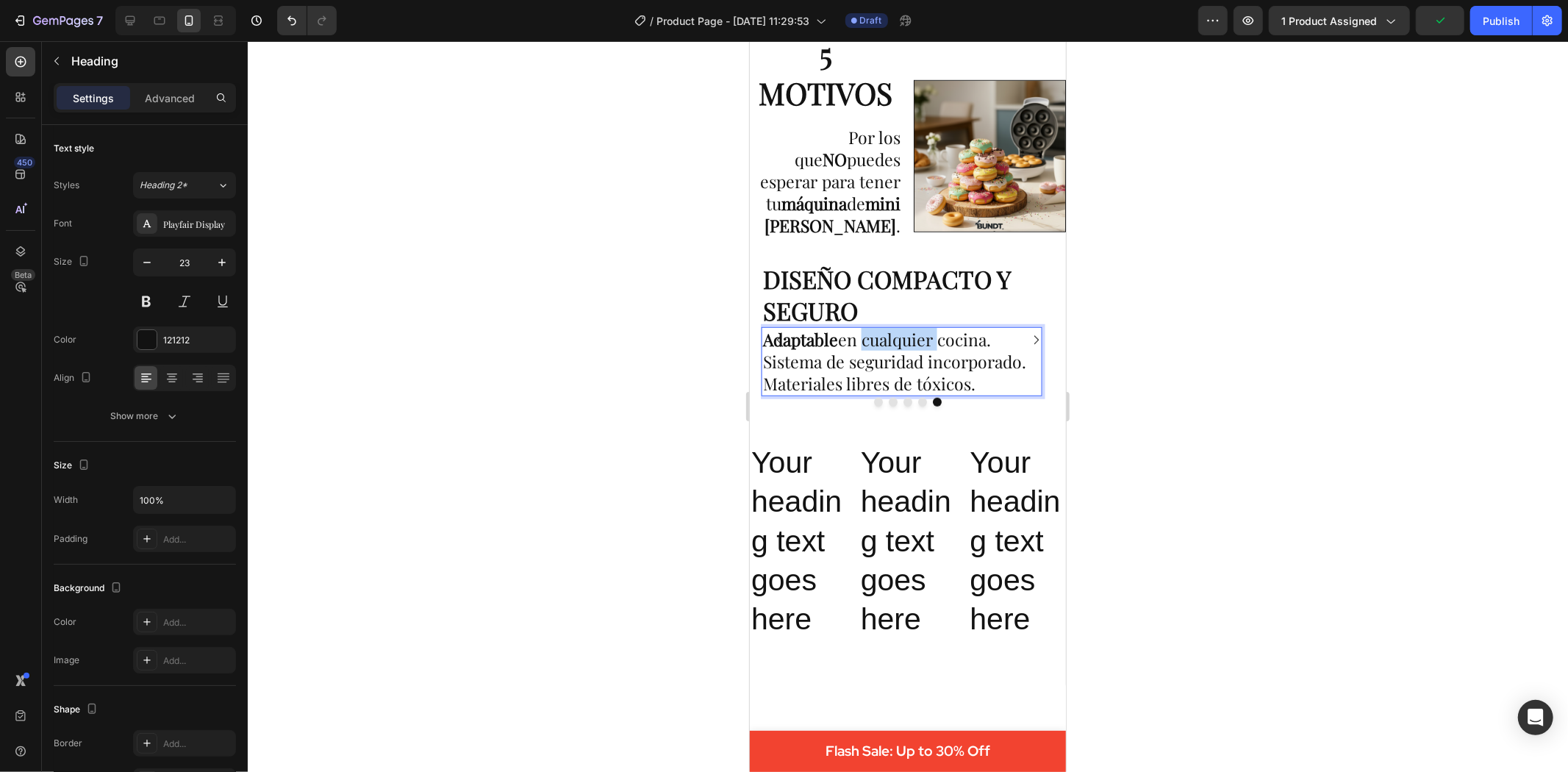
click at [902, 348] on p "Adaptable en cualquier cocina. Sistema de seguridad incorporado. Materiales lib…" at bounding box center [902, 361] width 278 height 66
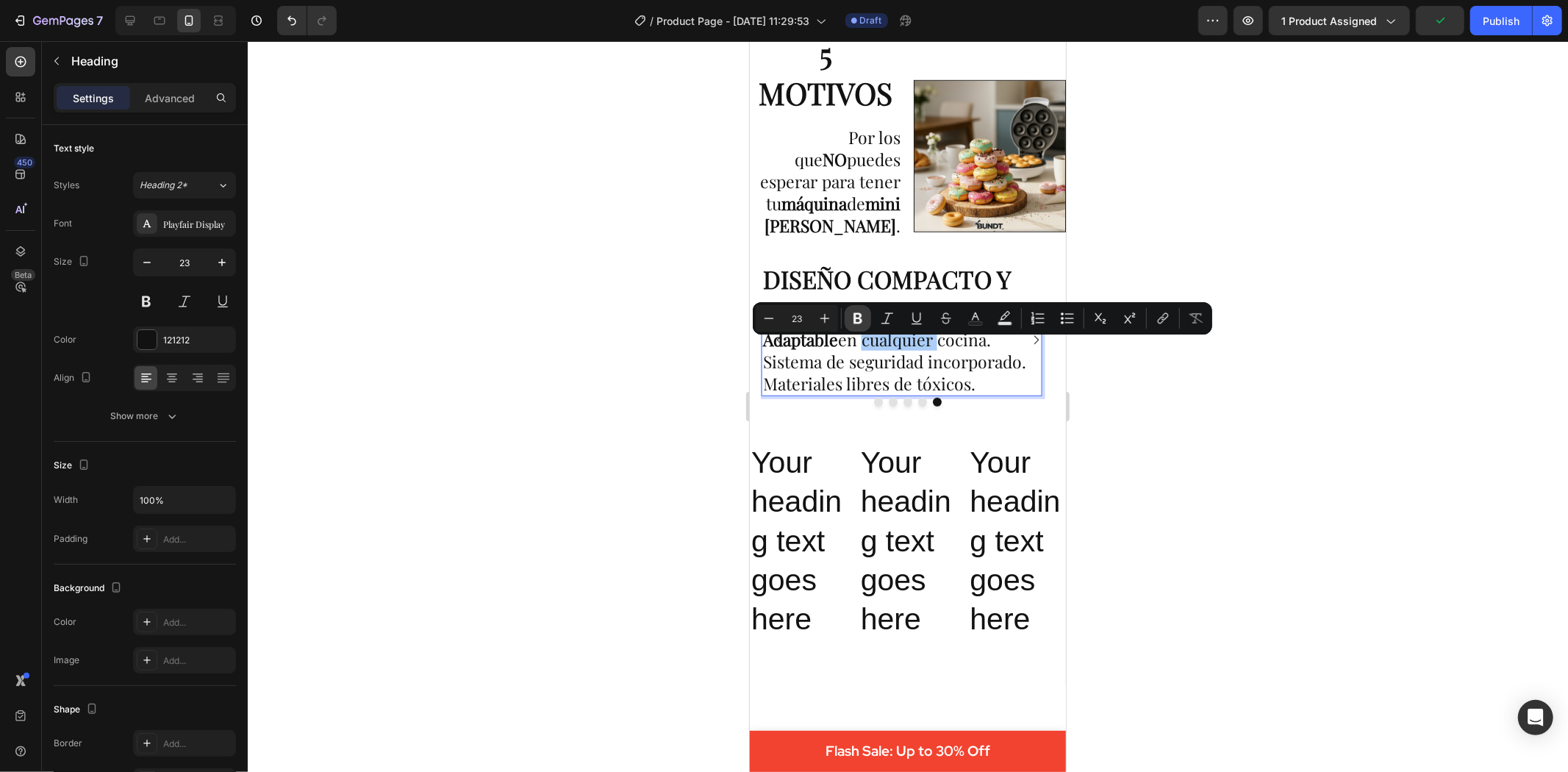
drag, startPoint x: 853, startPoint y: 312, endPoint x: 206, endPoint y: 443, distance: 660.1
click at [853, 312] on icon "Editor contextual toolbar" at bounding box center [857, 318] width 15 height 15
click at [907, 525] on p "Your heading text goes here" at bounding box center [907, 540] width 95 height 195
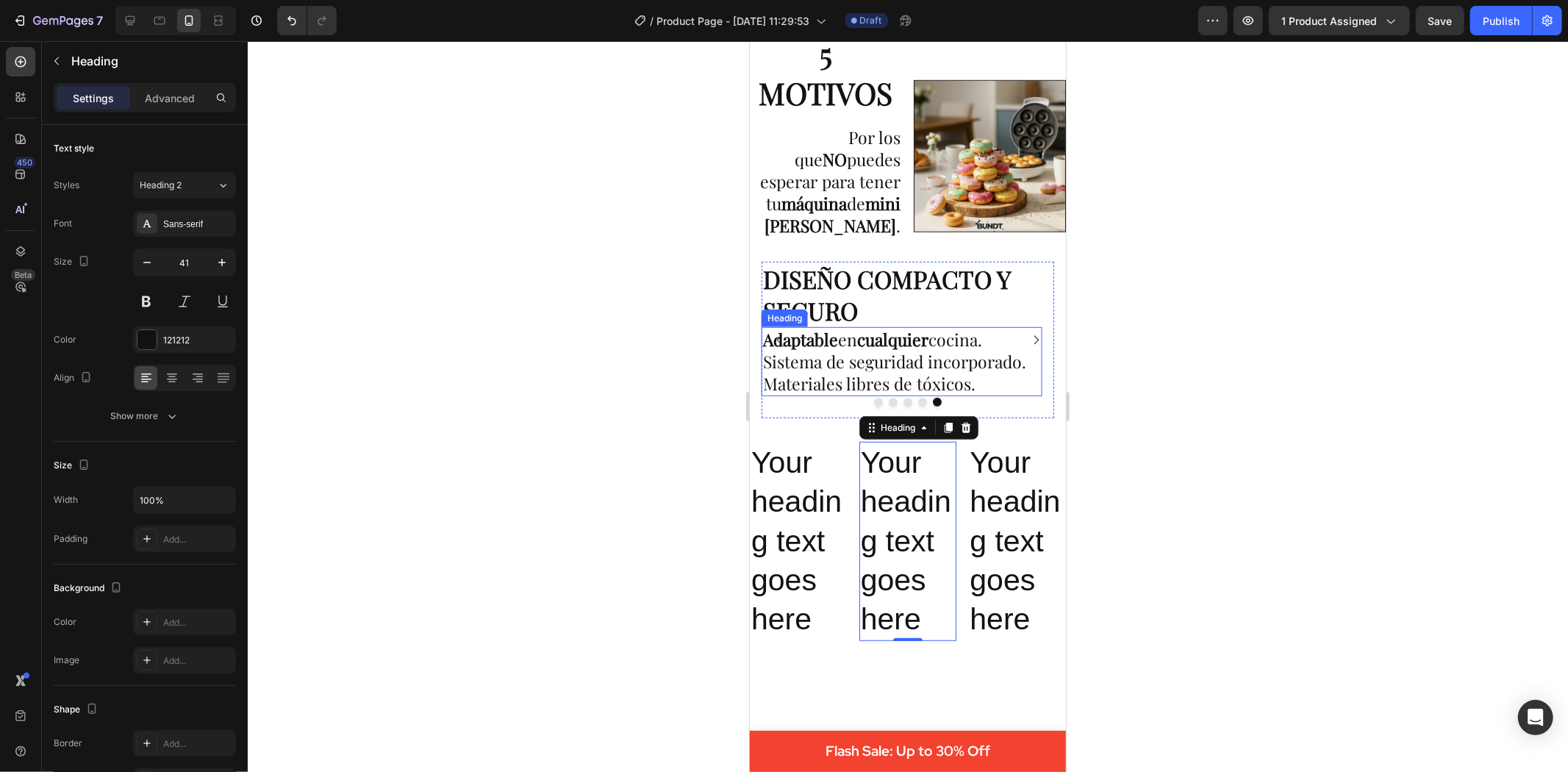
click at [967, 373] on p "⁠⁠⁠⁠⁠⁠⁠ Adaptable en cualquier cocina. Sistema de seguridad incorporado. Materi…" at bounding box center [902, 361] width 278 height 66
click at [967, 373] on p "Adaptable en cualquier cocina. Sistema de seguridad incorporado. Materiales lib…" at bounding box center [902, 361] width 278 height 66
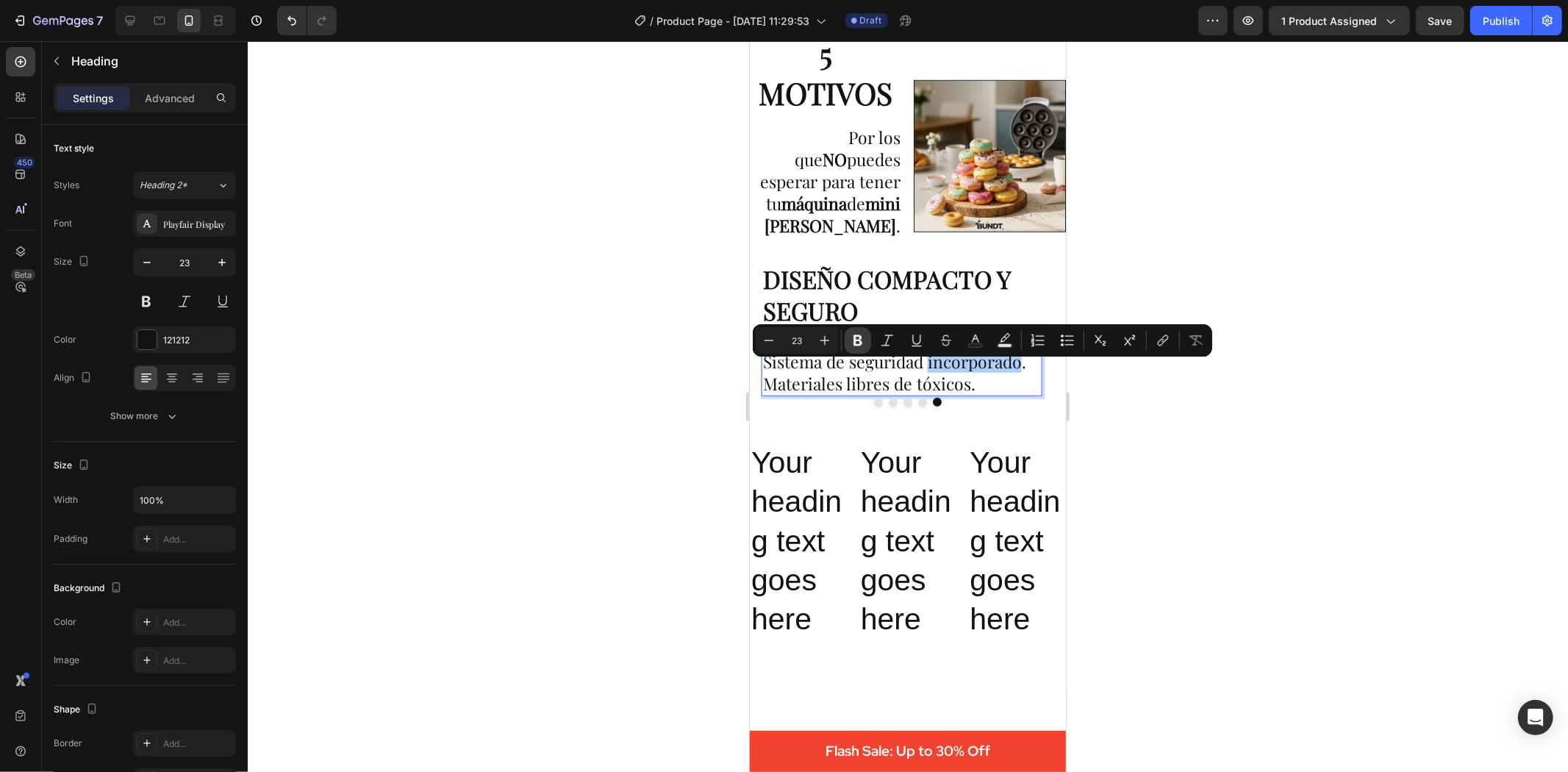
click at [858, 334] on icon "Editor contextual toolbar" at bounding box center [857, 340] width 15 height 15
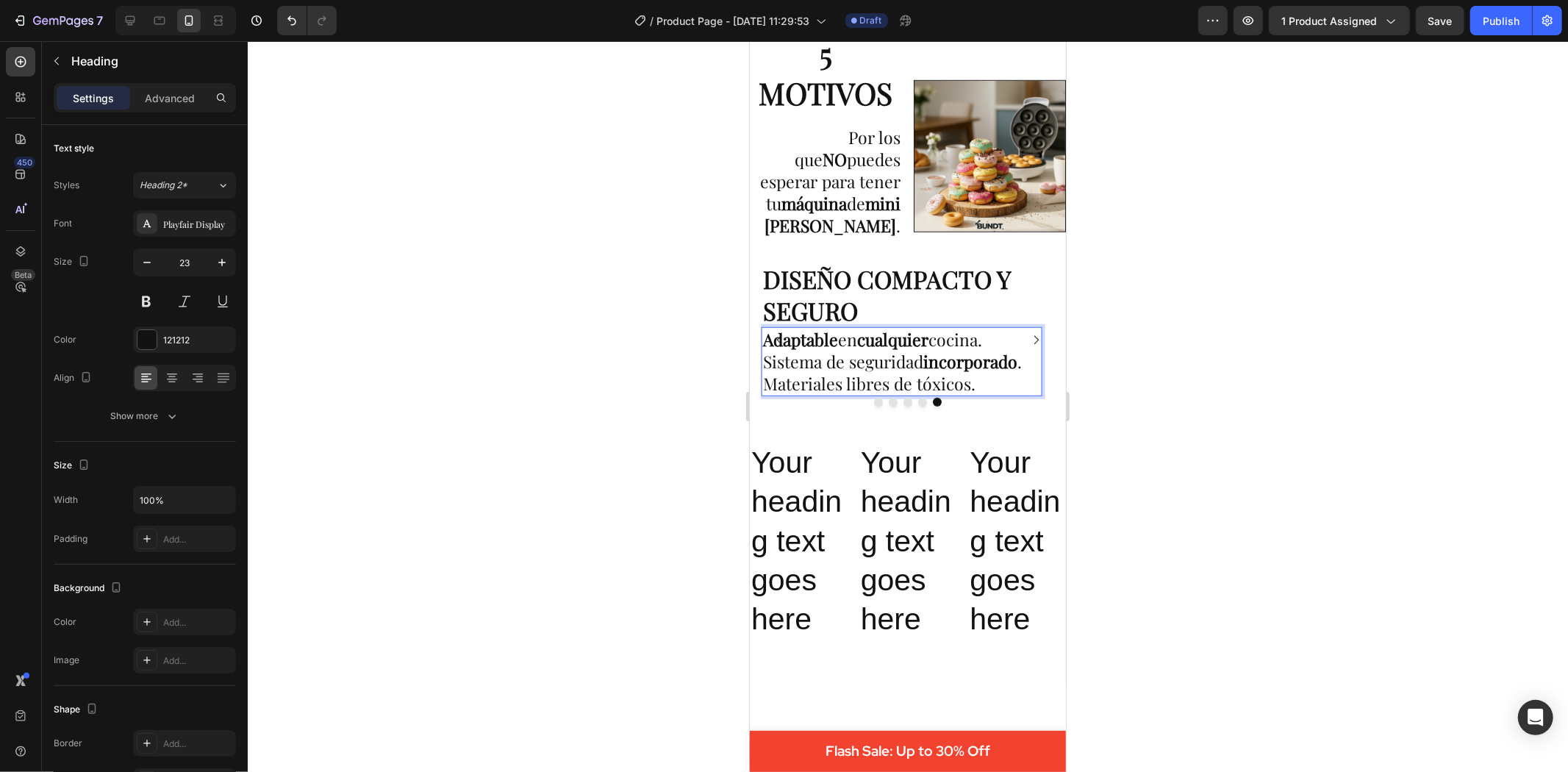
click at [815, 371] on p "Adaptable en cualquier cocina. Sistema de seguridad incorporado . Materiales li…" at bounding box center [902, 361] width 278 height 66
click at [873, 525] on p "Your heading text goes here" at bounding box center [907, 540] width 95 height 195
click at [798, 350] on strong "Adaptable" at bounding box center [800, 339] width 75 height 23
click at [798, 374] on p "Adaptable en cualquier cocina. Sistema de seguridad incorporado . Materiales li…" at bounding box center [902, 361] width 278 height 66
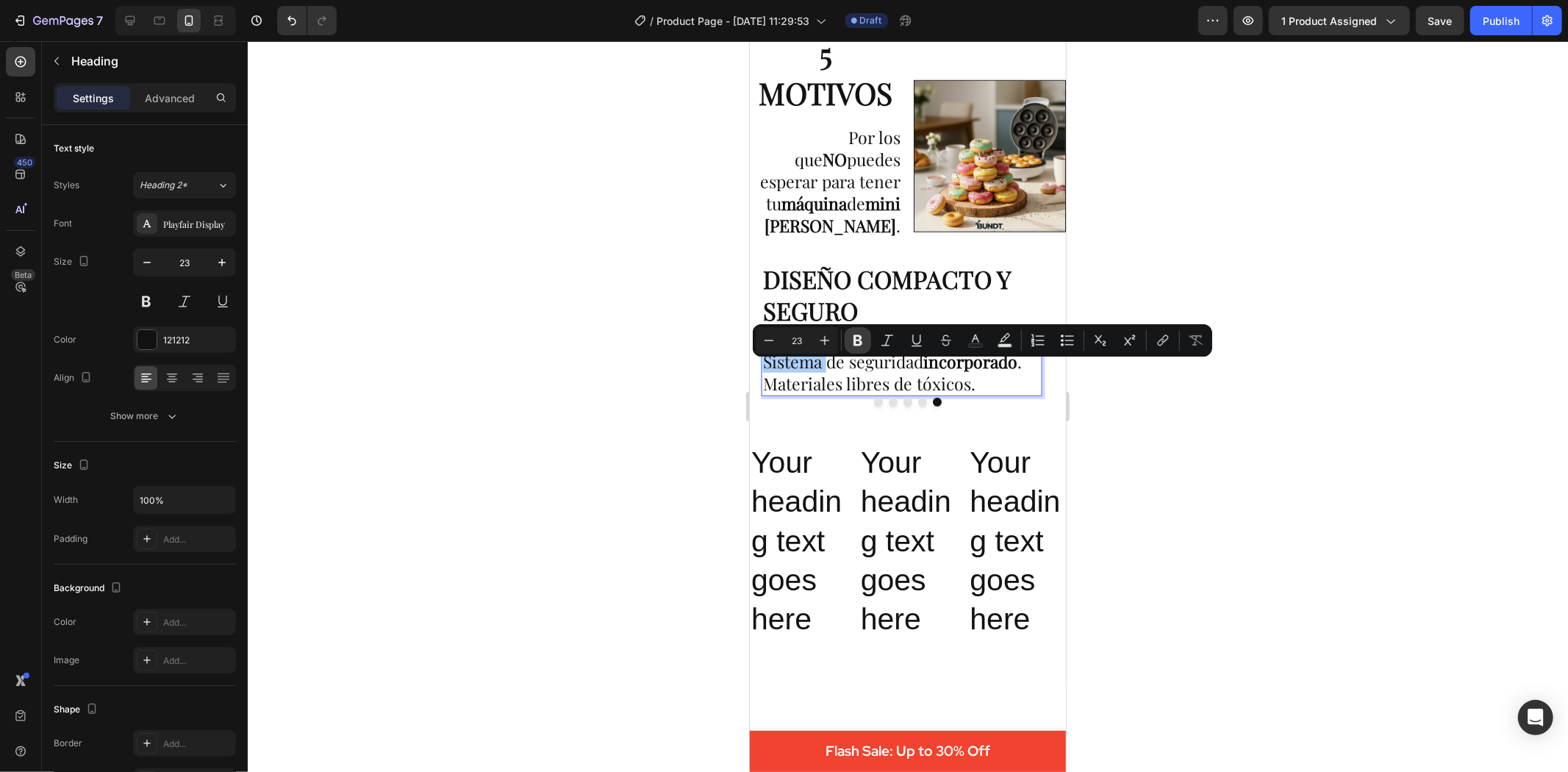
click at [857, 340] on icon "Editor contextual toolbar" at bounding box center [858, 340] width 9 height 11
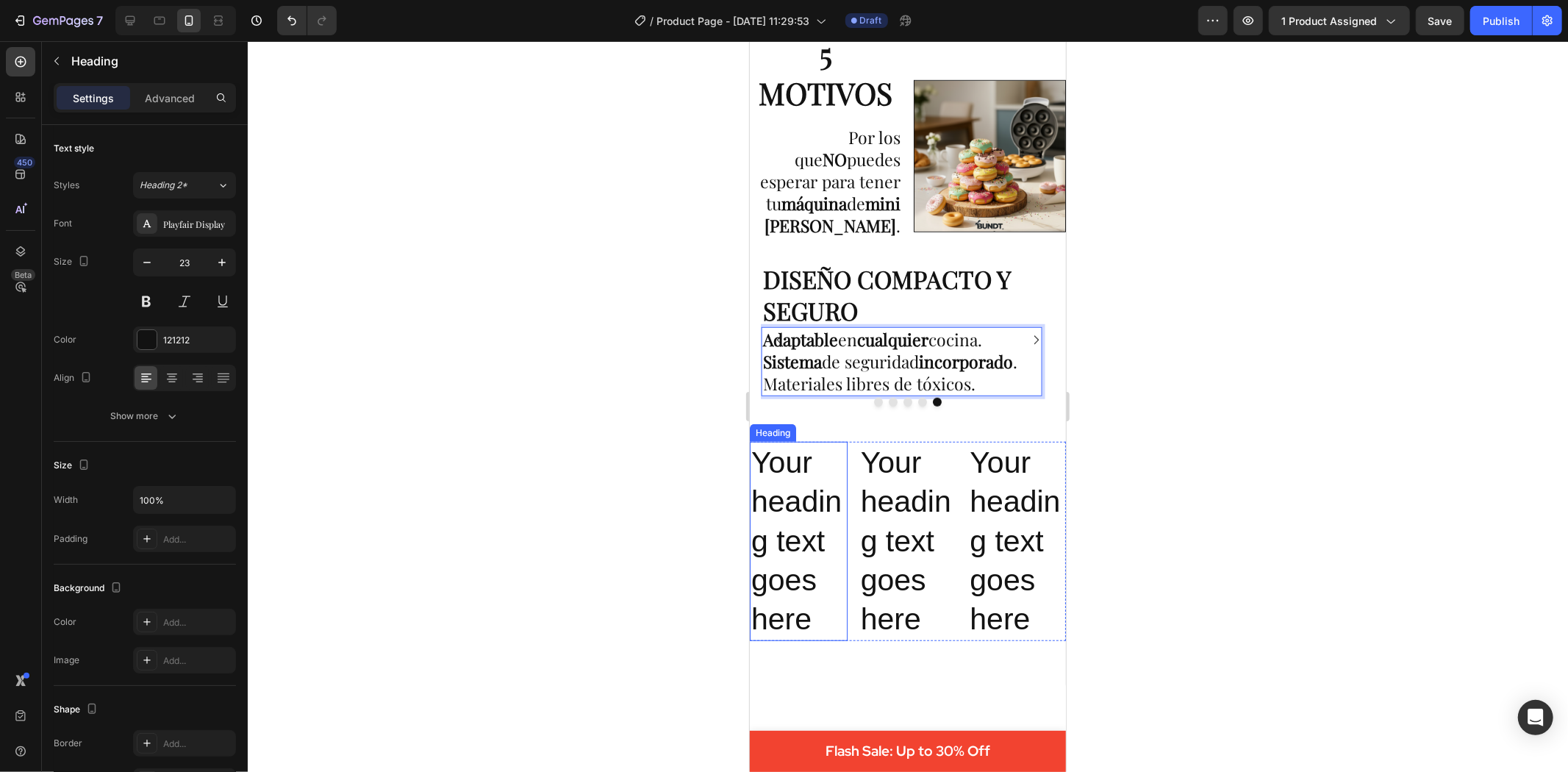
click at [801, 489] on p "Your heading text goes here" at bounding box center [797, 540] width 95 height 195
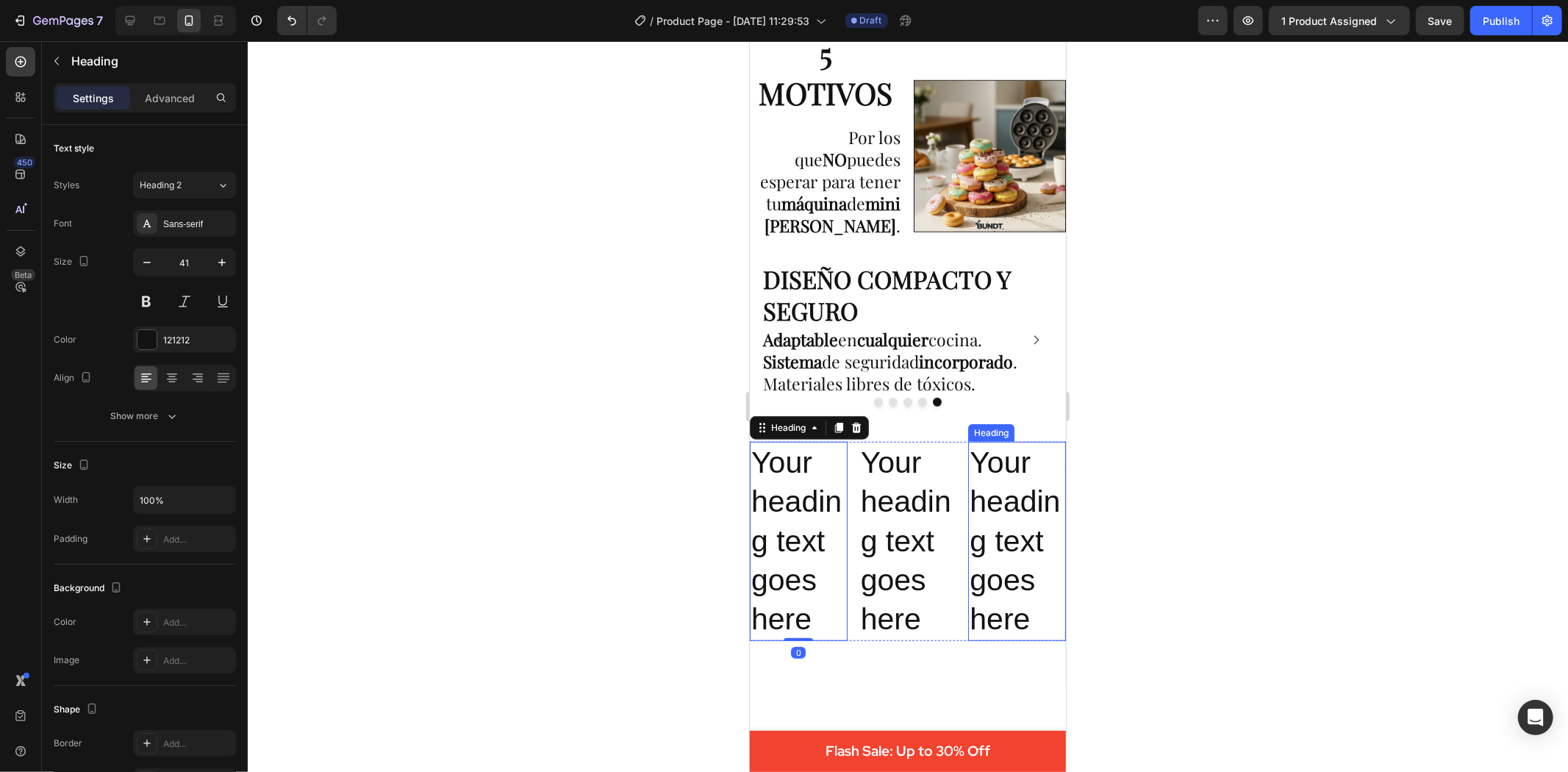
click at [1023, 545] on p "Your heading text goes here" at bounding box center [1016, 540] width 95 height 195
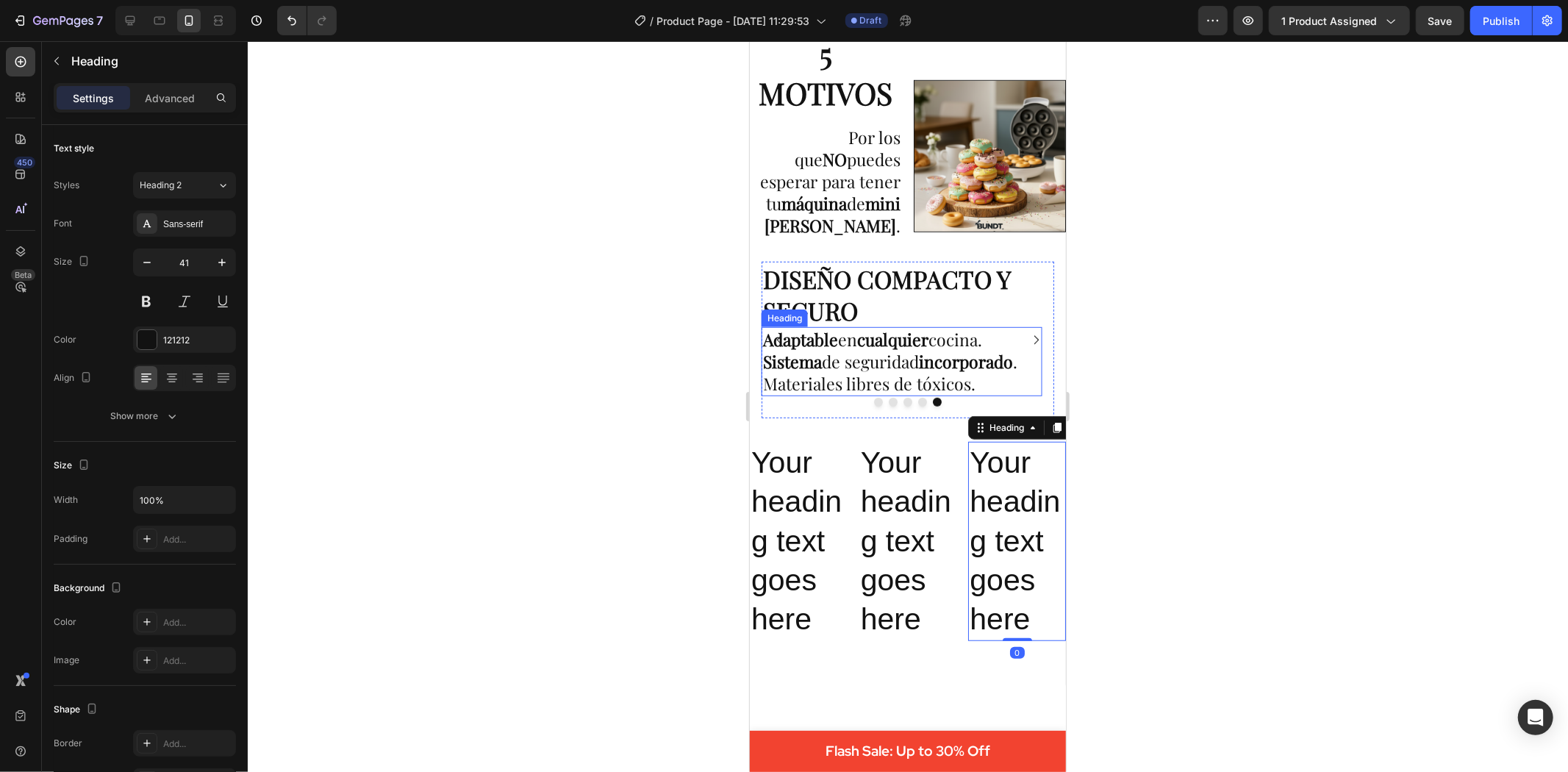
click at [941, 394] on p "⁠⁠⁠⁠⁠⁠⁠ Adaptable en cualquier cocina. Sistema de seguridad incorporado . Mater…" at bounding box center [902, 361] width 278 height 66
click at [941, 394] on p "Adaptable en cualquier cocina. Sistema de seguridad incorporado . Materiales li…" at bounding box center [902, 361] width 278 height 66
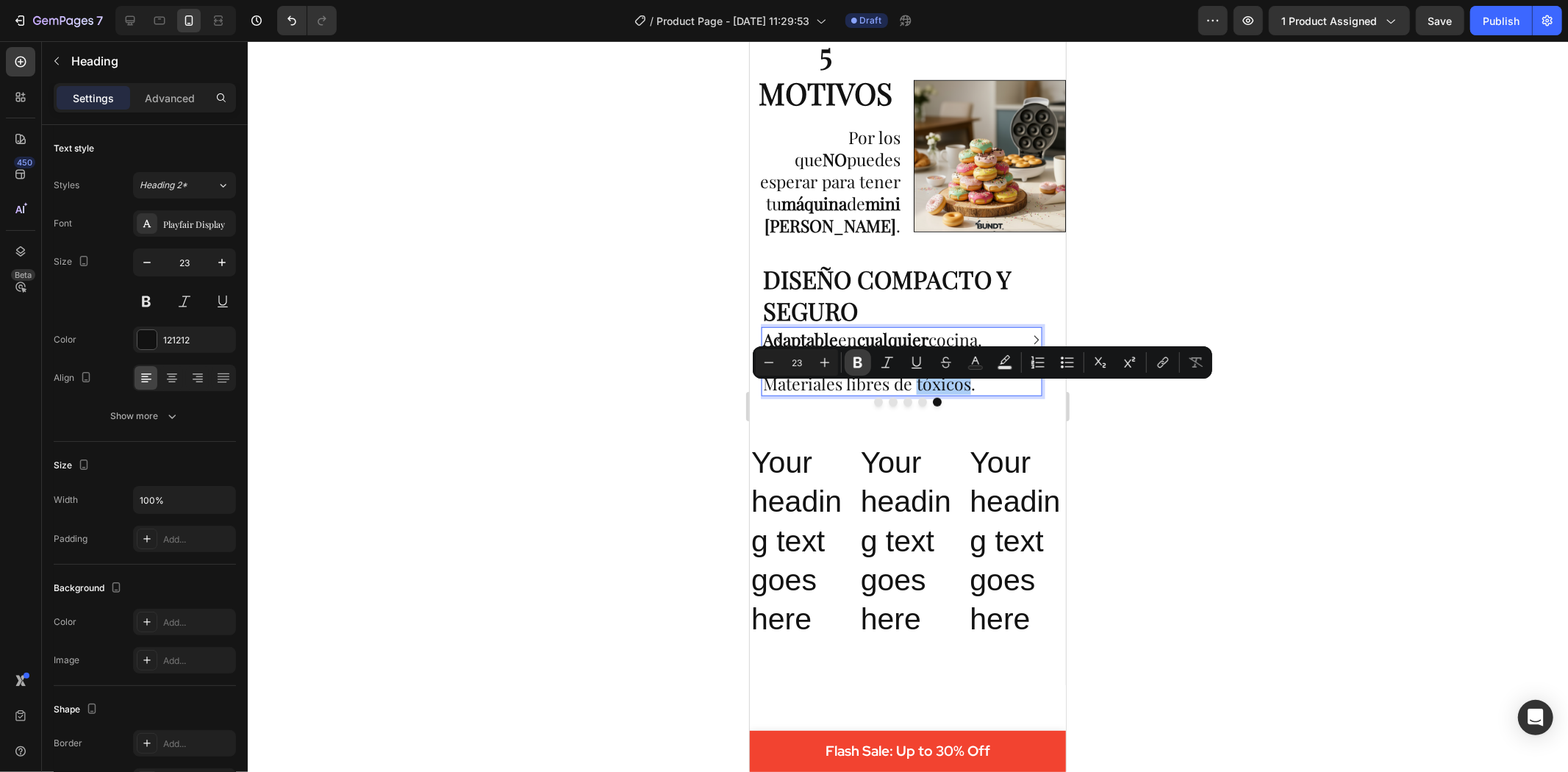
click at [860, 363] on icon "Editor contextual toolbar" at bounding box center [858, 363] width 9 height 11
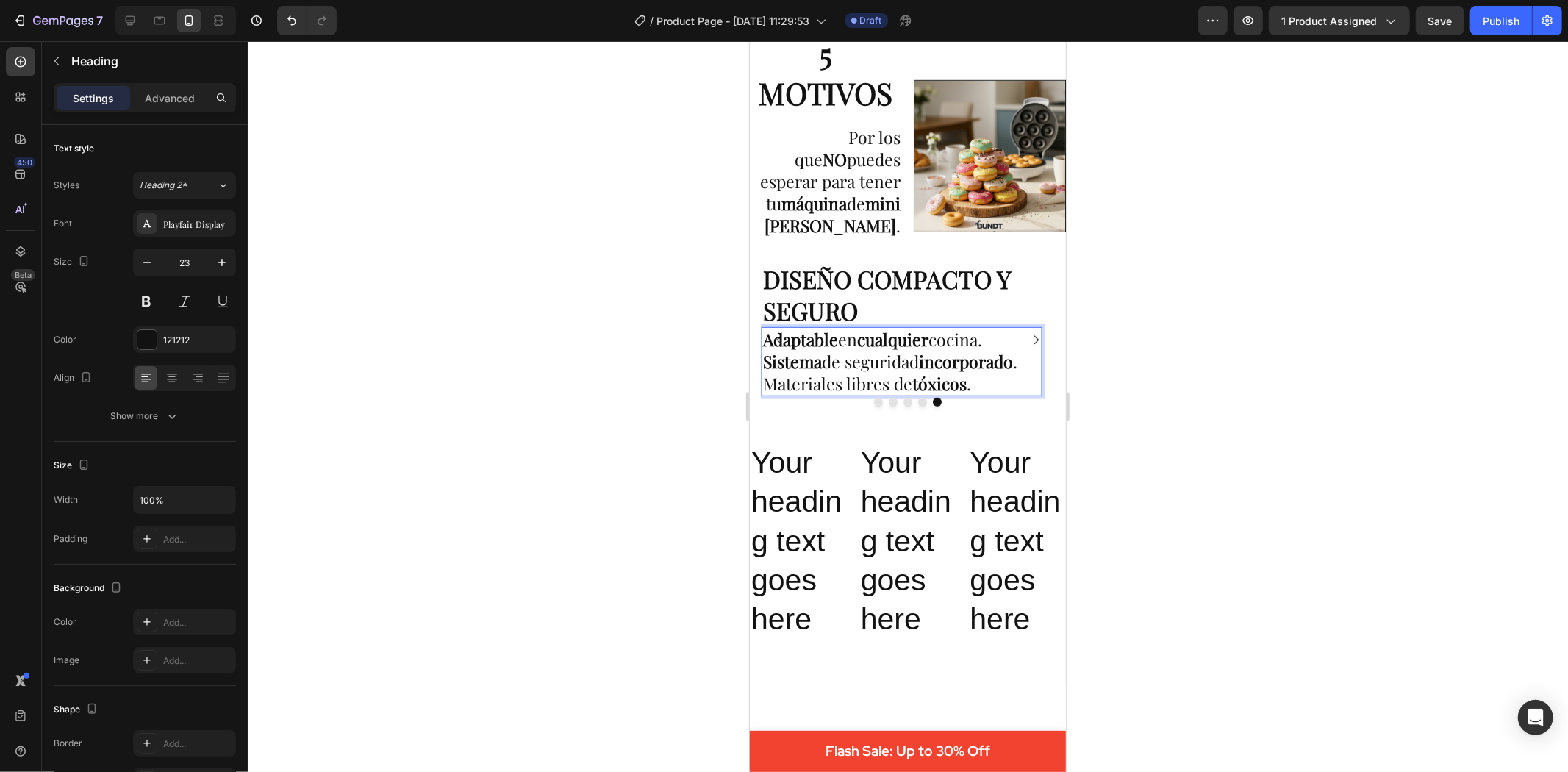
click at [856, 394] on p "Adaptable en cualquier cocina. Sistema de seguridad incorporado . Materiales li…" at bounding box center [902, 361] width 278 height 66
click at [1012, 538] on p "Your heading text goes here" at bounding box center [1016, 540] width 95 height 195
click at [864, 394] on p "⁠⁠⁠⁠⁠⁠⁠ Adaptable en cualquier cocina. Sistema de seguridad incorporado . Mater…" at bounding box center [902, 361] width 278 height 66
click at [865, 394] on p "Adaptable en cualquier cocina. Sistema de seguridad incorporado . Materiales li…" at bounding box center [902, 361] width 278 height 66
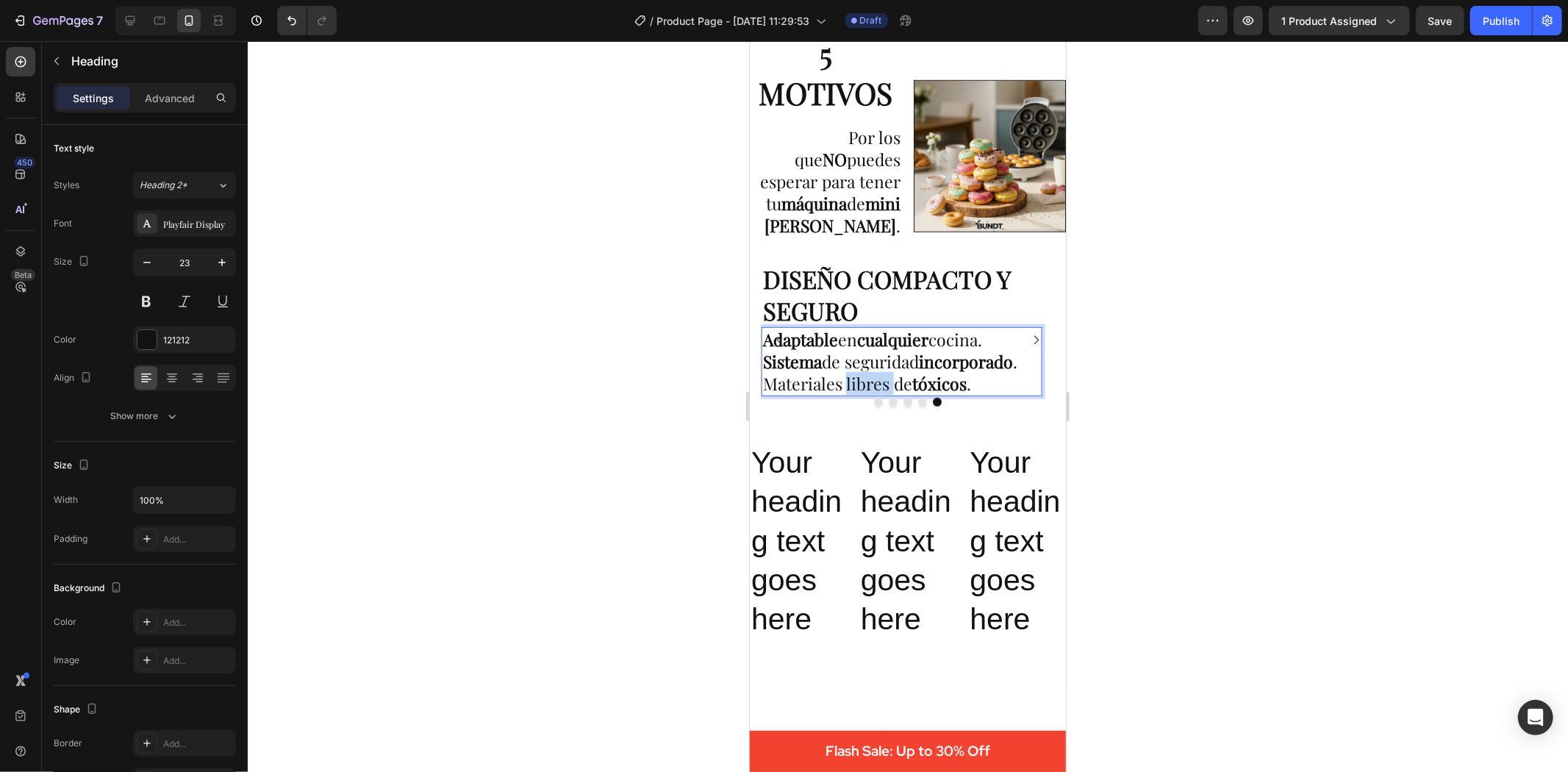
click at [865, 394] on p "Adaptable en cualquier cocina. Sistema de seguridad incorporado . Materiales li…" at bounding box center [902, 361] width 278 height 66
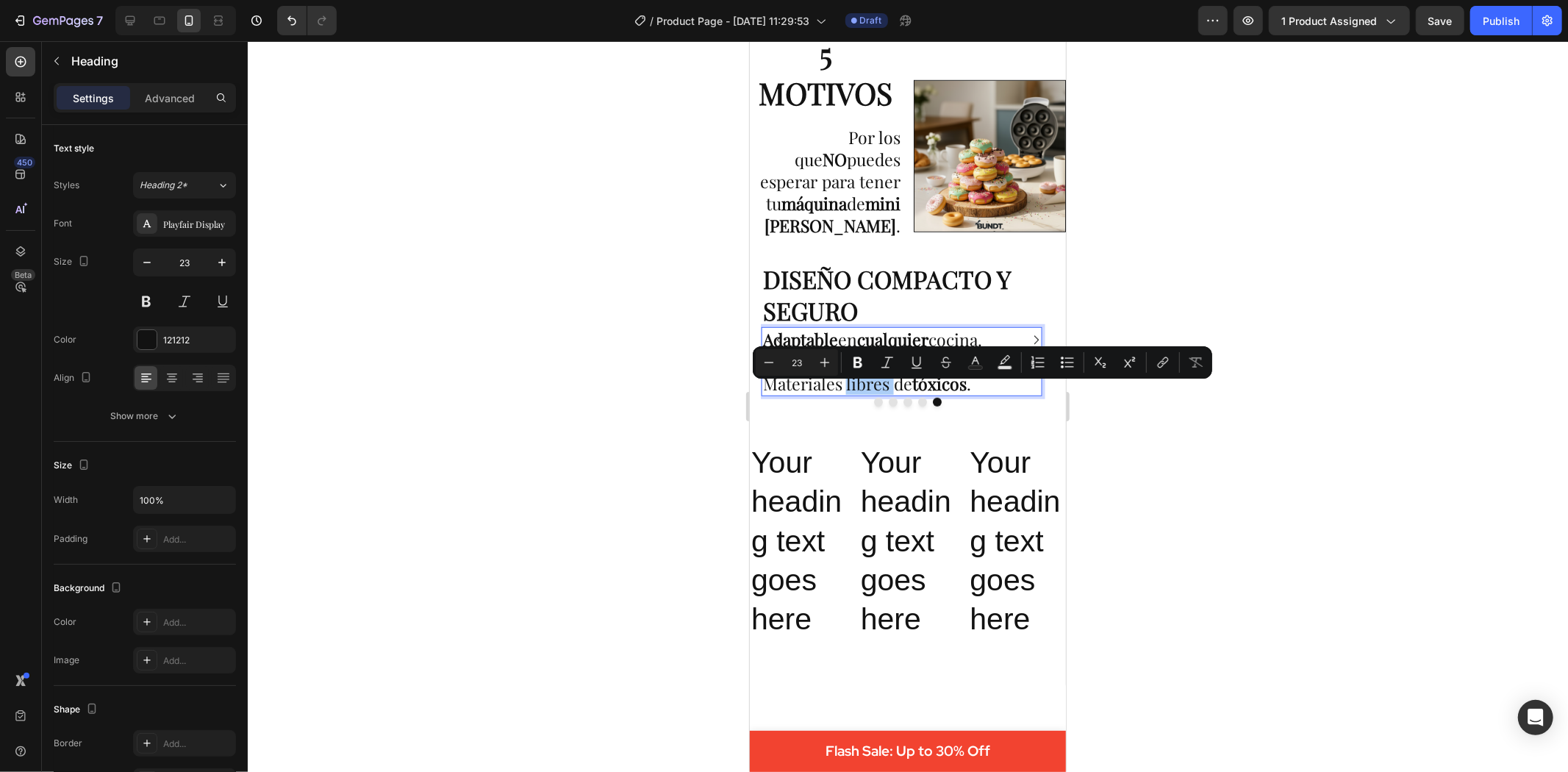
click at [860, 356] on icon "Editor contextual toolbar" at bounding box center [857, 363] width 15 height 15
click at [1236, 612] on div at bounding box center [908, 407] width 1321 height 731
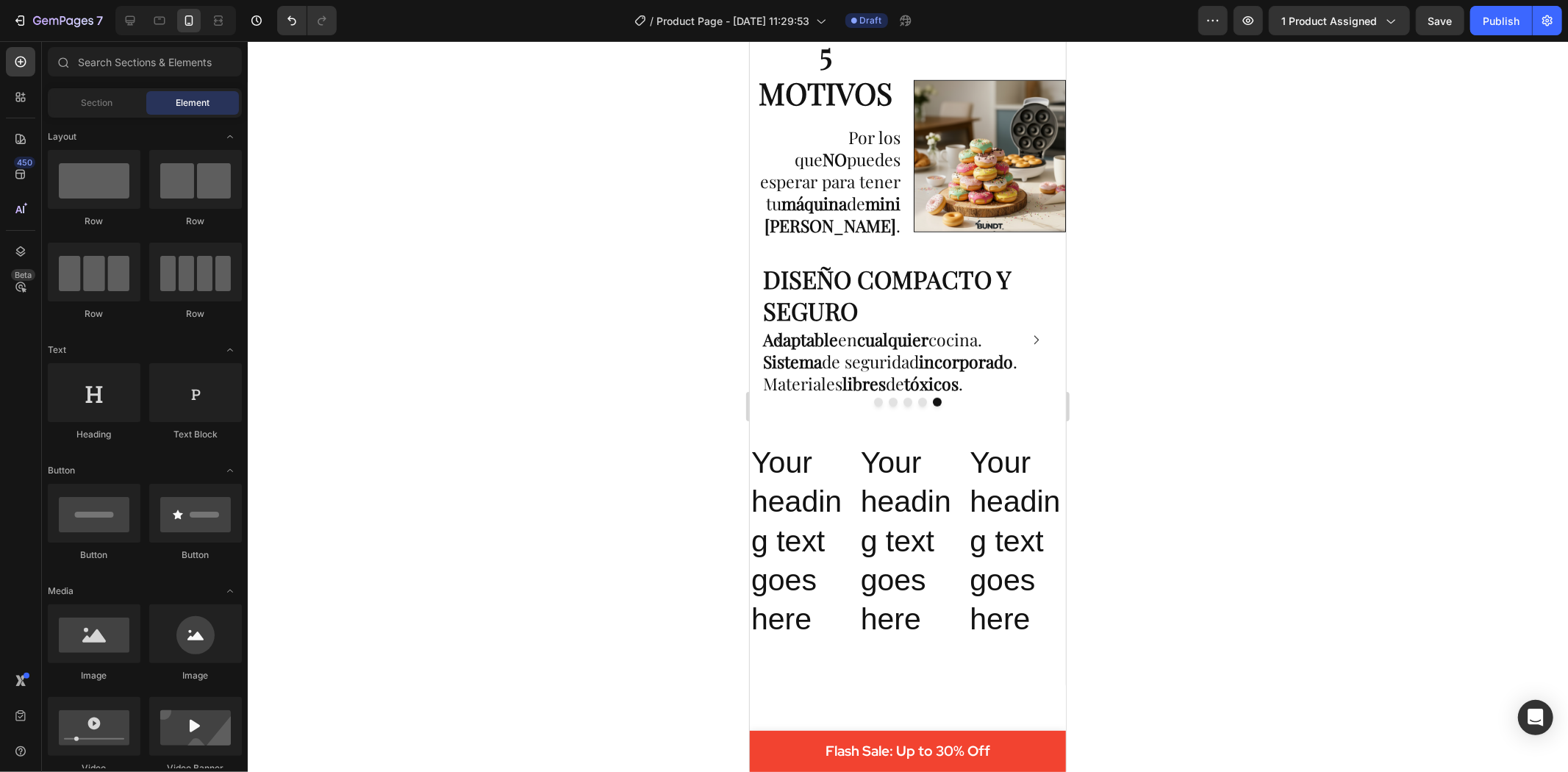
click at [1243, 506] on div at bounding box center [908, 407] width 1321 height 731
click at [1029, 335] on icon "Carousel Next Arrow" at bounding box center [1035, 340] width 12 height 12
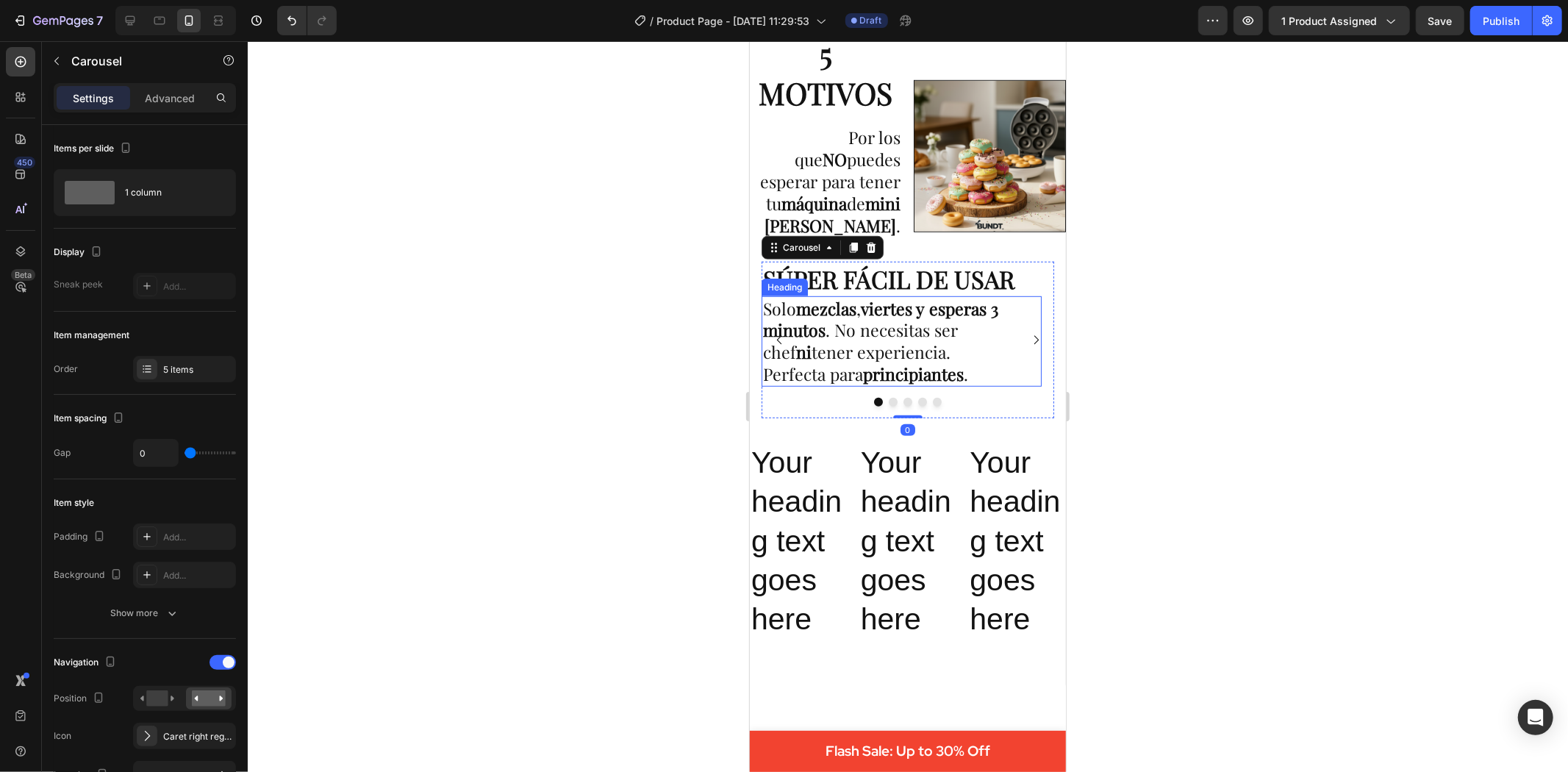
click at [900, 385] on strong "principiantes" at bounding box center [913, 373] width 101 height 23
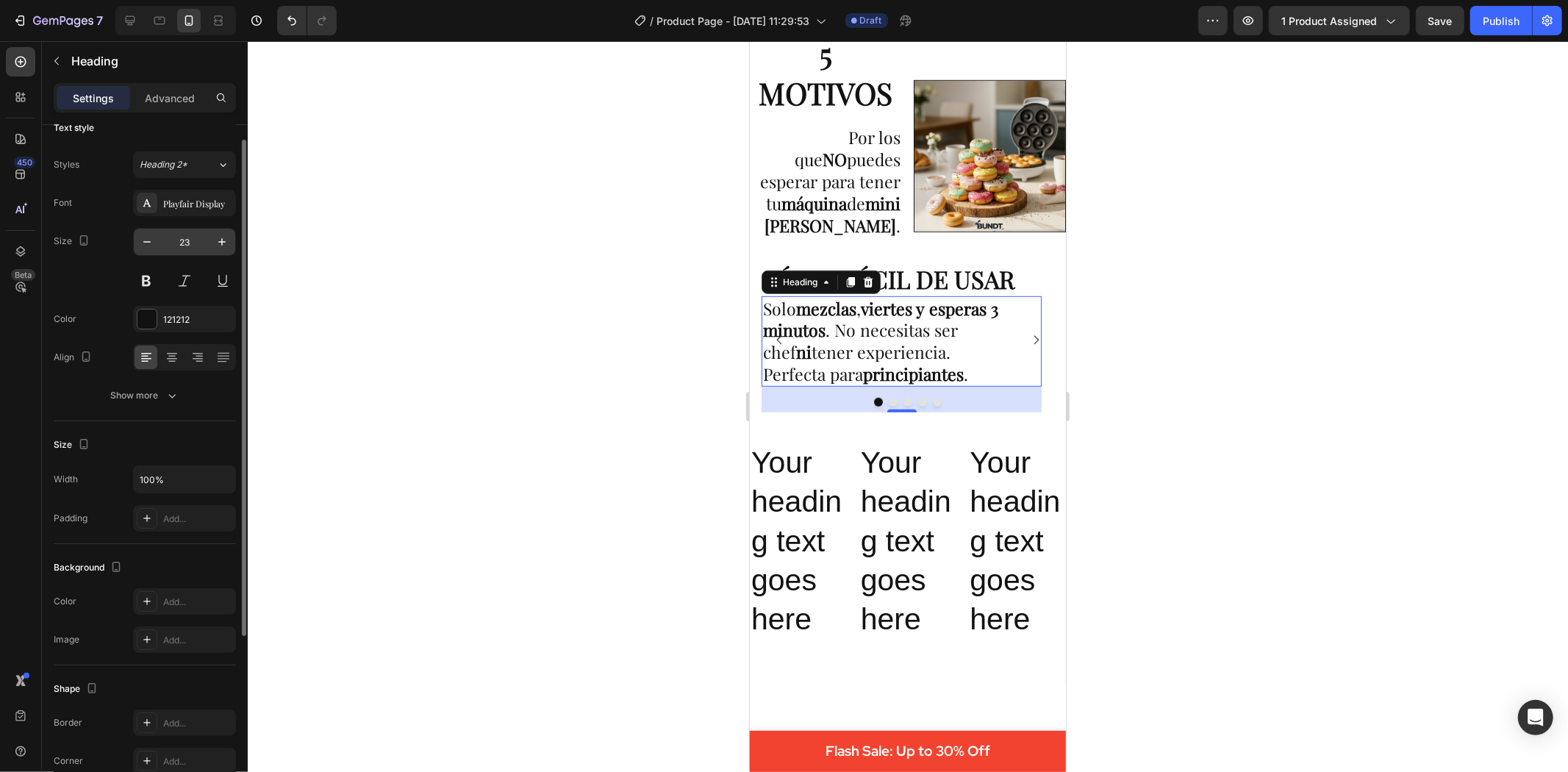
scroll to position [0, 0]
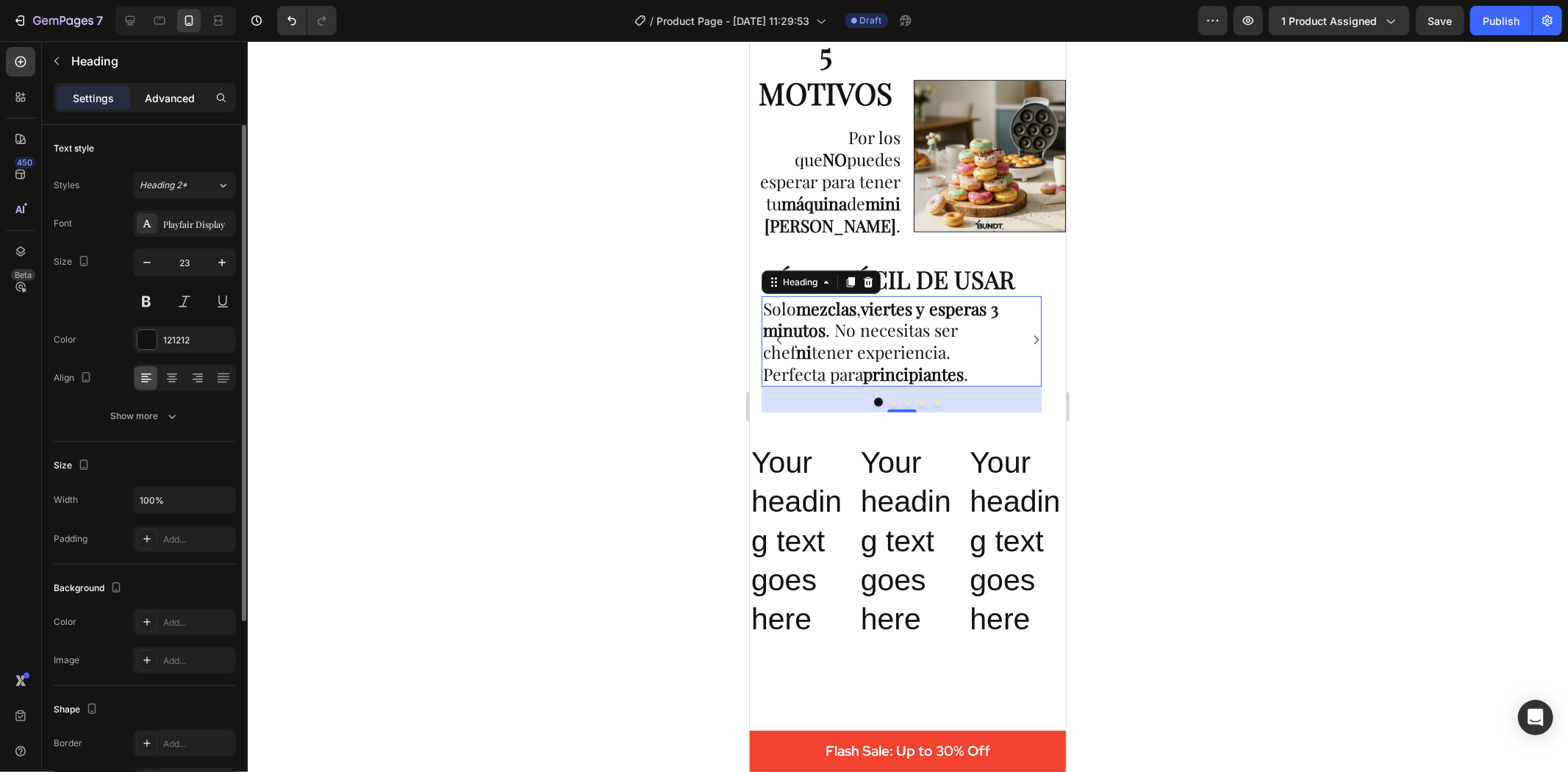
click at [178, 88] on div "Advanced" at bounding box center [170, 97] width 73 height 24
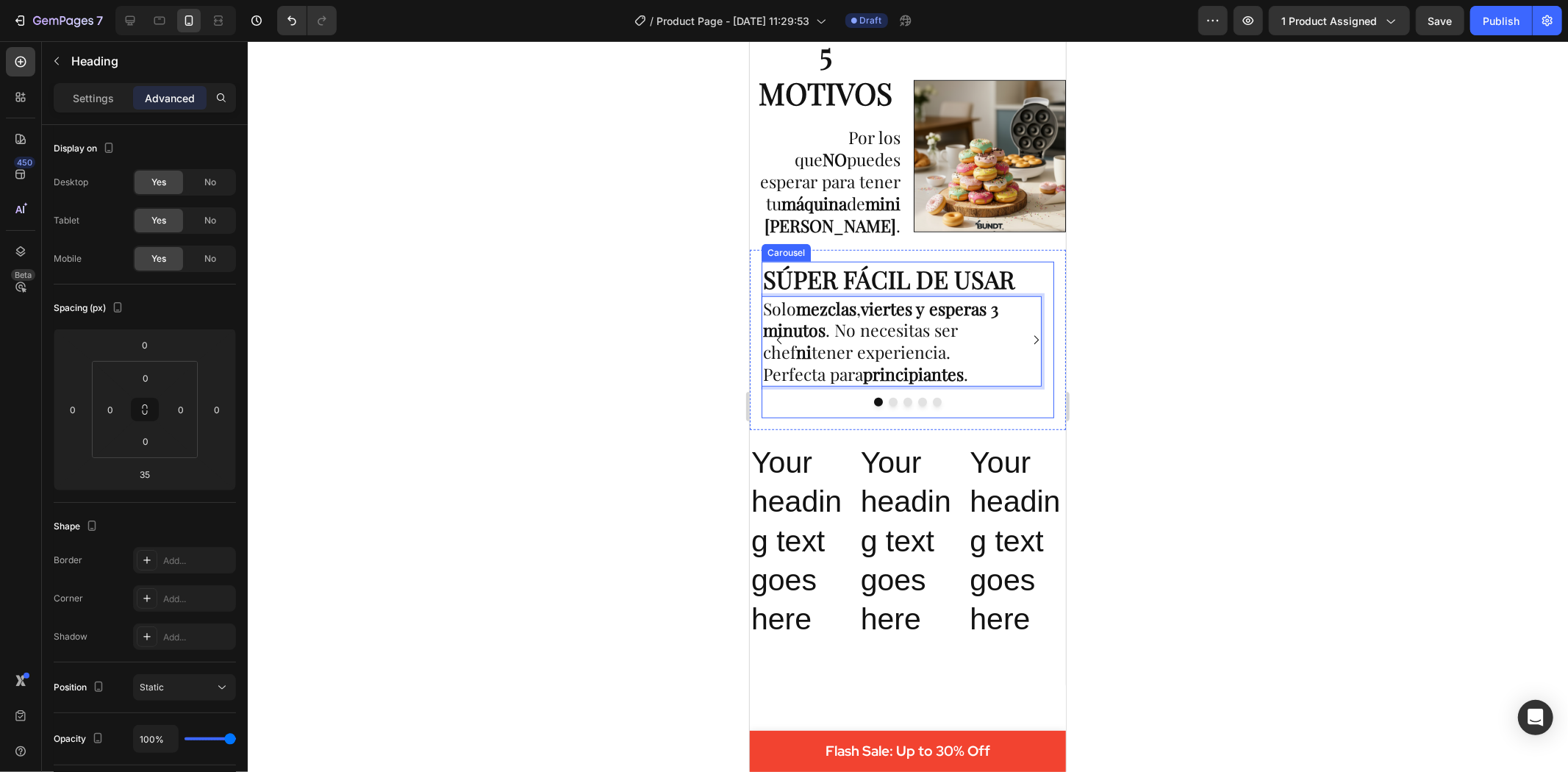
click at [1029, 336] on icon "Carousel Next Arrow" at bounding box center [1035, 340] width 12 height 12
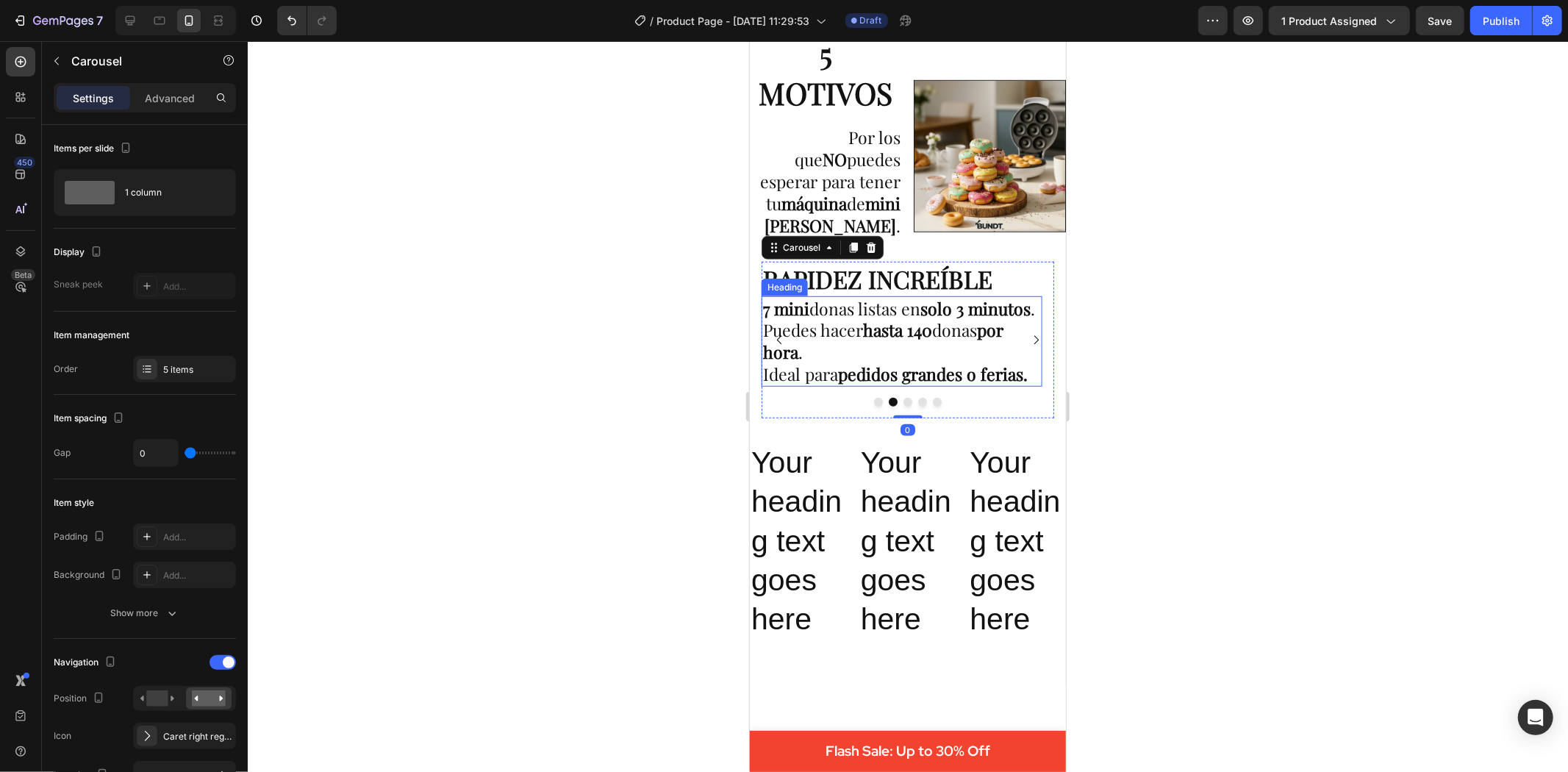
click at [891, 373] on p "⁠⁠⁠⁠⁠⁠⁠ 7 mini donas listas en solo 3 minutos . Puedes hacer hasta 140 donas po…" at bounding box center [902, 341] width 278 height 88
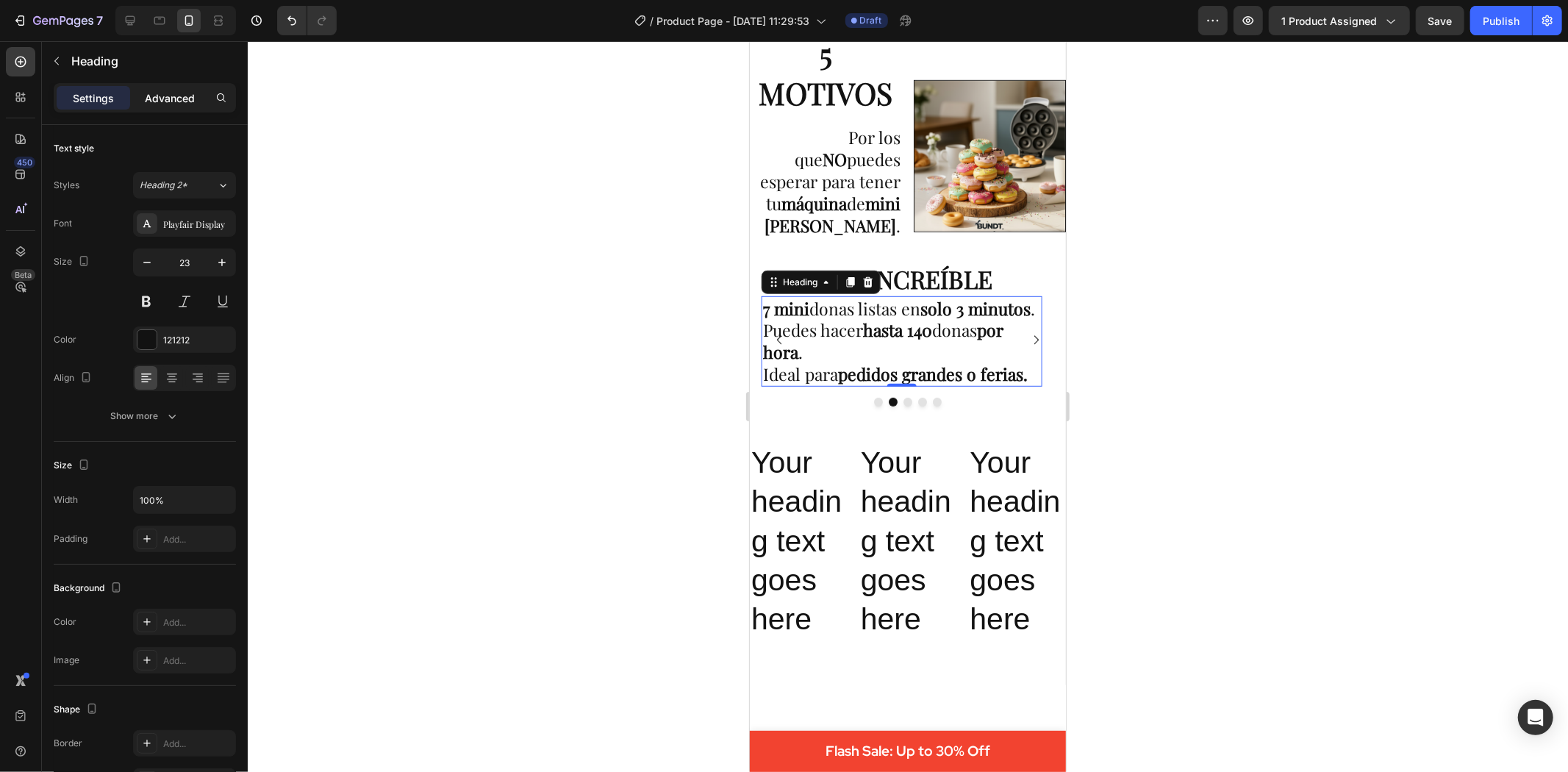
click at [177, 99] on p "Advanced" at bounding box center [170, 97] width 50 height 15
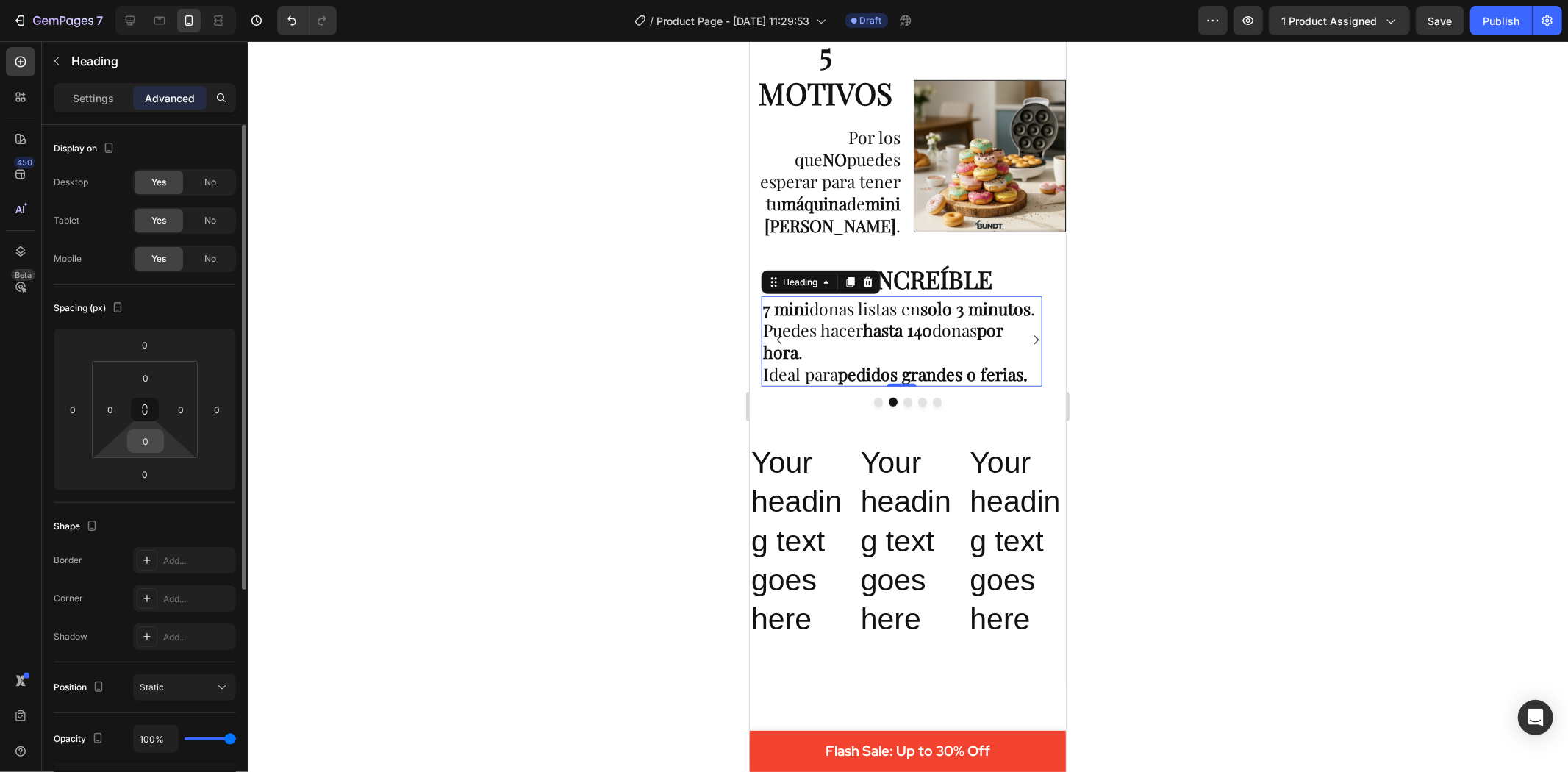
click at [151, 436] on input "0" at bounding box center [145, 441] width 29 height 22
type input "35"
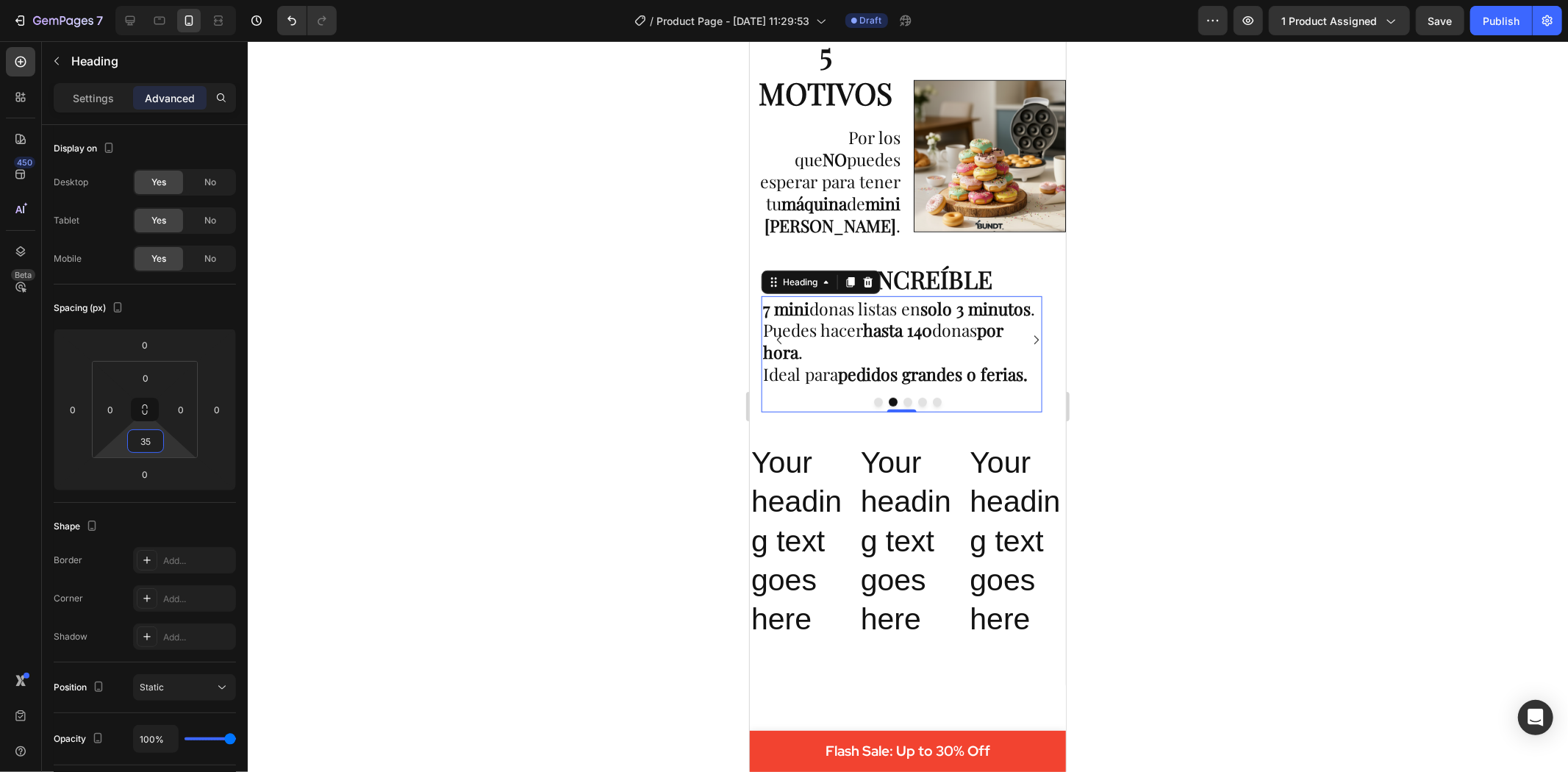
click at [423, 395] on div at bounding box center [908, 407] width 1321 height 731
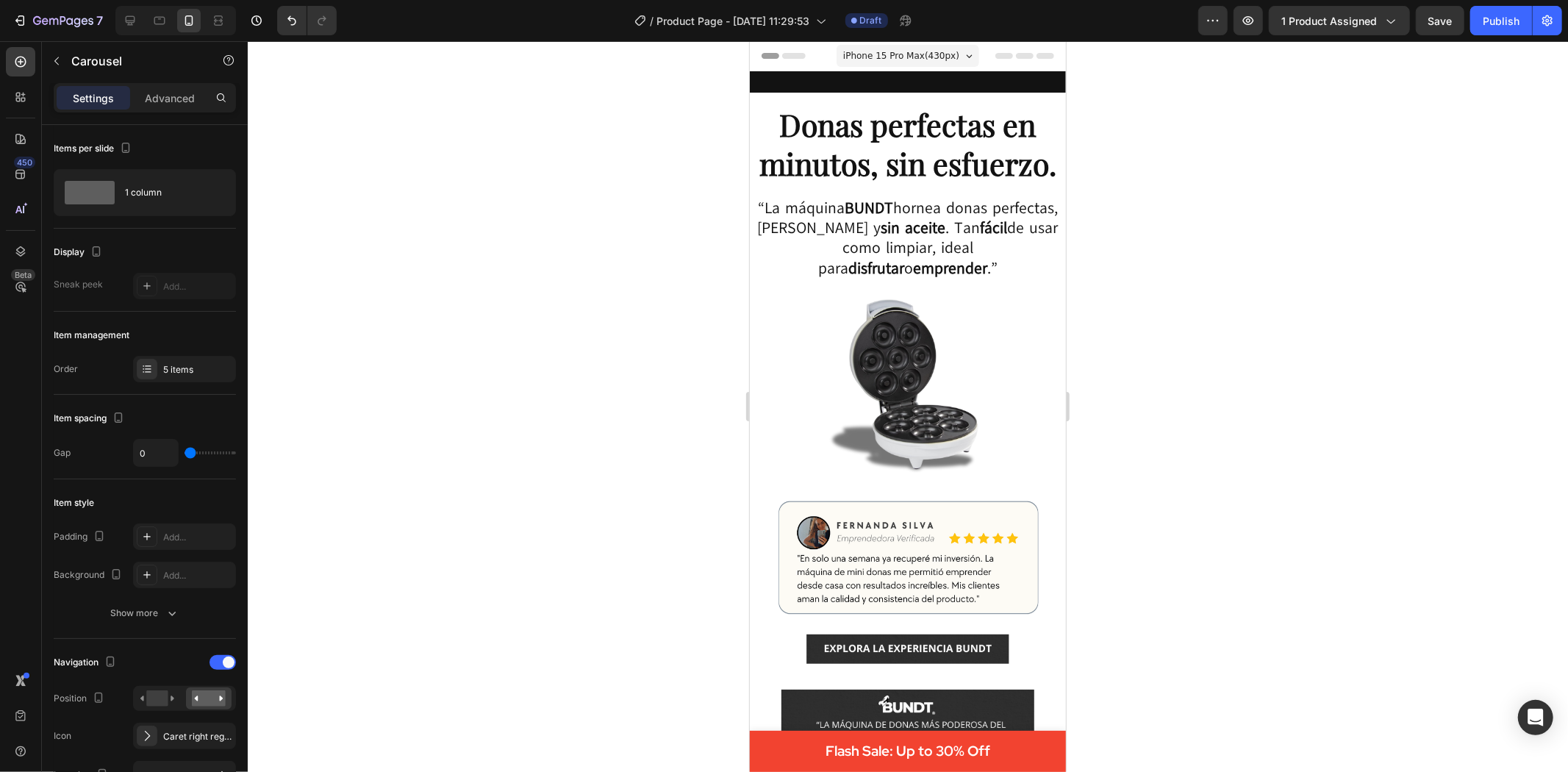
scroll to position [736, 0]
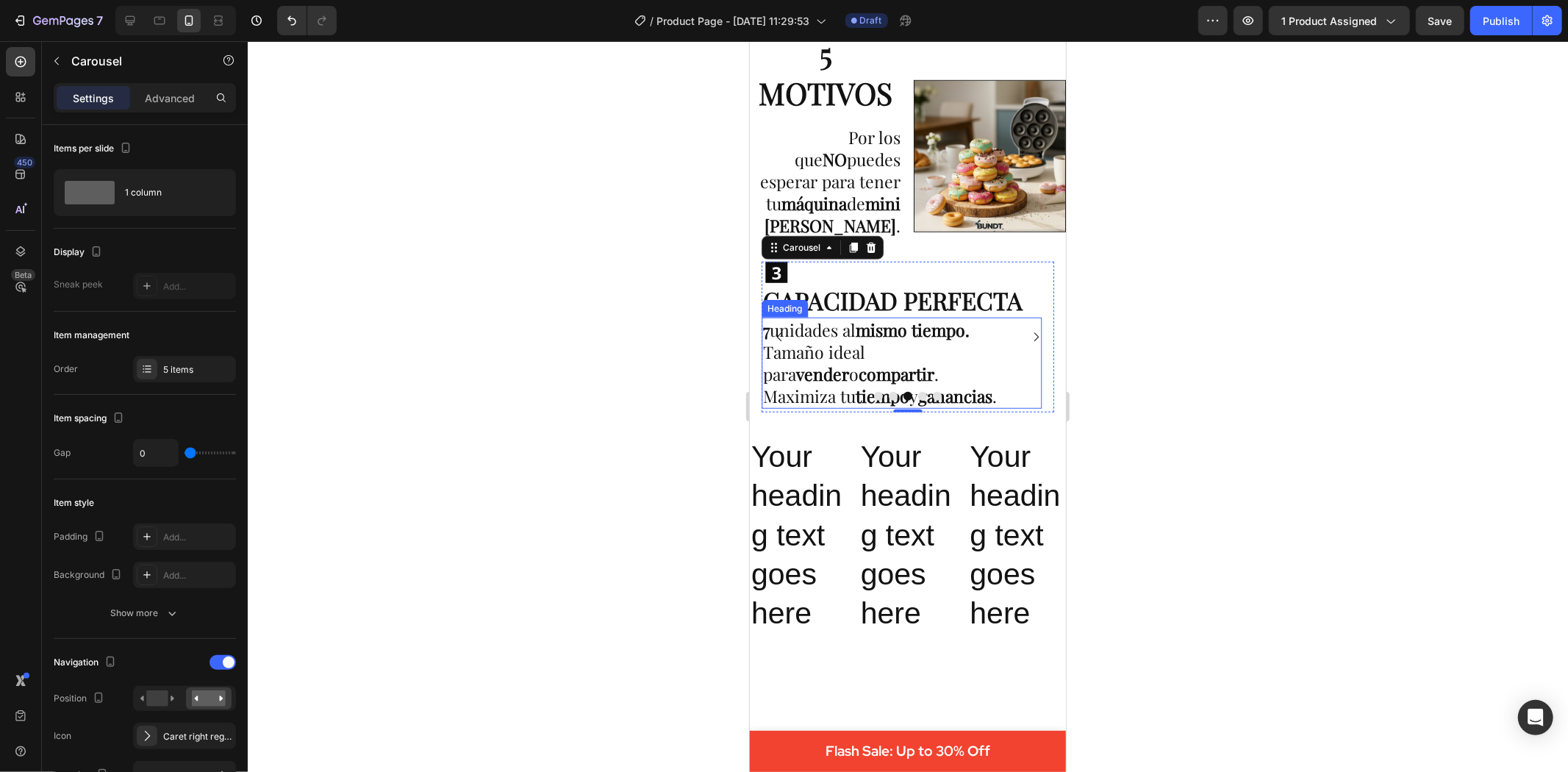
click at [909, 386] on strong "tiempo" at bounding box center [881, 395] width 54 height 23
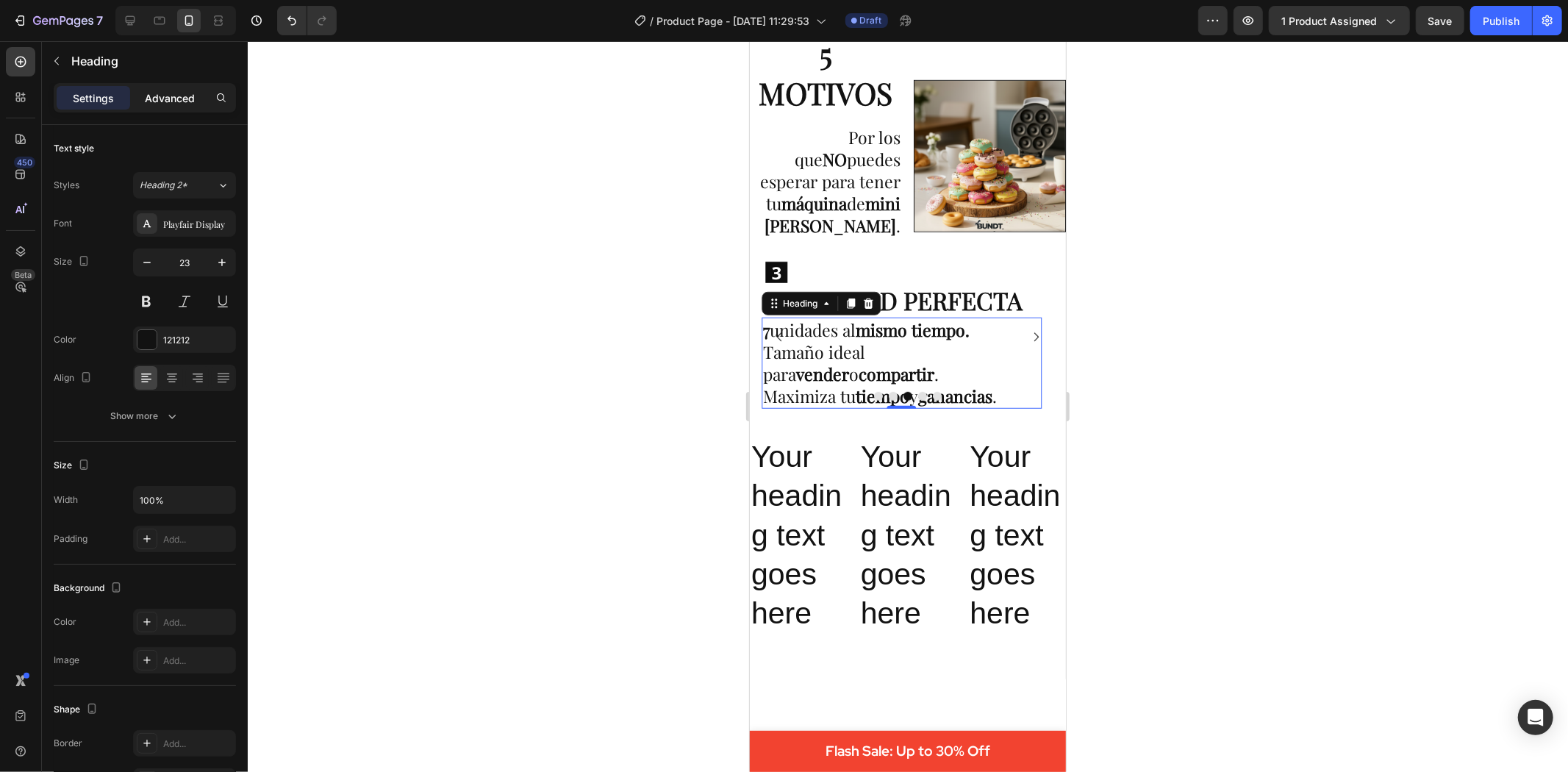
click at [165, 107] on div "Advanced" at bounding box center [170, 97] width 73 height 24
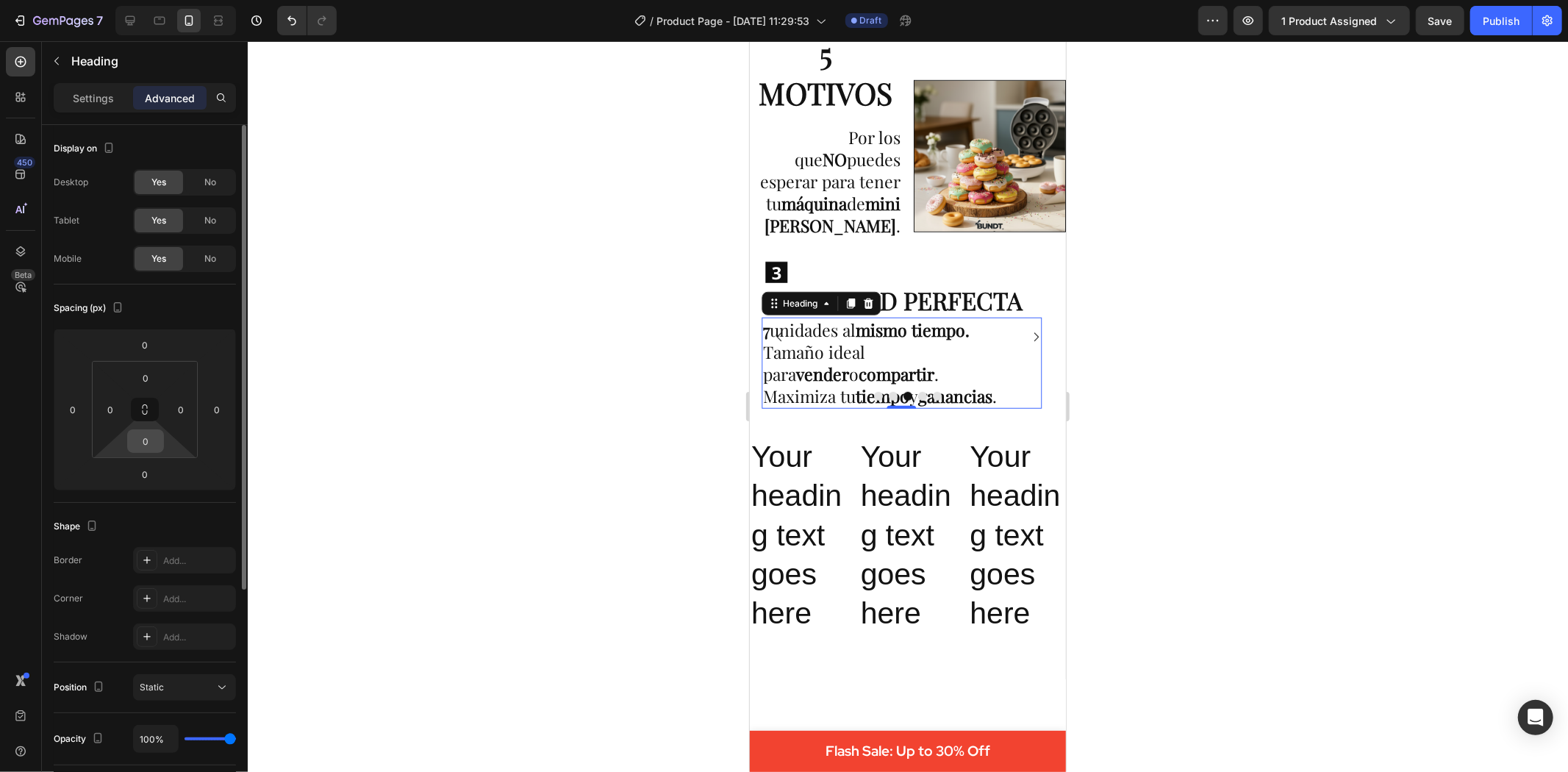
click at [159, 444] on input "0" at bounding box center [145, 441] width 29 height 22
type input "35"
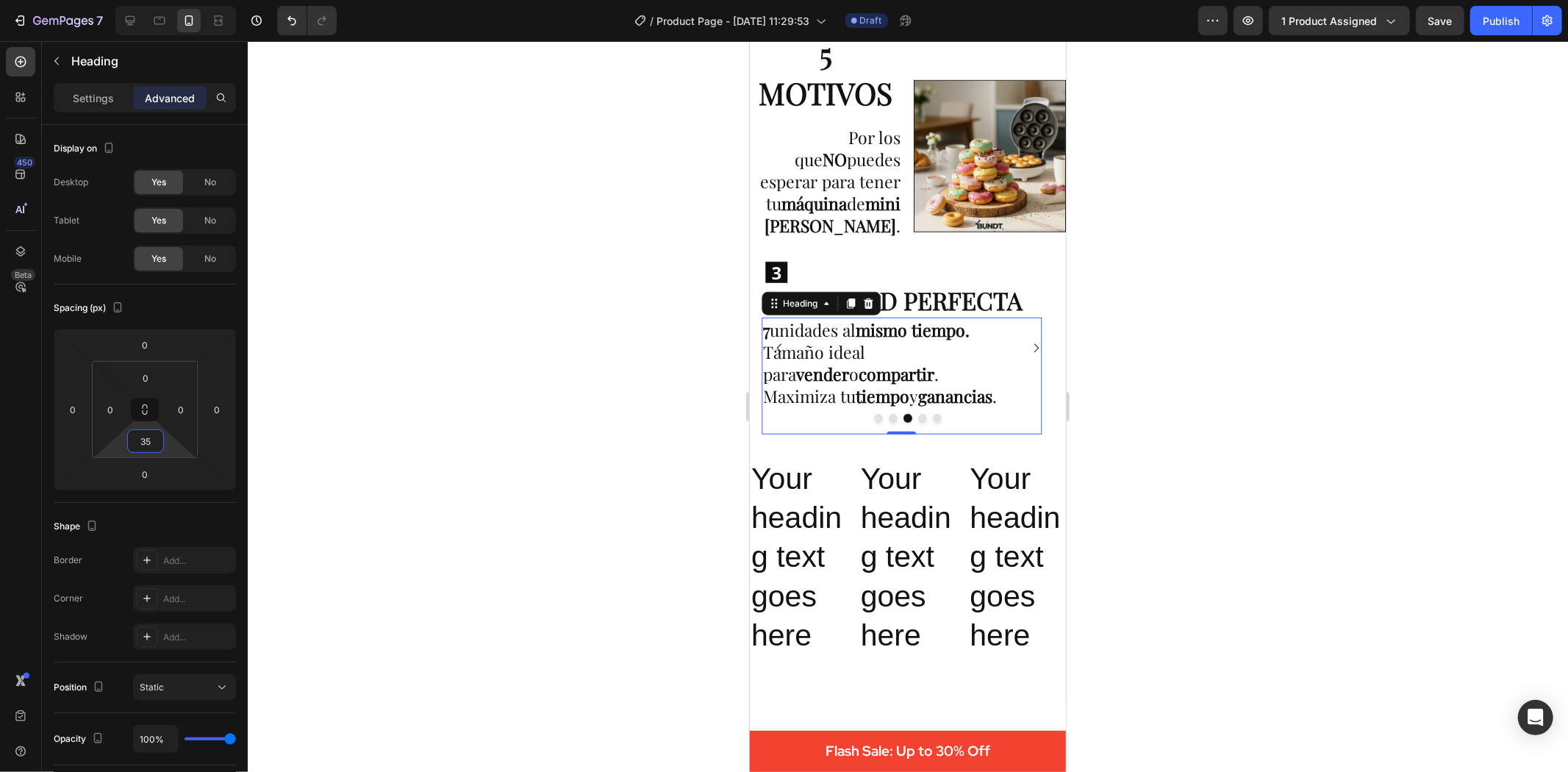
click at [501, 436] on div at bounding box center [908, 407] width 1321 height 731
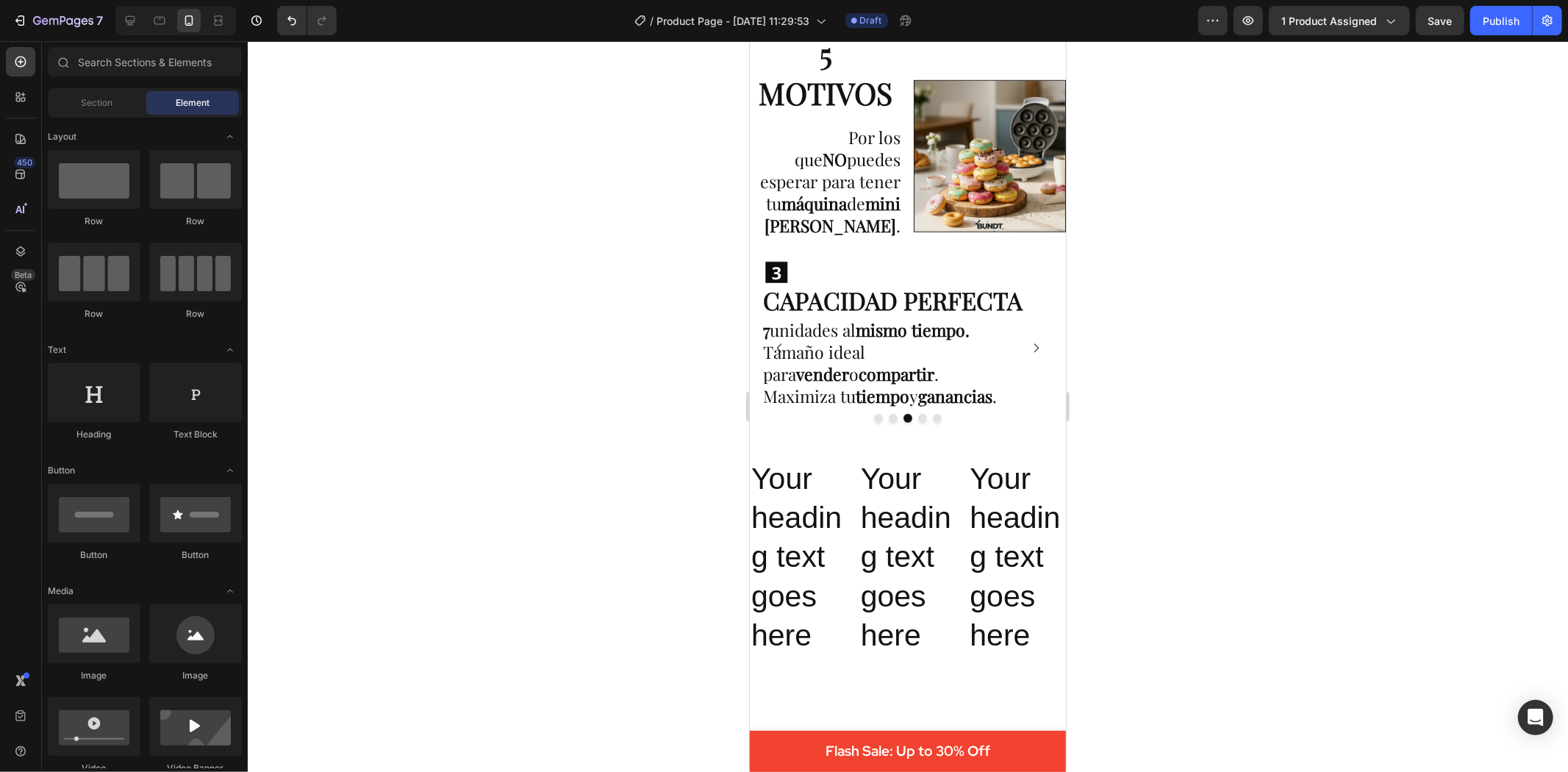
click at [1355, 349] on div at bounding box center [908, 407] width 1321 height 731
click at [1029, 341] on icon "Carousel Next Arrow" at bounding box center [1035, 348] width 12 height 12
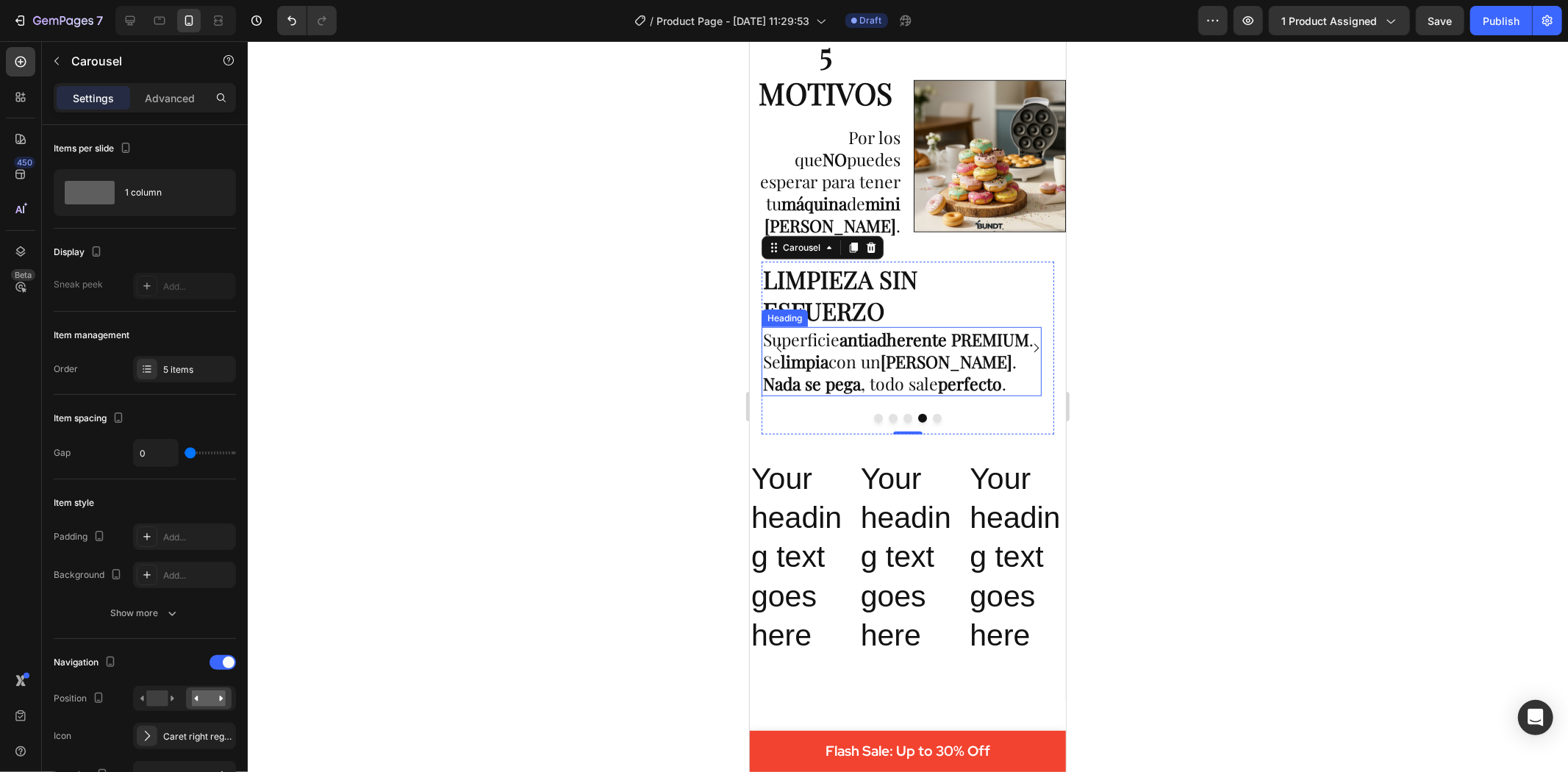
click at [864, 377] on p "Superficie antiadherente PREMIUM . Se limpia con un paño húmedo . Nada se pega …" at bounding box center [902, 361] width 278 height 66
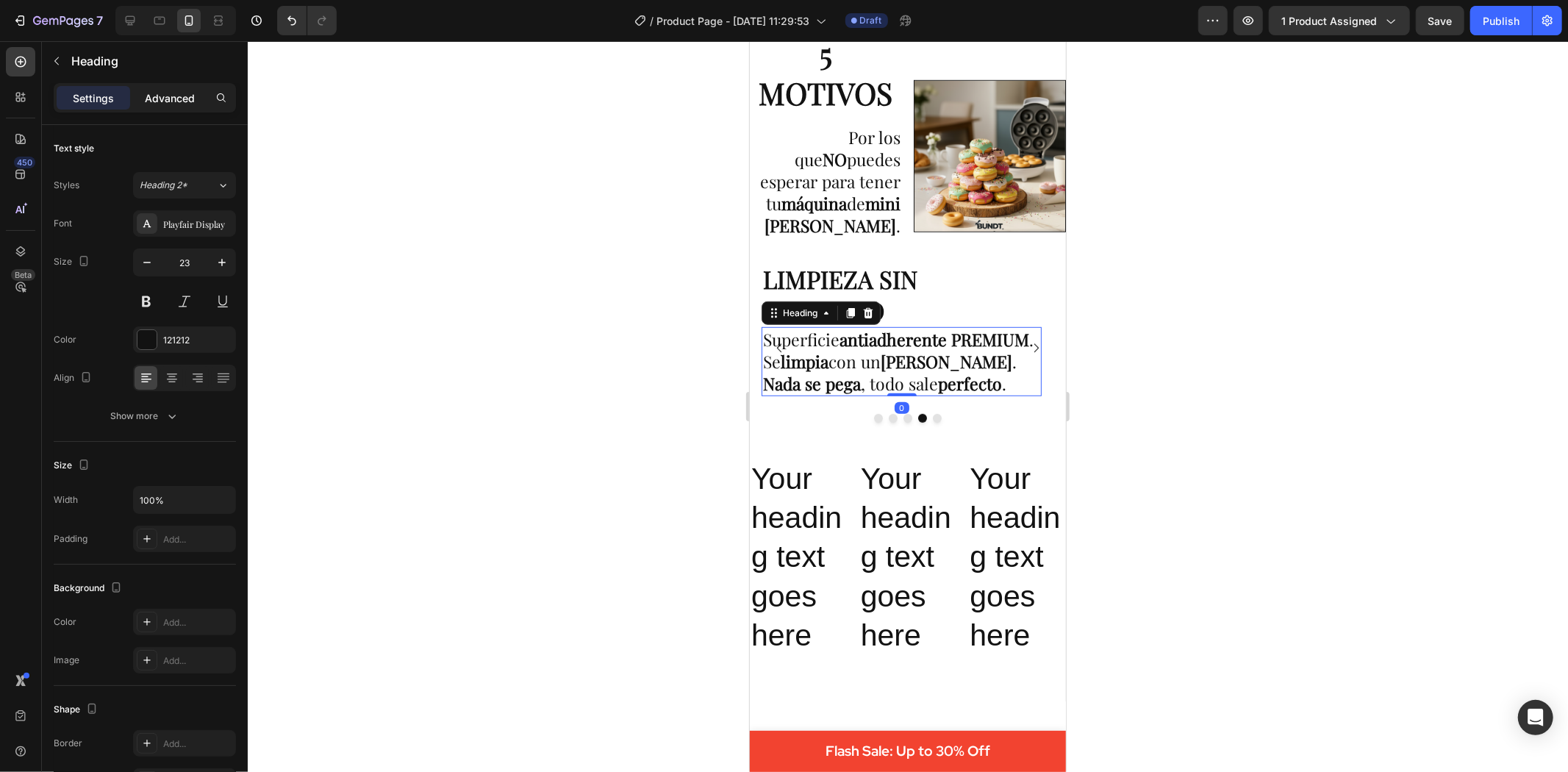
click at [168, 98] on p "Advanced" at bounding box center [170, 97] width 50 height 15
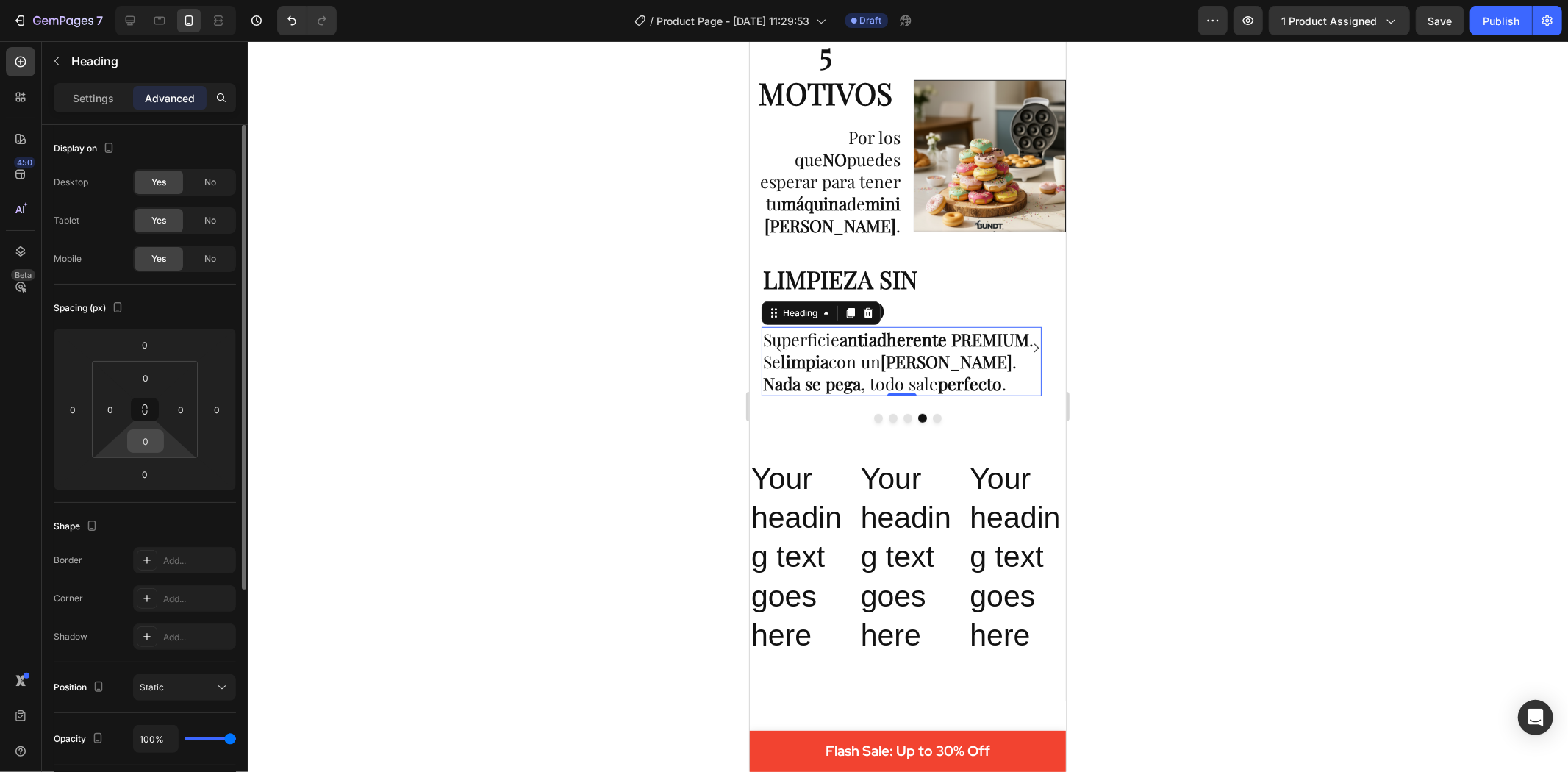
click at [148, 438] on input "0" at bounding box center [145, 441] width 29 height 22
type input "35"
click at [613, 527] on div at bounding box center [908, 407] width 1321 height 731
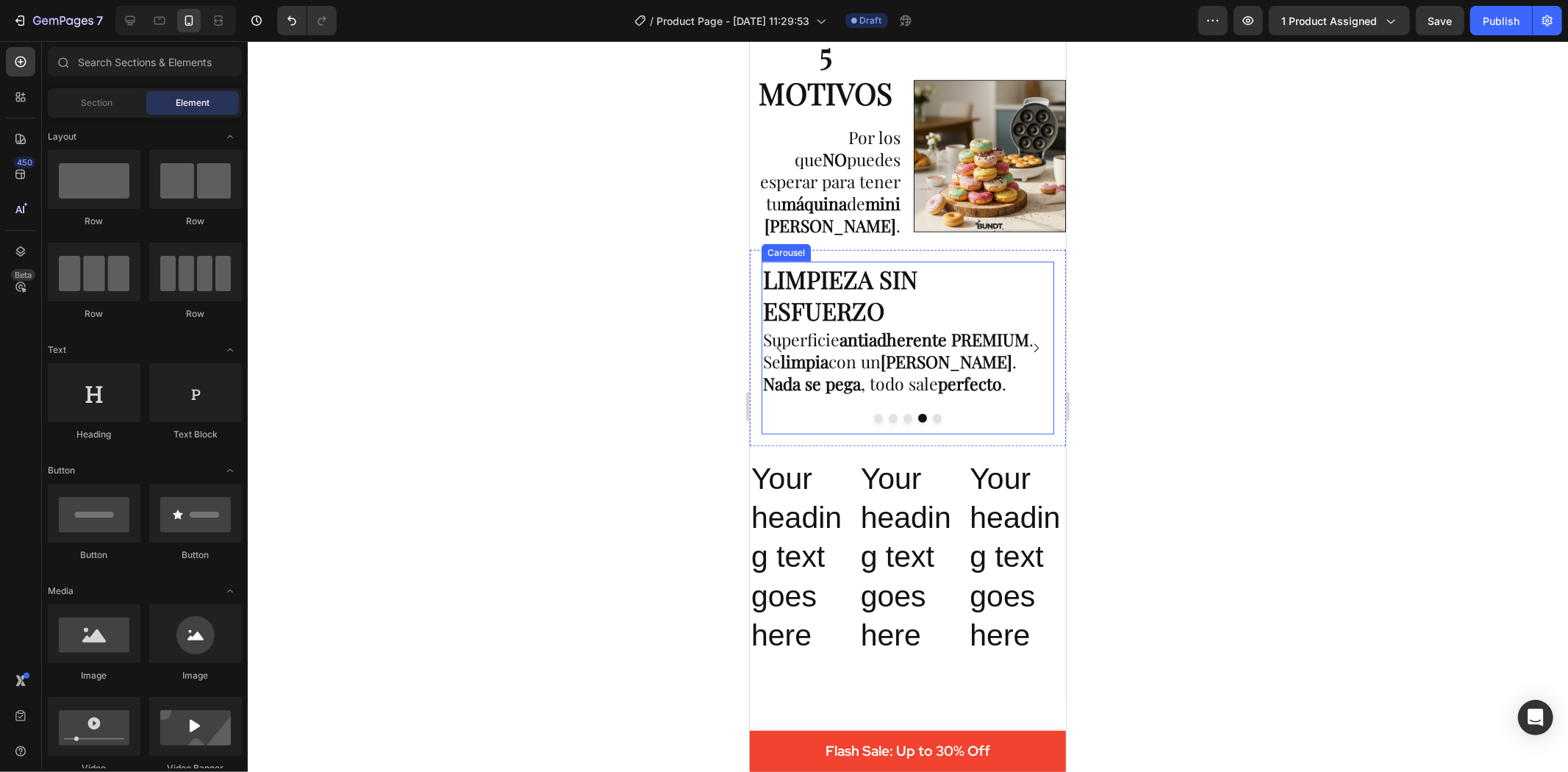
click at [1029, 341] on icon "Carousel Next Arrow" at bounding box center [1035, 348] width 12 height 12
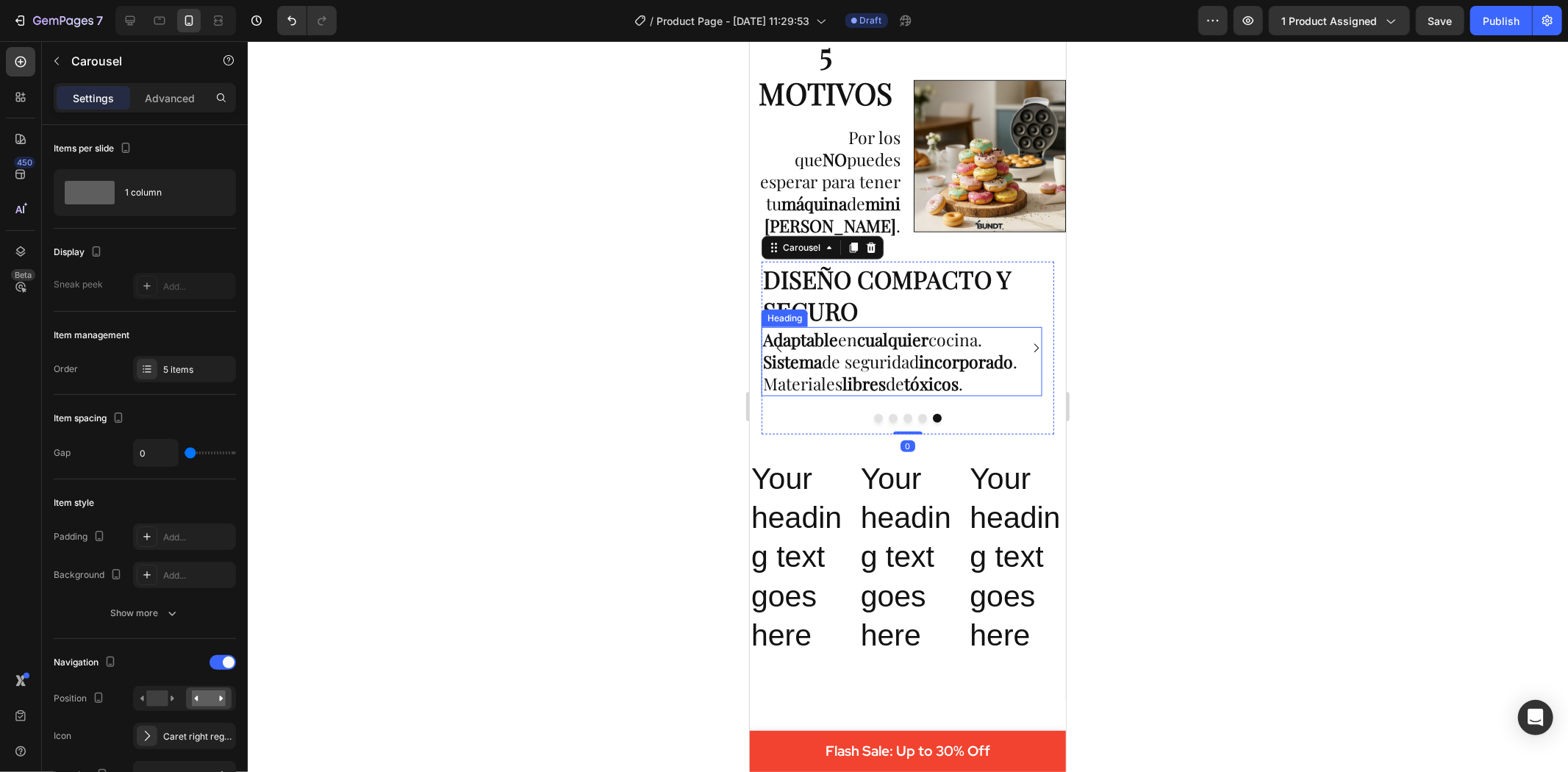
click at [879, 367] on p "⁠⁠⁠⁠⁠⁠⁠ Adaptable en cualquier cocina. Sistema de seguridad incorporado . Mater…" at bounding box center [902, 361] width 278 height 66
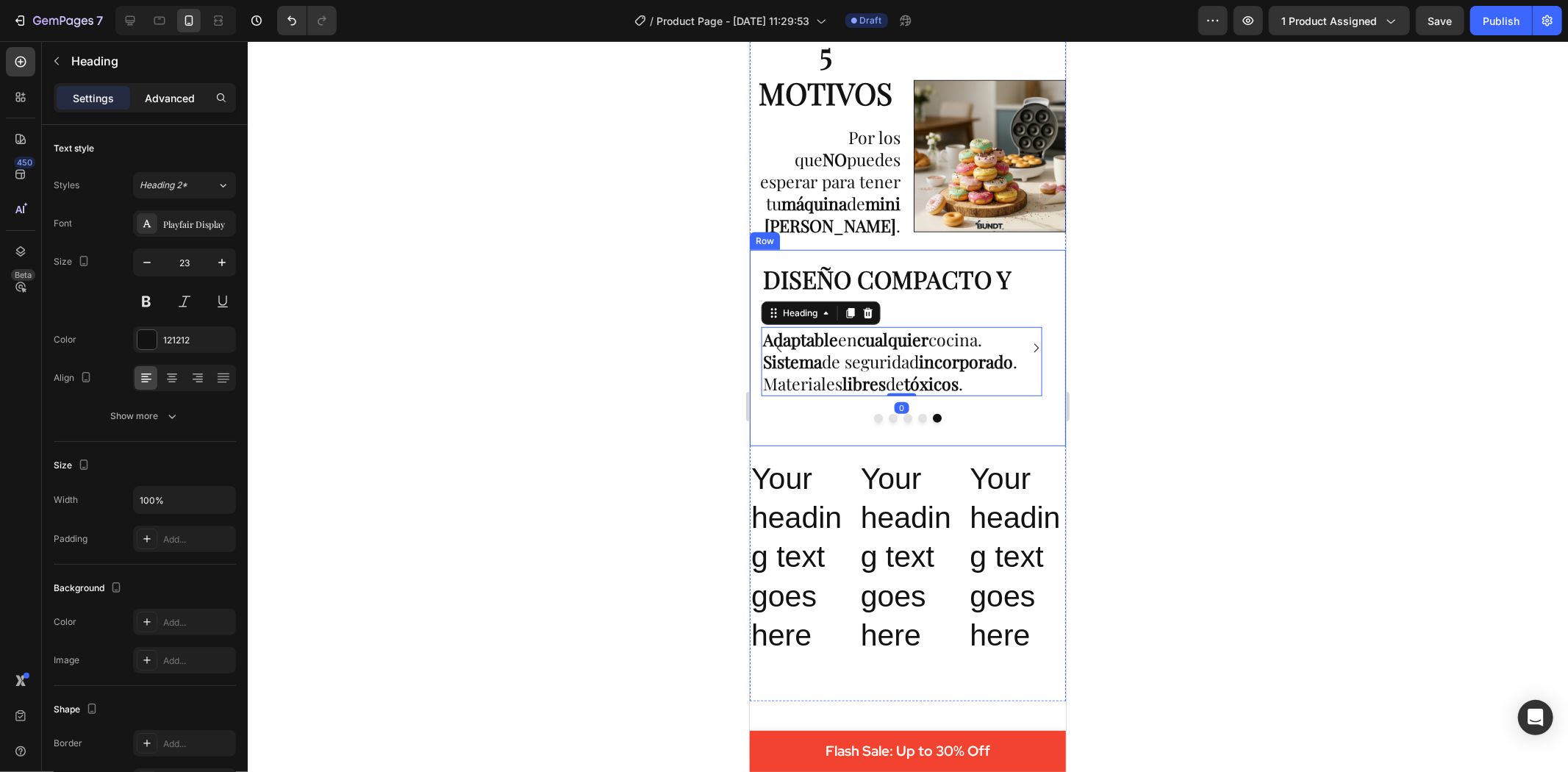
click at [170, 103] on p "Advanced" at bounding box center [170, 97] width 50 height 15
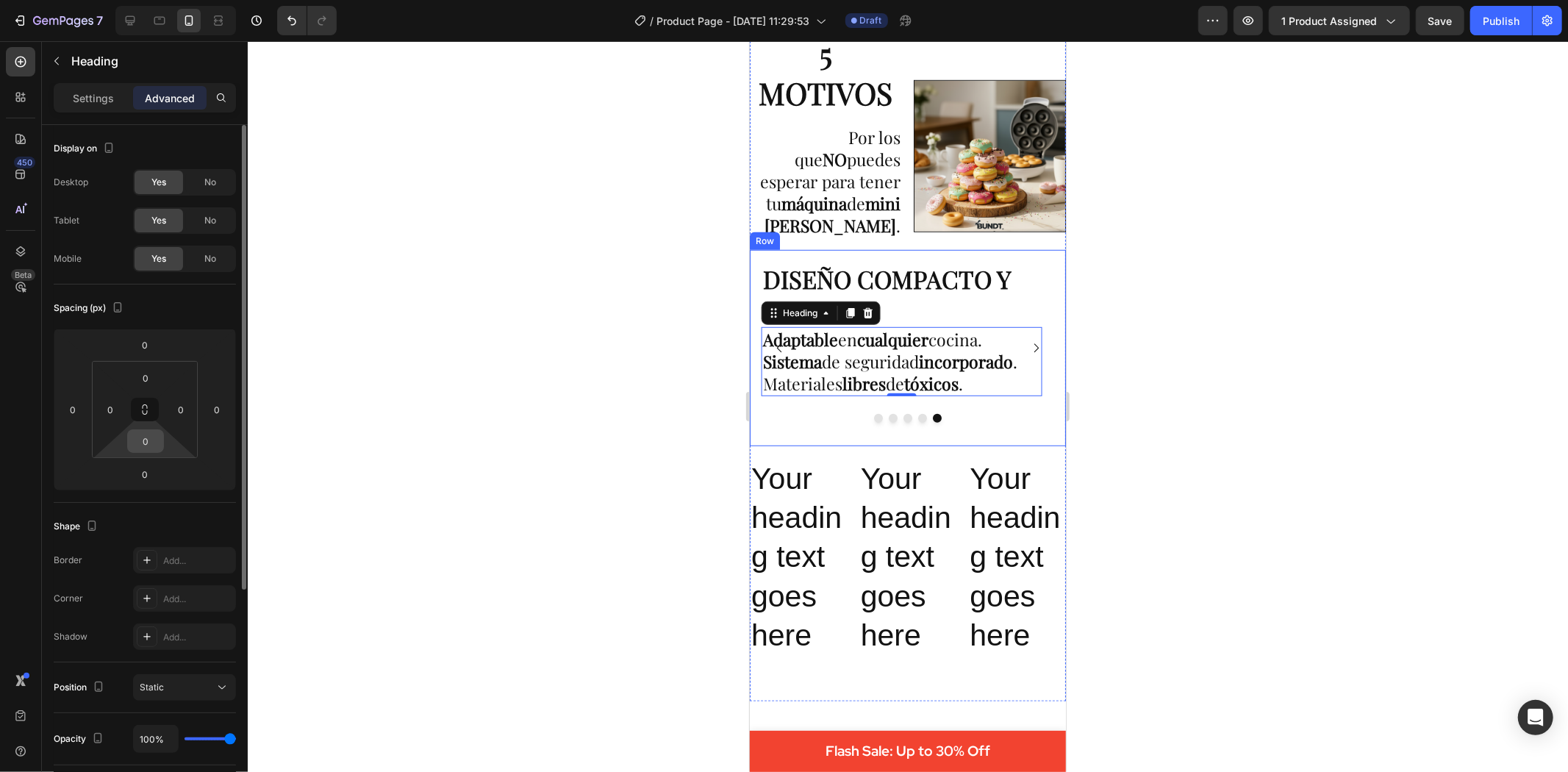
click at [147, 448] on input "0" at bounding box center [145, 441] width 29 height 22
type input "35"
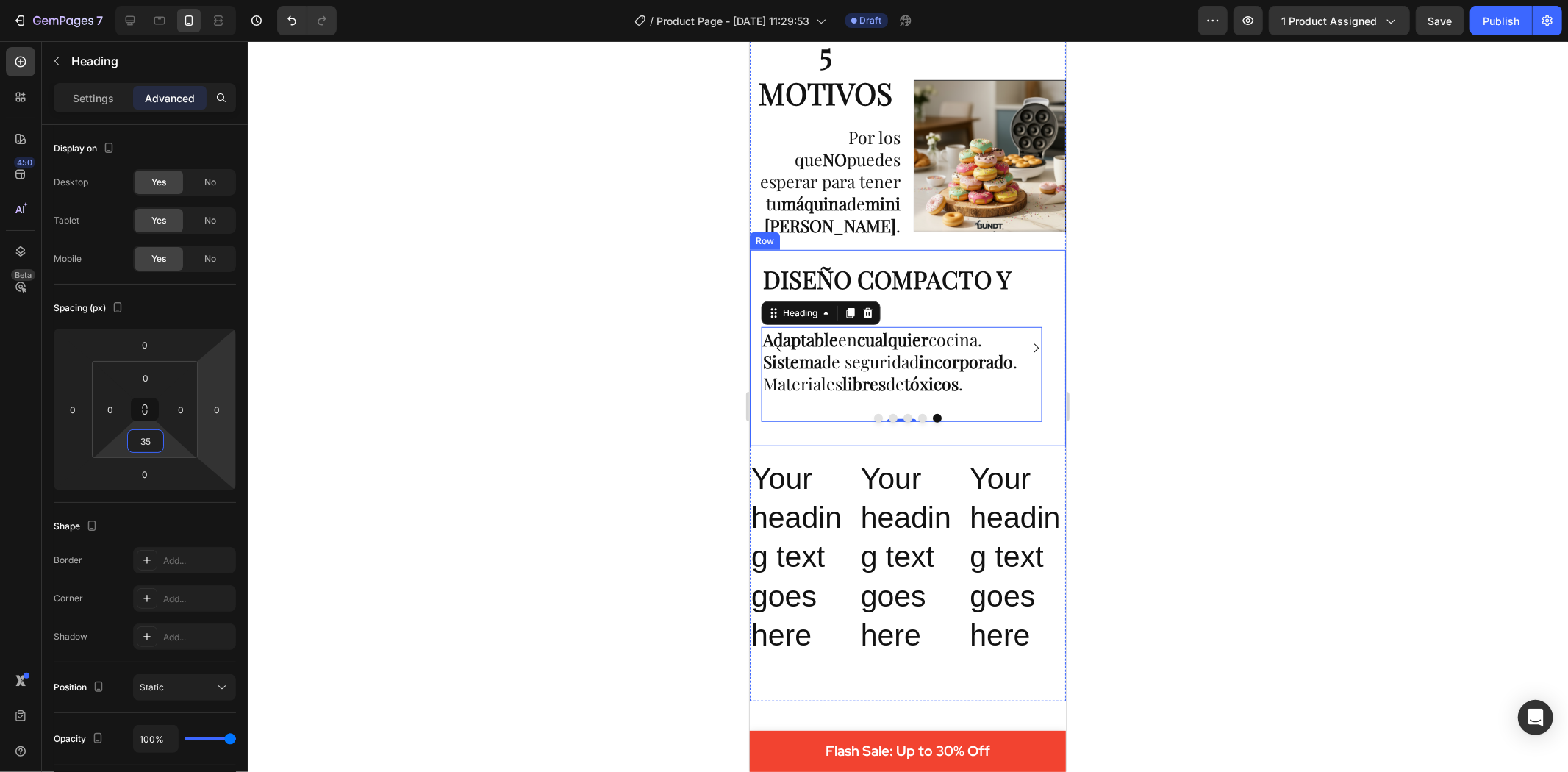
click at [634, 432] on div at bounding box center [908, 407] width 1321 height 731
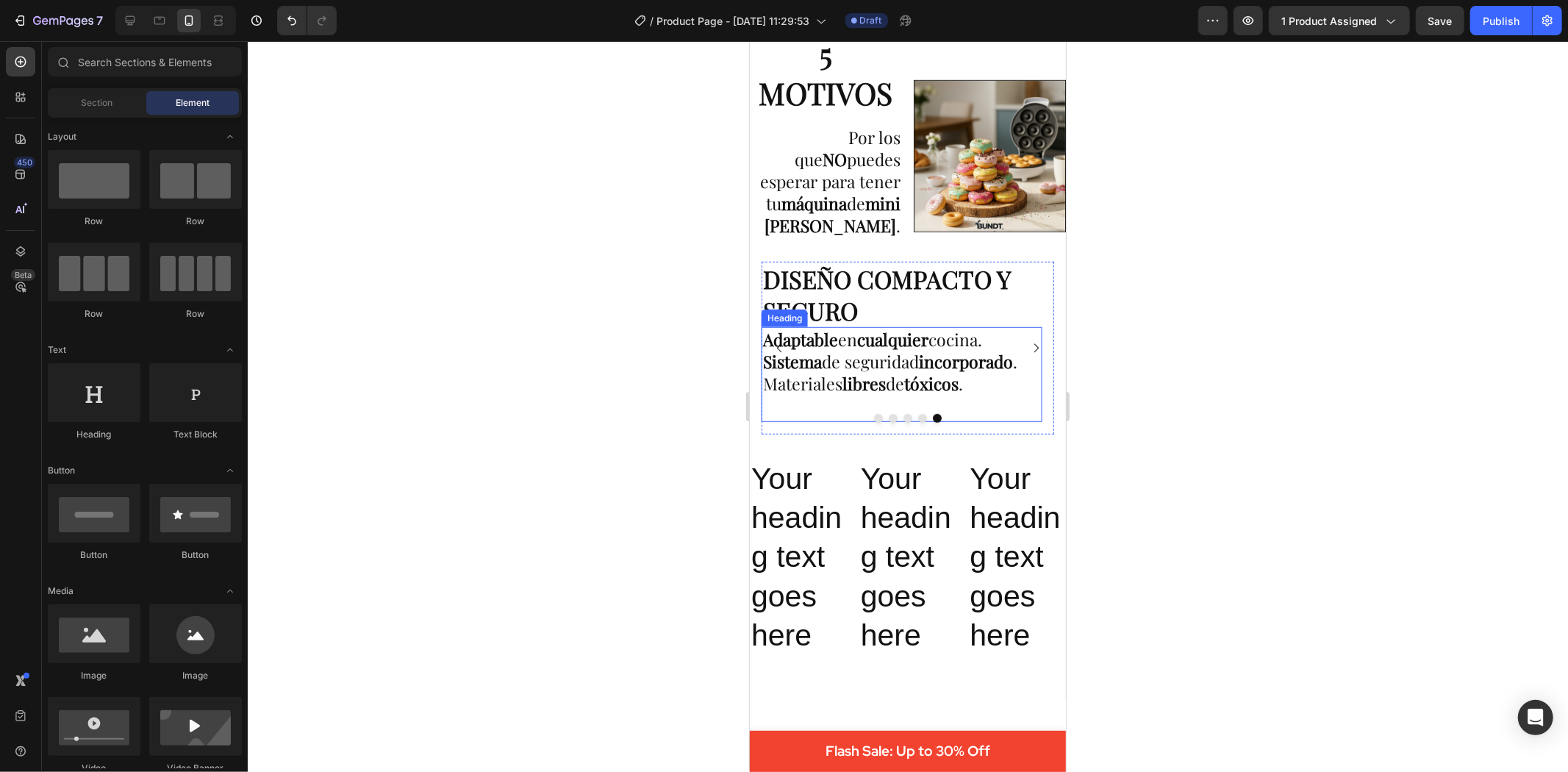
click at [1029, 341] on icon "Carousel Next Arrow" at bounding box center [1035, 348] width 12 height 12
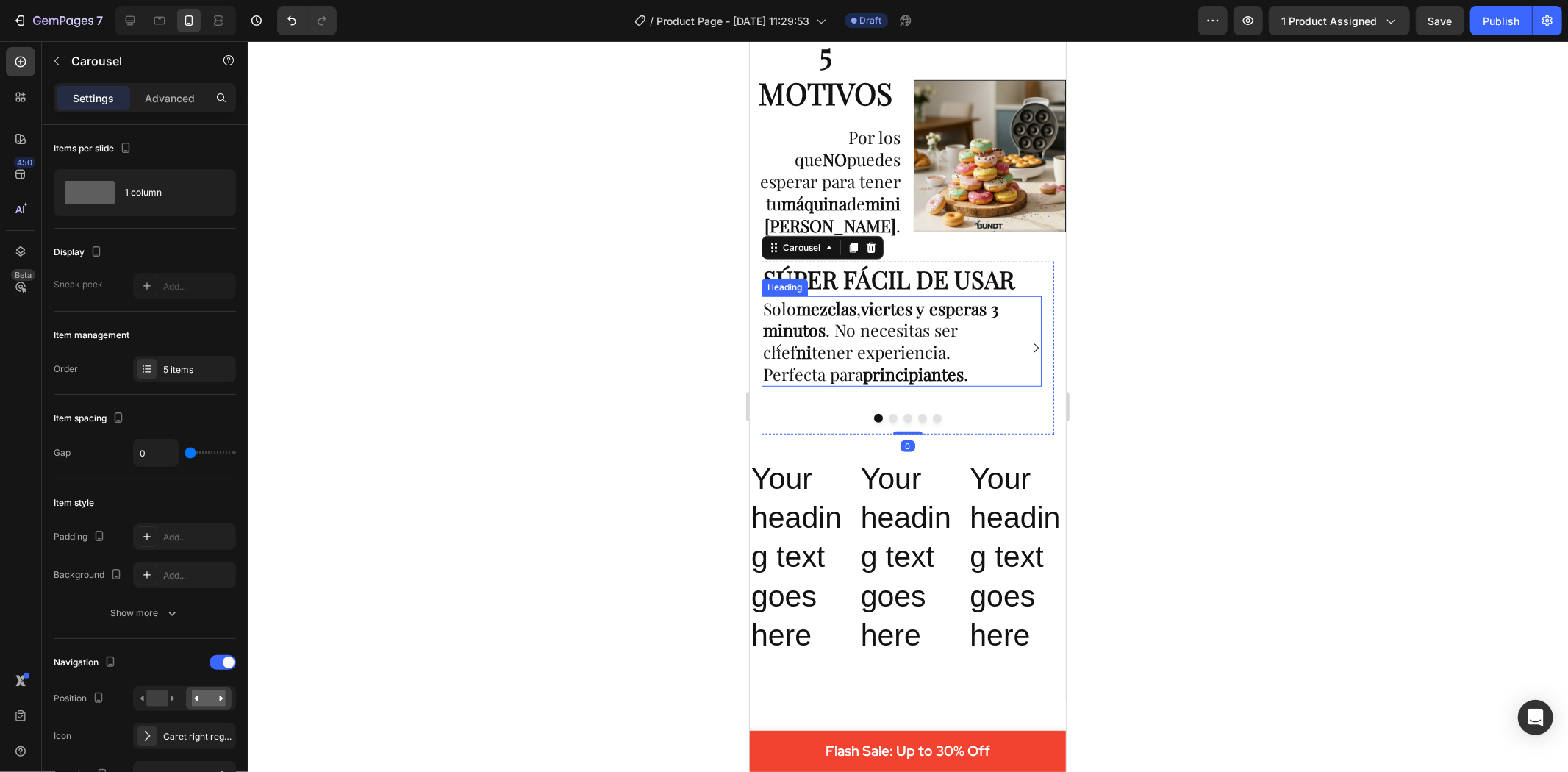
click at [883, 319] on strong "viertes y" at bounding box center [892, 308] width 64 height 23
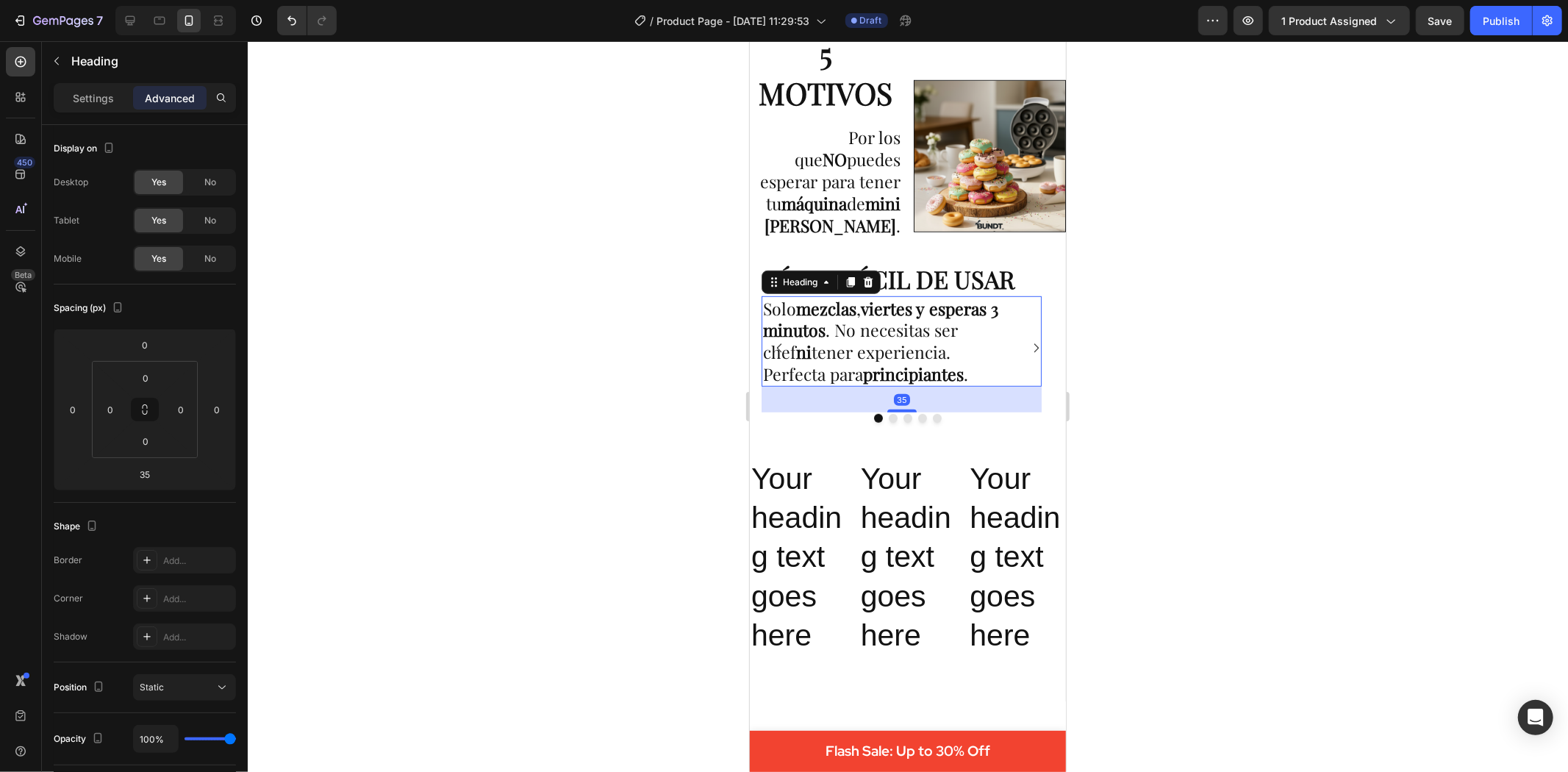
click at [1488, 461] on div at bounding box center [908, 407] width 1321 height 731
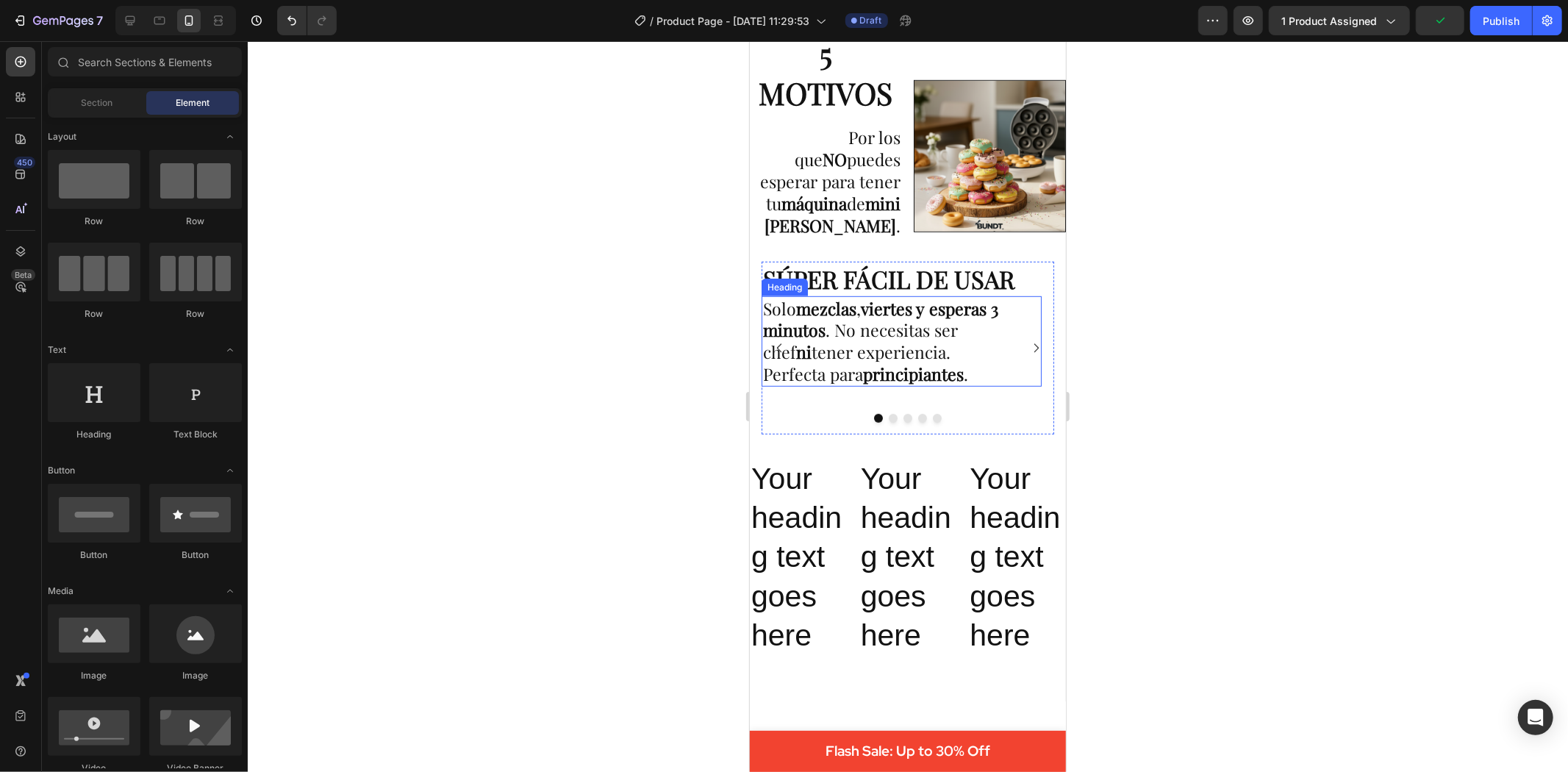
click at [888, 319] on strong "viertes y" at bounding box center [892, 308] width 64 height 23
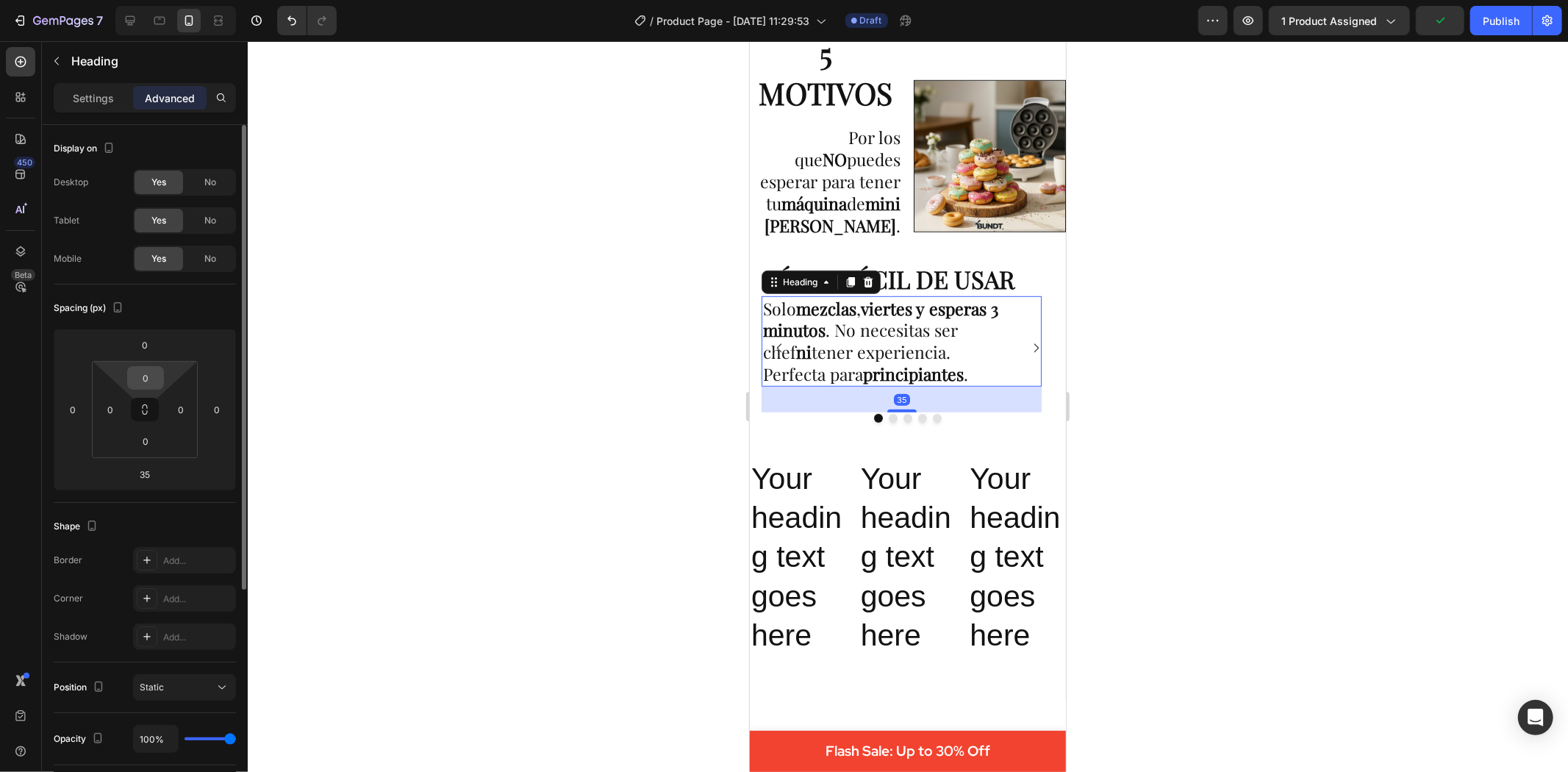
click at [151, 371] on input "0" at bounding box center [145, 378] width 29 height 22
type input "2"
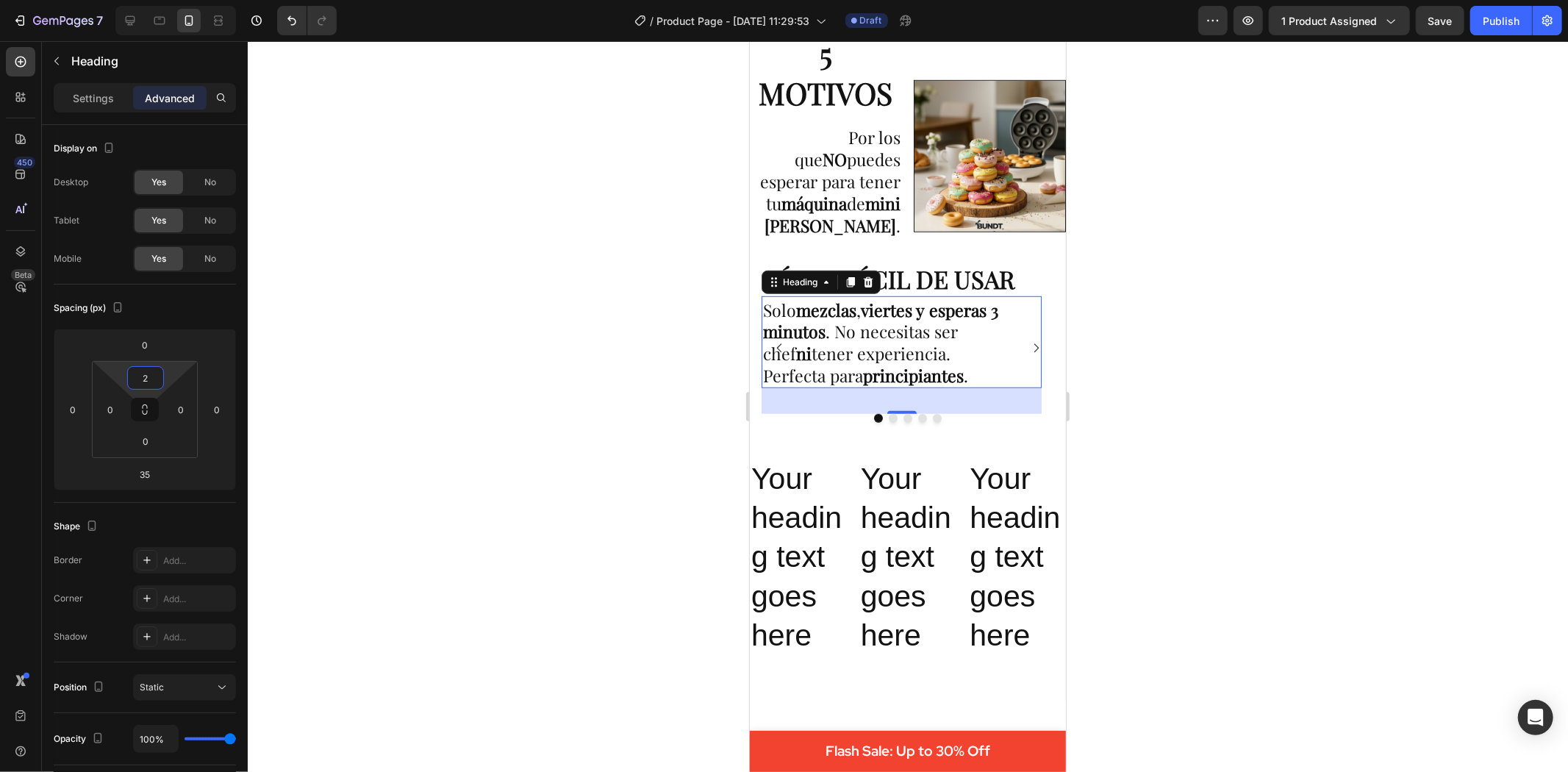
click at [1219, 404] on div at bounding box center [908, 407] width 1321 height 731
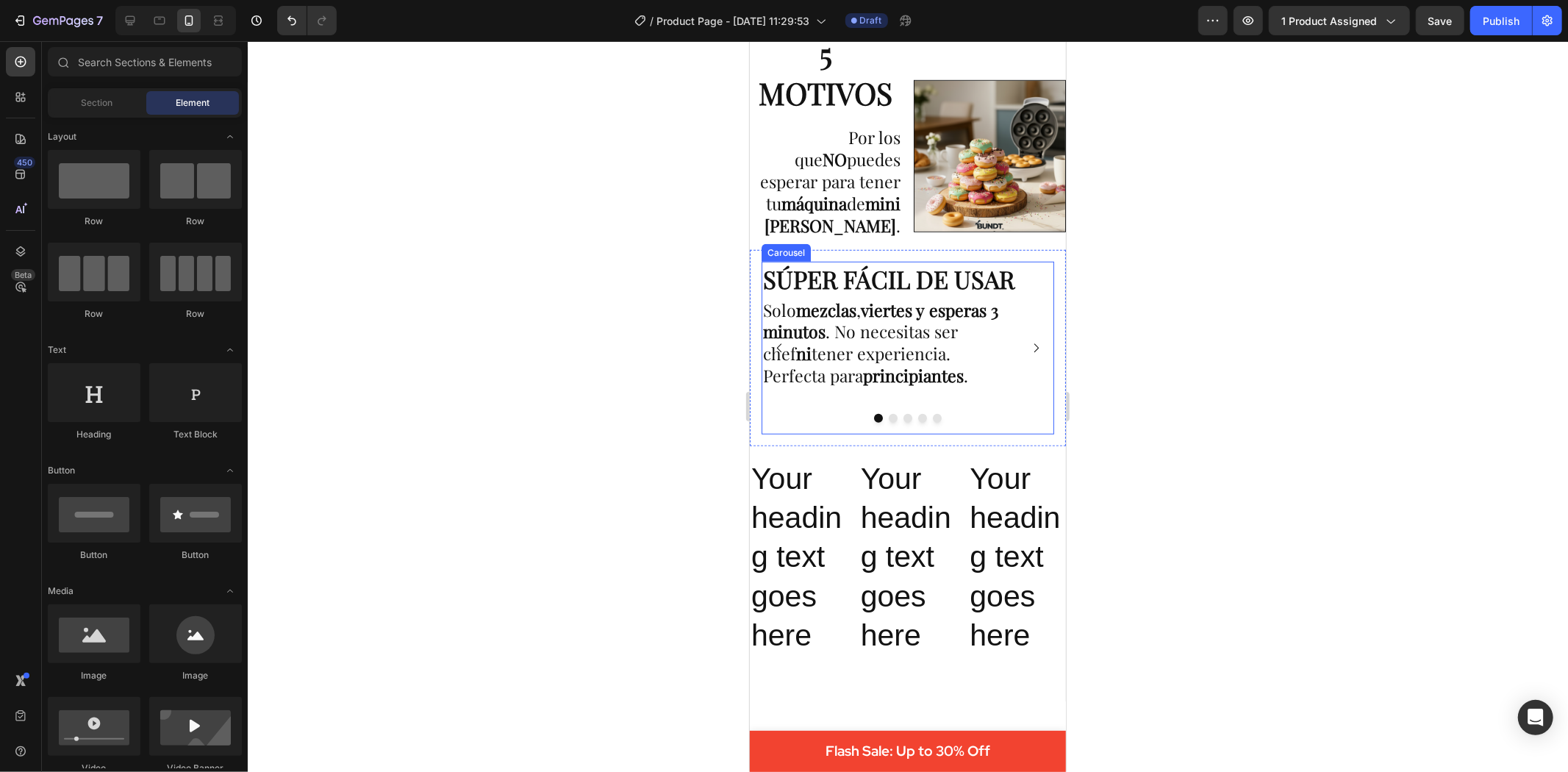
click at [1029, 341] on icon "Carousel Next Arrow" at bounding box center [1035, 348] width 12 height 12
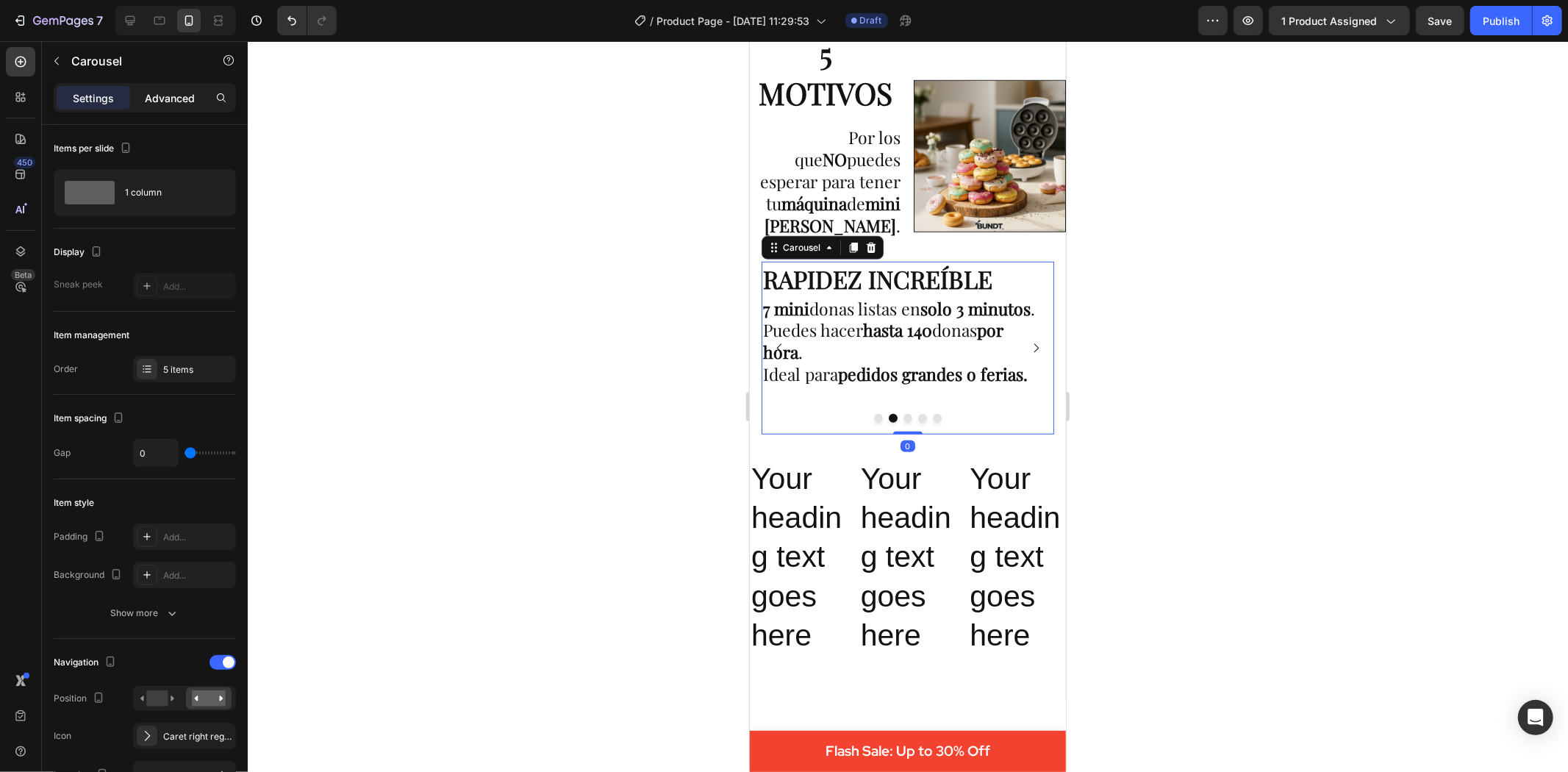
click at [171, 90] on p "Advanced" at bounding box center [170, 97] width 50 height 15
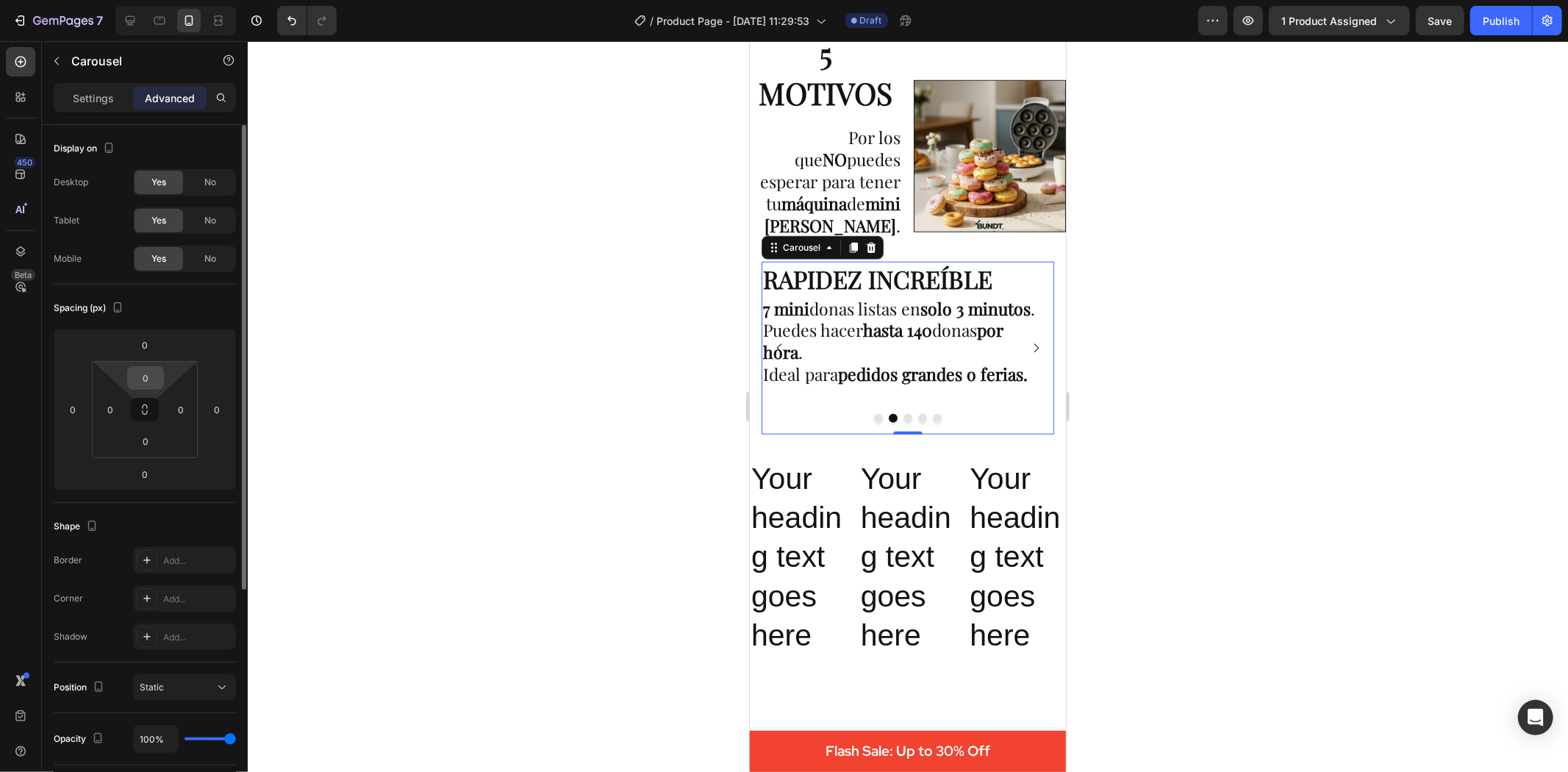
click at [142, 378] on input "0" at bounding box center [145, 378] width 29 height 22
type input "2"
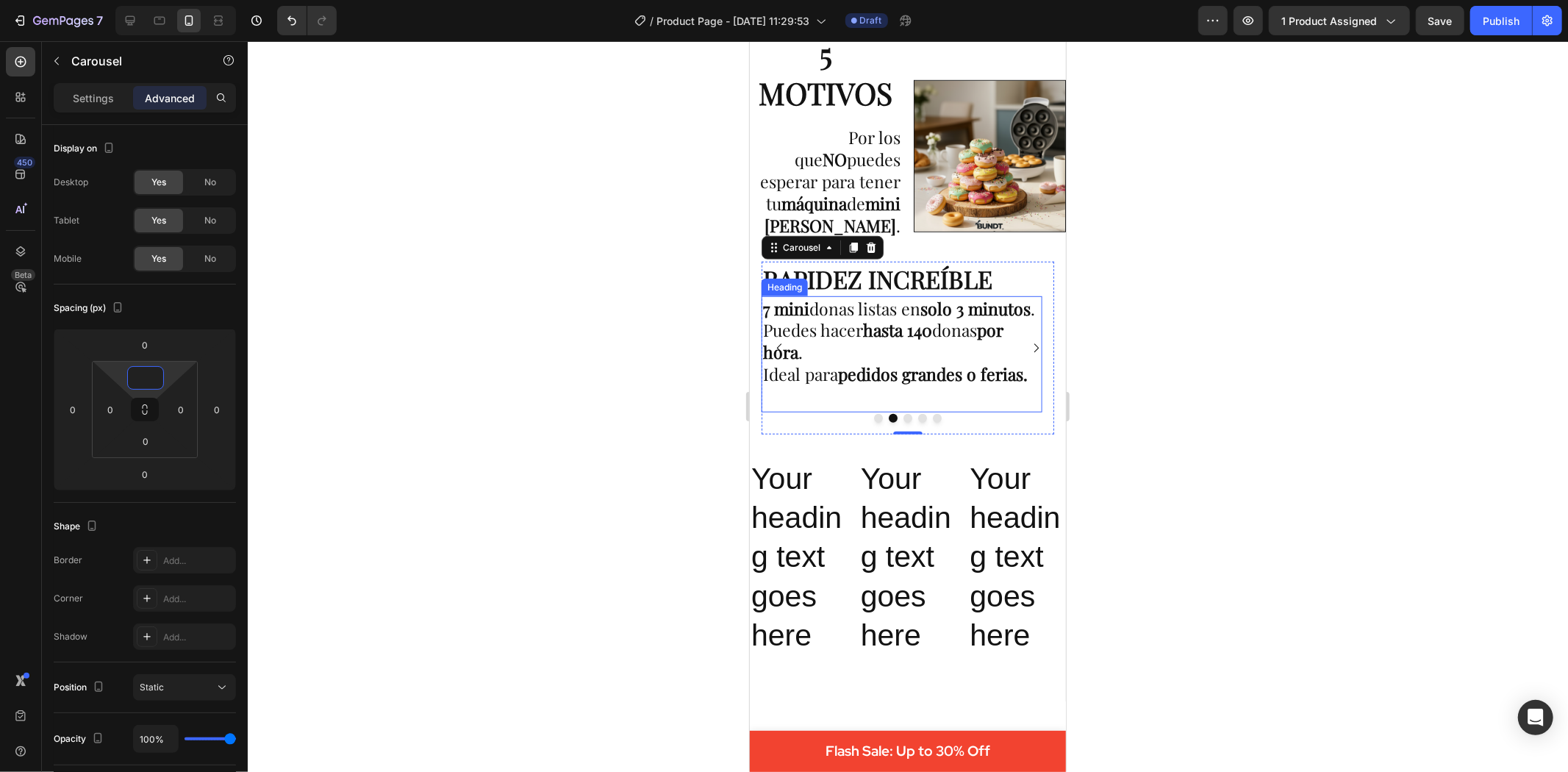
click at [830, 314] on div "Image ⁠⁠⁠⁠⁠⁠⁠ SÚPER FÁCIL DE USAR Heading Solo mezclas , viertes y esperas 3 mi…" at bounding box center [907, 347] width 293 height 172
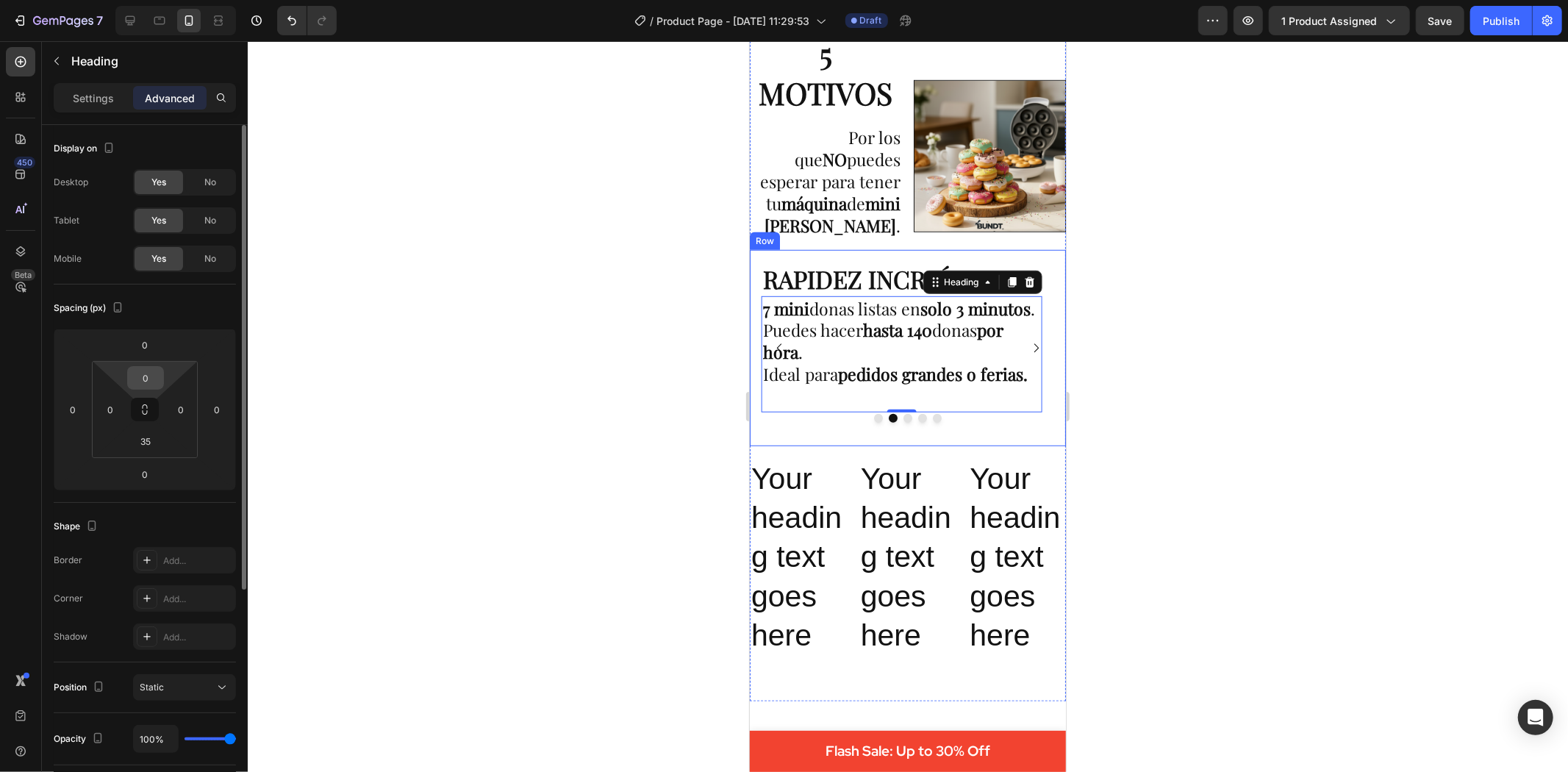
click at [138, 379] on input "0" at bounding box center [145, 378] width 29 height 22
type input "2"
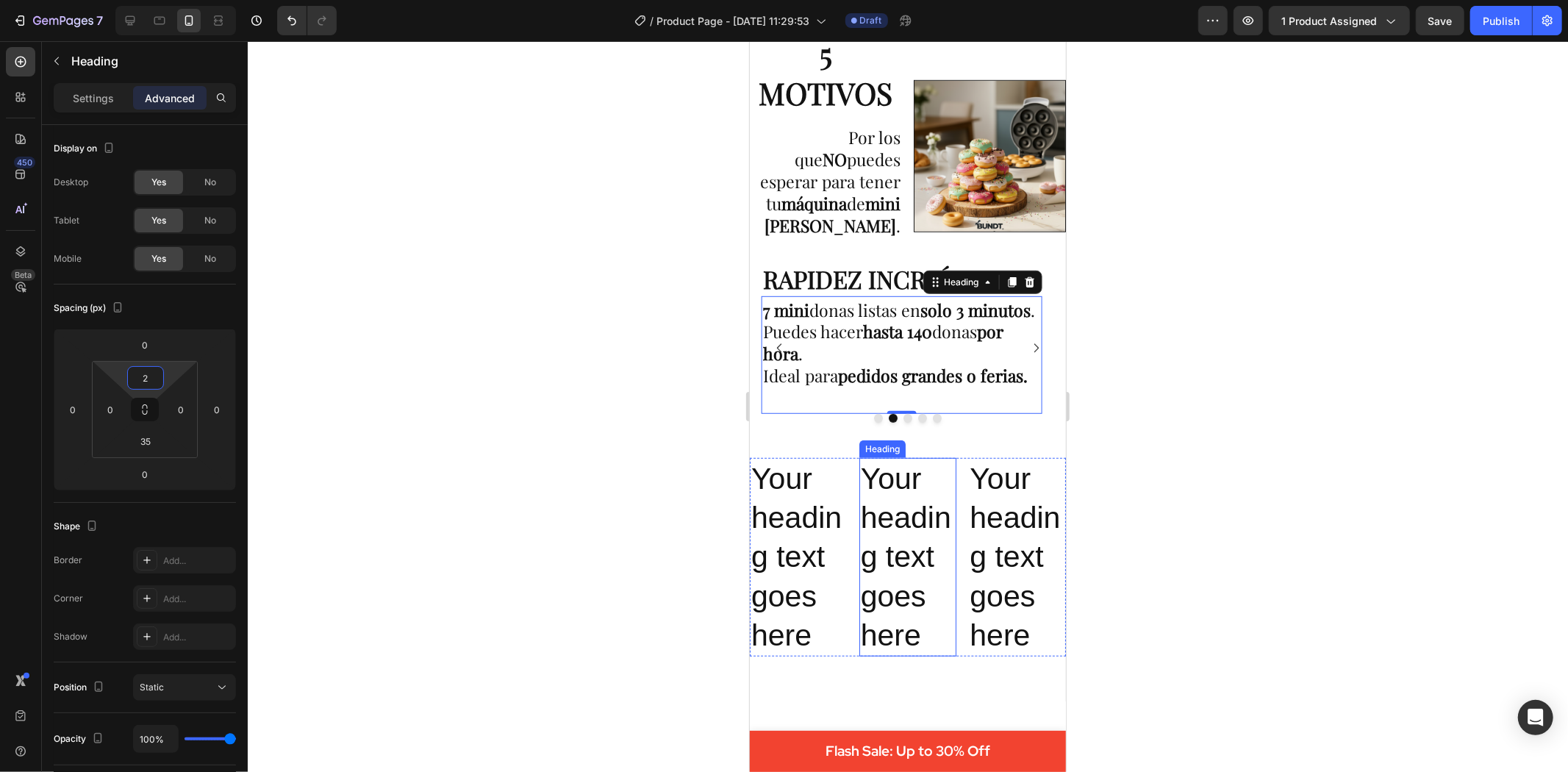
click at [1276, 441] on div at bounding box center [908, 407] width 1321 height 731
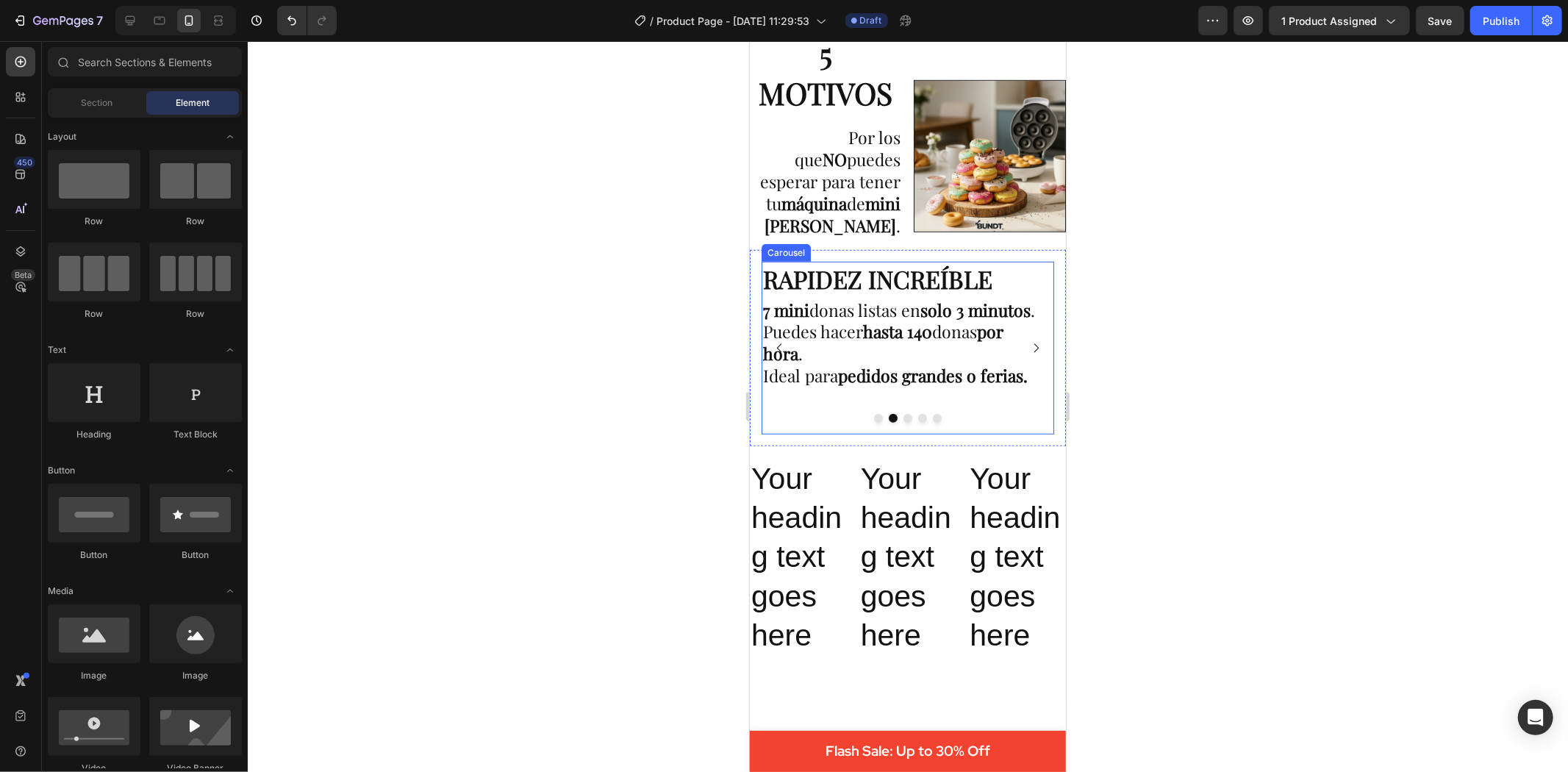
click at [1029, 345] on icon "Carousel Next Arrow" at bounding box center [1035, 348] width 12 height 12
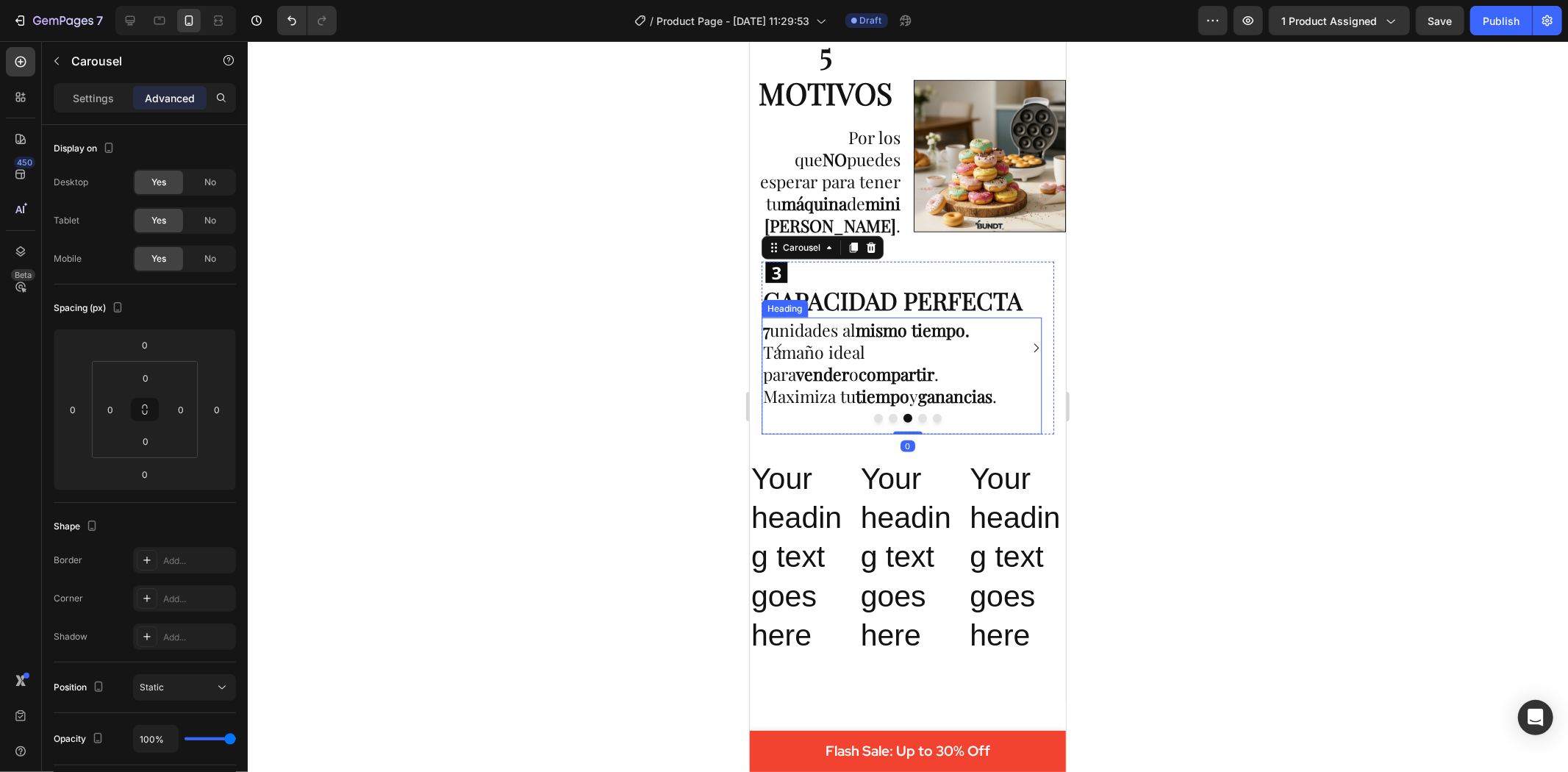
click at [849, 320] on p "⁠⁠⁠⁠⁠⁠⁠ 7 unidades al mismo tiempo. Tamaño ideal para vender o compartir . Maxi…" at bounding box center [902, 363] width 278 height 88
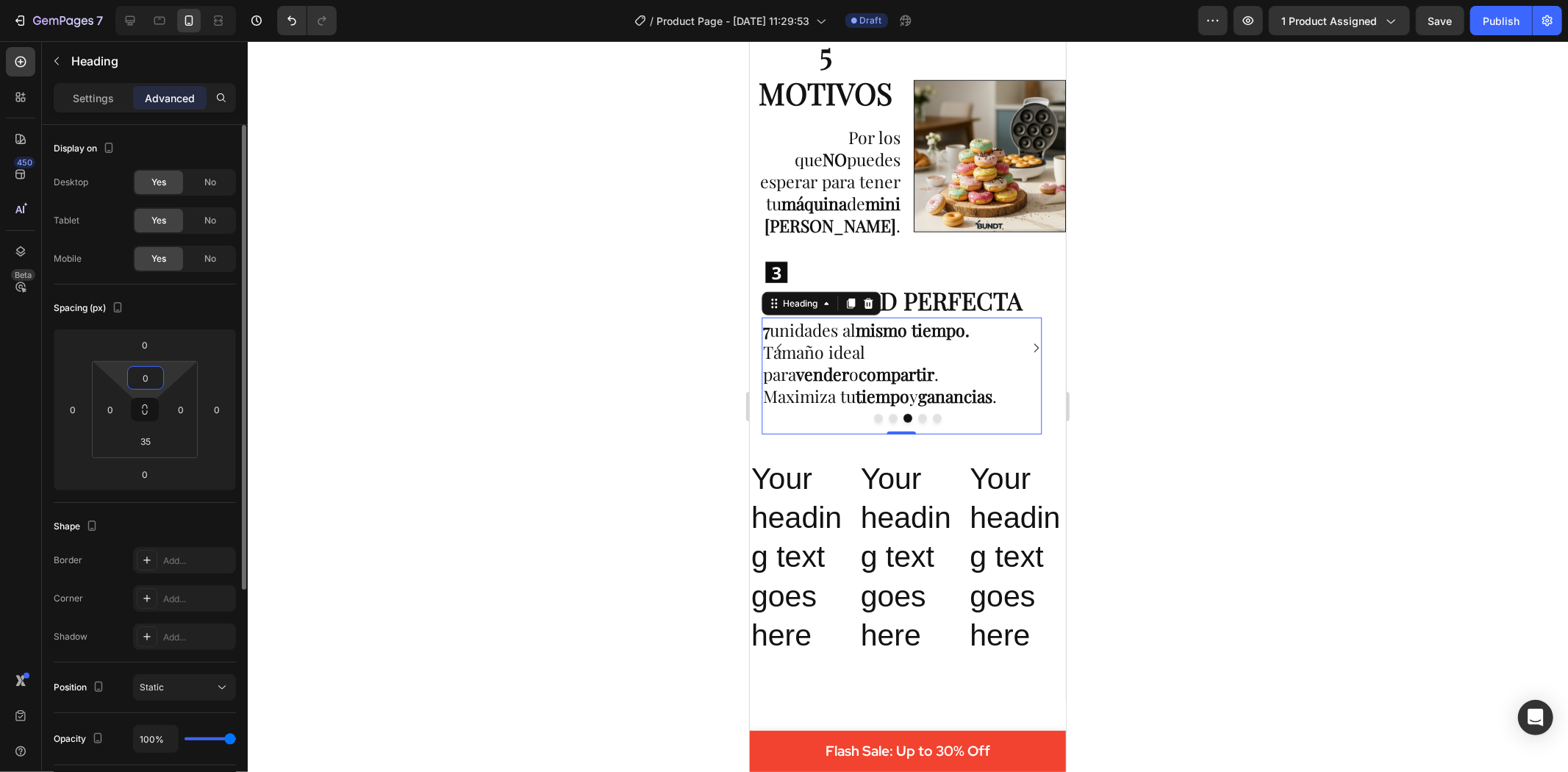
click at [143, 375] on input "0" at bounding box center [145, 378] width 29 height 22
type input "2"
click at [454, 383] on div at bounding box center [908, 407] width 1321 height 731
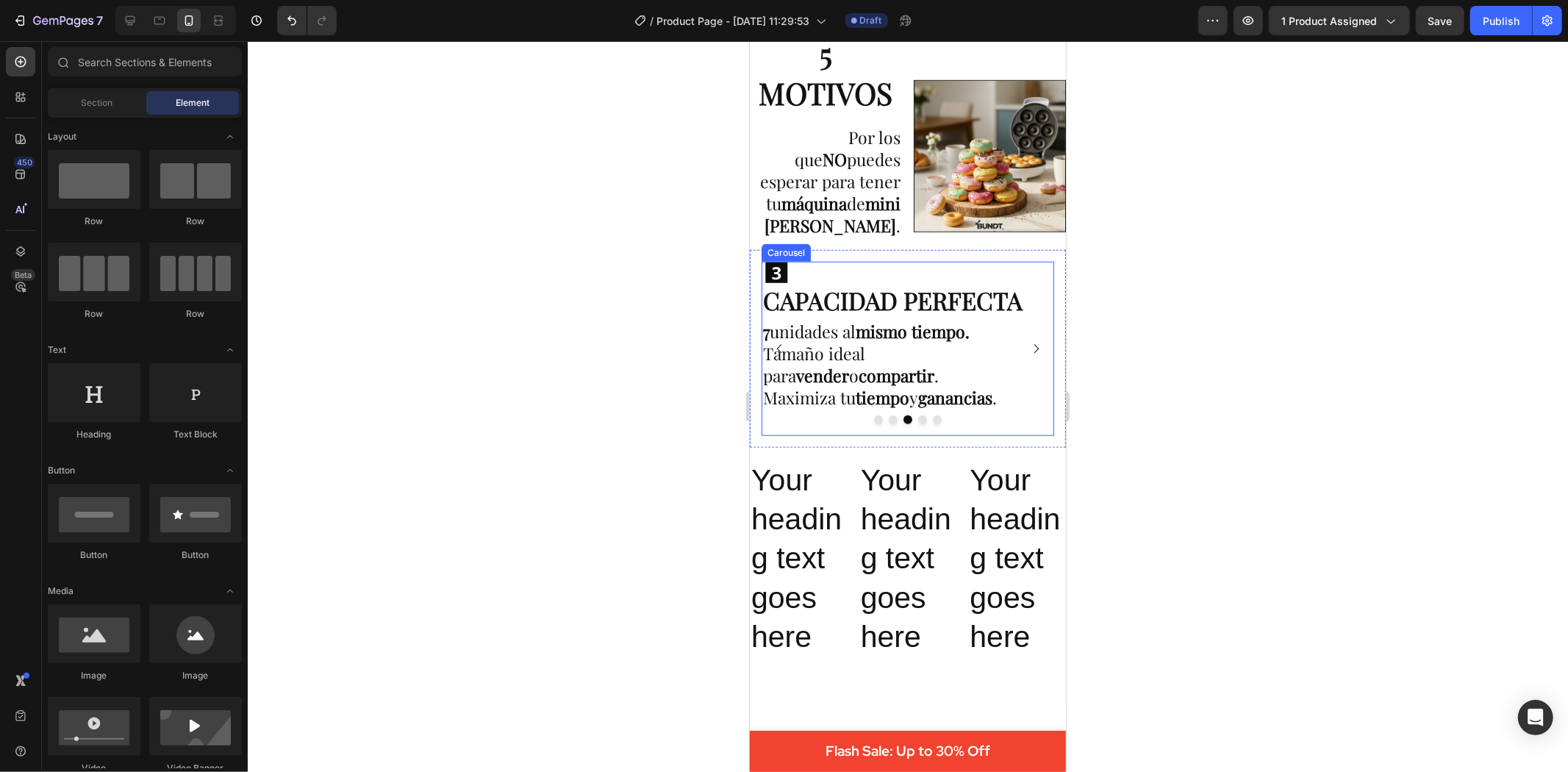
click at [1029, 342] on icon "Carousel Next Arrow" at bounding box center [1035, 348] width 12 height 12
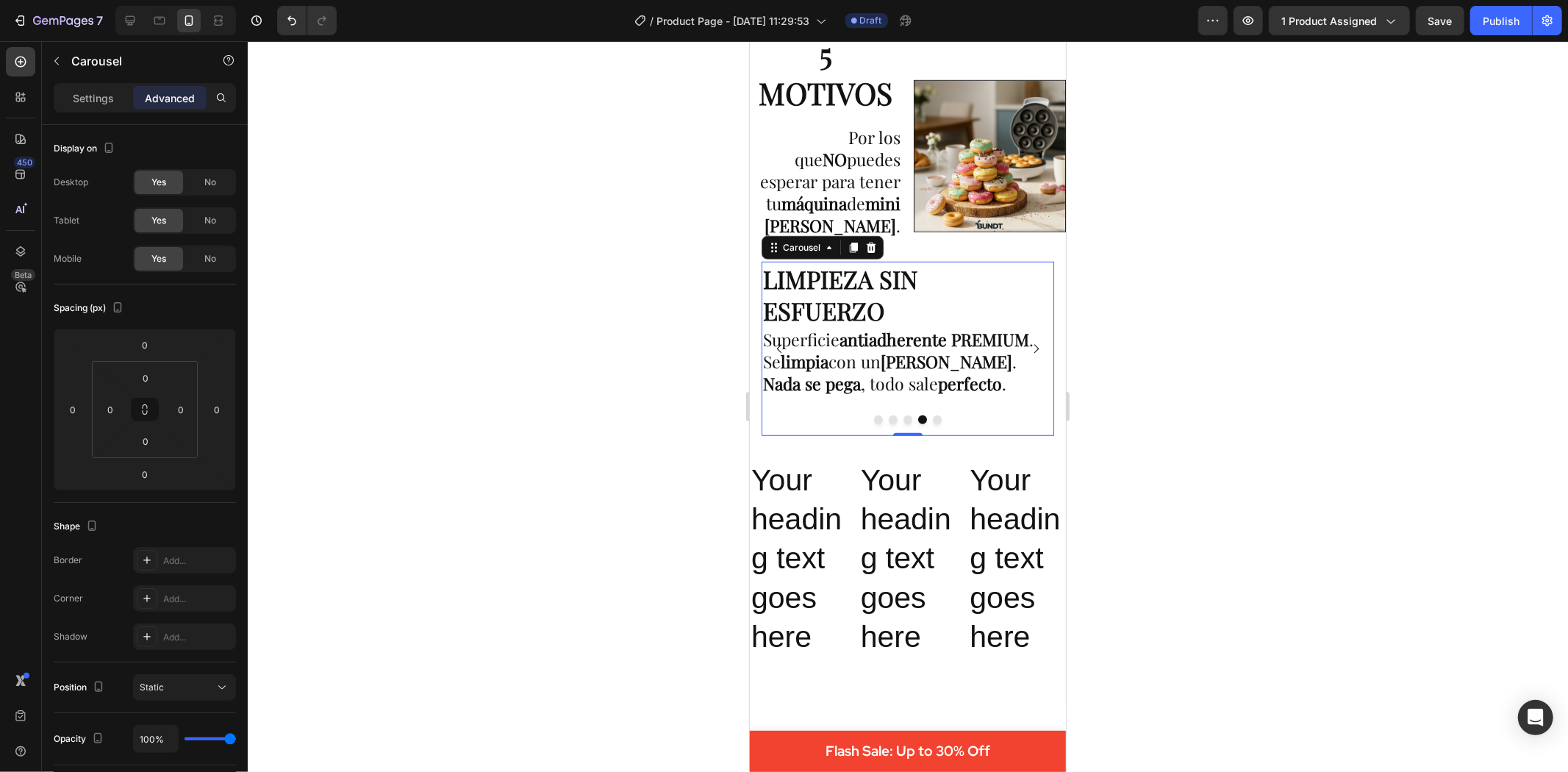
click at [775, 343] on icon "Carousel Back Arrow" at bounding box center [779, 348] width 12 height 12
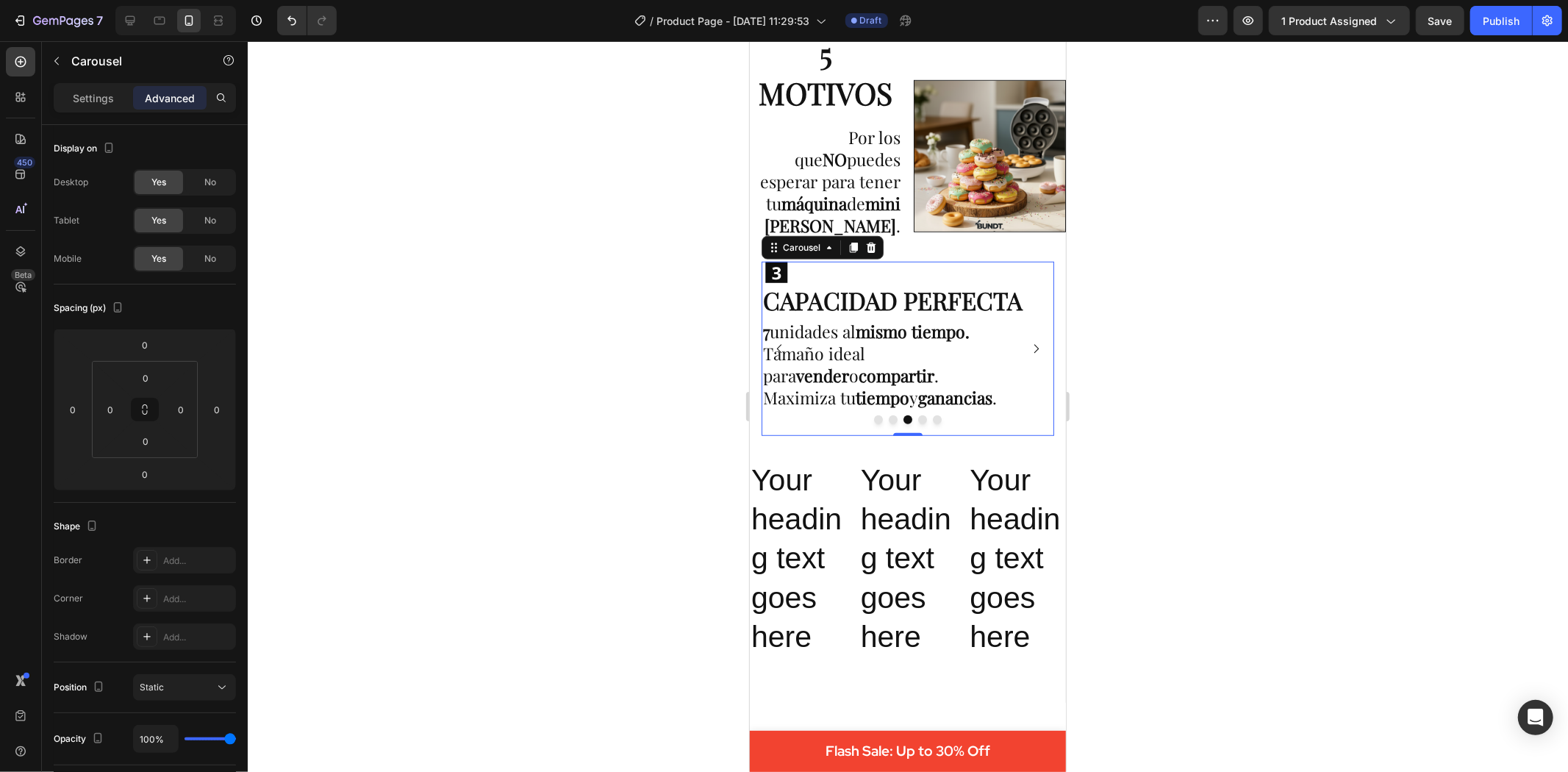
click at [1033, 343] on icon "Carousel Next Arrow" at bounding box center [1035, 348] width 4 height 9
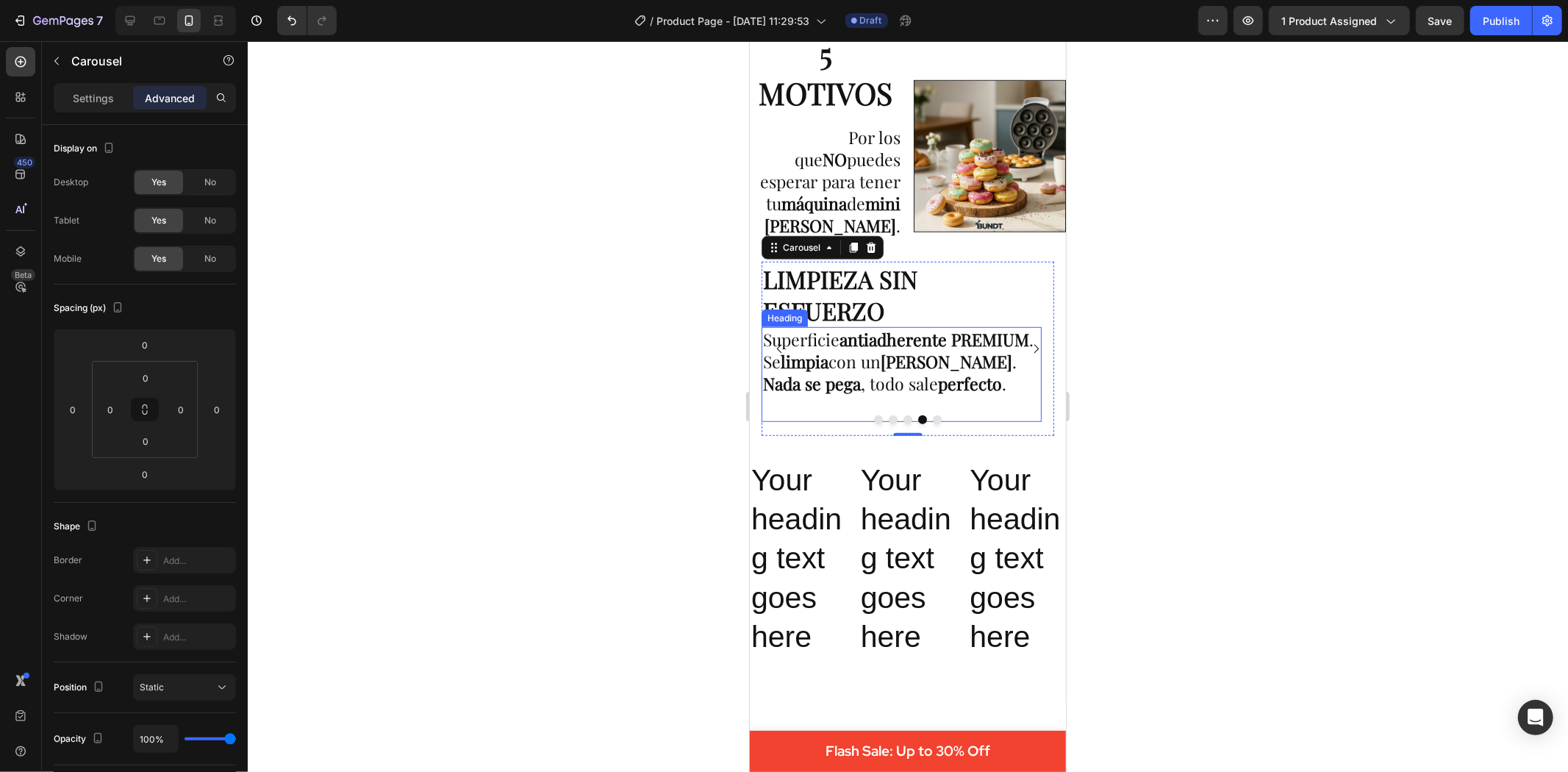
click at [872, 350] on strong "antiadherente PREMIUM" at bounding box center [933, 339] width 190 height 23
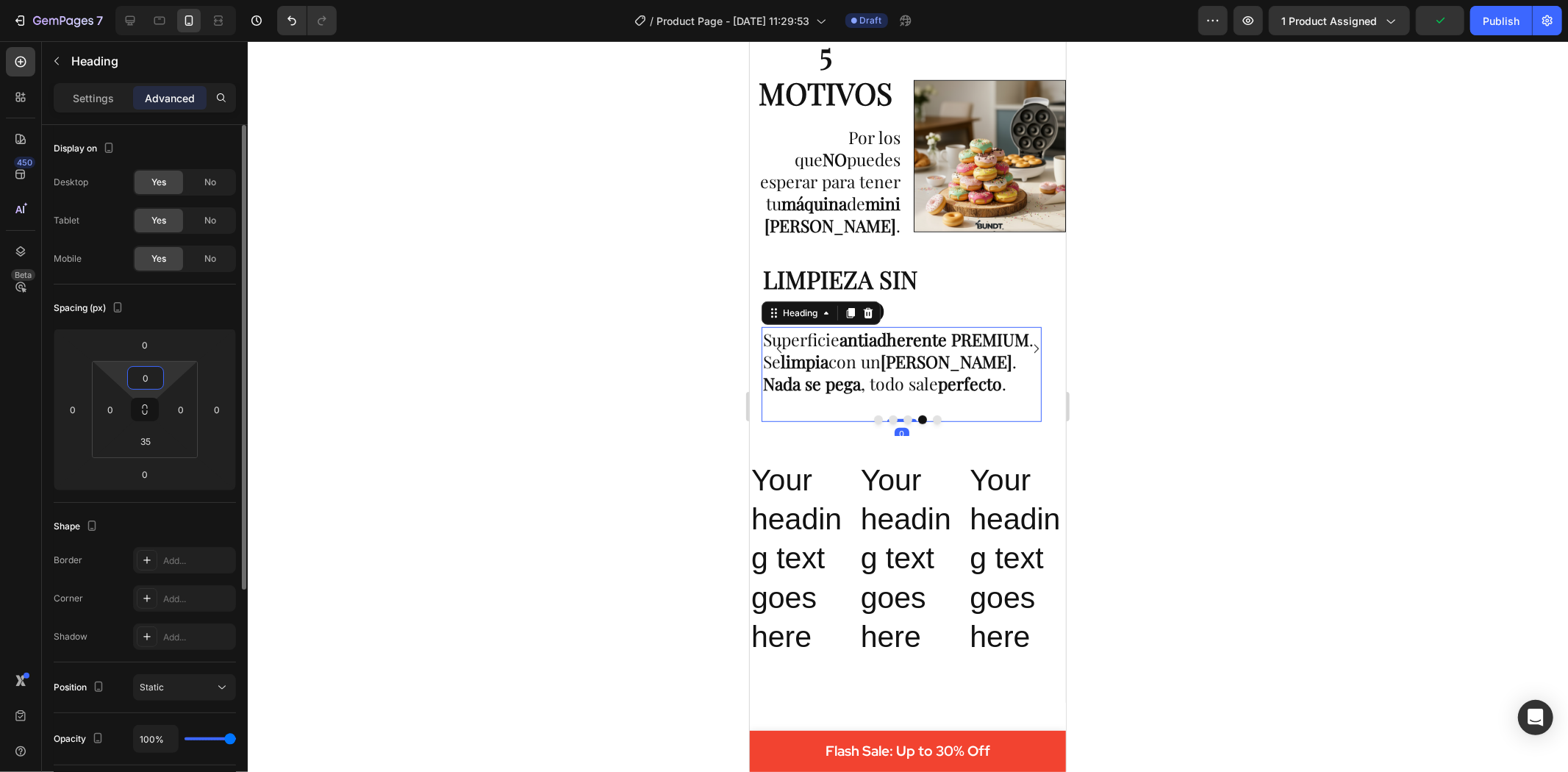
click at [152, 371] on input "0" at bounding box center [145, 378] width 29 height 22
type input "2"
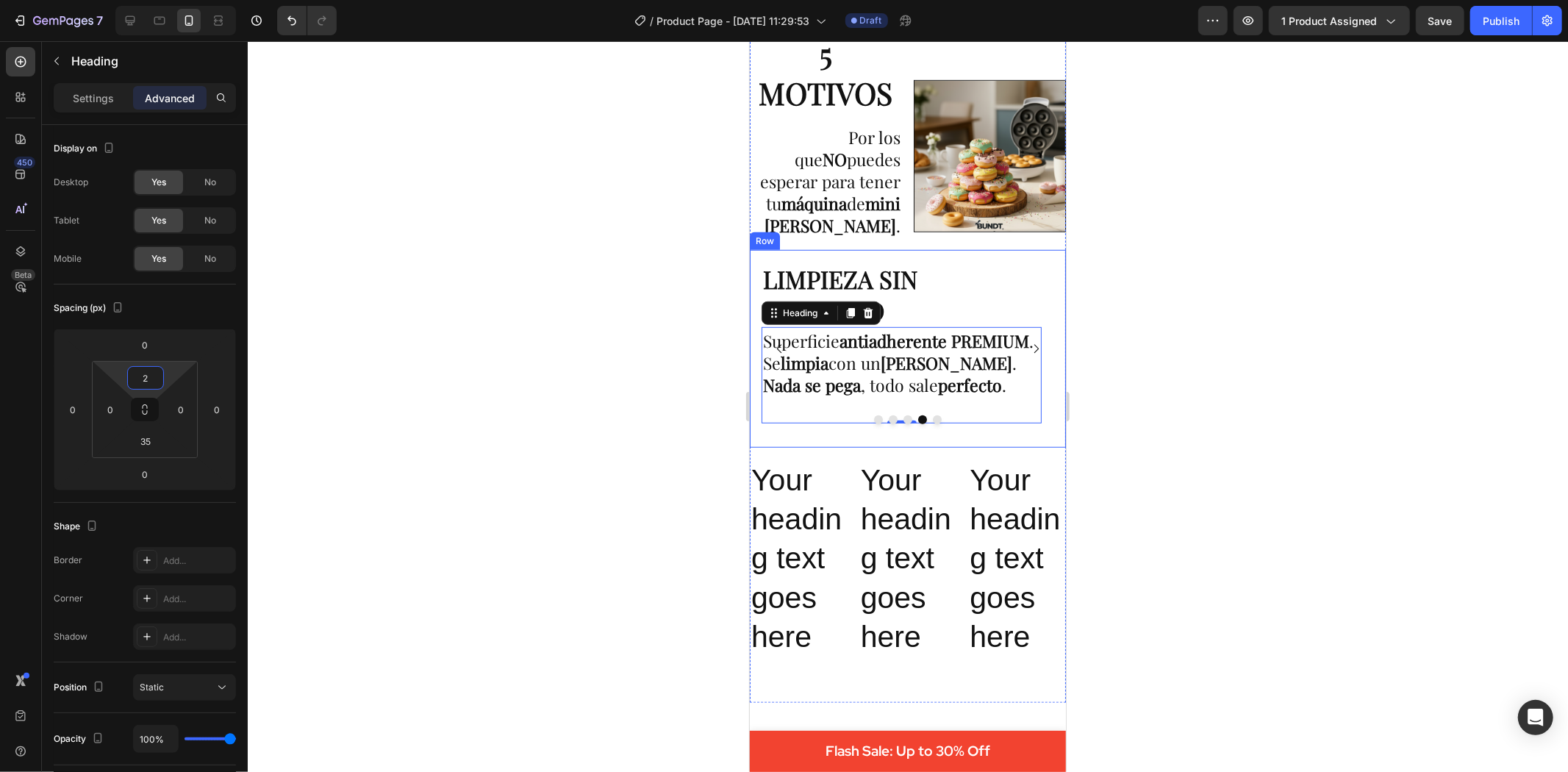
click at [1147, 401] on div at bounding box center [908, 407] width 1321 height 731
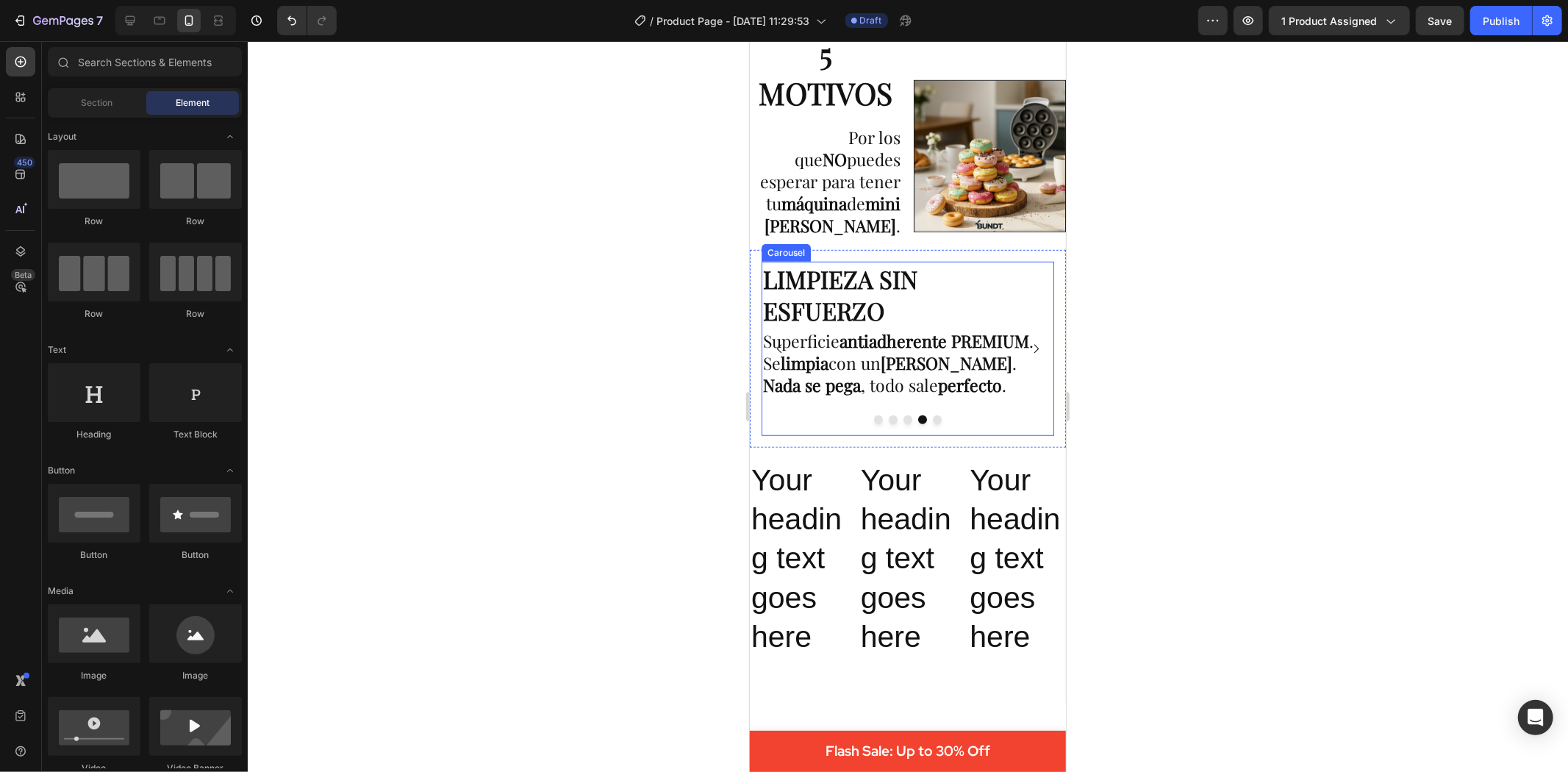
click at [1029, 342] on icon "Carousel Next Arrow" at bounding box center [1035, 348] width 12 height 12
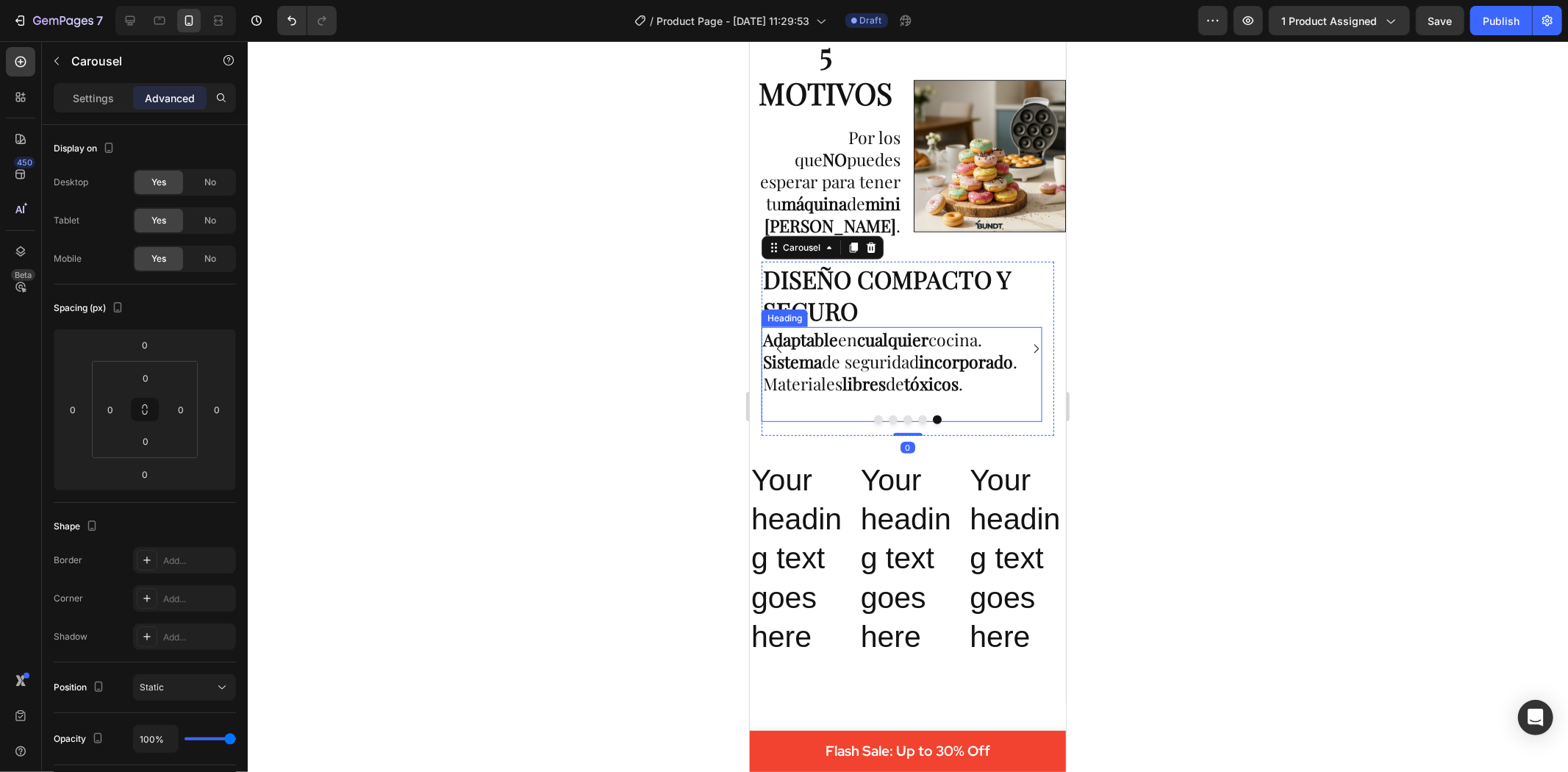
click at [910, 369] on p "⁠⁠⁠⁠⁠⁠⁠ Adaptable en cualquier cocina. Sistema de seguridad incorporado . Mater…" at bounding box center [902, 361] width 278 height 66
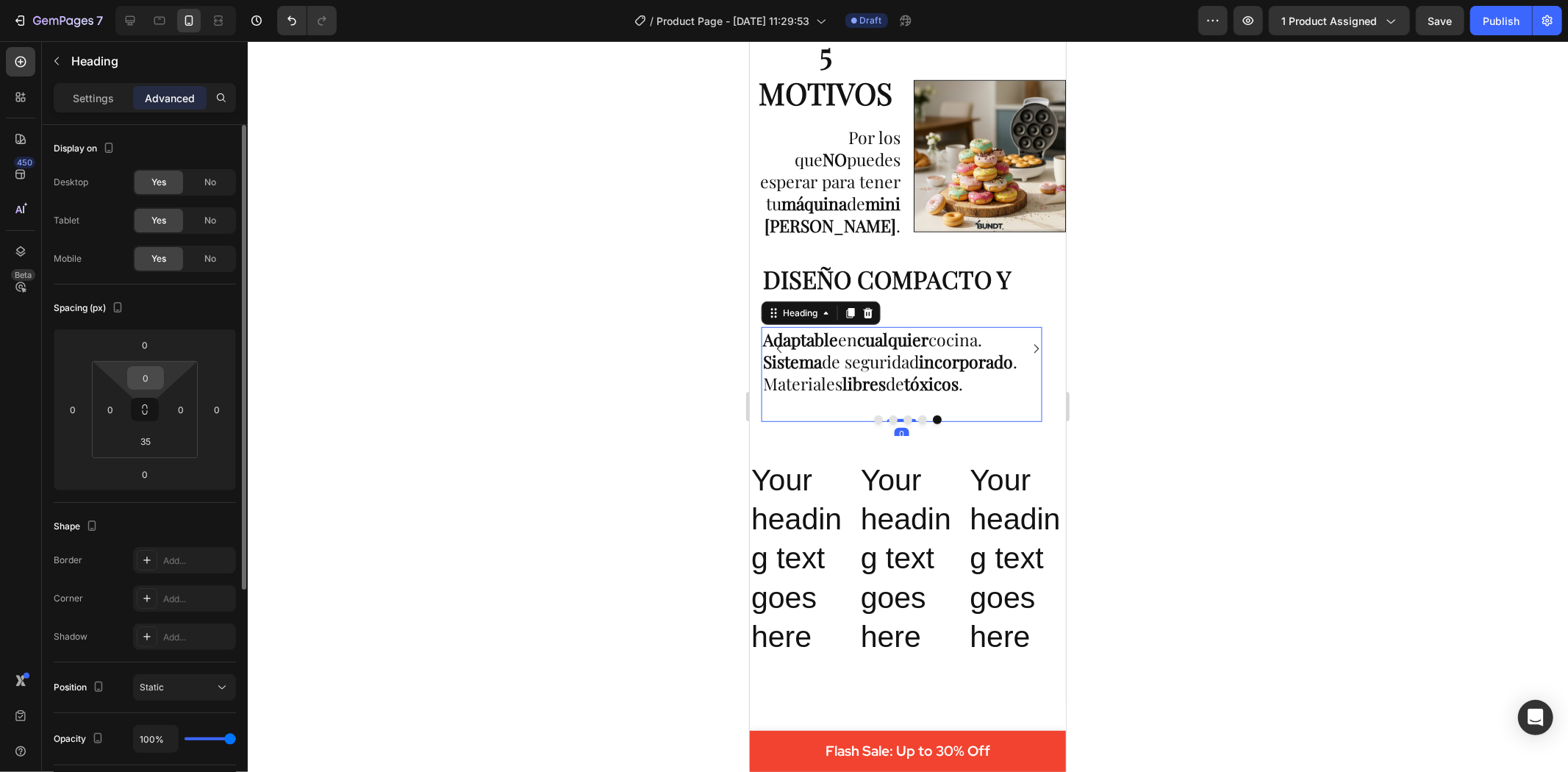
click at [148, 378] on input "0" at bounding box center [145, 378] width 29 height 22
type input "2"
click at [524, 413] on div at bounding box center [908, 407] width 1321 height 731
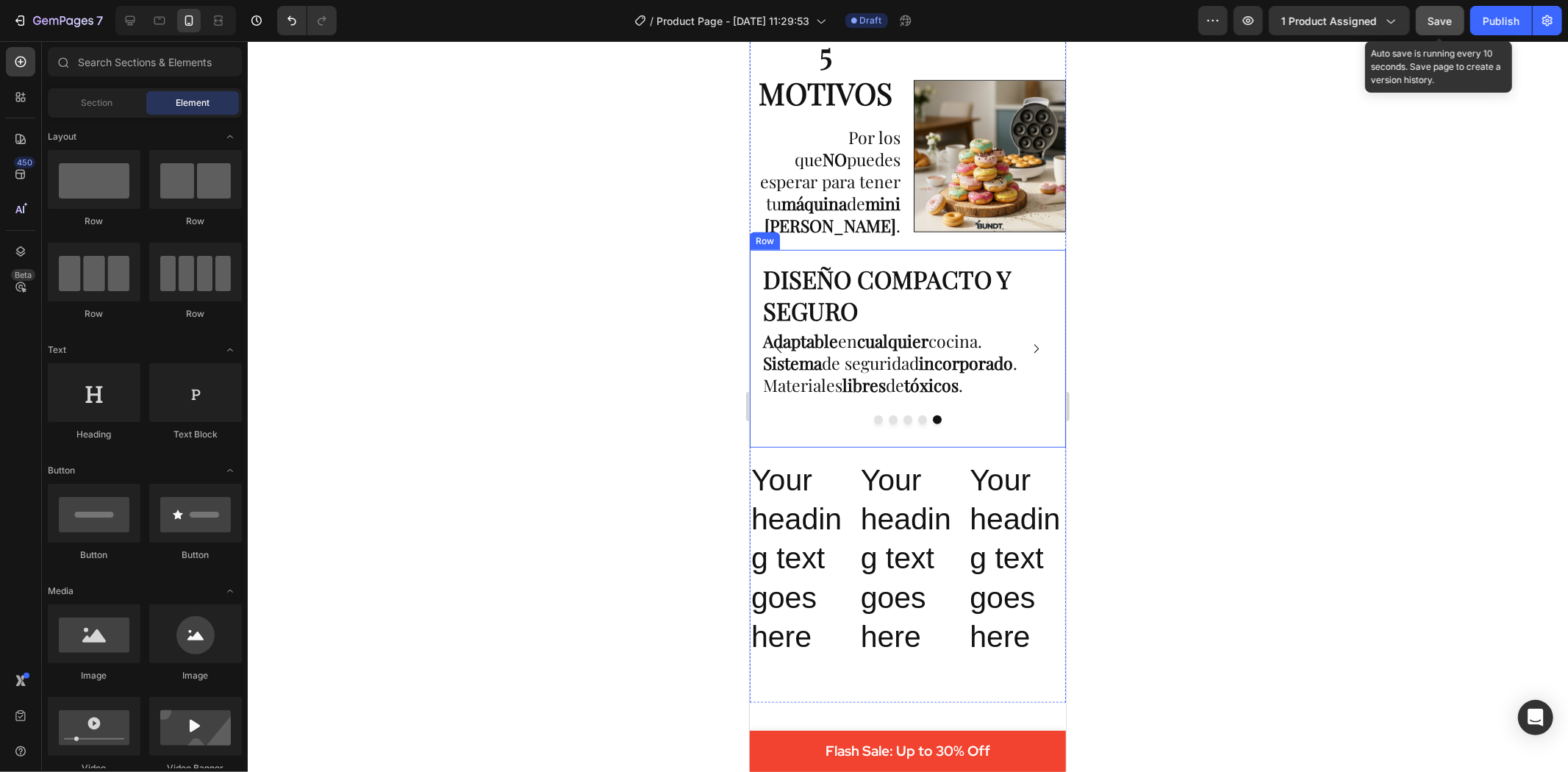
click at [1434, 10] on button "Save" at bounding box center [1440, 20] width 49 height 29
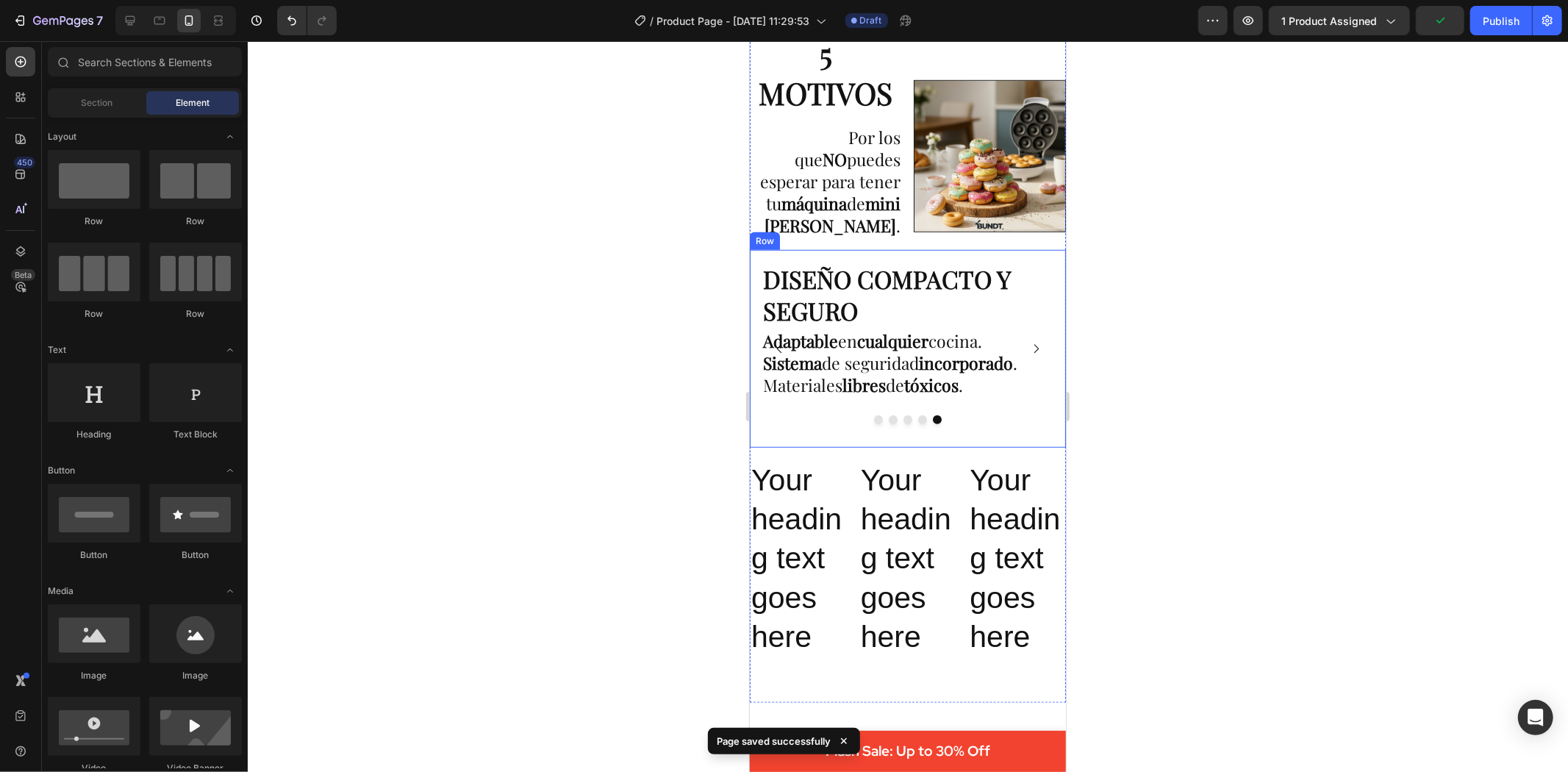
click at [1157, 347] on div at bounding box center [908, 407] width 1321 height 731
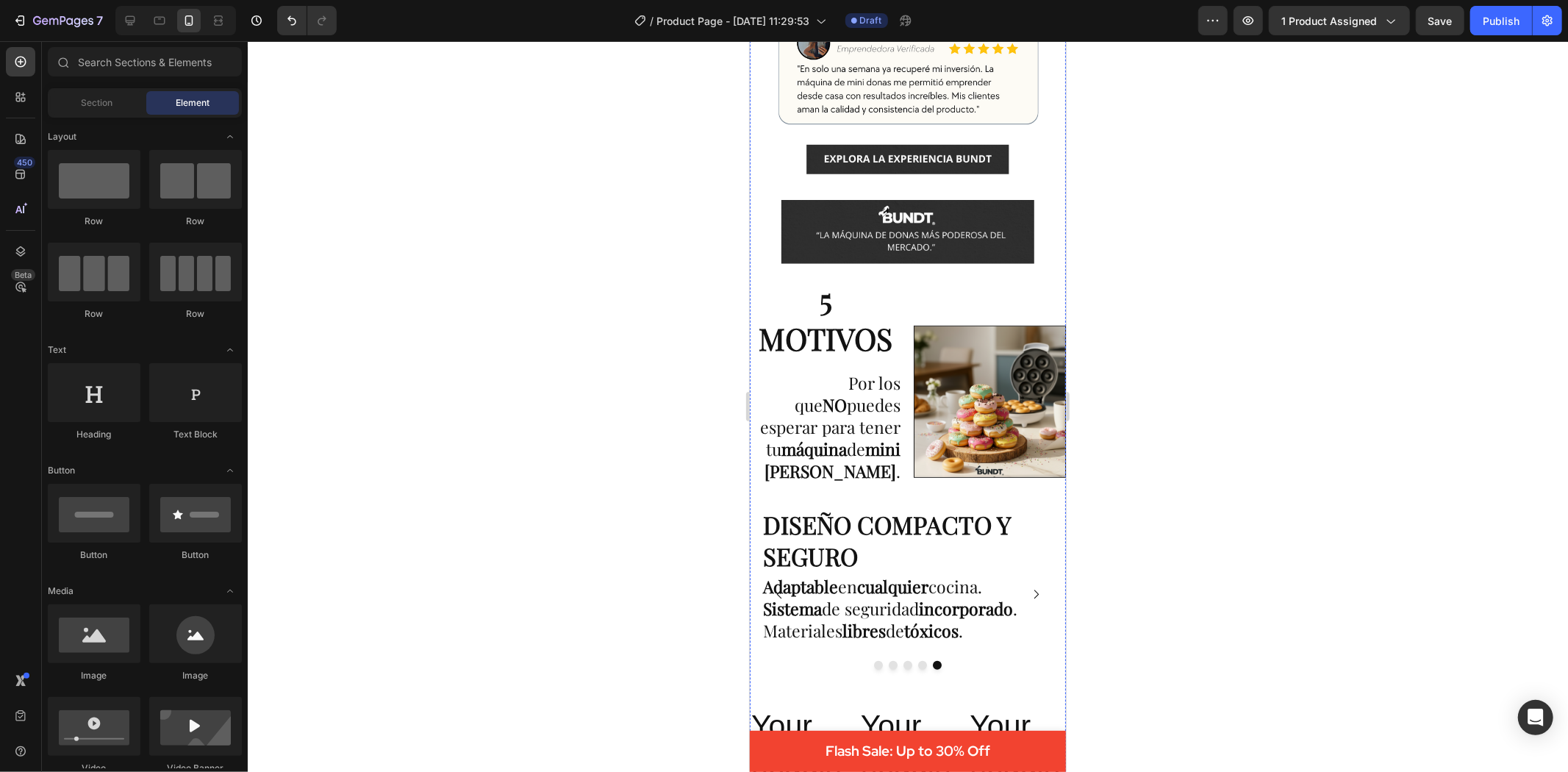
scroll to position [571, 0]
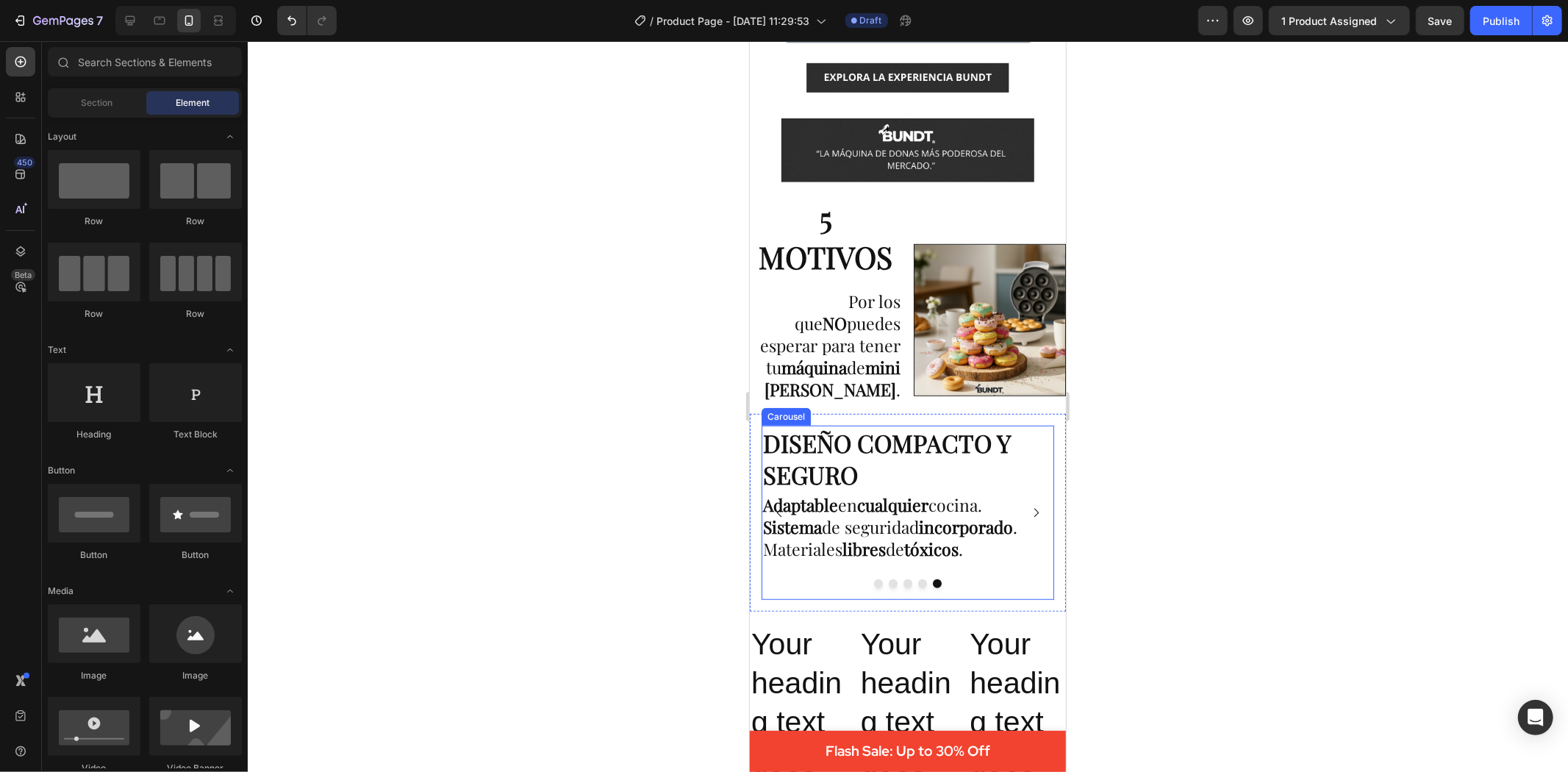
click at [1029, 508] on icon "Carousel Next Arrow" at bounding box center [1035, 512] width 12 height 12
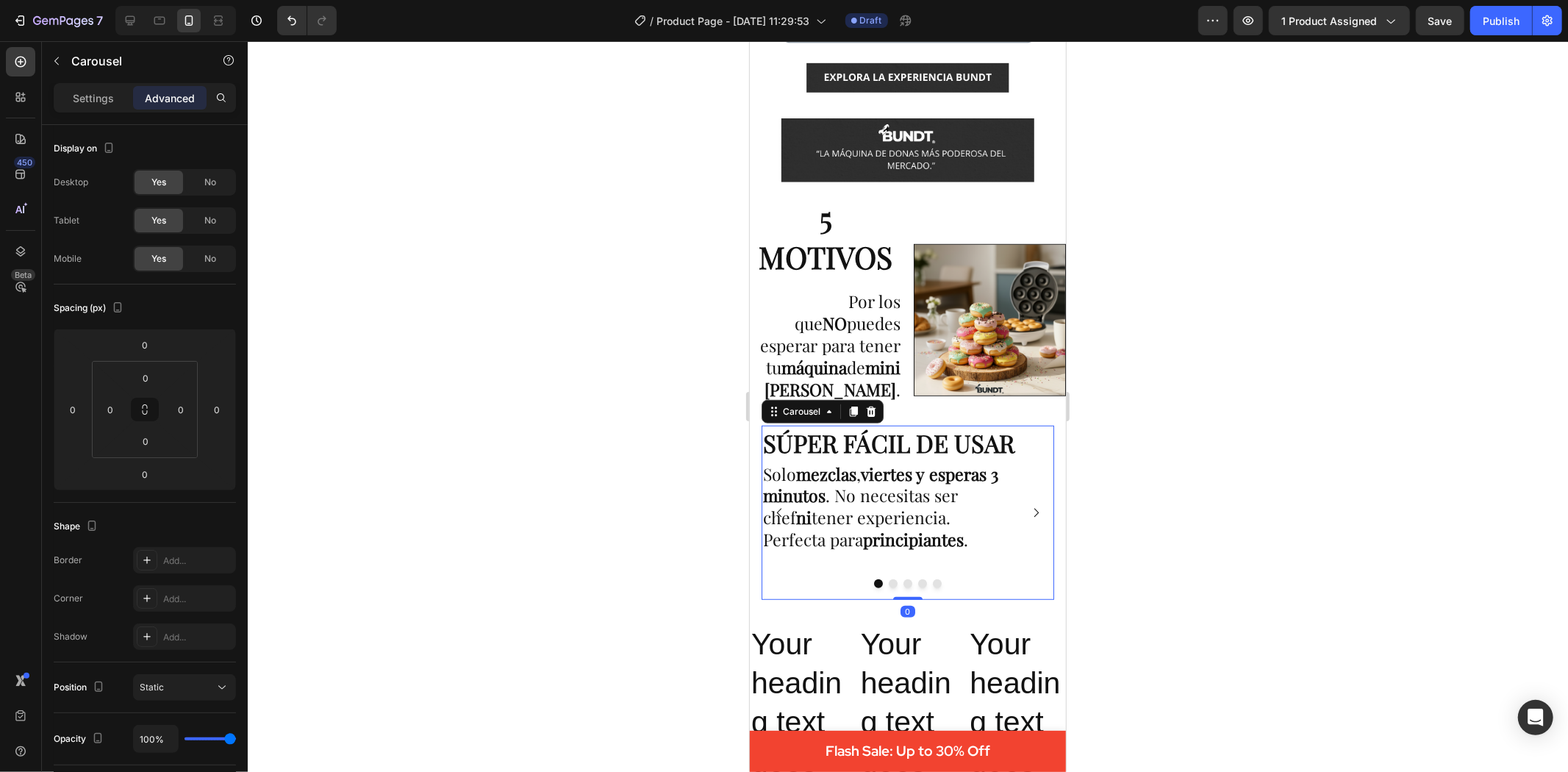
click at [1343, 475] on div at bounding box center [908, 407] width 1321 height 731
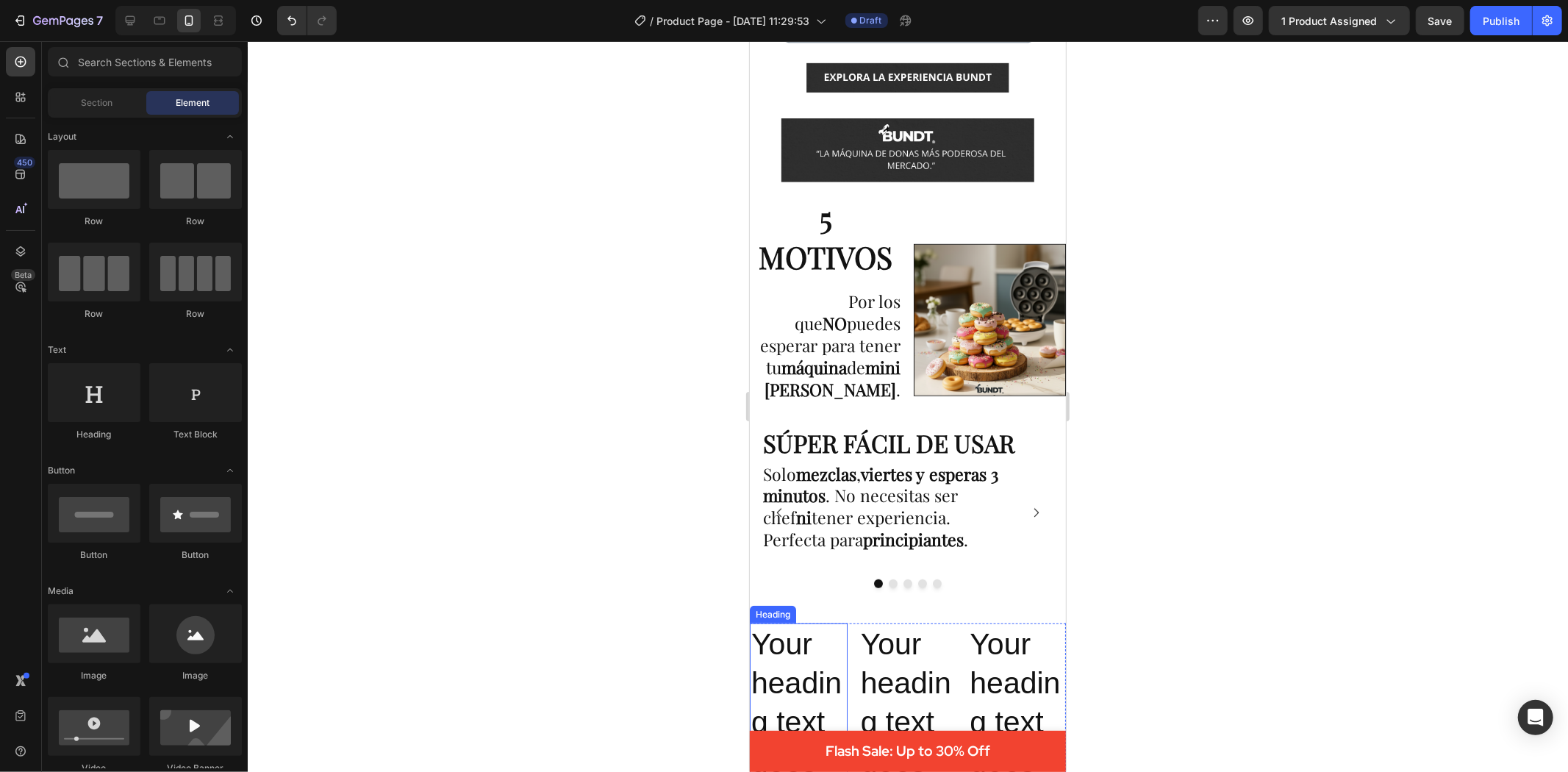
click at [833, 627] on p "Your heading text goes here" at bounding box center [797, 722] width 95 height 195
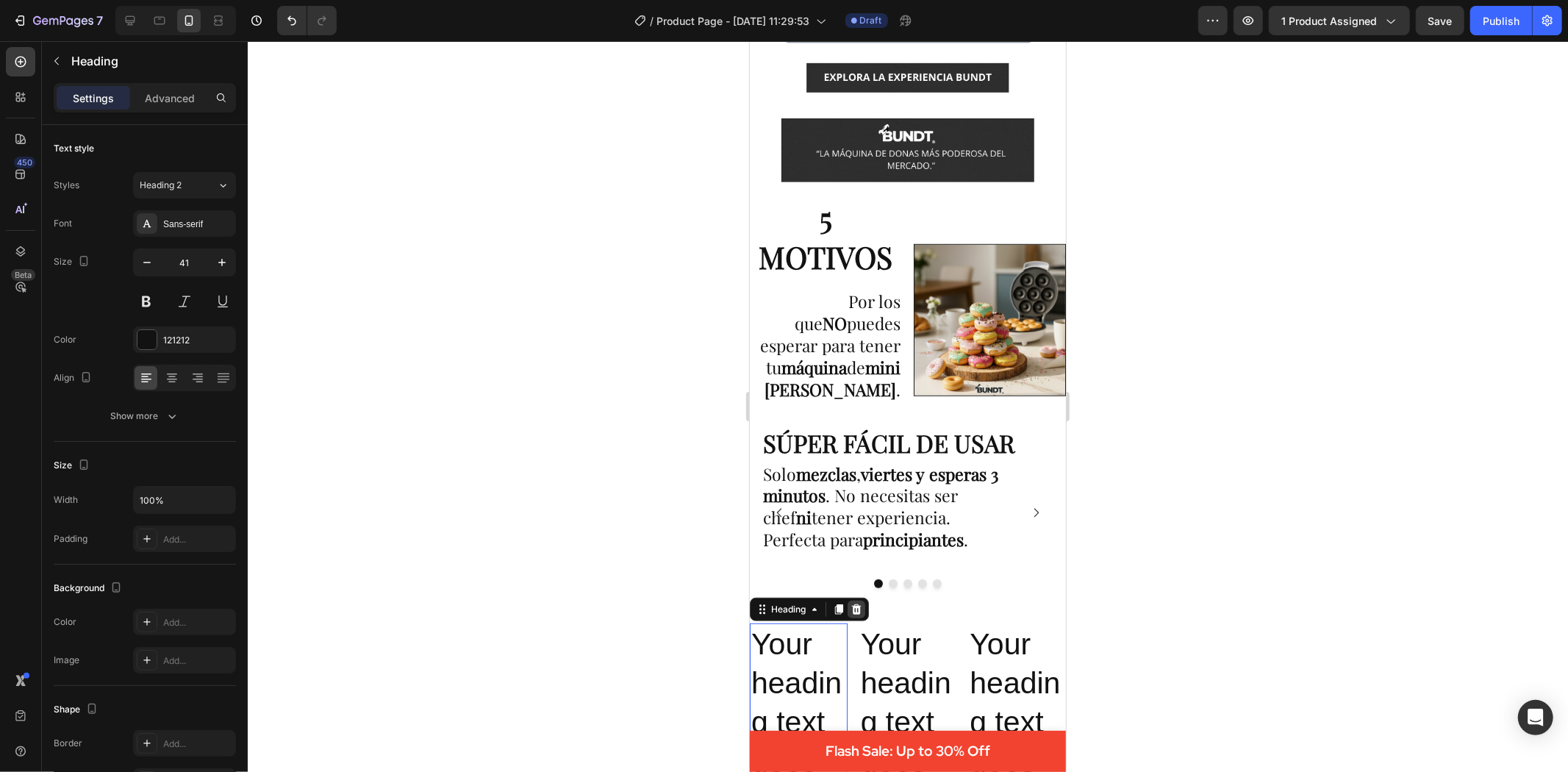
click at [855, 608] on icon at bounding box center [855, 608] width 11 height 11
click at [864, 642] on p "Your heading text goes here" at bounding box center [907, 722] width 95 height 195
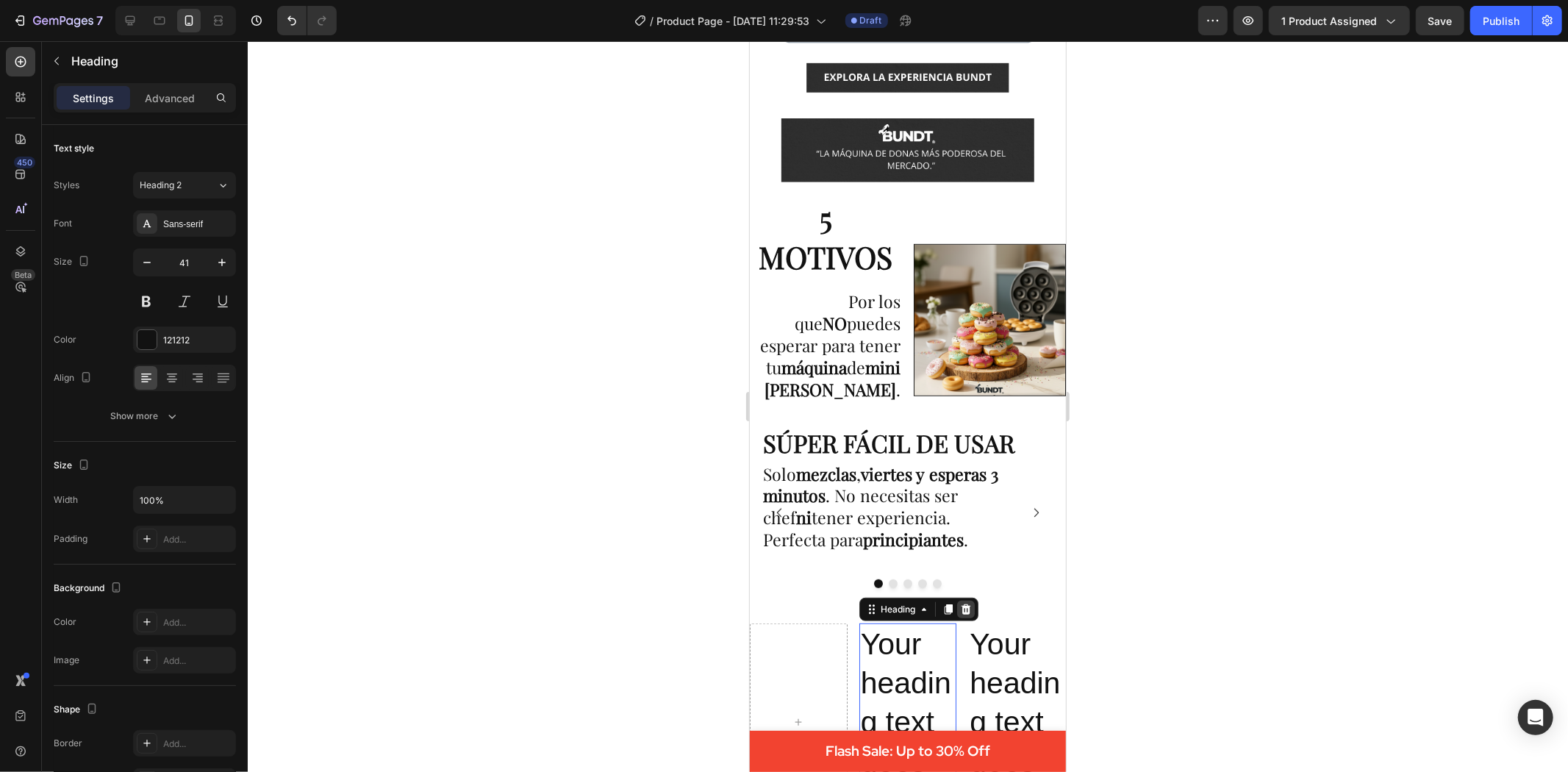
click at [960, 606] on icon at bounding box center [964, 609] width 10 height 11
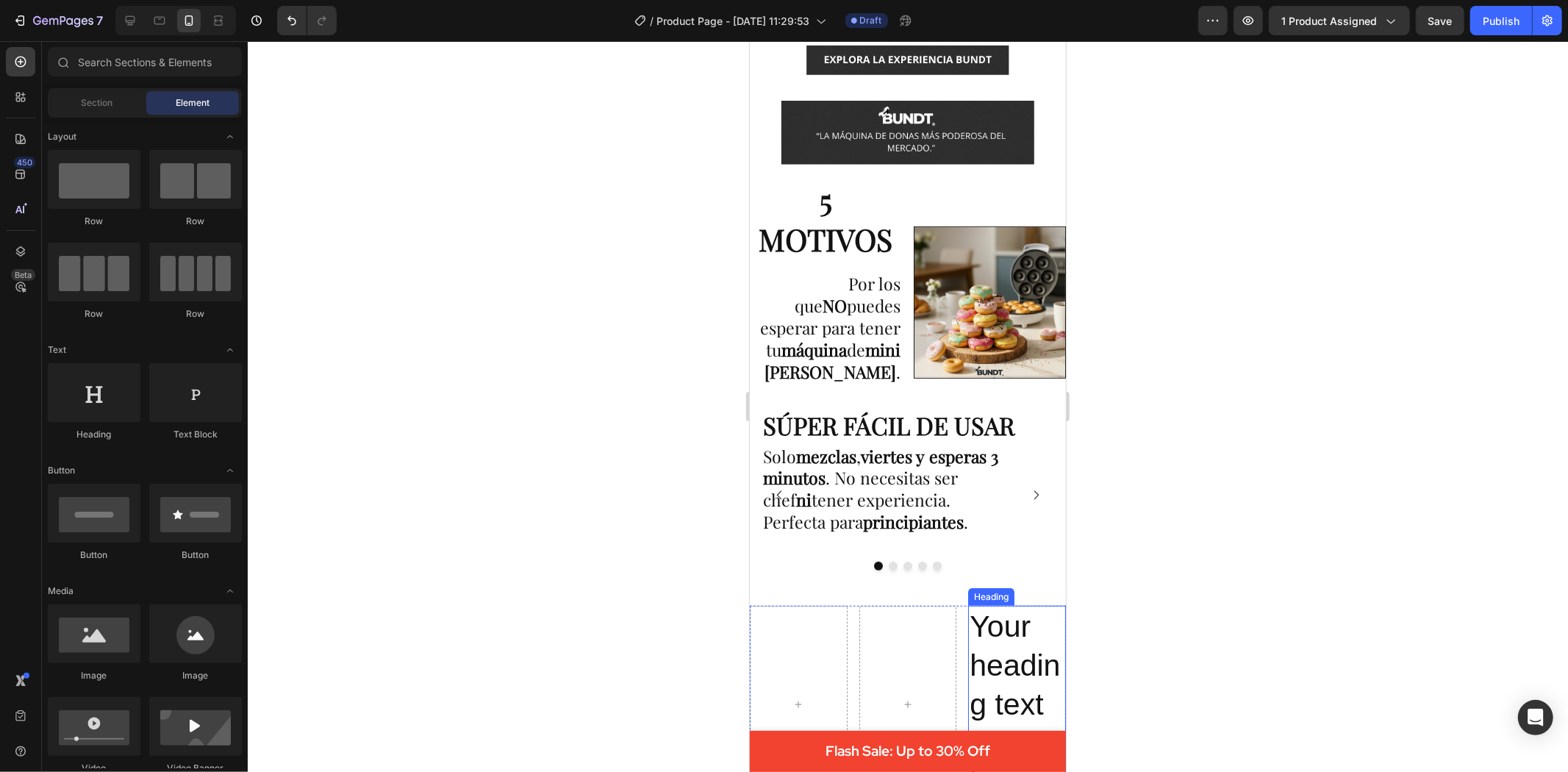
scroll to position [654, 0]
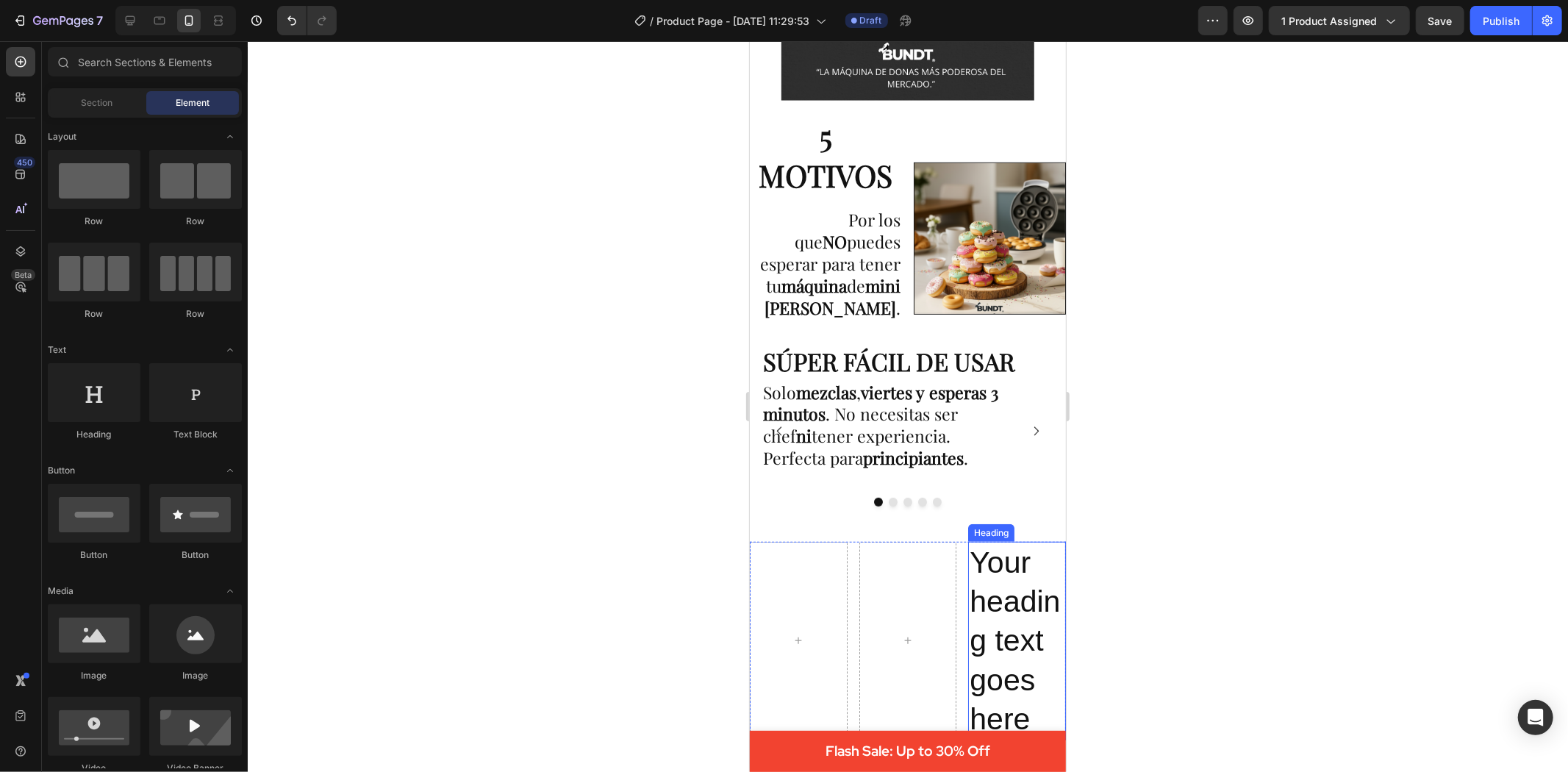
click at [981, 600] on p "Your heading text goes here" at bounding box center [1016, 640] width 95 height 195
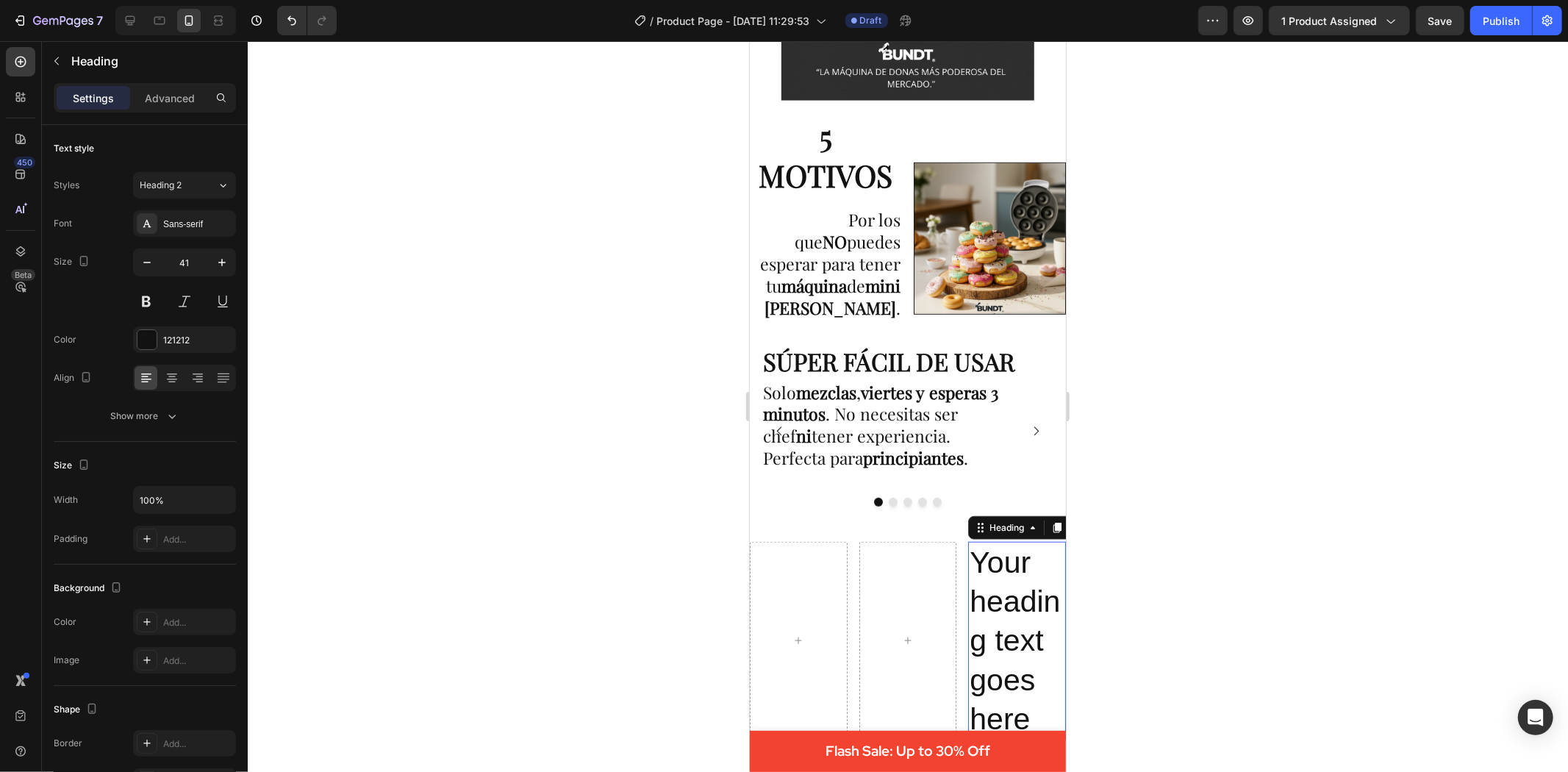
scroll to position [817, 0]
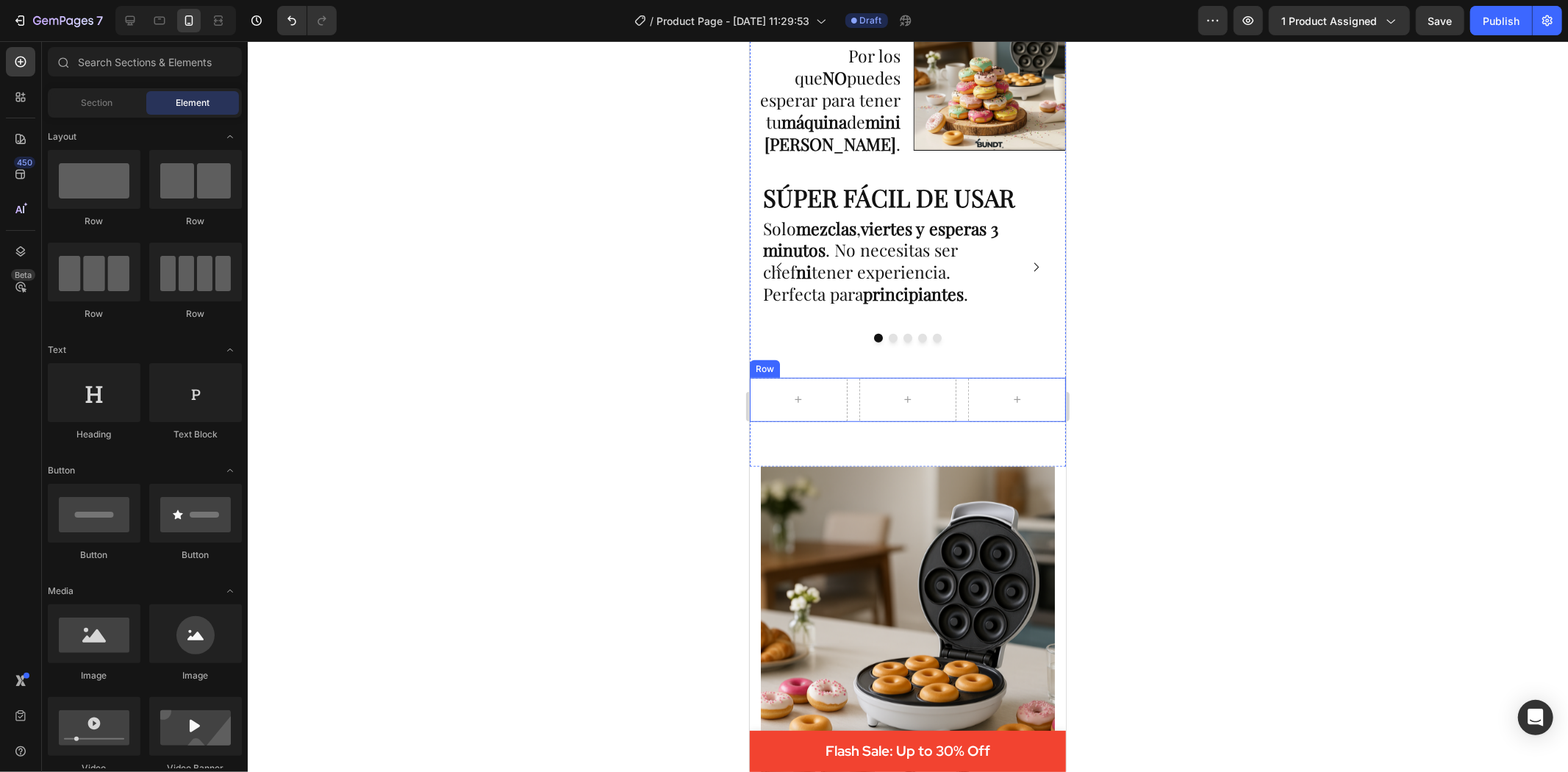
click at [954, 382] on div "Row" at bounding box center [908, 400] width 316 height 44
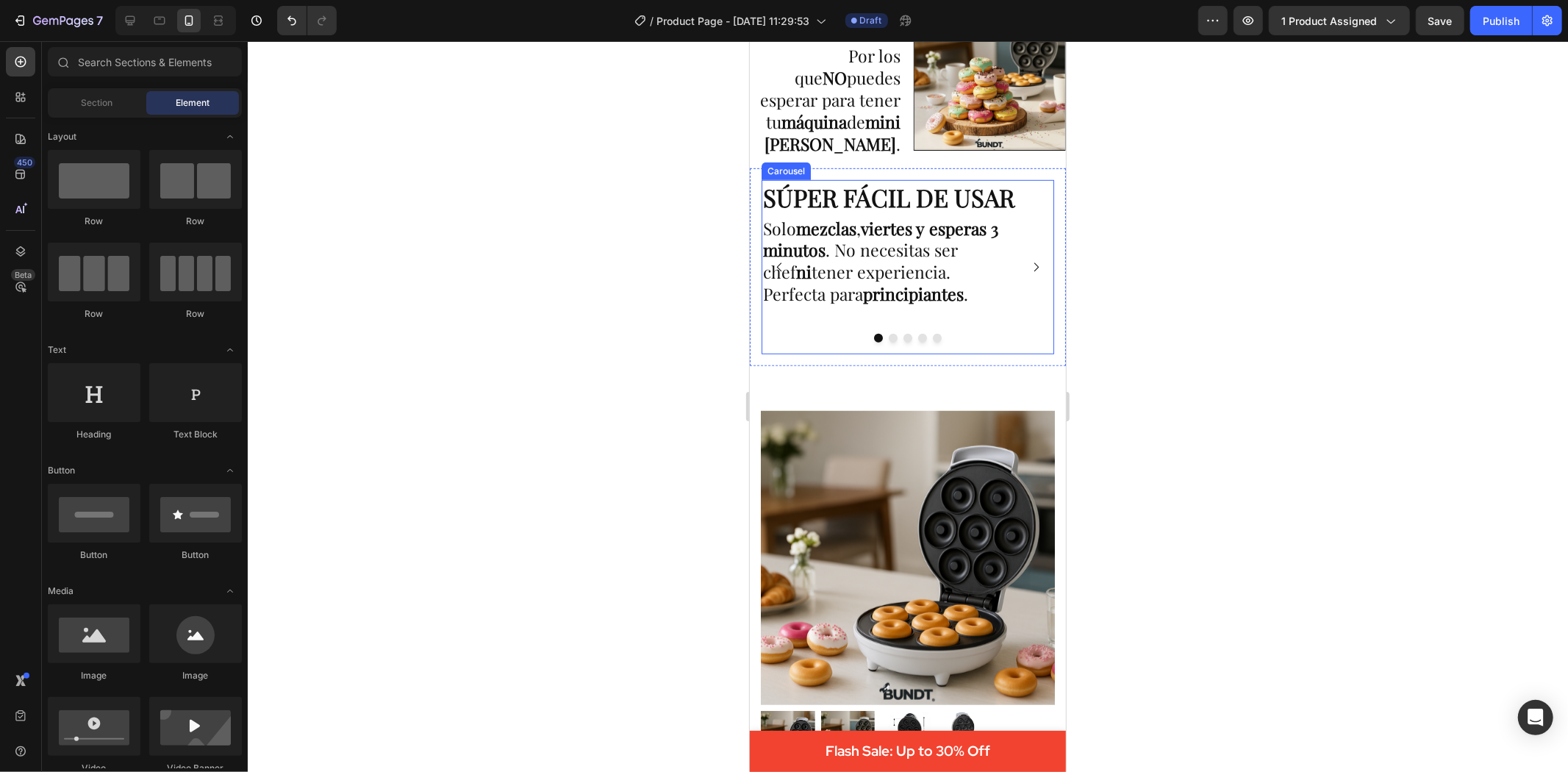
click at [888, 335] on button "Dot" at bounding box center [893, 338] width 9 height 9
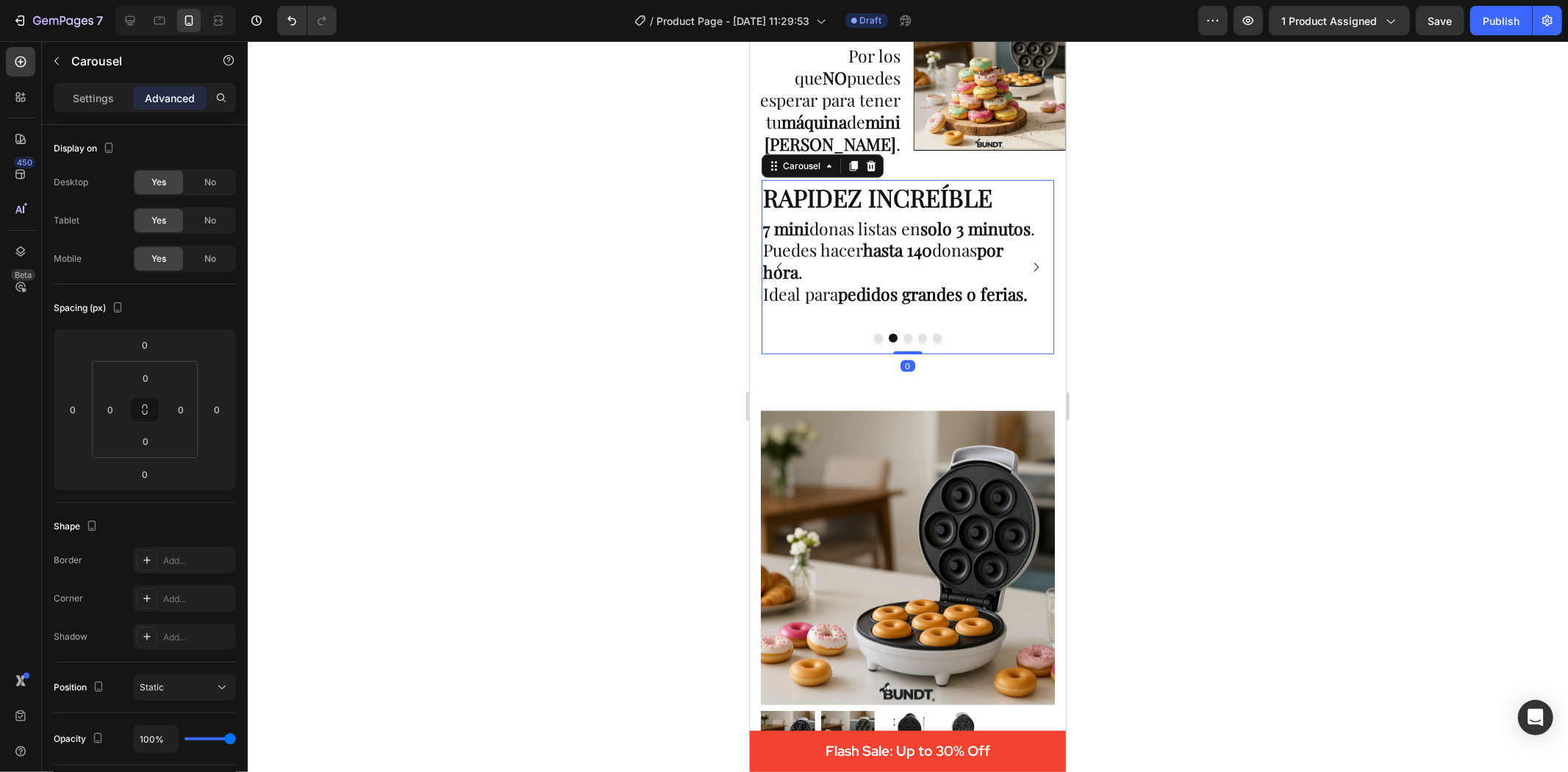
click at [873, 334] on button "Dot" at bounding box center [878, 338] width 9 height 9
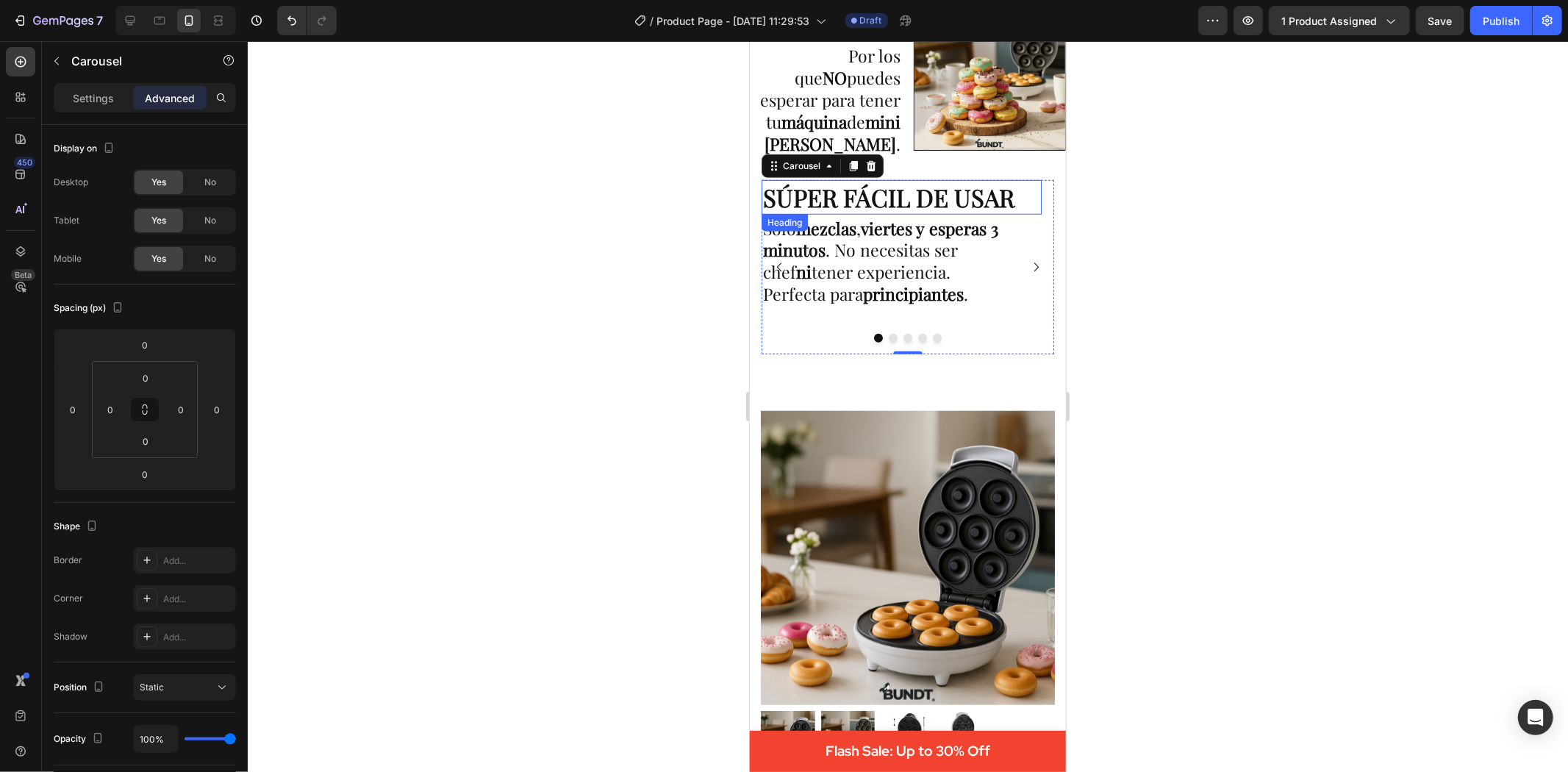
click at [803, 209] on strong "SÚPER FÁCIL DE USAR" at bounding box center [888, 196] width 251 height 33
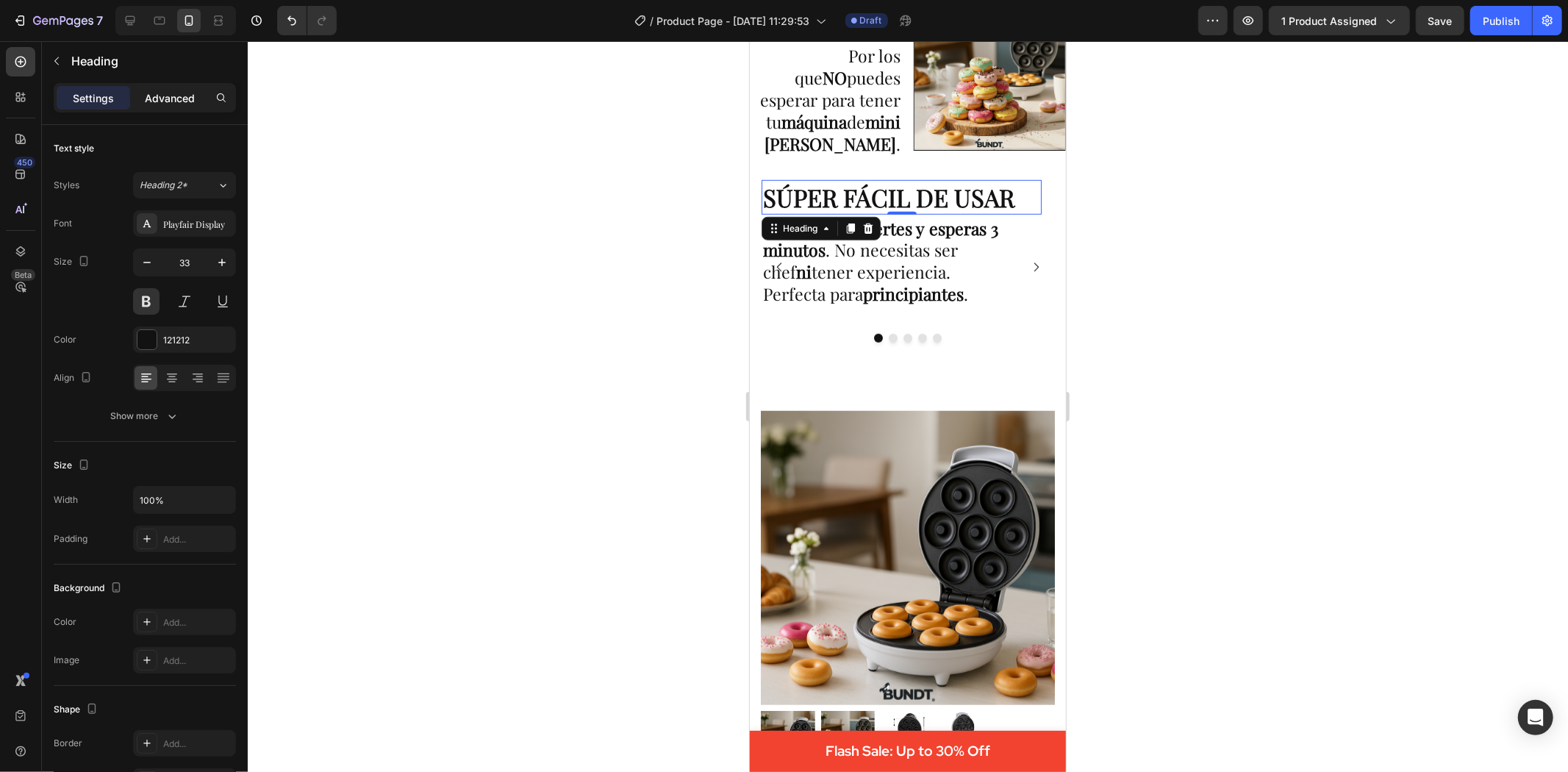
click at [162, 86] on div "Advanced" at bounding box center [170, 97] width 73 height 24
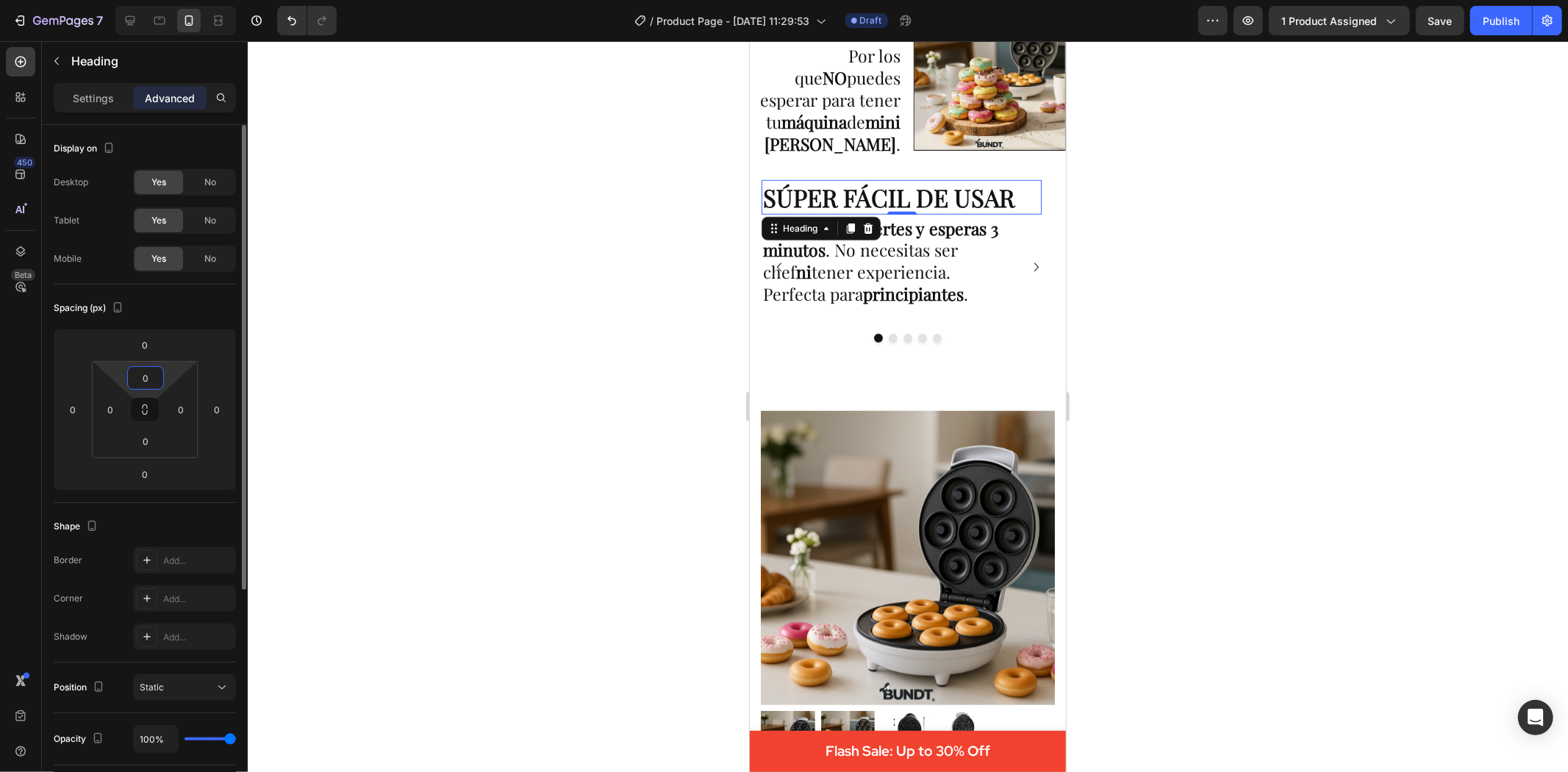
click at [152, 381] on input "0" at bounding box center [145, 378] width 29 height 22
type input "2"
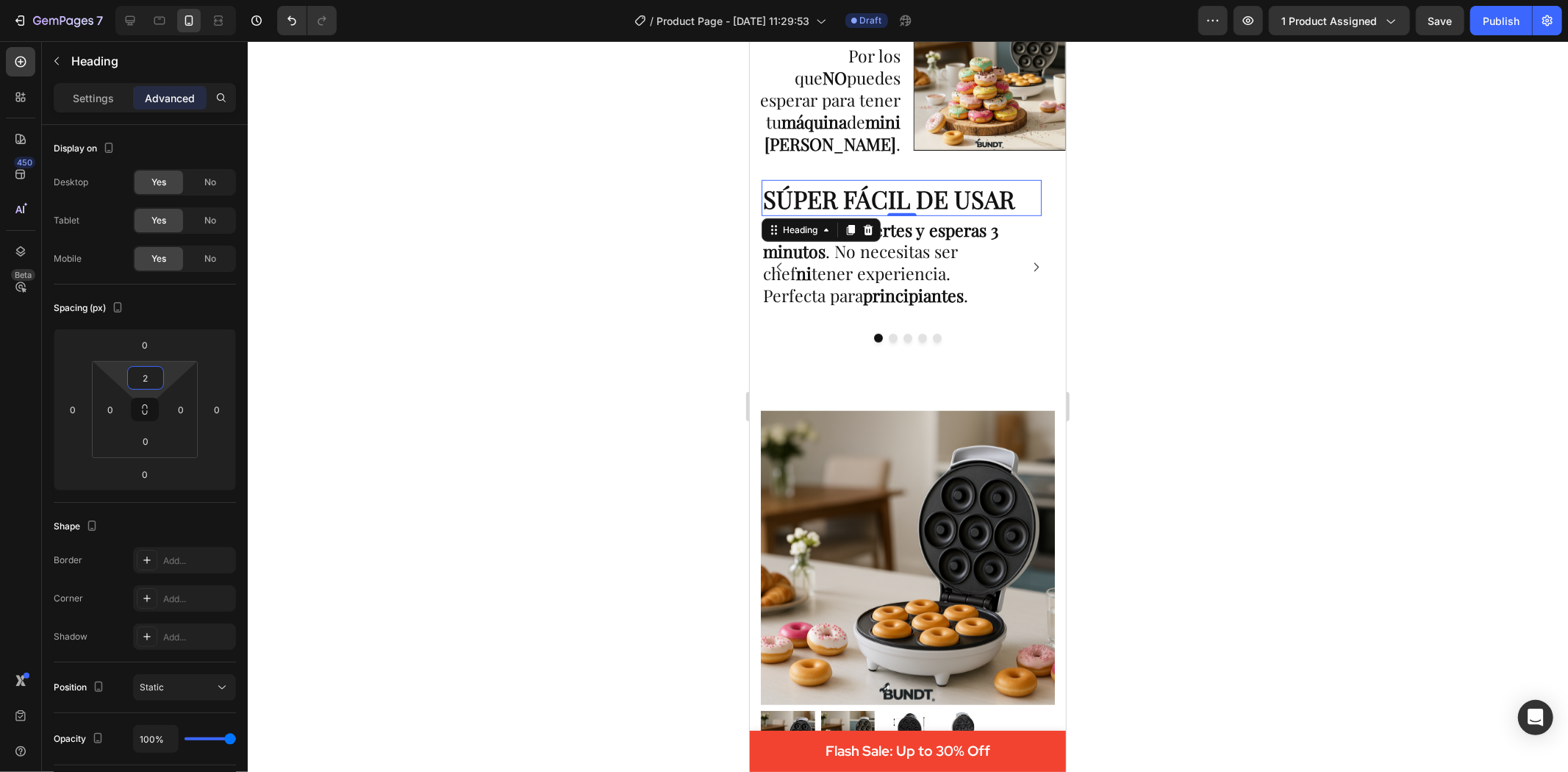
click at [1234, 413] on div at bounding box center [908, 407] width 1321 height 731
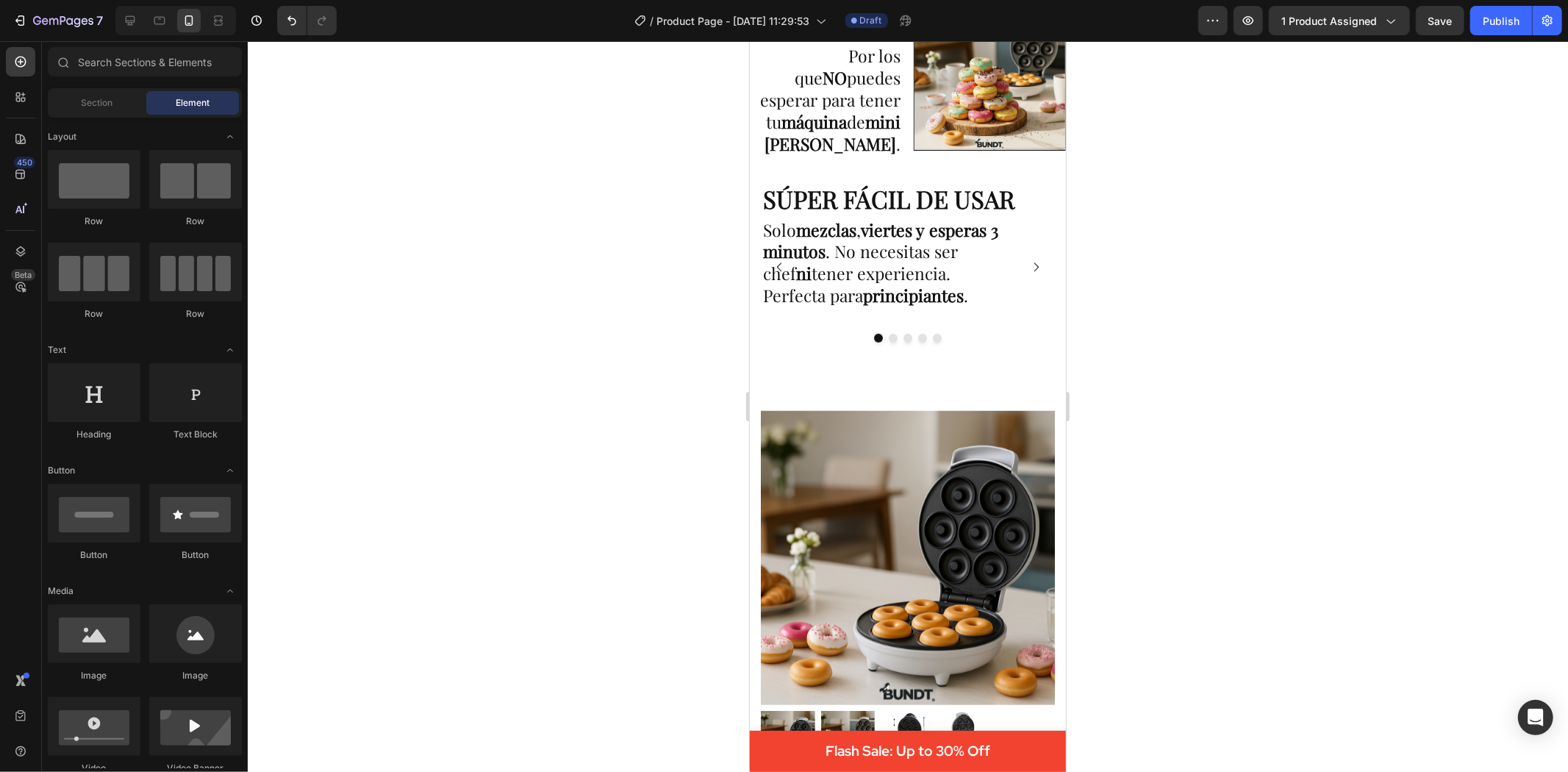
click at [1429, 28] on button "Save" at bounding box center [1440, 20] width 49 height 29
click at [1024, 254] on p "Solo mezclas , viertes y esperas 3 minutos . No necesitas ser chef ni tener exp…" at bounding box center [902, 263] width 278 height 88
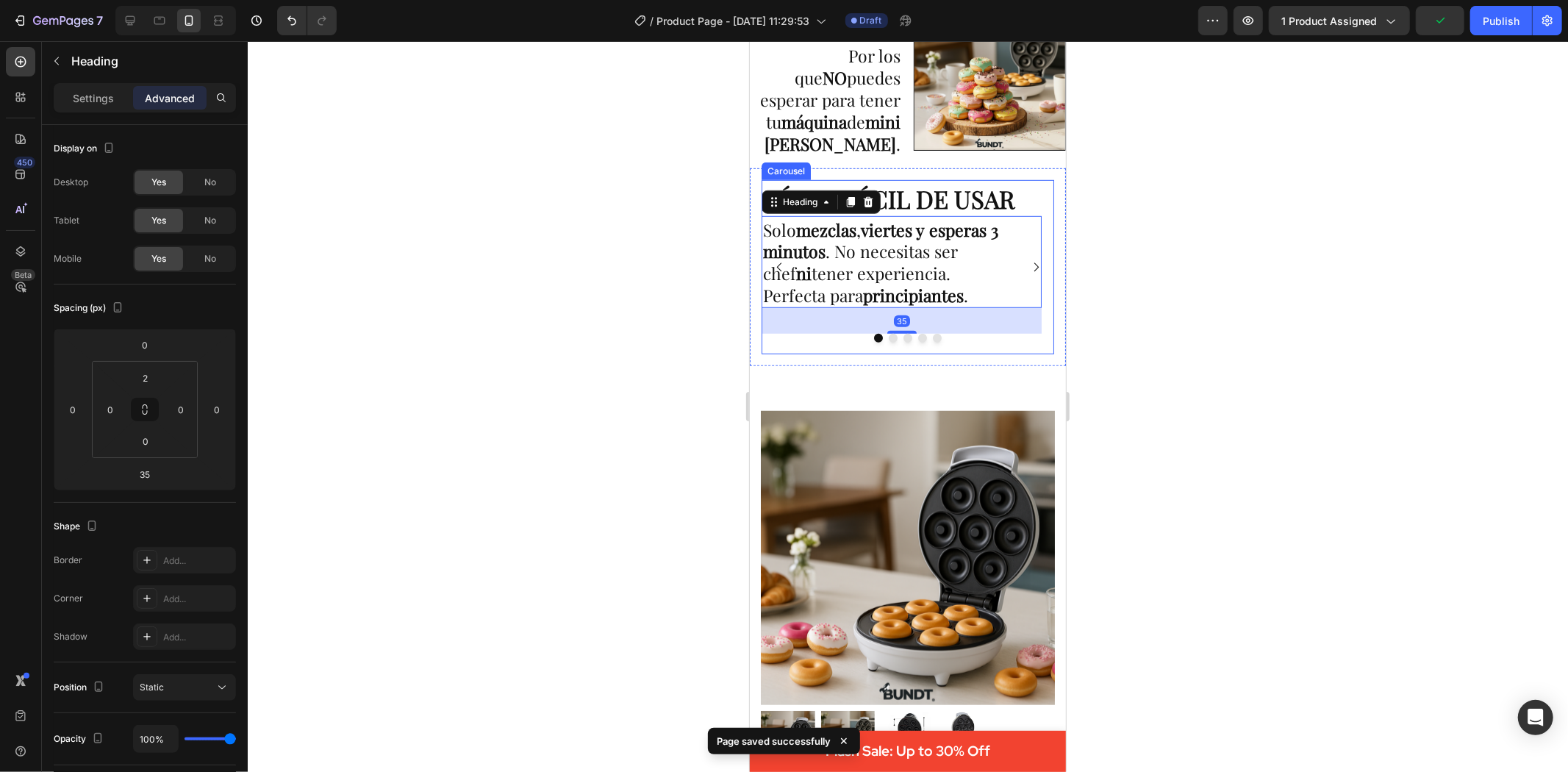
click at [1033, 262] on icon "Carousel Next Arrow" at bounding box center [1035, 266] width 4 height 9
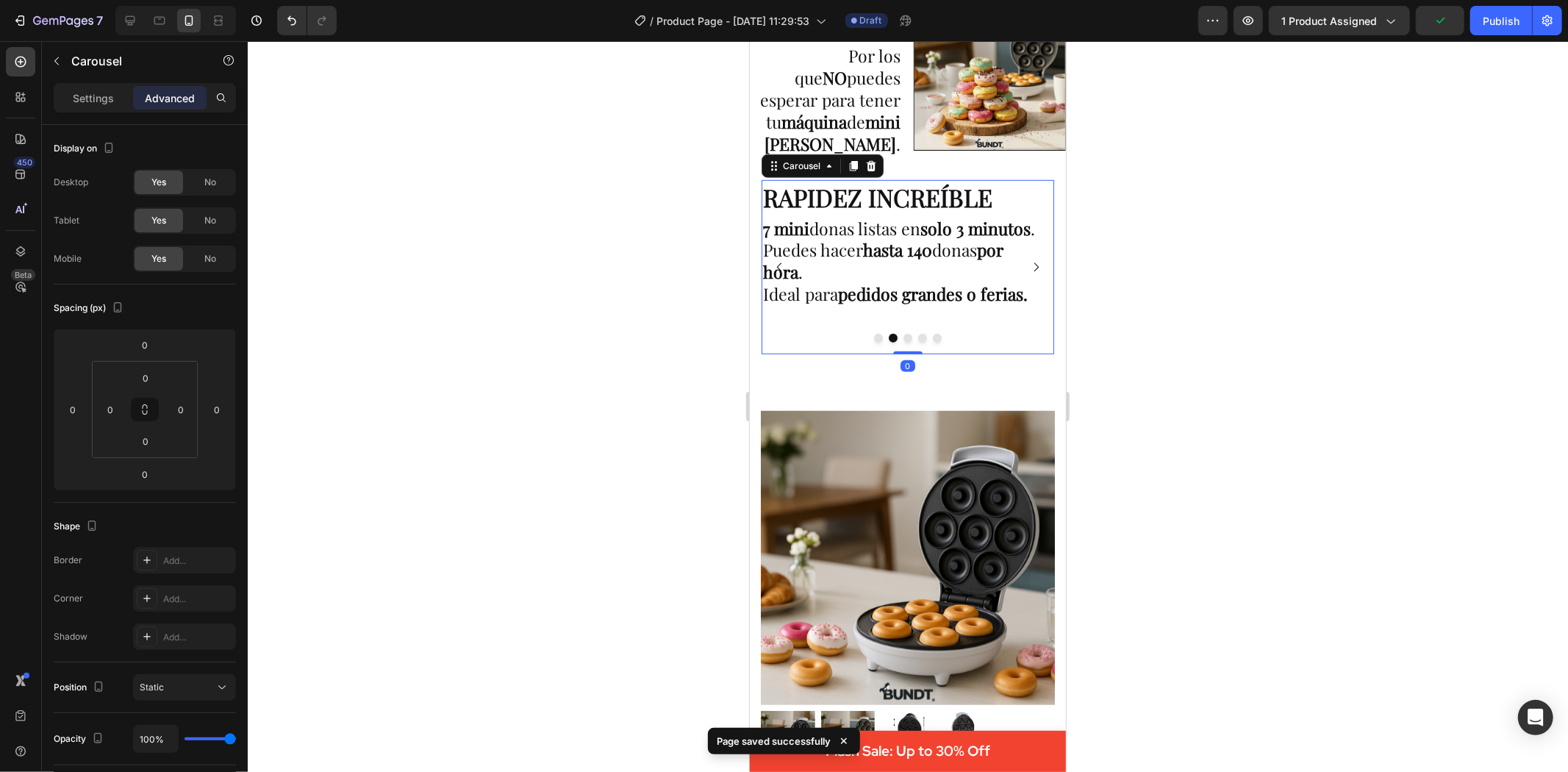
click at [1033, 262] on icon "Carousel Next Arrow" at bounding box center [1035, 266] width 4 height 9
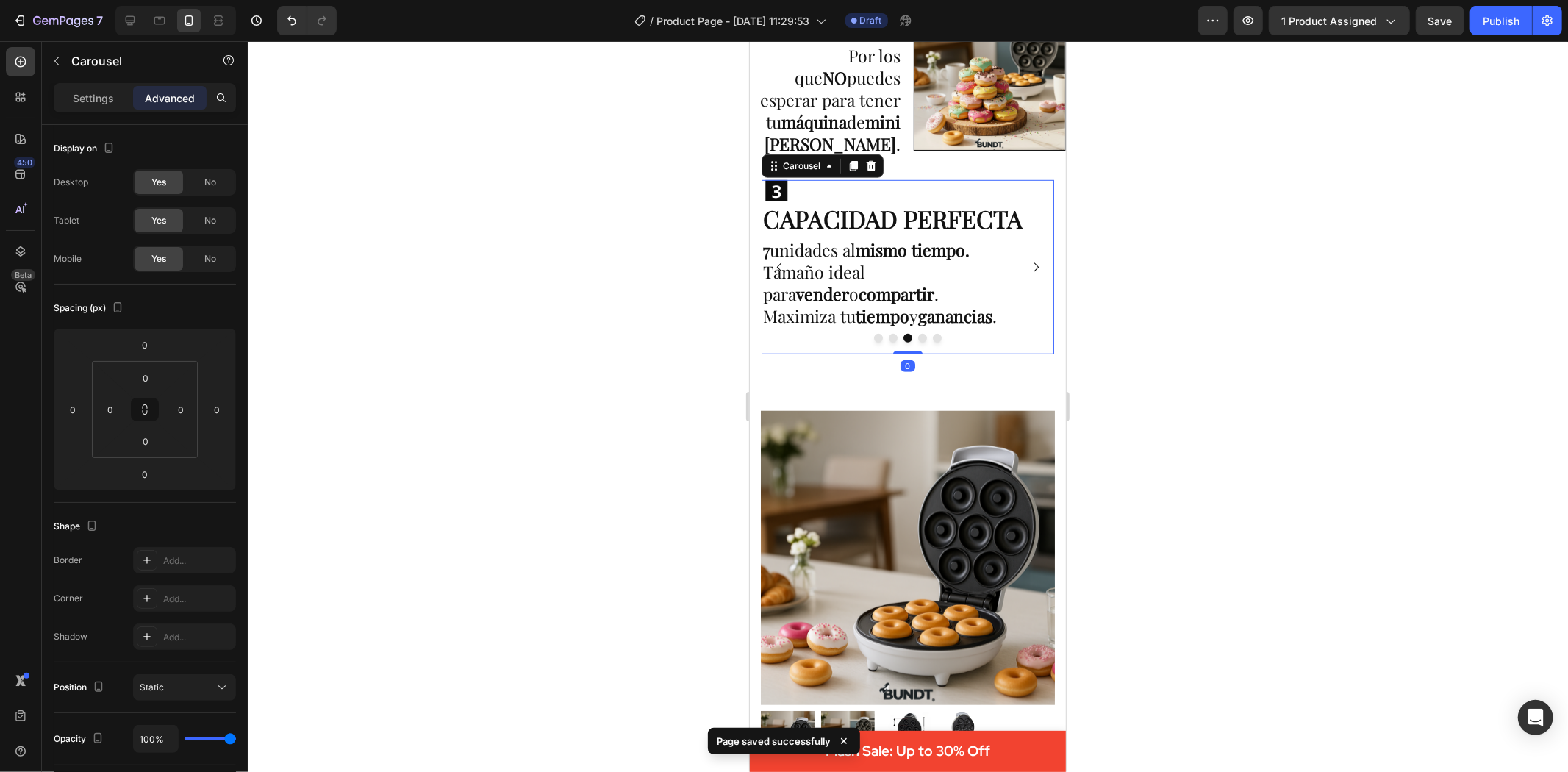
click at [1033, 262] on icon "Carousel Next Arrow" at bounding box center [1035, 266] width 4 height 9
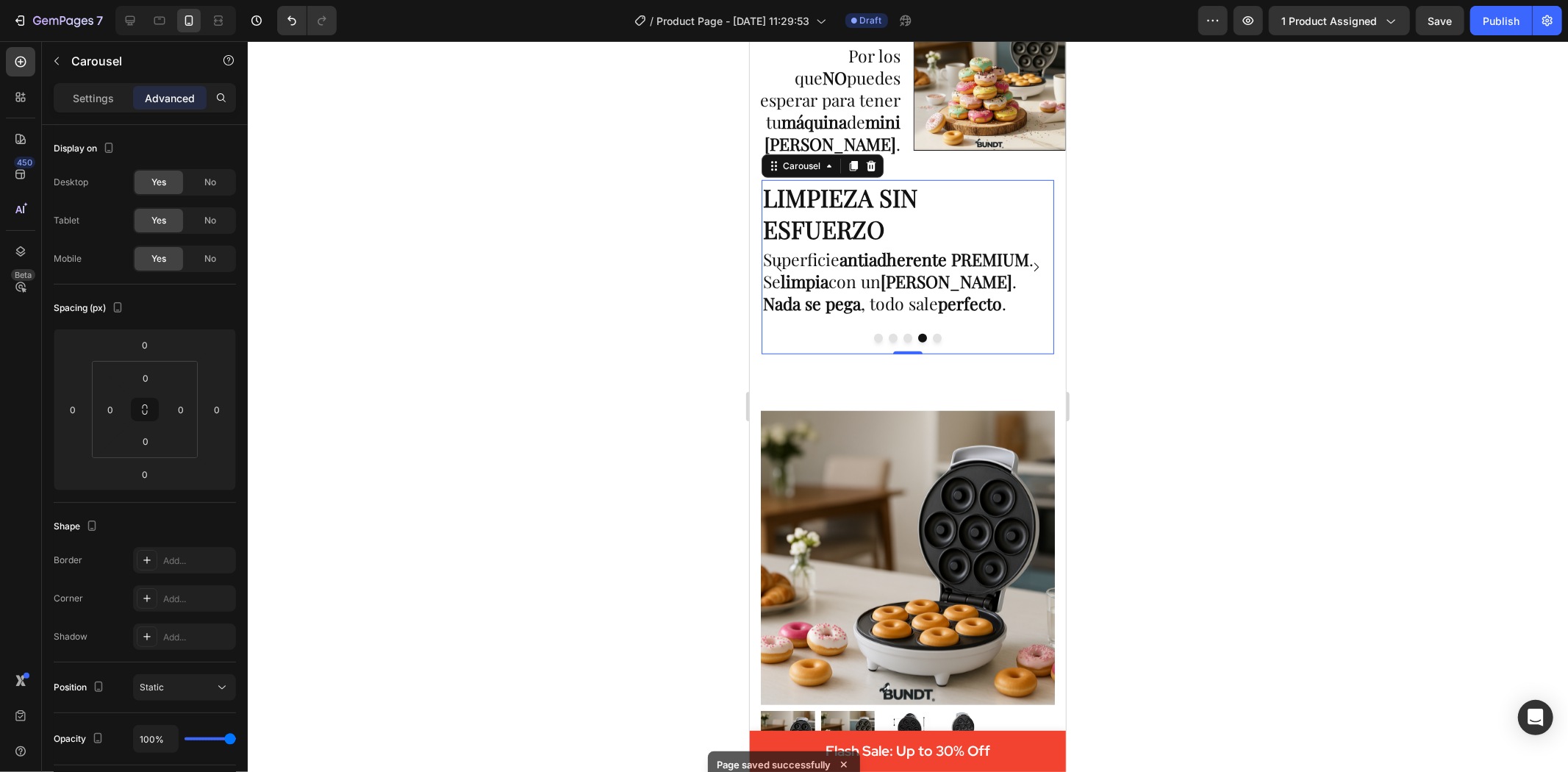
click at [782, 266] on icon "Carousel Back Arrow" at bounding box center [779, 266] width 12 height 12
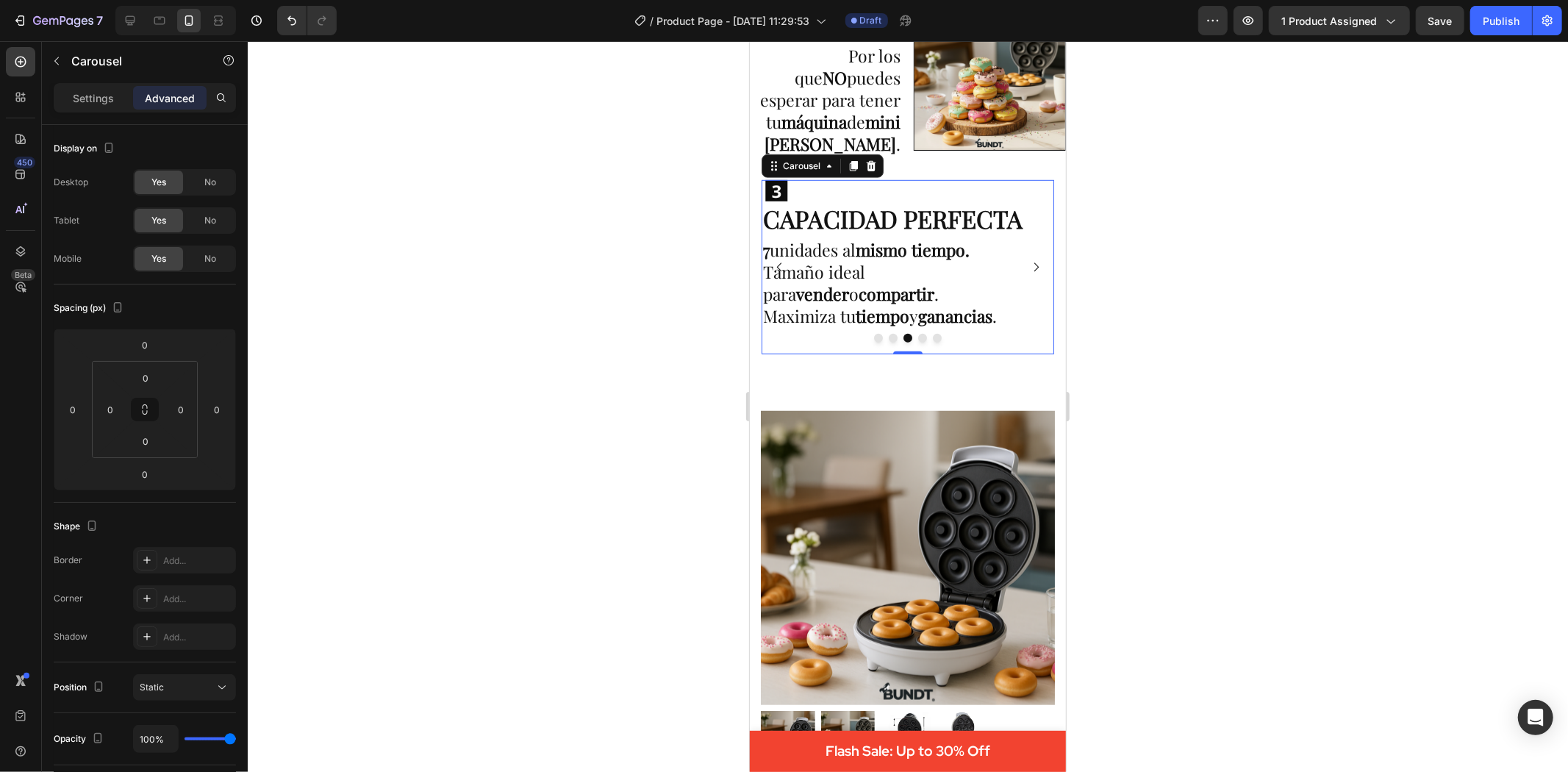
click at [782, 266] on icon "Carousel Back Arrow" at bounding box center [779, 266] width 12 height 12
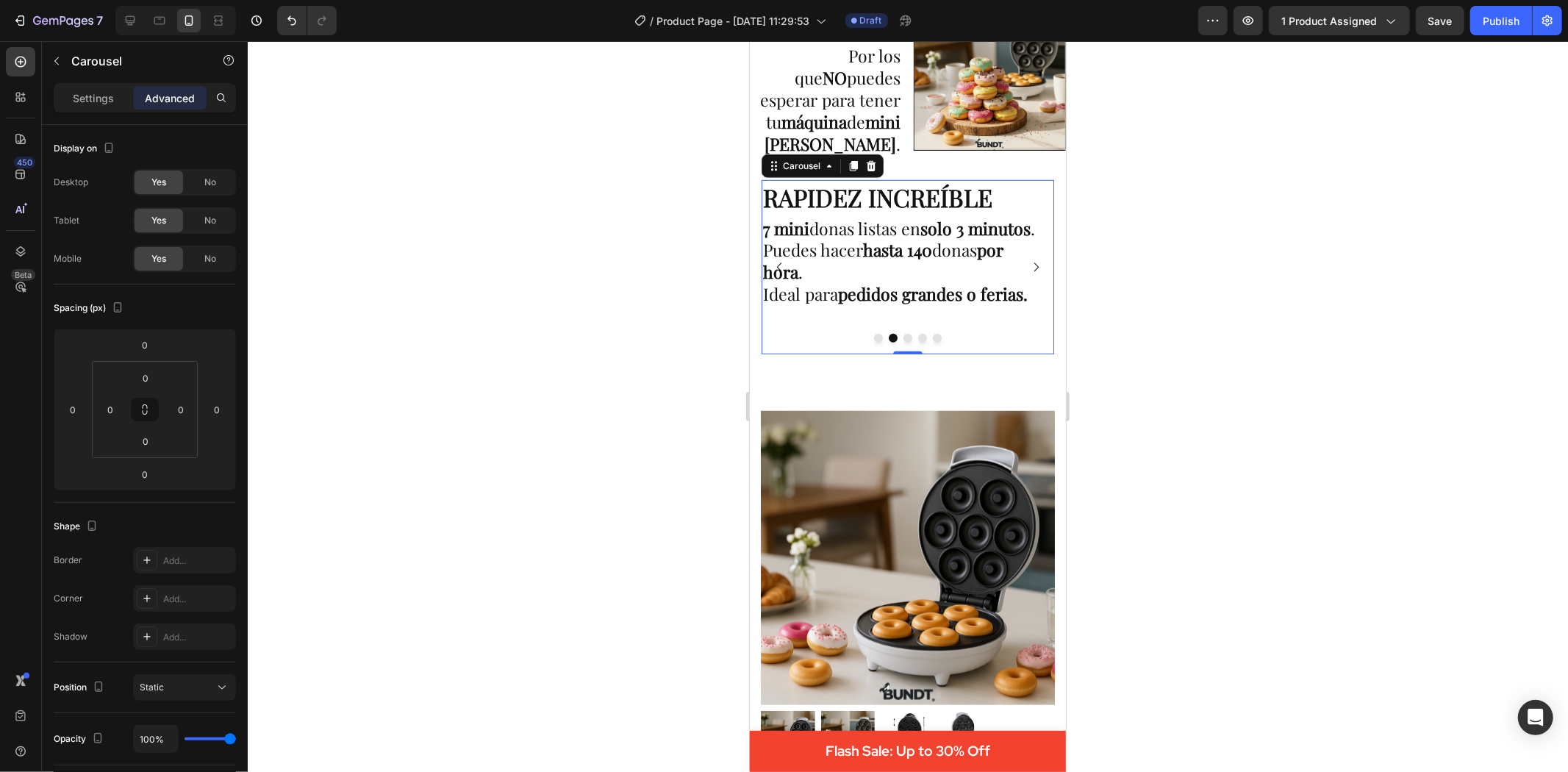
click at [1029, 260] on icon "Carousel Next Arrow" at bounding box center [1035, 266] width 12 height 12
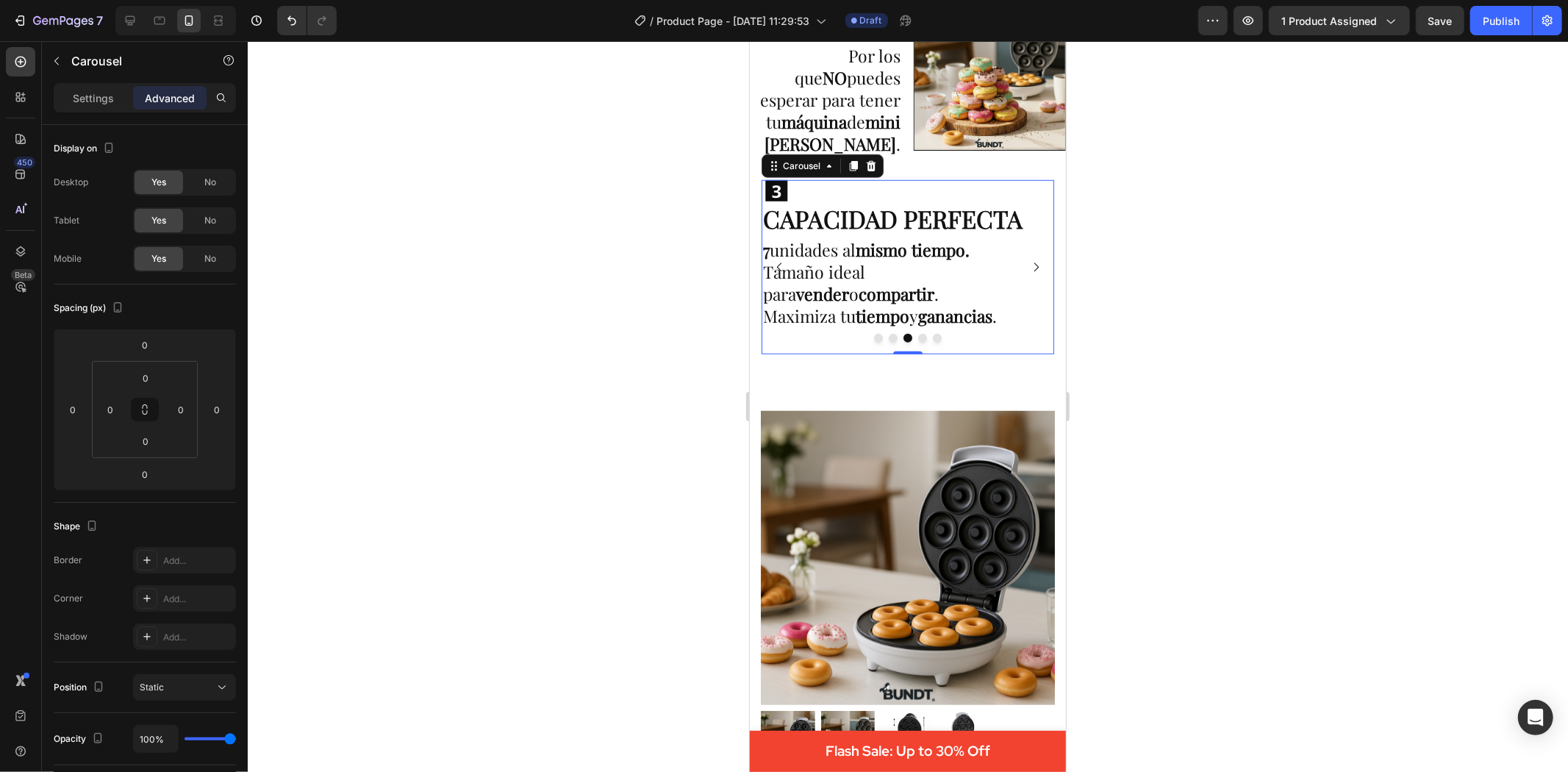
click at [1029, 260] on icon "Carousel Next Arrow" at bounding box center [1035, 266] width 12 height 12
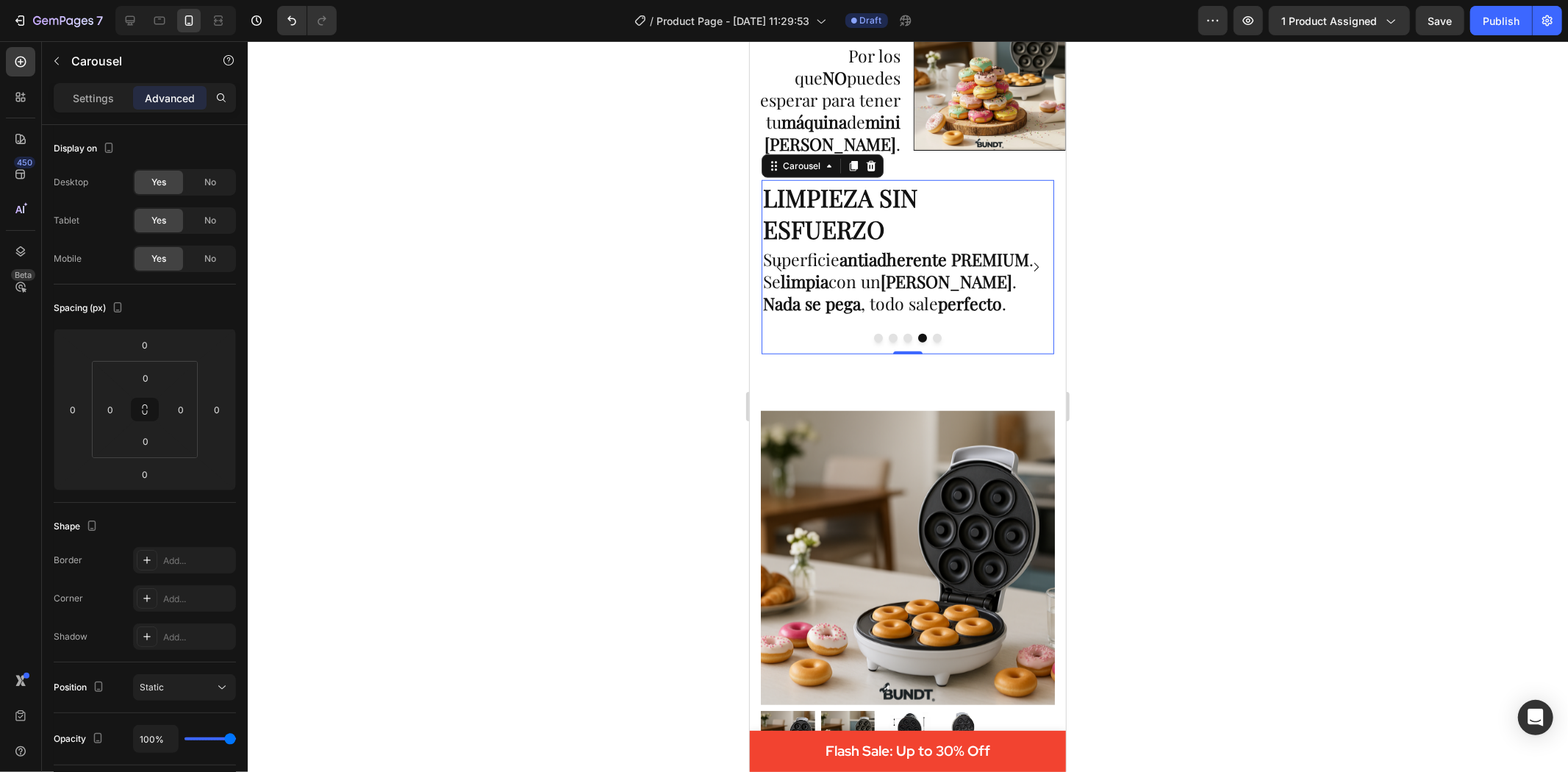
click at [1029, 260] on icon "Carousel Next Arrow" at bounding box center [1035, 266] width 12 height 12
click at [1329, 281] on div at bounding box center [908, 407] width 1321 height 731
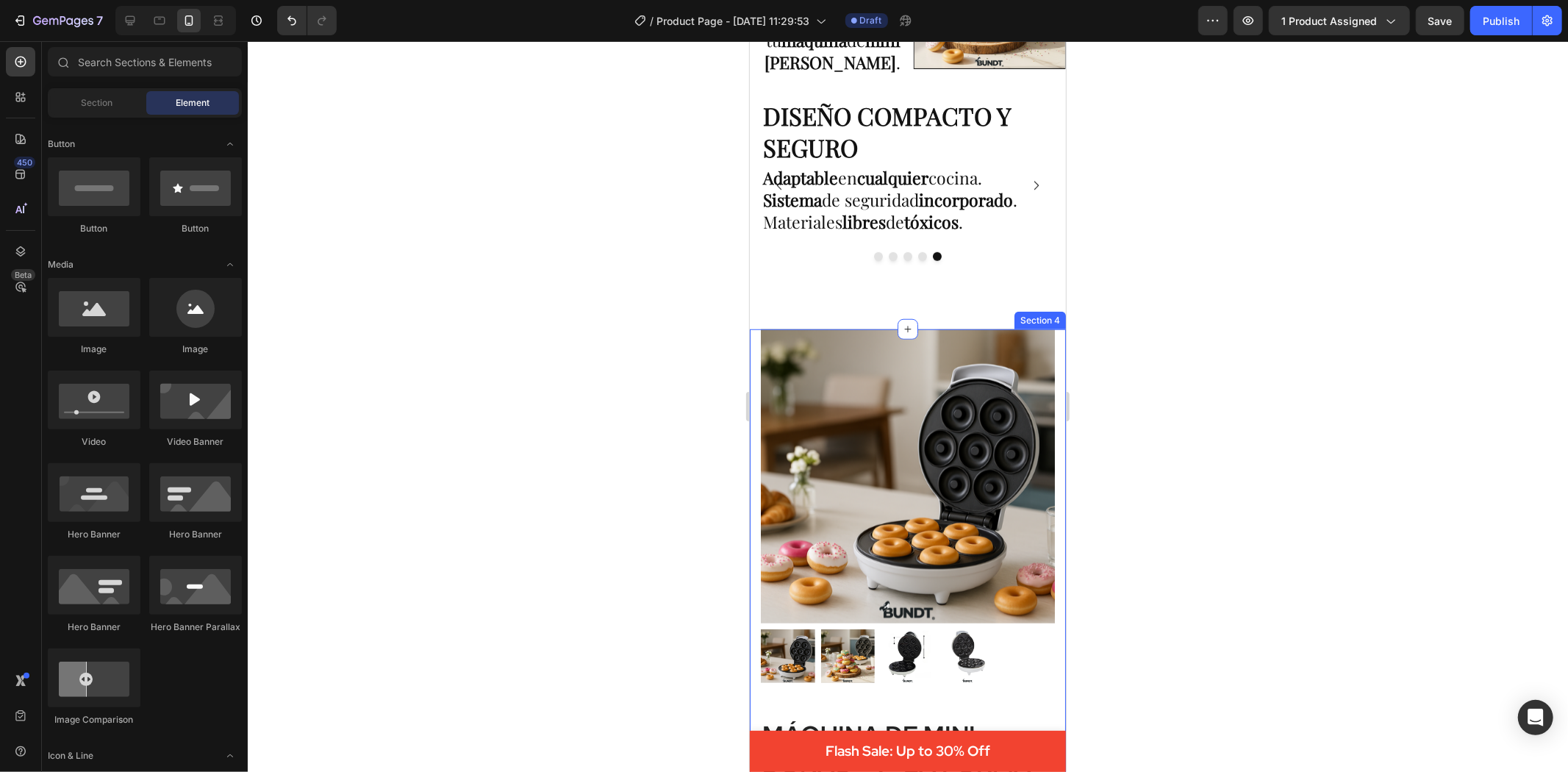
scroll to position [0, 0]
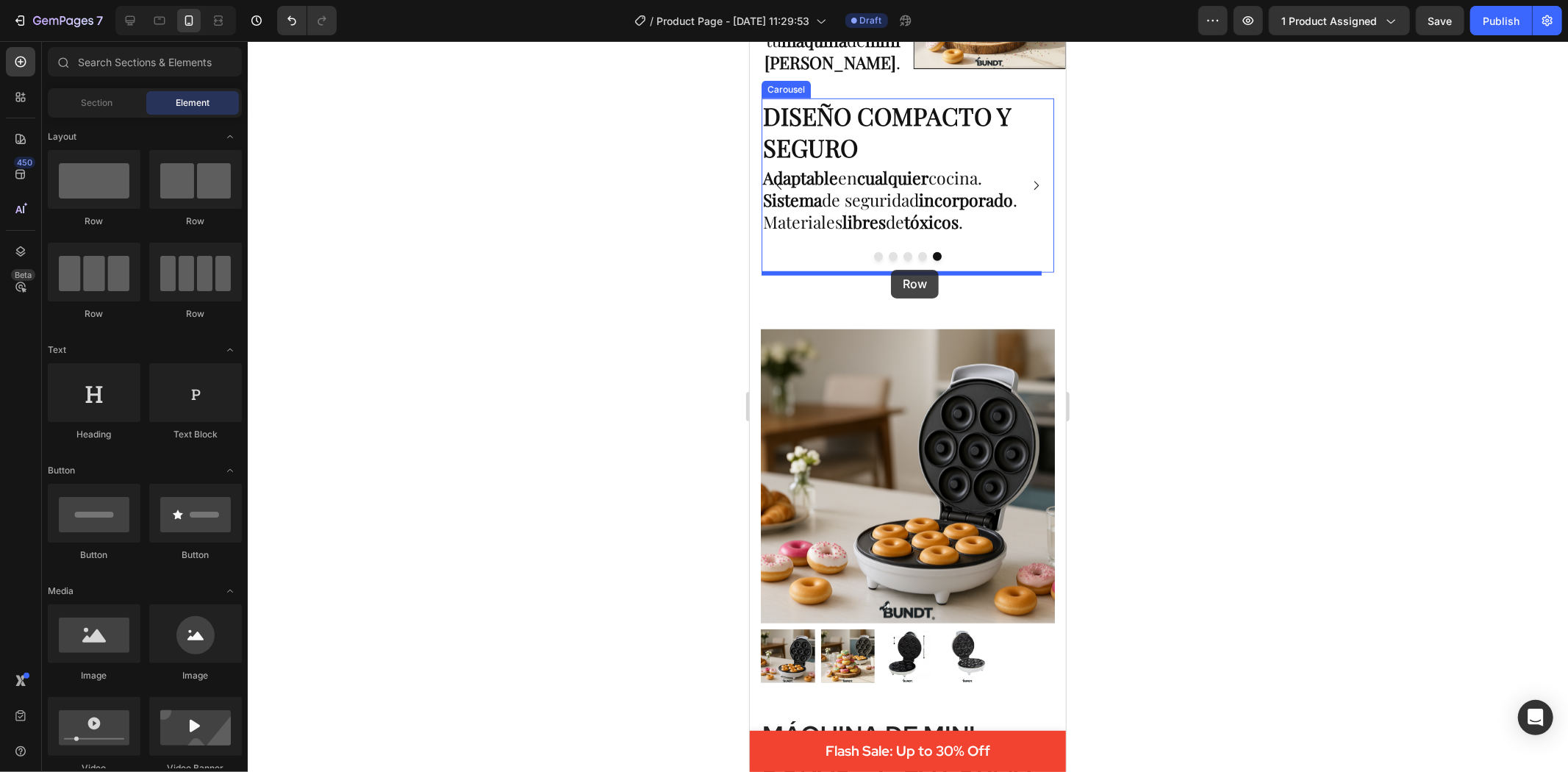
drag, startPoint x: 876, startPoint y: 238, endPoint x: 890, endPoint y: 269, distance: 34.0
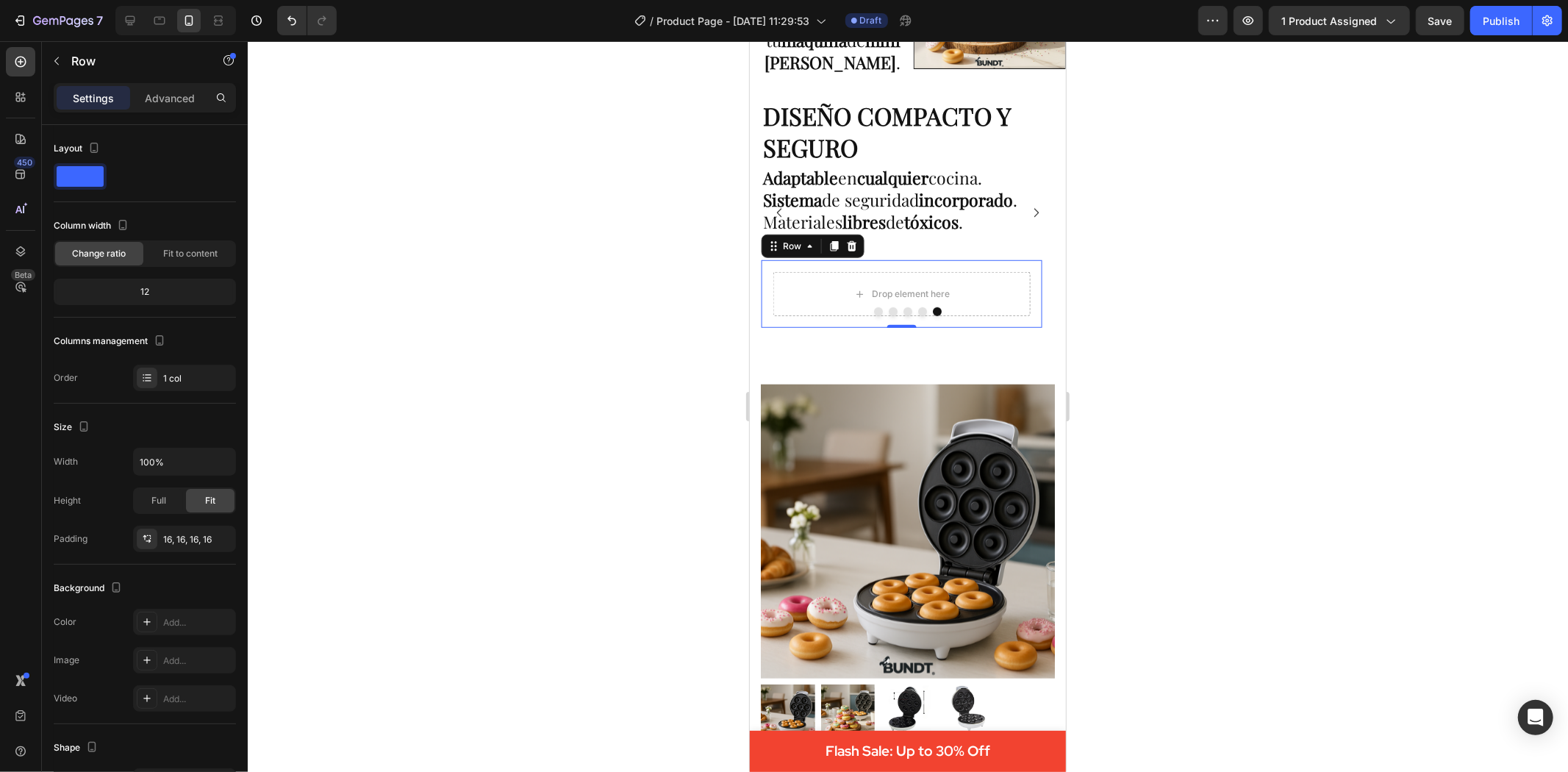
click at [1223, 337] on div at bounding box center [908, 407] width 1321 height 731
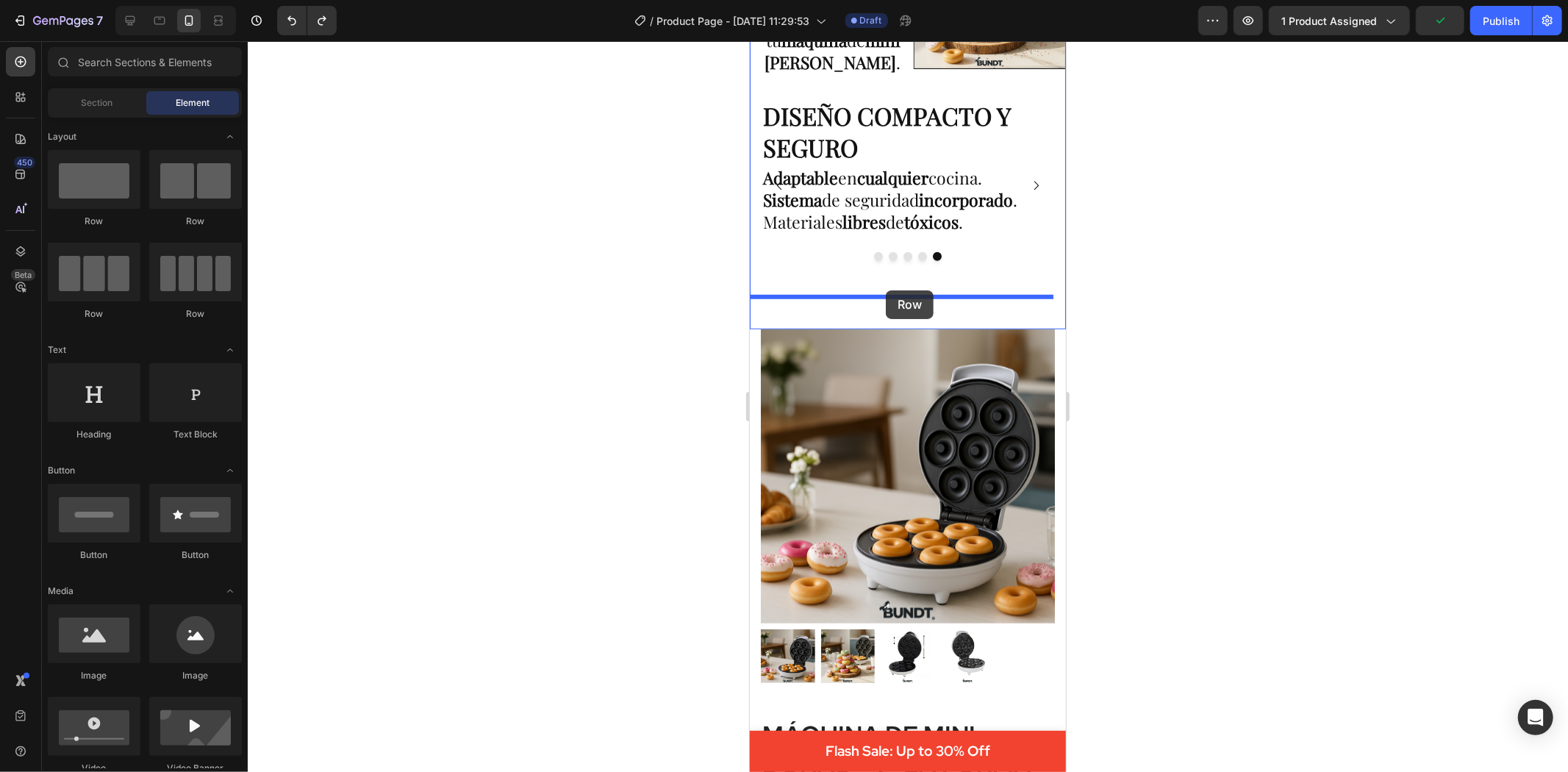
drag, startPoint x: 864, startPoint y: 230, endPoint x: 2020, endPoint y: 361, distance: 1163.4
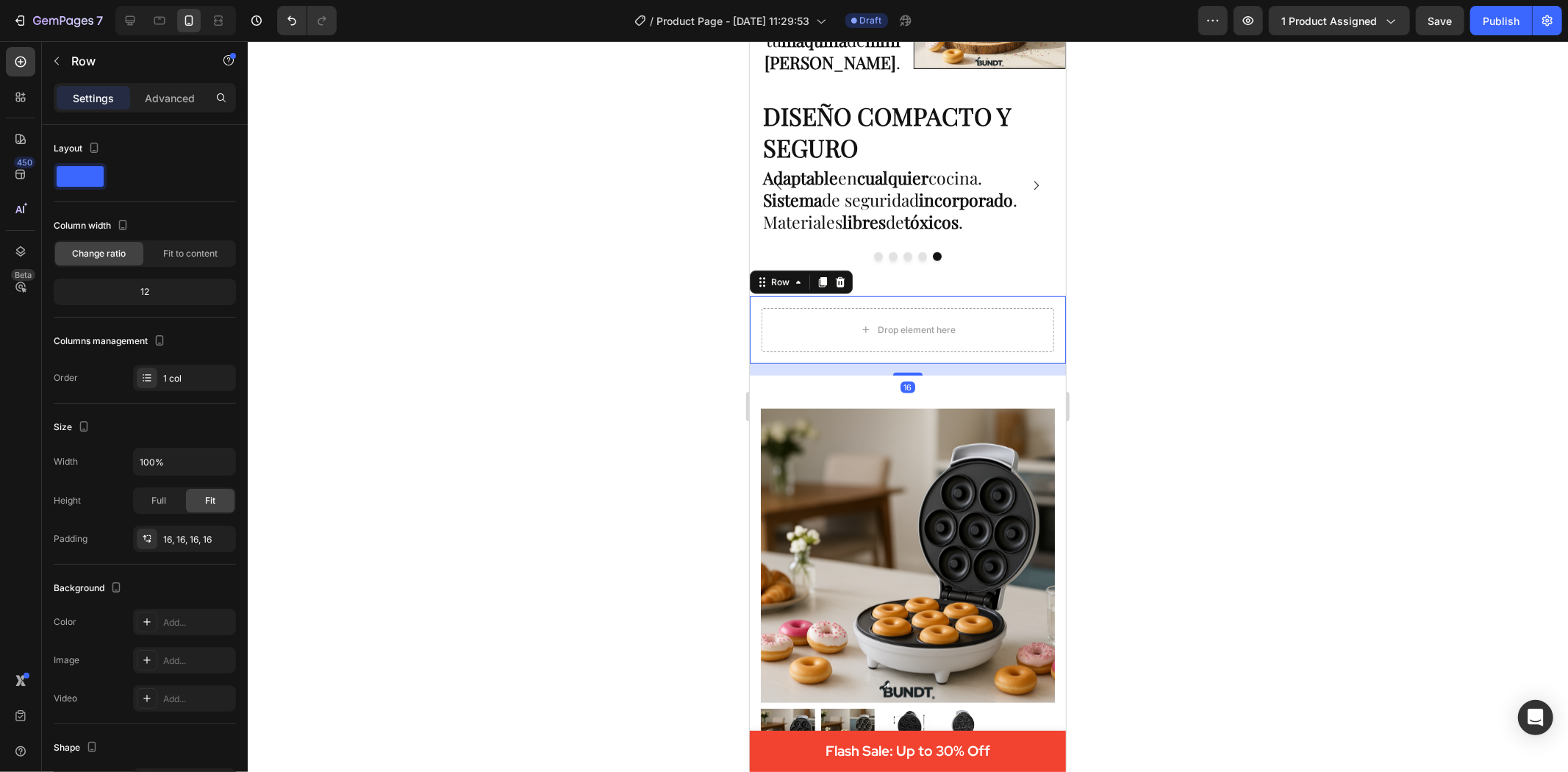
click at [1339, 332] on div at bounding box center [908, 407] width 1321 height 731
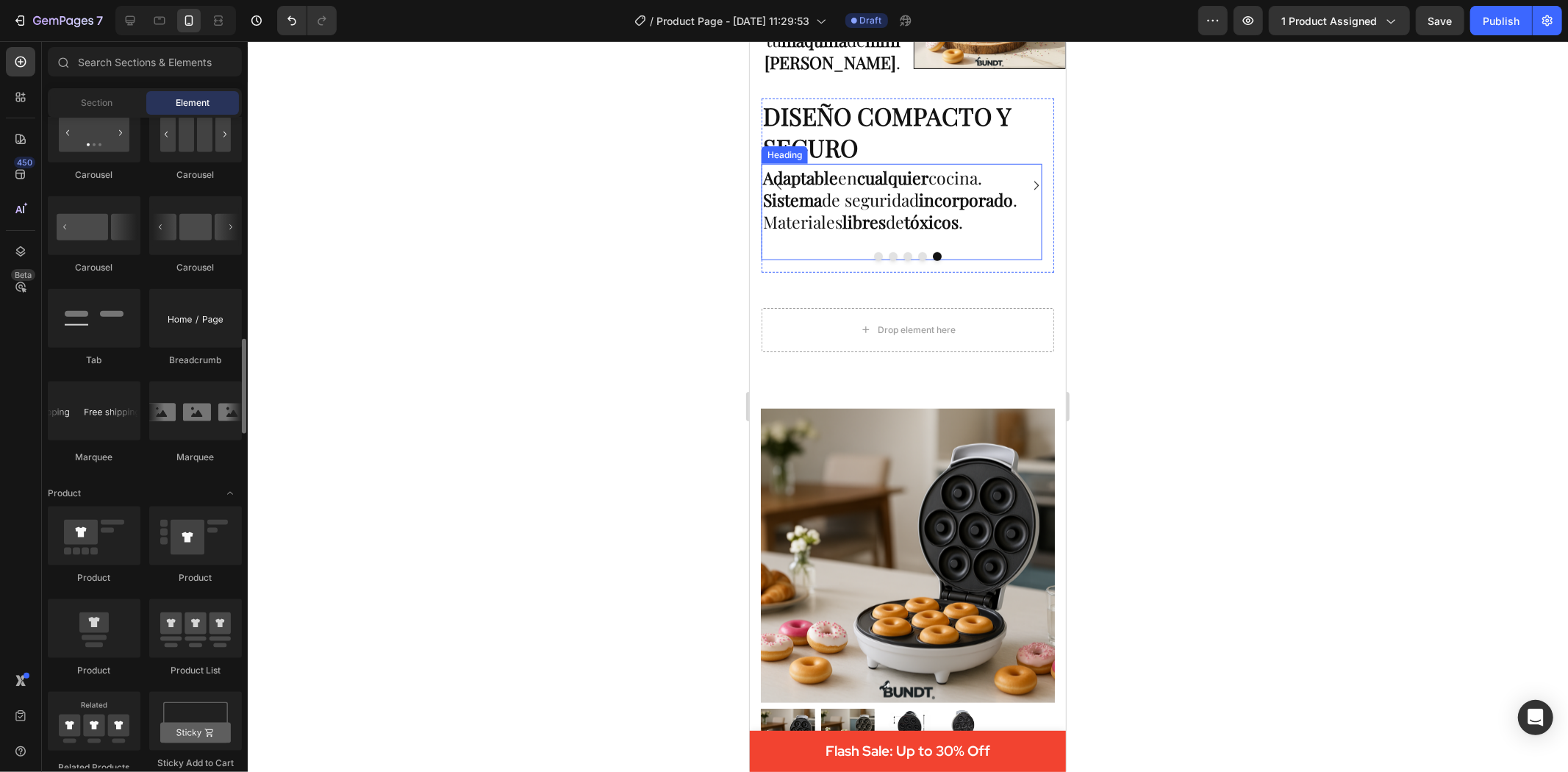
scroll to position [1434, 0]
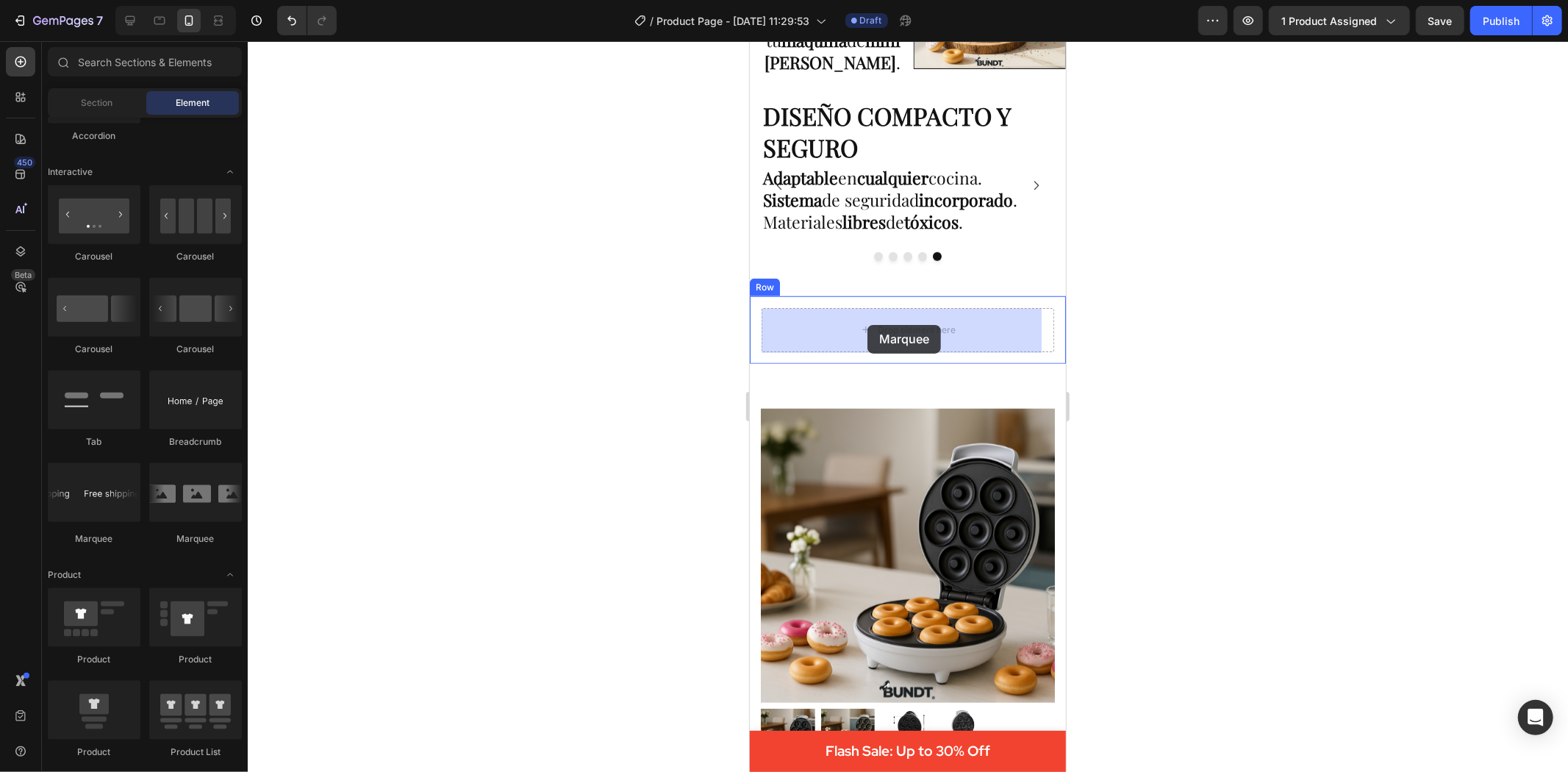
drag, startPoint x: 859, startPoint y: 544, endPoint x: 867, endPoint y: 325, distance: 219.1
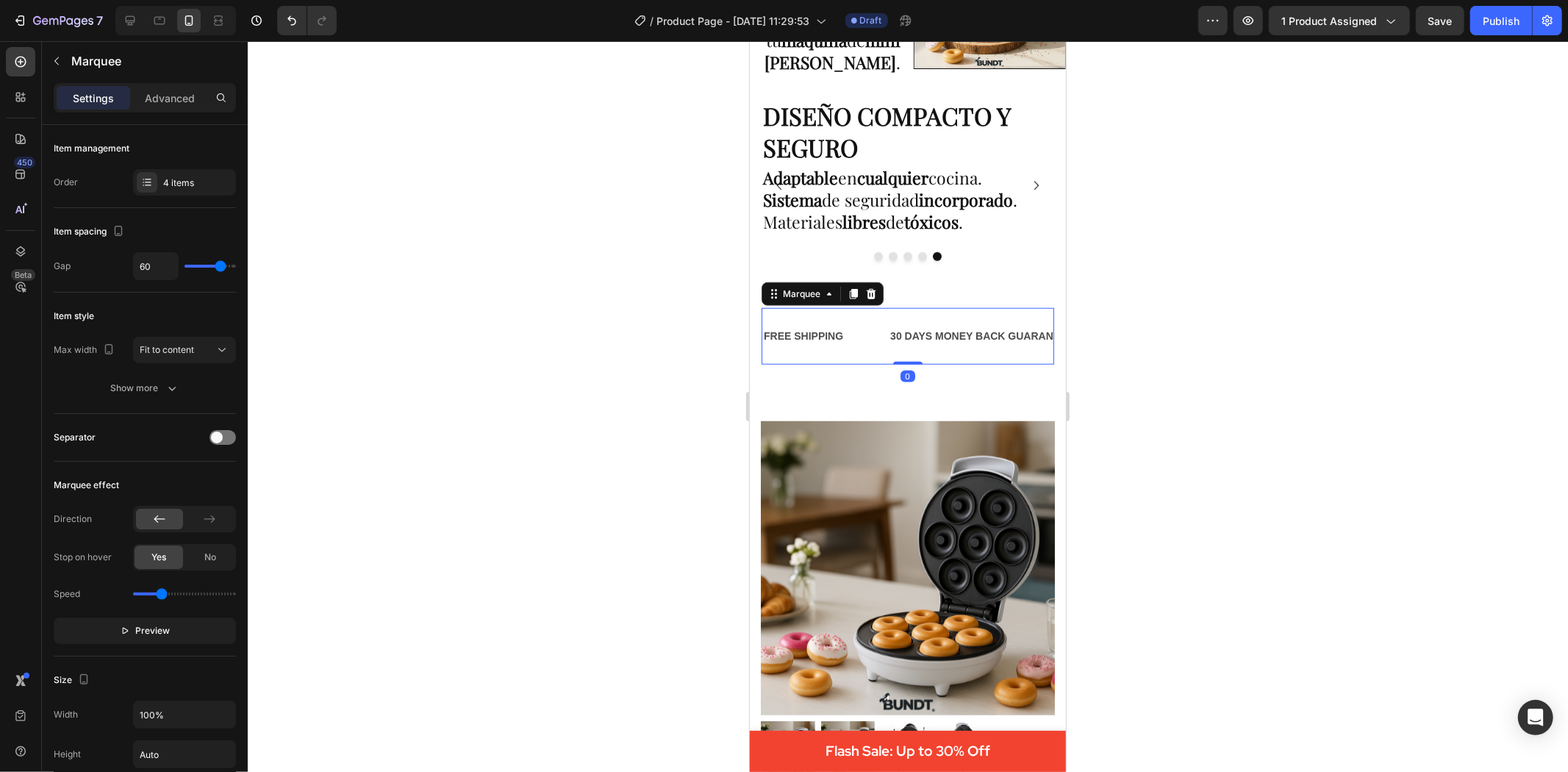
click at [1177, 347] on div at bounding box center [908, 407] width 1321 height 731
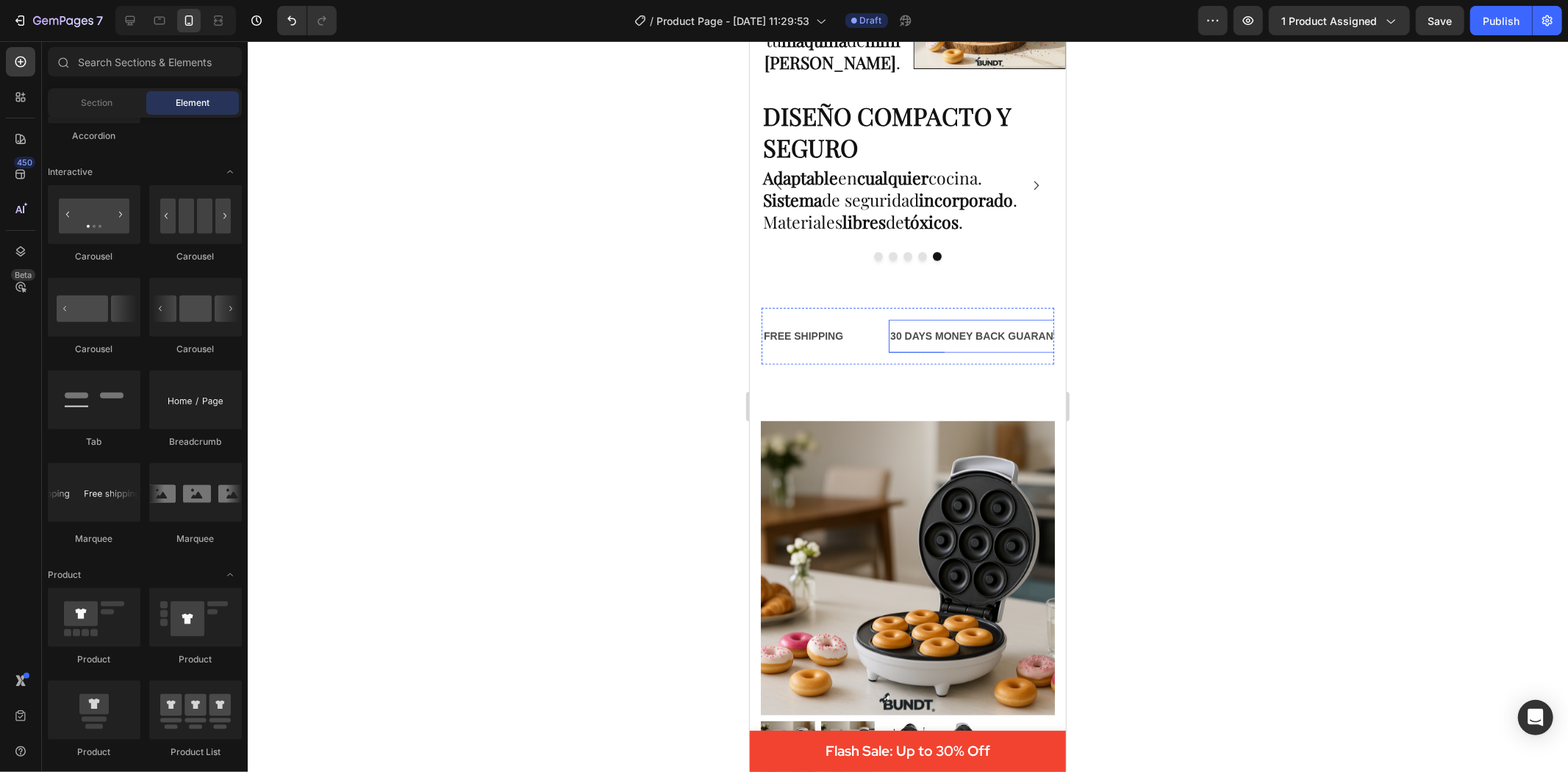
click at [970, 340] on div "30 DAYS MONEY BACK GUARANTEE" at bounding box center [981, 336] width 186 height 21
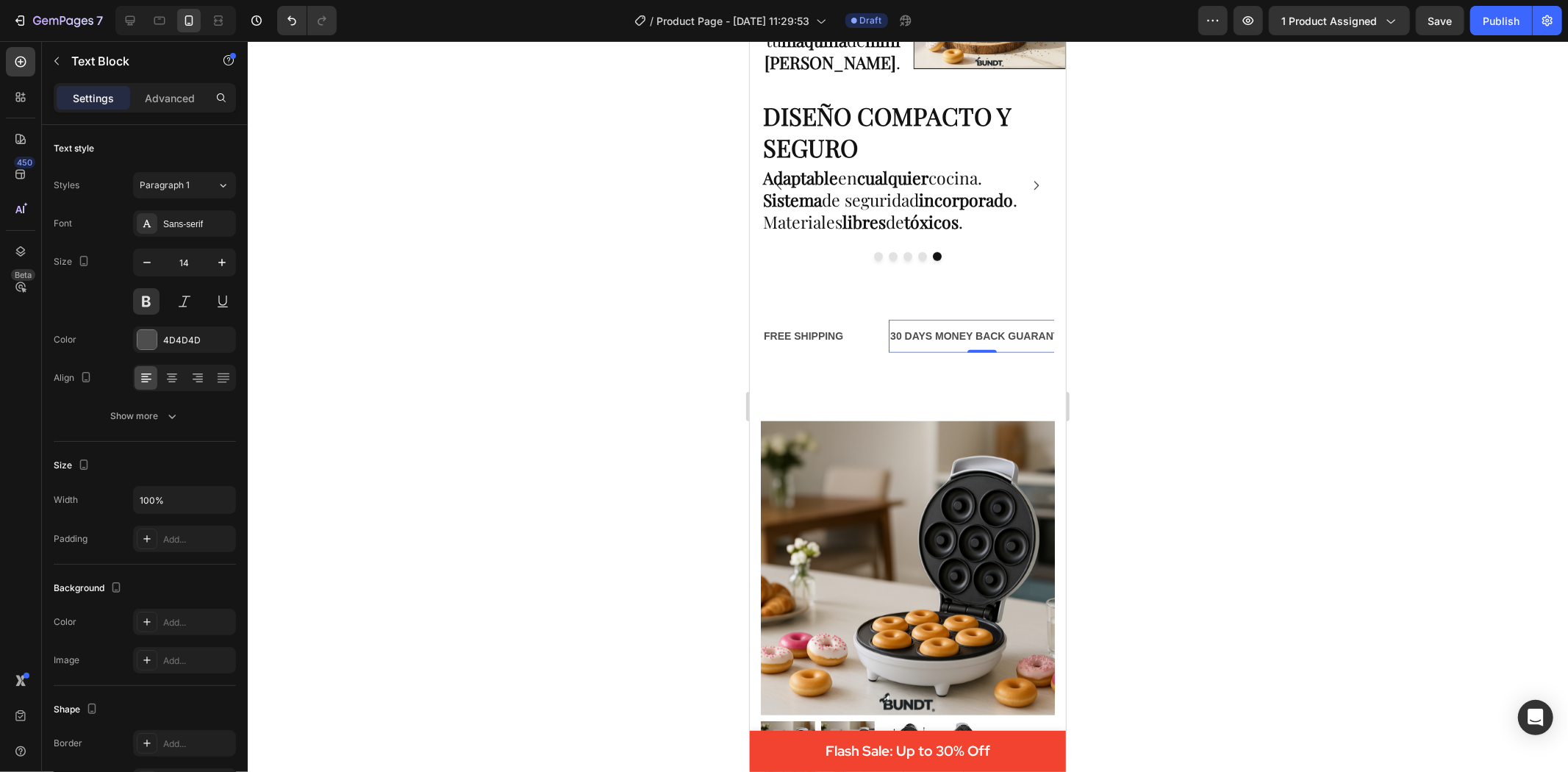
click at [1429, 365] on div at bounding box center [908, 407] width 1321 height 731
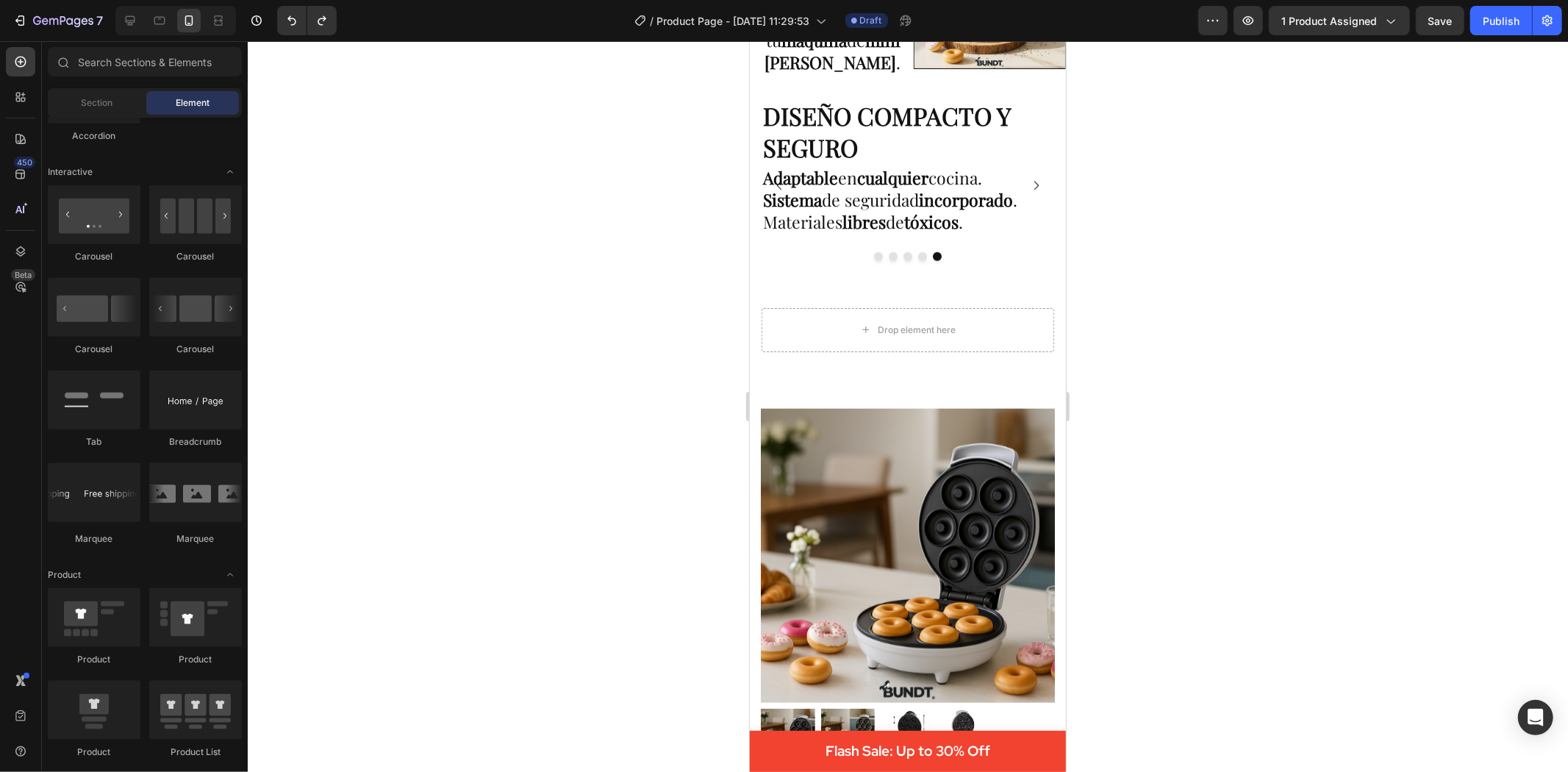
click at [1290, 346] on div at bounding box center [908, 407] width 1321 height 731
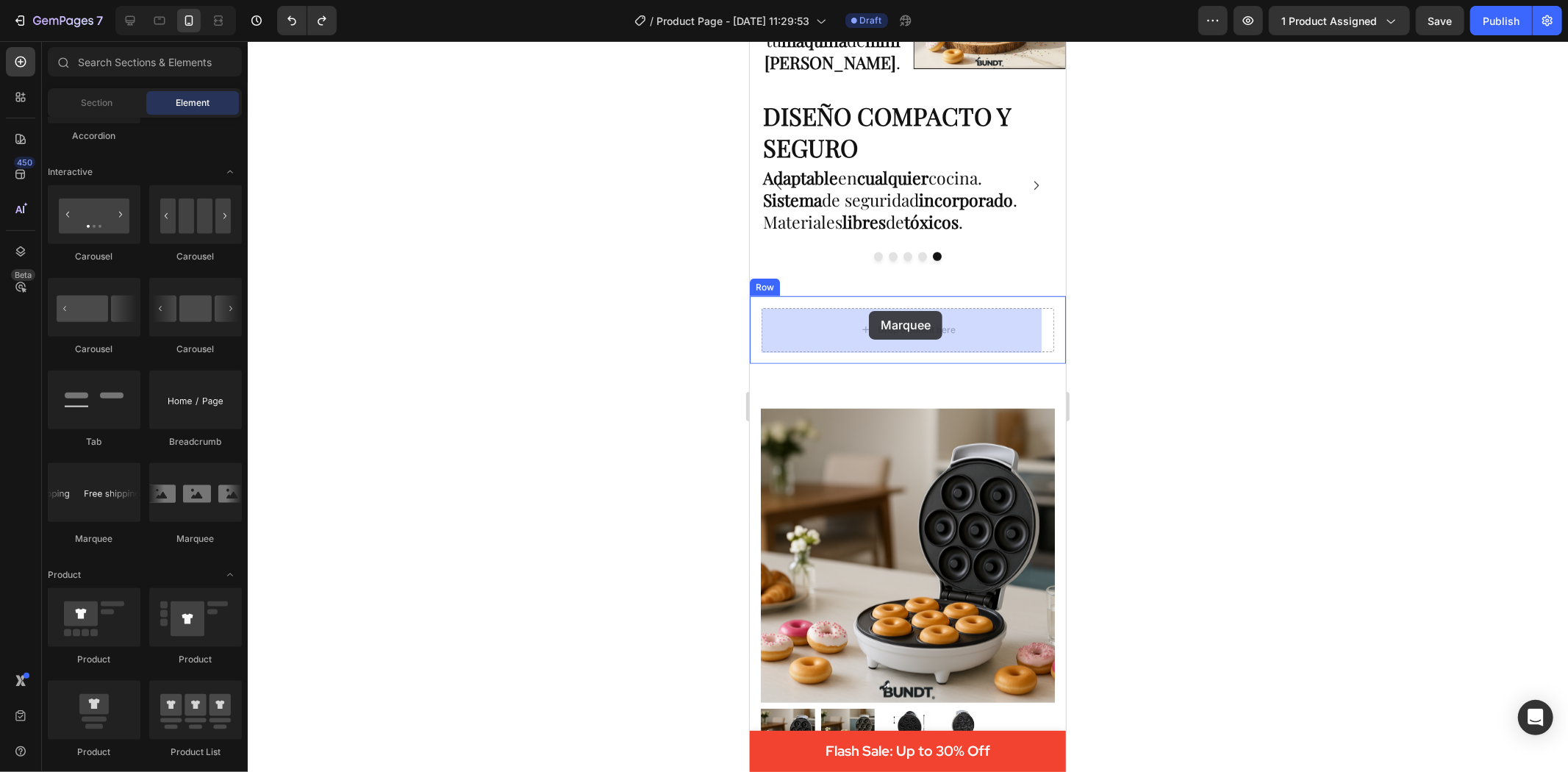
drag, startPoint x: 956, startPoint y: 546, endPoint x: 868, endPoint y: 310, distance: 251.9
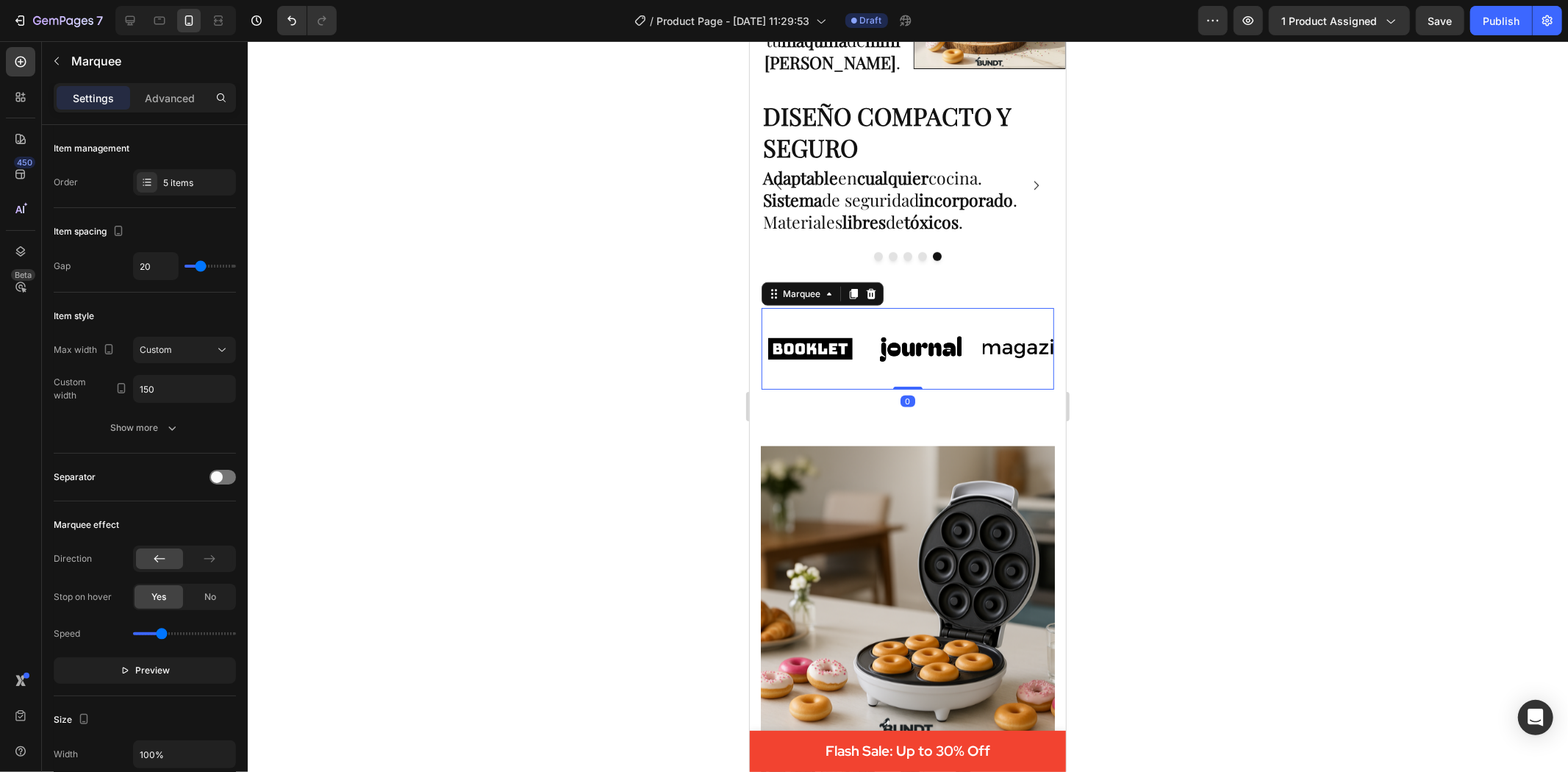
click at [1313, 401] on div at bounding box center [908, 407] width 1321 height 731
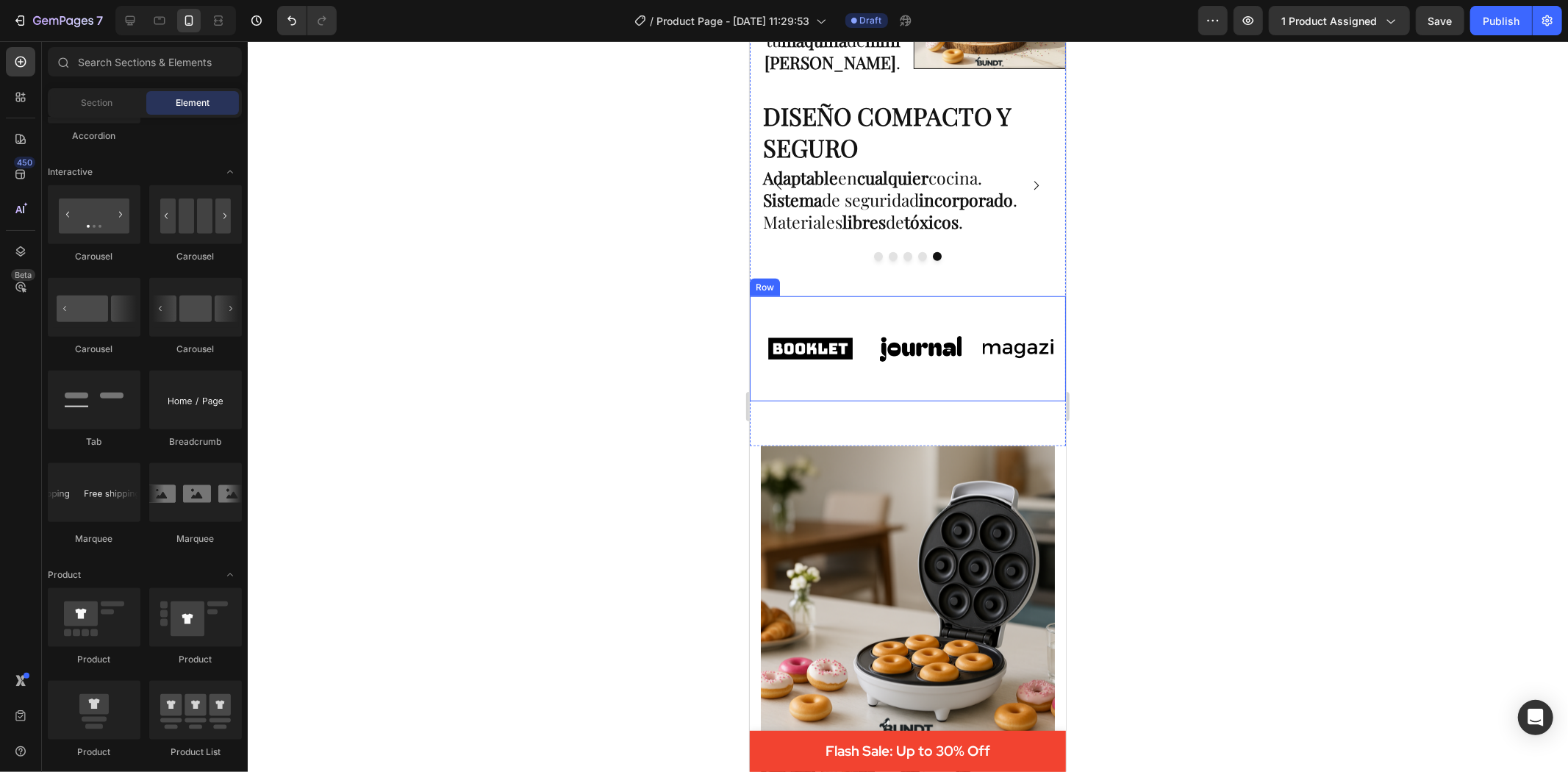
click at [906, 368] on img at bounding box center [919, 348] width 95 height 41
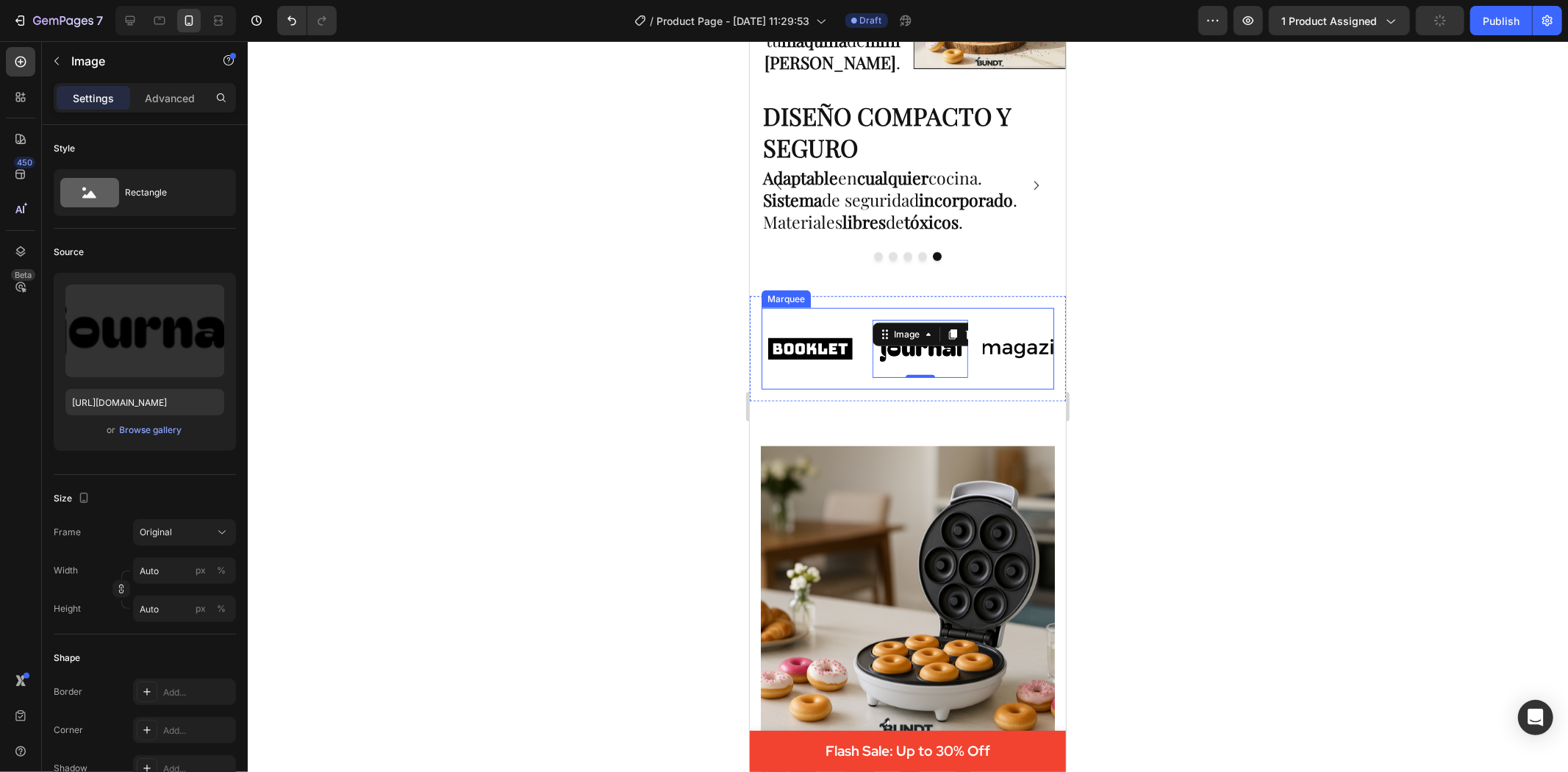
click at [773, 316] on div "Image Image 0 Image Image Image Image Image 0 Image Image Image Marquee" at bounding box center [907, 348] width 293 height 81
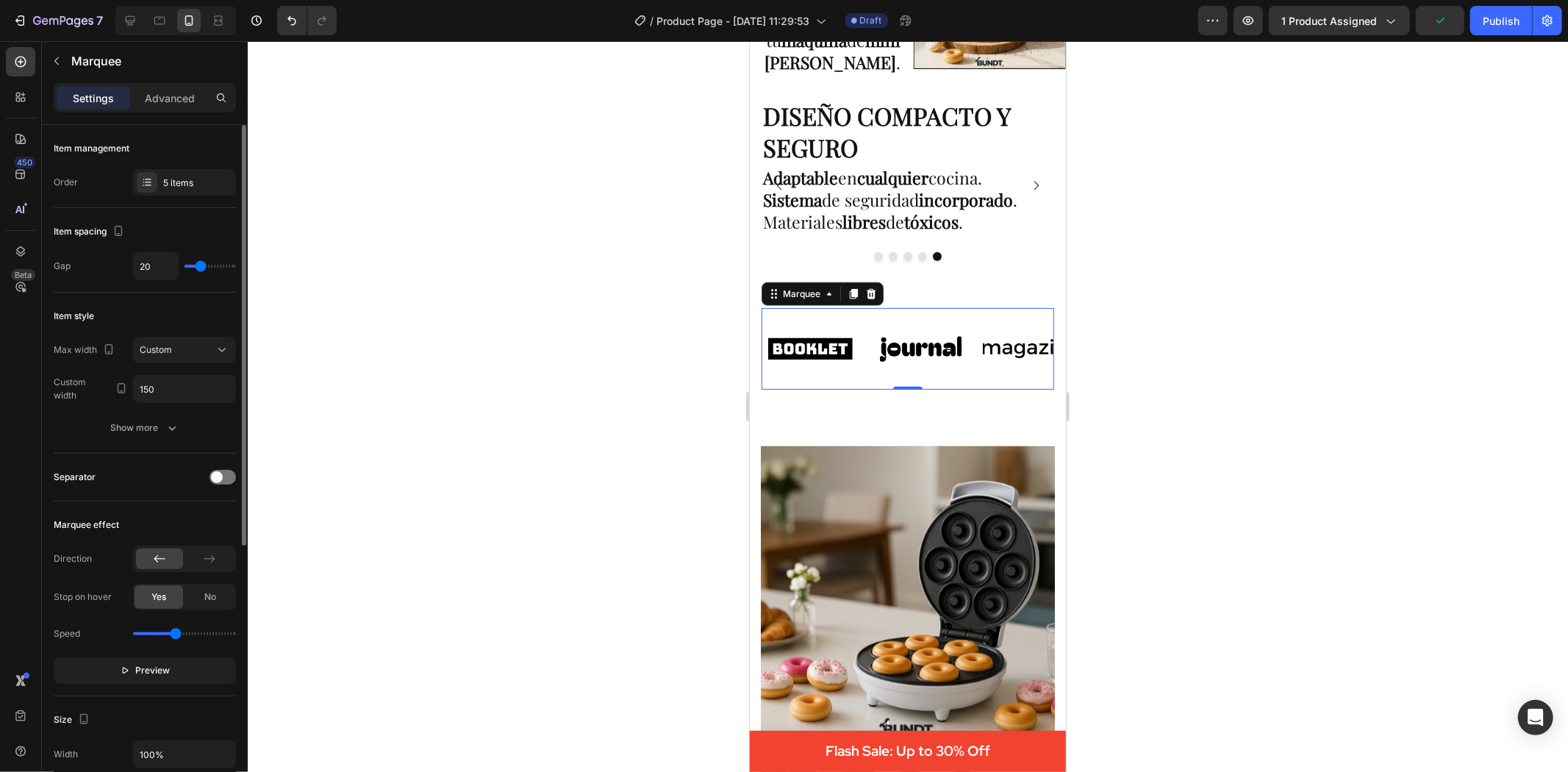
drag, startPoint x: 165, startPoint y: 630, endPoint x: 174, endPoint y: 630, distance: 9.0
click at [174, 632] on input "range" at bounding box center [185, 633] width 103 height 3
click at [175, 665] on button "Preview" at bounding box center [145, 671] width 182 height 27
type input "0.9"
click at [158, 632] on input "range" at bounding box center [185, 633] width 103 height 3
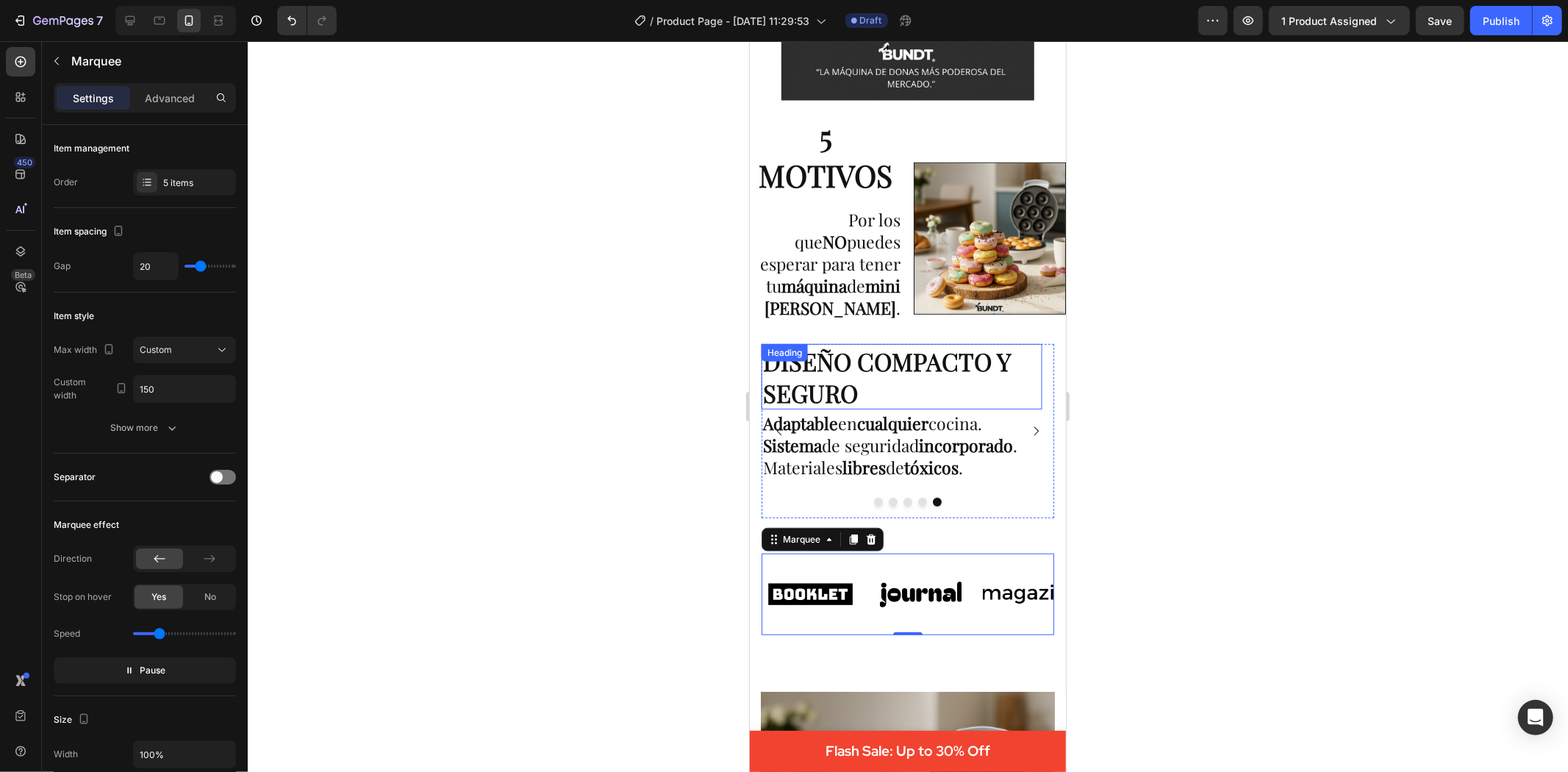
scroll to position [817, 0]
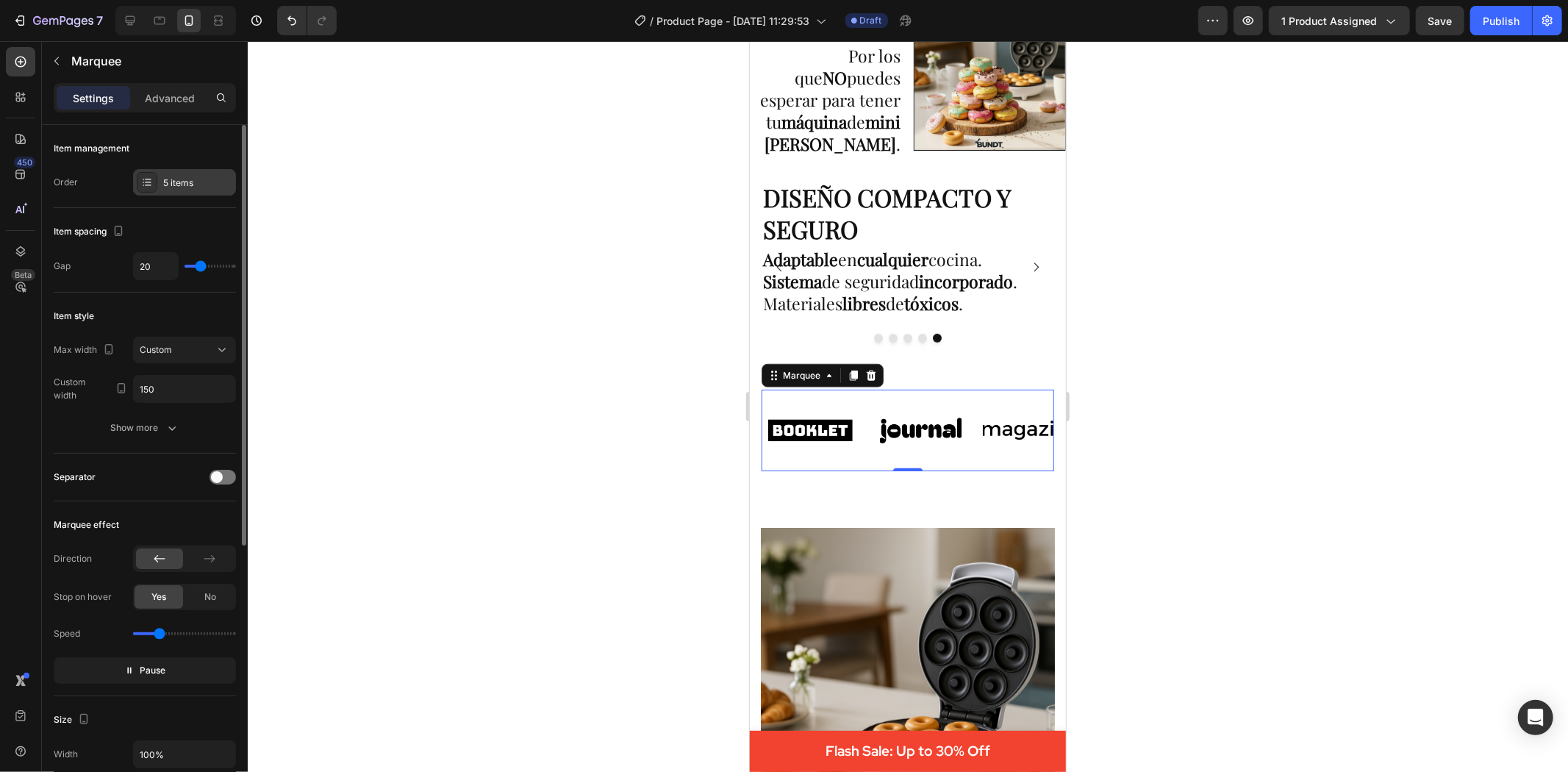
click at [172, 174] on div "5 items" at bounding box center [185, 182] width 103 height 27
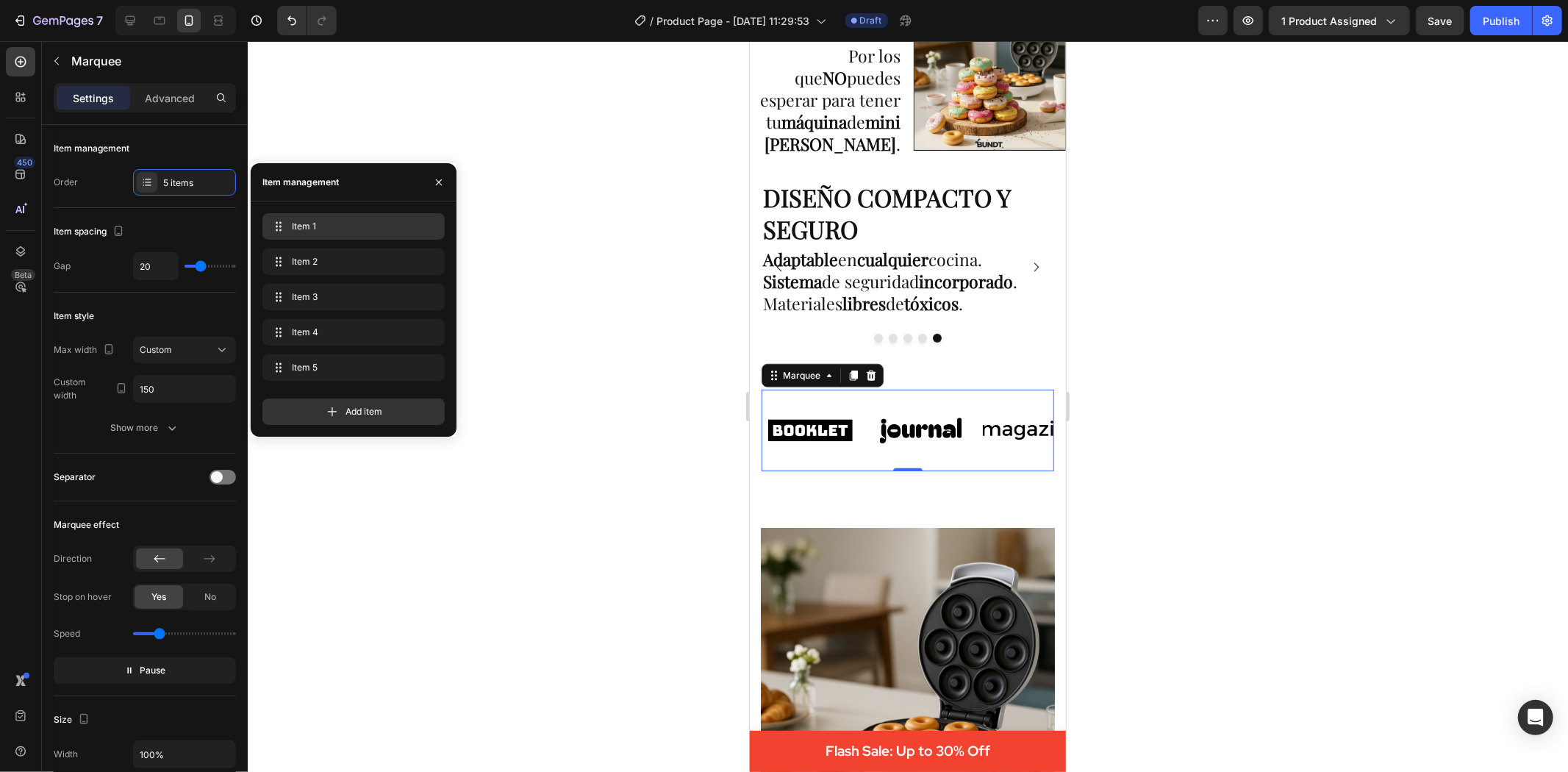
click at [342, 231] on span "Item 1" at bounding box center [350, 226] width 118 height 13
click at [434, 331] on icon "button" at bounding box center [428, 332] width 11 height 11
click at [429, 365] on icon "button" at bounding box center [429, 368] width 7 height 9
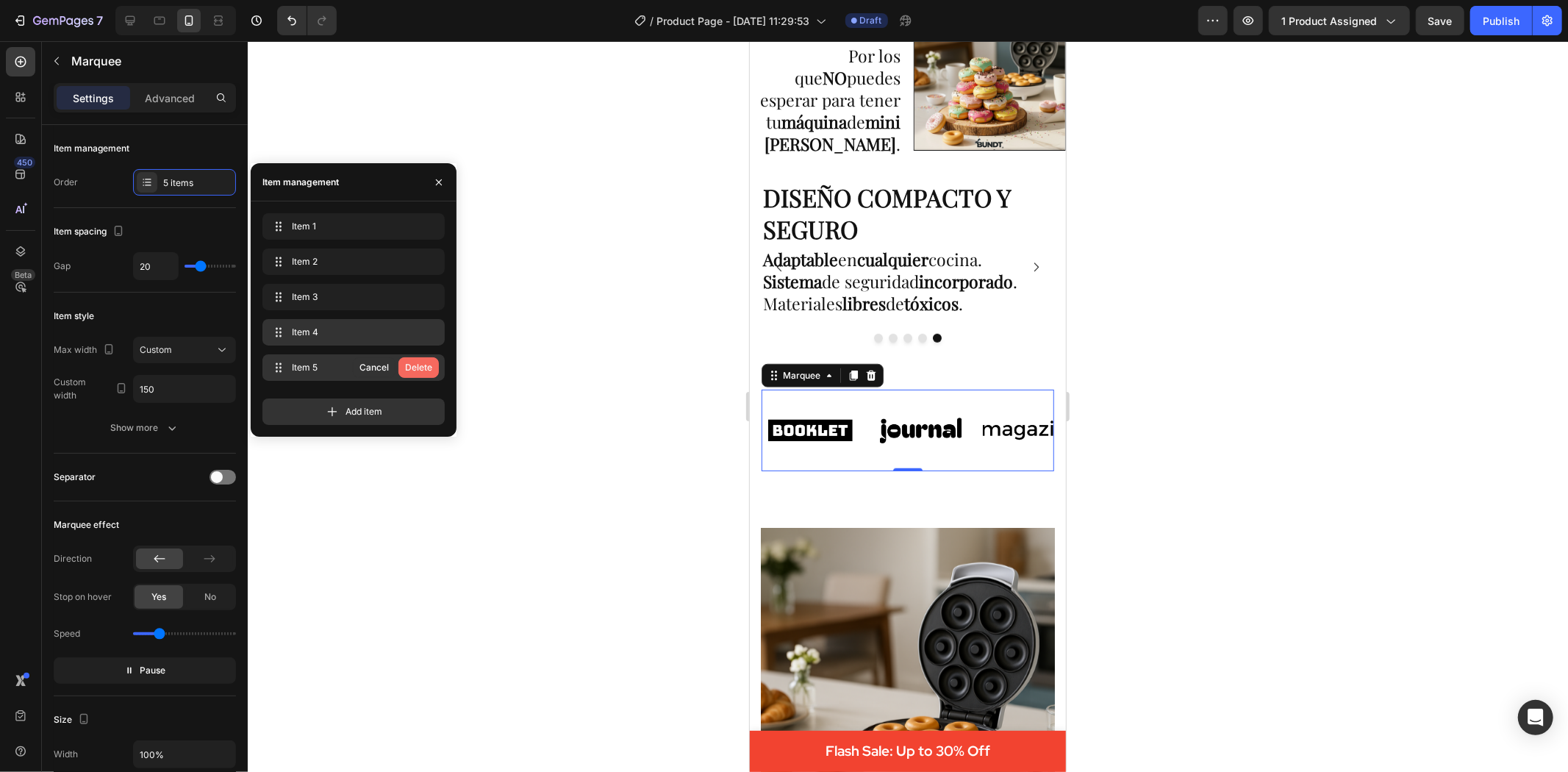
click at [414, 366] on div "Delete" at bounding box center [418, 367] width 27 height 13
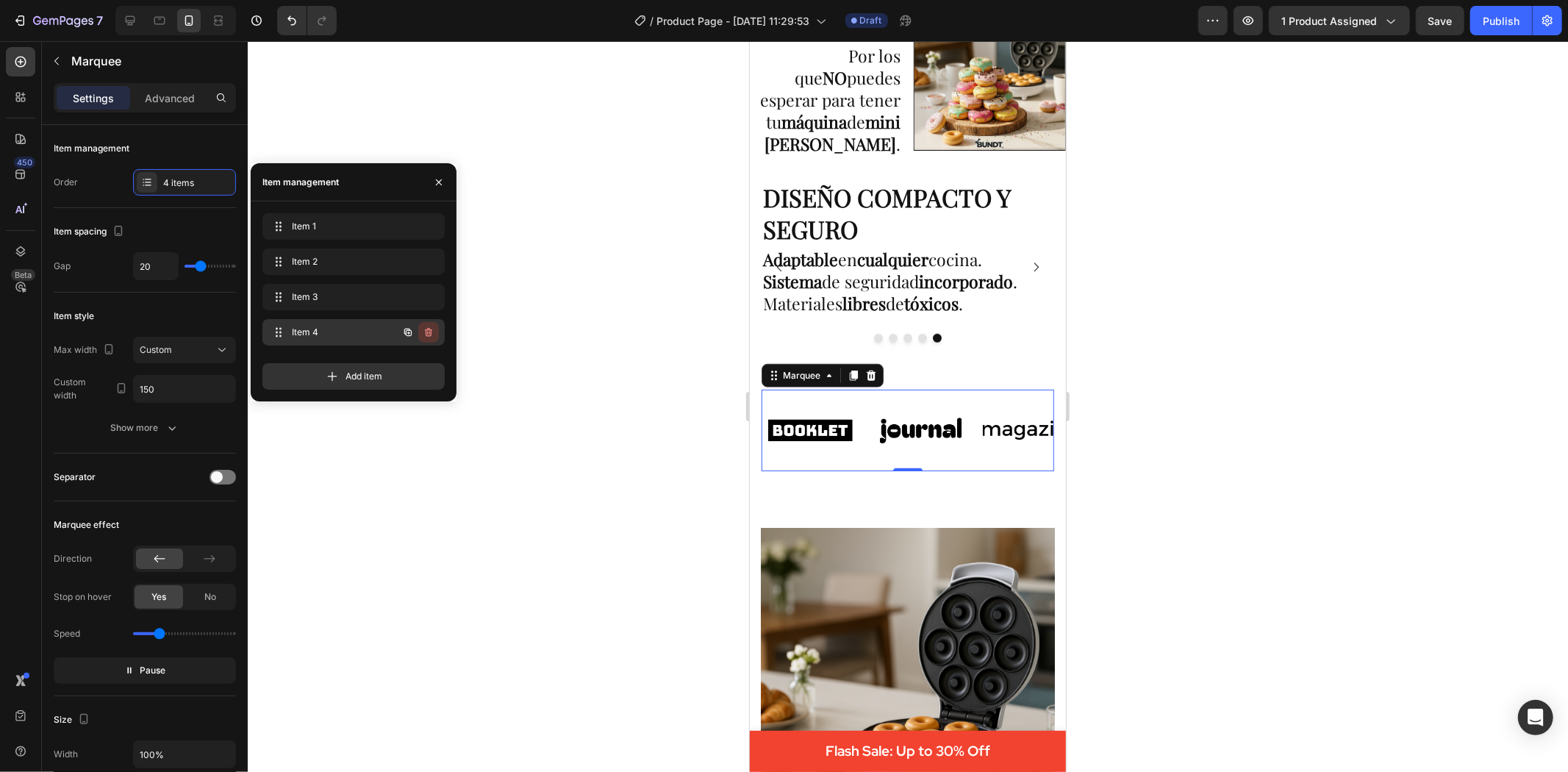
click at [430, 328] on icon "button" at bounding box center [428, 332] width 11 height 11
click at [422, 330] on div "Delete" at bounding box center [418, 332] width 27 height 13
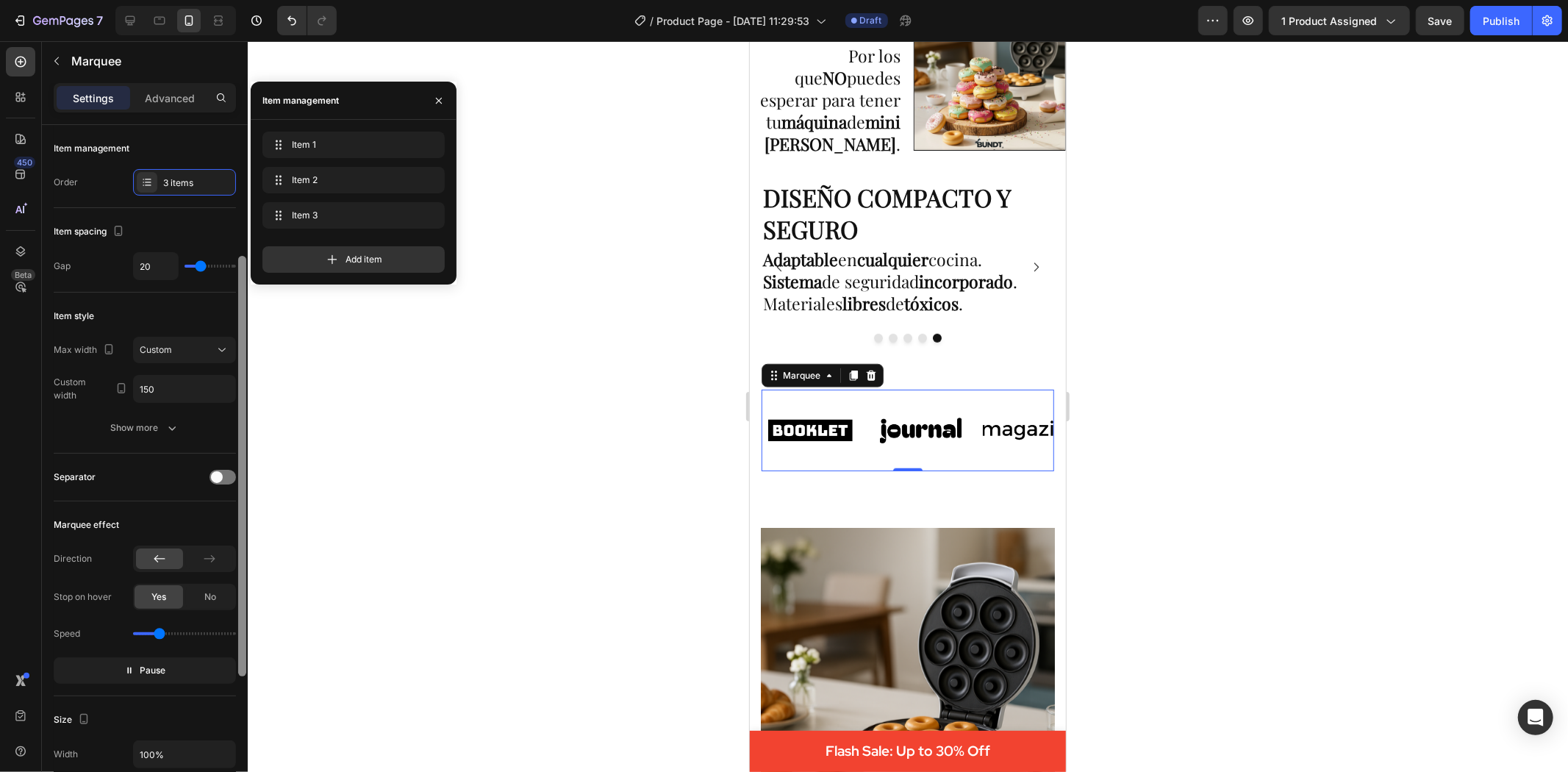
scroll to position [81, 0]
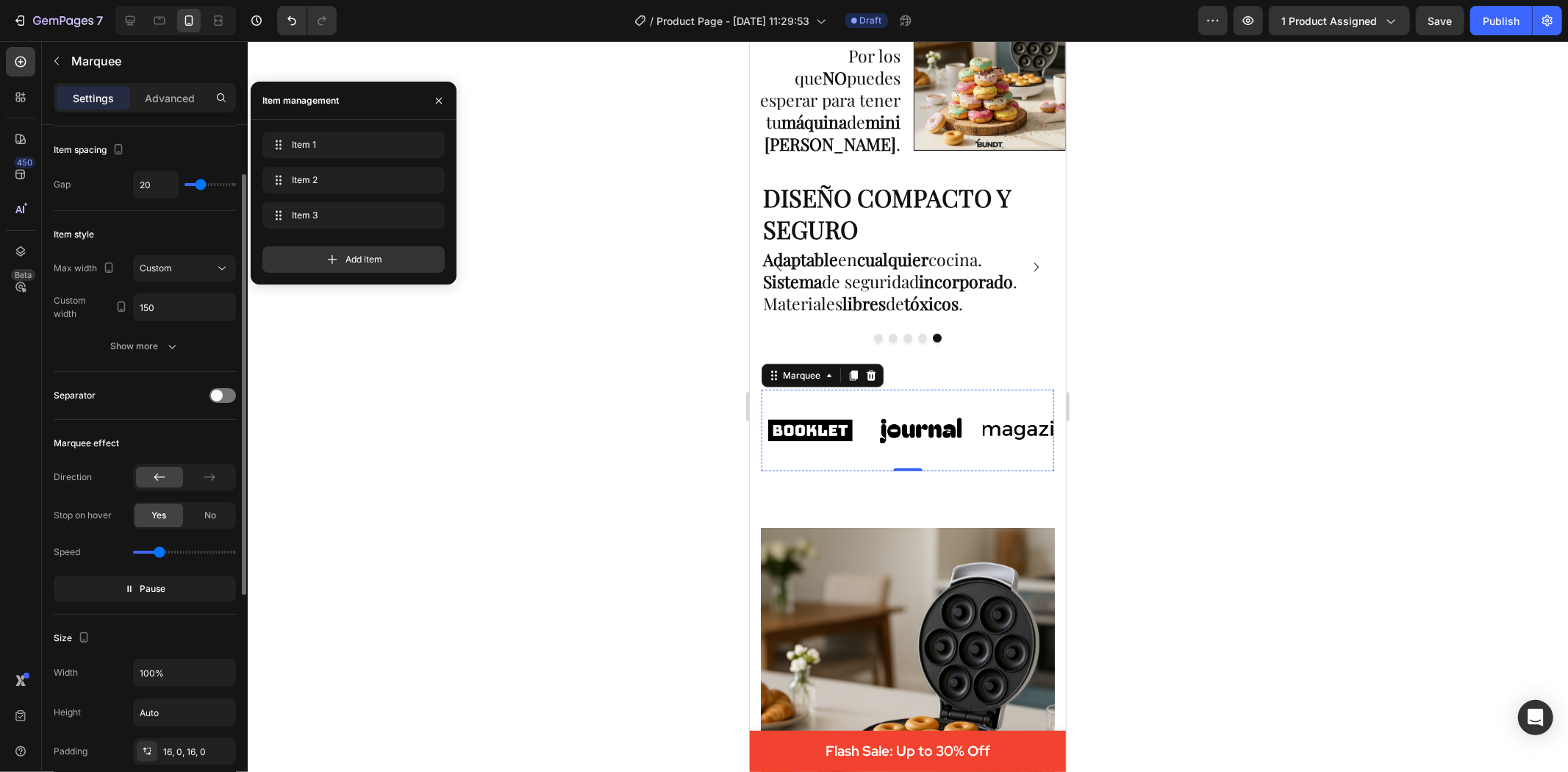
click at [1088, 430] on img at bounding box center [1136, 430] width 95 height 41
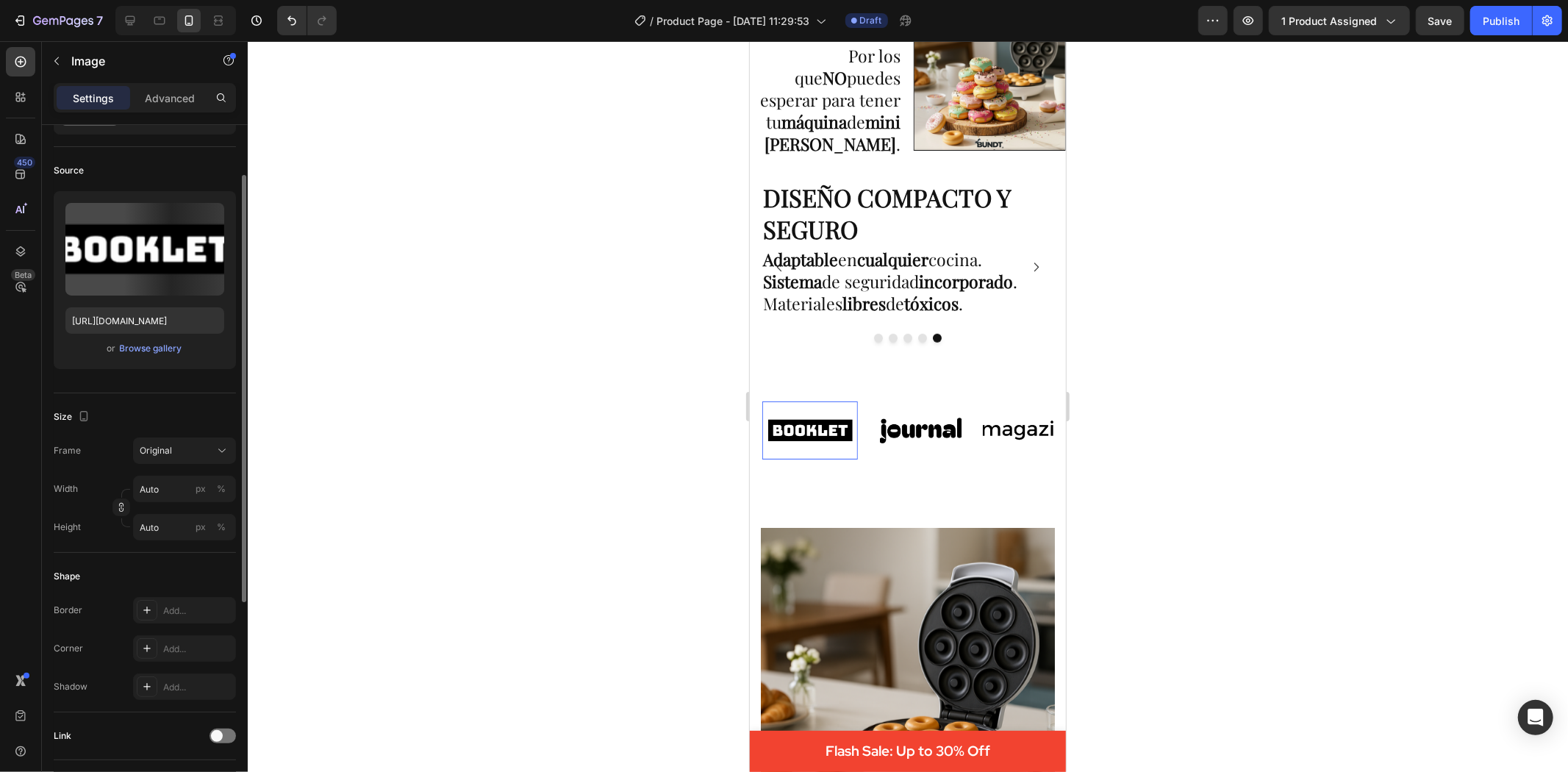
scroll to position [0, 0]
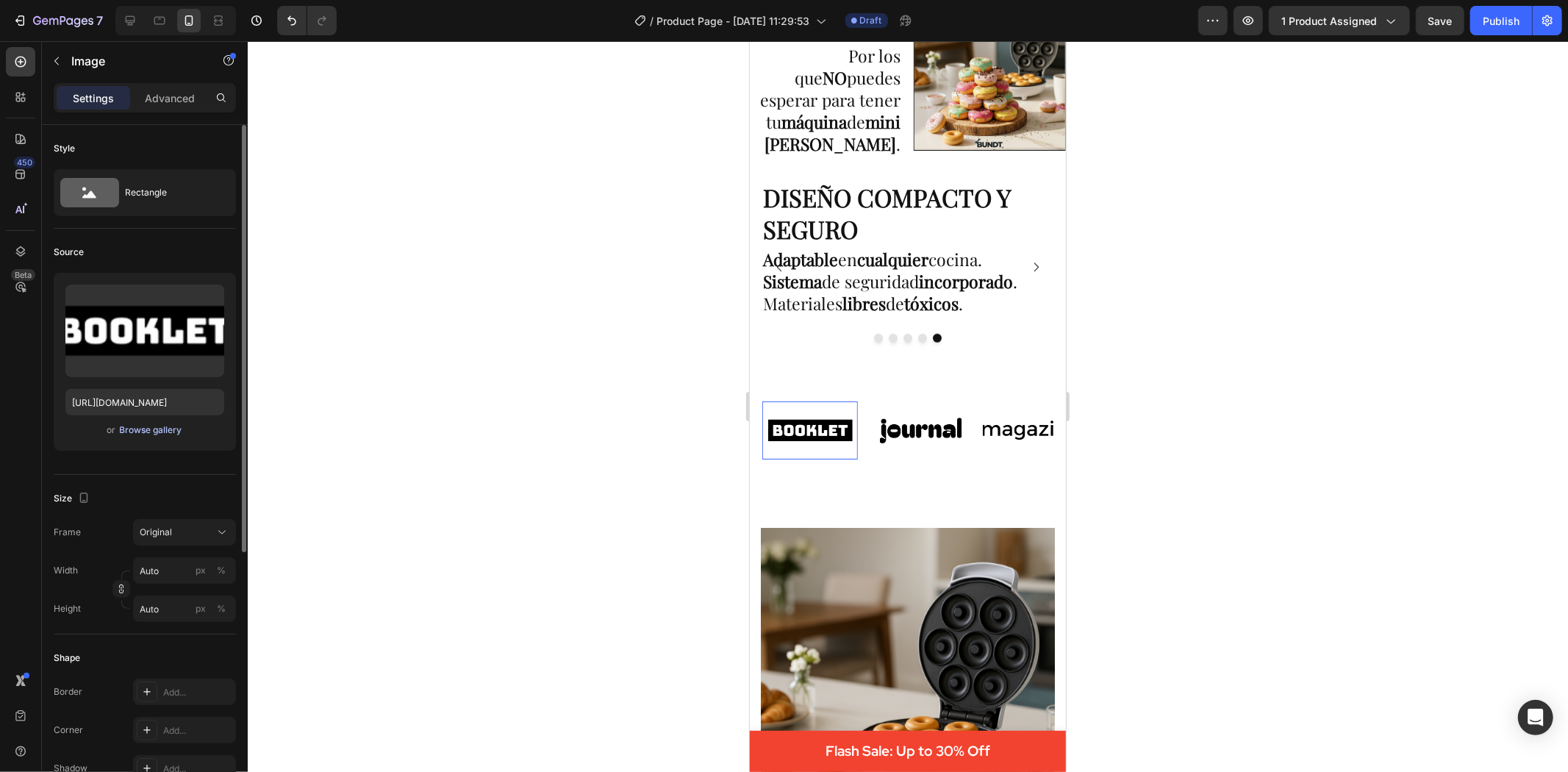
click at [181, 431] on div "Browse gallery" at bounding box center [151, 430] width 63 height 13
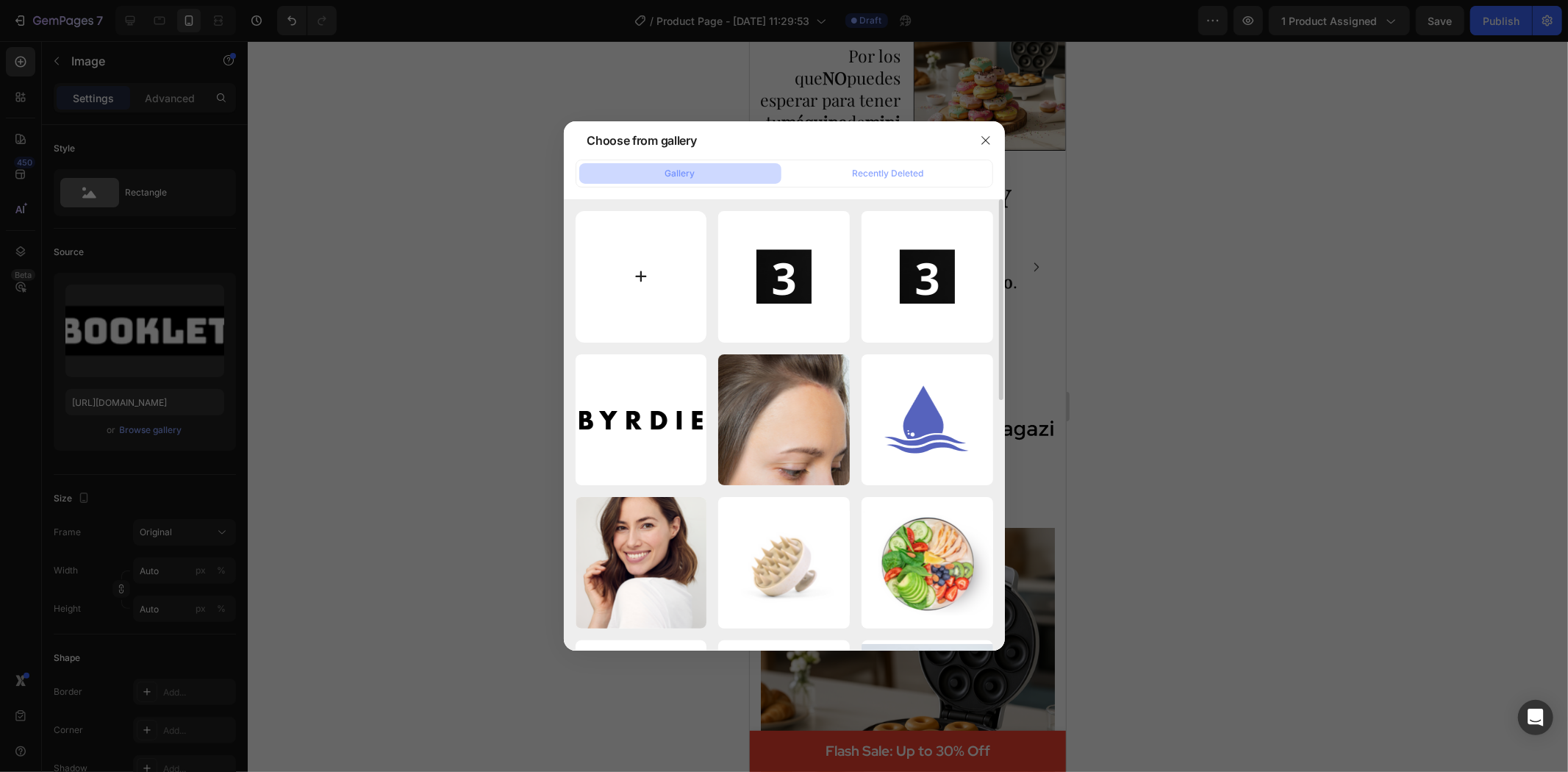
click at [669, 265] on input "file" at bounding box center [641, 277] width 132 height 132
type input "C:\fakepath\1.png"
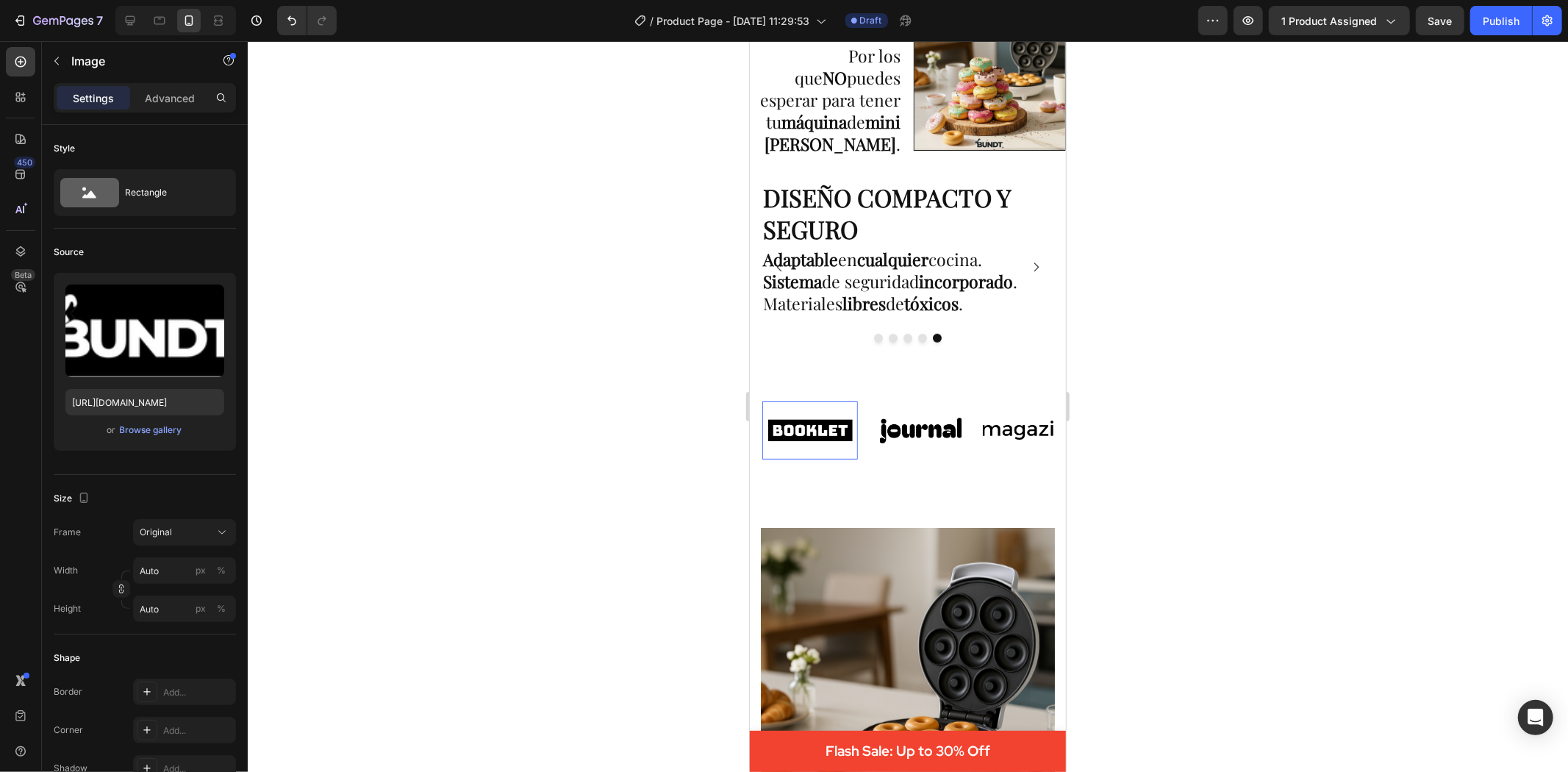
type input "[URL][DOMAIN_NAME]"
click at [1190, 433] on img at bounding box center [1237, 430] width 95 height 41
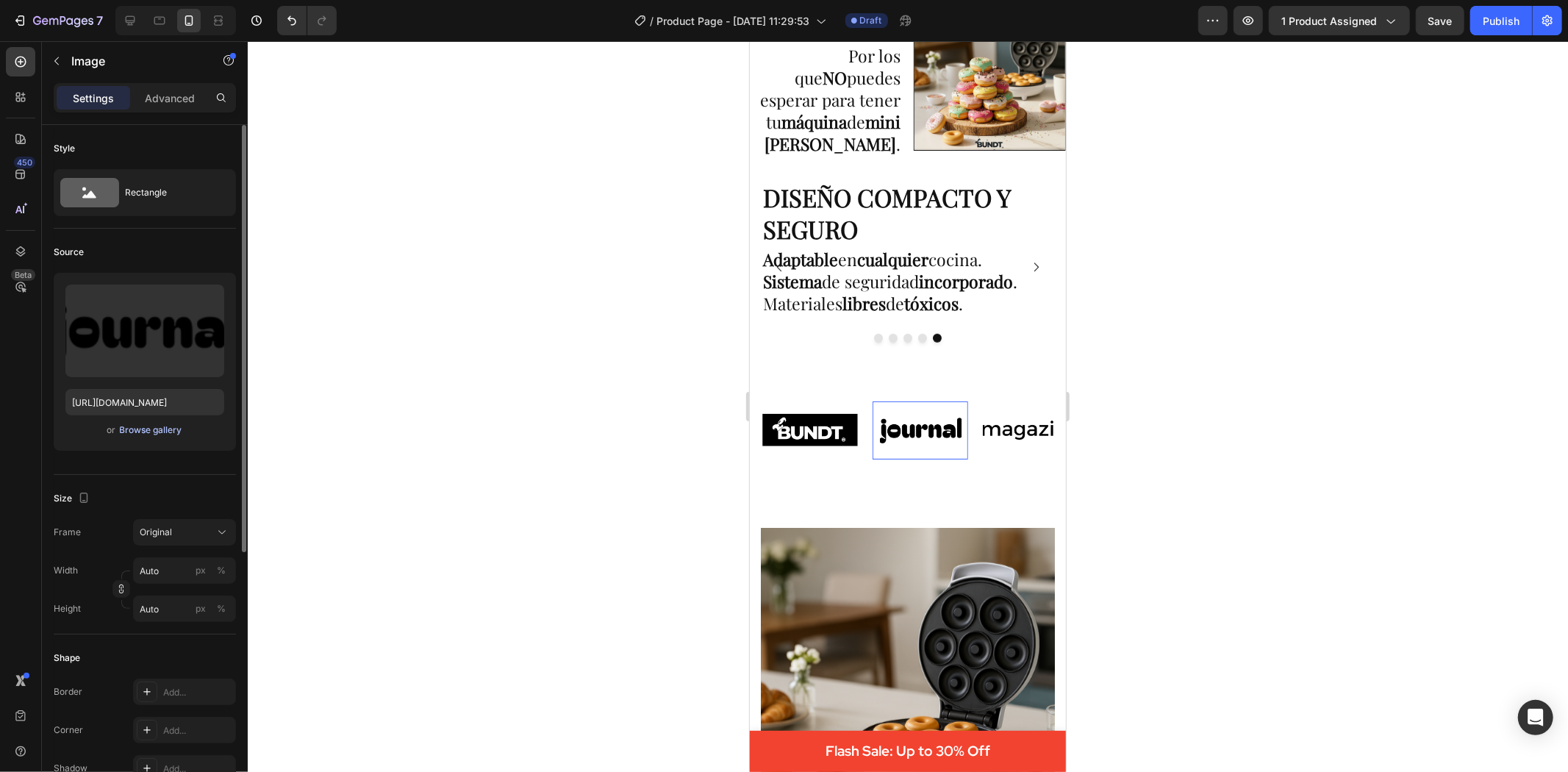
click at [155, 430] on div "Browse gallery" at bounding box center [151, 430] width 63 height 13
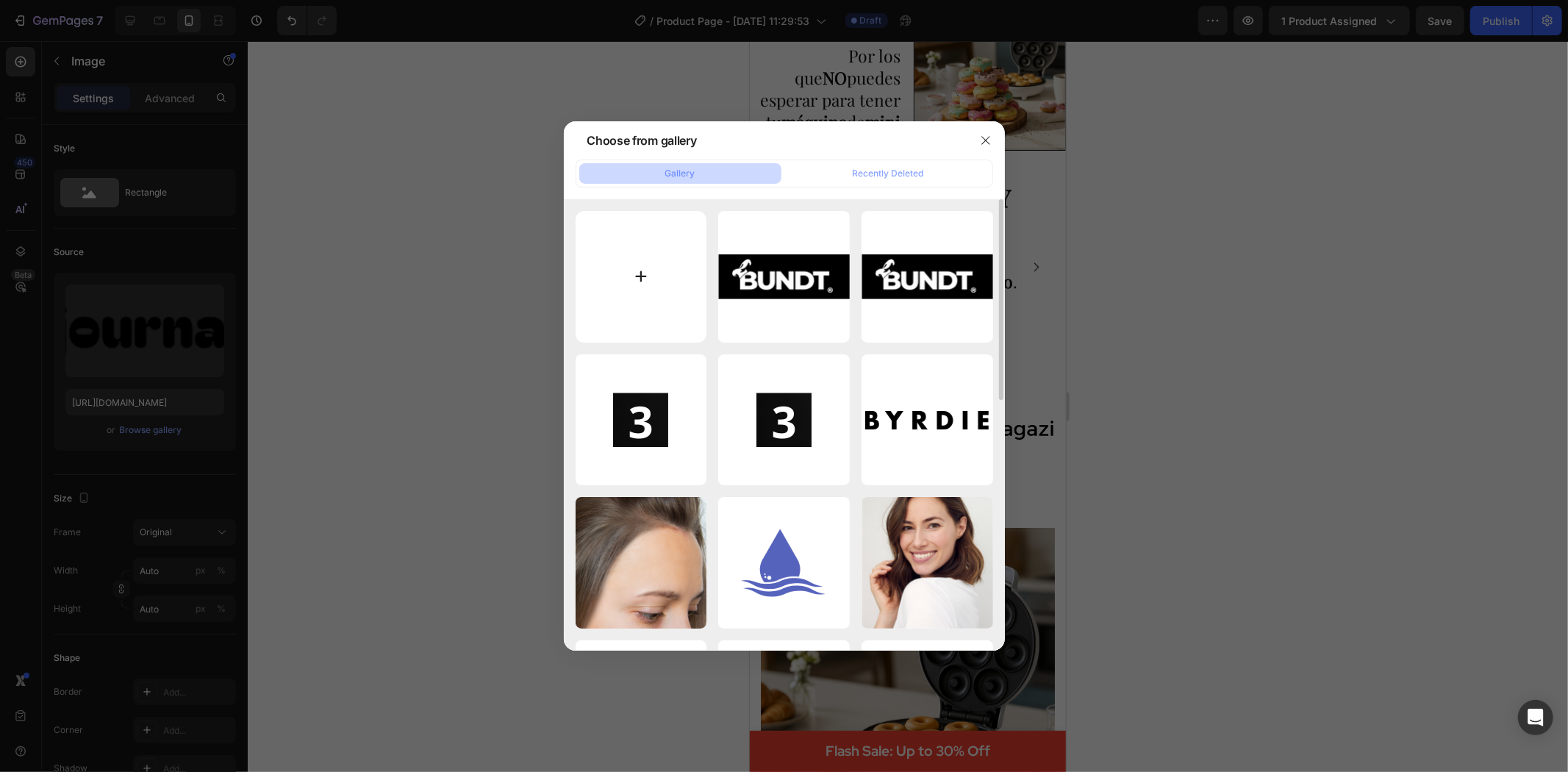
click at [671, 278] on input "file" at bounding box center [641, 277] width 132 height 132
type input "C:\fakepath\2.png"
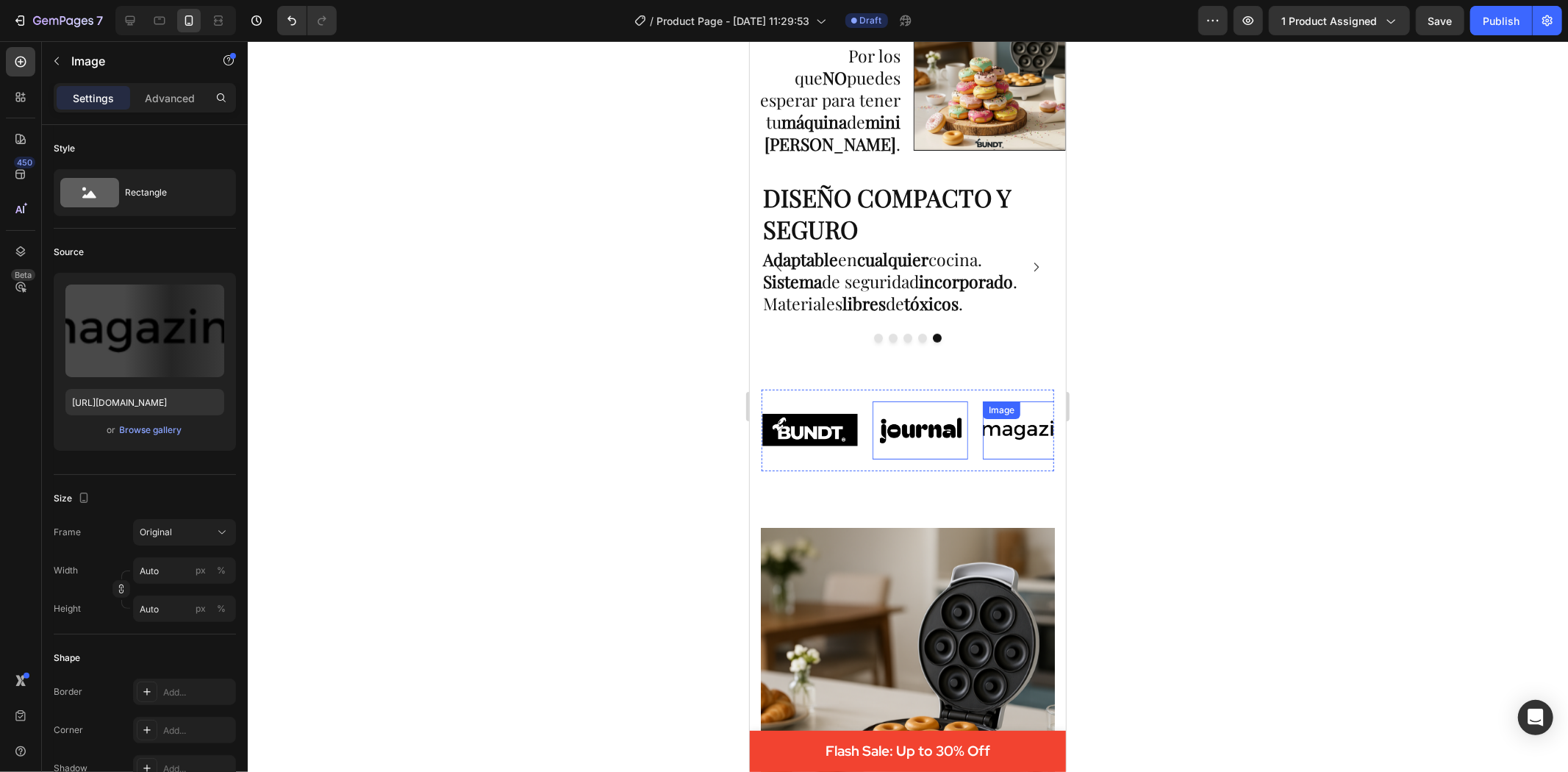
click at [986, 431] on img at bounding box center [1006, 430] width 95 height 41
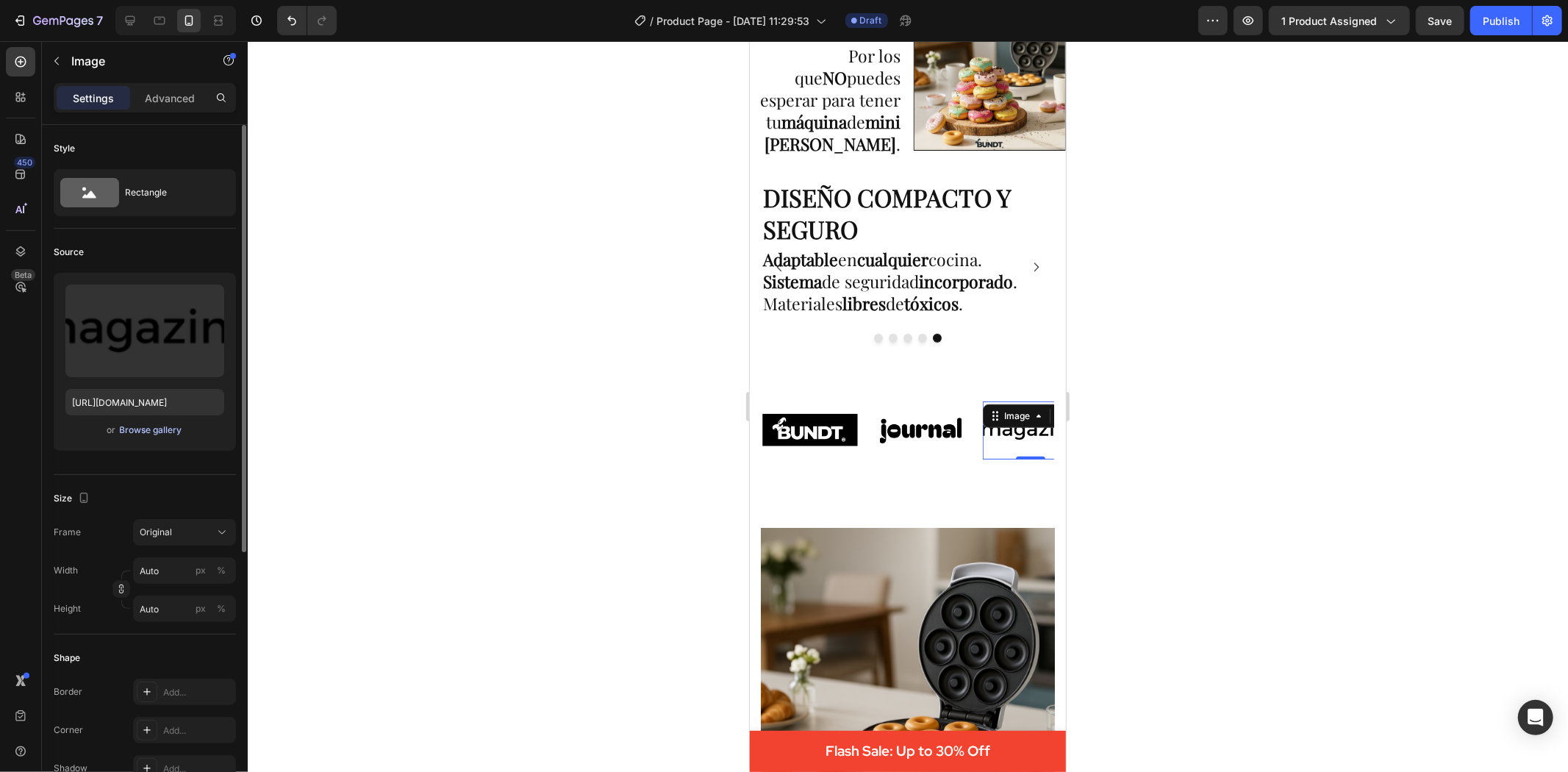
click at [175, 434] on div "Browse gallery" at bounding box center [151, 430] width 63 height 13
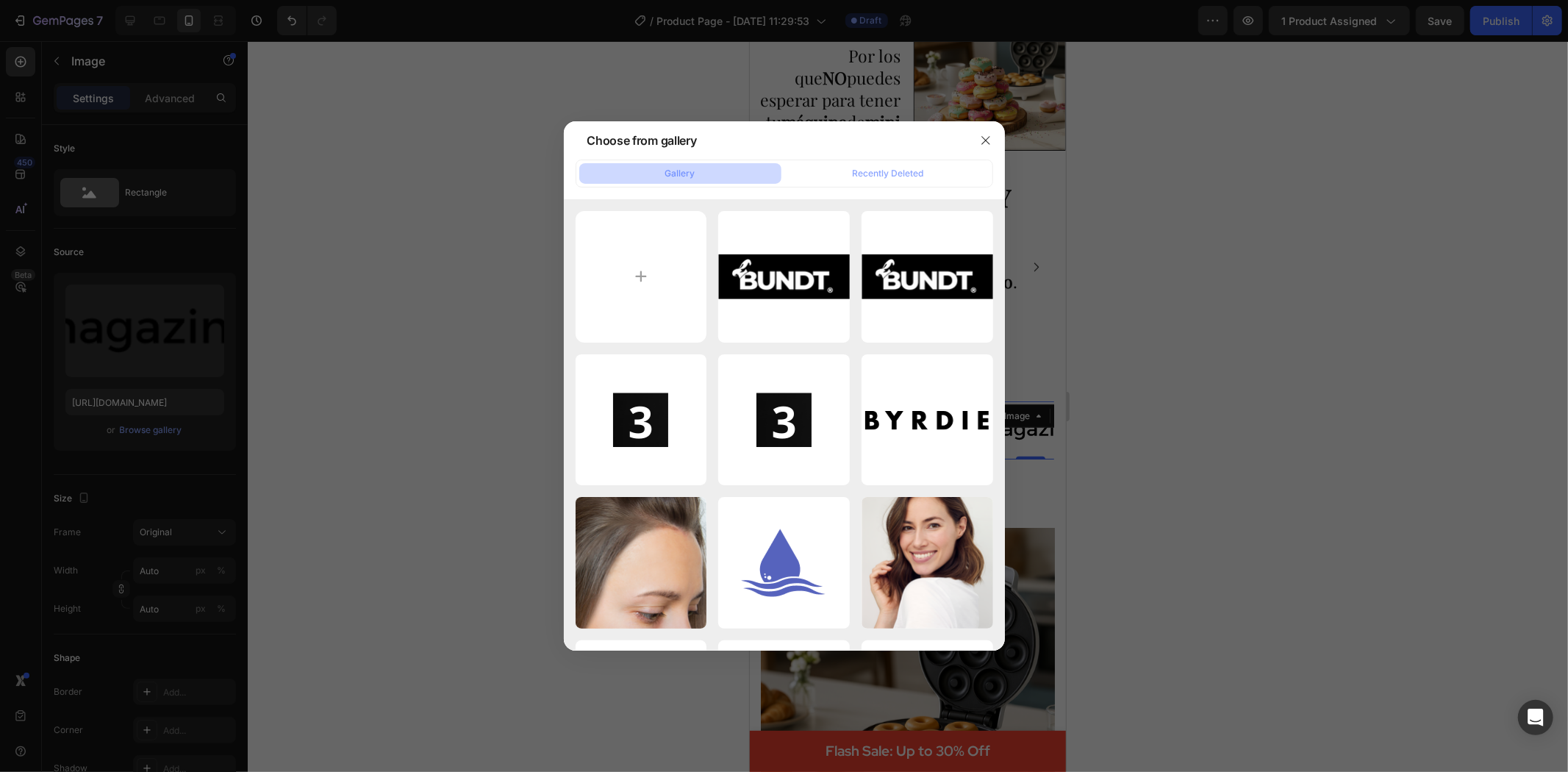
type input "C:\fakepath\3.png"
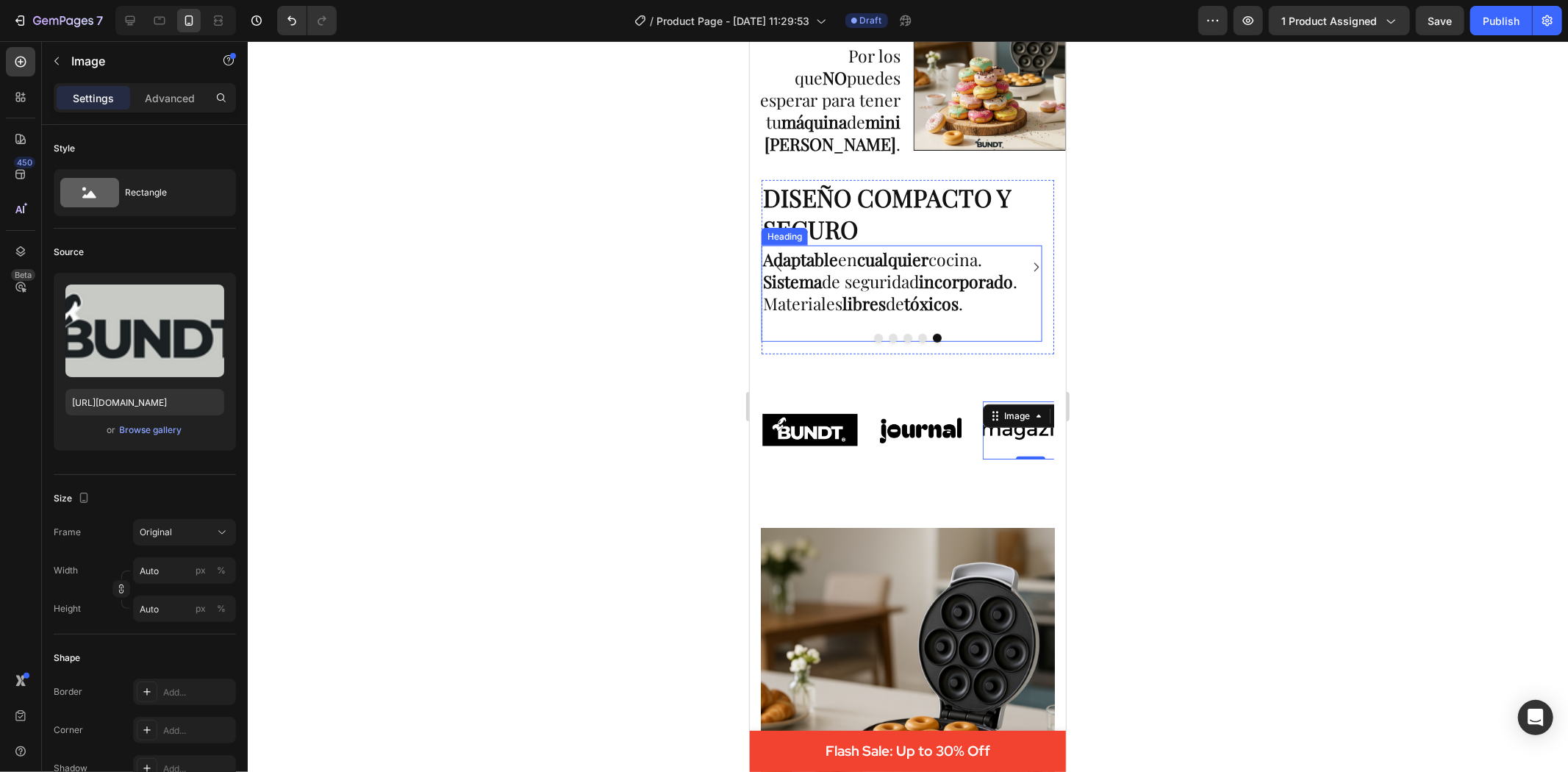
type input "[URL][DOMAIN_NAME]"
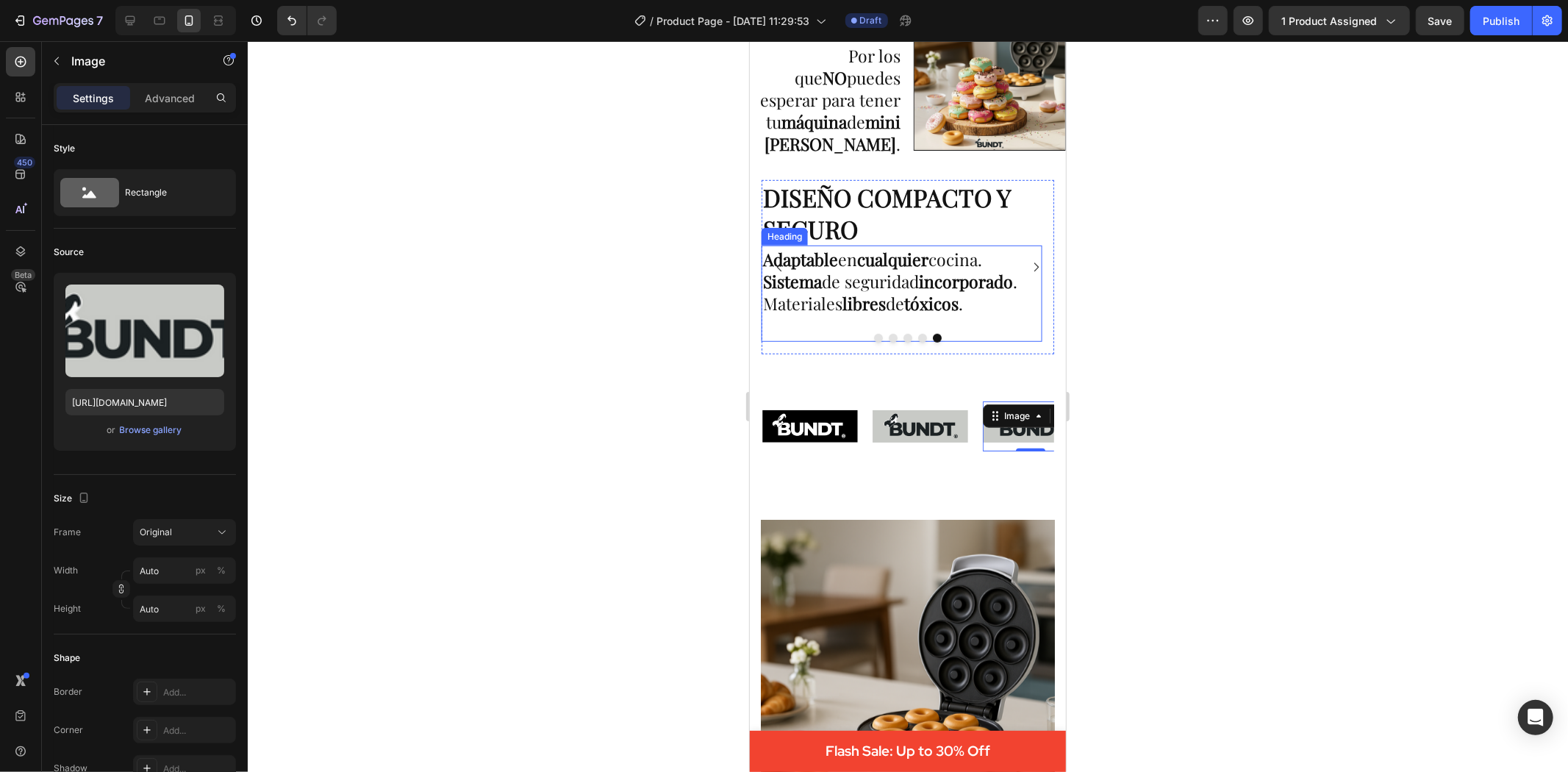
click at [1184, 359] on div at bounding box center [908, 407] width 1321 height 731
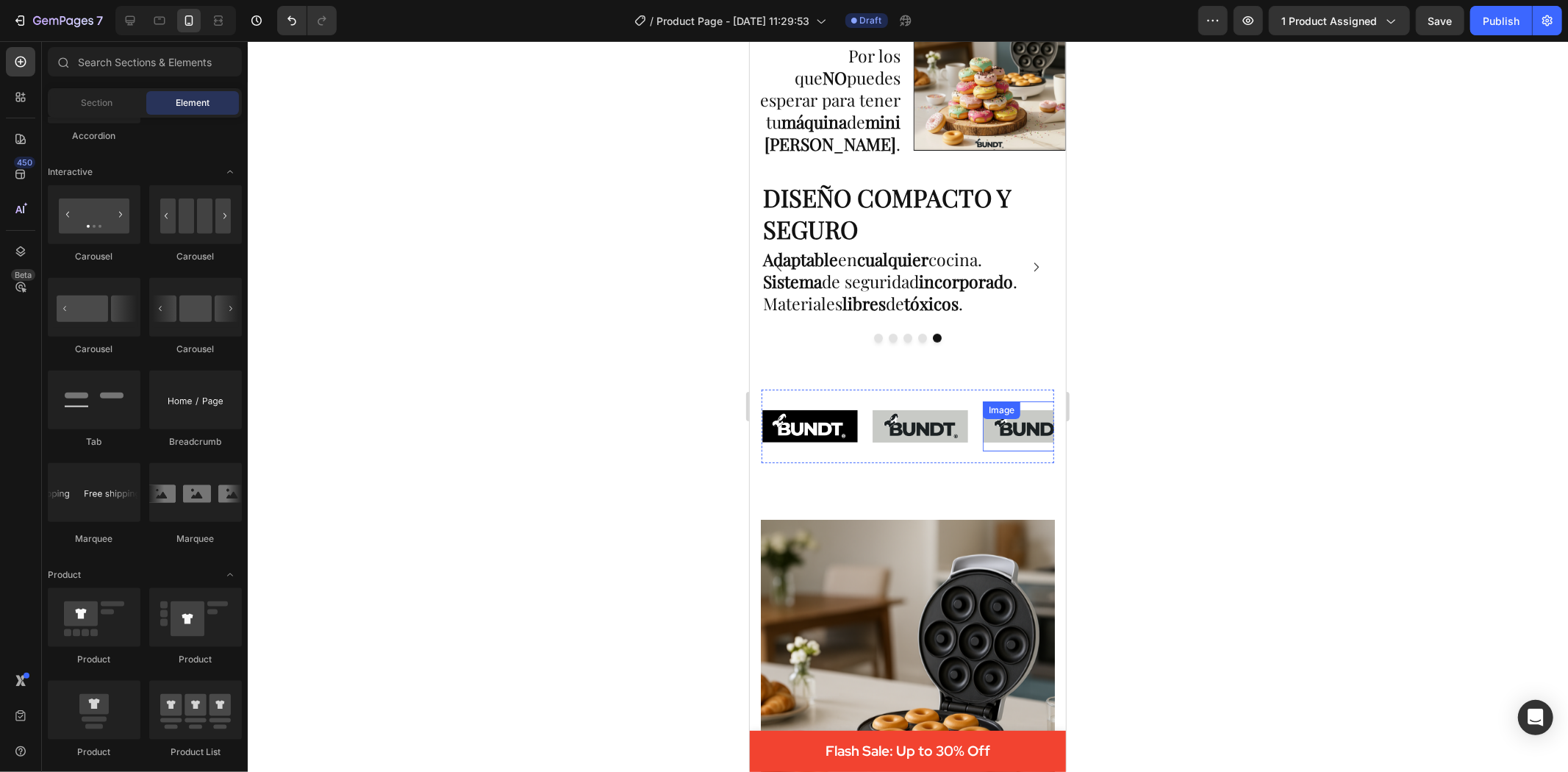
click at [979, 435] on img at bounding box center [1012, 425] width 95 height 33
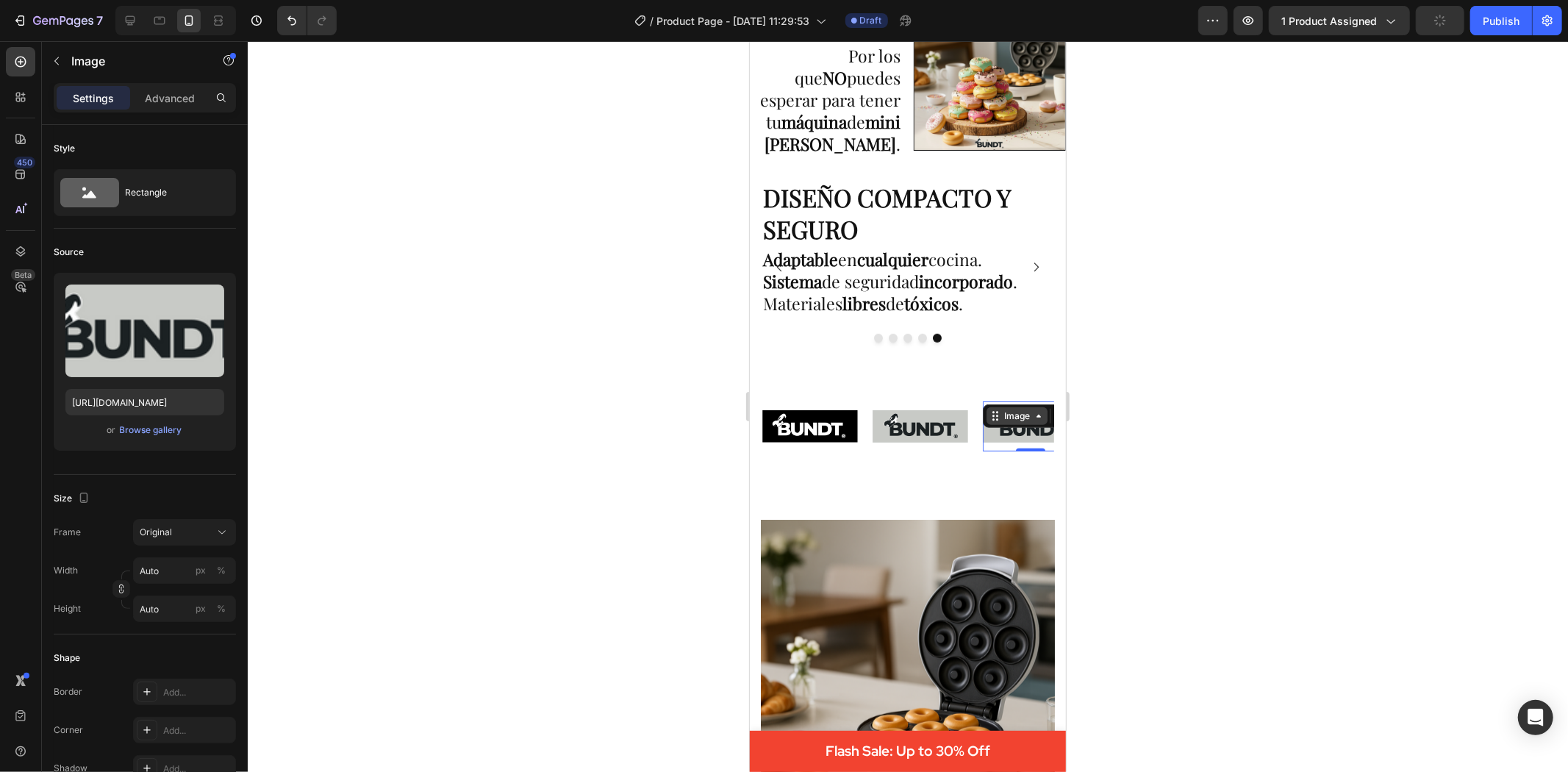
click at [1011, 418] on div "Image" at bounding box center [1011, 415] width 32 height 13
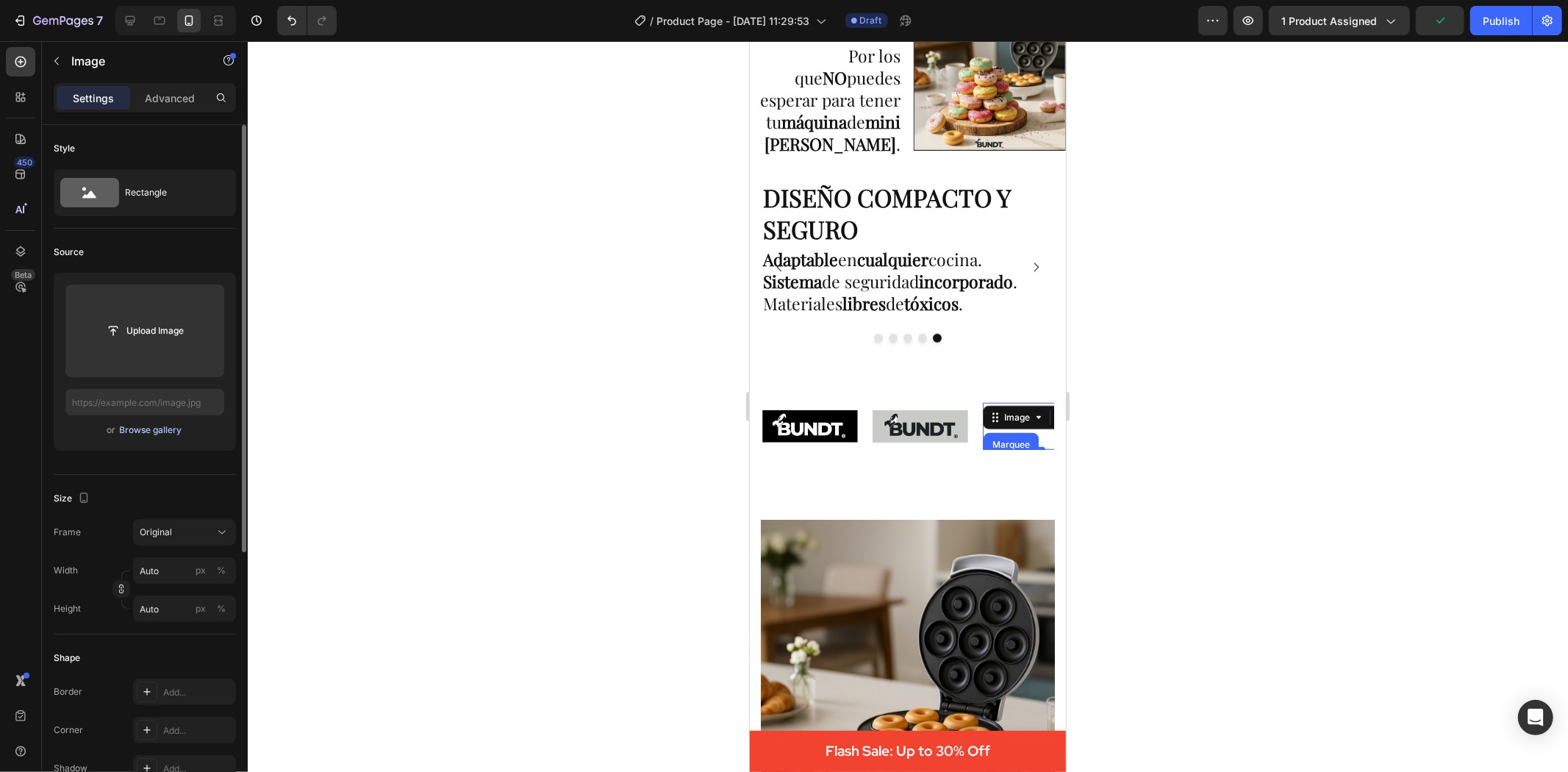
click at [146, 432] on div "Browse gallery" at bounding box center [151, 430] width 63 height 13
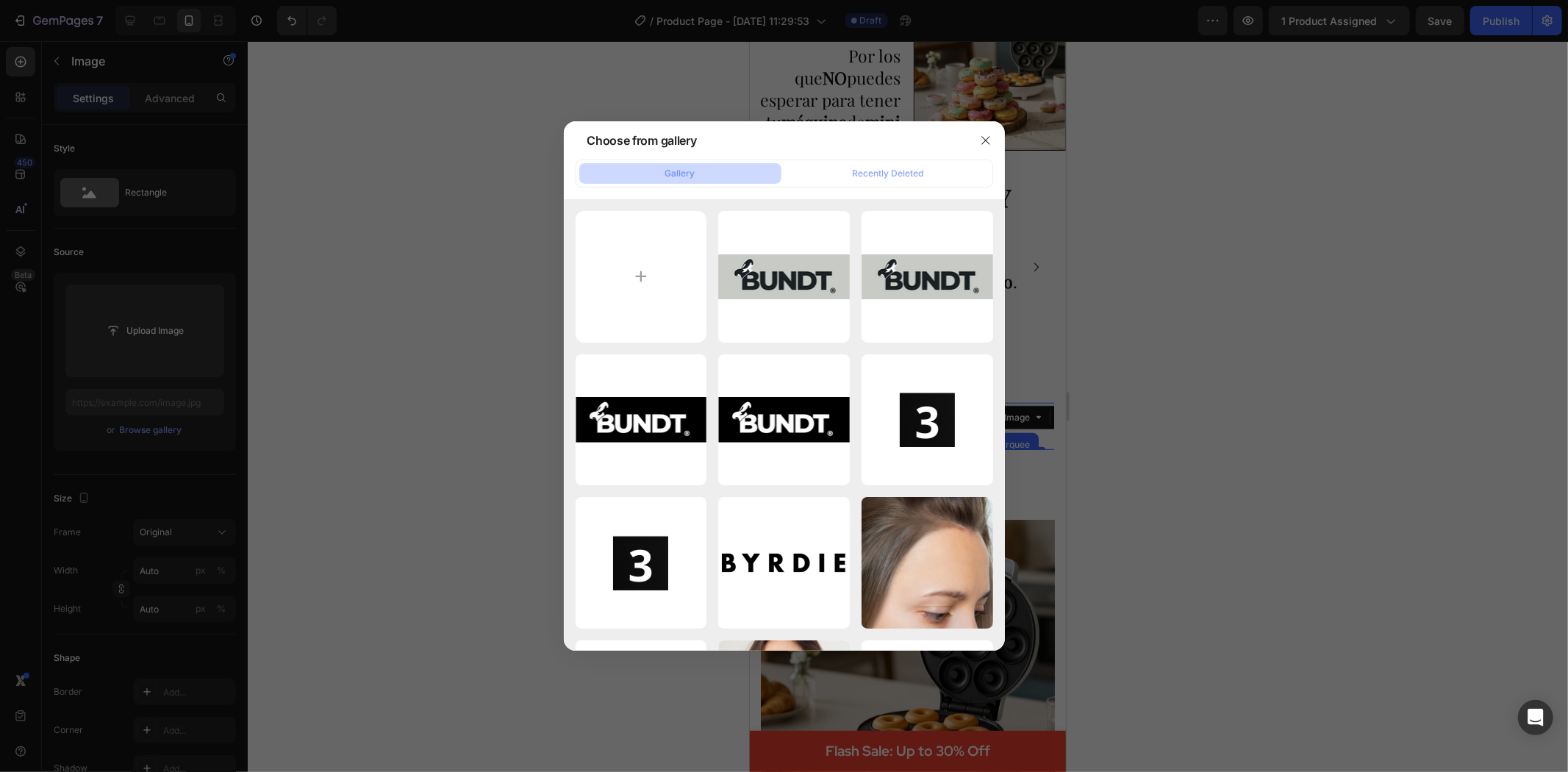
type input "C:\fakepath\2.png"
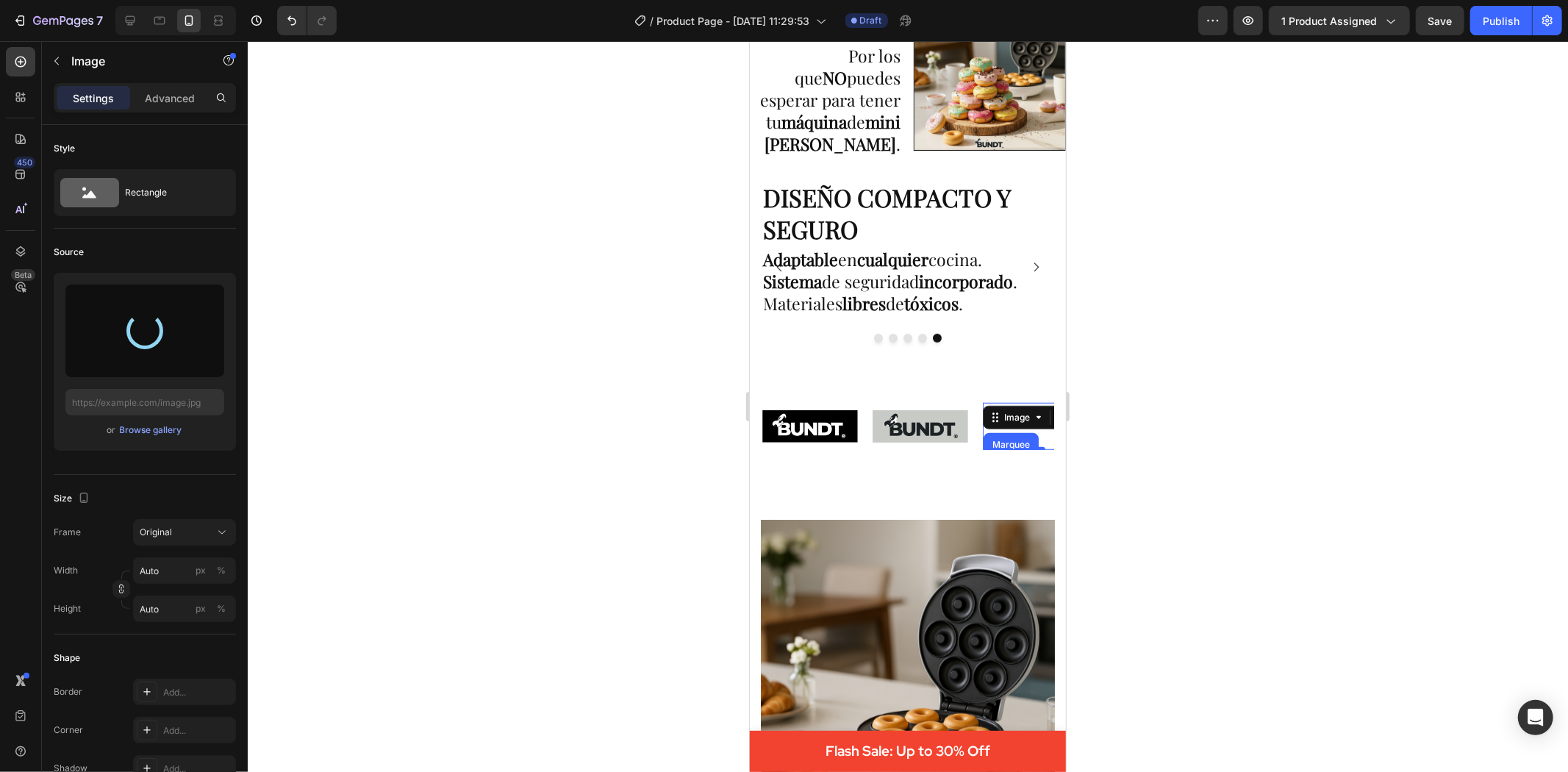
type input "[URL][DOMAIN_NAME]"
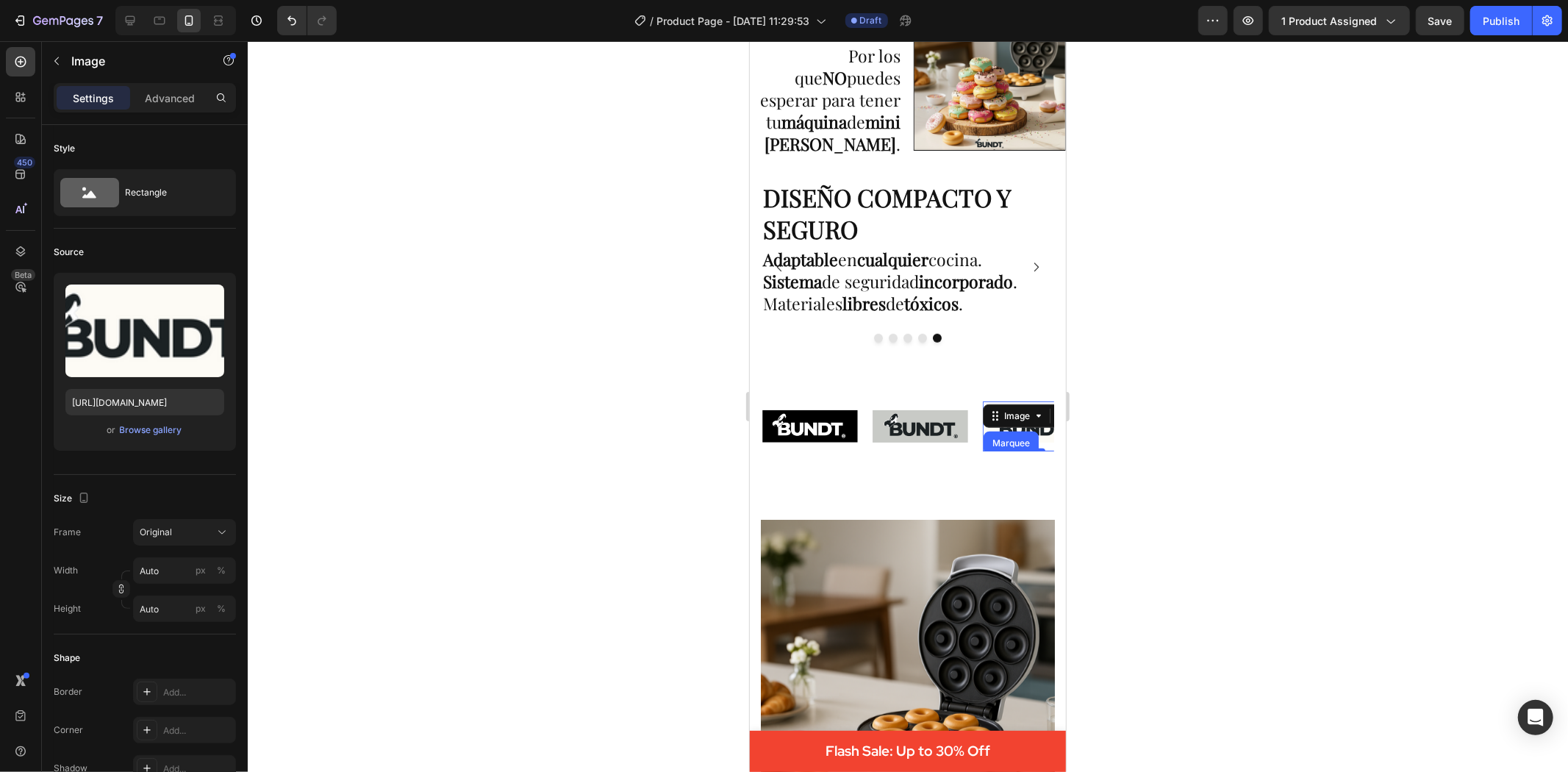
click at [1077, 456] on div at bounding box center [908, 407] width 1321 height 731
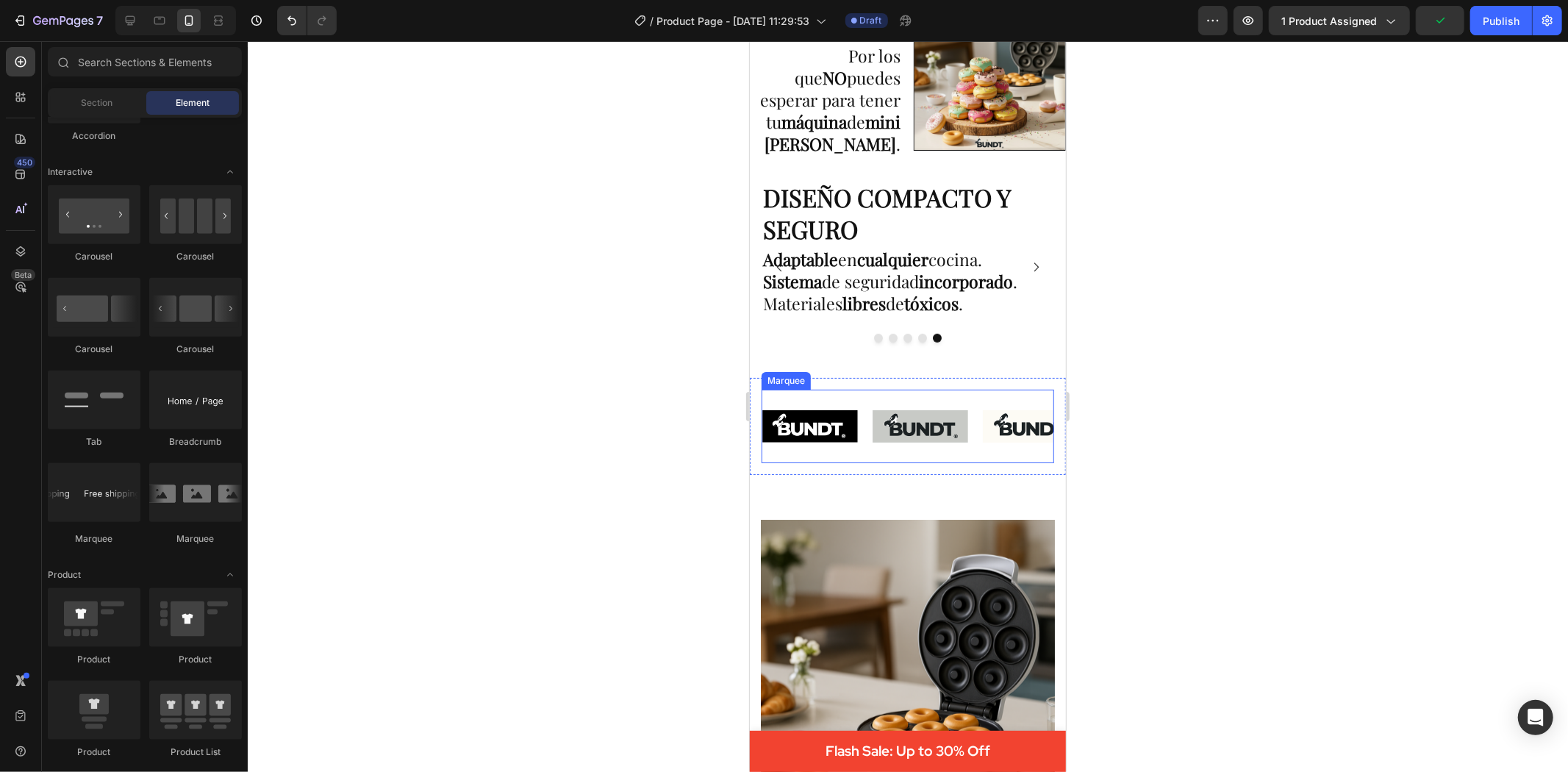
click at [990, 398] on div "Image Image Image Image Image Image Marquee" at bounding box center [907, 426] width 293 height 74
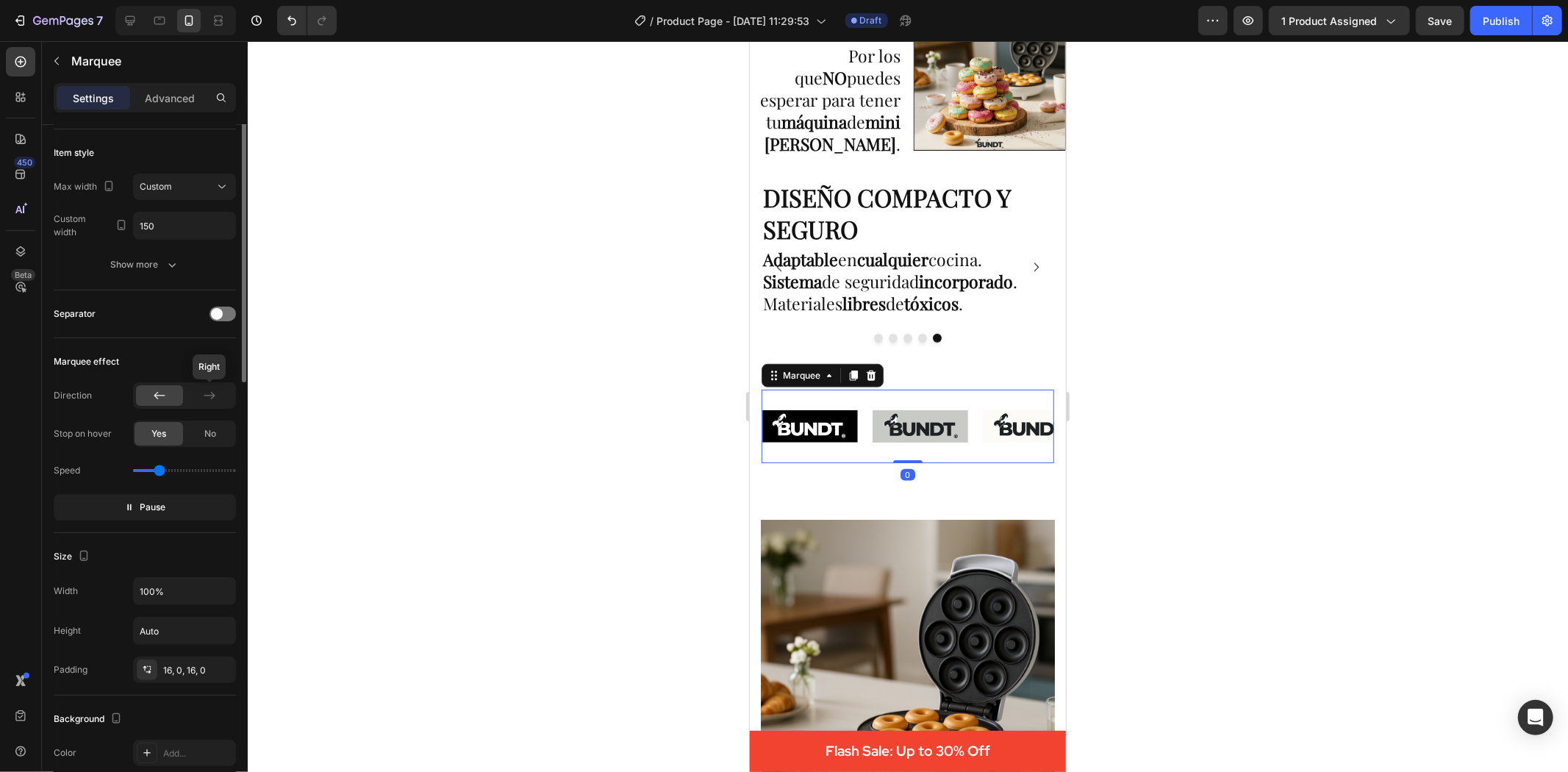
scroll to position [245, 0]
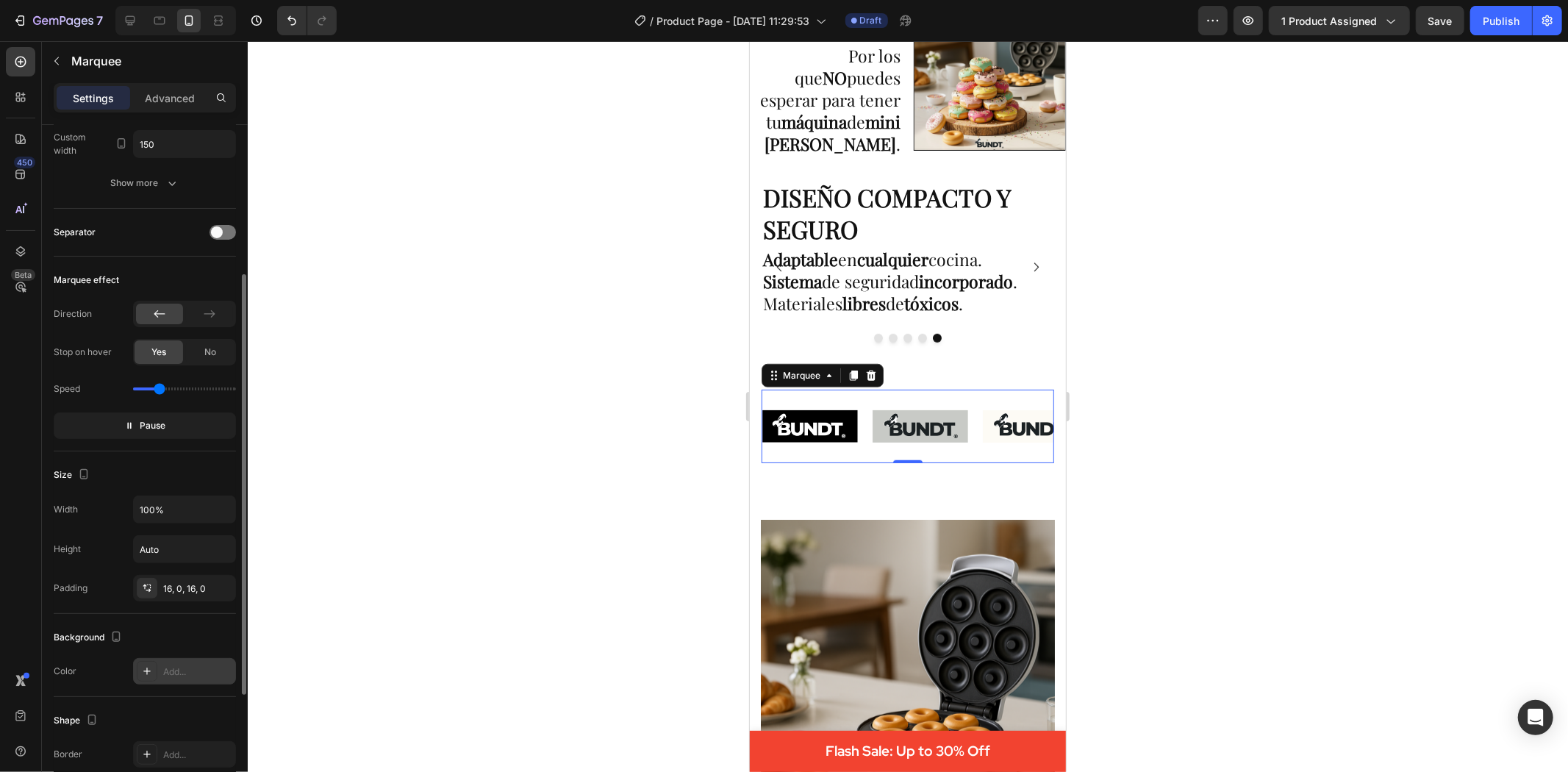
click at [151, 675] on icon at bounding box center [147, 671] width 11 height 11
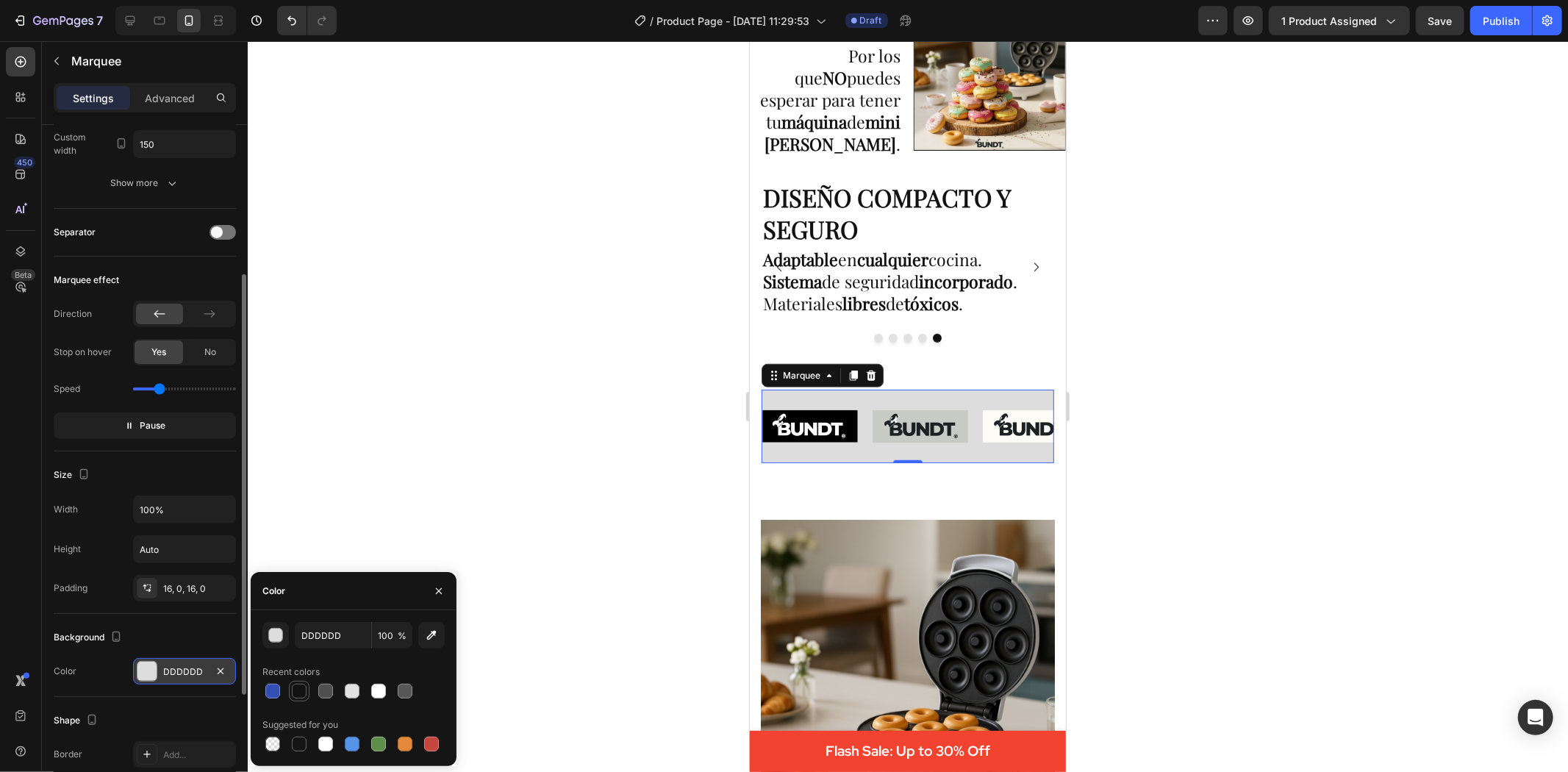
click at [300, 692] on div at bounding box center [299, 692] width 15 height 15
type input "121212"
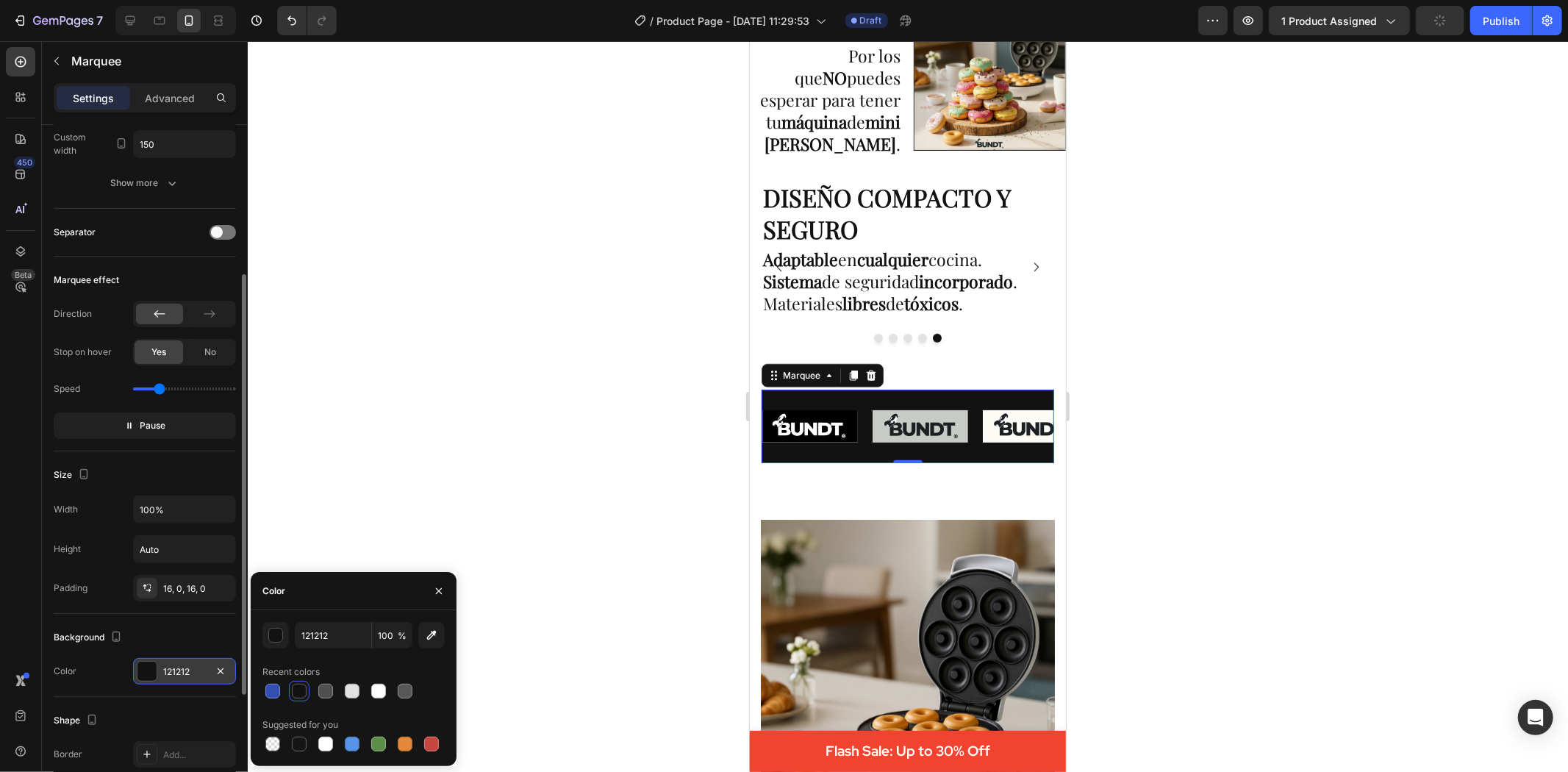
click at [578, 355] on div at bounding box center [908, 407] width 1321 height 731
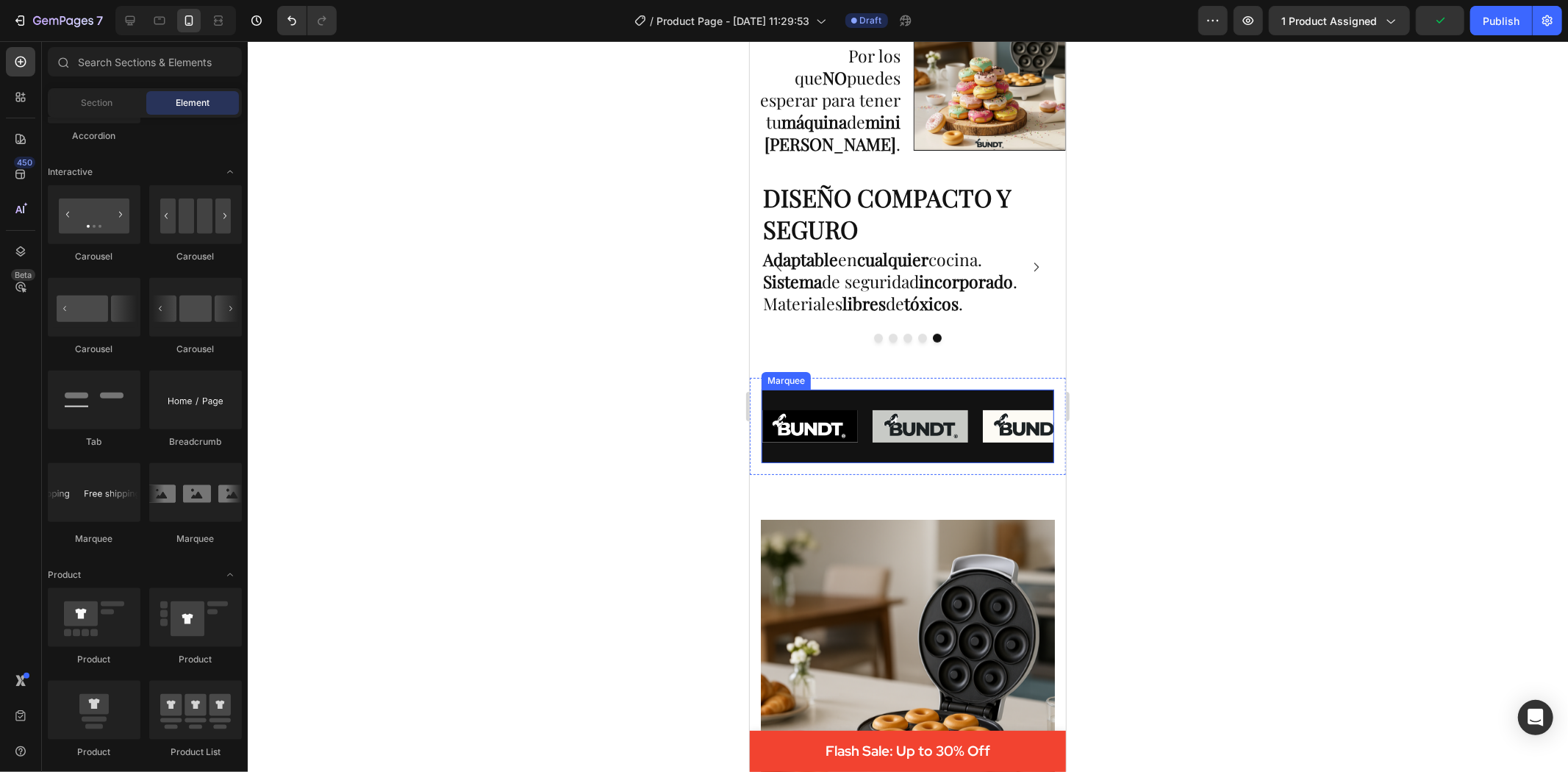
click at [852, 417] on div "Image" at bounding box center [900, 425] width 95 height 50
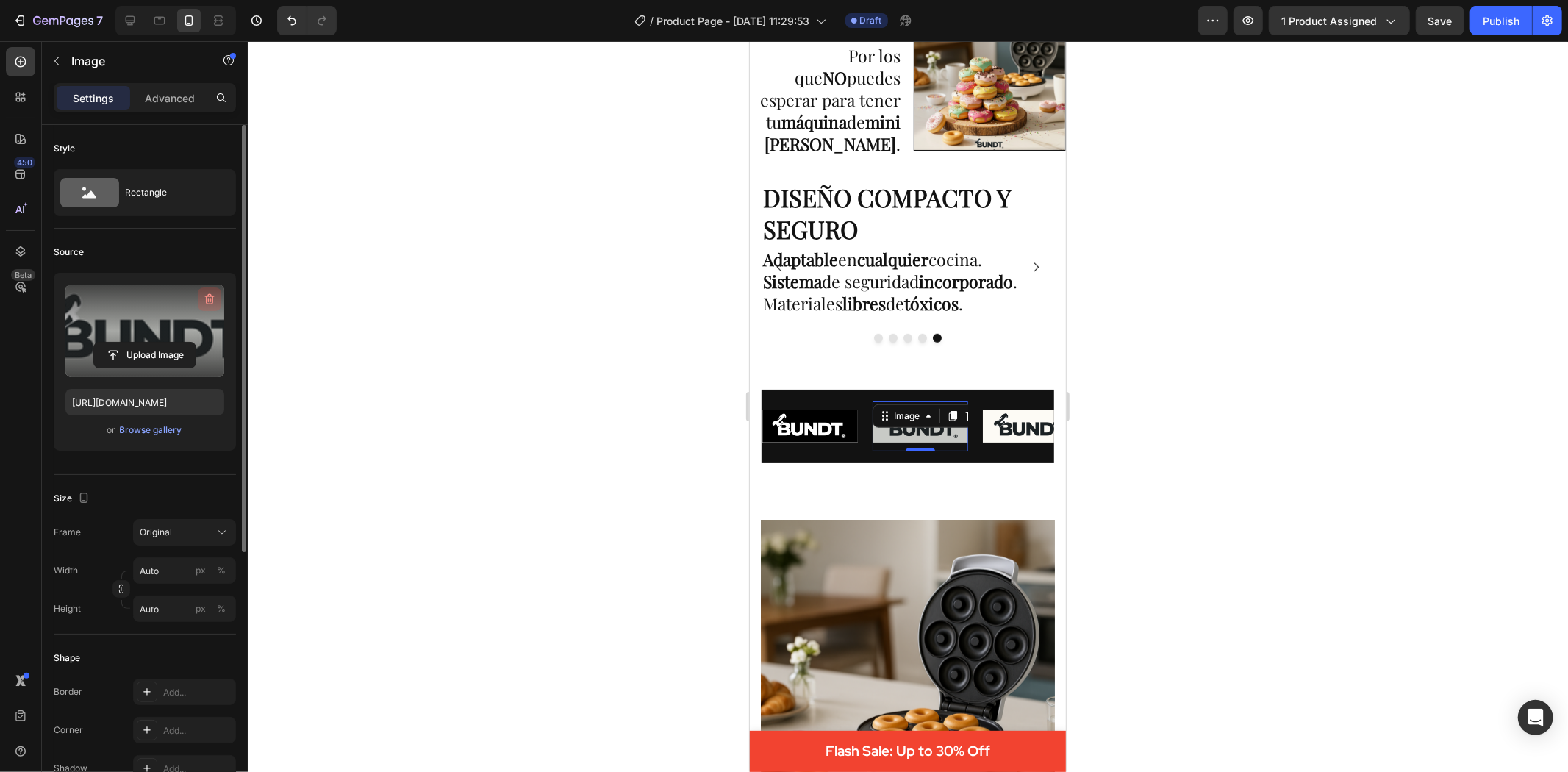
drag, startPoint x: 211, startPoint y: 292, endPoint x: 92, endPoint y: 406, distance: 164.8
click at [211, 292] on icon "button" at bounding box center [209, 299] width 15 height 15
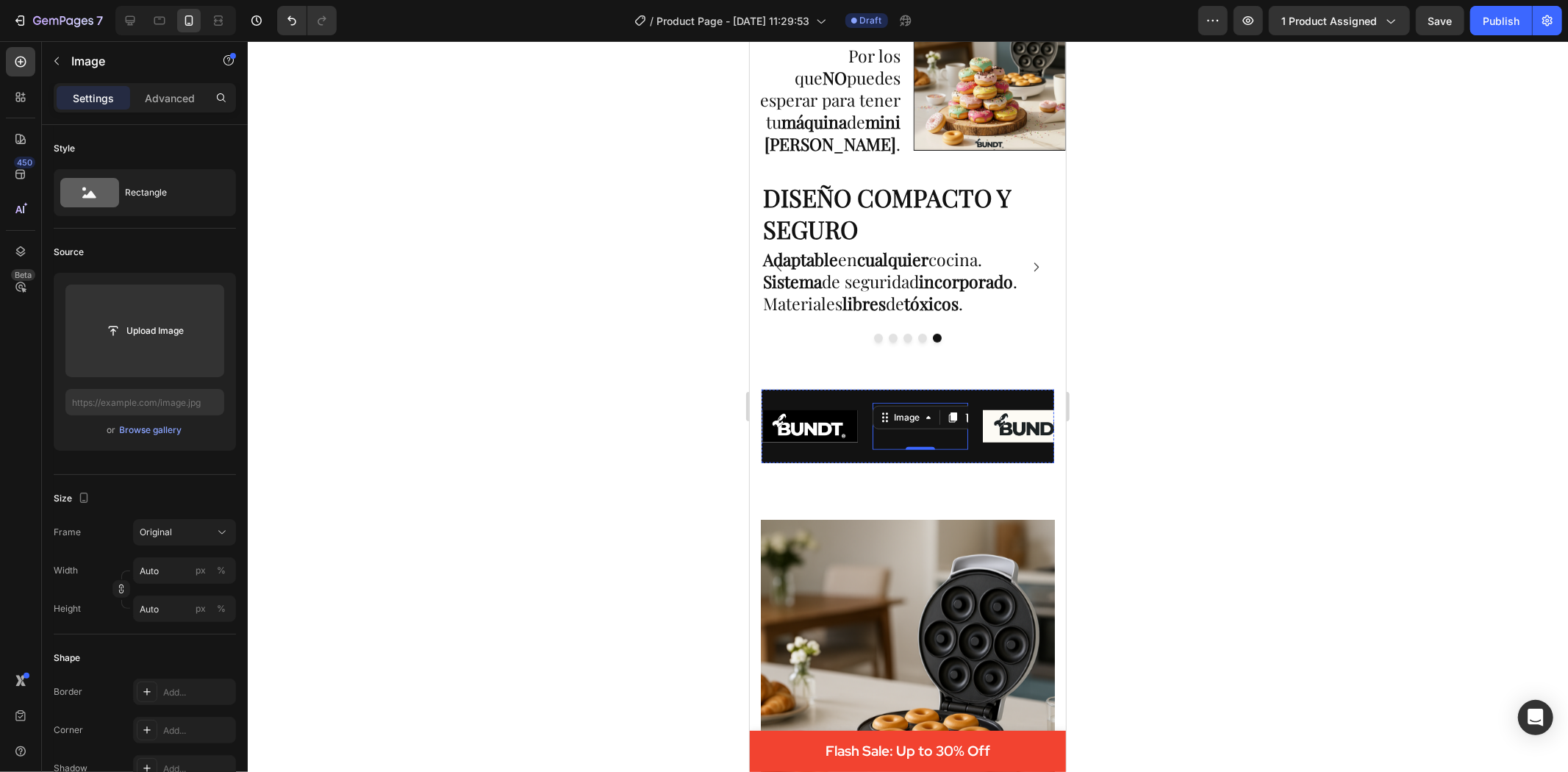
click at [1090, 428] on img at bounding box center [1138, 425] width 95 height 33
click at [971, 418] on div "Image" at bounding box center [990, 409] width 37 height 18
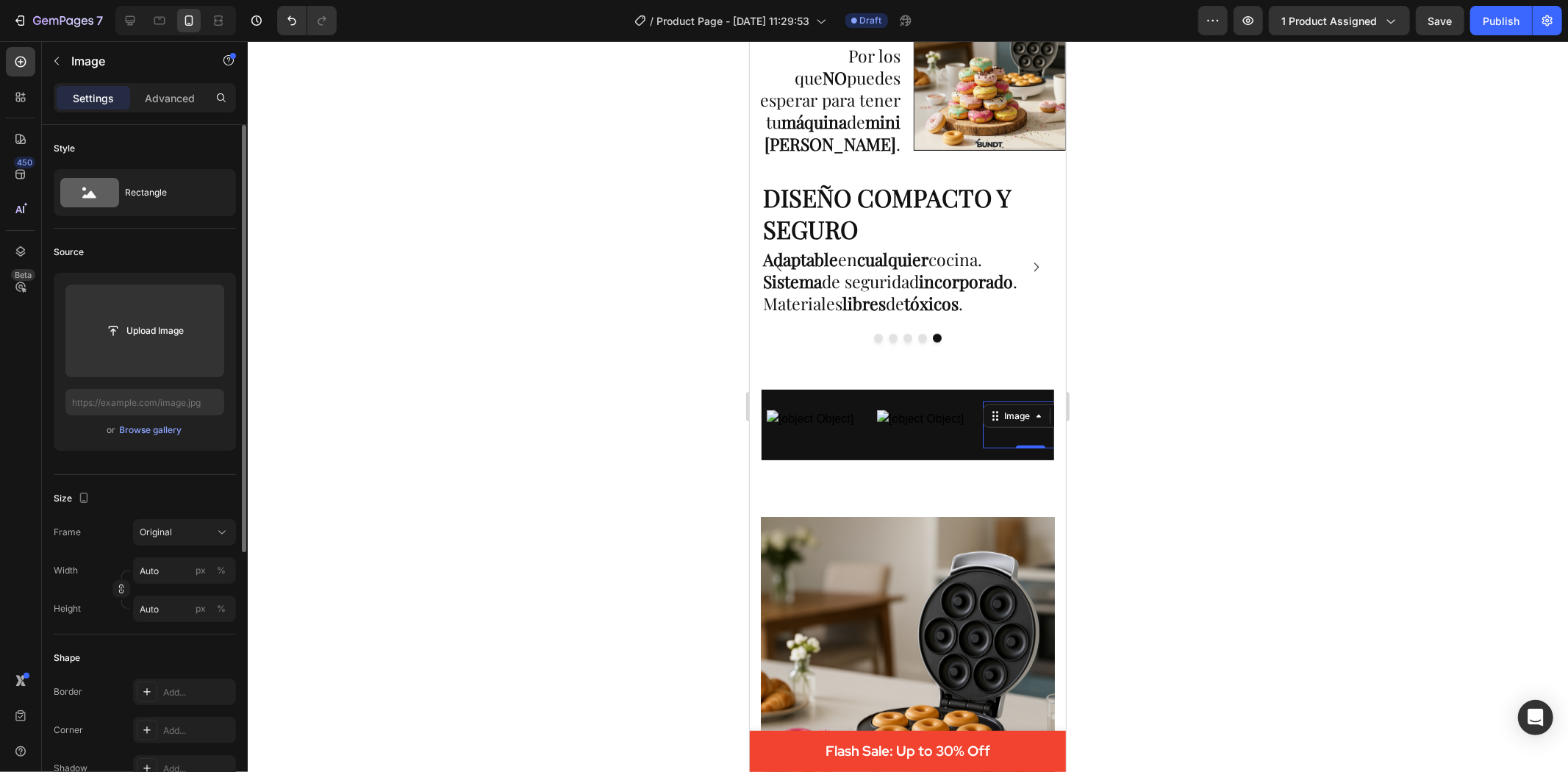
click at [381, 431] on div at bounding box center [908, 407] width 1321 height 731
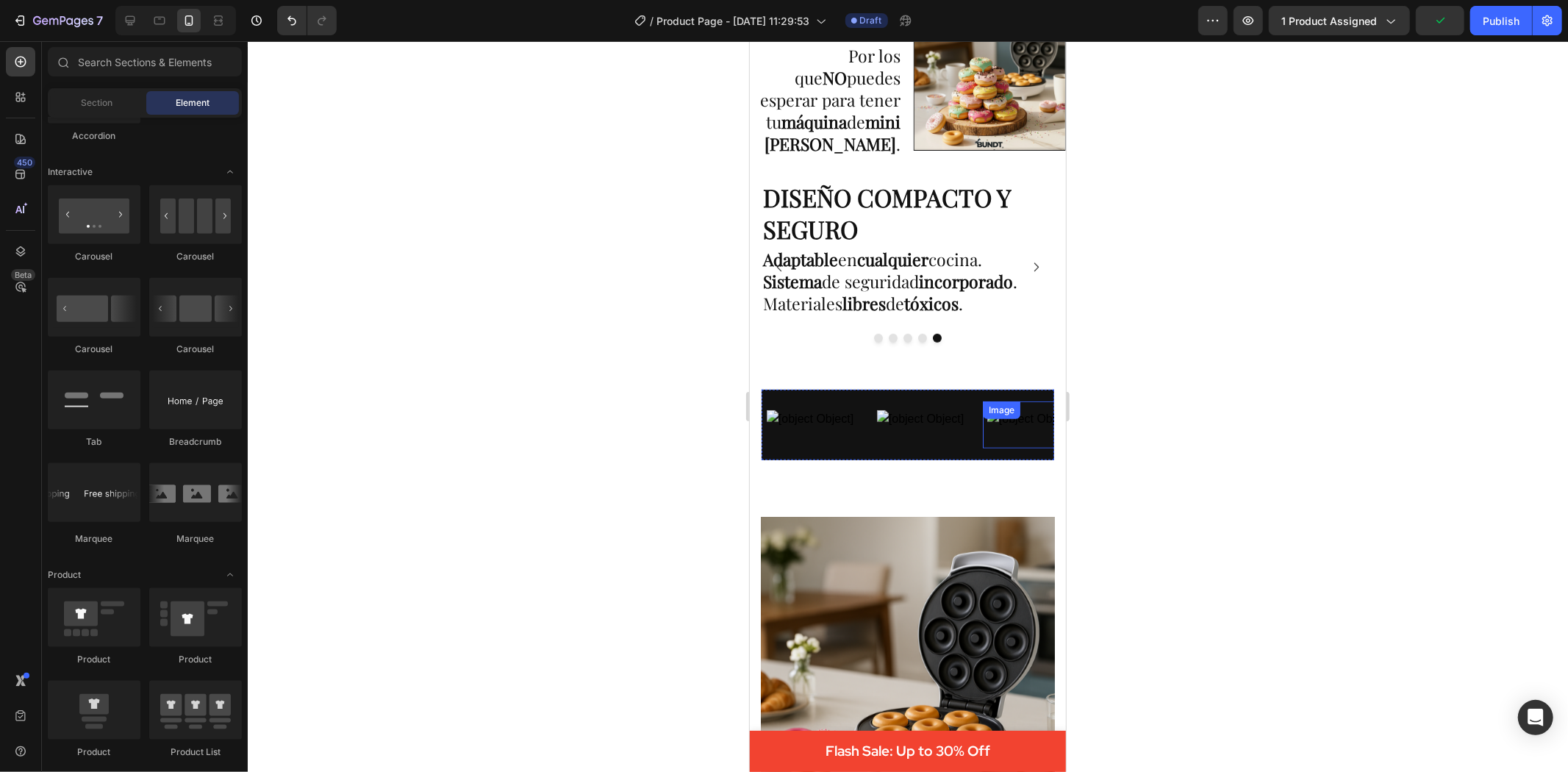
click at [979, 424] on div "Image" at bounding box center [1027, 424] width 95 height 47
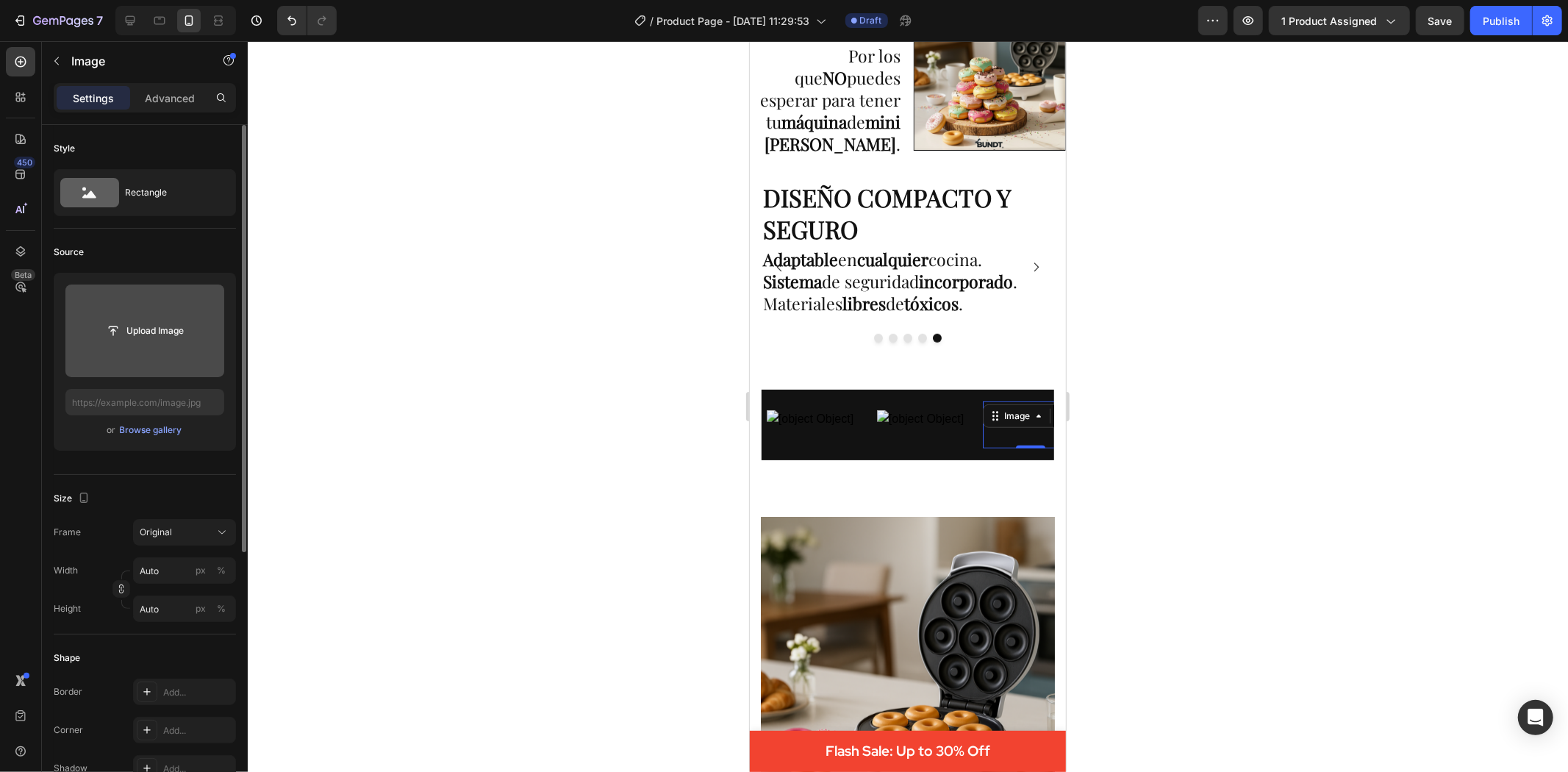
click at [89, 329] on div "Upload Image" at bounding box center [145, 331] width 159 height 27
click at [169, 432] on div "Browse gallery" at bounding box center [151, 430] width 63 height 13
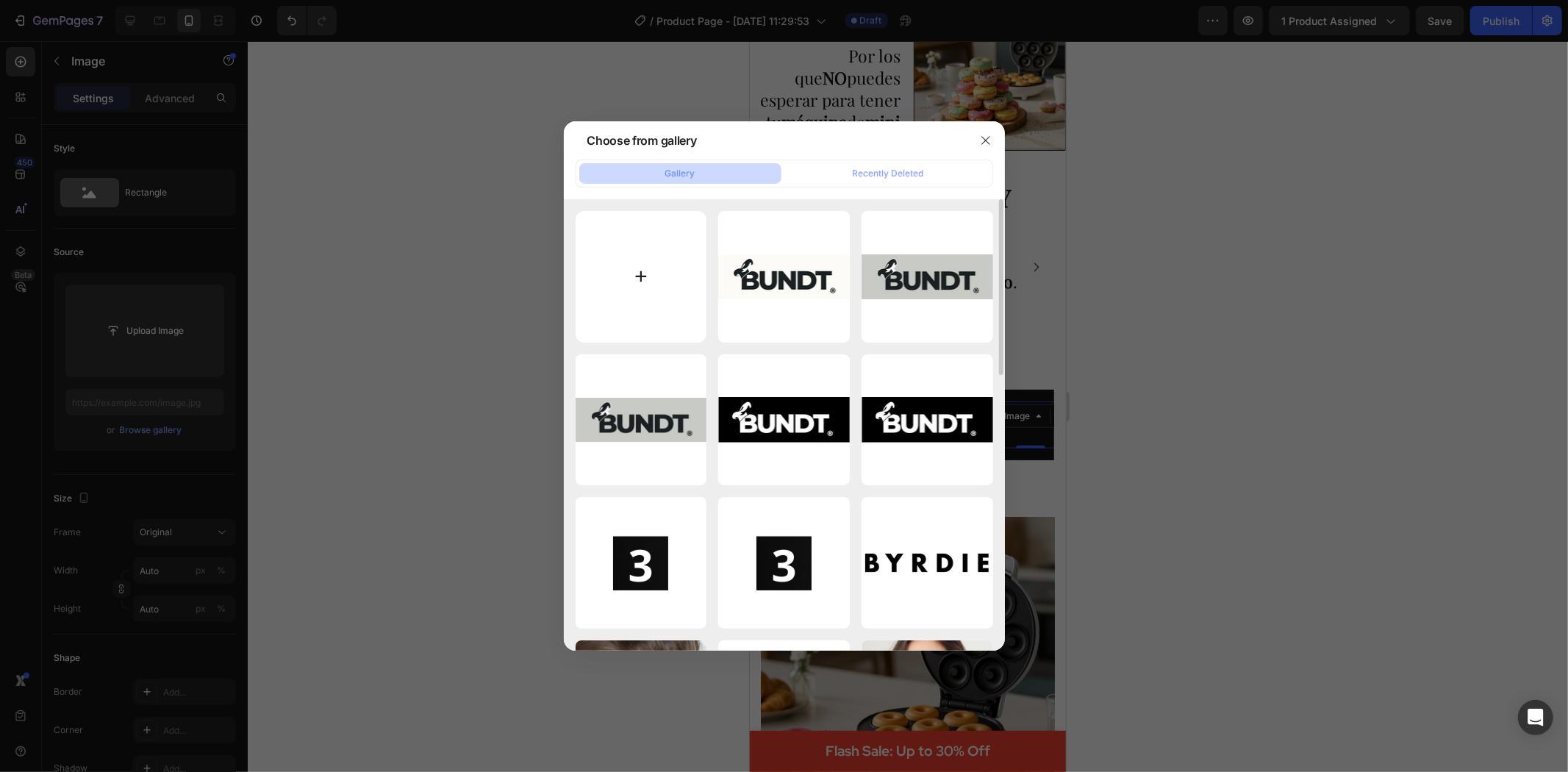
click at [681, 265] on input "file" at bounding box center [641, 277] width 132 height 132
type input "C:\fakepath\OFICIAL BLANCOO.png"
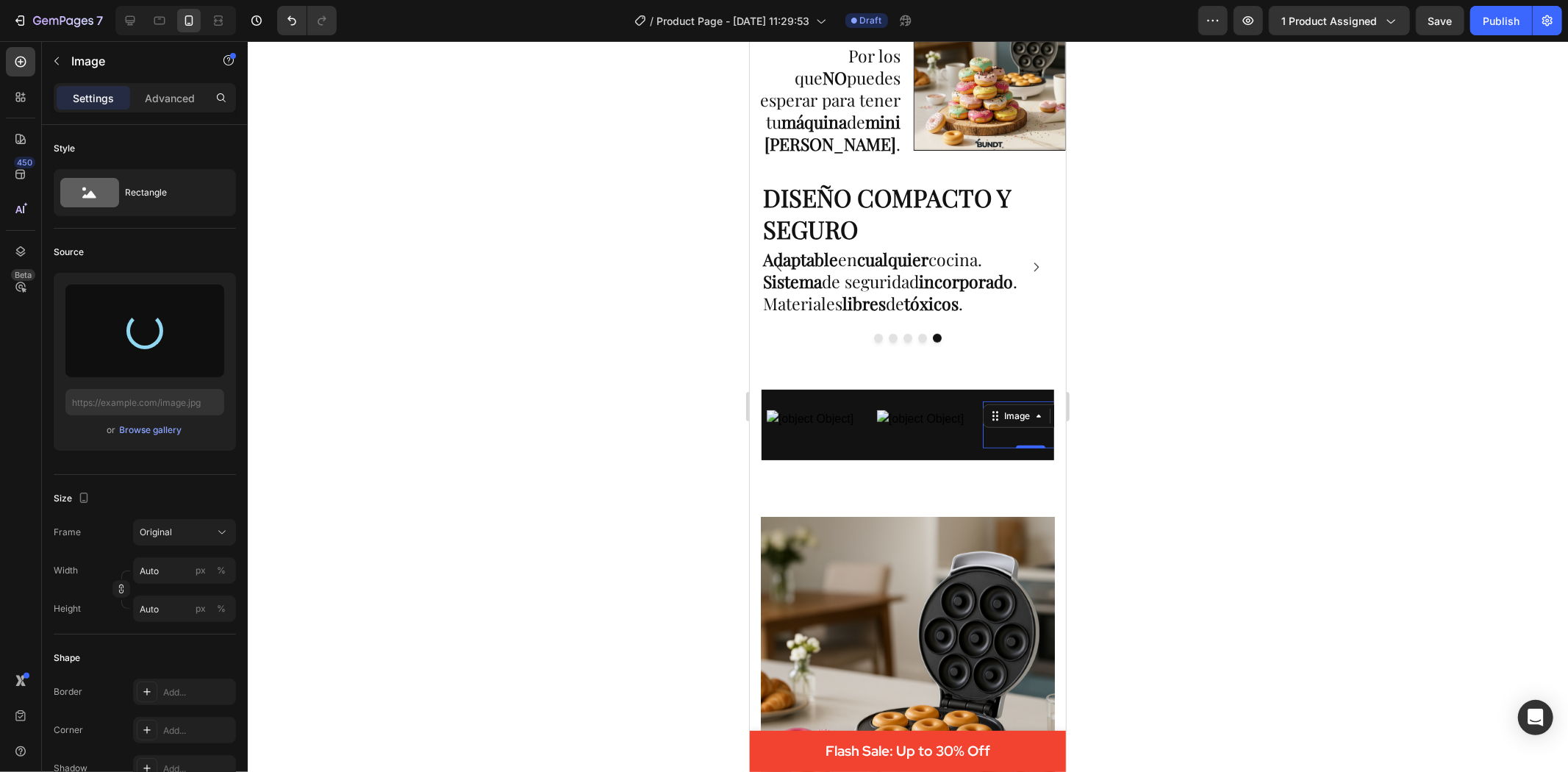
type input "[URL][DOMAIN_NAME]"
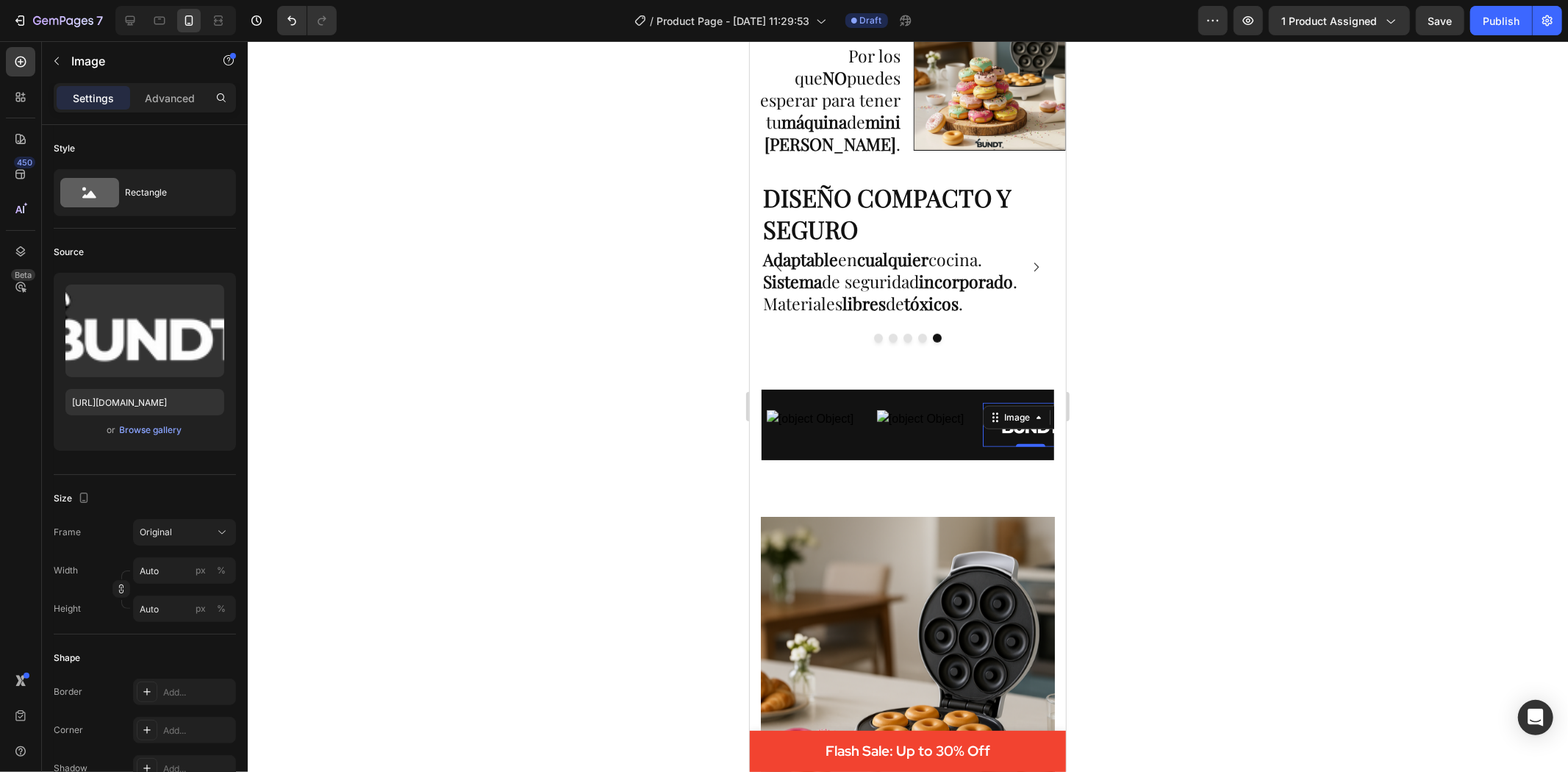
click at [1229, 404] on div at bounding box center [908, 407] width 1321 height 731
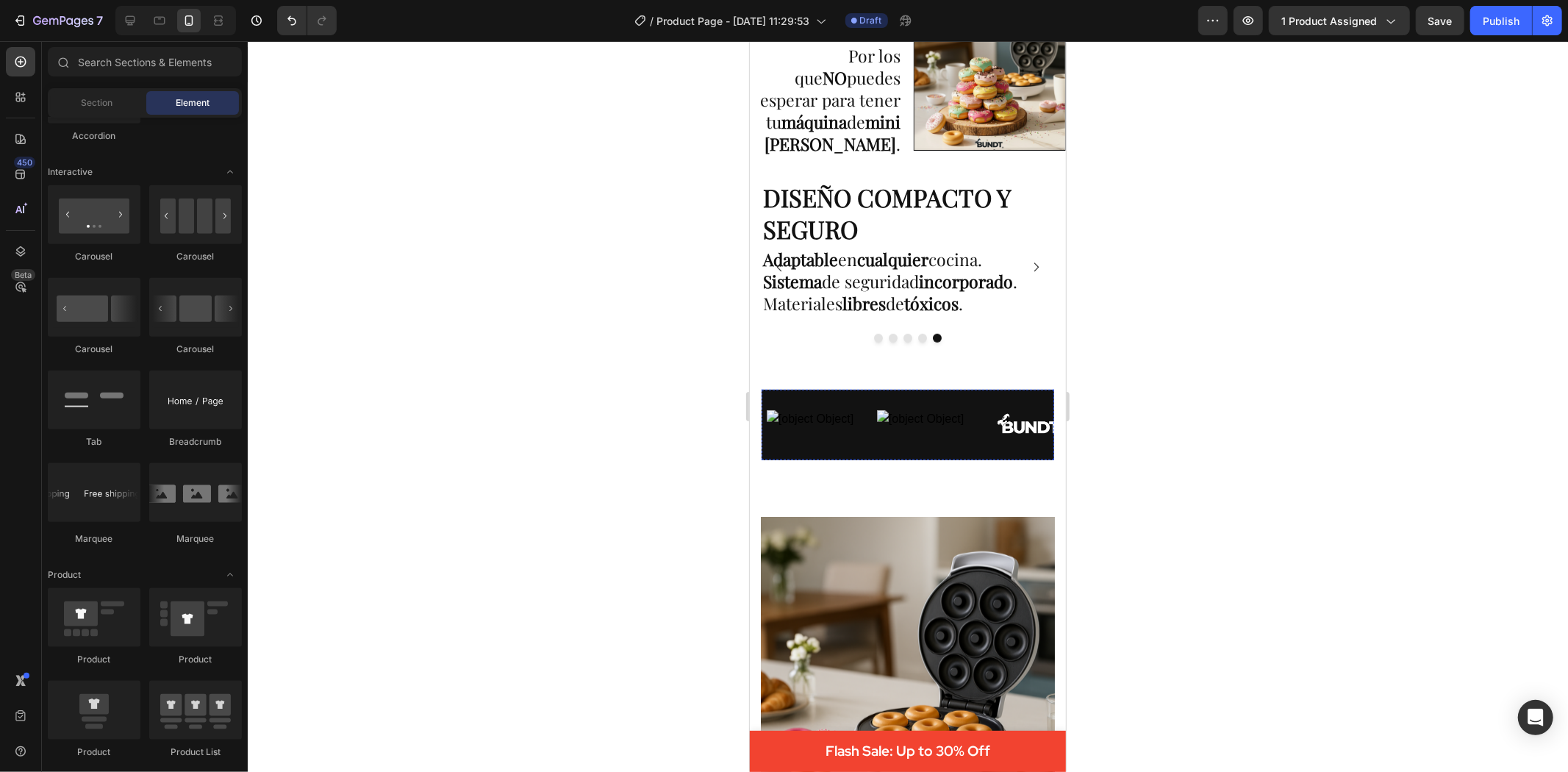
click at [1081, 413] on div "Image" at bounding box center [1100, 409] width 37 height 18
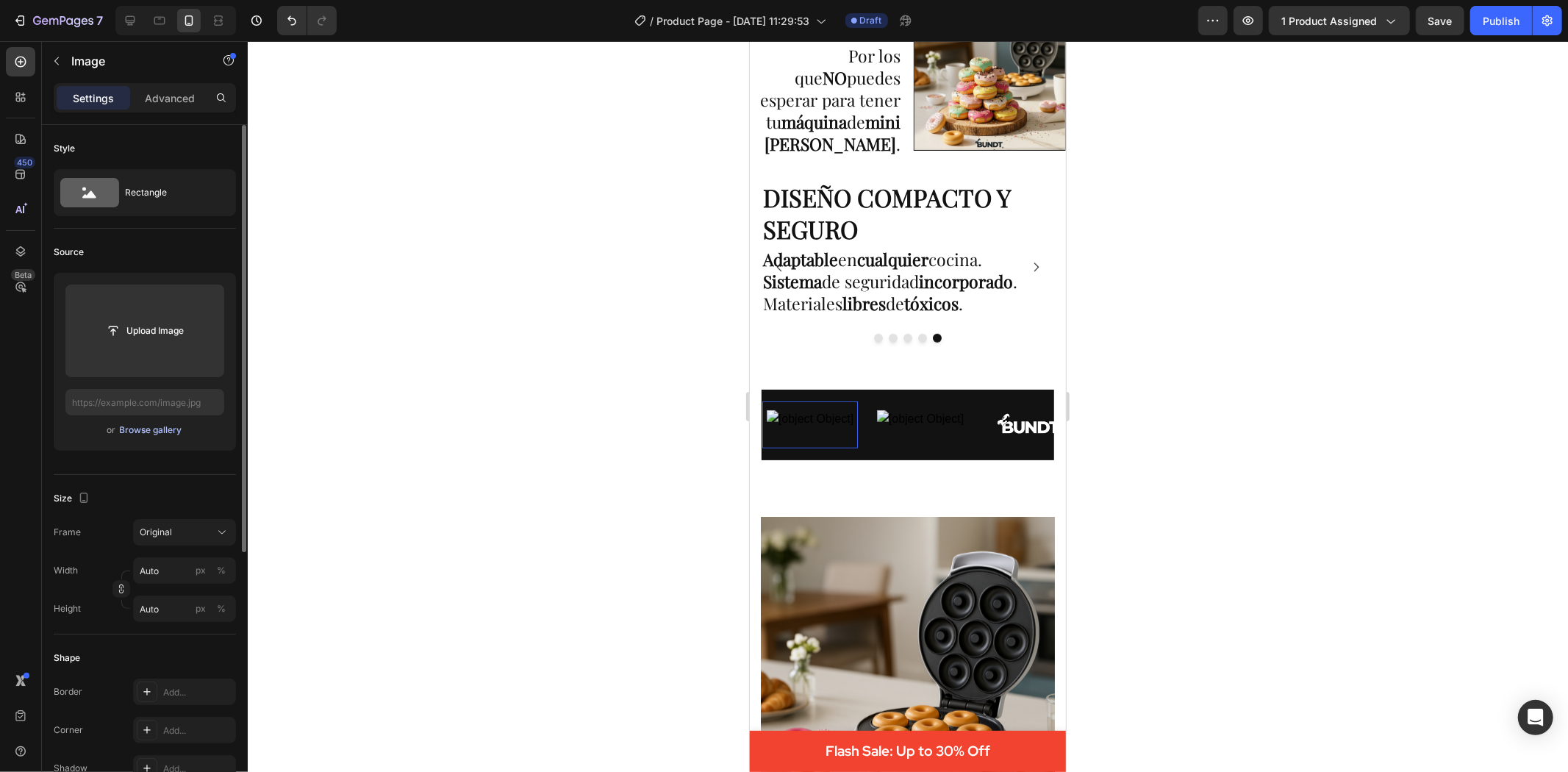
click at [155, 427] on div "Browse gallery" at bounding box center [151, 430] width 63 height 13
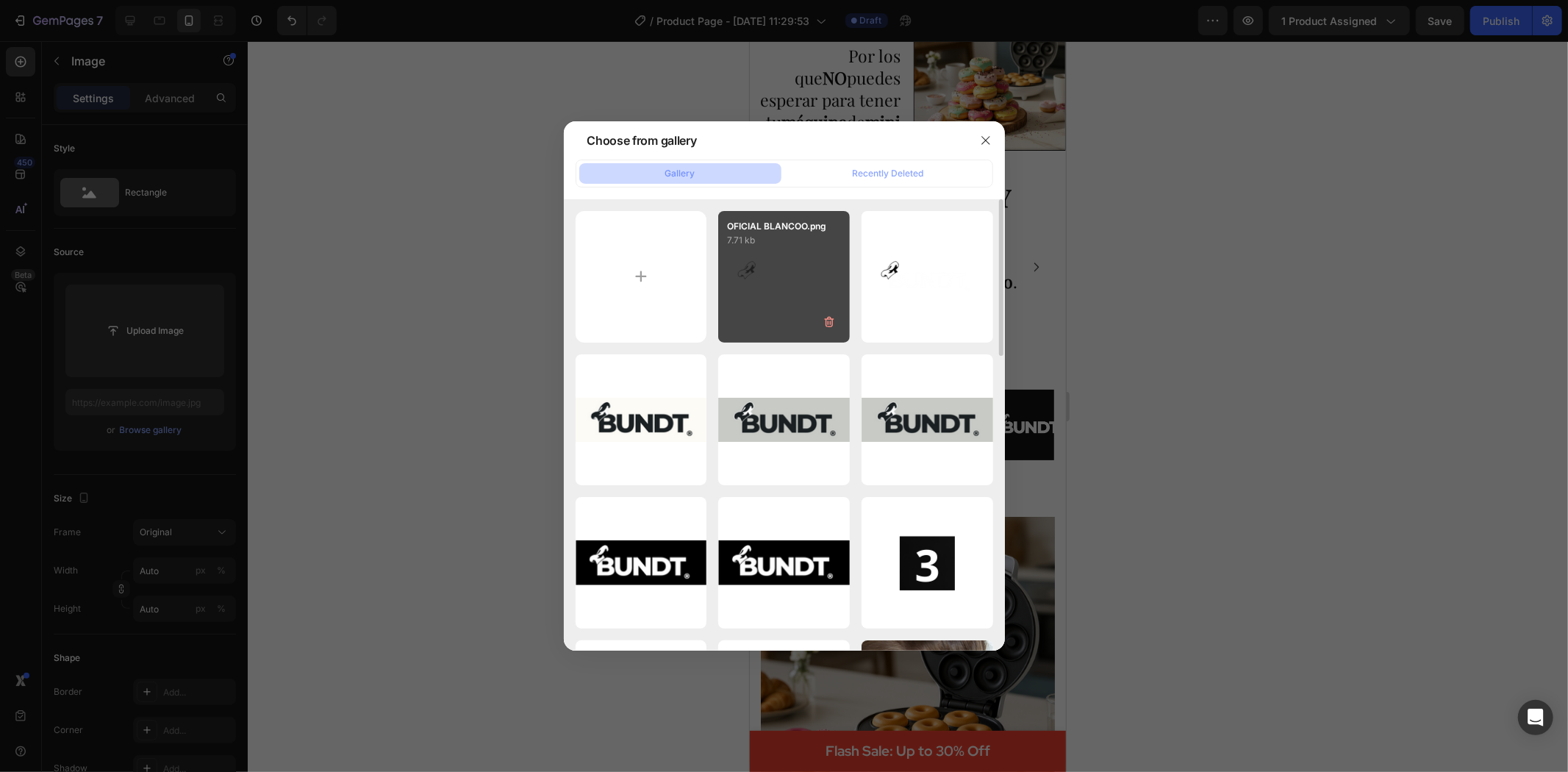
click at [820, 294] on div "OFICIAL BLANCOO.png 7.71 kb" at bounding box center [784, 277] width 132 height 132
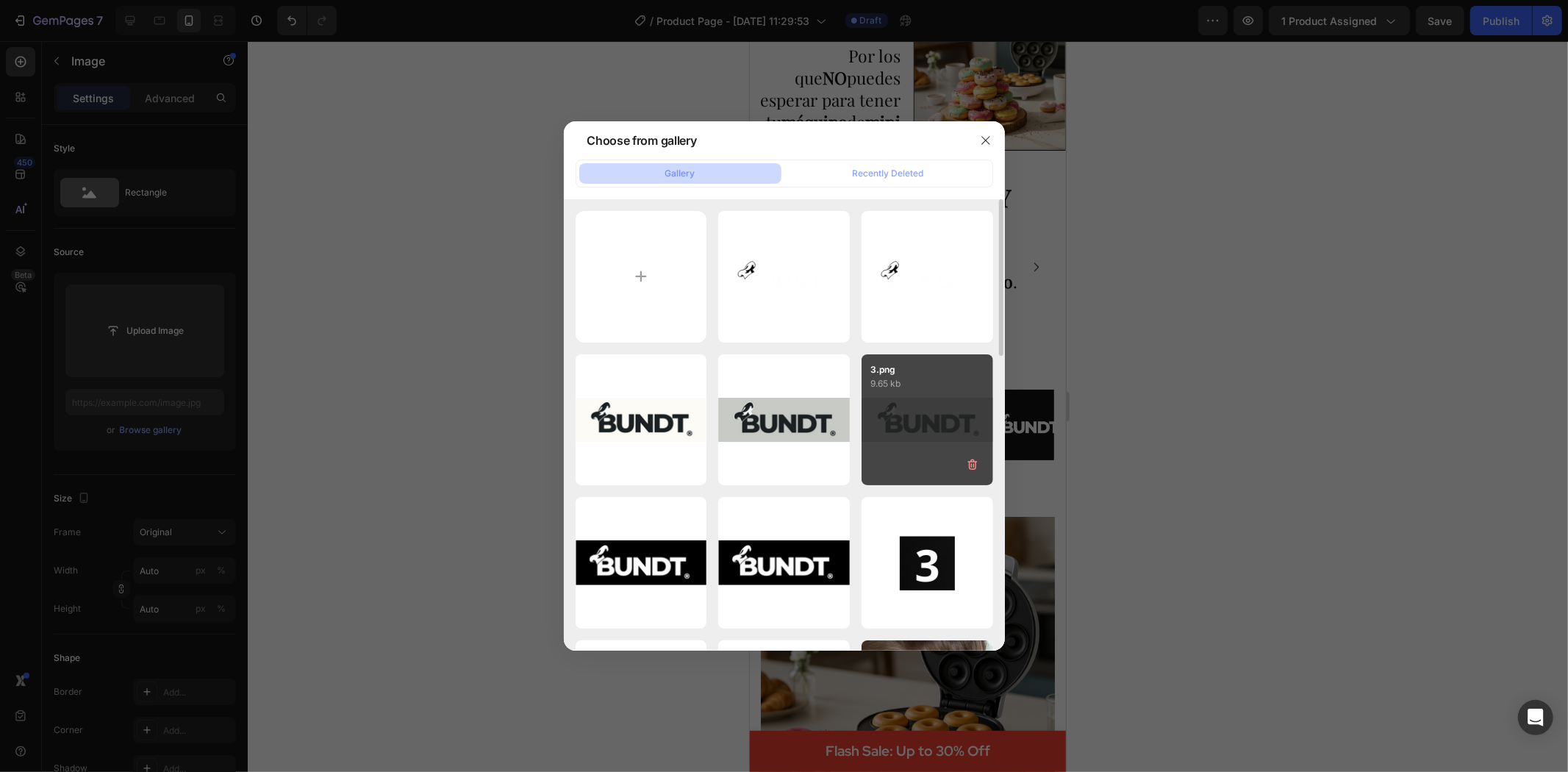
type input "[URL][DOMAIN_NAME]"
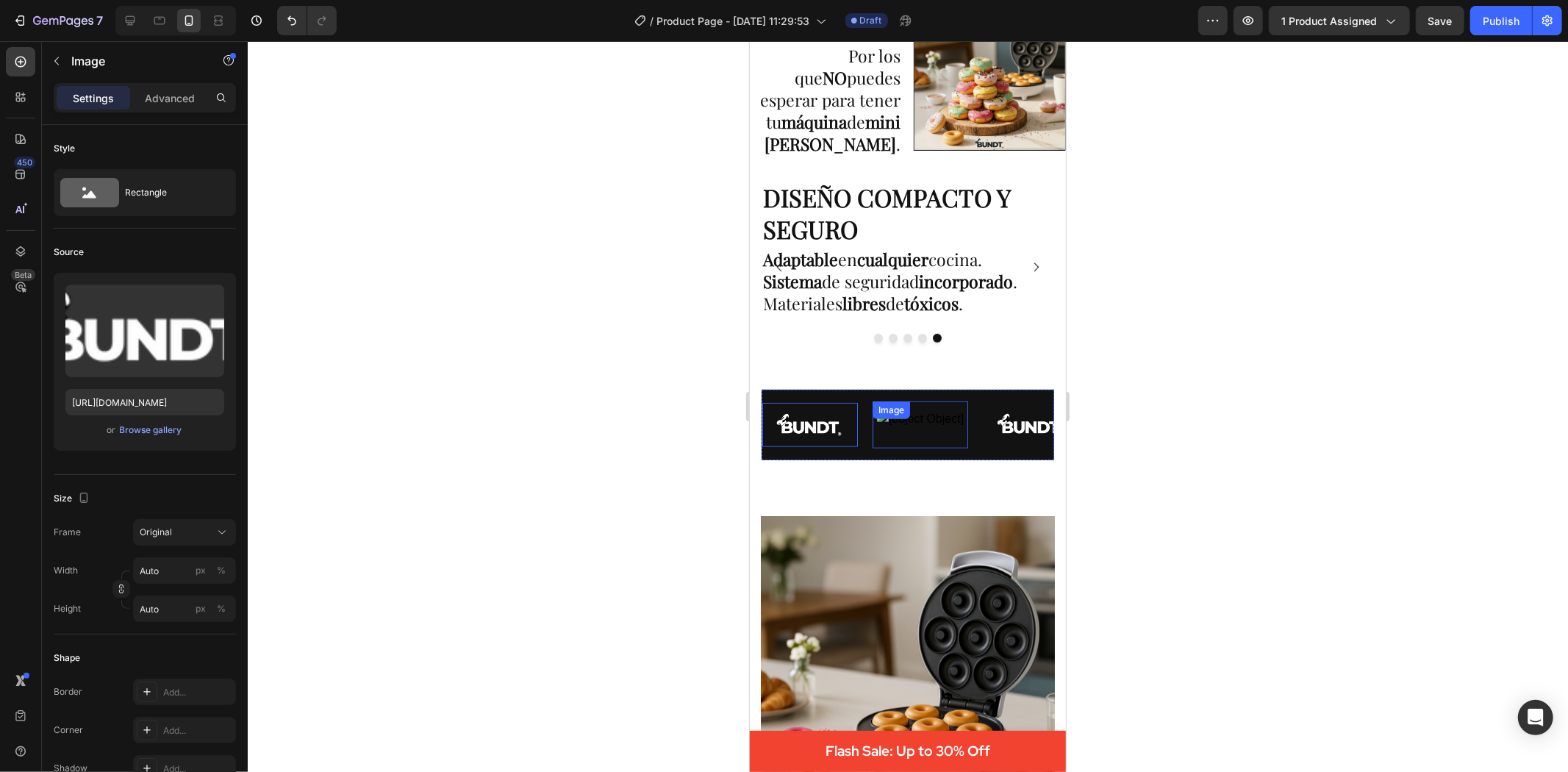
click at [780, 423] on div "Image" at bounding box center [766, 424] width 95 height 47
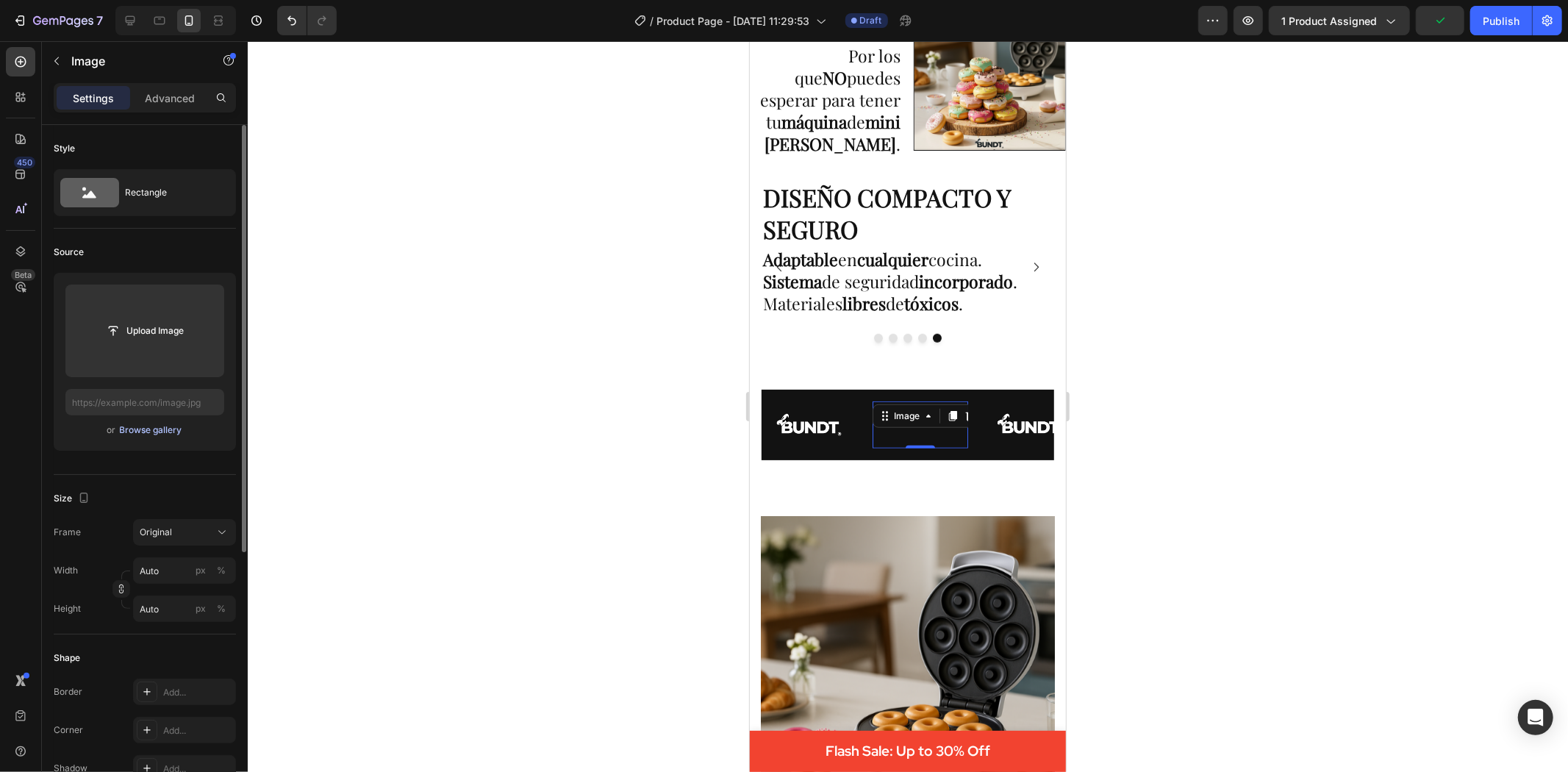
click at [168, 436] on div "Browse gallery" at bounding box center [151, 430] width 63 height 13
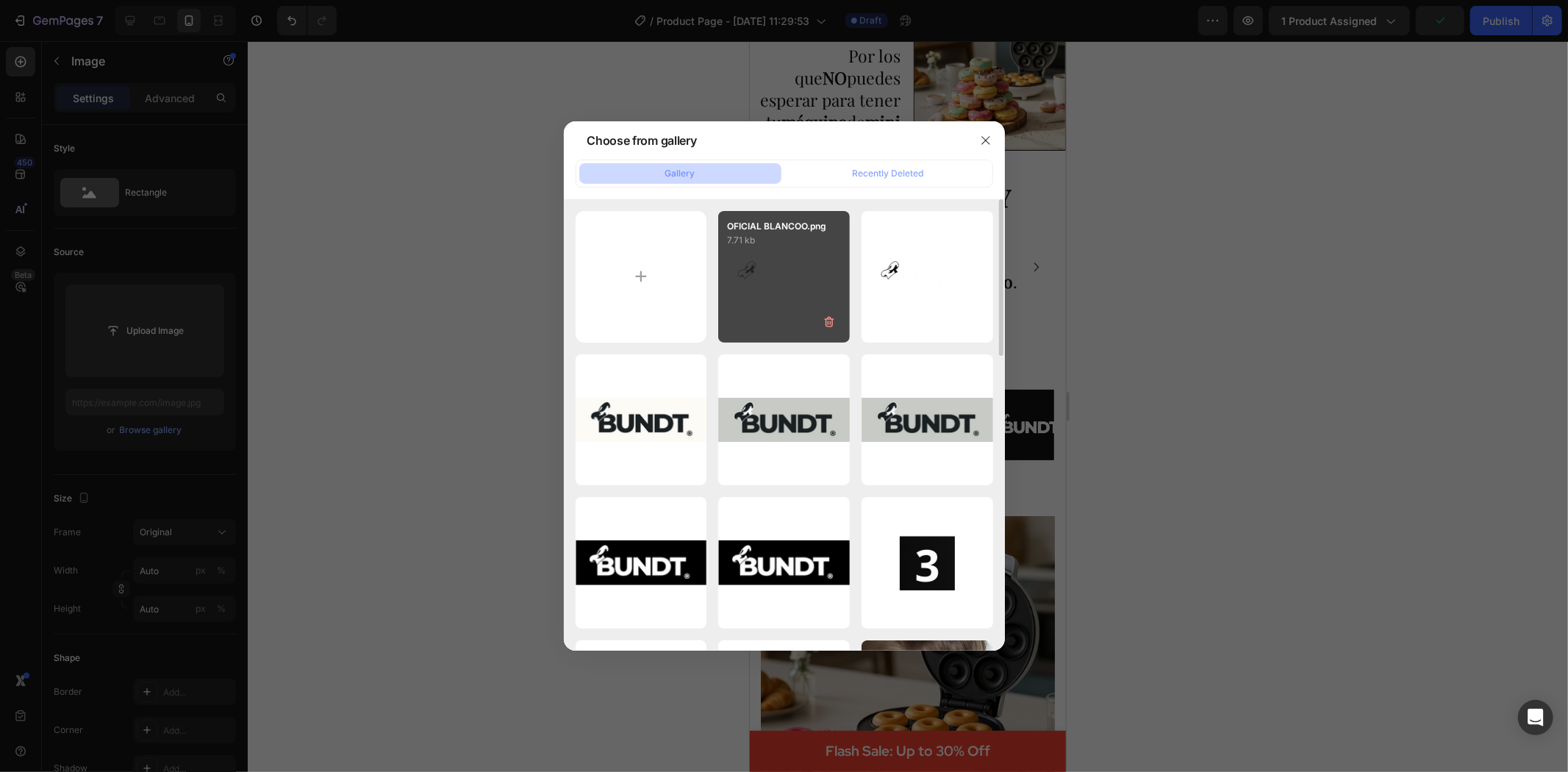
click at [796, 296] on div "OFICIAL BLANCOO.png 7.71 kb" at bounding box center [784, 277] width 132 height 132
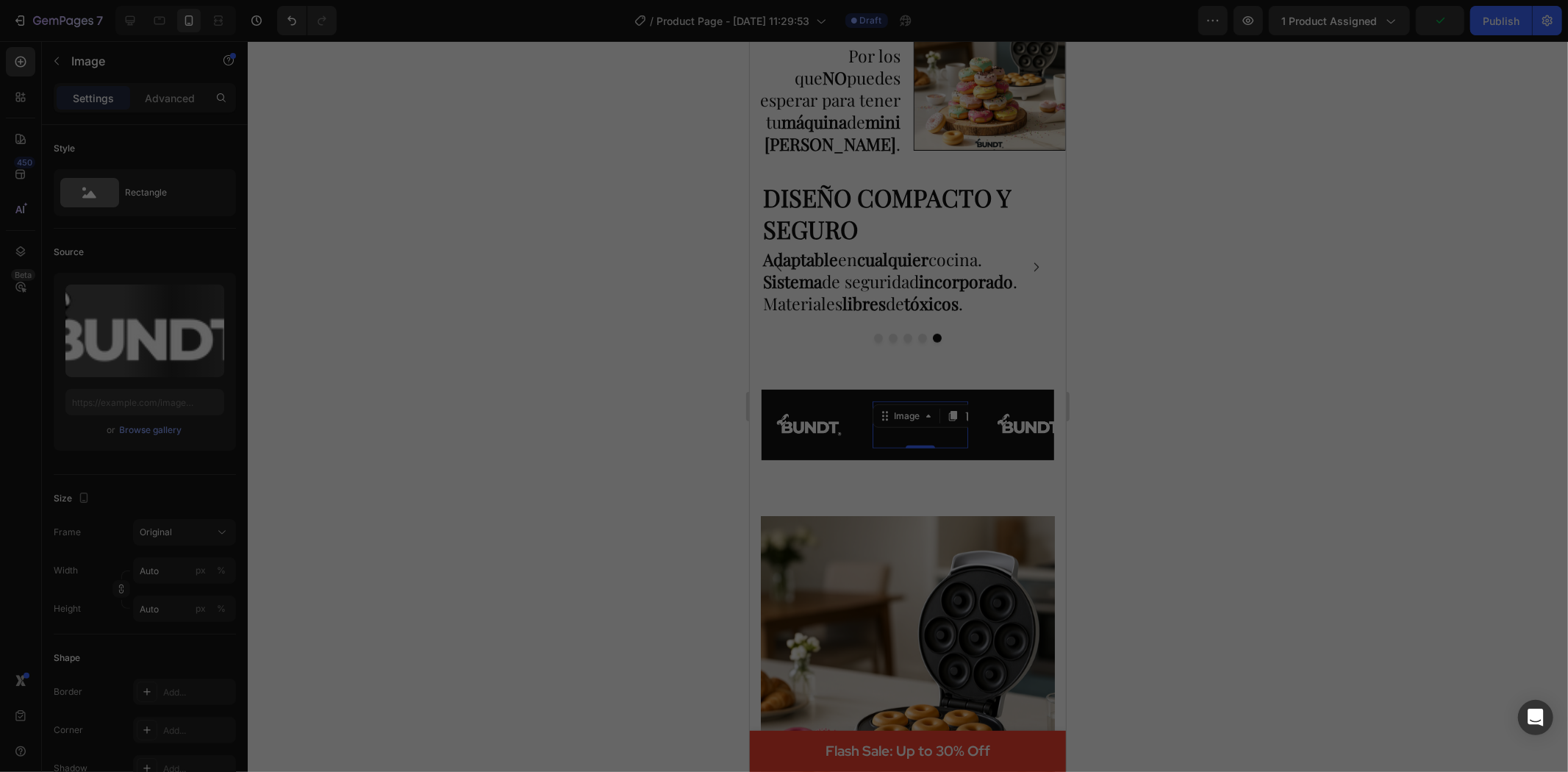
type input "[URL][DOMAIN_NAME]"
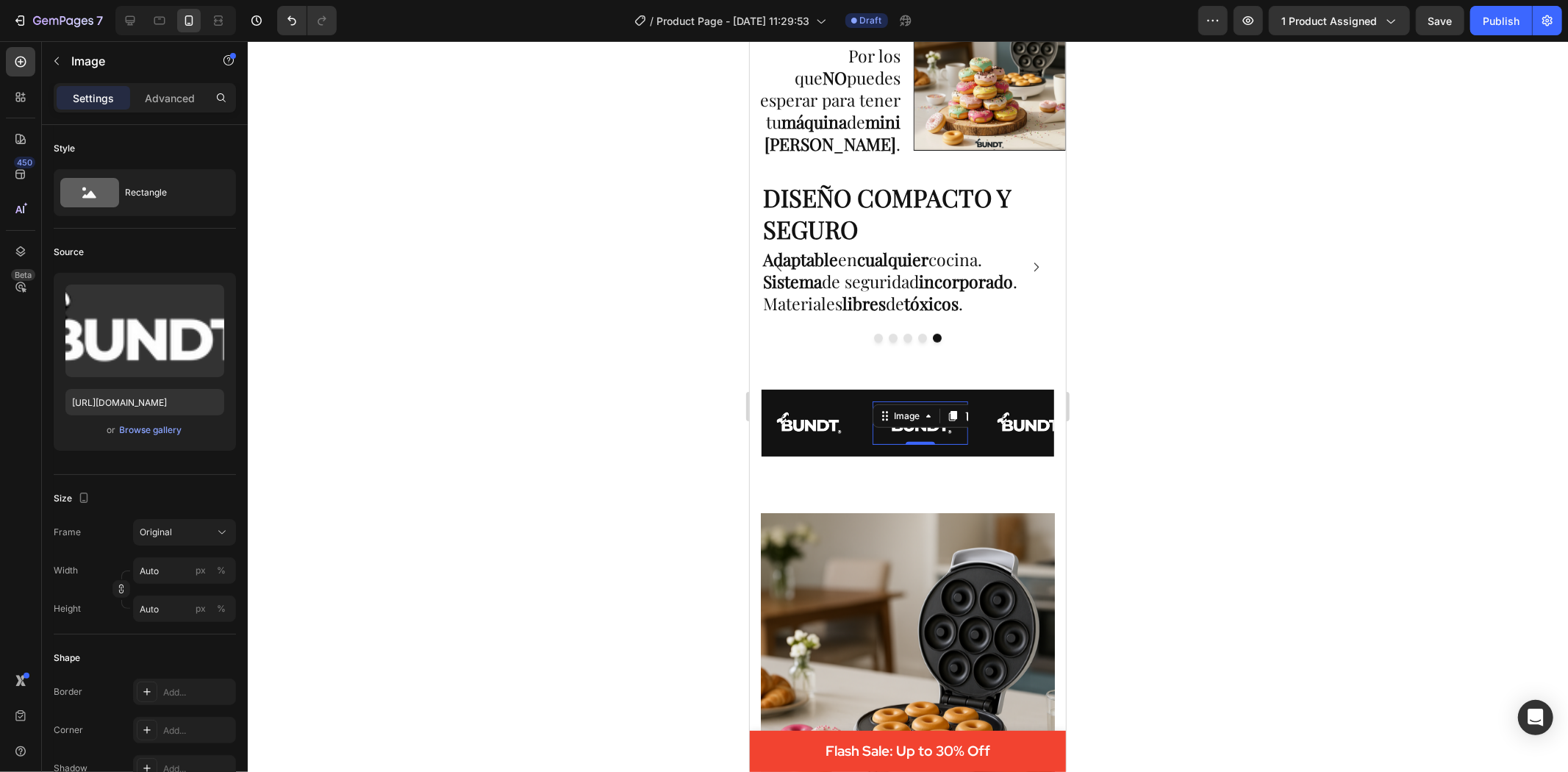
click at [1211, 395] on div at bounding box center [908, 407] width 1321 height 731
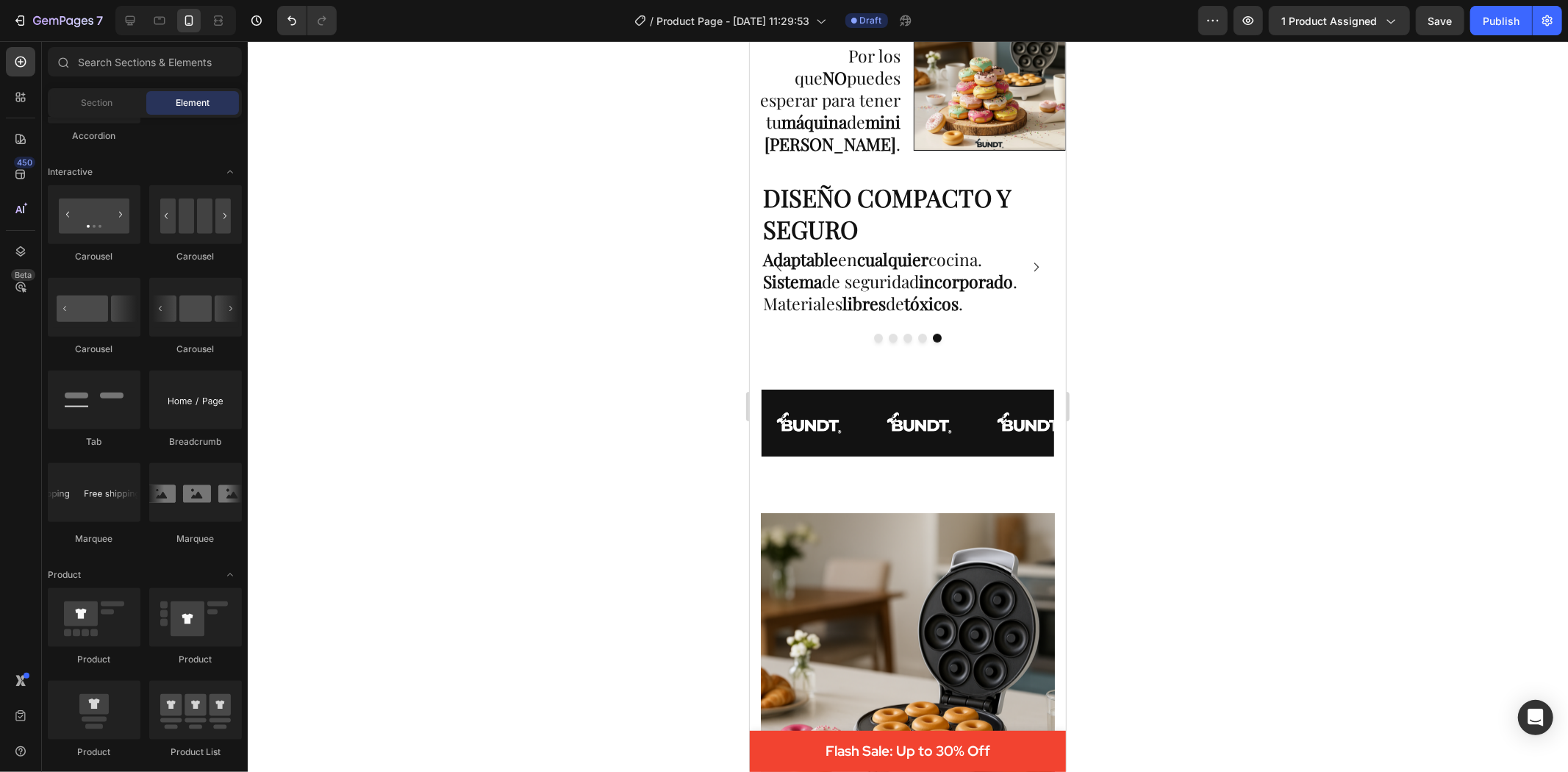
click at [1211, 395] on div at bounding box center [908, 407] width 1321 height 731
click at [940, 392] on div "Image Image Image Image Image Image Marquee" at bounding box center [907, 423] width 293 height 68
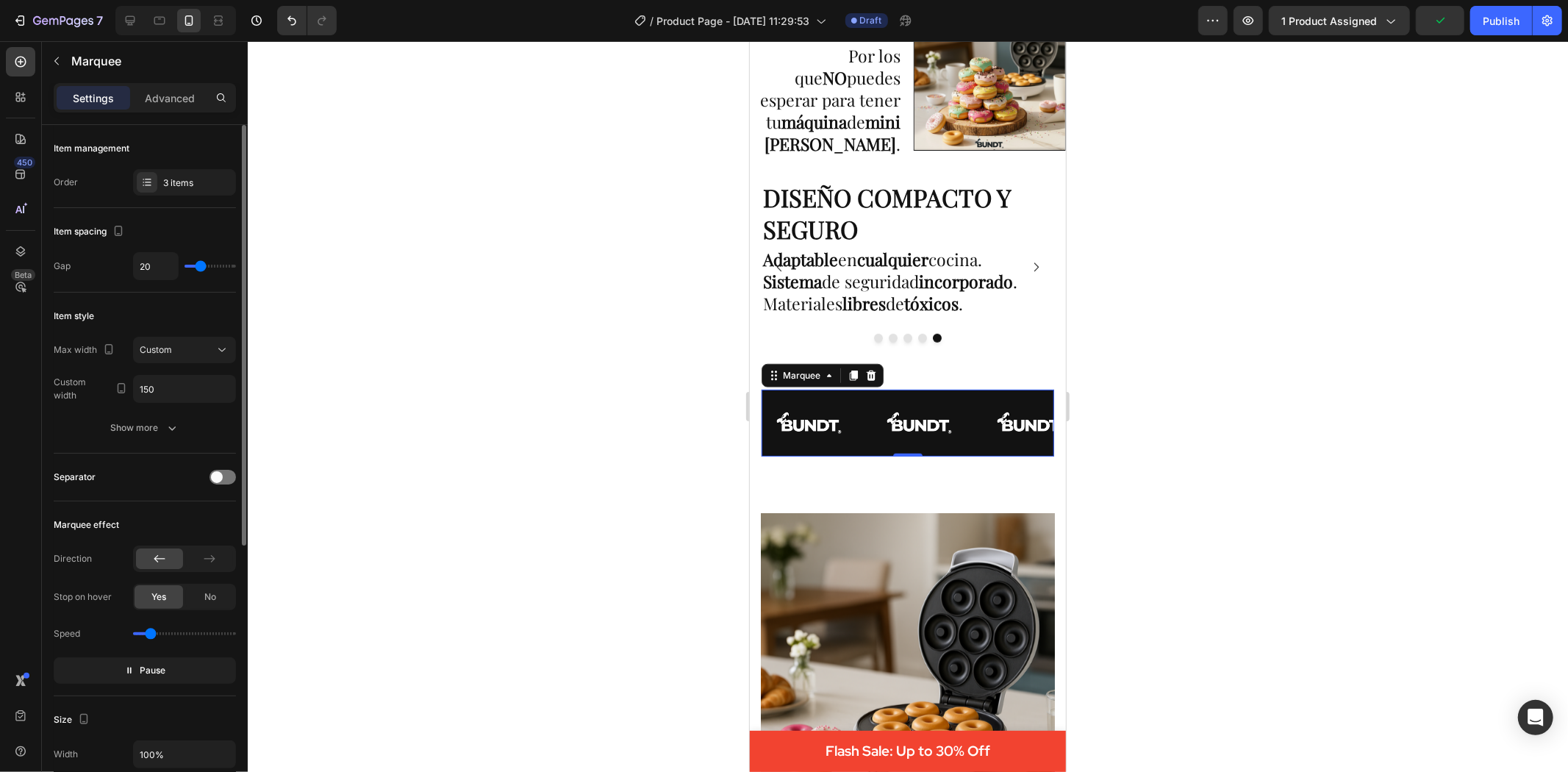
type input "0.5"
click at [149, 636] on input "range" at bounding box center [185, 633] width 103 height 3
click at [301, 431] on div at bounding box center [908, 407] width 1321 height 731
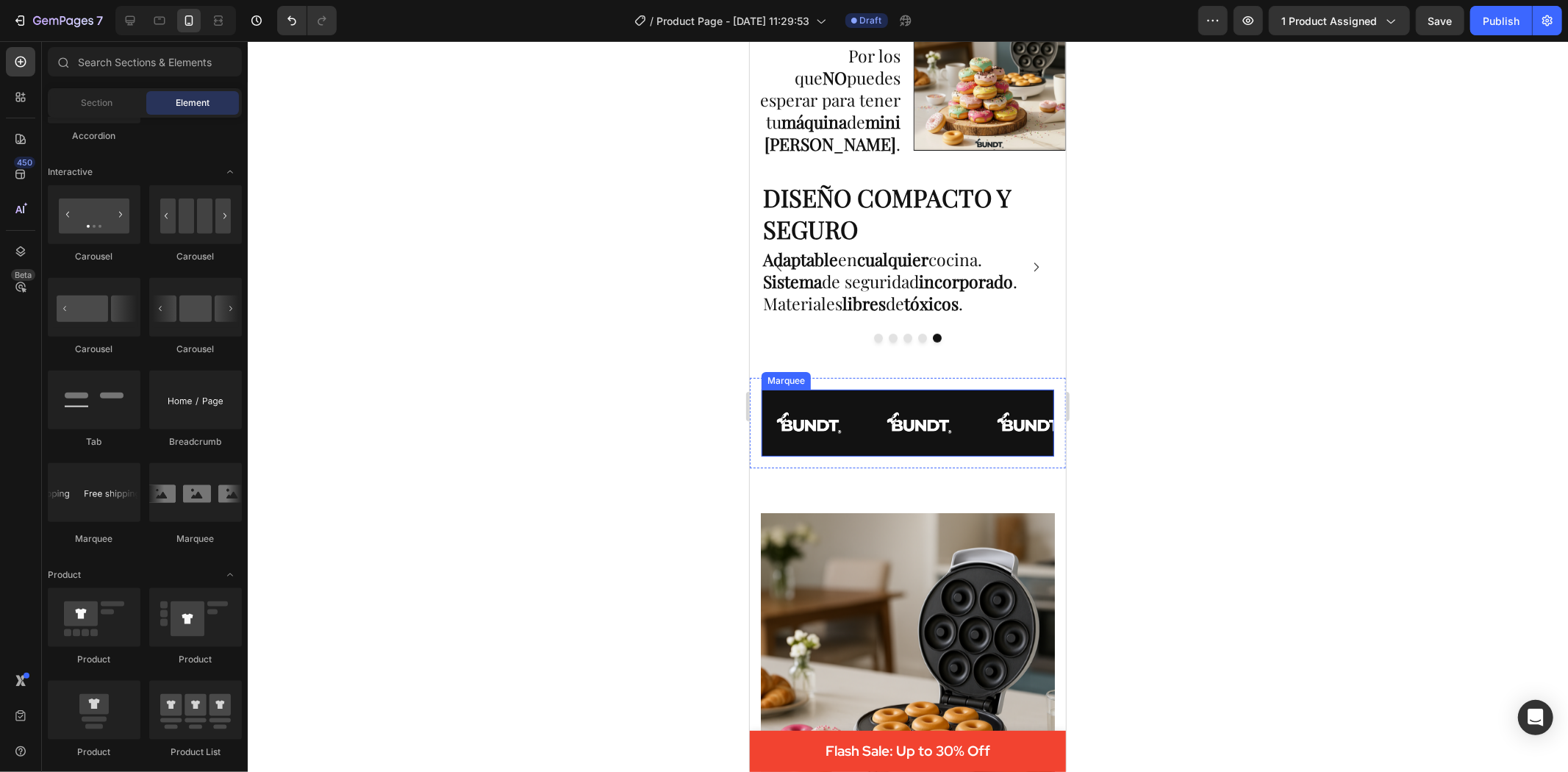
click at [796, 391] on div "Image Image Image Image Image Image Marquee" at bounding box center [907, 423] width 293 height 68
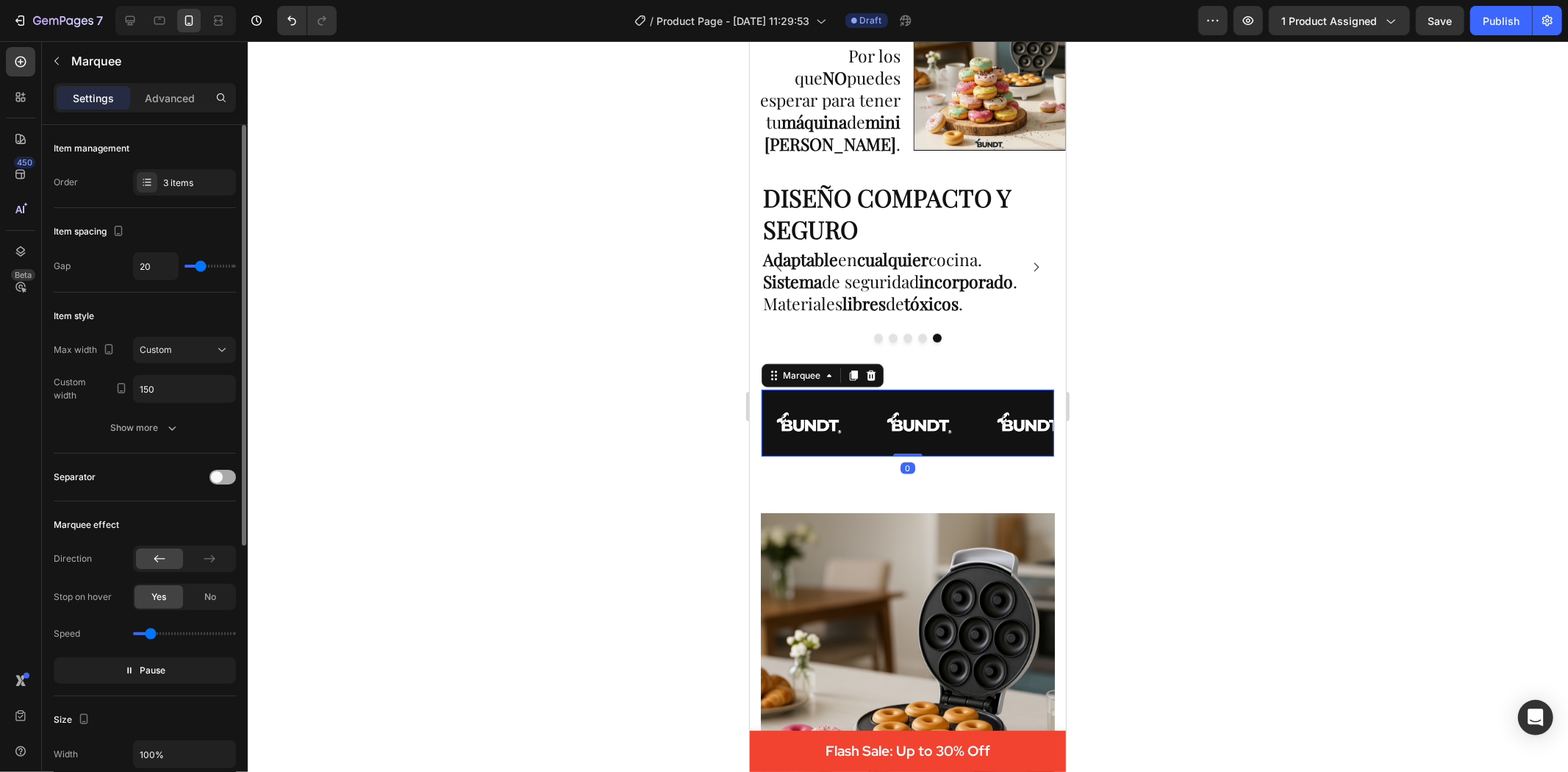
click at [218, 483] on div at bounding box center [223, 477] width 27 height 11
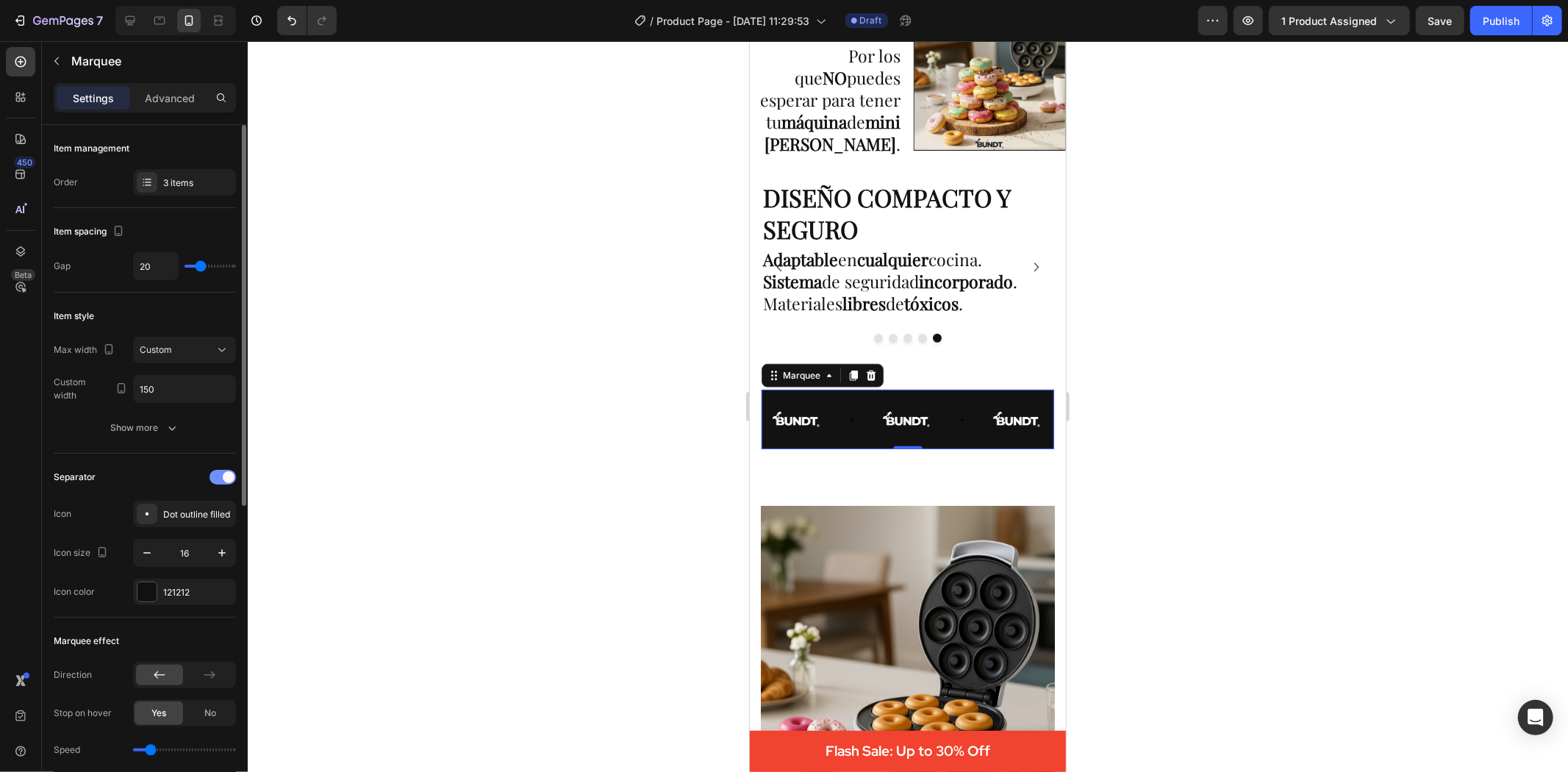
click at [222, 483] on div at bounding box center [223, 477] width 27 height 15
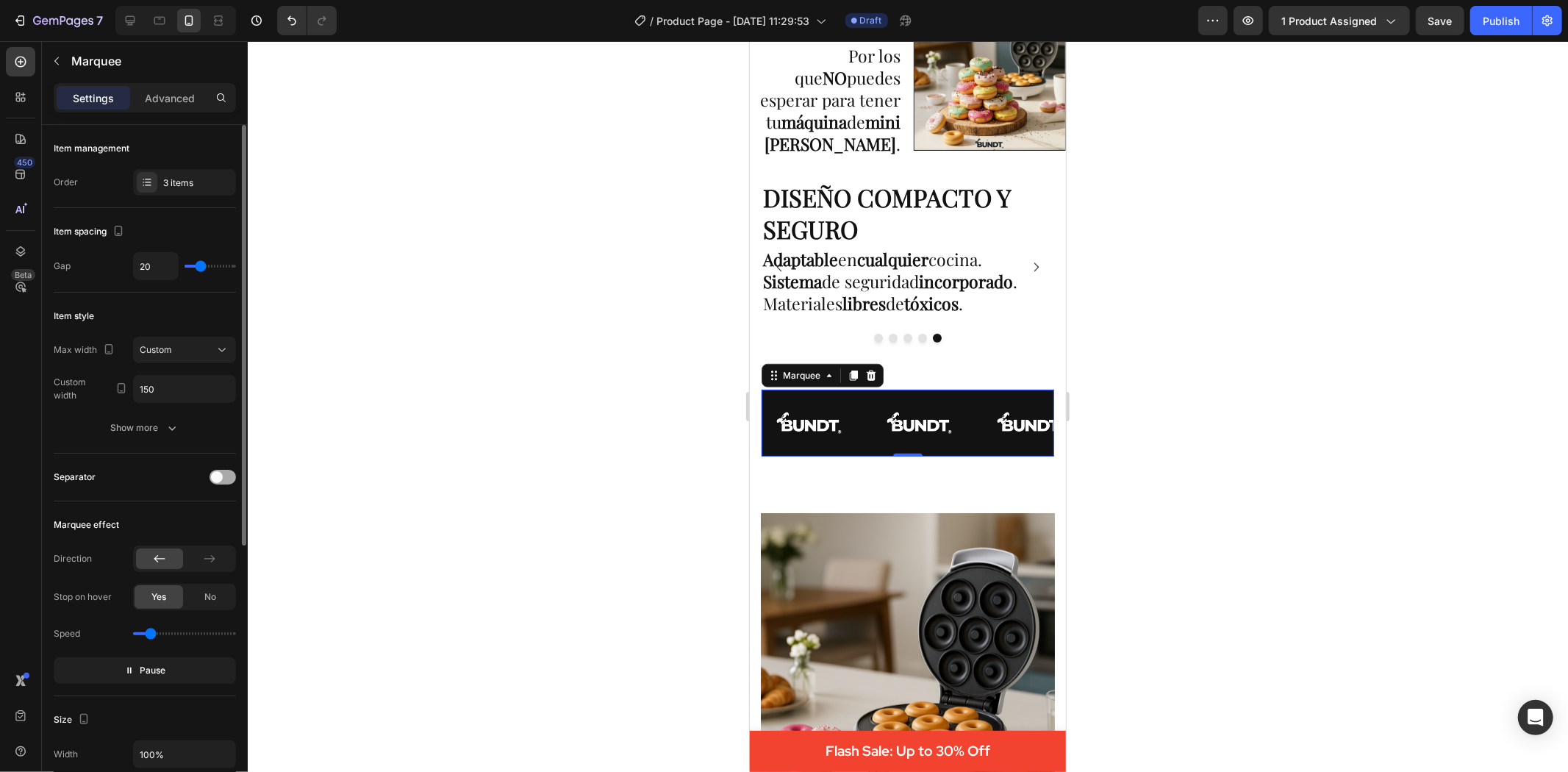
click at [222, 483] on div at bounding box center [223, 477] width 27 height 15
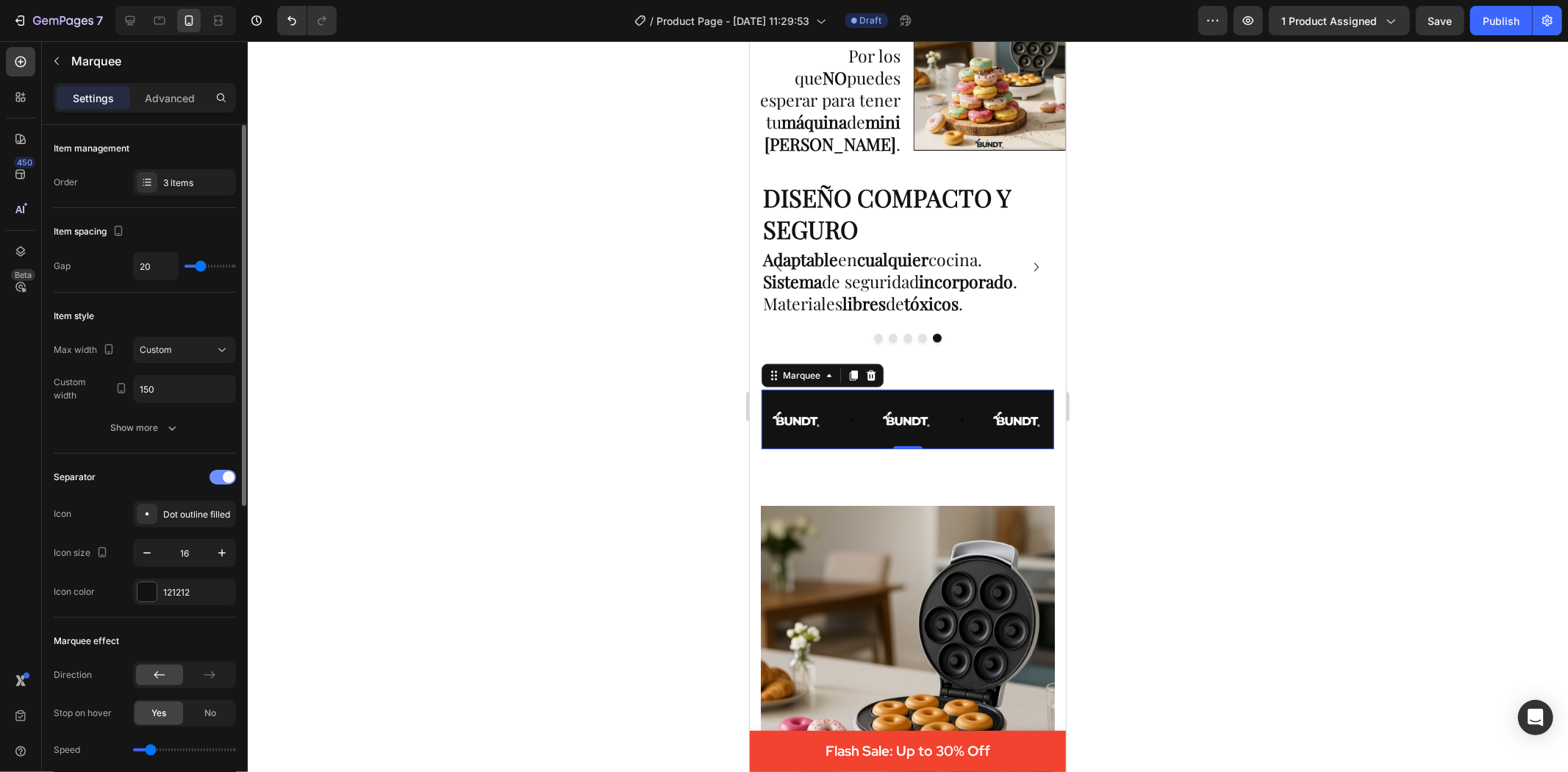
click at [222, 483] on div at bounding box center [223, 477] width 27 height 15
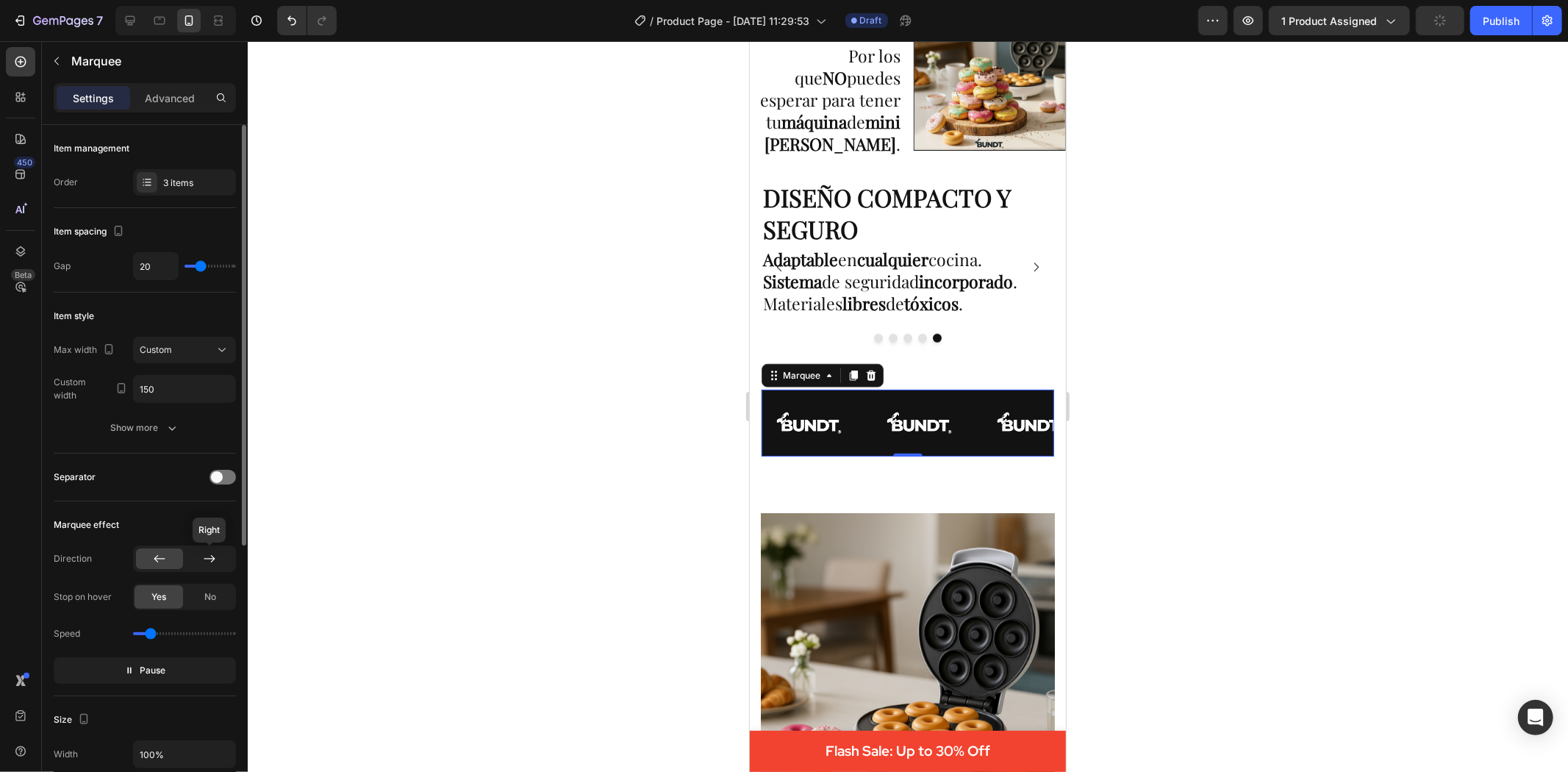
click at [207, 554] on icon at bounding box center [209, 559] width 15 height 15
click at [210, 597] on span "No" at bounding box center [209, 597] width 11 height 13
click at [155, 599] on span "Yes" at bounding box center [158, 597] width 15 height 13
click at [156, 387] on input "150" at bounding box center [184, 389] width 102 height 27
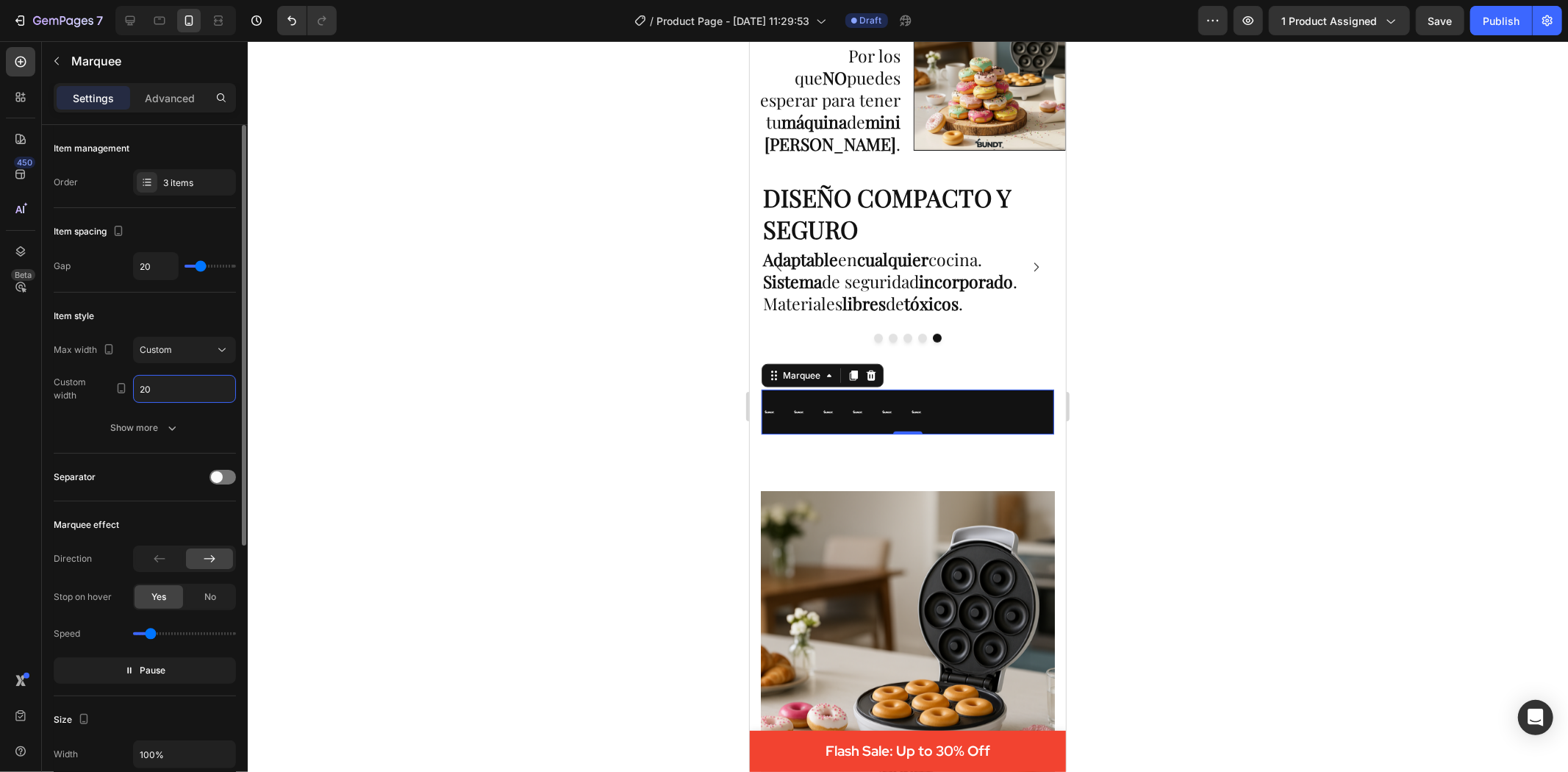
type input "2"
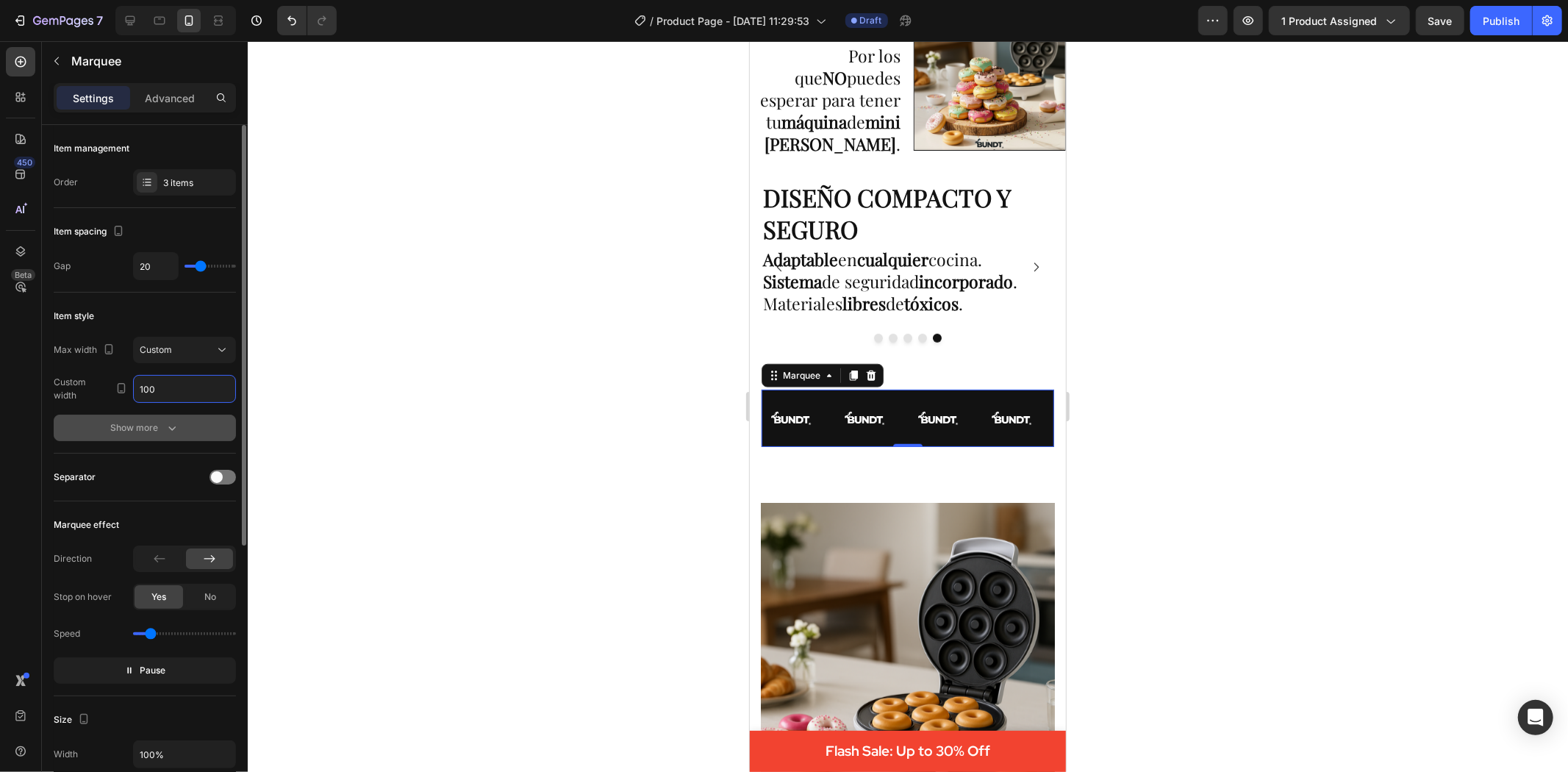
type input "100"
click at [153, 432] on div "Show more" at bounding box center [145, 428] width 68 height 15
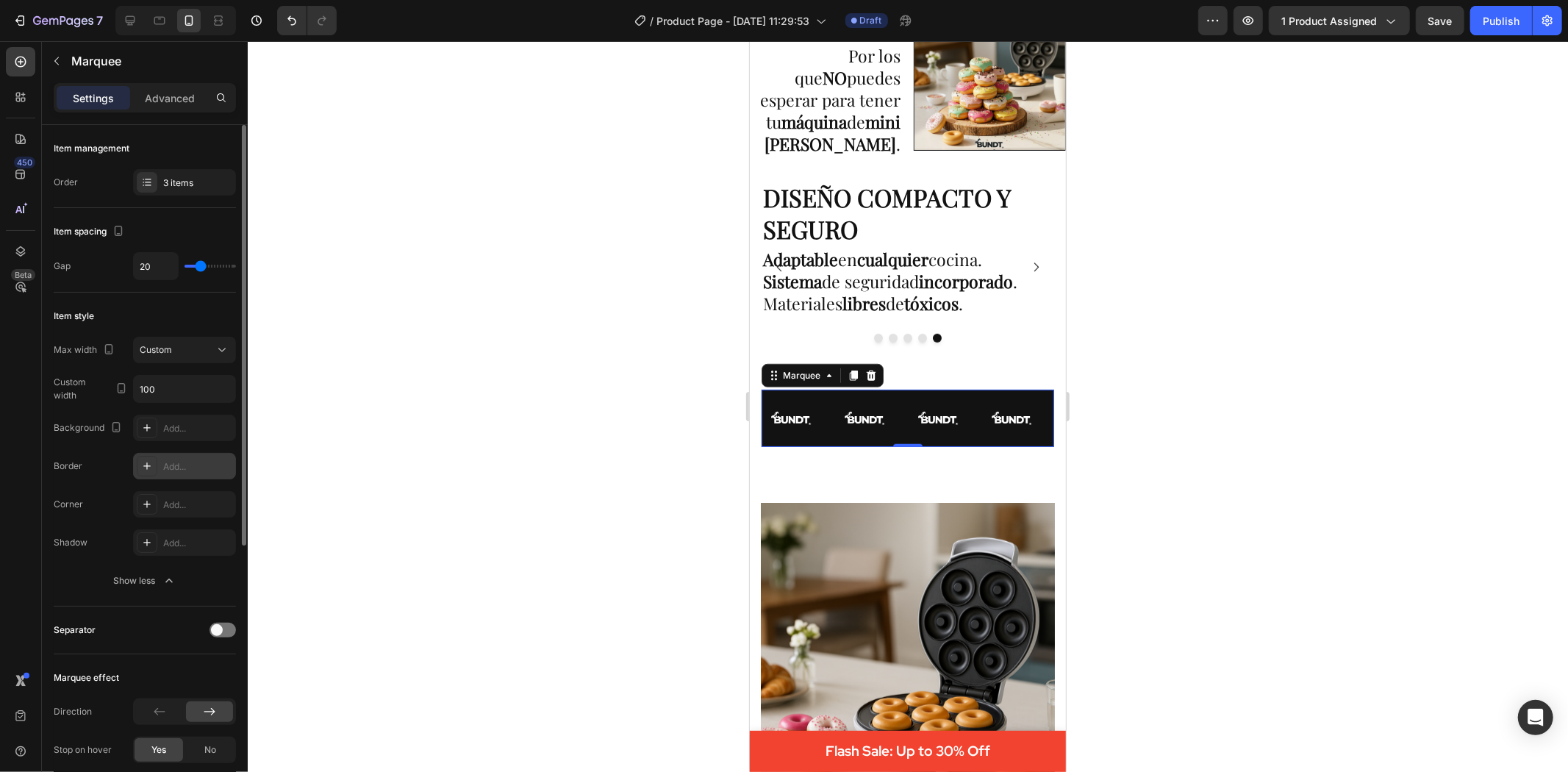
click at [152, 462] on icon at bounding box center [147, 466] width 11 height 11
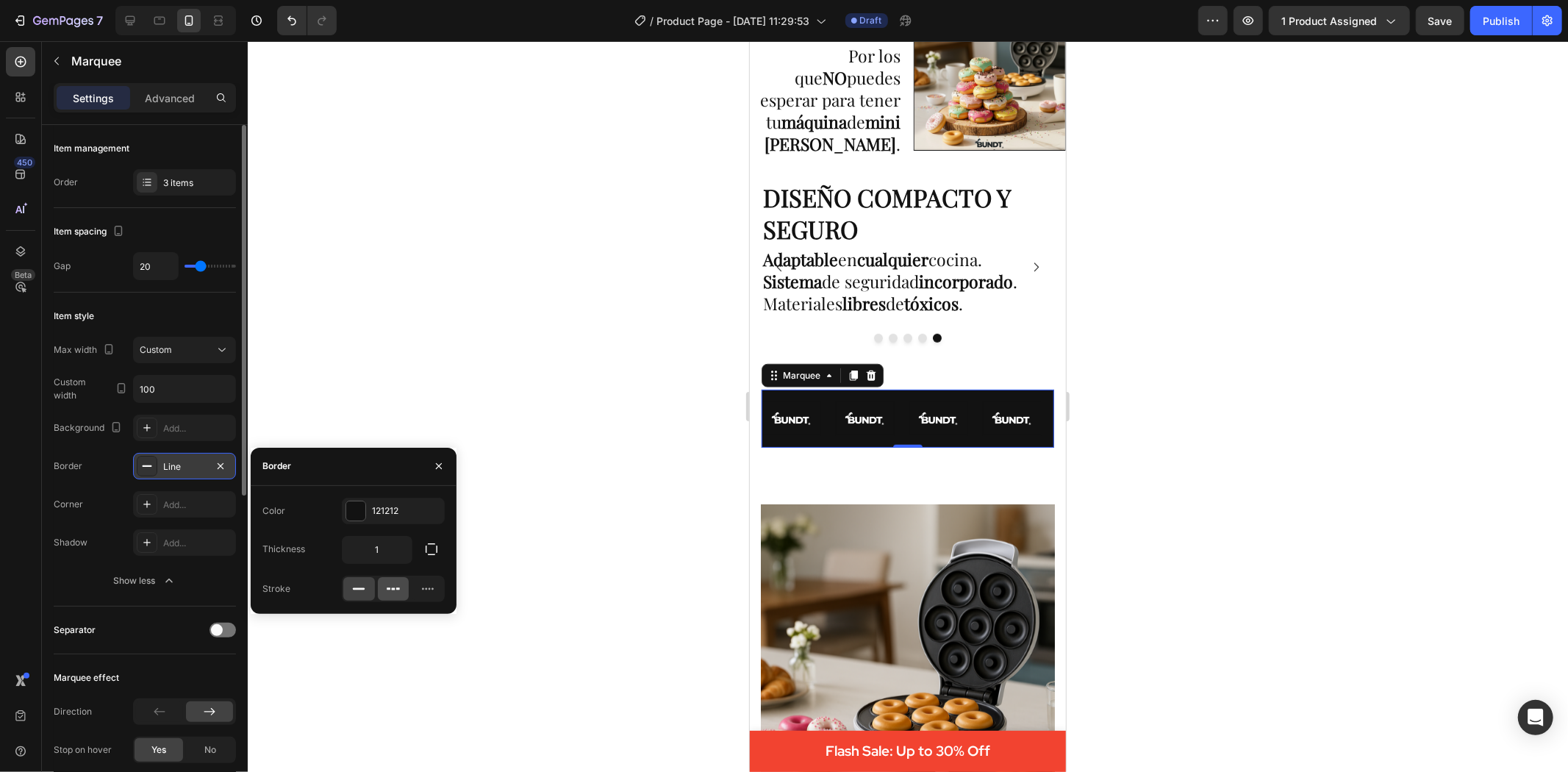
click at [392, 589] on icon at bounding box center [393, 589] width 4 height 2
click at [361, 589] on rect at bounding box center [358, 589] width 11 height 2
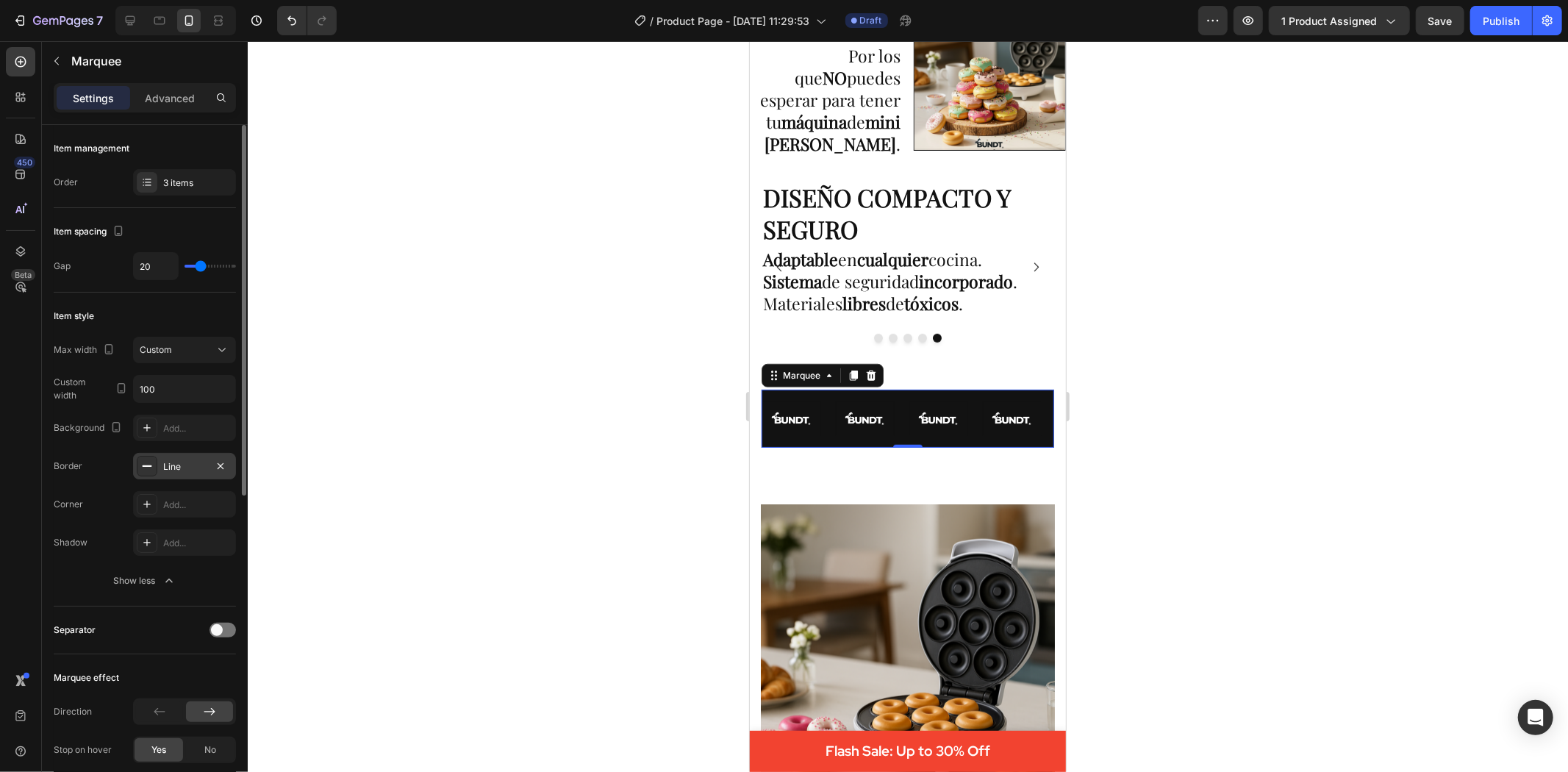
click at [442, 402] on div at bounding box center [908, 407] width 1321 height 731
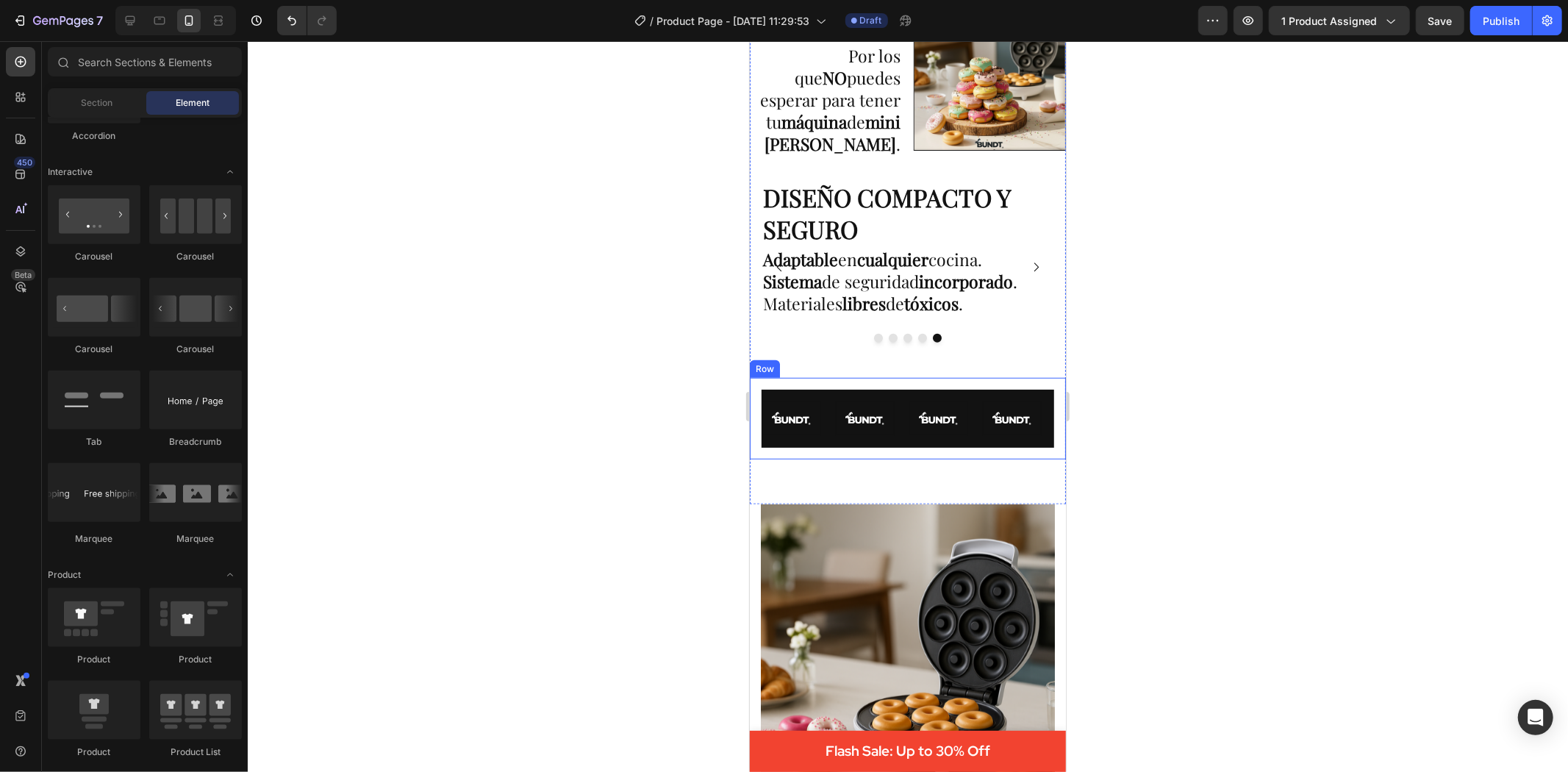
click at [784, 400] on div "Image Image Image Image Image Image Image Image Image Image Image Image Image I…" at bounding box center [907, 418] width 293 height 58
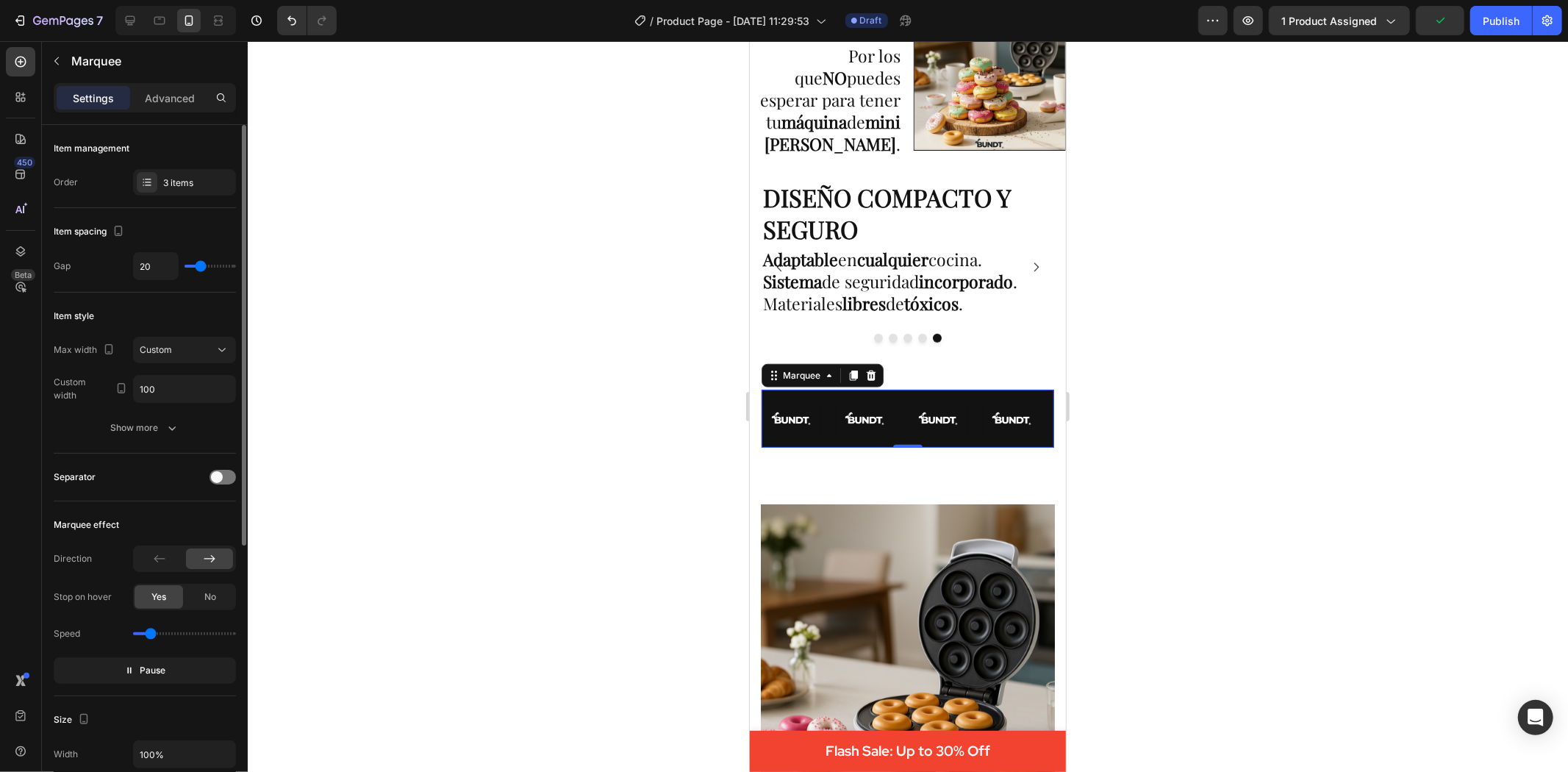
type input "6"
type input "0"
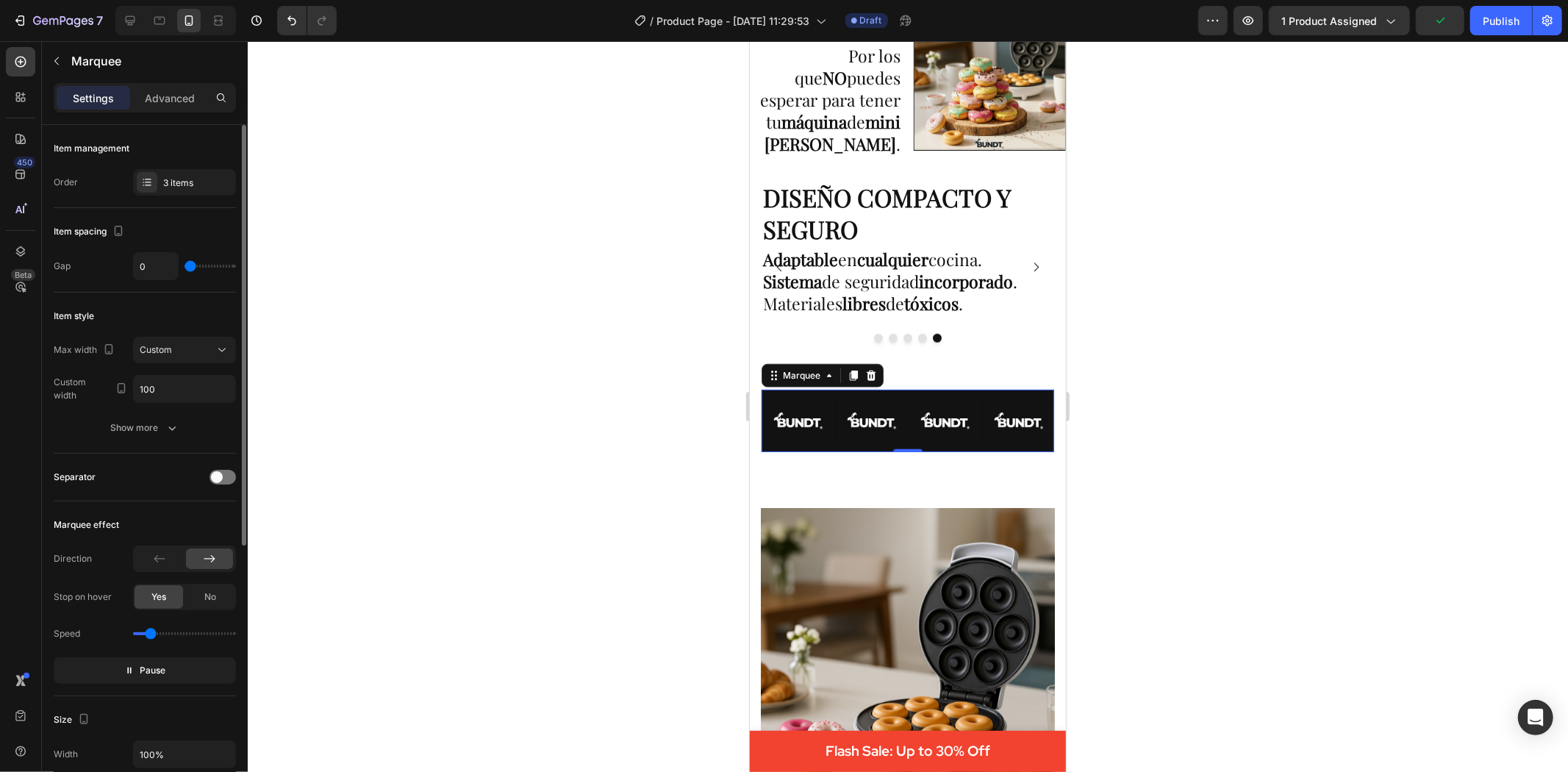
type input "0"
click at [186, 265] on input "range" at bounding box center [210, 265] width 51 height 3
type input "16"
type input "46"
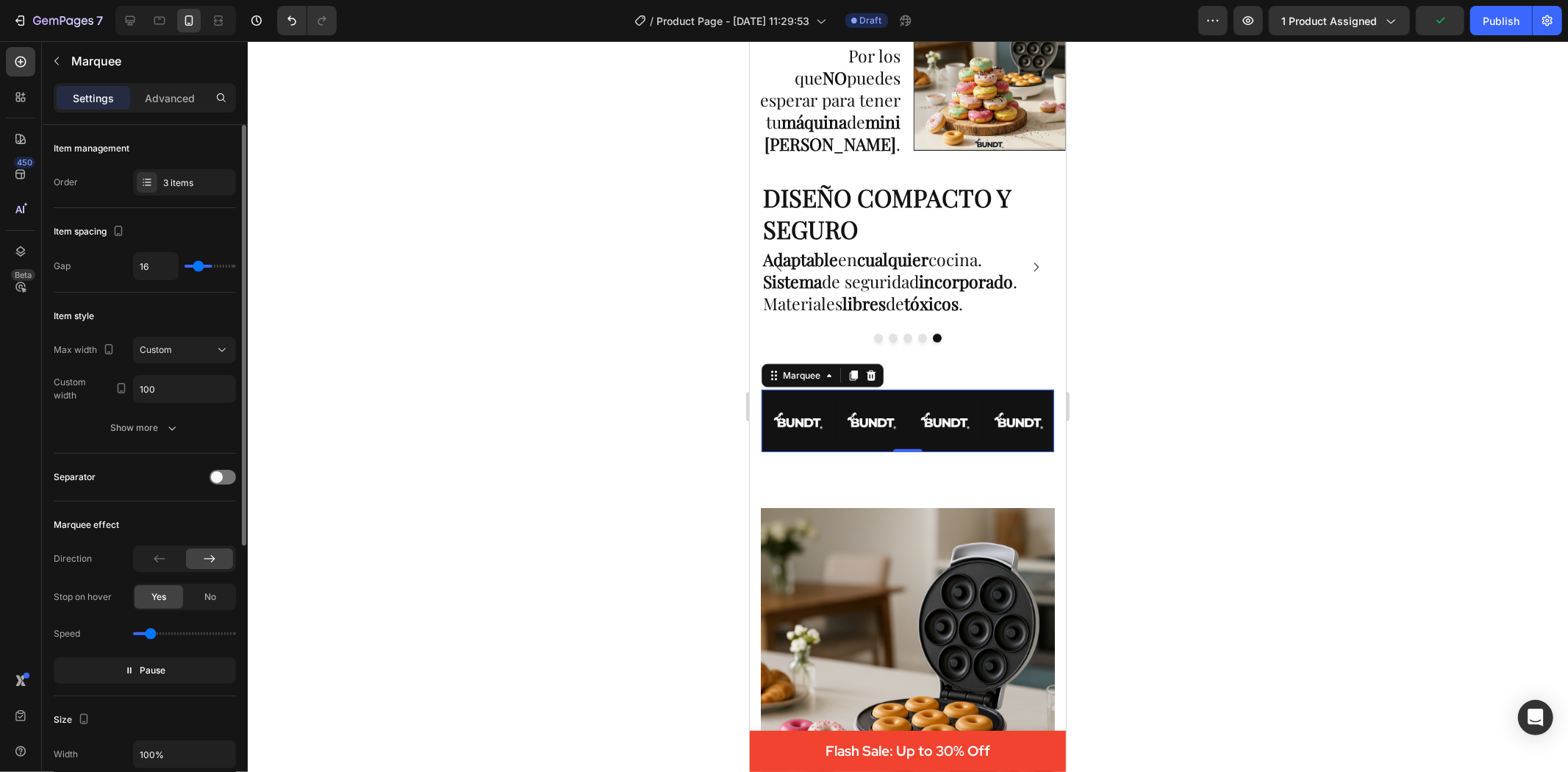
type input "46"
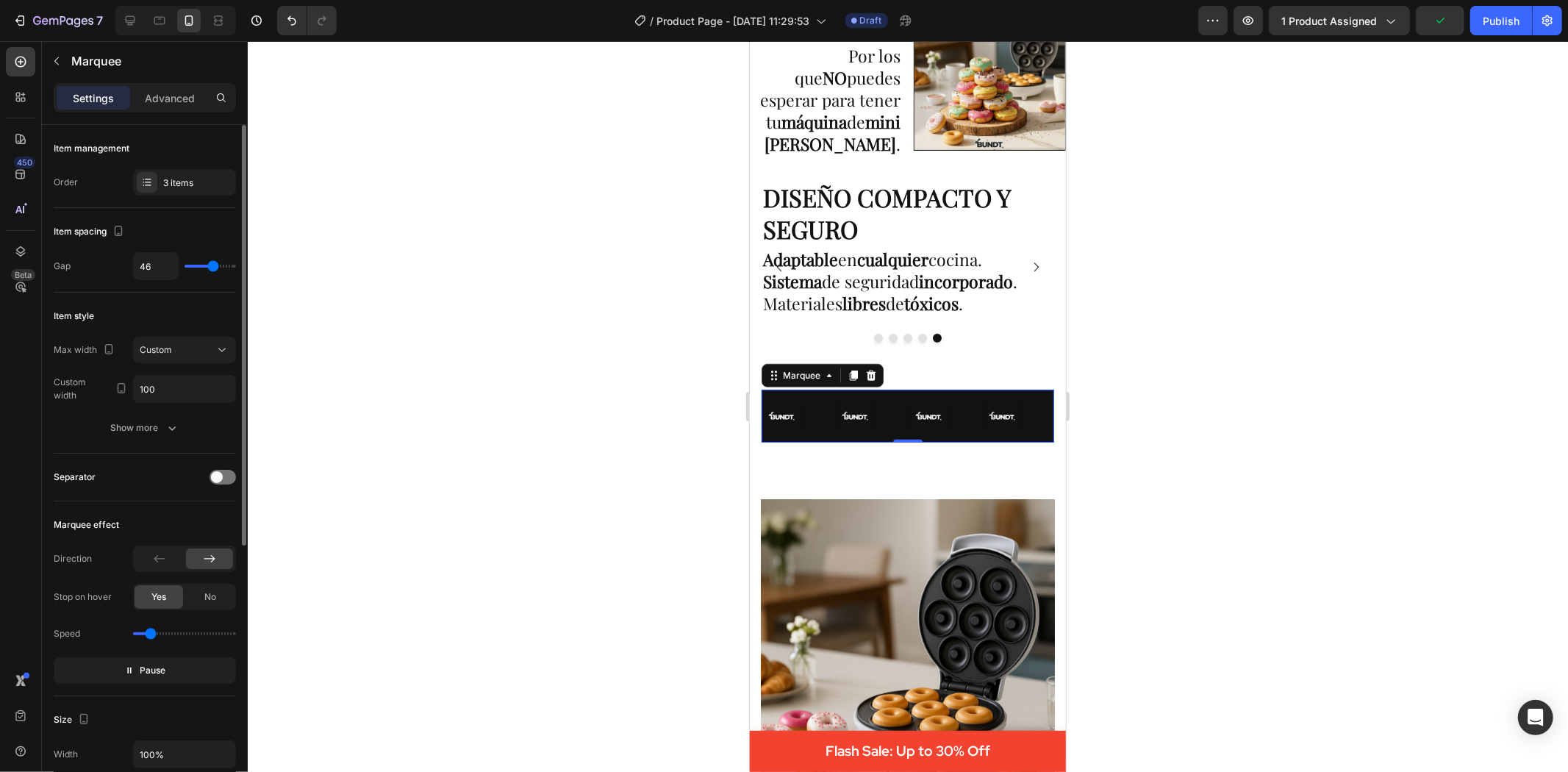
type input "53"
type input "56"
type input "59"
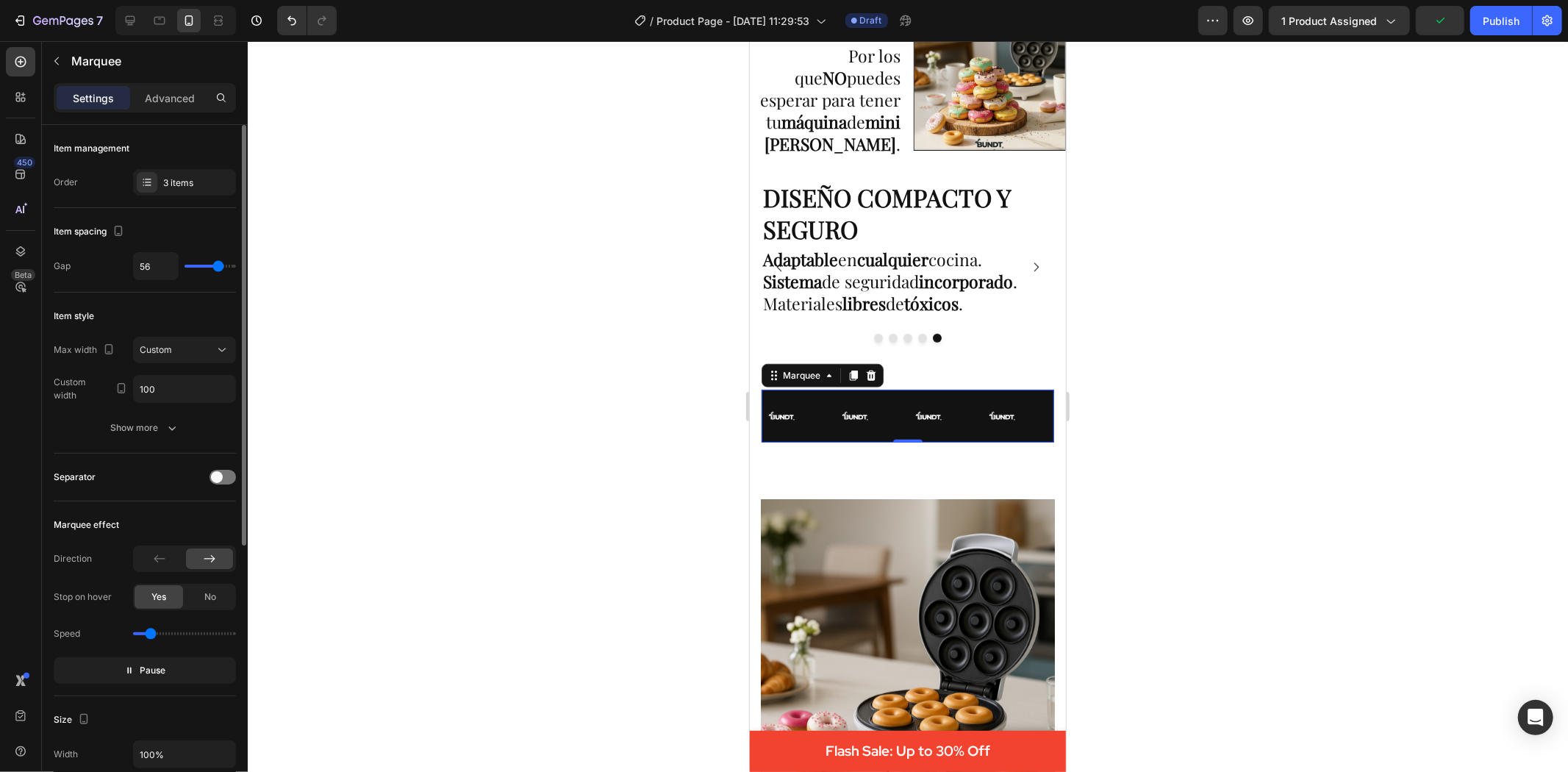
type input "59"
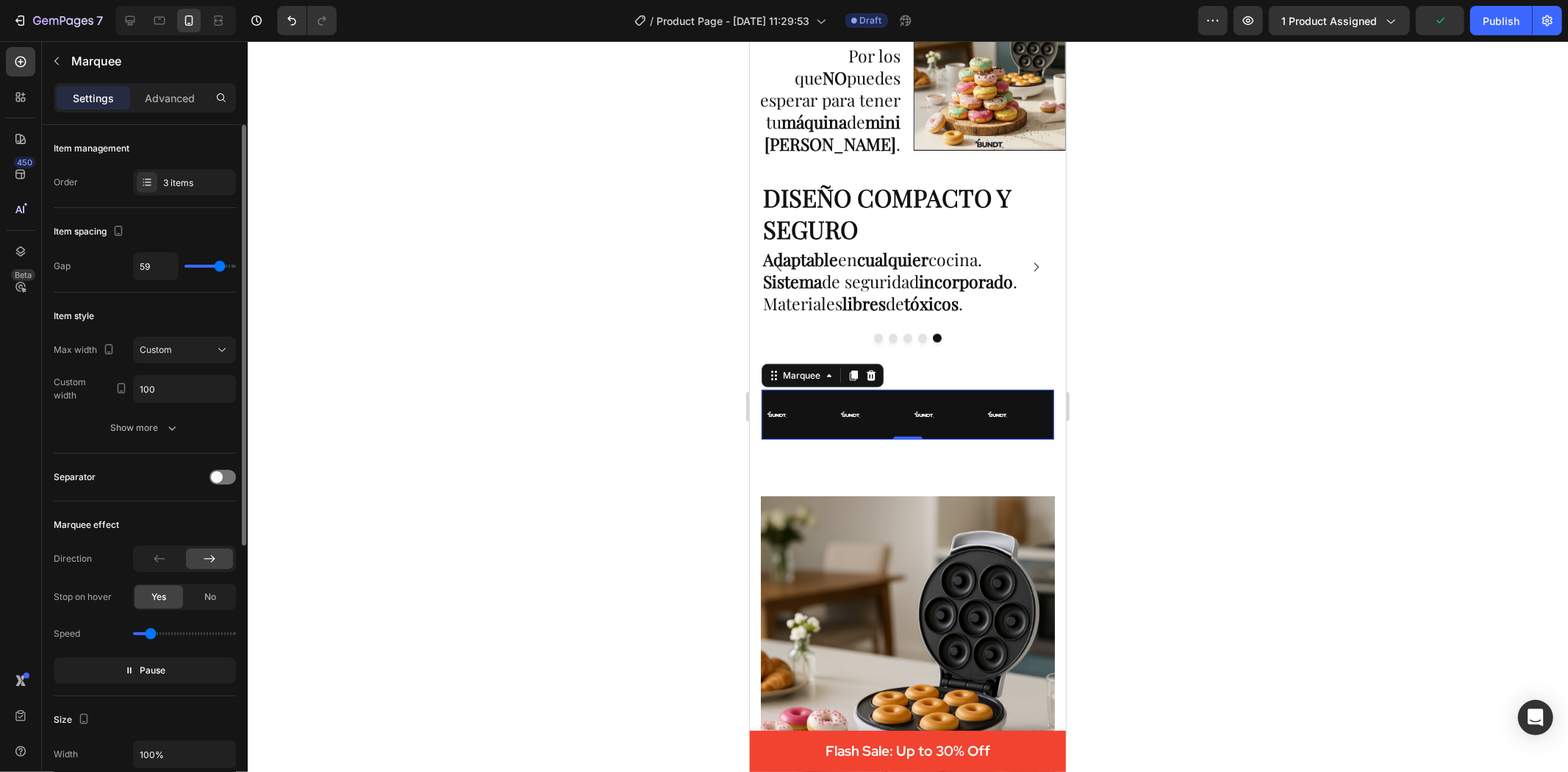
type input "64"
type input "66"
type input "80"
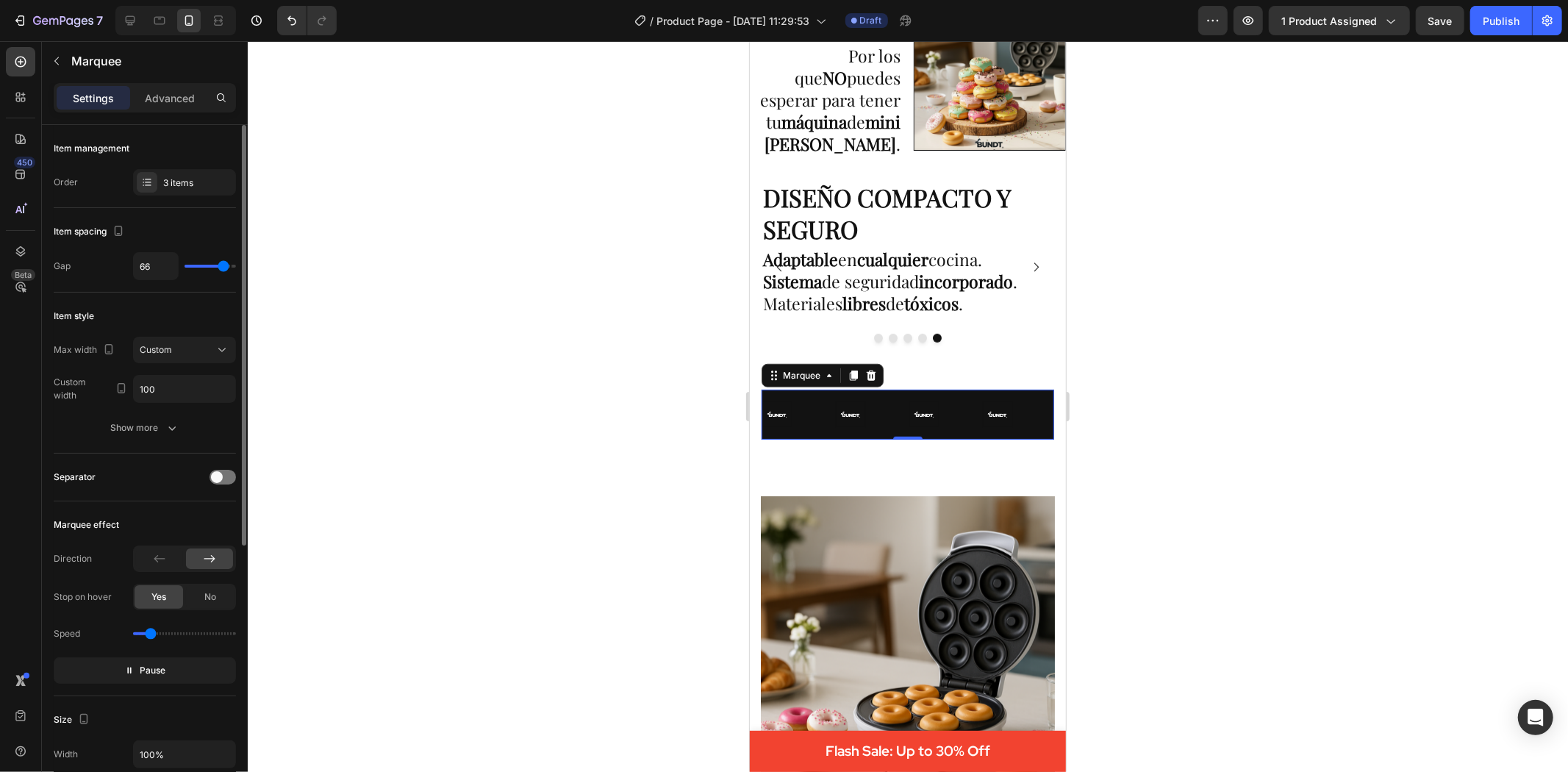
type input "80"
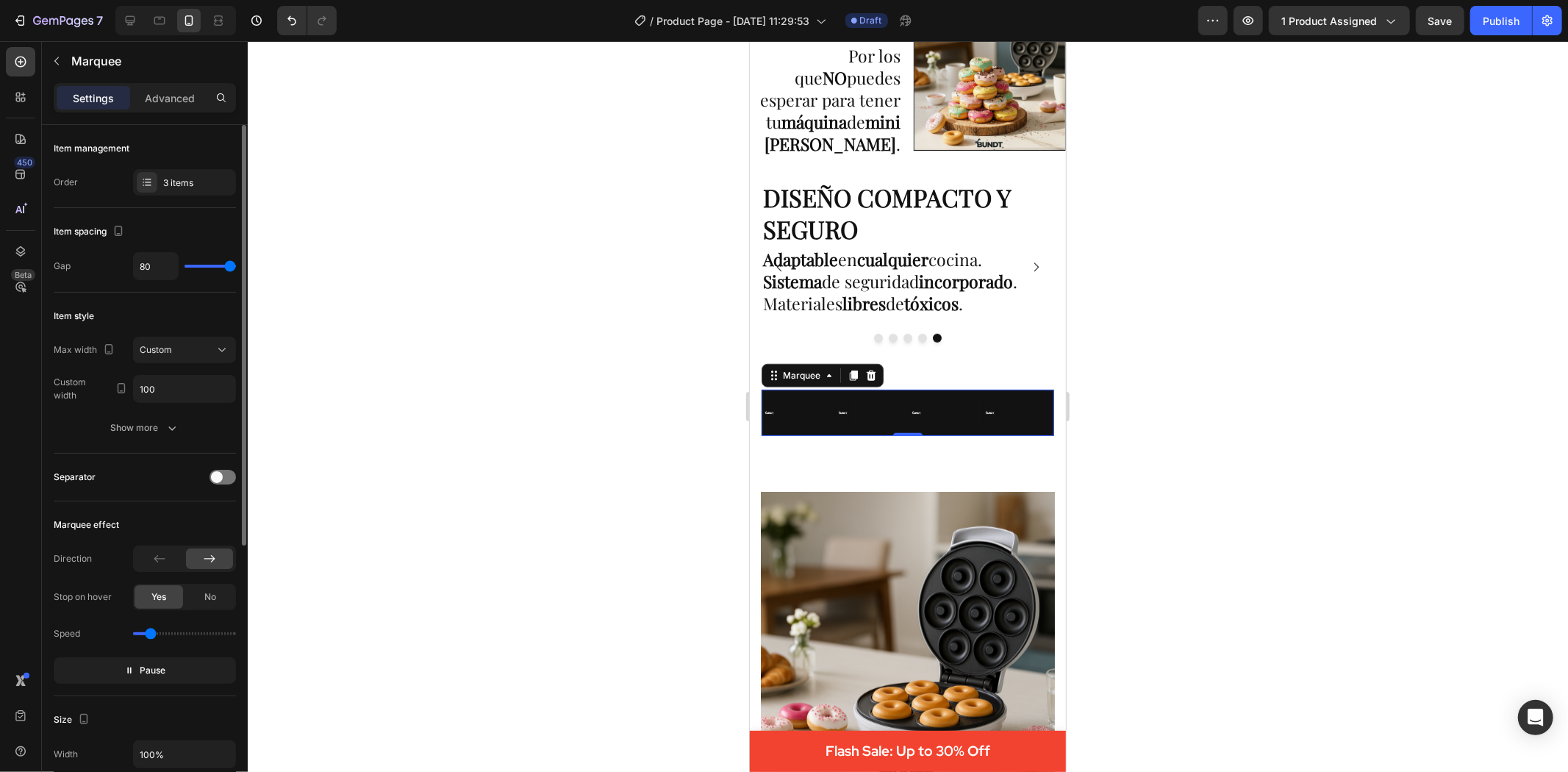
type input "44"
type input "20"
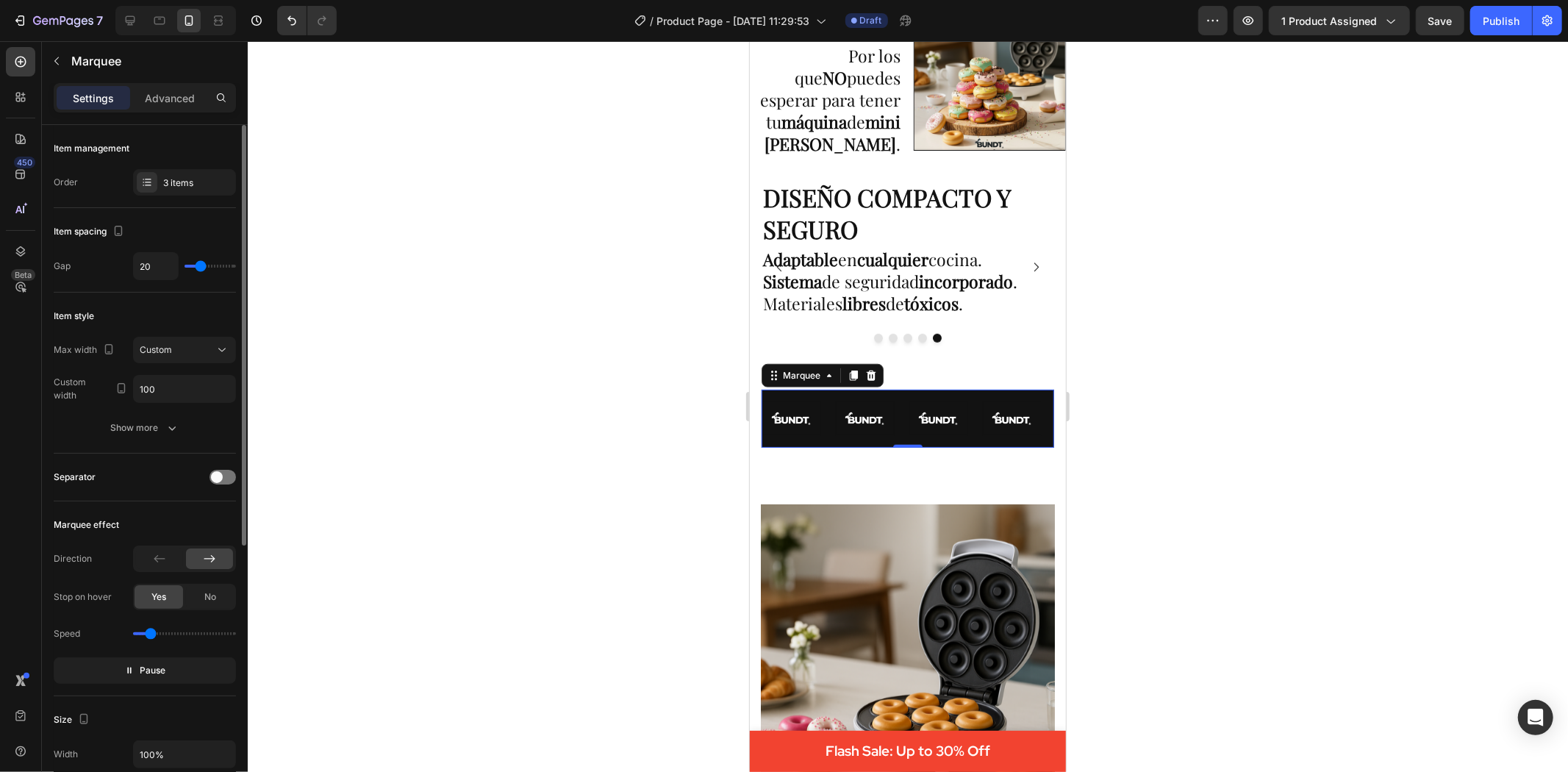
type input "0"
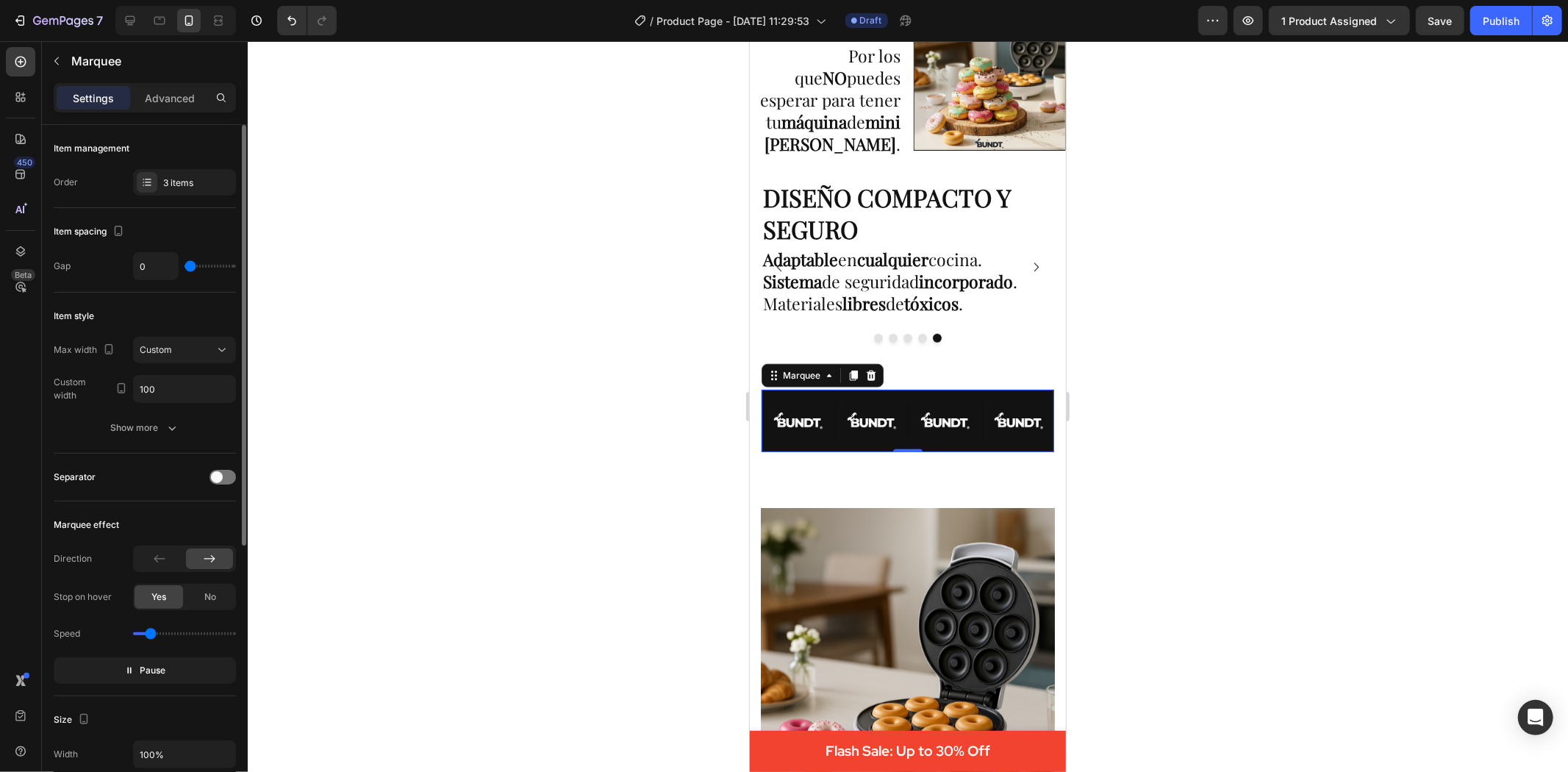
click at [190, 264] on input "range" at bounding box center [210, 265] width 51 height 3
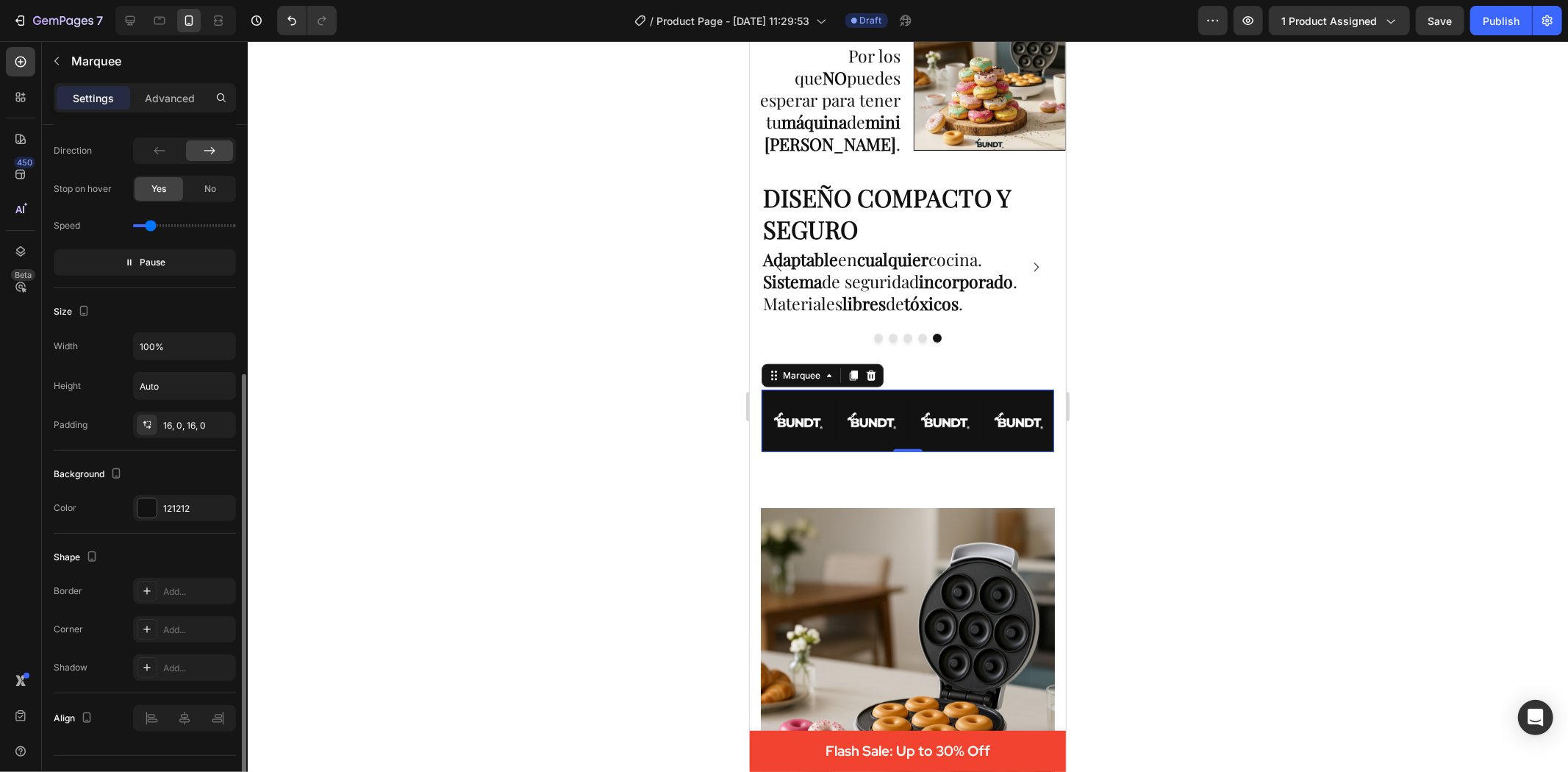
scroll to position [440, 0]
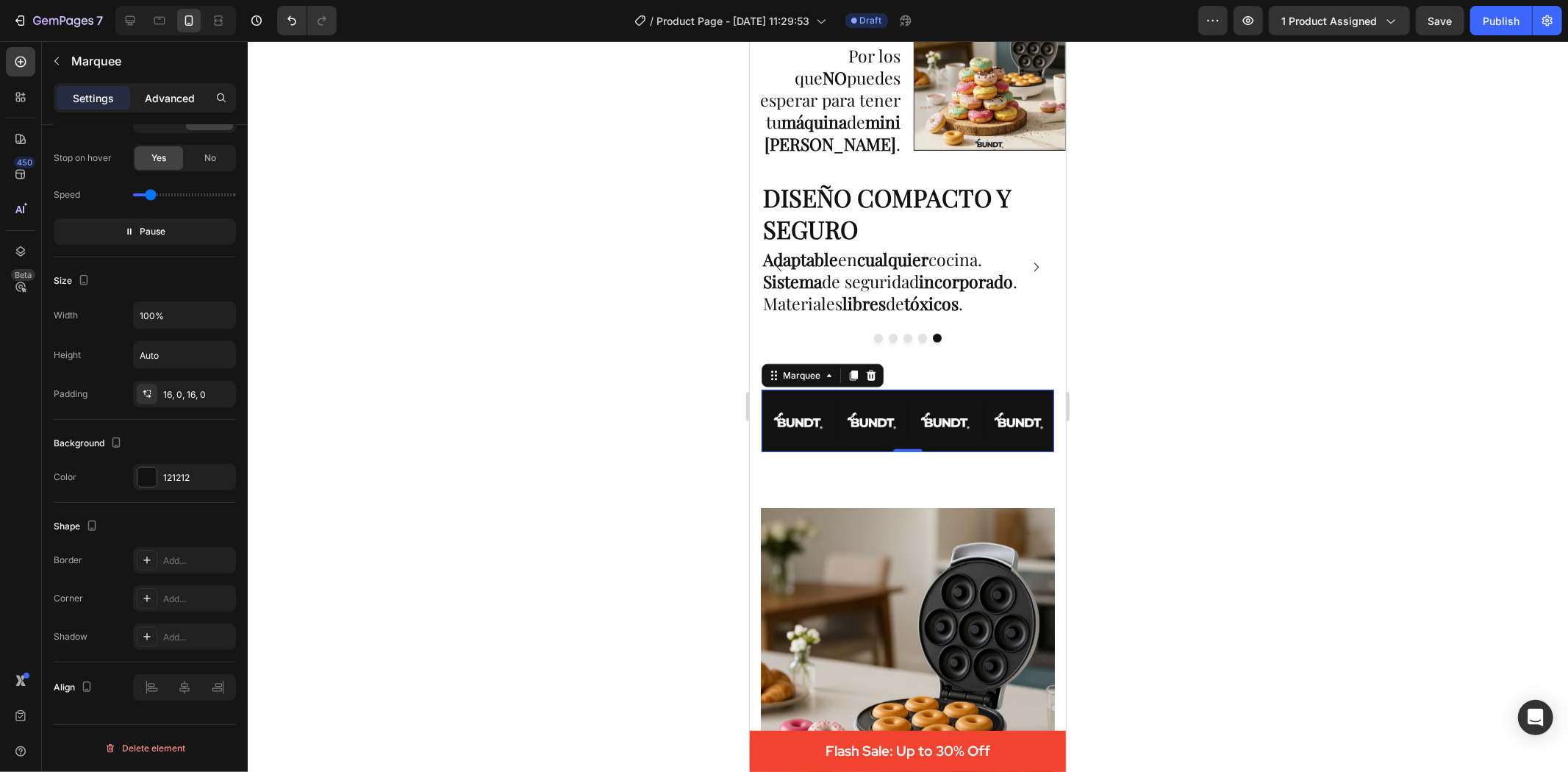
click at [169, 97] on p "Advanced" at bounding box center [170, 97] width 50 height 15
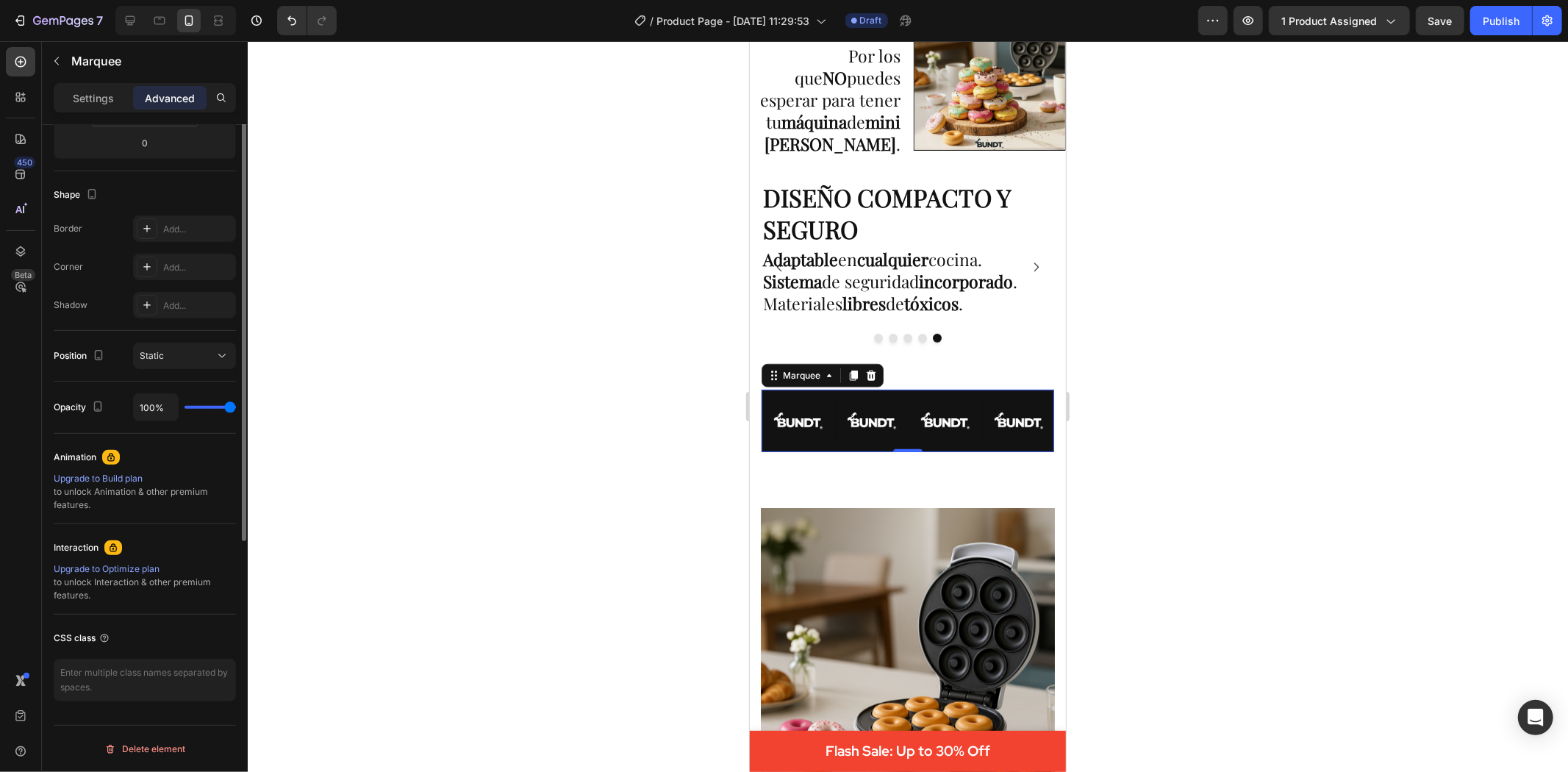
scroll to position [87, 0]
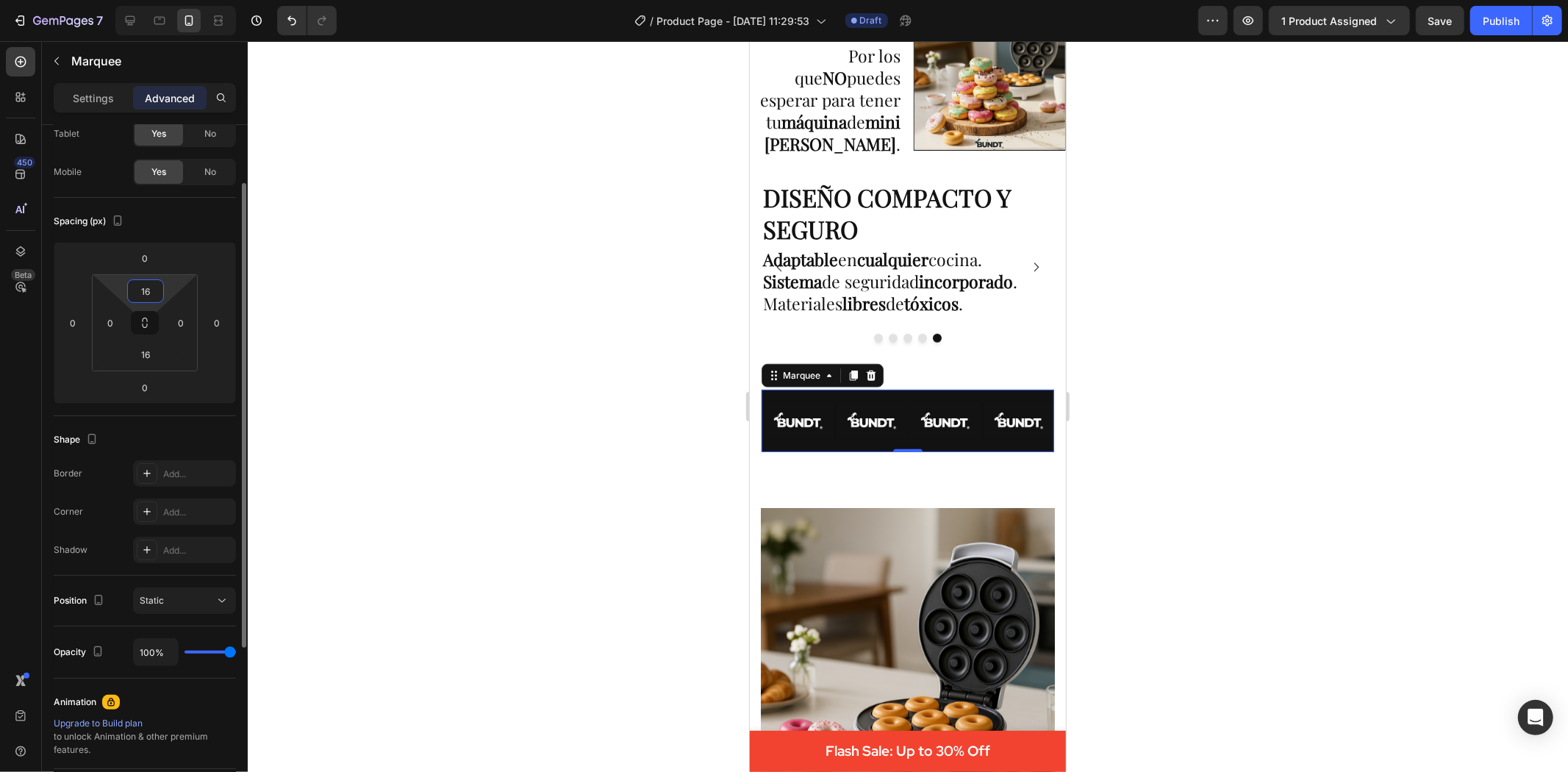
click at [150, 290] on input "16" at bounding box center [145, 291] width 29 height 22
type input "0"
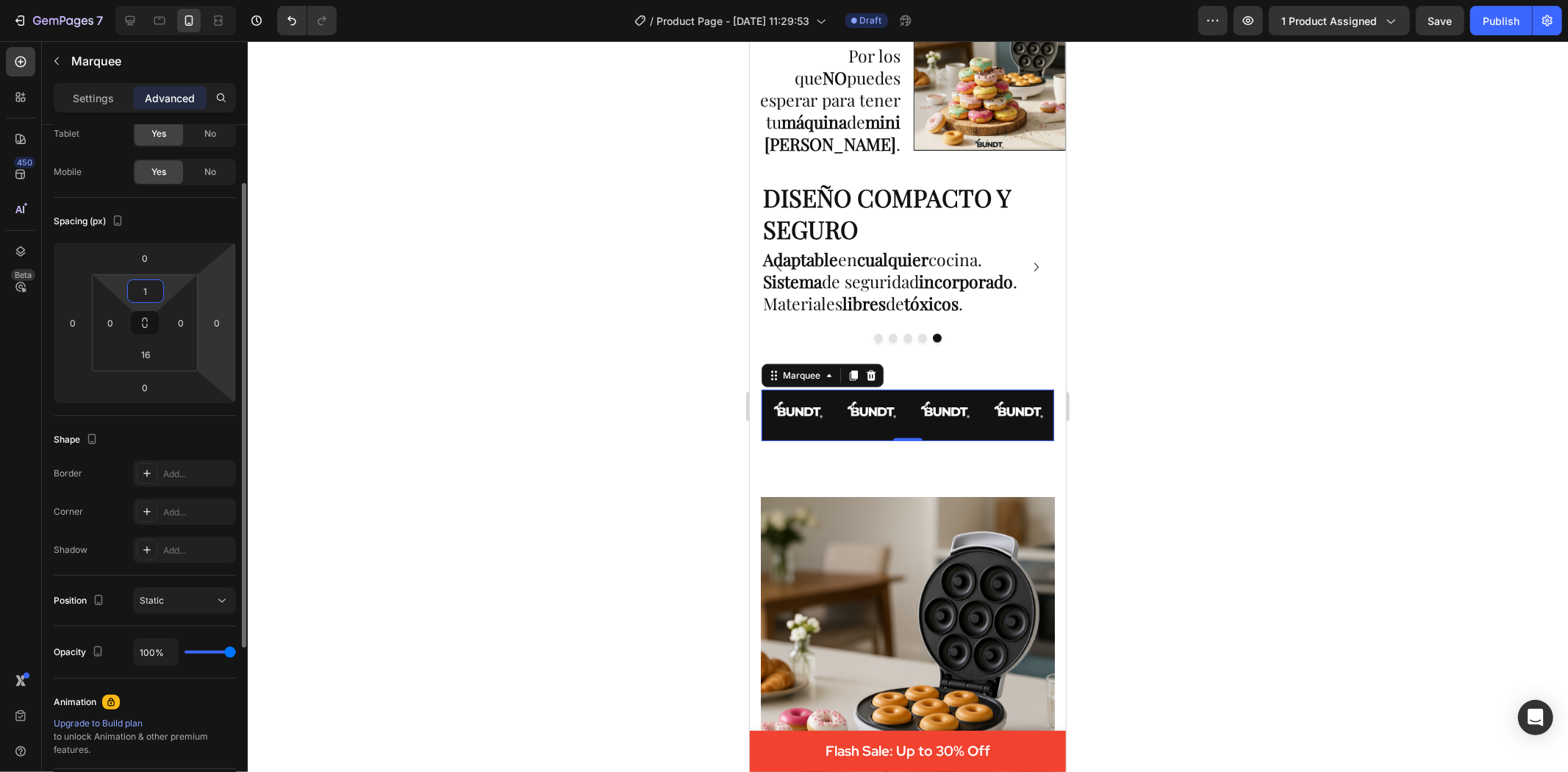
type input "16"
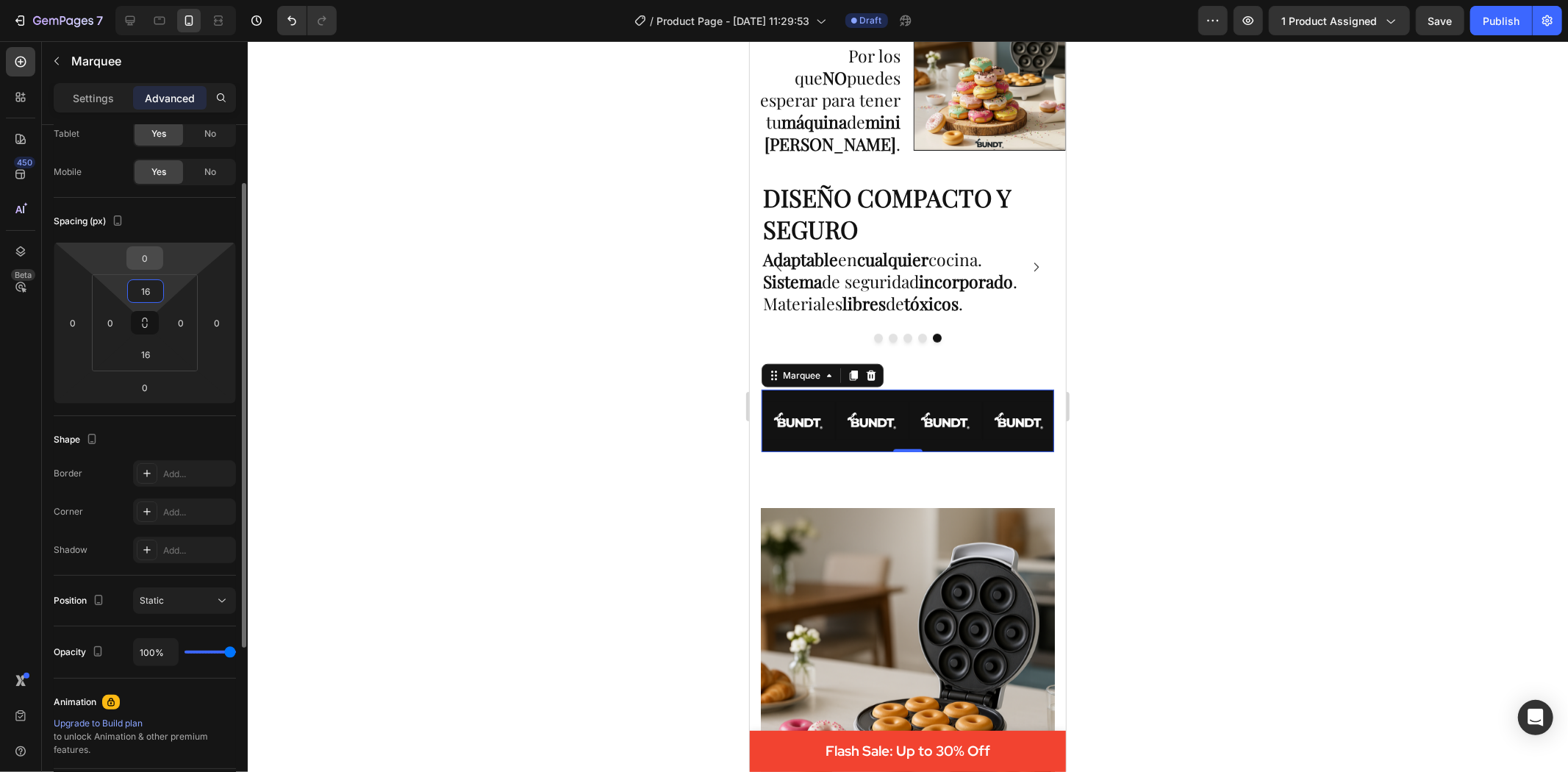
click at [151, 264] on input "0" at bounding box center [144, 257] width 29 height 22
click at [105, 0] on html "7 / Product Page - [DATE] 11:29:53 Draft Preview 1 product assigned Save Publis…" at bounding box center [784, 0] width 1568 height 0
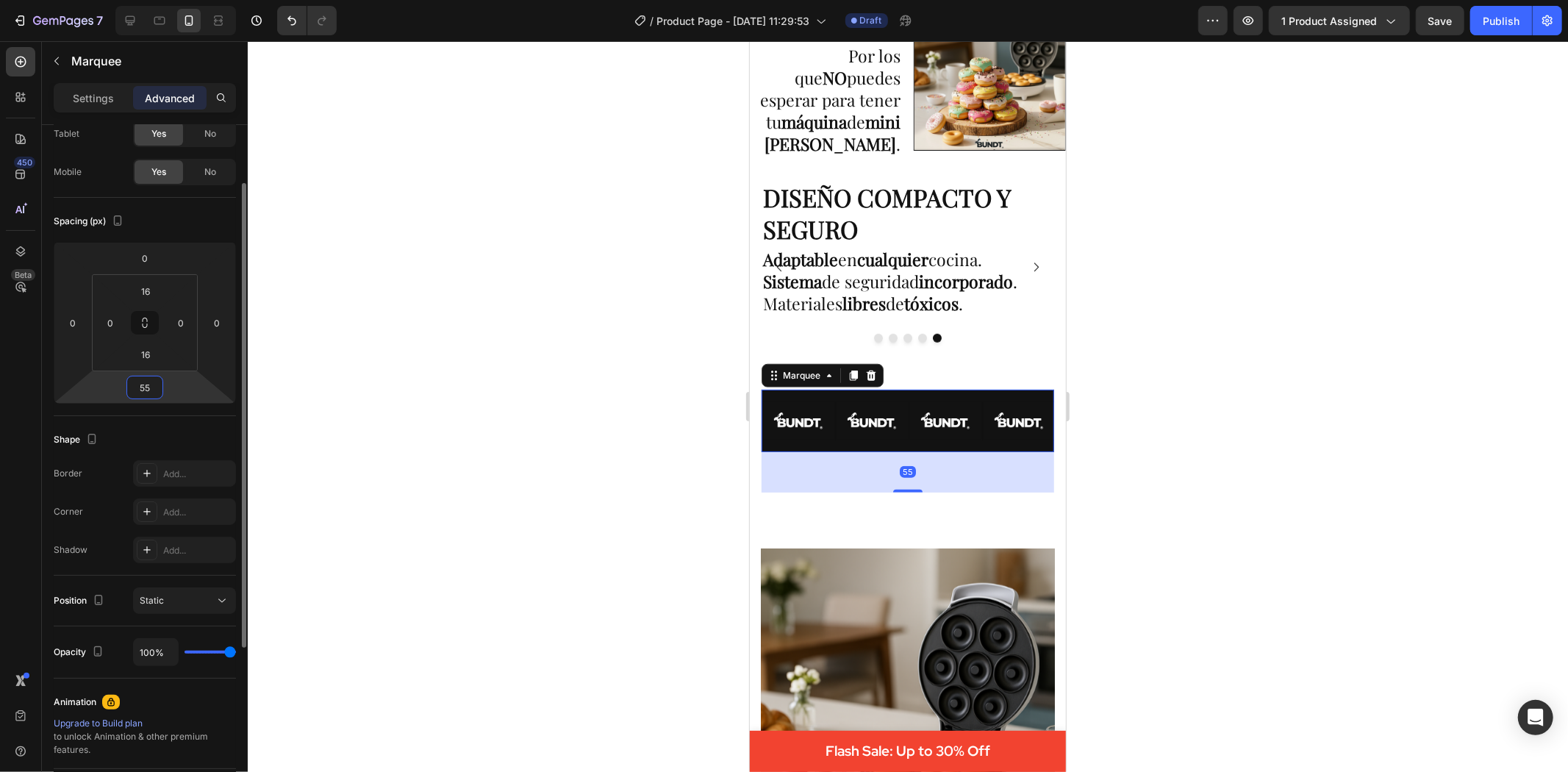
type input "5"
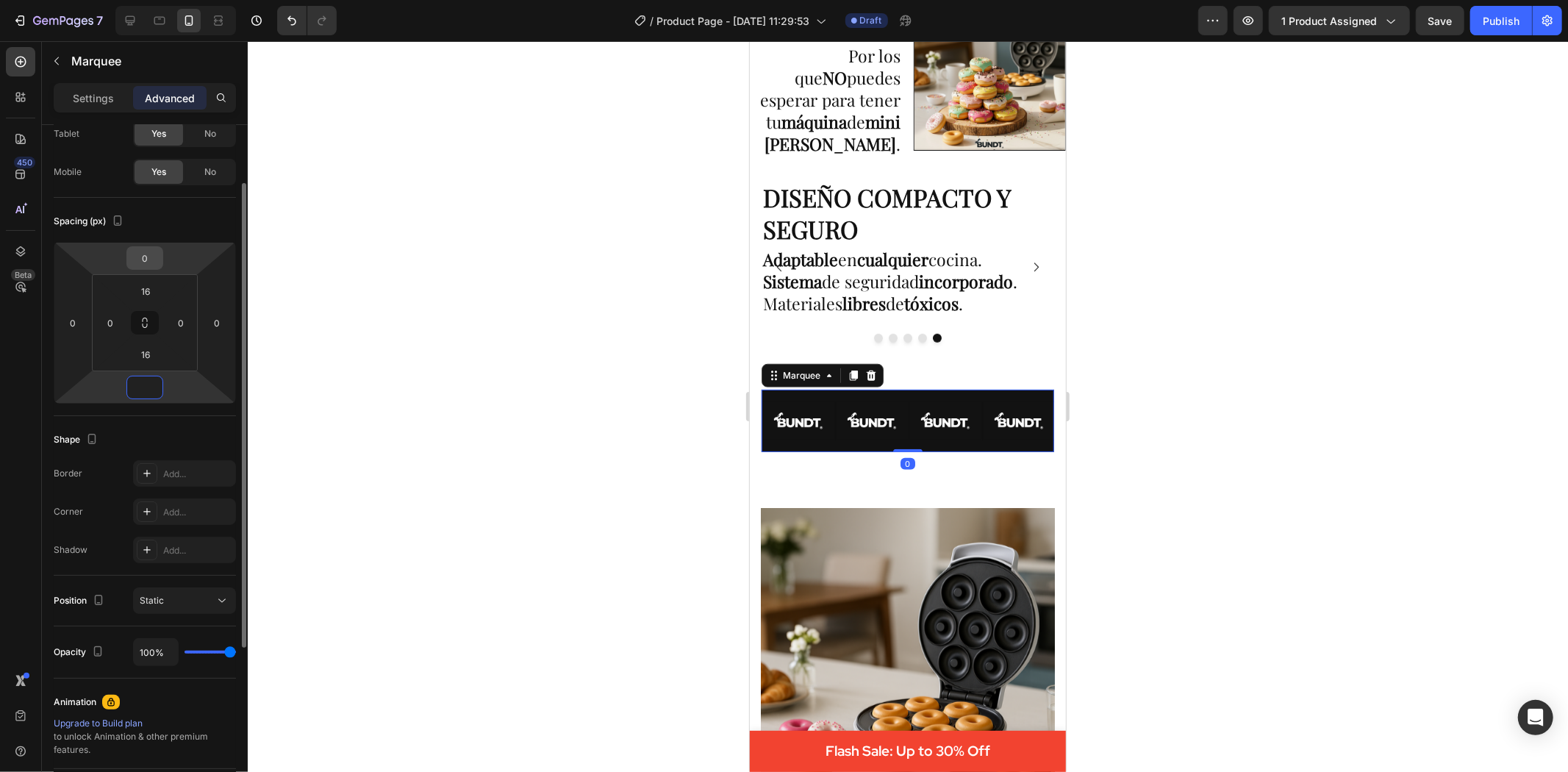
click at [149, 255] on input "0" at bounding box center [144, 257] width 29 height 22
type input "0"
type input "4"
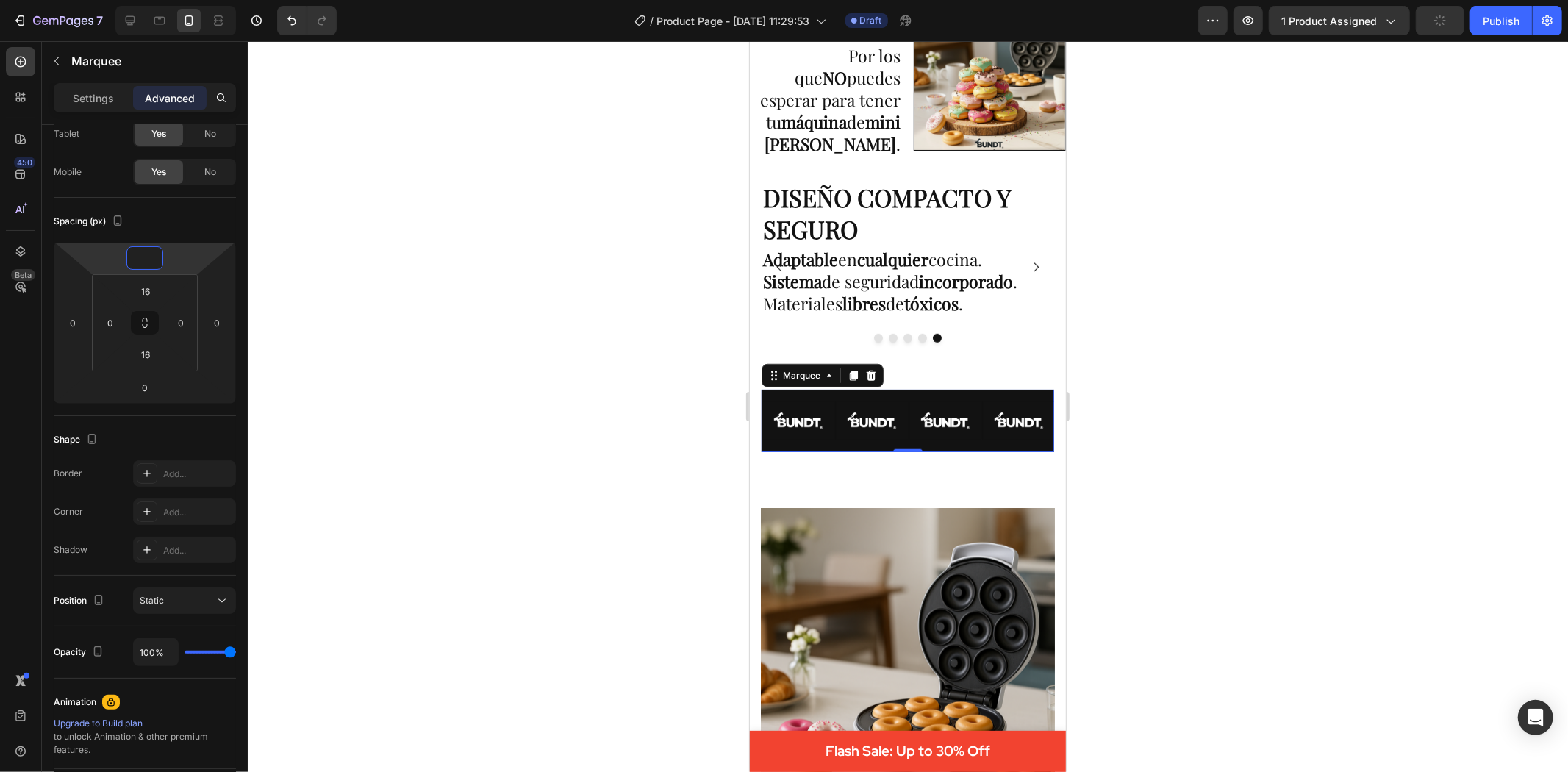
click at [392, 328] on div at bounding box center [908, 407] width 1321 height 731
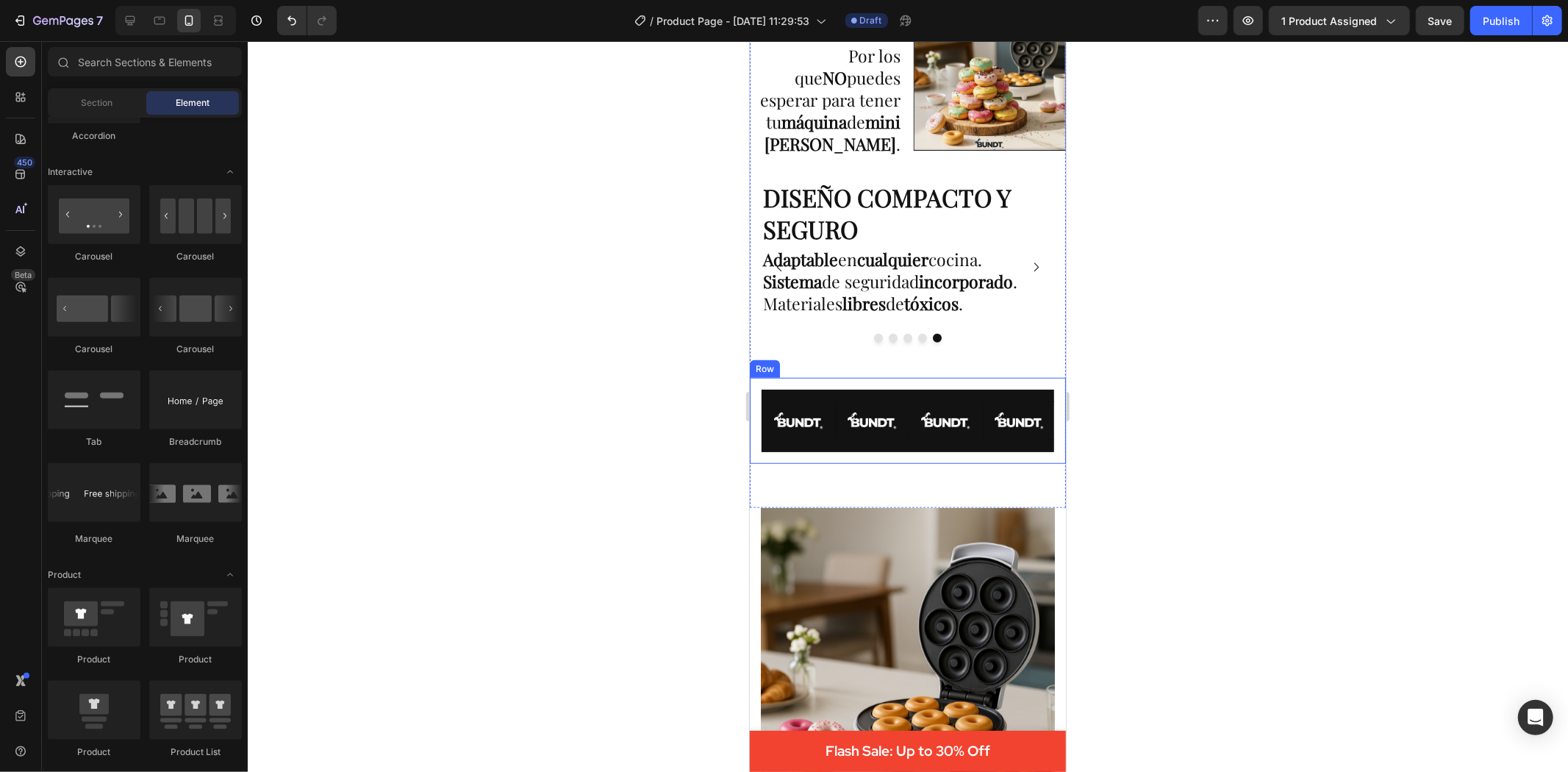
click at [916, 378] on div "Image Image Image Image Image Image Image Image Image Image Image Image Image I…" at bounding box center [908, 420] width 316 height 86
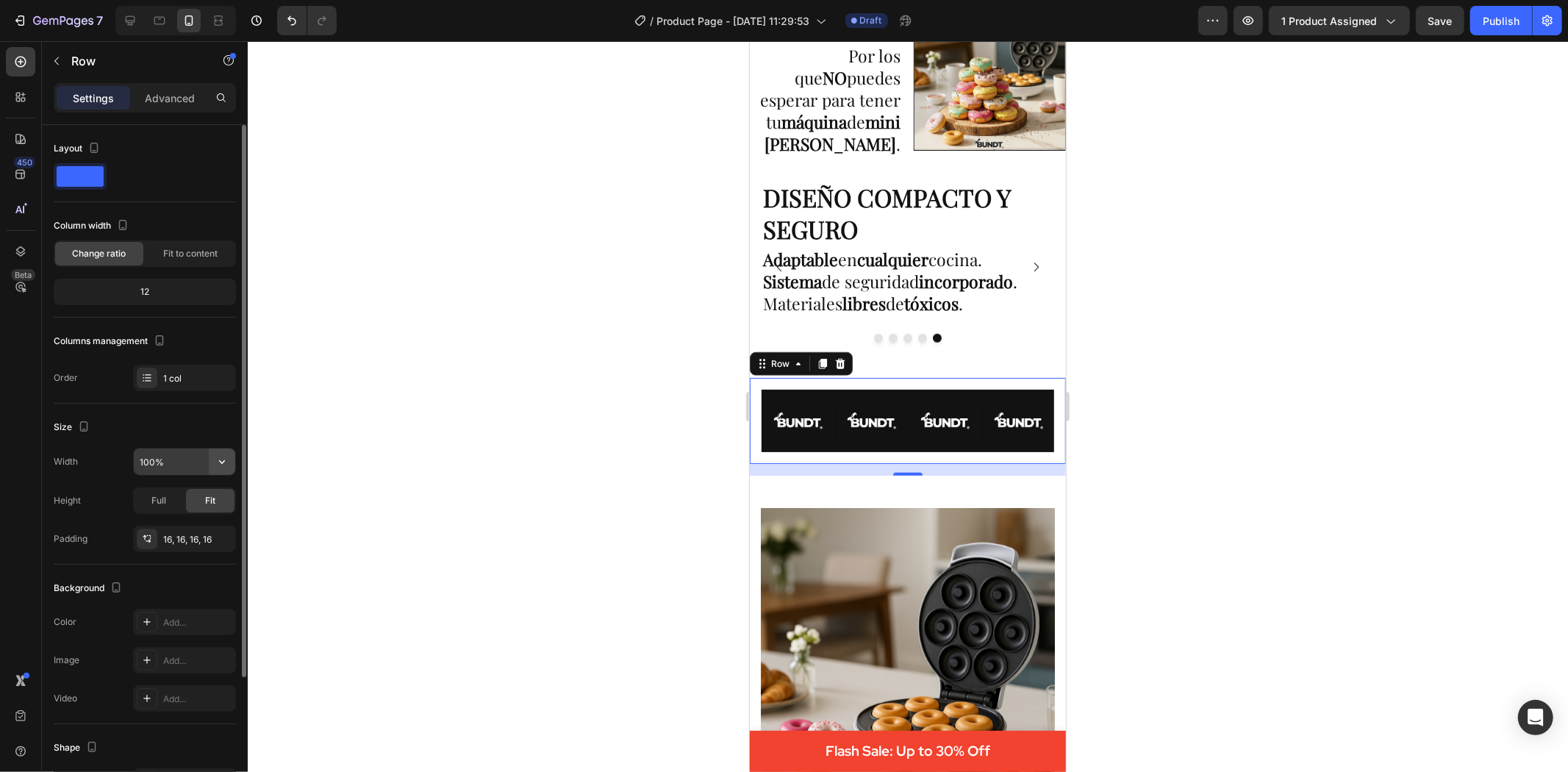
click at [219, 463] on icon "button" at bounding box center [222, 462] width 15 height 15
click at [158, 457] on input "100%" at bounding box center [184, 462] width 102 height 27
click at [145, 540] on icon at bounding box center [147, 539] width 11 height 11
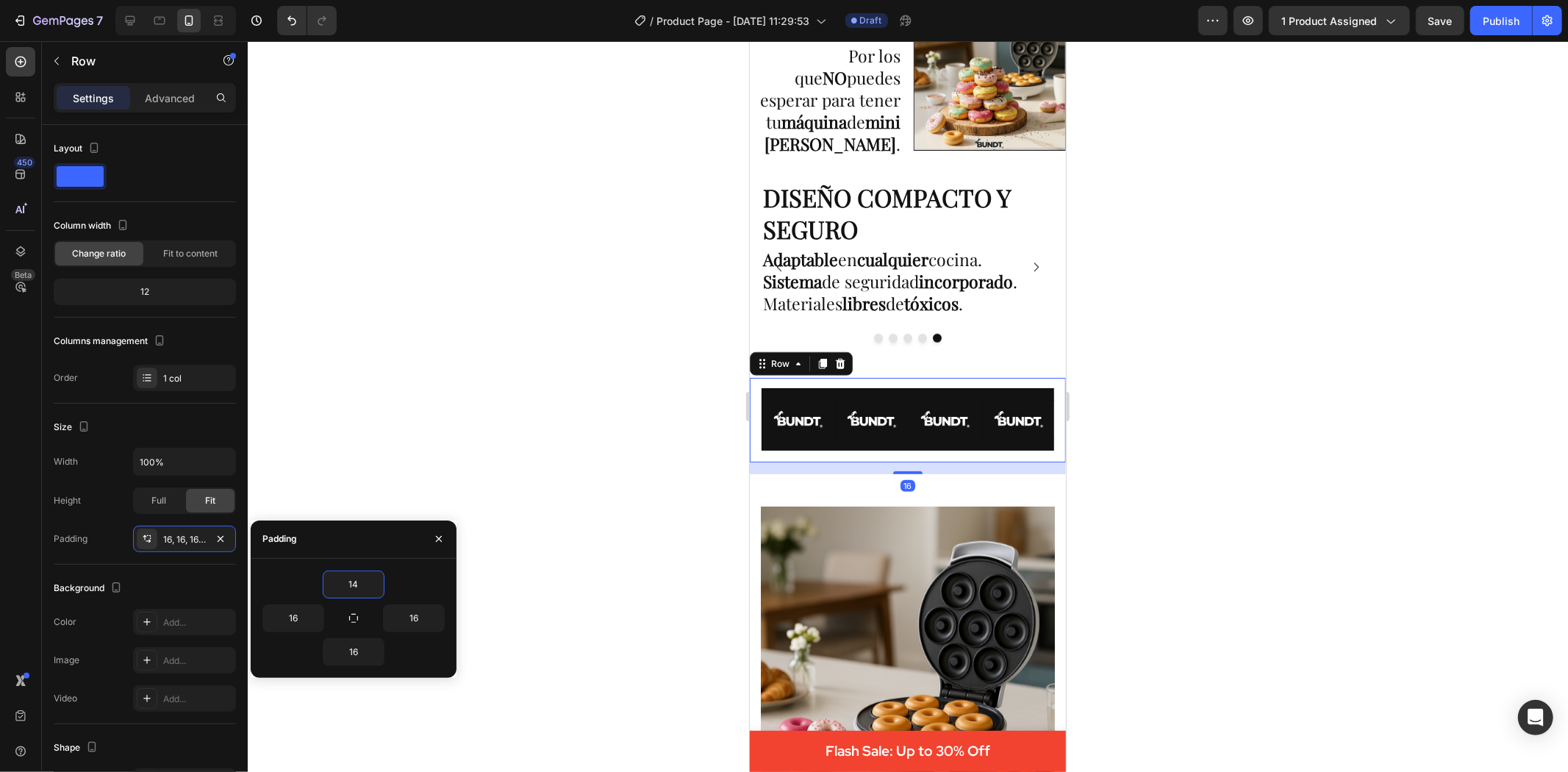
type input "1"
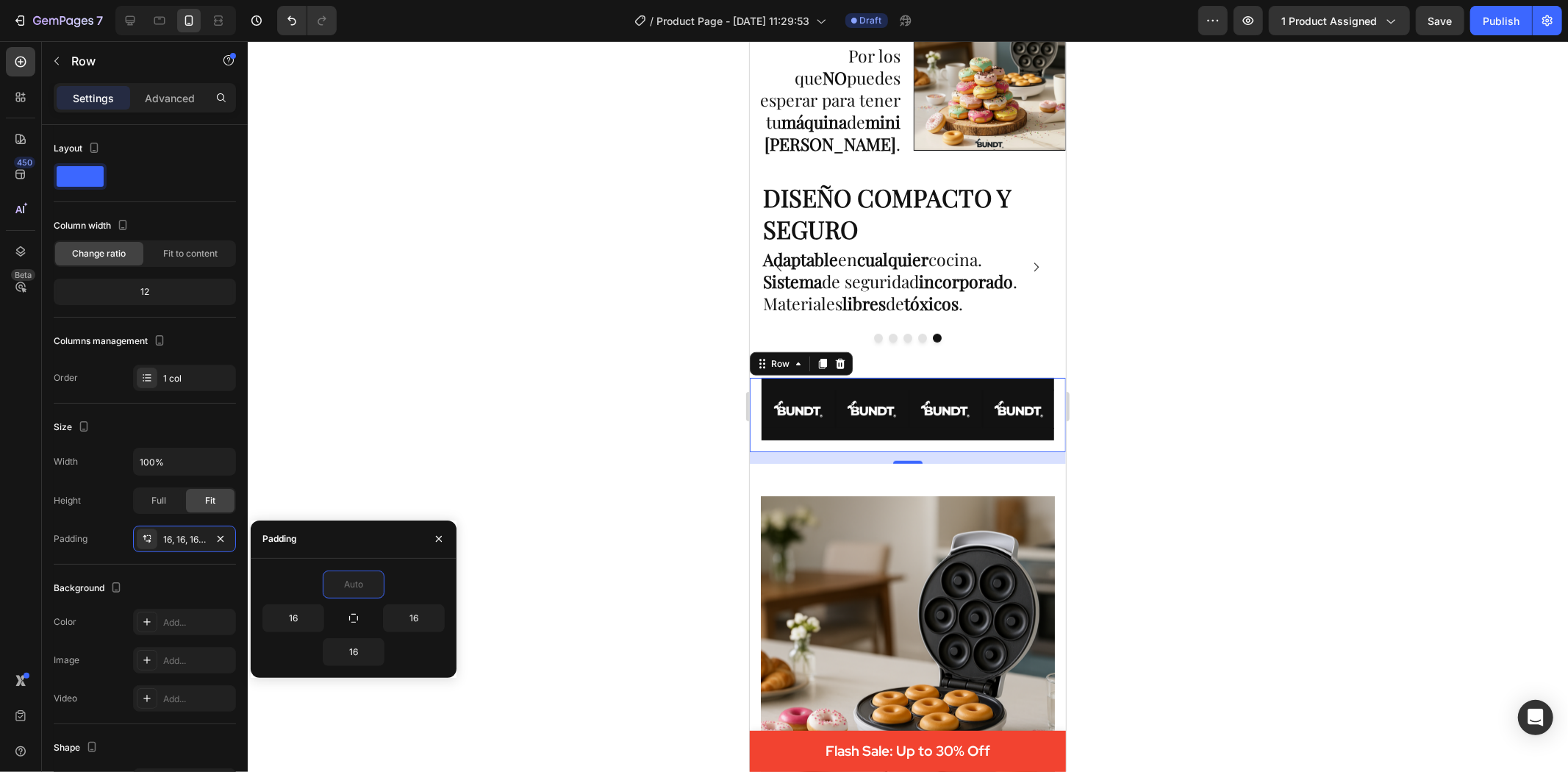
type input "5"
click at [359, 649] on input "16" at bounding box center [354, 653] width 60 height 27
type input "0"
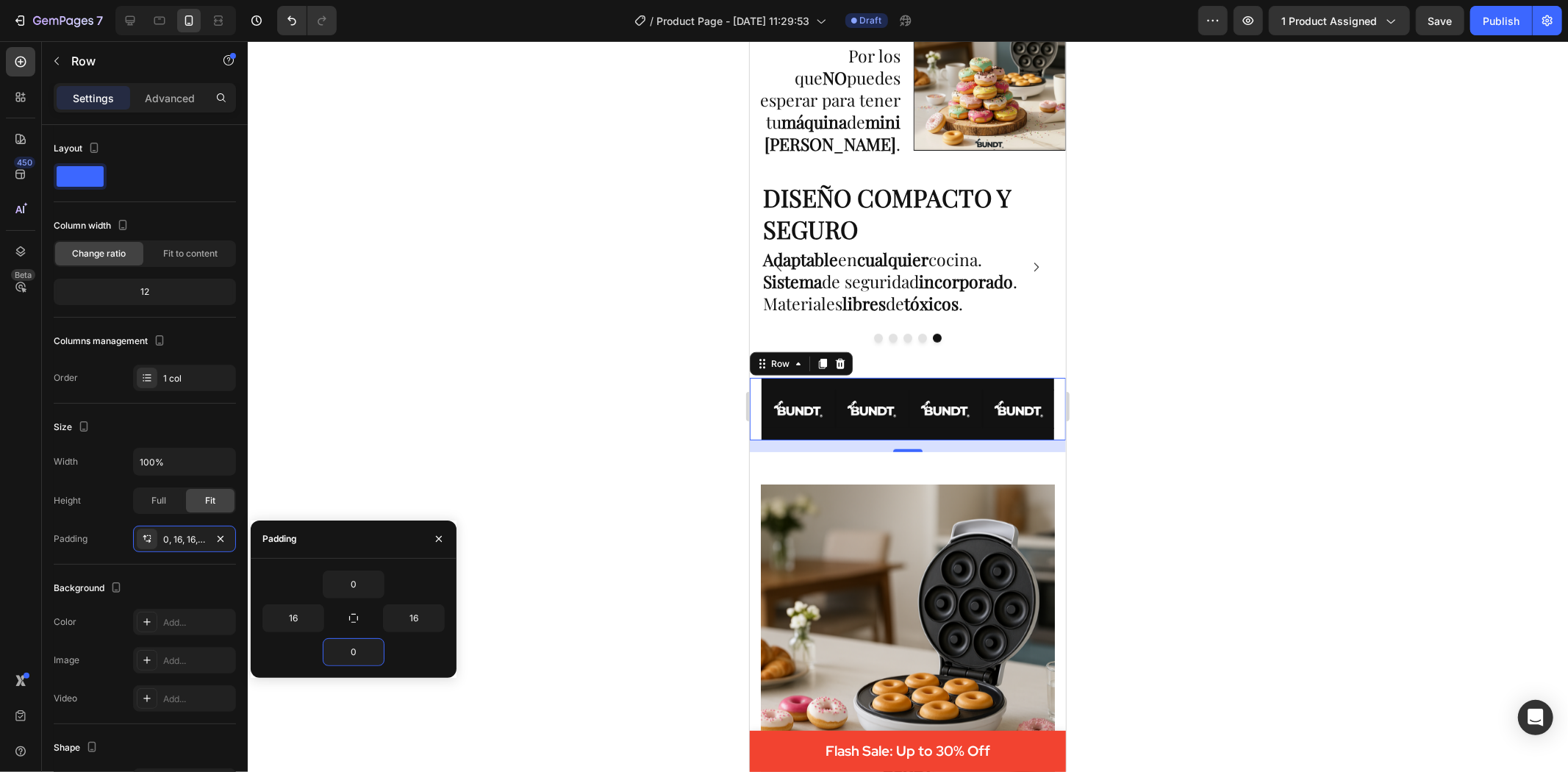
click at [678, 569] on div at bounding box center [908, 407] width 1321 height 731
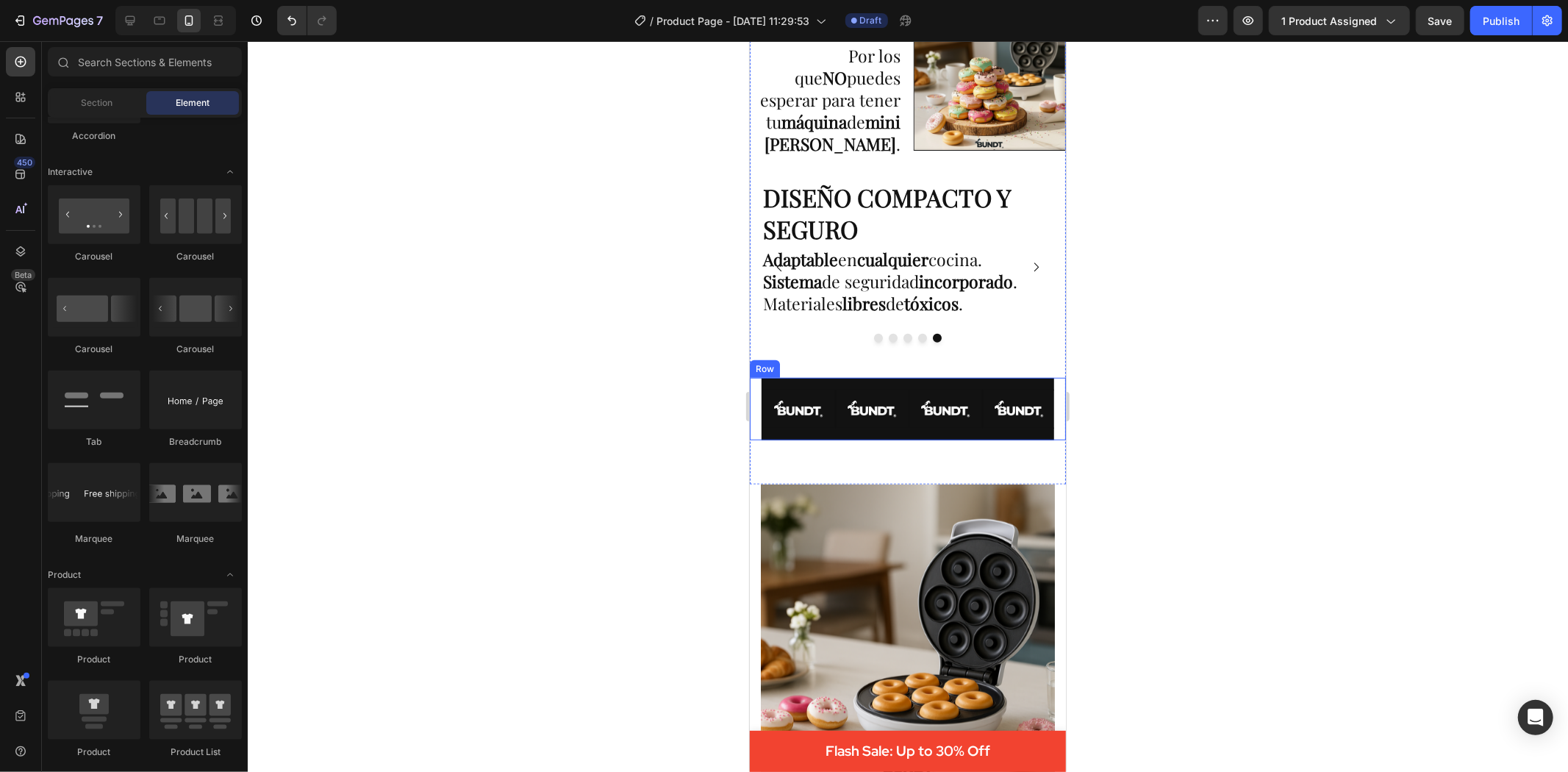
click at [759, 400] on div "Image Image Image Image Image Image Image Image Image Image Image Image Image I…" at bounding box center [908, 409] width 316 height 63
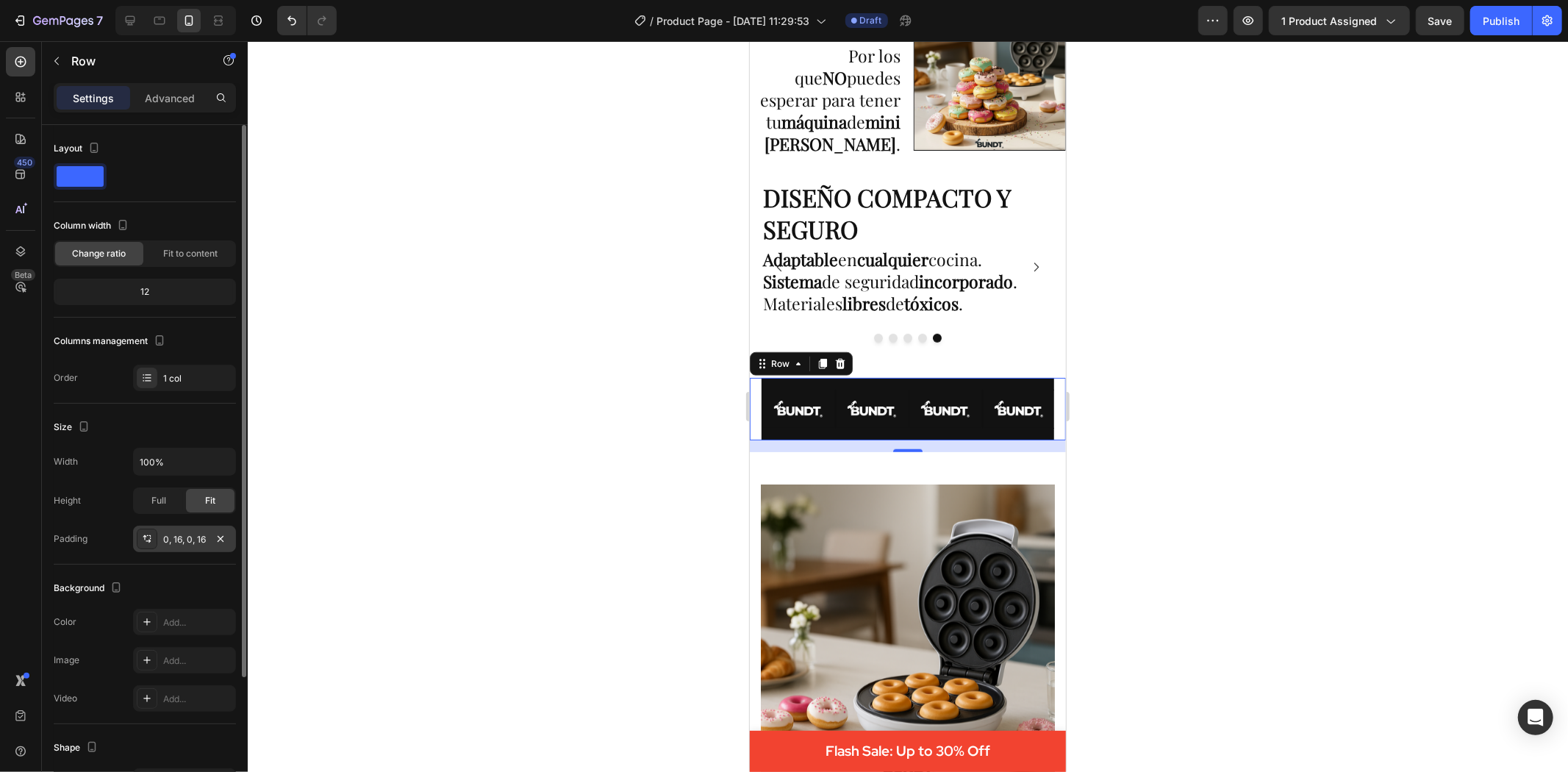
click at [179, 539] on div "0, 16, 0, 16" at bounding box center [185, 539] width 42 height 13
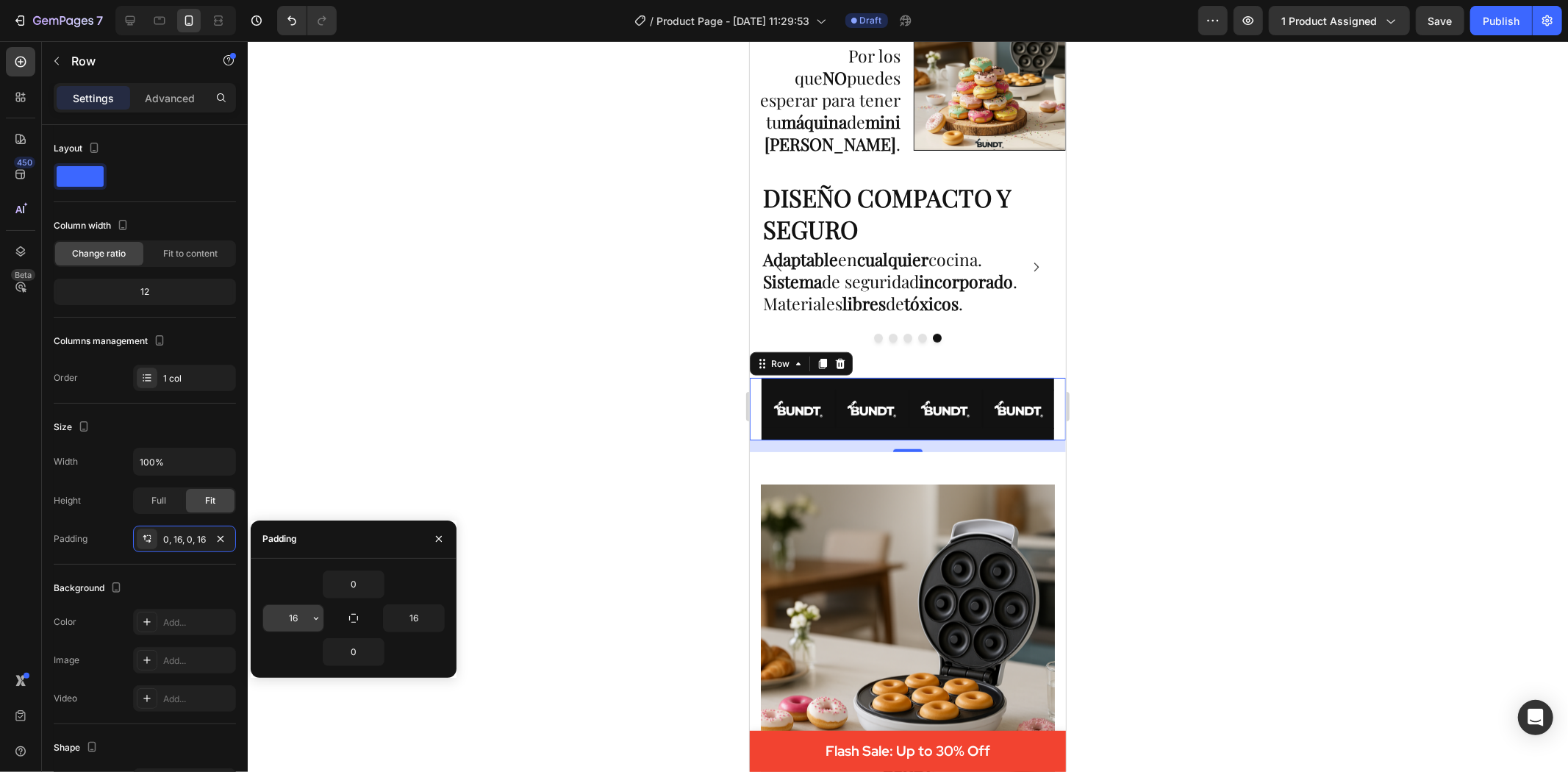
click at [305, 620] on input "16" at bounding box center [293, 619] width 60 height 27
type input "0"
click at [417, 619] on input "16" at bounding box center [414, 619] width 60 height 27
click at [420, 620] on input "16" at bounding box center [414, 619] width 60 height 27
type input "0"
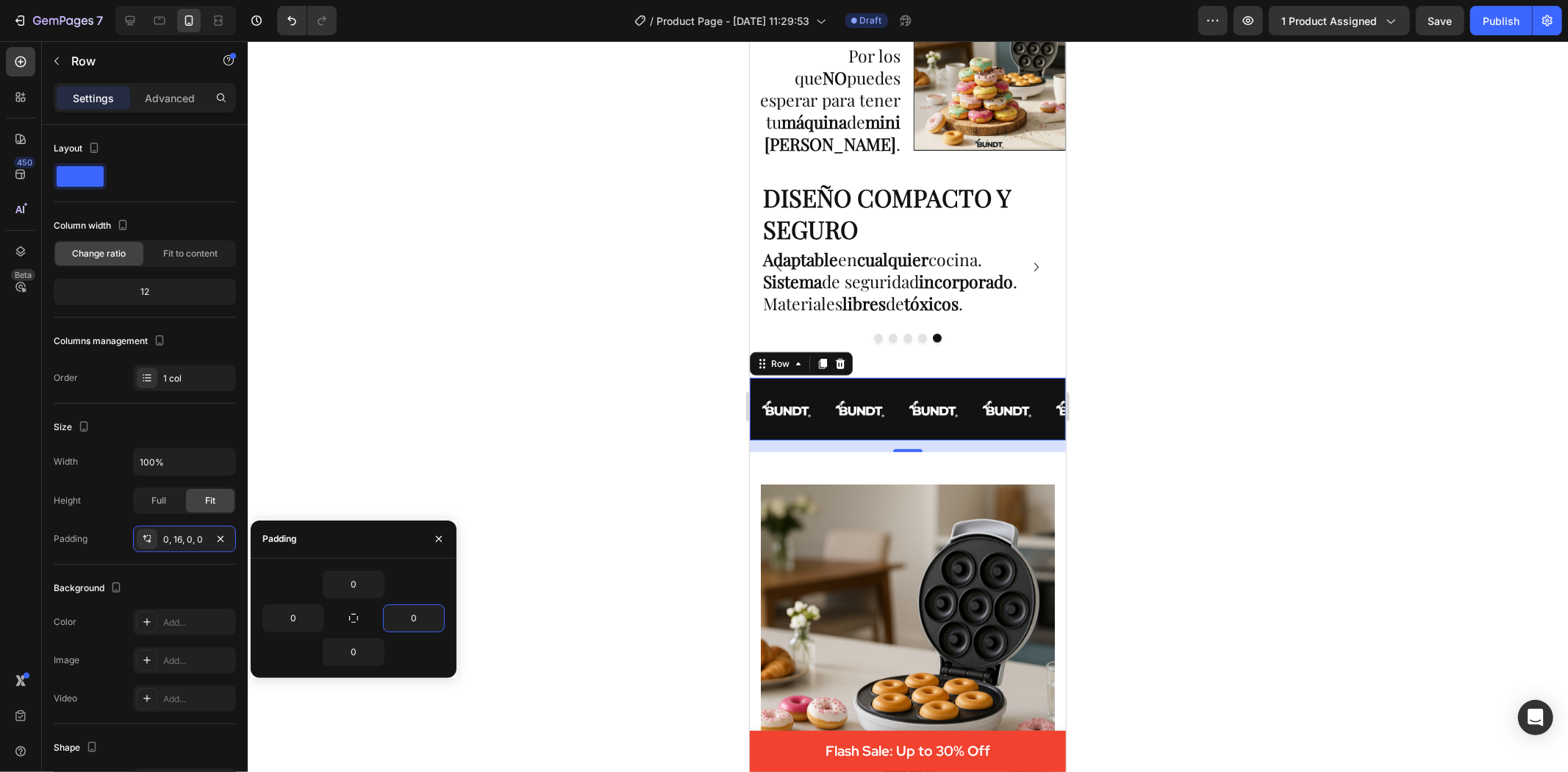
click at [694, 628] on div at bounding box center [908, 407] width 1321 height 731
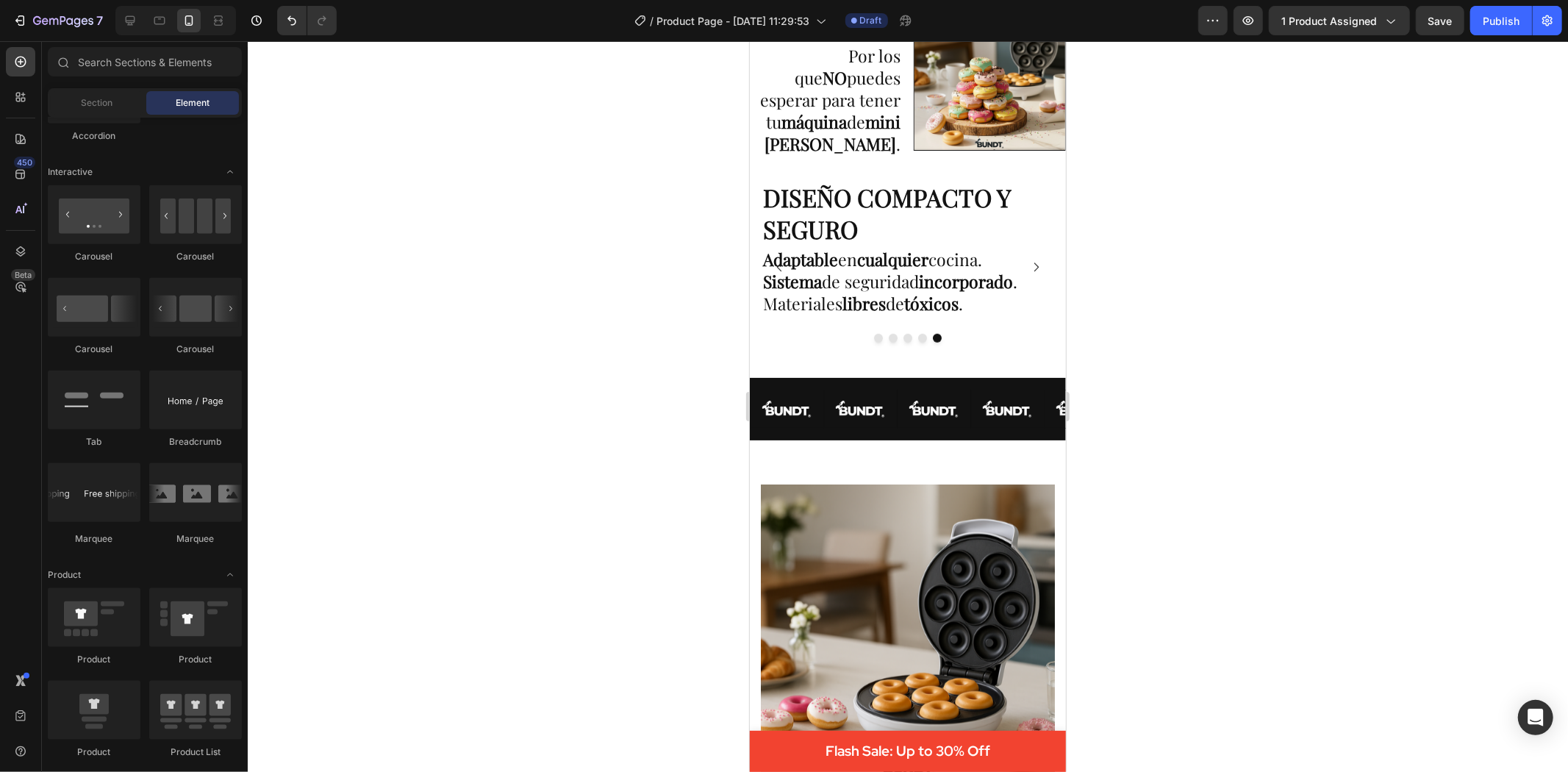
click at [630, 569] on div at bounding box center [908, 407] width 1321 height 731
click at [1163, 505] on div at bounding box center [908, 407] width 1321 height 731
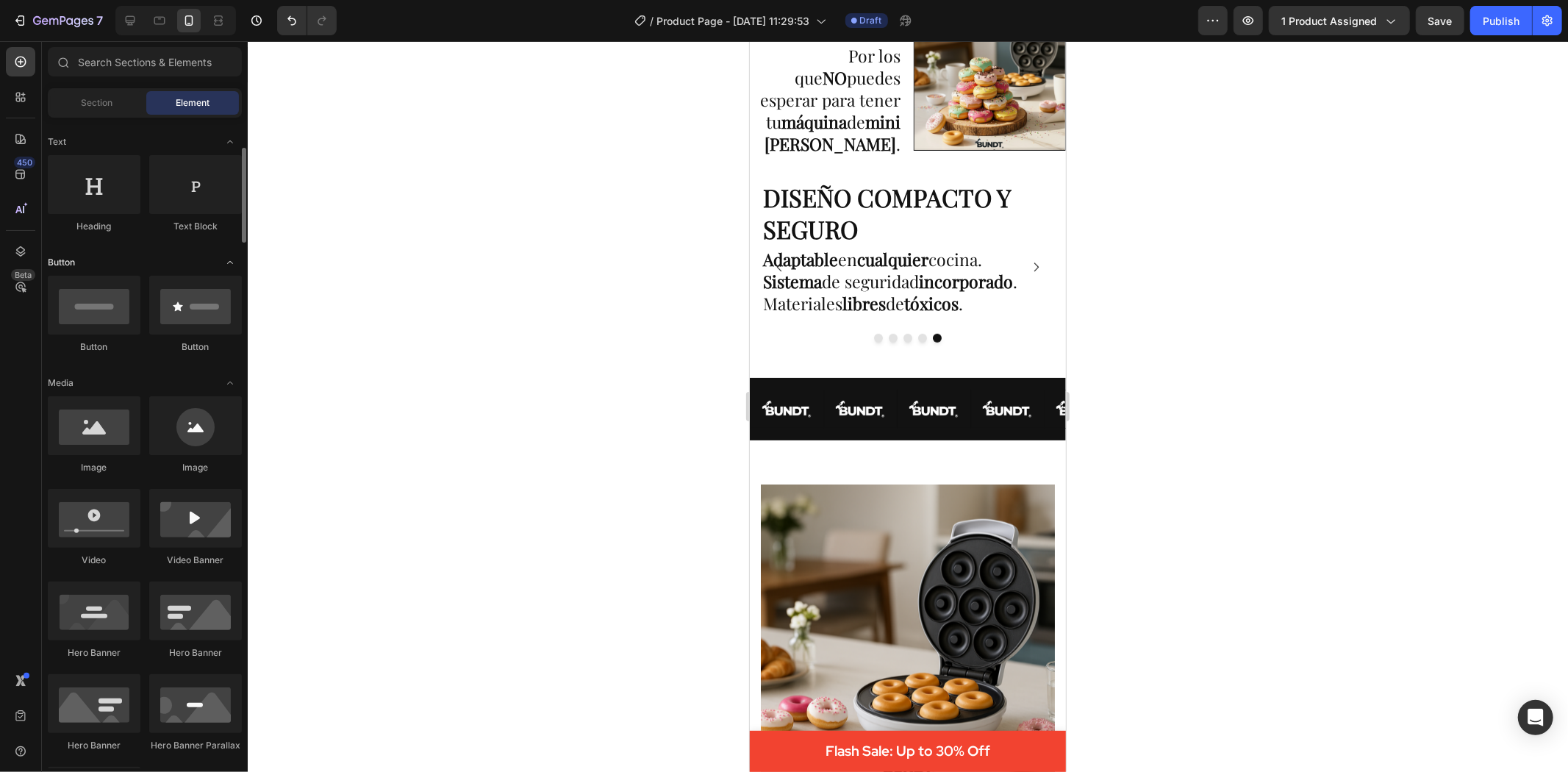
scroll to position [0, 0]
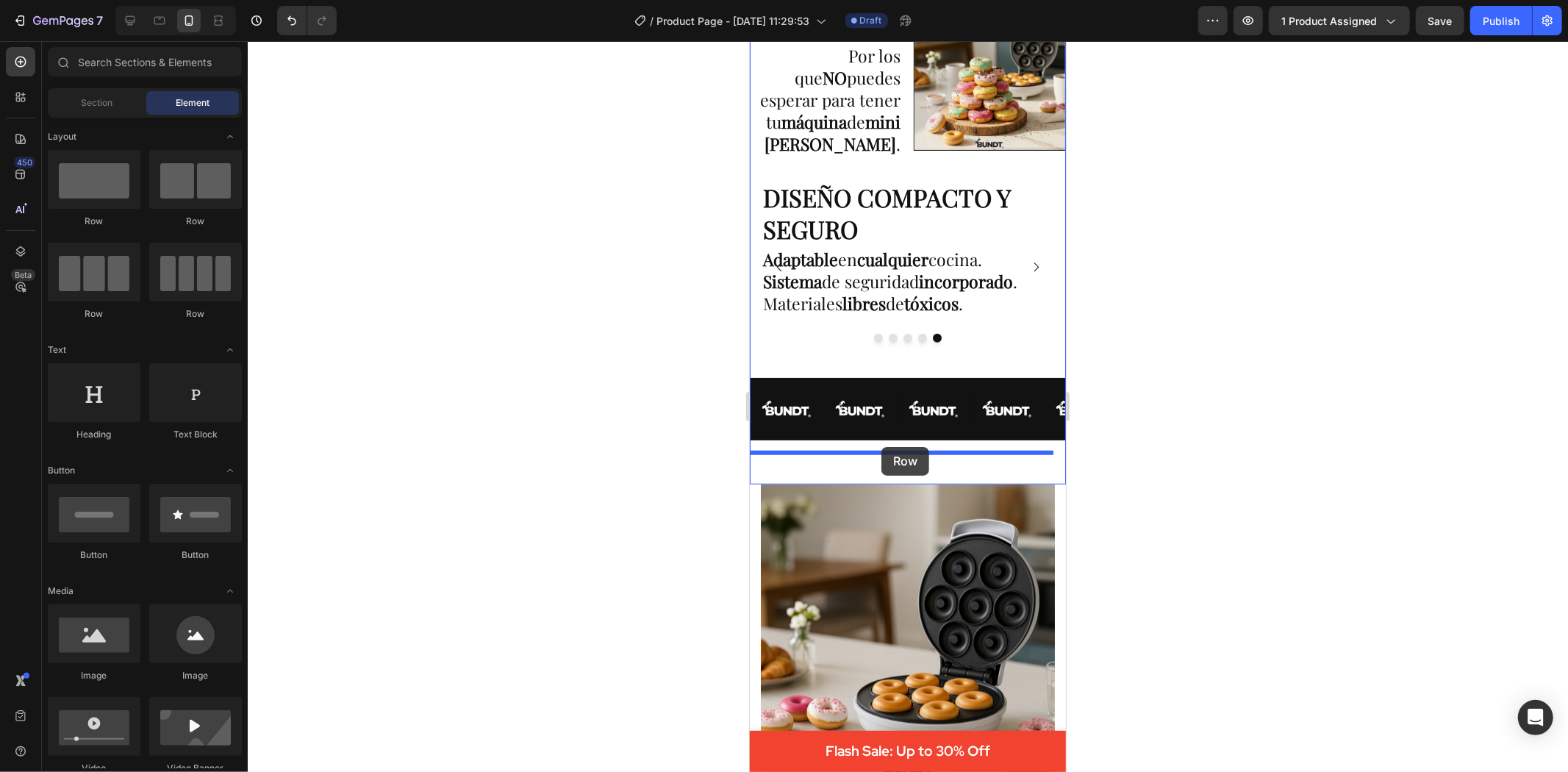
drag, startPoint x: 843, startPoint y: 234, endPoint x: 2077, endPoint y: 615, distance: 1291.5
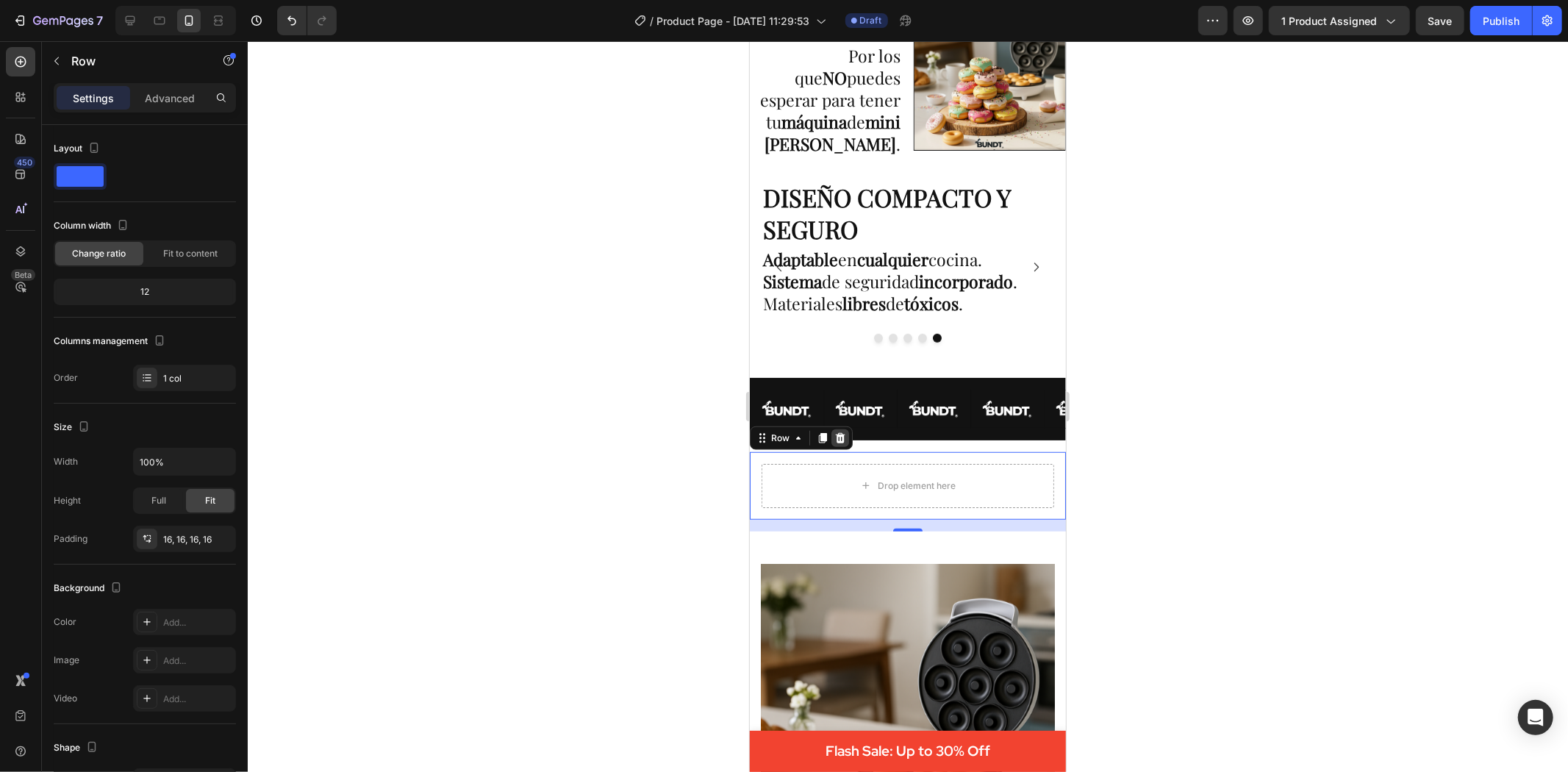
click at [841, 446] on div at bounding box center [840, 438] width 18 height 18
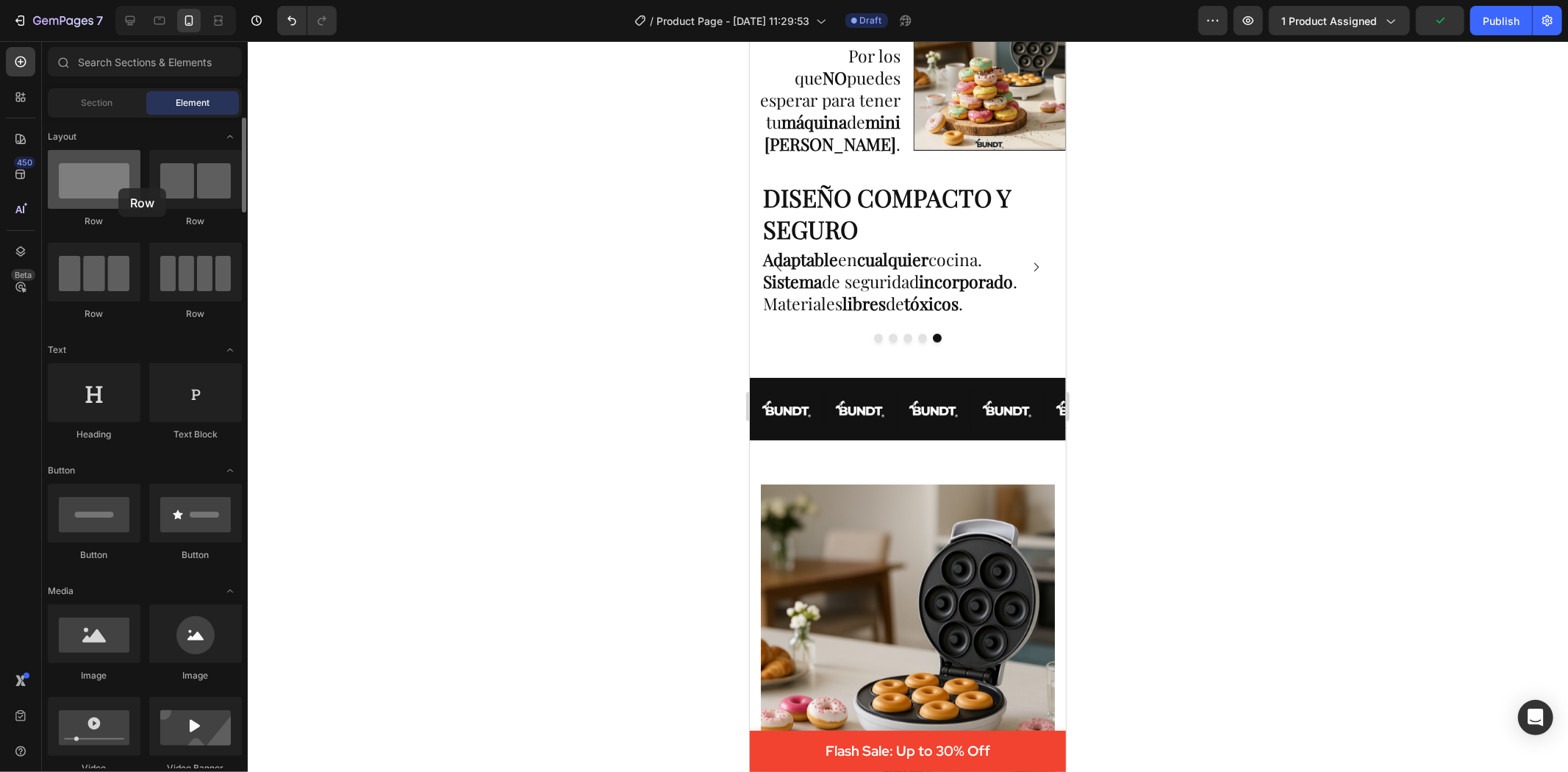
drag, startPoint x: 100, startPoint y: 187, endPoint x: 118, endPoint y: 188, distance: 18.0
click at [118, 188] on div at bounding box center [94, 180] width 93 height 59
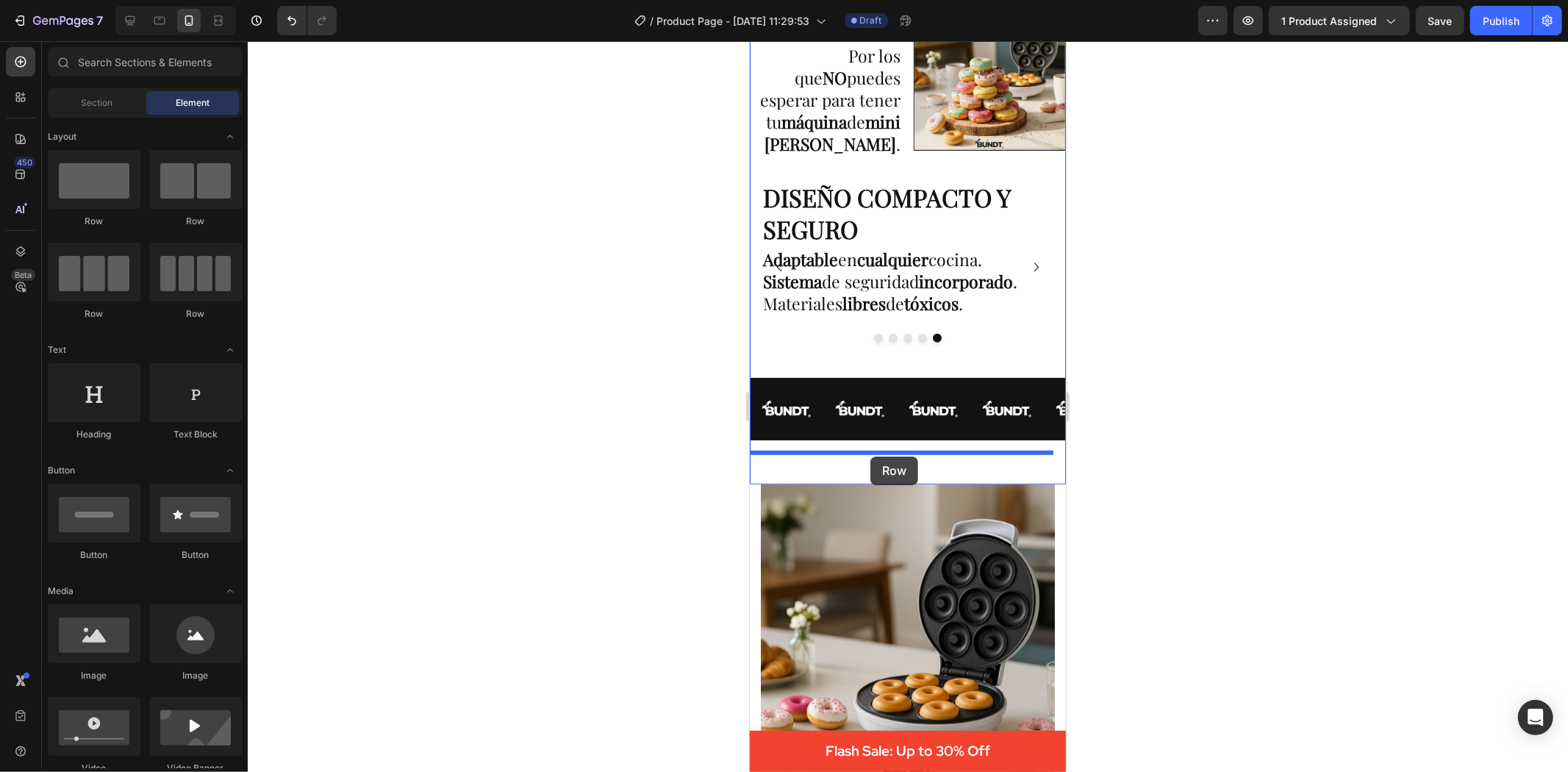
drag, startPoint x: 1333, startPoint y: 347, endPoint x: 1034, endPoint y: 507, distance: 339.1
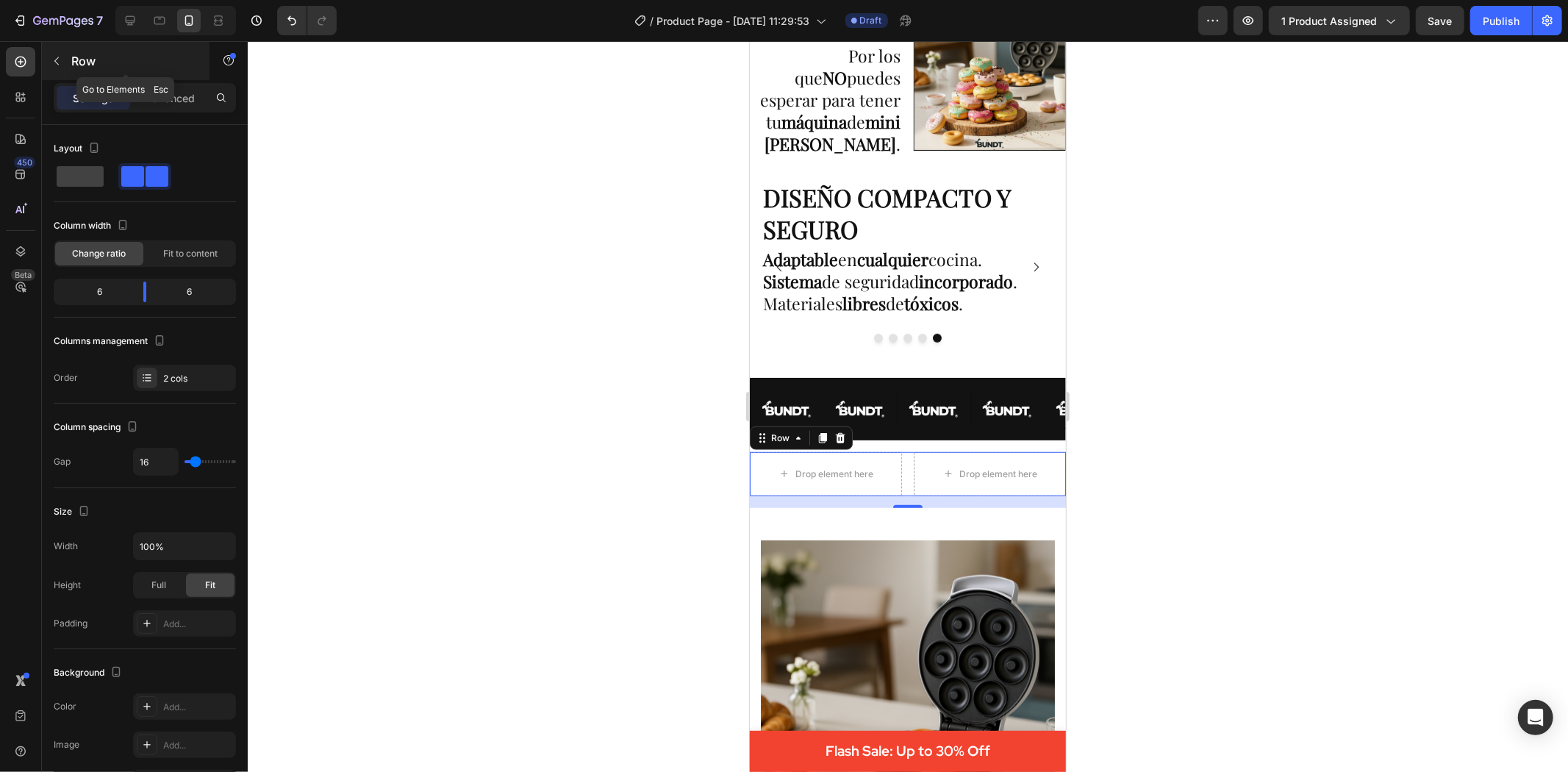
click at [57, 59] on icon "button" at bounding box center [57, 61] width 4 height 8
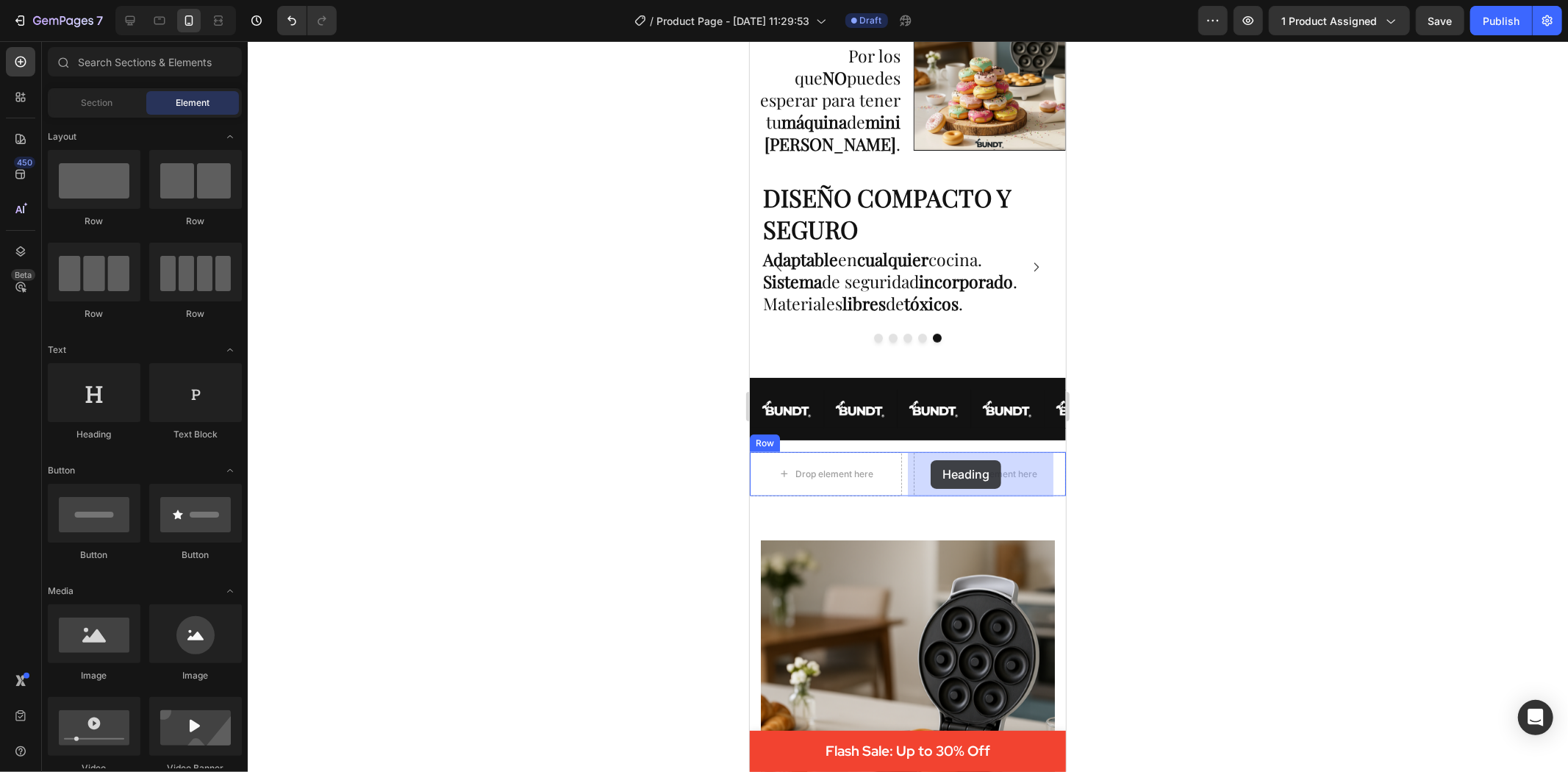
drag, startPoint x: 1004, startPoint y: 447, endPoint x: 930, endPoint y: 460, distance: 75.1
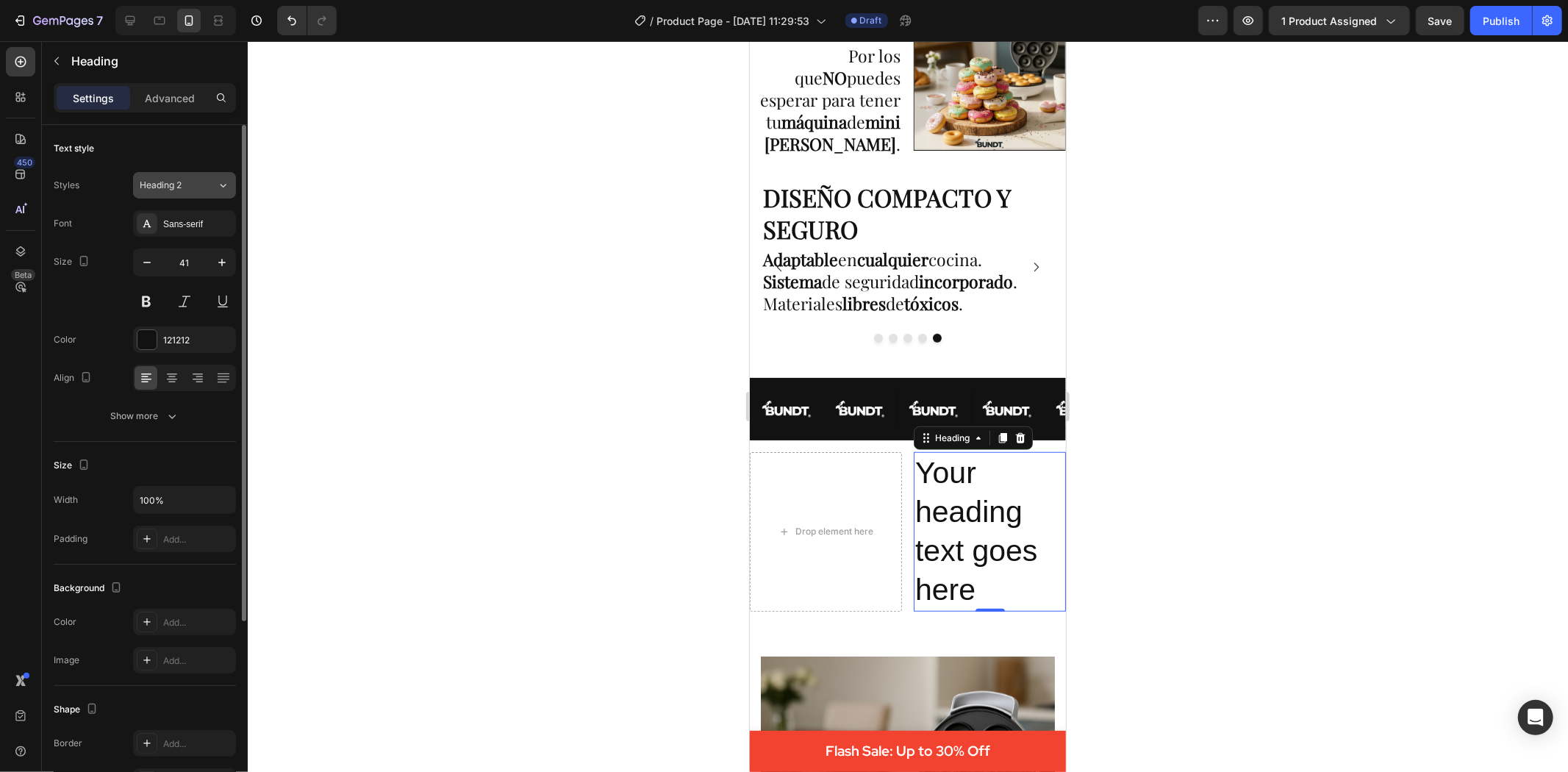
click at [222, 186] on icon at bounding box center [223, 185] width 12 height 15
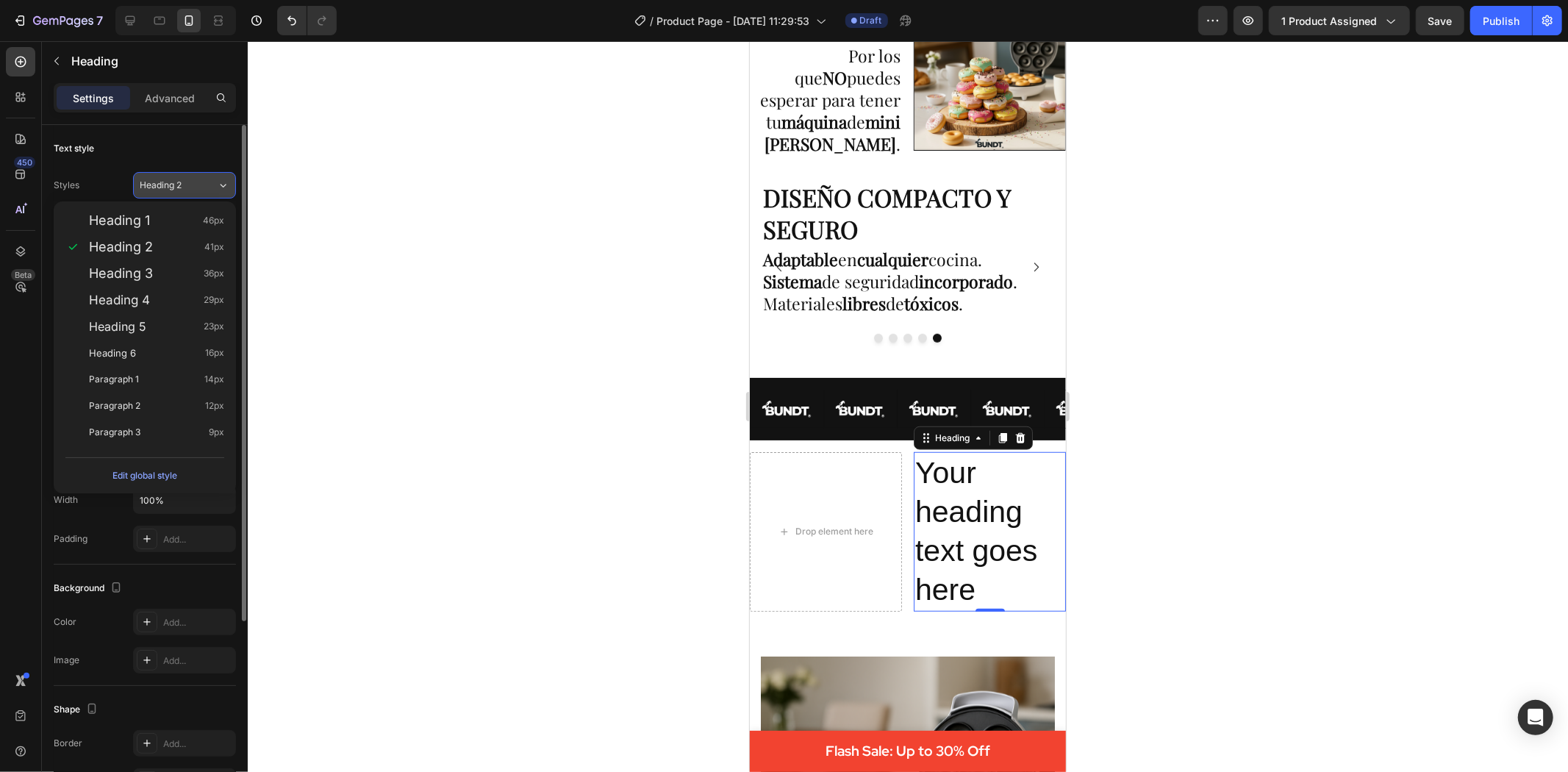
click at [222, 186] on icon at bounding box center [223, 185] width 12 height 15
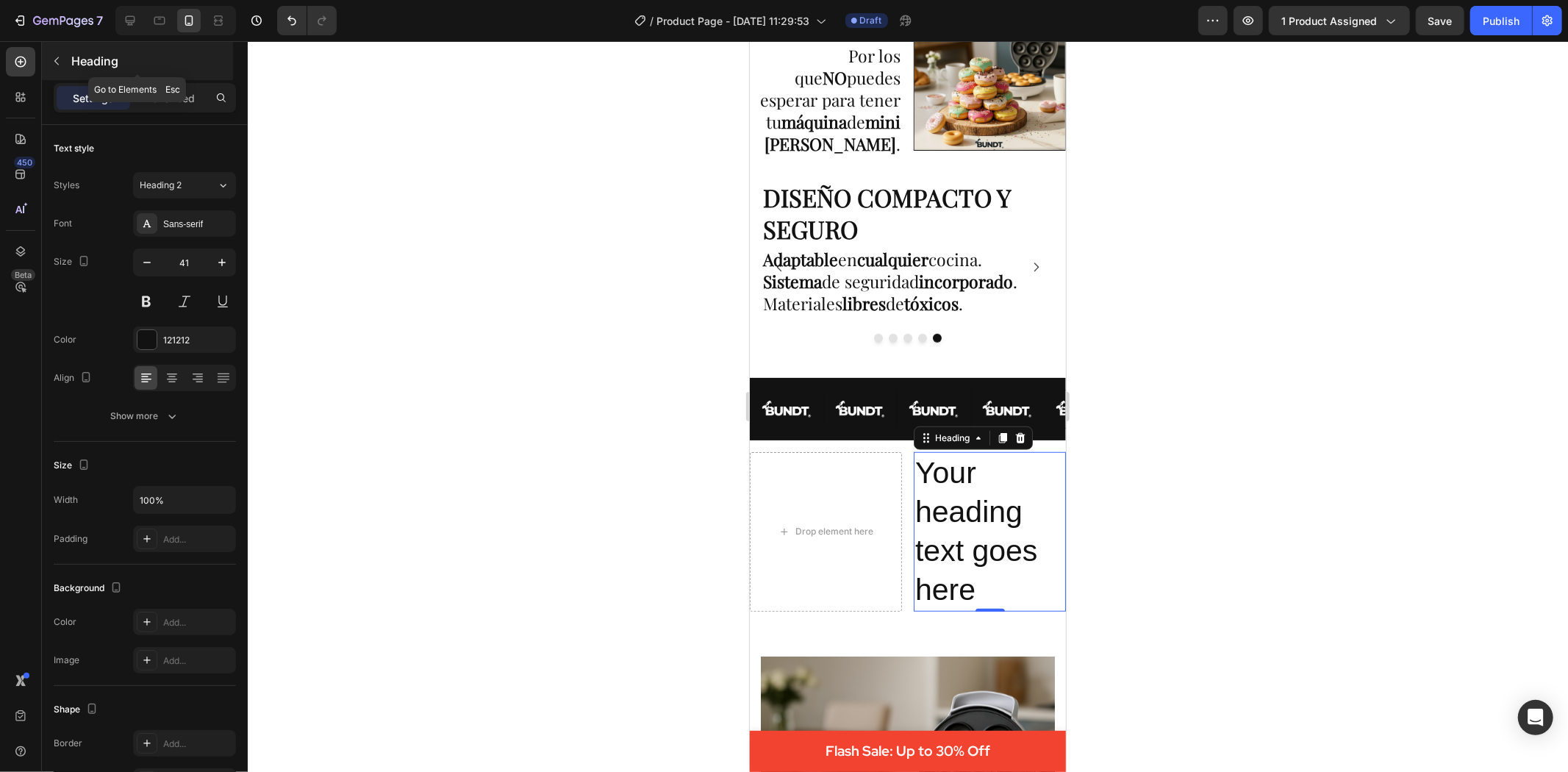
click at [64, 60] on button "button" at bounding box center [57, 61] width 24 height 24
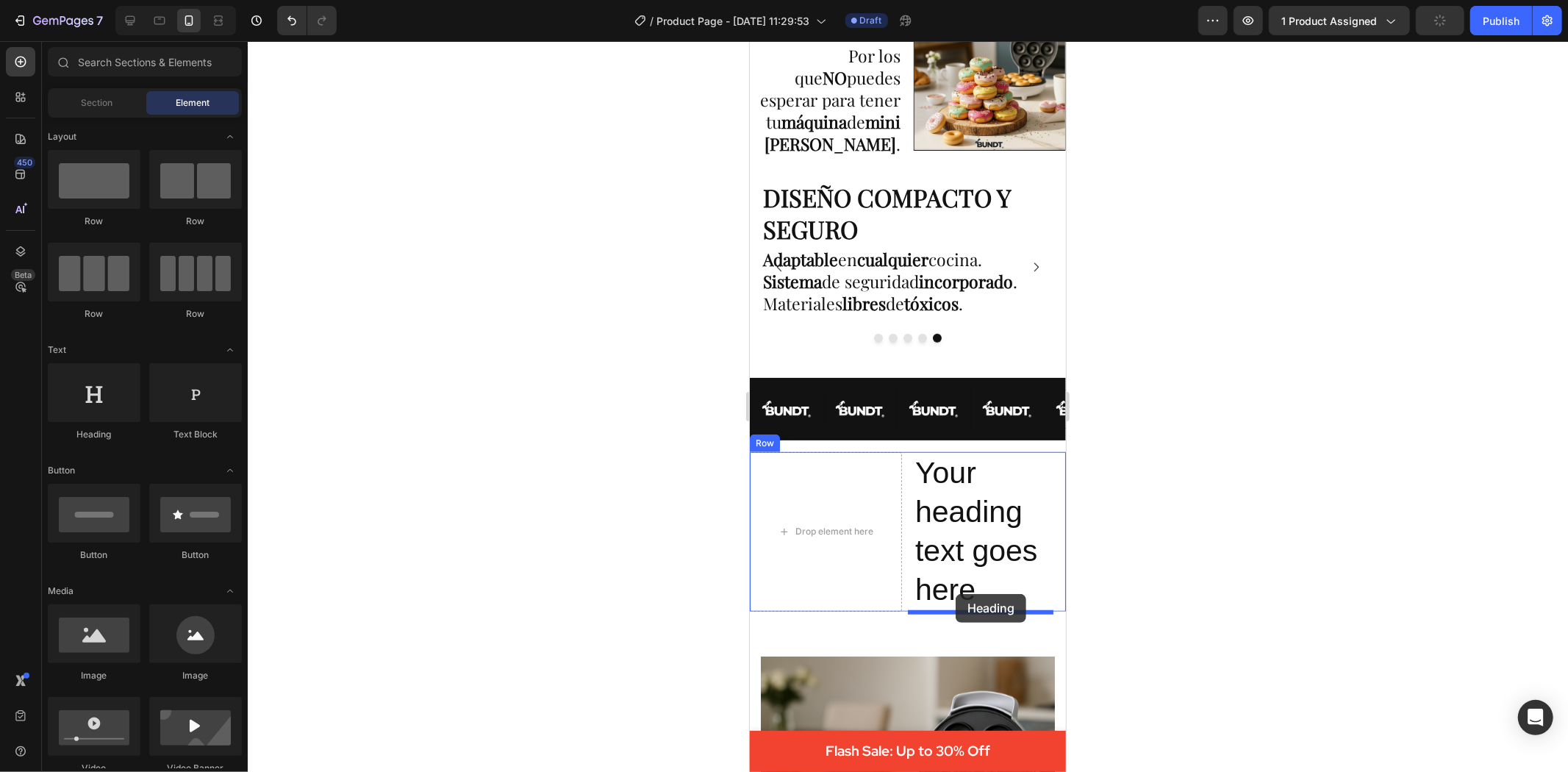
drag, startPoint x: 857, startPoint y: 431, endPoint x: 955, endPoint y: 592, distance: 188.5
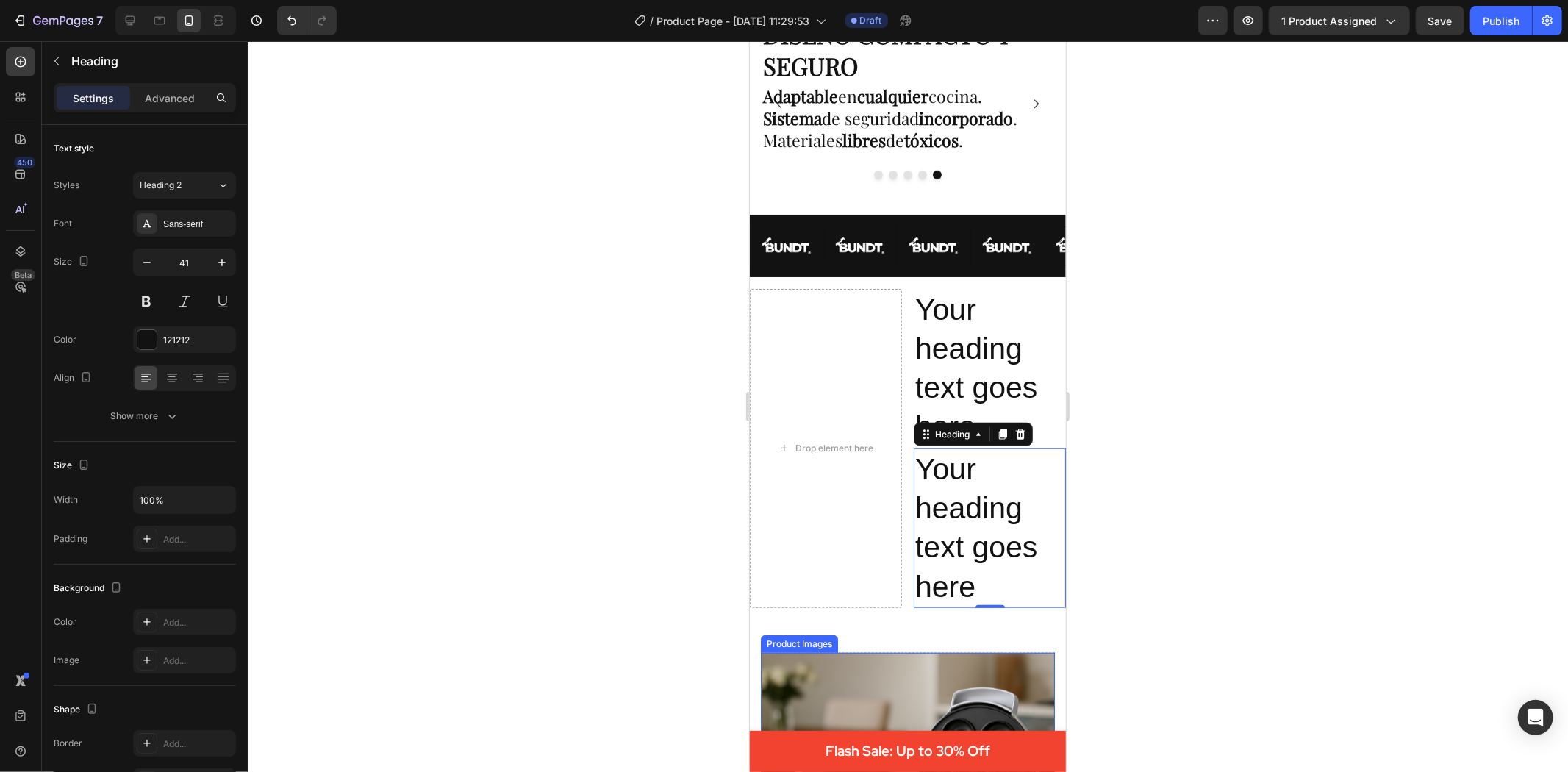
scroll to position [1062, 0]
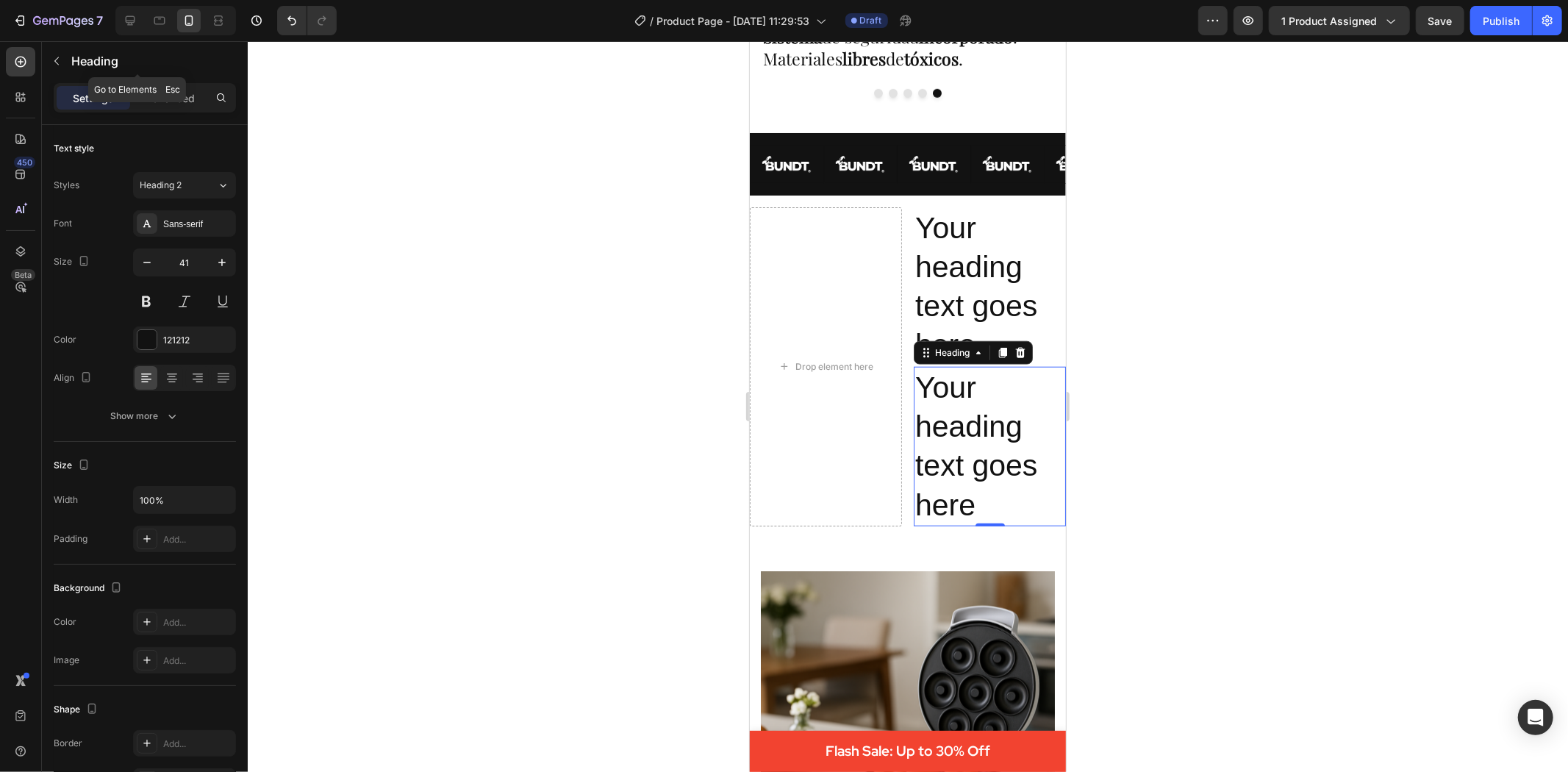
click at [49, 65] on button "button" at bounding box center [57, 61] width 24 height 24
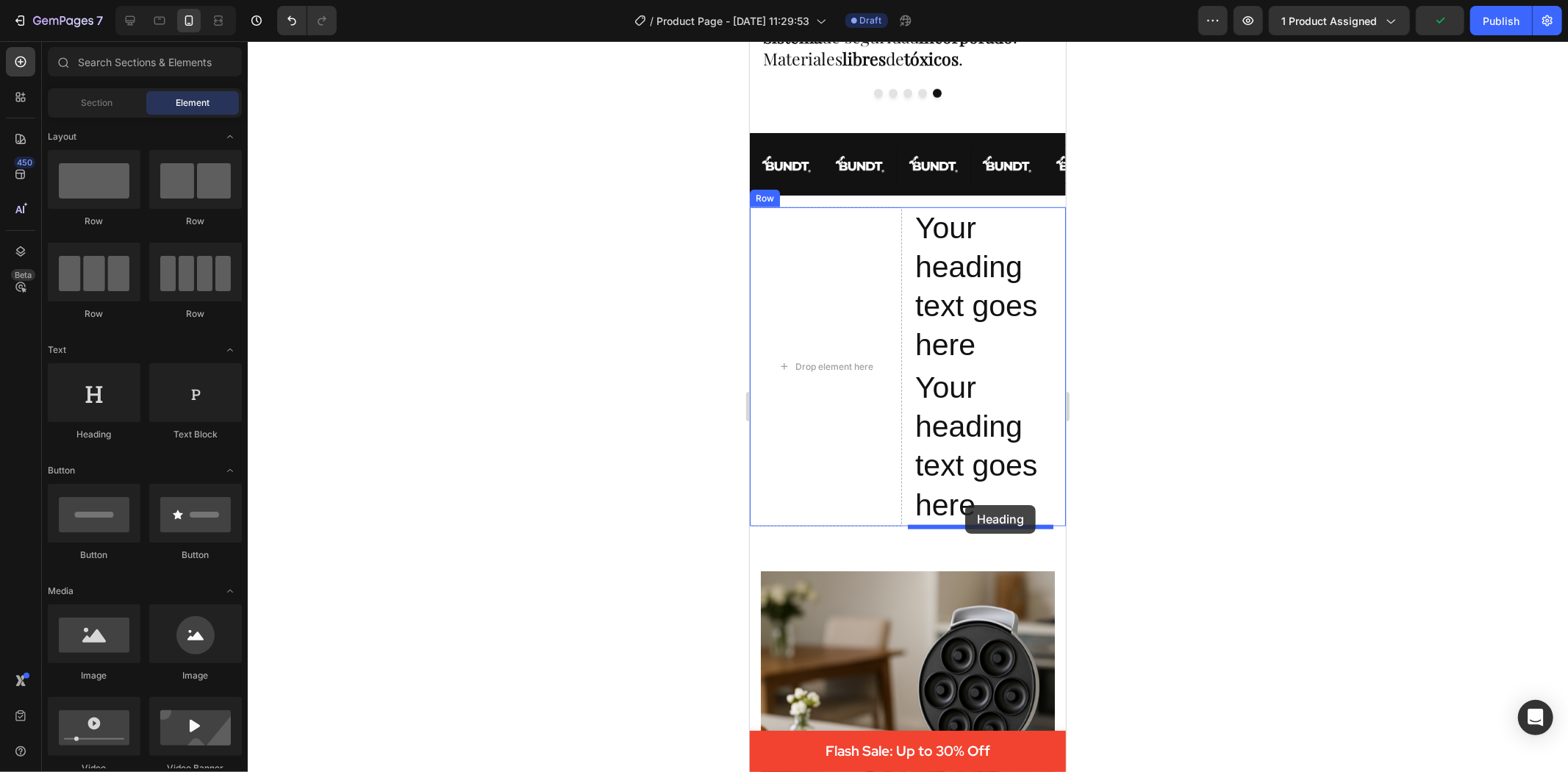
drag, startPoint x: 841, startPoint y: 438, endPoint x: 964, endPoint y: 505, distance: 140.1
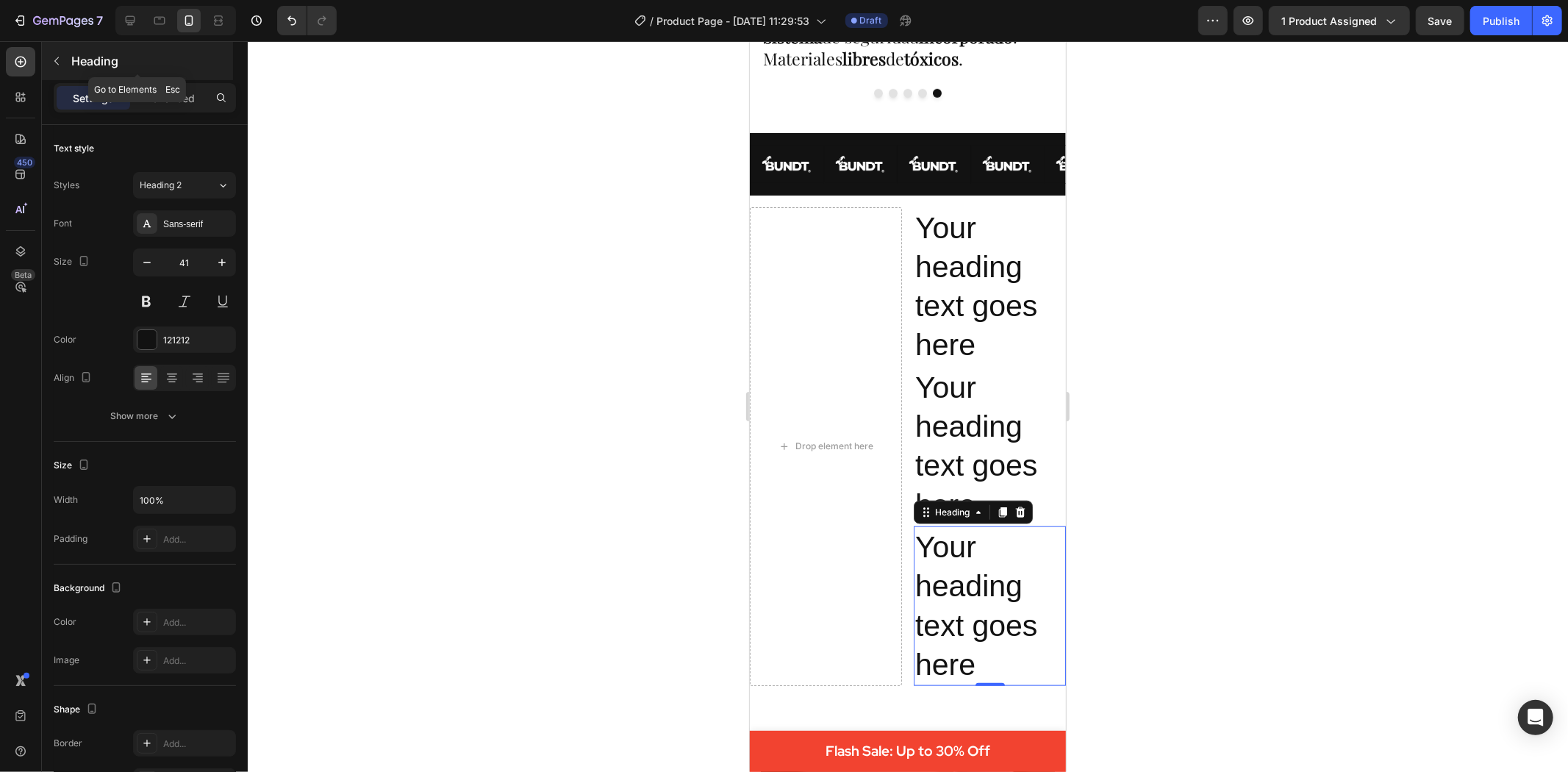
click at [56, 56] on icon "button" at bounding box center [56, 60] width 11 height 11
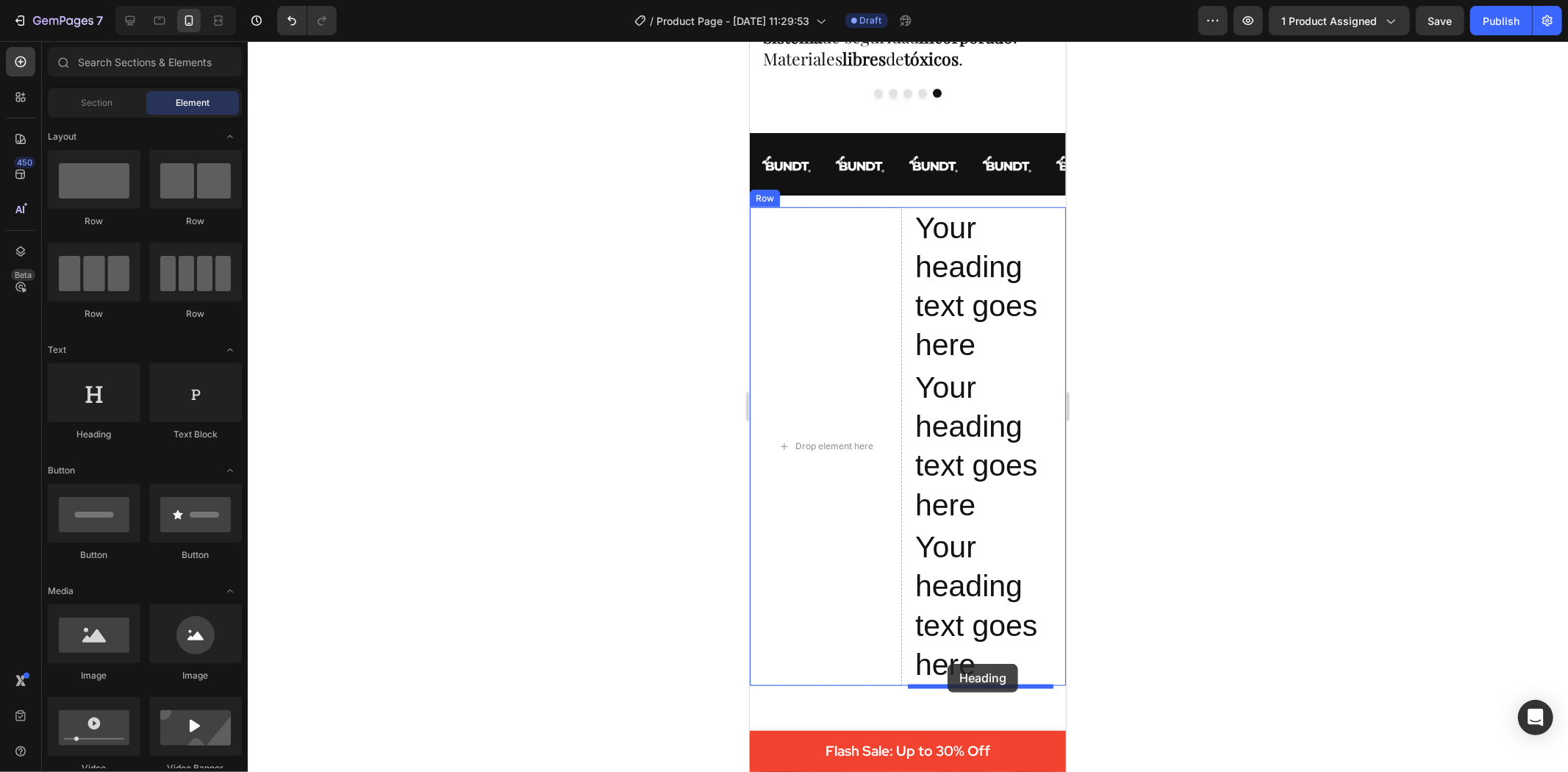
drag, startPoint x: 1355, startPoint y: 538, endPoint x: 947, endPoint y: 663, distance: 426.7
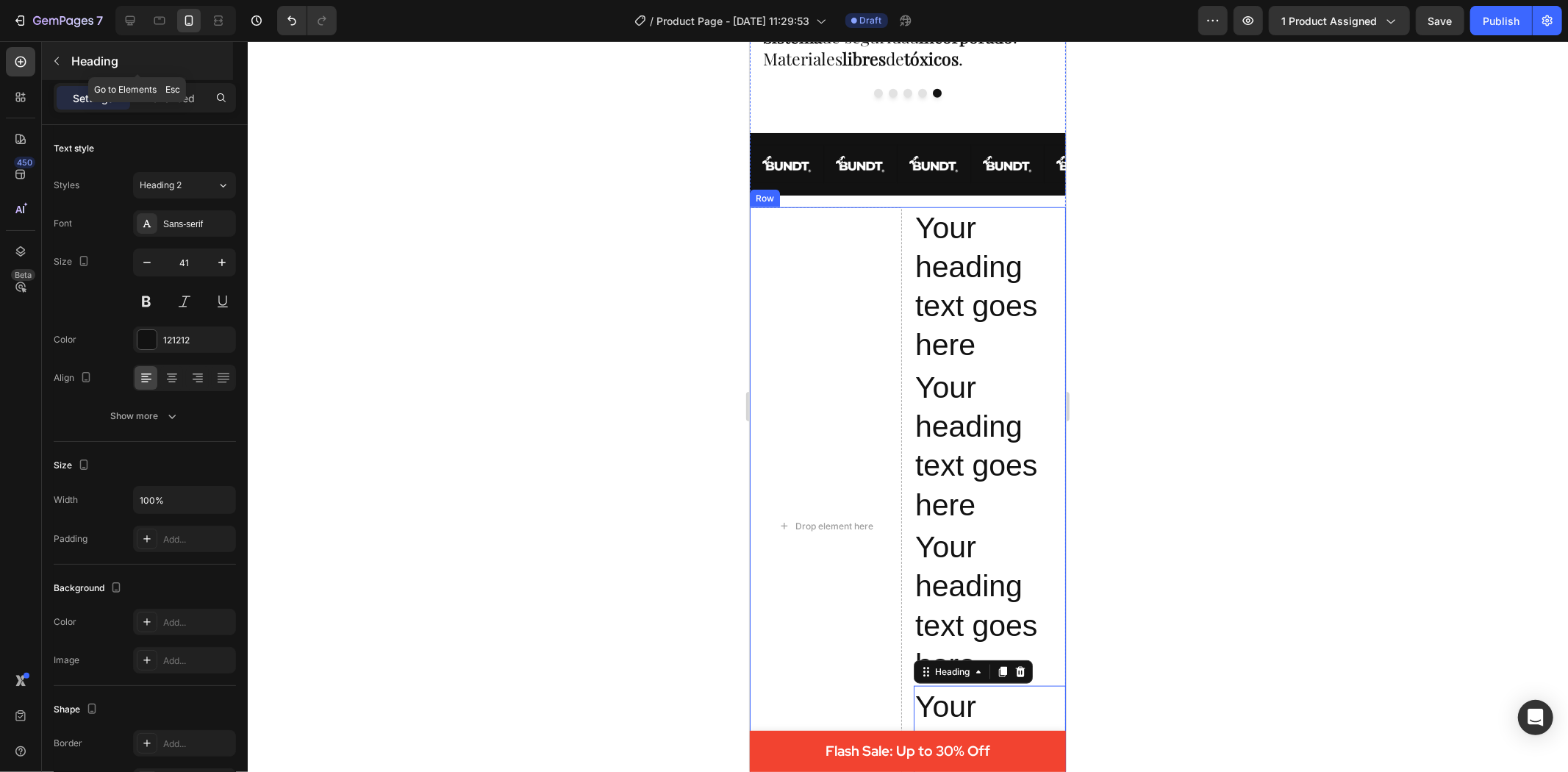
click at [64, 59] on button "button" at bounding box center [57, 61] width 24 height 24
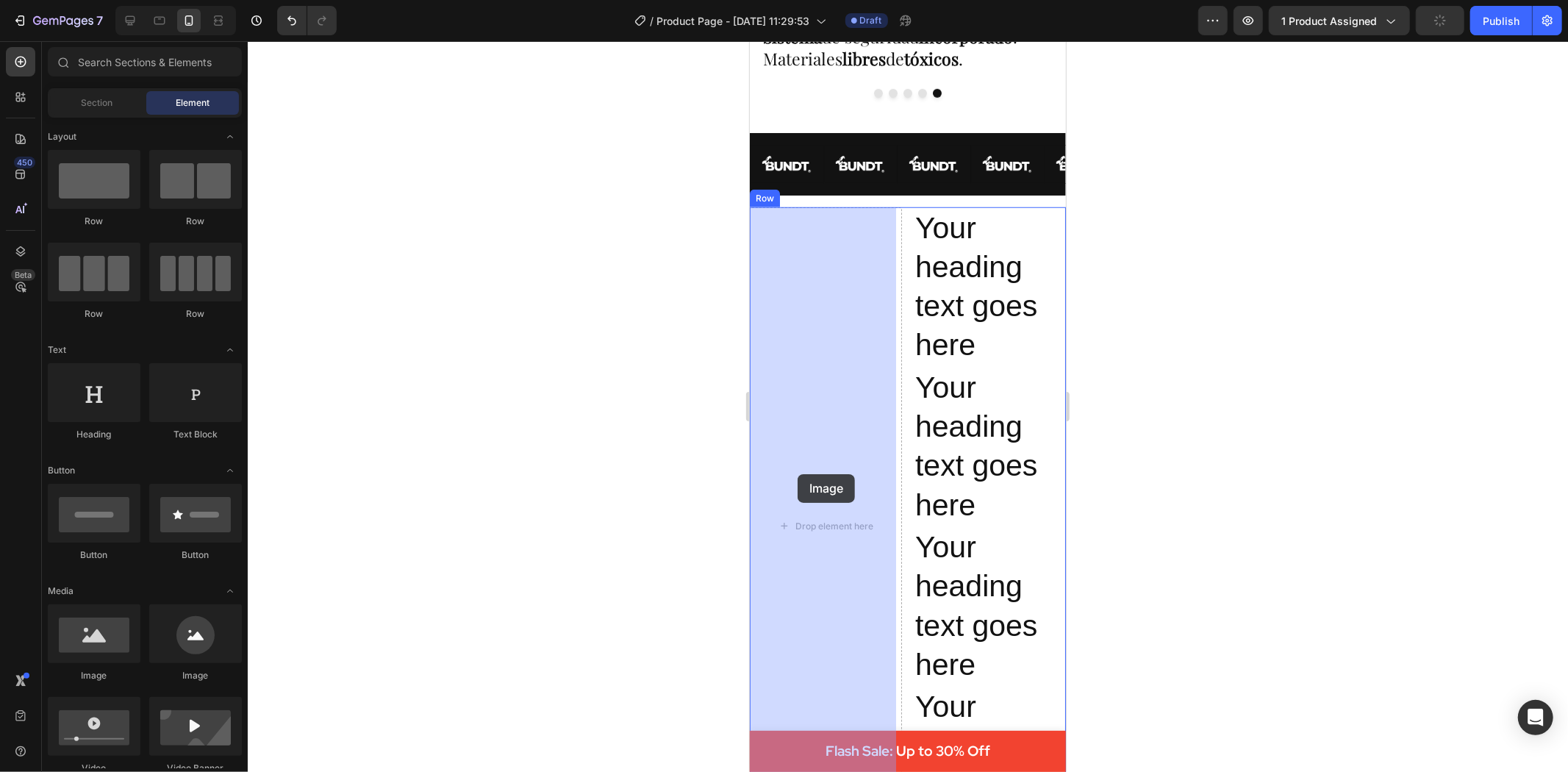
drag, startPoint x: 837, startPoint y: 673, endPoint x: 797, endPoint y: 473, distance: 204.0
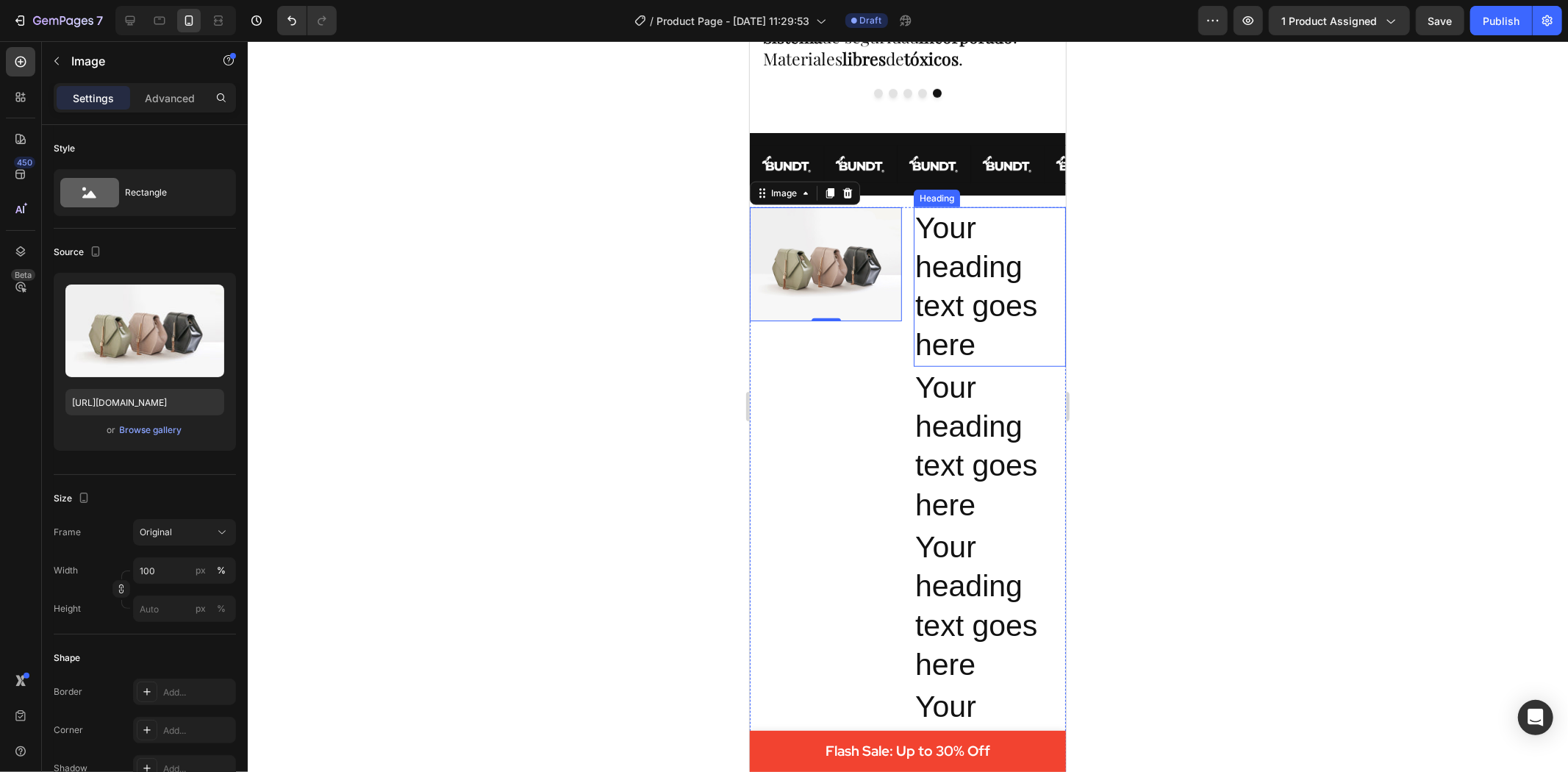
click at [994, 280] on h2 "Your heading text goes here" at bounding box center [989, 287] width 152 height 159
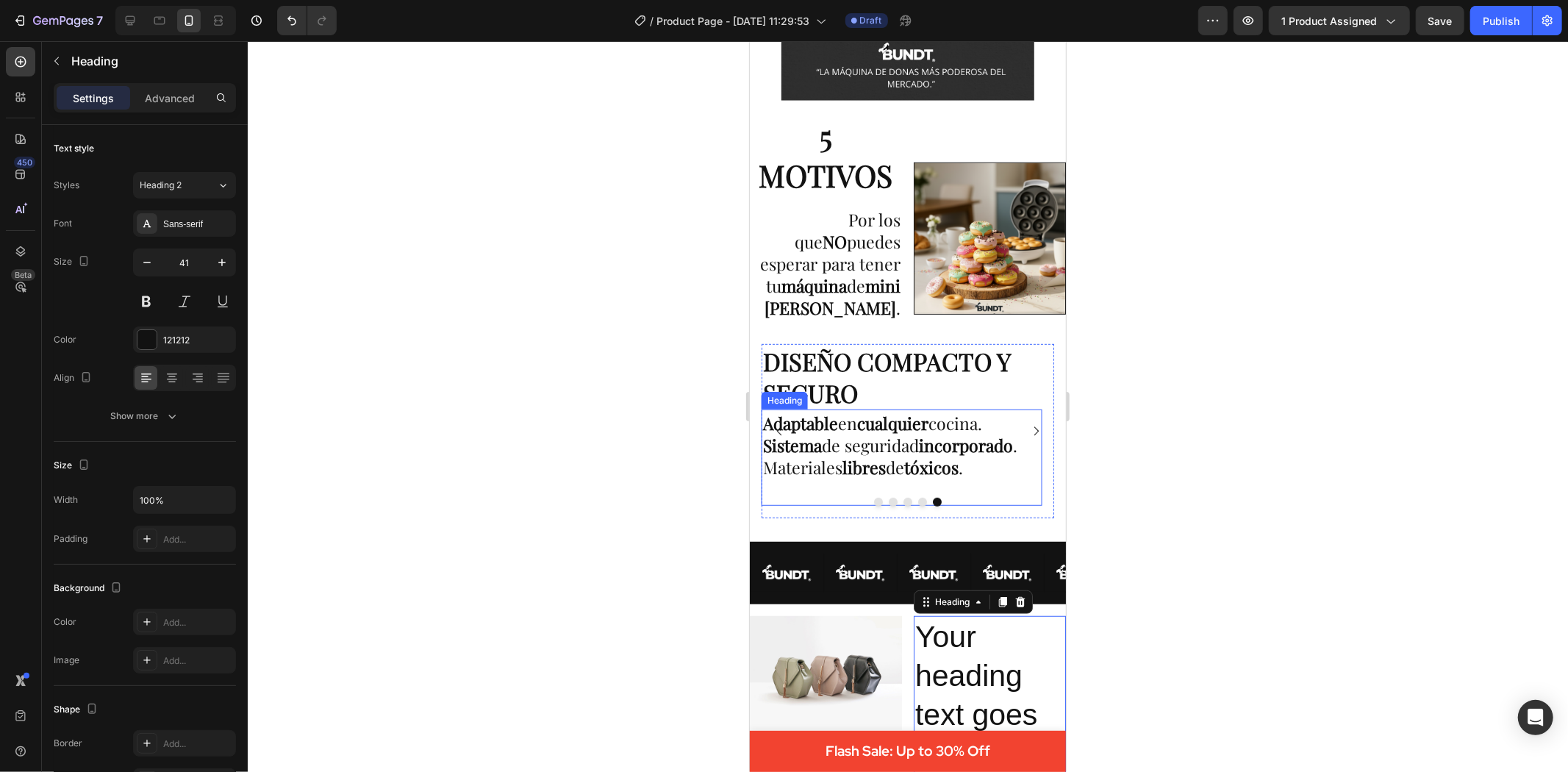
scroll to position [736, 0]
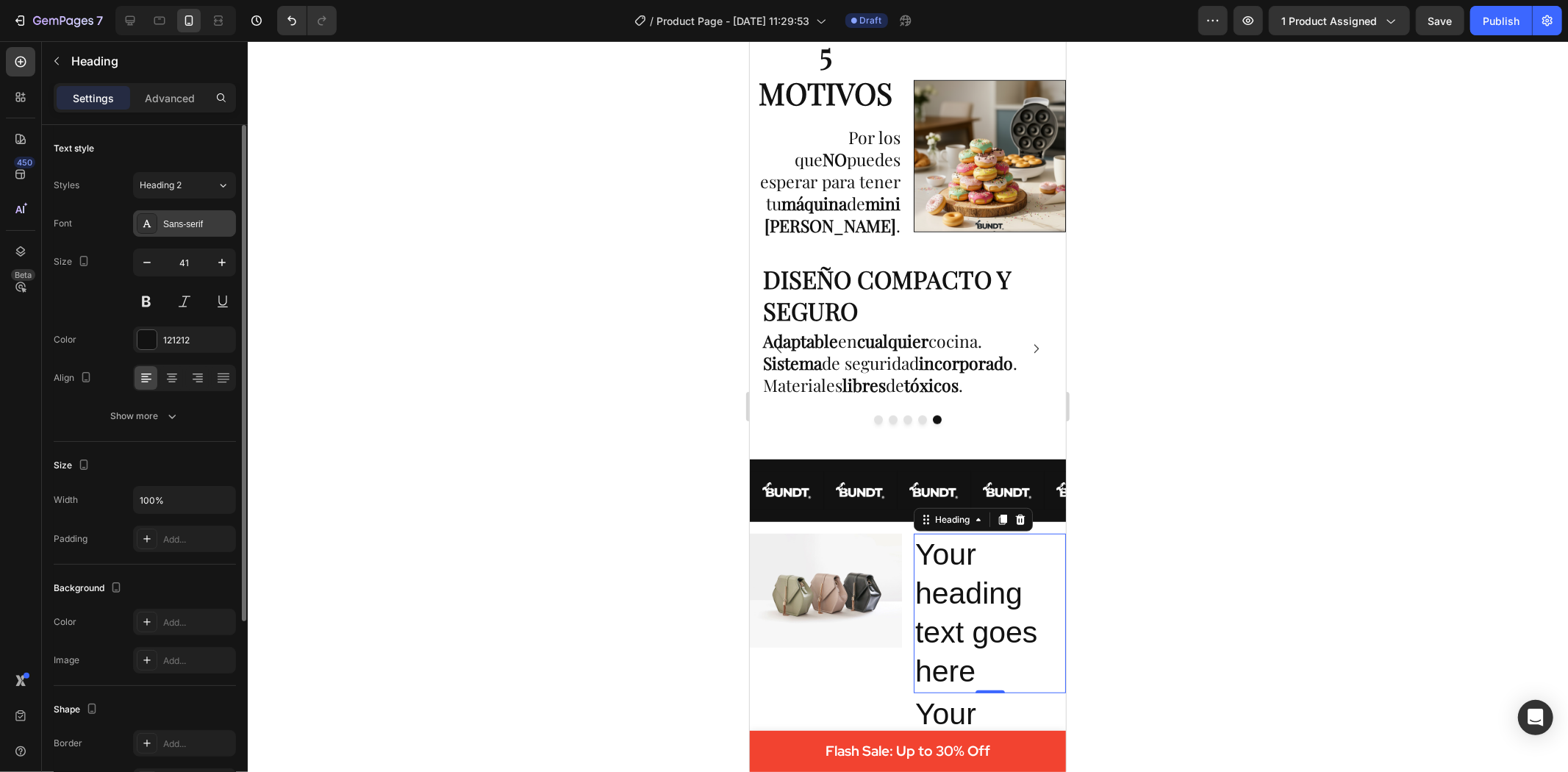
click at [179, 217] on div "Sans-serif" at bounding box center [185, 224] width 103 height 27
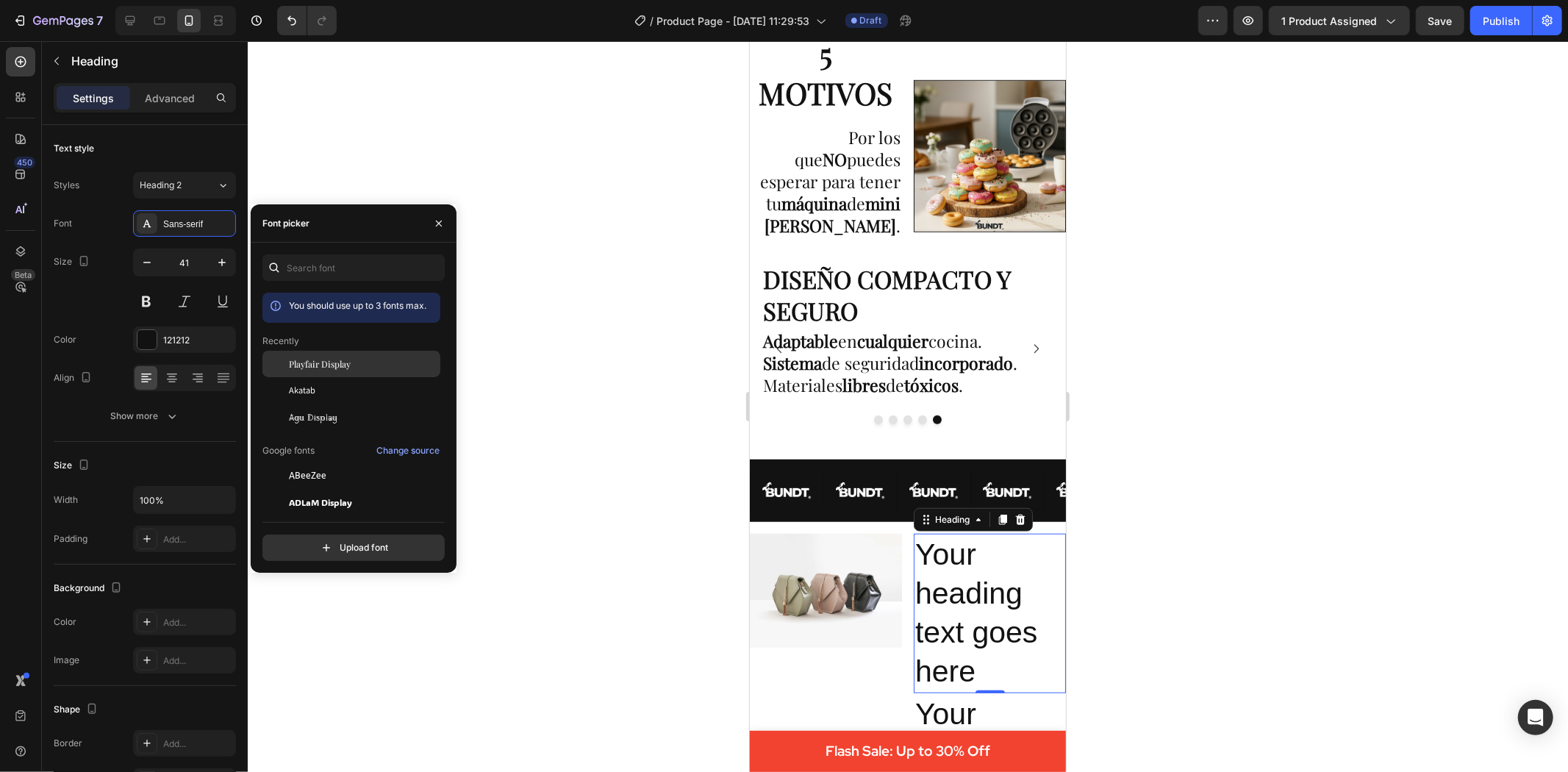
click at [344, 371] on span "Playfair Display" at bounding box center [320, 363] width 62 height 13
click at [833, 307] on p "DISEÑO COMPACTO Y SEGURO" at bounding box center [902, 294] width 278 height 64
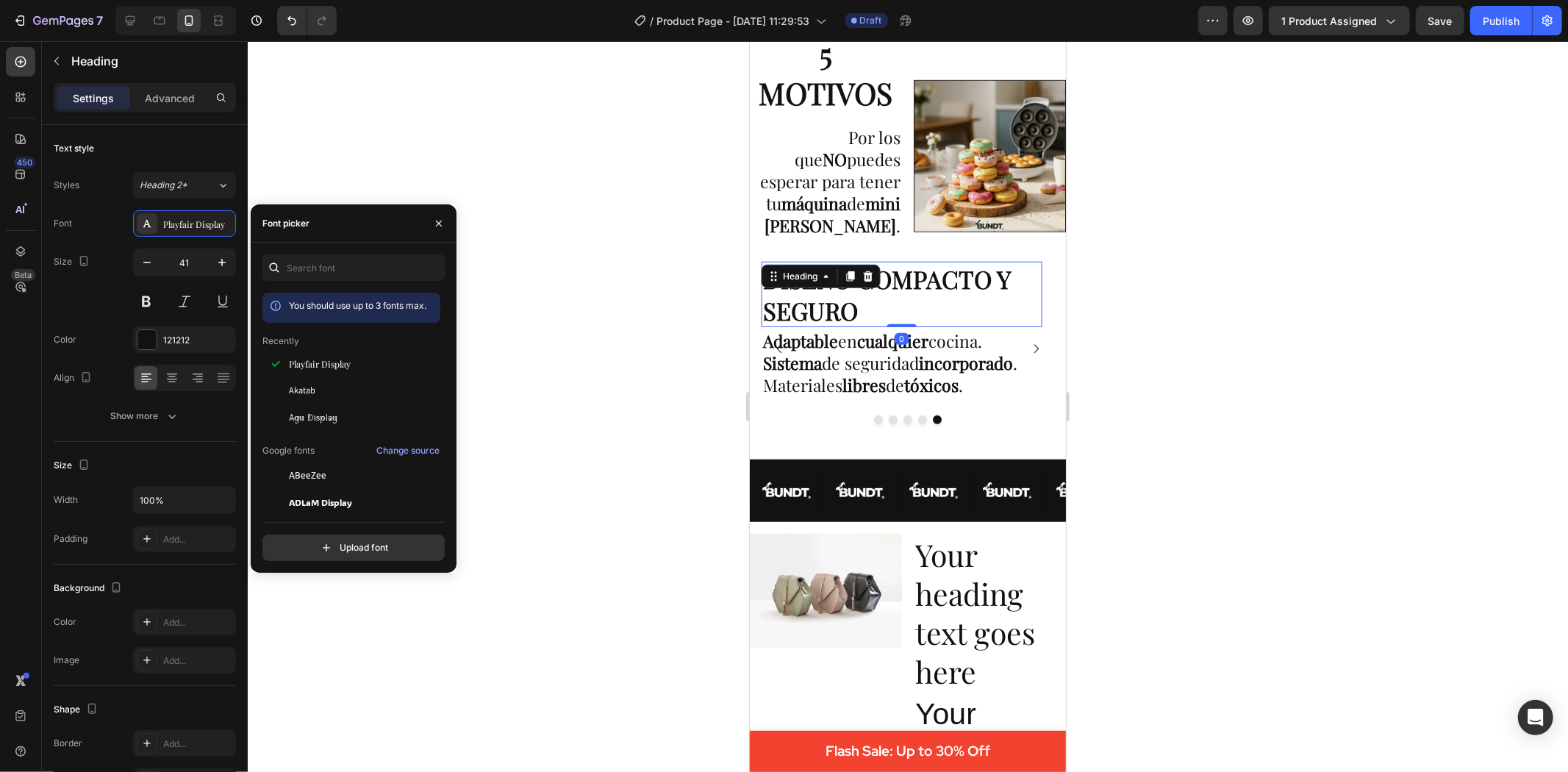
scroll to position [86, 0]
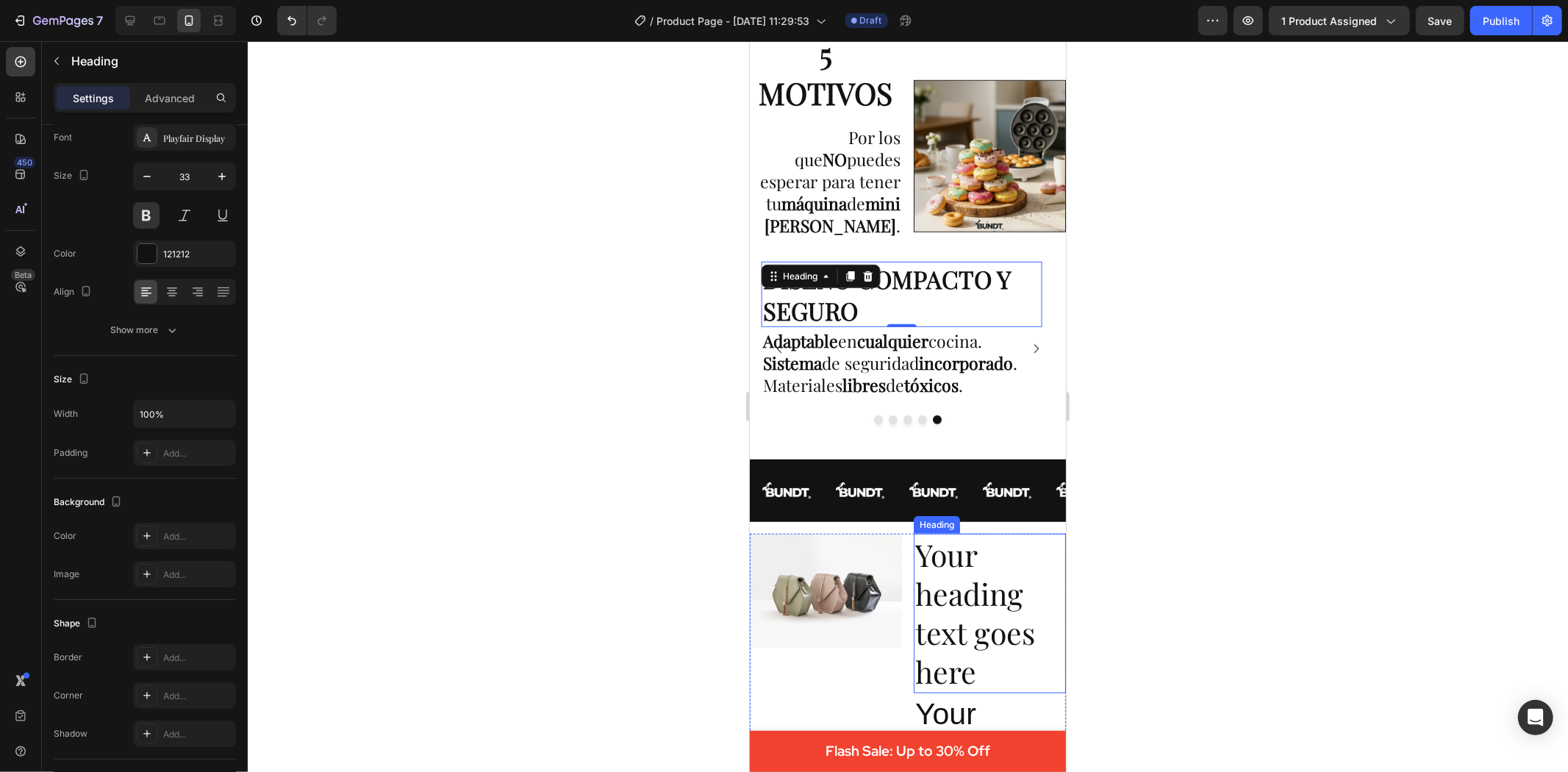
click at [976, 618] on h2 "Your heading text goes here" at bounding box center [989, 613] width 152 height 159
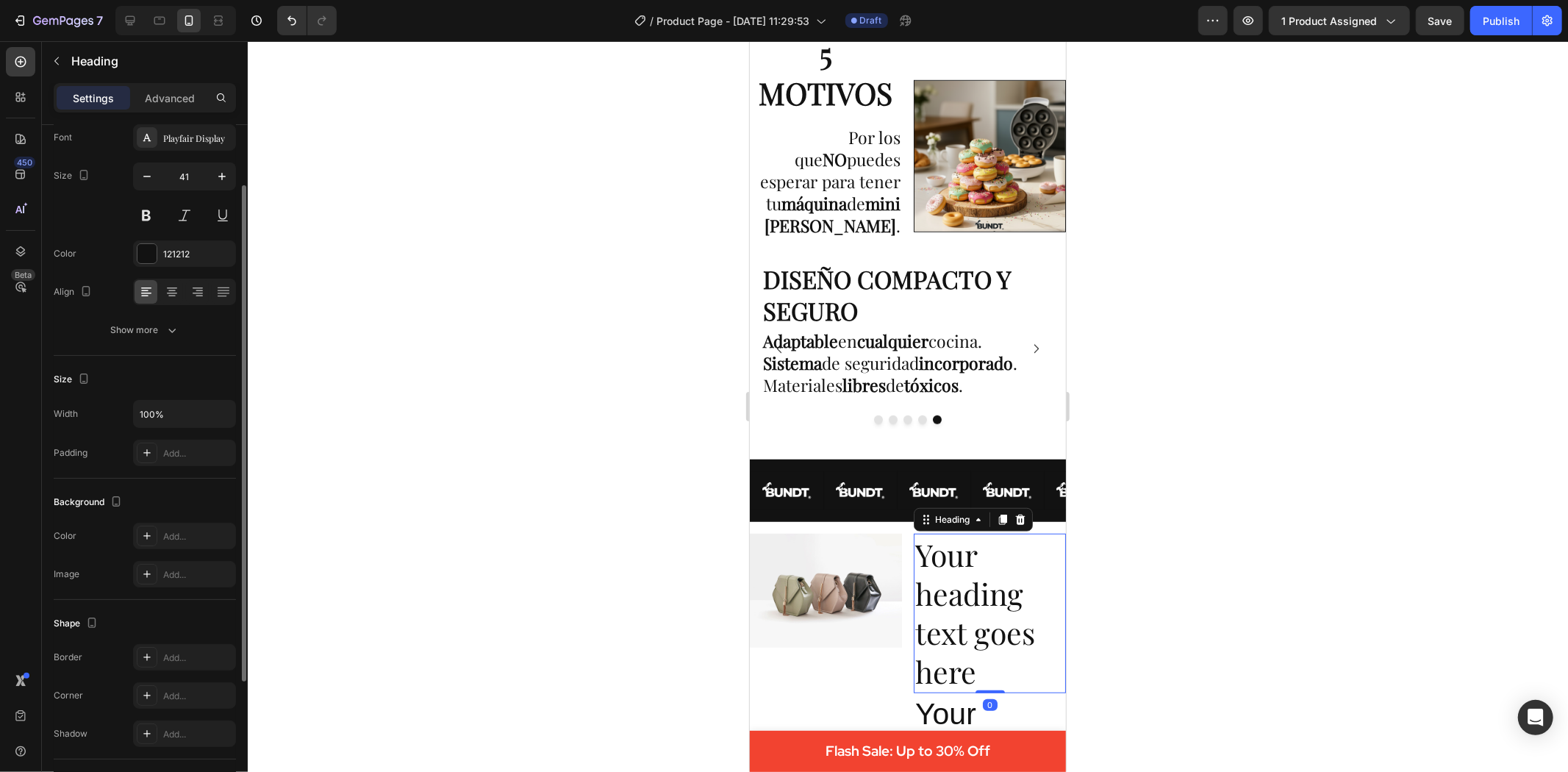
scroll to position [85, 0]
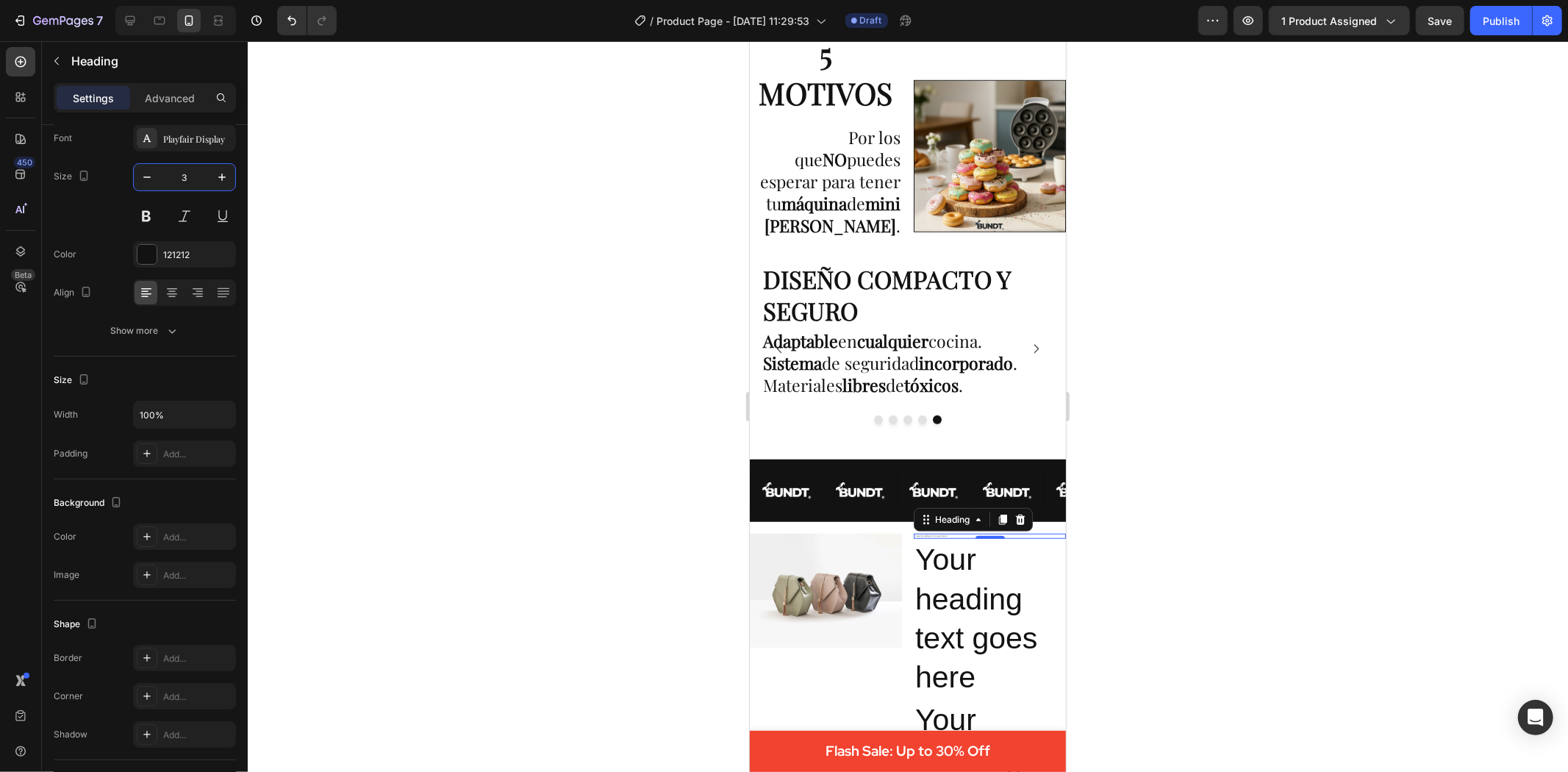
type input "33"
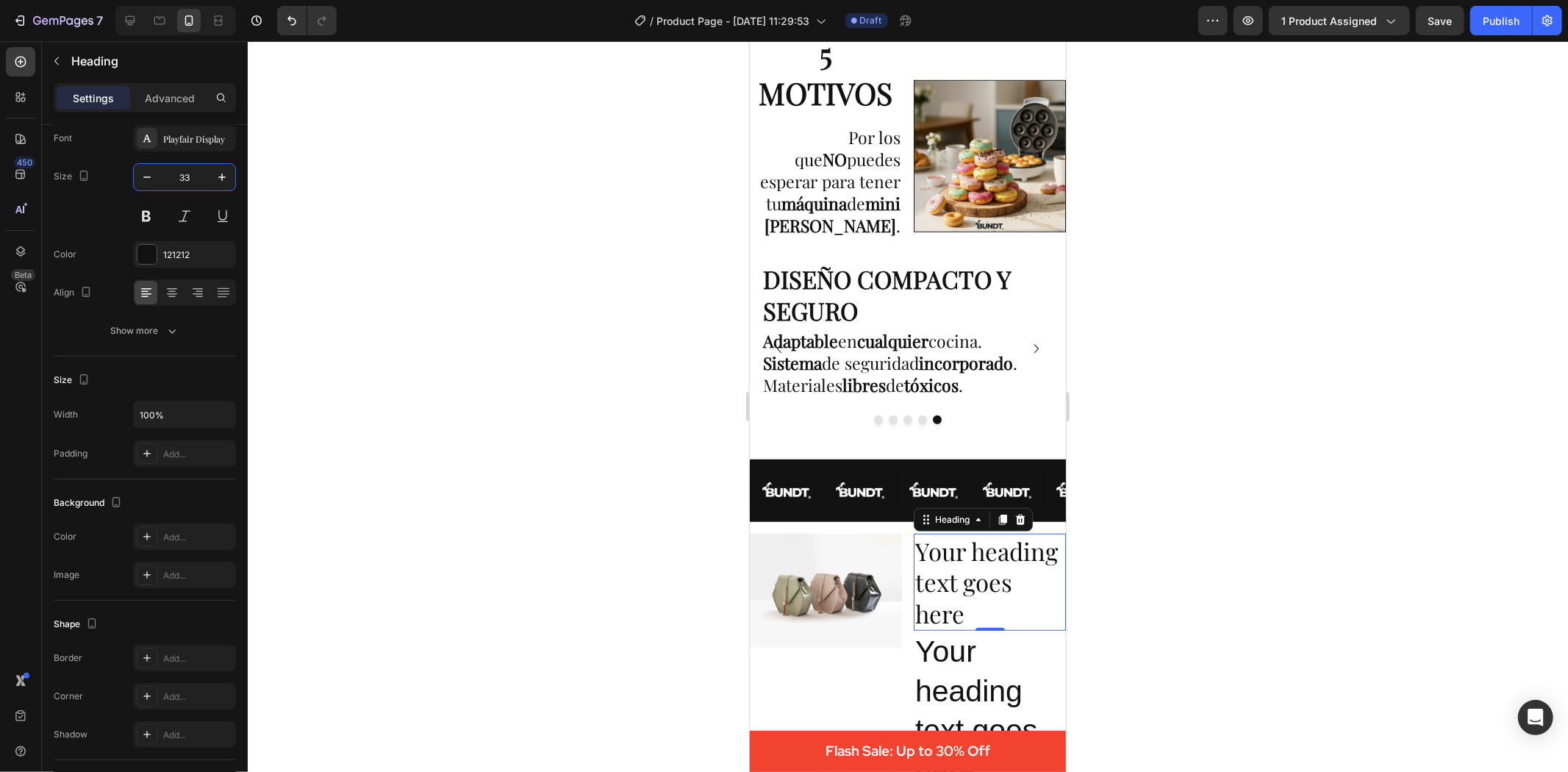
click at [395, 247] on div at bounding box center [908, 407] width 1321 height 731
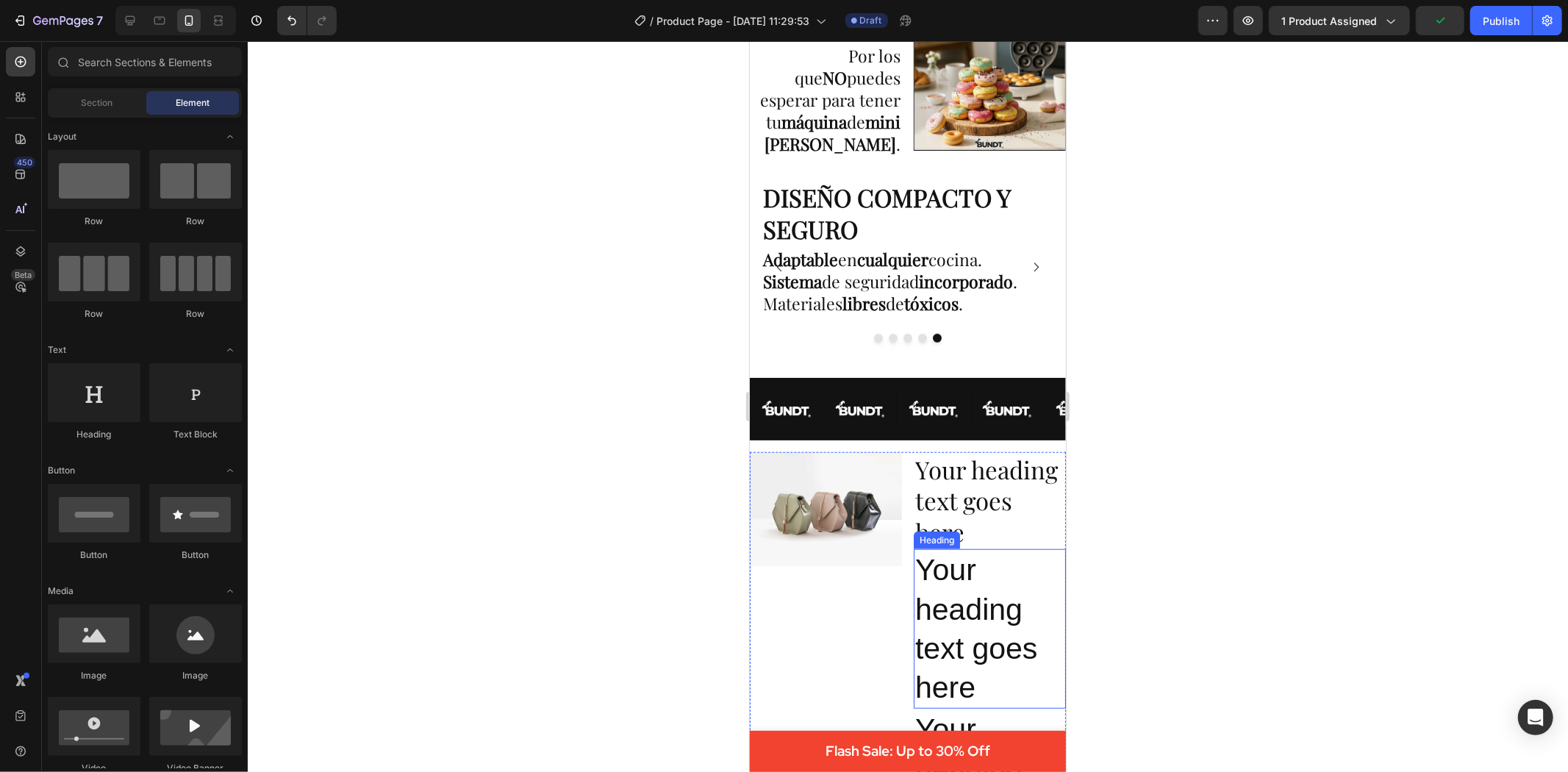
scroll to position [898, 0]
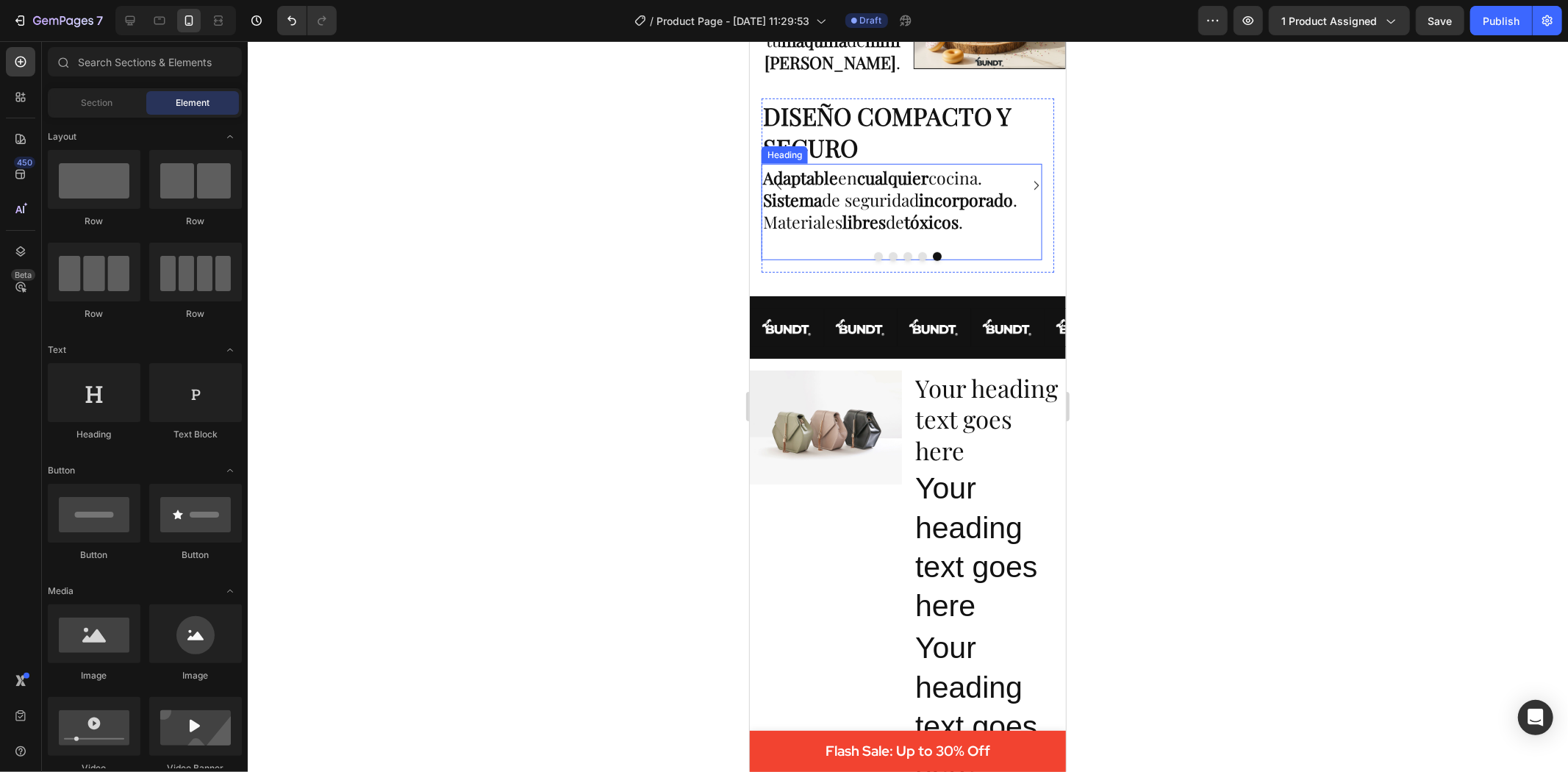
click at [861, 233] on strong "libres" at bounding box center [863, 221] width 43 height 23
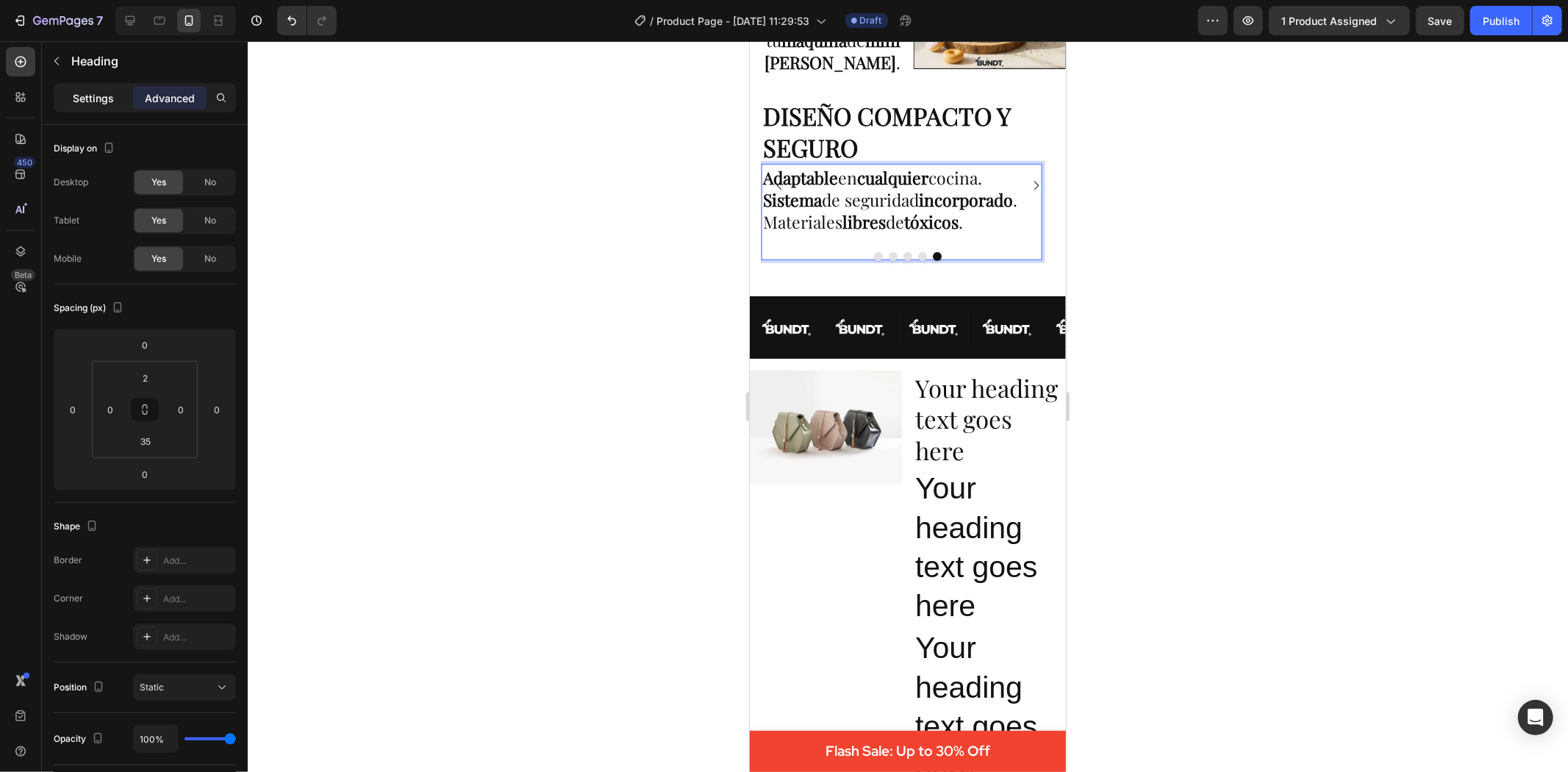
drag, startPoint x: 92, startPoint y: 89, endPoint x: 99, endPoint y: 89, distance: 7.0
click at [97, 90] on p "Settings" at bounding box center [93, 97] width 42 height 15
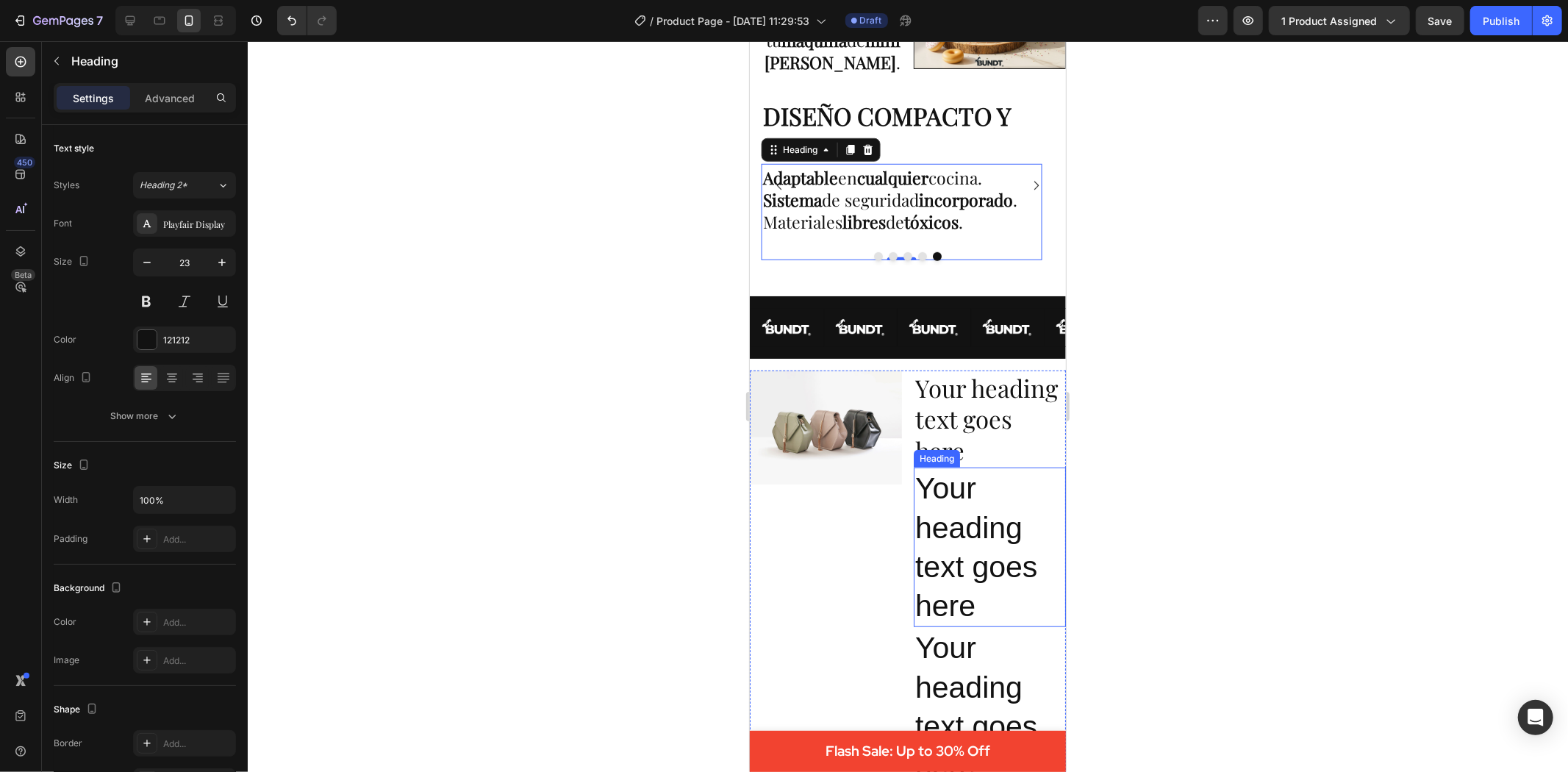
click at [946, 537] on h2 "Your heading text goes here" at bounding box center [989, 547] width 152 height 159
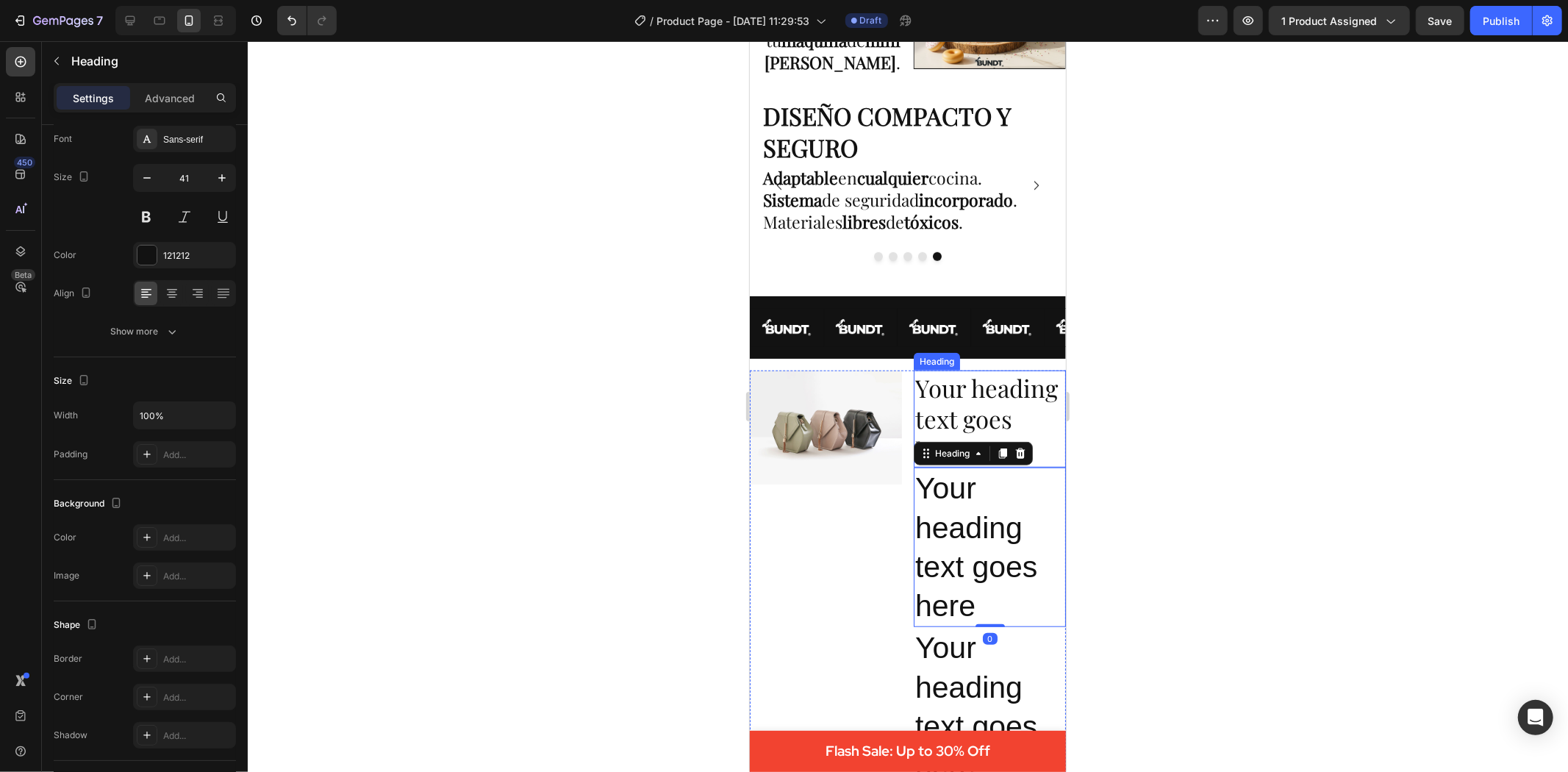
click at [968, 413] on h2 "Your heading text goes here" at bounding box center [989, 418] width 152 height 98
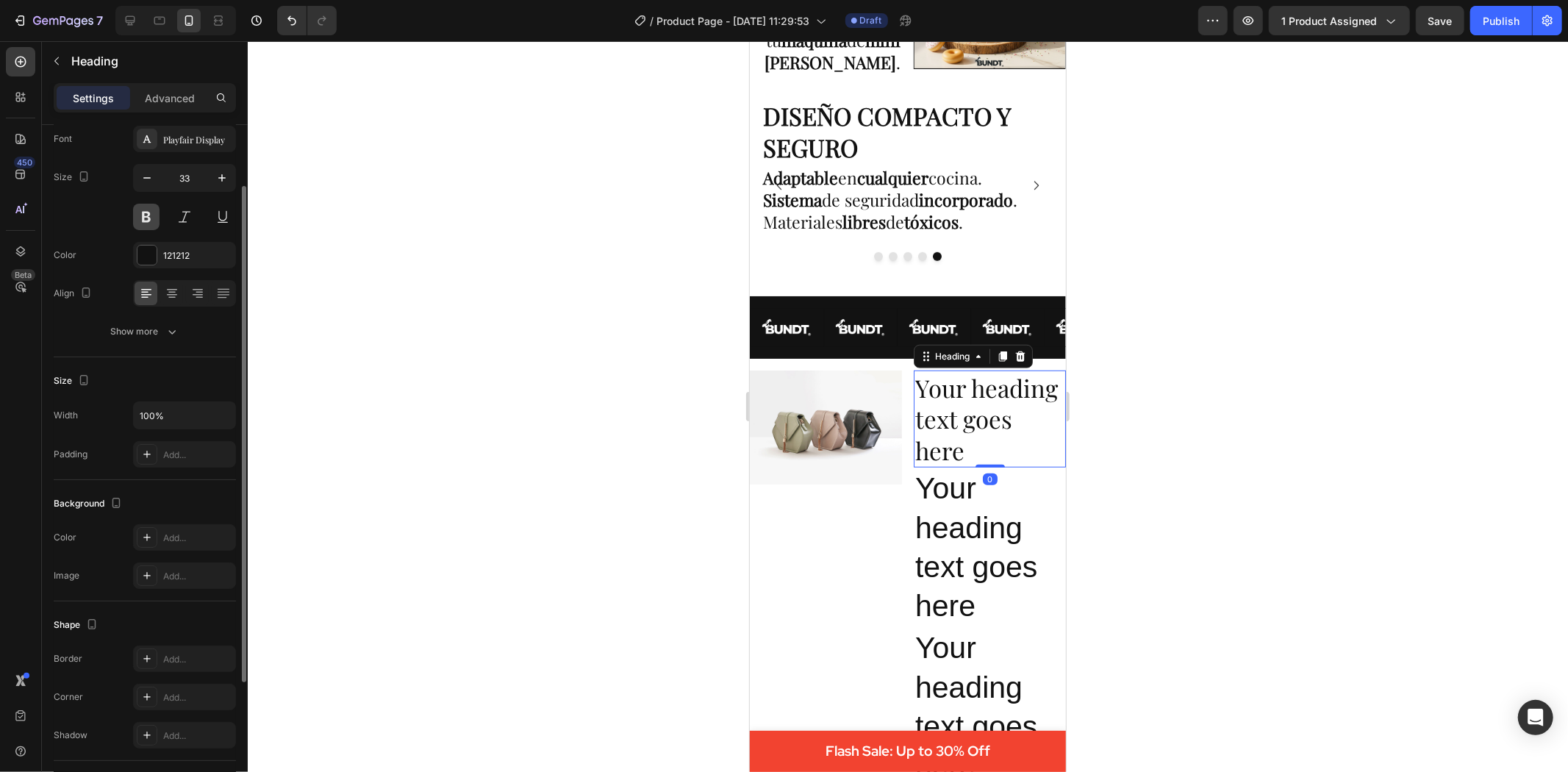
click at [148, 216] on button at bounding box center [147, 217] width 27 height 27
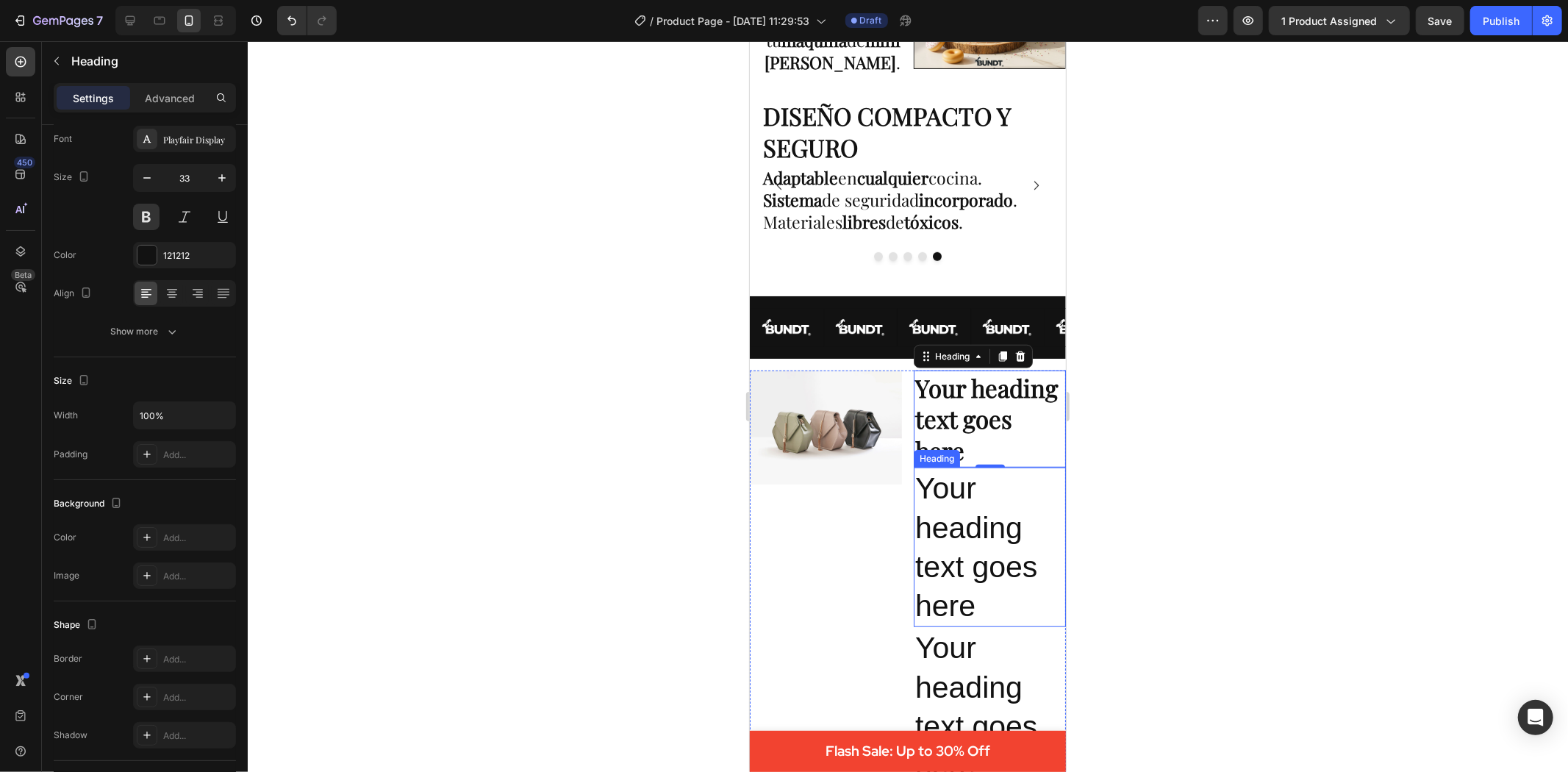
click at [955, 552] on h2 "Your heading text goes here" at bounding box center [989, 547] width 152 height 159
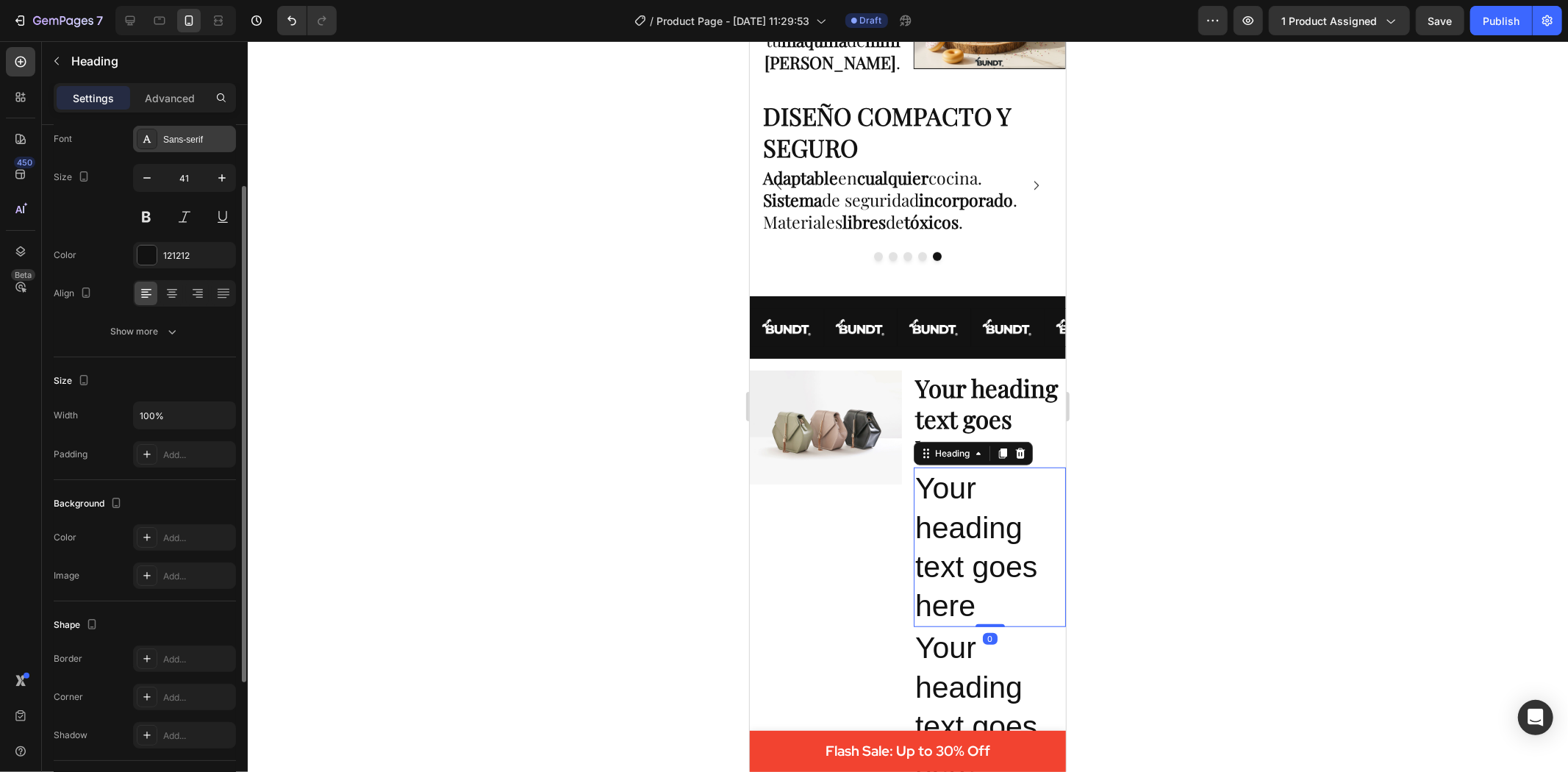
click at [167, 135] on div "Sans-serif" at bounding box center [198, 140] width 69 height 13
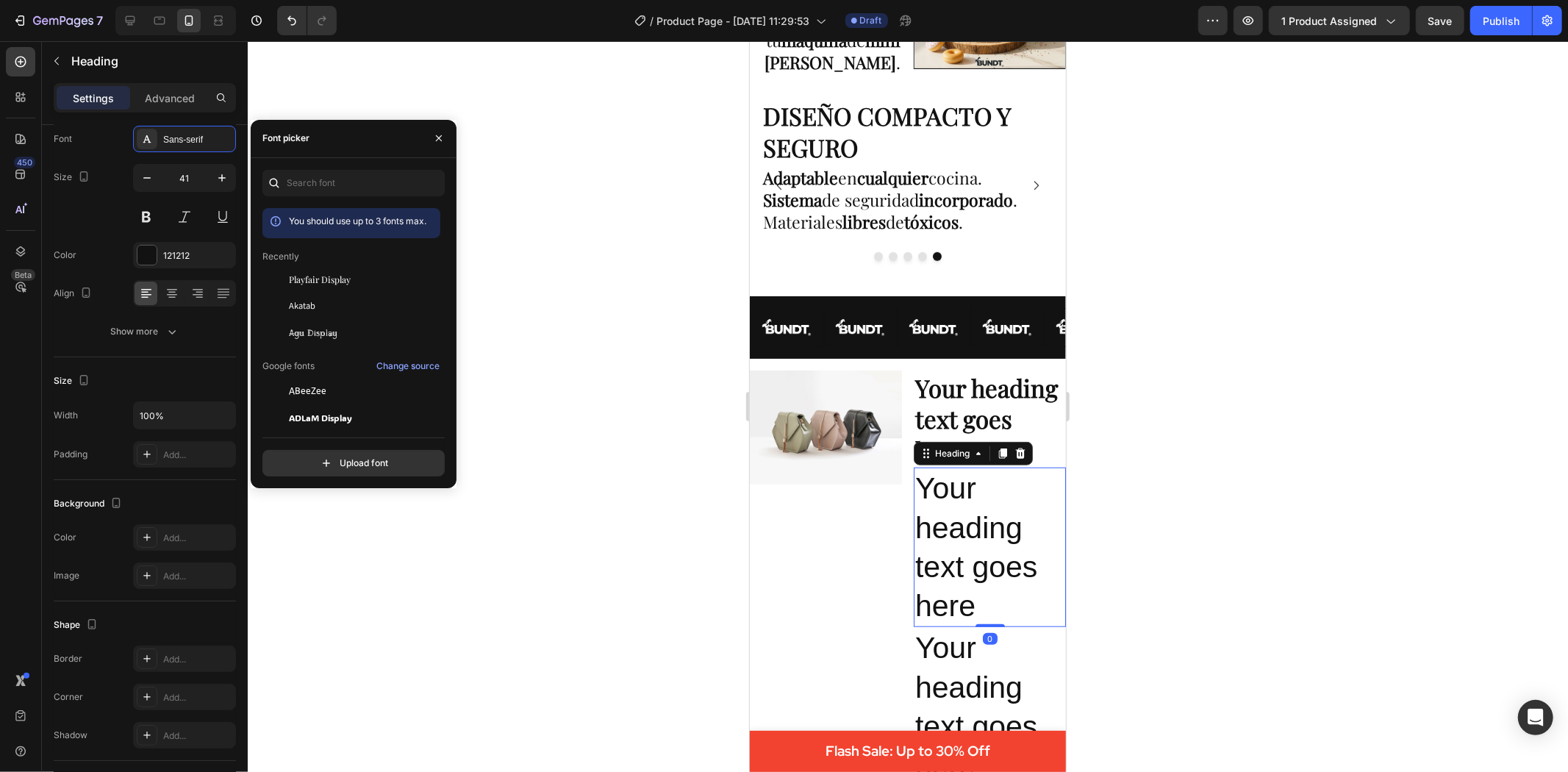
click at [294, 284] on span "Playfair Display" at bounding box center [320, 279] width 62 height 13
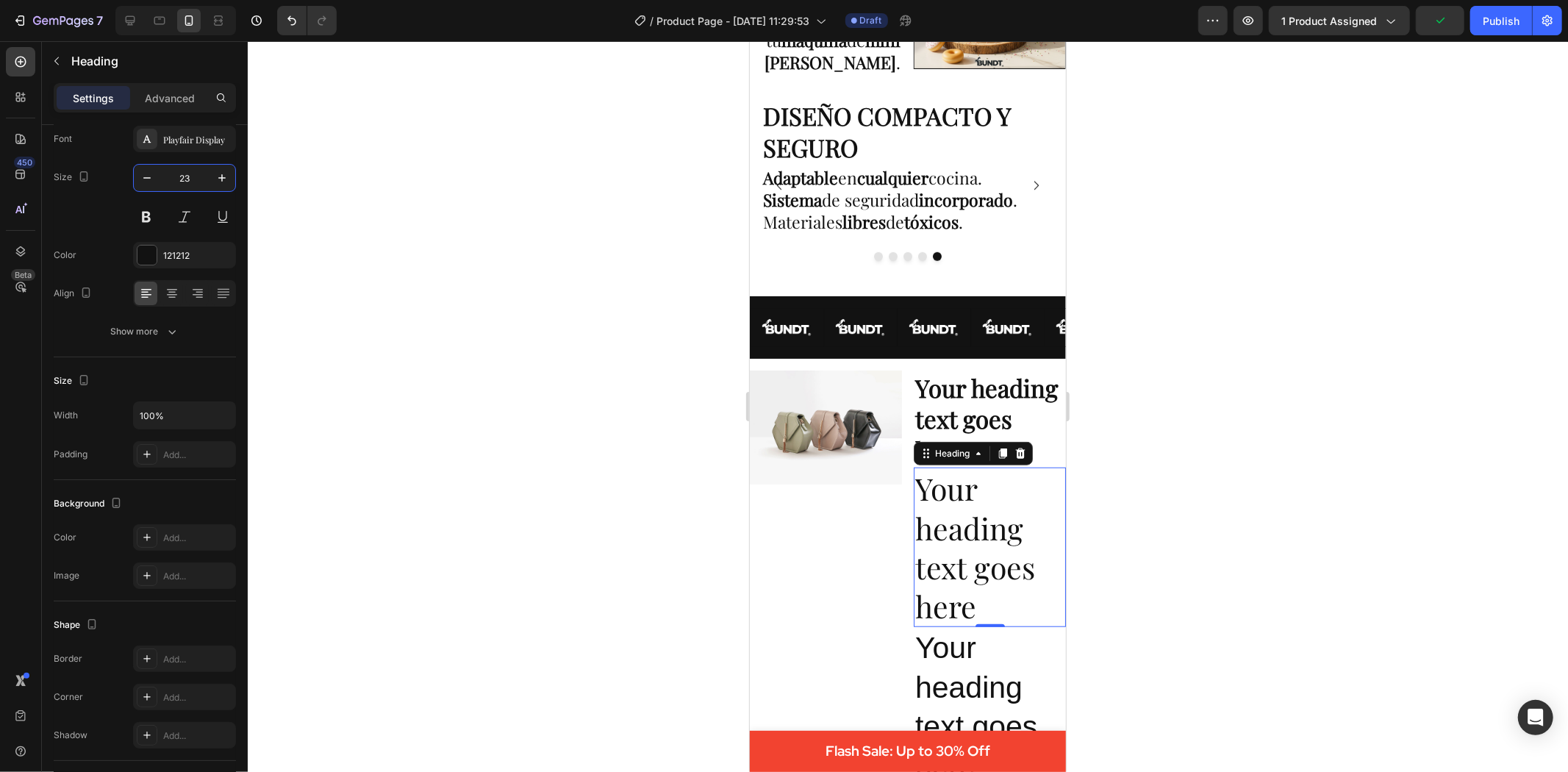
type input "23"
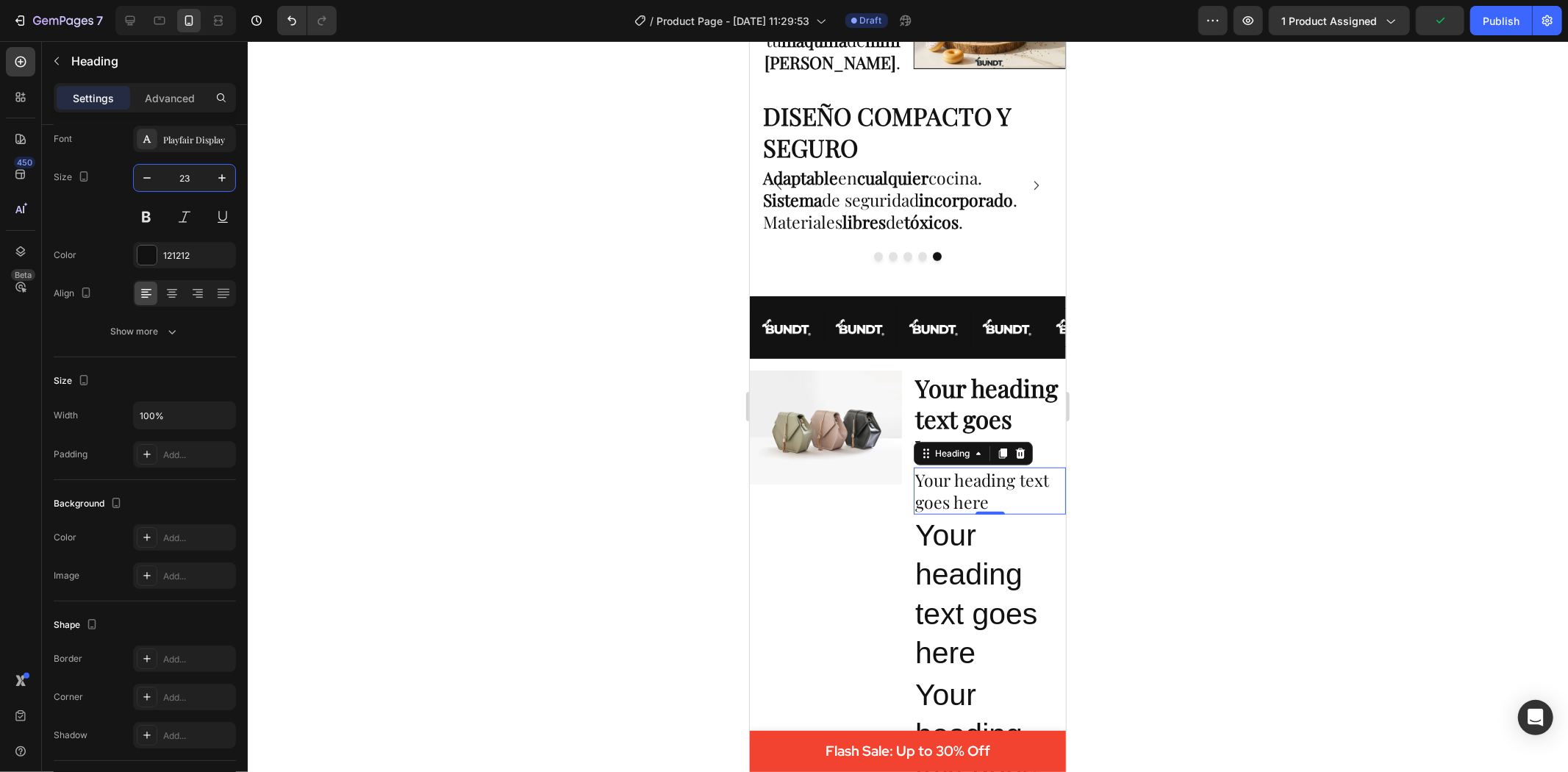
click at [721, 425] on div at bounding box center [908, 407] width 1321 height 731
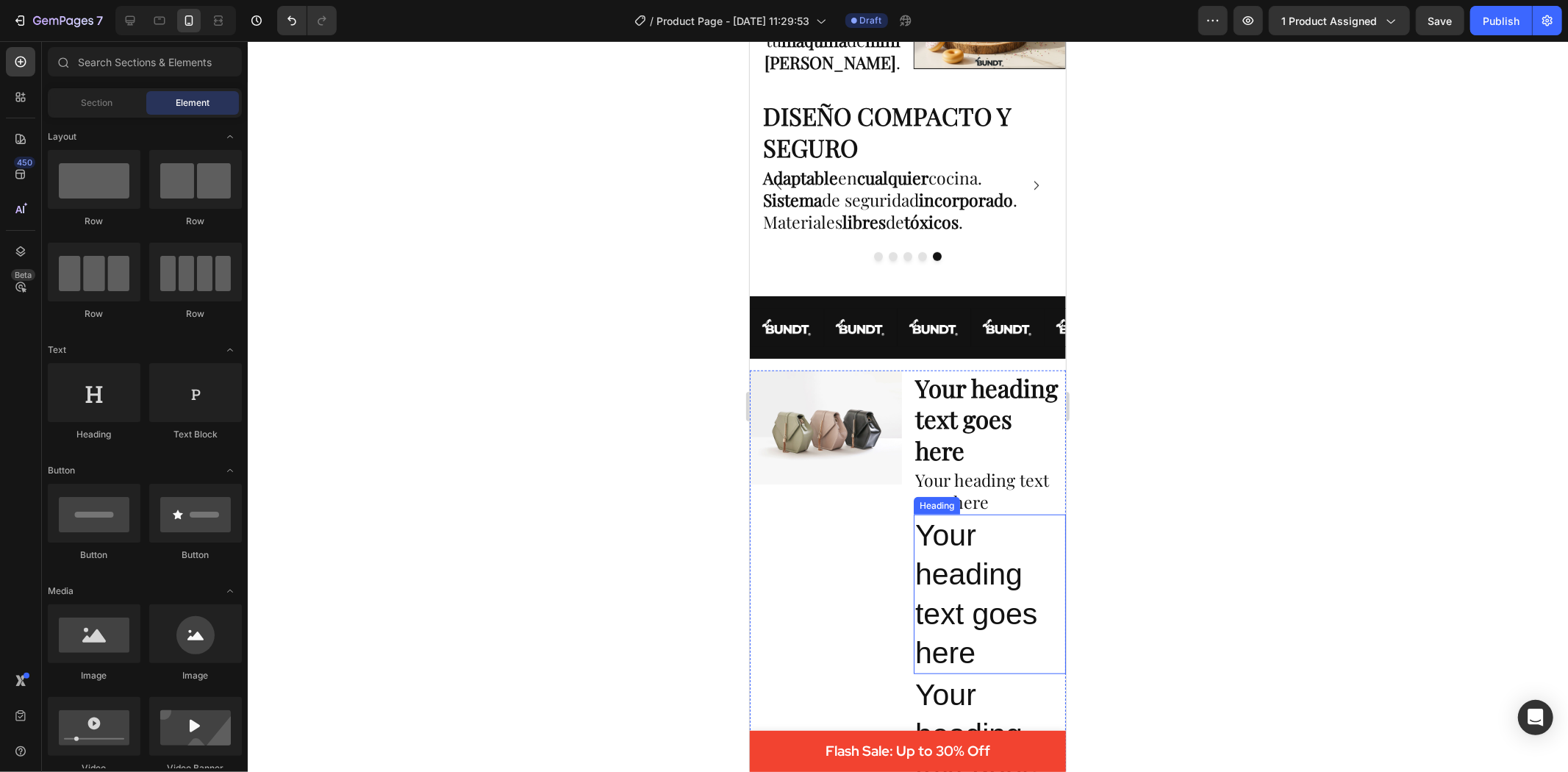
click at [961, 538] on h2 "Your heading text goes here" at bounding box center [989, 593] width 152 height 159
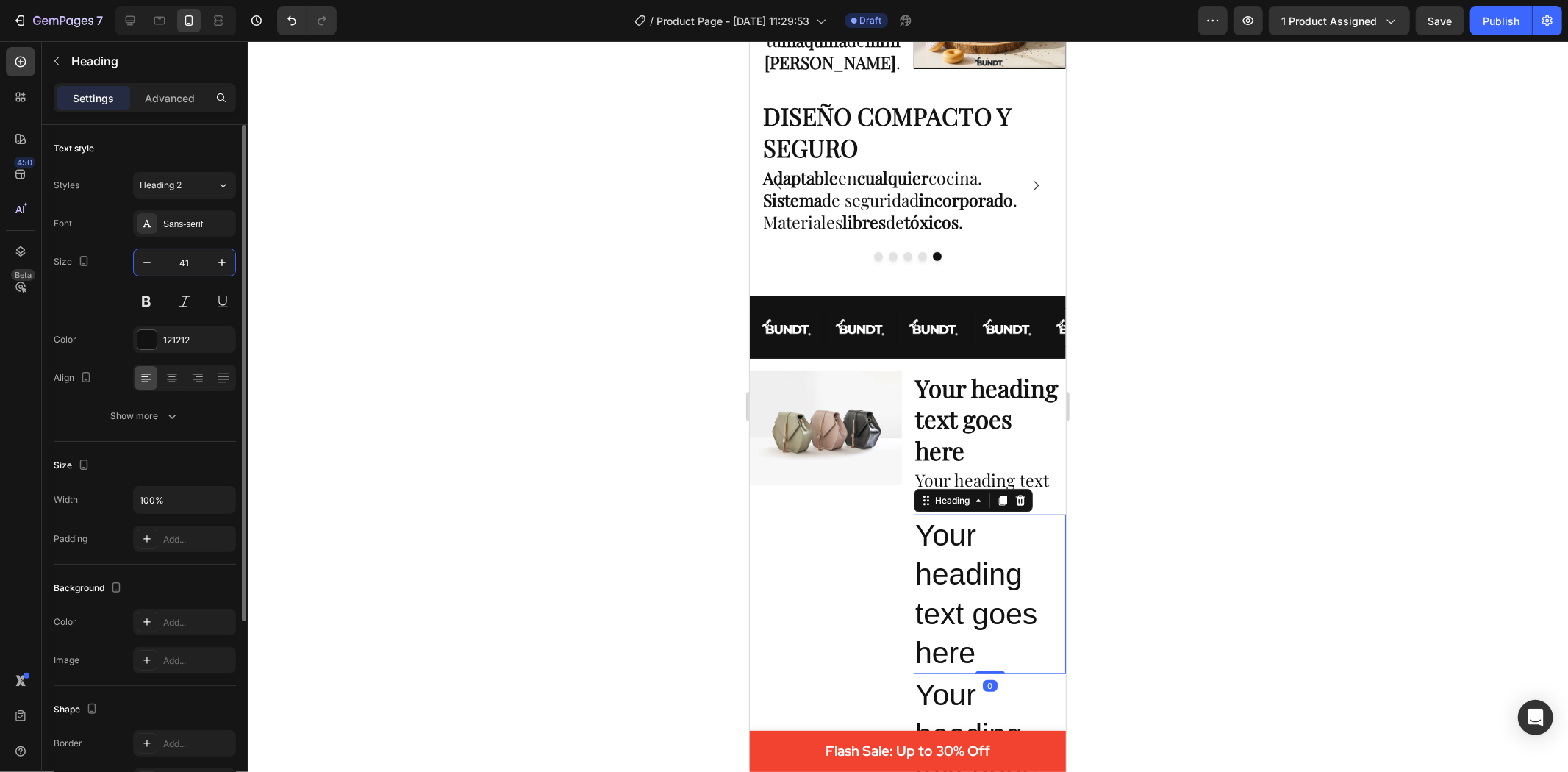
click at [185, 260] on input "41" at bounding box center [184, 263] width 49 height 27
type input "23"
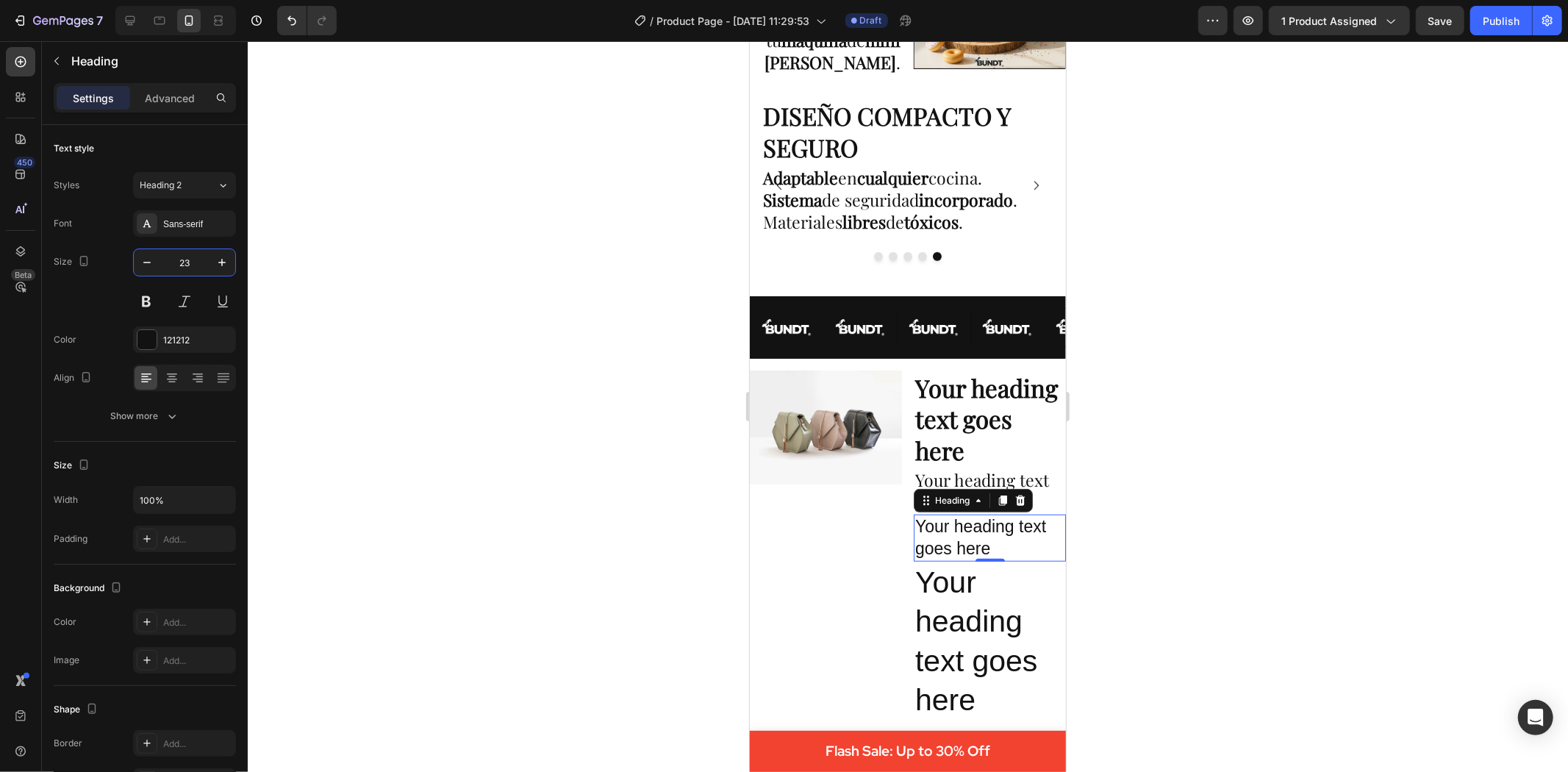
click at [395, 315] on div at bounding box center [908, 407] width 1321 height 731
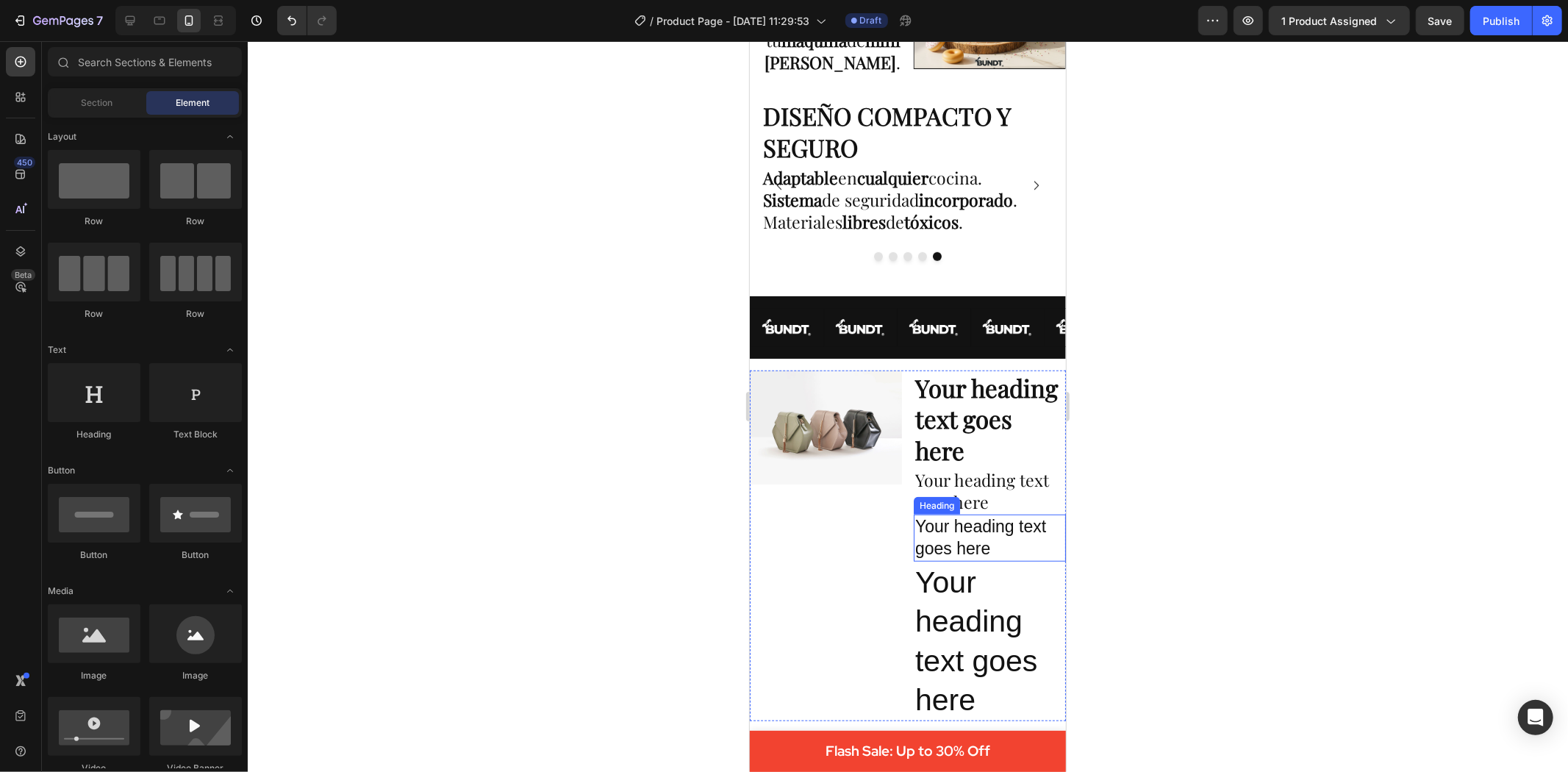
click at [984, 542] on h2 "Your heading text goes here" at bounding box center [989, 537] width 152 height 47
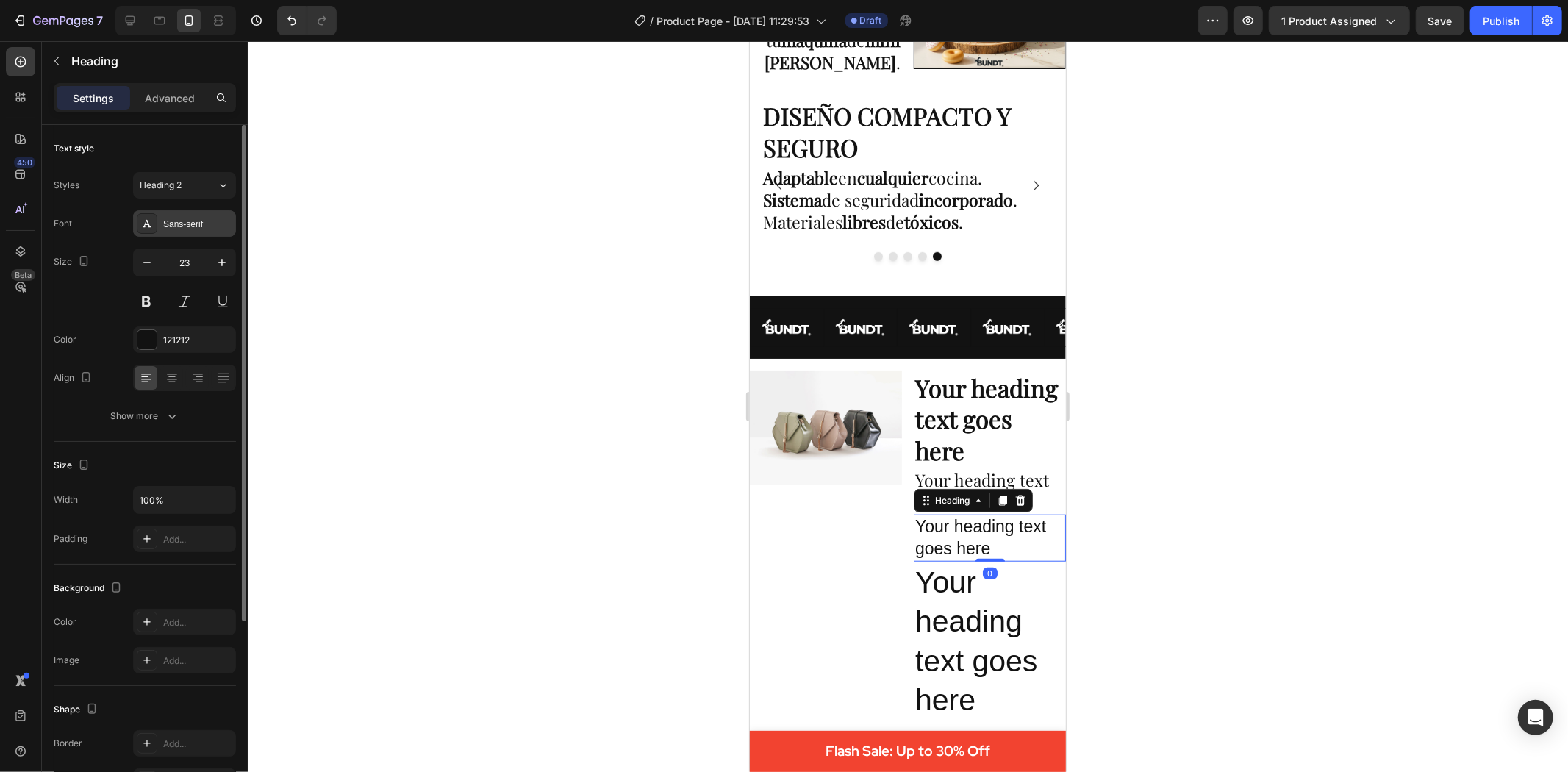
click at [195, 217] on div "Sans-serif" at bounding box center [185, 224] width 103 height 27
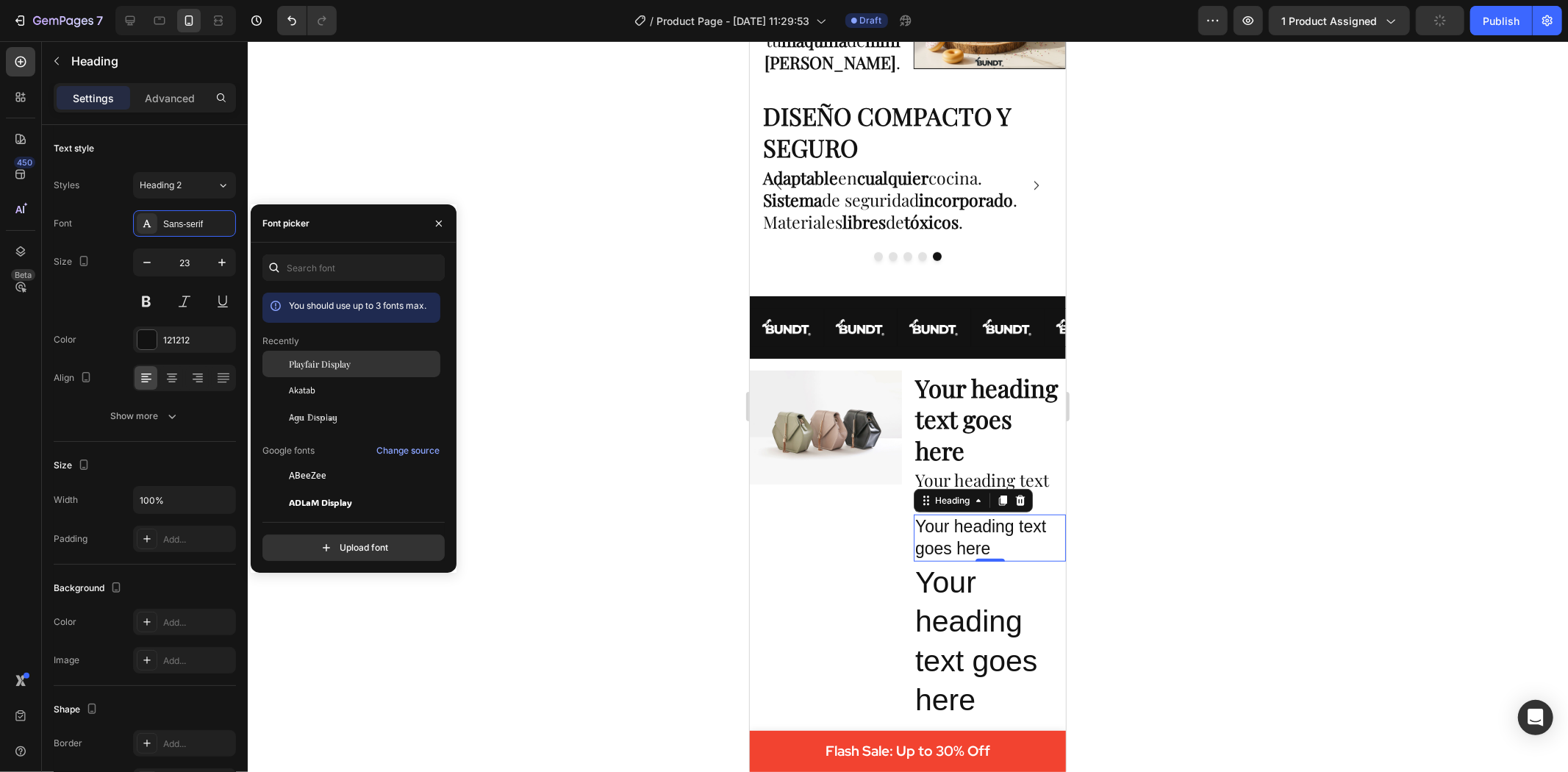
click at [334, 370] on span "Playfair Display" at bounding box center [320, 363] width 62 height 13
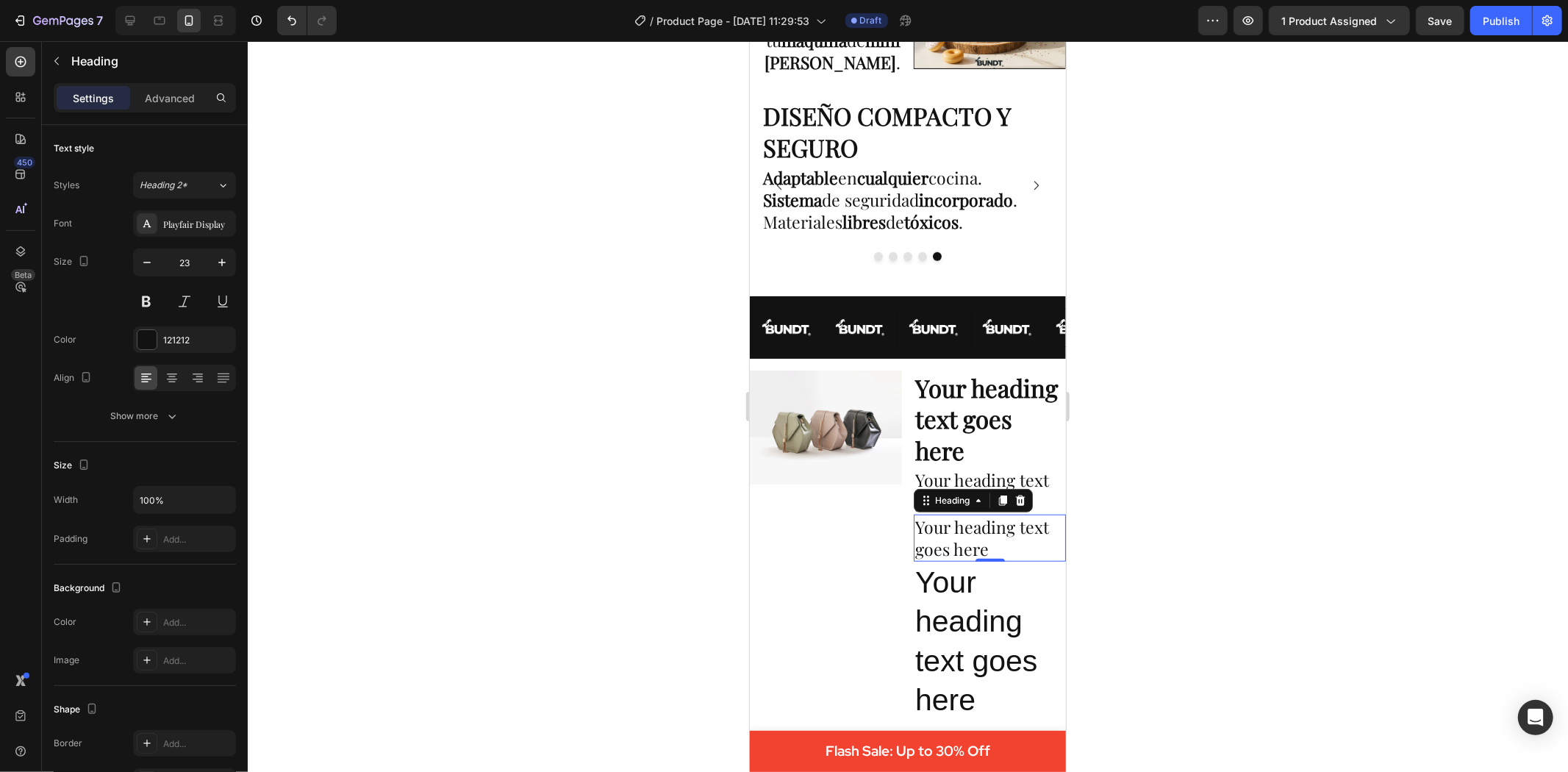
click at [611, 501] on div at bounding box center [908, 407] width 1321 height 731
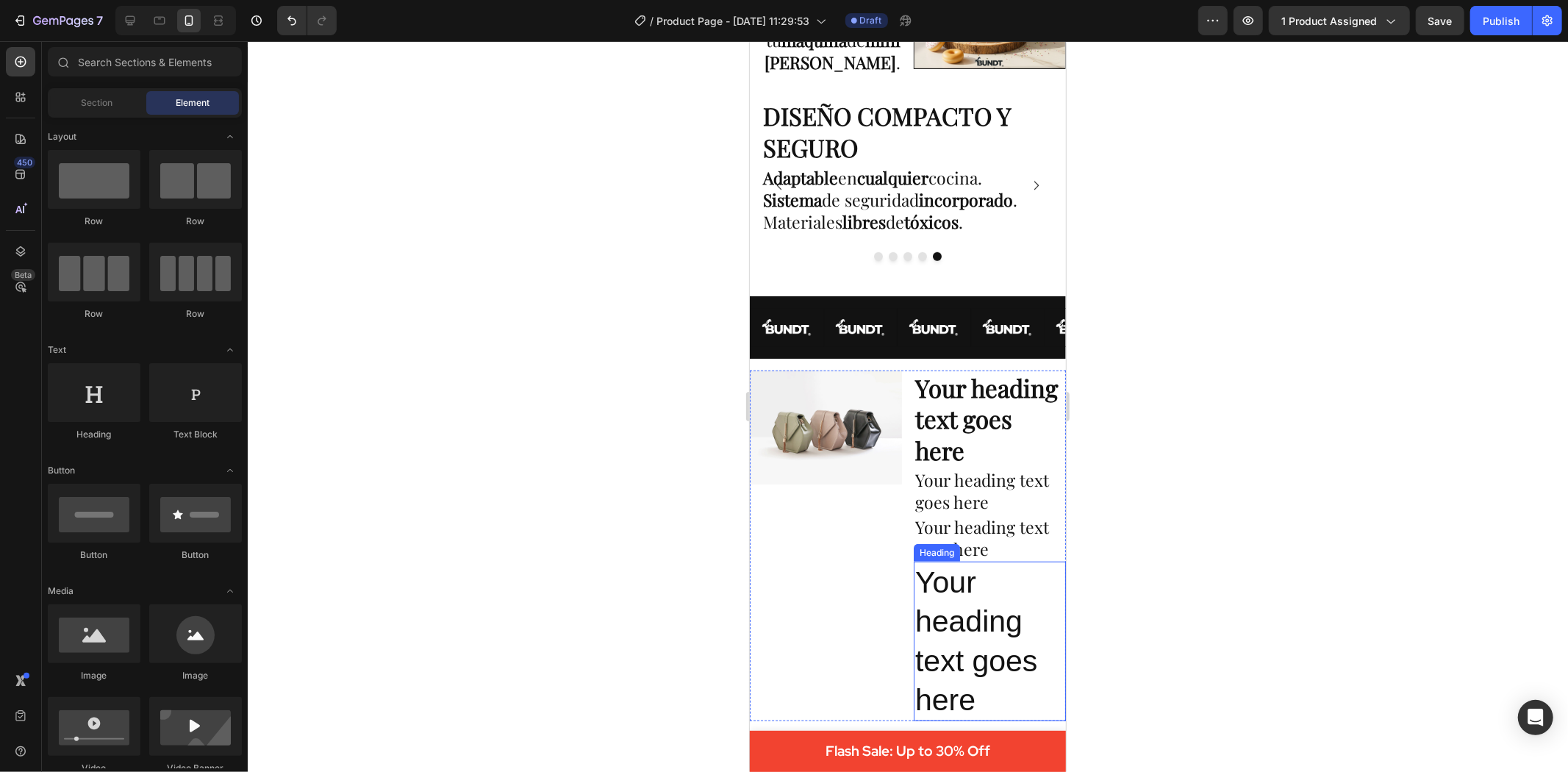
click at [942, 579] on h2 "Your heading text goes here" at bounding box center [989, 641] width 152 height 159
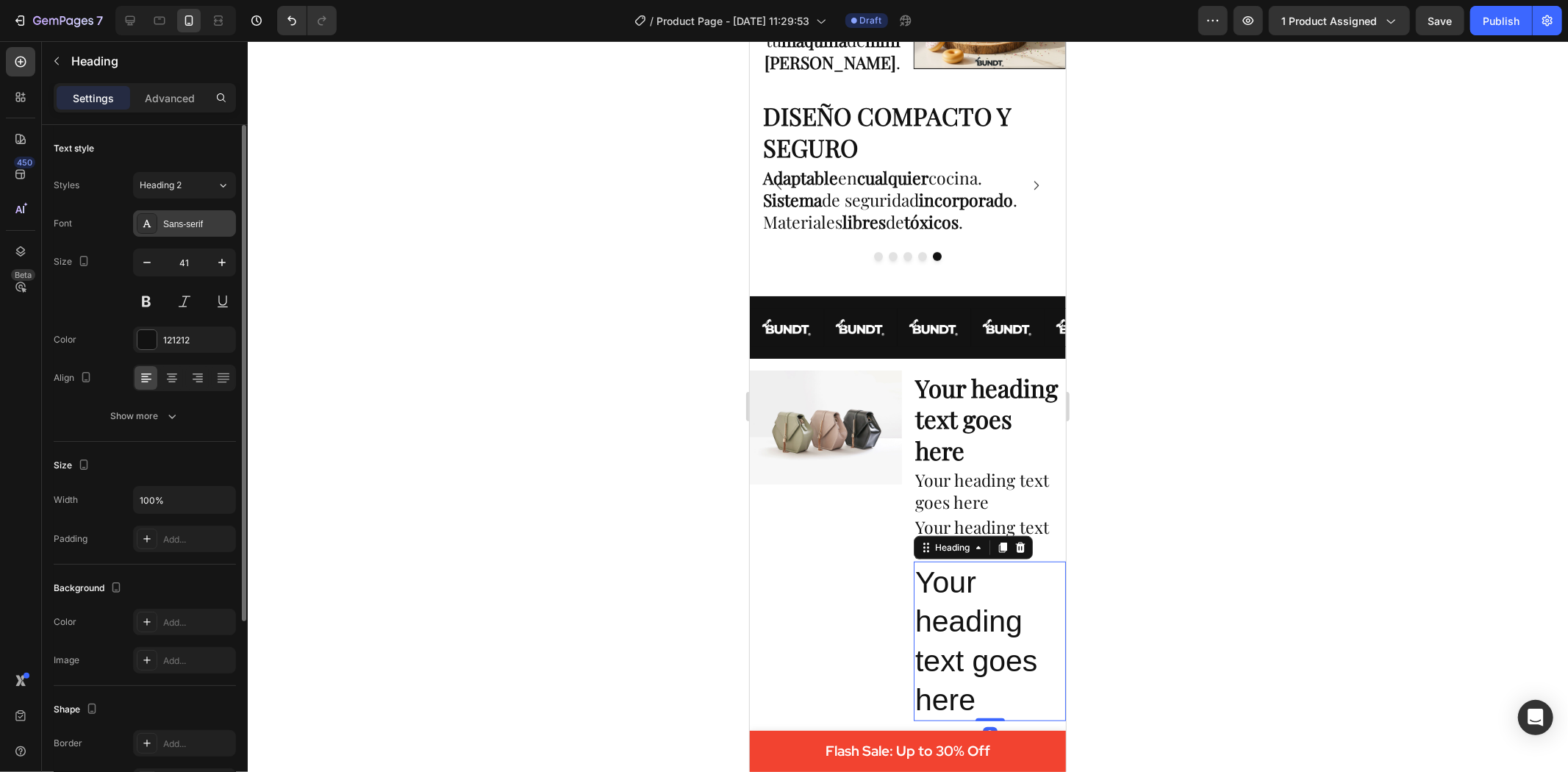
click at [189, 218] on div "Sans-serif" at bounding box center [198, 224] width 69 height 13
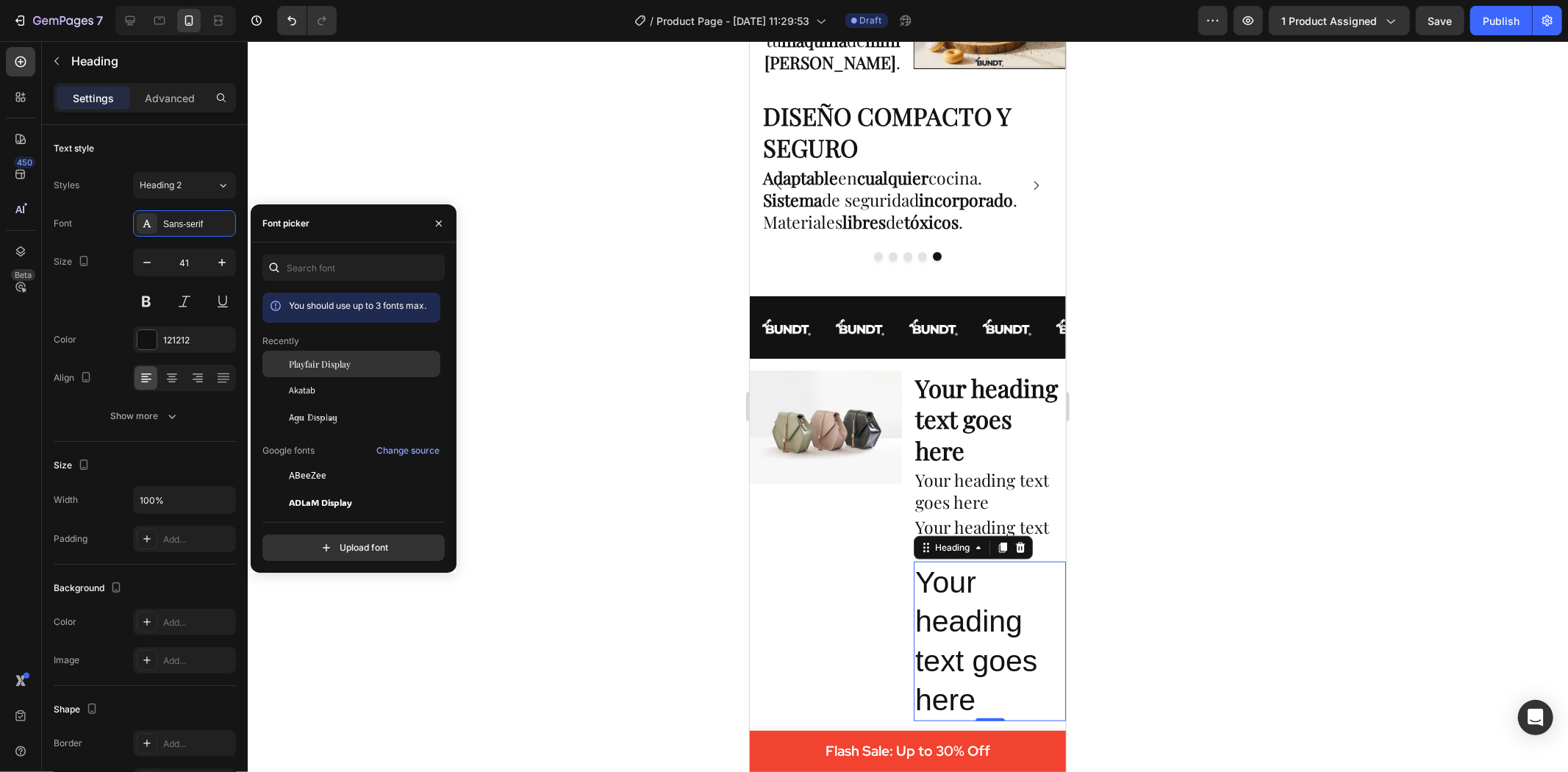
click at [331, 365] on span "Playfair Display" at bounding box center [320, 363] width 62 height 13
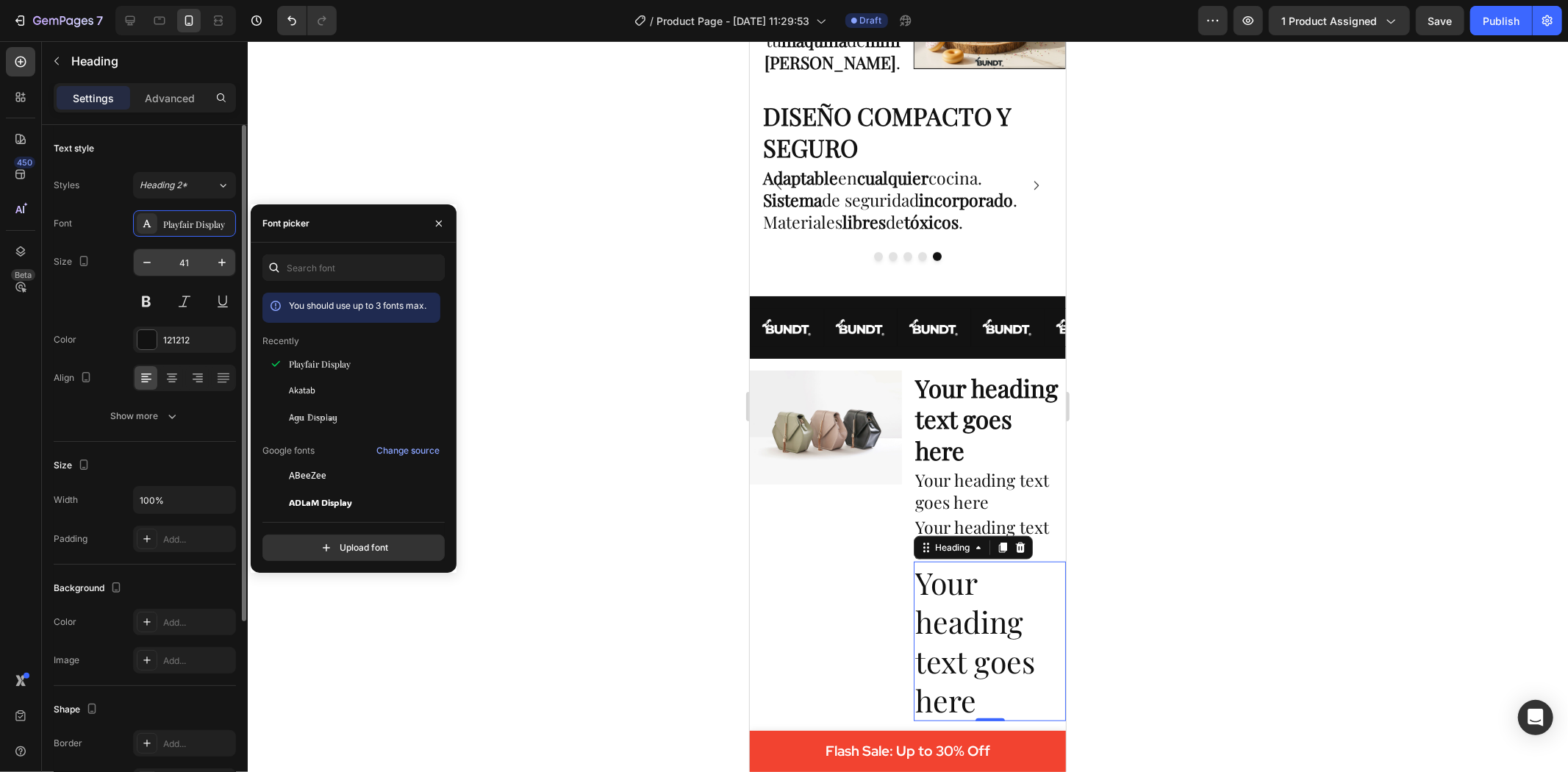
click at [184, 260] on input "41" at bounding box center [184, 263] width 49 height 27
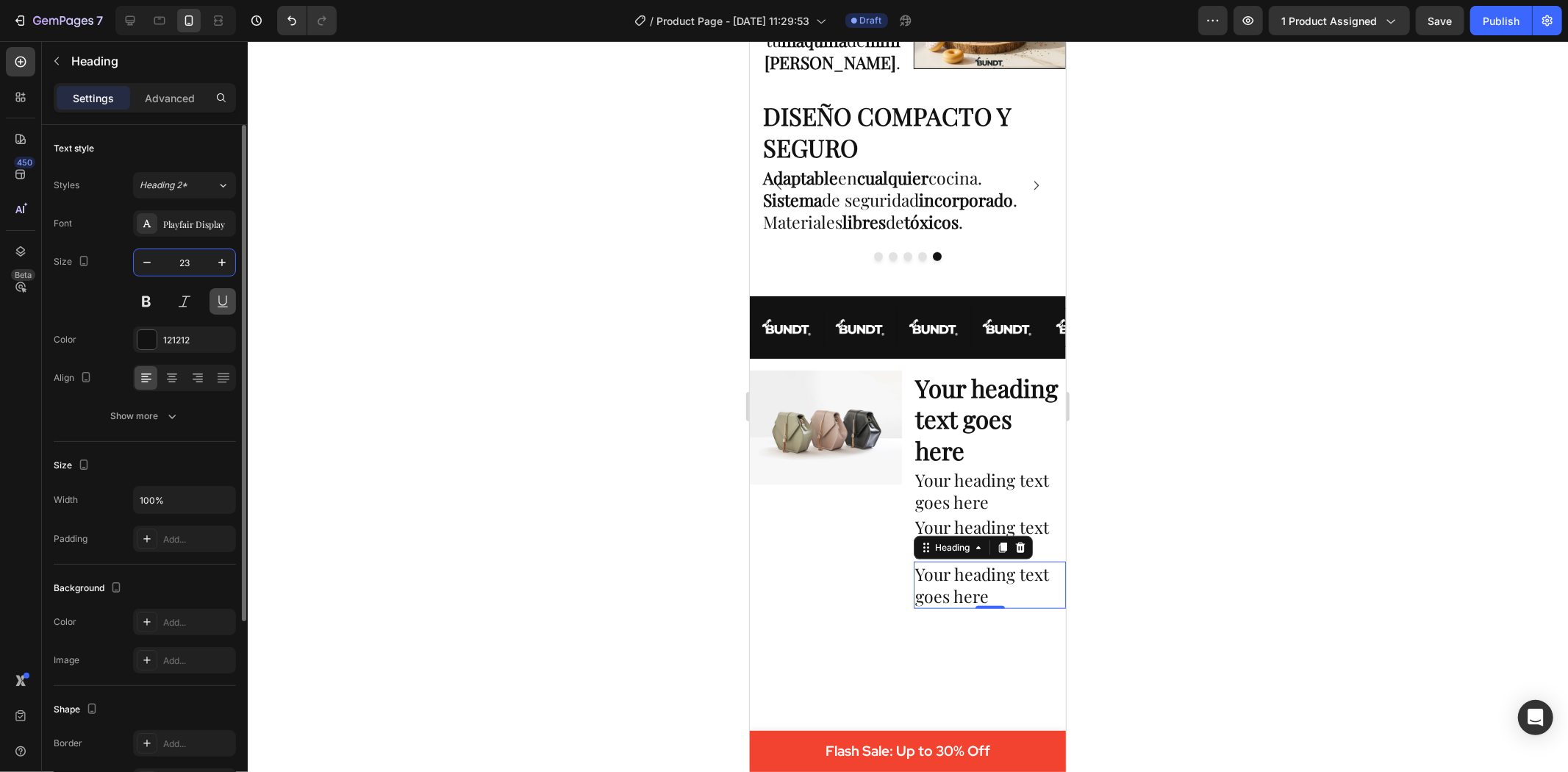
type input "23"
click at [369, 335] on div at bounding box center [908, 407] width 1321 height 731
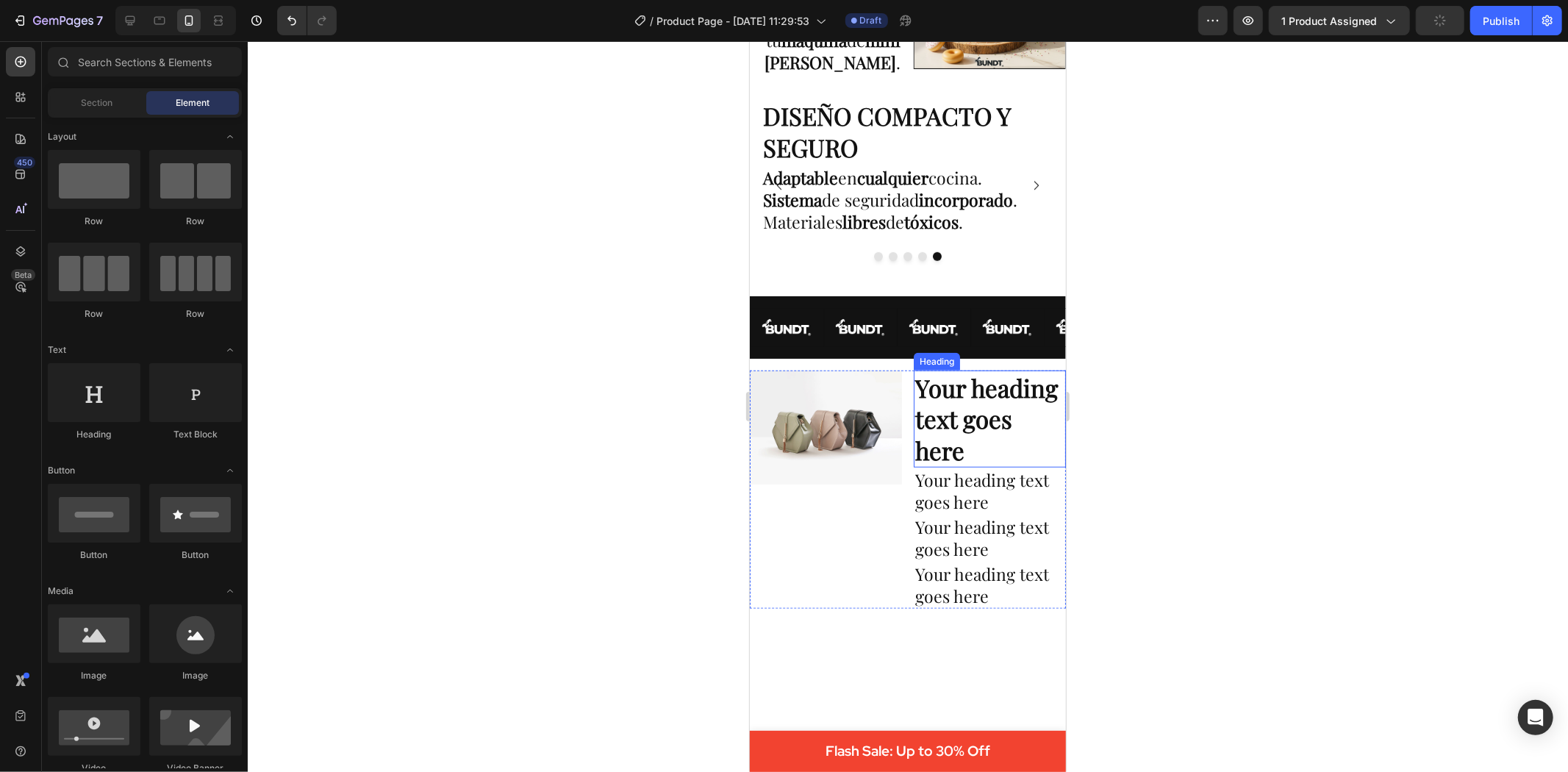
click at [941, 415] on h2 "Your heading text goes here" at bounding box center [989, 418] width 152 height 98
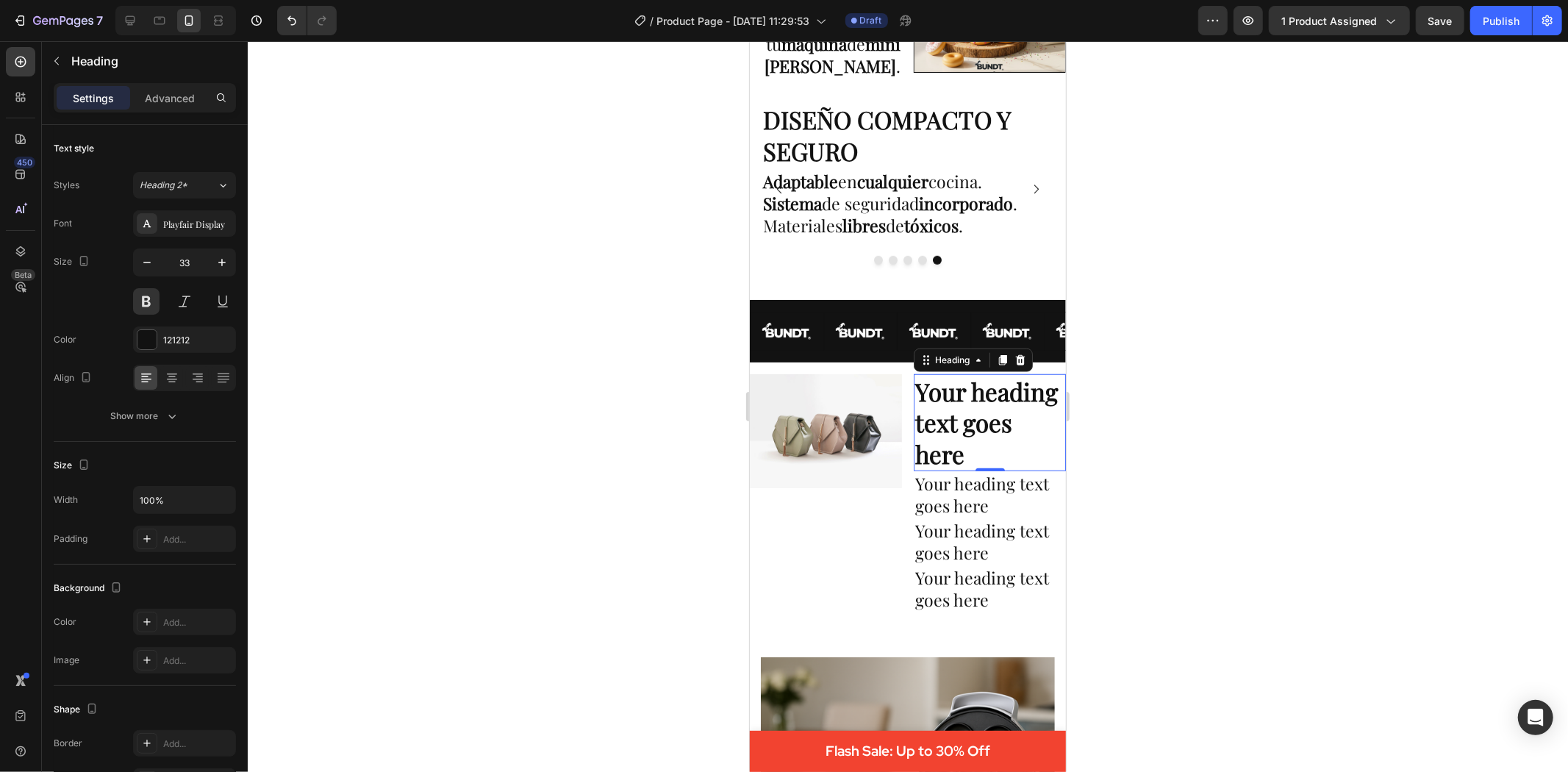
scroll to position [898, 0]
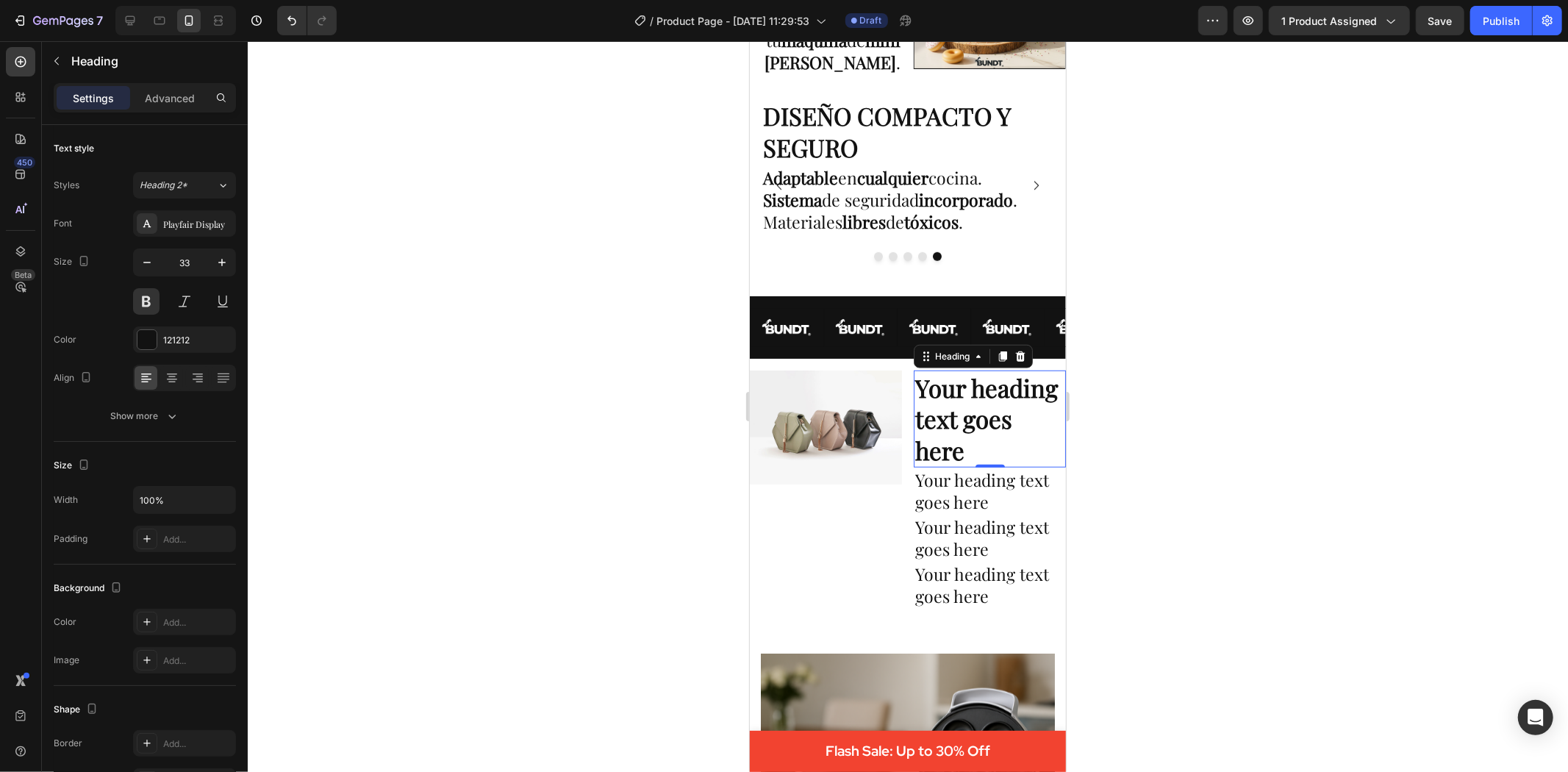
click at [957, 423] on h2 "Your heading text goes here" at bounding box center [989, 418] width 152 height 98
click at [957, 423] on p "Your heading text goes here" at bounding box center [989, 418] width 149 height 95
click at [962, 448] on p "Your heading text goes here" at bounding box center [989, 418] width 149 height 95
drag, startPoint x: 962, startPoint y: 448, endPoint x: 910, endPoint y: 382, distance: 84.0
click at [915, 382] on p "Your heading text goes here" at bounding box center [989, 418] width 149 height 95
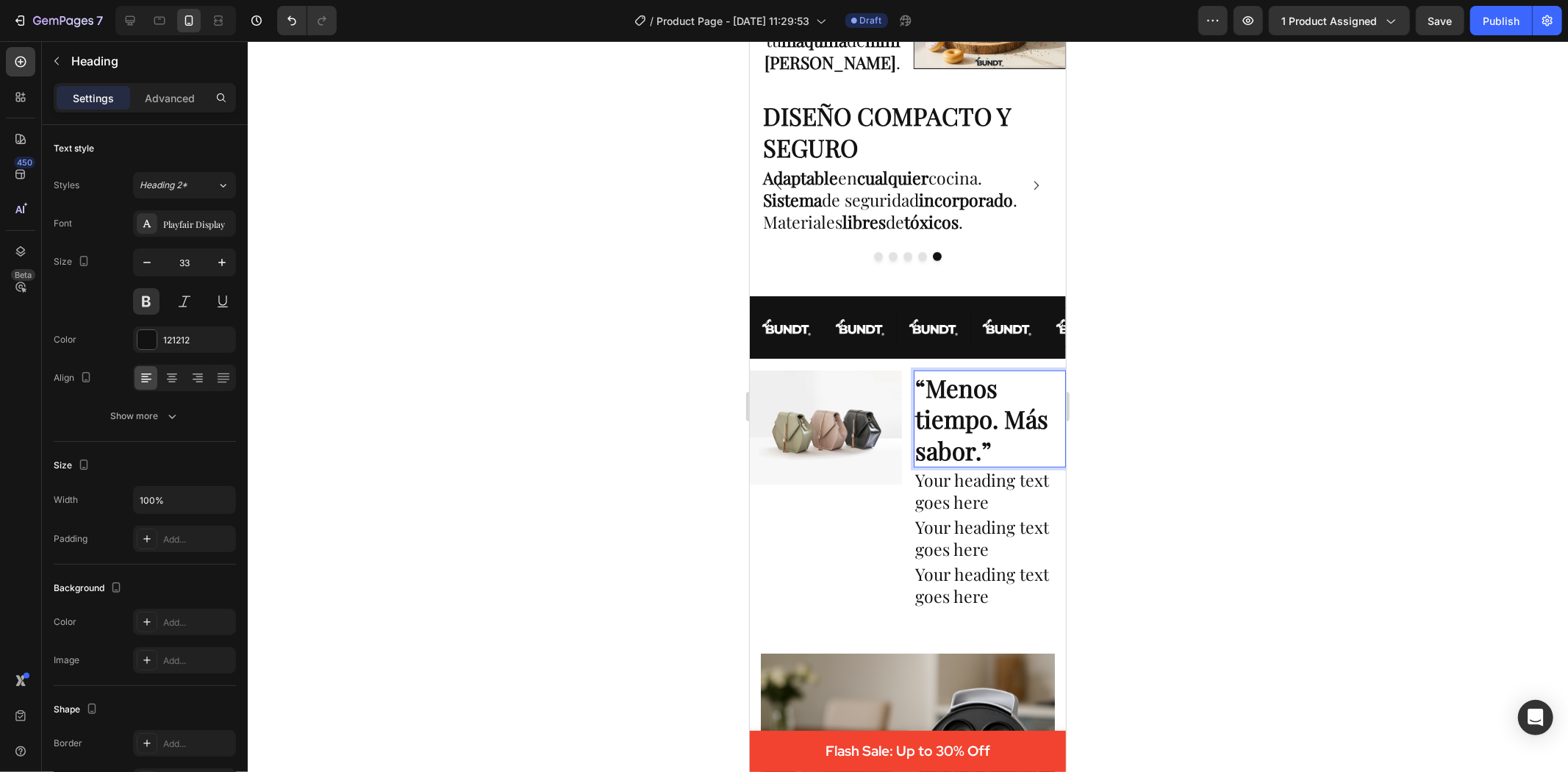
click at [982, 452] on p "“Menos tiempo. Más sabor.”" at bounding box center [989, 418] width 149 height 95
click at [1218, 443] on div at bounding box center [908, 407] width 1321 height 731
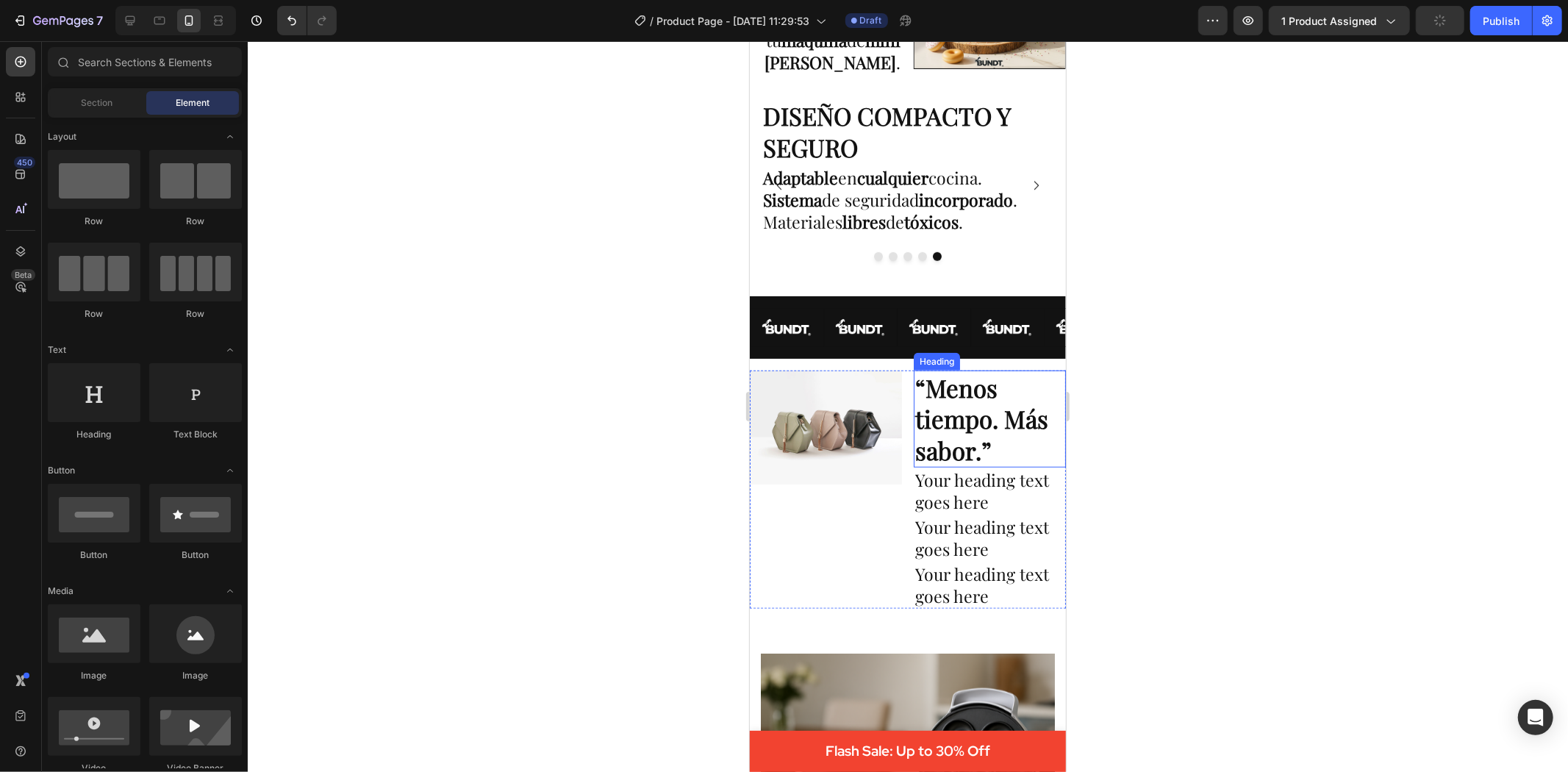
click at [972, 449] on p "“Menos tiempo. Más sabor.”" at bounding box center [989, 418] width 149 height 95
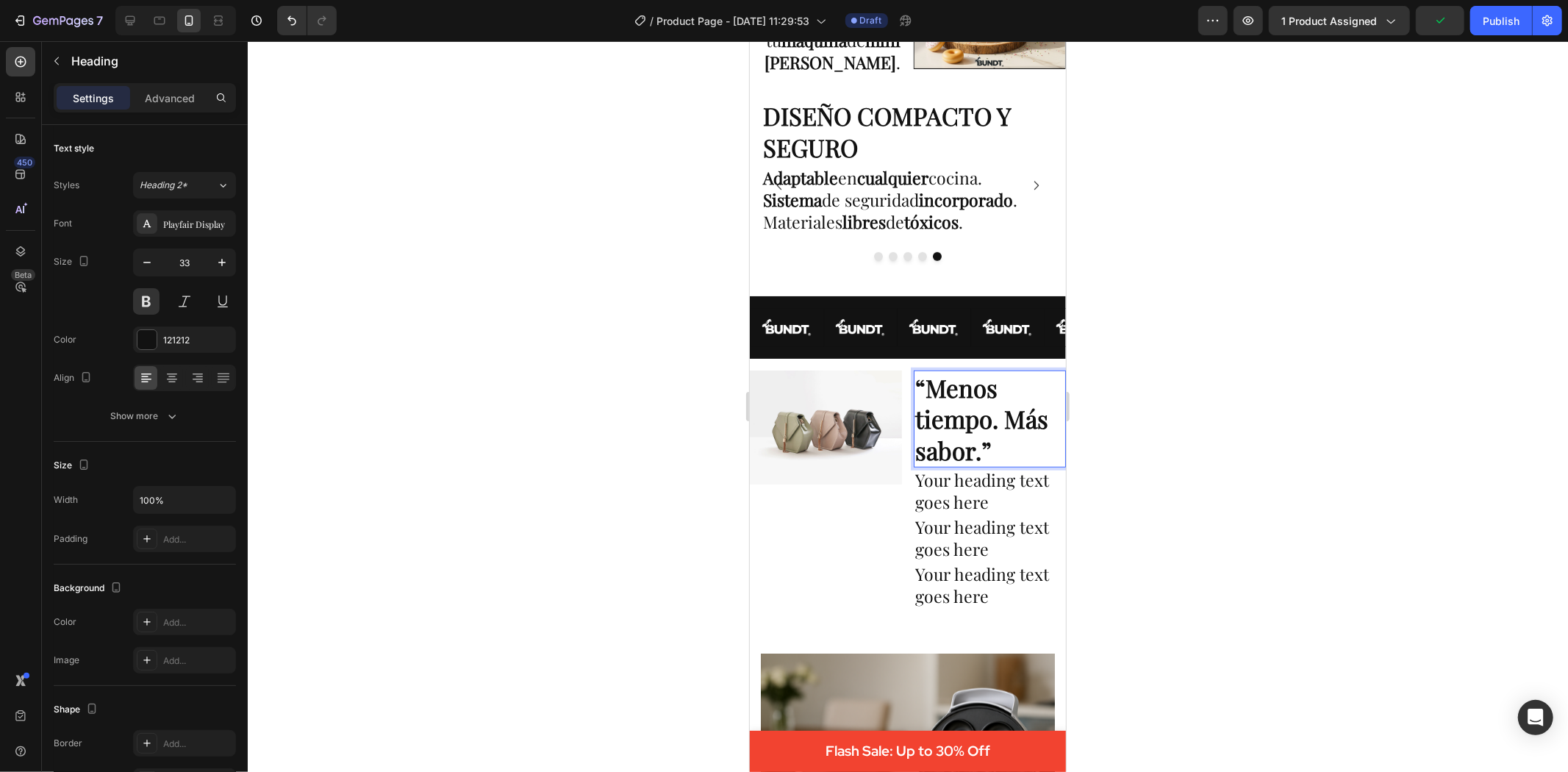
click at [973, 451] on p "“Menos tiempo. Más sabor.”" at bounding box center [989, 418] width 149 height 95
drag, startPoint x: 968, startPoint y: 453, endPoint x: 925, endPoint y: 384, distance: 81.3
click at [925, 384] on p "“Menos tiempo. Más sabor.”" at bounding box center [989, 418] width 149 height 95
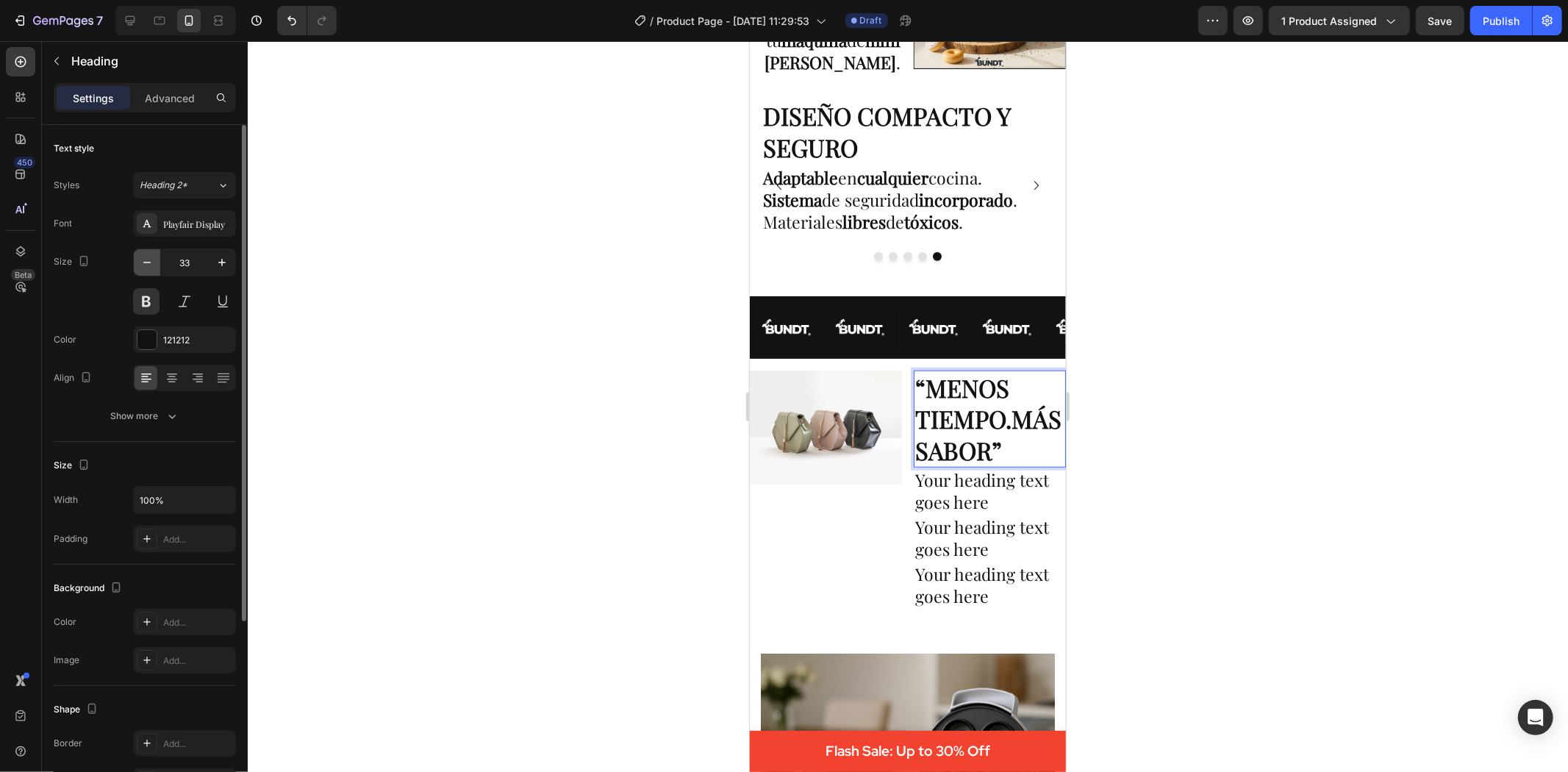
click at [148, 267] on icon "button" at bounding box center [147, 263] width 15 height 15
click at [149, 269] on icon "button" at bounding box center [147, 263] width 15 height 15
type input "31"
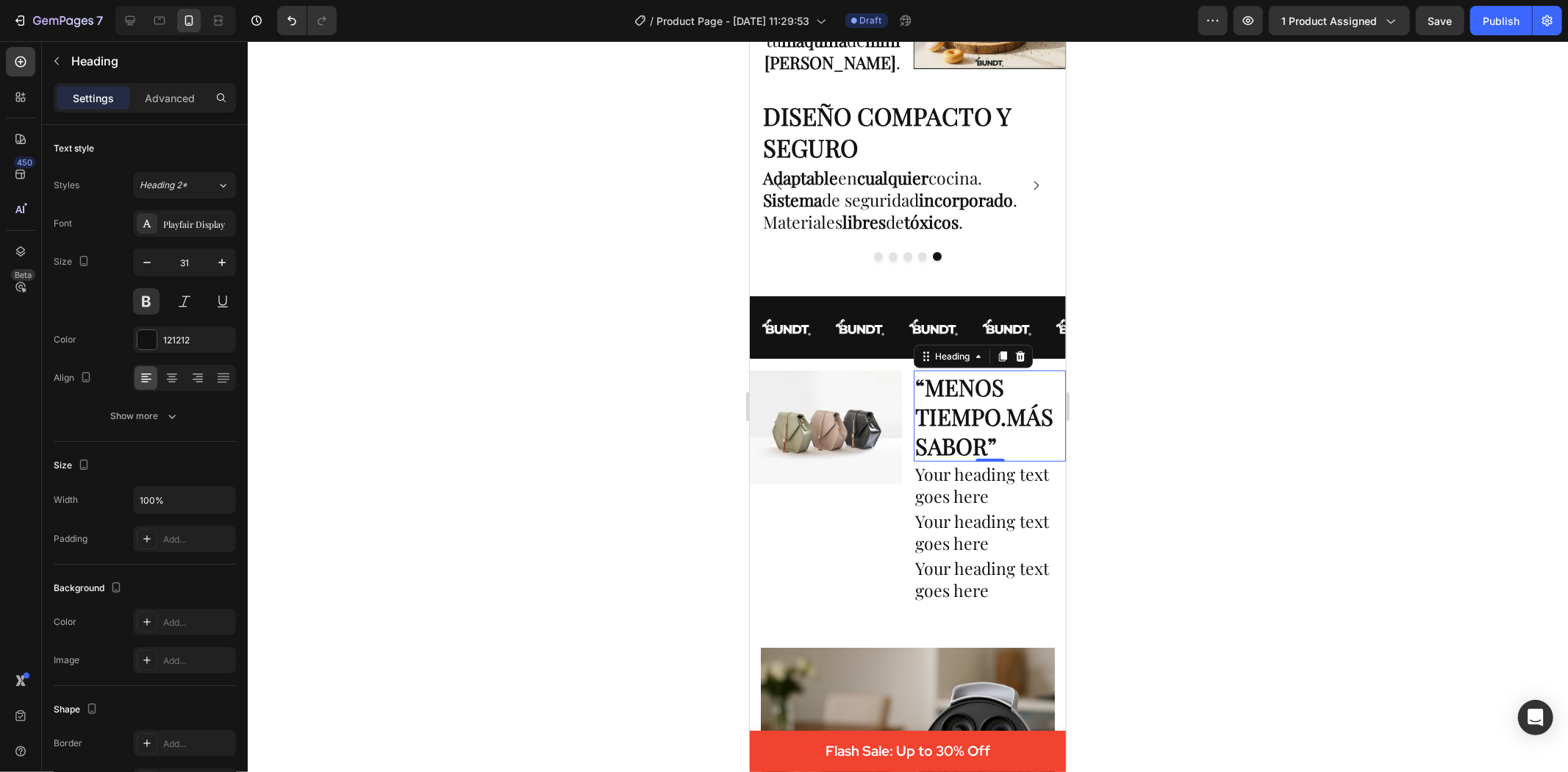
click at [999, 461] on h2 "Your heading text goes here" at bounding box center [989, 484] width 152 height 47
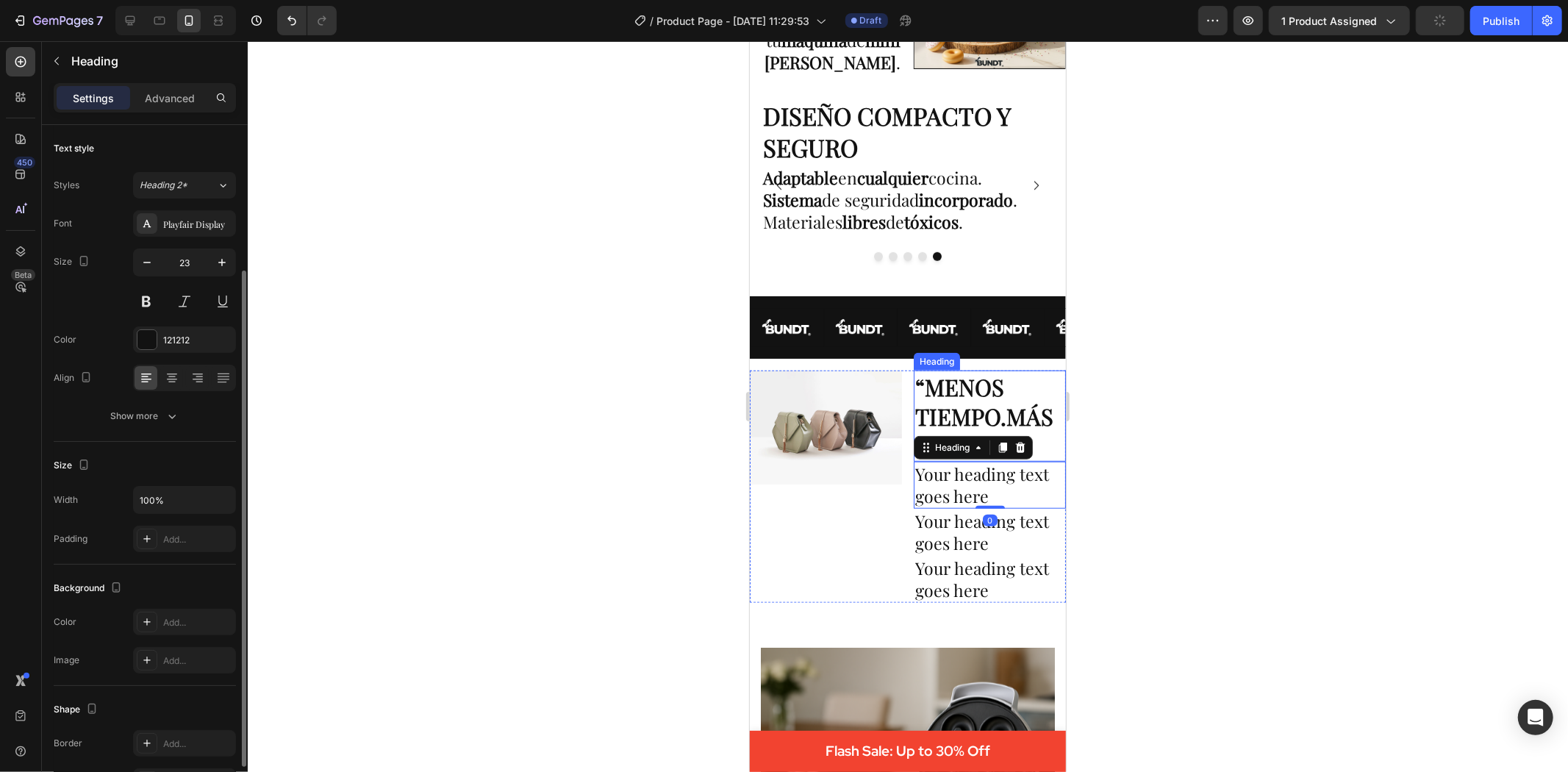
scroll to position [85, 0]
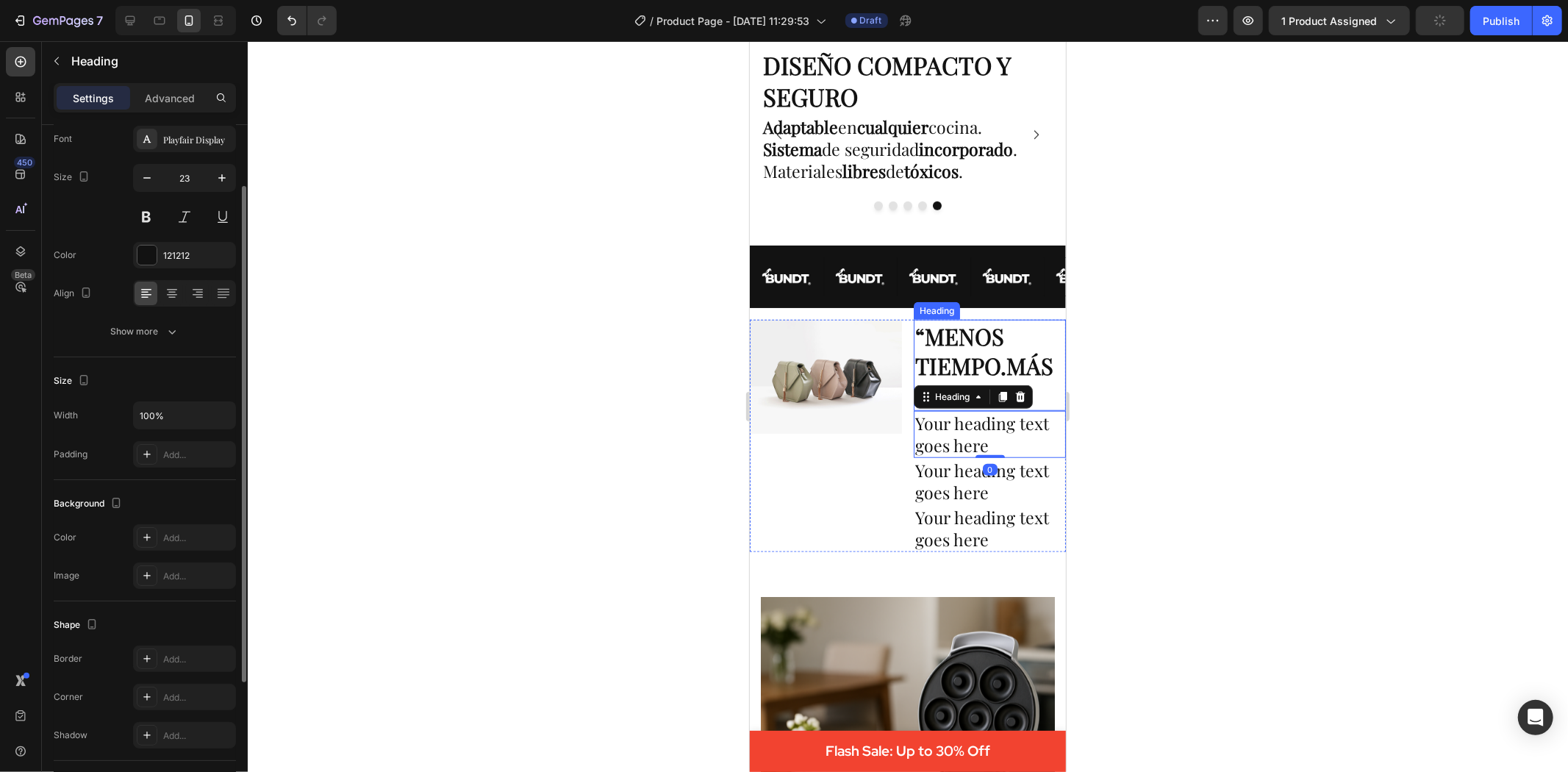
click at [995, 361] on p "“MENOS TIEMPO.MÁS SABOR”" at bounding box center [989, 365] width 149 height 89
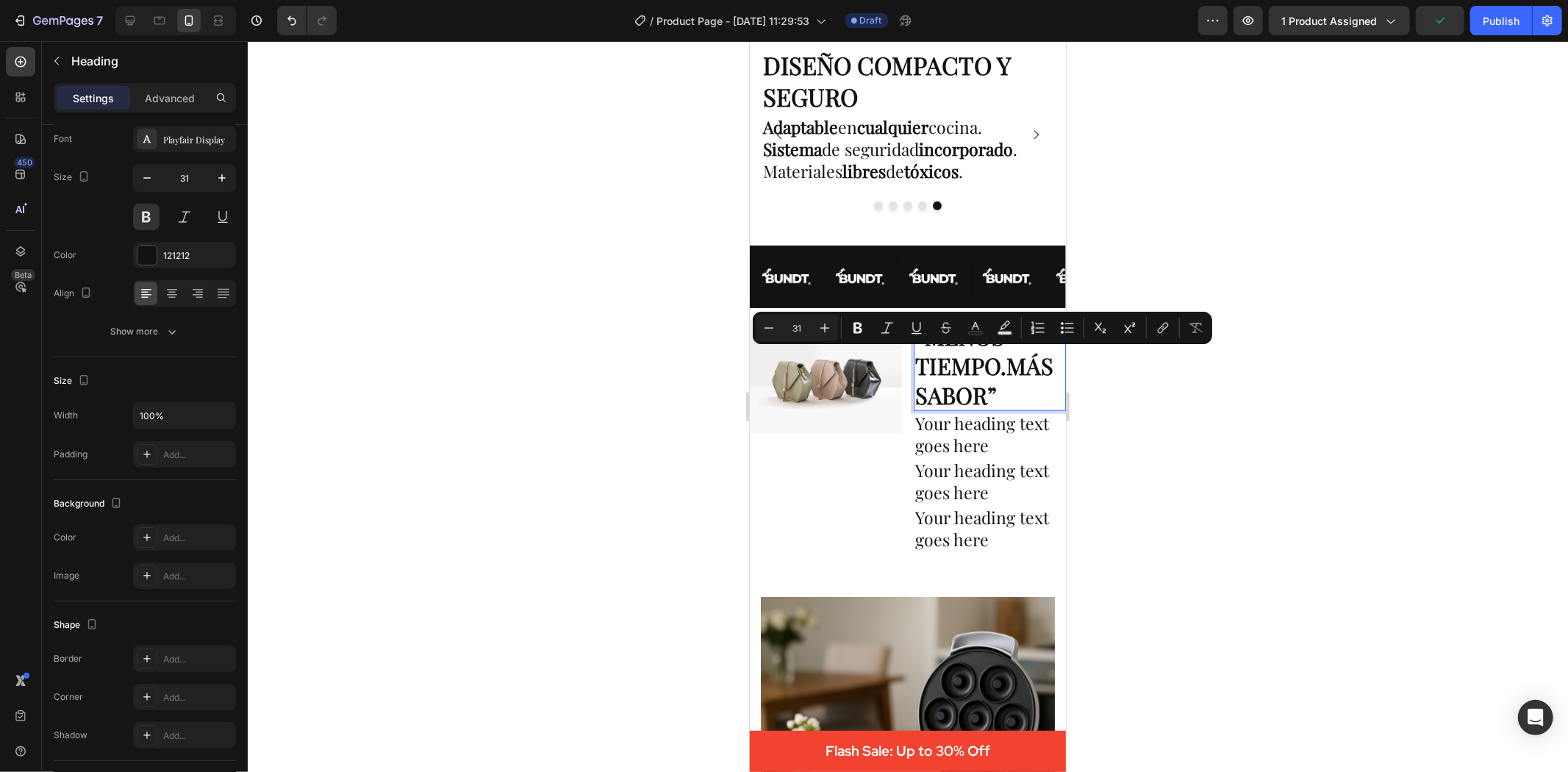
click at [985, 353] on p "“MENOS TIEMPO.MÁS SABOR”" at bounding box center [989, 365] width 149 height 89
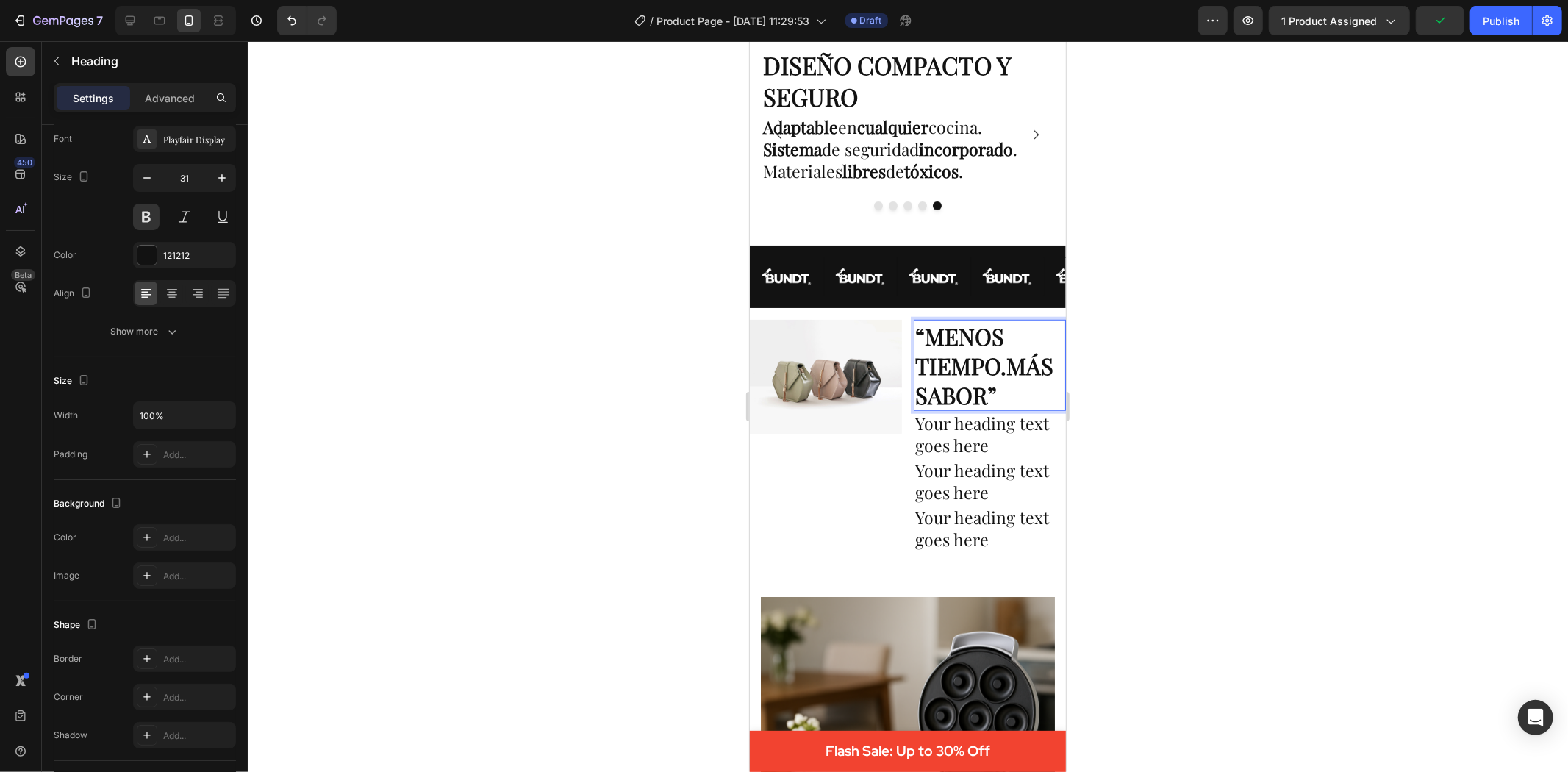
click at [998, 367] on p "“MENOS TIEMPO.MÁS SABOR”" at bounding box center [989, 365] width 149 height 89
click at [1212, 358] on div at bounding box center [908, 407] width 1321 height 731
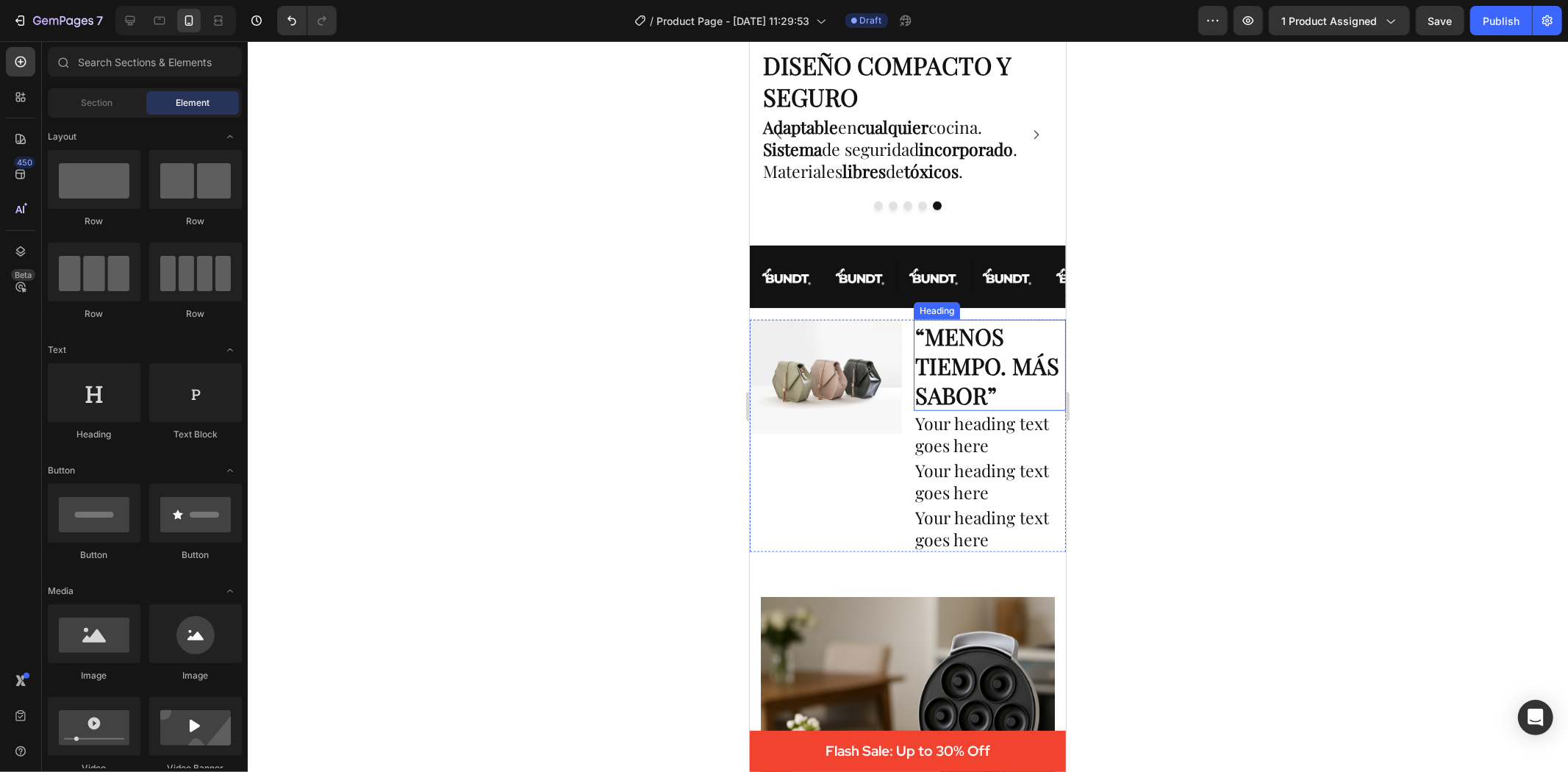
click at [984, 353] on p "“MENOS TIEMPO. MÁS SABOR”" at bounding box center [989, 365] width 149 height 89
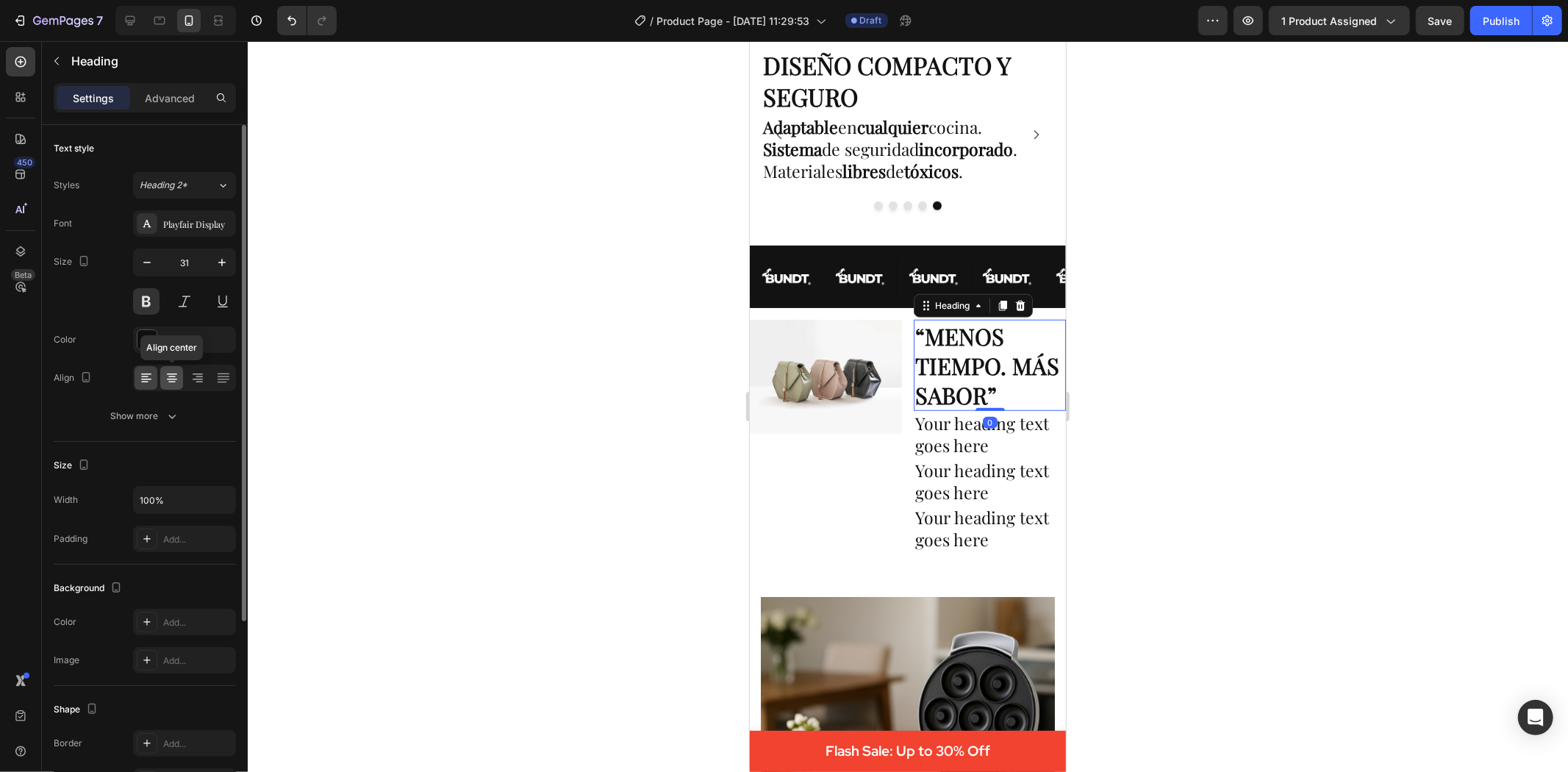
click at [178, 378] on icon at bounding box center [171, 378] width 15 height 15
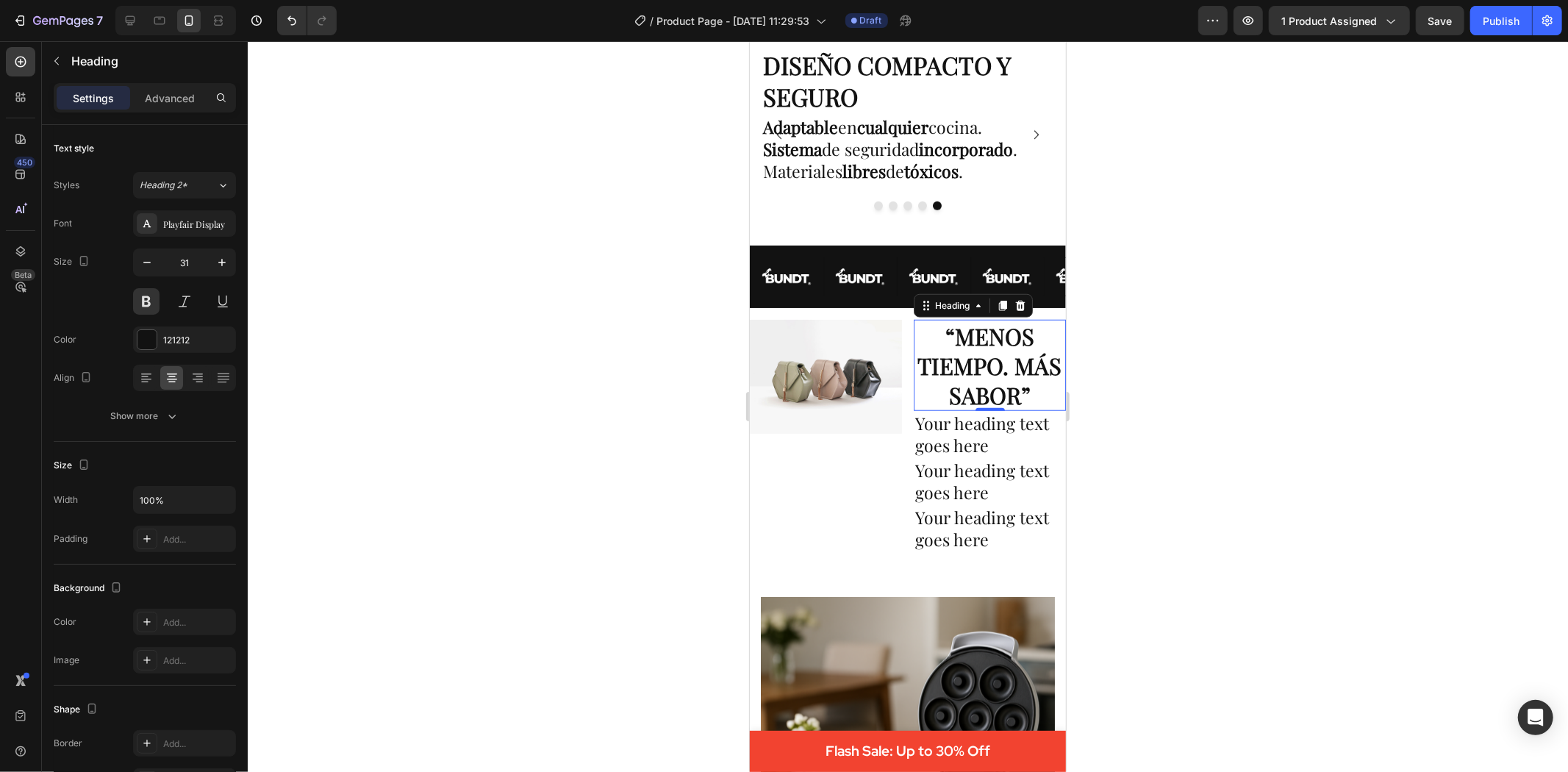
click at [1341, 439] on div at bounding box center [908, 407] width 1321 height 731
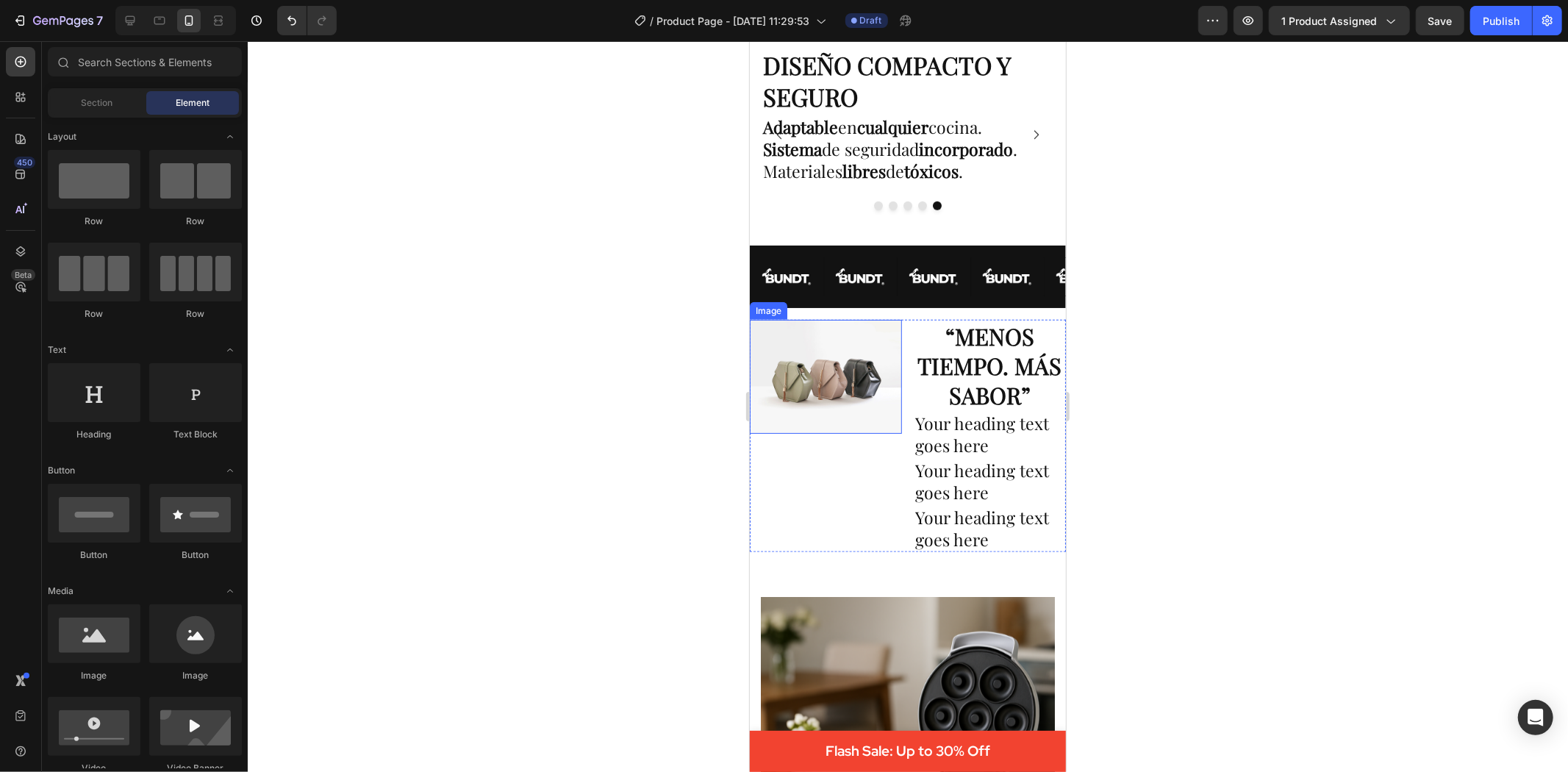
click at [859, 393] on img at bounding box center [826, 376] width 152 height 114
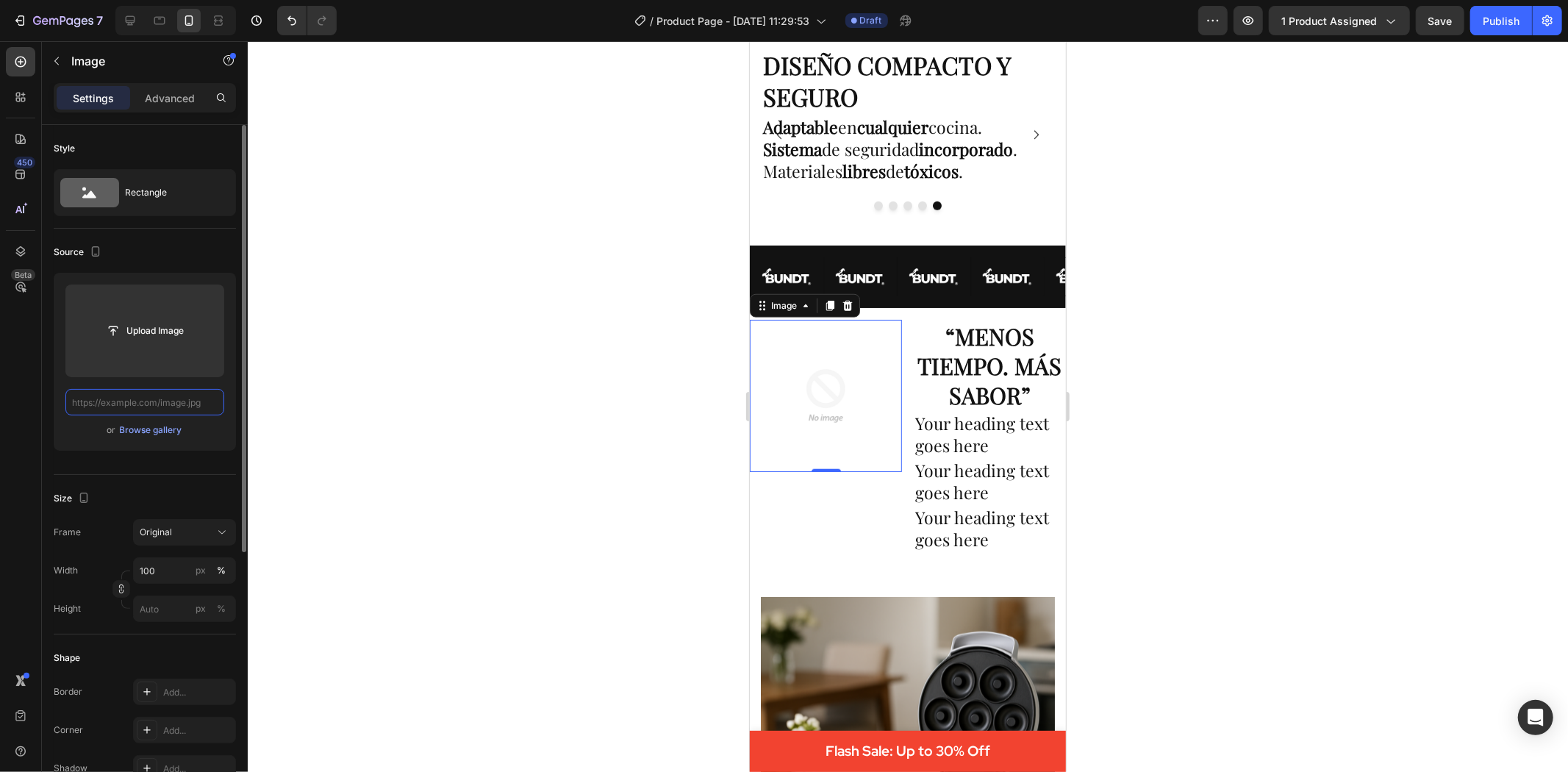
scroll to position [0, 0]
click at [173, 403] on input "text" at bounding box center [145, 402] width 159 height 27
paste input "[URL][DOMAIN_NAME]"
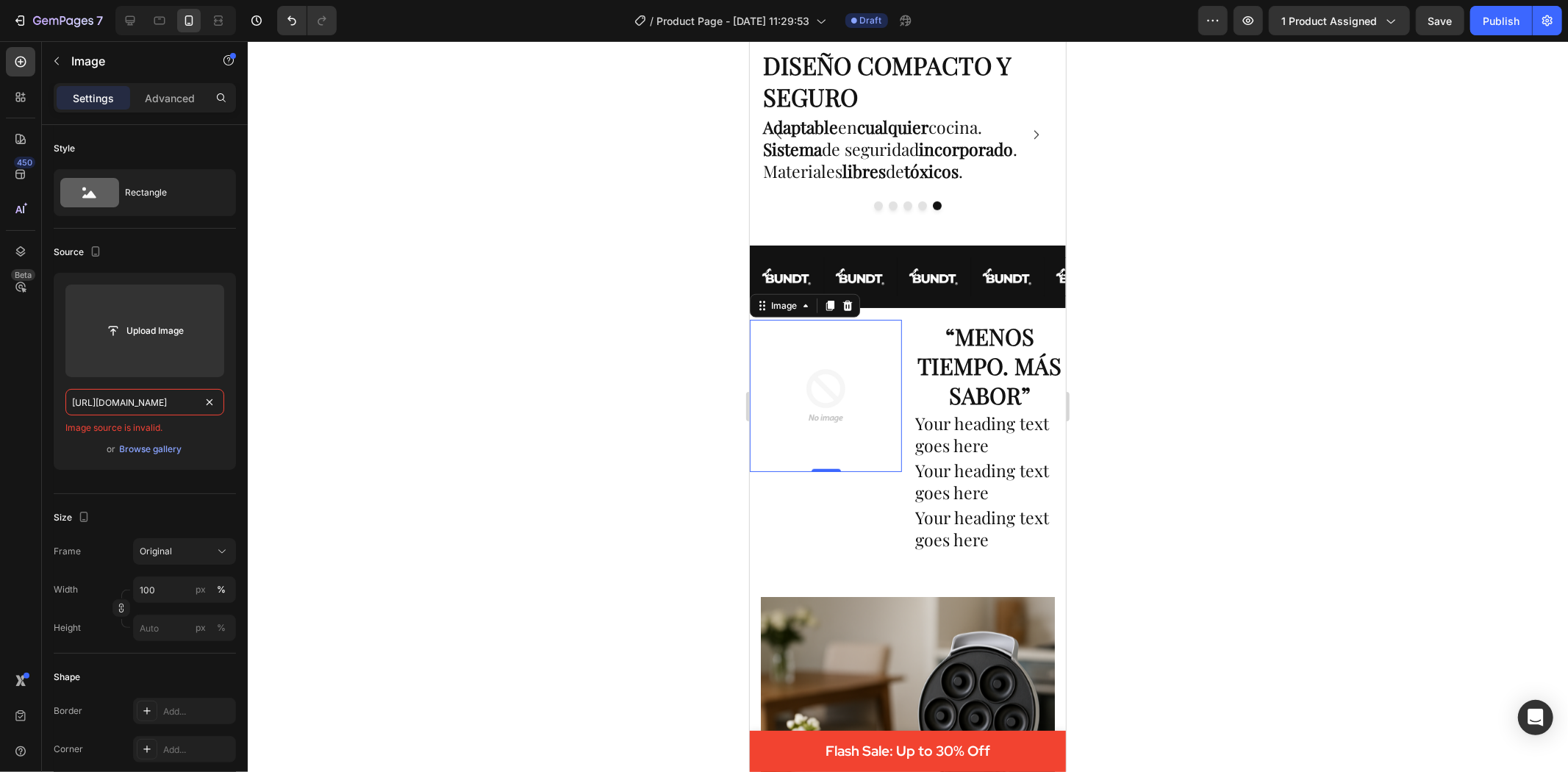
drag, startPoint x: 199, startPoint y: 400, endPoint x: -78, endPoint y: 390, distance: 277.2
click at [0, 0] on html "7 / Product Page - [DATE] 11:29:53 Draft Preview 1 product assigned Save Publis…" at bounding box center [784, 0] width 1568 height 0
type input "[URL][DOMAIN_NAME]"
click at [829, 423] on img at bounding box center [826, 395] width 152 height 152
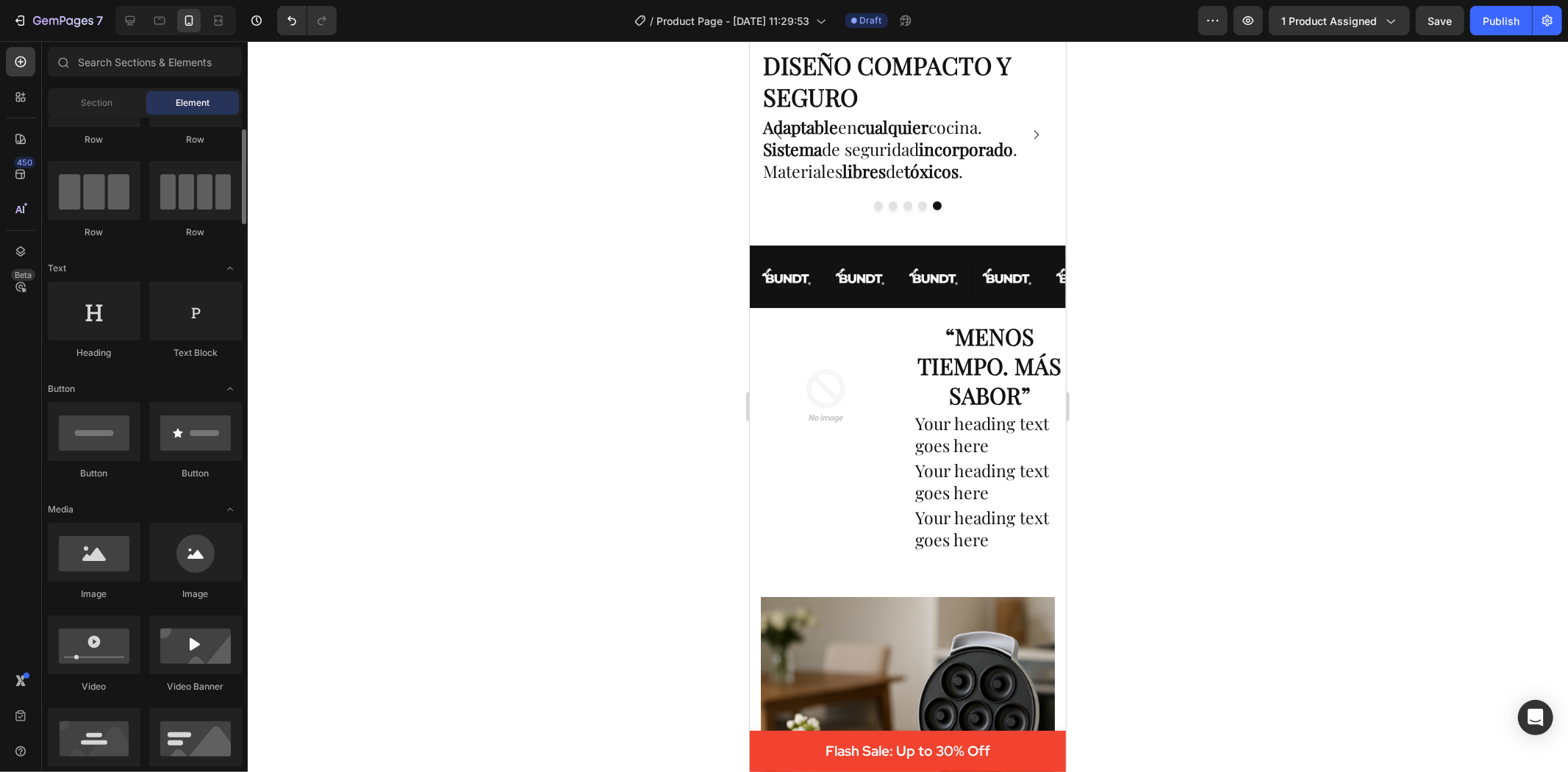
scroll to position [245, 0]
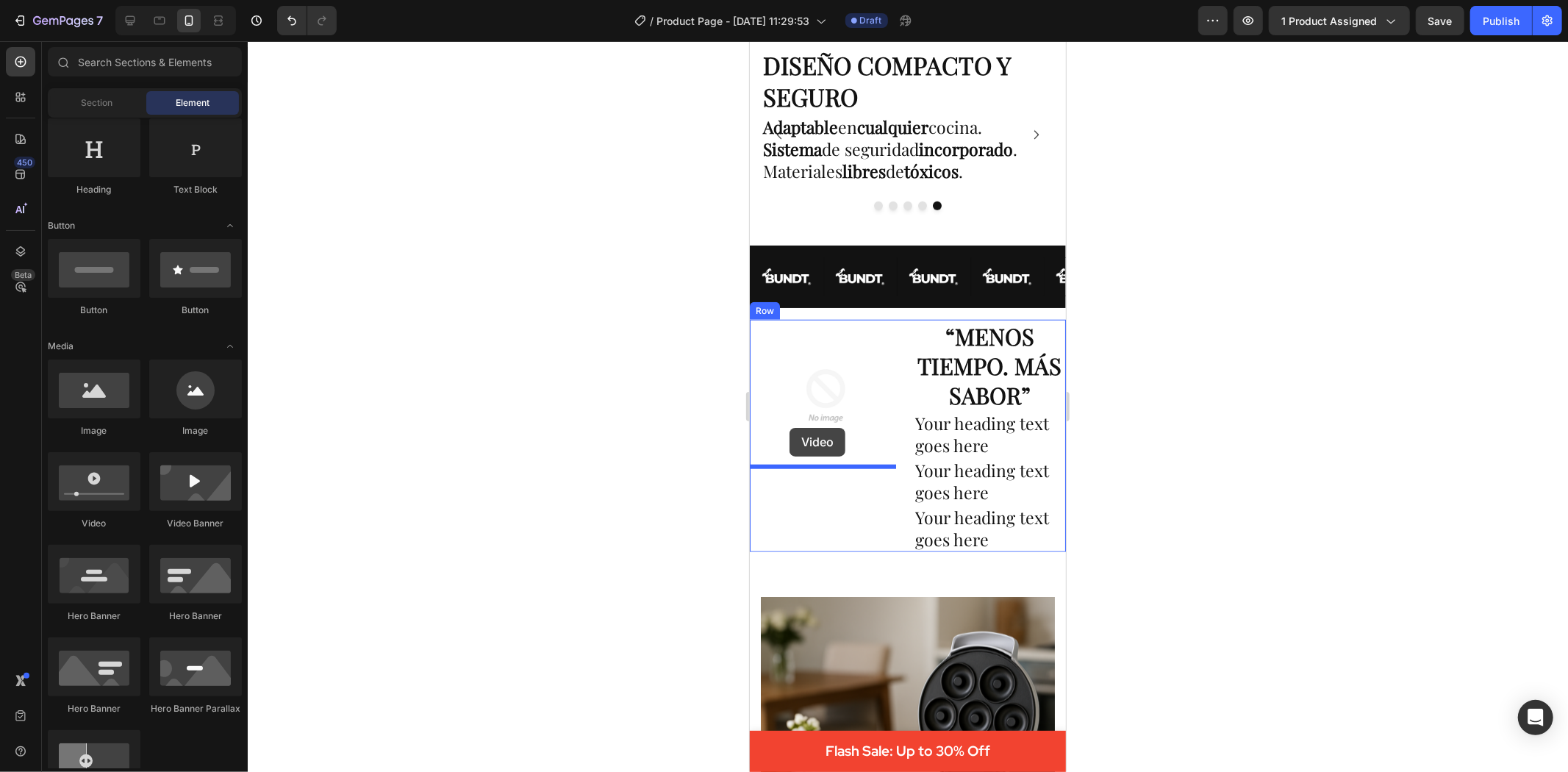
drag, startPoint x: 842, startPoint y: 535, endPoint x: 788, endPoint y: 427, distance: 120.7
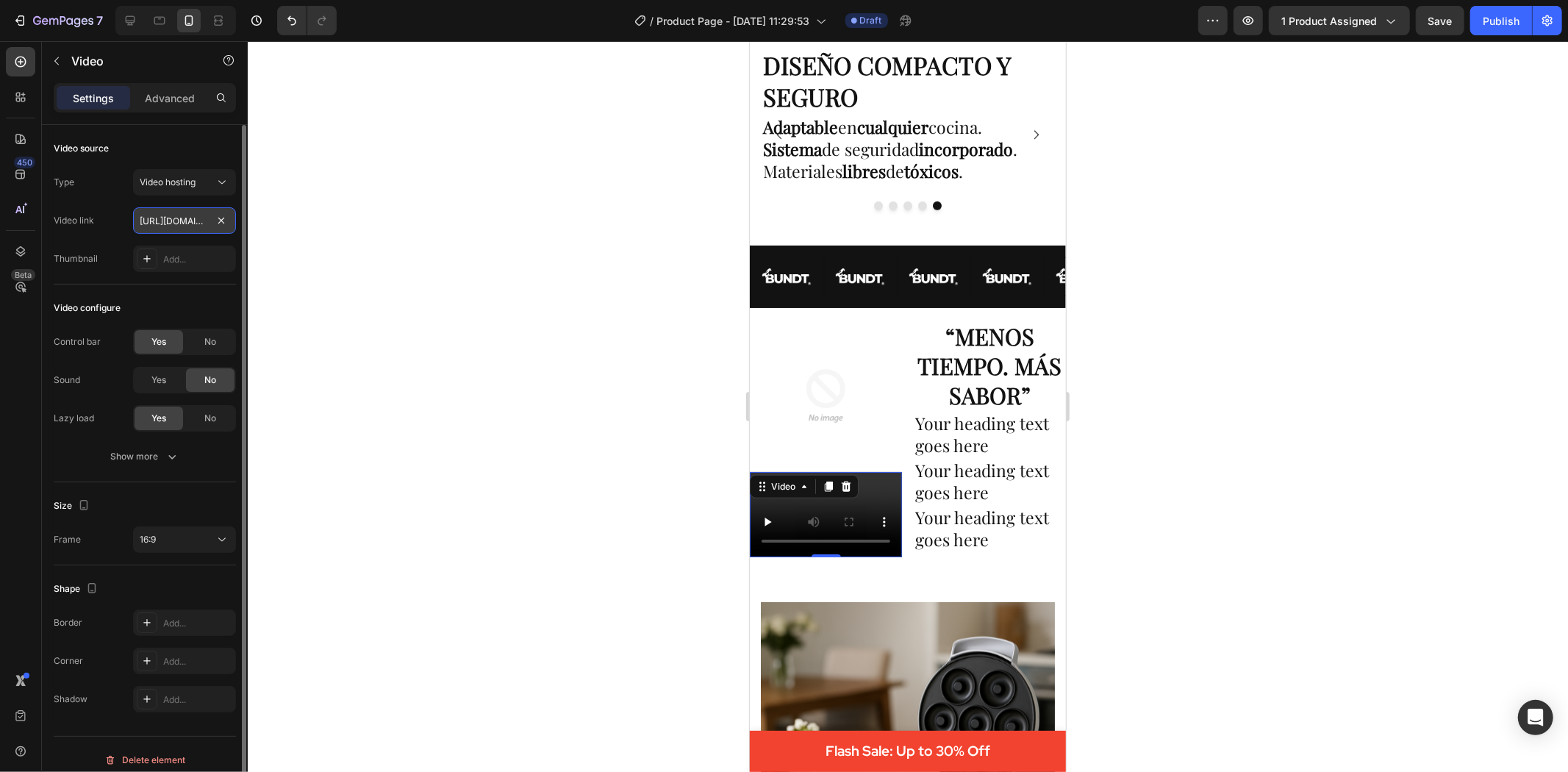
click at [151, 214] on input "[URL][DOMAIN_NAME]" at bounding box center [185, 221] width 103 height 27
paste input "[URL][DOMAIN_NAME]"
type input "[URL][DOMAIN_NAME]"
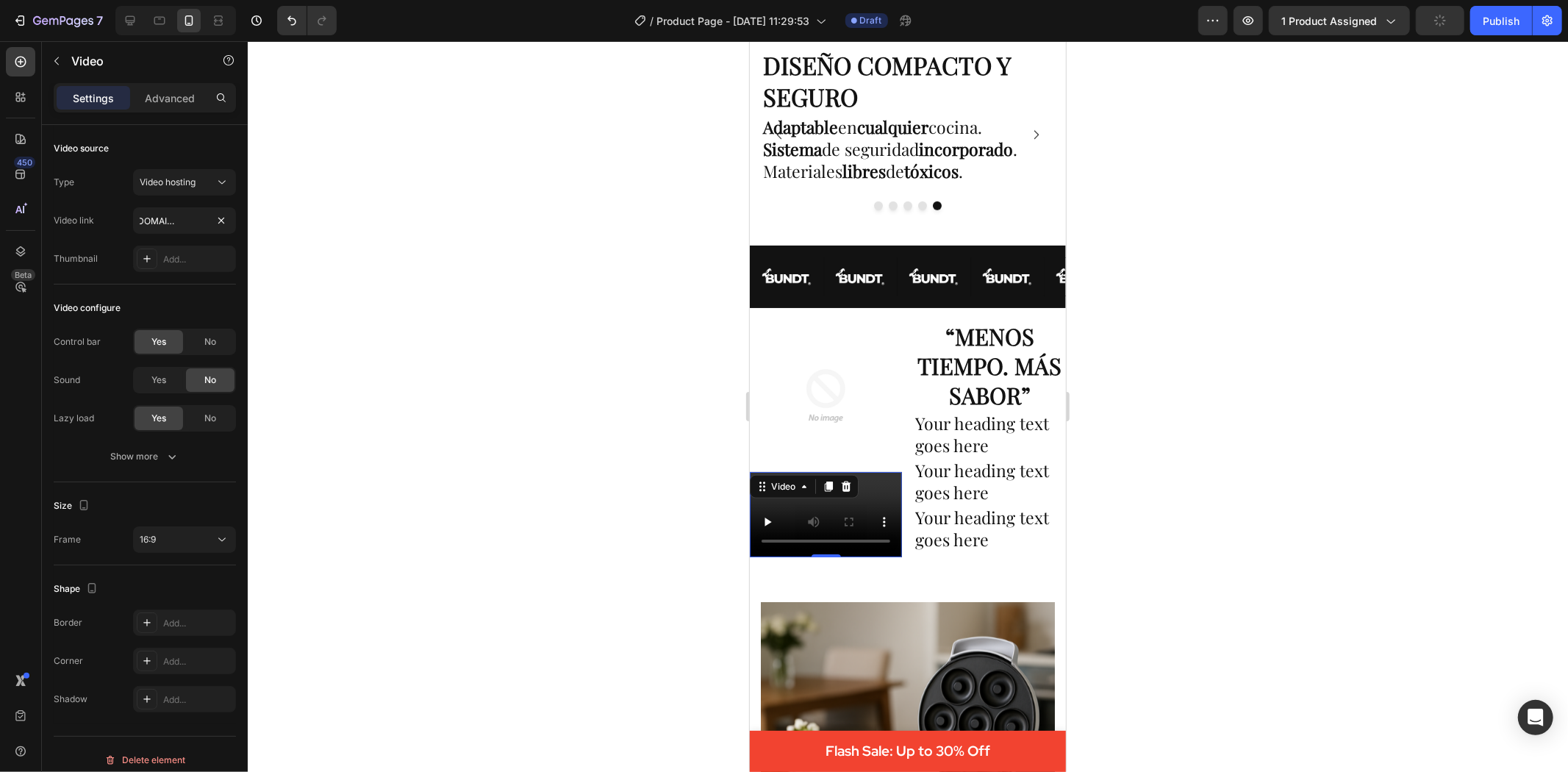
click at [472, 251] on div at bounding box center [908, 407] width 1321 height 731
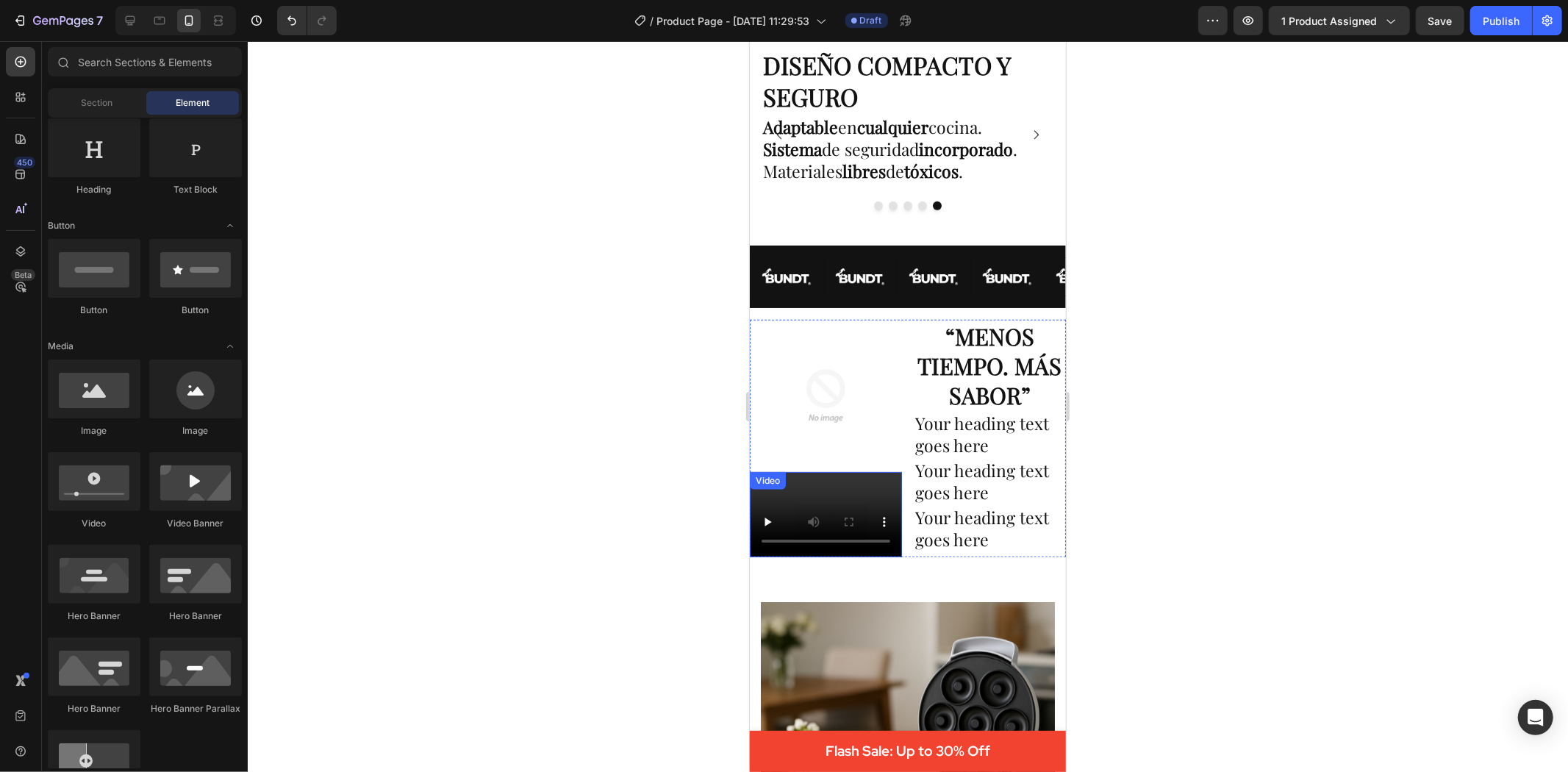
click at [770, 493] on video at bounding box center [826, 514] width 152 height 85
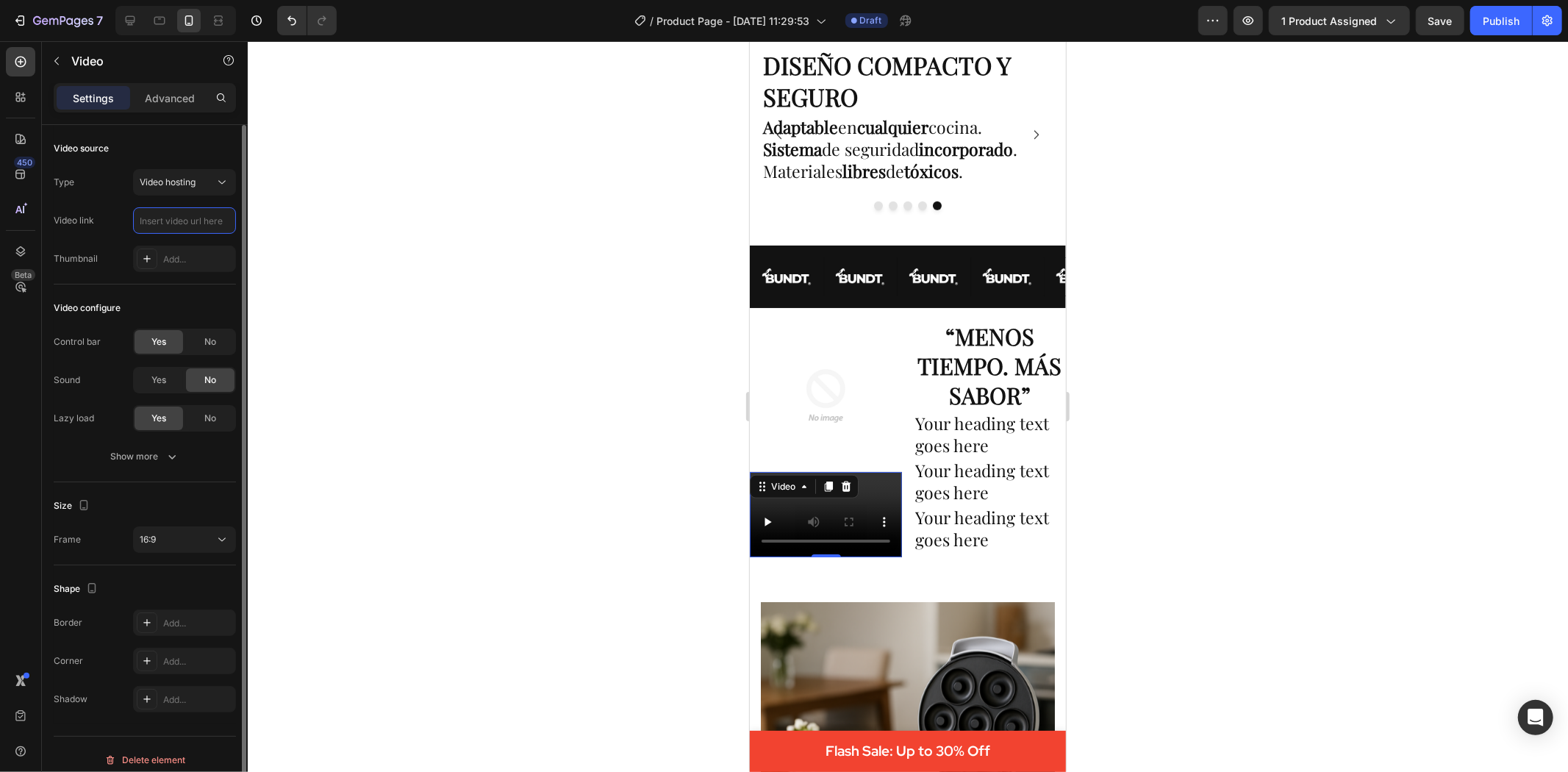
scroll to position [0, 0]
click at [842, 480] on icon at bounding box center [846, 485] width 10 height 11
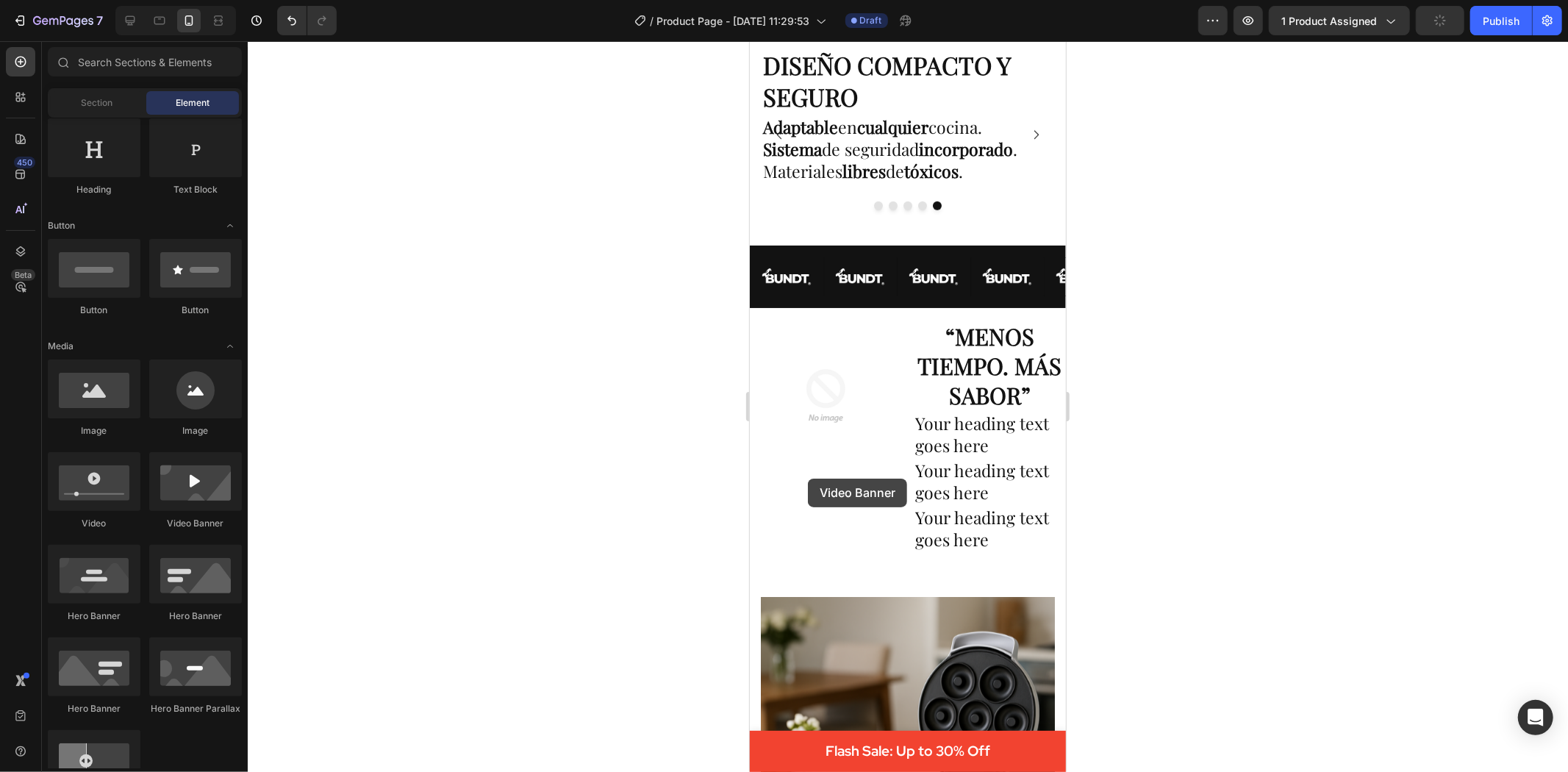
drag, startPoint x: 950, startPoint y: 533, endPoint x: 1428, endPoint y: 531, distance: 478.0
